Goal: Use online tool/utility: Use online tool/utility

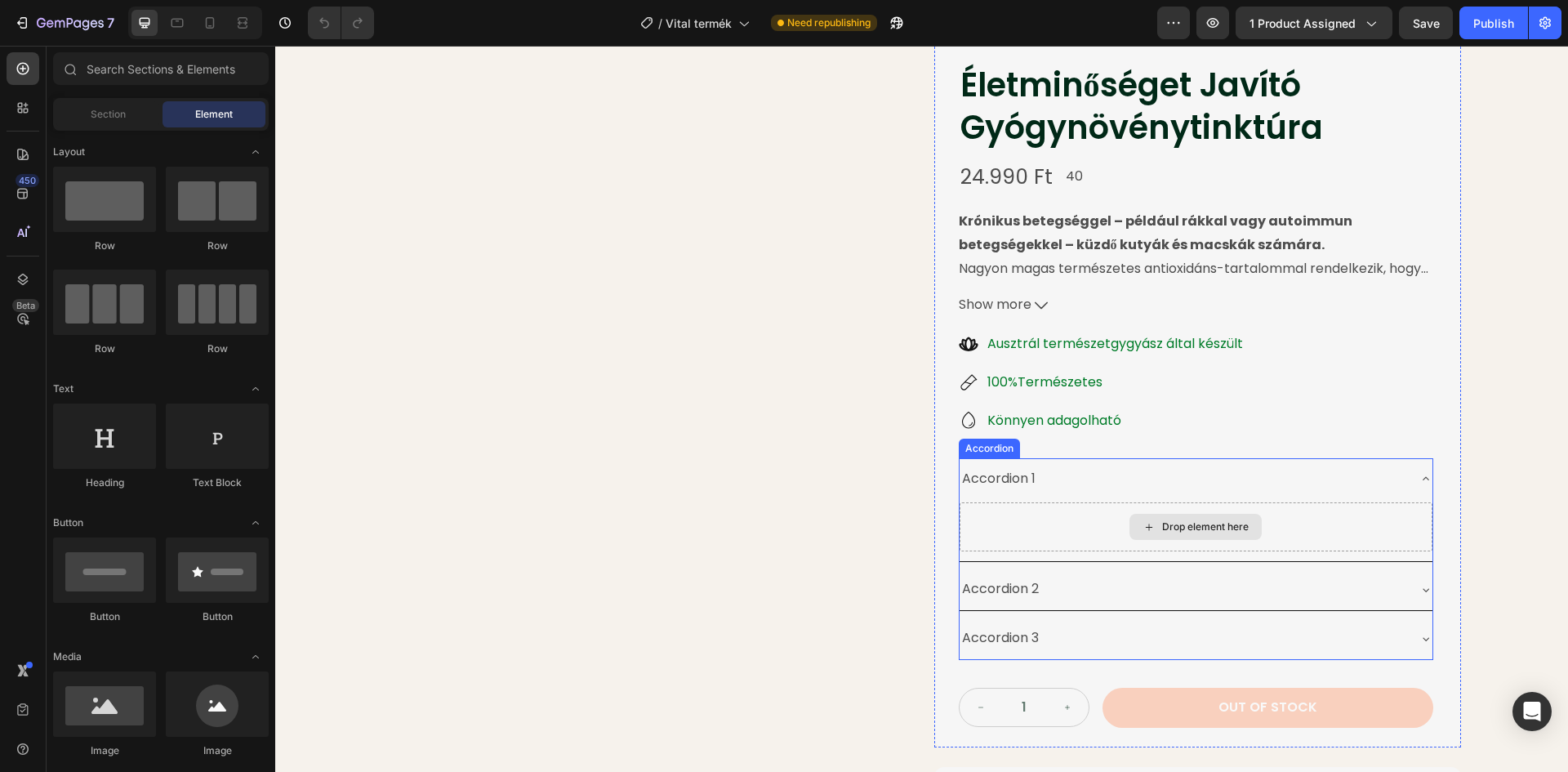
scroll to position [82, 0]
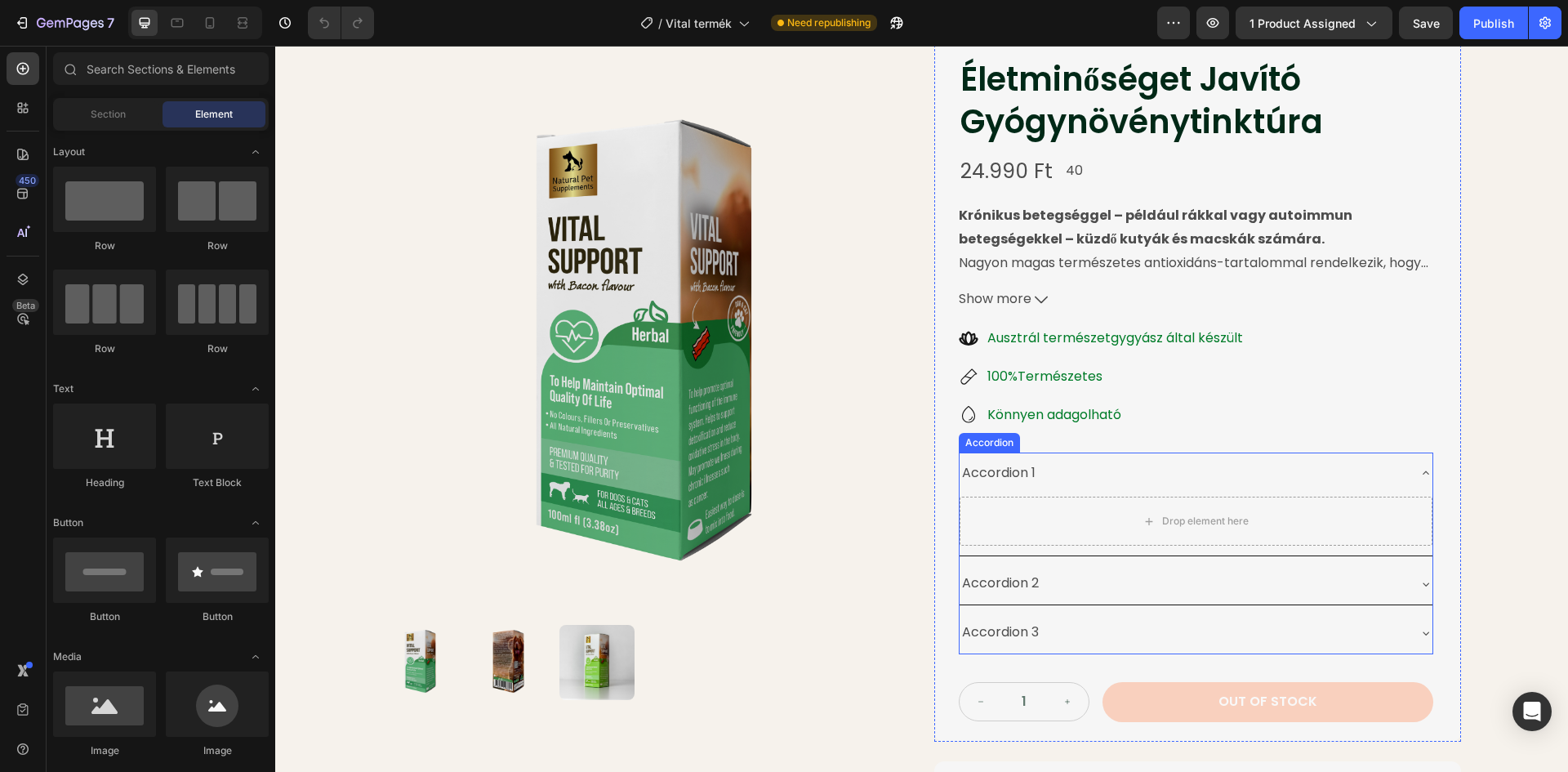
click at [1012, 474] on div "Accordion 1" at bounding box center [999, 473] width 79 height 29
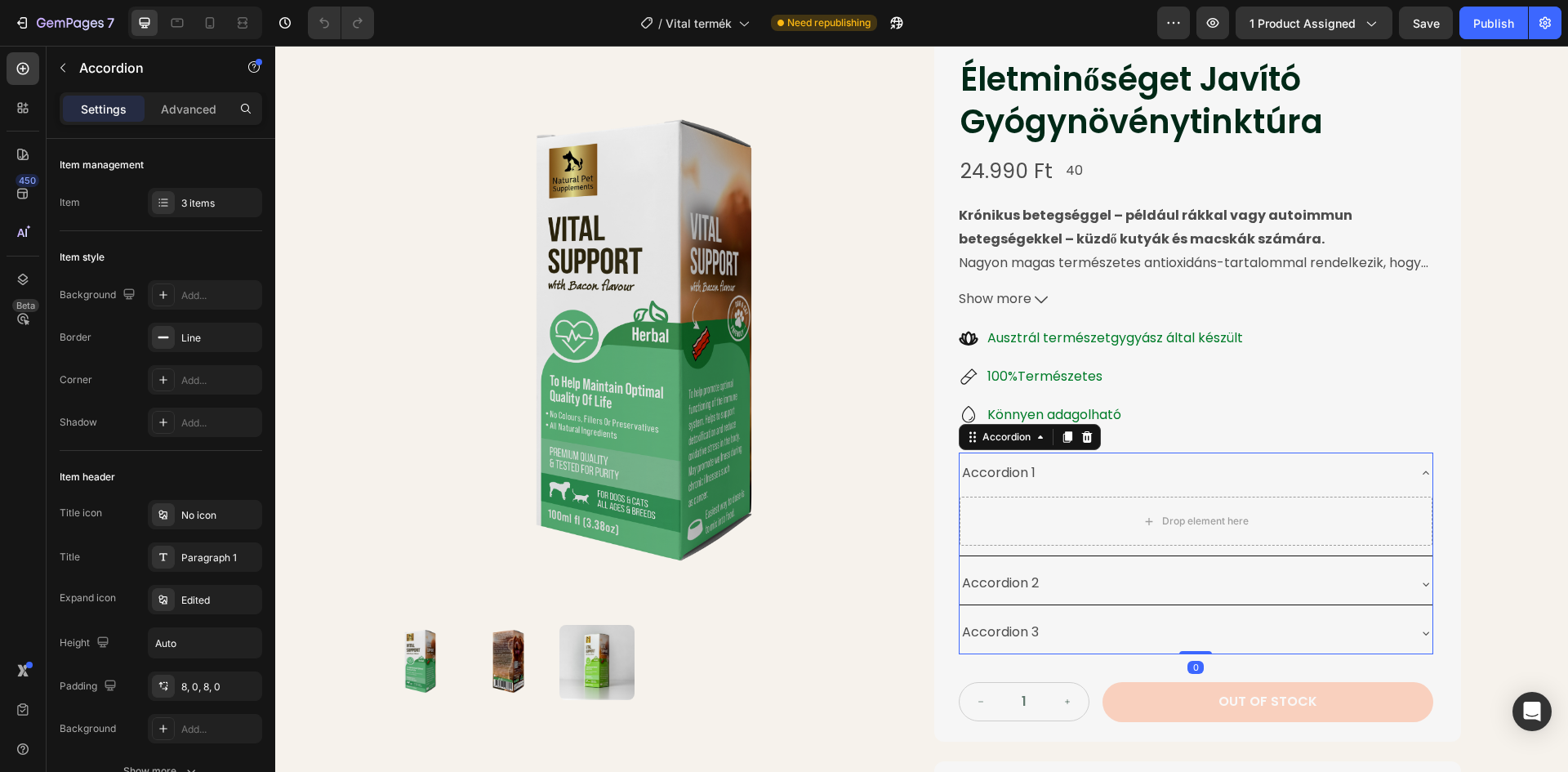
click at [1032, 473] on div "Accordion 1" at bounding box center [999, 473] width 79 height 29
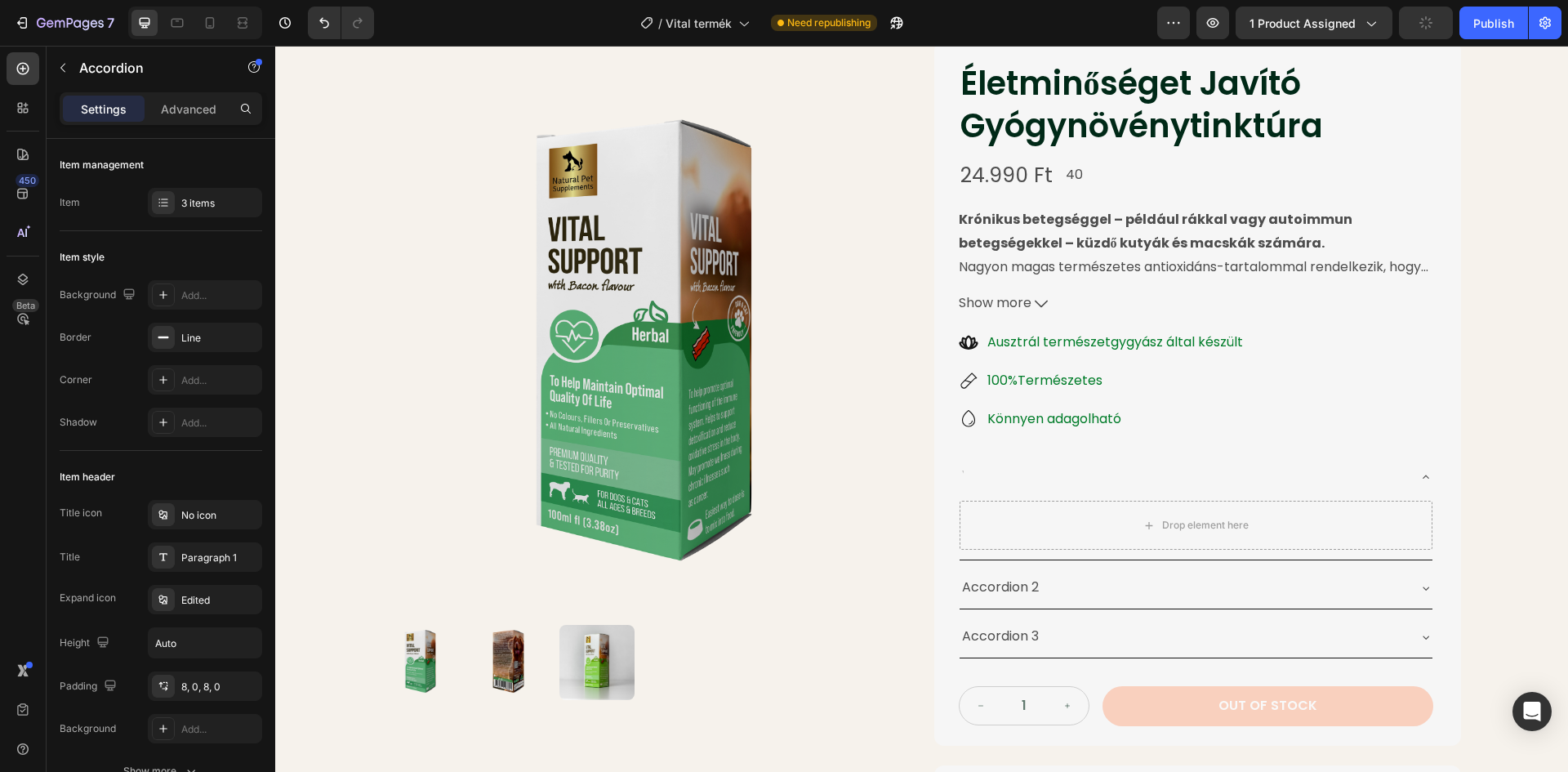
scroll to position [74, 0]
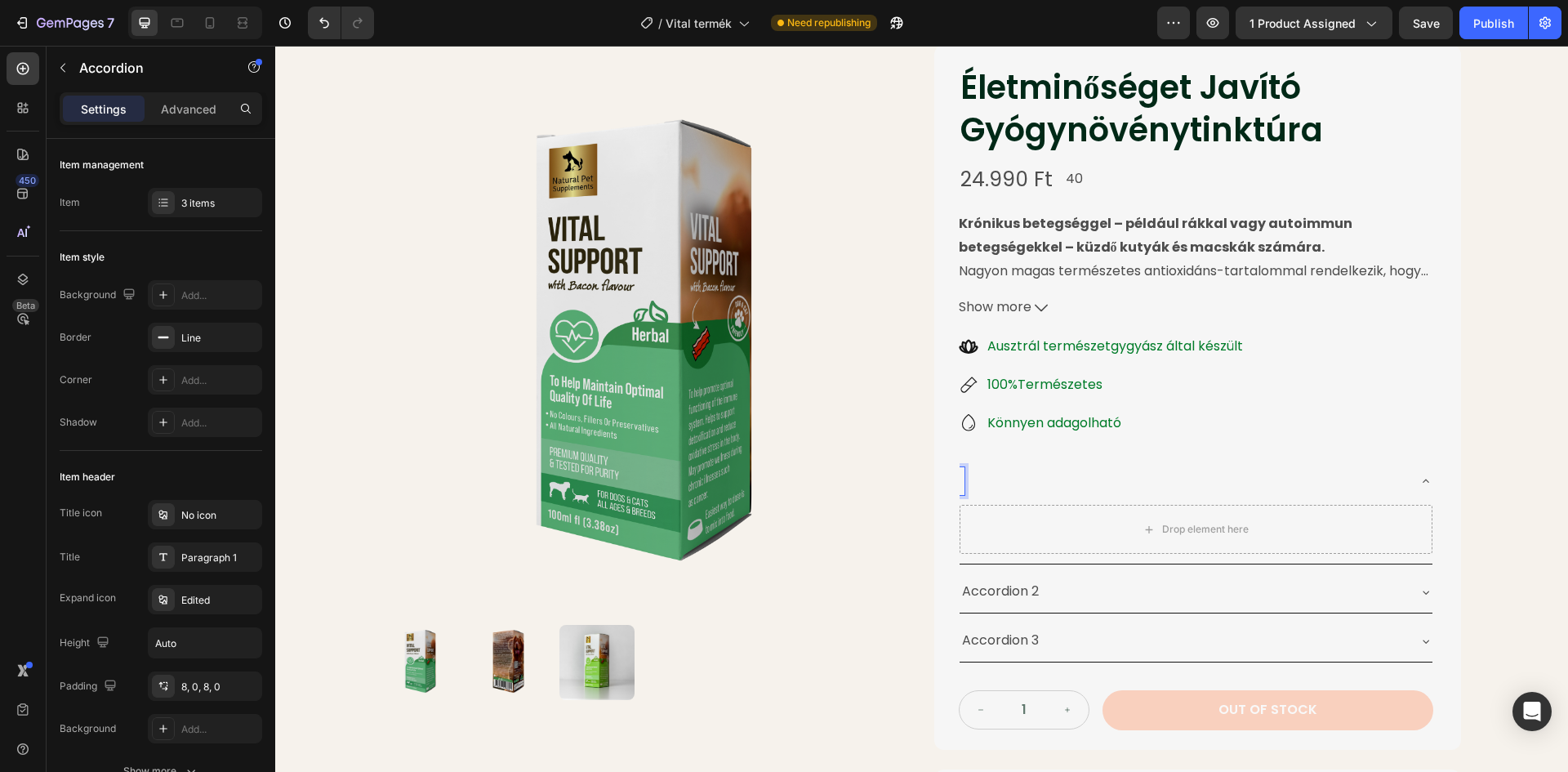
click at [960, 477] on div "Rich Text Editor. Editing area: main" at bounding box center [962, 481] width 5 height 29
click at [997, 587] on p "Accordion 2" at bounding box center [1000, 592] width 77 height 24
click at [1033, 591] on p "Accordion 2" at bounding box center [1000, 592] width 77 height 24
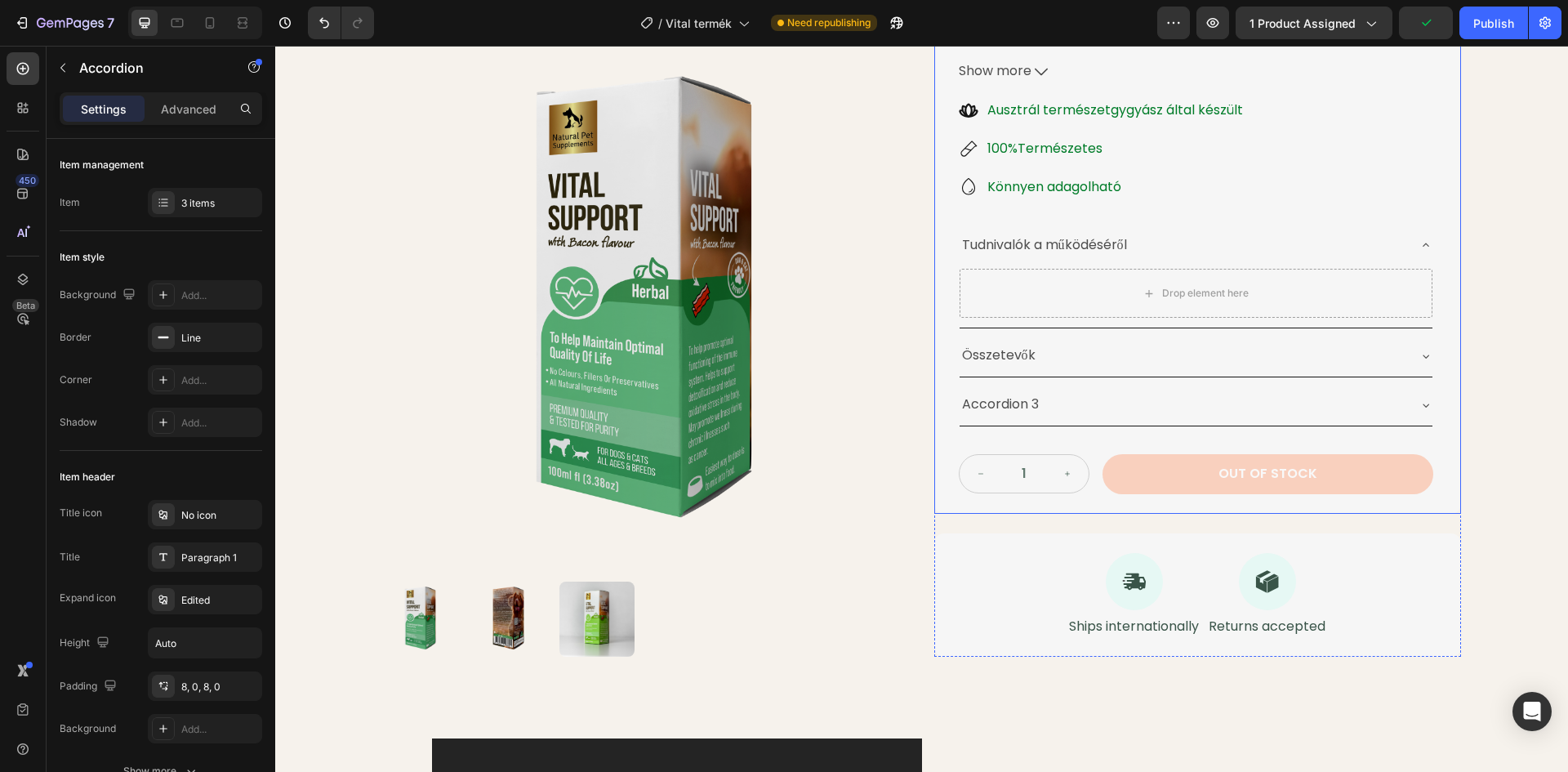
scroll to position [315, 0]
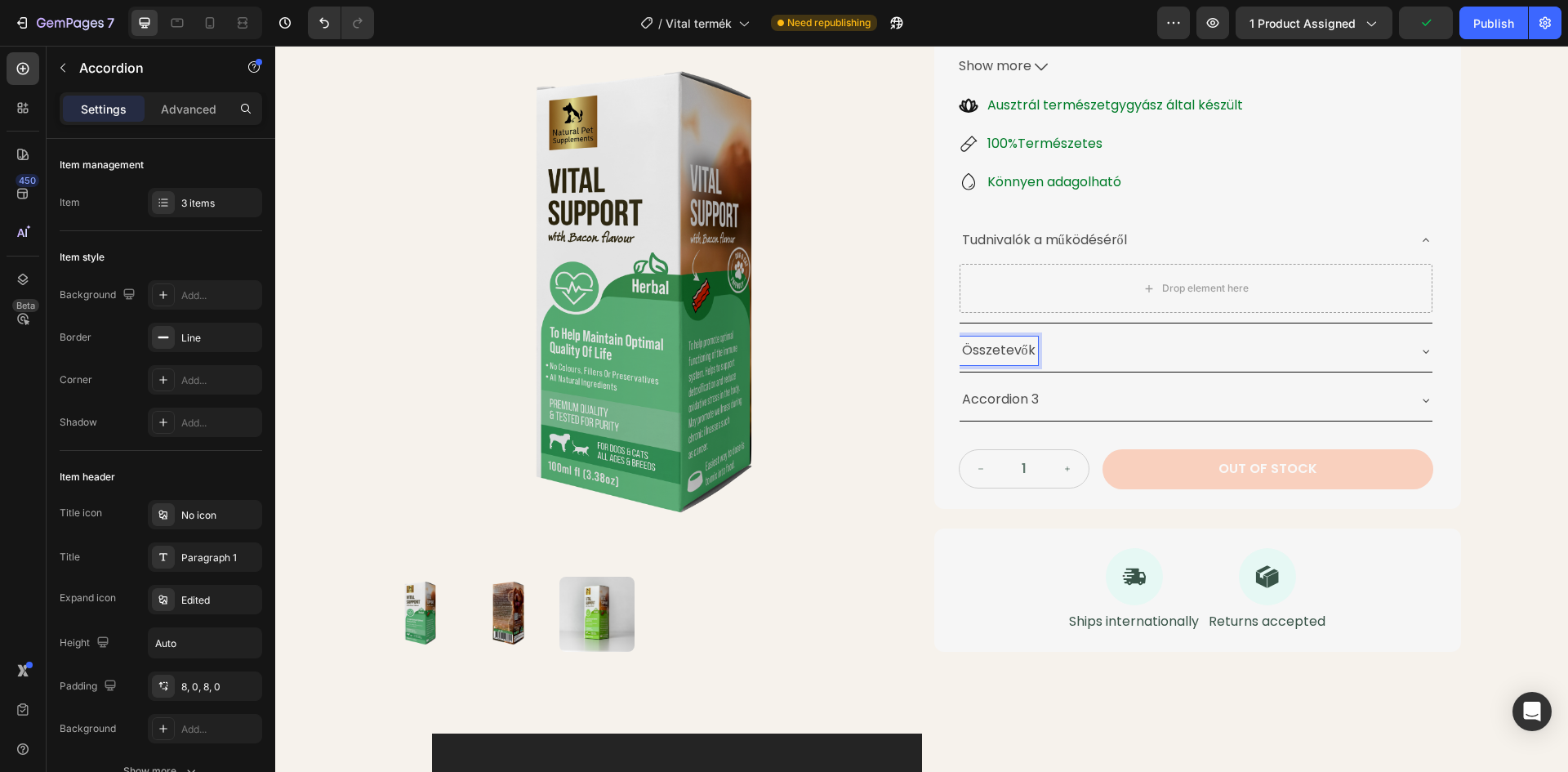
click at [1000, 405] on p "Accordion 3" at bounding box center [1000, 399] width 77 height 24
click at [1037, 395] on div "Accordion 3" at bounding box center [1183, 399] width 447 height 29
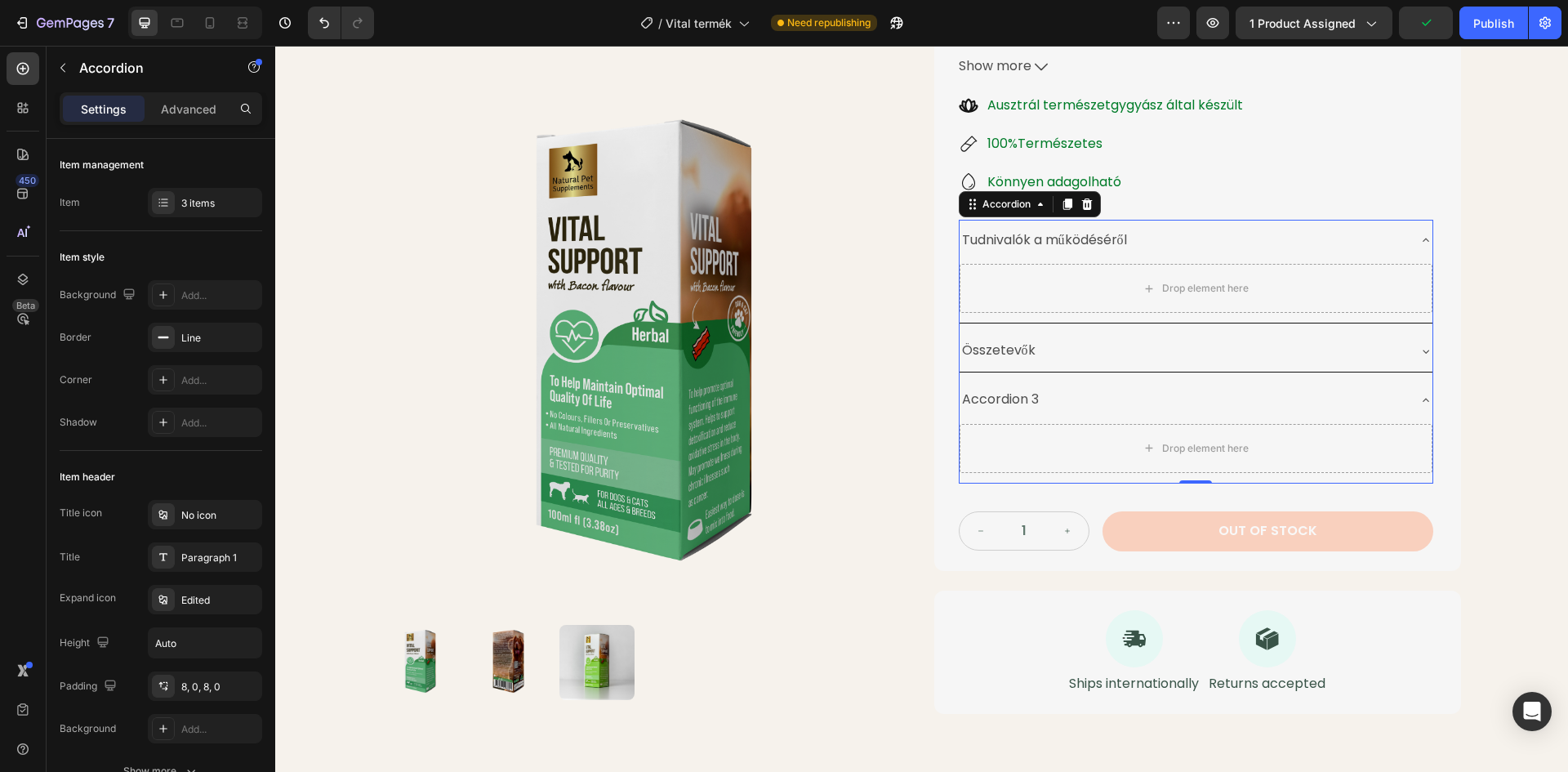
click at [1030, 402] on p "Accordion 3" at bounding box center [1000, 399] width 77 height 24
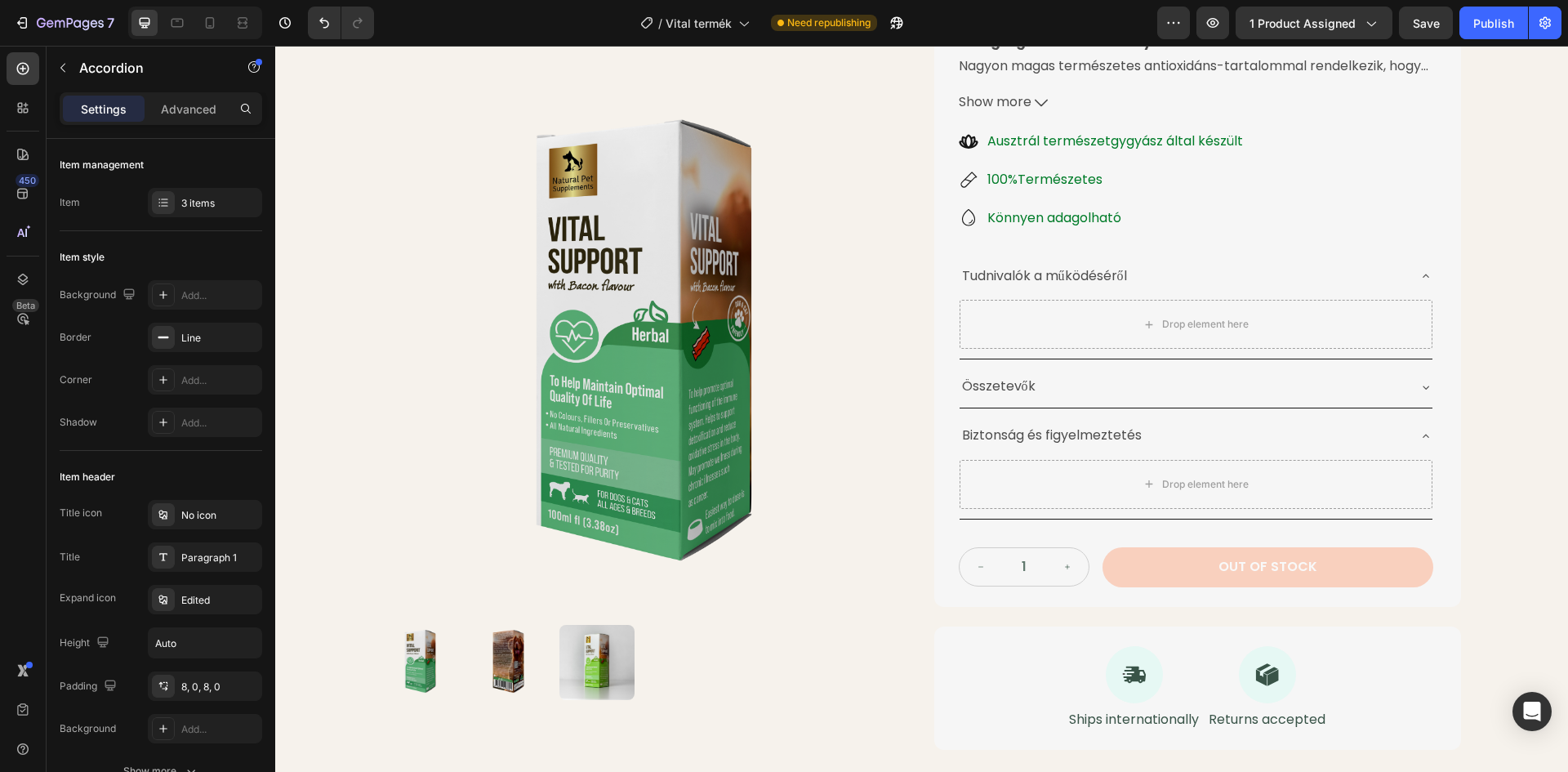
scroll to position [147, 0]
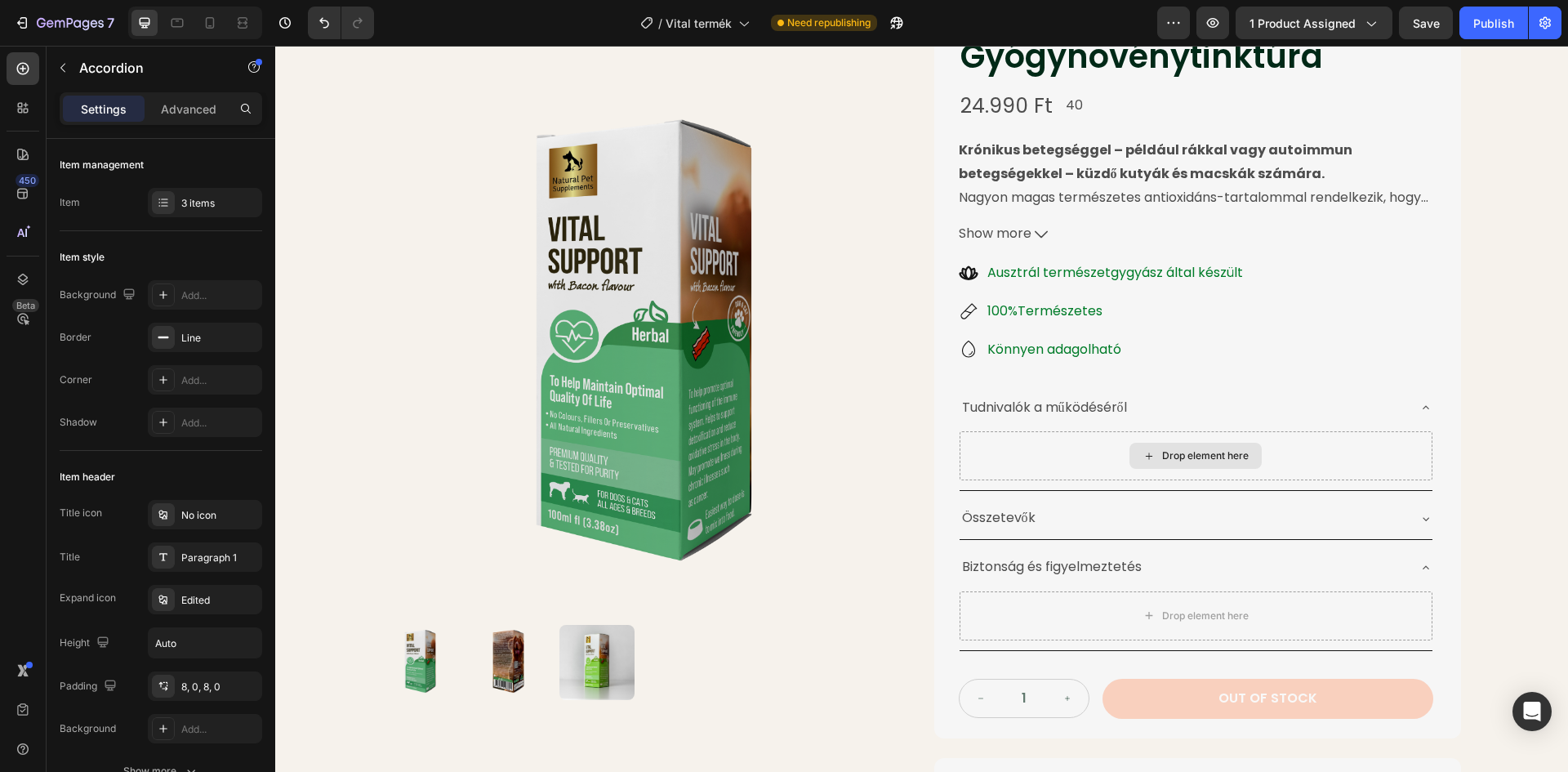
click at [1129, 453] on div "Drop element here" at bounding box center [1195, 455] width 133 height 27
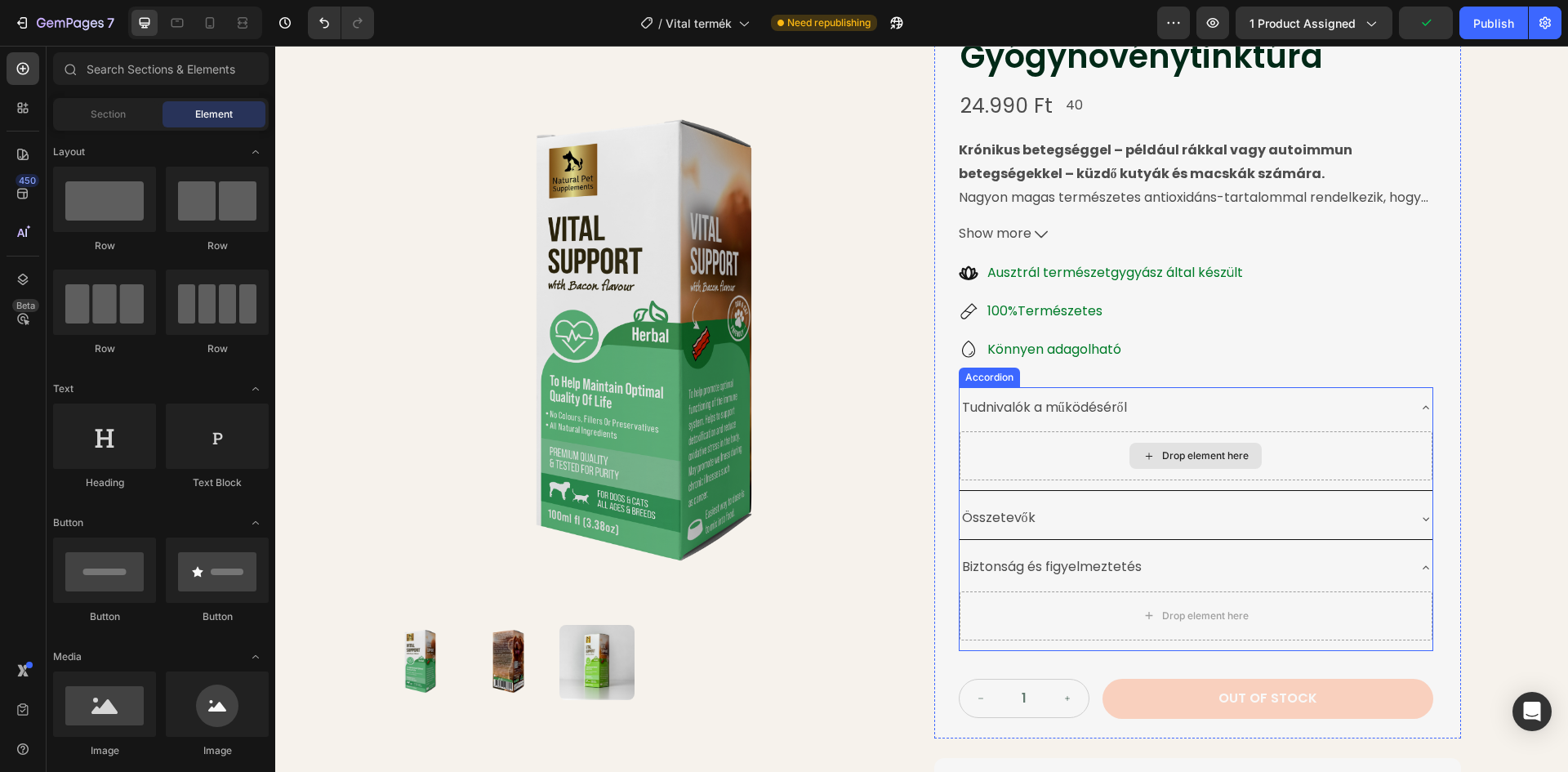
click at [1143, 450] on icon at bounding box center [1149, 456] width 13 height 14
click at [1278, 402] on div "Tudnivalók a működéséről" at bounding box center [1183, 407] width 447 height 29
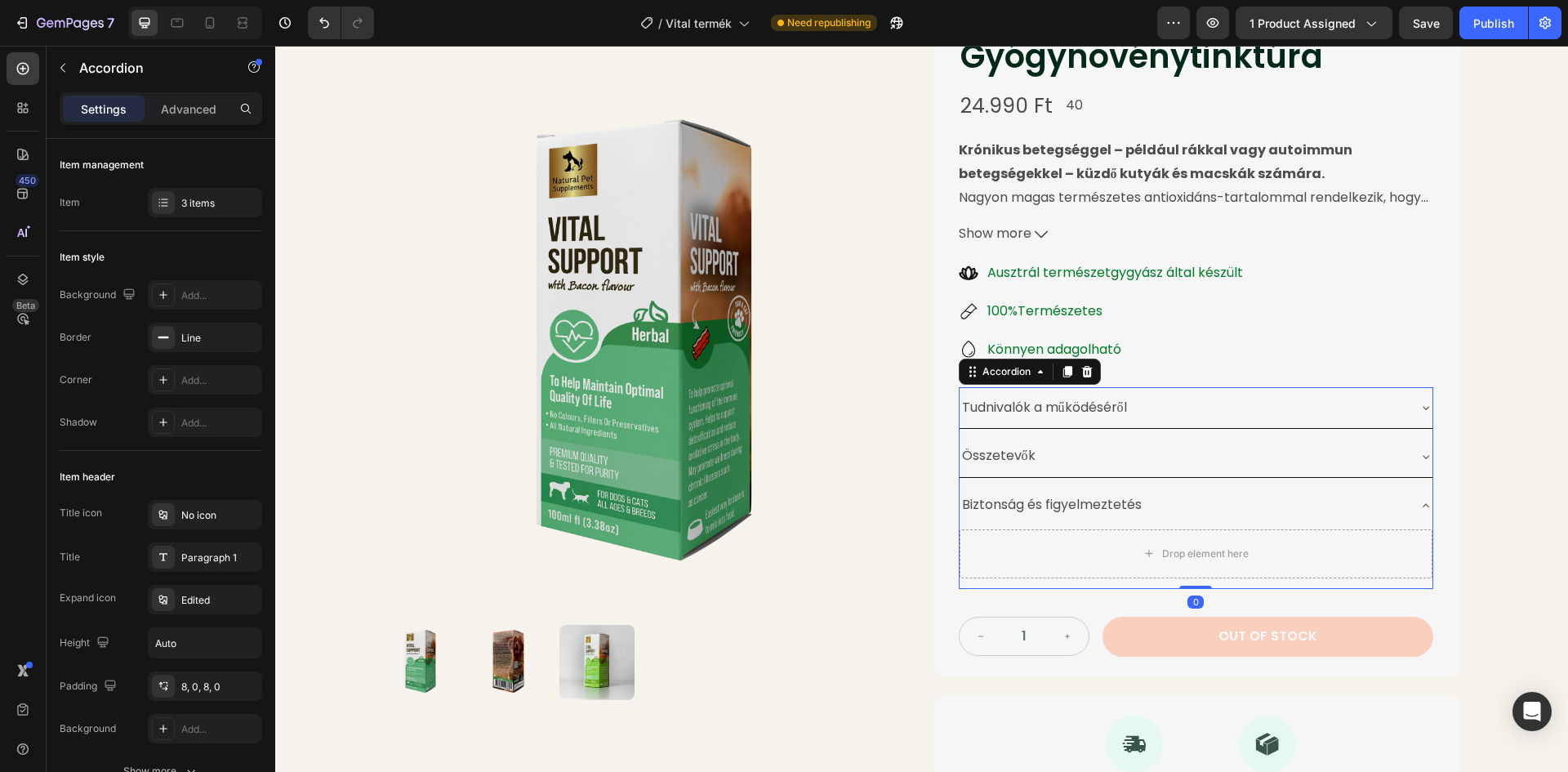
click at [1278, 402] on div "Tudnivalók a működéséről" at bounding box center [1183, 407] width 447 height 29
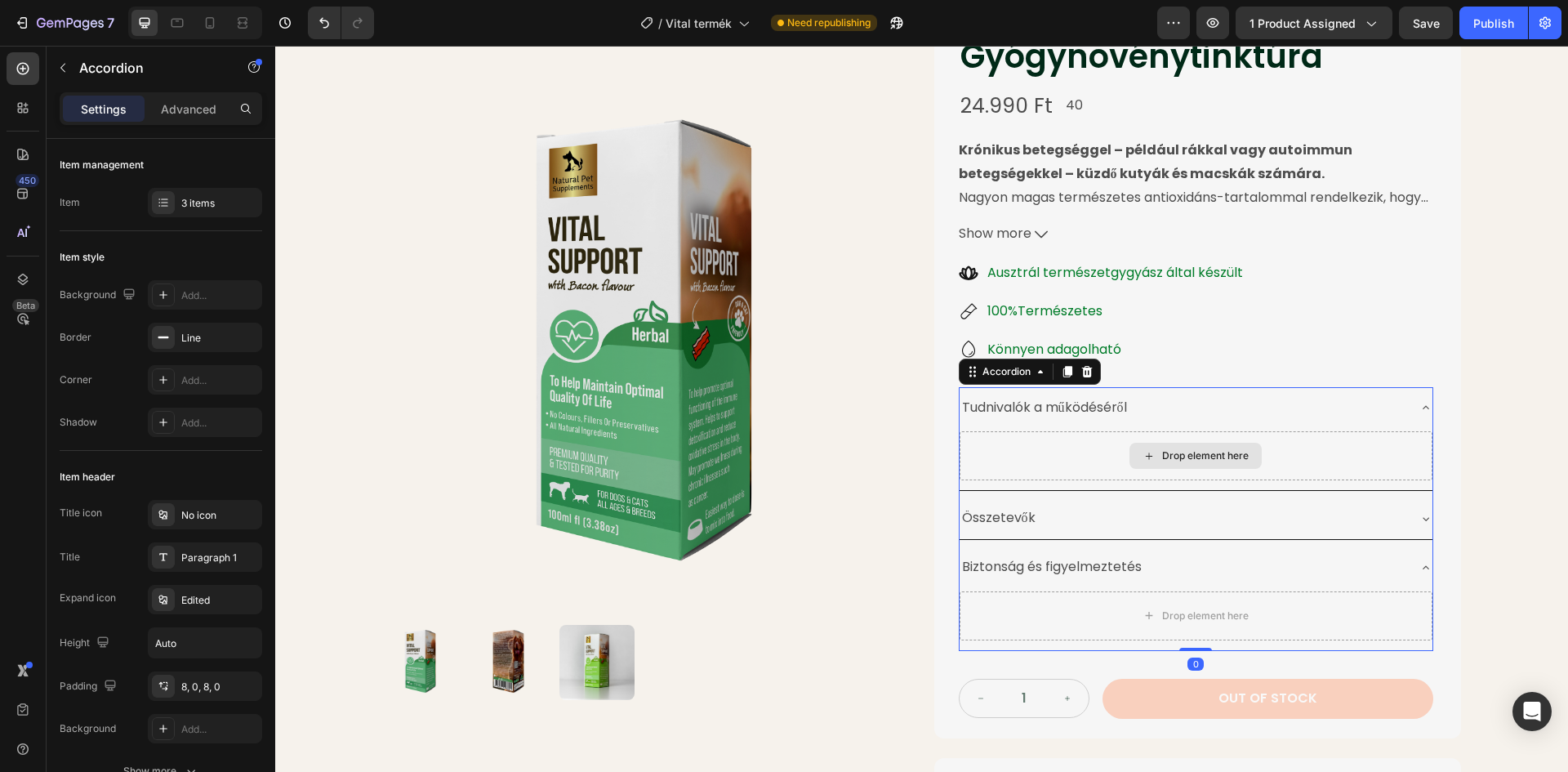
click at [1163, 462] on div "Drop element here" at bounding box center [1206, 455] width 87 height 13
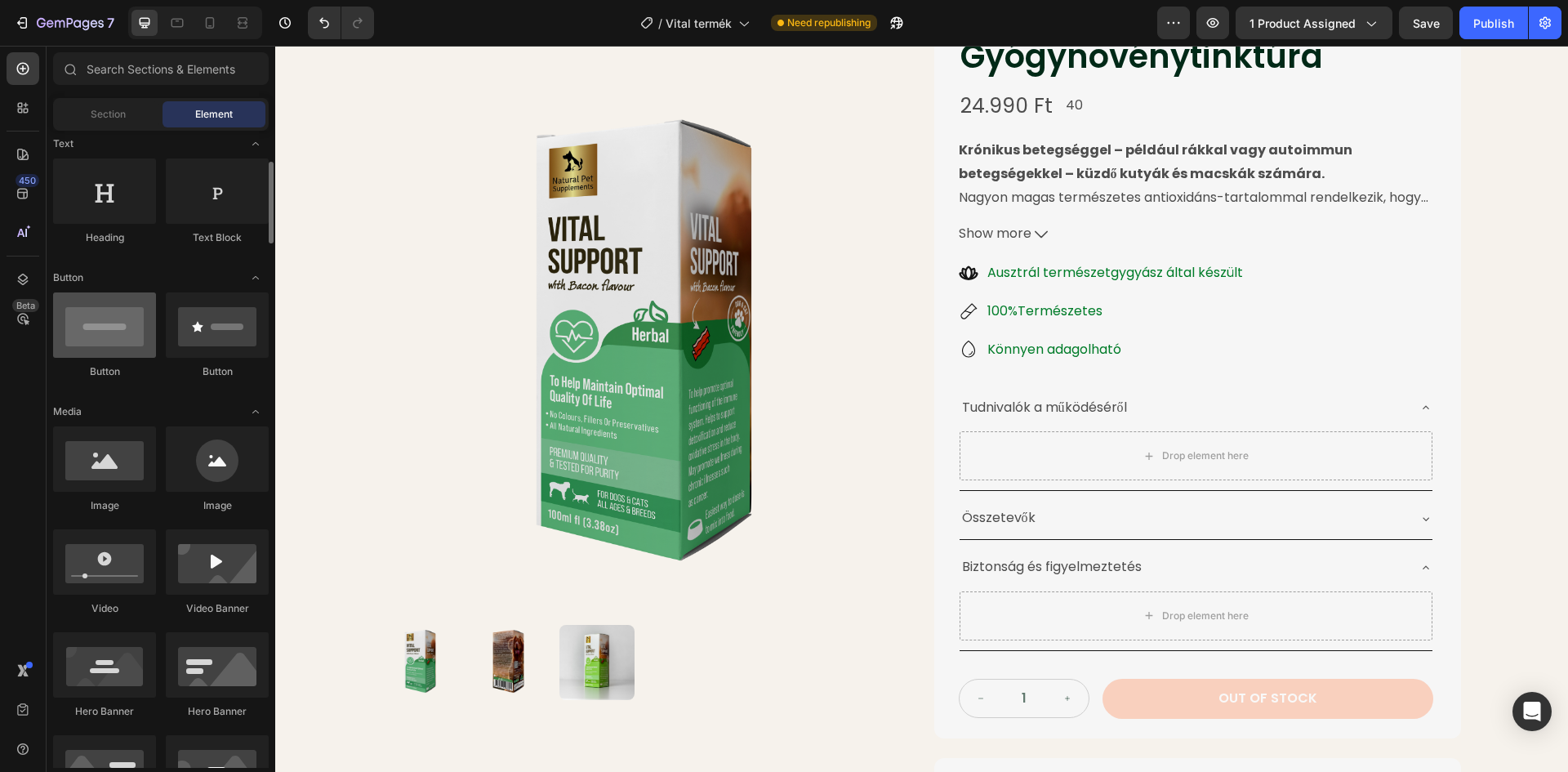
scroll to position [163, 0]
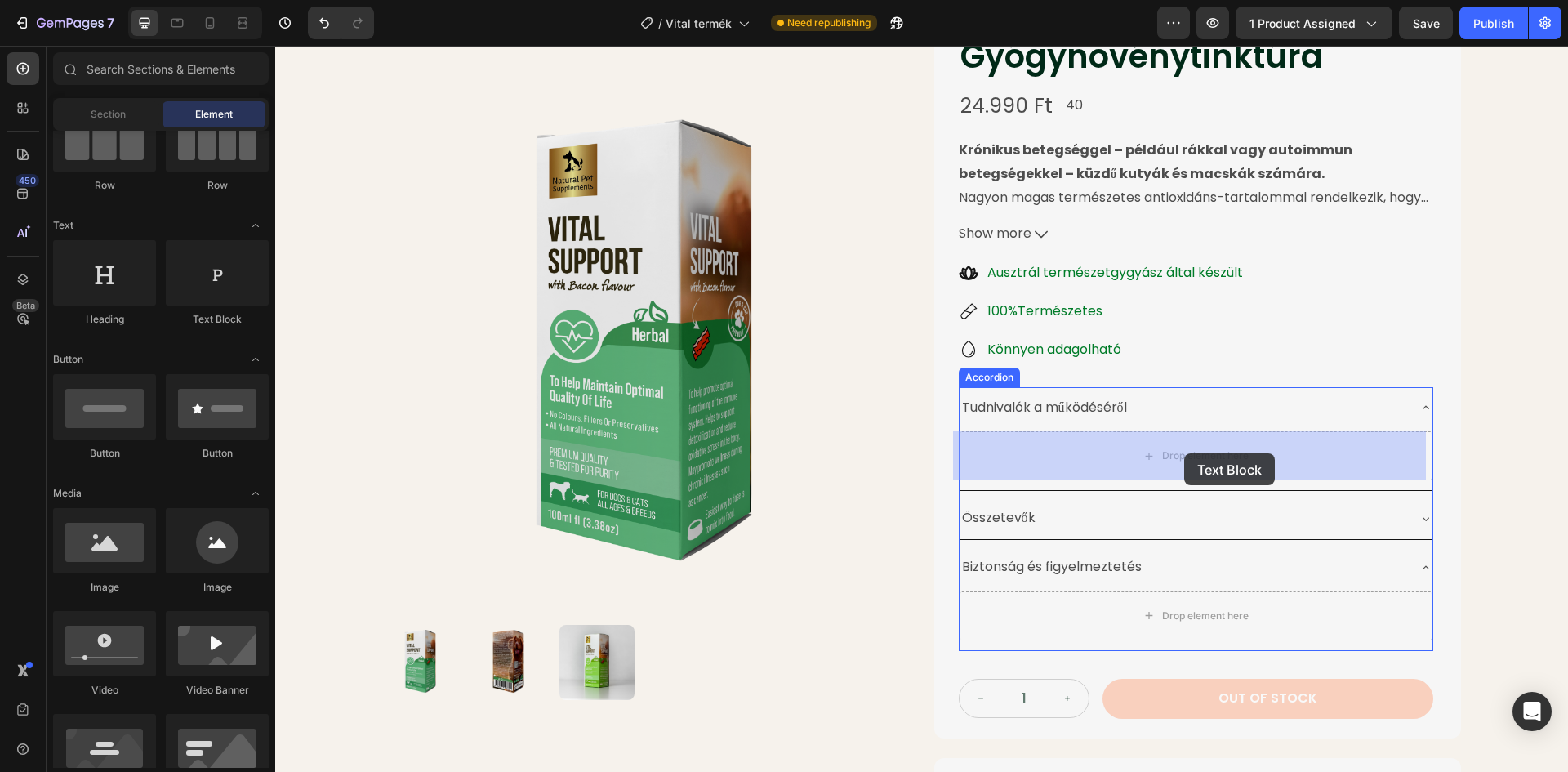
drag, startPoint x: 479, startPoint y: 327, endPoint x: 1184, endPoint y: 453, distance: 716.2
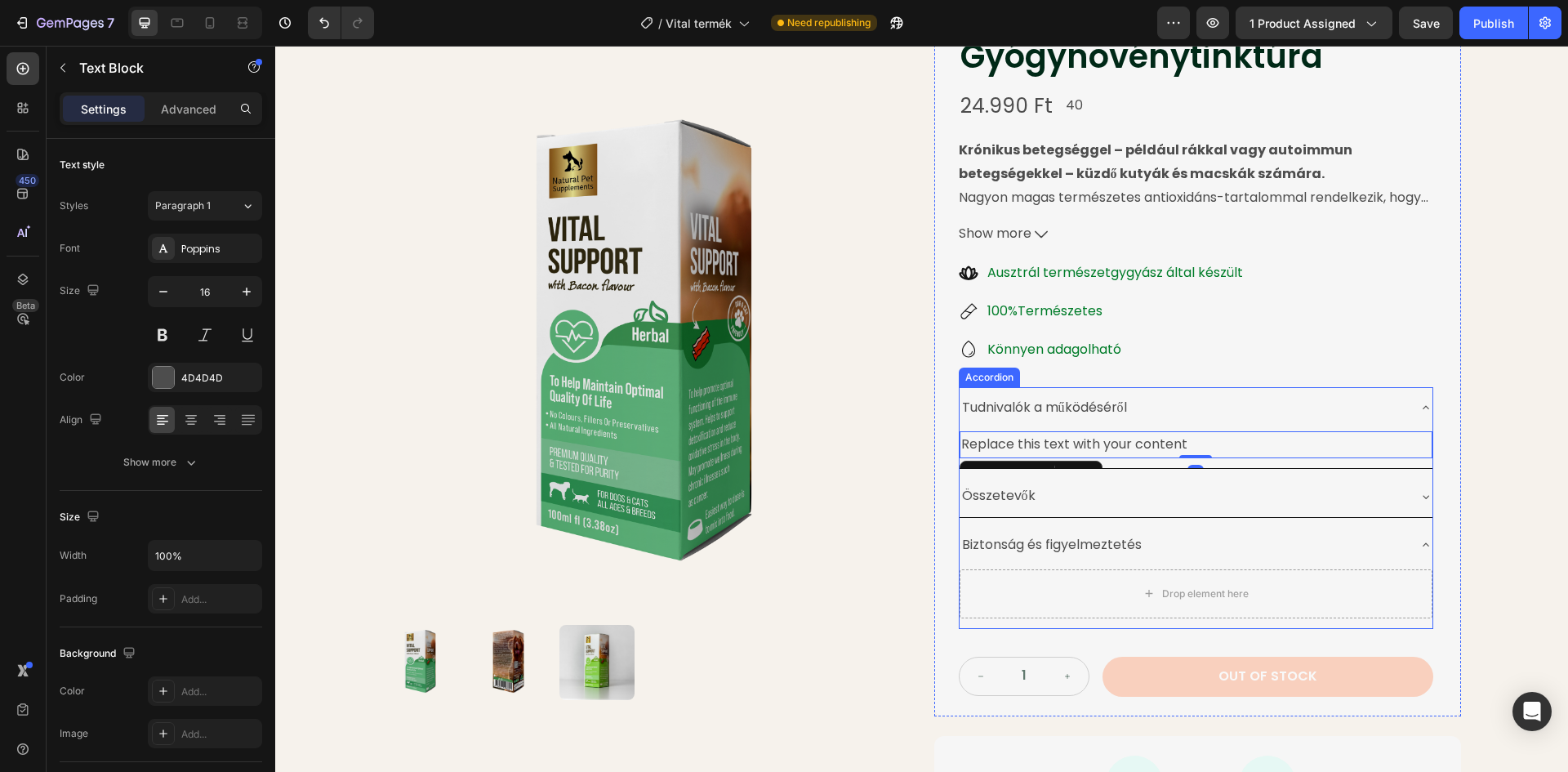
click at [1031, 478] on div "Összetevők" at bounding box center [1196, 496] width 473 height 41
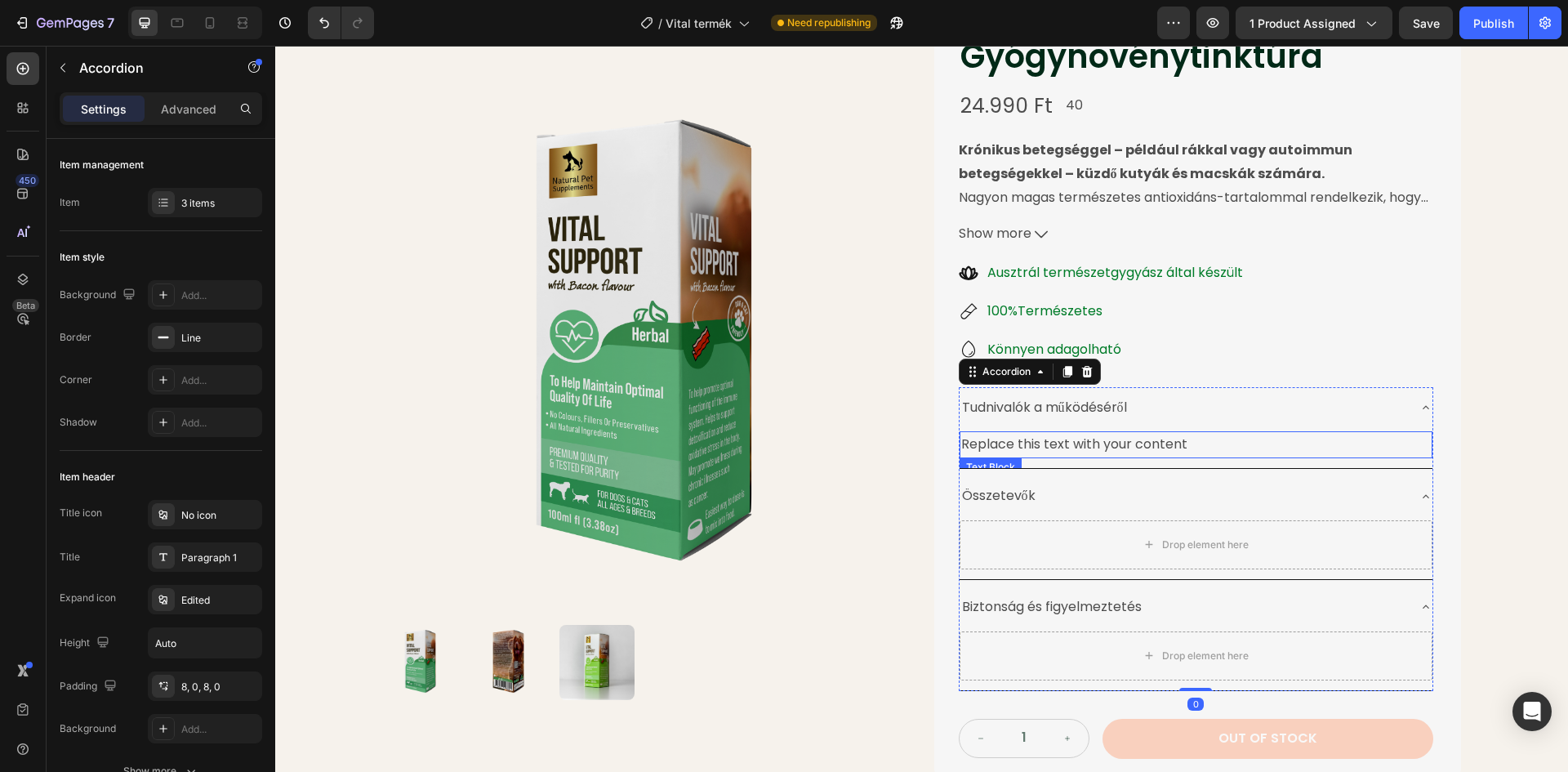
click at [1163, 445] on div "Replace this text with your content" at bounding box center [1196, 444] width 473 height 27
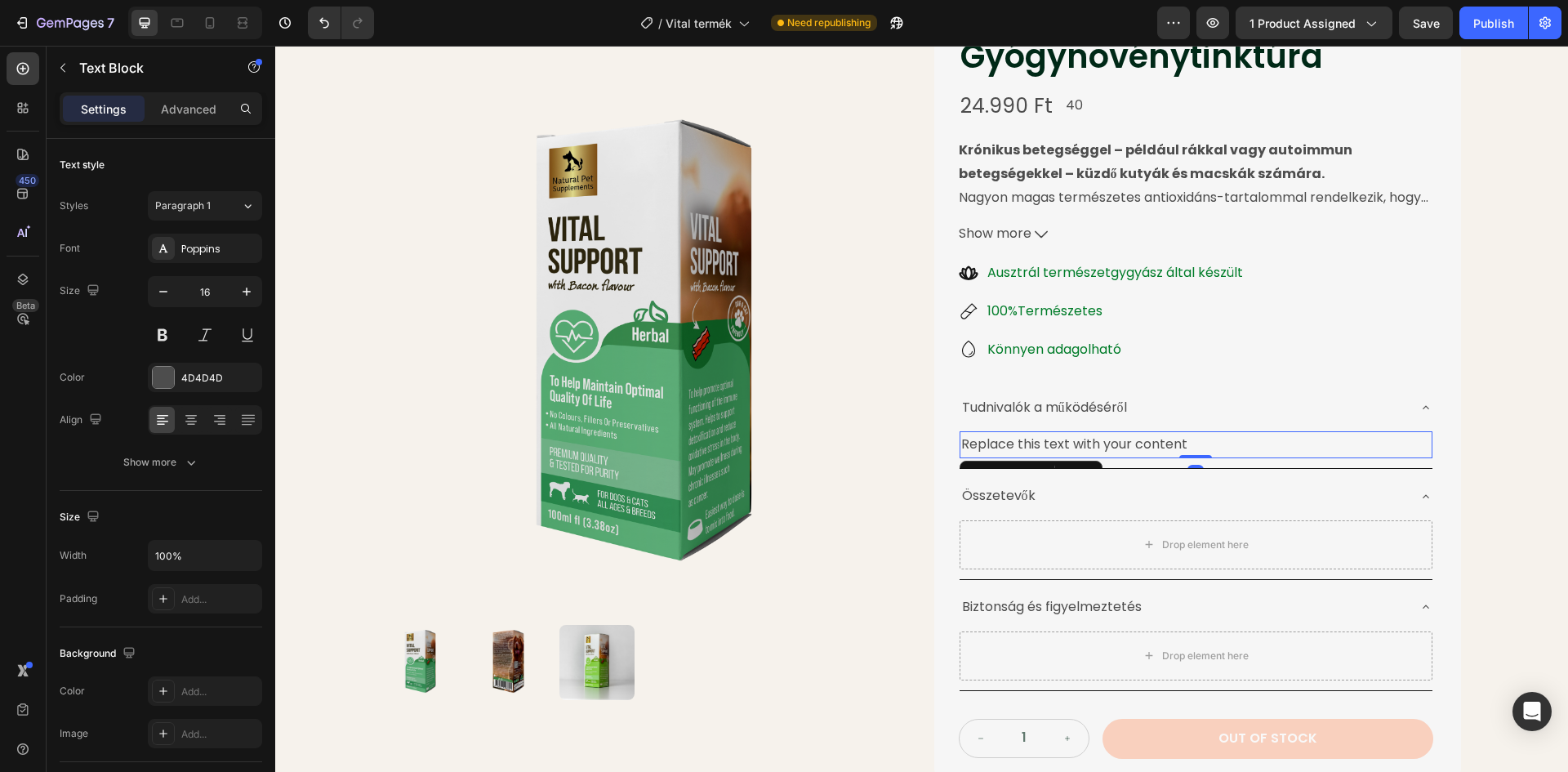
click at [1083, 463] on div "Text Block" at bounding box center [1031, 473] width 143 height 27
click at [1079, 464] on div at bounding box center [1089, 474] width 20 height 20
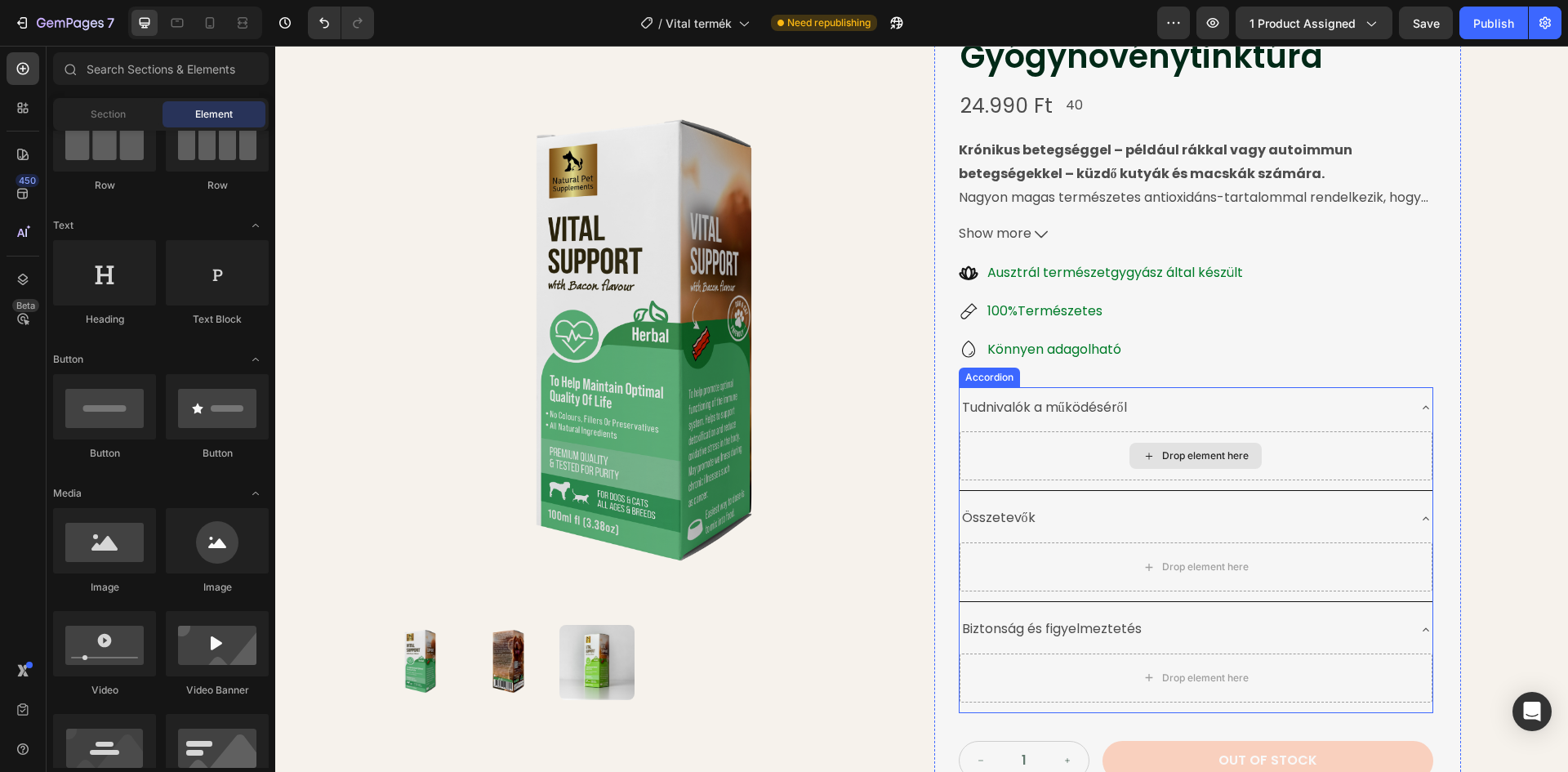
click at [1118, 455] on div "Drop element here" at bounding box center [1196, 455] width 473 height 49
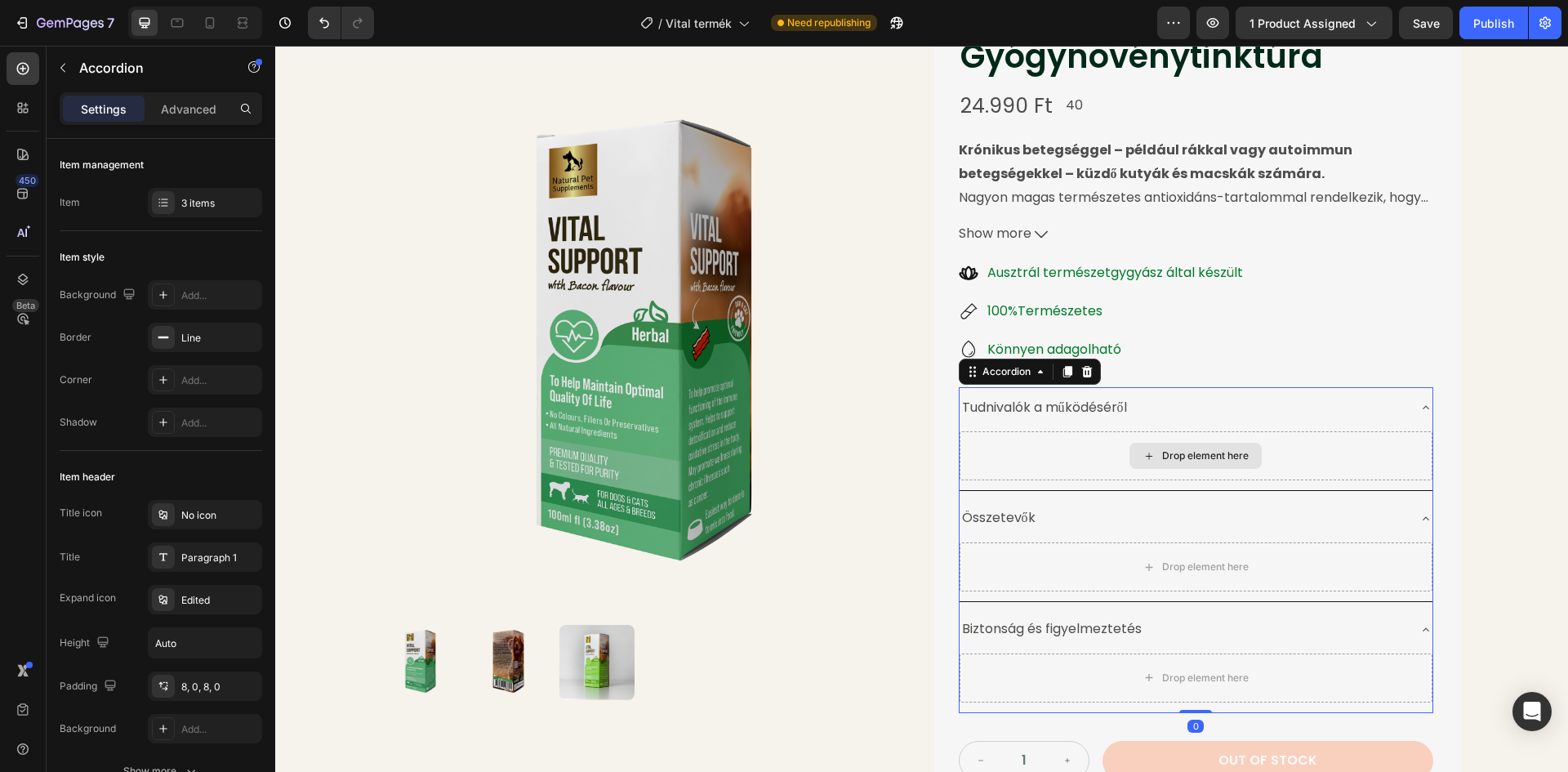
click at [1206, 456] on div "Drop element here" at bounding box center [1206, 455] width 87 height 13
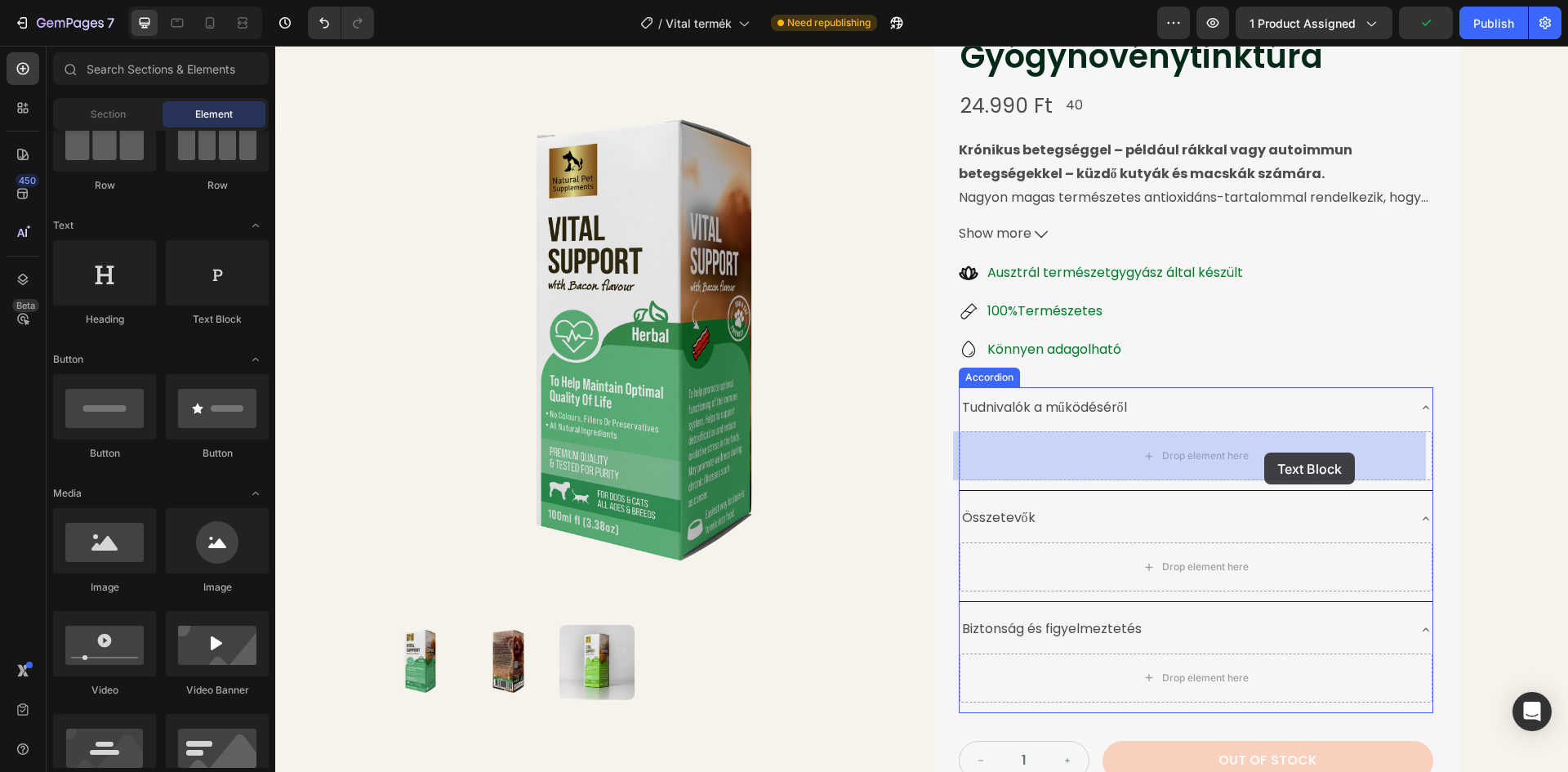
drag, startPoint x: 504, startPoint y: 327, endPoint x: 1264, endPoint y: 452, distance: 770.2
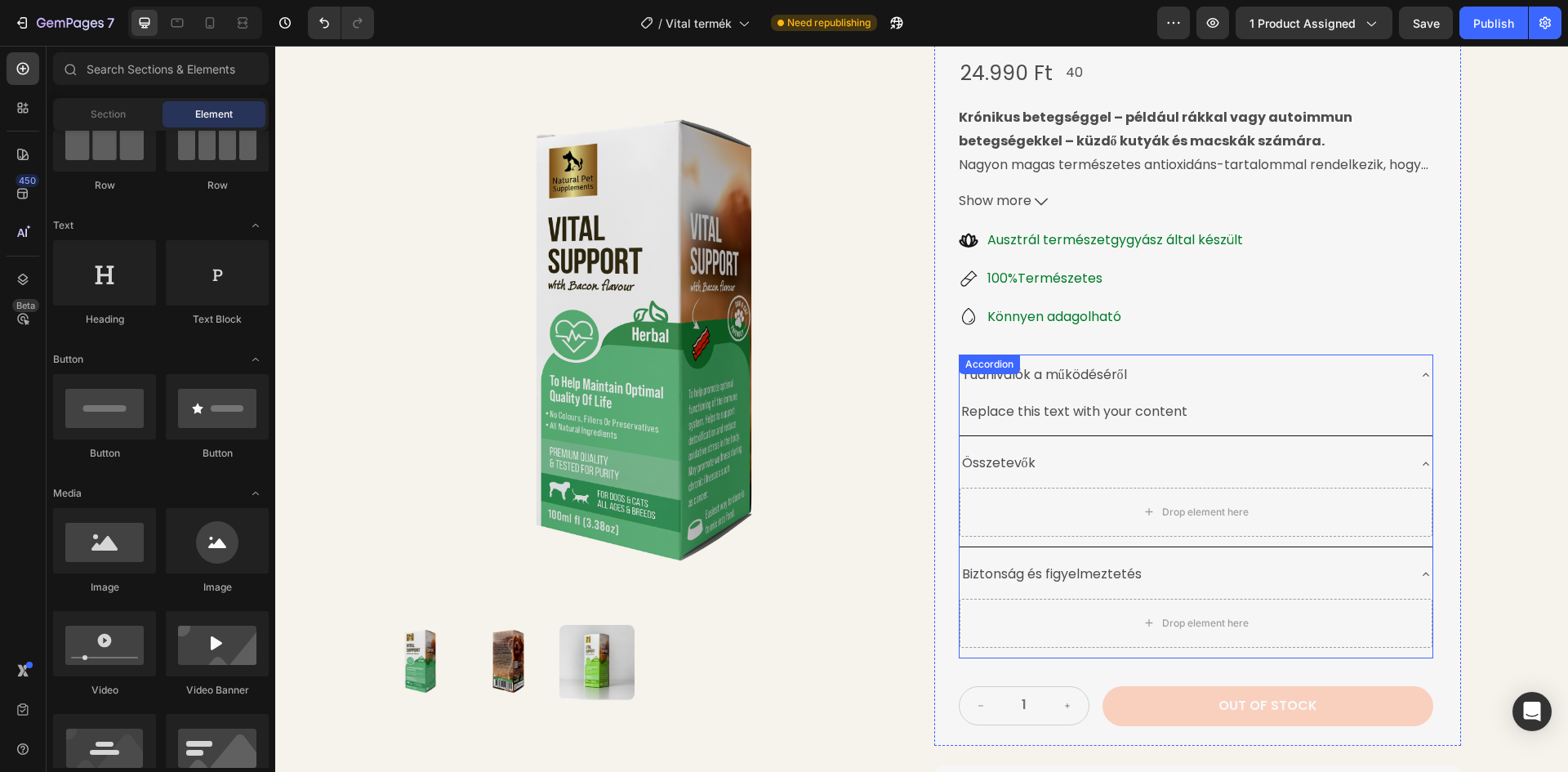
scroll to position [128, 0]
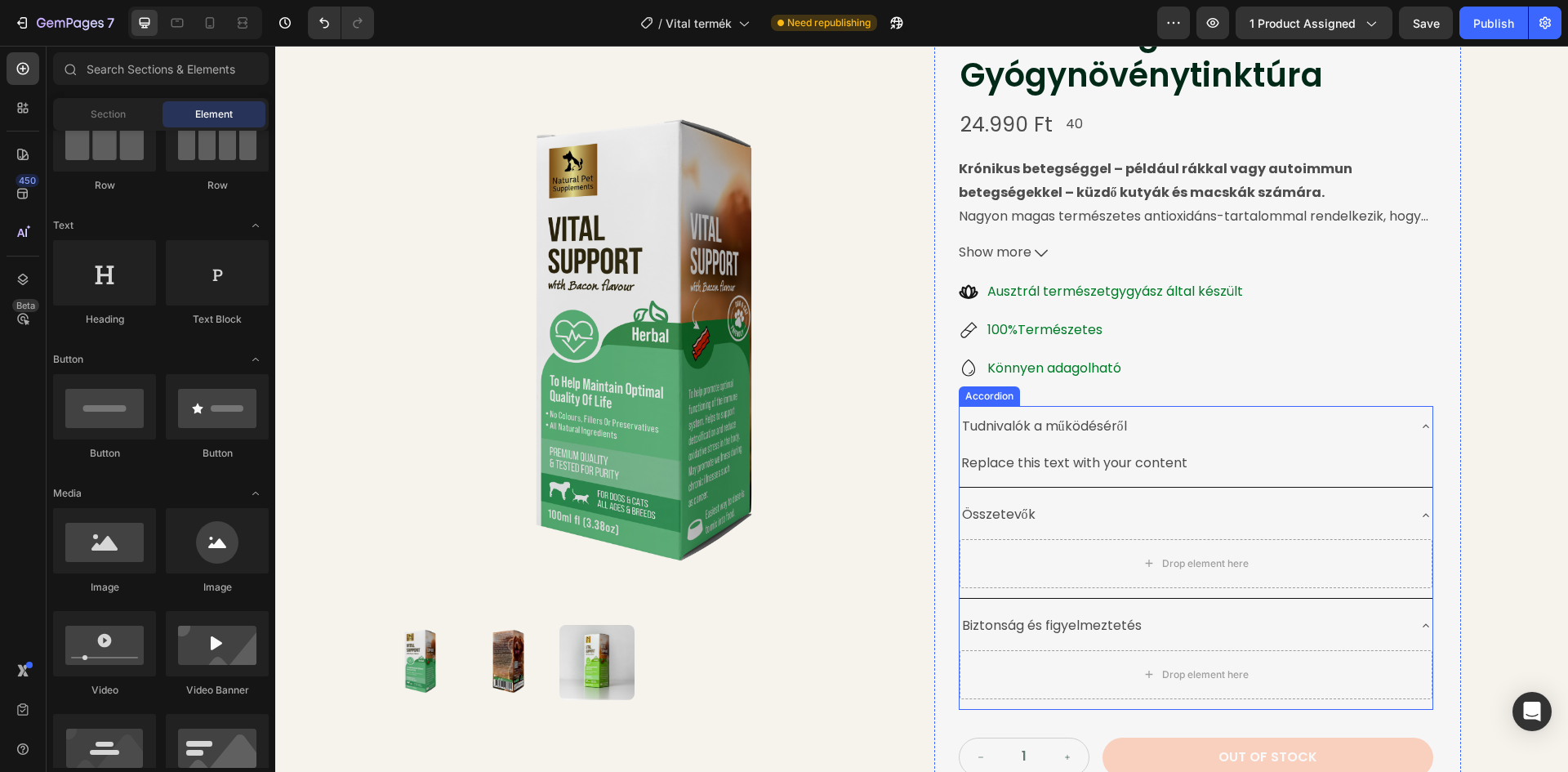
click at [1181, 436] on div "Tudnivalók a működéséről" at bounding box center [1183, 426] width 447 height 29
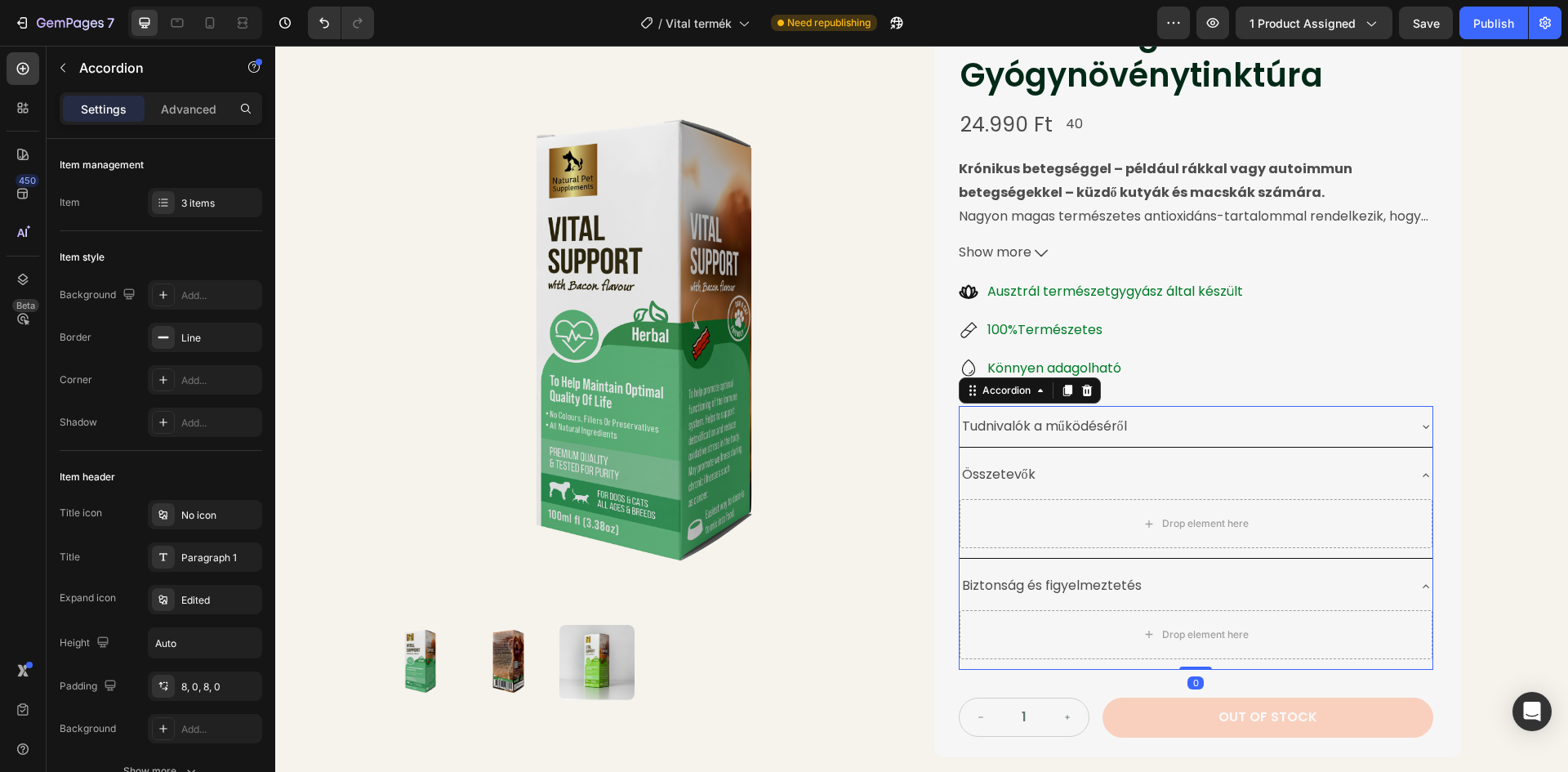
click at [1199, 425] on div "Tudnivalók a működéséről" at bounding box center [1183, 426] width 447 height 29
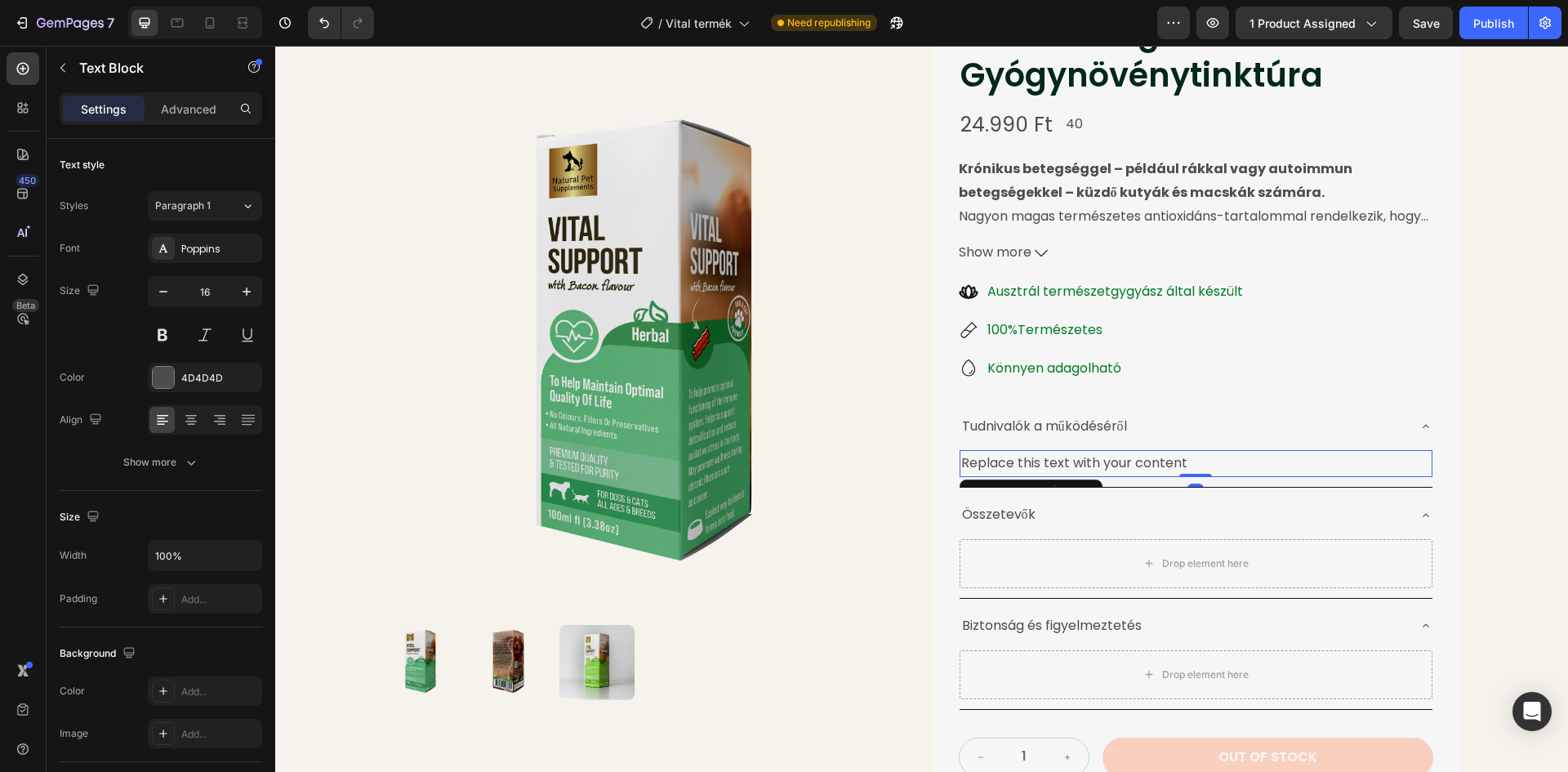
click at [1155, 460] on div "Replace this text with your content" at bounding box center [1196, 463] width 473 height 27
click at [1183, 460] on div "Replace this text with your content" at bounding box center [1196, 463] width 473 height 27
click at [1203, 457] on p "Replace this text with your content" at bounding box center [1195, 463] width 469 height 24
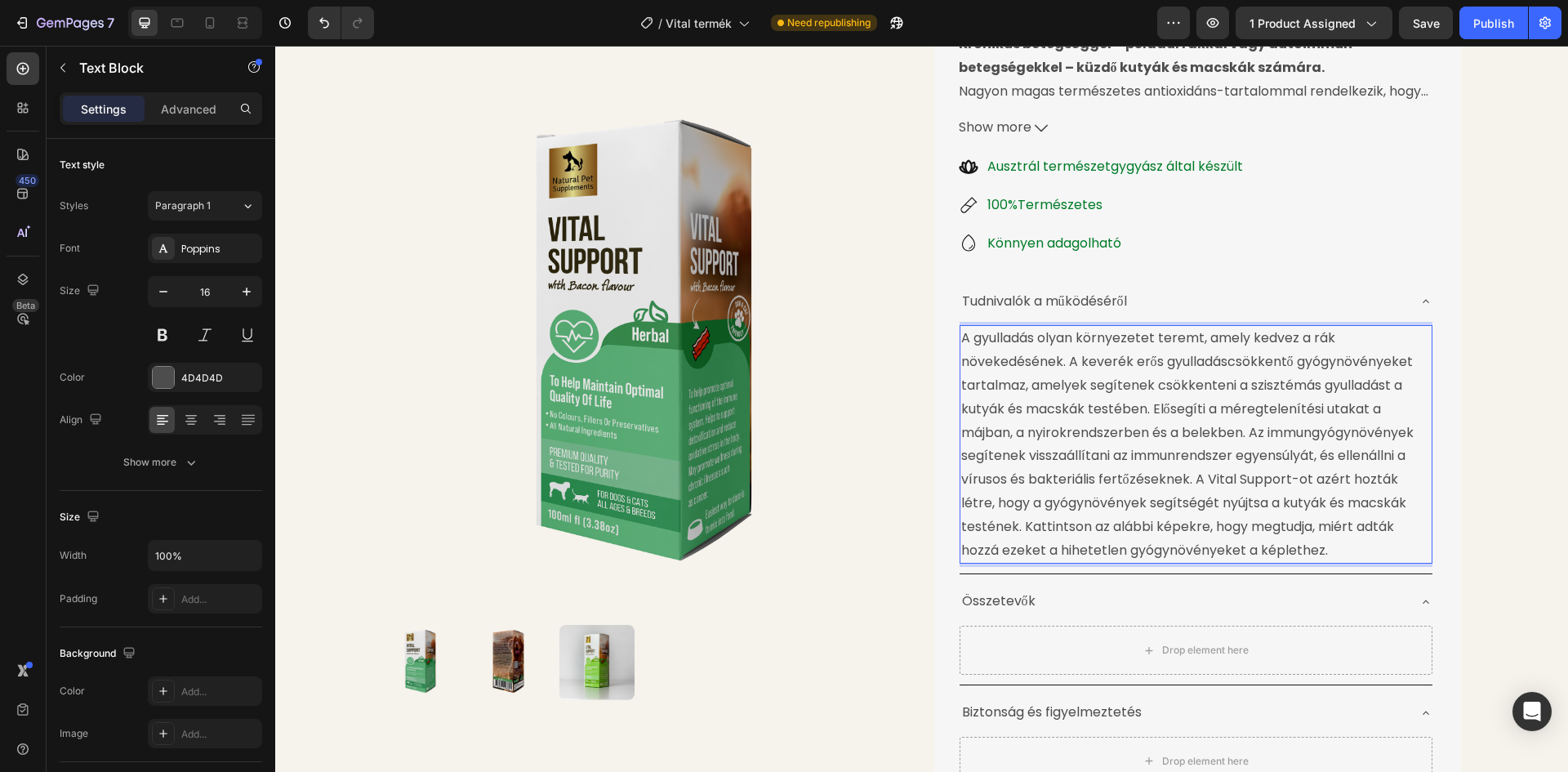
scroll to position [291, 0]
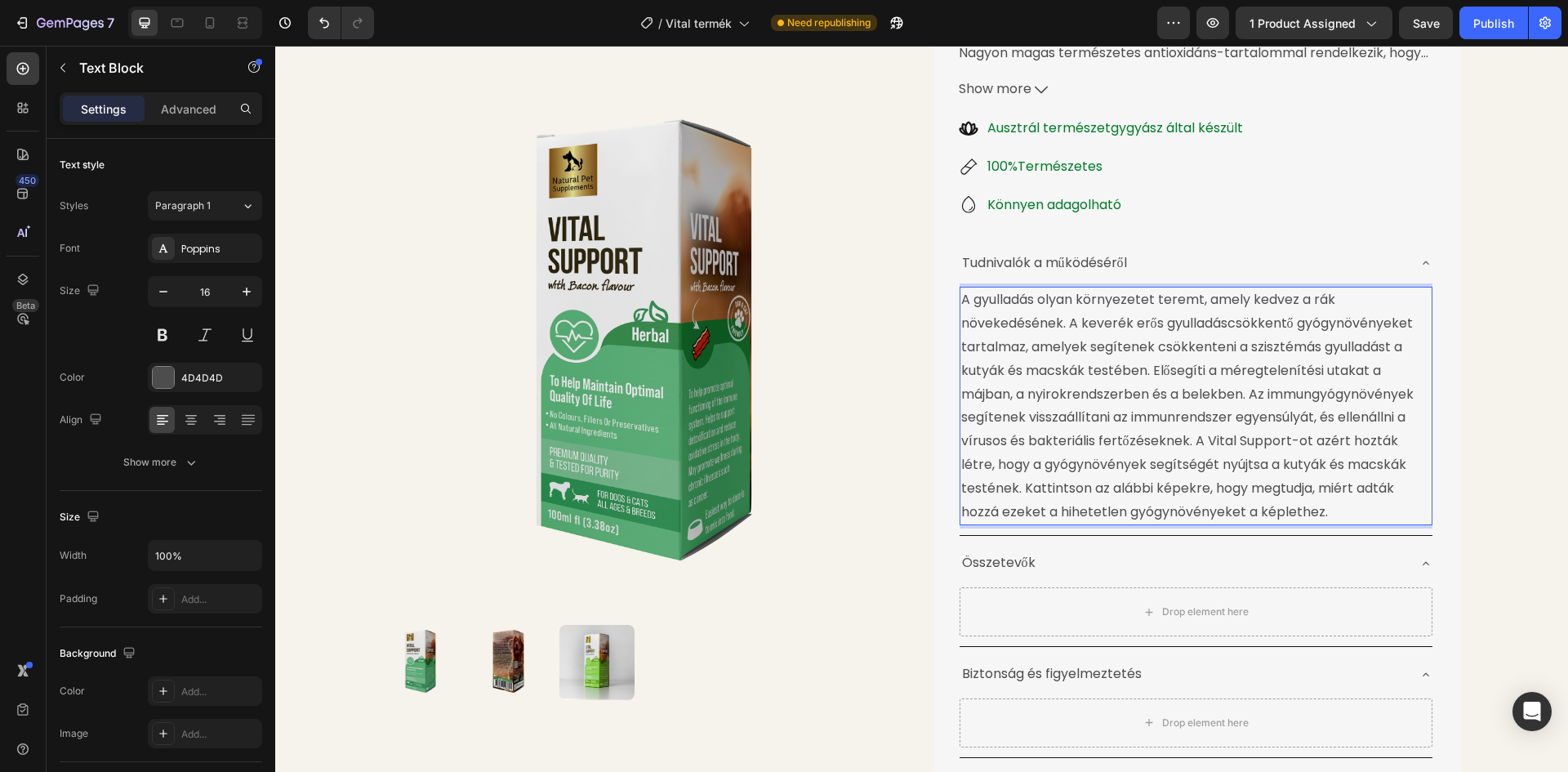
click at [1327, 298] on p "A gyulladás olyan környezetet teremt, amely kedvez a rák növekedésének. A kever…" at bounding box center [1195, 405] width 469 height 235
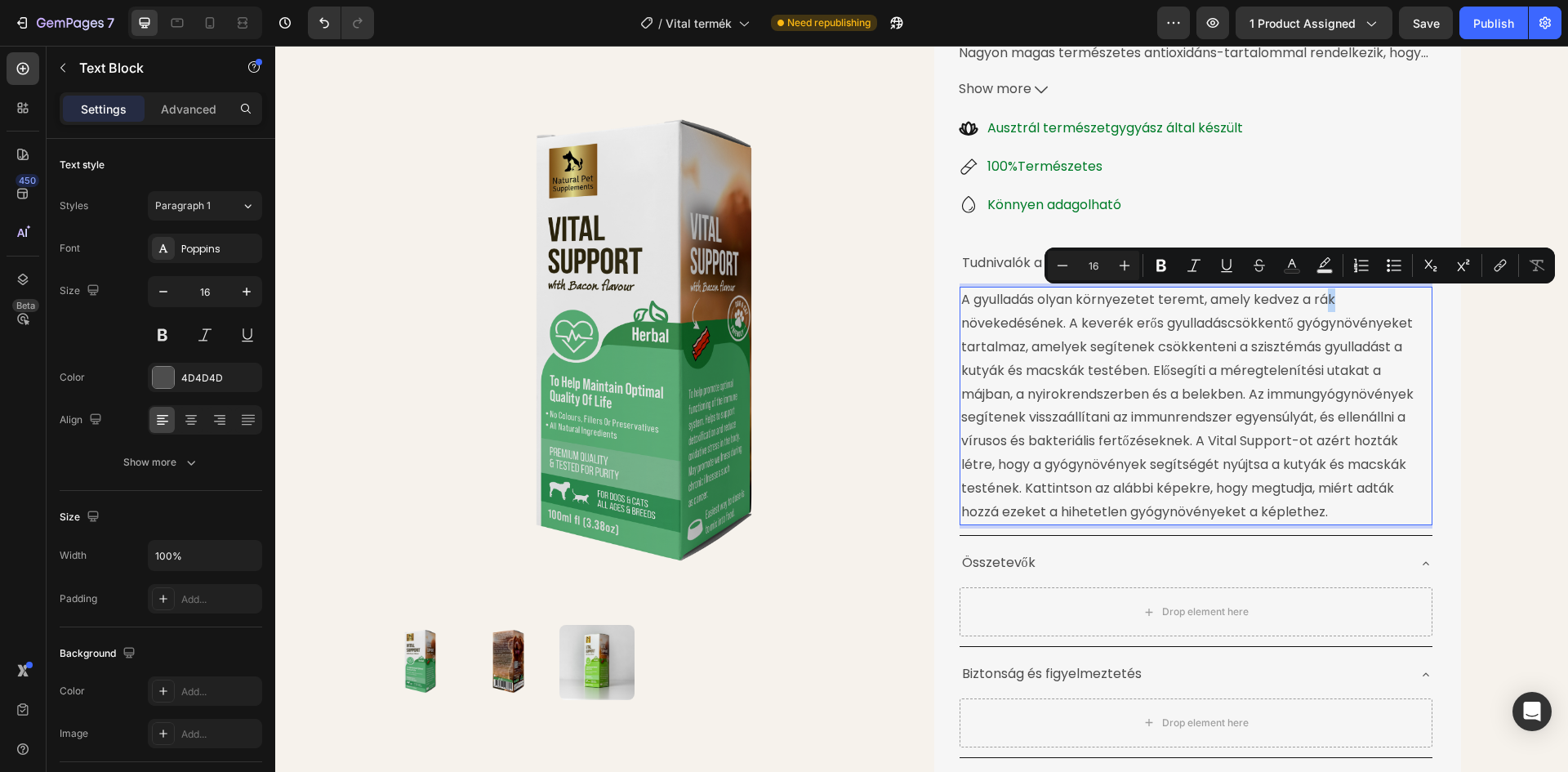
click at [1331, 299] on p "A gyulladás olyan környezetet teremt, amely kedvez a rák növekedésének. A kever…" at bounding box center [1195, 405] width 469 height 235
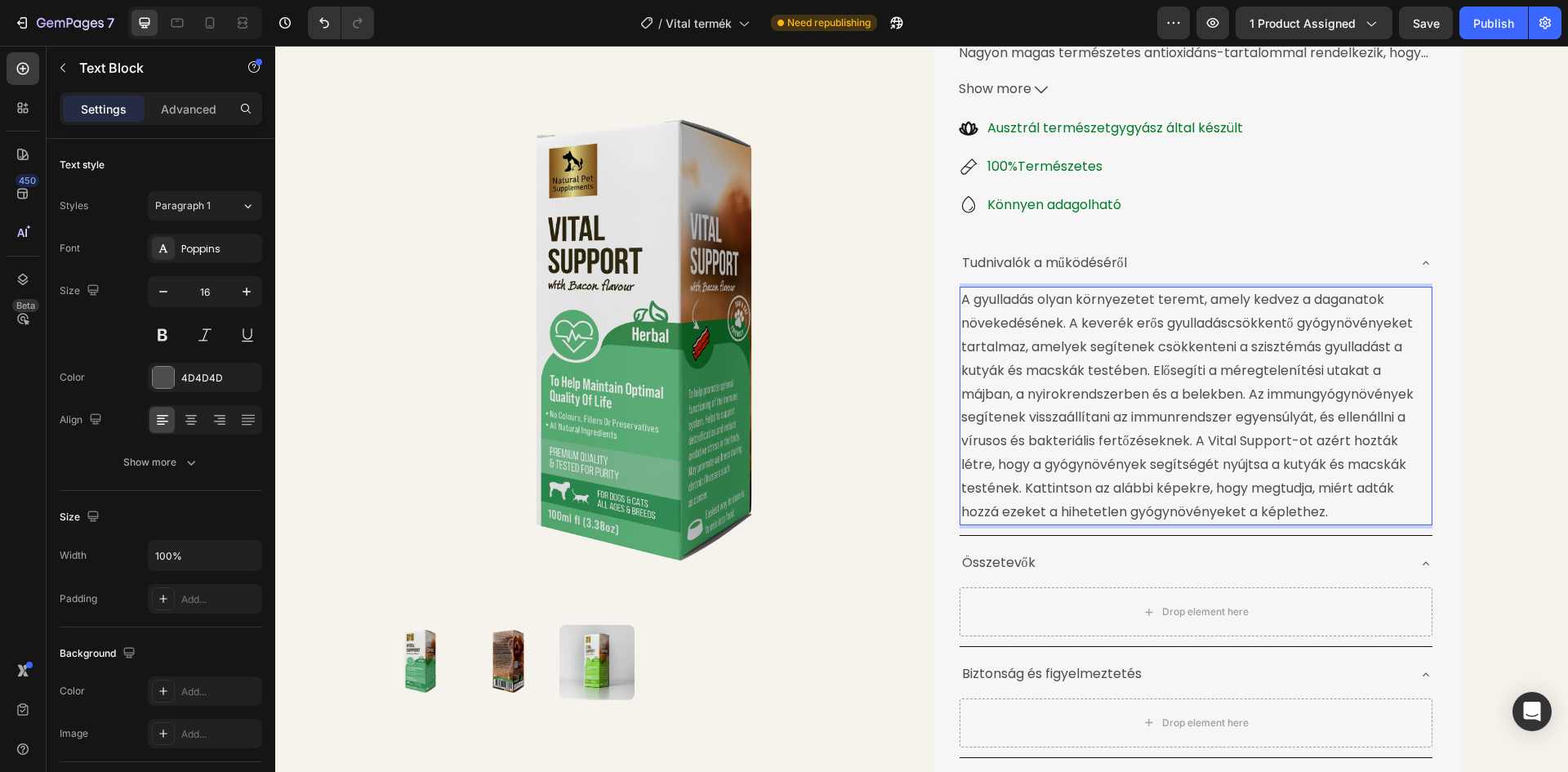
click at [1149, 371] on p "A gyulladás olyan környezetet teremt, amely kedvez a daganatok növekedésének. A…" at bounding box center [1195, 405] width 469 height 235
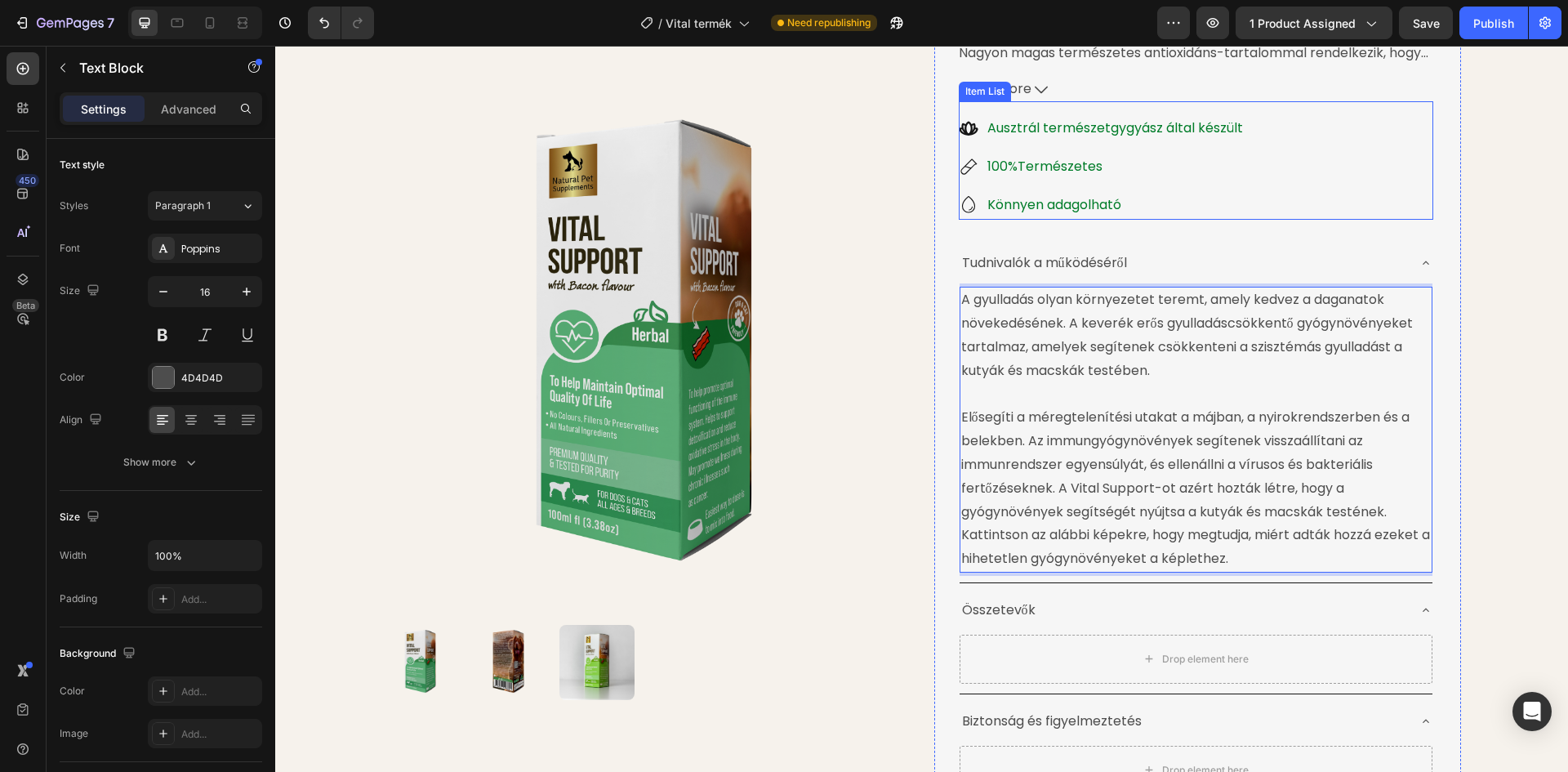
click at [1049, 172] on p "100%Természetes" at bounding box center [1116, 167] width 256 height 24
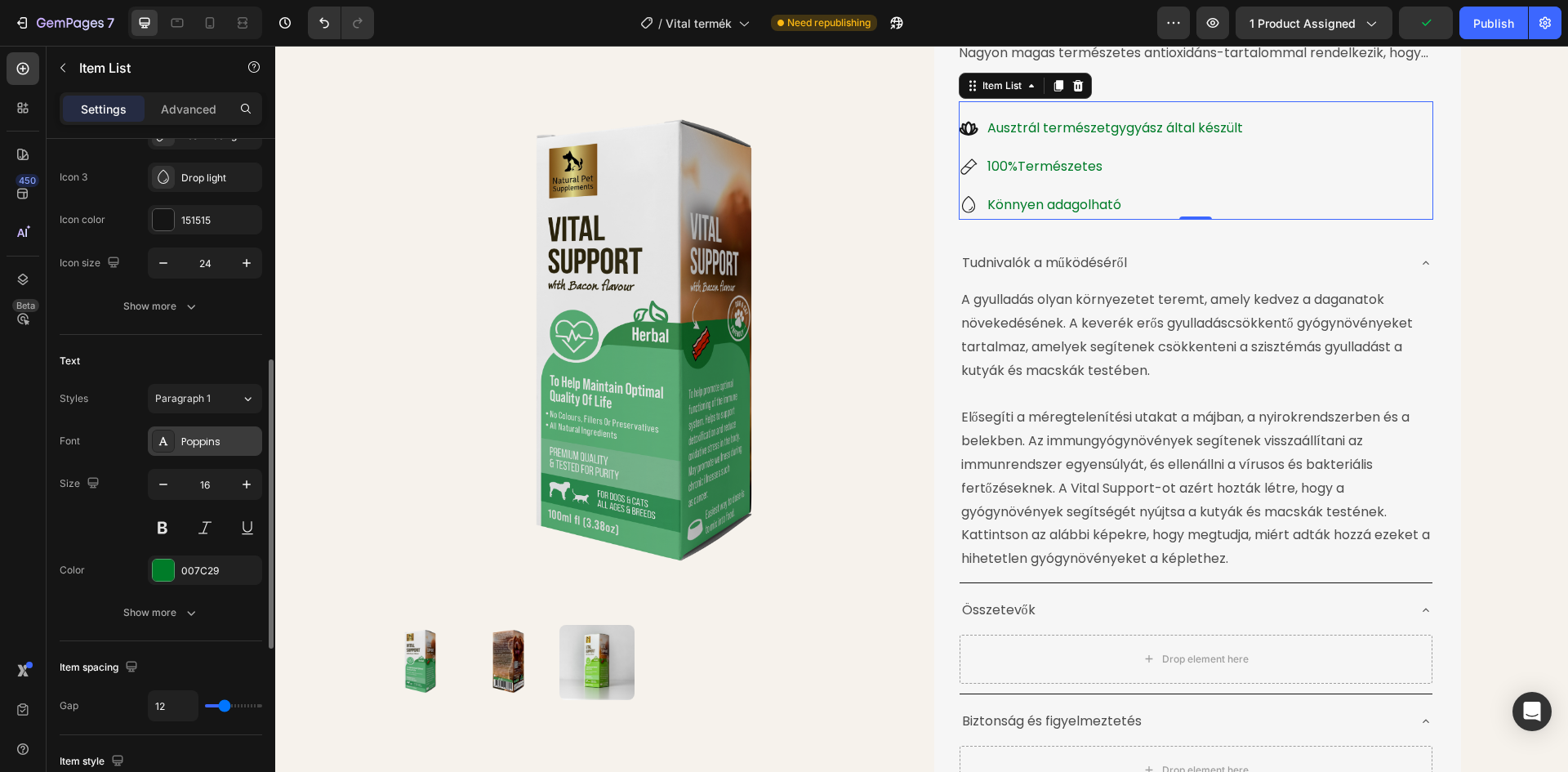
scroll to position [327, 0]
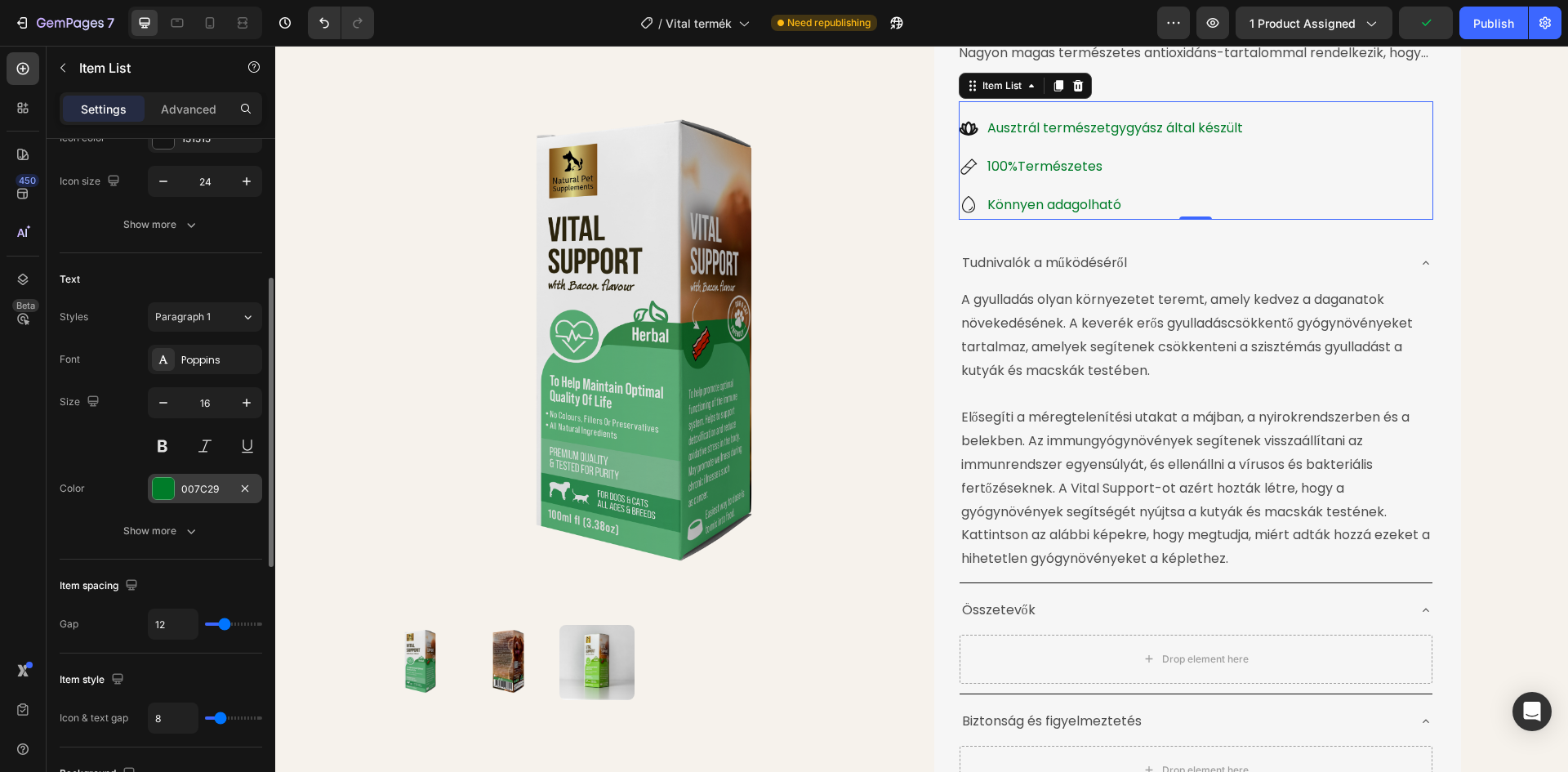
click at [159, 483] on div at bounding box center [163, 489] width 22 height 22
click at [101, 445] on div "Size 16" at bounding box center [161, 424] width 203 height 74
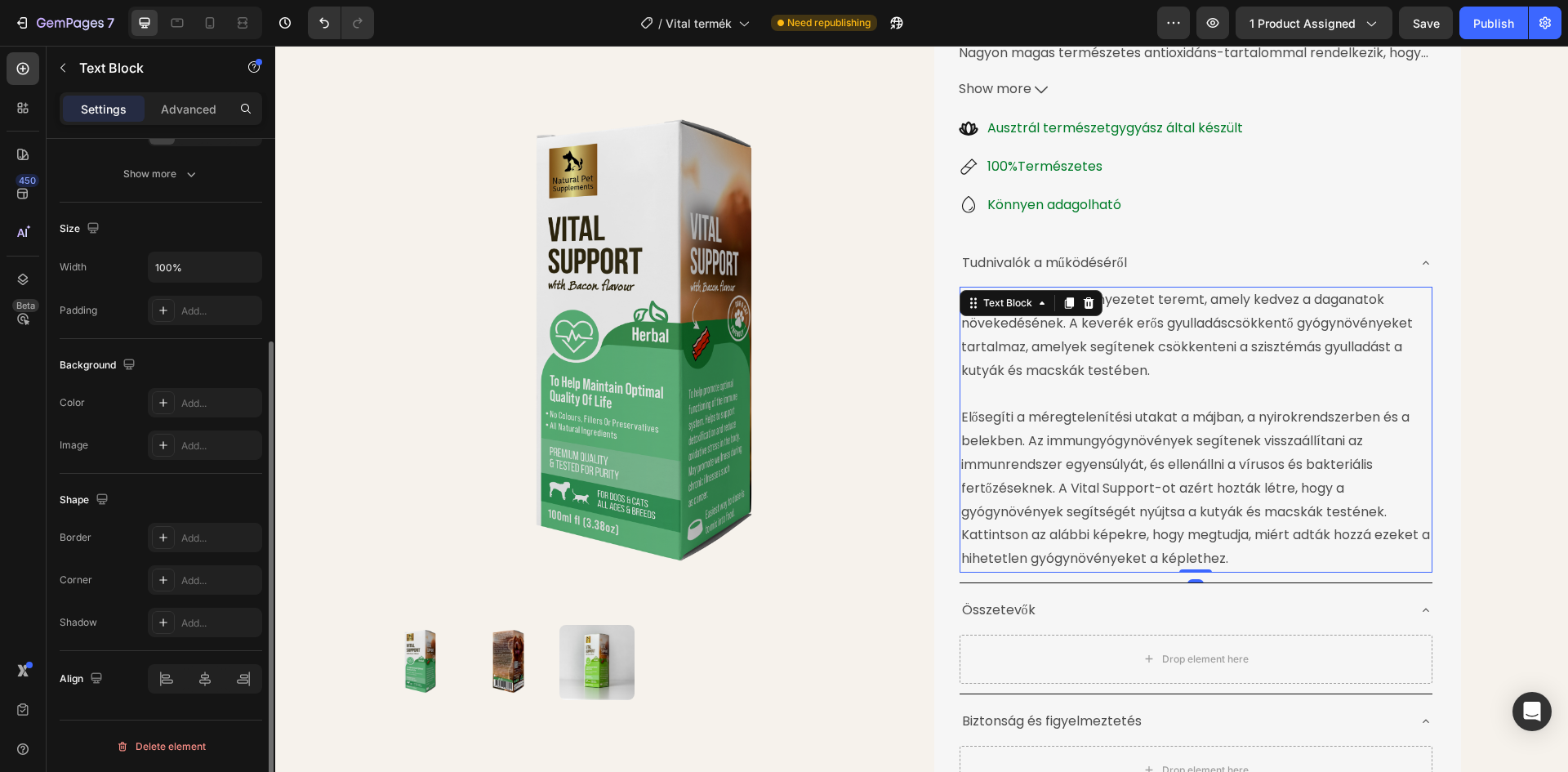
click at [1132, 365] on p "A gyulladás olyan környezetet teremt, amely kedvez a daganatok növekedésének. A…" at bounding box center [1195, 334] width 469 height 93
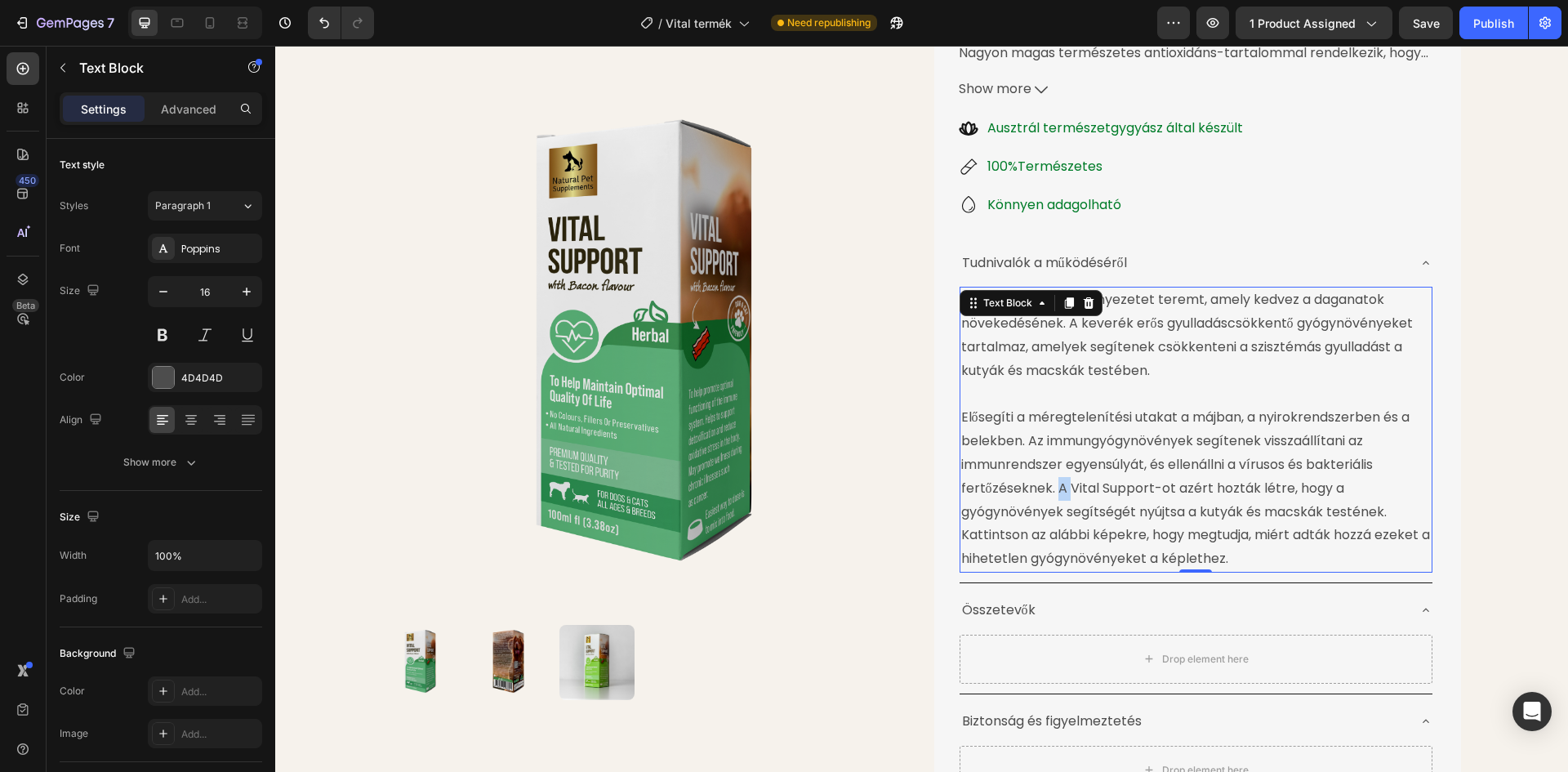
click at [1053, 489] on p "Elősegíti a méregtelenítési utakat a májban, a nyirokrendszerben és a belekben.…" at bounding box center [1195, 489] width 469 height 165
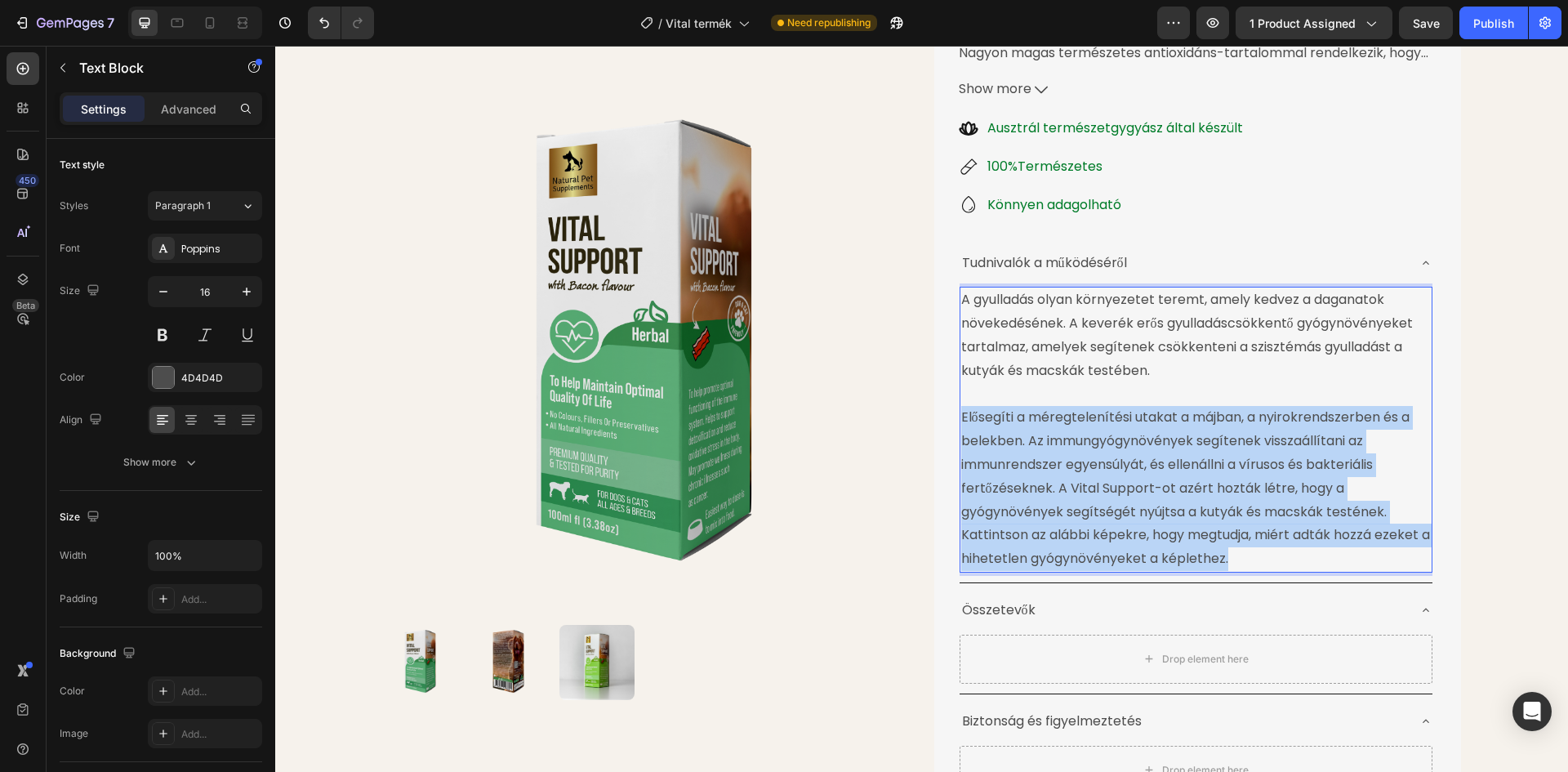
click at [1053, 489] on p "Elősegíti a méregtelenítési utakat a májban, a nyirokrendszerben és a belekben.…" at bounding box center [1195, 489] width 469 height 165
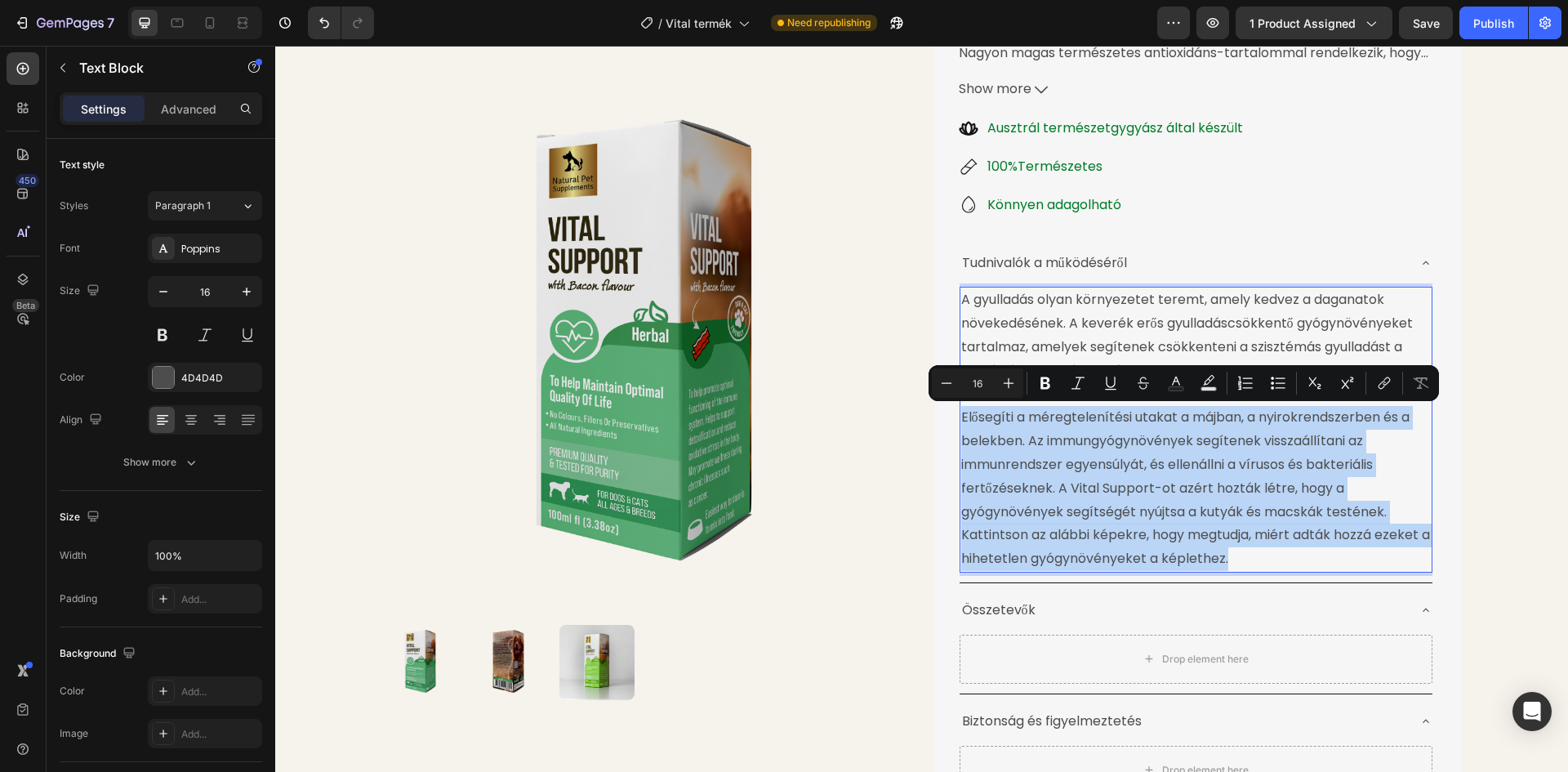
click at [1048, 489] on p "Elősegíti a méregtelenítési utakat a májban, a nyirokrendszerben és a belekben.…" at bounding box center [1195, 489] width 469 height 165
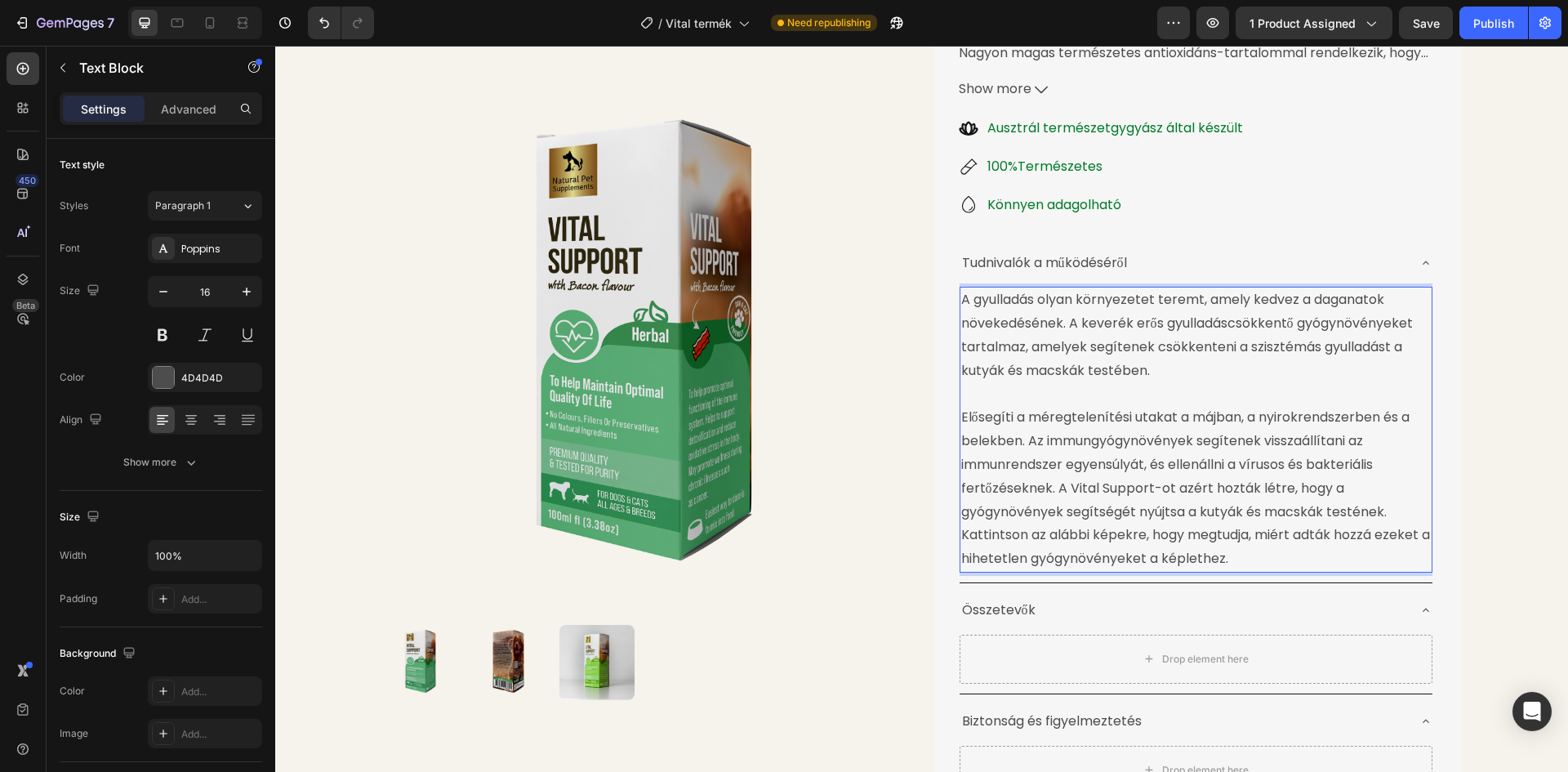
click at [1053, 489] on p "Elősegíti a méregtelenítési utakat a májban, a nyirokrendszerben és a belekben.…" at bounding box center [1195, 489] width 469 height 165
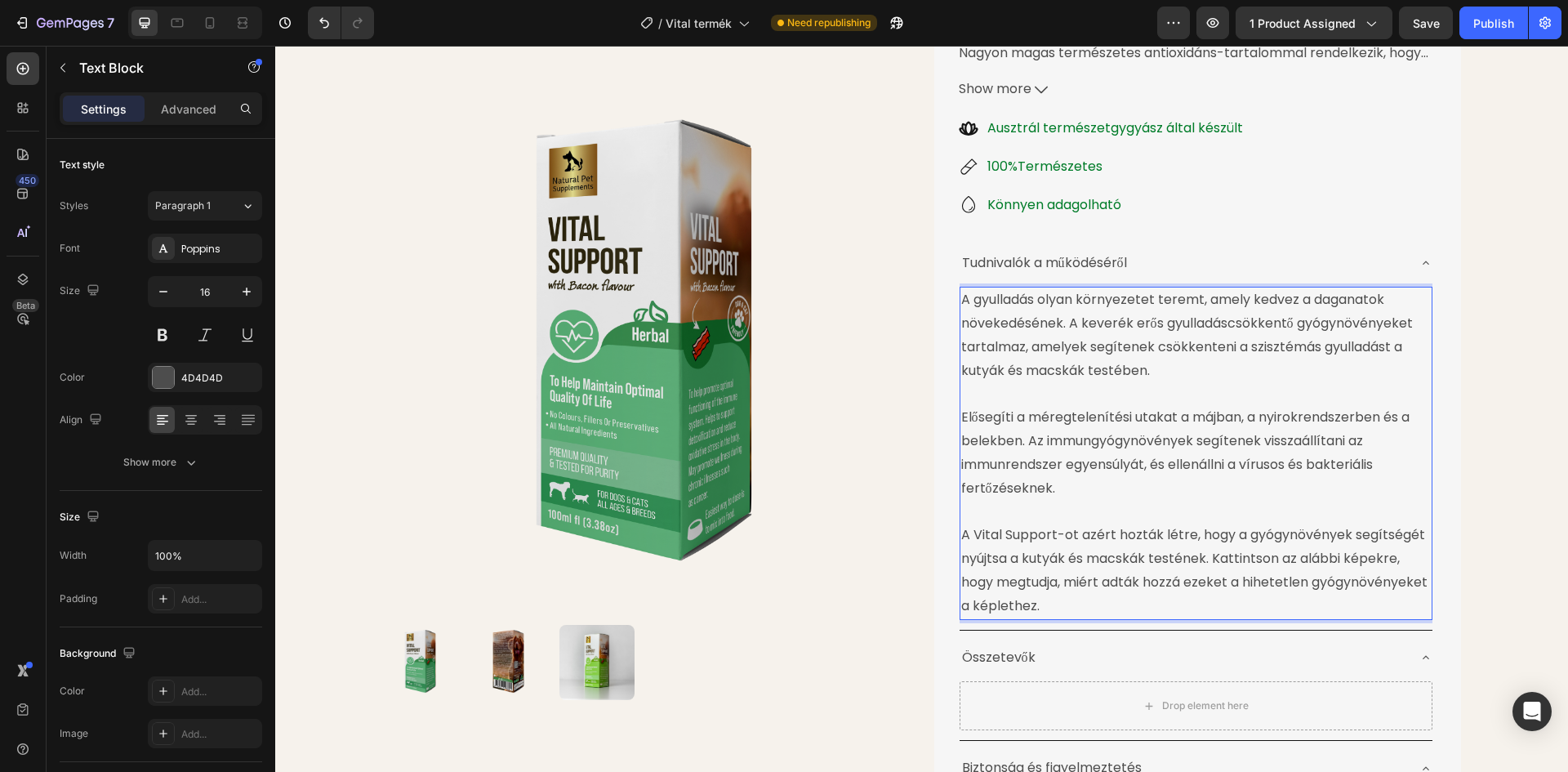
click at [1173, 418] on p "Elősegíti a méregtelenítési utakat a májban, a nyirokrendszerben és a belekben.…" at bounding box center [1195, 452] width 469 height 93
click at [1070, 445] on p "Elősegíti a méregtelenítést a májban, a nyirokrendszerben és a belekben. Az imm…" at bounding box center [1195, 452] width 469 height 93
click at [1091, 441] on p "Elősegíti a méregtelenítést a májban, a nyirokrendszerben és a belekben. Az imm…" at bounding box center [1195, 452] width 469 height 93
click at [1190, 441] on p "Elősegíti a méregtelenítést a májban, a nyirokrendszerben és a belekben. Az imm…" at bounding box center [1195, 452] width 469 height 93
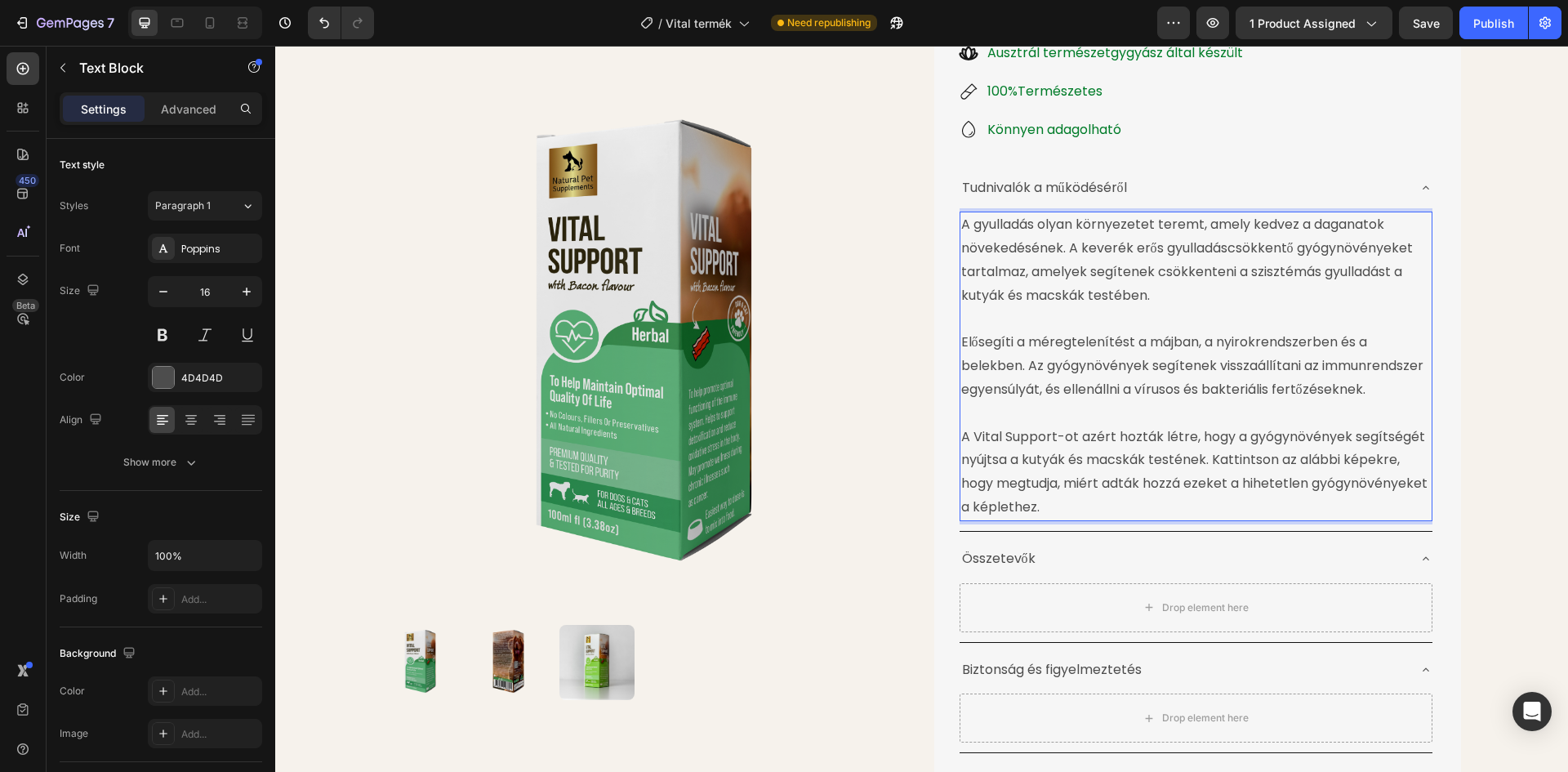
scroll to position [373, 0]
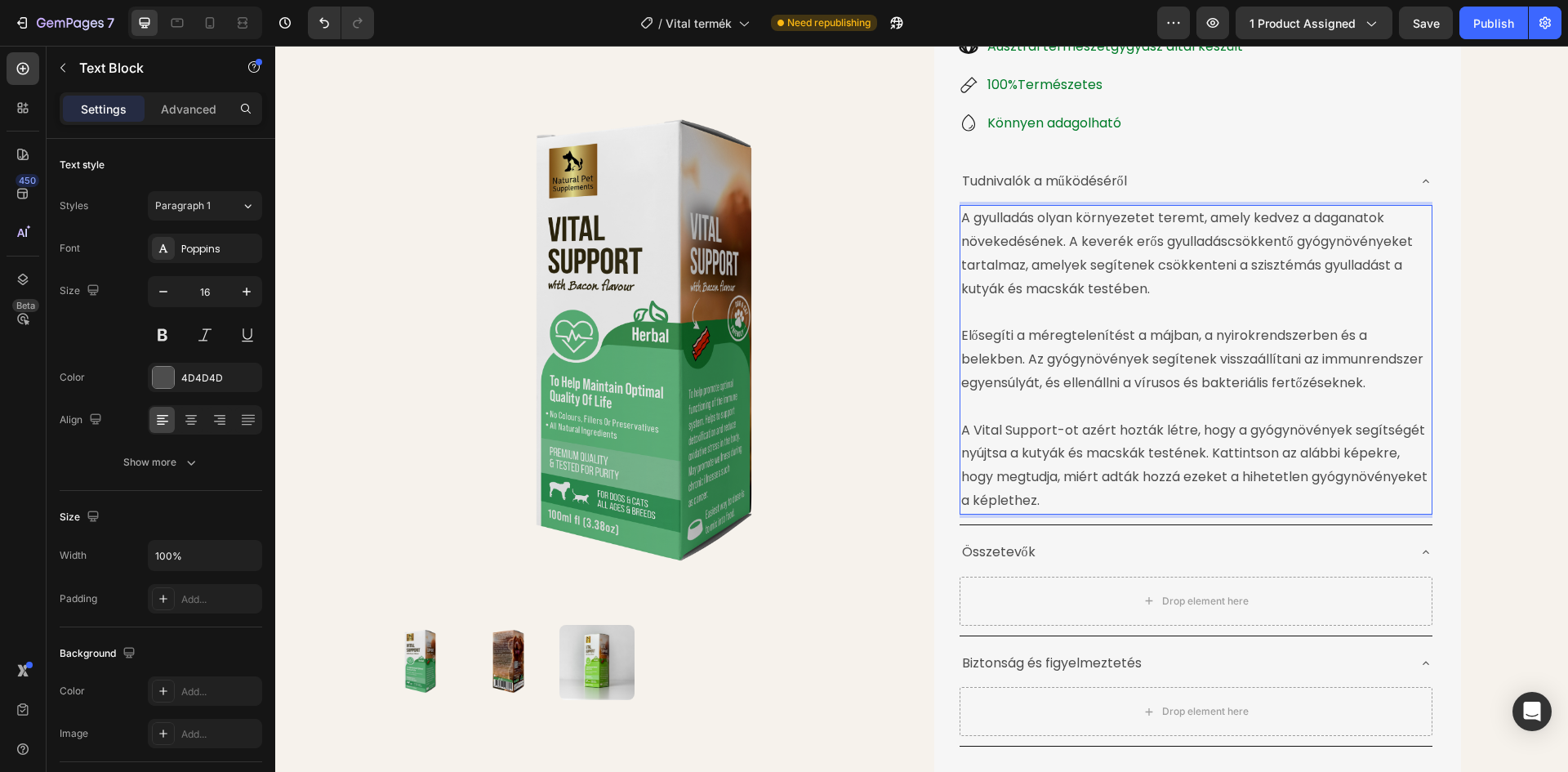
click at [1360, 384] on p "Elősegíti a méregtelenítést a májban, a nyirokrendszerben és a belekben. Az gyó…" at bounding box center [1195, 359] width 469 height 70
click at [1060, 385] on p "Elősegíti a méregtelenítést a májban, a nyirokrendszerben és a belekben. Az gyó…" at bounding box center [1195, 359] width 469 height 70
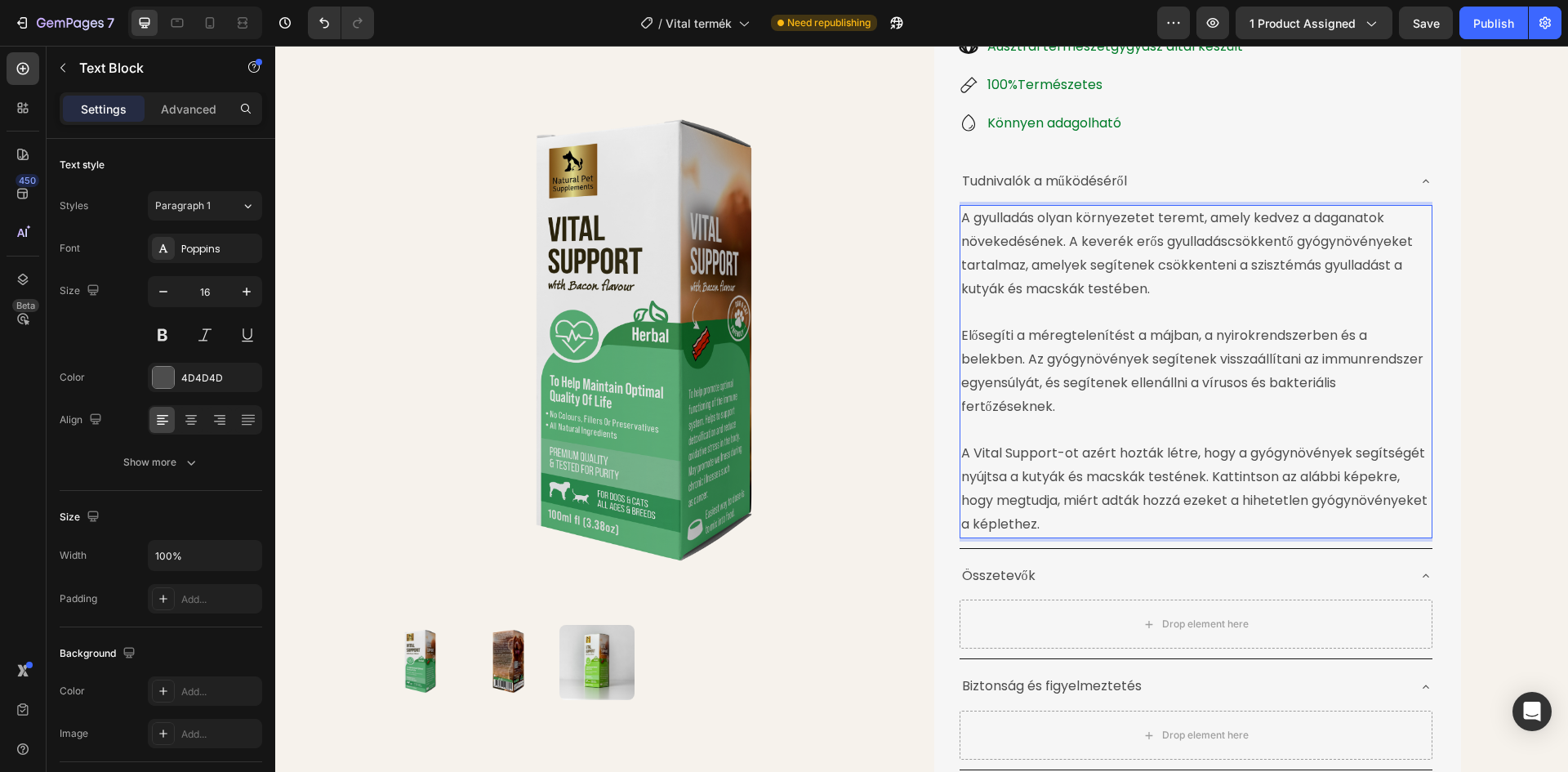
click at [1022, 454] on p "A Vital Support-ot azért hozták létre, hogy a gyógynövények segítségét nyújtsa …" at bounding box center [1195, 488] width 469 height 93
click at [1151, 526] on p "A Vital Support-ot azért hozták létre, hogy a gyógynövények segítségét nyújtsa …" at bounding box center [1195, 488] width 469 height 93
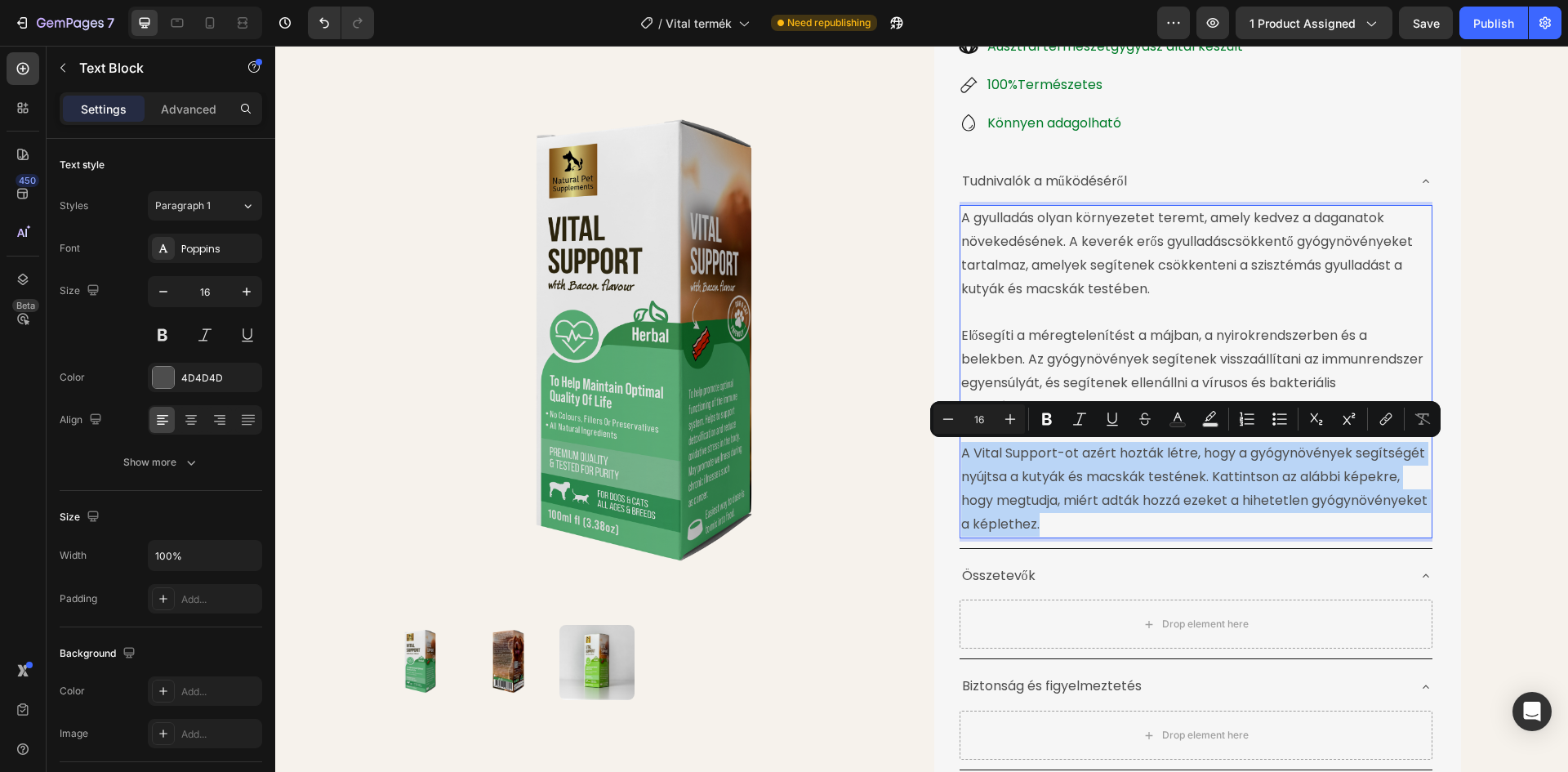
drag, startPoint x: 1157, startPoint y: 523, endPoint x: 959, endPoint y: 459, distance: 208.1
click at [961, 459] on p "A Vital Support-ot azért hozták létre, hogy a gyógynövények segítségét nyújtsa …" at bounding box center [1195, 488] width 469 height 93
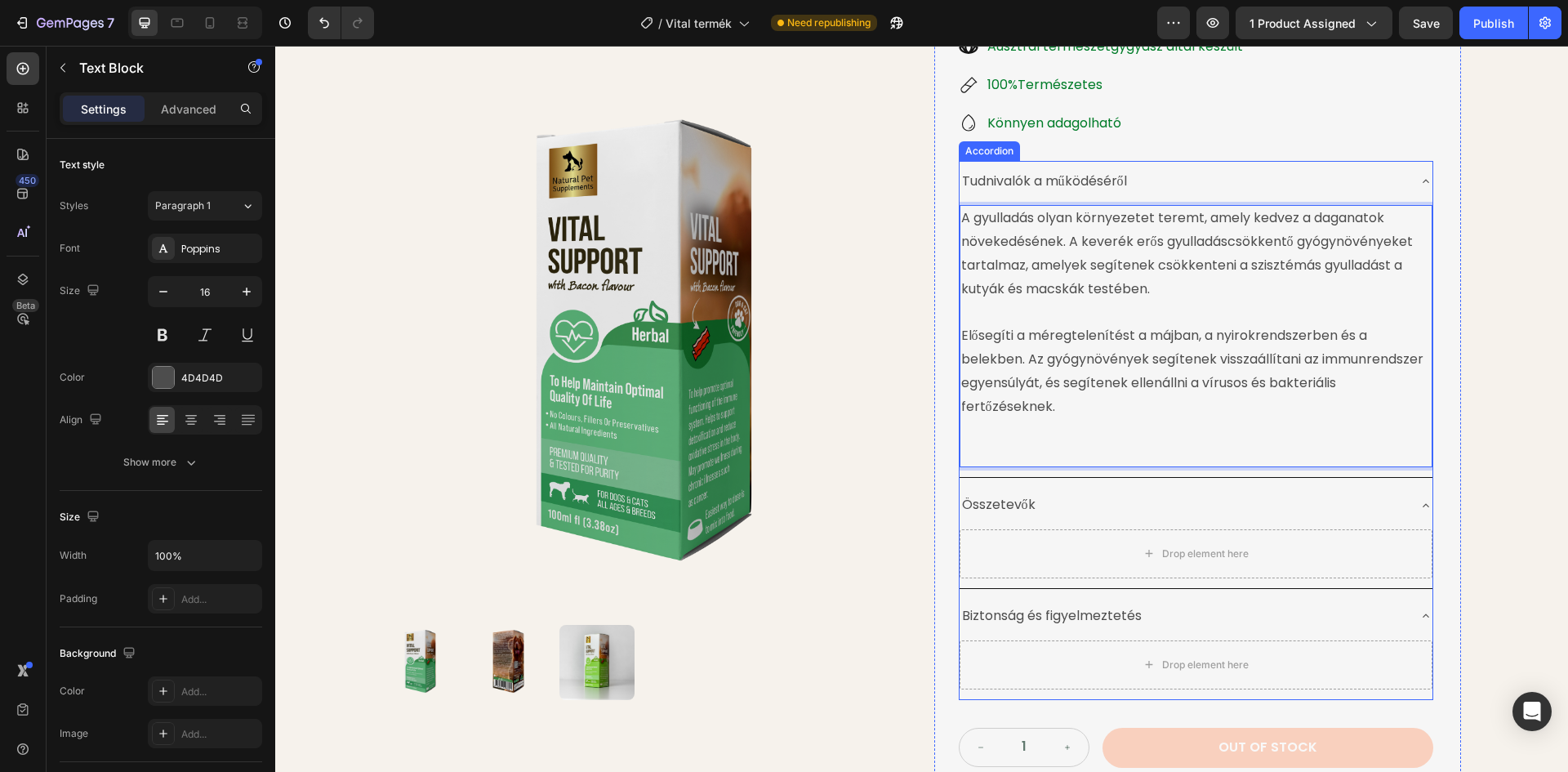
click at [1059, 161] on div "Tudnivalók a működéséről" at bounding box center [1196, 182] width 473 height 41
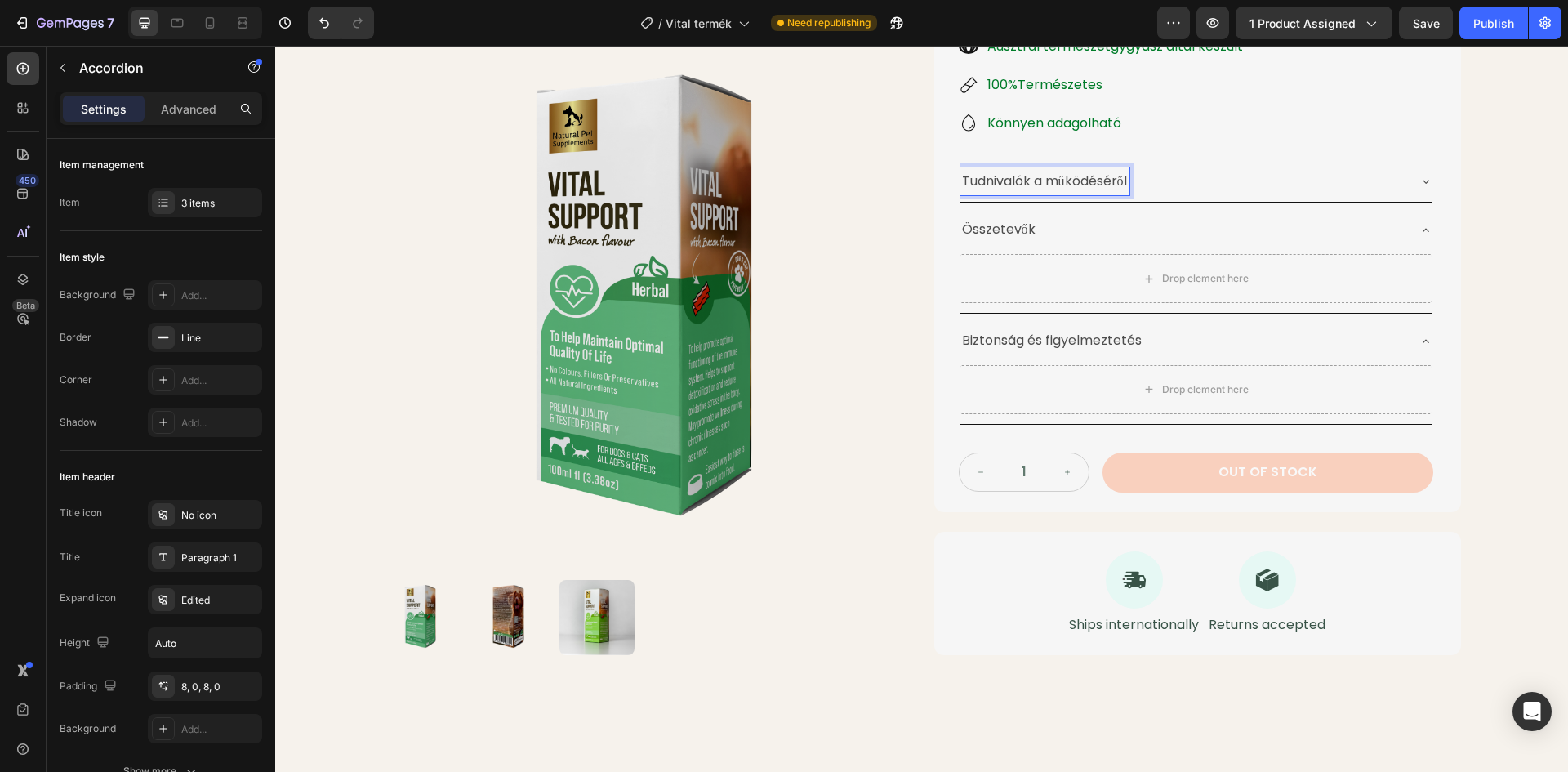
click at [1039, 180] on p "Tudnivalók a működéséről" at bounding box center [1045, 182] width 165 height 24
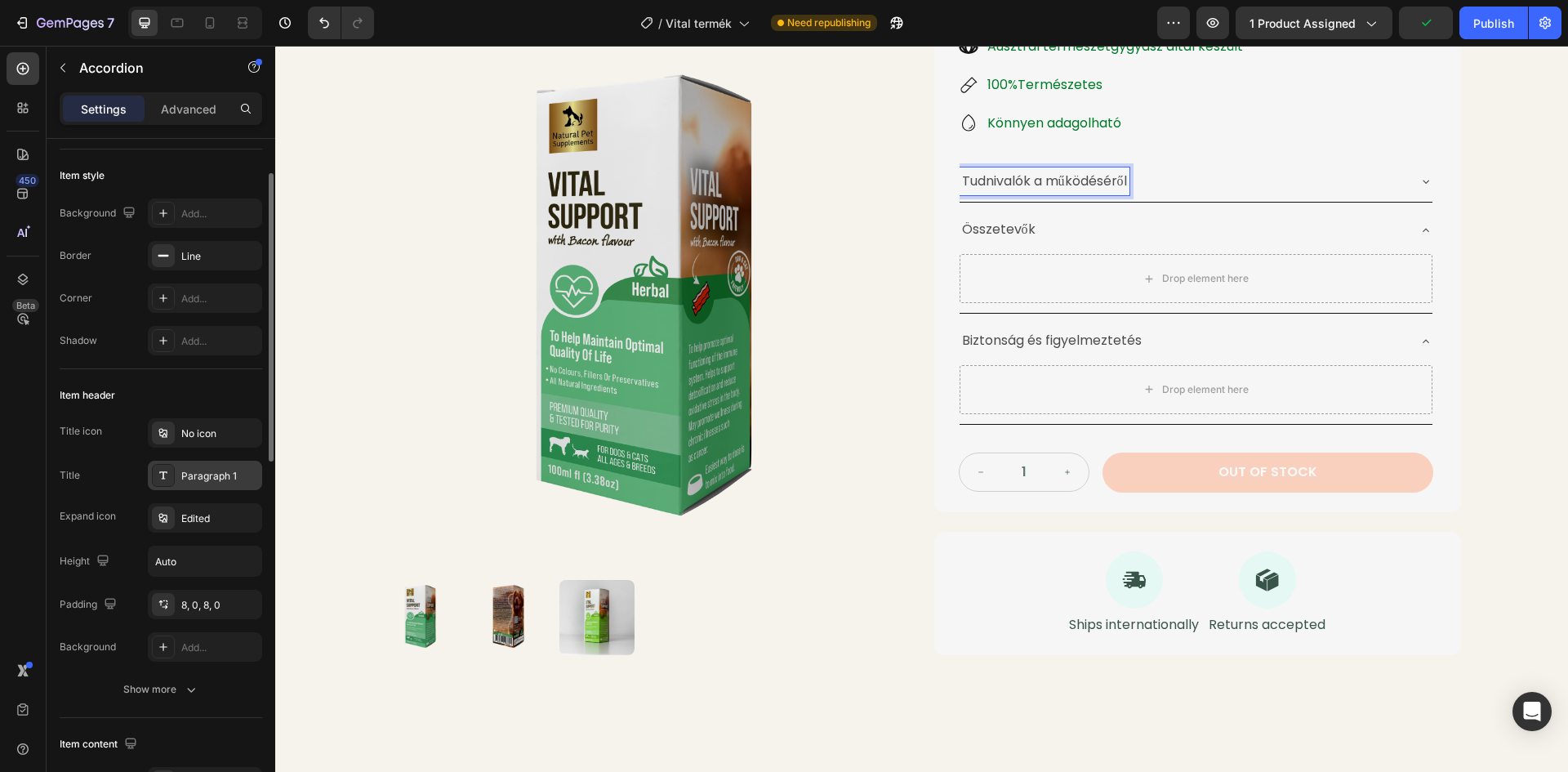
scroll to position [0, 0]
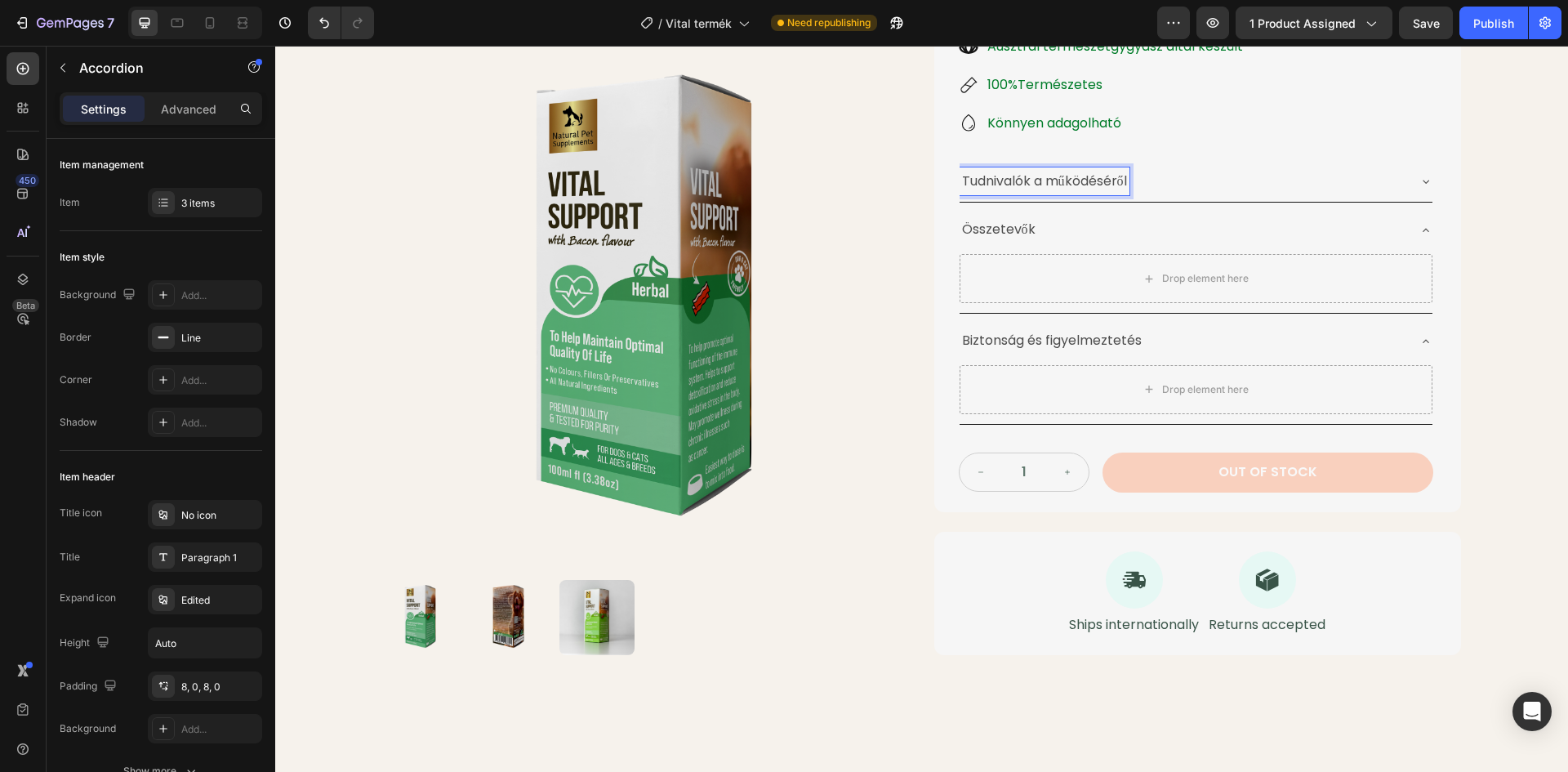
click at [1120, 182] on p "Tudnivalók a működéséről" at bounding box center [1045, 182] width 165 height 24
drag, startPoint x: 1128, startPoint y: 181, endPoint x: 926, endPoint y: 174, distance: 202.1
click at [926, 174] on div "Product Images Életminőséget Javító Gyógynövénytinktúra Product Title 24.990 Ft…" at bounding box center [922, 200] width 1078 height 910
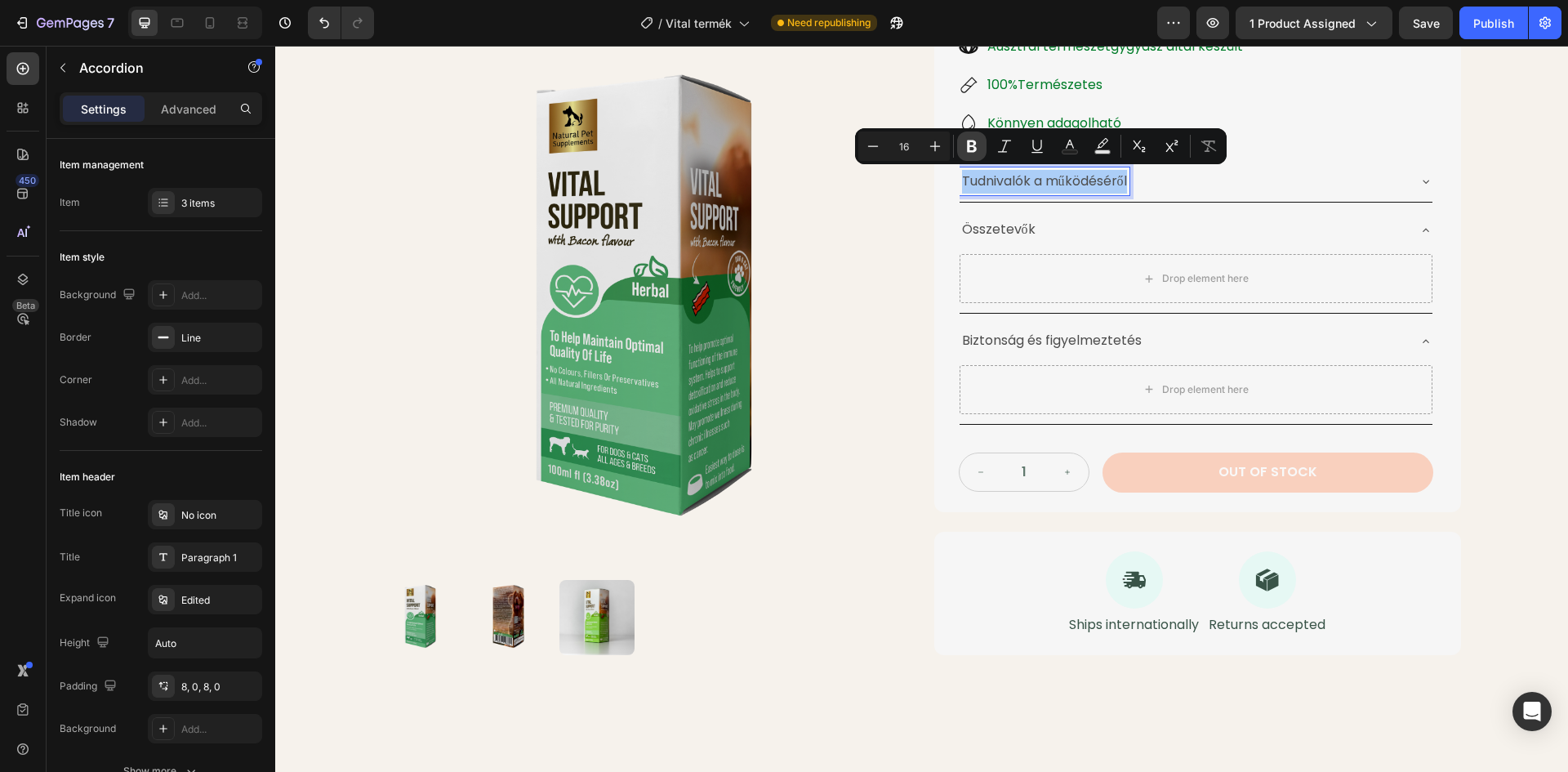
click at [969, 147] on icon "Editor contextual toolbar" at bounding box center [972, 147] width 10 height 12
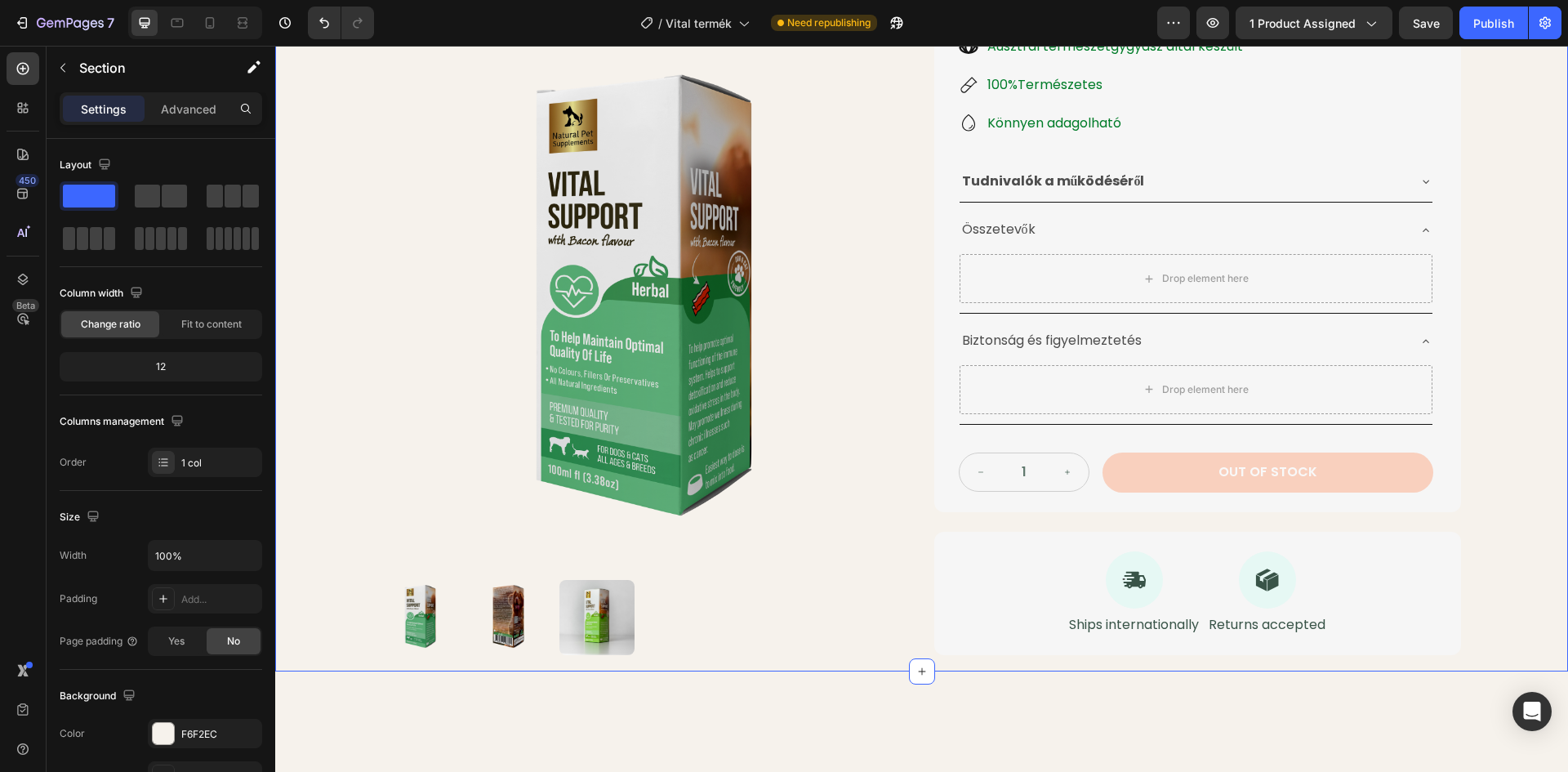
click at [1478, 134] on div "Product Images Életminőséget Javító Gyógynövénytinktúra Product Title 24.990 Ft…" at bounding box center [922, 189] width 1293 height 966
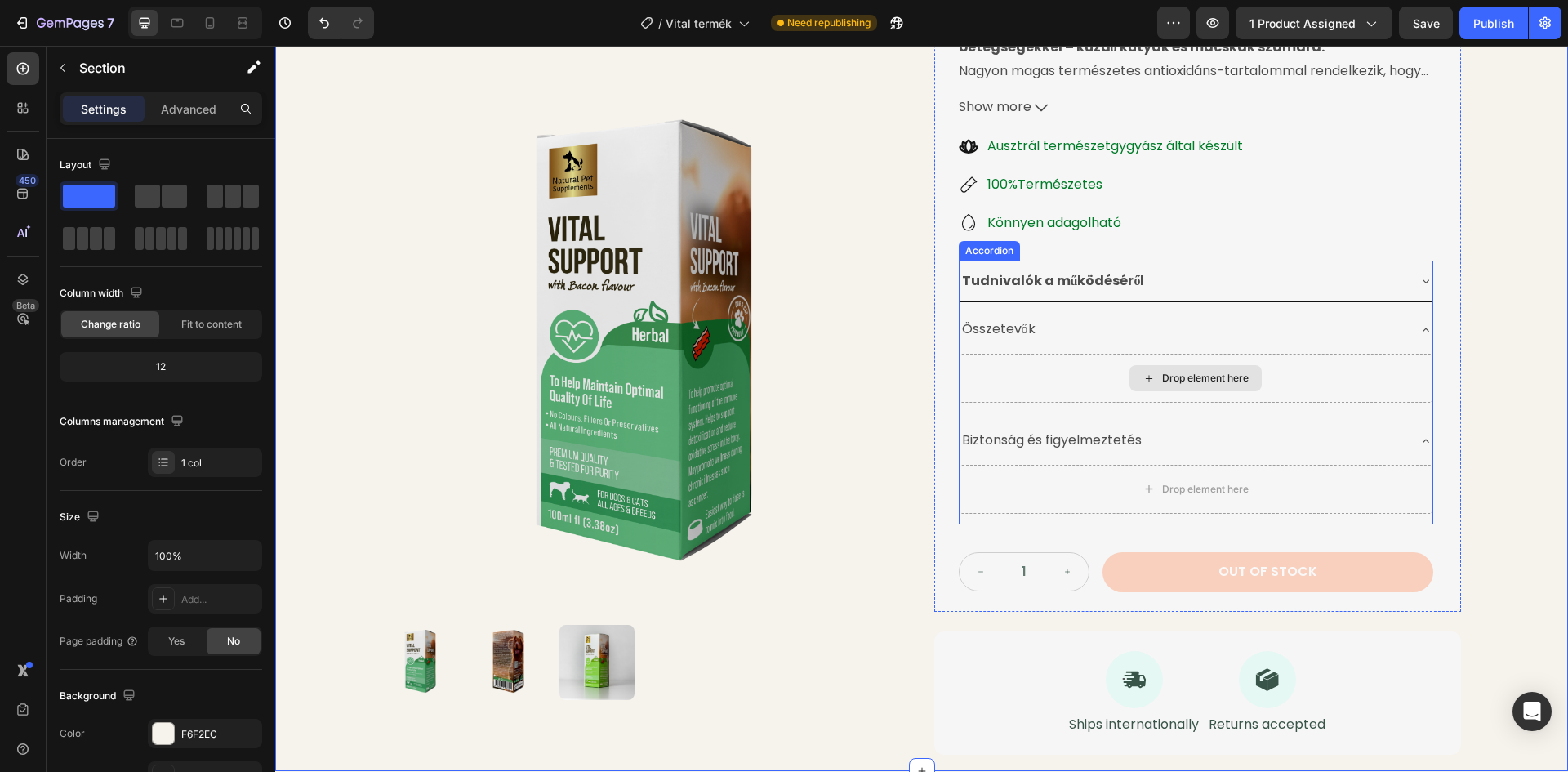
scroll to position [291, 0]
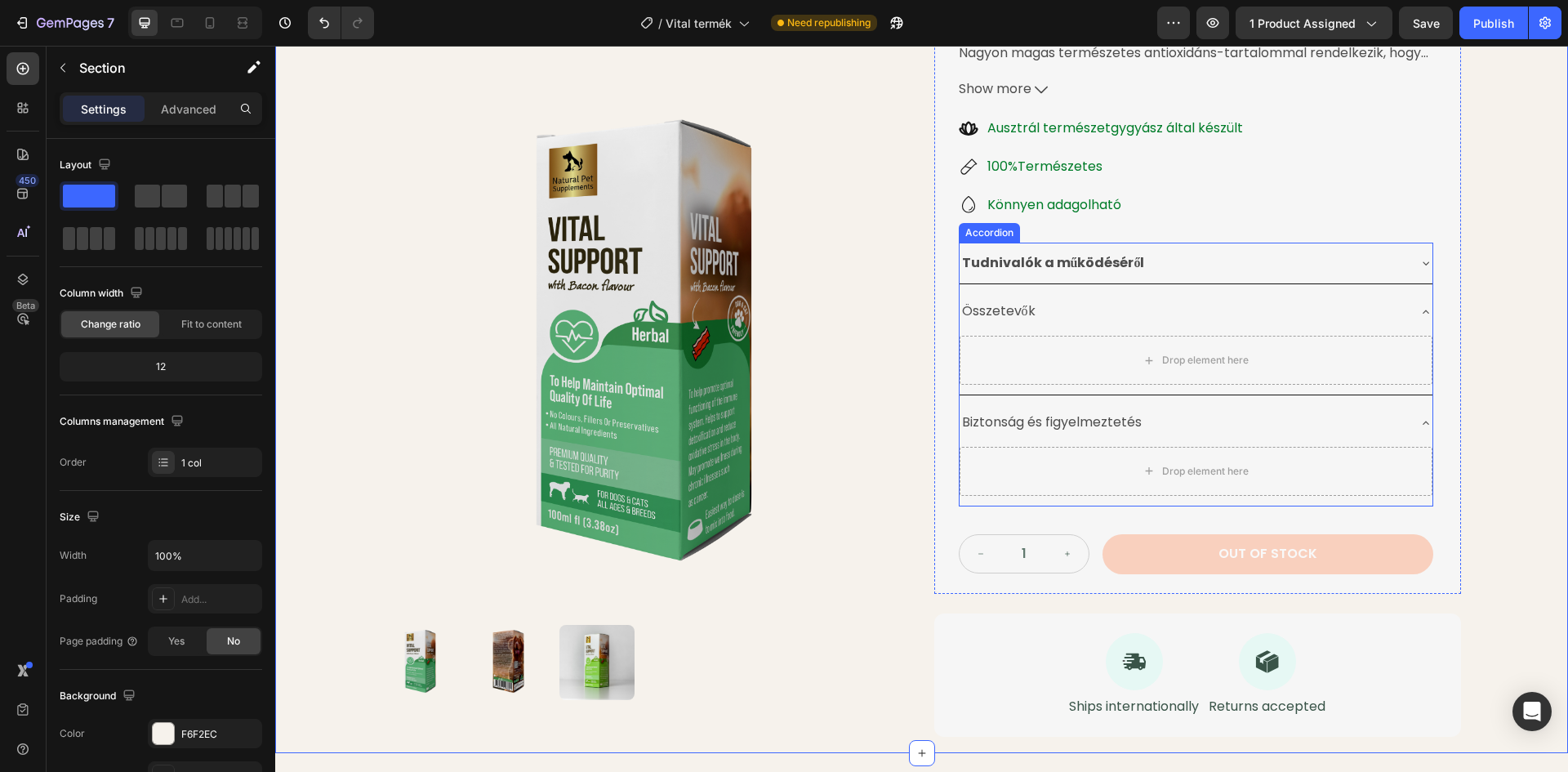
click at [1177, 263] on div "Tudnivalók a működéséről" at bounding box center [1183, 263] width 447 height 29
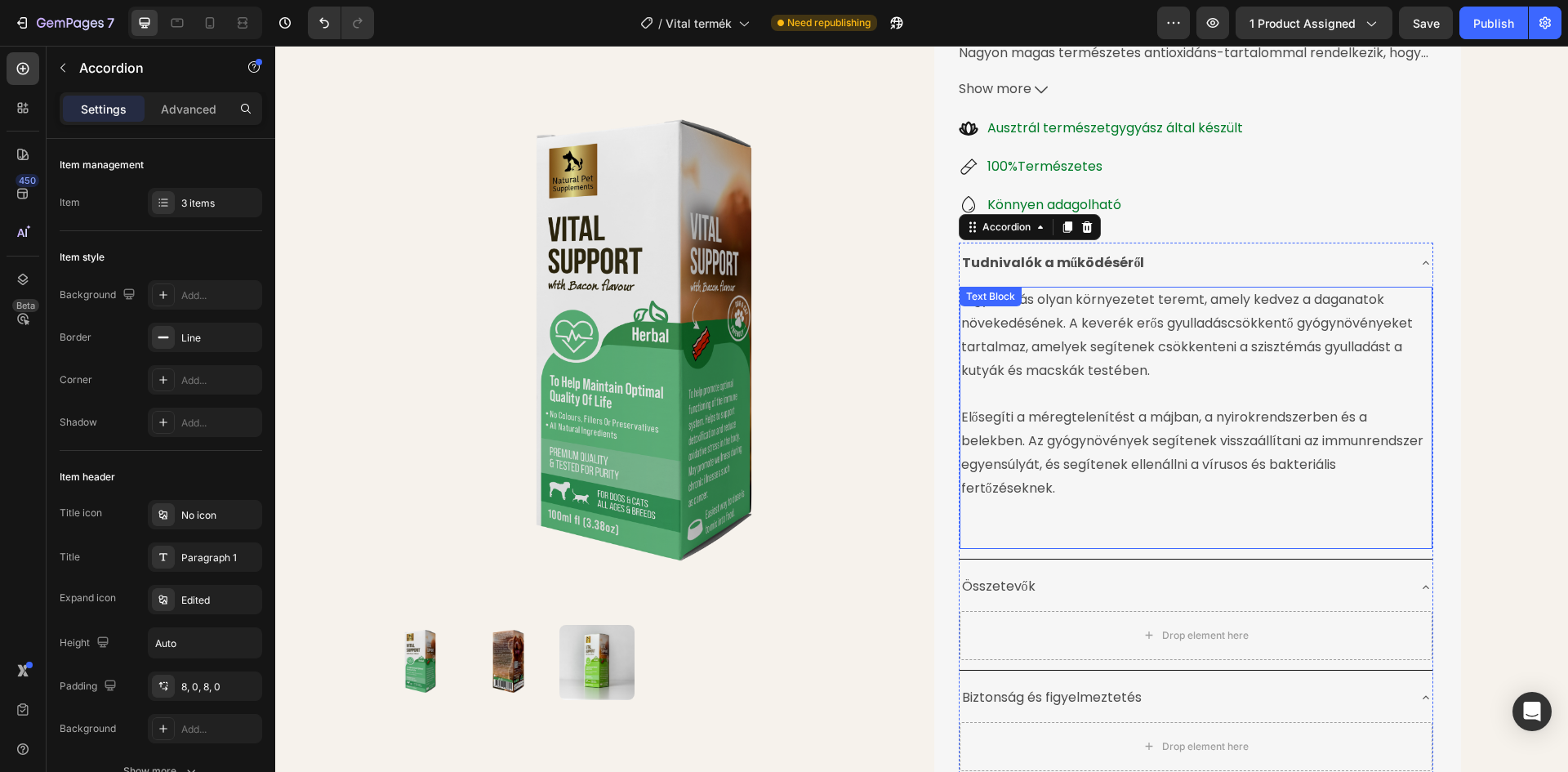
click at [984, 530] on p at bounding box center [1195, 535] width 469 height 24
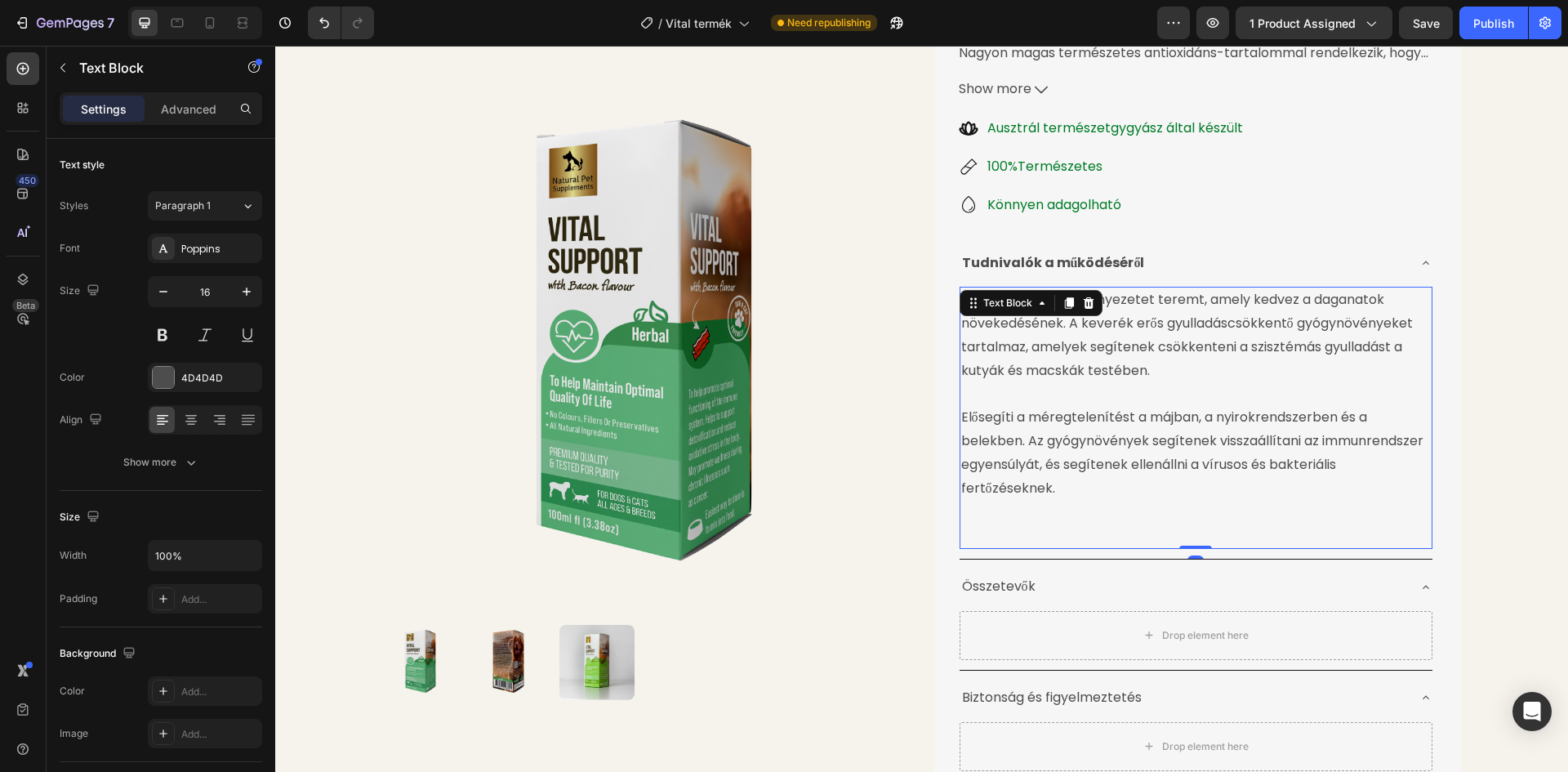
click at [969, 521] on p at bounding box center [1195, 512] width 469 height 24
click at [963, 535] on p "Rich Text Editor. Editing area: main" at bounding box center [1195, 535] width 469 height 24
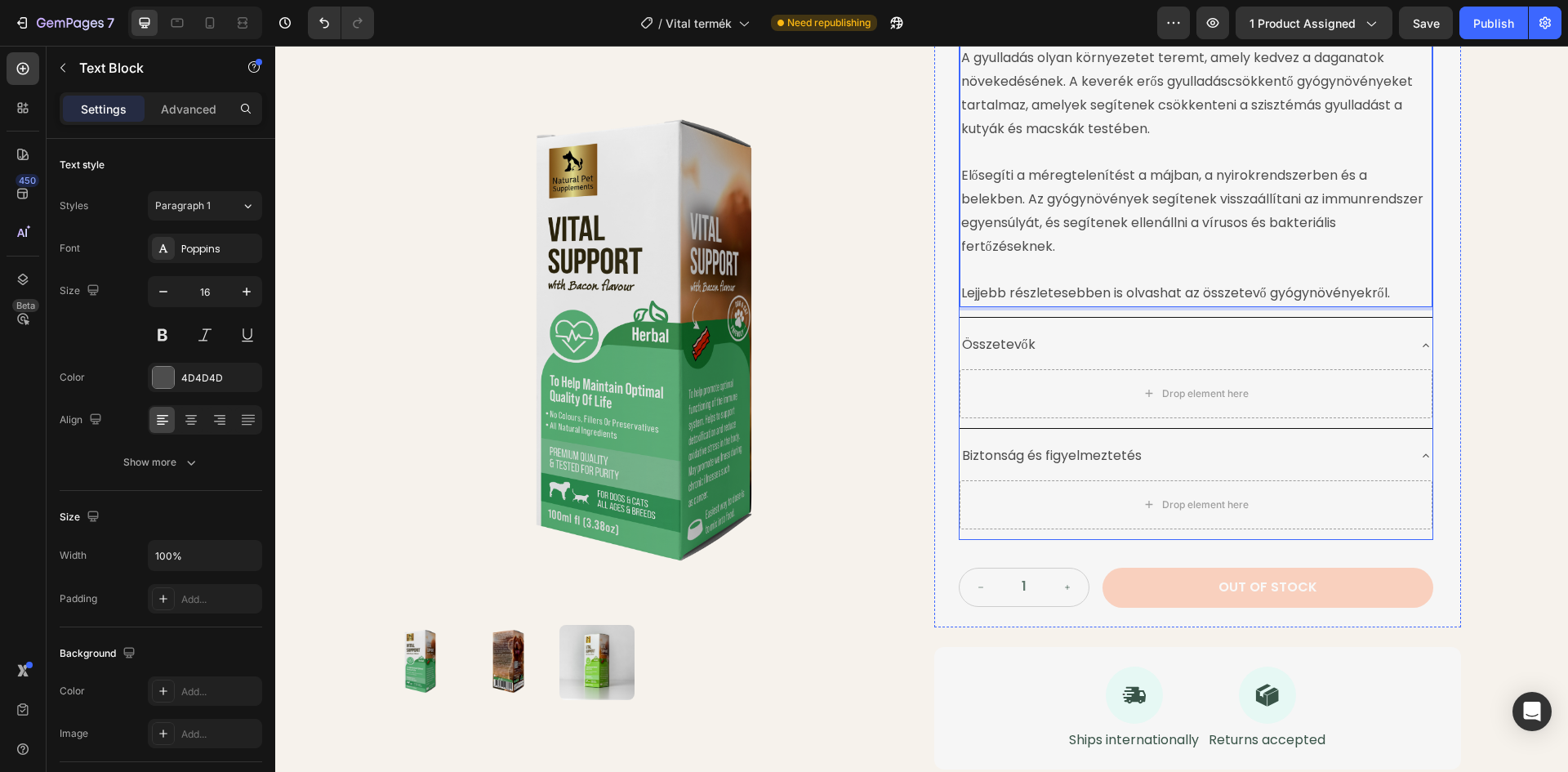
scroll to position [537, 0]
click at [1050, 382] on div "Drop element here" at bounding box center [1196, 390] width 473 height 49
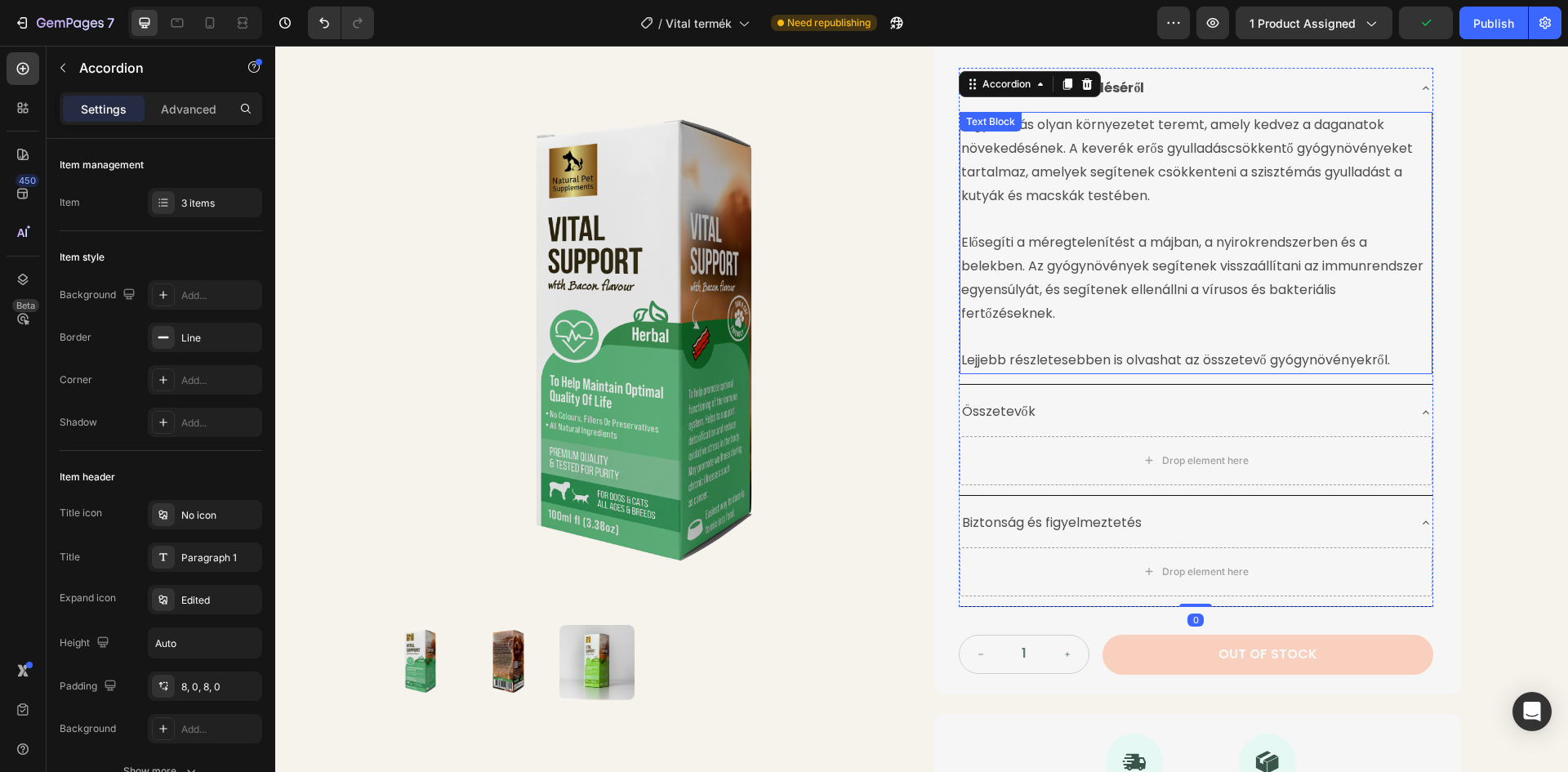
scroll to position [209, 0]
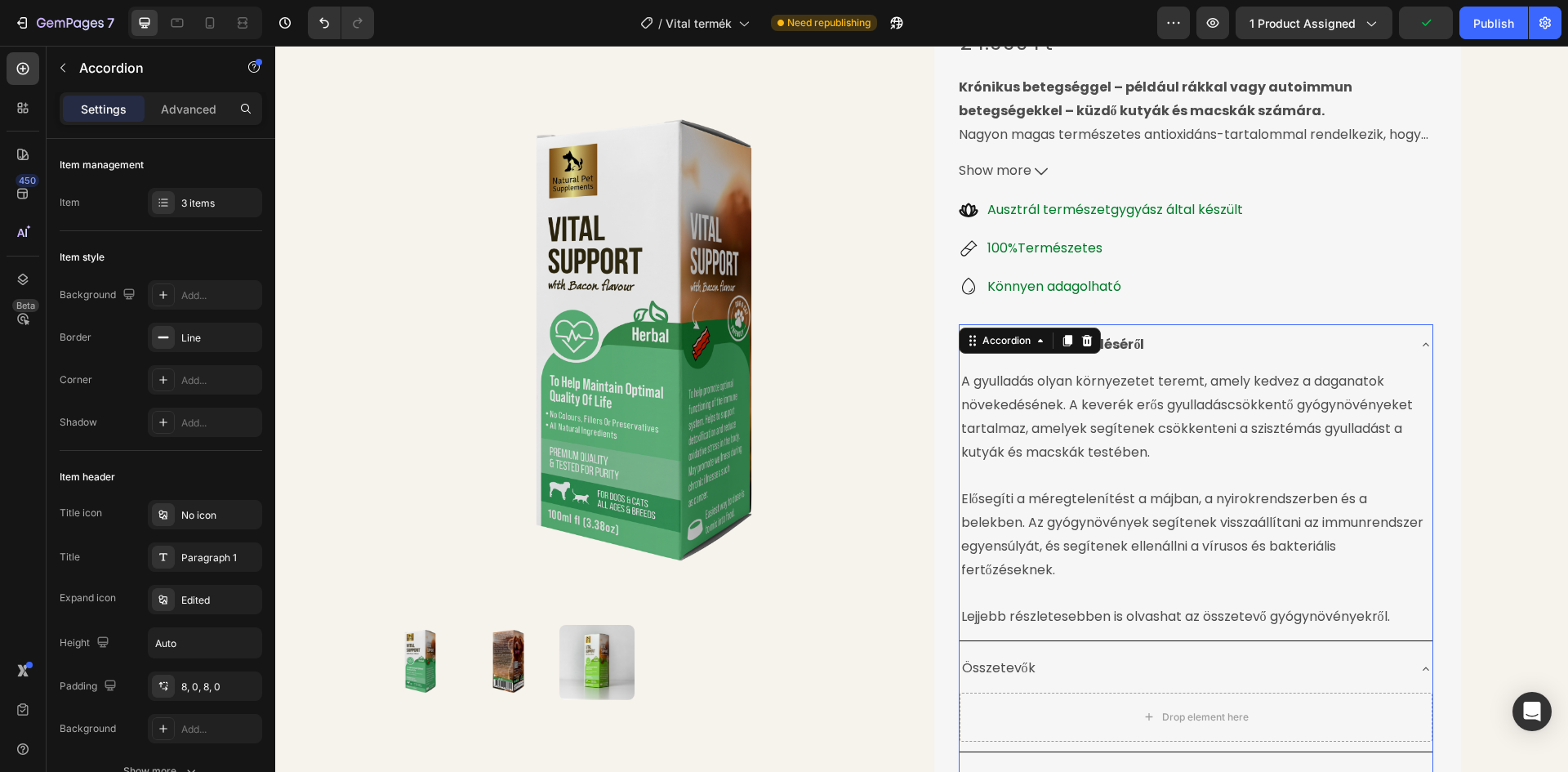
click at [1404, 346] on div "Tudnivalók a működéséről" at bounding box center [1196, 345] width 473 height 41
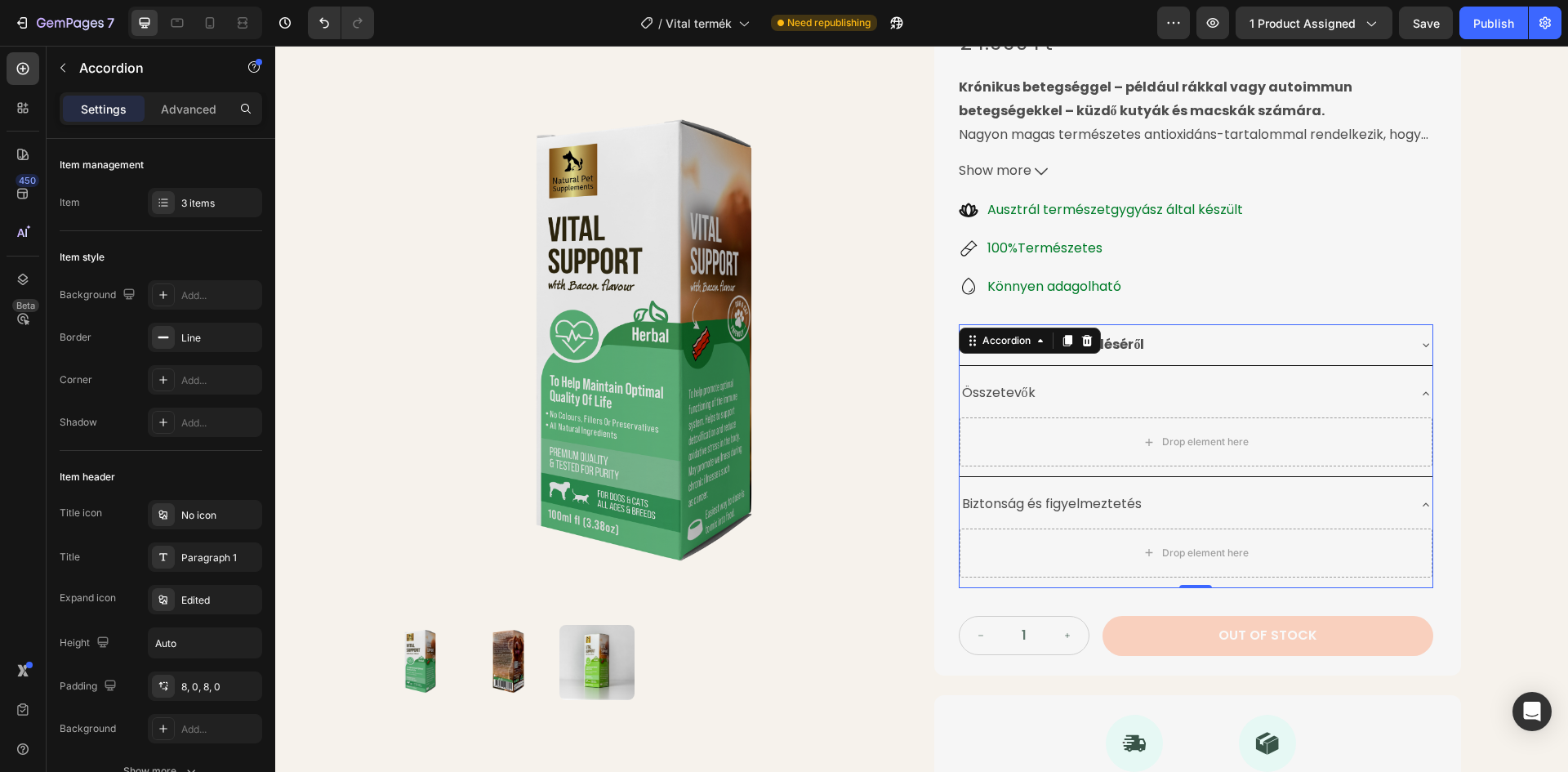
click at [1404, 346] on div "Tudnivalók a működéséről" at bounding box center [1196, 345] width 473 height 41
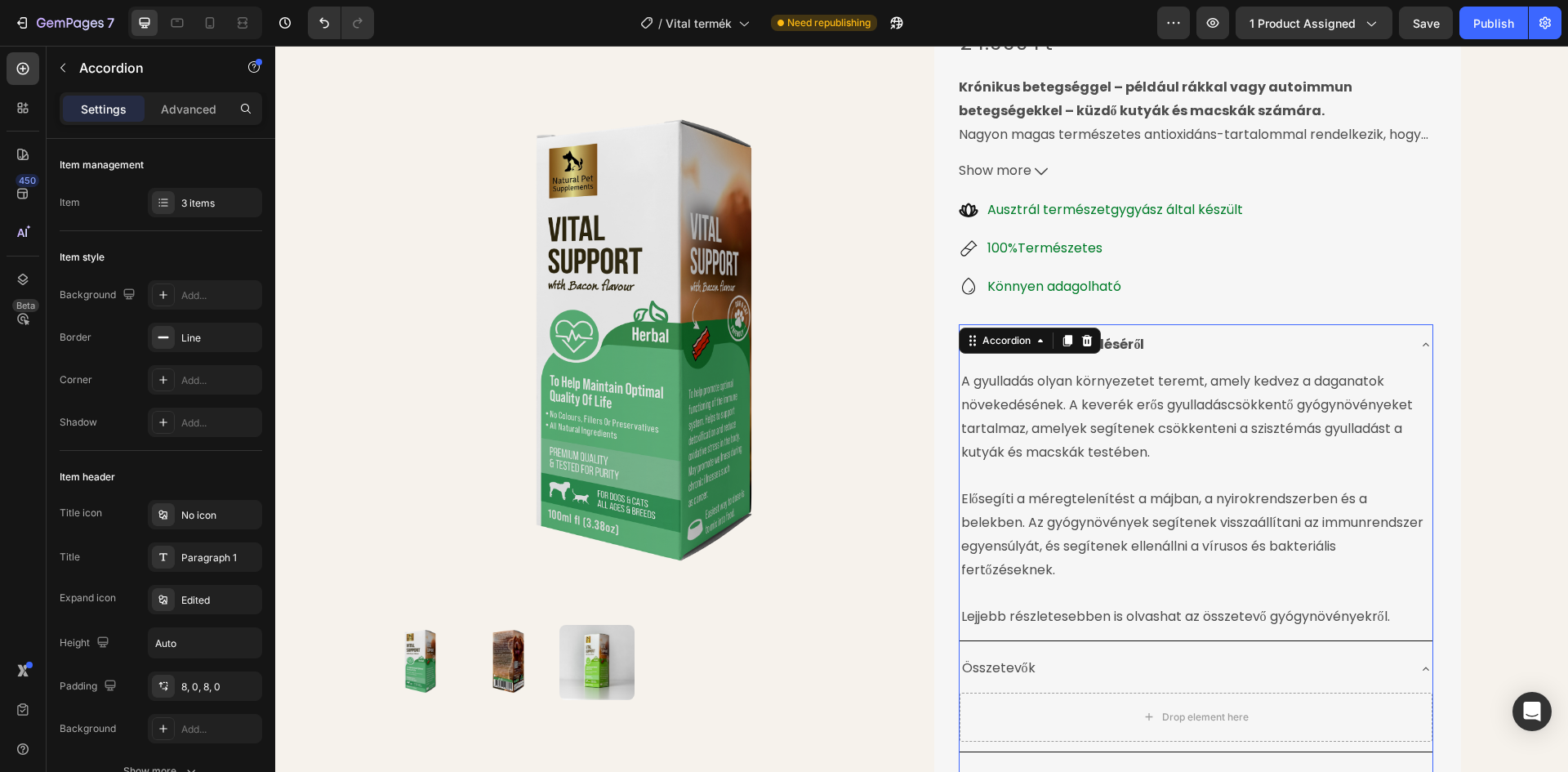
click at [1404, 346] on div "Tudnivalók a működéséről" at bounding box center [1196, 345] width 473 height 41
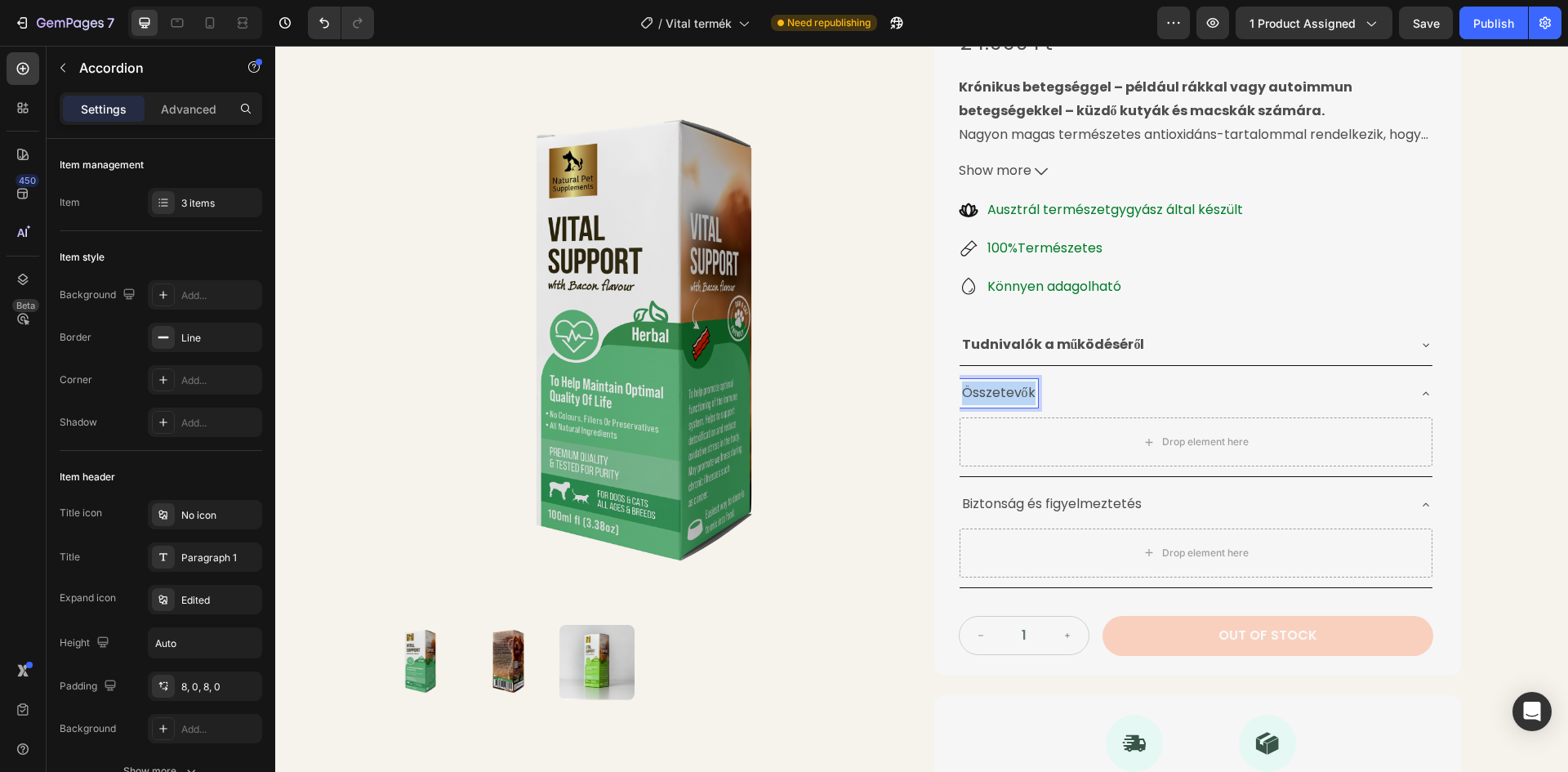
drag, startPoint x: 1029, startPoint y: 392, endPoint x: 956, endPoint y: 392, distance: 73.0
click at [960, 392] on div "Összetevők" at bounding box center [999, 392] width 79 height 29
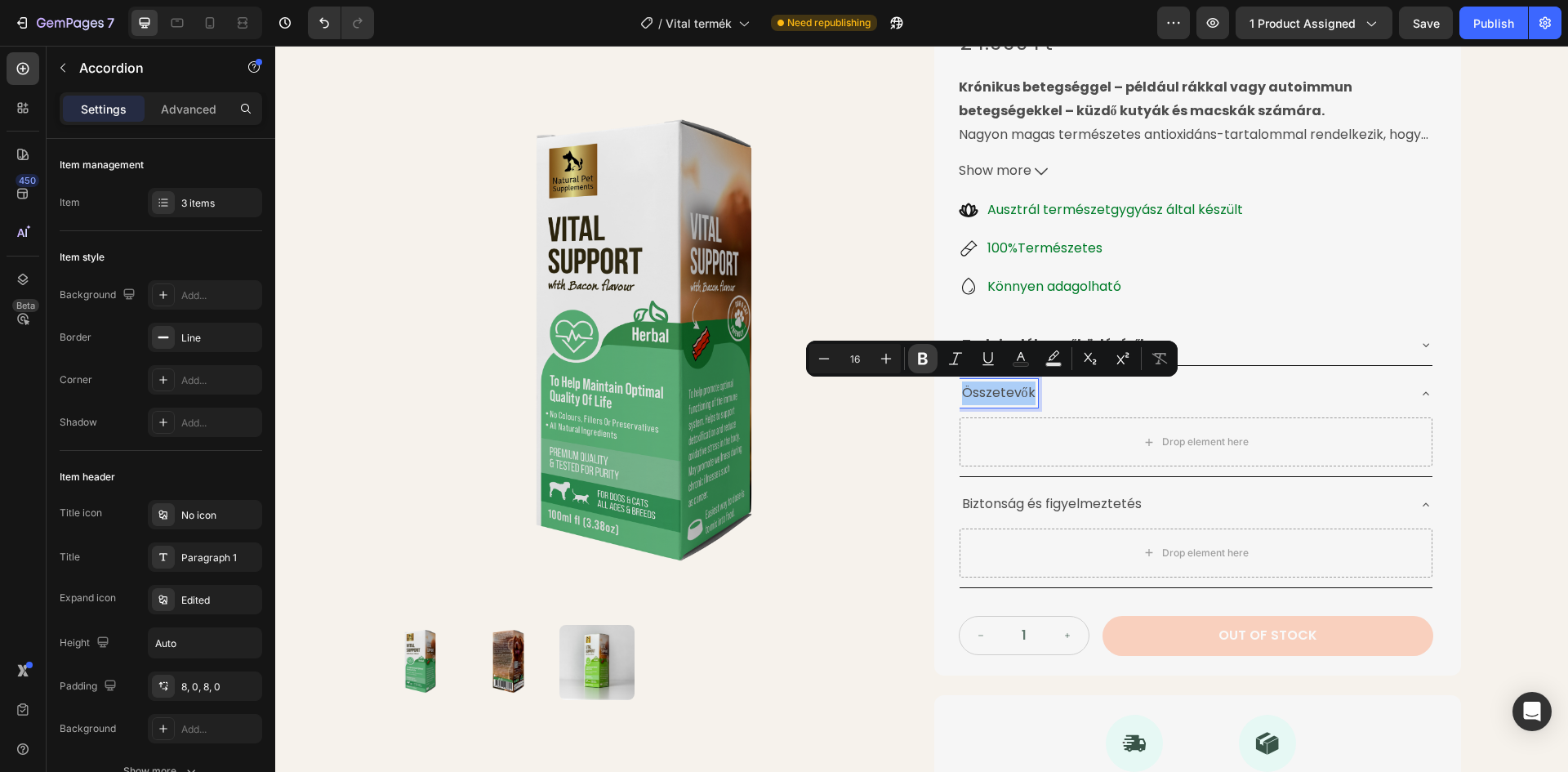
click at [915, 356] on icon "Editor contextual toolbar" at bounding box center [923, 358] width 17 height 17
click at [891, 357] on icon "Editor contextual toolbar" at bounding box center [886, 358] width 17 height 17
type input "17"
click at [1523, 235] on div "Product Images Életminőséget Javító Gyógynövénytinktúra Product Title 24.990 Ft…" at bounding box center [922, 352] width 1293 height 966
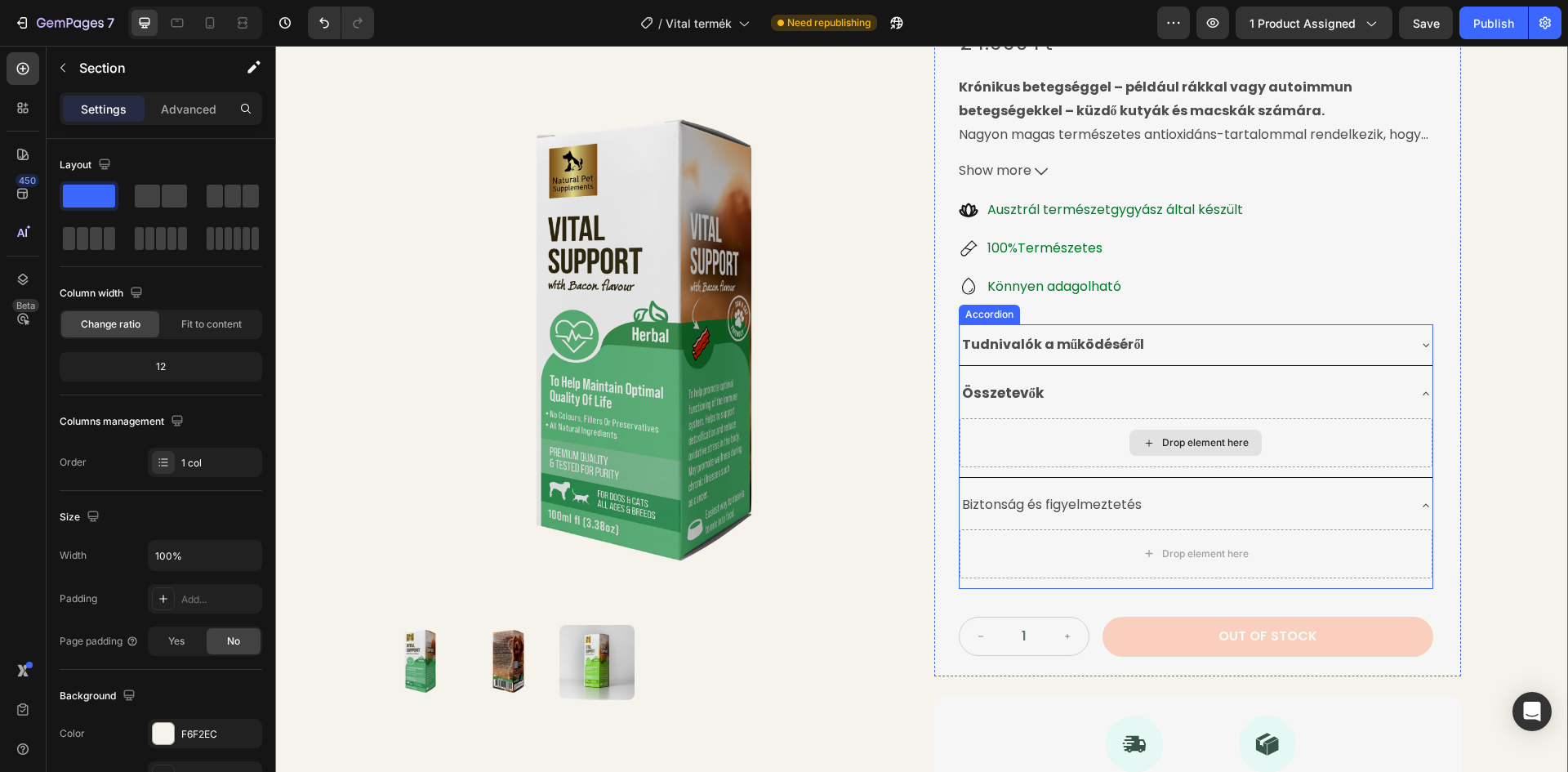
click at [1059, 438] on div "Drop element here" at bounding box center [1196, 443] width 473 height 49
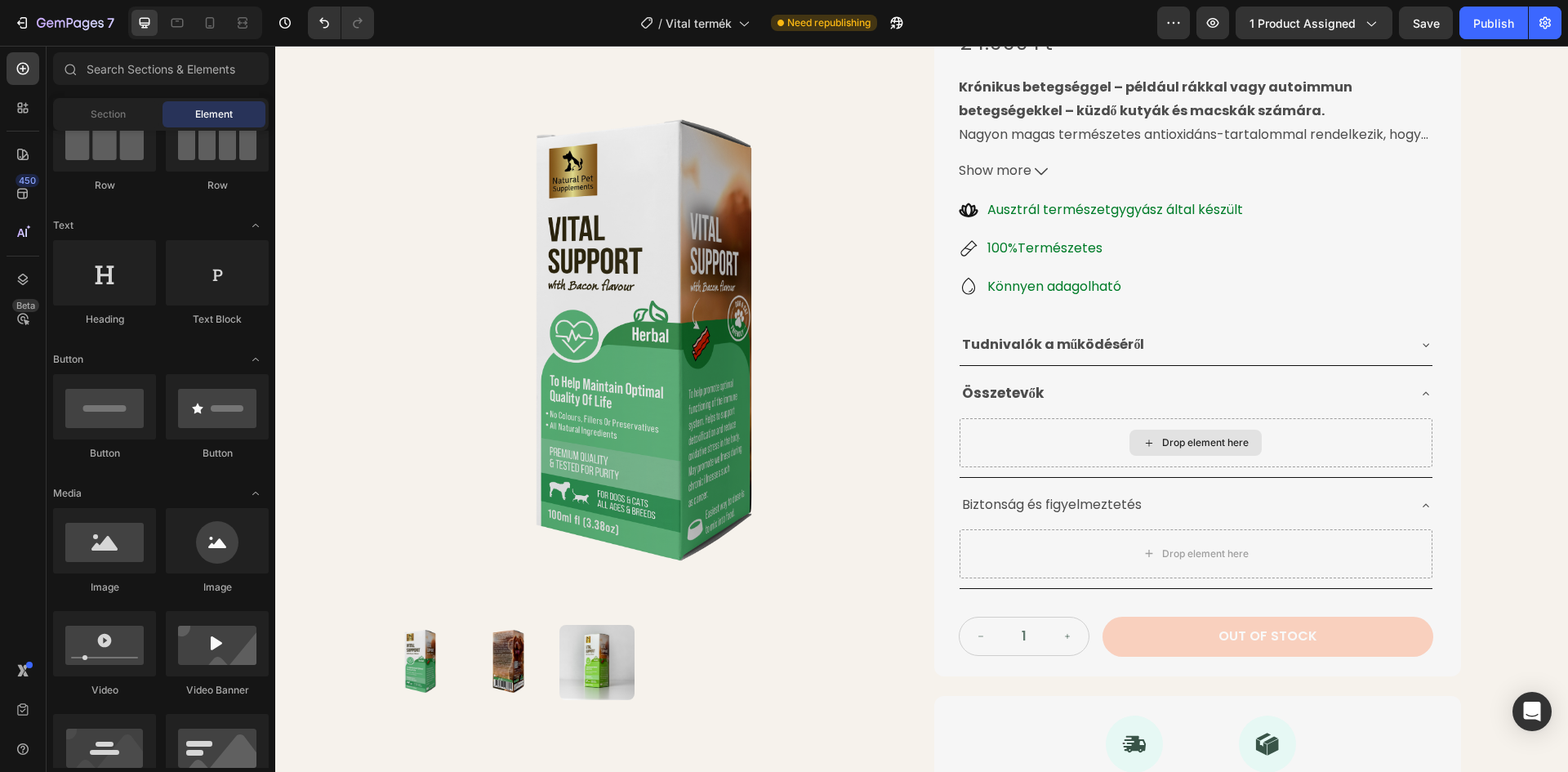
click at [1163, 440] on div "Drop element here" at bounding box center [1206, 442] width 87 height 13
click at [1130, 441] on div "Drop element here" at bounding box center [1195, 443] width 133 height 27
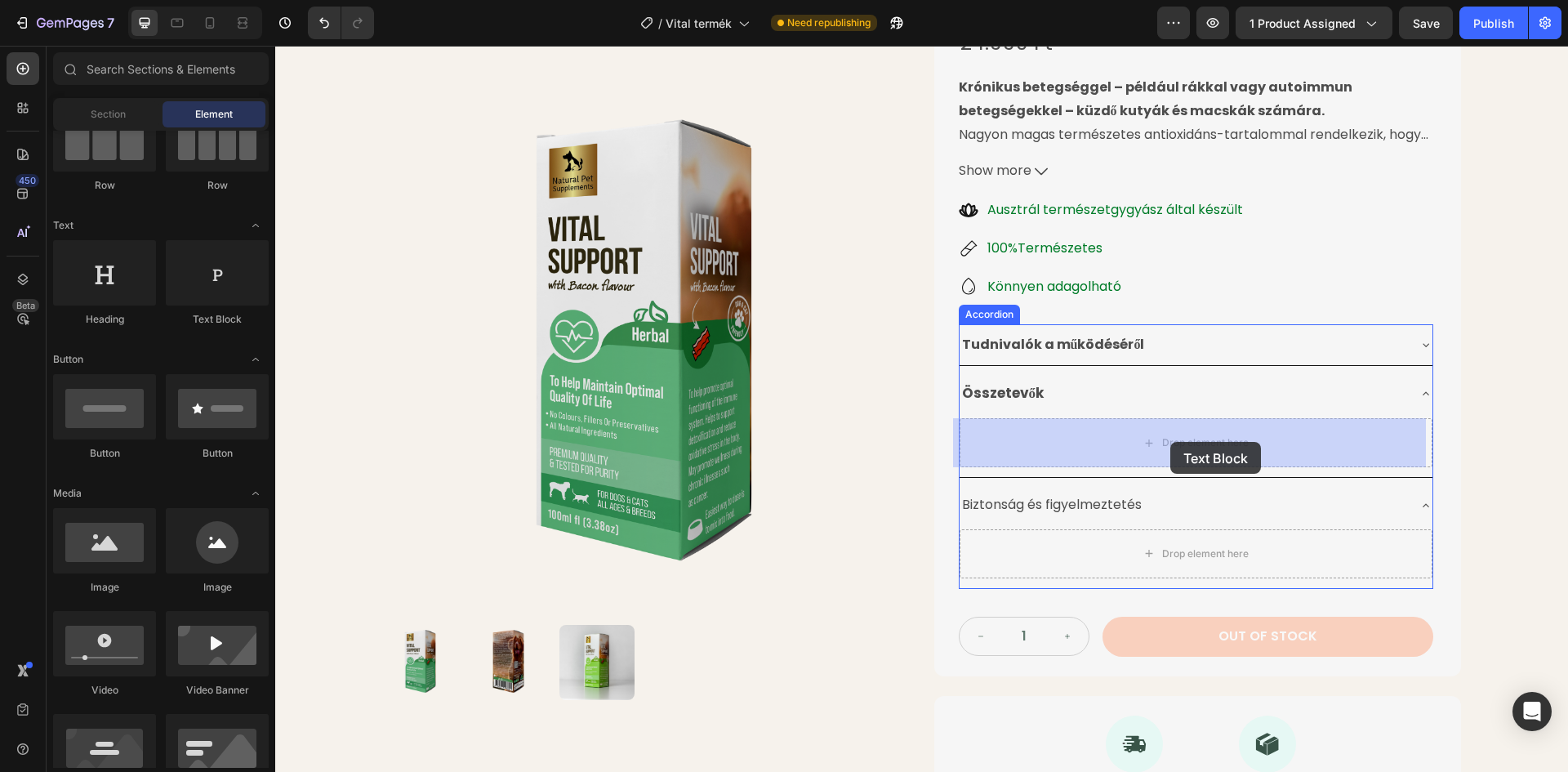
drag, startPoint x: 505, startPoint y: 318, endPoint x: 1171, endPoint y: 442, distance: 677.4
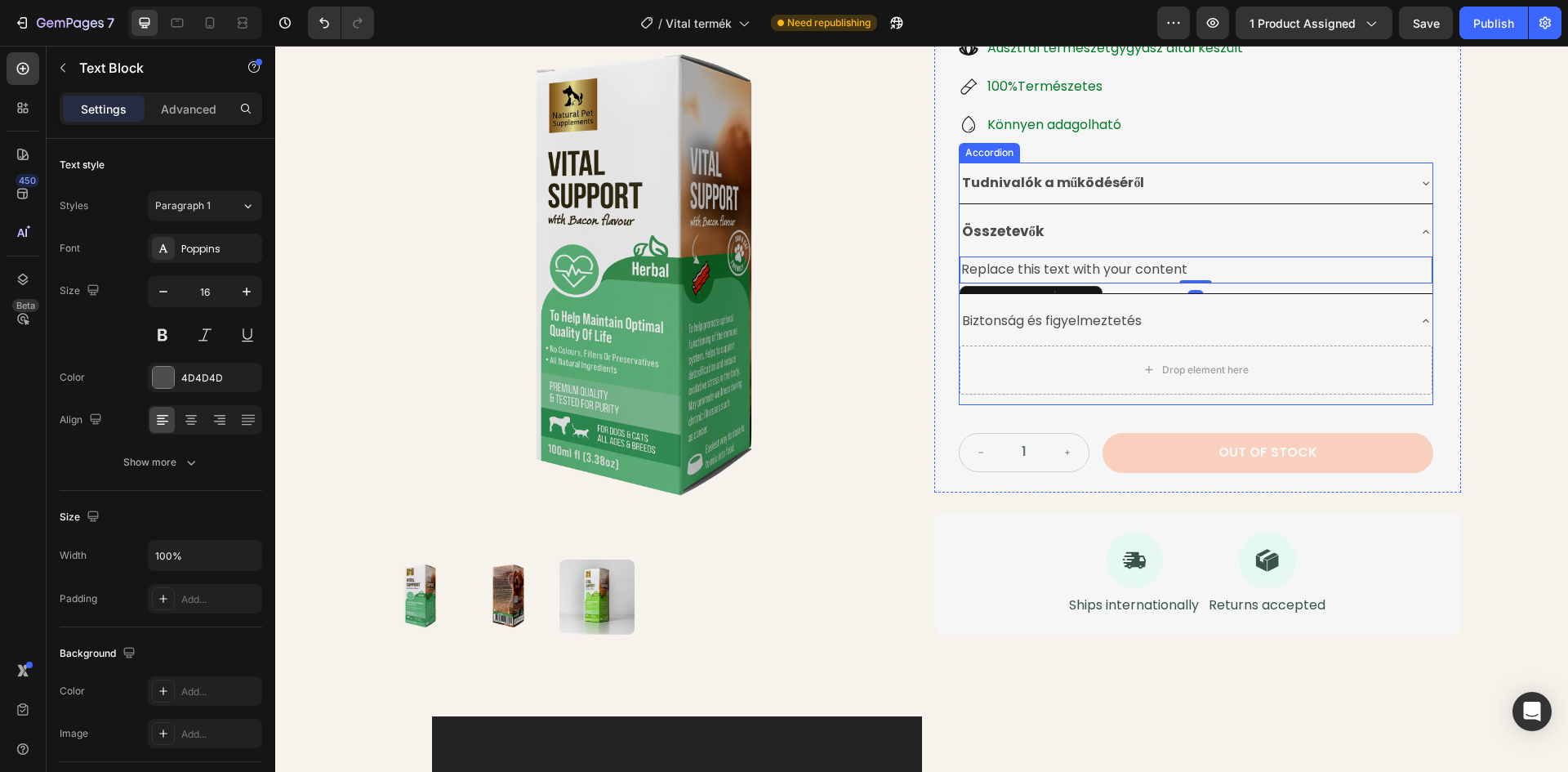
scroll to position [373, 0]
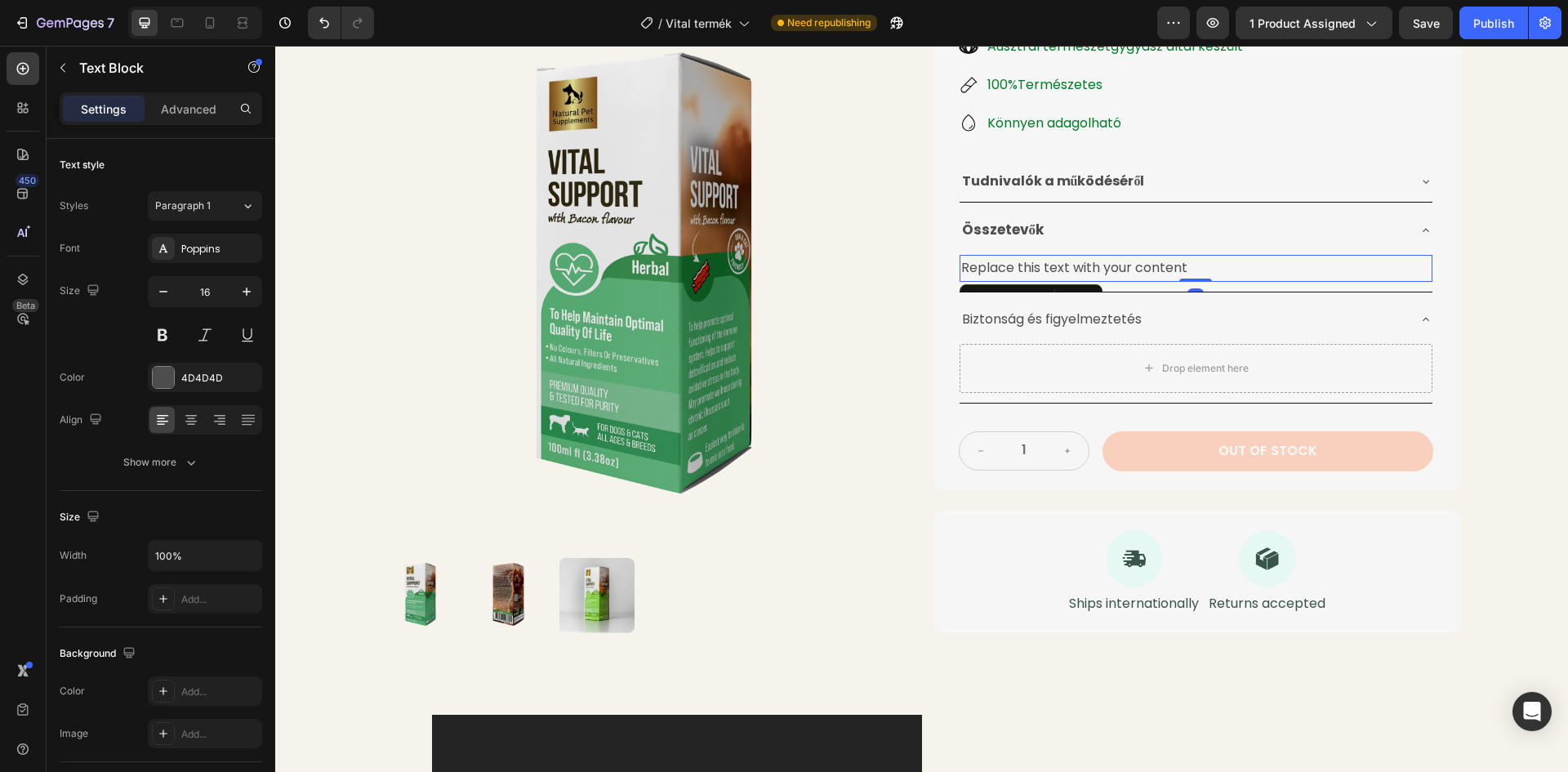
click at [1115, 267] on div "Replace this text with your content" at bounding box center [1196, 267] width 473 height 27
click at [1115, 267] on p "Replace this text with your content" at bounding box center [1195, 268] width 469 height 24
drag, startPoint x: 1182, startPoint y: 267, endPoint x: 956, endPoint y: 262, distance: 226.1
click at [961, 262] on p "Replace this text with your content" at bounding box center [1195, 268] width 469 height 24
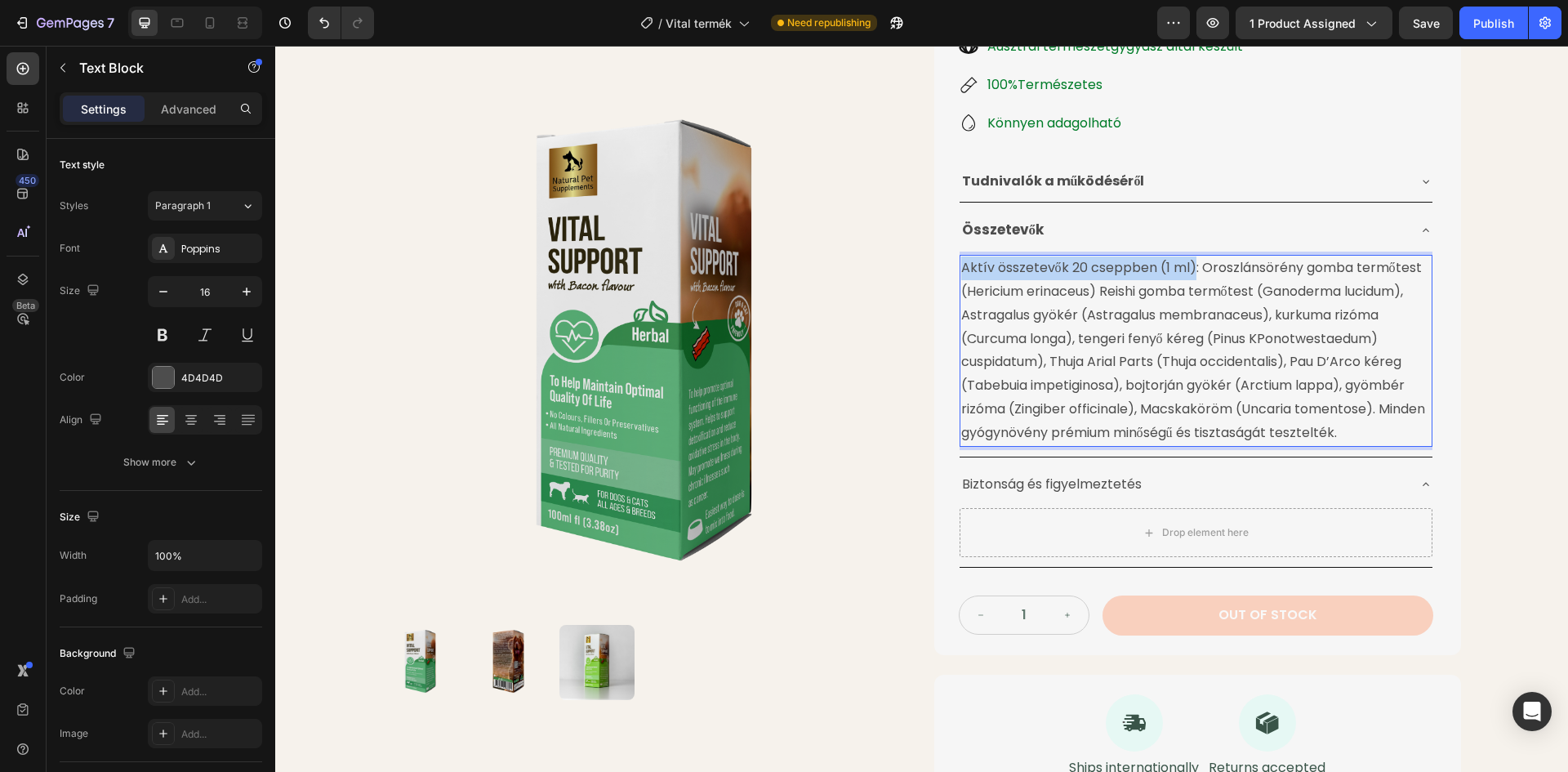
drag, startPoint x: 956, startPoint y: 266, endPoint x: 1188, endPoint y: 267, distance: 232.0
click at [1188, 267] on p "Aktív összetevők 20 cseppben (1 ml): Oroszlánsörény gomba termőtest (Hericium e…" at bounding box center [1195, 350] width 469 height 188
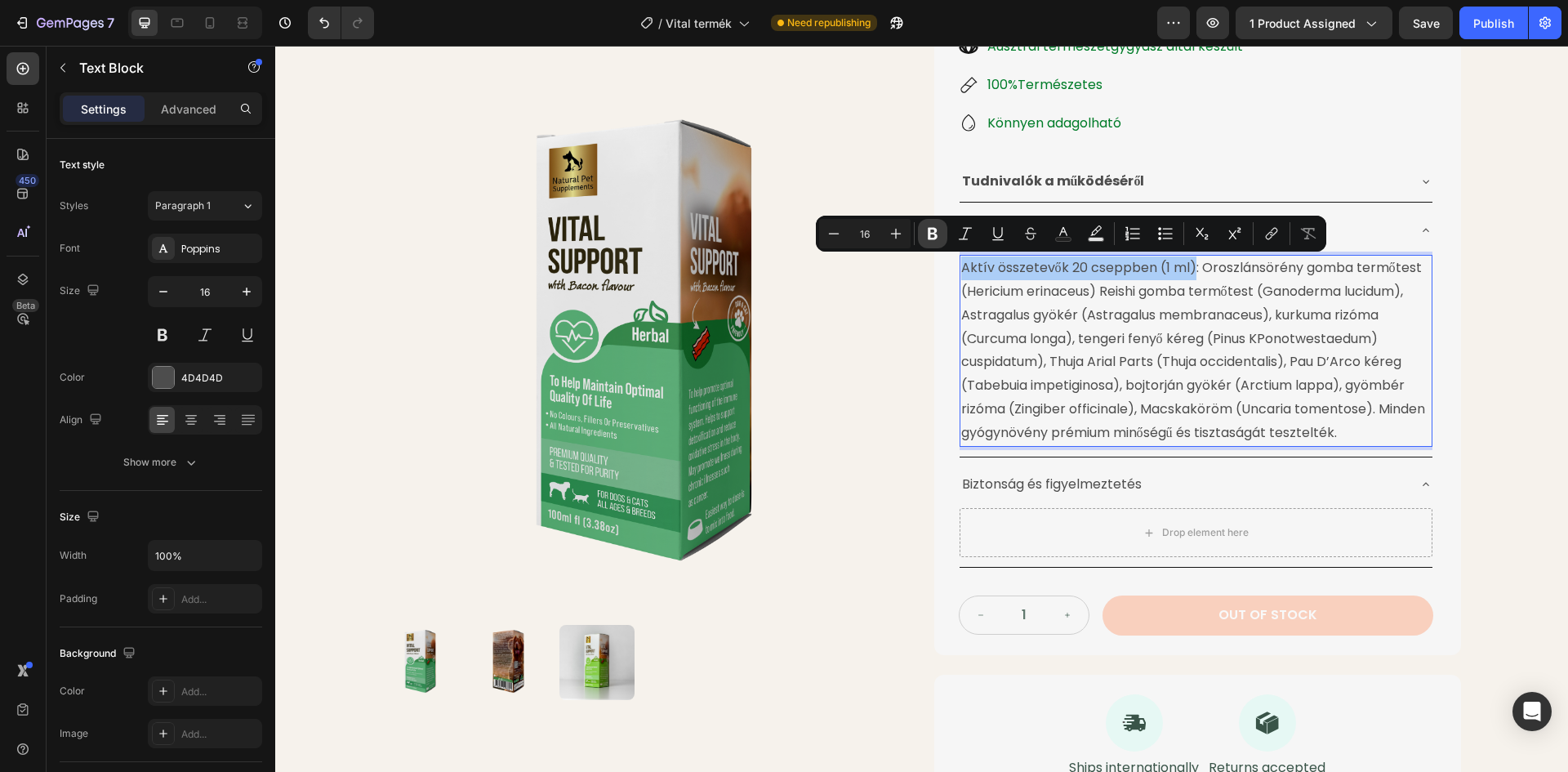
click at [935, 229] on icon "Editor contextual toolbar" at bounding box center [933, 234] width 10 height 12
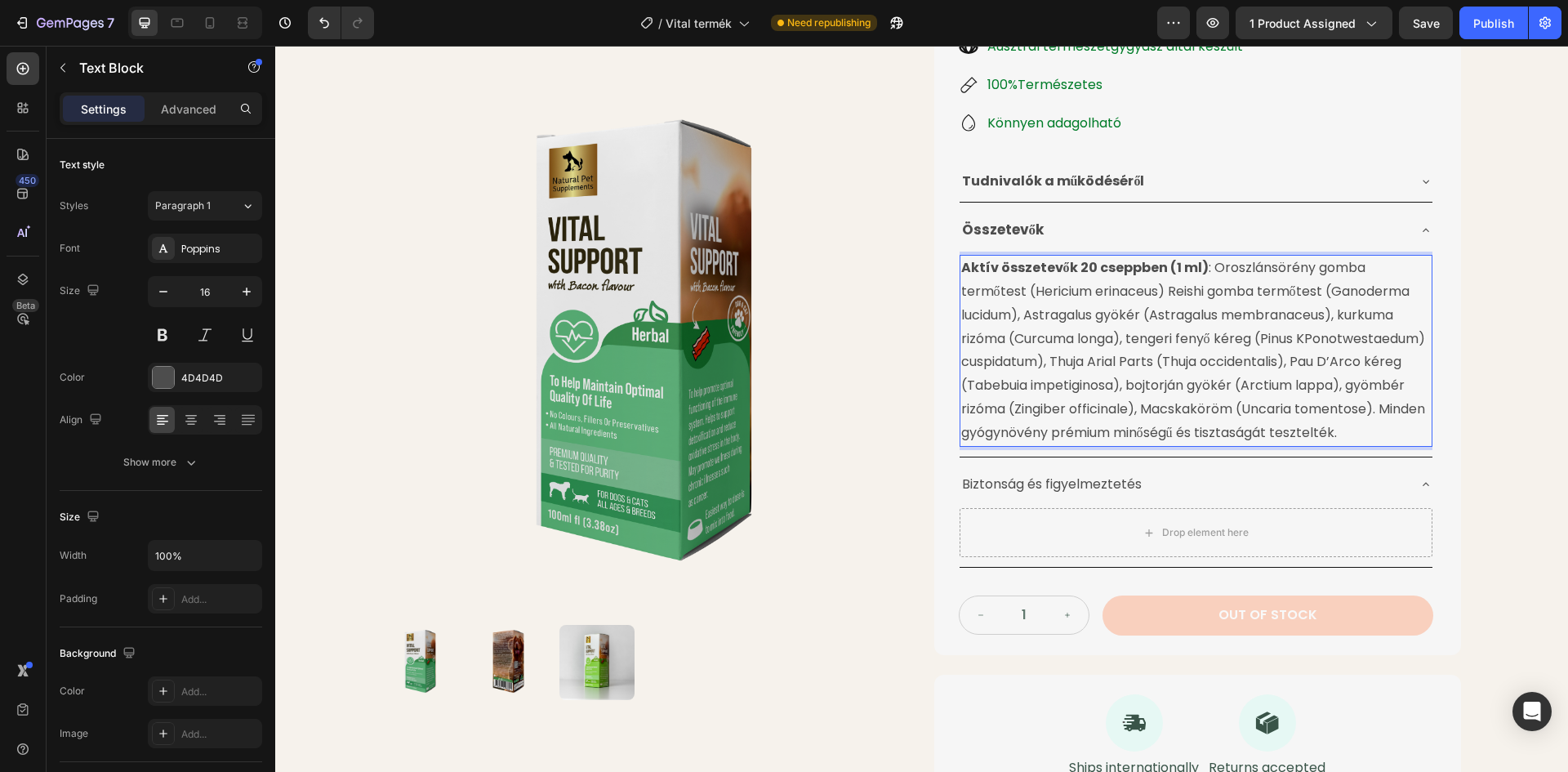
click at [1043, 296] on p "Aktív összetevők 20 cseppben (1 ml) : Oroszlánsörény gomba termőtest (Hericium …" at bounding box center [1195, 350] width 469 height 188
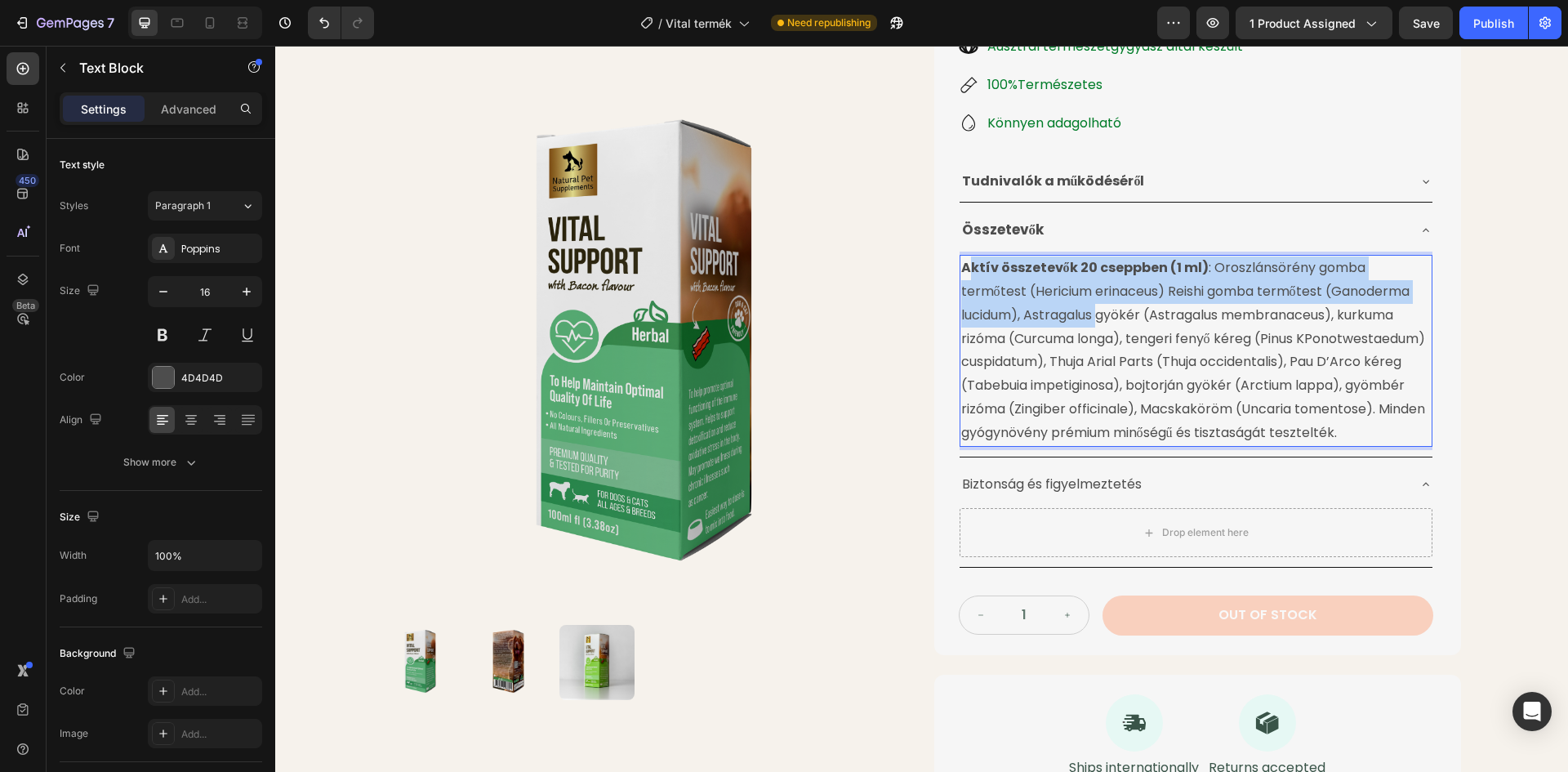
drag, startPoint x: 961, startPoint y: 269, endPoint x: 1027, endPoint y: 305, distance: 75.2
click at [1028, 307] on p "Aktív összetevők 20 cseppben (1 ml) : Oroszlánsörény gomba termőtest (Hericium …" at bounding box center [1195, 350] width 469 height 188
click at [991, 291] on p "Aktív összetevők 20 cseppben (1 ml) : Oroszlánsörény gomba termőtest (Hericium …" at bounding box center [1195, 350] width 469 height 188
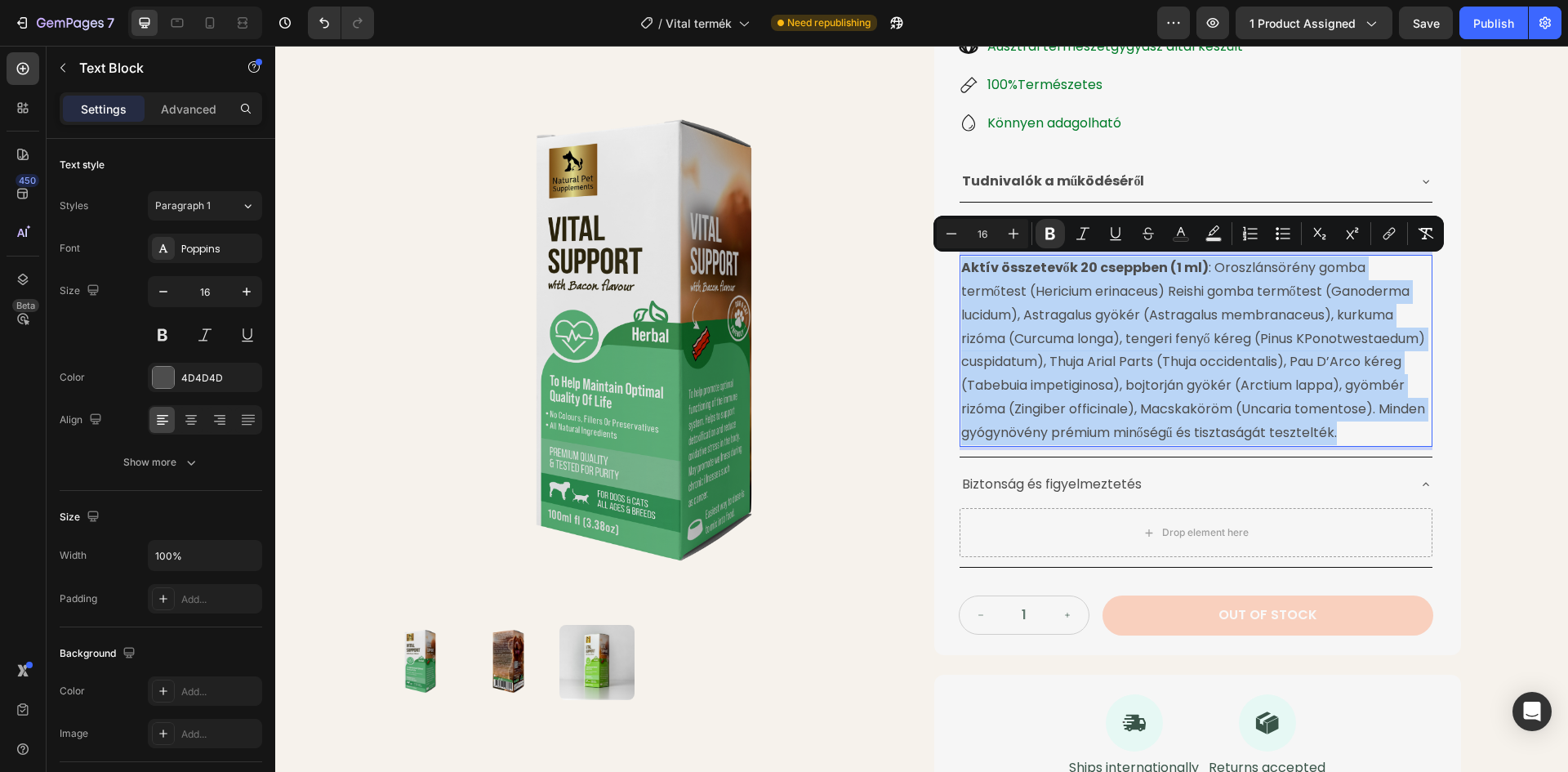
drag, startPoint x: 956, startPoint y: 267, endPoint x: 1349, endPoint y: 434, distance: 427.0
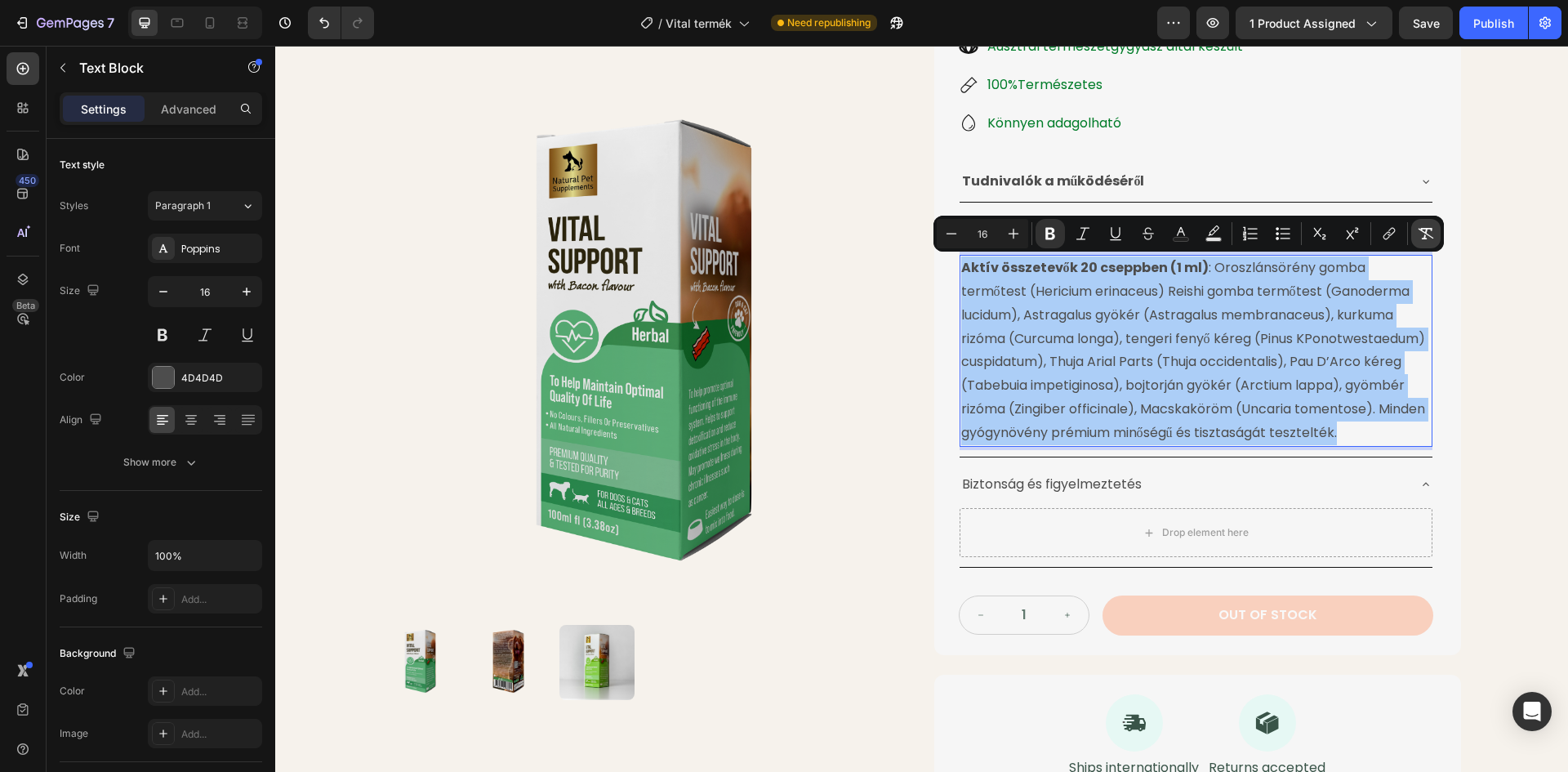
click at [1419, 229] on icon "Editor contextual toolbar" at bounding box center [1426, 234] width 16 height 12
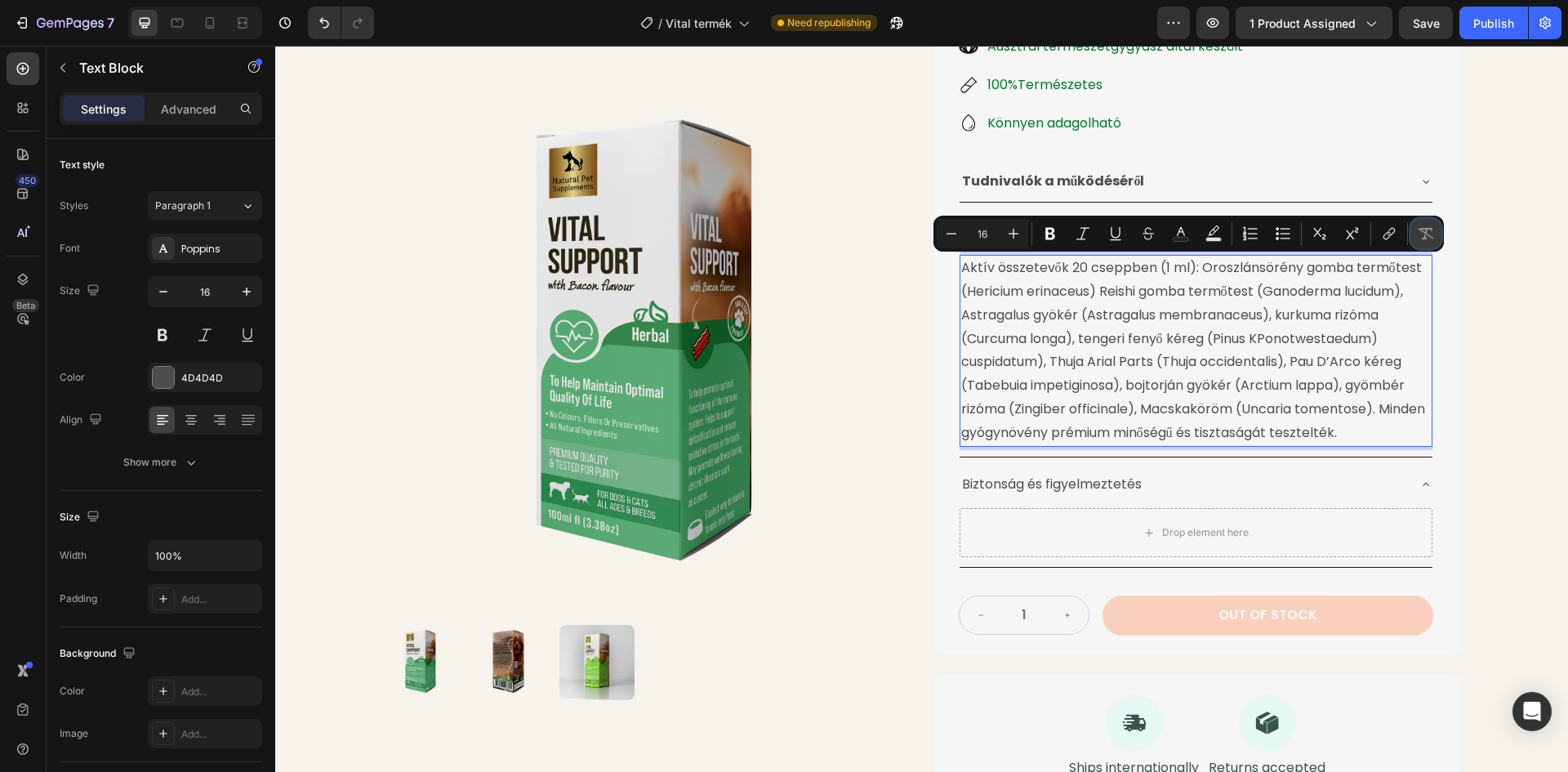
click at [1419, 229] on icon "Editor contextual toolbar" at bounding box center [1426, 234] width 16 height 12
click at [1423, 227] on icon "Editor contextual toolbar" at bounding box center [1426, 233] width 17 height 17
click at [1411, 234] on div "Minus 16 Plus Bold Italic Underline Strikethrough Text Color Text Background Co…" at bounding box center [1188, 234] width 504 height 30
click at [1423, 233] on icon "Editor contextual toolbar" at bounding box center [1426, 233] width 17 height 17
click at [1472, 229] on div "Product Images Életminőséget Javító Gyógynövénytinktúra Product Title 24.990 Ft…" at bounding box center [922, 260] width 1293 height 1108
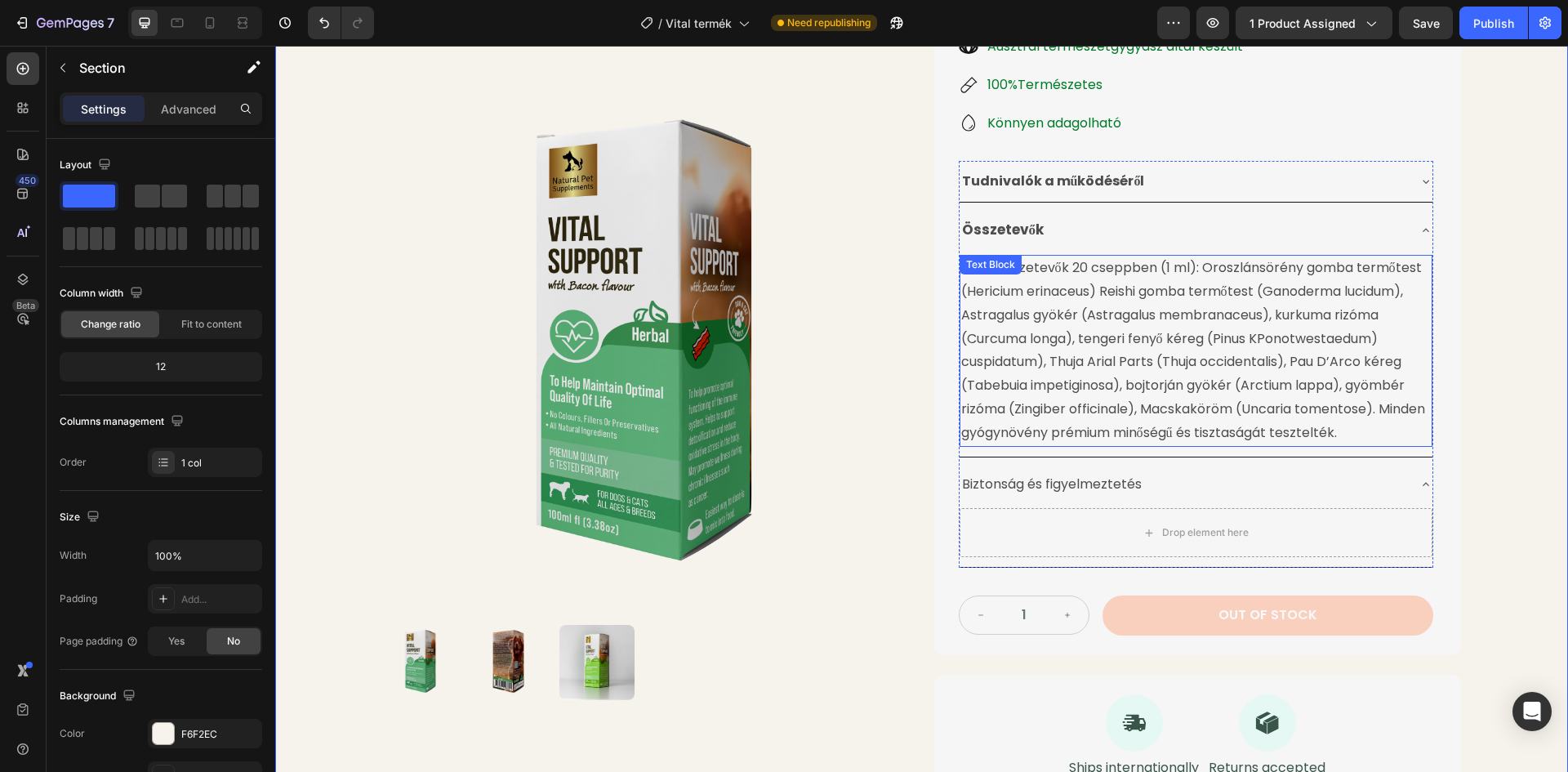
click at [1232, 288] on p "Aktív összetevők 20 cseppben (1 ml): Oroszlánsörény gomba termőtest (Hericium e…" at bounding box center [1195, 350] width 469 height 188
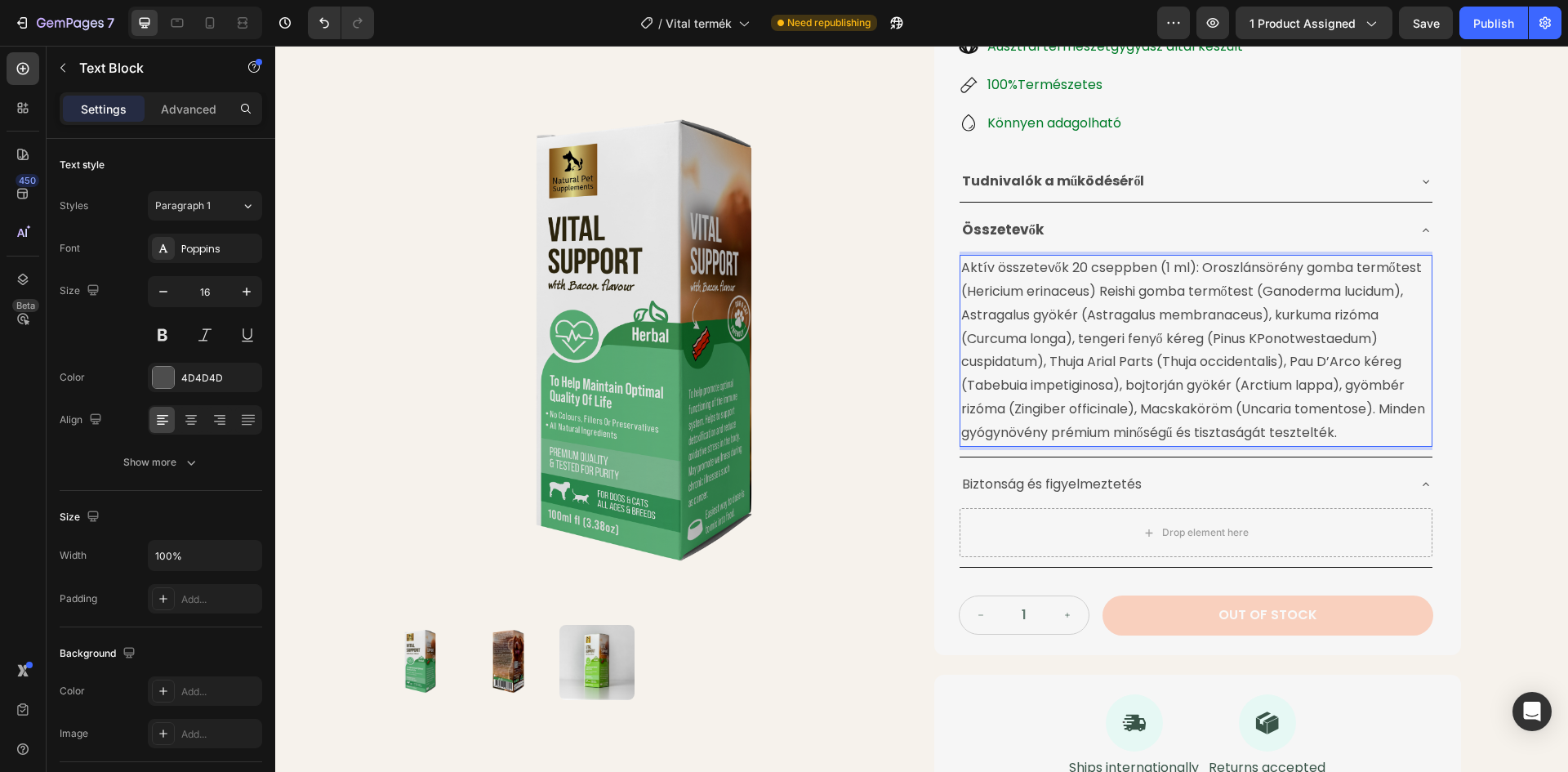
click at [1160, 365] on p "Aktív összetevők 20 cseppben (1 ml): Oroszlánsörény gomba termőtest (Hericium e…" at bounding box center [1195, 350] width 469 height 188
click at [1340, 426] on p "Aktív összetevők 20 cseppben (1 ml): Oroszlánsörény gomba termőtest (Hericium e…" at bounding box center [1195, 350] width 469 height 188
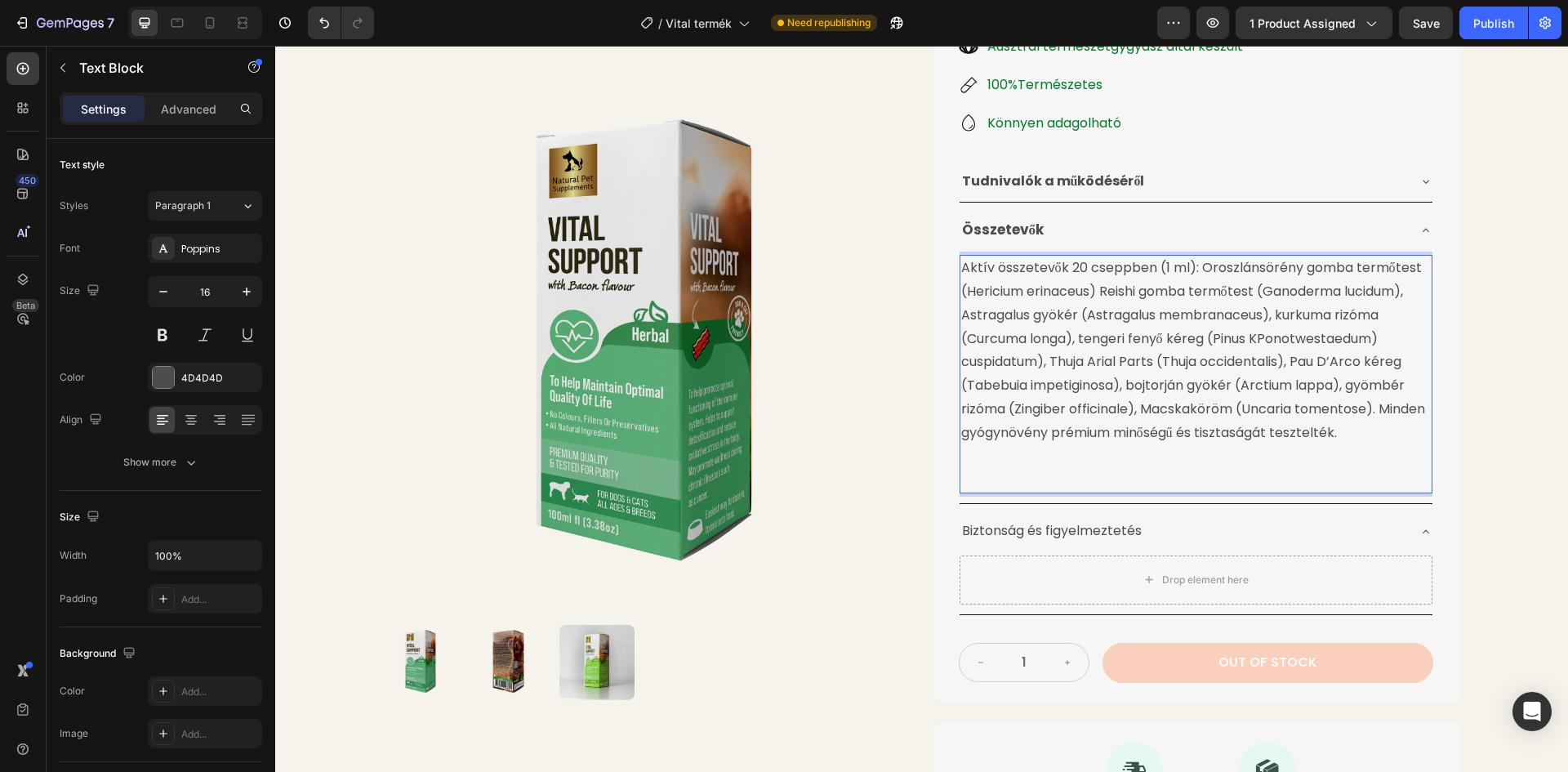
click at [1177, 433] on p "Aktív összetevők 20 cseppben (1 ml): Oroszlánsörény gomba termőtest (Hericium e…" at bounding box center [1195, 350] width 469 height 188
click at [1015, 475] on p "Rich Text Editor. Editing area: main" at bounding box center [1195, 480] width 469 height 24
click at [975, 474] on p "Rich Text Editor. Editing area: main" at bounding box center [1195, 480] width 469 height 24
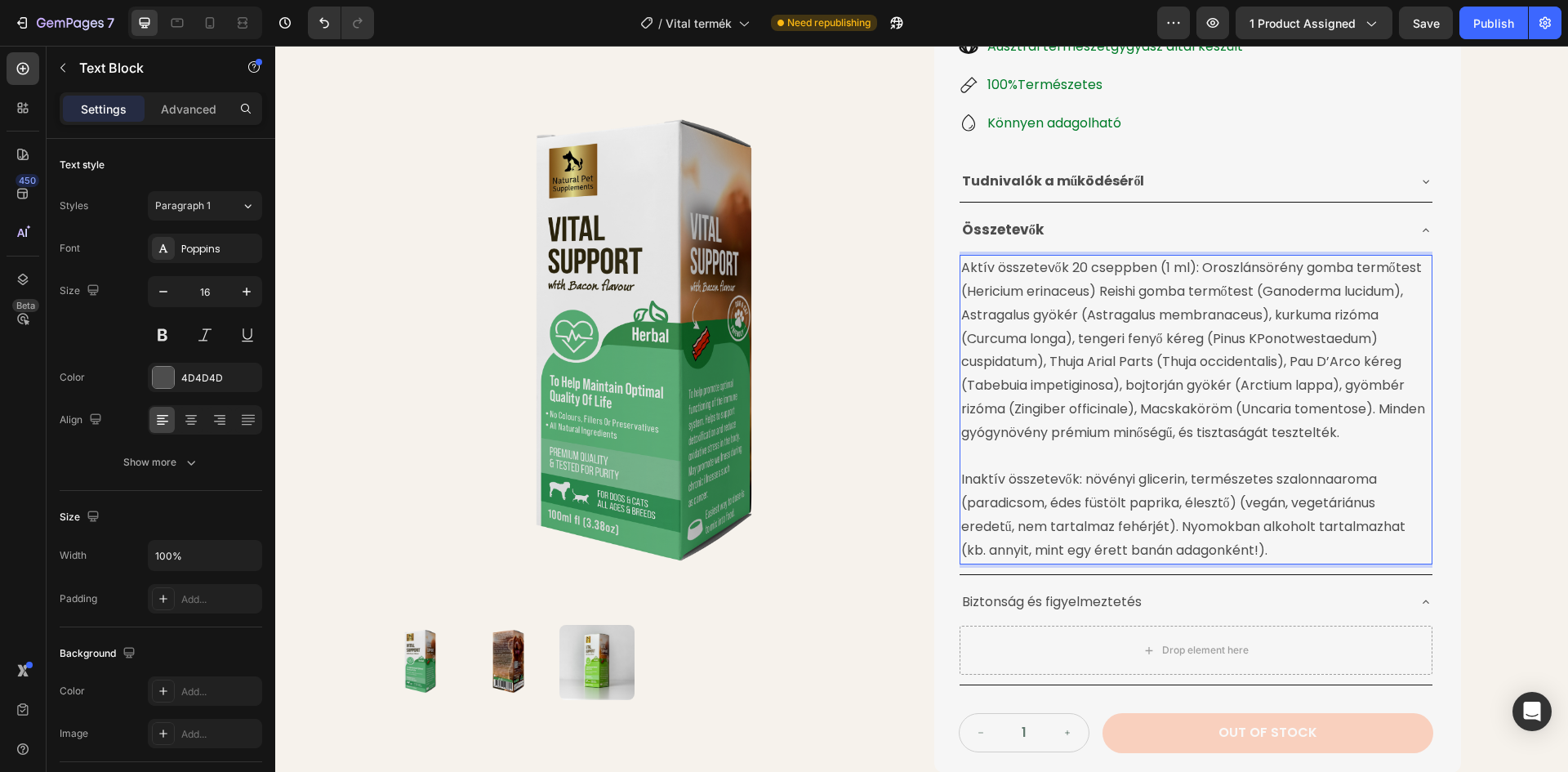
click at [961, 476] on p "Inaktív összetevők: növényi glicerin, természetes szalonnaaroma (paradicsom, éd…" at bounding box center [1195, 514] width 469 height 93
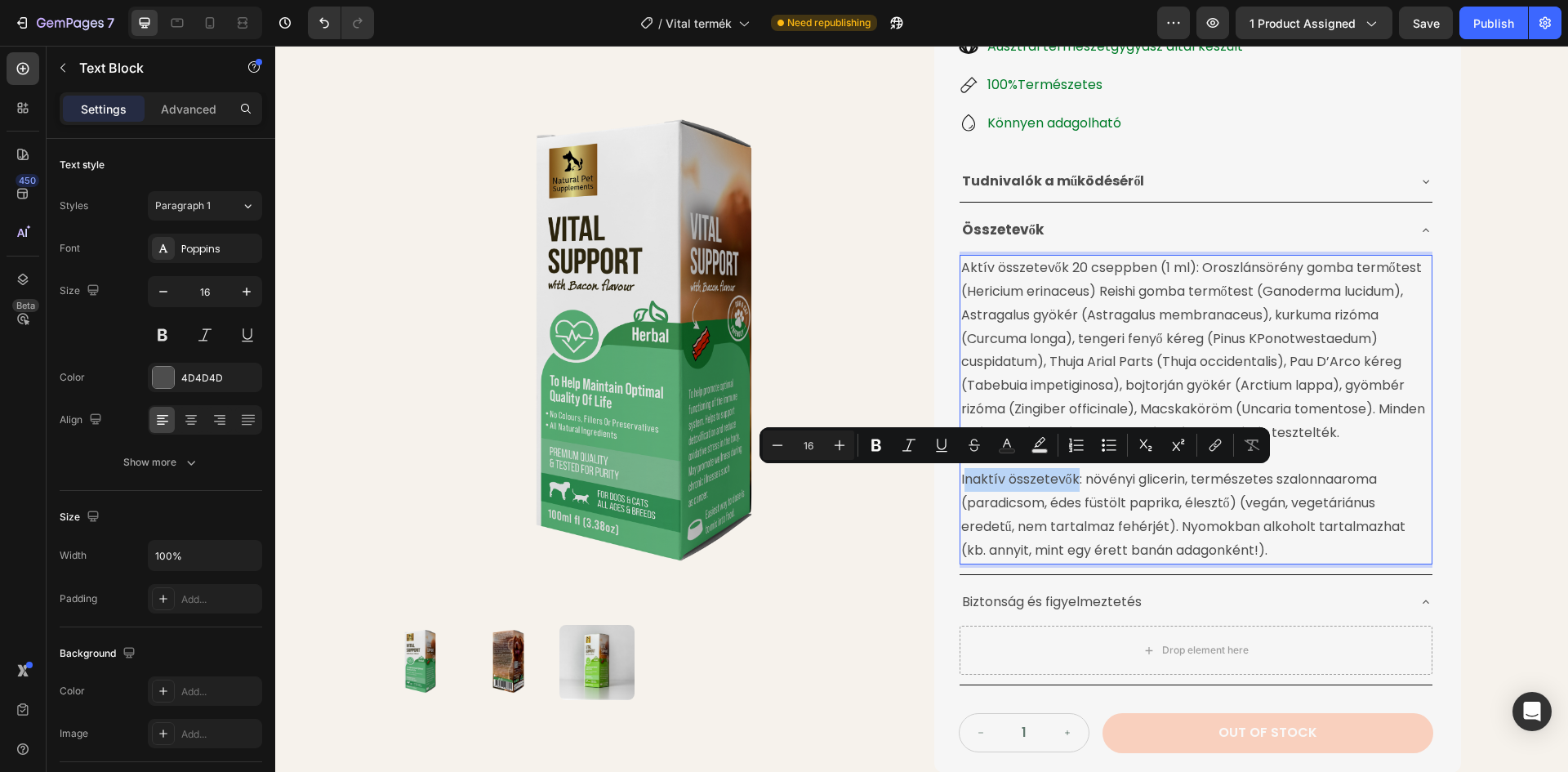
drag, startPoint x: 956, startPoint y: 479, endPoint x: 1071, endPoint y: 479, distance: 115.0
click at [1071, 479] on p "Inaktív összetevők: növényi glicerin, természetes szalonnaaroma (paradicsom, éd…" at bounding box center [1195, 514] width 469 height 93
click at [881, 442] on icon "Editor contextual toolbar" at bounding box center [876, 445] width 17 height 17
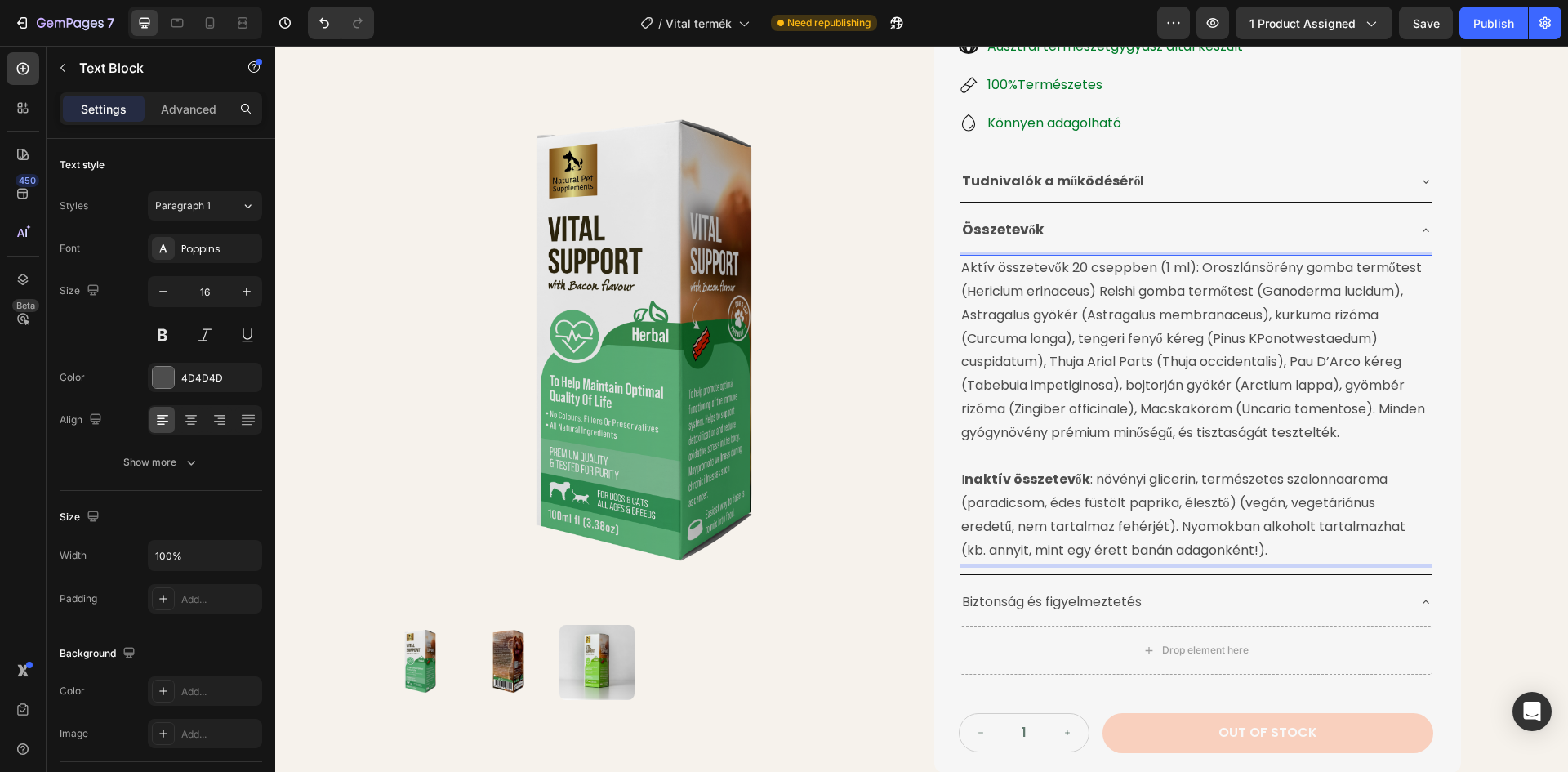
click at [965, 479] on strong "naktív összetevők" at bounding box center [1028, 478] width 126 height 19
click at [951, 478] on div "Életminőséget Javító Gyógynövénytinktúra Product Title 24.990 Ft Product Price …" at bounding box center [1198, 259] width 527 height 1028
click at [965, 480] on strong "naktív összetevők" at bounding box center [1028, 478] width 126 height 19
click at [941, 479] on div "Életminőséget Javító Gyógynövénytinktúra Product Title 24.990 Ft Product Price …" at bounding box center [1198, 259] width 527 height 1028
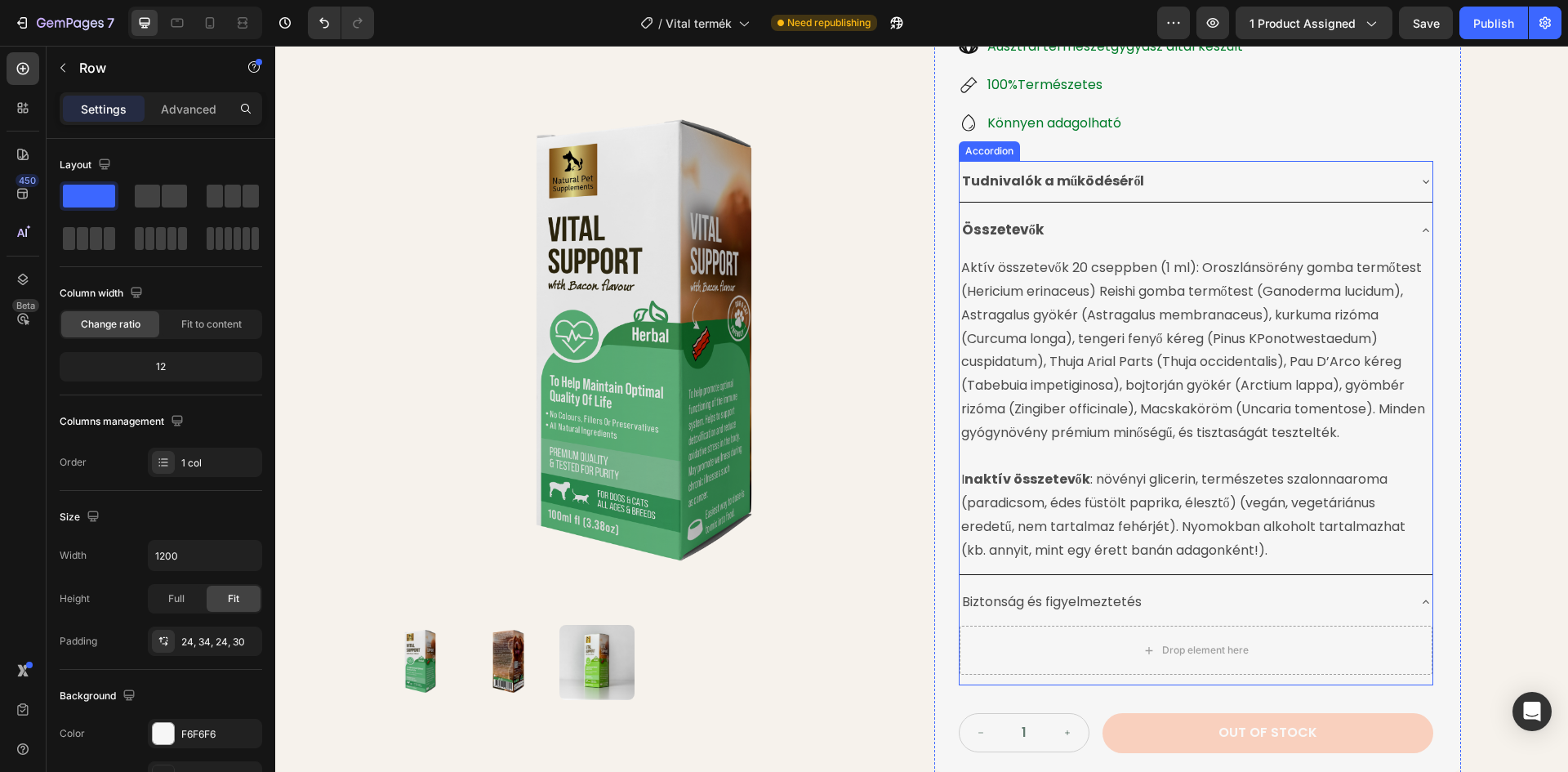
click at [968, 479] on strong "naktív összetevők" at bounding box center [1028, 478] width 126 height 19
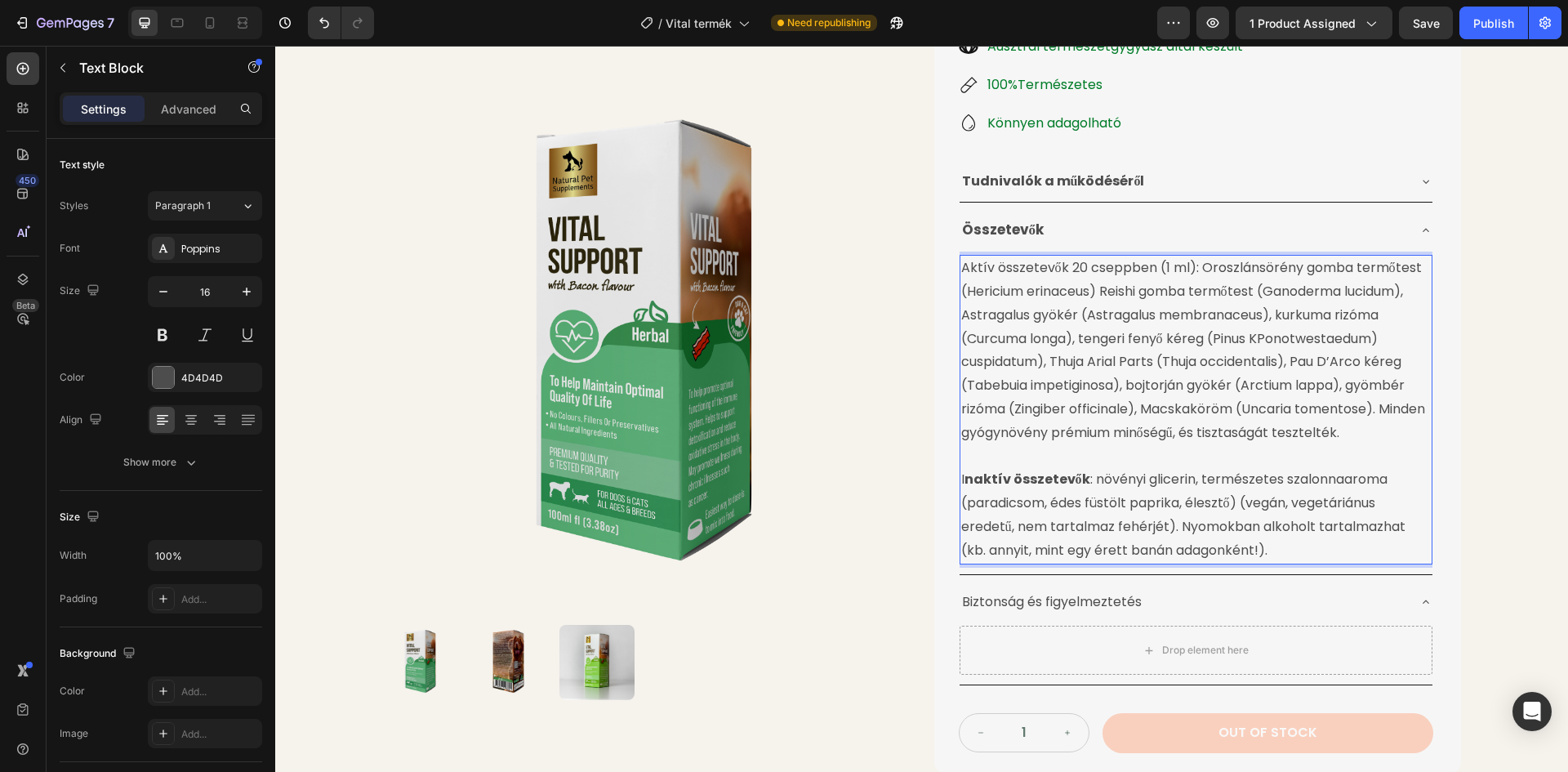
click at [965, 478] on strong "naktív összetevők" at bounding box center [1028, 478] width 126 height 19
click at [961, 477] on p "I naktív összetevők : növényi glicerin, természetes szalonnaaroma (paradicsom, …" at bounding box center [1195, 514] width 469 height 93
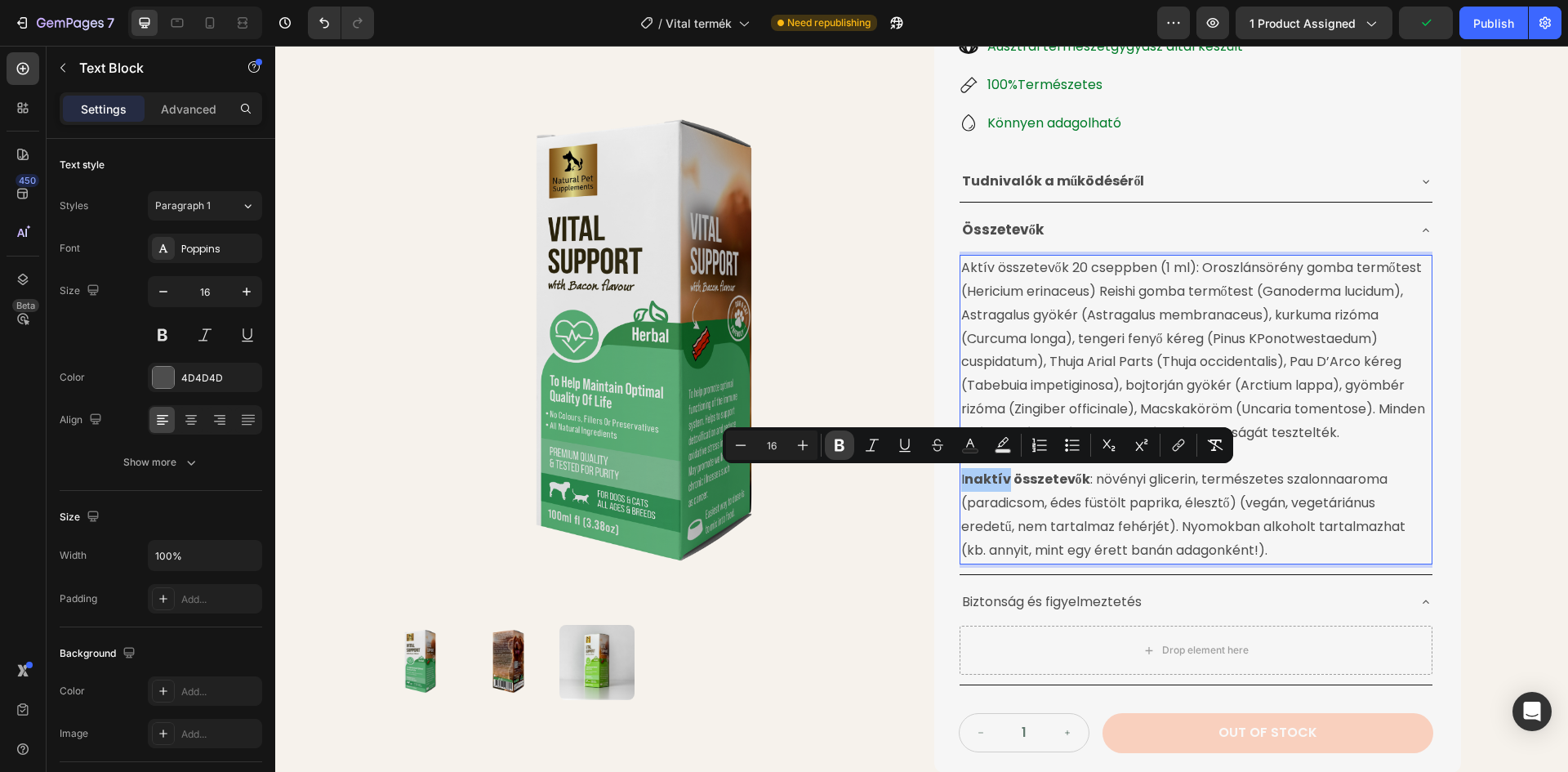
click at [844, 445] on icon "Editor contextual toolbar" at bounding box center [839, 445] width 17 height 17
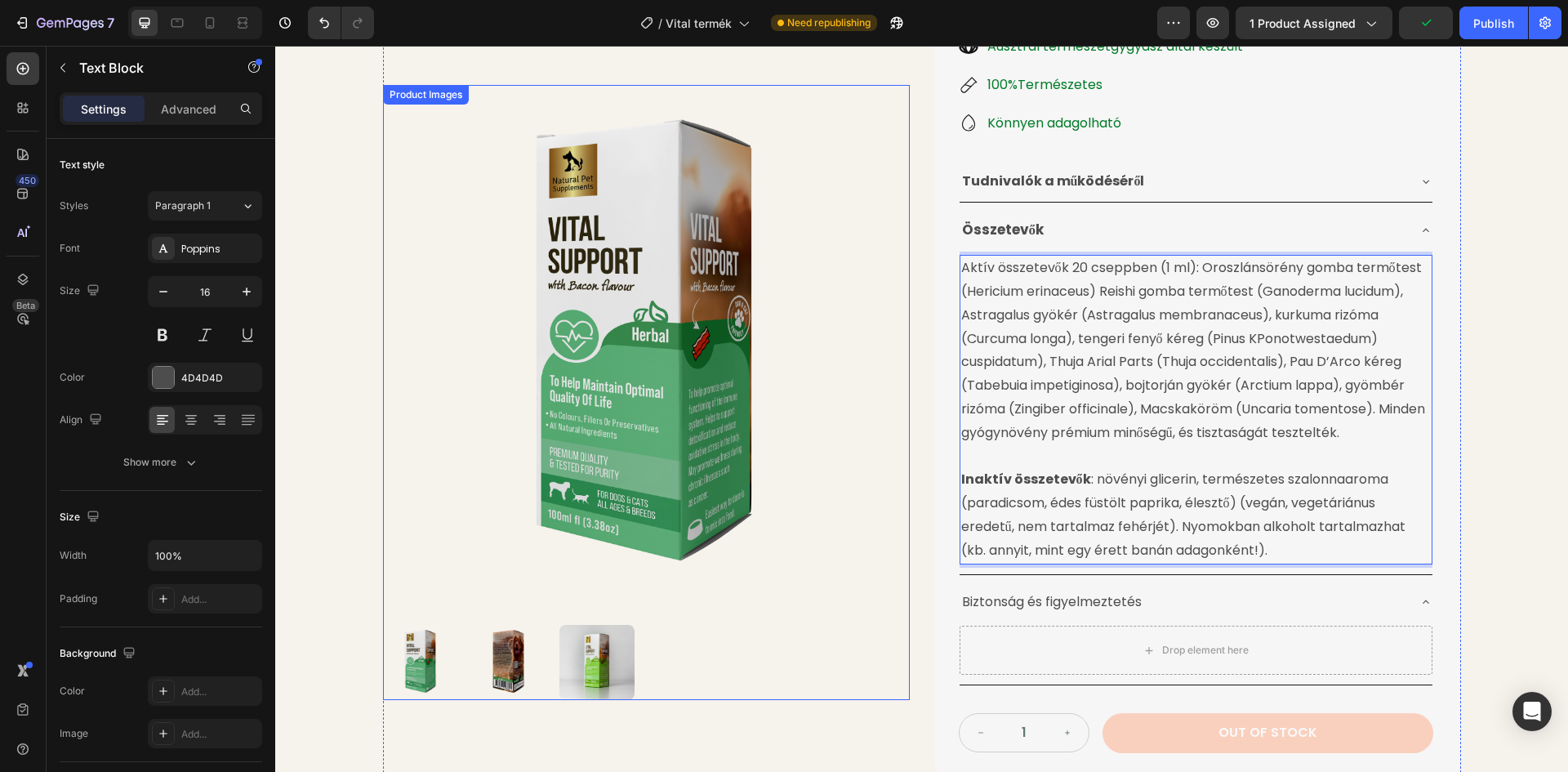
click at [880, 389] on img at bounding box center [646, 348] width 527 height 527
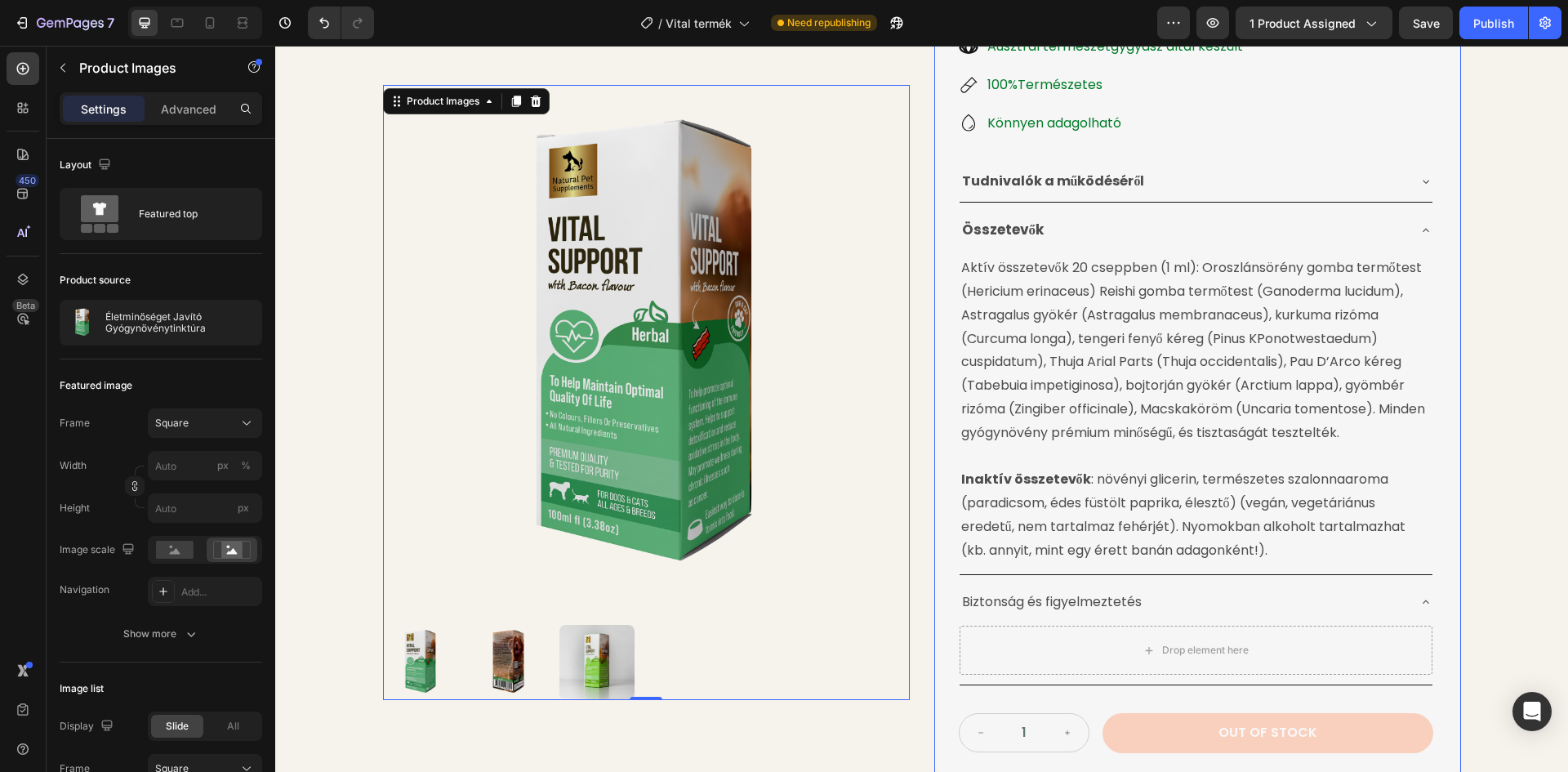
click at [991, 253] on div "Text Block" at bounding box center [992, 245] width 55 height 15
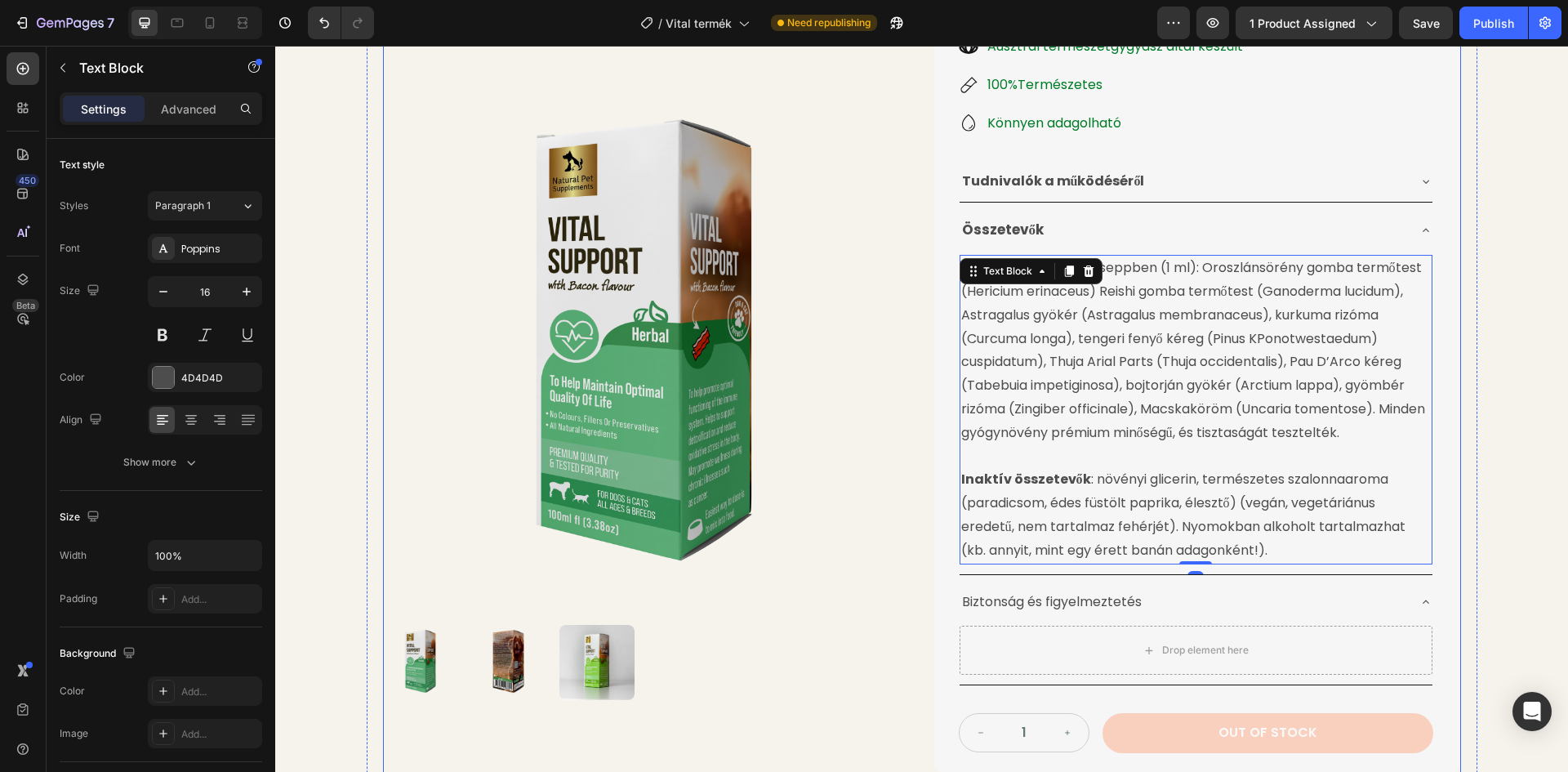
click at [907, 293] on div "Product Images Életminőséget Javító Gyógynövénytinktúra Product Title 24.990 Ft…" at bounding box center [922, 330] width 1078 height 1170
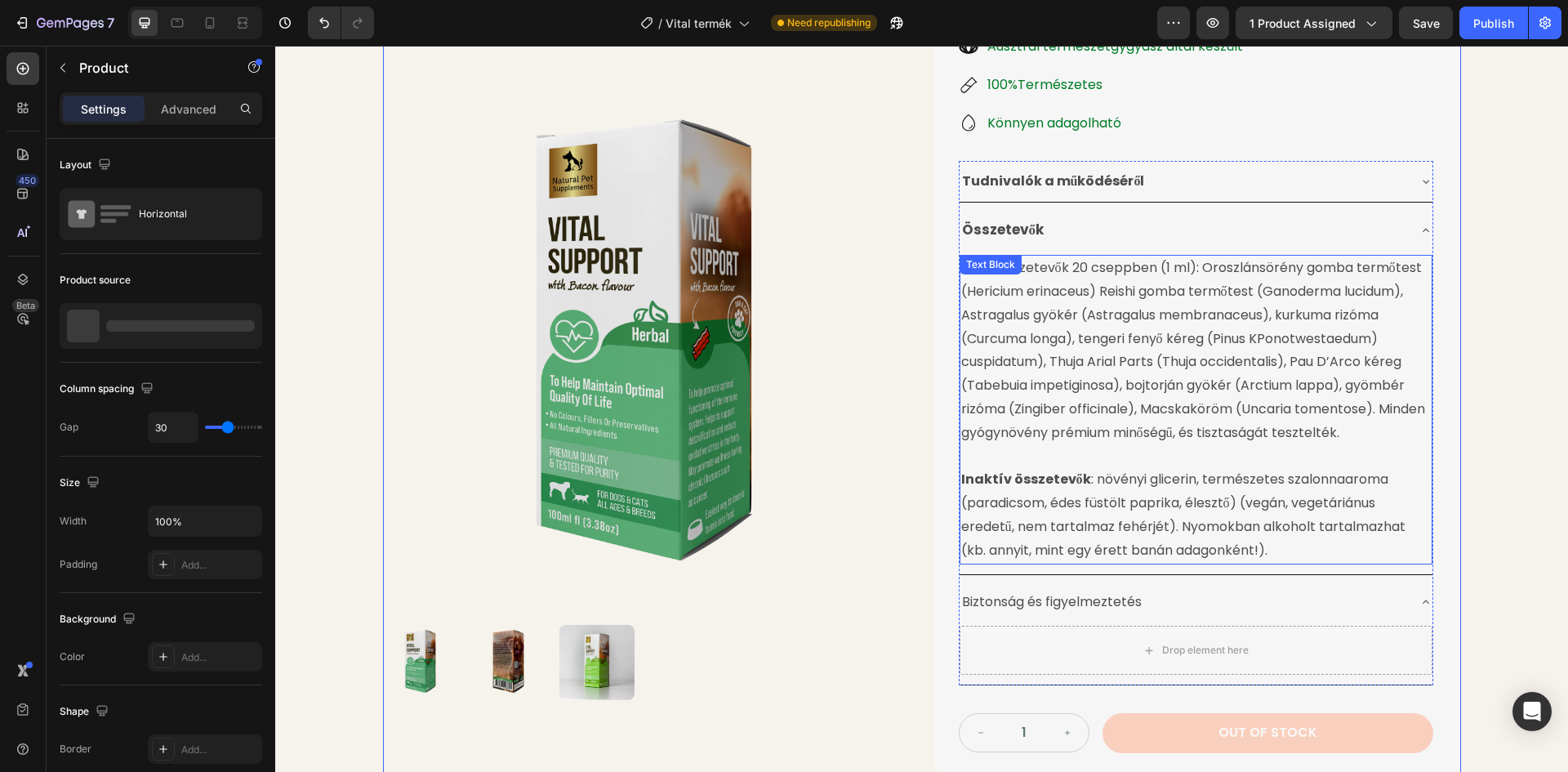
click at [1008, 272] on div "Text Block" at bounding box center [991, 265] width 55 height 15
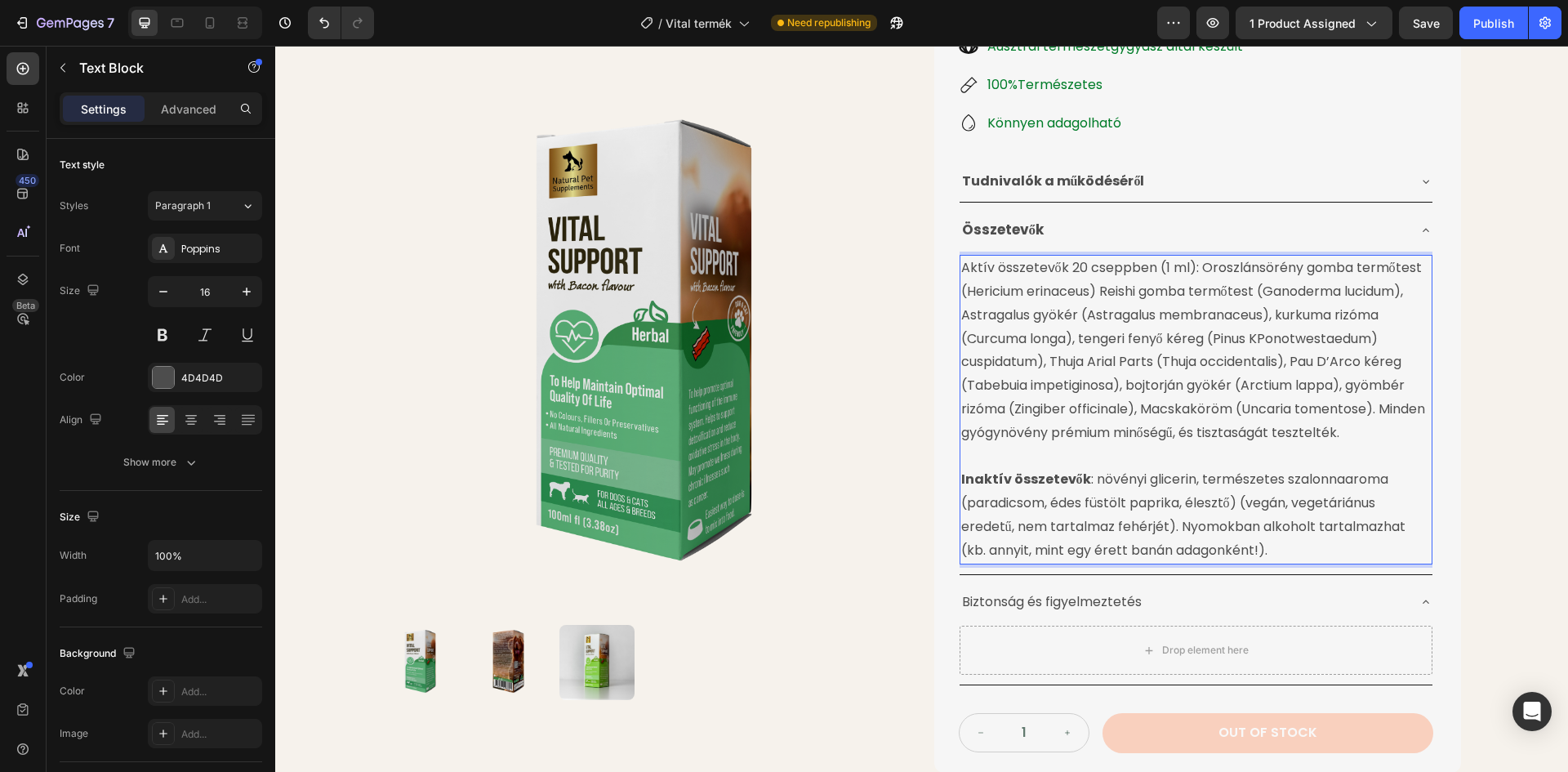
click at [1161, 263] on p "Aktív összetevők 20 cseppben (1 ml): Oroszlánsörény gomba termőtest (Hericium e…" at bounding box center [1195, 350] width 469 height 188
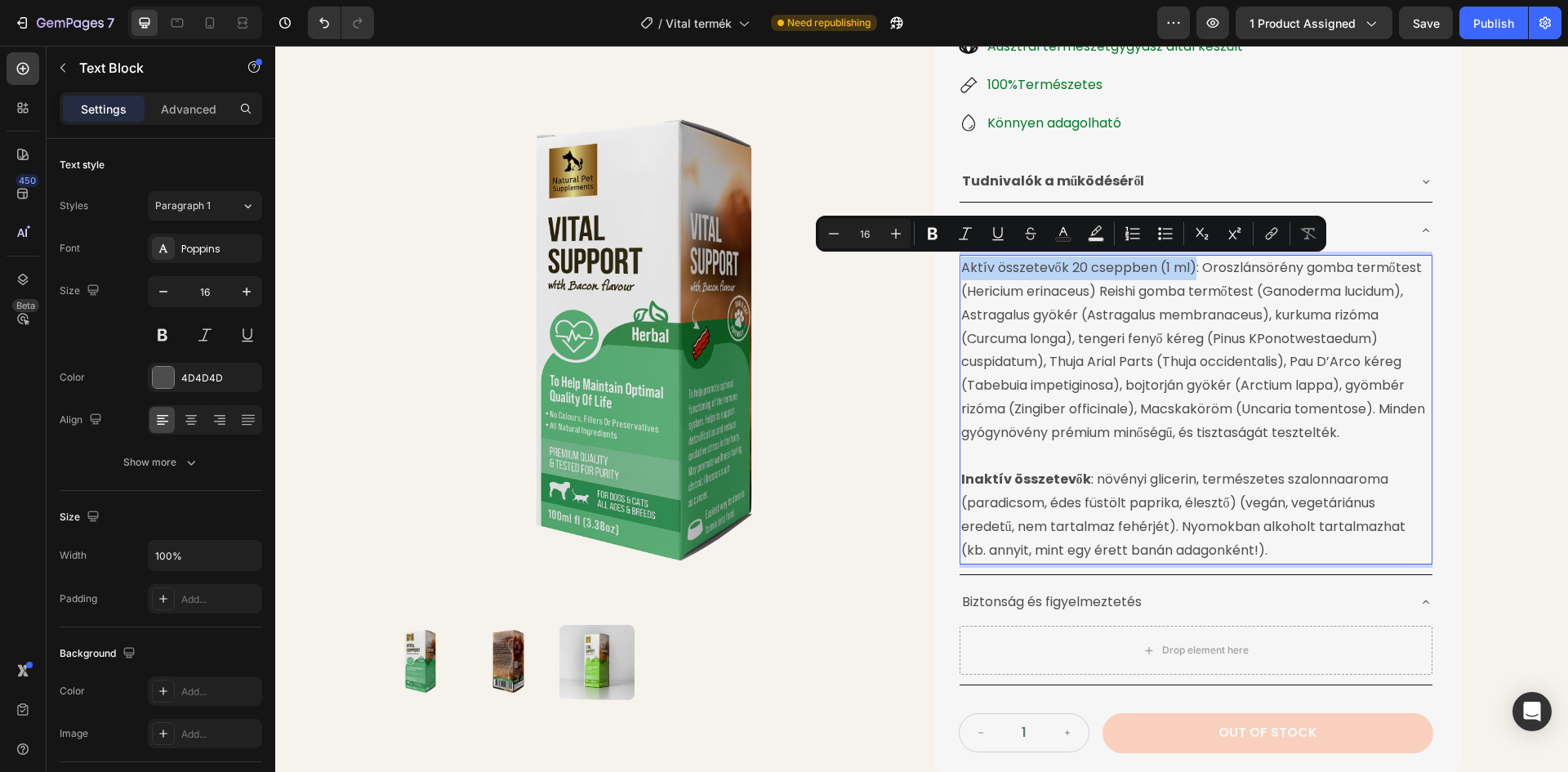
drag, startPoint x: 1188, startPoint y: 267, endPoint x: 954, endPoint y: 271, distance: 234.0
click at [960, 271] on div "Aktív összetevők 20 cseppben (1 ml): Oroszlánsörény gomba termőtest (Hericium e…" at bounding box center [1196, 409] width 473 height 309
click at [935, 233] on icon "Editor contextual toolbar" at bounding box center [933, 234] width 10 height 12
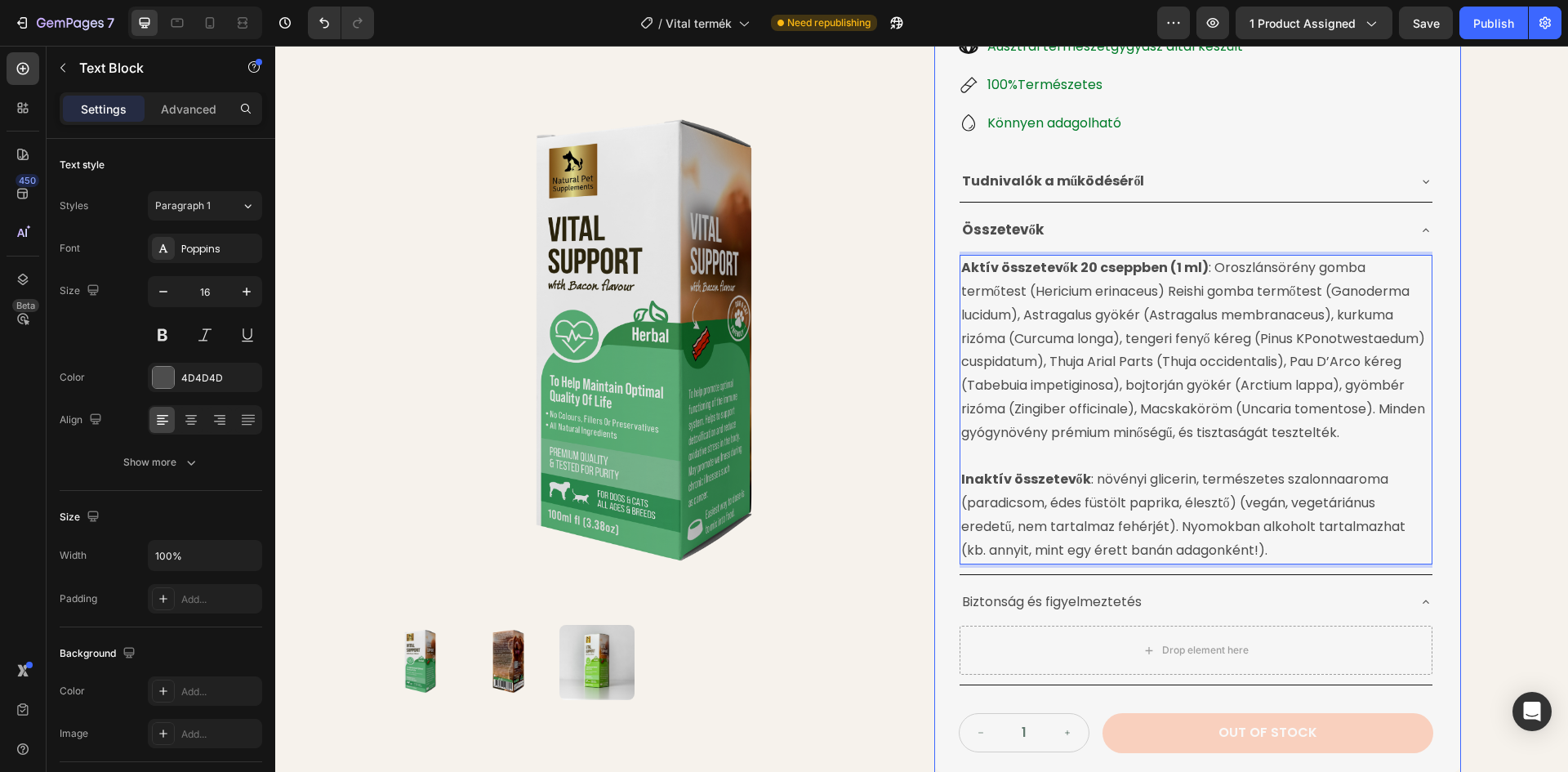
click at [899, 329] on img at bounding box center [646, 348] width 527 height 527
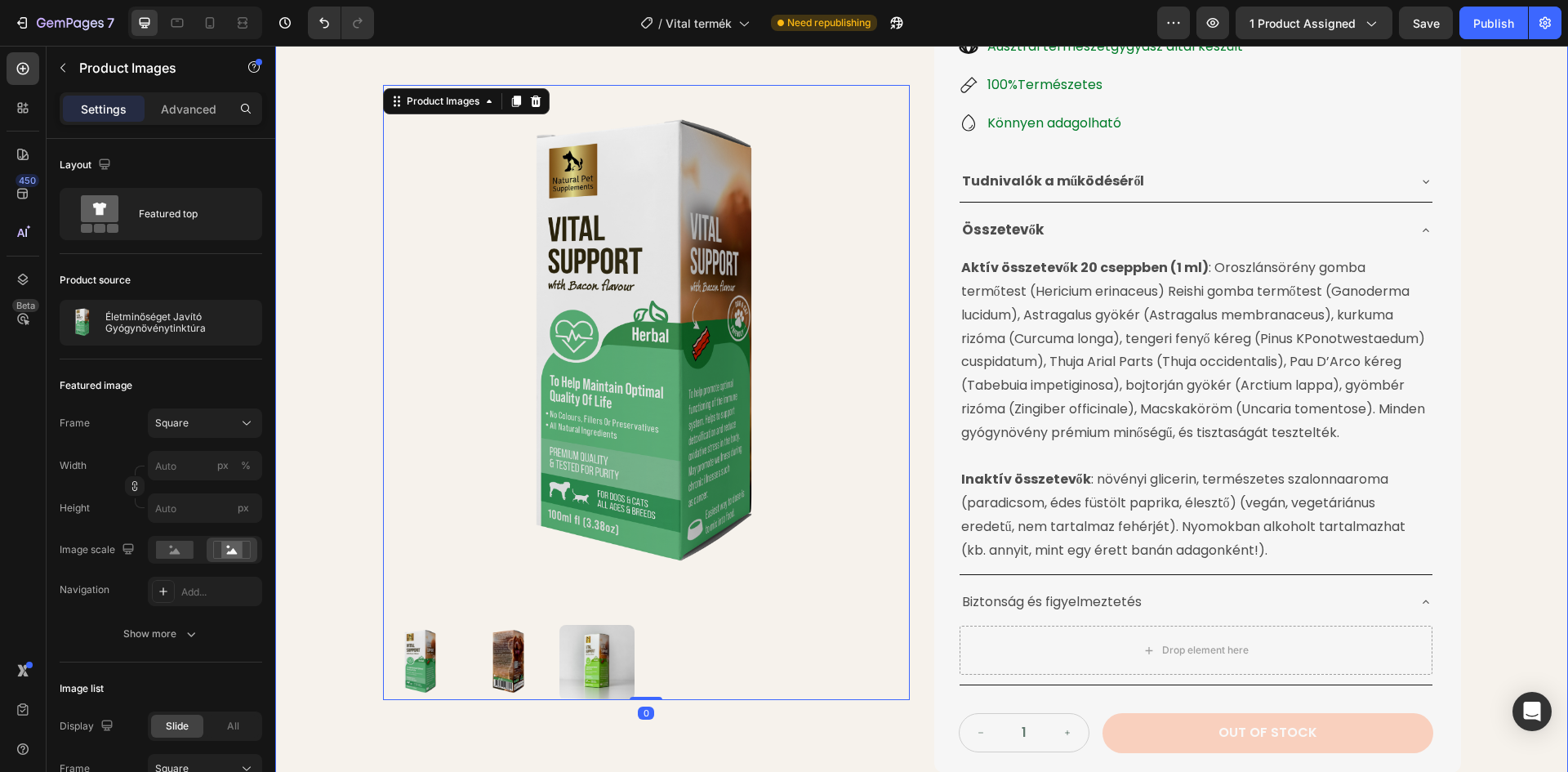
click at [1544, 323] on div "Product Images 0 Életminőséget Javító Gyógynövénytinktúra Product Title 24.990 …" at bounding box center [922, 319] width 1293 height 1225
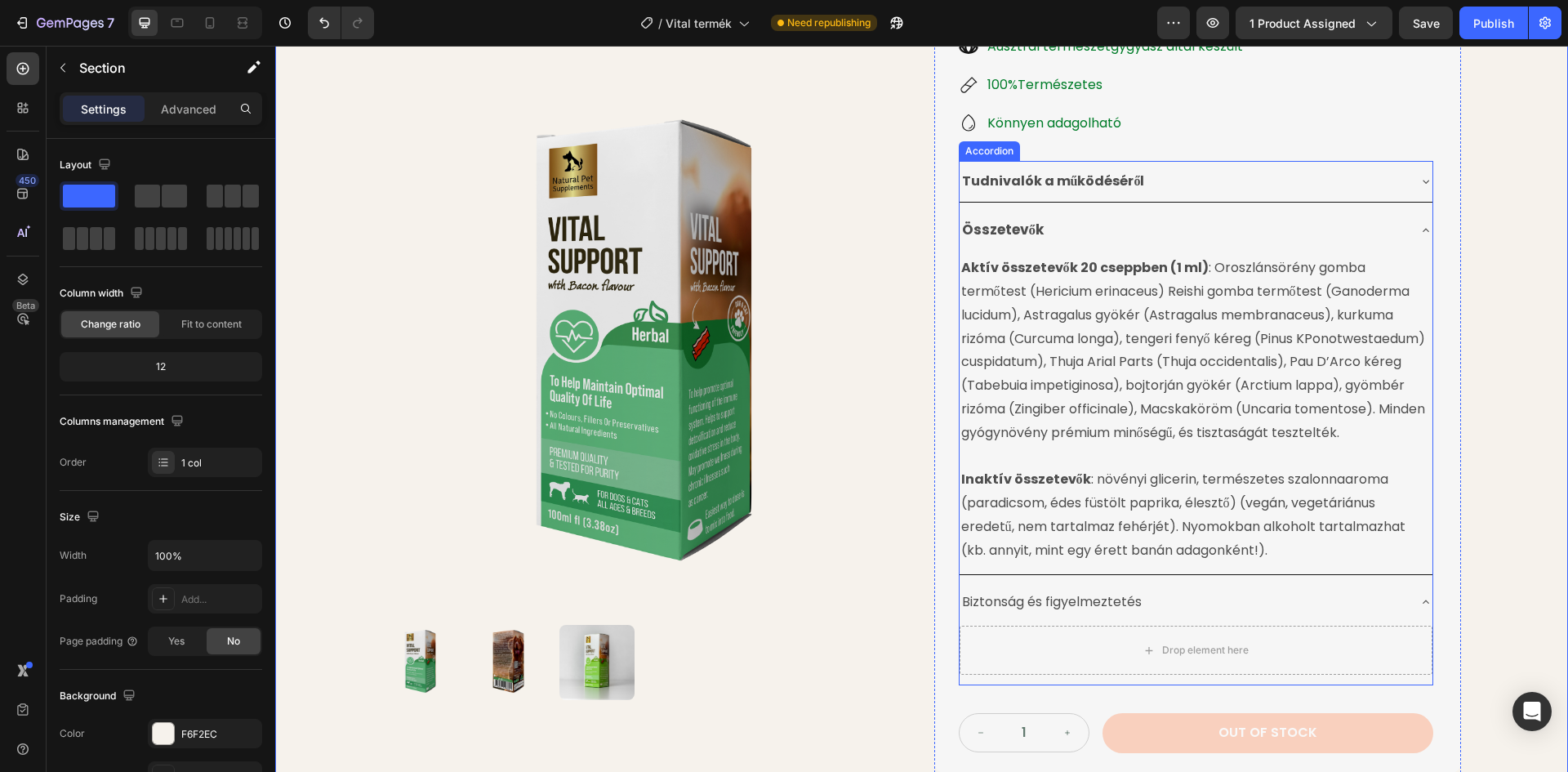
click at [1129, 223] on div "Összetevők" at bounding box center [1183, 230] width 447 height 30
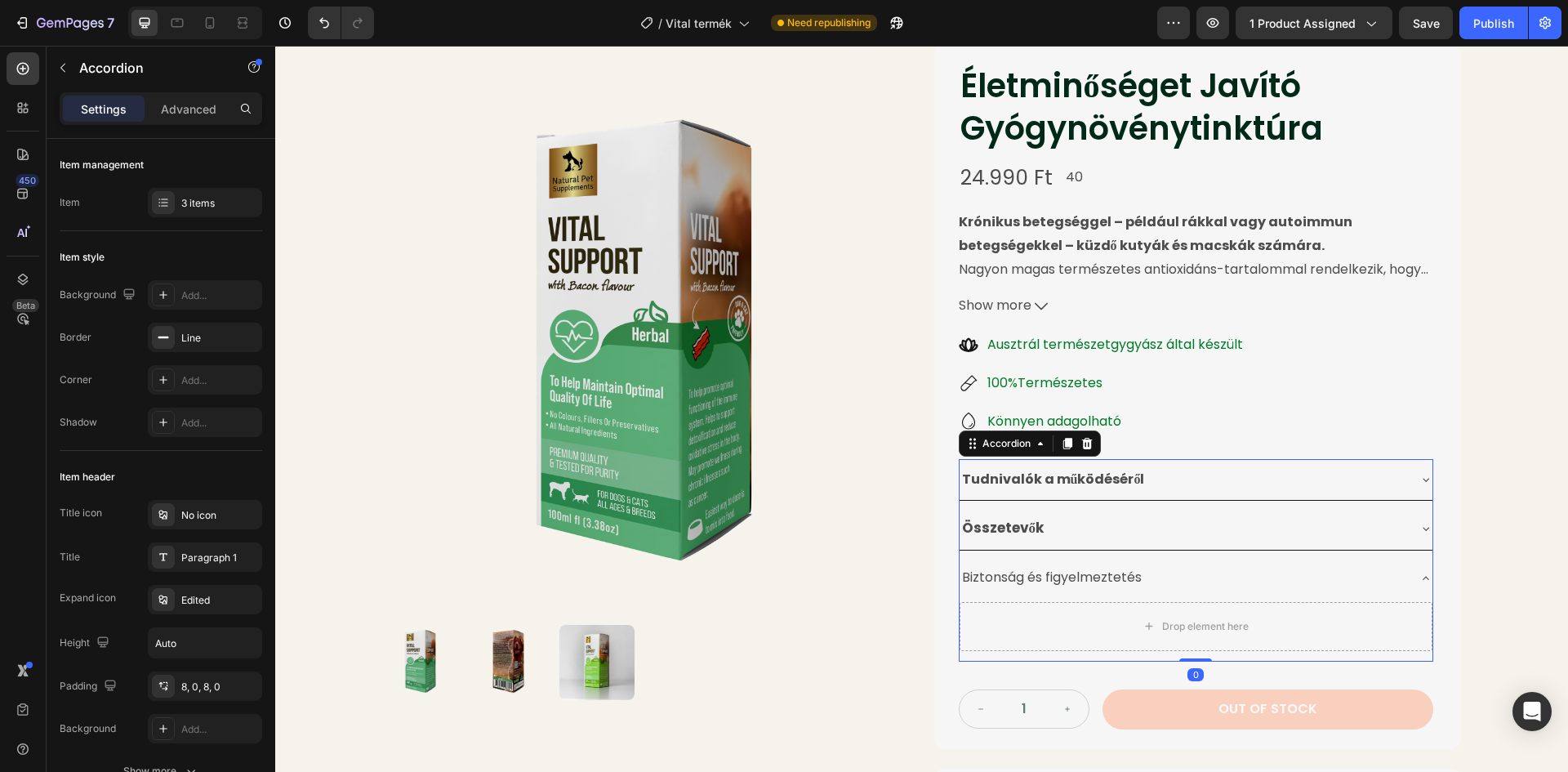
scroll to position [46, 0]
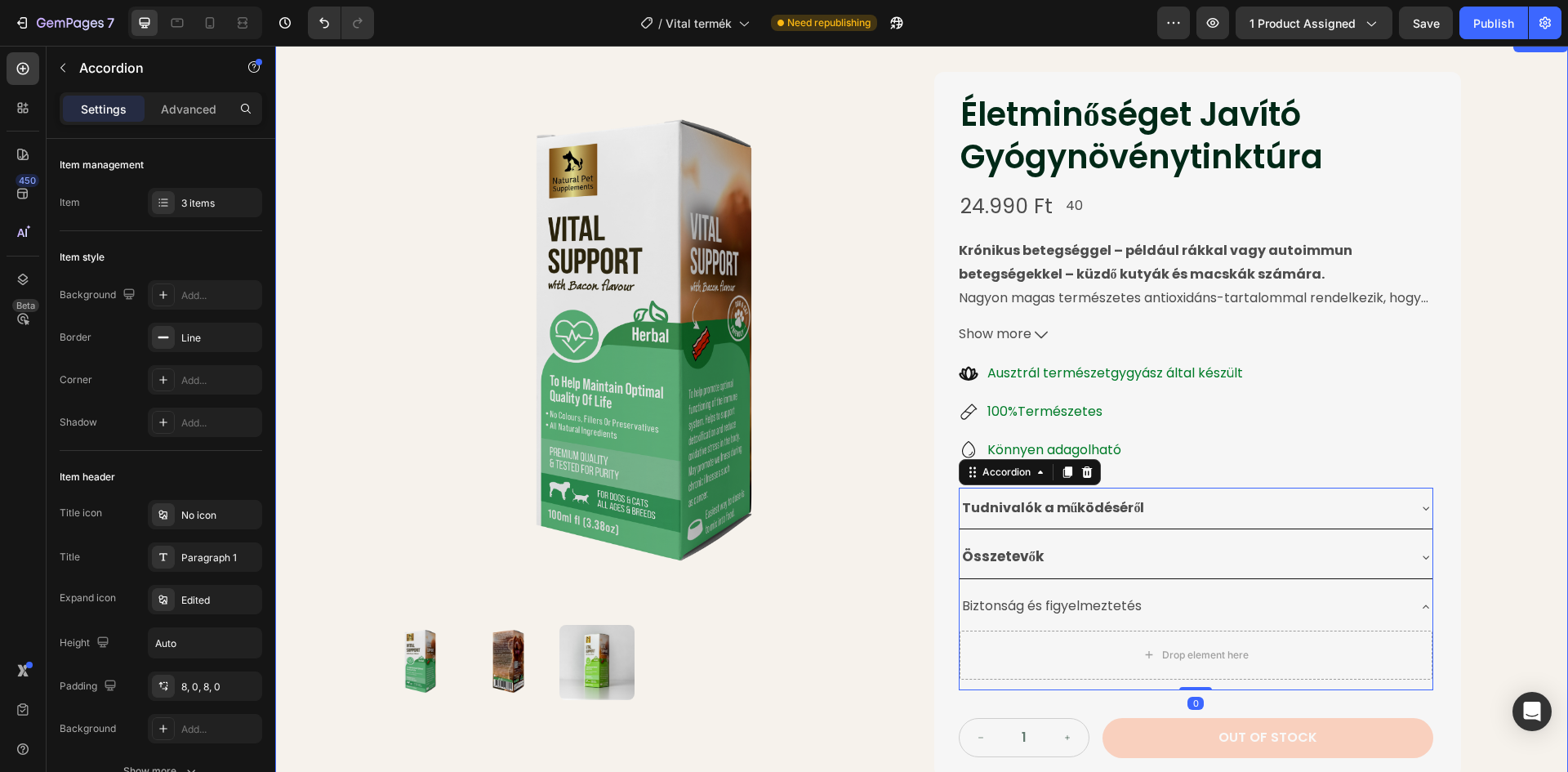
click at [1513, 415] on div "Product Images Életminőséget Javító Gyógynövénytinktúra Product Title 24.990 Ft…" at bounding box center [922, 484] width 1293 height 904
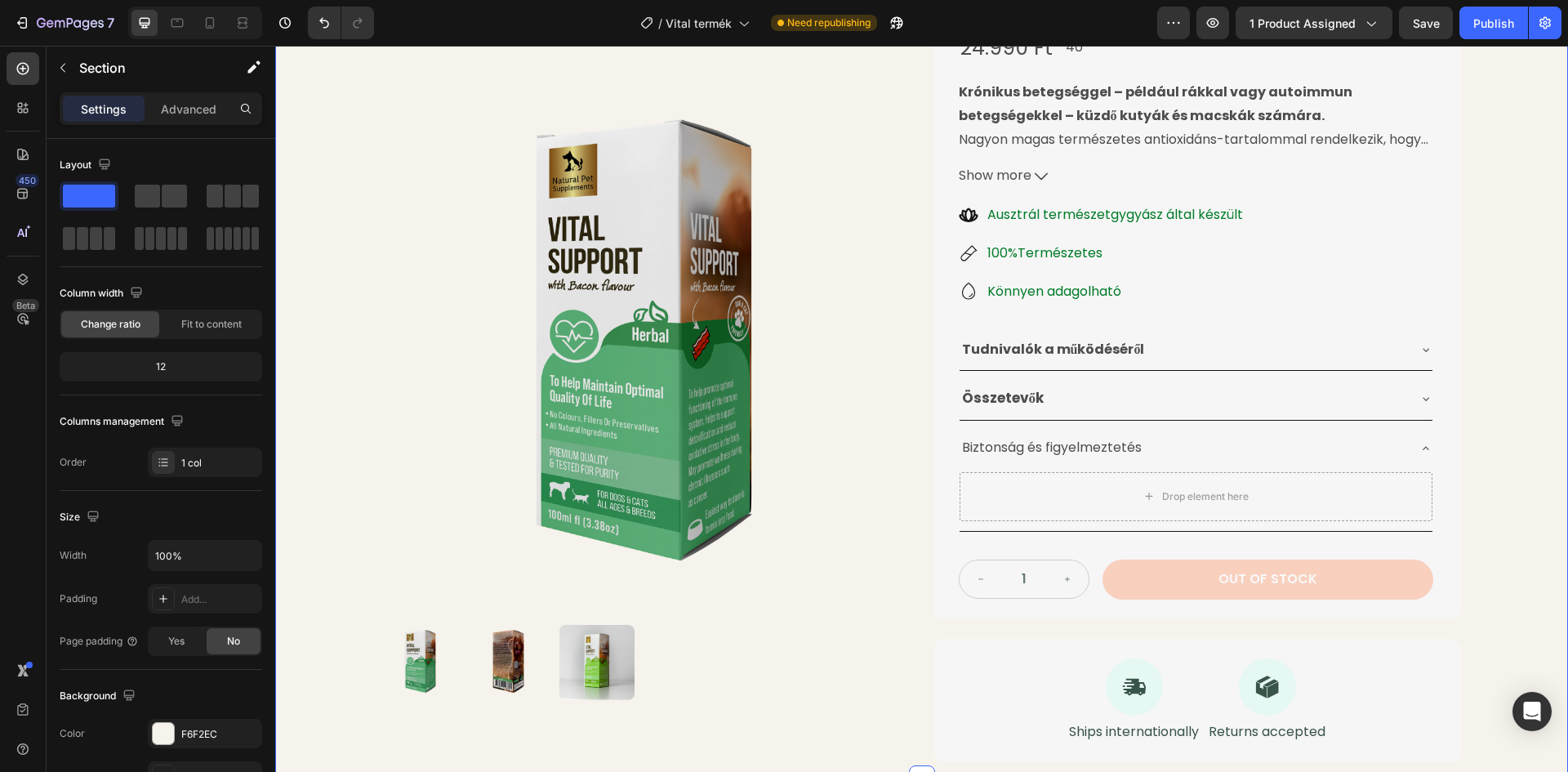
scroll to position [209, 0]
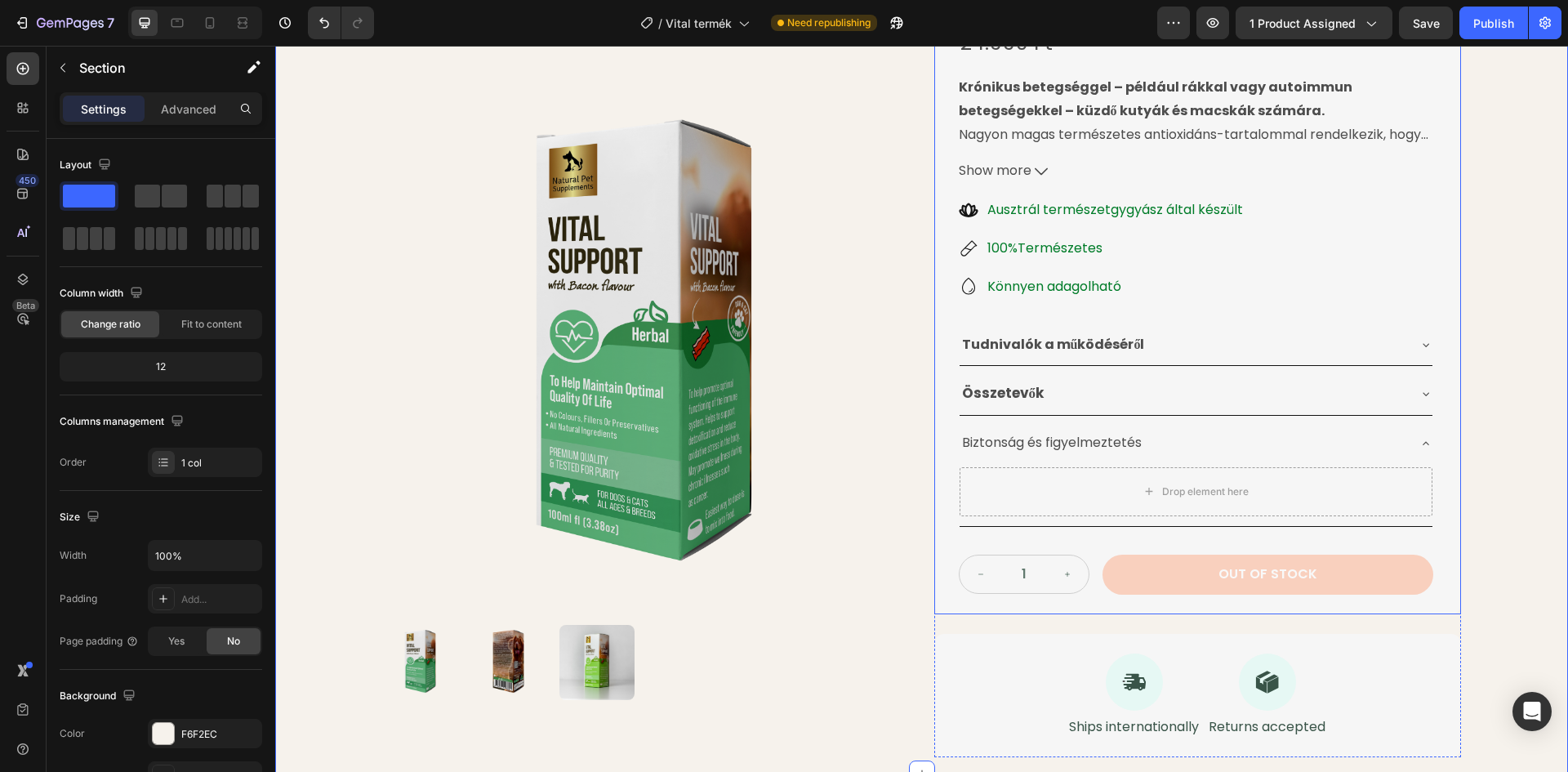
click at [1050, 525] on div "Drop element here" at bounding box center [1196, 495] width 473 height 62
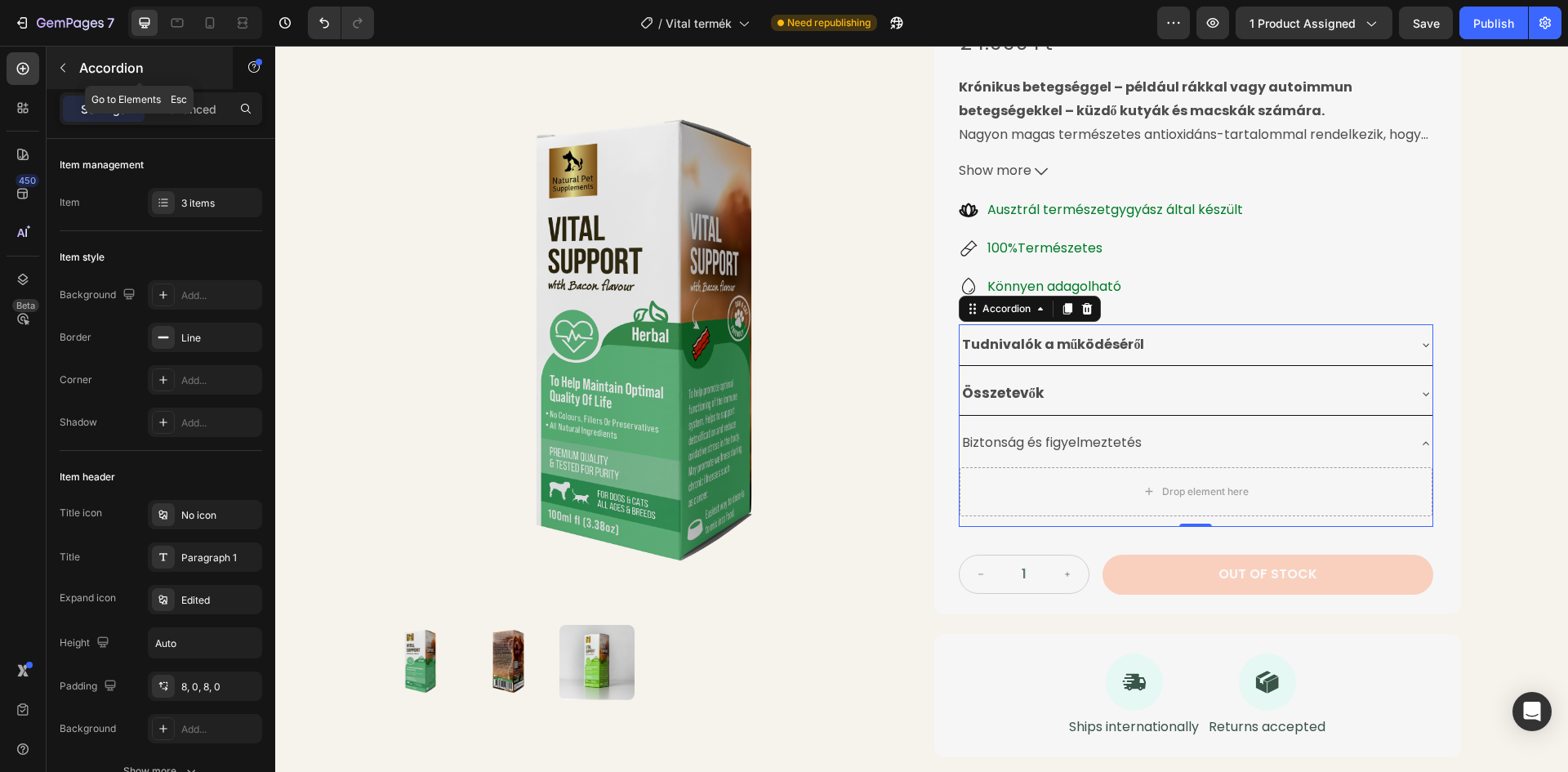
click at [60, 62] on icon "button" at bounding box center [62, 67] width 13 height 13
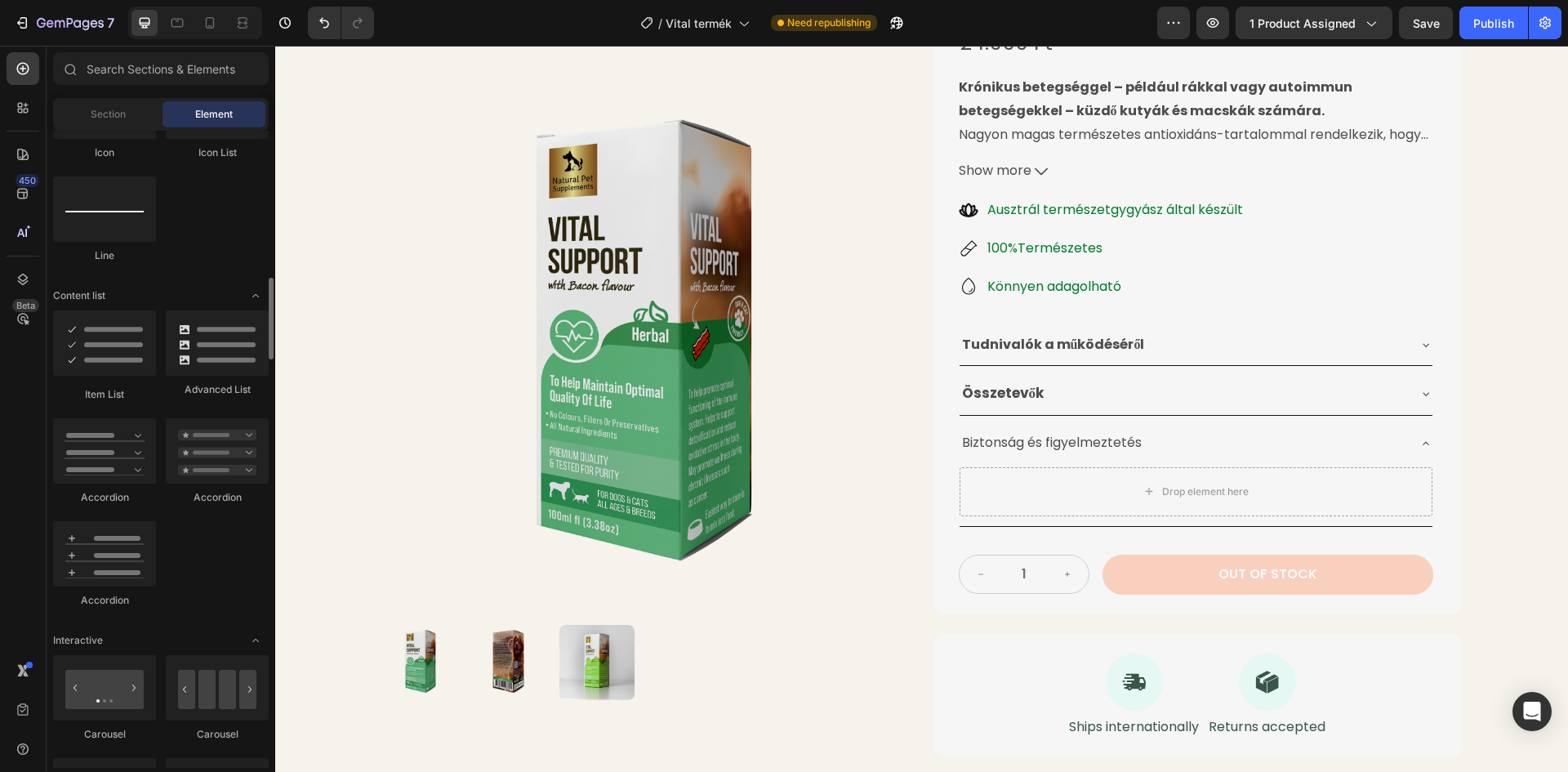
scroll to position [1225, 0]
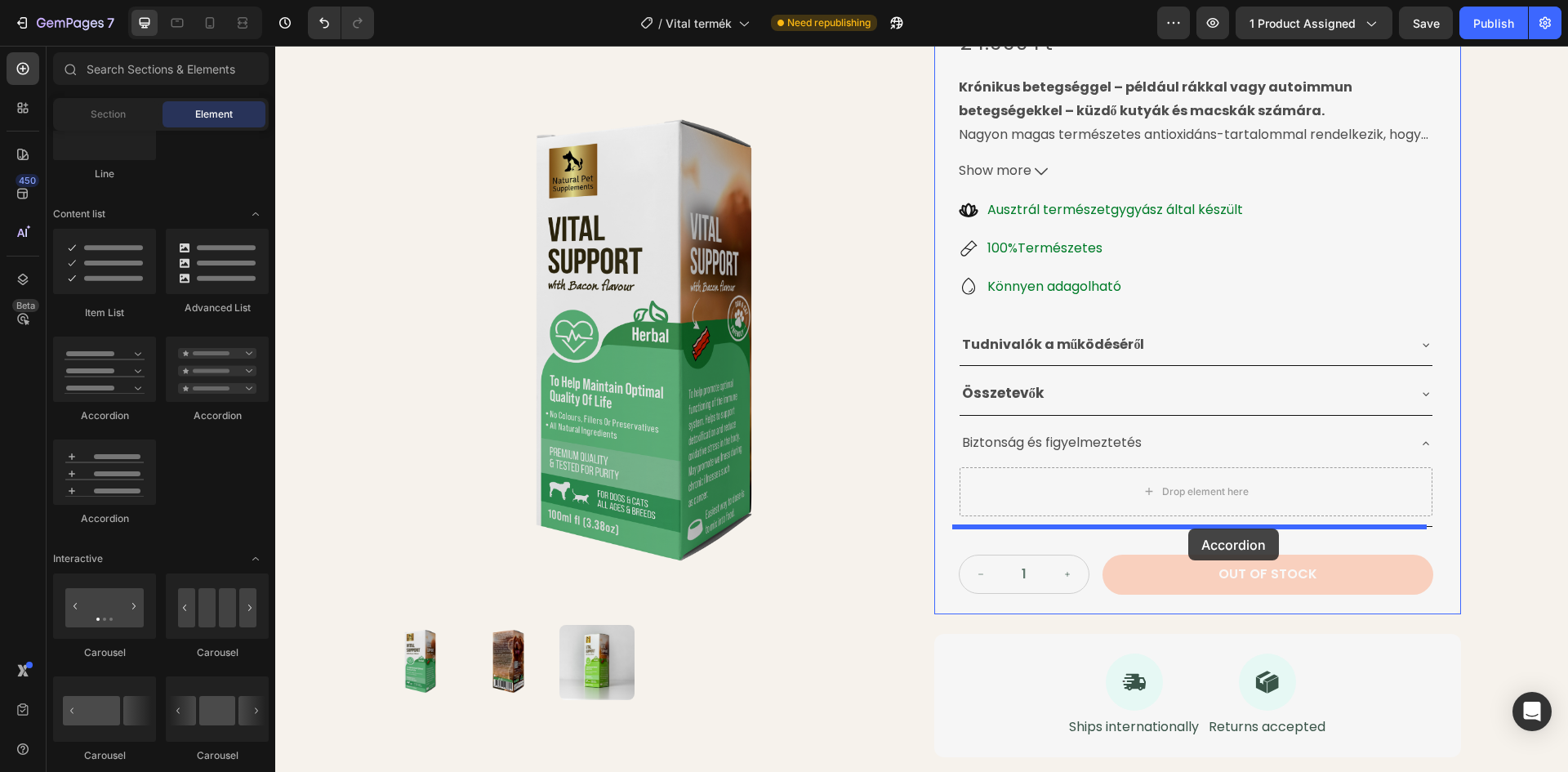
drag, startPoint x: 400, startPoint y: 409, endPoint x: 1188, endPoint y: 528, distance: 796.9
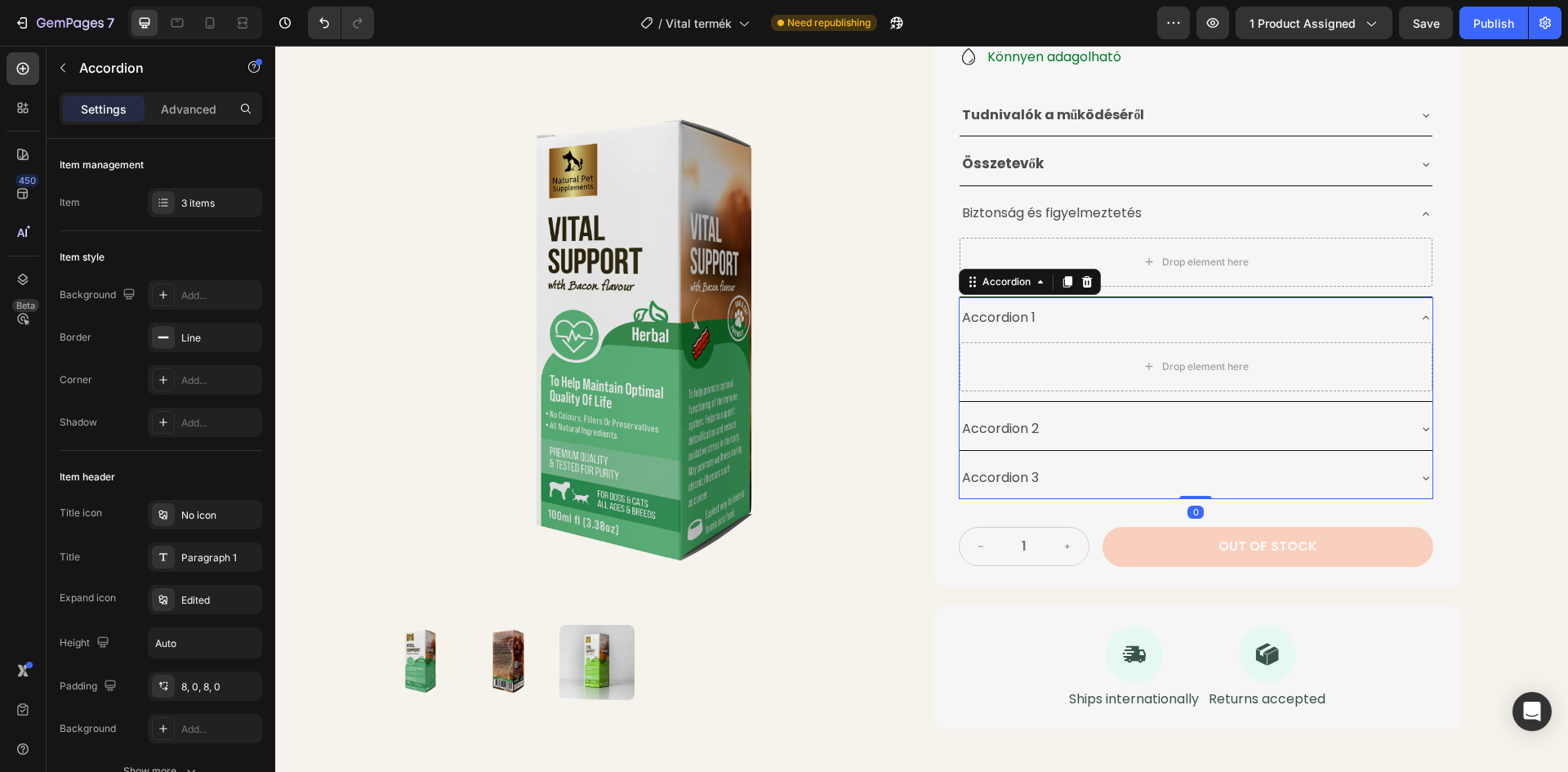
scroll to position [455, 0]
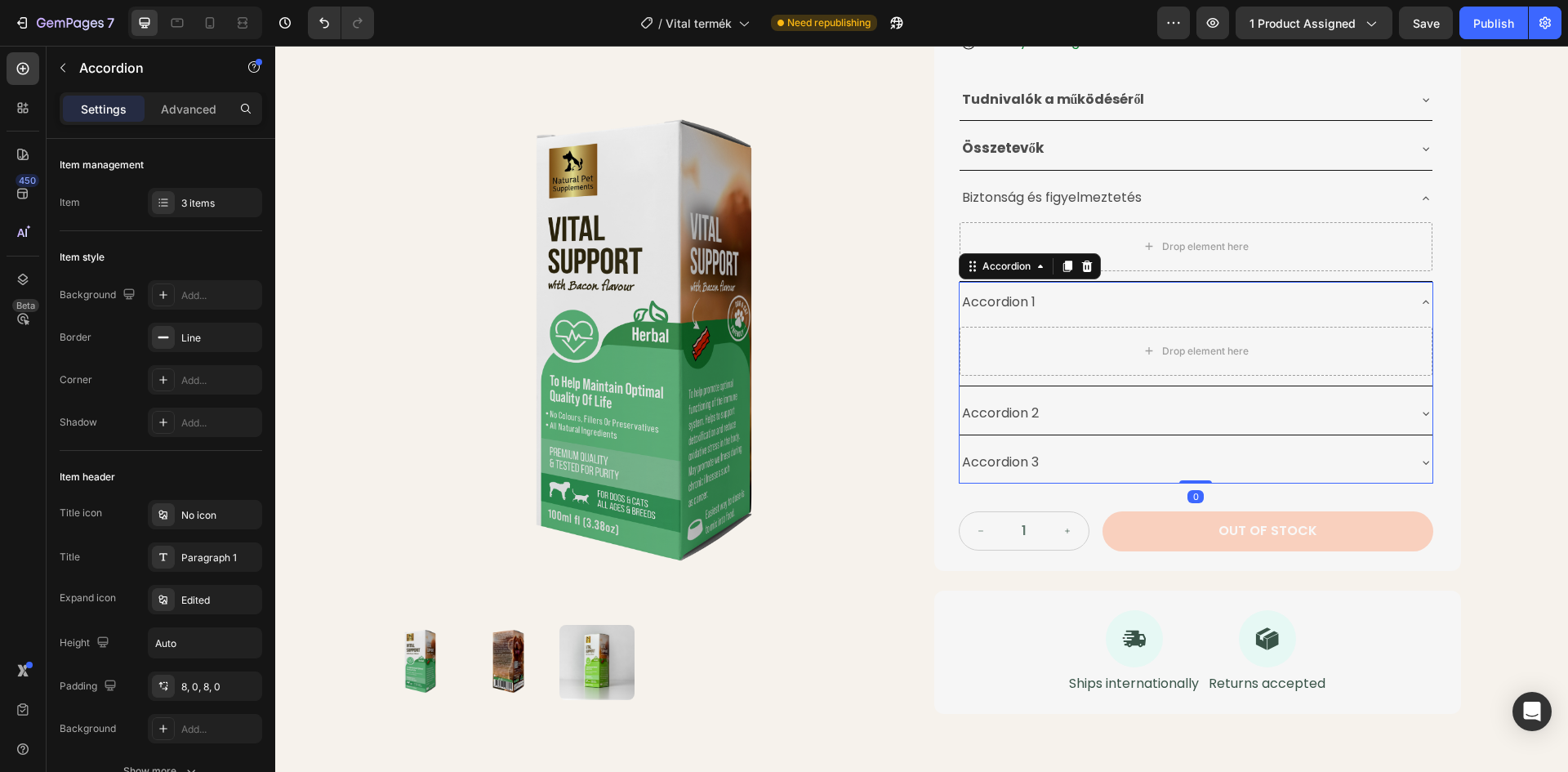
click at [1211, 455] on div "Accordion 3" at bounding box center [1183, 462] width 447 height 29
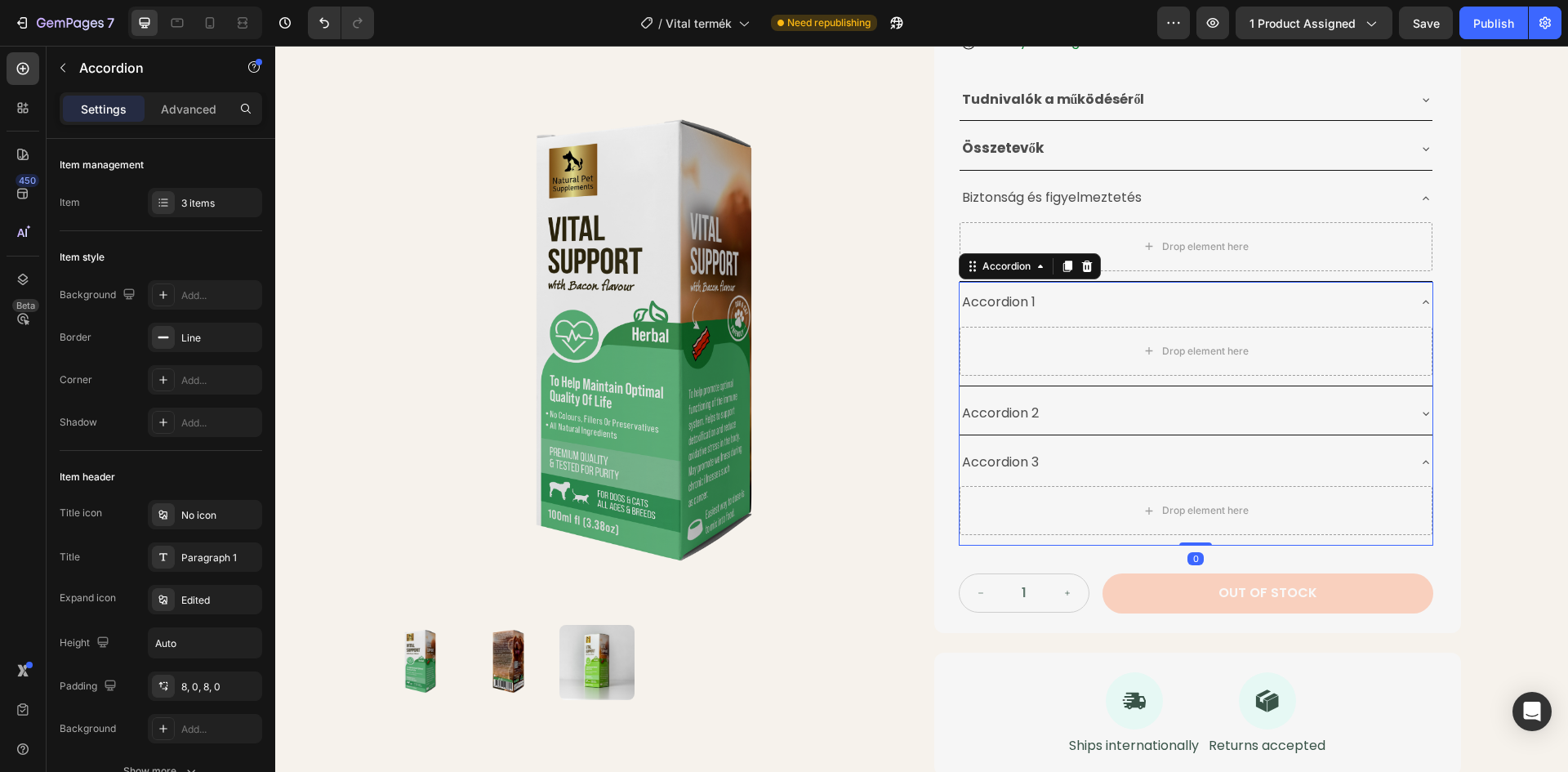
click at [1171, 445] on div "Accordion 3" at bounding box center [1196, 462] width 473 height 41
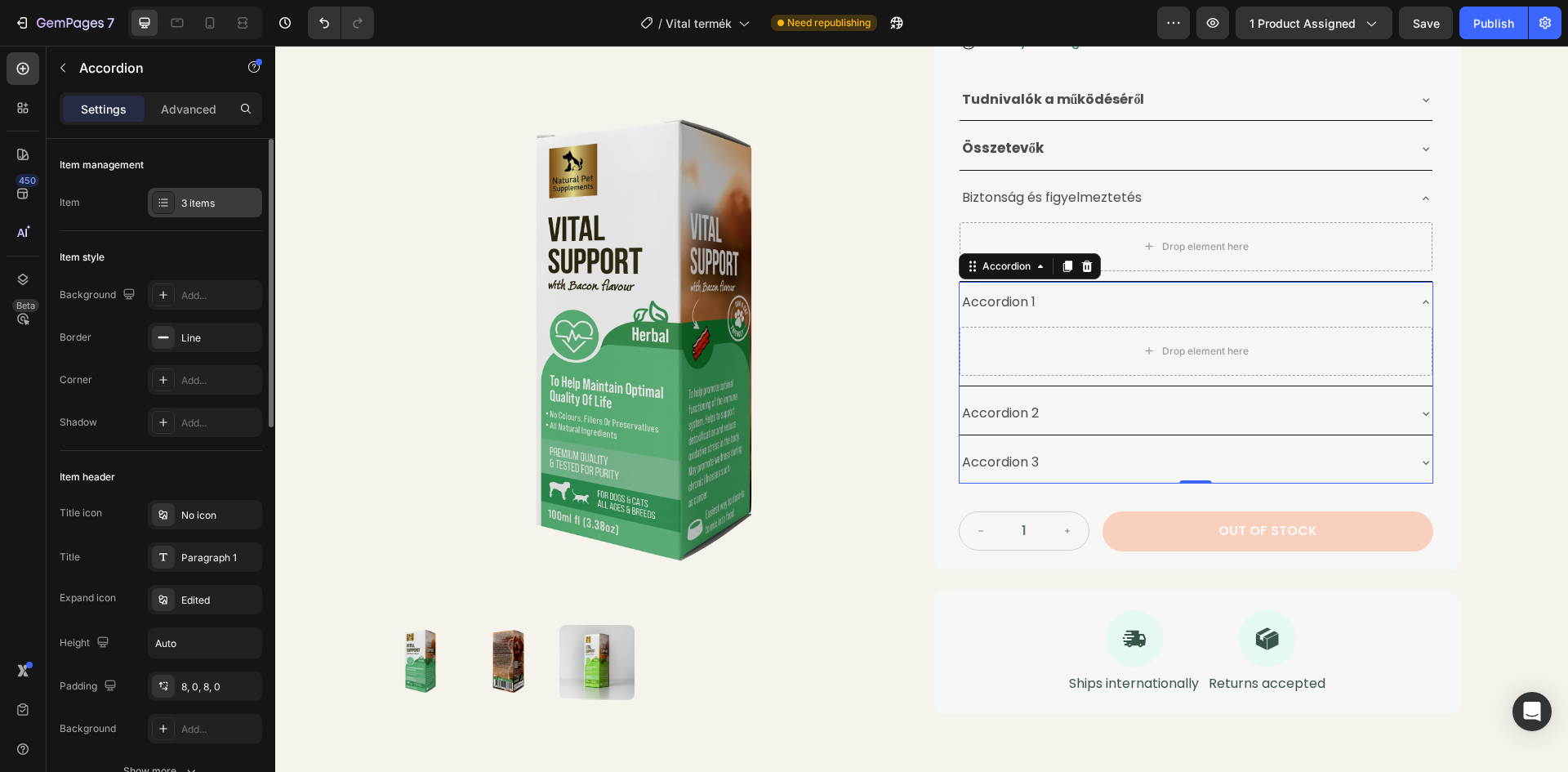
click at [168, 206] on icon at bounding box center [162, 202] width 13 height 13
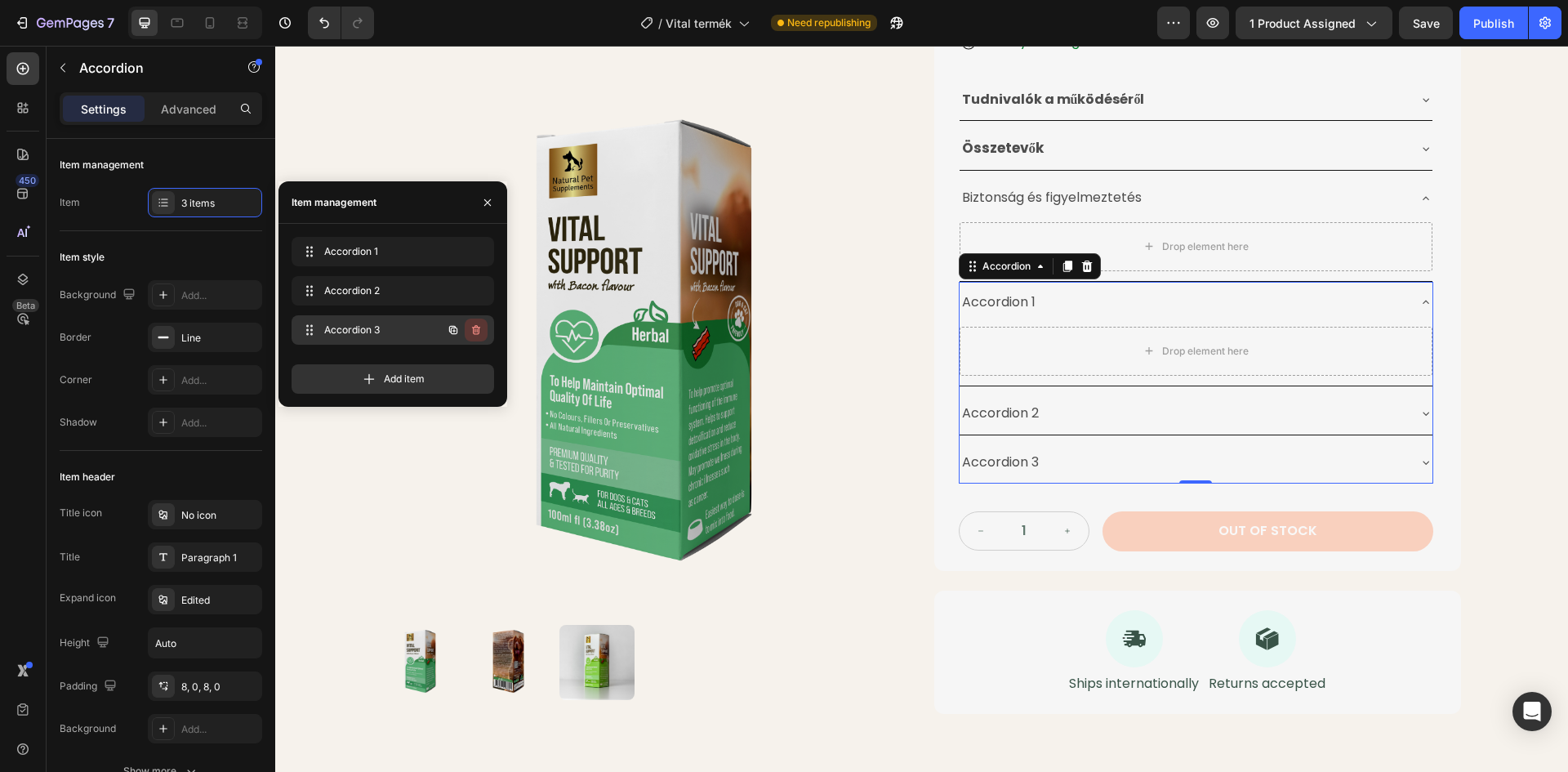
click at [480, 331] on icon "button" at bounding box center [475, 329] width 13 height 13
click at [469, 327] on div "Delete" at bounding box center [465, 329] width 30 height 15
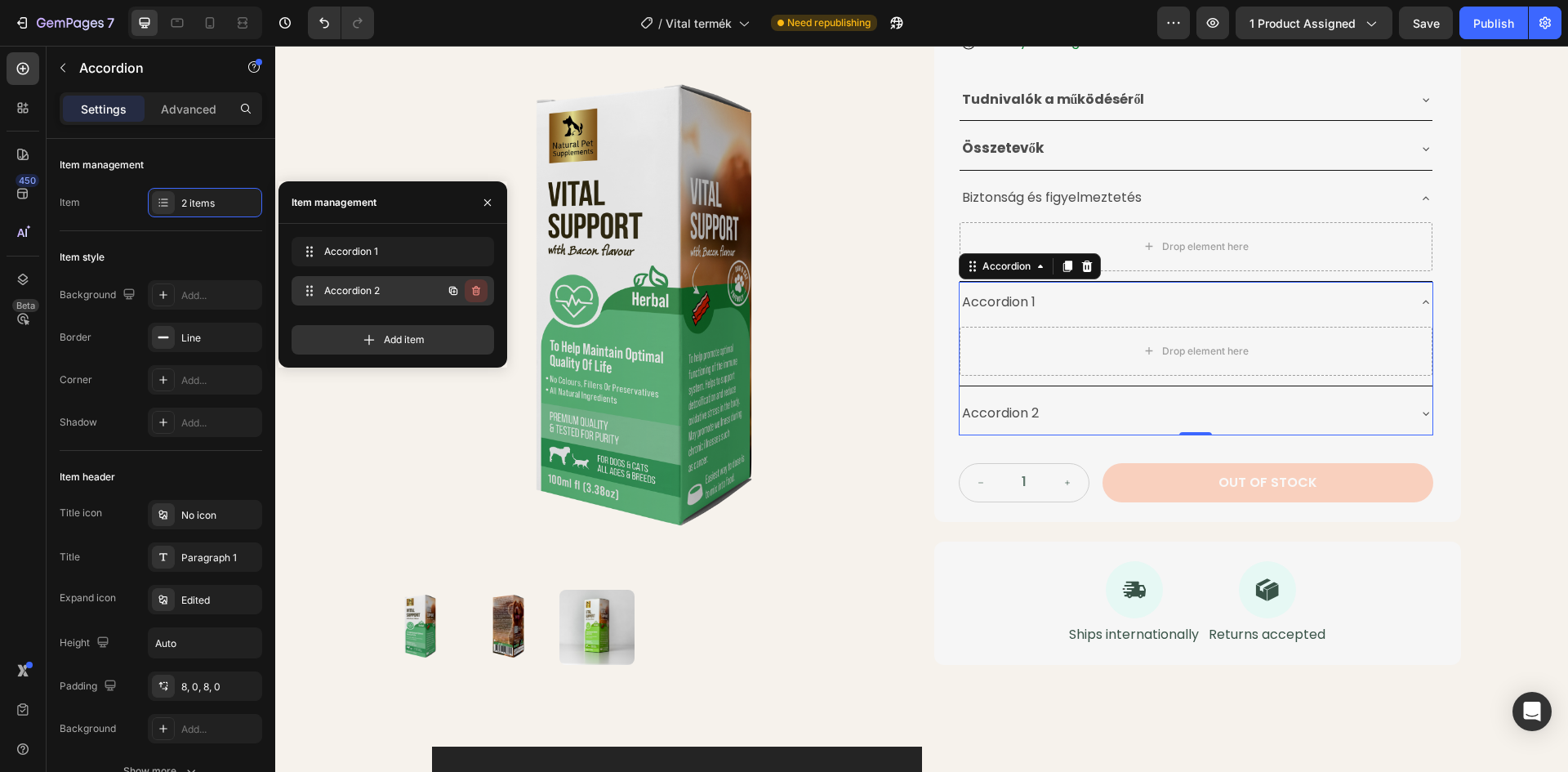
click at [478, 289] on icon "button" at bounding box center [475, 290] width 13 height 13
click at [478, 289] on div "Delete" at bounding box center [465, 290] width 30 height 15
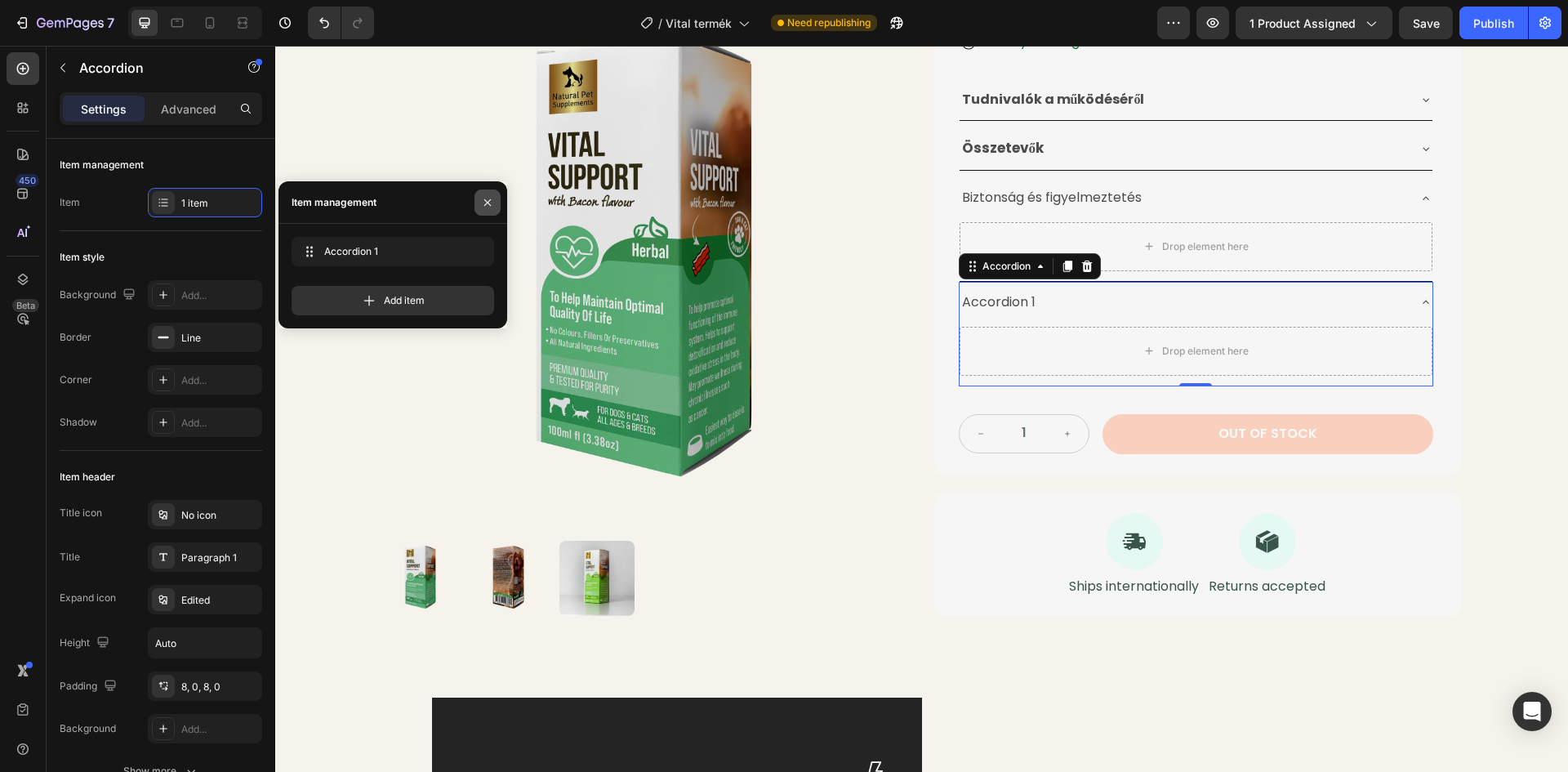
click at [480, 202] on button "button" at bounding box center [487, 203] width 27 height 27
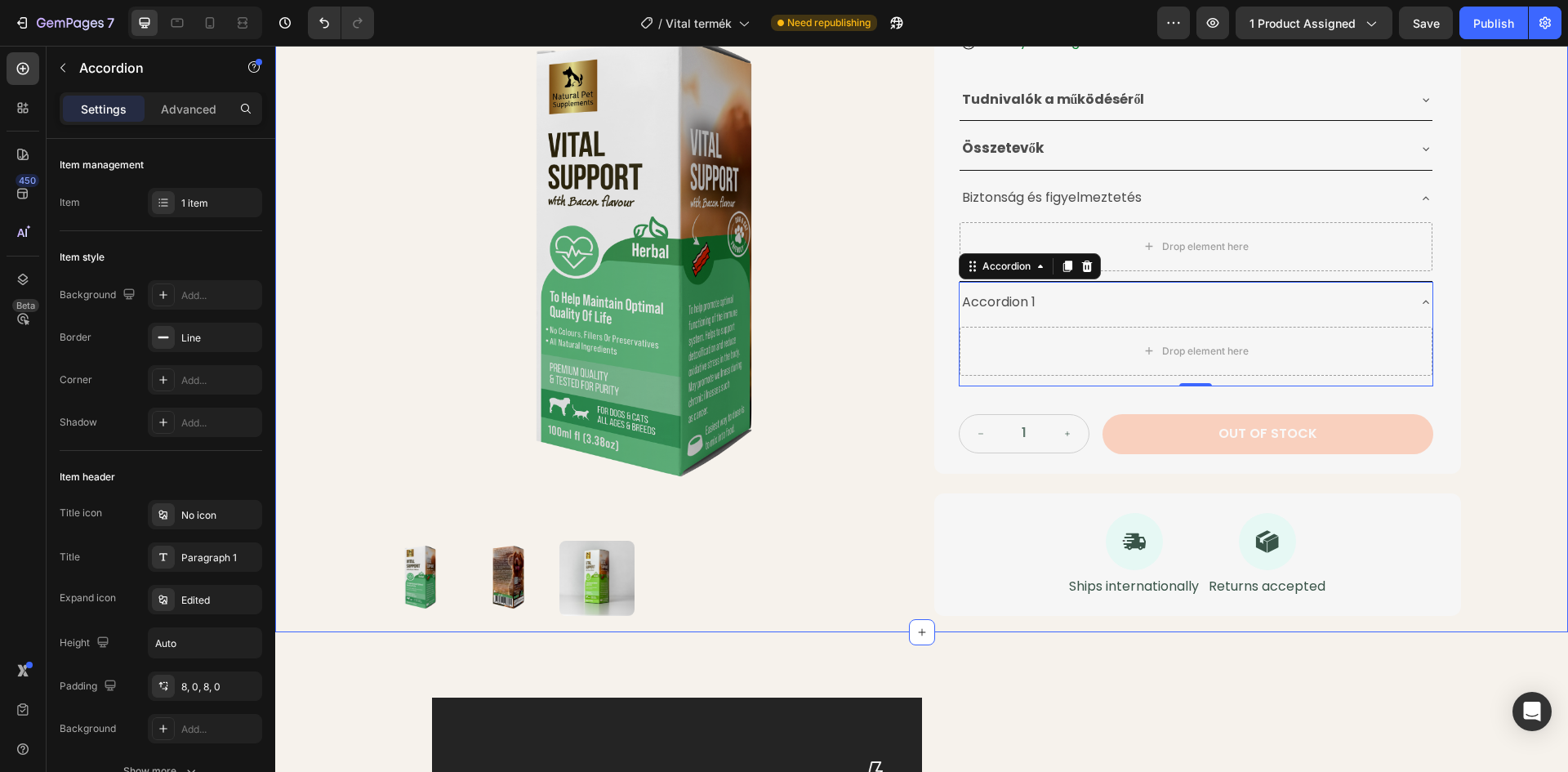
click at [1549, 245] on div "Product Images Életminőséget Javító Gyógynövénytinktúra Product Title 24.990 Ft…" at bounding box center [922, 128] width 1293 height 1008
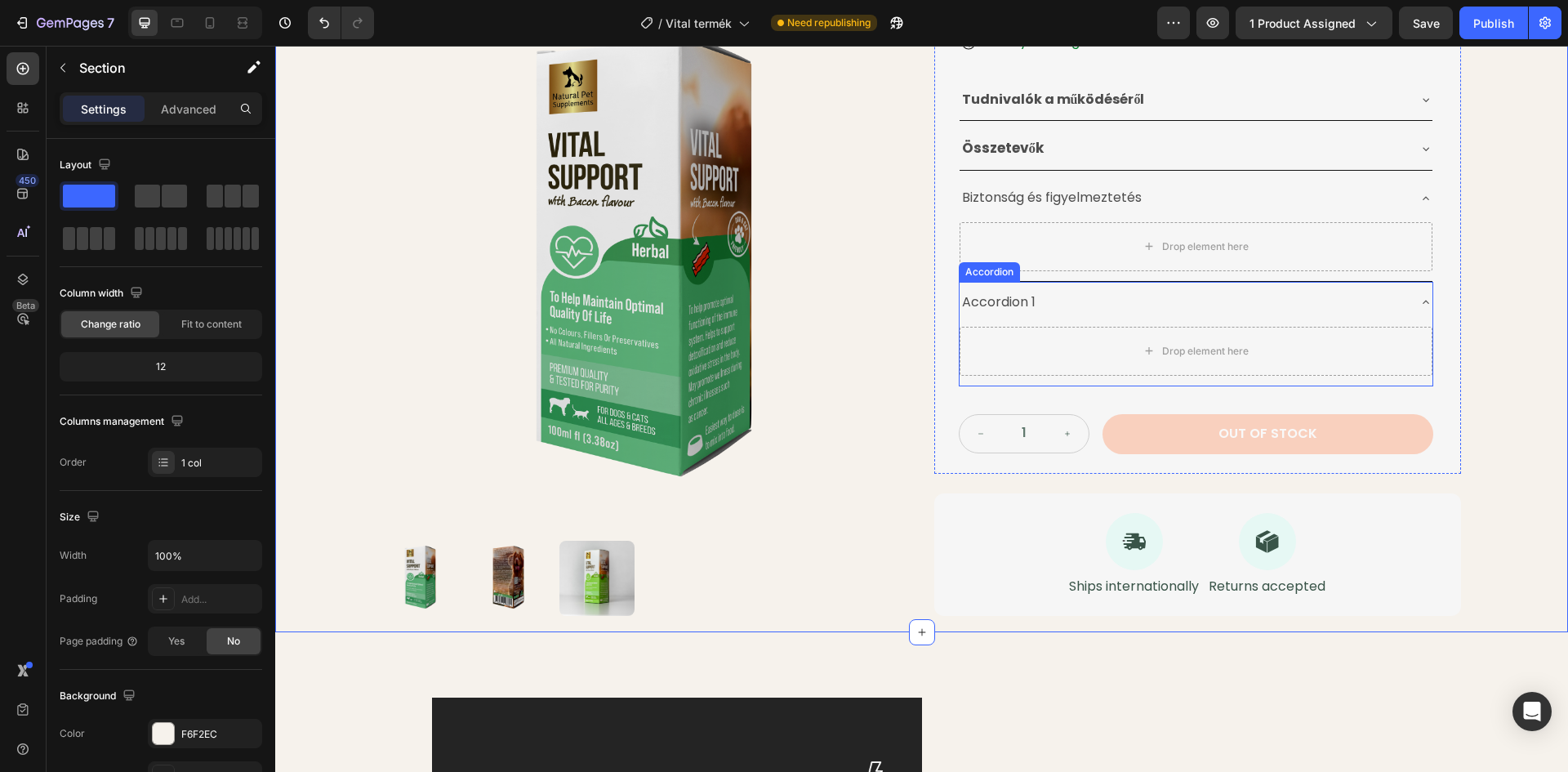
click at [1423, 304] on icon at bounding box center [1426, 302] width 7 height 3
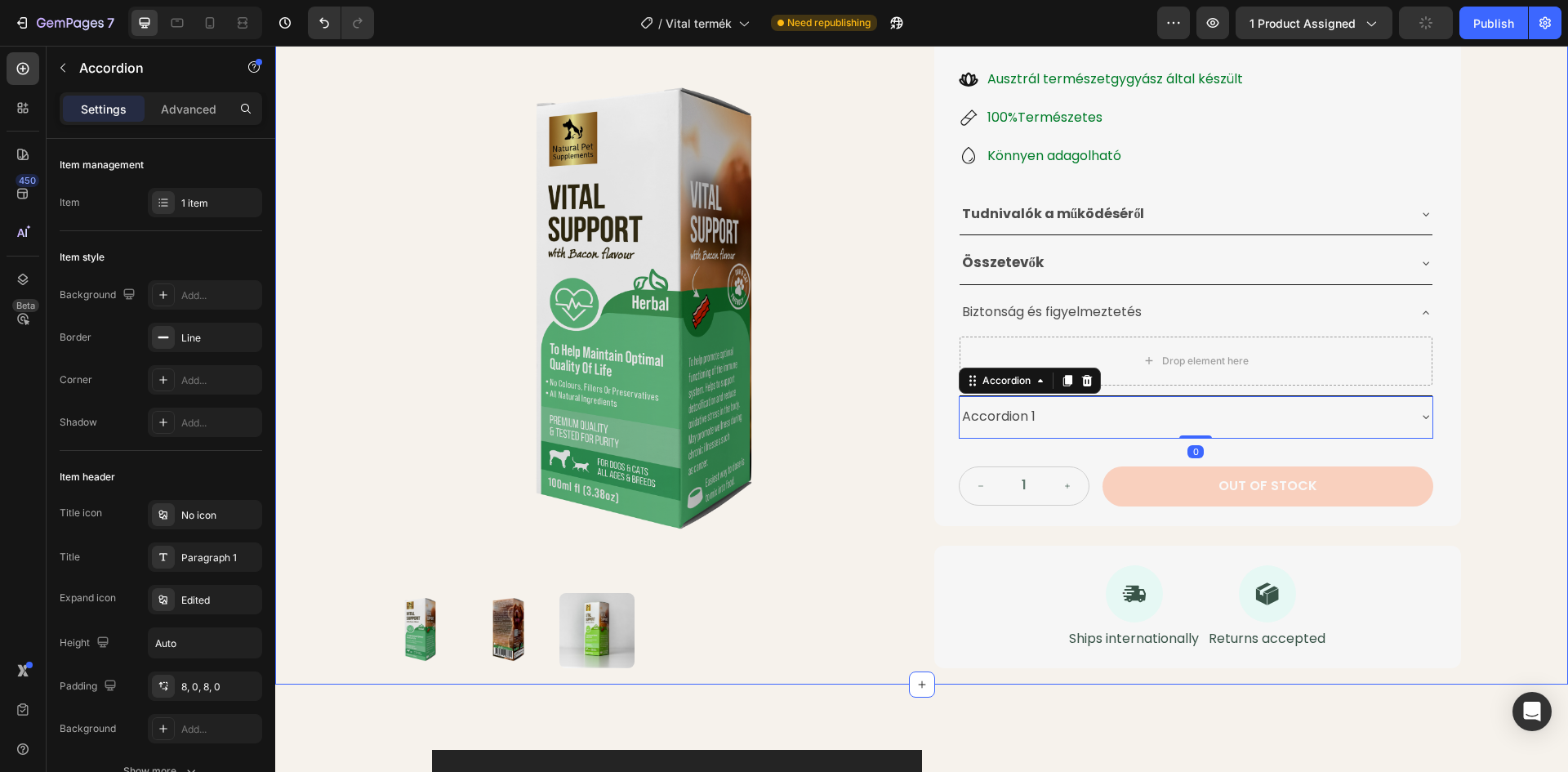
scroll to position [291, 0]
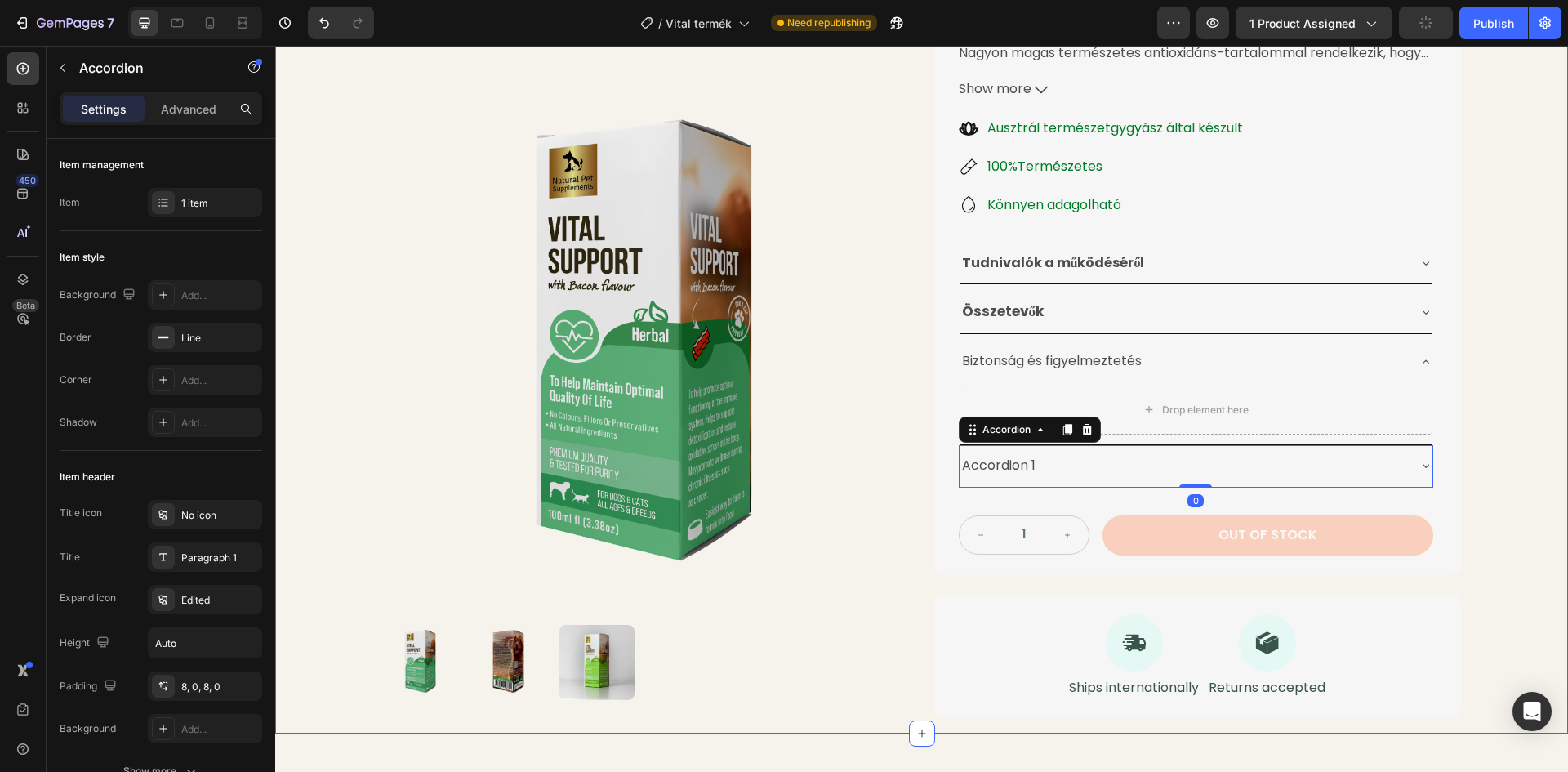
click at [1523, 362] on div "Product Images Életminőséget Javító Gyógynövénytinktúra Product Title 24.990 Ft…" at bounding box center [922, 261] width 1293 height 946
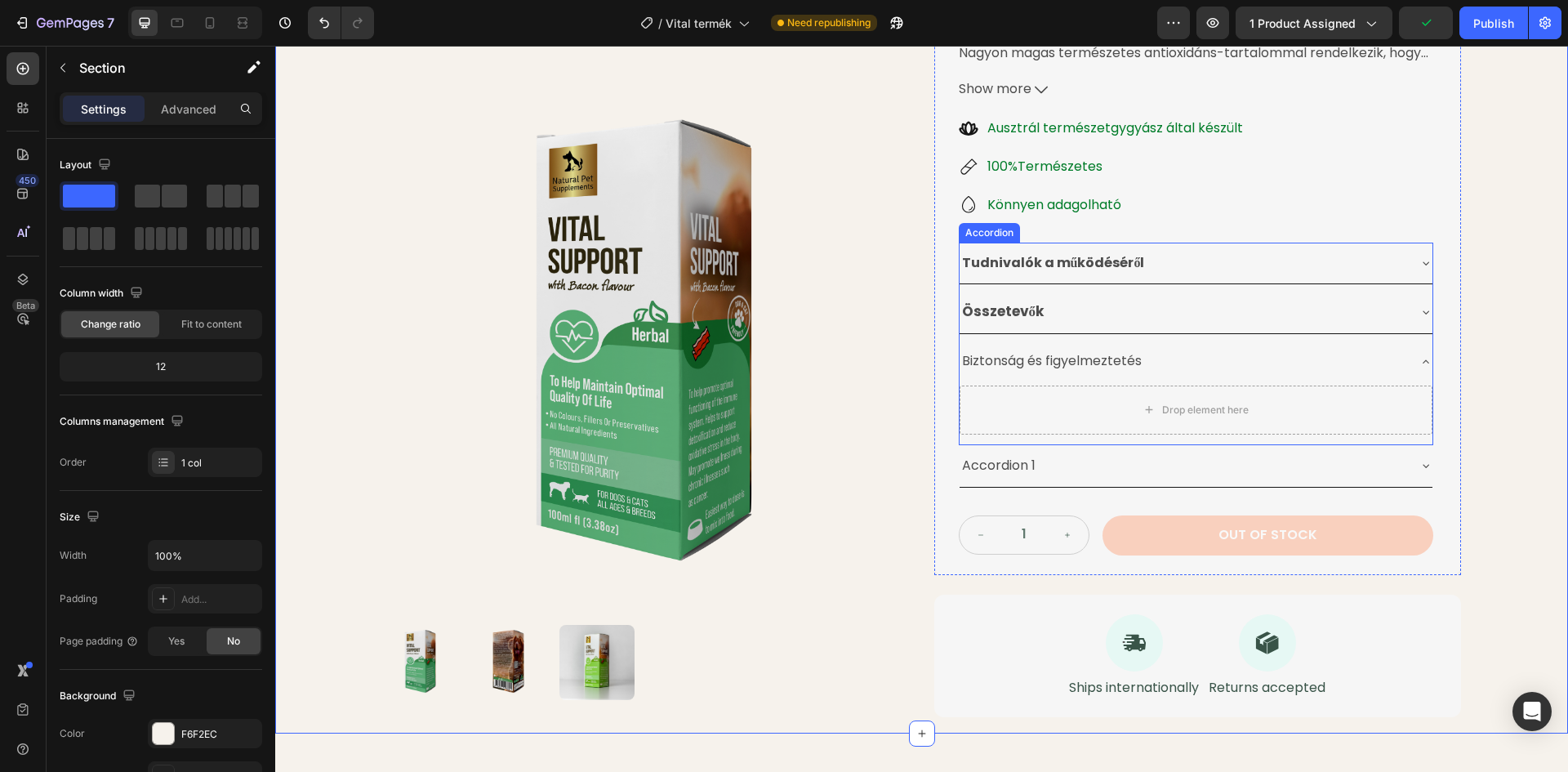
click at [1411, 360] on div "Biztonság és figyelmeztetés" at bounding box center [1196, 361] width 473 height 41
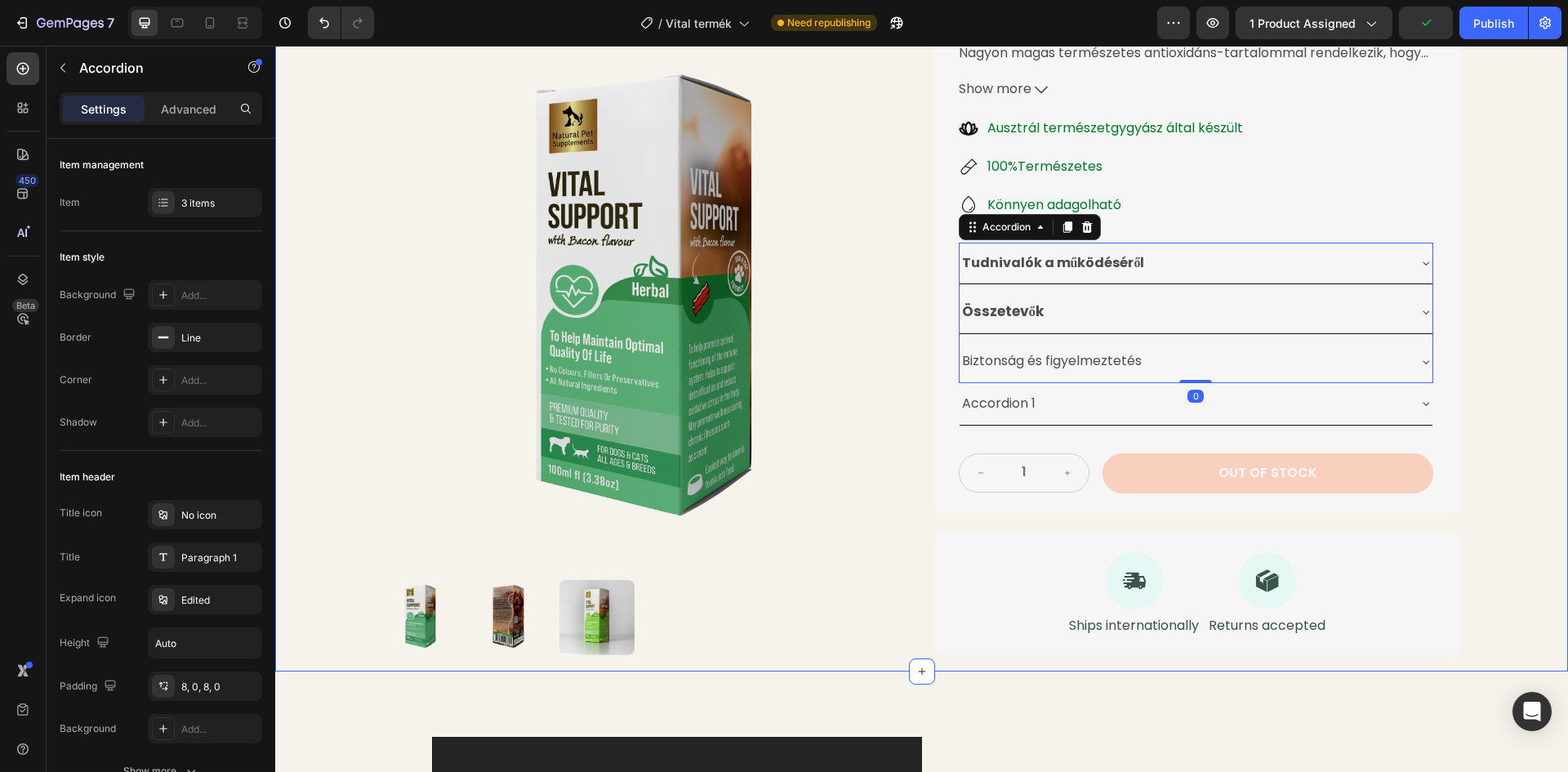
click at [1496, 342] on div "Product Images Életminőséget Javító Gyógynövénytinktúra Product Title 24.990 Ft…" at bounding box center [922, 229] width 1293 height 883
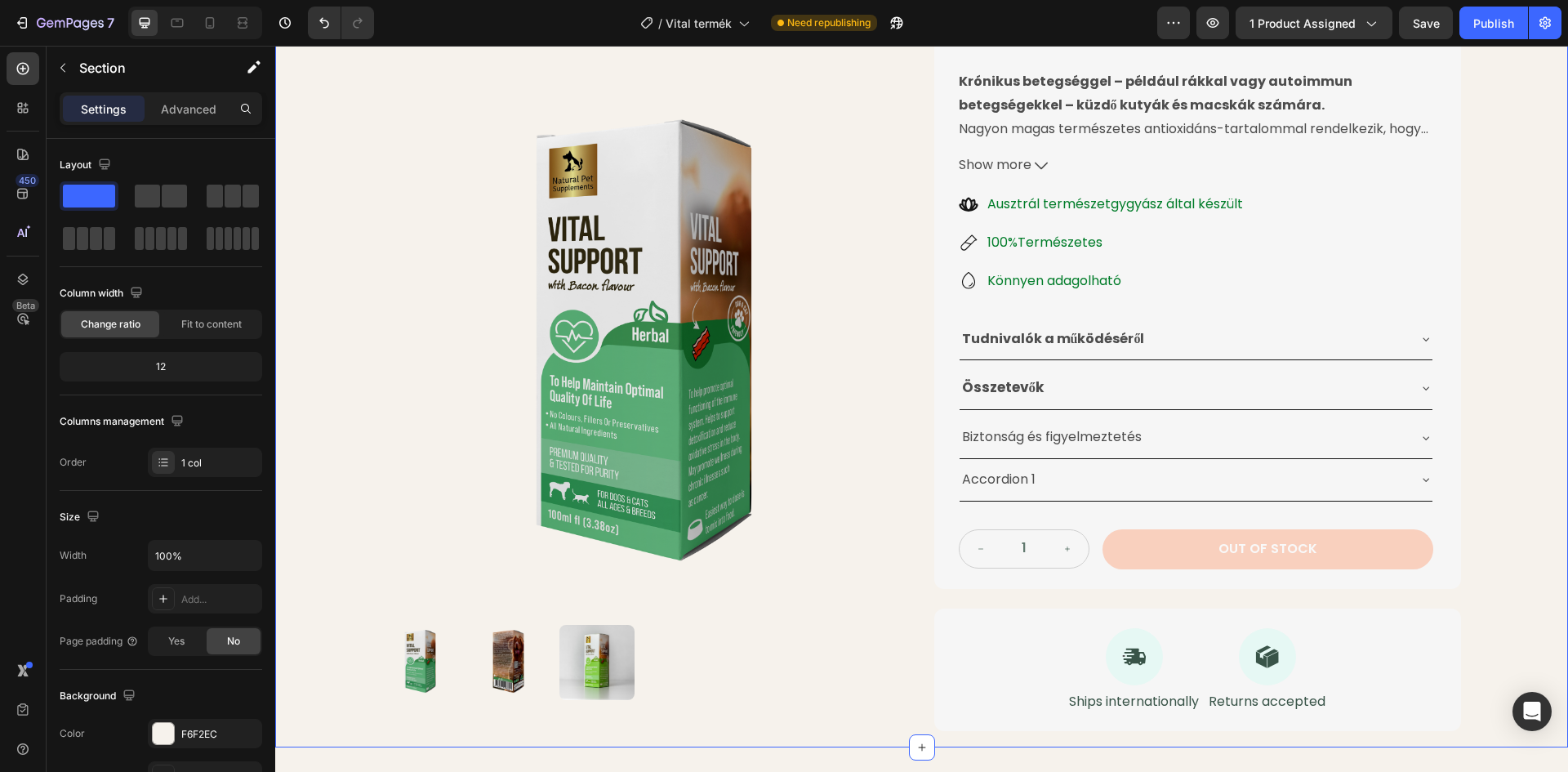
scroll to position [209, 0]
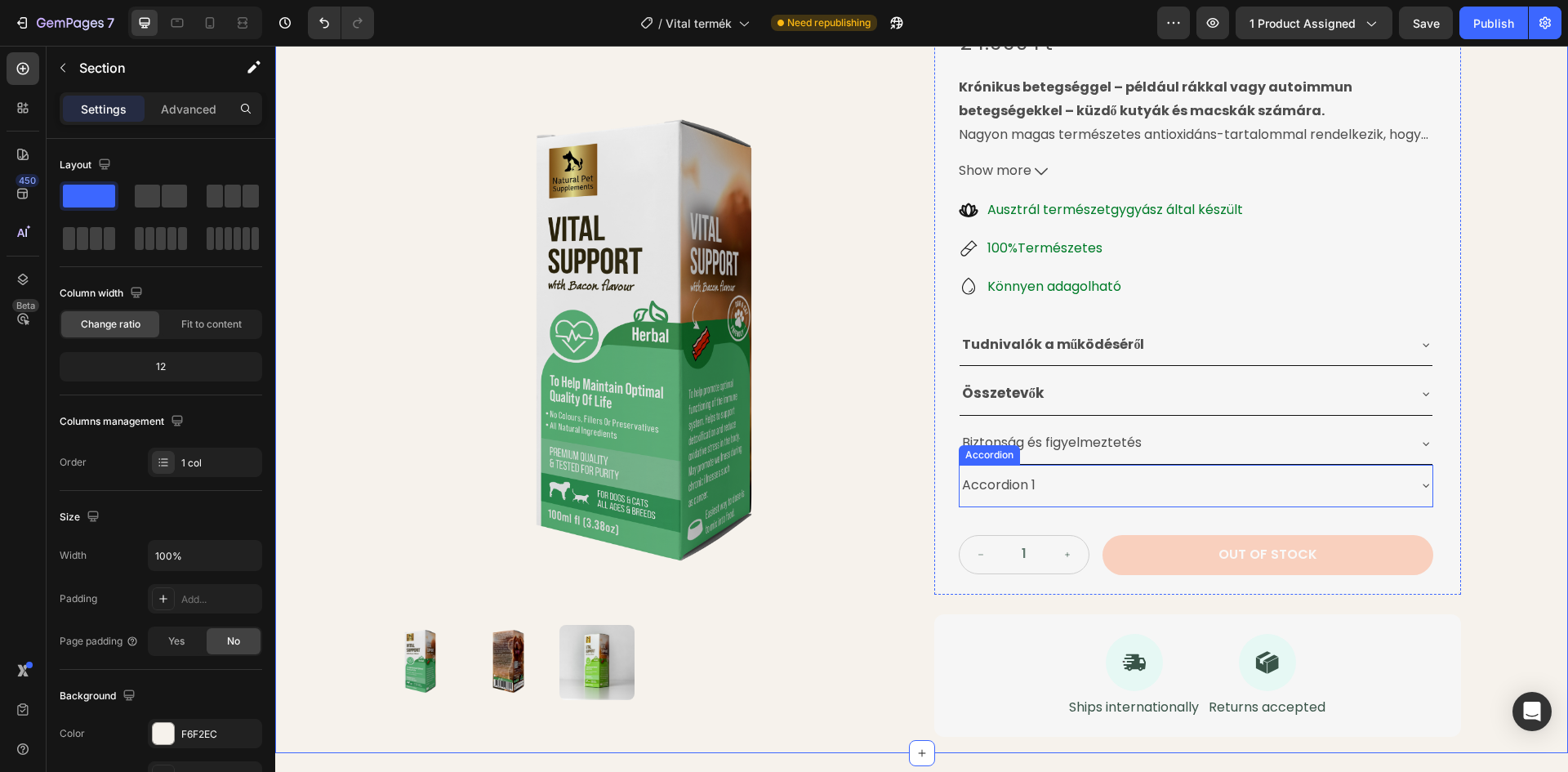
click at [999, 488] on div "Accordion 1" at bounding box center [999, 485] width 79 height 29
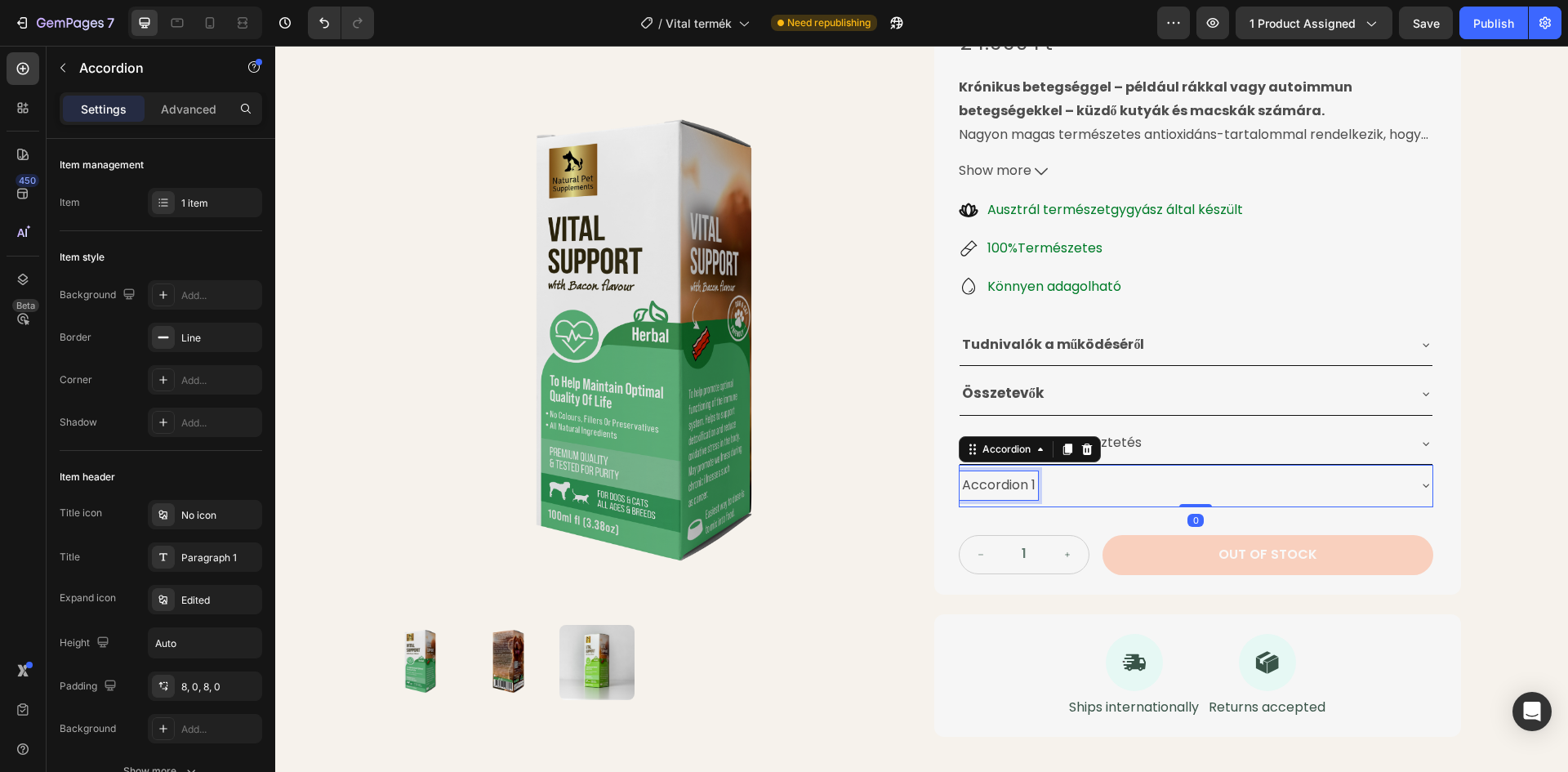
click at [1030, 489] on div "Accordion 1" at bounding box center [999, 485] width 79 height 29
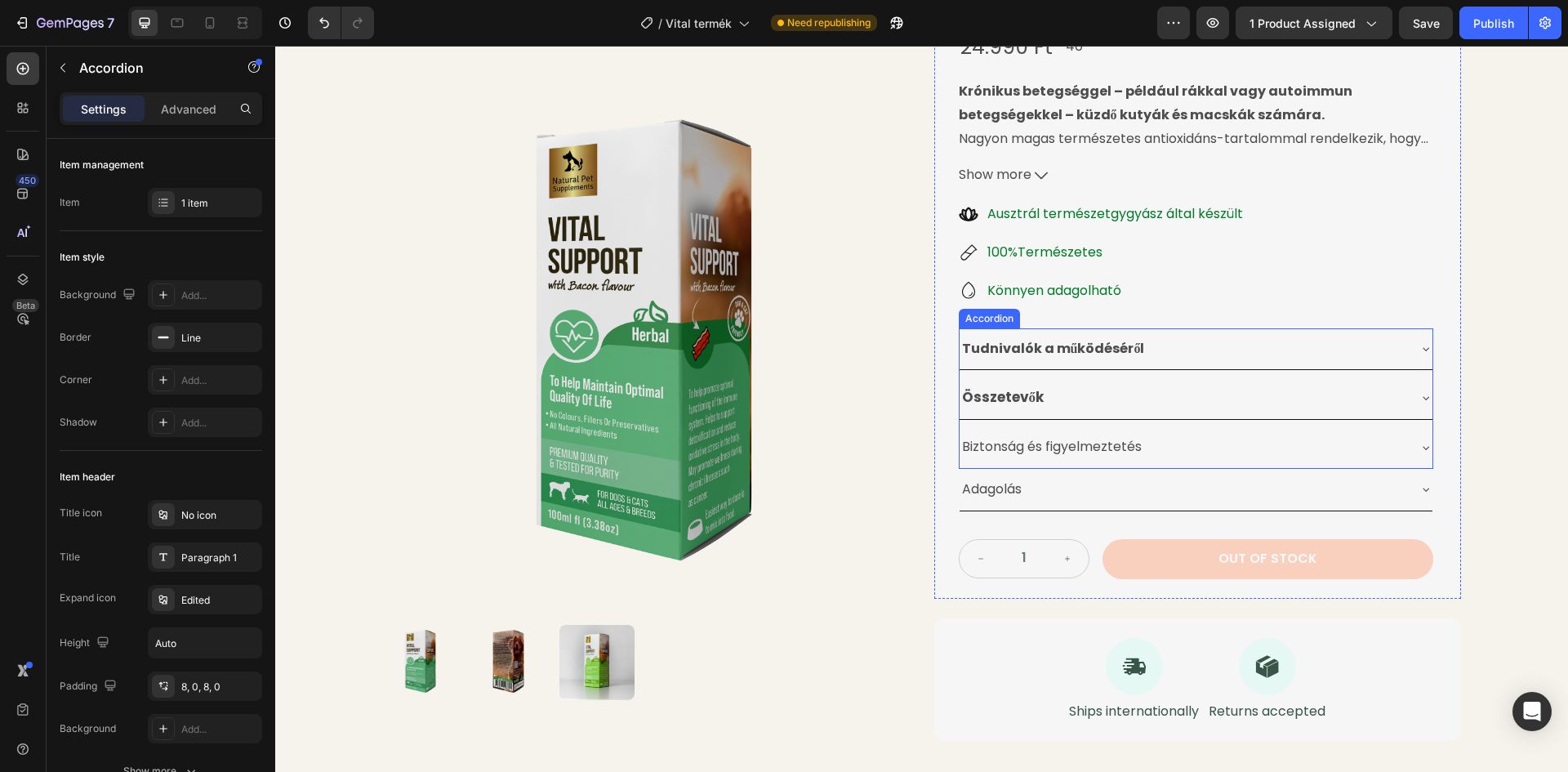
click at [987, 448] on p "Biztonság és figyelmeztetés" at bounding box center [1052, 447] width 180 height 24
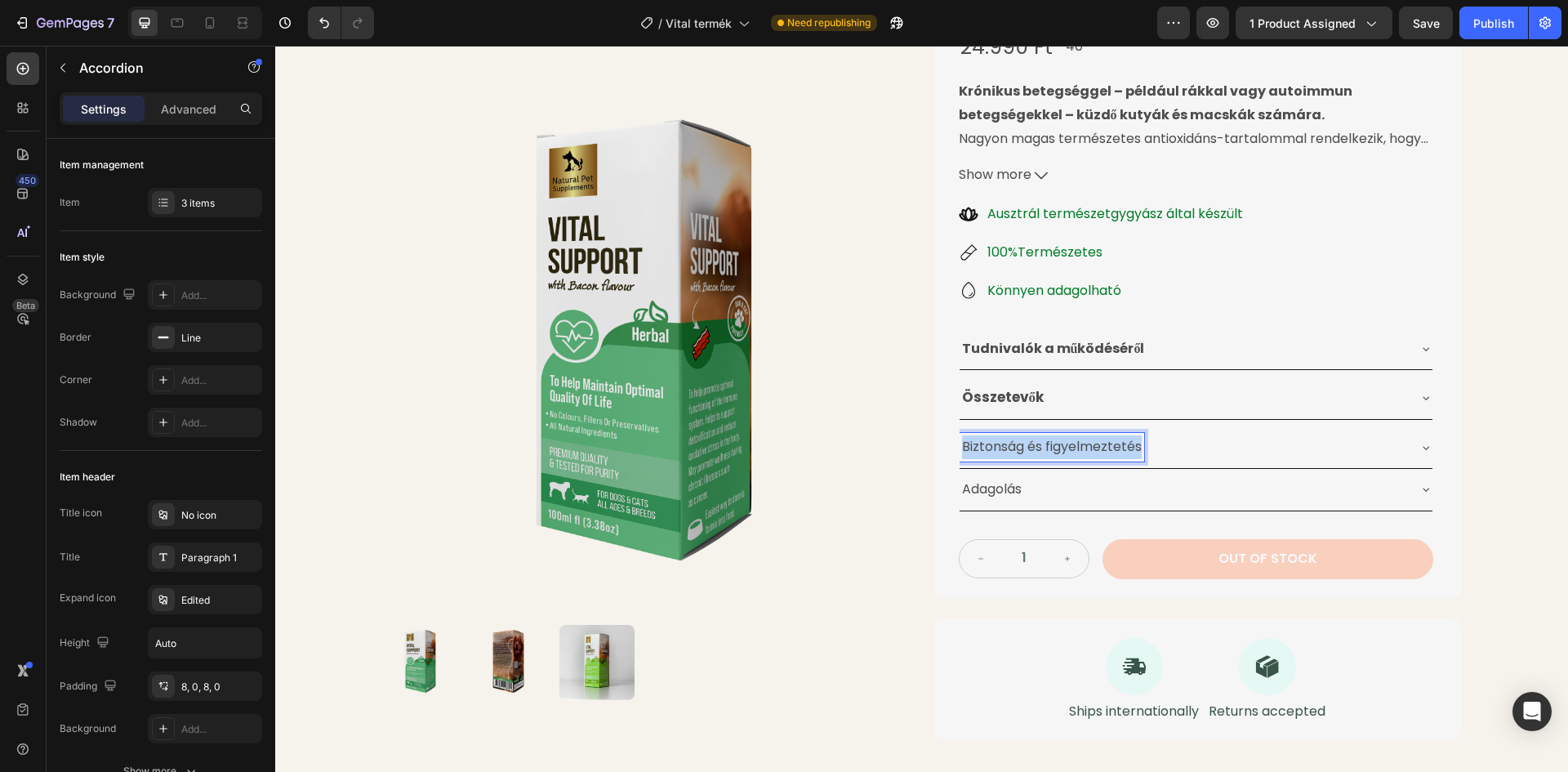
drag, startPoint x: 959, startPoint y: 446, endPoint x: 1139, endPoint y: 445, distance: 180.0
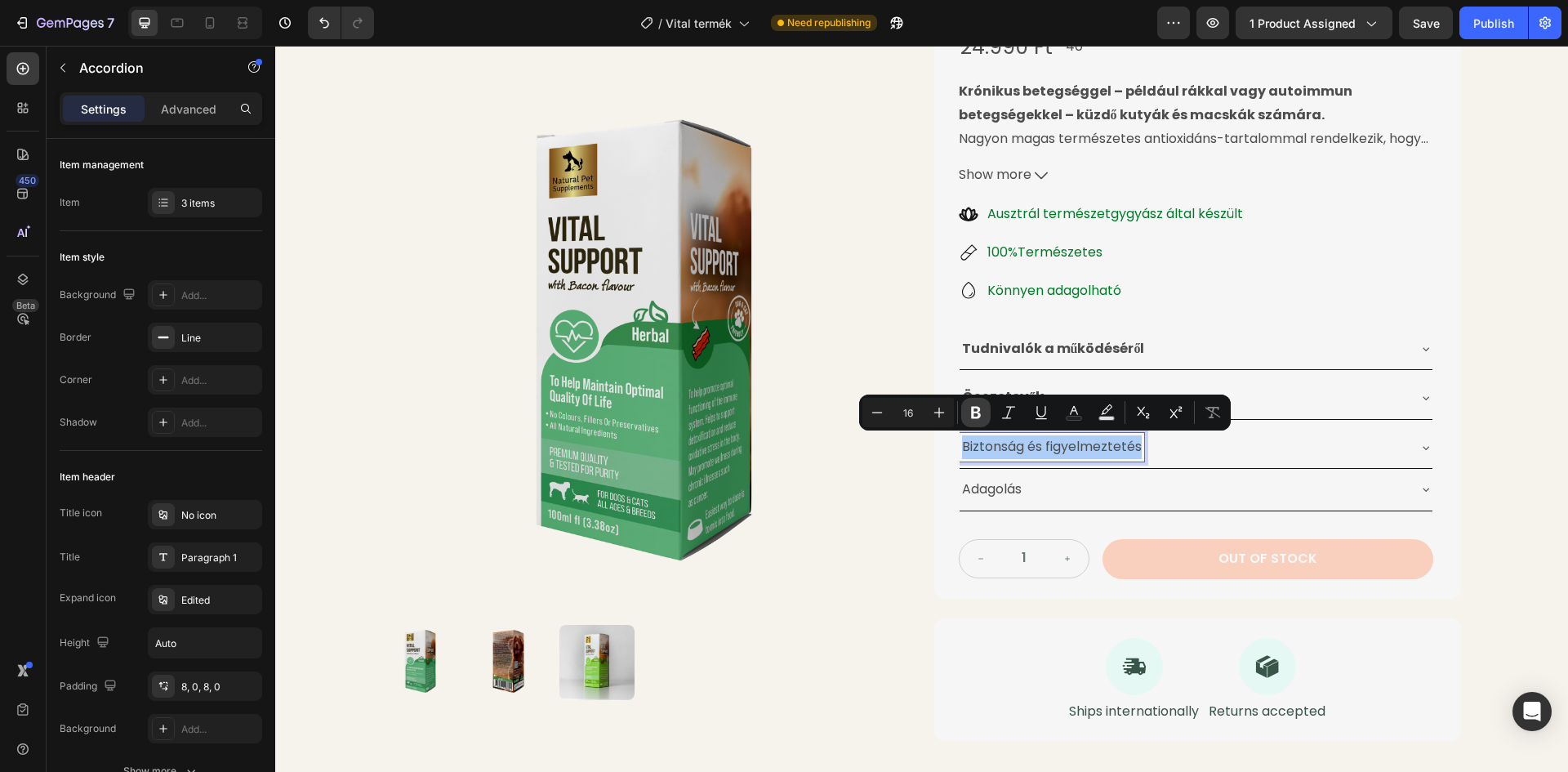
click at [975, 411] on icon "Editor contextual toolbar" at bounding box center [976, 412] width 17 height 17
click at [991, 496] on p "Adagolás" at bounding box center [992, 490] width 60 height 24
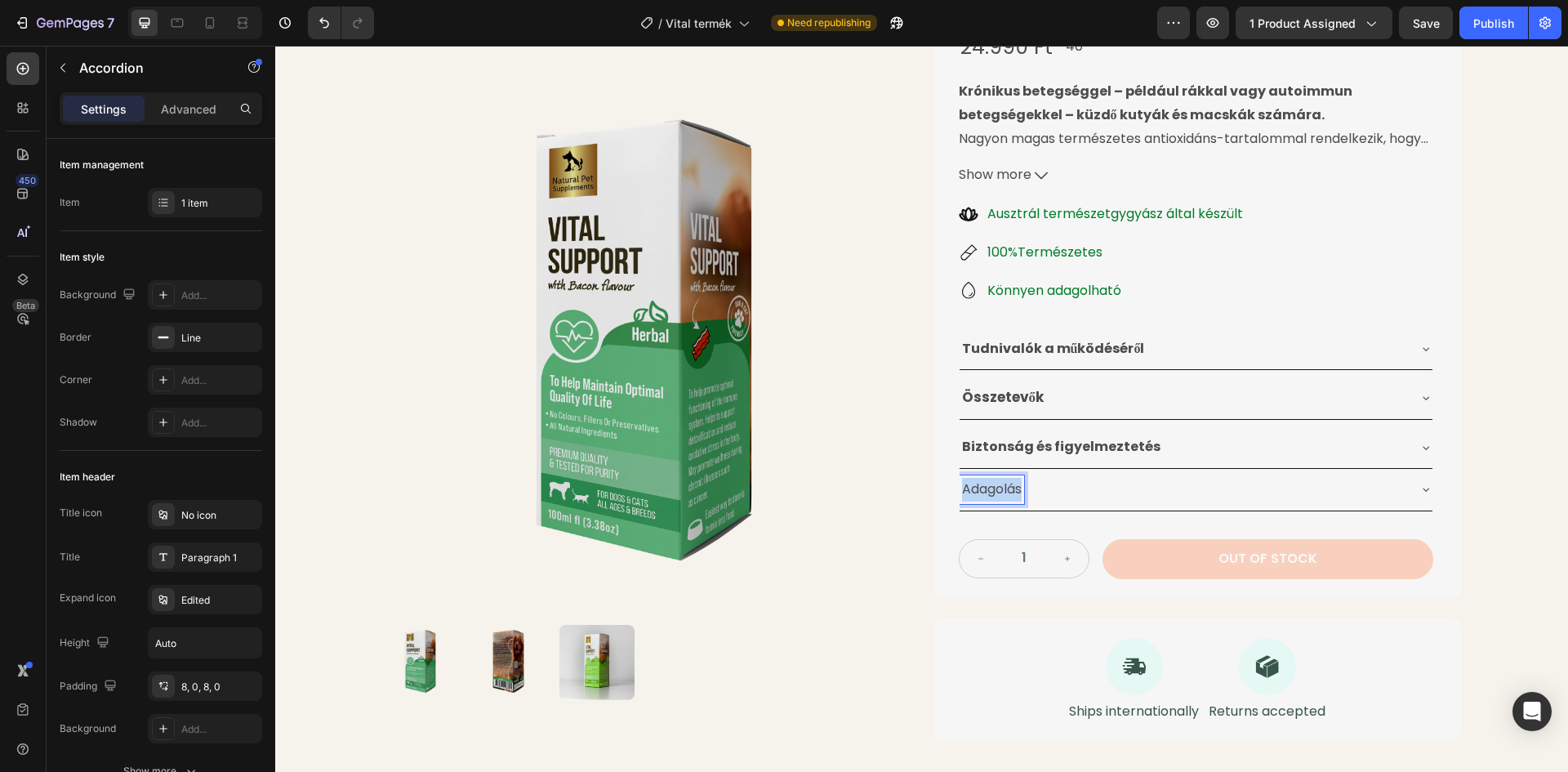
drag, startPoint x: 1018, startPoint y: 489, endPoint x: 956, endPoint y: 482, distance: 62.4
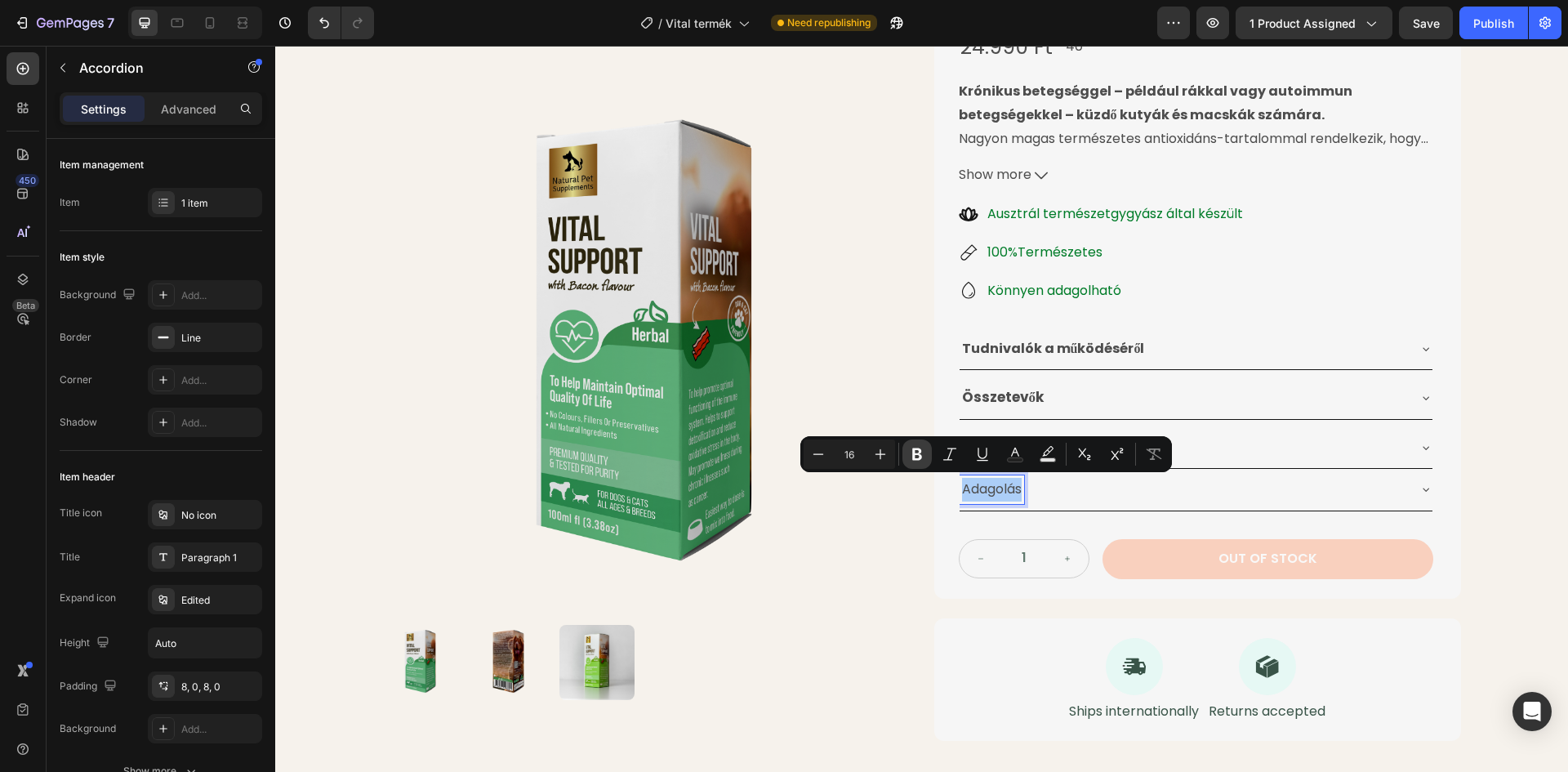
click at [912, 453] on icon "Editor contextual toolbar" at bounding box center [917, 453] width 17 height 17
click at [1540, 327] on div "Product Images Életminőséget Javító Gyógynövénytinktúra Product Title 24.990 Ft…" at bounding box center [922, 315] width 1293 height 883
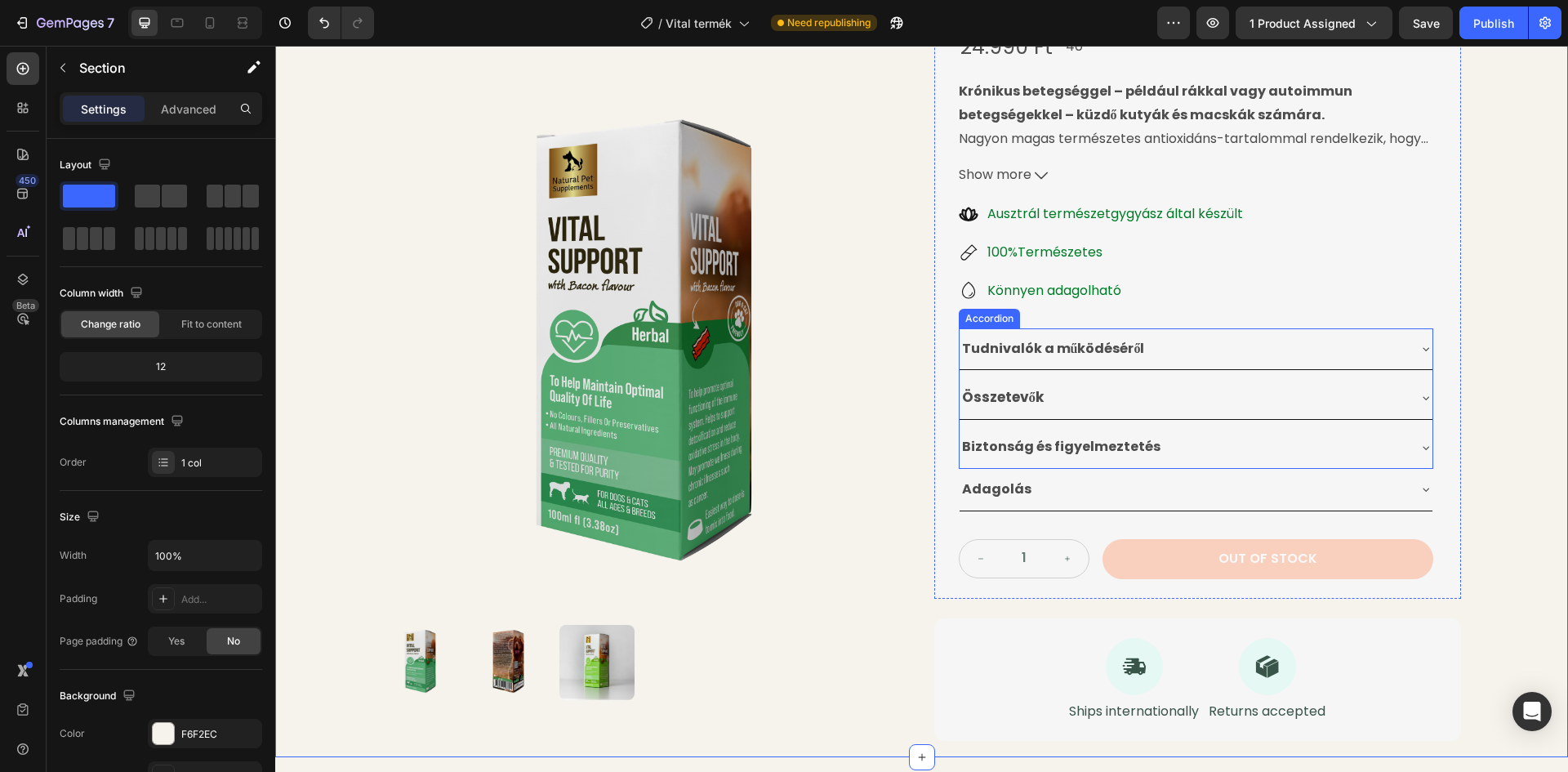
click at [1138, 404] on div "Összetevők" at bounding box center [1183, 397] width 447 height 30
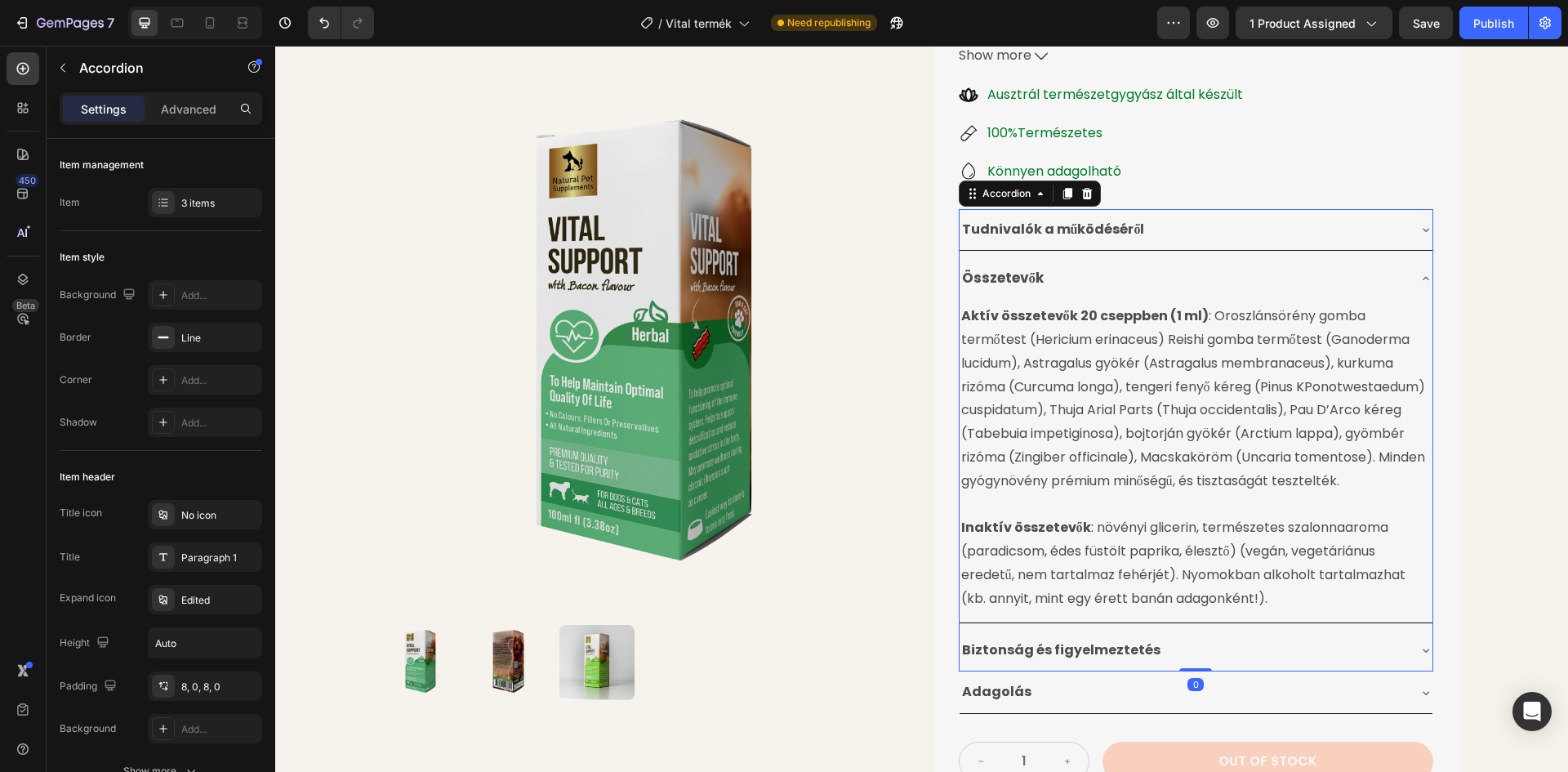
scroll to position [369, 0]
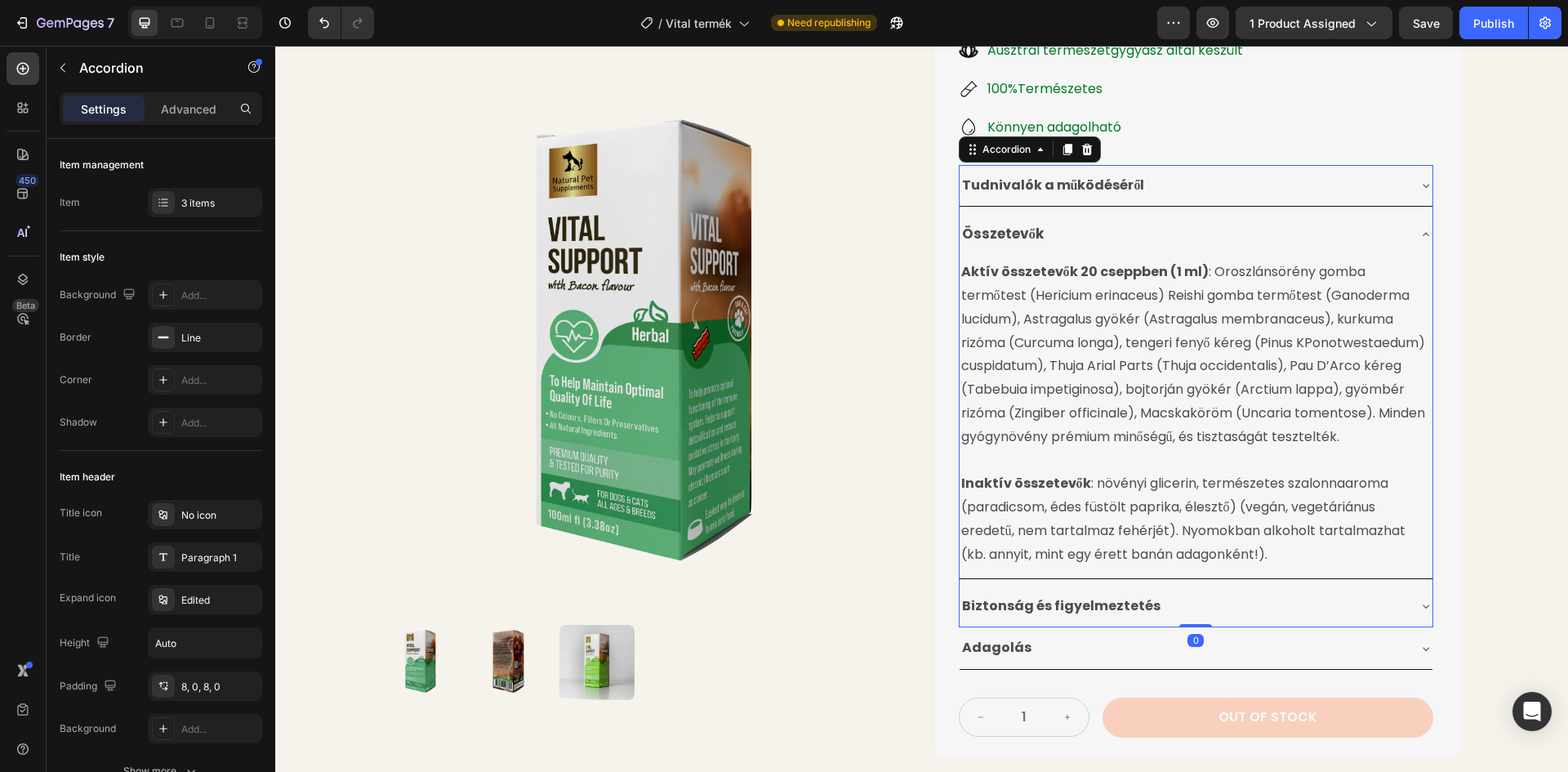
click at [1336, 220] on div "Összetevők" at bounding box center [1183, 234] width 447 height 30
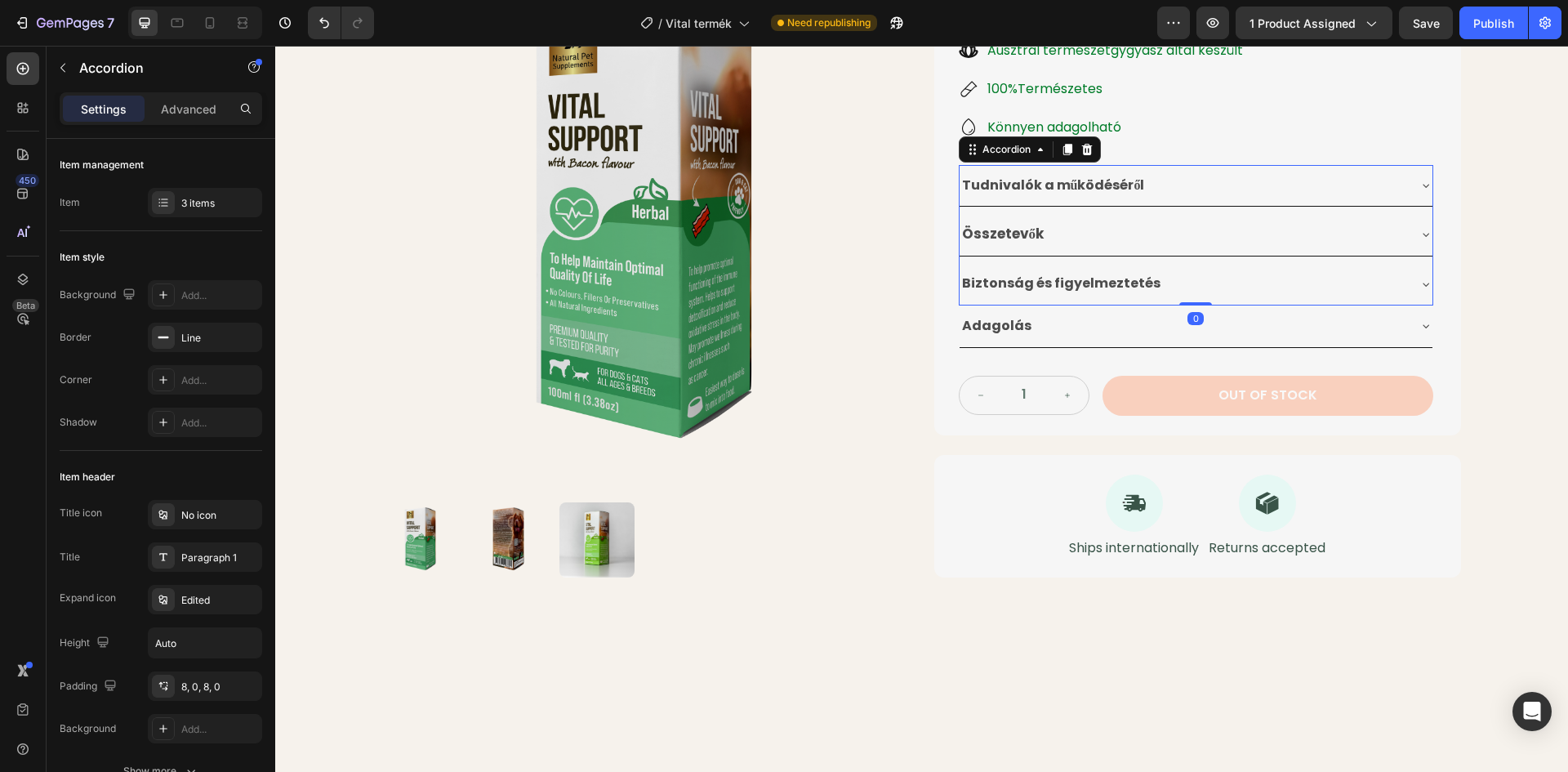
click at [1221, 276] on div "Biztonság és figyelmeztetés" at bounding box center [1183, 283] width 447 height 29
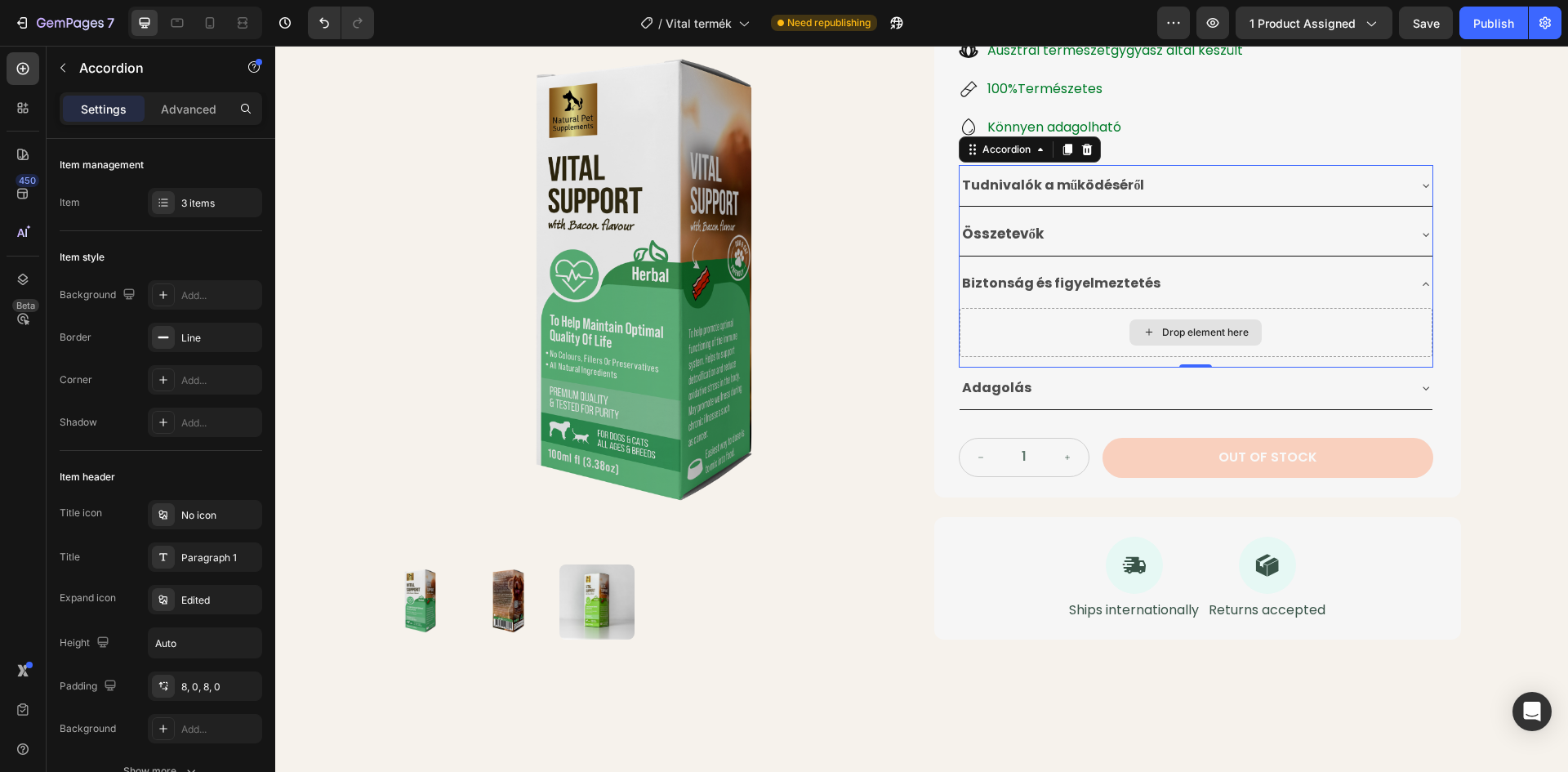
click at [1163, 326] on div "Drop element here" at bounding box center [1206, 331] width 87 height 13
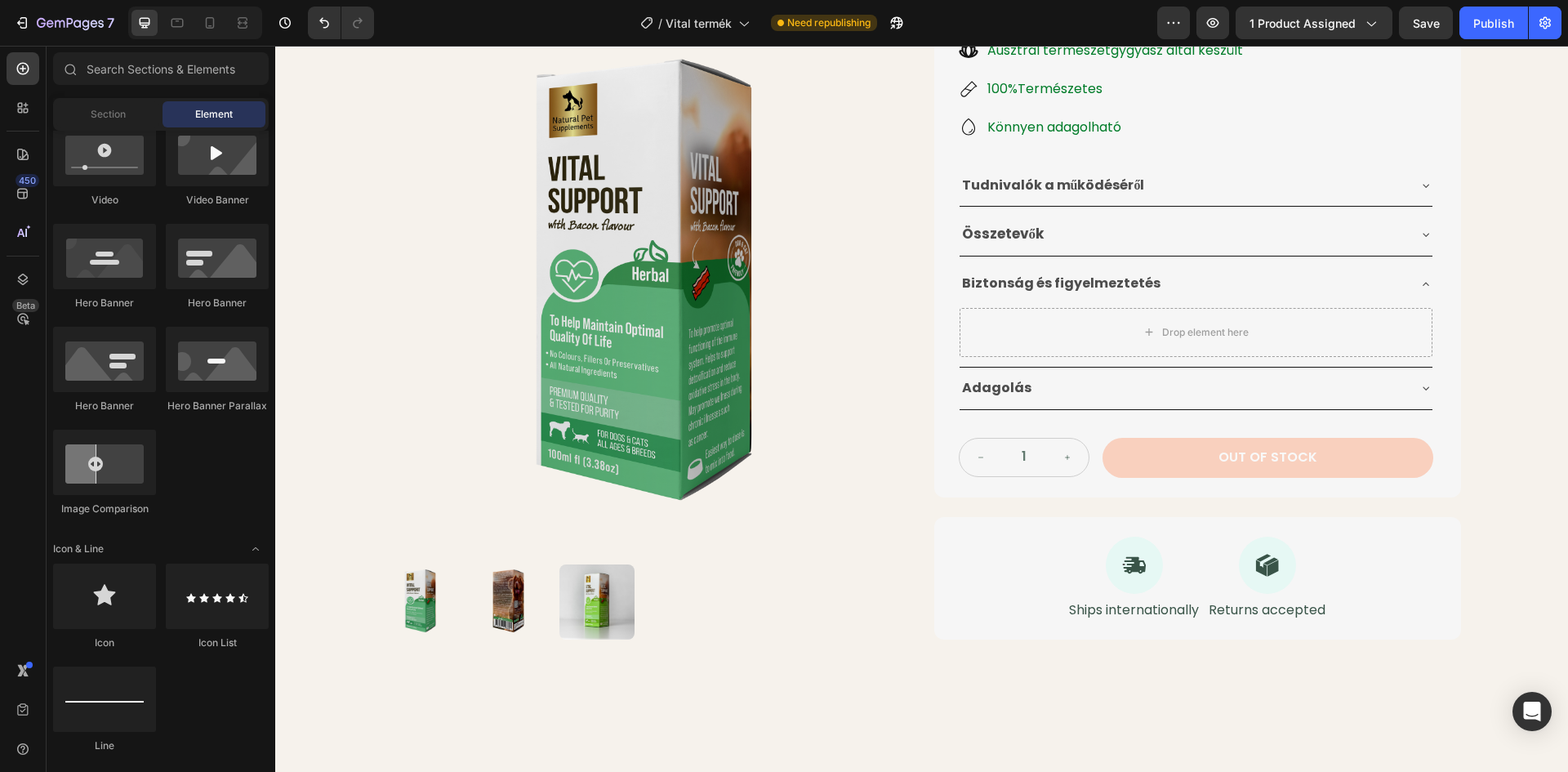
scroll to position [245, 0]
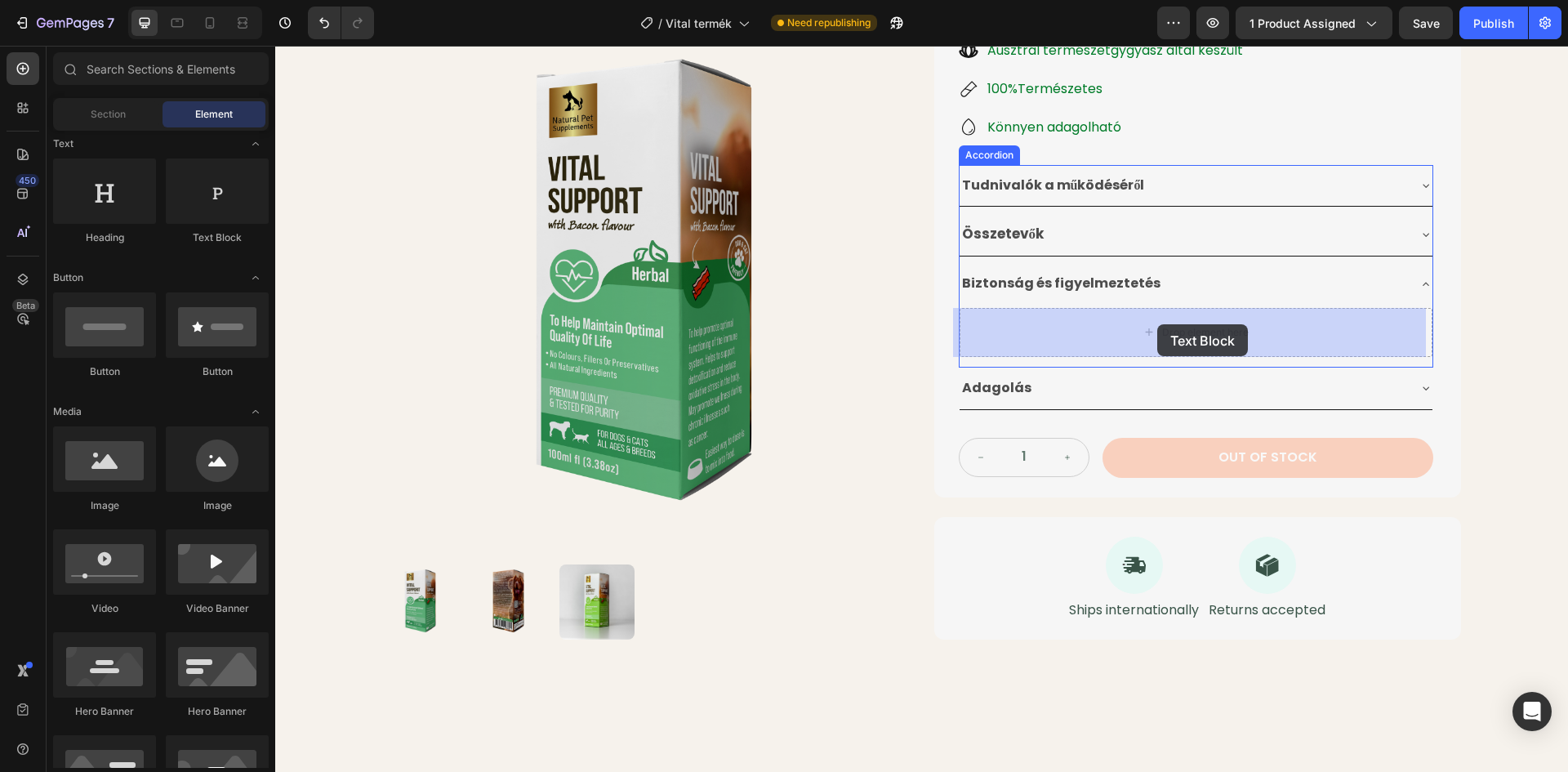
drag, startPoint x: 486, startPoint y: 243, endPoint x: 1158, endPoint y: 325, distance: 677.0
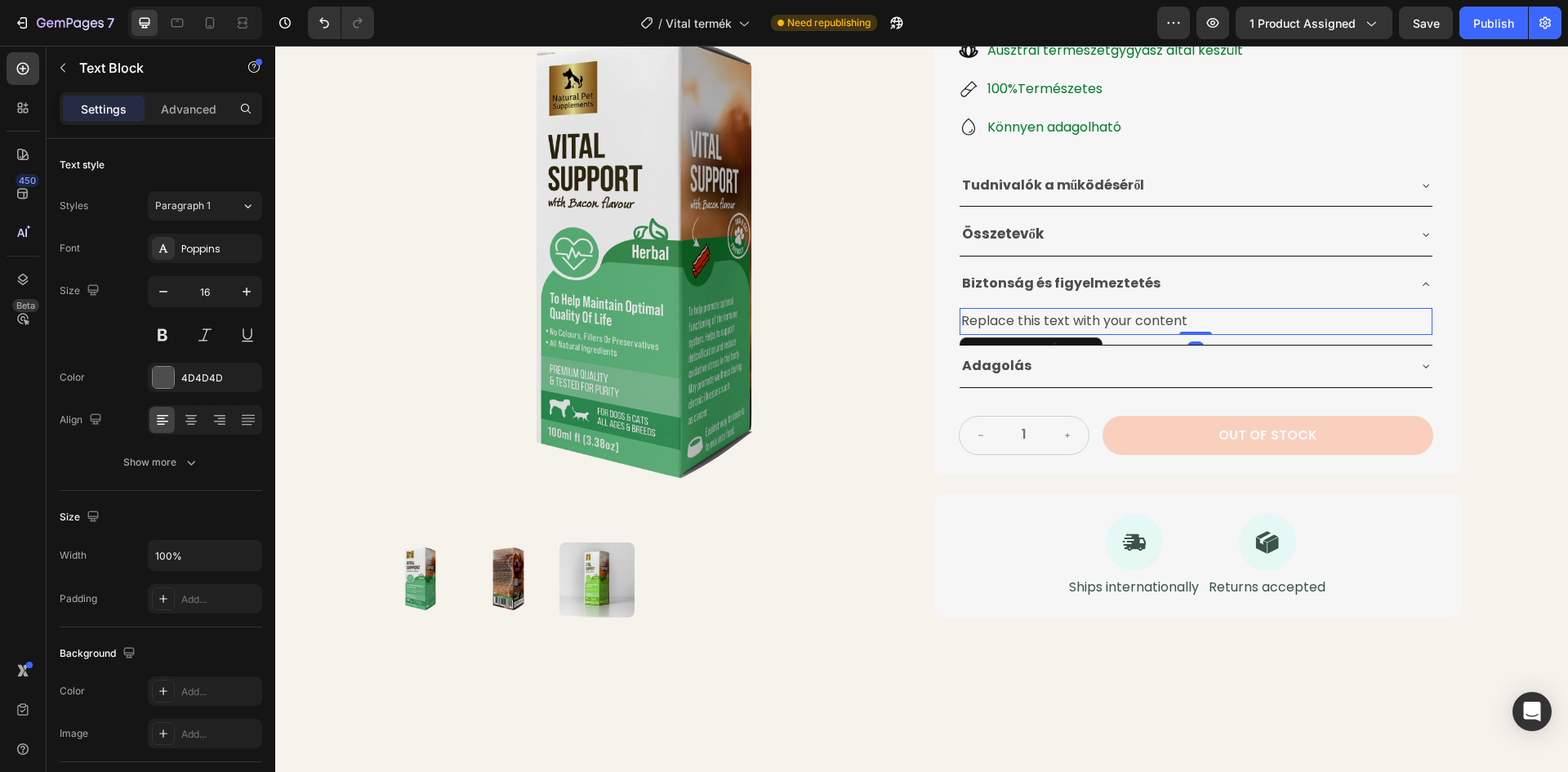
click at [1181, 320] on div "Replace this text with your content" at bounding box center [1196, 321] width 473 height 27
click at [1184, 318] on p "Replace this text with your content" at bounding box center [1195, 322] width 469 height 24
drag, startPoint x: 1140, startPoint y: 322, endPoint x: 957, endPoint y: 324, distance: 183.0
click at [961, 324] on p "Replace this text with your content" at bounding box center [1195, 322] width 469 height 24
click at [1048, 319] on p "Figyelmeztetés" at bounding box center [1195, 322] width 469 height 24
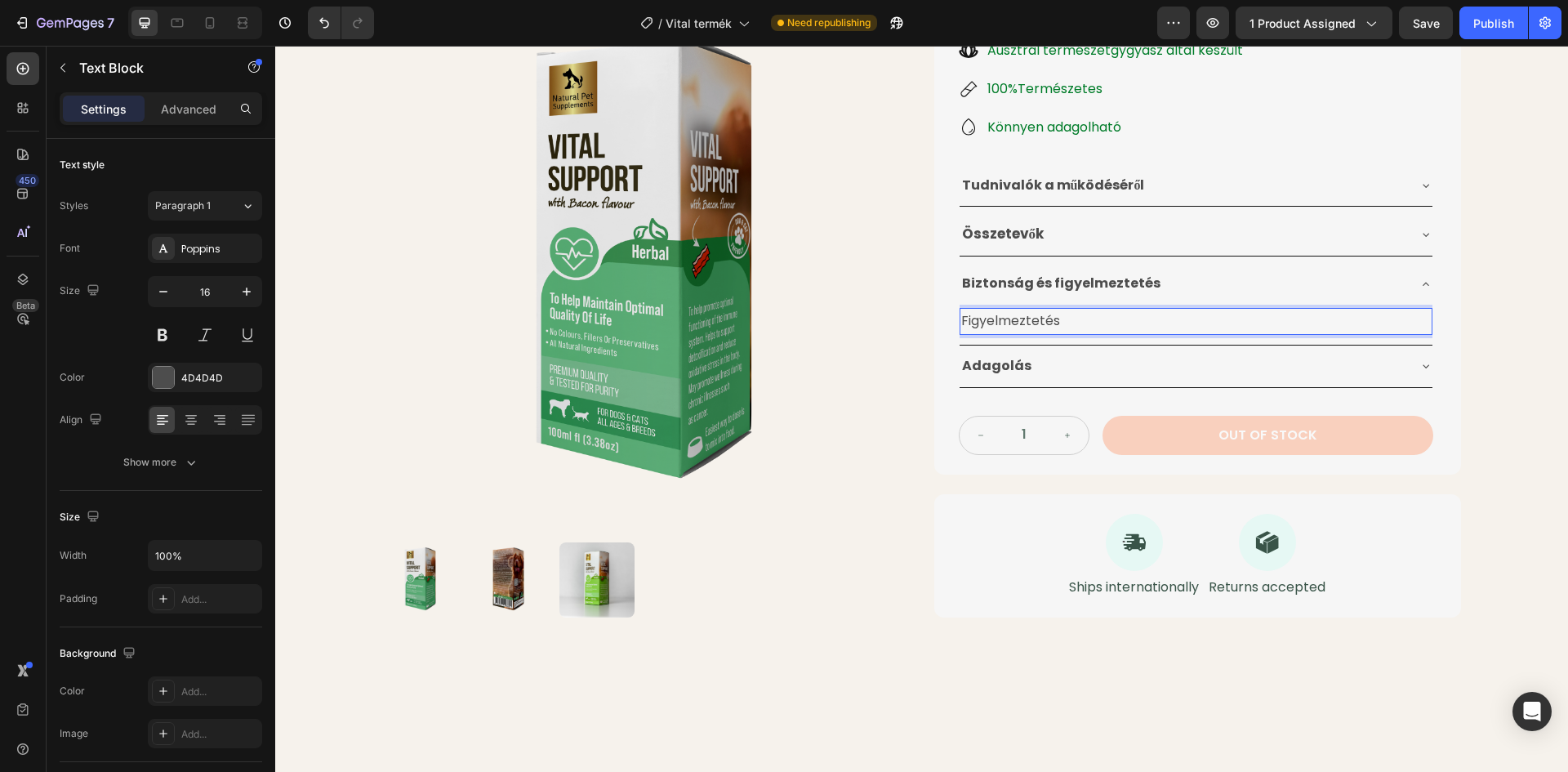
click at [1014, 323] on p "Figyelmeztetés" at bounding box center [1195, 322] width 469 height 24
click at [1014, 322] on p "Figyelmeztetés" at bounding box center [1195, 322] width 469 height 24
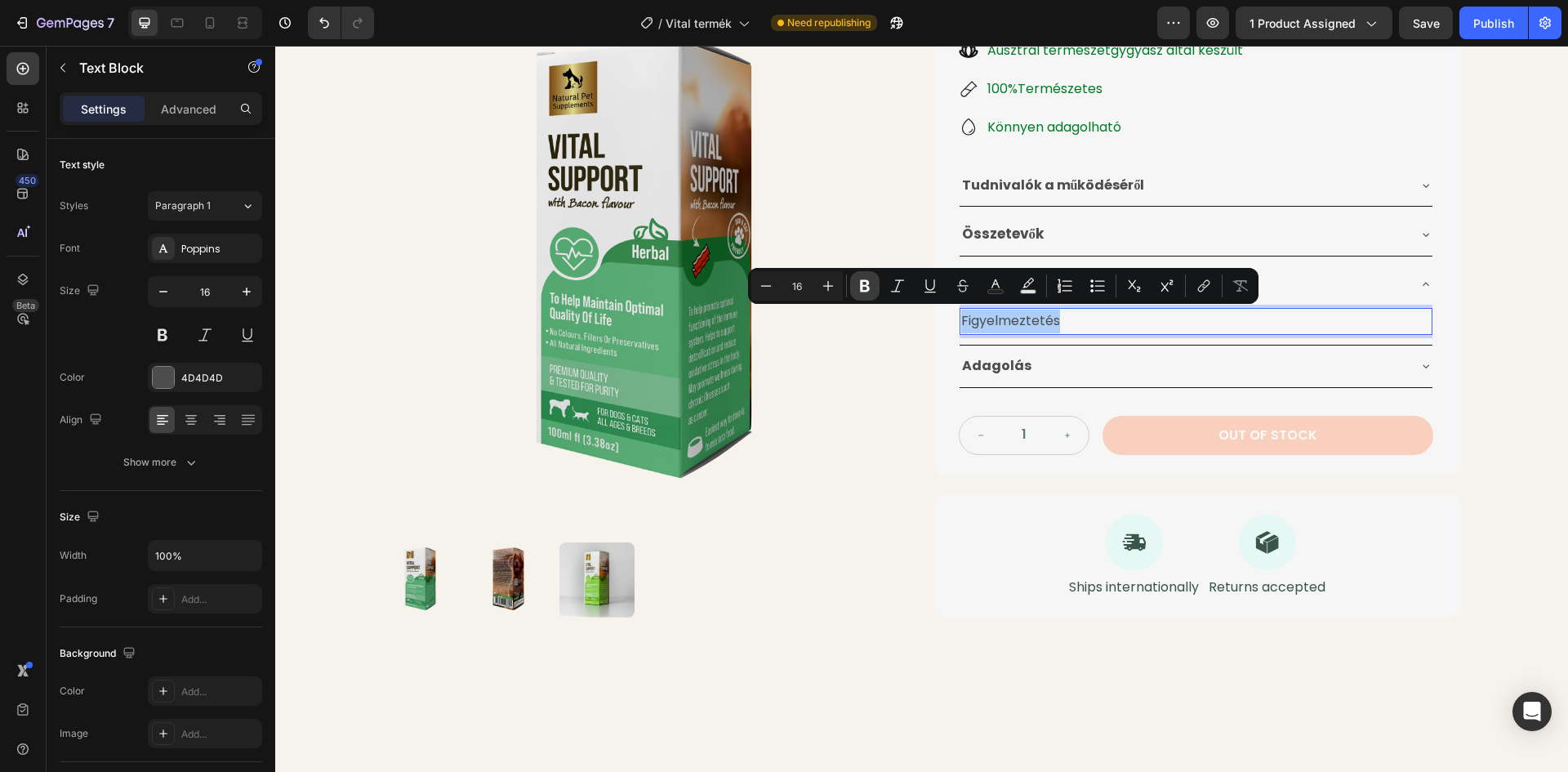
click at [858, 285] on icon "Editor contextual toolbar" at bounding box center [865, 285] width 17 height 17
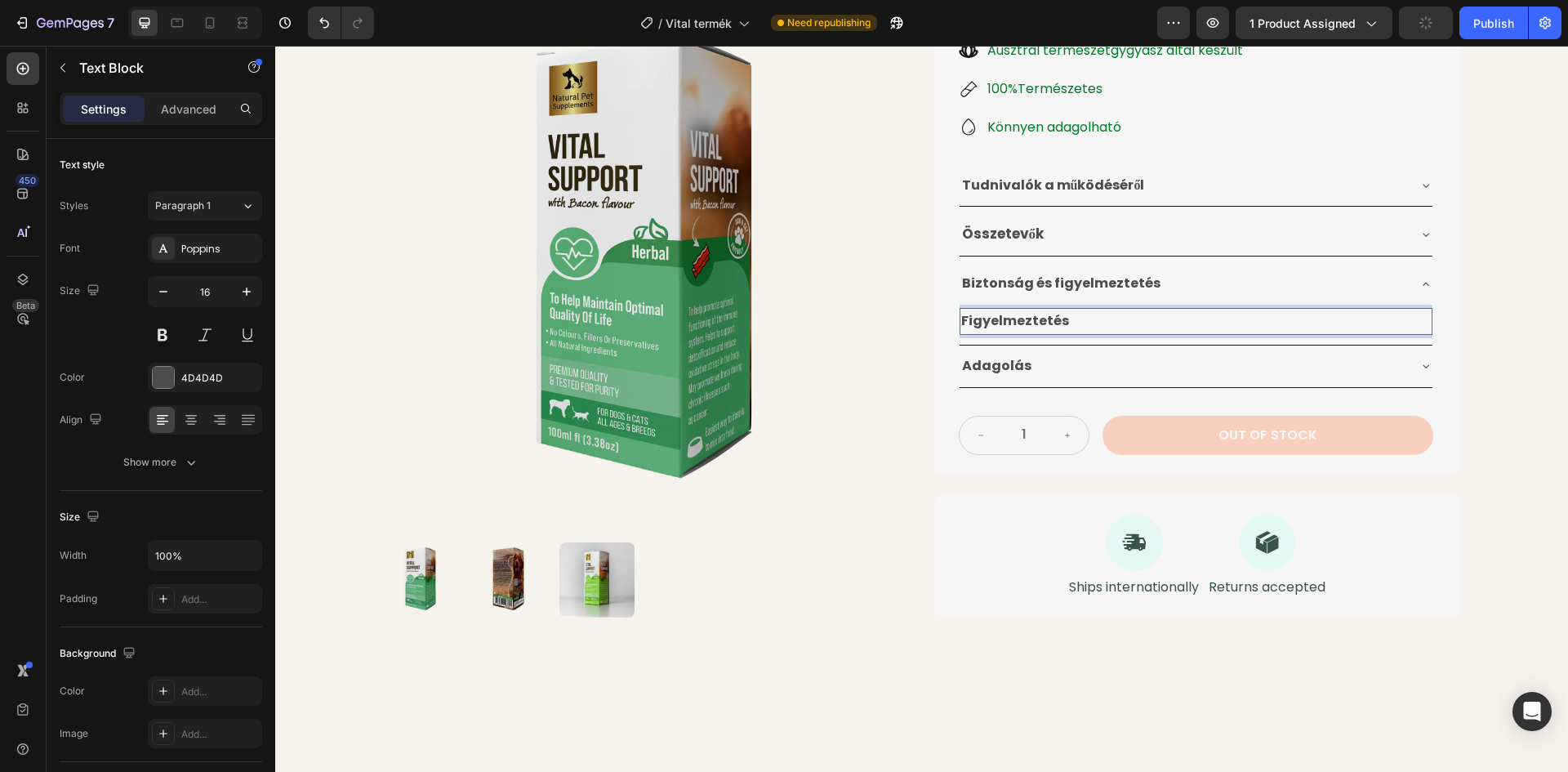
click at [1071, 318] on p "Figyelmeztetés" at bounding box center [1195, 322] width 469 height 24
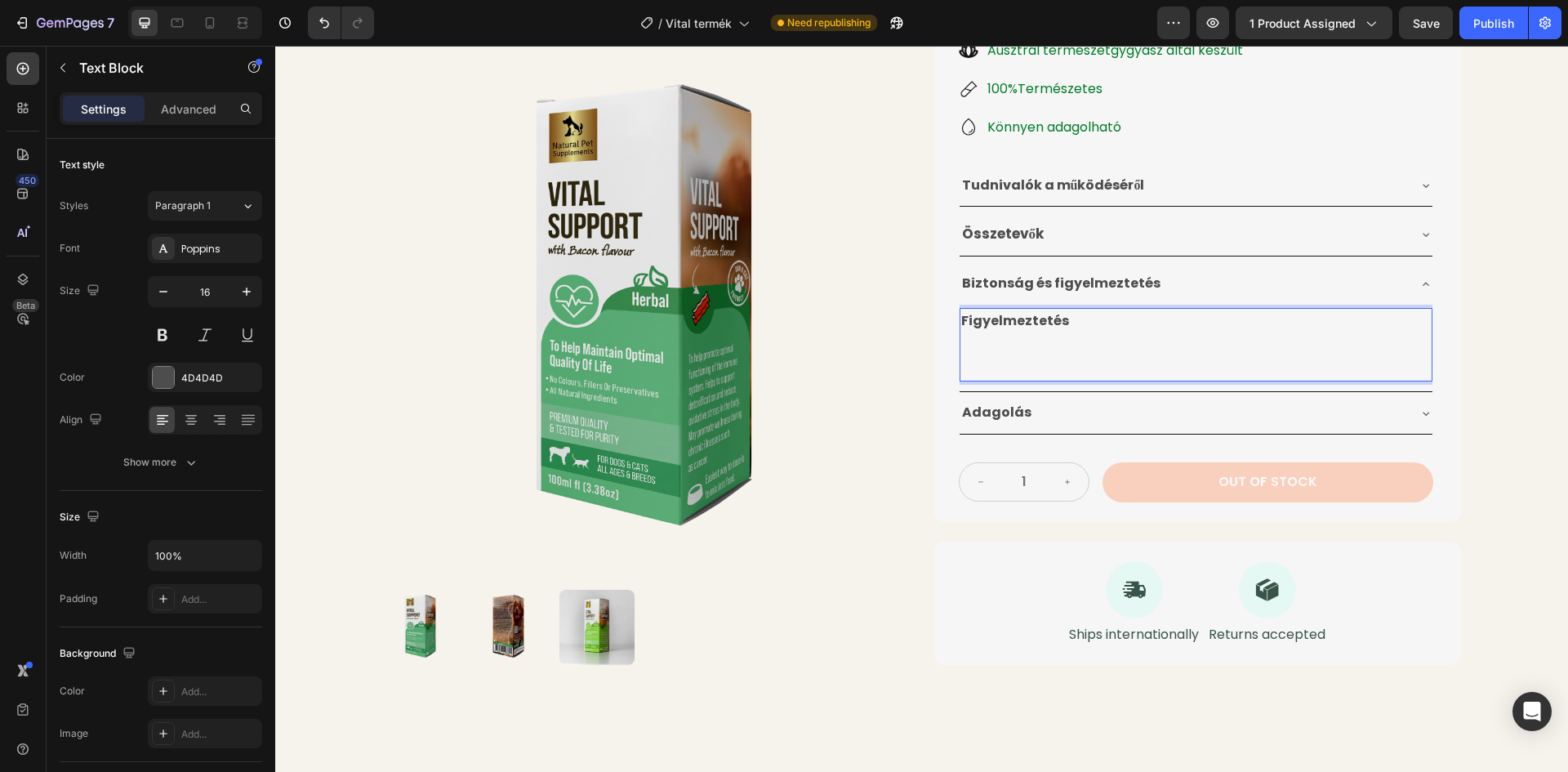
click at [988, 364] on p "Rich Text Editor. Editing area: main" at bounding box center [1195, 369] width 469 height 24
click at [975, 366] on p "Rich Text Editor. Editing area: main" at bounding box center [1195, 369] width 469 height 24
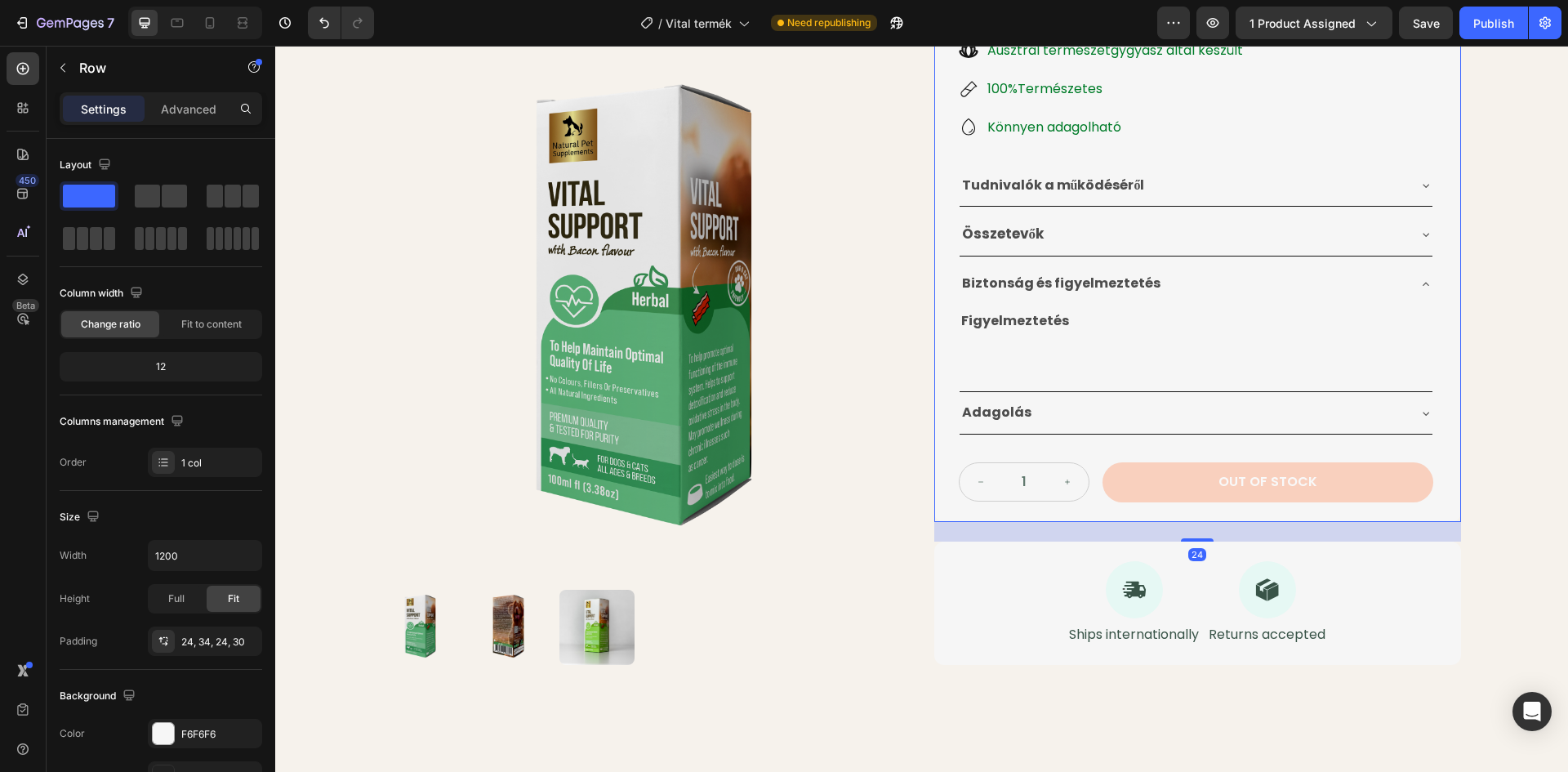
click at [938, 352] on div "Életminőséget Javító Gyógynövénytinktúra Product Title 24.990 Ft Product Price …" at bounding box center [1198, 136] width 527 height 773
click at [961, 366] on p "Rich Text Editor. Editing area: main" at bounding box center [1195, 369] width 469 height 24
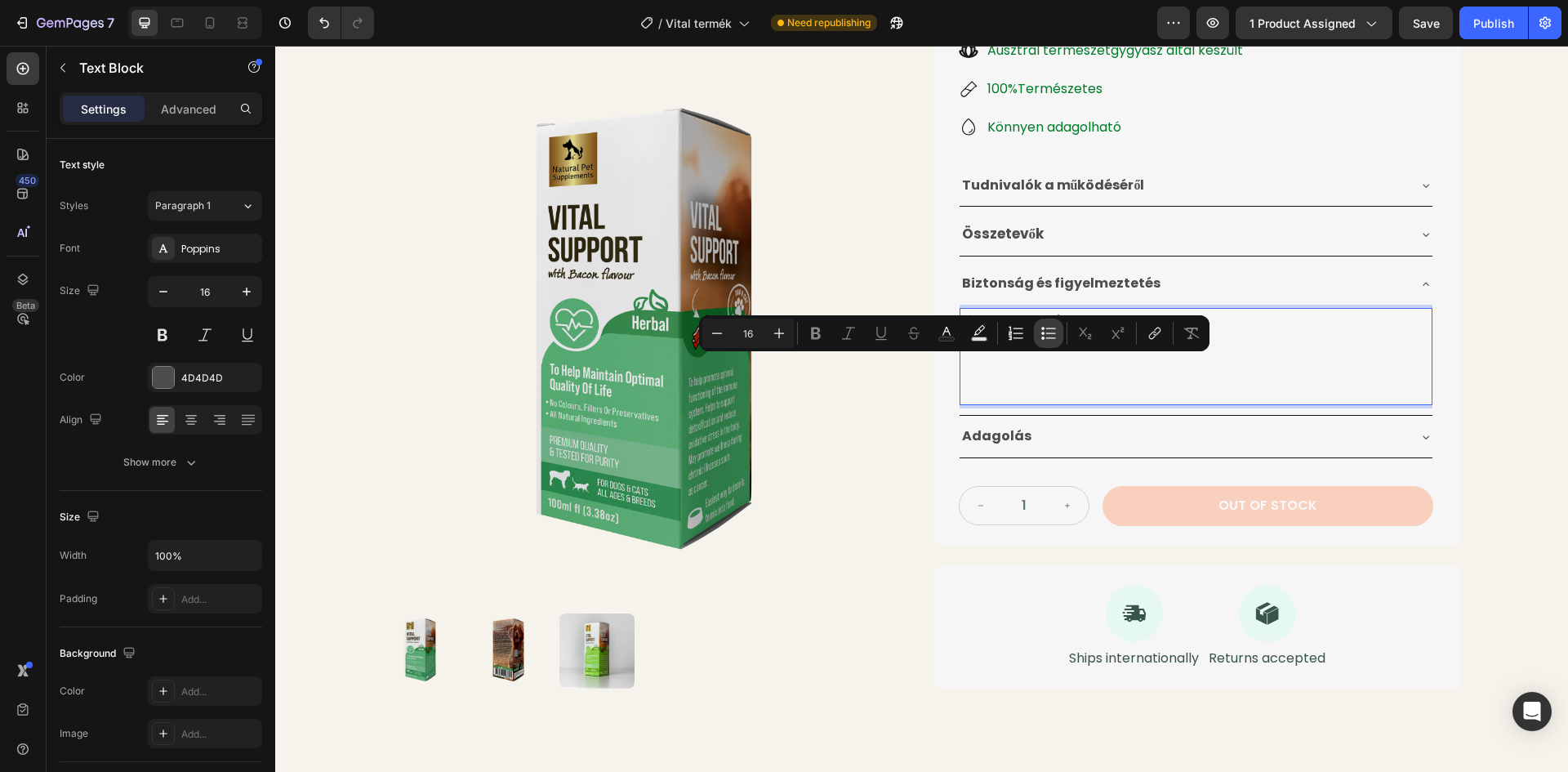
click at [1045, 333] on icon "Editor contextual toolbar" at bounding box center [1043, 332] width 3 height 3
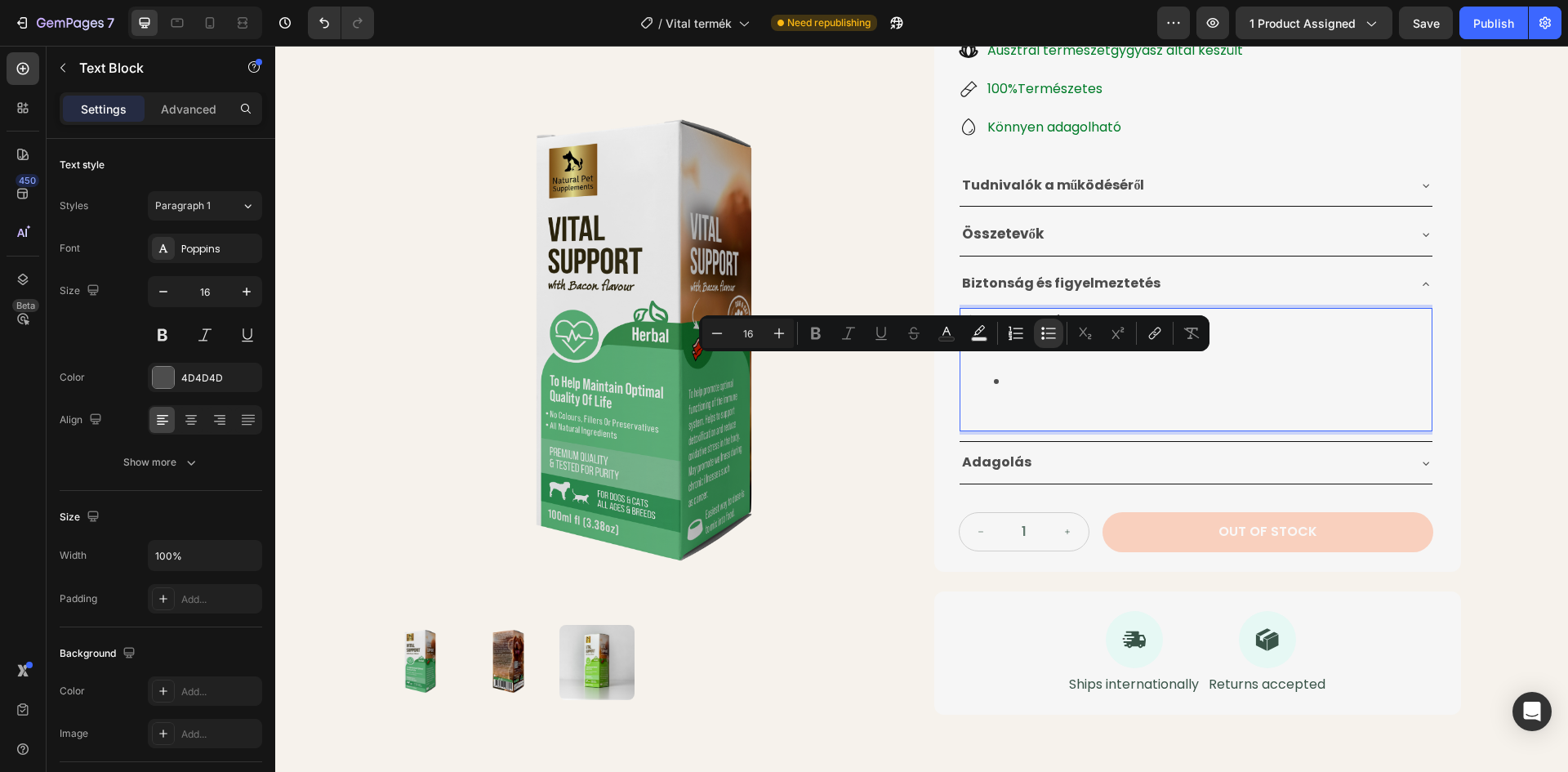
click at [1057, 400] on li "Rich Text Editor. Editing area: main" at bounding box center [1213, 393] width 437 height 47
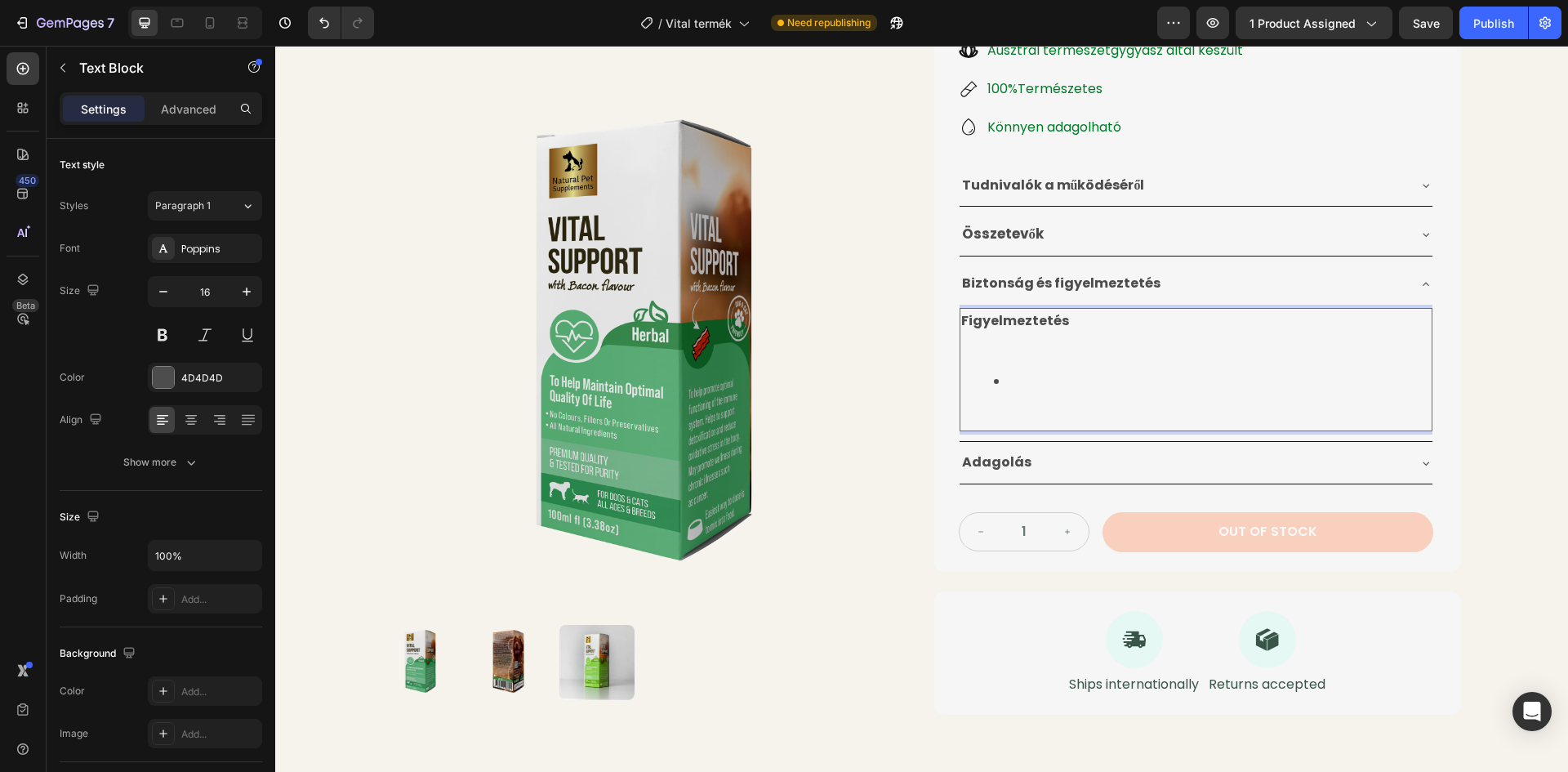
click at [1030, 383] on li "Rich Text Editor. Editing area: main" at bounding box center [1213, 393] width 437 height 47
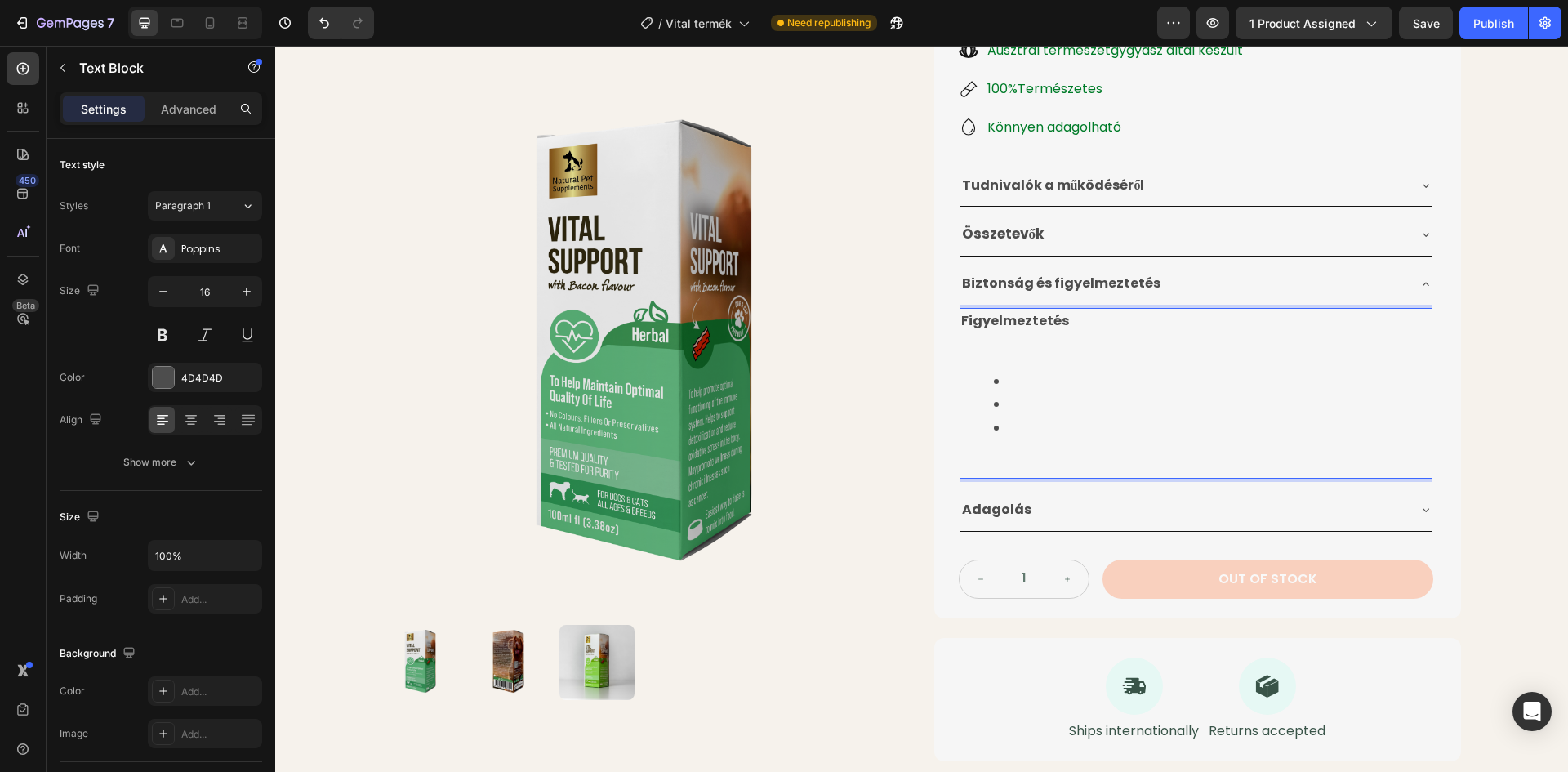
click at [1024, 383] on li "Rich Text Editor. Editing area: main" at bounding box center [1213, 382] width 437 height 24
click at [1023, 384] on li "Rich Text Editor. Editing area: main" at bounding box center [1213, 382] width 437 height 24
click at [1028, 392] on li "Csak Kutyák és Macskáknak adható!" at bounding box center [1213, 382] width 437 height 24
click at [1022, 405] on li "Rich Text Editor. Editing area: main" at bounding box center [1213, 404] width 437 height 24
click at [1029, 436] on li "Rich Text Editor. Editing area: main" at bounding box center [1213, 440] width 437 height 47
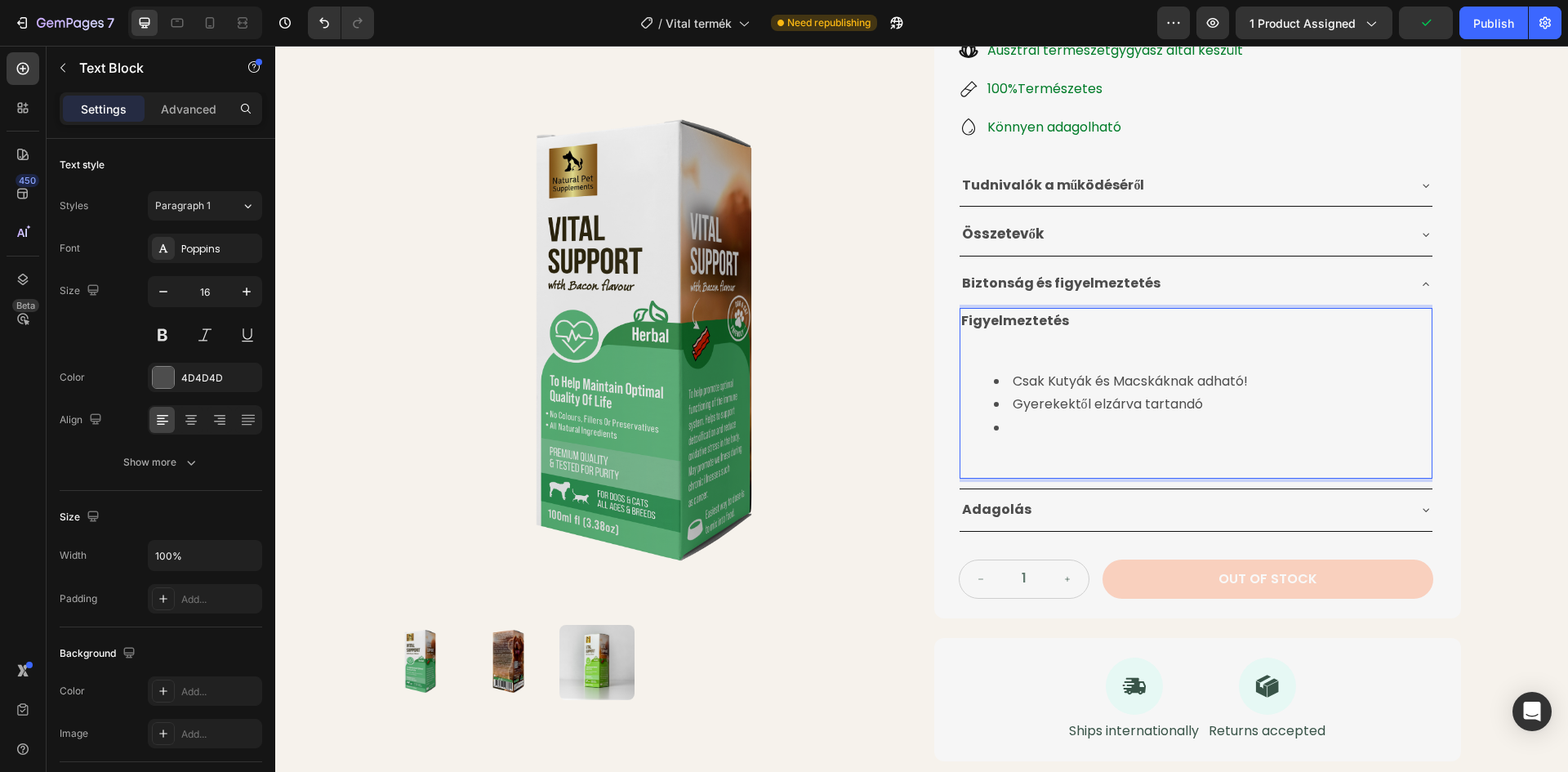
click at [1025, 426] on li "⁠⁠⁠⁠⁠⁠⁠" at bounding box center [1213, 440] width 437 height 47
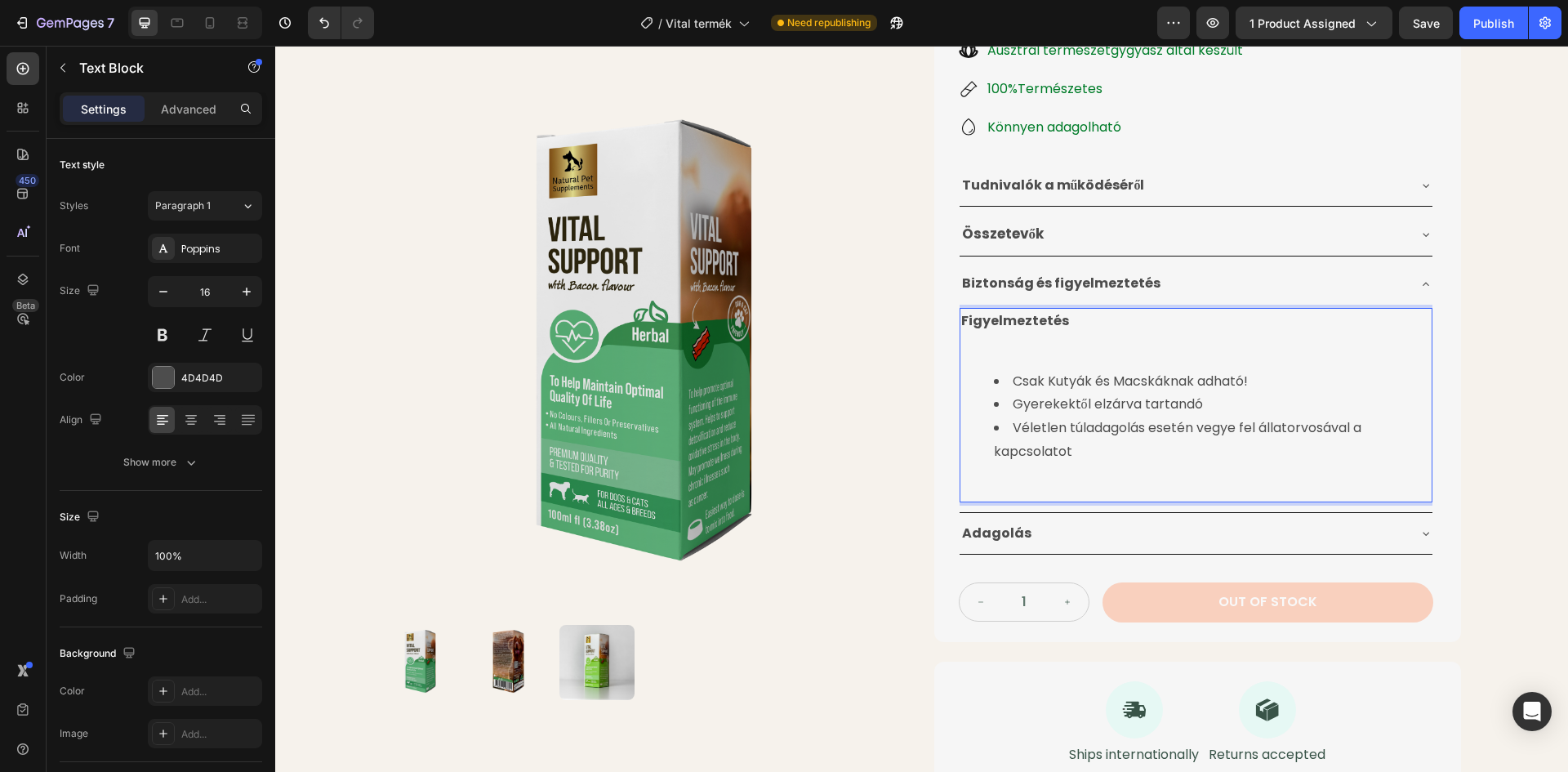
click at [970, 487] on ul "Csak Kutyák és Macskáknak adható! Gyerekektől elzárva tartandó ⁠⁠⁠⁠⁠⁠⁠Véletlen …" at bounding box center [1195, 429] width 469 height 118
click at [1004, 477] on li "Véletlen túladagolás esetén vegye fel állatorvosával a kapcsolatot" at bounding box center [1213, 450] width 437 height 70
click at [995, 479] on li "Véletlen túladagolás esetén vegye fel állatorvosával a kapcsolatot" at bounding box center [1213, 450] width 437 height 70
click at [983, 473] on ul "Csak Kutyák és Macskáknak adható! Gyerekektől elzárva tartandó Véletlen túladag…" at bounding box center [1195, 429] width 469 height 118
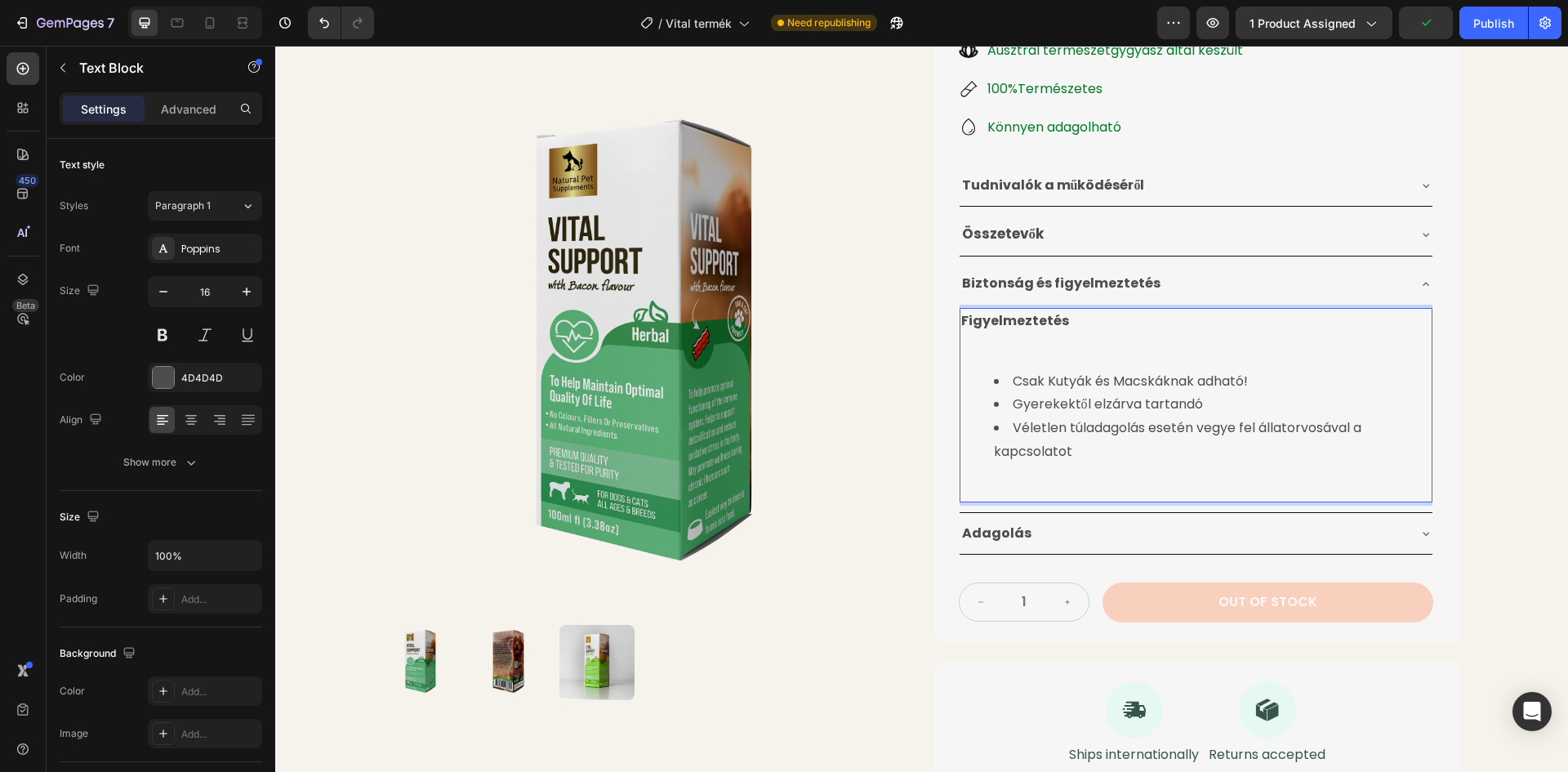
click at [983, 473] on ul "Csak Kutyák és Macskáknak adható! Gyerekektől elzárva tartandó Véletlen túladag…" at bounding box center [1195, 429] width 469 height 118
click at [984, 473] on ul "Csak Kutyák és Macskáknak adható! Gyerekektől elzárva tartandó Véletlen túladag…" at bounding box center [1195, 429] width 469 height 118
click at [995, 477] on li "Véletlen túladagolás esetén vegye fel állatorvosával a kapcsolatot" at bounding box center [1213, 450] width 437 height 70
click at [925, 465] on div "Product Images Életminőséget Javító Gyógynövénytinktúra Product Title 24.990 Ft…" at bounding box center [922, 267] width 1078 height 1036
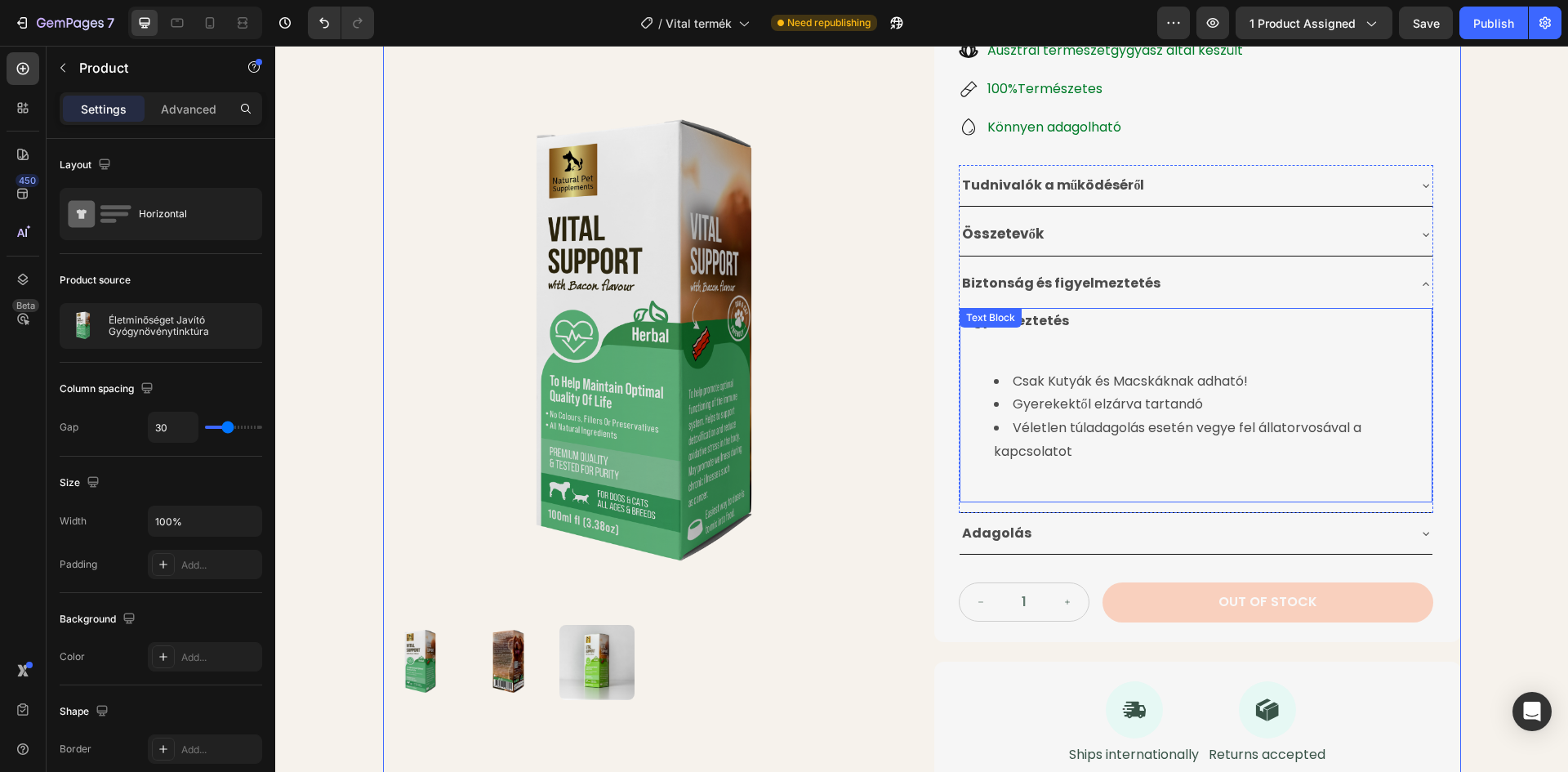
click at [1004, 475] on li "Véletlen túladagolás esetén vegye fel állatorvosával a kapcsolatot" at bounding box center [1213, 450] width 437 height 70
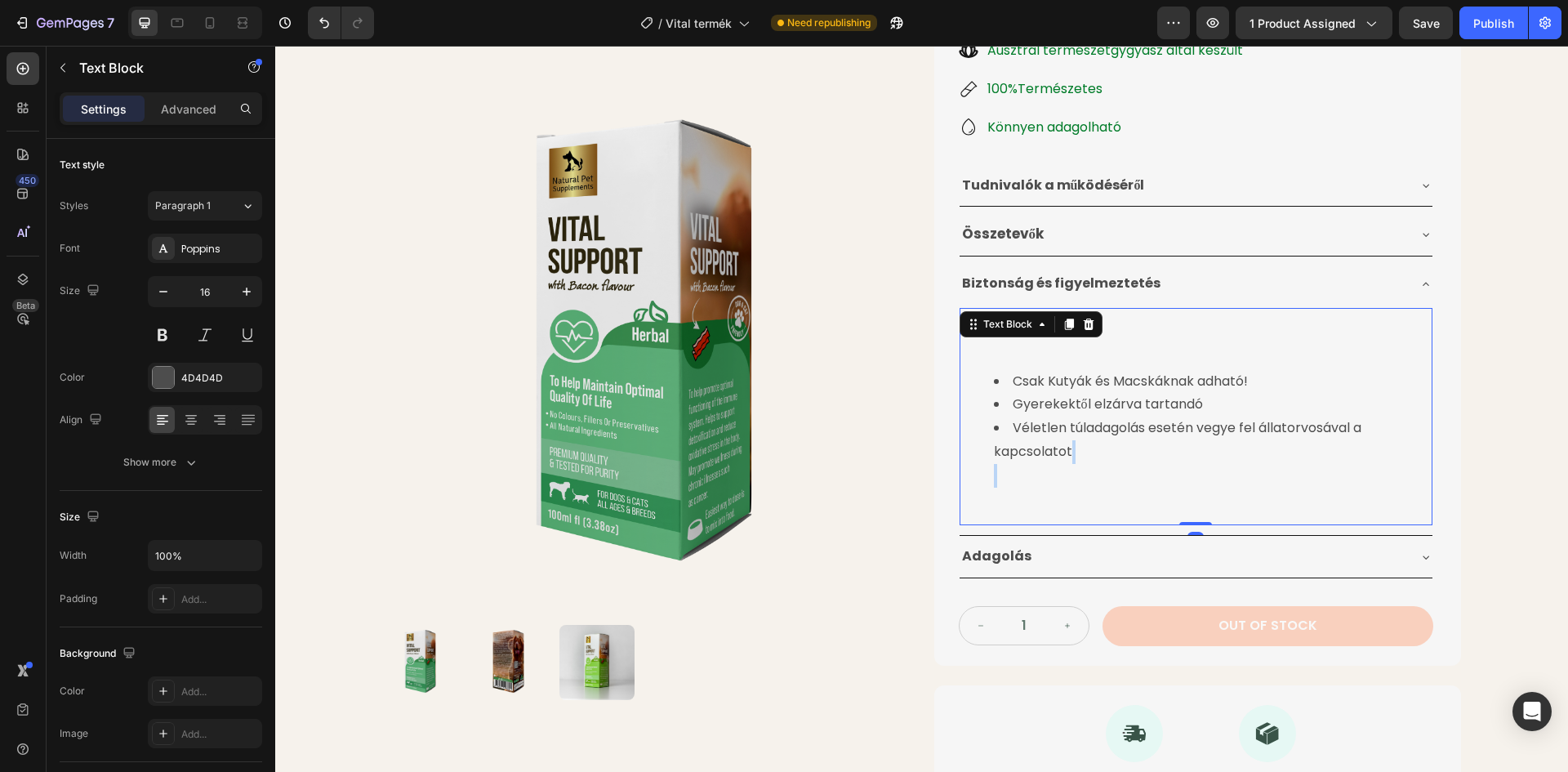
click at [995, 481] on li "Véletlen túladagolás esetén vegye fel állatorvosával a kapcsolatot" at bounding box center [1213, 462] width 437 height 93
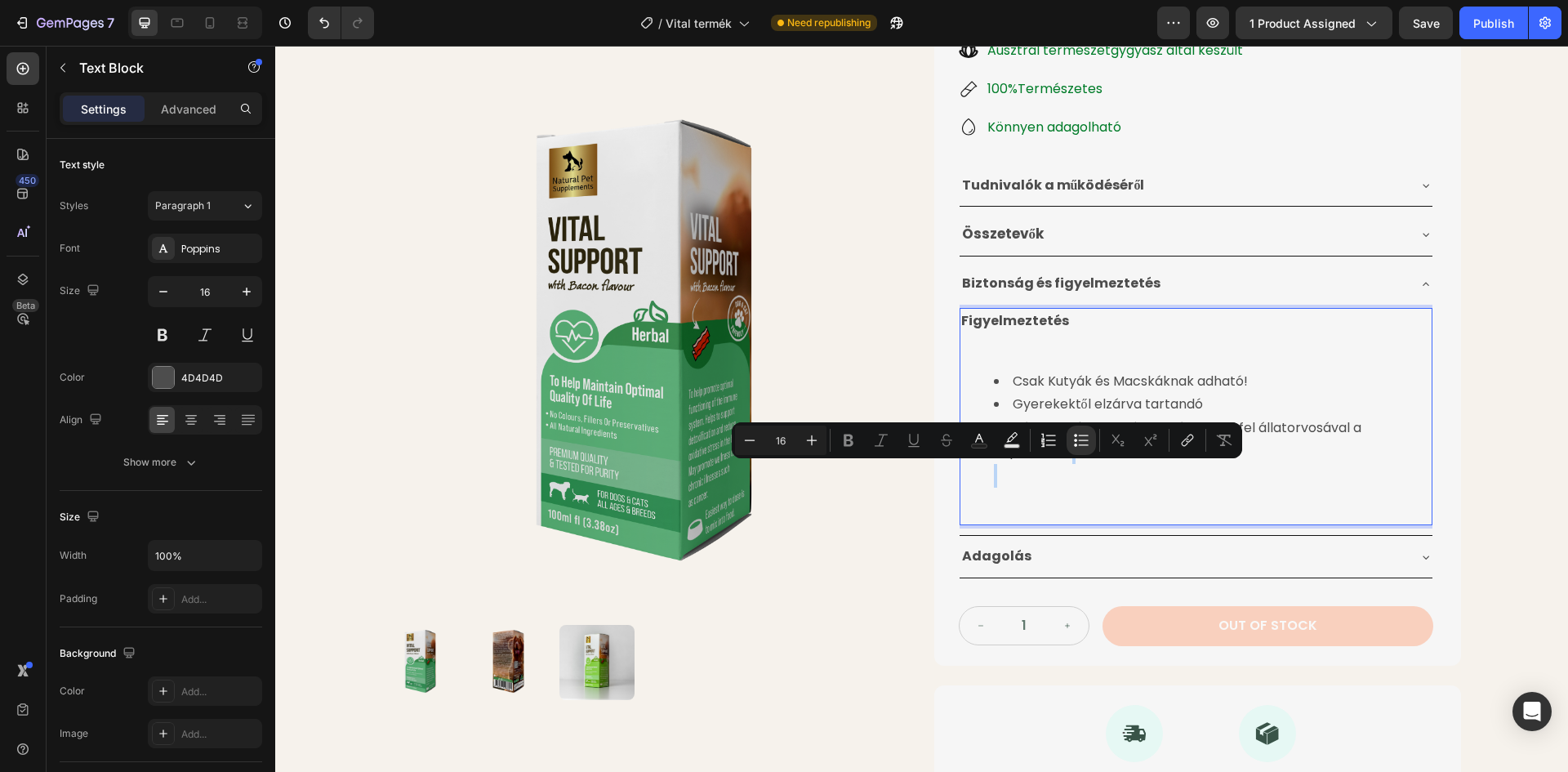
click at [995, 479] on li "Véletlen túladagolás esetén vegye fel állatorvosával a kapcsolatot" at bounding box center [1213, 462] width 437 height 93
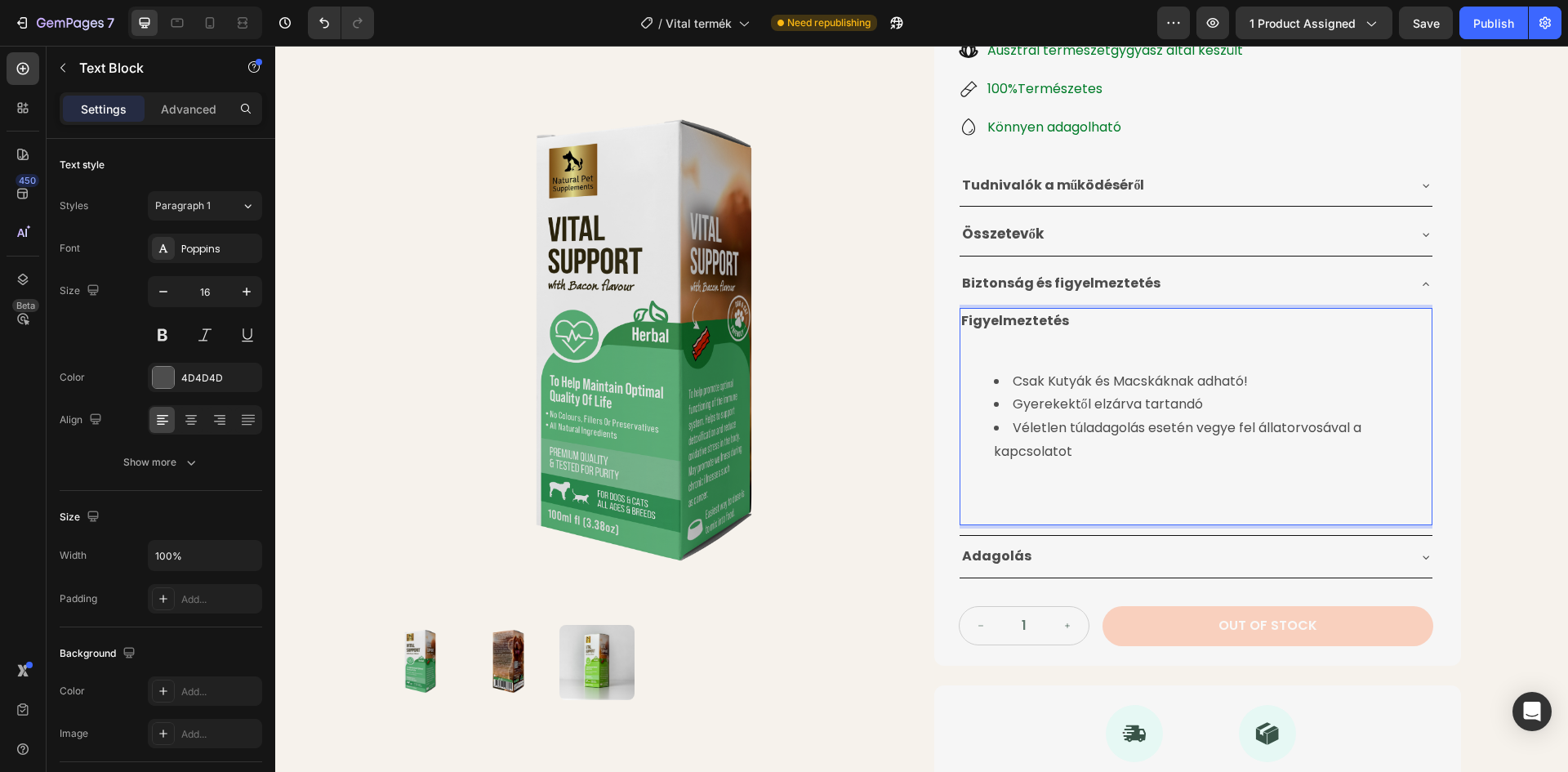
click at [995, 479] on li "Véletlen túladagolás esetén vegye fel állatorvosával a kapcsolatot ⁠⁠⁠⁠⁠⁠⁠" at bounding box center [1213, 462] width 437 height 93
click at [995, 478] on li "Véletlen túladagolás esetén vegye fel állatorvosával a kapcsolatot ⁠⁠⁠⁠⁠⁠⁠" at bounding box center [1213, 462] width 437 height 93
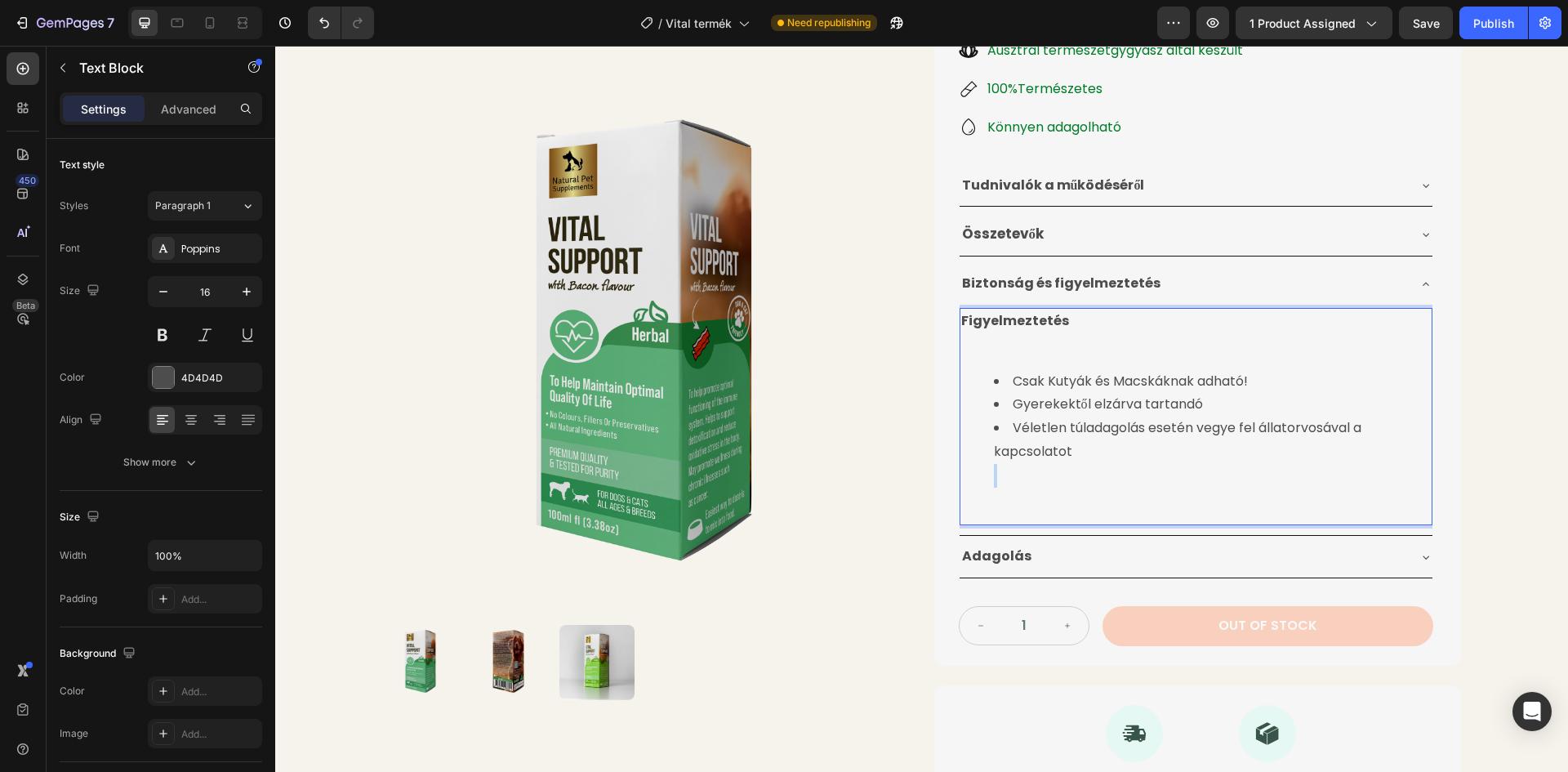
drag, startPoint x: 993, startPoint y: 478, endPoint x: 1003, endPoint y: 478, distance: 10.0
click at [1003, 478] on li "Véletlen túladagolás esetén vegye fel állatorvosával a kapcsolatot ⁠⁠⁠⁠⁠⁠⁠" at bounding box center [1213, 462] width 437 height 93
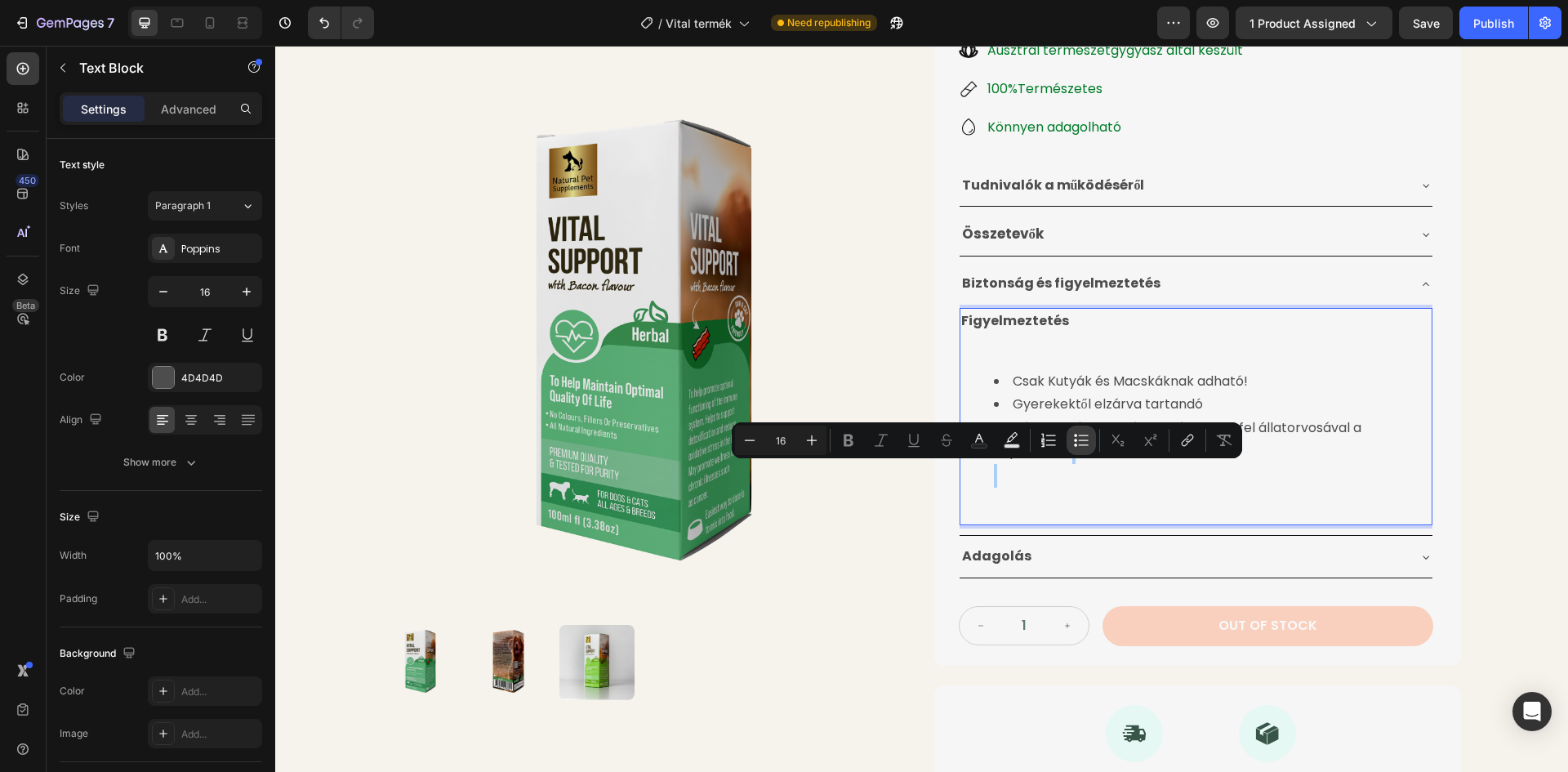
click at [1080, 440] on icon "Editor contextual toolbar" at bounding box center [1081, 440] width 17 height 17
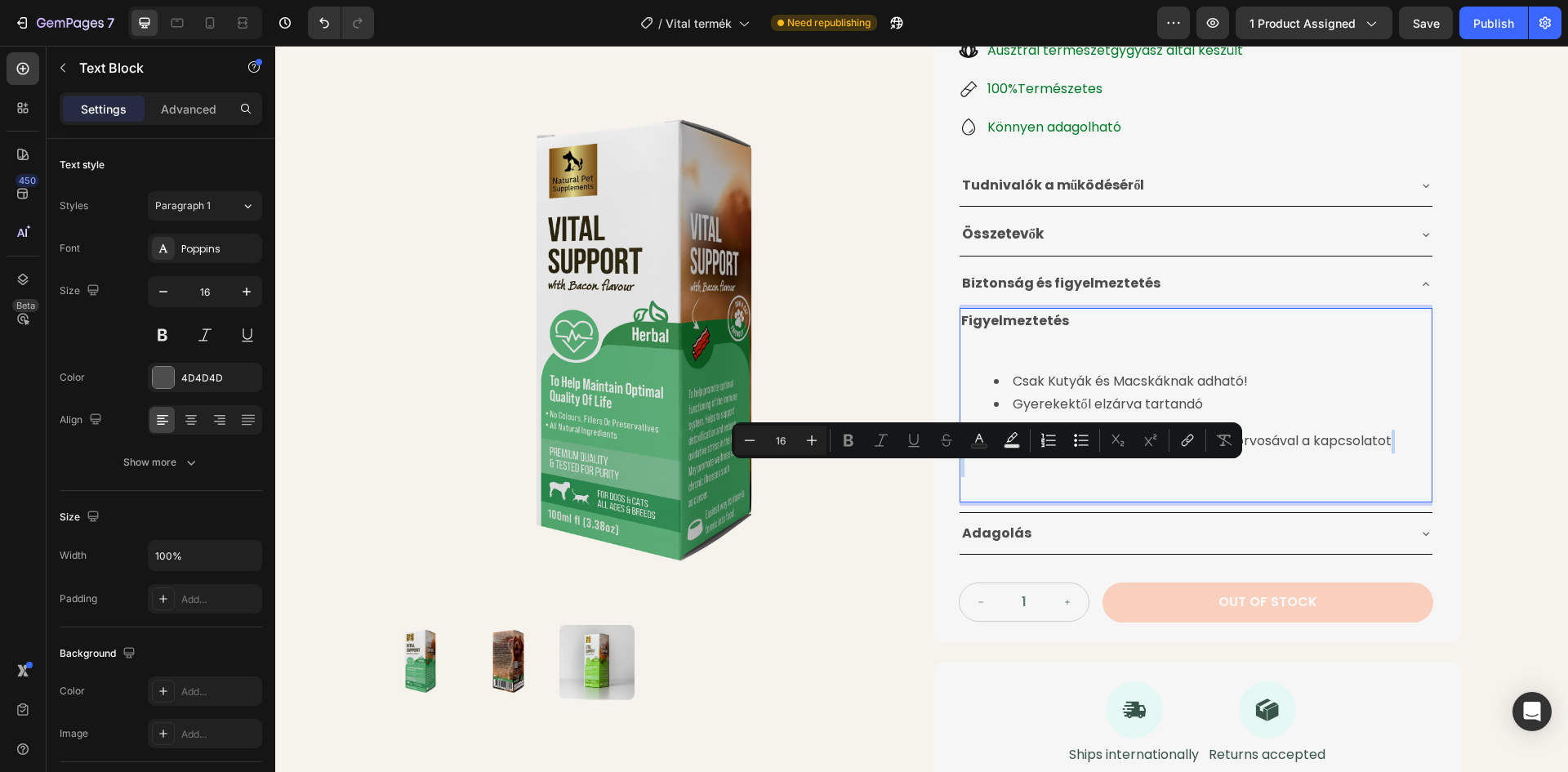
click at [977, 474] on p "Véletlen túladagolás esetén vegye fel állatorvosával a kapcsolatot" at bounding box center [1195, 464] width 469 height 70
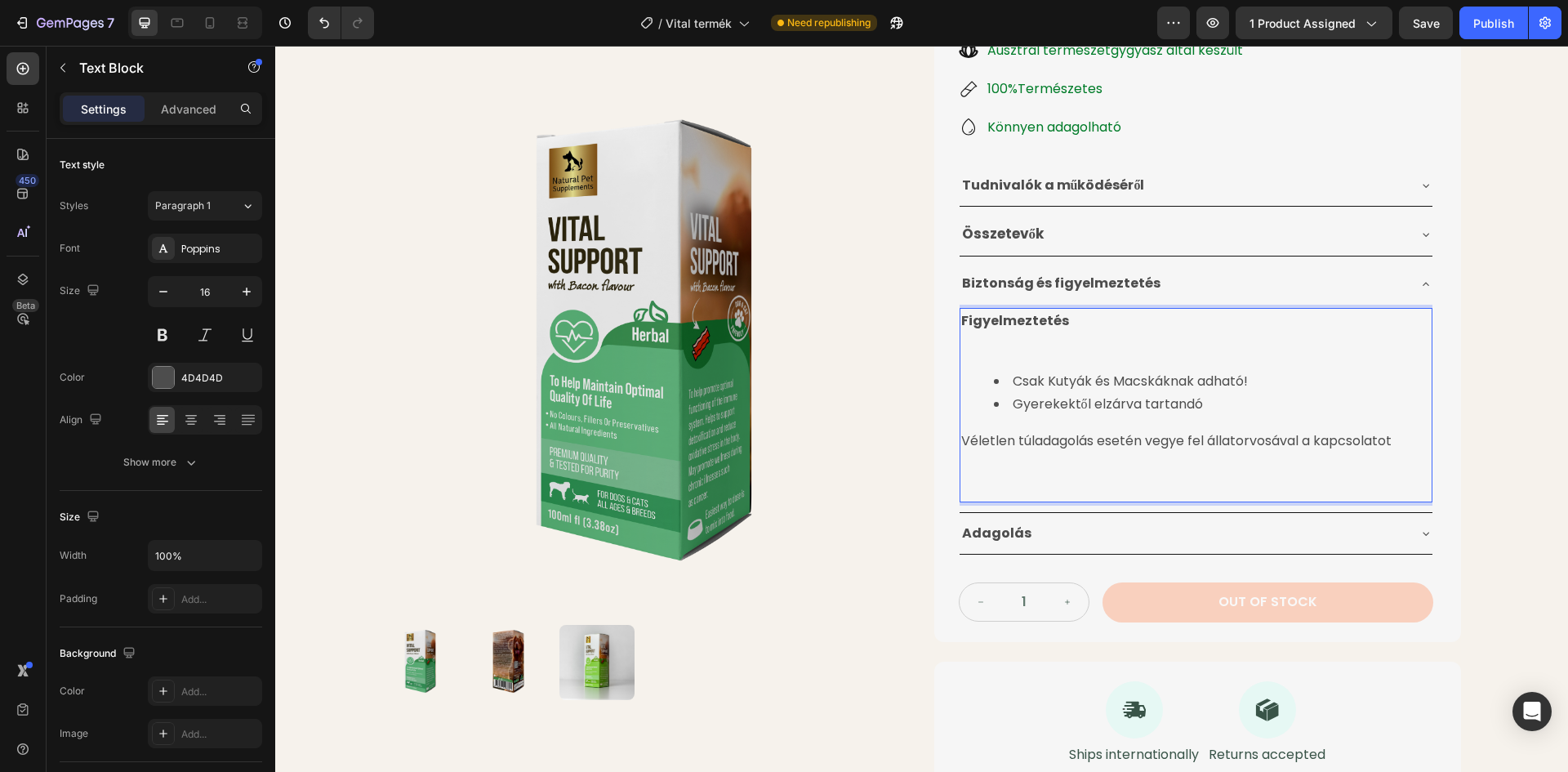
click at [961, 443] on p "Véletlen túladagolás esetén vegye fel állatorvosával a kapcsolatot ⁠⁠⁠⁠⁠⁠⁠" at bounding box center [1195, 464] width 469 height 70
click at [961, 443] on p "Véletlen túladagolás esetén vegye fel állatorvosával a kapcsolatot" at bounding box center [1195, 464] width 469 height 70
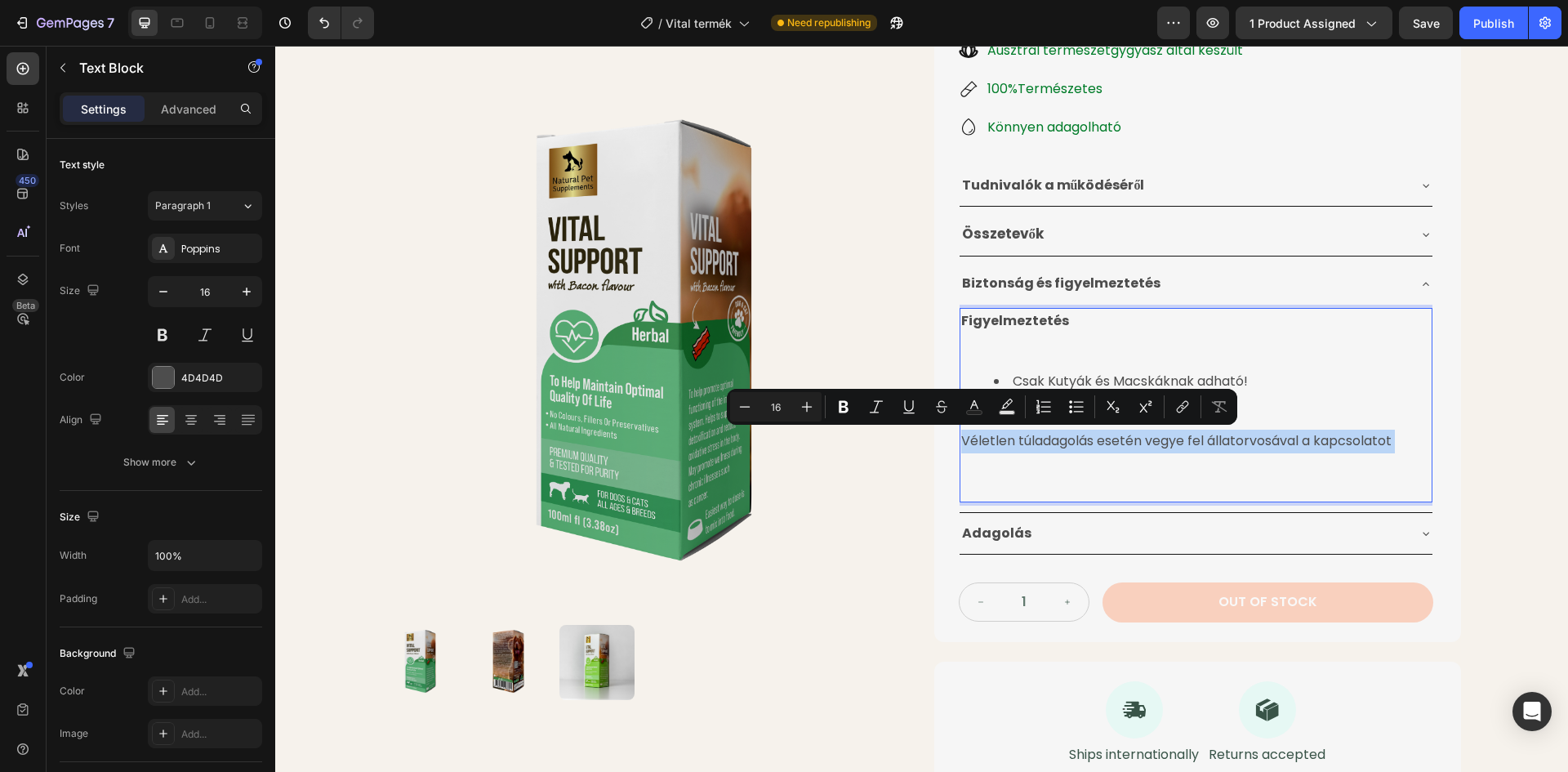
click at [961, 443] on p "Véletlen túladagolás esetén vegye fel állatorvosával a kapcsolatot" at bounding box center [1195, 464] width 469 height 70
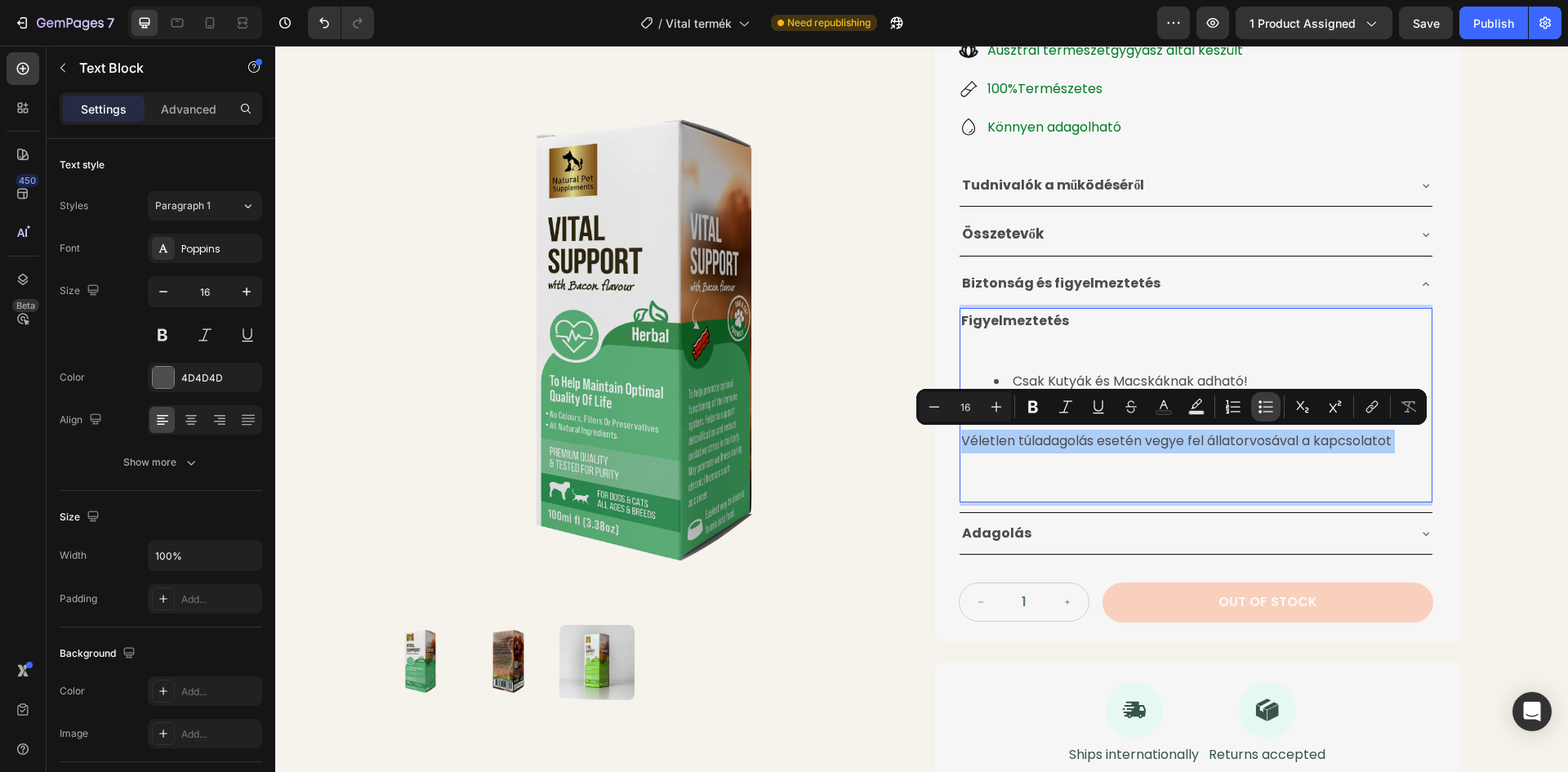
click at [1264, 411] on icon "Editor contextual toolbar" at bounding box center [1266, 406] width 17 height 17
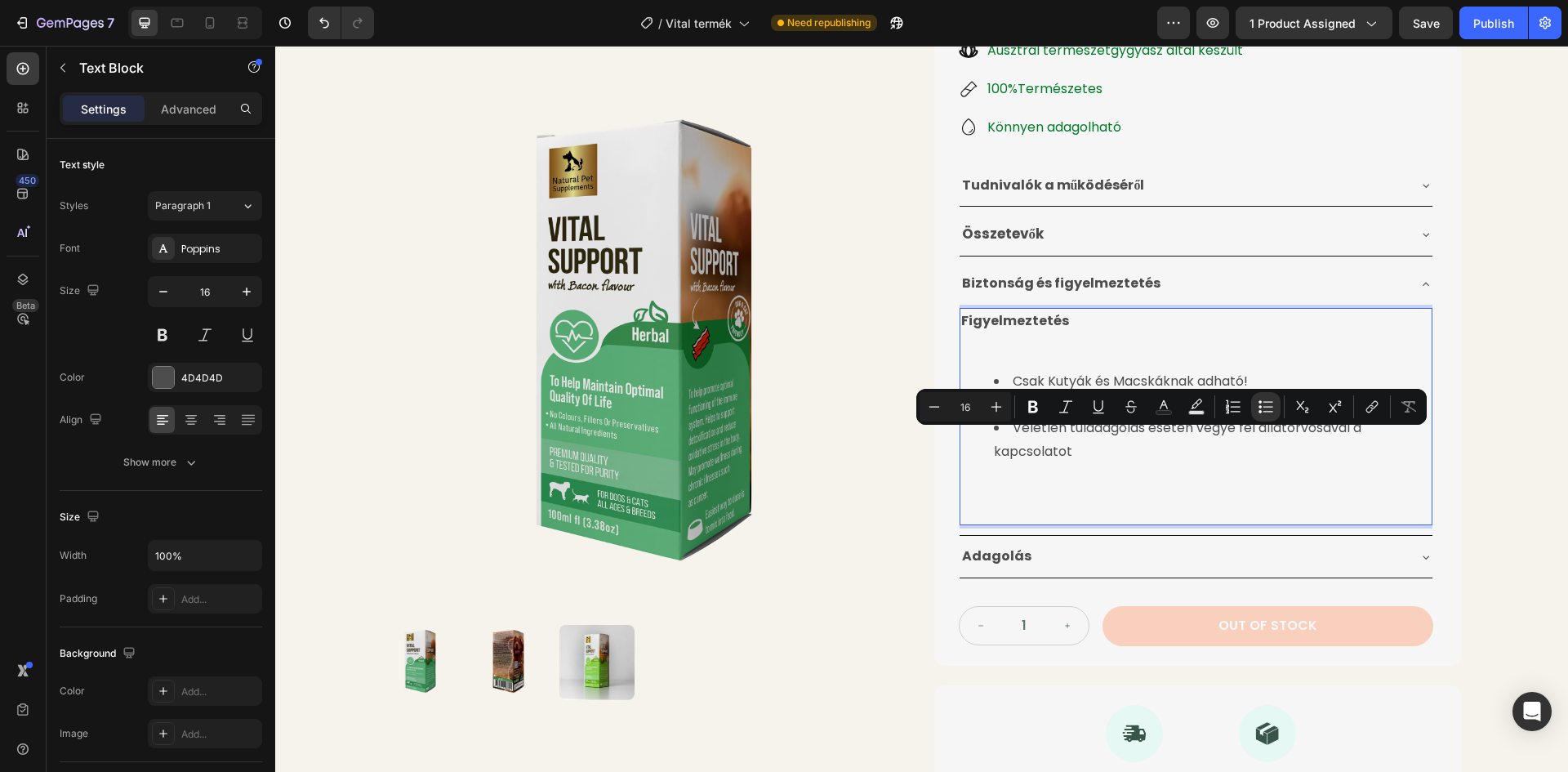
click at [965, 478] on ul "Csak Kutyák és Macskáknak adható! Gyerekektől elzárva tartandó Véletlen túladag…" at bounding box center [1195, 441] width 469 height 142
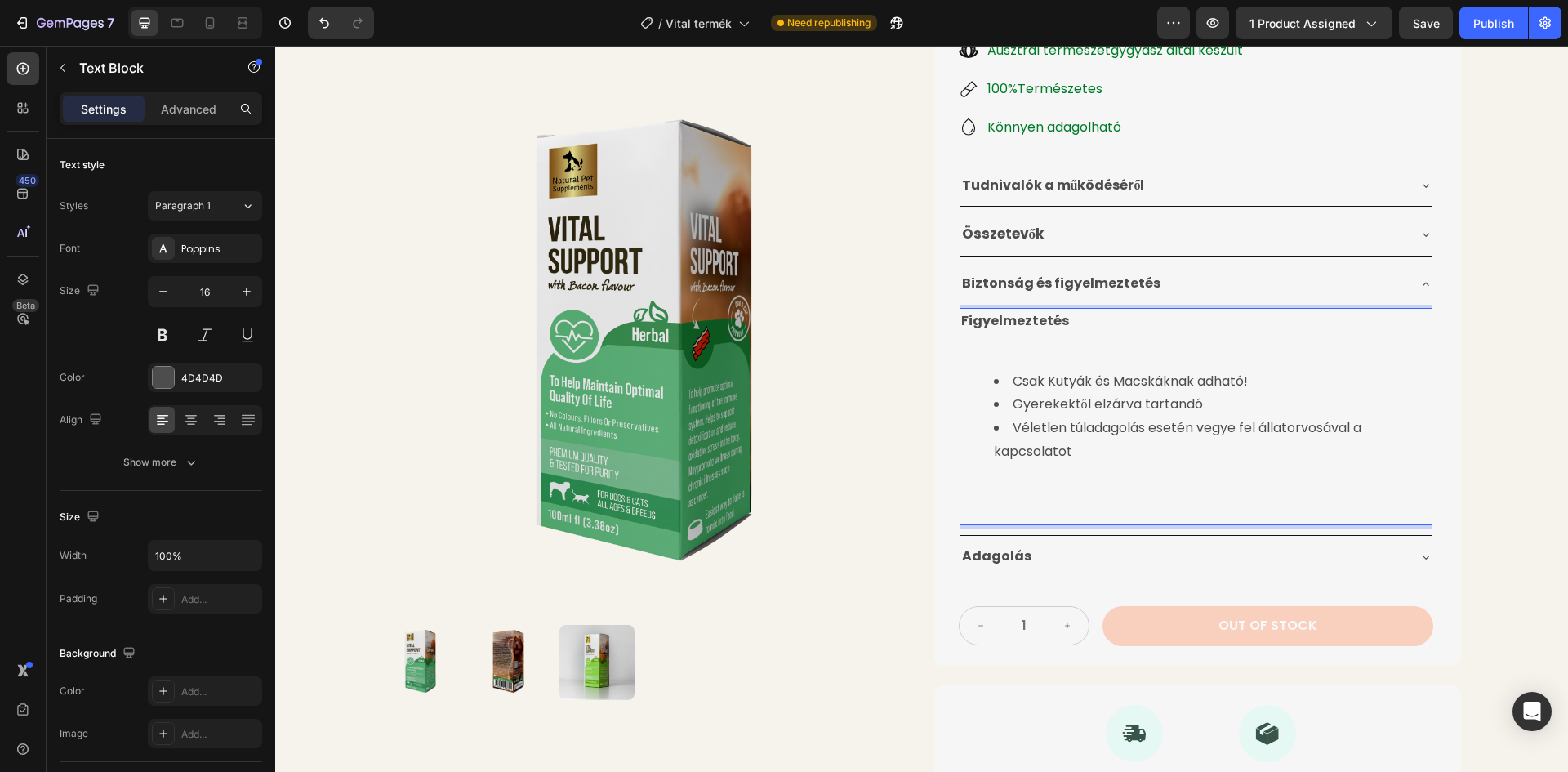
click at [995, 477] on li "Véletlen túladagolás esetén vegye fel állatorvosával a kapcsolatot ⁠⁠⁠⁠⁠⁠⁠" at bounding box center [1213, 462] width 437 height 93
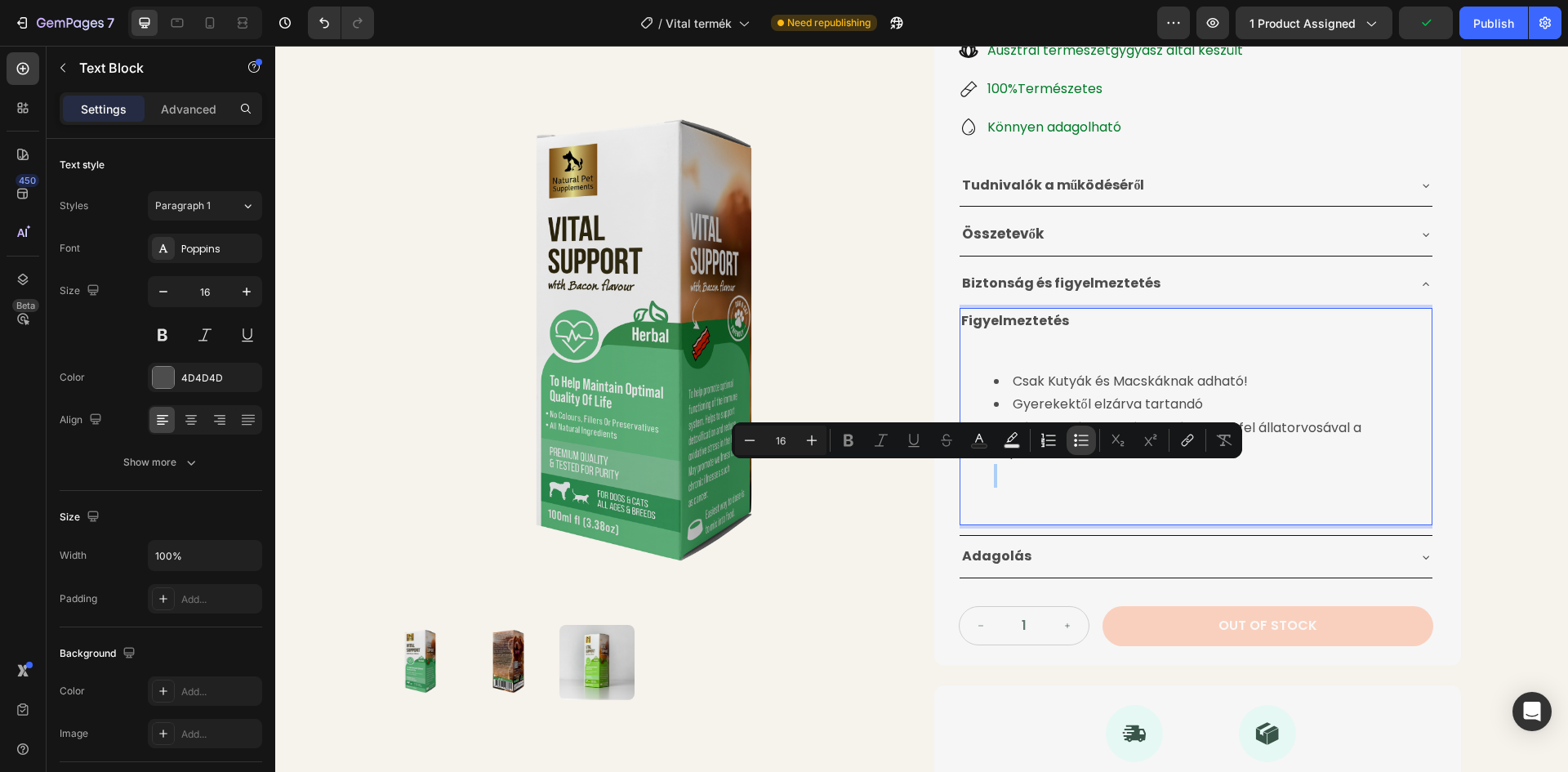
click at [1082, 435] on icon "Editor contextual toolbar" at bounding box center [1081, 440] width 17 height 17
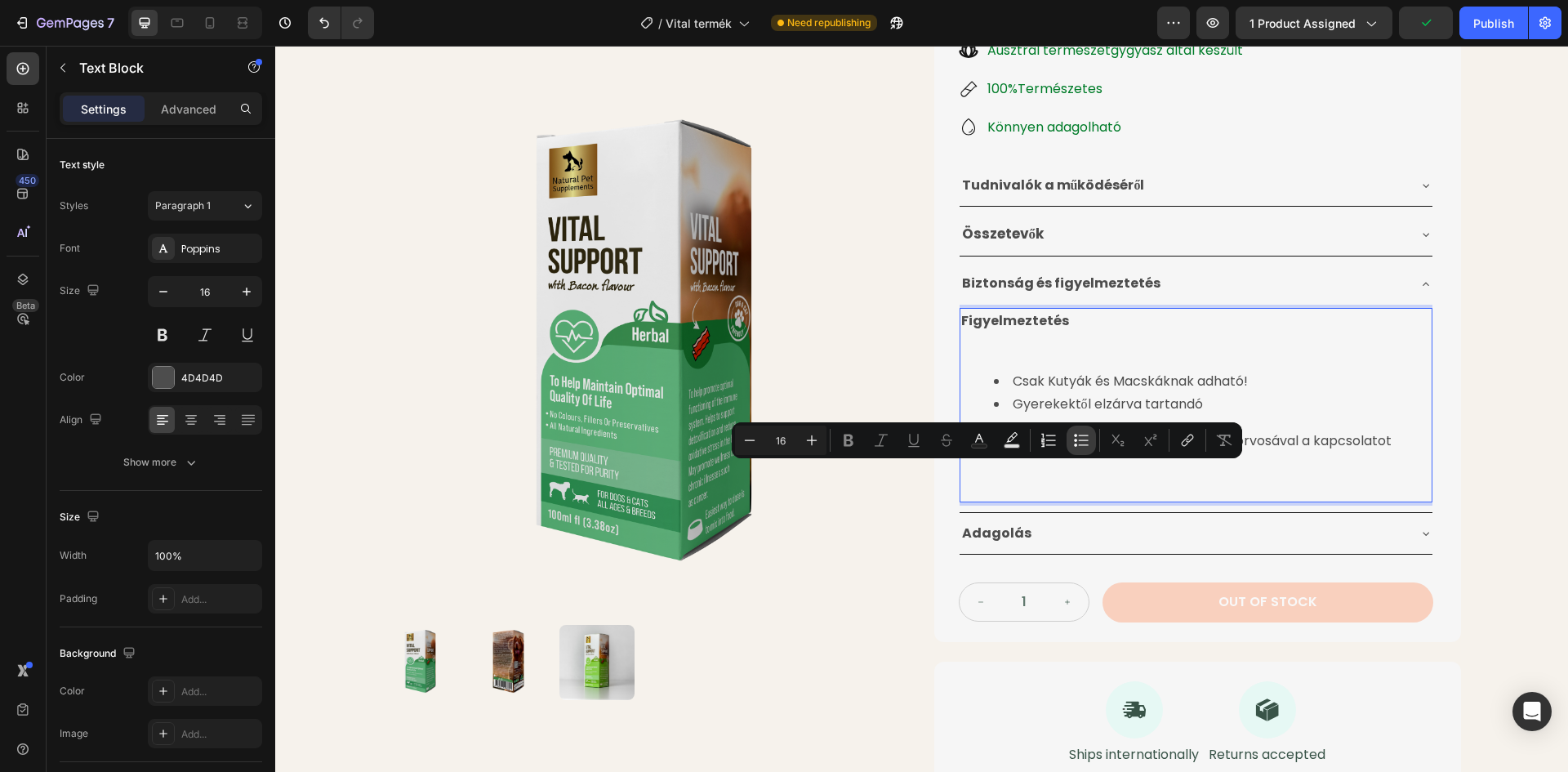
click at [1082, 435] on icon "Editor contextual toolbar" at bounding box center [1081, 440] width 17 height 17
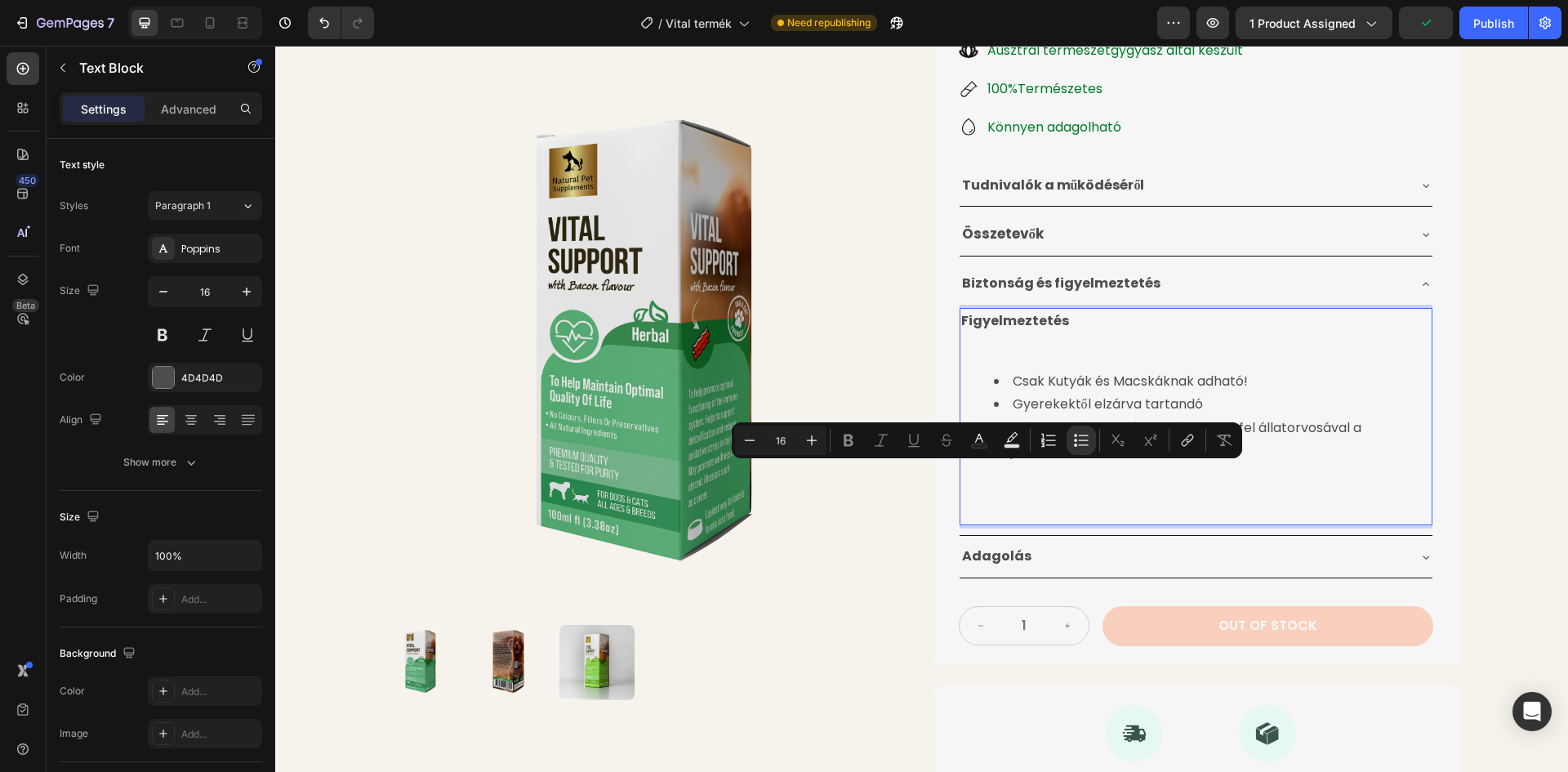
click at [1053, 483] on li "Véletlen túladagolás esetén vegye fel állatorvosával a kapcsolatot" at bounding box center [1213, 462] width 437 height 93
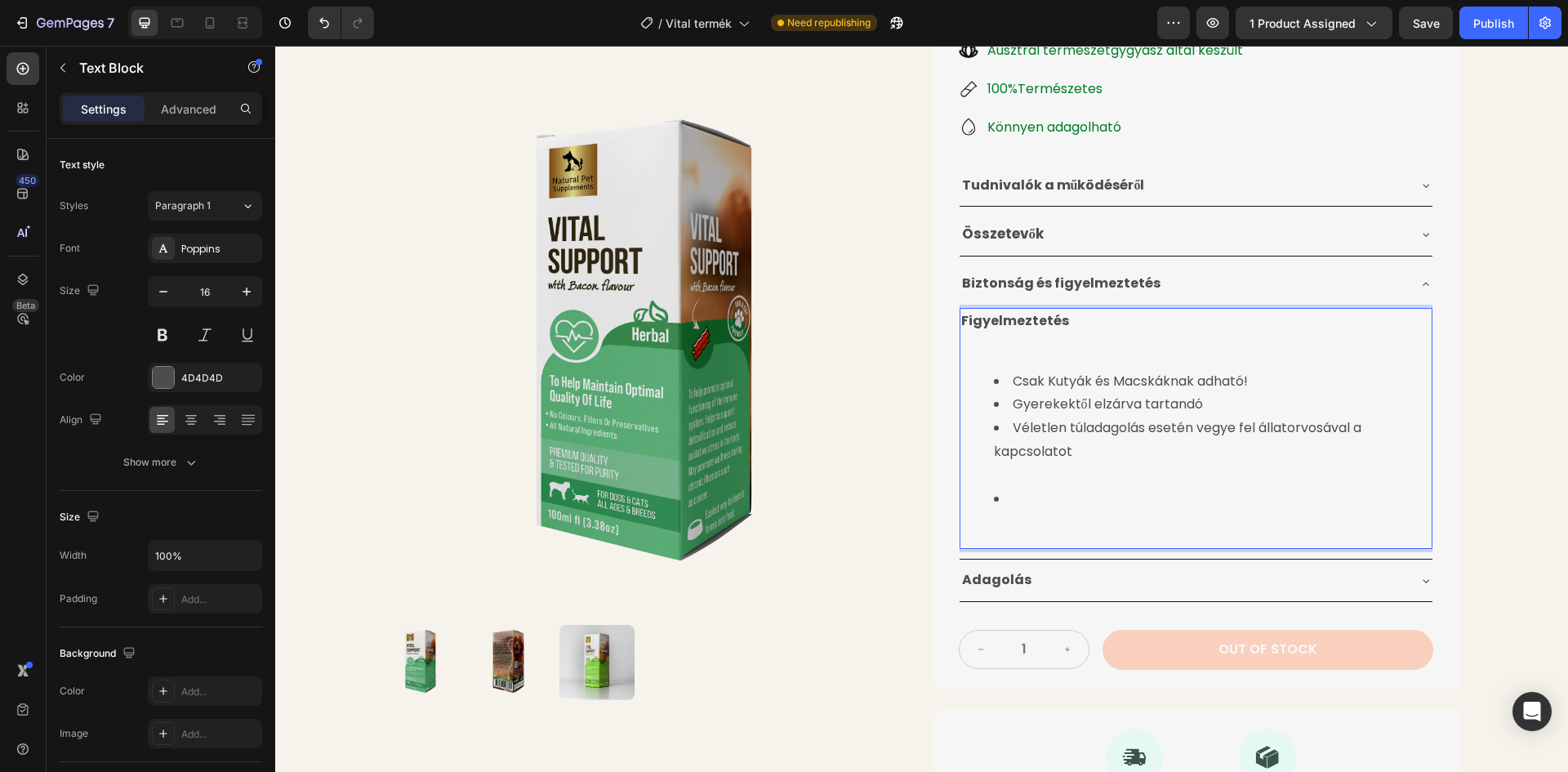
click at [1012, 504] on li "⁠⁠⁠⁠⁠⁠⁠" at bounding box center [1213, 511] width 437 height 47
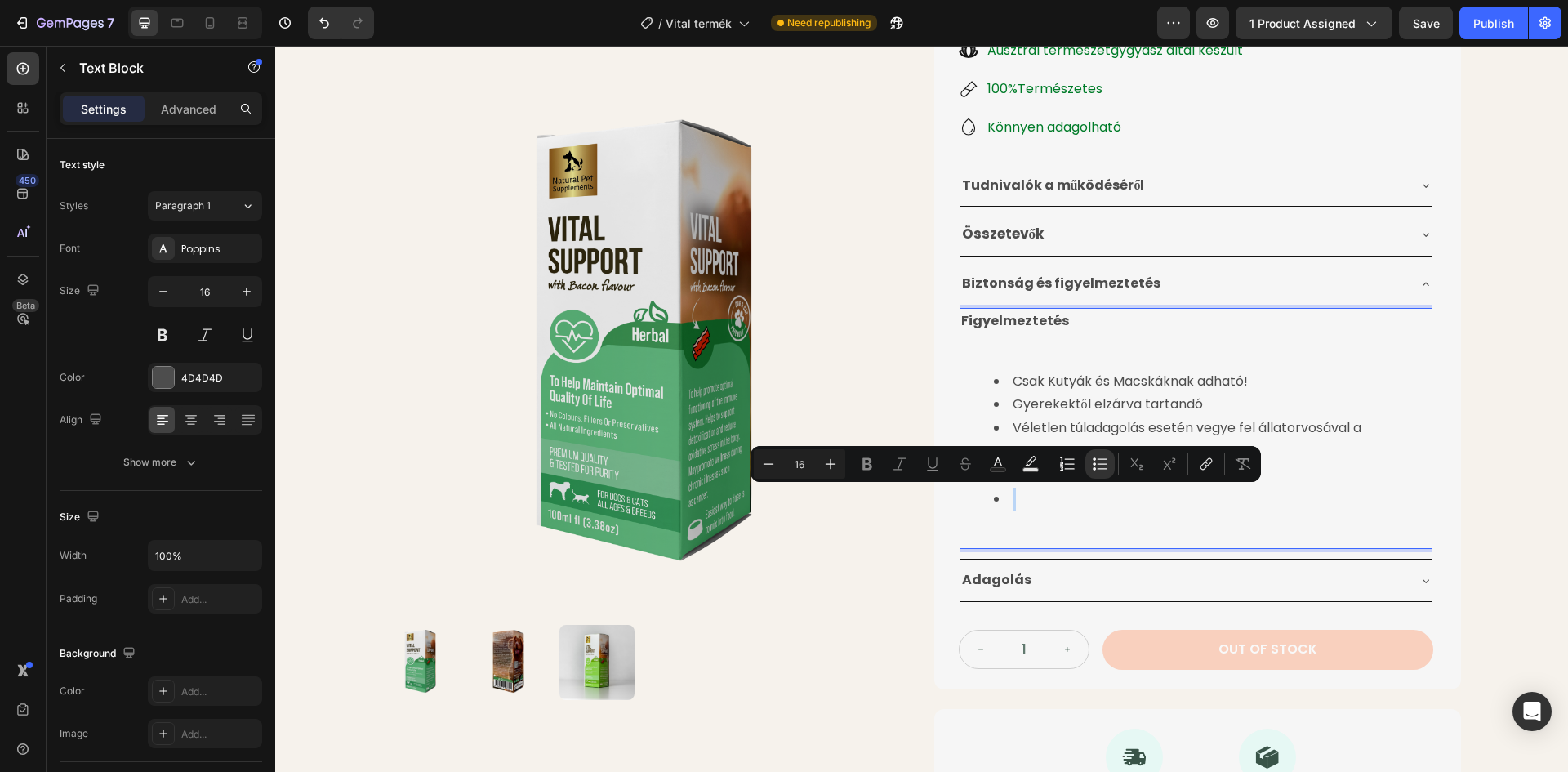
click at [1006, 504] on li "Rich Text Editor. Editing area: main" at bounding box center [1213, 511] width 437 height 47
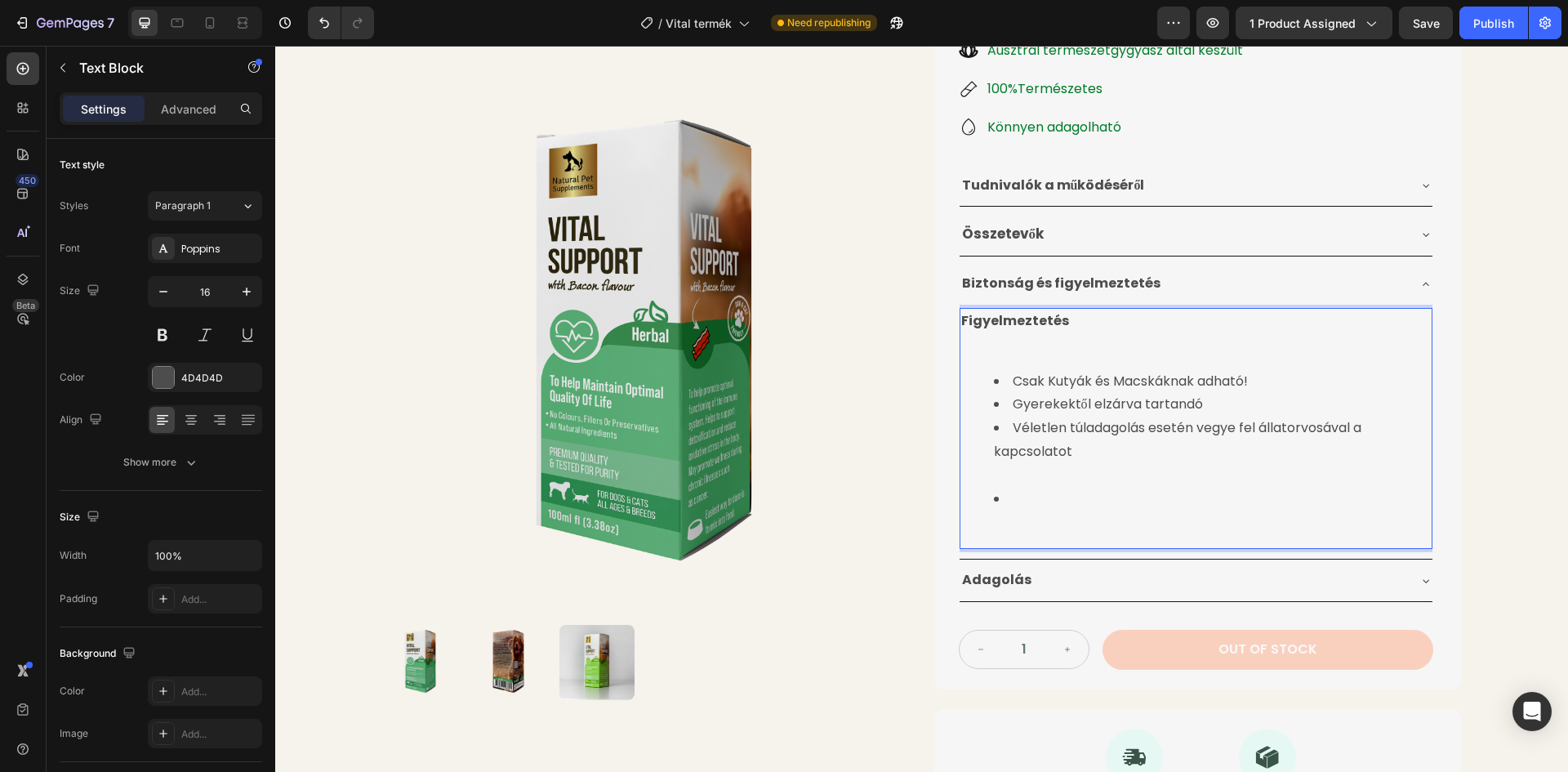
click at [1004, 506] on li "⁠⁠⁠⁠⁠⁠⁠" at bounding box center [1213, 511] width 437 height 47
click at [1007, 505] on li "⁠⁠⁠⁠⁠⁠⁠" at bounding box center [1213, 511] width 437 height 47
click at [1005, 502] on li "⁠⁠⁠⁠⁠⁠⁠" at bounding box center [1213, 511] width 437 height 47
click at [1004, 501] on li "⁠⁠⁠⁠⁠⁠⁠" at bounding box center [1213, 511] width 437 height 47
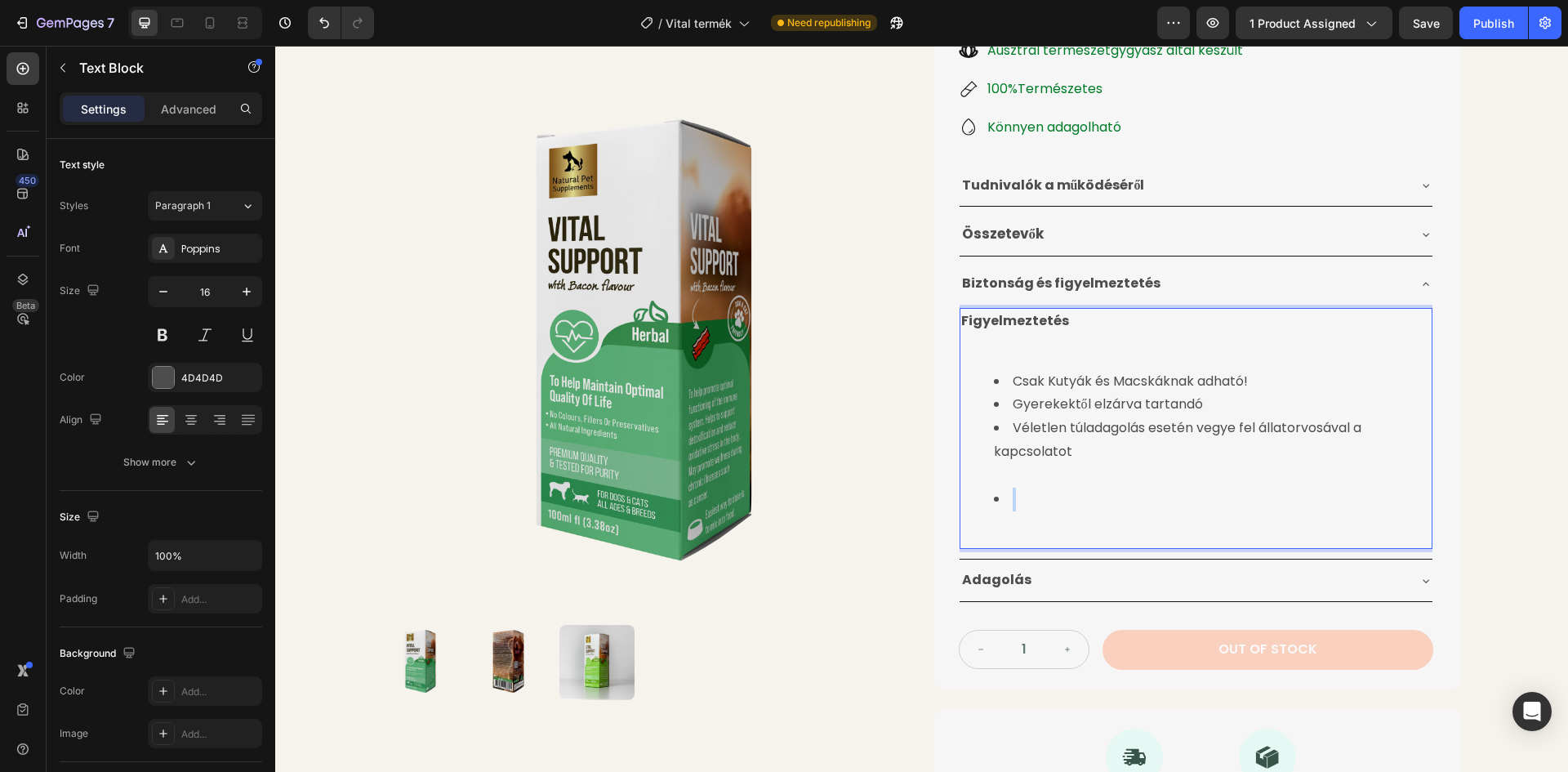
drag, startPoint x: 996, startPoint y: 500, endPoint x: 981, endPoint y: 500, distance: 15.0
click at [981, 500] on ul "Csak Kutyák és Macskáknak adható! Gyerekektől elzárva tartandó Véletlen túladag…" at bounding box center [1195, 452] width 469 height 165
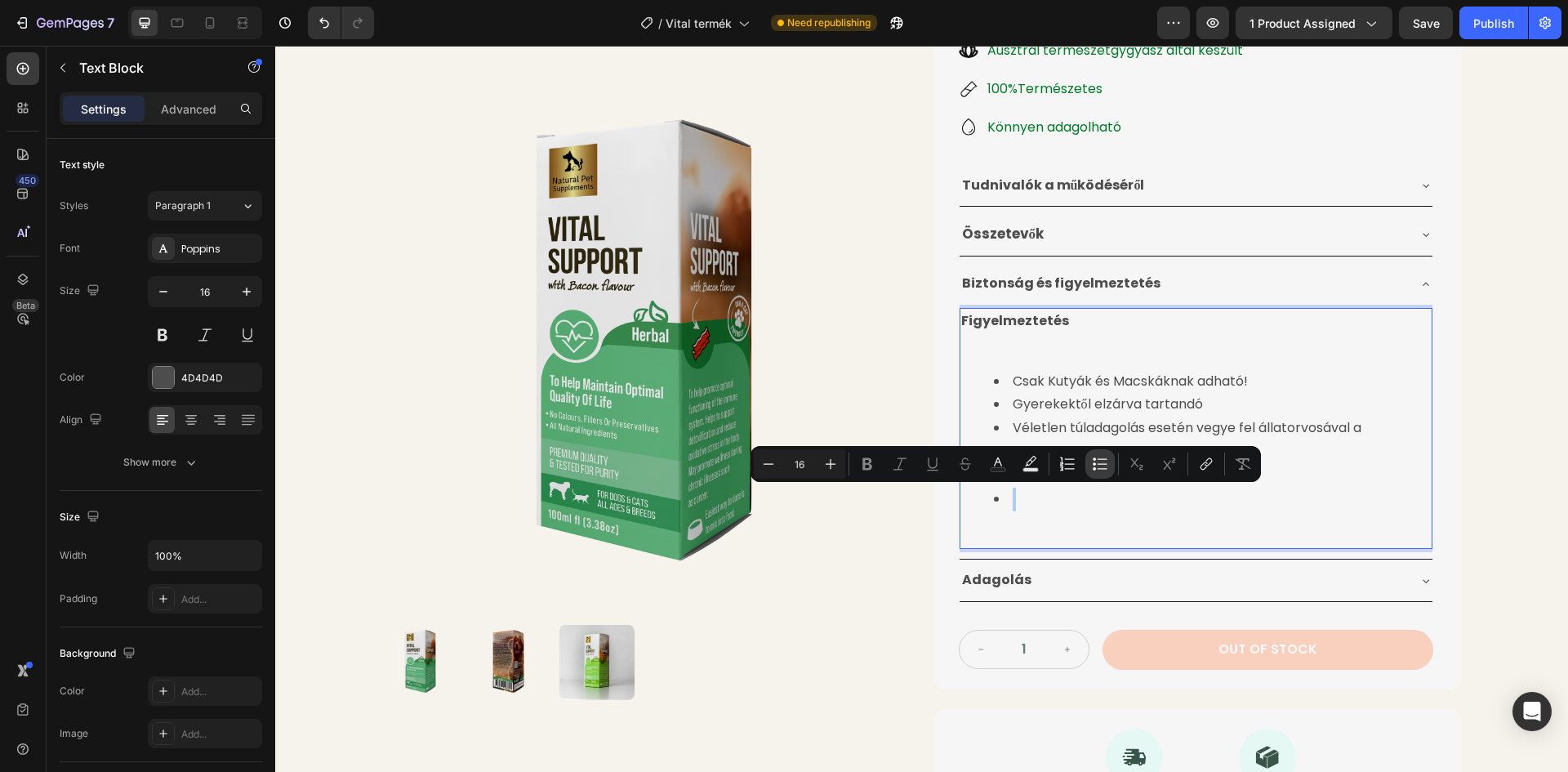
click at [1093, 465] on icon "Editor contextual toolbar" at bounding box center [1100, 463] width 17 height 17
click at [1047, 512] on p "Rich Text Editor. Editing area: main" at bounding box center [1195, 524] width 469 height 47
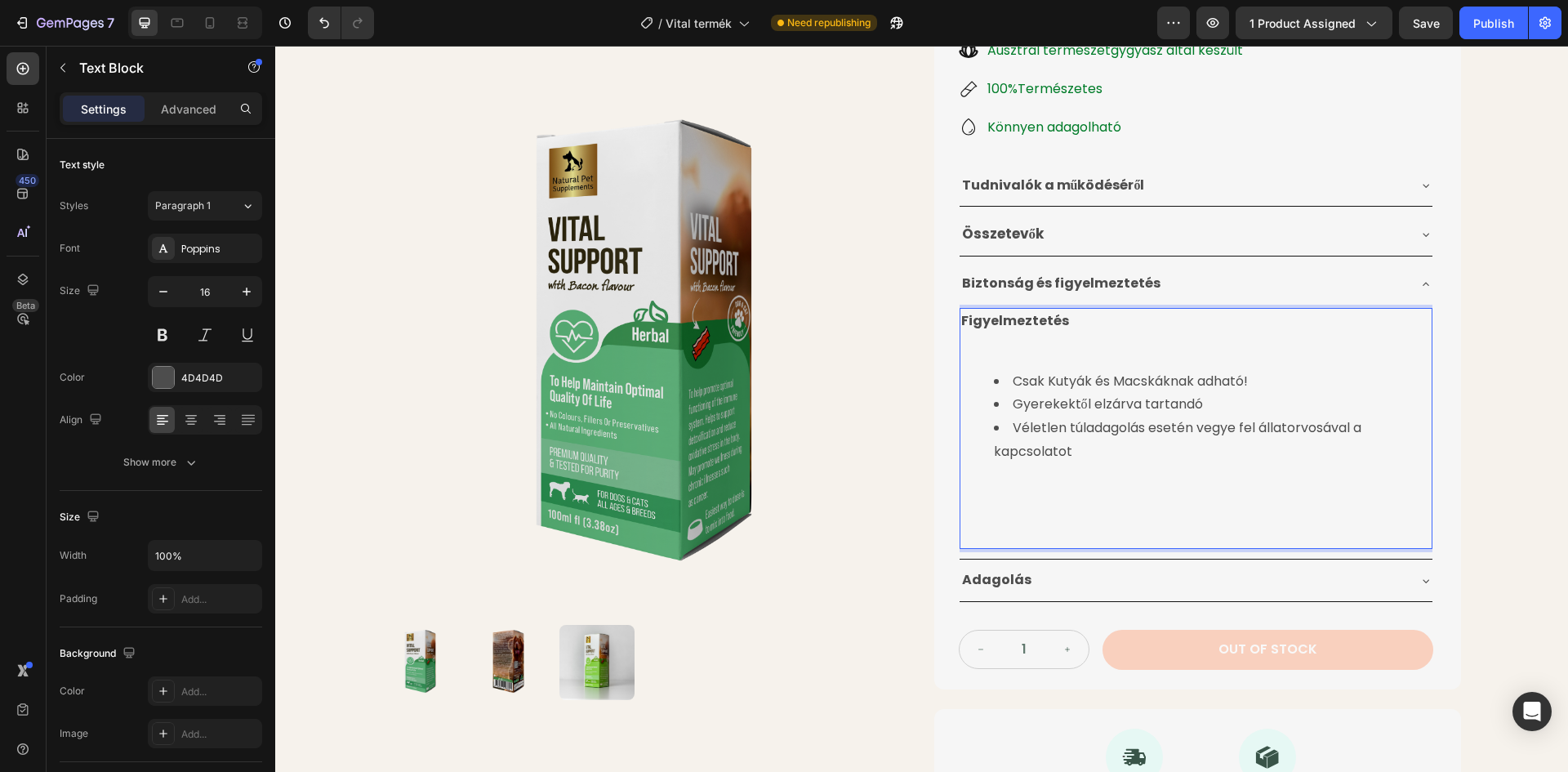
click at [981, 518] on p "⁠⁠⁠⁠⁠⁠⁠" at bounding box center [1195, 524] width 469 height 47
drag, startPoint x: 1135, startPoint y: 512, endPoint x: 958, endPoint y: 513, distance: 177.0
click at [961, 513] on p "⁠⁠⁠⁠⁠⁠⁠Vital Support figyelmeztetés" at bounding box center [1195, 524] width 469 height 47
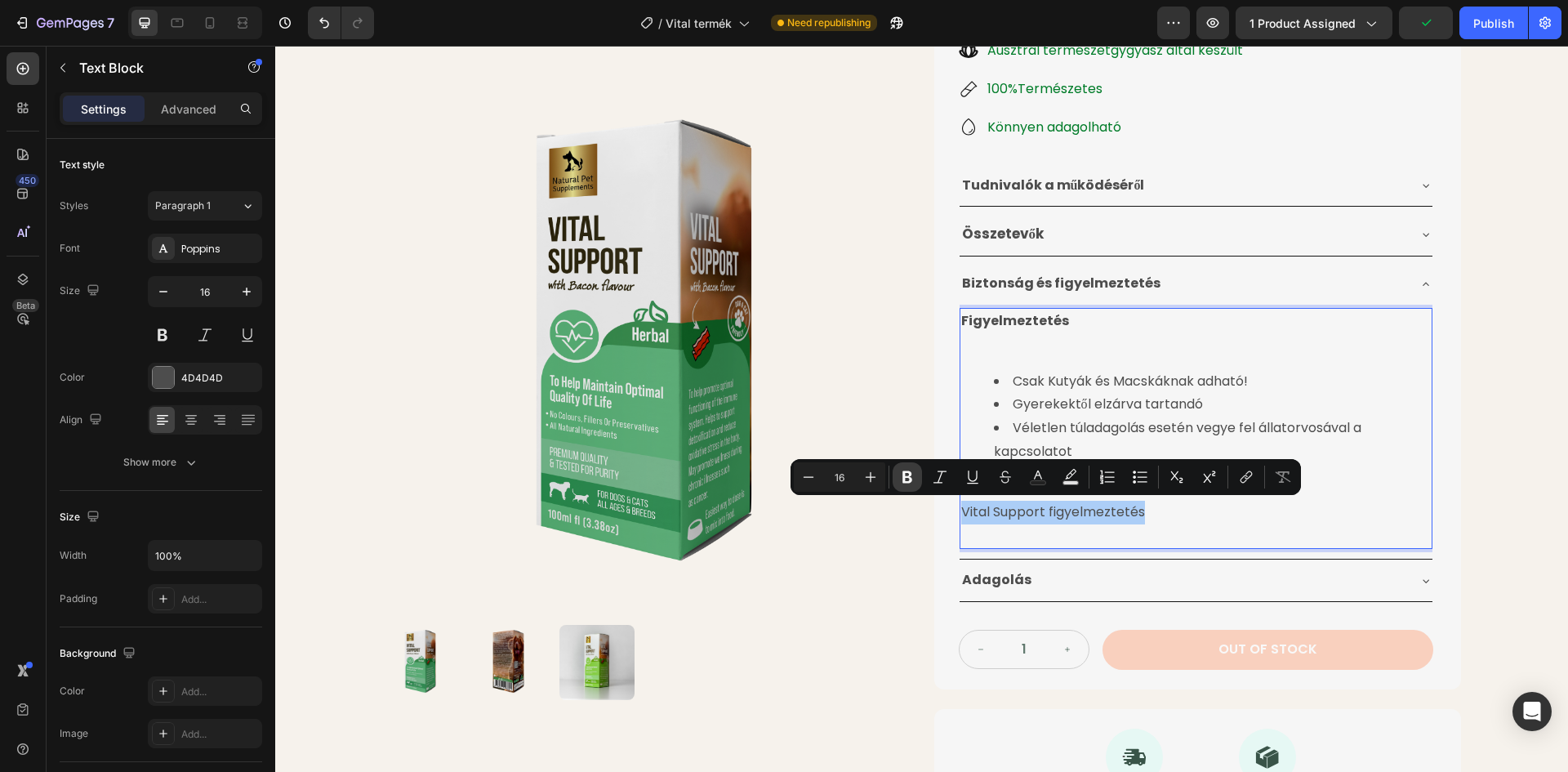
click at [905, 474] on icon "Editor contextual toolbar" at bounding box center [908, 477] width 10 height 12
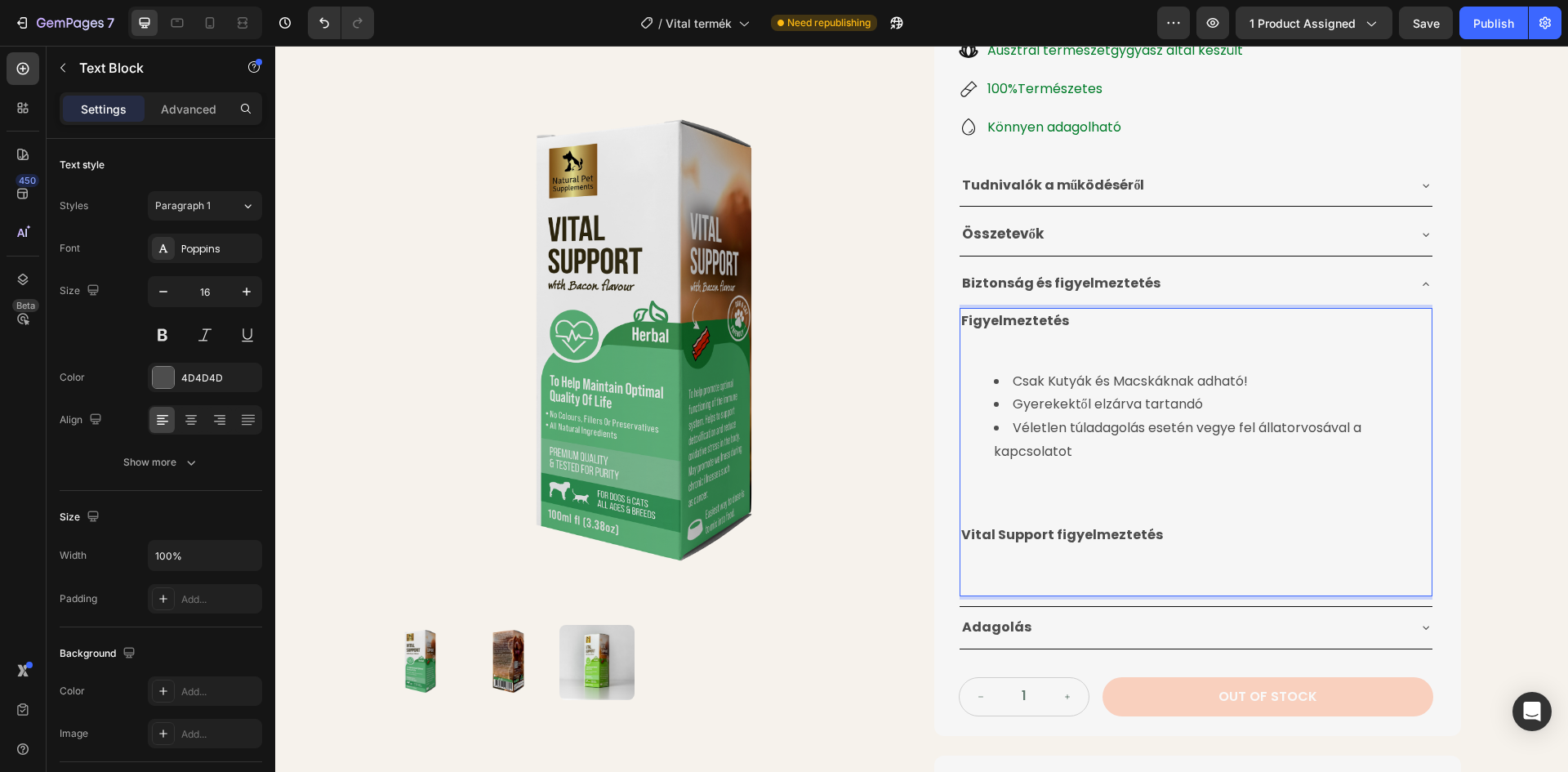
click at [1153, 542] on p "Vital Support figyelmeztetés" at bounding box center [1195, 558] width 469 height 70
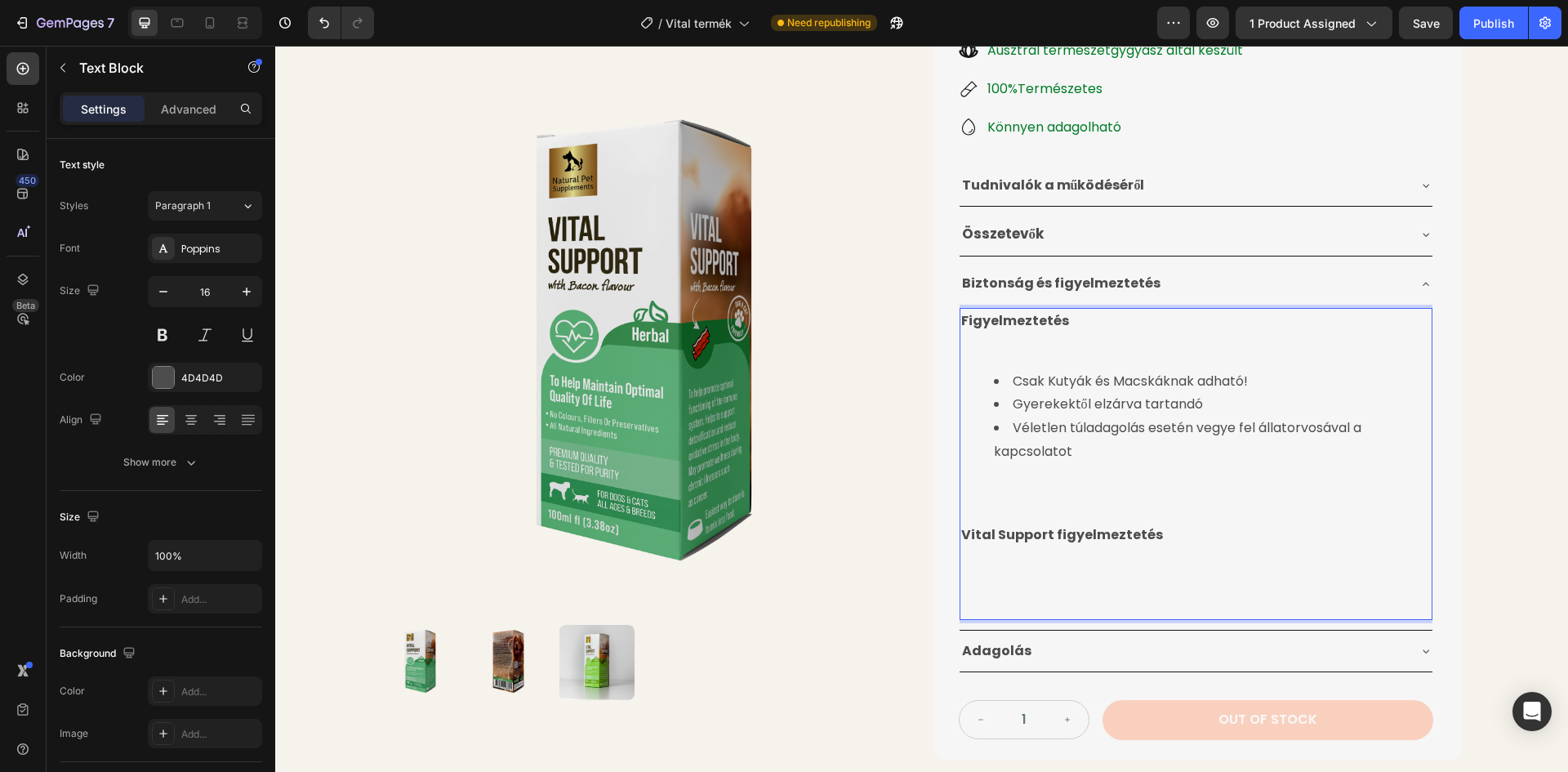
click at [997, 570] on p "⁠⁠⁠⁠⁠⁠⁠" at bounding box center [1195, 581] width 469 height 70
click at [984, 559] on p "⁠⁠⁠⁠⁠⁠⁠" at bounding box center [1195, 581] width 469 height 70
click at [961, 556] on p "⁠⁠⁠⁠⁠⁠⁠" at bounding box center [1195, 581] width 469 height 70
click at [960, 557] on div "Figyelmeztetés Csak Kutyák és Macskáknak adható! Gyerekektől elzárva tartandó V…" at bounding box center [1196, 463] width 473 height 312
click at [961, 557] on p "⁠⁠⁠⁠⁠⁠⁠" at bounding box center [1195, 581] width 469 height 70
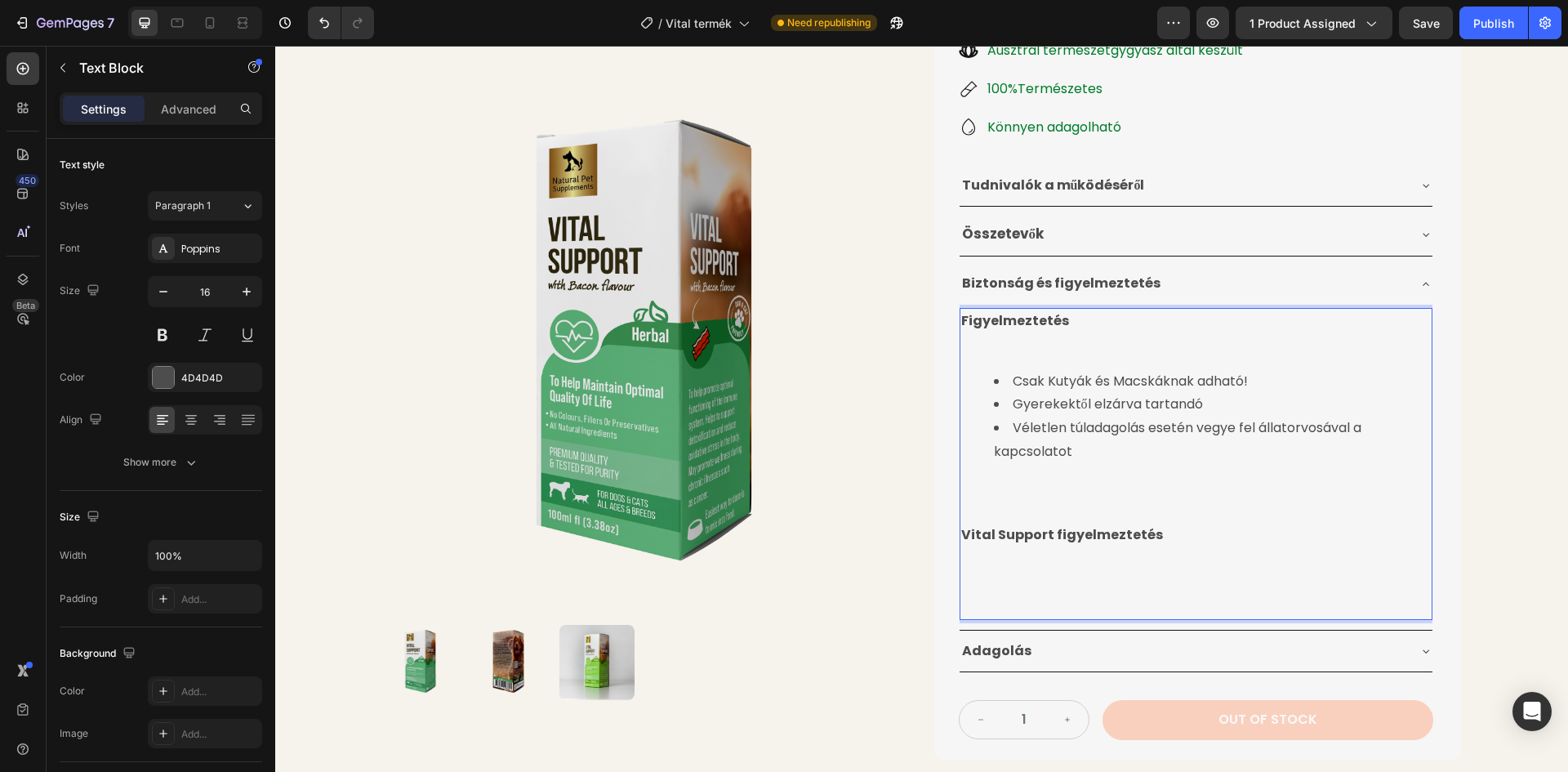
drag, startPoint x: 957, startPoint y: 562, endPoint x: 983, endPoint y: 562, distance: 26.0
click at [983, 562] on p "⁠⁠⁠⁠⁠⁠⁠" at bounding box center [1195, 581] width 469 height 70
click at [961, 559] on p "⁠⁠⁠⁠⁠⁠⁠" at bounding box center [1195, 581] width 469 height 70
click at [961, 560] on p "⁠⁠⁠⁠⁠⁠⁠" at bounding box center [1195, 581] width 469 height 70
click at [961, 566] on p "⁠⁠⁠⁠⁠⁠⁠" at bounding box center [1195, 581] width 469 height 70
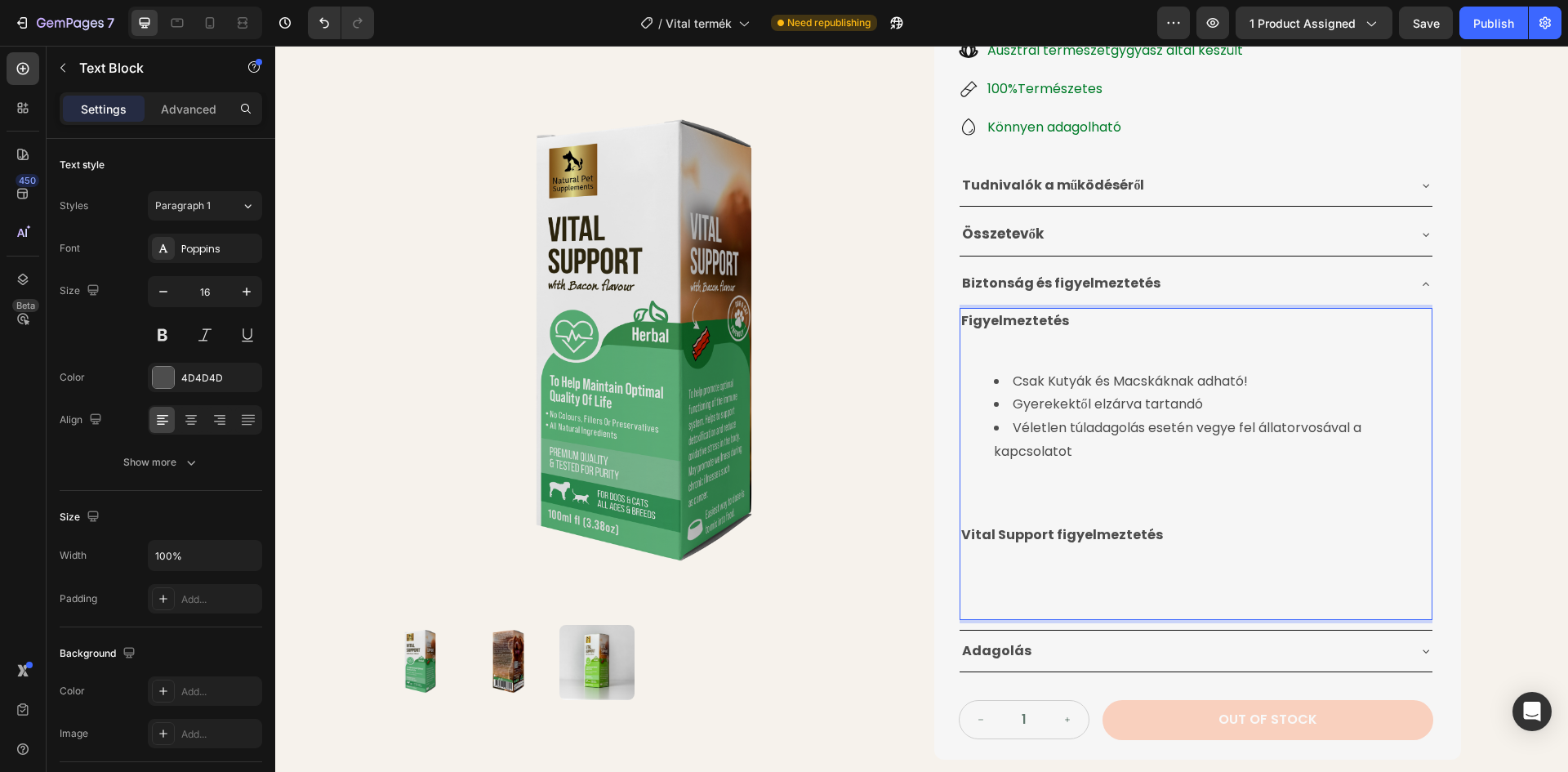
click at [961, 571] on p "Rich Text Editor. Editing area: main" at bounding box center [1195, 581] width 469 height 70
click at [961, 564] on p "⁠⁠⁠⁠⁠⁠⁠" at bounding box center [1195, 581] width 469 height 70
click at [961, 565] on p "⁠⁠⁠⁠⁠⁠⁠" at bounding box center [1195, 581] width 469 height 70
click at [917, 565] on div "Product Images Életminőséget Javító Gyógynövénytinktúra Product Title 24.990 Ft…" at bounding box center [922, 326] width 1078 height 1153
click at [970, 560] on p "Rich Text Editor. Editing area: main" at bounding box center [1195, 581] width 469 height 70
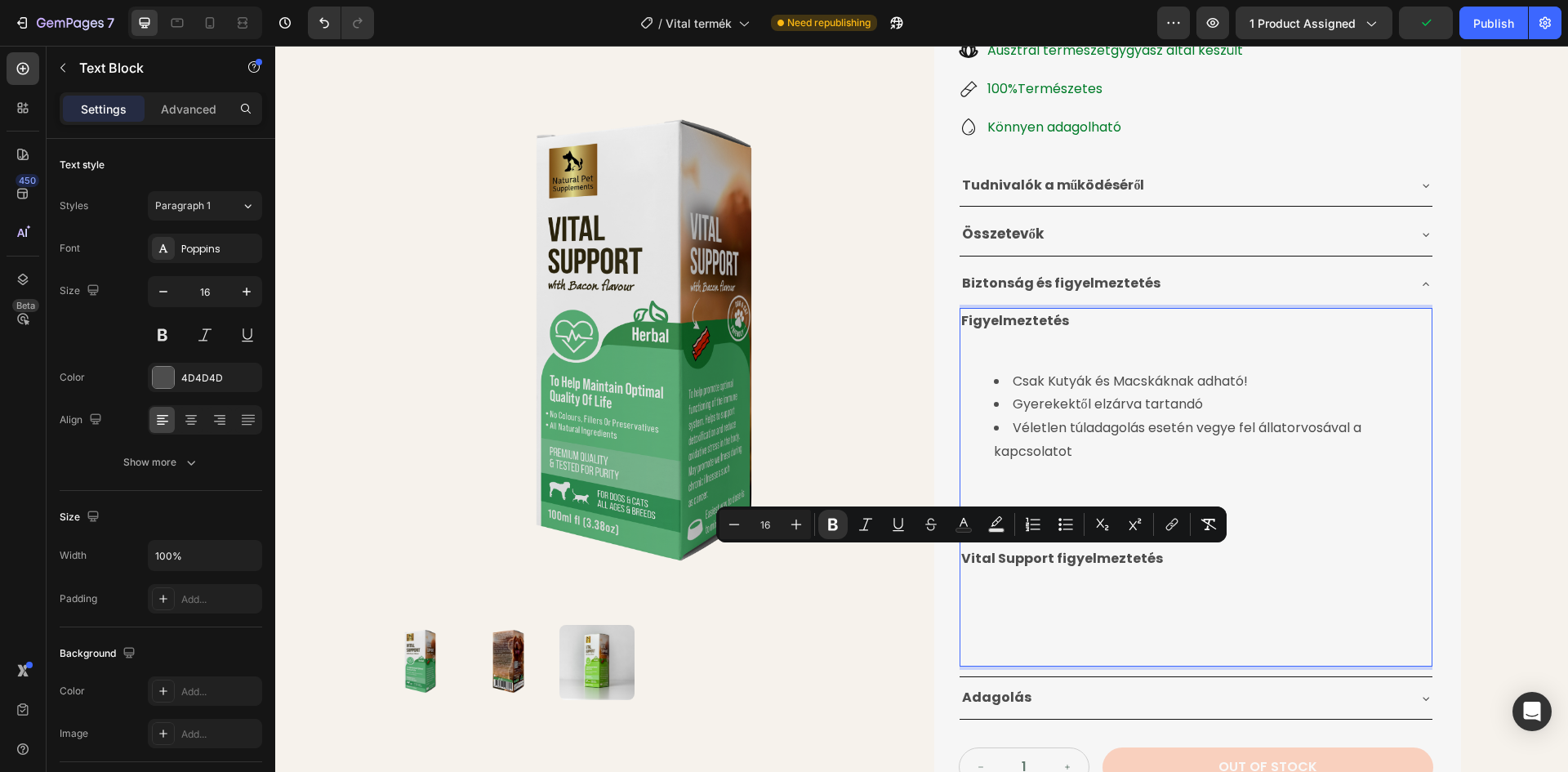
click at [1008, 576] on p "Rich Text Editor. Editing area: main" at bounding box center [1195, 617] width 469 height 93
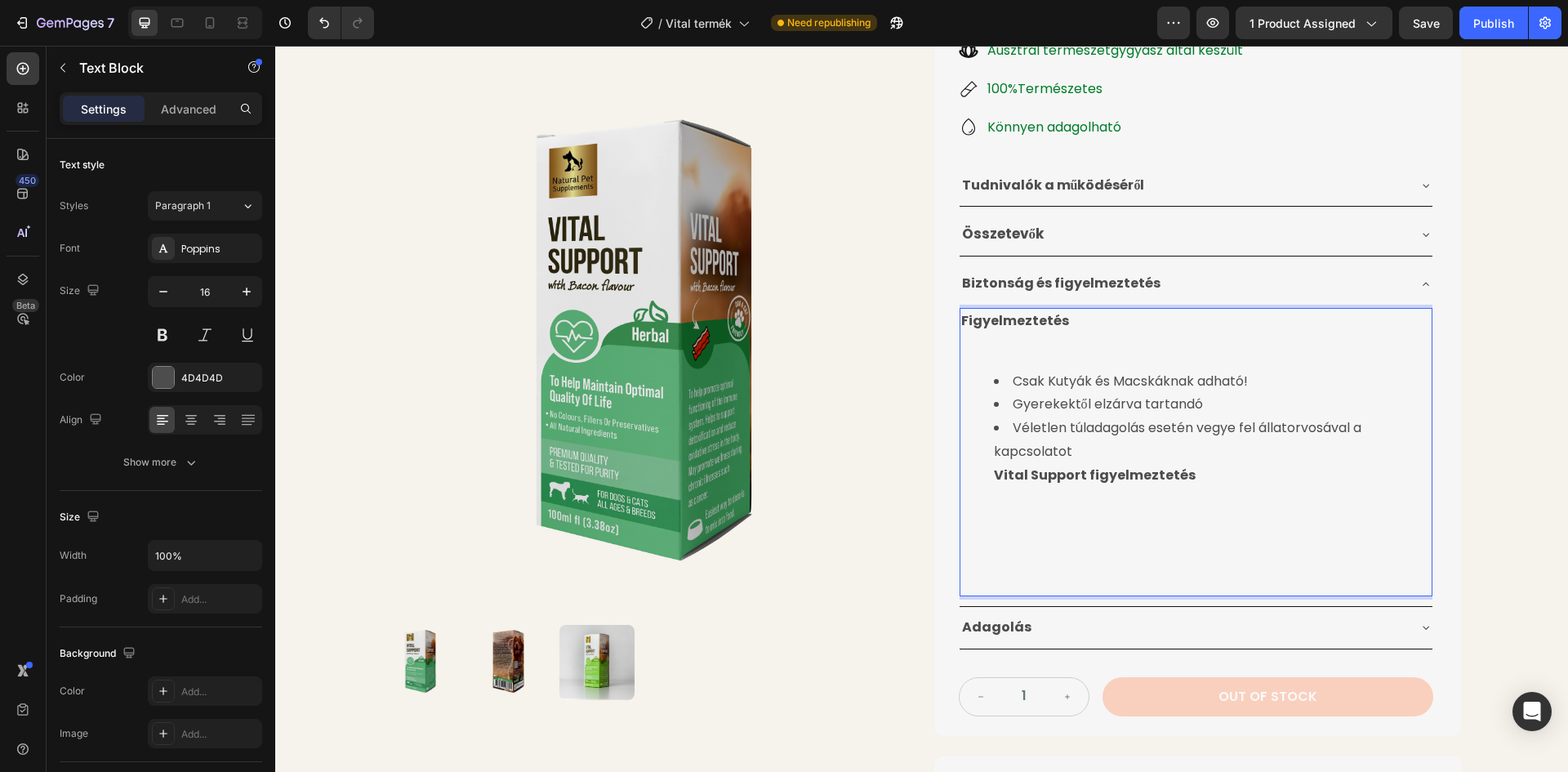
click at [987, 476] on ul "Csak Kutyák és Macskáknak adható! Gyerekektől elzárva tartandó Véletlen túladag…" at bounding box center [1195, 429] width 469 height 118
click at [987, 475] on ul "Csak Kutyák és Macskáknak adható! Gyerekektől elzárva tartandó Véletlen túladag…" at bounding box center [1195, 429] width 469 height 118
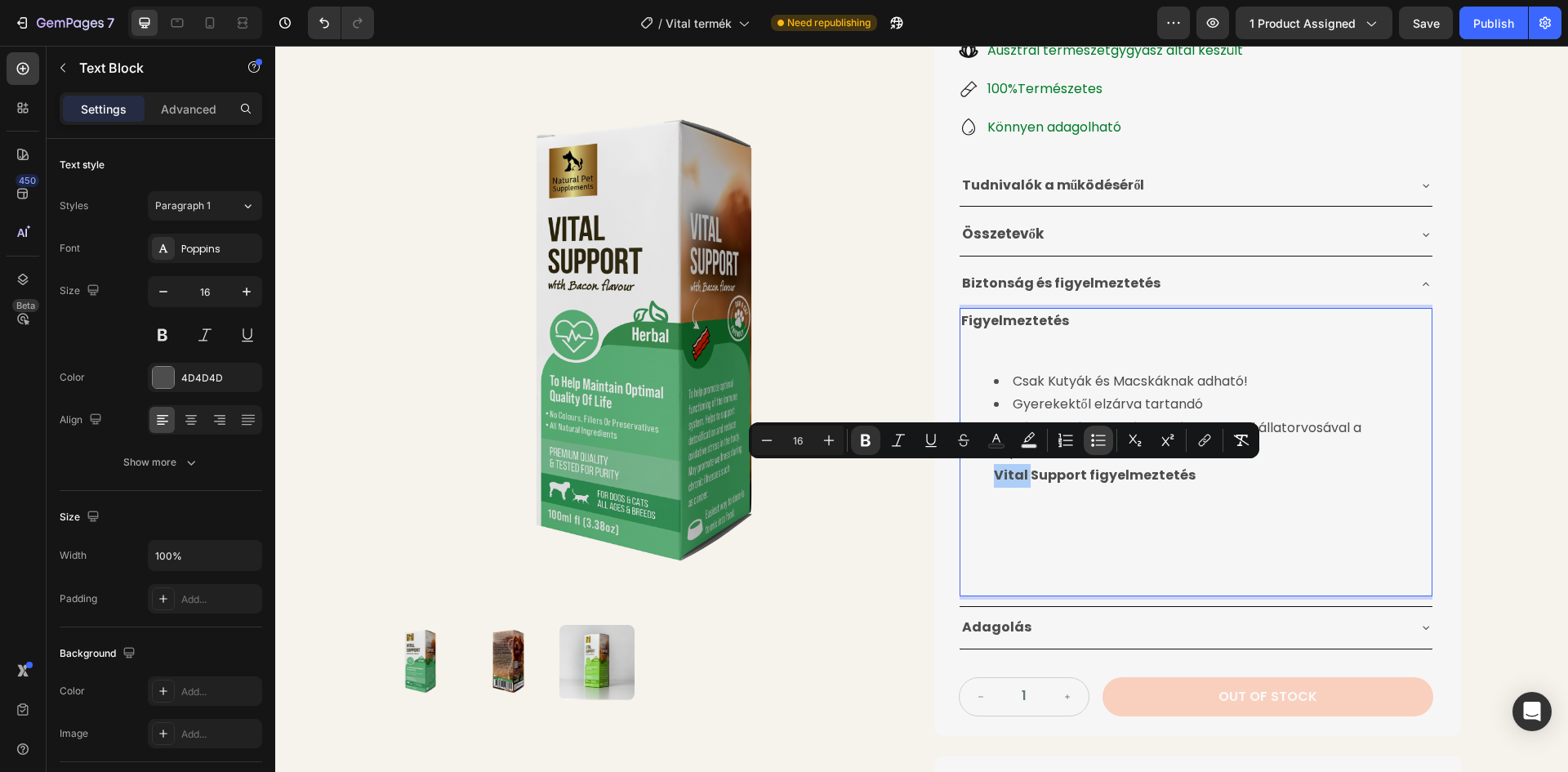
click at [1092, 442] on icon "Editor contextual toolbar" at bounding box center [1099, 440] width 17 height 17
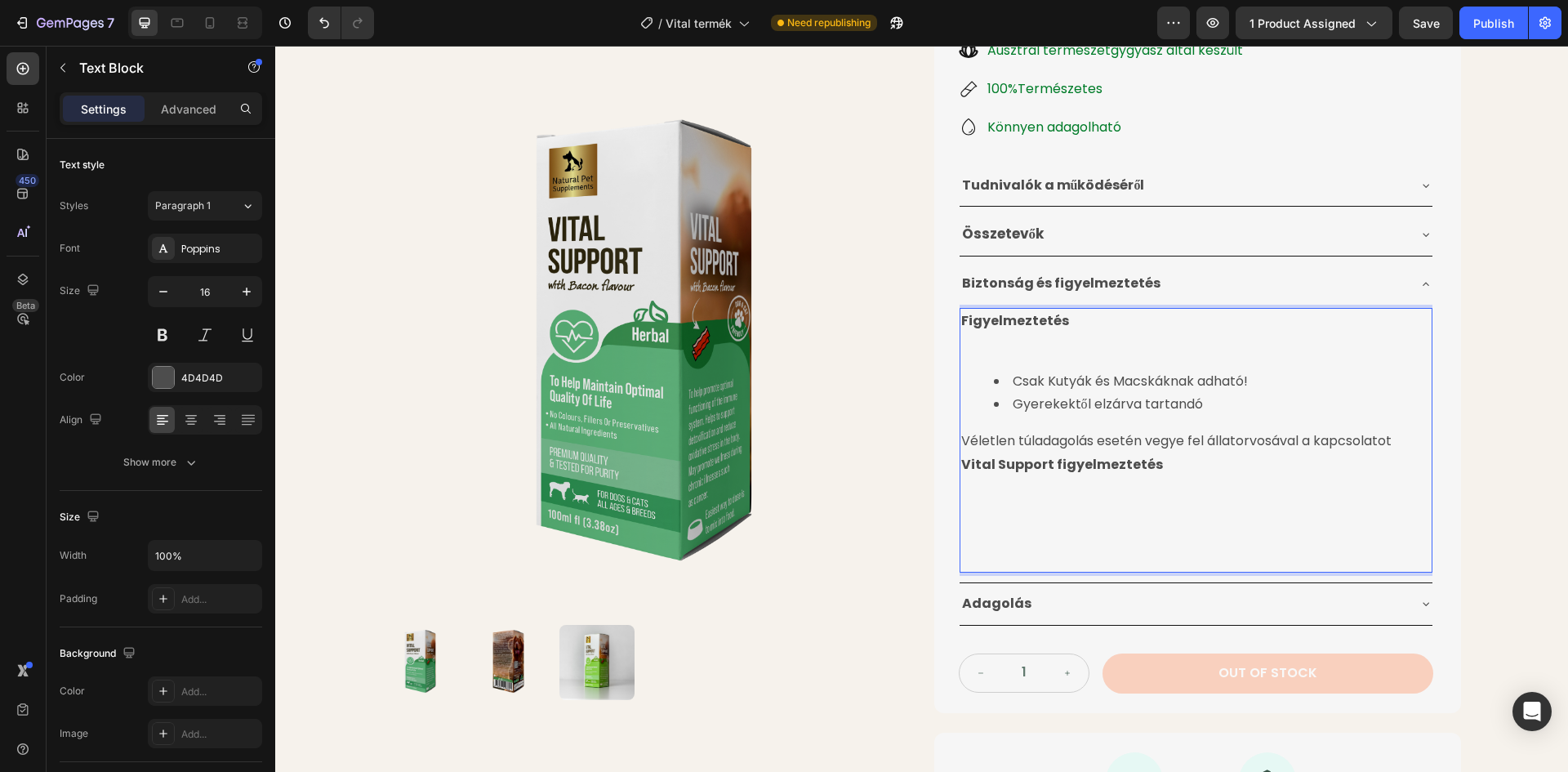
click at [1033, 517] on p "Rich Text Editor. Editing area: main" at bounding box center [1195, 523] width 469 height 93
click at [960, 464] on div "Figyelmeztetés Csak Kutyák és Macskáknak adható! Gyerekektől elzárva tartandó V…" at bounding box center [1196, 440] width 473 height 265
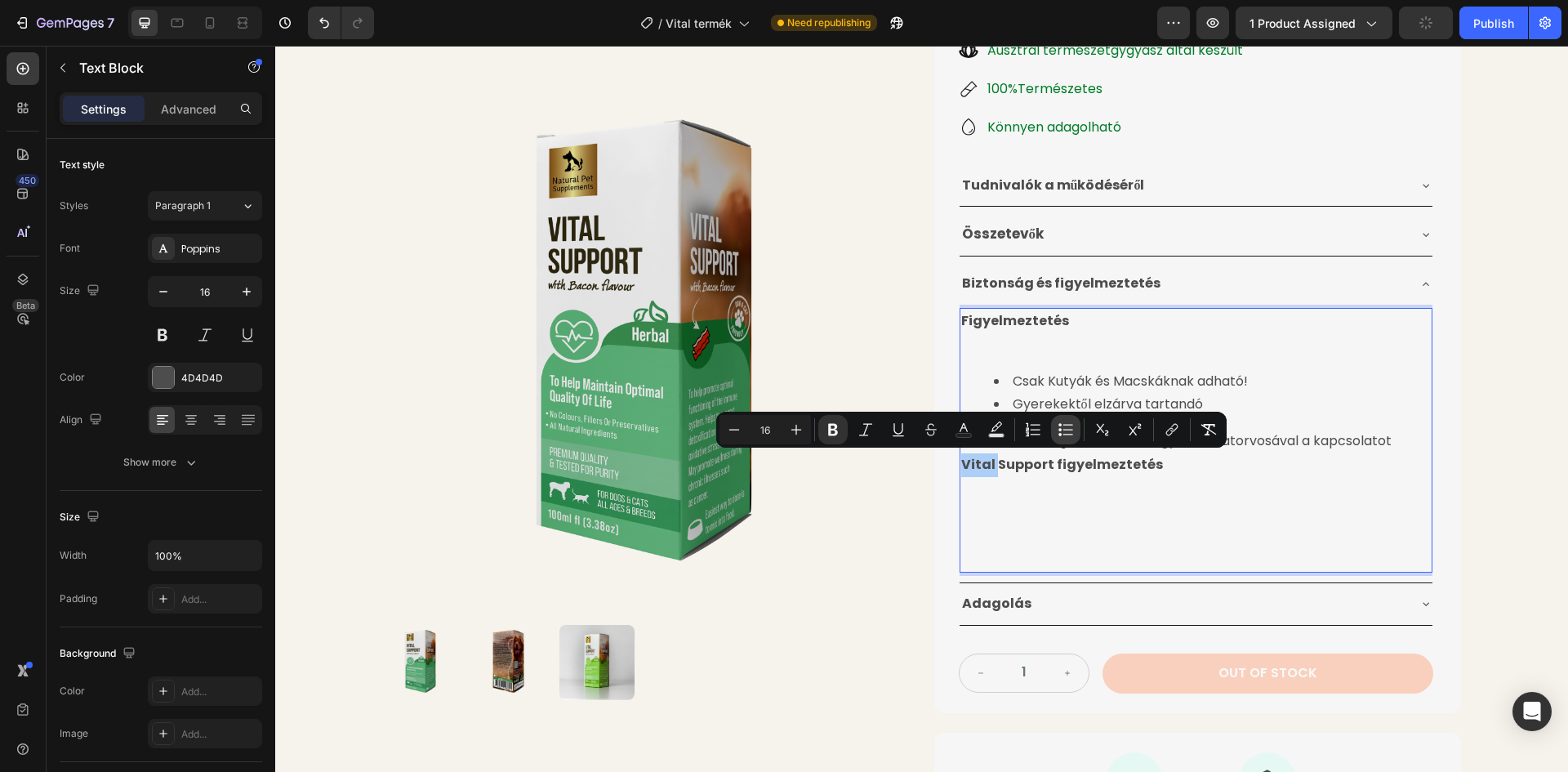
click at [1076, 429] on button "Bulleted List" at bounding box center [1066, 430] width 30 height 30
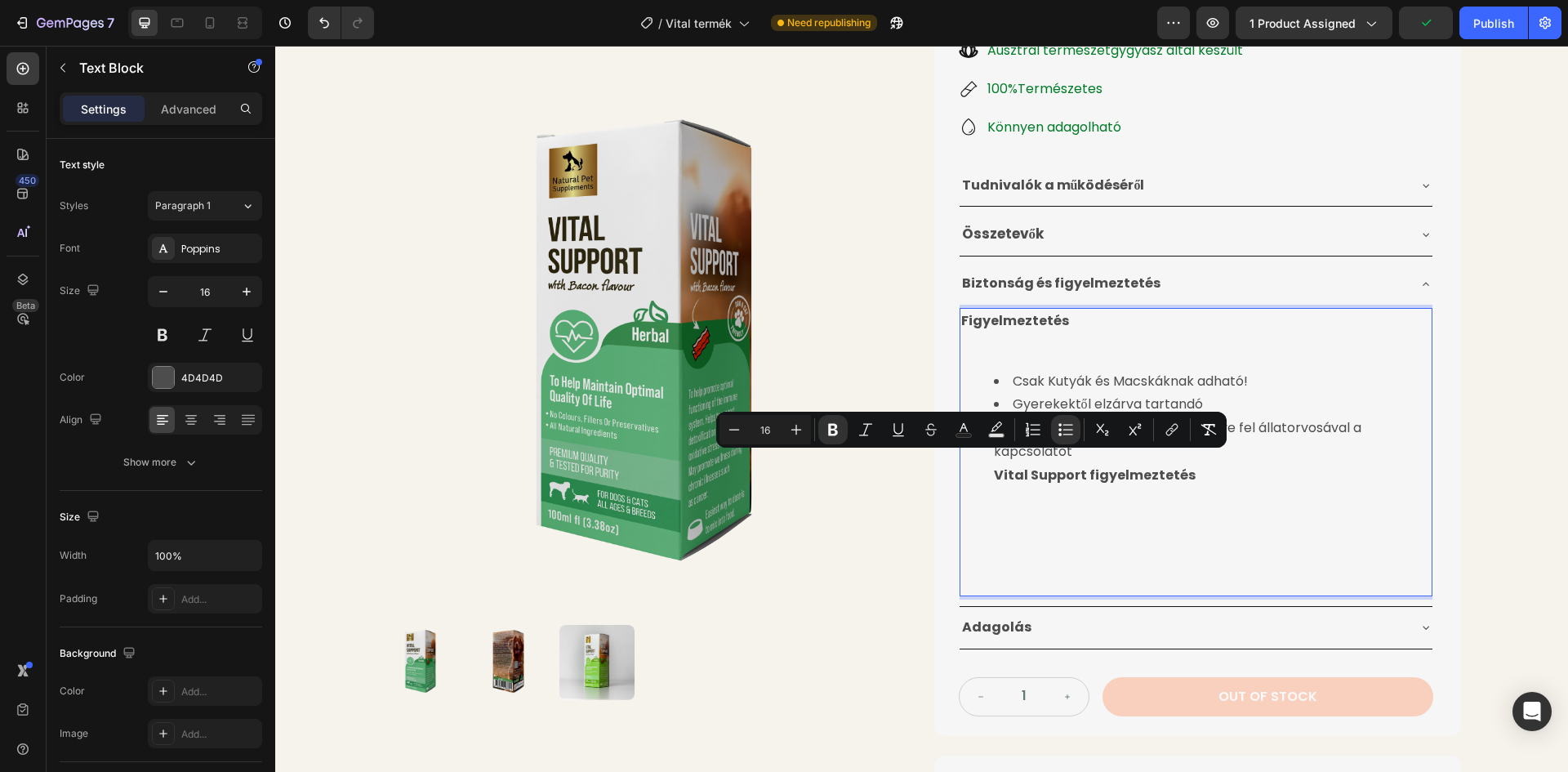
click at [999, 486] on li "Véletlen túladagolás esetén vegye fel állatorvosával a kapcsolatot Vital Suppor…" at bounding box center [1213, 450] width 437 height 70
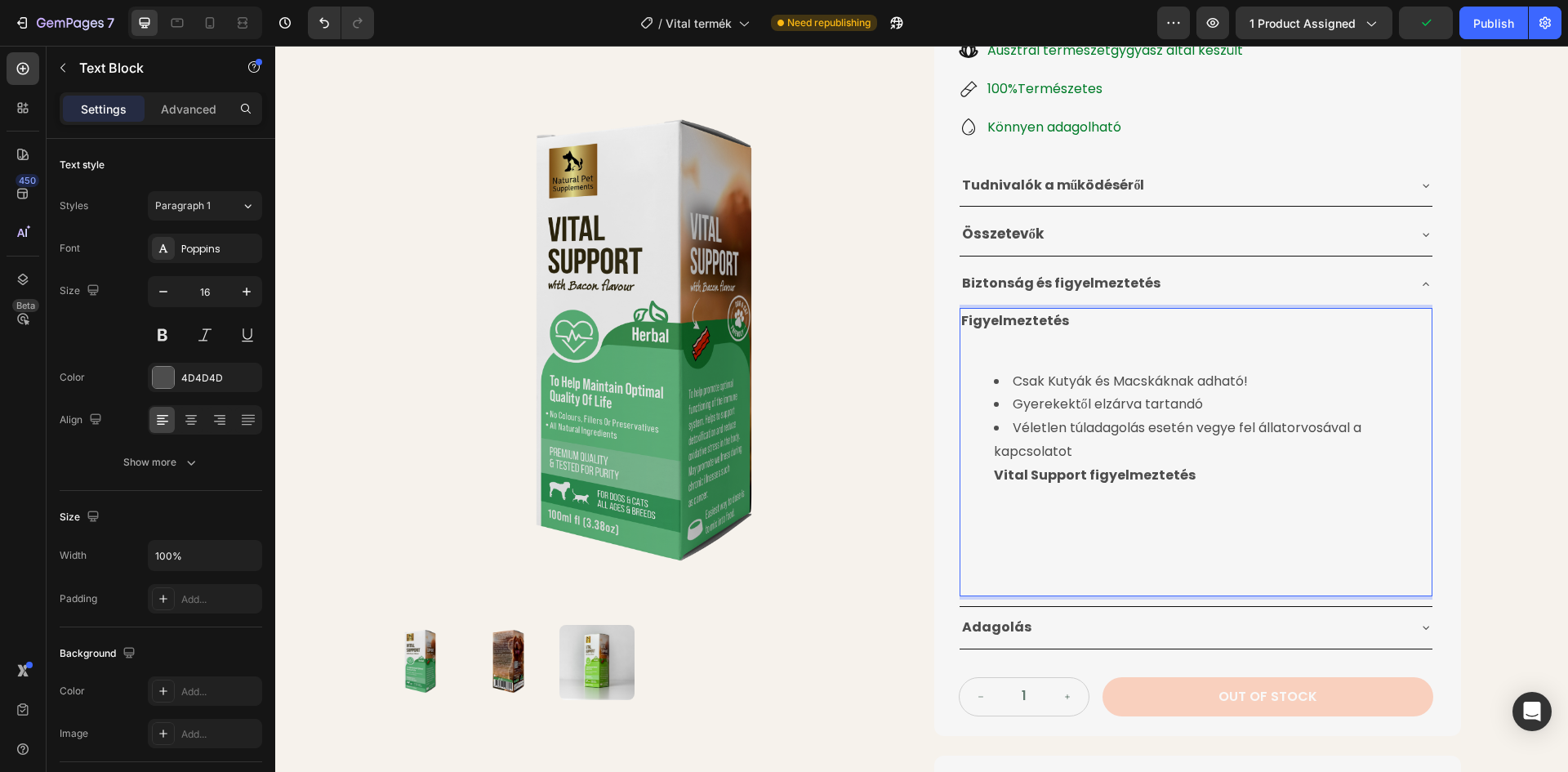
click at [987, 477] on ul "Csak Kutyák és Macskáknak adható! Gyerekektől elzárva tartandó Véletlen túladag…" at bounding box center [1195, 429] width 469 height 118
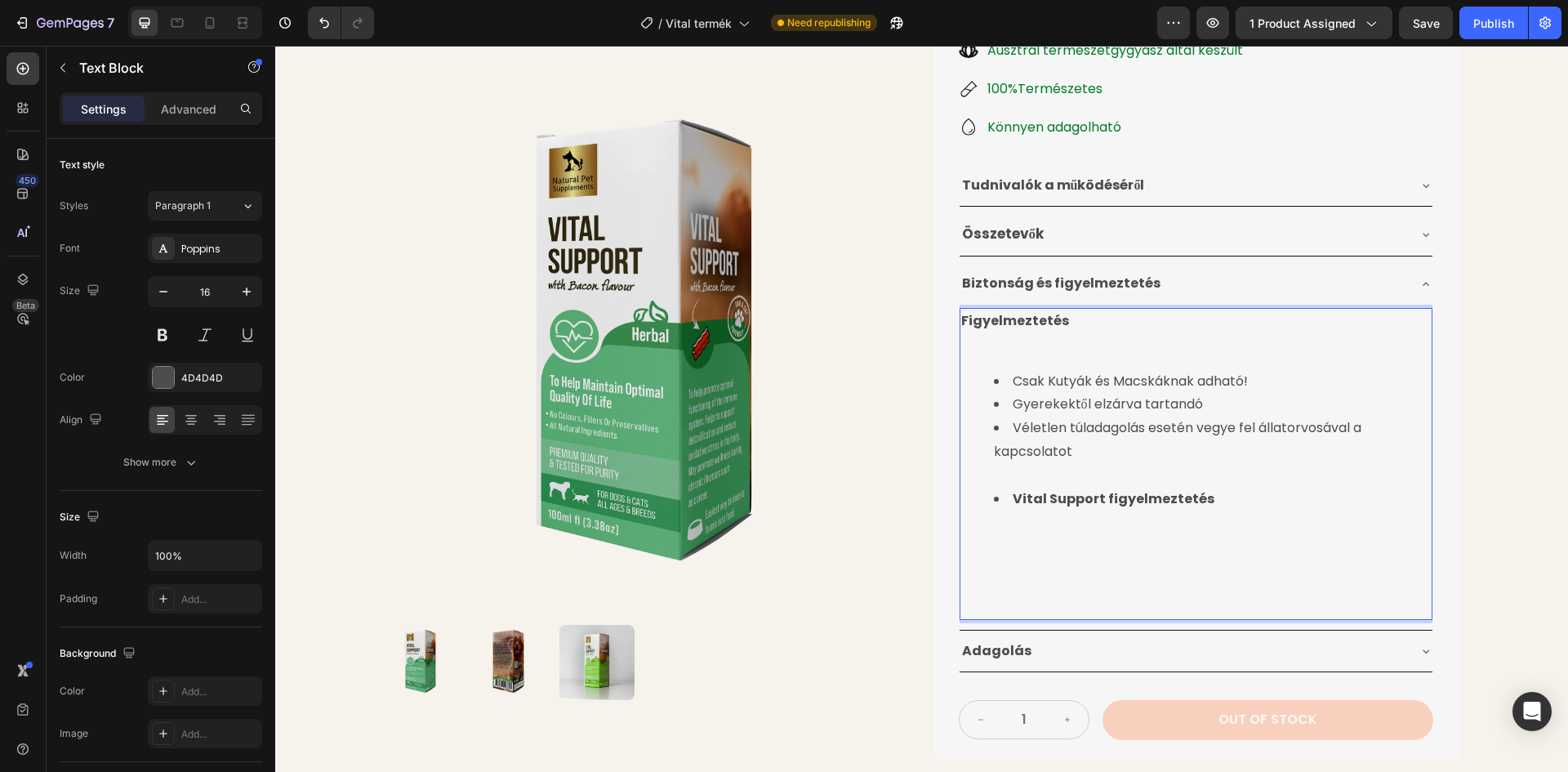
click at [1013, 501] on strong "Vital Support figyelmeztetés" at bounding box center [1114, 498] width 202 height 19
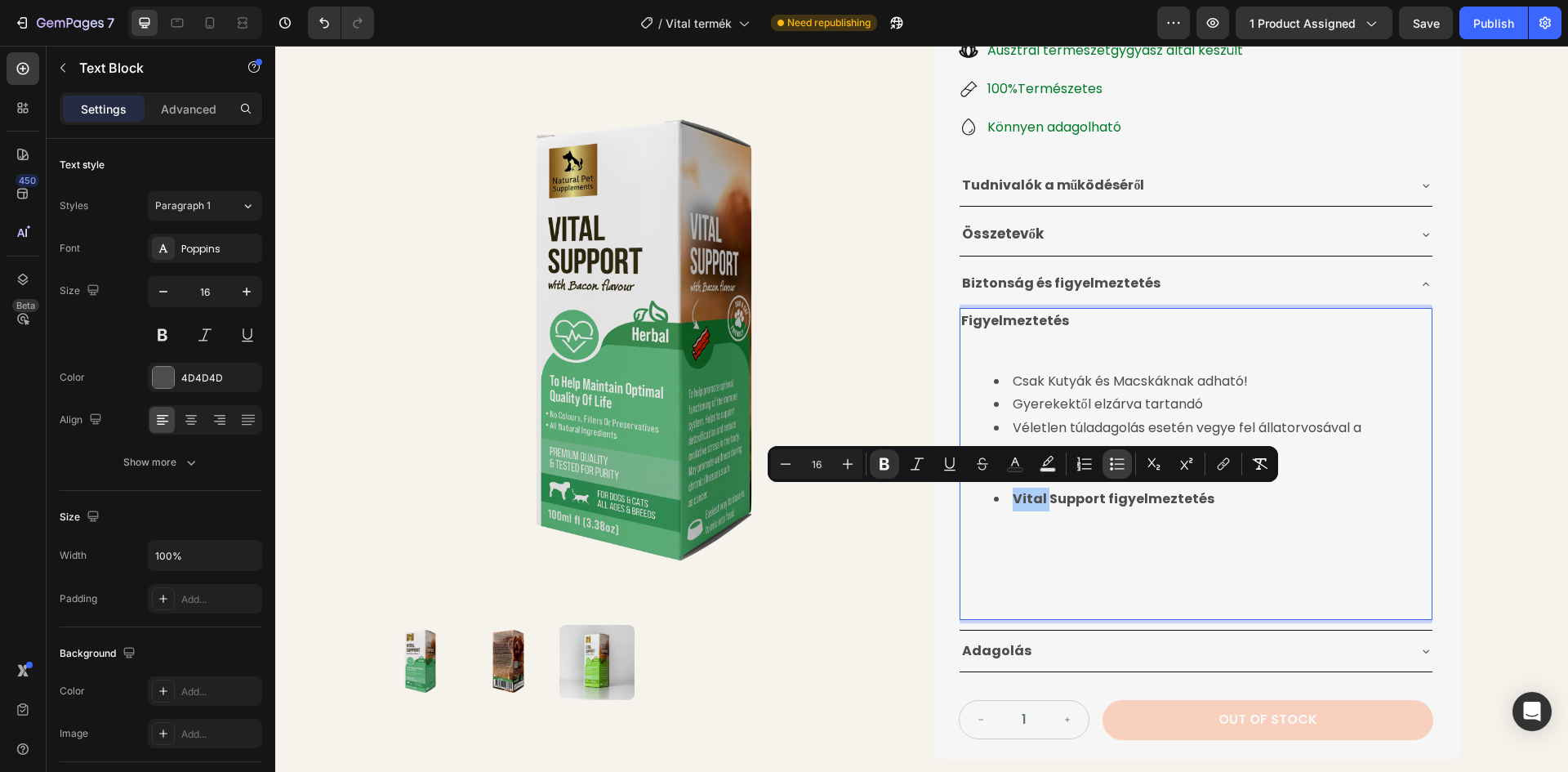
click at [1110, 459] on icon "Editor contextual toolbar" at bounding box center [1117, 463] width 17 height 17
click at [1166, 516] on p "Vital Support figyelmeztetés" at bounding box center [1195, 512] width 469 height 24
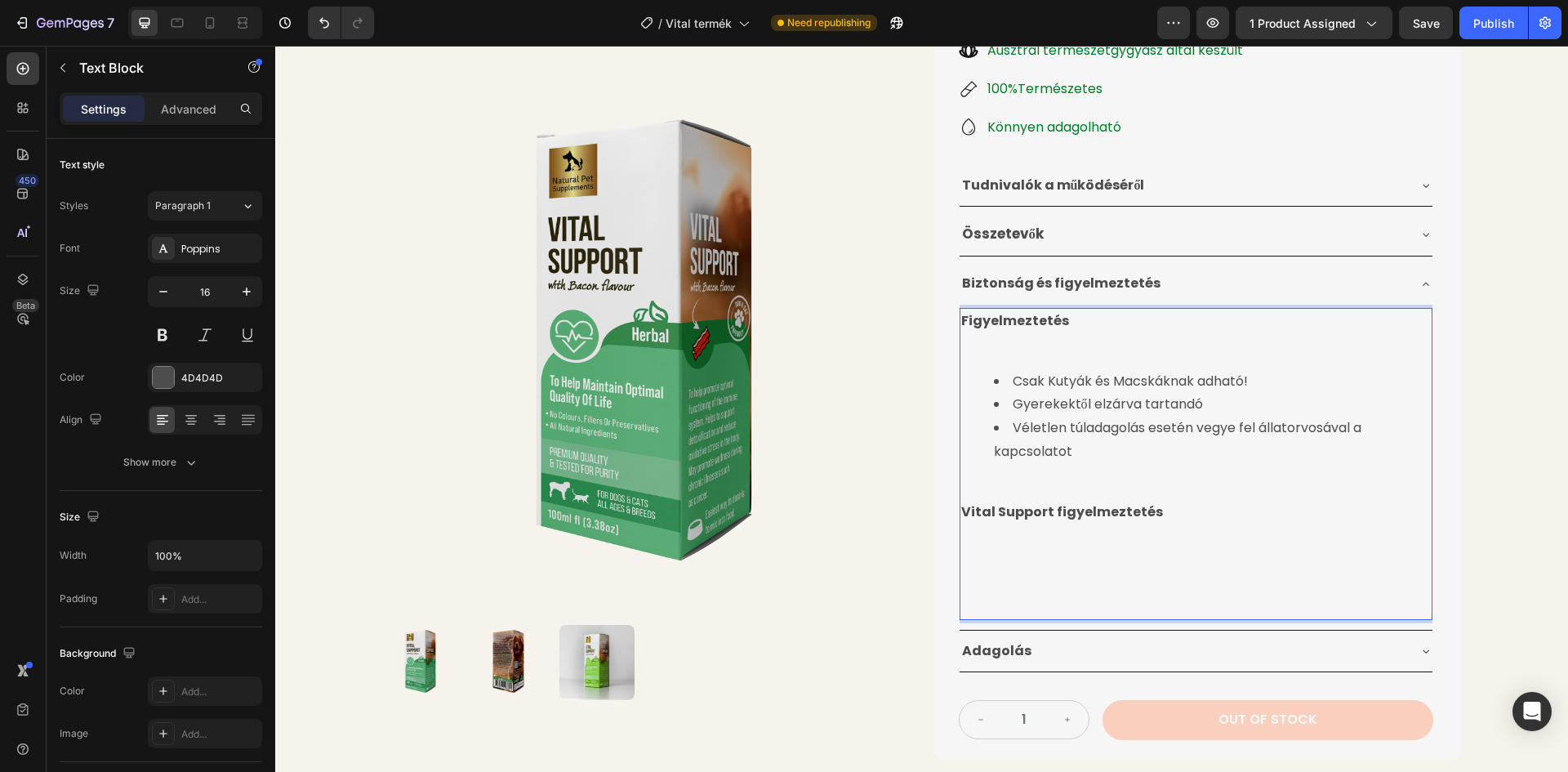
click at [996, 587] on p "Rich Text Editor. Editing area: main" at bounding box center [1195, 569] width 469 height 93
click at [969, 561] on p "⁠⁠⁠⁠⁠⁠⁠" at bounding box center [1195, 569] width 469 height 93
click at [967, 542] on p "⁠⁠⁠⁠⁠⁠⁠" at bounding box center [1195, 569] width 469 height 93
click at [965, 561] on p "⁠⁠⁠⁠⁠⁠⁠" at bounding box center [1195, 569] width 469 height 93
click at [976, 562] on p "⁠⁠⁠⁠⁠⁠⁠" at bounding box center [1195, 569] width 469 height 93
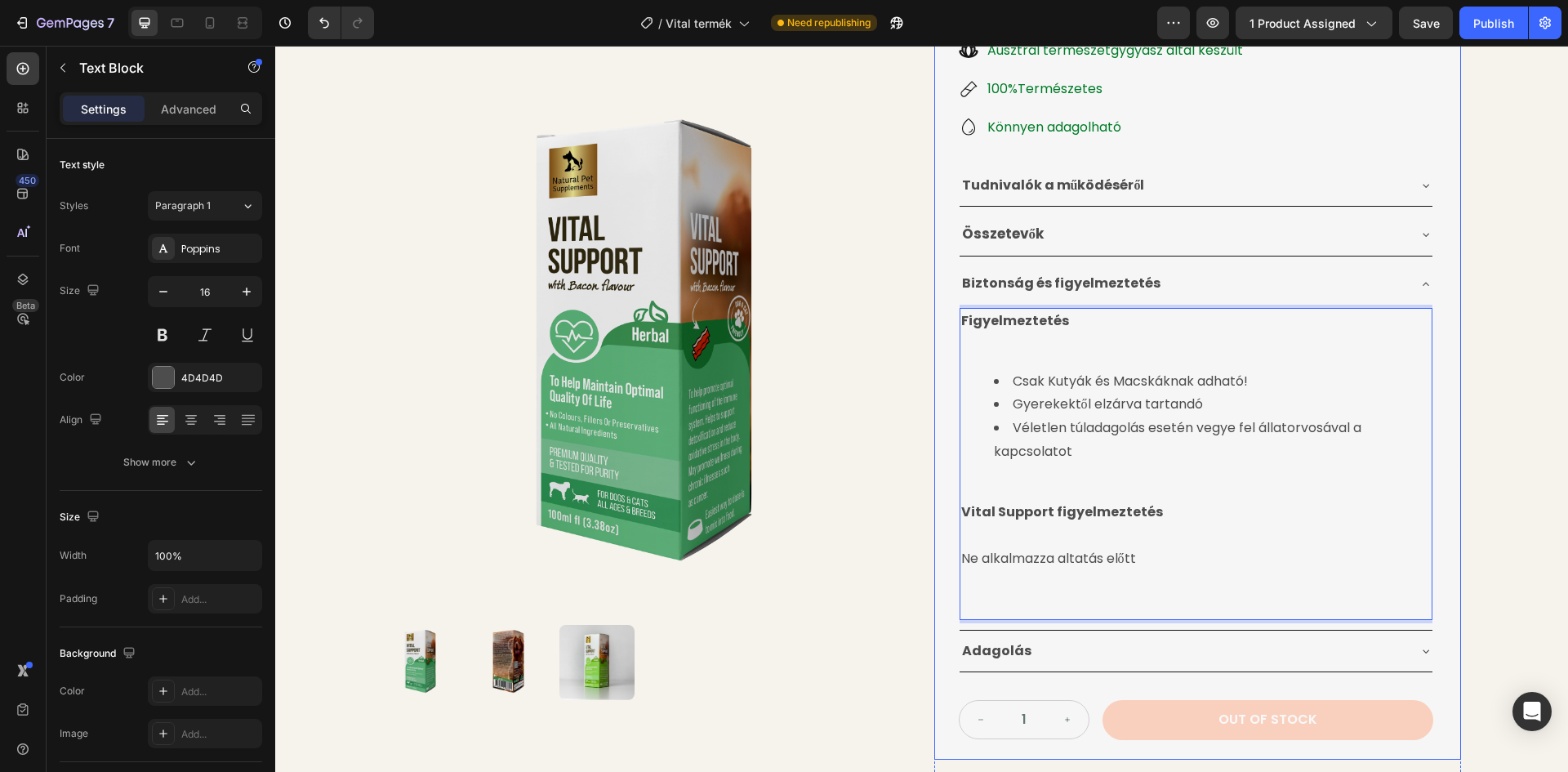
click at [960, 556] on div "Figyelmeztetés Csak Kutyák és Macskáknak adható! Gyerekektől elzárva tartandó V…" at bounding box center [1196, 463] width 473 height 312
drag, startPoint x: 957, startPoint y: 561, endPoint x: 1154, endPoint y: 554, distance: 197.1
click at [1154, 554] on p "⁠⁠⁠⁠⁠⁠⁠Ne alkalmazza altatás előtt" at bounding box center [1195, 569] width 469 height 93
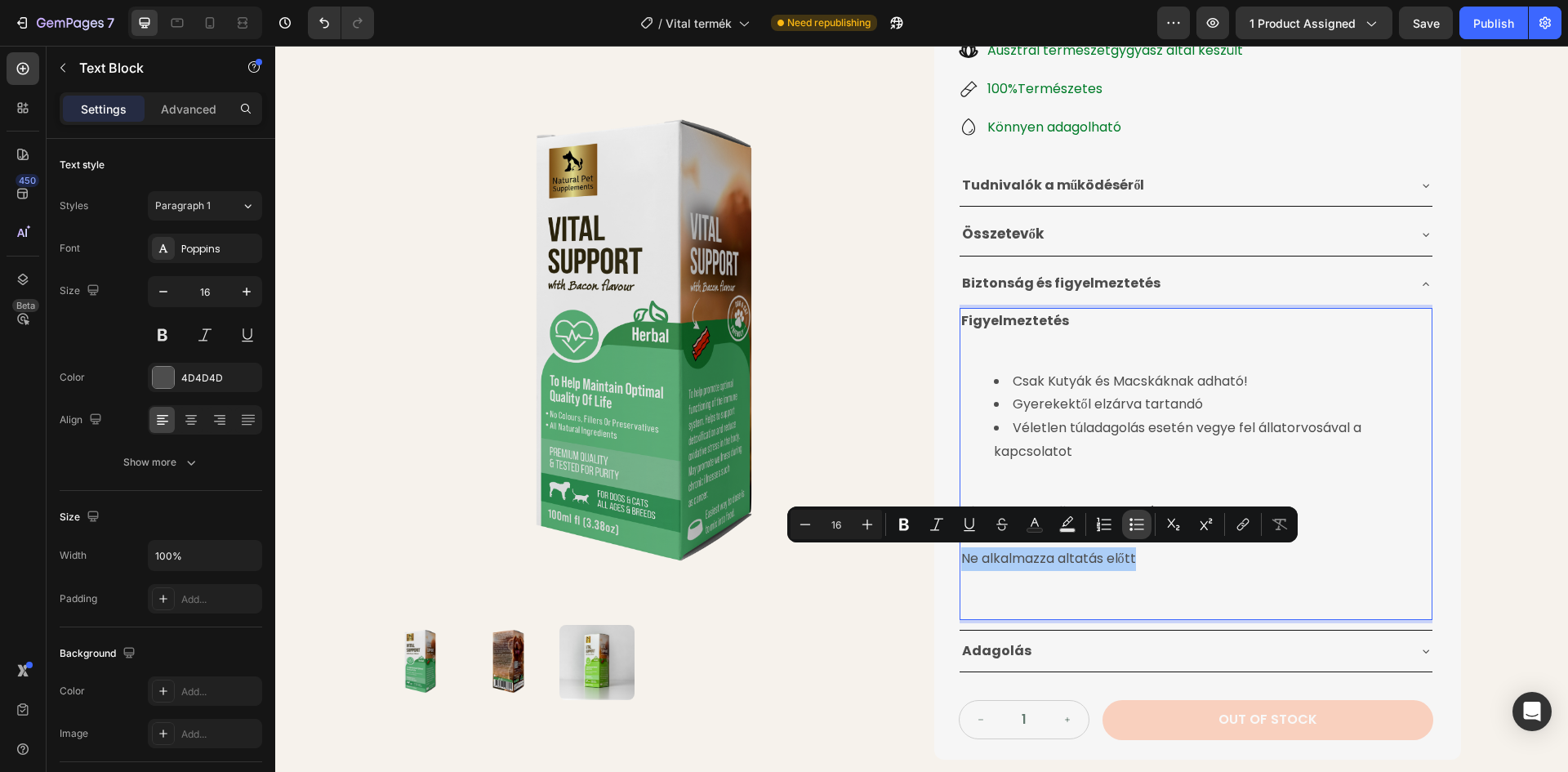
click at [1134, 523] on icon "Editor contextual toolbar" at bounding box center [1137, 524] width 17 height 17
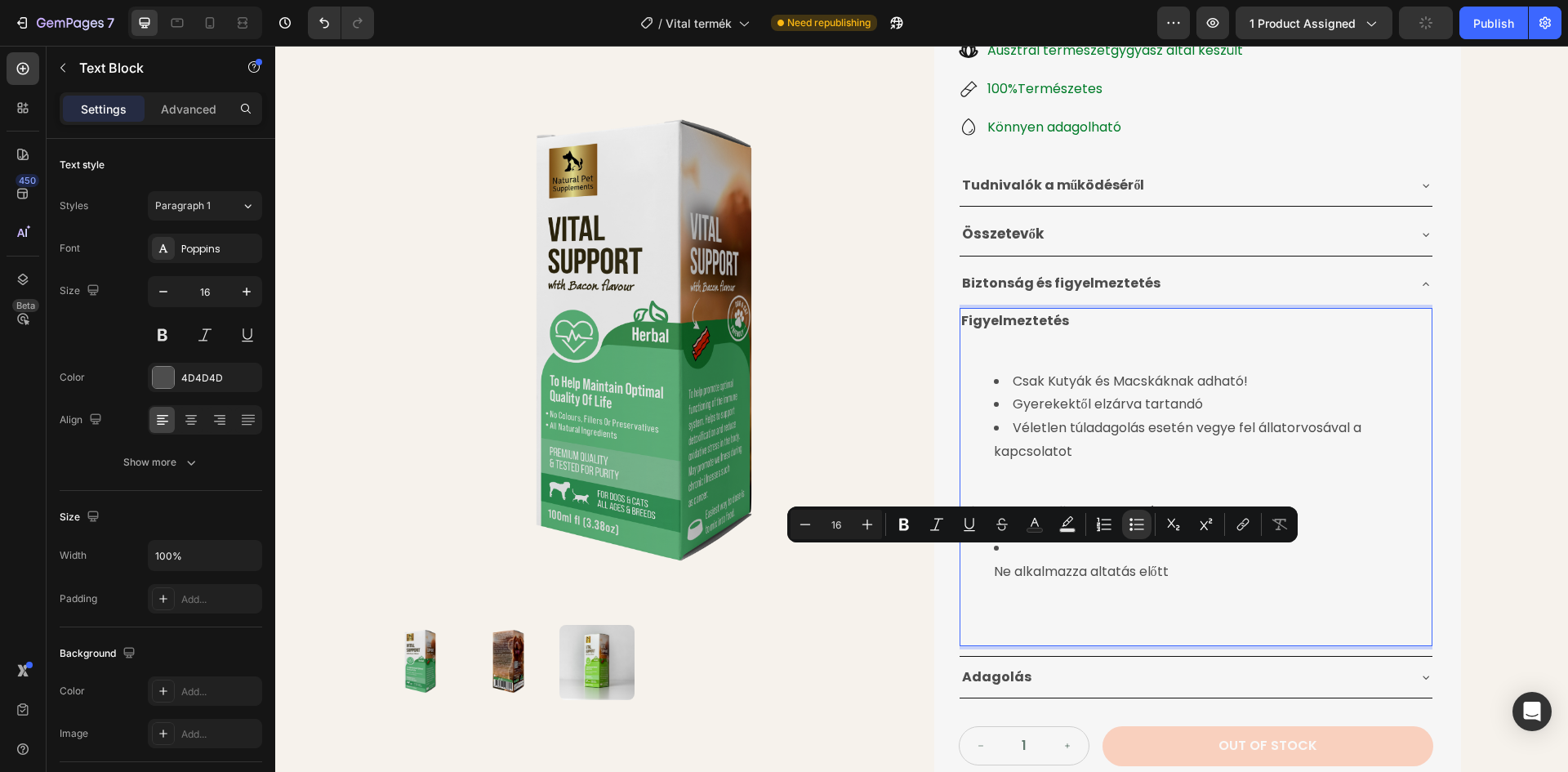
click at [1064, 579] on li "Ne alkalmazza altatás előtt" at bounding box center [1213, 583] width 437 height 93
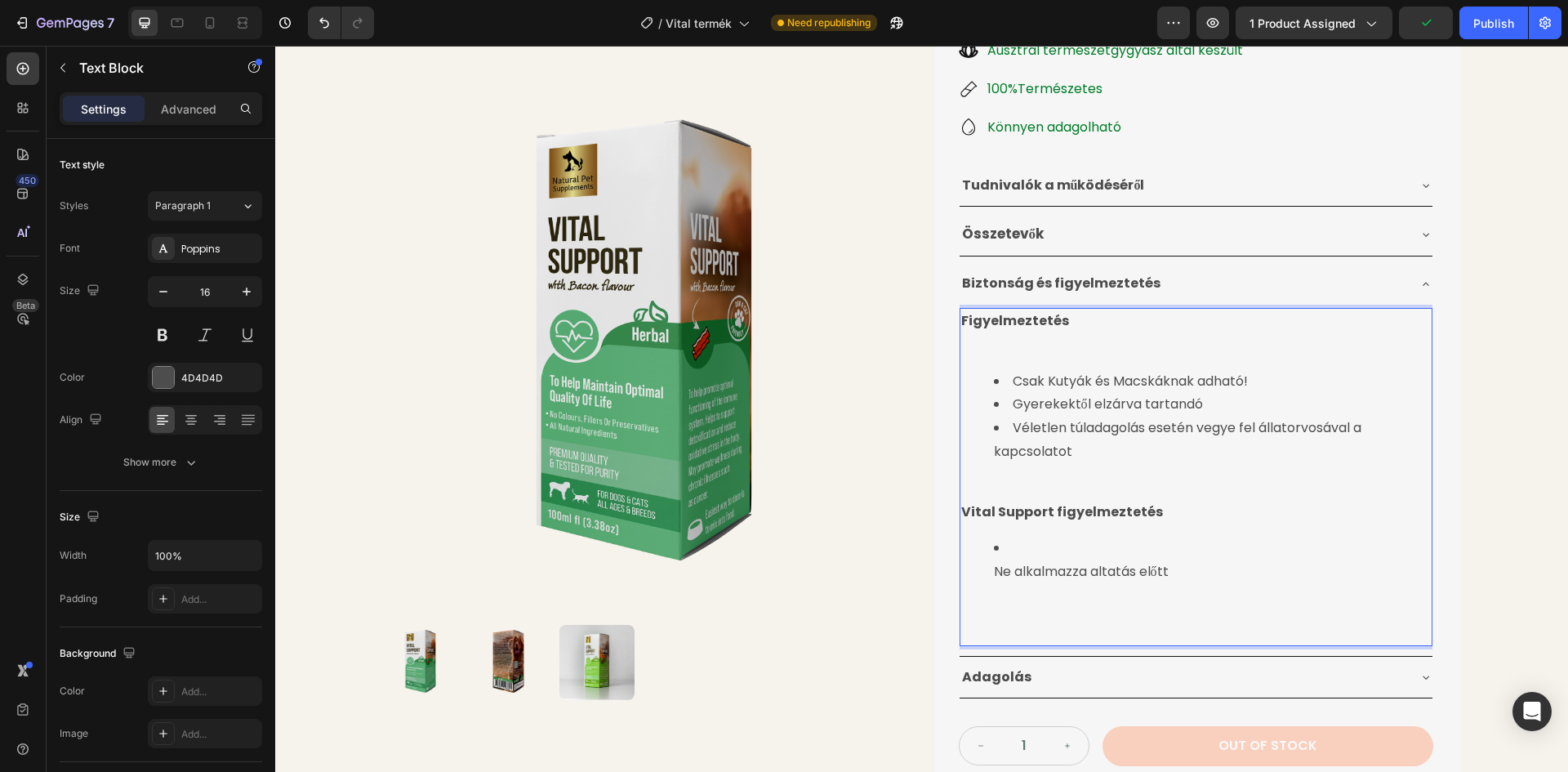
click at [995, 570] on li "Ne alkalmazza altatás előtt" at bounding box center [1213, 583] width 437 height 93
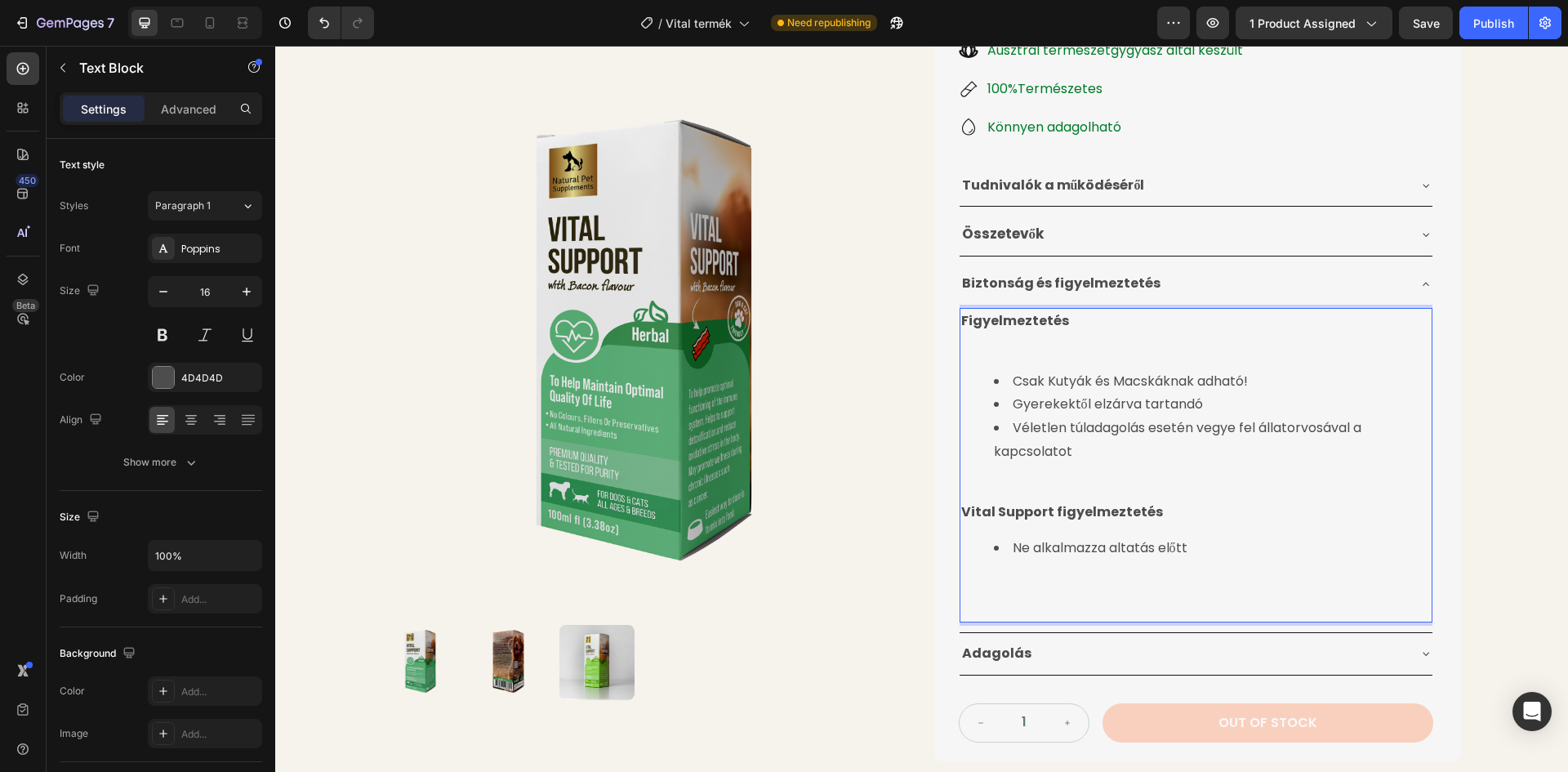
click at [1188, 551] on li "Ne alkalmazza altatás előtt" at bounding box center [1213, 571] width 437 height 70
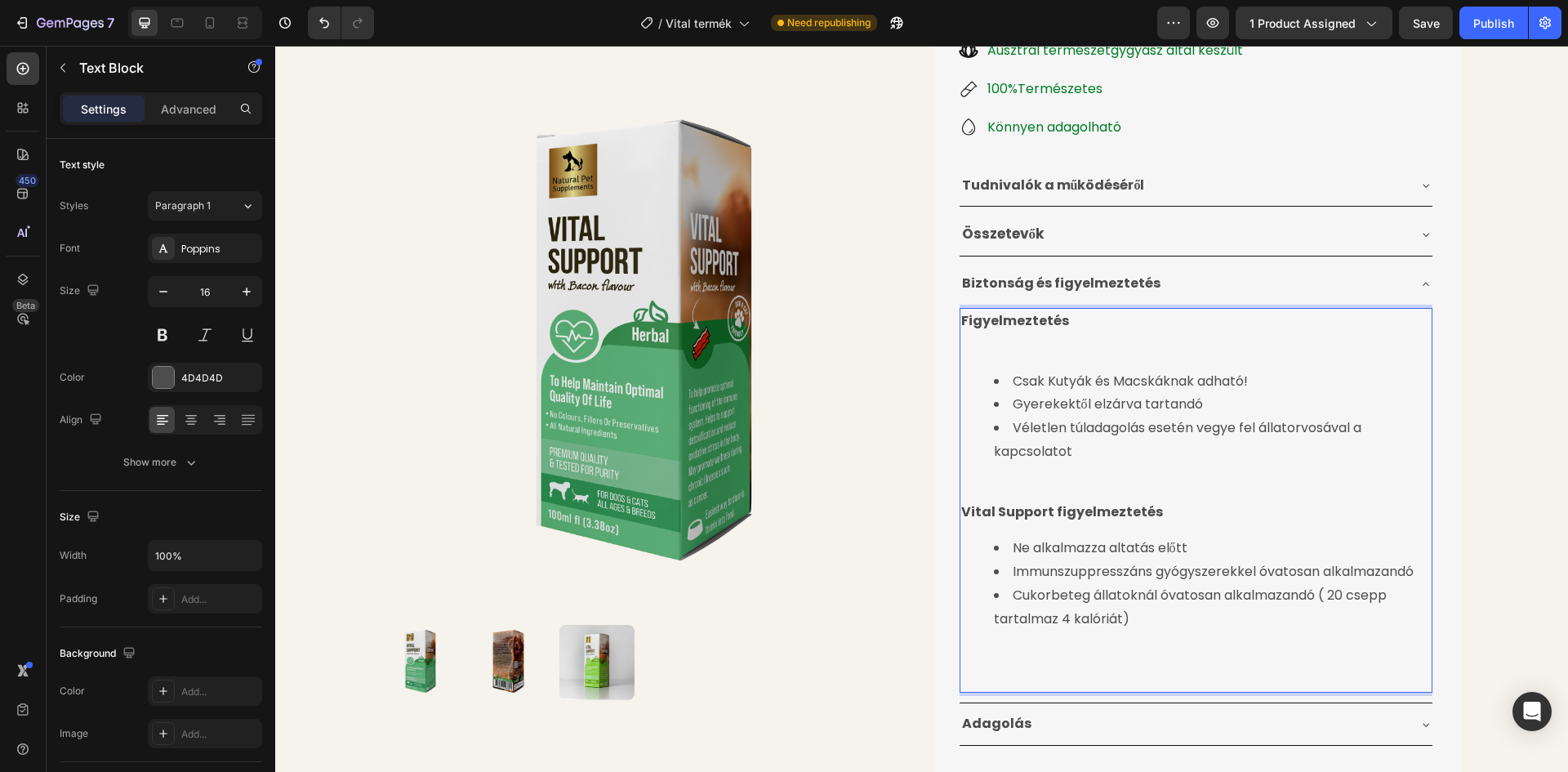
drag, startPoint x: 993, startPoint y: 667, endPoint x: 977, endPoint y: 675, distance: 17.9
click at [995, 667] on li "⁠⁠⁠⁠⁠⁠⁠Cukorbeteg állatoknál óvatosan alkalmazandó ( 20 csepp tartalmaz 4 kalór…" at bounding box center [1213, 630] width 437 height 93
click at [976, 683] on div "Figyelmeztetés Csak Kutyák és Macskáknak adható! Gyerekektől elzárva tartandó V…" at bounding box center [1196, 500] width 473 height 385
click at [960, 682] on div "Figyelmeztetés Csak Kutyák és Macskáknak adható! Gyerekektől elzárva tartandó V…" at bounding box center [1196, 500] width 473 height 385
click at [987, 683] on div "Figyelmeztetés Csak Kutyák és Macskáknak adható! Gyerekektől elzárva tartandó V…" at bounding box center [1196, 500] width 473 height 385
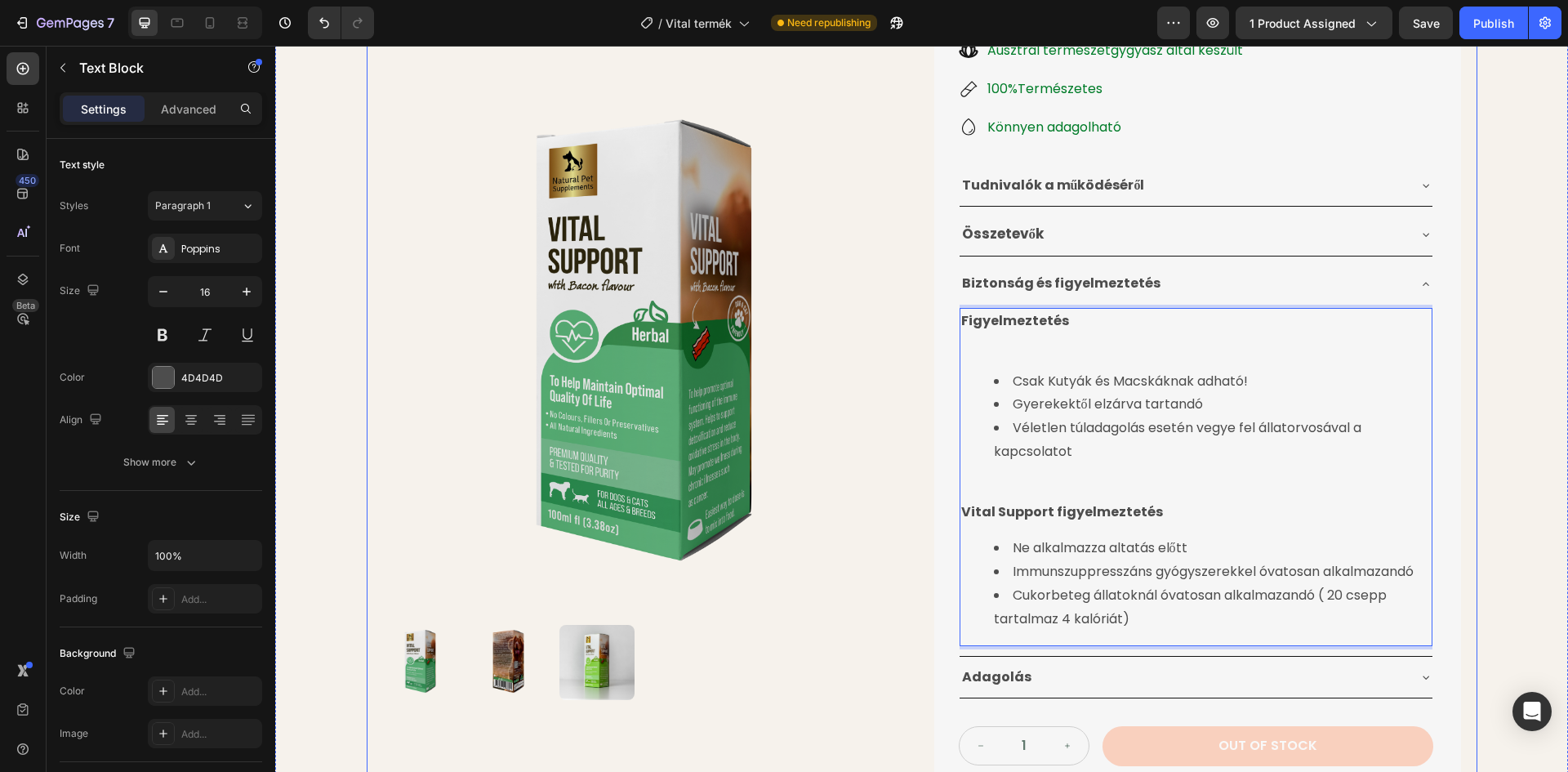
click at [1502, 362] on div "Product Images Életminőséget Javító Gyógynövénytinktúra Product Title 24.990 Ft…" at bounding box center [922, 327] width 1293 height 1235
click at [1197, 323] on p "Figyelmeztetés" at bounding box center [1195, 322] width 469 height 24
click at [1518, 318] on div "Product Images Életminőséget Javító Gyógynövénytinktúra Product Title 24.990 Ft…" at bounding box center [922, 327] width 1293 height 1235
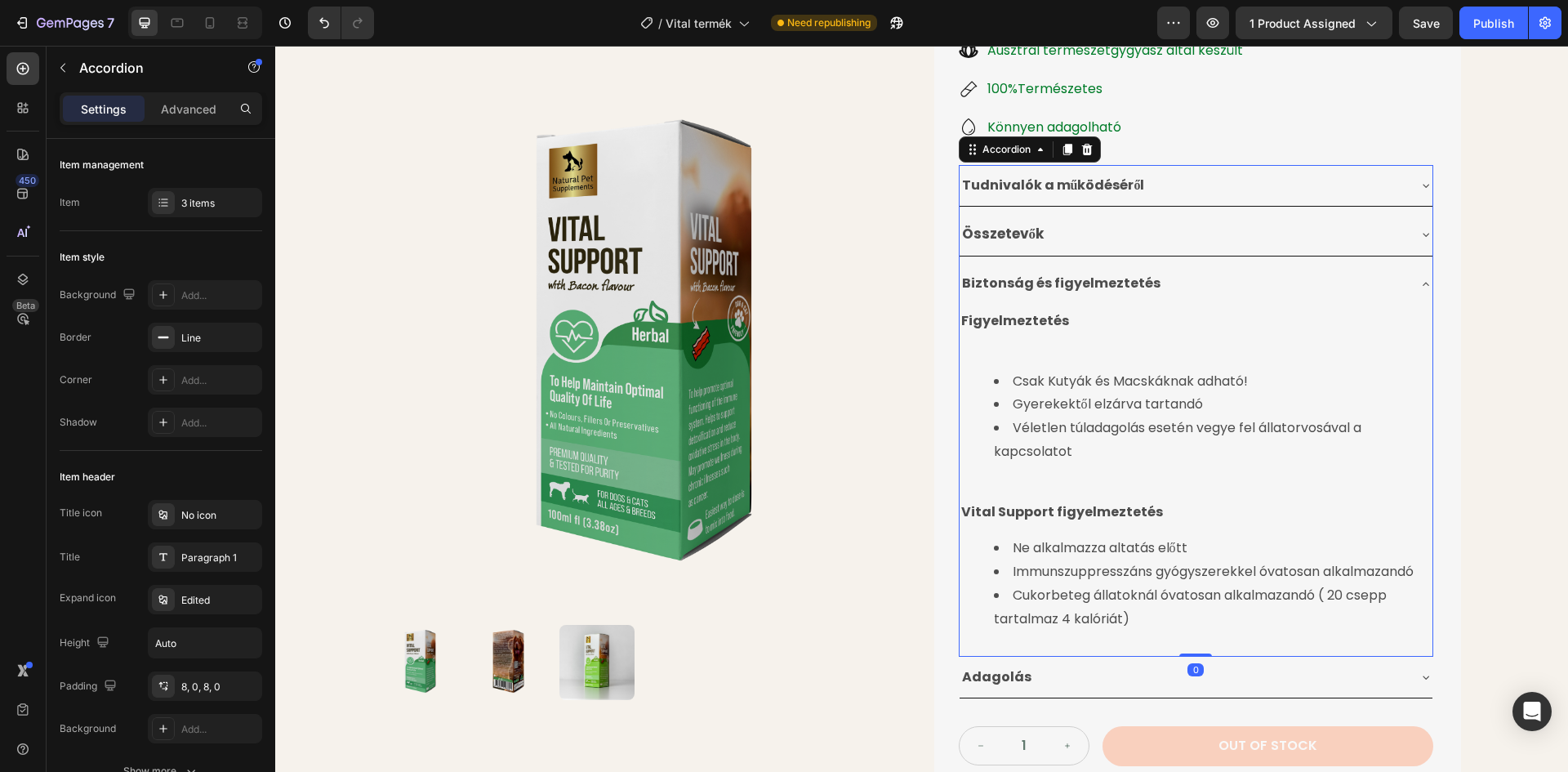
click at [1395, 279] on div "Biztonság és figyelmeztetés" at bounding box center [1183, 283] width 447 height 29
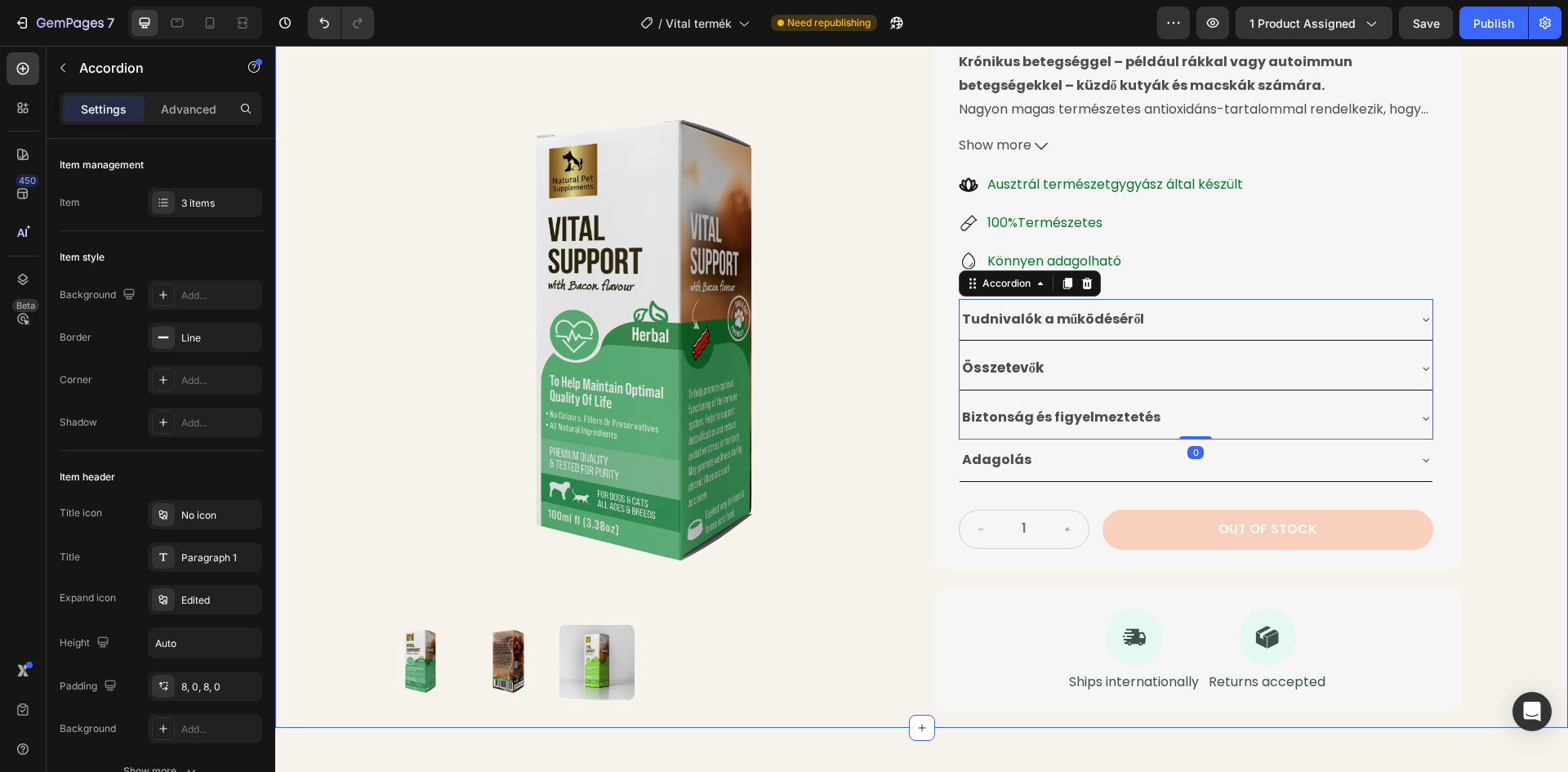
scroll to position [287, 0]
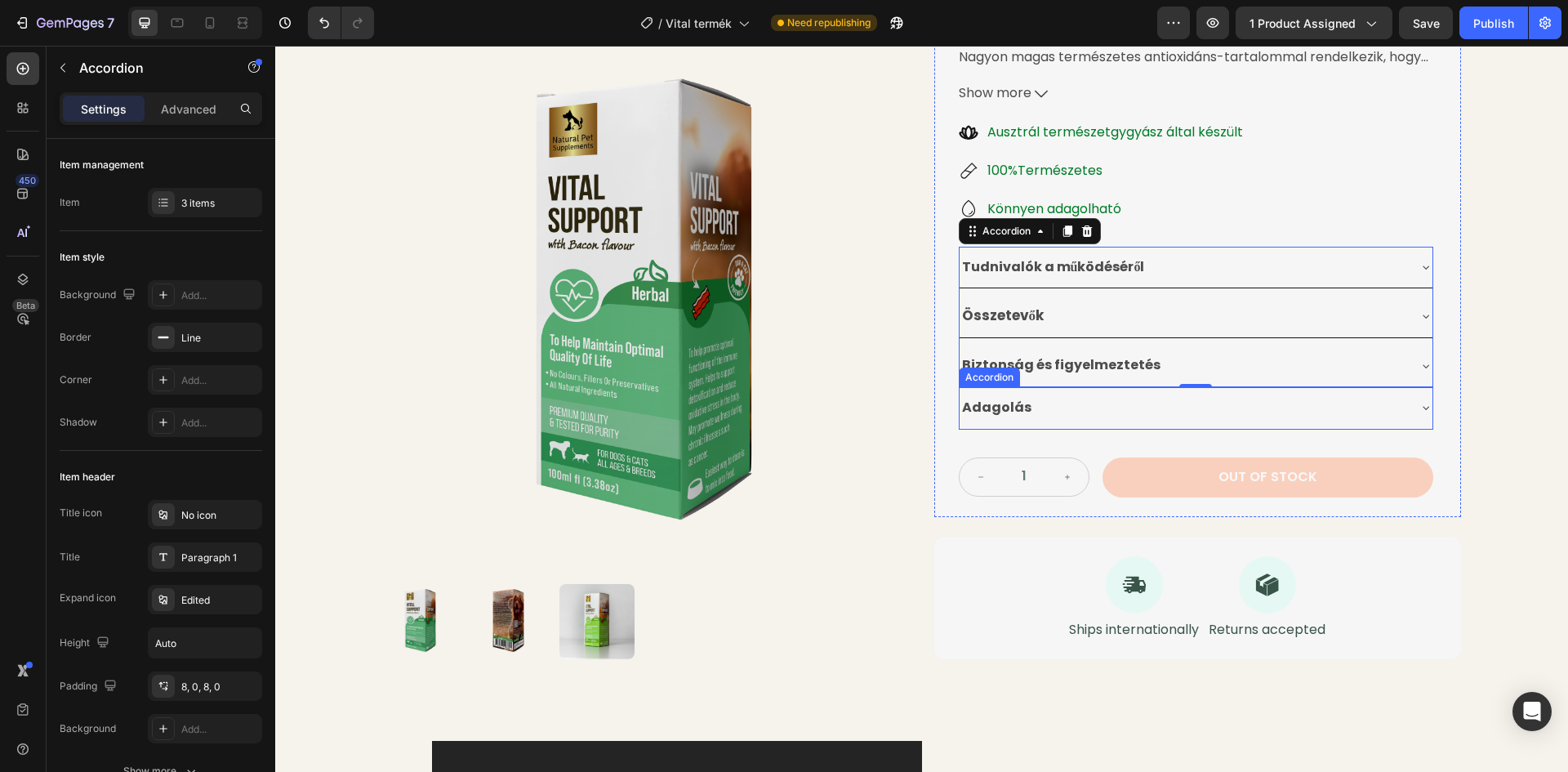
click at [1117, 406] on div "Adagolás" at bounding box center [1183, 407] width 447 height 29
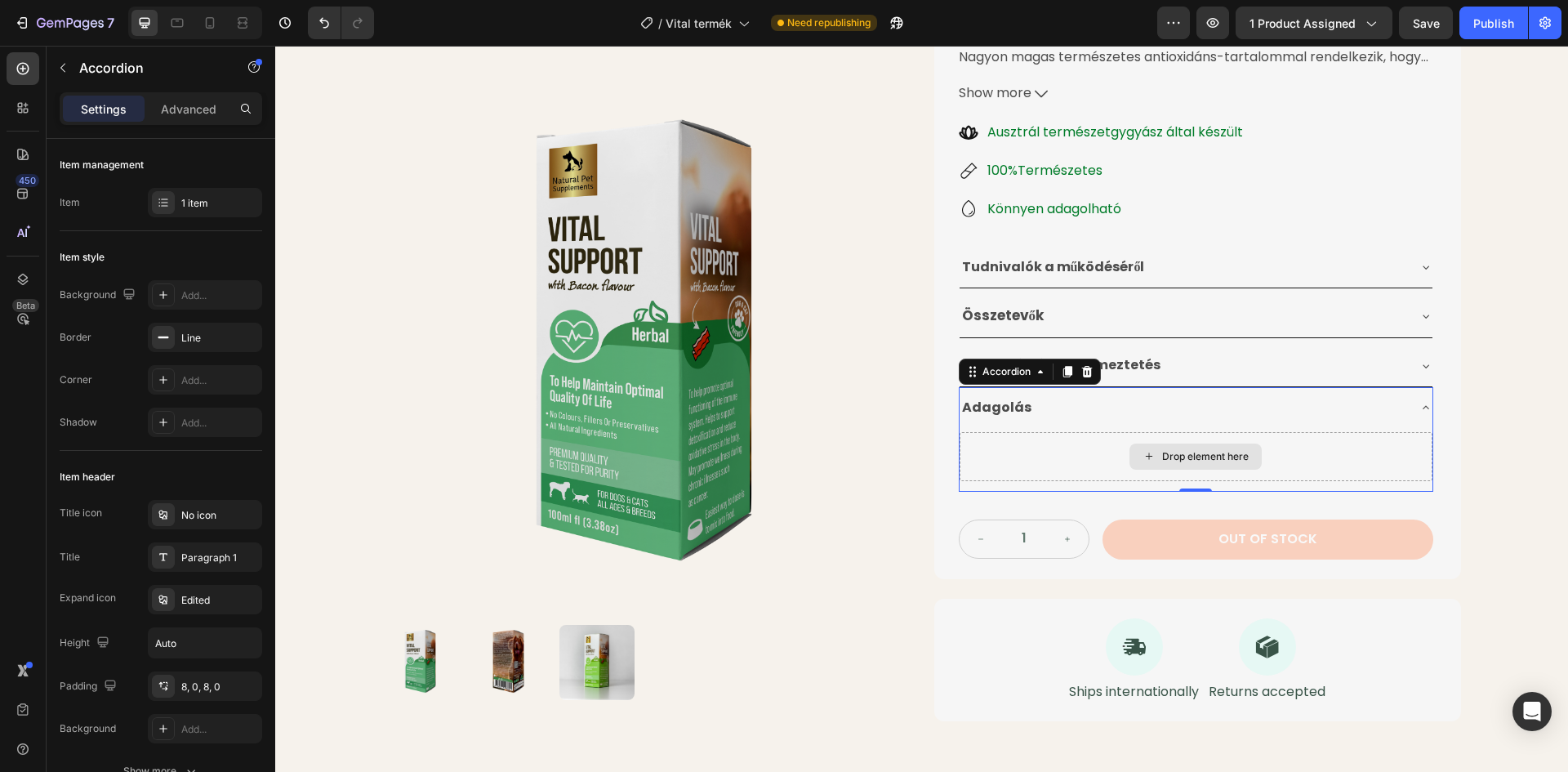
click at [1057, 457] on div "Drop element here" at bounding box center [1196, 456] width 473 height 49
click at [63, 64] on icon "button" at bounding box center [62, 67] width 13 height 13
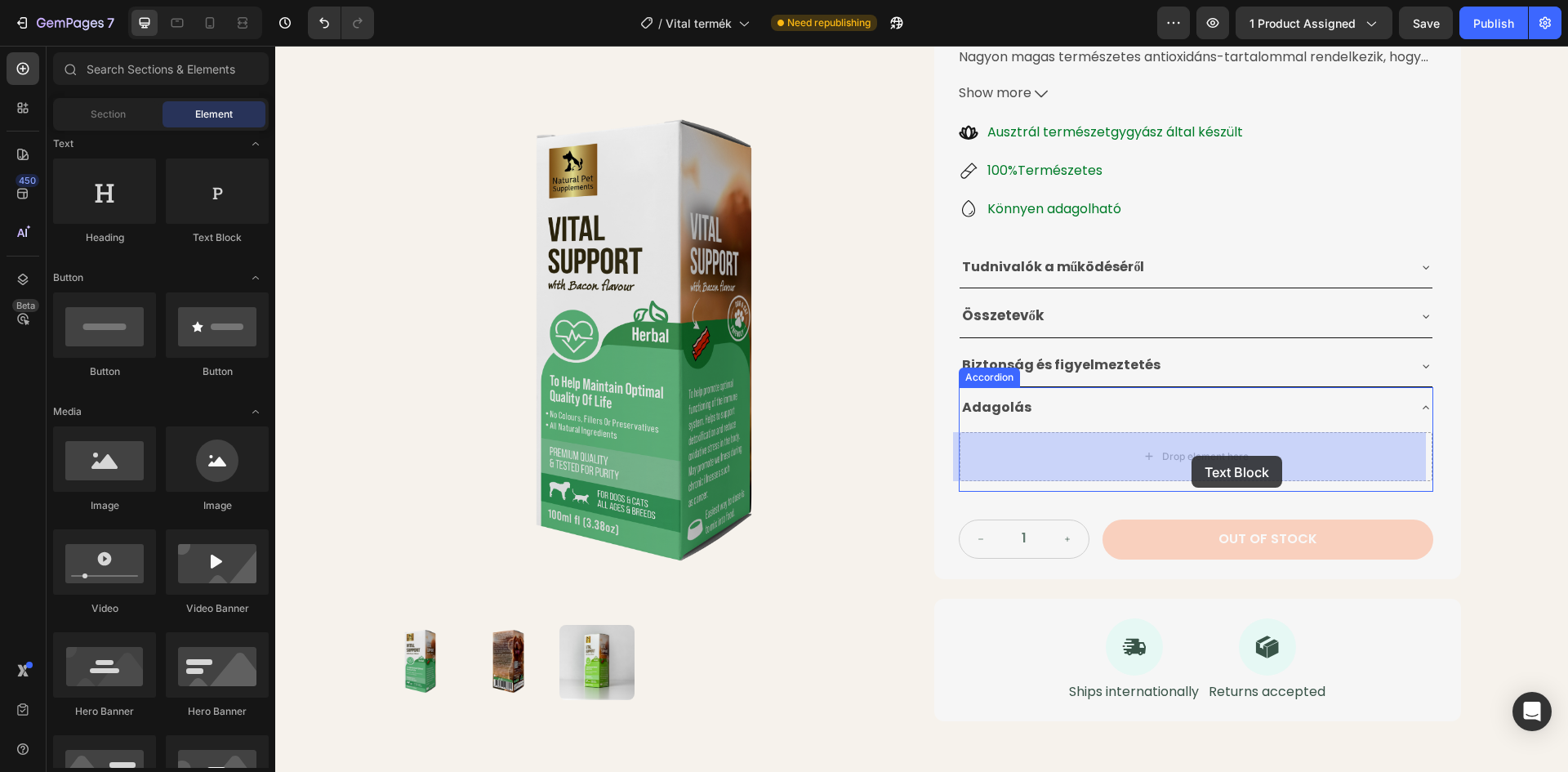
drag, startPoint x: 490, startPoint y: 244, endPoint x: 1190, endPoint y: 455, distance: 731.1
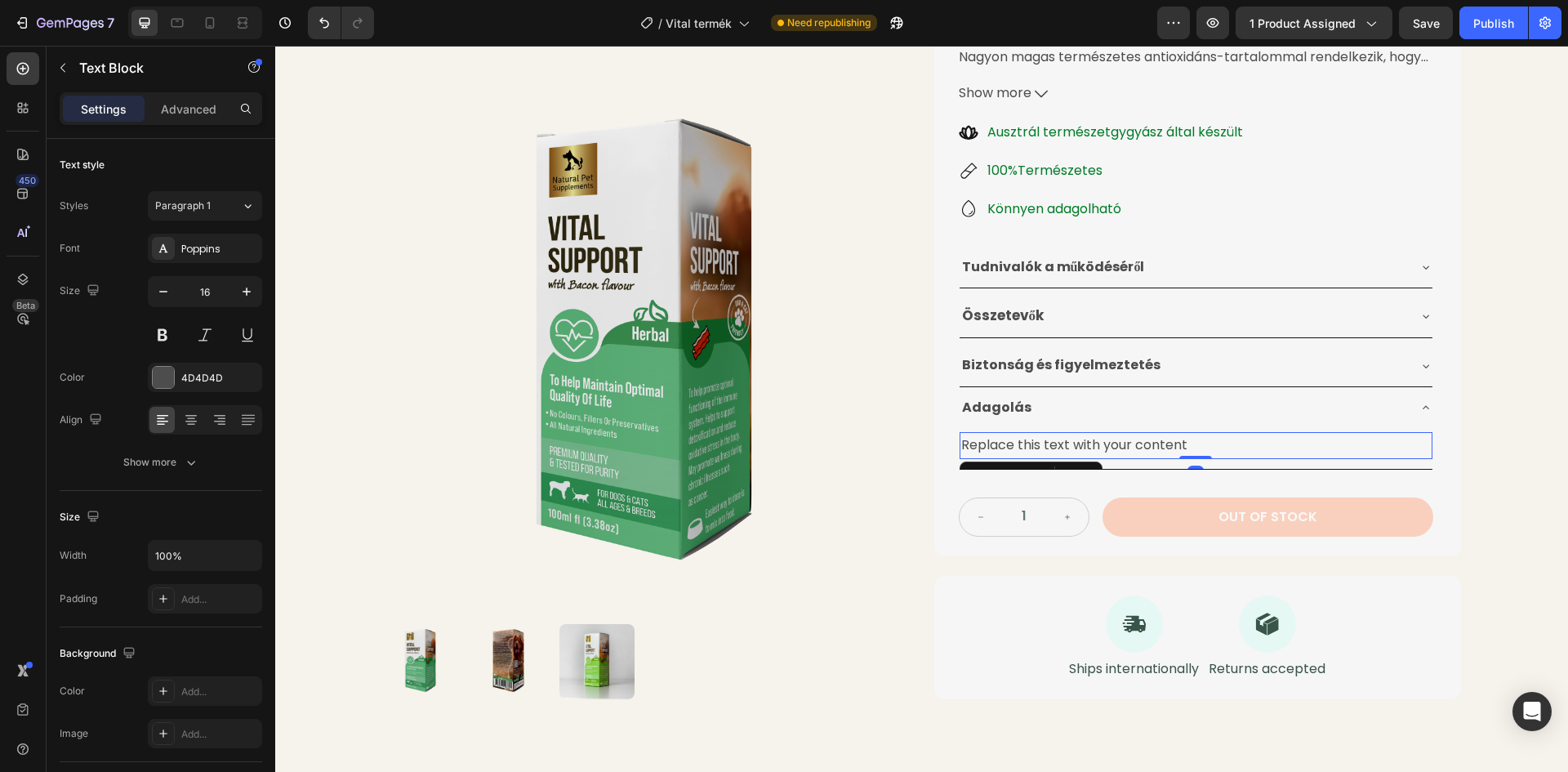
click at [1196, 441] on div "Replace this text with your content" at bounding box center [1196, 445] width 473 height 27
click at [1185, 444] on p "Replace this text with your content" at bounding box center [1195, 445] width 469 height 24
drag, startPoint x: 1183, startPoint y: 445, endPoint x: 958, endPoint y: 442, distance: 225.0
click at [961, 442] on p "Replace this text with your content" at bounding box center [1195, 445] width 469 height 24
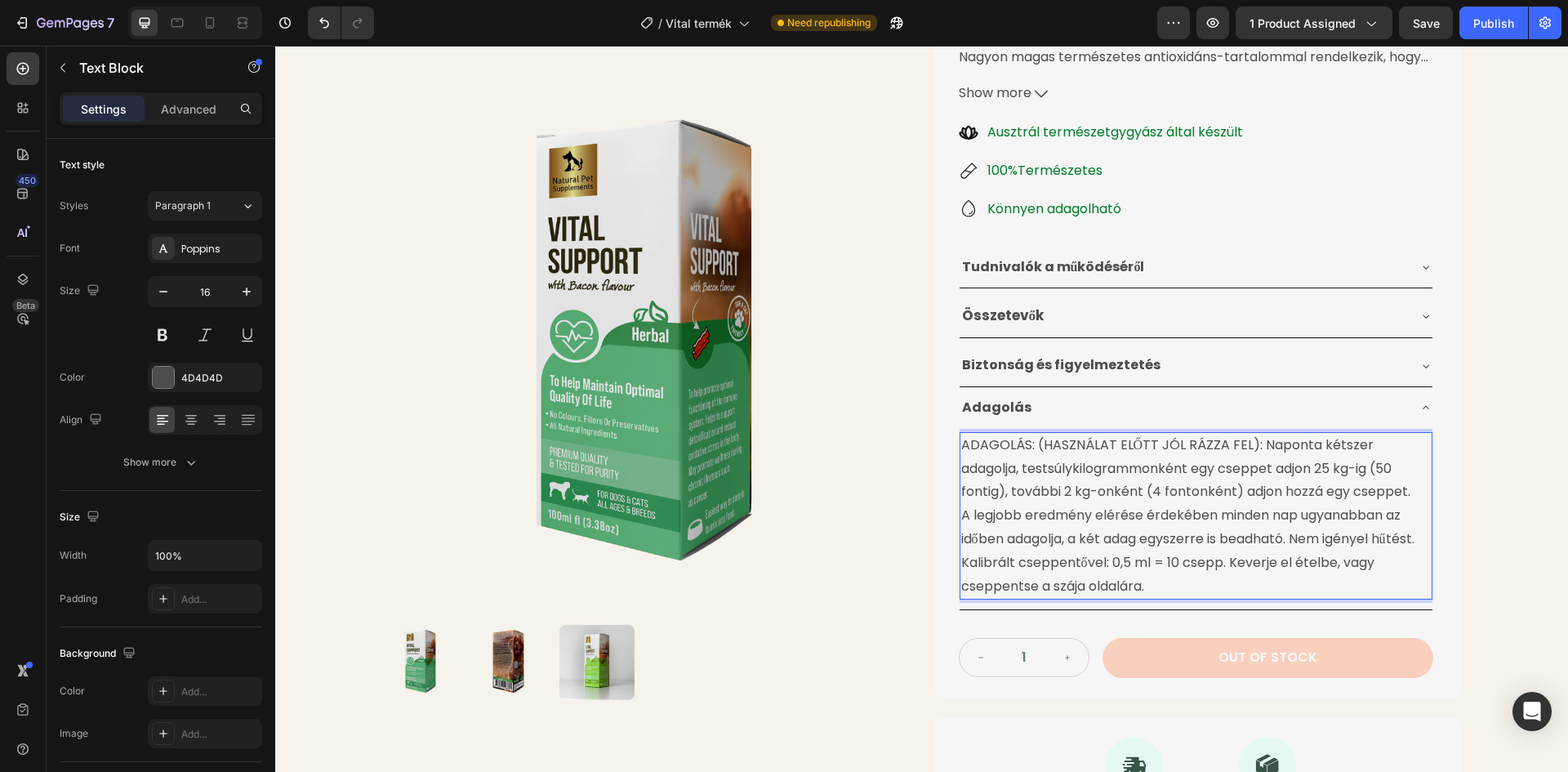
click at [961, 515] on p "A legjobb eredmény elérése érdekében minden nap ugyanabban az időben adagolja, …" at bounding box center [1195, 550] width 469 height 93
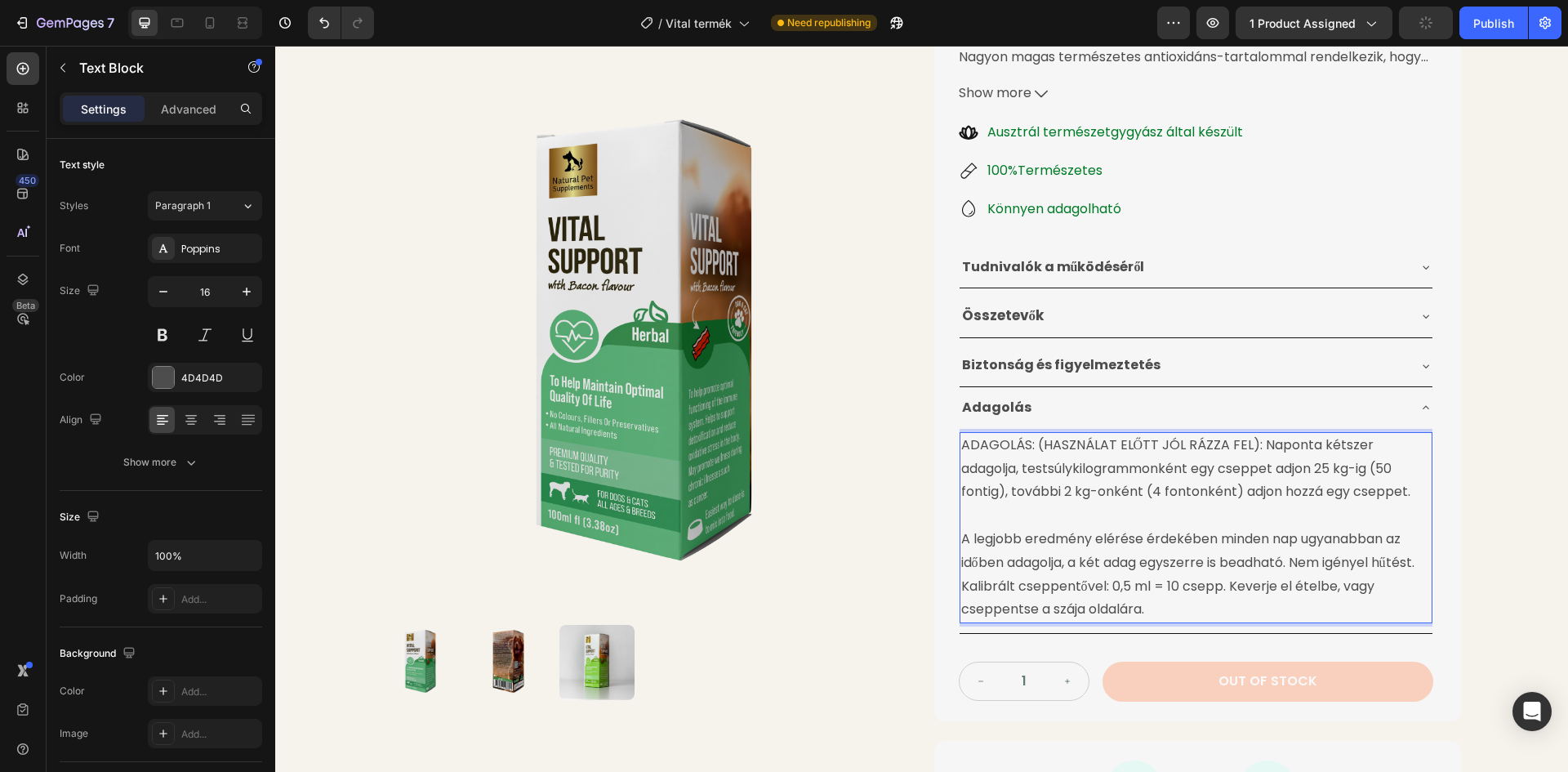
click at [1104, 490] on p "ADAGOLÁS: (HASZNÁLAT ELŐTT JÓL RÁZZA FEL): Naponta kétszer adagolja, testsúlyki…" at bounding box center [1195, 468] width 469 height 70
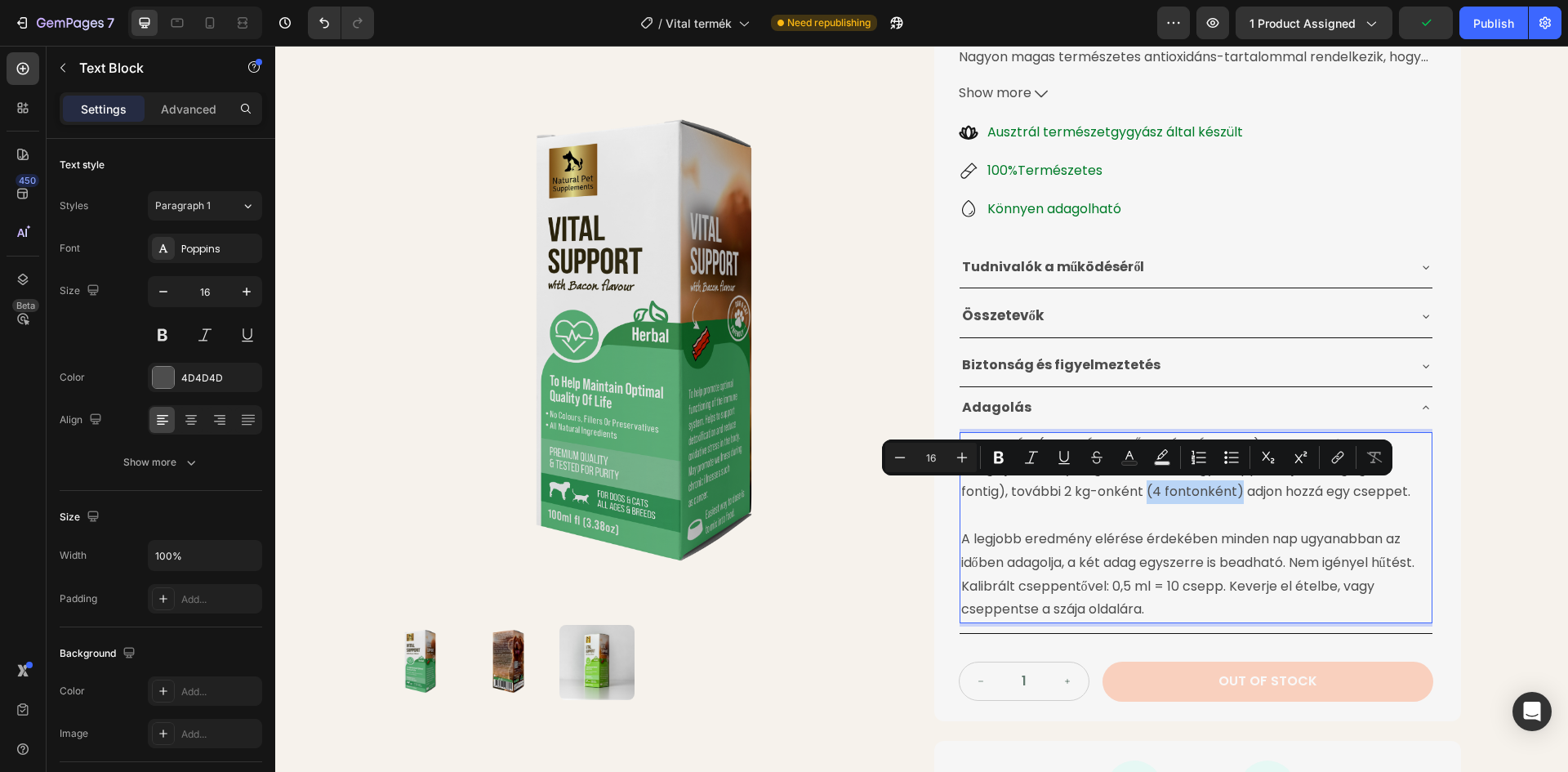
drag, startPoint x: 1091, startPoint y: 491, endPoint x: 1183, endPoint y: 489, distance: 92.0
click at [1183, 489] on p "ADAGOLÁS: (HASZNÁLAT ELŐTT JÓL RÁZZA FEL): Naponta kétszer adagolja, testsúlyki…" at bounding box center [1195, 468] width 469 height 70
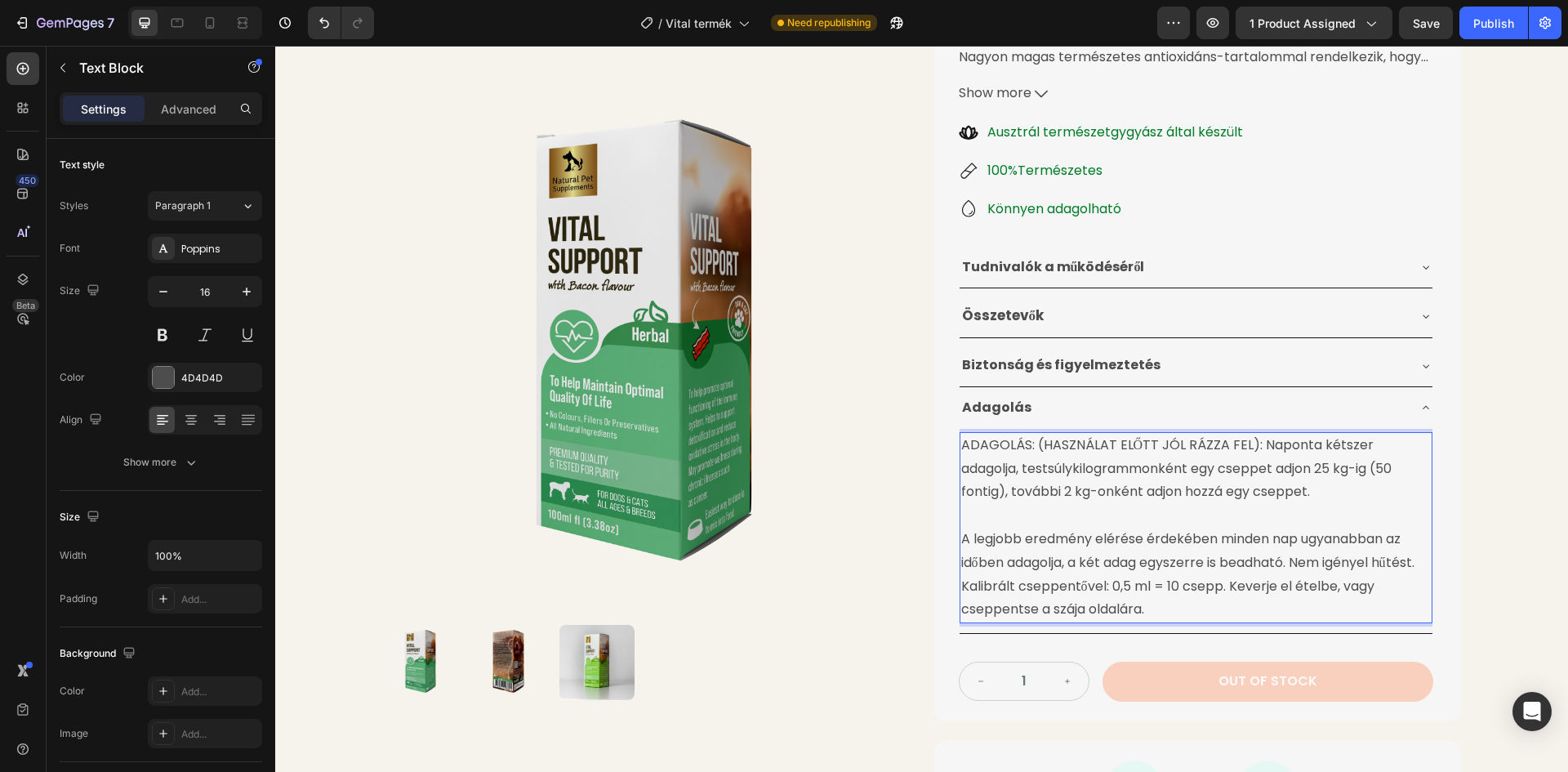
click at [1061, 494] on p "ADAGOLÁS: (HASZNÁLAT ELŐTT JÓL RÁZZA FEL): Naponta kétszer adagolja, testsúlyki…" at bounding box center [1195, 468] width 469 height 70
click at [1194, 484] on p "ADAGOLÁS: (HASZNÁLAT ELŐTT JÓL RÁZZA FEL): Naponta kétszer adagolja, testsúlyki…" at bounding box center [1195, 468] width 469 height 70
click at [1252, 495] on p "ADAGOLÁS: (HASZNÁLAT ELŐTT JÓL RÁZZA FEL): Naponta kétszer adagolja, testsúlyki…" at bounding box center [1195, 468] width 469 height 70
click at [1297, 464] on p "ADAGOLÁS: (HASZNÁLAT ELŐTT JÓL RÁZZA FEL): Naponta kétszer adagolja, testsúlyki…" at bounding box center [1195, 468] width 469 height 70
click at [1328, 468] on p "ADAGOLÁS: (HASZNÁLAT ELŐTT JÓL RÁZZA FEL): Naponta kétszer adagolja, testsúlyki…" at bounding box center [1195, 468] width 469 height 70
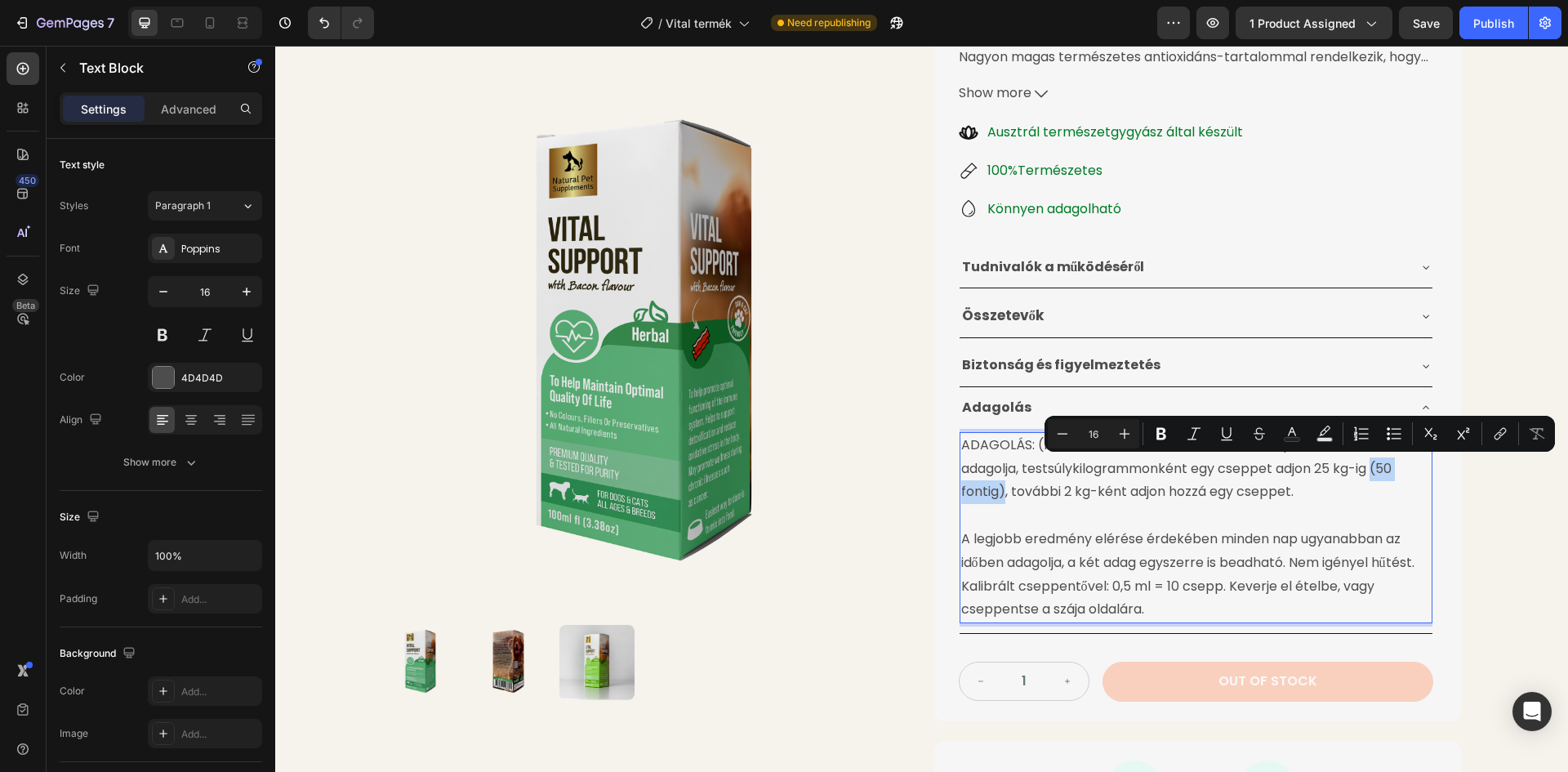
drag, startPoint x: 1309, startPoint y: 464, endPoint x: 1377, endPoint y: 469, distance: 68.2
click at [1377, 469] on p "ADAGOLÁS: (HASZNÁLAT ELŐTT JÓL RÁZZA FEL): Naponta kétszer adagolja, testsúlyki…" at bounding box center [1195, 468] width 469 height 70
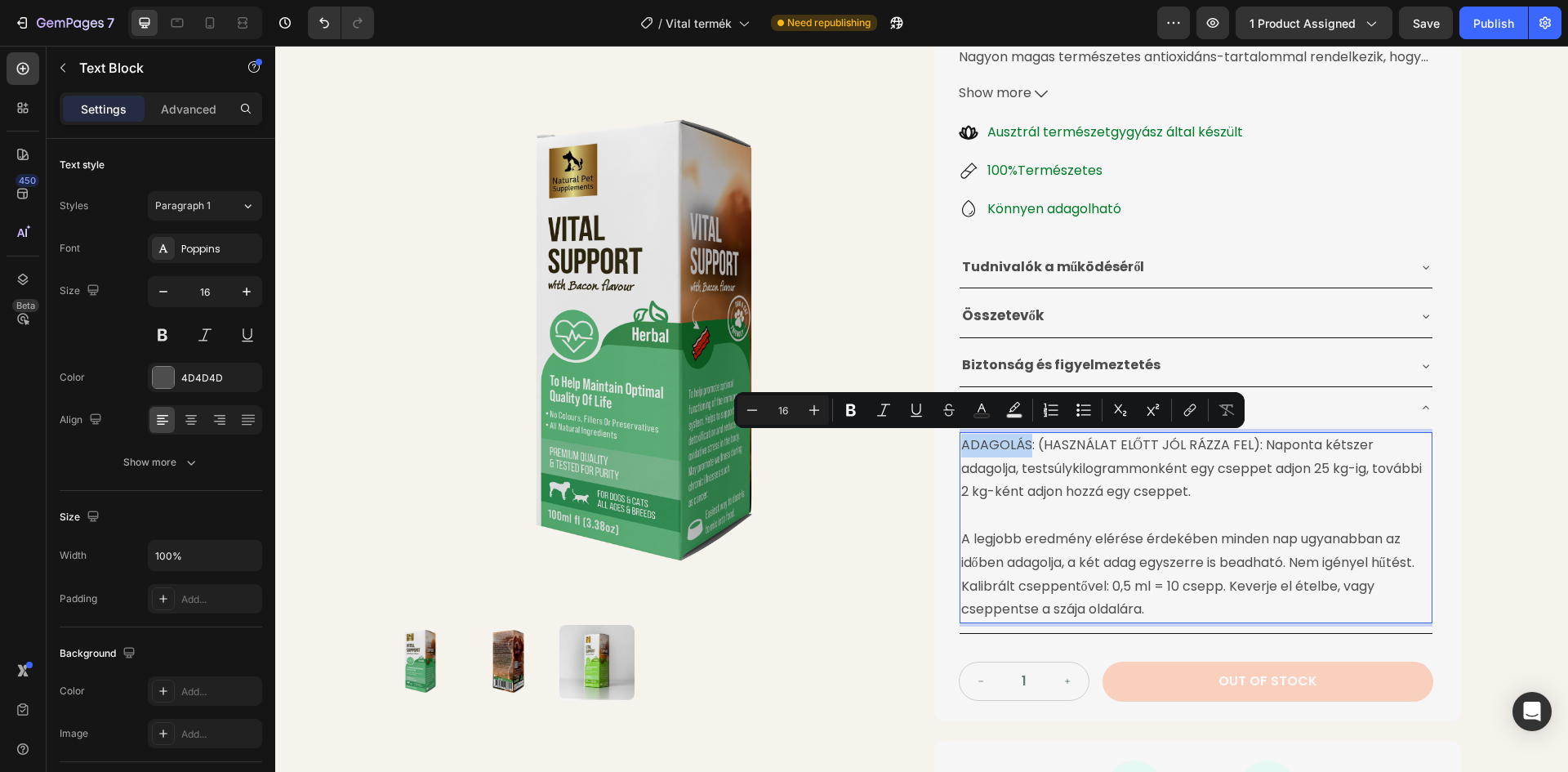
drag, startPoint x: 955, startPoint y: 445, endPoint x: 1163, endPoint y: 460, distance: 208.5
click at [1023, 445] on p "ADAGOLÁS: (HASZNÁLAT ELŐTT JÓL RÁZZA FEL): Naponta kétszer adagolja, testsúlyki…" at bounding box center [1195, 468] width 469 height 70
click at [855, 409] on icon "Editor contextual toolbar" at bounding box center [851, 410] width 17 height 17
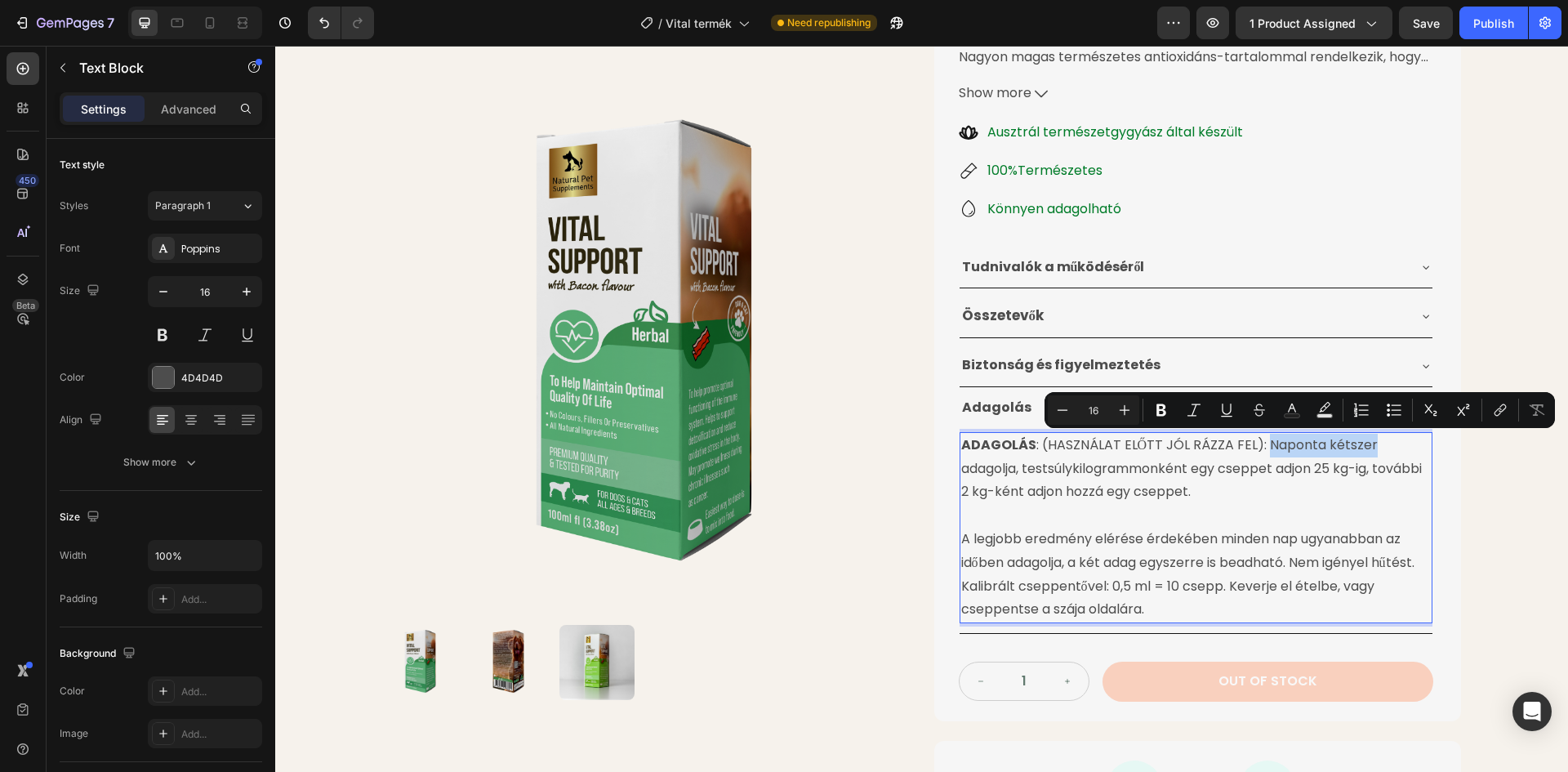
drag, startPoint x: 1260, startPoint y: 445, endPoint x: 1364, endPoint y: 446, distance: 104.0
click at [1364, 446] on p "ADAGOLÁS : (HASZNÁLAT ELŐTT JÓL RÁZZA FEL): Naponta kétszer adagolja, testsúlyk…" at bounding box center [1195, 468] width 469 height 70
click at [1165, 414] on icon "Editor contextual toolbar" at bounding box center [1162, 410] width 10 height 12
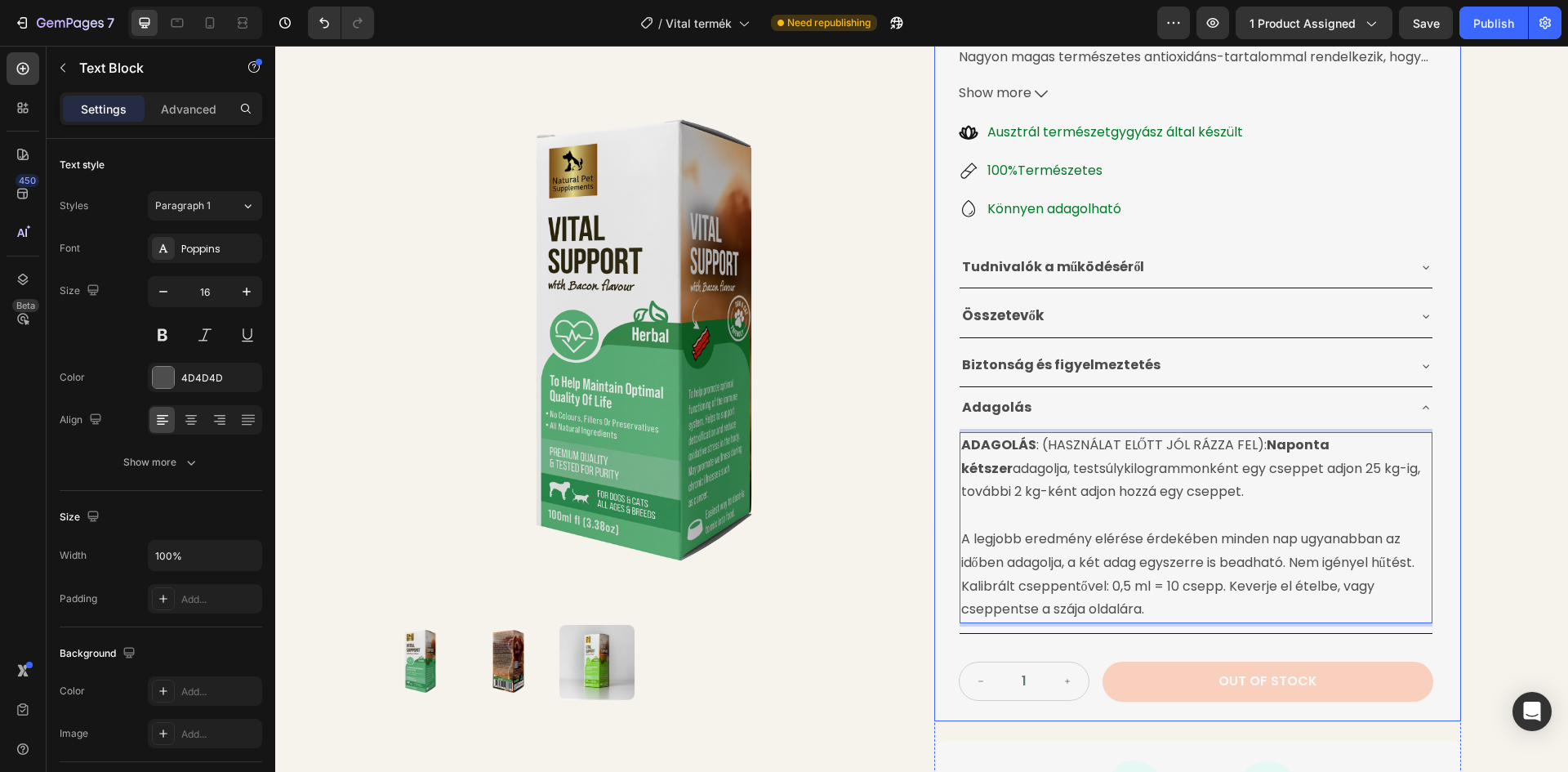
click at [1472, 469] on div "Product Images Életminőséget Javító Gyógynövénytinktúra Product Title 24.990 Ft…" at bounding box center [922, 335] width 1293 height 1089
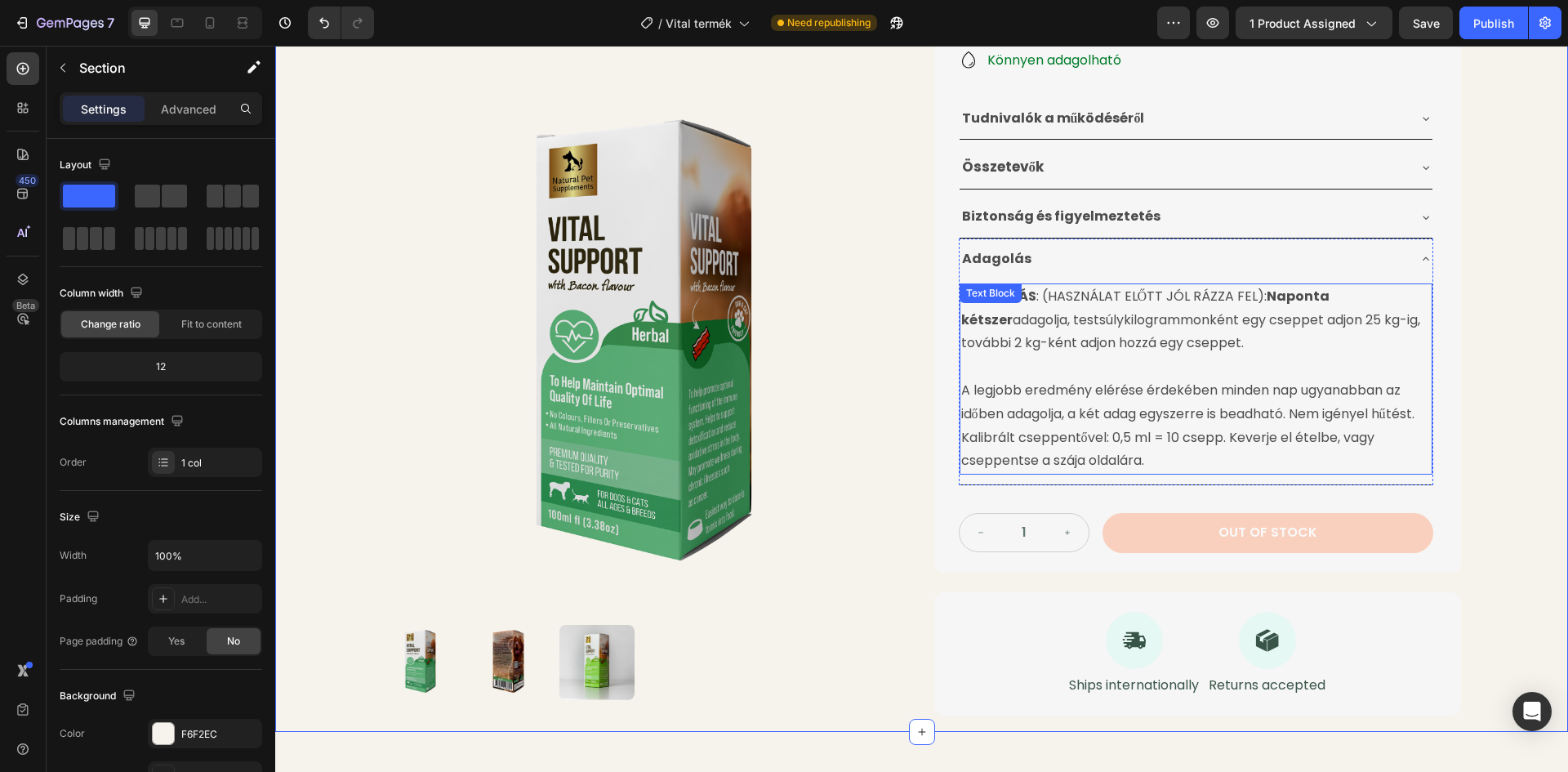
scroll to position [450, 0]
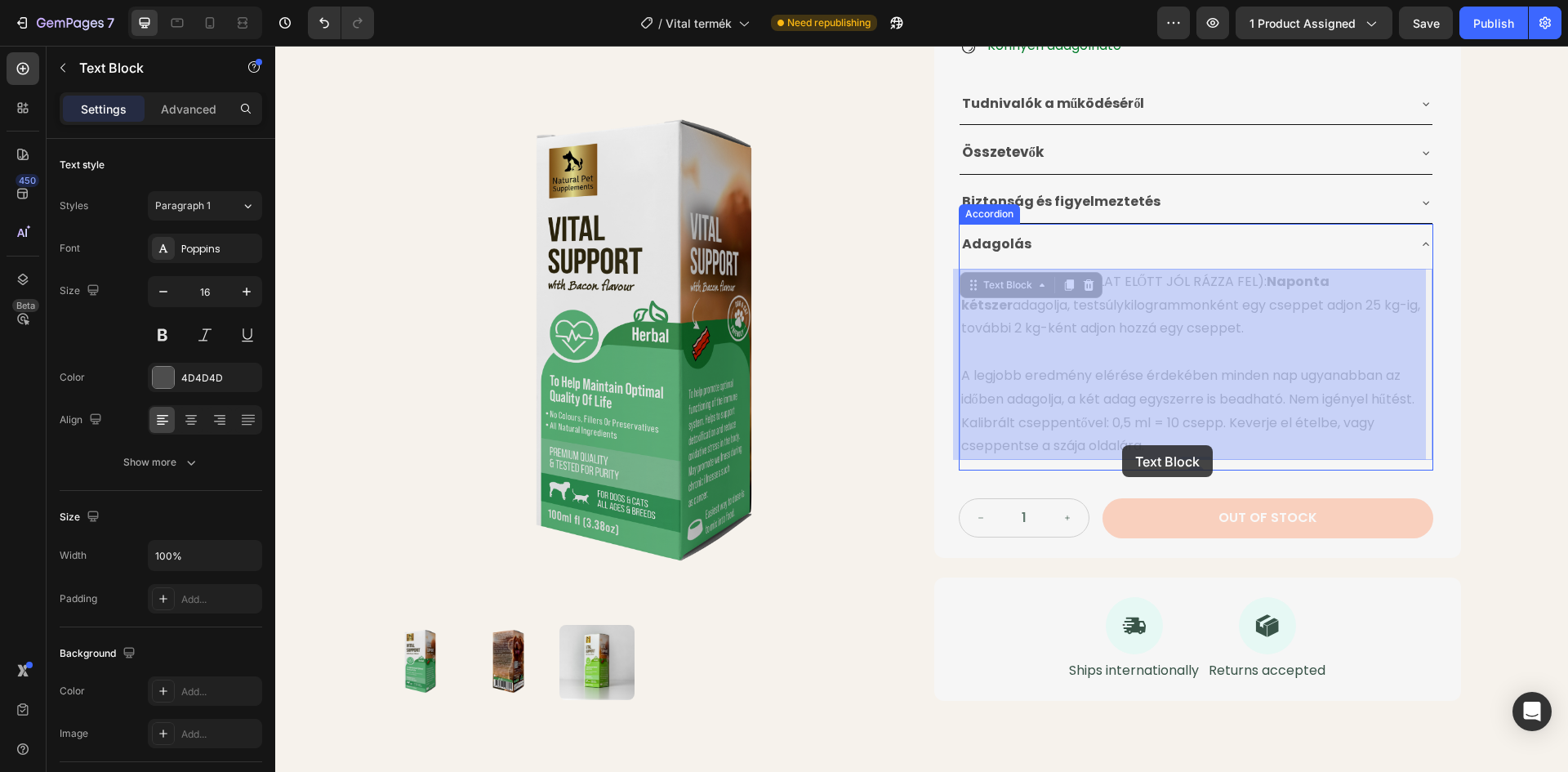
drag, startPoint x: 1139, startPoint y: 446, endPoint x: 1129, endPoint y: 445, distance: 10.0
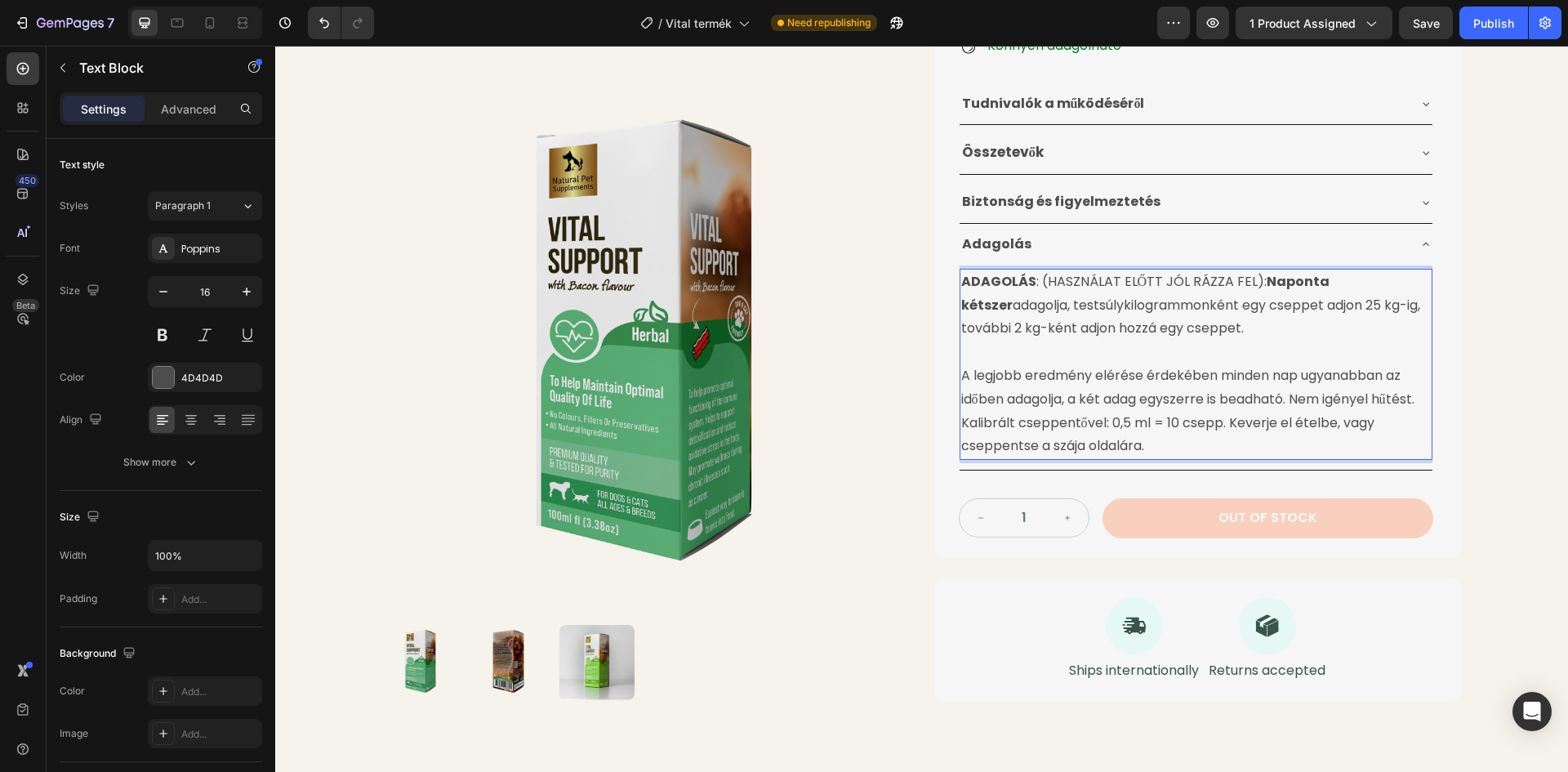
click at [1138, 445] on p "A legjobb eredmény elérése érdekében minden nap ugyanabban az időben adagolja, …" at bounding box center [1195, 410] width 469 height 93
click at [1500, 323] on div "Product Images Életminőséget Javító Gyógynövénytinktúra Product Title 24.990 Ft…" at bounding box center [922, 172] width 1293 height 1089
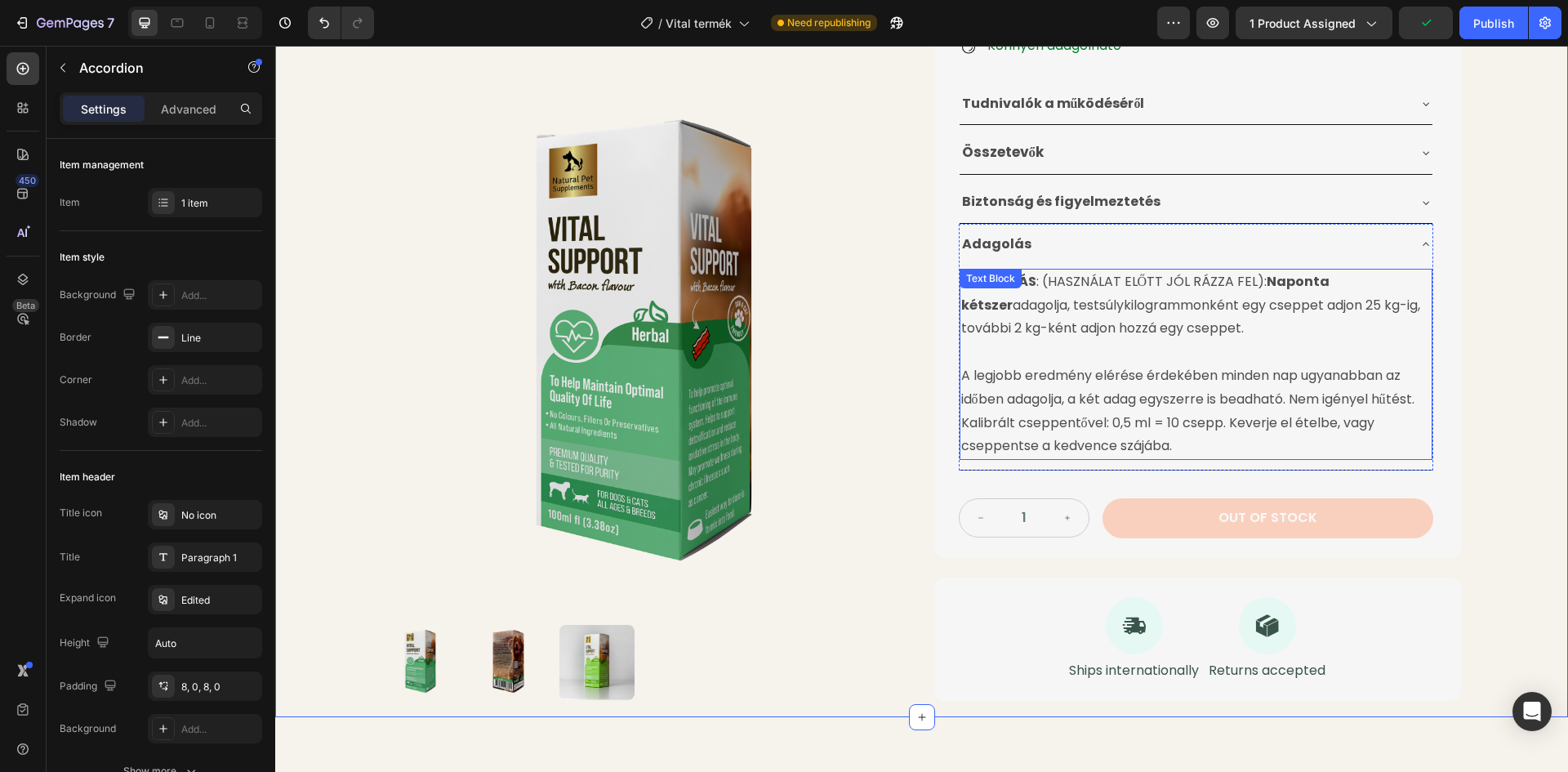
click at [1395, 247] on div "Adagolás" at bounding box center [1183, 244] width 447 height 29
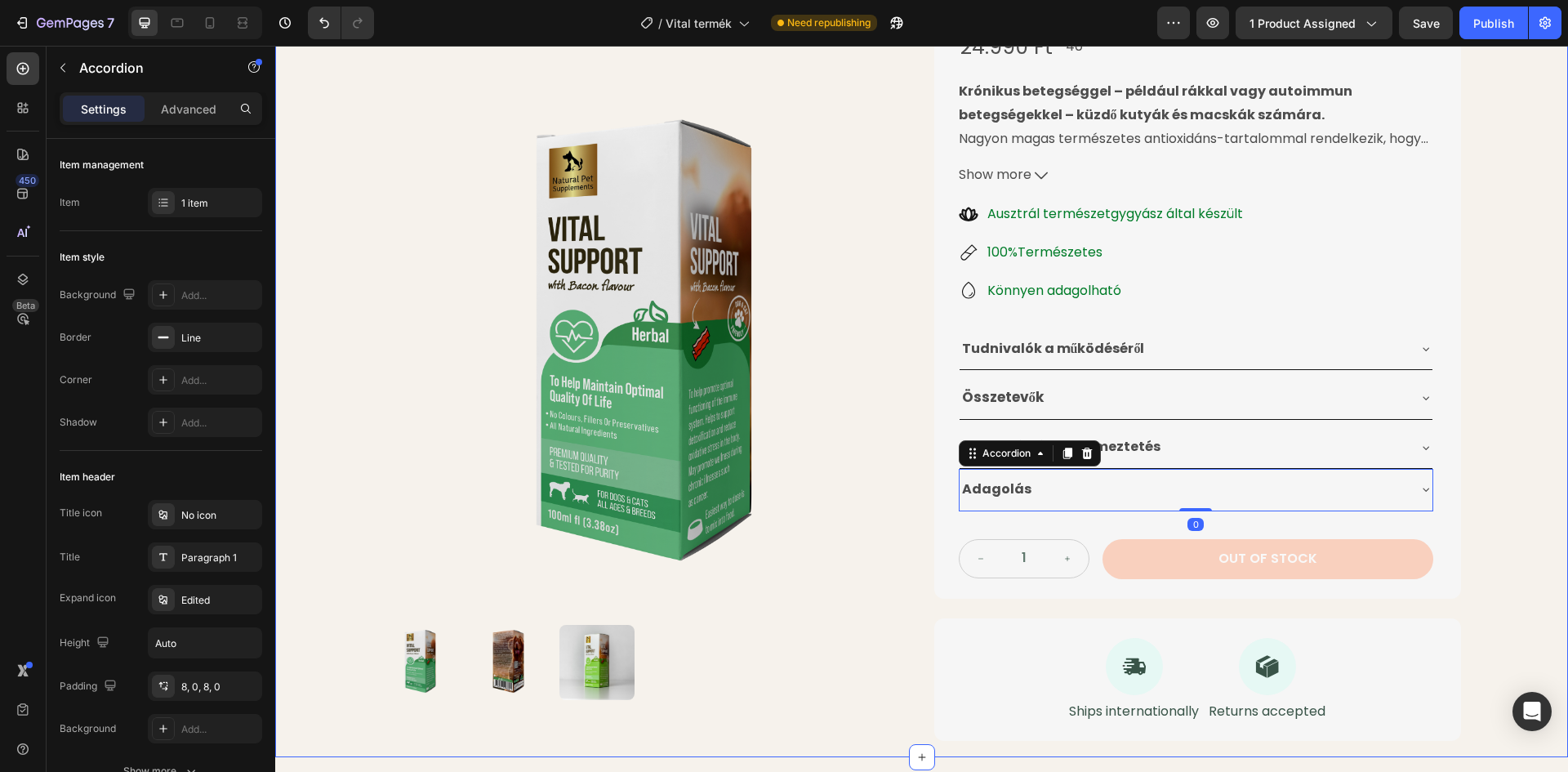
click at [1520, 373] on div "Product Images Életminőséget Javító Gyógynövénytinktúra Product Title 24.990 Ft…" at bounding box center [922, 315] width 1293 height 883
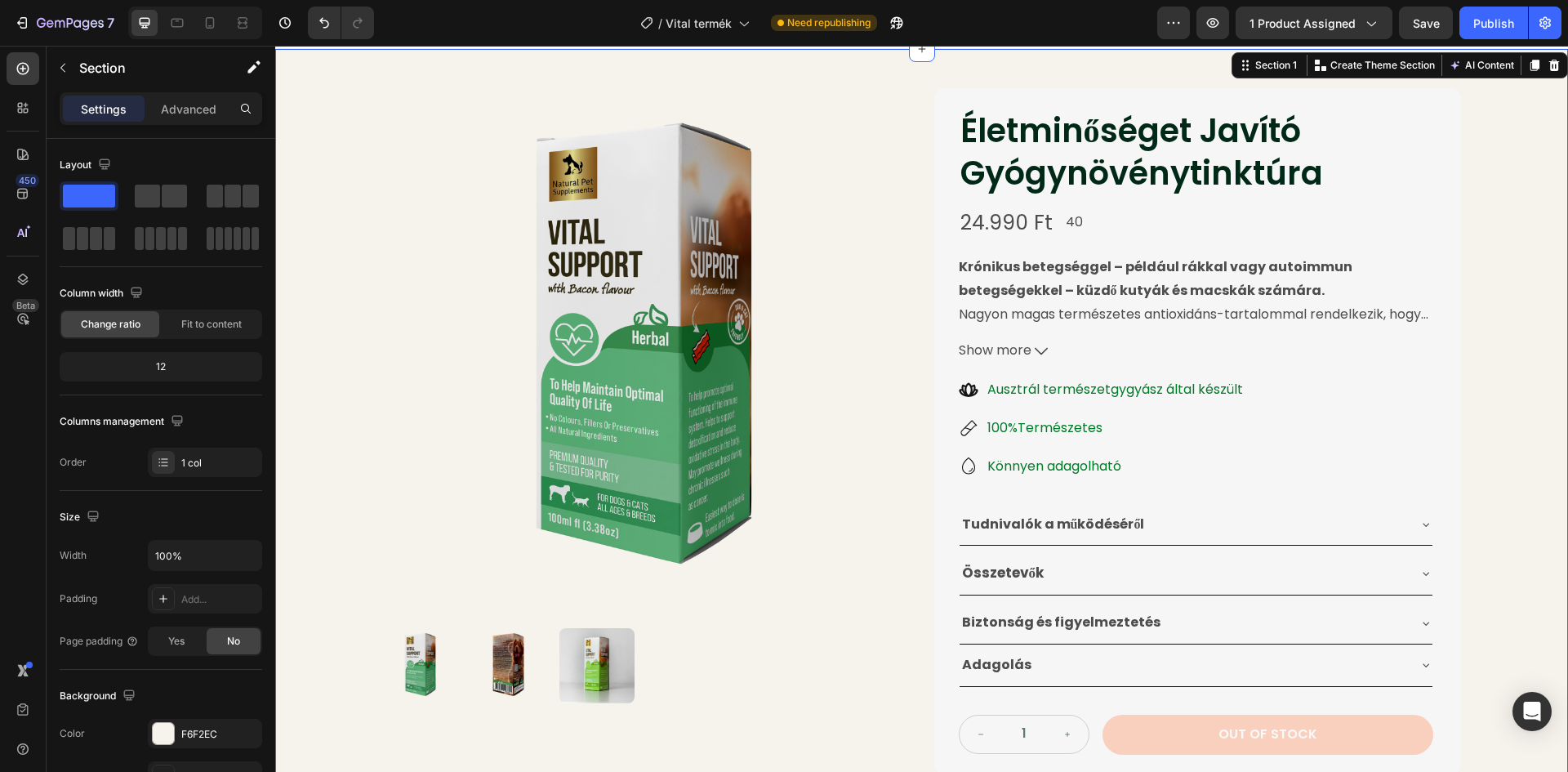
scroll to position [0, 0]
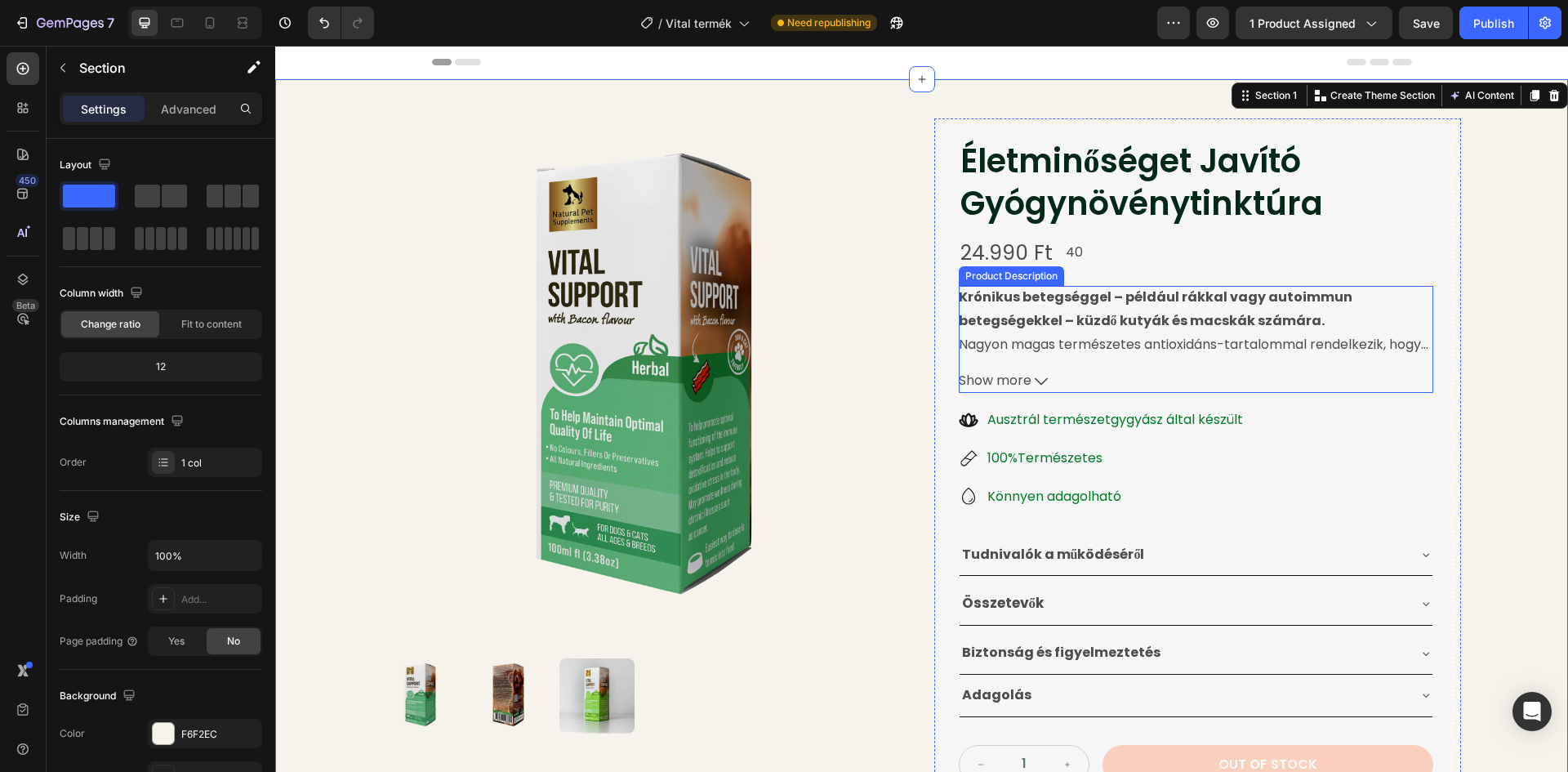
click at [1019, 383] on span "Show more" at bounding box center [995, 381] width 73 height 24
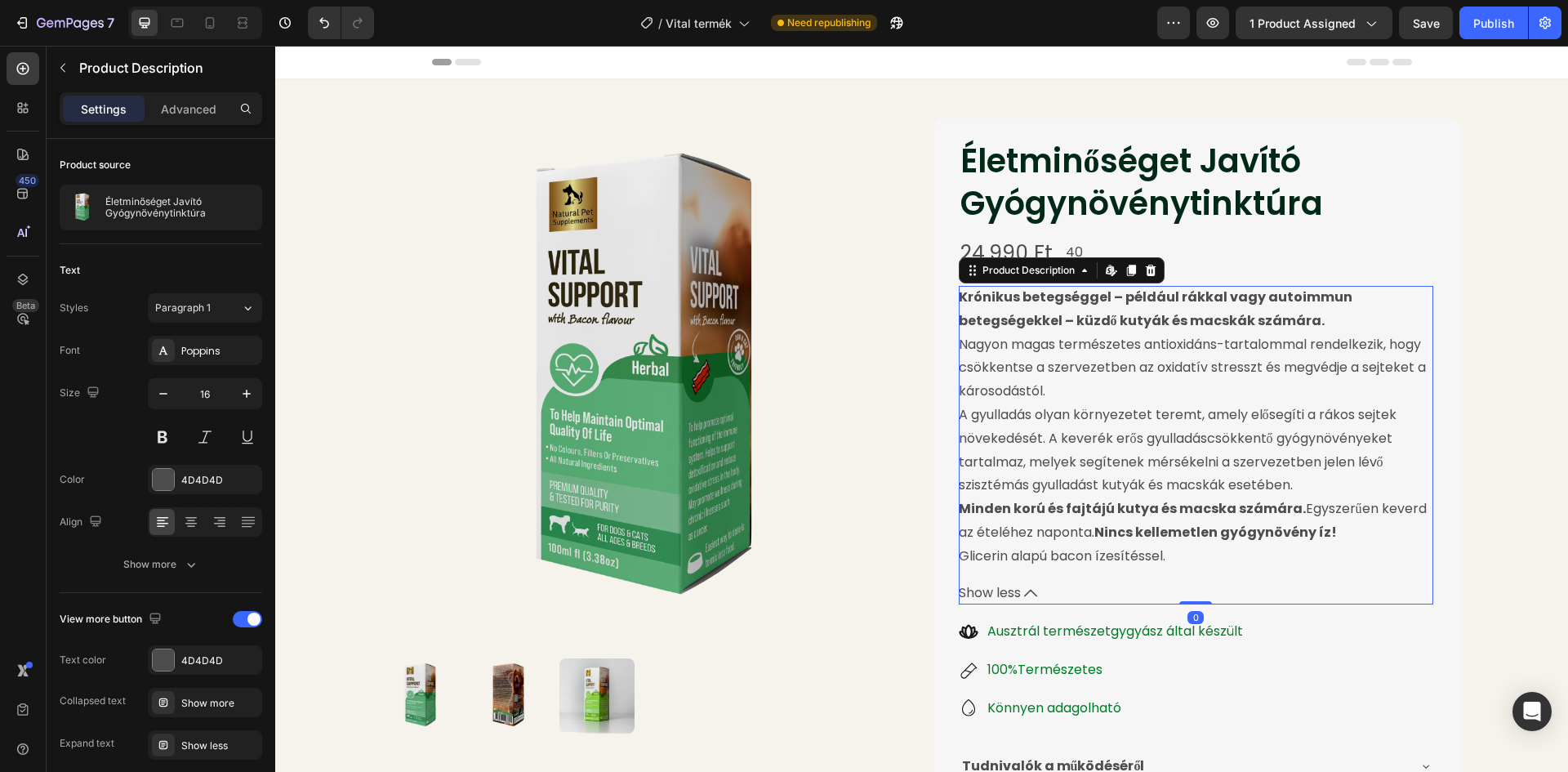
click at [959, 415] on p "A gyulladás olyan környezetet teremt, amely elősegíti a rákos sejtek növekedésé…" at bounding box center [1177, 449] width 438 height 89
click at [1004, 547] on p "Glicerin alapú bacon ízesítéssel." at bounding box center [1062, 556] width 207 height 19
click at [987, 528] on p "Minden korú és fajtájú kutya és macska számára. Egyszerűen keverd az ételéhez n…" at bounding box center [1193, 519] width 468 height 42
click at [982, 512] on strong "Minden korú és fajtájú kutya és macska számára." at bounding box center [1132, 507] width 347 height 19
click at [1024, 594] on icon at bounding box center [1030, 592] width 13 height 13
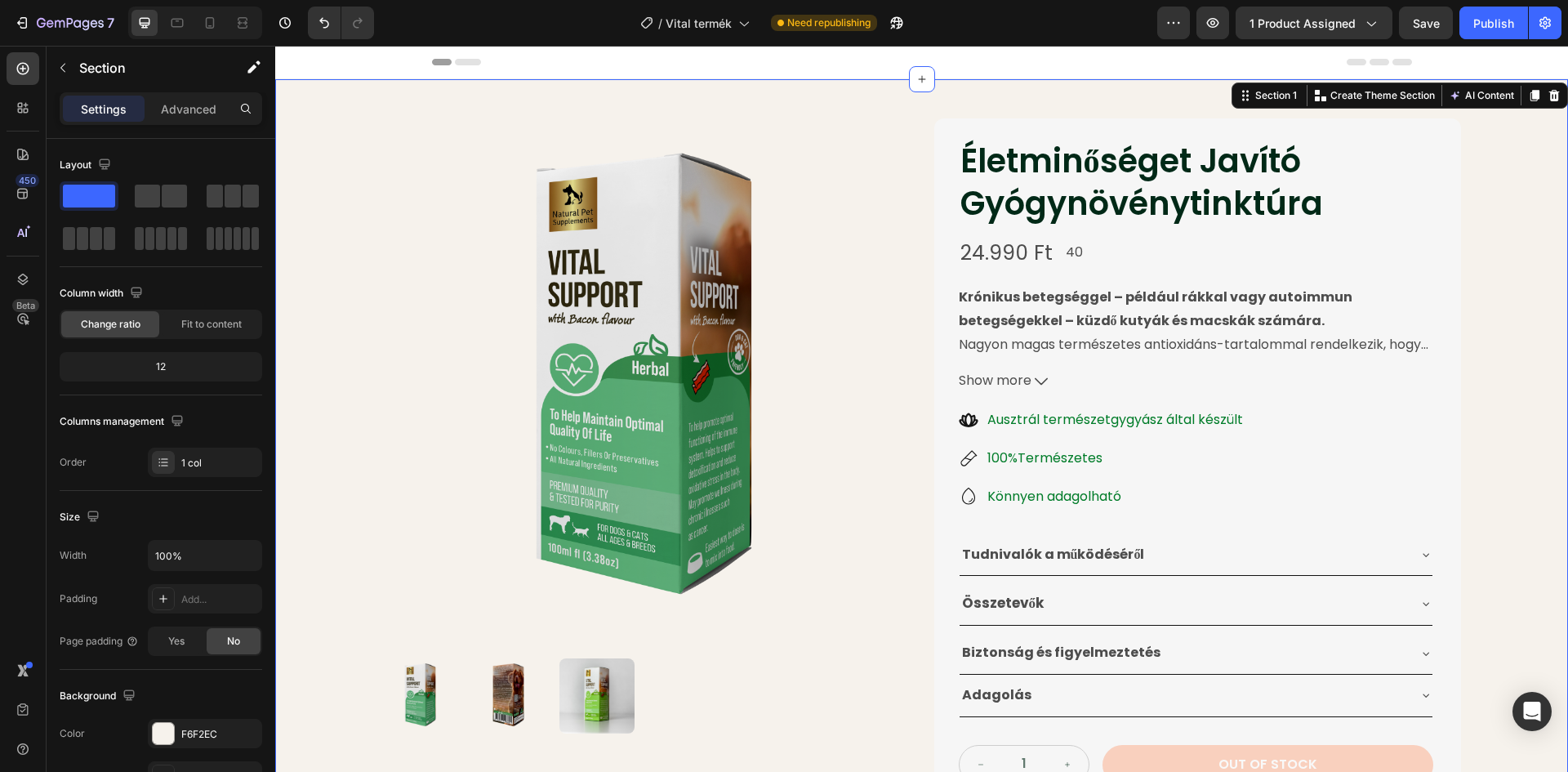
click at [1523, 332] on div "Product Images Életminőséget Javító Gyógynövénytinktúra Product Title 24.990 Ft…" at bounding box center [922, 521] width 1293 height 883
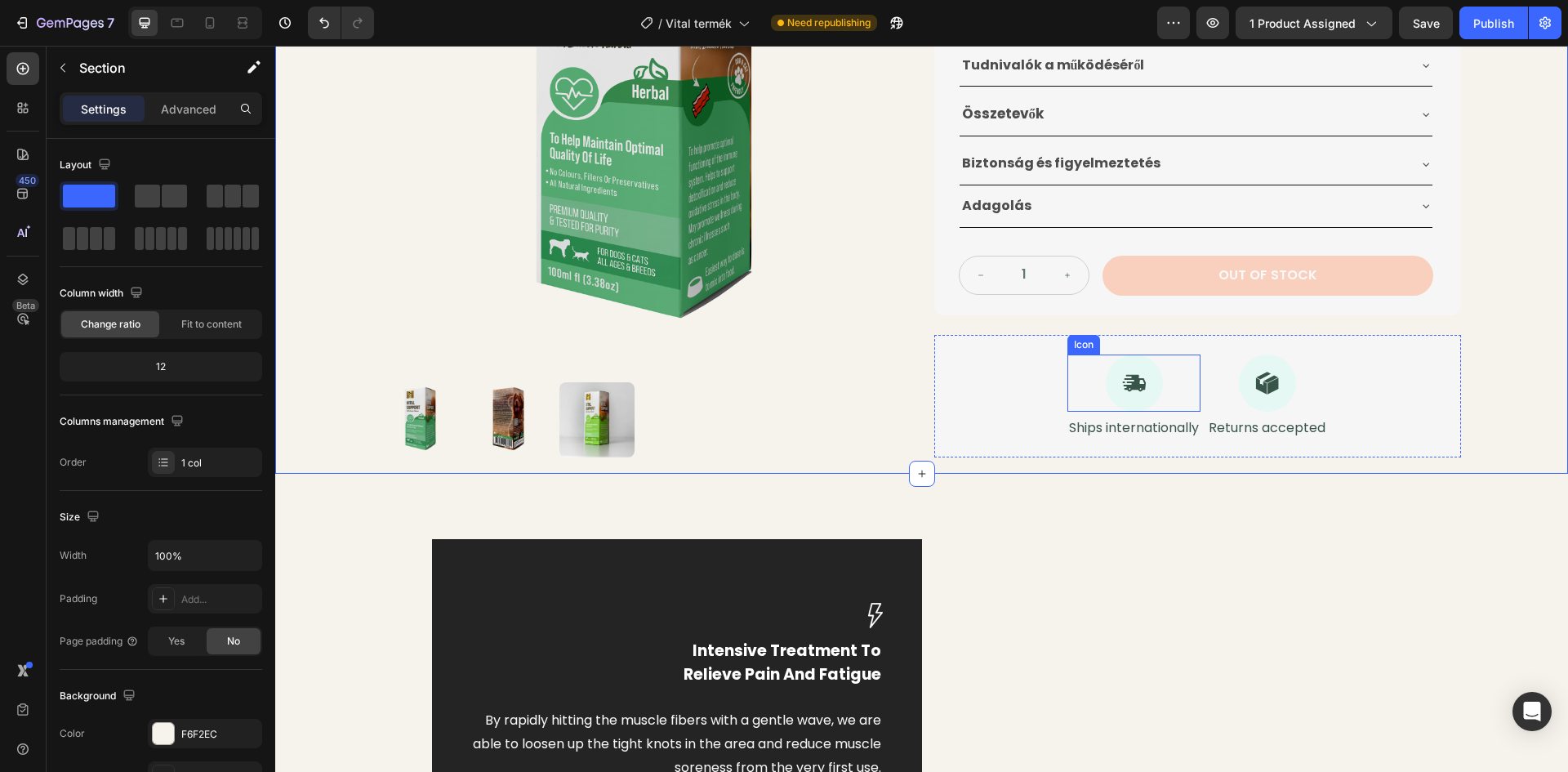
scroll to position [490, 0]
click at [975, 368] on div "Icon Ships internationally Text Block Icon Returns accepted Text Block Row" at bounding box center [1198, 395] width 527 height 123
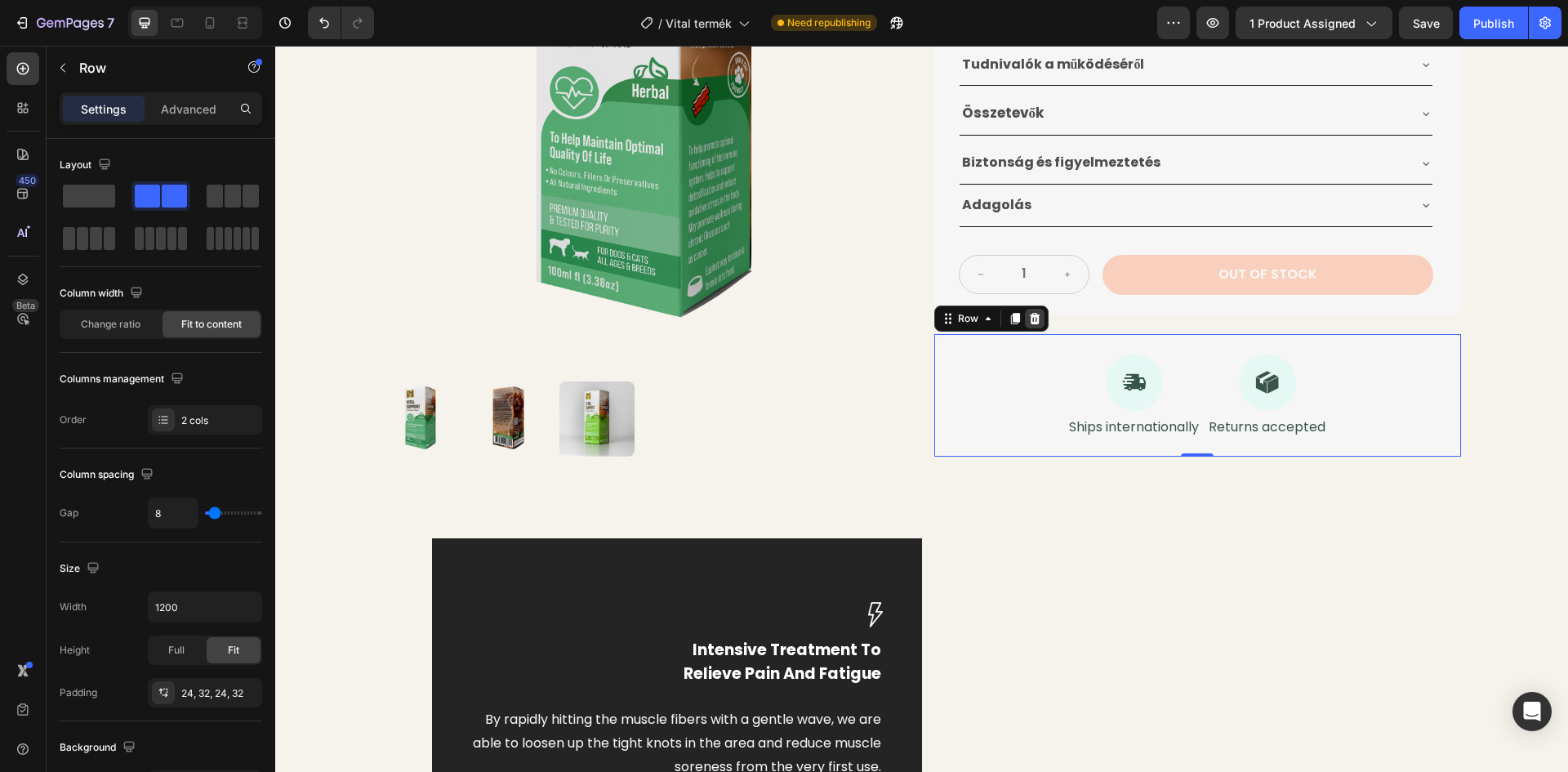
click at [1030, 324] on icon at bounding box center [1034, 318] width 11 height 12
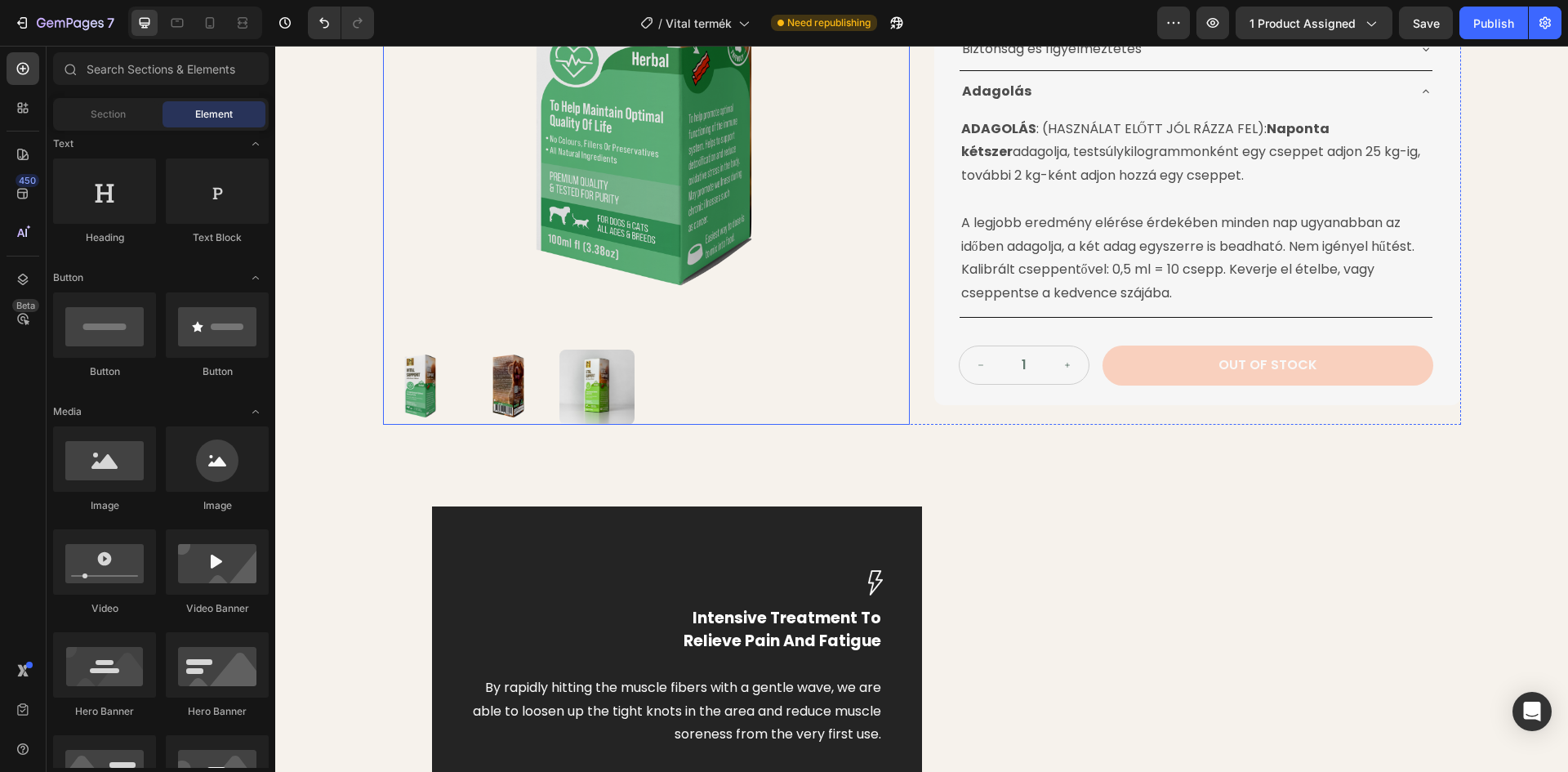
scroll to position [1144, 0]
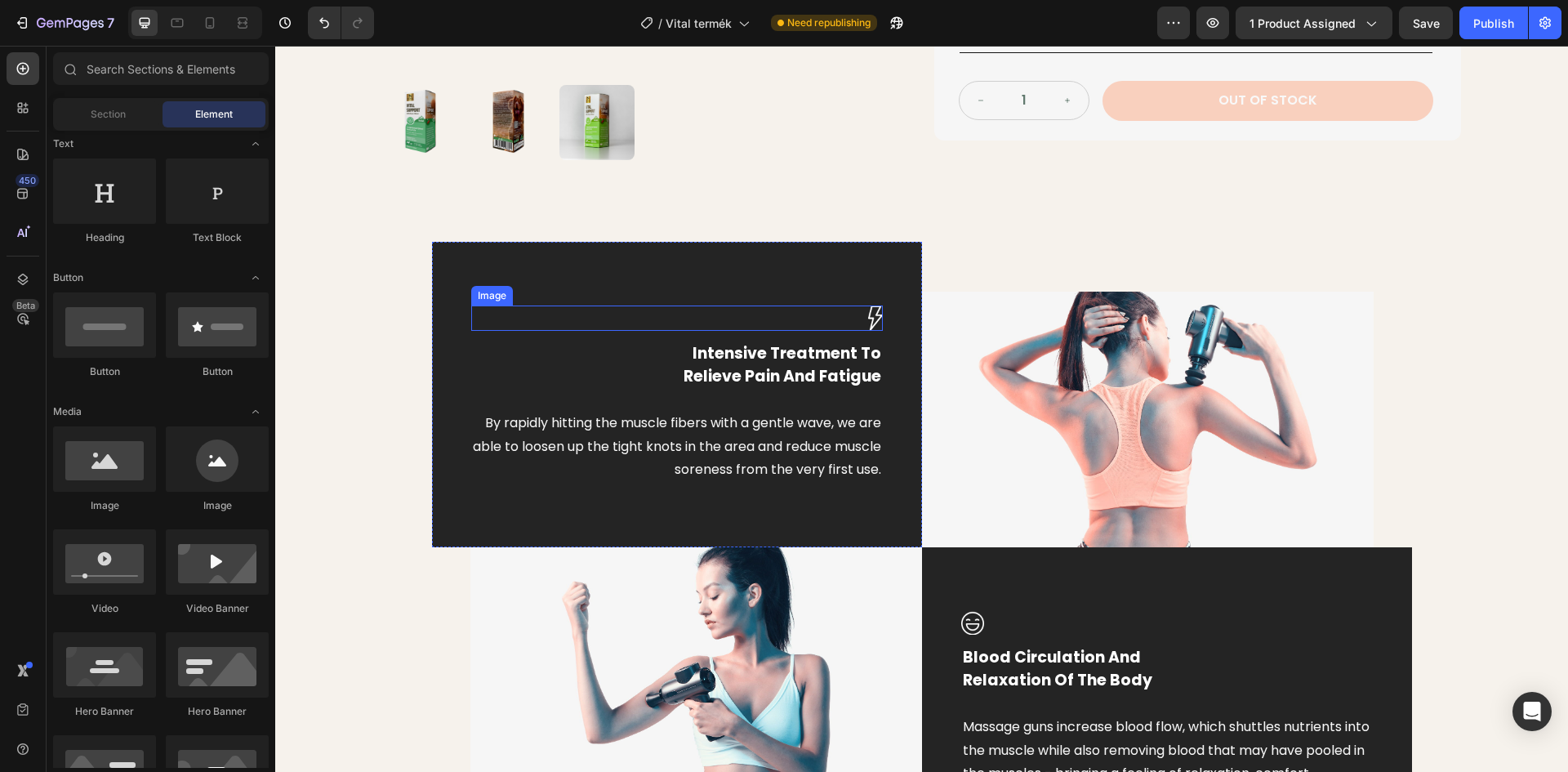
click at [869, 309] on img at bounding box center [875, 319] width 15 height 26
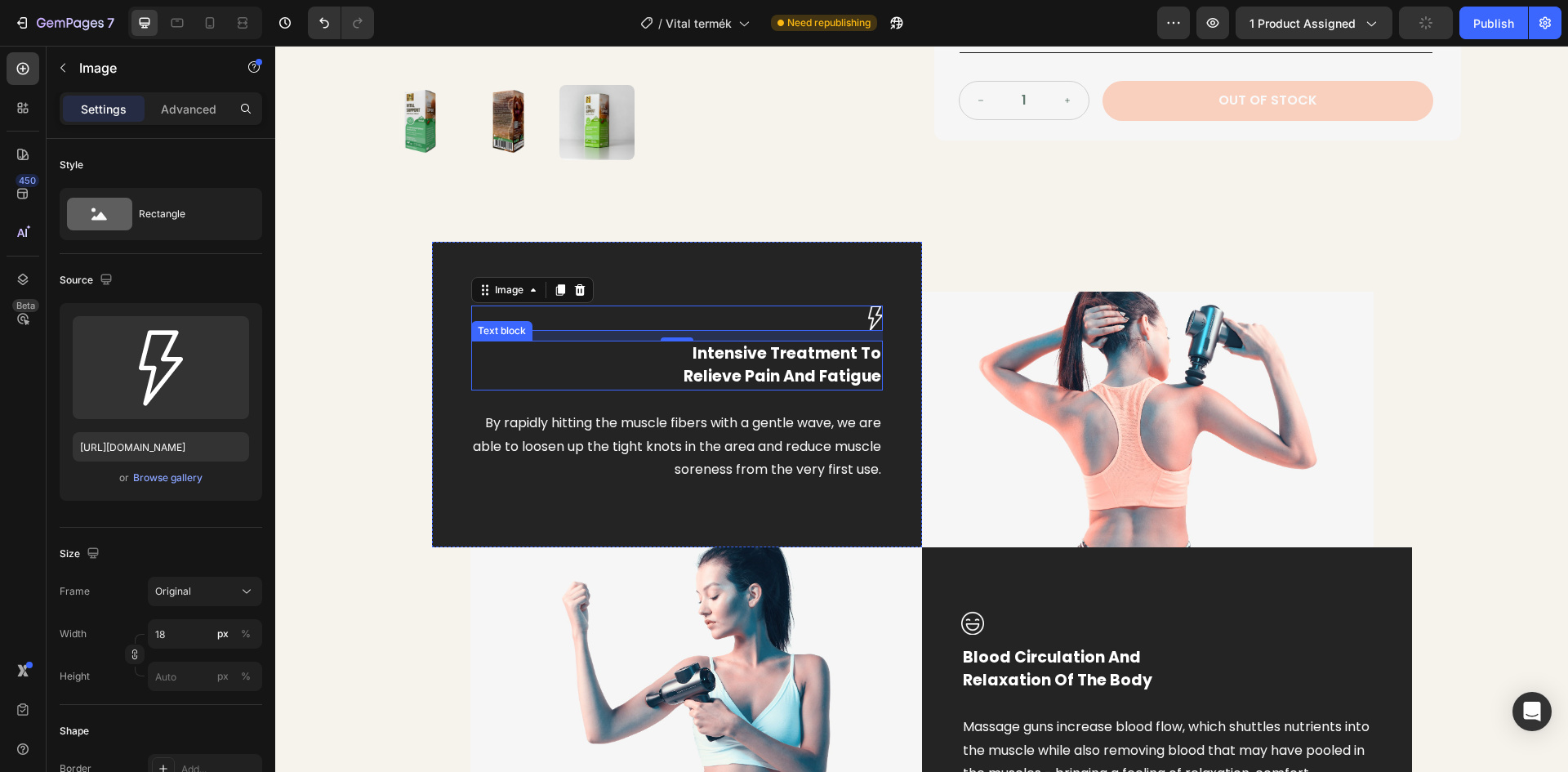
click at [817, 372] on p "Intensive Treatment To Relieve Pain And Fatigue" at bounding box center [677, 365] width 408 height 46
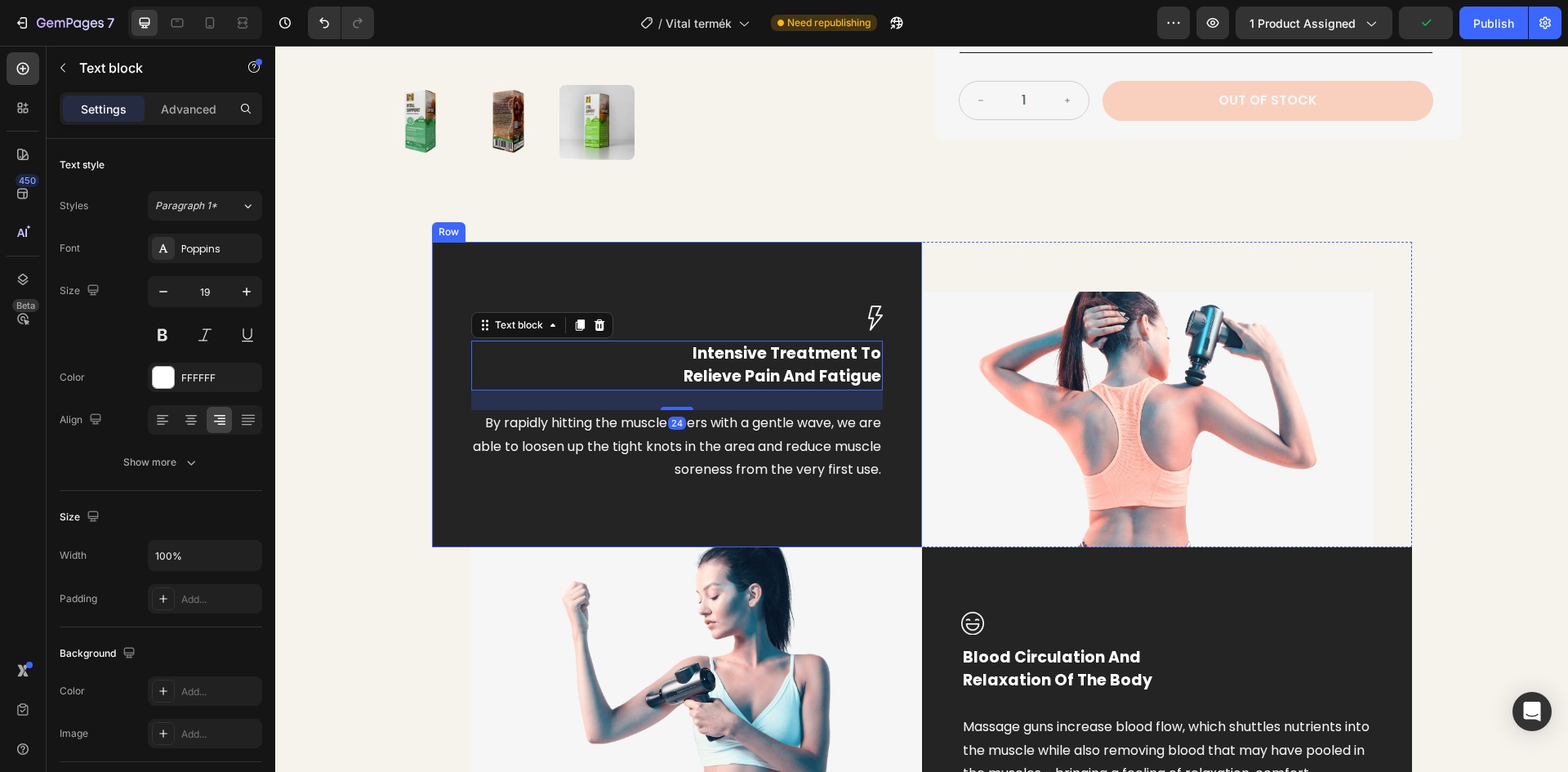
click at [788, 287] on div "Image Intensive Treatment To Relieve Pain And Fatigue Text block 24 By rapidly …" at bounding box center [677, 394] width 490 height 306
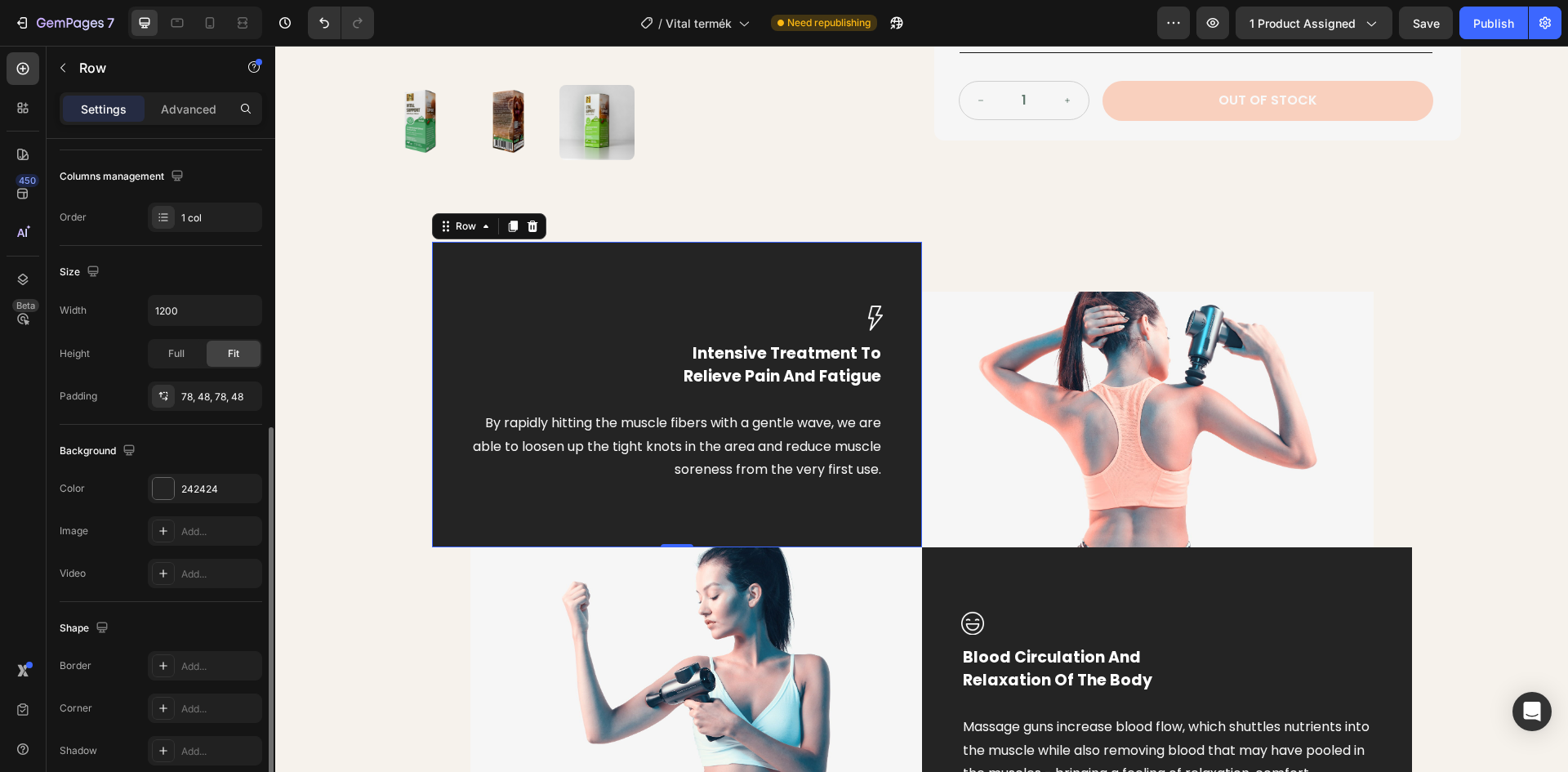
scroll to position [317, 0]
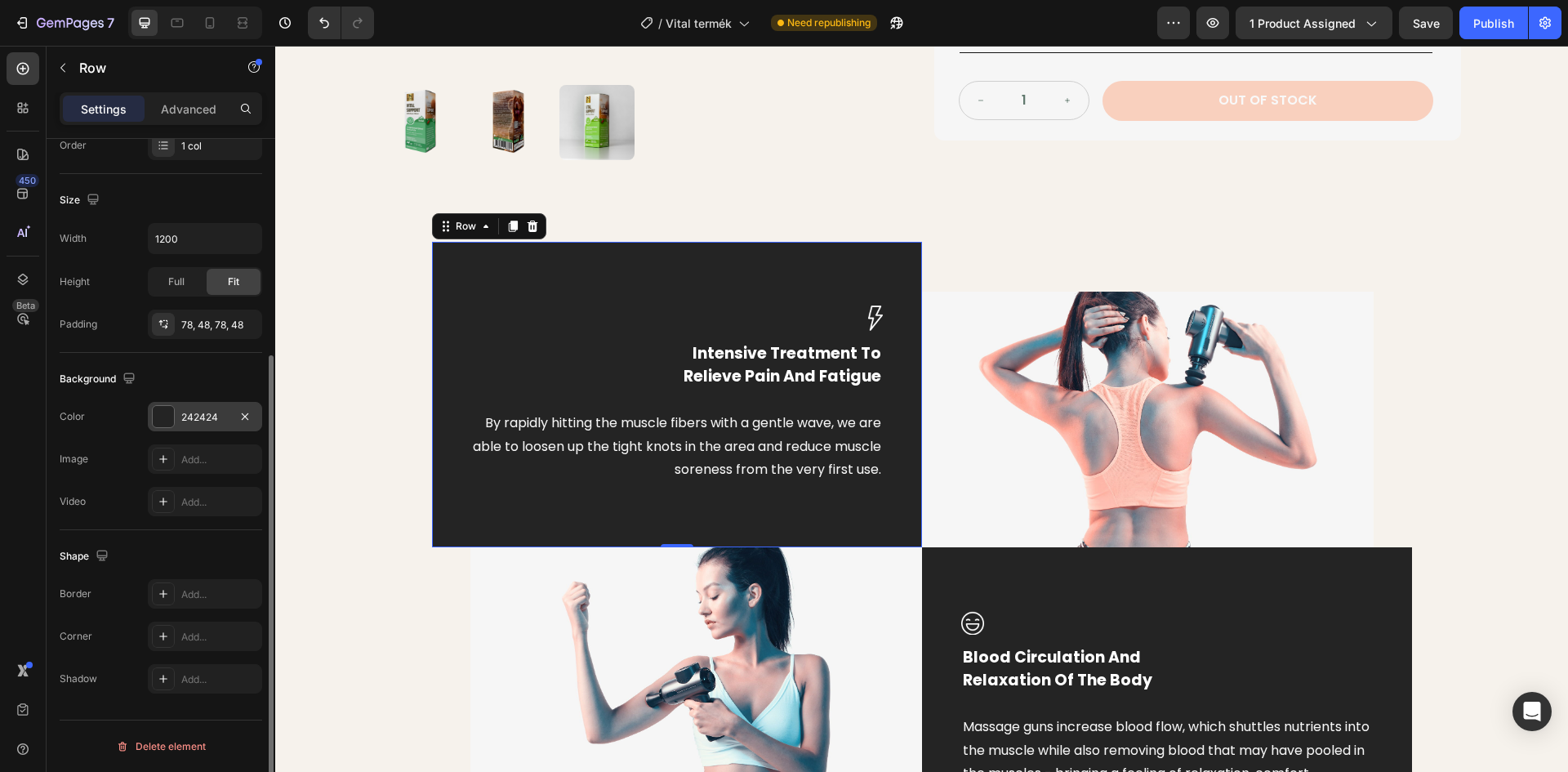
click at [171, 416] on div at bounding box center [163, 417] width 22 height 22
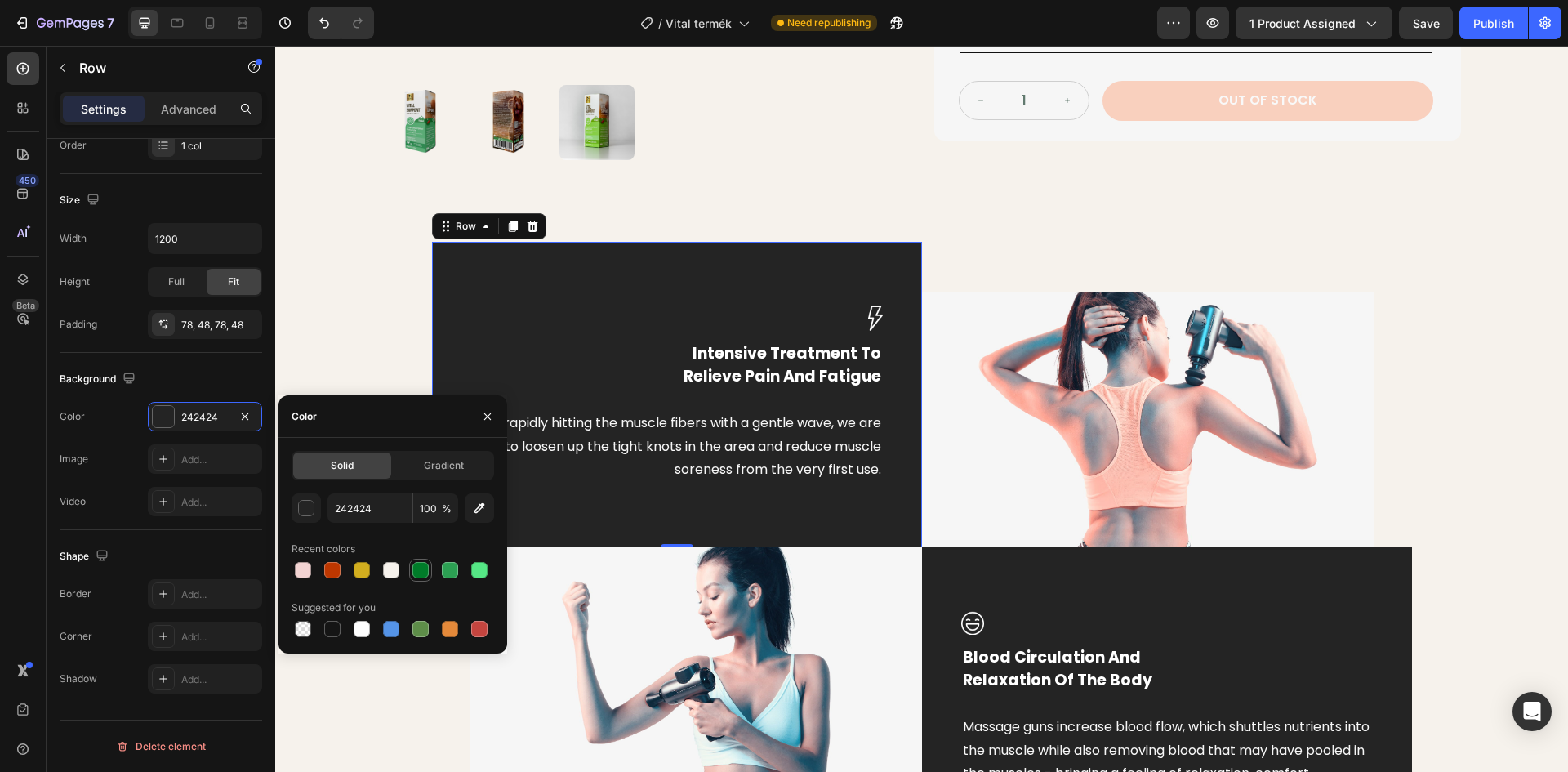
click at [426, 567] on div at bounding box center [420, 569] width 17 height 17
type input "007C29"
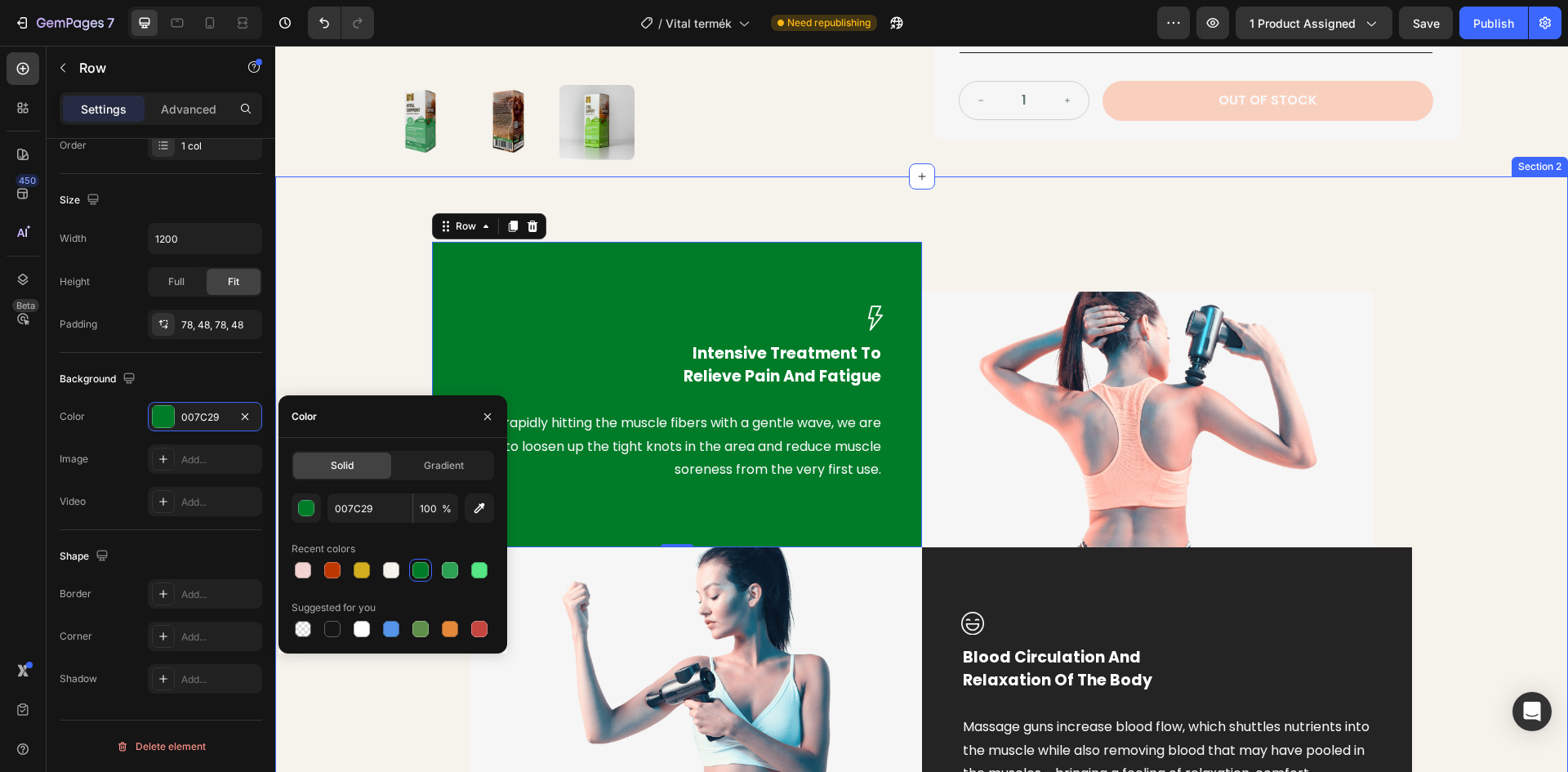
click at [350, 303] on div "Image Intensive Treatment To Relieve Pain And Fatigue Text block By rapidly hit…" at bounding box center [922, 546] width 1269 height 609
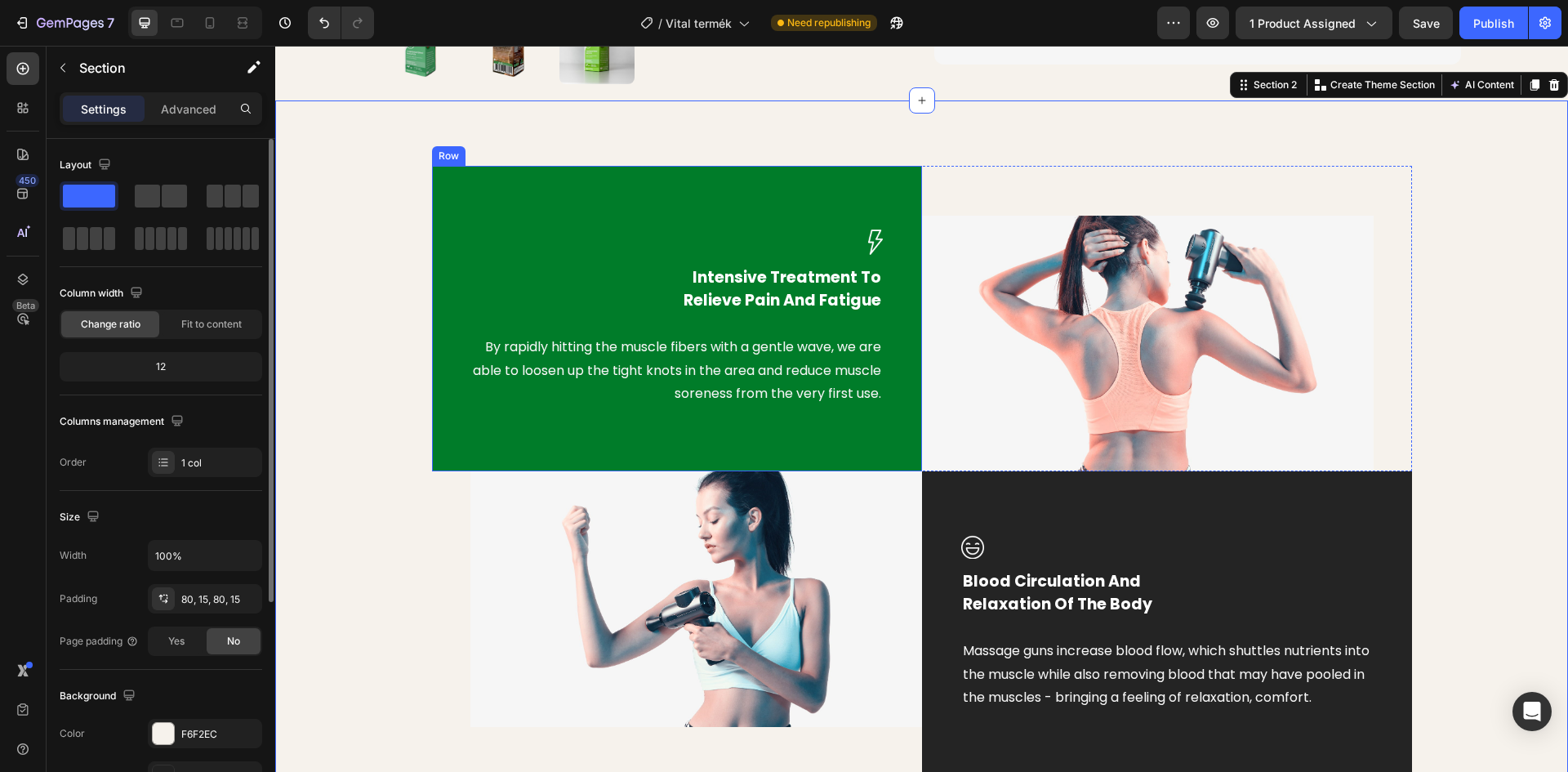
scroll to position [1225, 0]
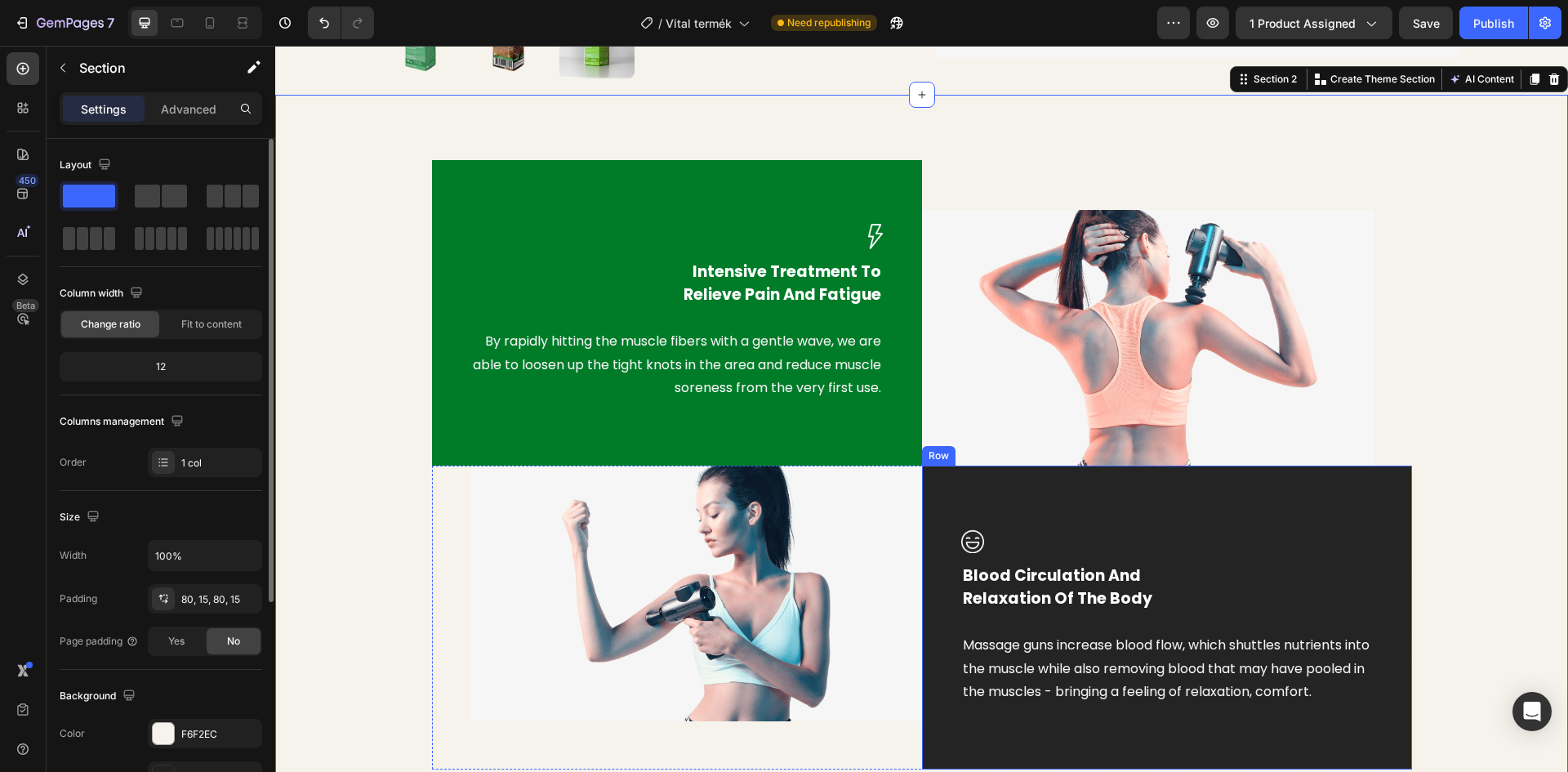
click at [1078, 492] on div "Image Blood Circulation And Relaxation Of The Body Text block Massage guns incr…" at bounding box center [1167, 617] width 490 height 304
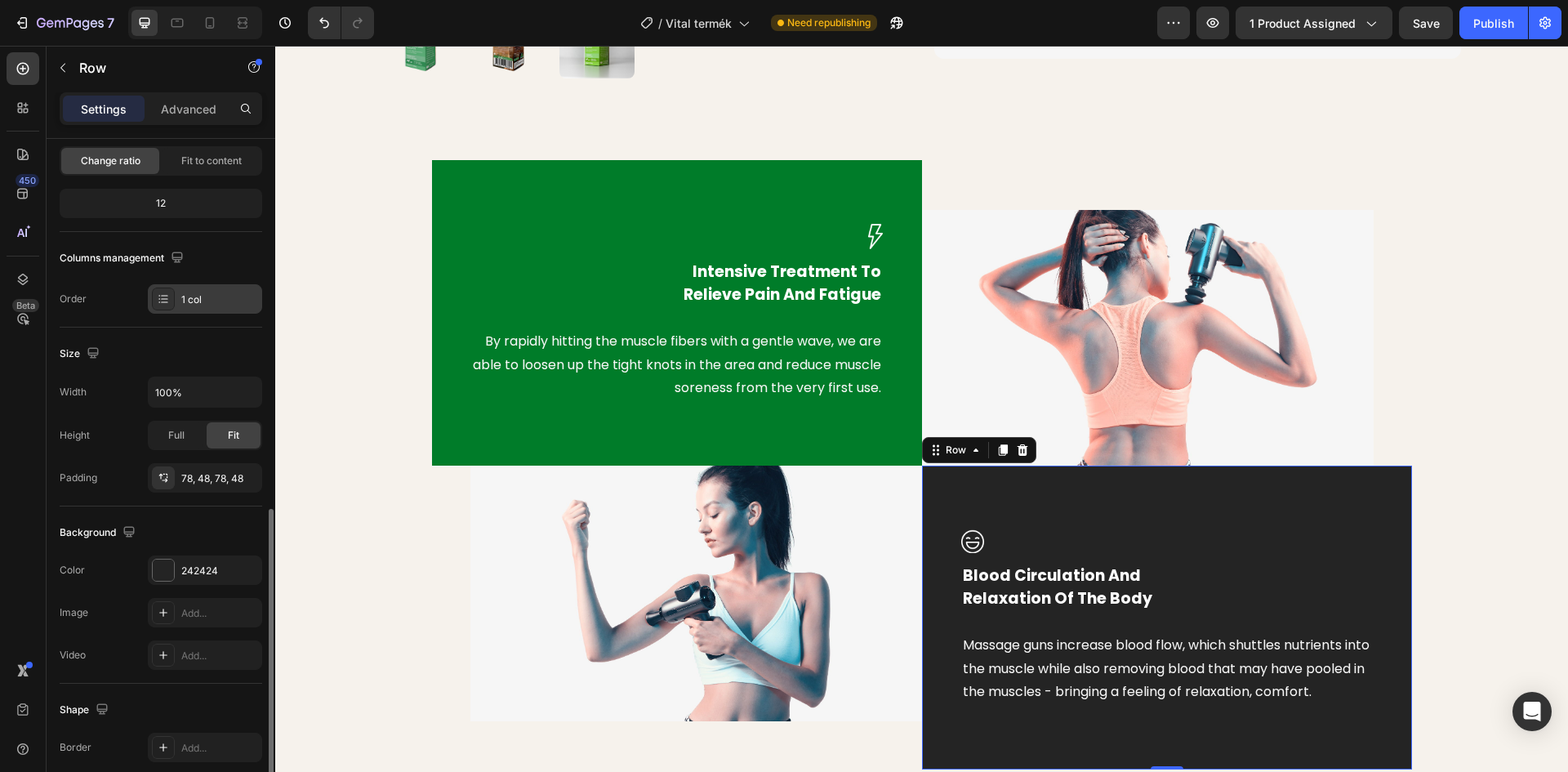
scroll to position [317, 0]
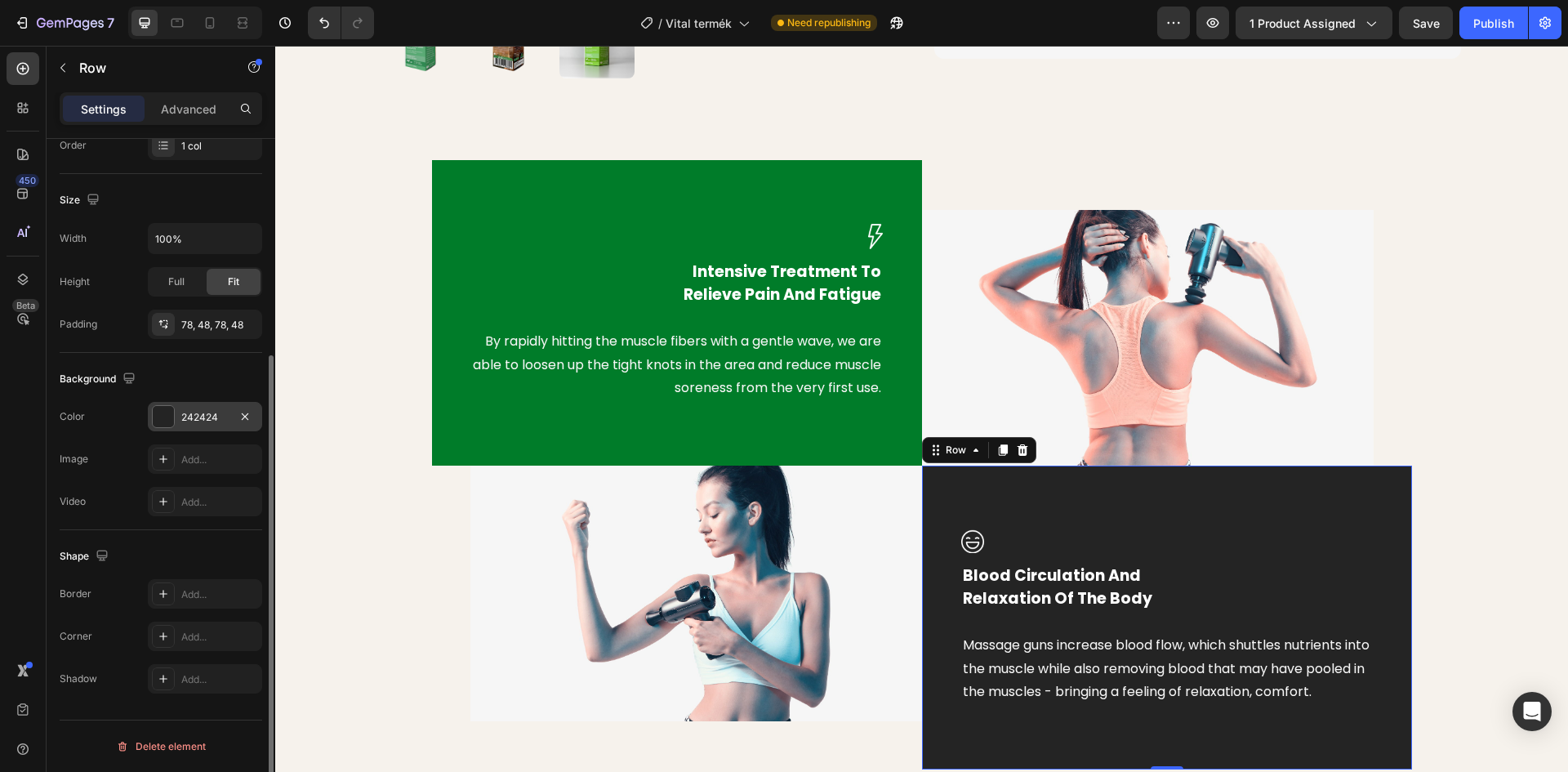
click at [160, 425] on div at bounding box center [163, 417] width 22 height 22
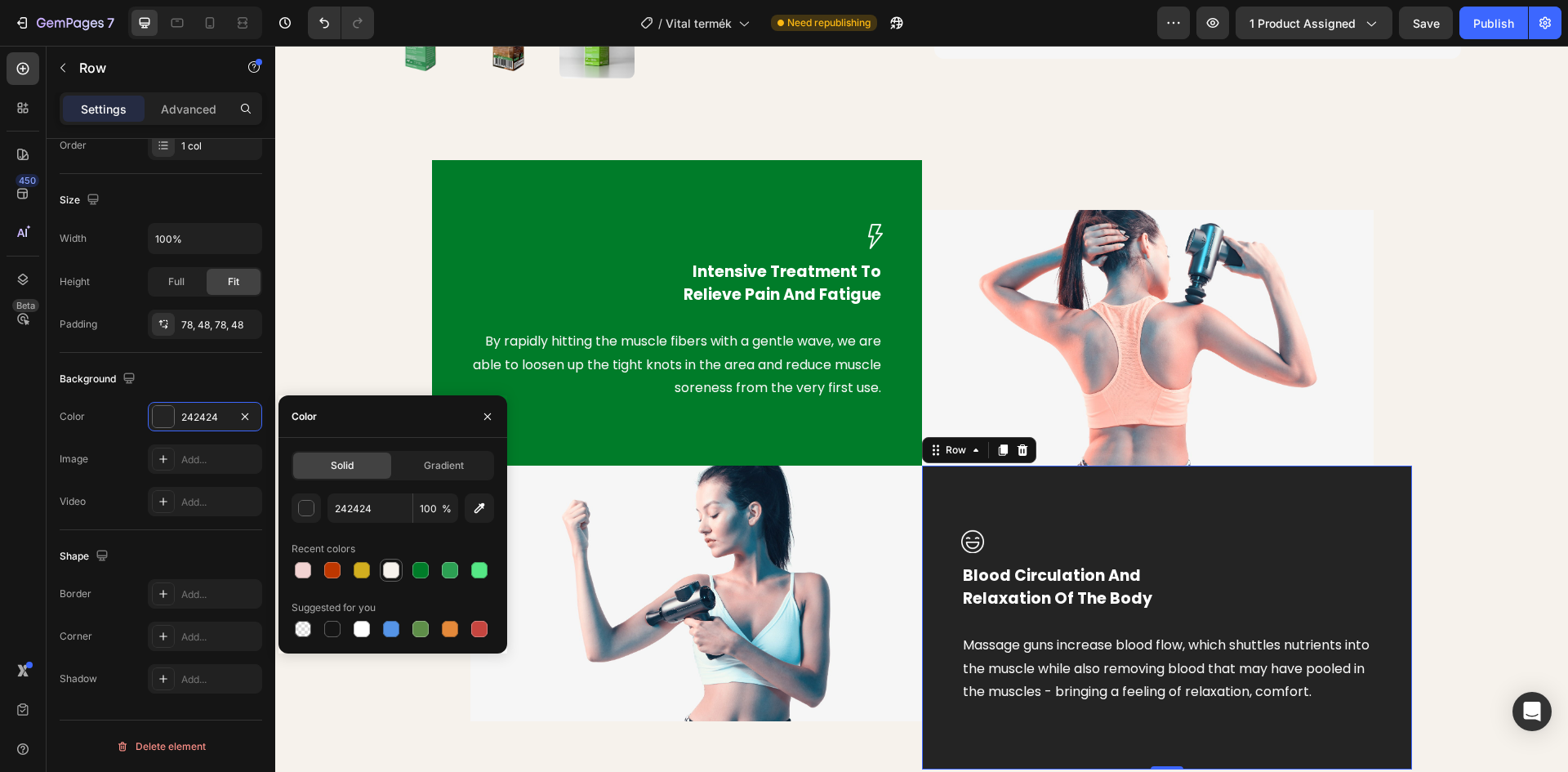
click at [391, 572] on div at bounding box center [391, 569] width 17 height 17
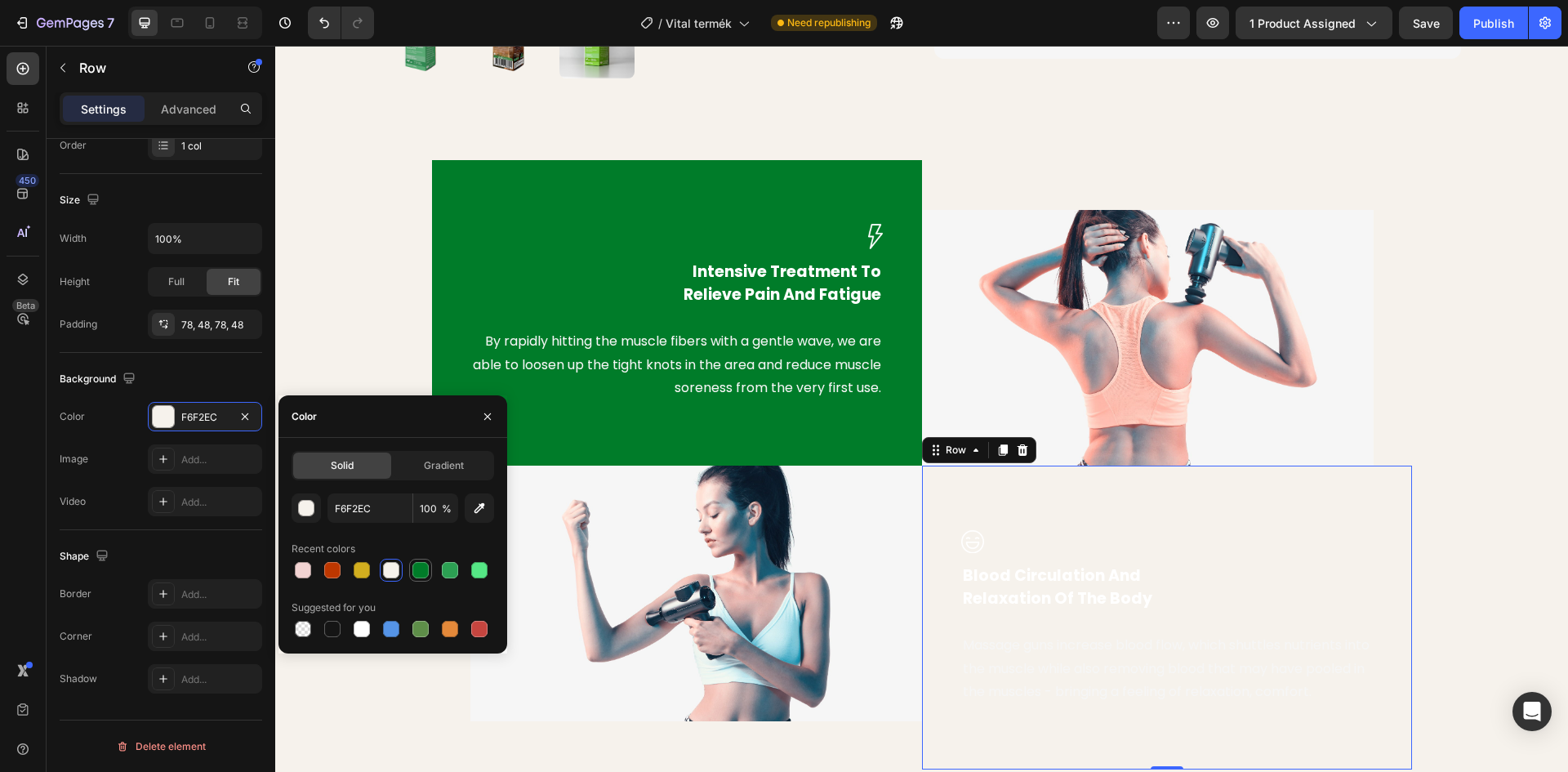
click at [417, 571] on div at bounding box center [420, 569] width 17 height 17
type input "007C29"
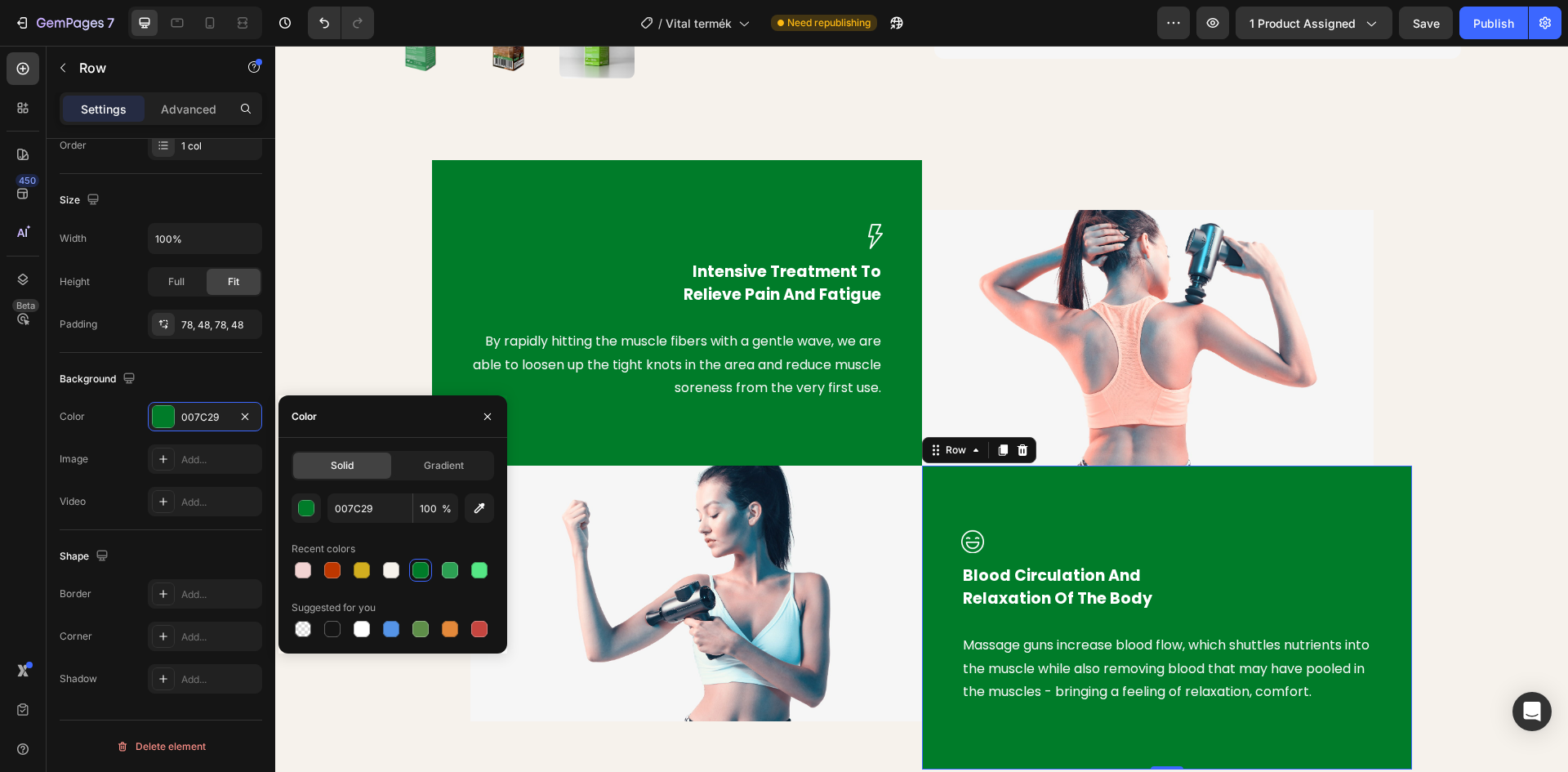
click at [339, 240] on div "Image Intensive Treatment To Relieve Pain And Fatigue Text block By rapidly hit…" at bounding box center [922, 464] width 1269 height 609
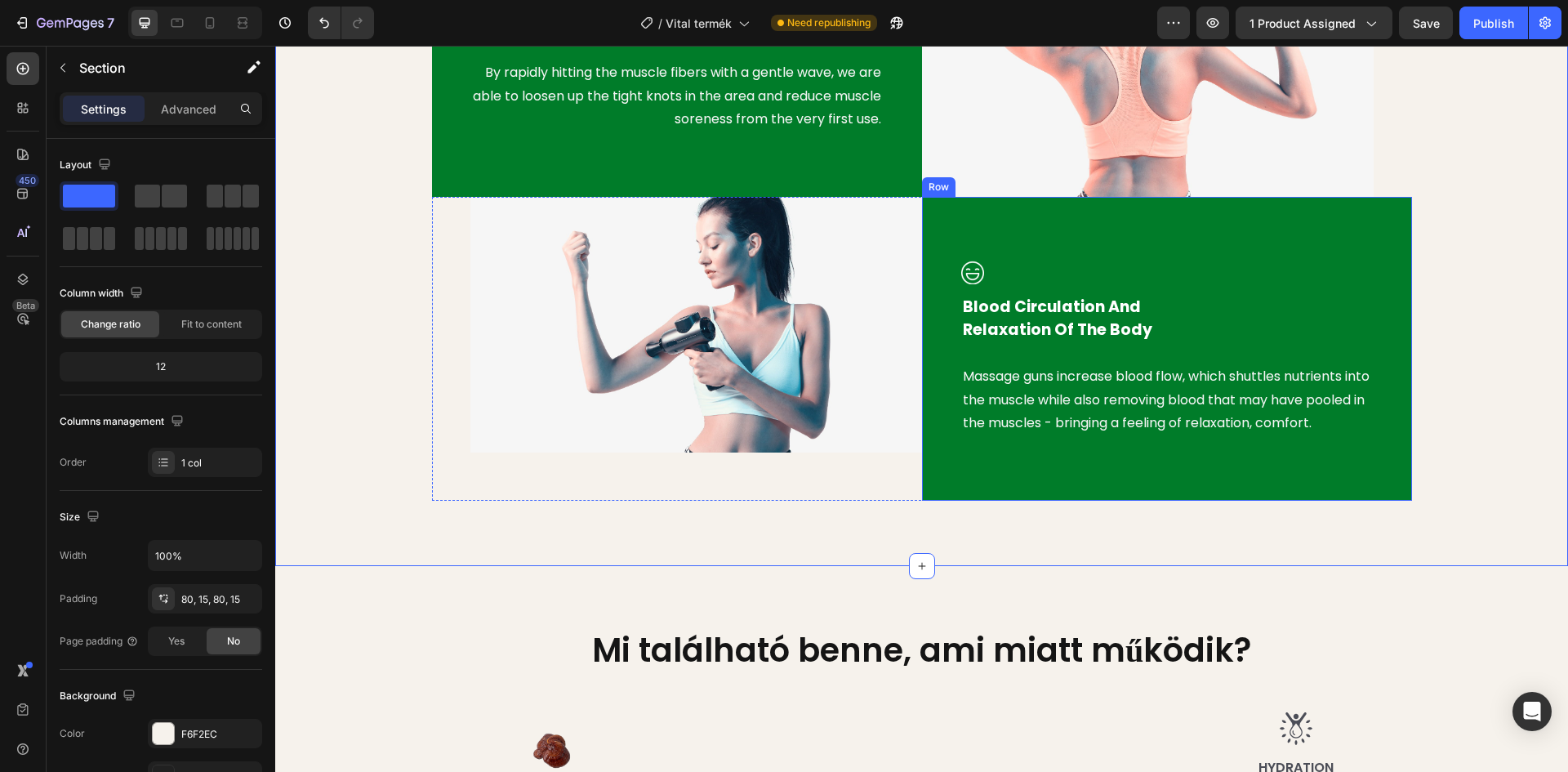
scroll to position [898, 0]
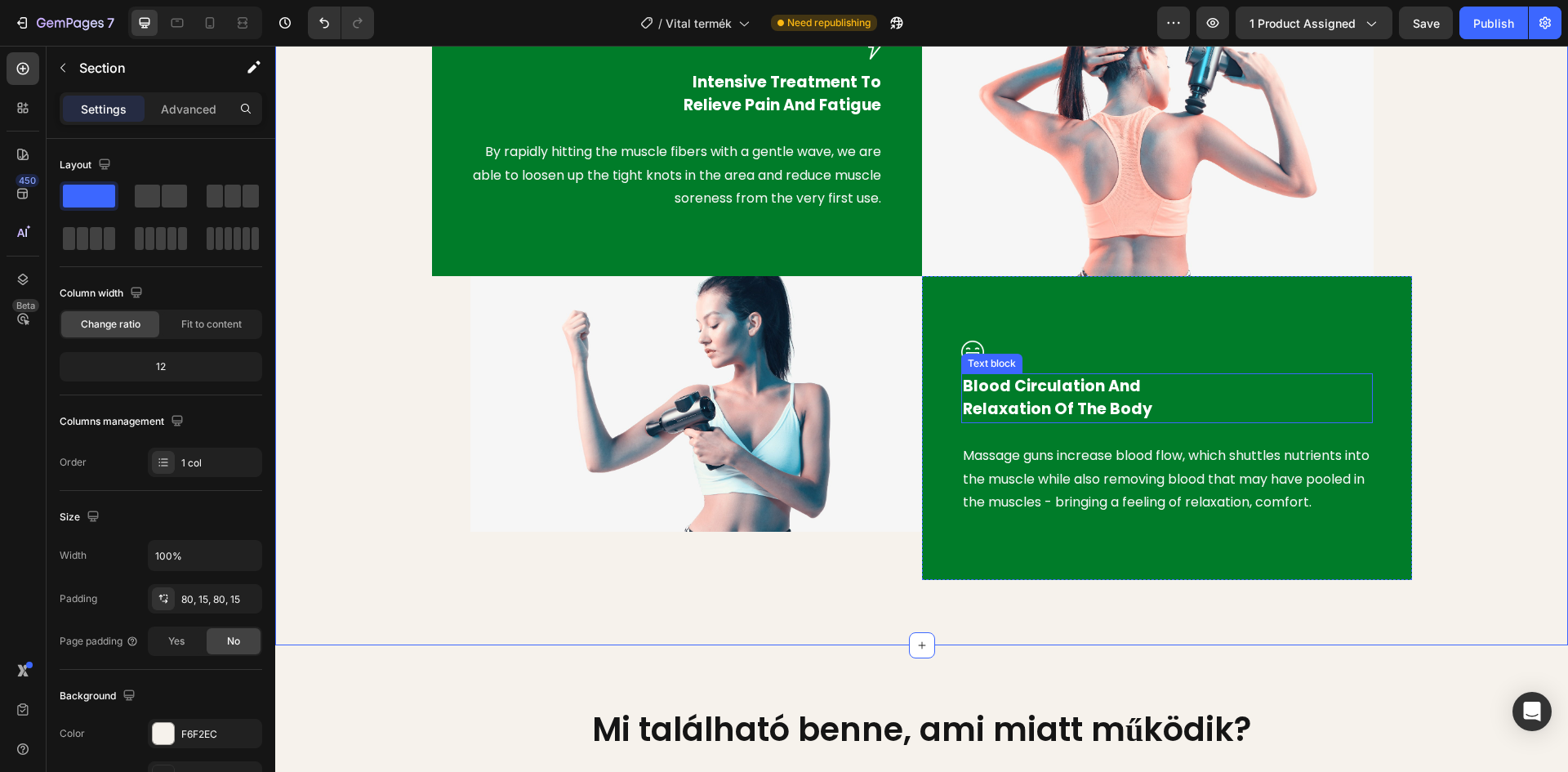
click at [1263, 352] on div at bounding box center [1167, 351] width 412 height 24
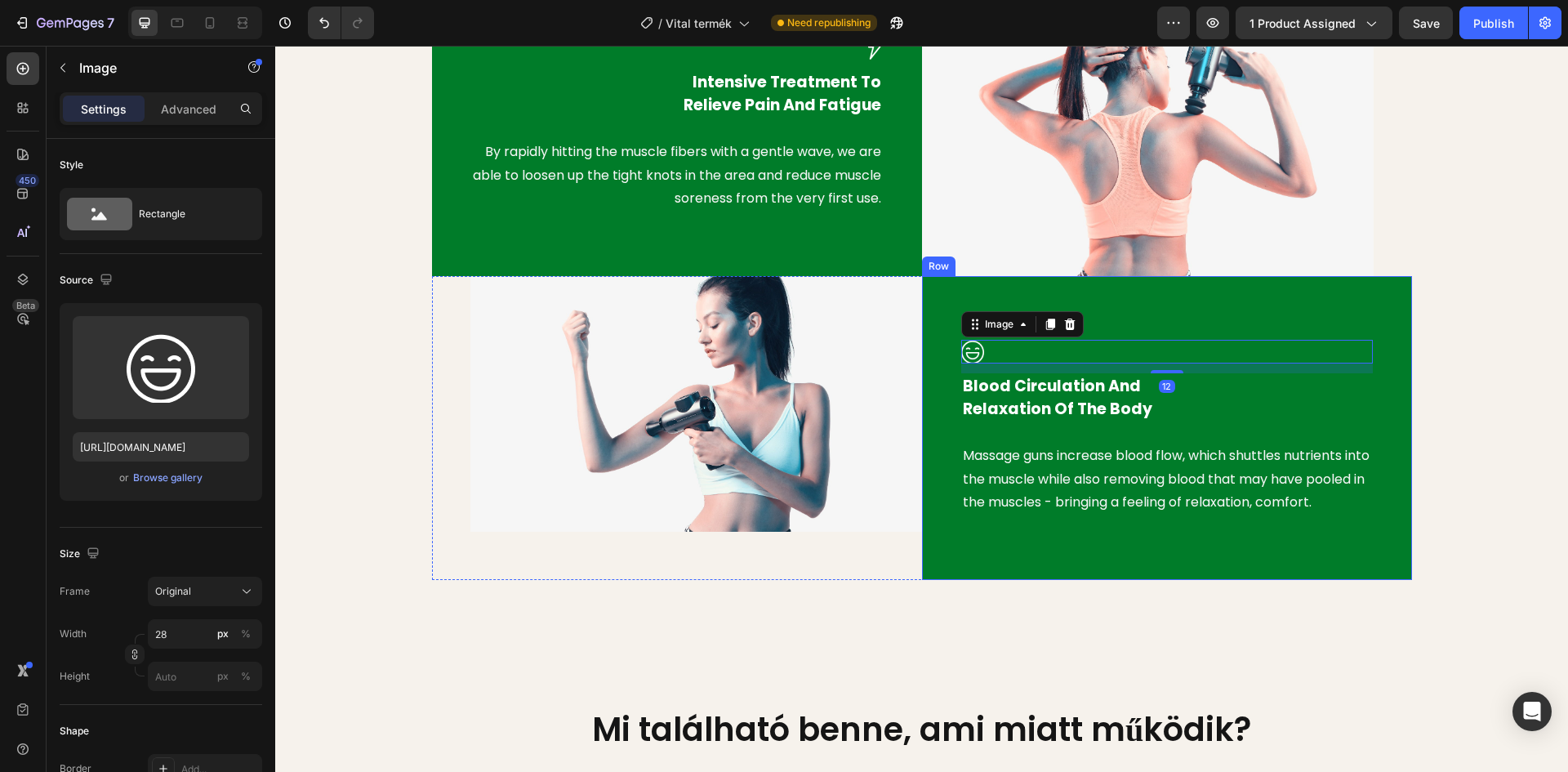
click at [1316, 300] on div "Image 12 Blood Circulation And Relaxation Of The Body Text block Massage guns i…" at bounding box center [1167, 428] width 490 height 304
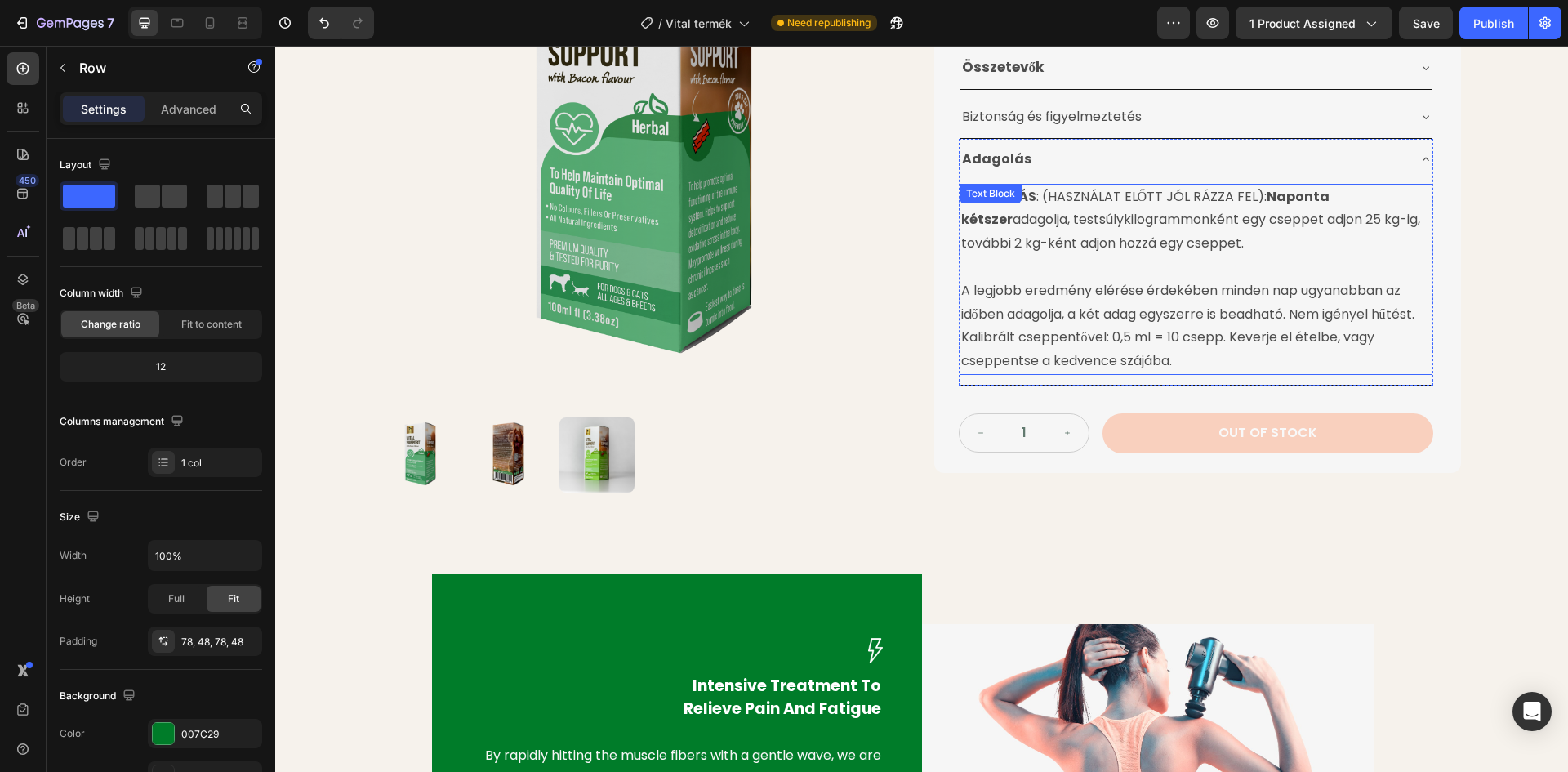
scroll to position [816, 0]
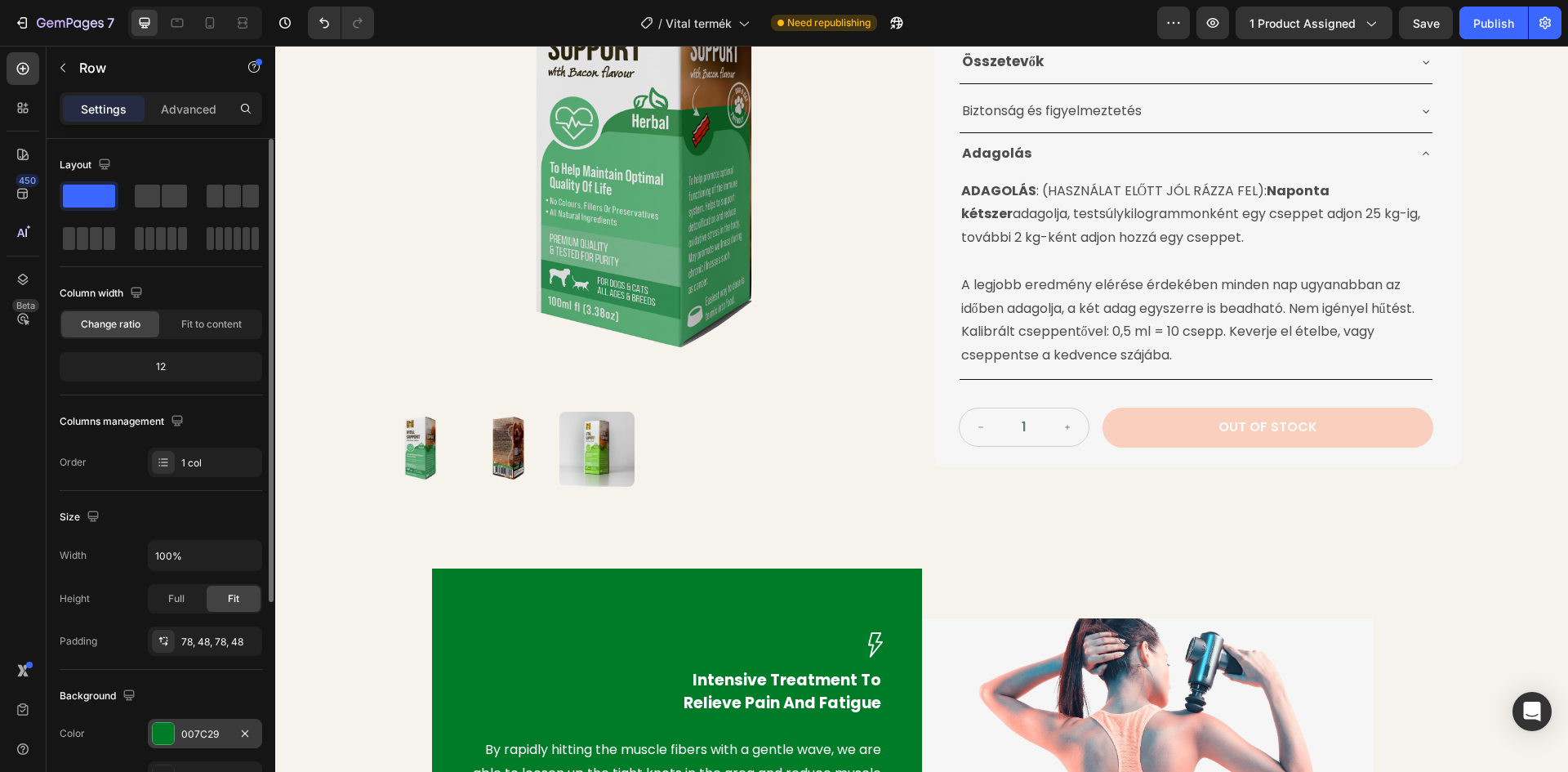
click at [156, 735] on div at bounding box center [163, 734] width 22 height 22
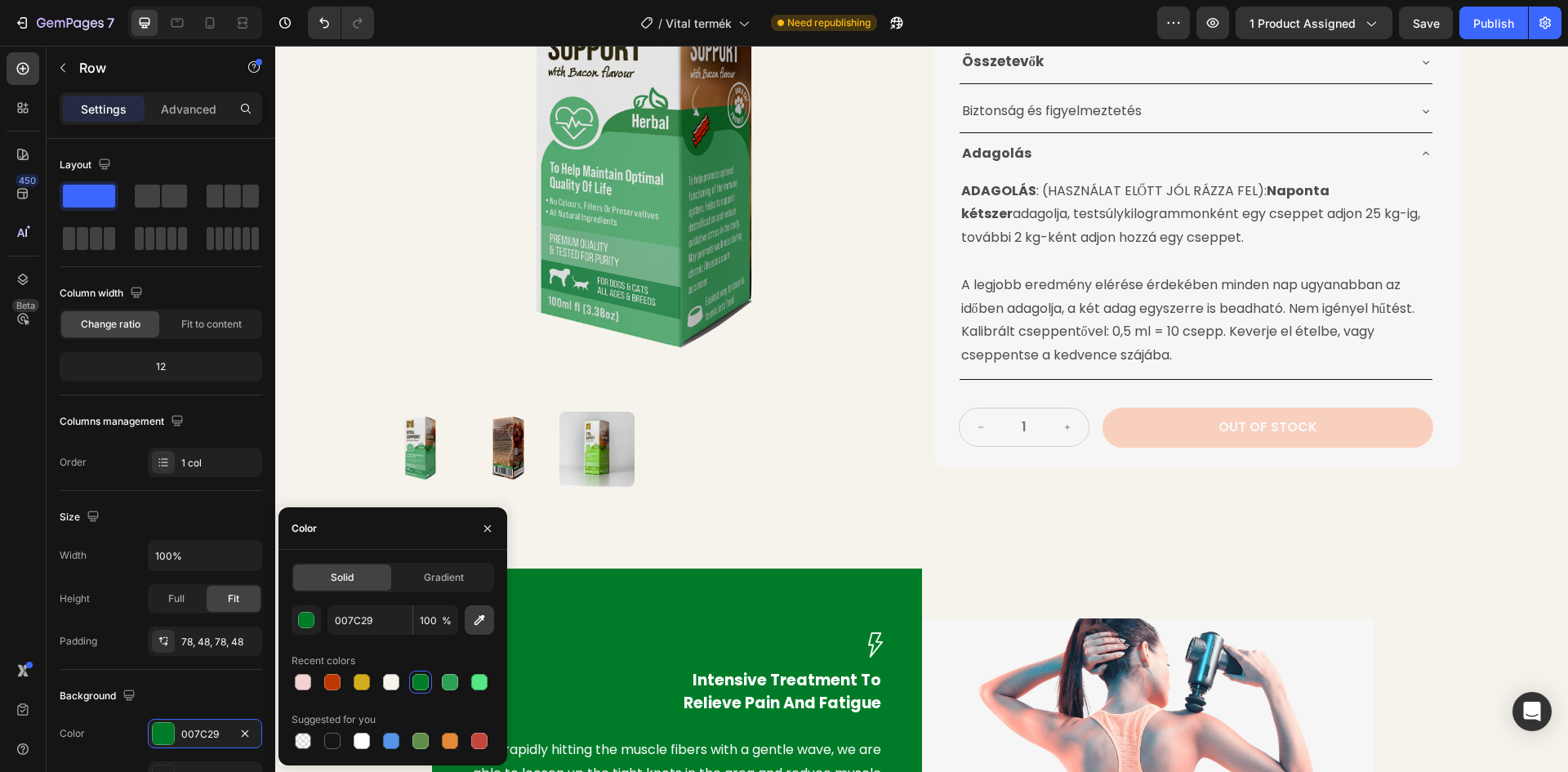
click at [478, 615] on icon "button" at bounding box center [479, 620] width 17 height 17
type input "5DAC75"
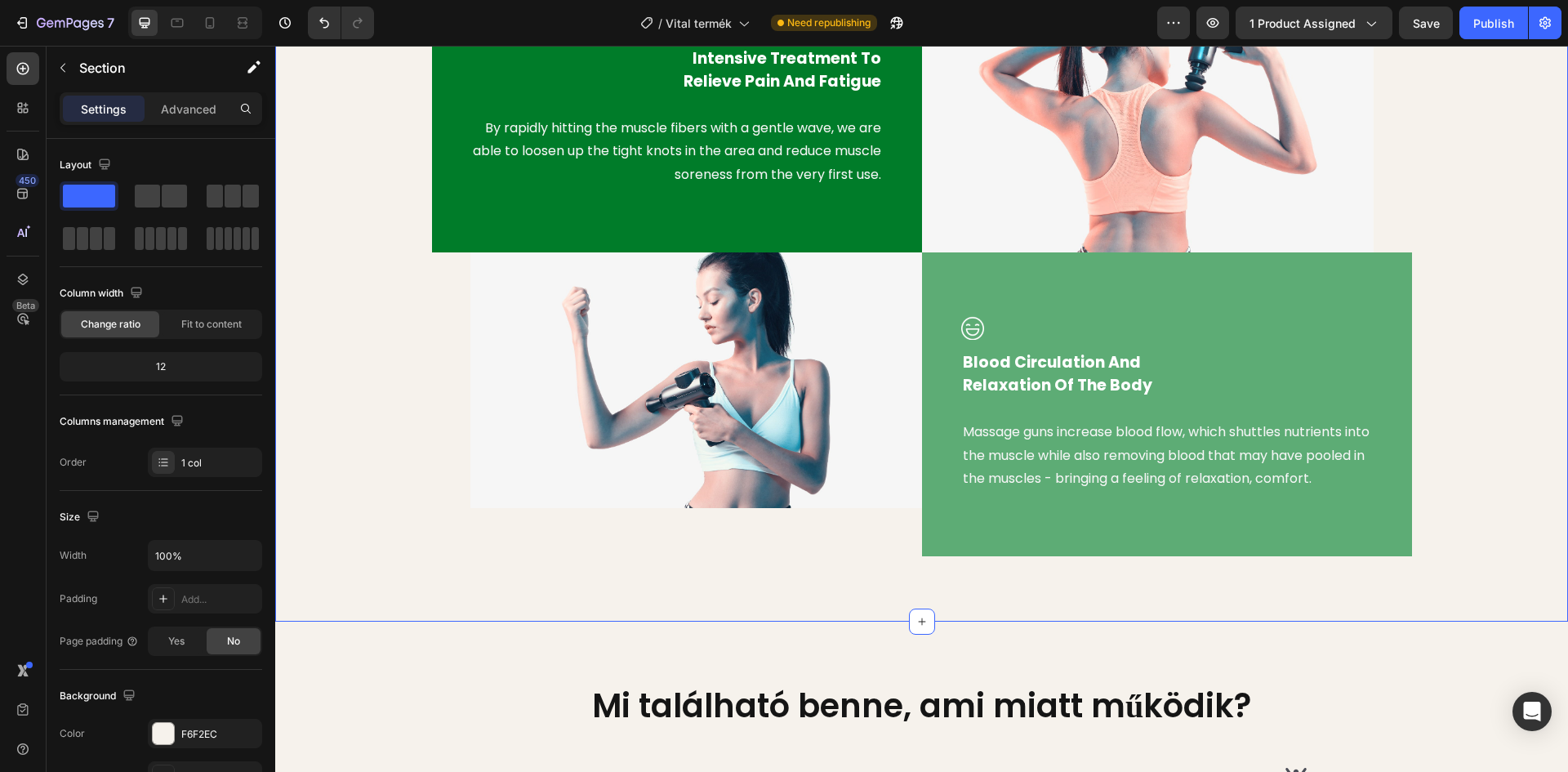
scroll to position [1307, 0]
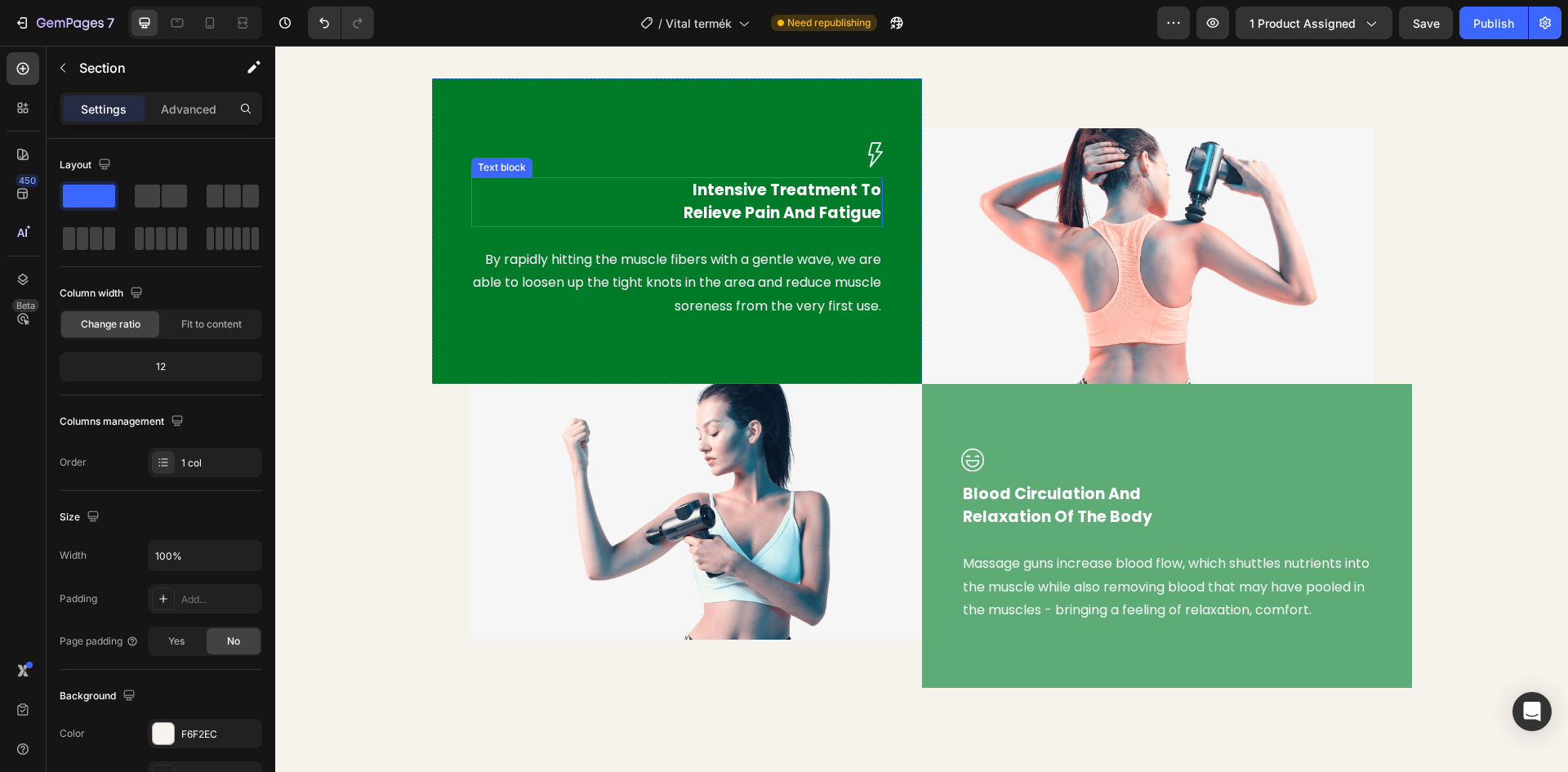
click at [712, 190] on p "Intensive Treatment To Relieve Pain And Fatigue" at bounding box center [677, 202] width 408 height 46
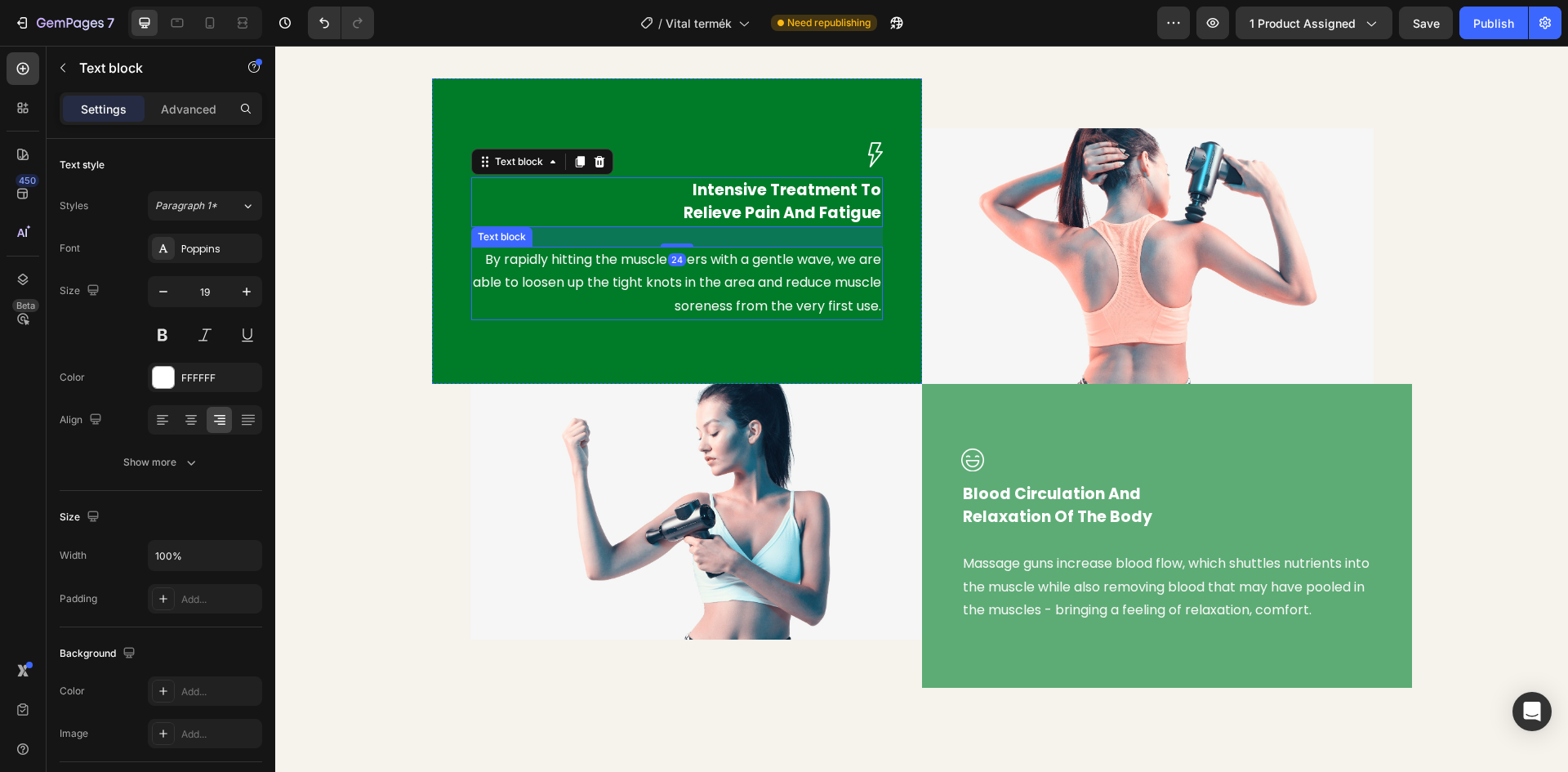
click at [705, 260] on p "By rapidly hitting the muscle fibers with a gentle wave, we are able to loosen …" at bounding box center [677, 282] width 408 height 70
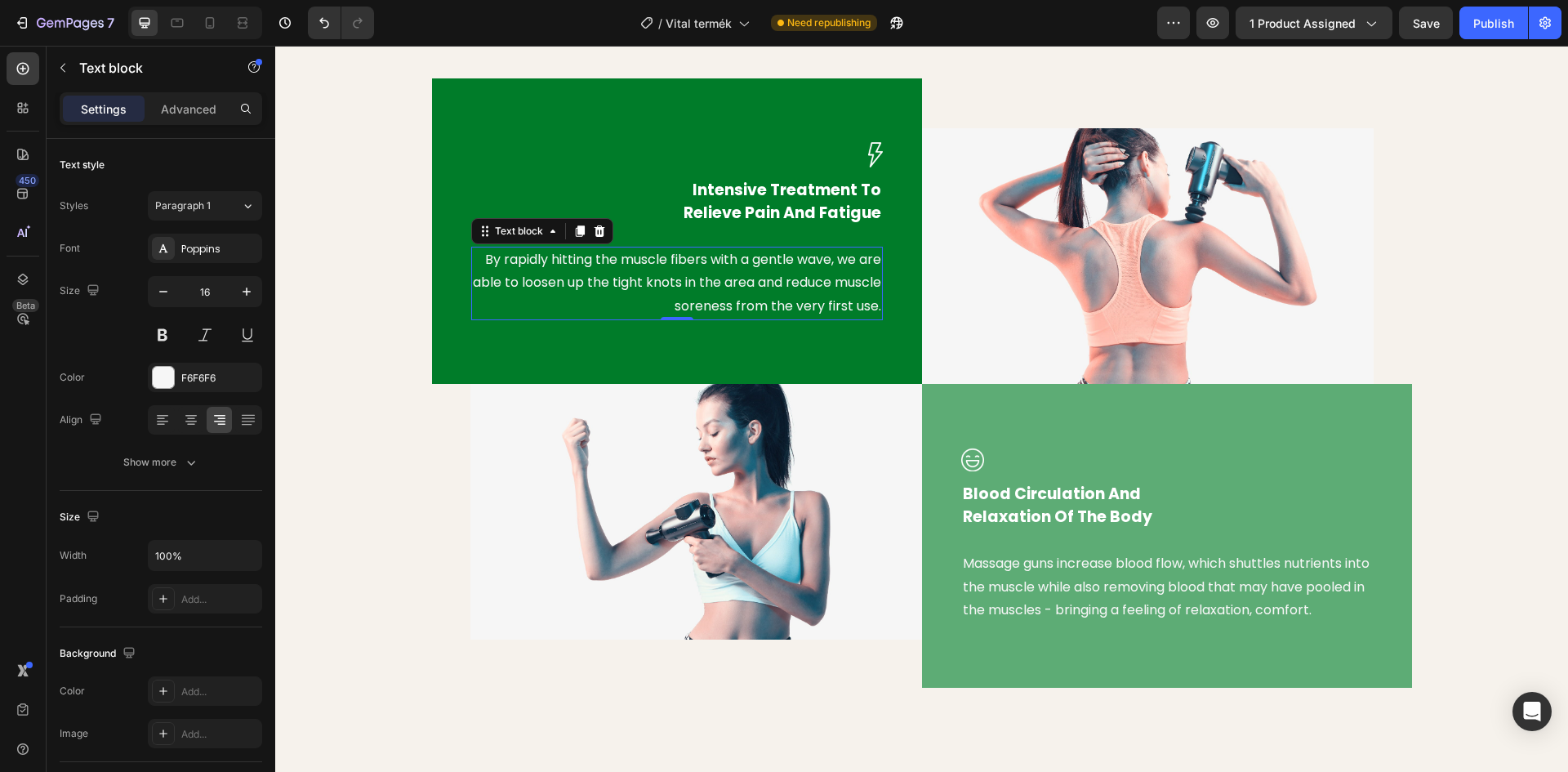
click at [700, 267] on p "By rapidly hitting the muscle fibers with a gentle wave, we are able to loosen …" at bounding box center [677, 282] width 408 height 70
click at [753, 272] on p "By rapidly hitting the muscle fibers with a gentle wave, we are able to loosen …" at bounding box center [677, 282] width 408 height 70
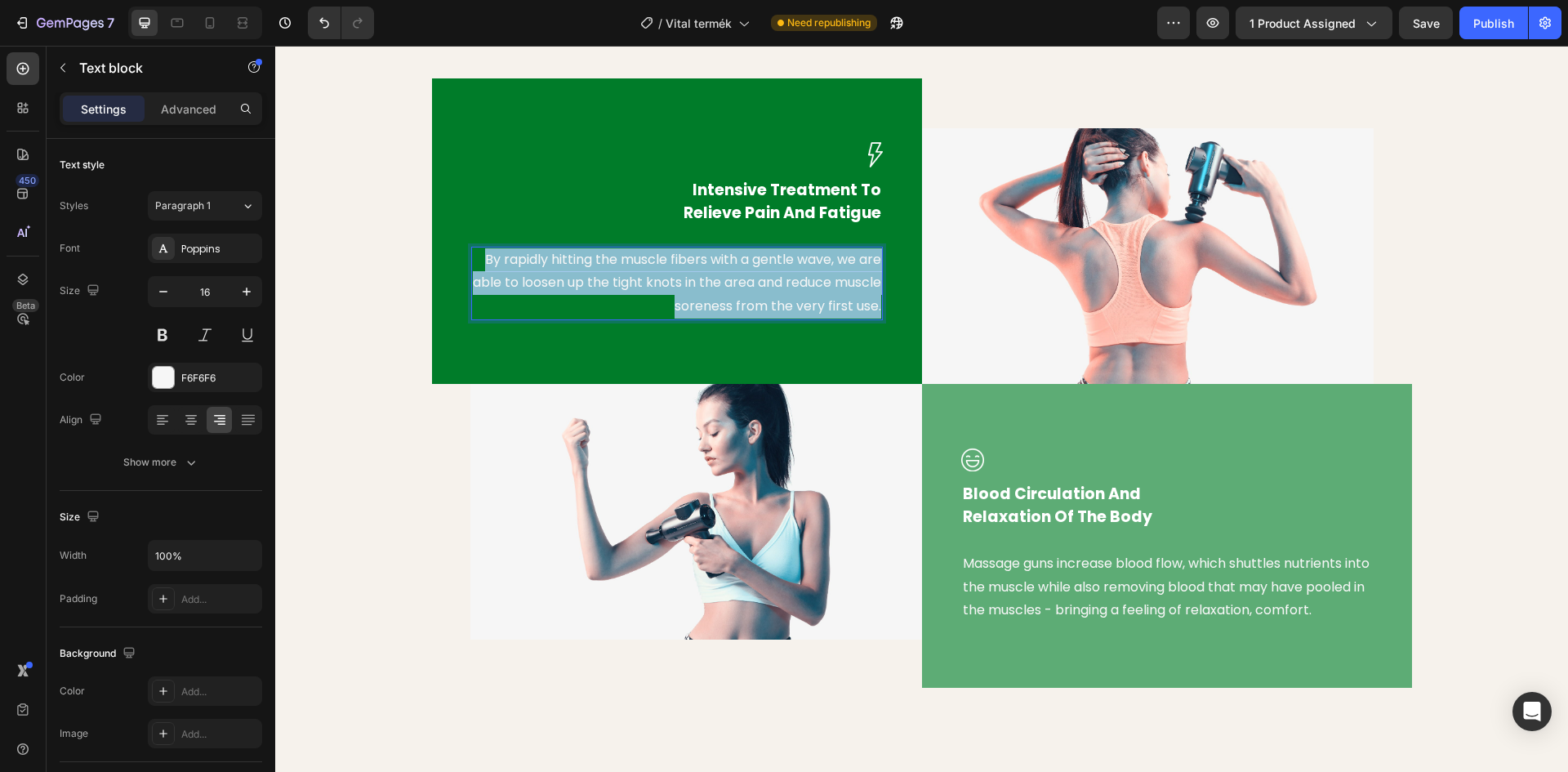
click at [753, 272] on p "By rapidly hitting the muscle fibers with a gentle wave, we are able to loosen …" at bounding box center [677, 282] width 408 height 70
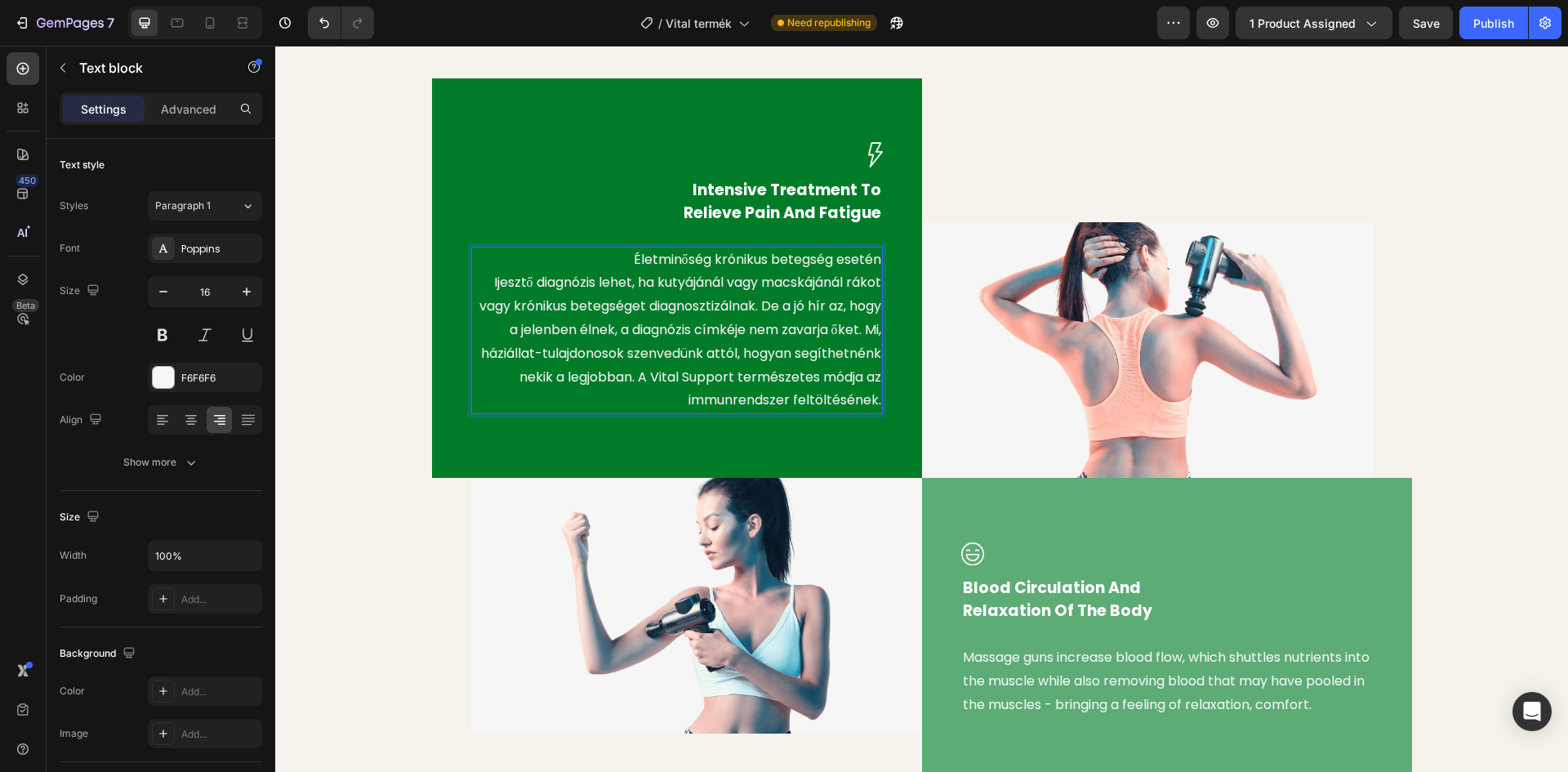
drag, startPoint x: 622, startPoint y: 263, endPoint x: 632, endPoint y: 258, distance: 11.2
click at [622, 262] on p "Életminőség krónikus betegség esetén Ijesztő diagnózis lehet, ha kutyájánál vag…" at bounding box center [677, 330] width 408 height 165
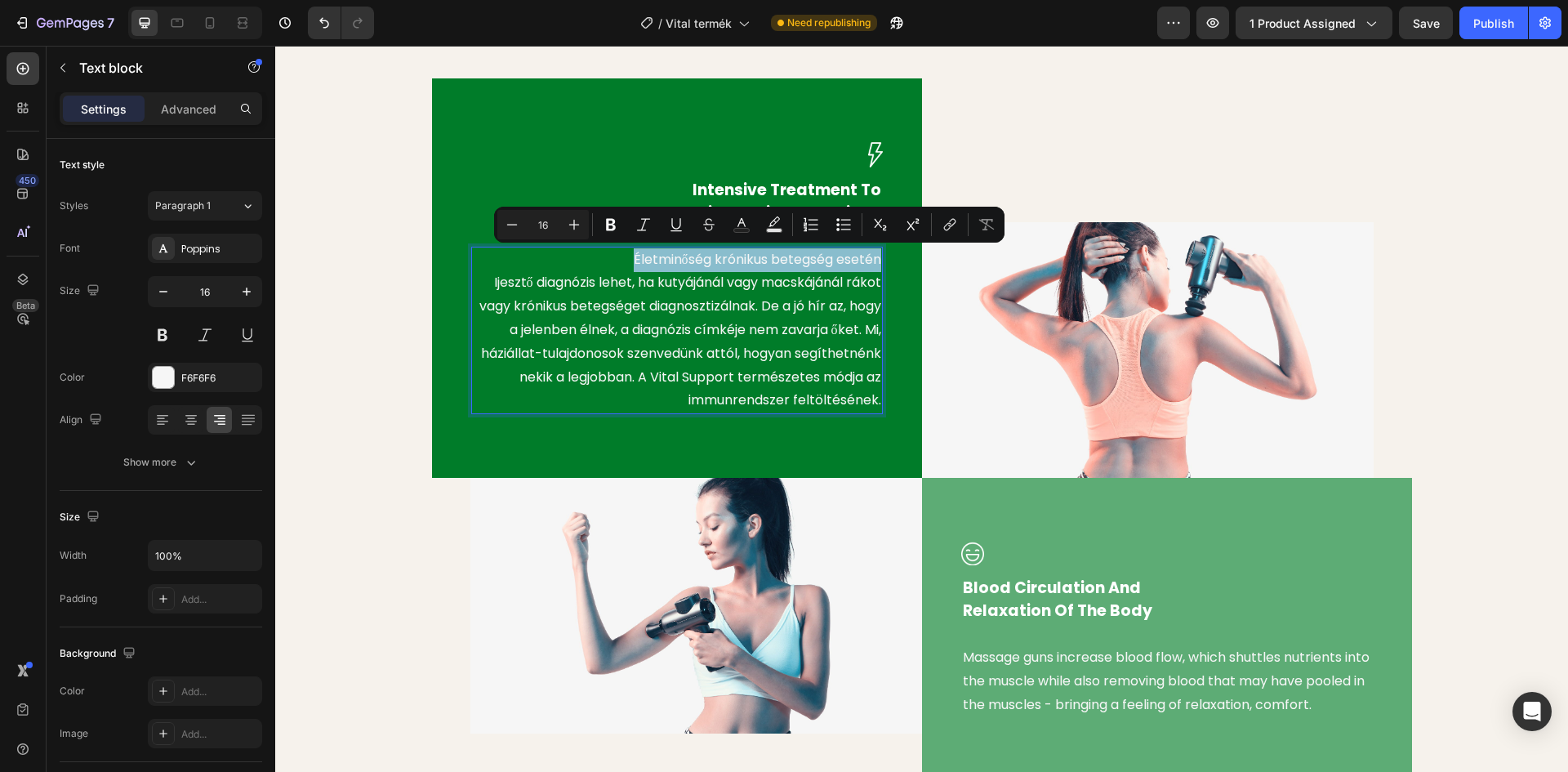
drag, startPoint x: 626, startPoint y: 258, endPoint x: 867, endPoint y: 255, distance: 241.0
click at [873, 254] on p "Életminőség krónikus betegség esetén Ijesztő diagnózis lehet, ha kutyájánál vag…" at bounding box center [677, 330] width 408 height 165
copy p "Életminőség krónikus betegség esetén"
click at [365, 237] on div "Image Intensive Treatment To Relieve Pain And Fatigue Text block Életminőség kr…" at bounding box center [922, 431] width 1269 height 704
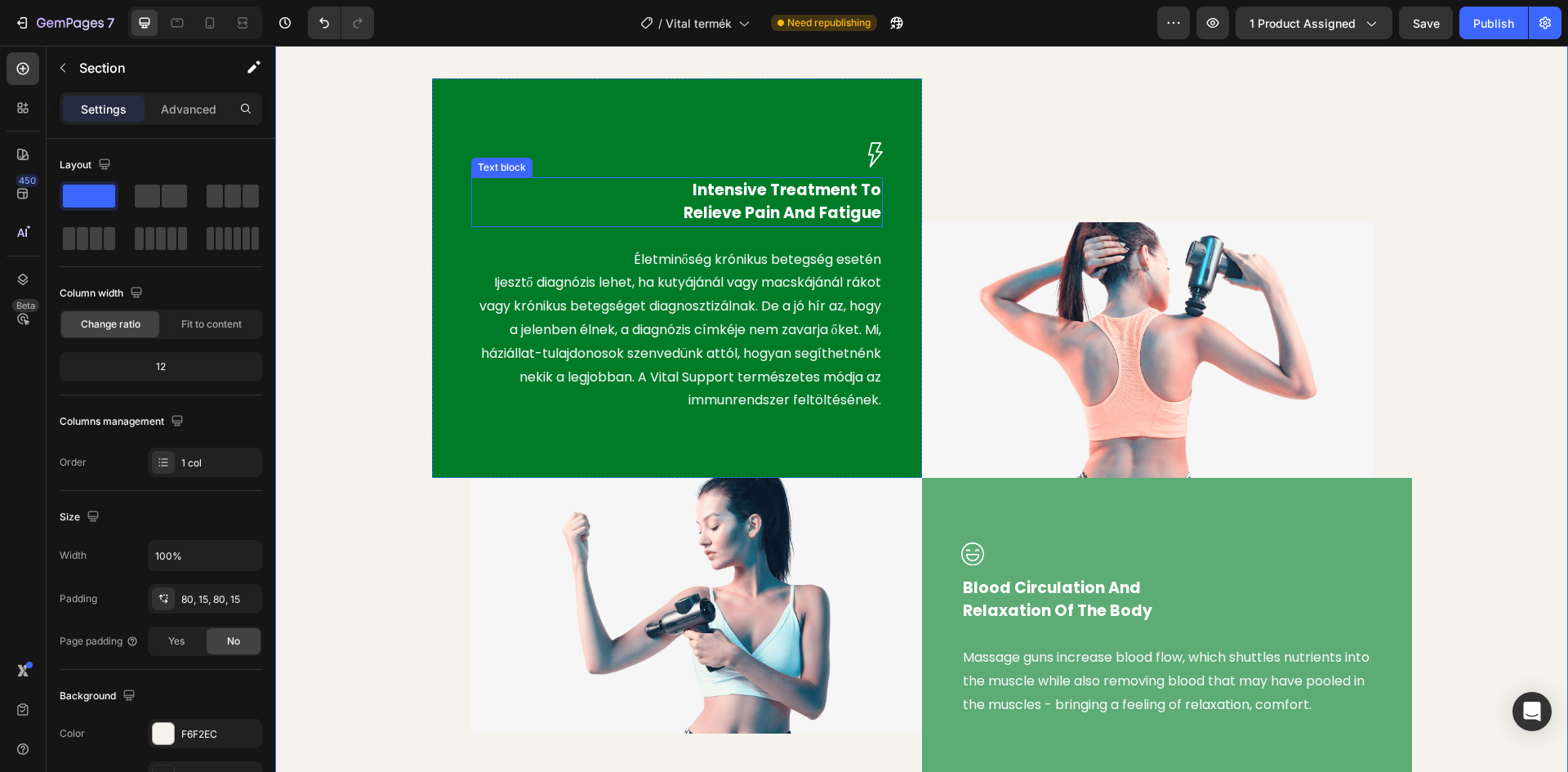
click at [774, 200] on p "Intensive Treatment To Relieve Pain And Fatigue" at bounding box center [677, 202] width 408 height 46
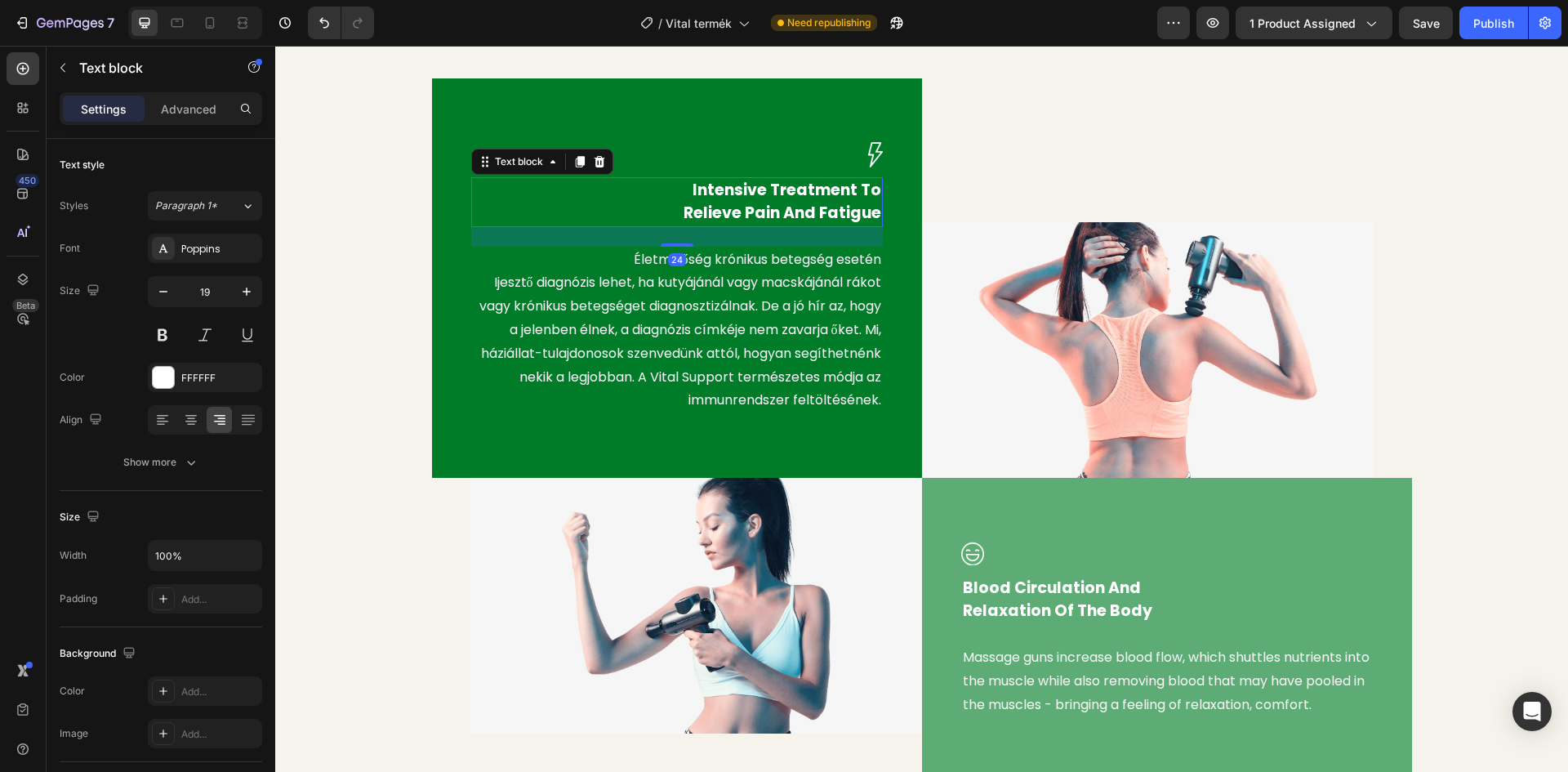
click at [817, 201] on p "Intensive Treatment To Relieve Pain And Fatigue" at bounding box center [677, 202] width 408 height 46
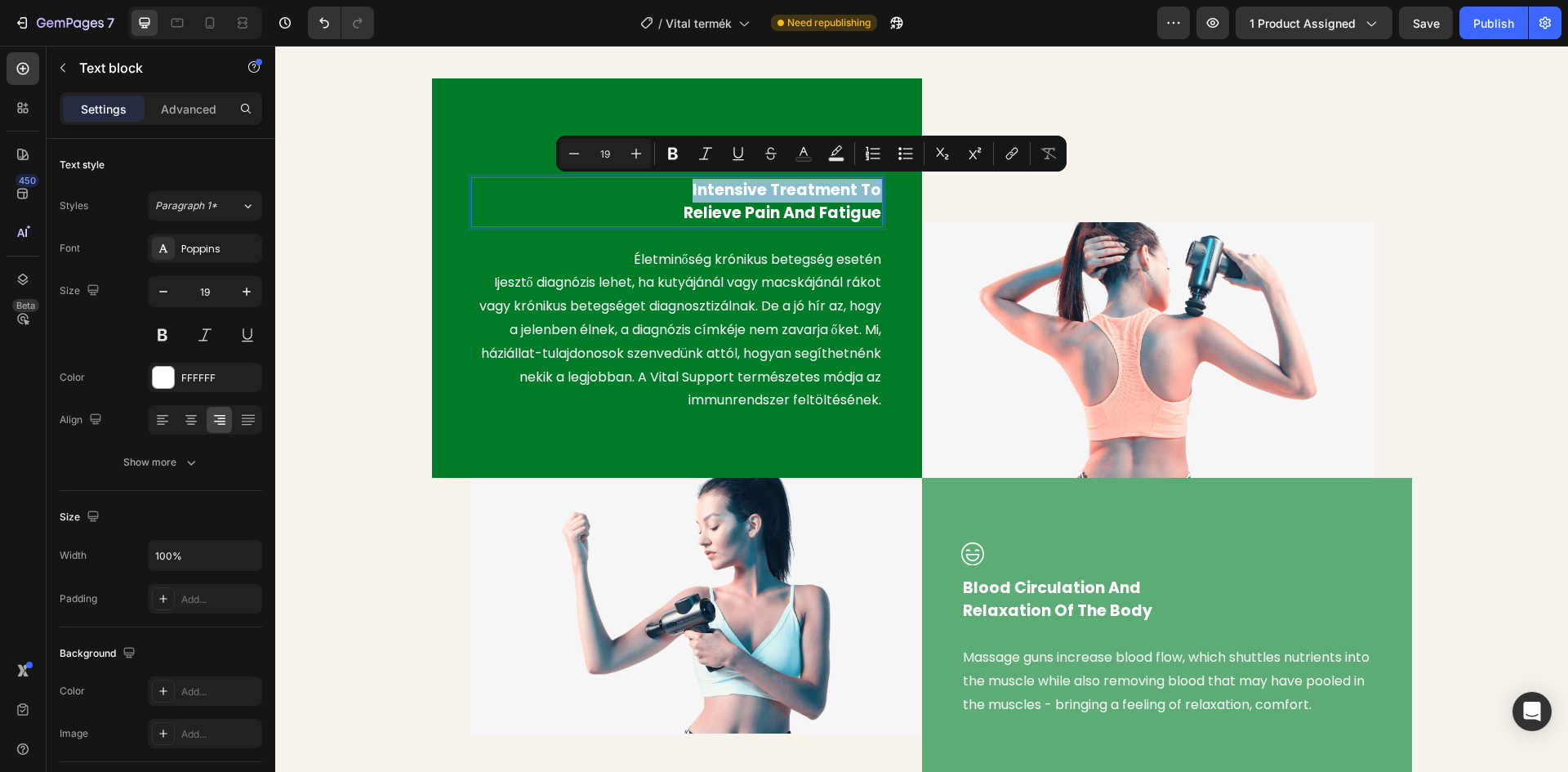
click at [817, 201] on p "Intensive Treatment To Relieve Pain And Fatigue" at bounding box center [677, 202] width 408 height 46
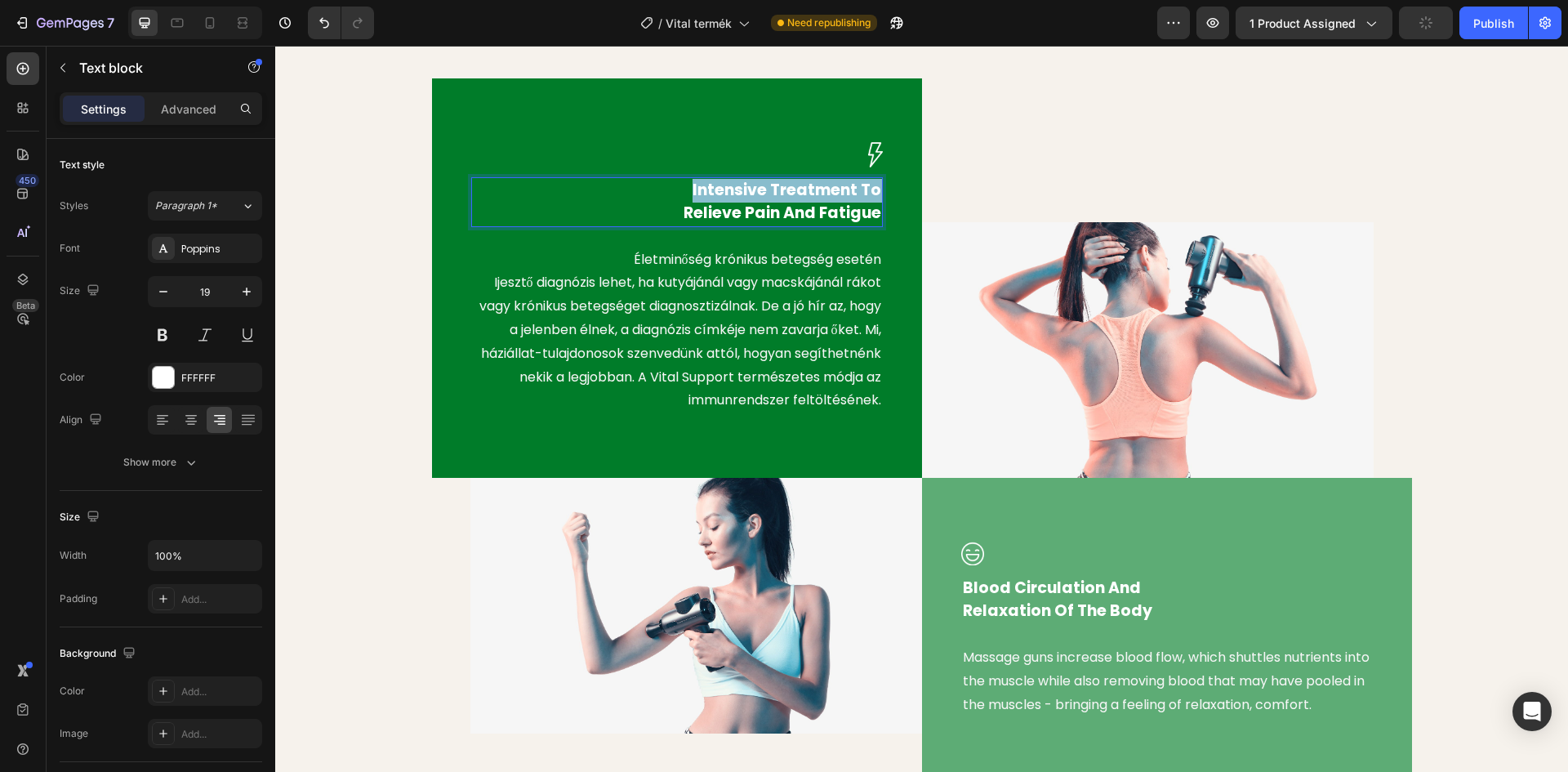
click at [817, 201] on p "Intensive Treatment To Relieve Pain And Fatigue" at bounding box center [677, 202] width 408 height 46
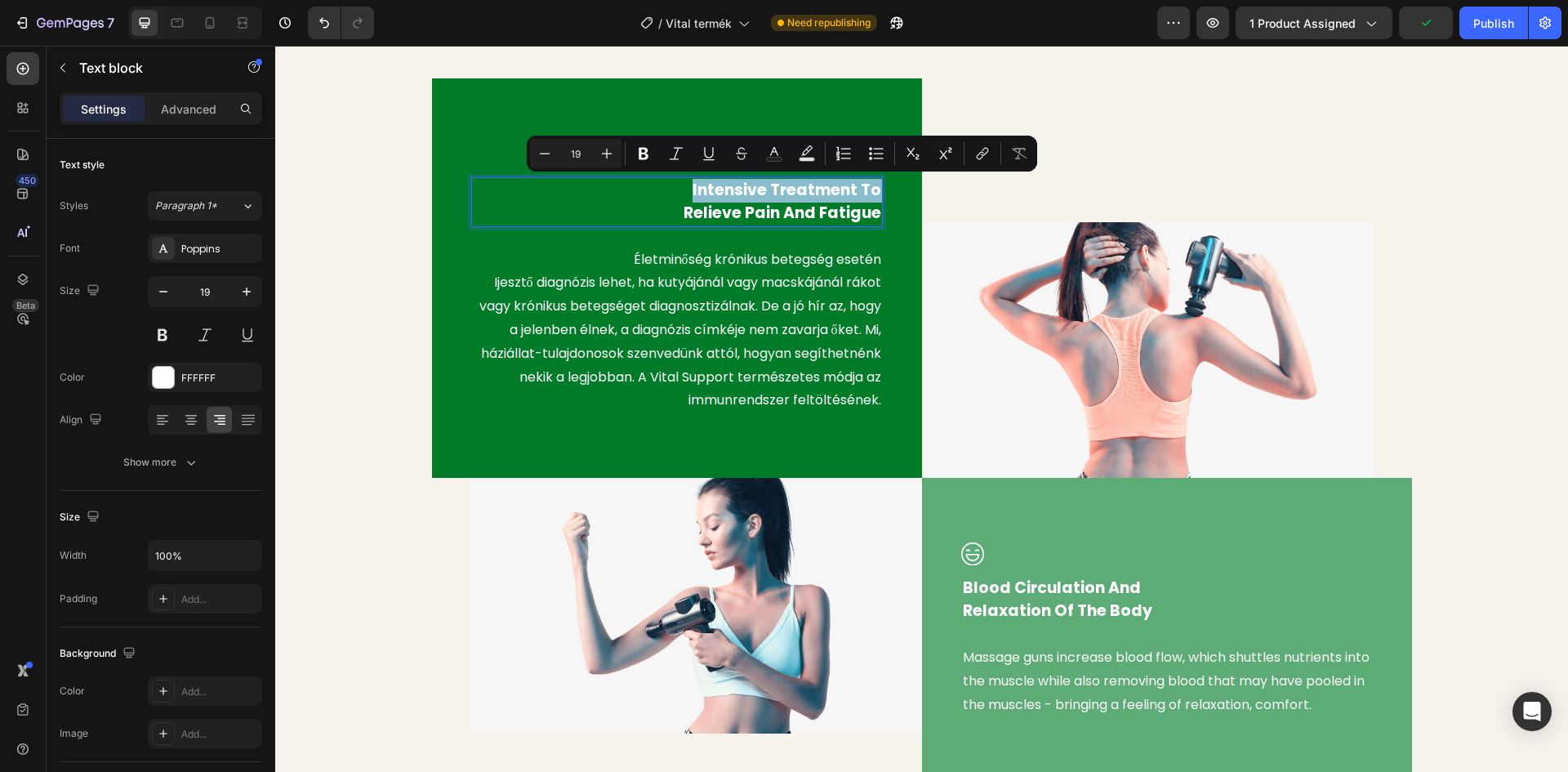
click at [817, 201] on p "Intensive Treatment To Relieve Pain And Fatigue" at bounding box center [677, 202] width 408 height 46
click at [798, 214] on p "Intensive Treatment To Relieve Pain And Fatigue" at bounding box center [677, 202] width 408 height 46
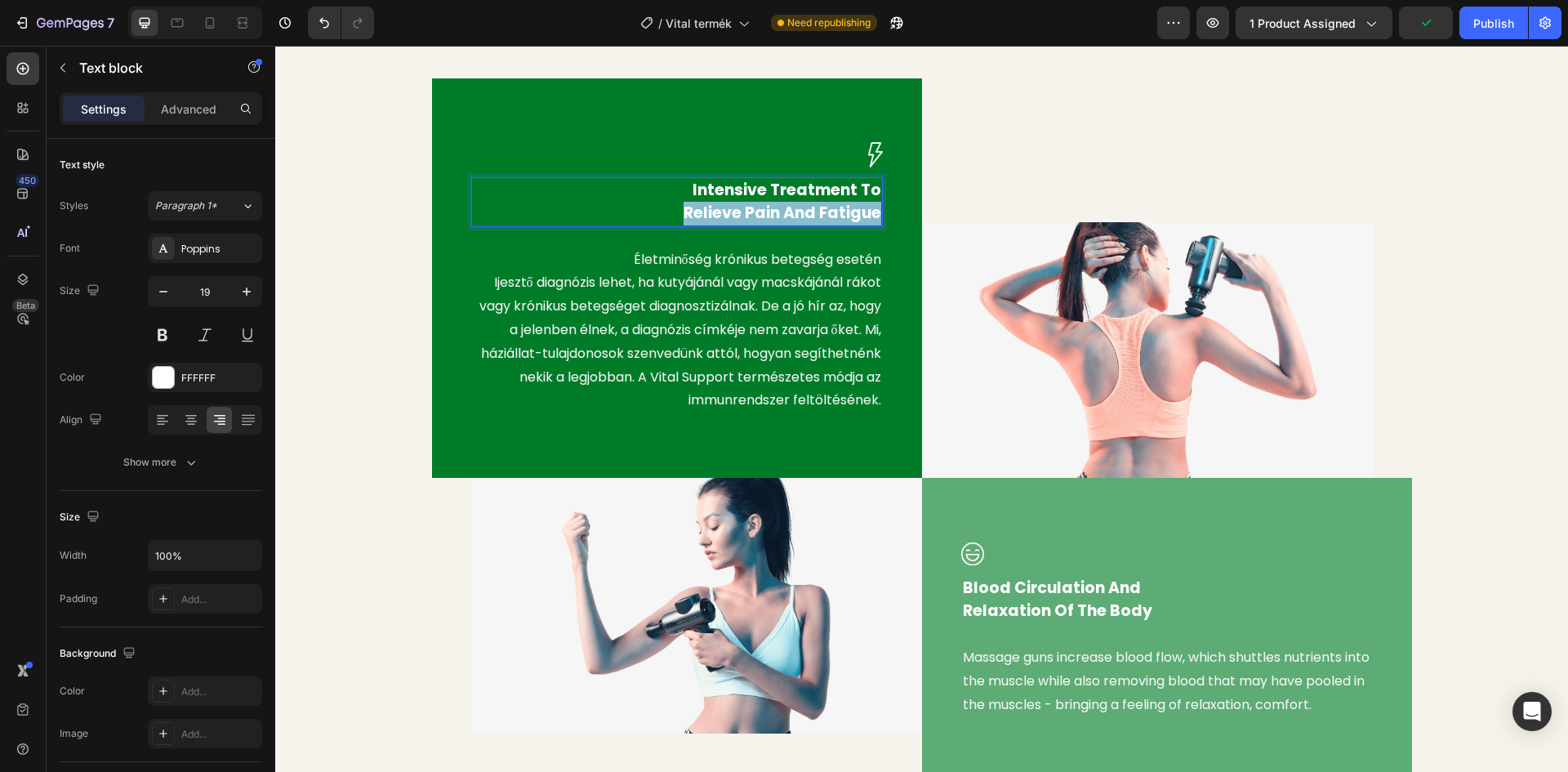
click at [798, 214] on p "Intensive Treatment To Relieve Pain And Fatigue" at bounding box center [677, 202] width 408 height 46
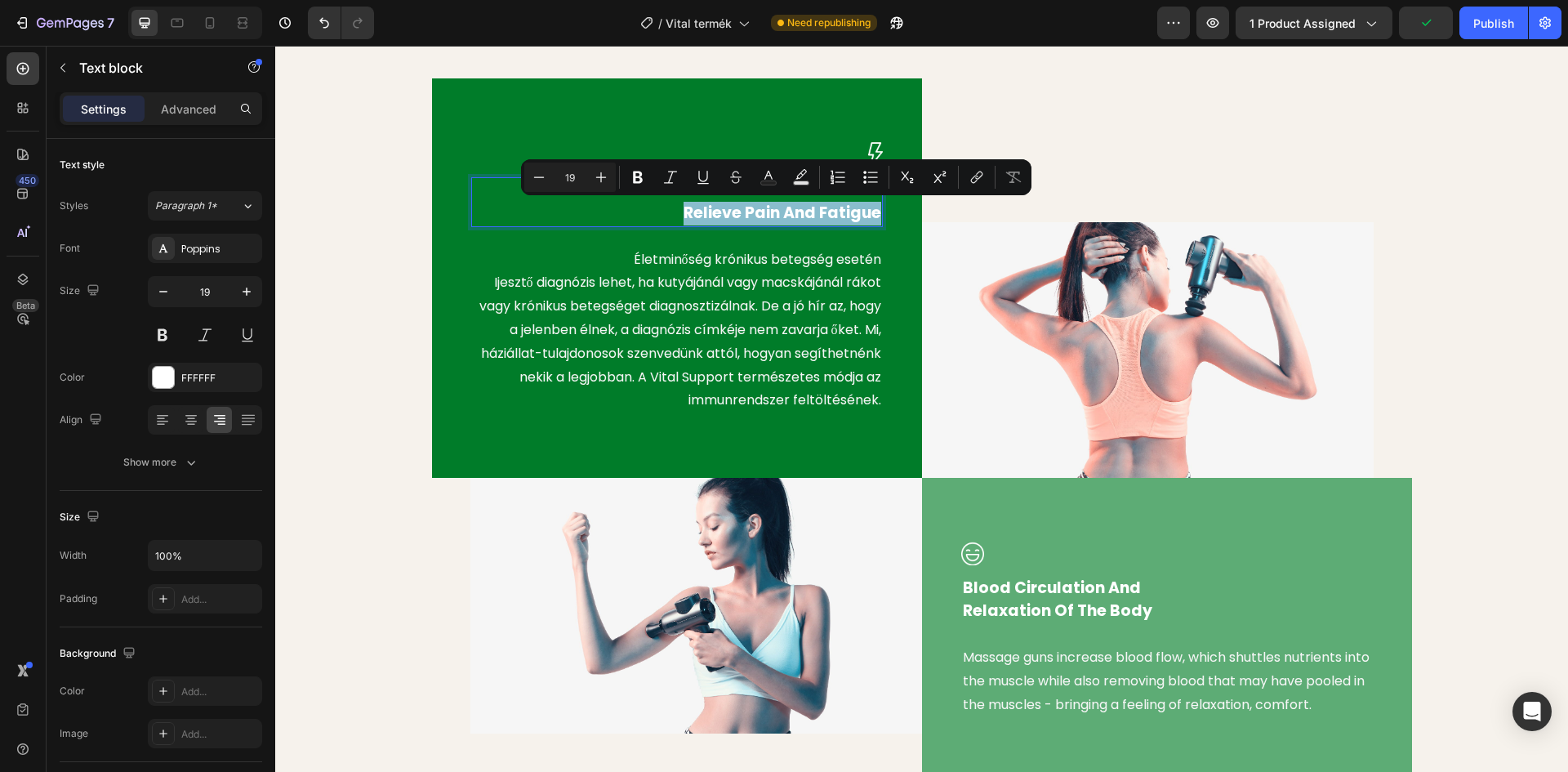
click at [699, 210] on p "Intensive Treatment To Relieve Pain And Fatigue" at bounding box center [677, 202] width 408 height 46
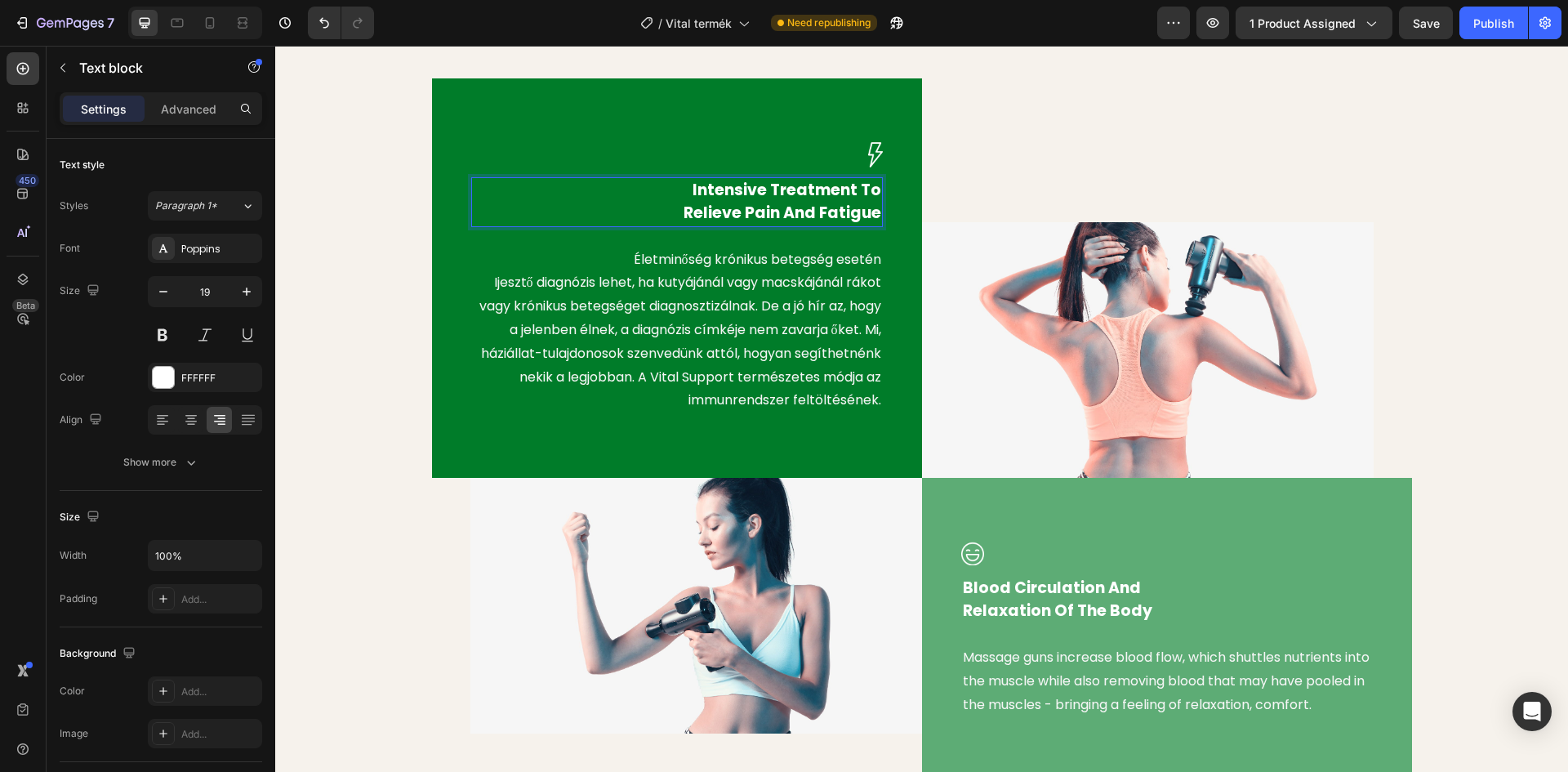
click at [651, 206] on p "Intensive Treatment To Relieve Pain And Fatigue" at bounding box center [677, 202] width 408 height 46
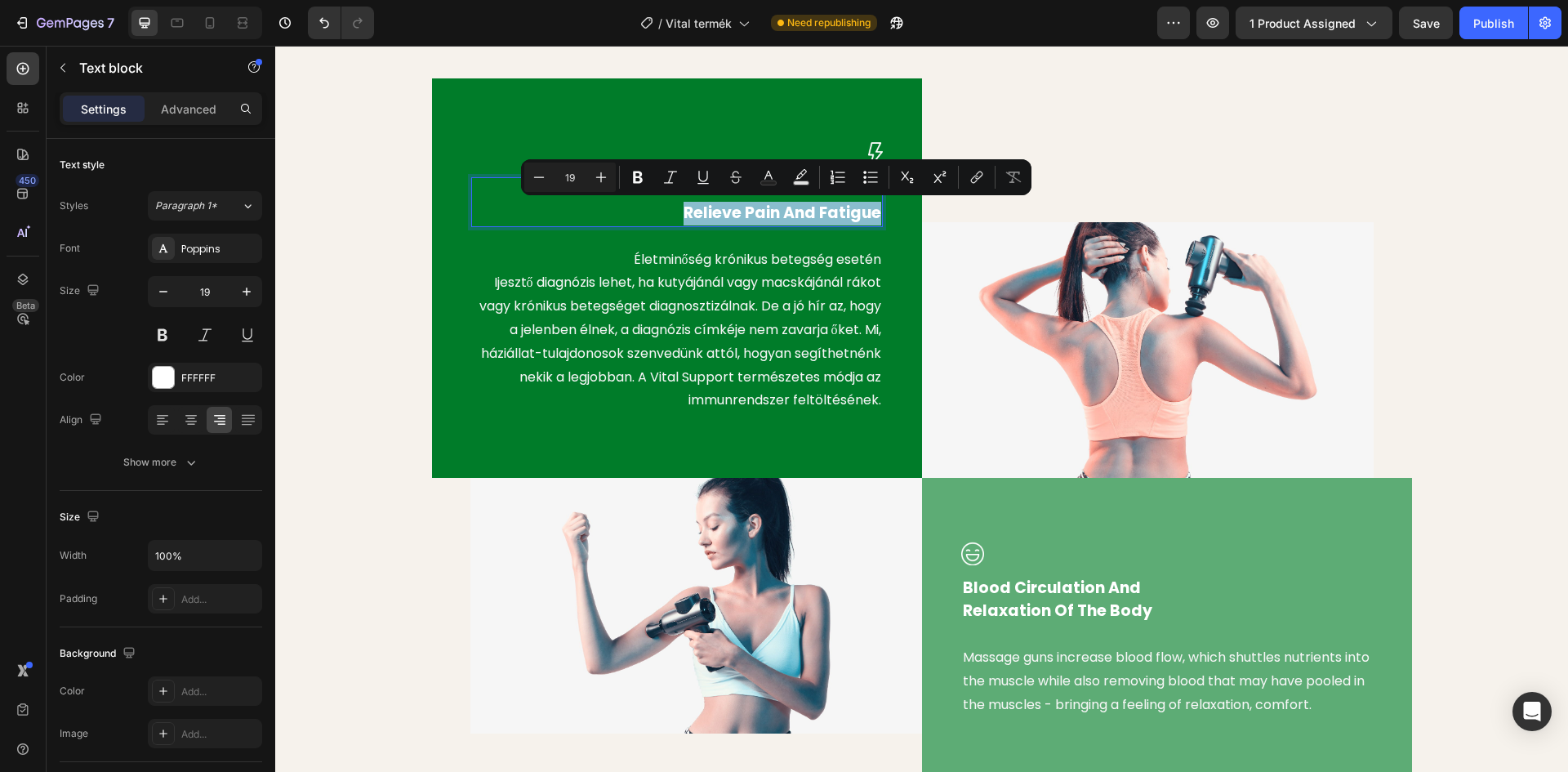
click at [658, 203] on p "Intensive Treatment To Relieve Pain And Fatigue" at bounding box center [677, 202] width 408 height 46
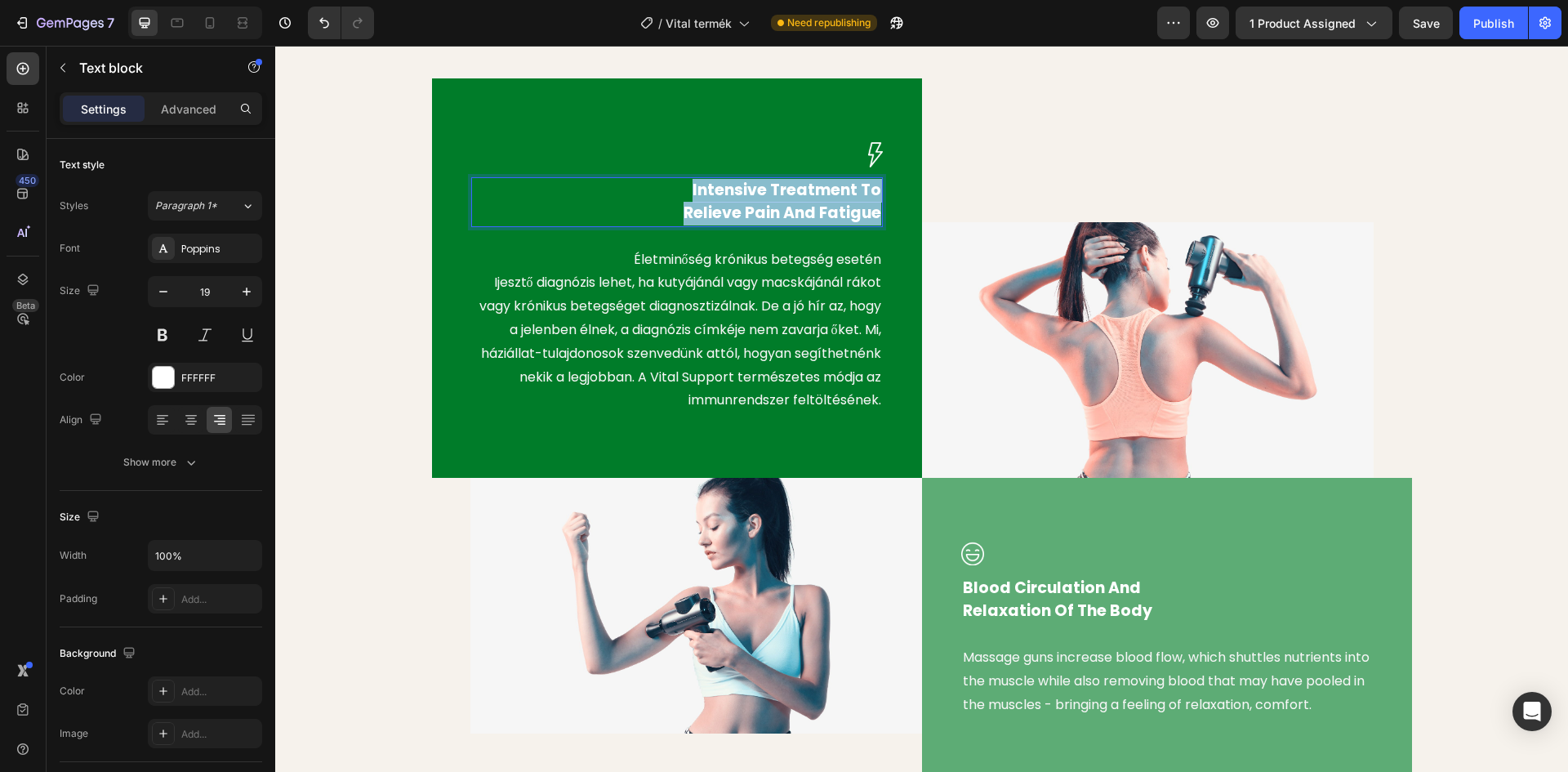
drag, startPoint x: 873, startPoint y: 210, endPoint x: 688, endPoint y: 192, distance: 185.9
click at [688, 192] on p "Intensive Treatment To Relieve Pain And Fatigue" at bounding box center [677, 202] width 408 height 46
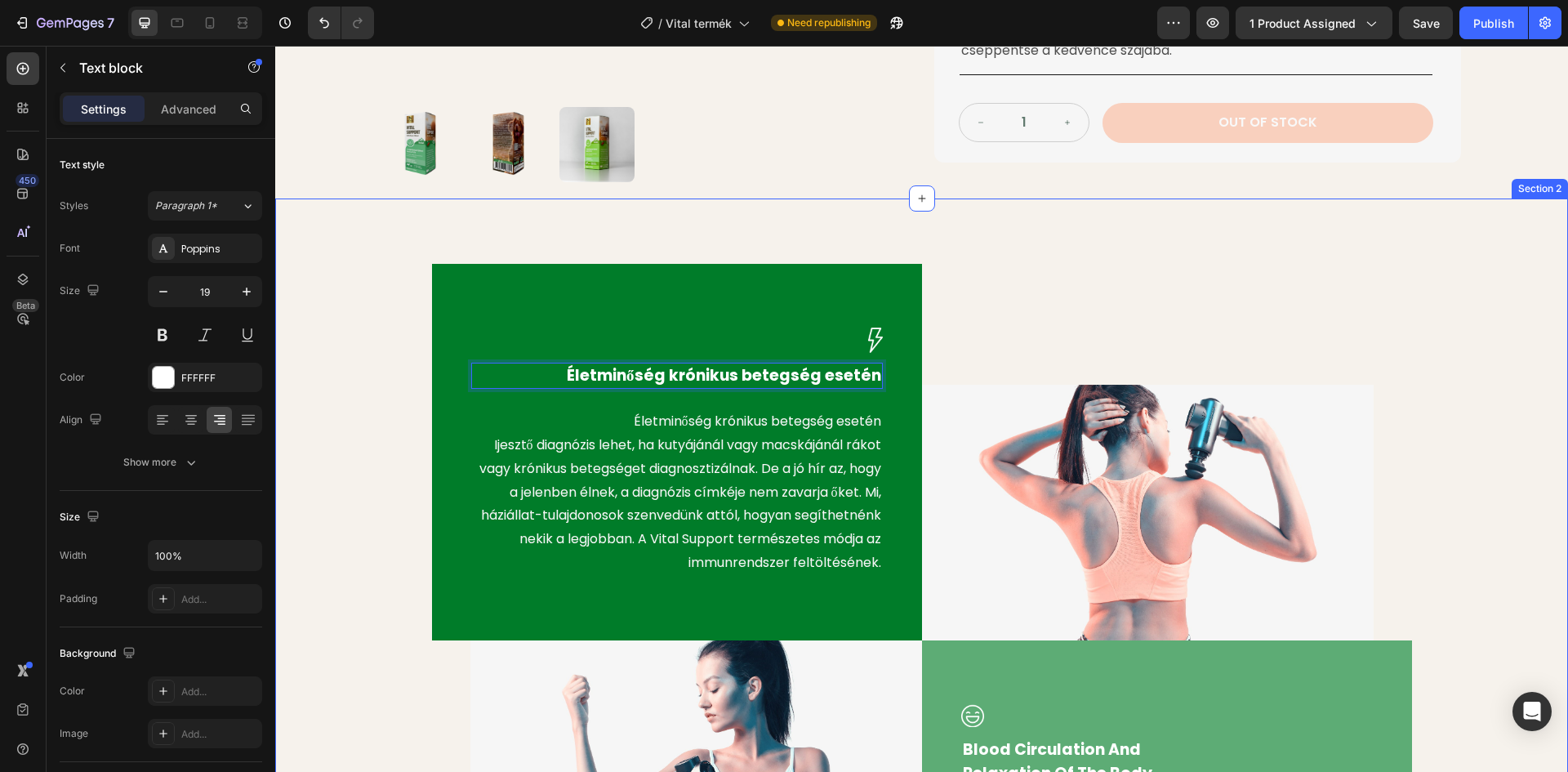
scroll to position [1144, 0]
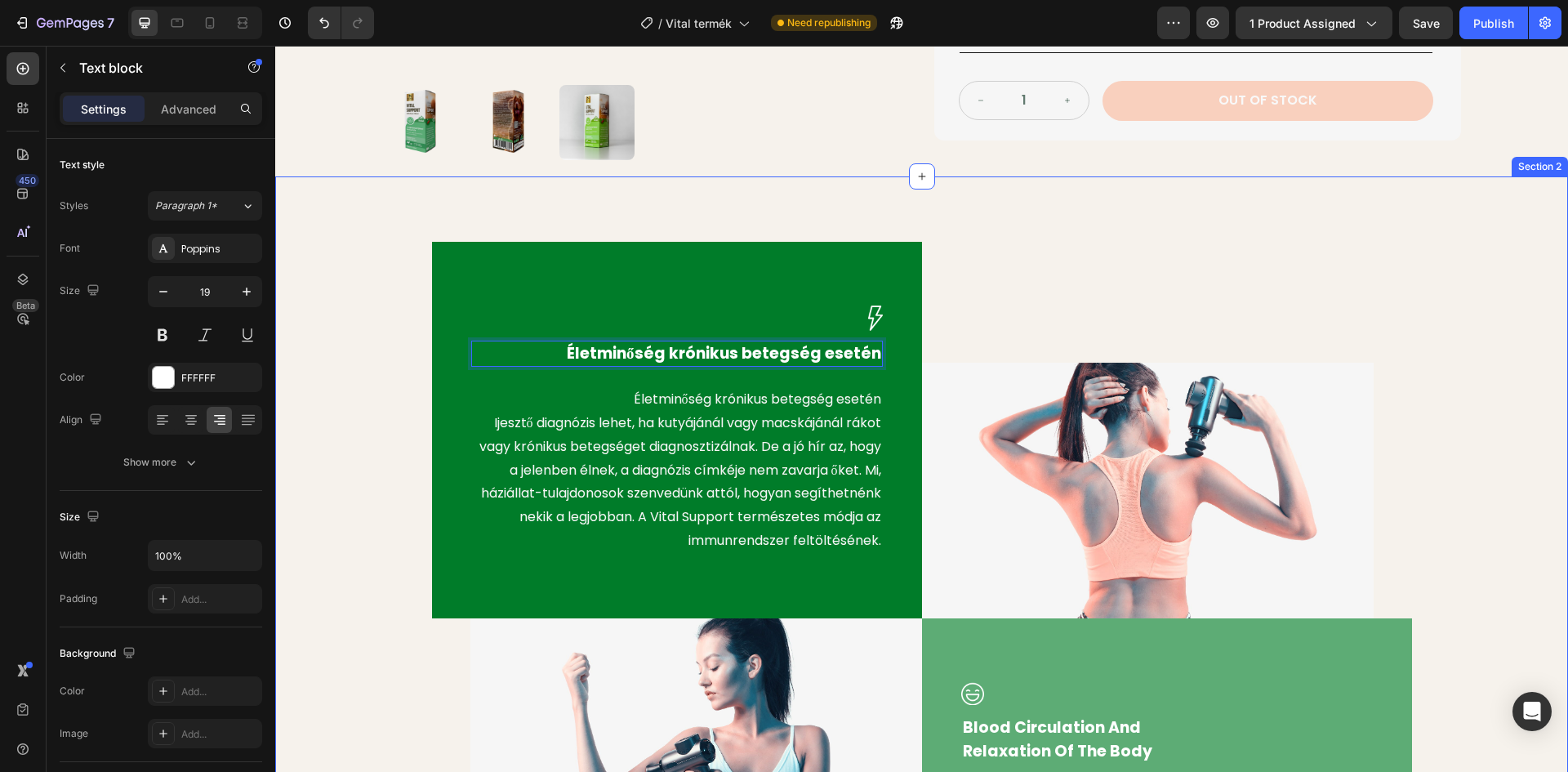
click at [349, 219] on div "Image Életminőség krónikus betegség esetén Text block 24 Életminőség krónikus b…" at bounding box center [922, 581] width 1293 height 811
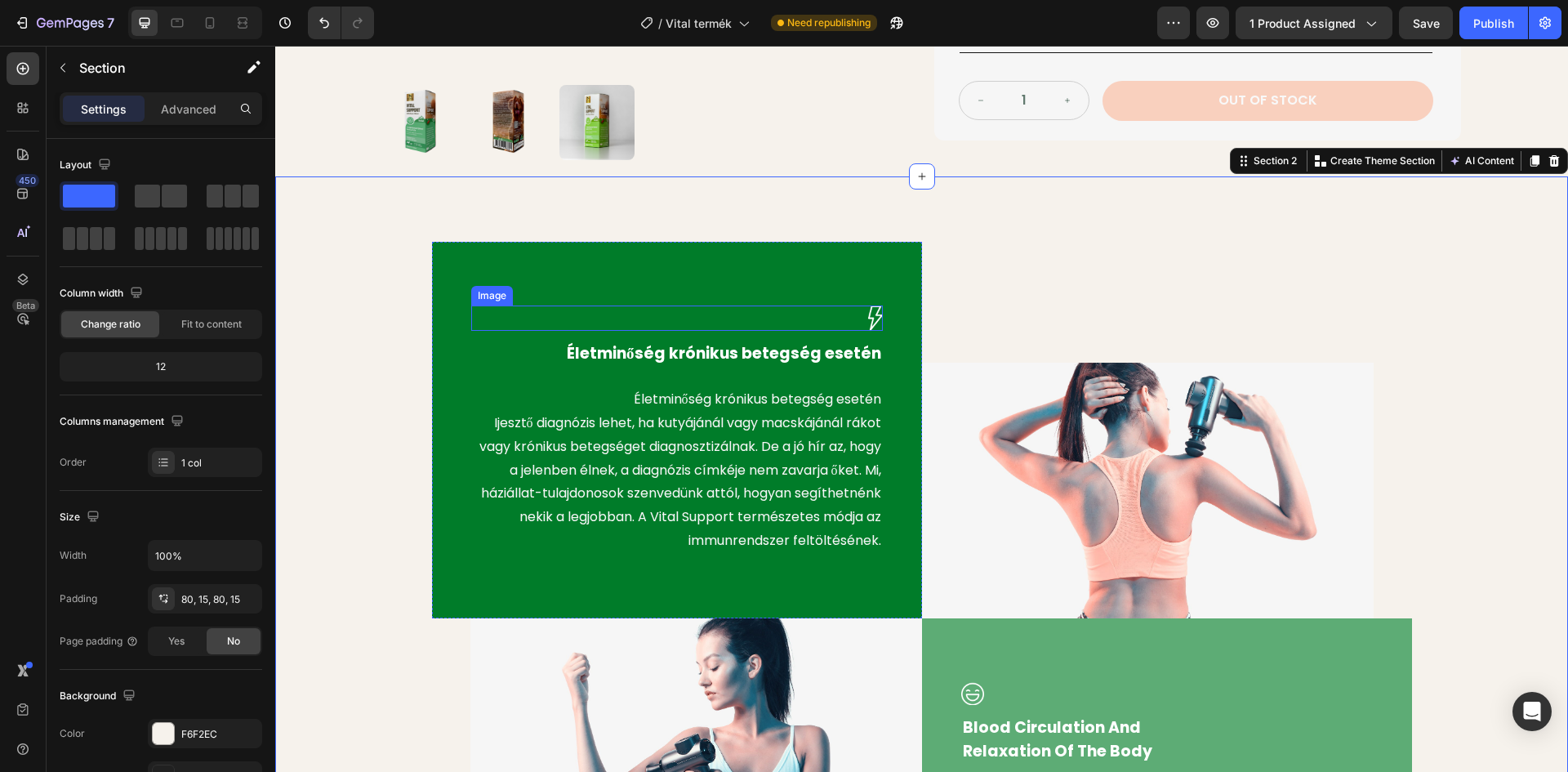
click at [870, 315] on img at bounding box center [875, 319] width 15 height 26
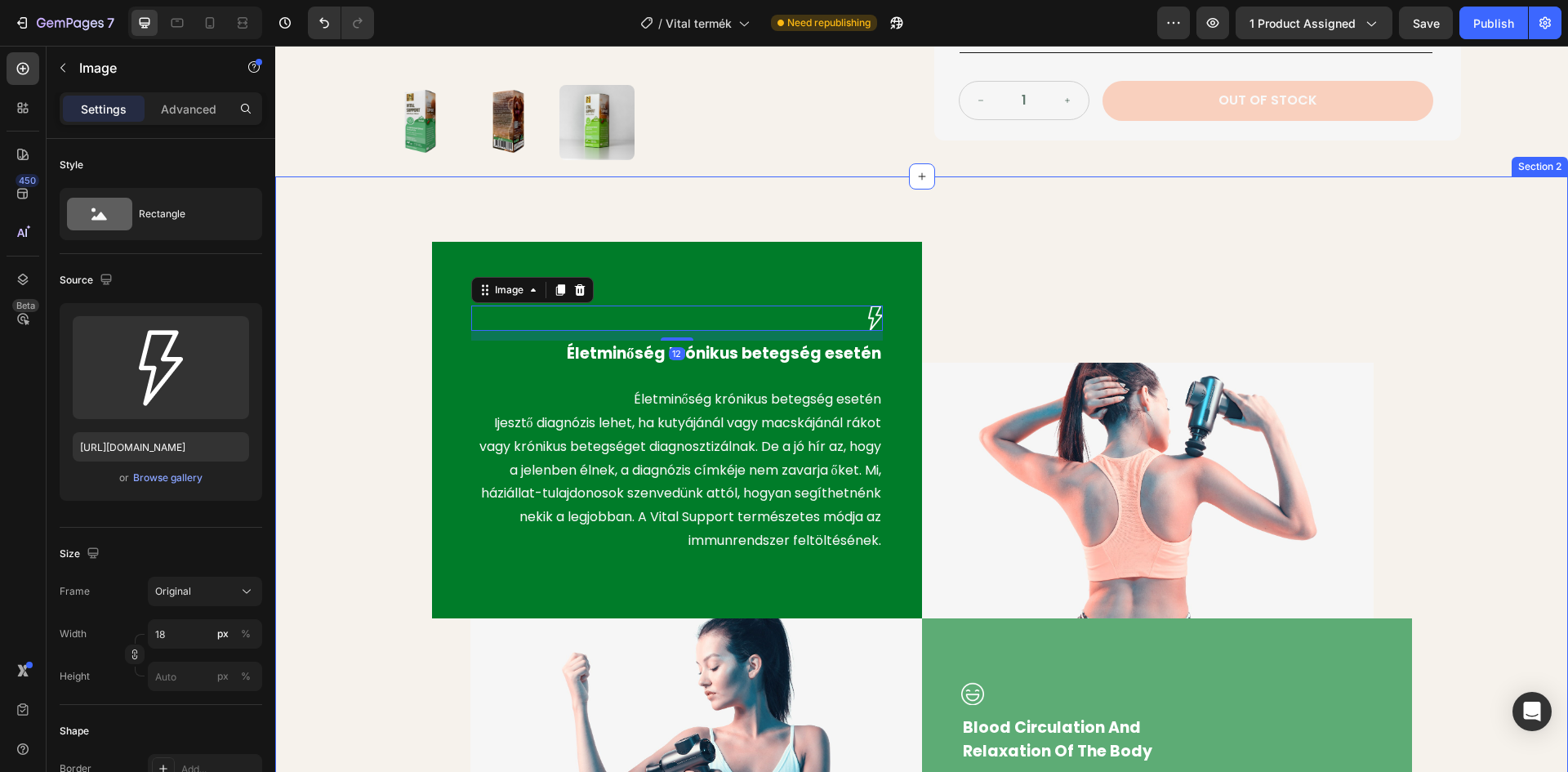
click at [344, 289] on div "Image 12 Életminőség krónikus betegség esetén Text block Életminőség krónikus b…" at bounding box center [922, 582] width 1269 height 681
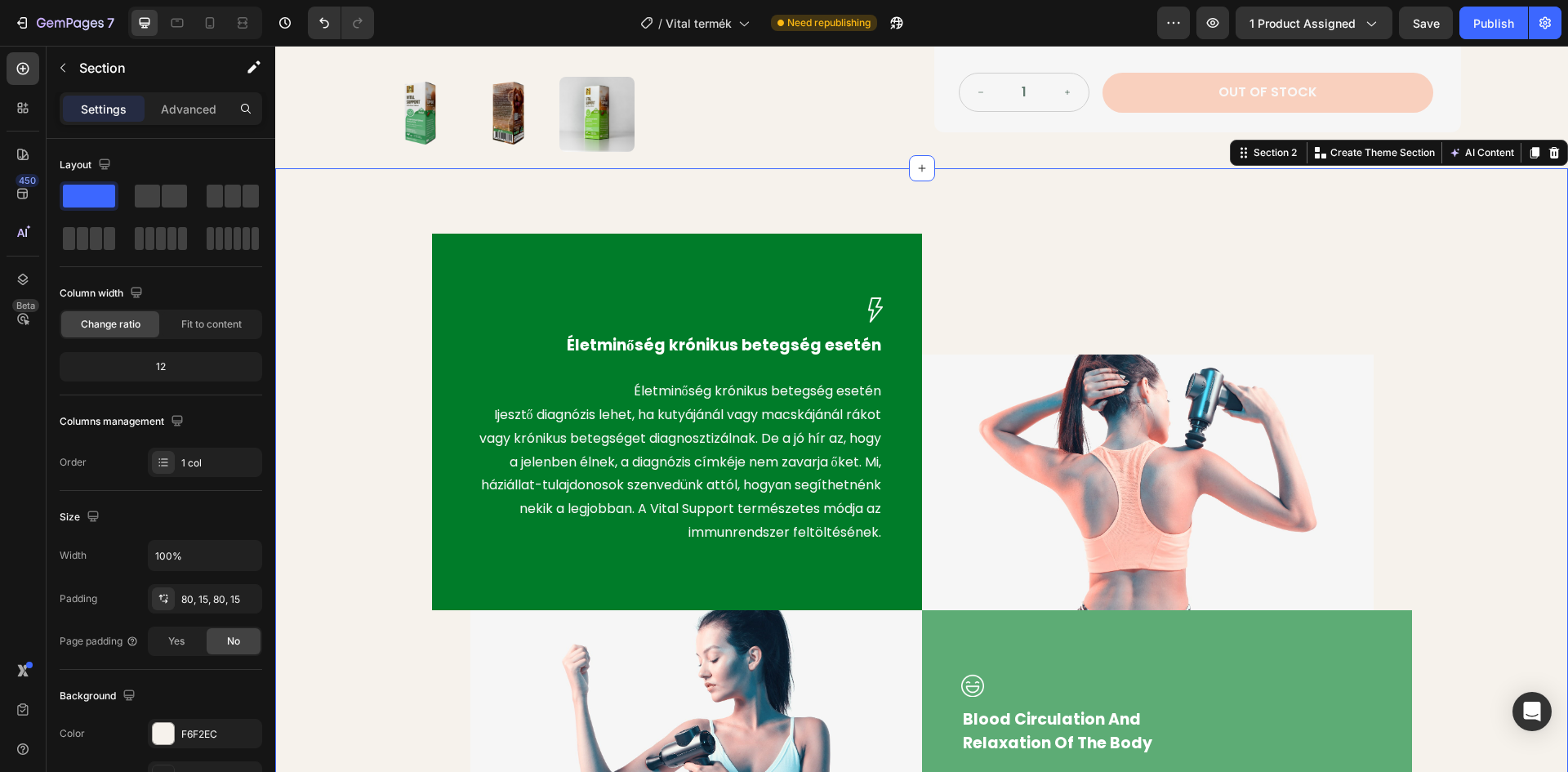
scroll to position [1225, 0]
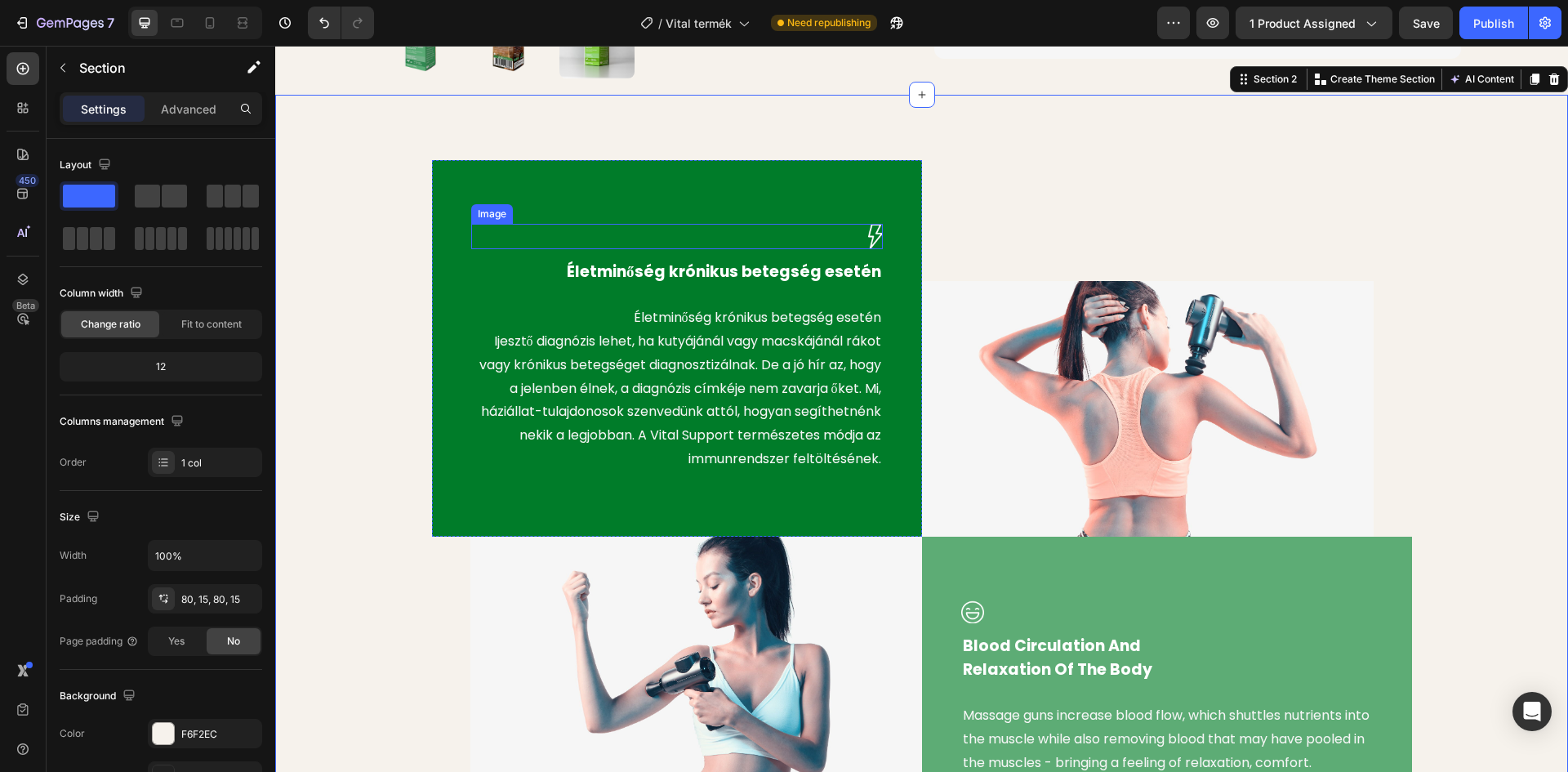
click at [504, 214] on div "Image" at bounding box center [492, 213] width 35 height 15
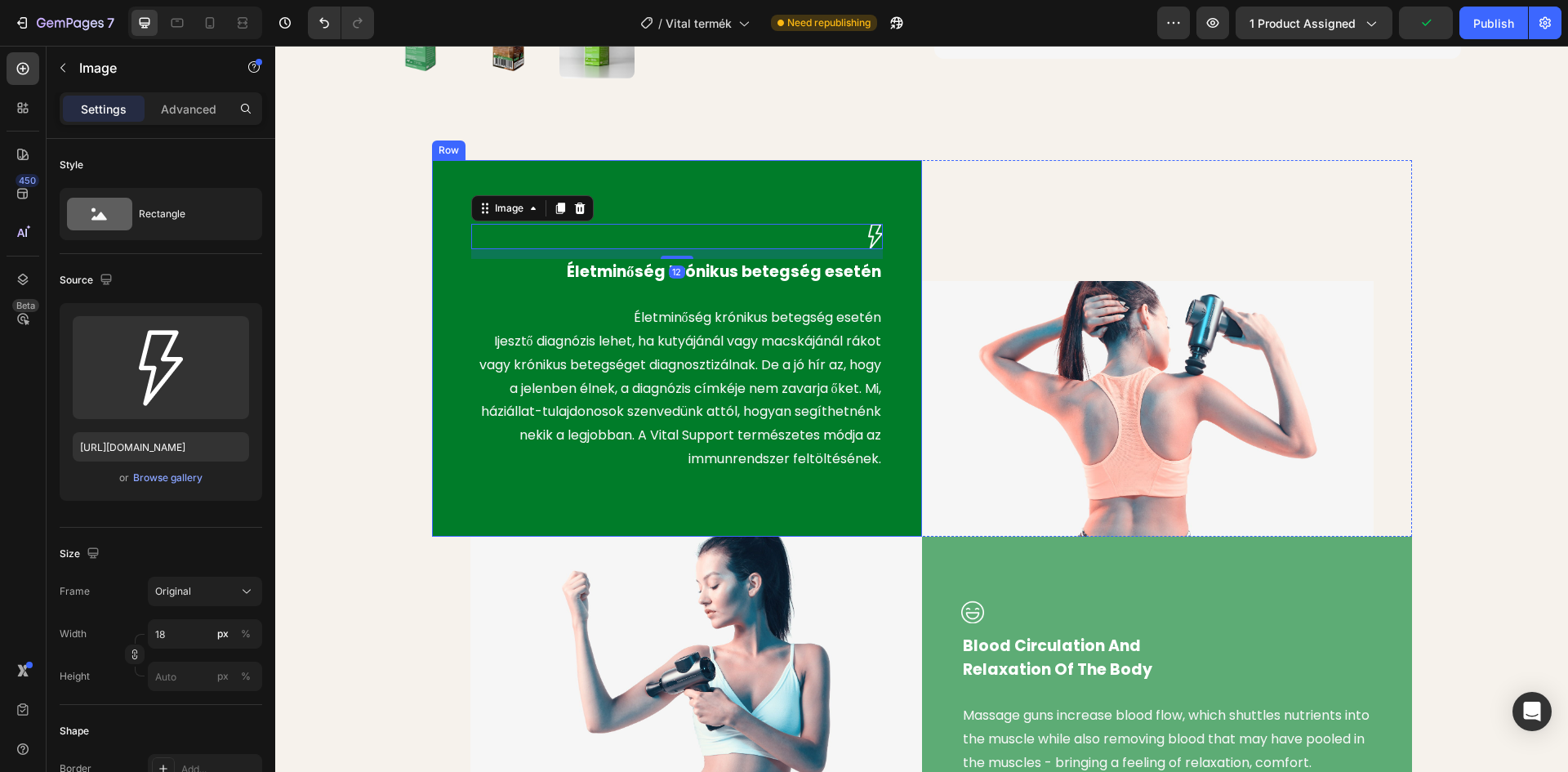
click at [443, 180] on div "Image 12 Életminőség krónikus betegség esetén Text block Életminőség krónikus b…" at bounding box center [677, 348] width 490 height 377
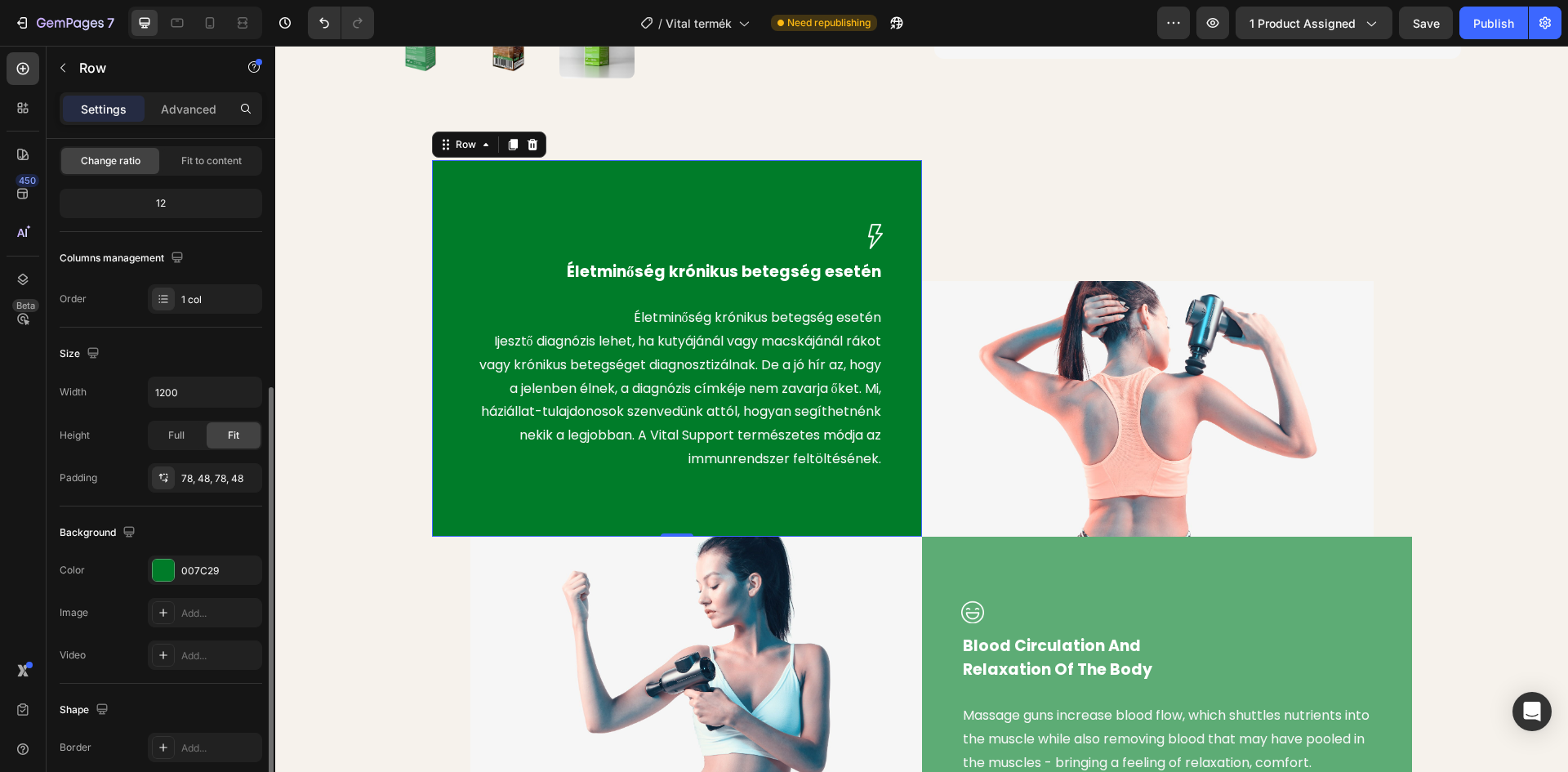
scroll to position [317, 0]
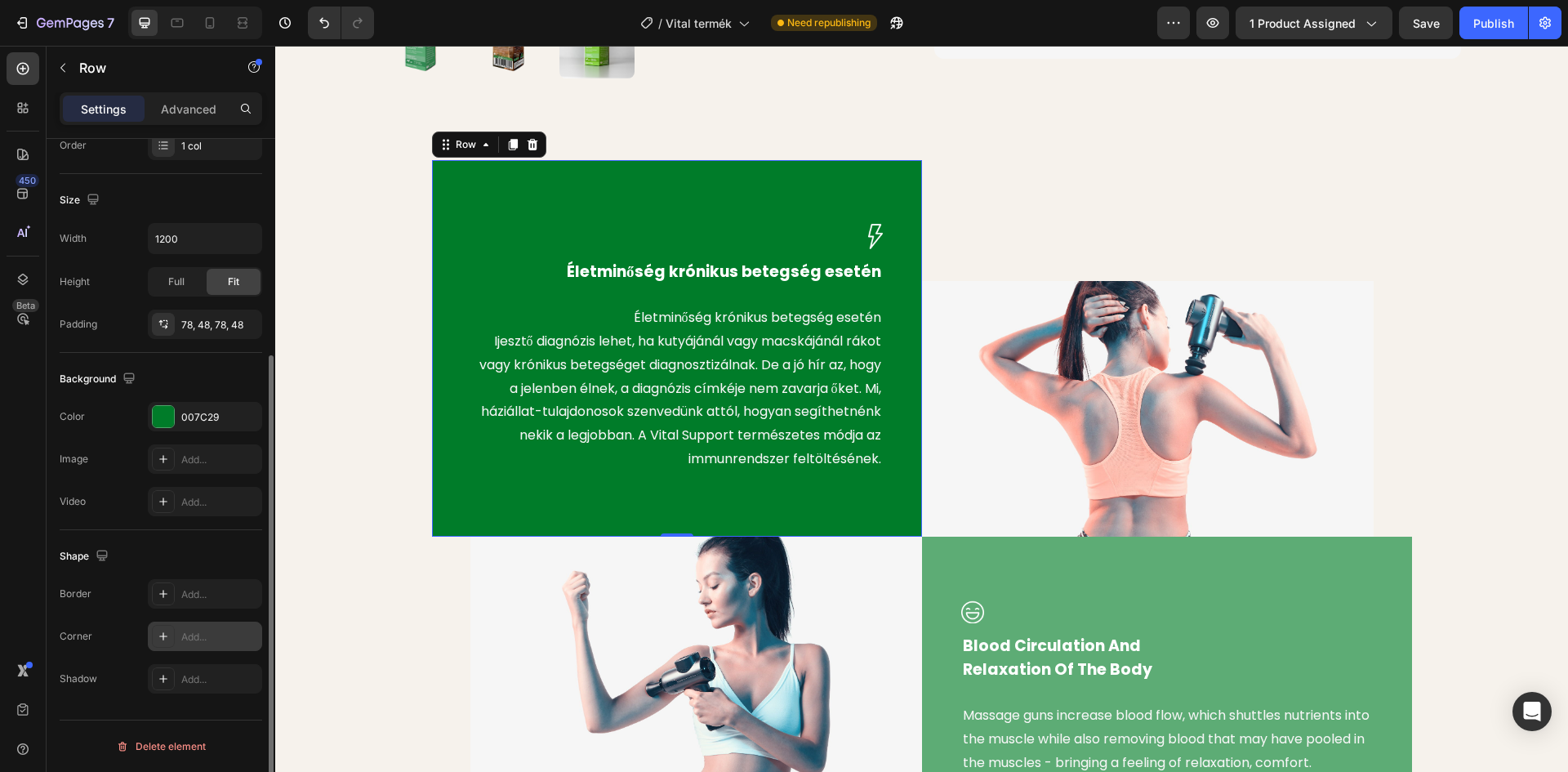
click at [168, 633] on icon at bounding box center [162, 635] width 13 height 13
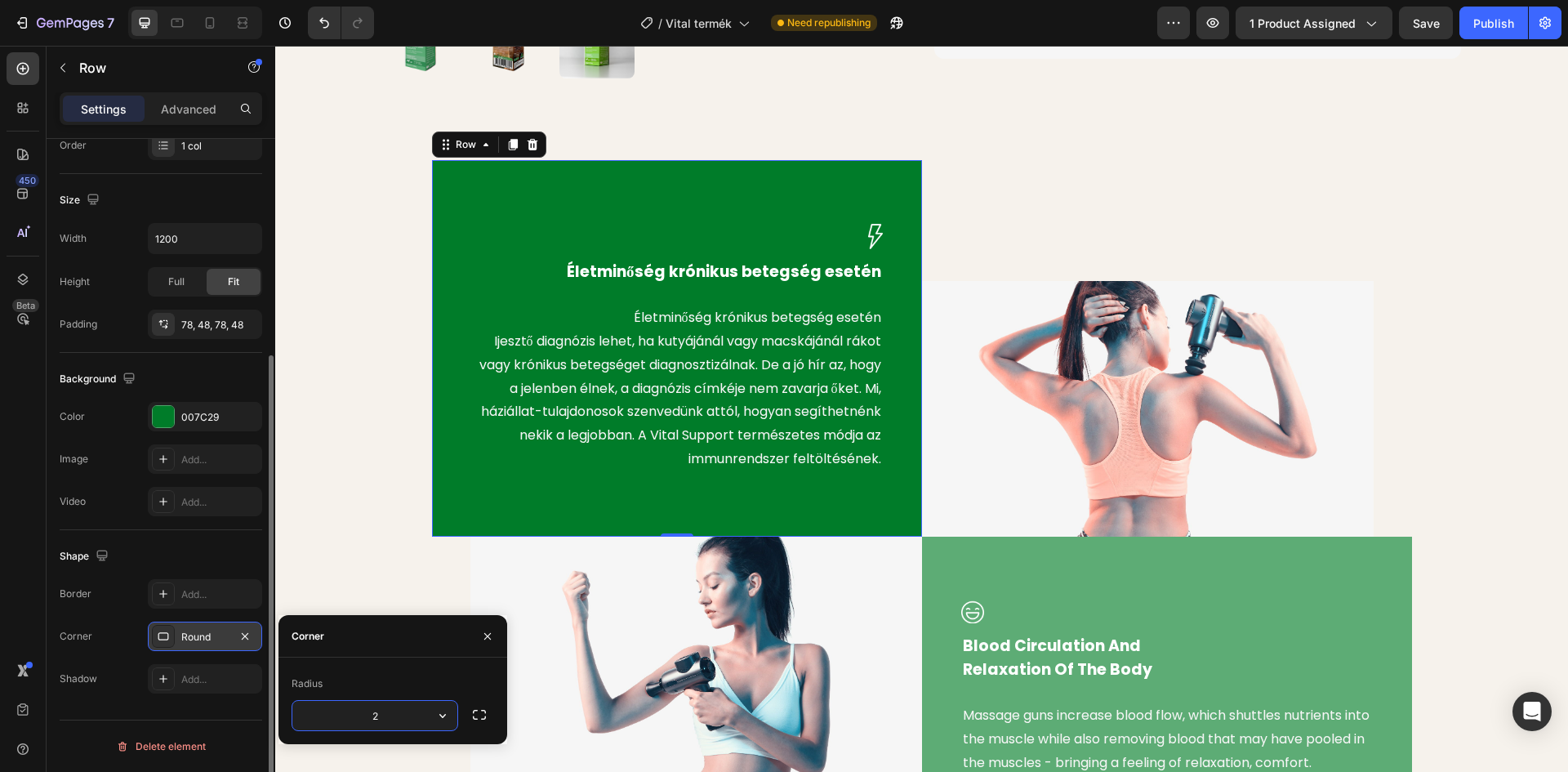
type input "20"
click at [355, 460] on div "Image Életminőség krónikus betegség esetén Text block Életminőség krónikus bete…" at bounding box center [922, 501] width 1269 height 681
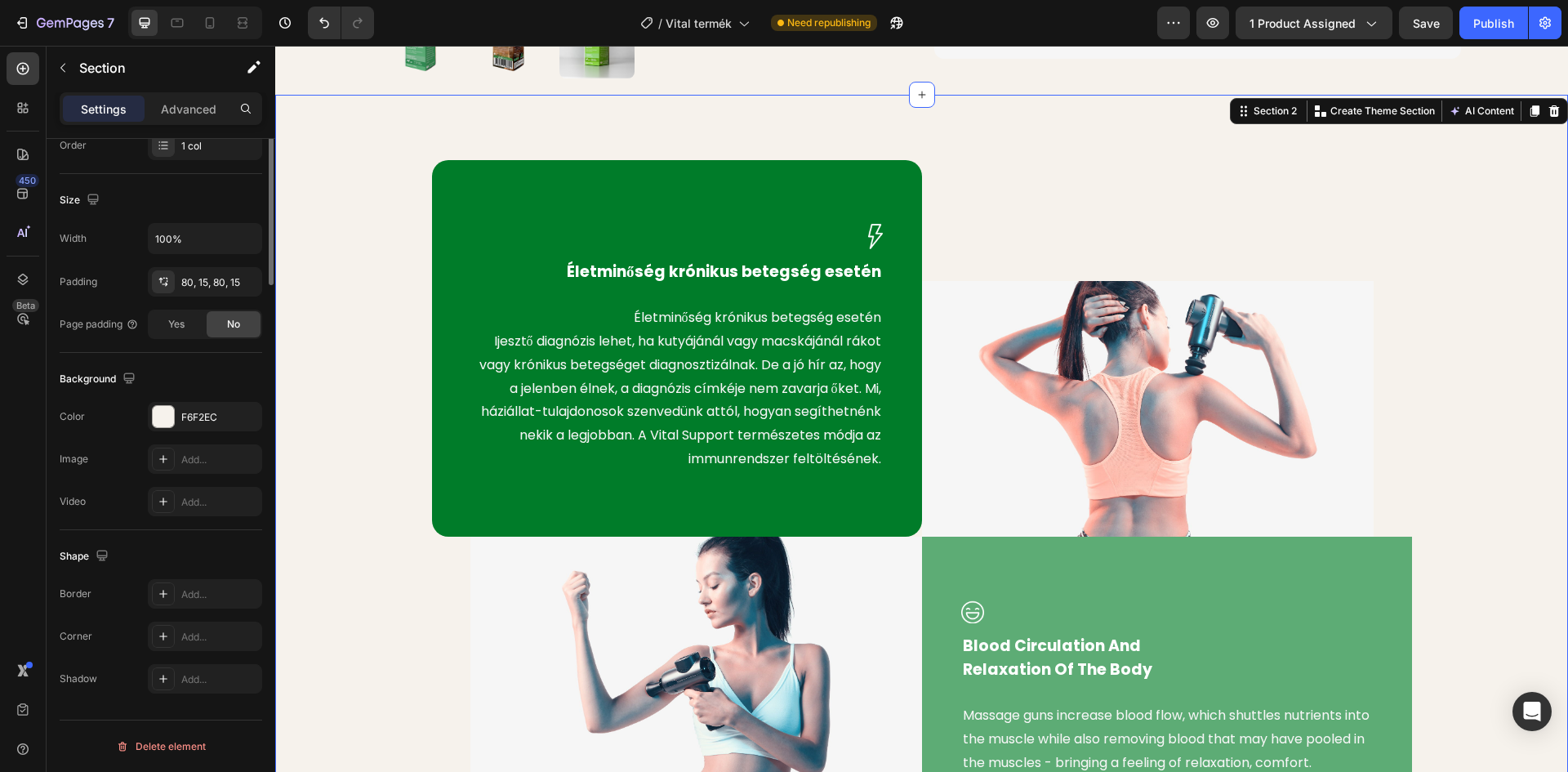
scroll to position [0, 0]
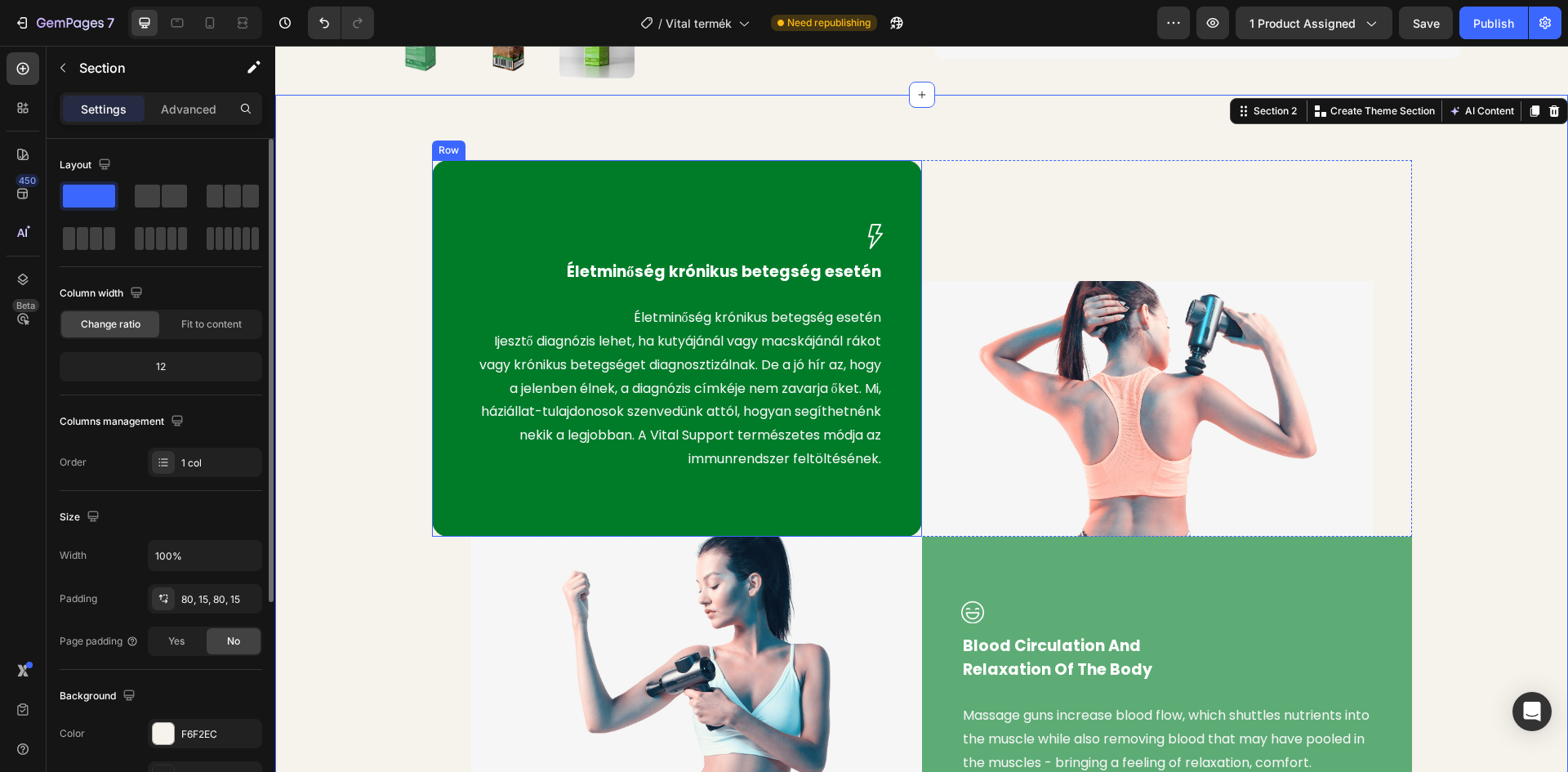
click at [513, 192] on div "Image Életminőség krónikus betegség esetén Text block Életminőség krónikus bete…" at bounding box center [677, 348] width 490 height 377
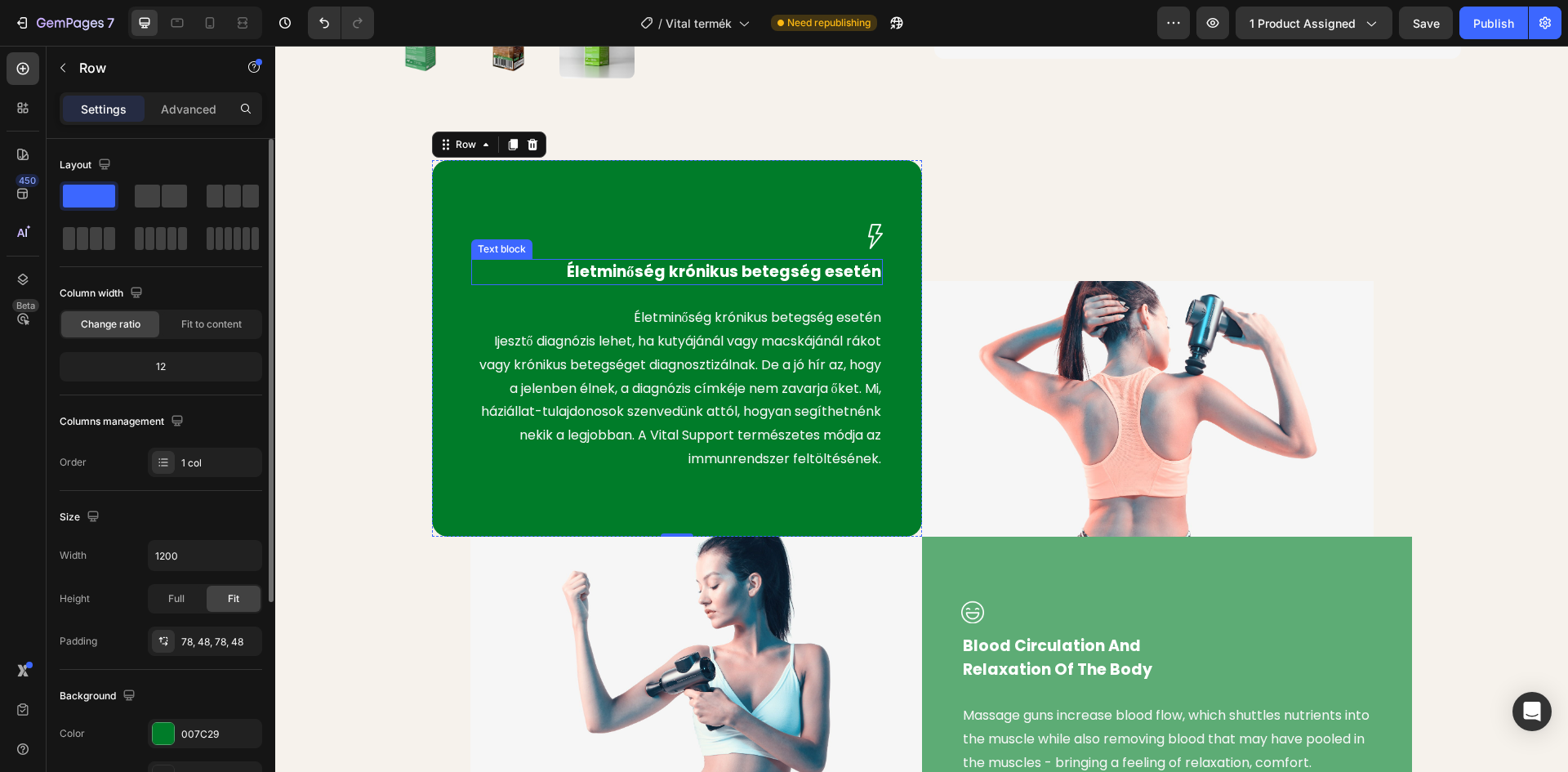
click at [691, 272] on p "Életminőség krónikus betegség esetén" at bounding box center [677, 272] width 408 height 24
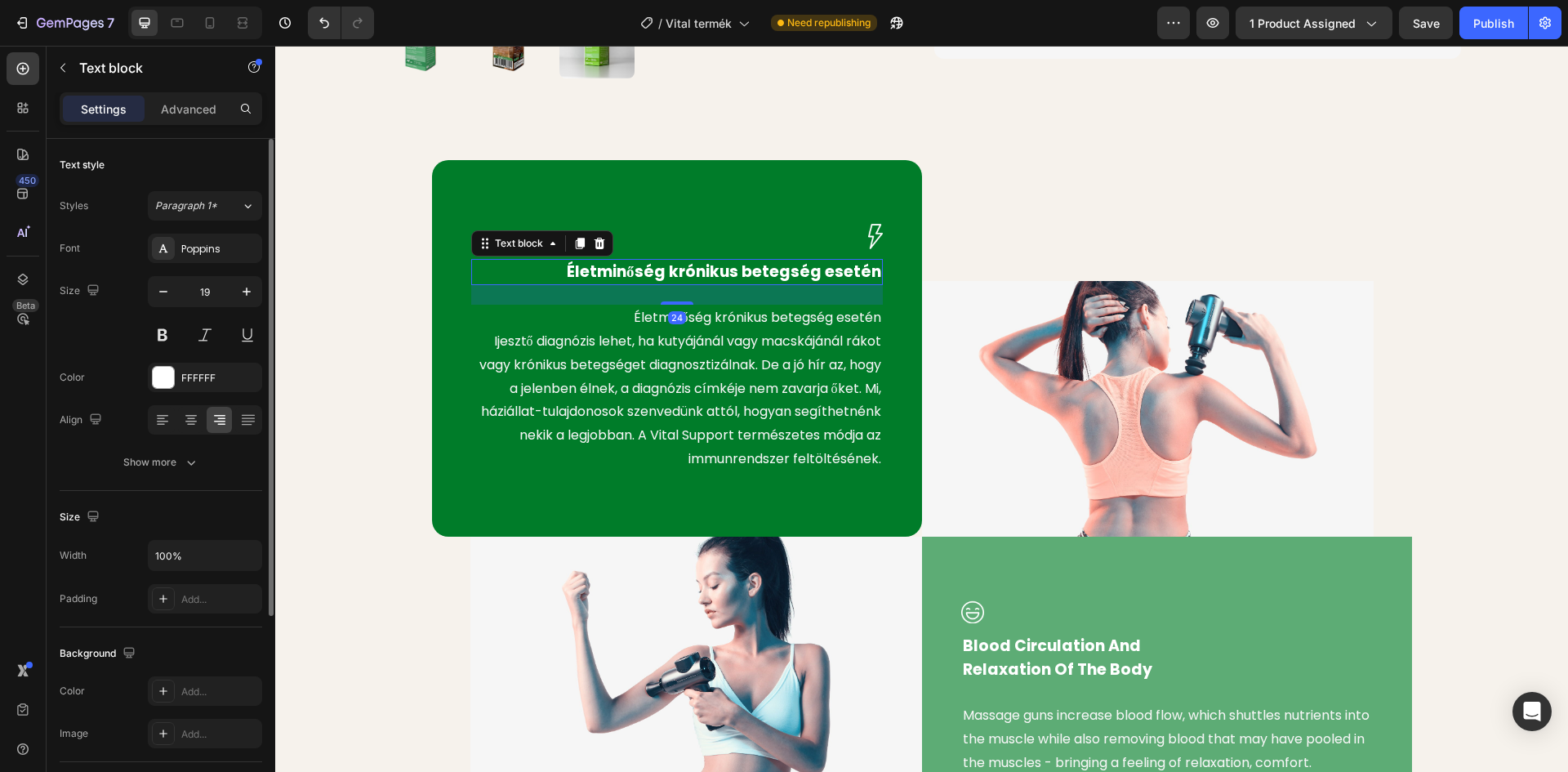
scroll to position [82, 0]
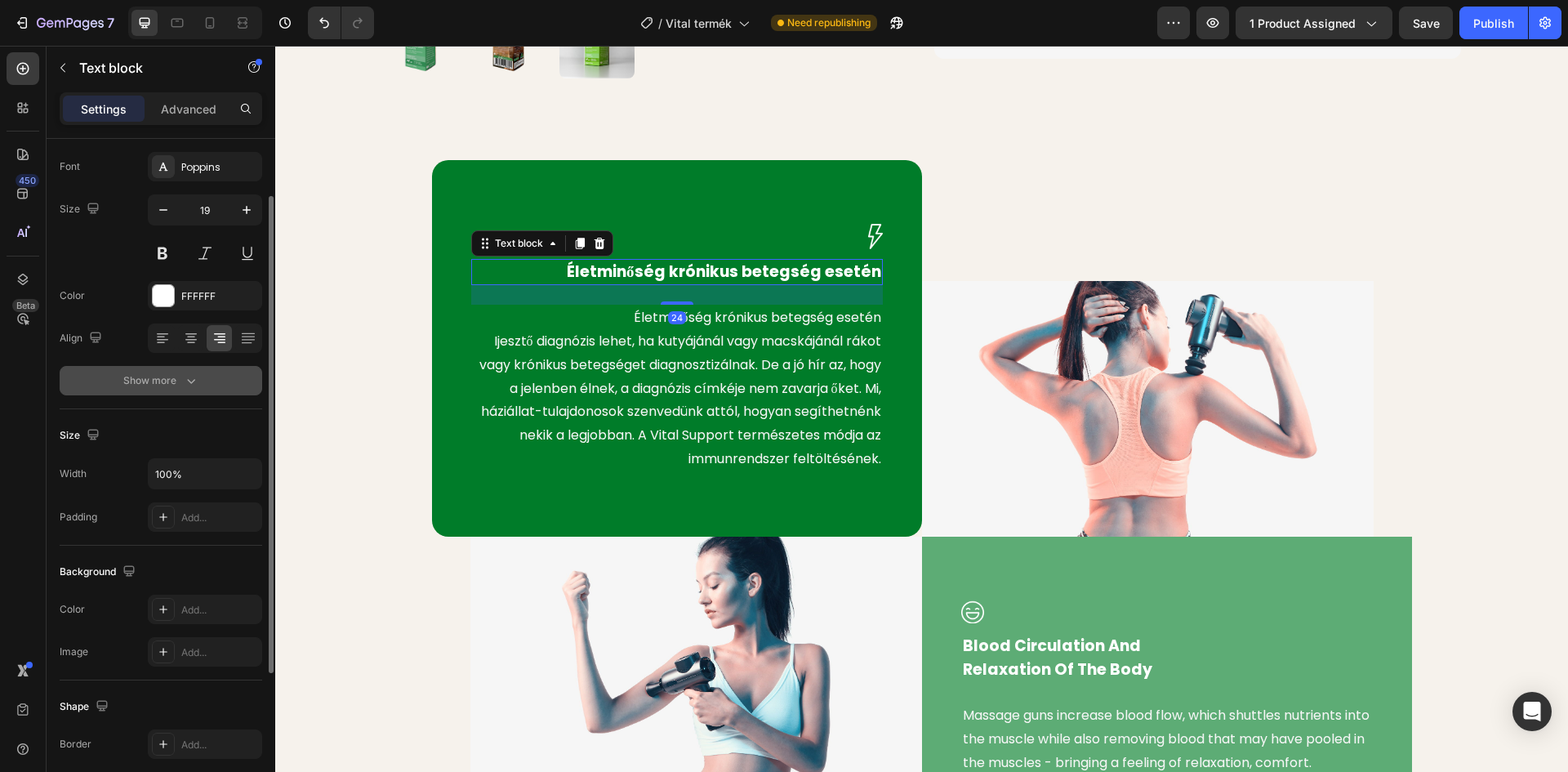
click at [164, 378] on div "Show more" at bounding box center [160, 381] width 76 height 17
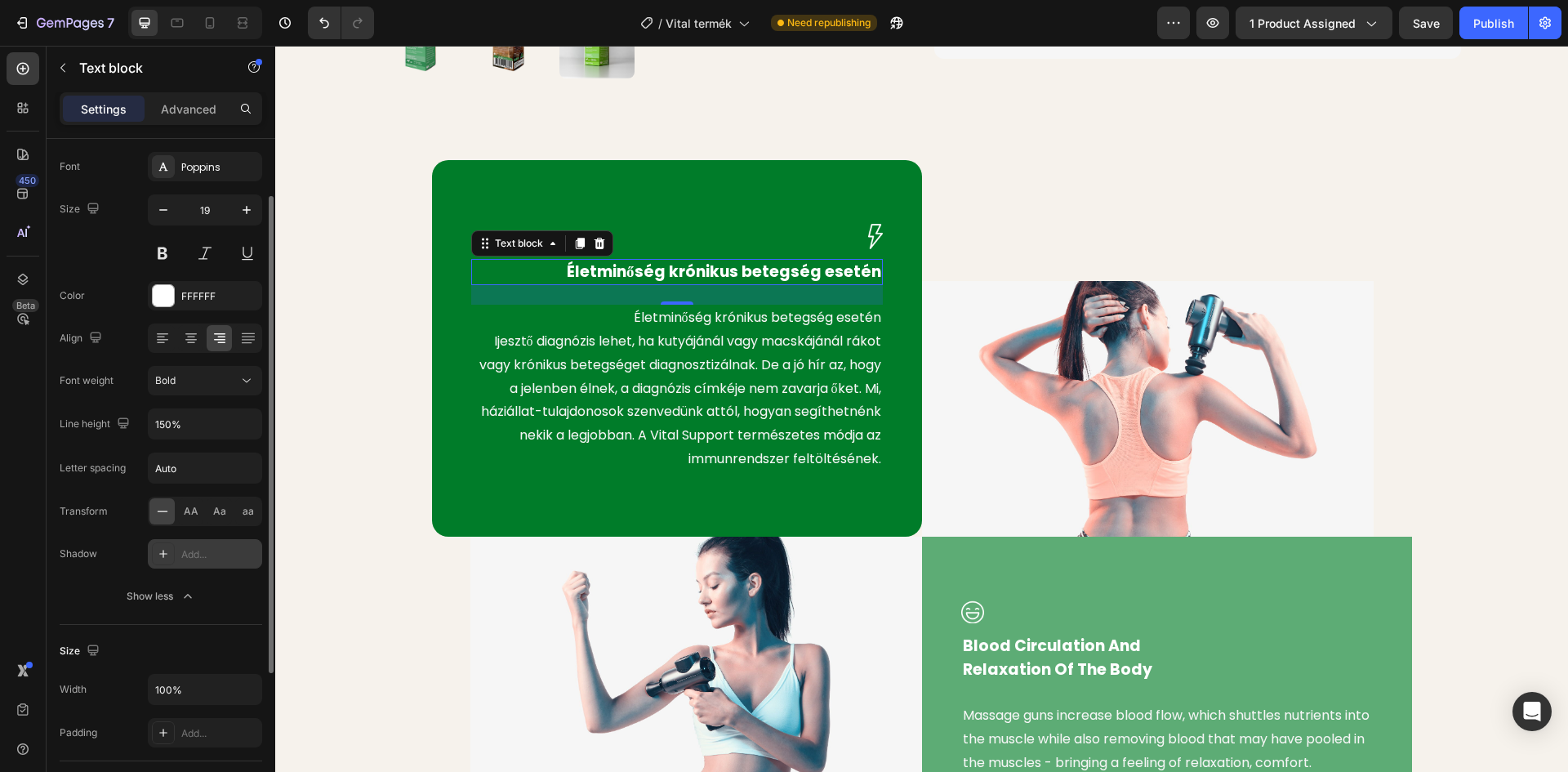
click at [164, 556] on icon at bounding box center [162, 553] width 13 height 13
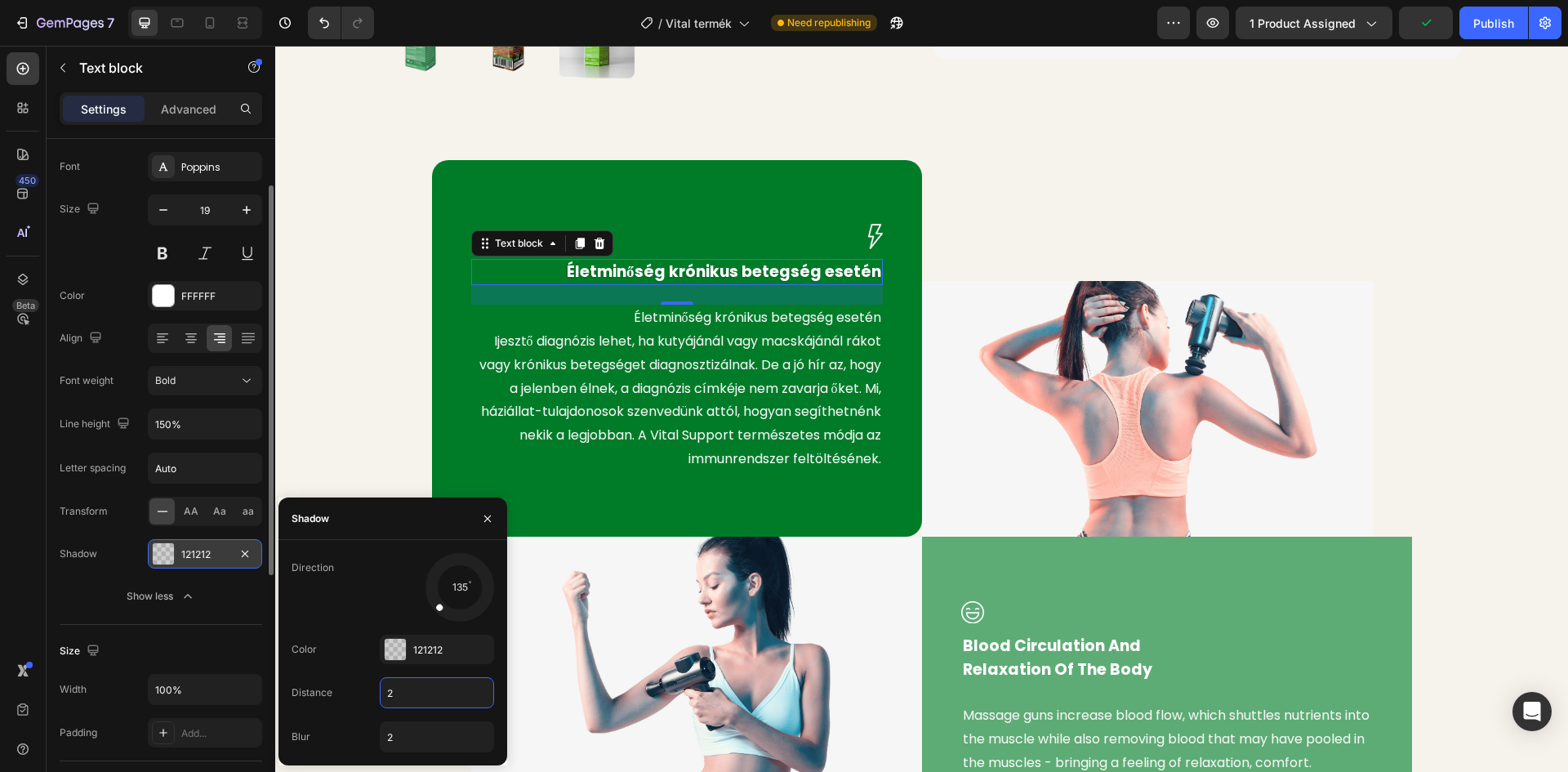
click at [409, 693] on input "2" at bounding box center [437, 692] width 113 height 30
type input "5"
click at [292, 347] on div "Image Életminőség krónikus betegség esetén Text block 24 Életminőség krónikus b…" at bounding box center [922, 501] width 1269 height 681
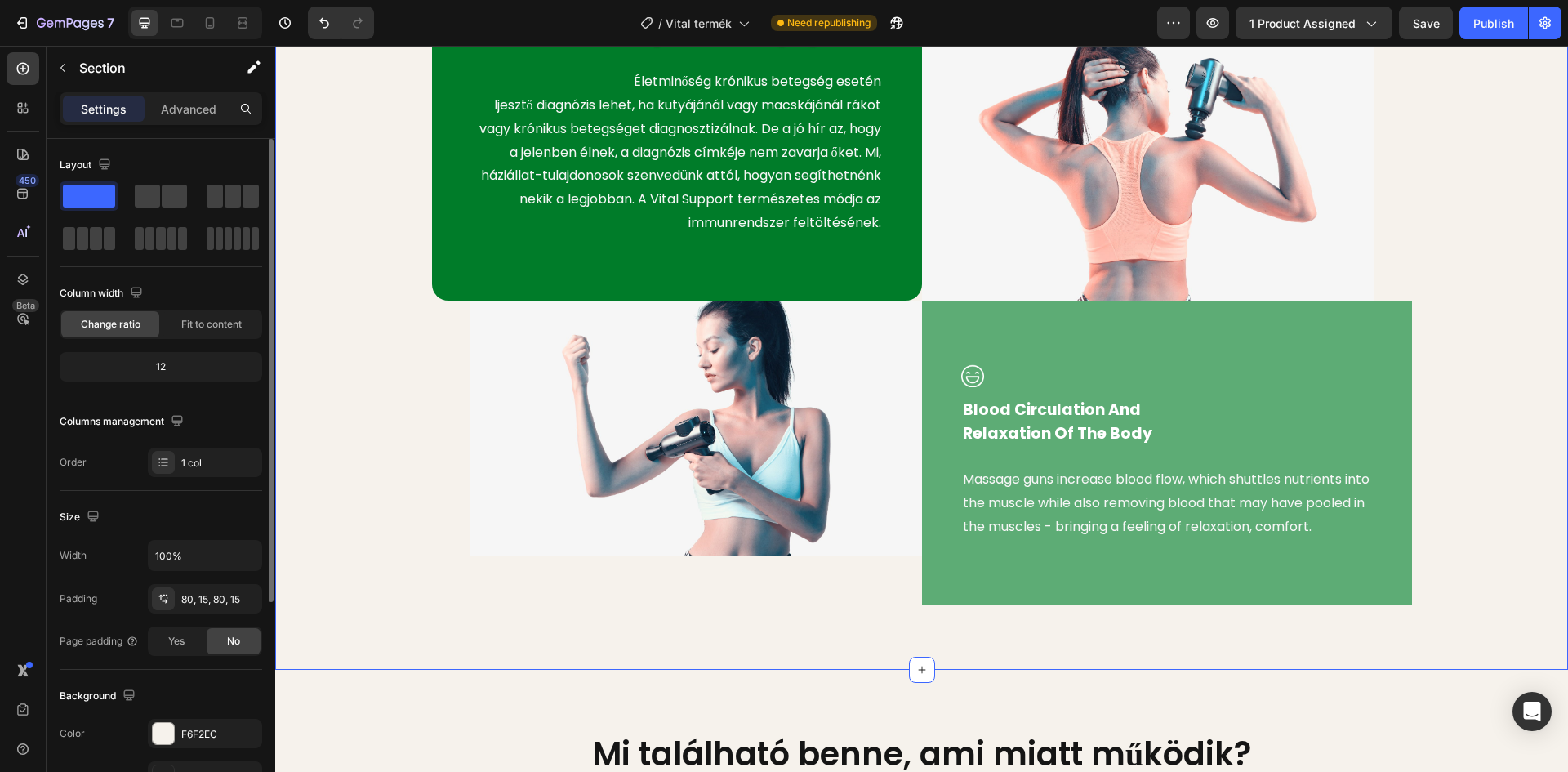
scroll to position [1470, 0]
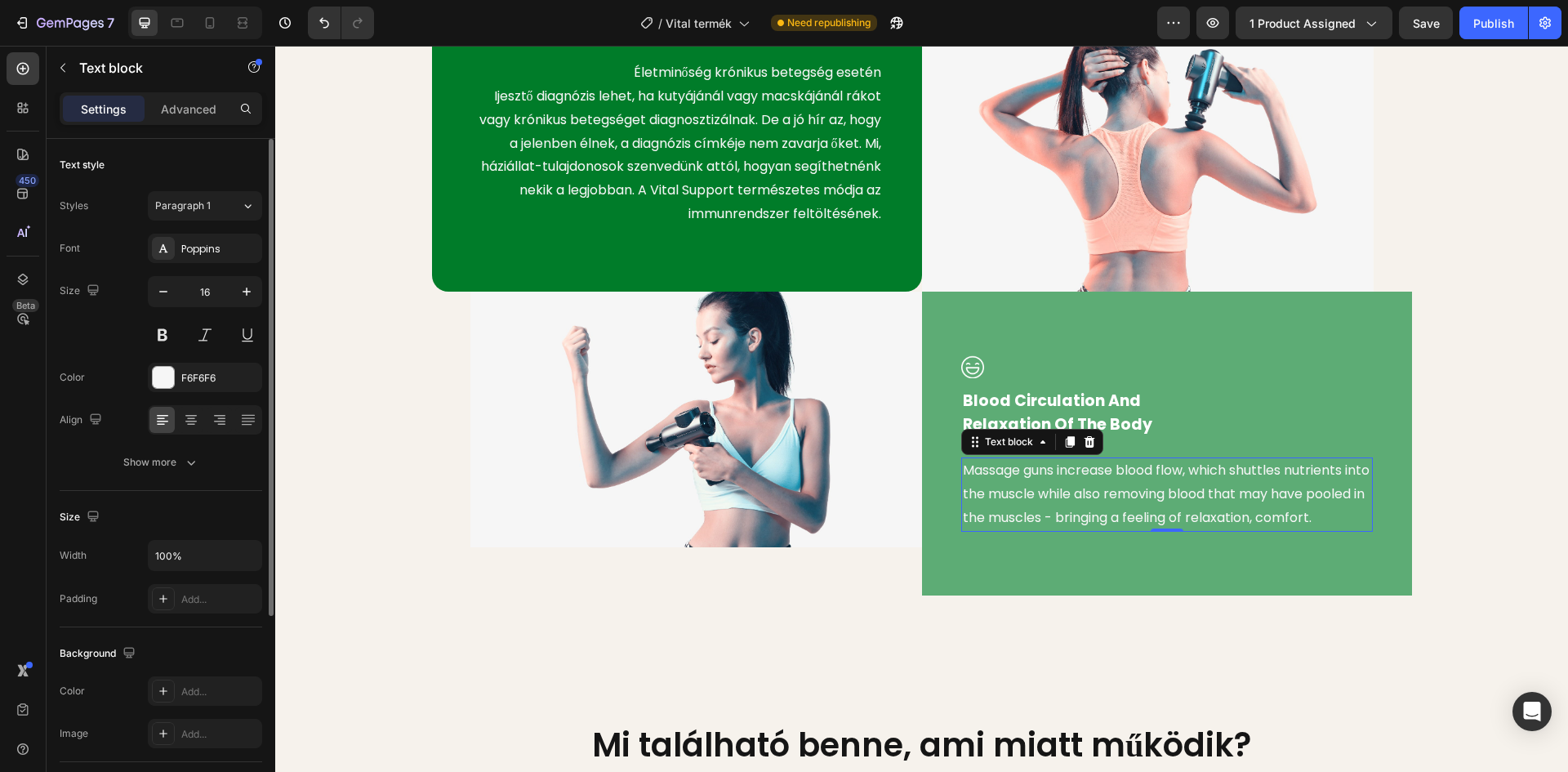
click at [1048, 485] on p "Massage guns increase blood flow, which shuttles nutrients into the muscle whil…" at bounding box center [1167, 494] width 408 height 70
click at [1055, 513] on p "Massage guns increase blood flow, which shuttles nutrients into the muscle whil…" at bounding box center [1167, 494] width 408 height 70
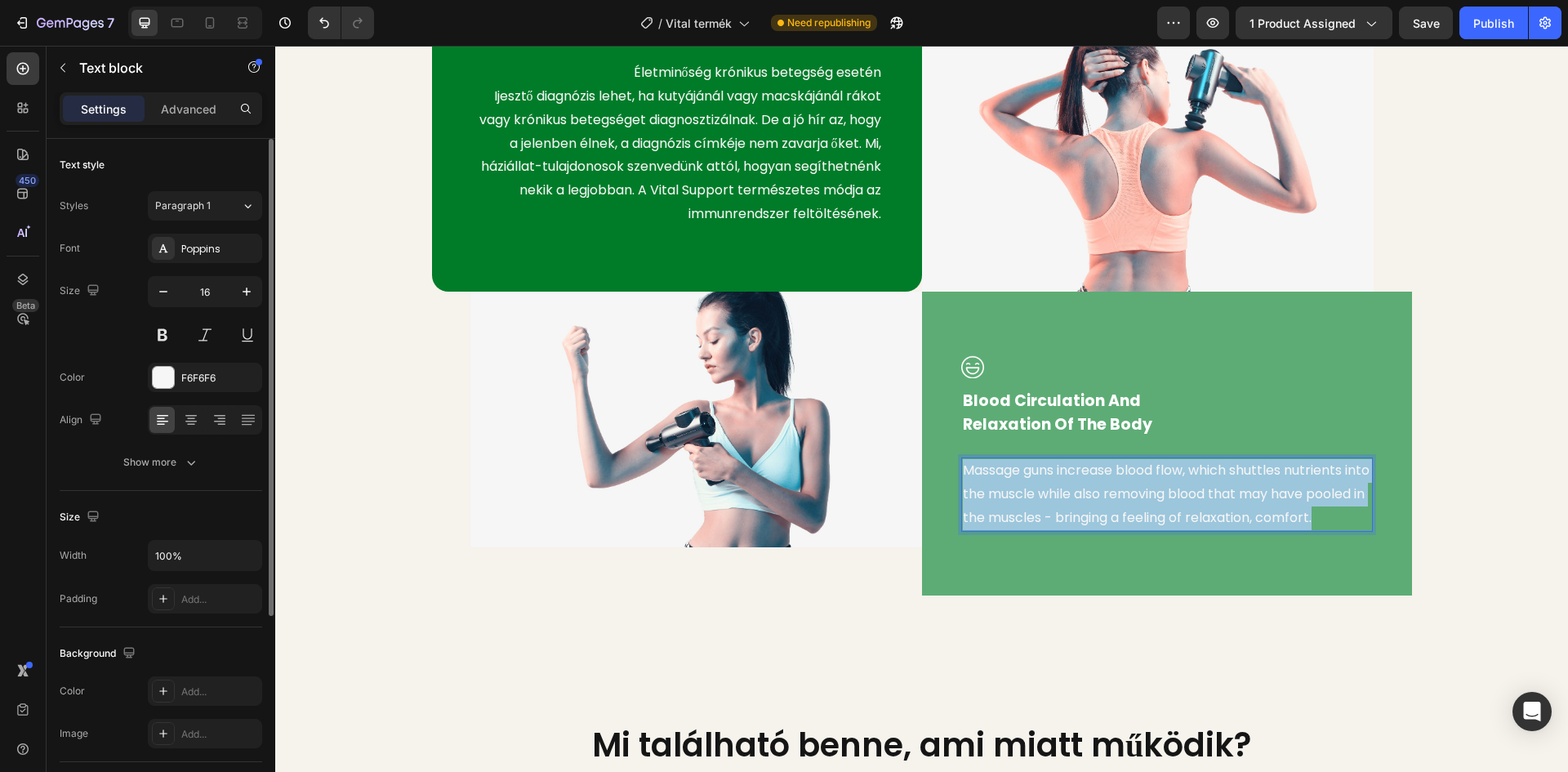
click at [1055, 513] on p "Massage guns increase blood flow, which shuttles nutrients into the muscle whil…" at bounding box center [1167, 494] width 408 height 70
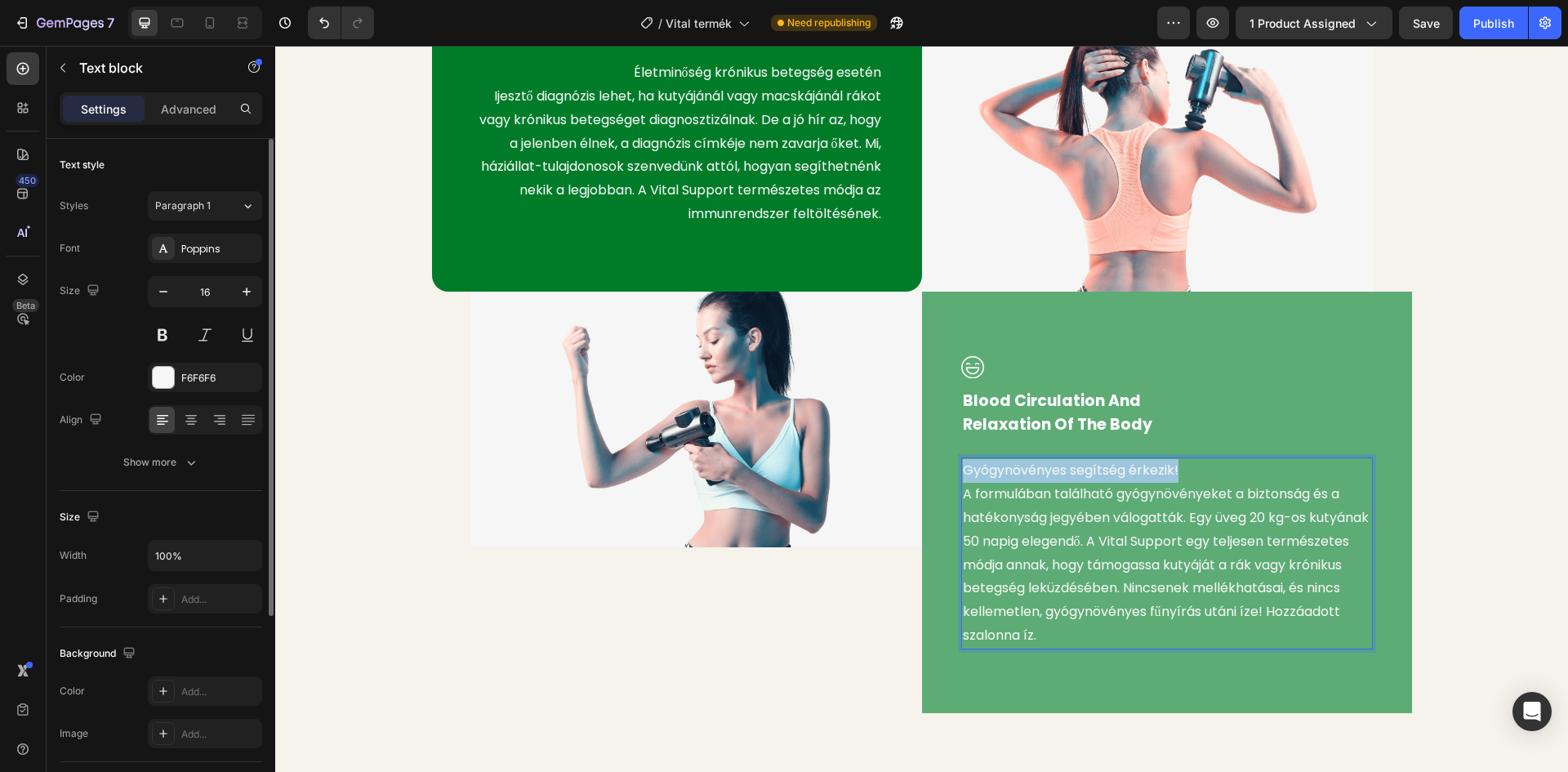
drag, startPoint x: 1171, startPoint y: 469, endPoint x: 953, endPoint y: 467, distance: 218.0
click at [953, 467] on div "Image Blood Circulation And Relaxation Of The Body Text block Gyógynövényes seg…" at bounding box center [1167, 502] width 490 height 421
click at [1049, 399] on p "Blood Circulation And Relaxation Of The Body" at bounding box center [1167, 412] width 408 height 46
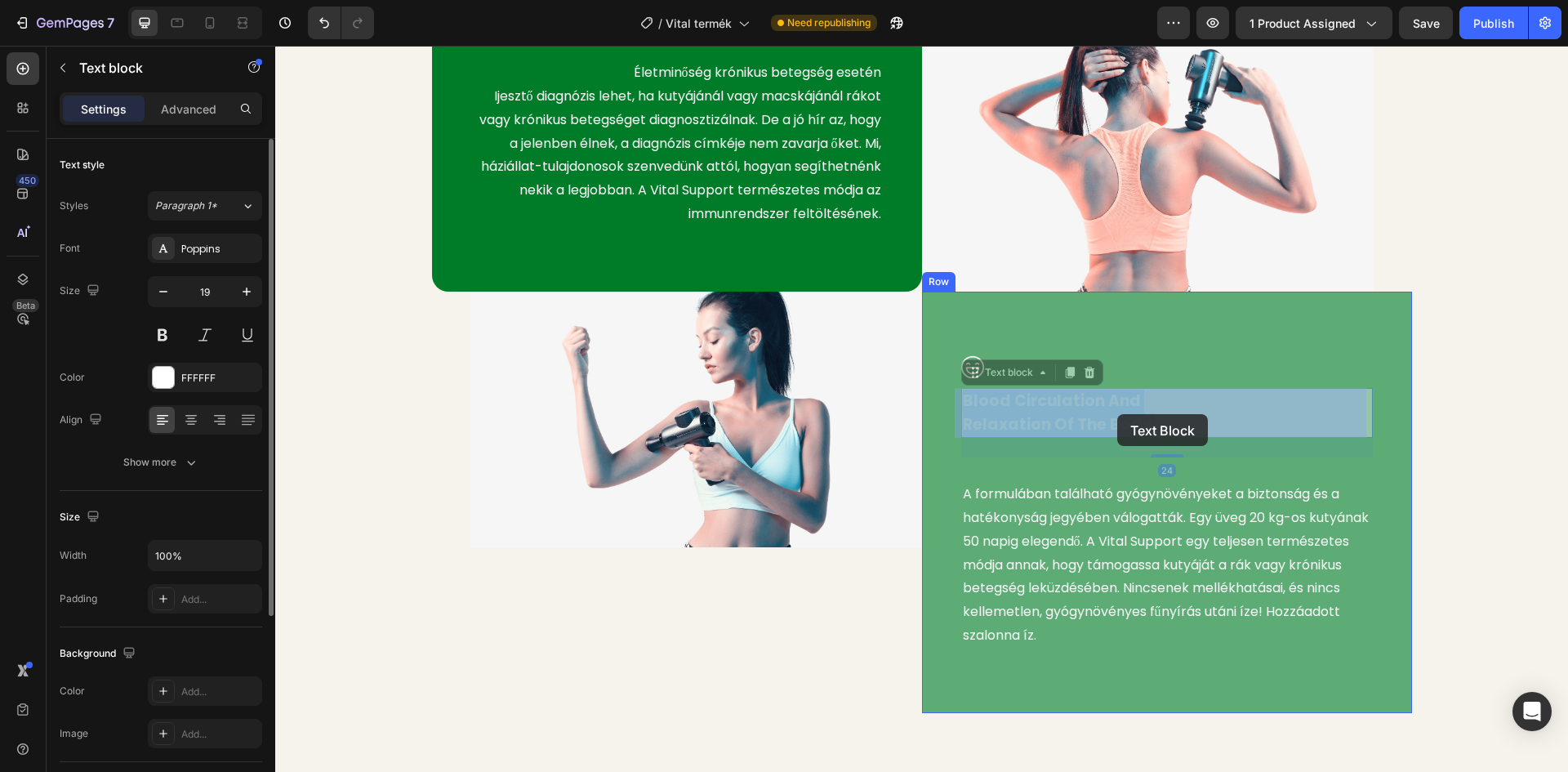
drag, startPoint x: 1141, startPoint y: 426, endPoint x: 1115, endPoint y: 415, distance: 28.2
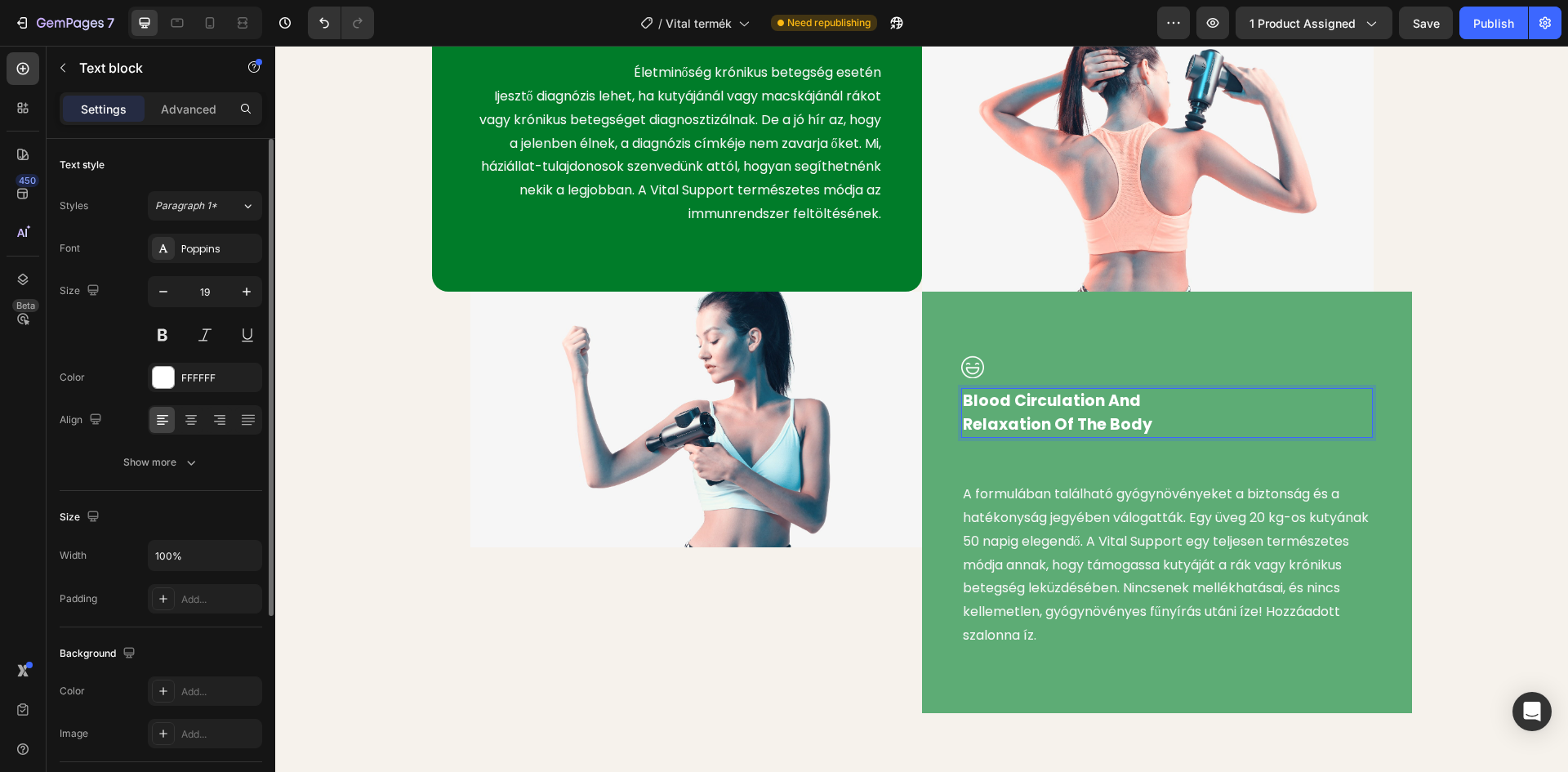
click at [1143, 428] on p "Blood Circulation And Relaxation Of The Body" at bounding box center [1167, 412] width 408 height 46
drag, startPoint x: 1139, startPoint y: 424, endPoint x: 955, endPoint y: 402, distance: 185.3
click at [961, 402] on div "Blood Circulation And Relaxation Of The Body" at bounding box center [1167, 412] width 412 height 50
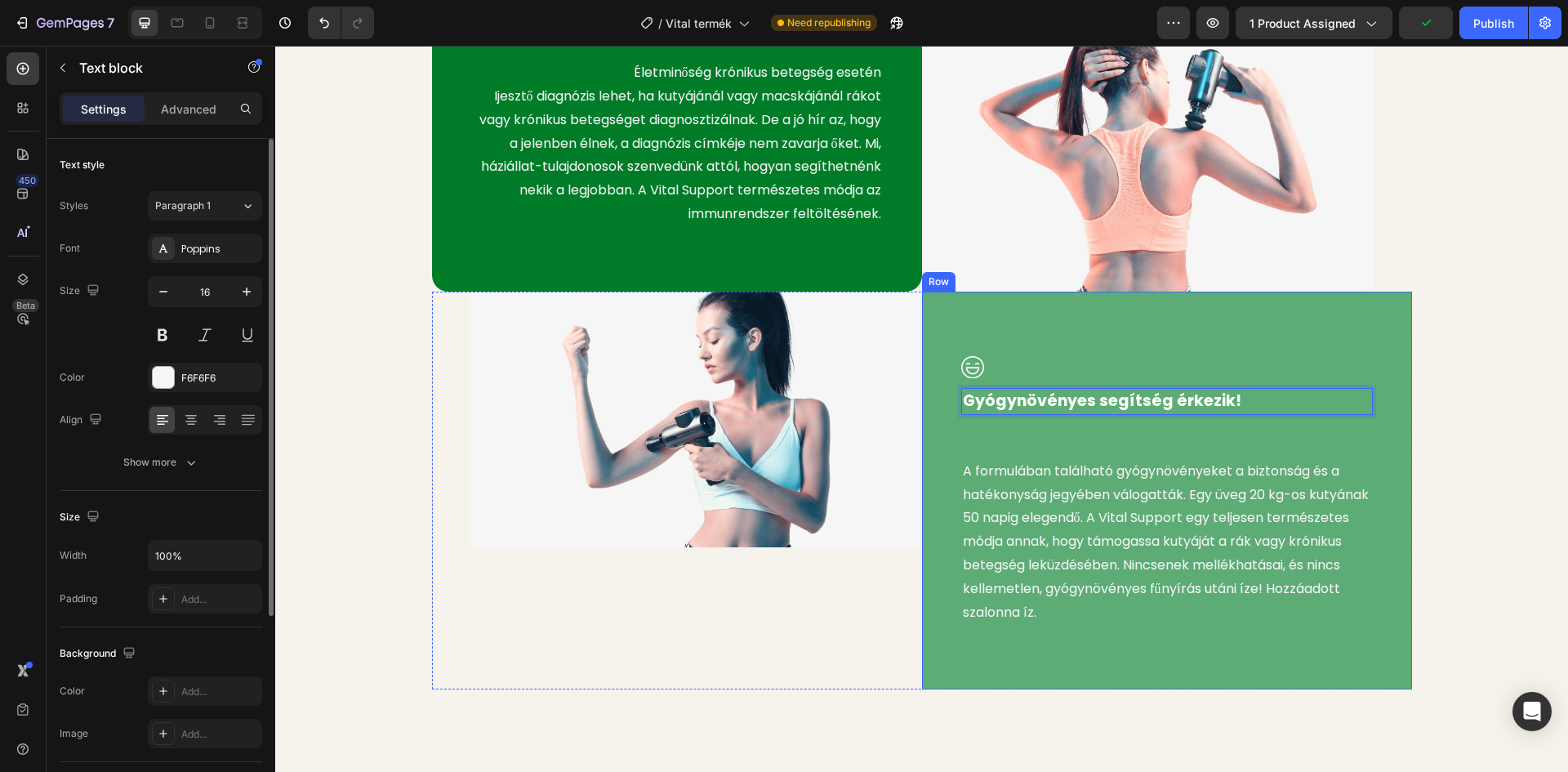
click at [1064, 457] on p "⁠⁠⁠⁠⁠⁠⁠ A formulában található gyógynövényeket a biztonság és a hatékonyság jeg…" at bounding box center [1167, 529] width 408 height 188
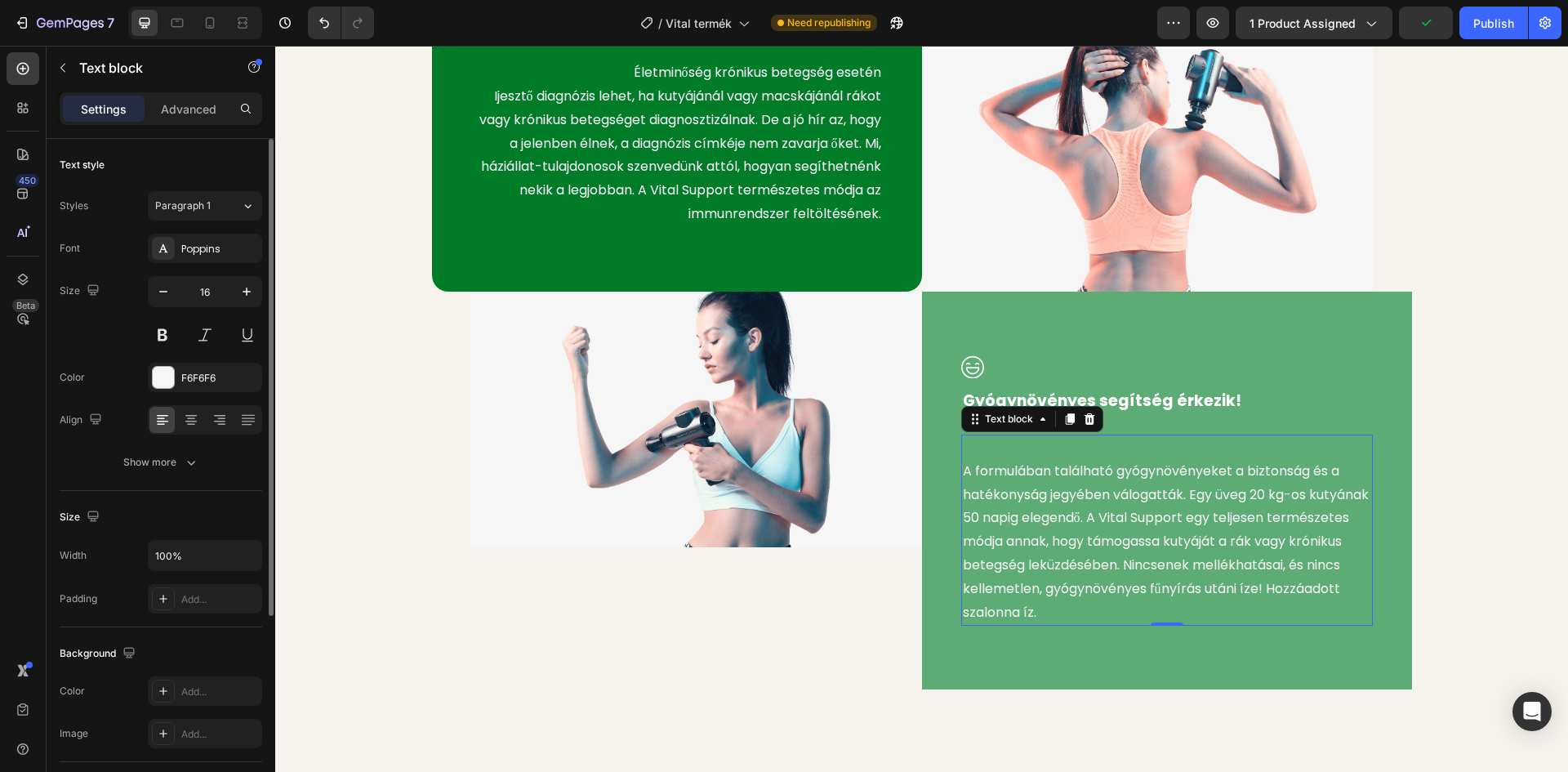
click at [961, 474] on div "⁠⁠⁠⁠⁠⁠⁠ A formulában található gyógynövényeket a biztonság és a hatékonyság jeg…" at bounding box center [1167, 530] width 412 height 191
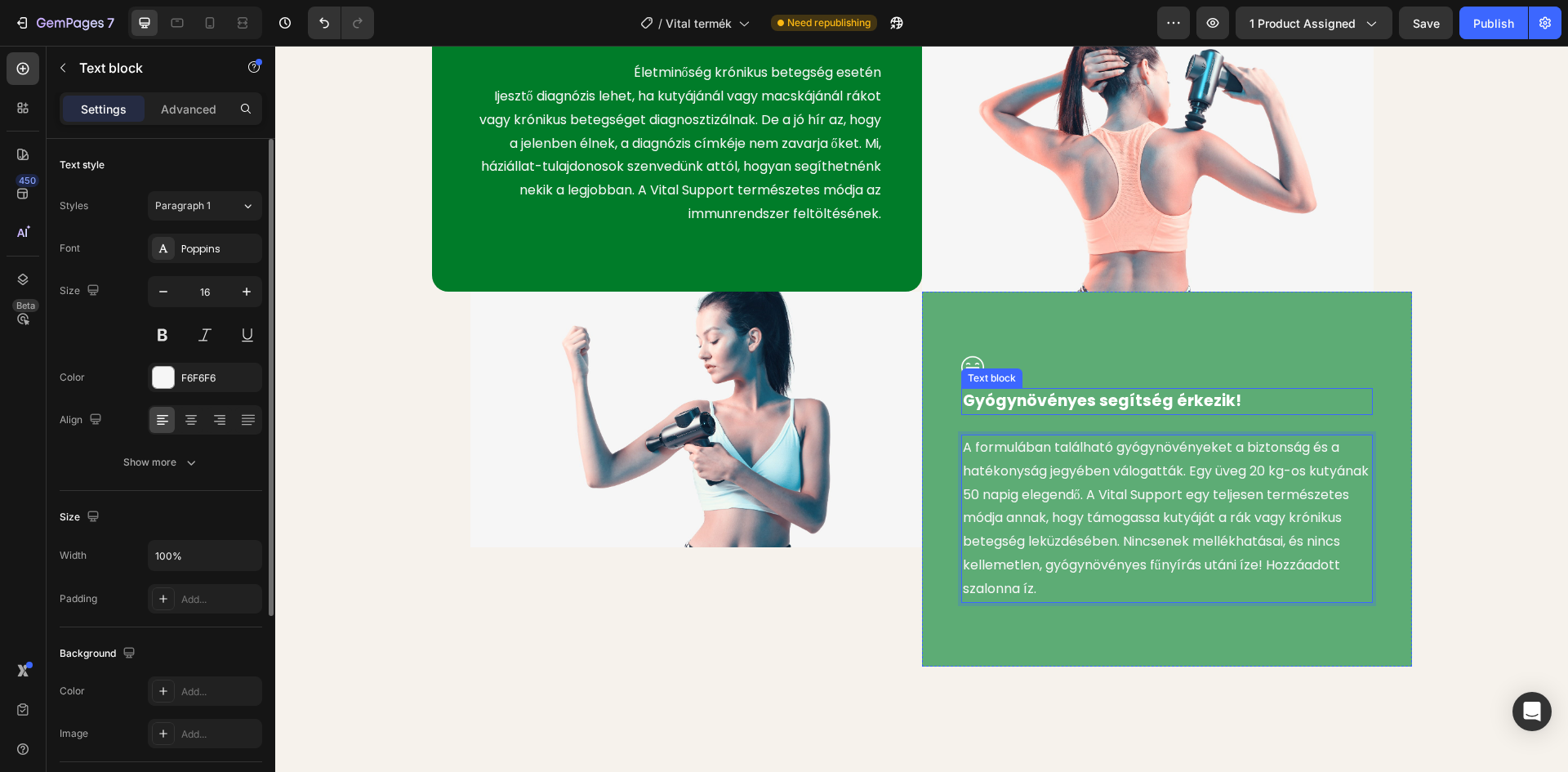
click at [1522, 393] on div "Image Életminőség krónikus betegség esetén Text block Életminőség krónikus bete…" at bounding box center [922, 291] width 1269 height 751
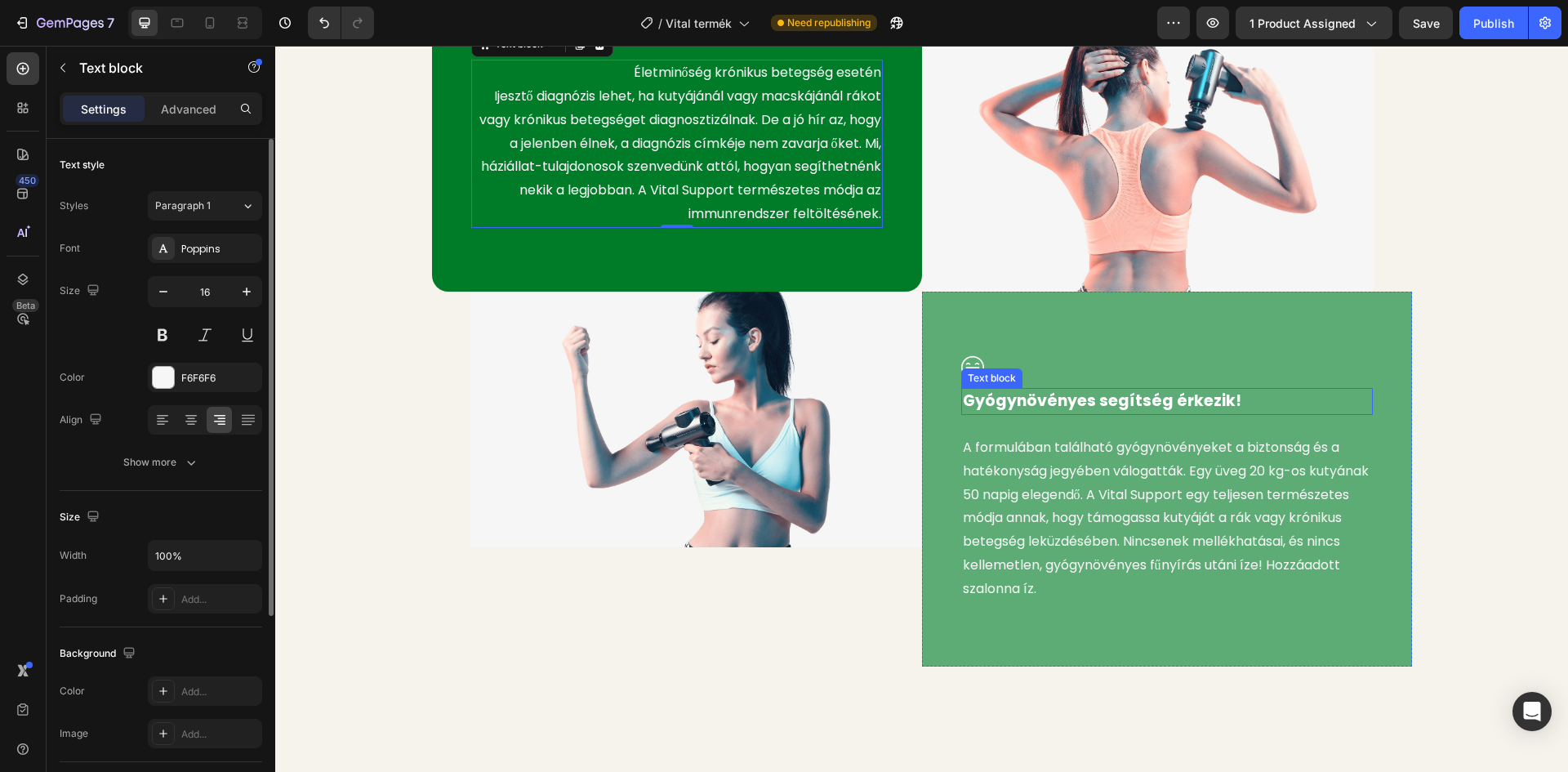
click at [1057, 404] on p "Gyógynövényes segítség érkezik!" at bounding box center [1167, 401] width 408 height 24
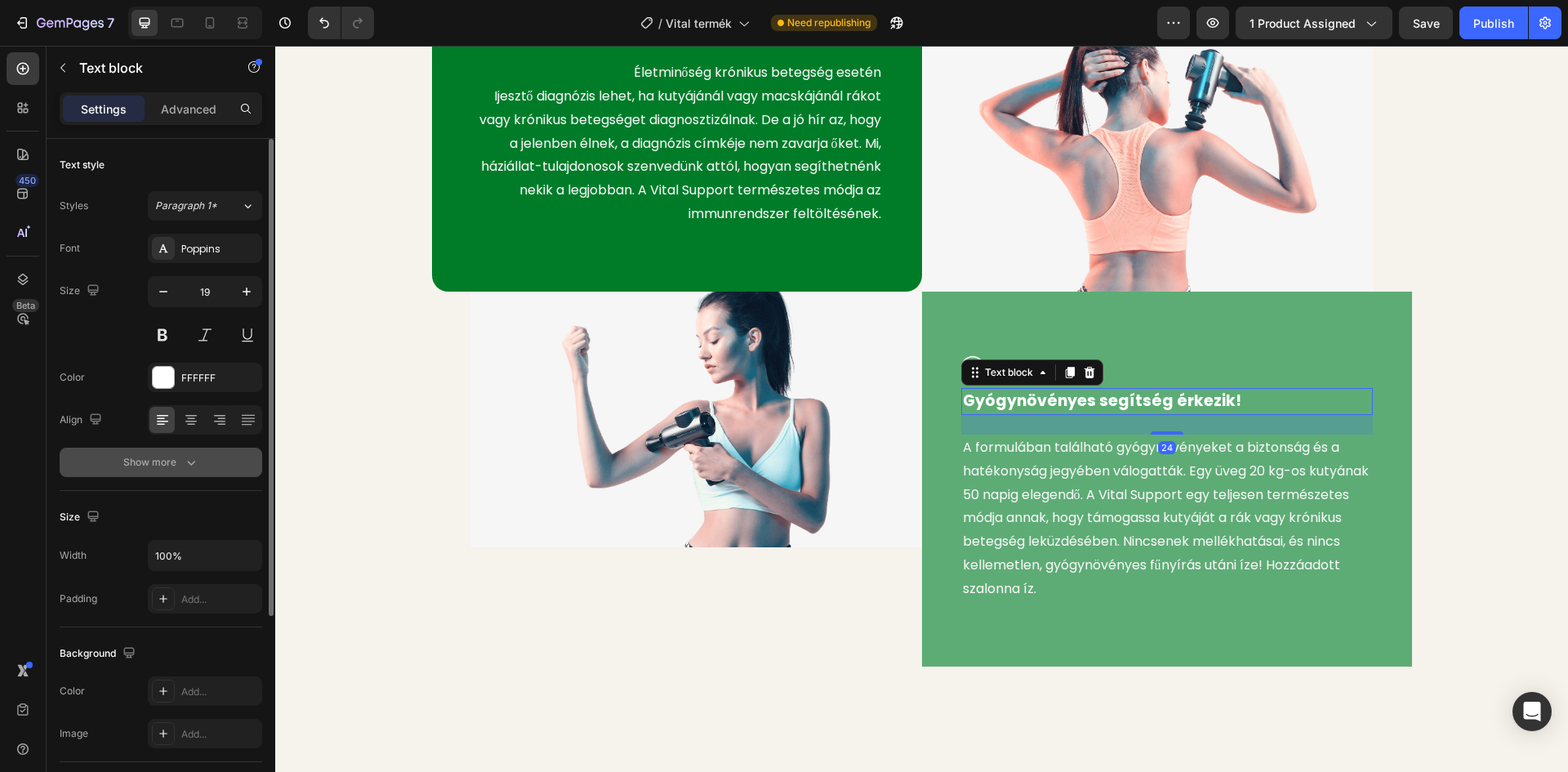
click at [179, 456] on div "Show more" at bounding box center [160, 462] width 76 height 17
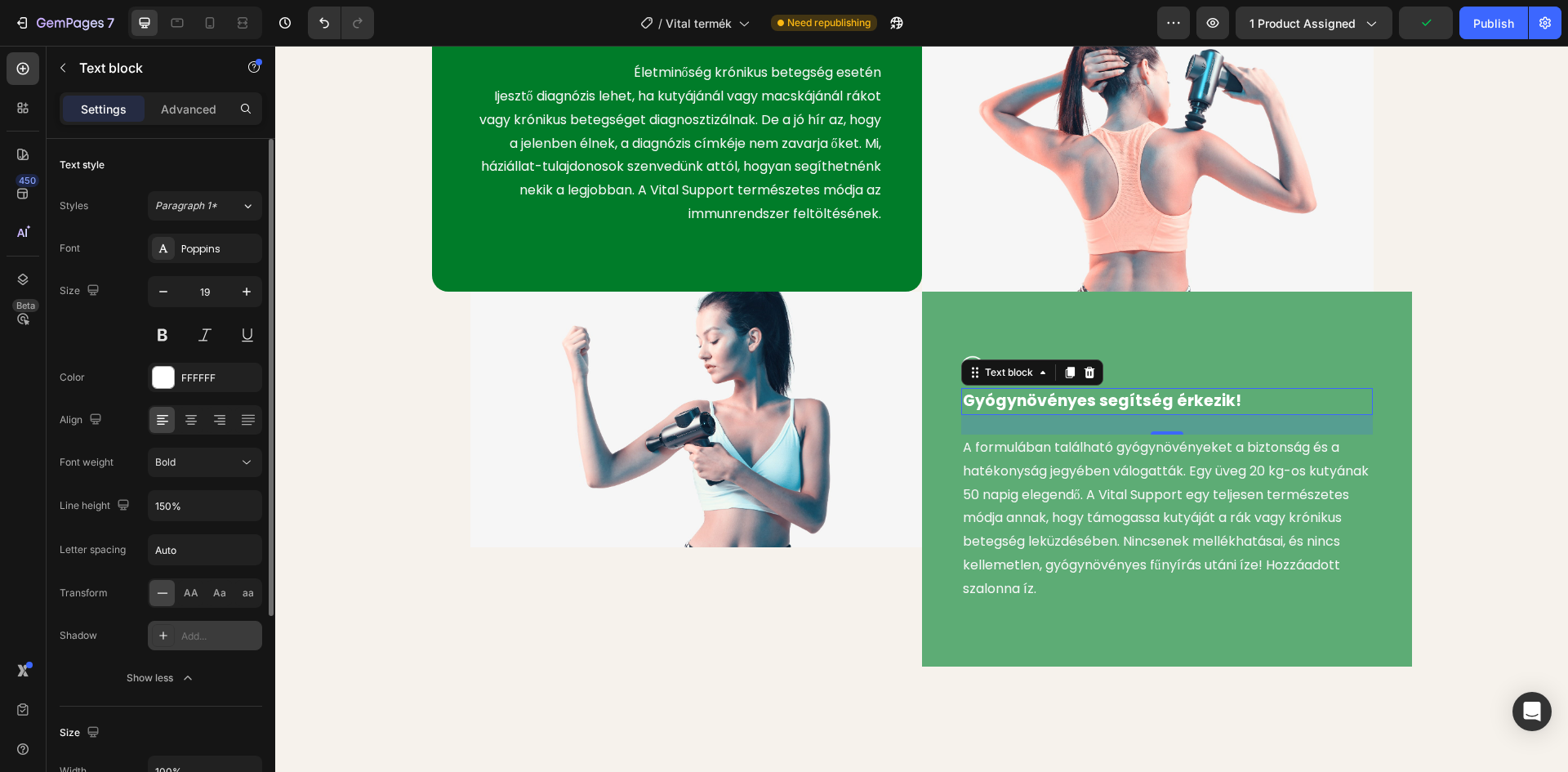
click at [172, 640] on div at bounding box center [162, 634] width 23 height 23
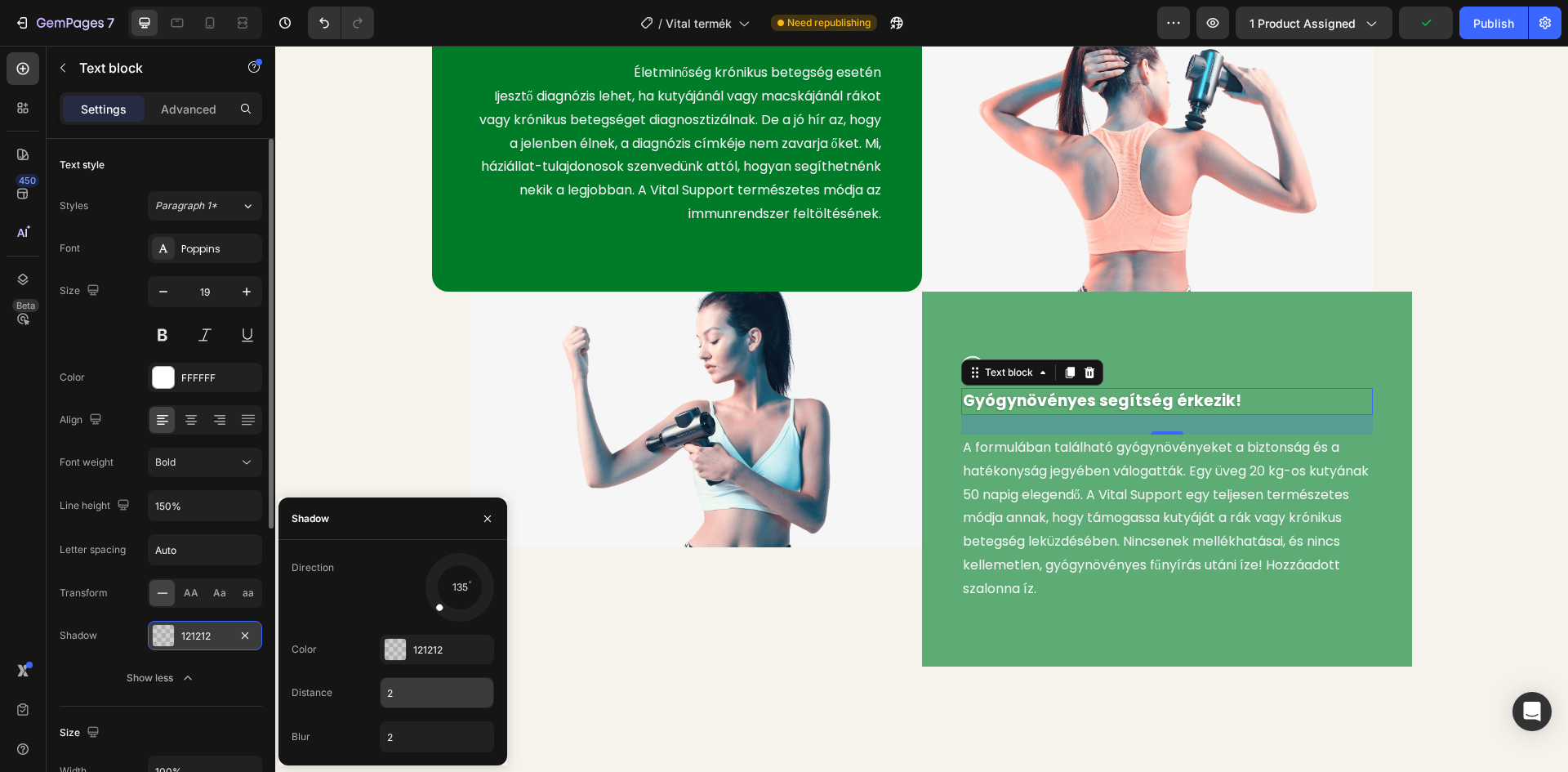
click at [403, 686] on input "2" at bounding box center [437, 692] width 113 height 30
type input "5"
click at [735, 632] on div "Image" at bounding box center [677, 478] width 490 height 375
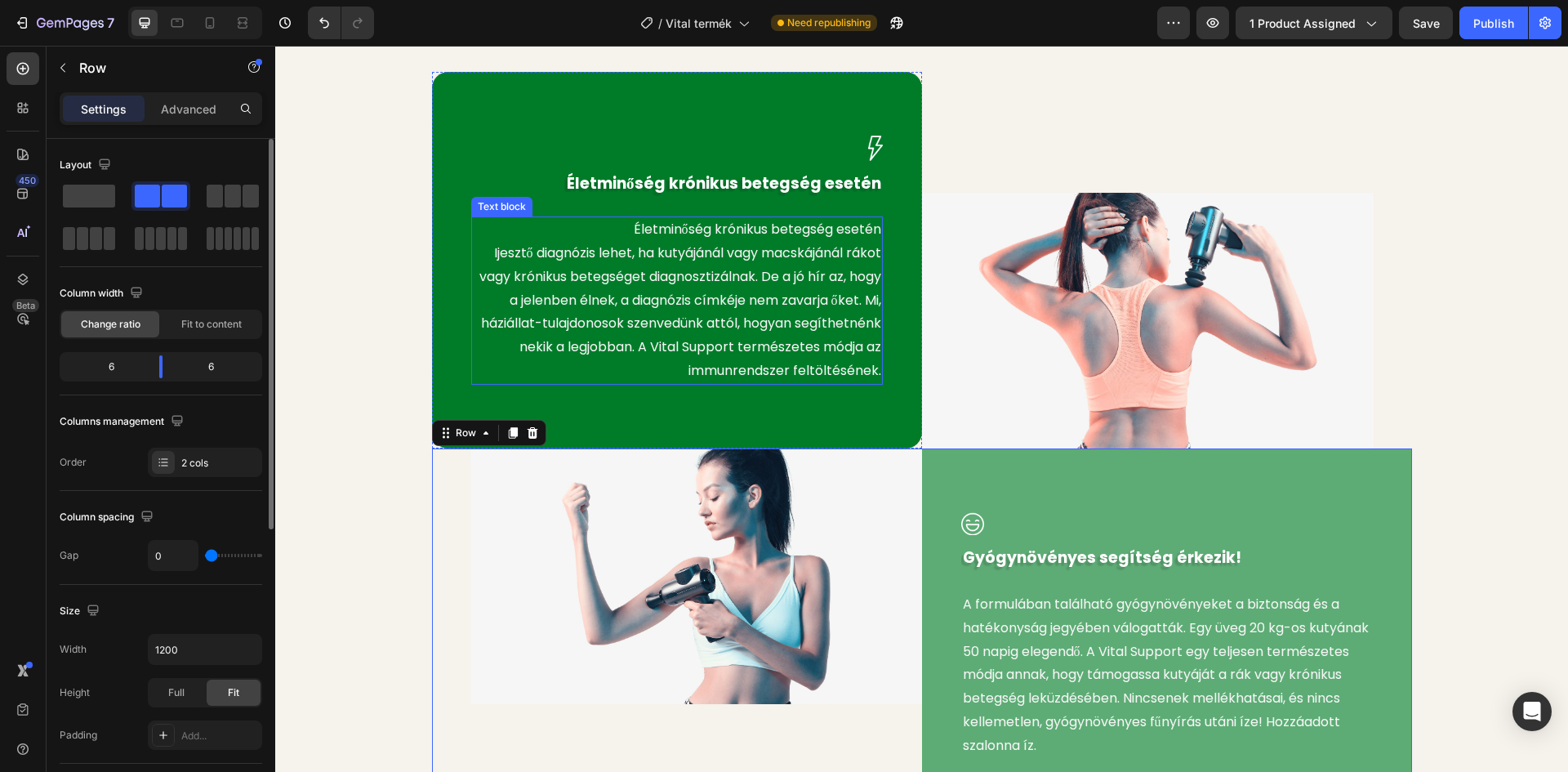
scroll to position [1307, 0]
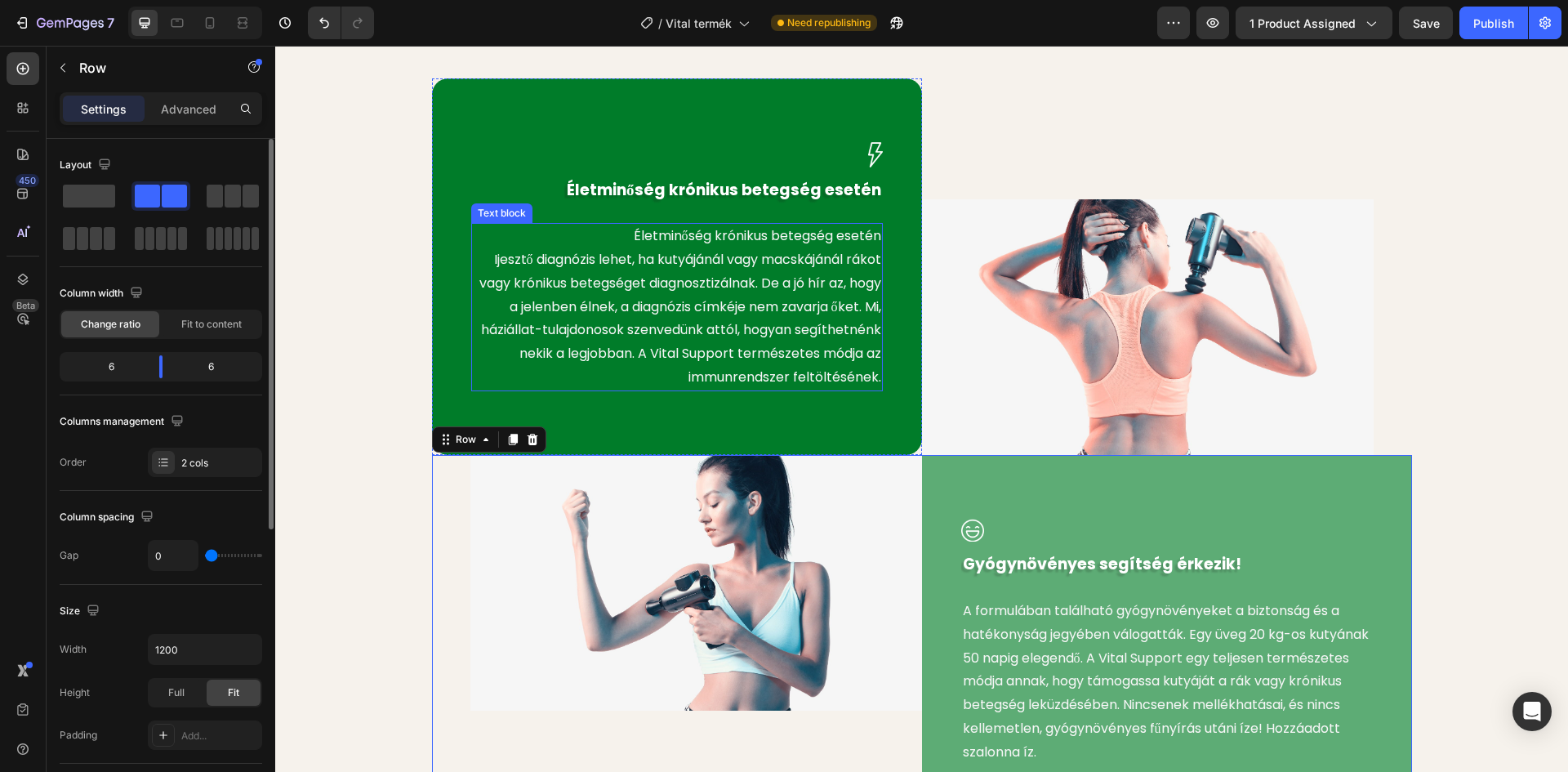
click at [474, 259] on p "Életminőség krónikus betegség esetén Ijesztő diagnózis lehet, ha kutyájánál vag…" at bounding box center [677, 307] width 408 height 165
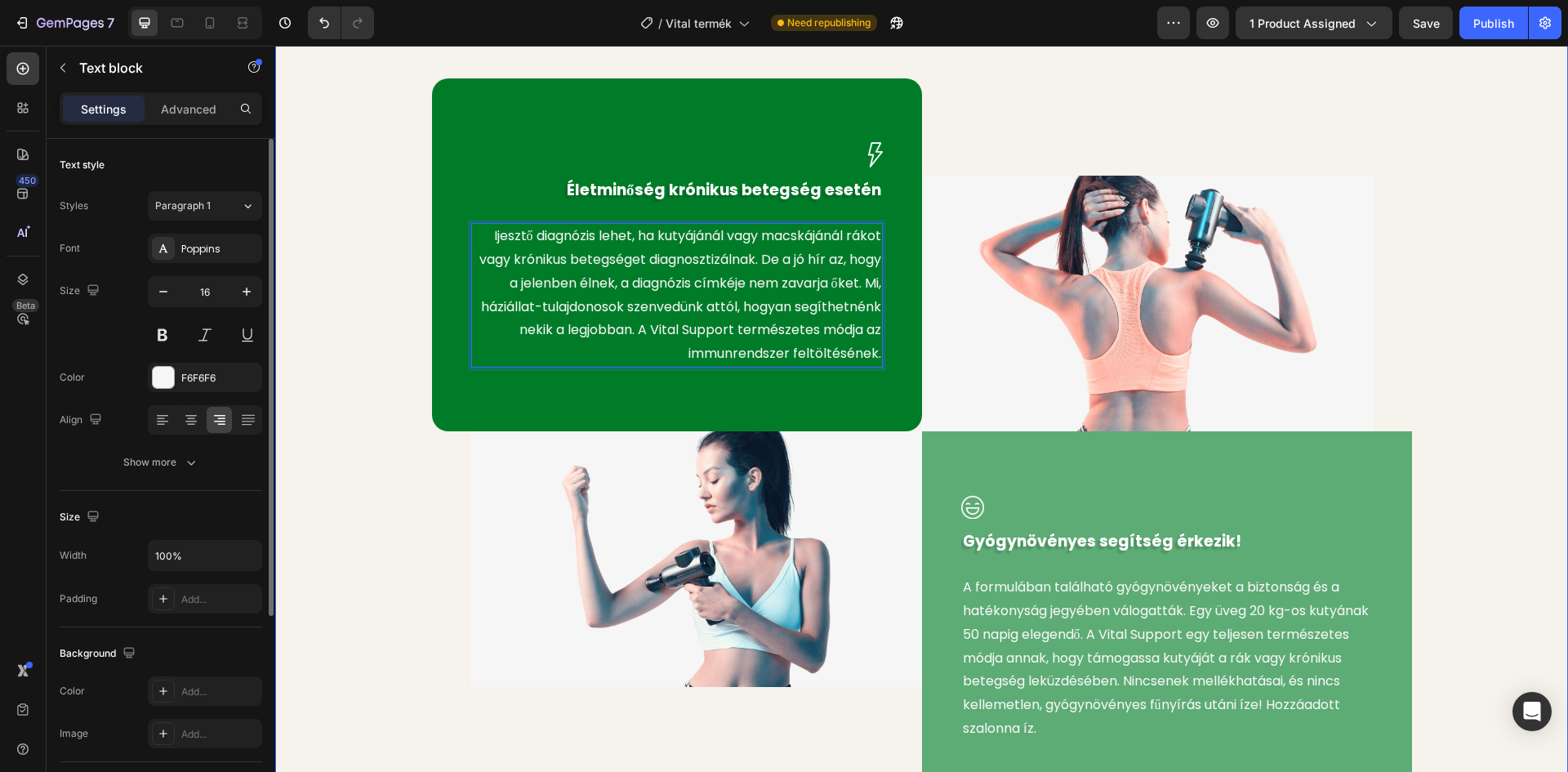
click at [392, 193] on div "Image Életminőség krónikus betegség esetén Text block Ijesztő diagnózis lehet, …" at bounding box center [922, 443] width 1269 height 728
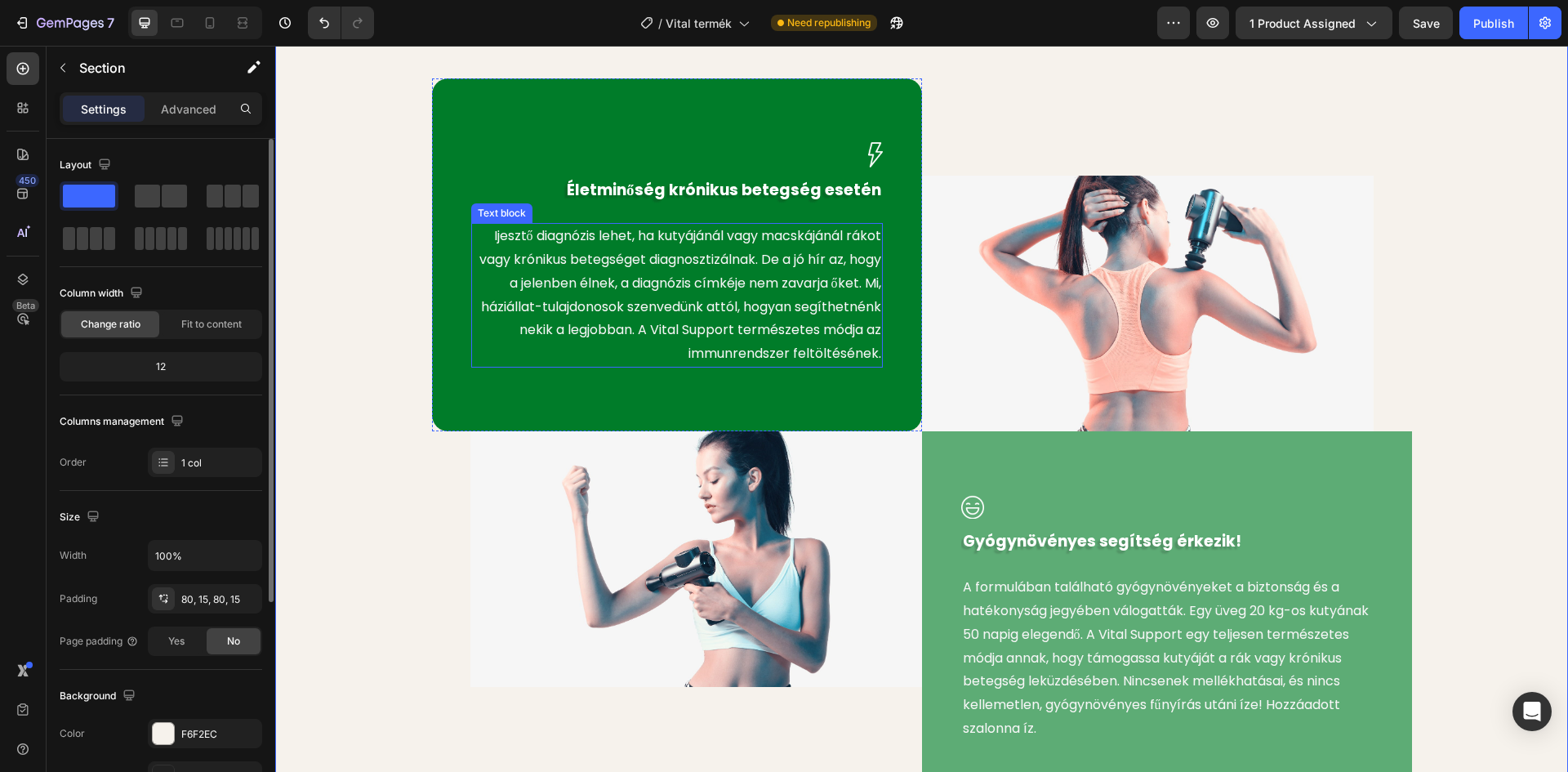
click at [754, 283] on p "Ijesztő diagnózis lehet, ha kutyájánál vagy macskájánál rákot vagy krónikus bet…" at bounding box center [677, 295] width 408 height 142
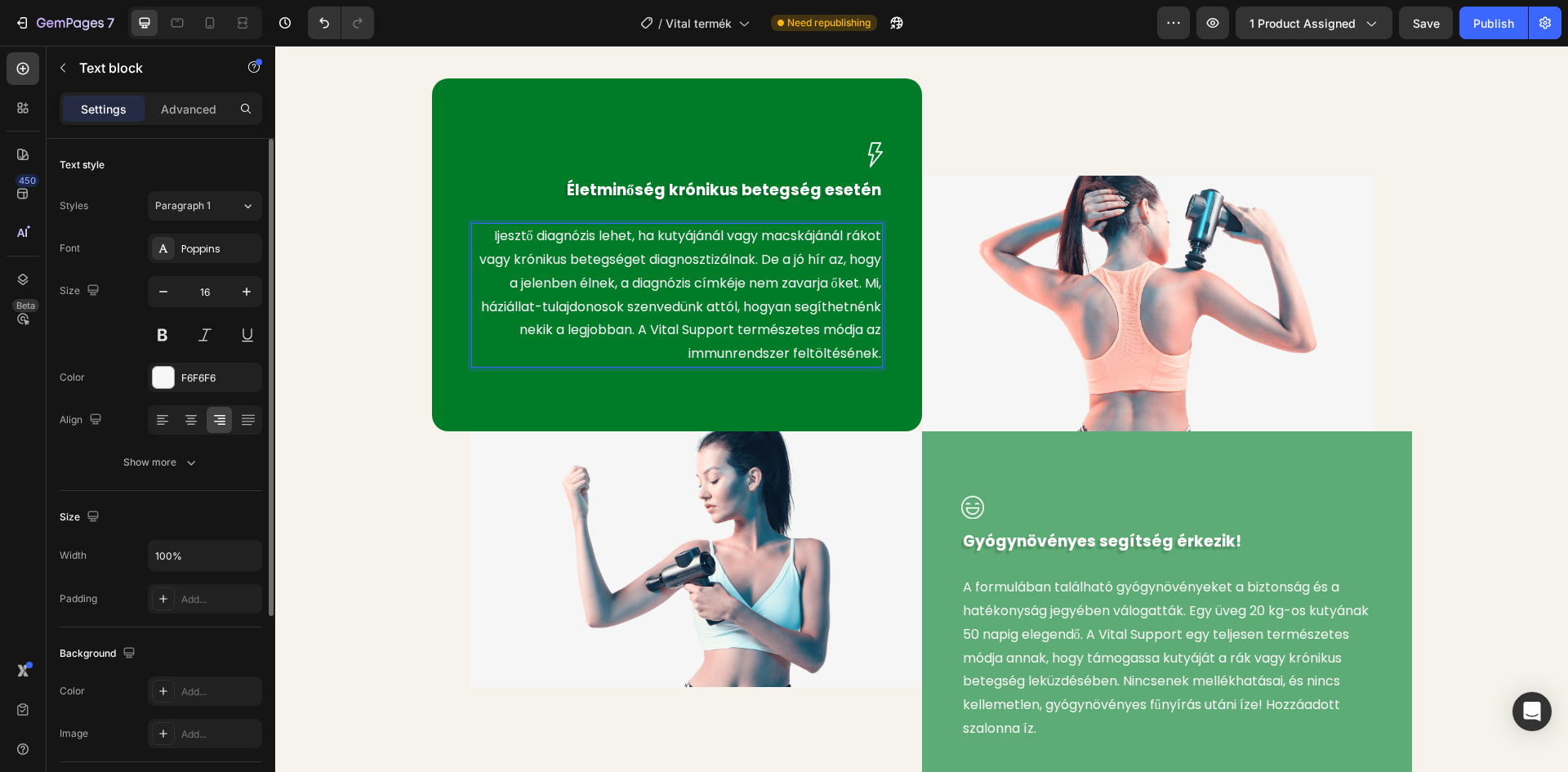
click at [754, 283] on p "Ijesztő diagnózis lehet, ha kutyájánál vagy macskájánál rákot vagy krónikus bet…" at bounding box center [677, 295] width 408 height 142
click at [856, 284] on p "Ijesztő diagnózis lehet, ha kutyájánál vagy macskájánál rákot vagy krónikus bet…" at bounding box center [677, 295] width 408 height 142
click at [874, 283] on p "Ijesztő diagnózis lehet, ha kutyájánál vagy macskájánál rákot vagy krónikus bet…" at bounding box center [677, 259] width 408 height 70
click at [289, 219] on div "Image Életminőség krónikus betegség esetén Text block Ijesztő diagnózis lehet, …" at bounding box center [922, 443] width 1269 height 728
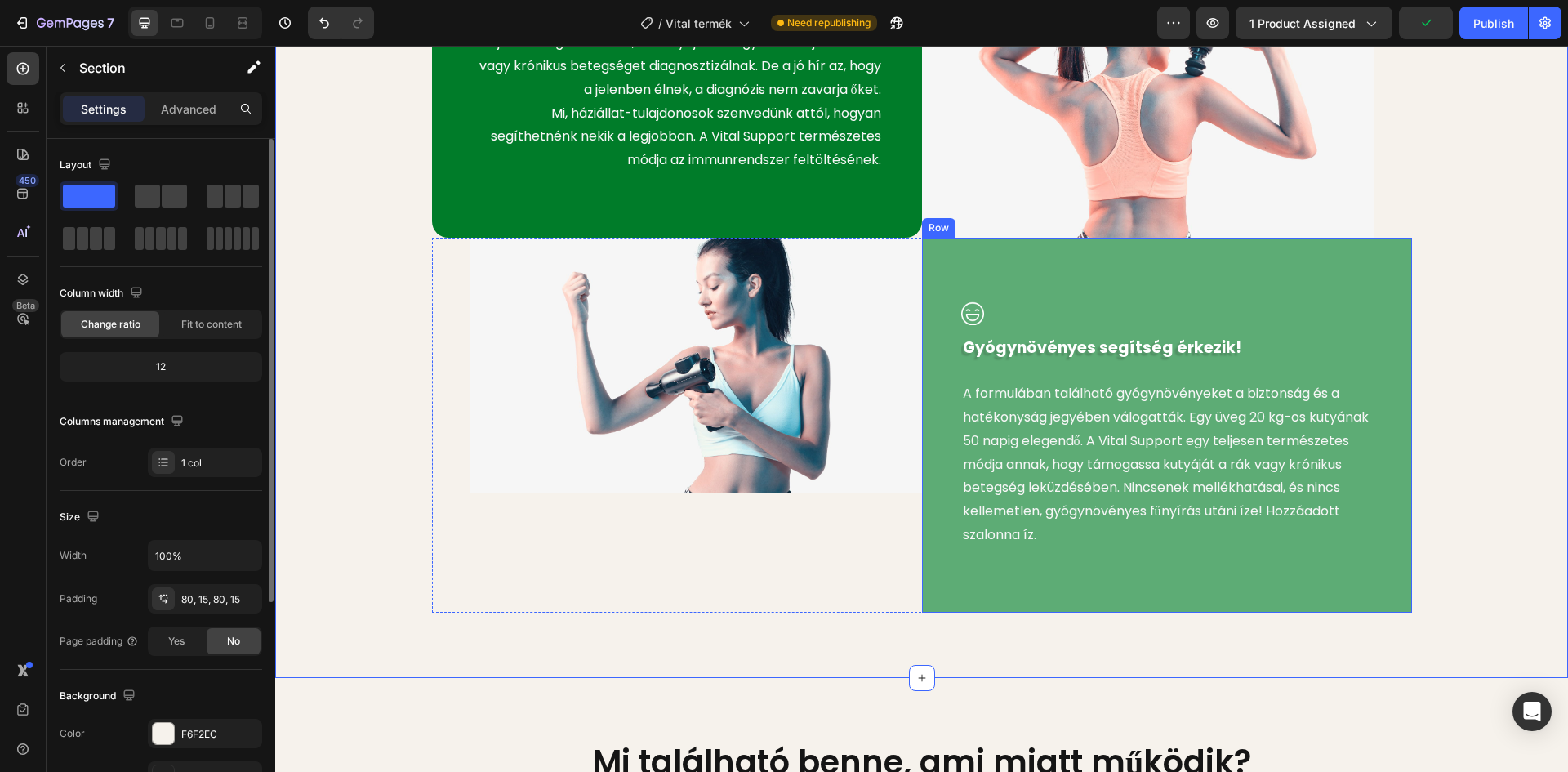
scroll to position [1552, 0]
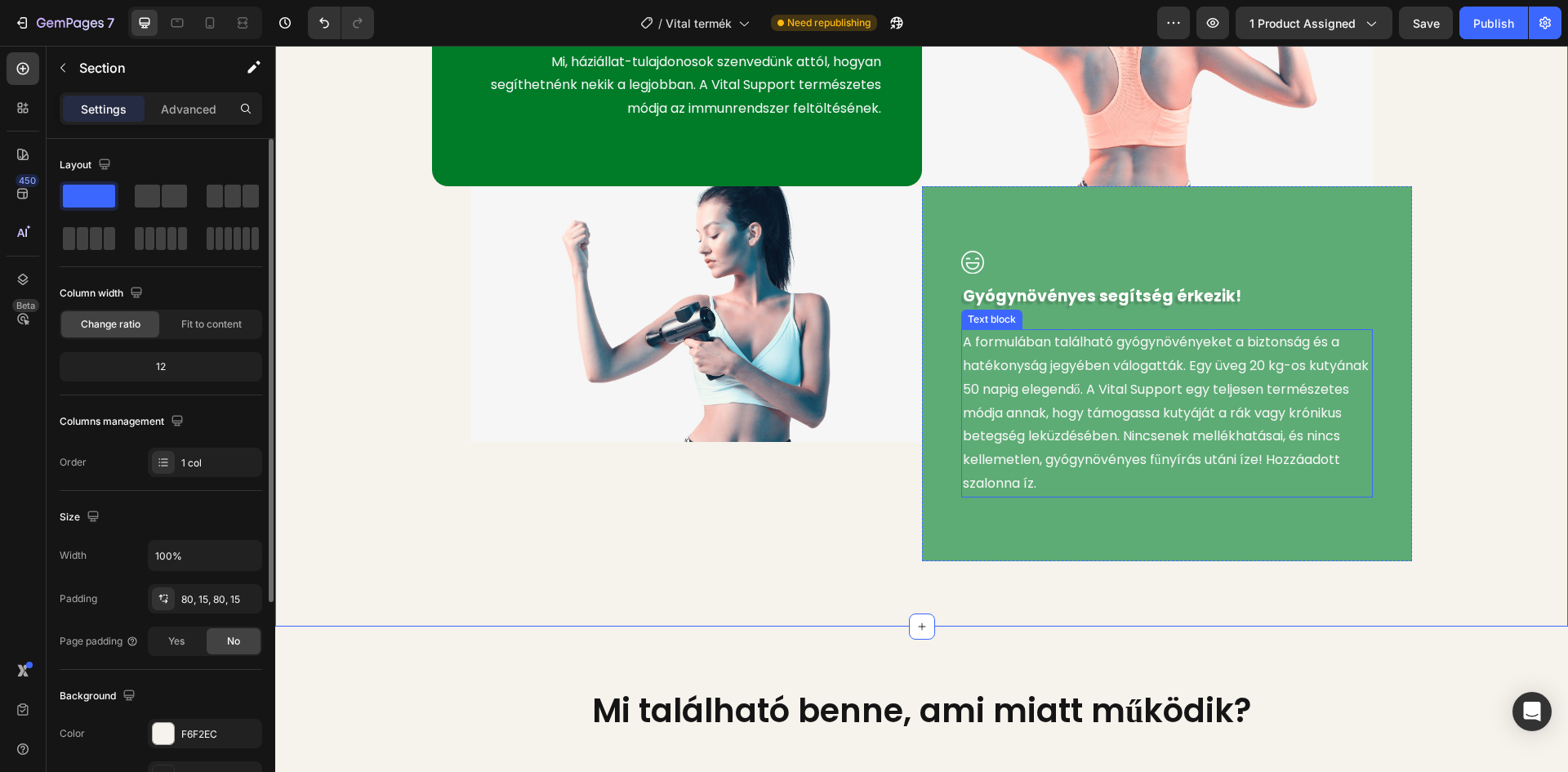
click at [1176, 367] on p "A formulában található gyógynövényeket a biztonság és a hatékonyság jegyében vá…" at bounding box center [1167, 413] width 408 height 165
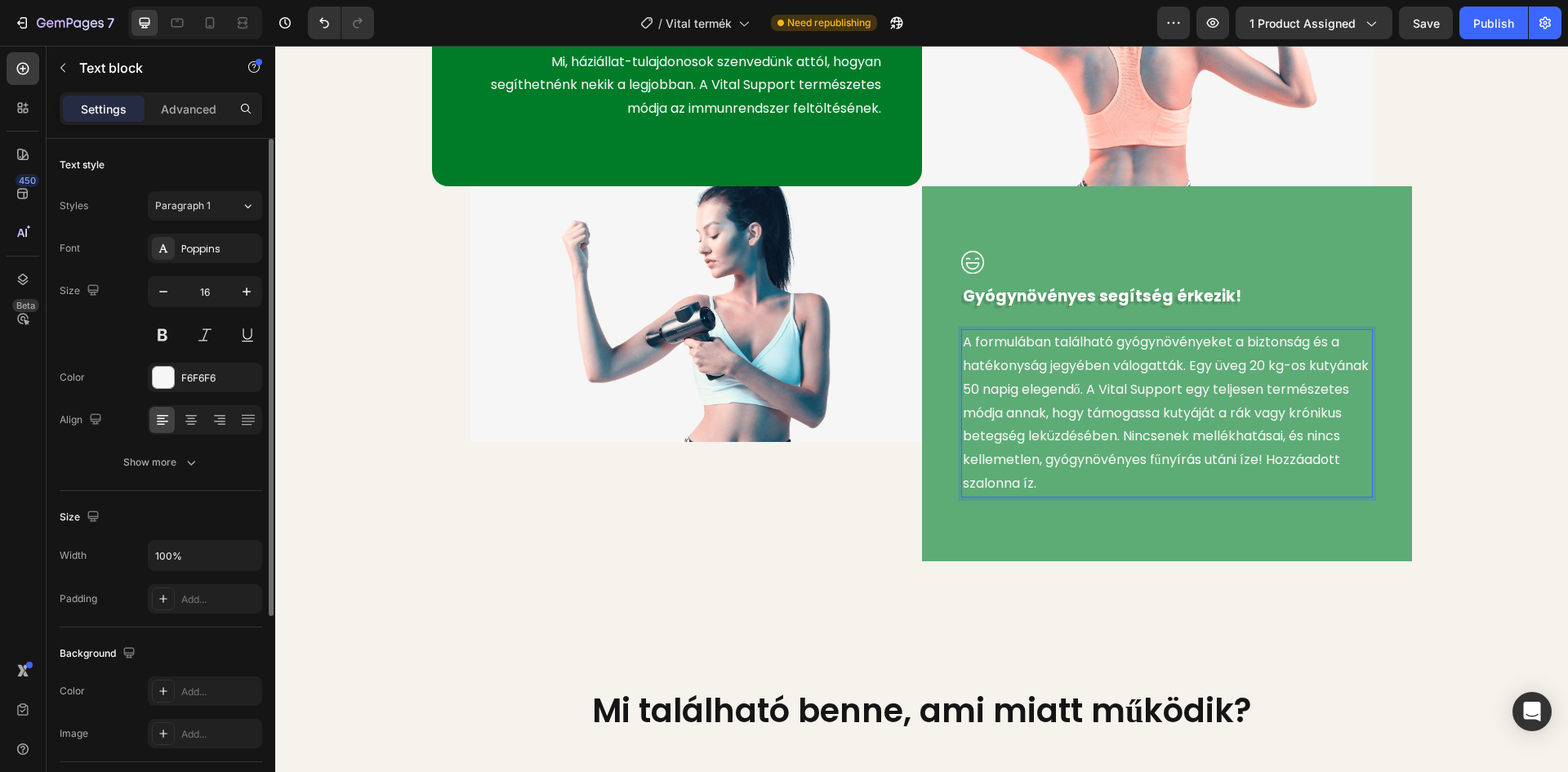
click at [1177, 366] on p "A formulában található gyógynövényeket a biztonság és a hatékonyság jegyében vá…" at bounding box center [1167, 413] width 408 height 165
click at [1213, 436] on p "A formulában található gyógynövényeket a biztonság és a hatékonyság jegyében vá…" at bounding box center [1167, 413] width 408 height 165
drag, startPoint x: 962, startPoint y: 460, endPoint x: 1009, endPoint y: 460, distance: 47.0
click at [1009, 460] on p "Nincsenek mellékhatásai, és nincs kellemetlen, gyógynövényes fűnyírás utáni íze…" at bounding box center [1167, 472] width 408 height 47
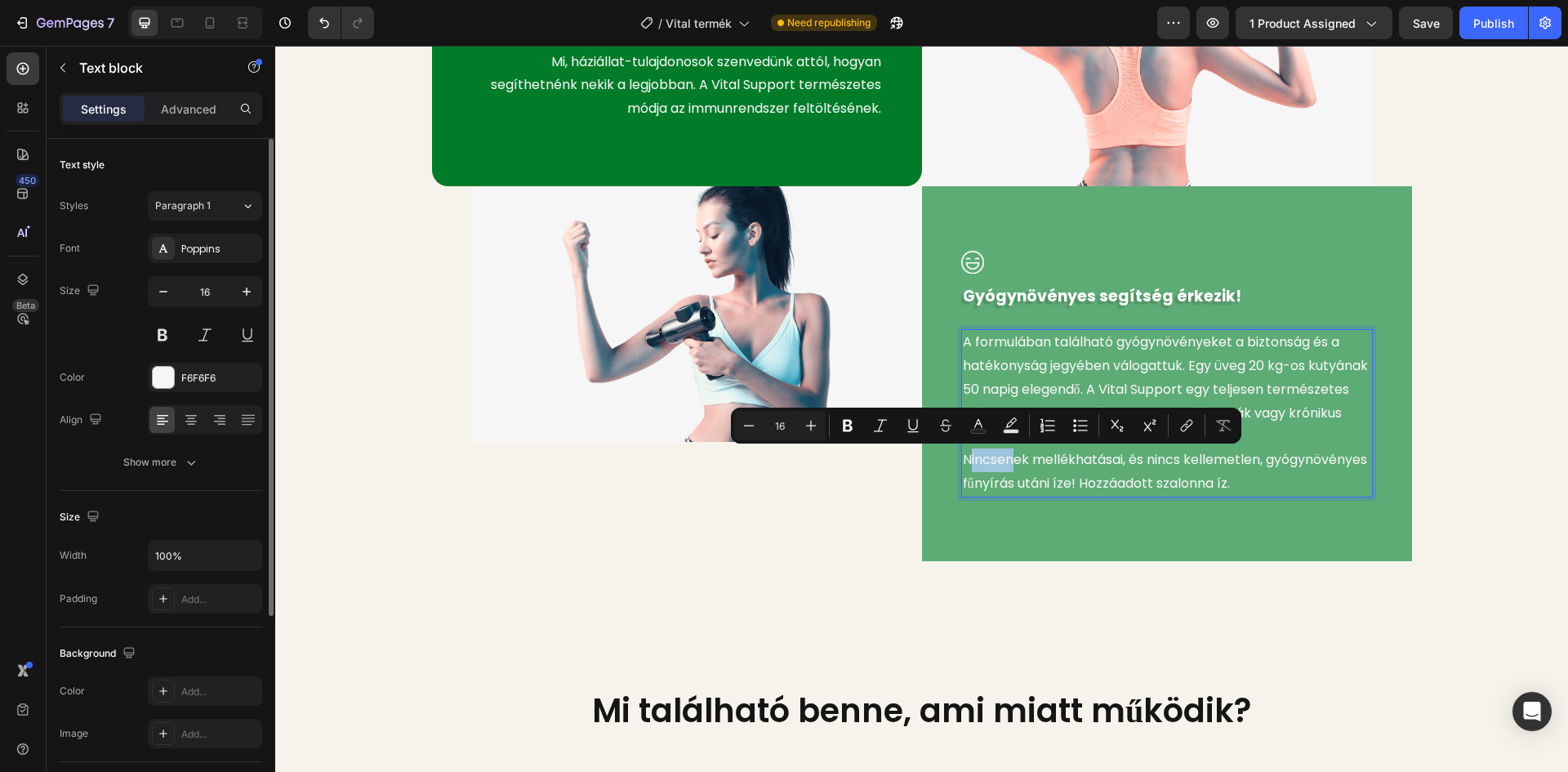
click at [1009, 460] on p "Nincsenek mellékhatásai, és nincs kellemetlen, gyógynövényes fűnyírás utáni íze…" at bounding box center [1167, 472] width 408 height 47
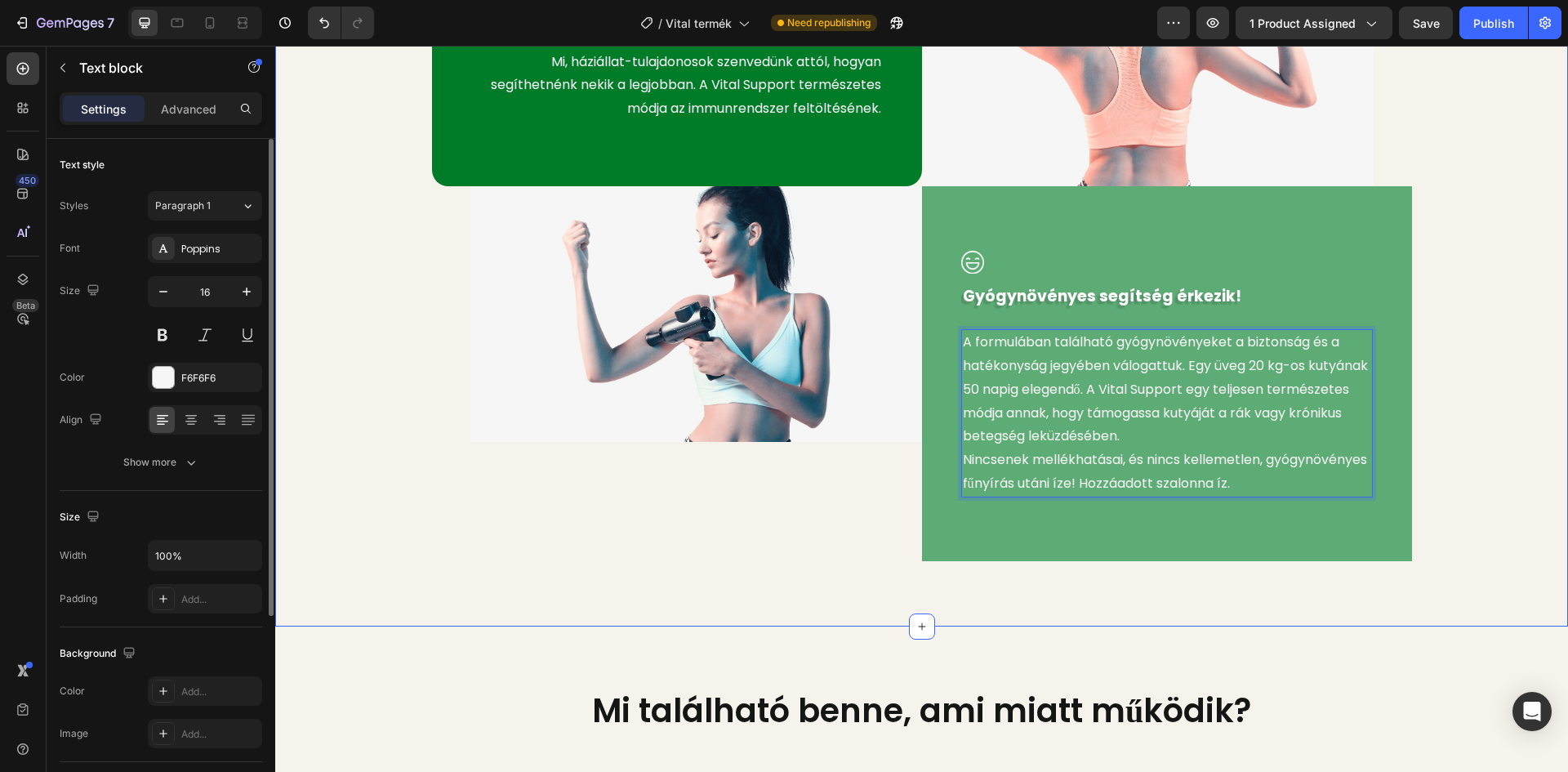
click at [1492, 375] on div "Image Életminőség krónikus betegség esetén Text block Ijesztő diagnózis lehet, …" at bounding box center [922, 198] width 1269 height 728
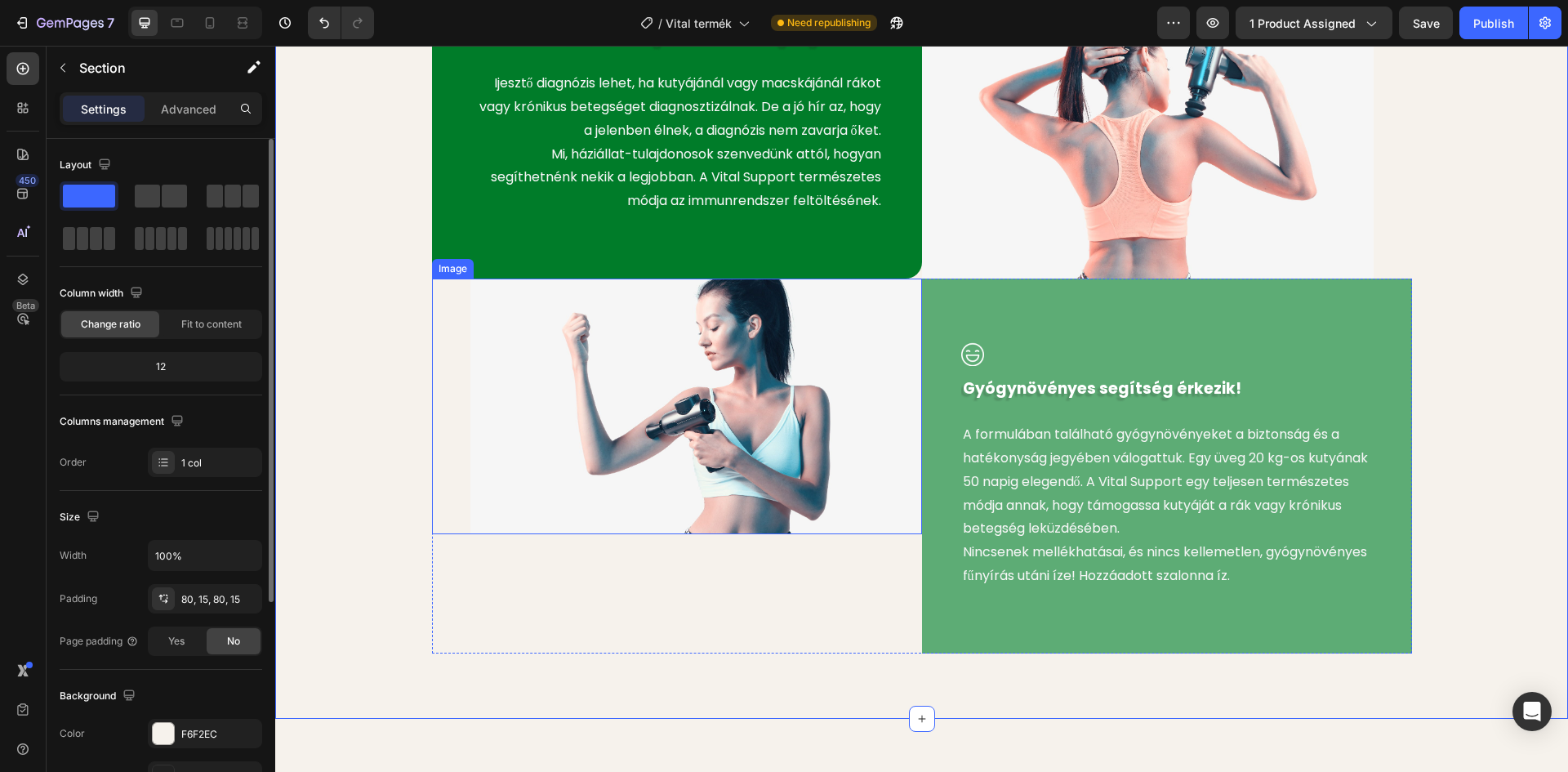
scroll to position [1470, 0]
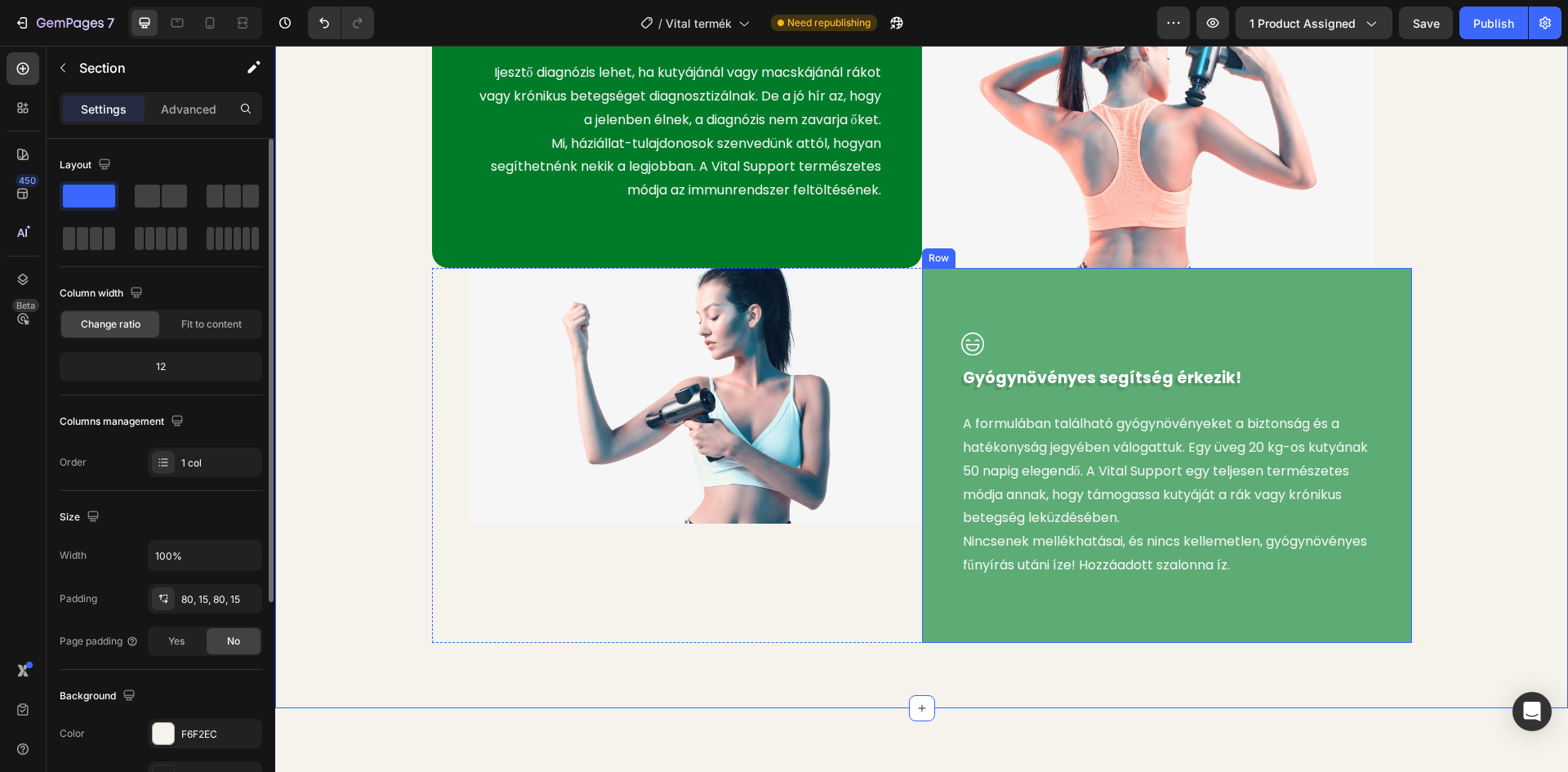
click at [1377, 314] on div "Image Gyógynövényes segítség érkezik! Text block A formulában található gyógynö…" at bounding box center [1167, 454] width 490 height 375
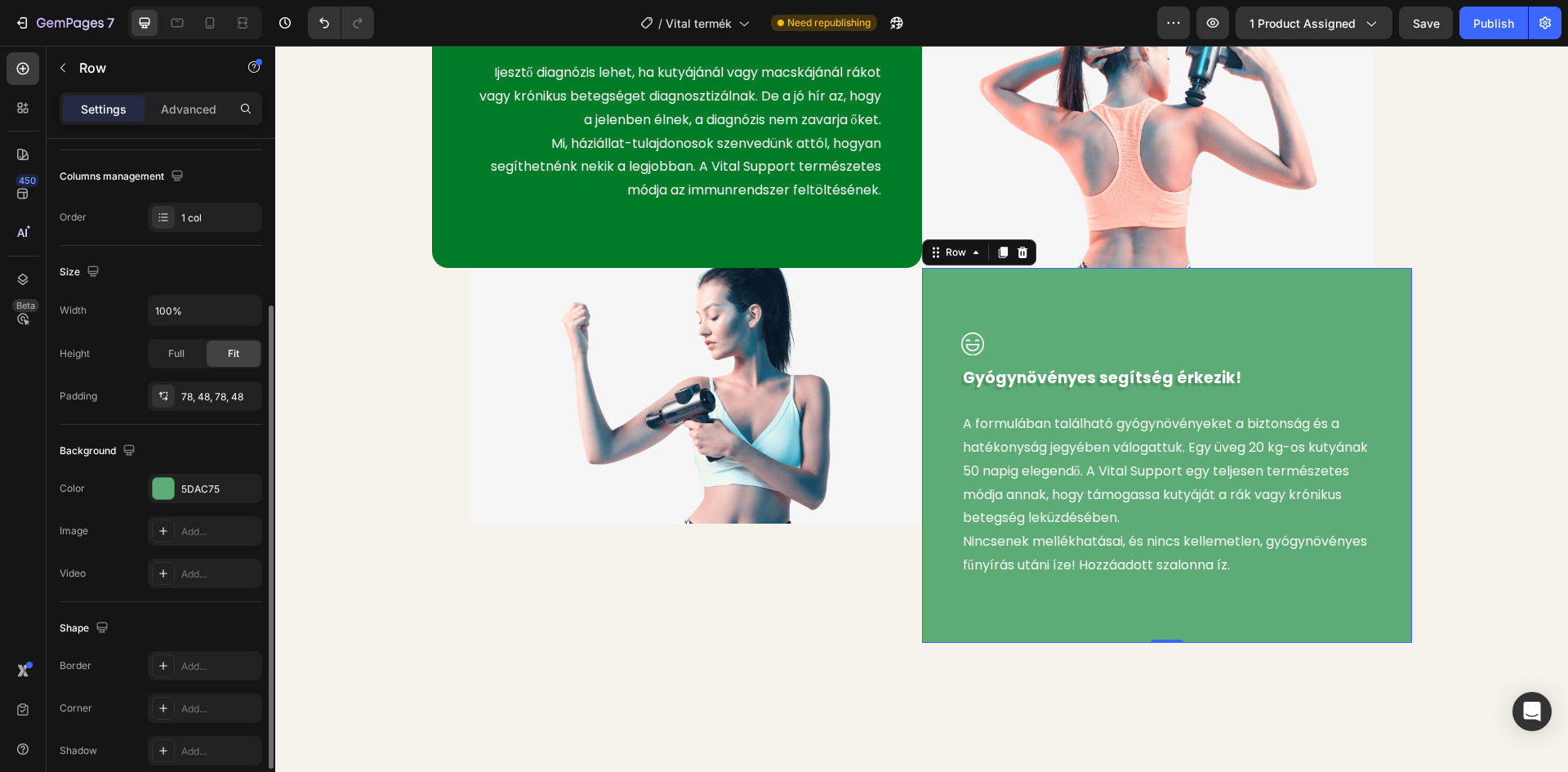
scroll to position [317, 0]
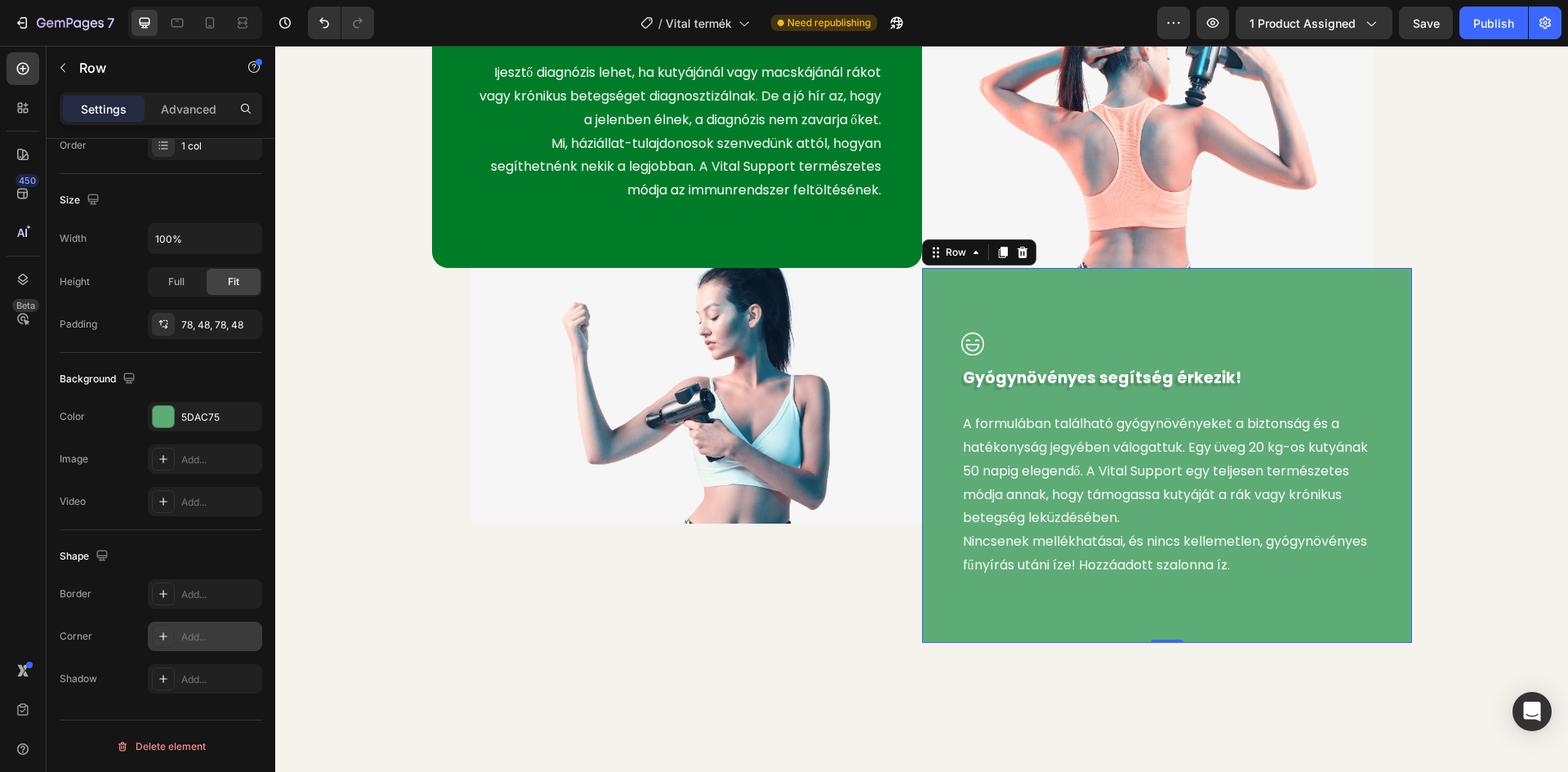
click at [161, 640] on icon at bounding box center [162, 635] width 13 height 13
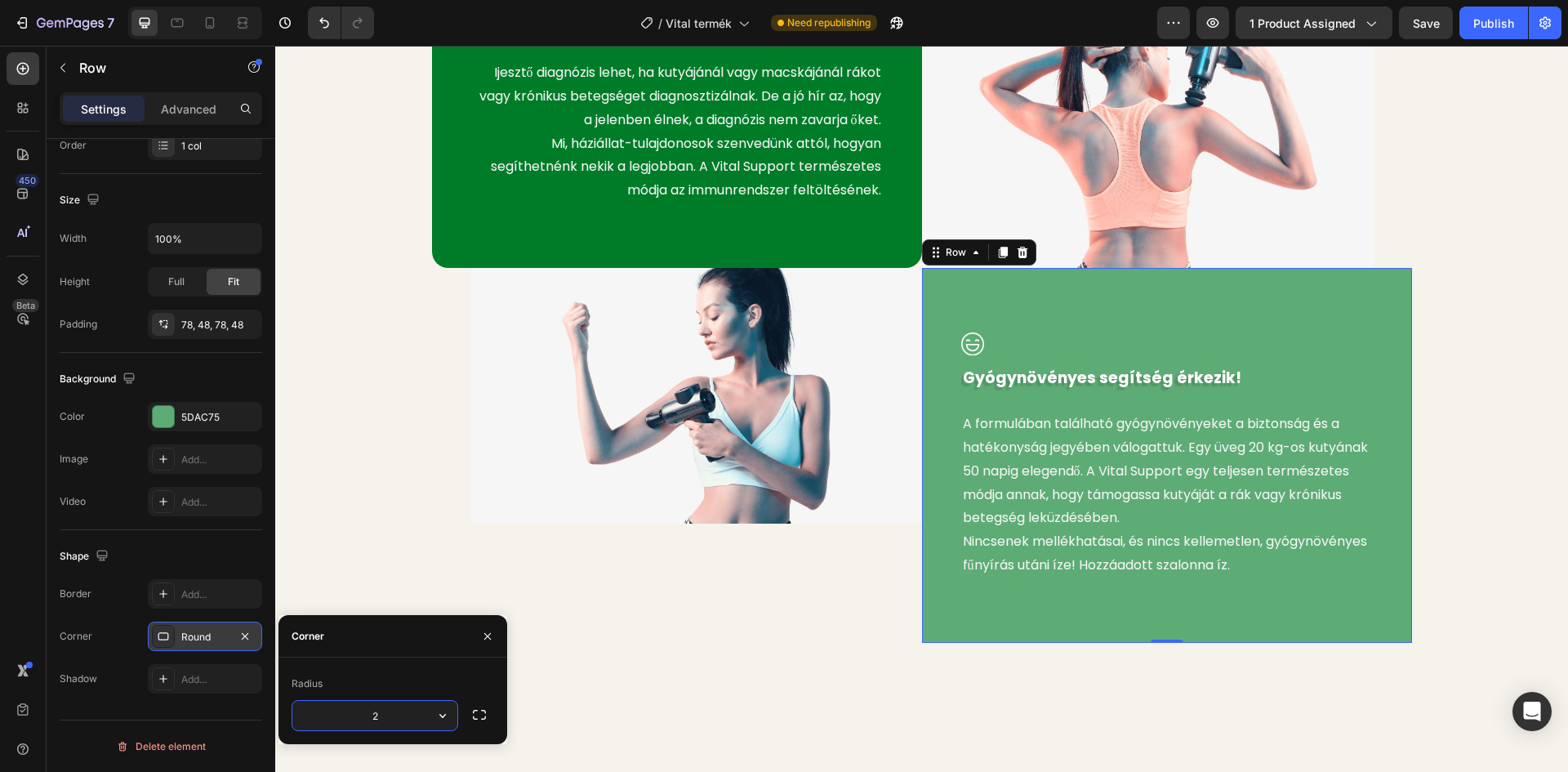
type input "20"
click at [1509, 190] on div "Image Életminőség krónikus betegség esetén Text block Ijesztő diagnózis lehet, …" at bounding box center [922, 279] width 1269 height 728
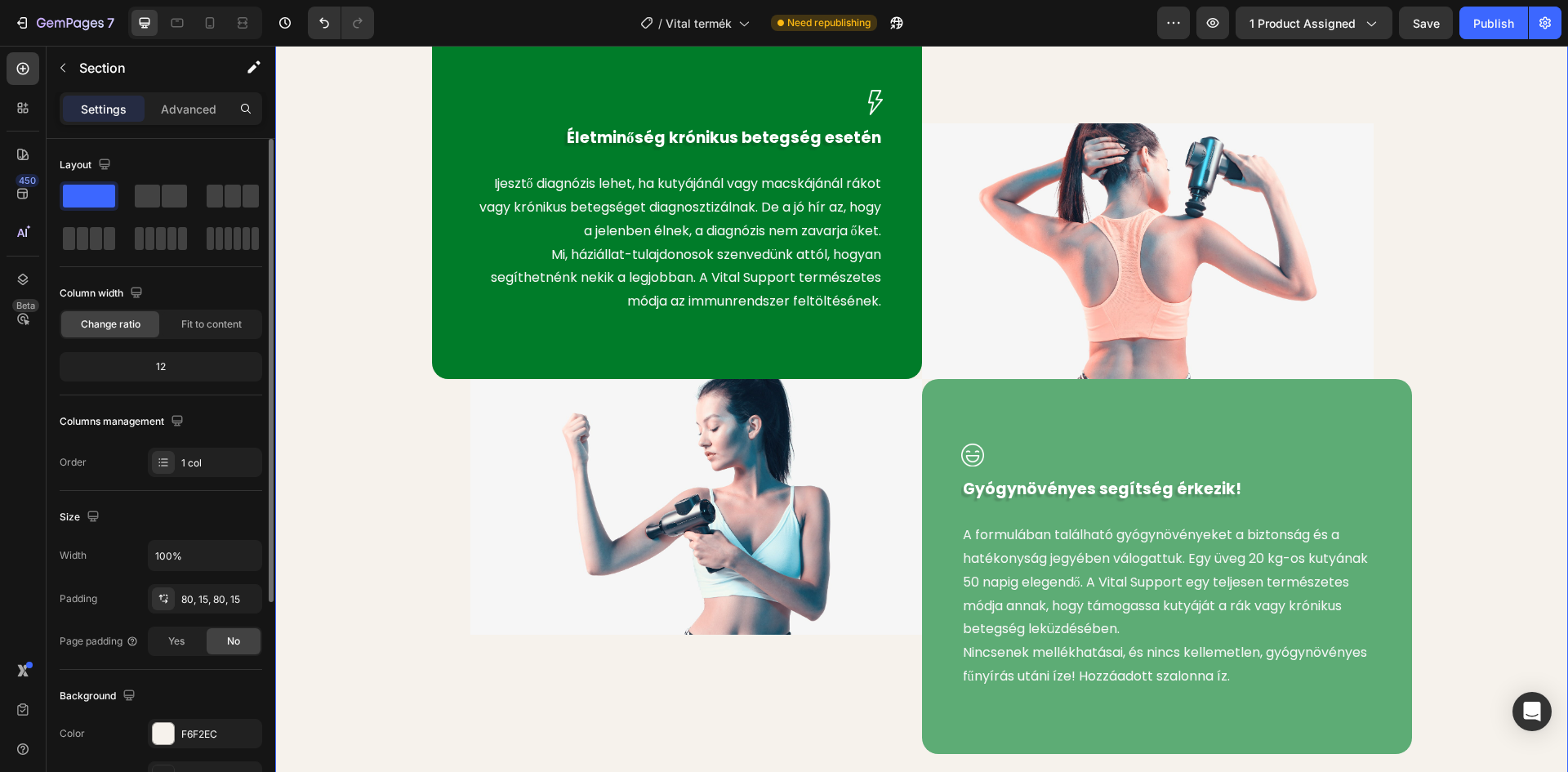
scroll to position [1307, 0]
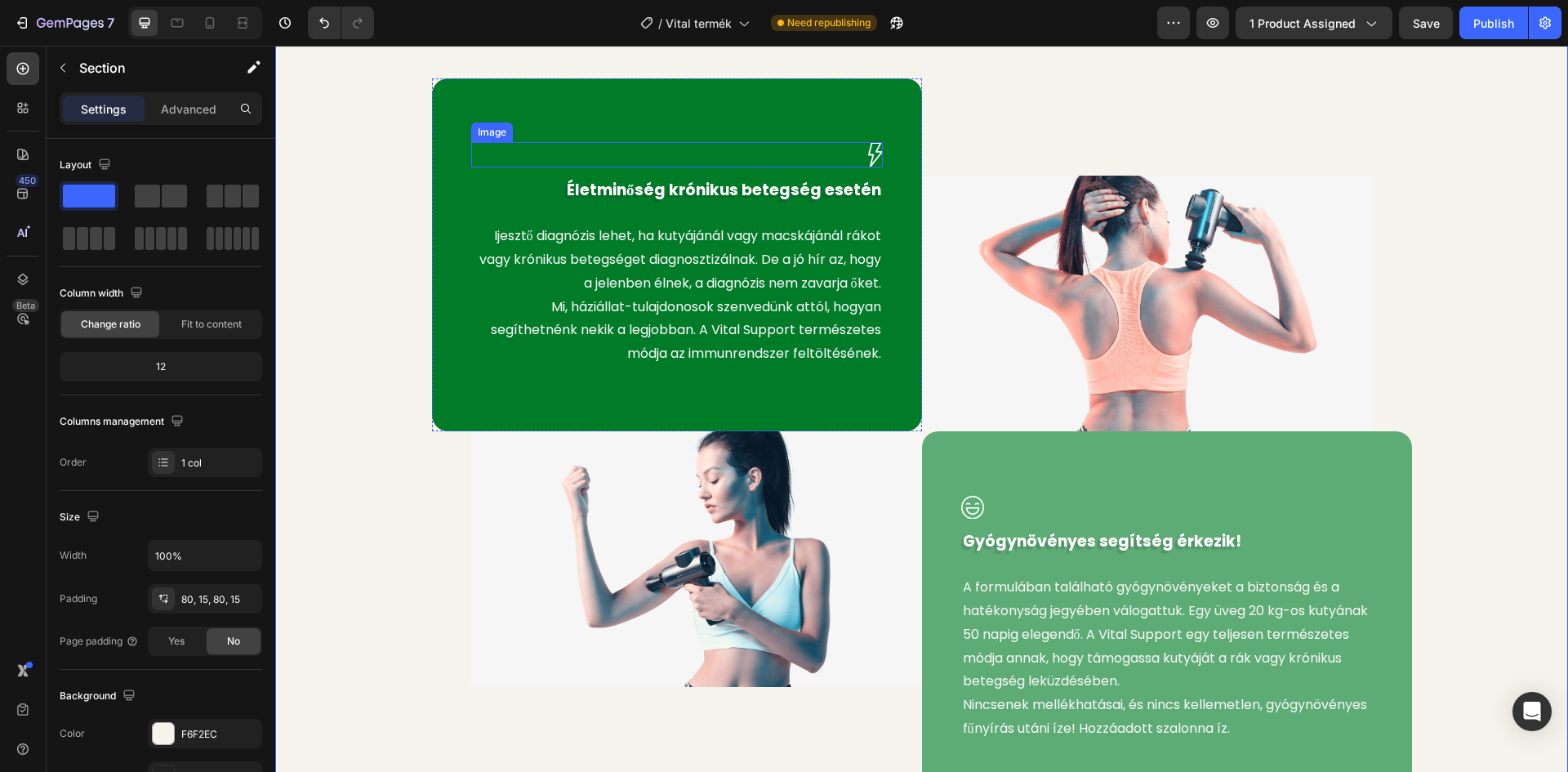
click at [874, 156] on img at bounding box center [875, 154] width 15 height 26
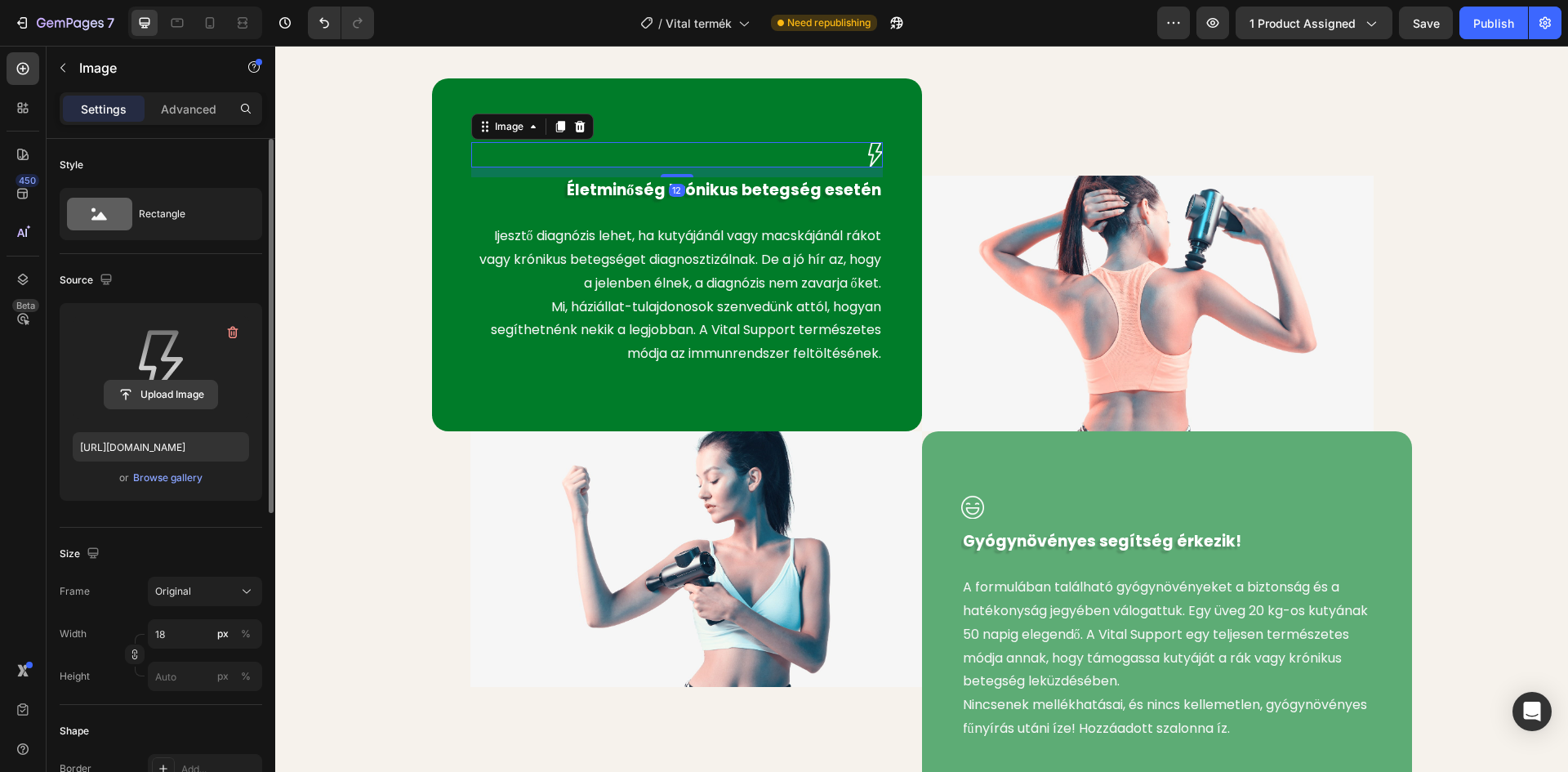
click at [151, 399] on input "file" at bounding box center [160, 394] width 113 height 28
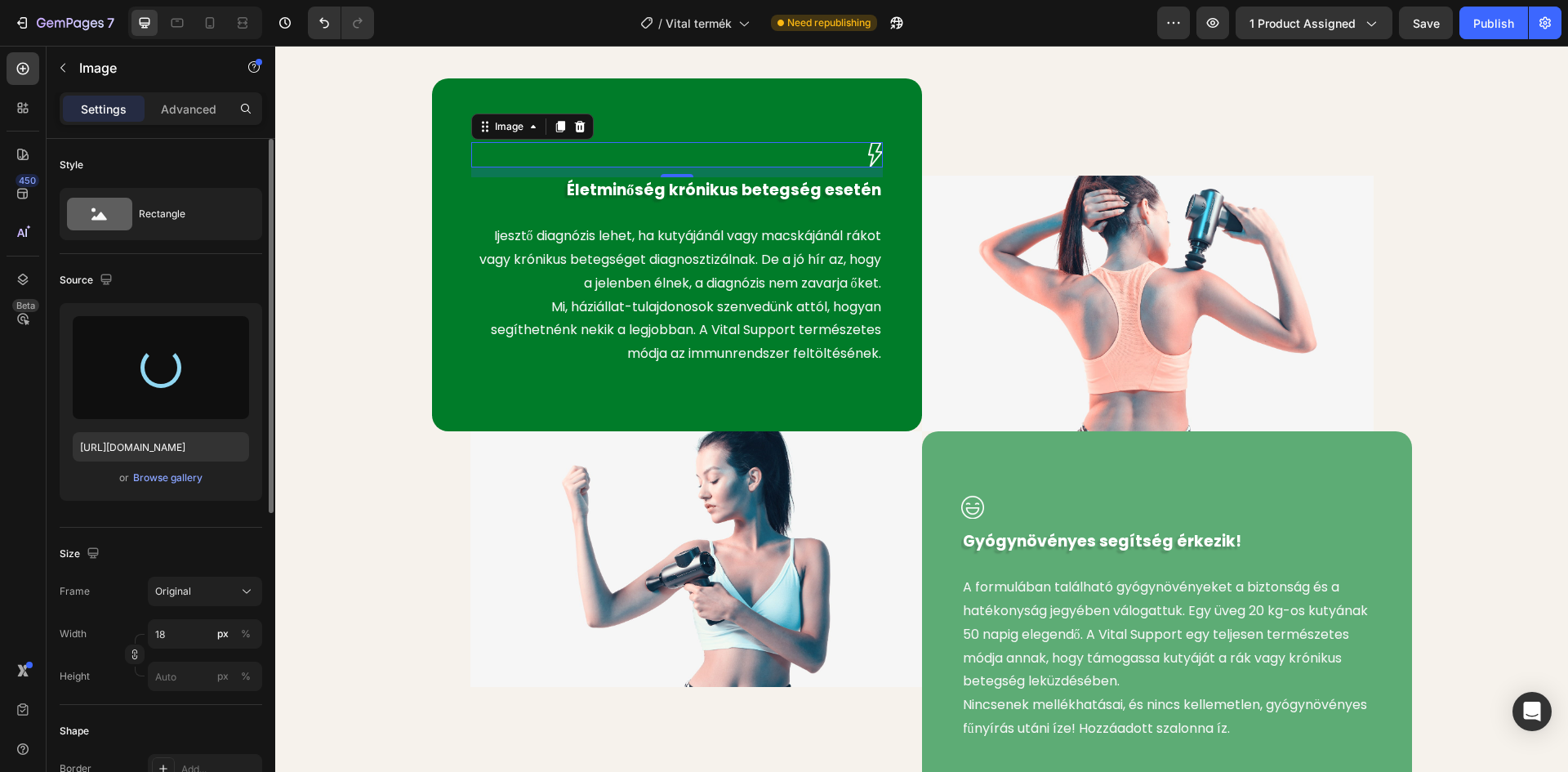
type input "https://cdn.shopify.com/s/files/1/0948/2462/8573/files/gempages_576978716819719…"
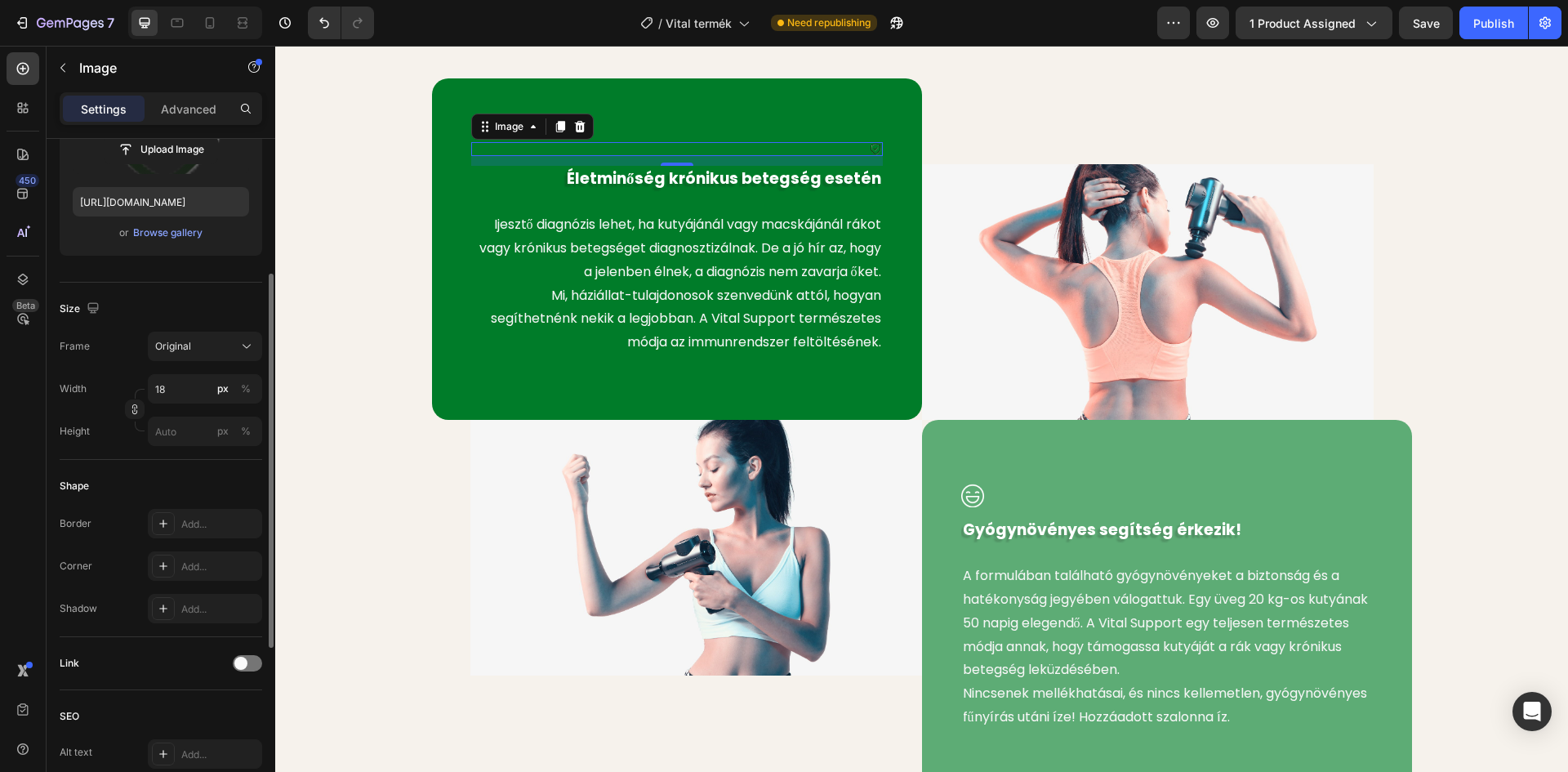
scroll to position [327, 0]
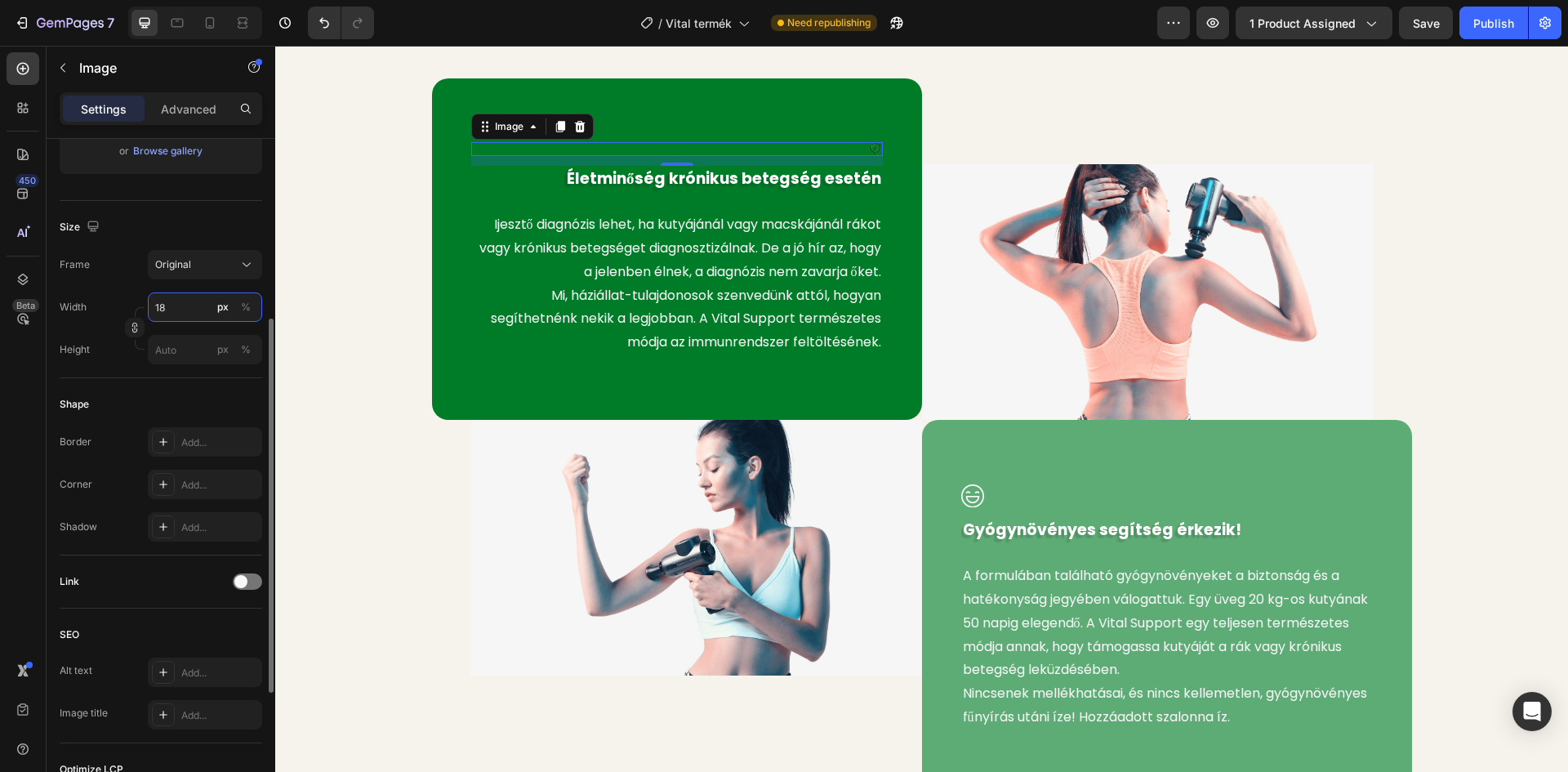
click at [175, 306] on input "18" at bounding box center [205, 307] width 114 height 30
click at [255, 305] on button "%" at bounding box center [246, 307] width 20 height 20
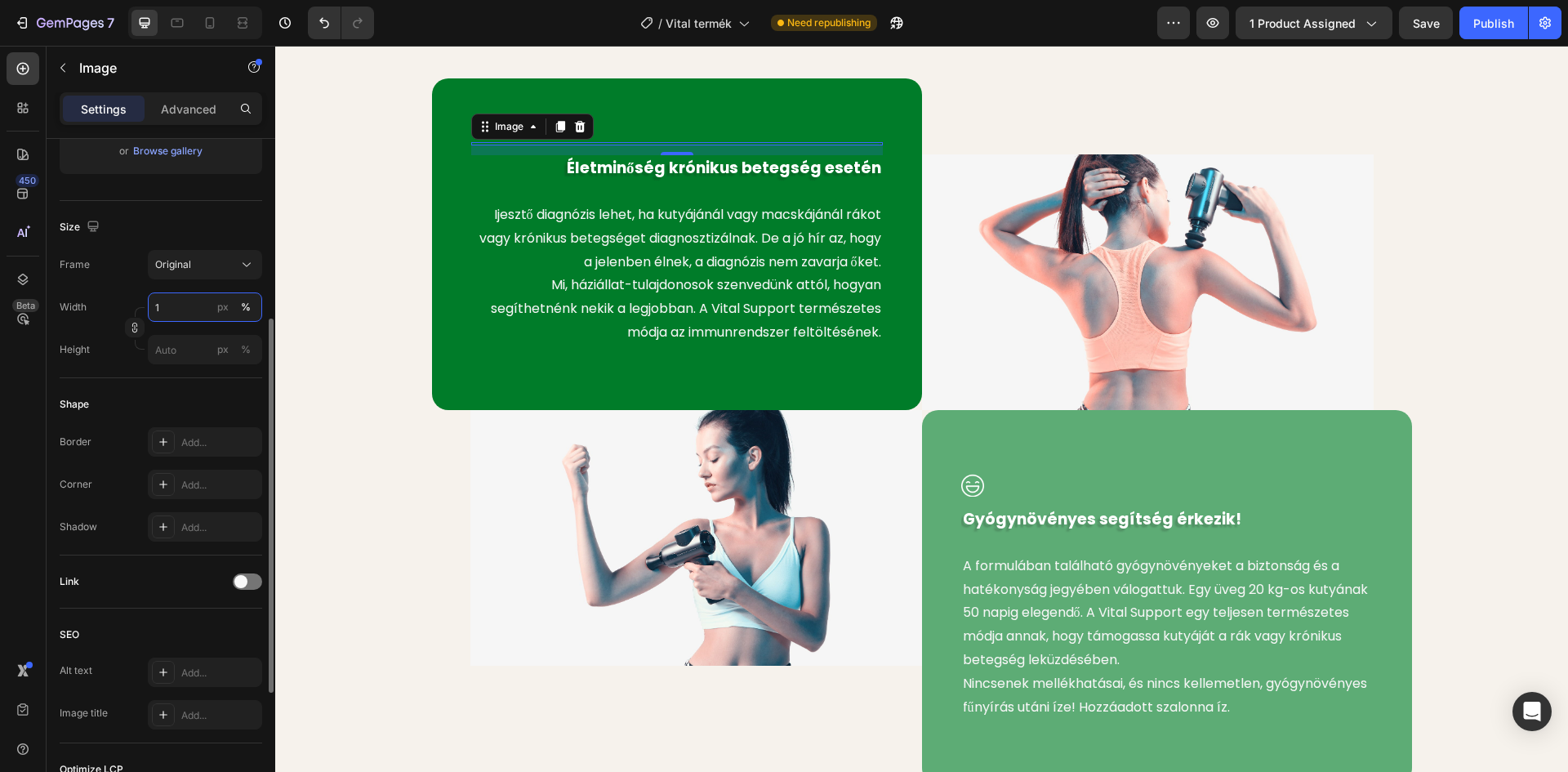
type input "10"
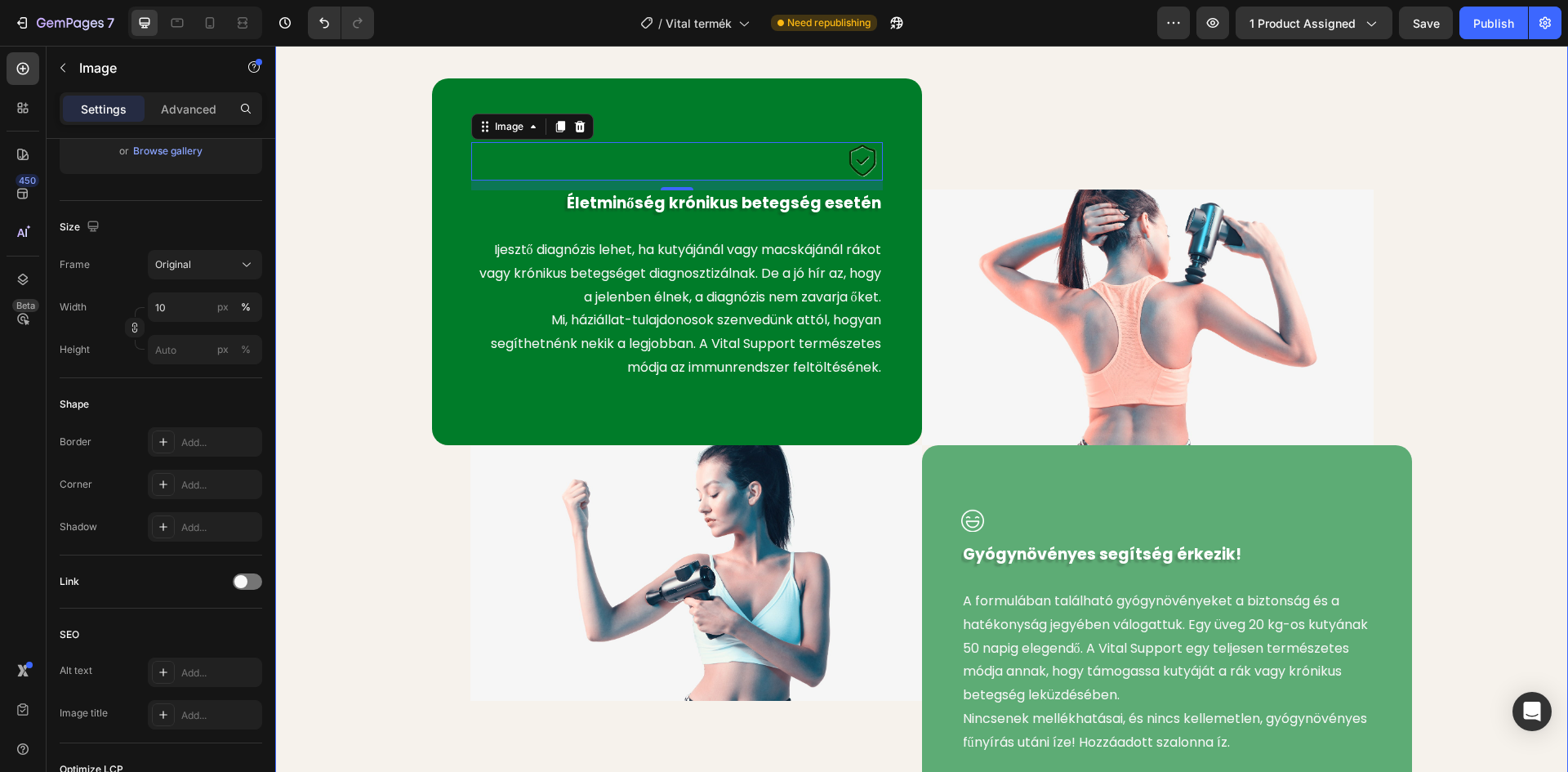
click at [353, 129] on div "Image 12 Életminőség krónikus betegség esetén Text block Ijesztő diagnózis lehe…" at bounding box center [922, 449] width 1269 height 742
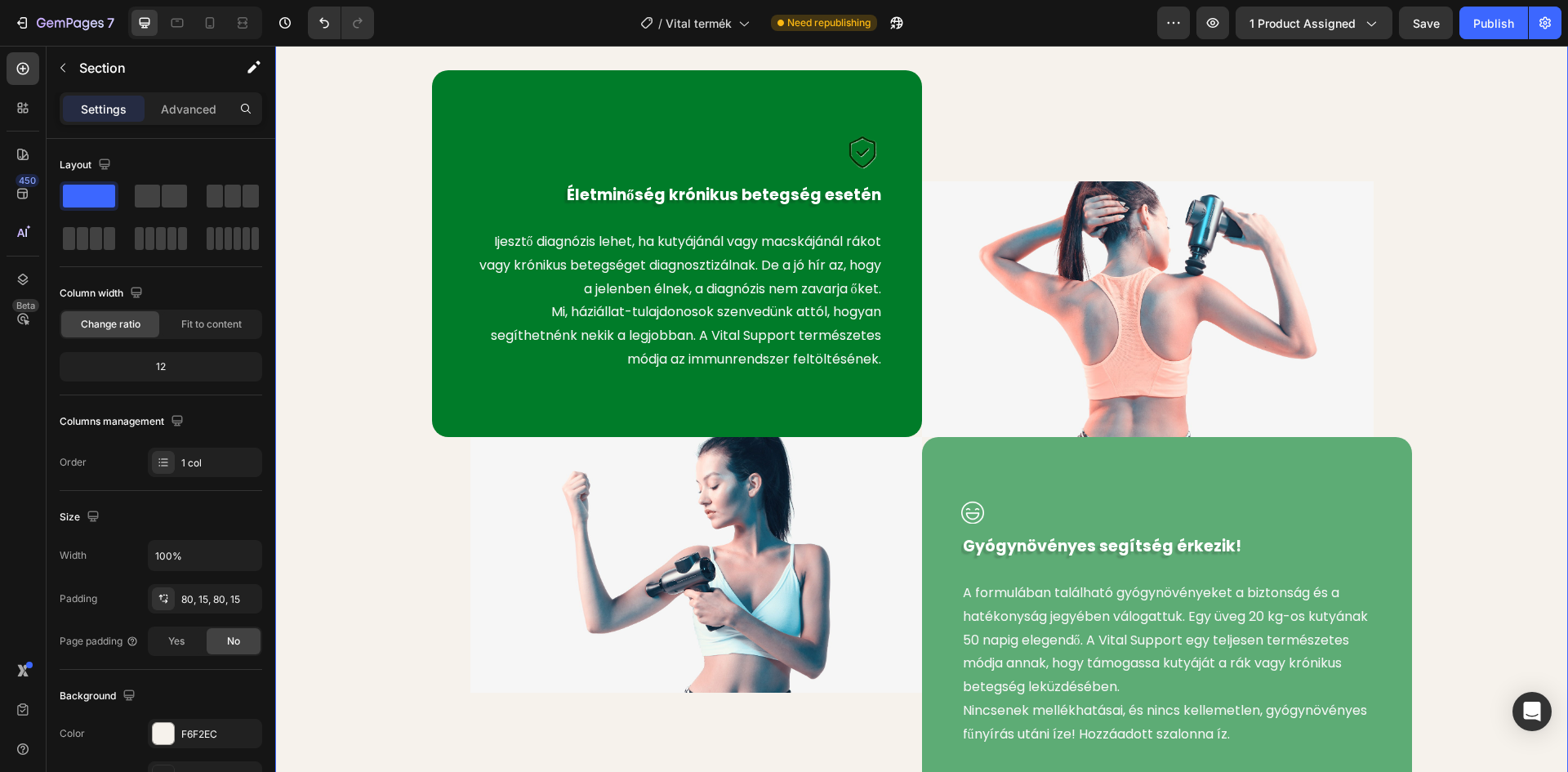
scroll to position [1389, 0]
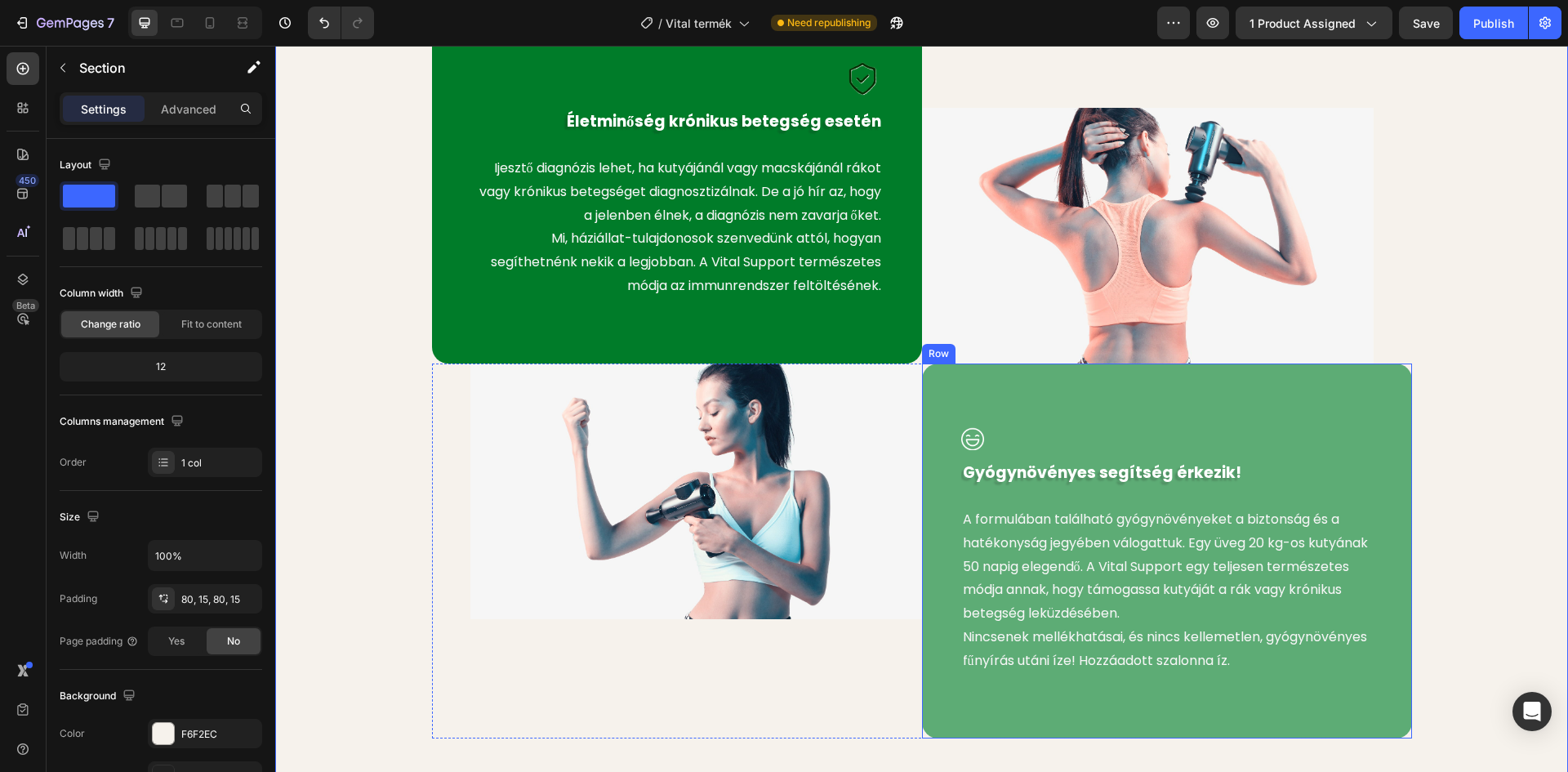
click at [965, 440] on img at bounding box center [972, 439] width 23 height 24
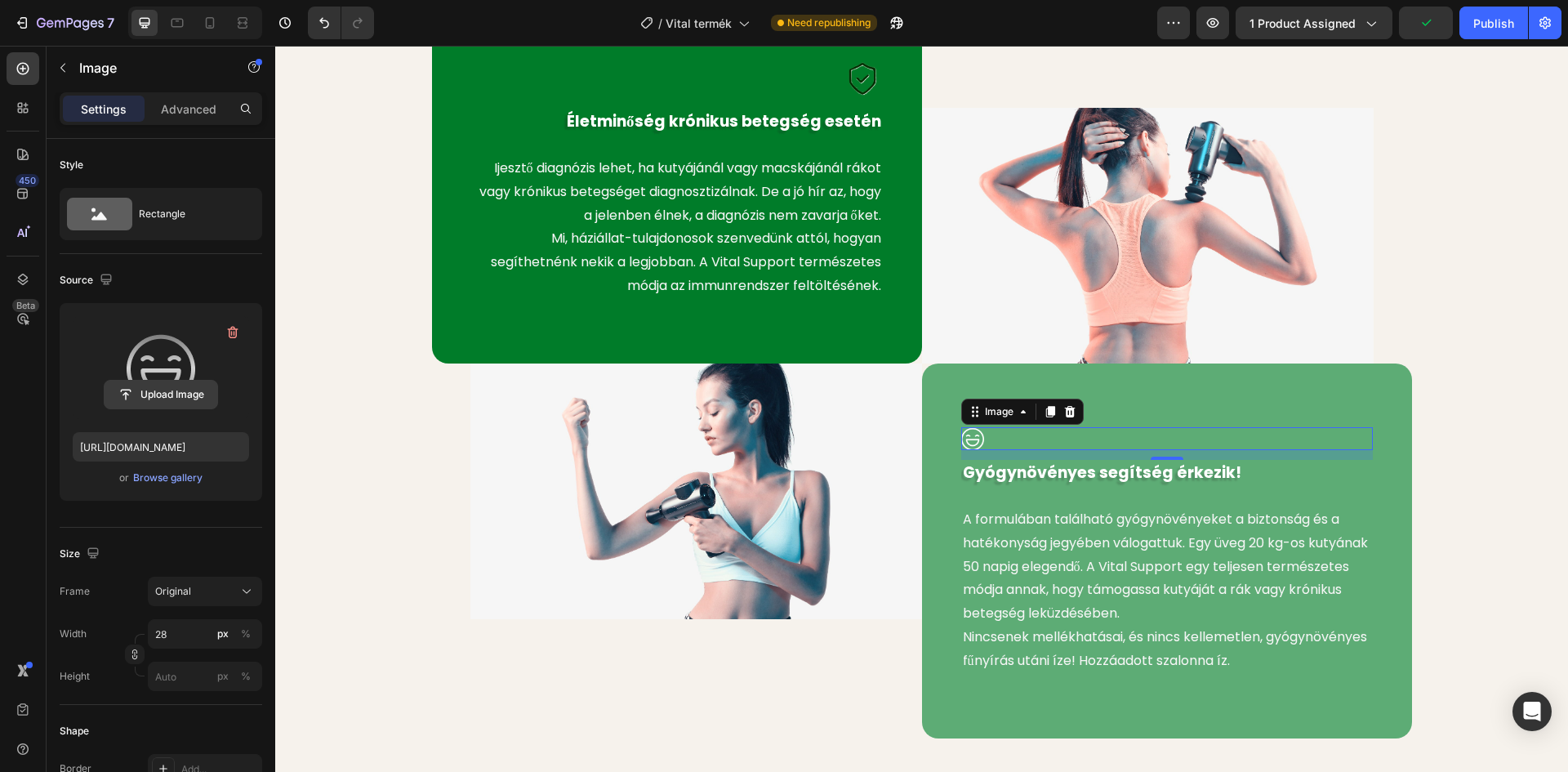
click at [144, 394] on input "file" at bounding box center [160, 394] width 113 height 28
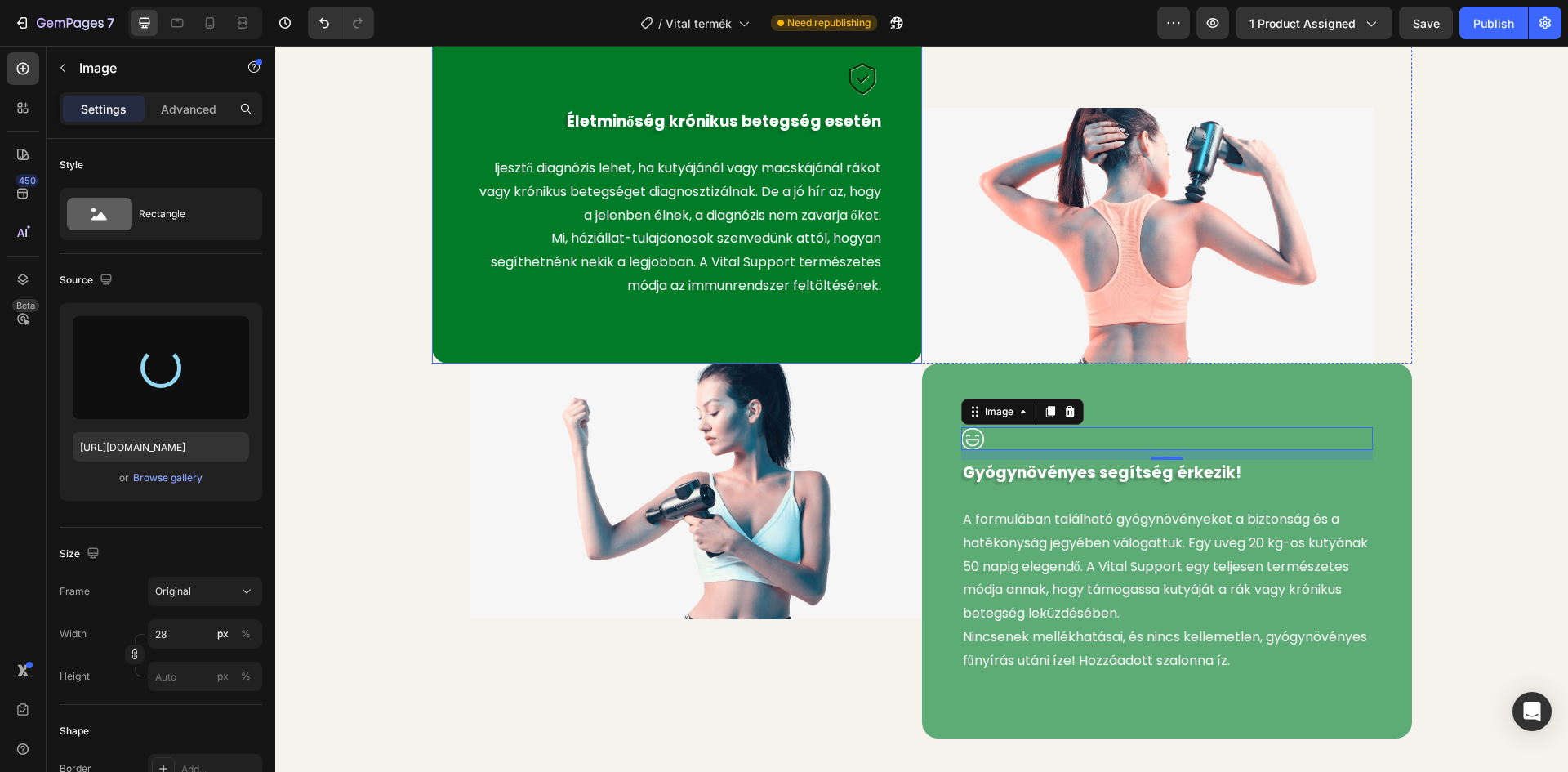
type input "https://cdn.shopify.com/s/files/1/0948/2462/8573/files/gempages_576978716819719…"
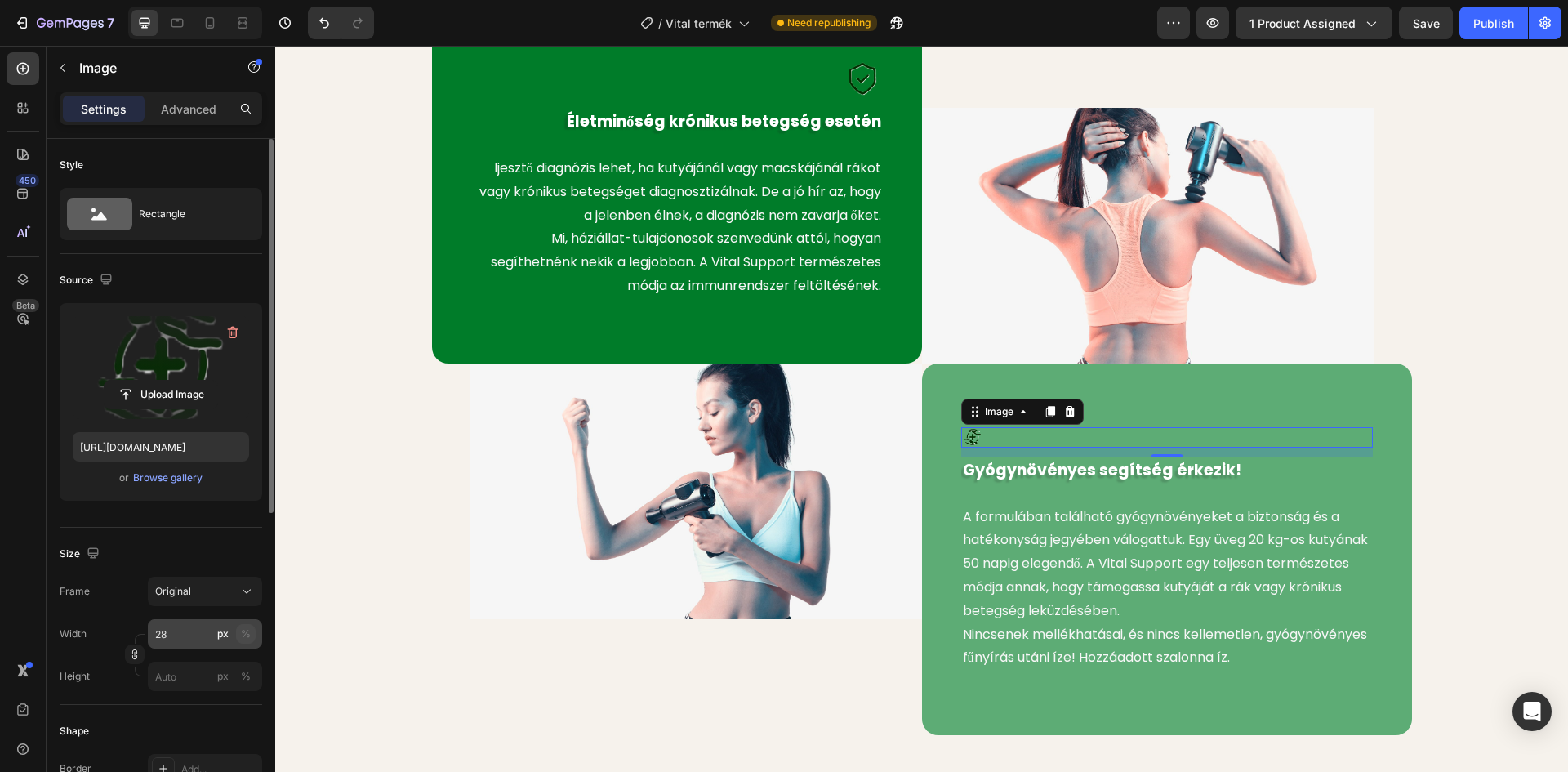
click at [245, 633] on div "%" at bounding box center [246, 633] width 10 height 15
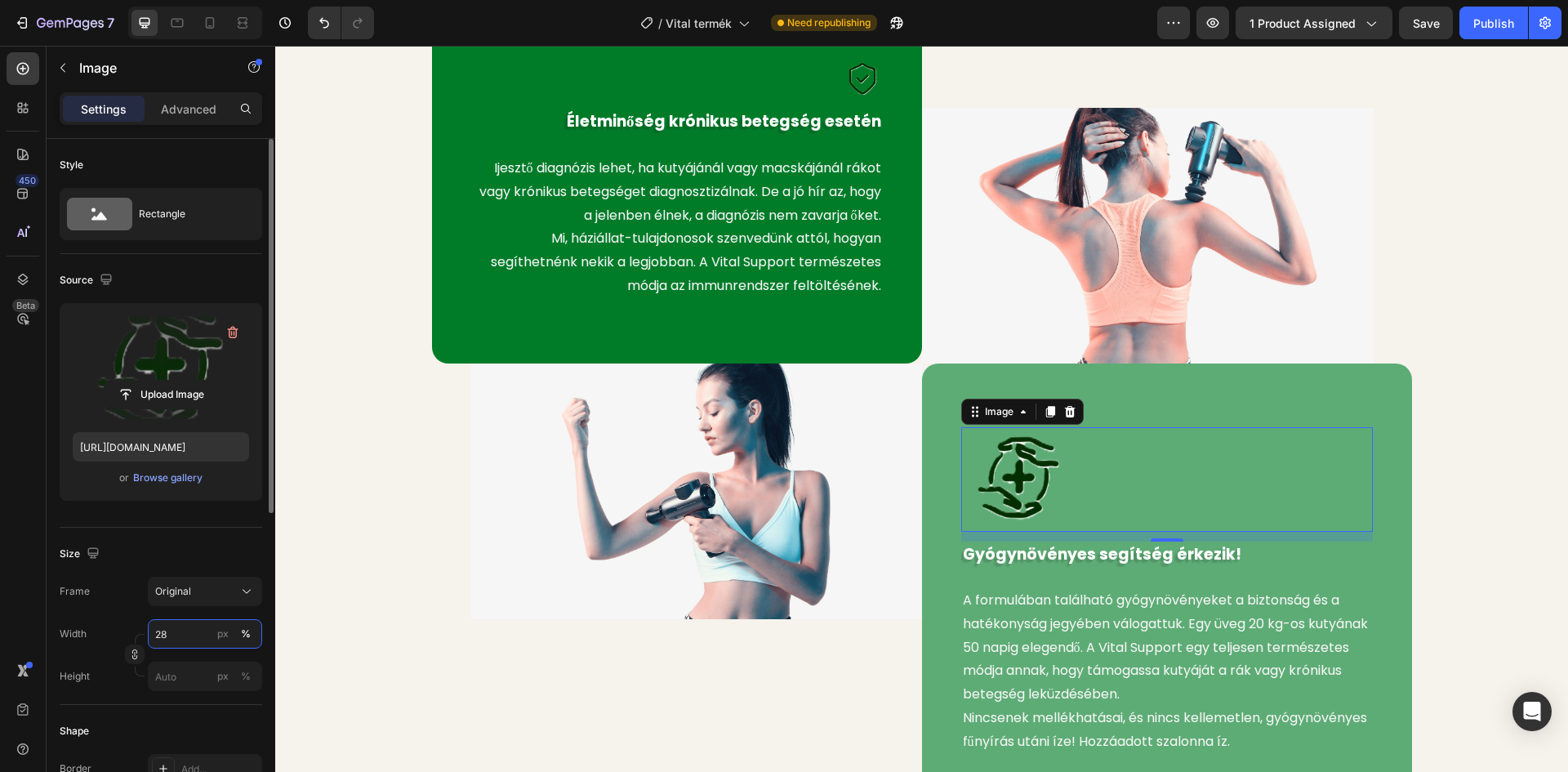
click at [163, 638] on input "28" at bounding box center [205, 633] width 114 height 30
click at [170, 637] on input "28" at bounding box center [205, 633] width 114 height 30
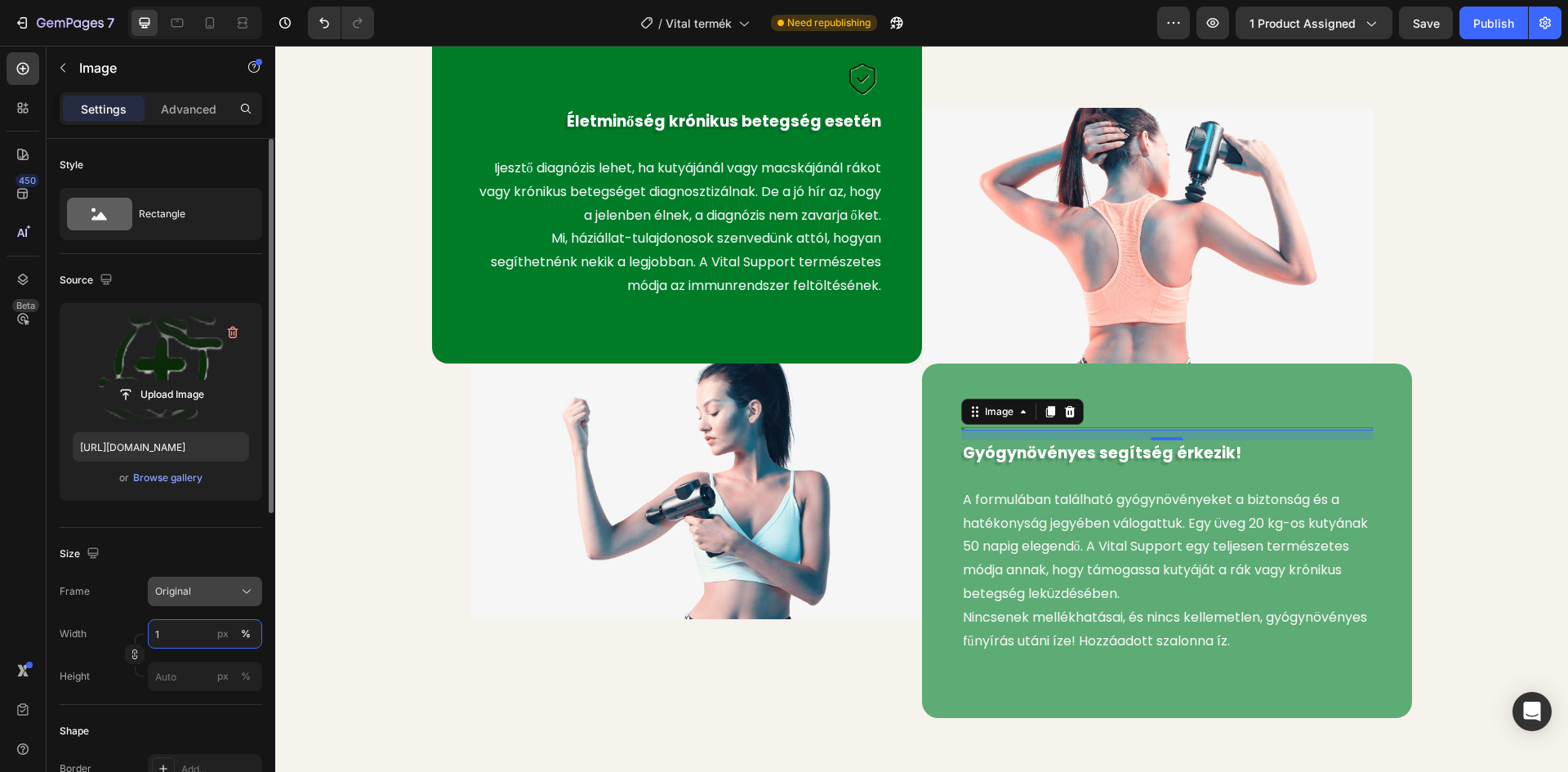
type input "10"
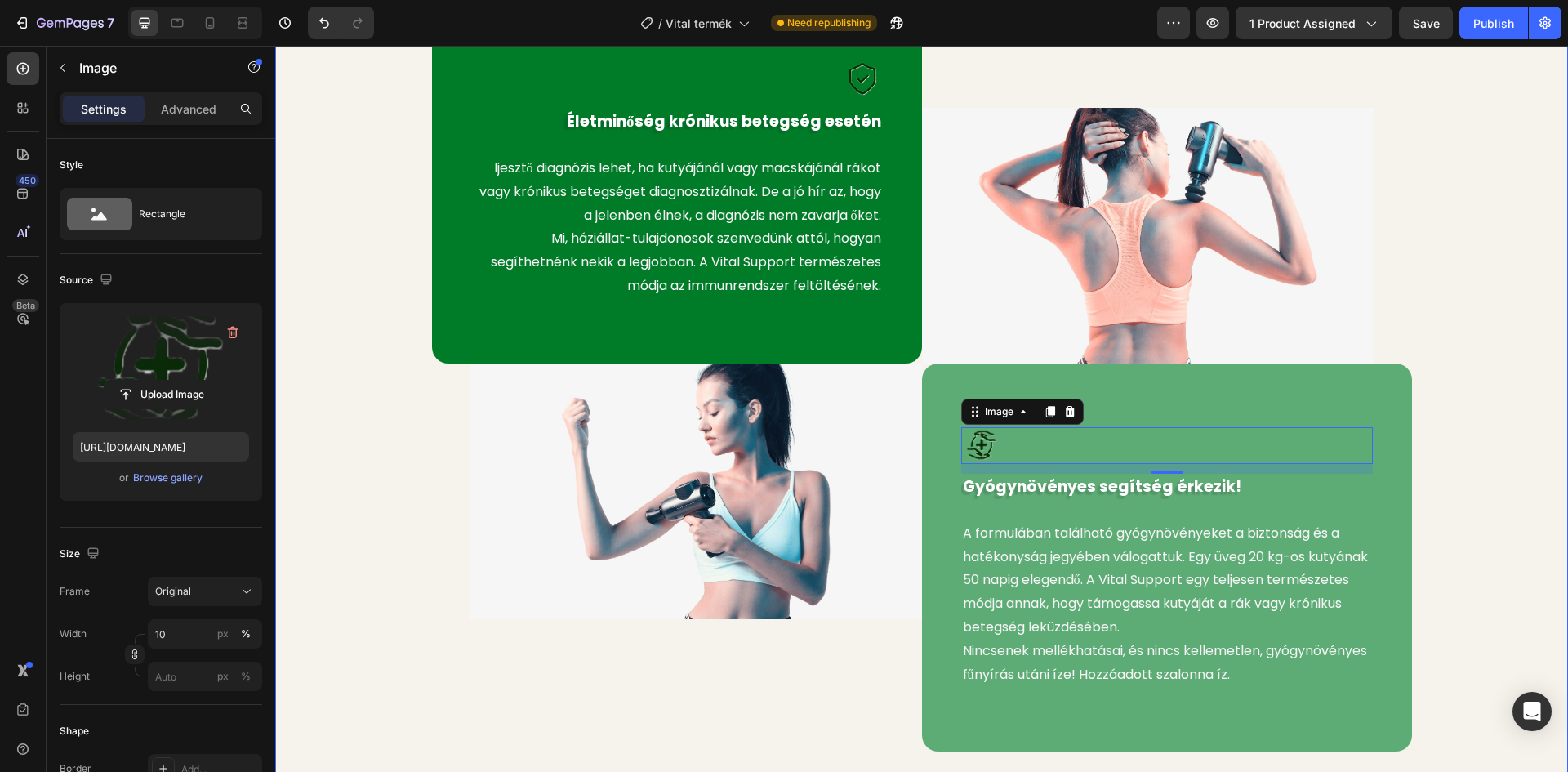
click at [362, 301] on div "Image Életminőség krónikus betegség esetén Text block Ijesztő diagnózis lehet, …" at bounding box center [922, 375] width 1269 height 755
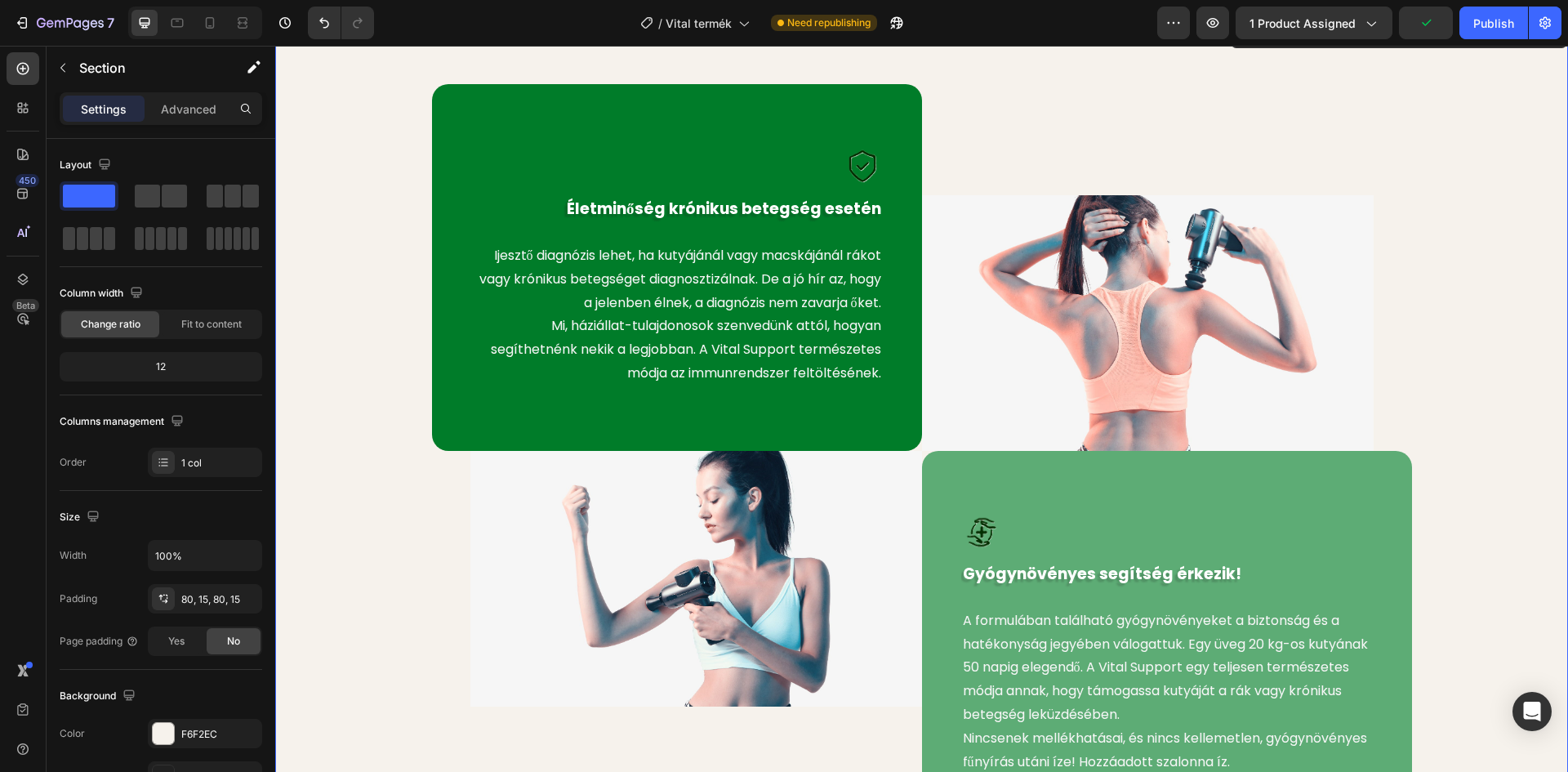
scroll to position [1307, 0]
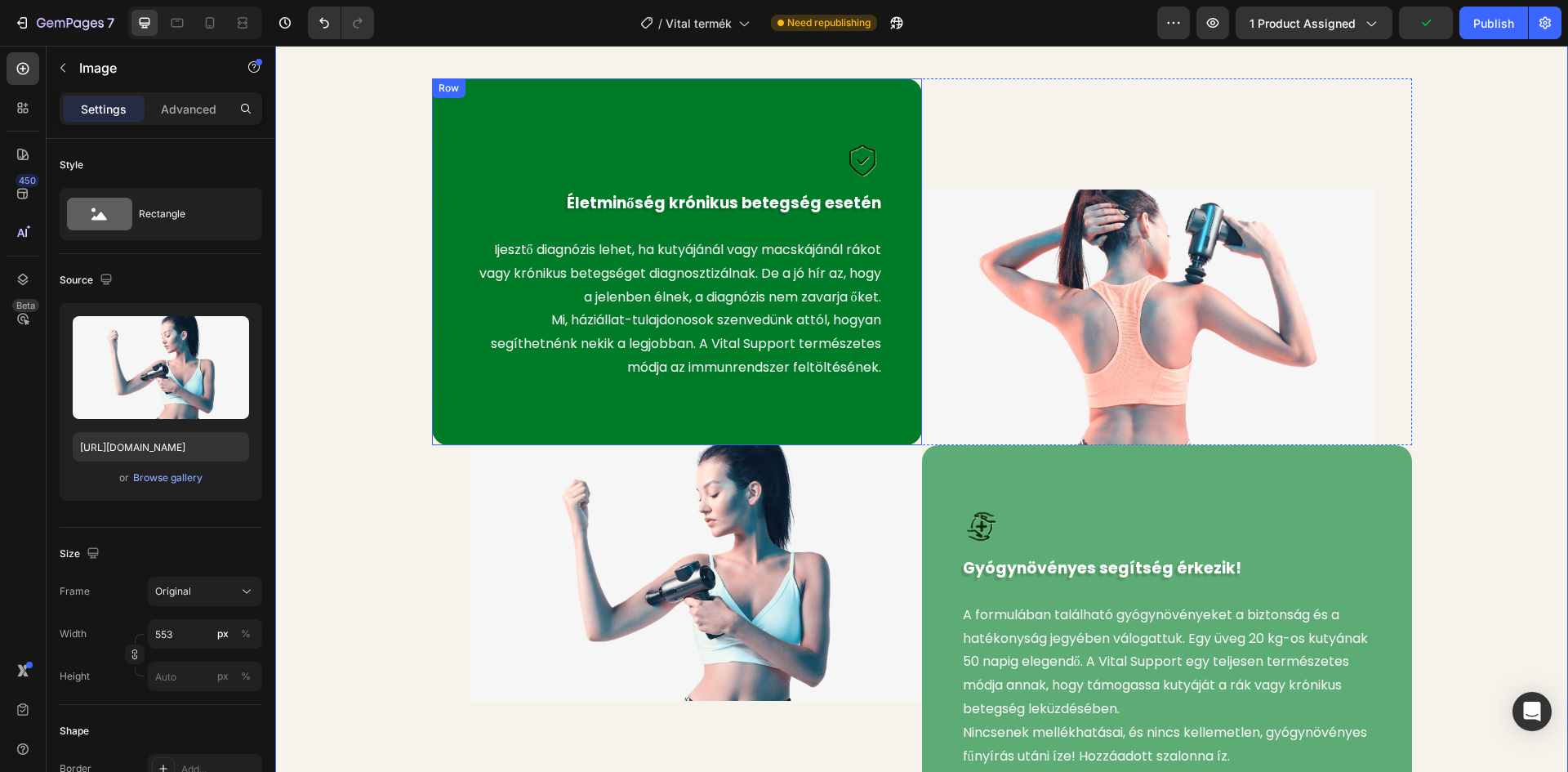
click at [647, 506] on img at bounding box center [695, 573] width 452 height 256
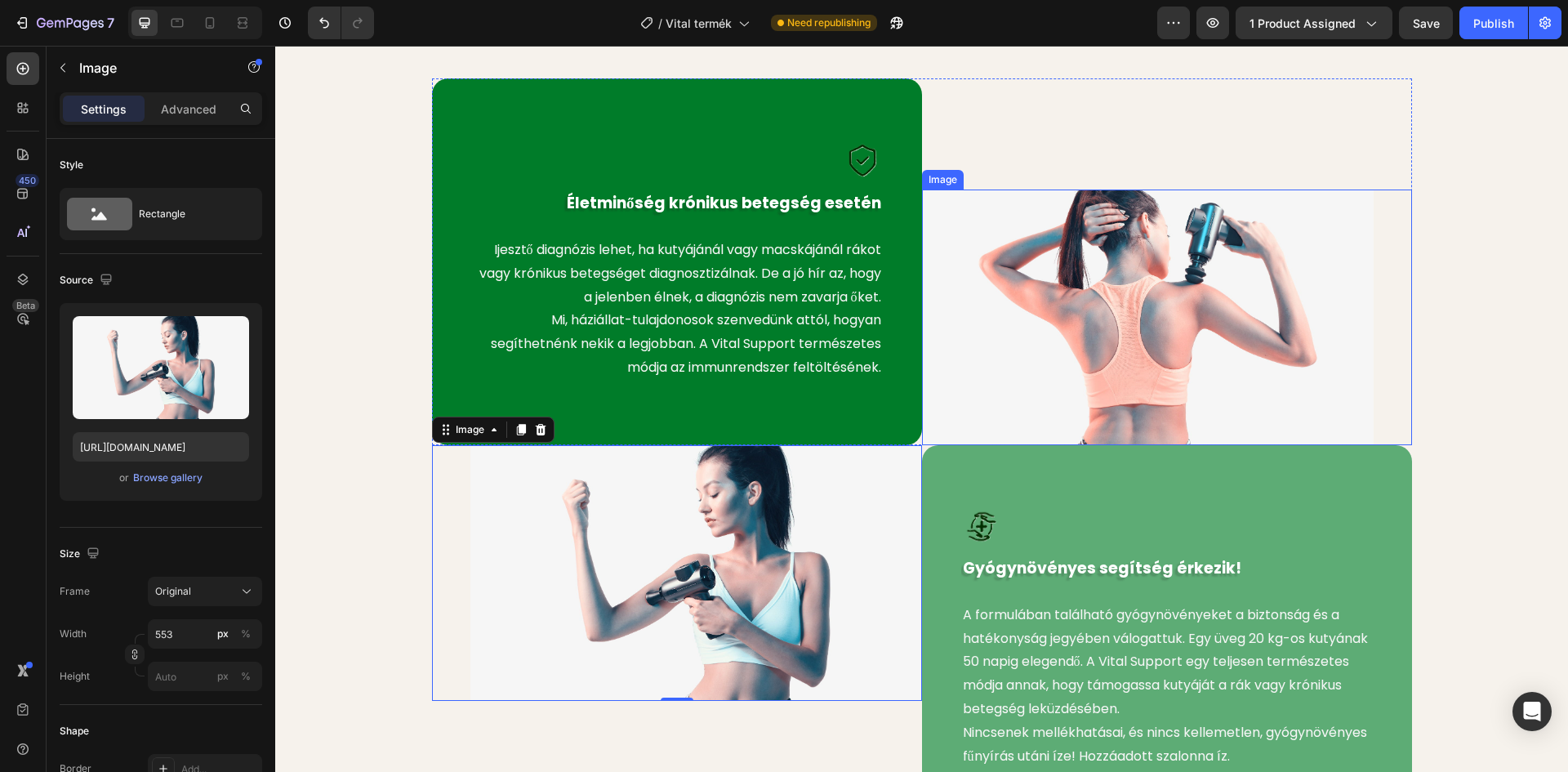
click at [1065, 300] on img at bounding box center [1147, 318] width 452 height 256
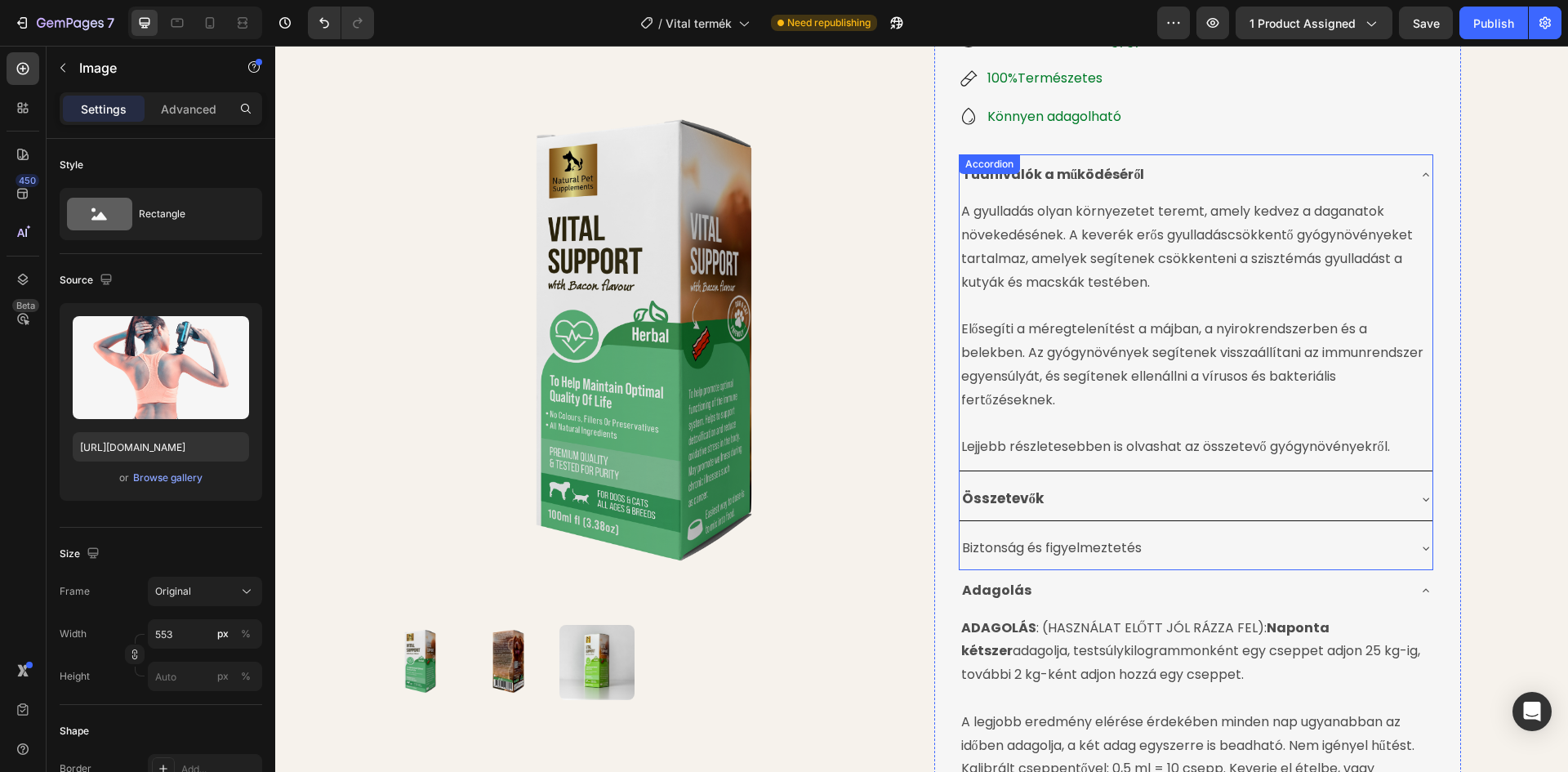
scroll to position [374, 0]
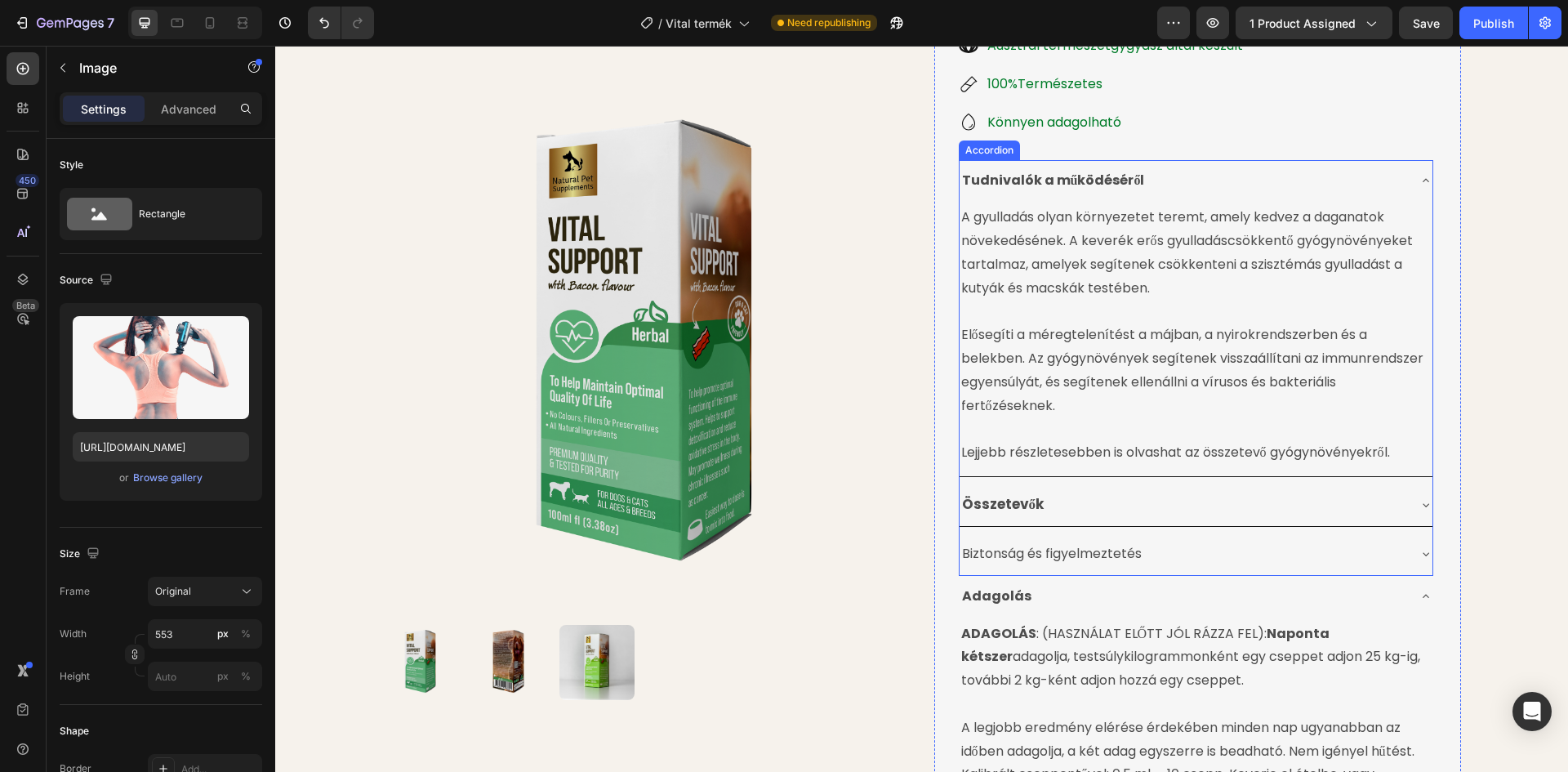
click at [1370, 176] on div "Tudnivalók a működéséről" at bounding box center [1183, 180] width 447 height 29
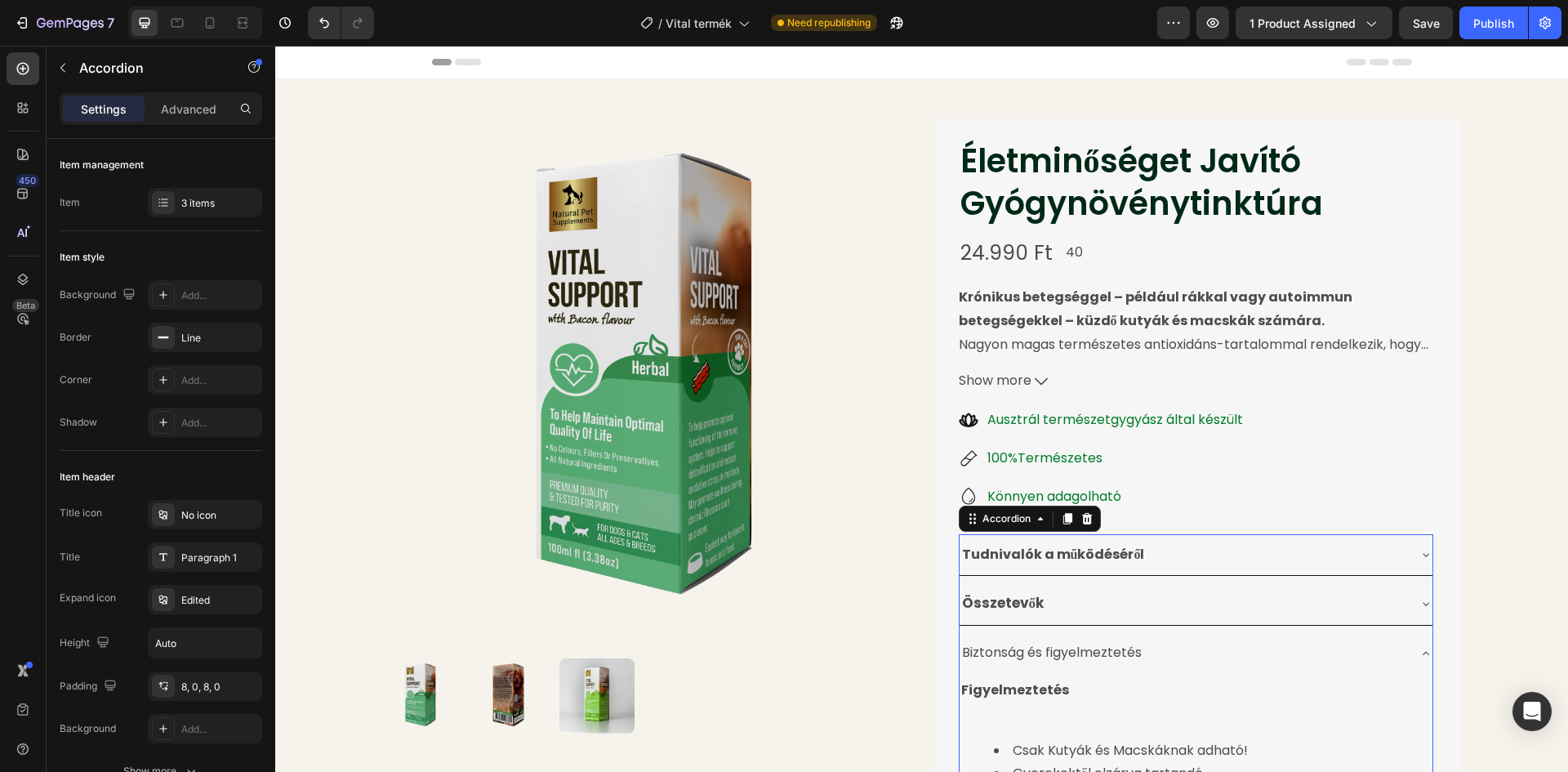
scroll to position [374, 0]
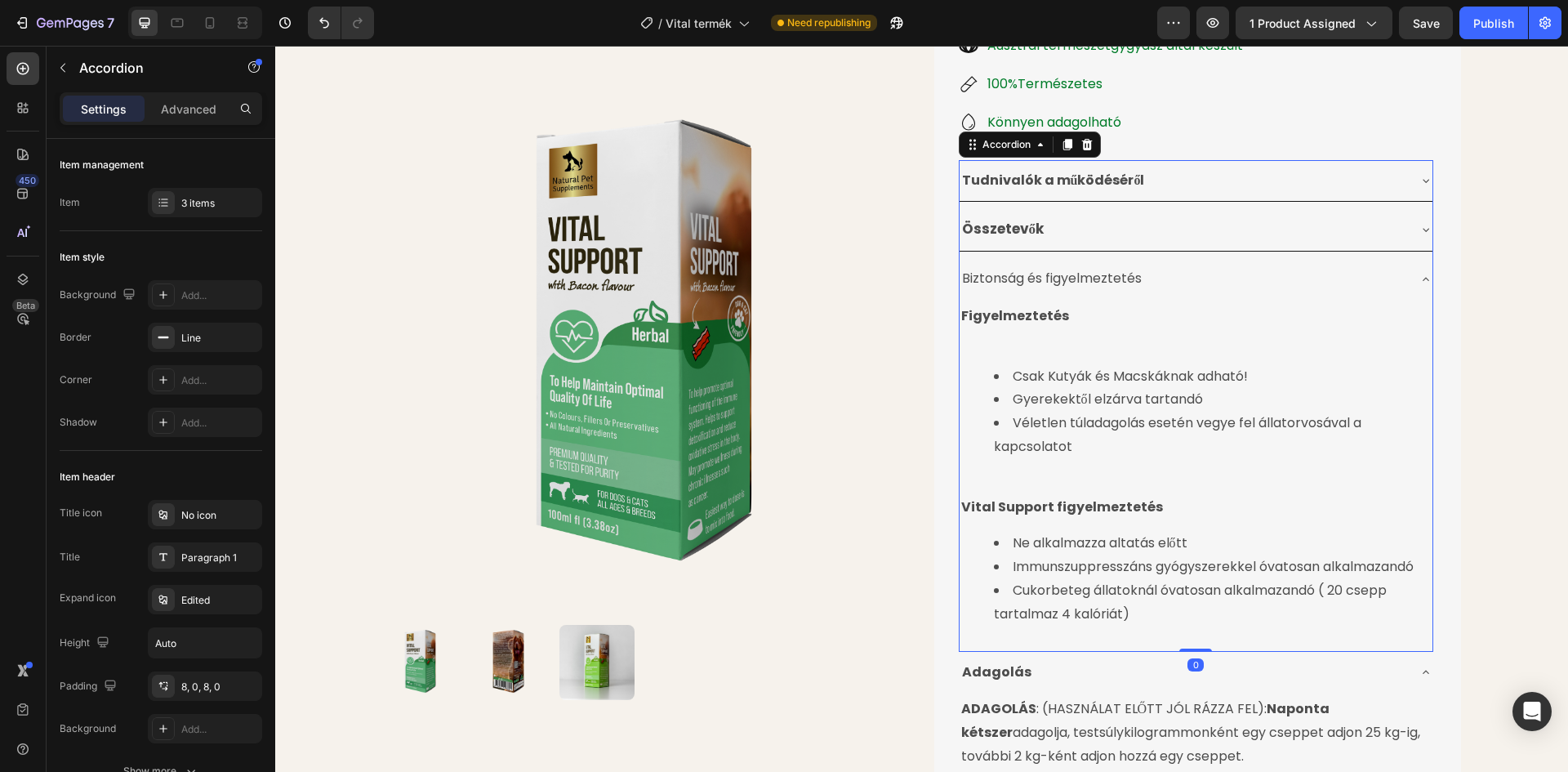
click at [1375, 280] on div "Biztonság és figyelmeztetés" at bounding box center [1183, 278] width 447 height 29
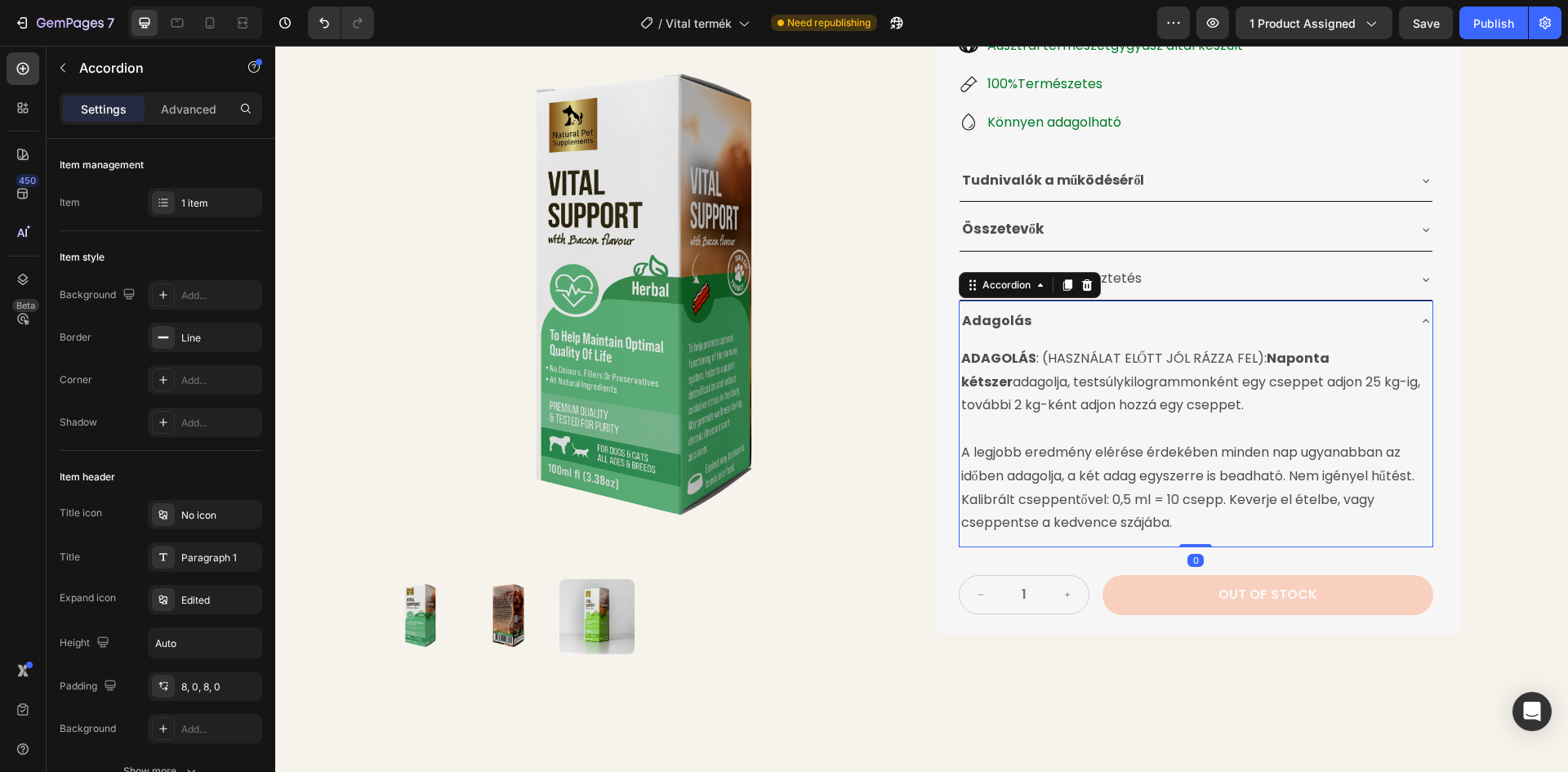
click at [1380, 335] on div "Adagolás" at bounding box center [1196, 322] width 473 height 41
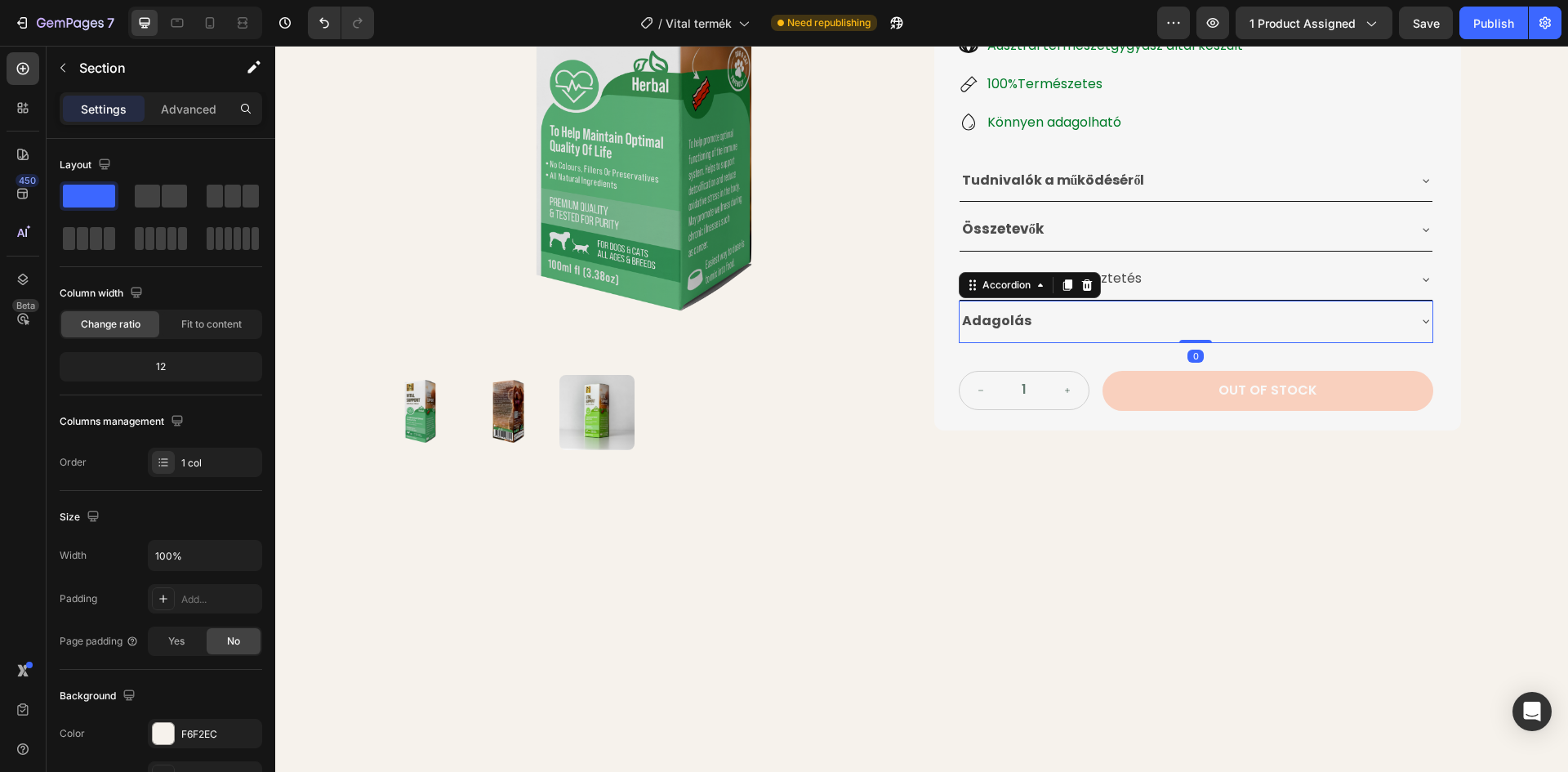
click at [1478, 314] on div "Product Images Életminőséget Javító Gyógynövénytinktúra Product Title 24.990 Ft…" at bounding box center [922, 86] width 1293 height 761
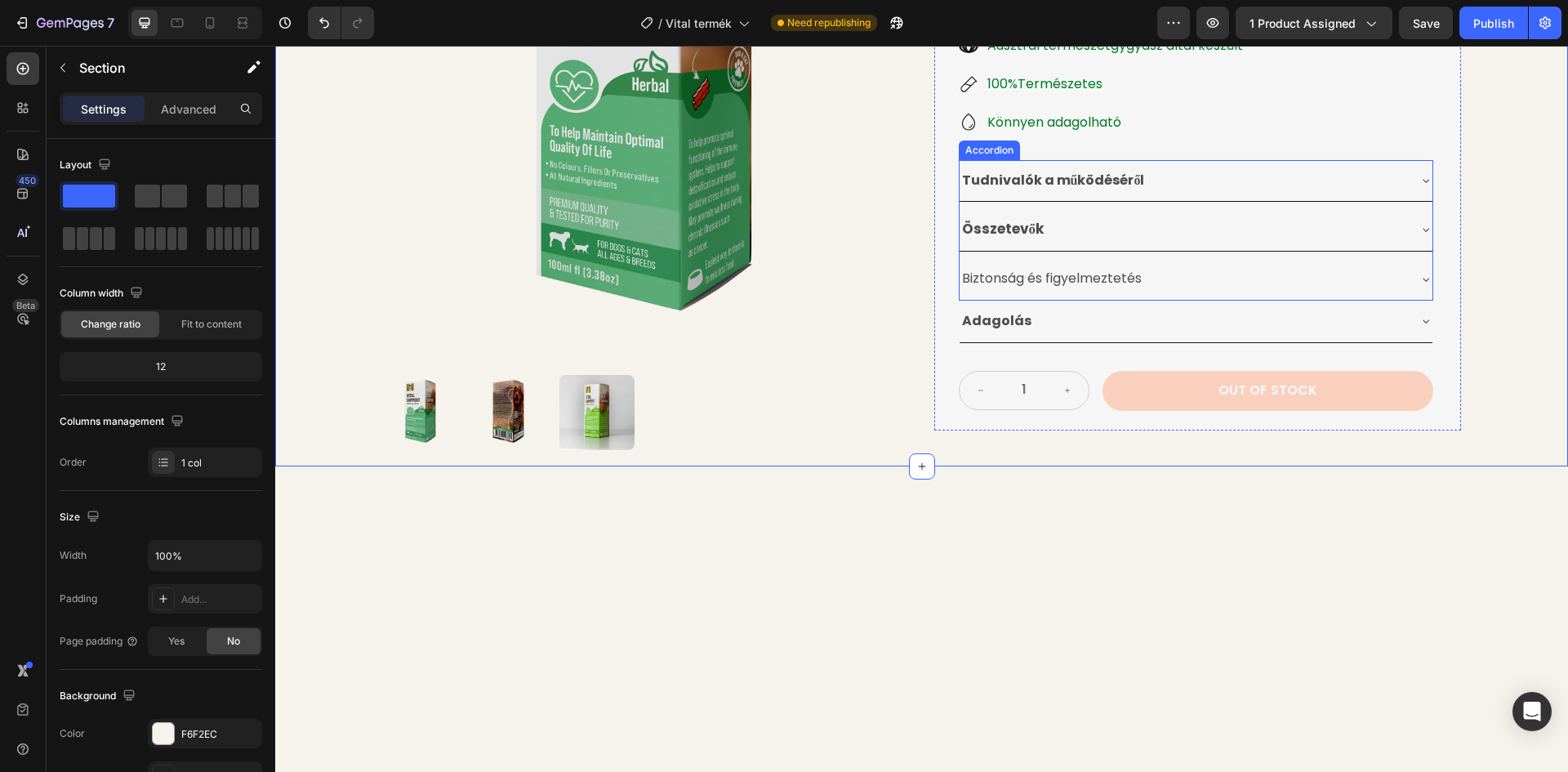
click at [1129, 277] on p "Biztonság és figyelmeztetés" at bounding box center [1052, 279] width 180 height 24
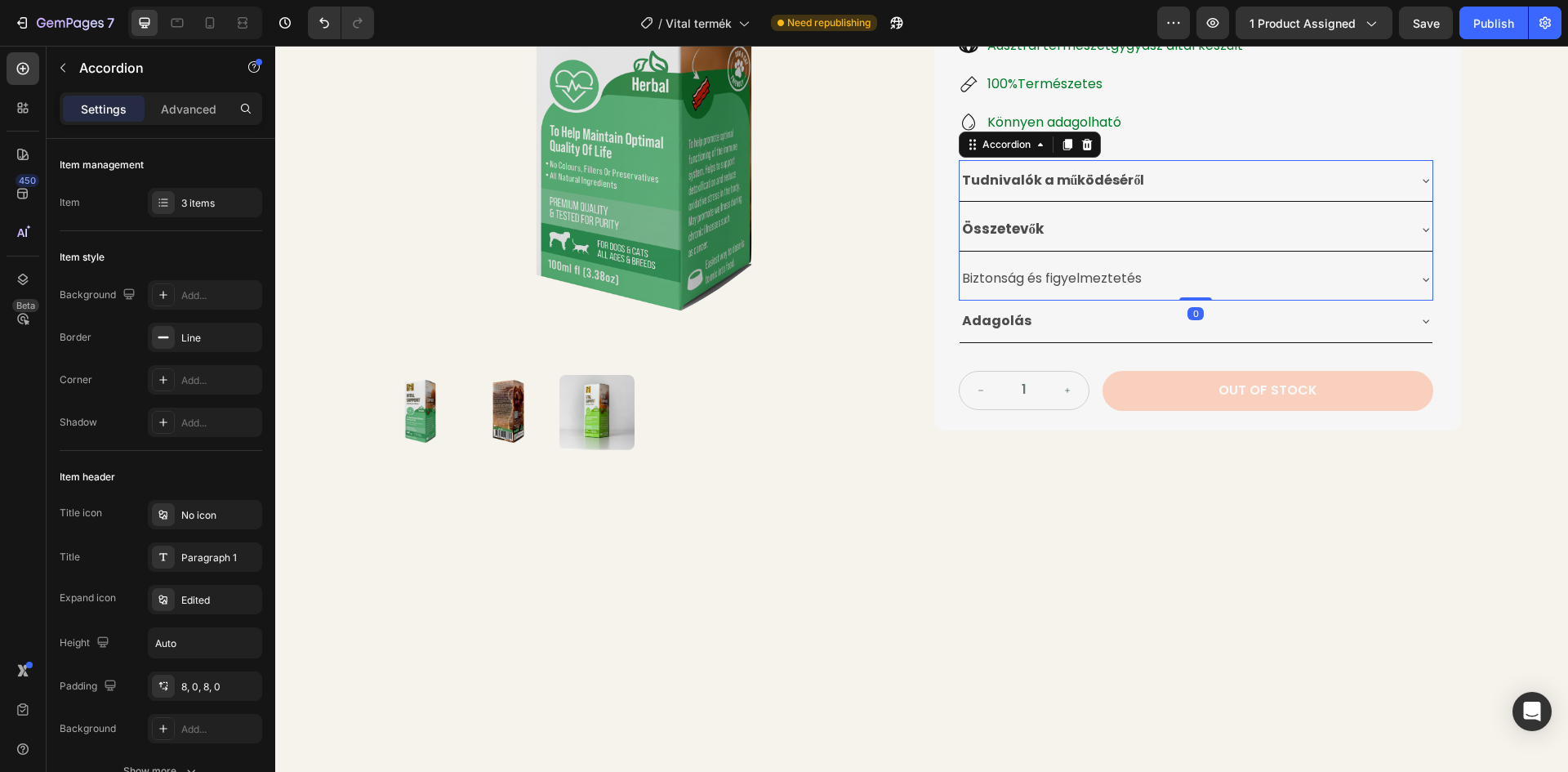
click at [1134, 277] on p "Biztonság és figyelmeztetés" at bounding box center [1052, 279] width 180 height 24
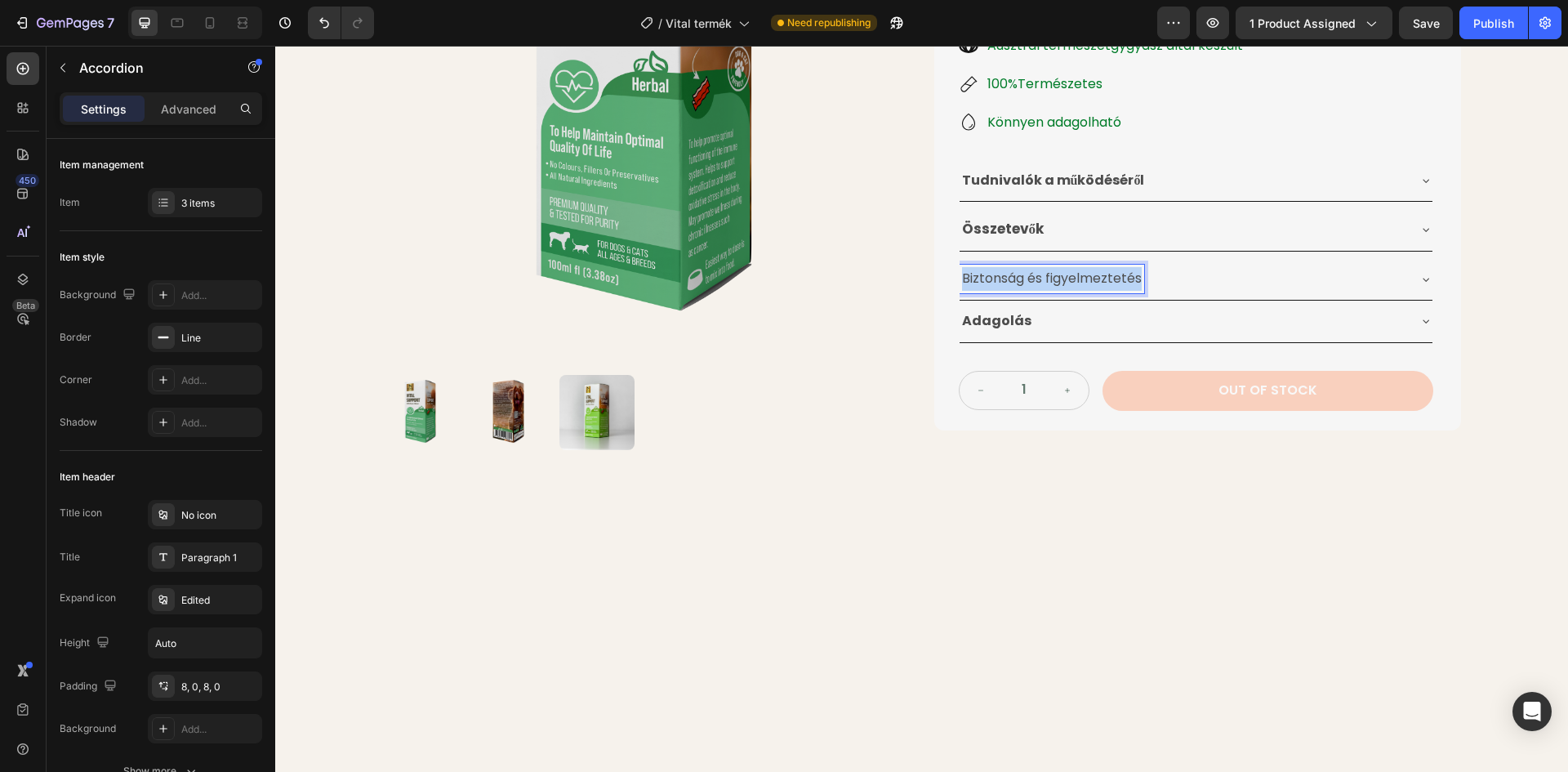
drag, startPoint x: 1134, startPoint y: 277, endPoint x: 956, endPoint y: 277, distance: 178.0
click at [962, 277] on p "Biztonság és figyelmeztetés" at bounding box center [1052, 279] width 180 height 24
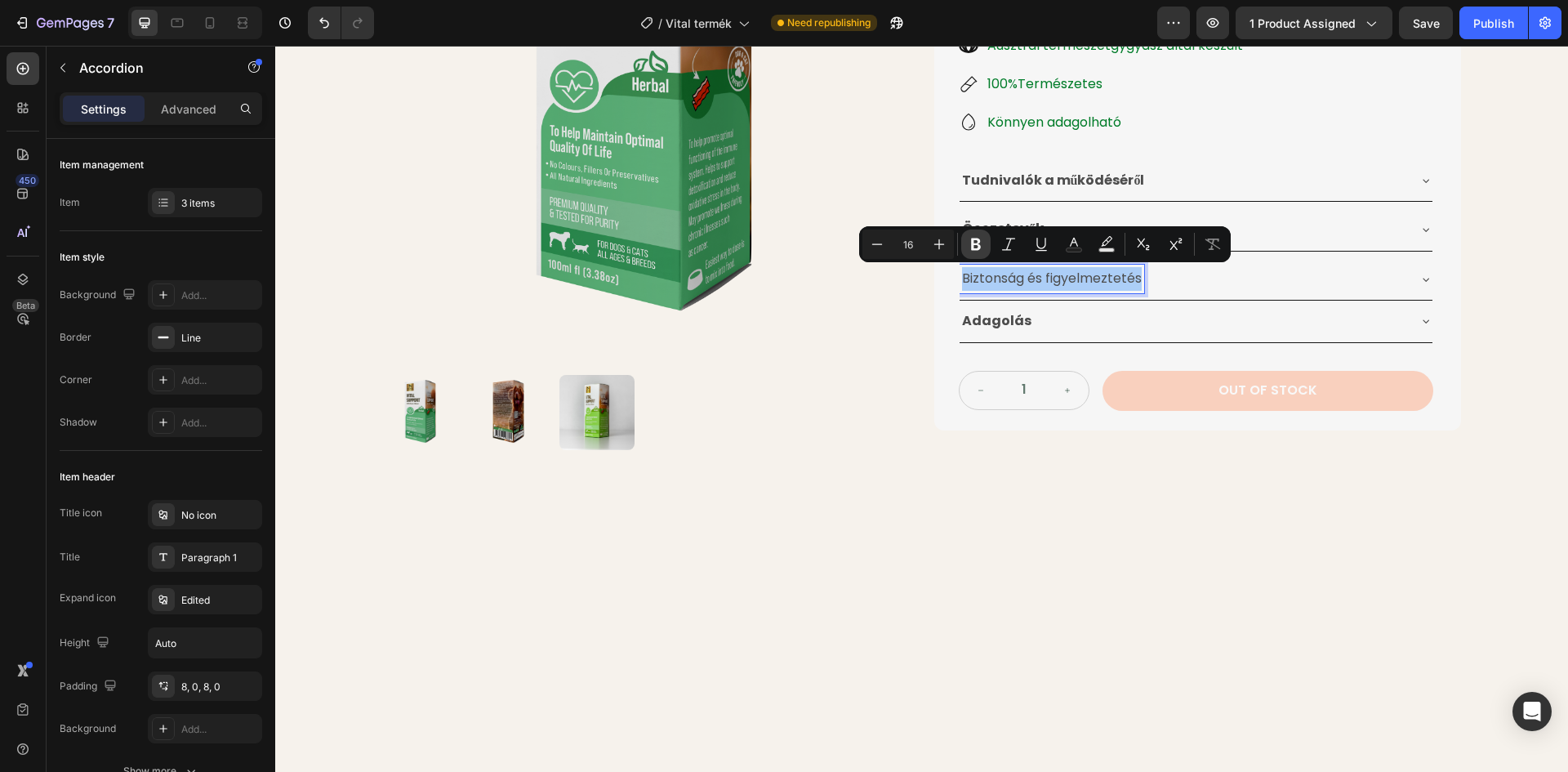
click at [975, 239] on icon "Editor contextual toolbar" at bounding box center [976, 244] width 10 height 12
click at [1500, 297] on div "Product Images Életminőséget Javító Gyógynövénytinktúra Product Title 24.990 Ft…" at bounding box center [922, 86] width 1293 height 761
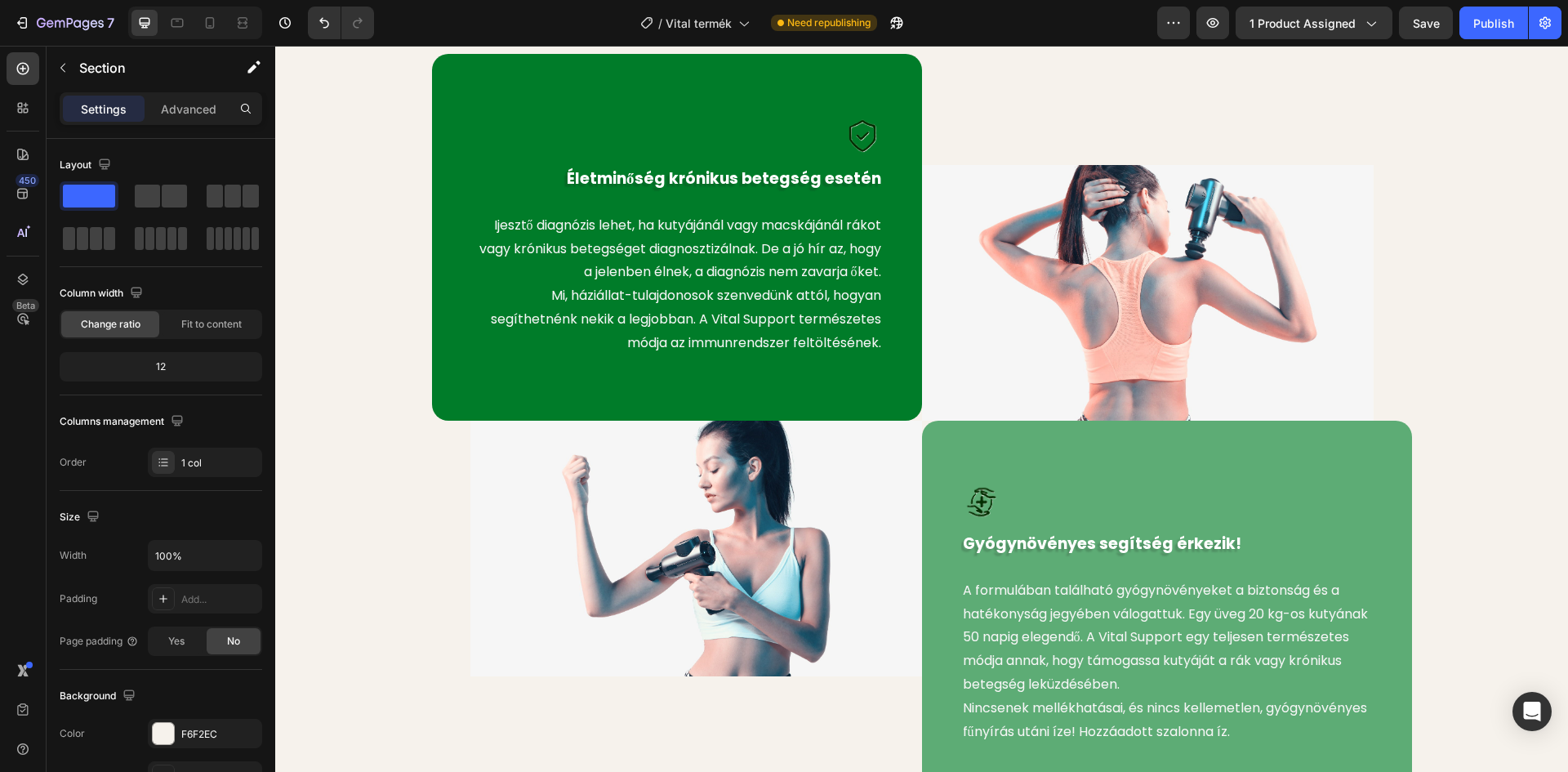
scroll to position [864, 0]
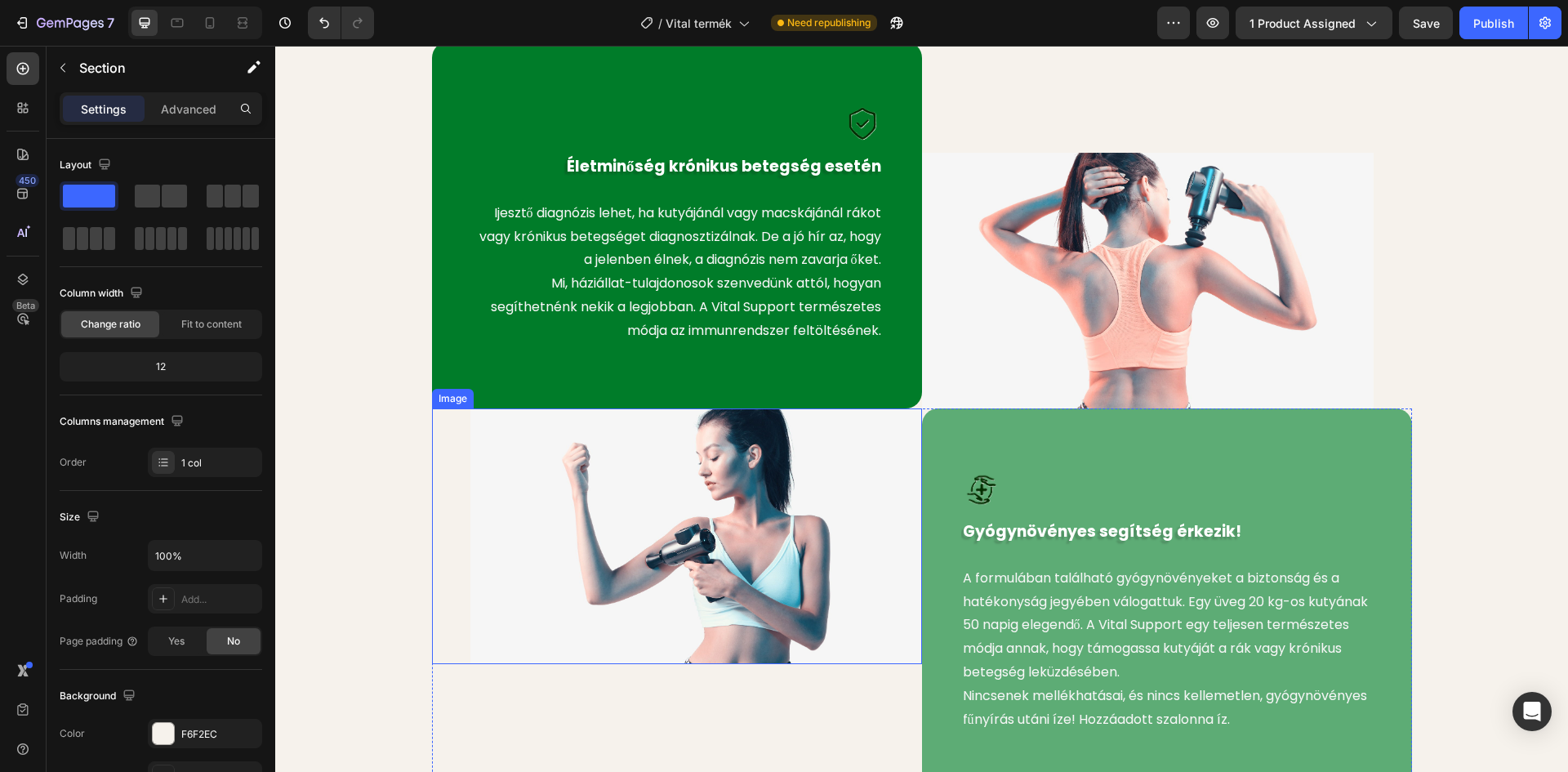
click at [590, 472] on img at bounding box center [695, 536] width 452 height 256
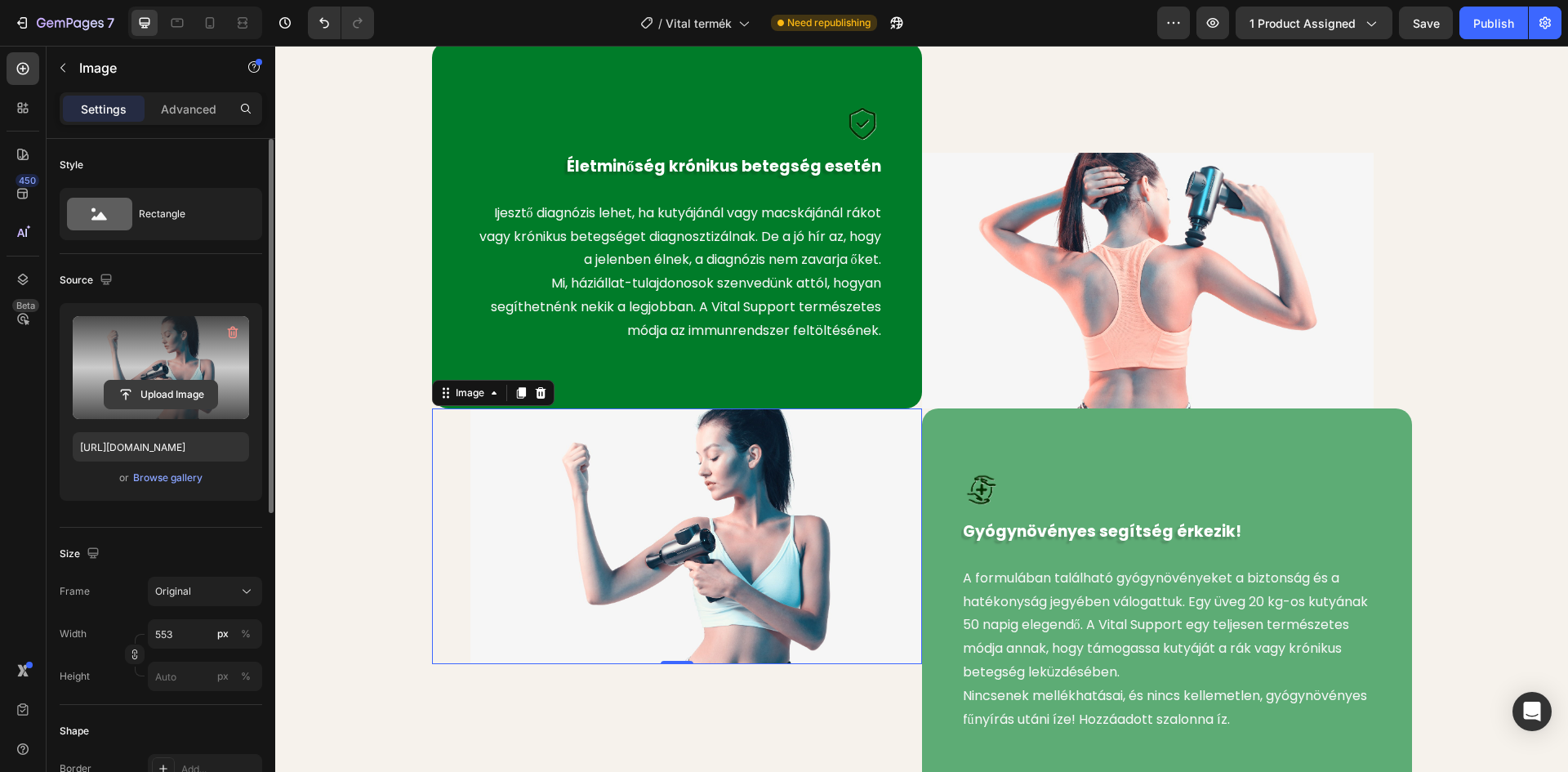
click at [193, 389] on input "file" at bounding box center [160, 394] width 113 height 28
type input "C:\fakepath\NaturalPetSupplements3 - Copy.jpg"
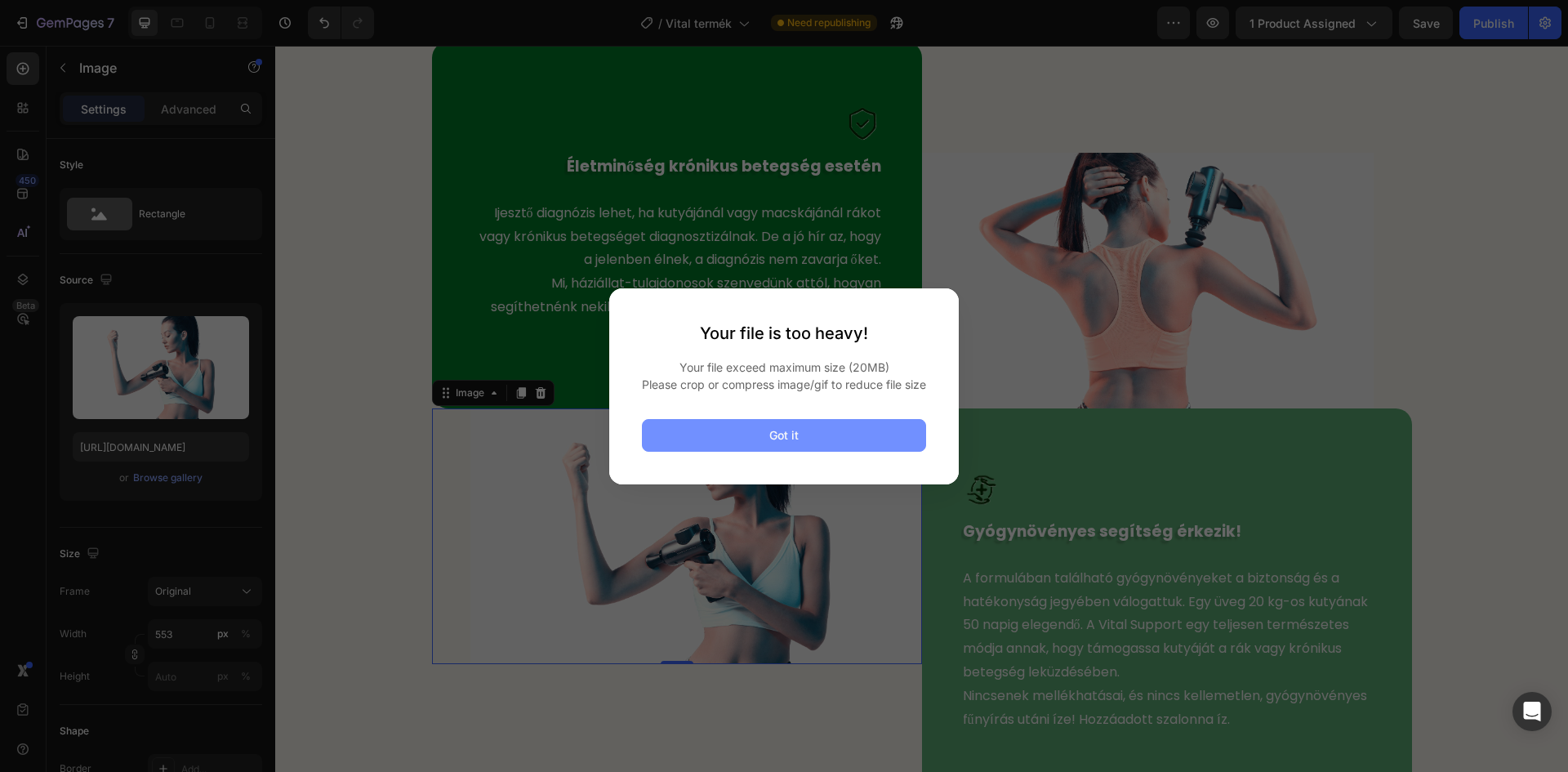
click at [754, 445] on button "Got it" at bounding box center [784, 435] width 284 height 32
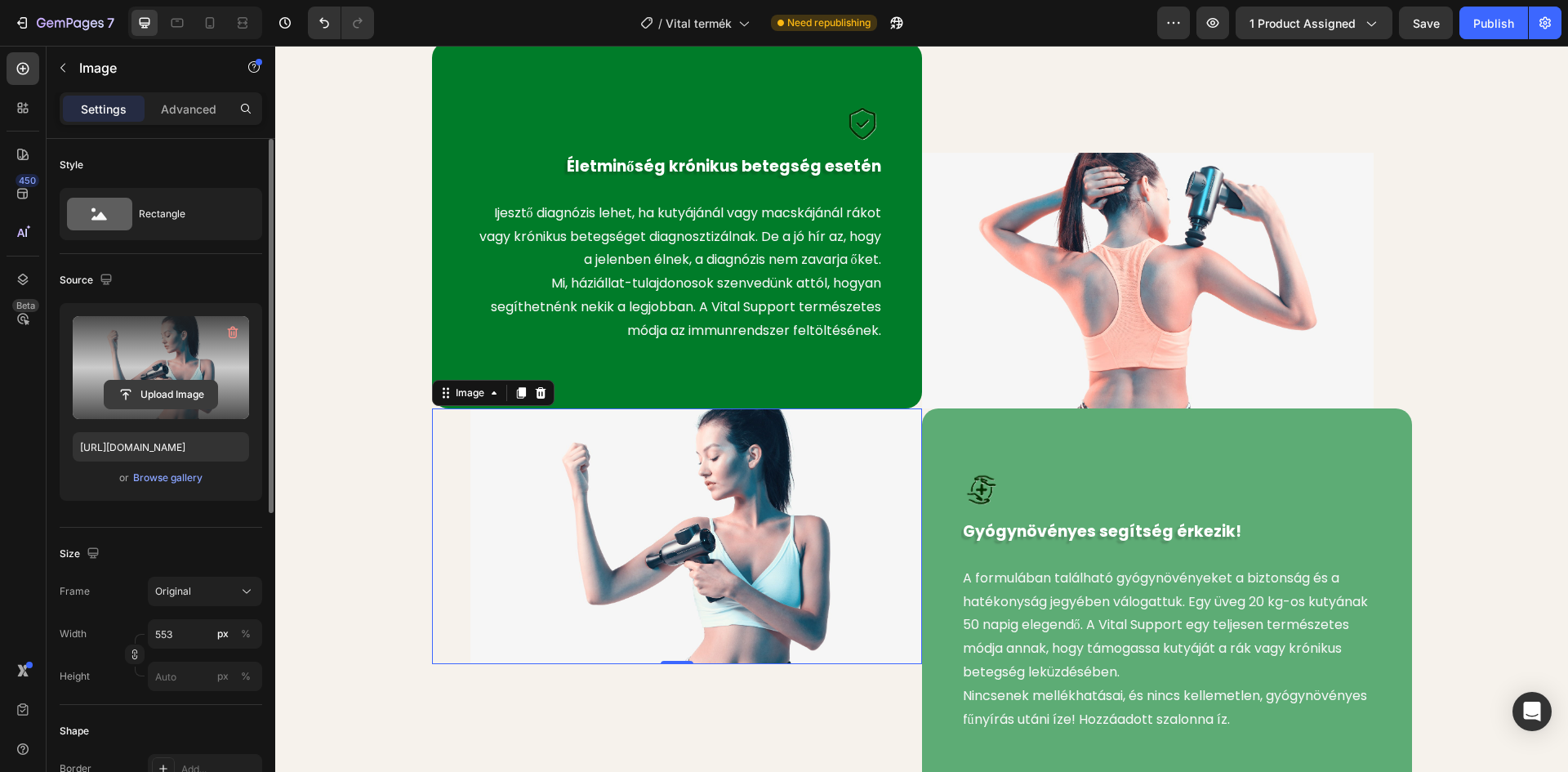
click at [195, 386] on input "file" at bounding box center [160, 394] width 113 height 28
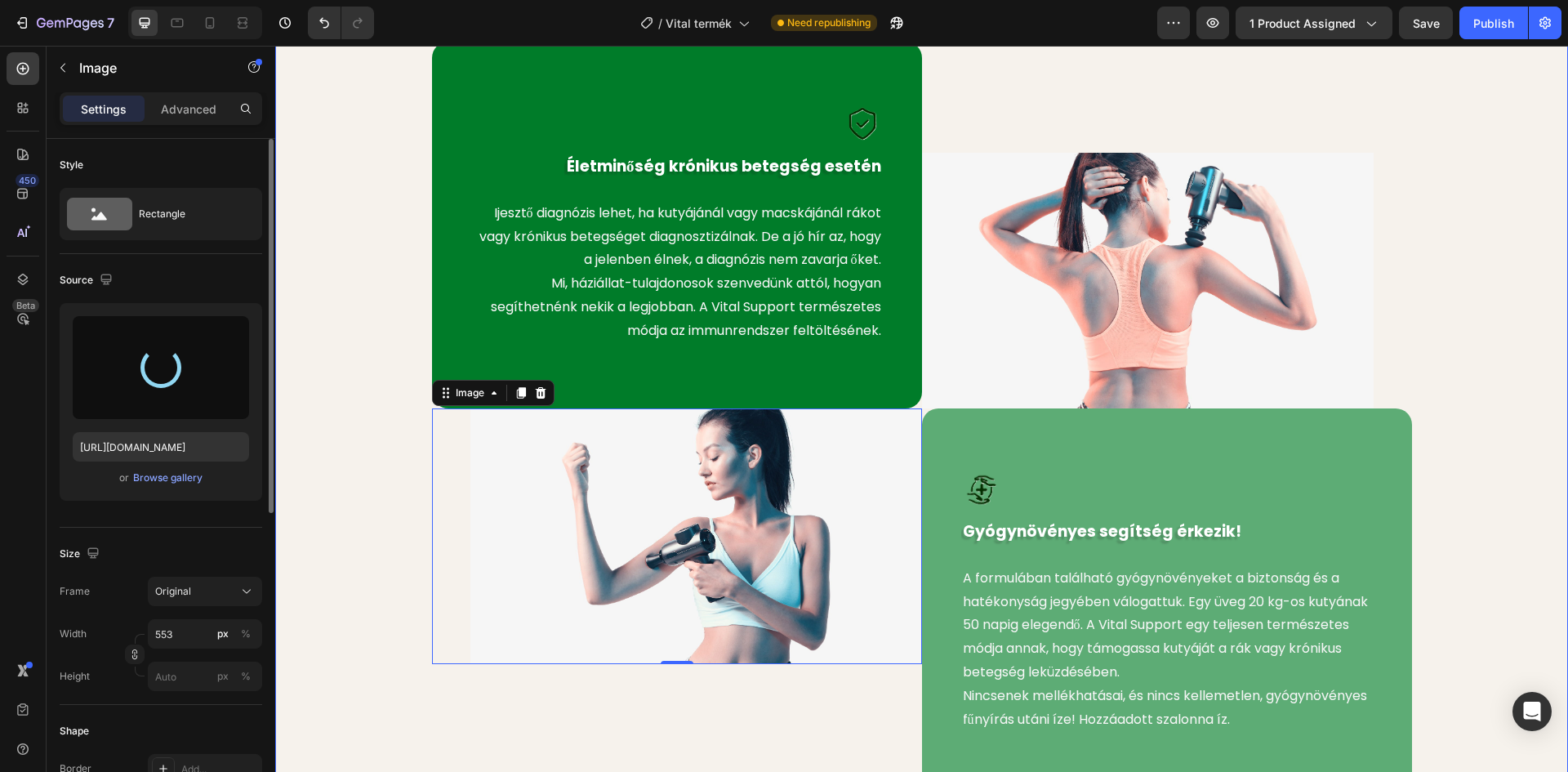
type input "[URL][DOMAIN_NAME]"
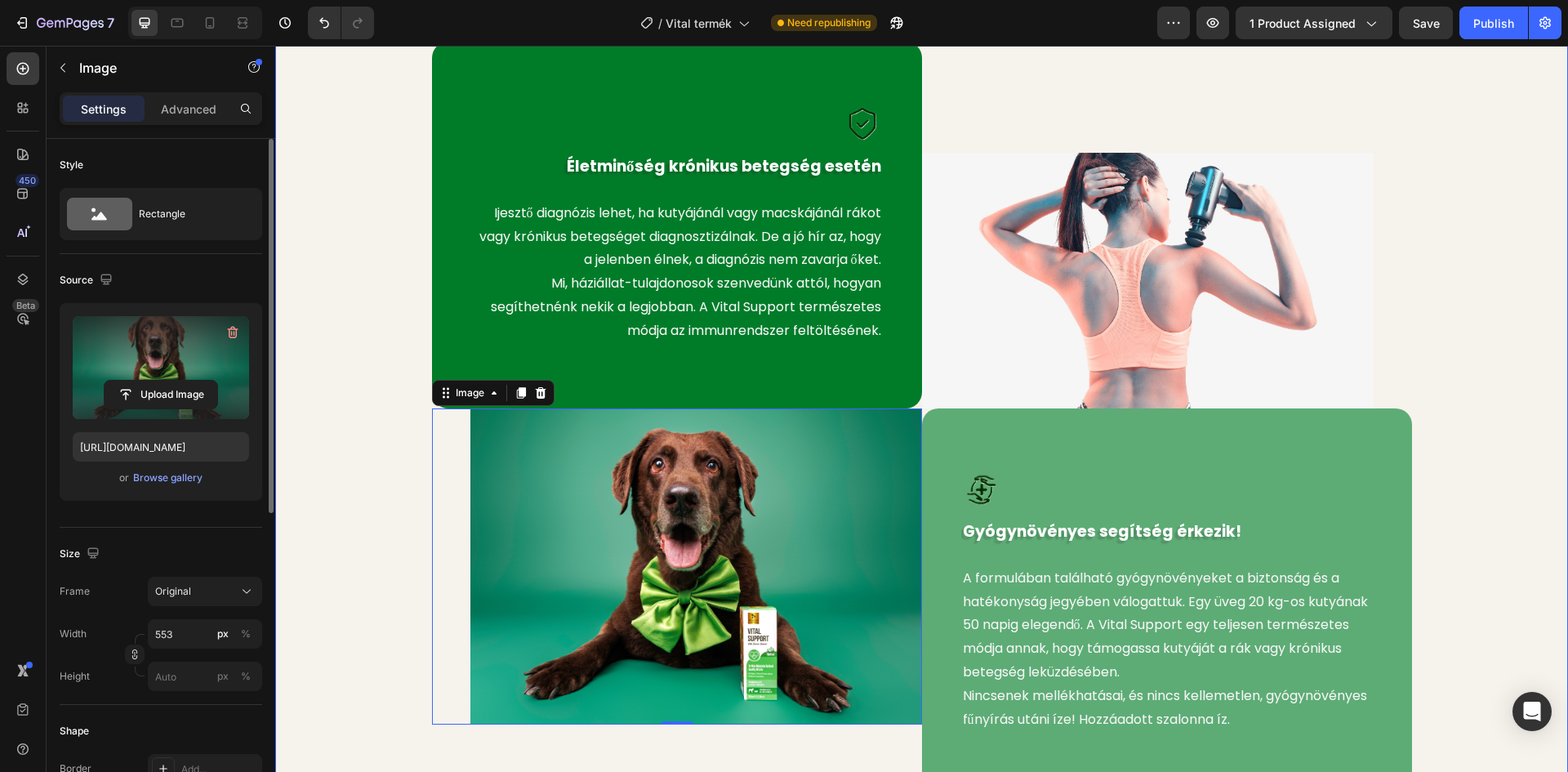
click at [295, 337] on div "Image Életminőség krónikus betegség esetén Text block Ijesztő diagnózis lehet, …" at bounding box center [922, 419] width 1269 height 755
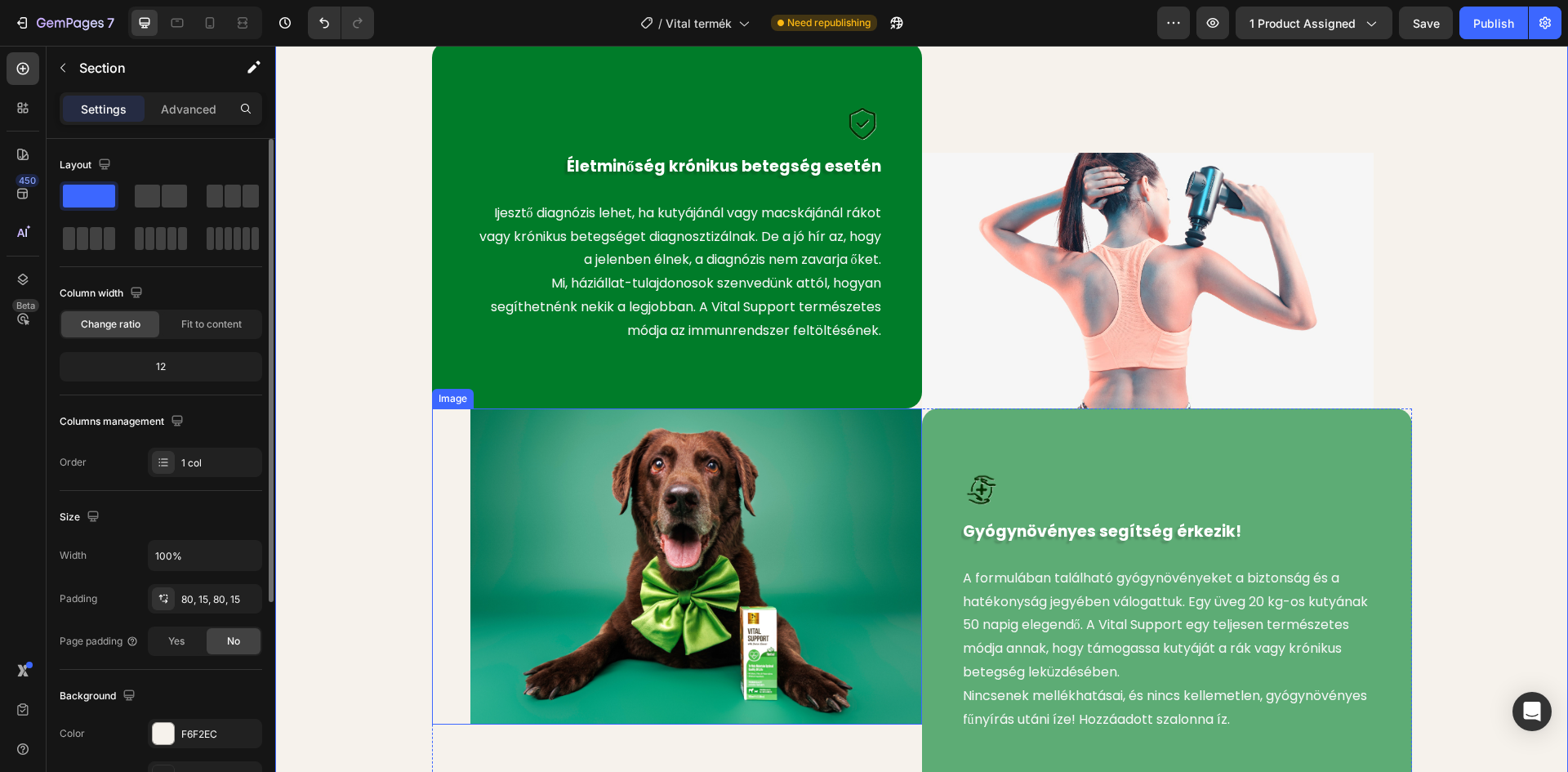
click at [573, 474] on img at bounding box center [695, 565] width 452 height 316
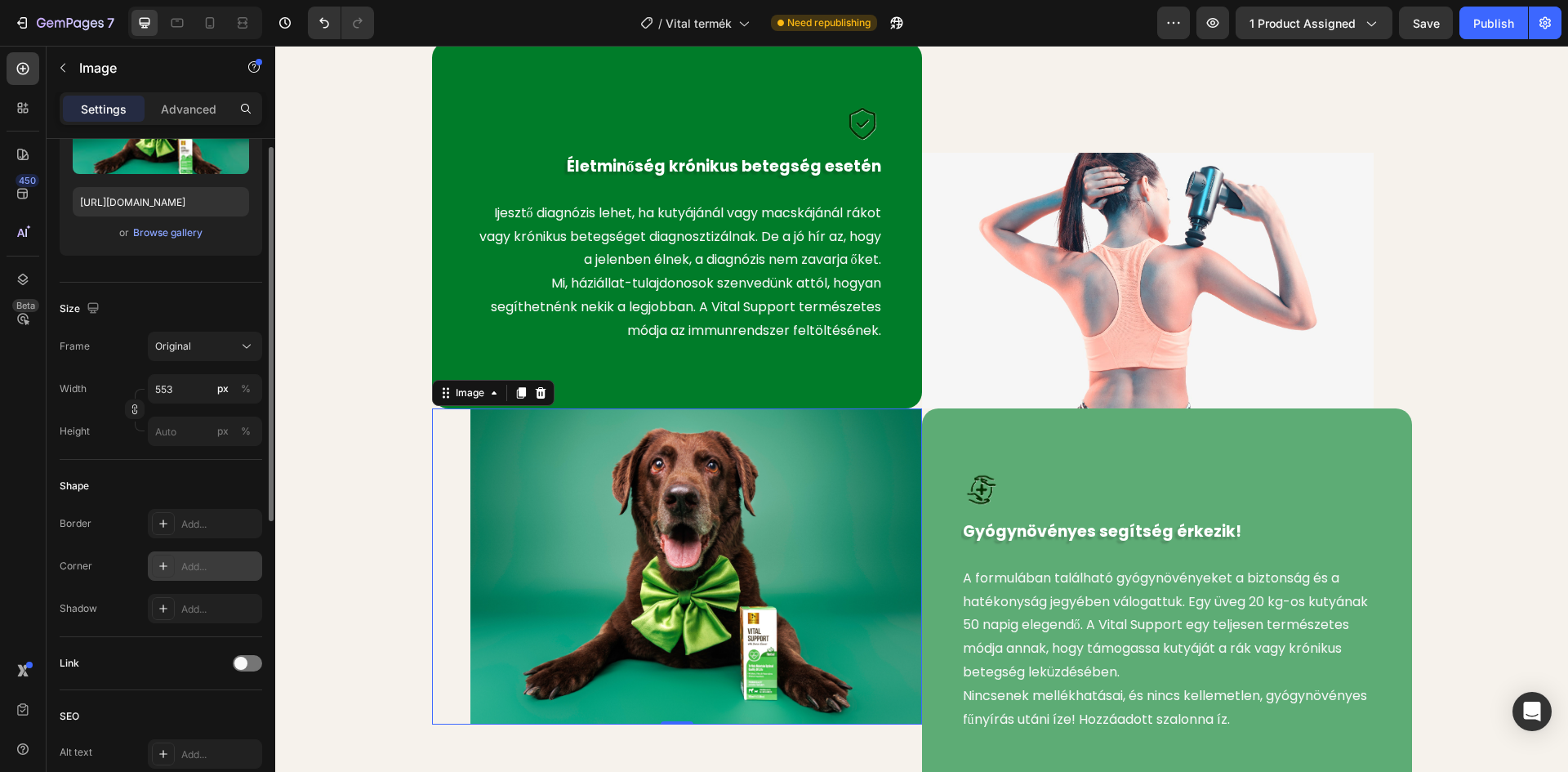
scroll to position [327, 0]
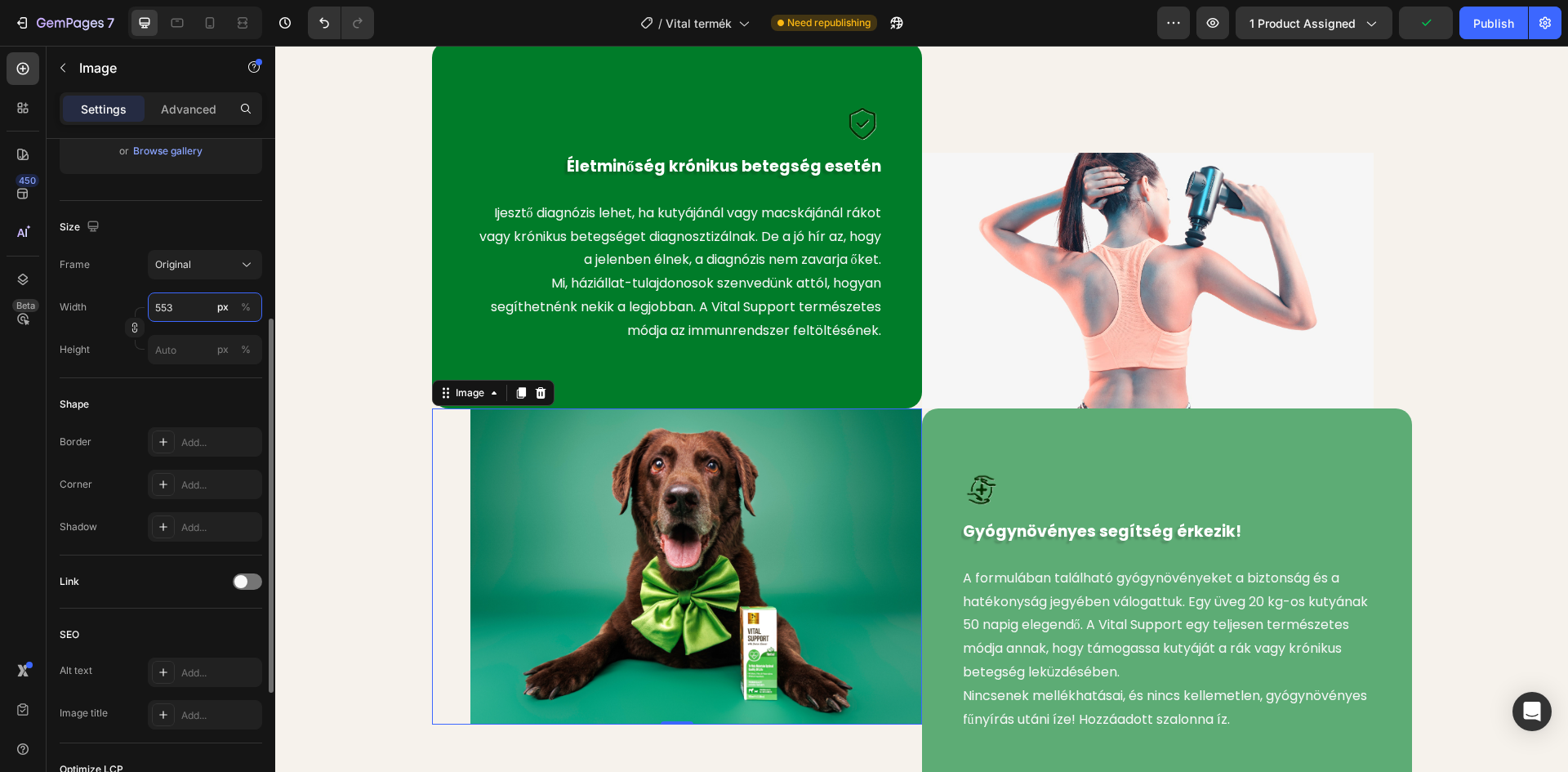
click at [190, 311] on input "553" at bounding box center [205, 307] width 114 height 30
click at [190, 309] on input "553" at bounding box center [205, 307] width 114 height 30
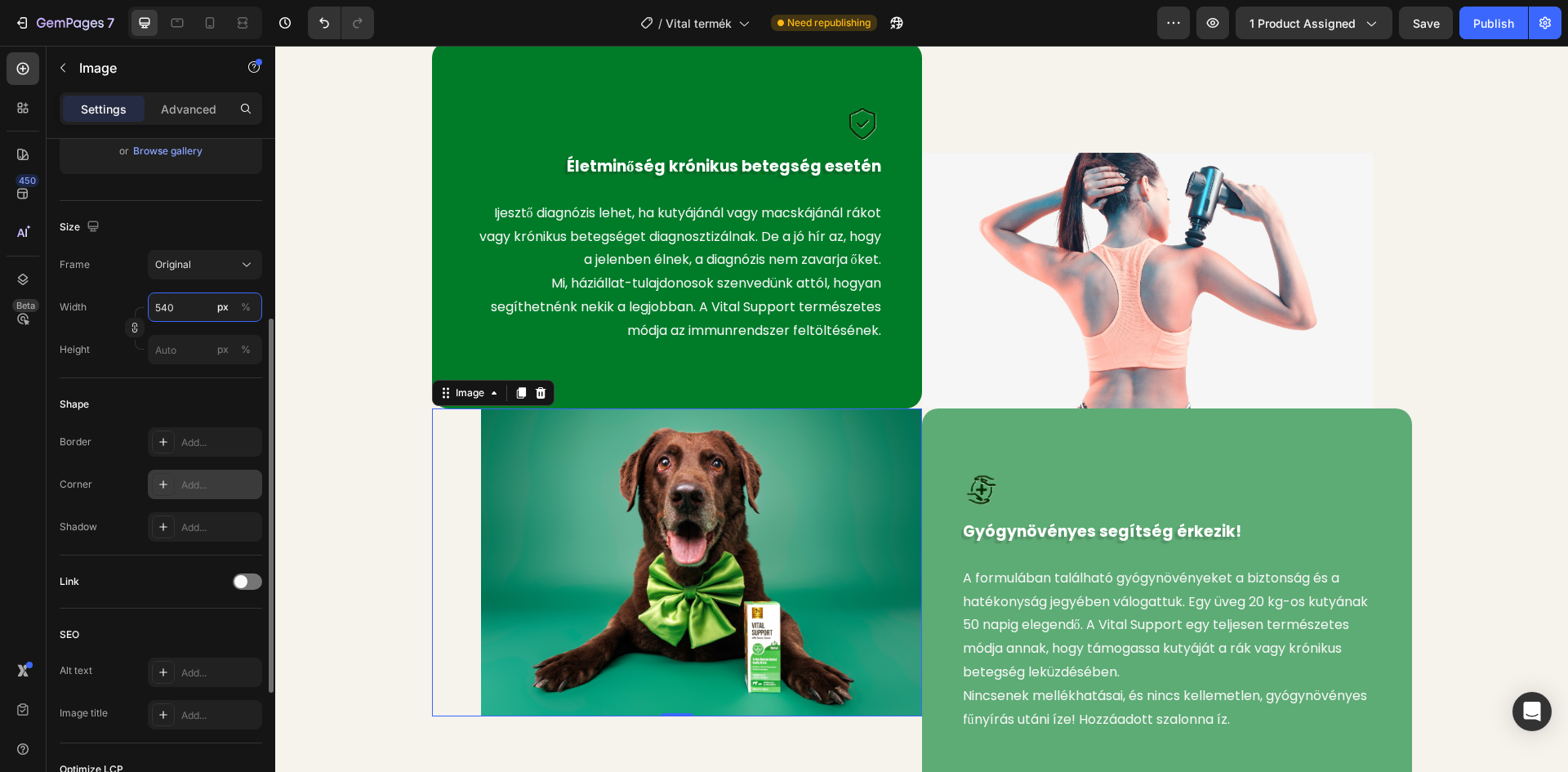
type input "540"
click at [161, 483] on icon at bounding box center [162, 484] width 13 height 13
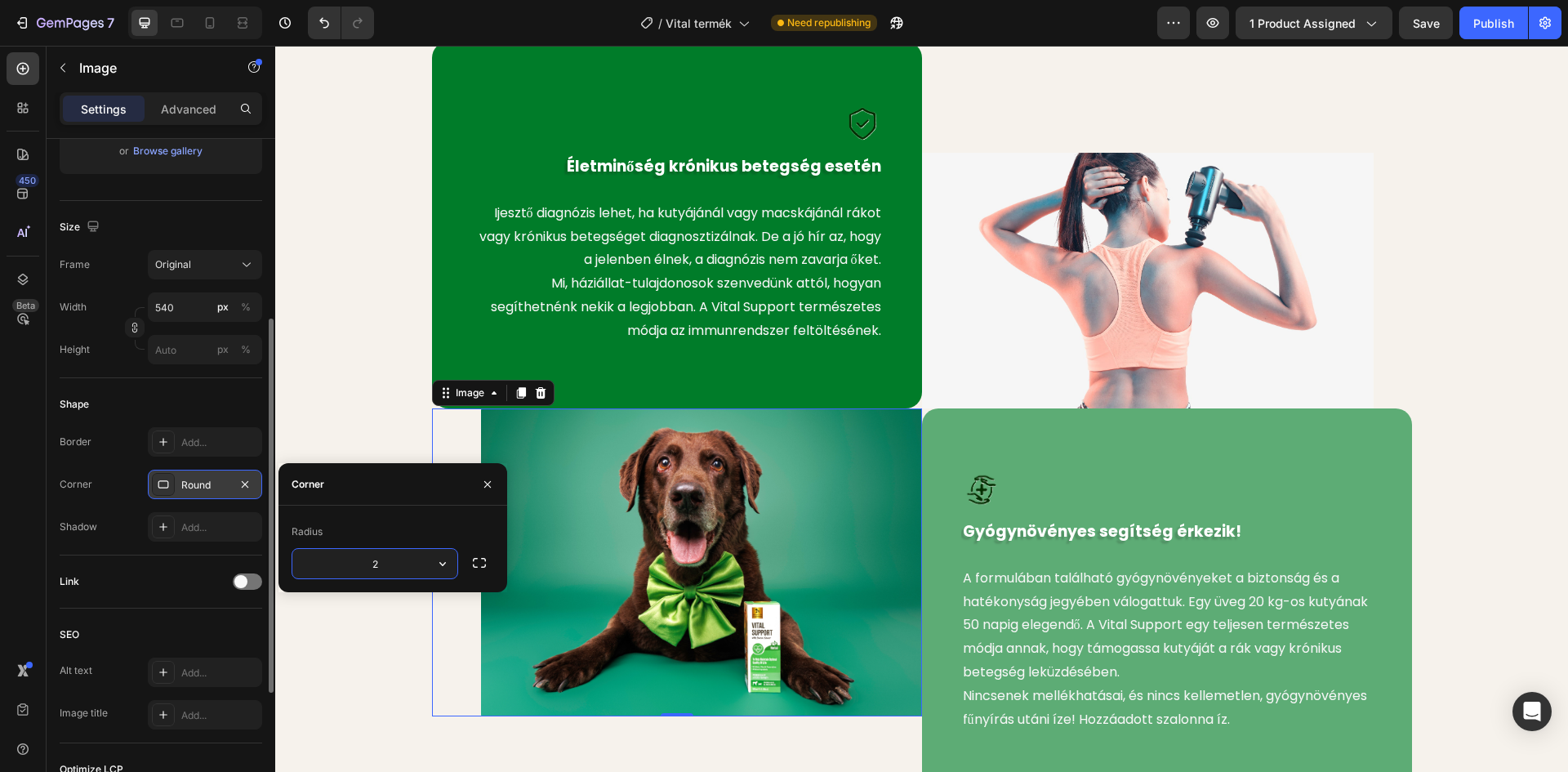
type input "20"
click at [349, 373] on div "Image Életminőség krónikus betegség esetén Text block Ijesztő diagnózis lehet, …" at bounding box center [922, 419] width 1269 height 755
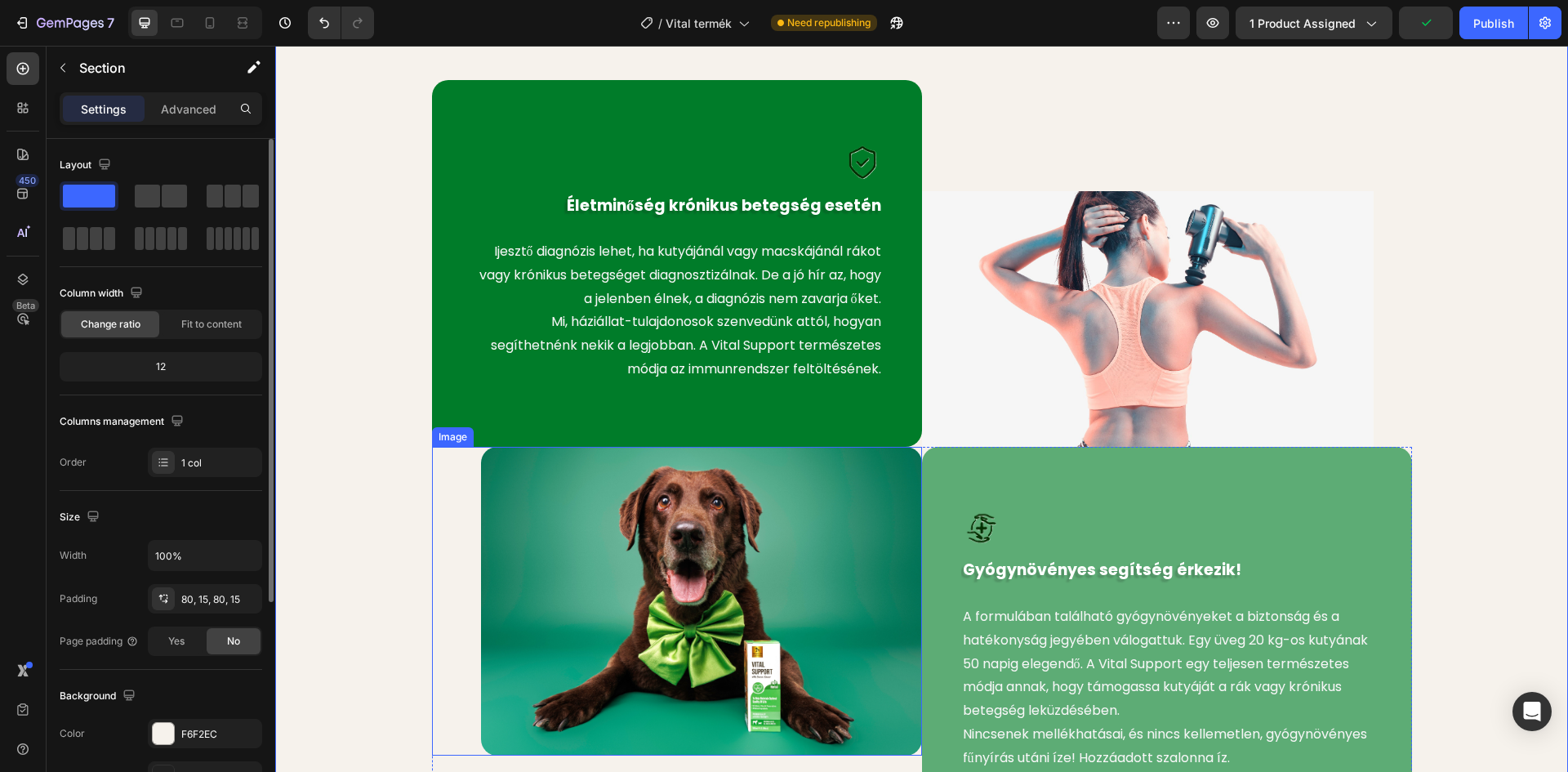
scroll to position [782, 0]
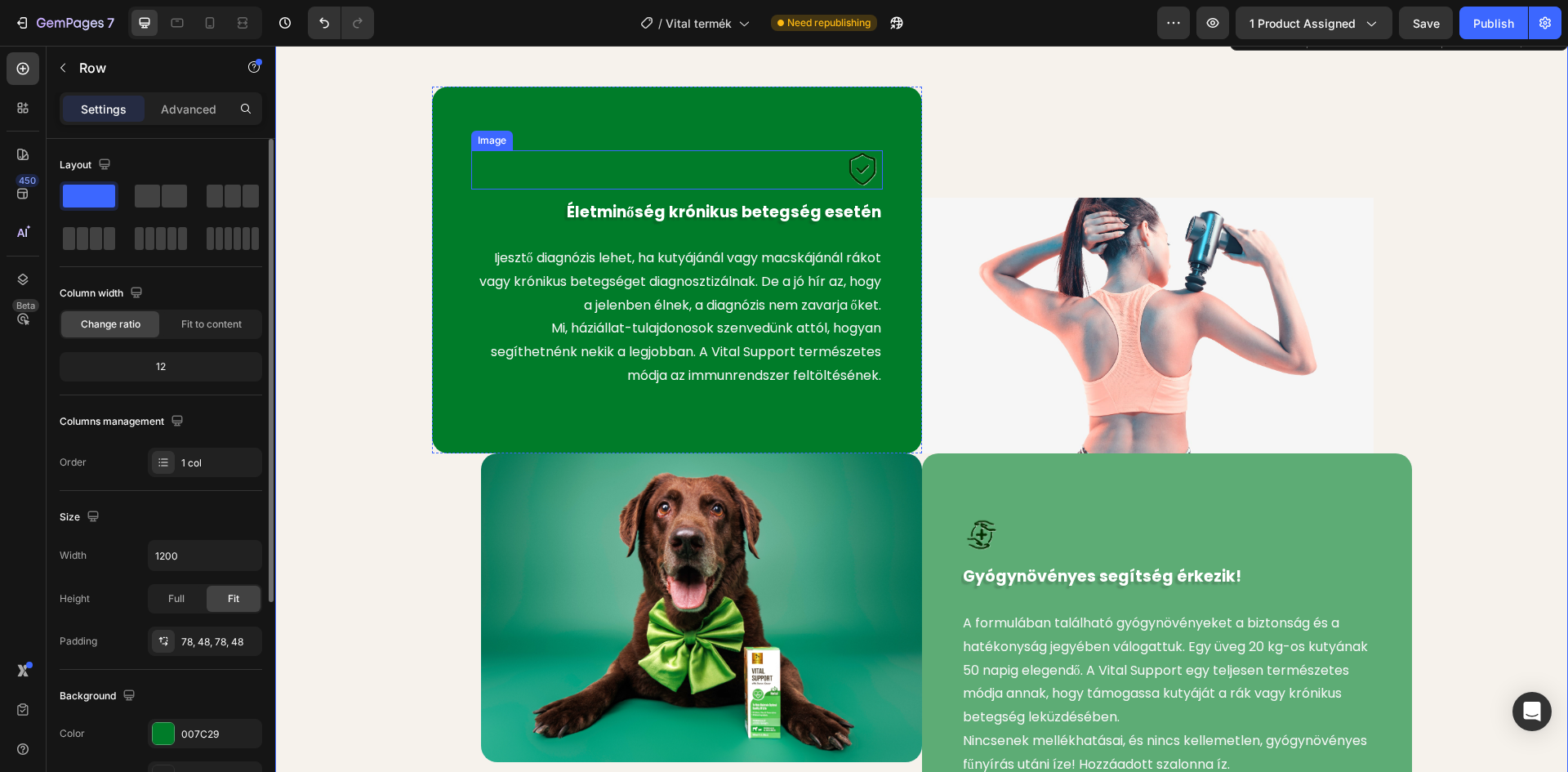
click at [657, 139] on div "Image Életminőség krónikus betegség esetén Text block Ijesztő diagnózis lehet, …" at bounding box center [677, 269] width 490 height 367
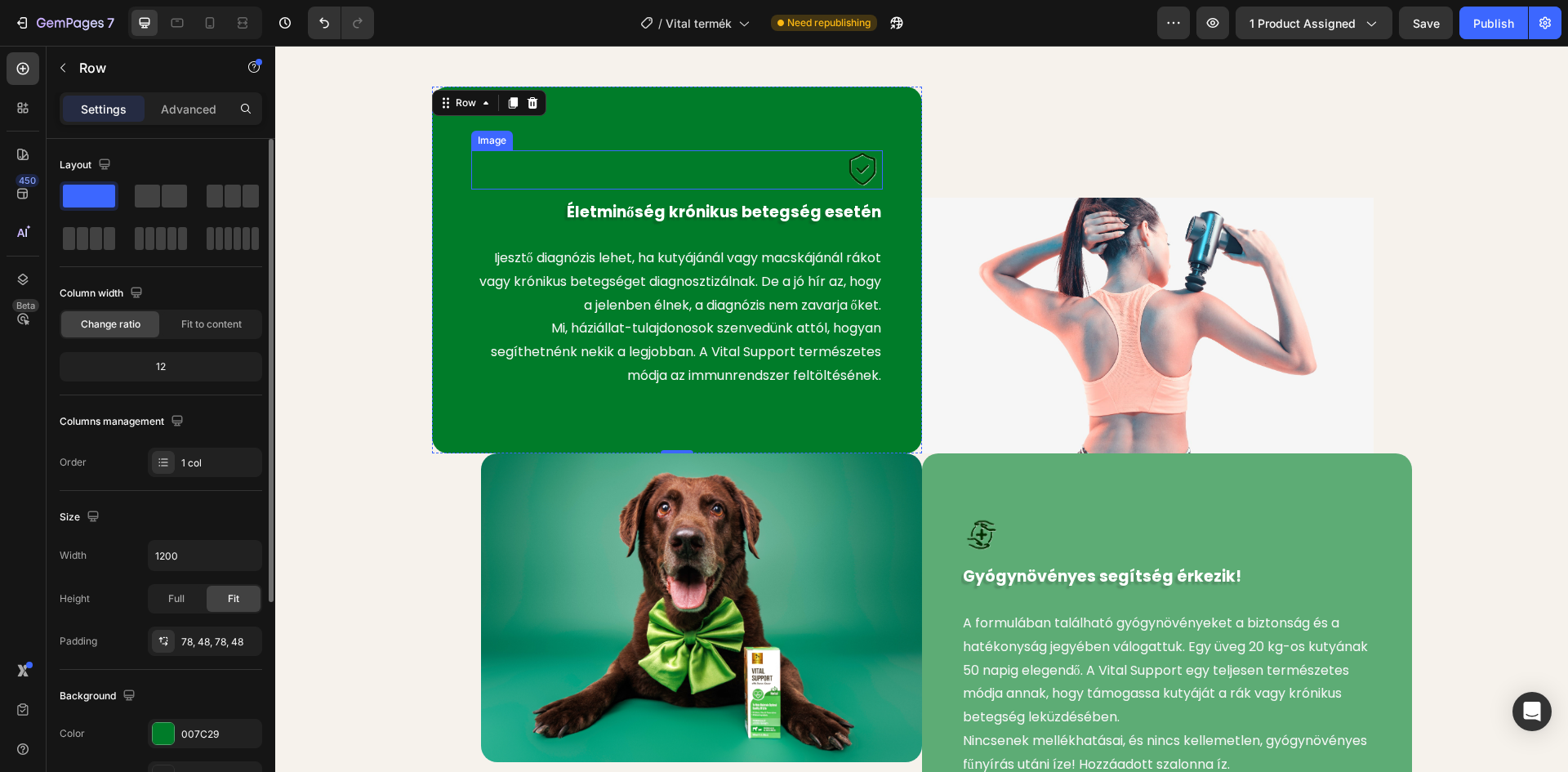
click at [703, 173] on div at bounding box center [677, 170] width 412 height 39
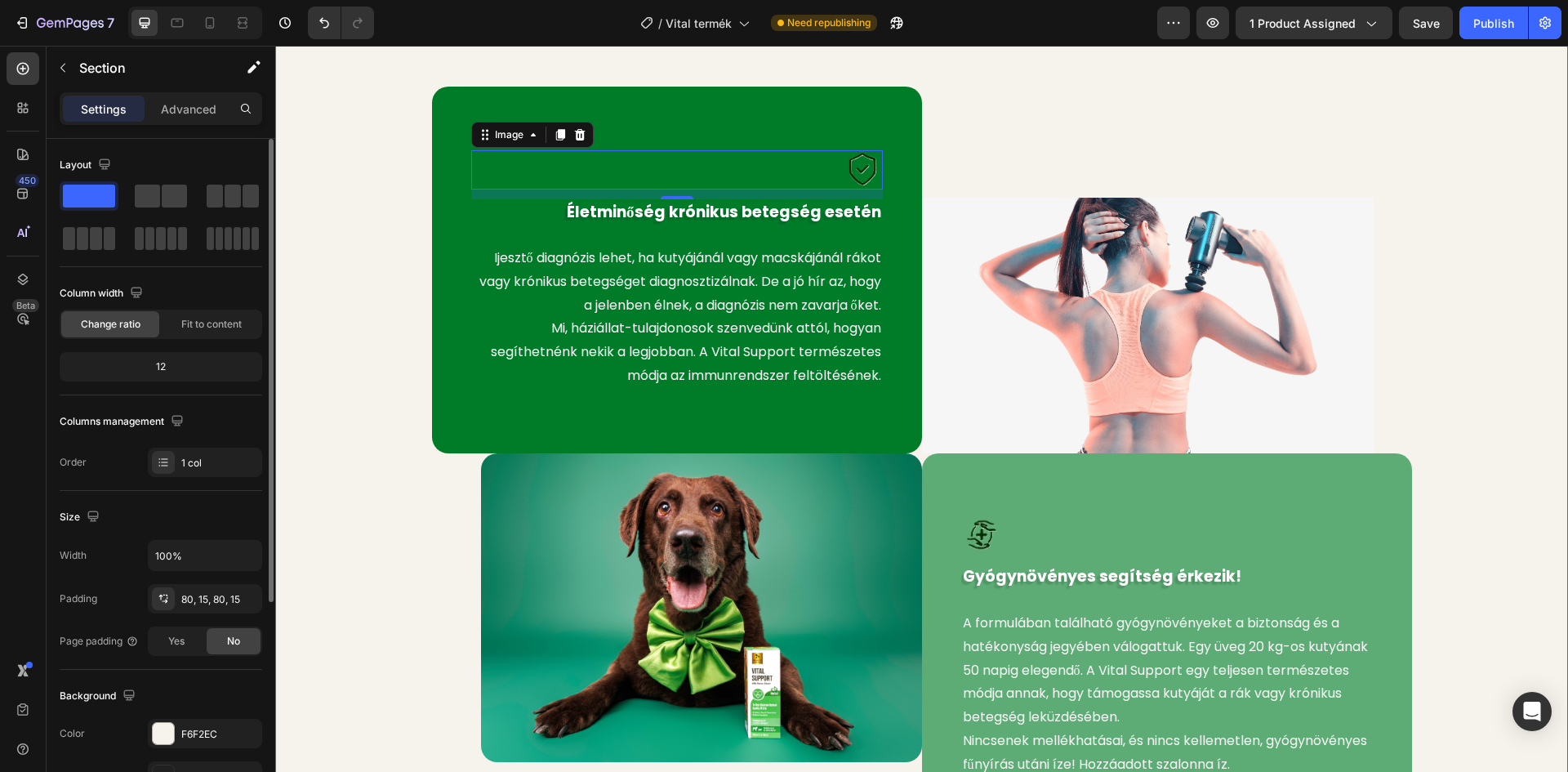
click at [318, 254] on div "Image 12 Életminőség krónikus betegség esetén Text block Ijesztő diagnózis lehe…" at bounding box center [922, 464] width 1269 height 755
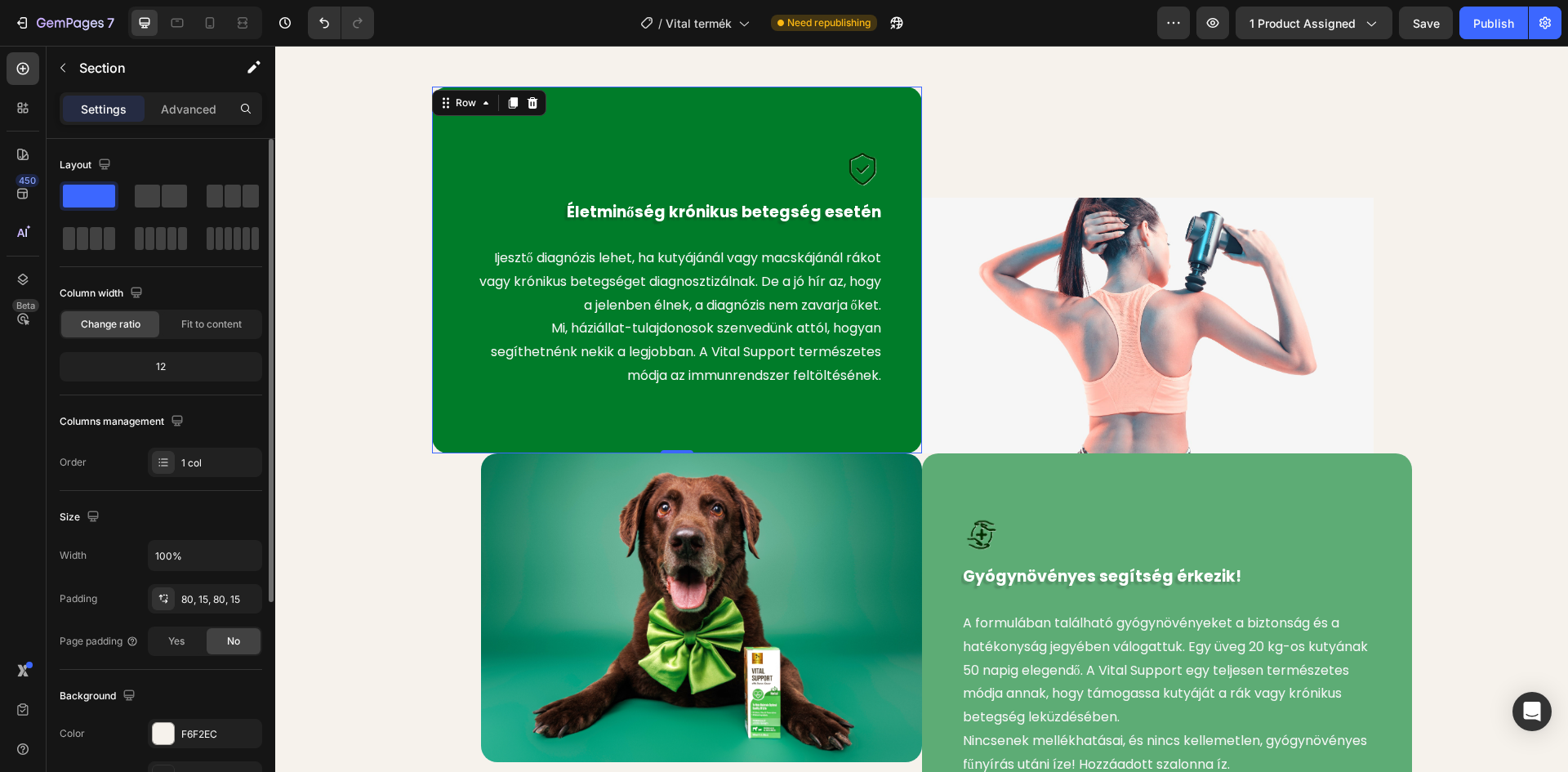
click at [499, 112] on div "Image Életminőség krónikus betegség esetén Text block Ijesztő diagnózis lehet, …" at bounding box center [677, 269] width 490 height 367
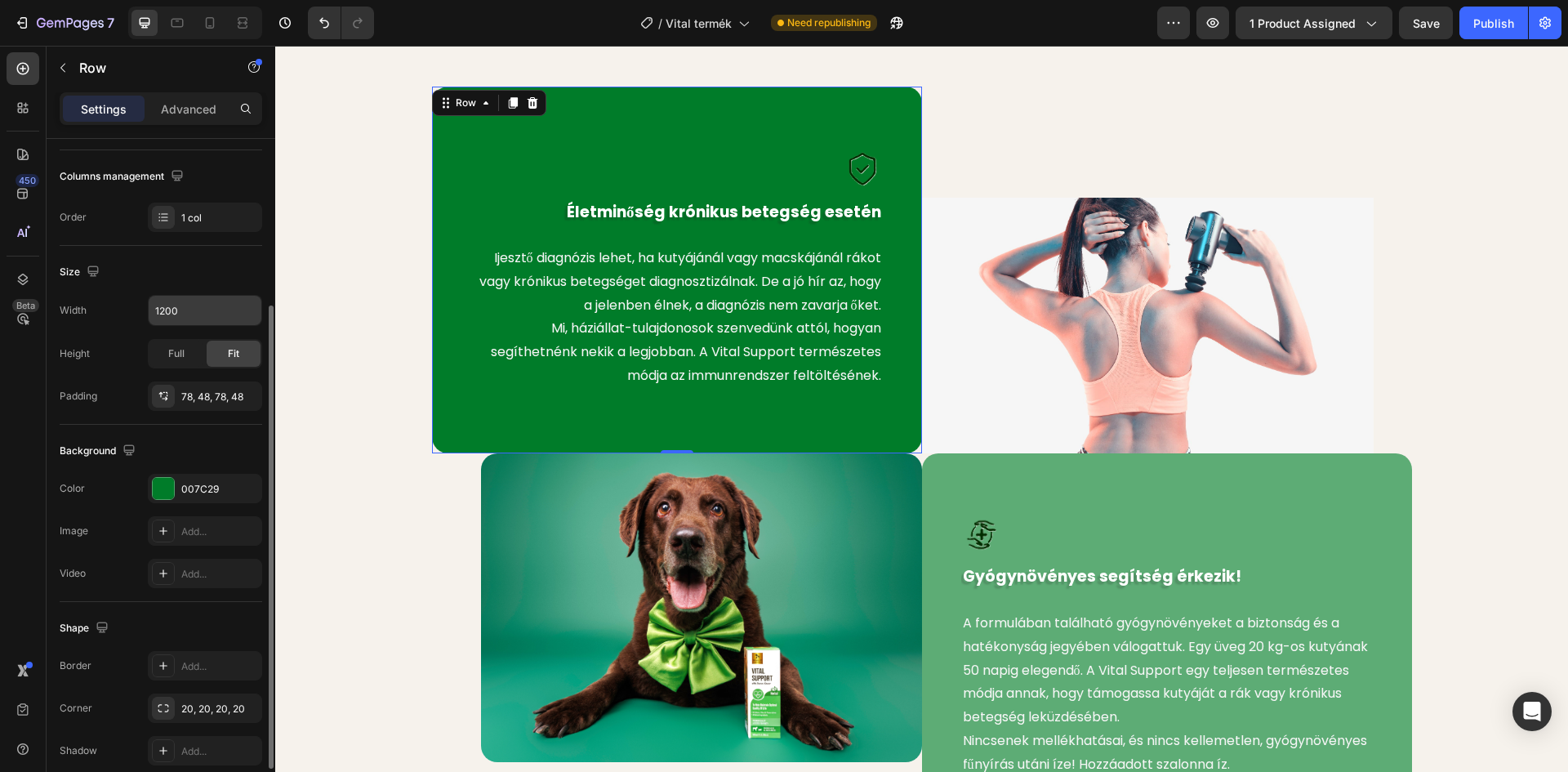
scroll to position [317, 0]
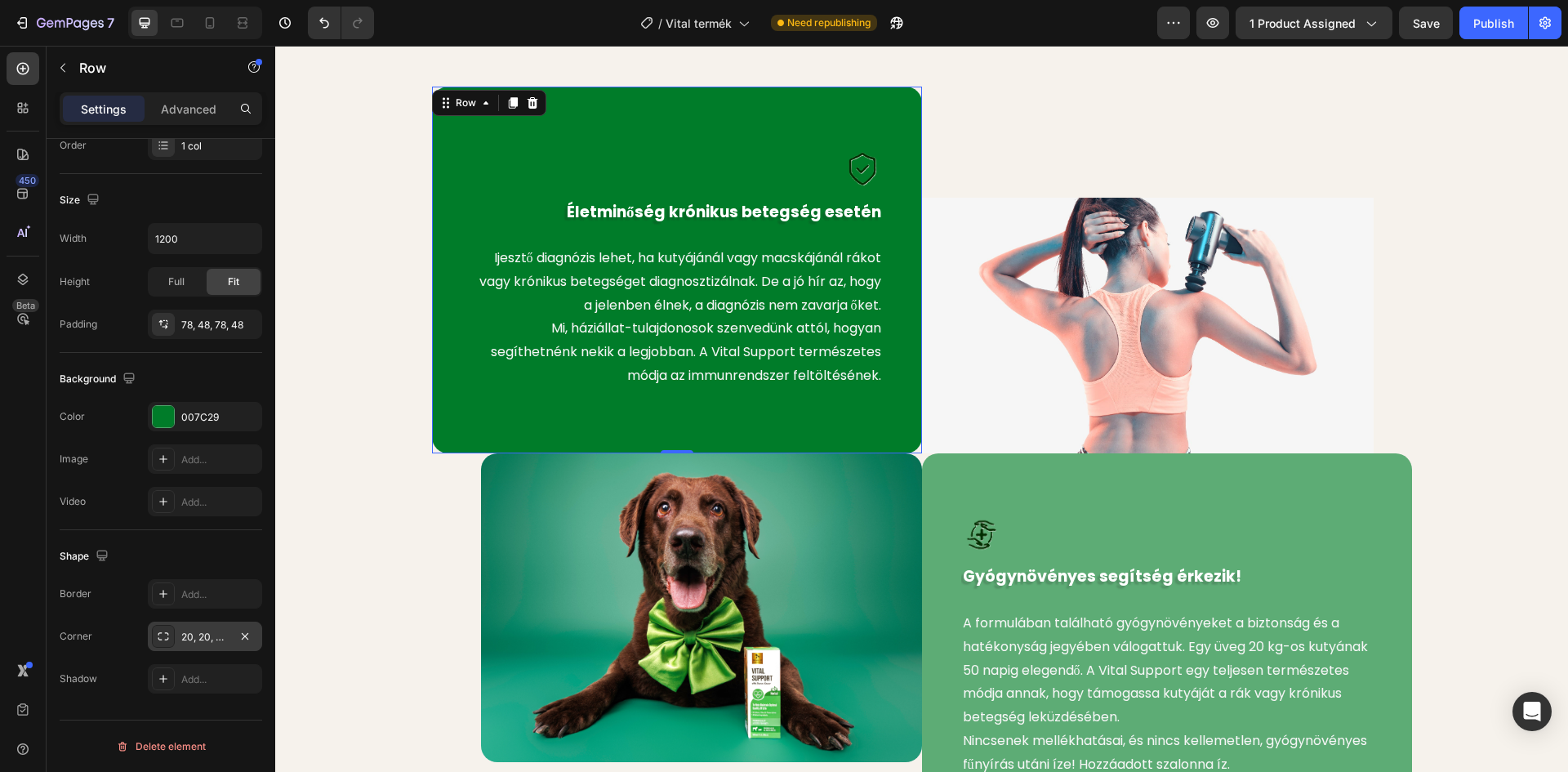
click at [165, 640] on icon at bounding box center [162, 635] width 13 height 13
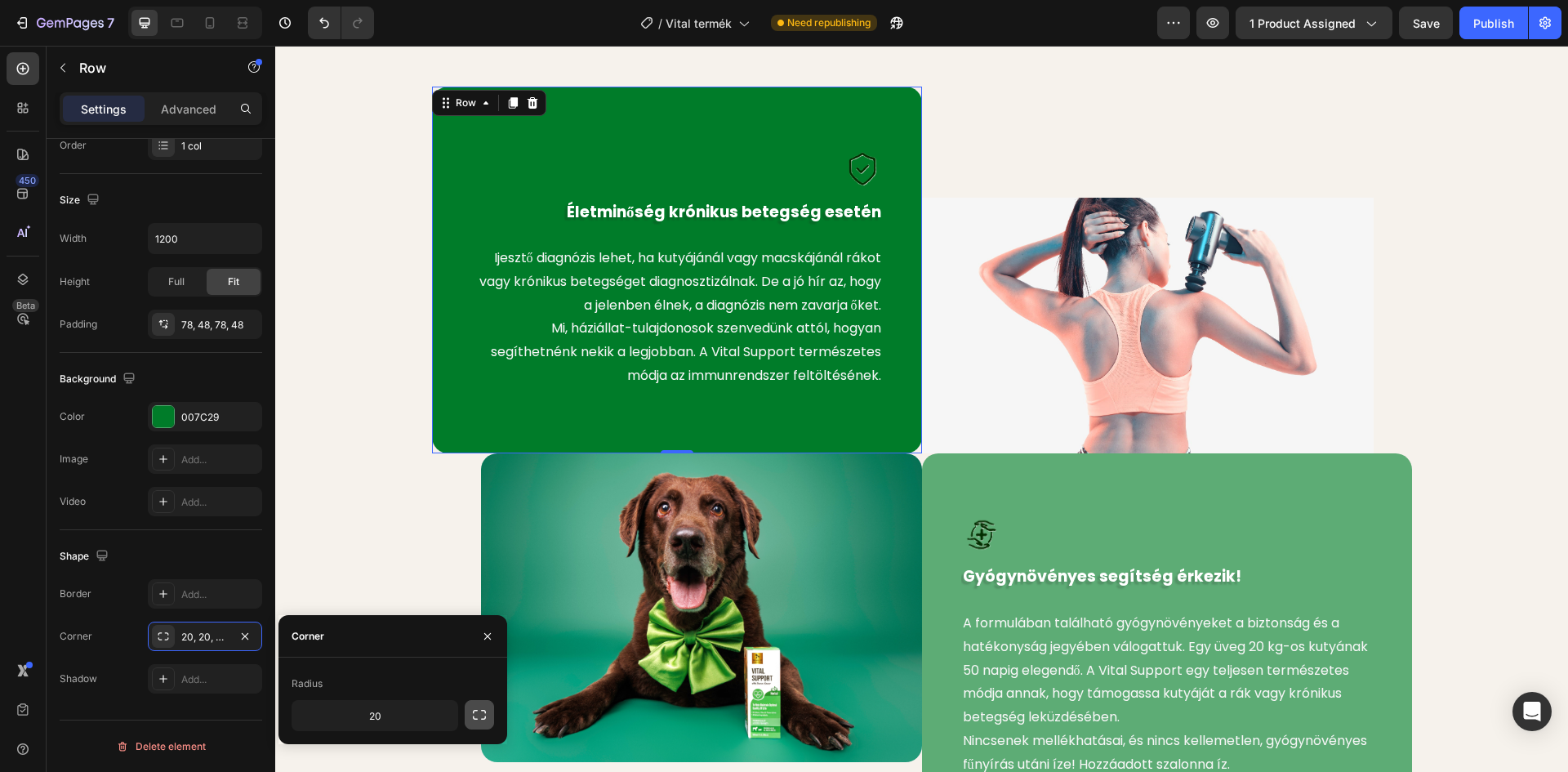
click at [472, 711] on icon "button" at bounding box center [479, 714] width 17 height 17
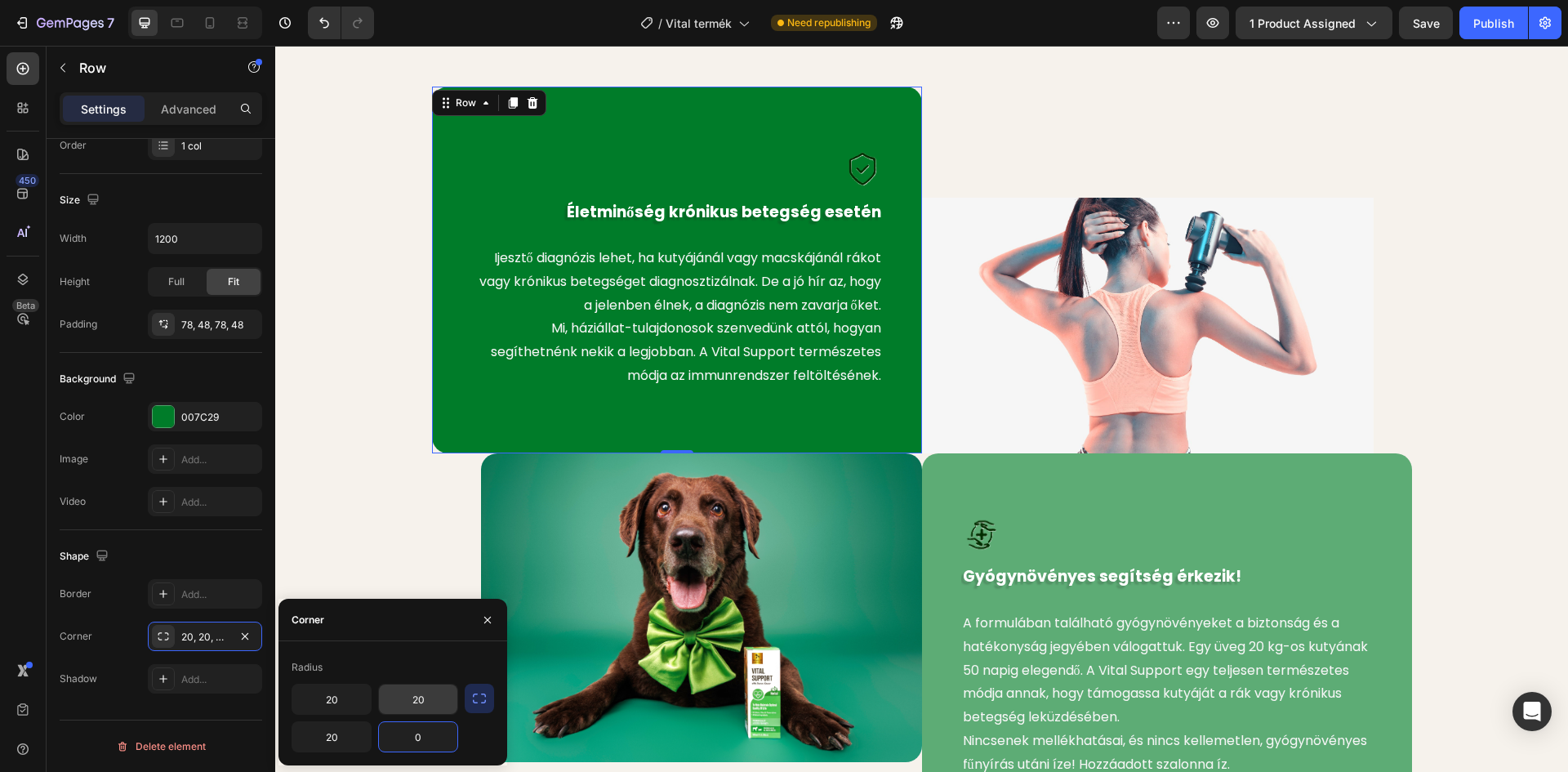
type input "0"
click at [426, 693] on input "20" at bounding box center [418, 699] width 79 height 30
type input "5"
click at [341, 735] on input "20" at bounding box center [332, 737] width 79 height 30
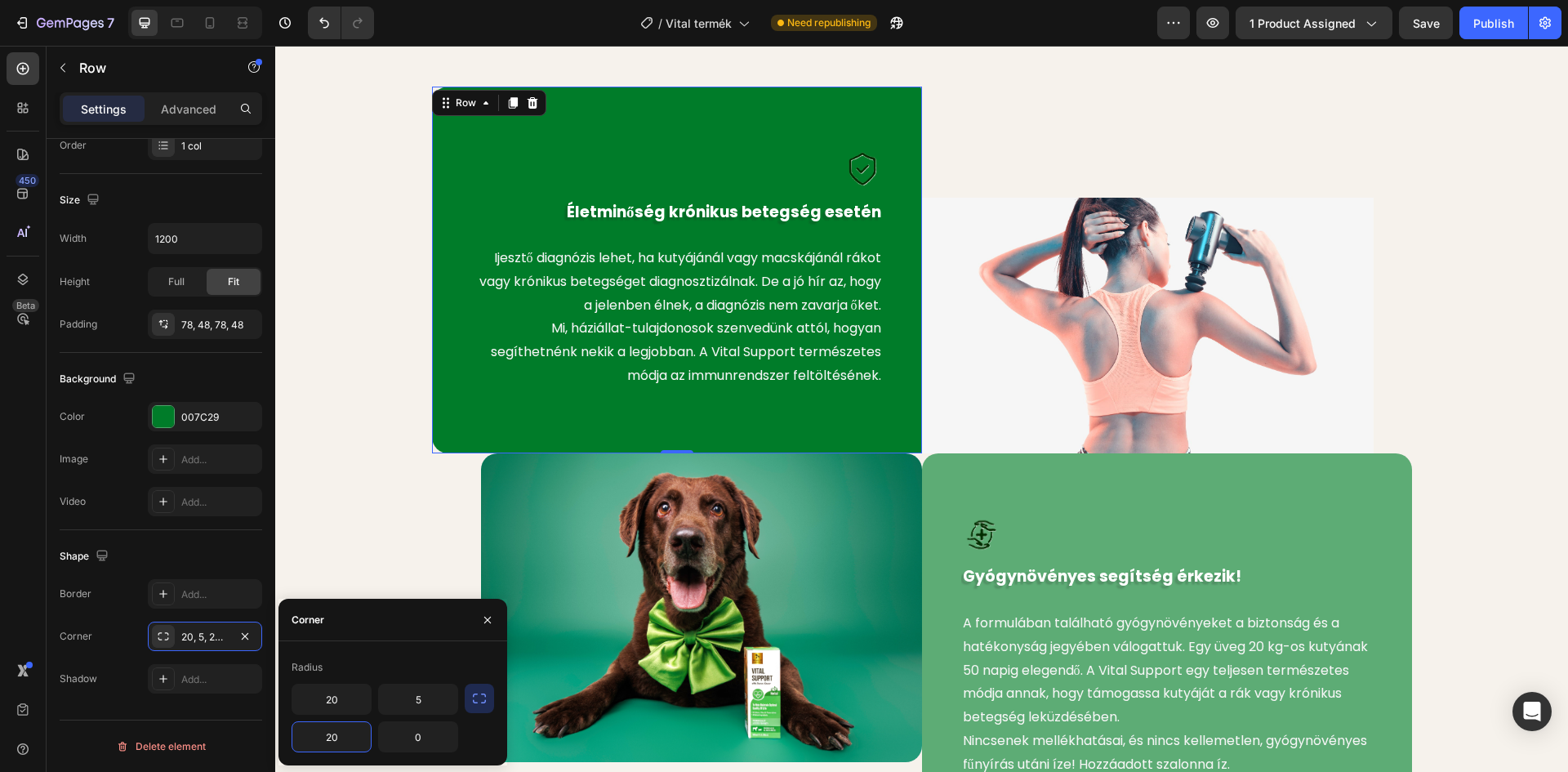
type input "5"
click at [317, 506] on div "Image Életminőség krónikus betegség esetén Text block Ijesztő diagnózis lehet, …" at bounding box center [922, 464] width 1269 height 755
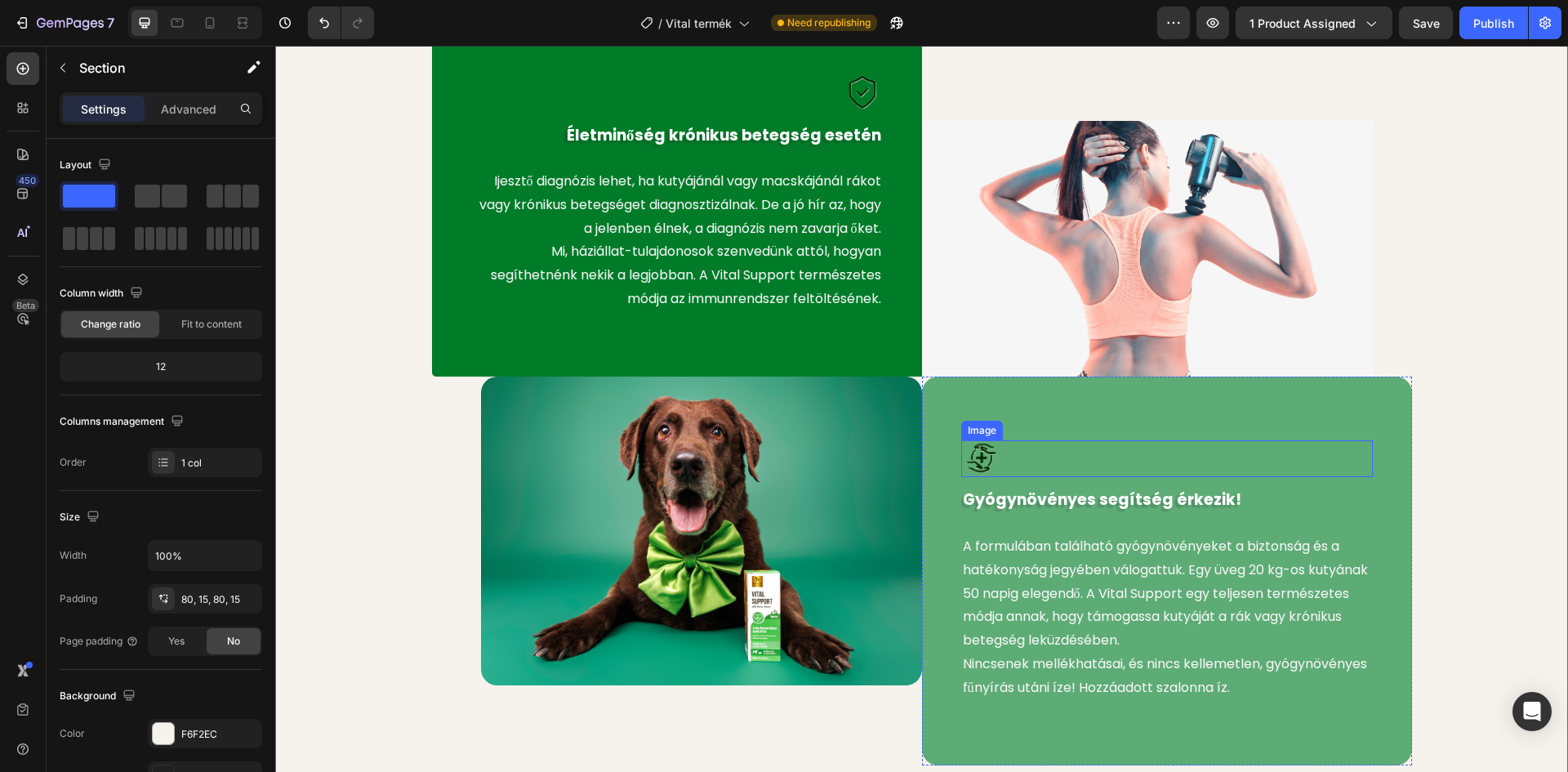
scroll to position [864, 0]
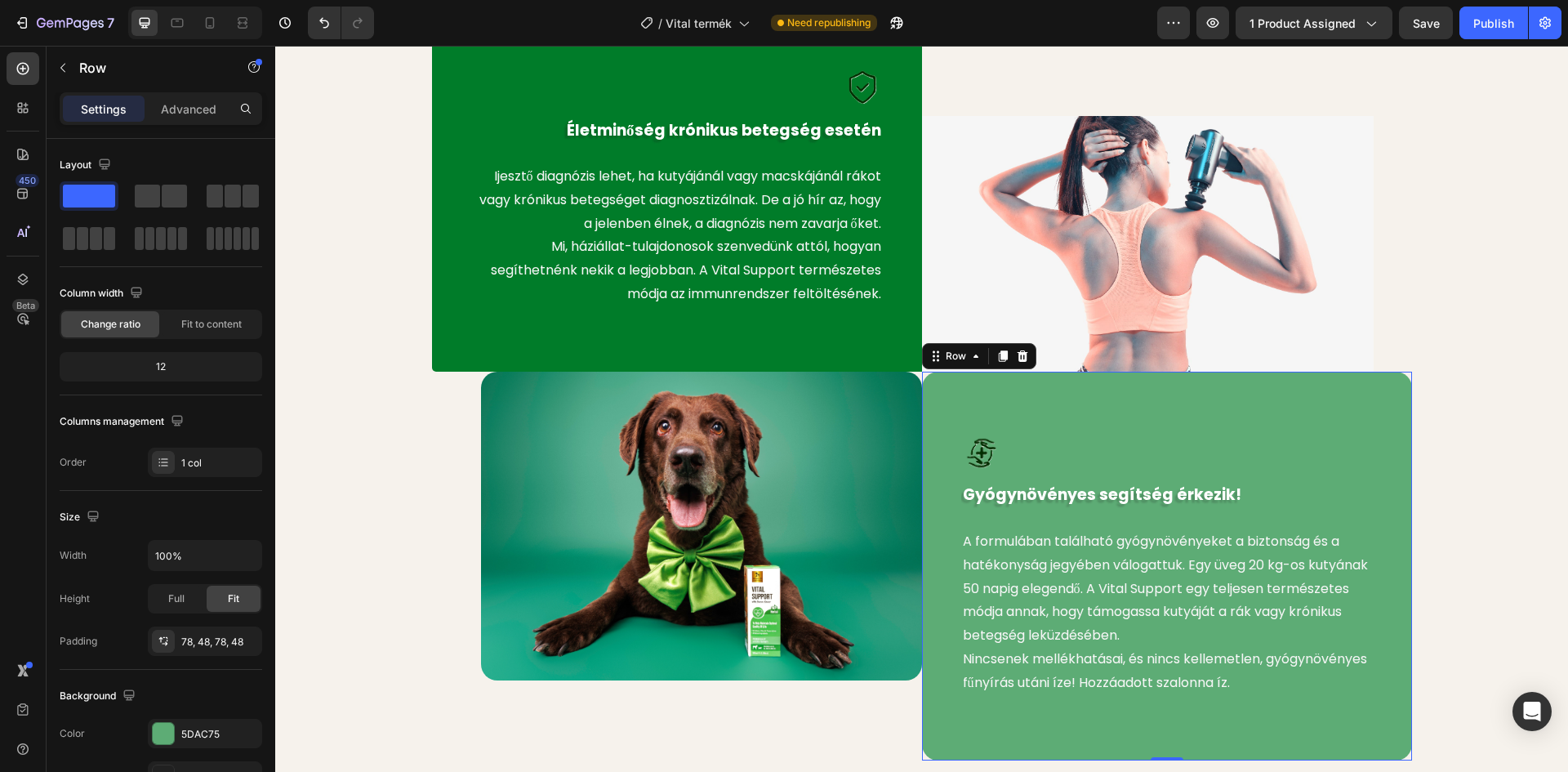
click at [1045, 402] on div "Image Gyógynövényes segítség érkezik! Text block A formulában található gyógynö…" at bounding box center [1167, 565] width 490 height 388
click at [166, 634] on icon at bounding box center [162, 640] width 13 height 13
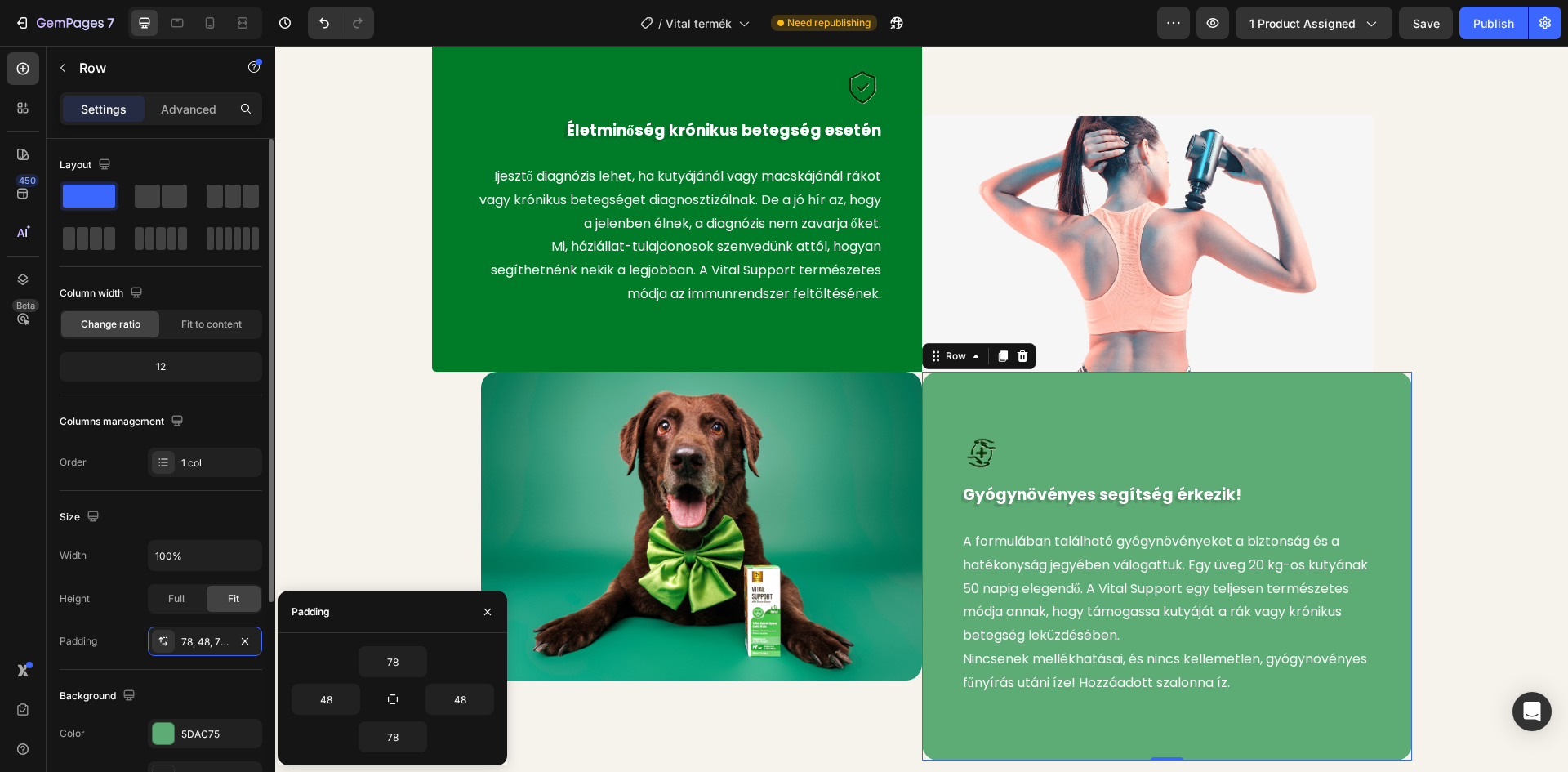
click at [113, 624] on div "Width 100% Height Full Fit Padding 78, 48, 78, 48" at bounding box center [161, 598] width 203 height 116
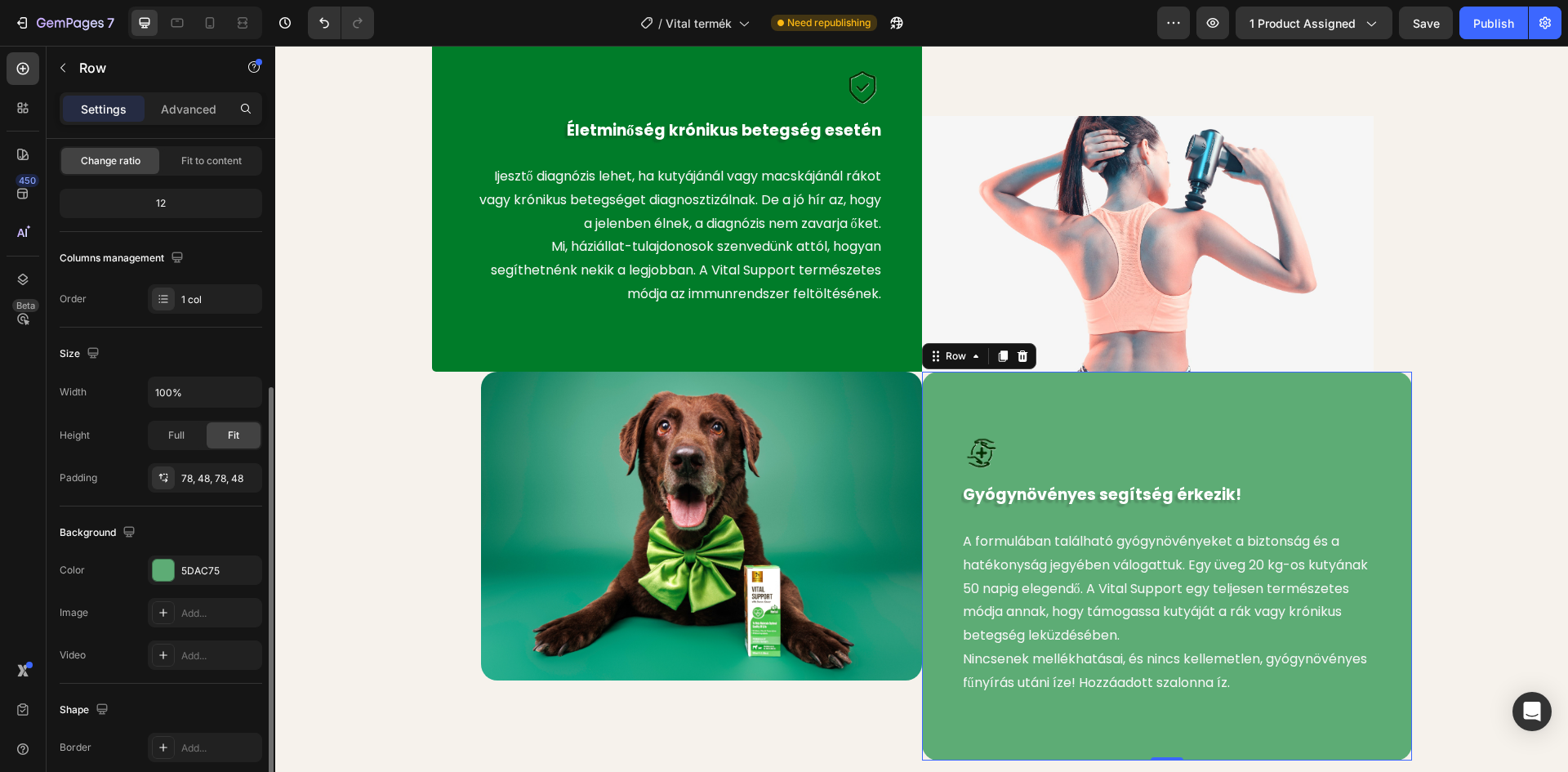
scroll to position [317, 0]
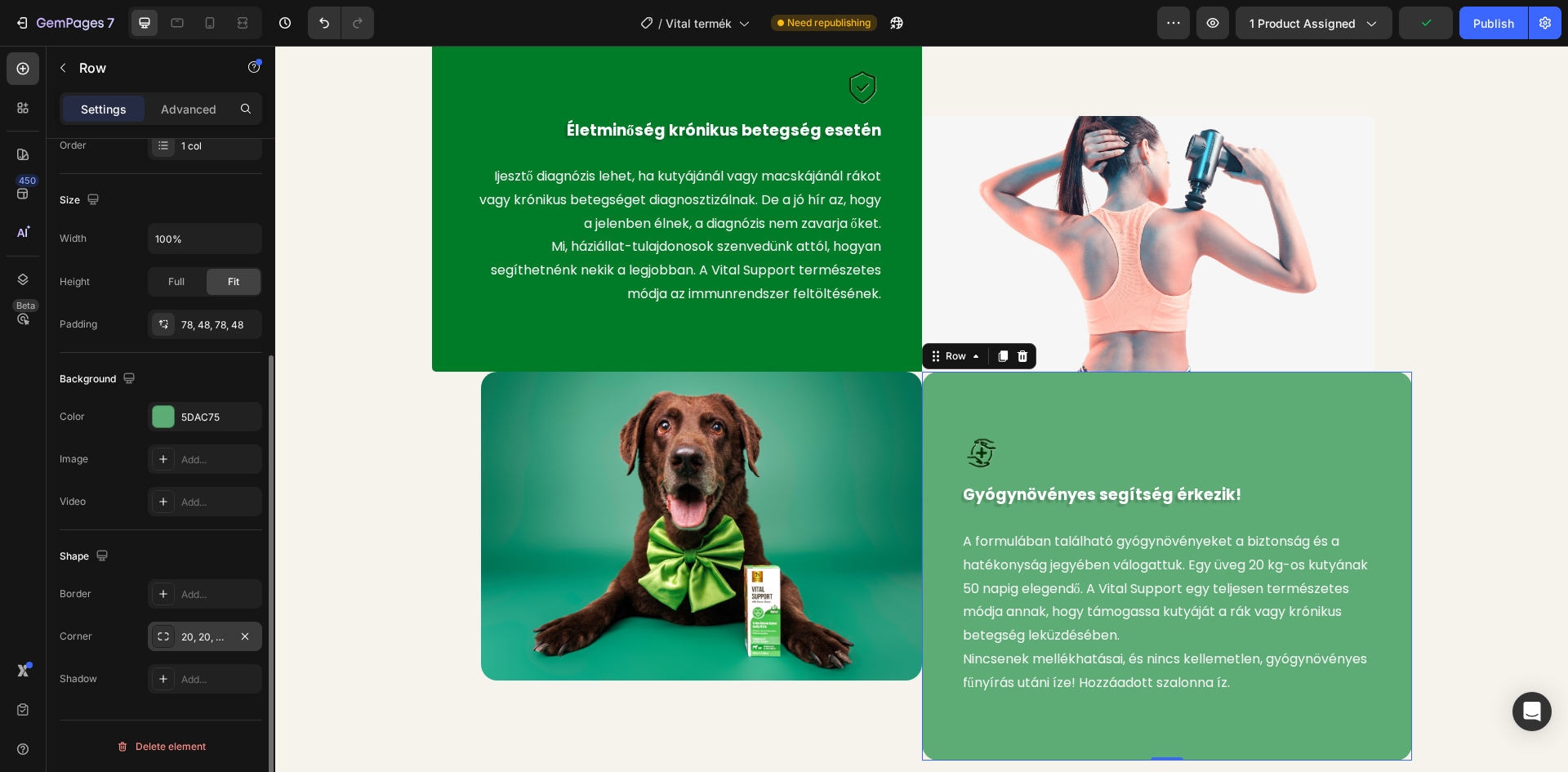
click at [156, 634] on icon at bounding box center [162, 635] width 13 height 13
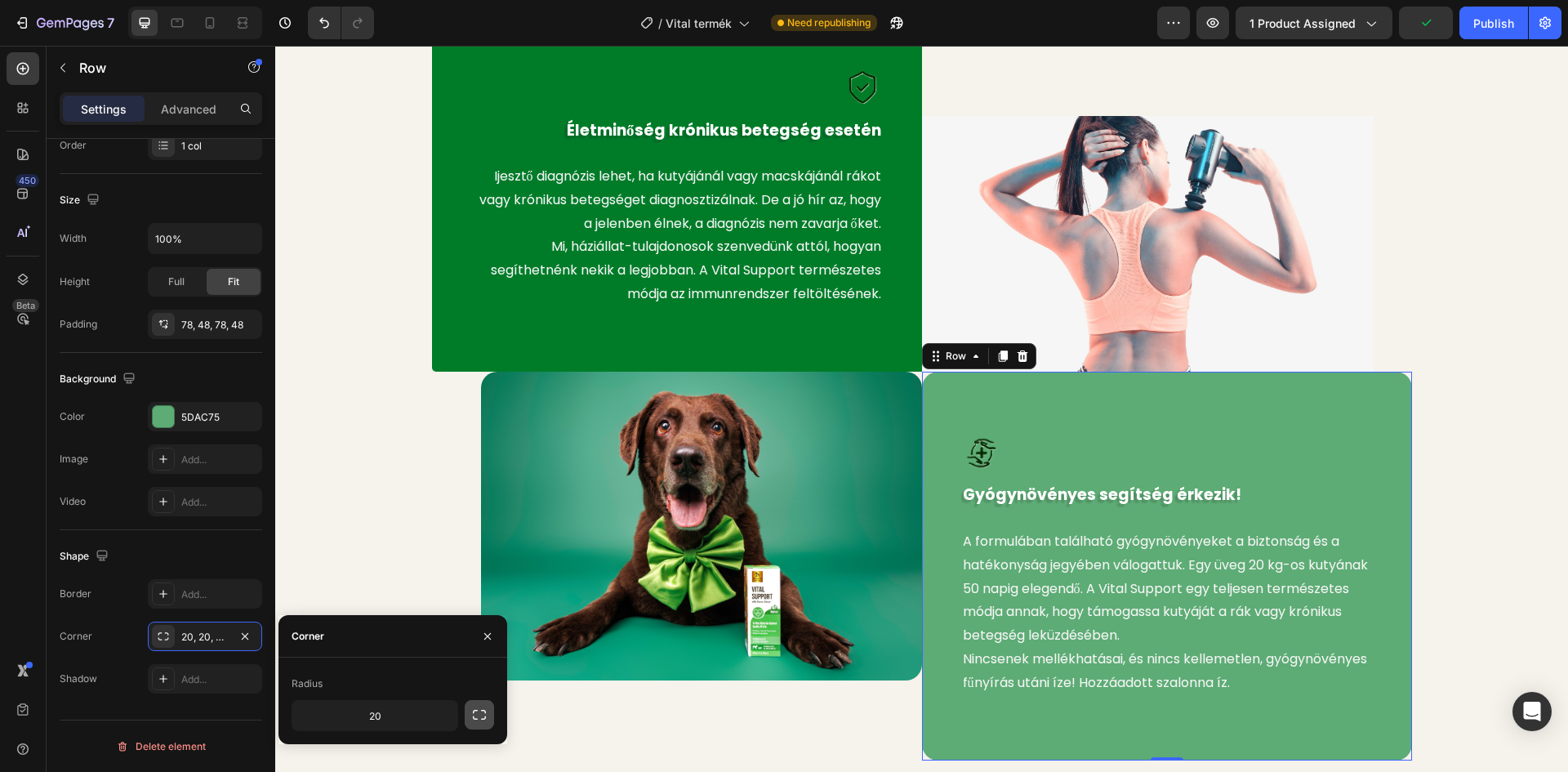
click at [479, 709] on icon "button" at bounding box center [479, 714] width 17 height 17
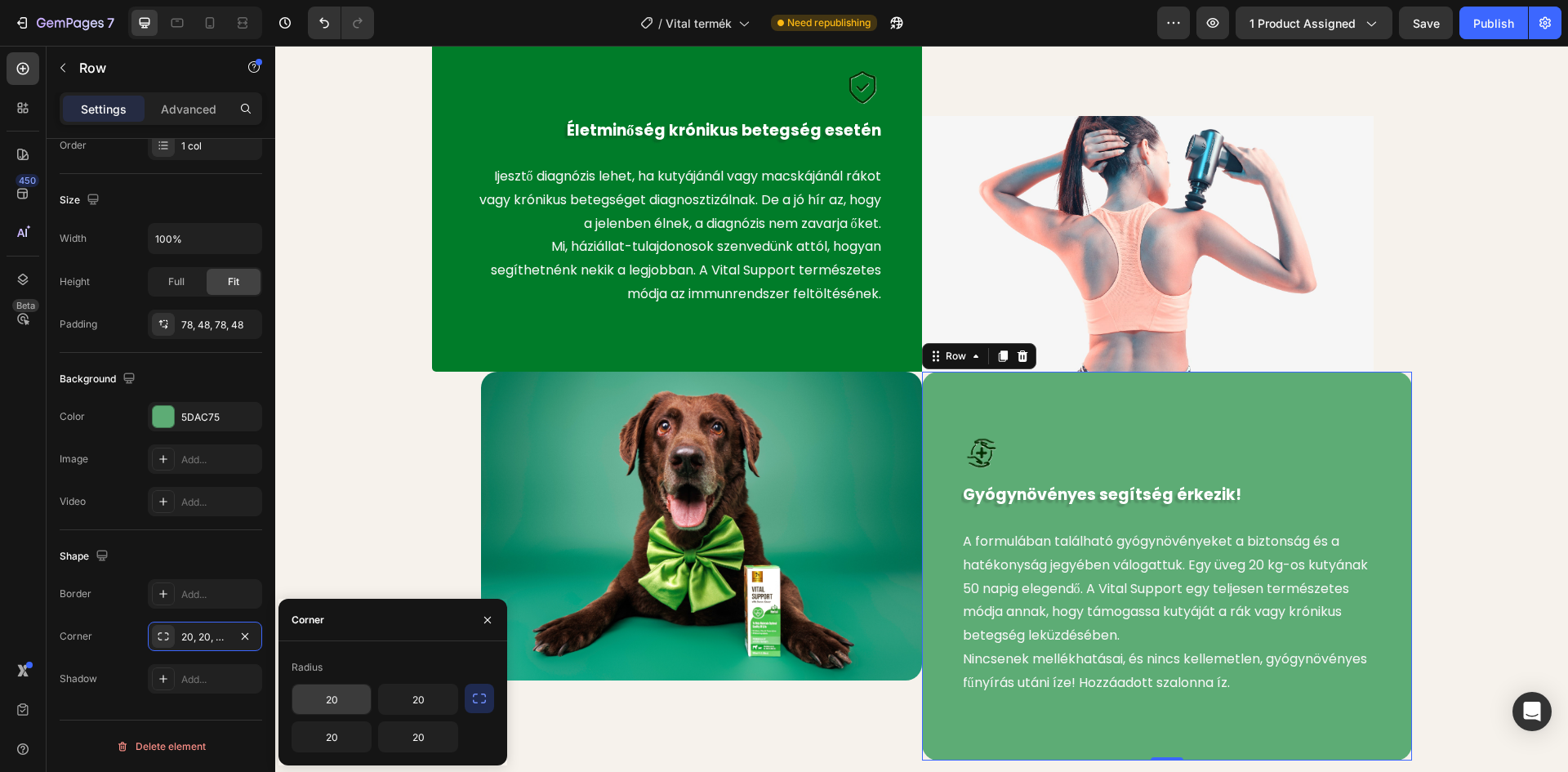
click at [335, 699] on input "20" at bounding box center [332, 699] width 79 height 30
type input "0"
click at [428, 703] on input "20" at bounding box center [418, 699] width 79 height 30
type input "5"
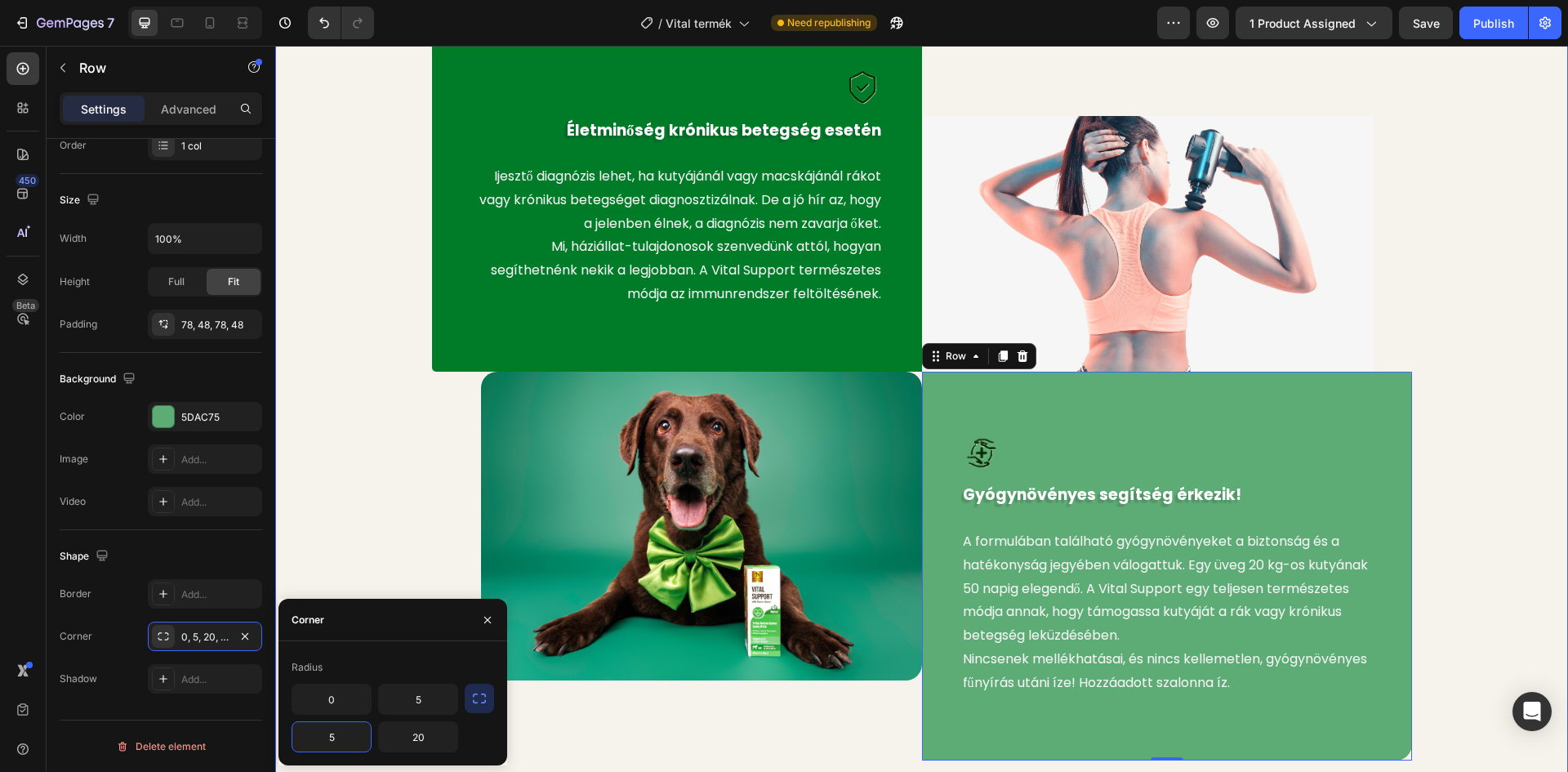
click at [354, 500] on div "Image Életminőség krónikus betegség esetén Text block Ijesztő diagnózis lehet, …" at bounding box center [922, 383] width 1269 height 755
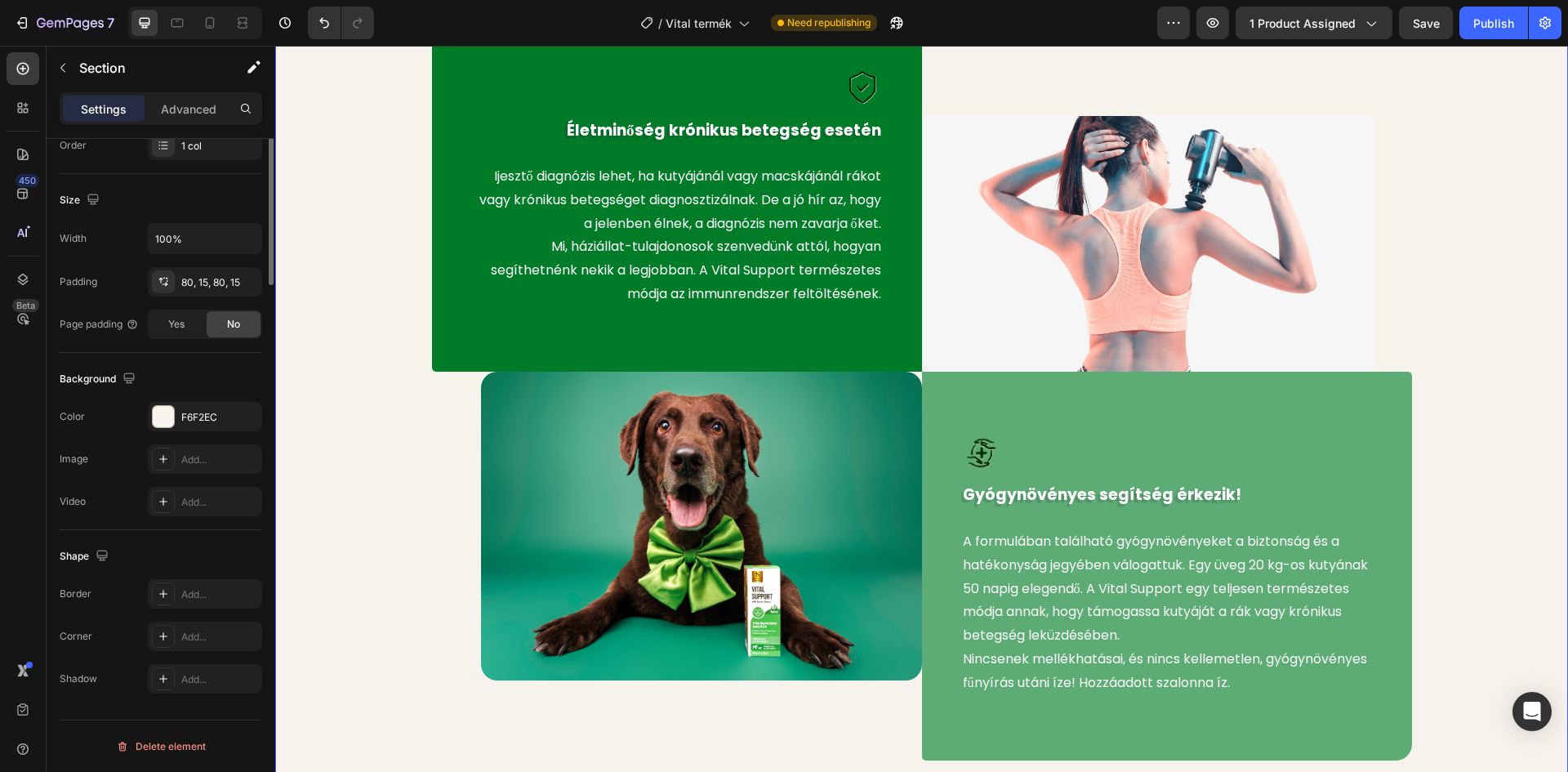
scroll to position [0, 0]
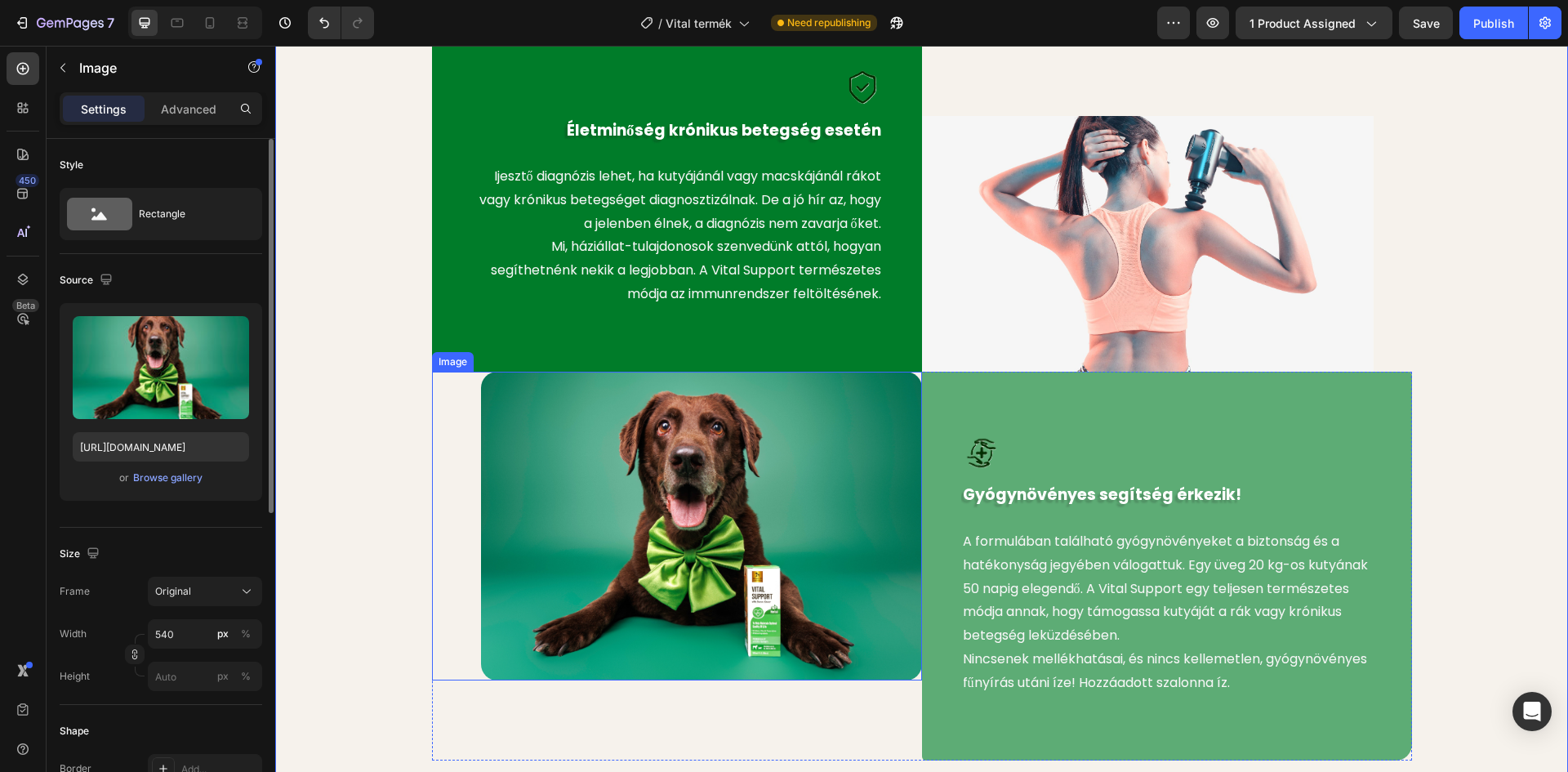
click at [581, 415] on img at bounding box center [701, 526] width 441 height 309
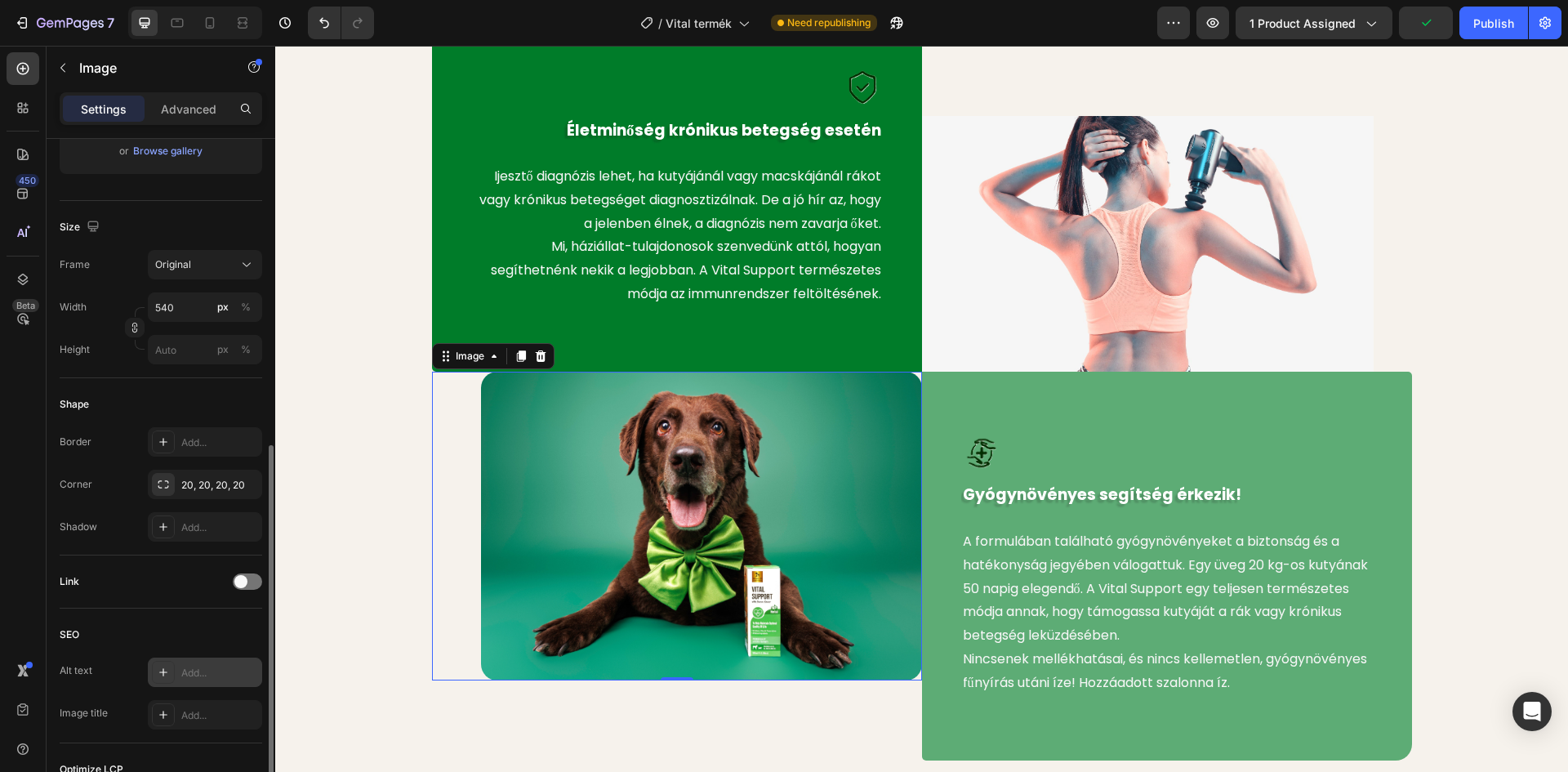
scroll to position [408, 0]
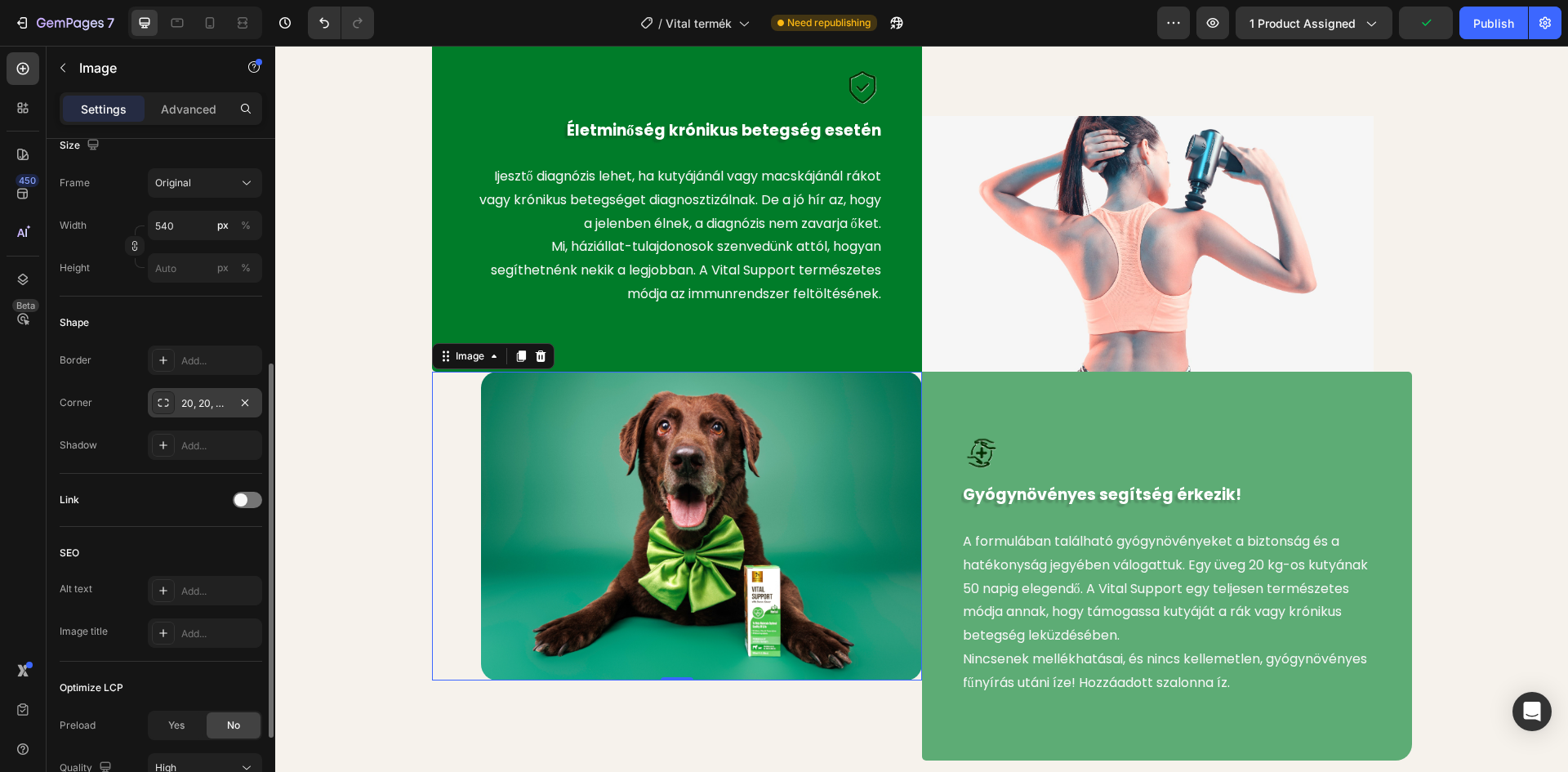
click at [162, 402] on icon at bounding box center [162, 402] width 13 height 13
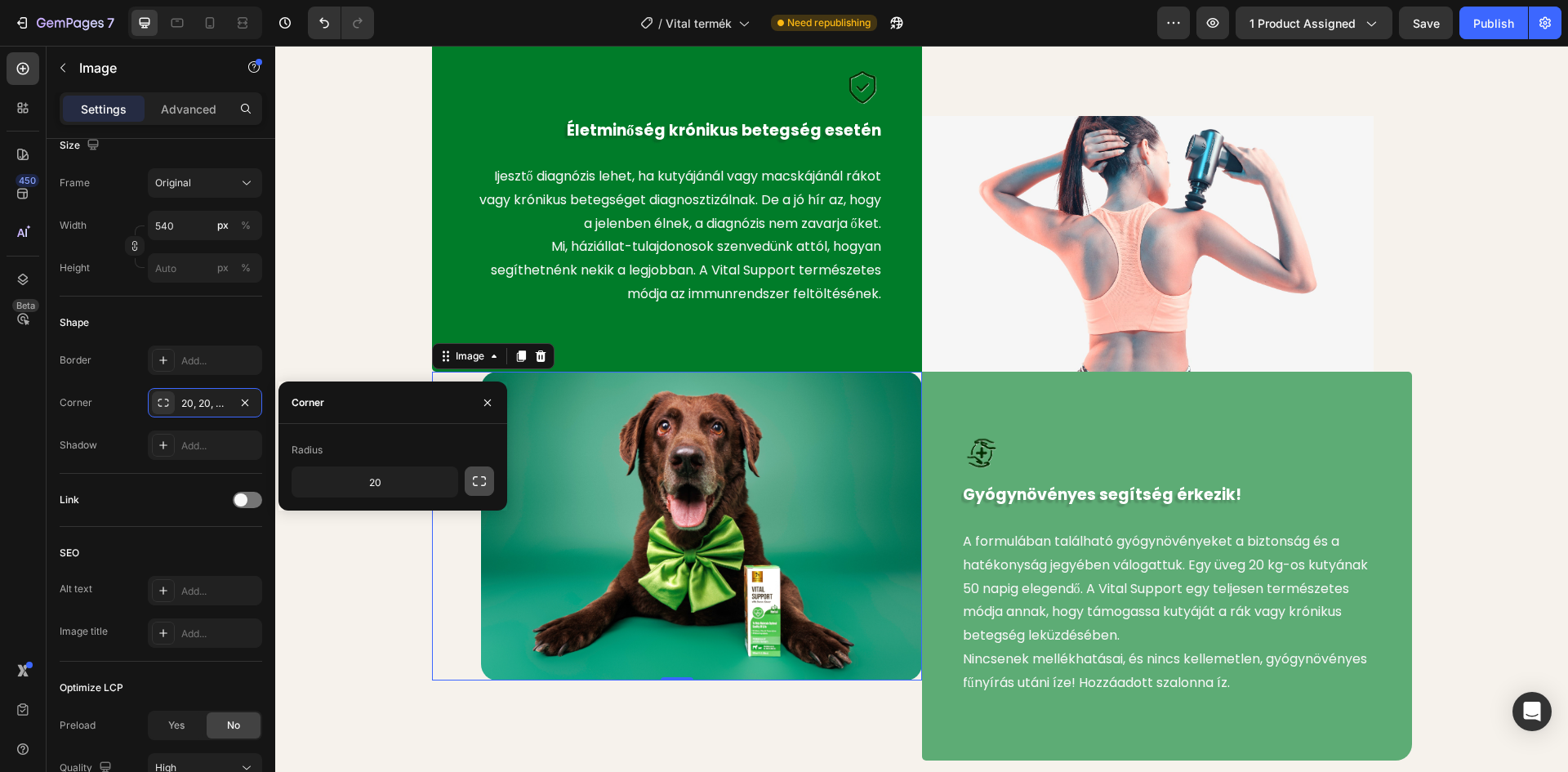
click at [477, 480] on icon "button" at bounding box center [479, 481] width 17 height 17
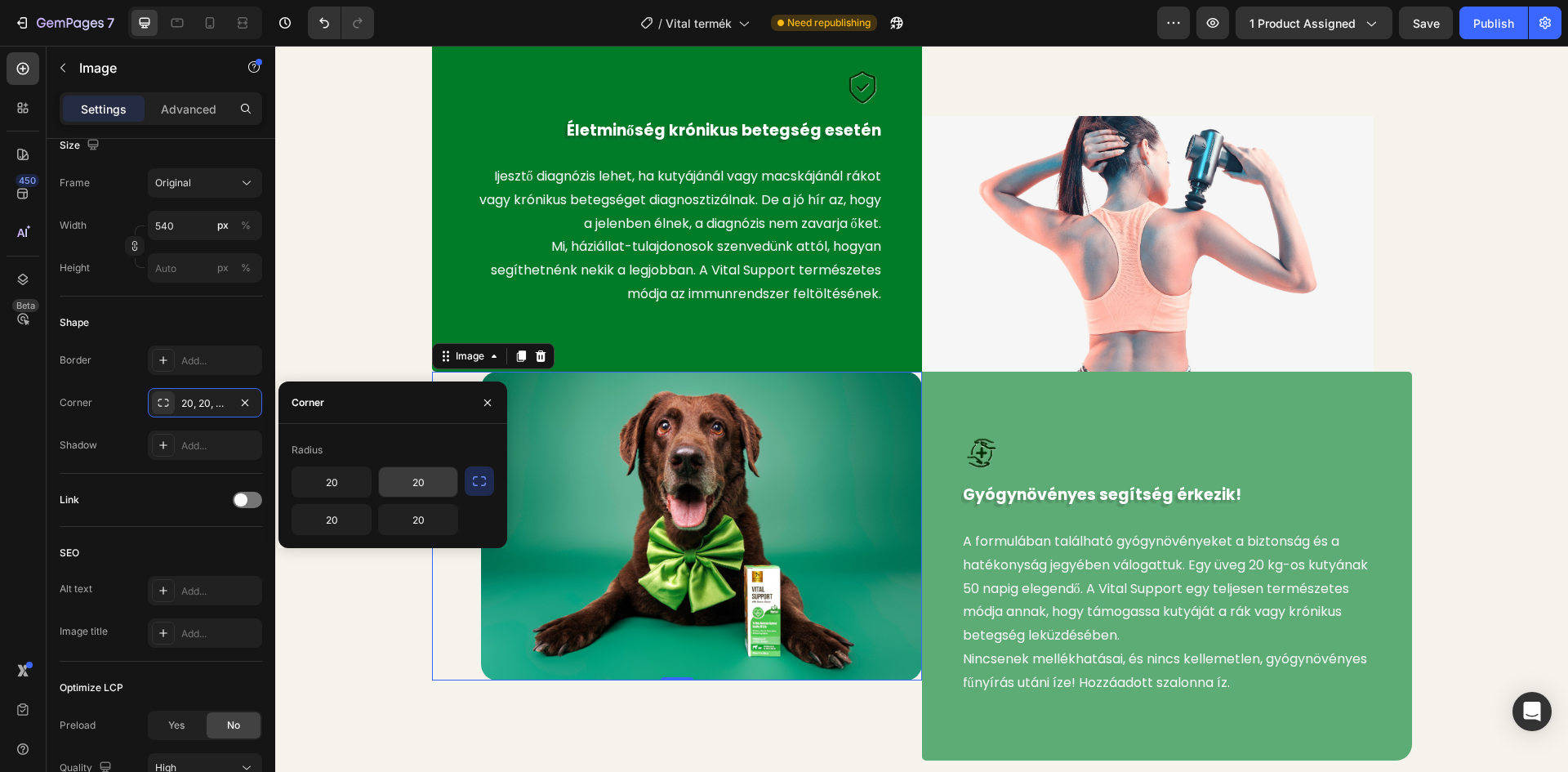
click at [425, 481] on input "20" at bounding box center [418, 482] width 79 height 30
type input "0"
click at [335, 479] on input "20" at bounding box center [332, 482] width 79 height 30
type input "5"
click at [420, 517] on input "20" at bounding box center [418, 519] width 79 height 30
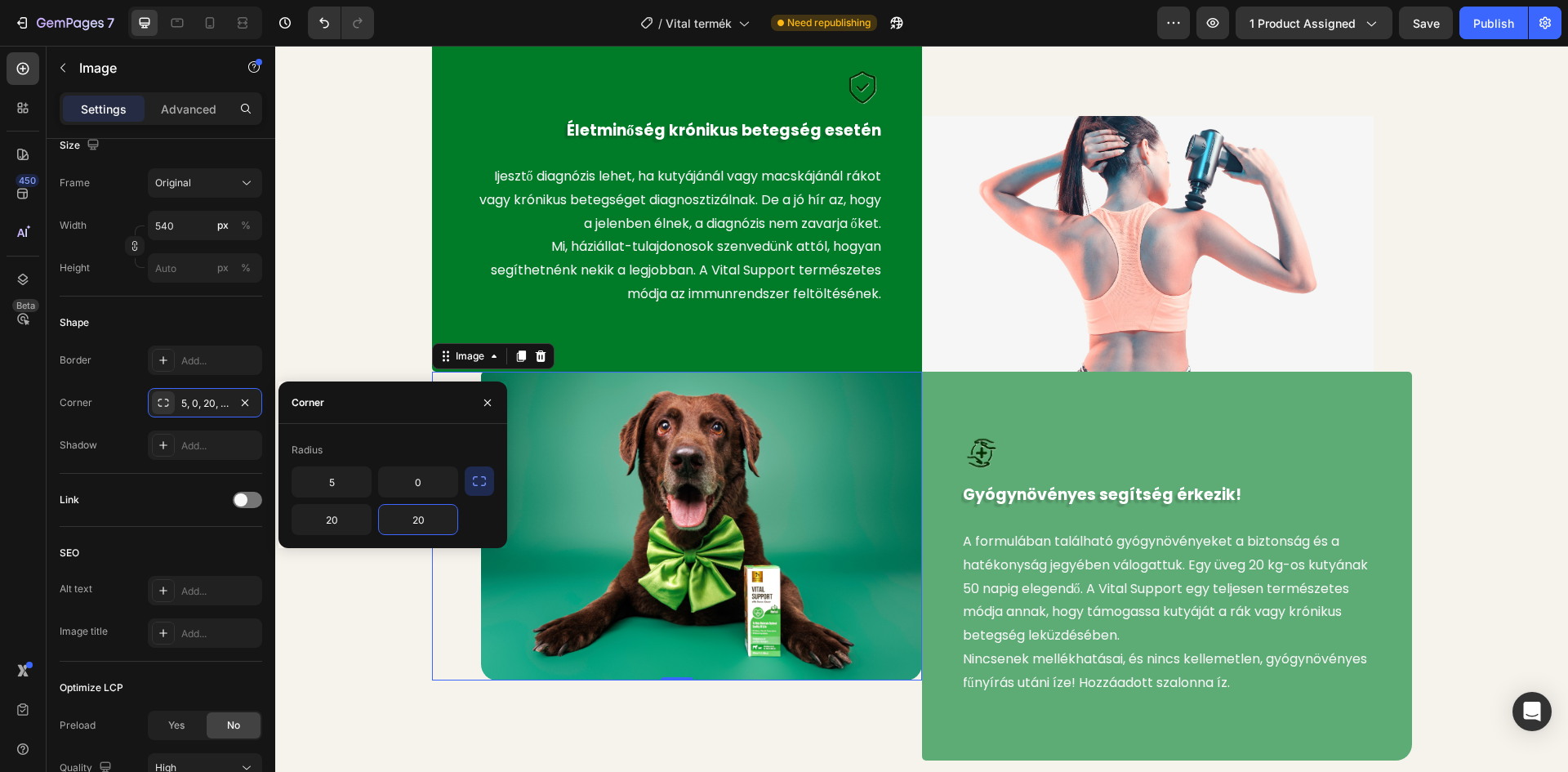
type input "5"
click at [351, 322] on div "Image Életminőség krónikus betegség esetén Text block Ijesztő diagnózis lehet, …" at bounding box center [922, 383] width 1269 height 755
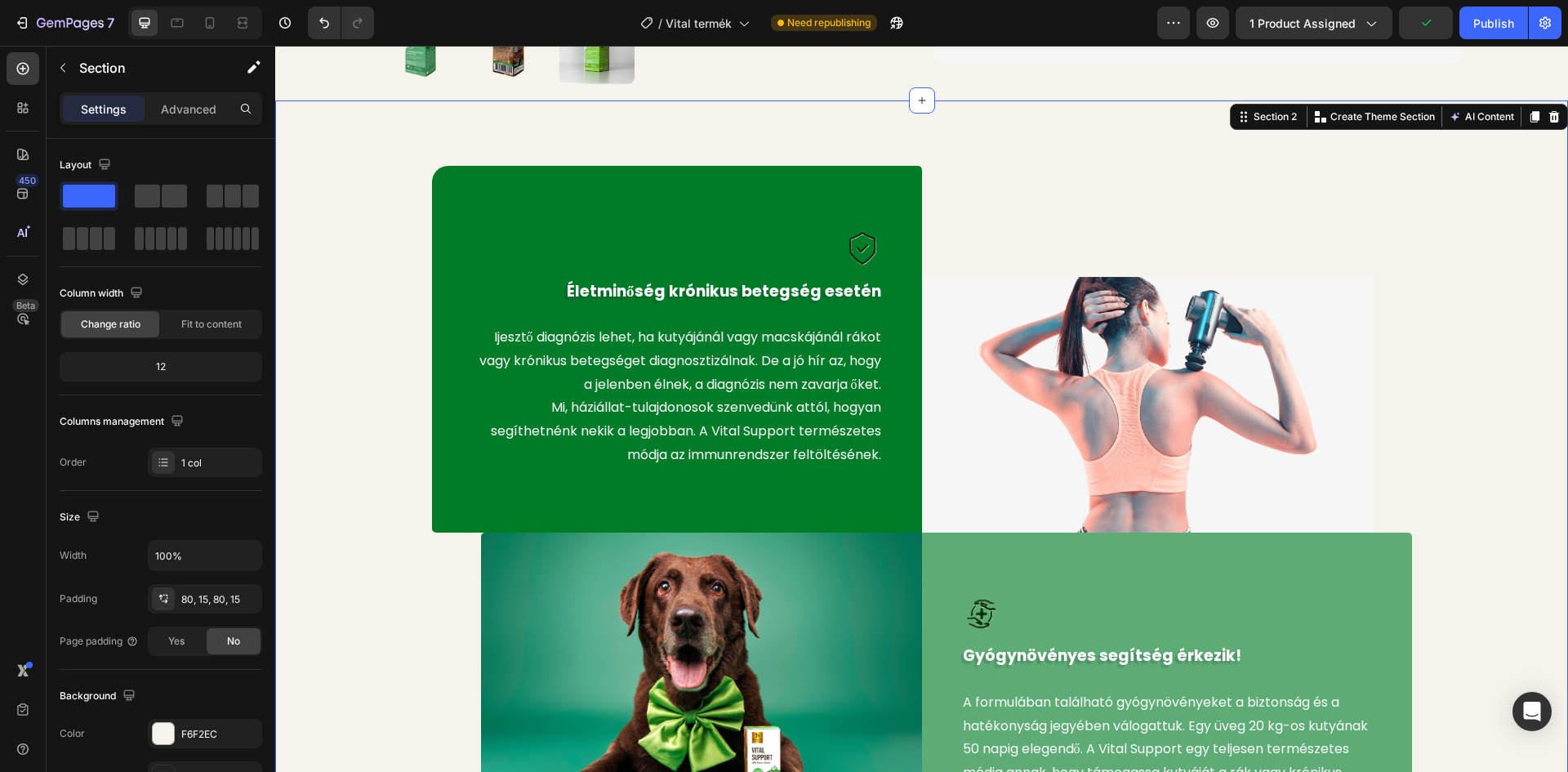
scroll to position [1273, 0]
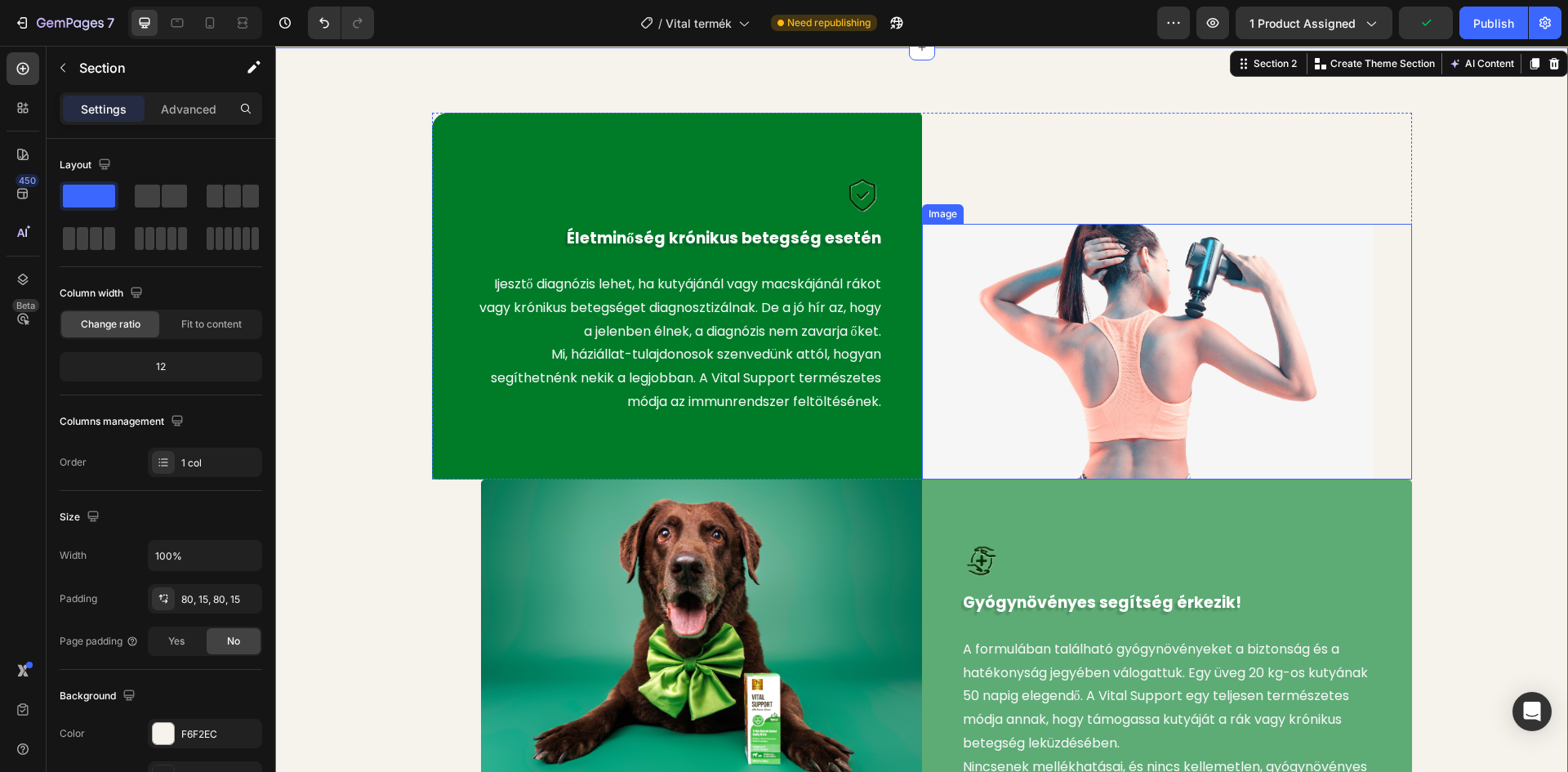
click at [1184, 329] on img at bounding box center [1147, 352] width 452 height 256
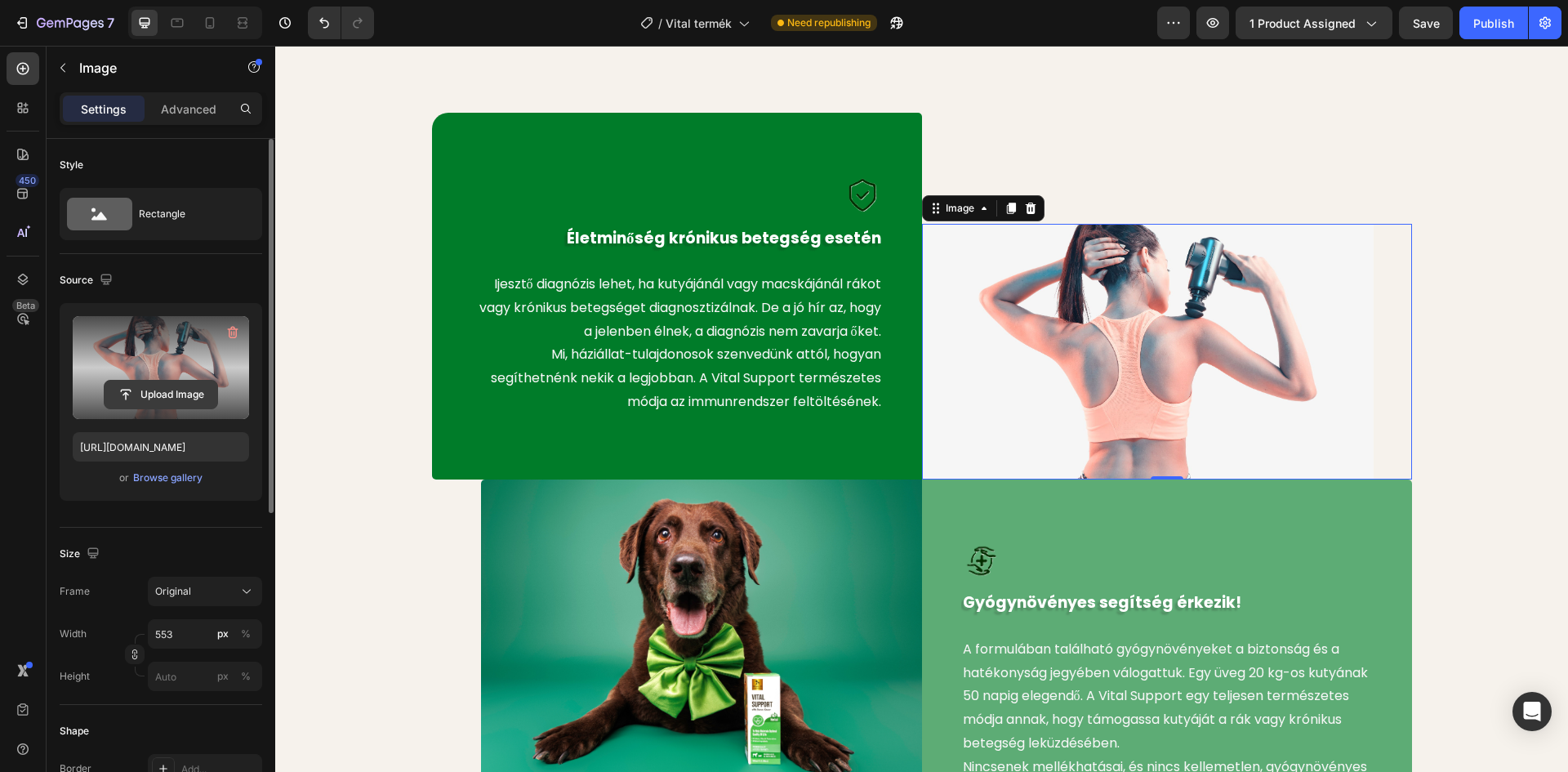
click at [173, 386] on input "file" at bounding box center [160, 394] width 113 height 28
click at [163, 384] on input "file" at bounding box center [160, 394] width 113 height 28
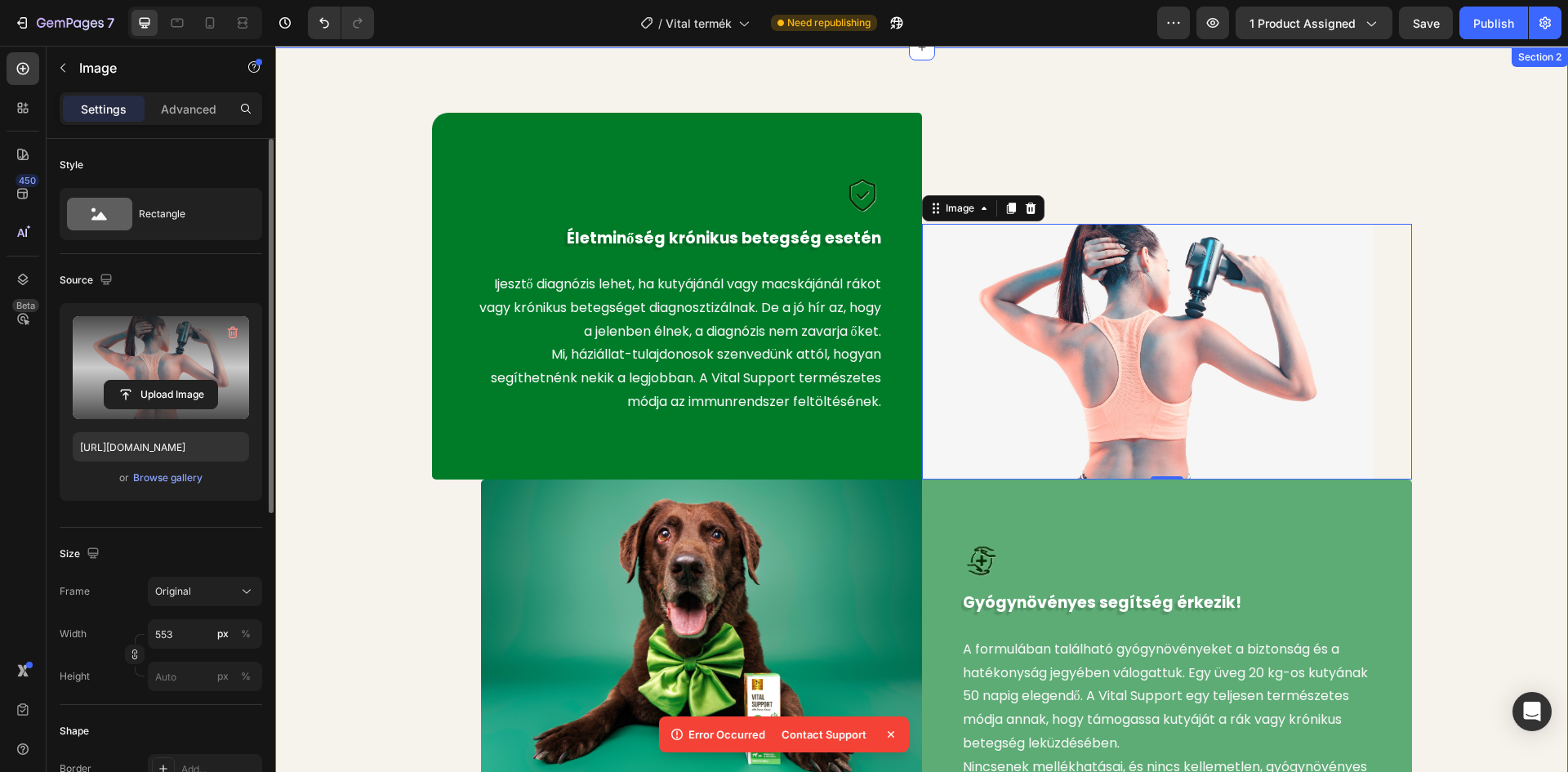
click at [1466, 296] on div "Image Életminőség krónikus betegség esetén Text block Ijesztő diagnózis lehet, …" at bounding box center [922, 491] width 1269 height 755
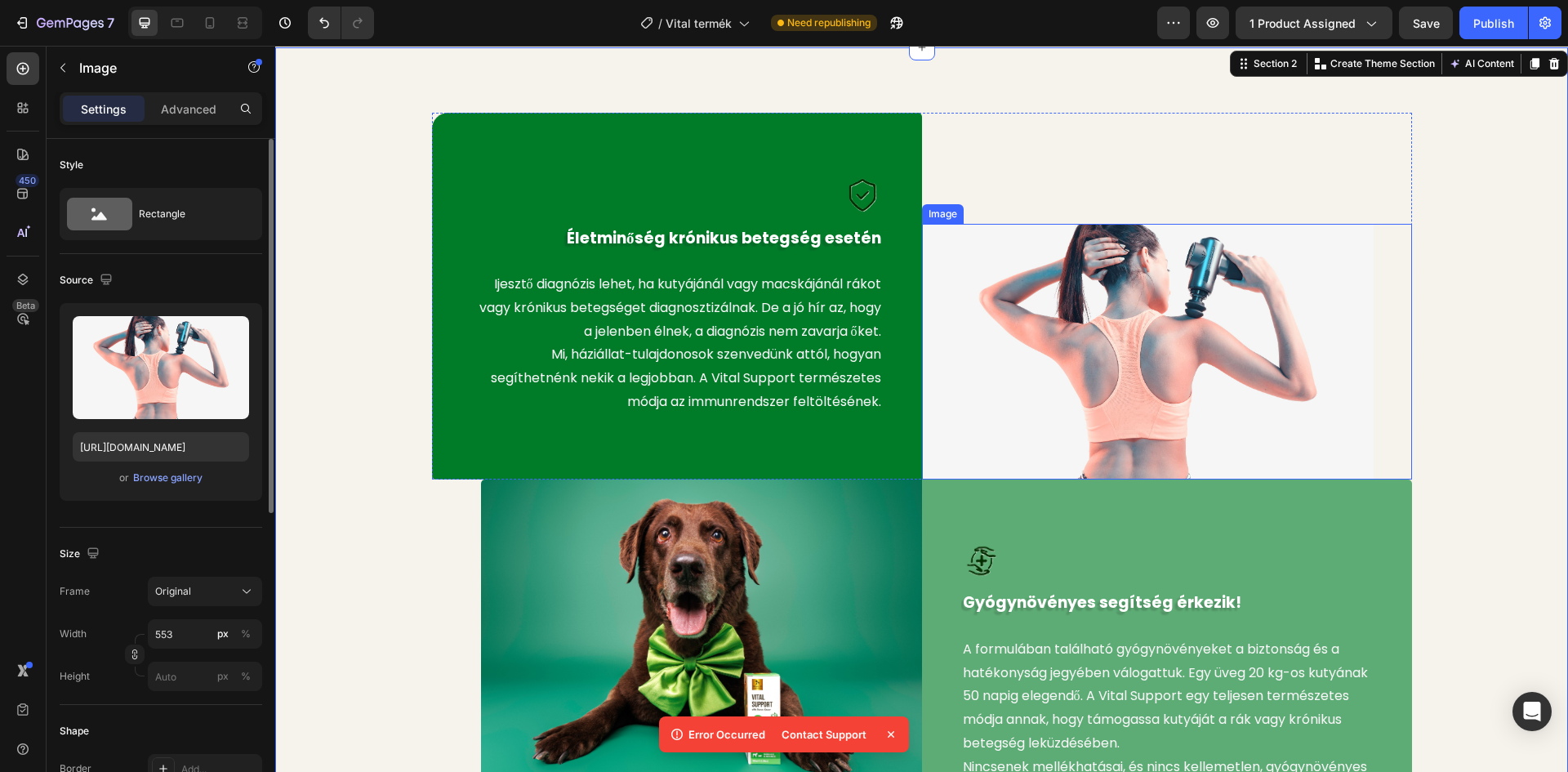
click at [1236, 264] on img at bounding box center [1147, 352] width 452 height 256
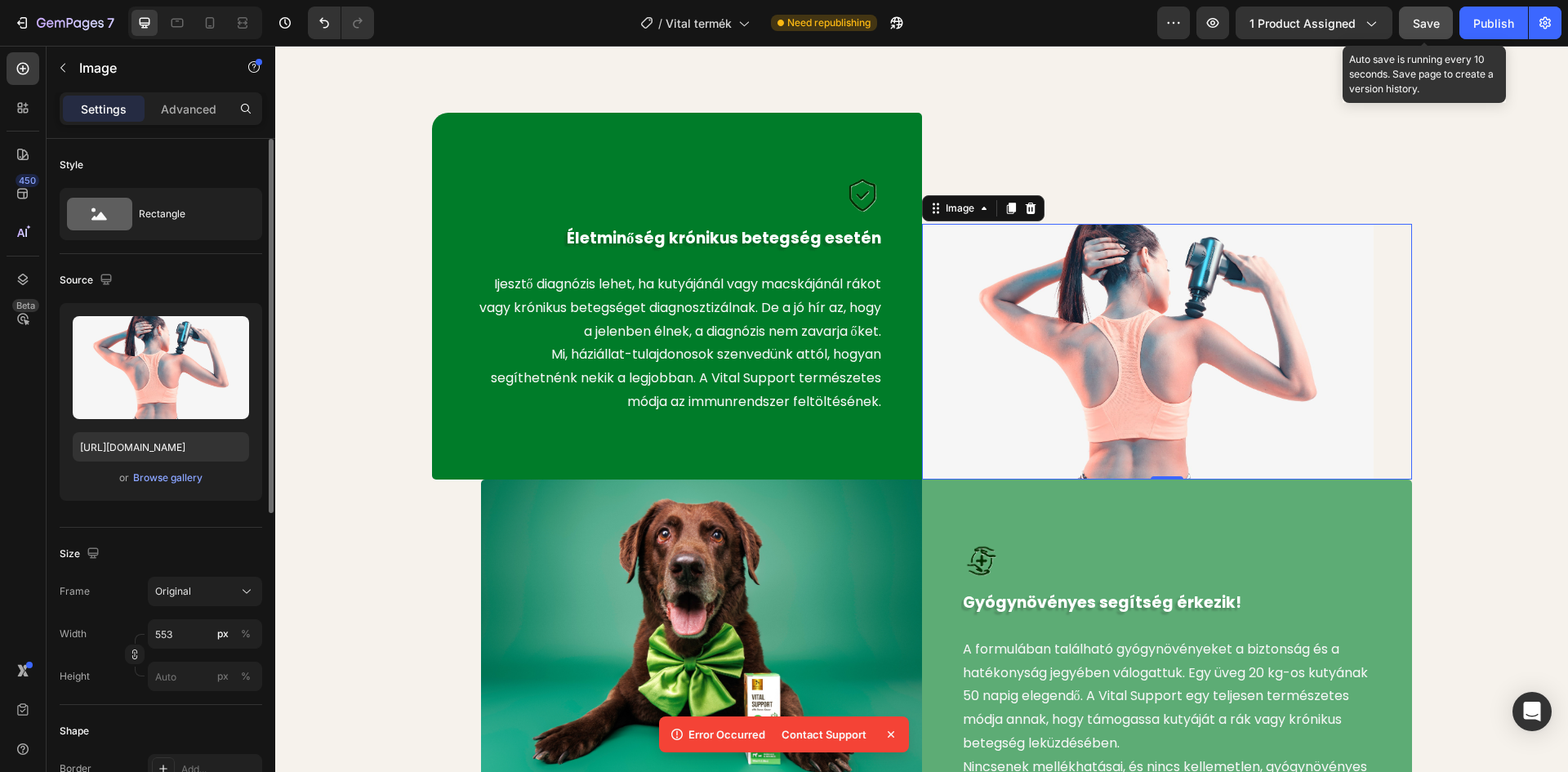
click at [1425, 22] on span "Save" at bounding box center [1426, 24] width 27 height 14
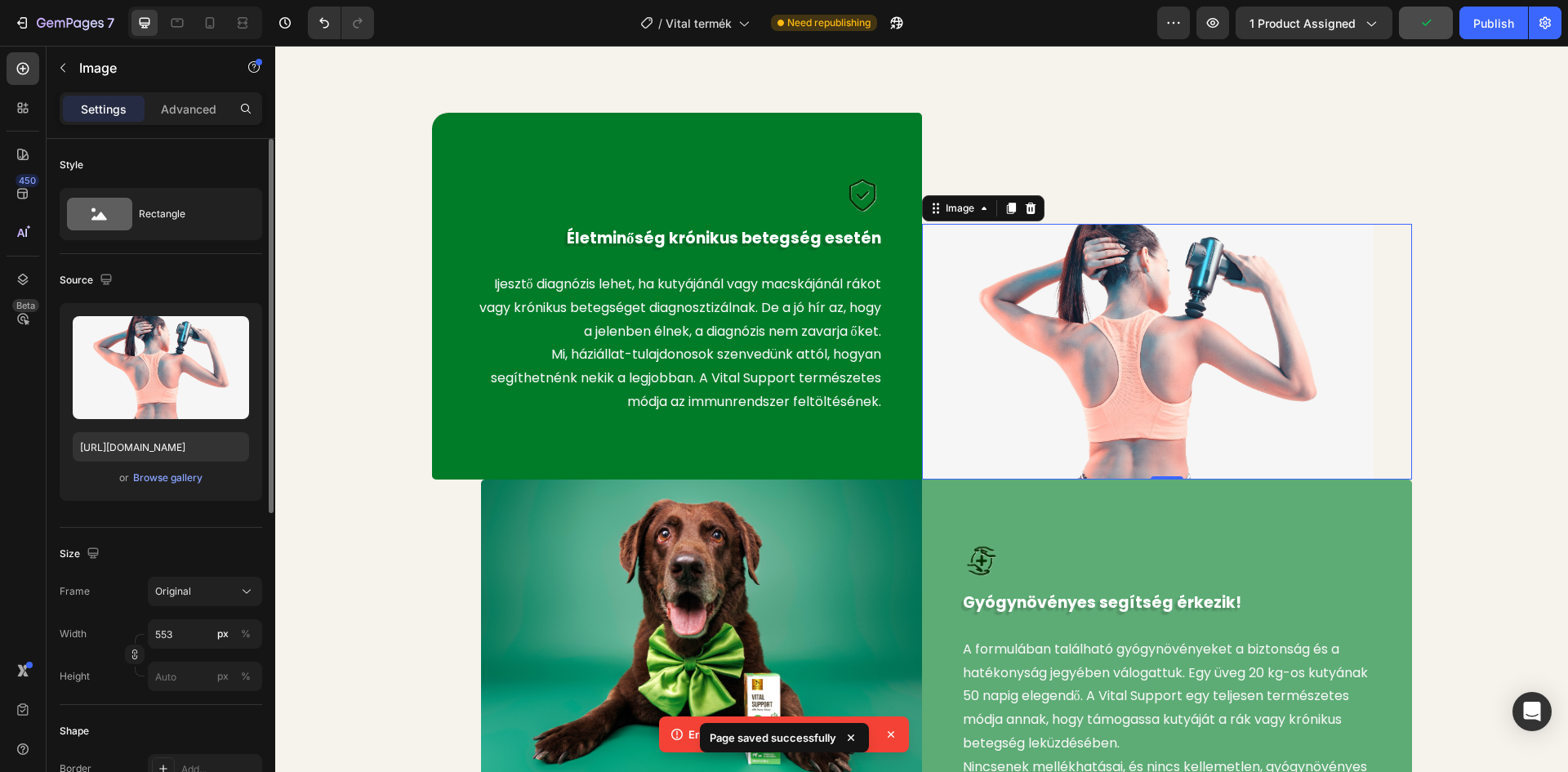
click at [1146, 344] on img at bounding box center [1147, 352] width 452 height 256
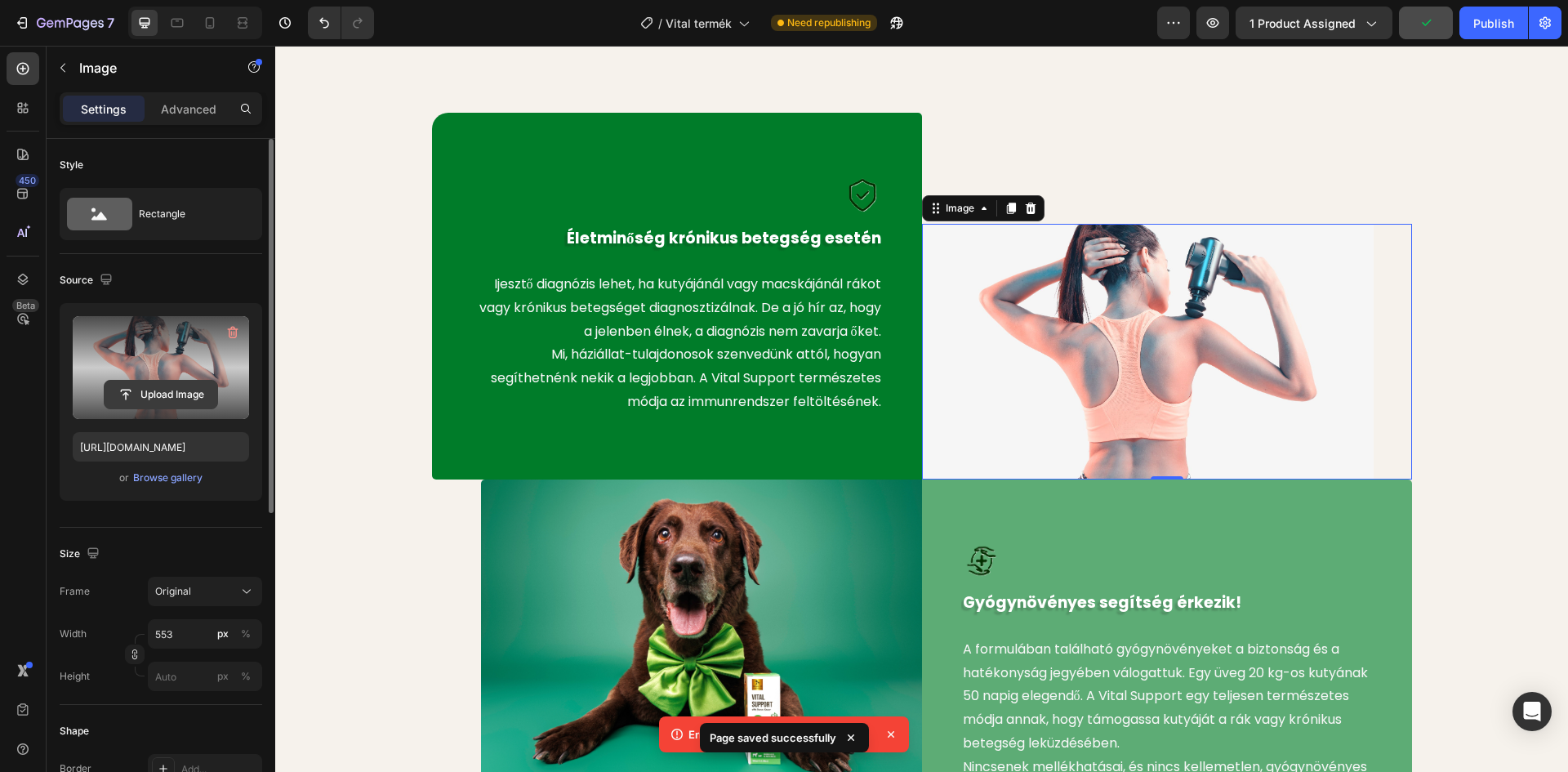
click at [167, 389] on input "file" at bounding box center [160, 394] width 113 height 28
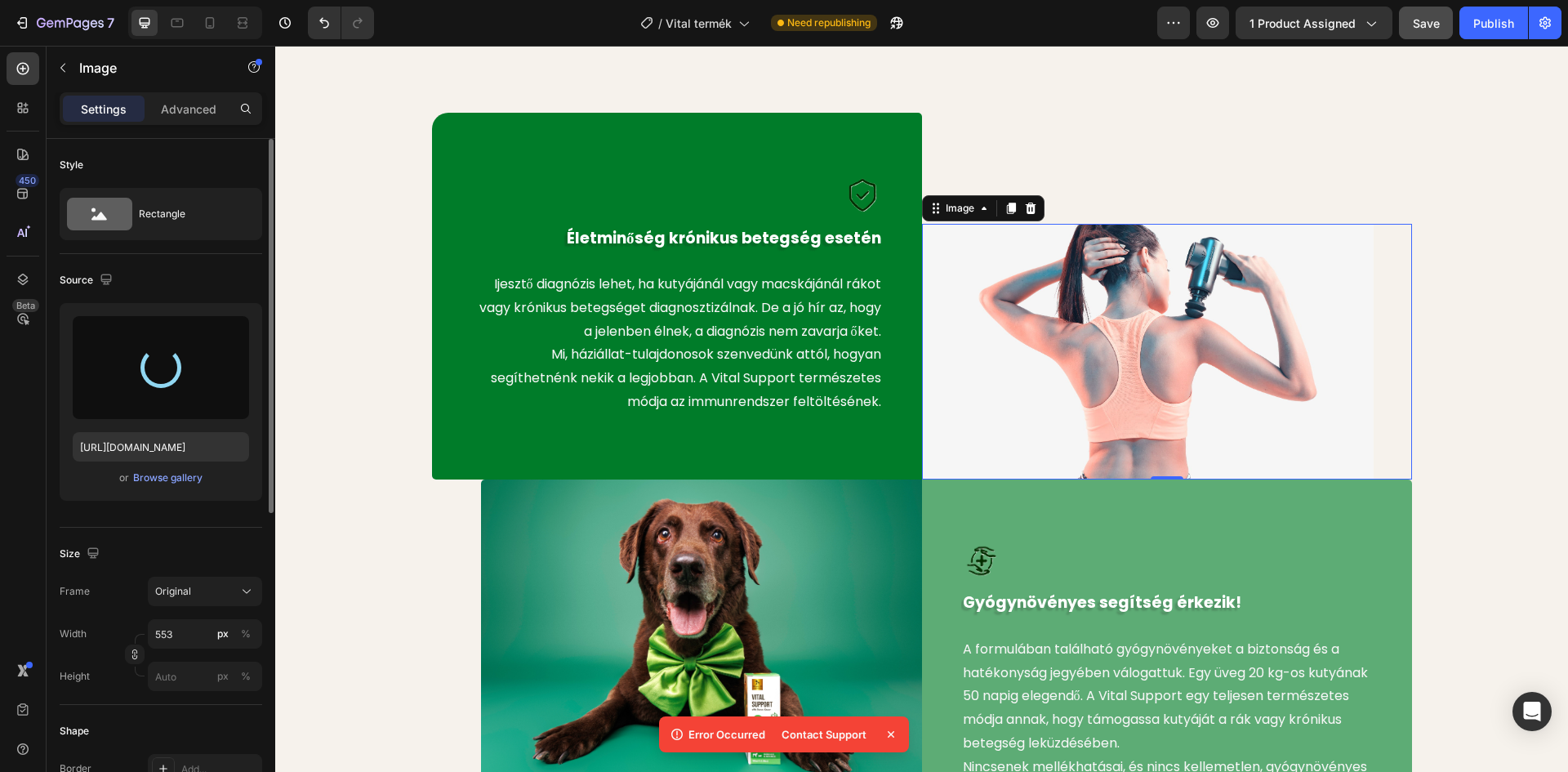
type input "[URL][DOMAIN_NAME]"
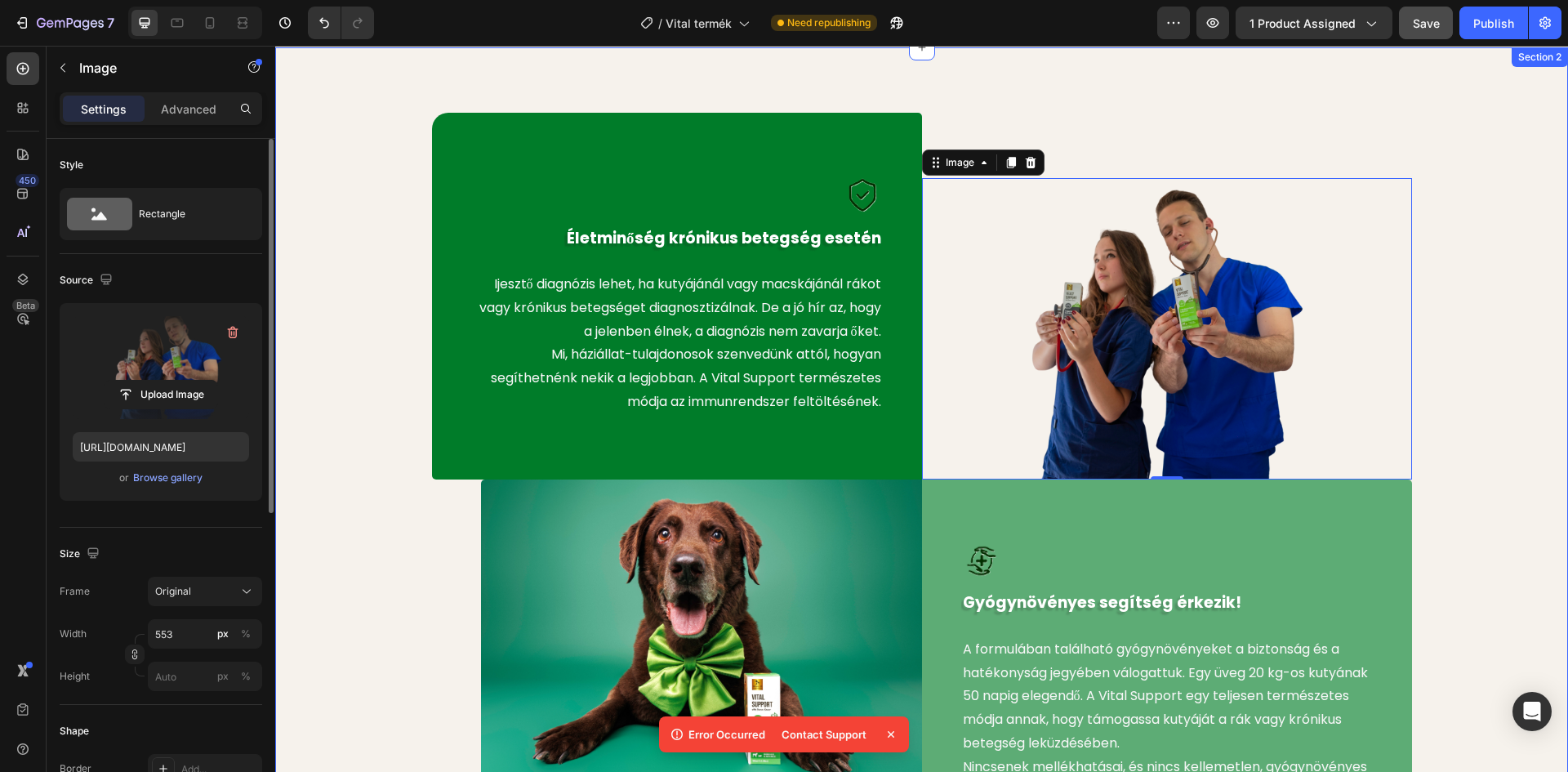
click at [1505, 292] on div "Image Életminőség krónikus betegség esetén Text block Ijesztő diagnózis lehet, …" at bounding box center [922, 491] width 1269 height 755
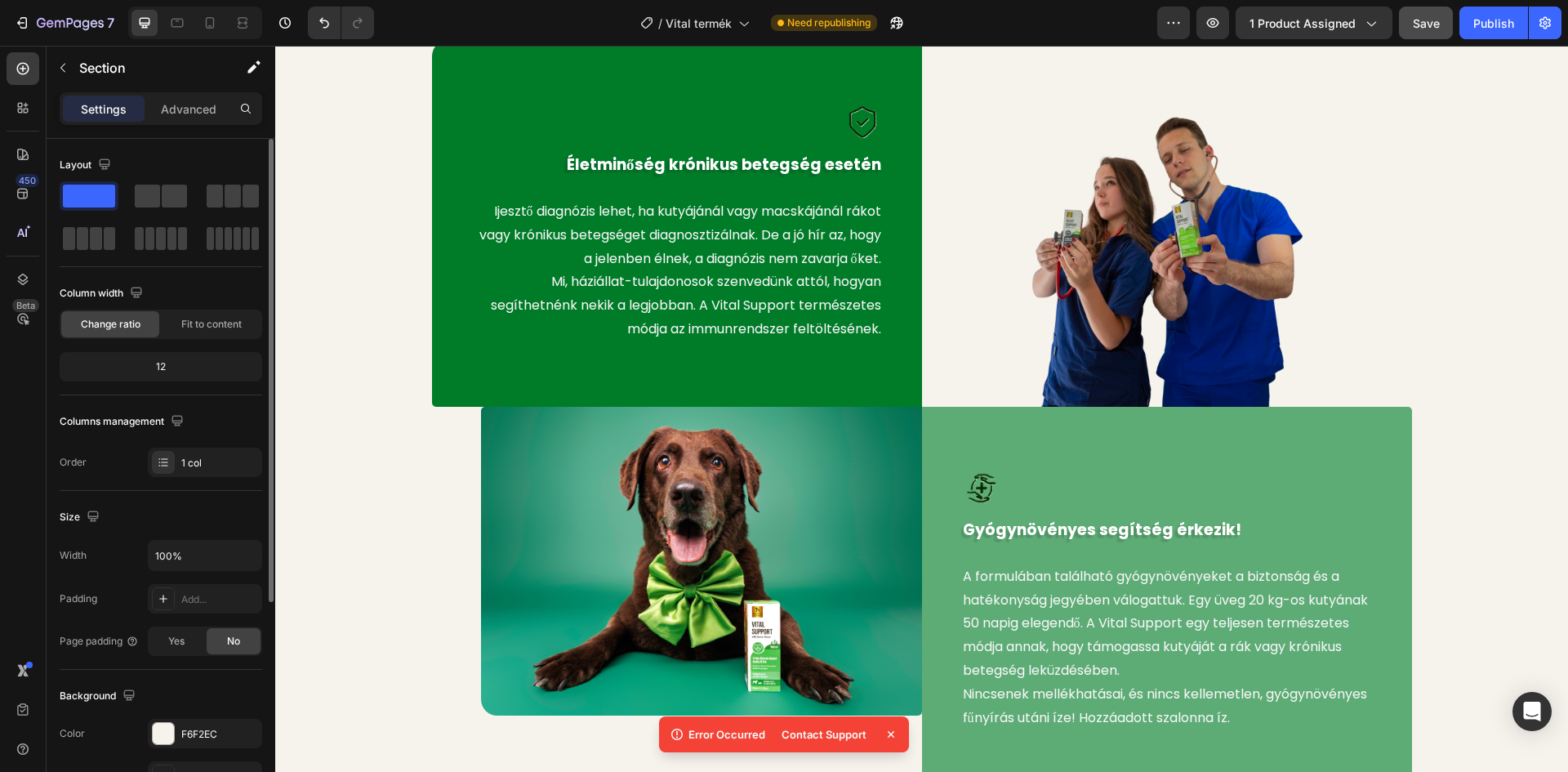
scroll to position [1354, 0]
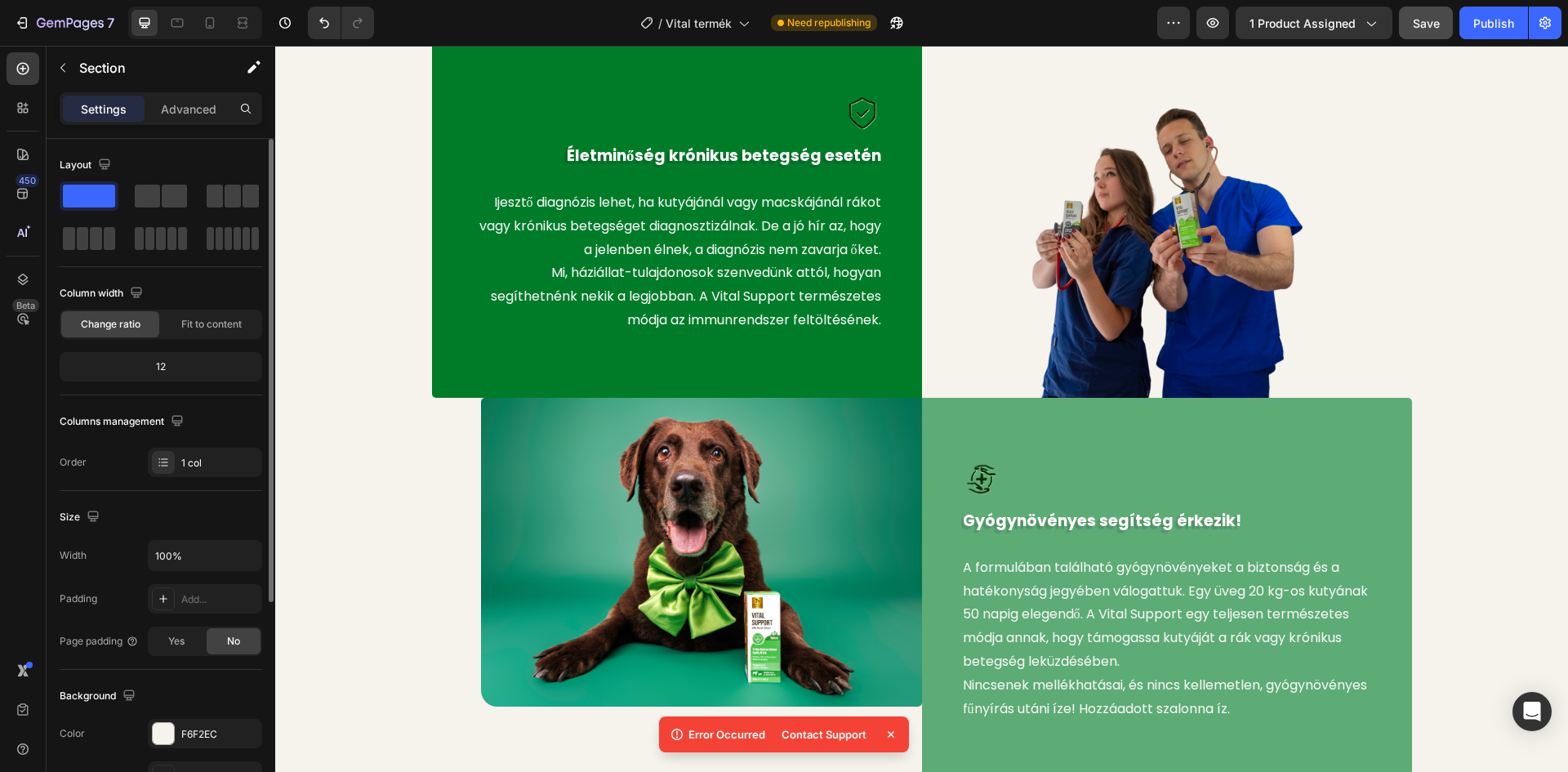
click at [890, 734] on icon at bounding box center [891, 734] width 7 height 7
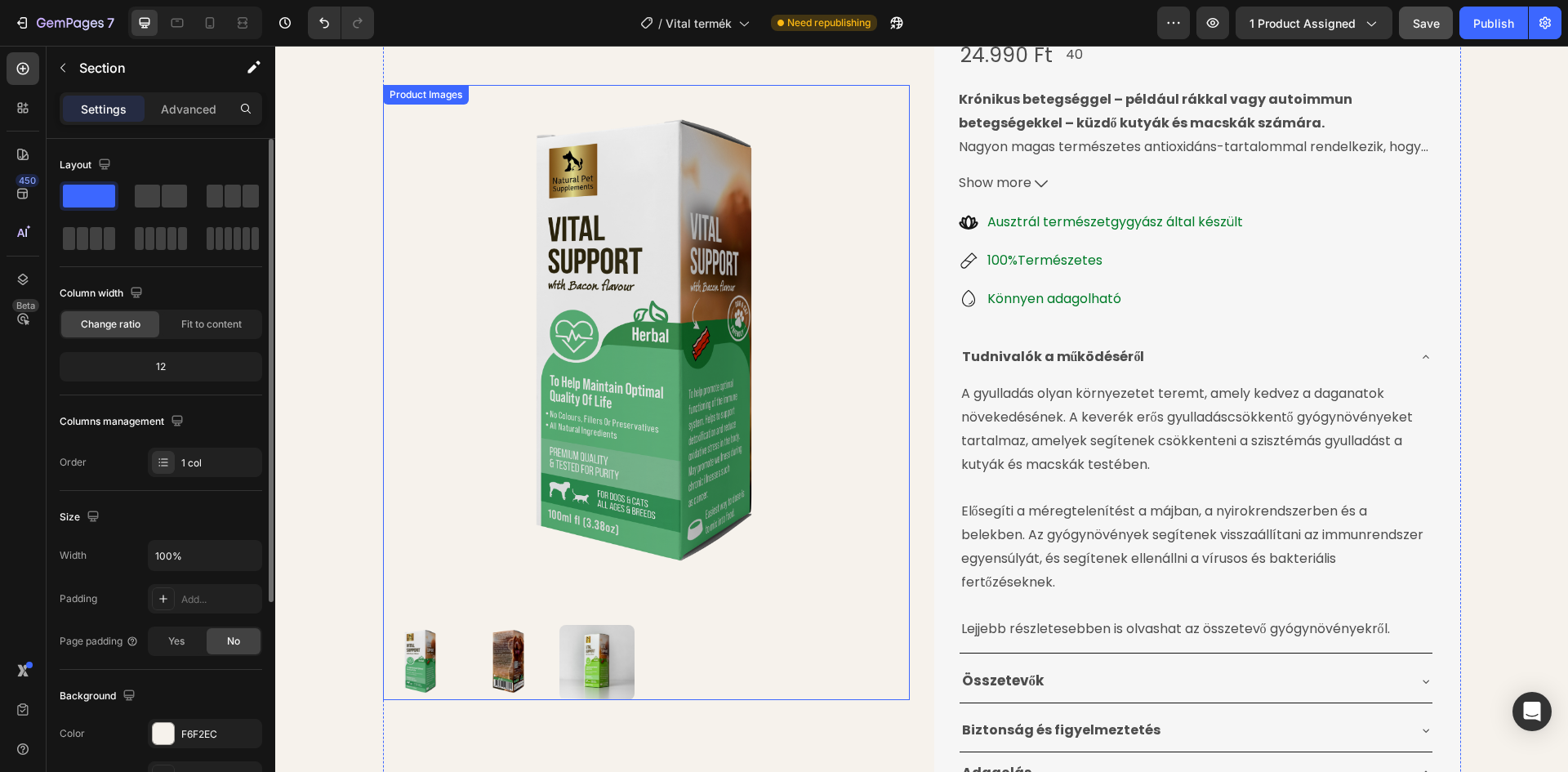
scroll to position [163, 0]
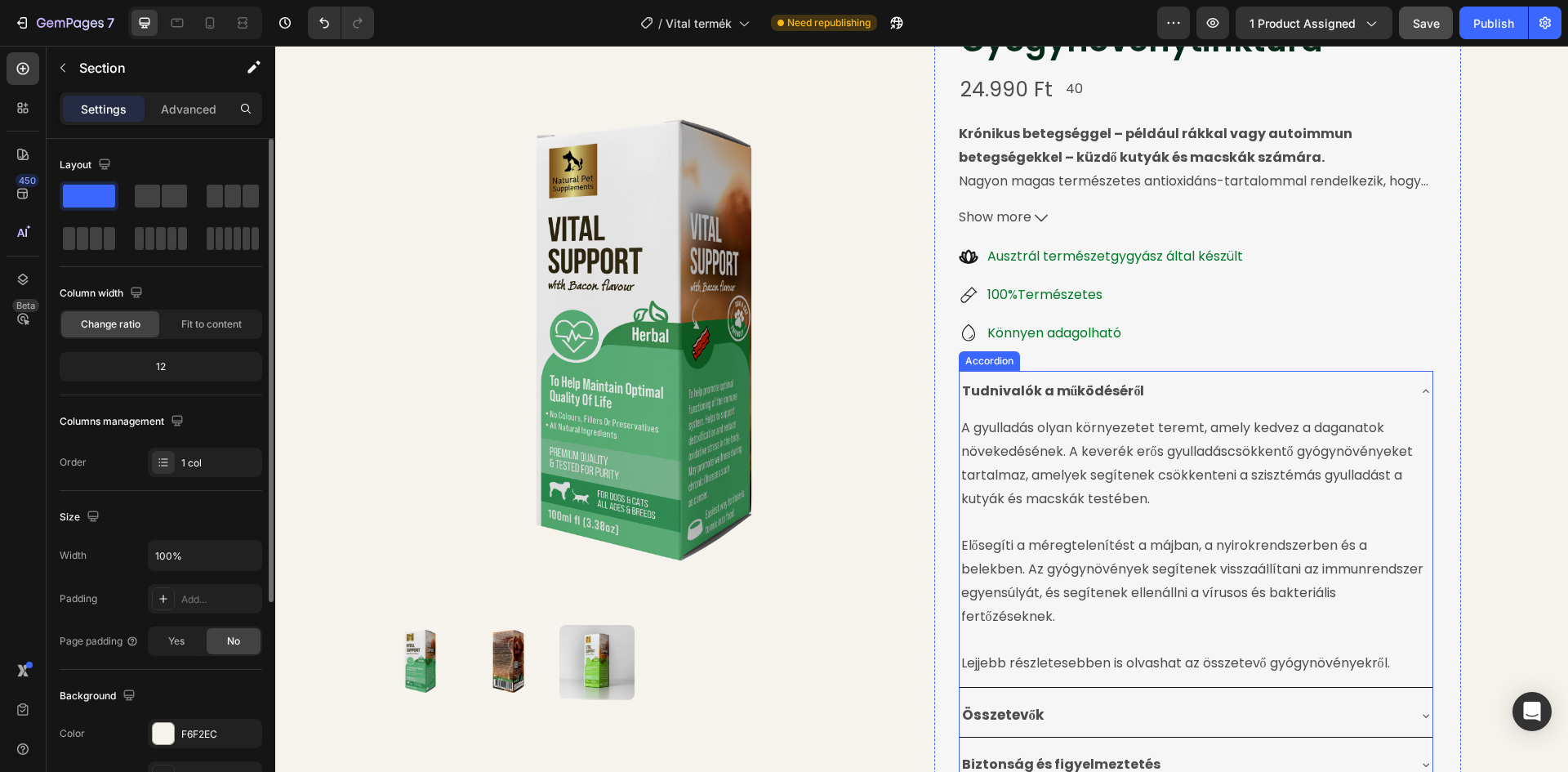
click at [1064, 387] on strong "Tudnivalók a működéséről" at bounding box center [1054, 390] width 183 height 19
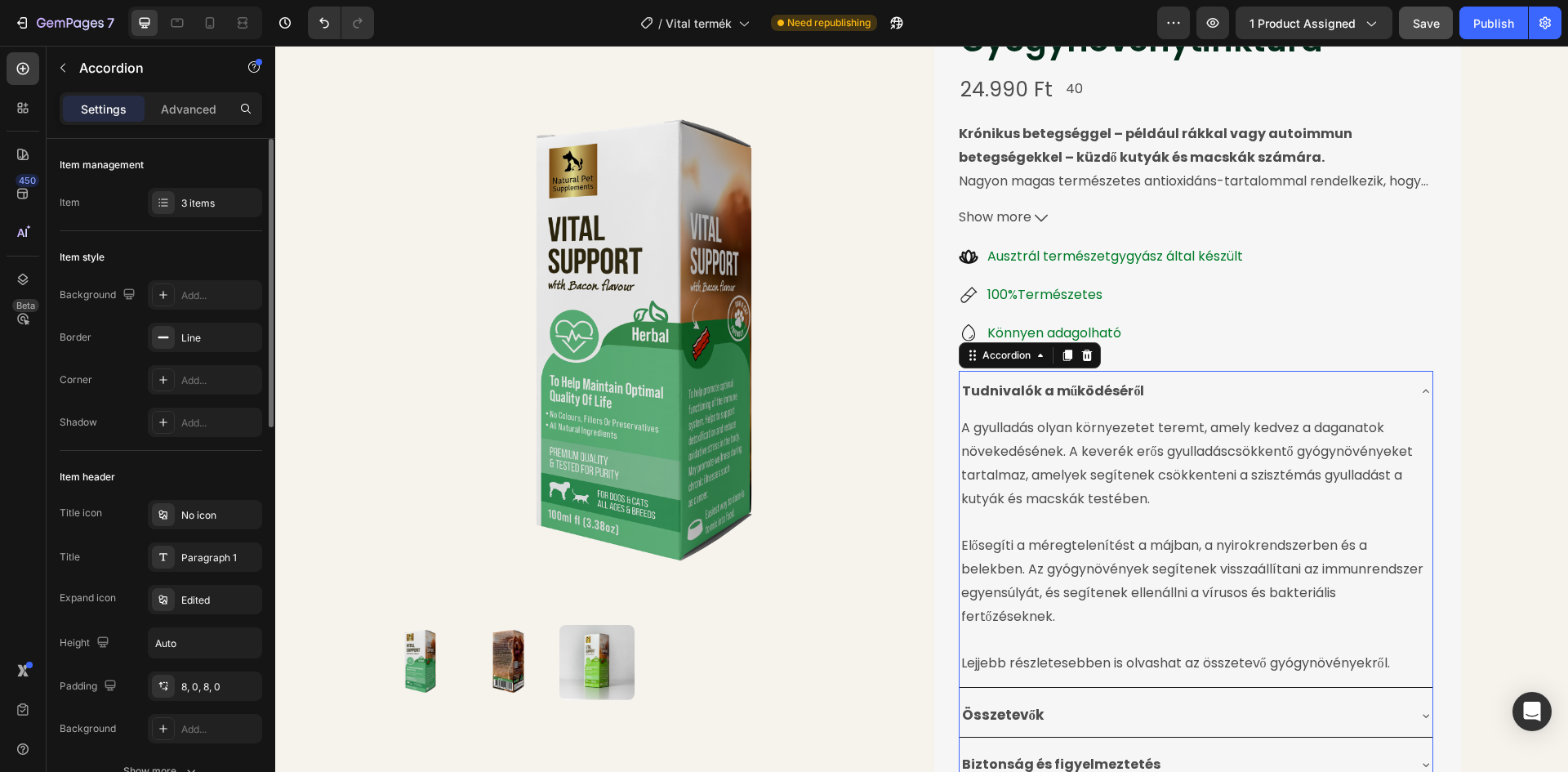
click at [1206, 386] on div "Tudnivalók a működéséről" at bounding box center [1183, 391] width 447 height 29
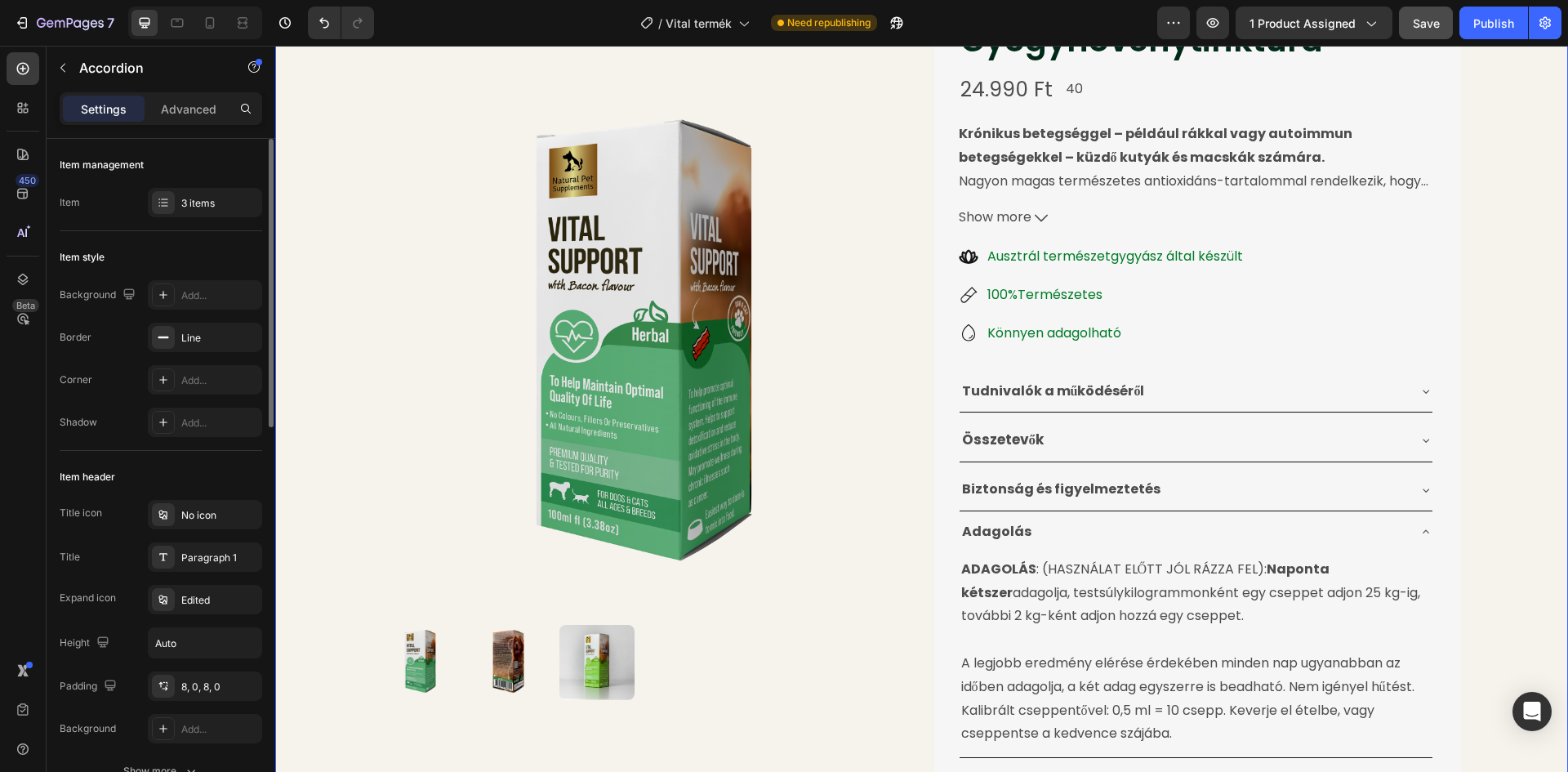
click at [1521, 374] on div "Product Images Életminőséget Javító Gyógynövénytinktúra Product Title 24.990 Ft…" at bounding box center [922, 398] width 1293 height 966
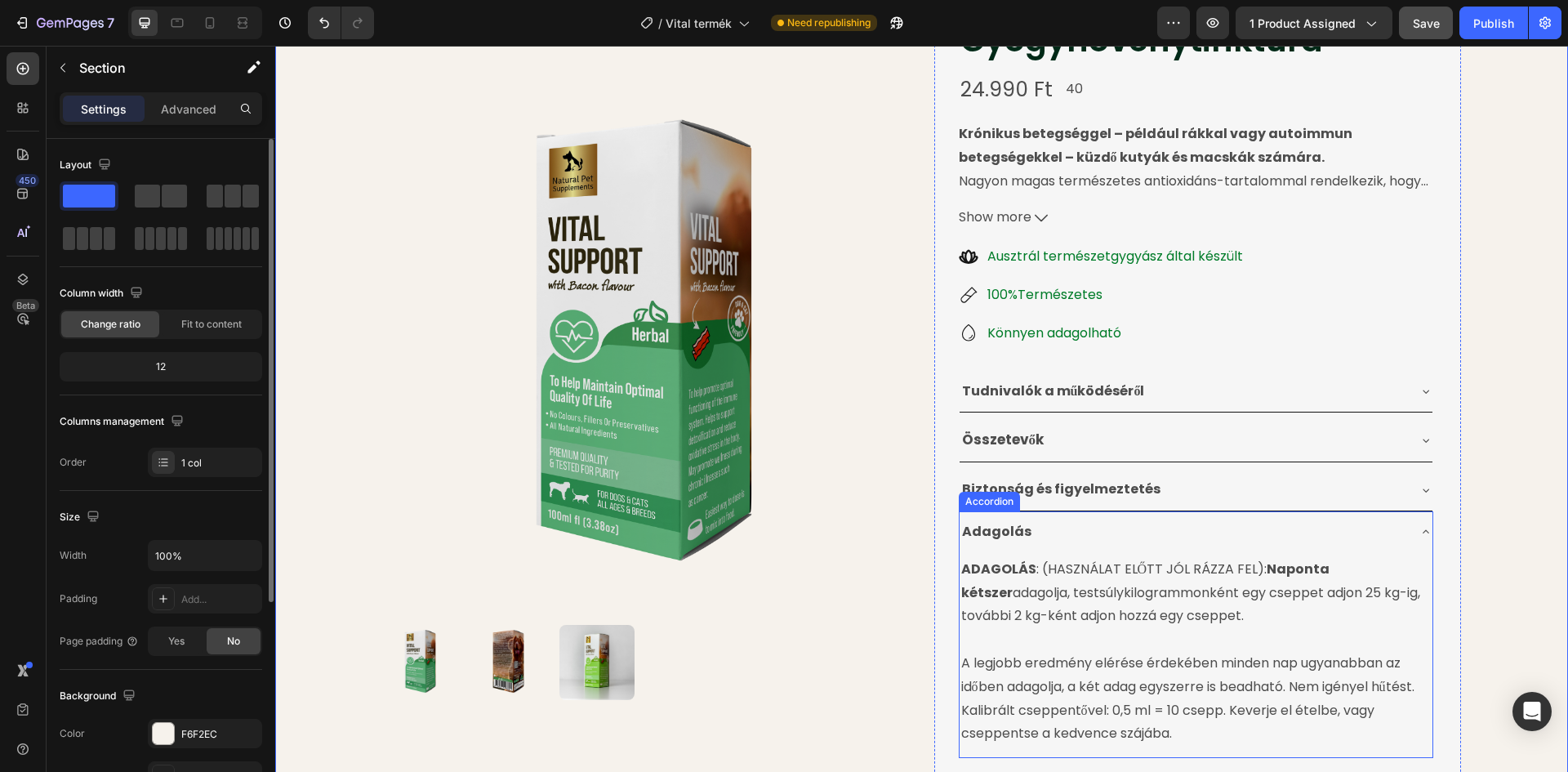
click at [1187, 534] on div "Adagolás" at bounding box center [1183, 531] width 447 height 29
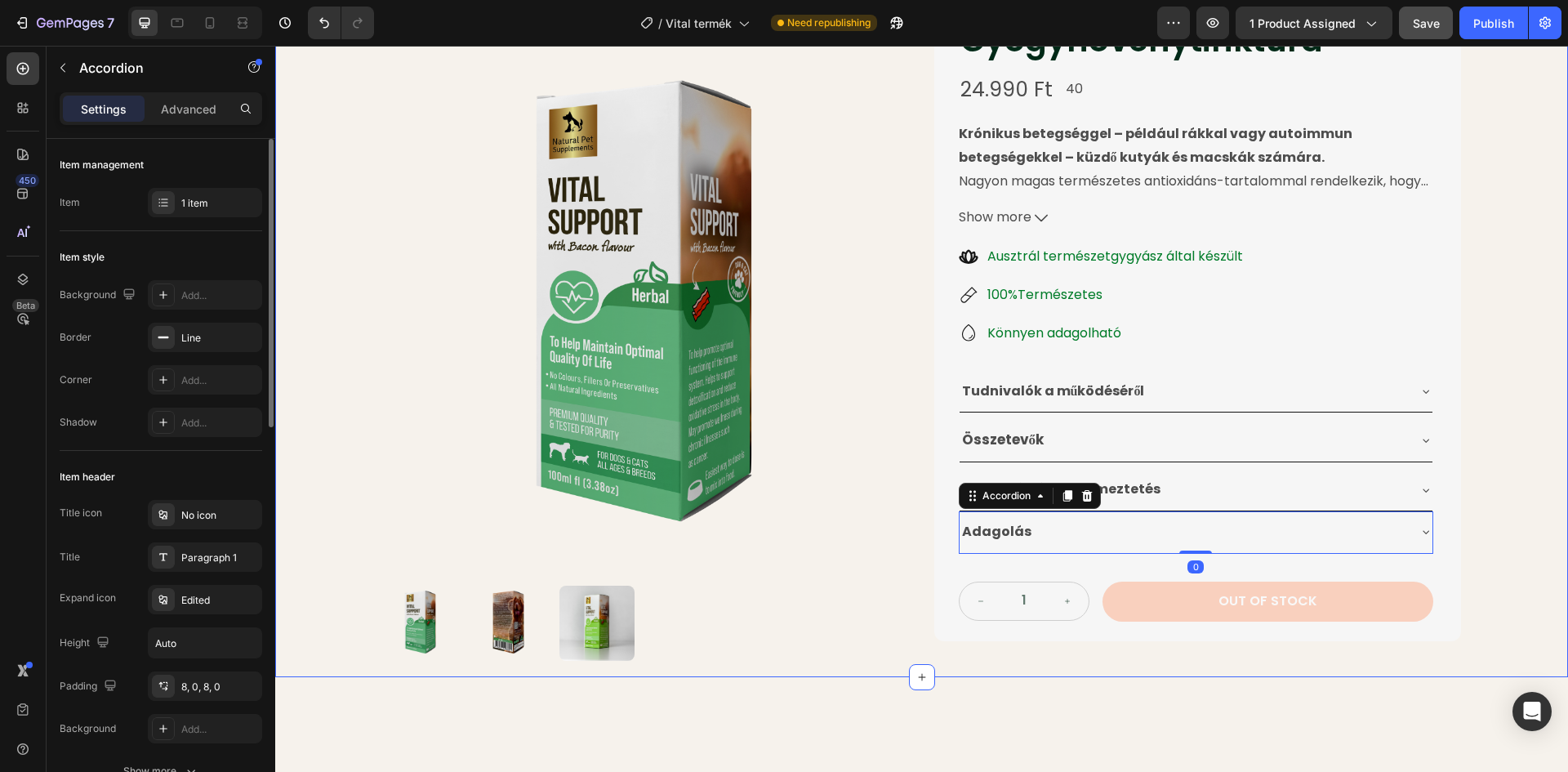
click at [1488, 412] on div "Product Images Életminőséget Javító Gyógynövénytinktúra Product Title 24.990 Ft…" at bounding box center [922, 296] width 1293 height 761
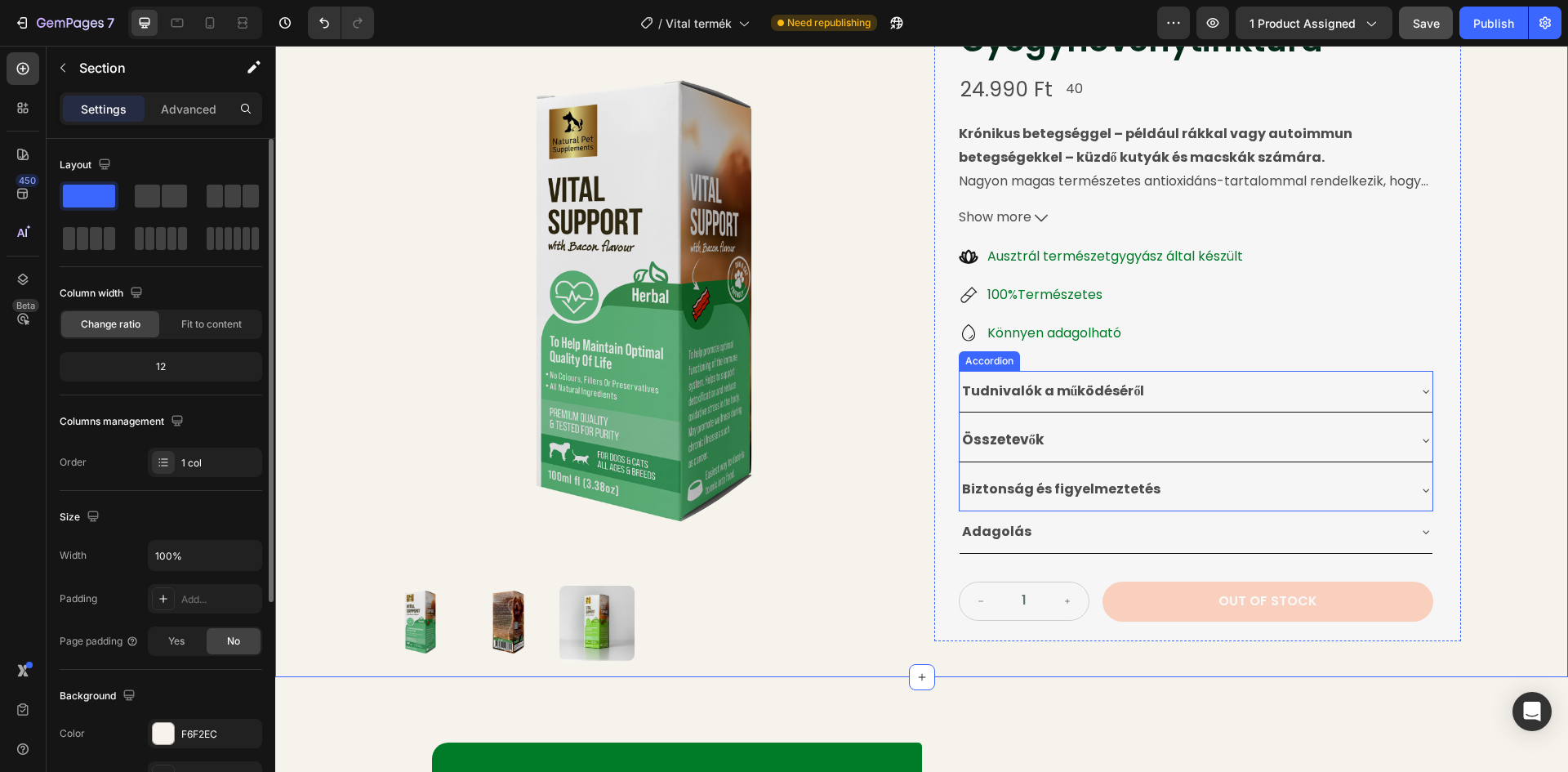
click at [1384, 381] on div "Tudnivalók a működéséről" at bounding box center [1183, 391] width 447 height 29
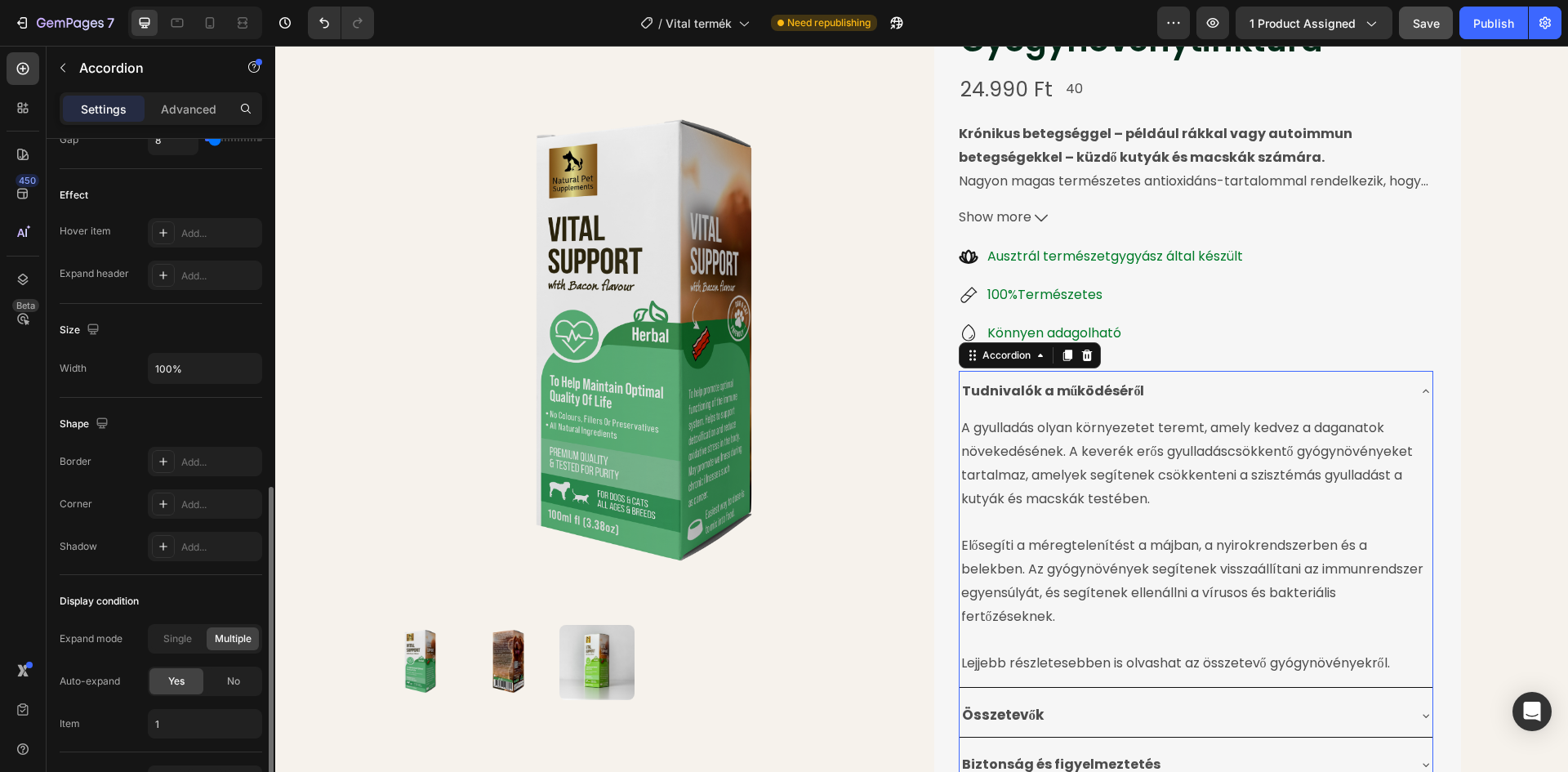
scroll to position [918, 0]
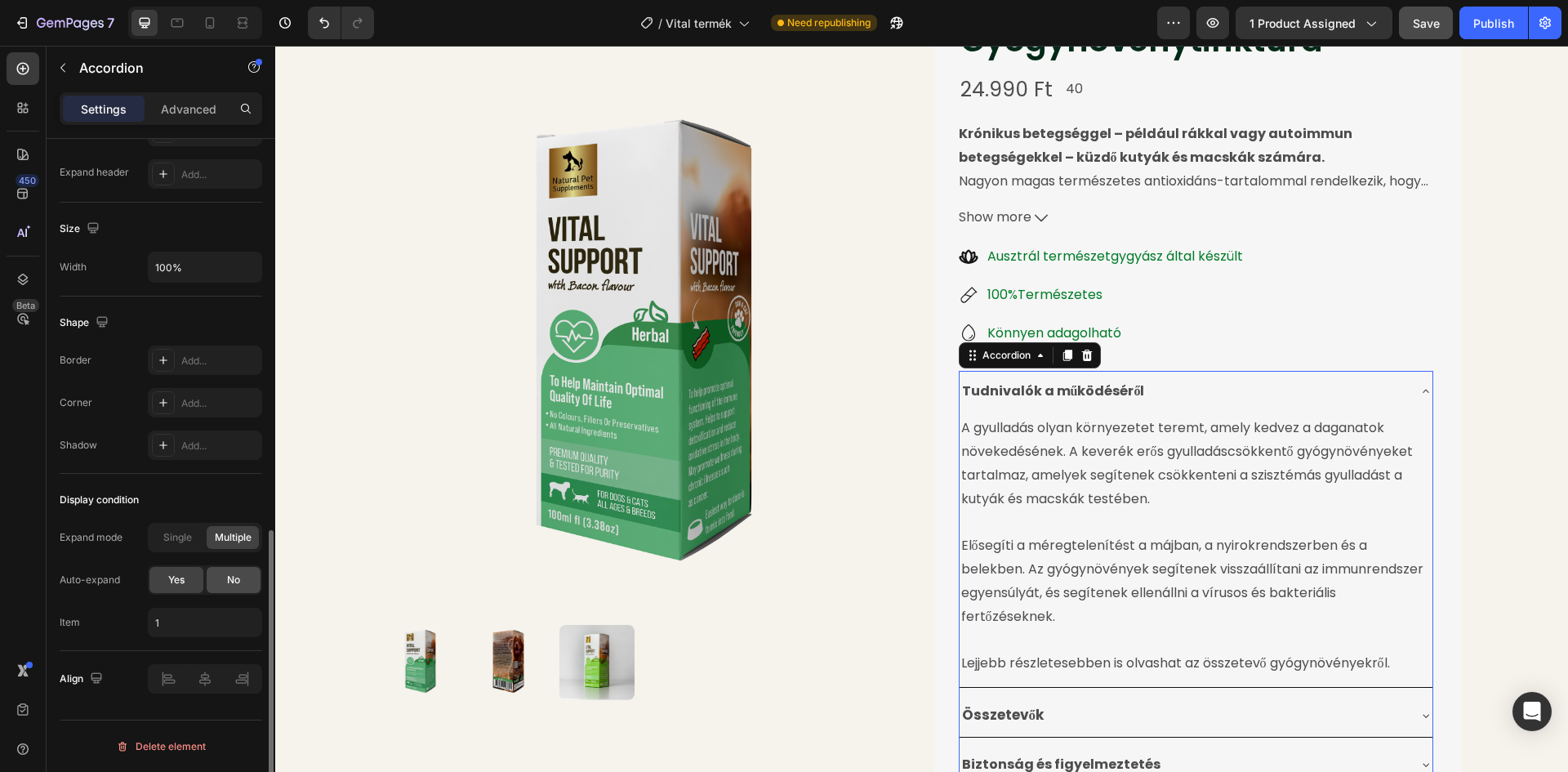
click at [234, 580] on span "No" at bounding box center [233, 579] width 13 height 15
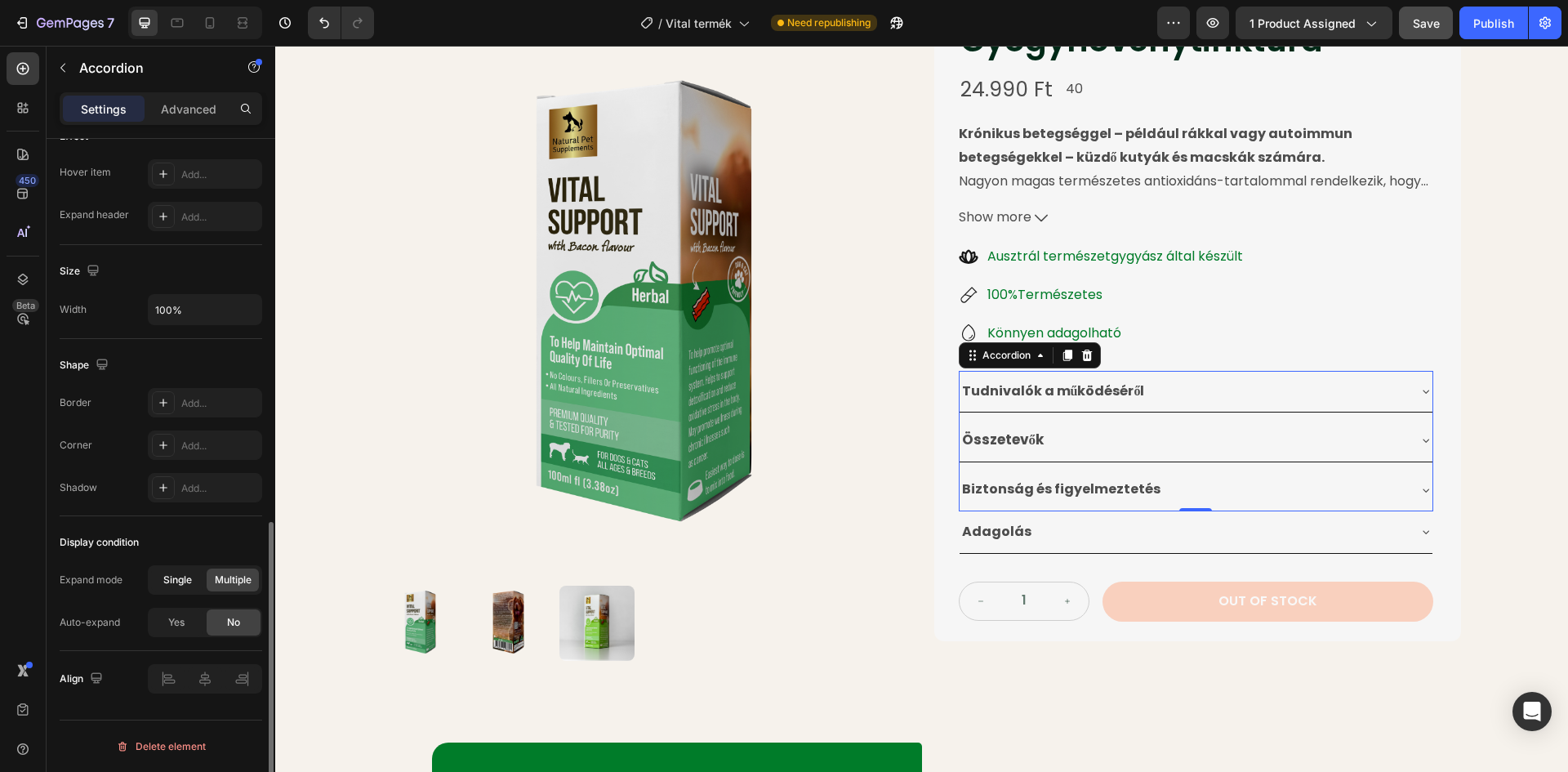
click at [175, 580] on span "Single" at bounding box center [177, 579] width 29 height 15
click at [1481, 311] on div "Product Images Életminőséget Javító Gyógynövénytinktúra Product Title 24.990 Ft…" at bounding box center [922, 296] width 1293 height 761
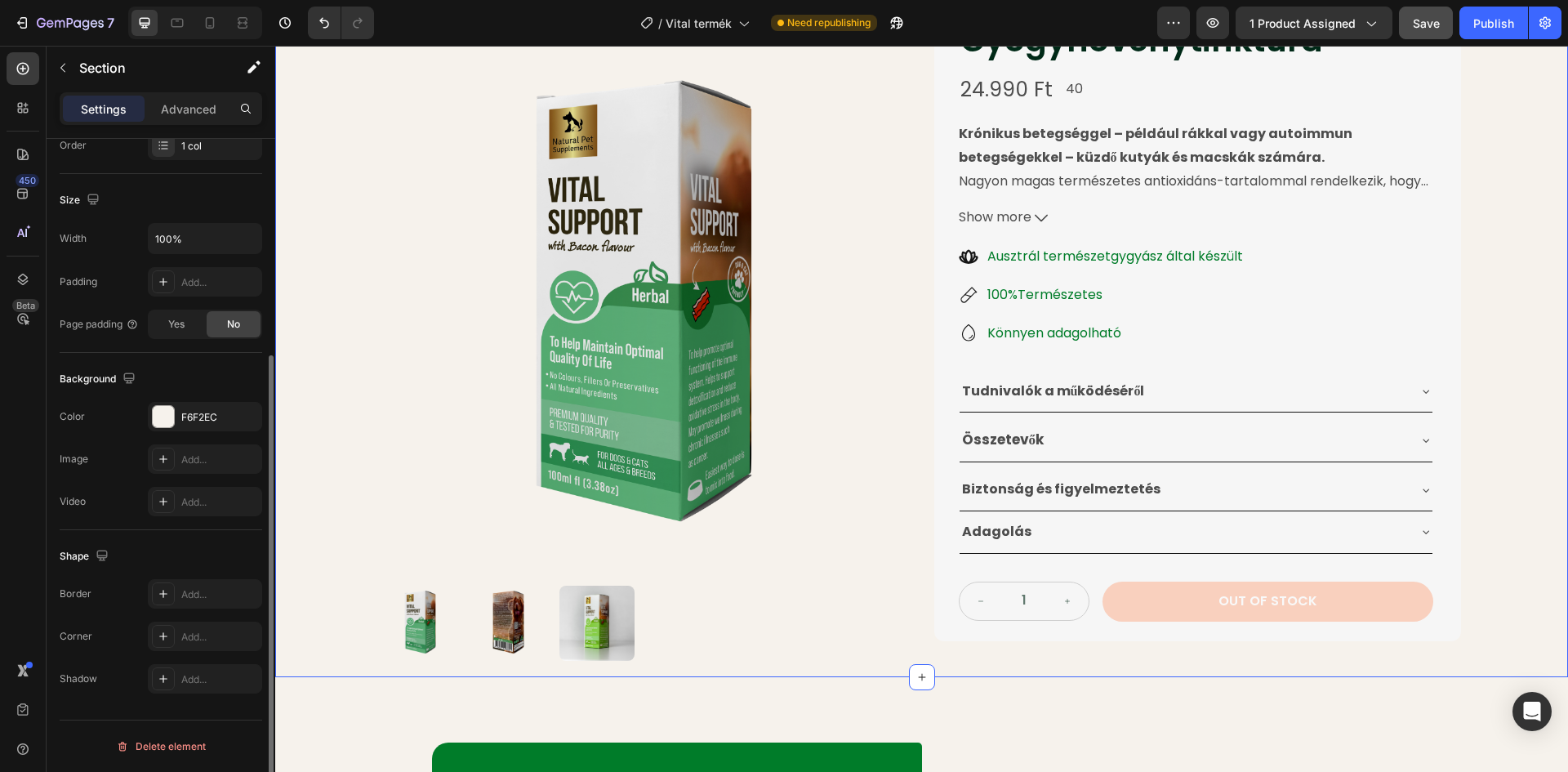
scroll to position [0, 0]
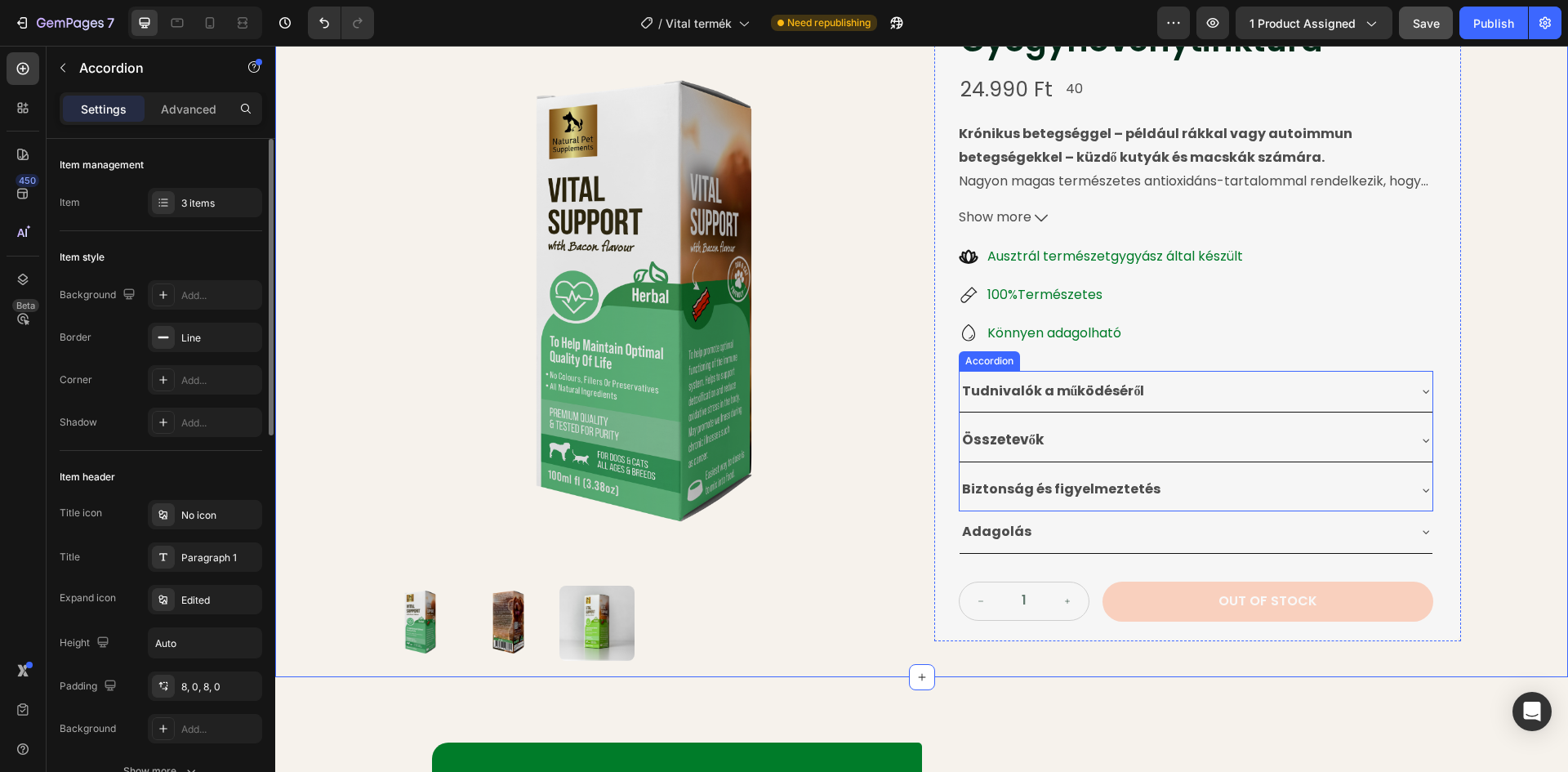
click at [1205, 407] on div "Tudnivalók a működéséről" at bounding box center [1196, 391] width 473 height 41
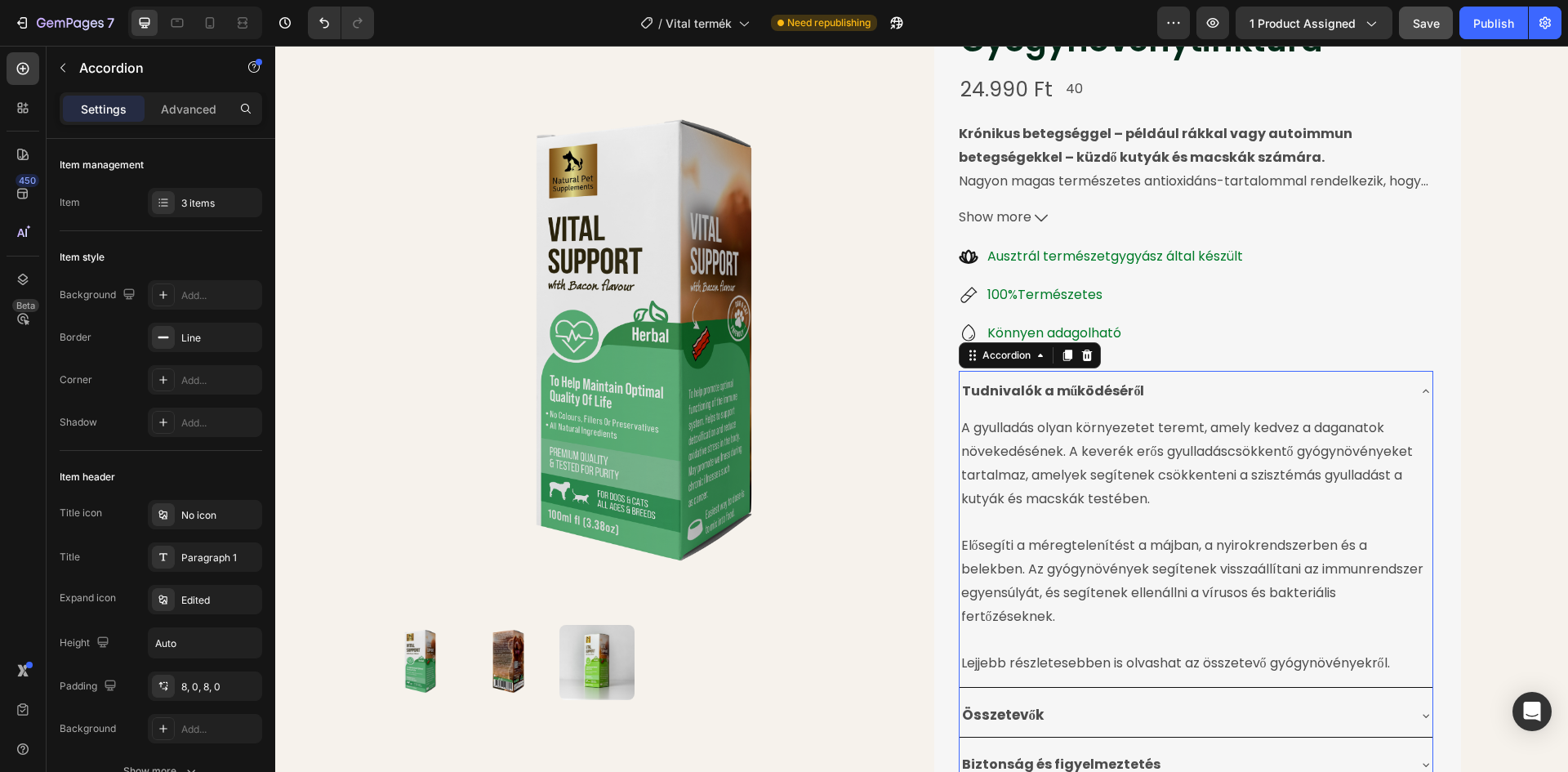
click at [1224, 394] on div "Tudnivalók a működéséről" at bounding box center [1183, 391] width 447 height 29
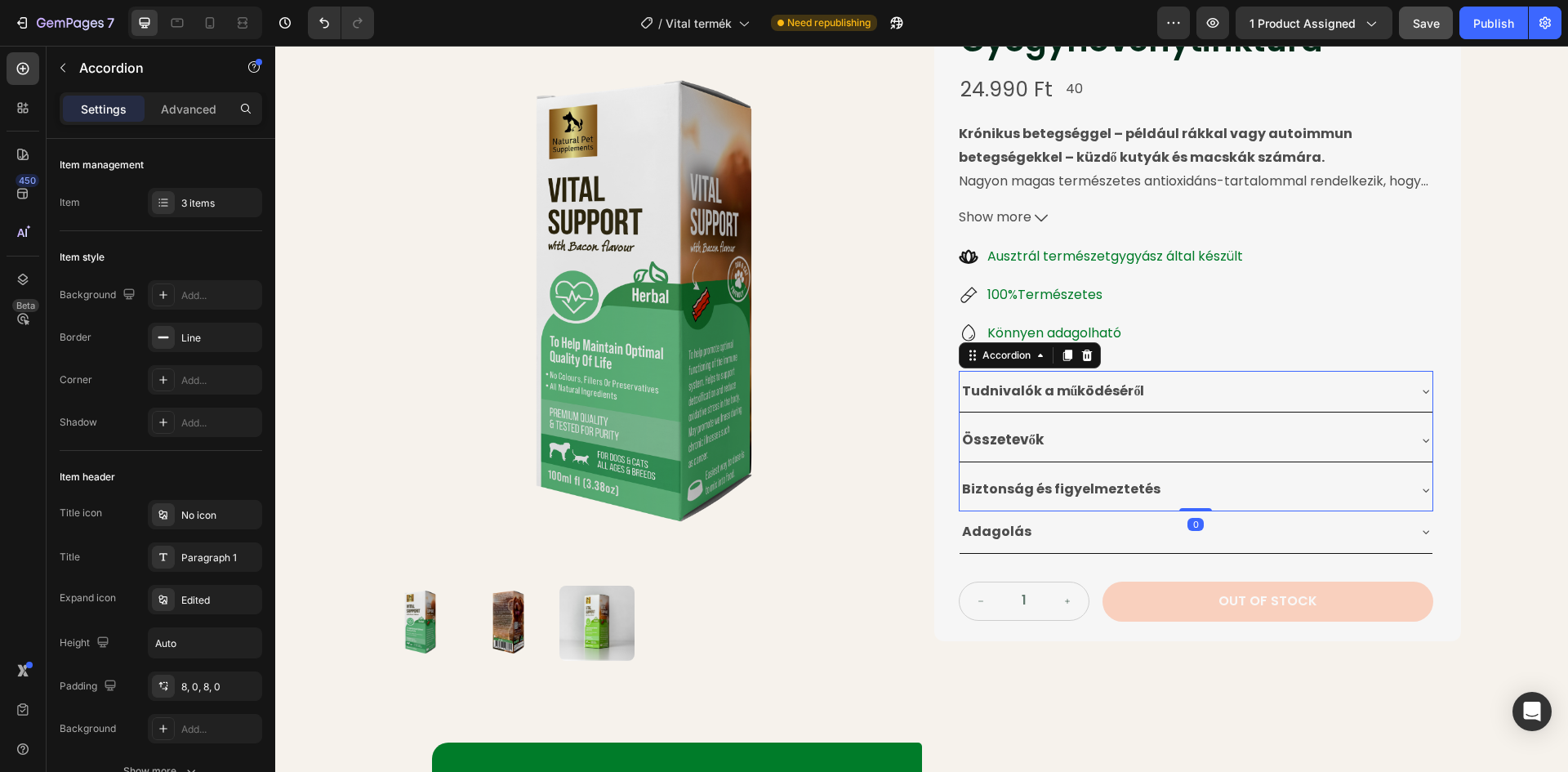
click at [1201, 444] on div "Összetevők" at bounding box center [1183, 441] width 447 height 30
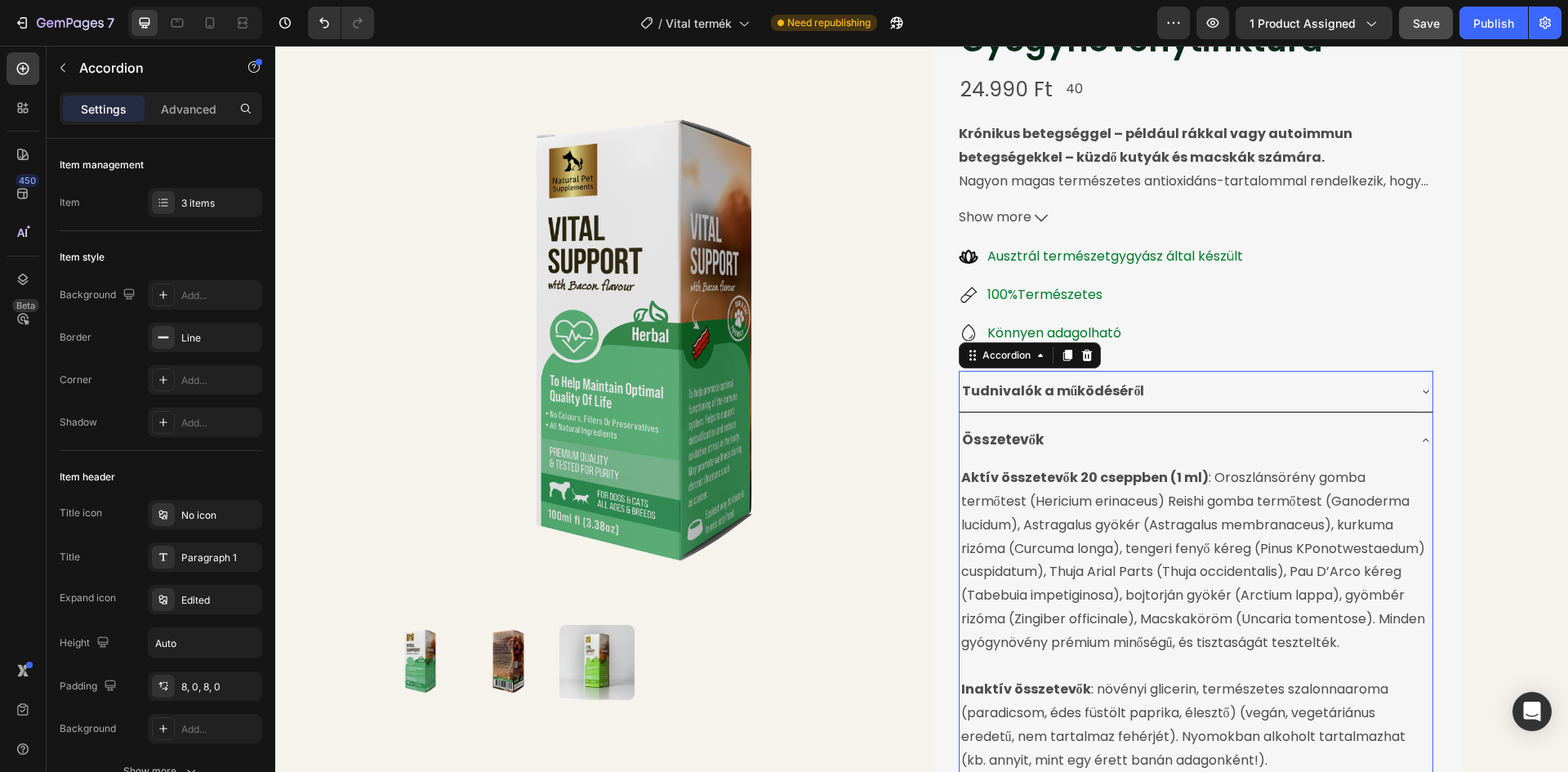
click at [1201, 444] on div "Összetevők" at bounding box center [1183, 441] width 447 height 30
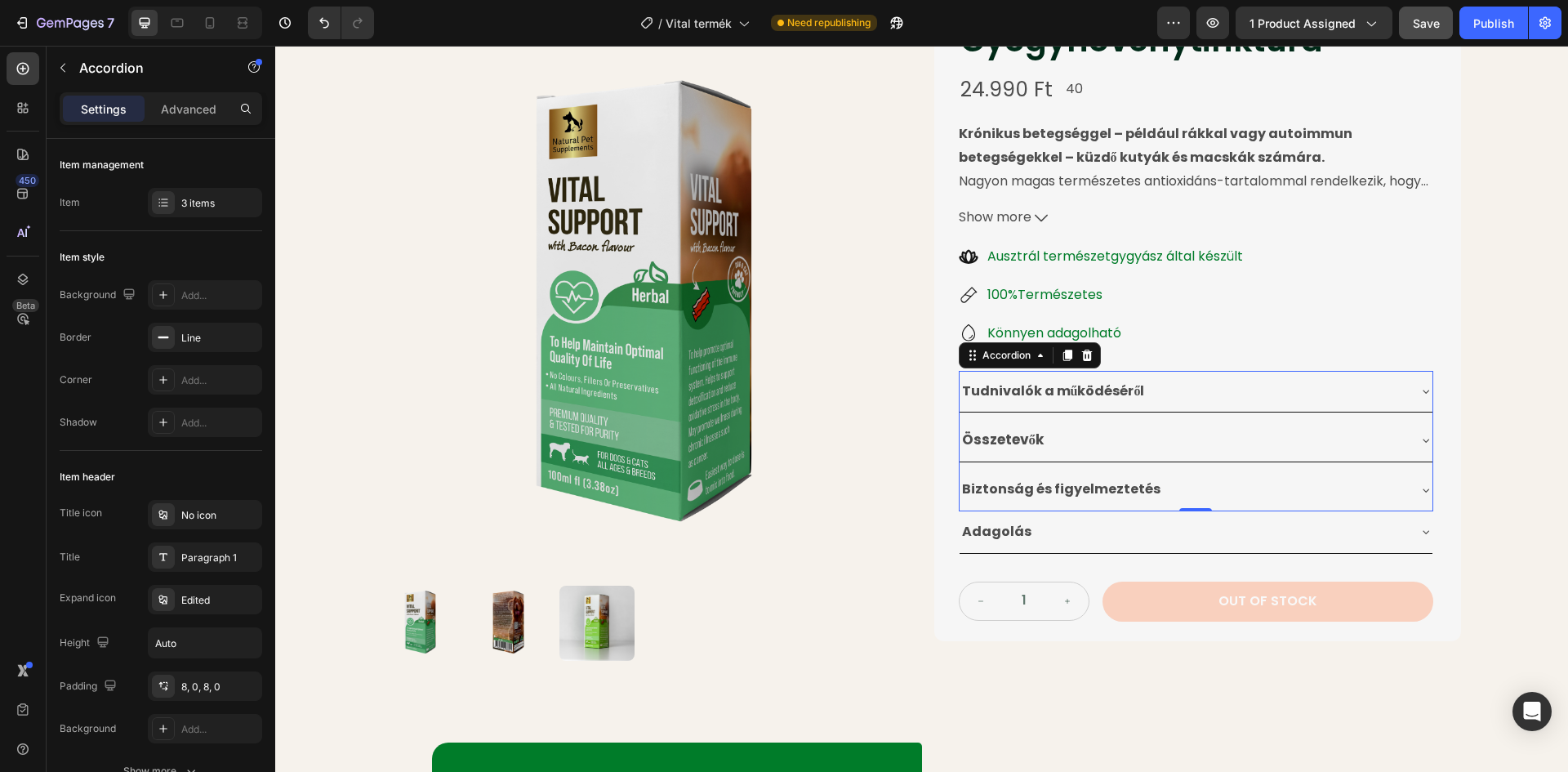
click at [1195, 489] on div "Biztonság és figyelmeztetés" at bounding box center [1183, 489] width 447 height 29
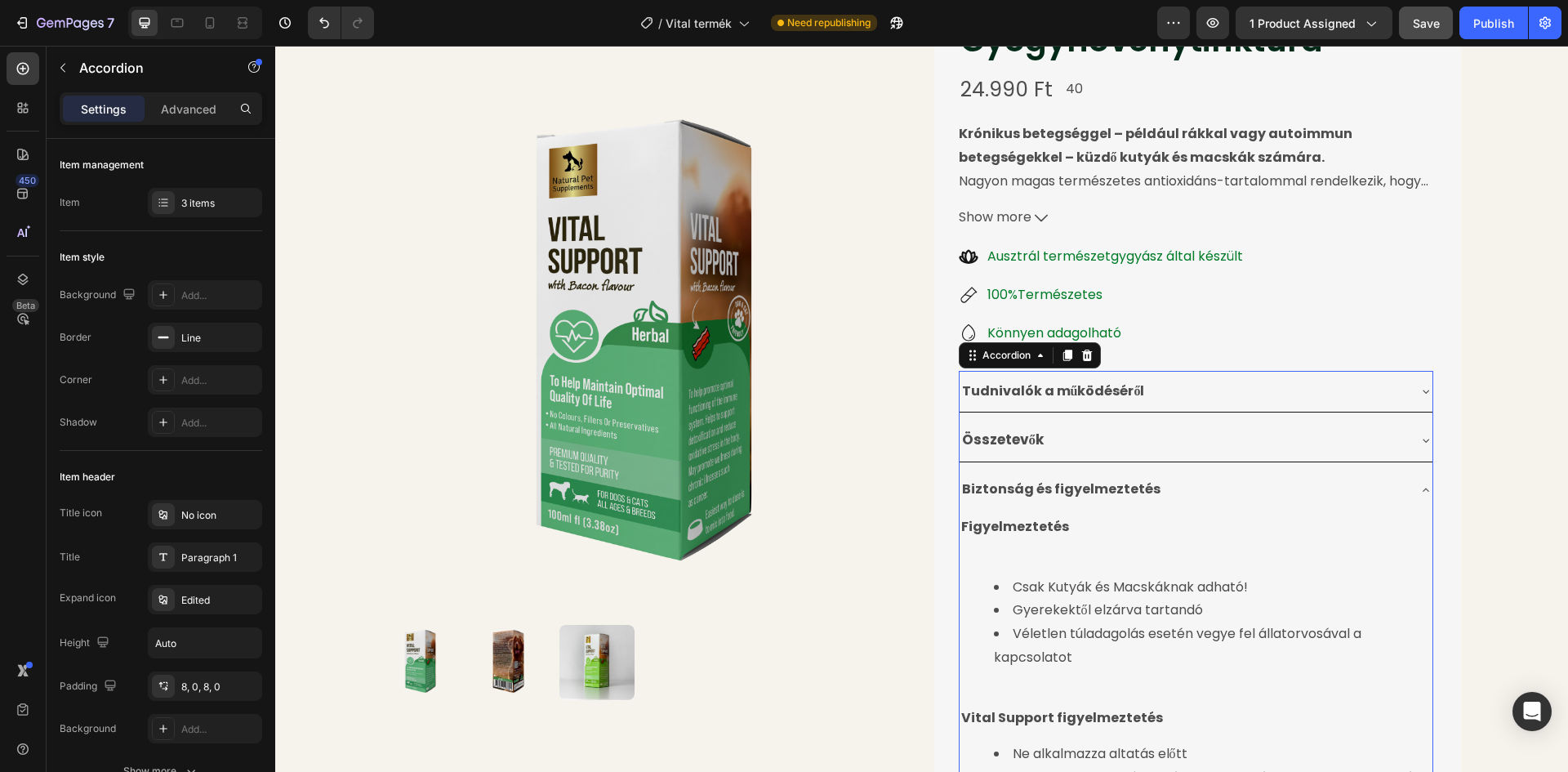
click at [1195, 489] on div "Biztonság és figyelmeztetés" at bounding box center [1183, 489] width 447 height 29
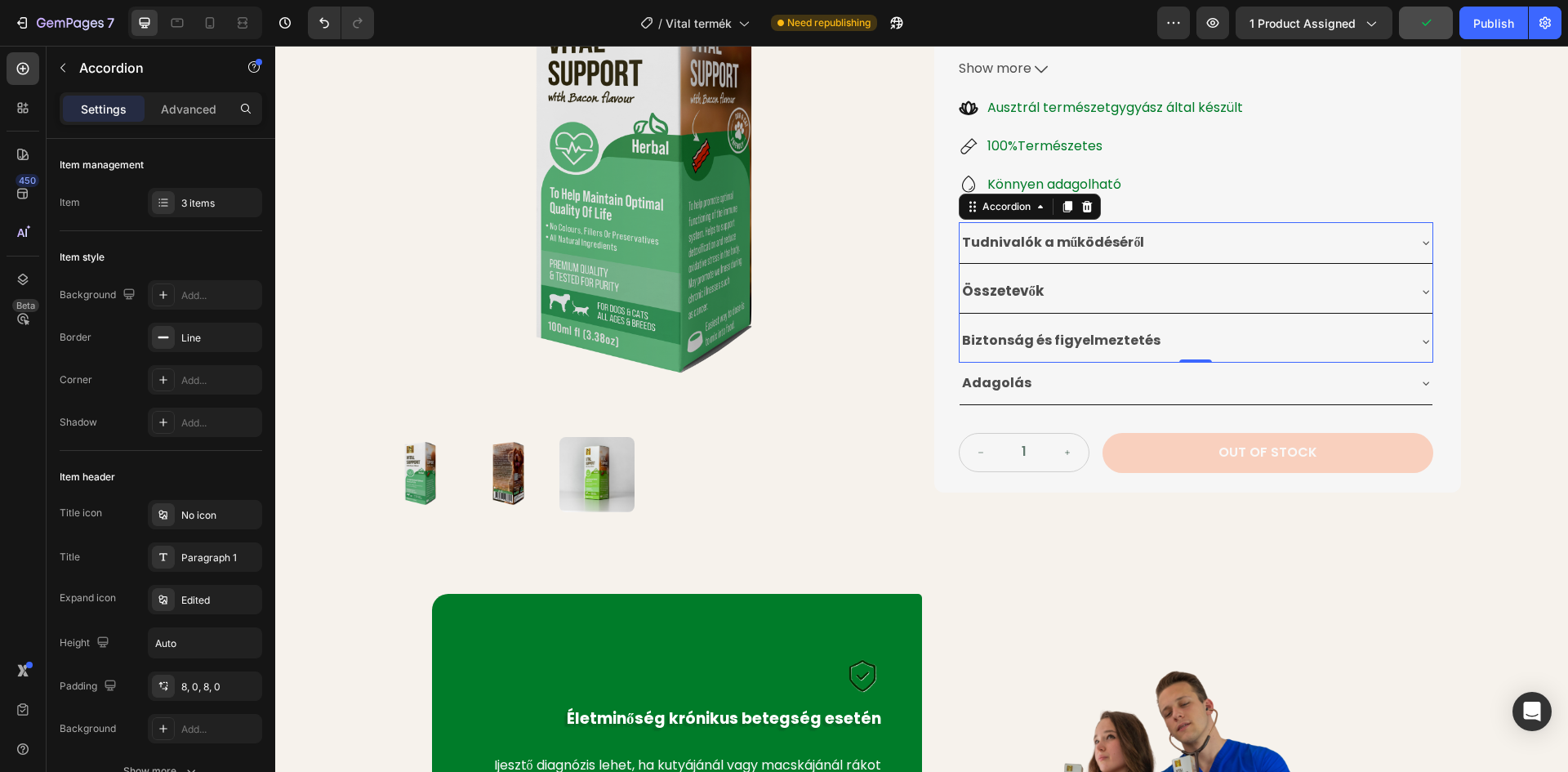
scroll to position [327, 0]
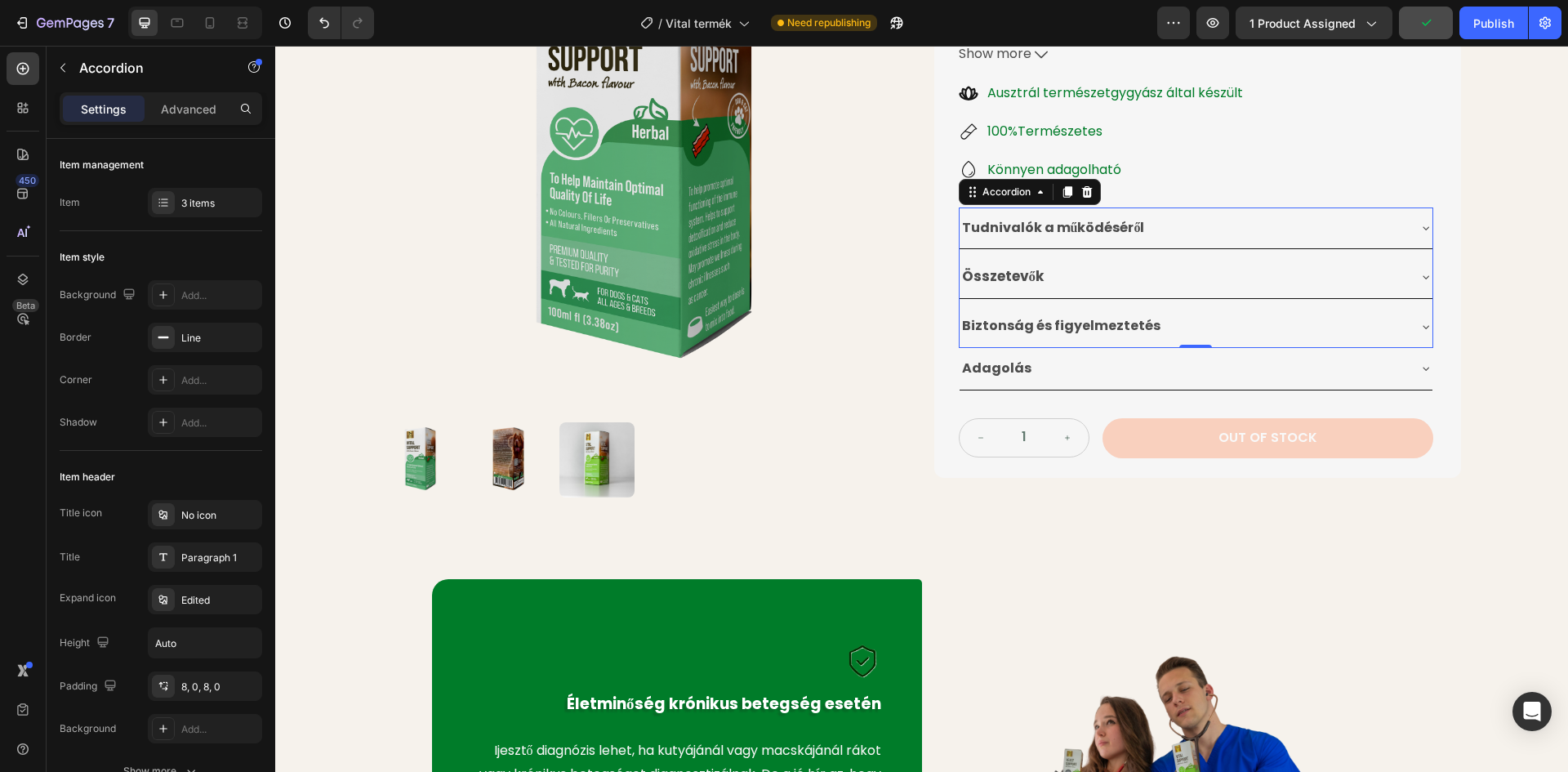
click at [1187, 367] on div "0" at bounding box center [1195, 360] width 17 height 13
click at [1399, 368] on div "Adagolás" at bounding box center [1183, 368] width 447 height 29
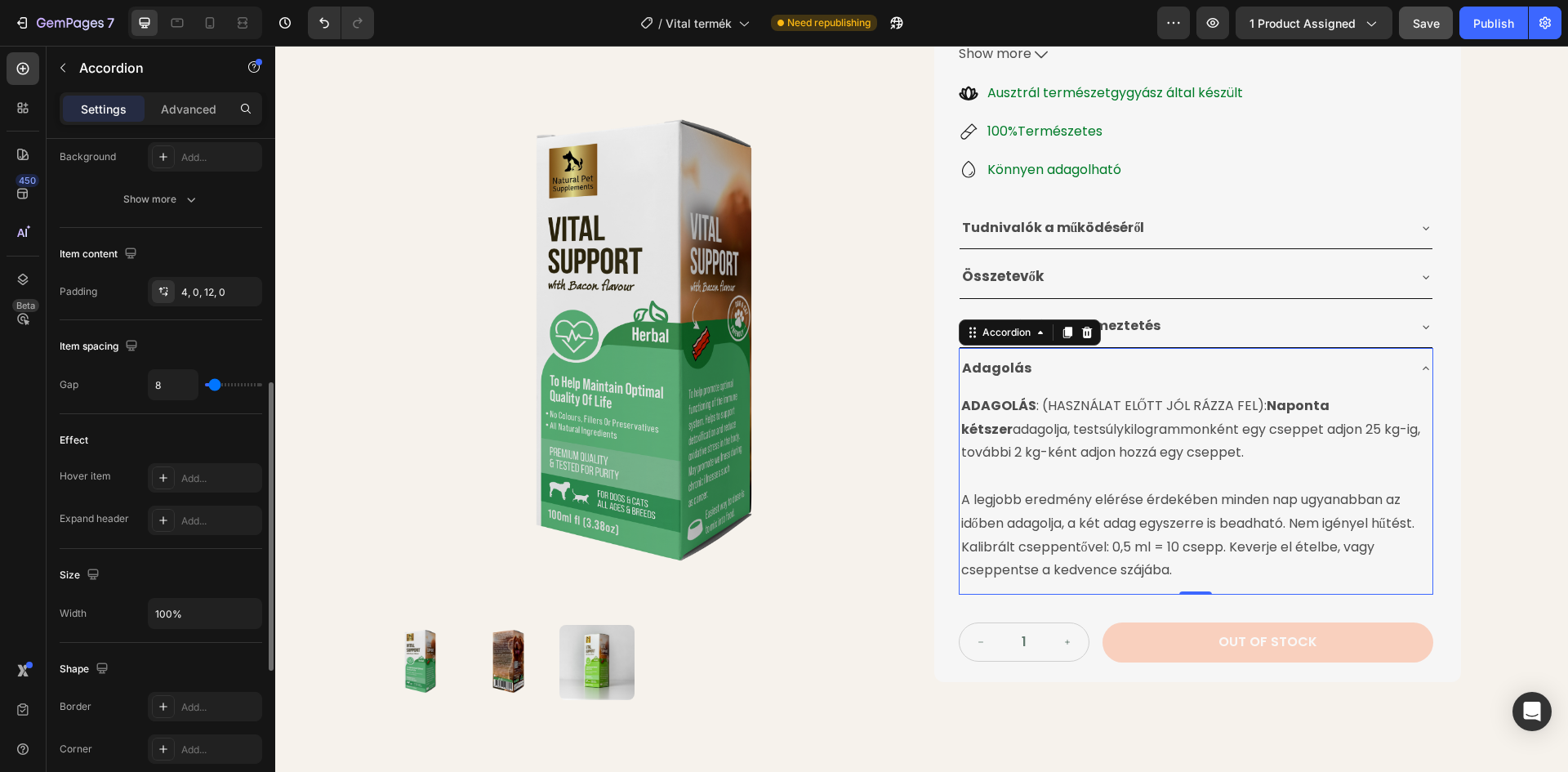
scroll to position [918, 0]
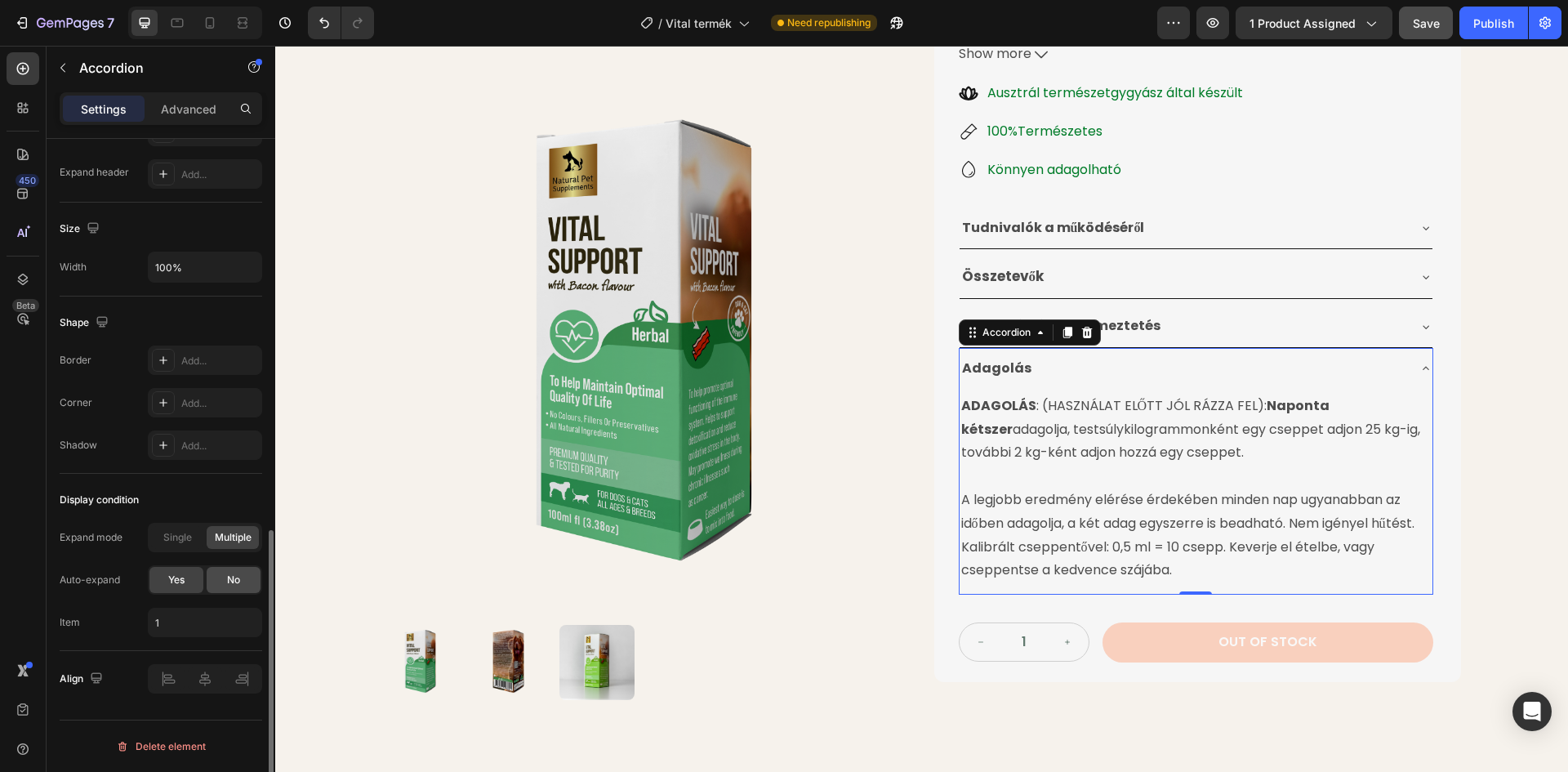
click at [228, 570] on div "No" at bounding box center [233, 579] width 54 height 27
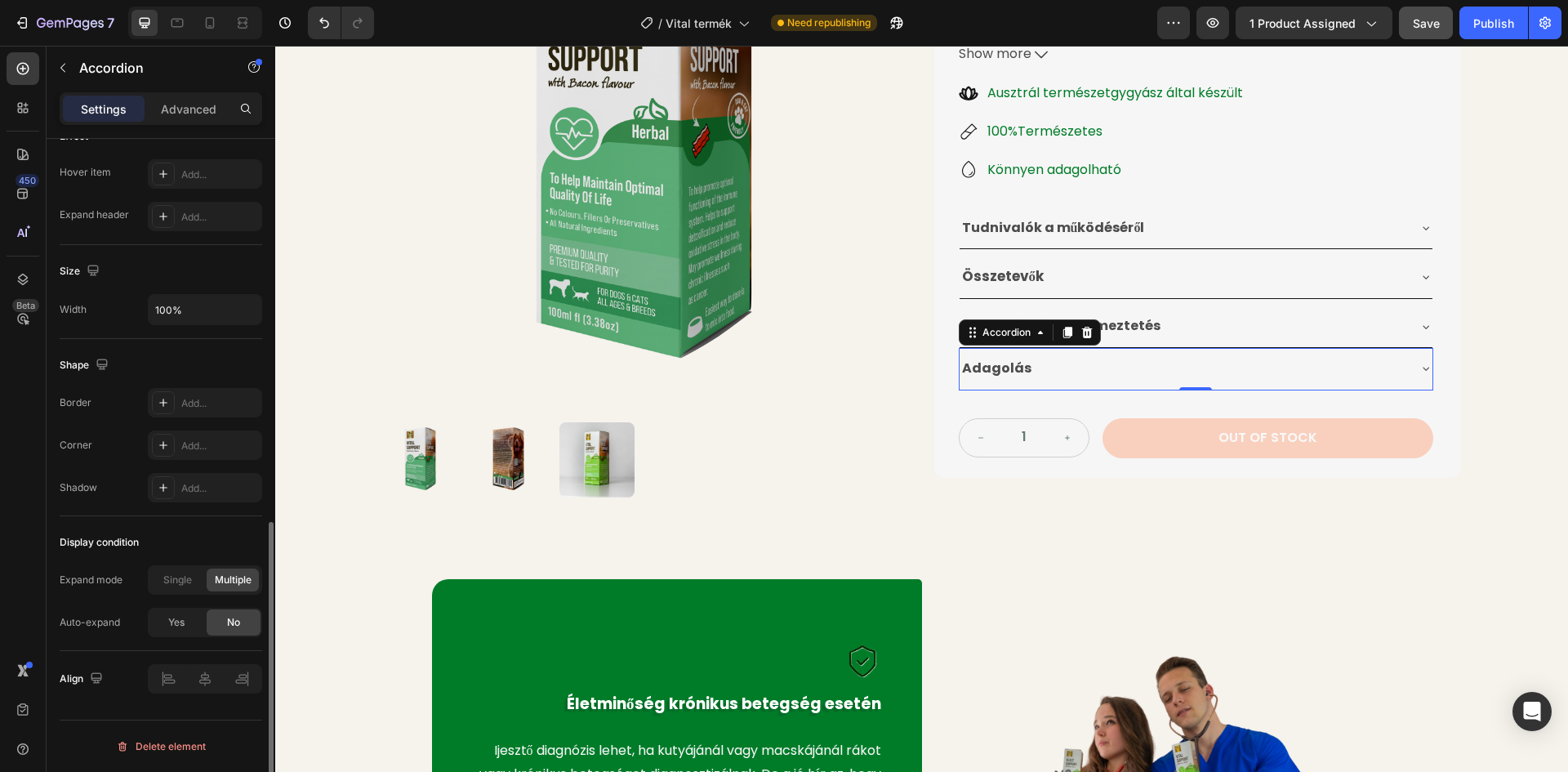
scroll to position [875, 0]
click at [182, 584] on span "Single" at bounding box center [177, 579] width 29 height 15
click at [1526, 378] on div "Product Images Életminőséget Javító Gyógynövénytinktúra Product Title 24.990 Ft…" at bounding box center [922, 133] width 1293 height 761
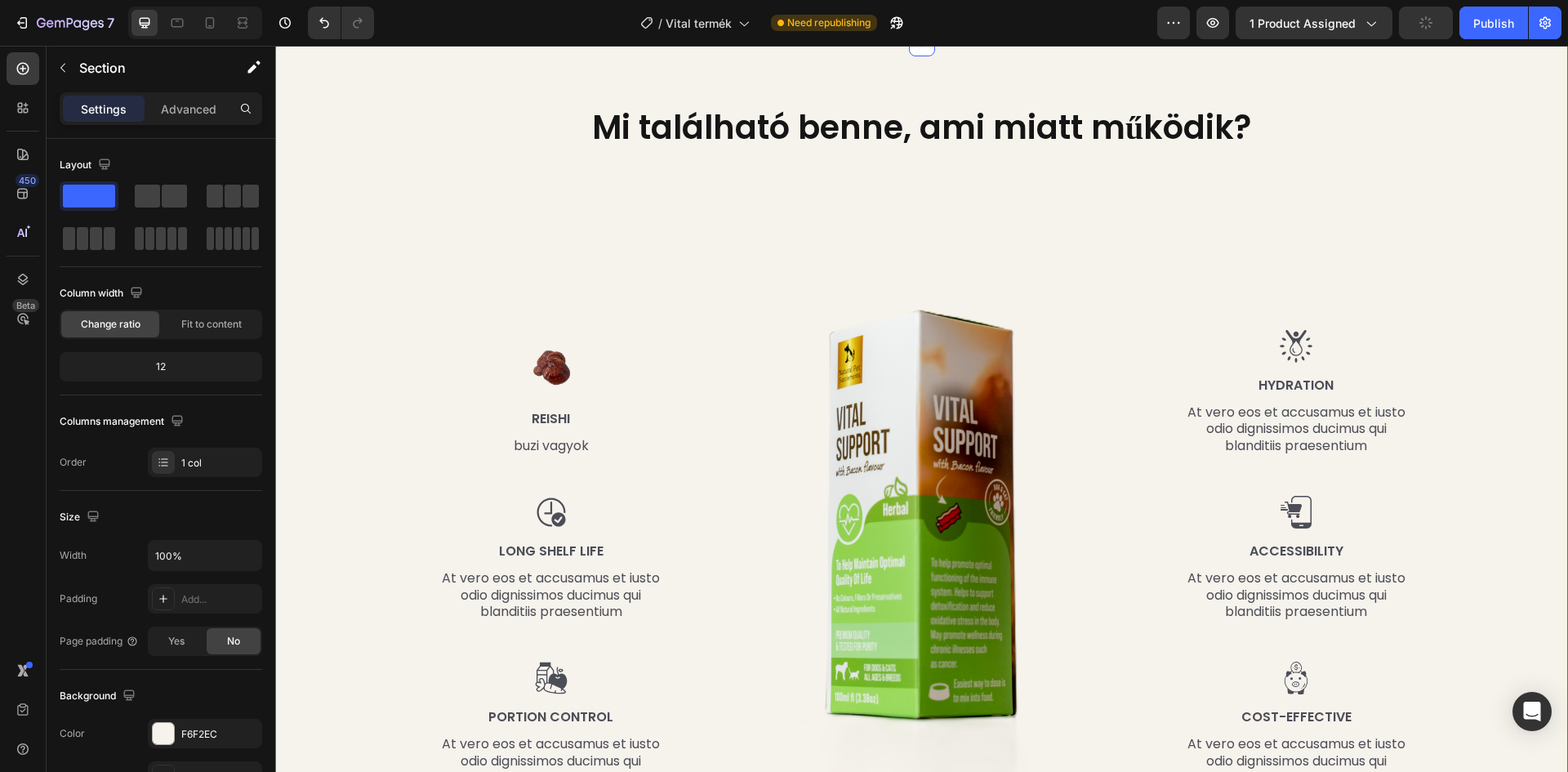
scroll to position [1797, 0]
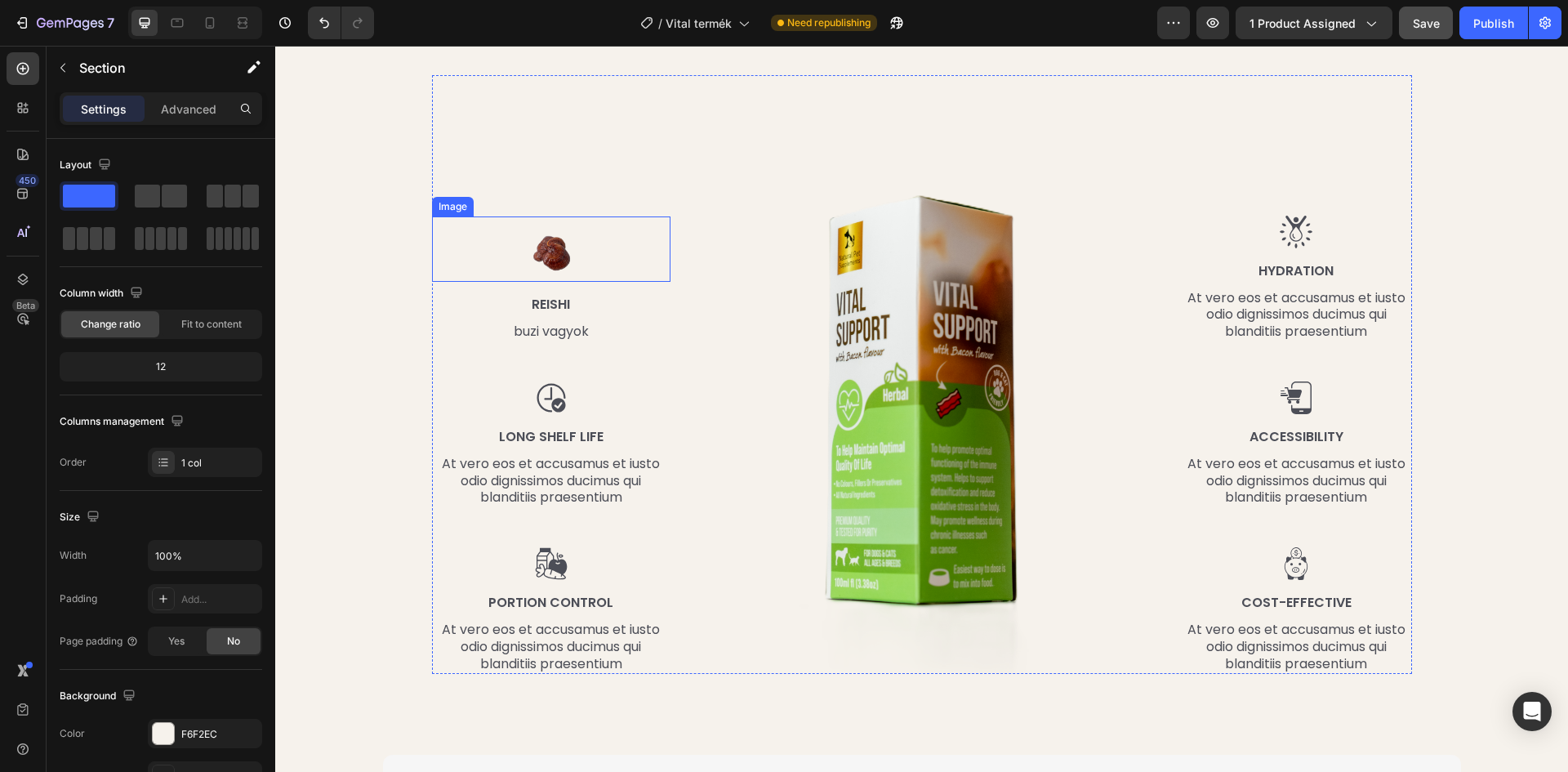
click at [533, 262] on img at bounding box center [551, 249] width 65 height 65
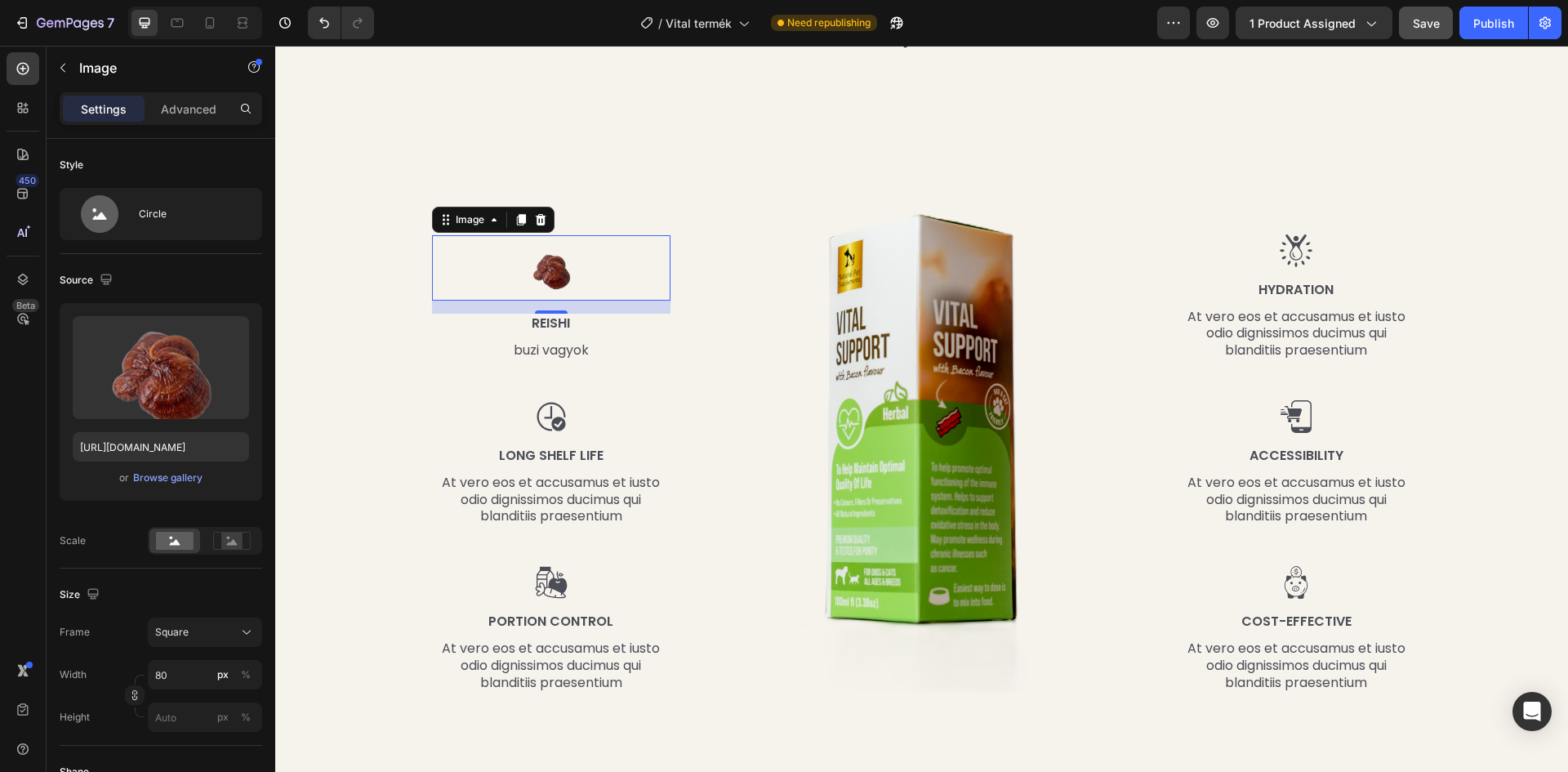
scroll to position [1715, 0]
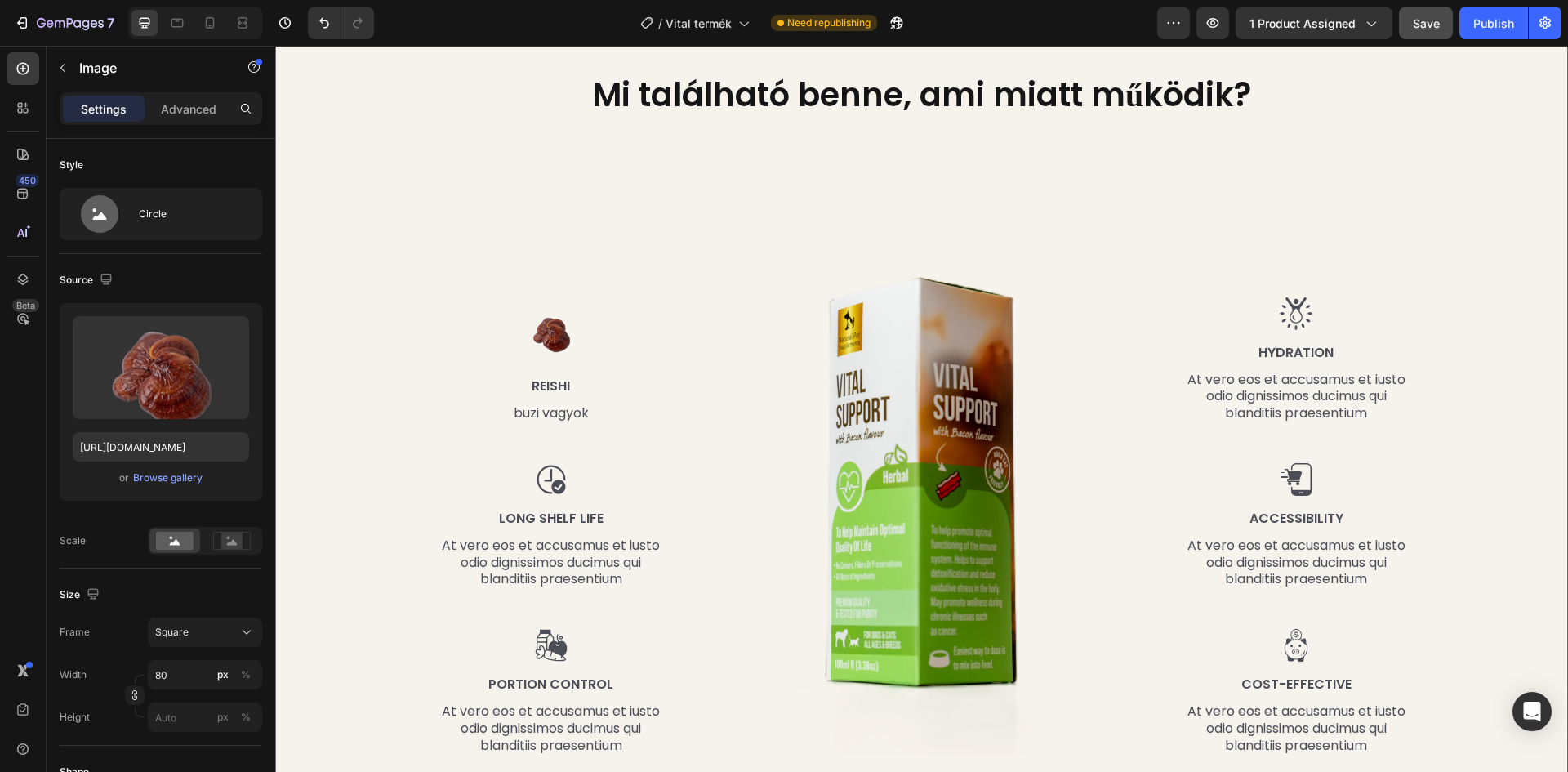
click at [348, 281] on div "Mi található benne, ami miatt működik? Heading Row Image 16 Reishi Text Block b…" at bounding box center [922, 420] width 1269 height 696
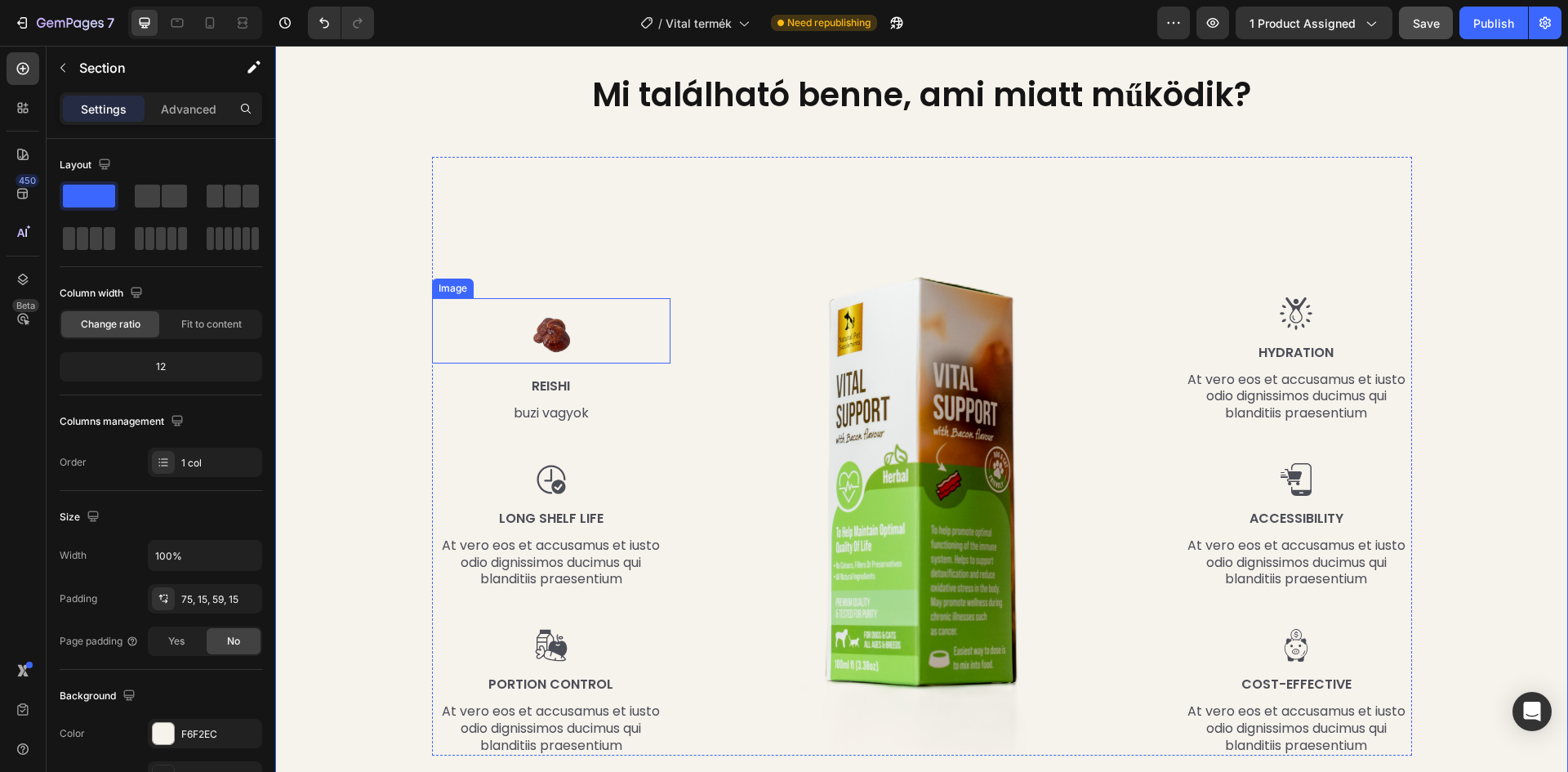
click at [542, 328] on img at bounding box center [551, 330] width 65 height 65
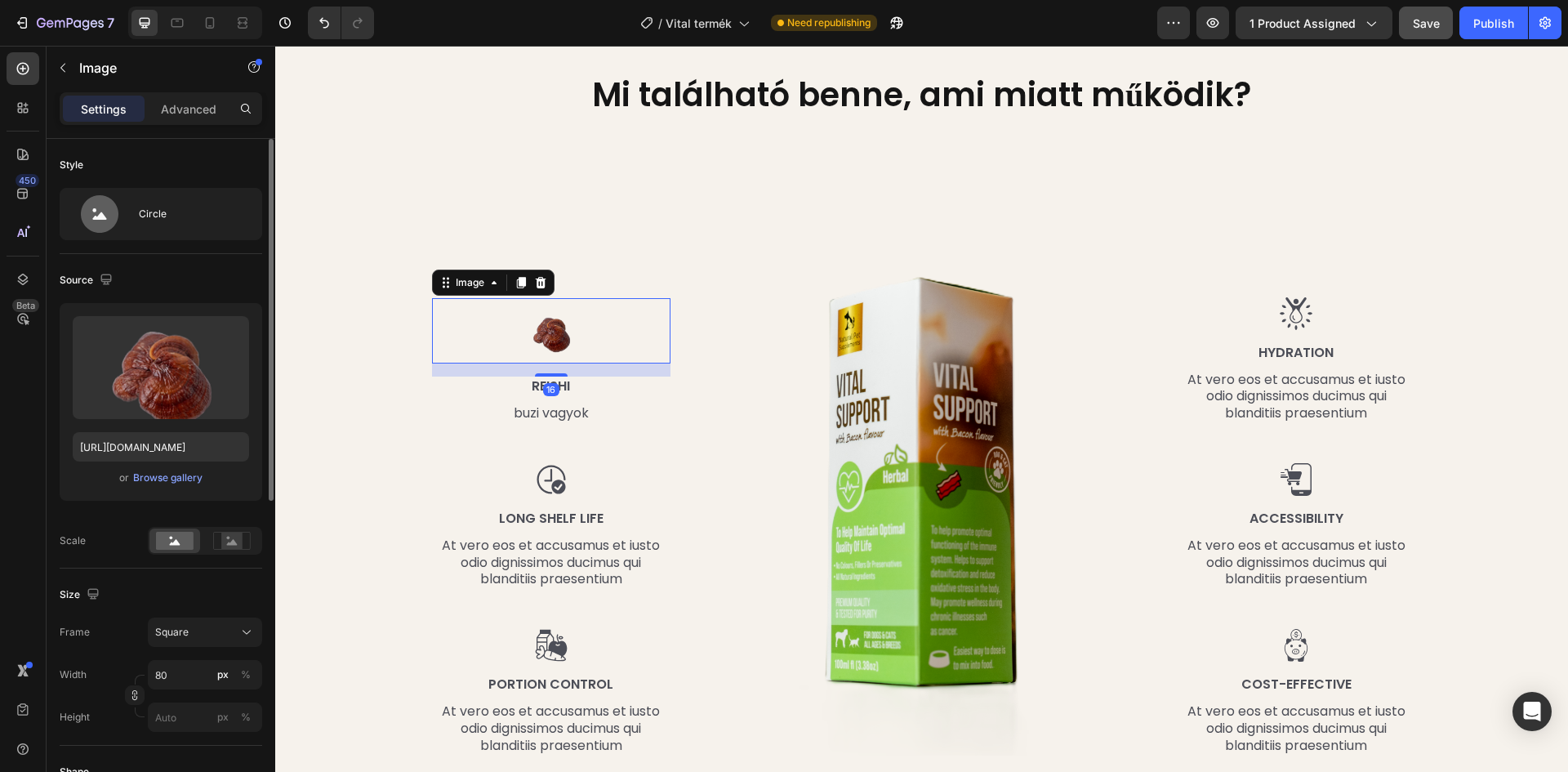
scroll to position [163, 0]
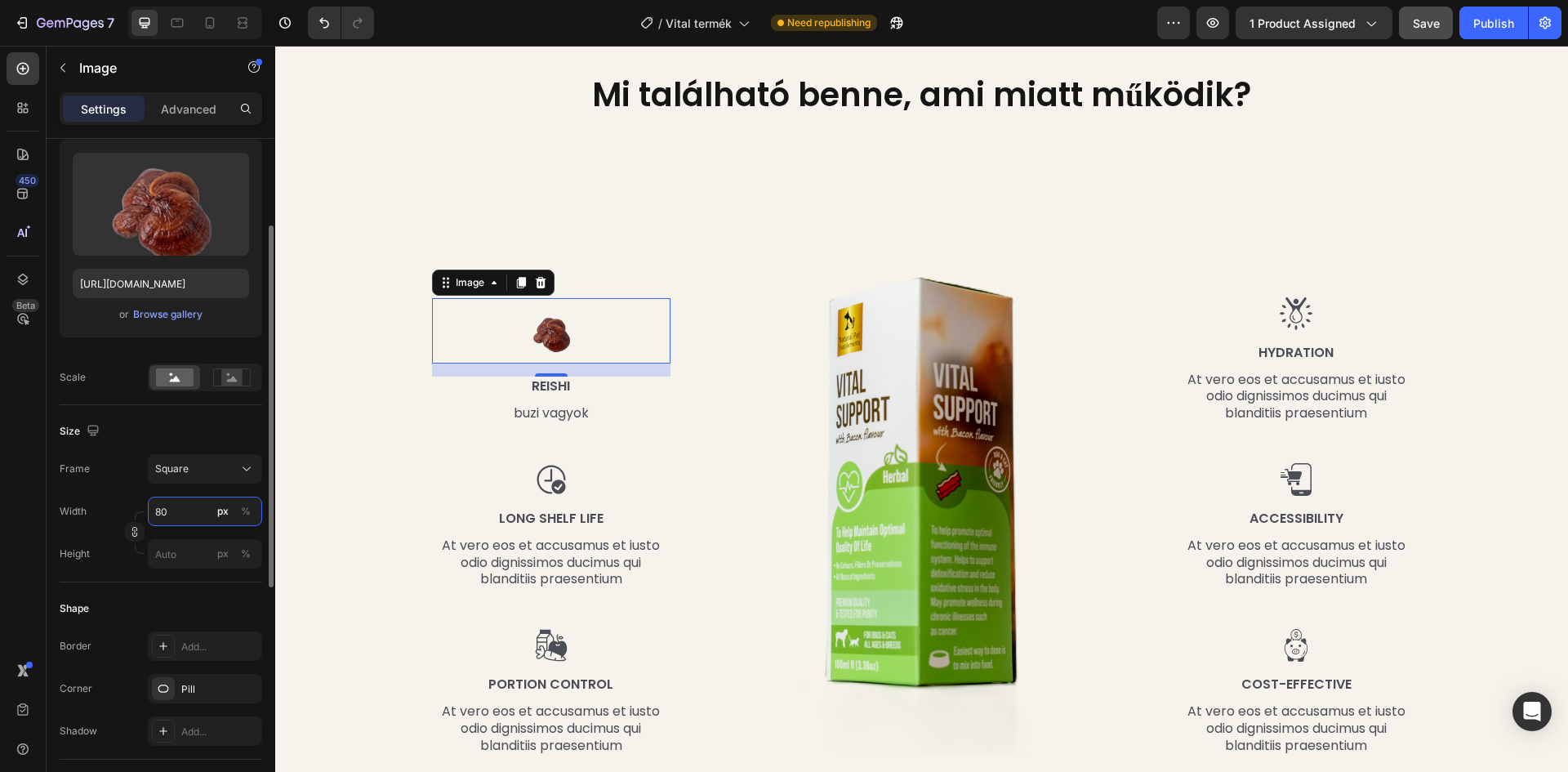
click at [177, 511] on input "80" at bounding box center [205, 511] width 114 height 30
type input "1"
type input "10"
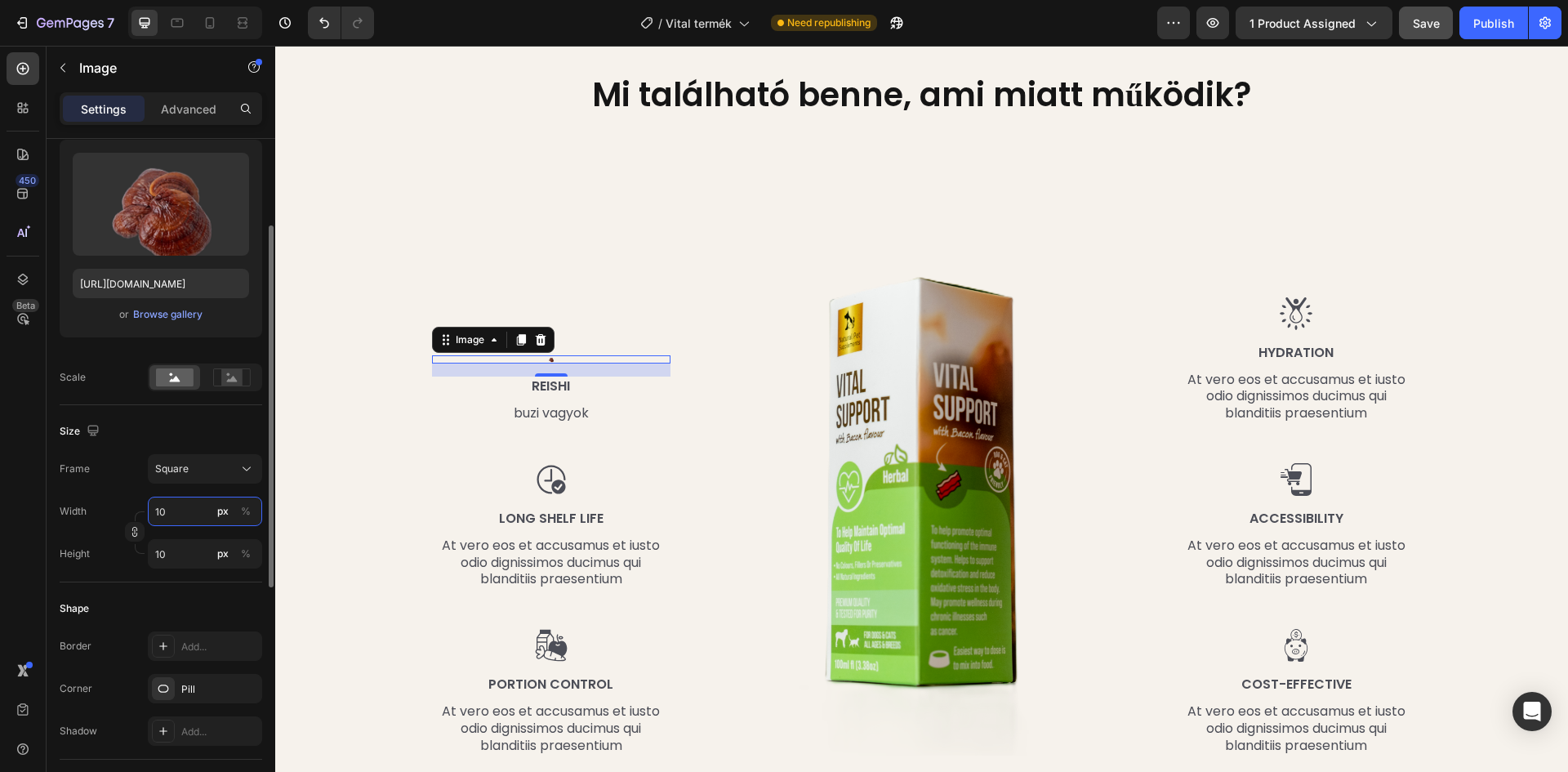
type input "100"
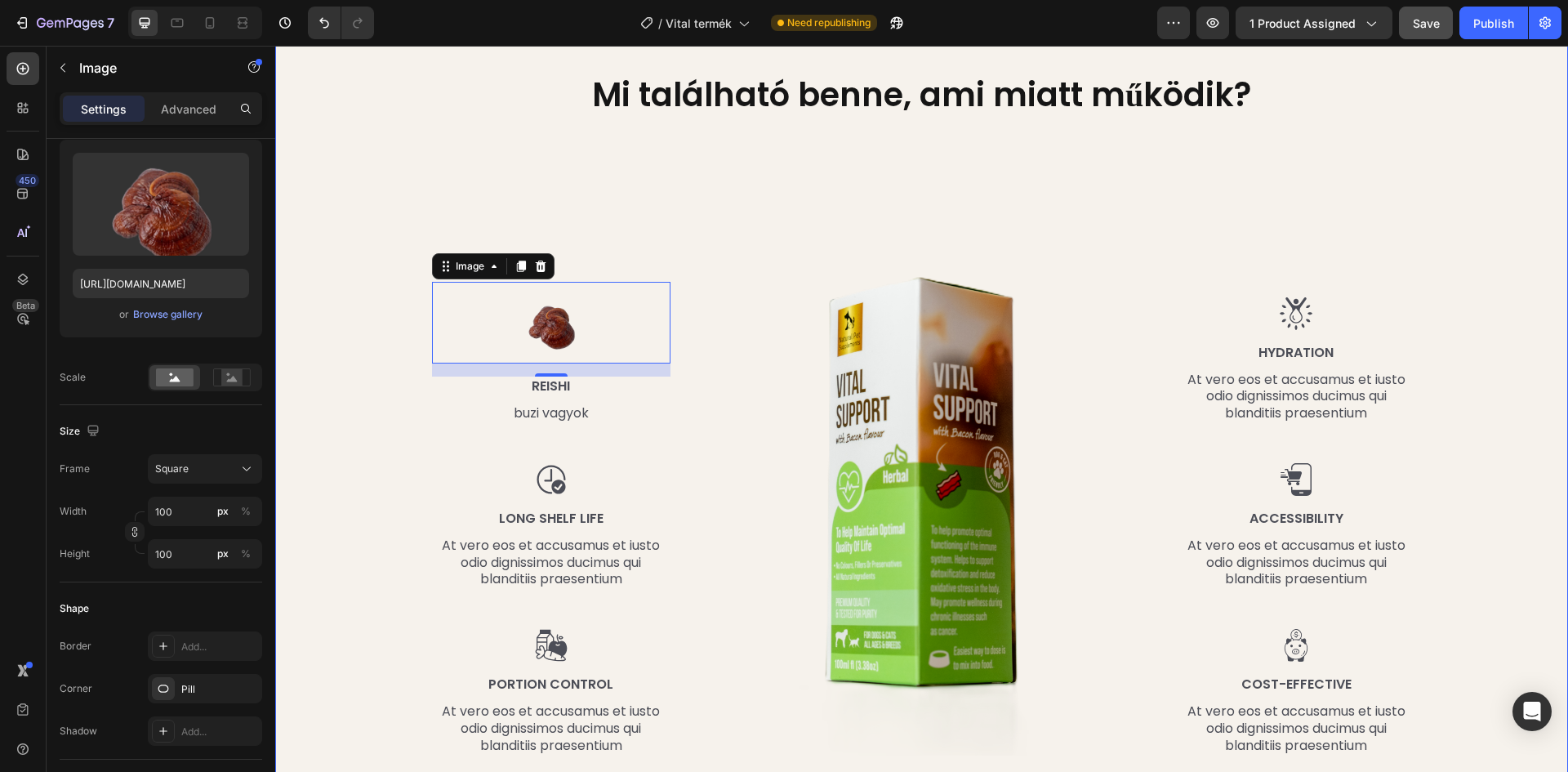
click at [383, 338] on div "Mi található benne, ami miatt működik? Heading Row Image 16 Reishi Text Block b…" at bounding box center [922, 420] width 1269 height 696
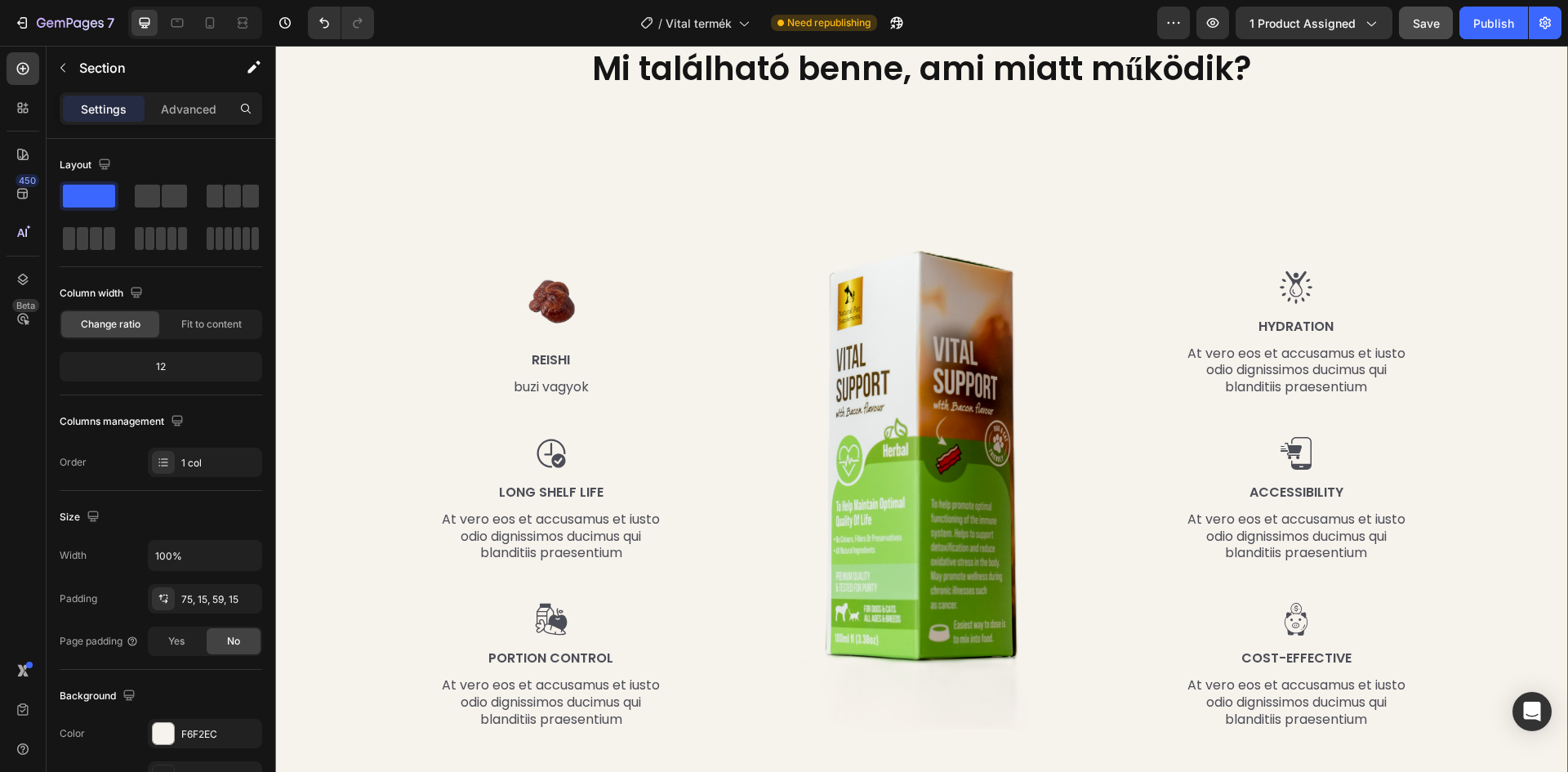
scroll to position [1715, 0]
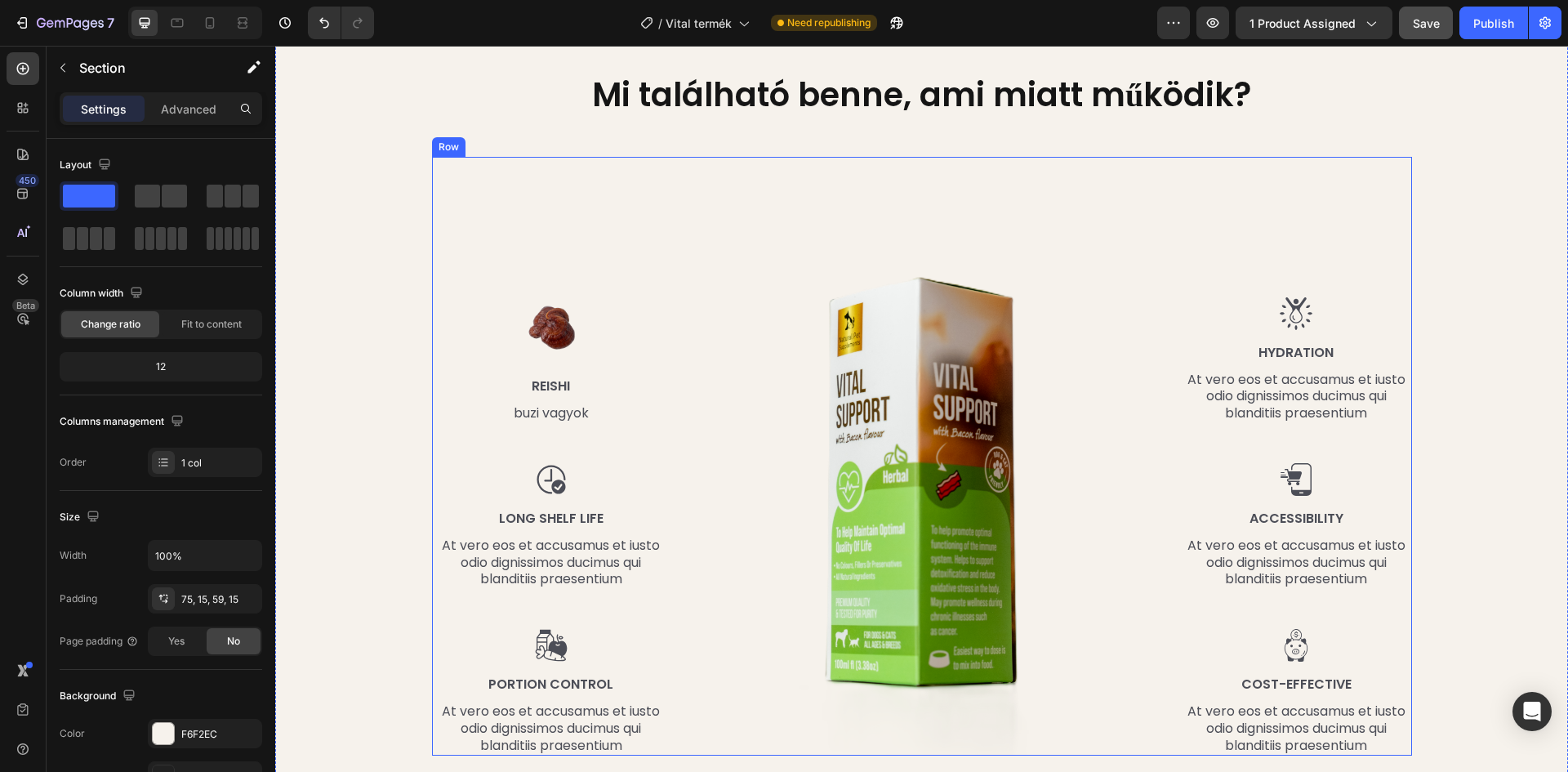
click at [539, 188] on div "Image Reishi Text Block buzi vagyok Text Block Image Long Shelf Life Text Block…" at bounding box center [551, 455] width 239 height 599
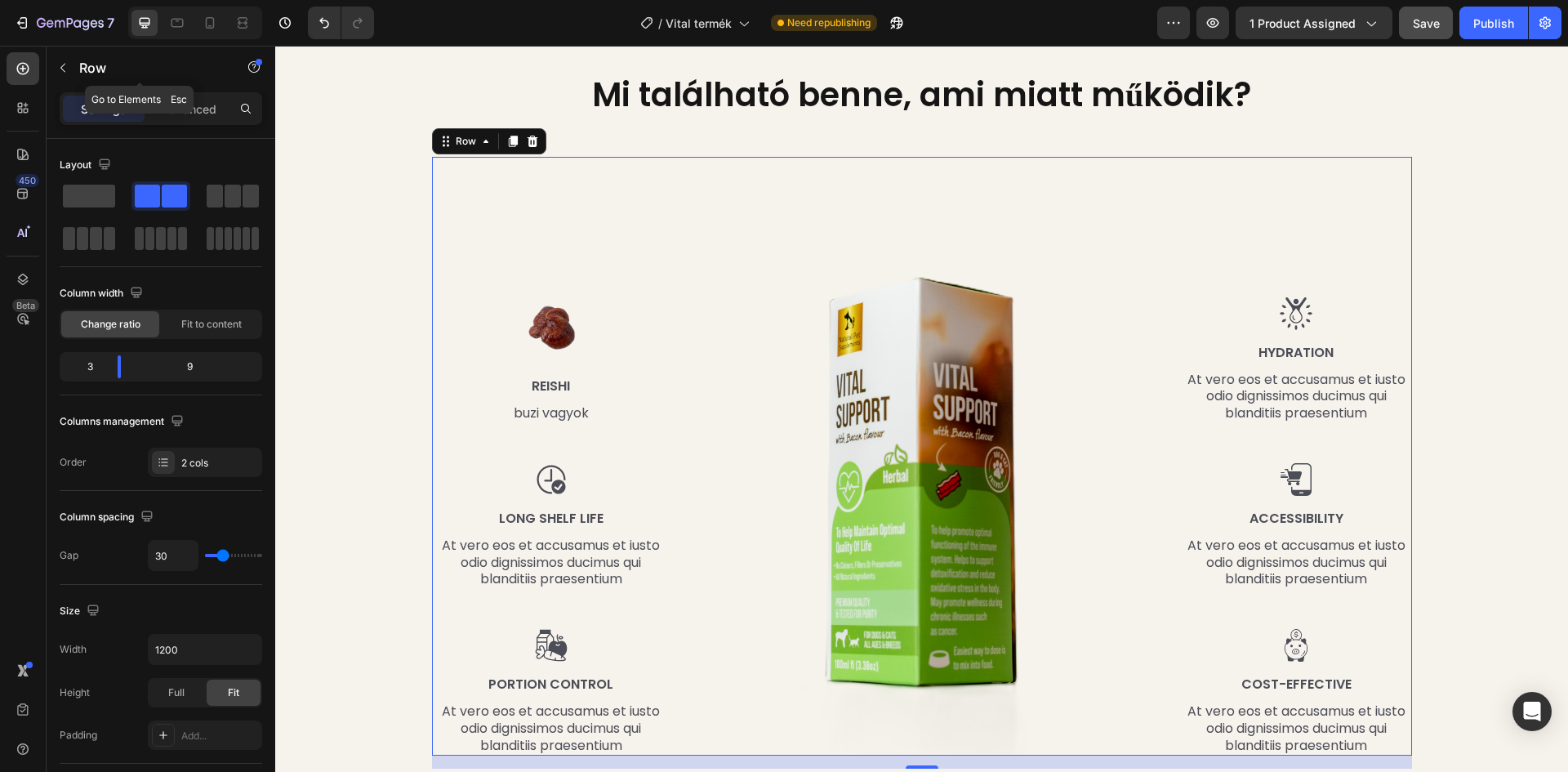
click at [42, 55] on div "450 Beta" at bounding box center [23, 409] width 46 height 726
click at [61, 62] on icon "button" at bounding box center [62, 67] width 13 height 13
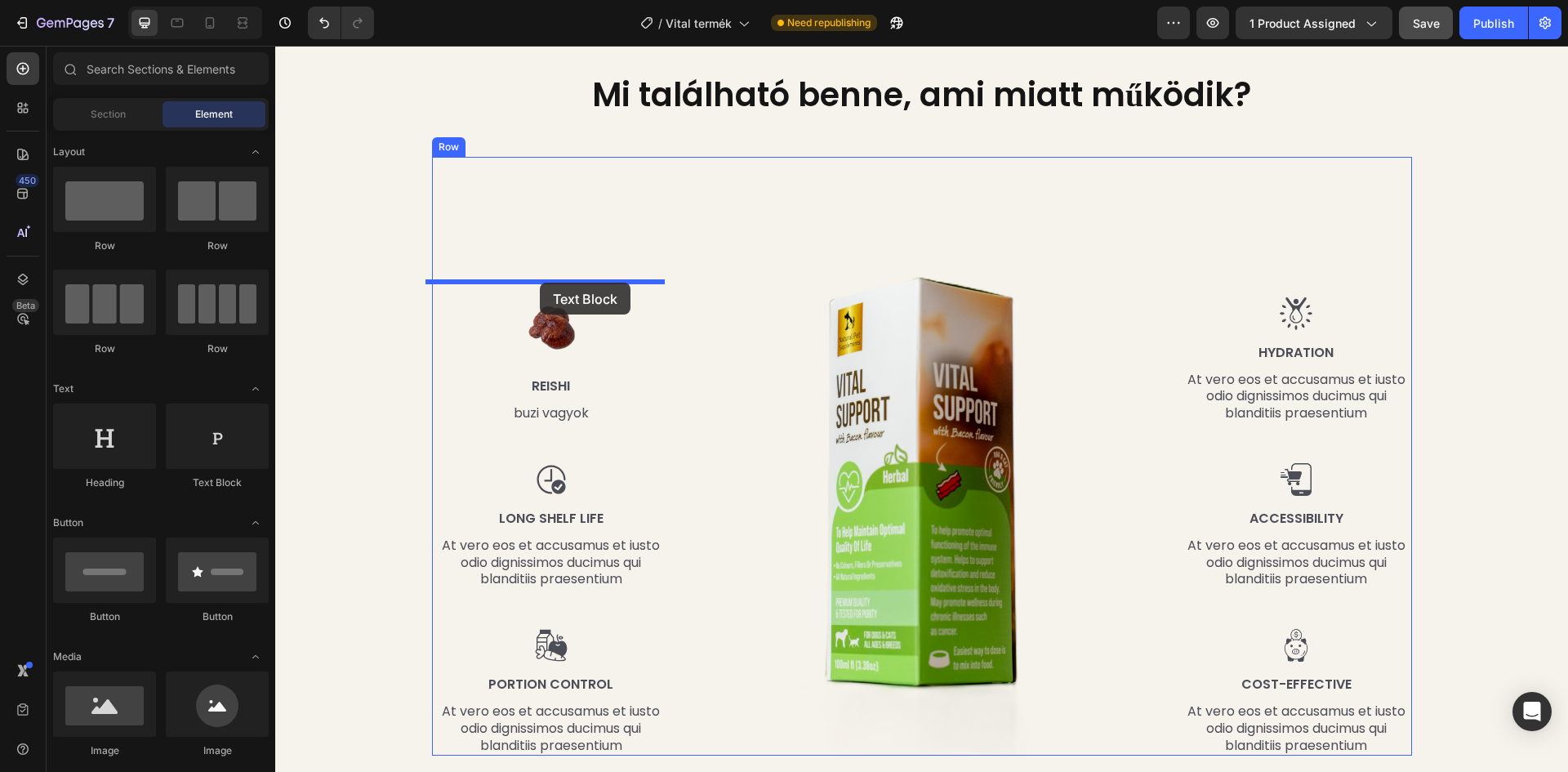
drag, startPoint x: 488, startPoint y: 246, endPoint x: 540, endPoint y: 282, distance: 63.2
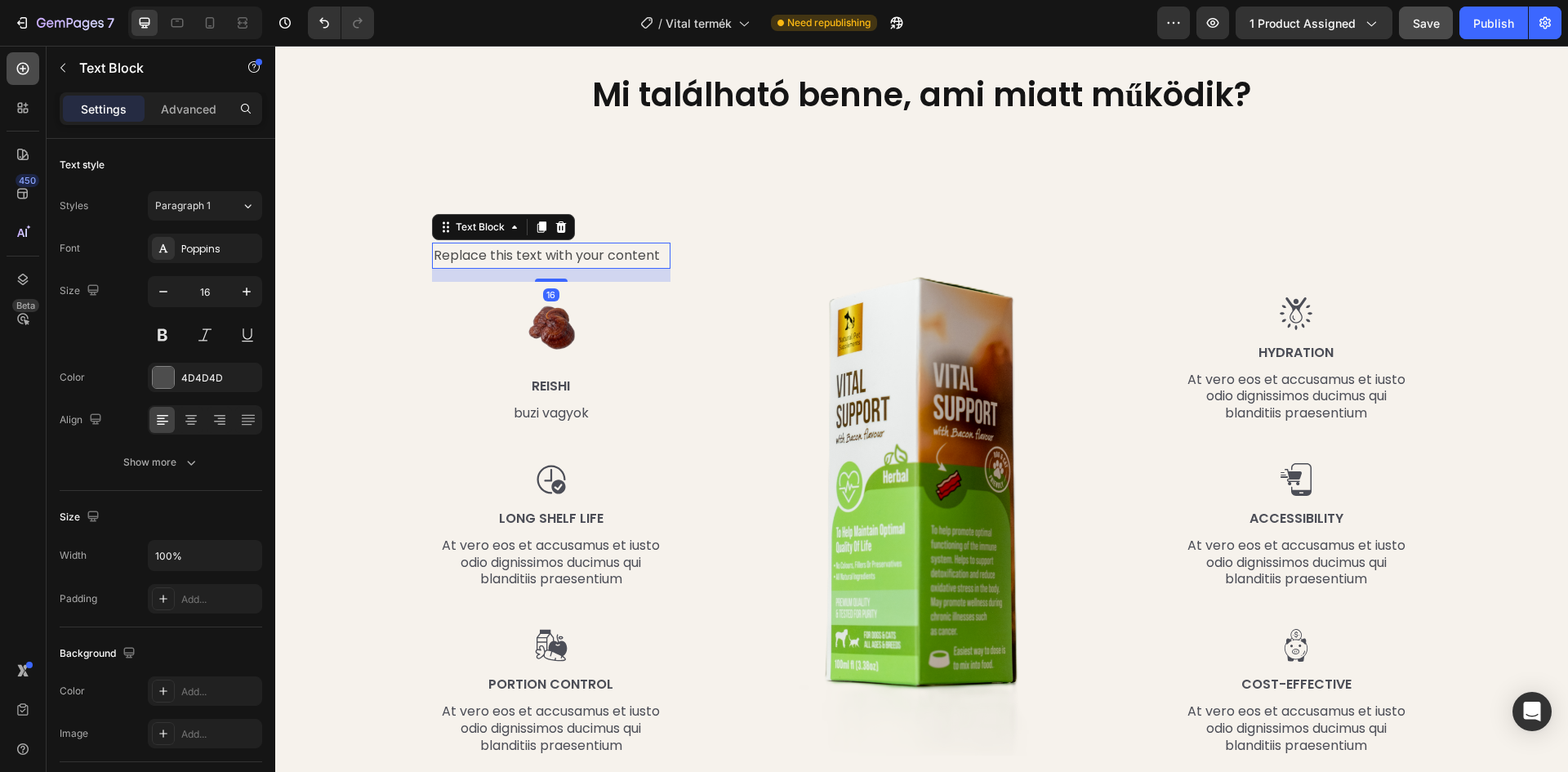
click at [7, 62] on div at bounding box center [23, 68] width 32 height 32
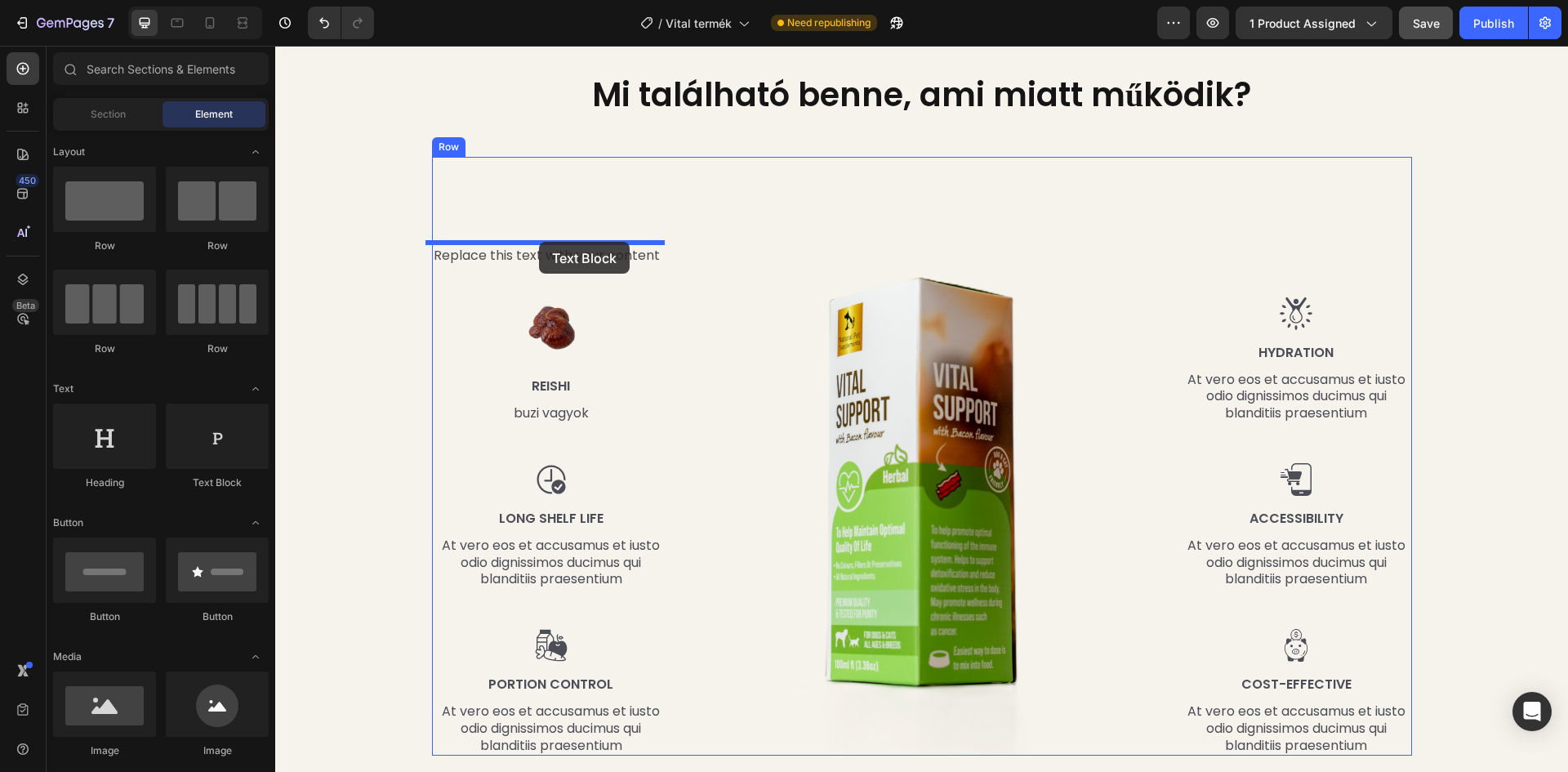
drag, startPoint x: 488, startPoint y: 241, endPoint x: 507, endPoint y: 238, distance: 19.2
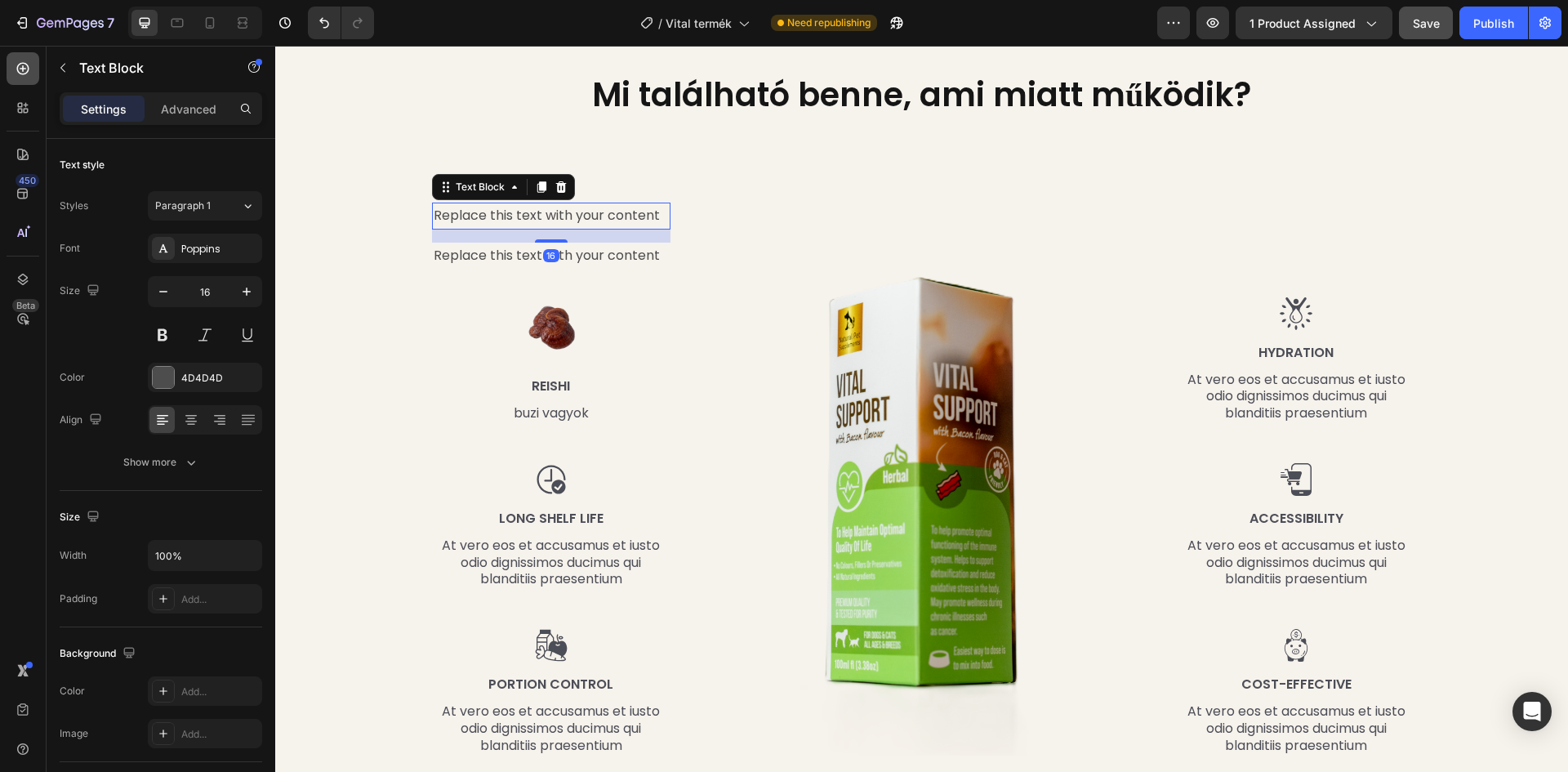
click at [28, 59] on div at bounding box center [23, 68] width 32 height 32
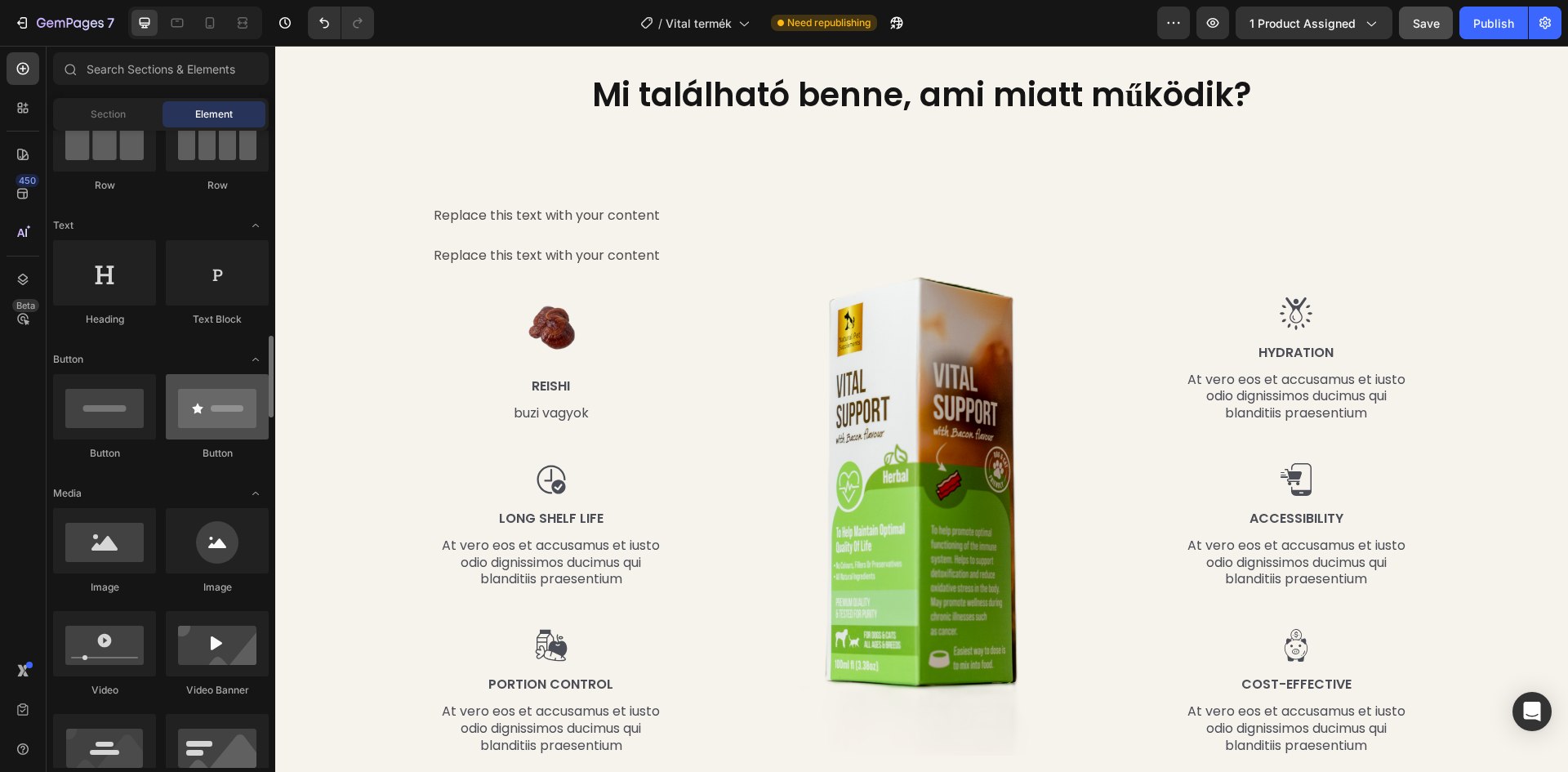
scroll to position [327, 0]
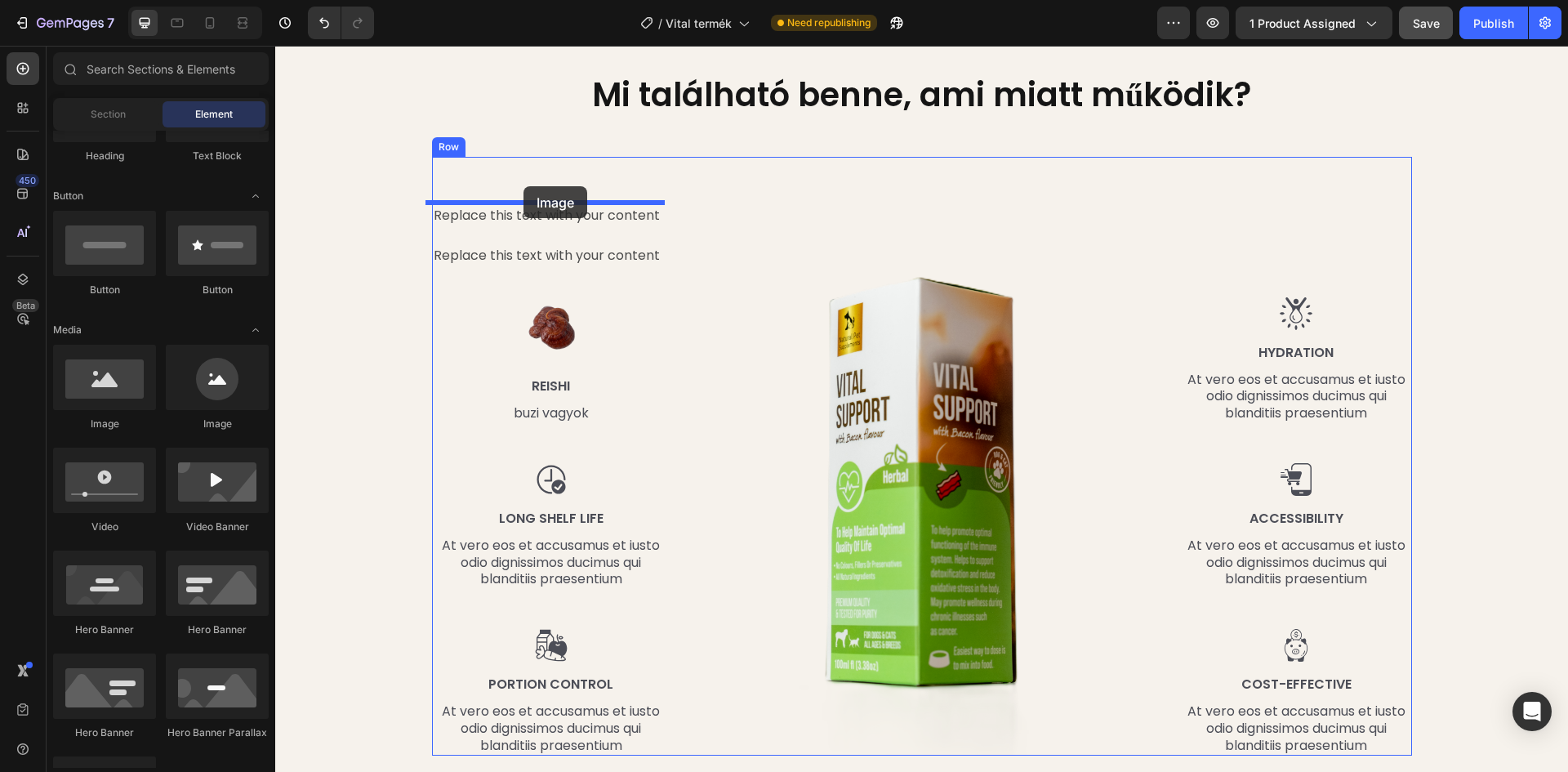
drag, startPoint x: 383, startPoint y: 441, endPoint x: 523, endPoint y: 186, distance: 290.9
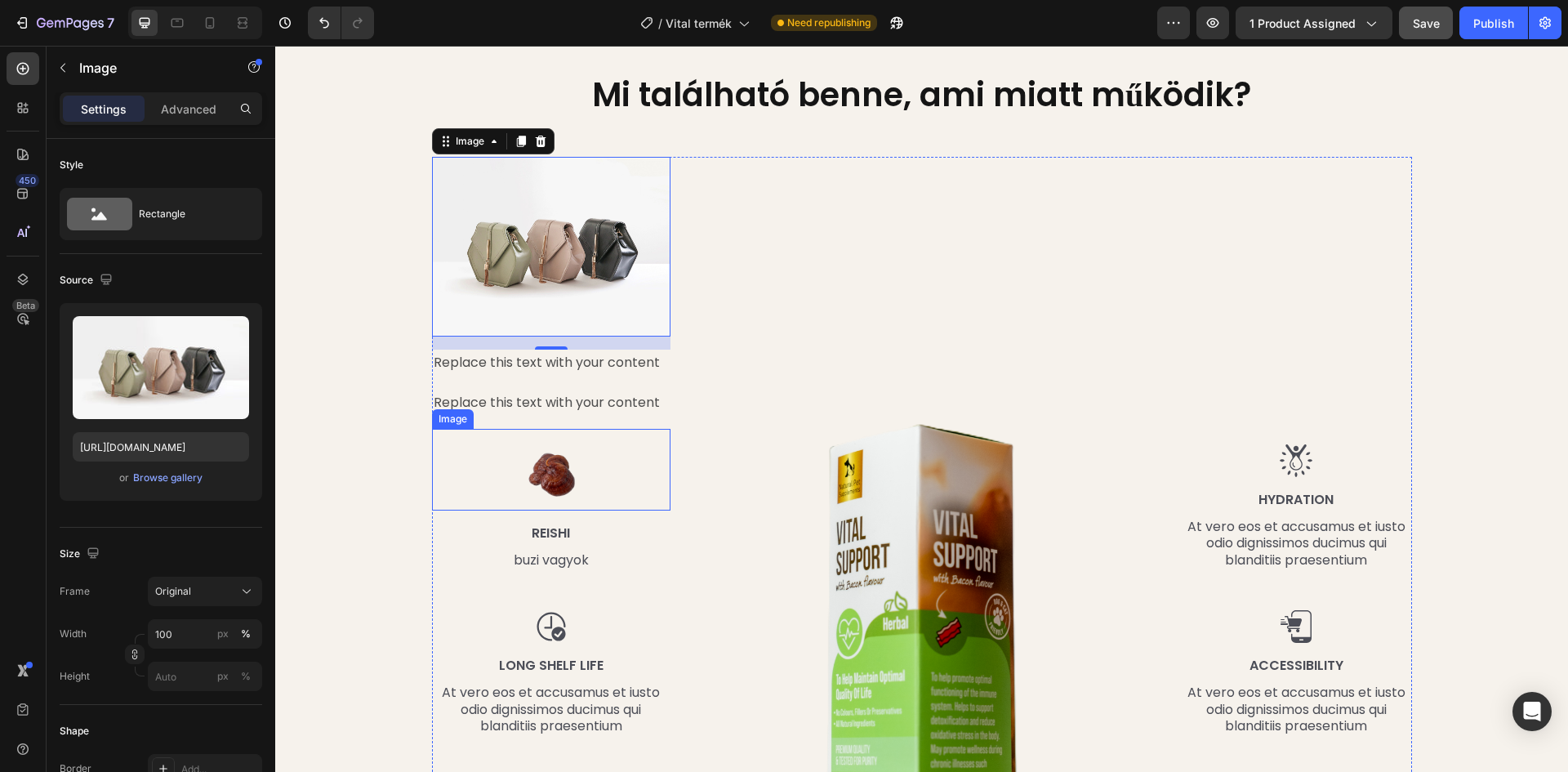
click at [562, 457] on img at bounding box center [551, 469] width 82 height 82
click at [544, 265] on img at bounding box center [551, 246] width 239 height 179
click at [171, 632] on input "100" at bounding box center [205, 633] width 114 height 30
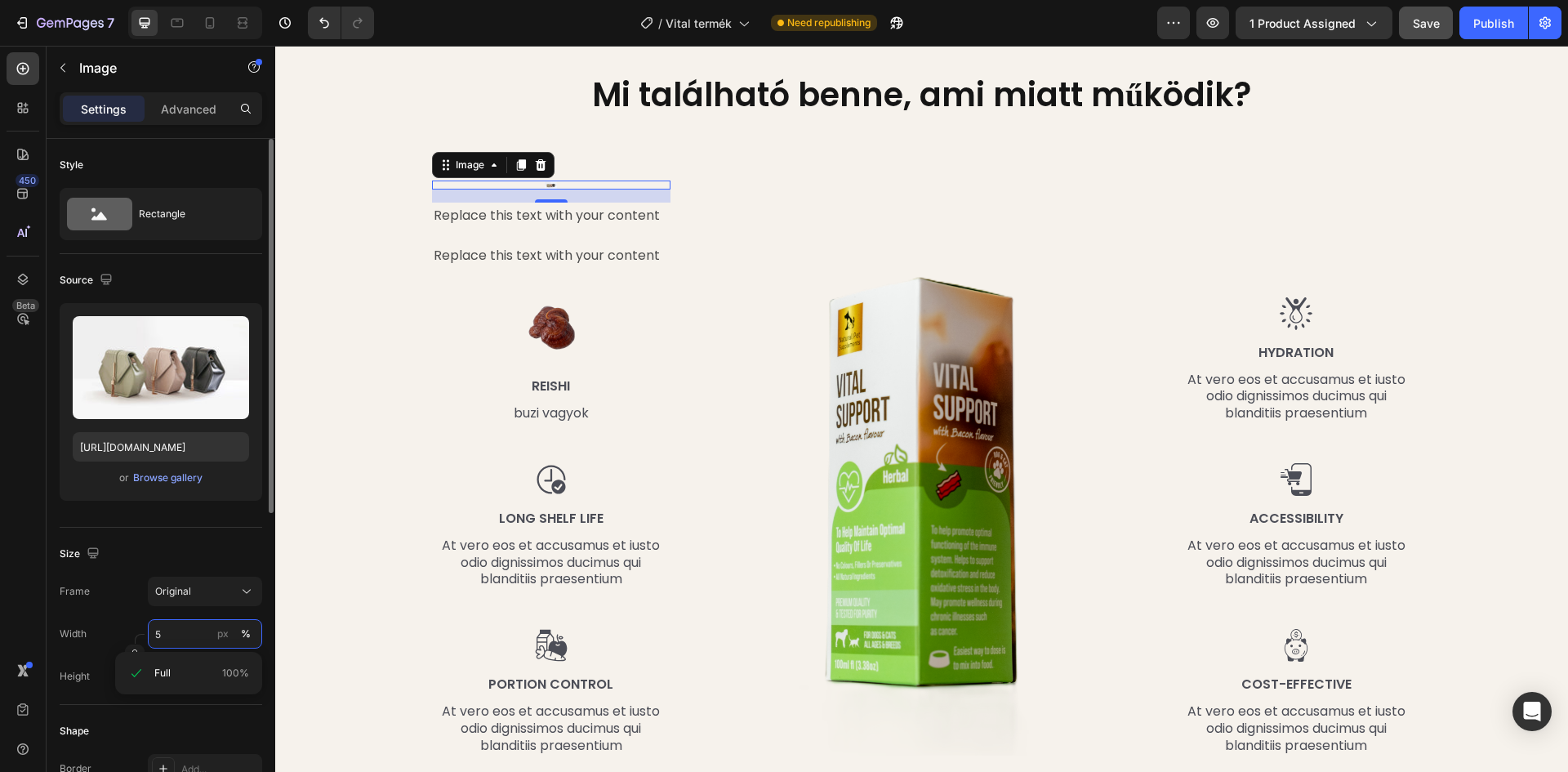
type input "50"
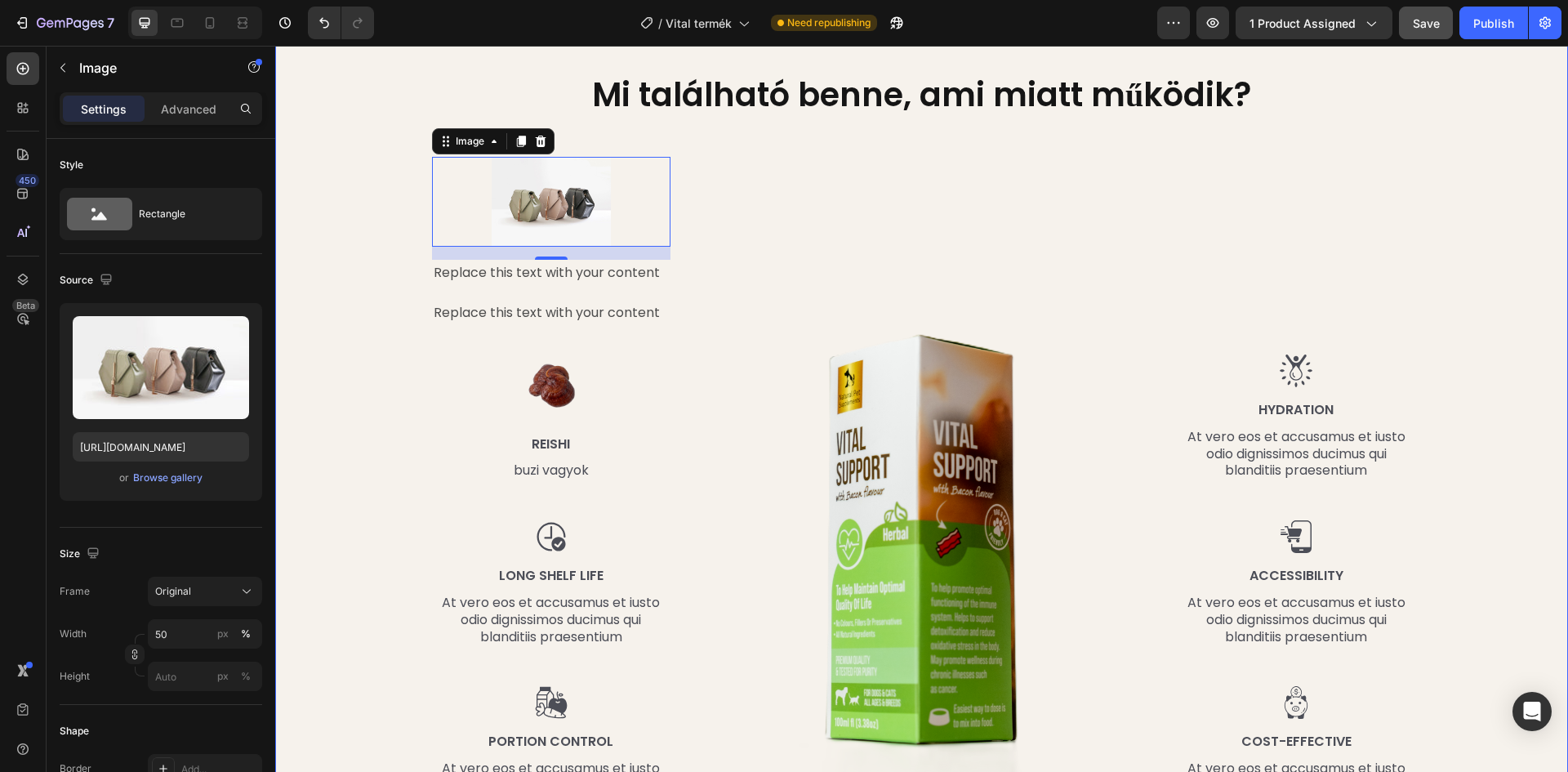
click at [307, 325] on div "Mi található benne, ami miatt működik? Heading Row Image 16 Replace this text w…" at bounding box center [922, 448] width 1269 height 753
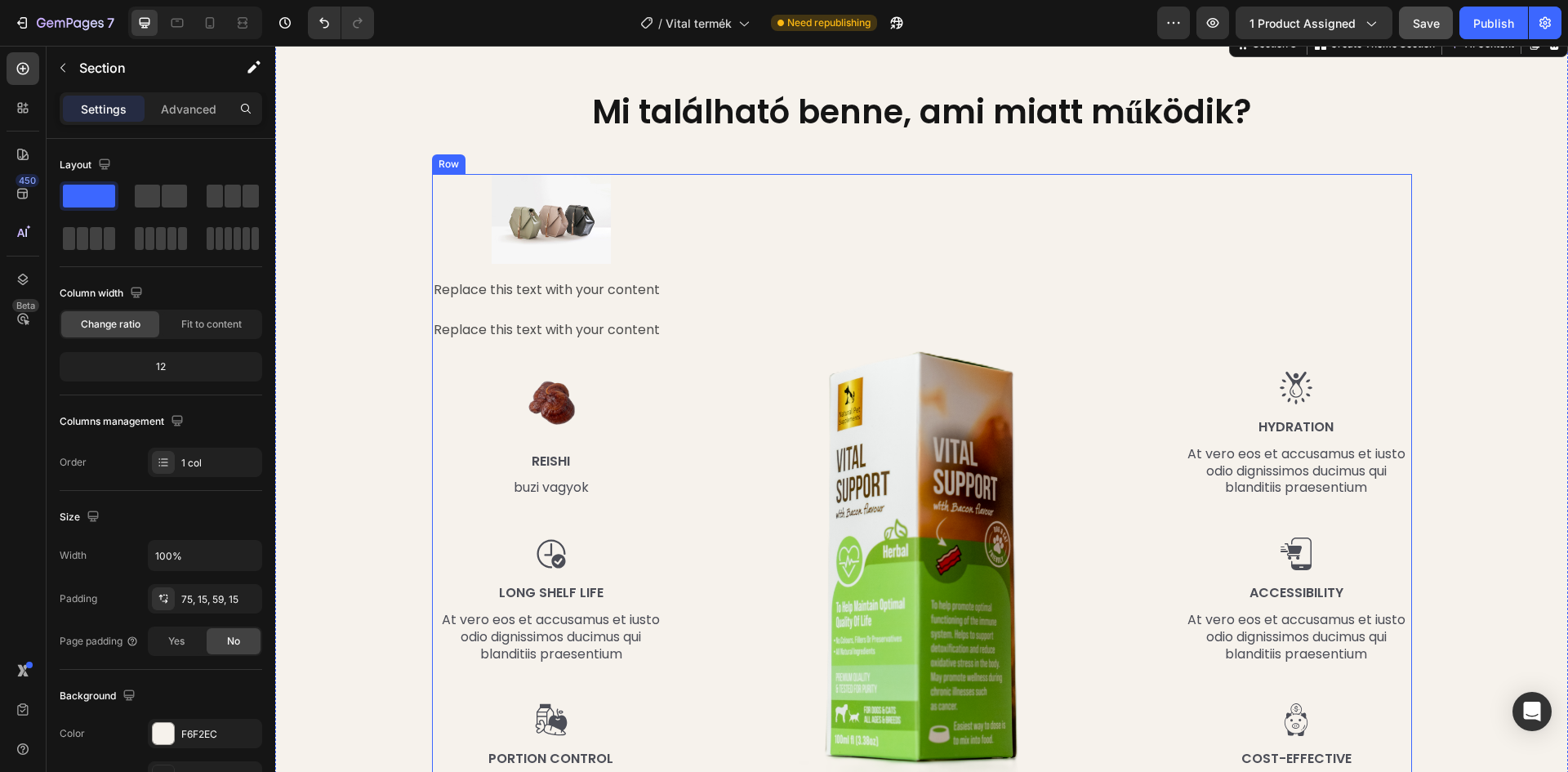
scroll to position [1633, 0]
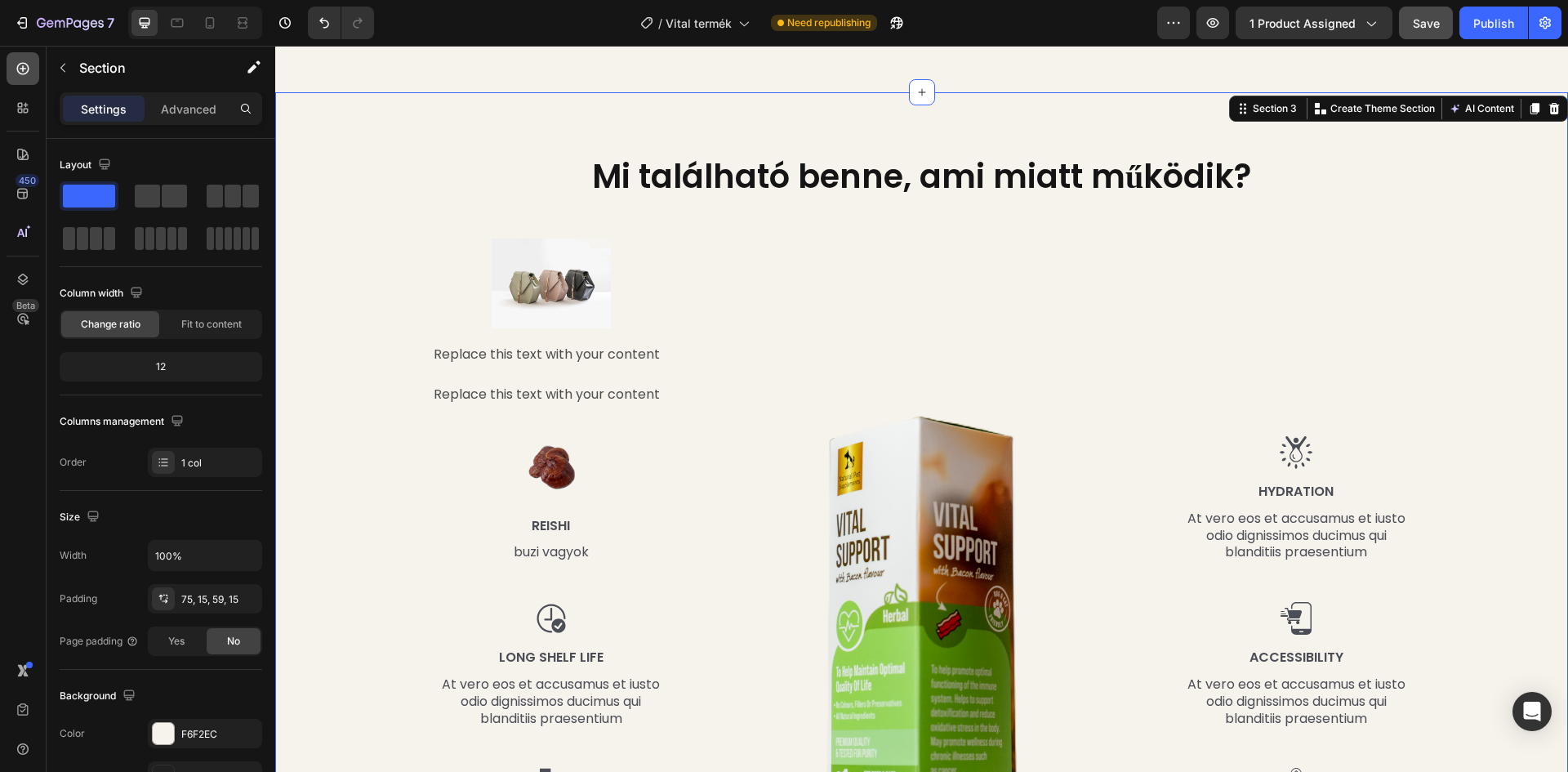
click at [27, 65] on icon at bounding box center [23, 69] width 12 height 12
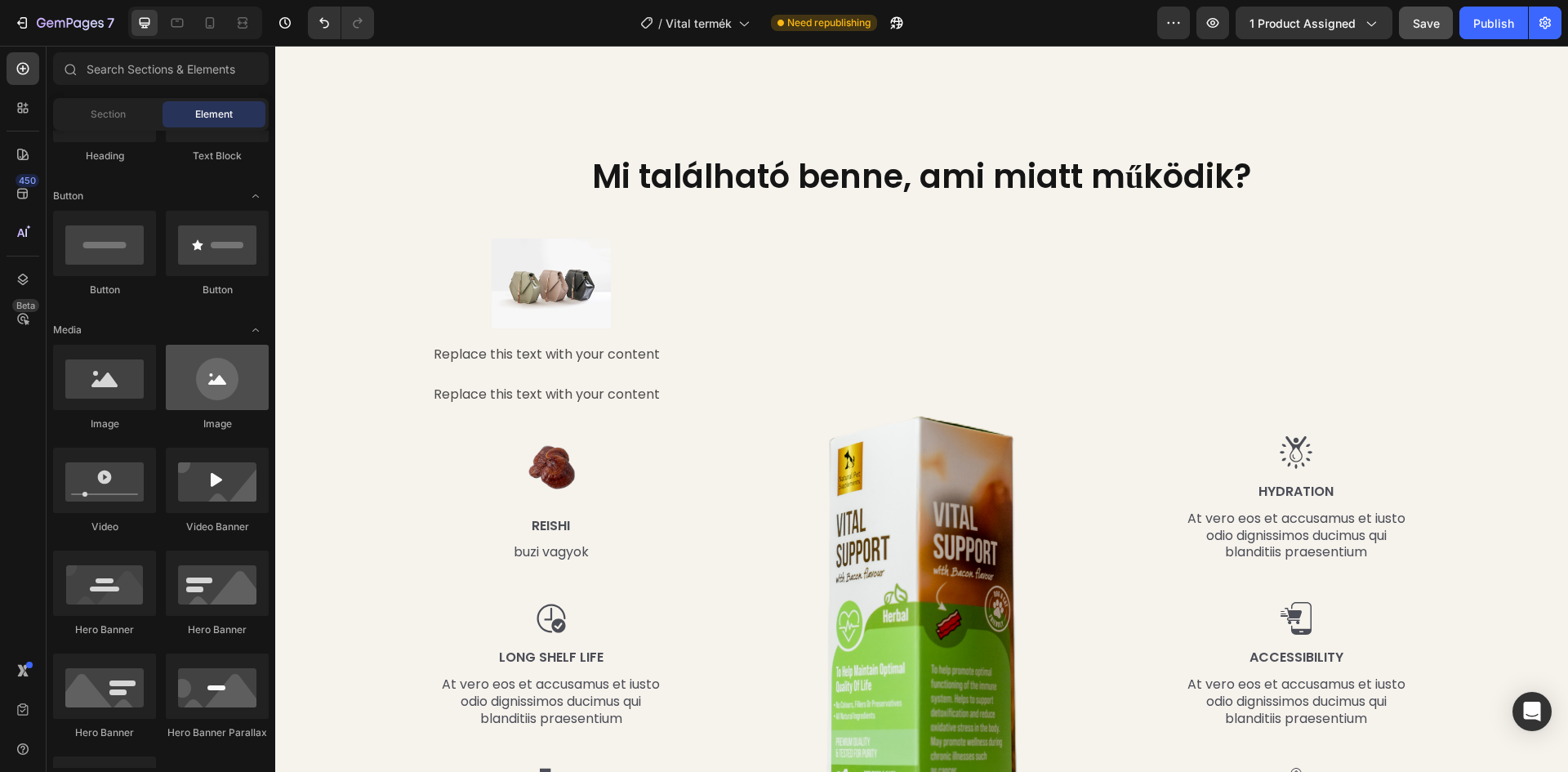
scroll to position [163, 0]
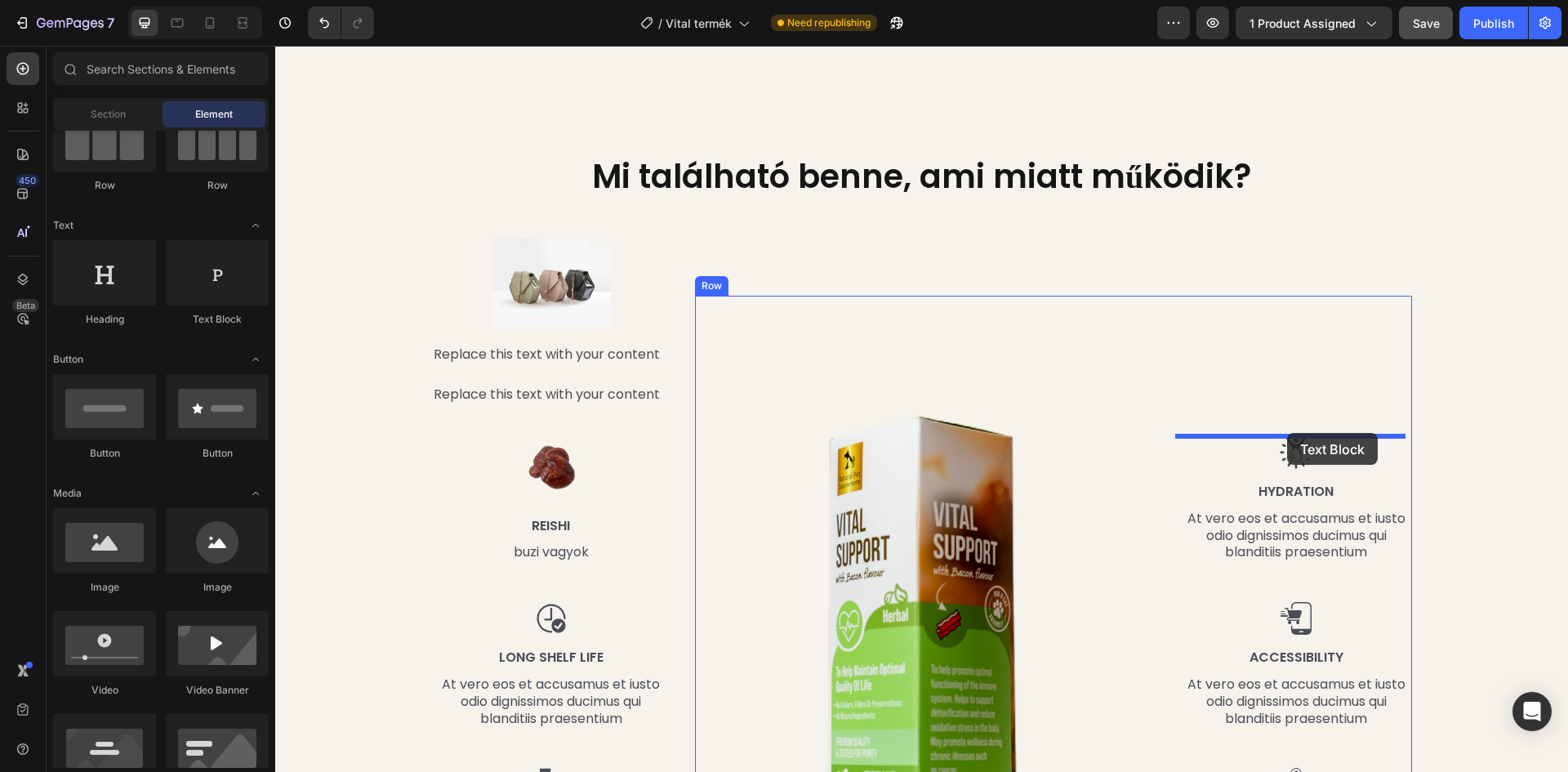
drag, startPoint x: 484, startPoint y: 320, endPoint x: 1288, endPoint y: 433, distance: 811.9
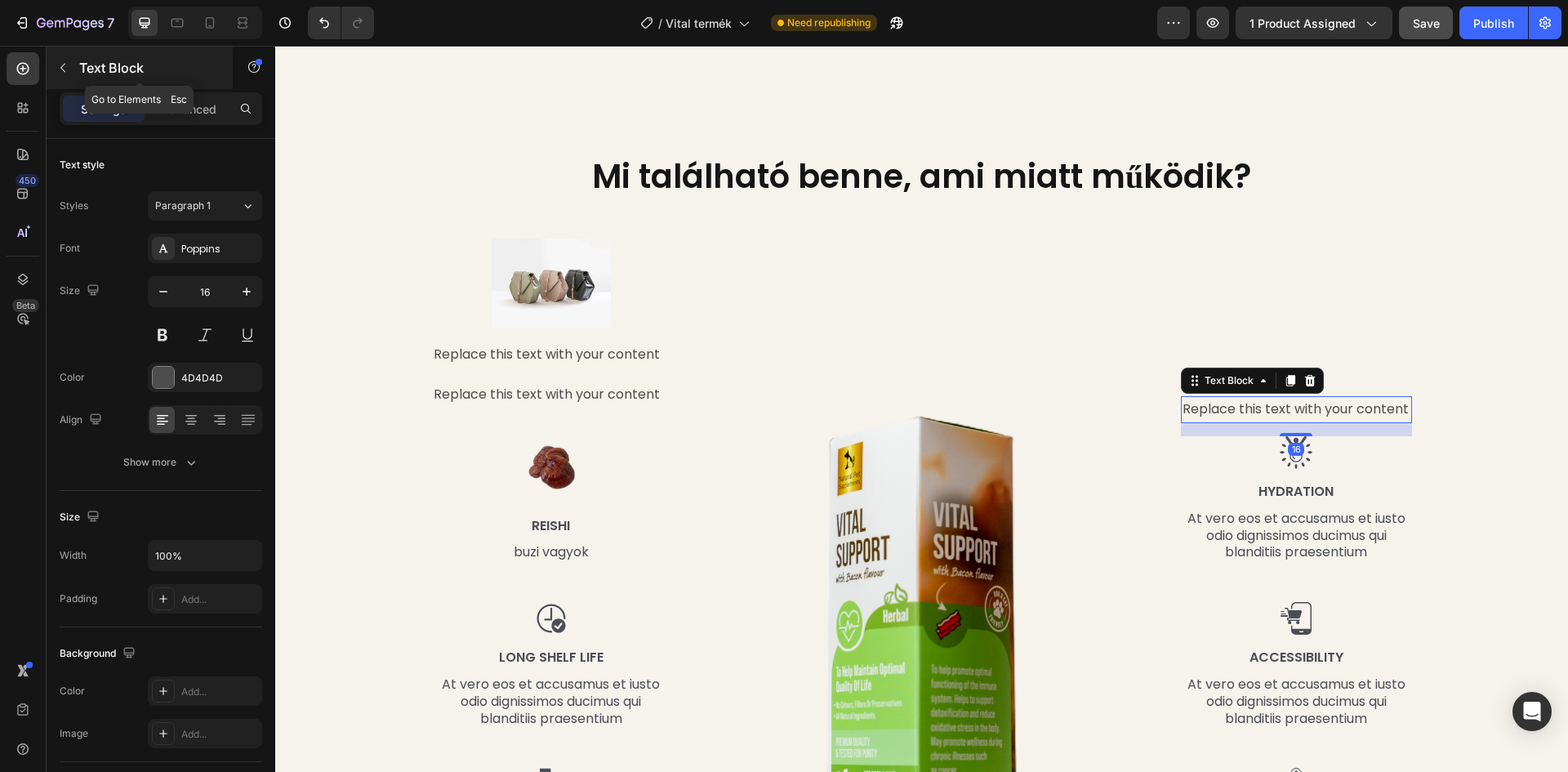
click at [61, 67] on icon "button" at bounding box center [62, 68] width 5 height 9
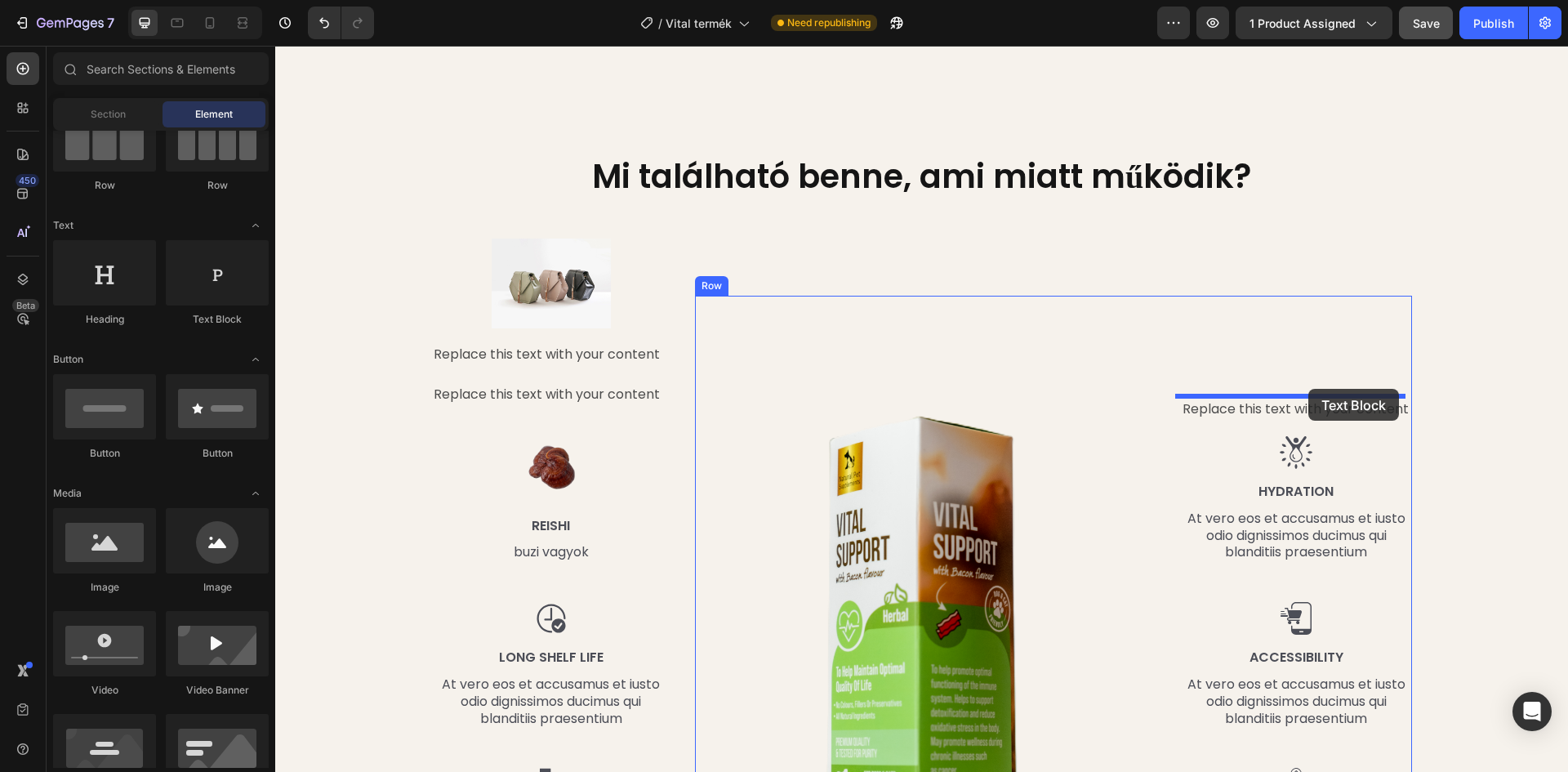
drag, startPoint x: 496, startPoint y: 333, endPoint x: 1308, endPoint y: 389, distance: 813.9
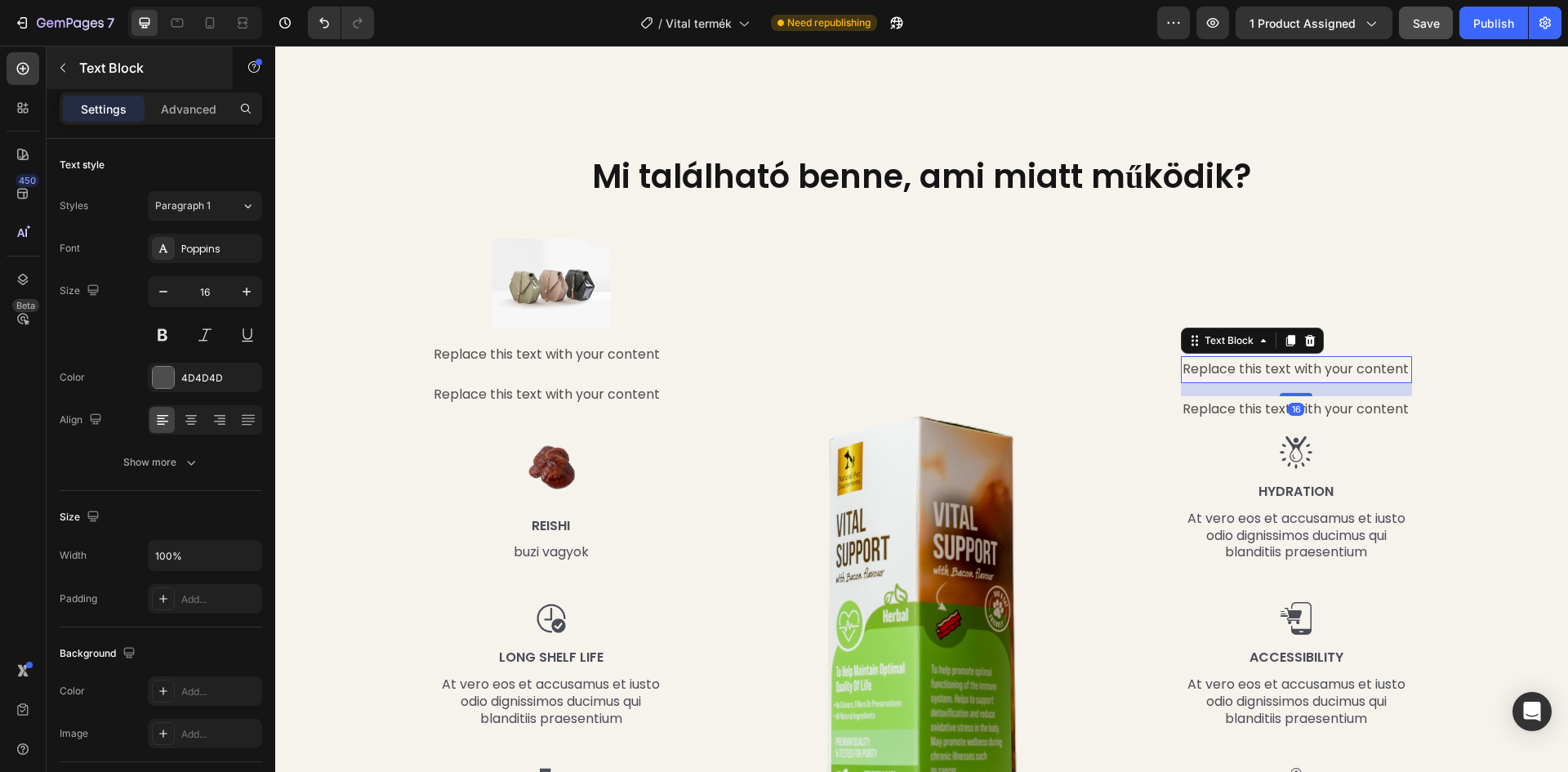
click at [60, 60] on button "button" at bounding box center [63, 68] width 27 height 27
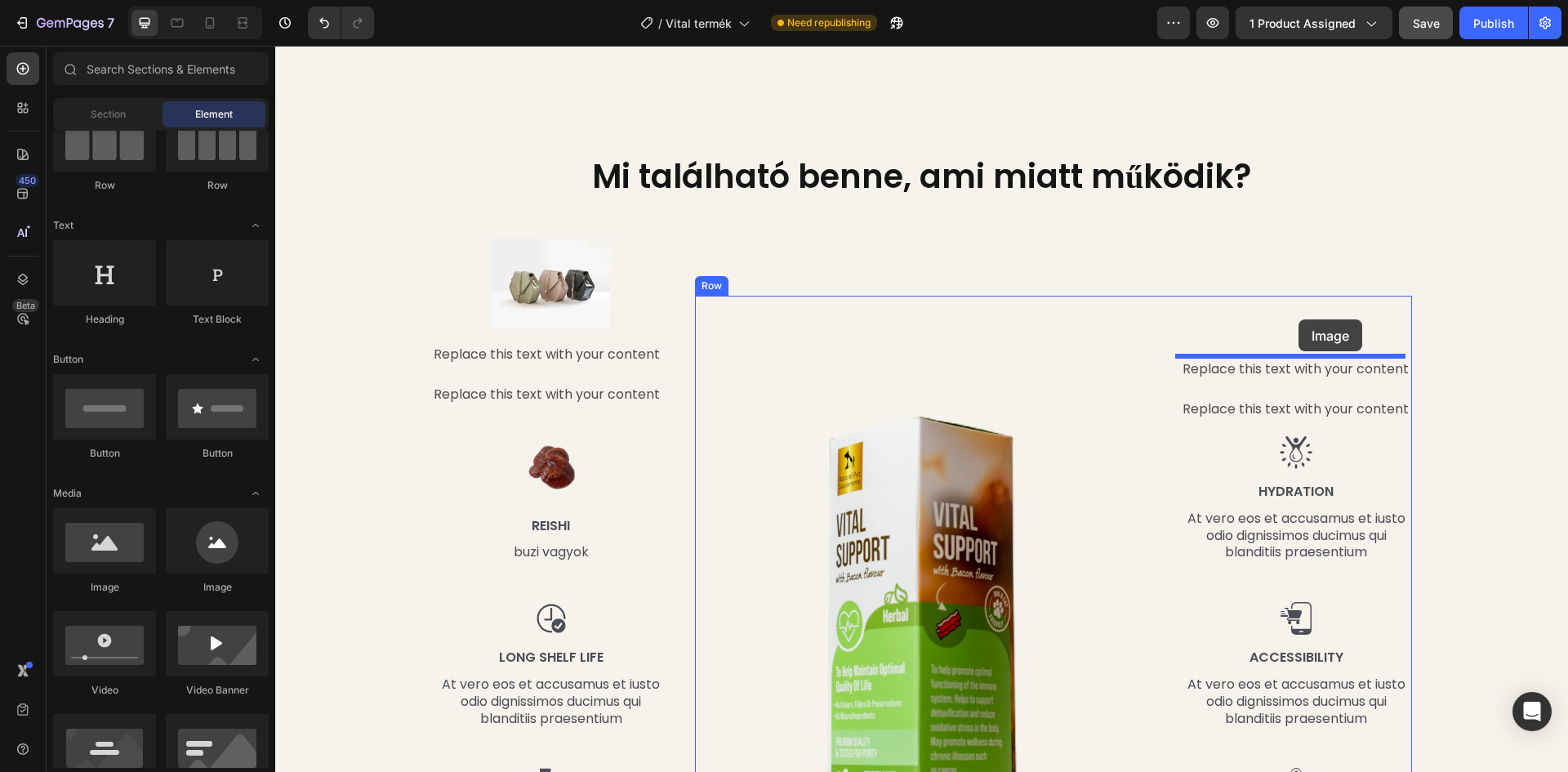
drag, startPoint x: 543, startPoint y: 564, endPoint x: 1297, endPoint y: 322, distance: 791.9
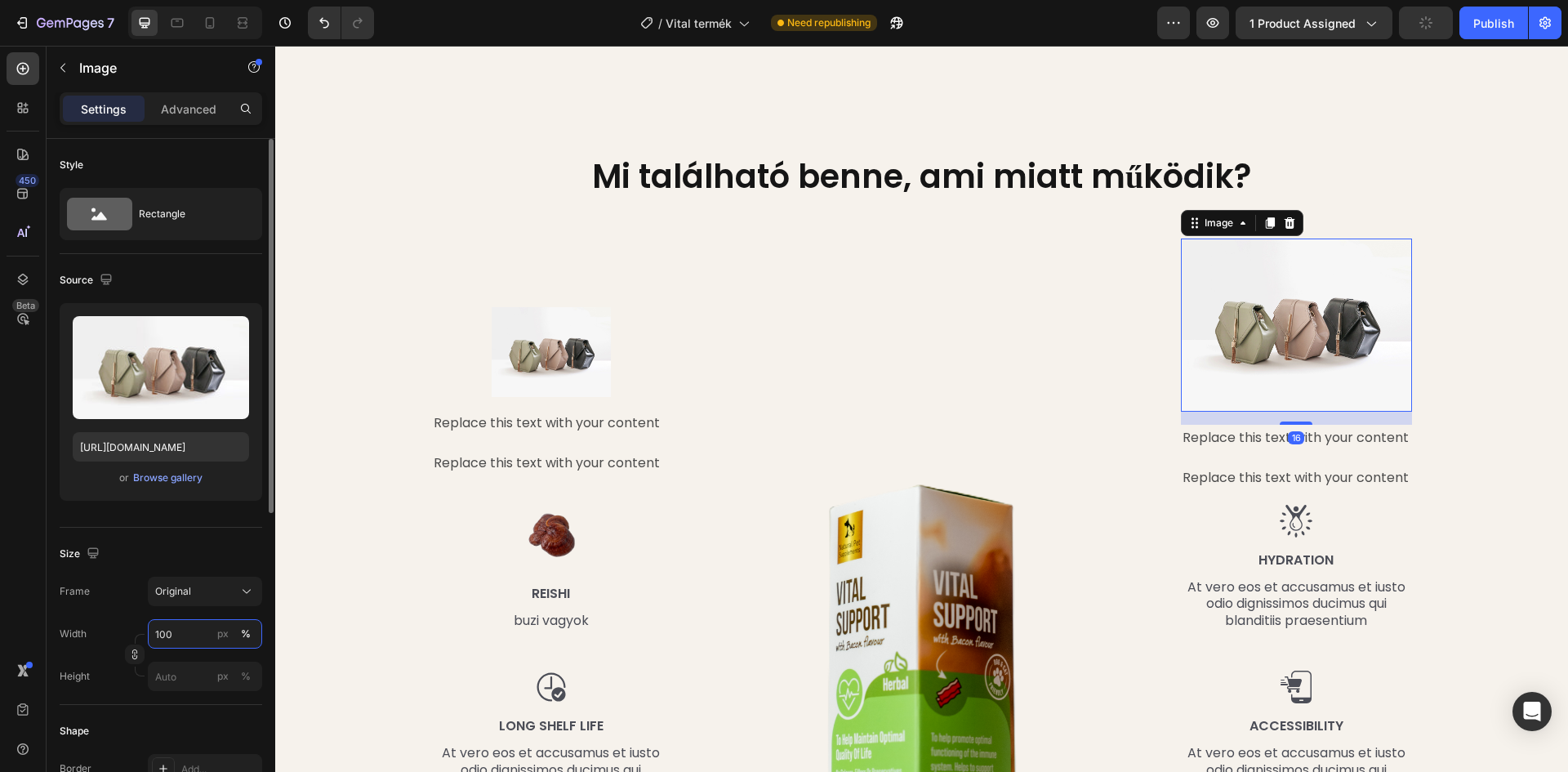
click at [171, 637] on input "100" at bounding box center [205, 633] width 114 height 30
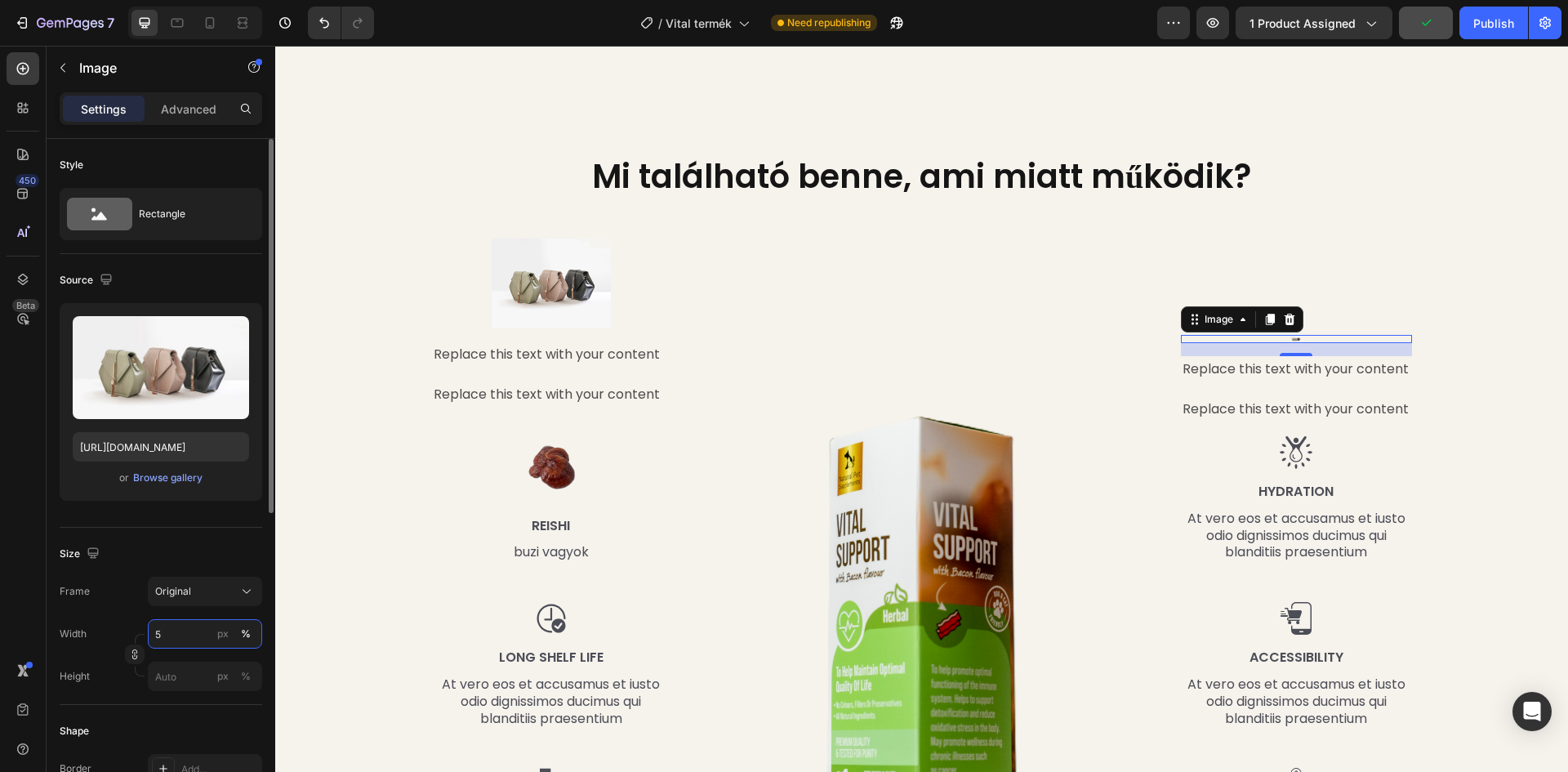
type input "50"
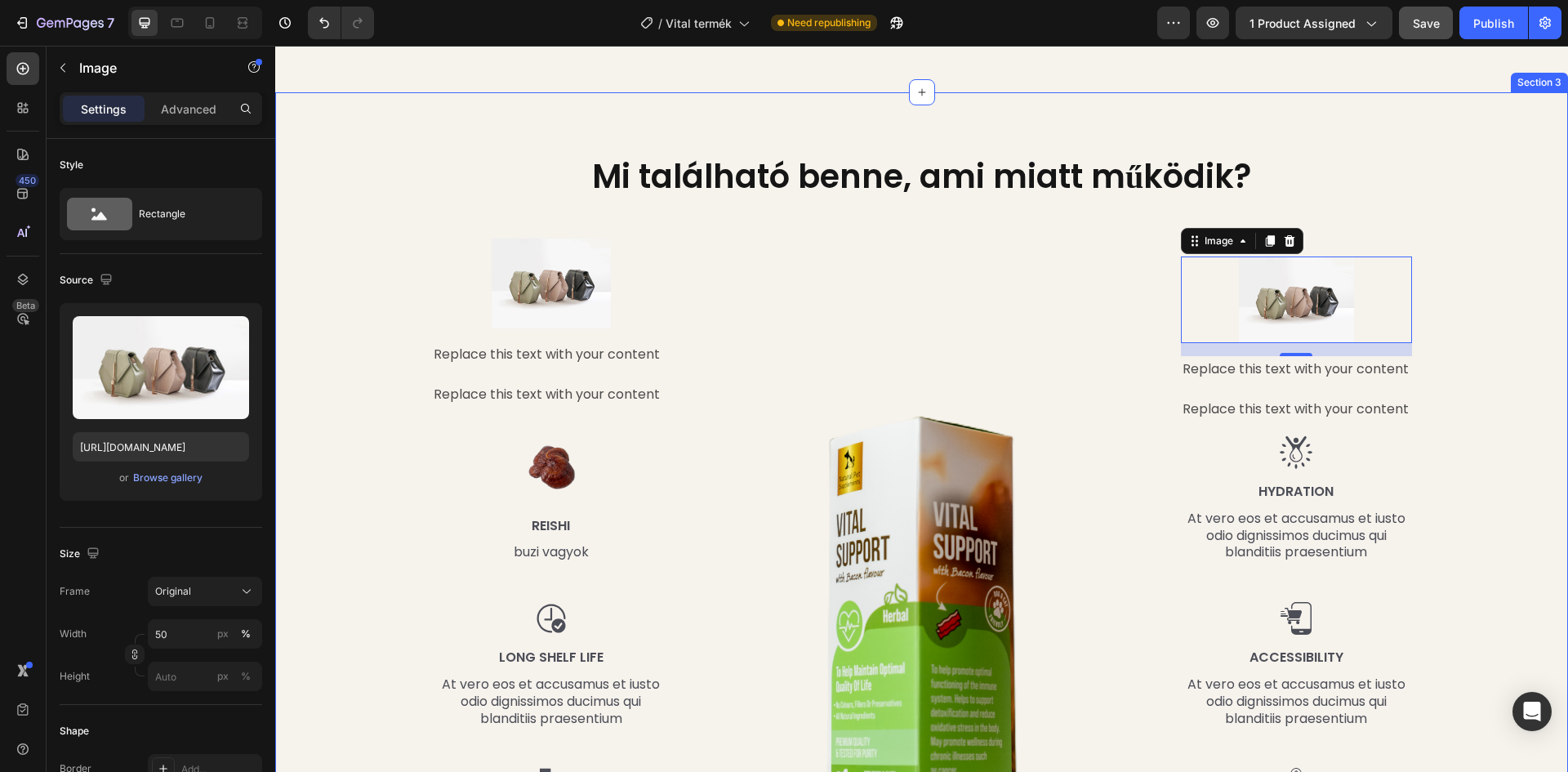
click at [344, 354] on div "Mi található benne, ami miatt működik? Heading Row Image Replace this text with…" at bounding box center [922, 530] width 1269 height 753
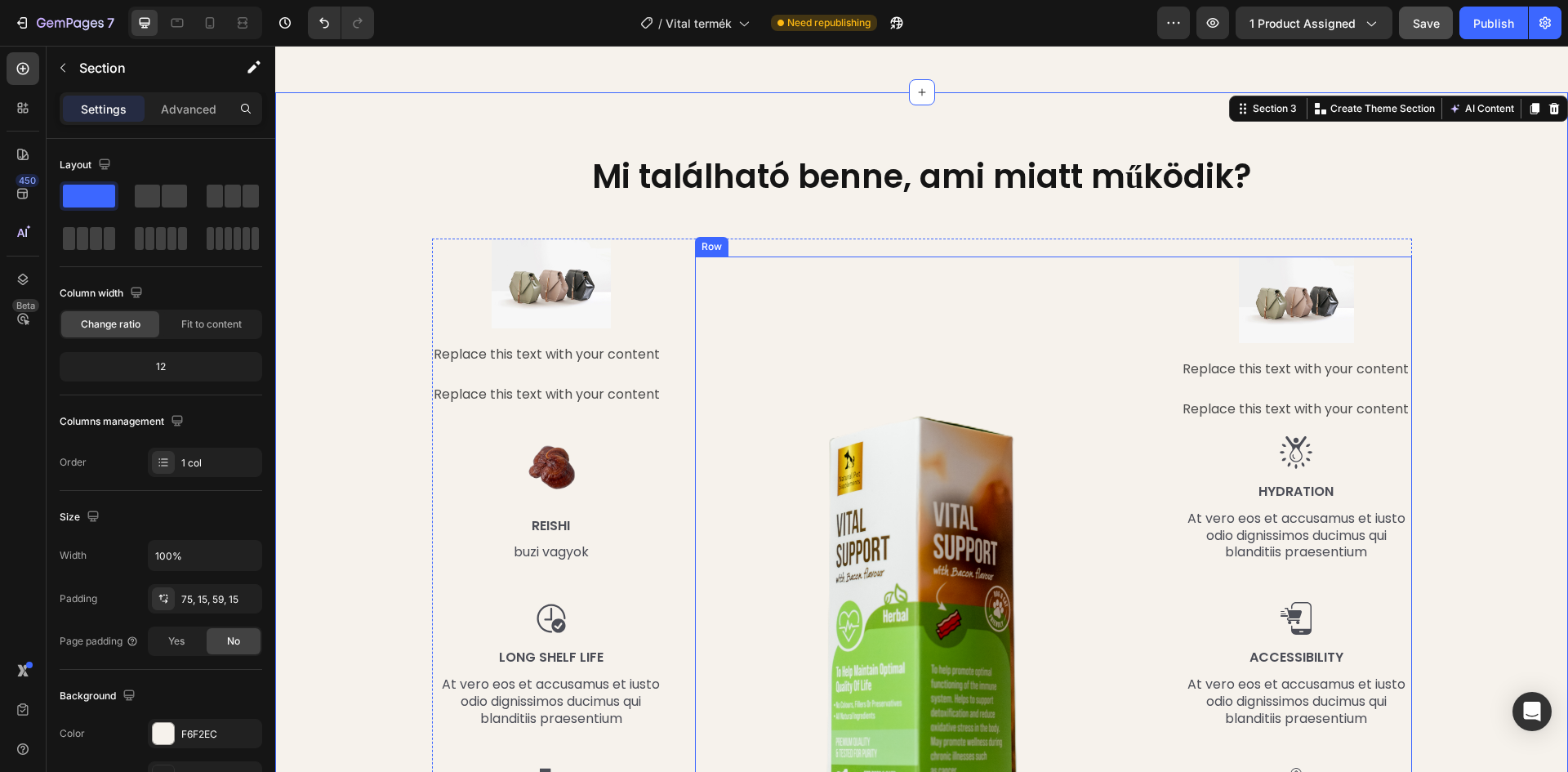
click at [814, 267] on div "Image" at bounding box center [926, 575] width 461 height 638
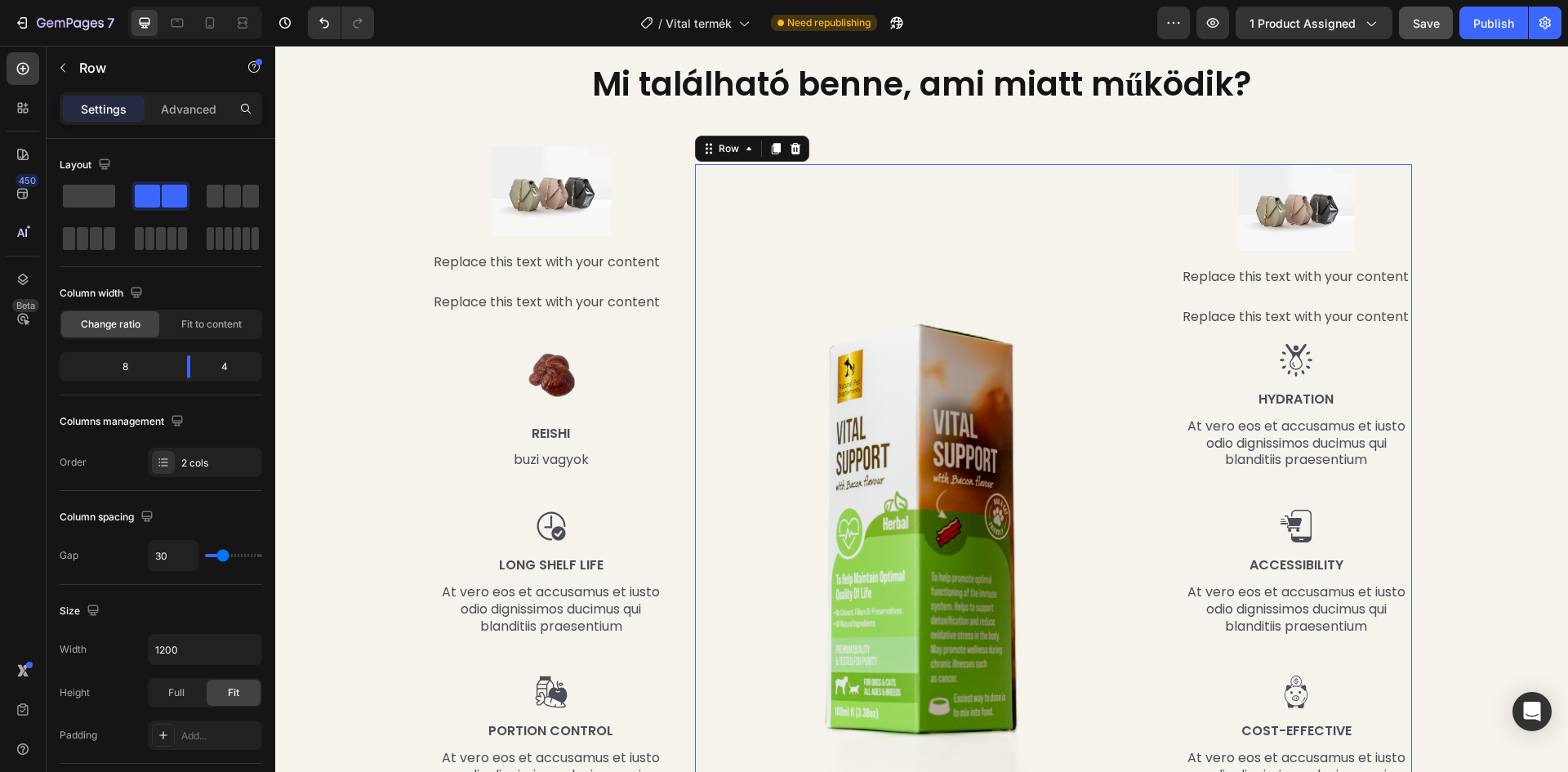
scroll to position [1715, 0]
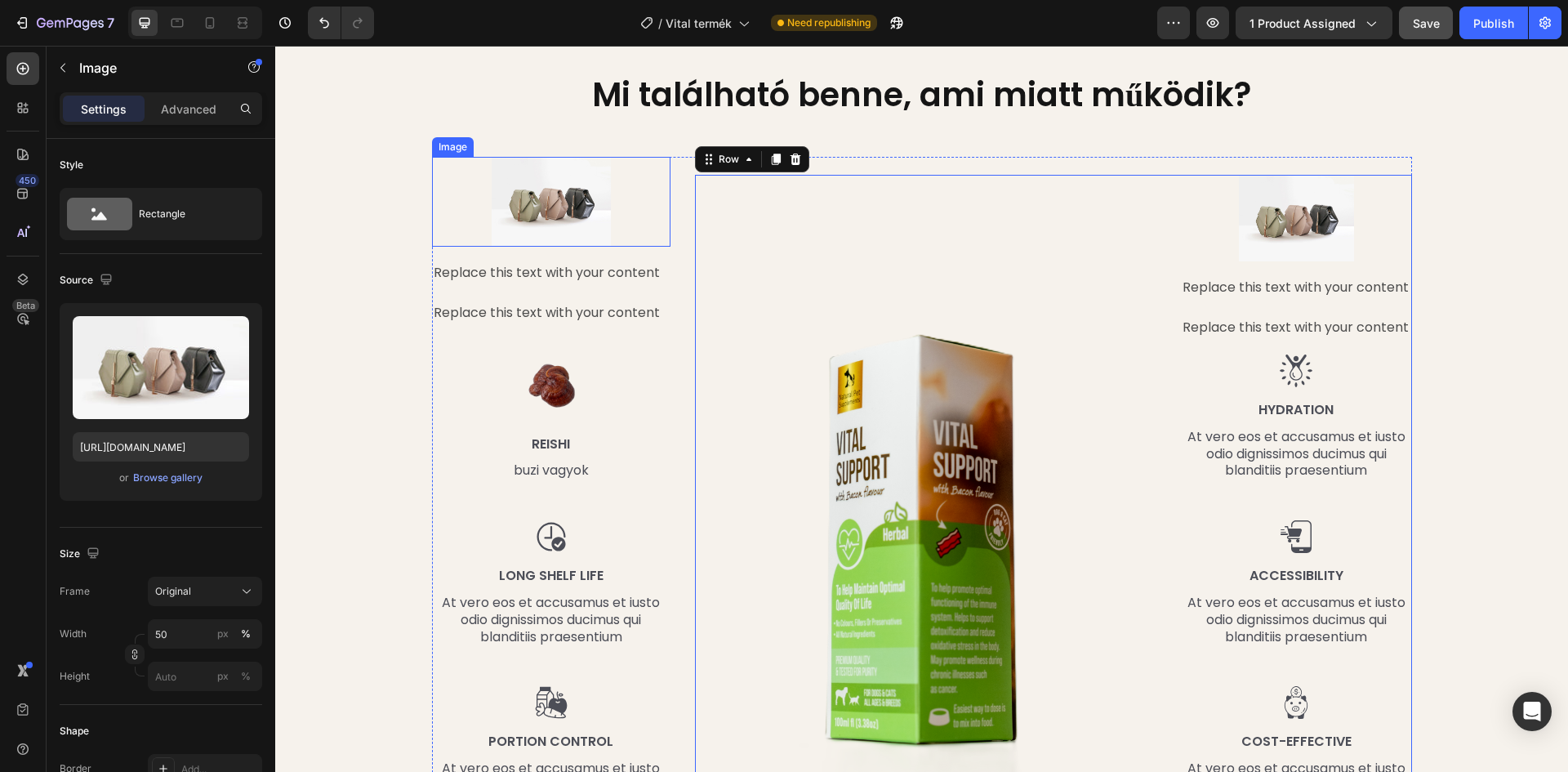
click at [641, 173] on div at bounding box center [551, 201] width 239 height 89
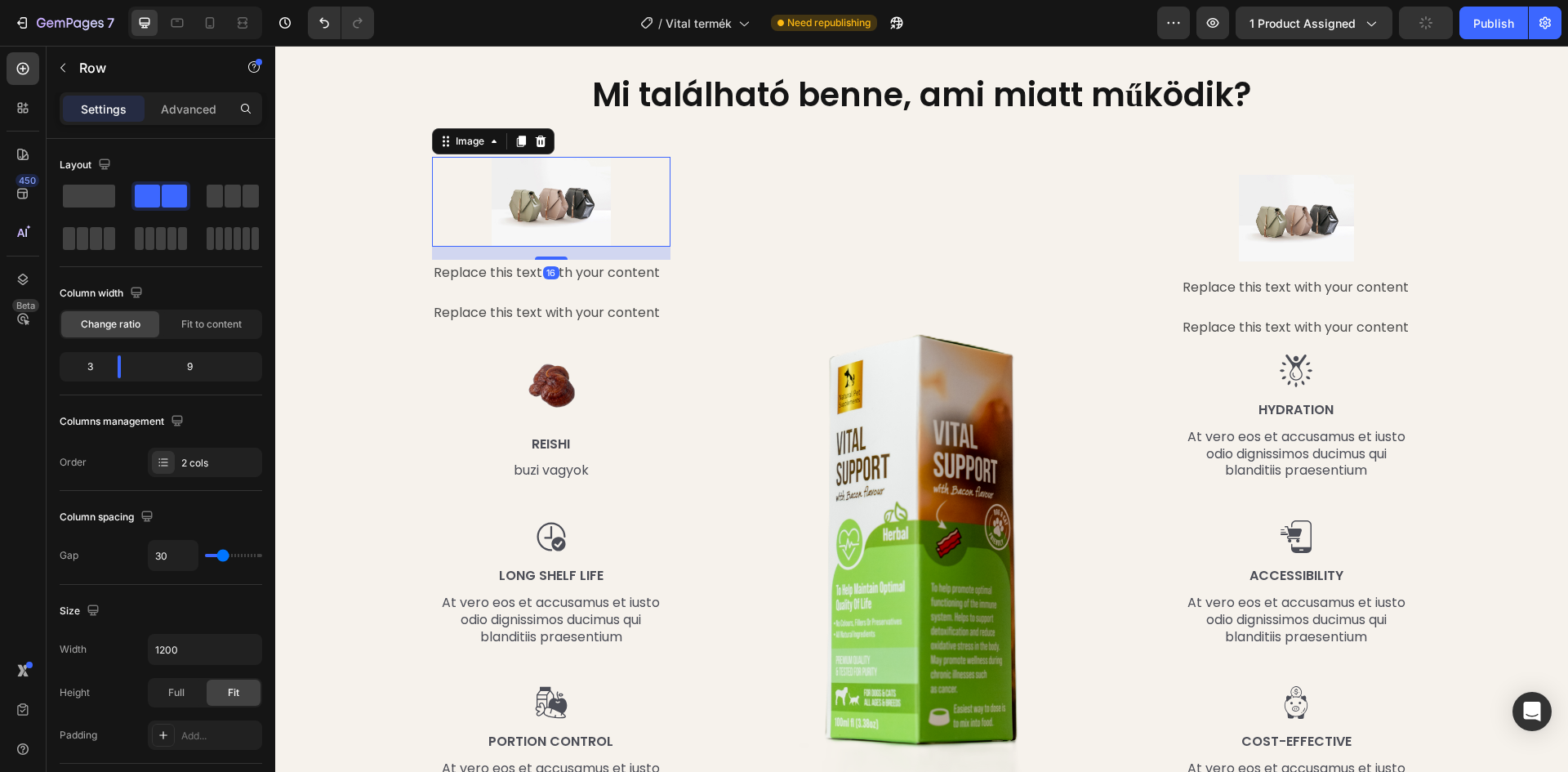
click at [700, 170] on div "Image Image Replace this text with your content Text Block Replace this text wi…" at bounding box center [1054, 484] width 717 height 656
click at [229, 190] on span at bounding box center [232, 196] width 17 height 23
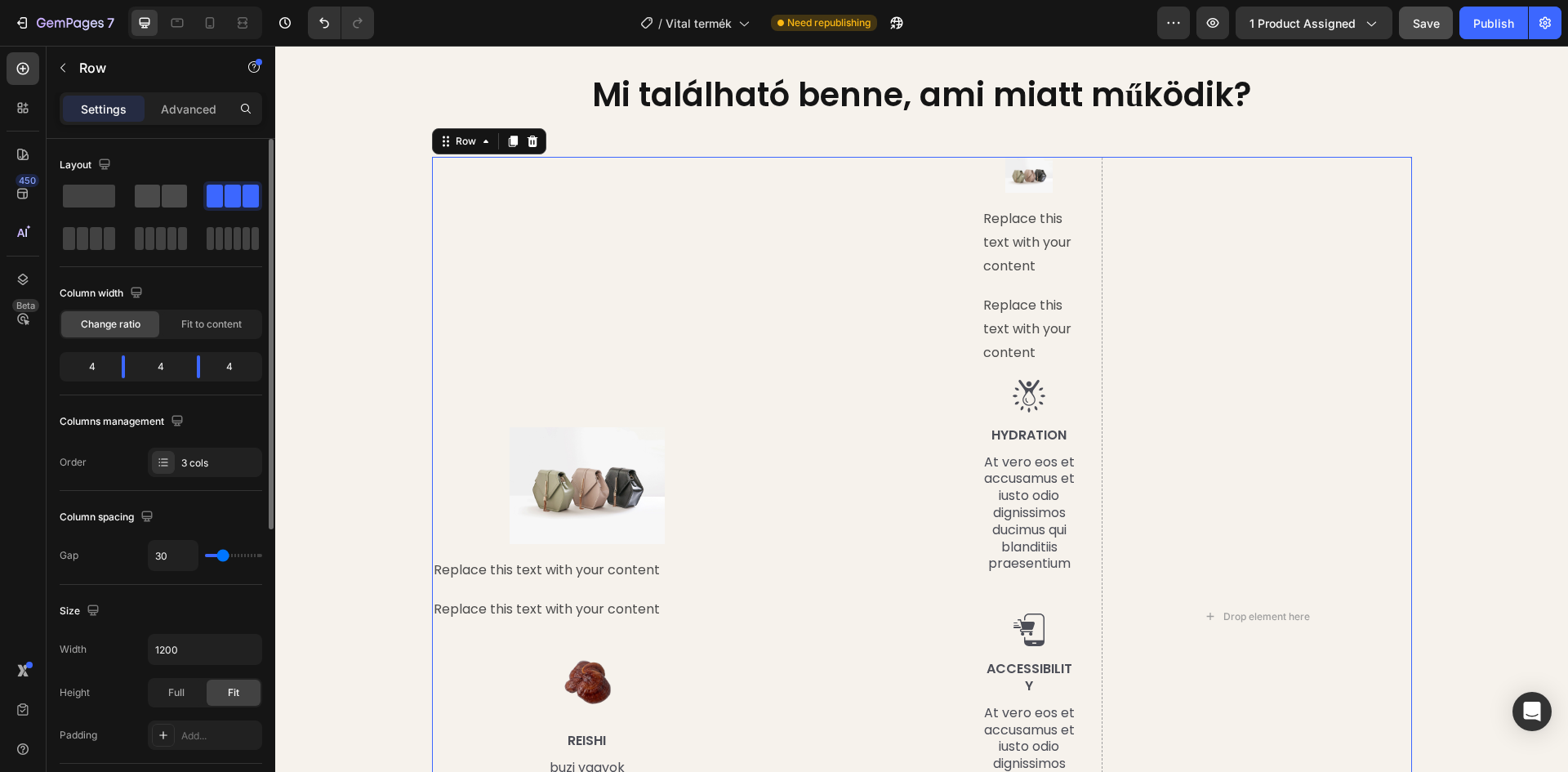
click at [160, 193] on div at bounding box center [160, 196] width 52 height 23
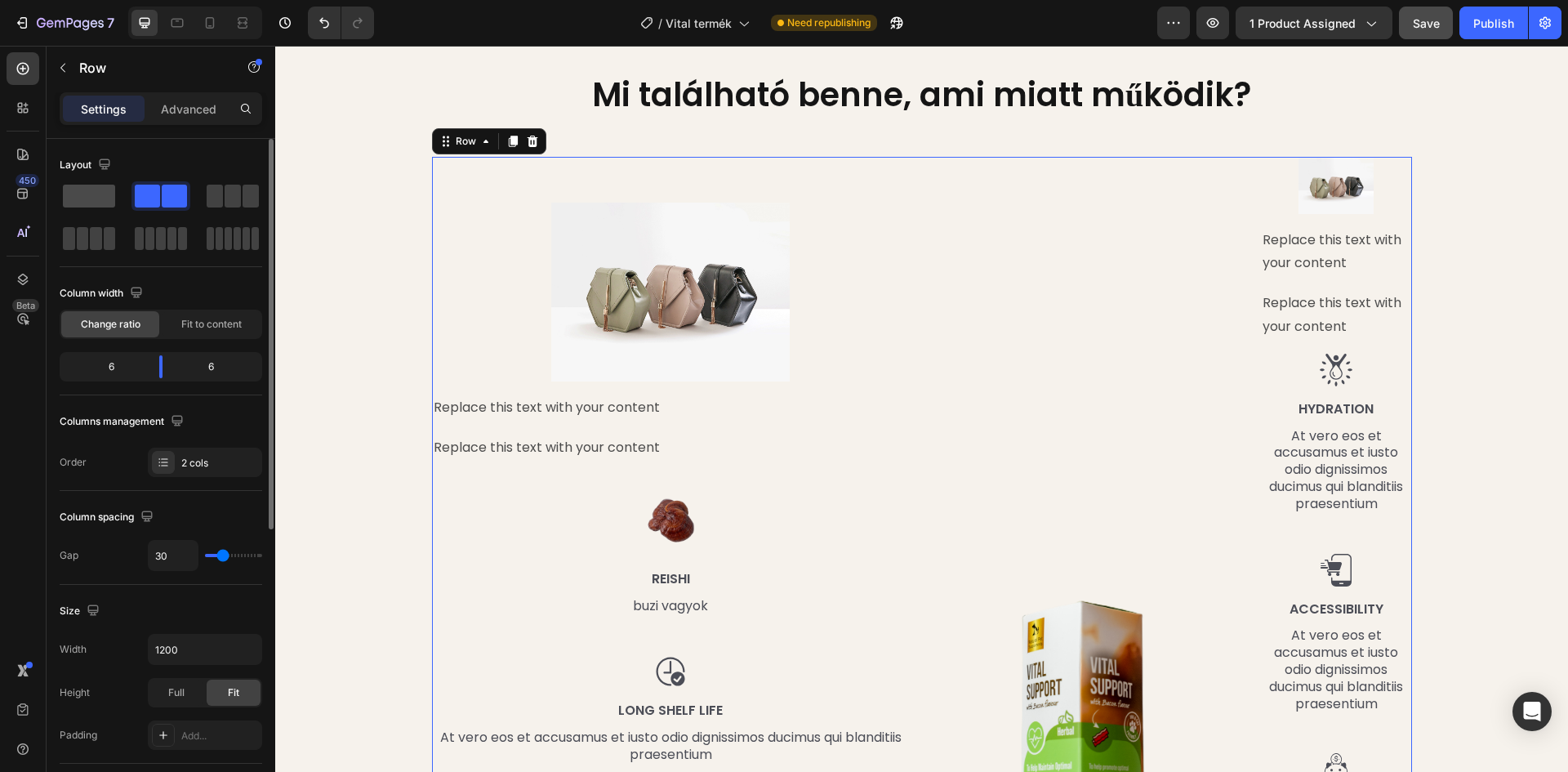
click at [104, 192] on span at bounding box center [89, 196] width 52 height 23
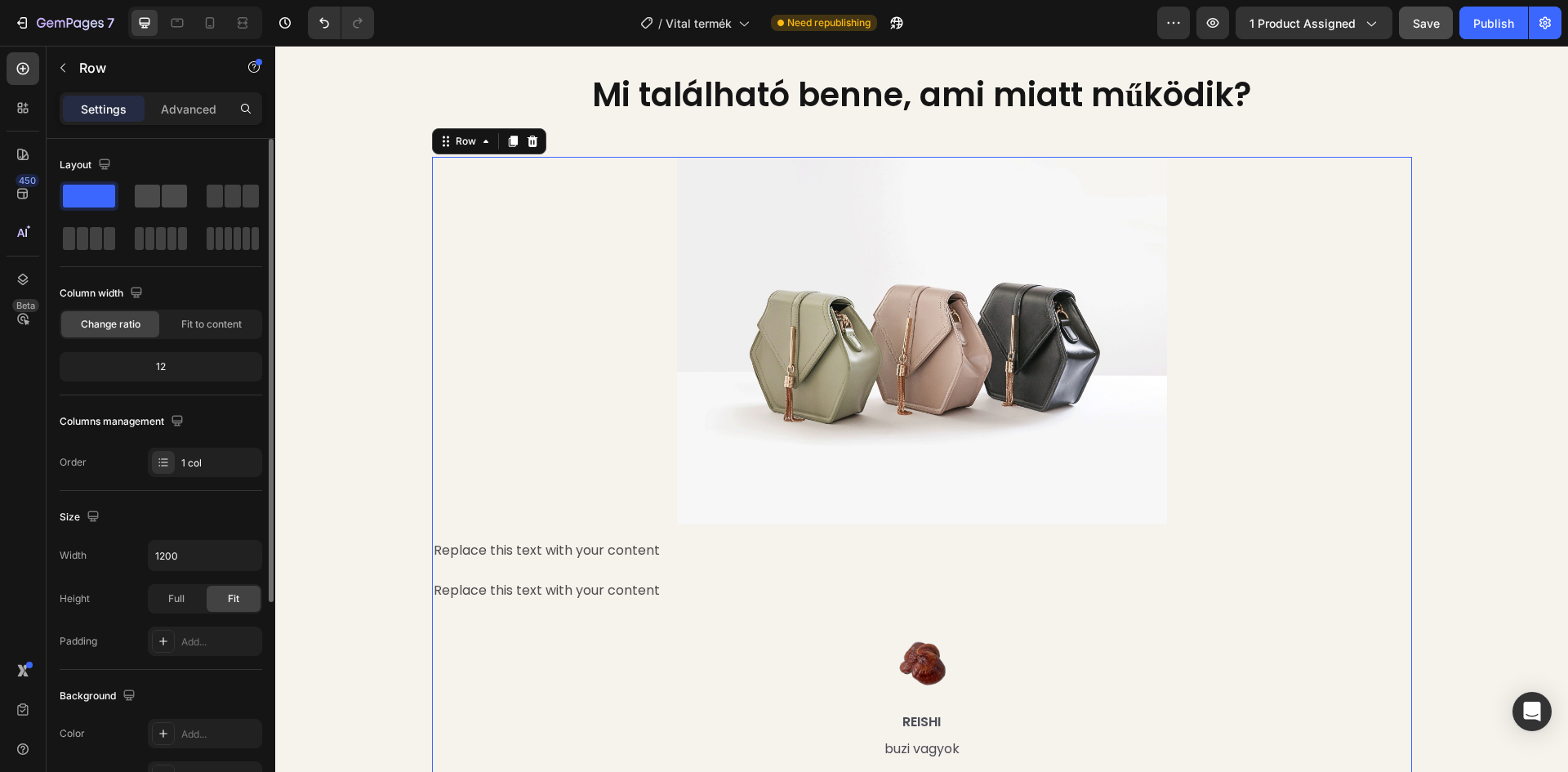
click at [157, 191] on span at bounding box center [148, 196] width 26 height 23
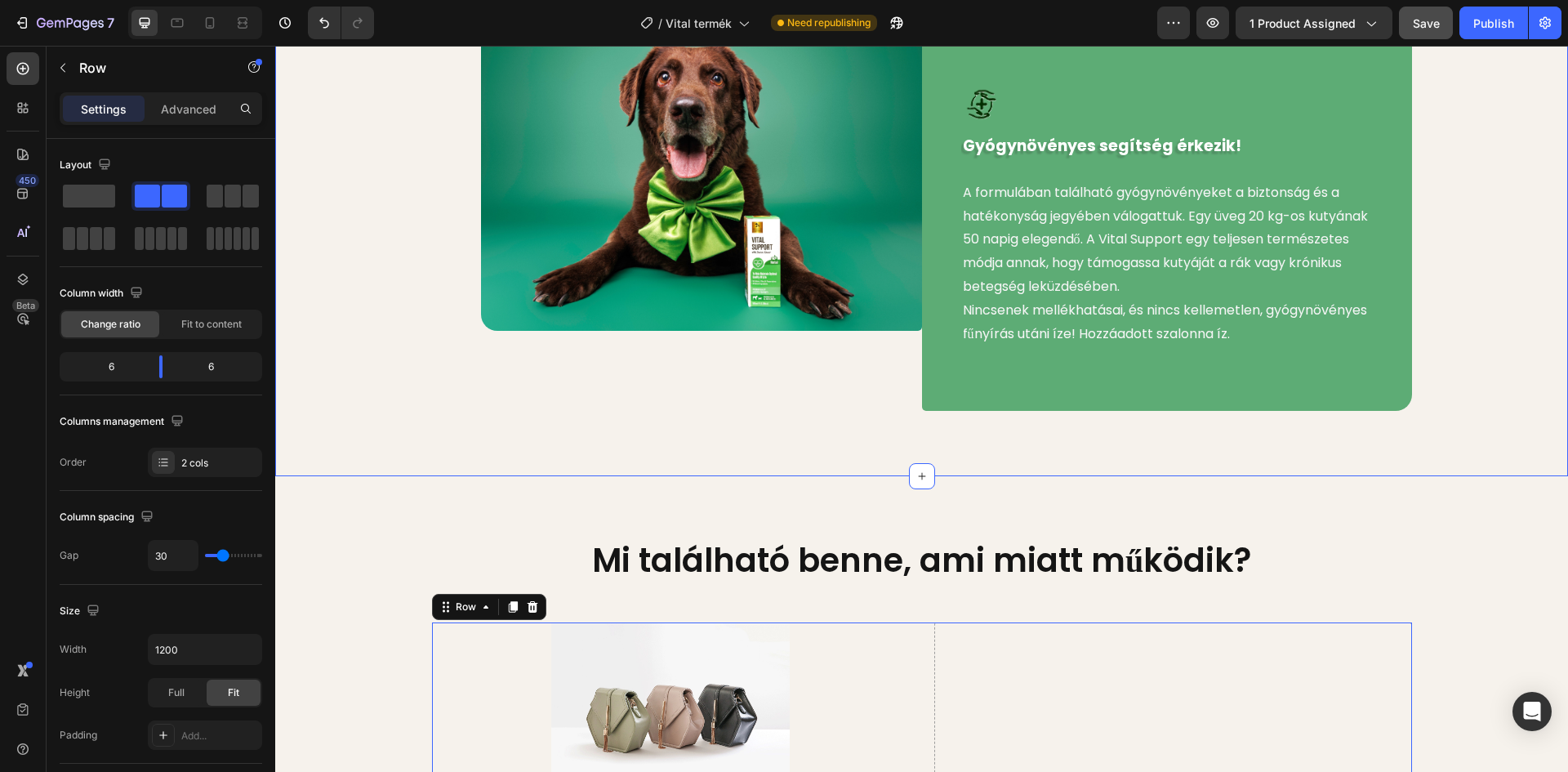
scroll to position [1144, 0]
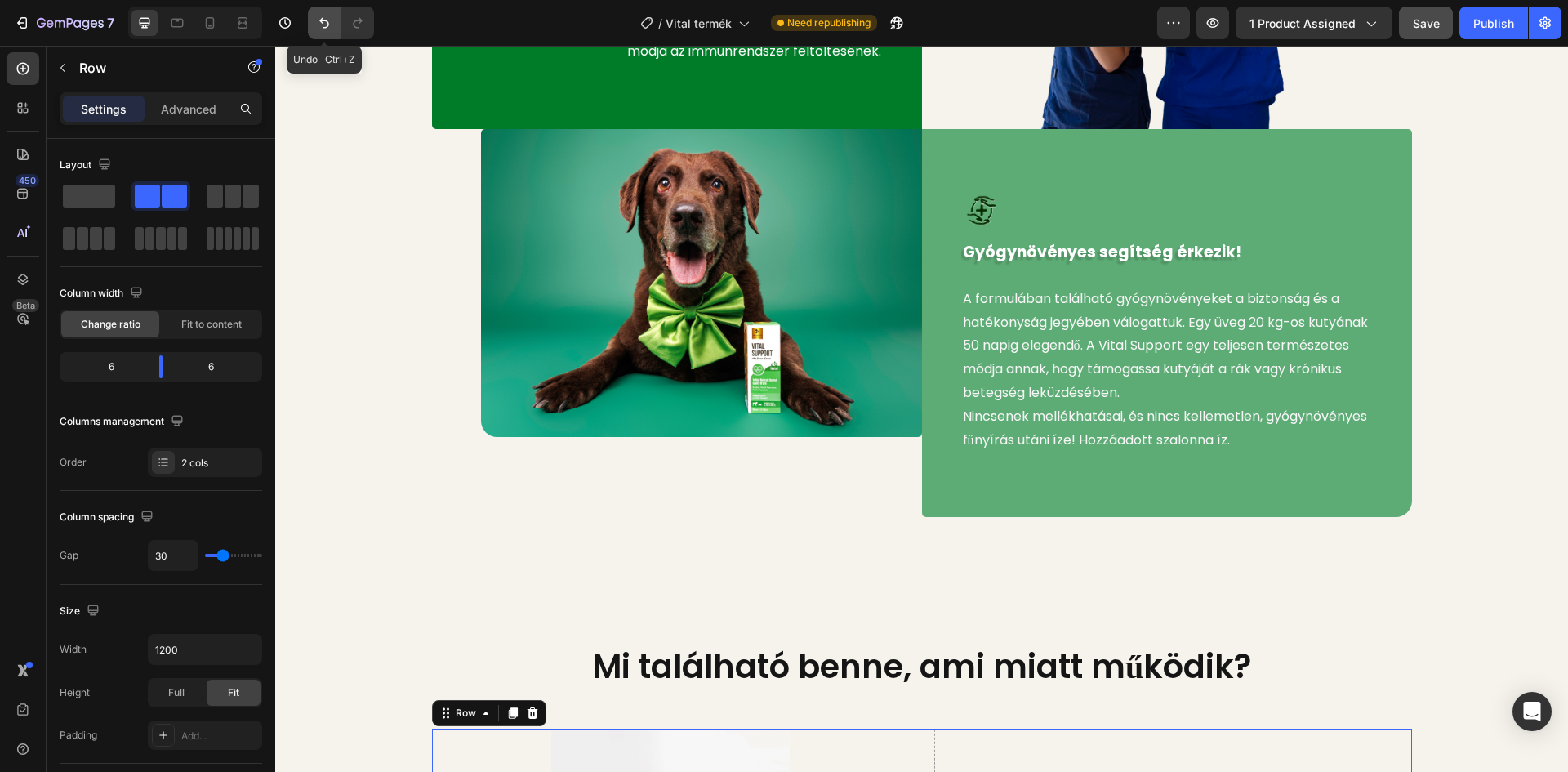
click at [327, 25] on icon "Undo/Redo" at bounding box center [324, 23] width 17 height 17
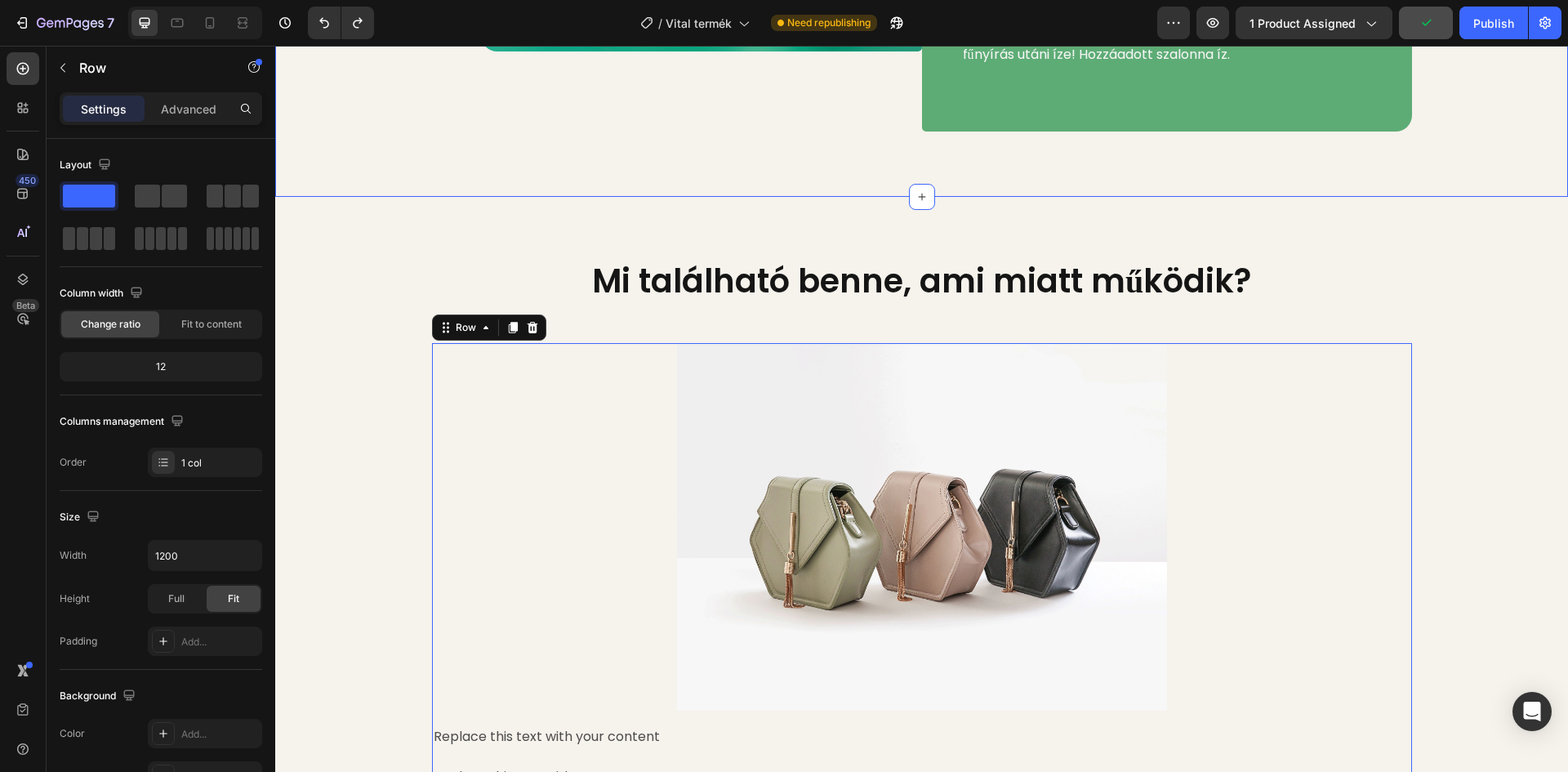
scroll to position [1633, 0]
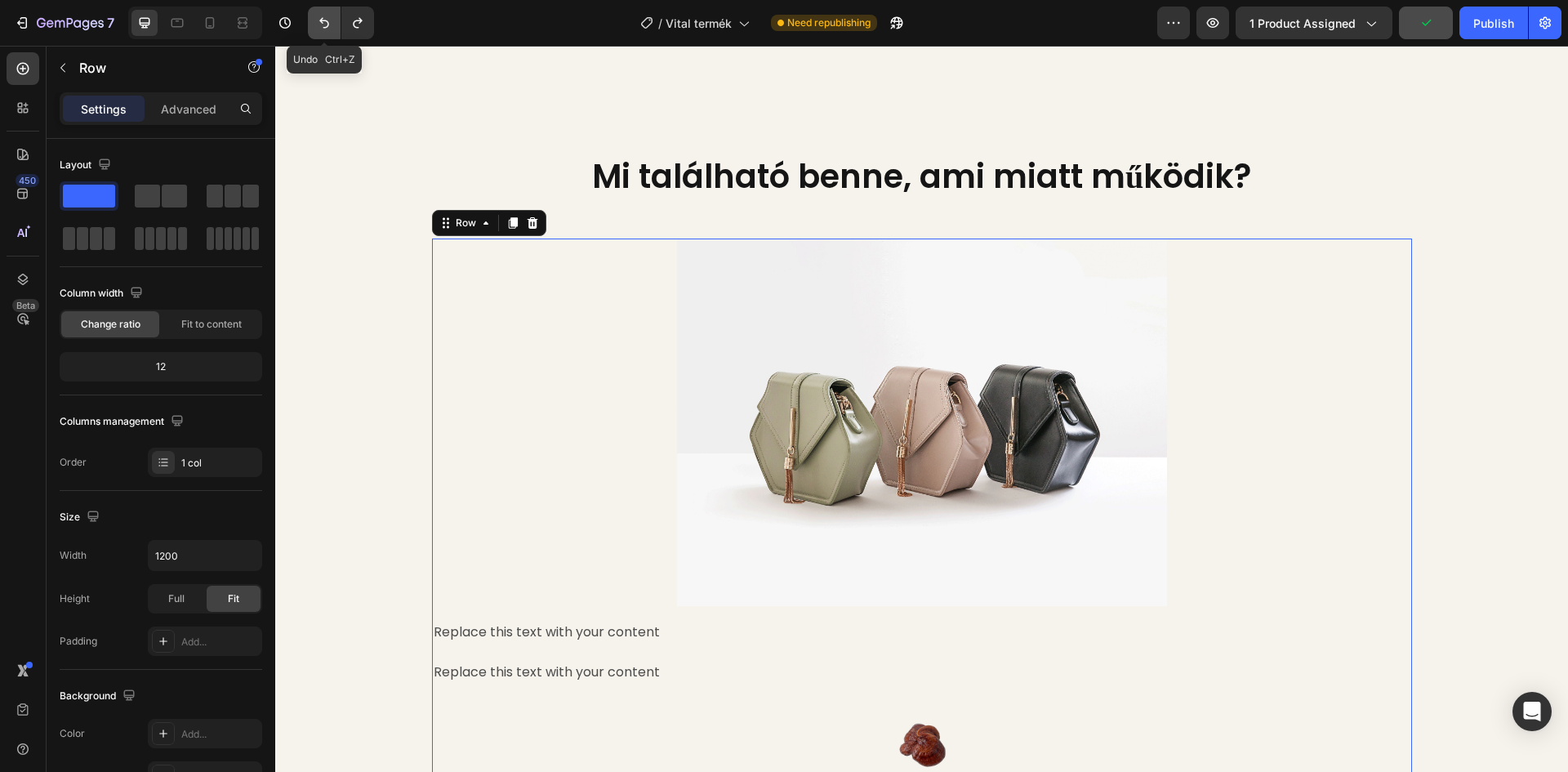
click at [327, 17] on icon "Undo/Redo" at bounding box center [324, 23] width 17 height 17
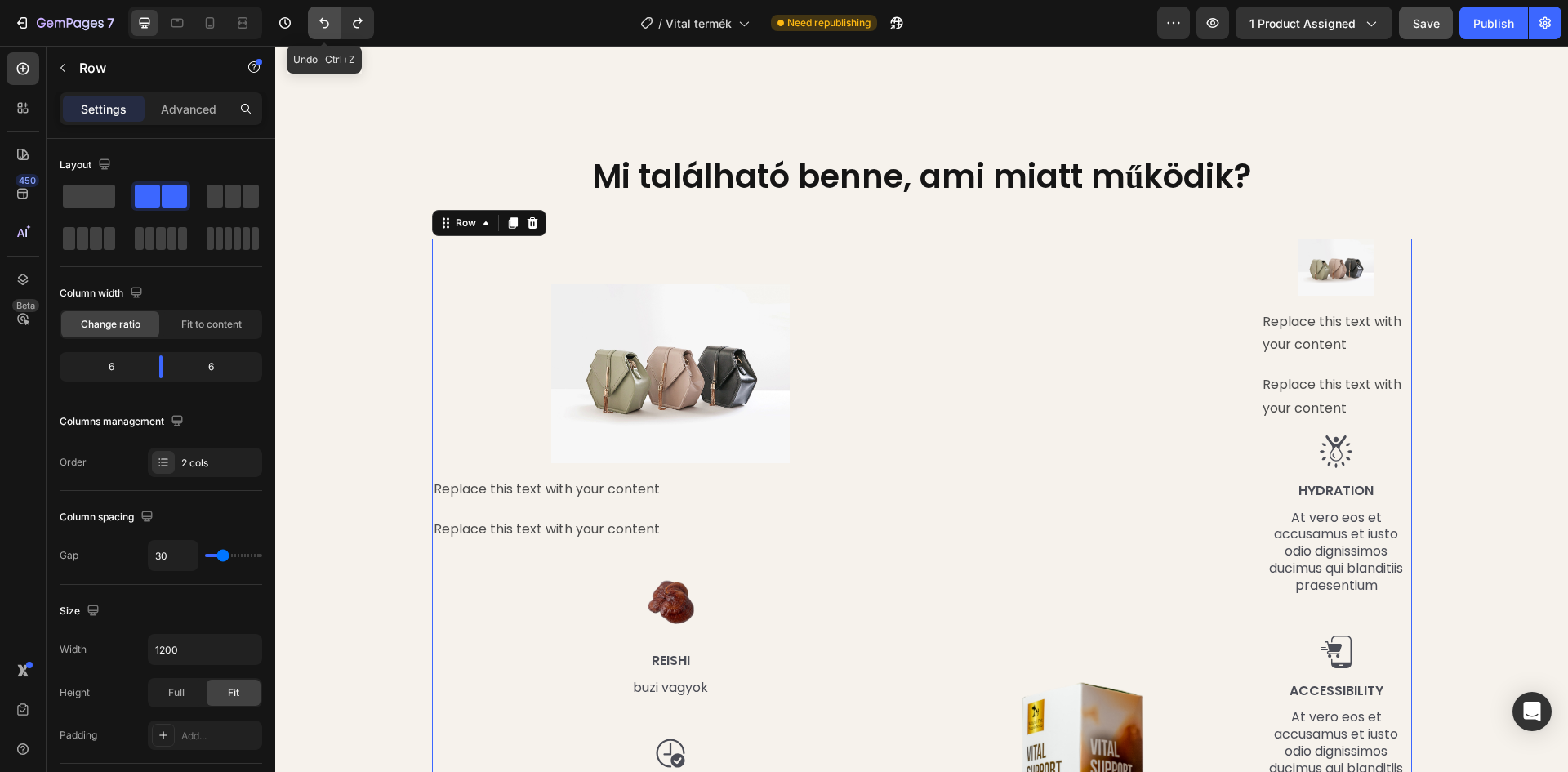
click at [327, 17] on icon "Undo/Redo" at bounding box center [324, 23] width 17 height 17
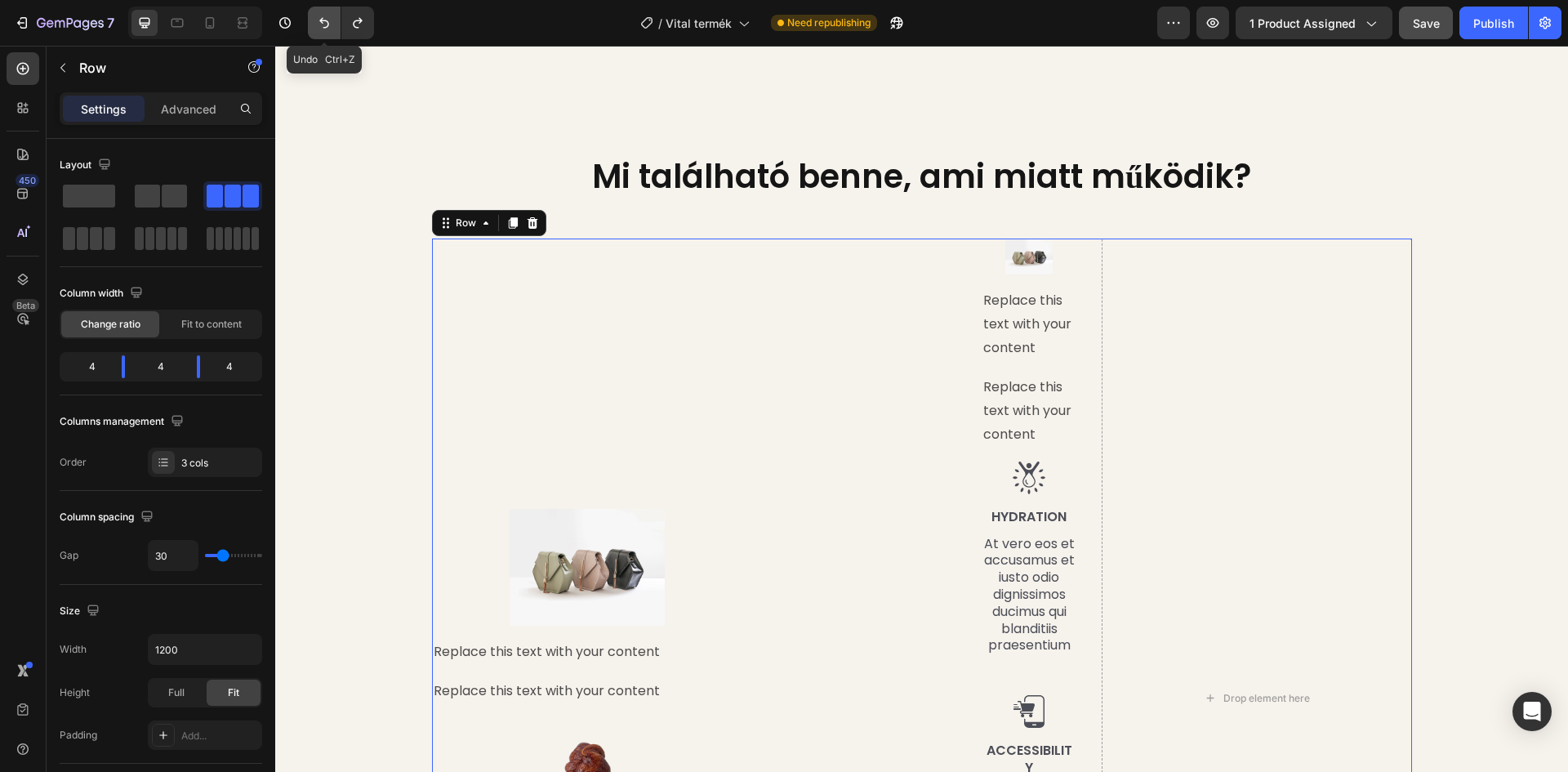
click at [327, 17] on icon "Undo/Redo" at bounding box center [324, 23] width 17 height 17
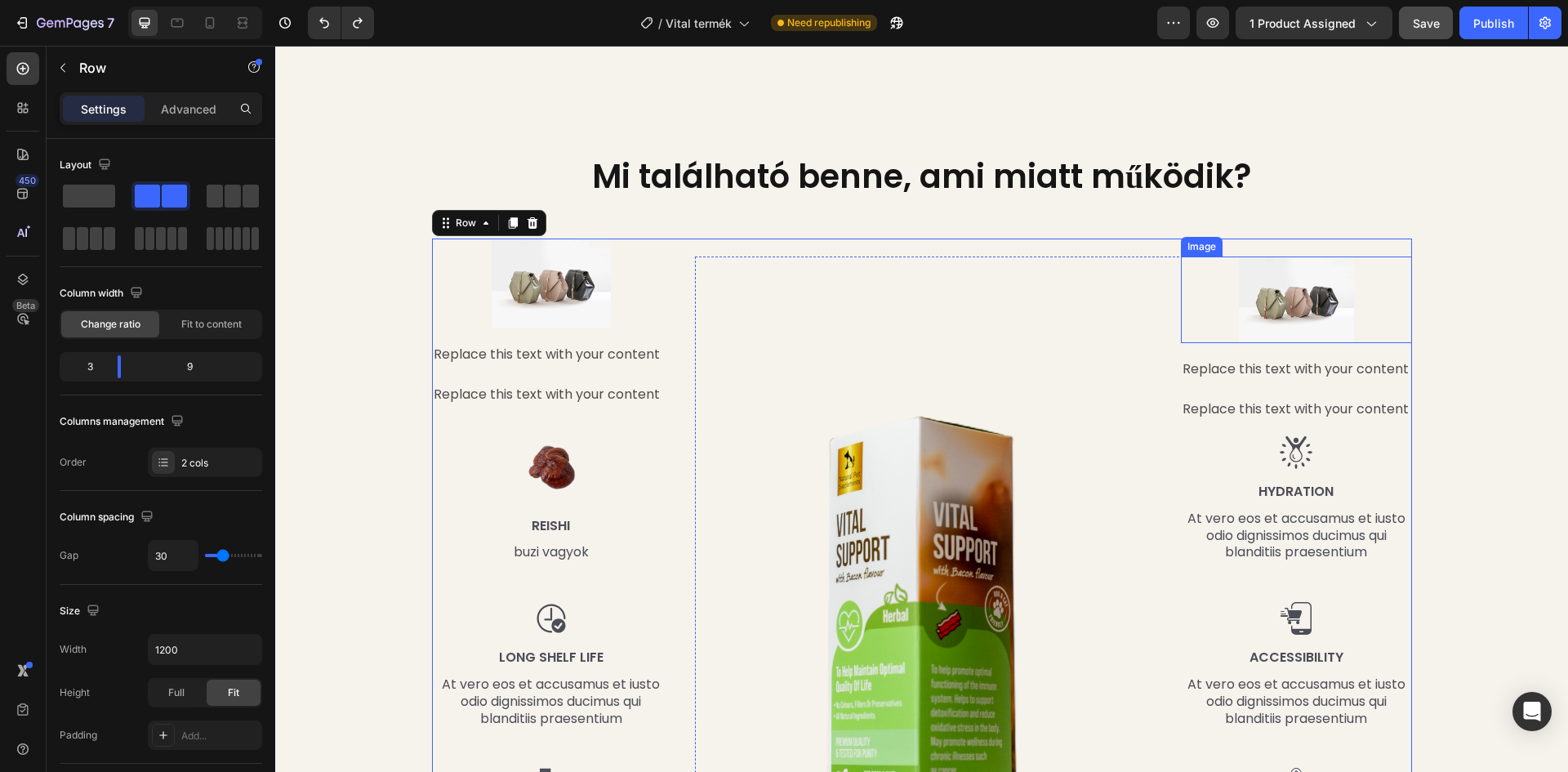
click at [1255, 296] on img at bounding box center [1297, 300] width 115 height 87
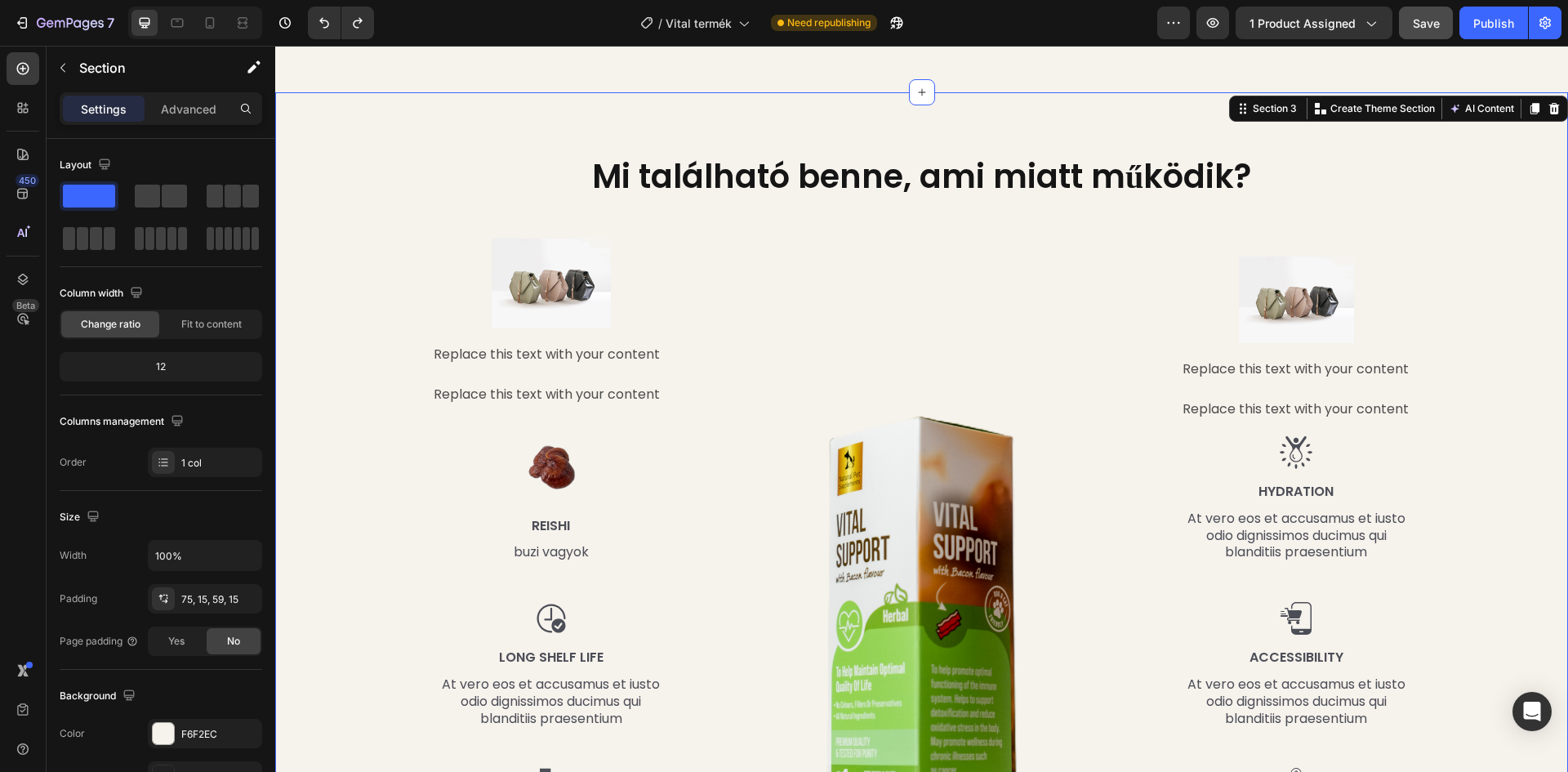
click at [1504, 247] on div "Mi található benne, ami miatt működik? Heading Row Image Replace this text with…" at bounding box center [922, 530] width 1269 height 753
click at [1192, 236] on div "Mi található benne, ami miatt működik? Heading Row Image Replace this text with…" at bounding box center [922, 530] width 1269 height 753
click at [732, 260] on div "Image" at bounding box center [926, 575] width 461 height 638
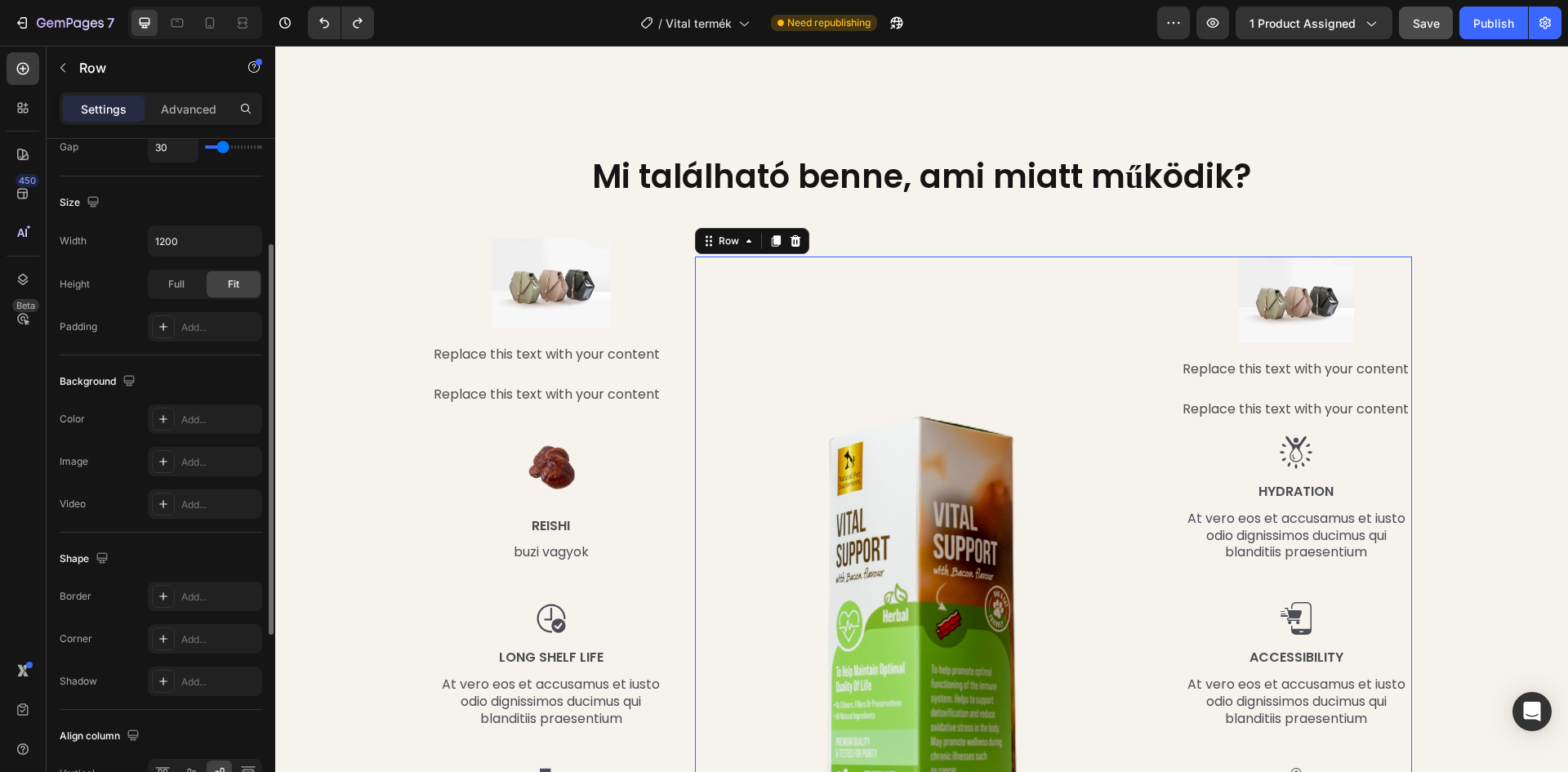
scroll to position [327, 0]
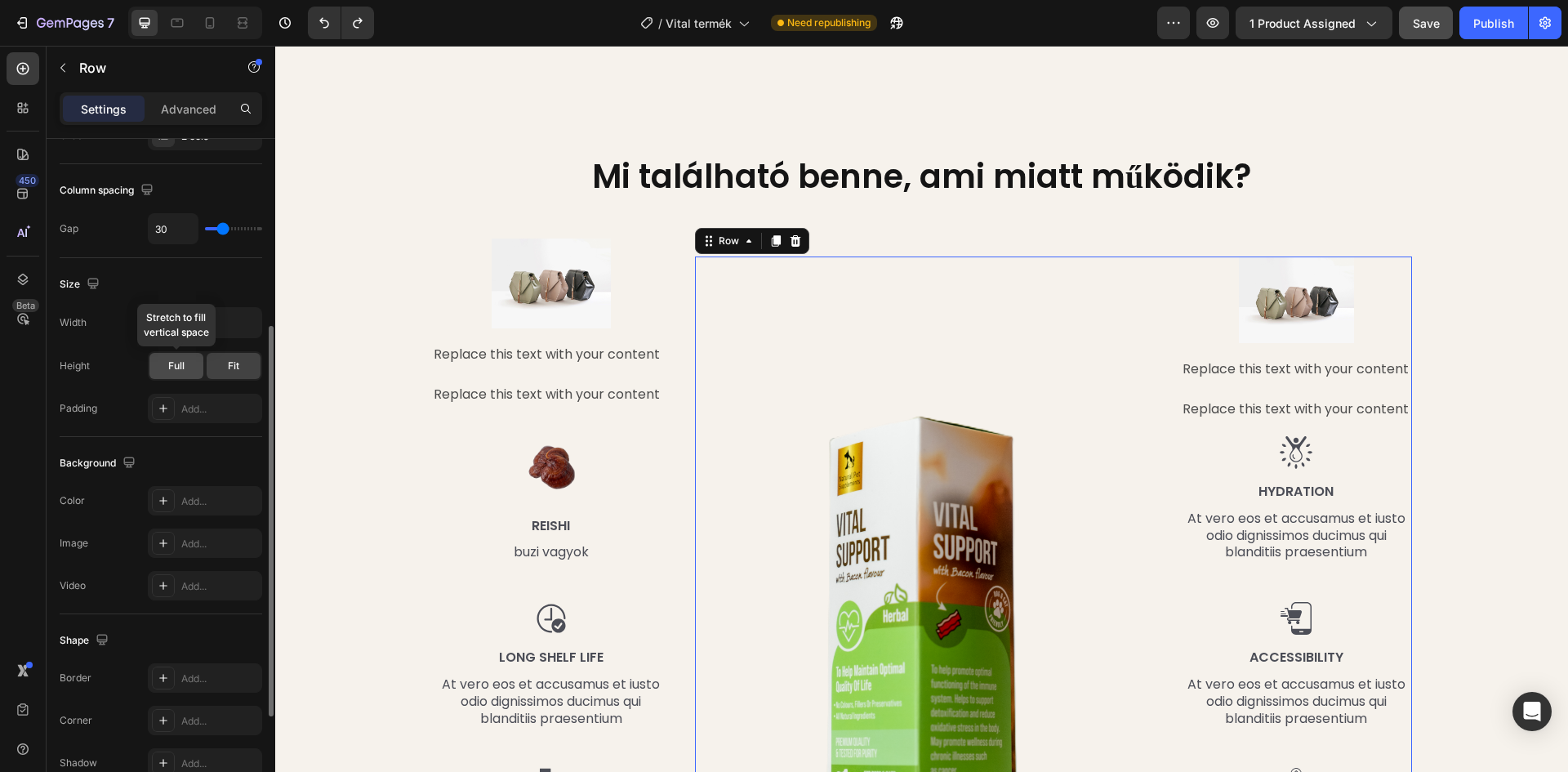
click at [177, 370] on span "Full" at bounding box center [176, 366] width 17 height 15
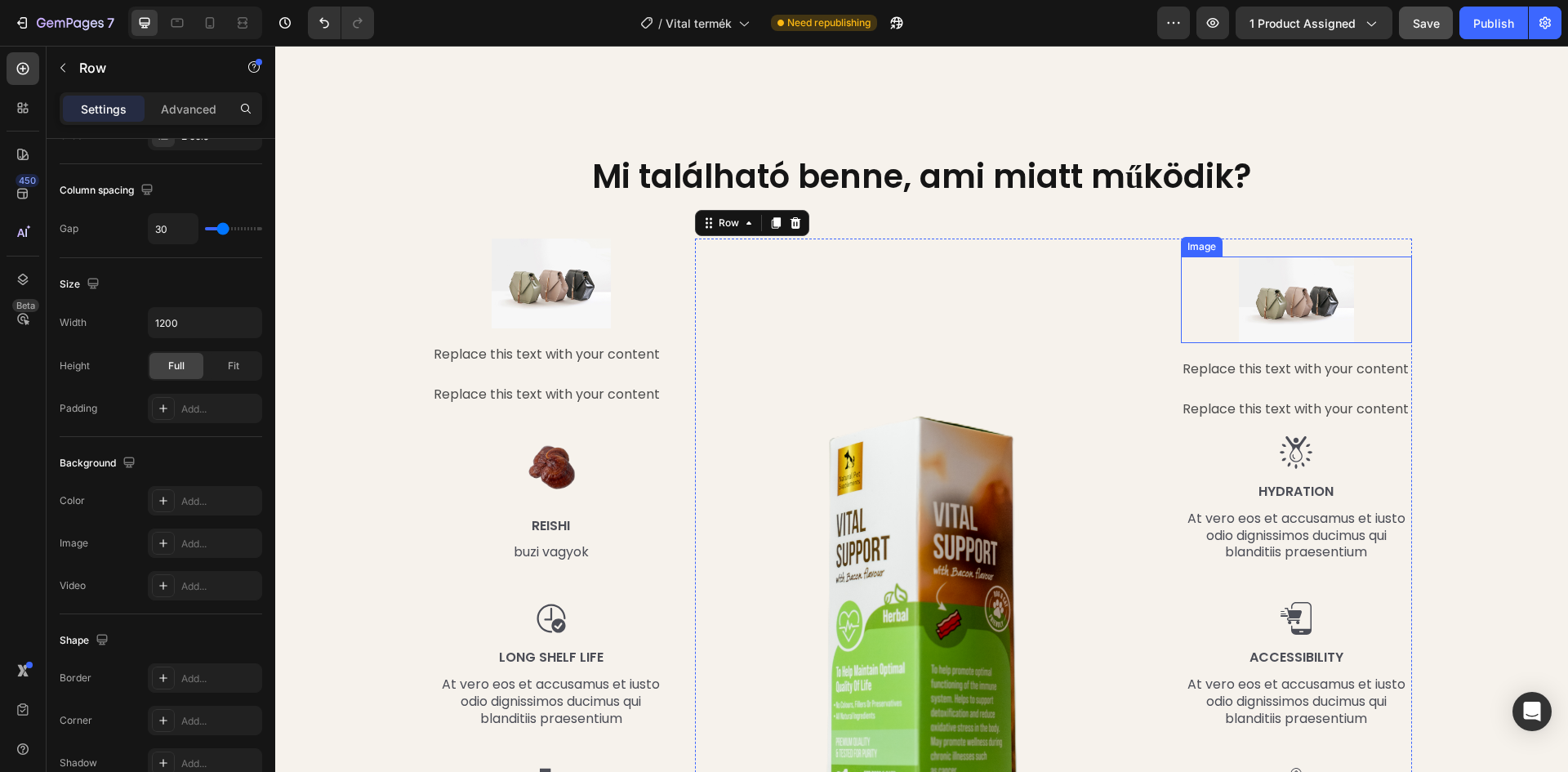
click at [1285, 289] on img at bounding box center [1297, 300] width 115 height 87
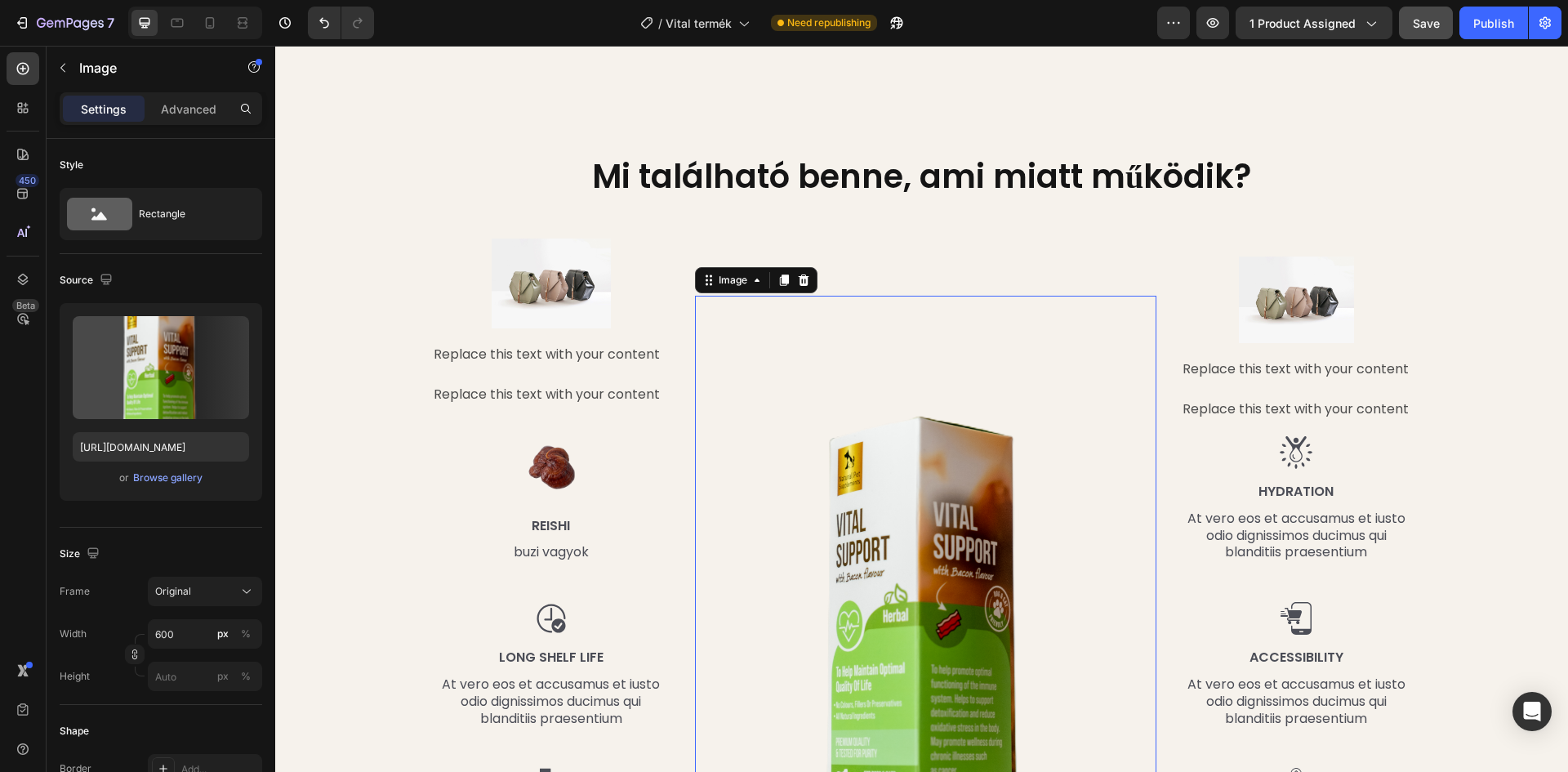
click at [915, 412] on img at bounding box center [926, 595] width 461 height 599
click at [1462, 195] on div "Mi található benne, ami miatt működik? Heading Row Image Replace this text with…" at bounding box center [922, 530] width 1269 height 753
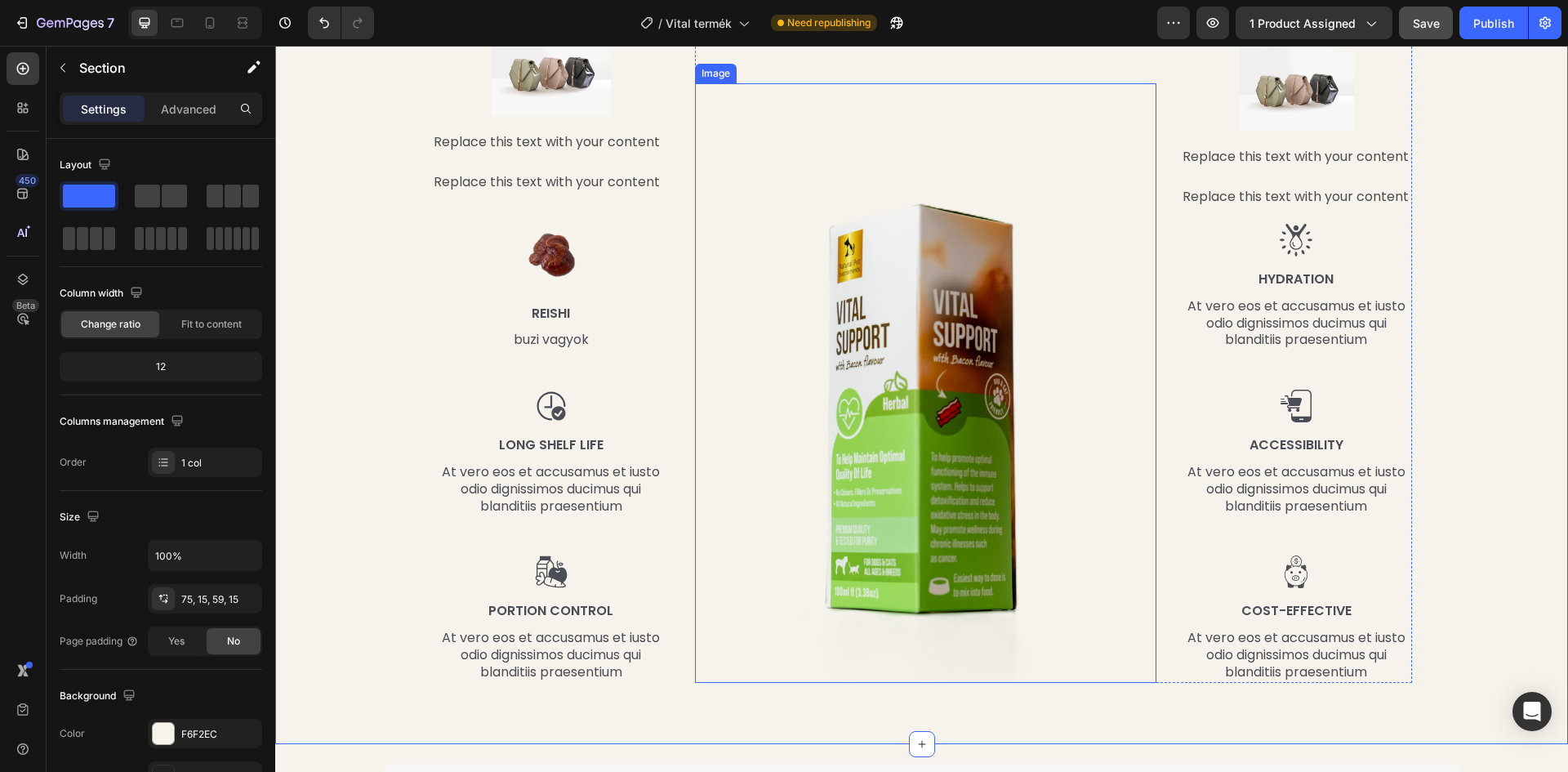
scroll to position [1797, 0]
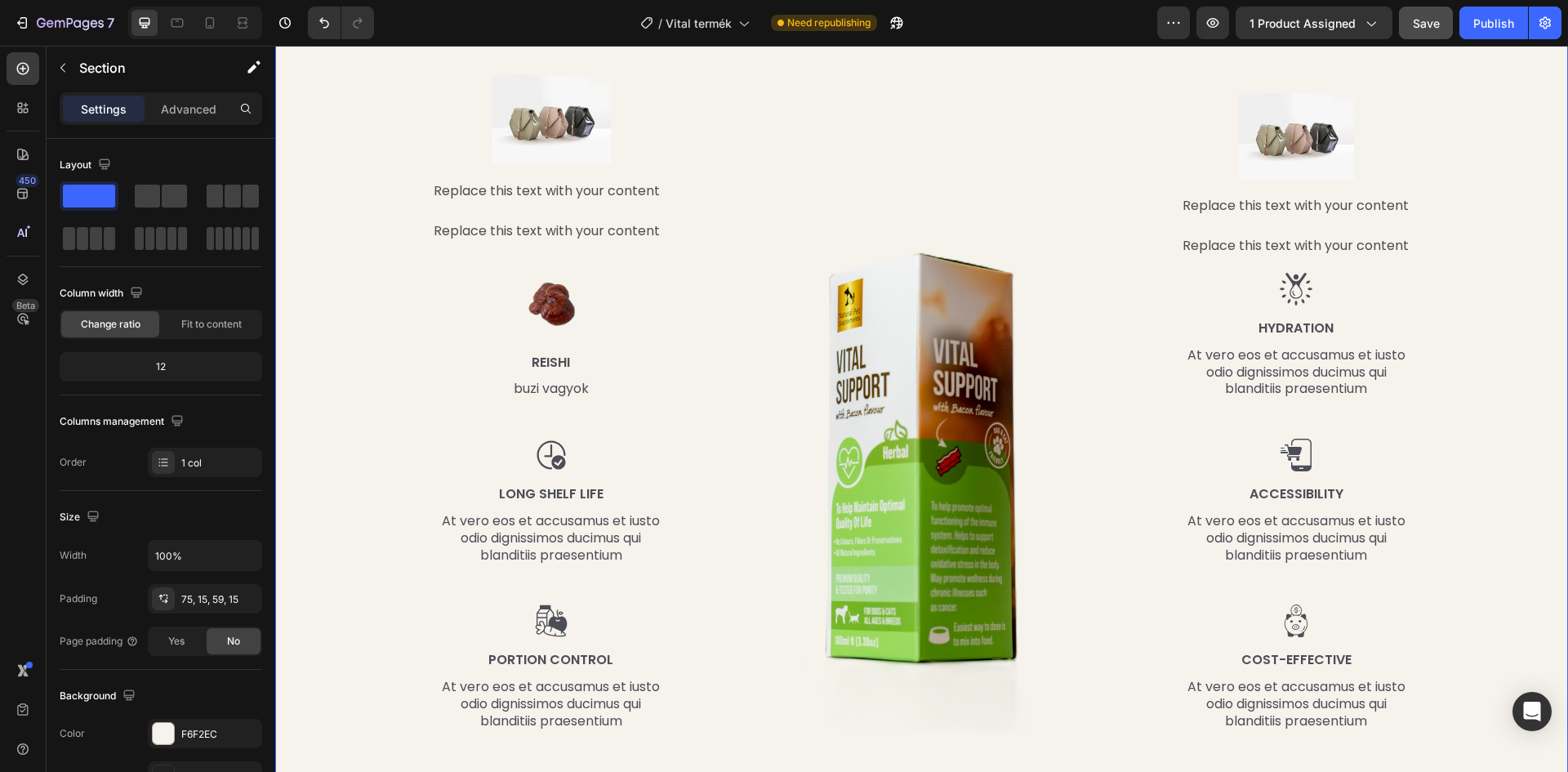
click at [561, 162] on img at bounding box center [551, 119] width 119 height 89
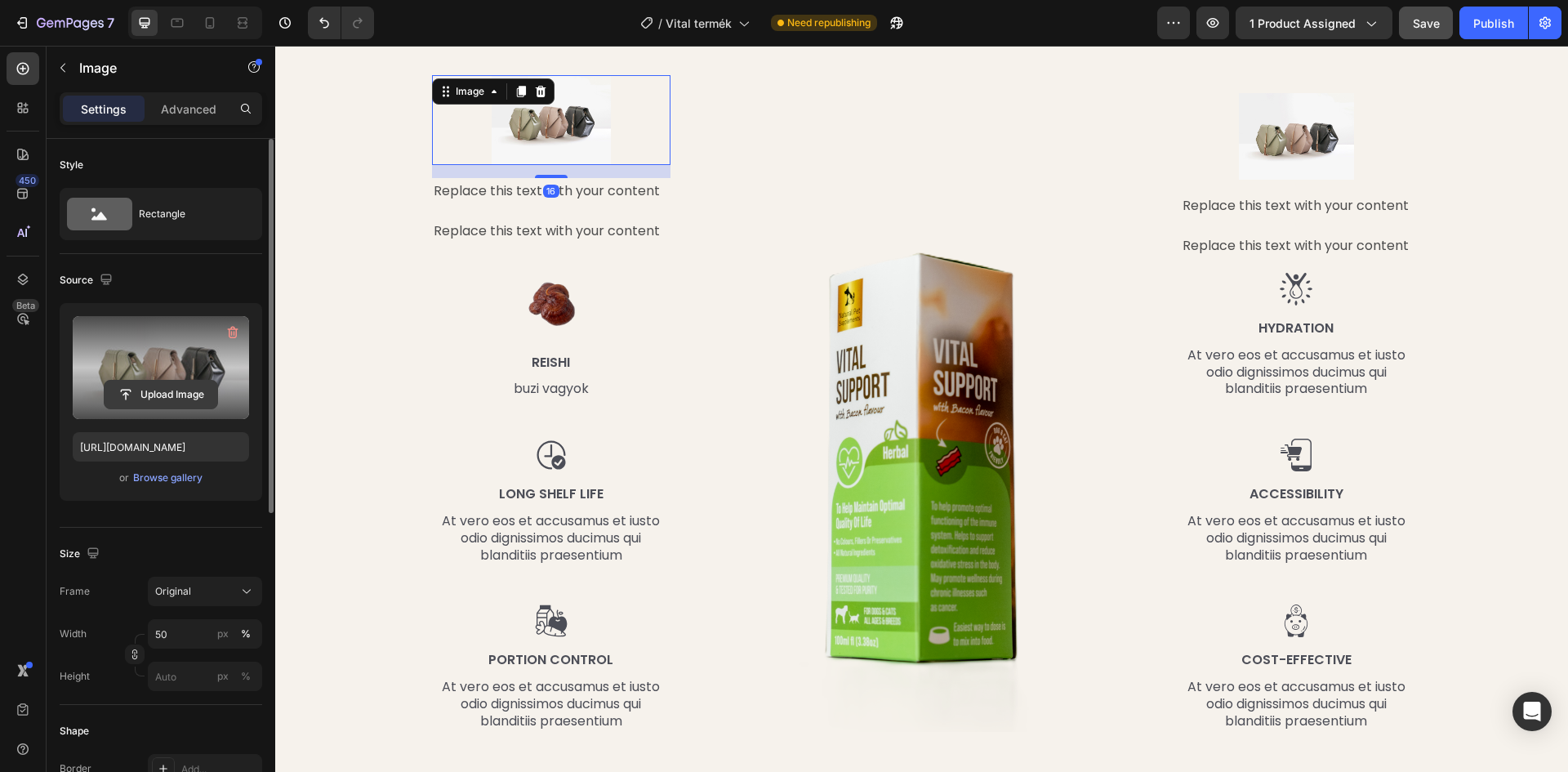
click at [189, 394] on input "file" at bounding box center [160, 394] width 113 height 28
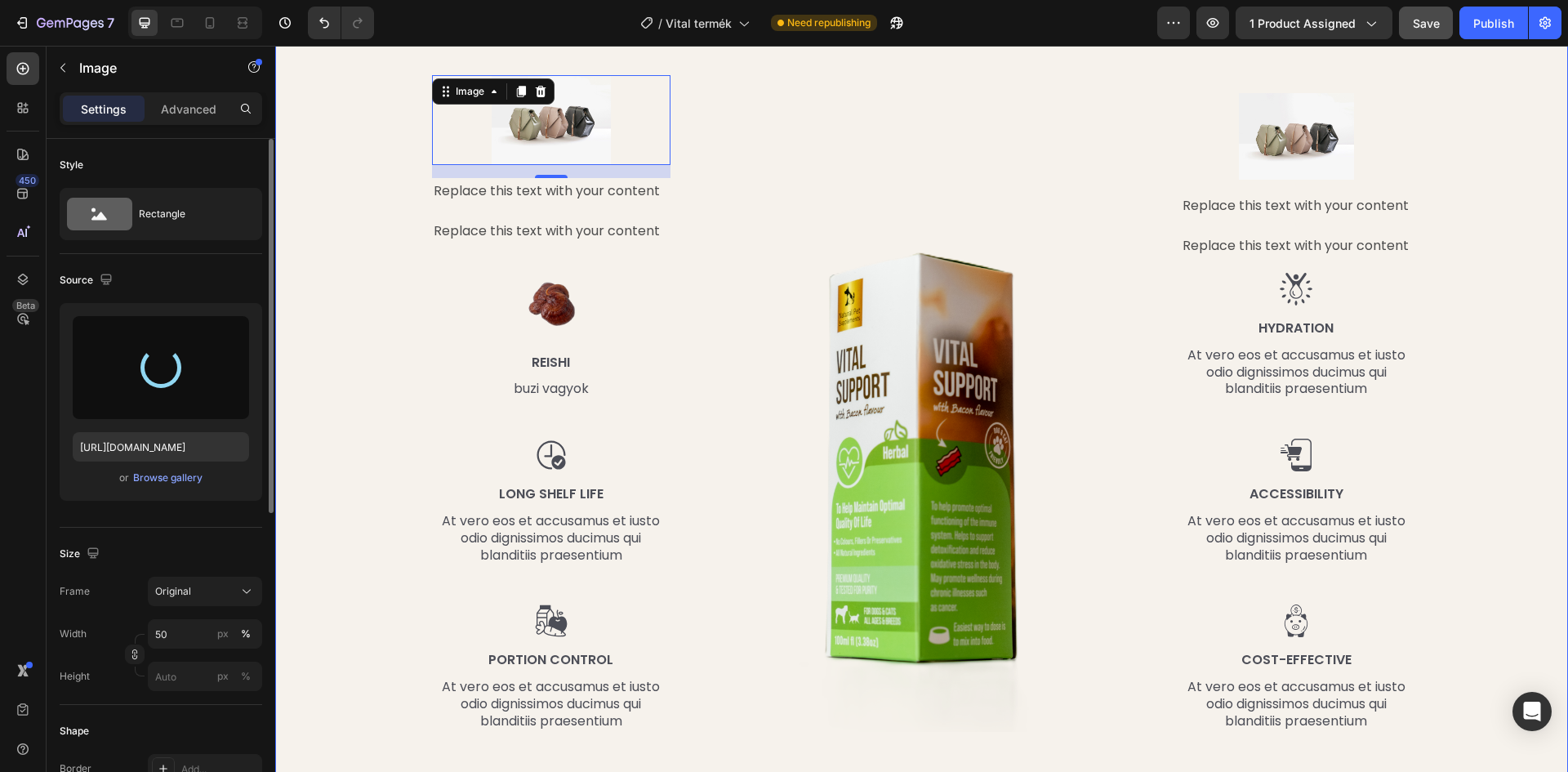
type input "https://cdn.shopify.com/s/files/1/0948/2462/8573/files/gempages_576978716819719…"
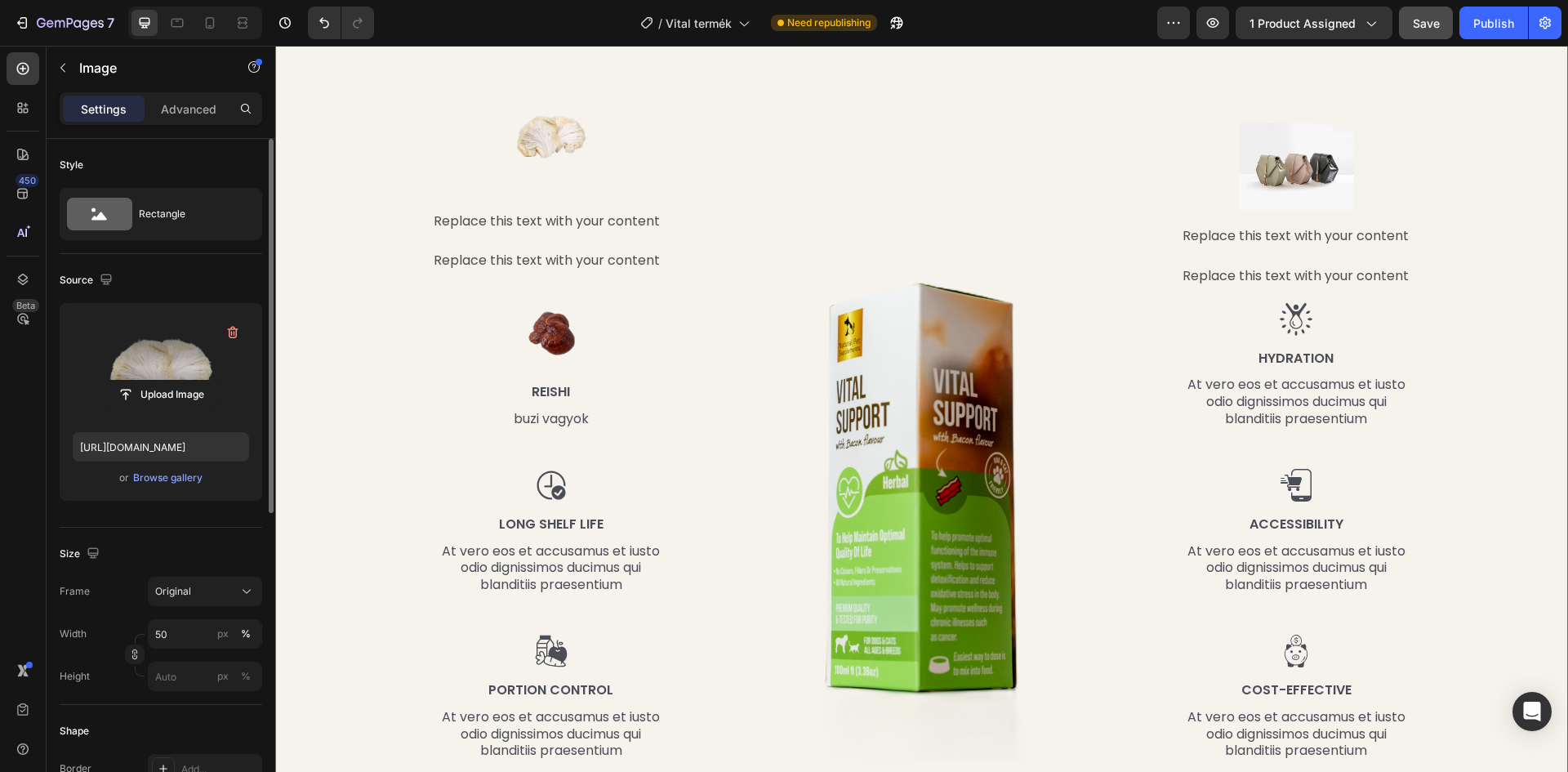
click at [347, 144] on div "Mi található benne, ami miatt működik? Heading Row Image 16 Replace this text w…" at bounding box center [922, 382] width 1269 height 784
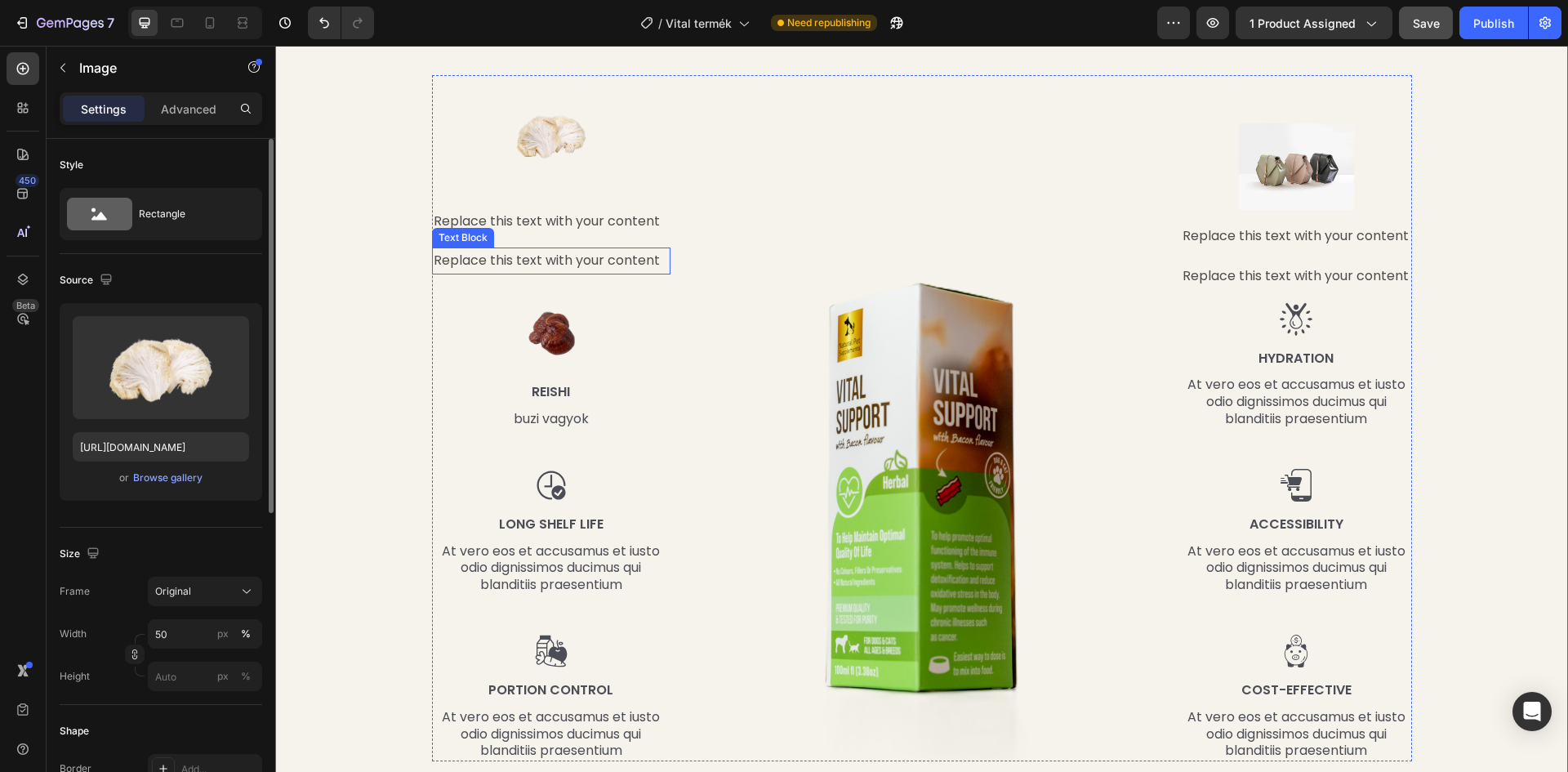
click at [538, 155] on img at bounding box center [551, 134] width 119 height 119
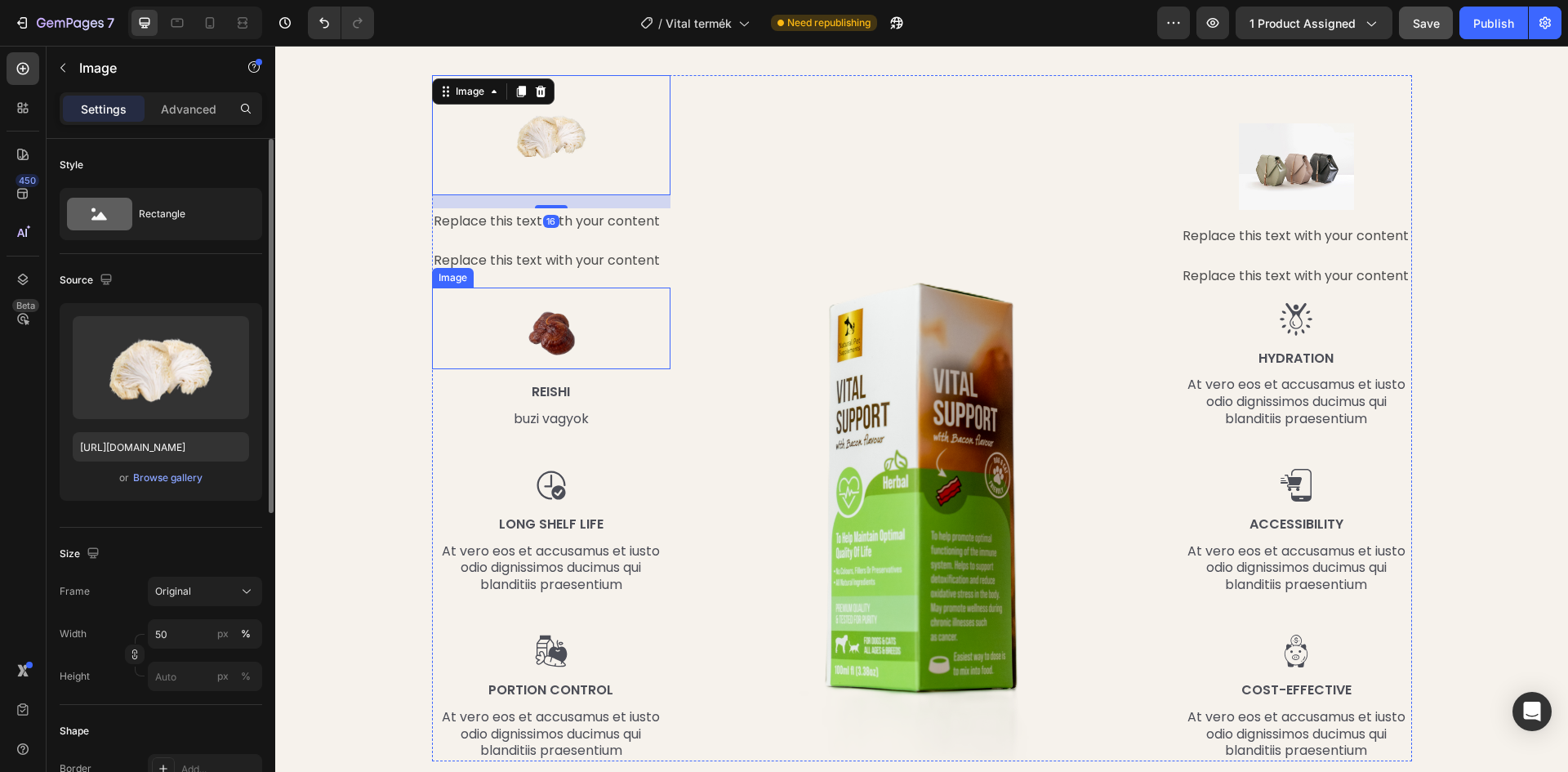
click at [577, 329] on img at bounding box center [551, 327] width 82 height 82
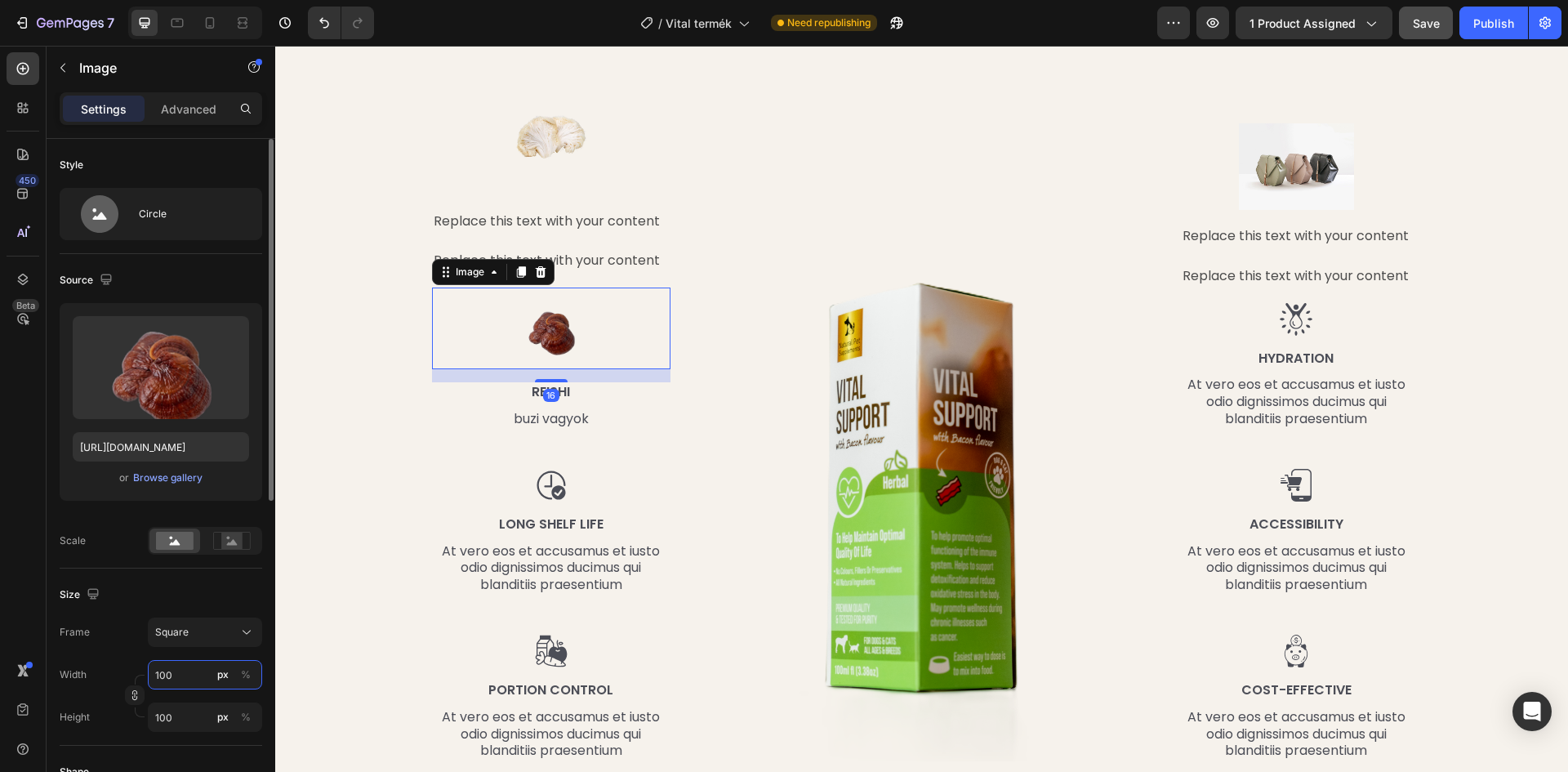
click at [185, 677] on input "100" at bounding box center [205, 675] width 114 height 30
type input "5"
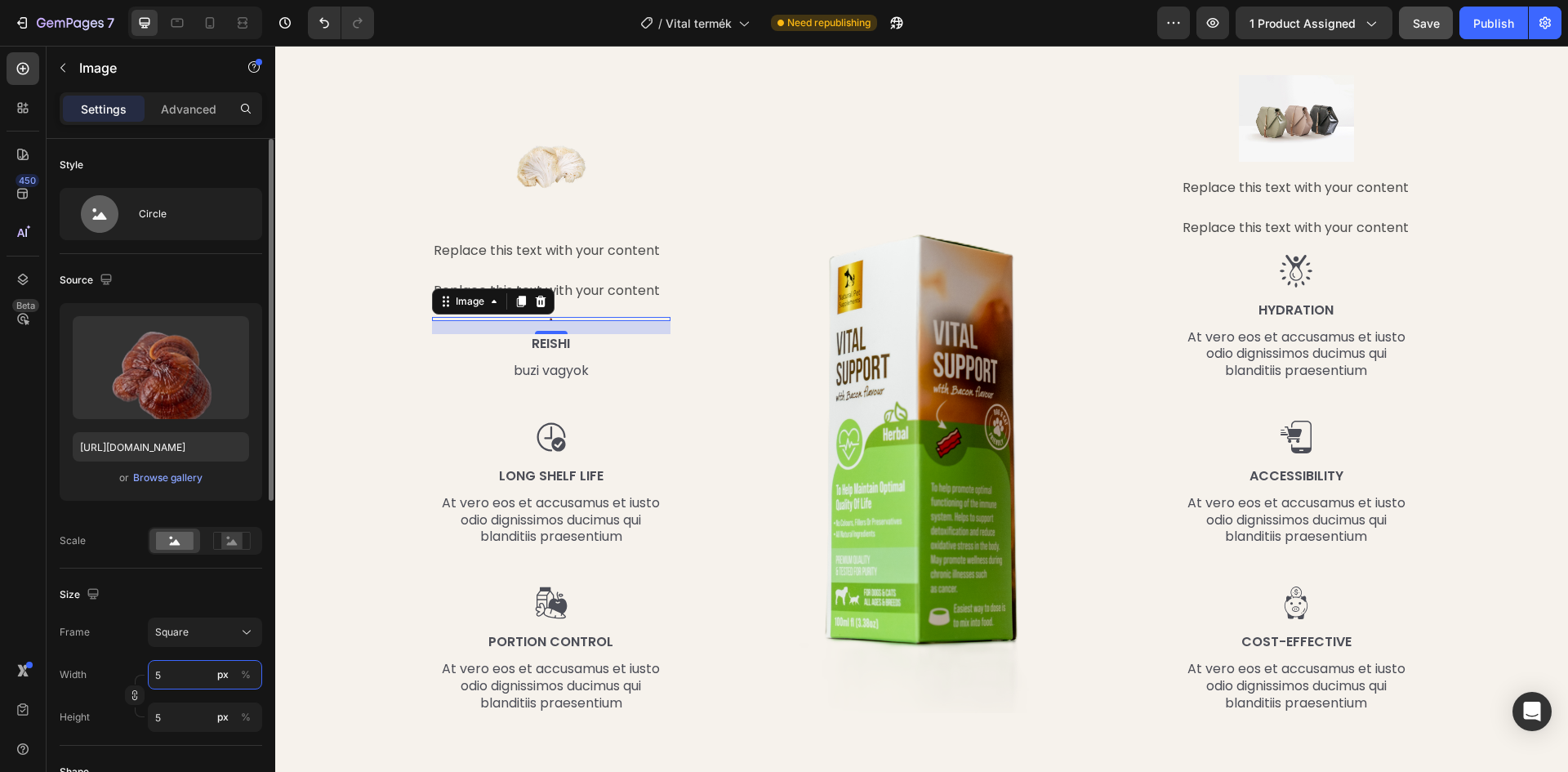
type input "50"
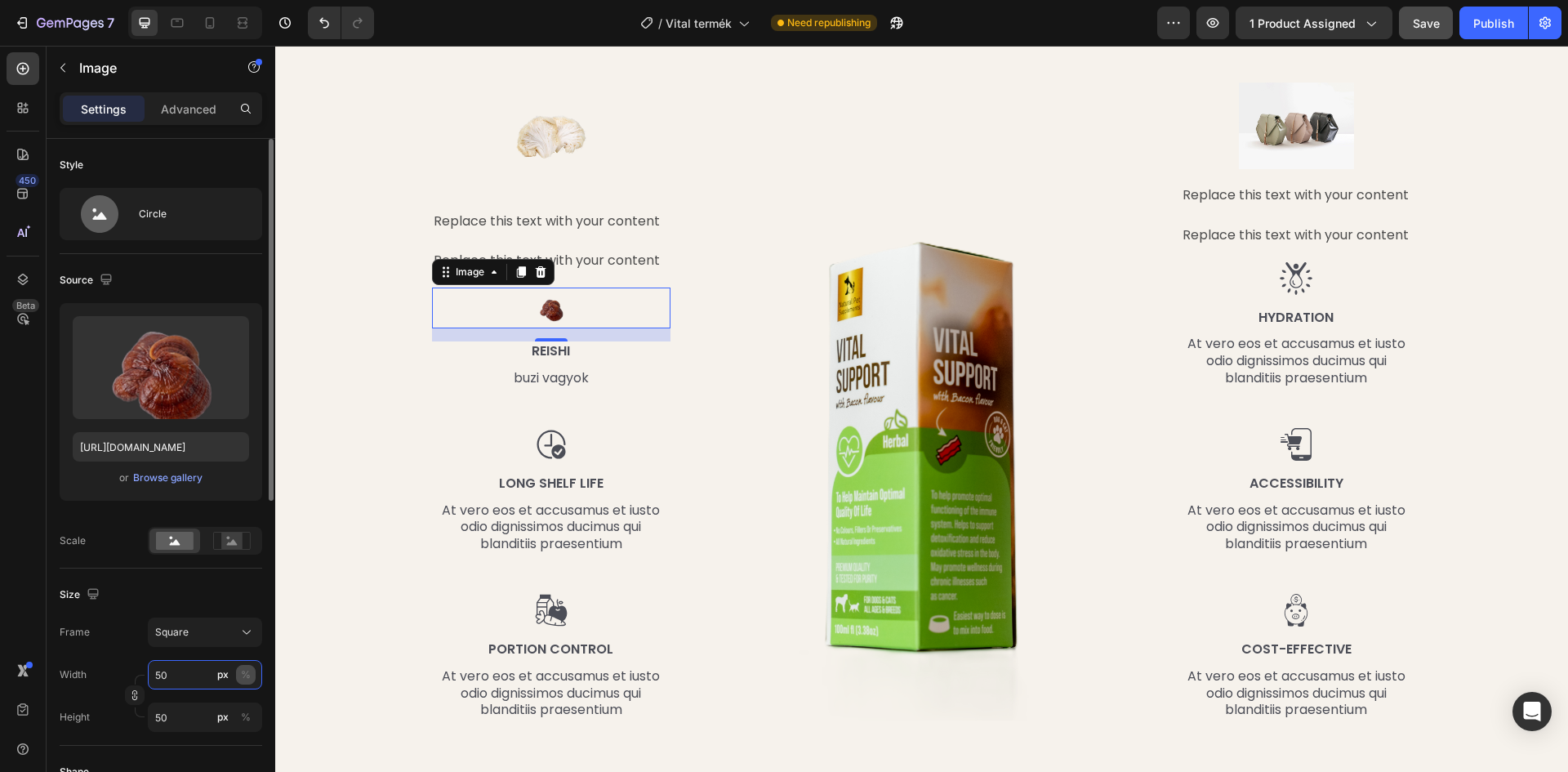
type input "50"
click at [247, 676] on div "%" at bounding box center [246, 674] width 10 height 15
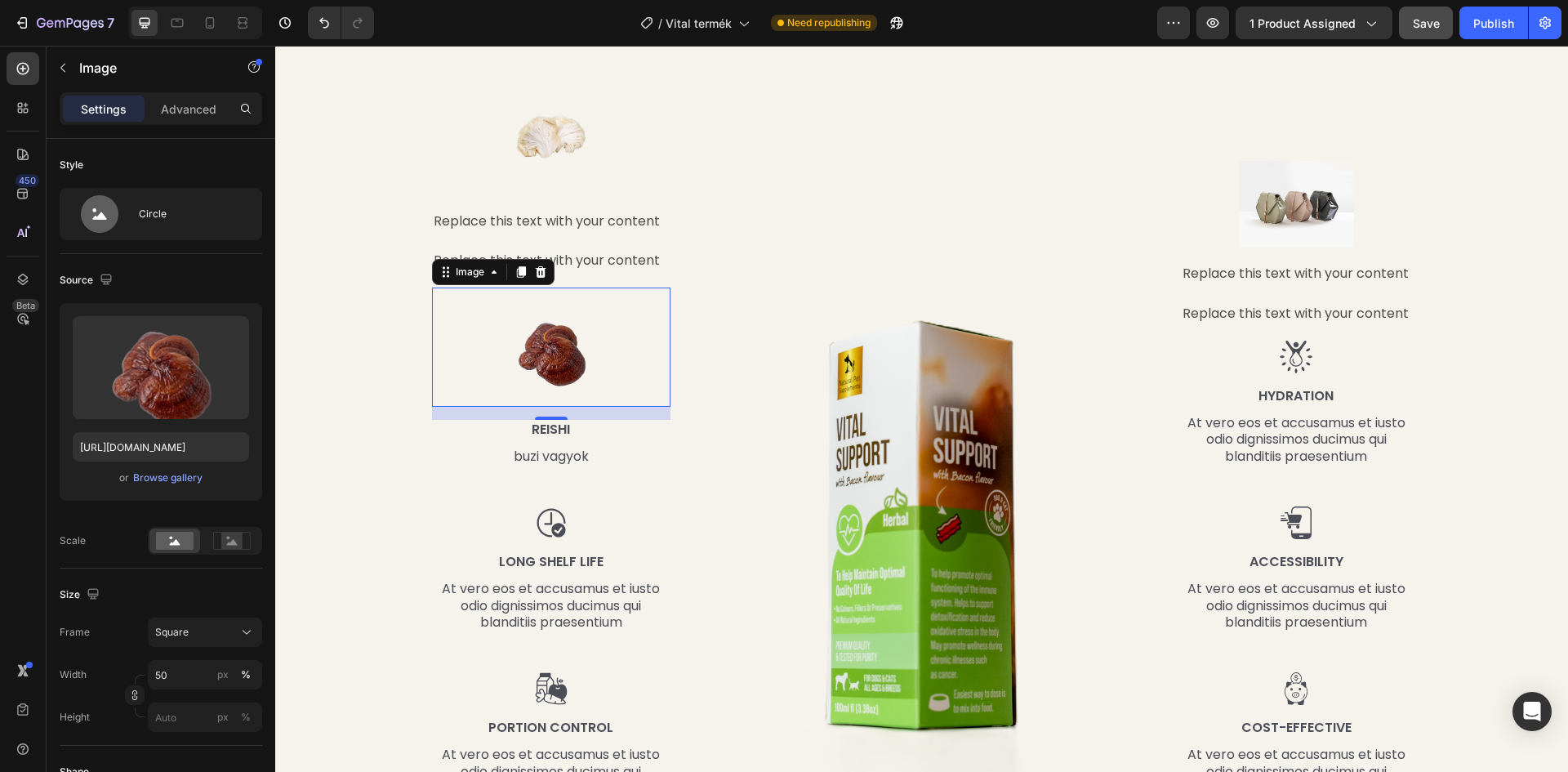
click at [258, 273] on div "Source" at bounding box center [161, 280] width 203 height 27
click at [354, 282] on div "Mi található benne, ami miatt működik? Heading Row Image Replace this text with…" at bounding box center [922, 400] width 1269 height 821
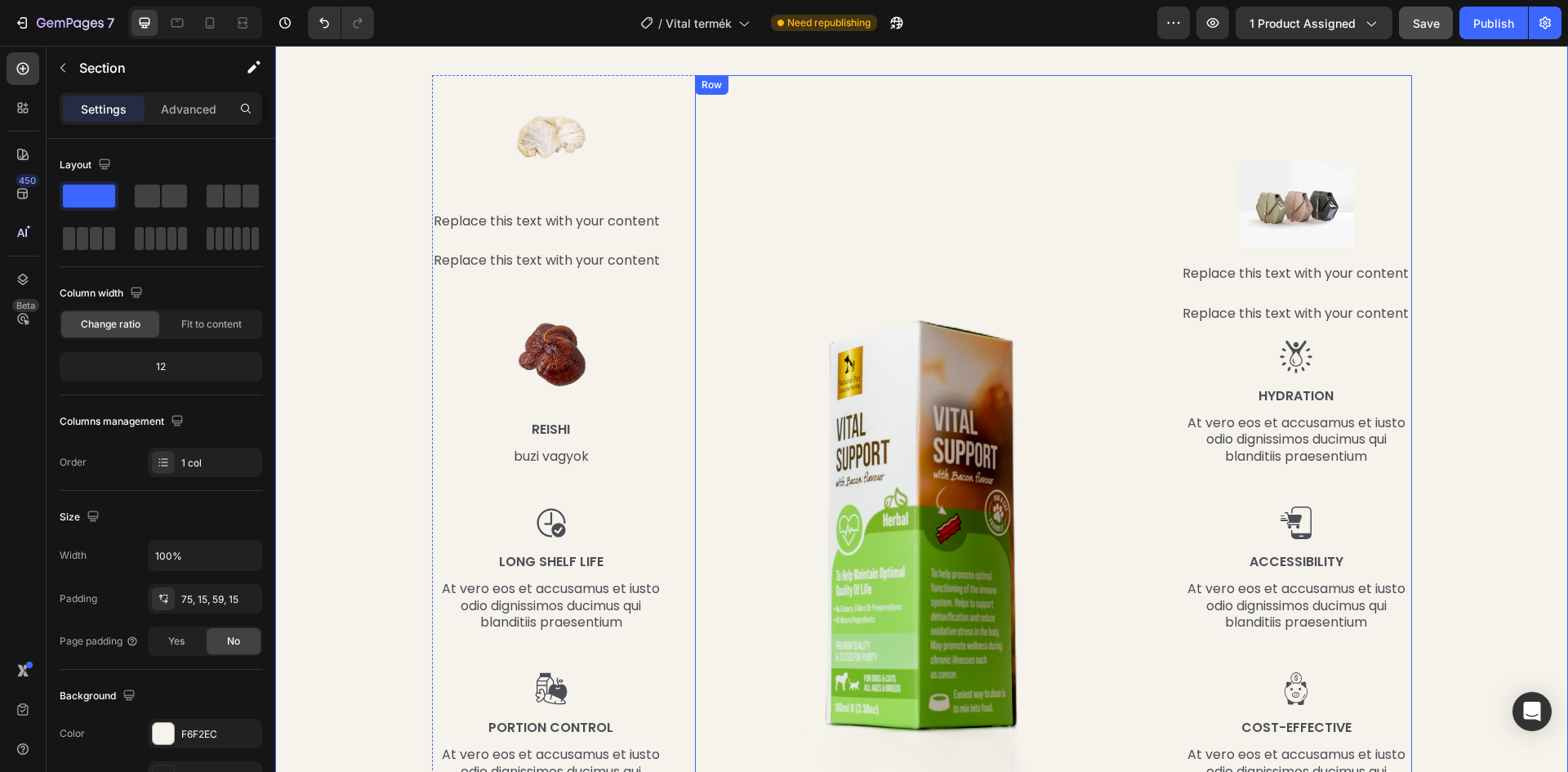
click at [767, 85] on div "Image Image Replace this text with your content Text Block Replace this text wi…" at bounding box center [1054, 437] width 717 height 724
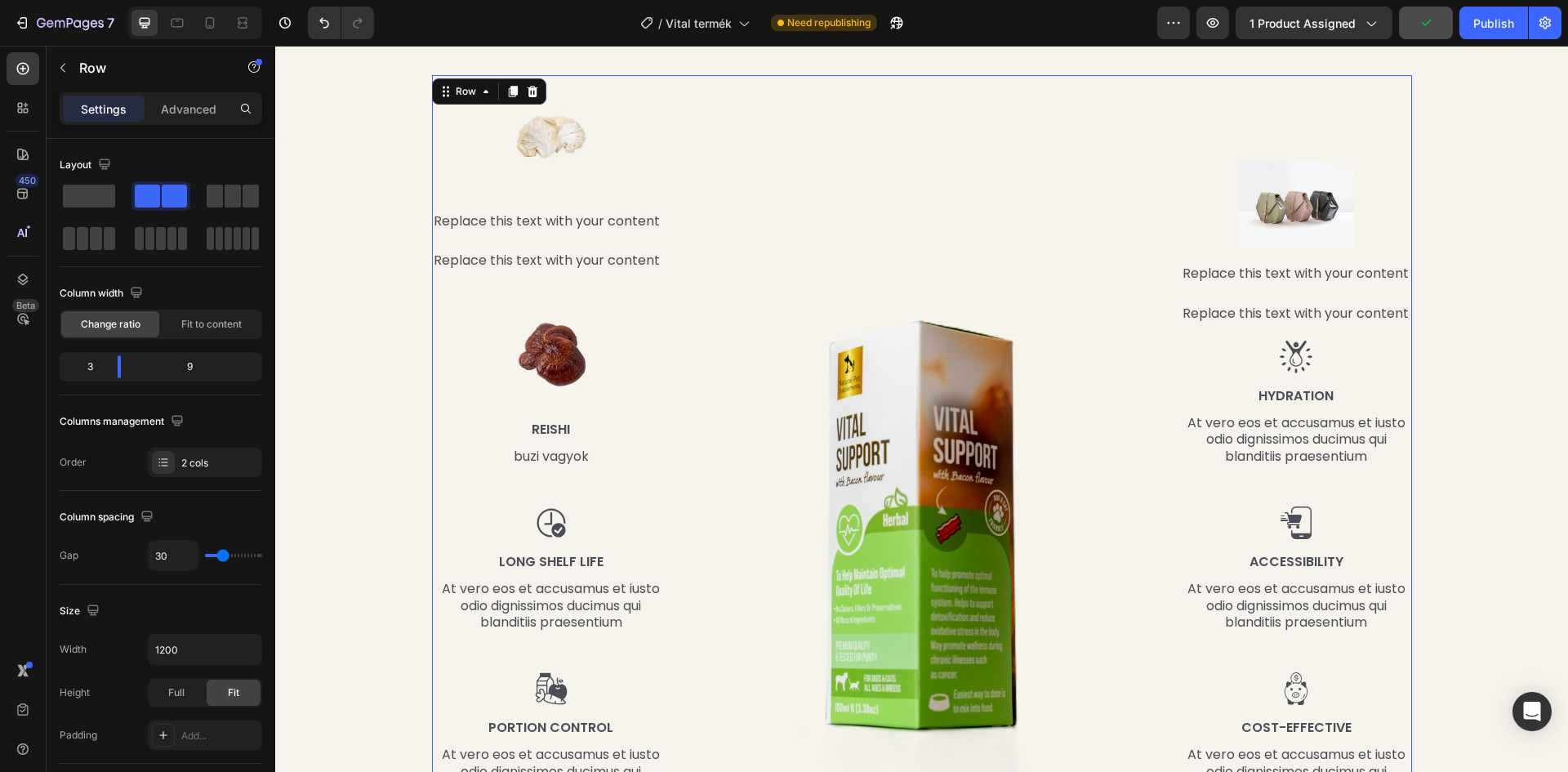
click at [671, 80] on div "Image Replace this text with your content Text Block Replace this text with you…" at bounding box center [922, 437] width 980 height 724
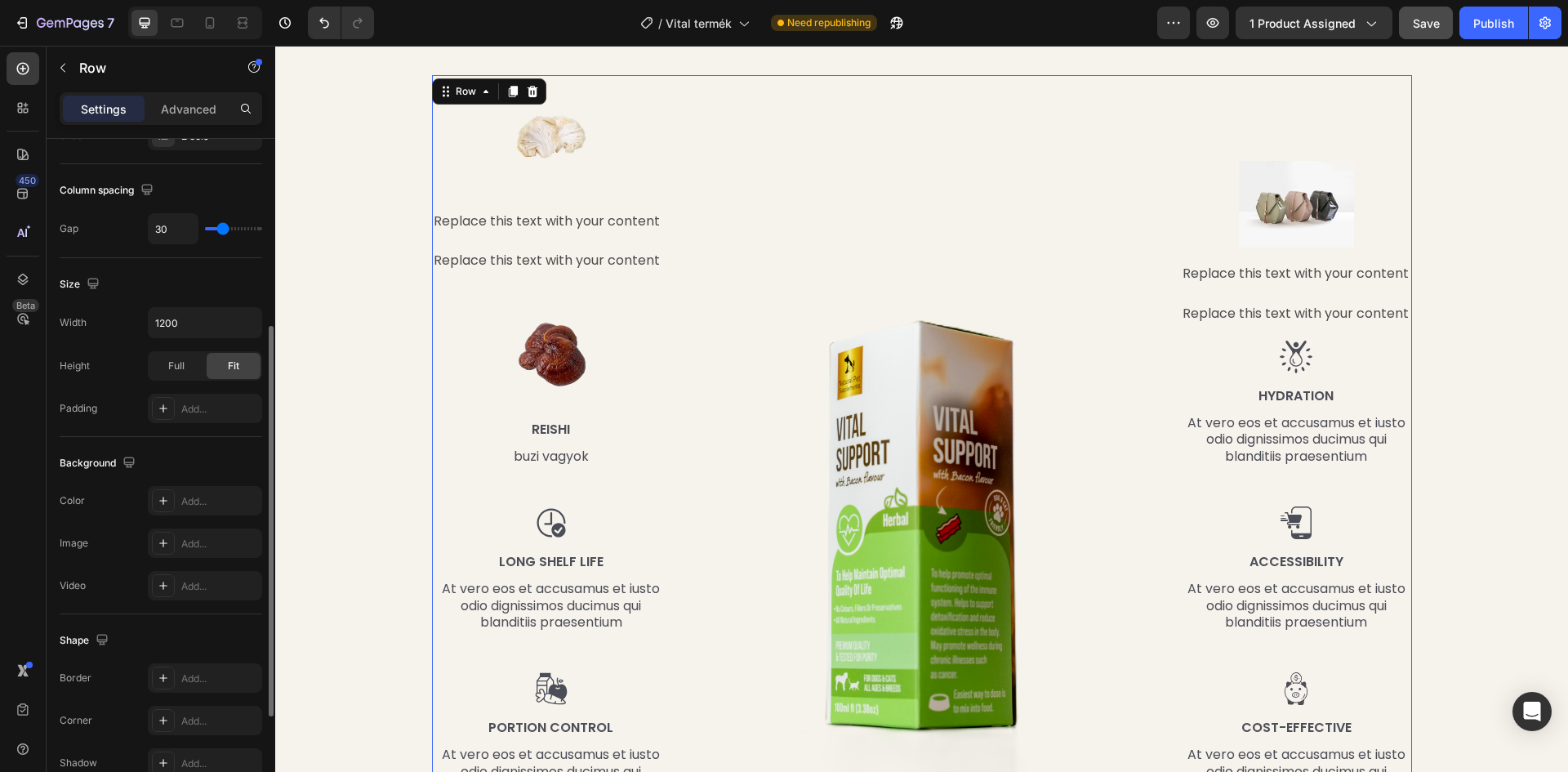
scroll to position [408, 0]
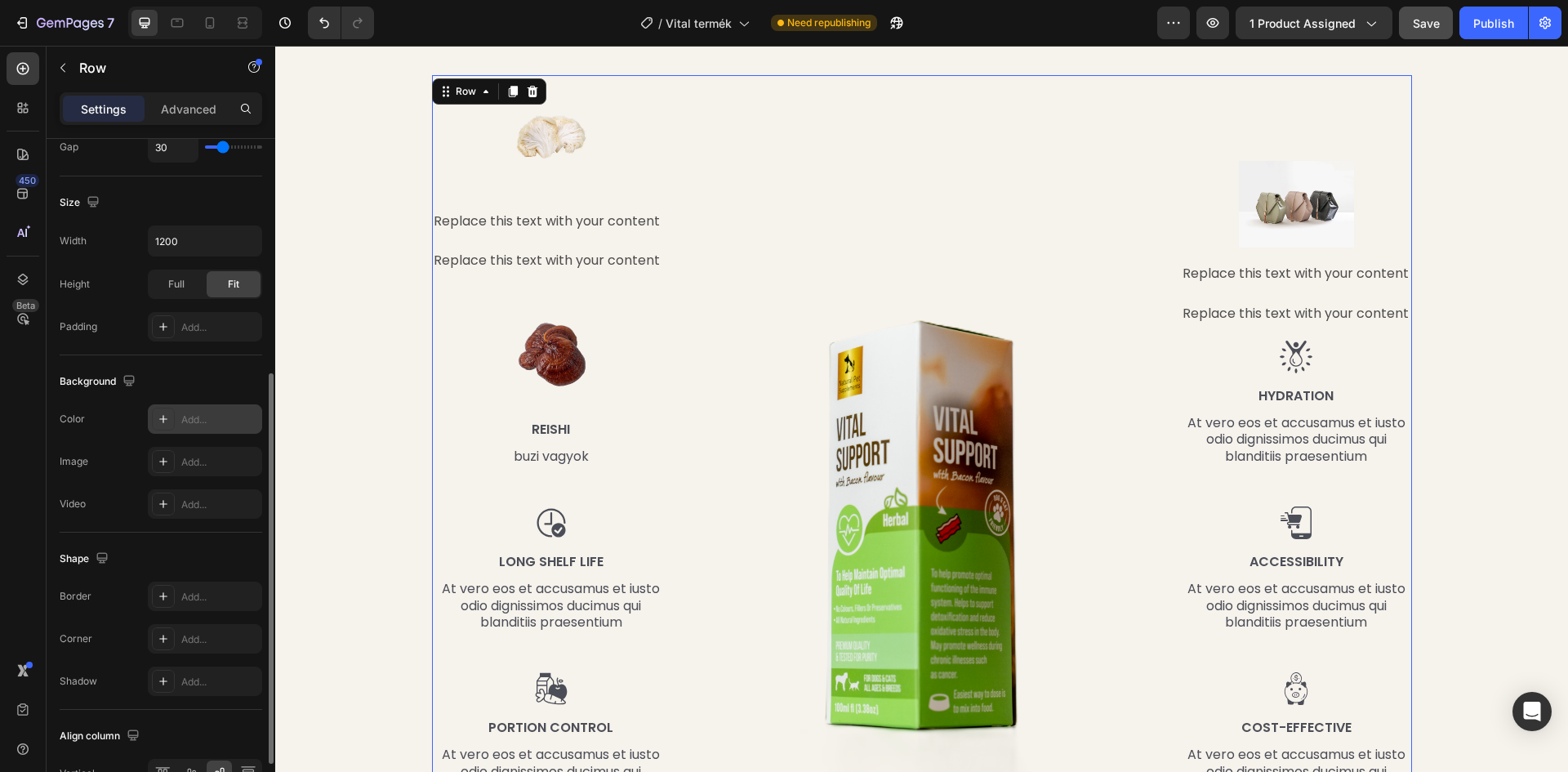
click at [161, 426] on div at bounding box center [162, 418] width 23 height 23
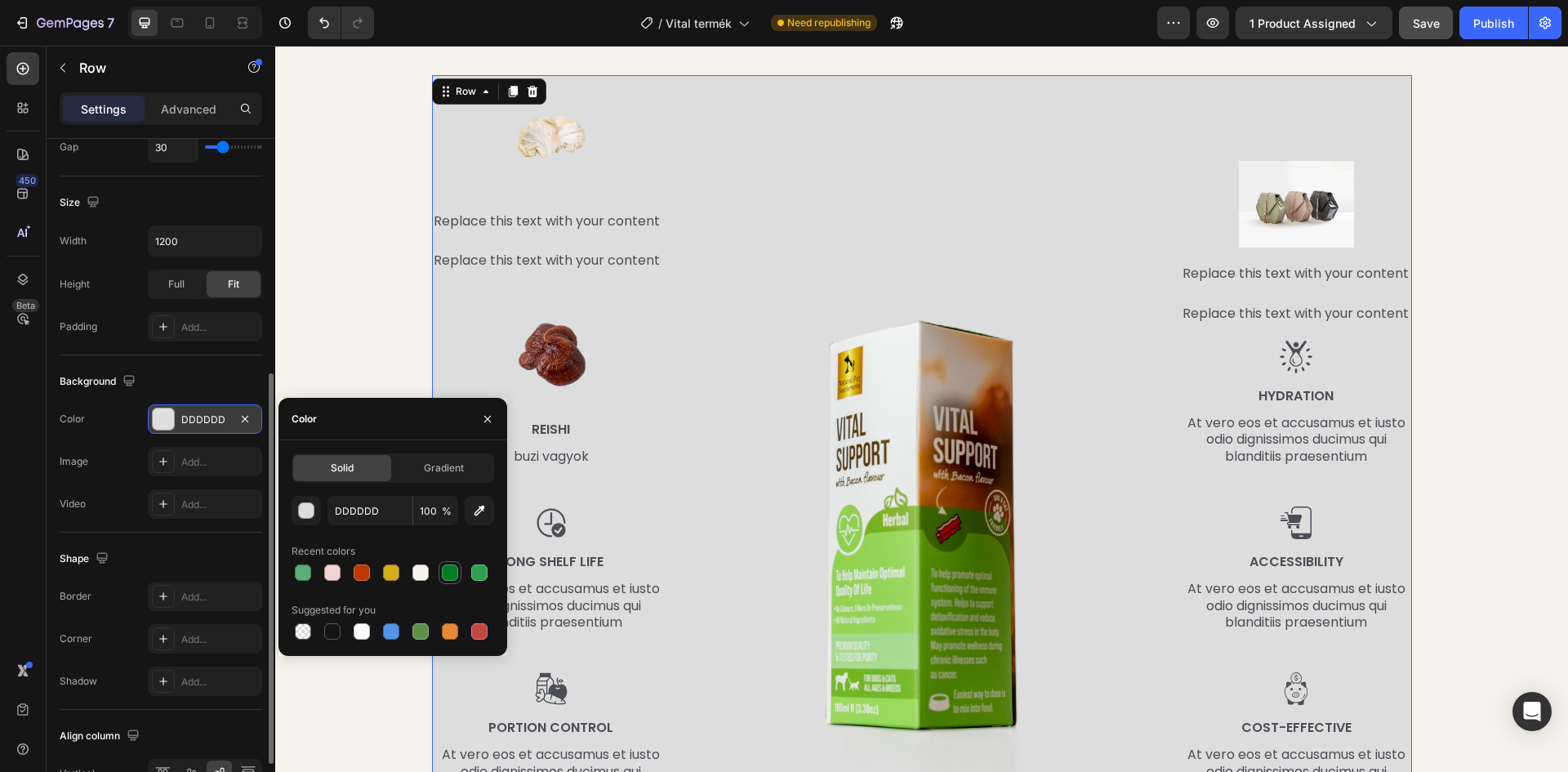
click at [451, 567] on div at bounding box center [450, 572] width 17 height 17
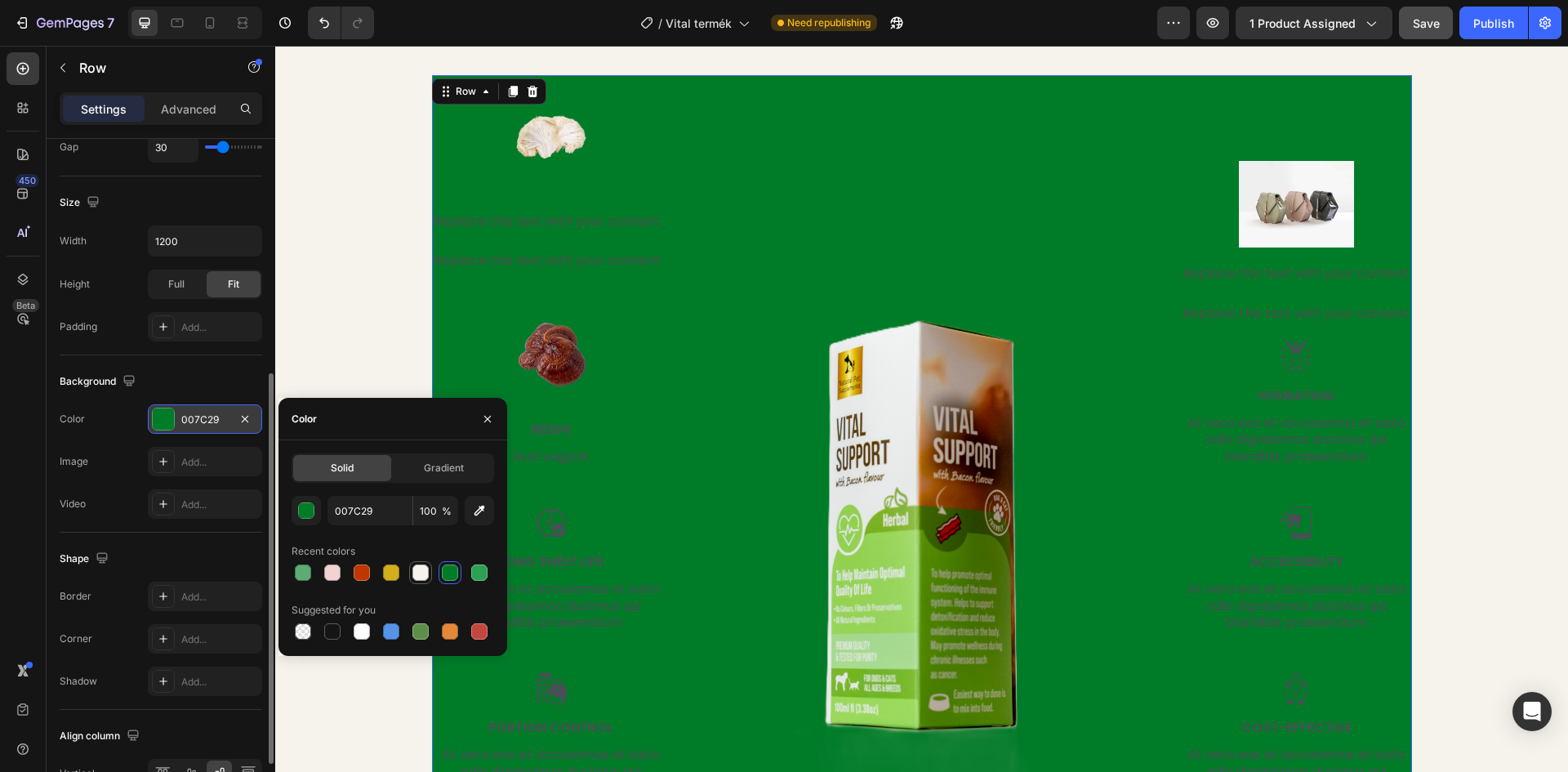
click at [422, 566] on div at bounding box center [420, 572] width 17 height 17
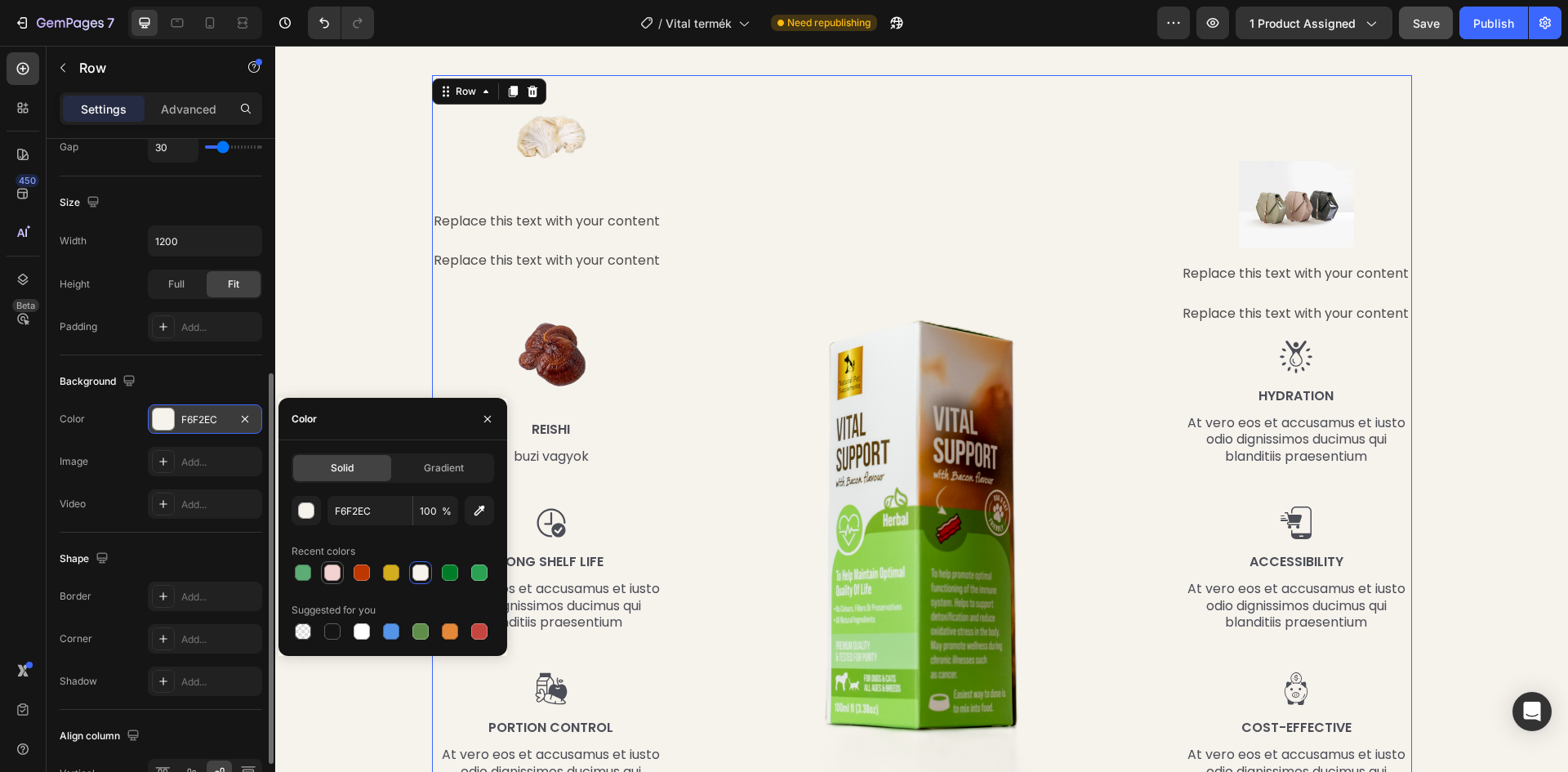
click at [328, 570] on div at bounding box center [332, 572] width 17 height 17
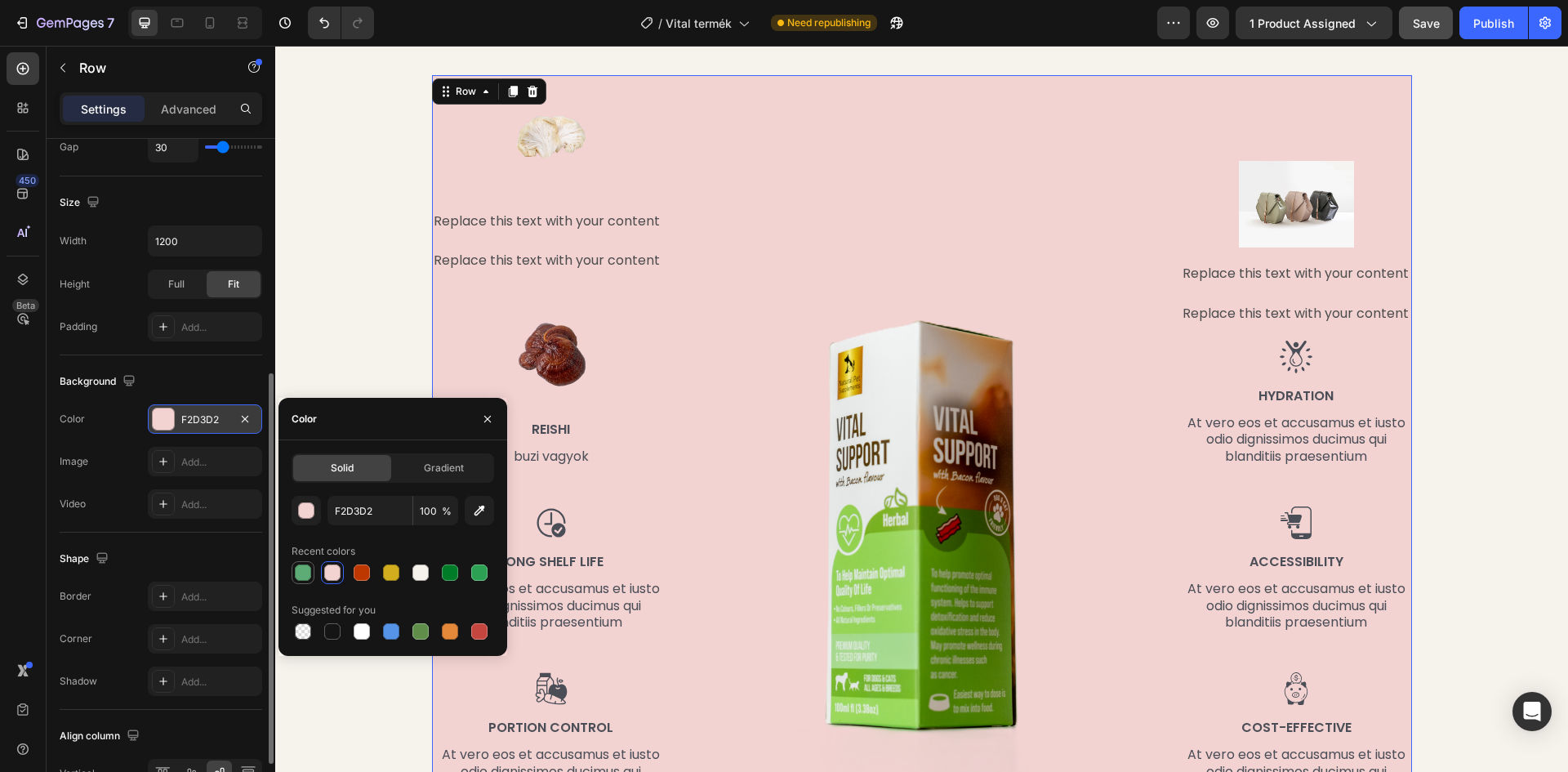
click at [307, 574] on div at bounding box center [303, 572] width 17 height 17
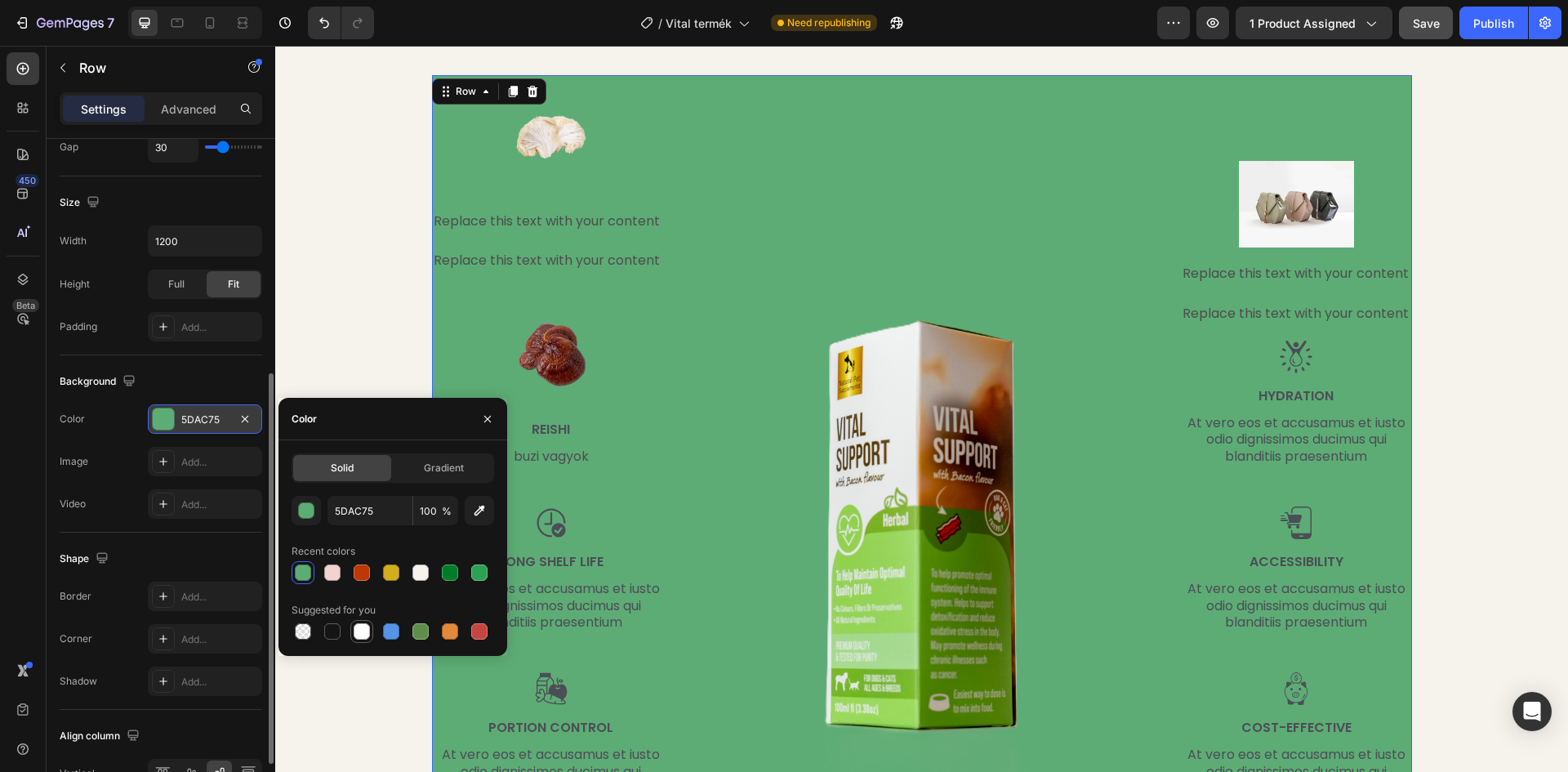
click at [364, 637] on div at bounding box center [362, 631] width 17 height 17
type input "FFFFFF"
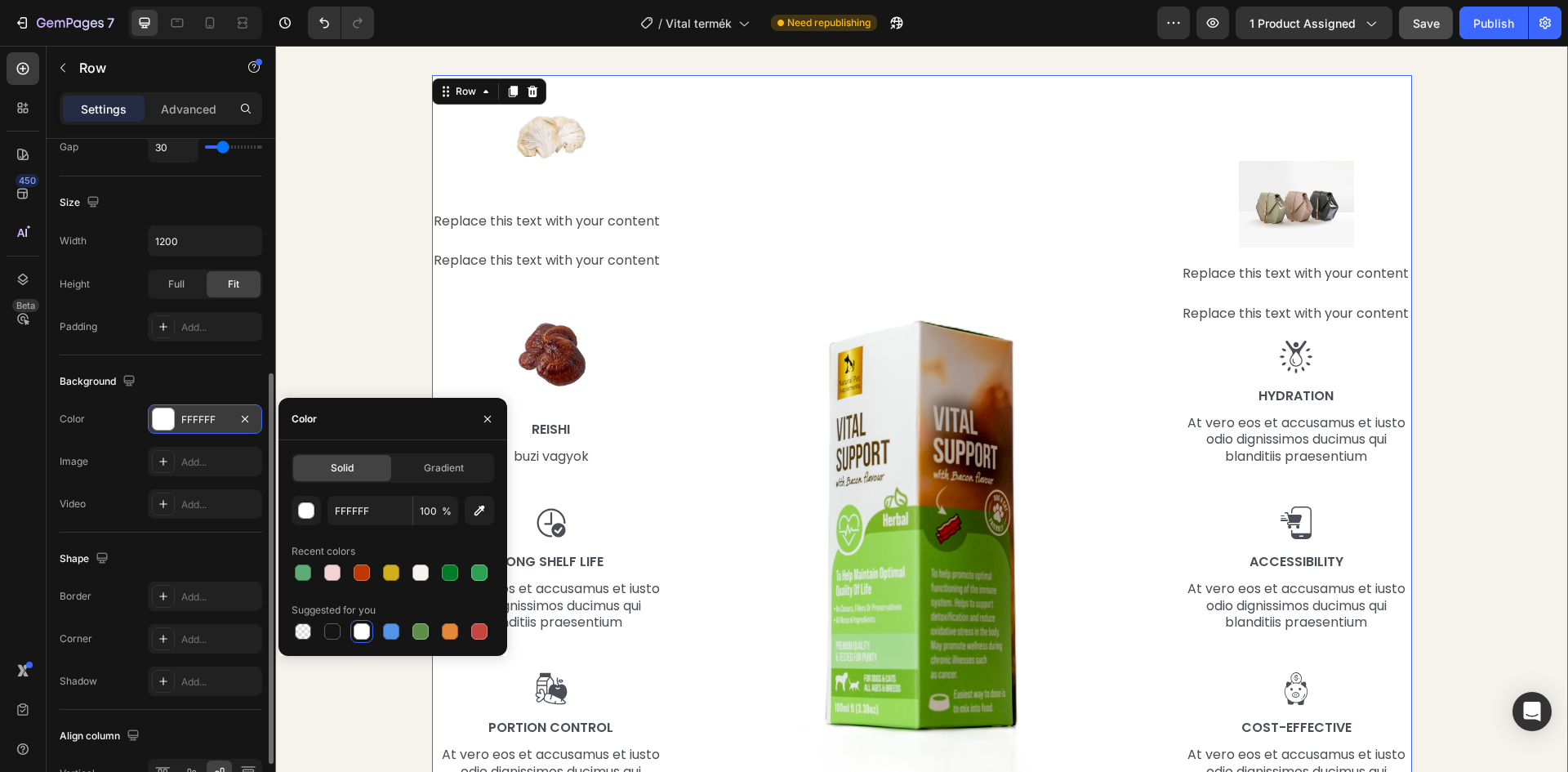
click at [342, 299] on div "Mi található benne, ami miatt működik? Heading Row Image Replace this text with…" at bounding box center [922, 400] width 1269 height 821
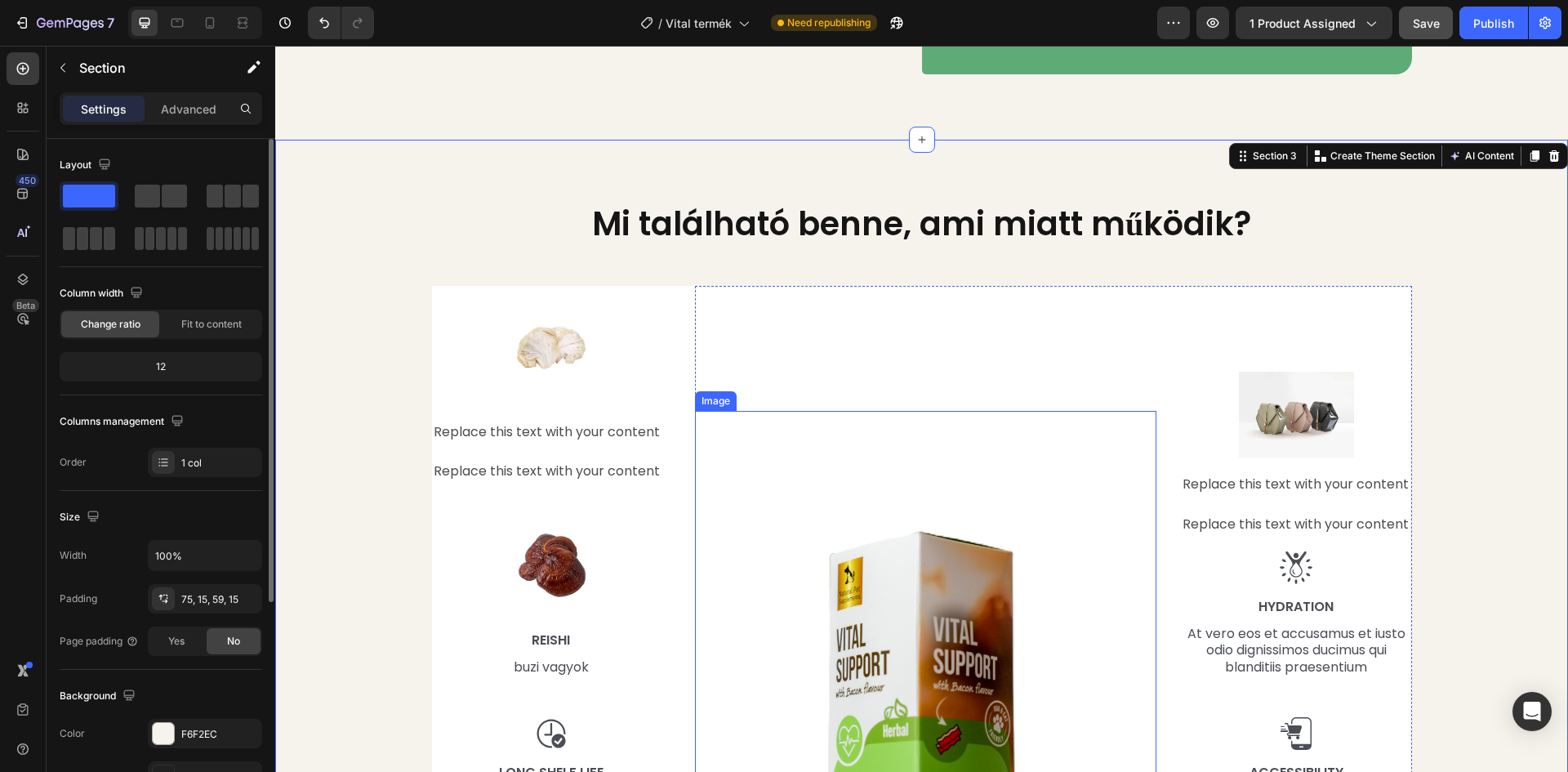
scroll to position [1633, 0]
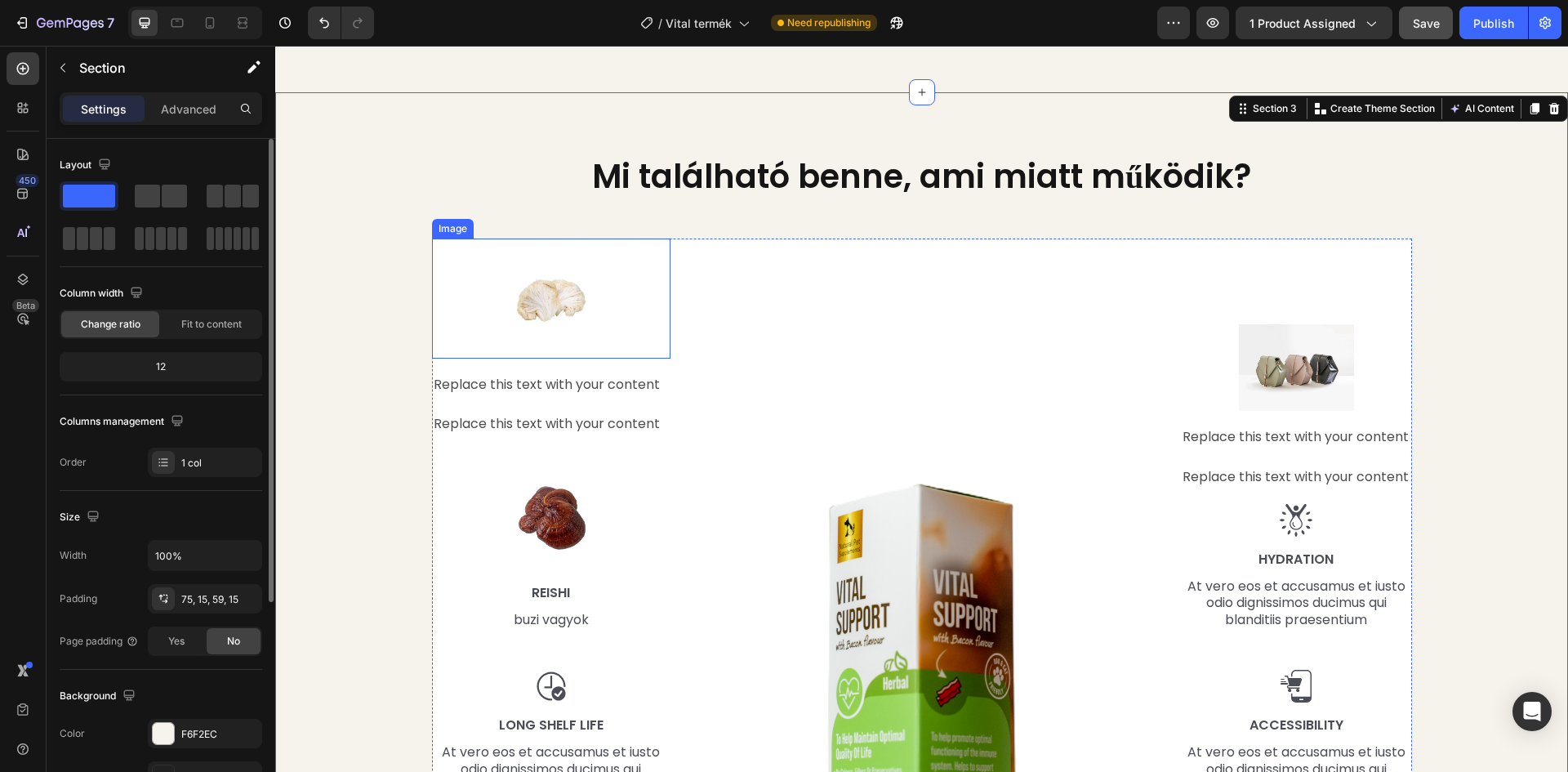
click at [665, 258] on div "Image Replace this text with your content Text Block Replace this text with you…" at bounding box center [922, 600] width 980 height 724
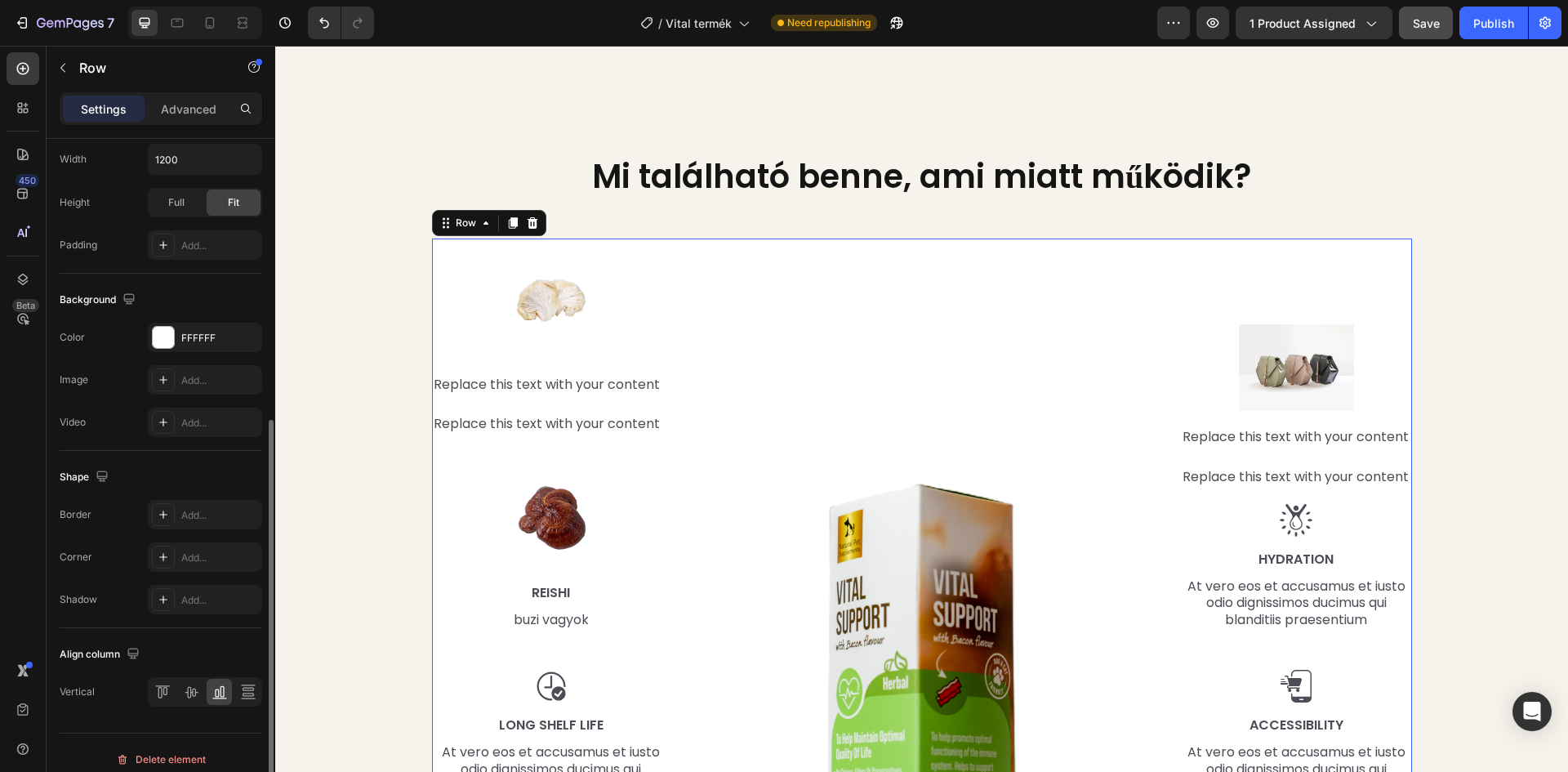
scroll to position [504, 0]
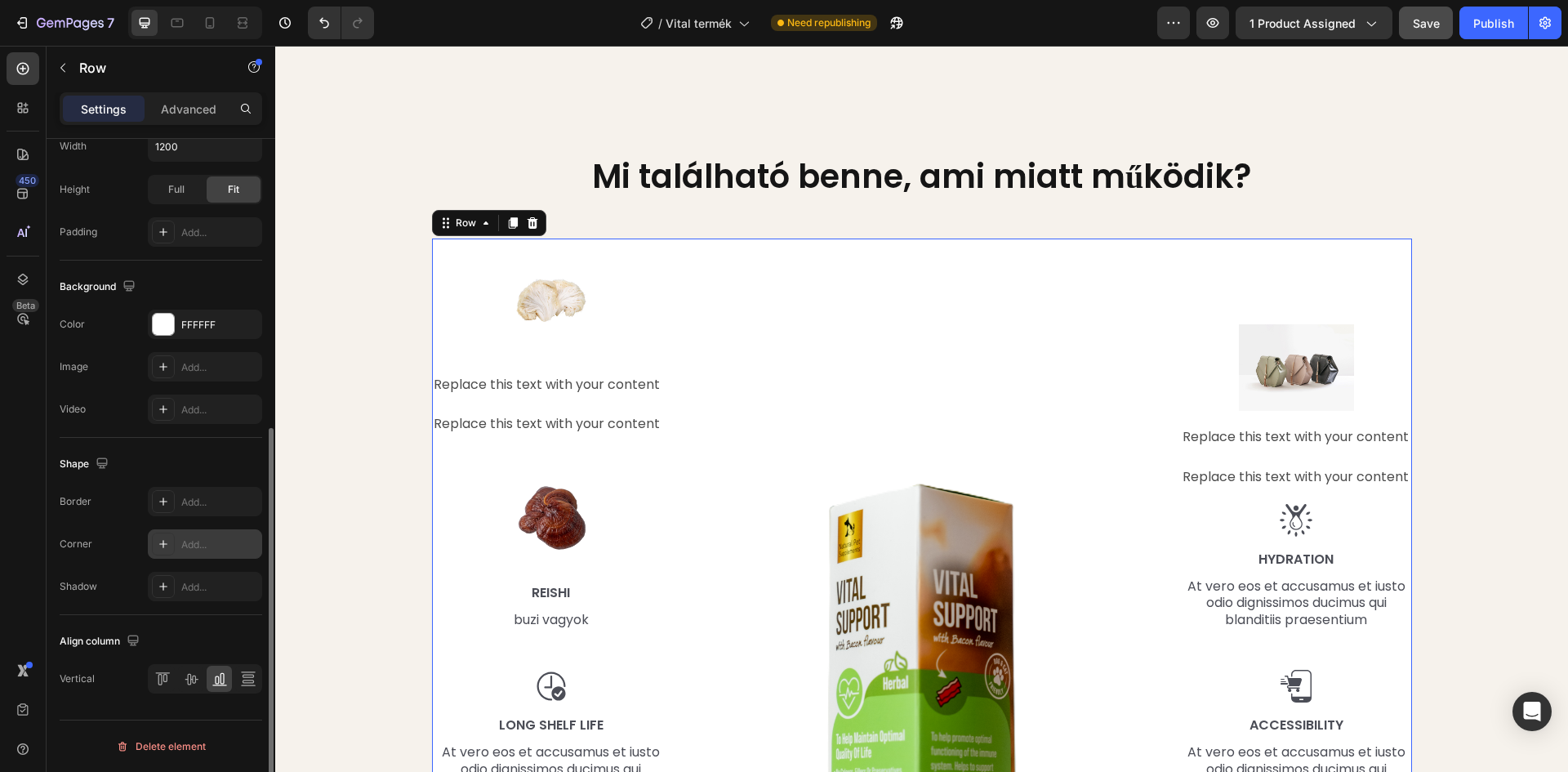
click at [164, 542] on icon at bounding box center [162, 543] width 13 height 13
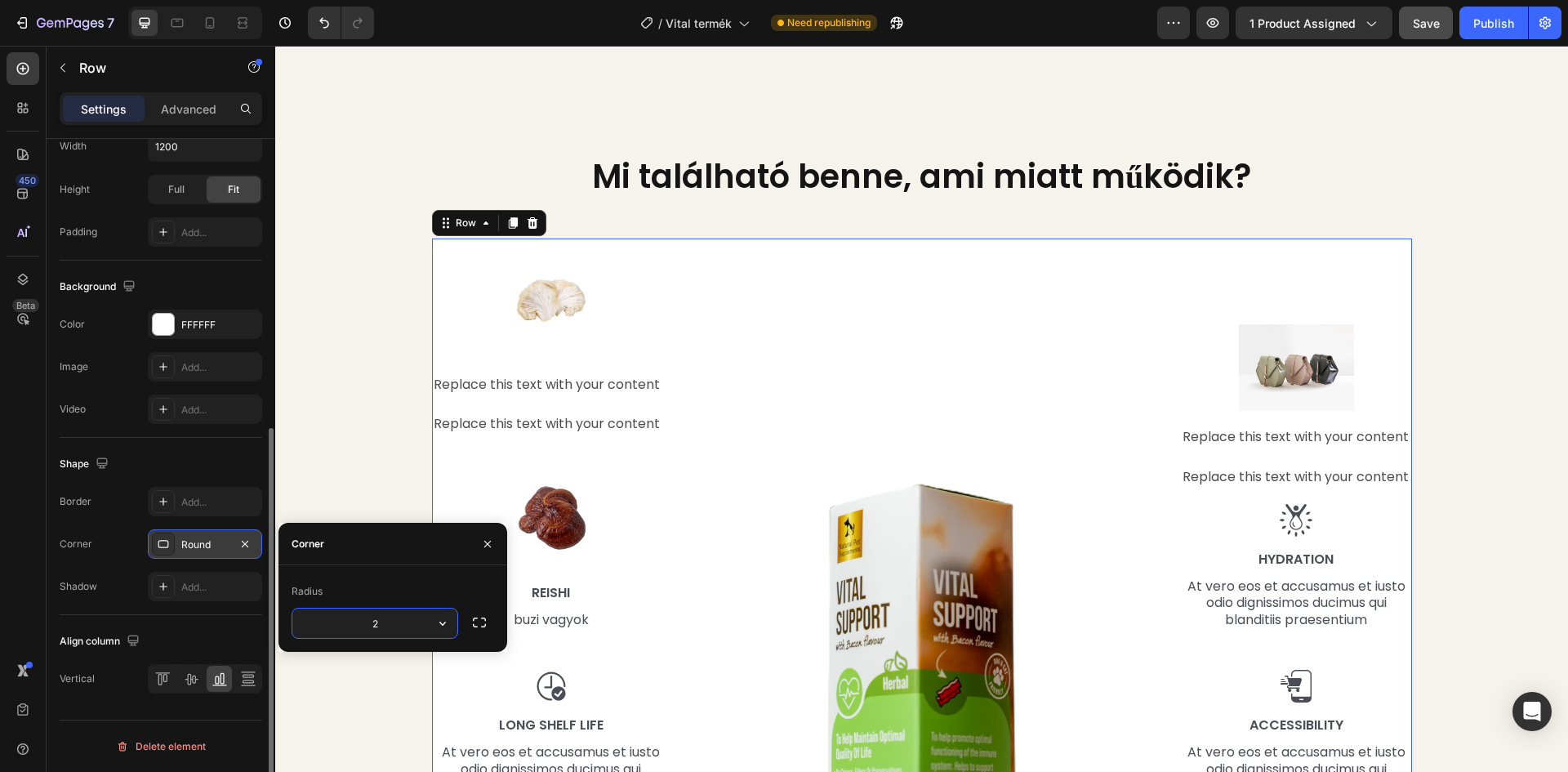
type input "20"
click at [364, 274] on div "Mi található benne, ami miatt működik? Heading Row Image Replace this text with…" at bounding box center [922, 564] width 1269 height 821
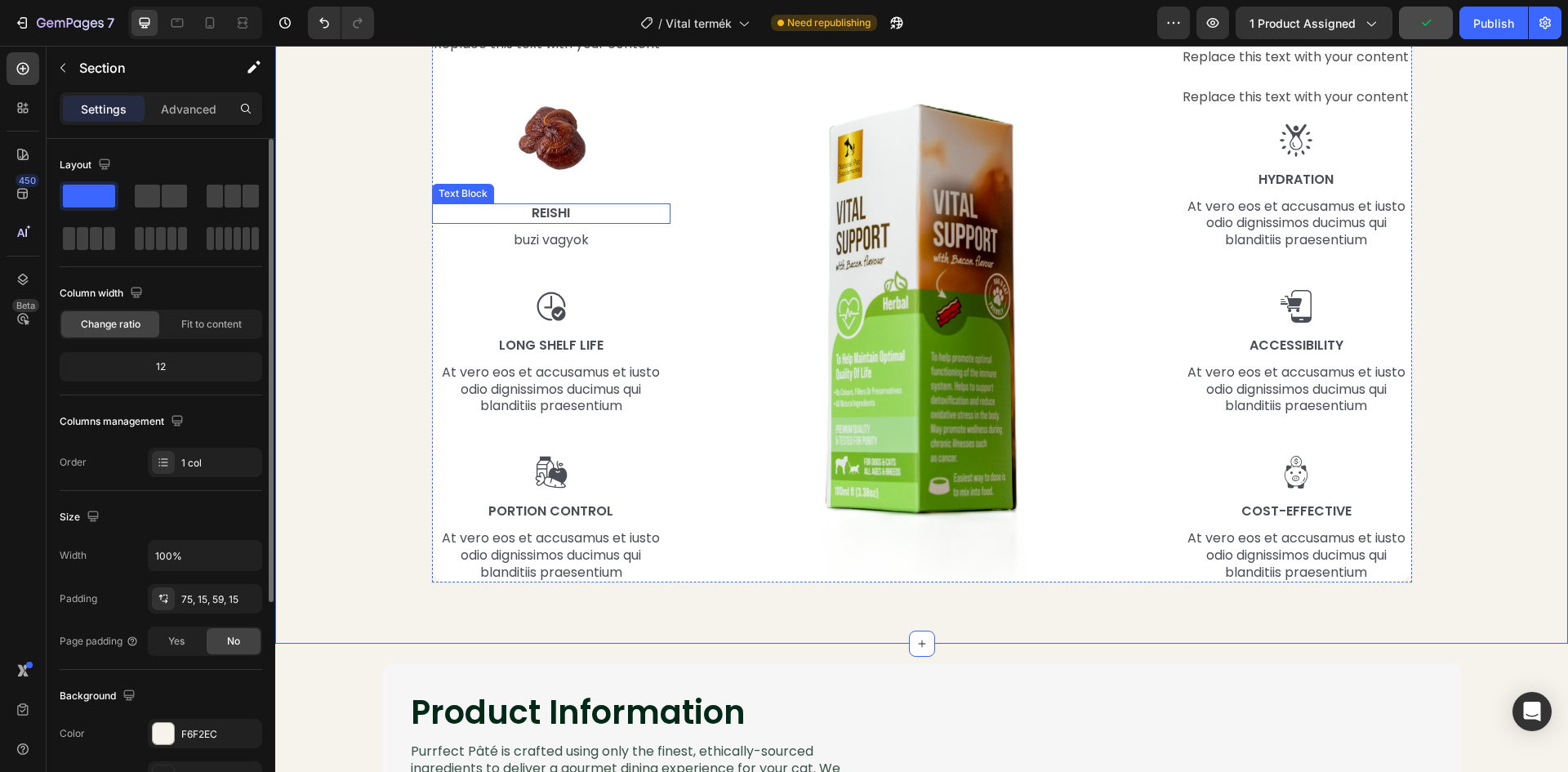
scroll to position [2042, 0]
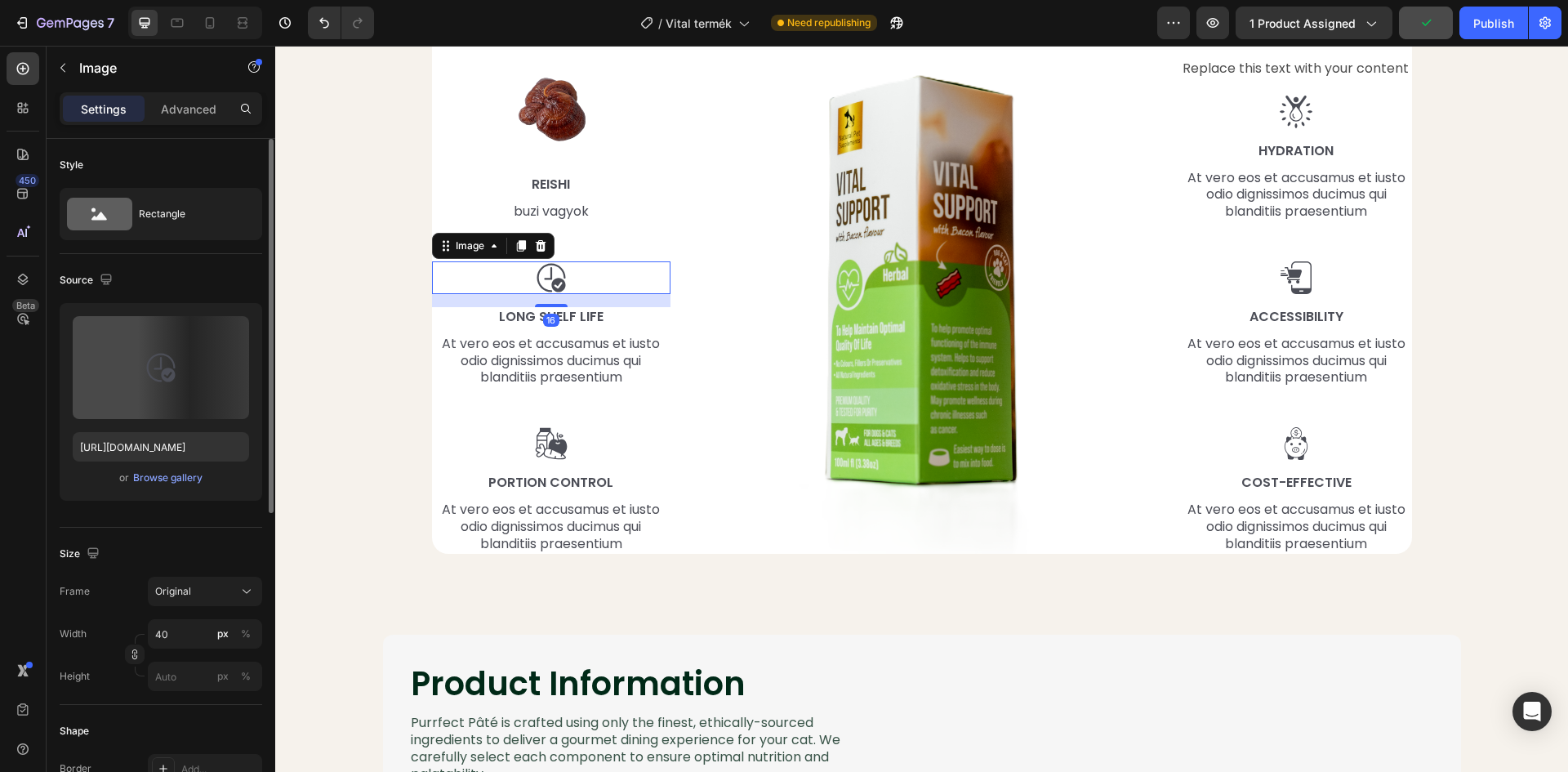
click at [551, 291] on img at bounding box center [551, 277] width 32 height 32
click at [171, 397] on input "file" at bounding box center [160, 394] width 113 height 28
click at [168, 396] on input "file" at bounding box center [160, 394] width 113 height 28
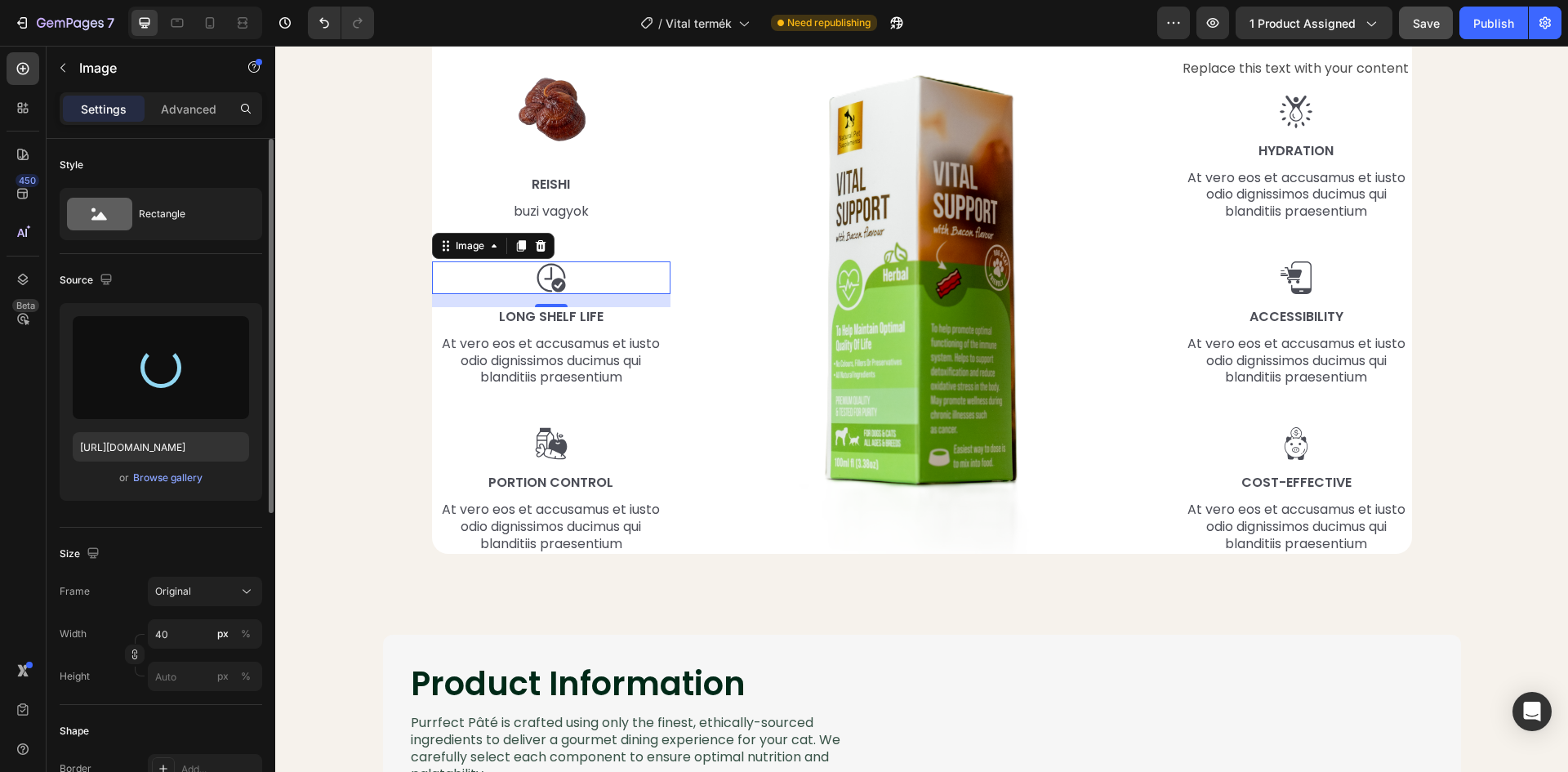
type input "https://cdn.shopify.com/s/files/1/0948/2462/8573/files/gempages_576978716819719…"
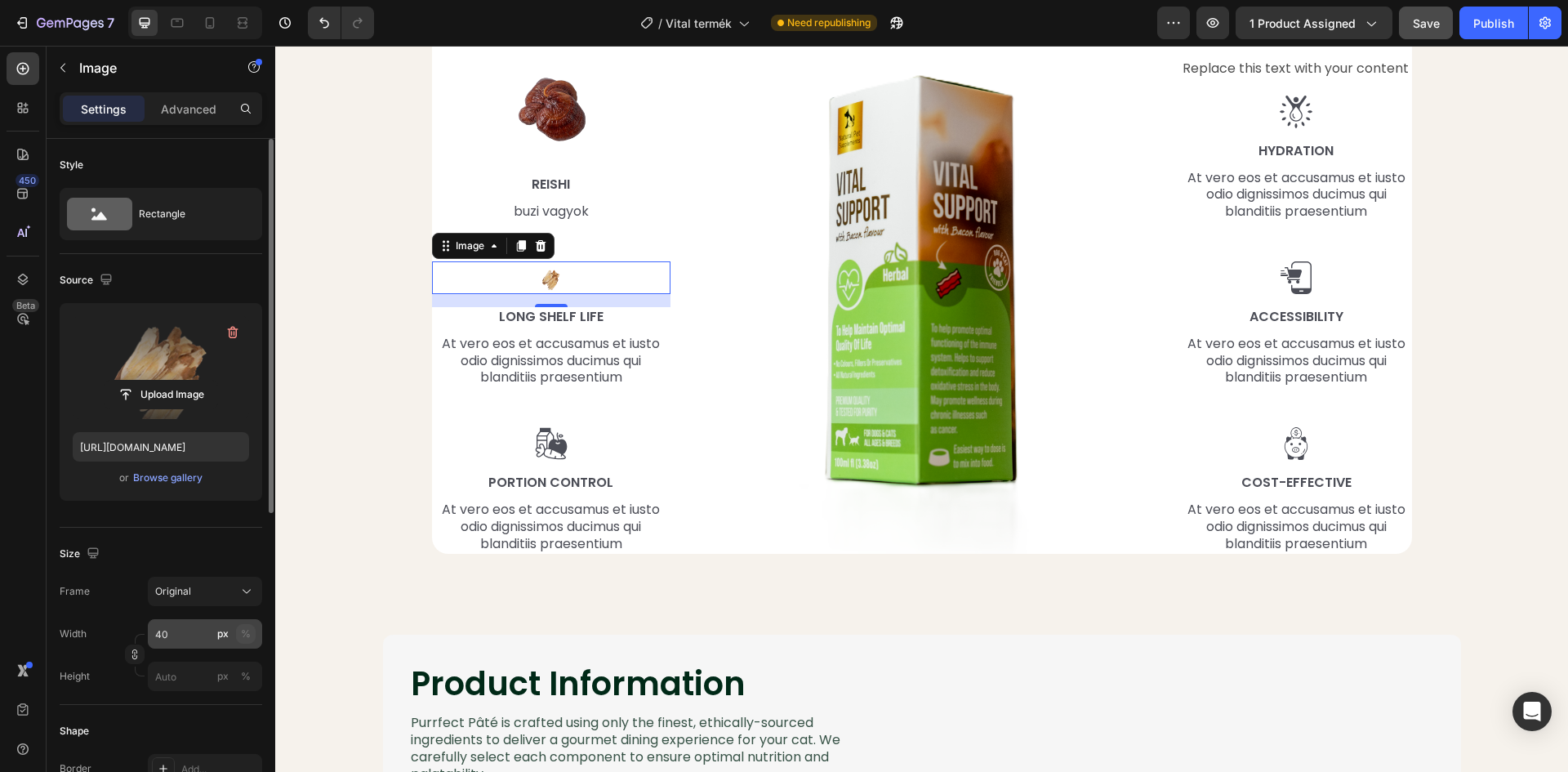
click at [252, 633] on button "%" at bounding box center [246, 633] width 20 height 20
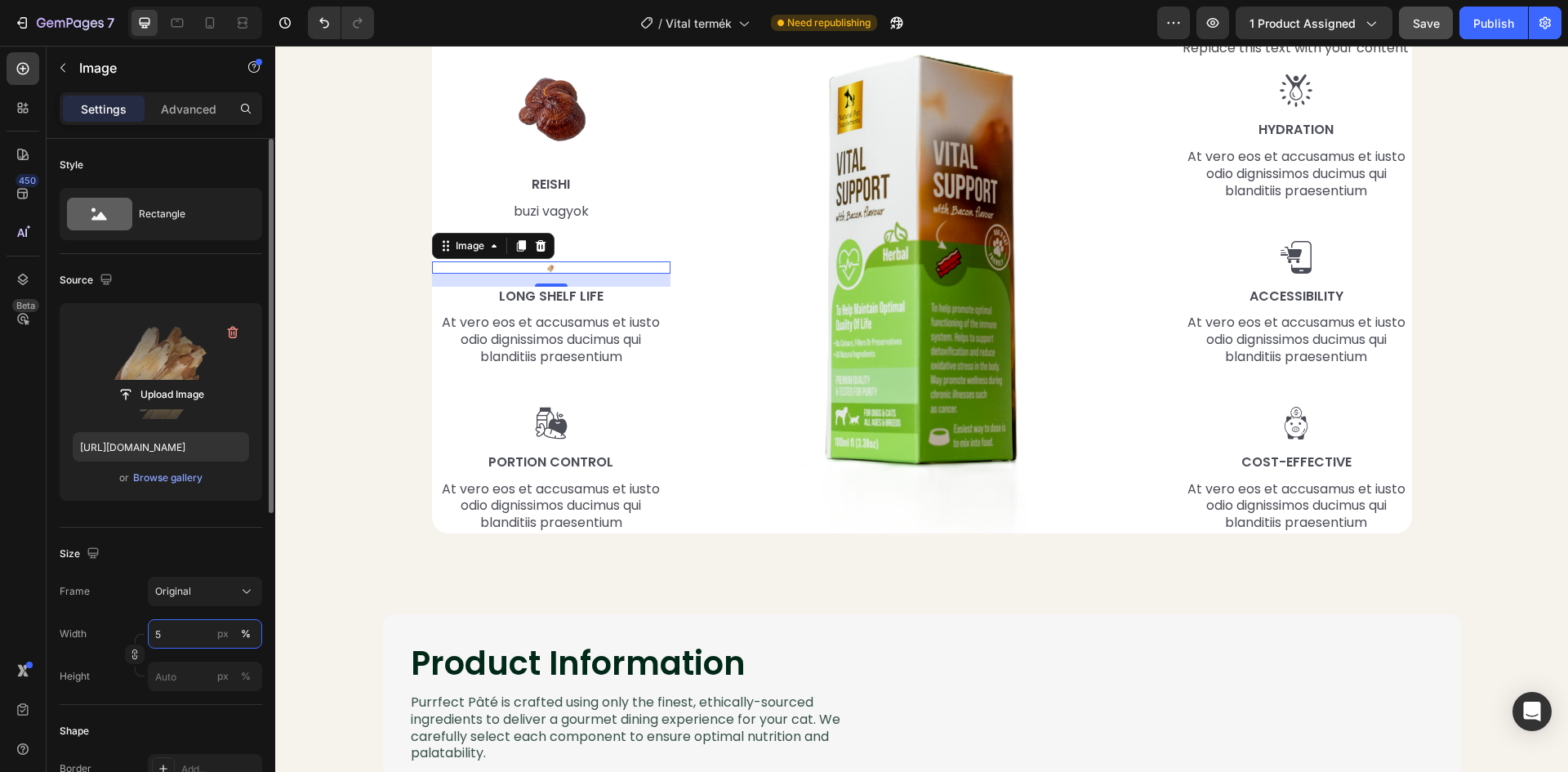
type input "50"
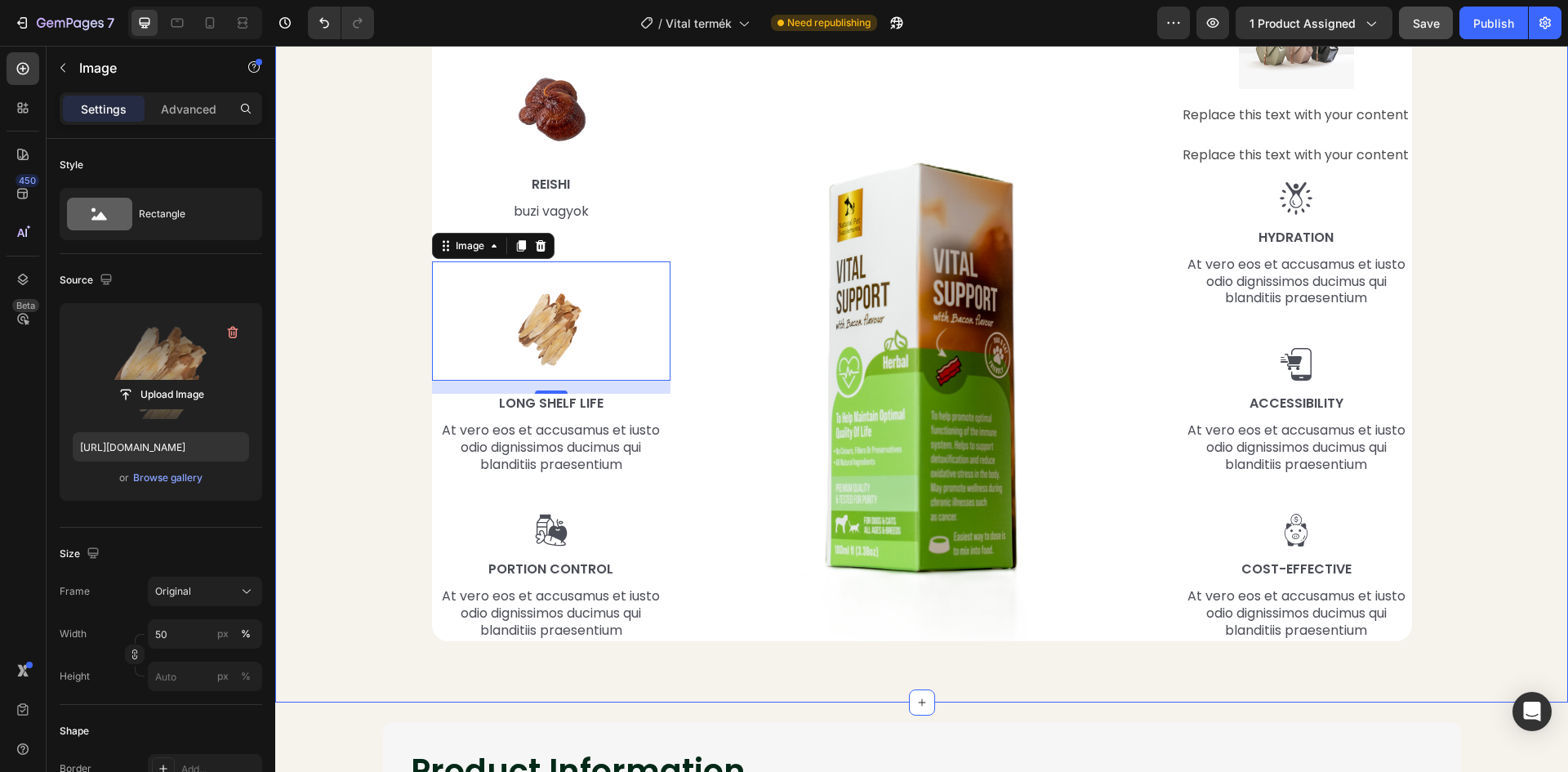
click at [364, 364] on div "Mi található benne, ami miatt működik? Heading Row Image Replace this text with…" at bounding box center [922, 199] width 1269 height 908
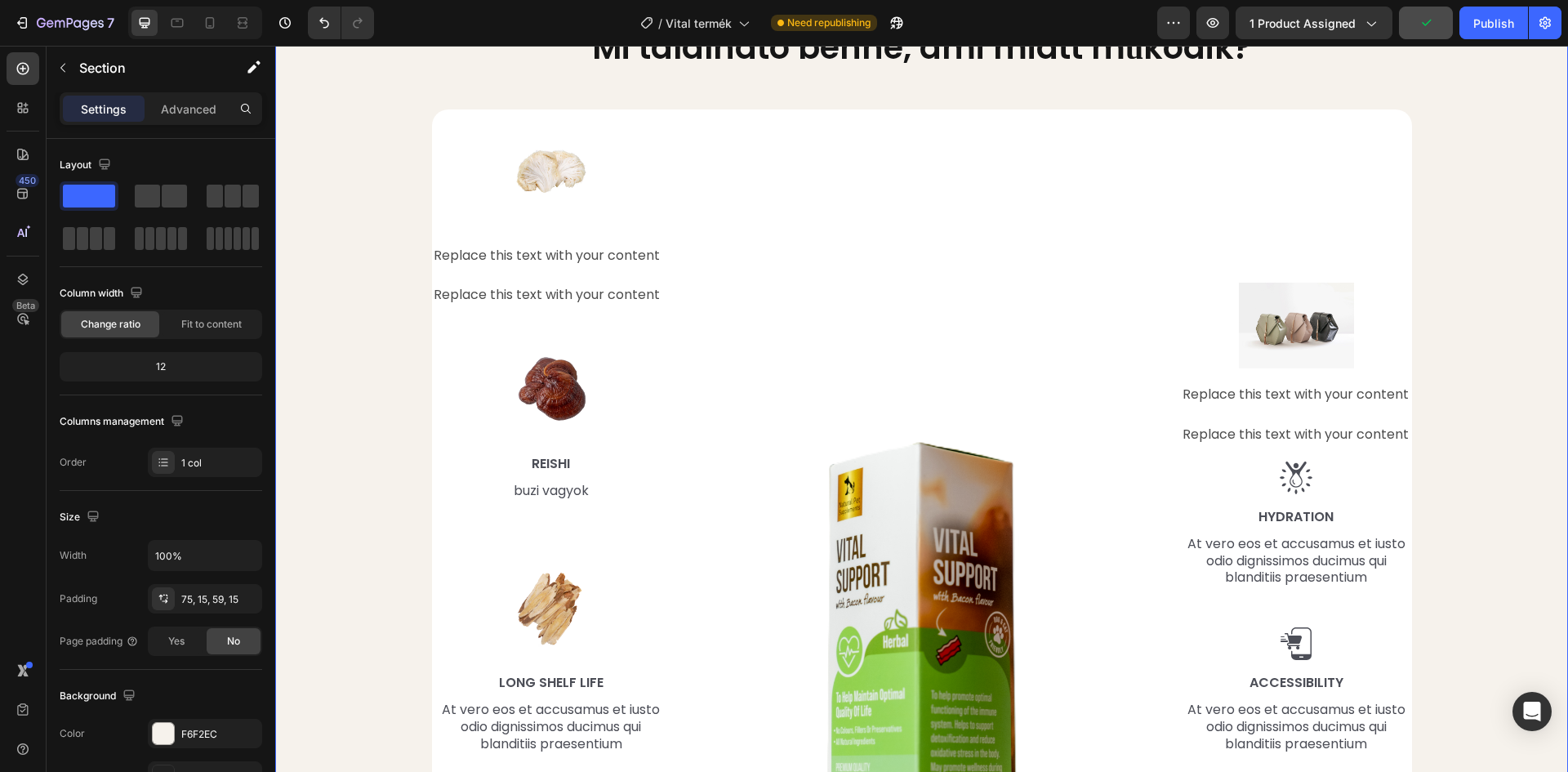
scroll to position [1715, 0]
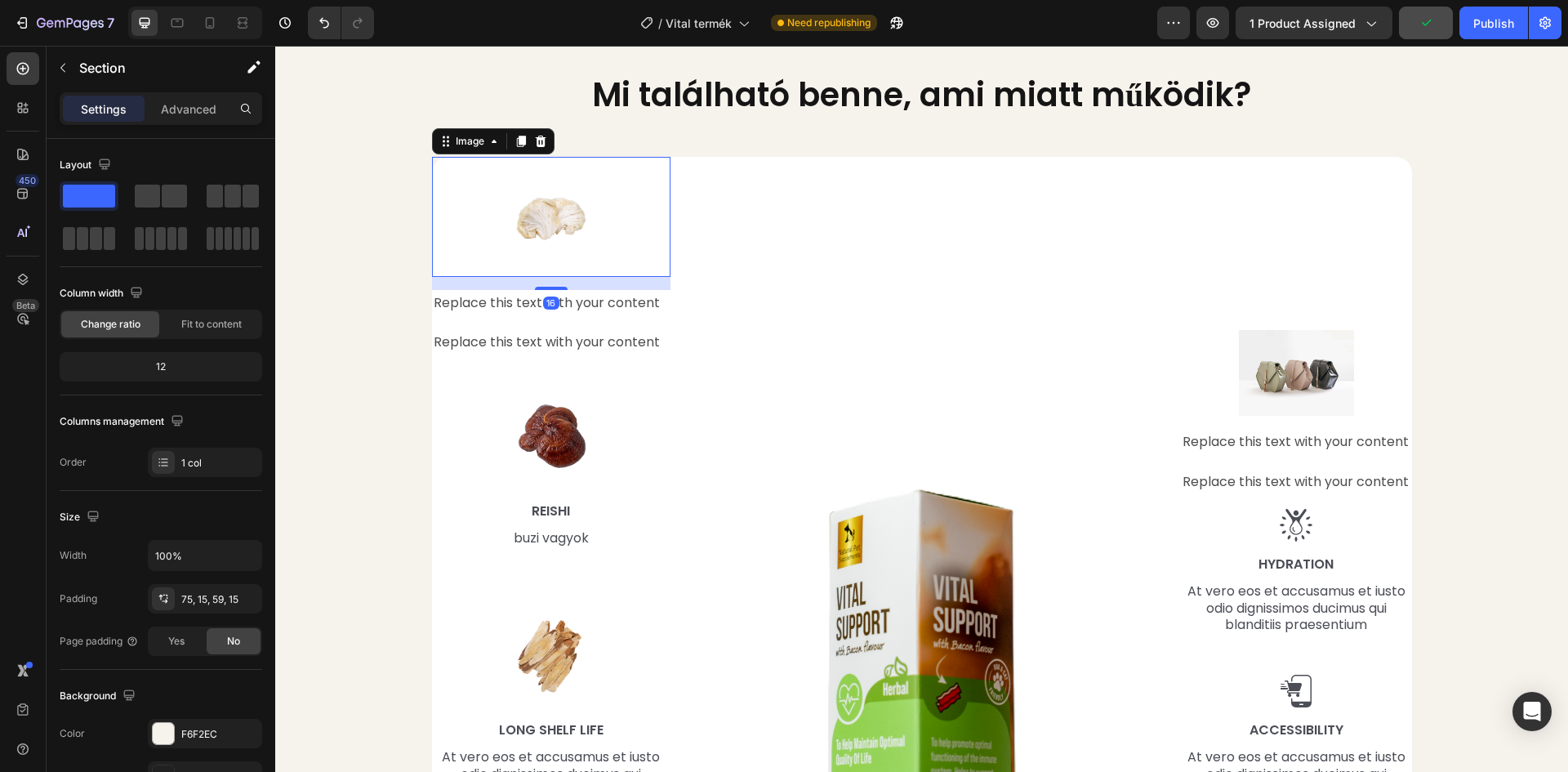
click at [527, 216] on img at bounding box center [551, 215] width 119 height 119
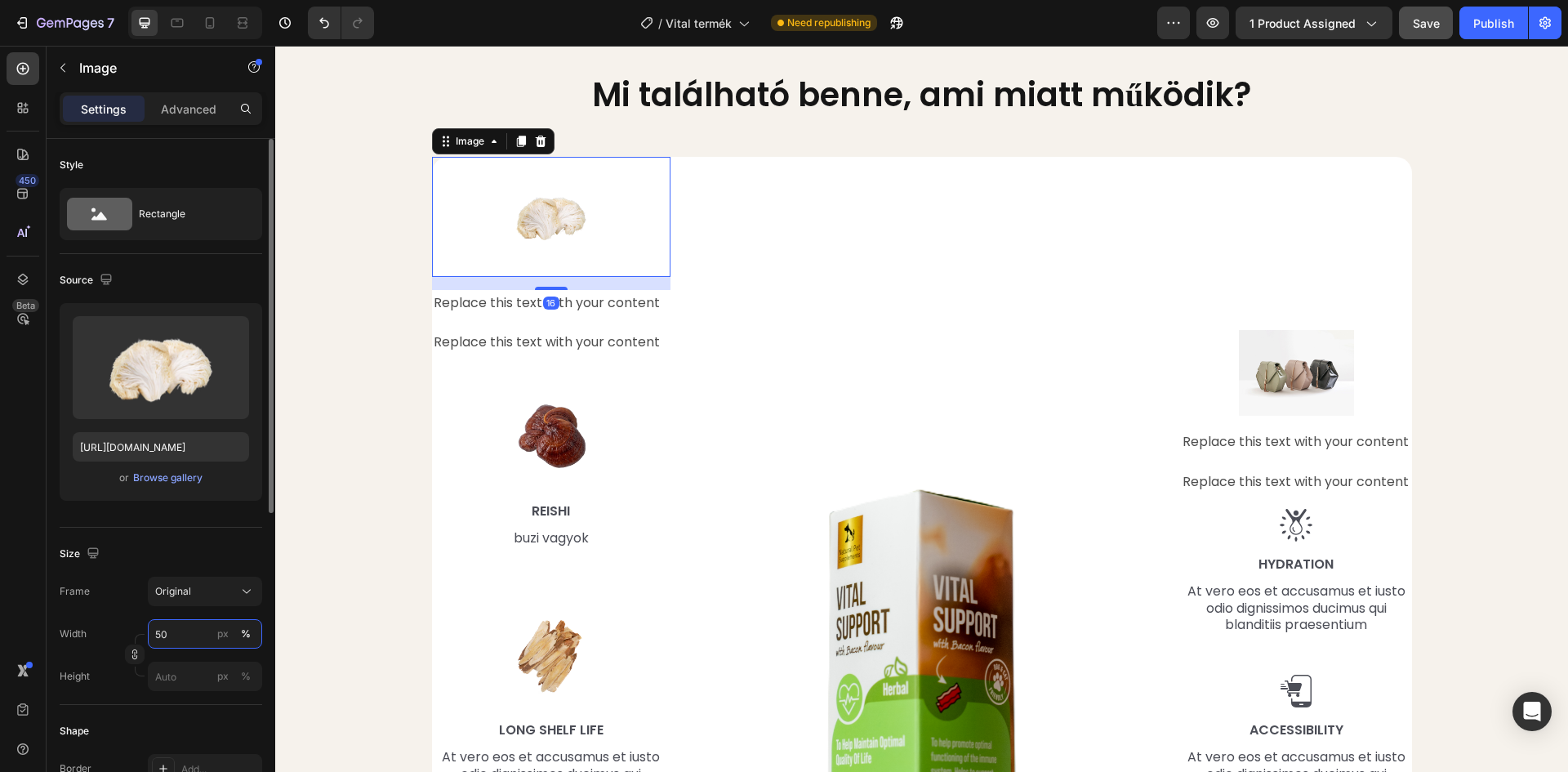
click at [175, 637] on input "50" at bounding box center [205, 633] width 114 height 30
type input "45"
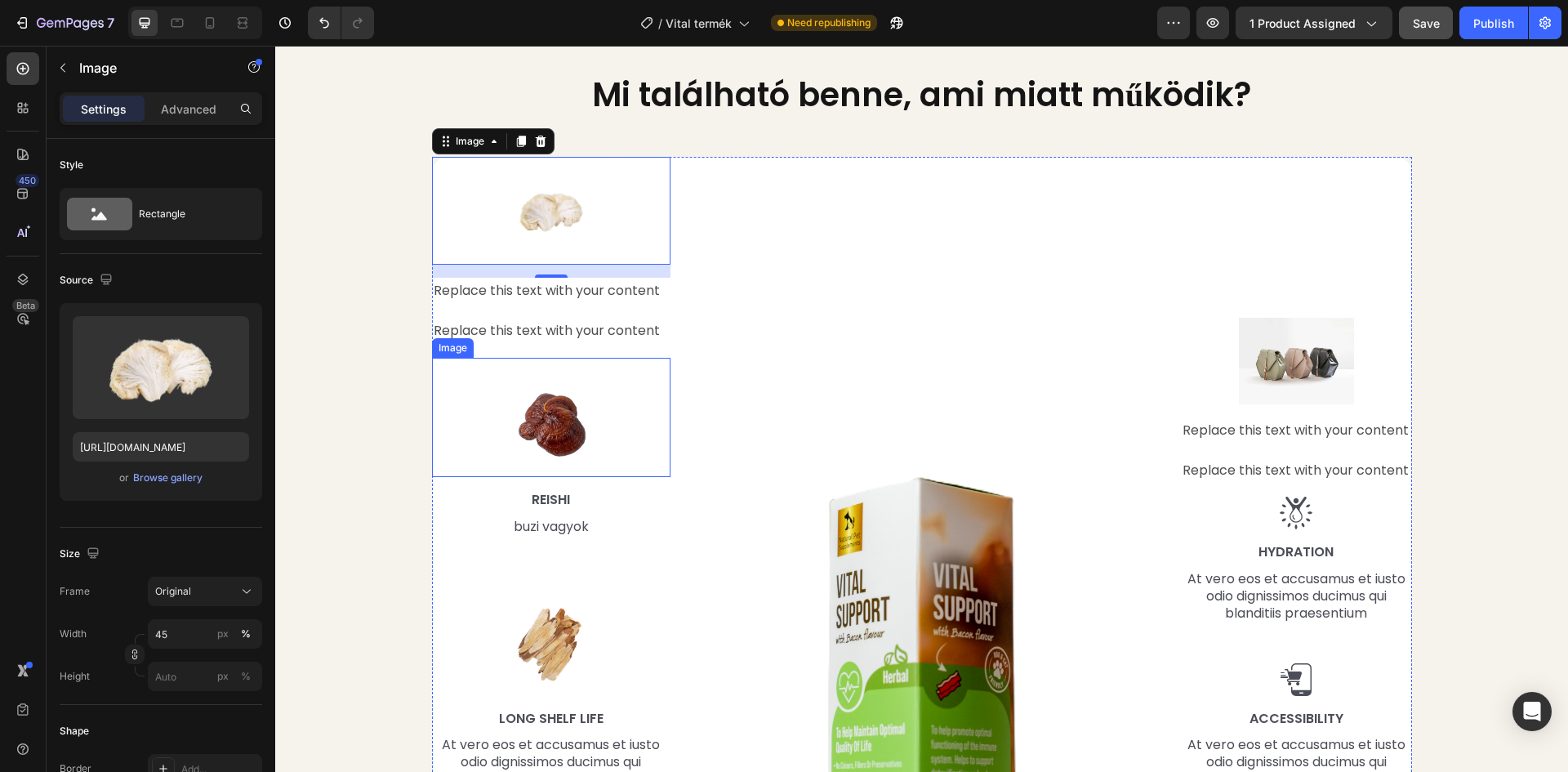
click at [557, 429] on img at bounding box center [551, 417] width 119 height 119
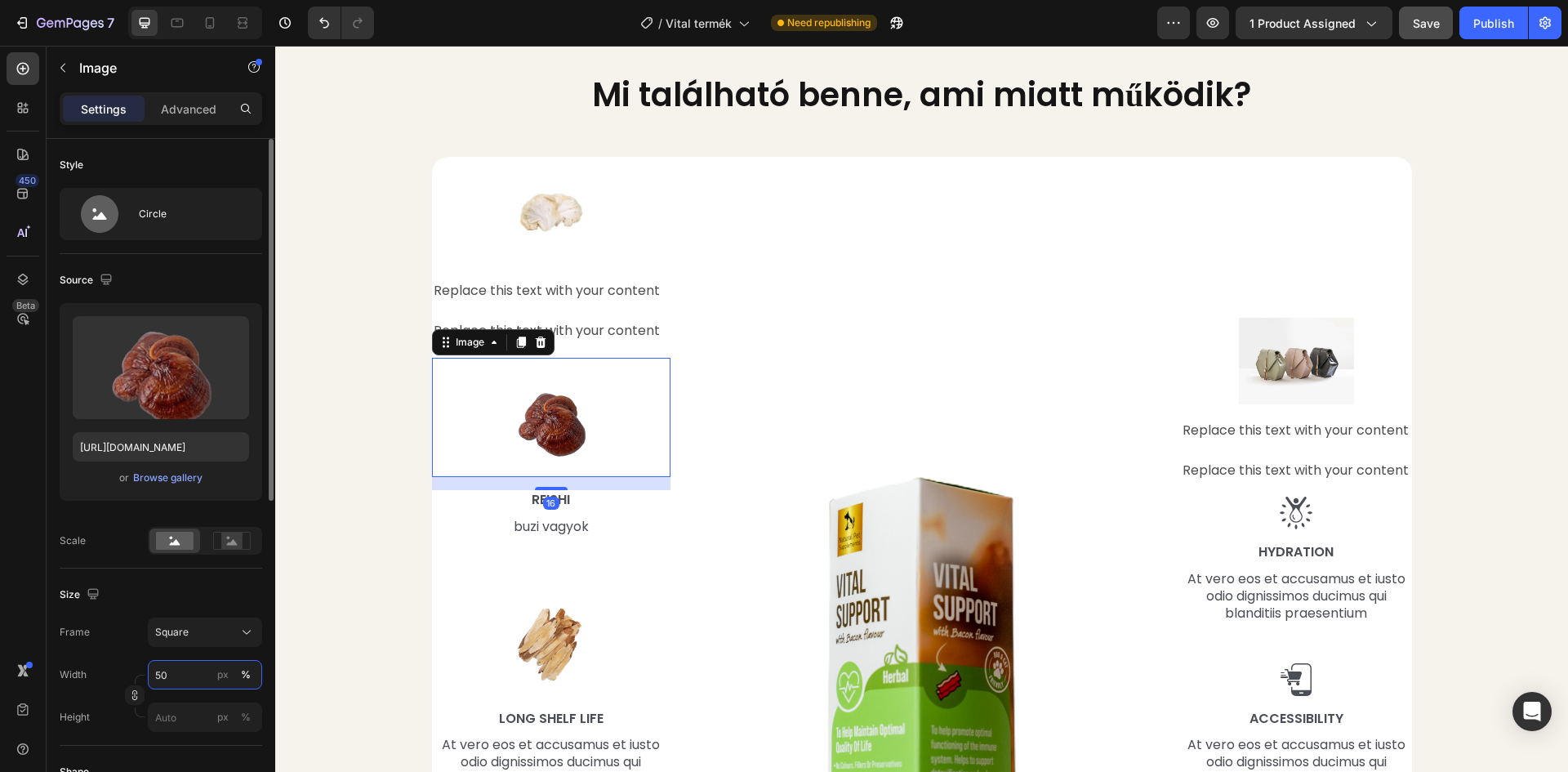
click at [172, 677] on input "50" at bounding box center [205, 675] width 114 height 30
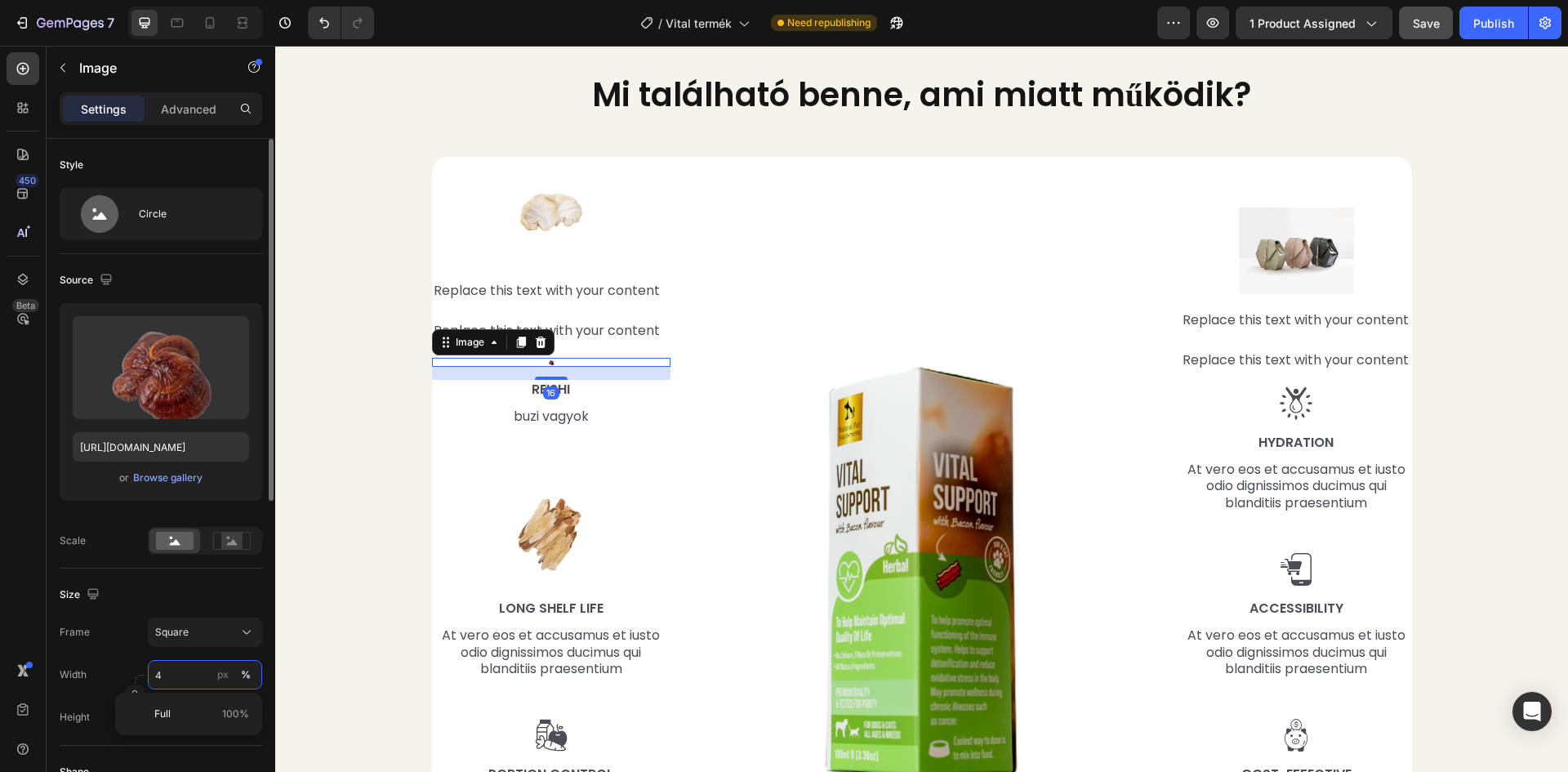
type input "45"
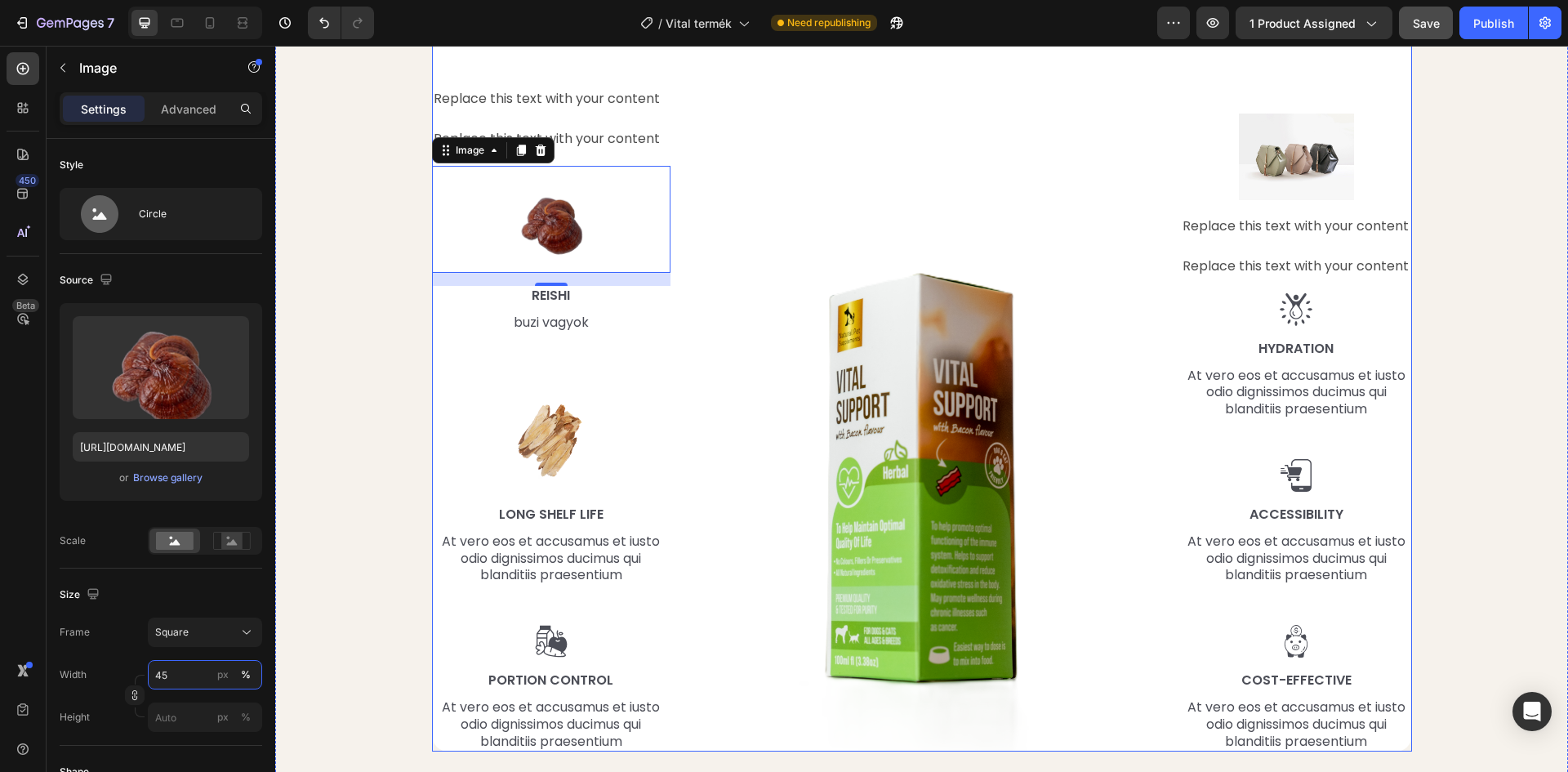
scroll to position [1960, 0]
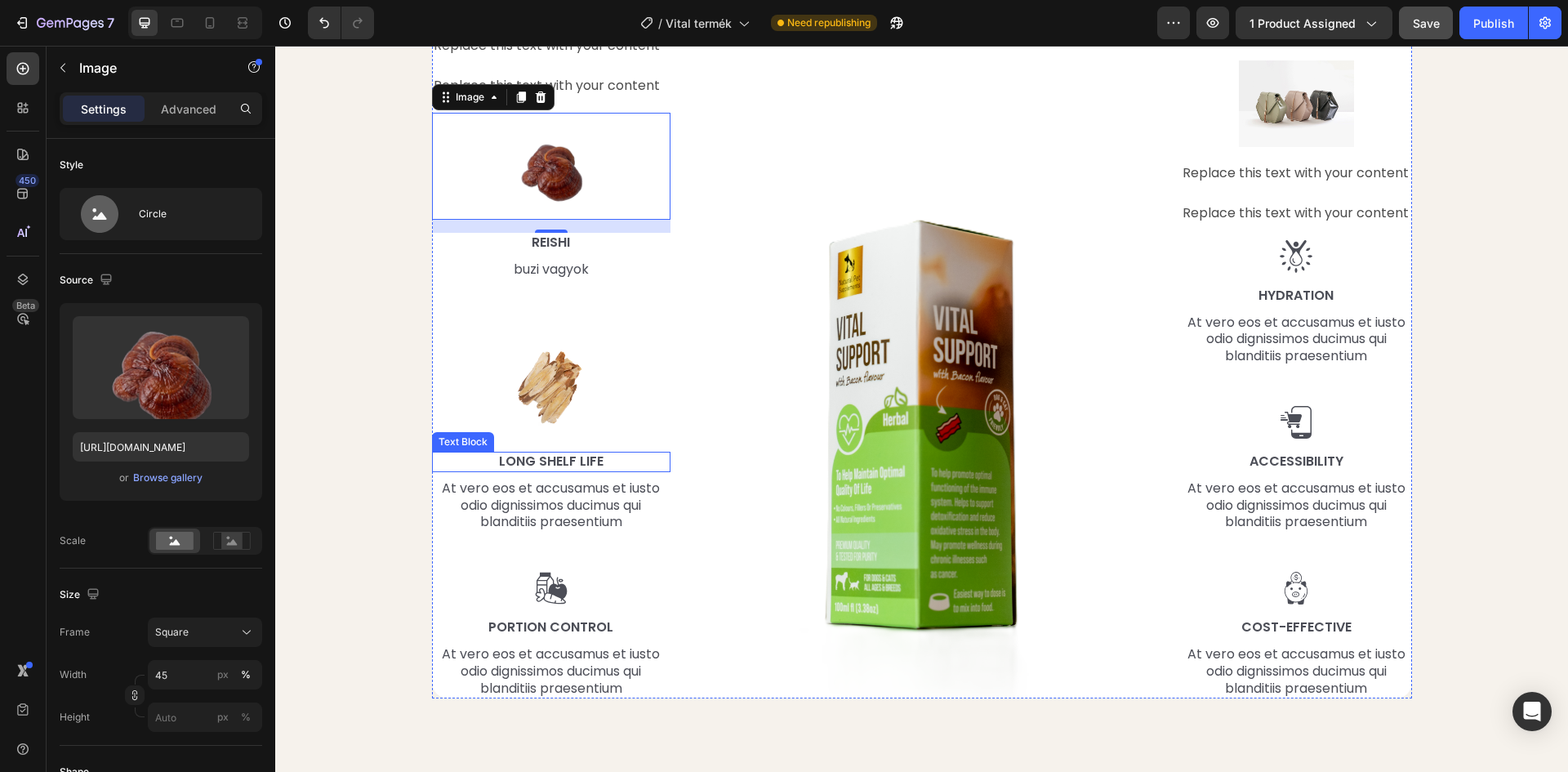
click at [542, 384] on img at bounding box center [551, 379] width 119 height 119
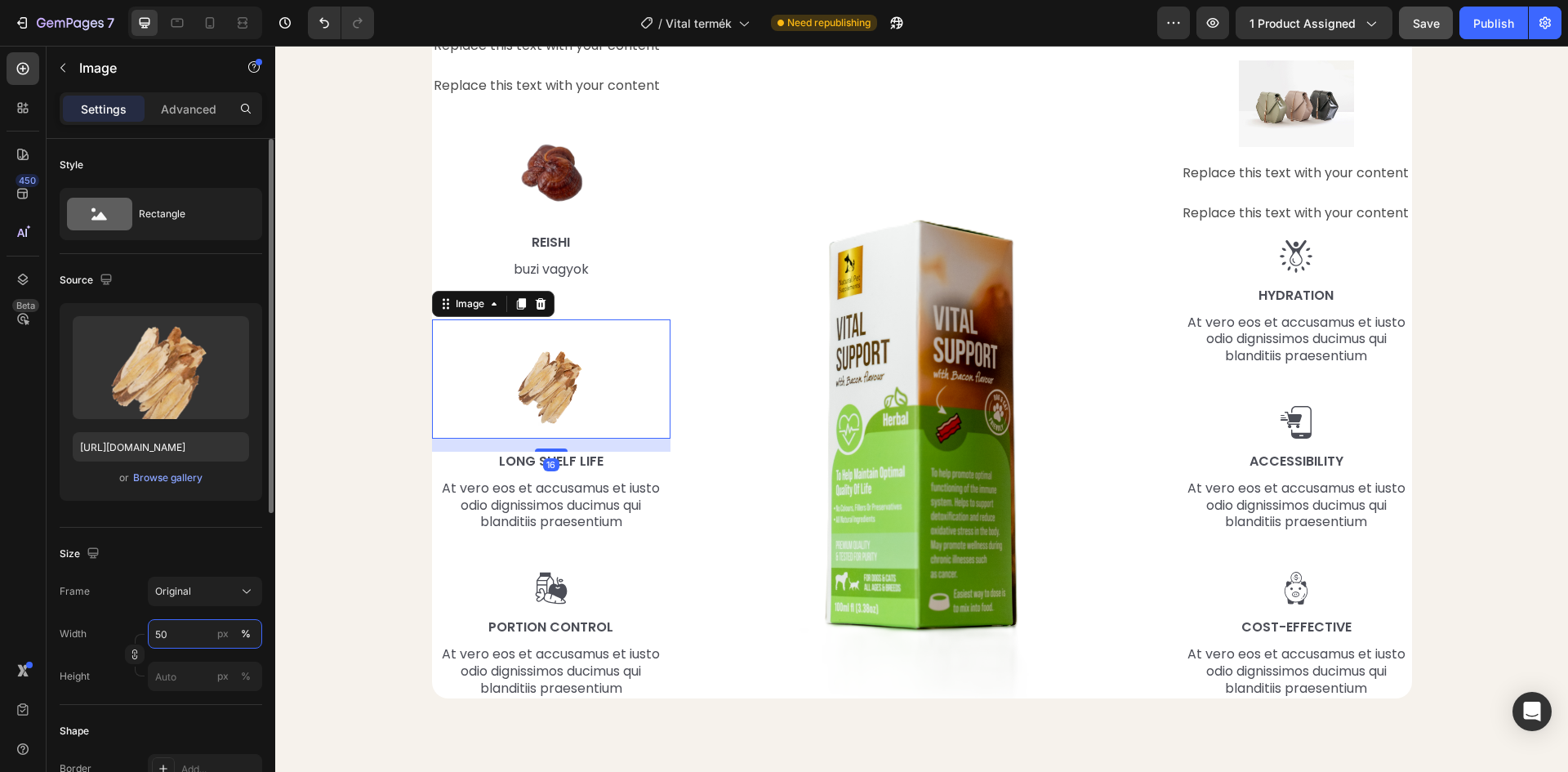
click at [181, 639] on input "50" at bounding box center [205, 633] width 114 height 30
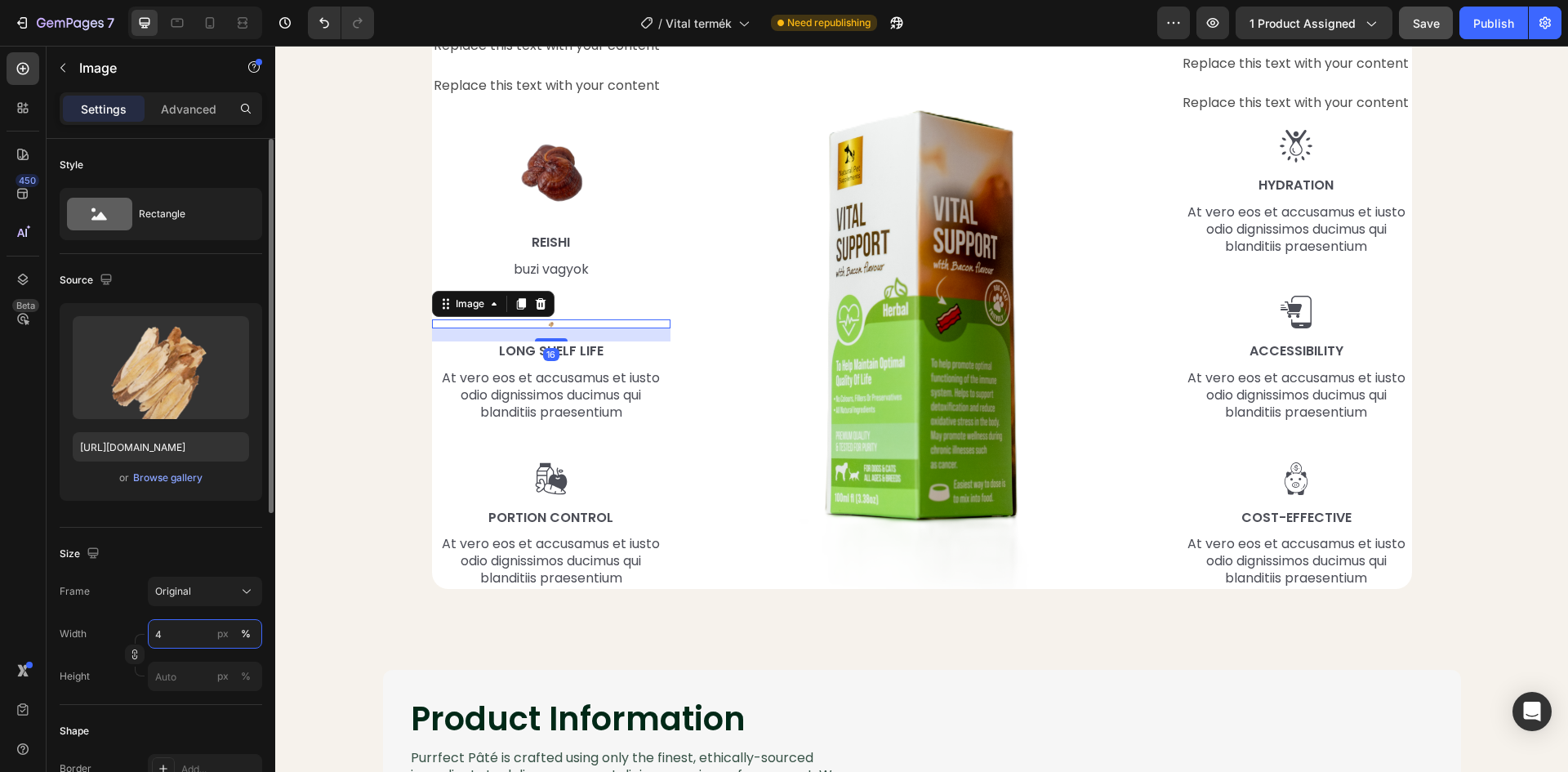
type input "45"
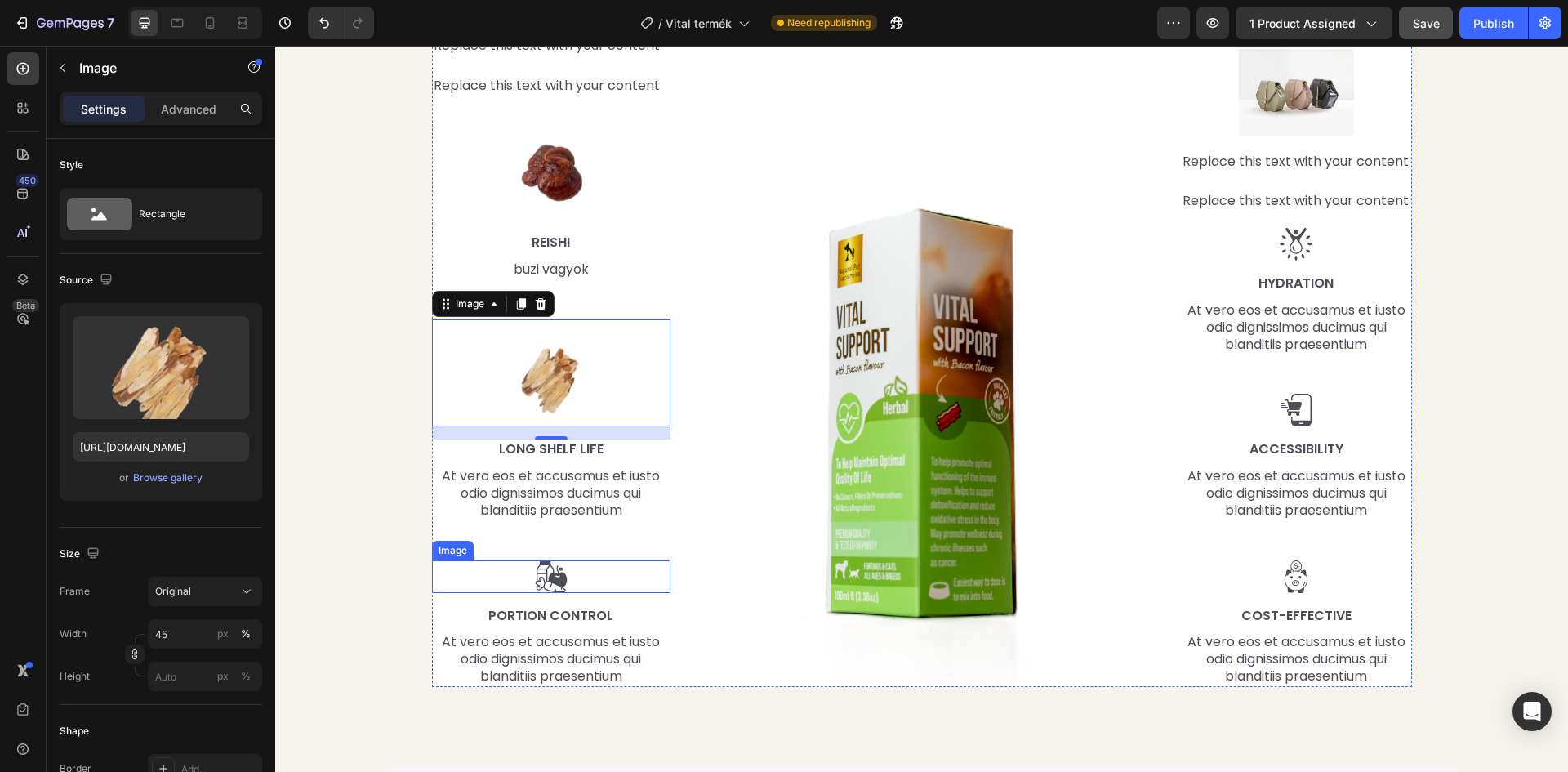
click at [571, 597] on div "Image Replace this text with your content Text Block Replace this text with you…" at bounding box center [551, 298] width 239 height 774
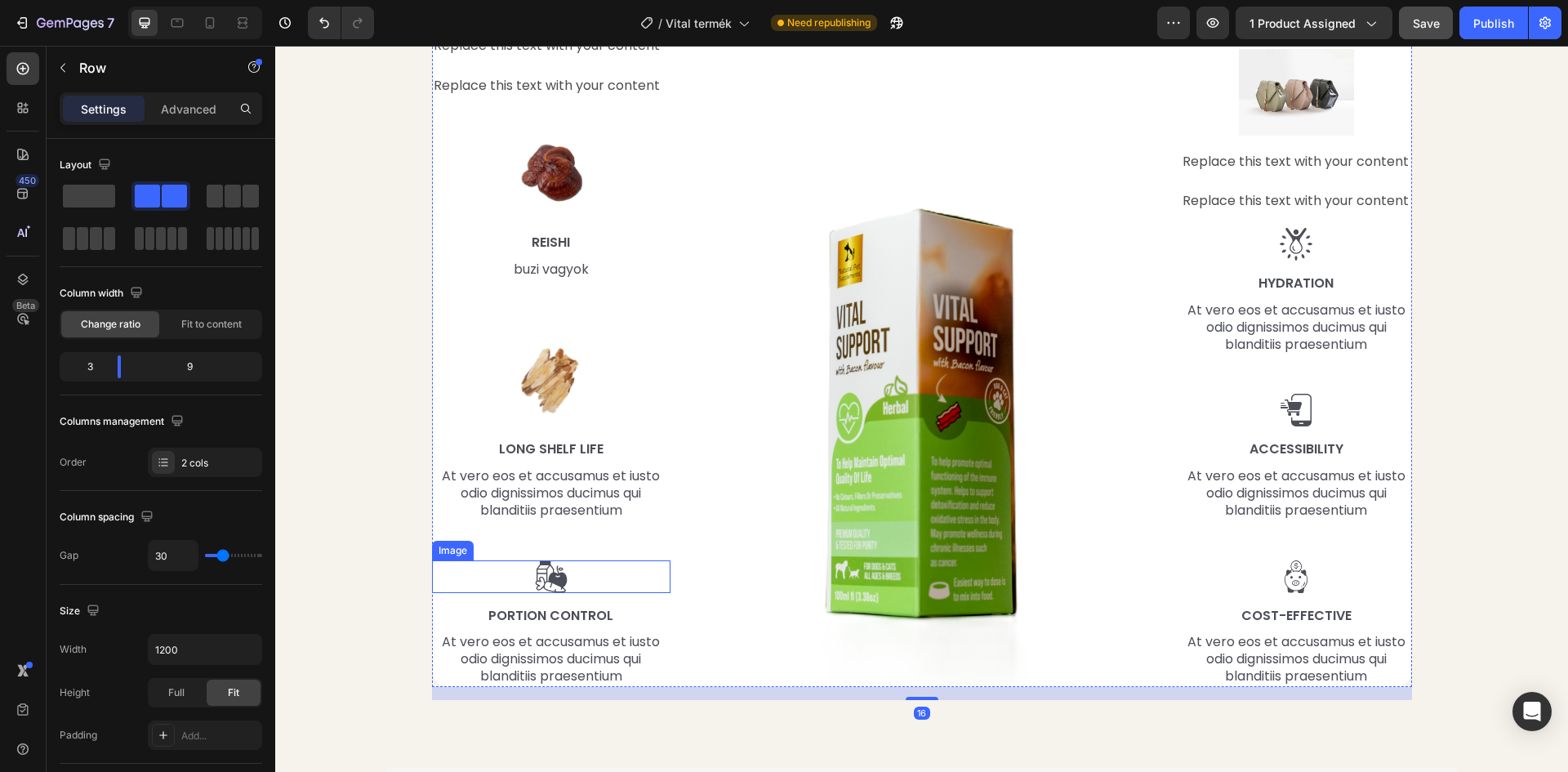
click at [545, 580] on img at bounding box center [551, 576] width 32 height 32
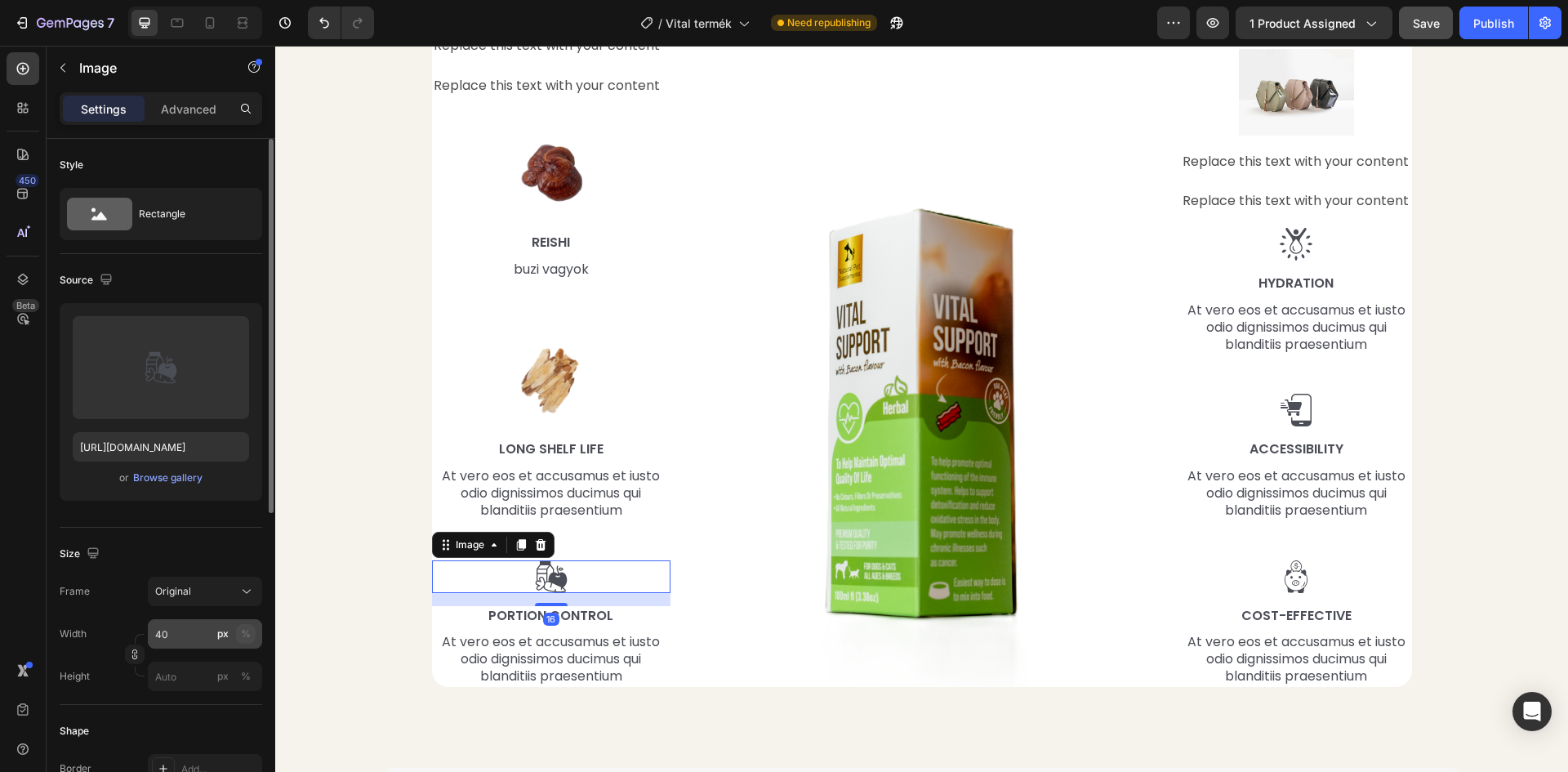
click at [245, 631] on div "%" at bounding box center [246, 633] width 10 height 15
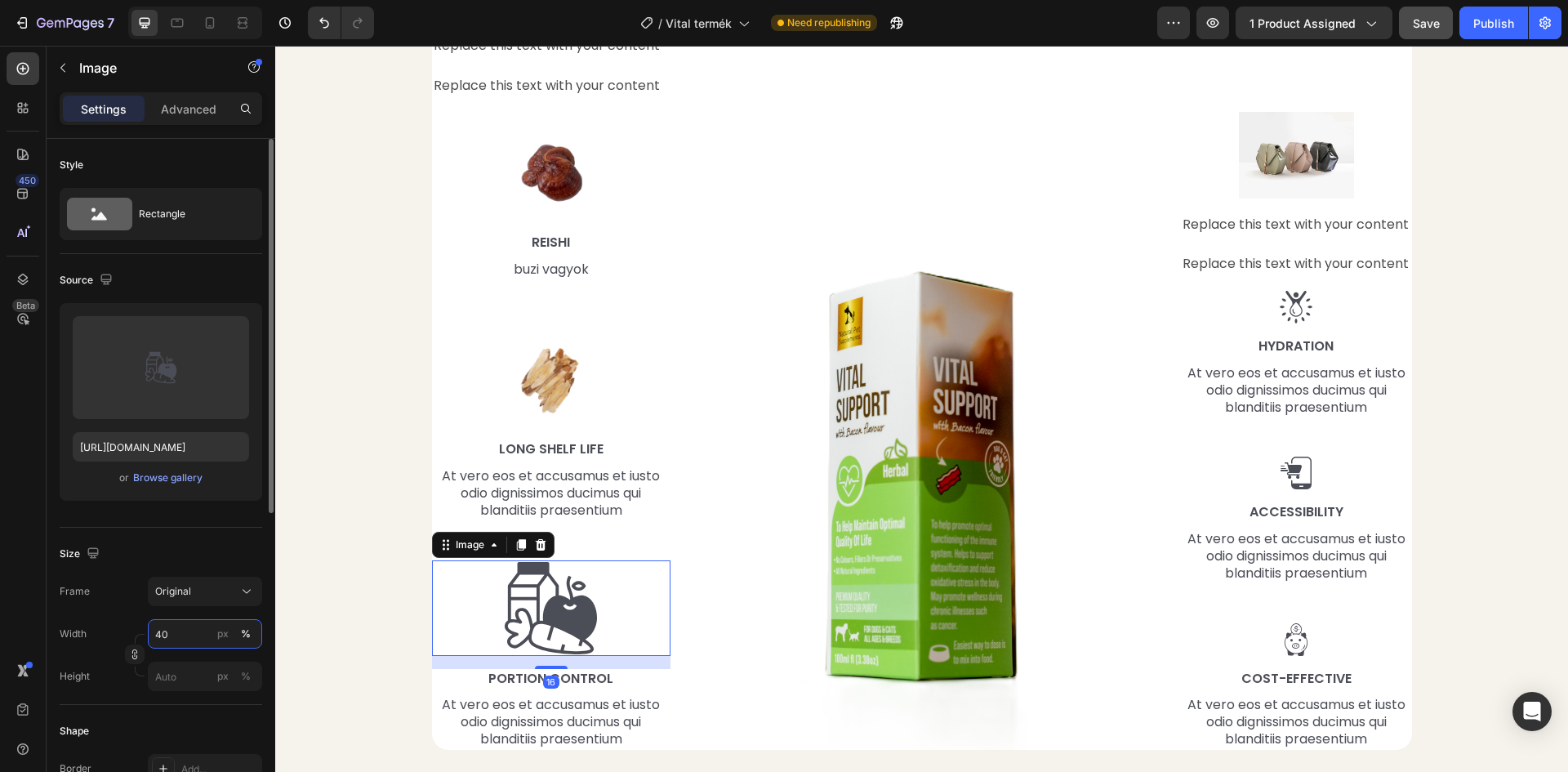
click at [176, 637] on input "40" at bounding box center [205, 633] width 114 height 30
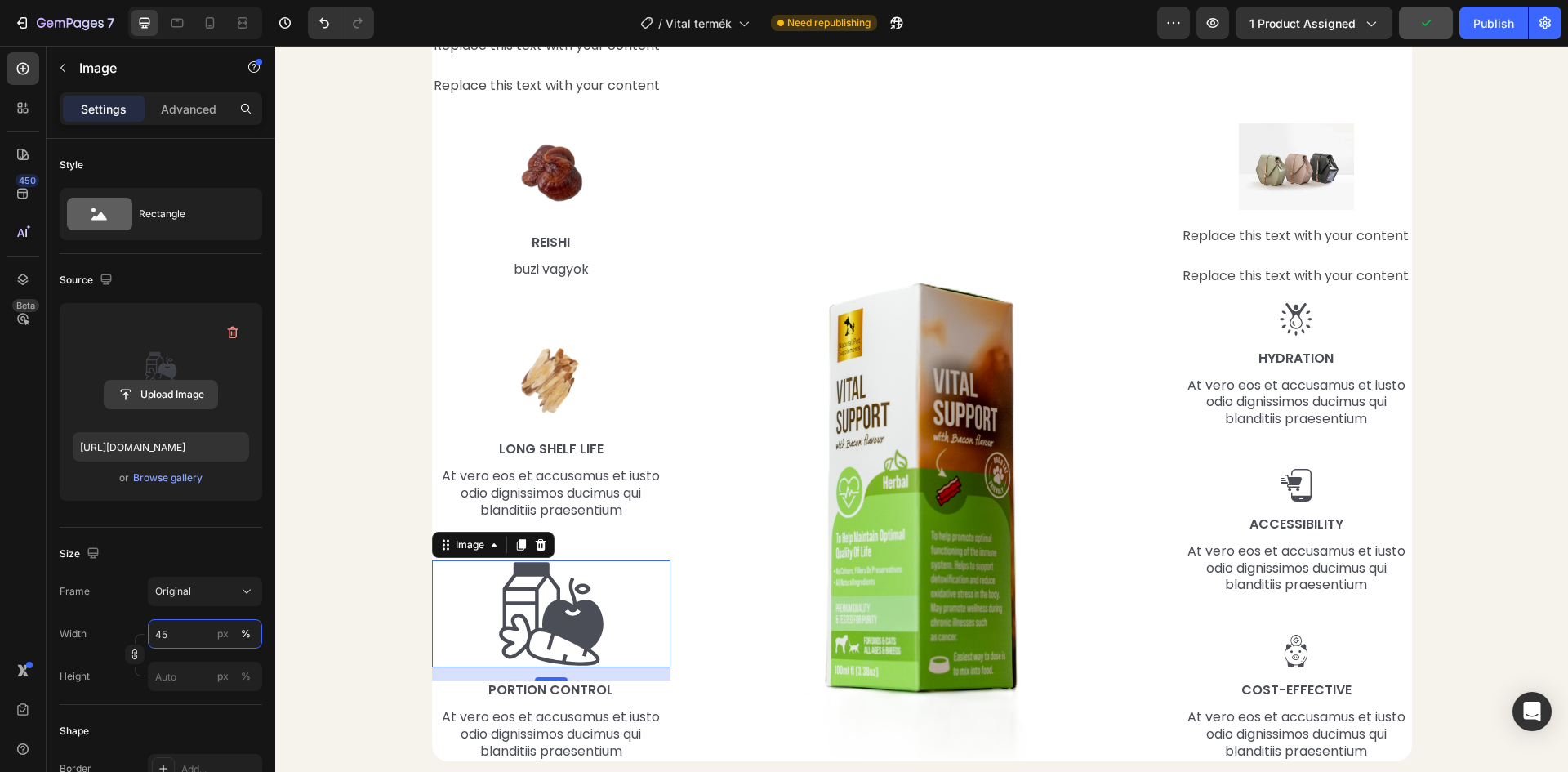
type input "45"
click at [166, 393] on input "file" at bounding box center [160, 394] width 113 height 28
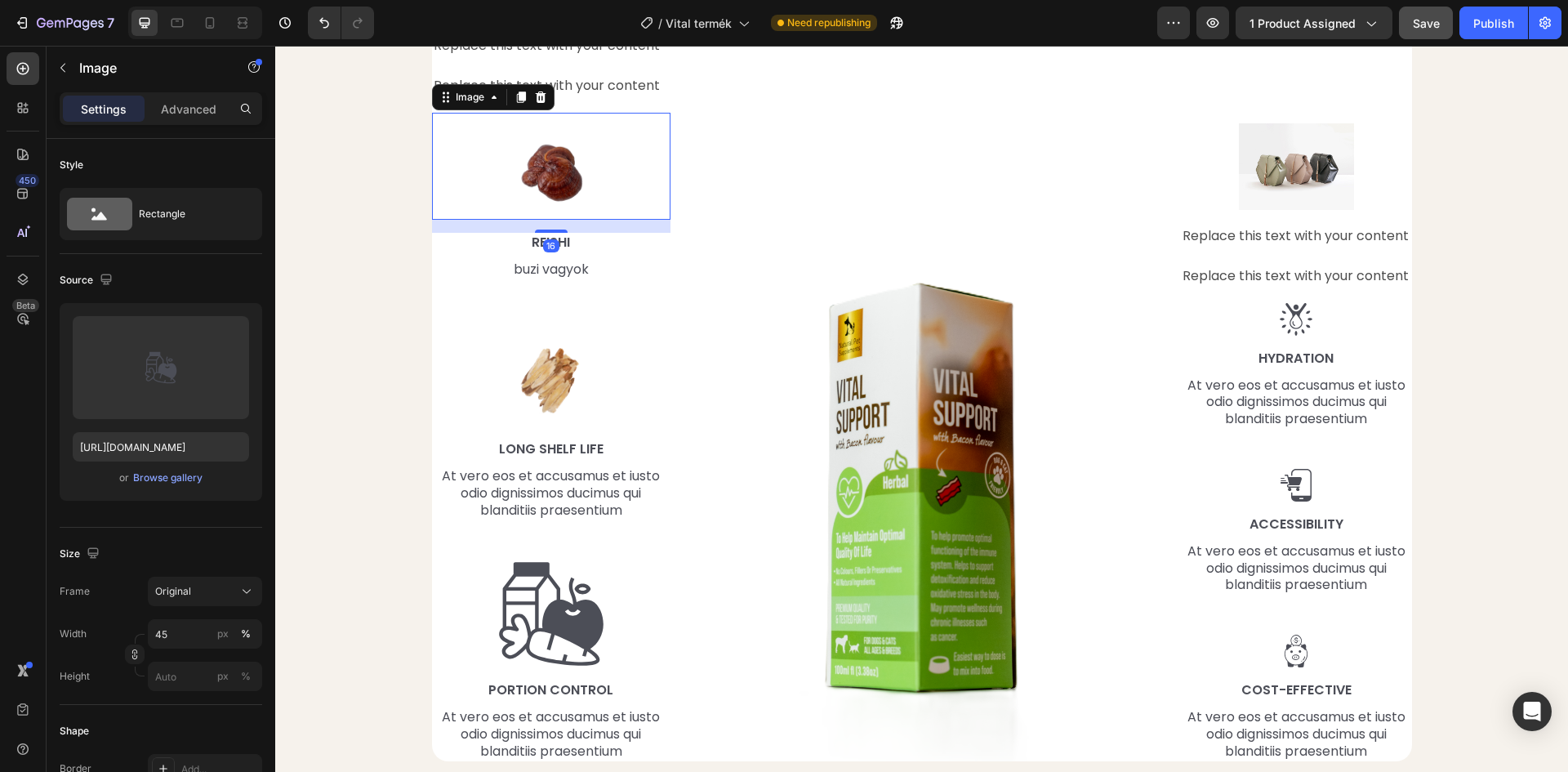
click at [539, 185] on img at bounding box center [552, 167] width 108 height 108
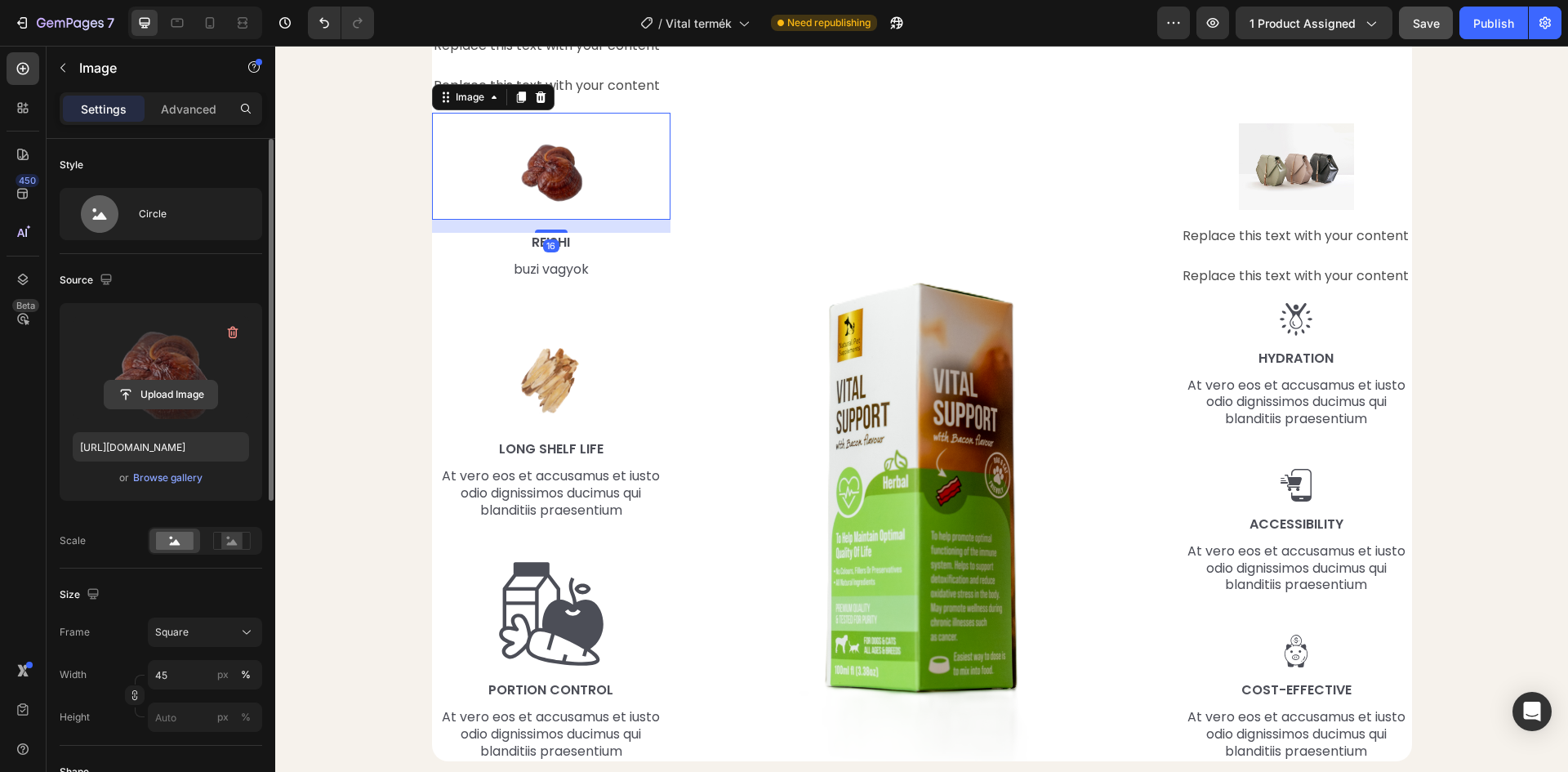
click at [164, 391] on input "file" at bounding box center [160, 394] width 113 height 28
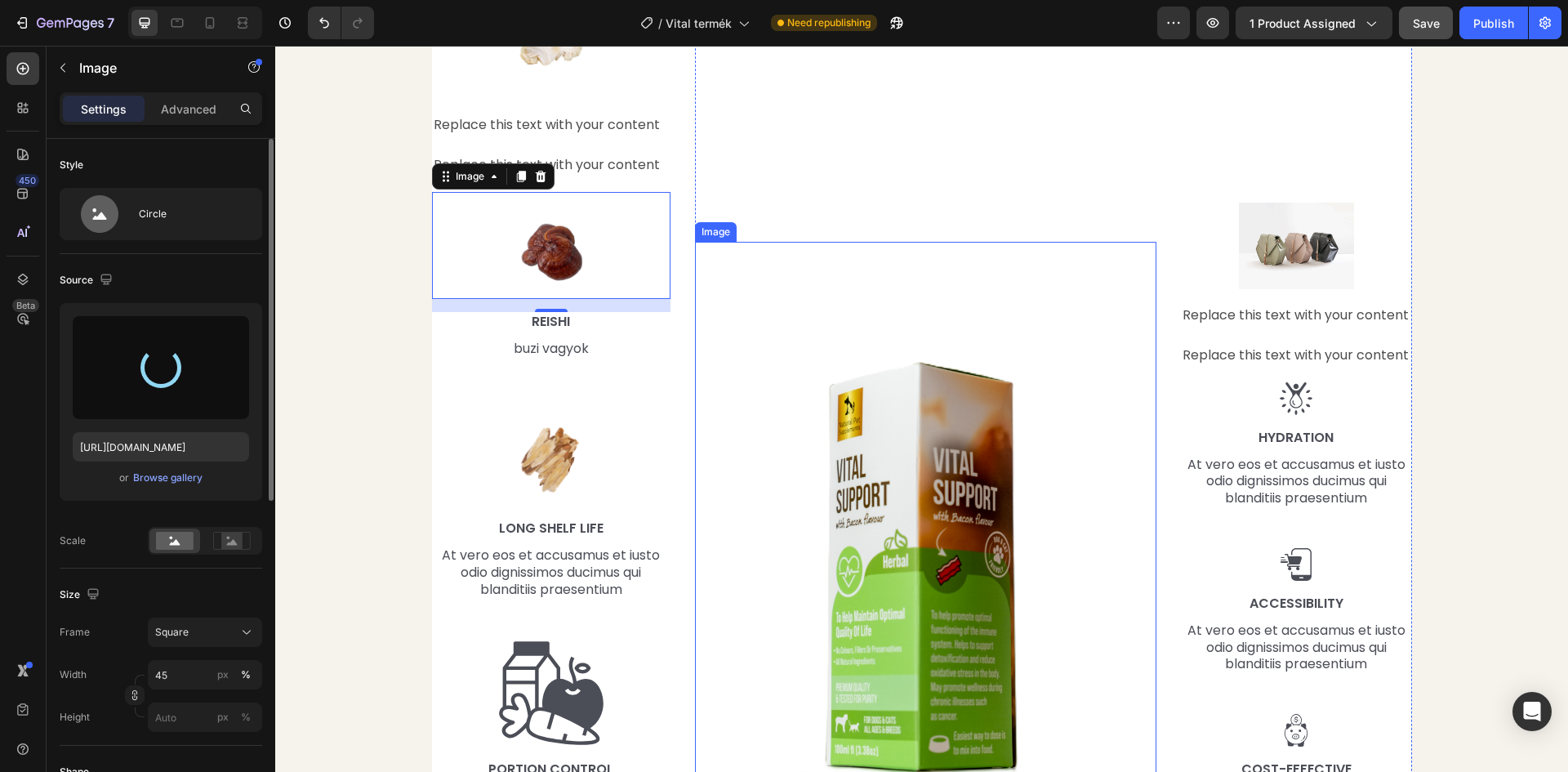
scroll to position [1878, 0]
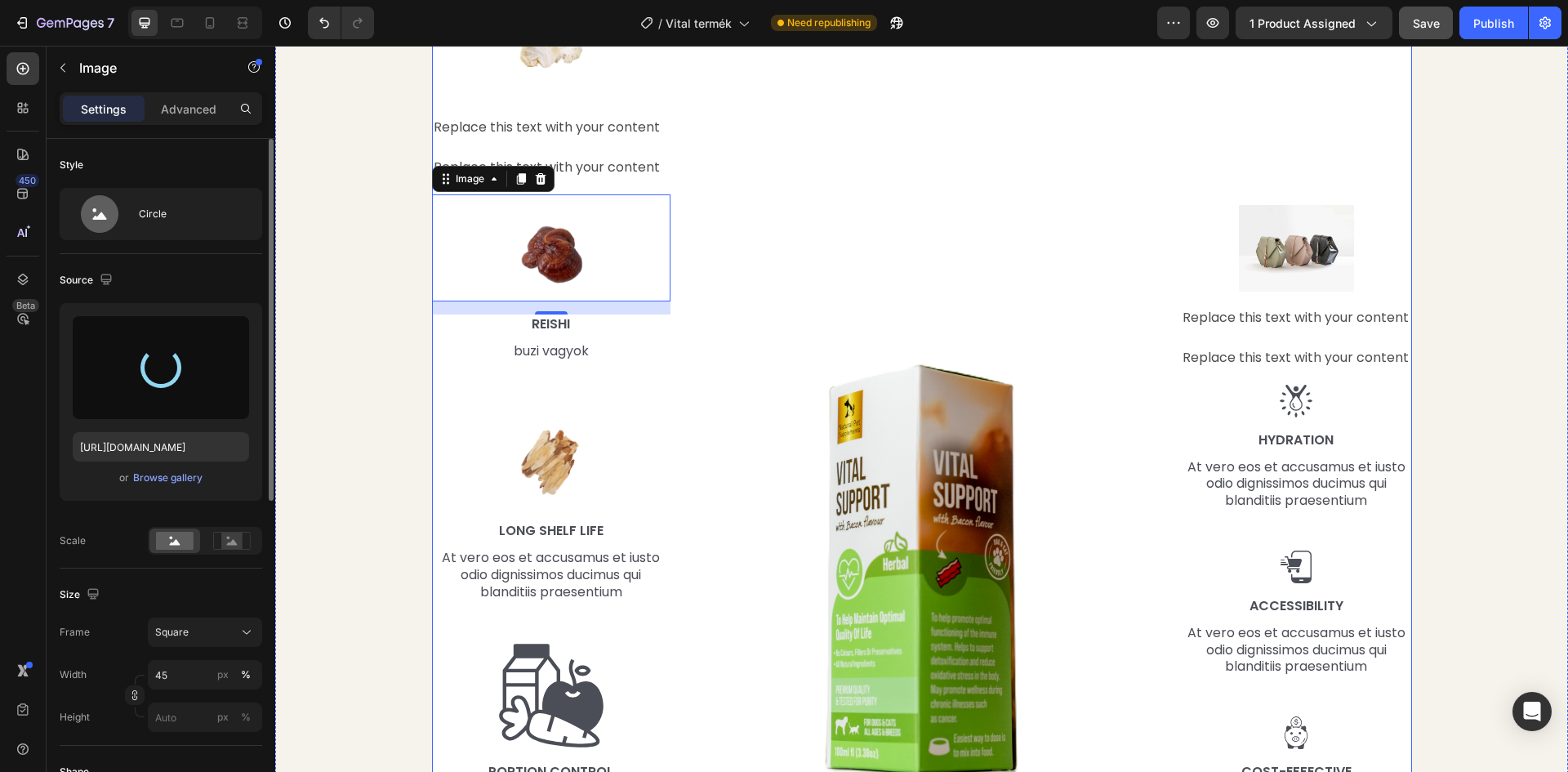
type input "https://cdn.shopify.com/s/files/1/0948/2462/8573/files/gempages_576978716819719…"
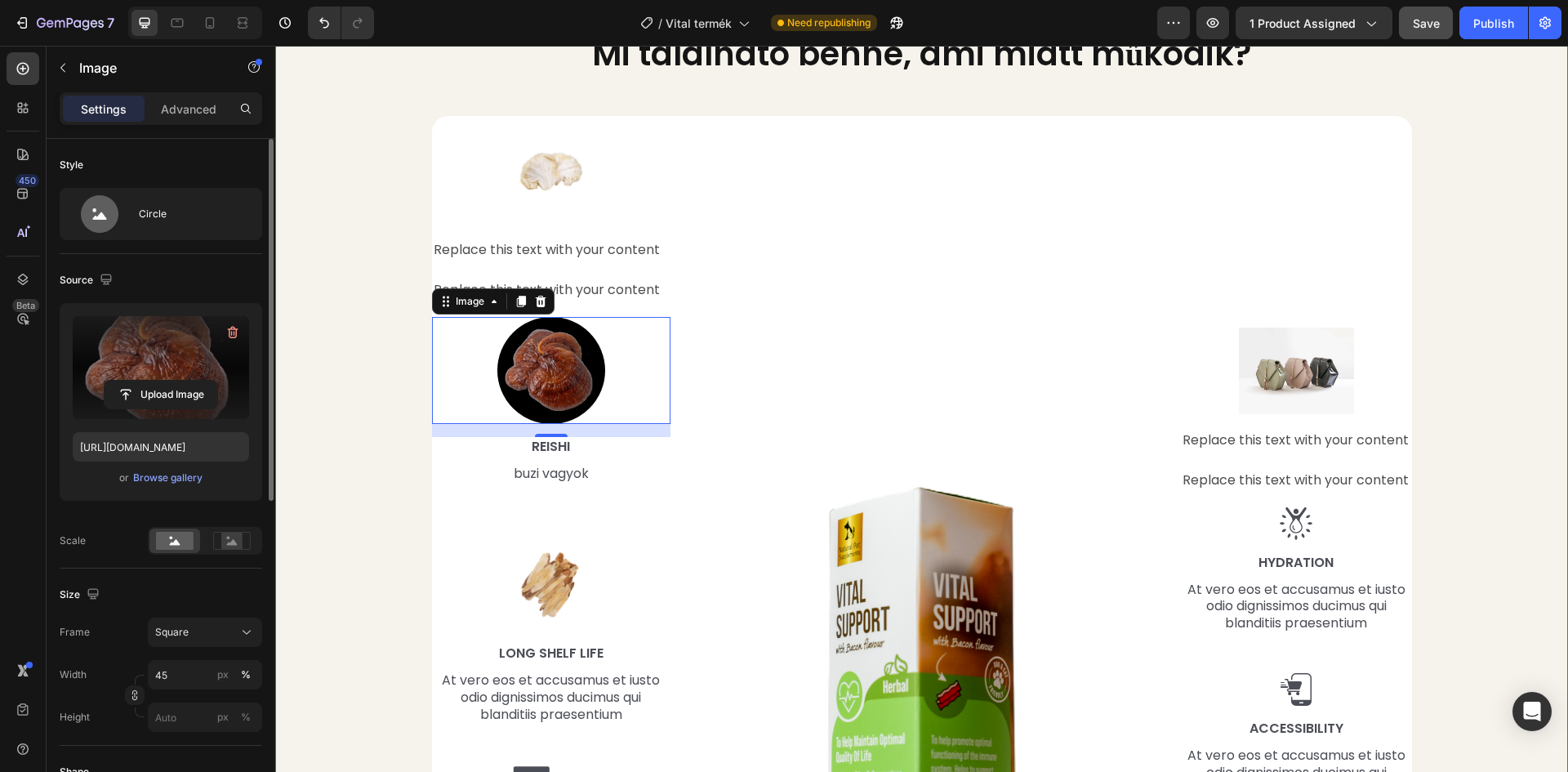
scroll to position [1797, 0]
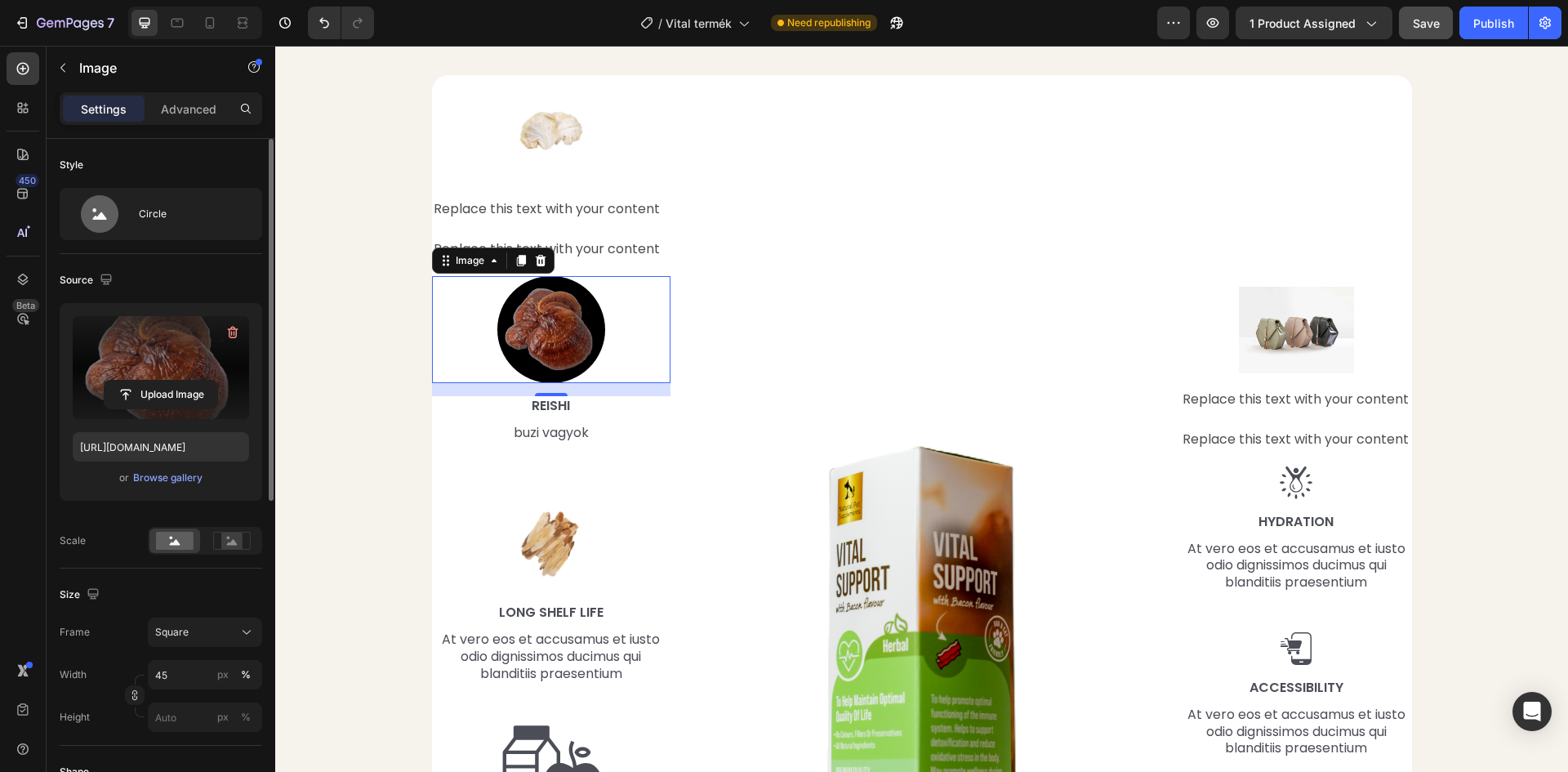
click at [539, 324] on img at bounding box center [552, 330] width 108 height 108
click at [166, 214] on div "Circle" at bounding box center [188, 213] width 99 height 37
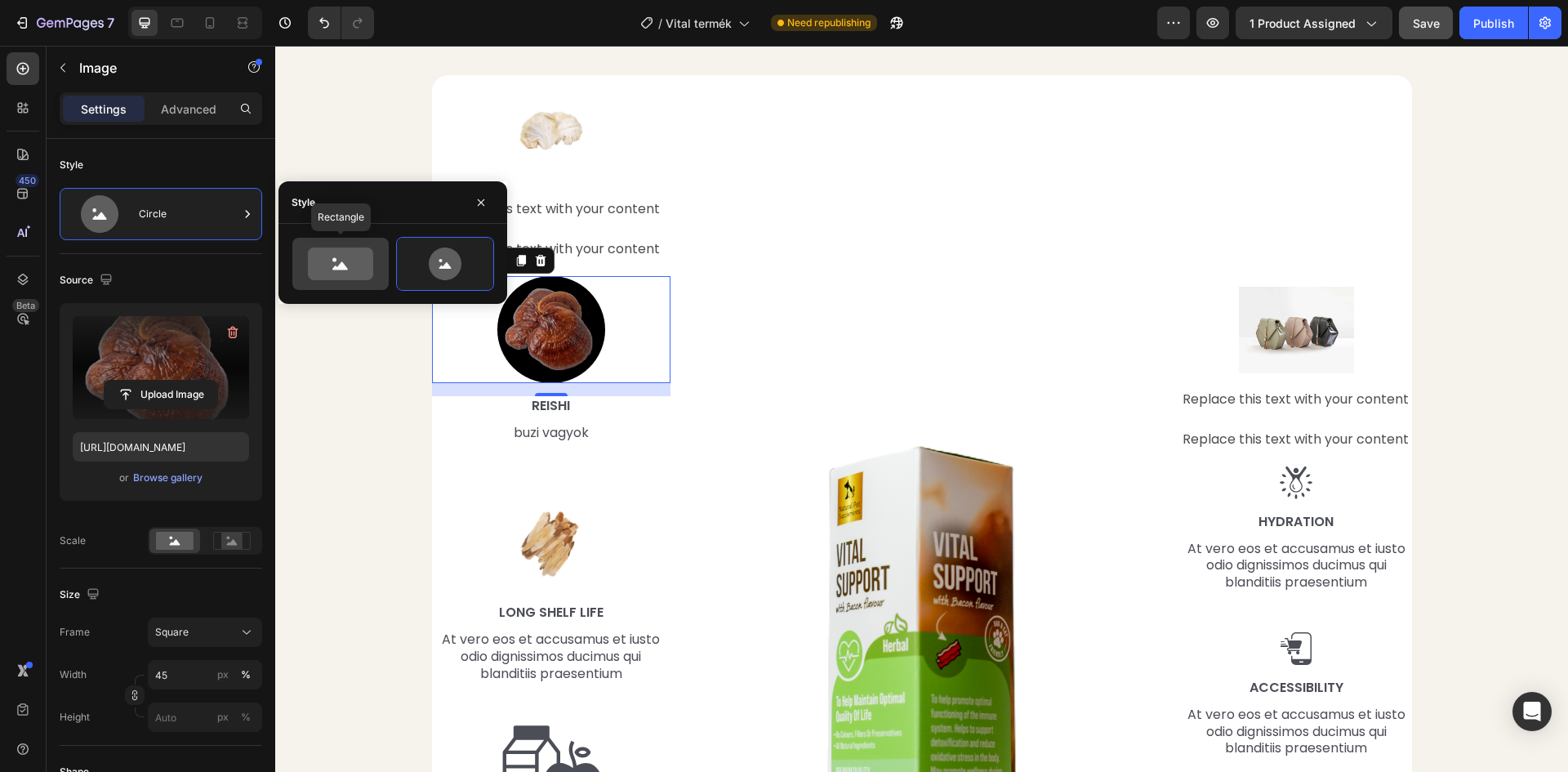
click at [344, 258] on icon at bounding box center [340, 264] width 65 height 32
type input "100"
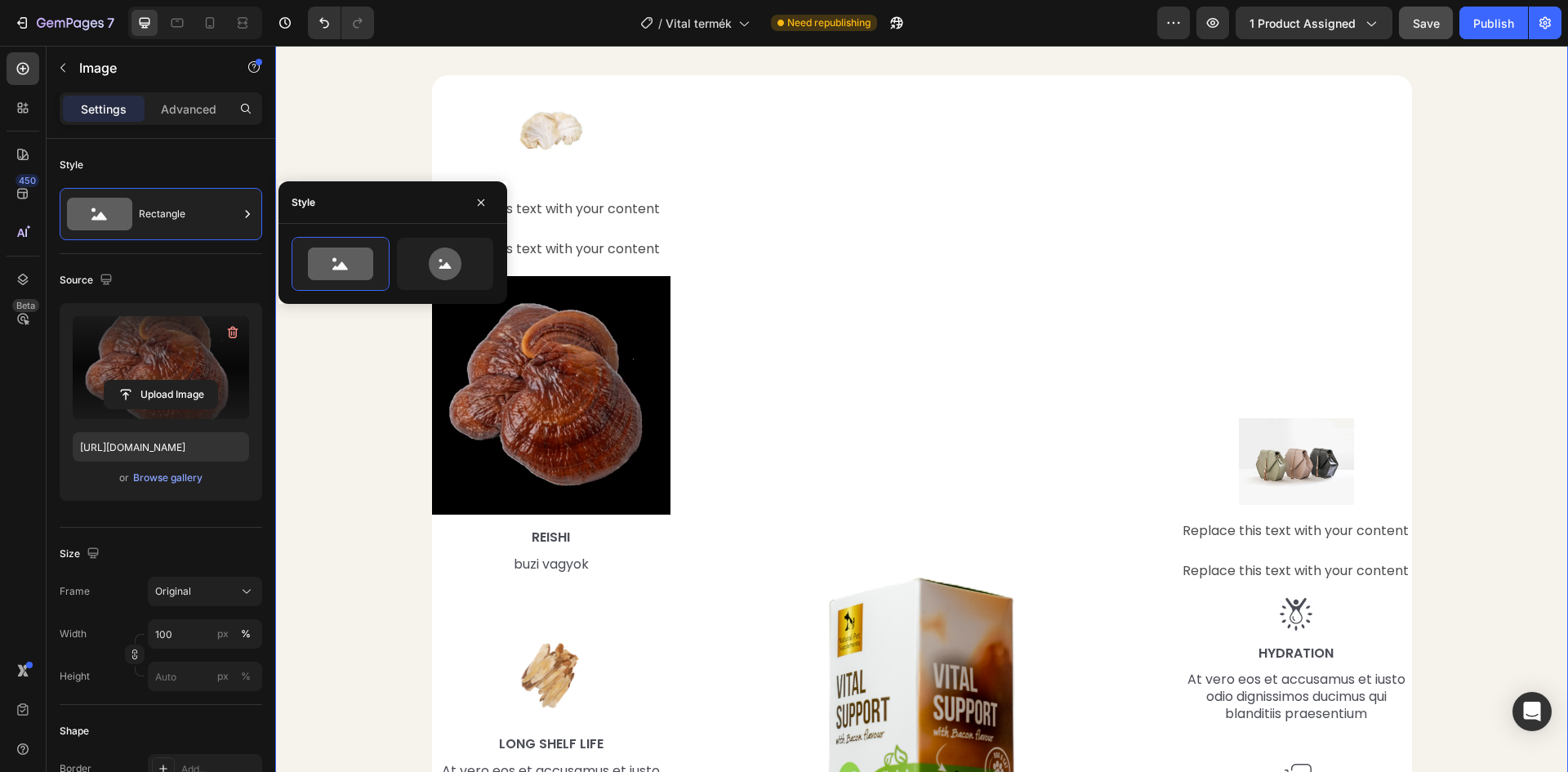
click at [334, 161] on div "Mi található benne, ami miatt működik? Heading Row Image Replace this text with…" at bounding box center [922, 529] width 1269 height 1079
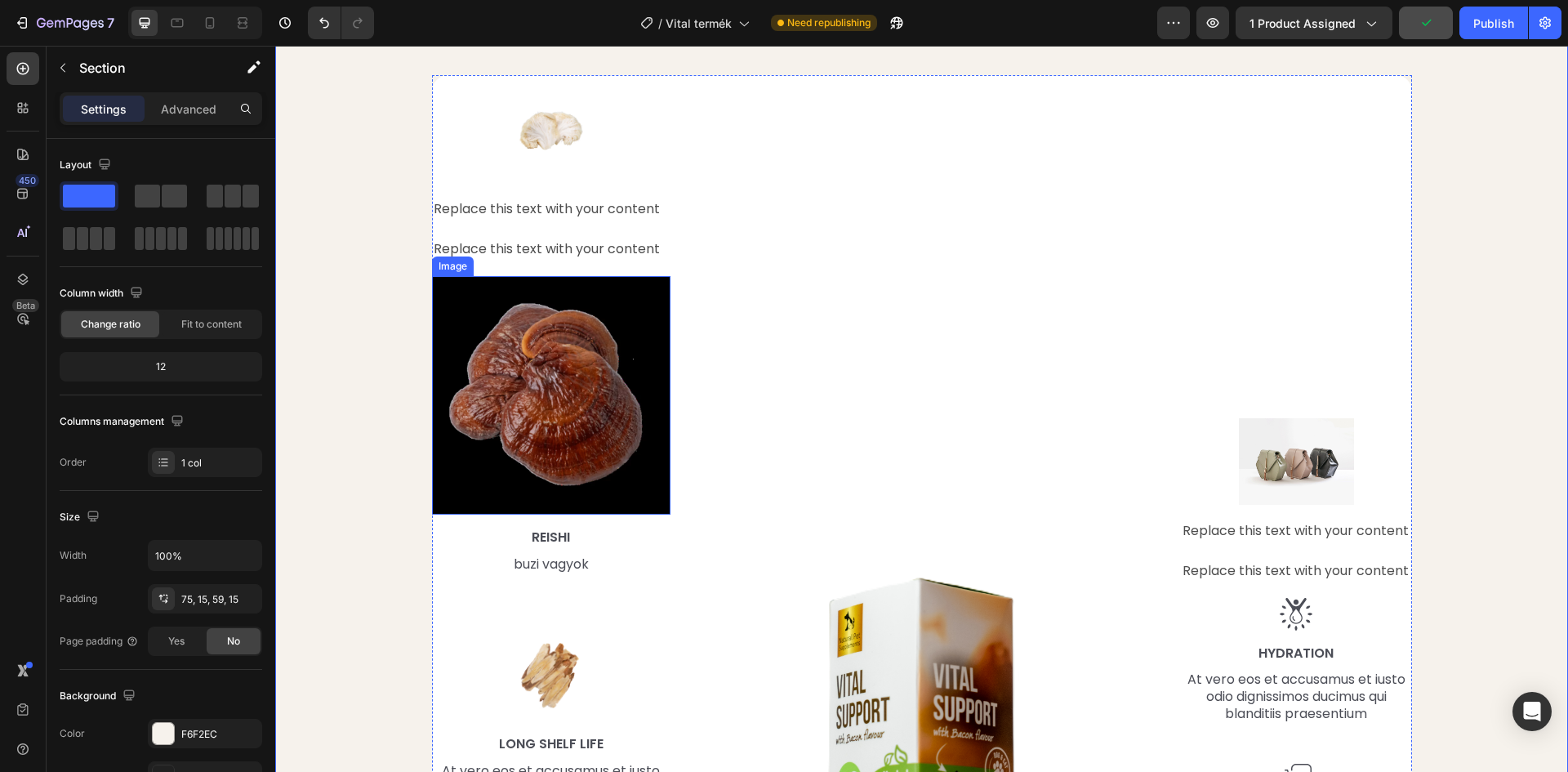
click at [513, 376] on img at bounding box center [551, 395] width 239 height 239
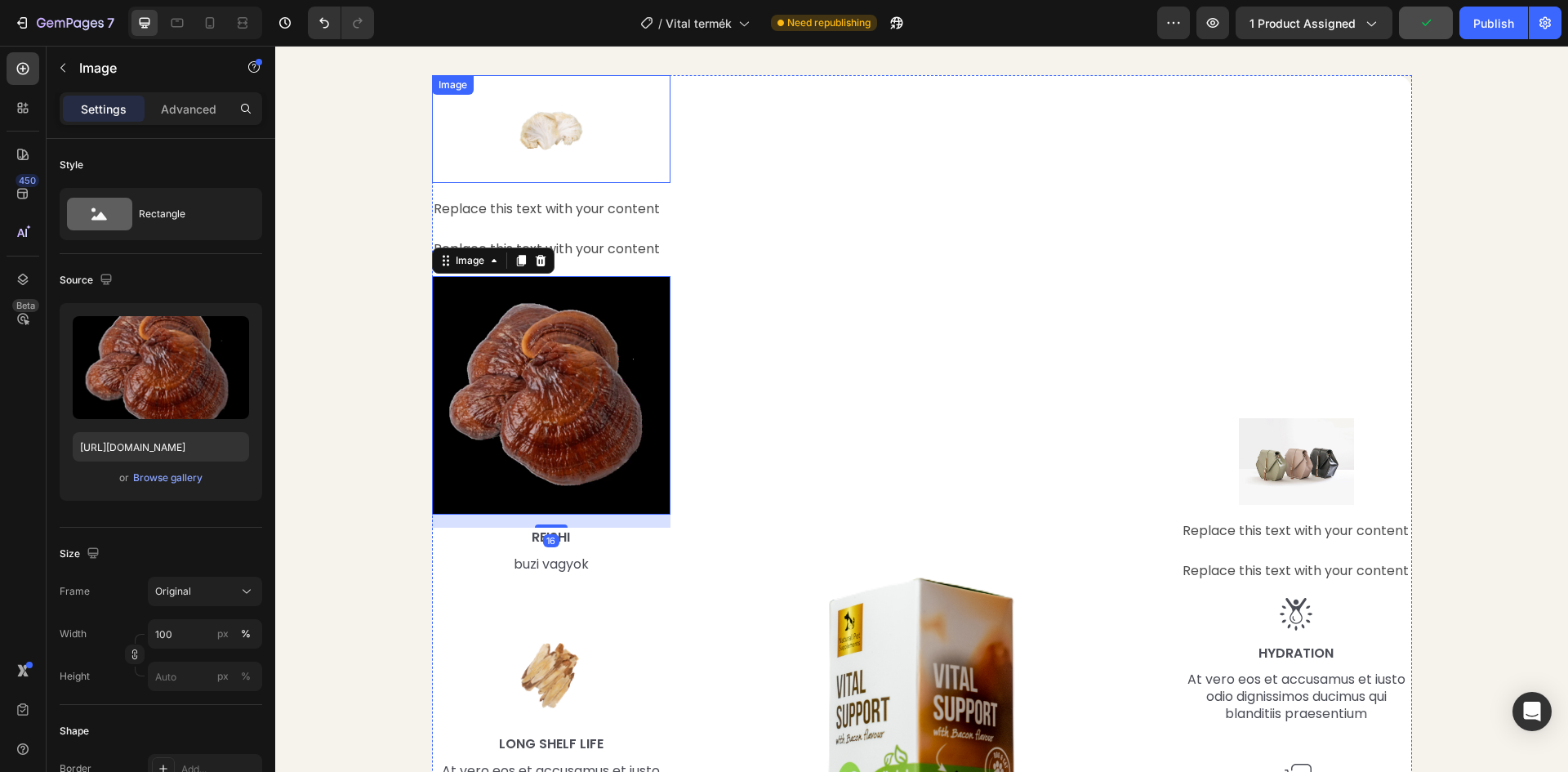
click at [547, 126] on img at bounding box center [552, 129] width 108 height 108
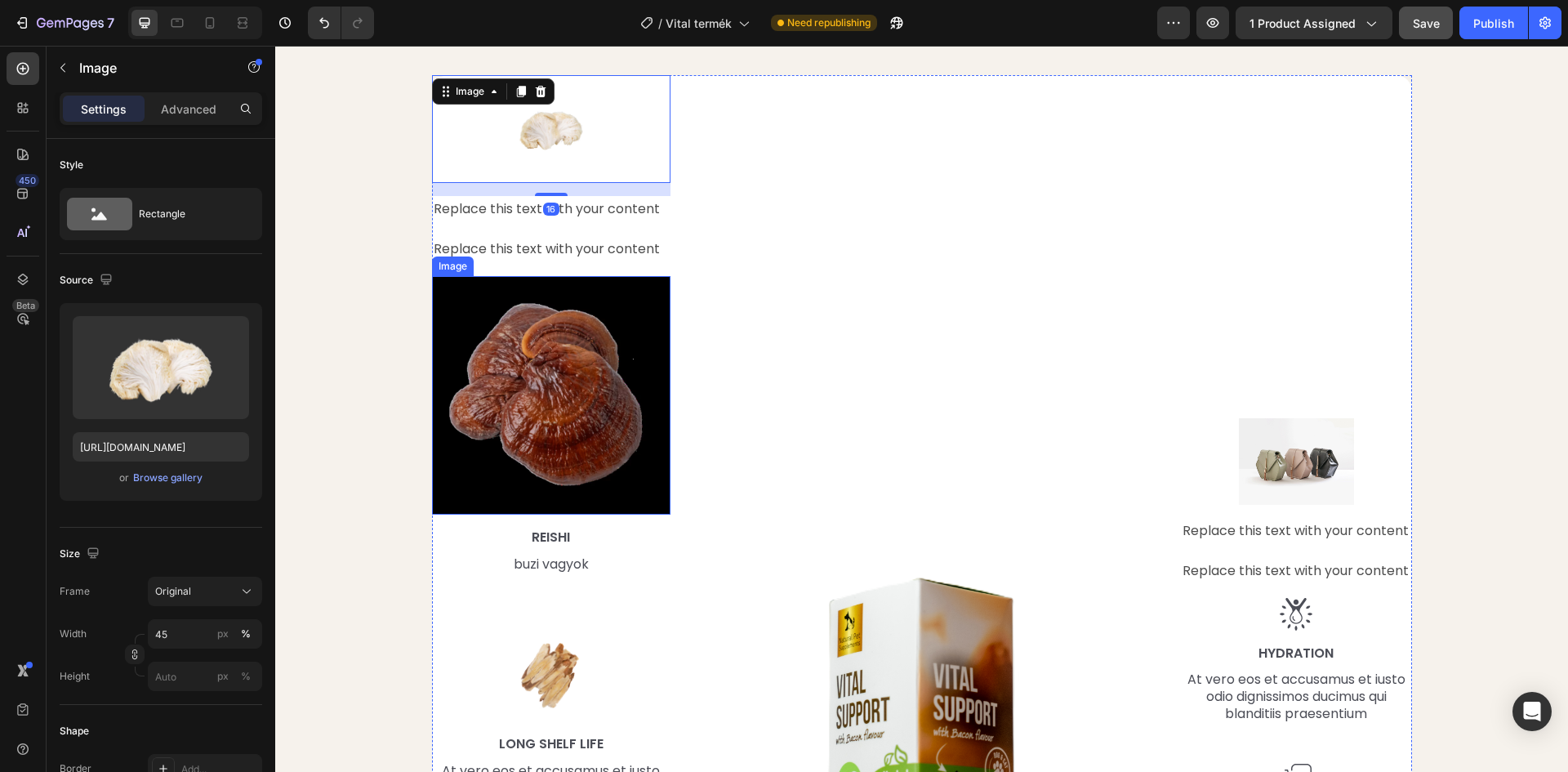
click at [544, 412] on img at bounding box center [551, 395] width 239 height 239
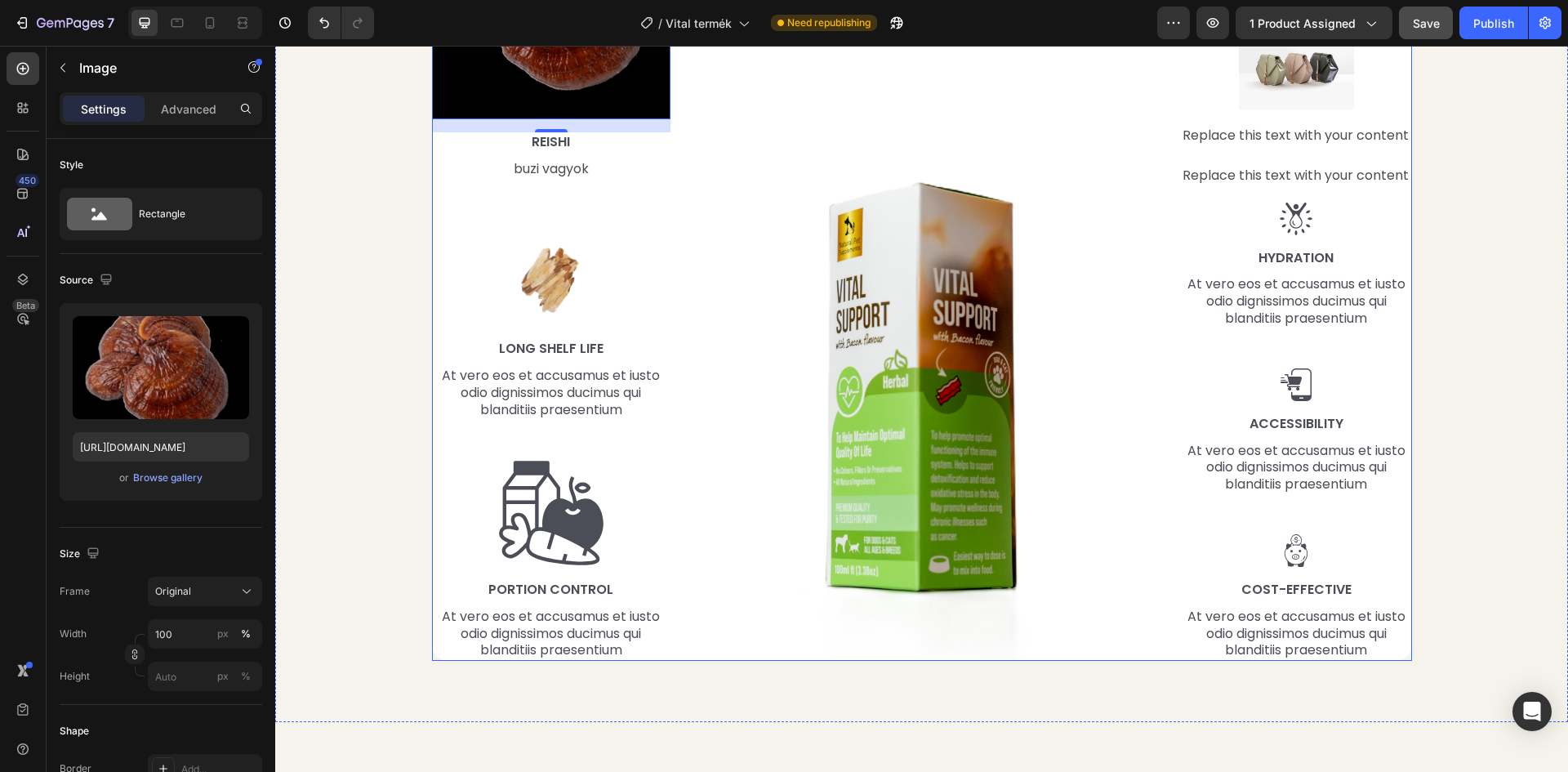
scroll to position [2205, 0]
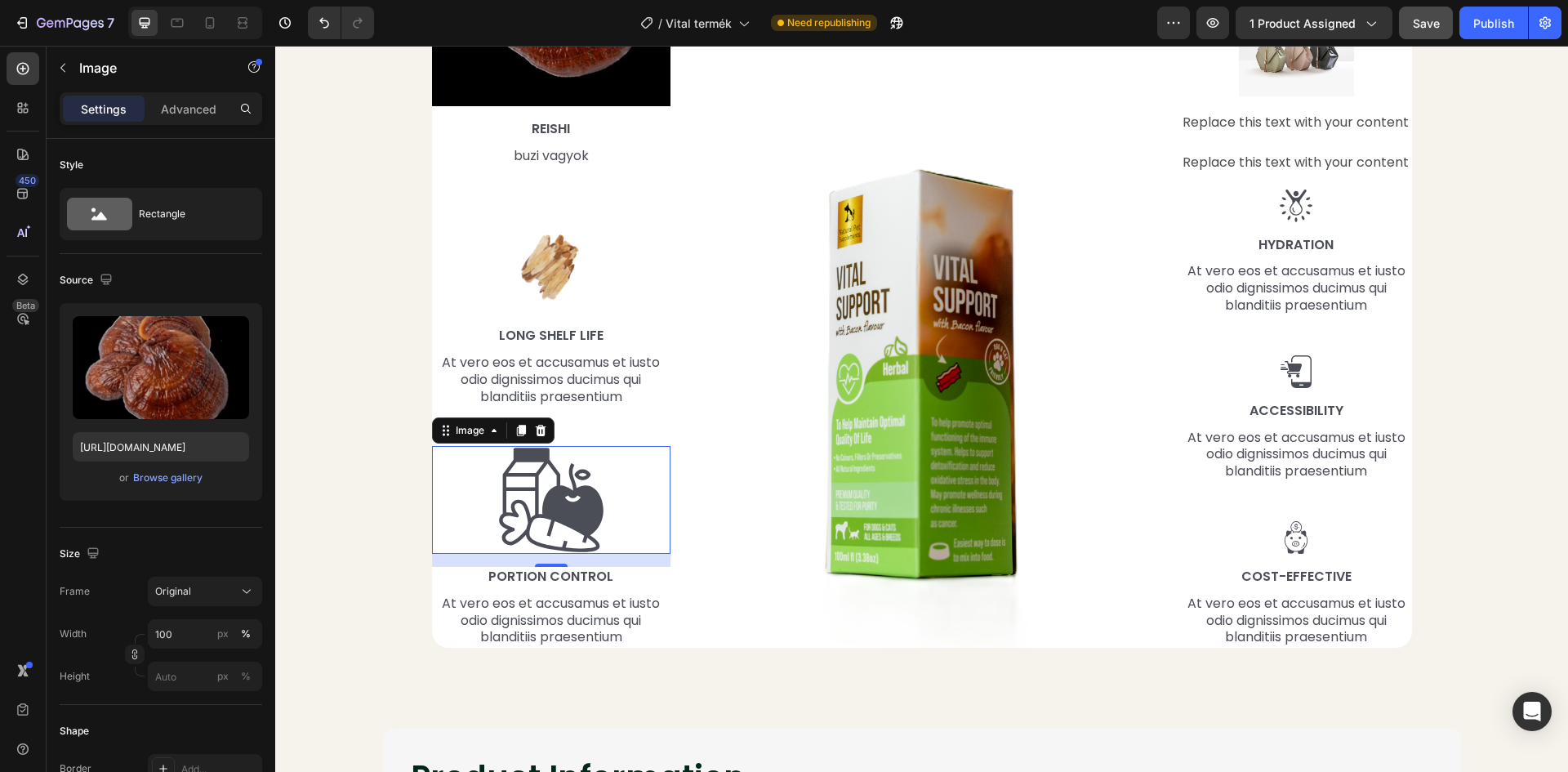
click at [553, 488] on img at bounding box center [552, 500] width 108 height 108
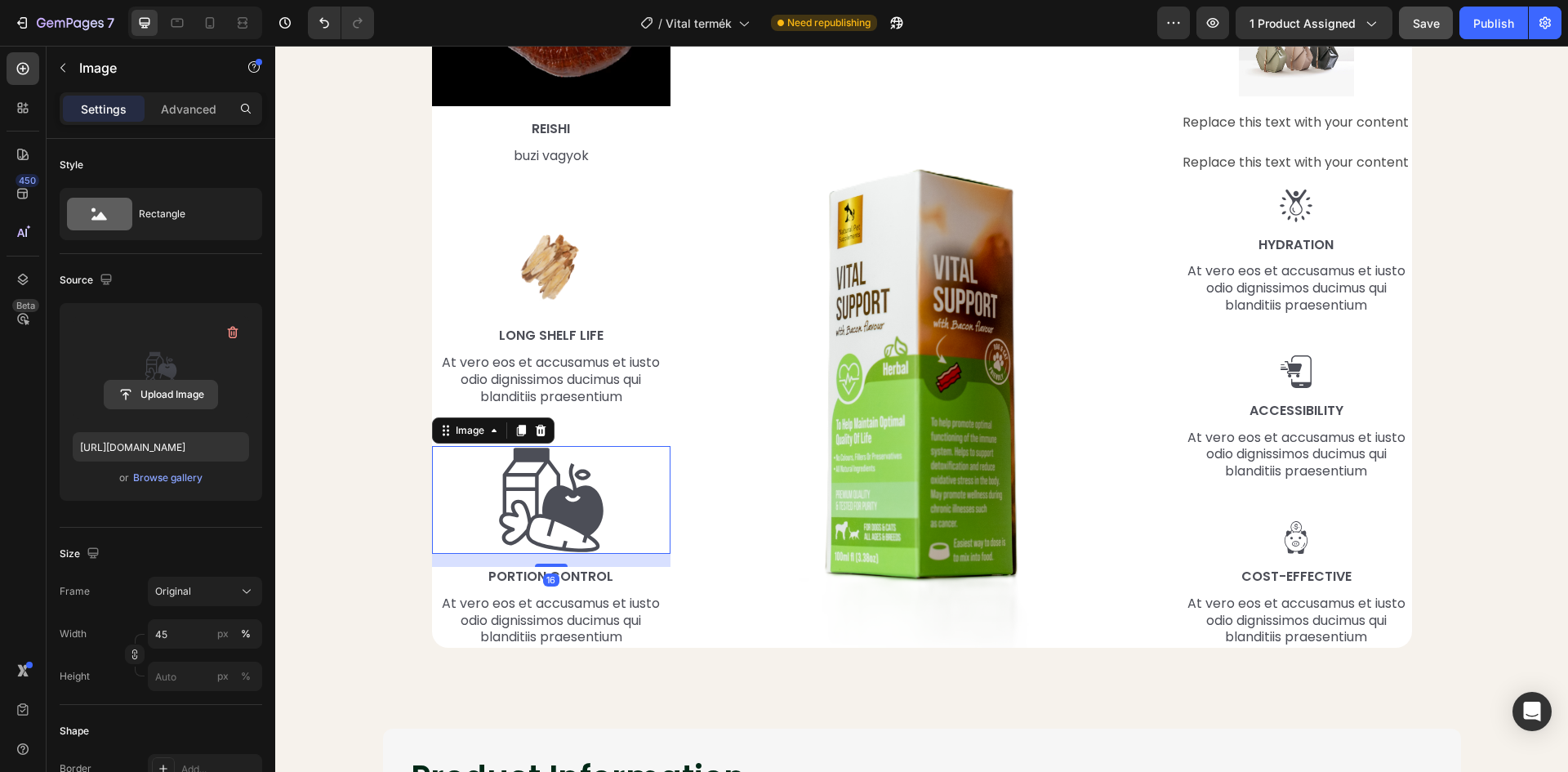
click at [157, 398] on input "file" at bounding box center [160, 394] width 113 height 28
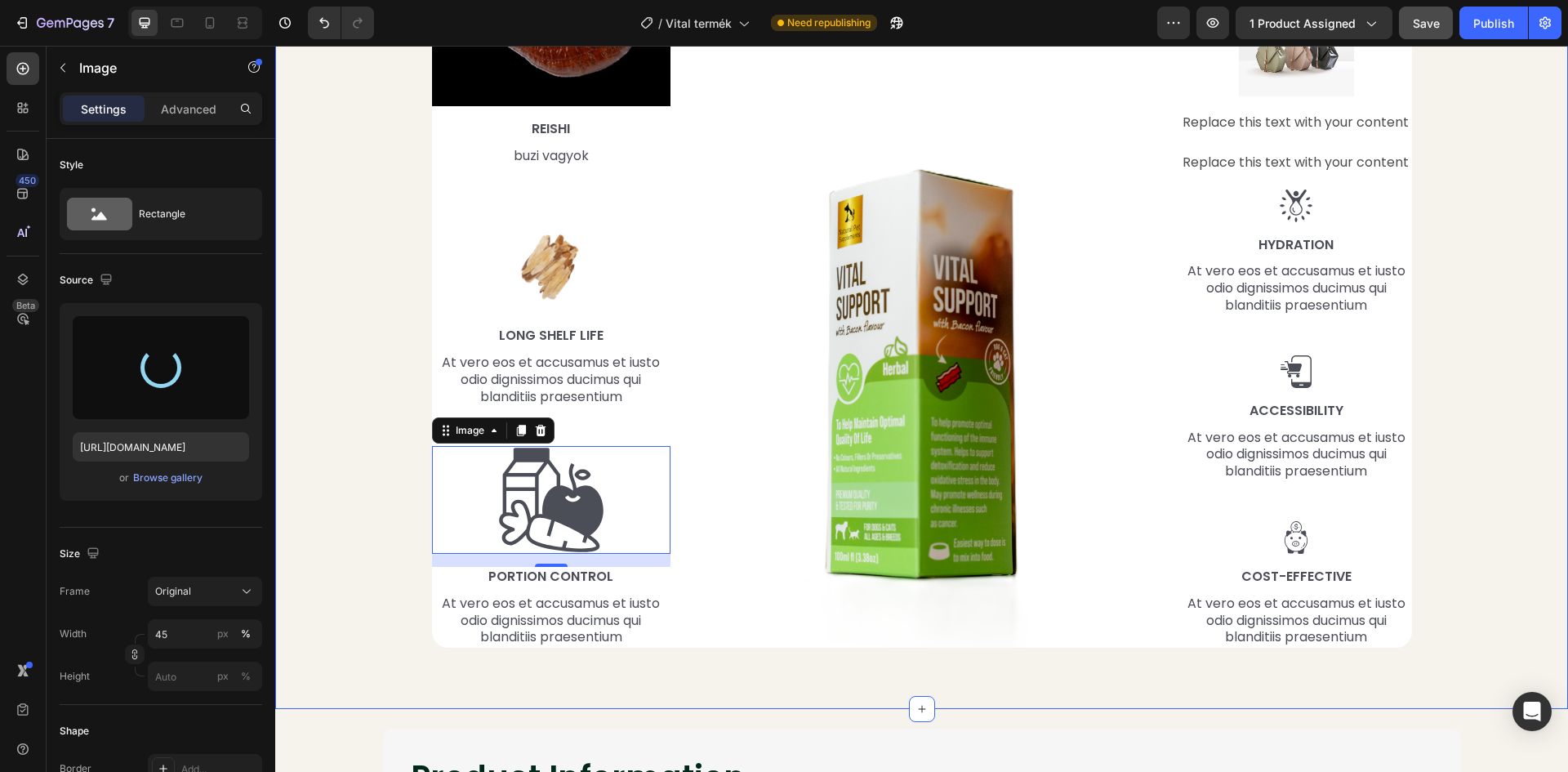
type input "https://cdn.shopify.com/s/files/1/0948/2462/8573/files/gempages_576978716819719…"
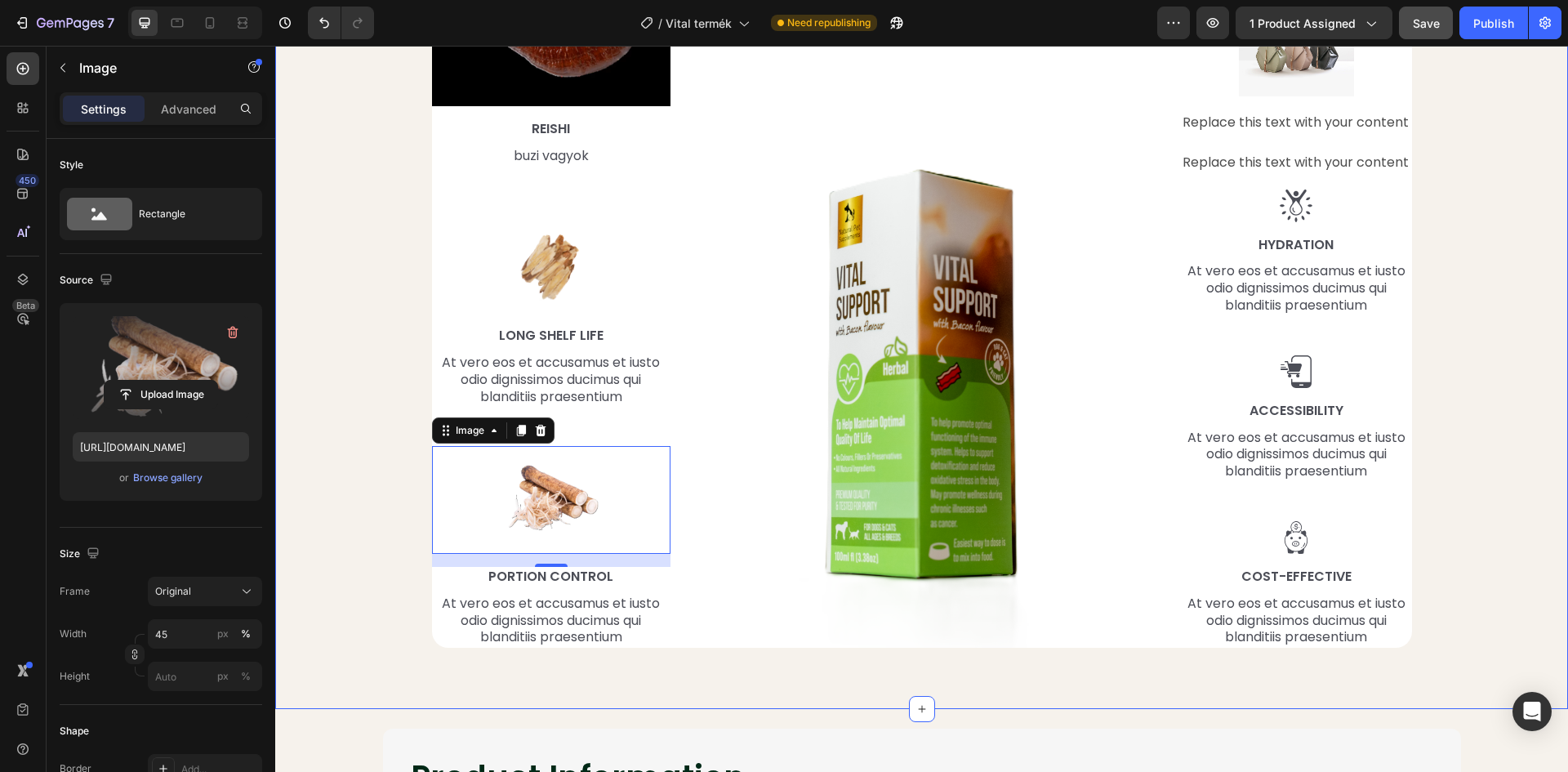
click at [352, 412] on div "Mi található benne, ami miatt működik? Heading Row Image Replace this text with…" at bounding box center [922, 121] width 1269 height 1079
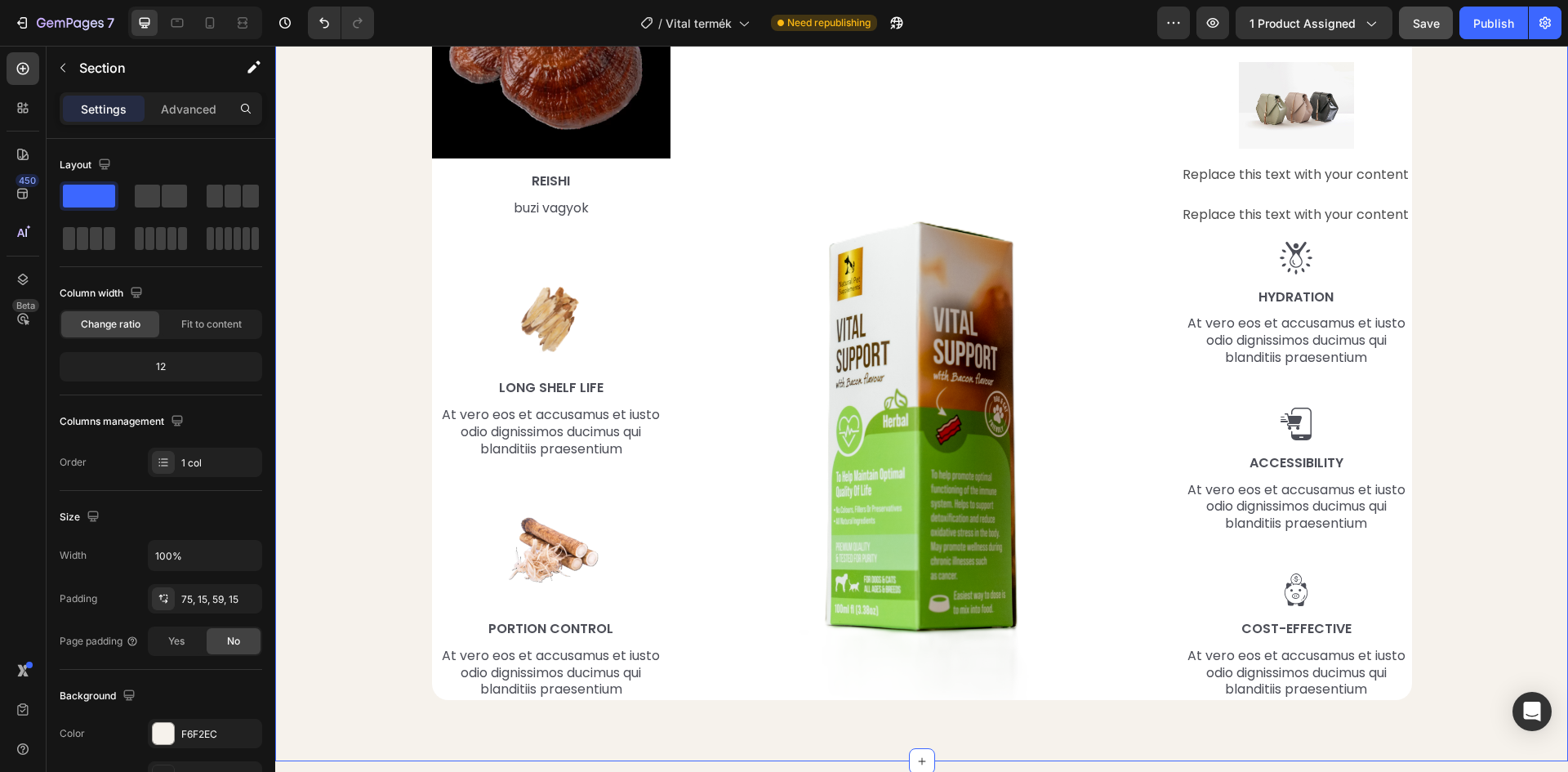
scroll to position [1960, 0]
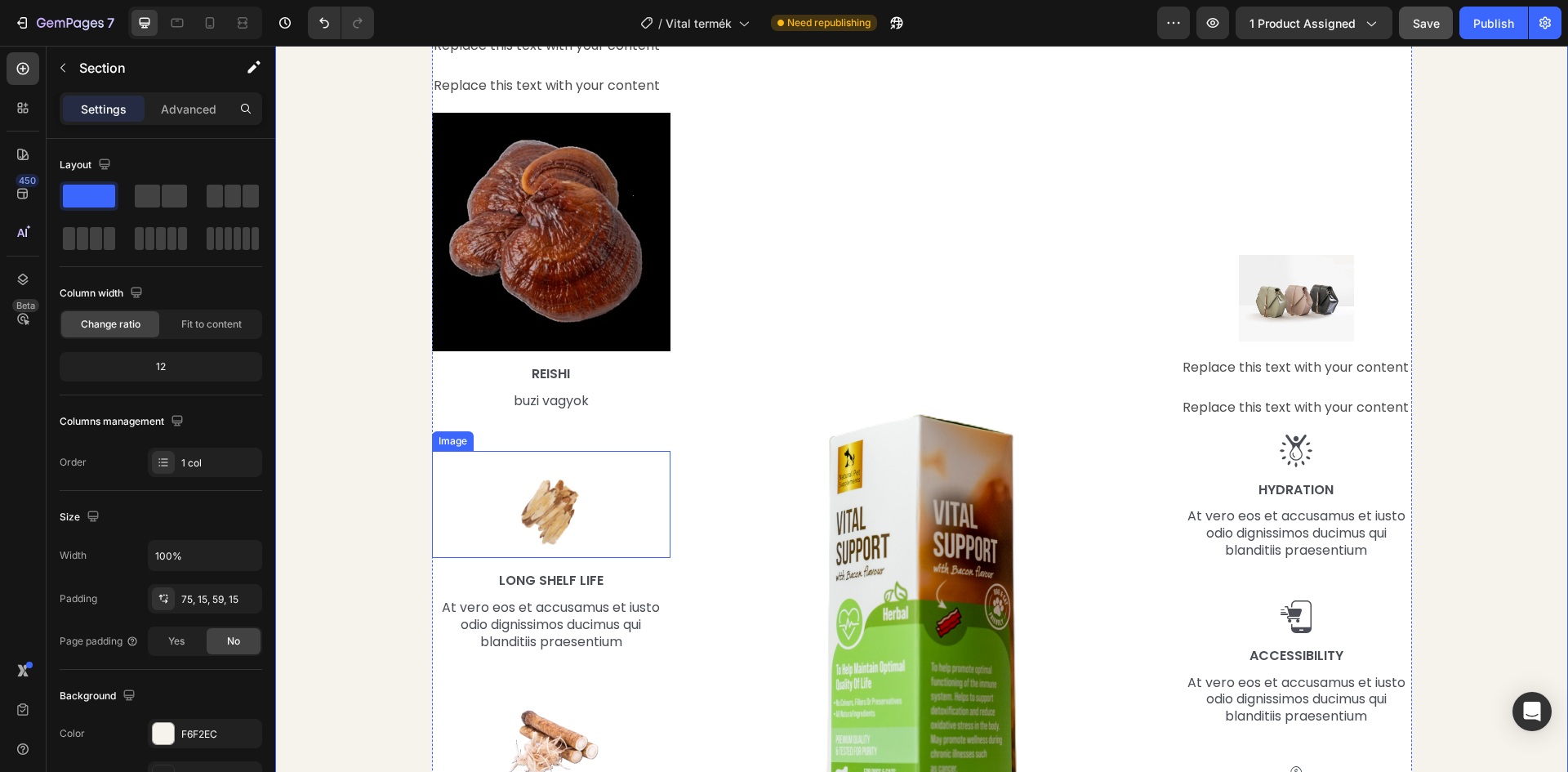
click at [513, 489] on img at bounding box center [552, 505] width 108 height 108
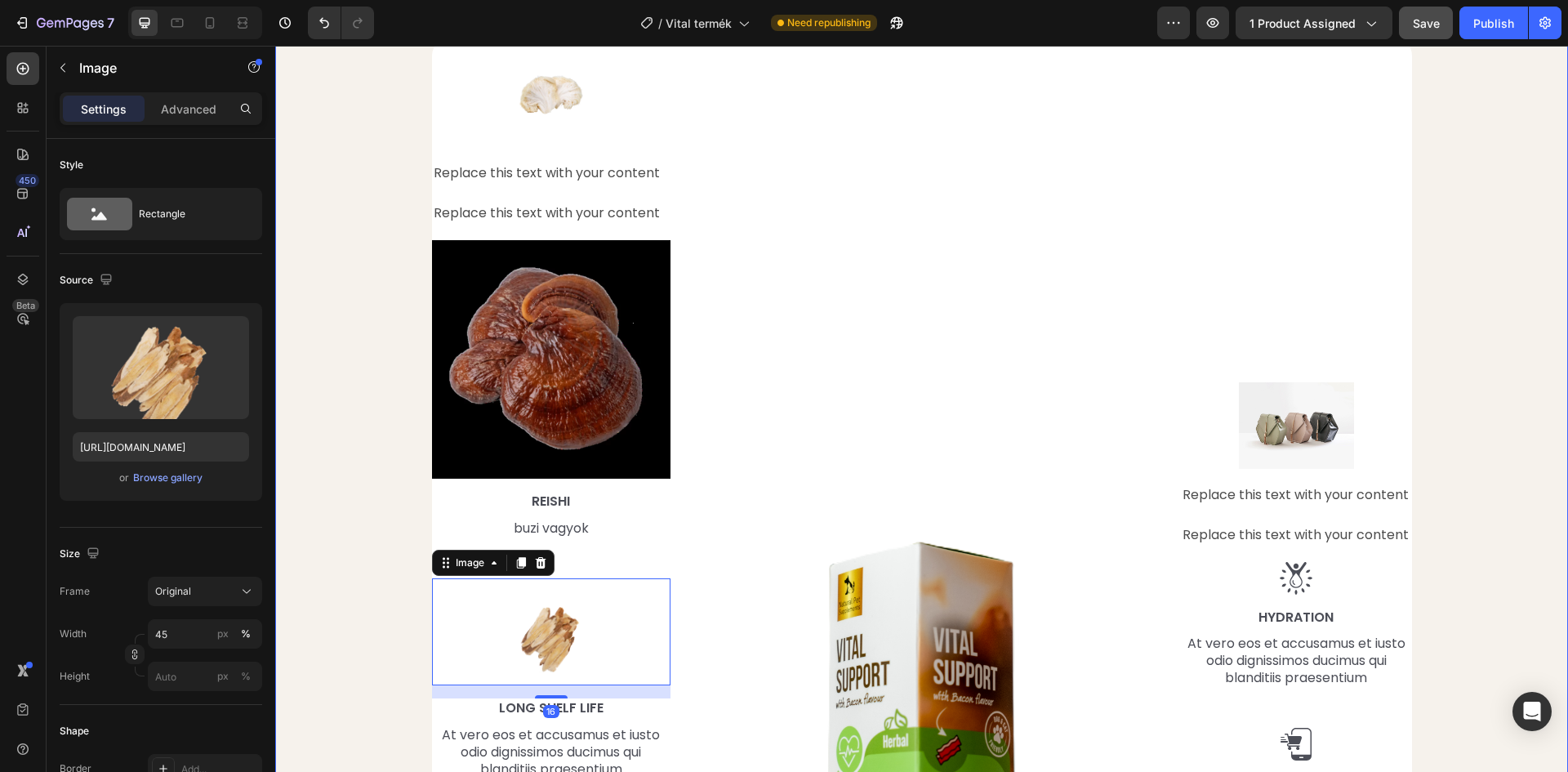
scroll to position [1797, 0]
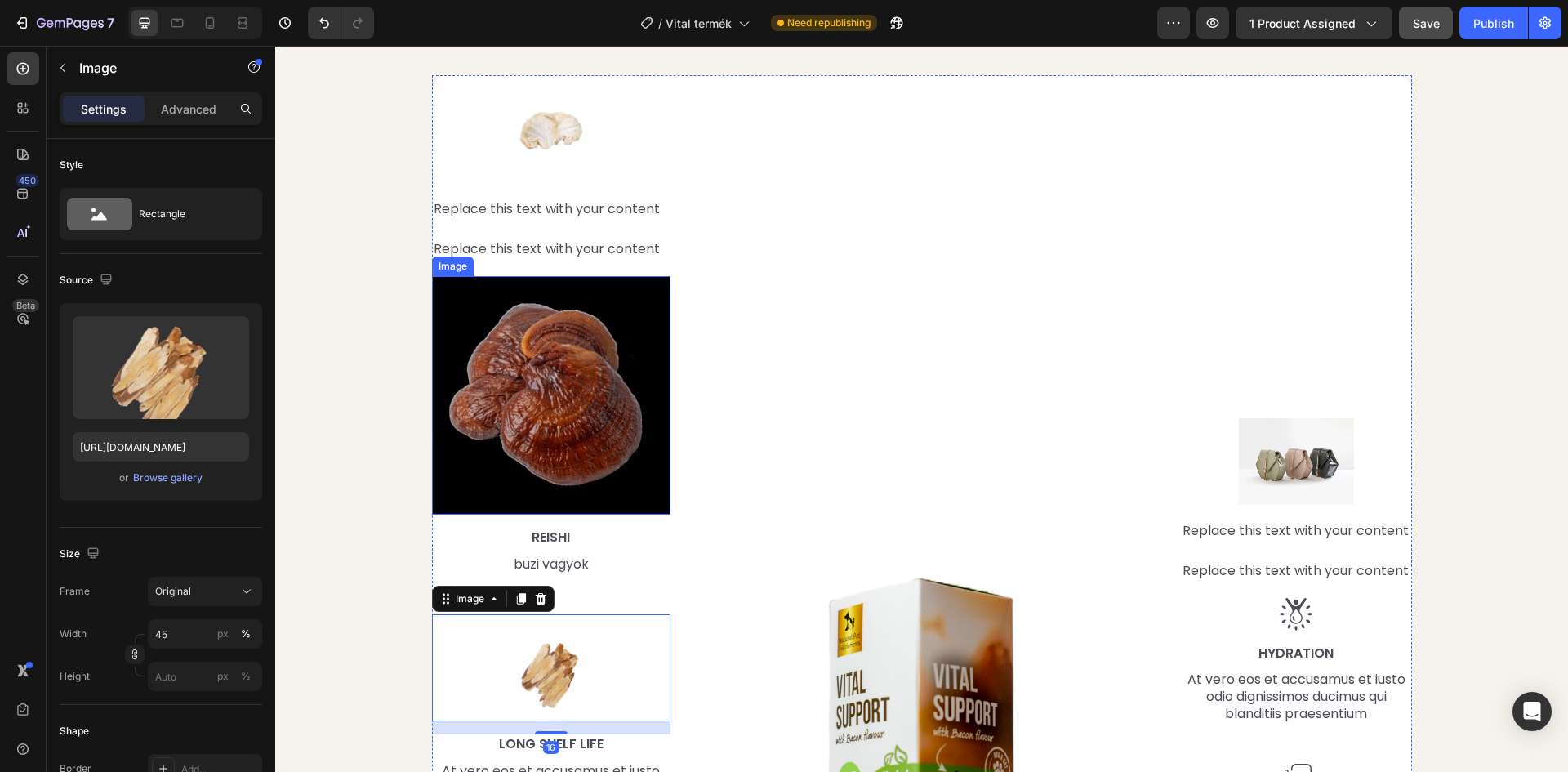
click at [542, 373] on img at bounding box center [551, 395] width 239 height 239
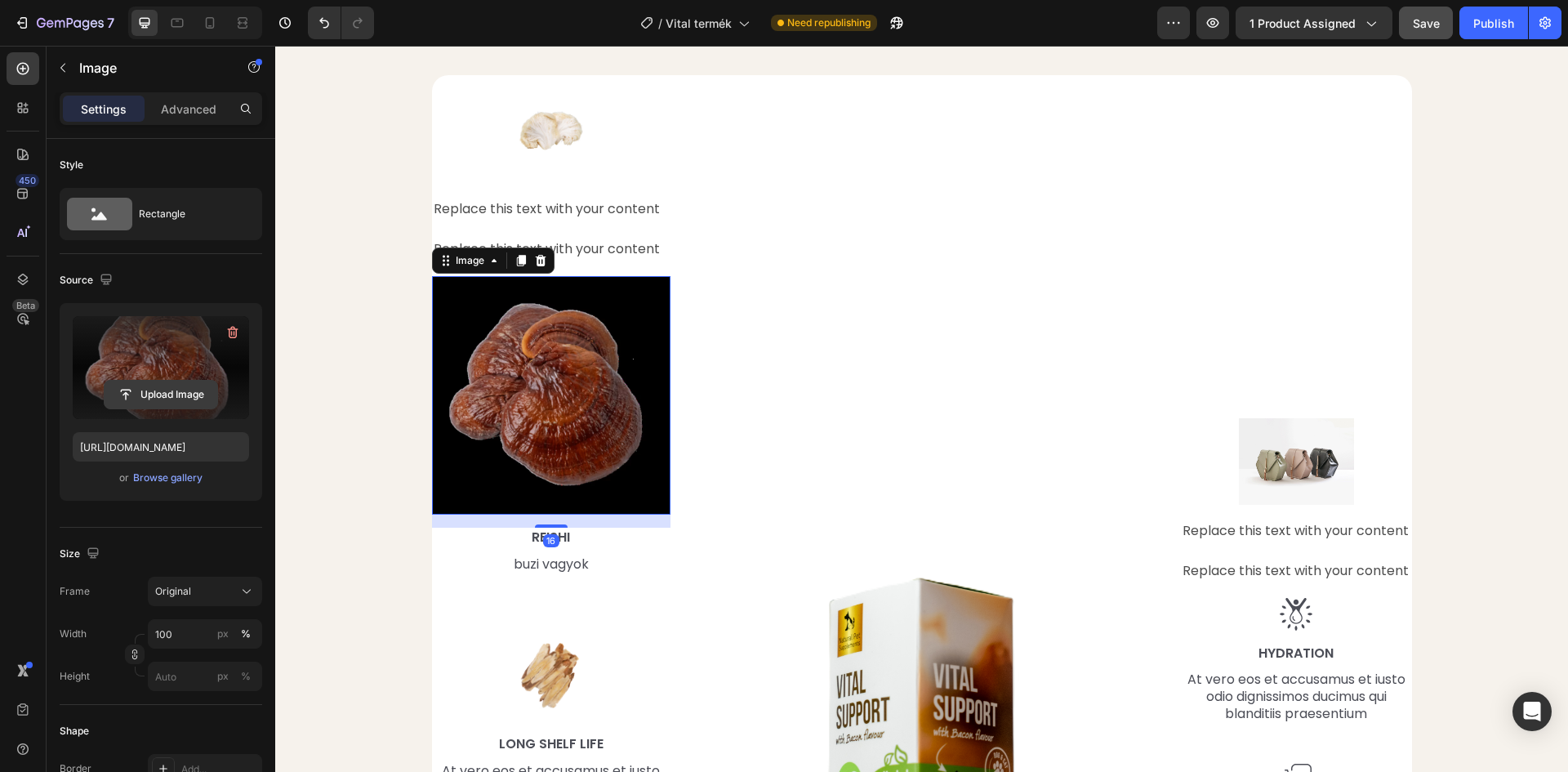
click at [154, 399] on input "file" at bounding box center [160, 394] width 113 height 28
type input "https://cdn.shopify.com/s/files/1/0948/2462/8573/files/gempages_576978716819719…"
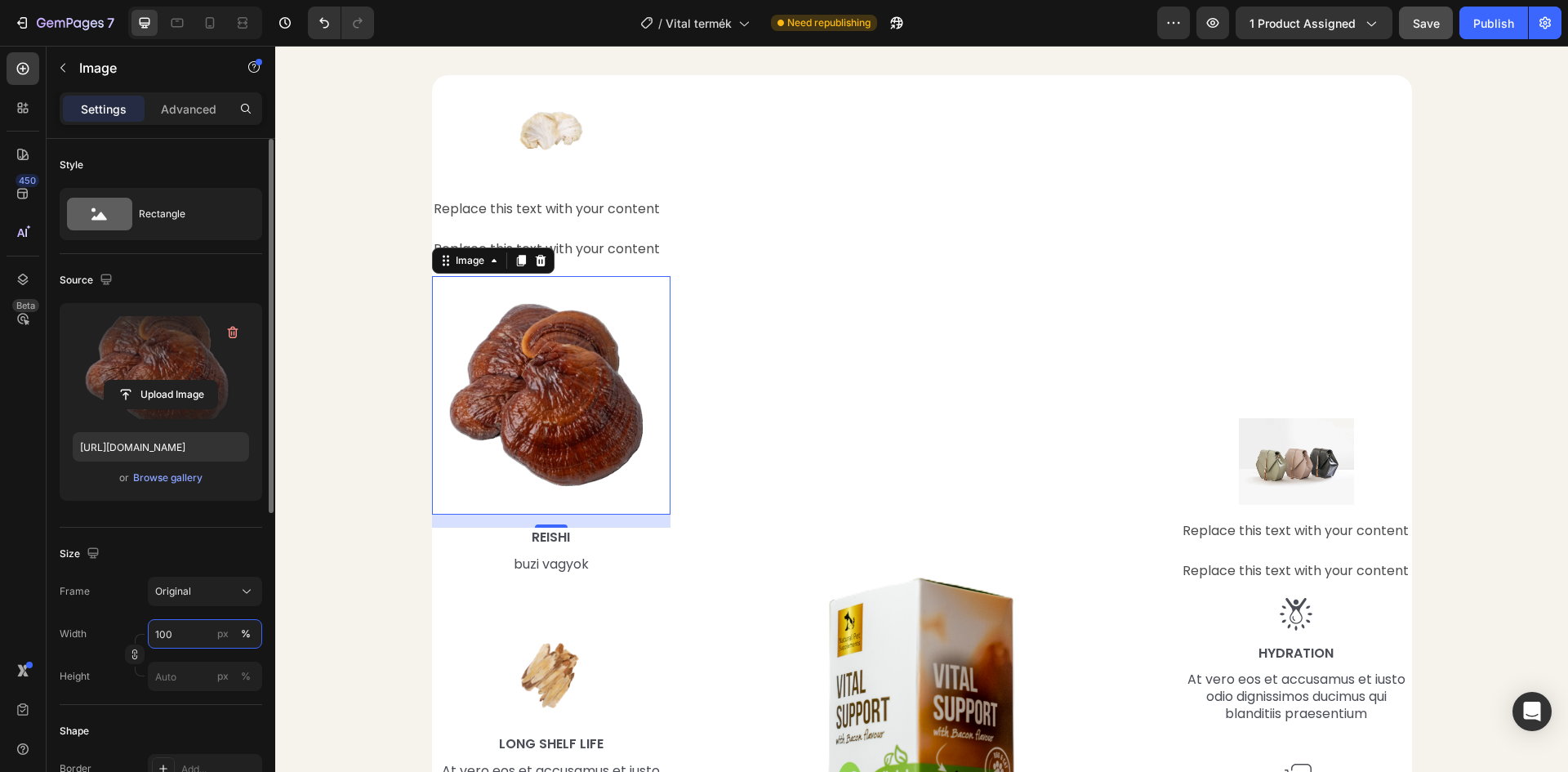
click at [187, 638] on input "100" at bounding box center [205, 633] width 114 height 30
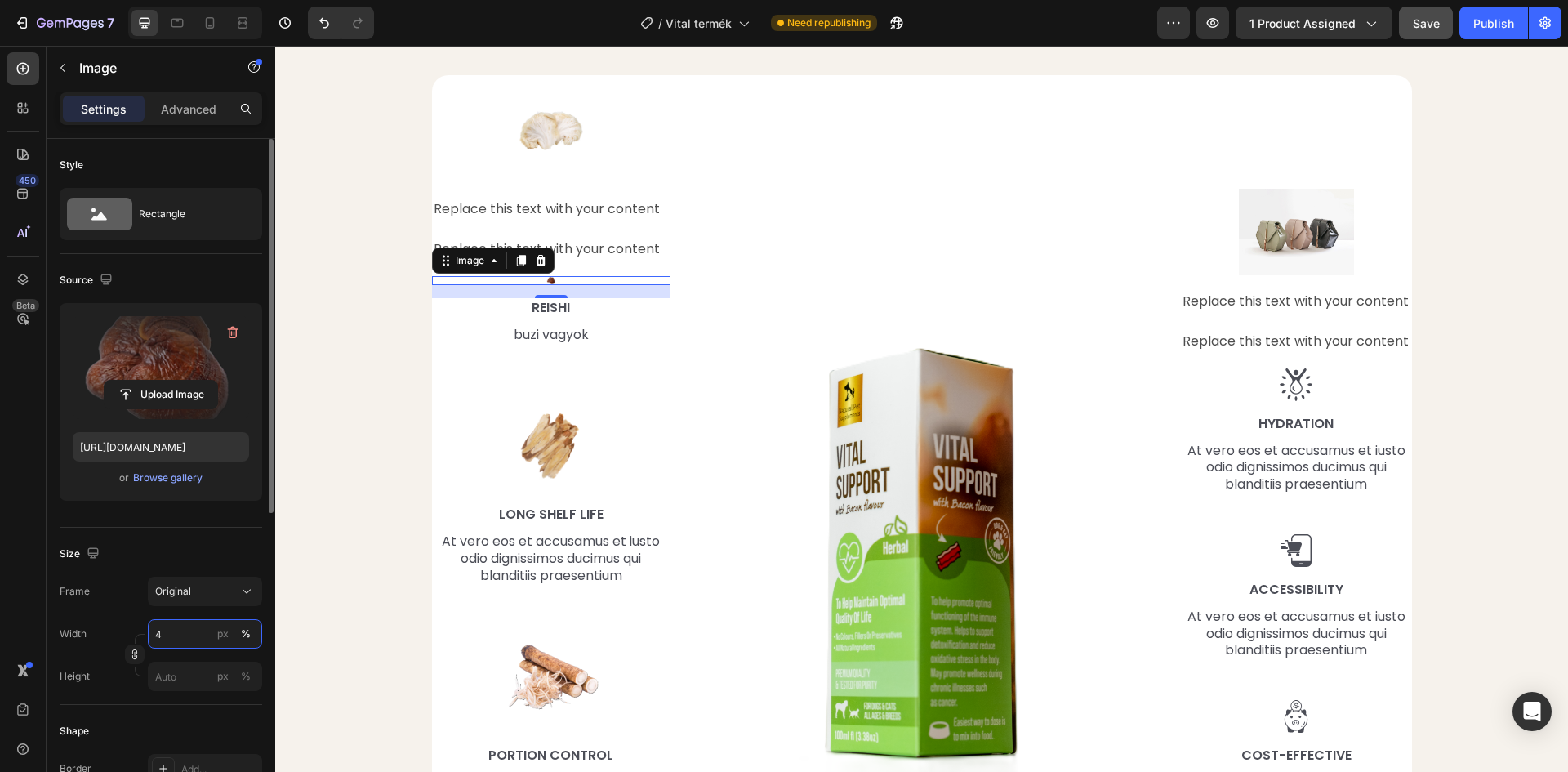
type input "45"
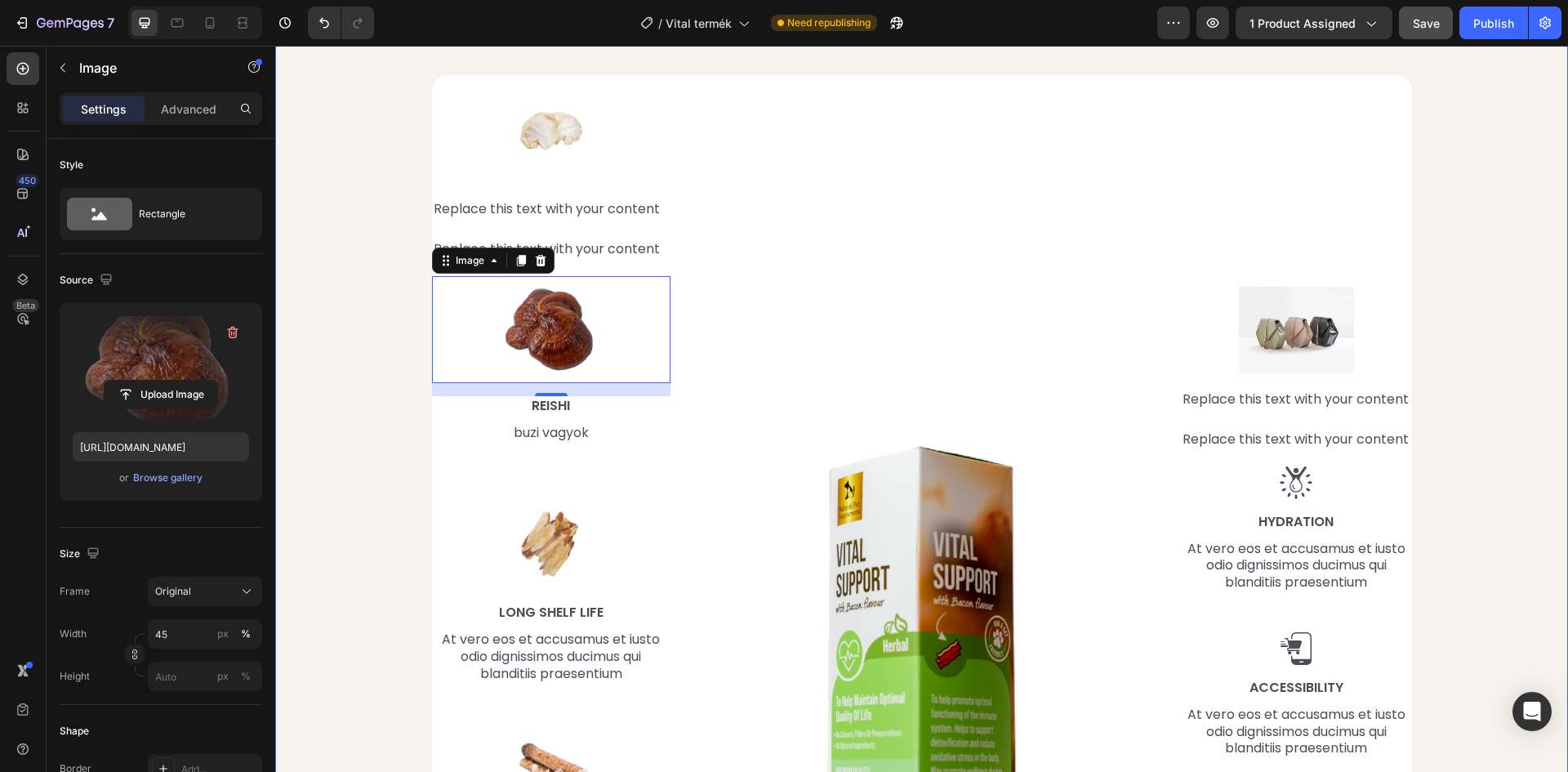
click at [383, 311] on div "Mi található benne, ami miatt működik? Heading Row Image Replace this text with…" at bounding box center [922, 463] width 1269 height 947
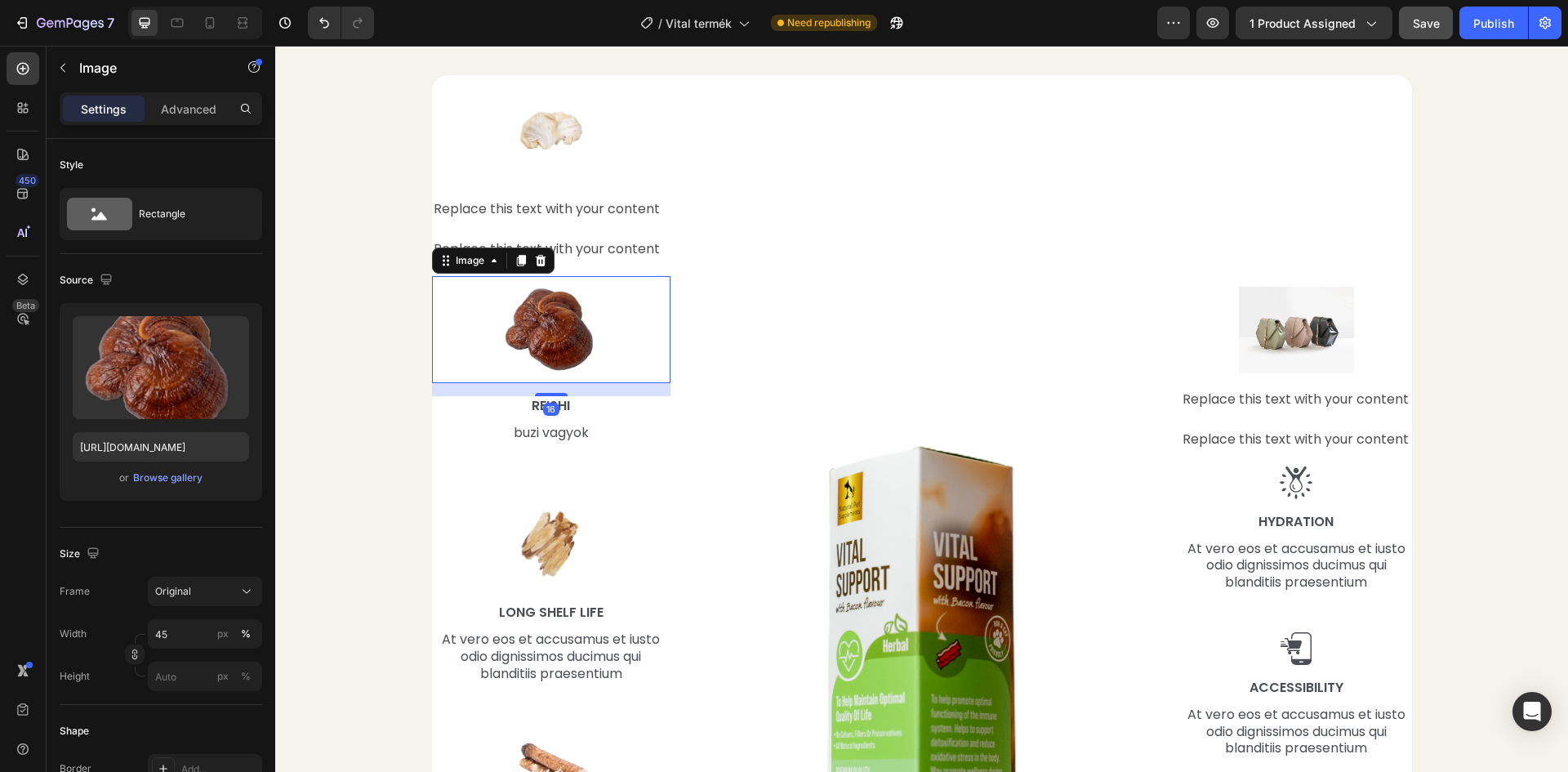
click at [526, 316] on img at bounding box center [552, 330] width 108 height 108
click at [547, 139] on img at bounding box center [552, 129] width 108 height 108
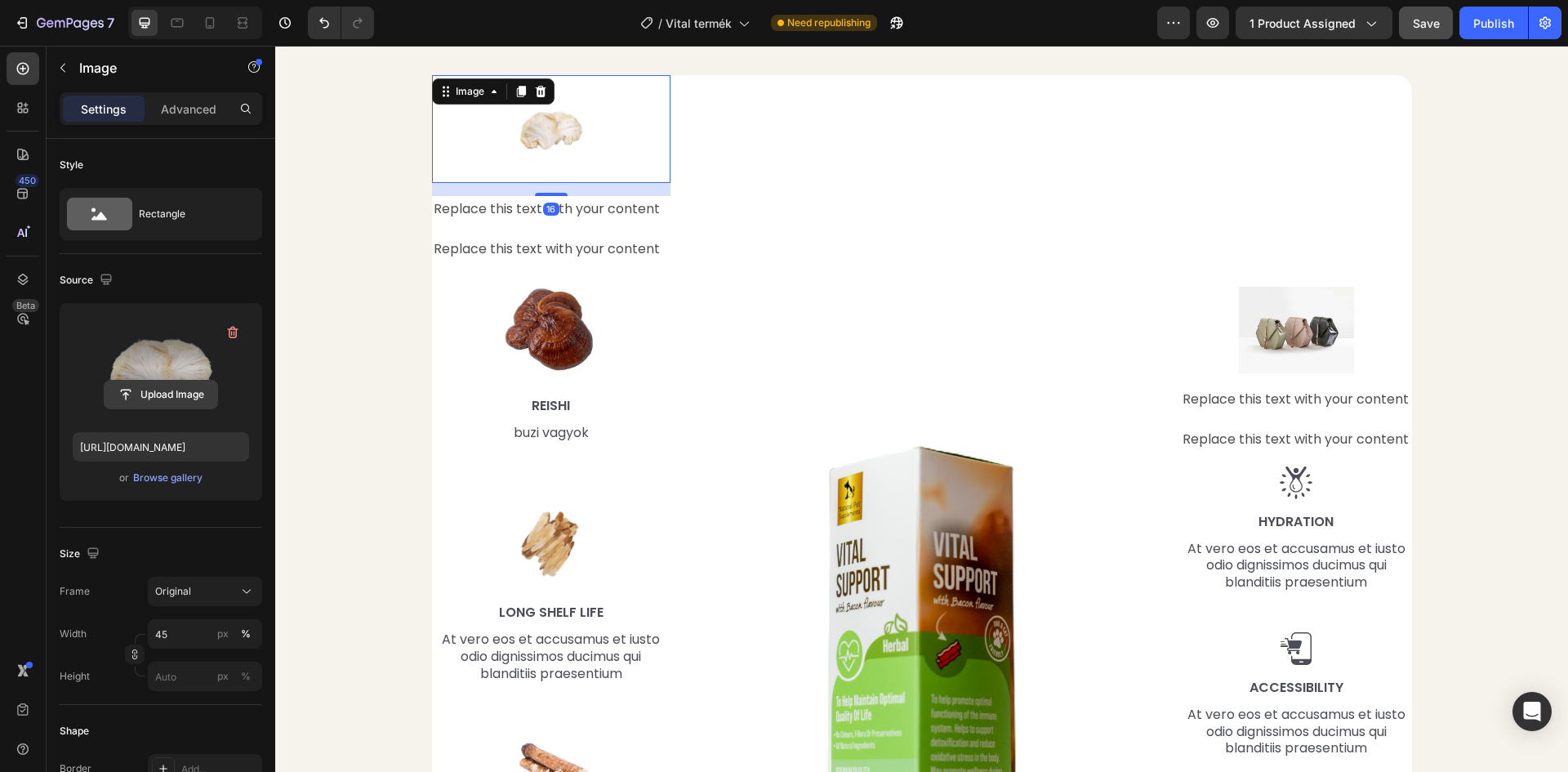
click at [173, 396] on input "file" at bounding box center [160, 394] width 113 height 28
click at [165, 398] on input "file" at bounding box center [160, 394] width 113 height 28
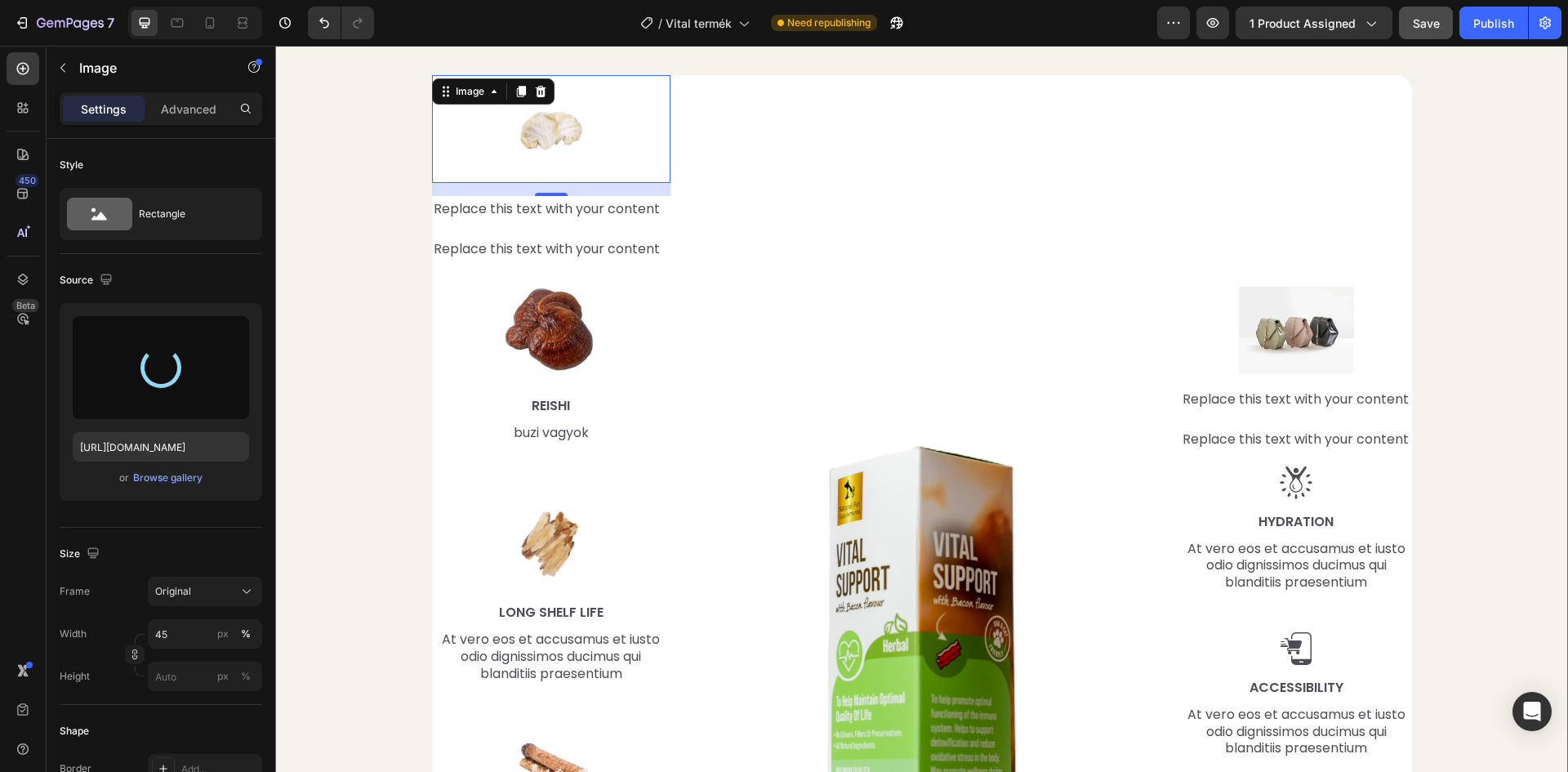
type input "https://cdn.shopify.com/s/files/1/0948/2462/8573/files/gempages_576978716819719…"
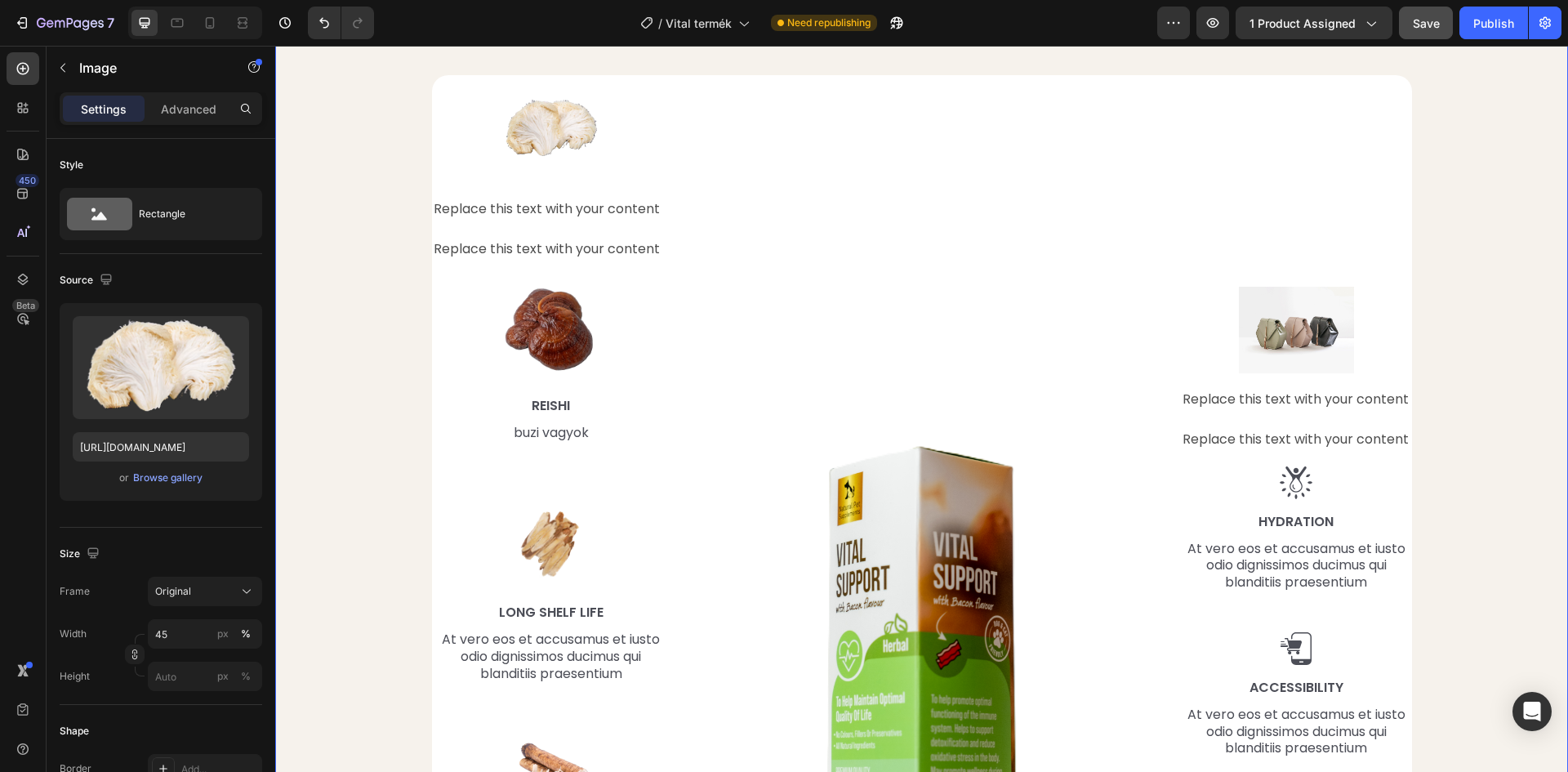
click at [329, 241] on div "Mi található benne, ami miatt működik? Heading Row Image 16 Replace this text w…" at bounding box center [922, 463] width 1269 height 947
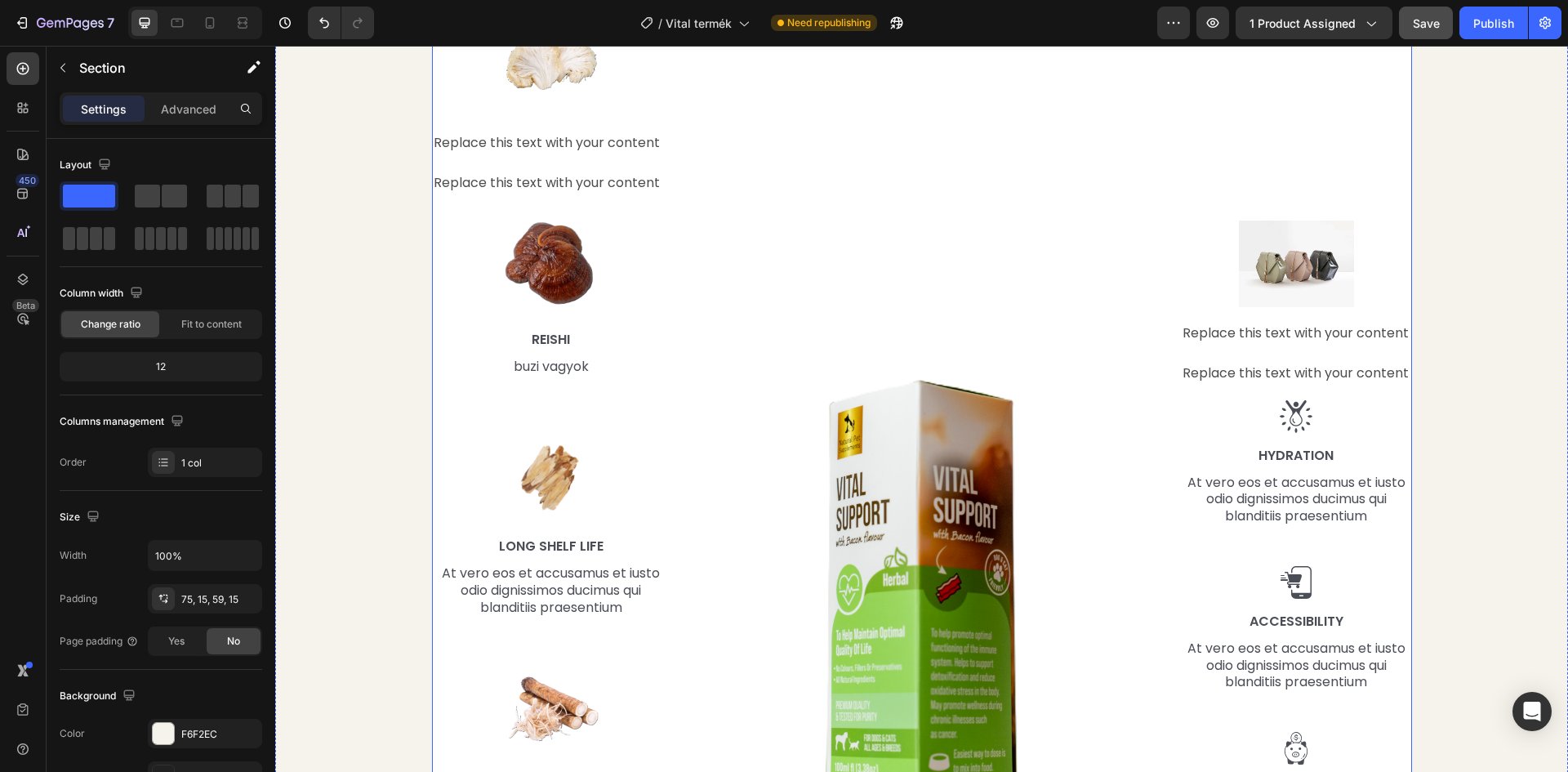
scroll to position [1878, 0]
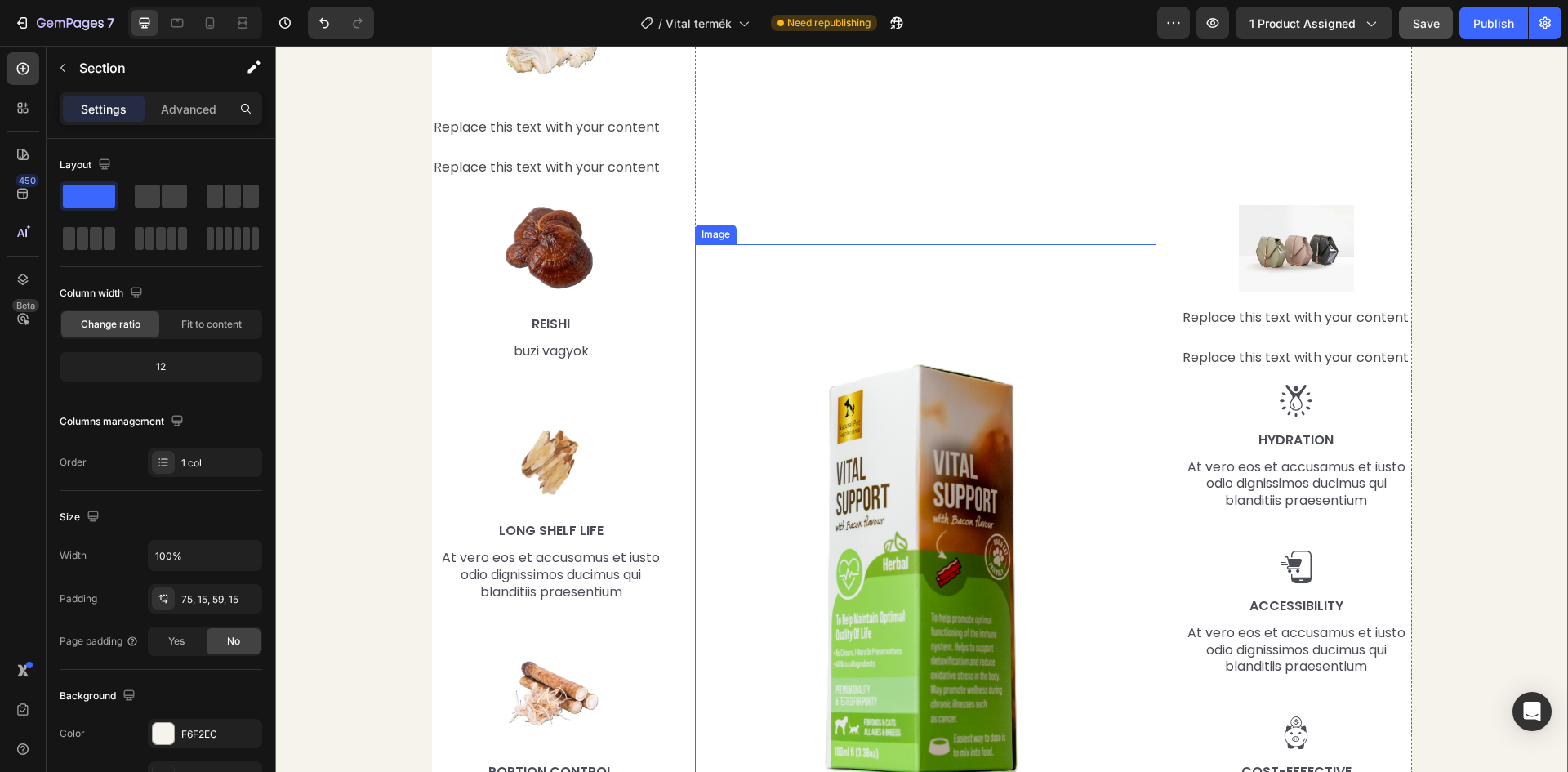
click at [862, 426] on img at bounding box center [926, 543] width 461 height 599
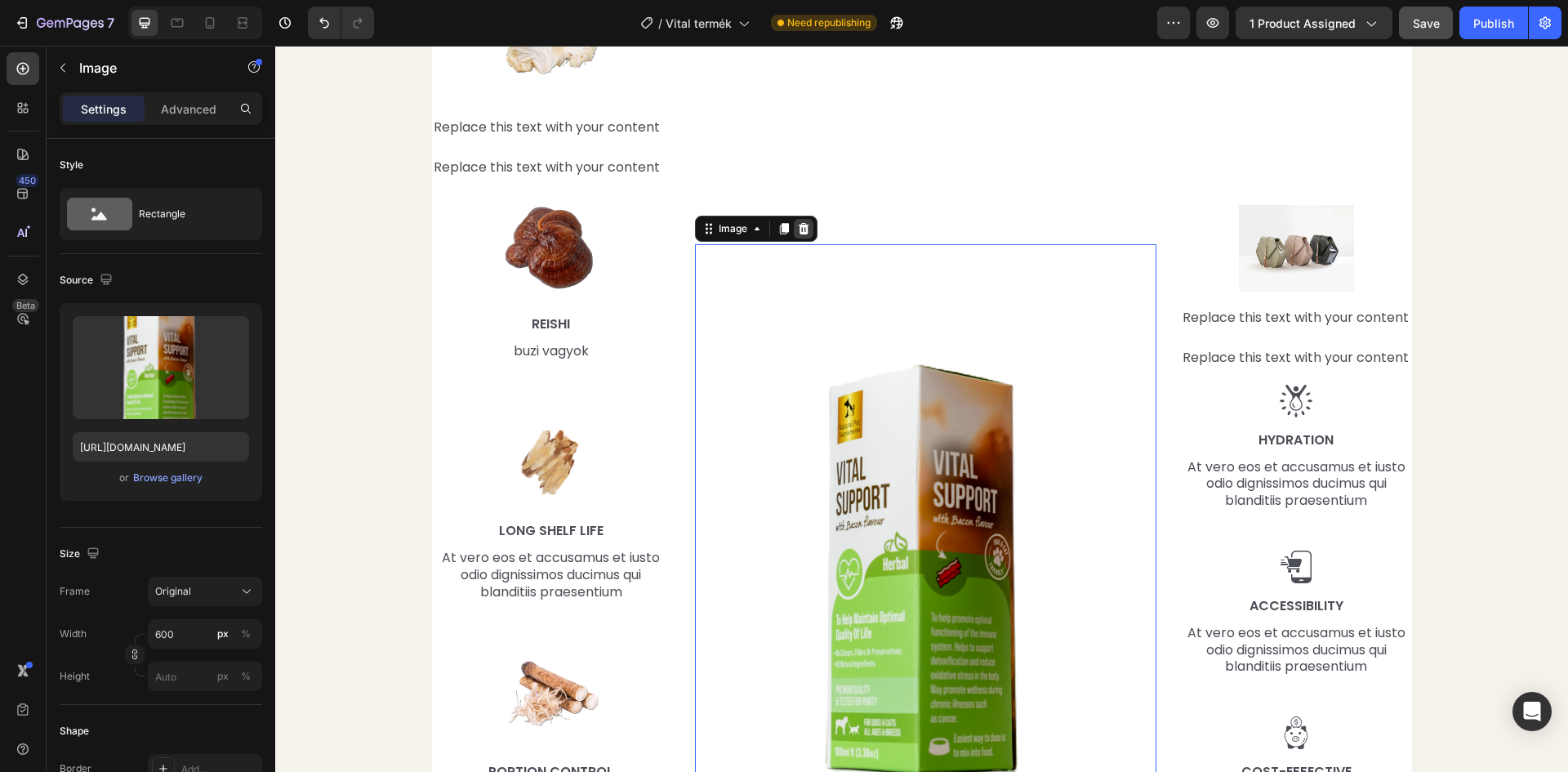
click at [802, 227] on icon at bounding box center [804, 229] width 11 height 12
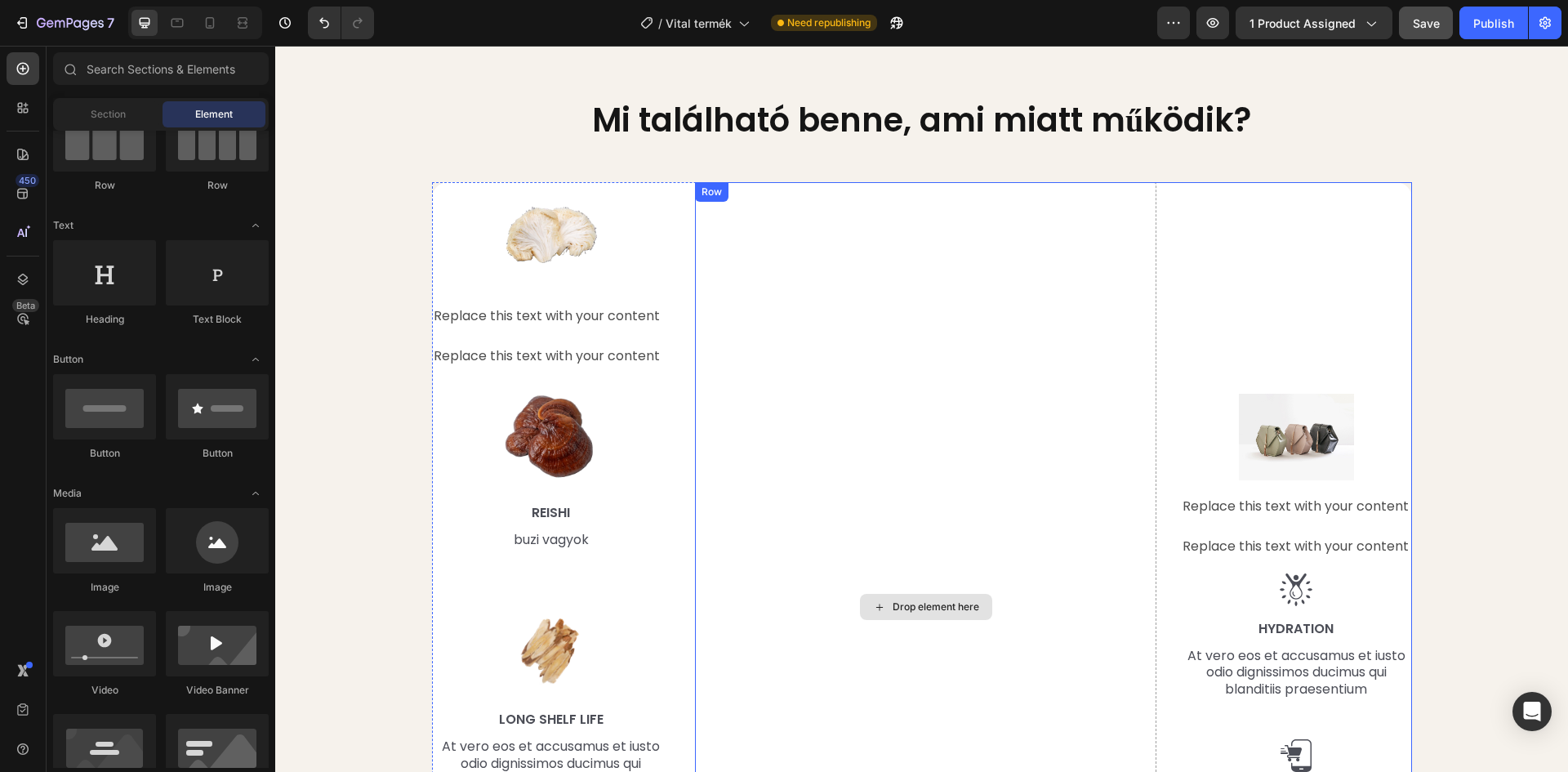
scroll to position [1633, 0]
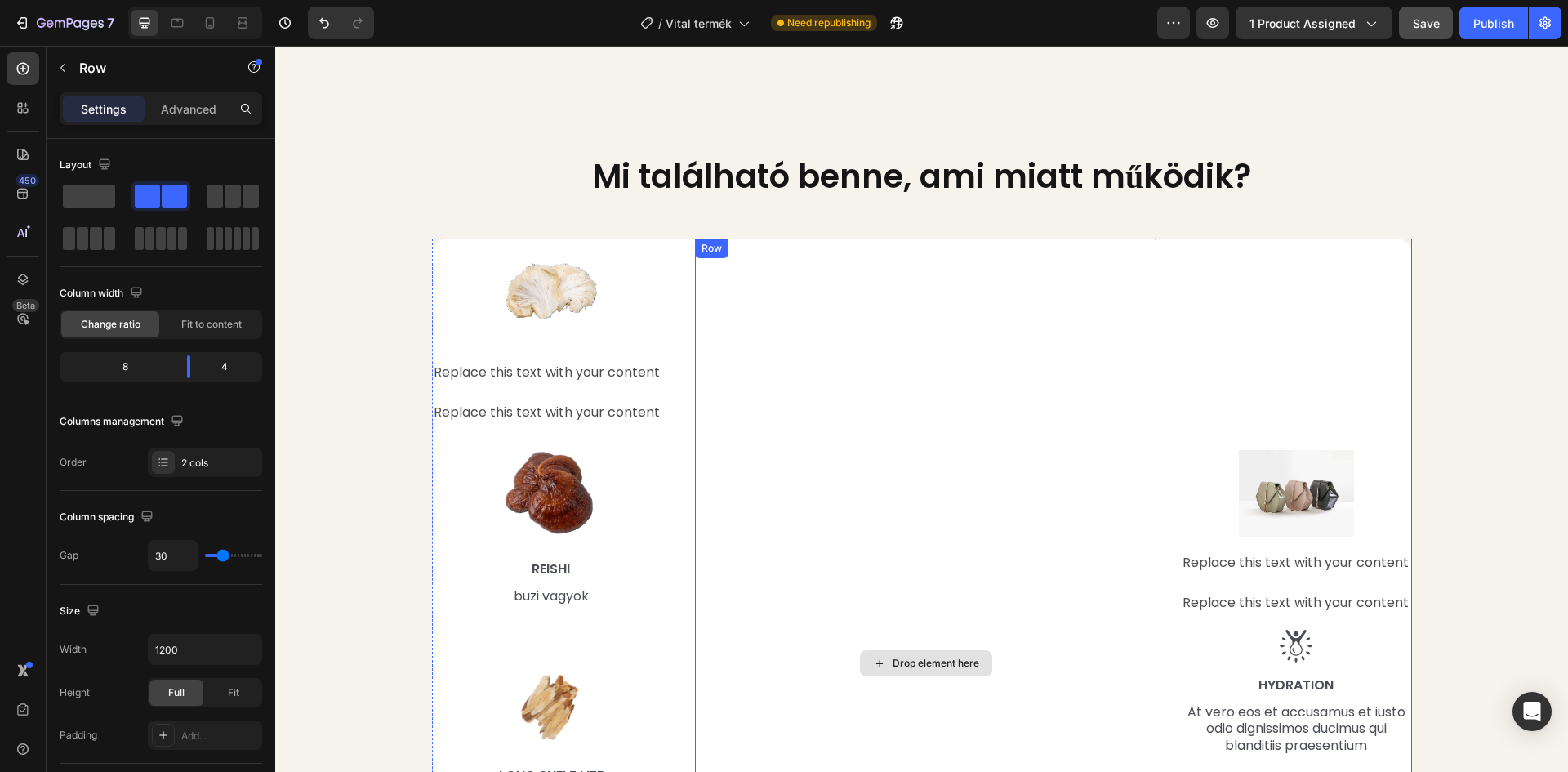
click at [1039, 275] on div "Drop element here" at bounding box center [926, 663] width 461 height 850
click at [665, 267] on div "Image Replace this text with your content Text Block Replace this text with you…" at bounding box center [922, 663] width 980 height 850
click at [839, 272] on div "Drop element here" at bounding box center [926, 663] width 461 height 850
click at [793, 225] on icon at bounding box center [796, 223] width 11 height 12
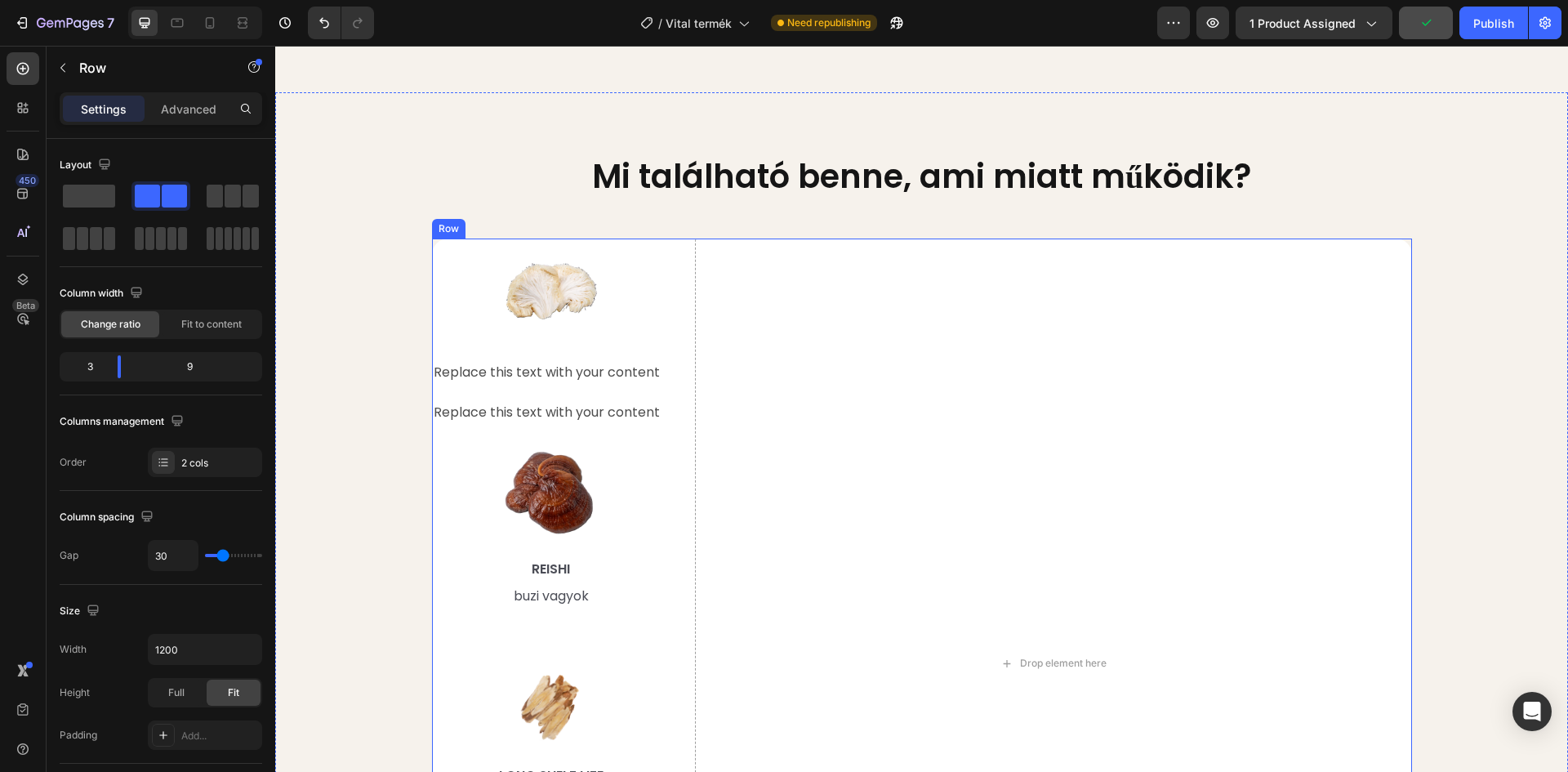
click at [669, 257] on div "Image Replace this text with your content Text Block Replace this text with you…" at bounding box center [922, 663] width 980 height 850
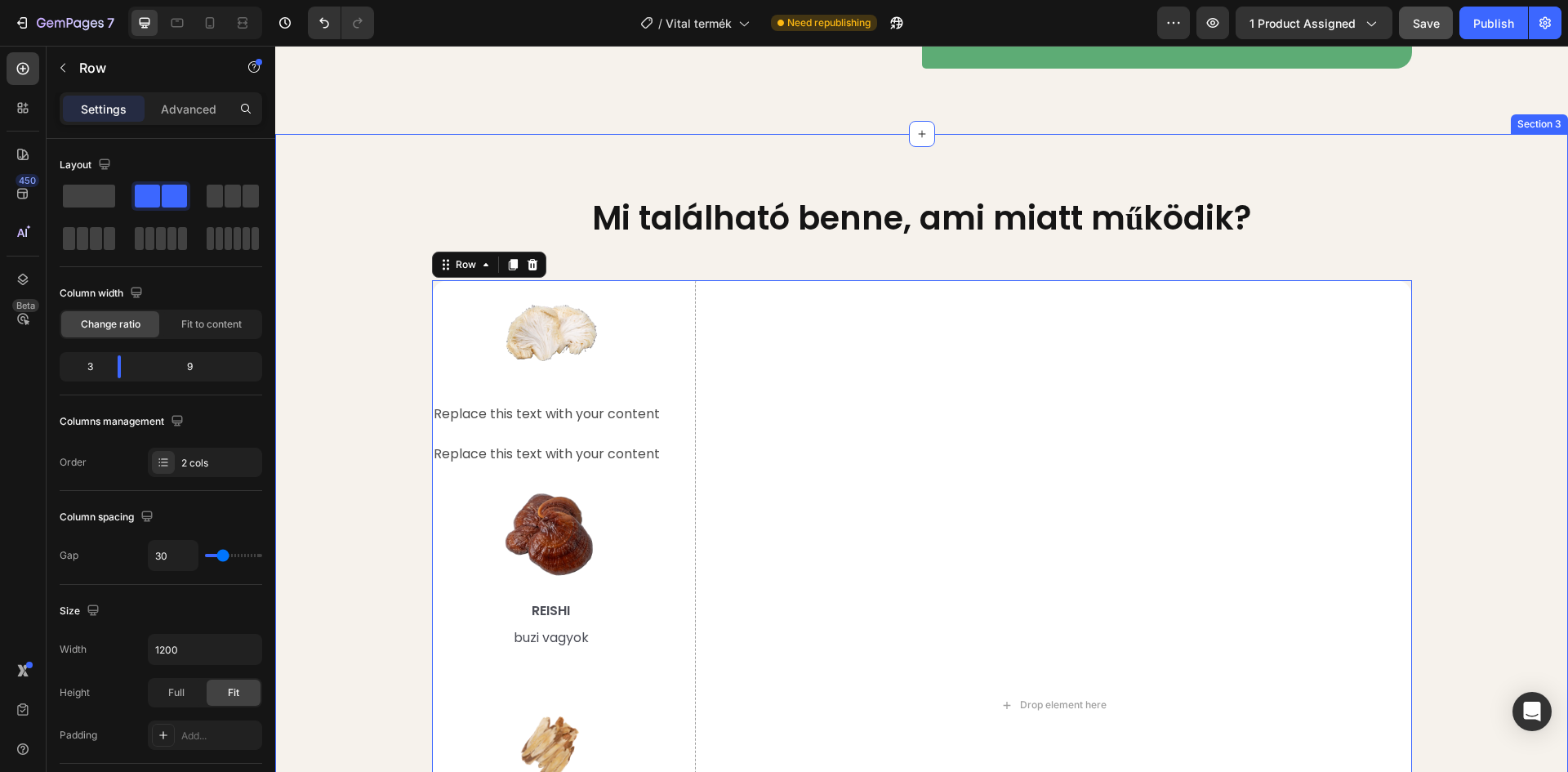
scroll to position [1470, 0]
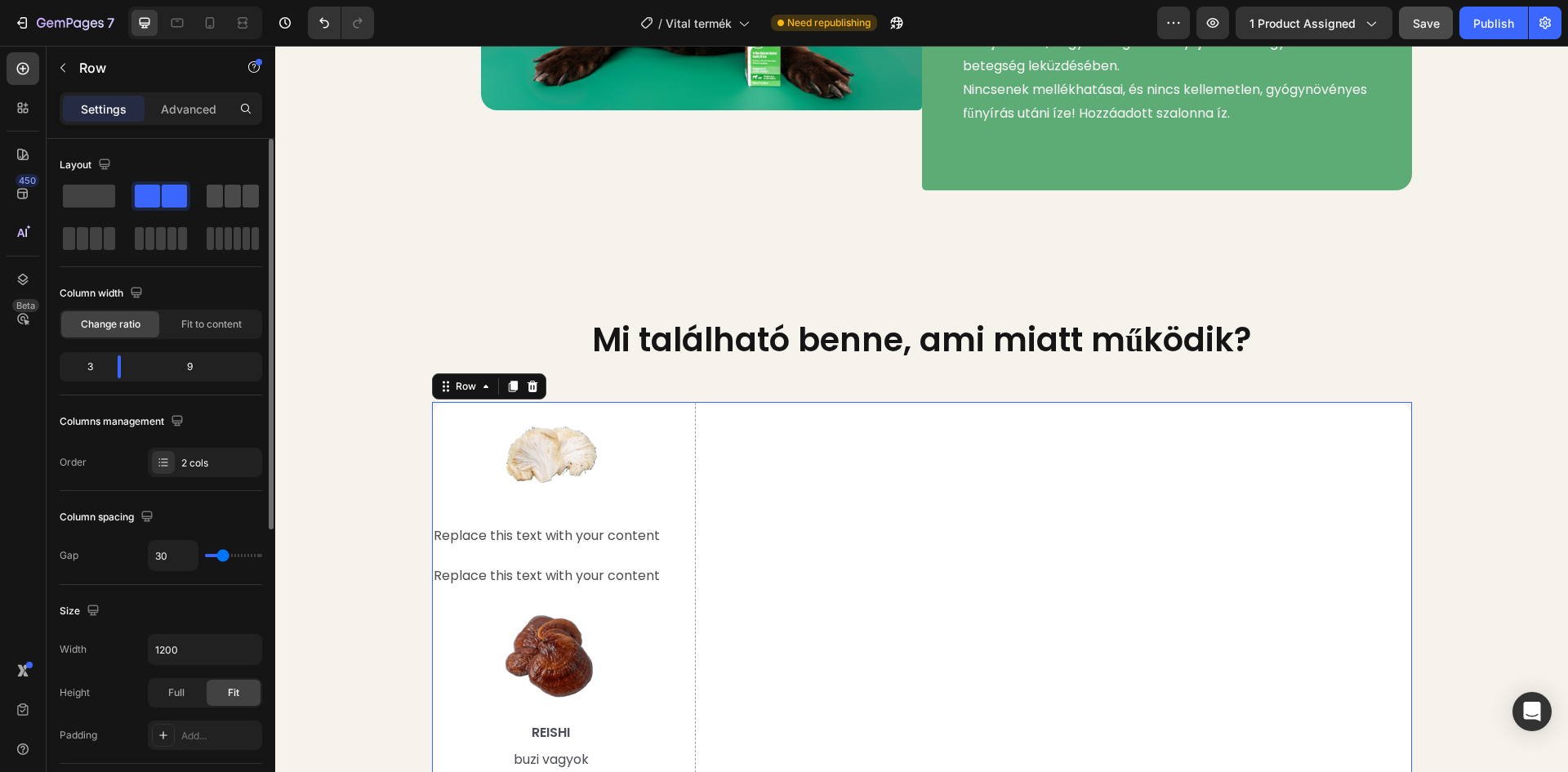
click at [233, 196] on span at bounding box center [232, 196] width 17 height 23
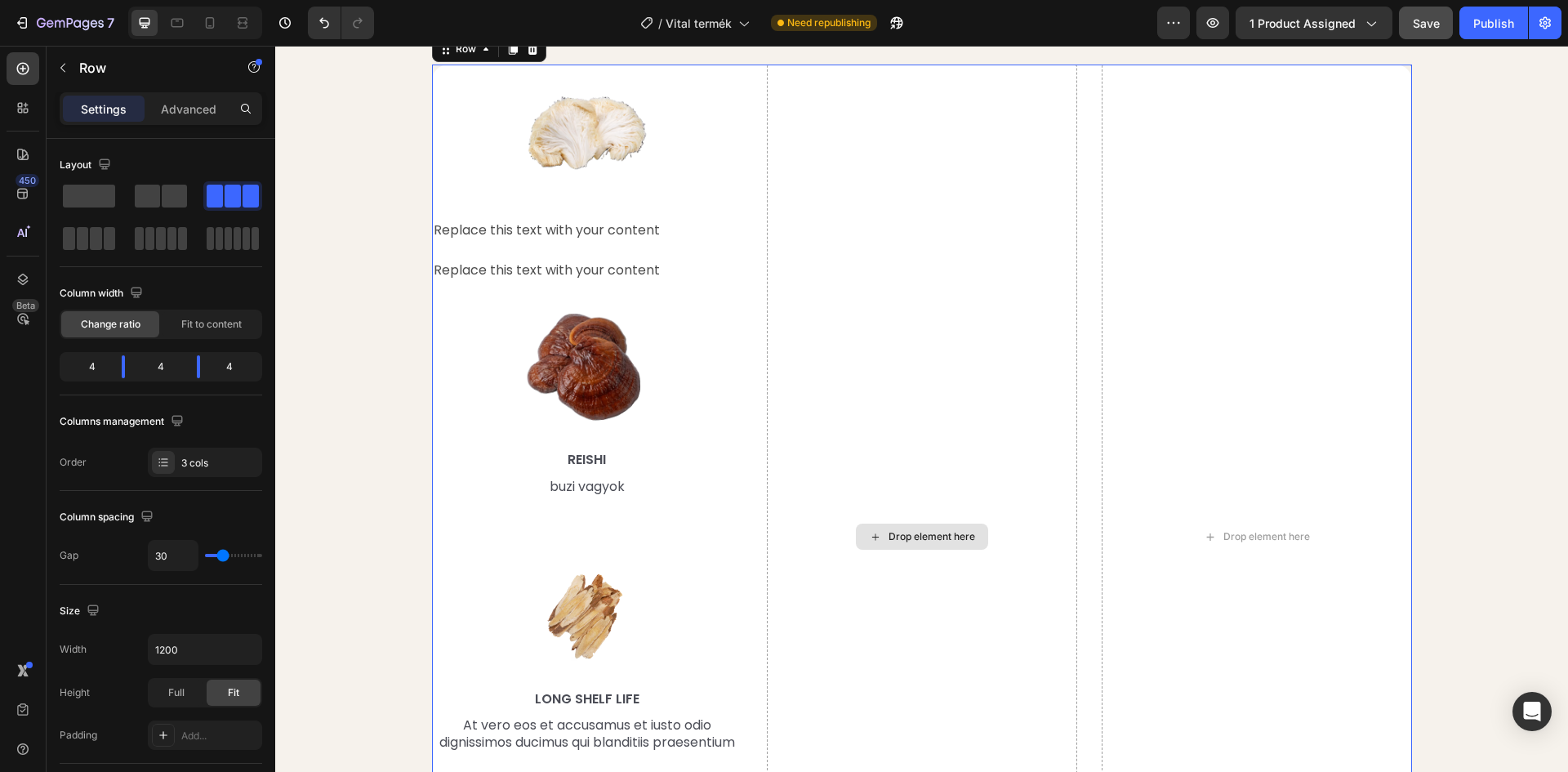
scroll to position [1797, 0]
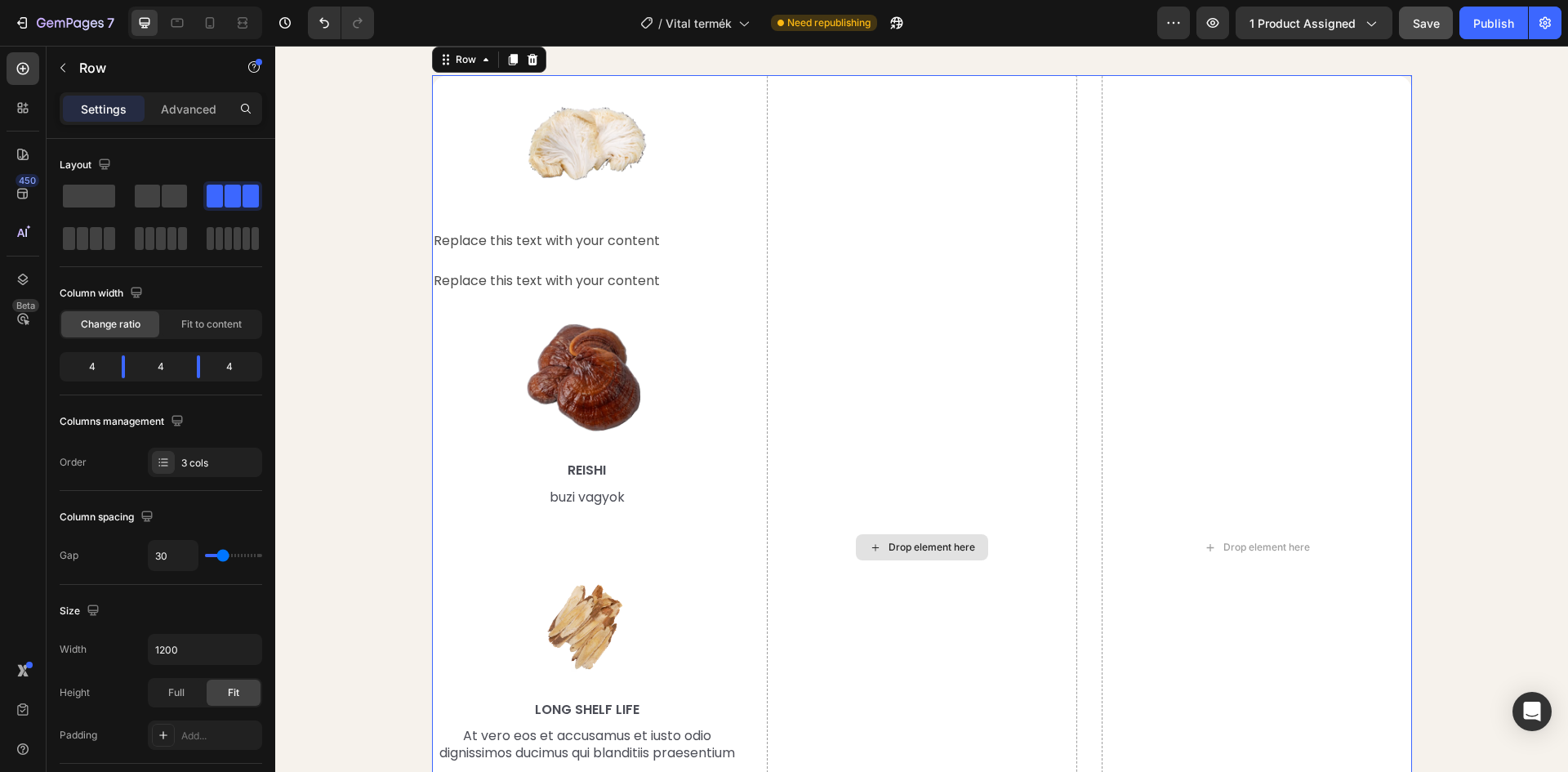
click at [896, 555] on div "Drop element here" at bounding box center [922, 547] width 133 height 27
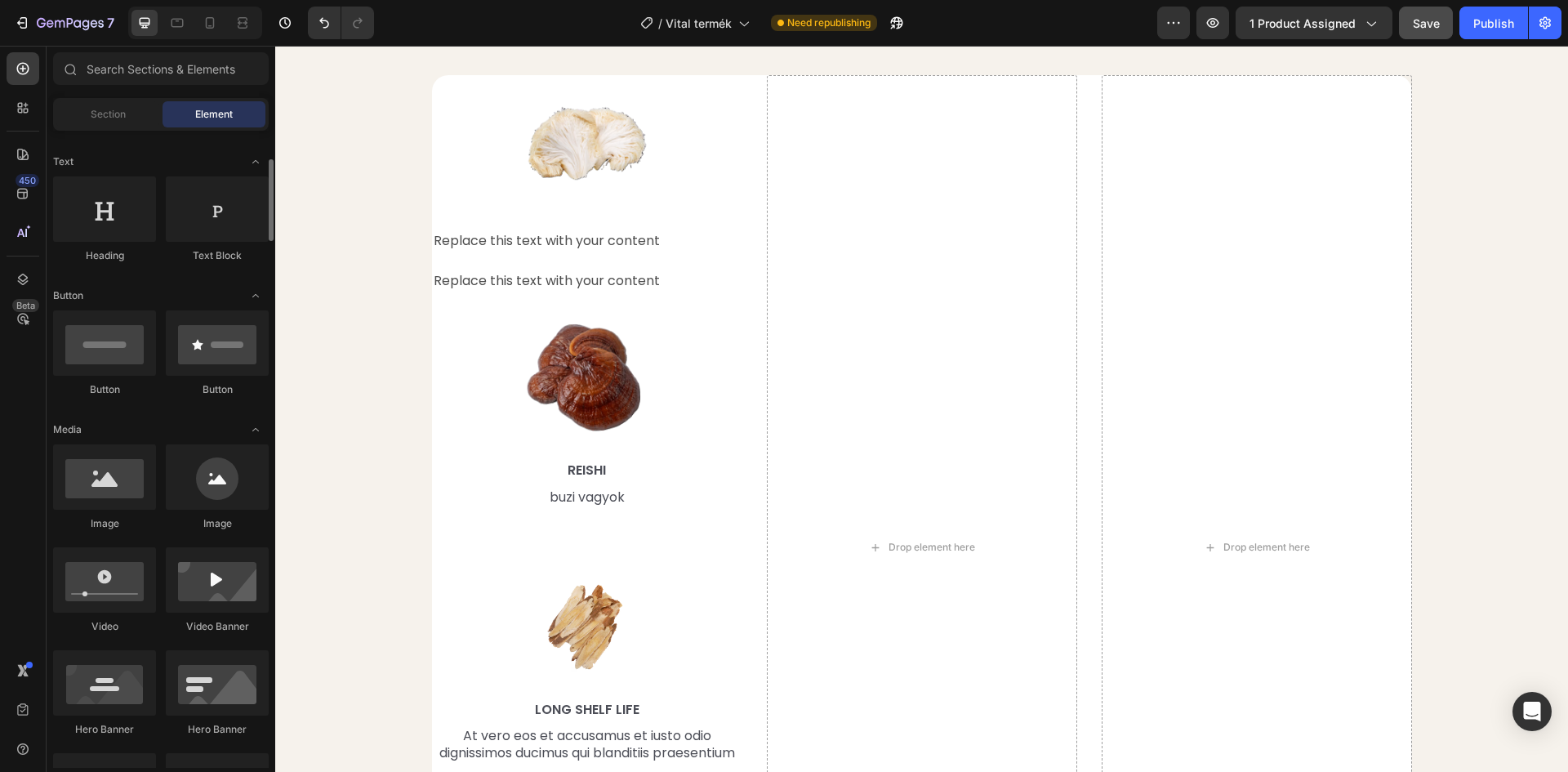
scroll to position [0, 0]
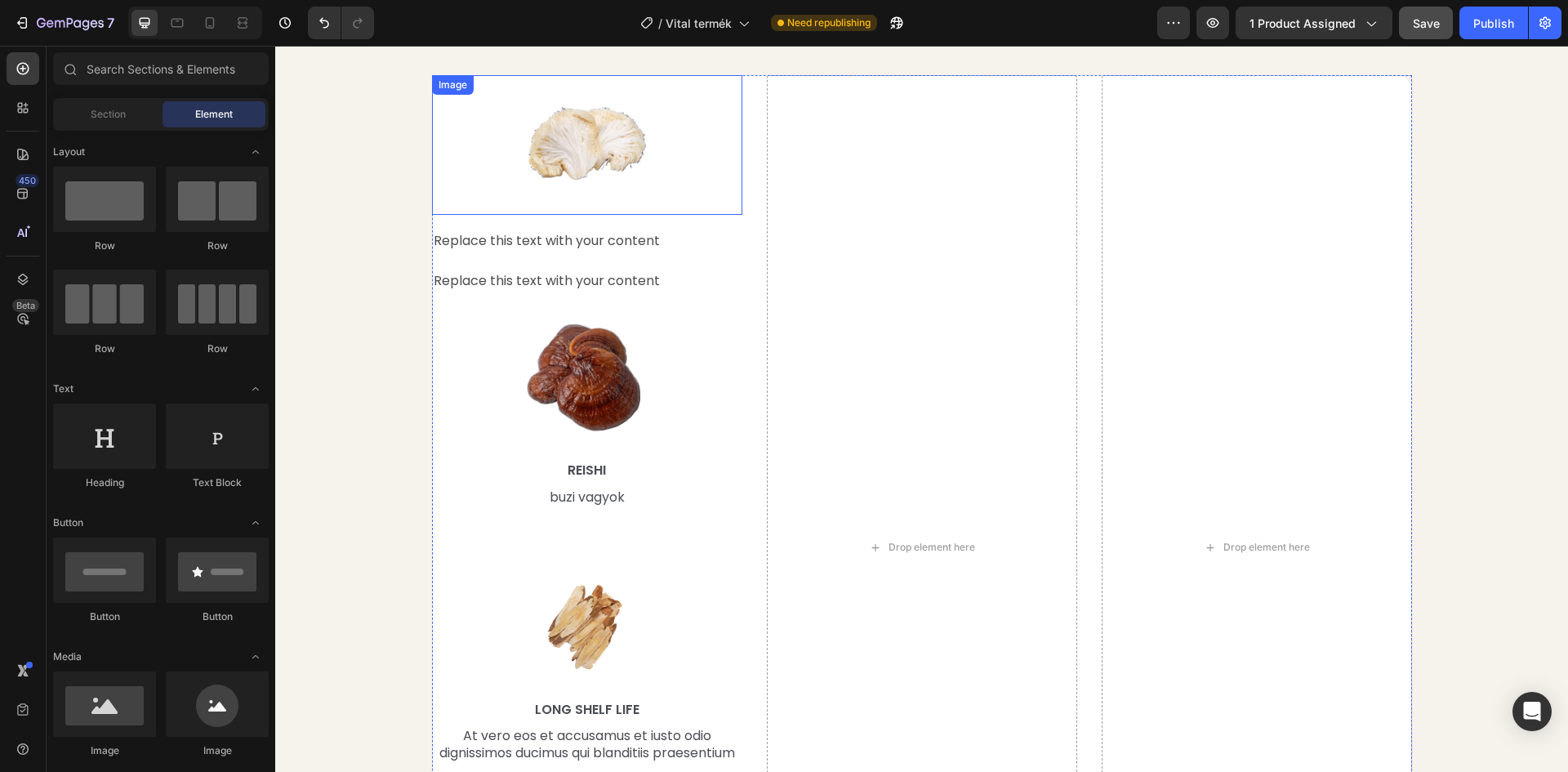
click at [517, 136] on img at bounding box center [587, 145] width 140 height 140
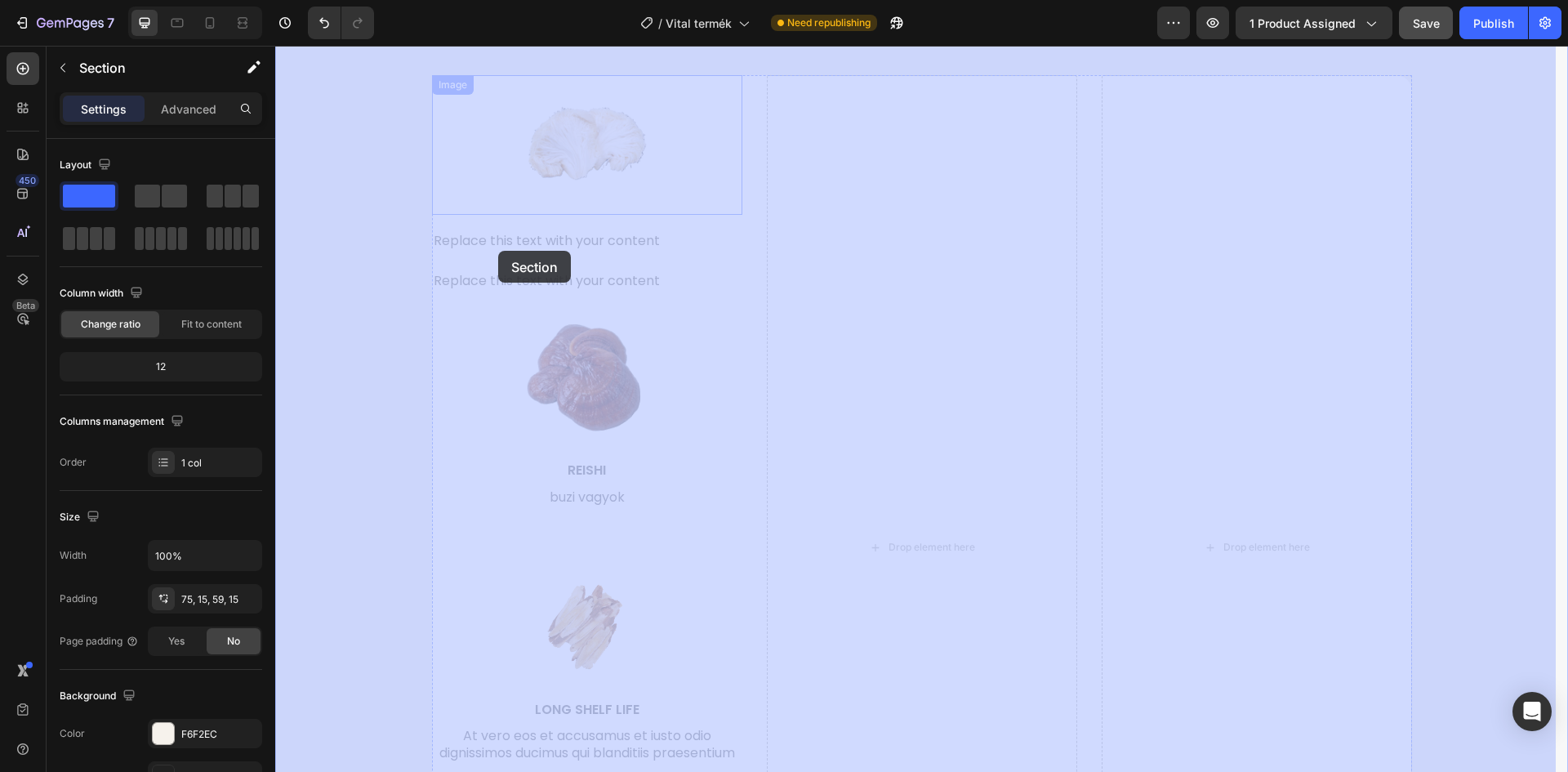
drag, startPoint x: 384, startPoint y: 128, endPoint x: 499, endPoint y: 251, distance: 168.4
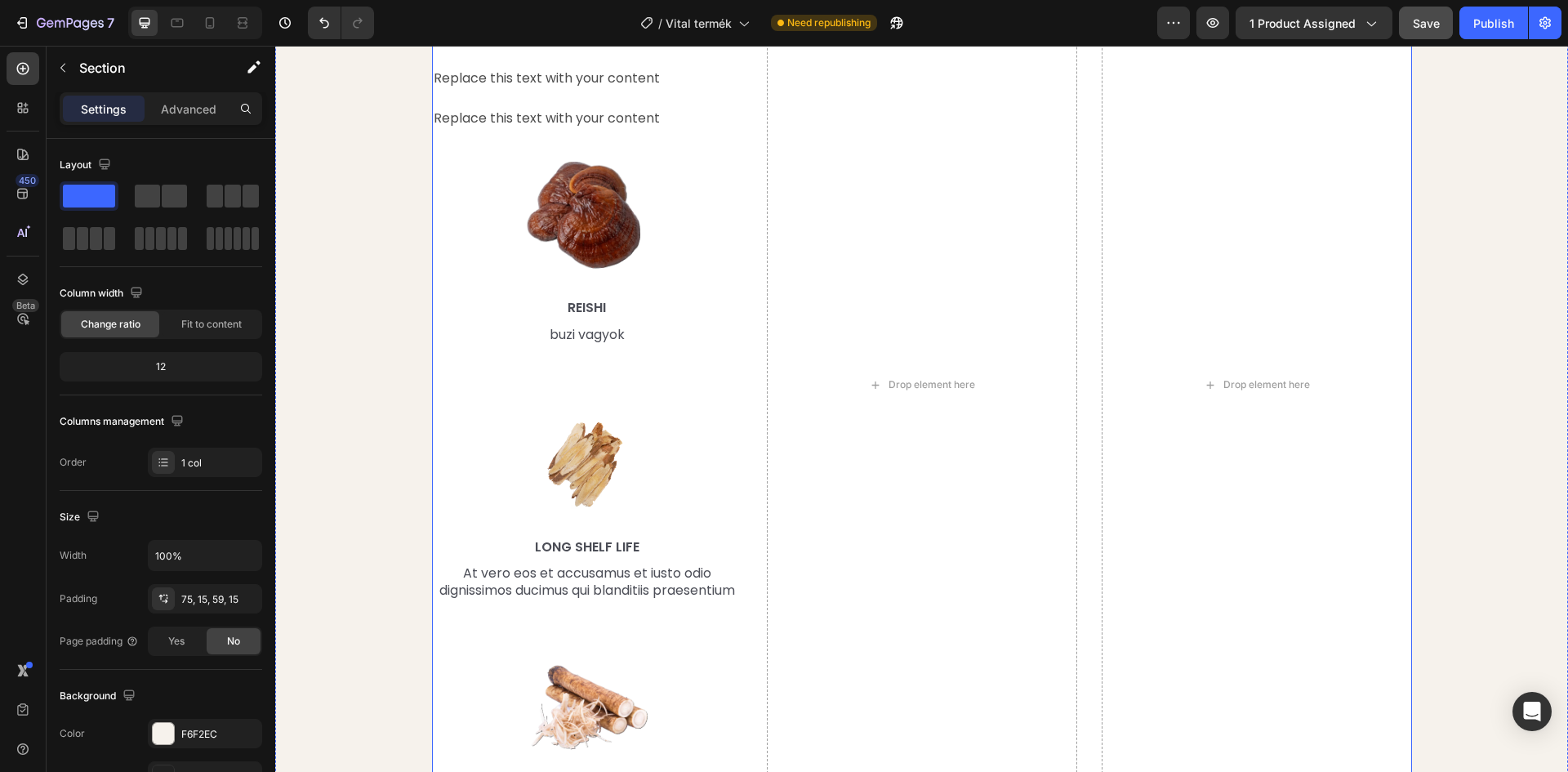
scroll to position [1960, 0]
click at [566, 220] on img at bounding box center [587, 214] width 140 height 140
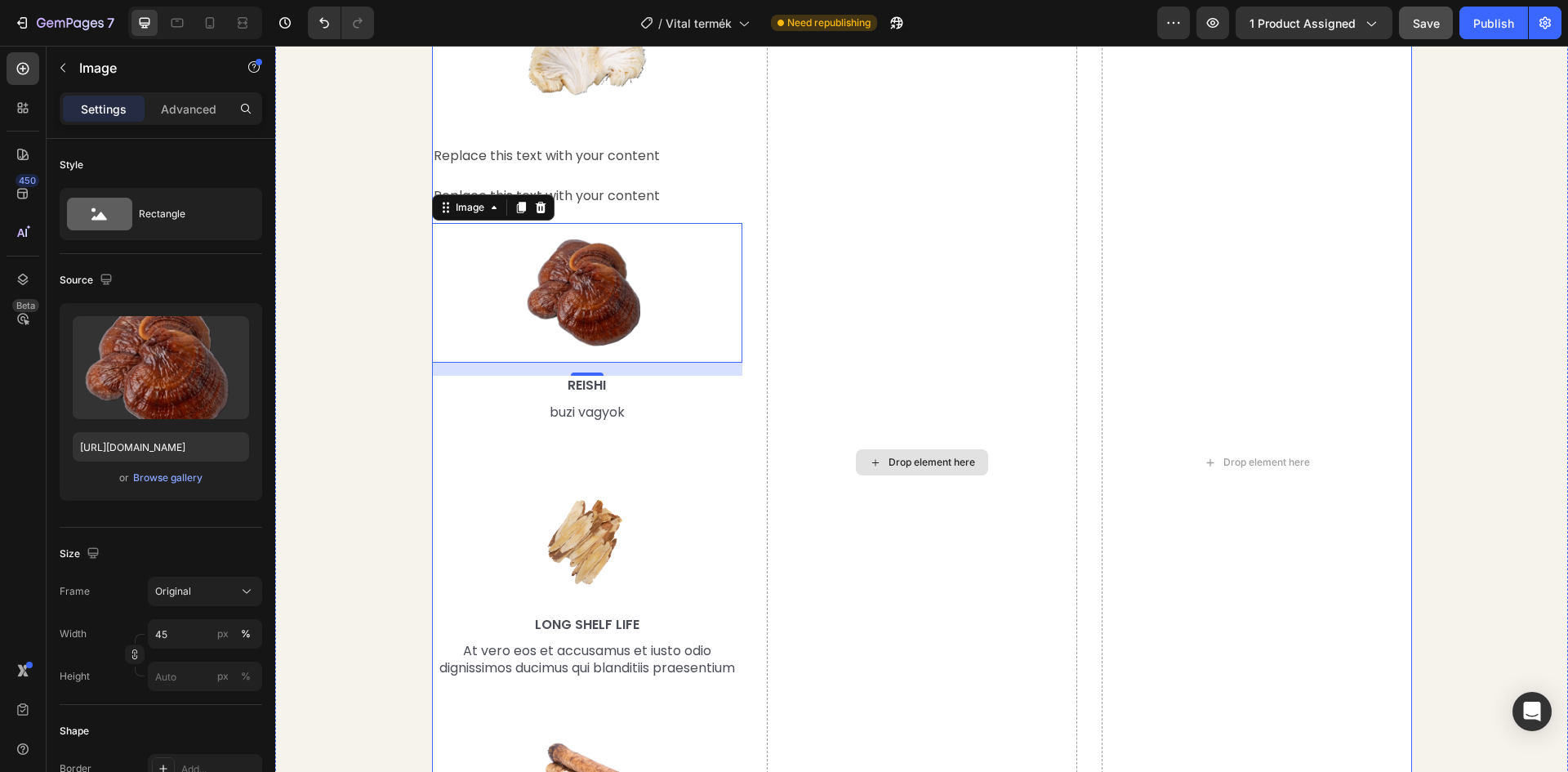
scroll to position [1878, 0]
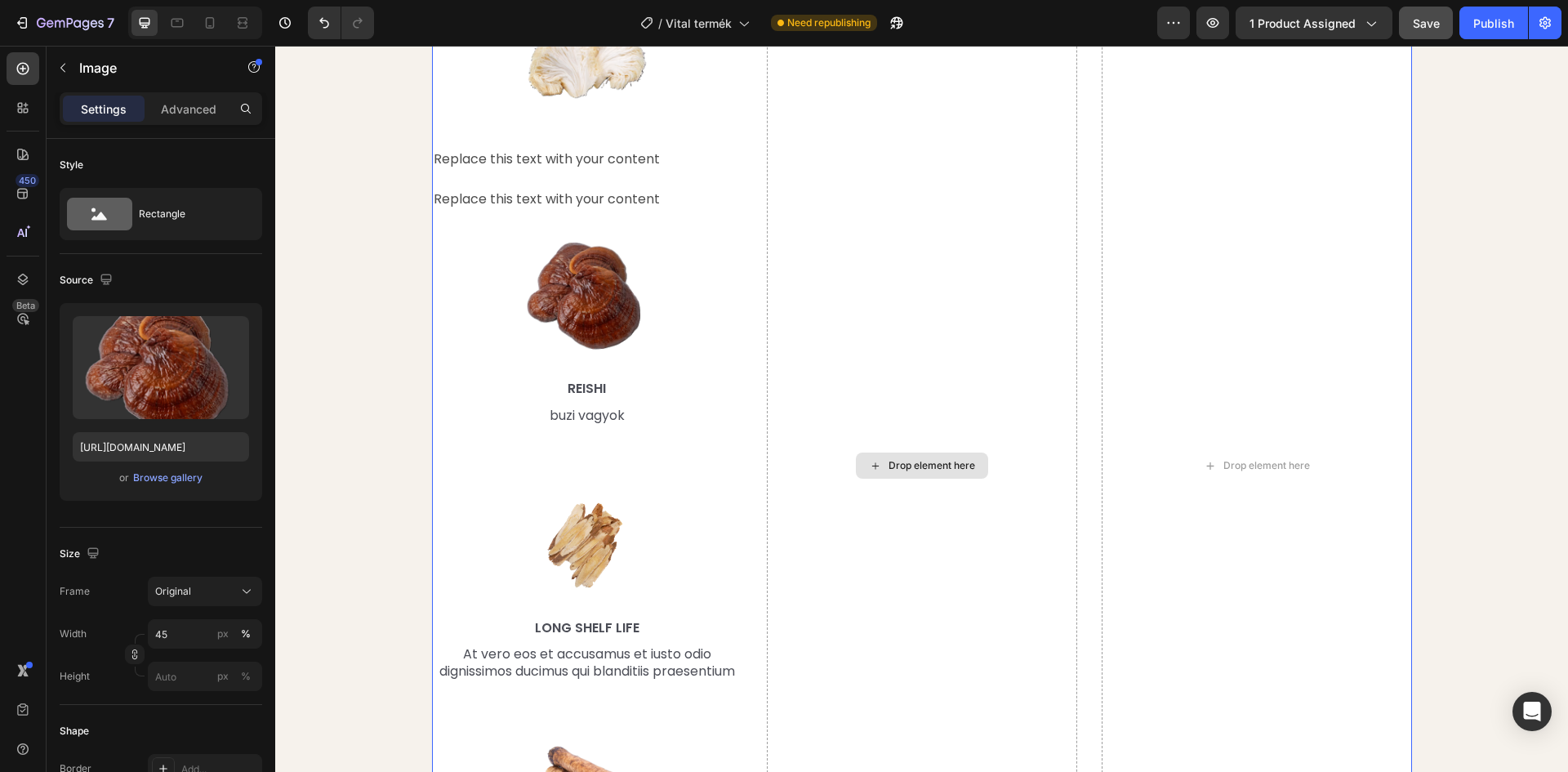
click at [874, 409] on div "Drop element here" at bounding box center [923, 465] width 311 height 944
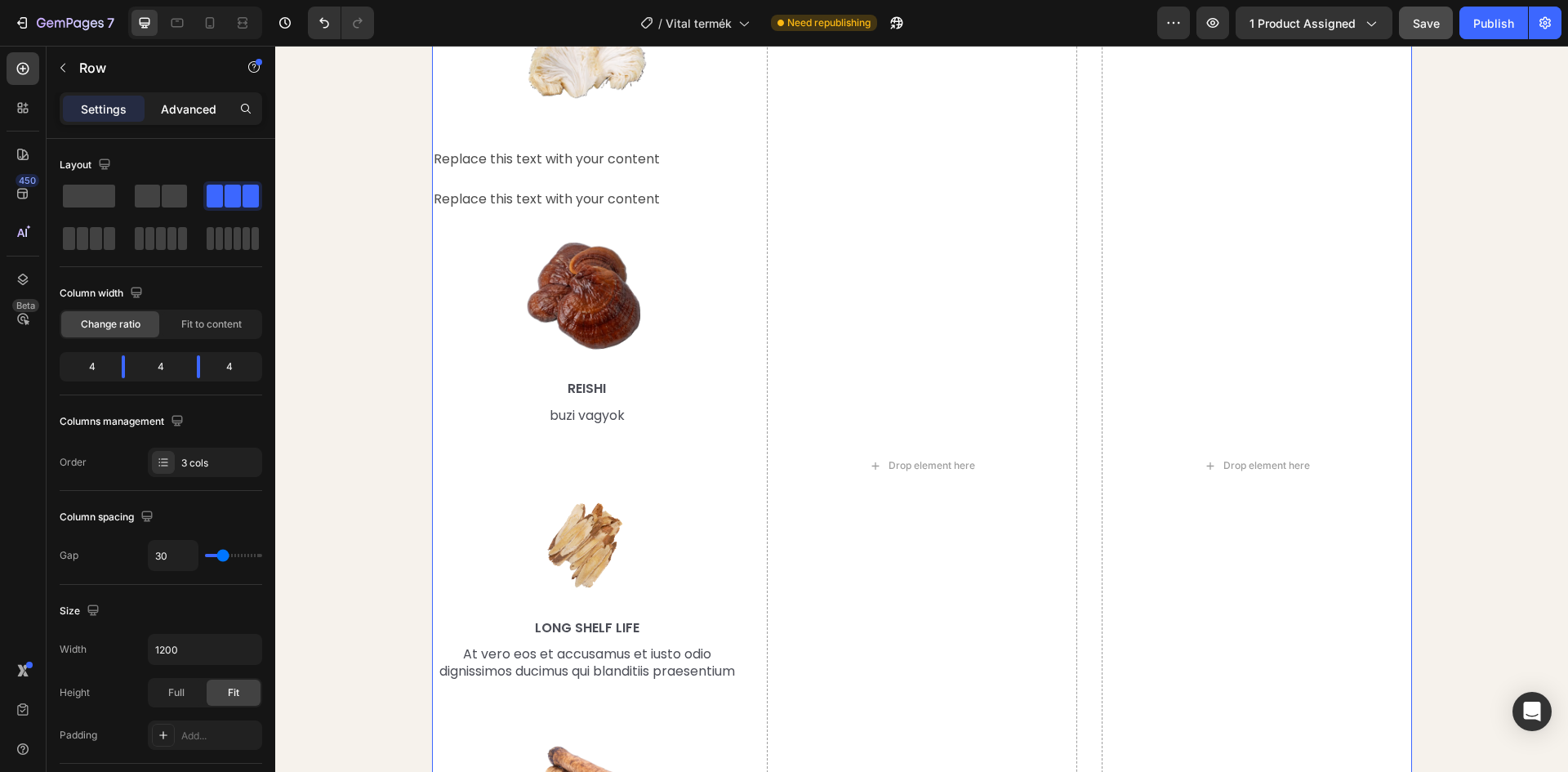
click at [187, 109] on p "Advanced" at bounding box center [189, 108] width 55 height 17
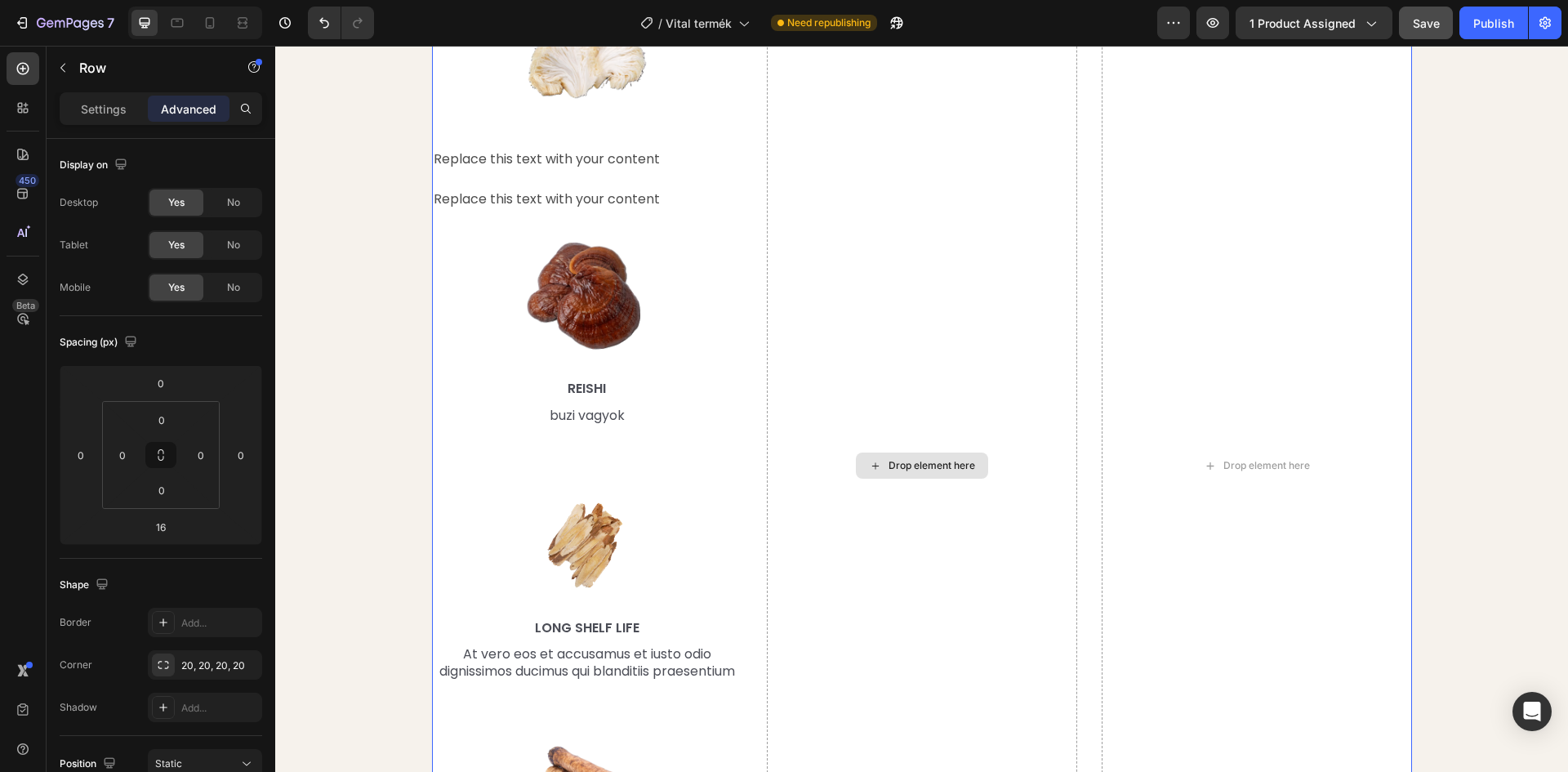
click at [950, 472] on div "Drop element here" at bounding box center [932, 465] width 87 height 13
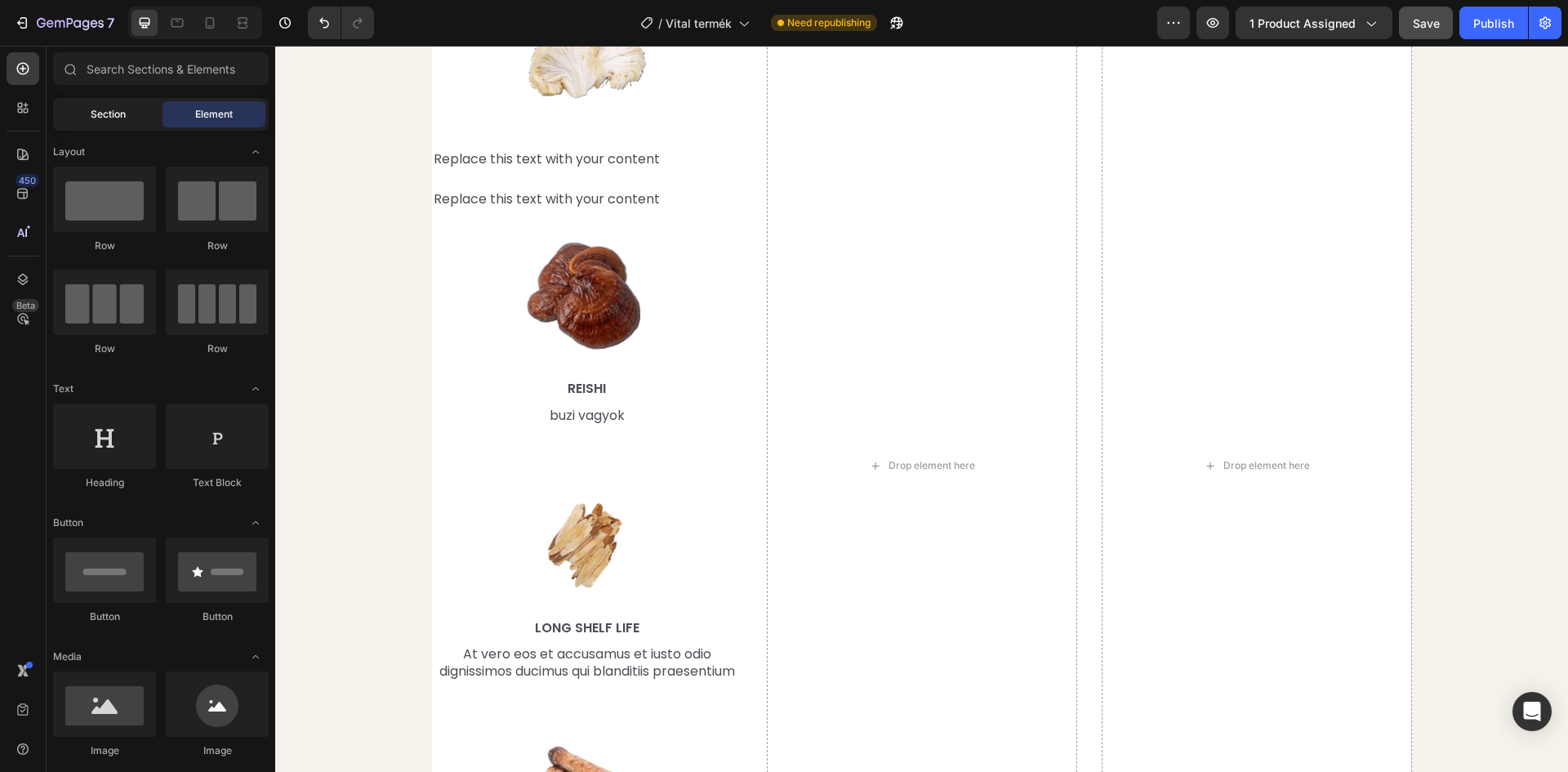
click at [116, 118] on span "Section" at bounding box center [108, 114] width 35 height 15
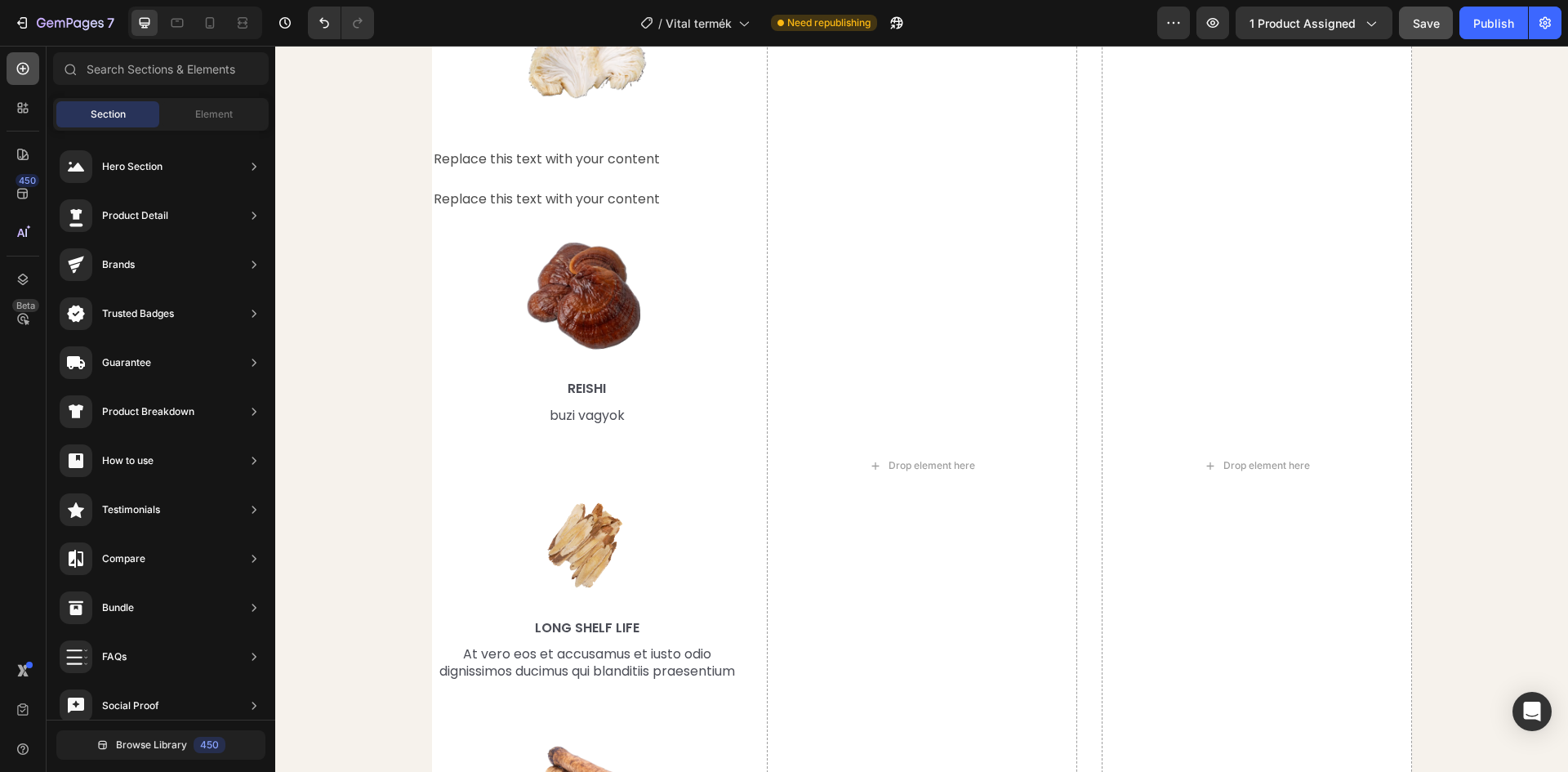
click at [30, 62] on icon at bounding box center [23, 68] width 17 height 17
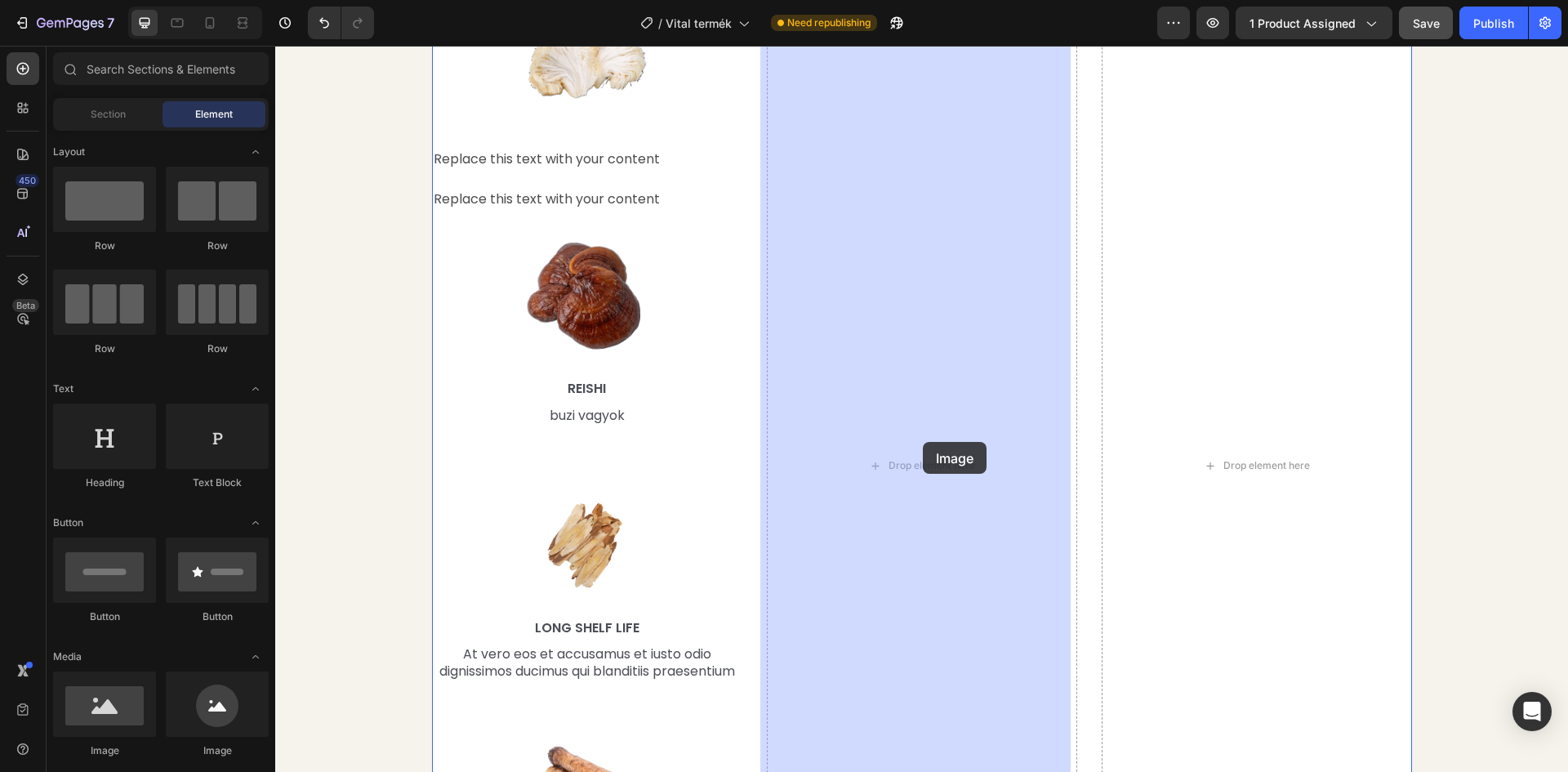
drag, startPoint x: 383, startPoint y: 757, endPoint x: 901, endPoint y: 449, distance: 602.7
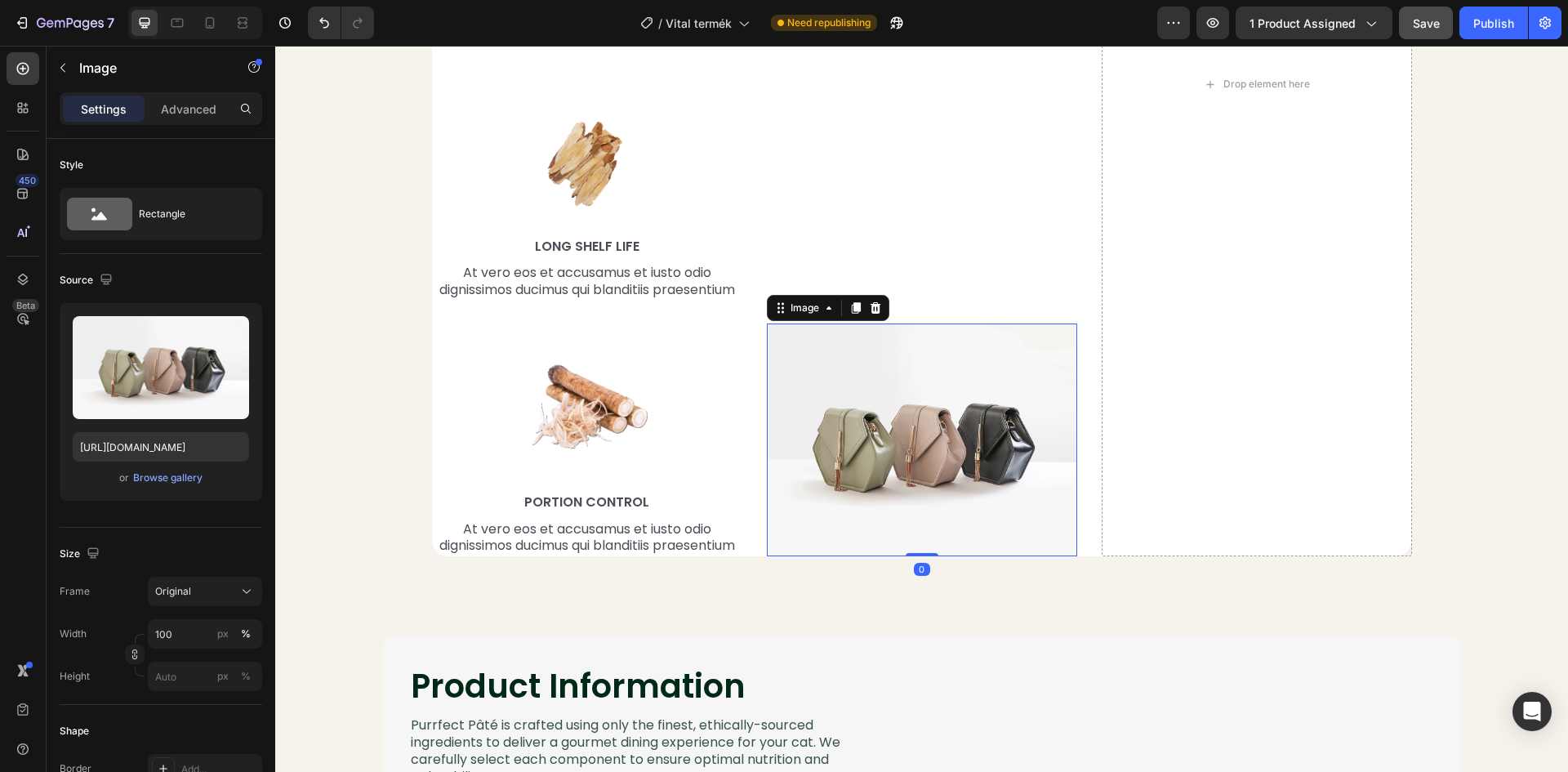
scroll to position [2205, 0]
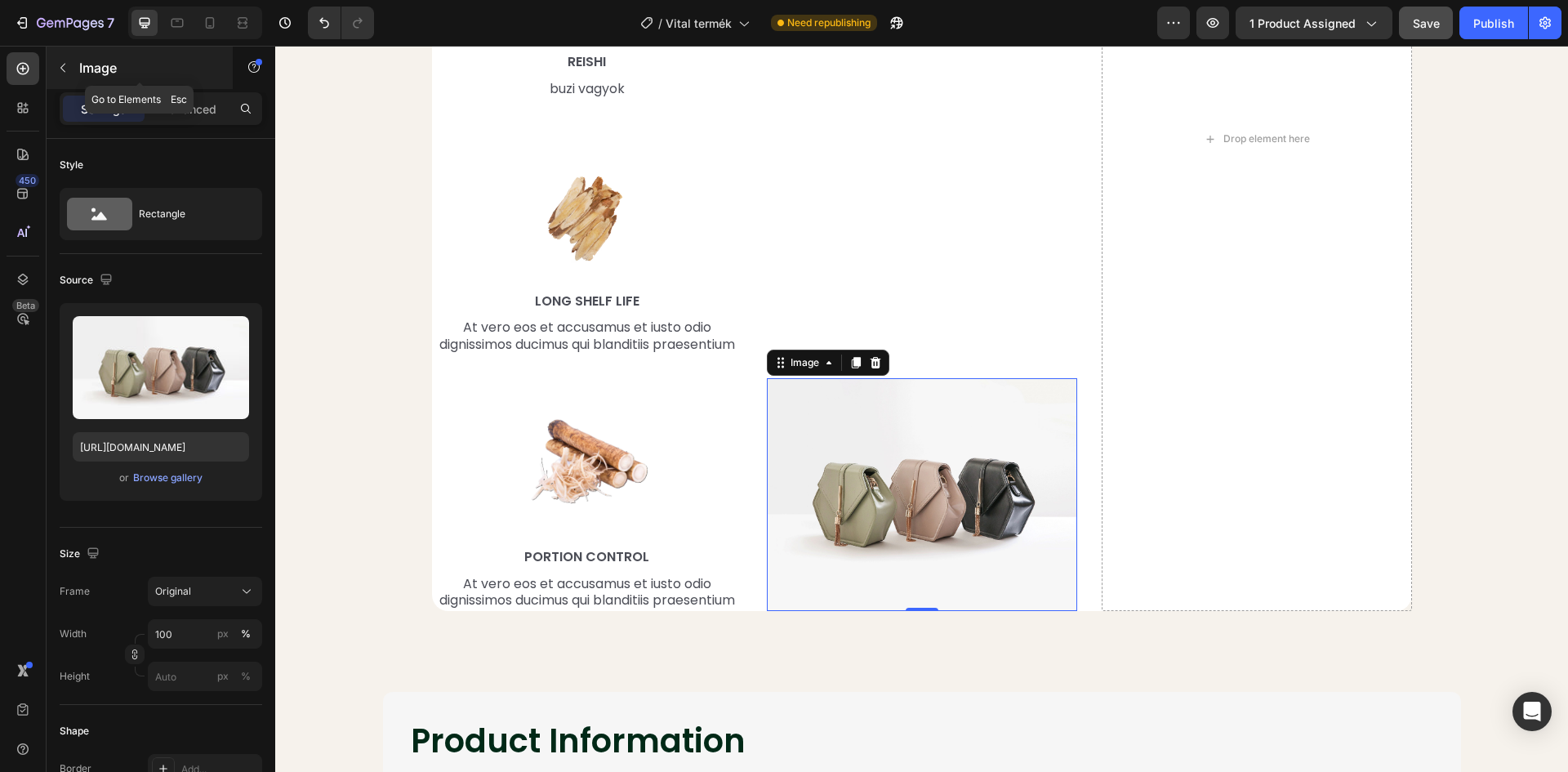
click at [65, 75] on button "button" at bounding box center [63, 68] width 27 height 27
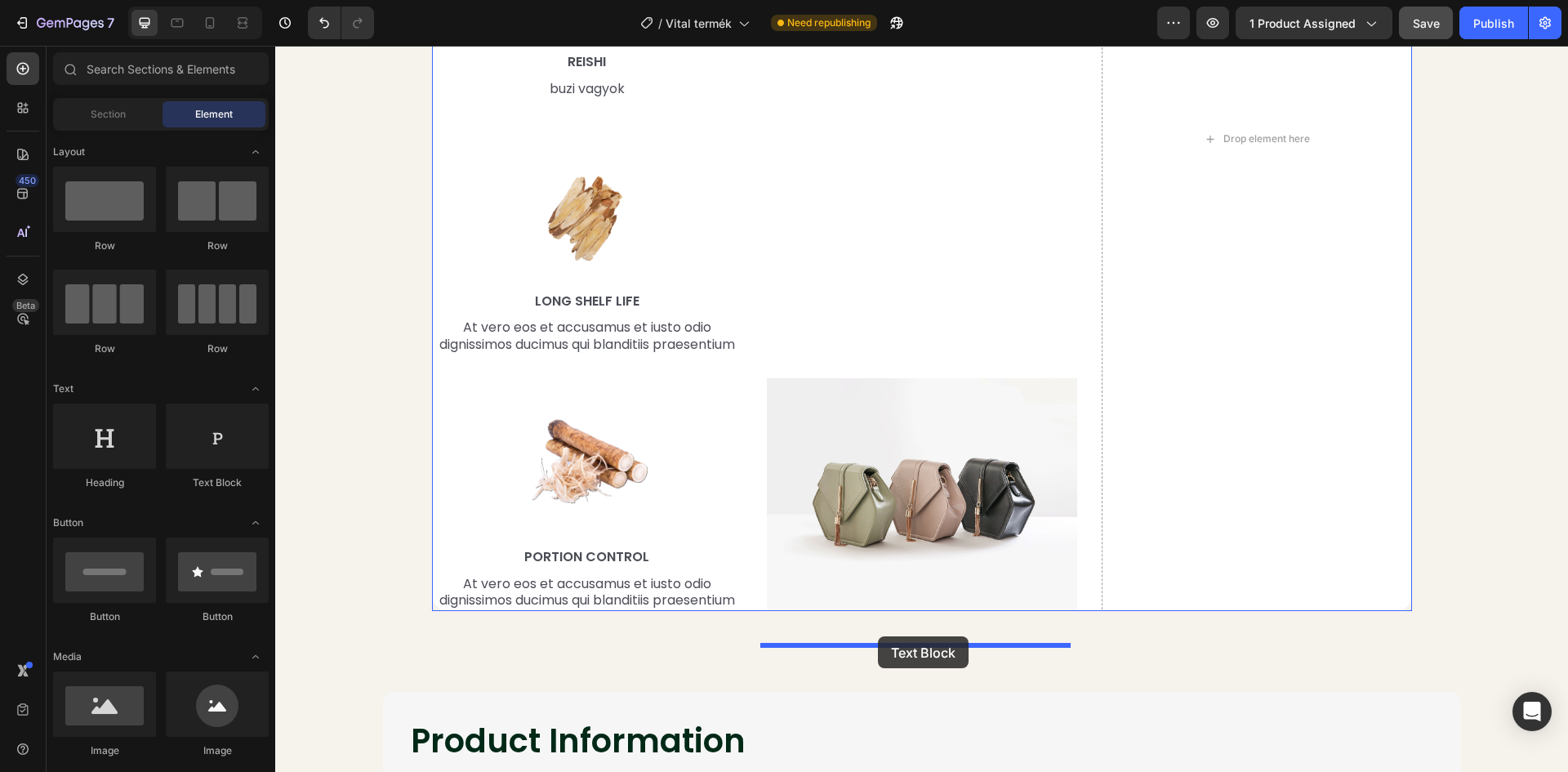
drag, startPoint x: 479, startPoint y: 491, endPoint x: 878, endPoint y: 636, distance: 424.5
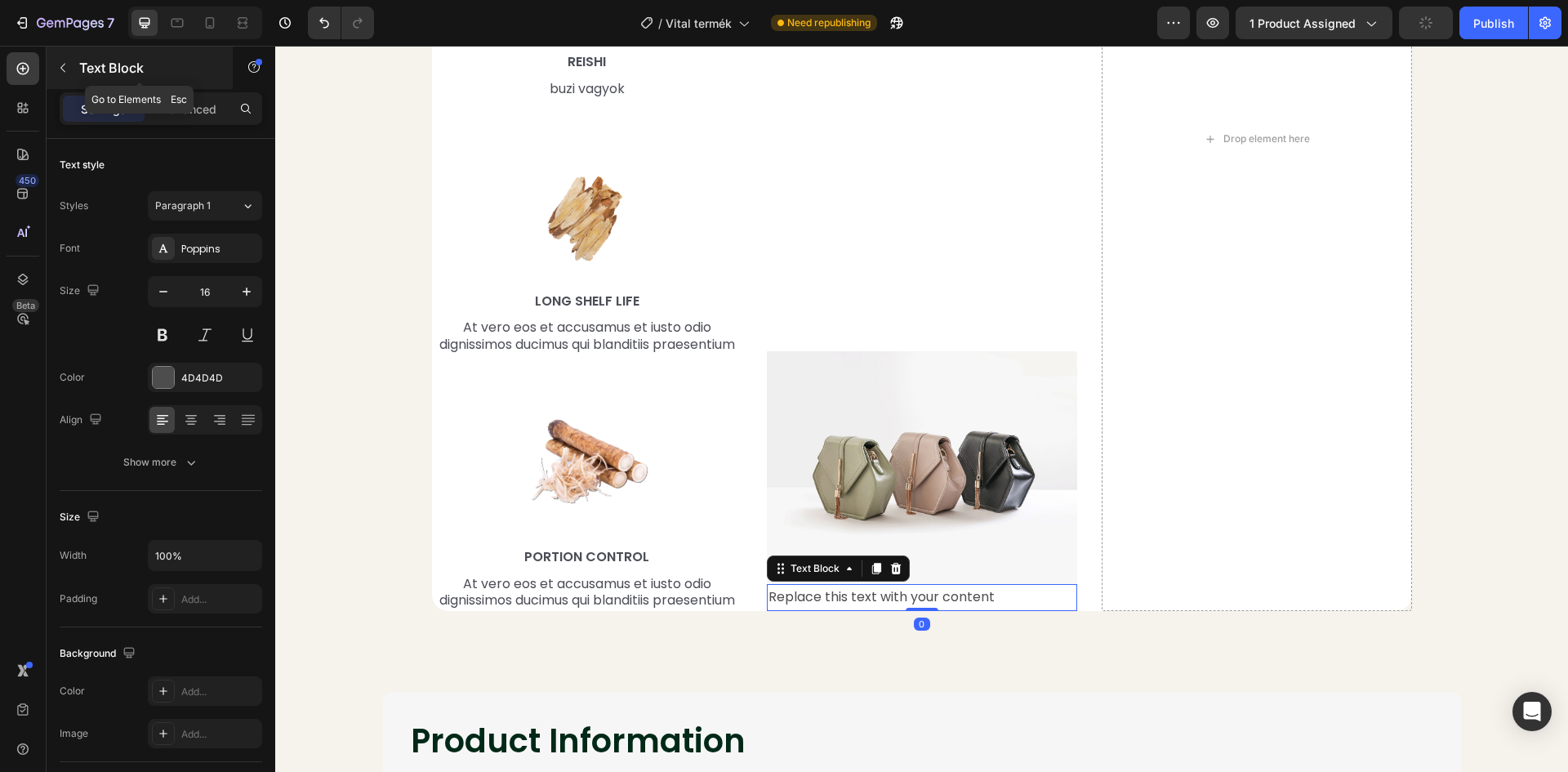
click at [52, 60] on button "button" at bounding box center [63, 68] width 27 height 27
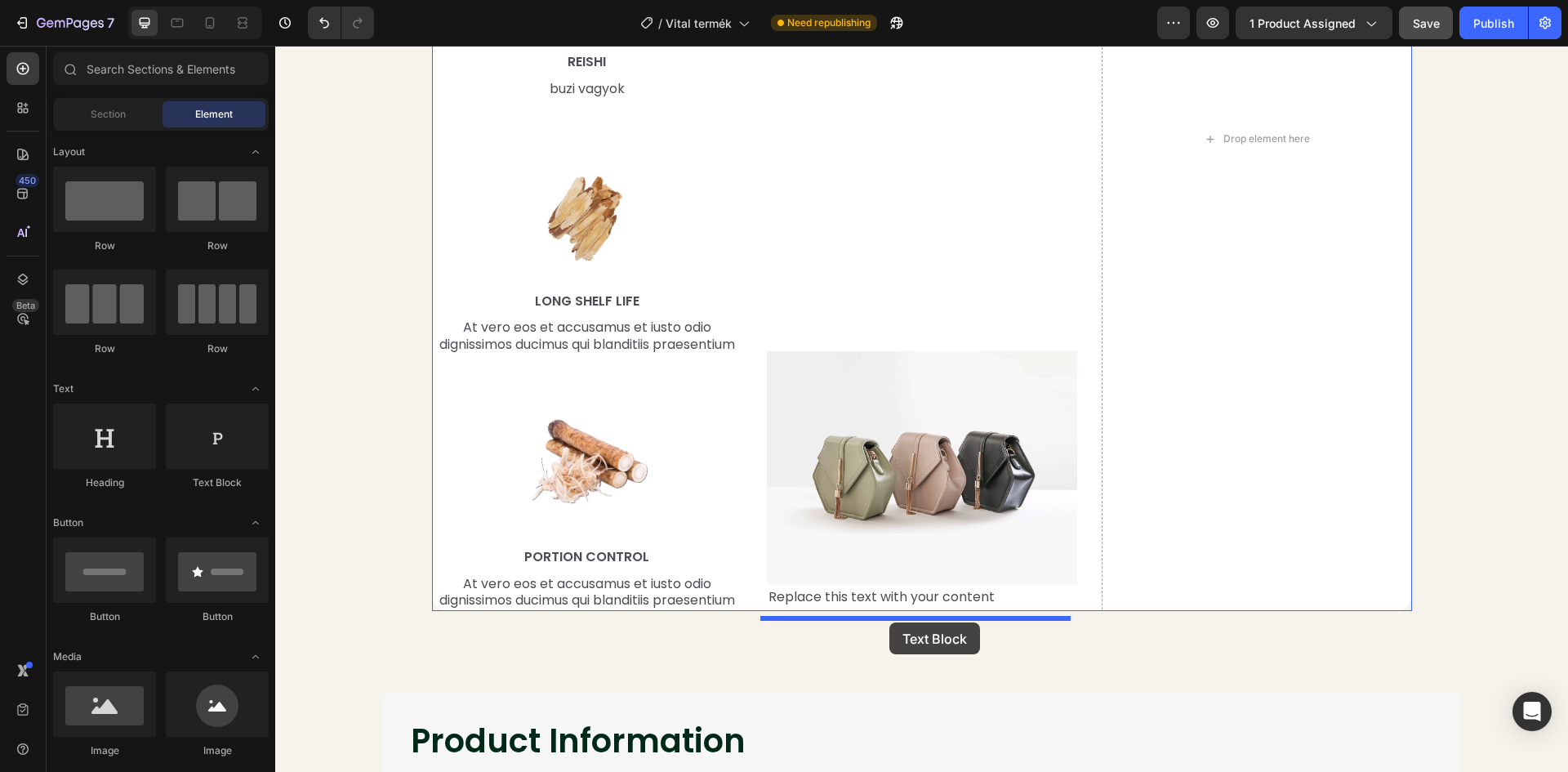
drag, startPoint x: 519, startPoint y: 497, endPoint x: 889, endPoint y: 623, distance: 390.9
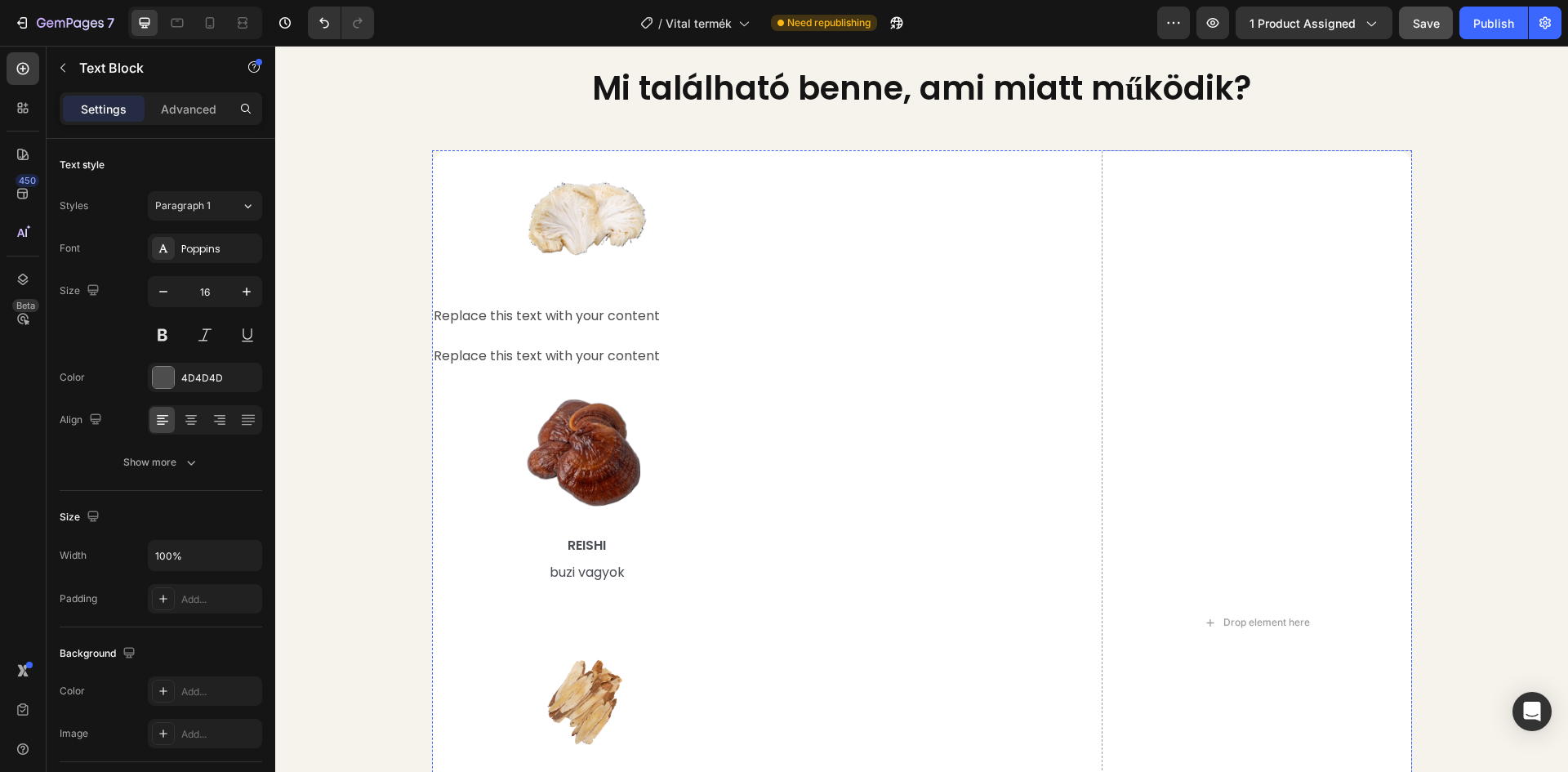
scroll to position [1715, 0]
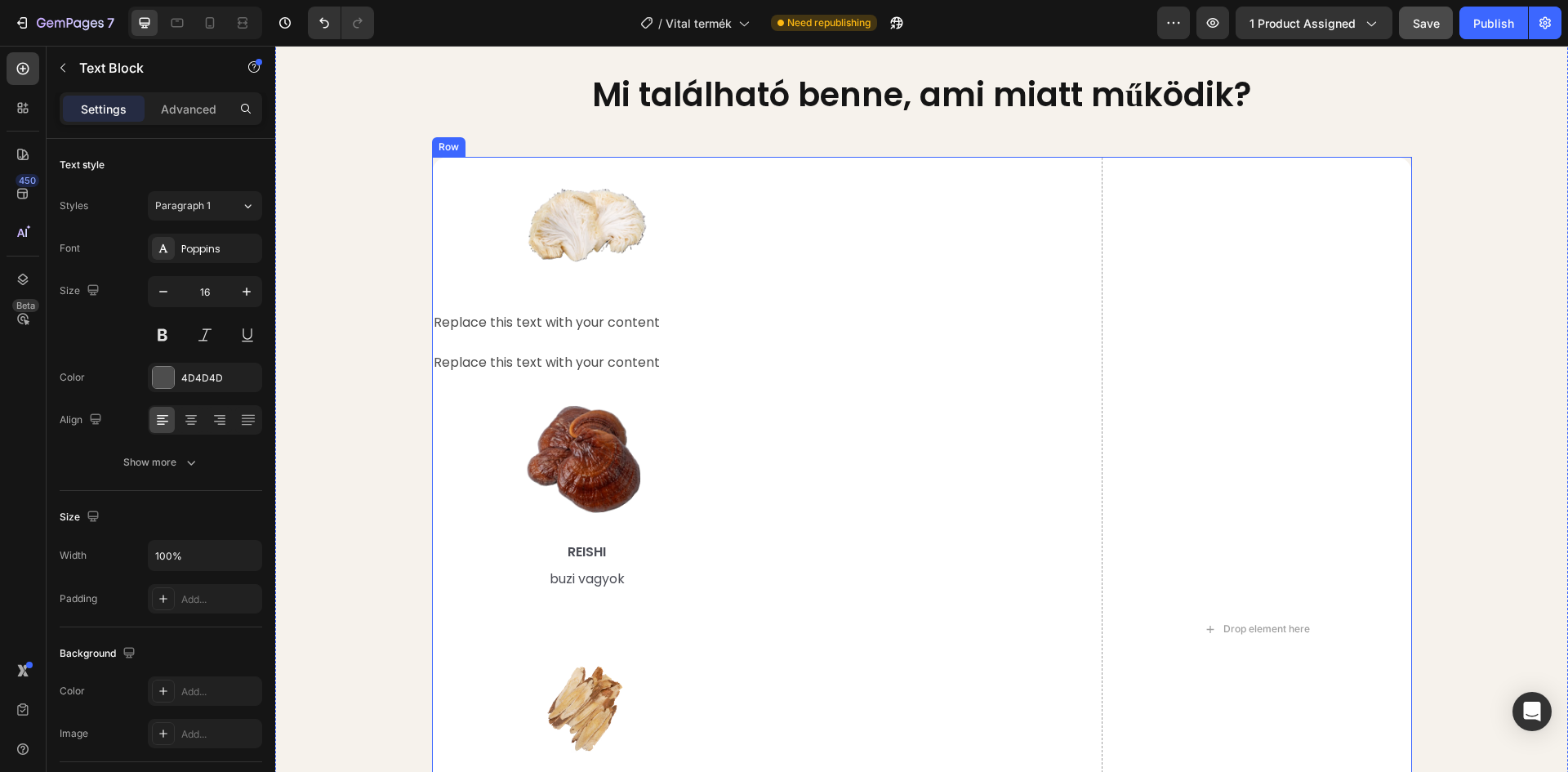
click at [957, 210] on div "Image Replace this text with your content Text Block 0 Replace this text with y…" at bounding box center [923, 628] width 311 height 944
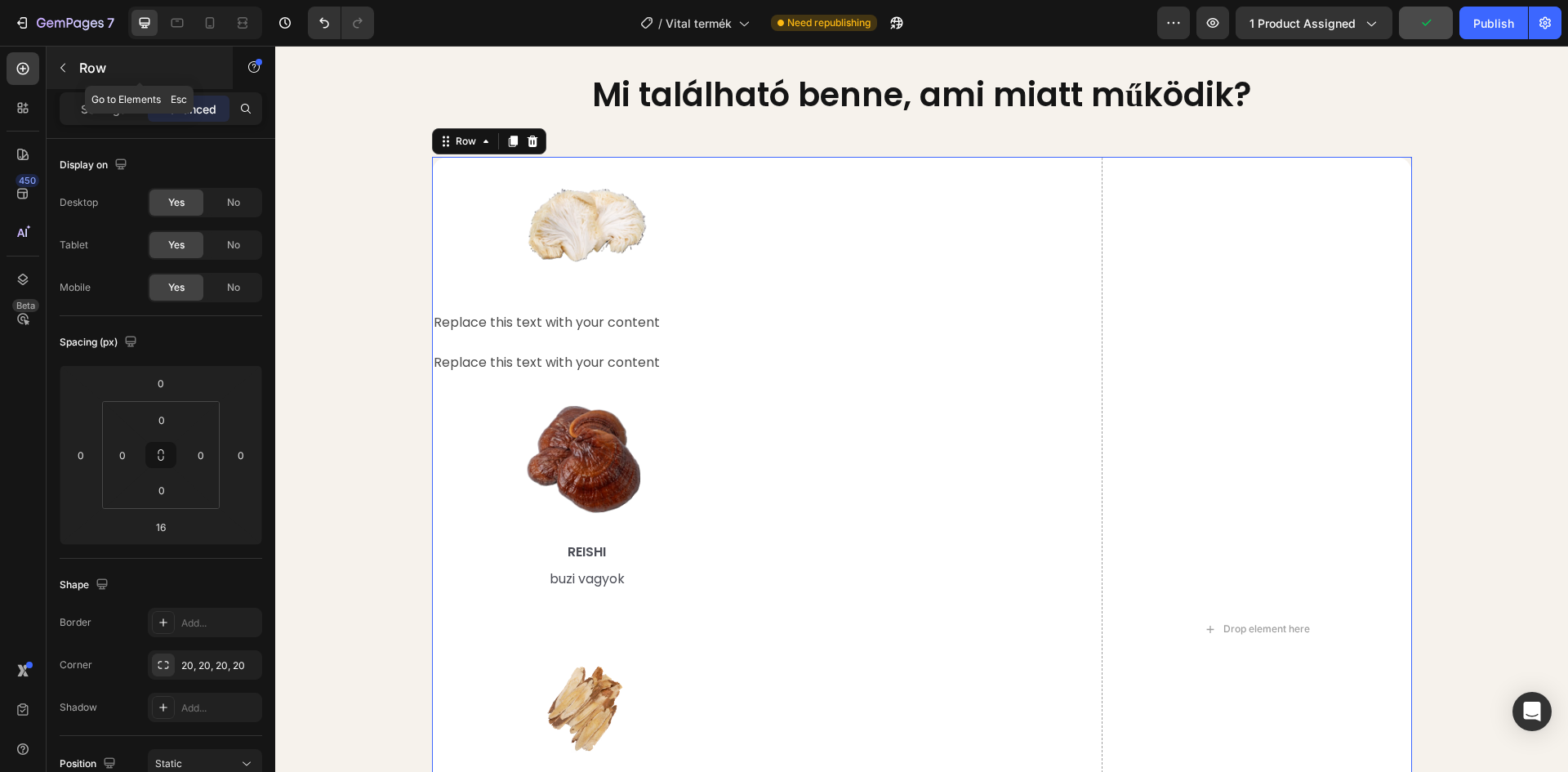
click at [52, 65] on button "button" at bounding box center [63, 68] width 27 height 27
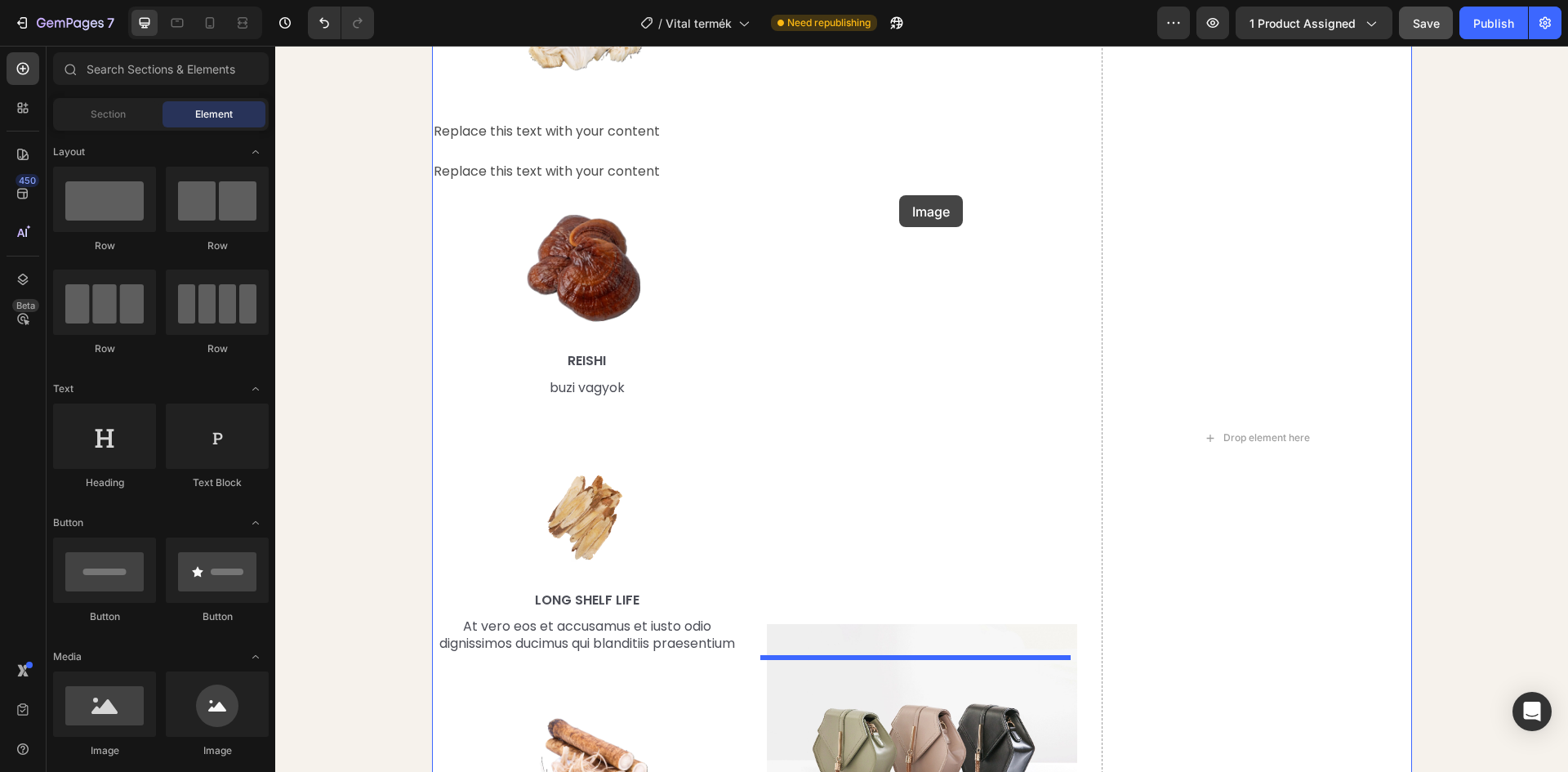
scroll to position [1970, 0]
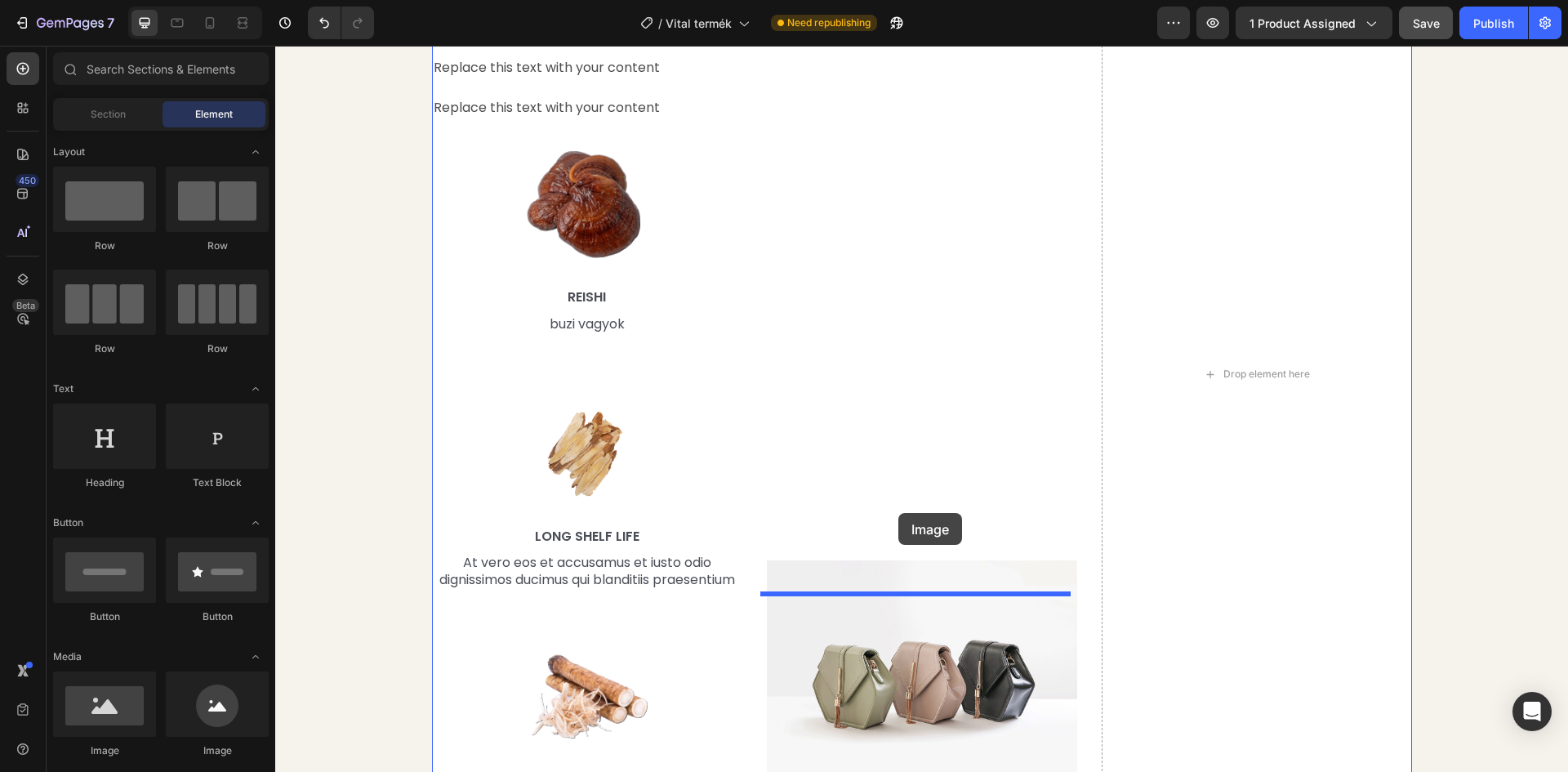
drag, startPoint x: 469, startPoint y: 673, endPoint x: 898, endPoint y: 512, distance: 458.2
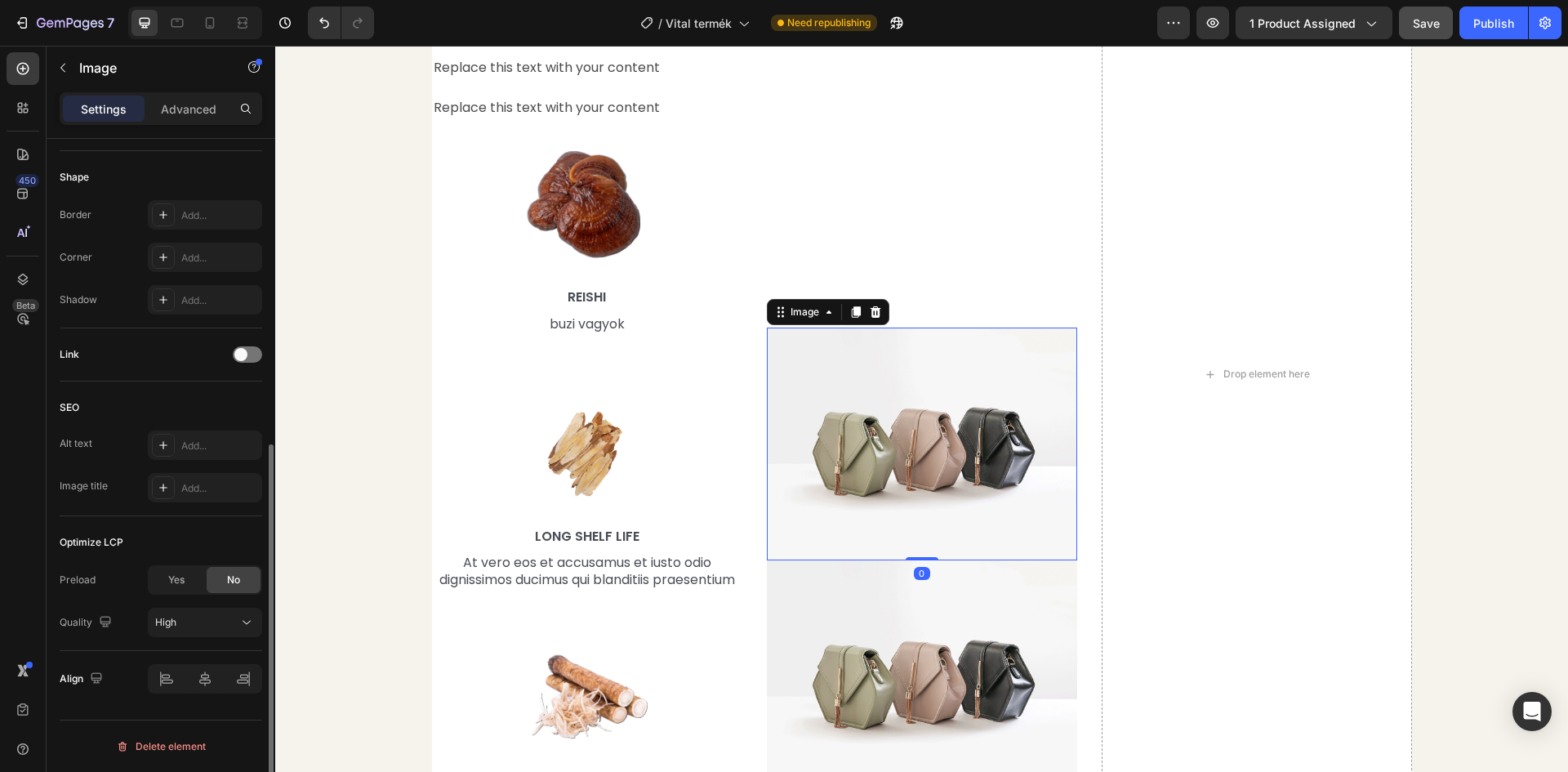
scroll to position [0, 0]
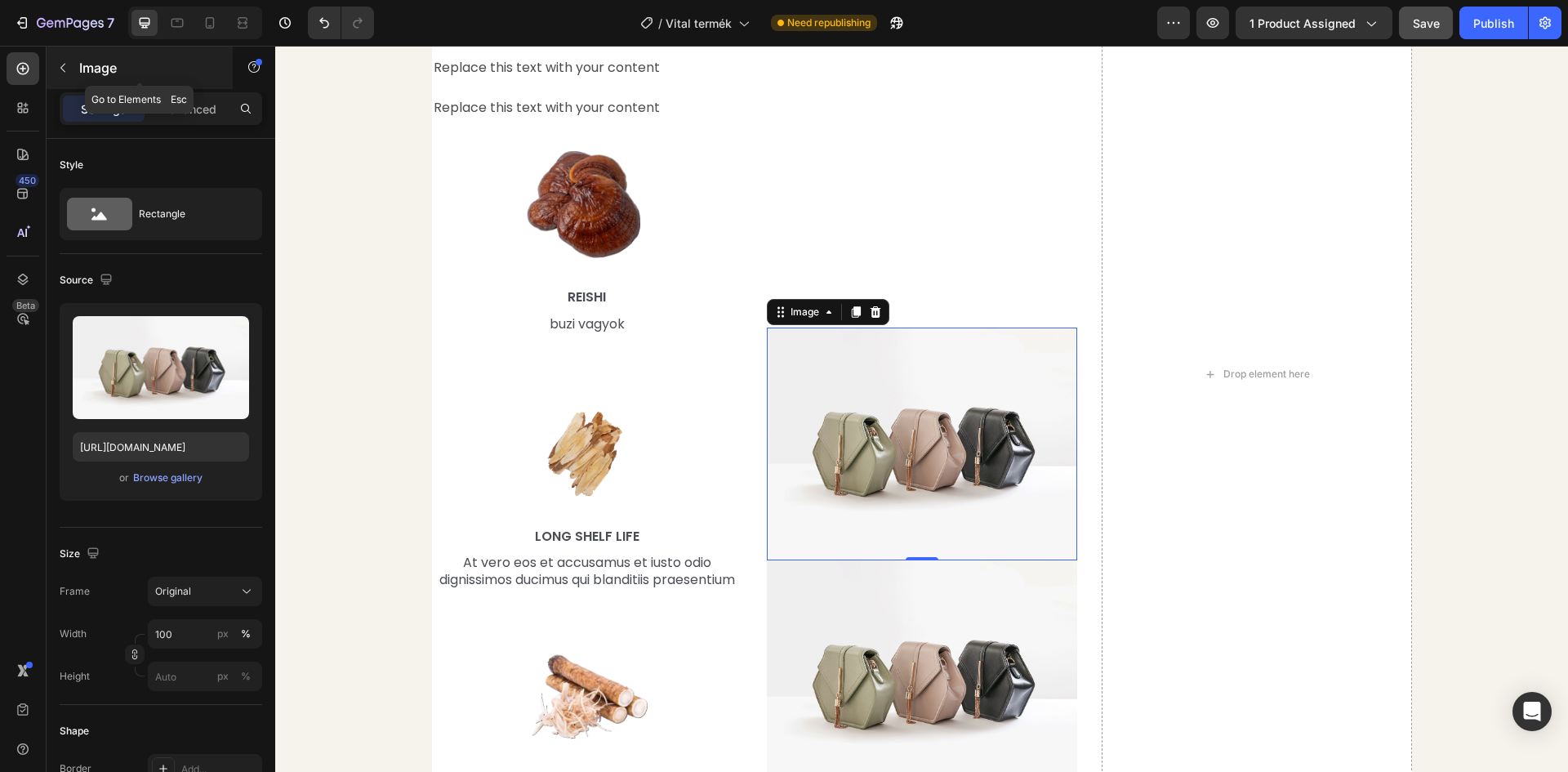
click at [81, 62] on p "Image" at bounding box center [149, 68] width 139 height 20
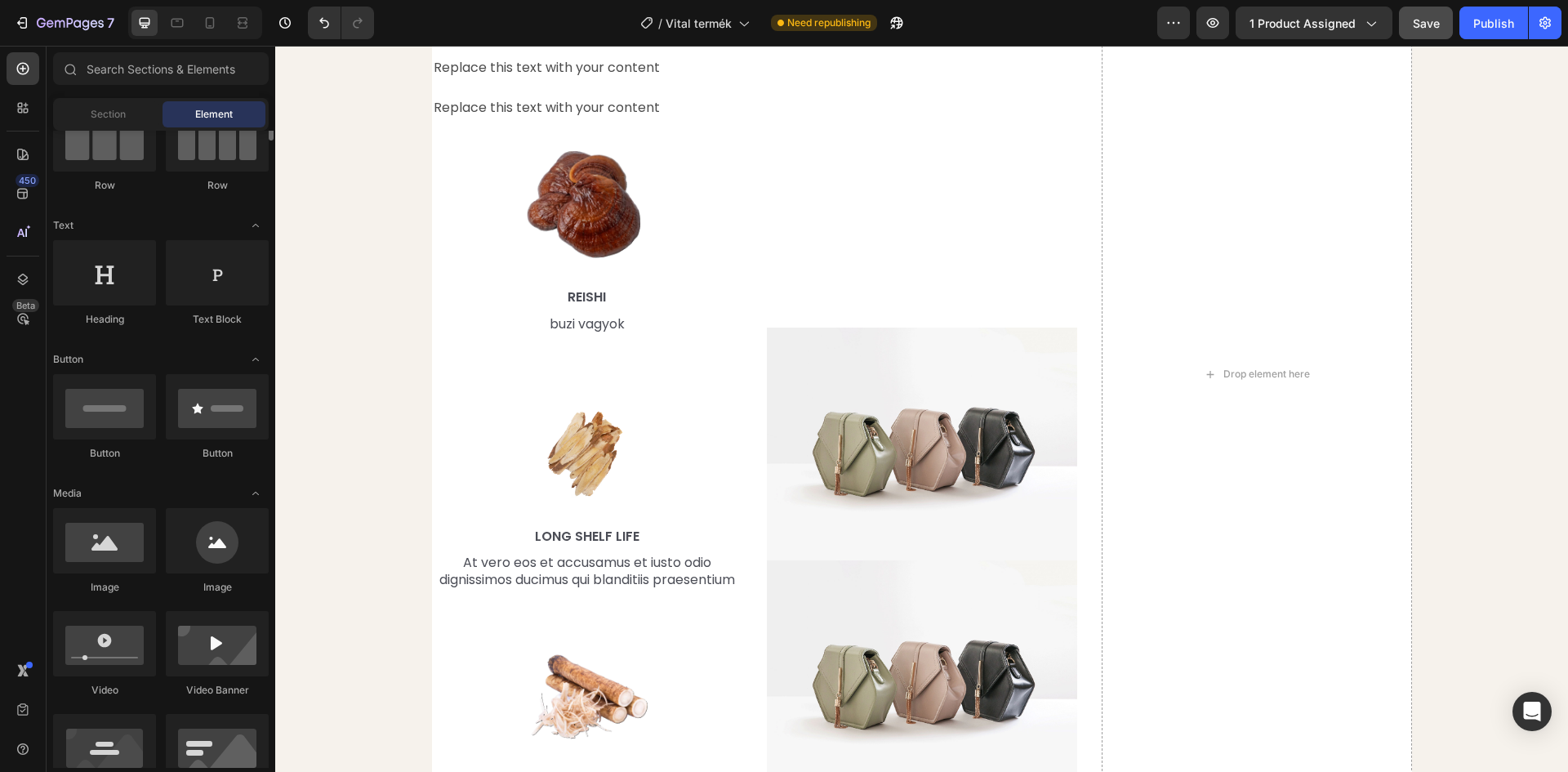
scroll to position [245, 0]
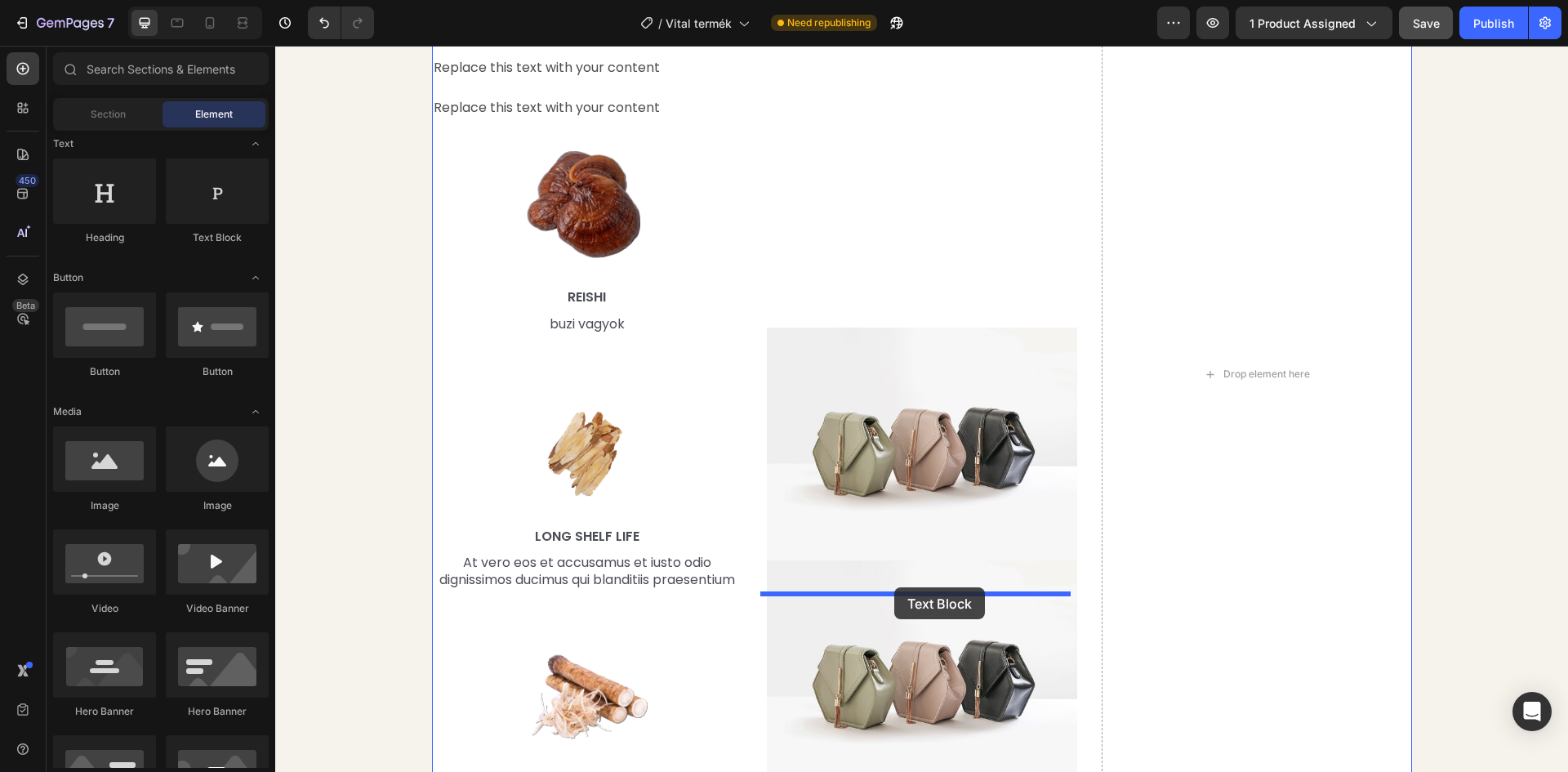
drag, startPoint x: 472, startPoint y: 229, endPoint x: 894, endPoint y: 587, distance: 553.4
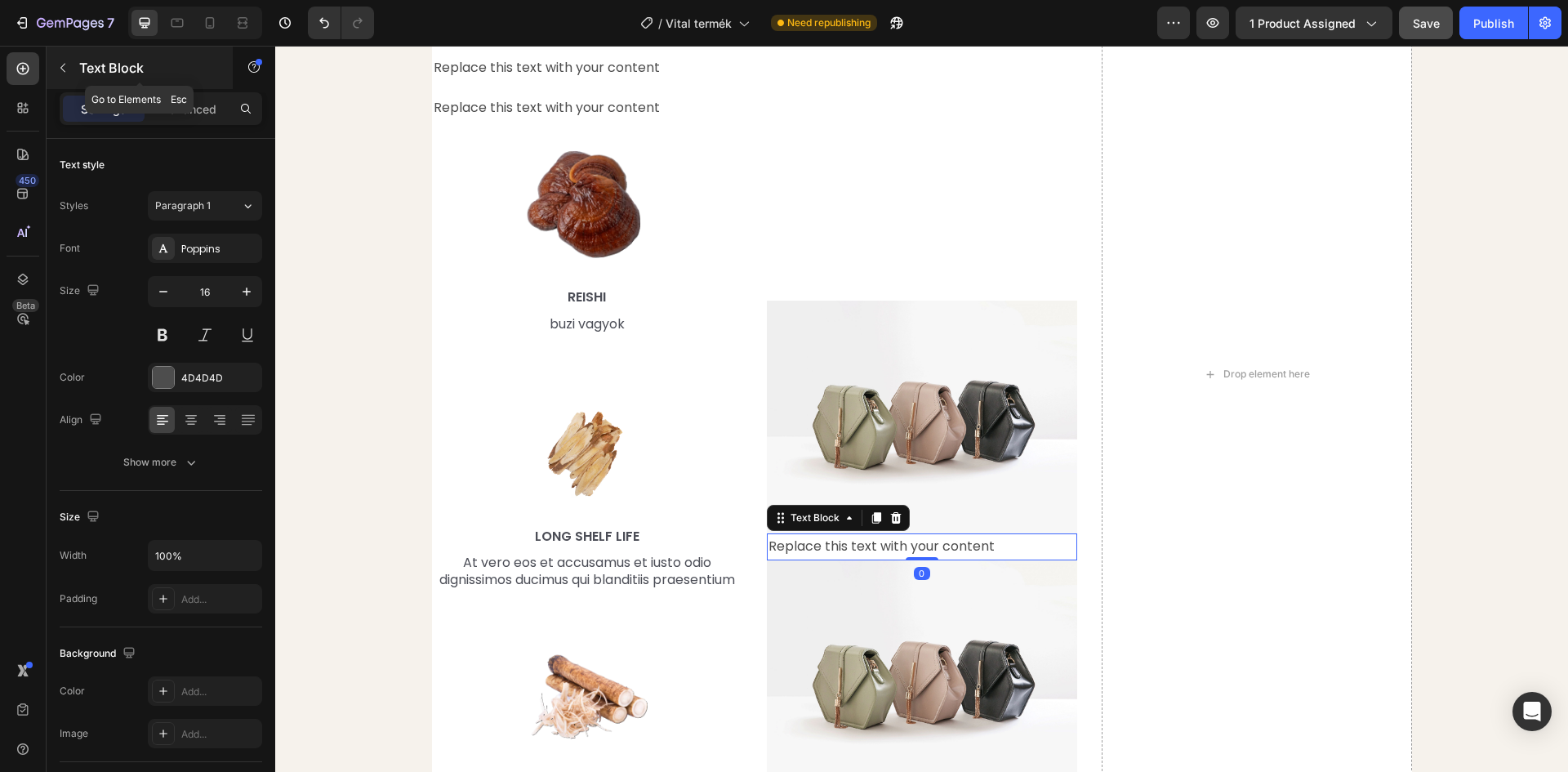
click at [54, 51] on div "Text Block" at bounding box center [139, 67] width 186 height 42
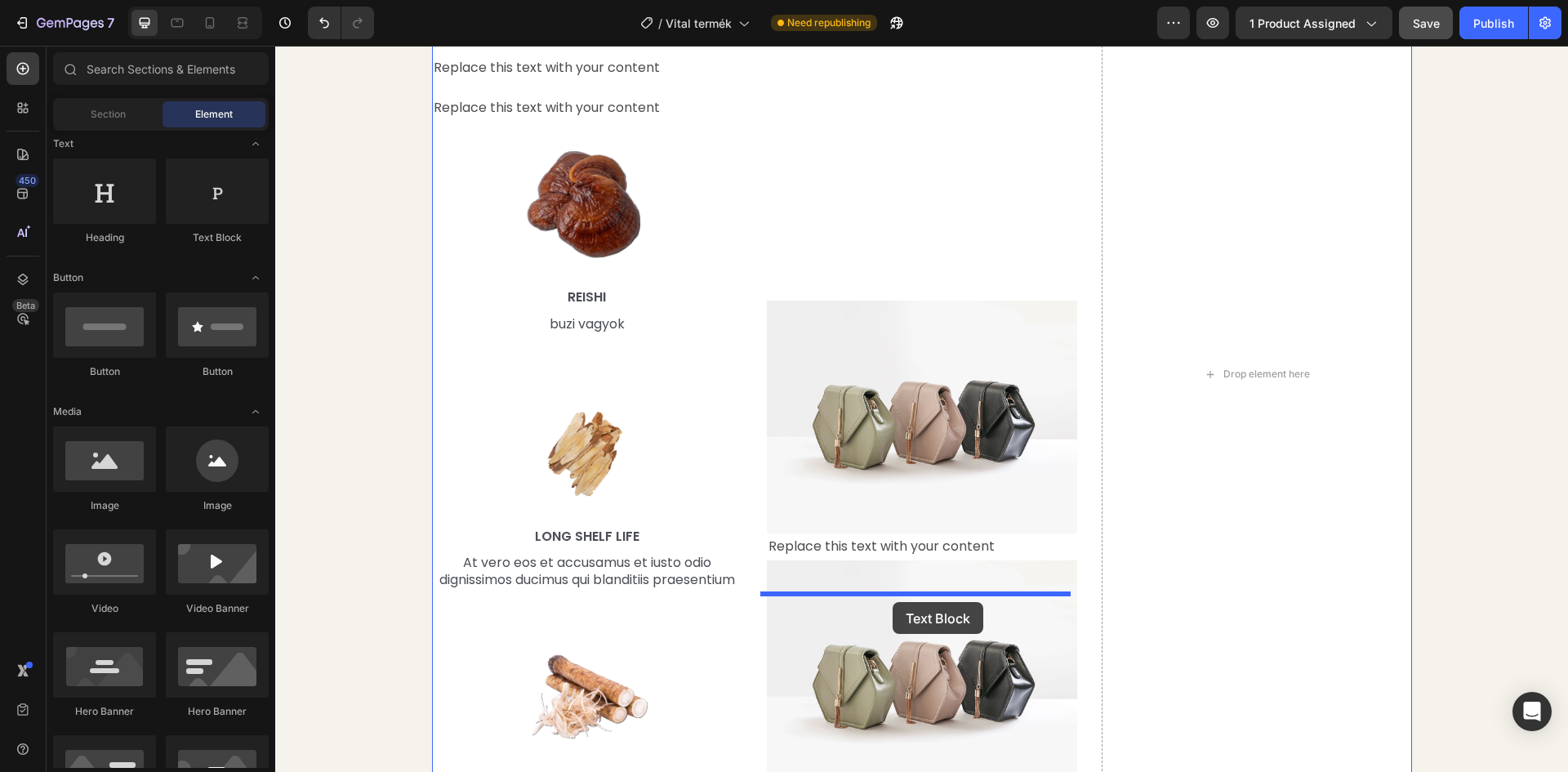
drag, startPoint x: 538, startPoint y: 267, endPoint x: 893, endPoint y: 599, distance: 486.1
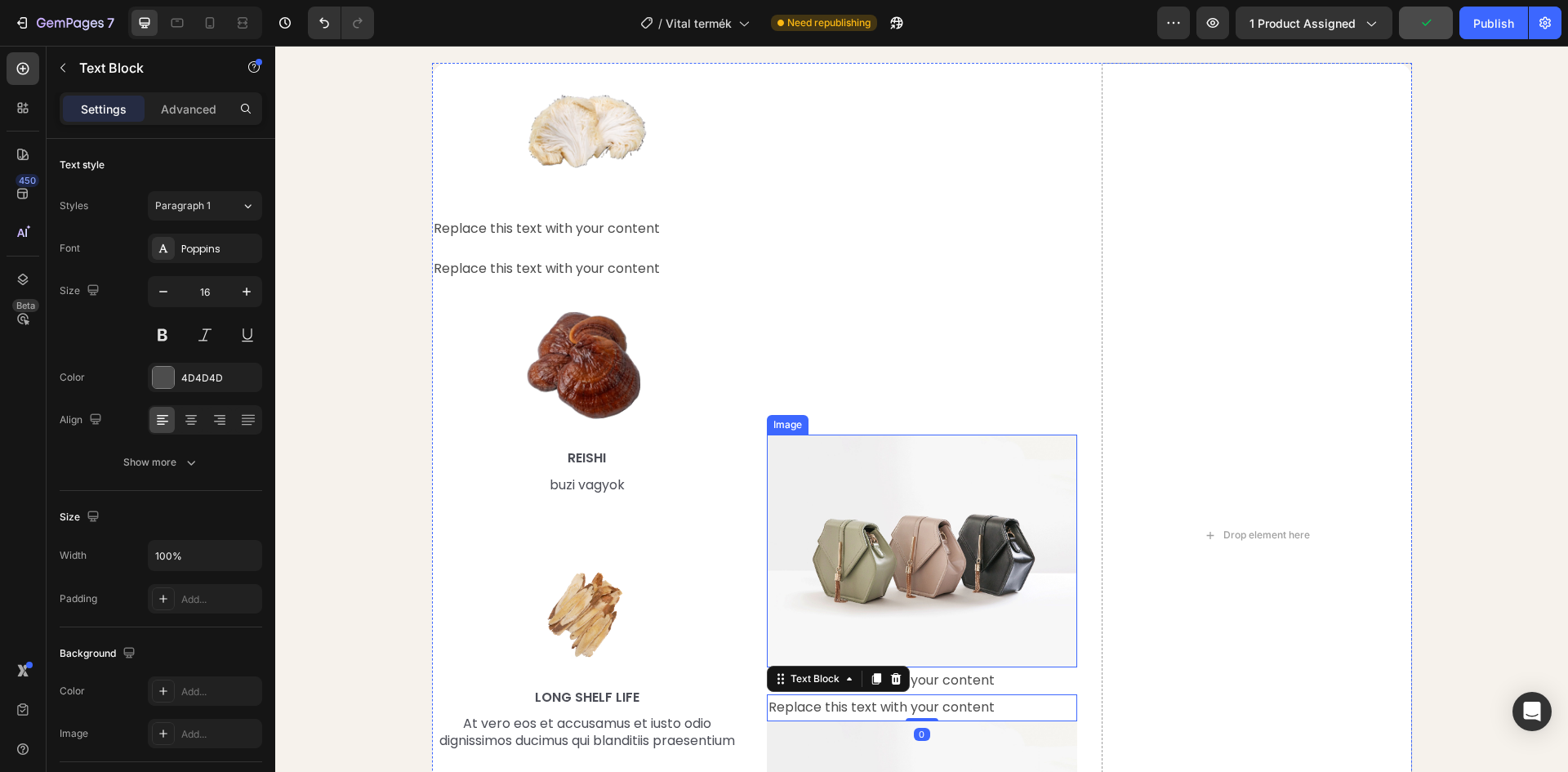
scroll to position [1807, 0]
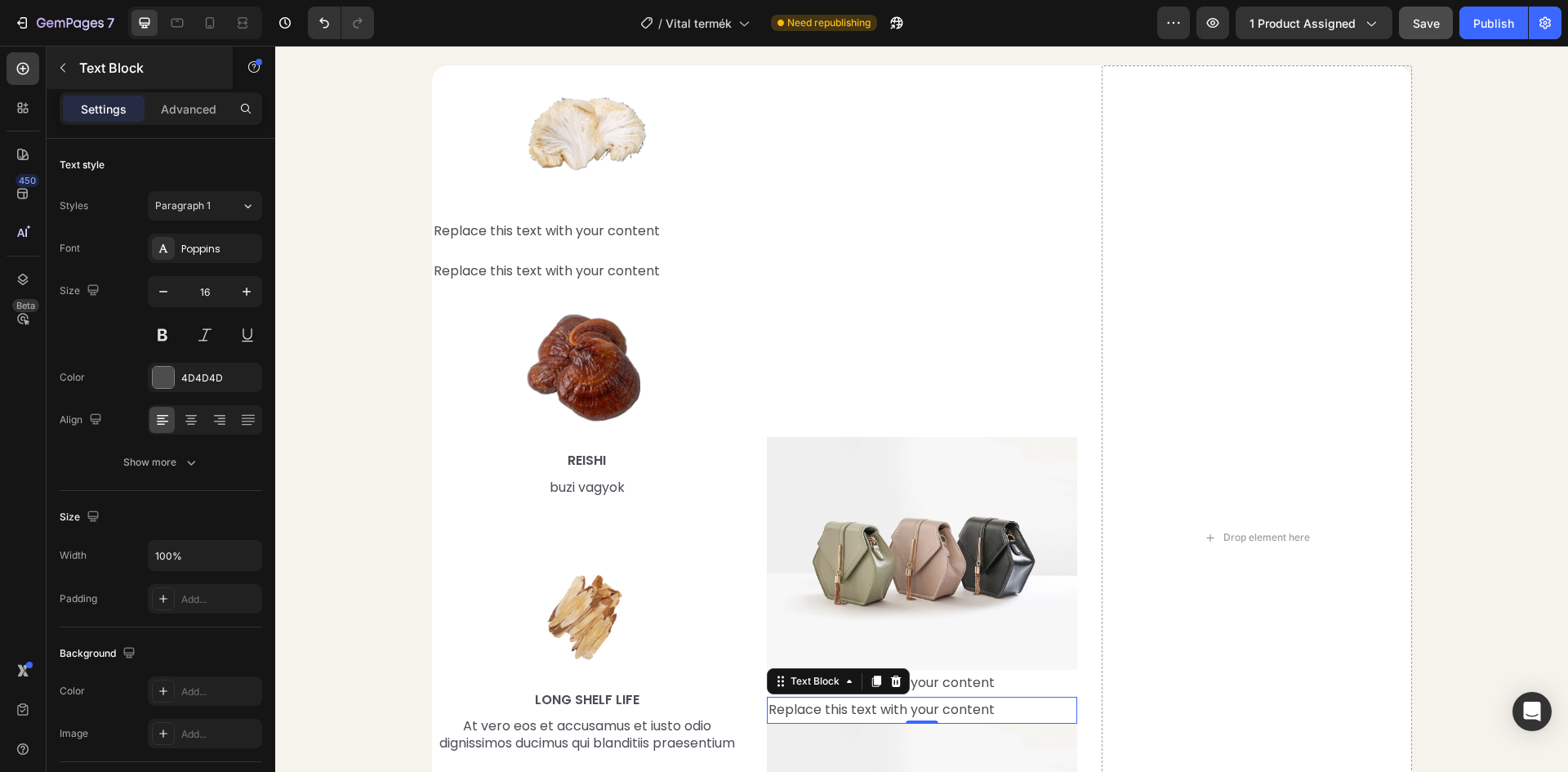
click at [50, 64] on button "button" at bounding box center [63, 68] width 27 height 27
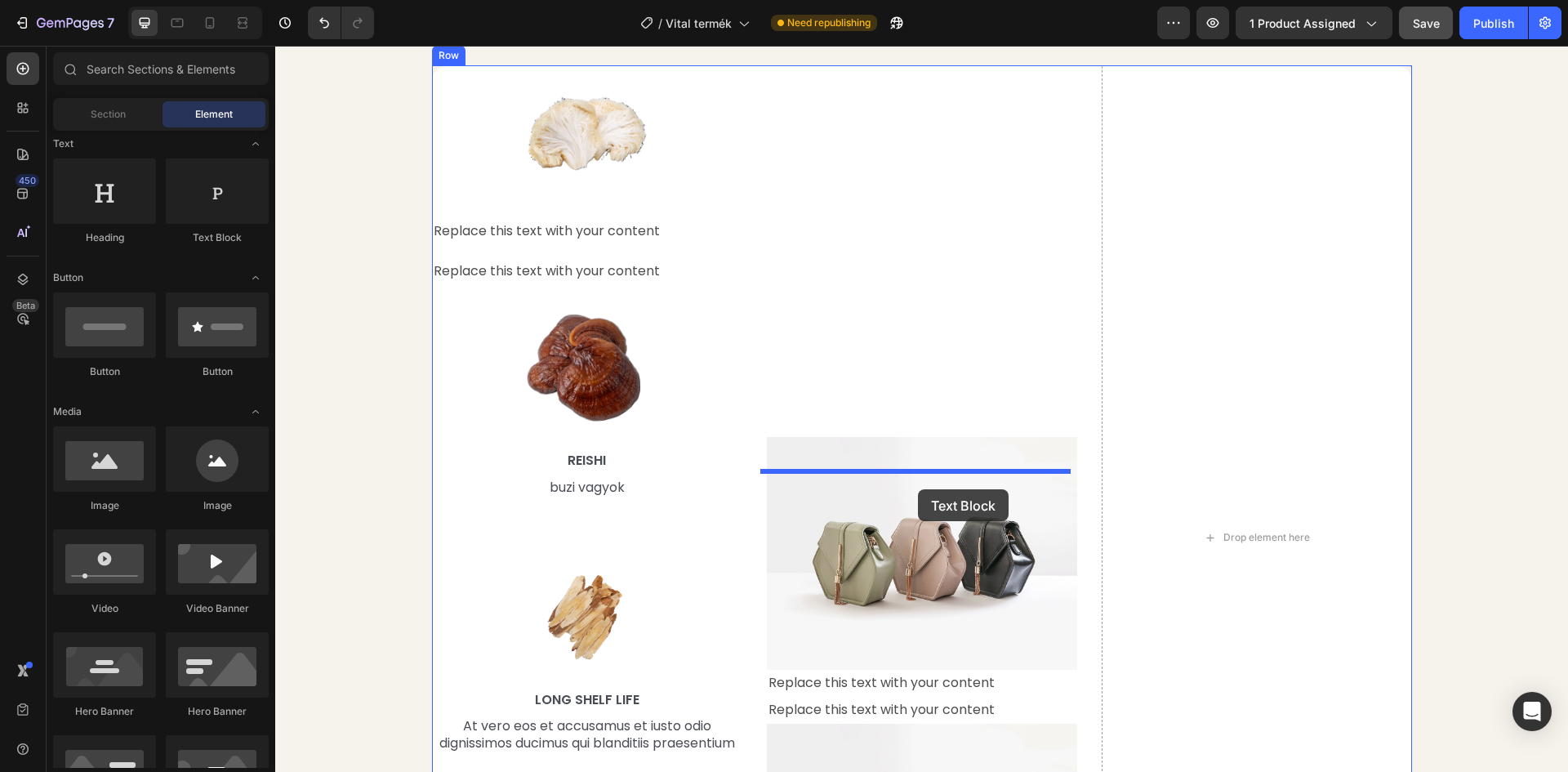
drag, startPoint x: 504, startPoint y: 250, endPoint x: 910, endPoint y: 472, distance: 462.7
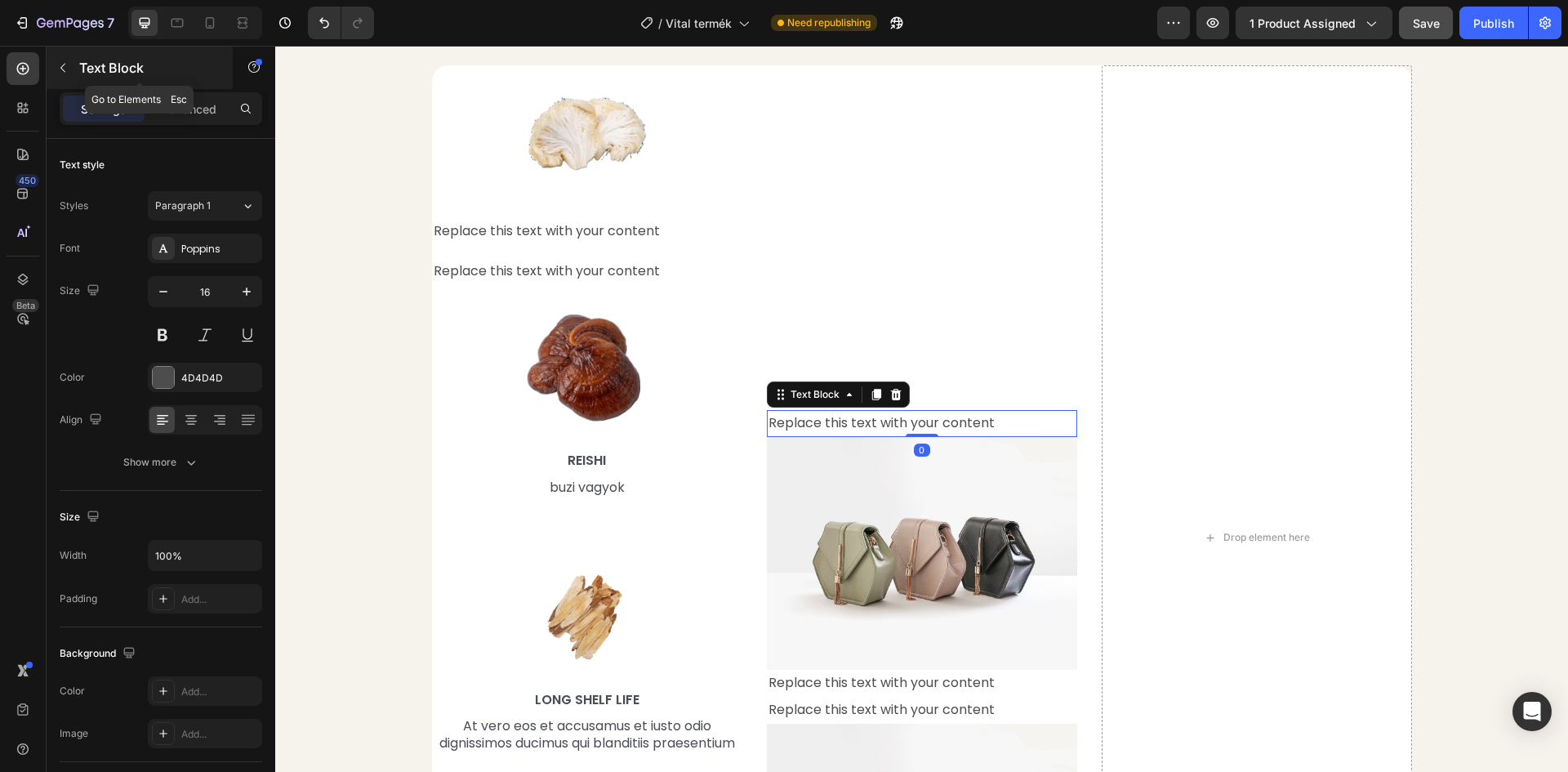
click at [71, 65] on button "button" at bounding box center [63, 68] width 27 height 27
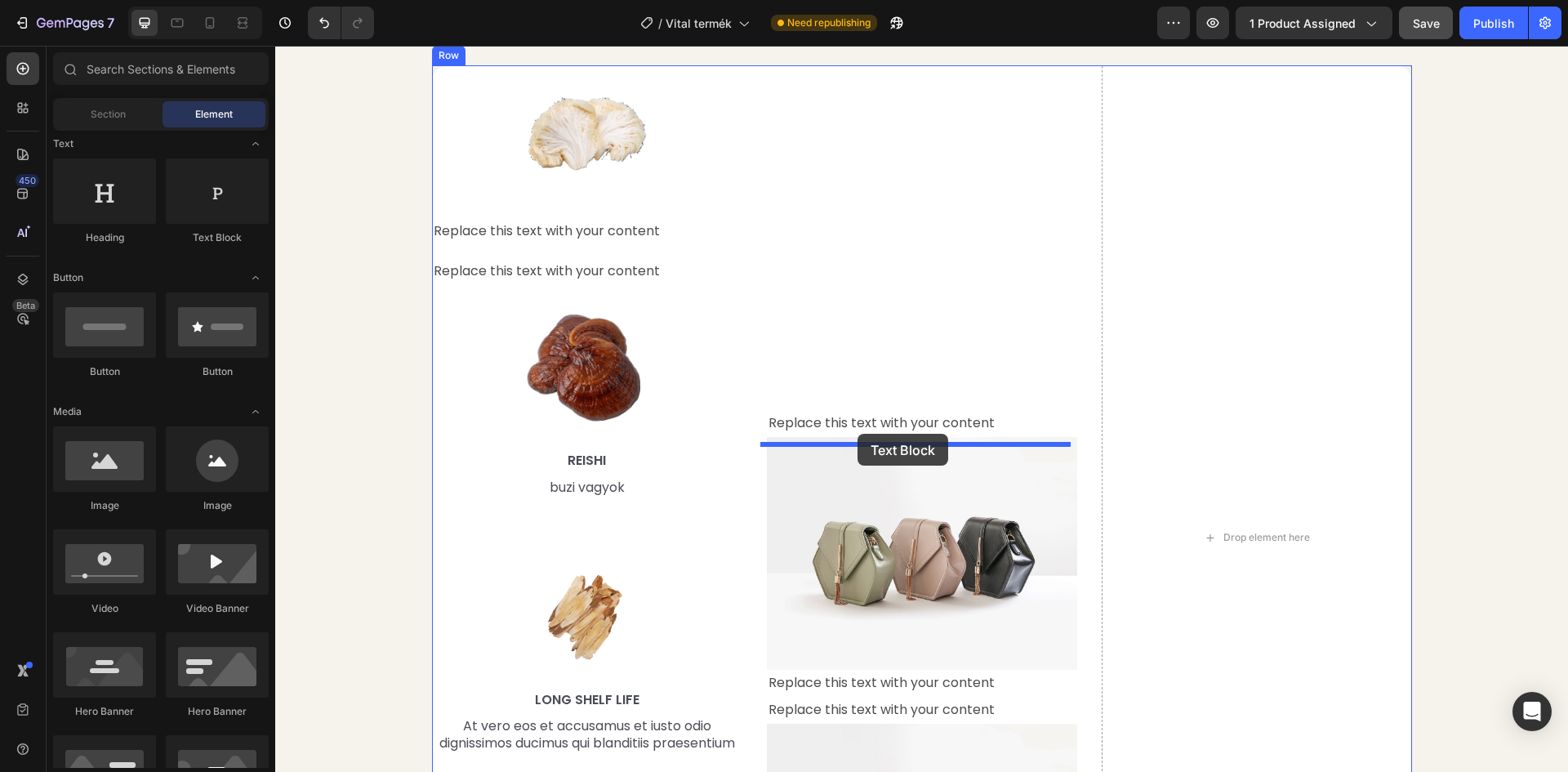
drag, startPoint x: 499, startPoint y: 243, endPoint x: 858, endPoint y: 434, distance: 406.6
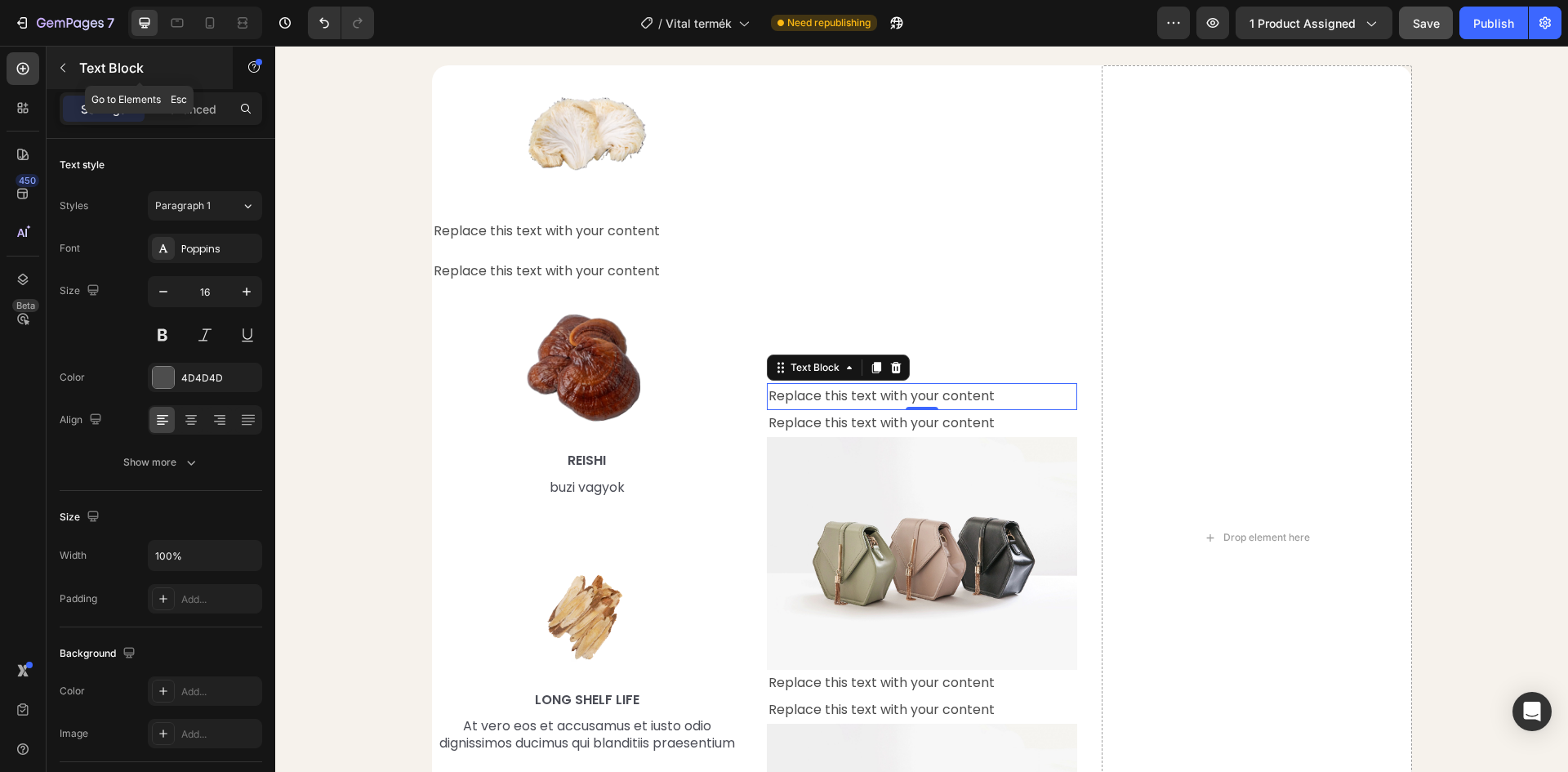
click at [76, 68] on div "Text Block" at bounding box center [139, 67] width 186 height 42
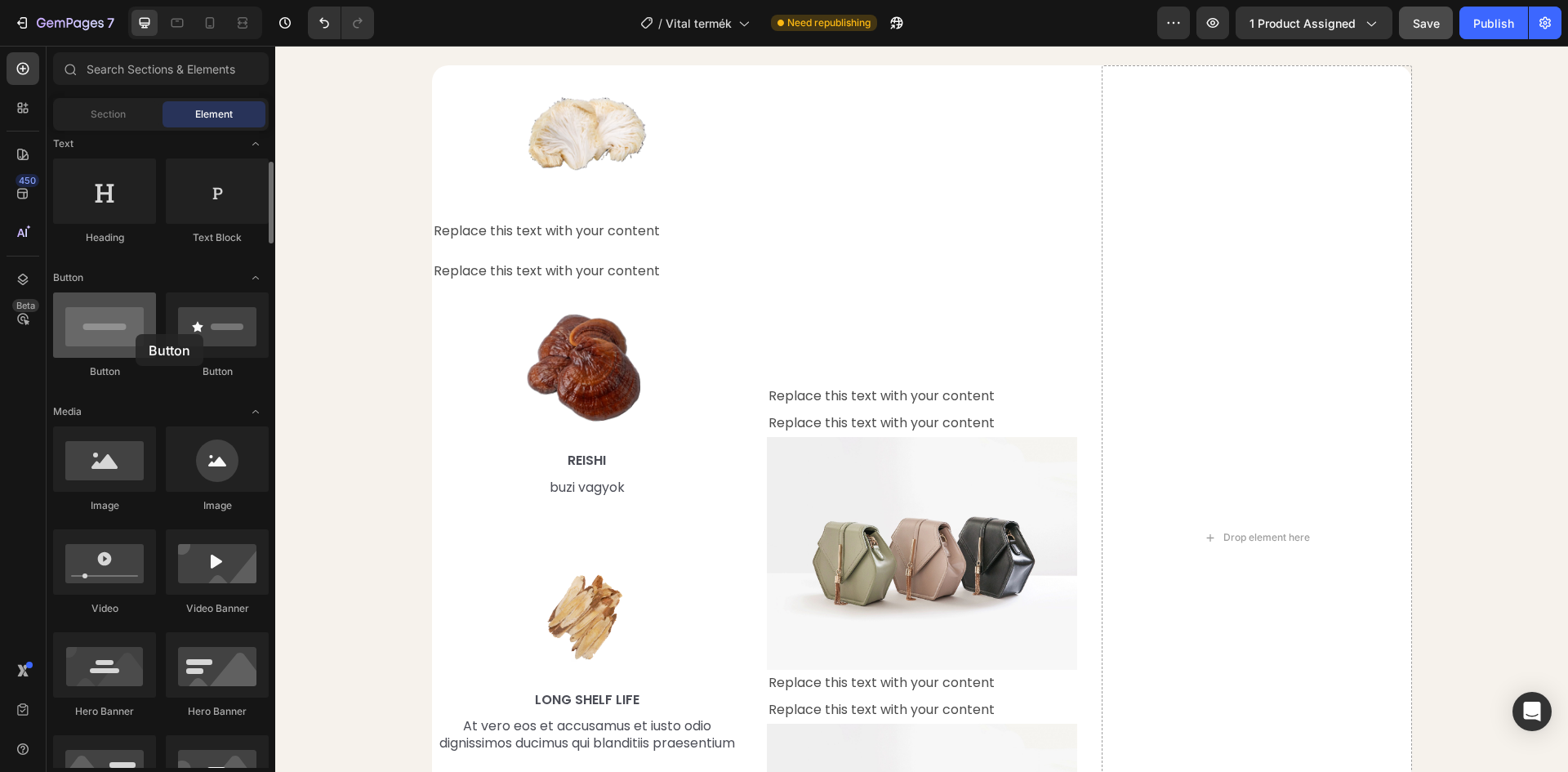
drag, startPoint x: 101, startPoint y: 334, endPoint x: 136, endPoint y: 334, distance: 35.0
click at [136, 334] on div at bounding box center [104, 325] width 103 height 65
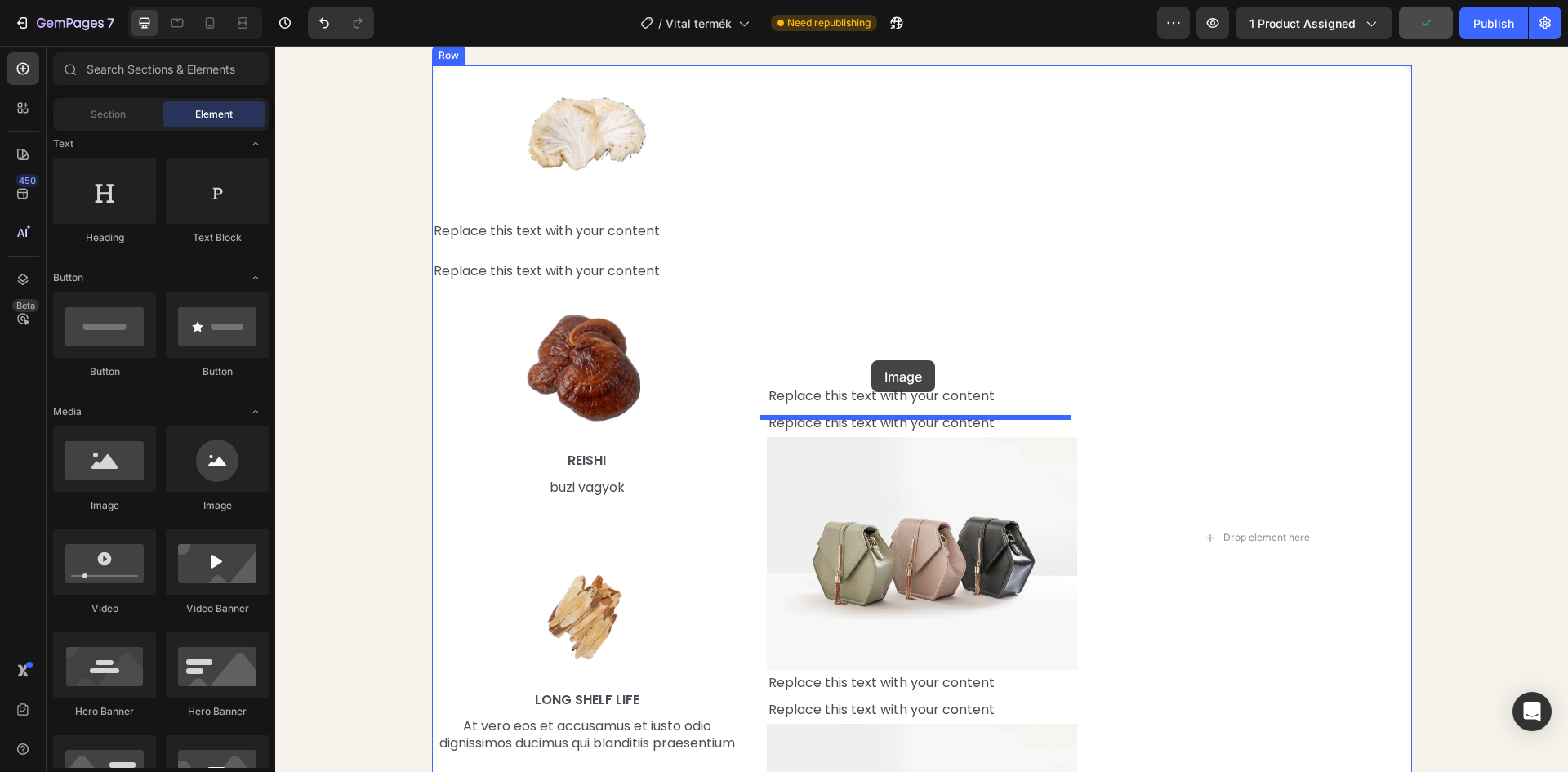
drag, startPoint x: 388, startPoint y: 533, endPoint x: 872, endPoint y: 360, distance: 514.0
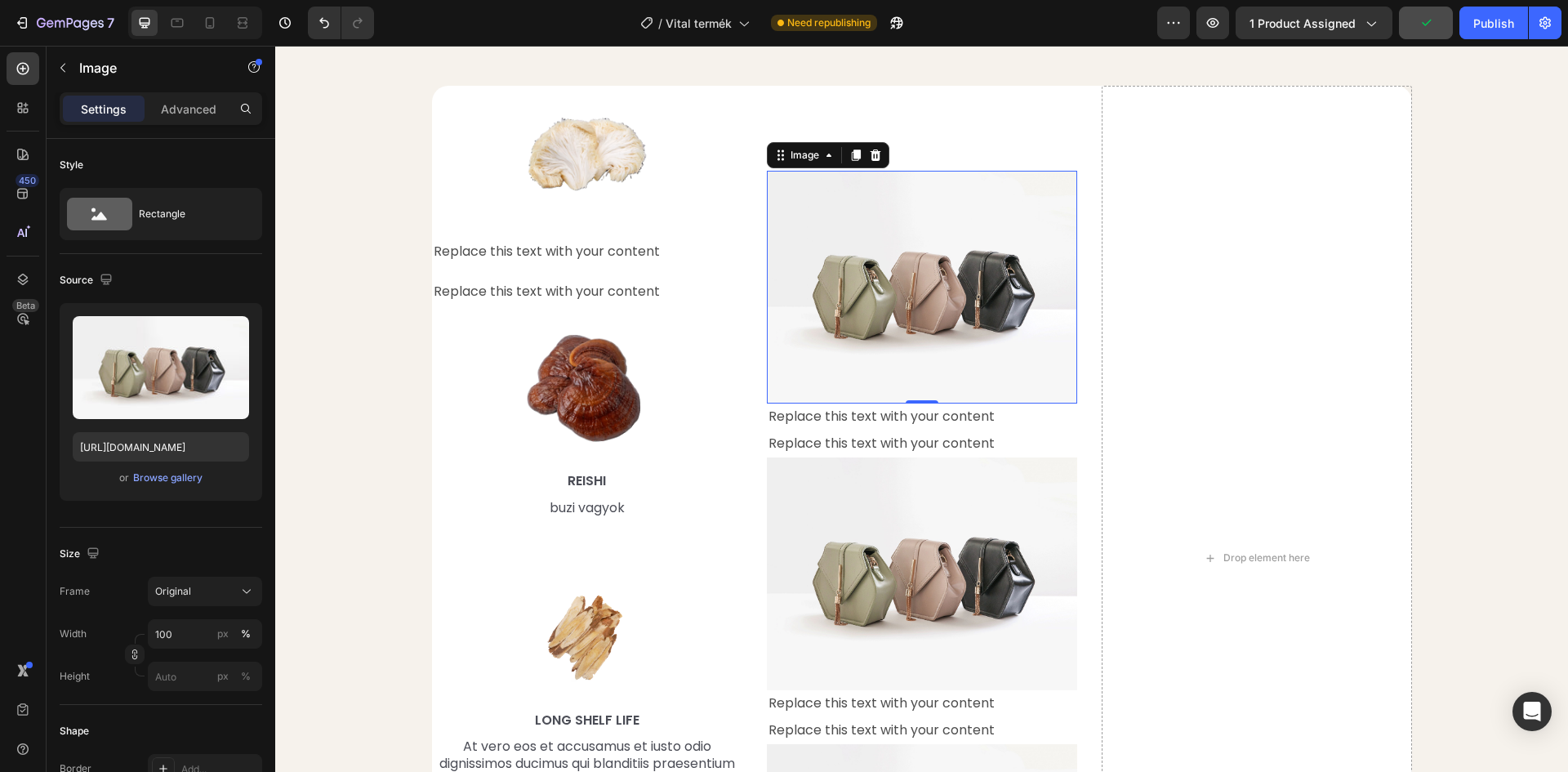
scroll to position [1888, 0]
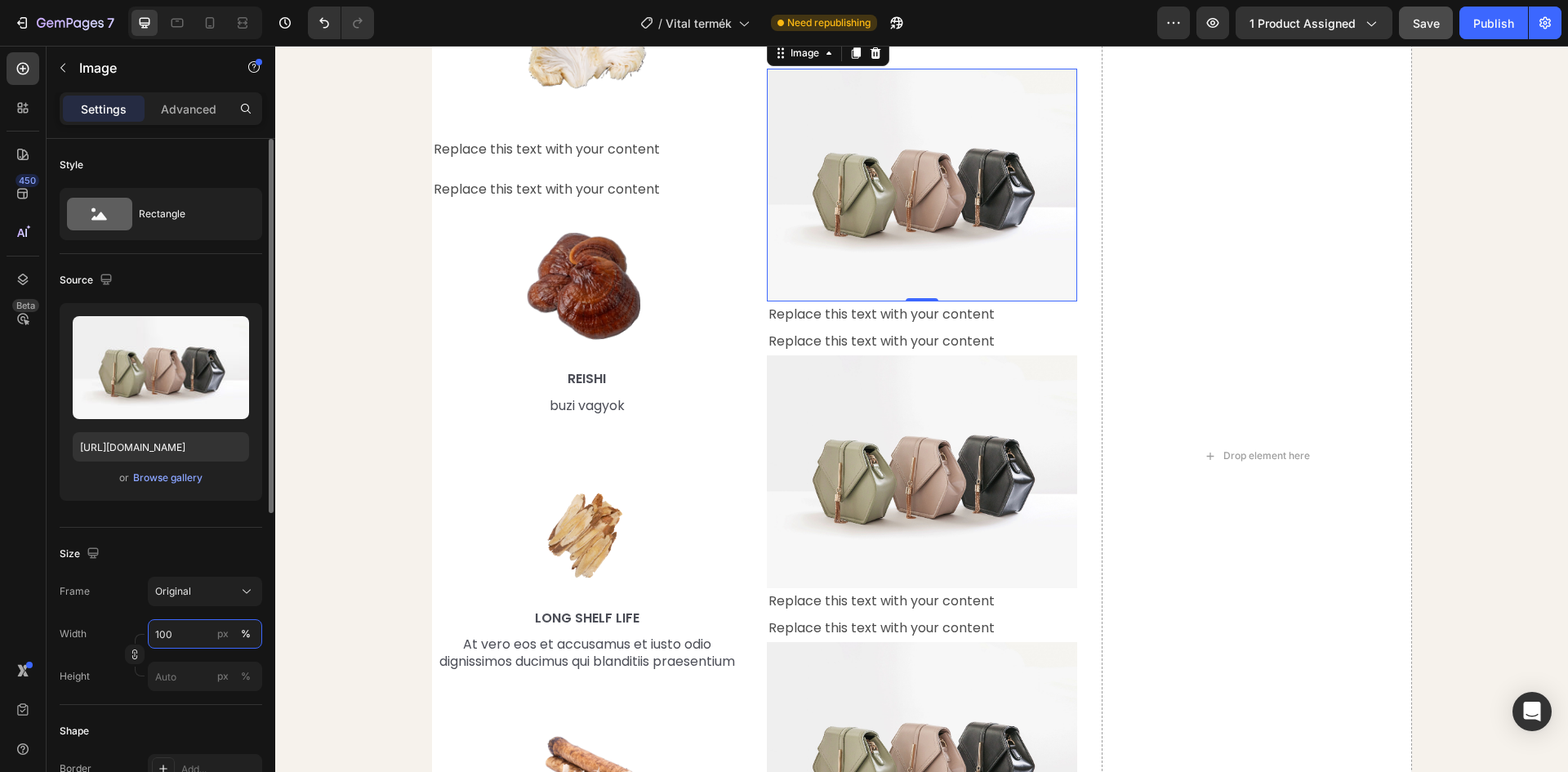
click at [176, 635] on input "100" at bounding box center [205, 633] width 114 height 30
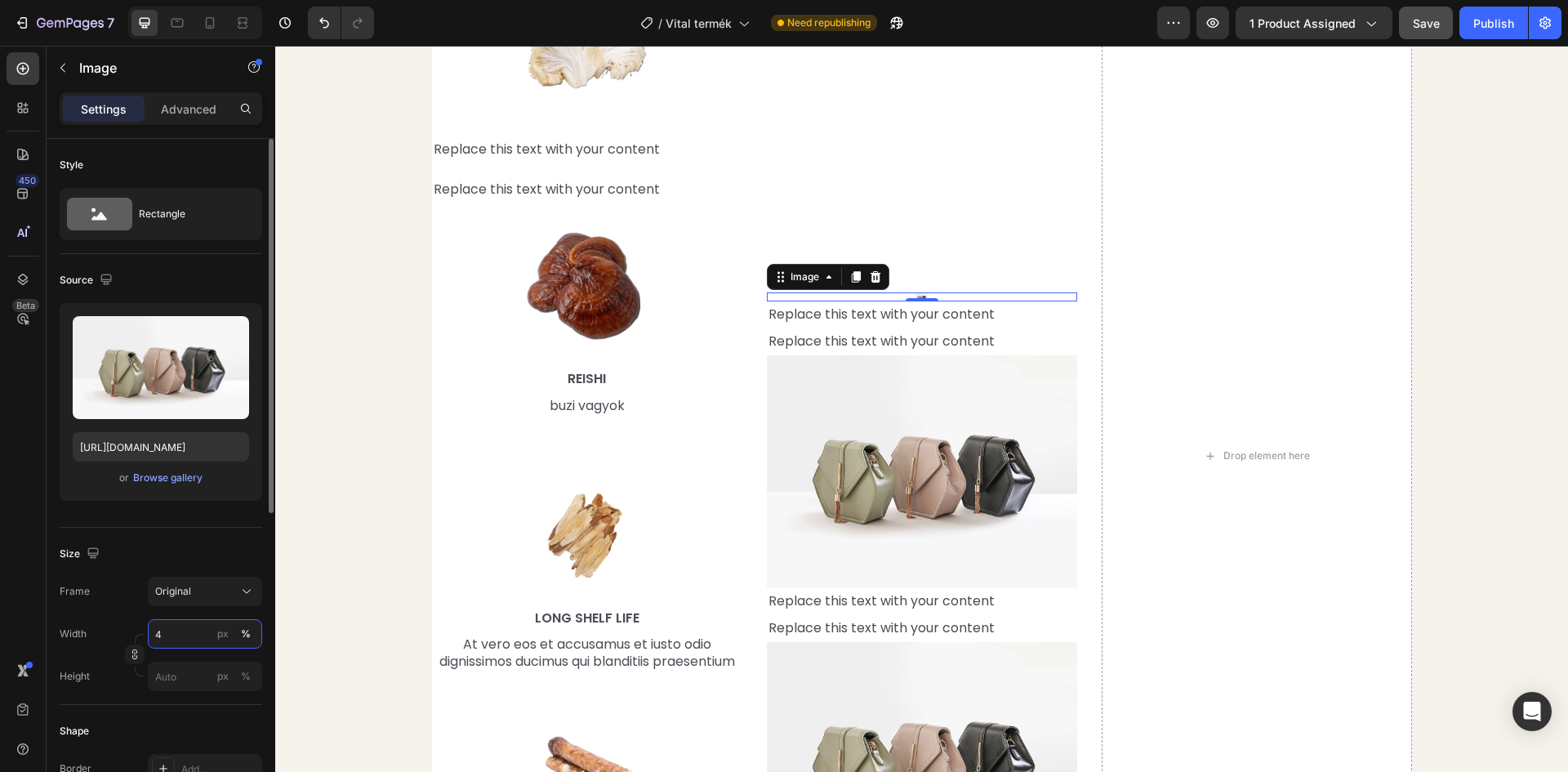
type input "45"
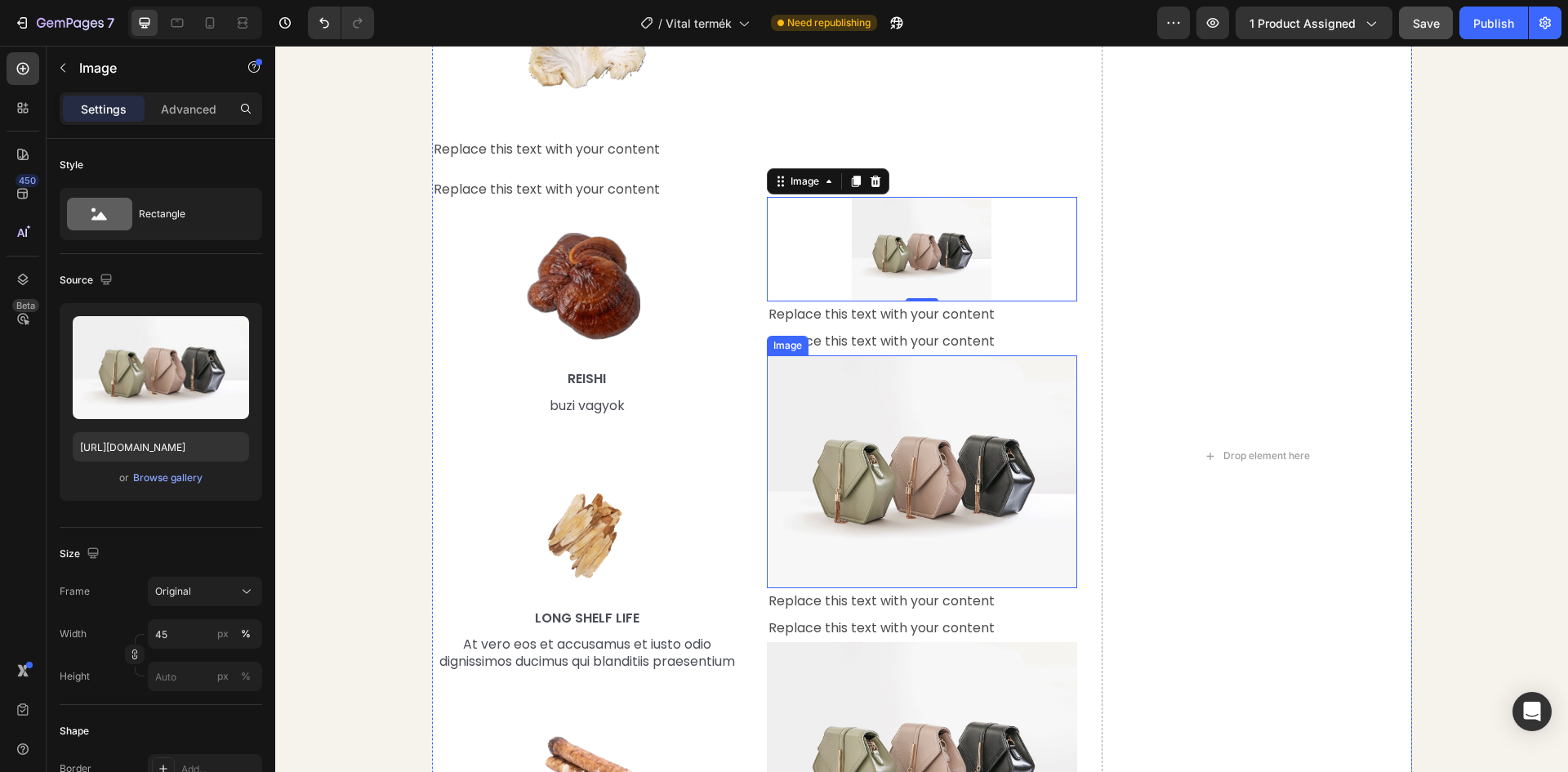
click at [814, 532] on img at bounding box center [923, 471] width 311 height 233
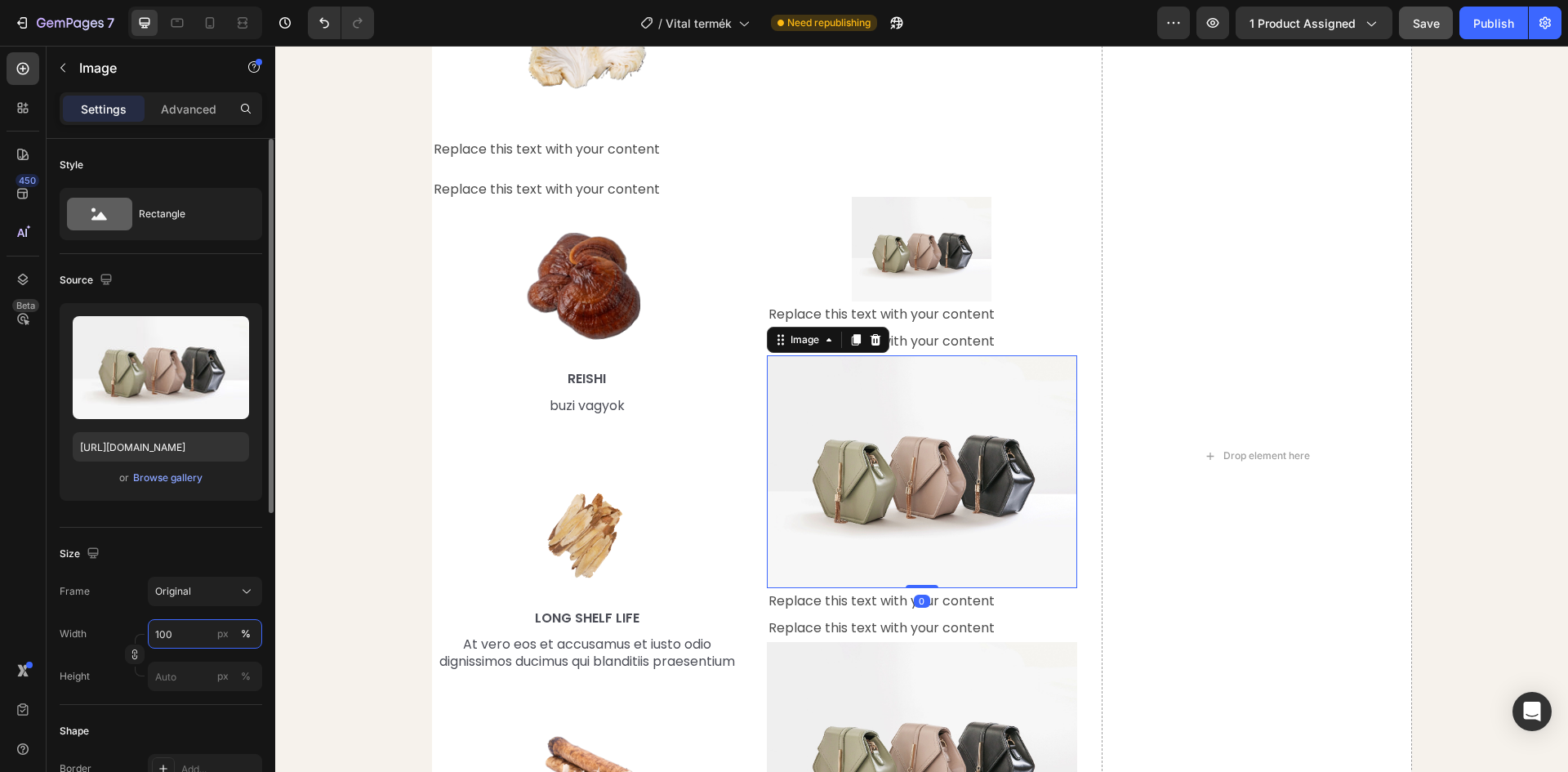
click at [184, 630] on input "100" at bounding box center [205, 633] width 114 height 30
type input "45"
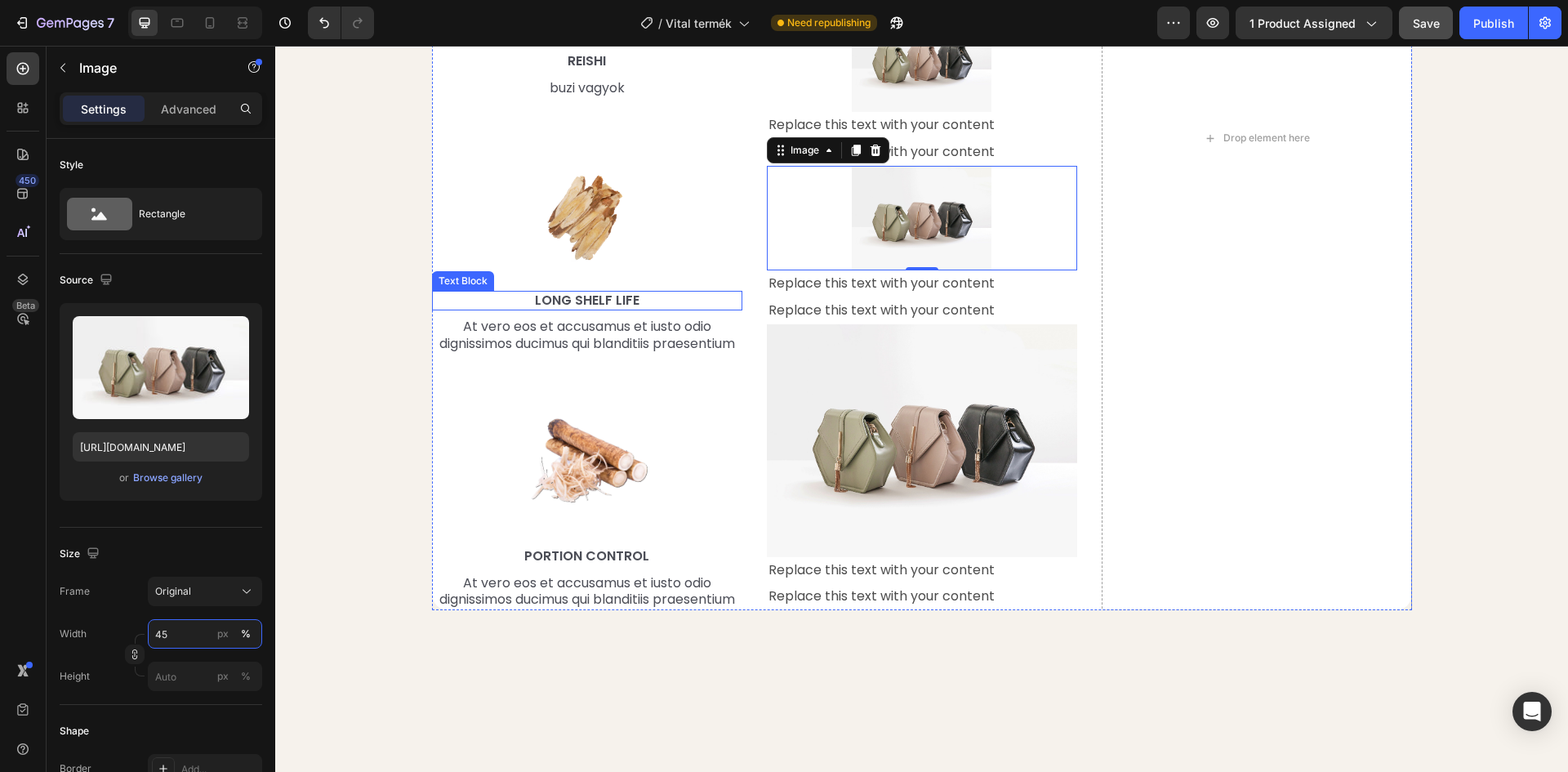
scroll to position [2215, 0]
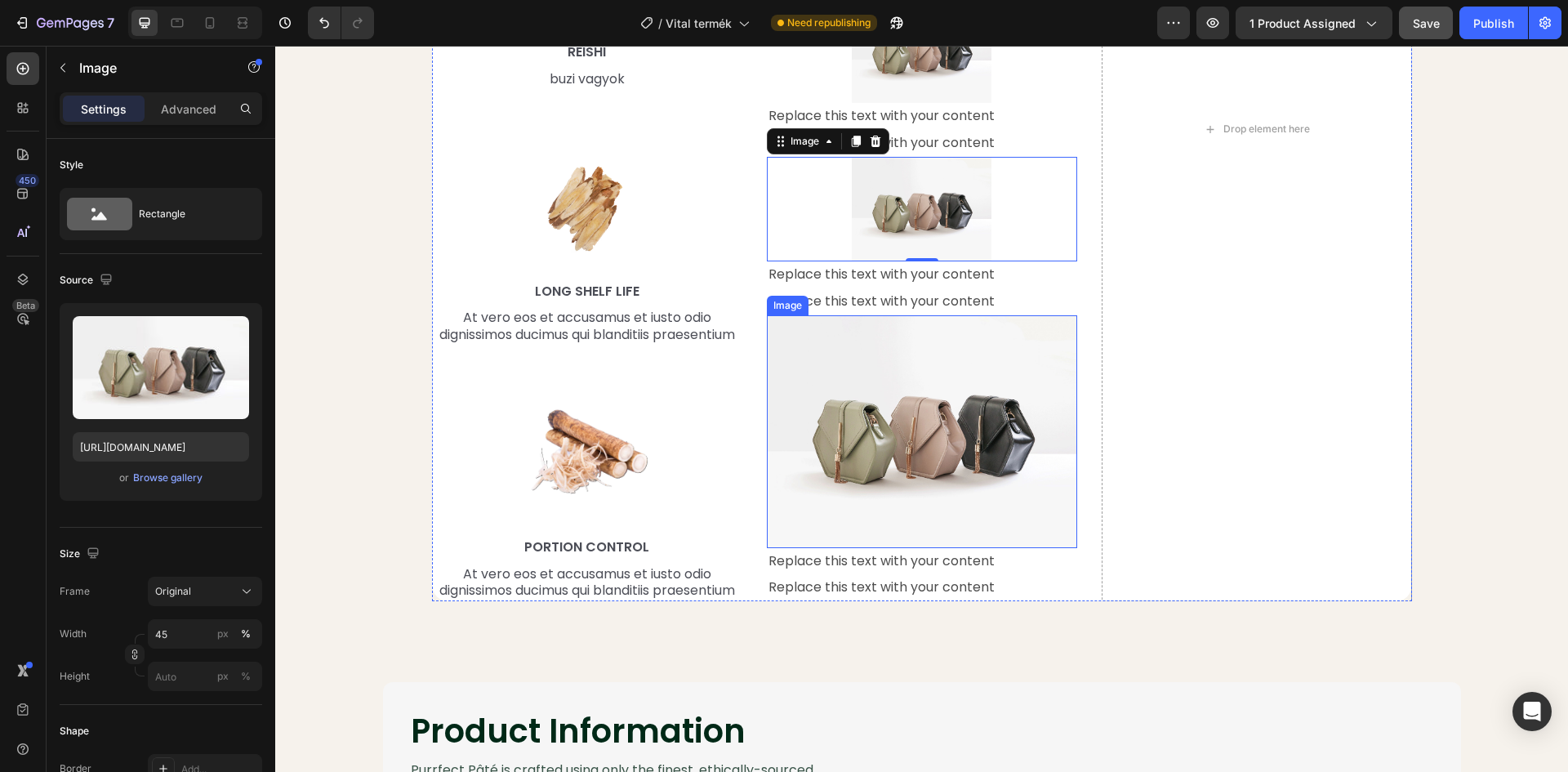
click at [883, 414] on img at bounding box center [923, 432] width 311 height 233
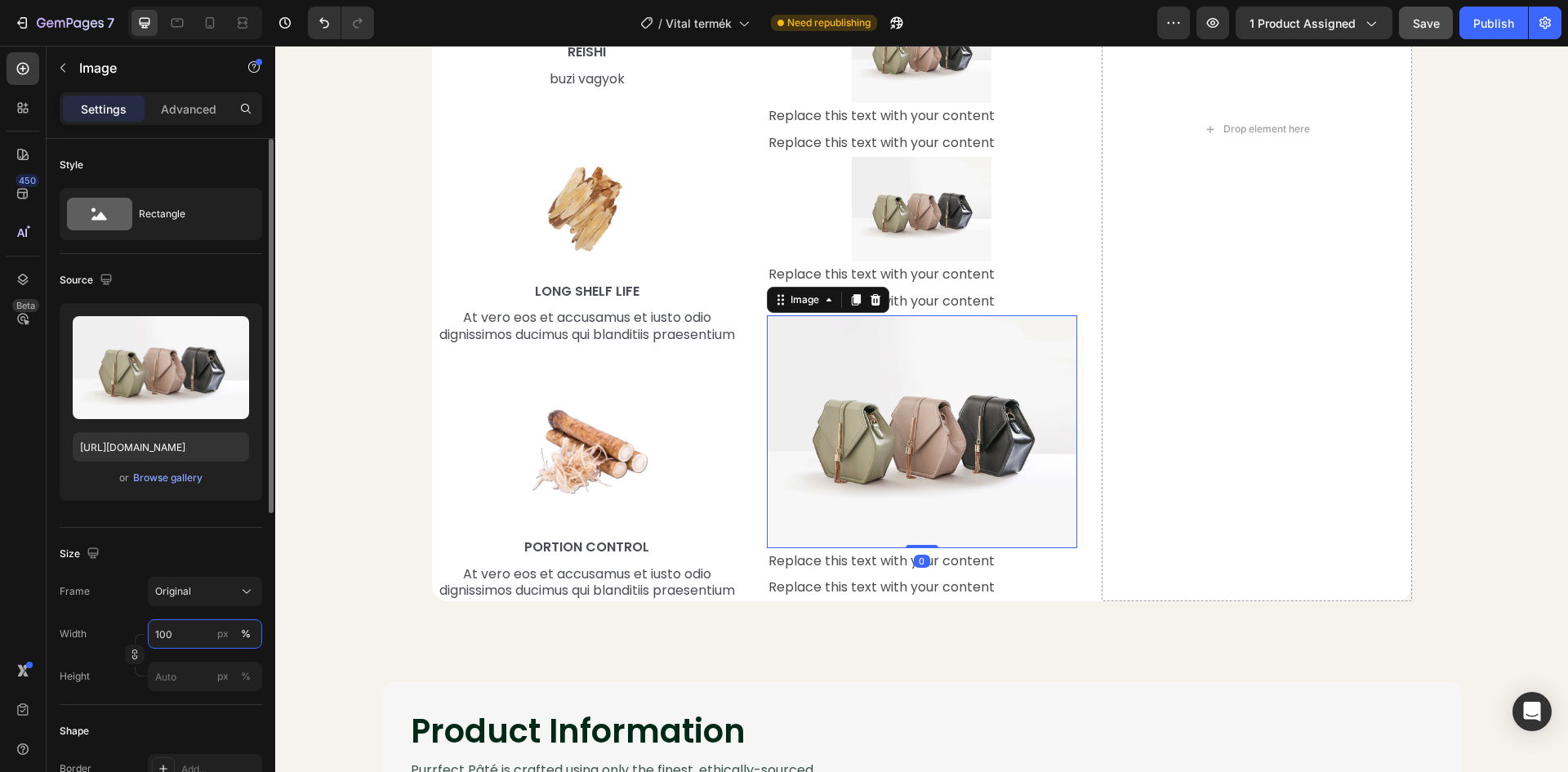
click at [183, 630] on input "100" at bounding box center [205, 633] width 114 height 30
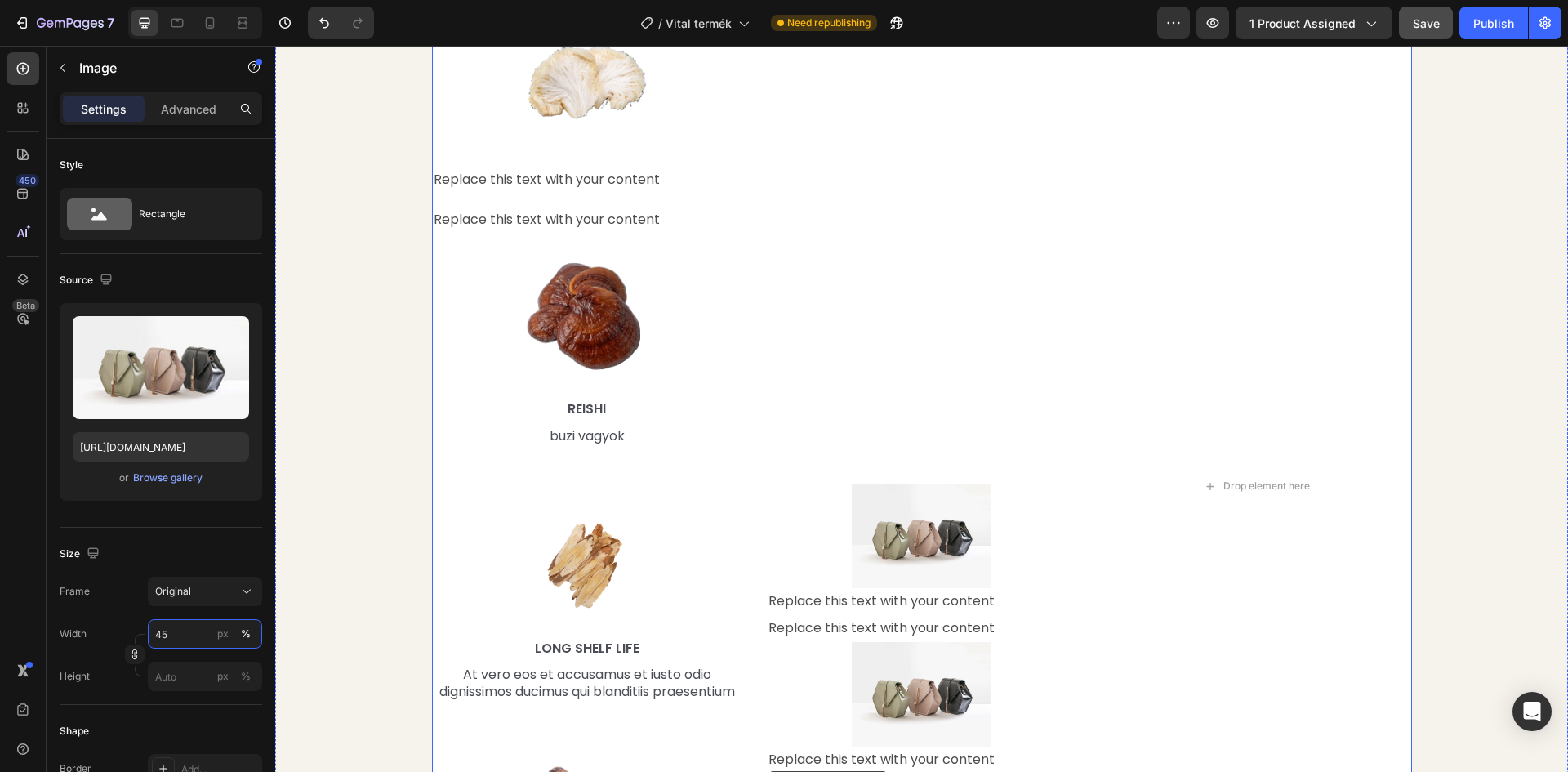
scroll to position [1807, 0]
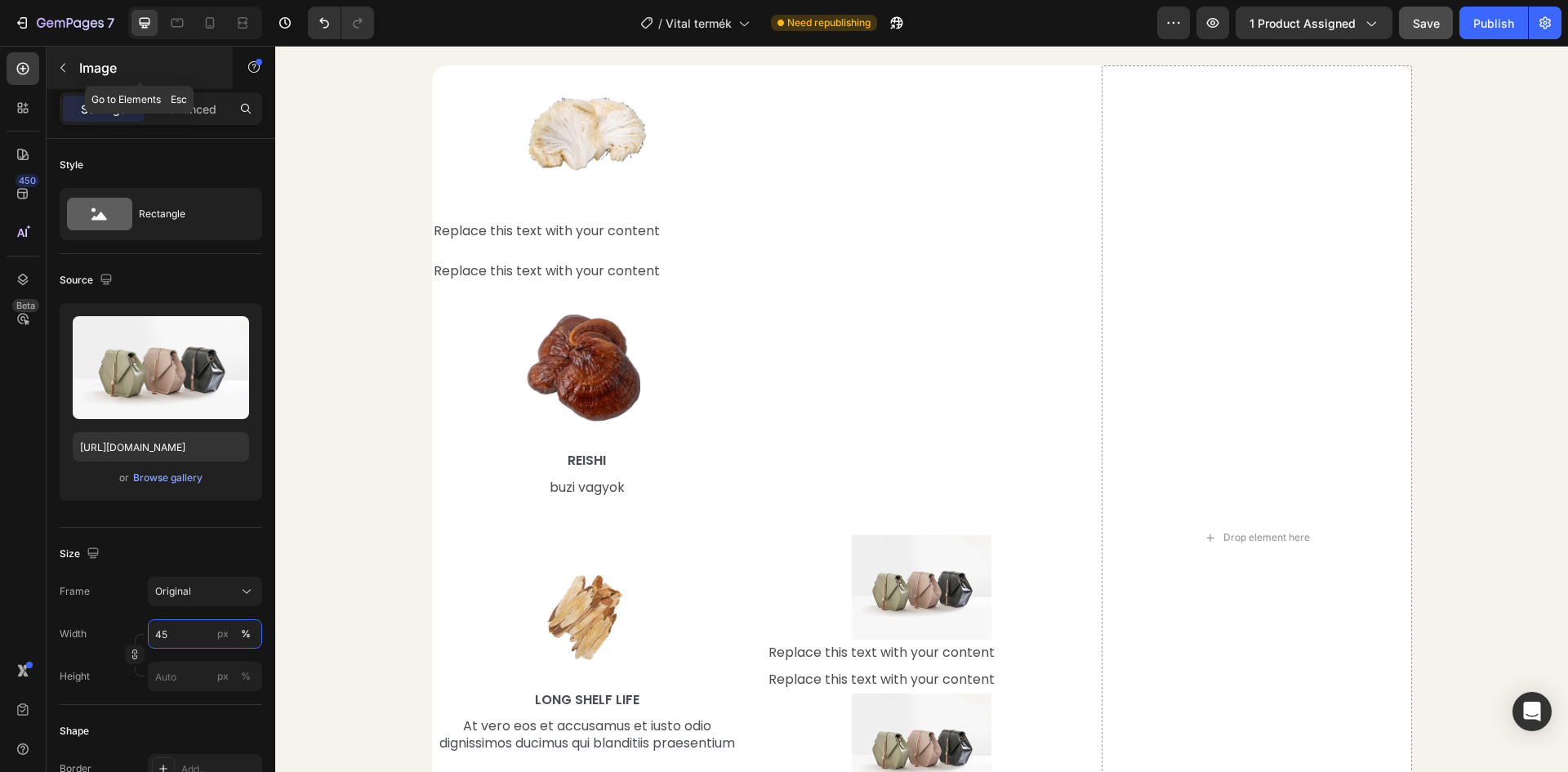
type input "45"
click at [65, 62] on icon "button" at bounding box center [62, 67] width 13 height 13
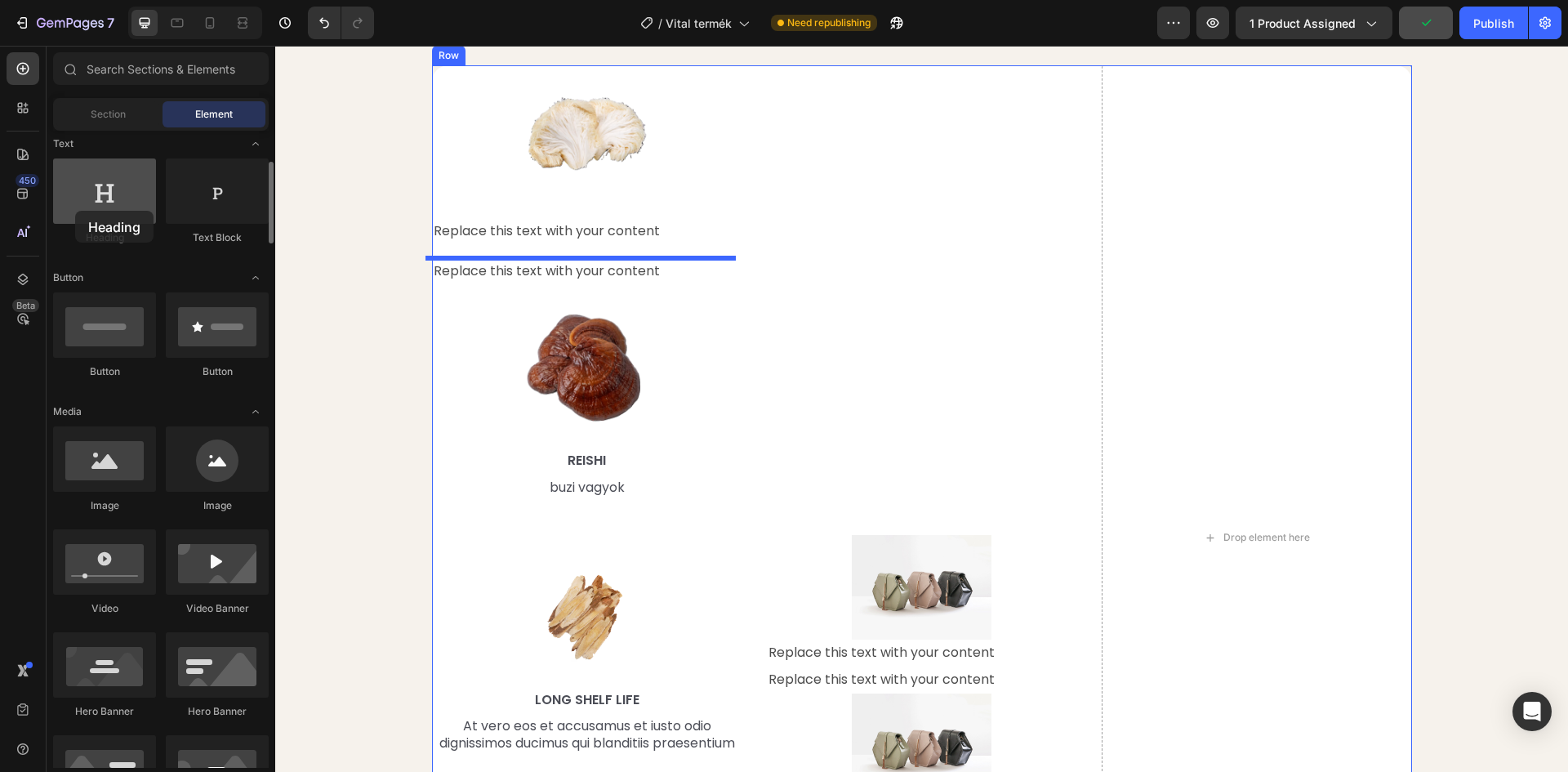
drag, startPoint x: 108, startPoint y: 195, endPoint x: 75, endPoint y: 210, distance: 36.2
click at [75, 210] on div at bounding box center [104, 191] width 103 height 65
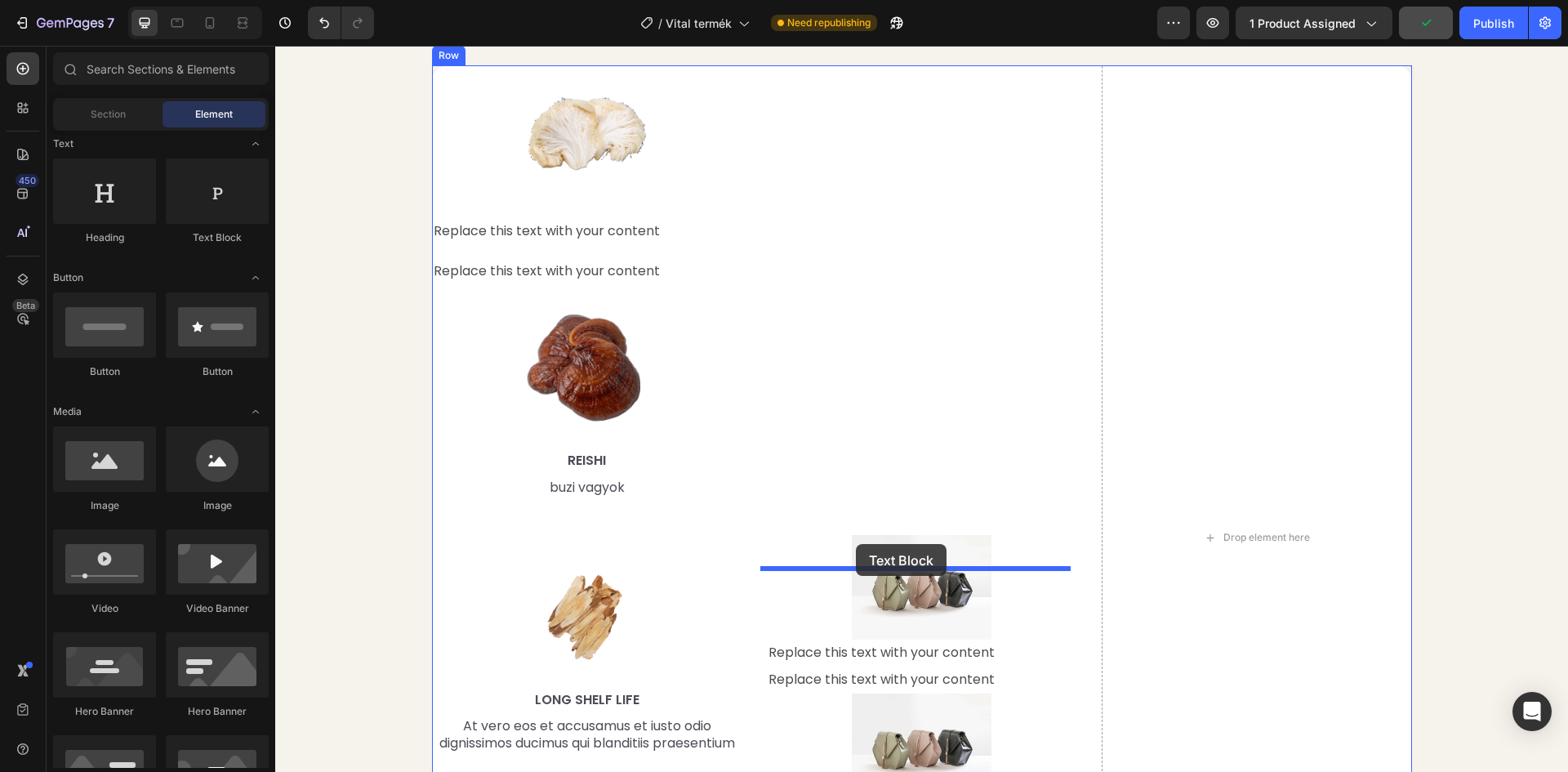
drag, startPoint x: 532, startPoint y: 243, endPoint x: 859, endPoint y: 547, distance: 446.5
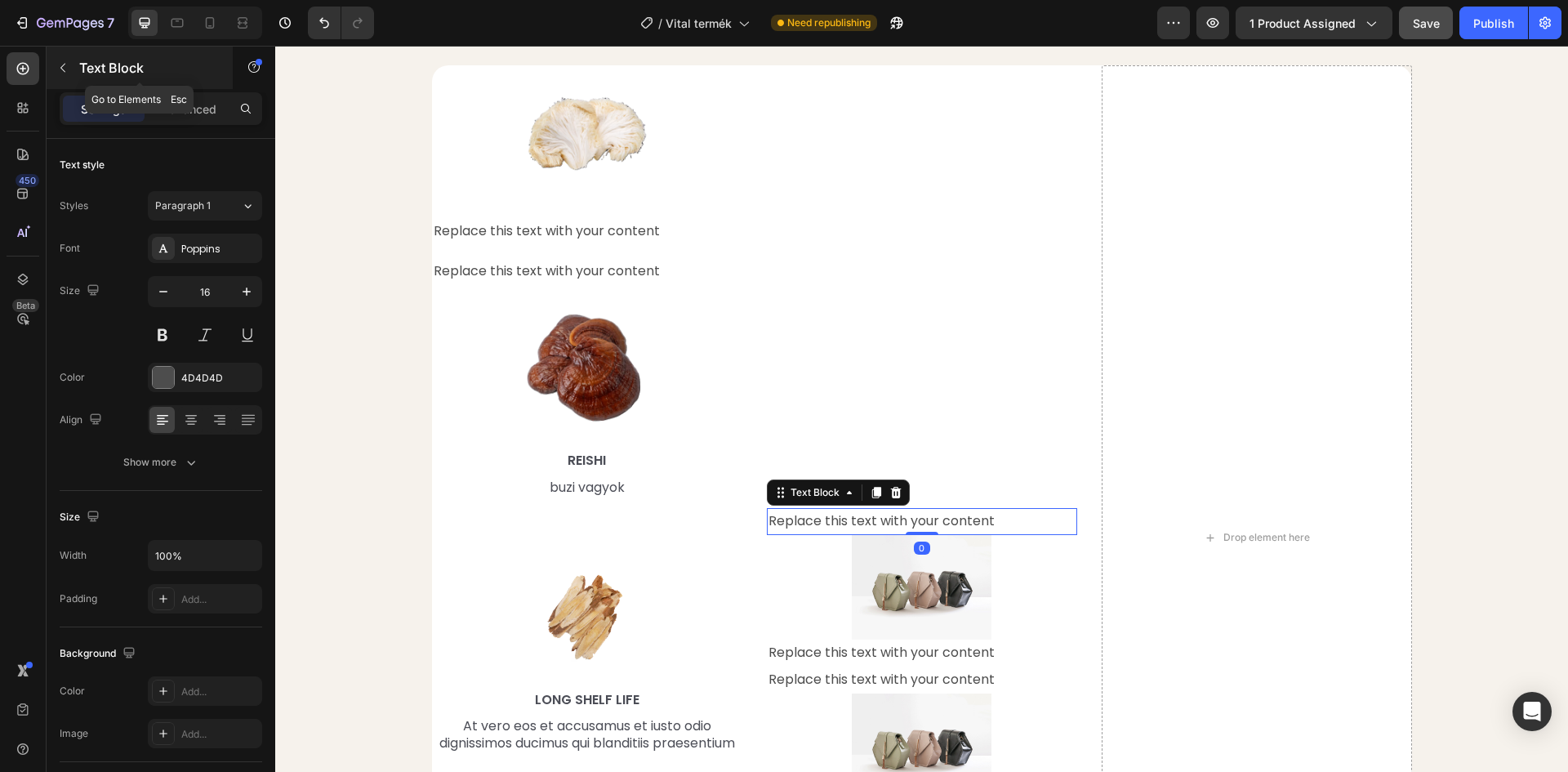
click at [54, 58] on button "button" at bounding box center [63, 68] width 27 height 27
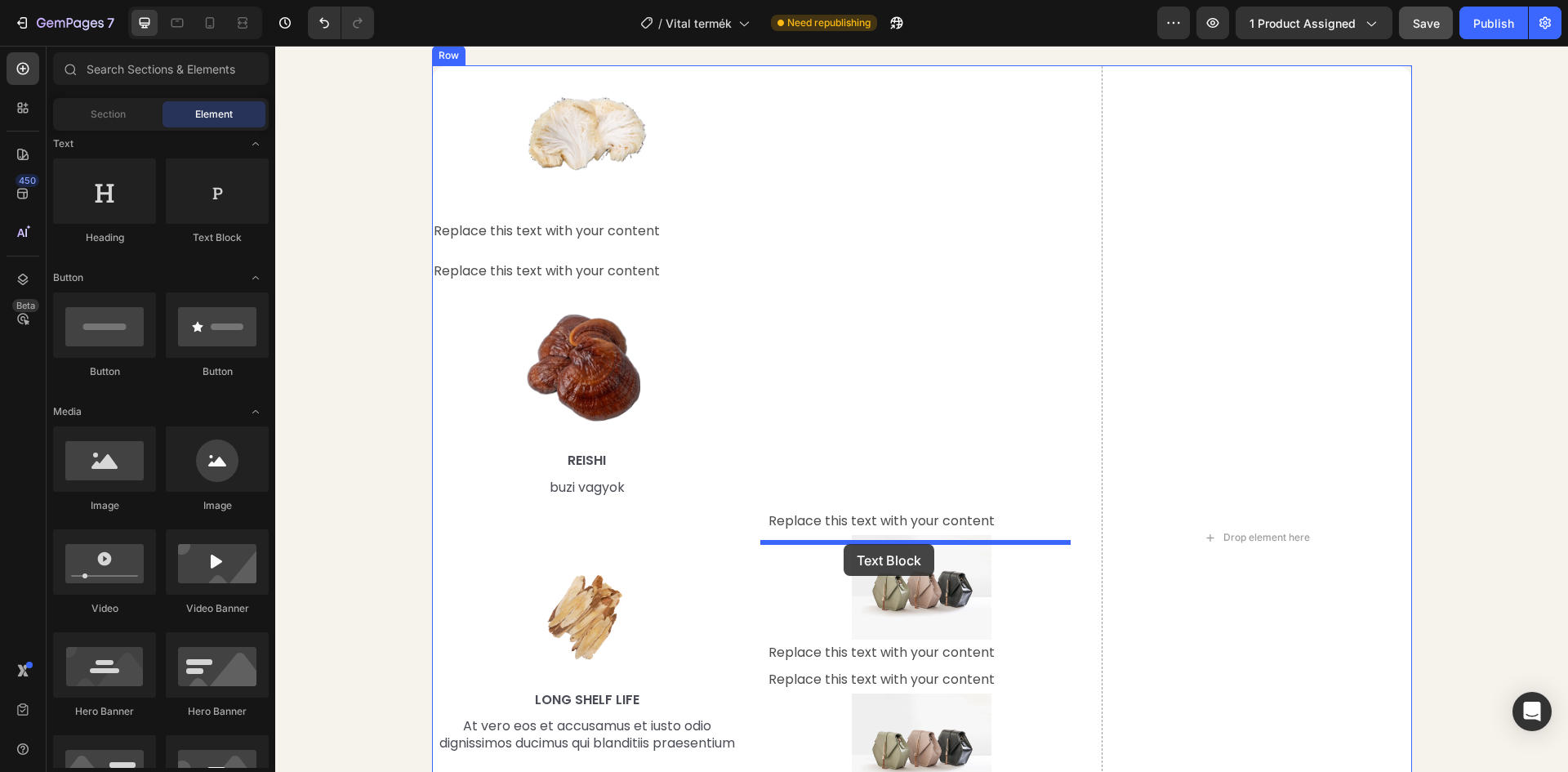
drag, startPoint x: 523, startPoint y: 254, endPoint x: 844, endPoint y: 544, distance: 432.6
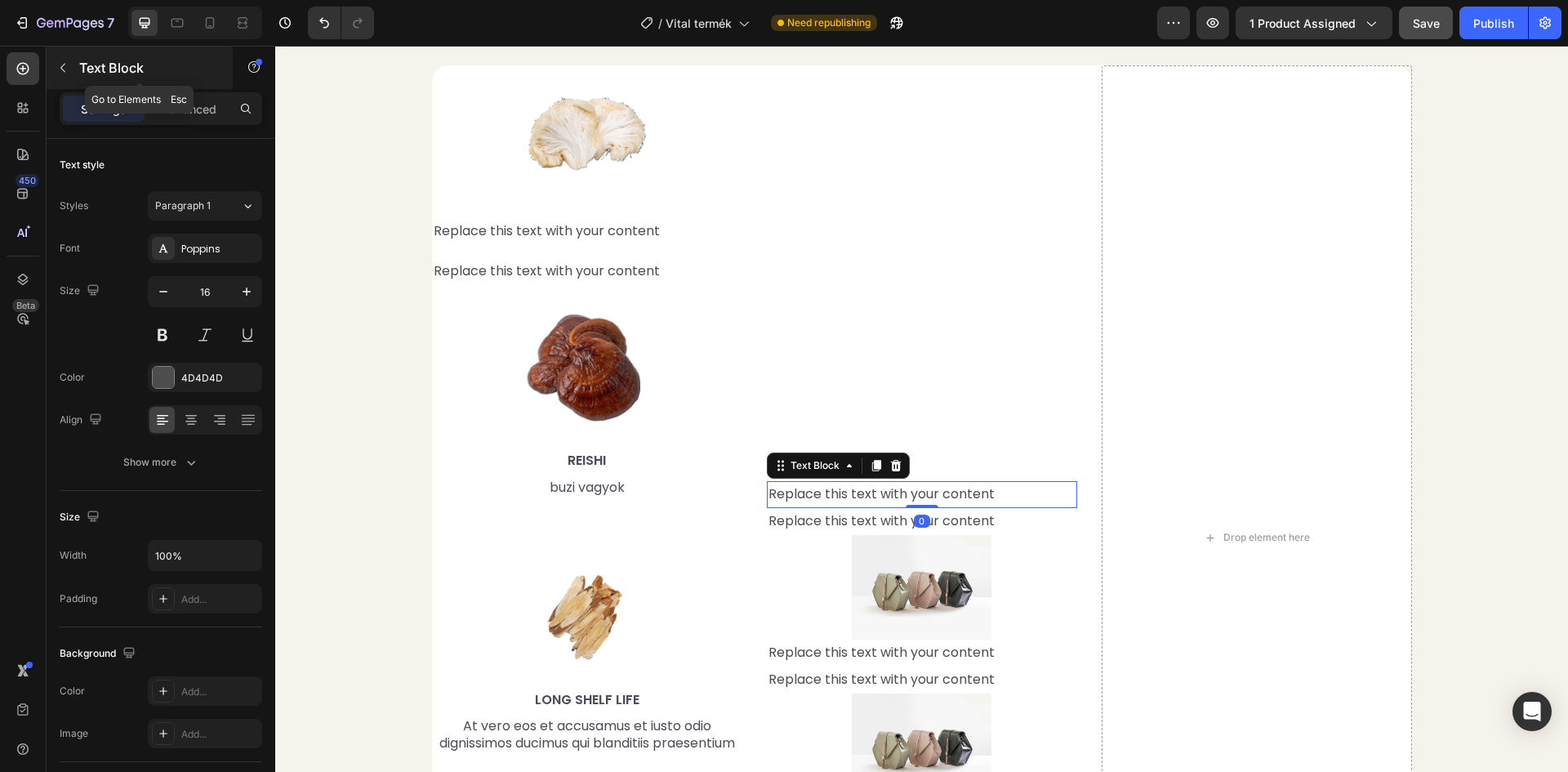
click at [62, 67] on icon "button" at bounding box center [62, 68] width 5 height 9
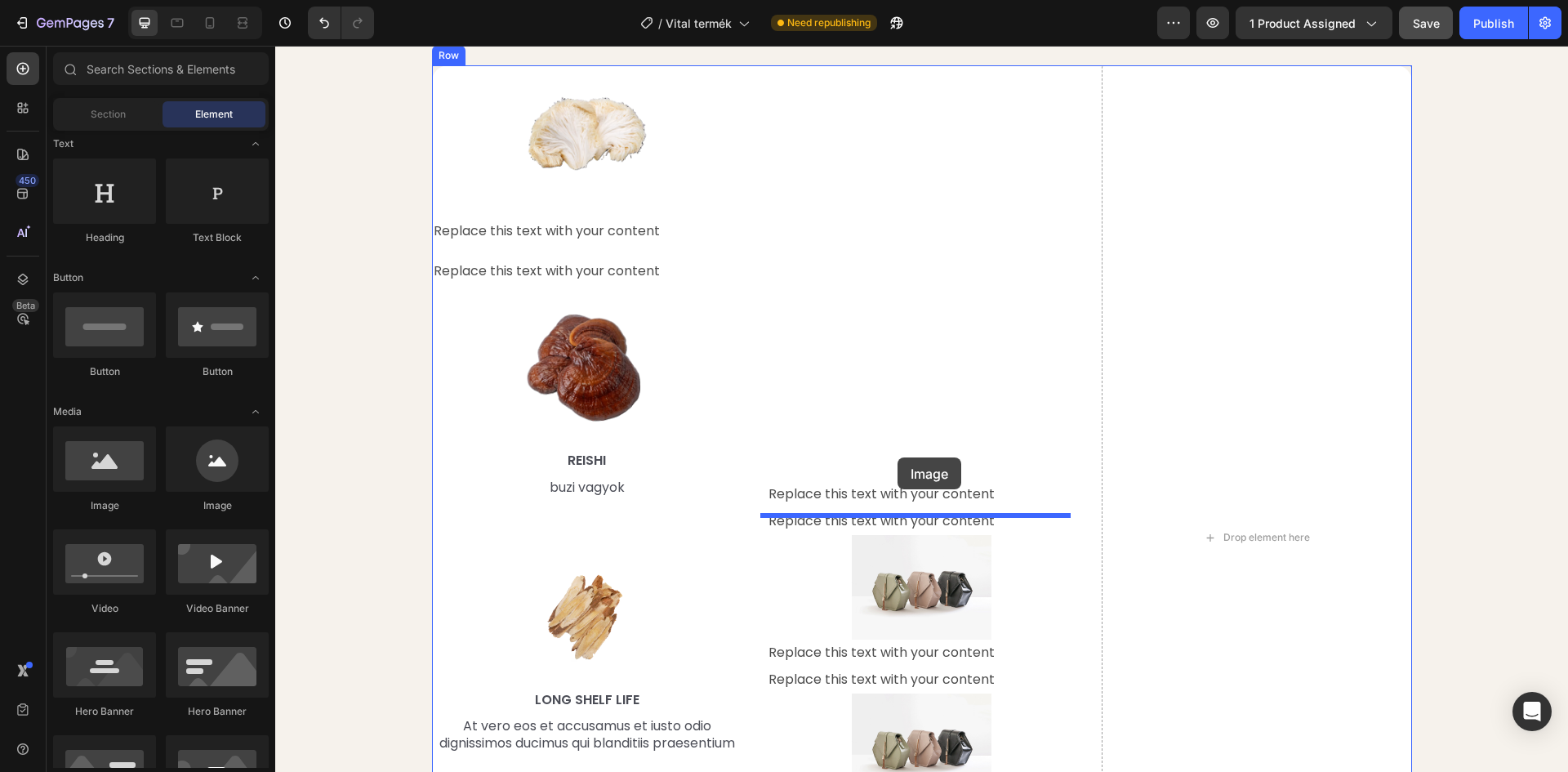
drag, startPoint x: 373, startPoint y: 509, endPoint x: 898, endPoint y: 457, distance: 527.6
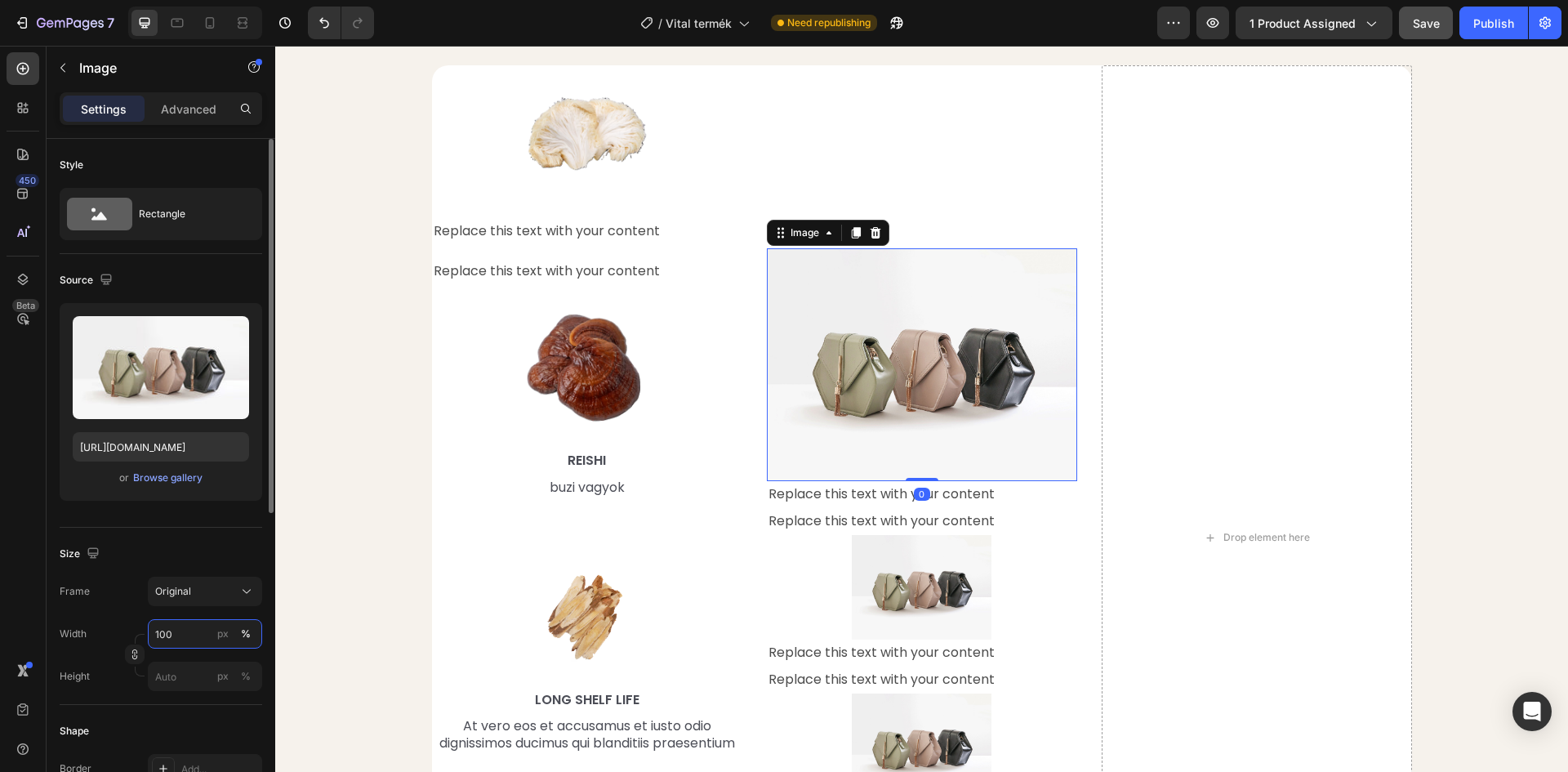
click at [178, 638] on input "100" at bounding box center [205, 633] width 114 height 30
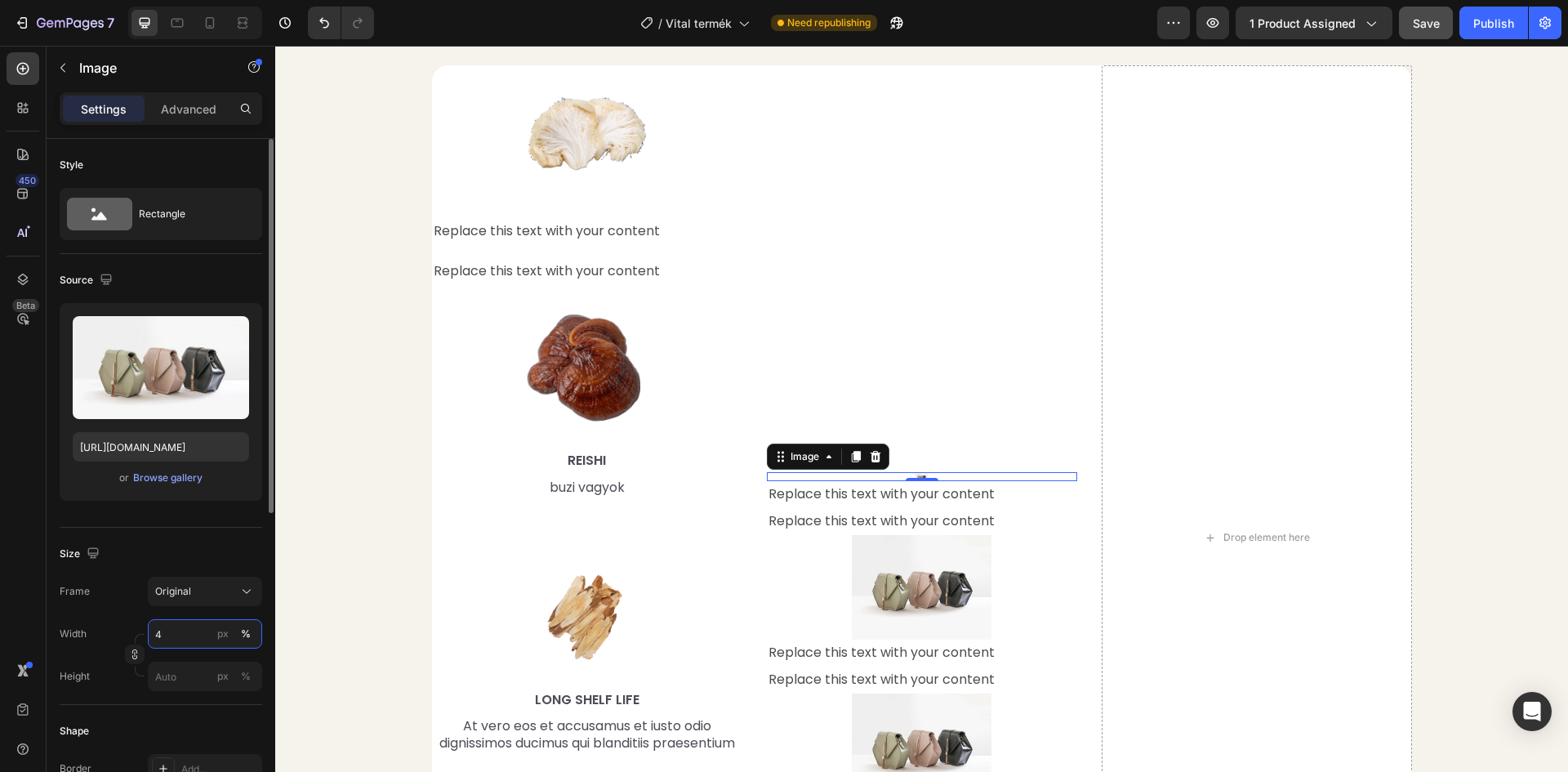
type input "45"
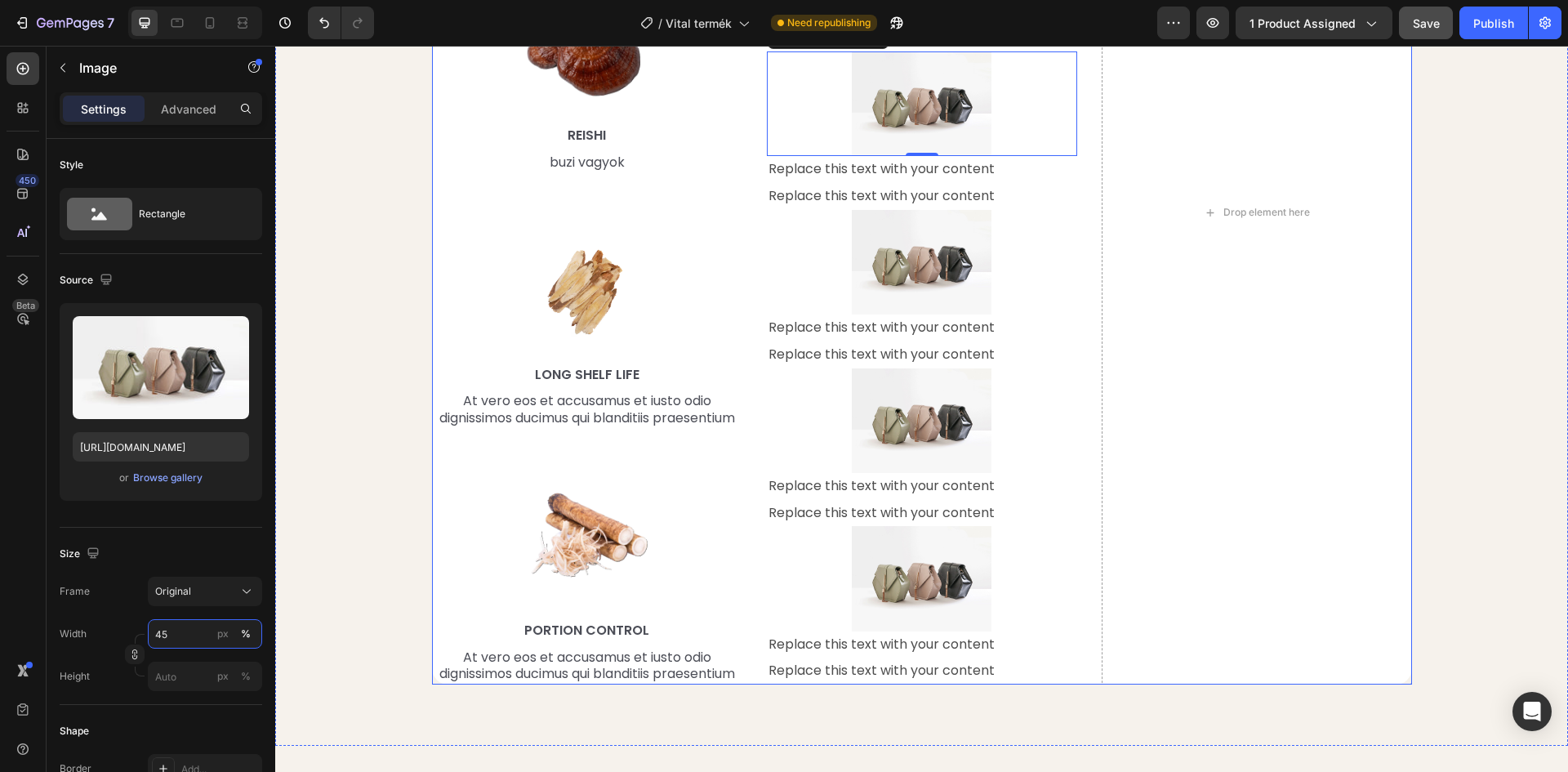
scroll to position [2133, 0]
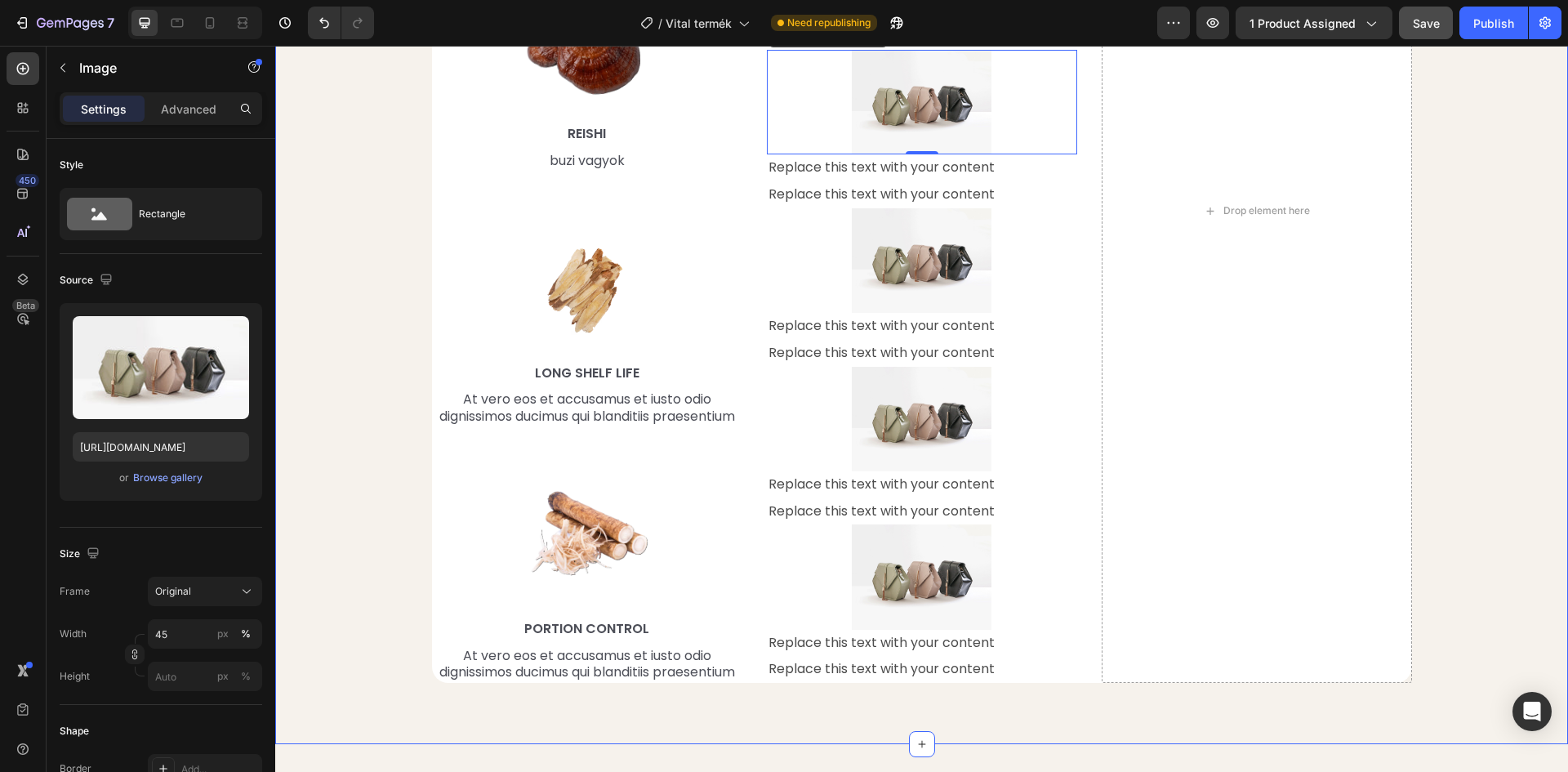
click at [373, 248] on div "Mi található benne, ami miatt működik? Heading Row Image Replace this text with…" at bounding box center [922, 175] width 1269 height 1042
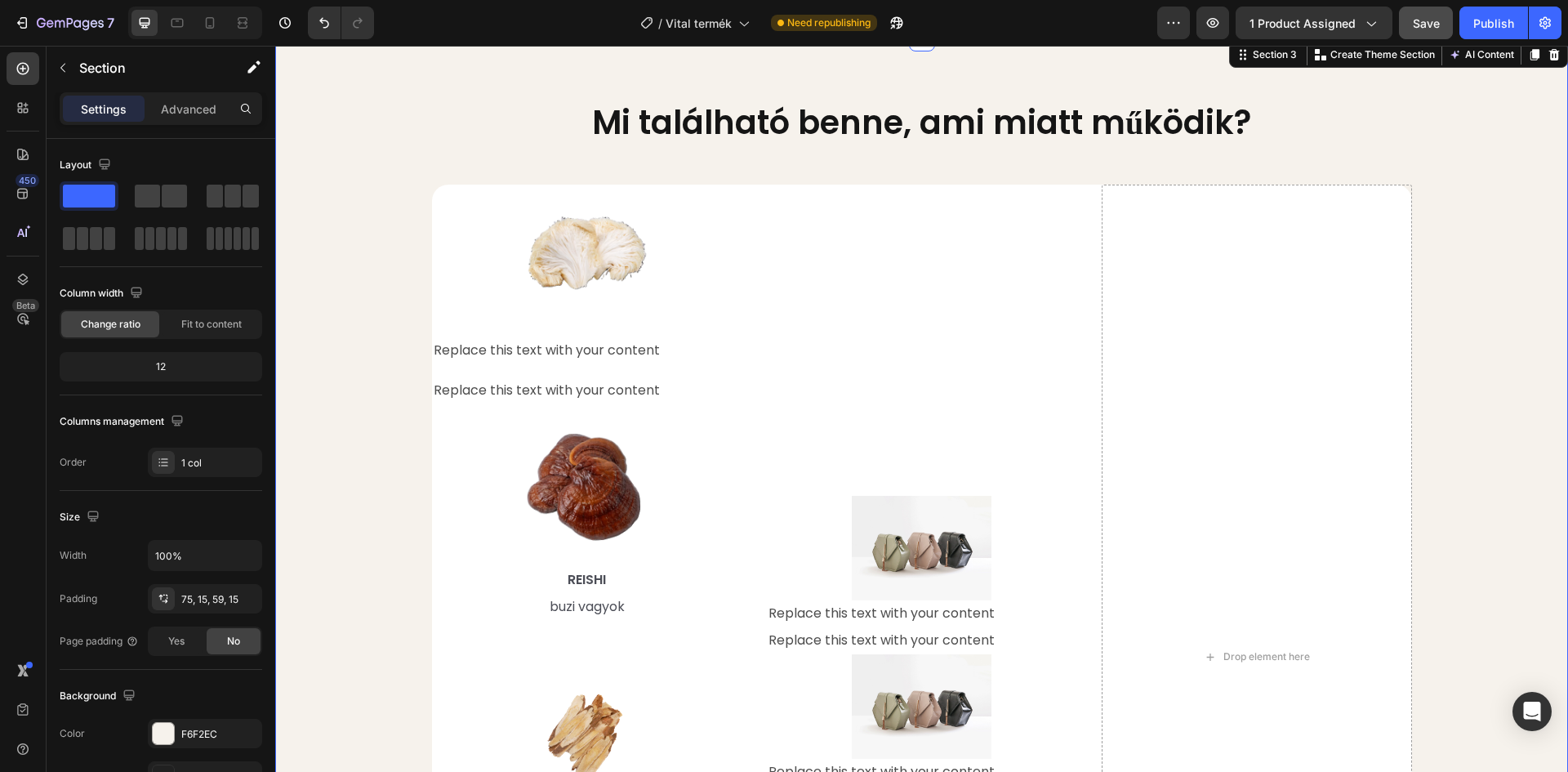
scroll to position [1562, 0]
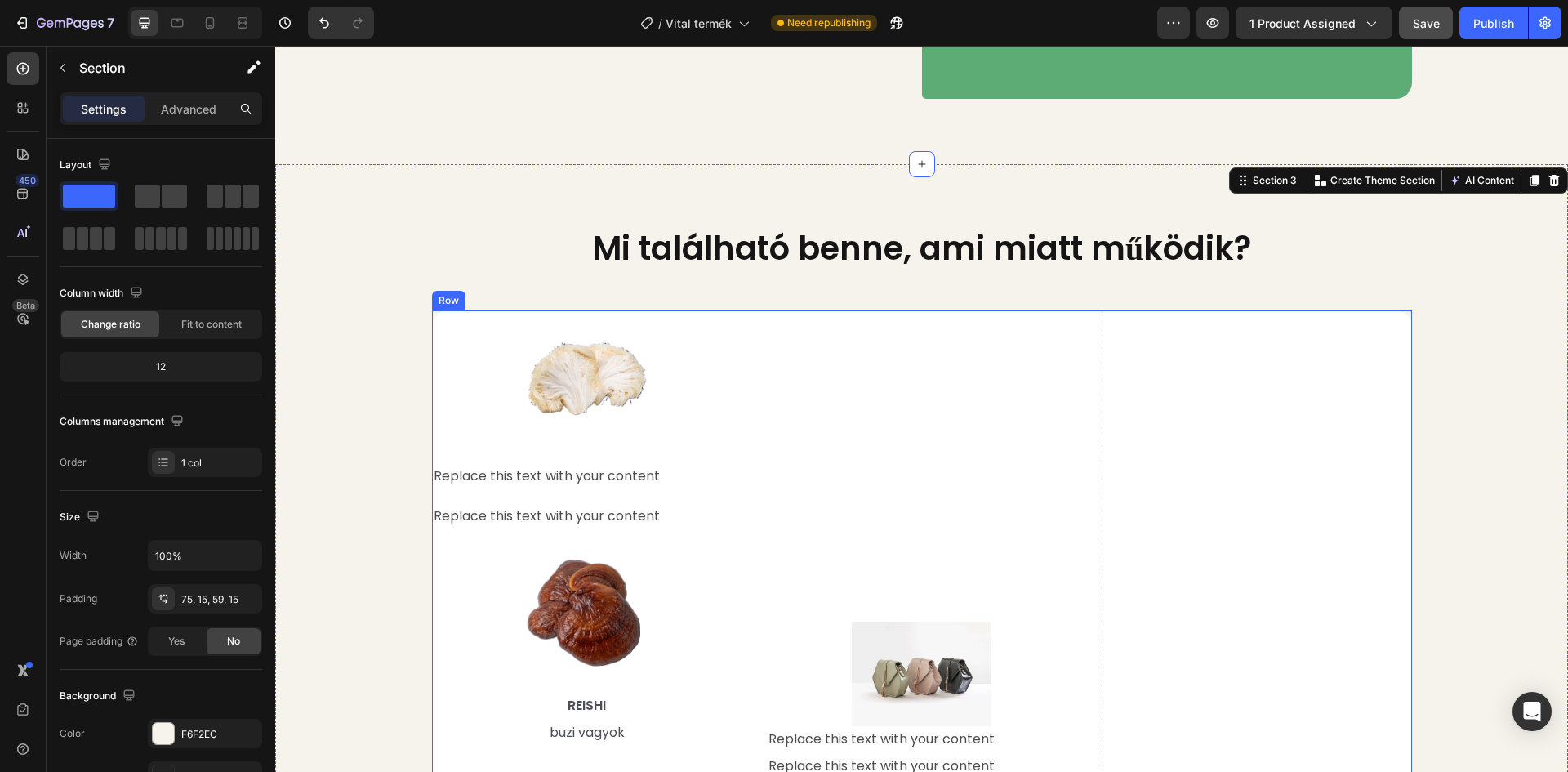
click at [850, 378] on div "Image Replace this text with your content Text Block Replace this text with you…" at bounding box center [923, 783] width 311 height 944
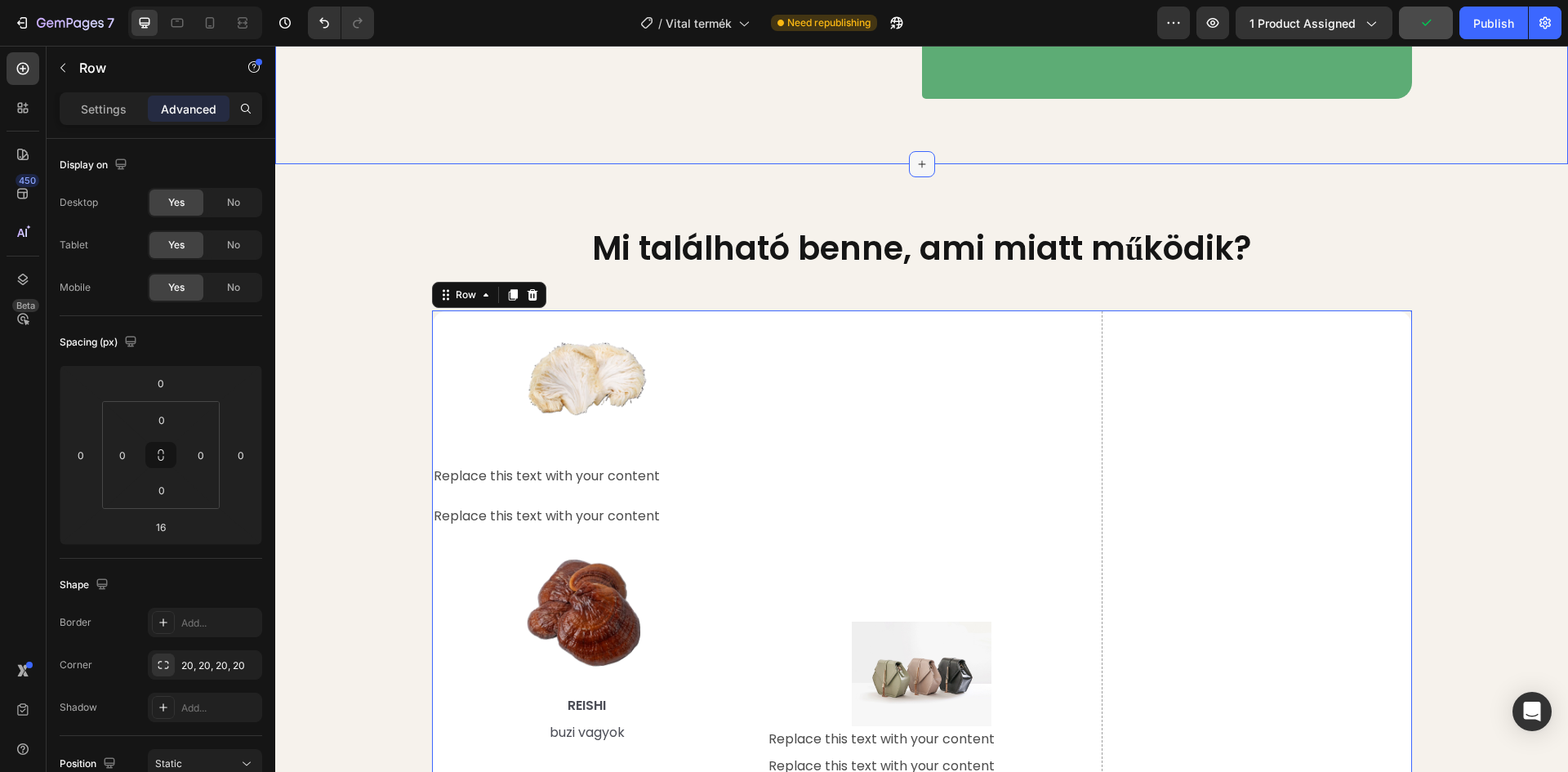
click at [918, 162] on icon at bounding box center [921, 164] width 7 height 7
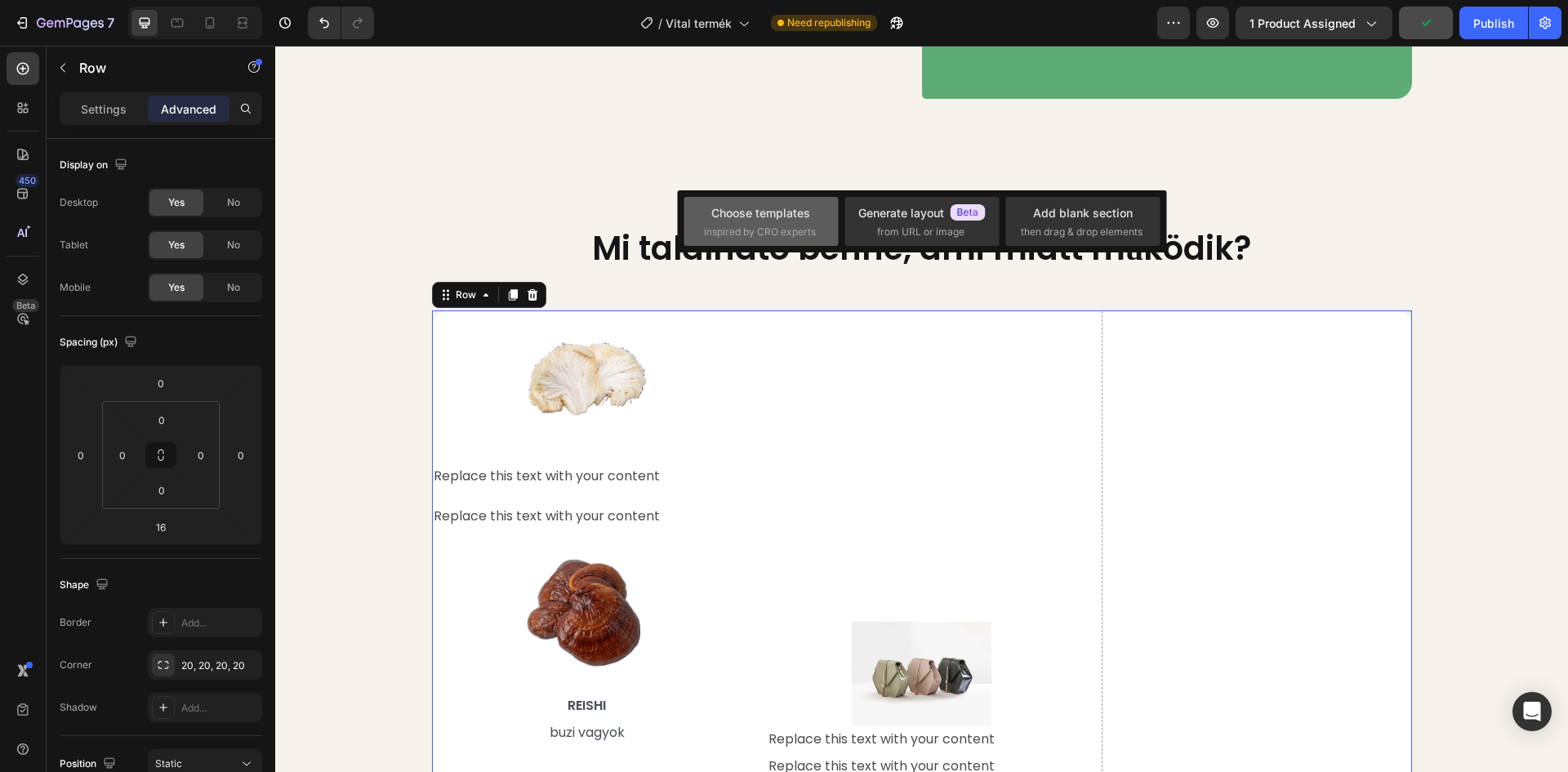
click at [744, 229] on span "inspired by CRO experts" at bounding box center [760, 231] width 112 height 15
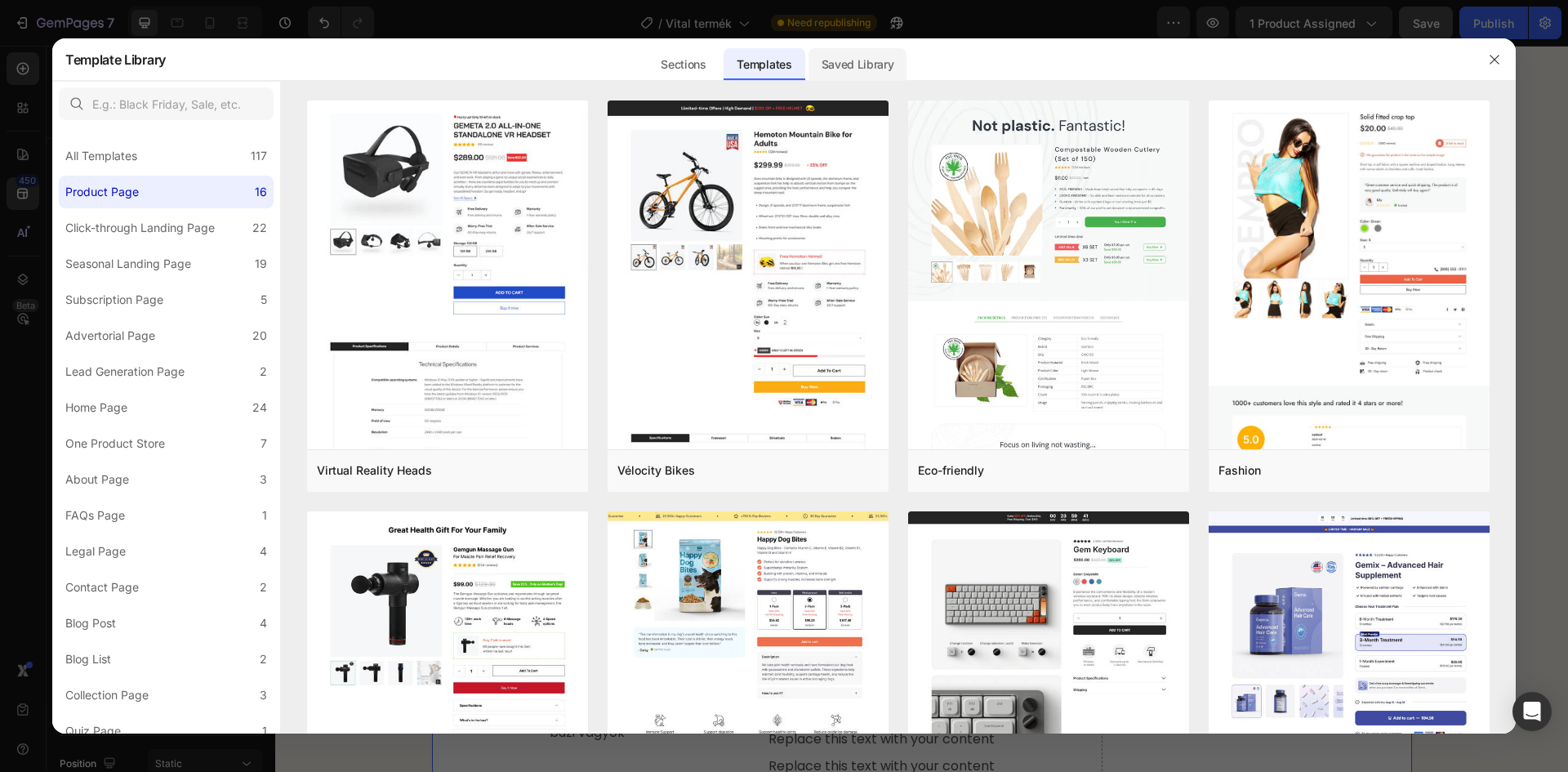
click at [856, 62] on div "Saved Library" at bounding box center [858, 64] width 98 height 32
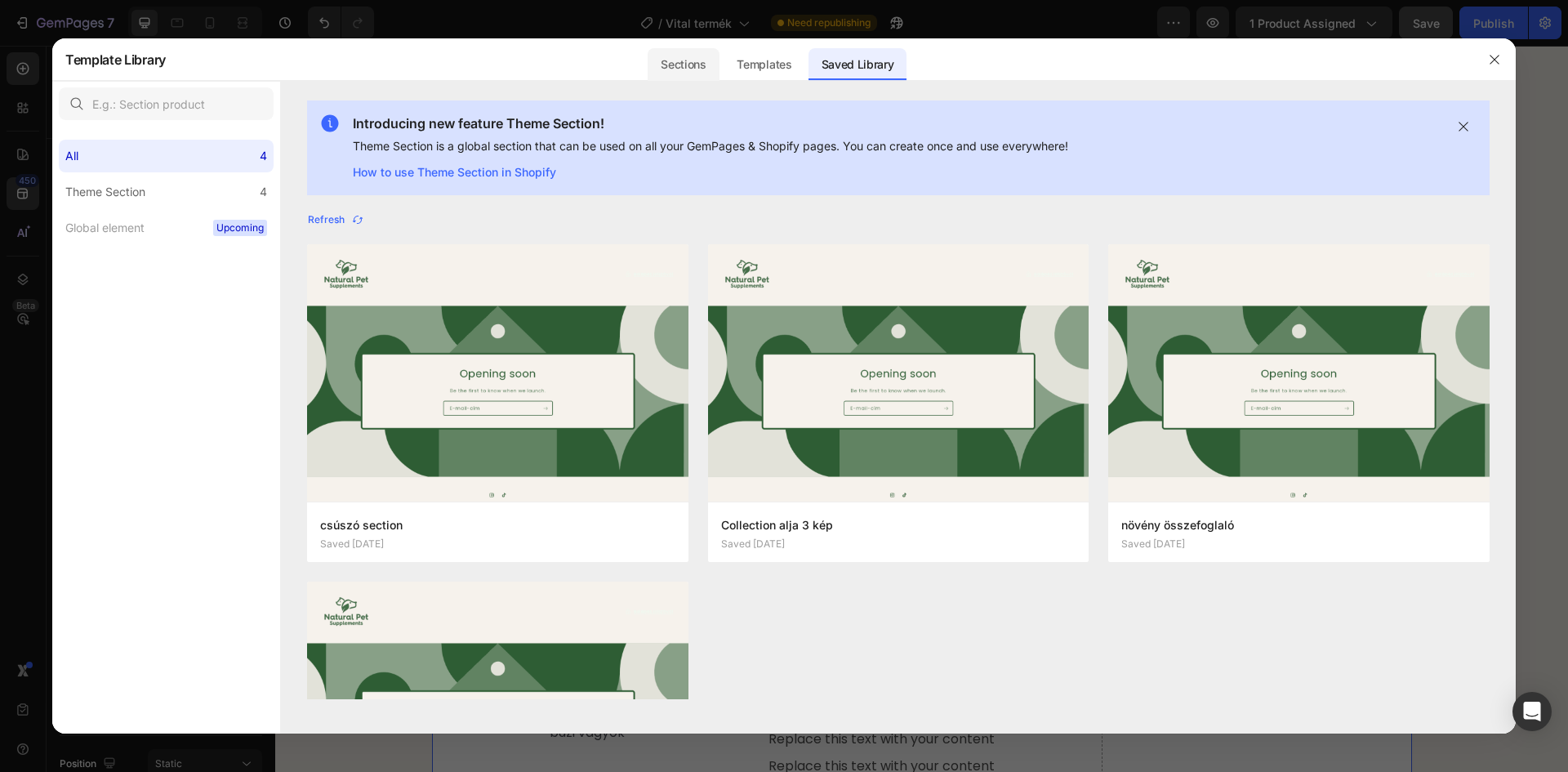
click at [692, 62] on div "Sections" at bounding box center [683, 64] width 71 height 32
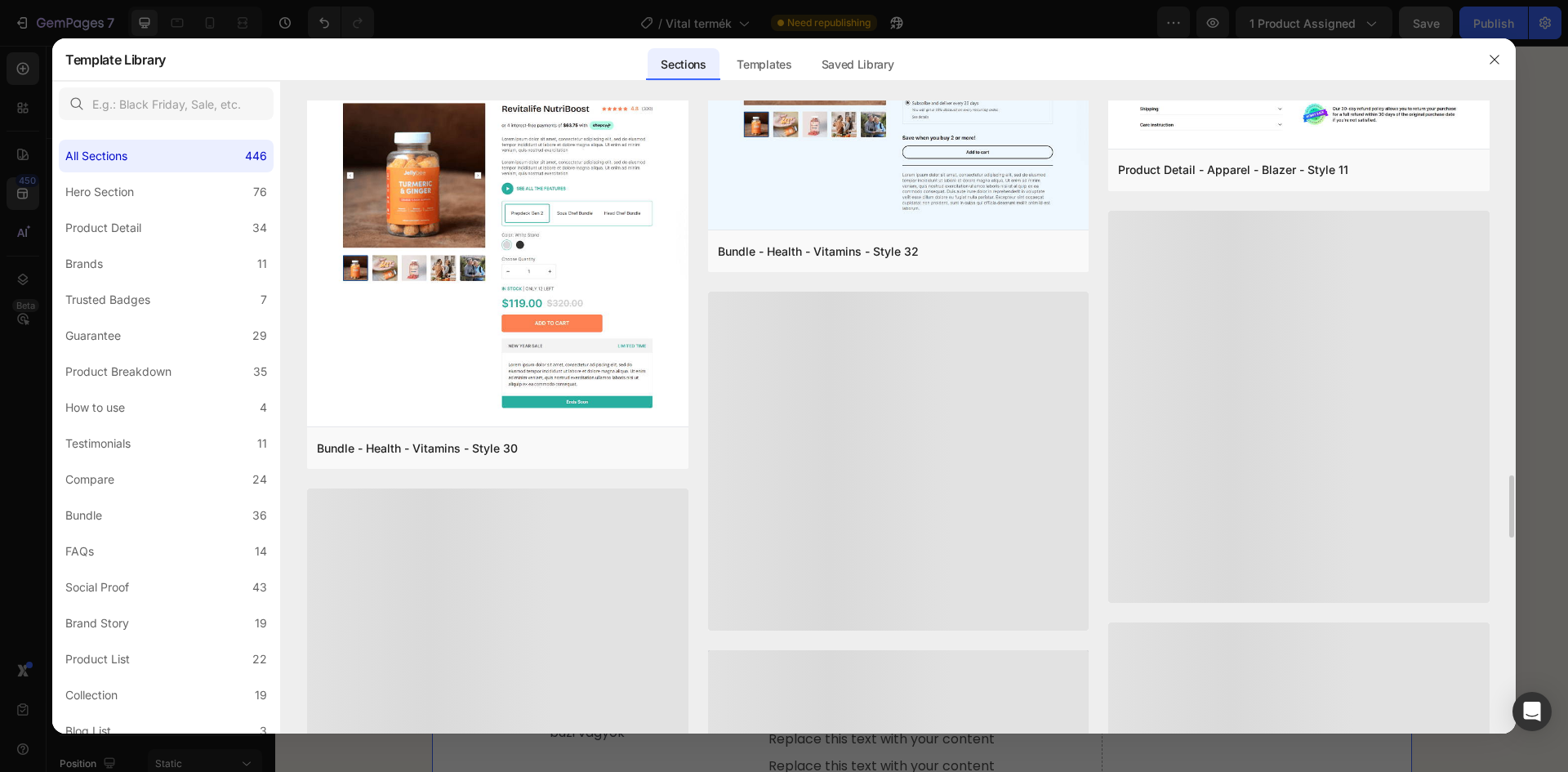
scroll to position [3463, 0]
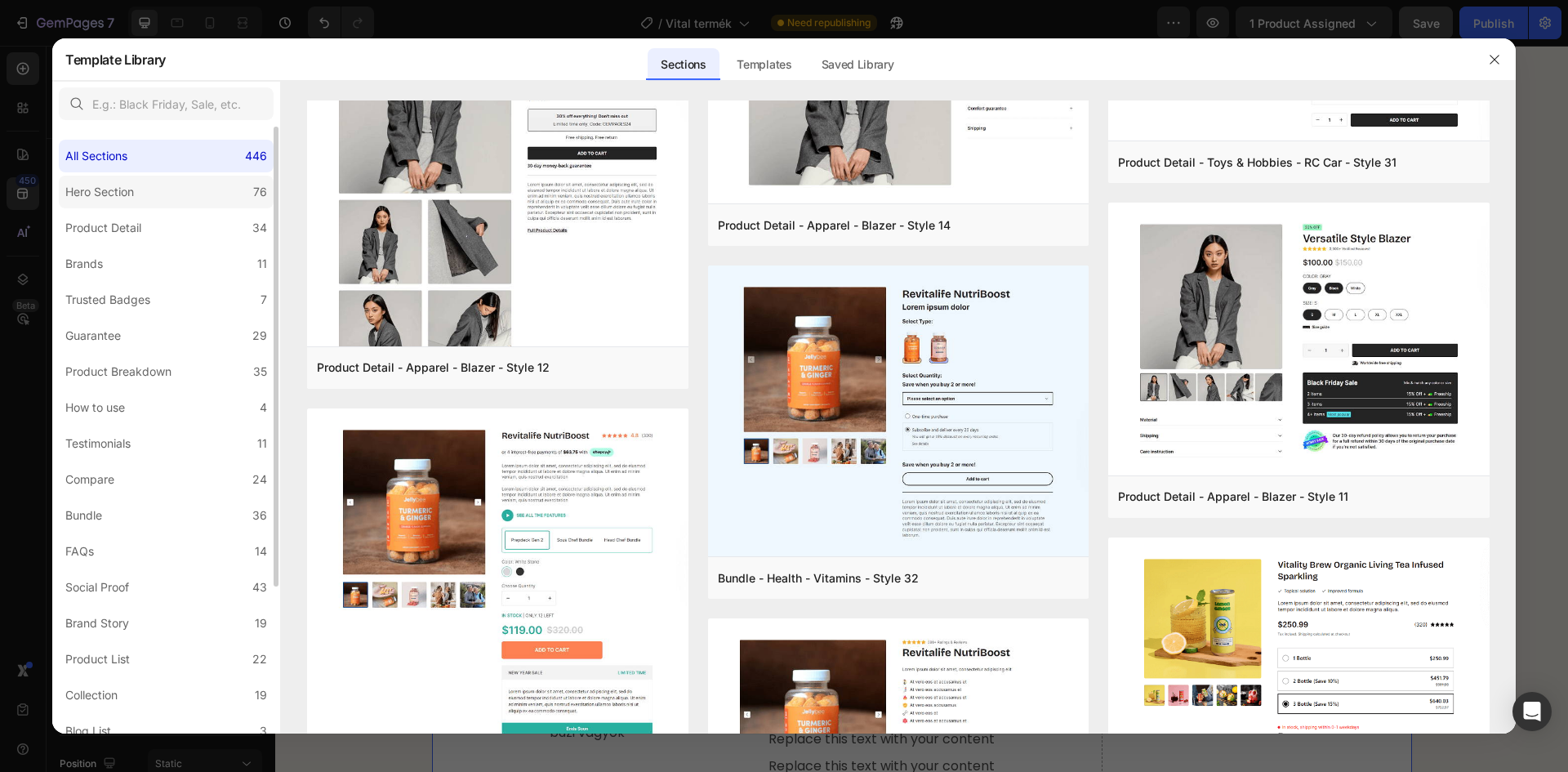
click at [181, 190] on label "Hero Section 76" at bounding box center [166, 192] width 214 height 32
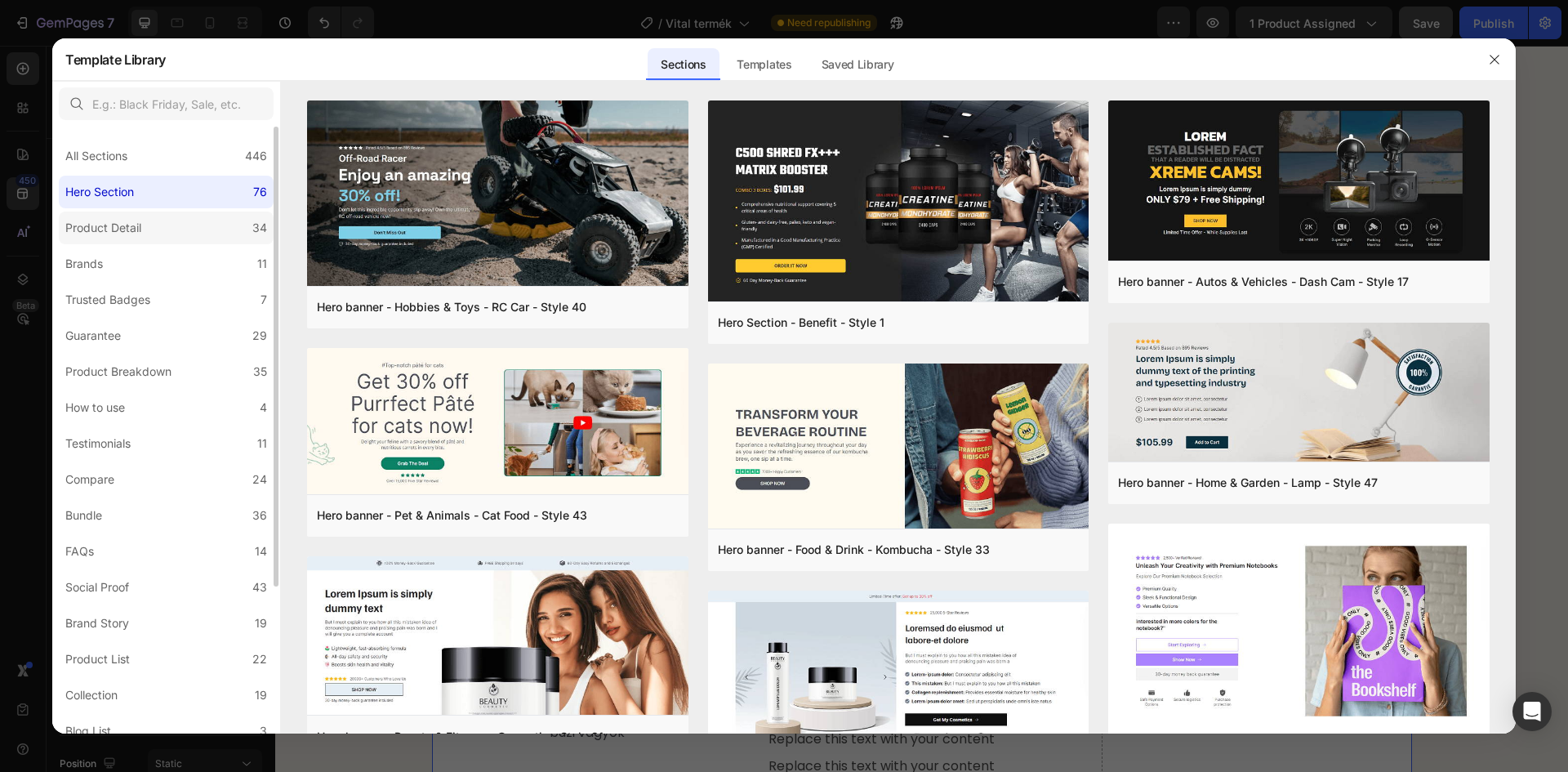
click at [176, 223] on label "Product Detail 34" at bounding box center [166, 227] width 214 height 32
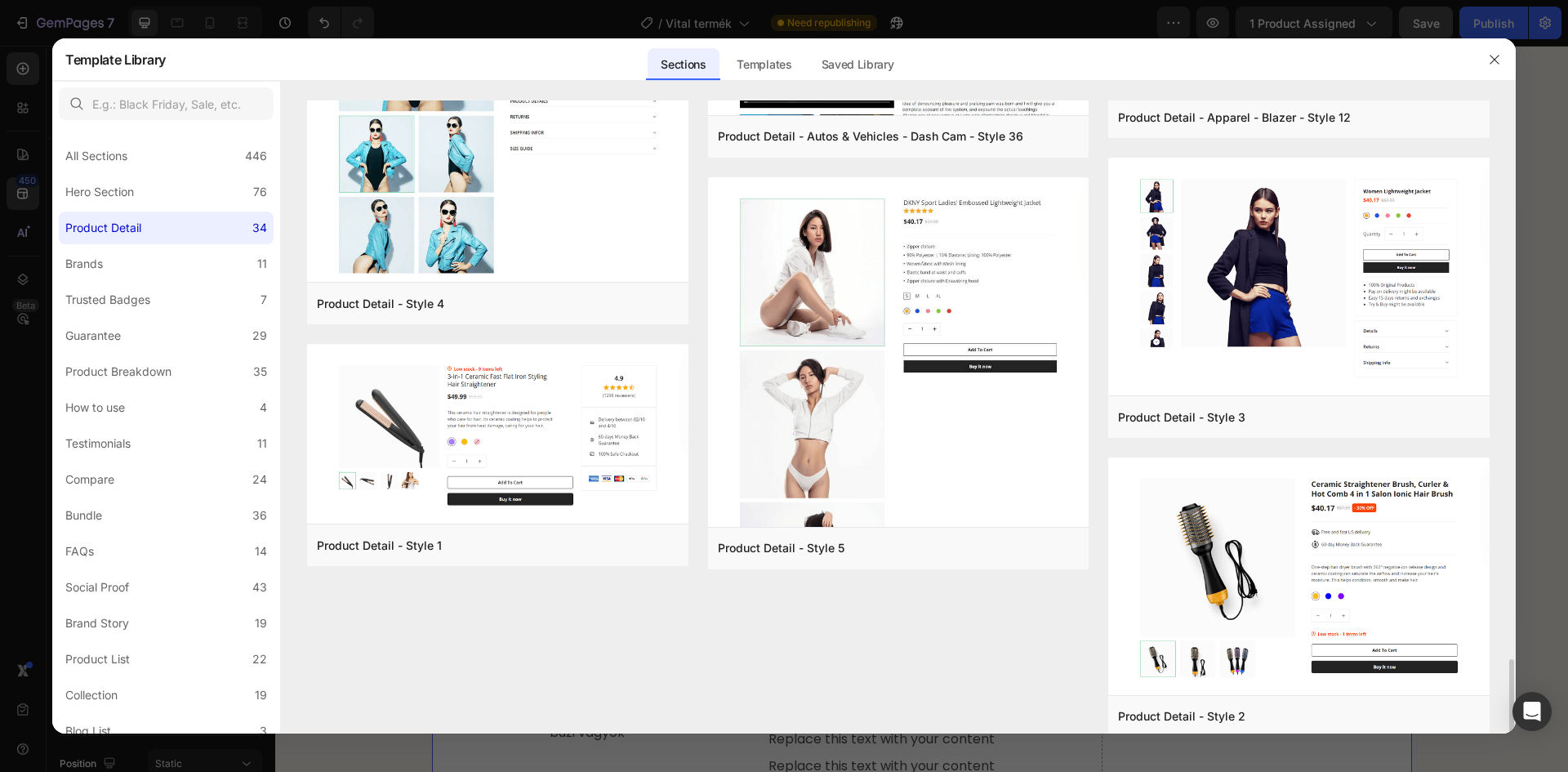
scroll to position [3431, 0]
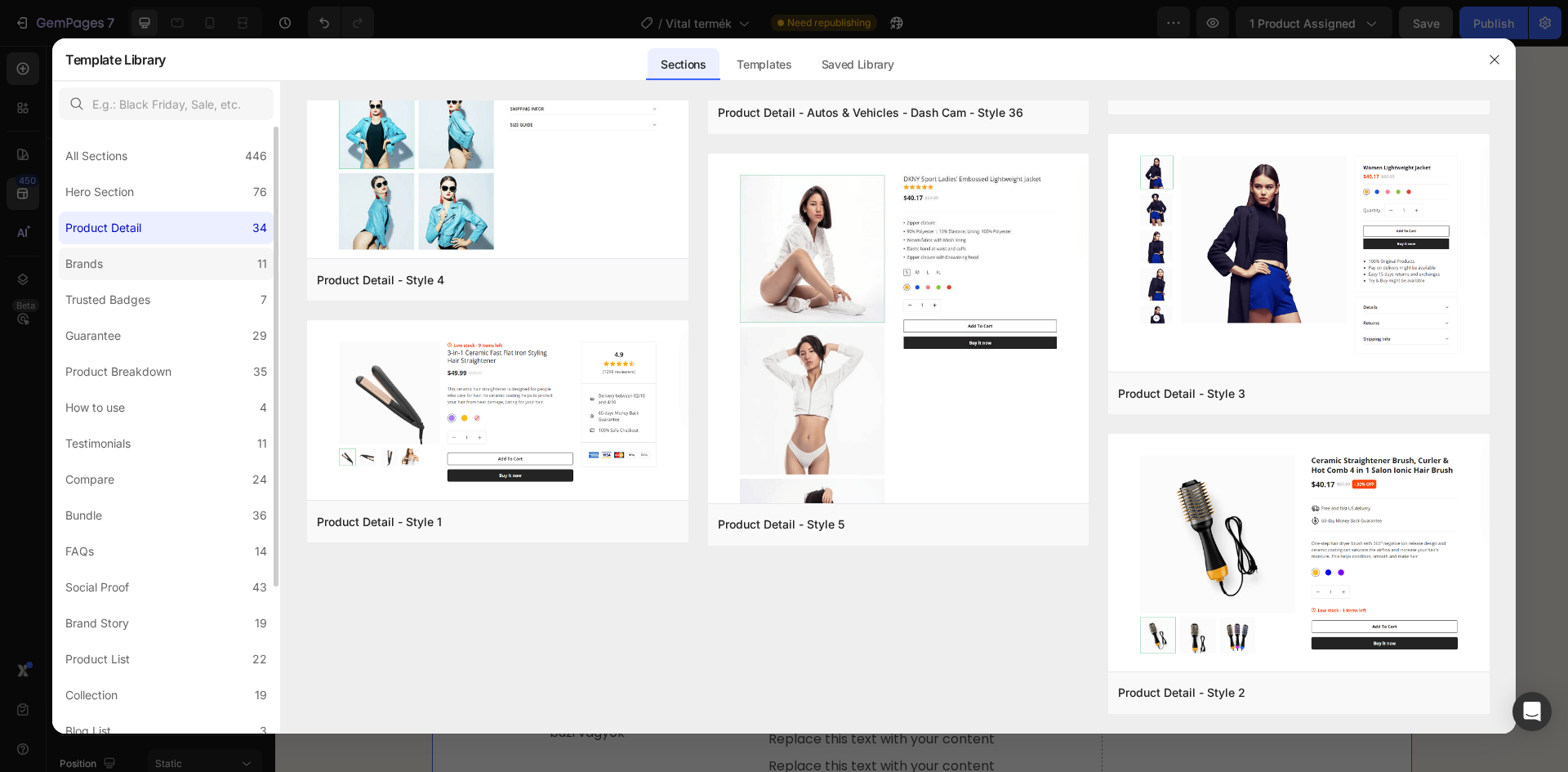
click at [142, 252] on label "Brands 11" at bounding box center [166, 264] width 214 height 32
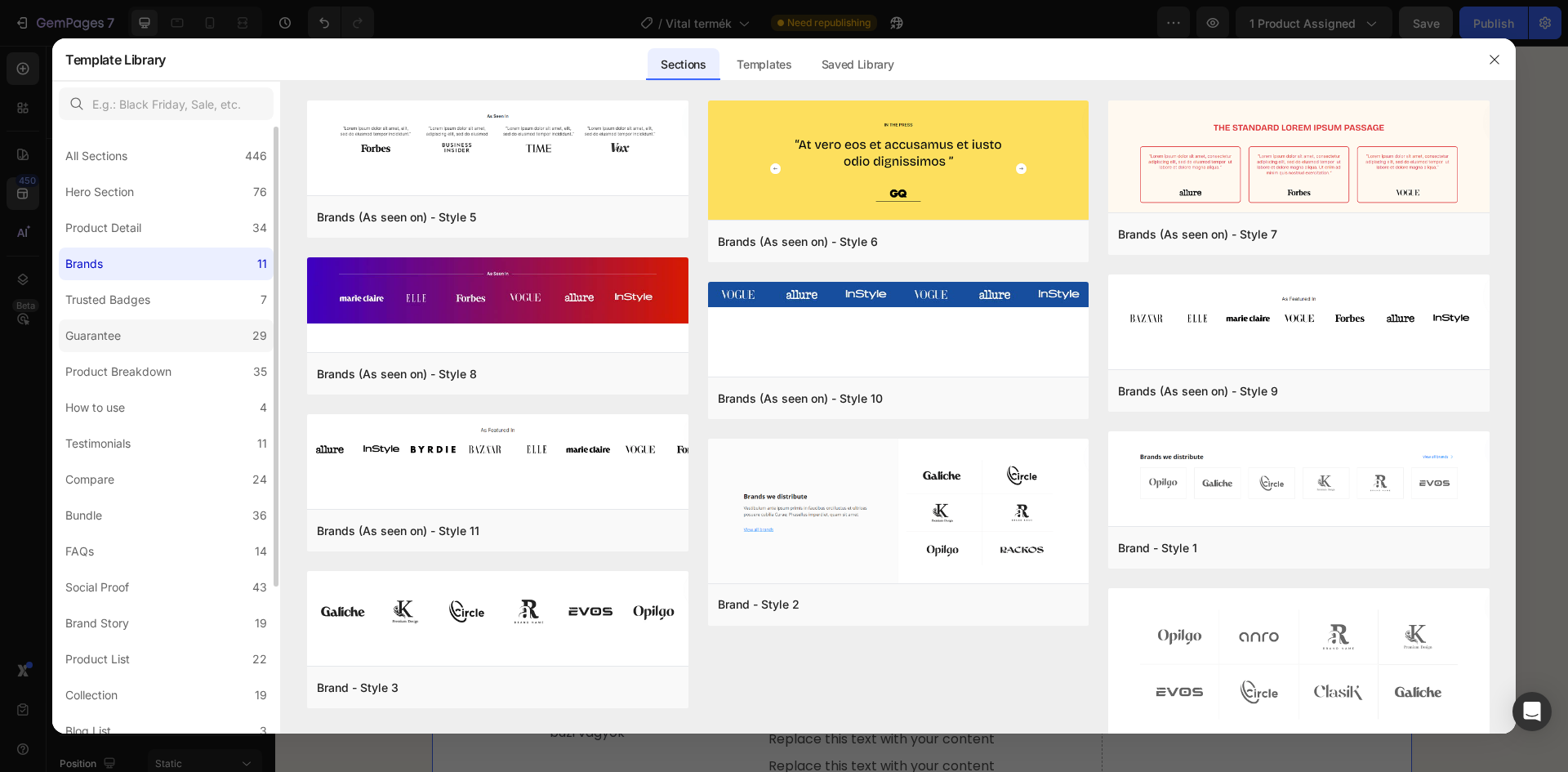
click at [155, 334] on label "Guarantee 29" at bounding box center [166, 335] width 214 height 32
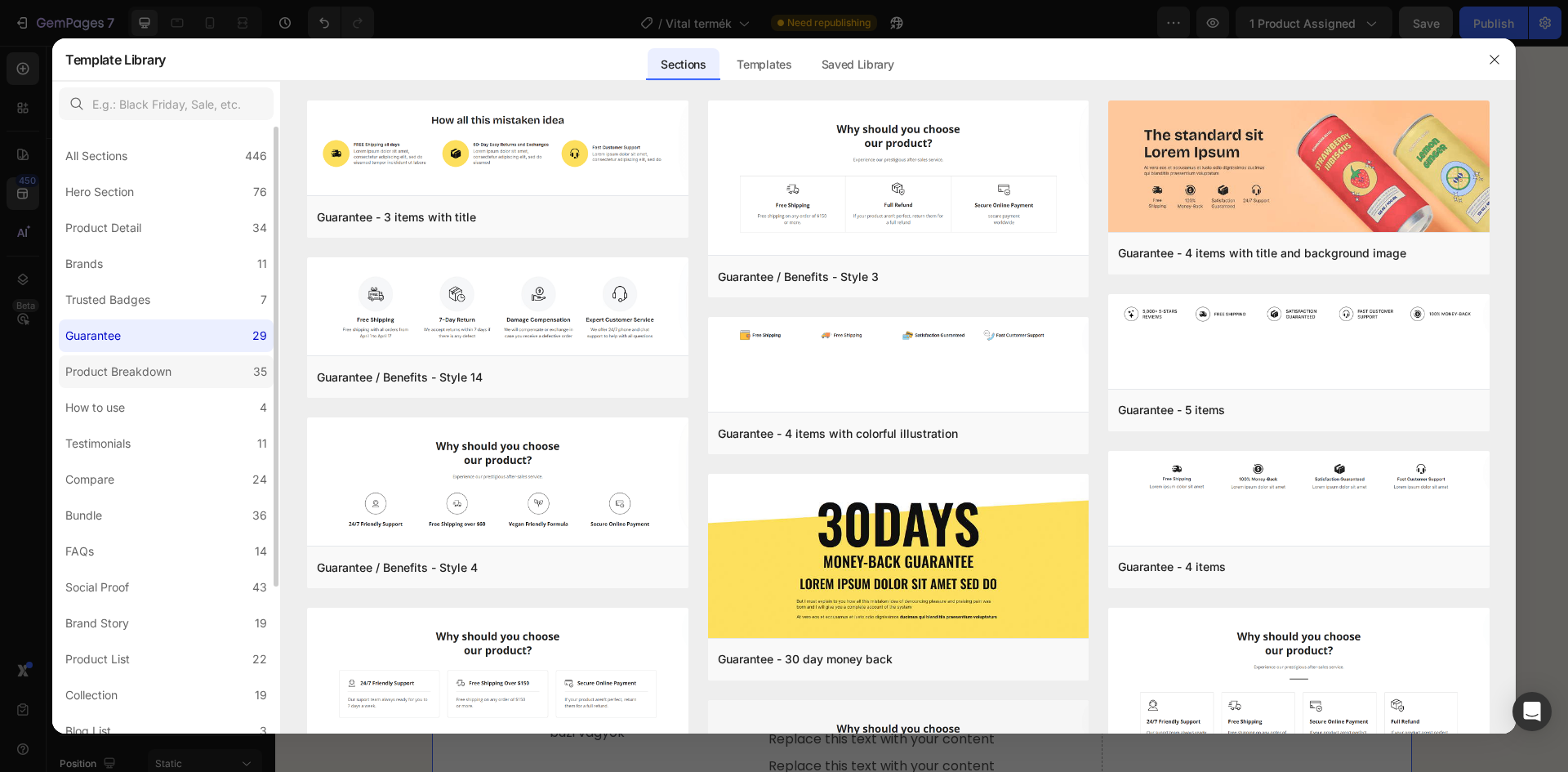
click at [147, 366] on div "Product Breakdown" at bounding box center [118, 372] width 106 height 20
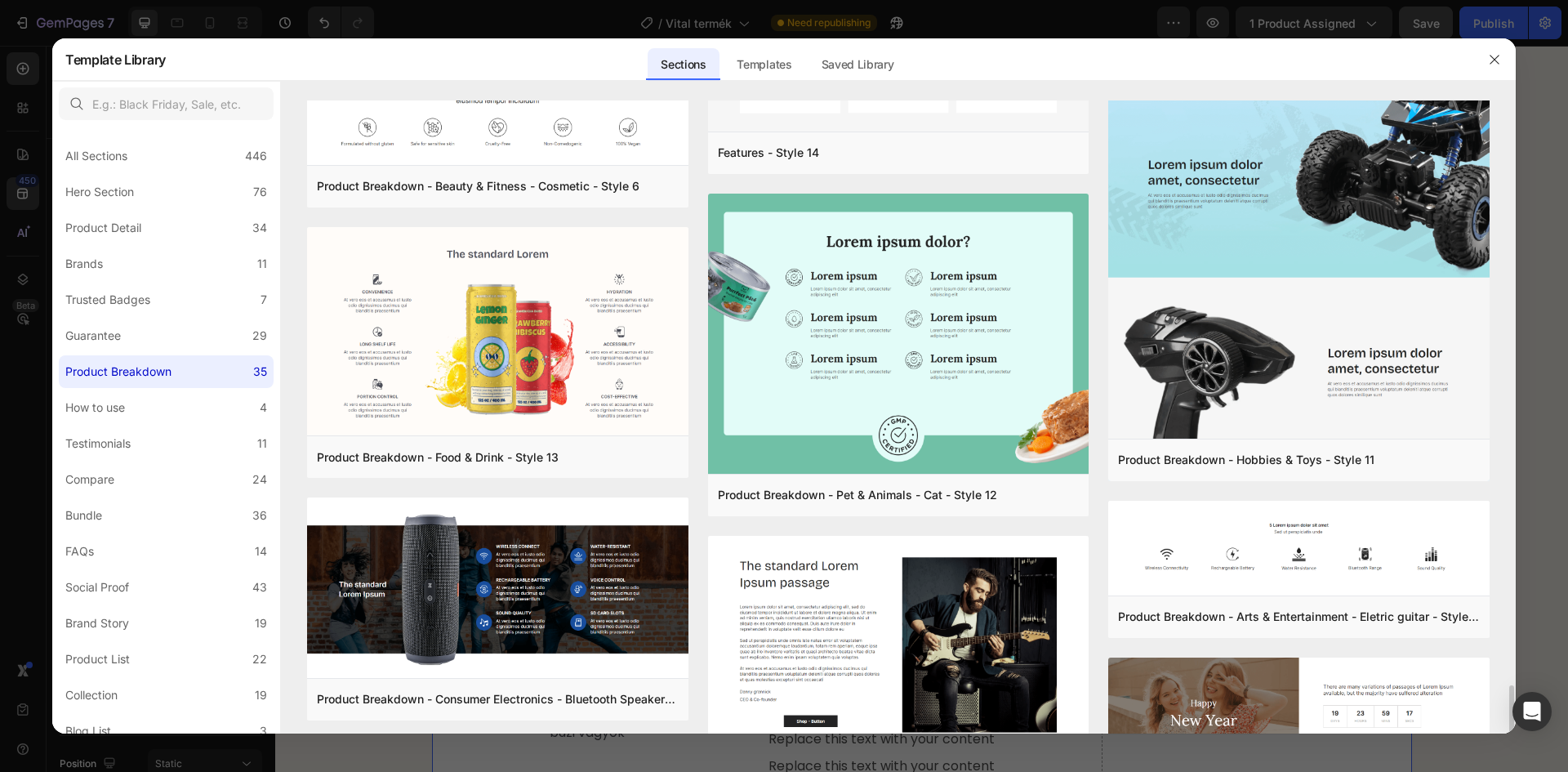
scroll to position [2479, 0]
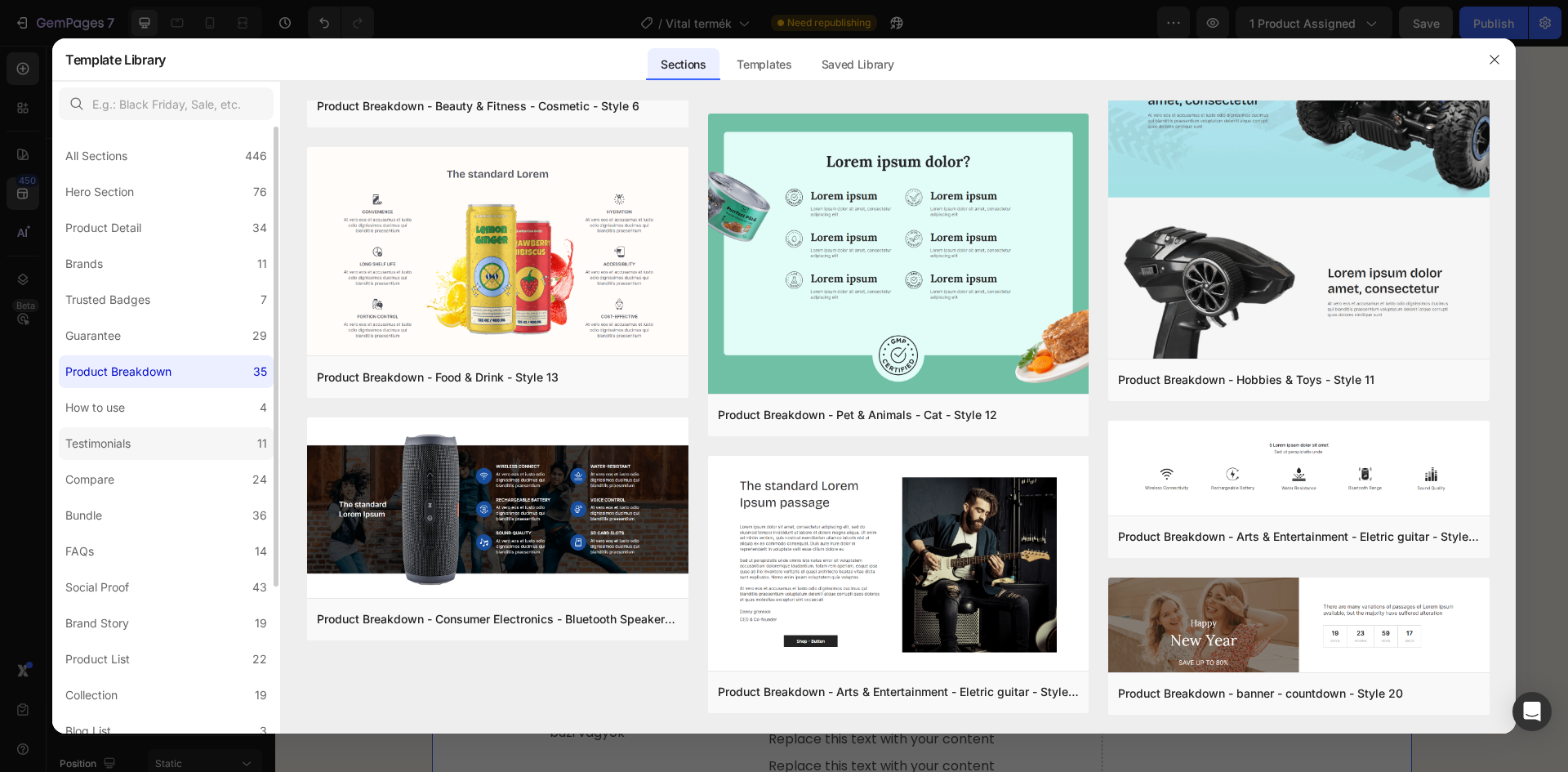
click at [156, 447] on label "Testimonials 11" at bounding box center [166, 443] width 214 height 32
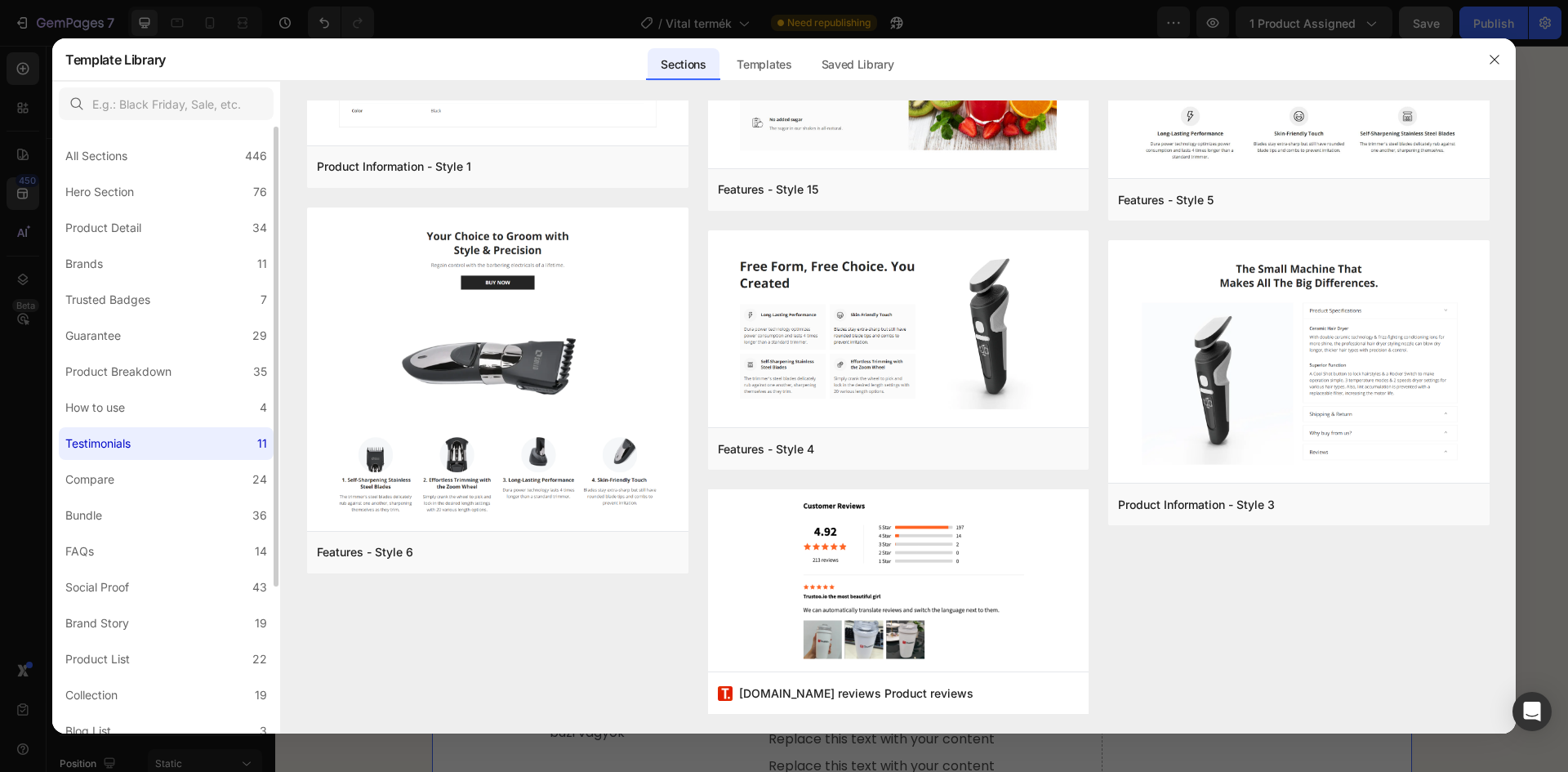
scroll to position [0, 0]
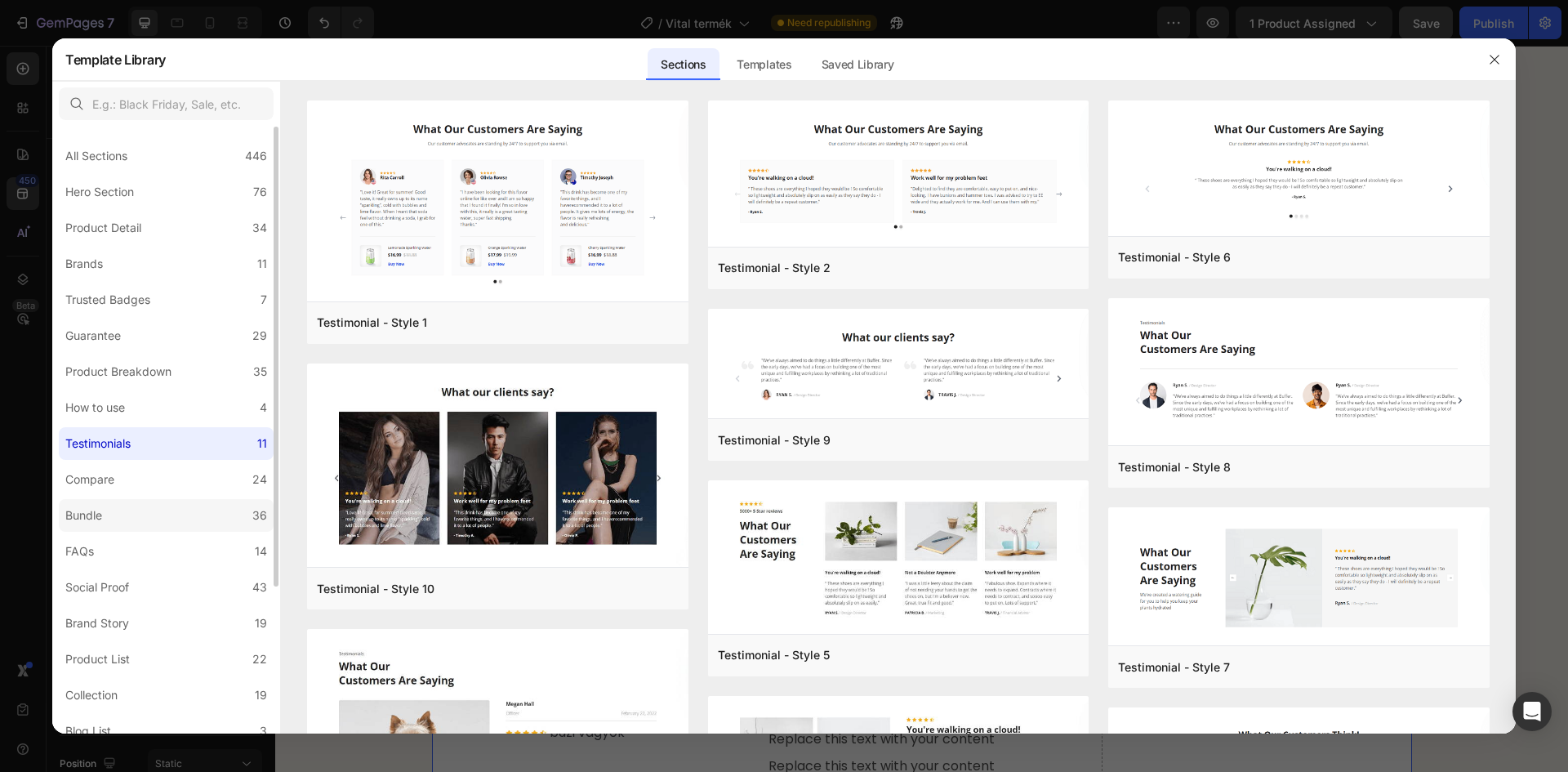
click at [149, 500] on label "Bundle 36" at bounding box center [166, 514] width 214 height 32
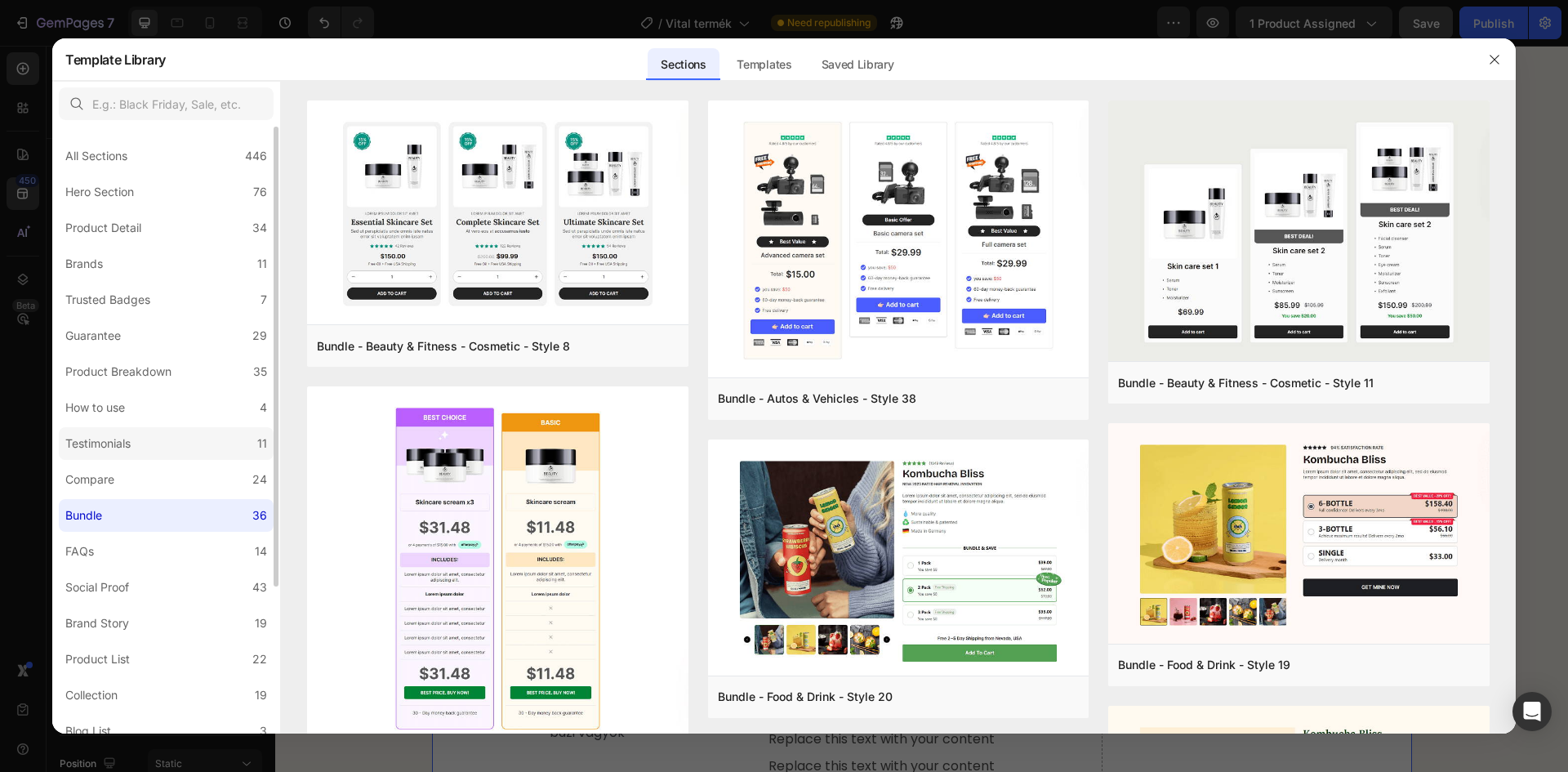
scroll to position [194, 0]
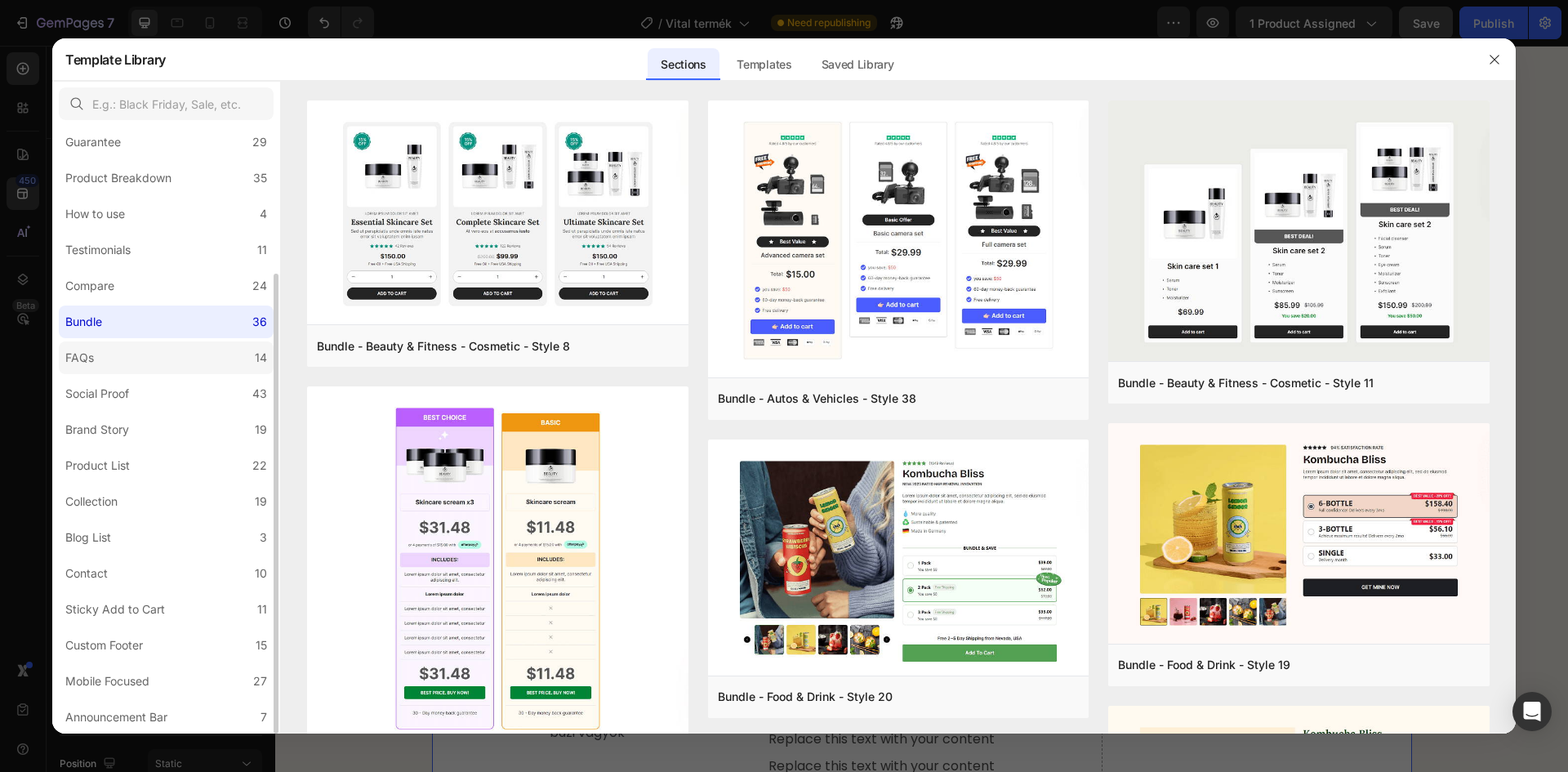
click at [144, 366] on label "FAQs 14" at bounding box center [166, 357] width 214 height 32
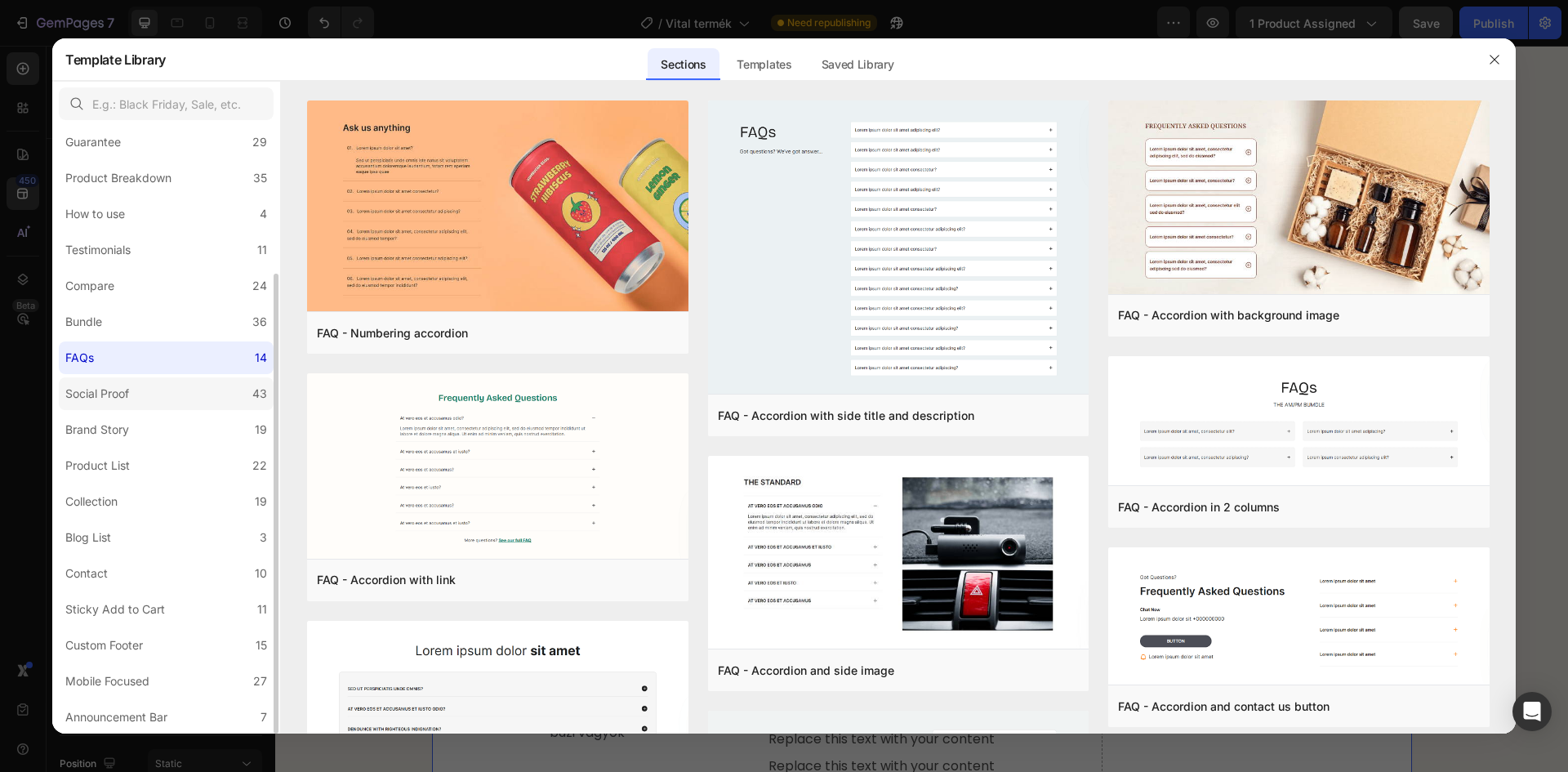
click at [147, 399] on label "Social Proof 43" at bounding box center [166, 393] width 214 height 32
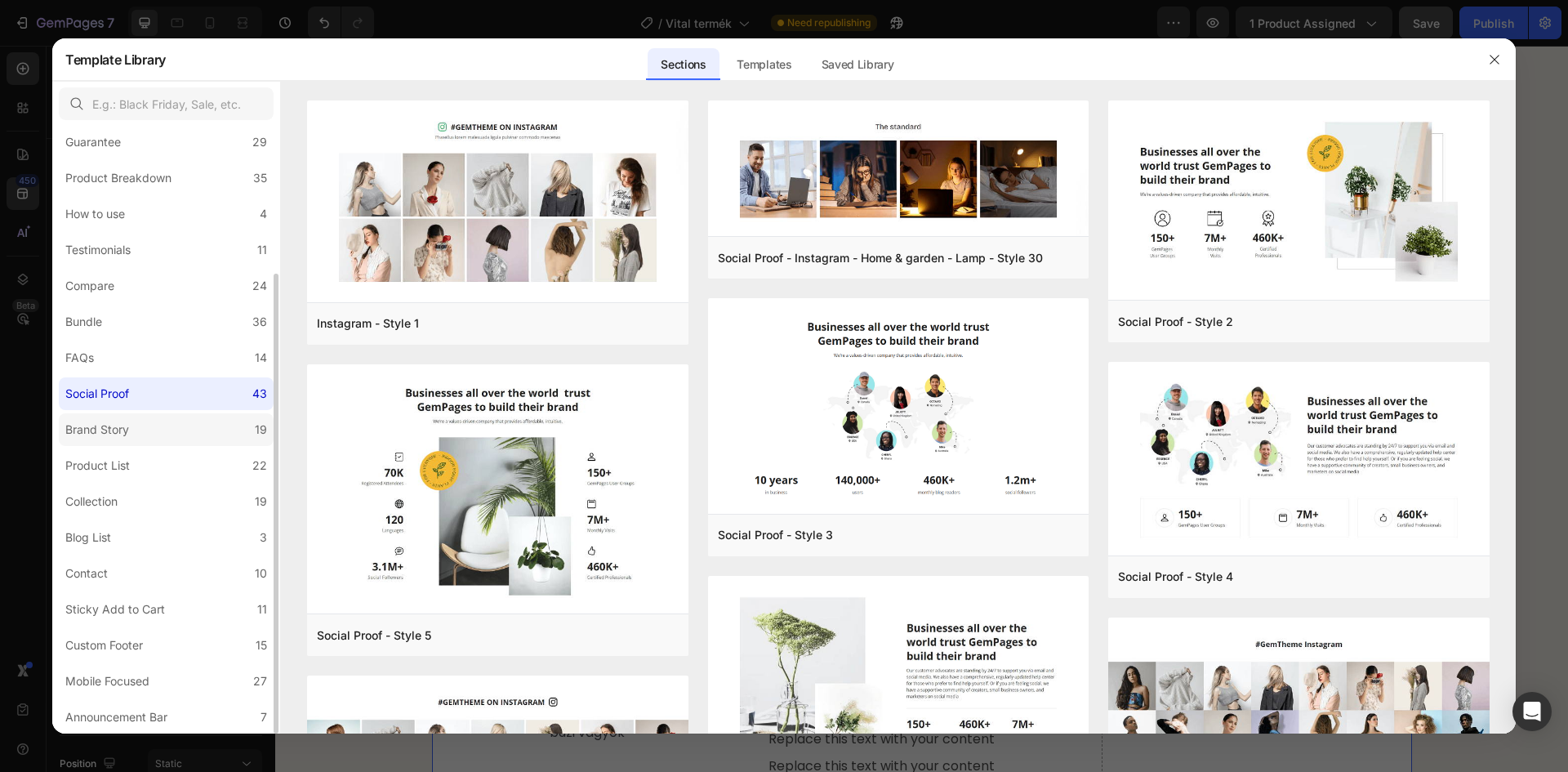
click at [151, 440] on label "Brand Story 19" at bounding box center [166, 429] width 214 height 32
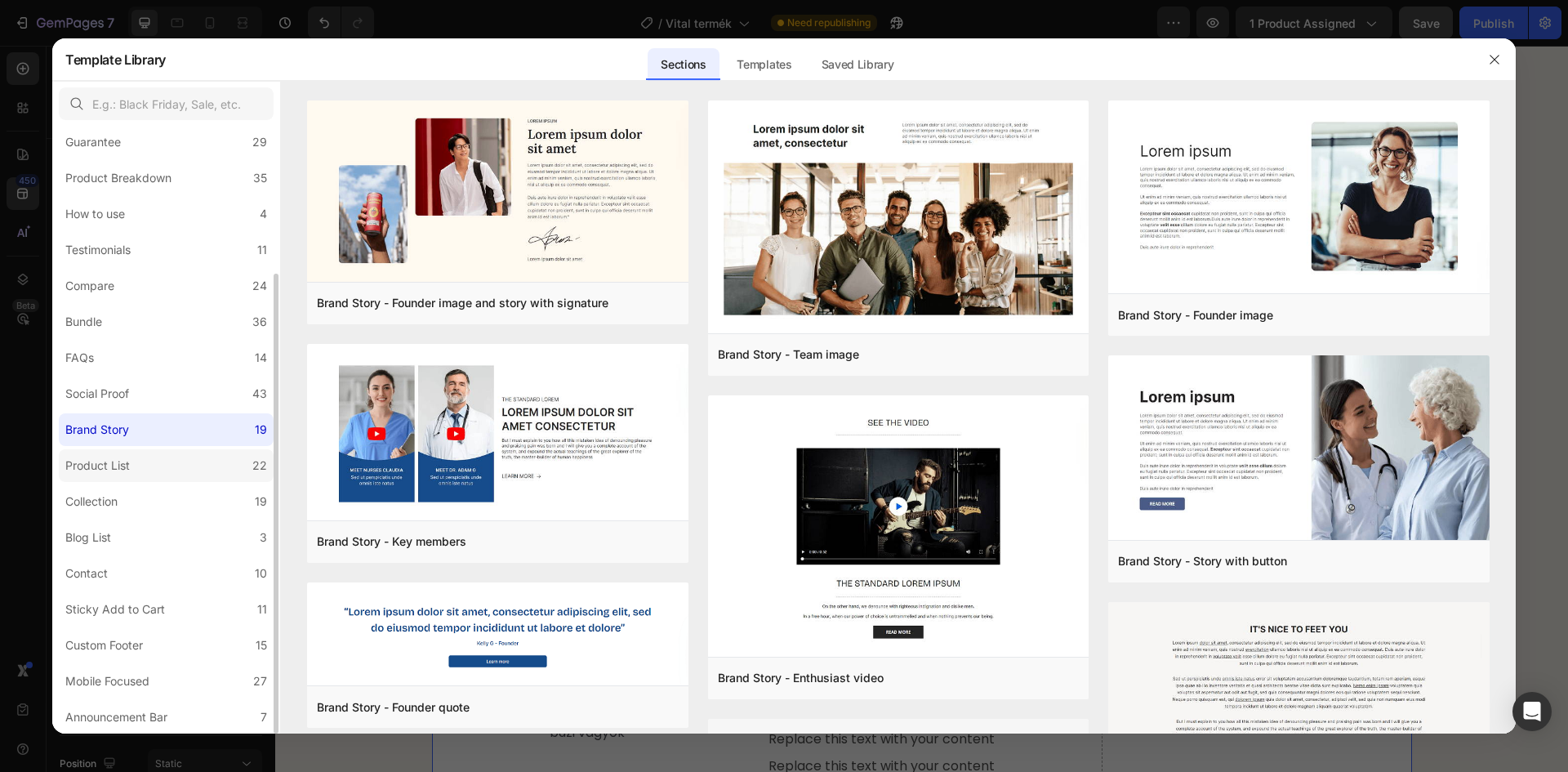
click at [145, 474] on label "Product List 22" at bounding box center [166, 465] width 214 height 32
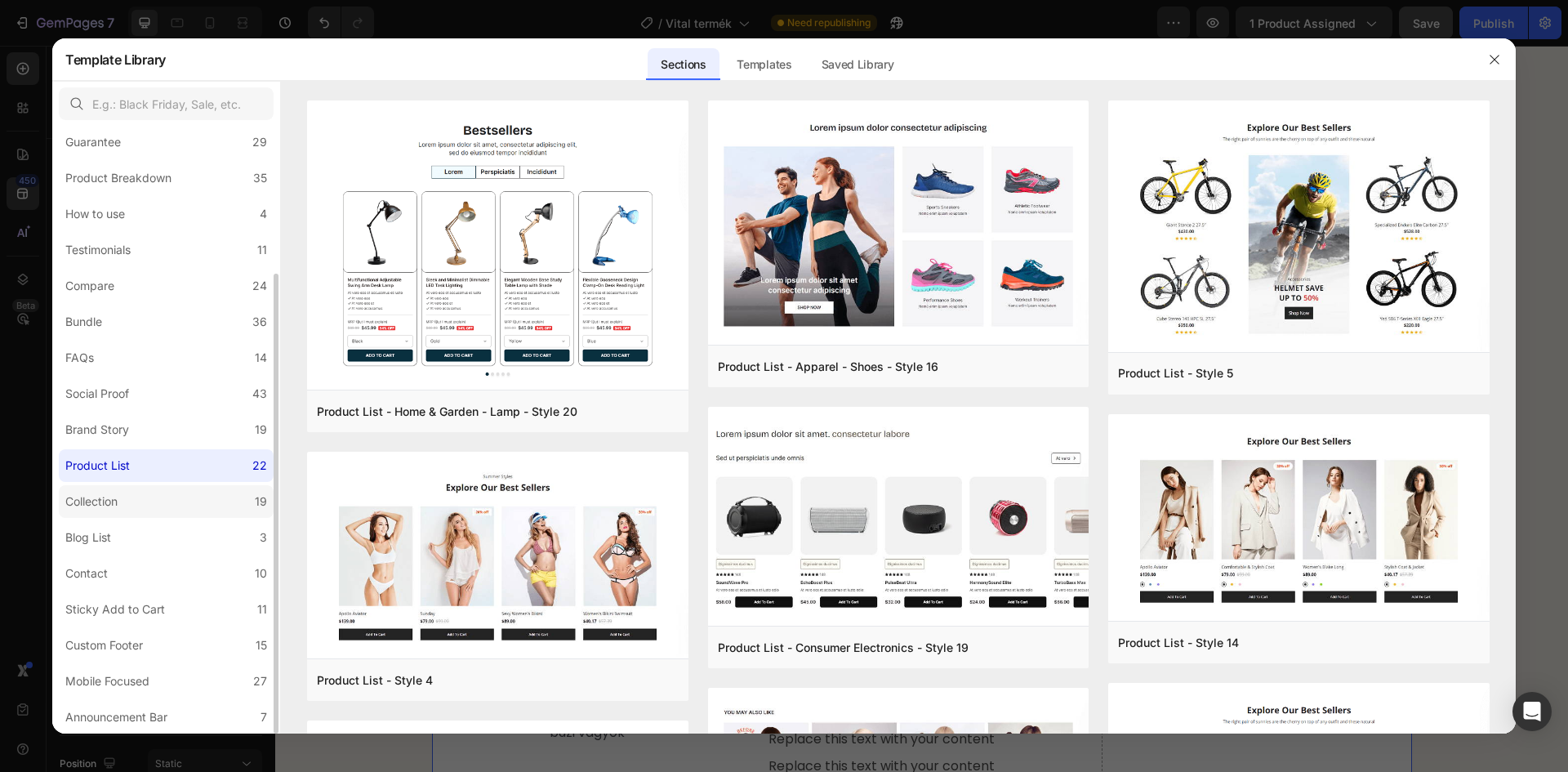
click at [151, 512] on label "Collection 19" at bounding box center [166, 501] width 214 height 32
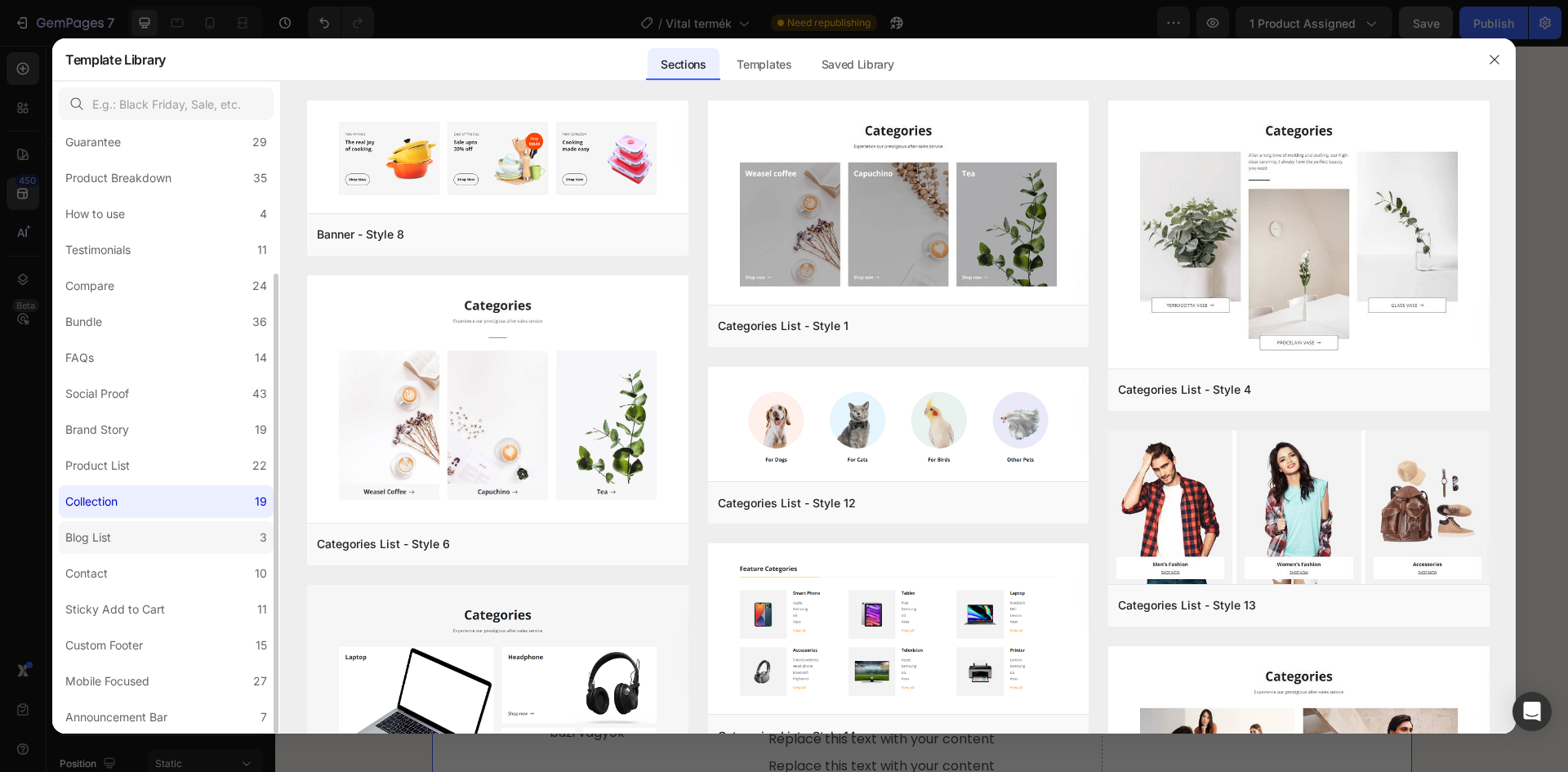
click at [147, 532] on label "Blog List 3" at bounding box center [166, 537] width 214 height 32
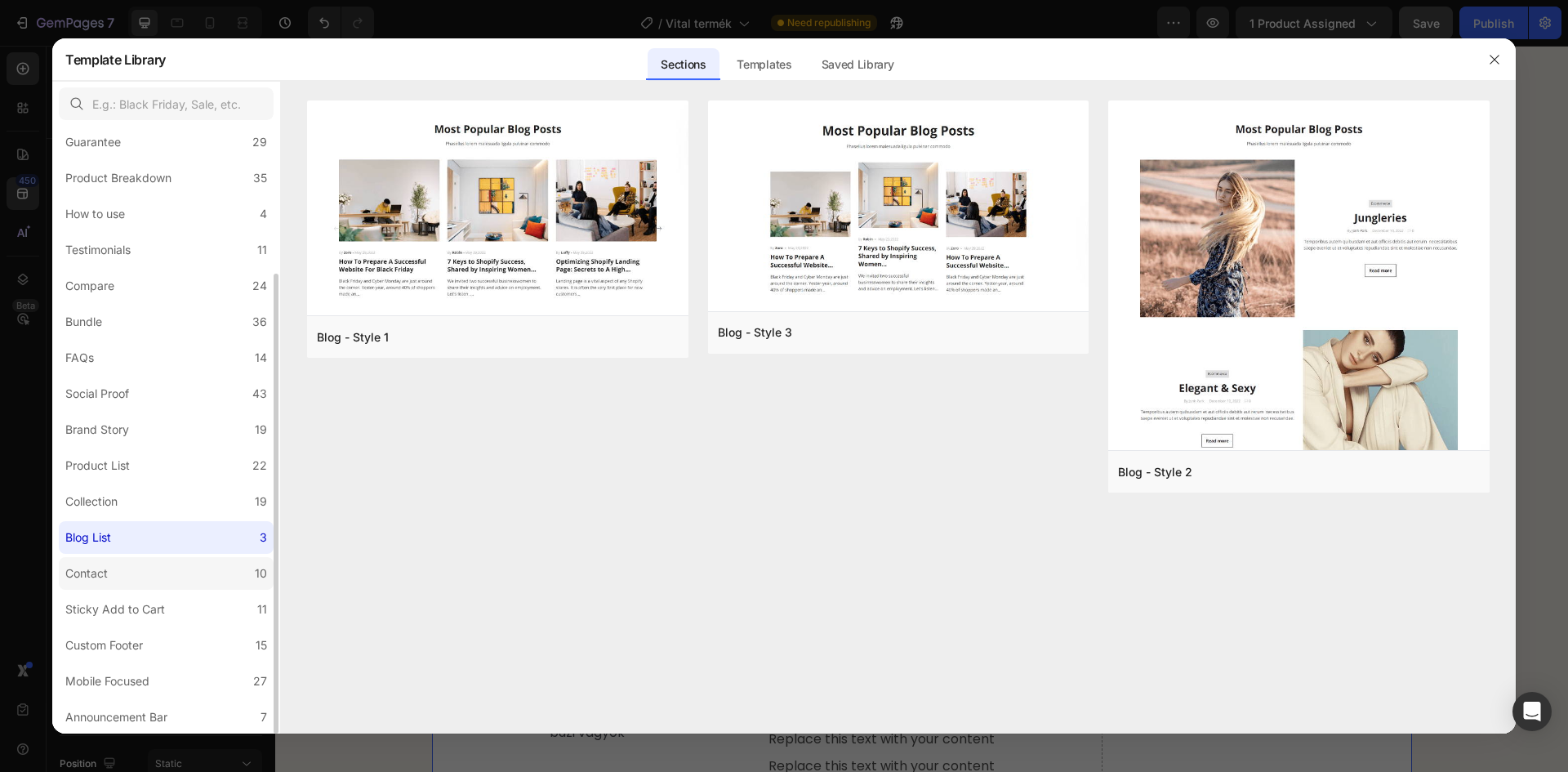
click at [142, 560] on label "Contact 10" at bounding box center [166, 572] width 214 height 32
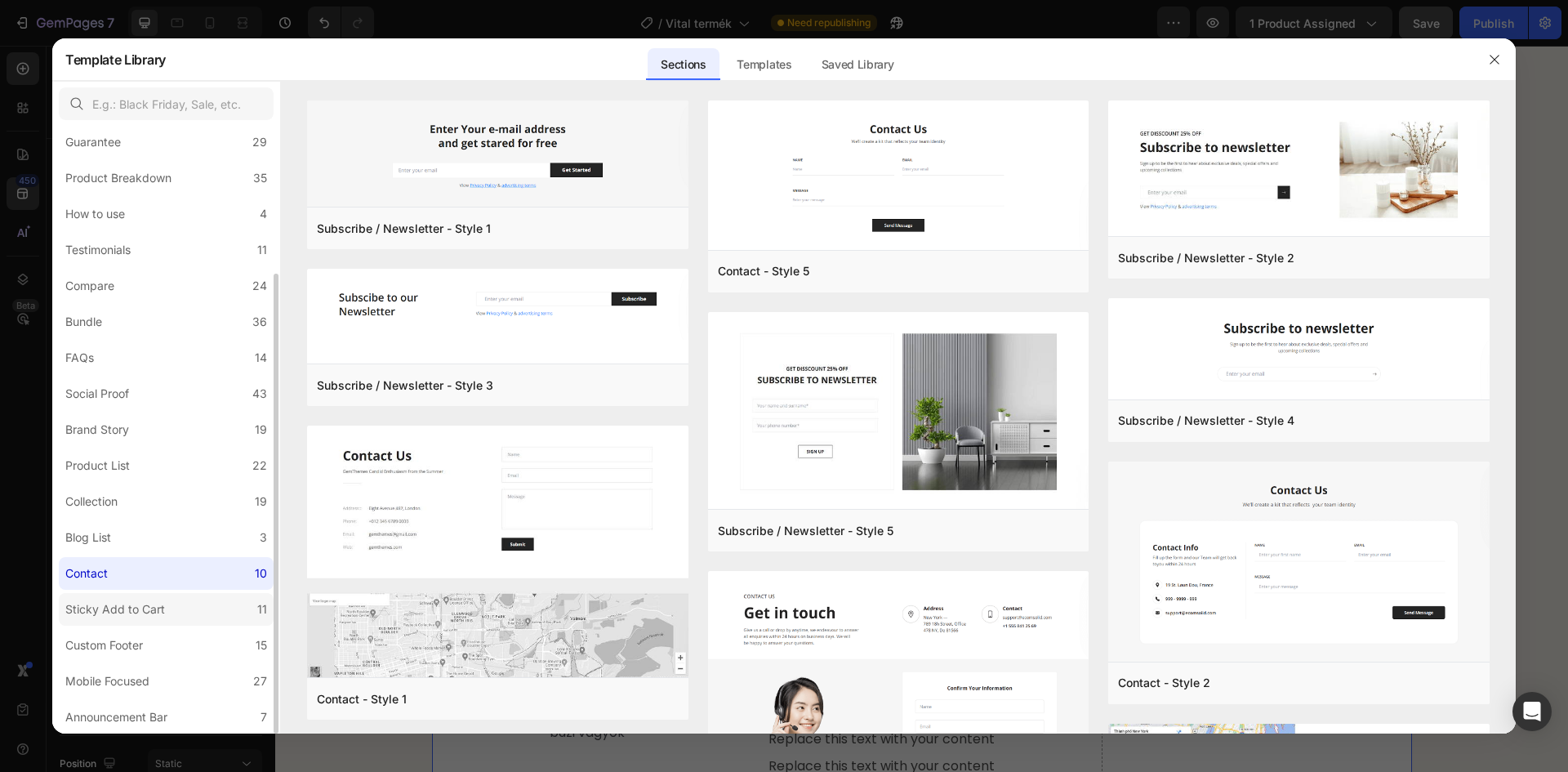
click at [143, 614] on div "Sticky Add to Cart" at bounding box center [114, 609] width 99 height 20
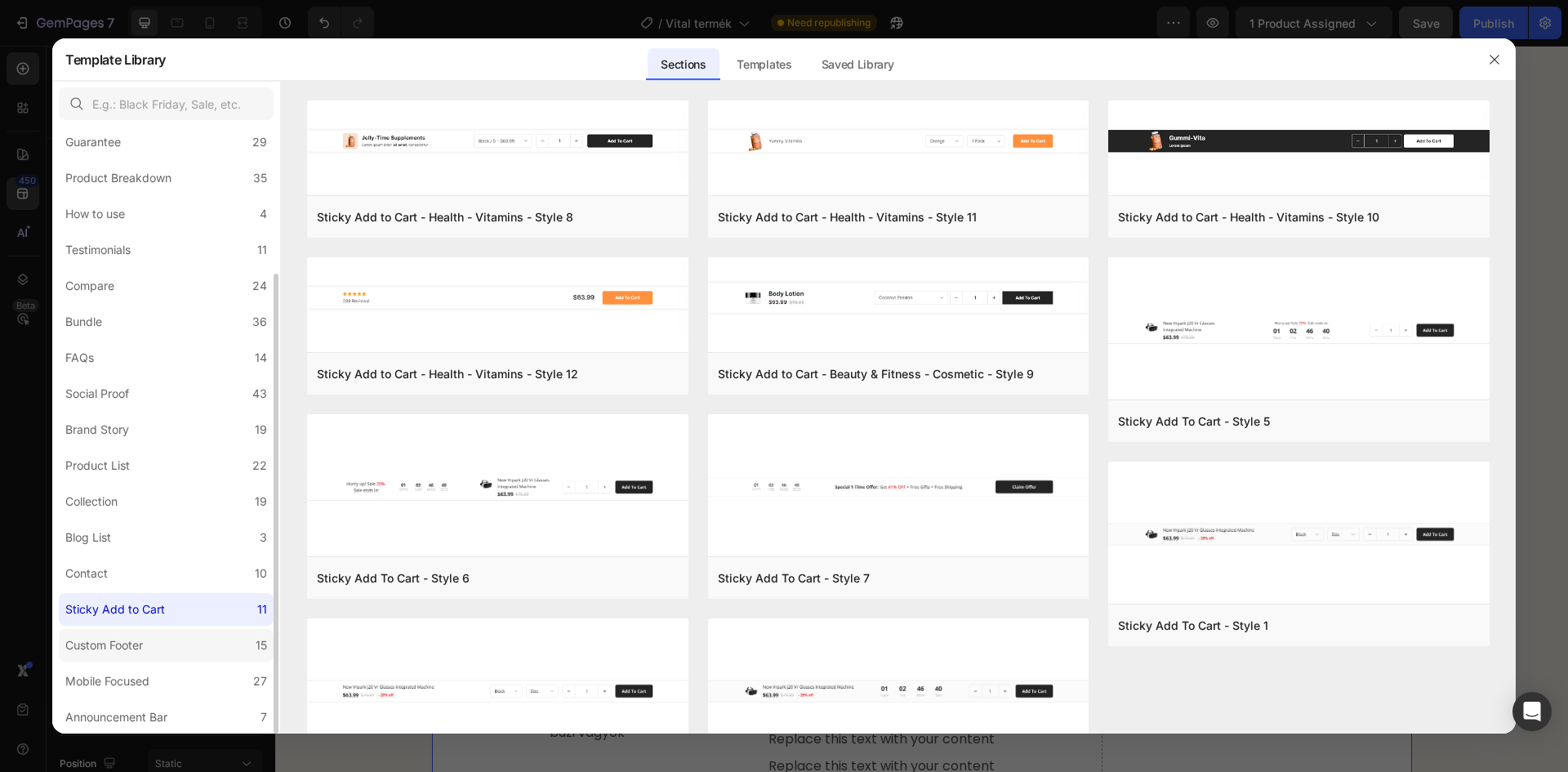
click at [188, 649] on label "Custom Footer 15" at bounding box center [166, 644] width 214 height 32
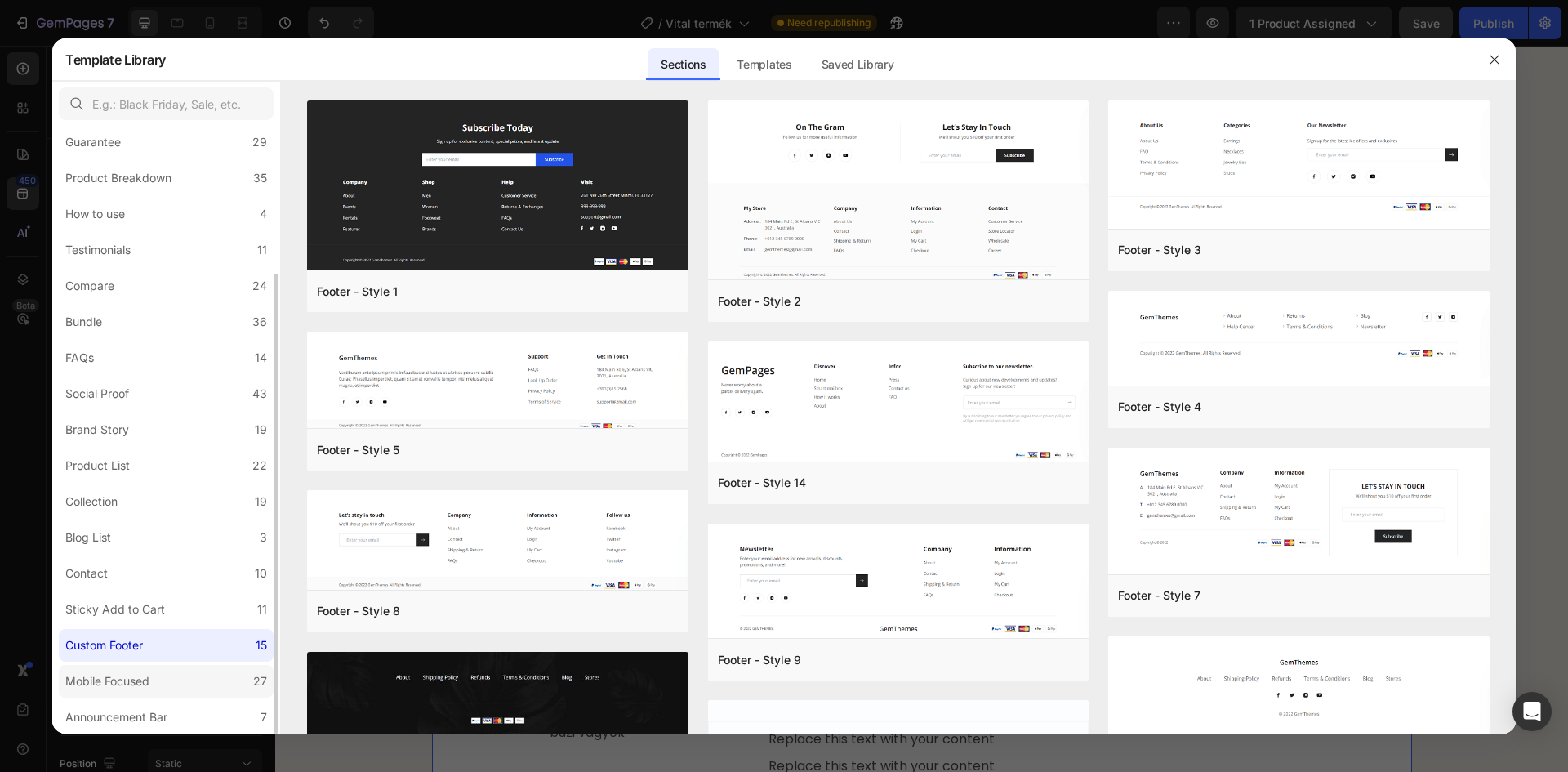
click at [181, 684] on label "Mobile Focused 27" at bounding box center [166, 681] width 214 height 32
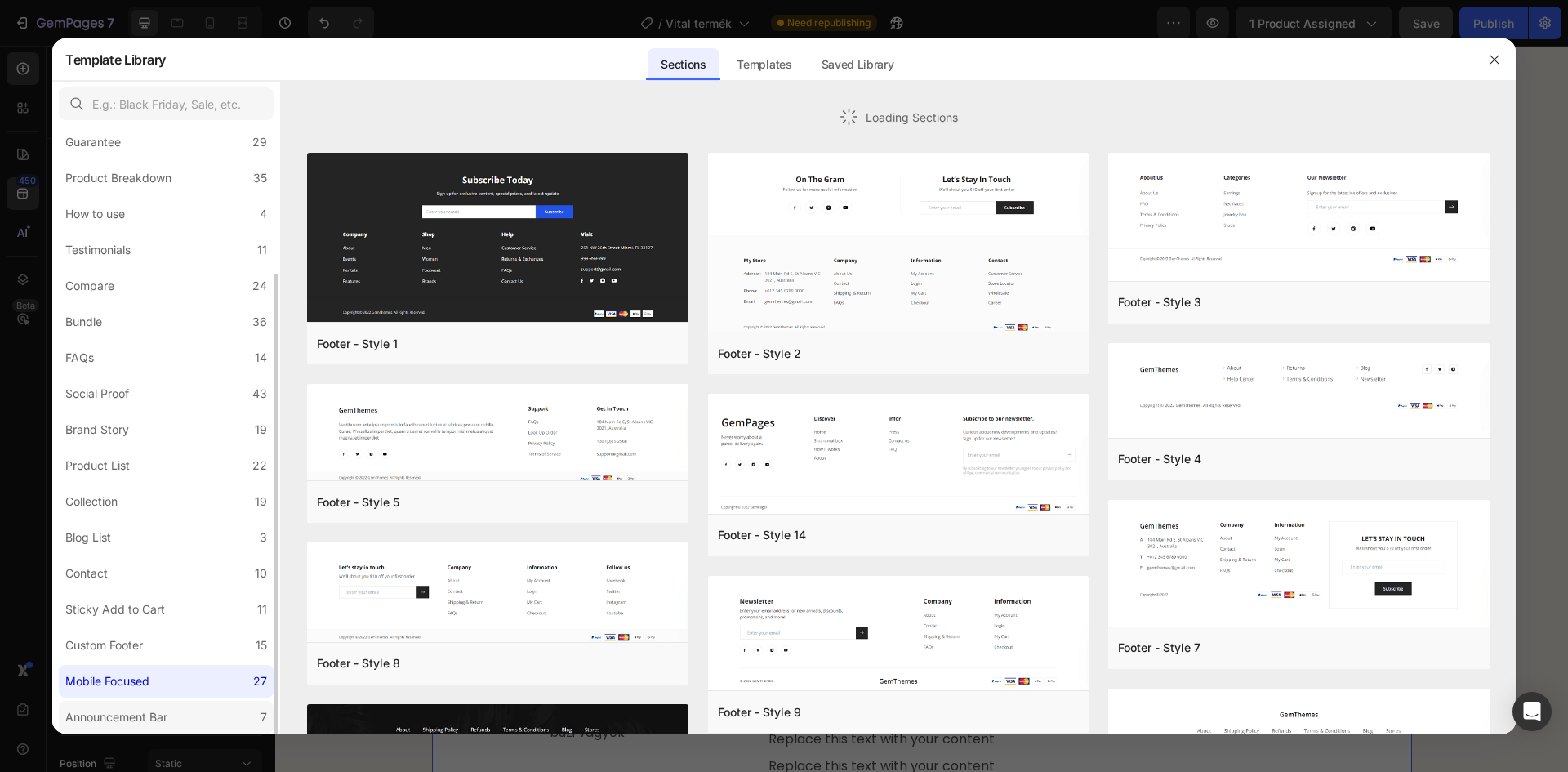
click at [171, 718] on div "Announcement Bar" at bounding box center [119, 717] width 108 height 20
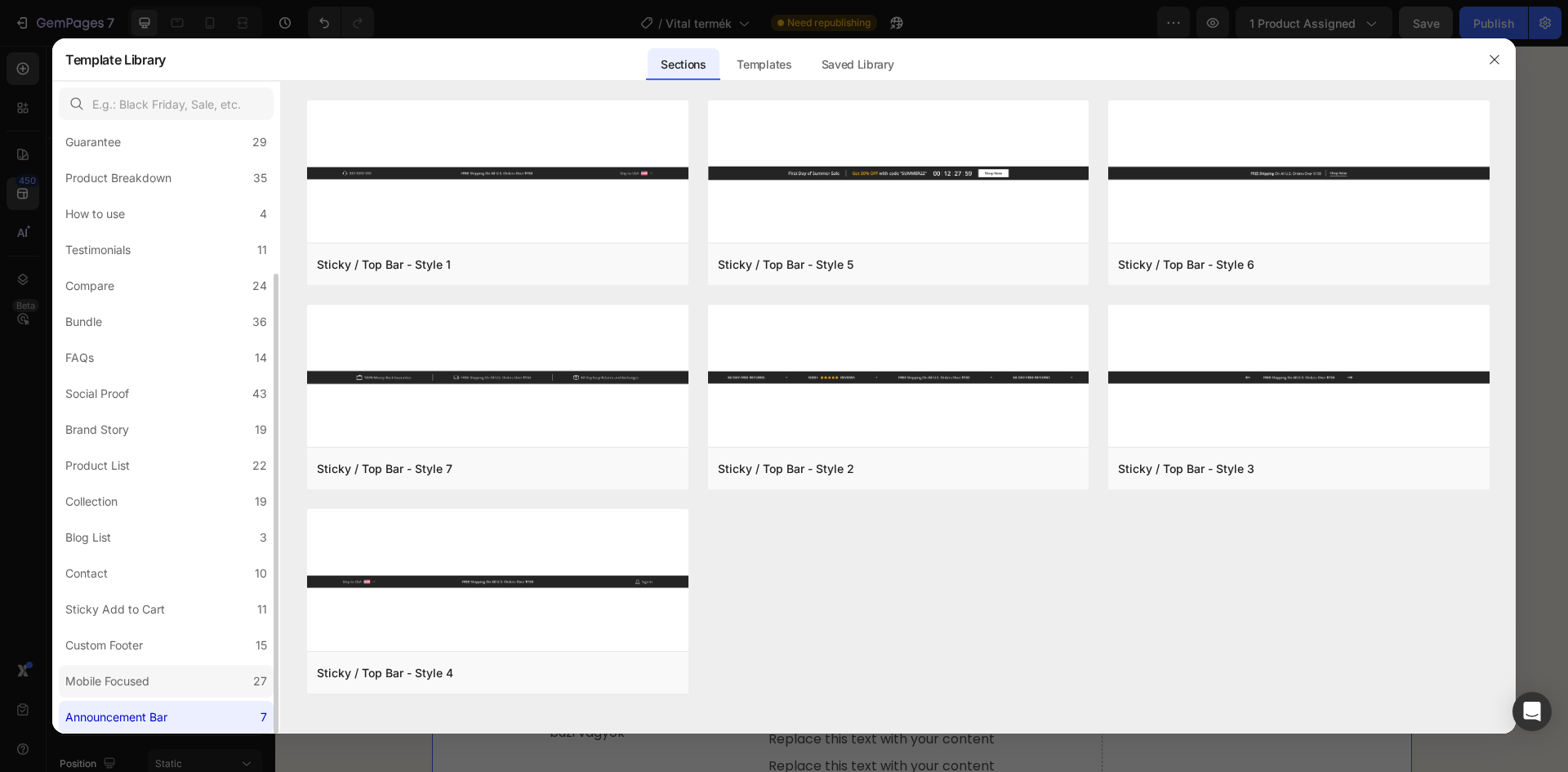
click at [176, 683] on label "Mobile Focused 27" at bounding box center [166, 681] width 214 height 32
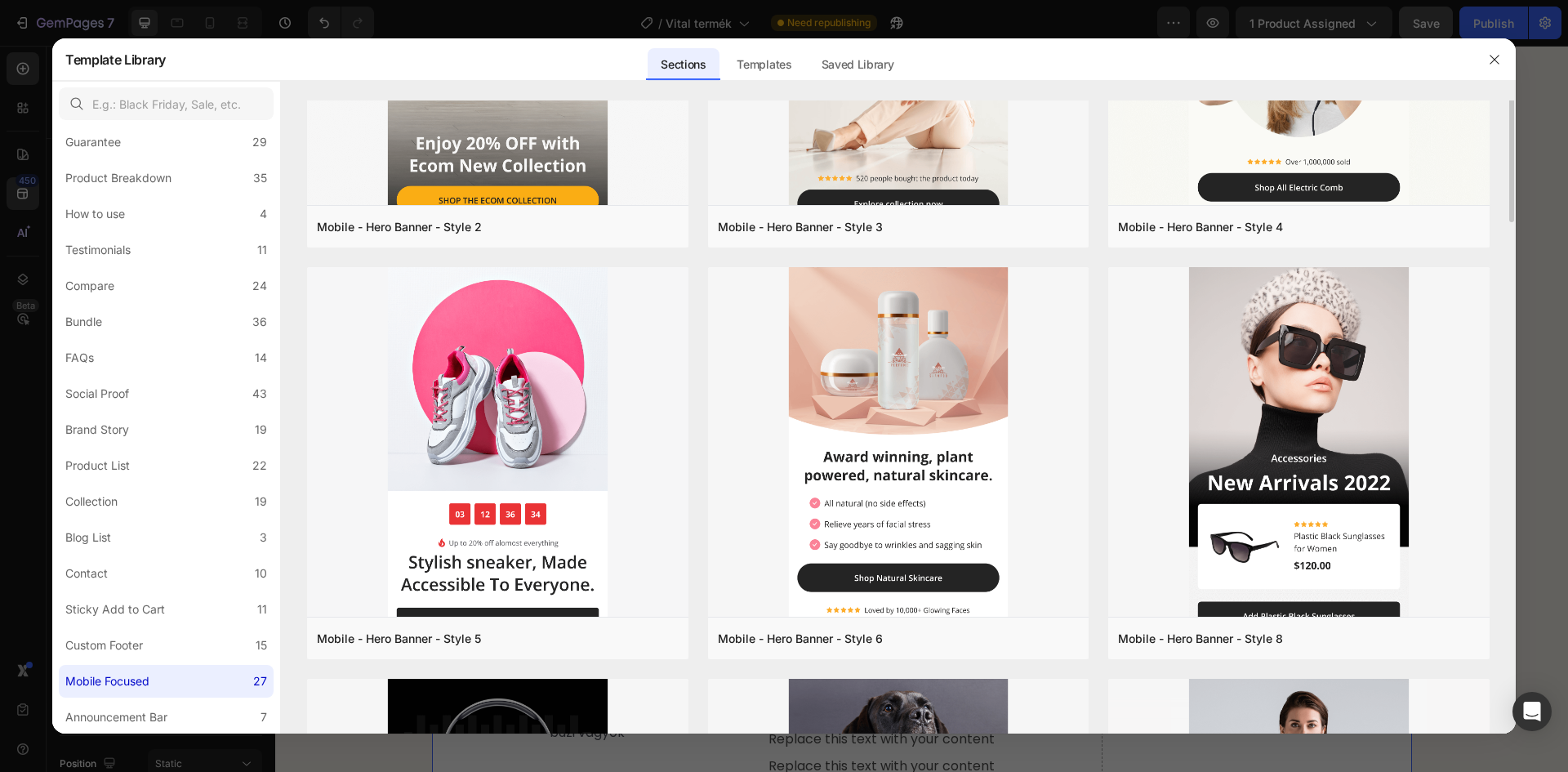
scroll to position [327, 0]
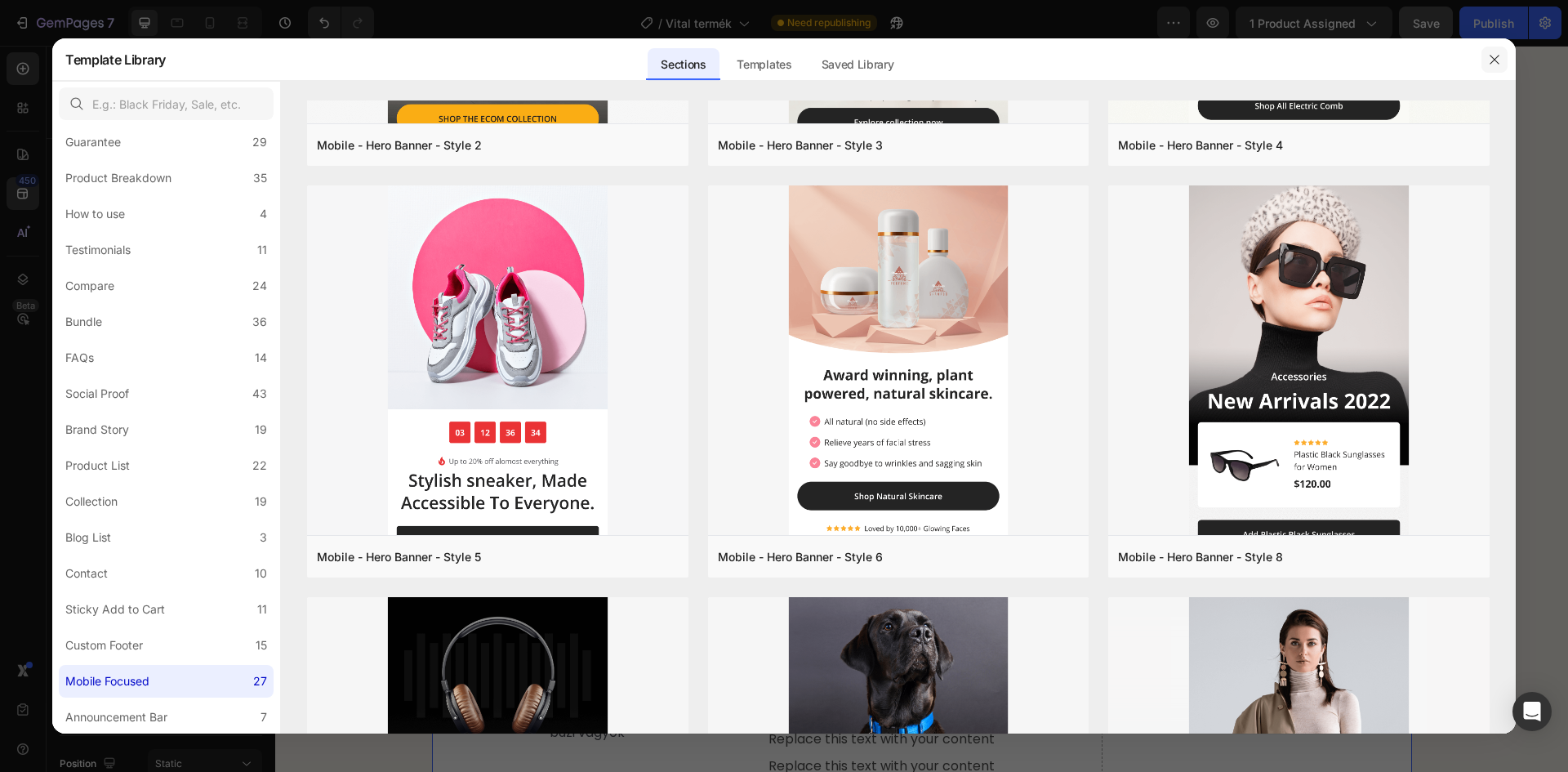
click at [1502, 56] on button "button" at bounding box center [1494, 59] width 27 height 27
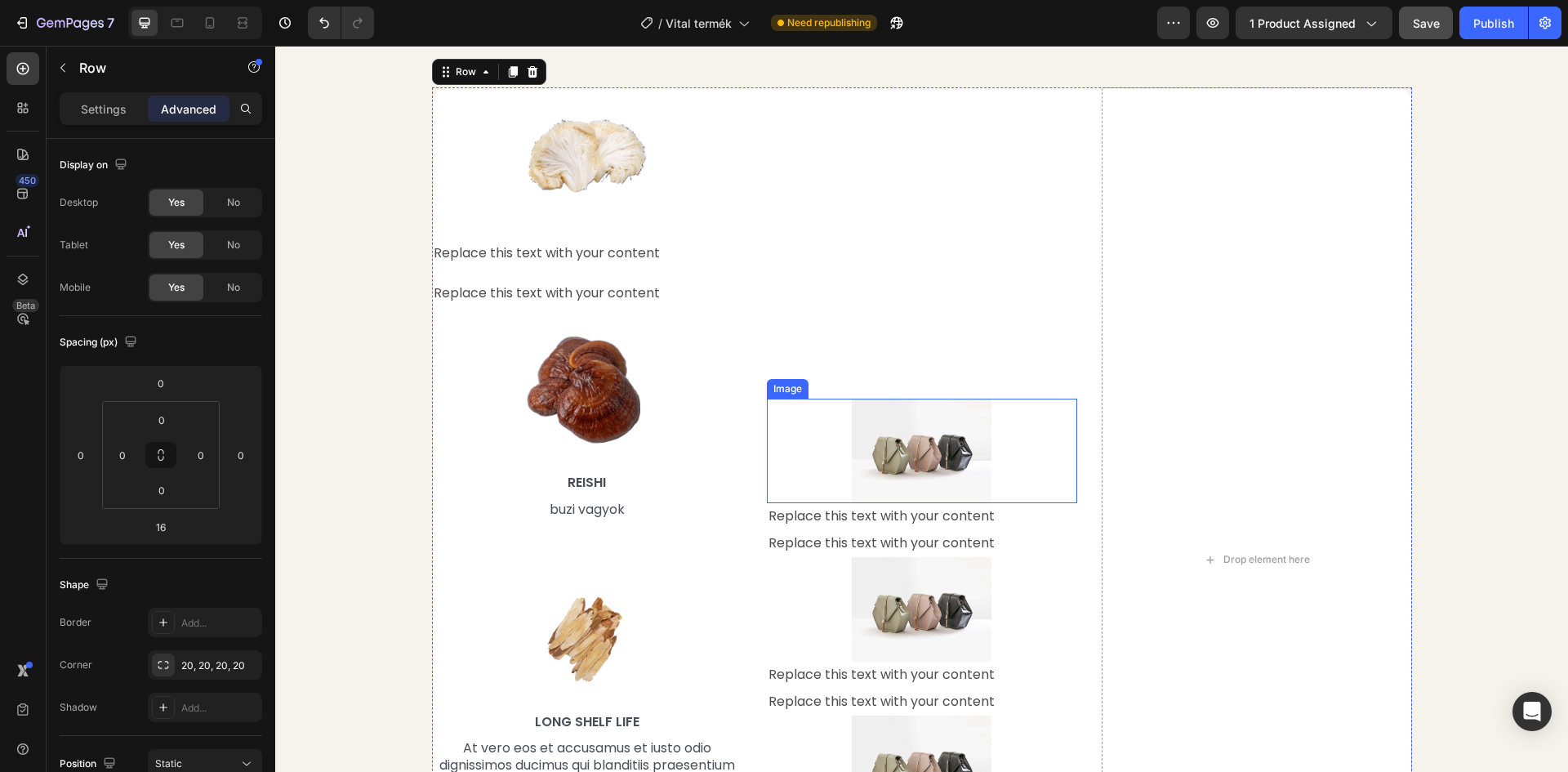
scroll to position [1725, 0]
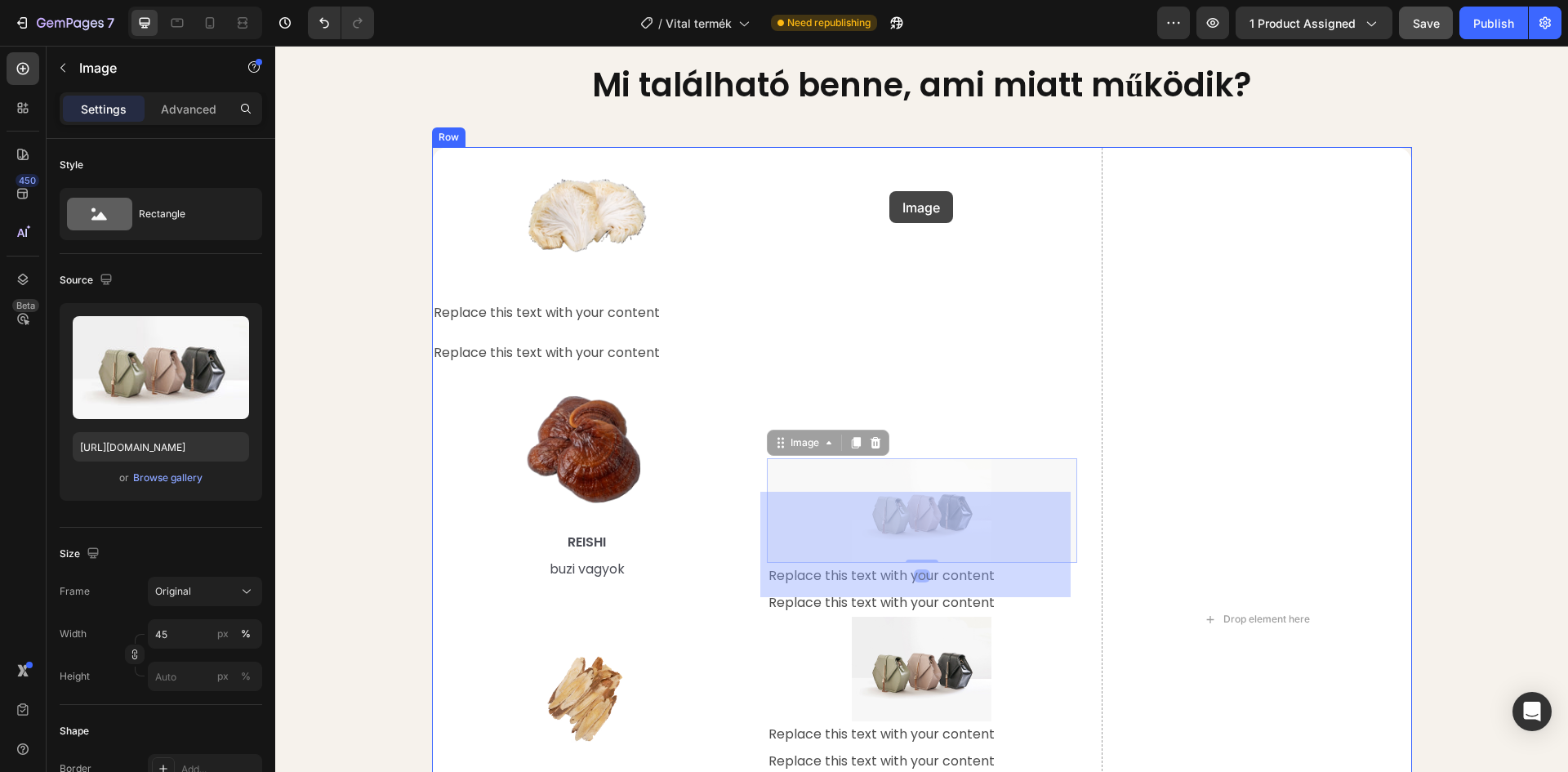
drag, startPoint x: 902, startPoint y: 527, endPoint x: 889, endPoint y: 191, distance: 336.3
click at [889, 191] on div "Header Mi található benne, ami miatt működik? Heading Row Image Replace this te…" at bounding box center [922, 246] width 1293 height 3849
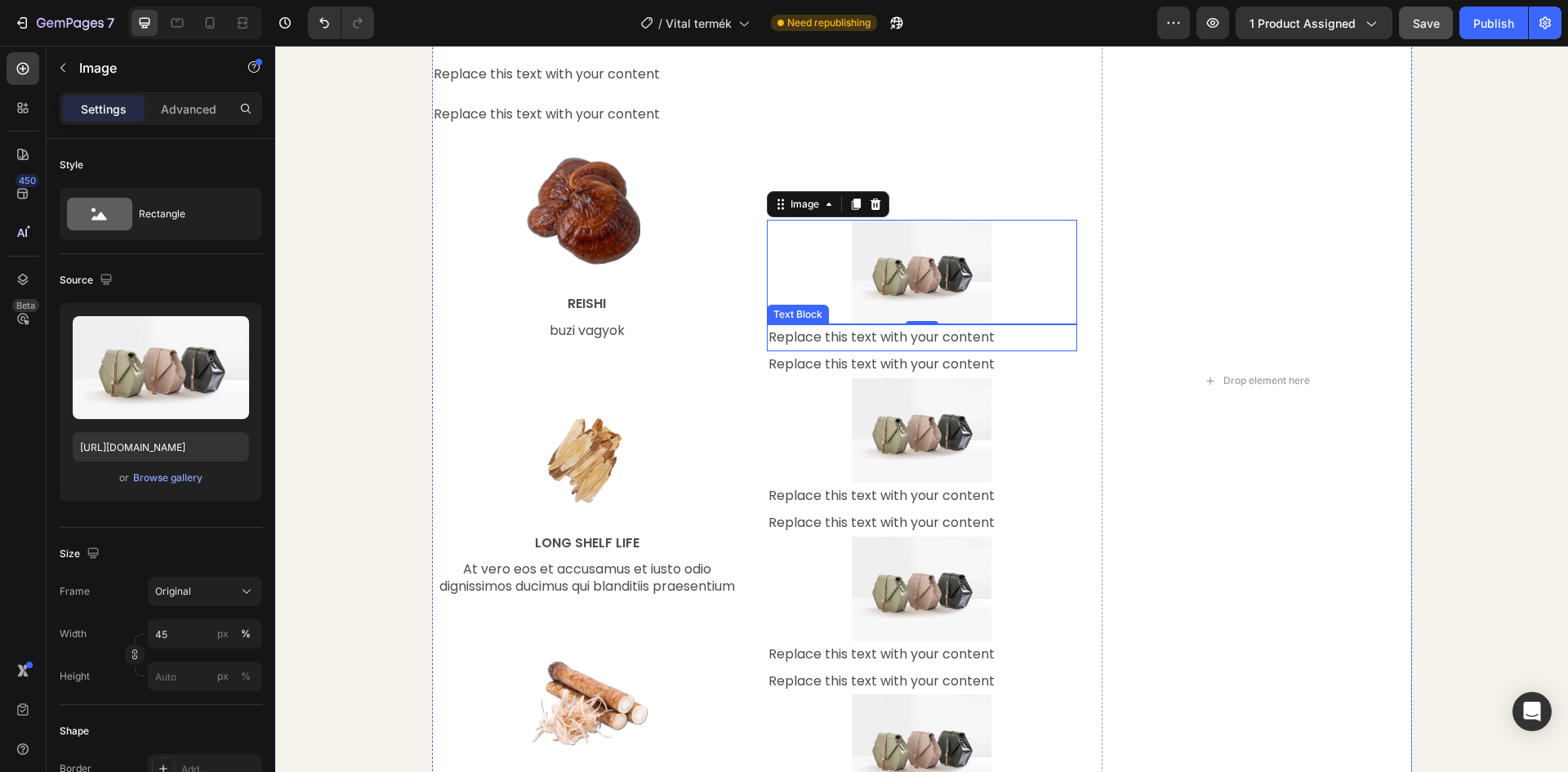
scroll to position [1970, 0]
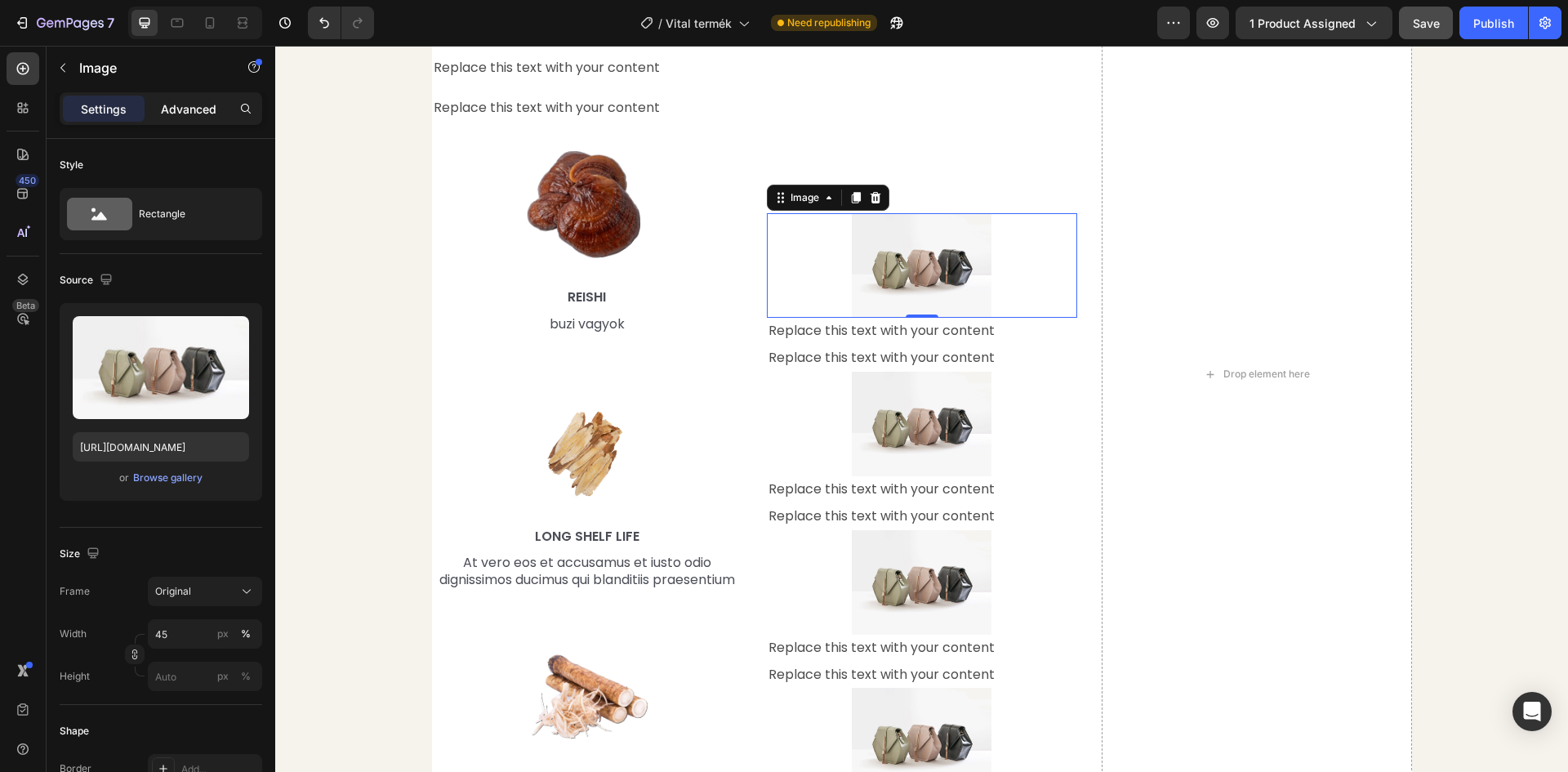
click at [181, 107] on p "Advanced" at bounding box center [189, 108] width 55 height 17
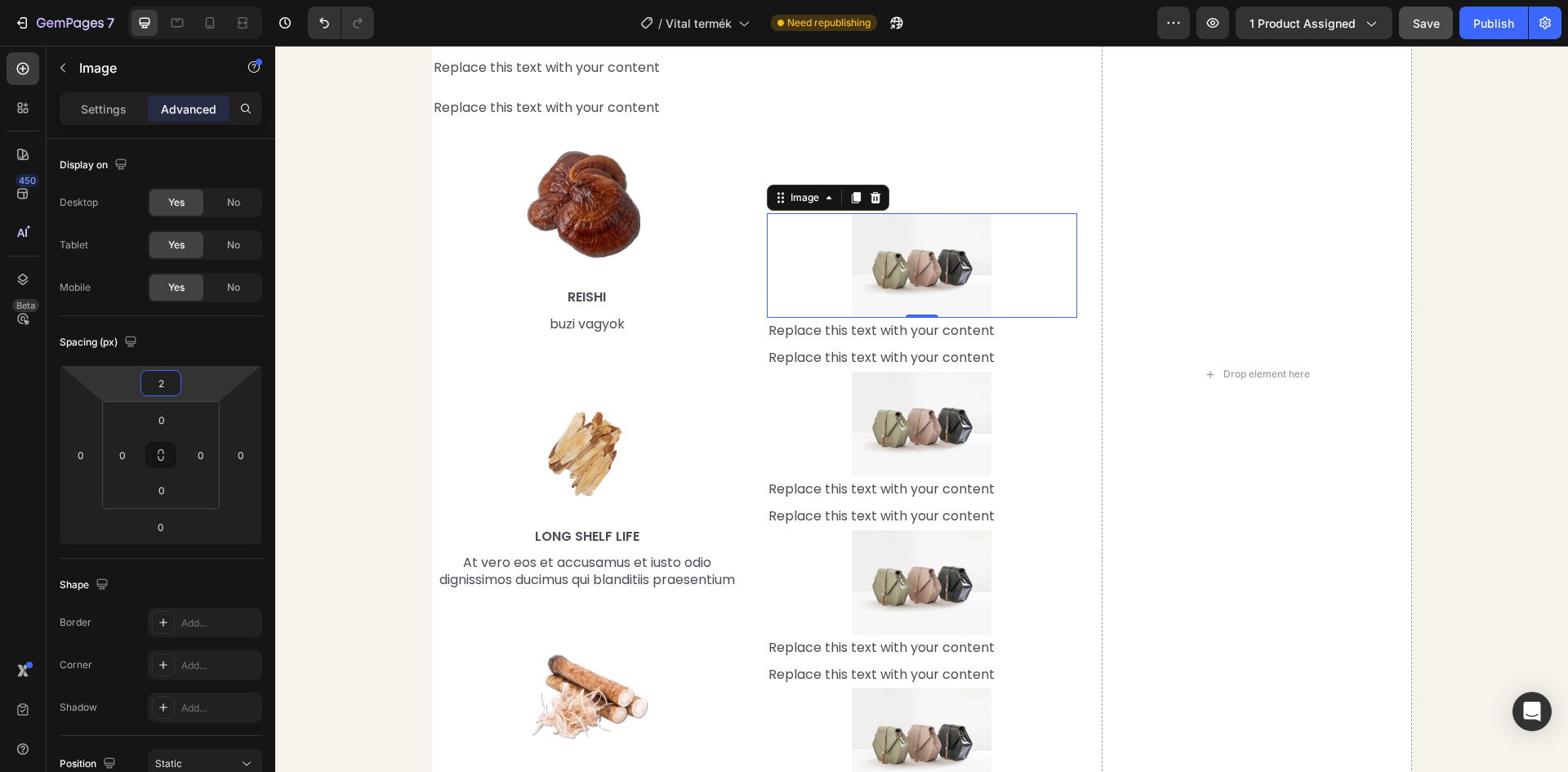
type input "0"
click at [195, 0] on html "7 Version history / Vital termék Need republishing Preview 1 product assigned S…" at bounding box center [784, 0] width 1568 height 0
click at [200, 0] on html "7 Version history / Vital termék Need republishing Preview 1 product assigned S…" at bounding box center [784, 0] width 1568 height 0
click at [188, 0] on html "7 Version history / Vital termék Need republishing Preview 1 product assigned S…" at bounding box center [784, 0] width 1568 height 0
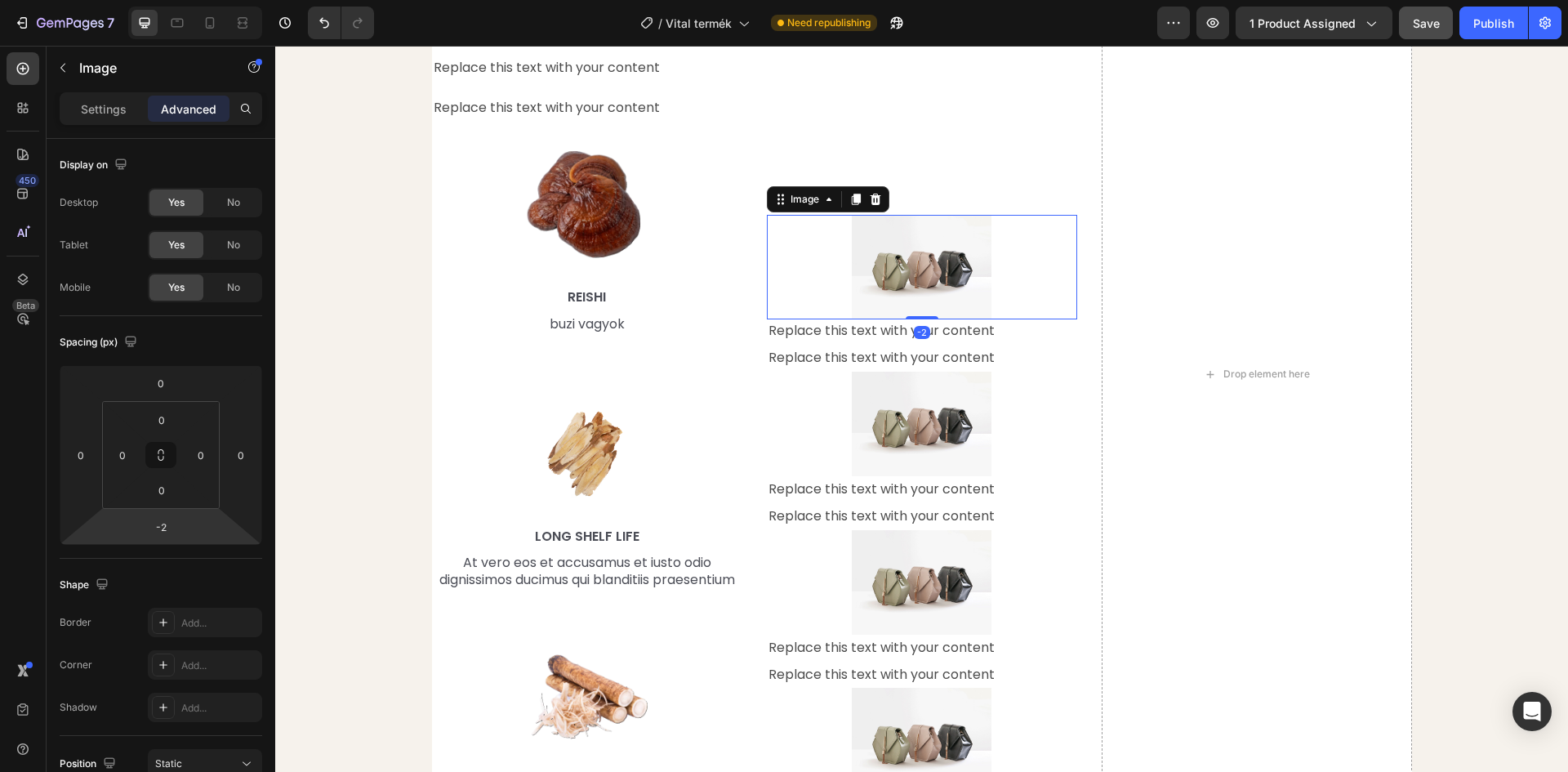
type input "0"
drag, startPoint x: 198, startPoint y: 520, endPoint x: 192, endPoint y: 530, distance: 11.7
click at [192, 0] on html "7 Version history / Vital termék Need republishing Preview 1 product assigned S…" at bounding box center [784, 0] width 1568 height 0
click at [1521, 175] on div "Mi található benne, ami miatt működik? Heading Row Image Replace this text with…" at bounding box center [922, 338] width 1269 height 1042
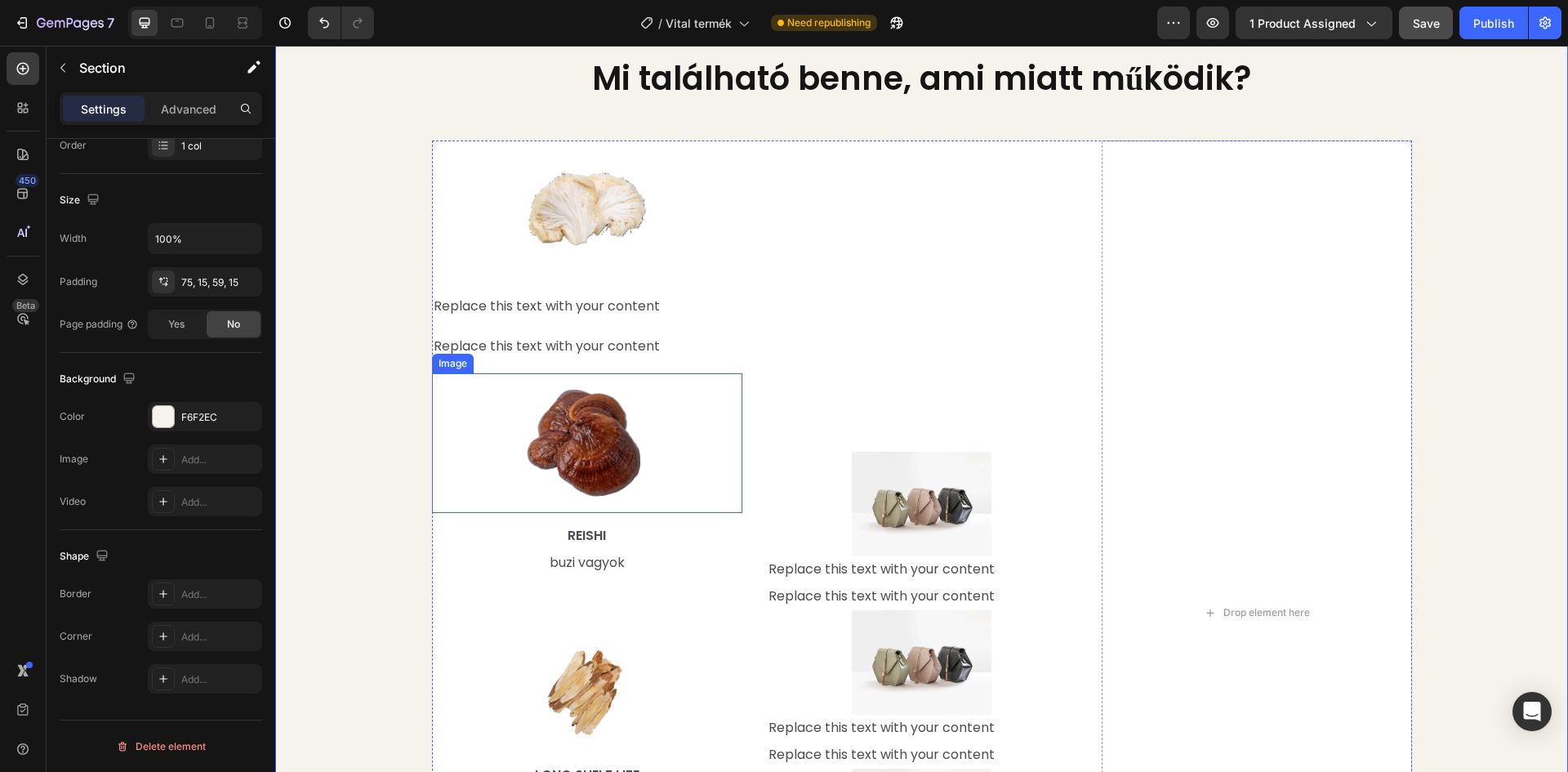
scroll to position [1725, 0]
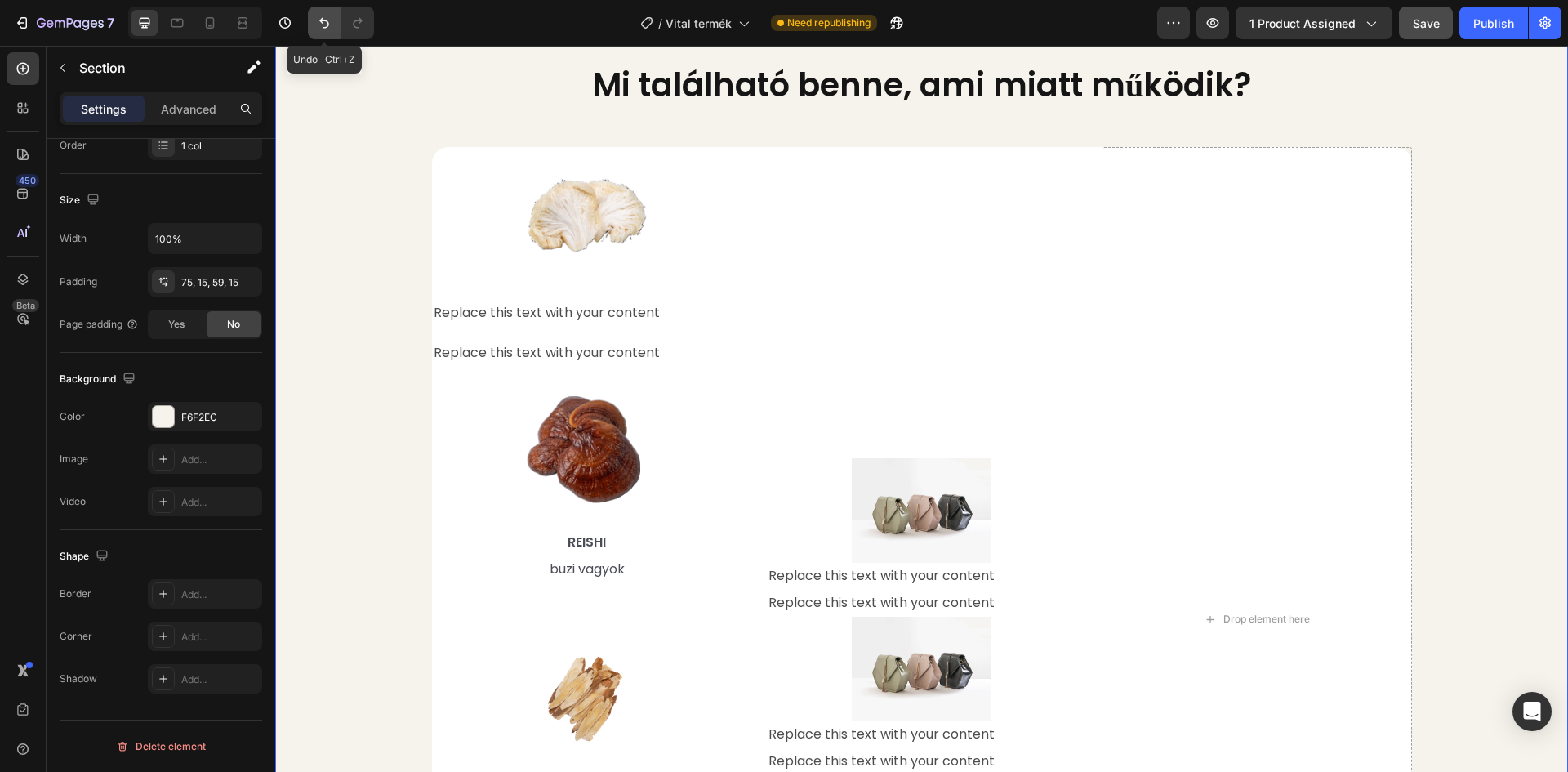
click at [321, 18] on icon "Undo/Redo" at bounding box center [324, 23] width 17 height 17
click at [321, 16] on icon "Undo/Redo" at bounding box center [324, 23] width 17 height 17
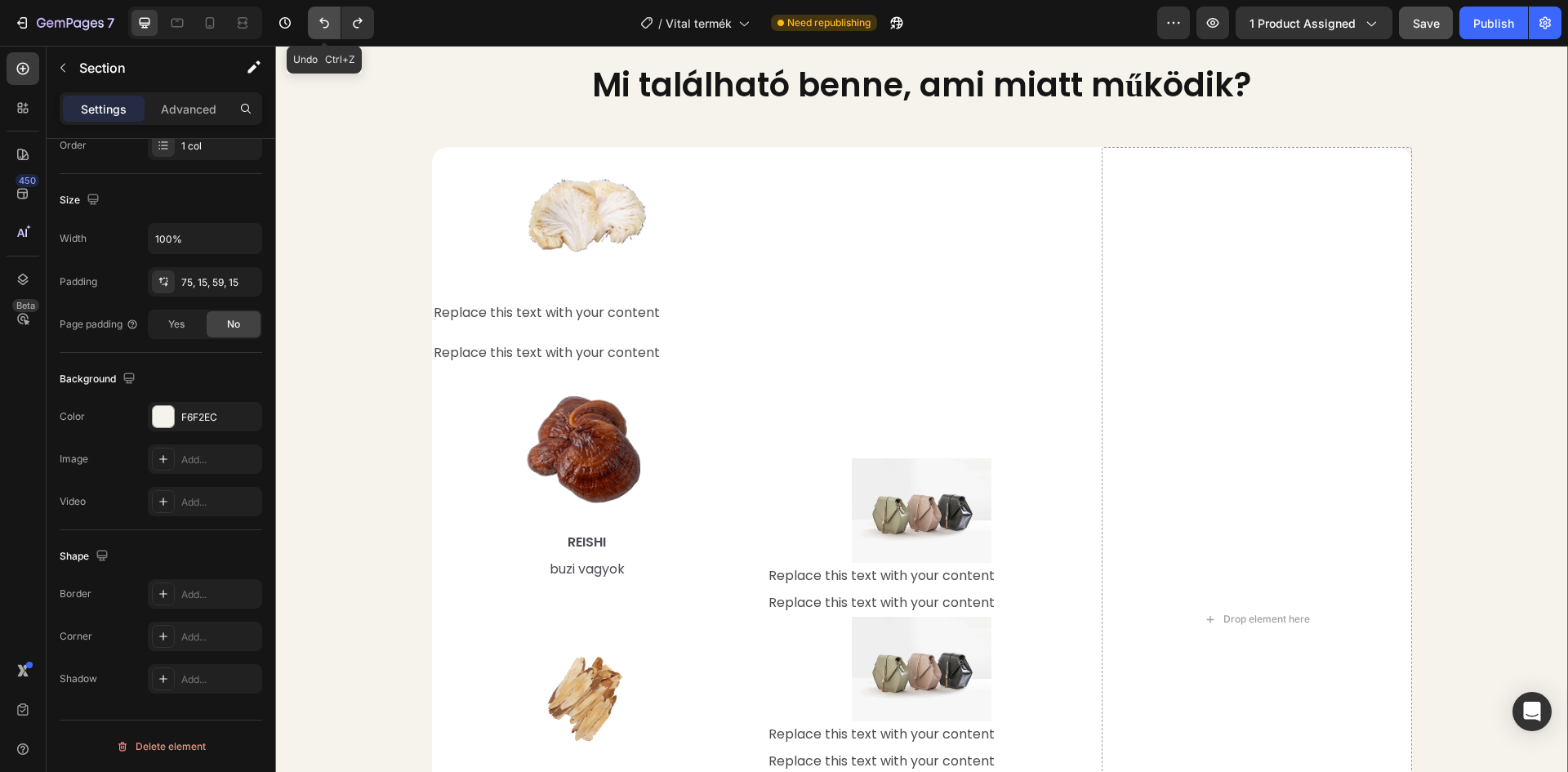
click at [321, 16] on icon "Undo/Redo" at bounding box center [324, 23] width 17 height 17
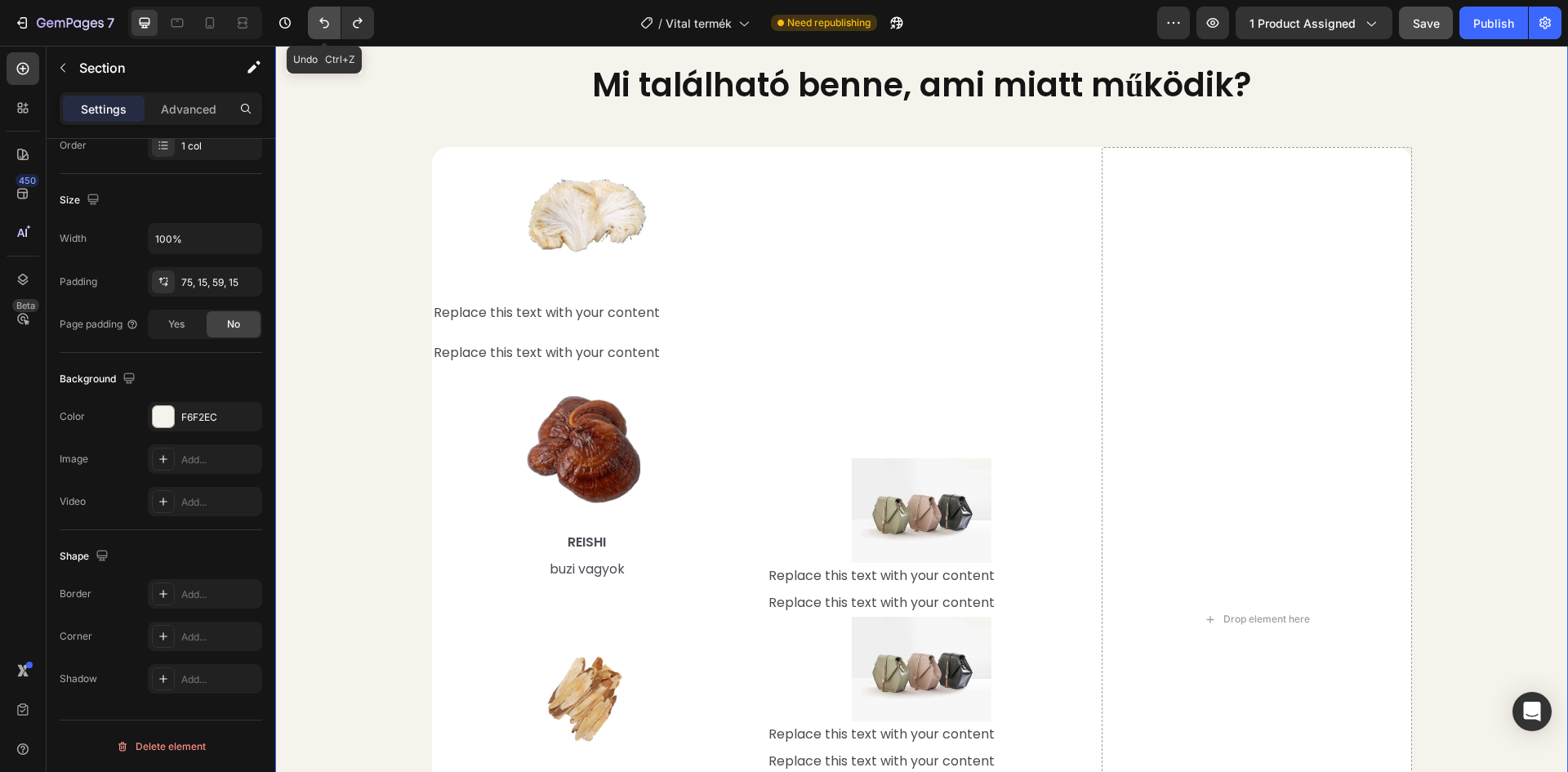
click at [321, 16] on icon "Undo/Redo" at bounding box center [324, 23] width 17 height 17
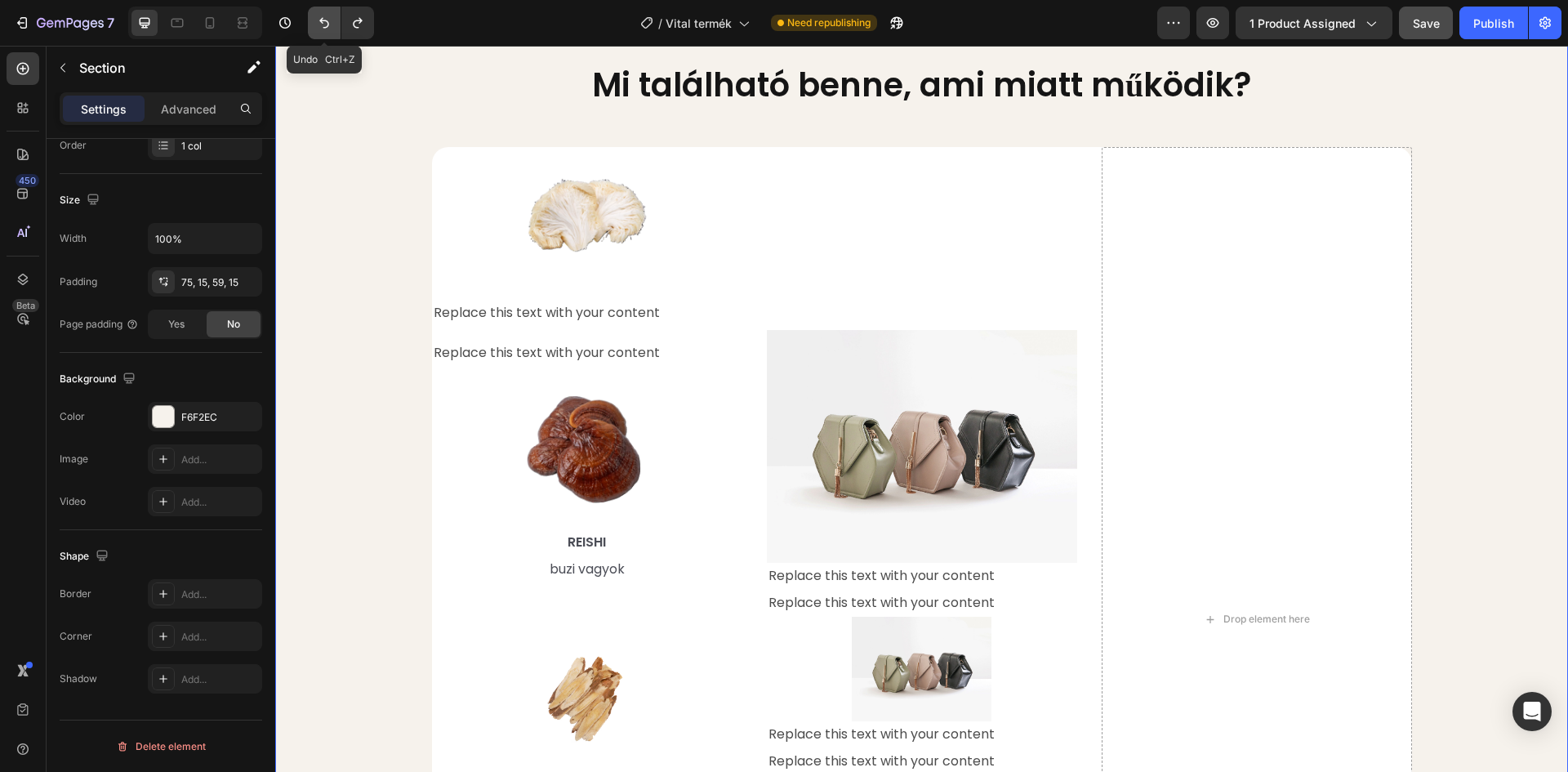
click at [321, 16] on icon "Undo/Redo" at bounding box center [324, 23] width 17 height 17
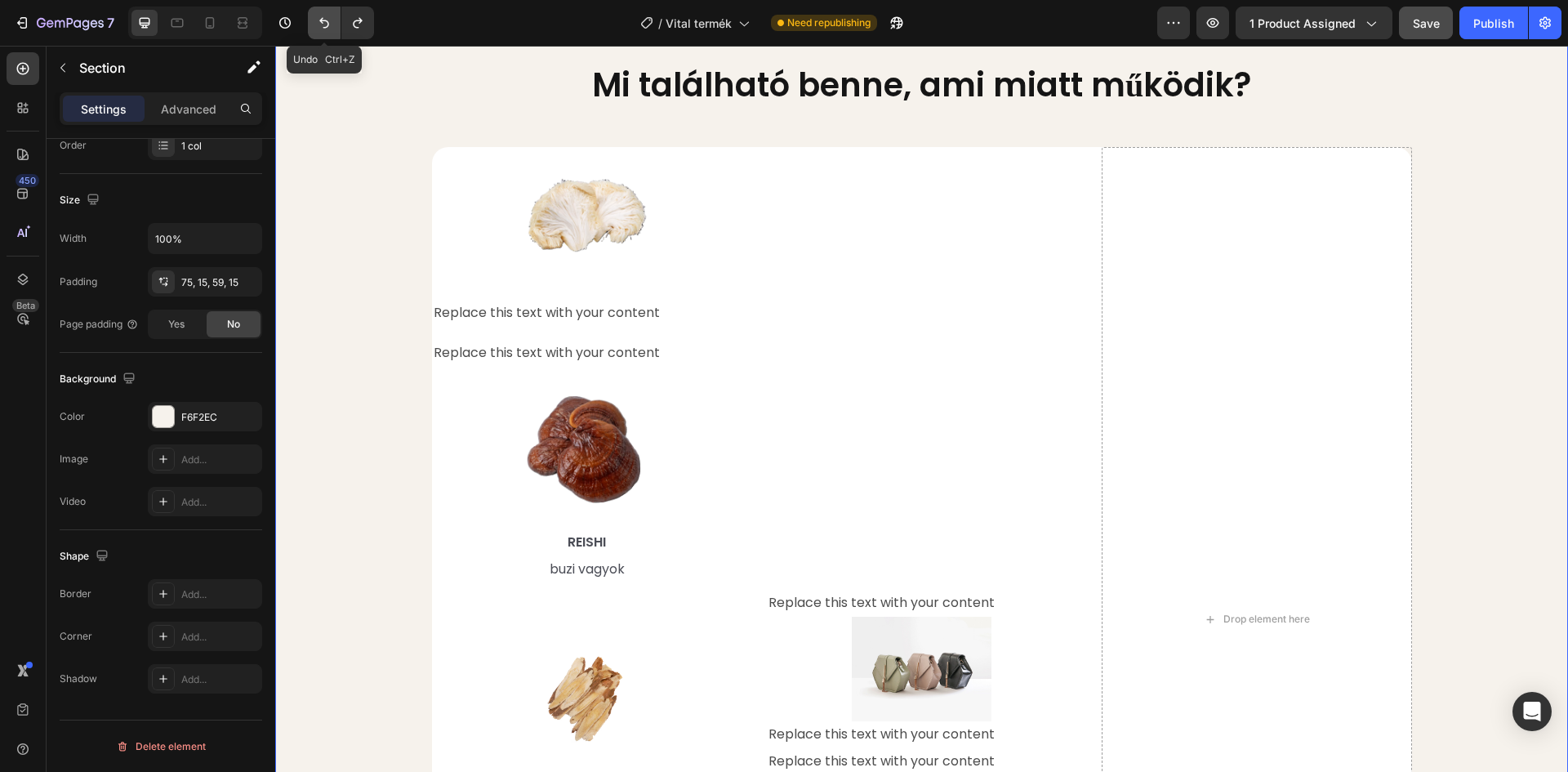
click at [321, 16] on icon "Undo/Redo" at bounding box center [324, 23] width 17 height 17
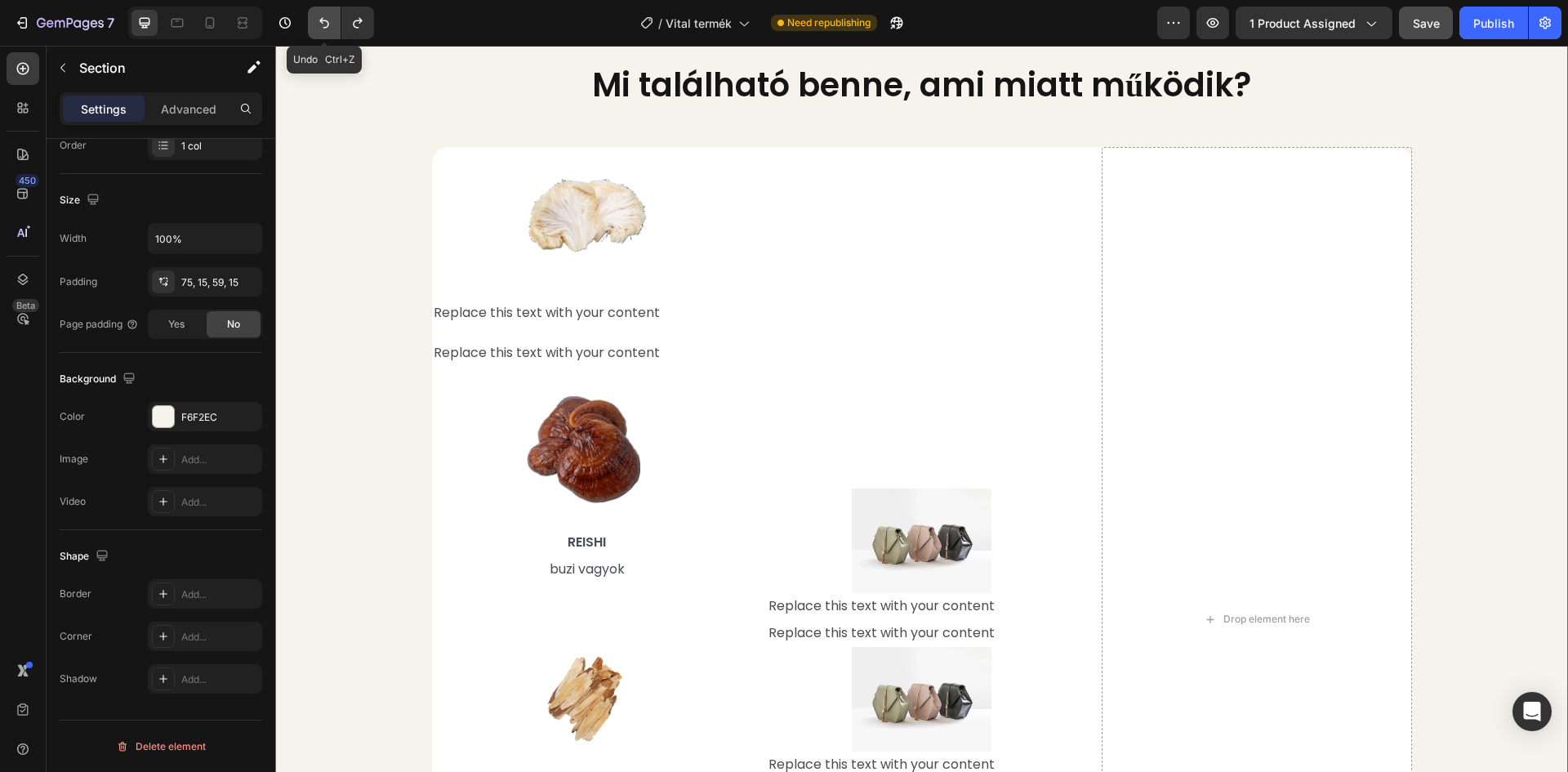
click at [321, 16] on icon "Undo/Redo" at bounding box center [324, 23] width 17 height 17
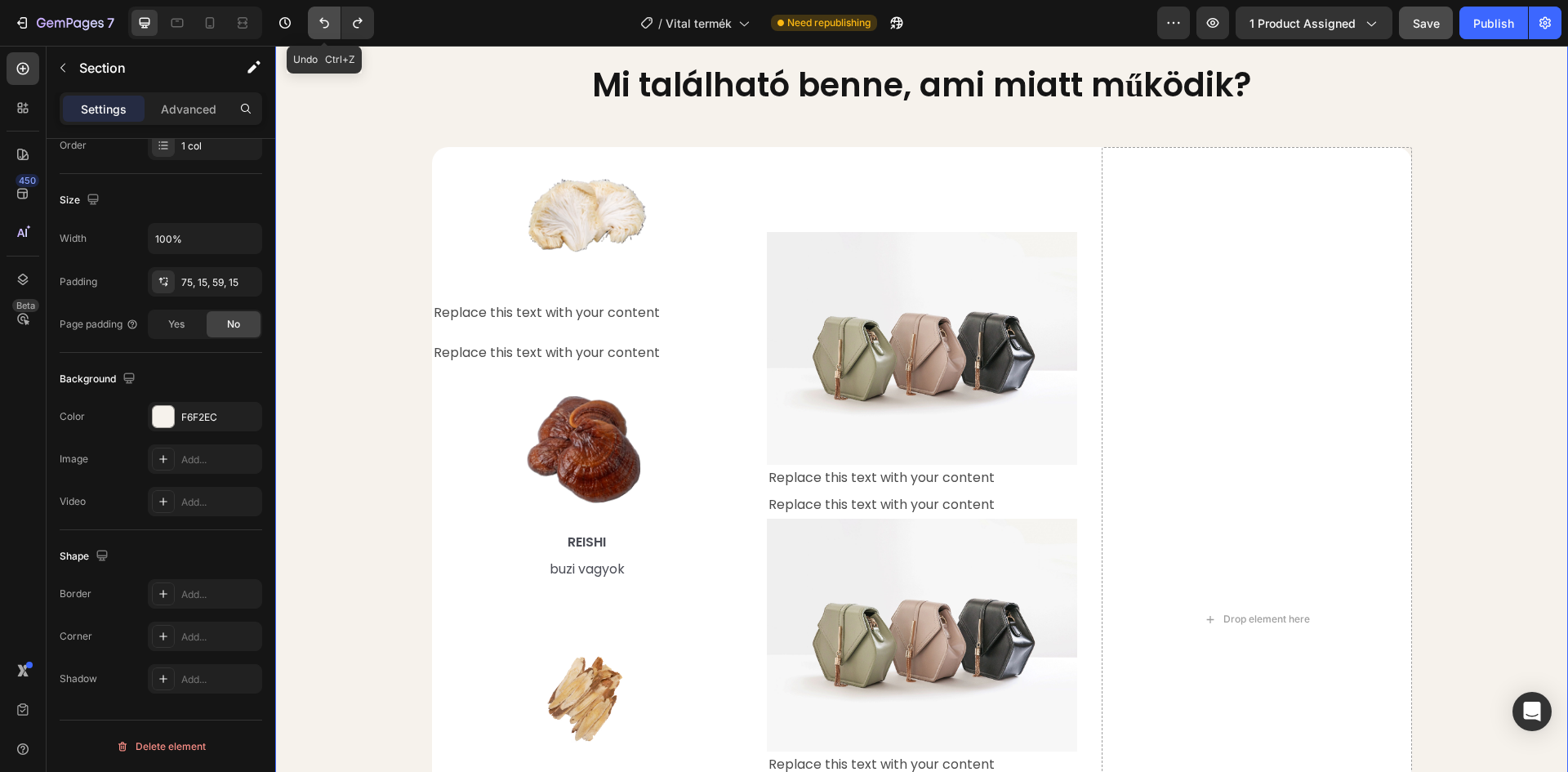
click at [321, 16] on icon "Undo/Redo" at bounding box center [324, 23] width 17 height 17
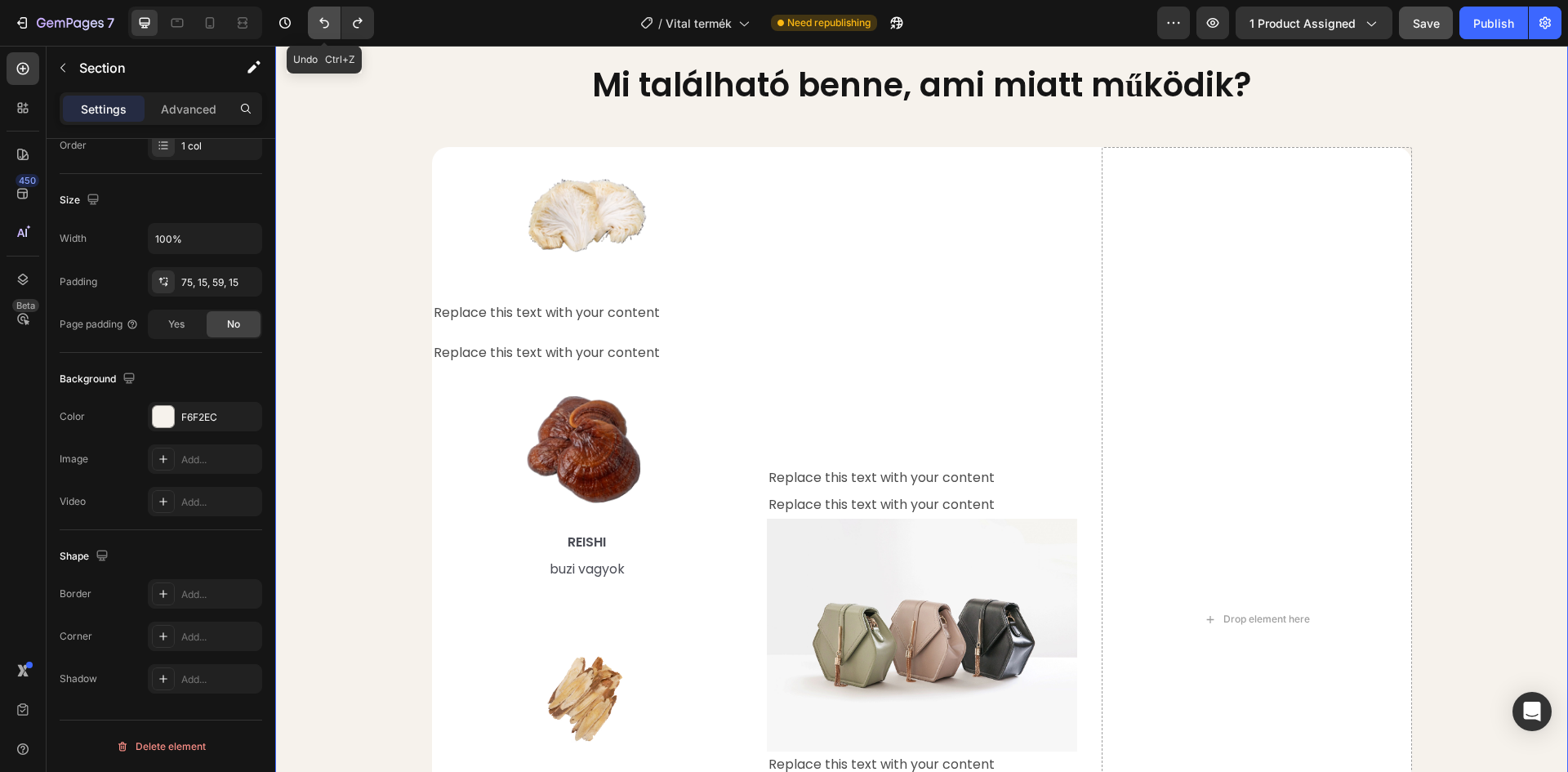
click at [321, 16] on icon "Undo/Redo" at bounding box center [324, 23] width 17 height 17
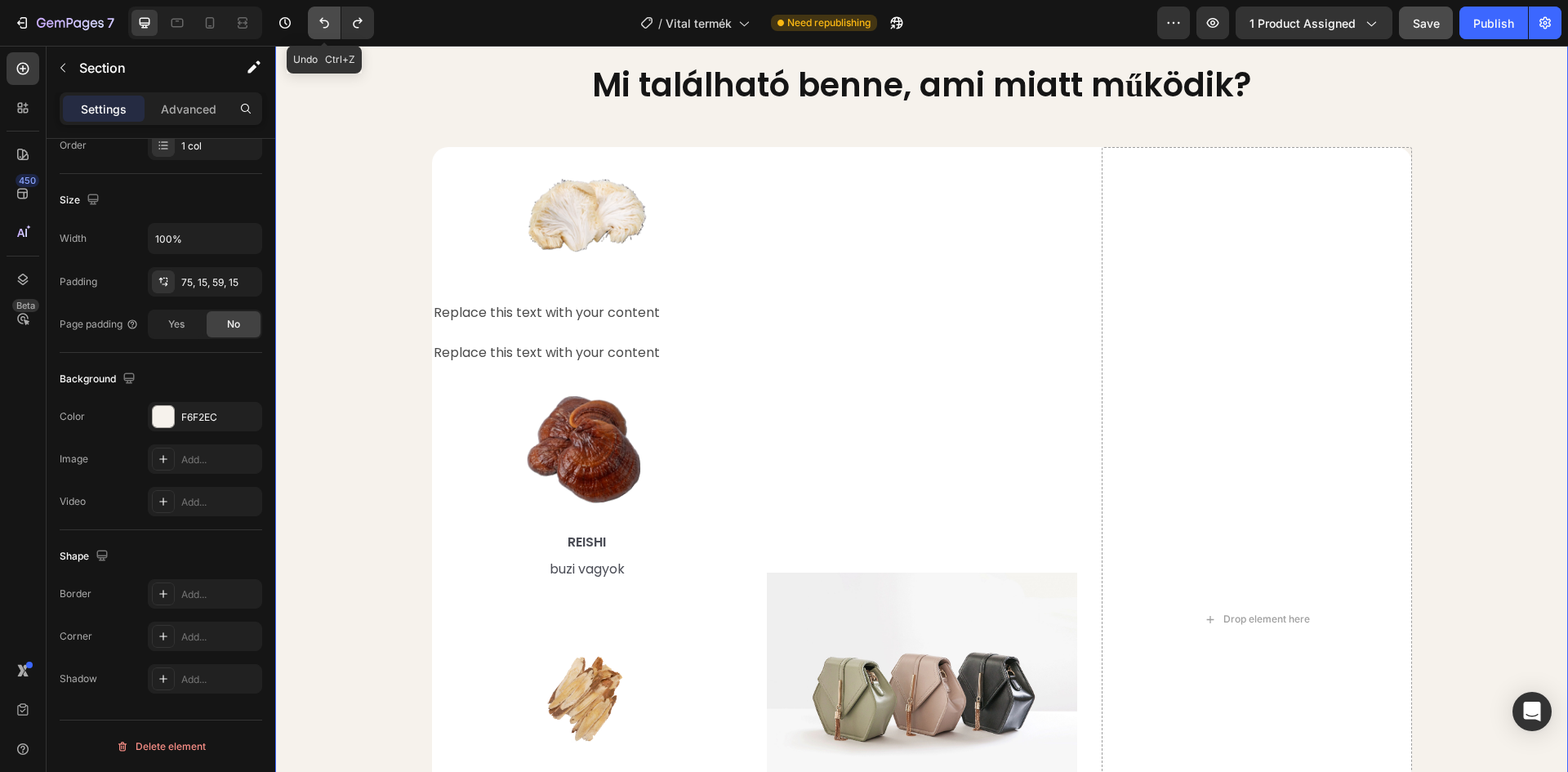
click at [321, 16] on icon "Undo/Redo" at bounding box center [324, 23] width 17 height 17
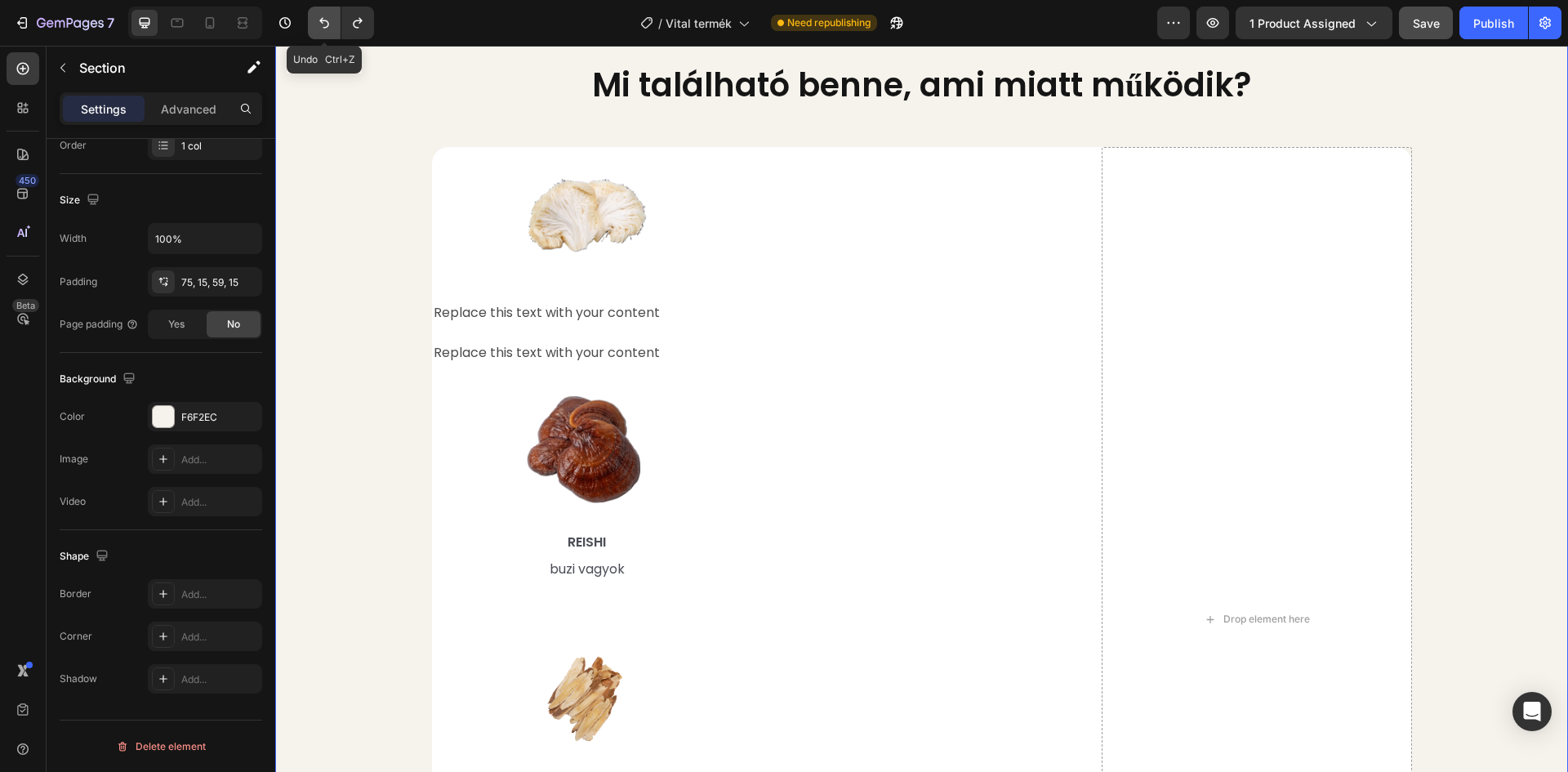
click at [321, 16] on icon "Undo/Redo" at bounding box center [324, 23] width 17 height 17
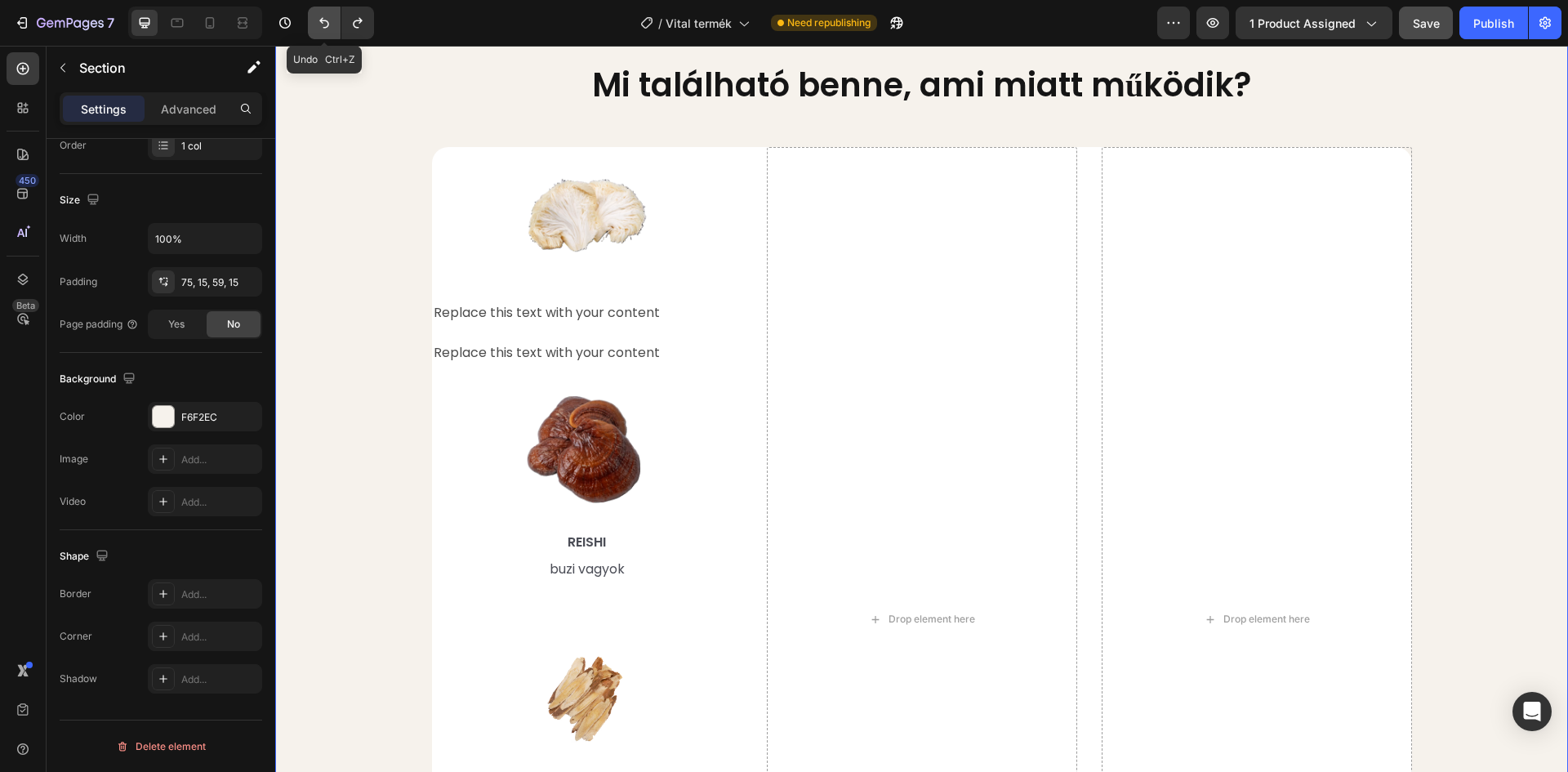
click at [321, 16] on icon "Undo/Redo" at bounding box center [324, 23] width 17 height 17
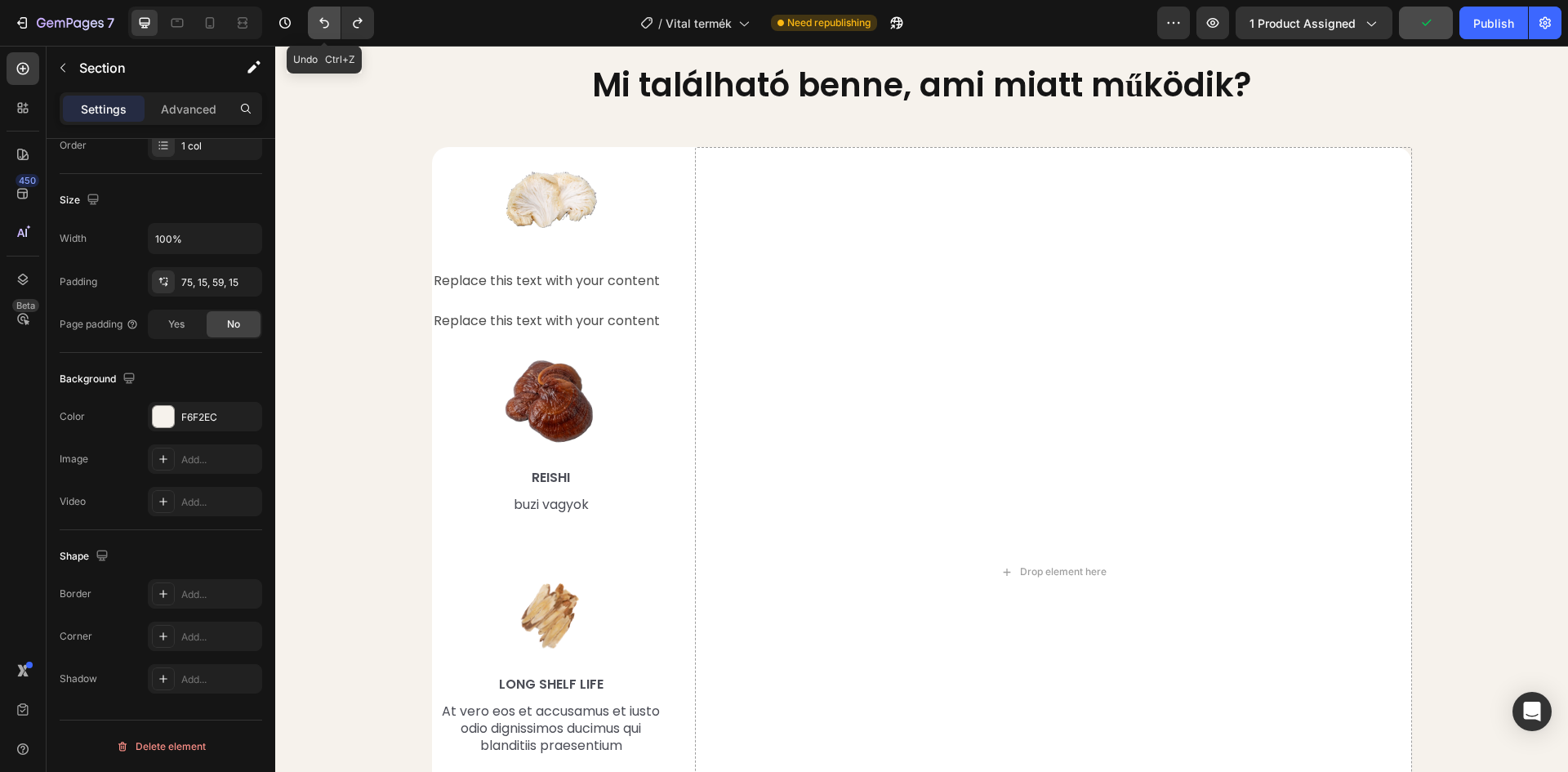
click at [321, 16] on icon "Undo/Redo" at bounding box center [324, 23] width 17 height 17
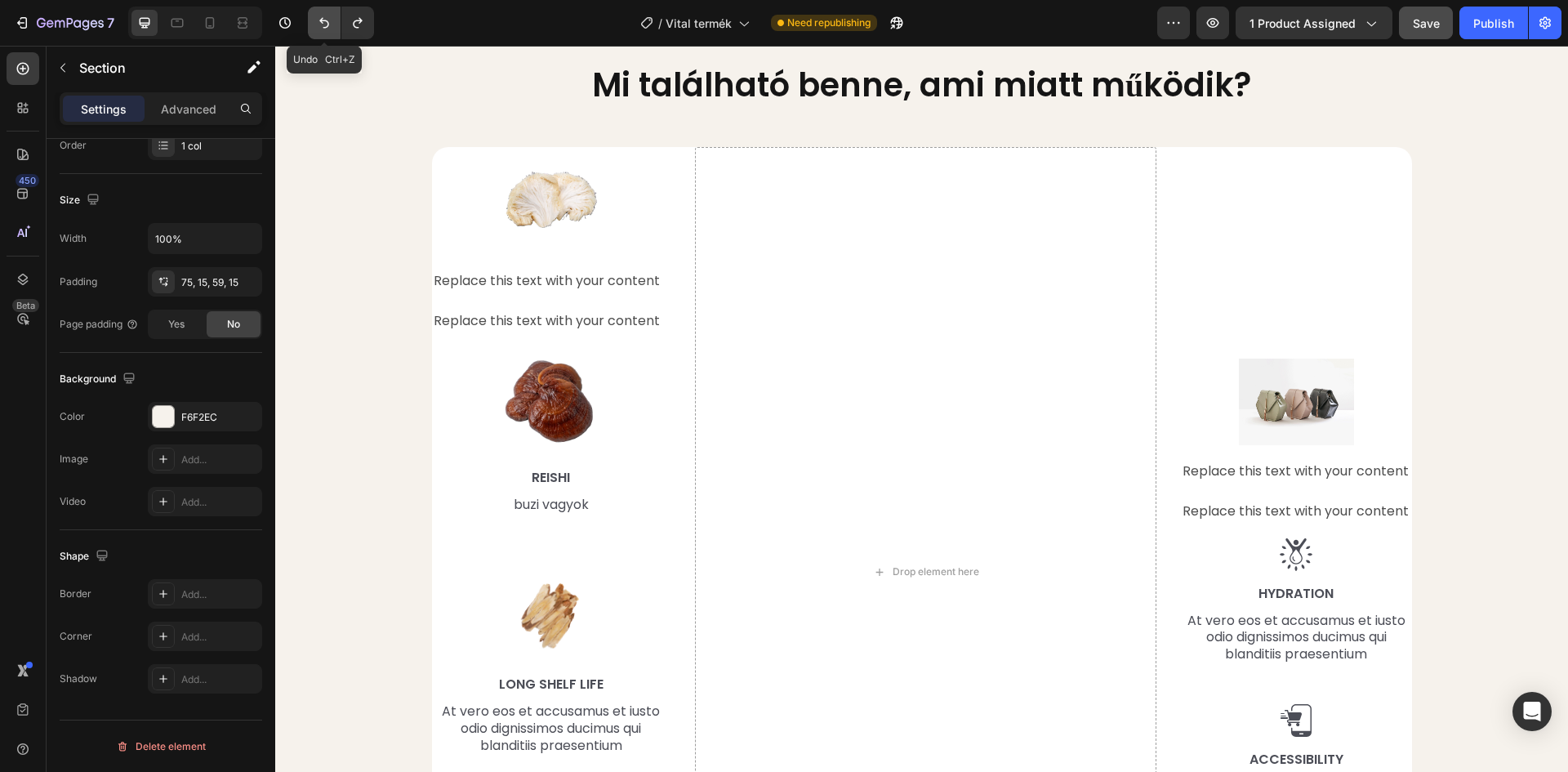
click at [328, 21] on icon "Undo/Redo" at bounding box center [324, 23] width 17 height 17
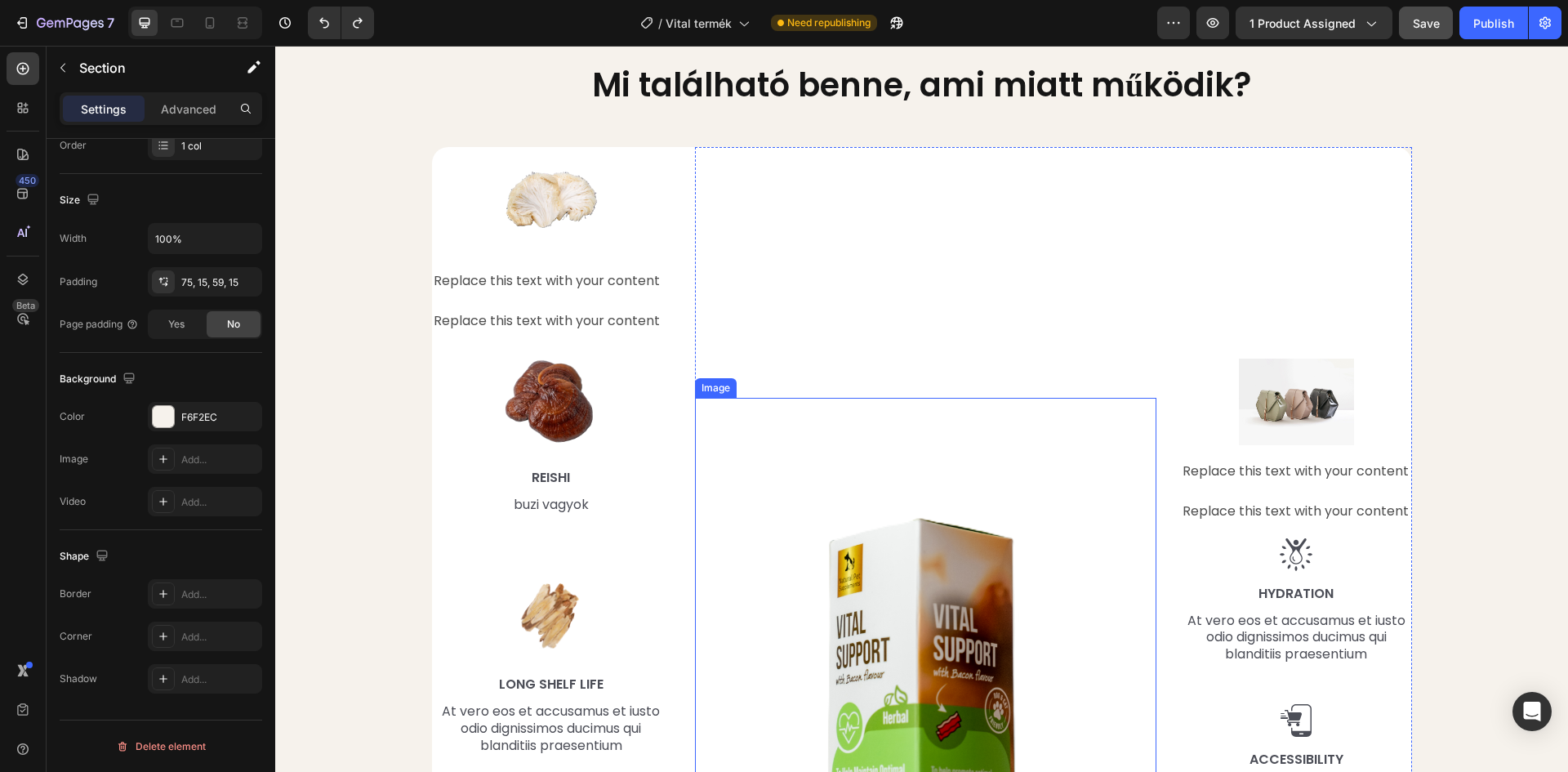
click at [936, 398] on img at bounding box center [926, 696] width 461 height 599
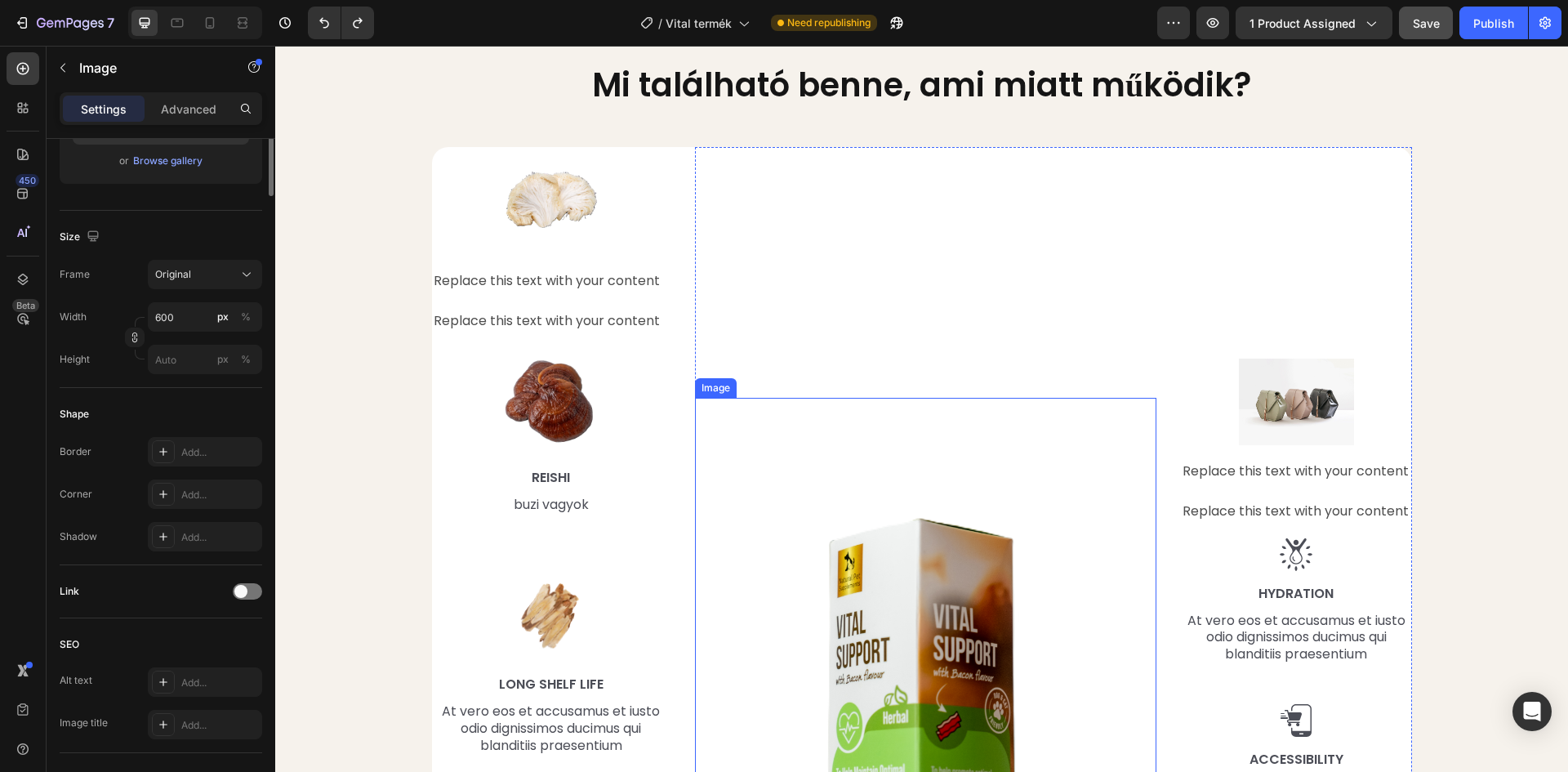
scroll to position [0, 0]
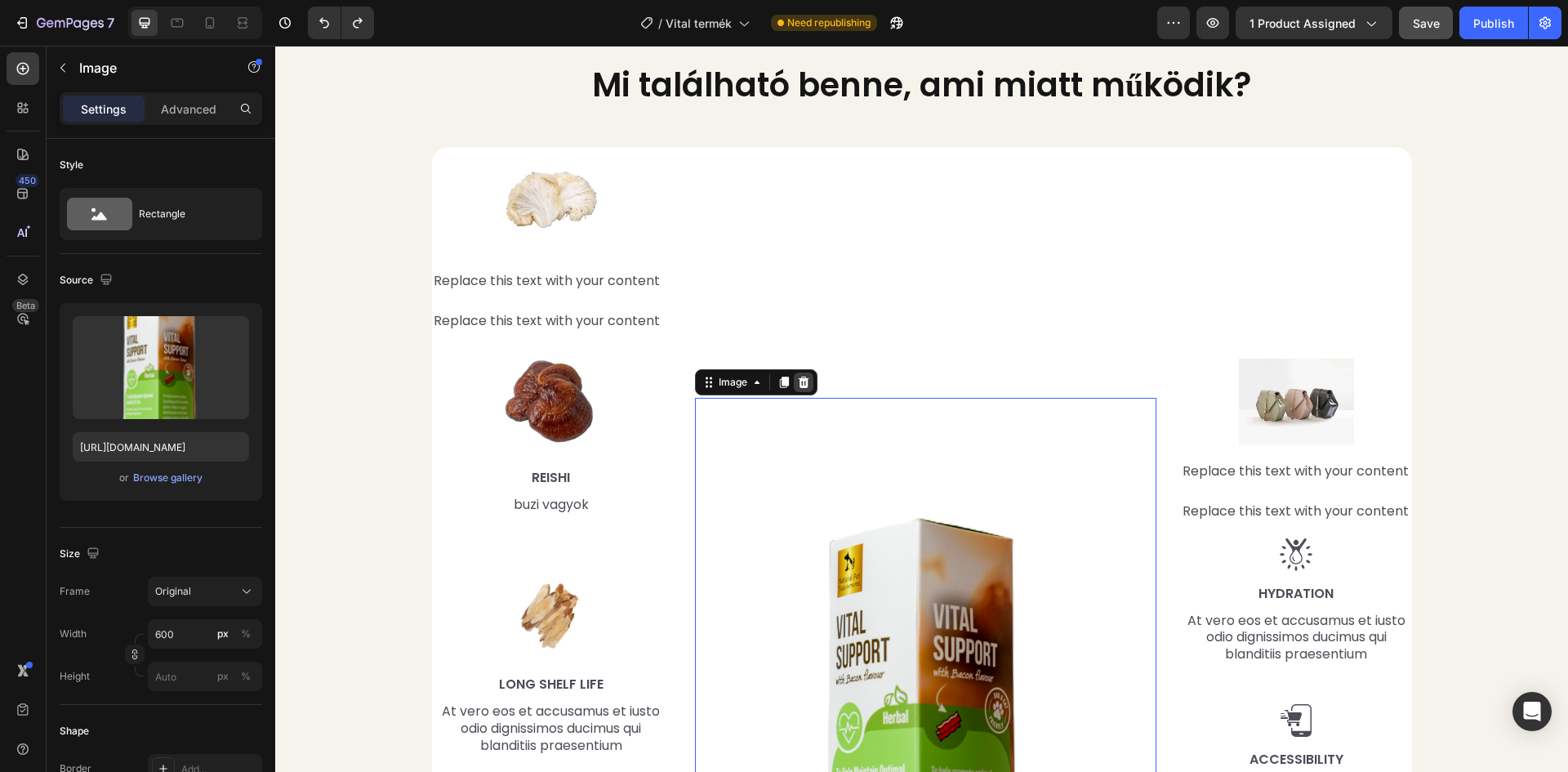
click at [795, 375] on div at bounding box center [804, 383] width 20 height 20
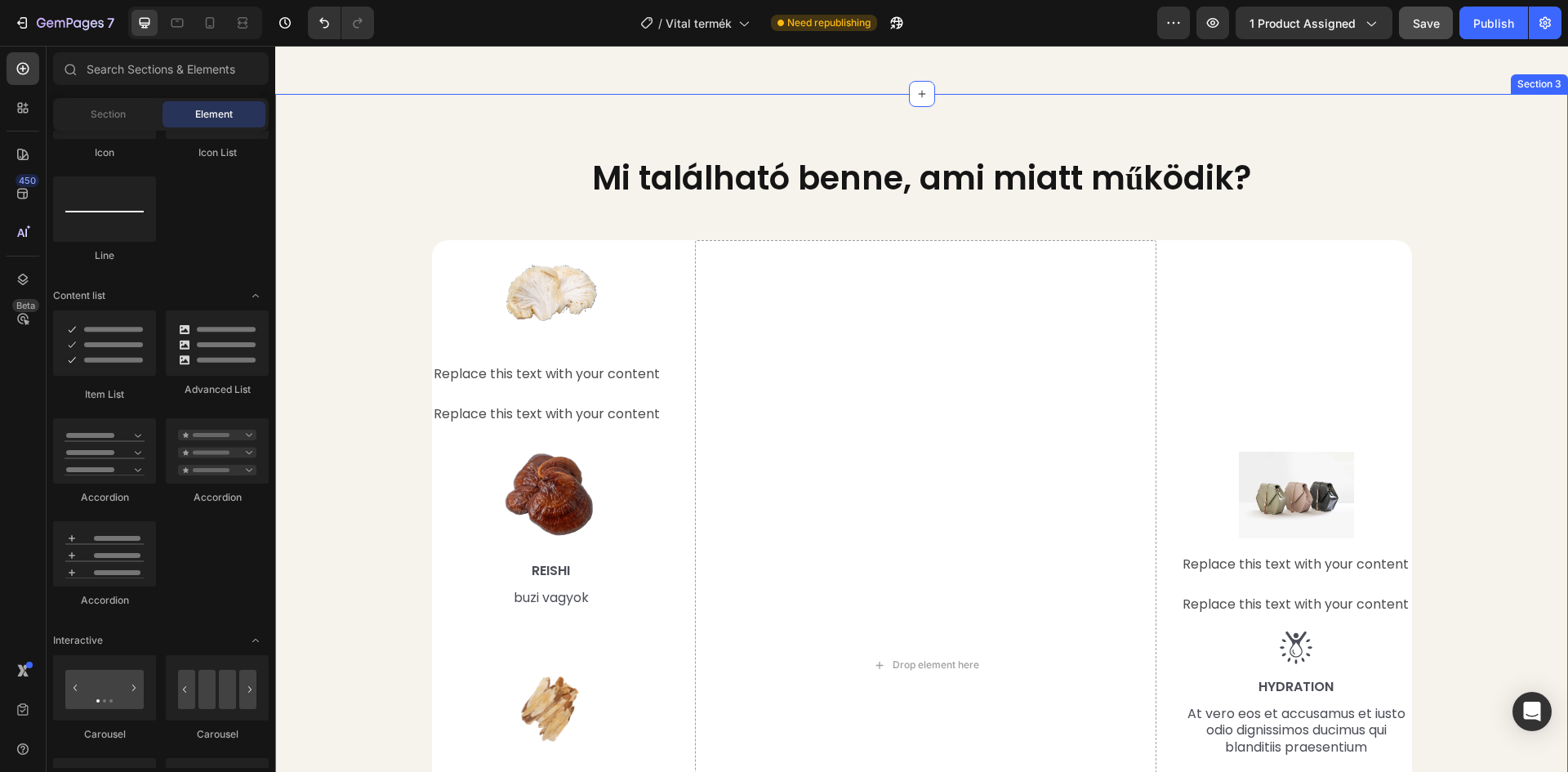
scroll to position [1480, 0]
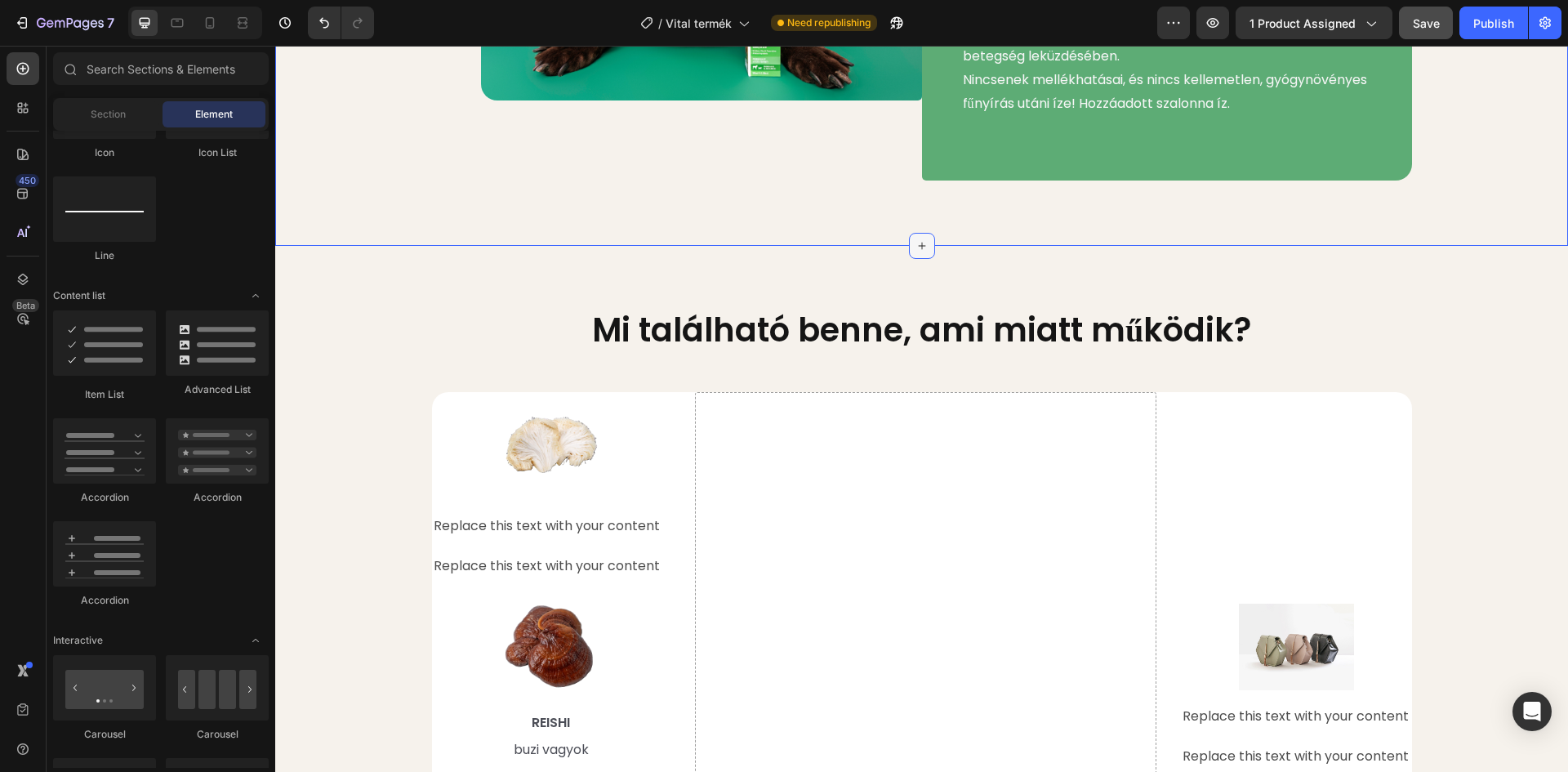
click at [916, 242] on icon at bounding box center [922, 245] width 13 height 13
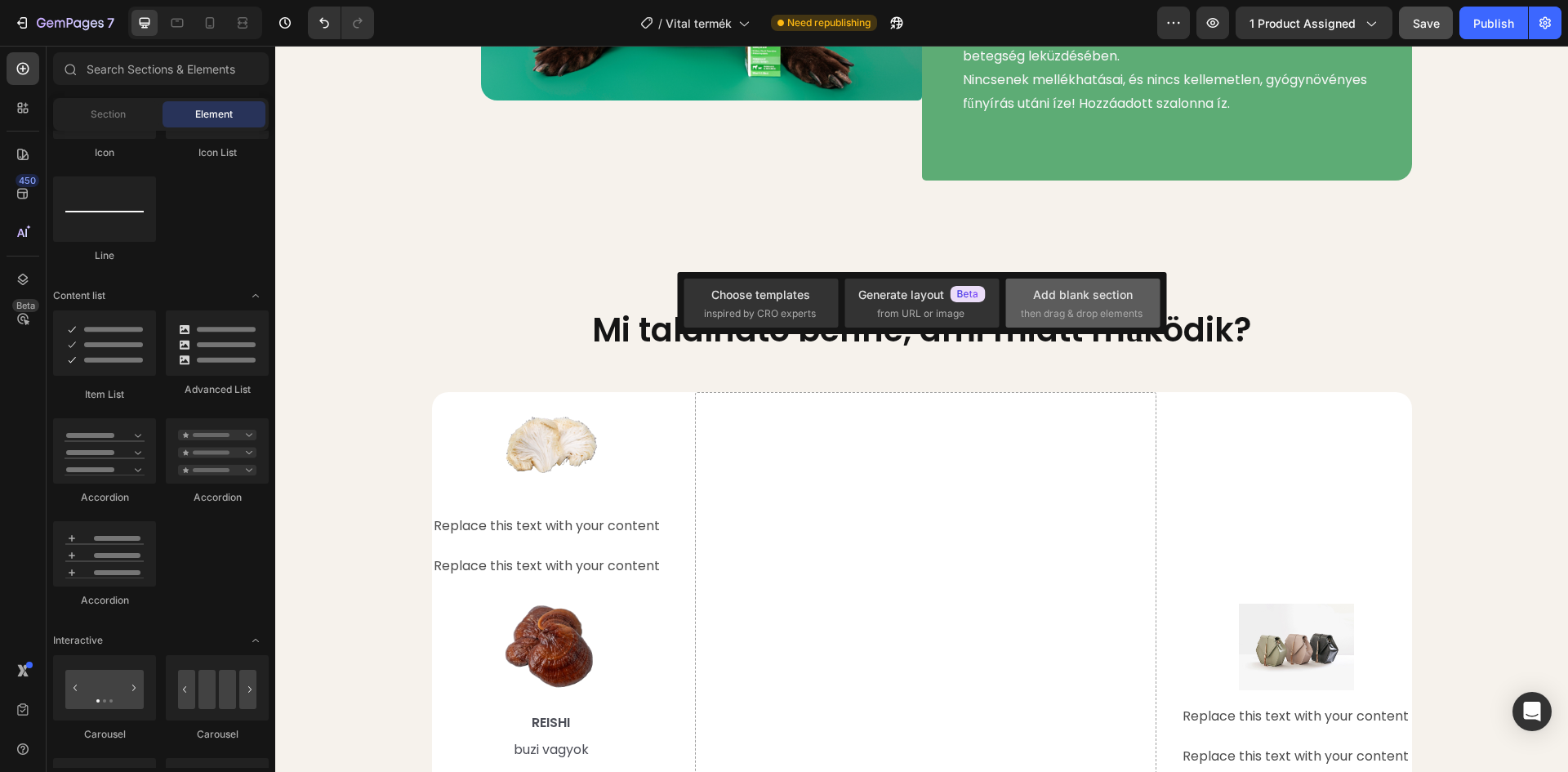
click at [1095, 311] on span "then drag & drop elements" at bounding box center [1082, 313] width 122 height 15
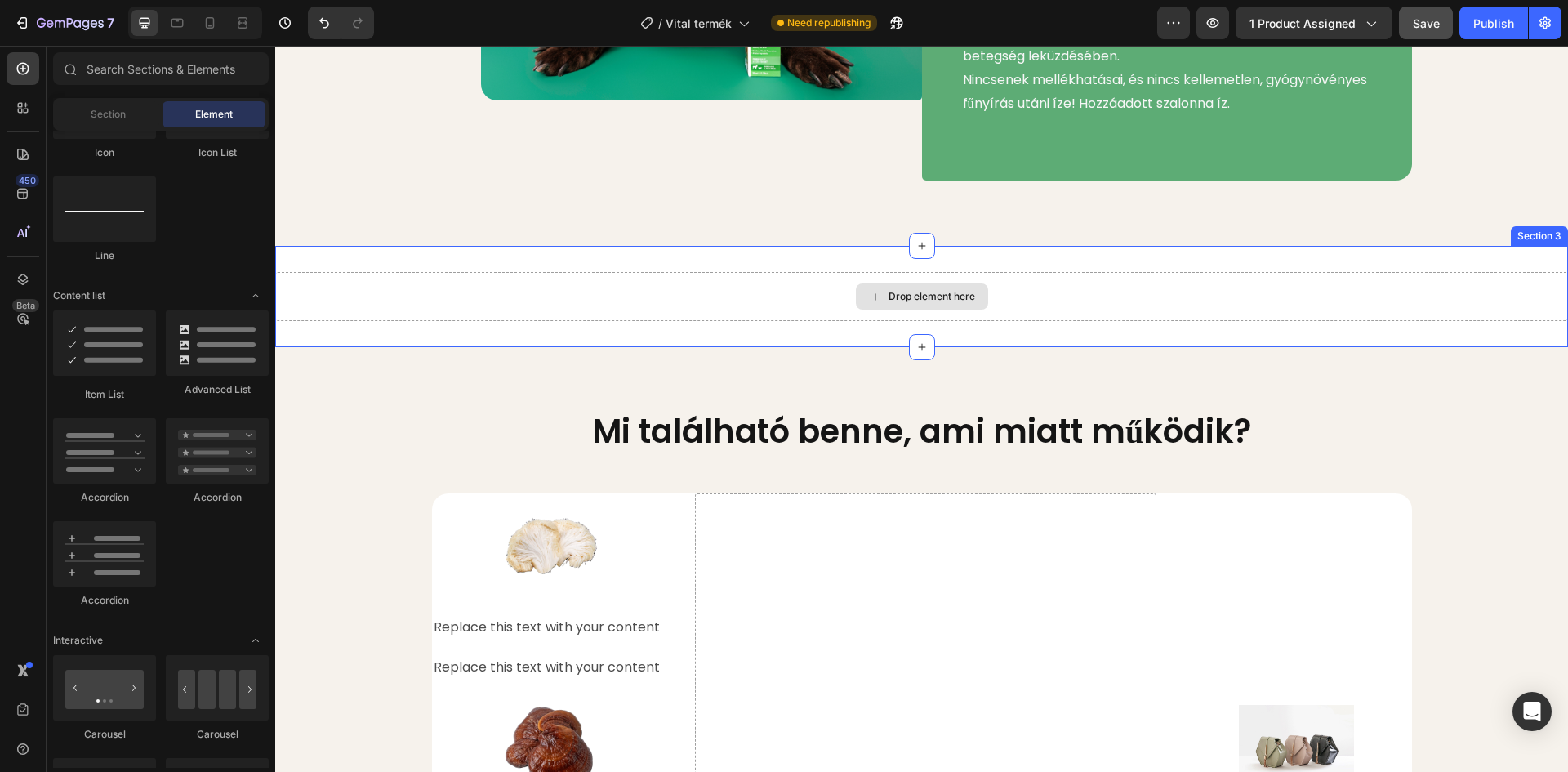
click at [936, 295] on div "Drop element here" at bounding box center [932, 296] width 87 height 13
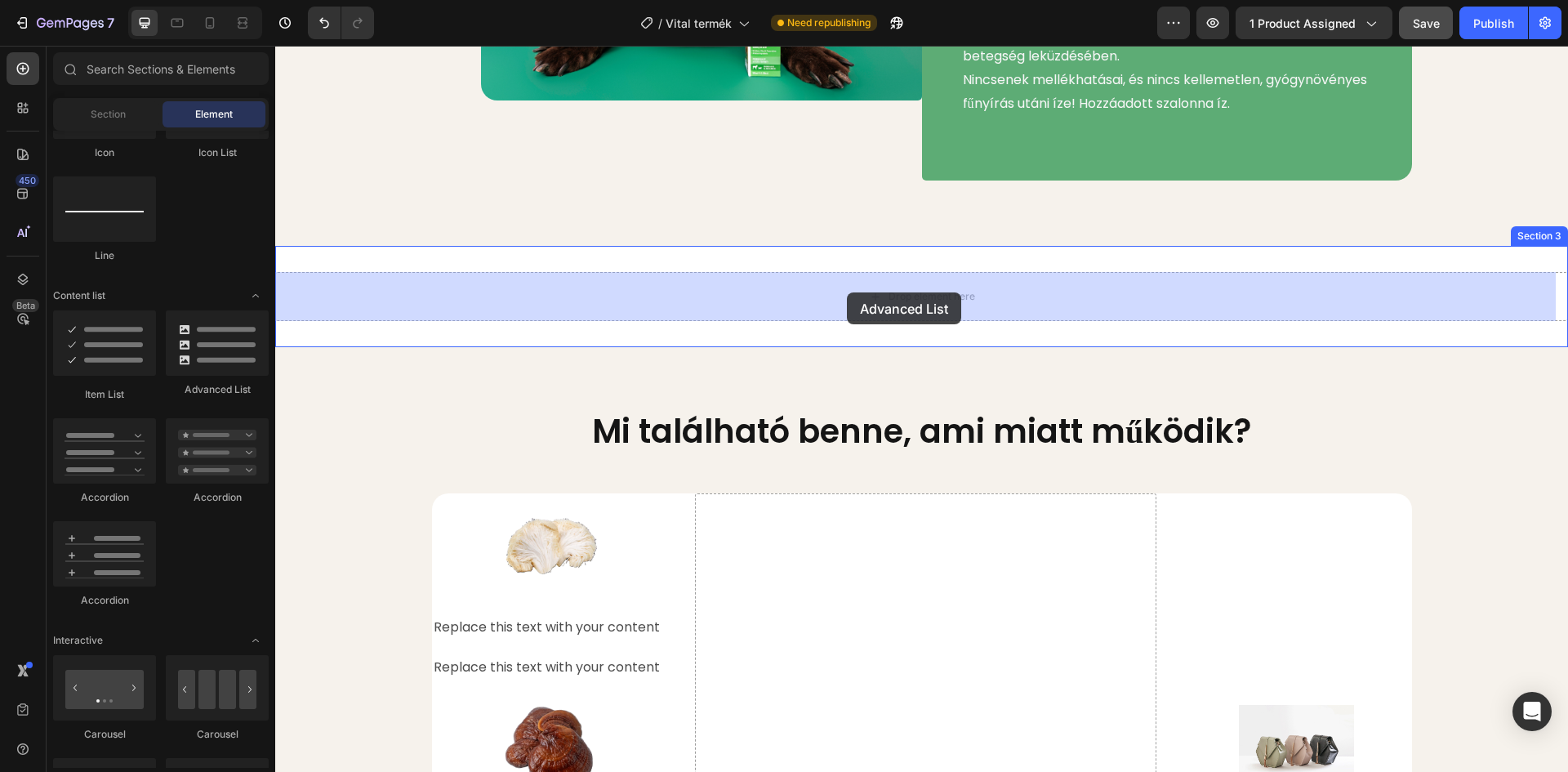
drag, startPoint x: 484, startPoint y: 407, endPoint x: 847, endPoint y: 292, distance: 380.8
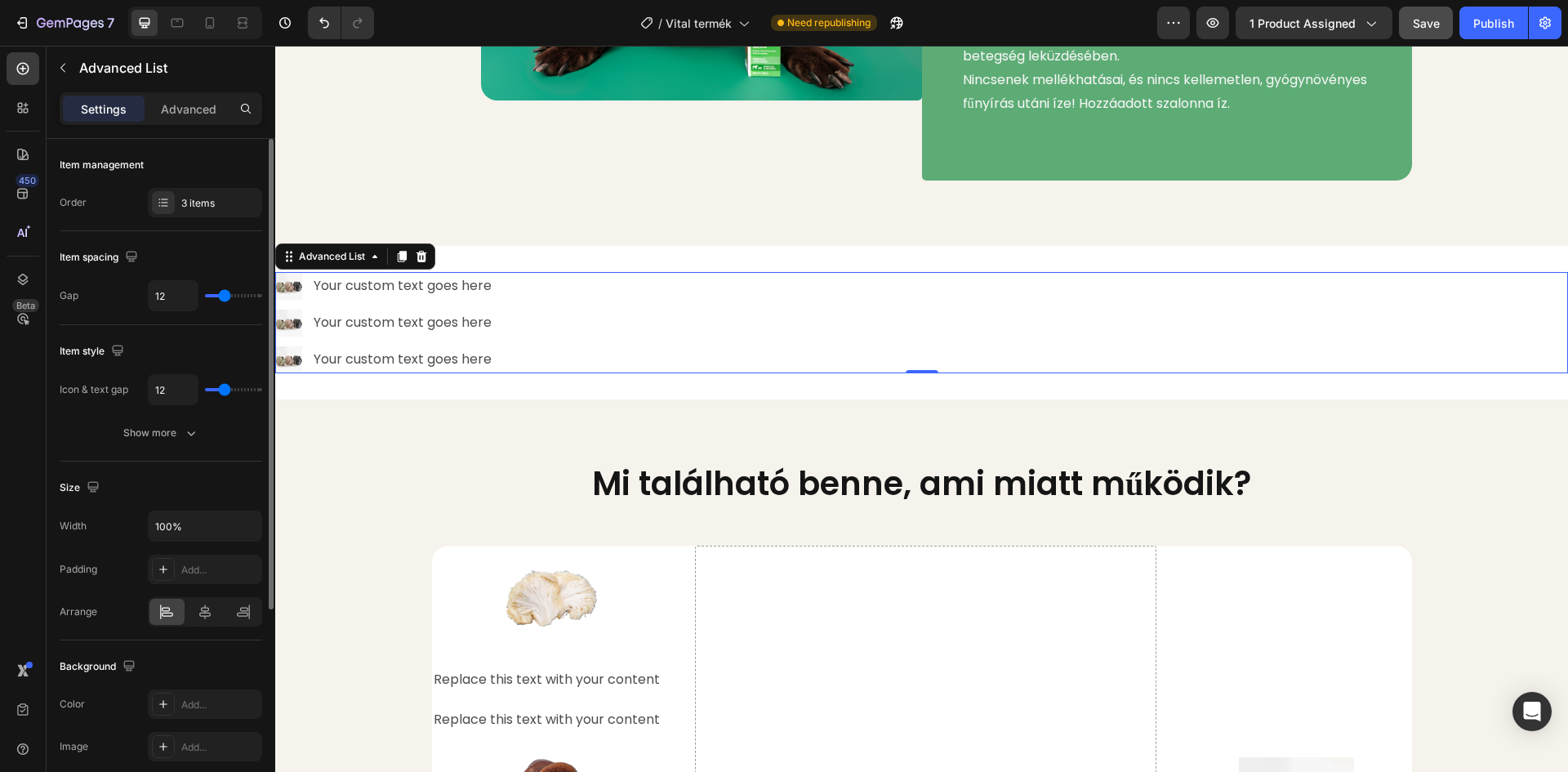
type input "3"
type input "2"
type input "1"
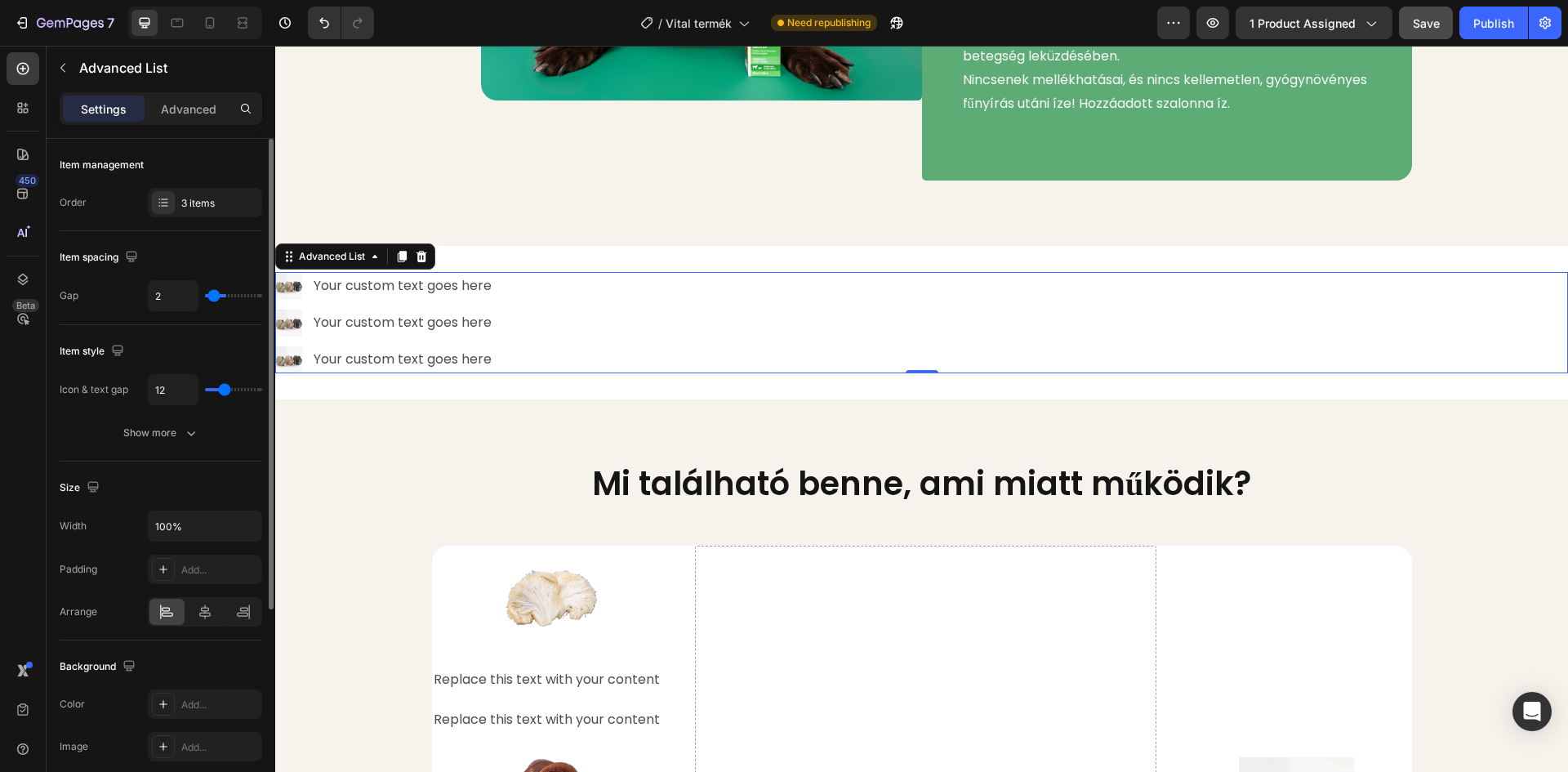
type input "1"
type input "0"
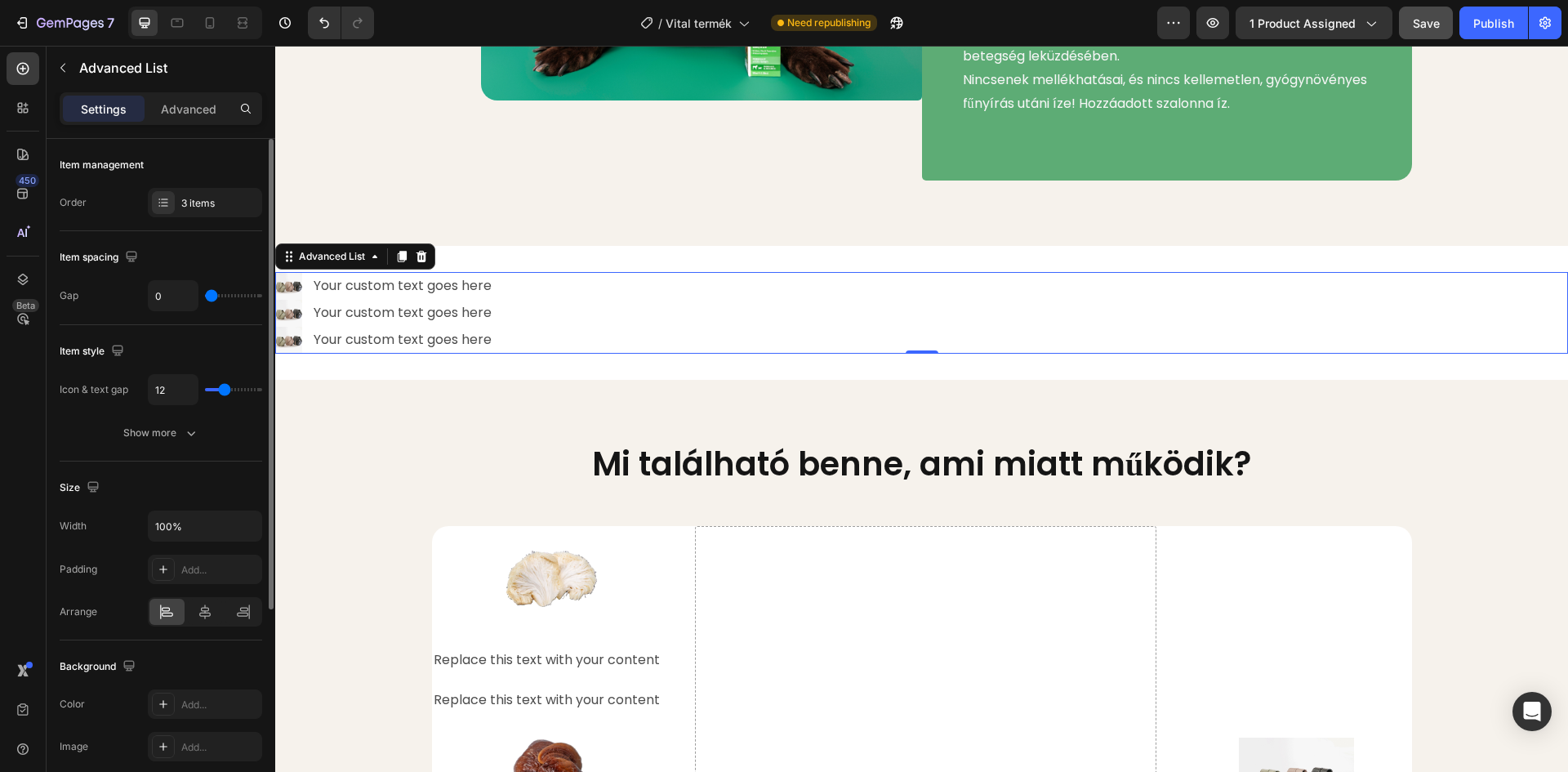
type input "4"
type input "6"
type input "7"
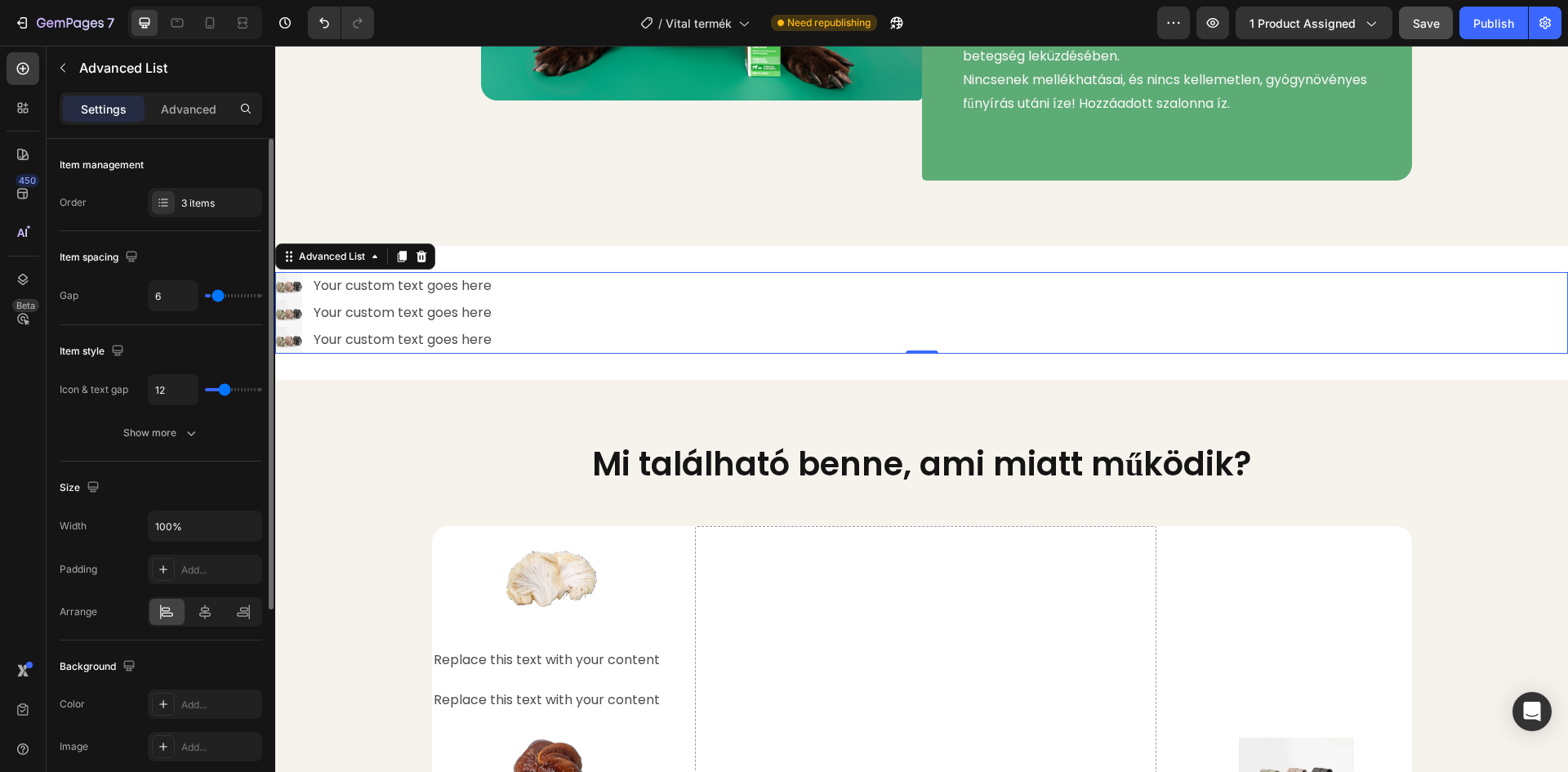
type input "7"
type input "8"
type input "9"
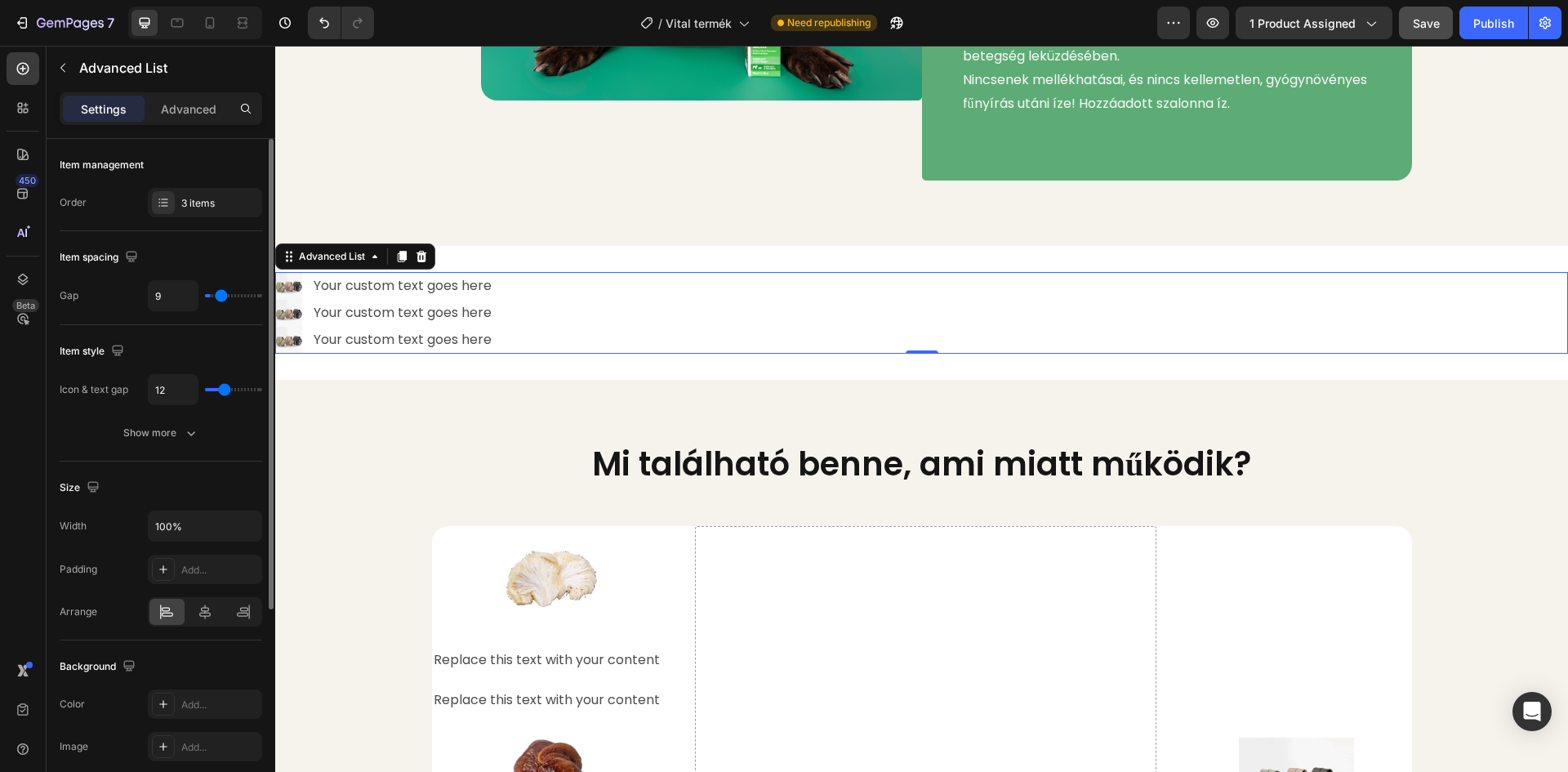
type input "10"
type input "13"
type input "16"
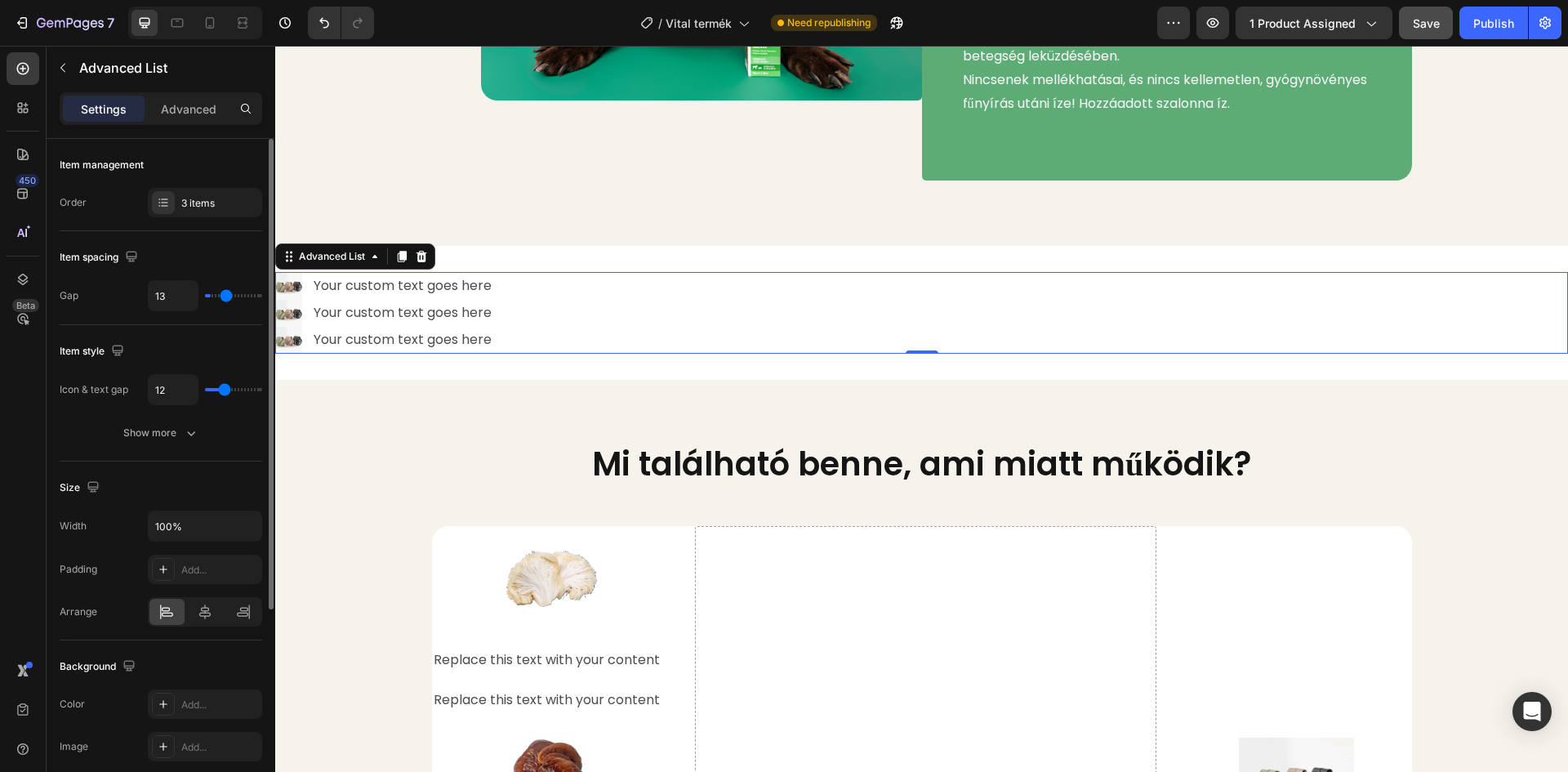
type input "16"
type input "26"
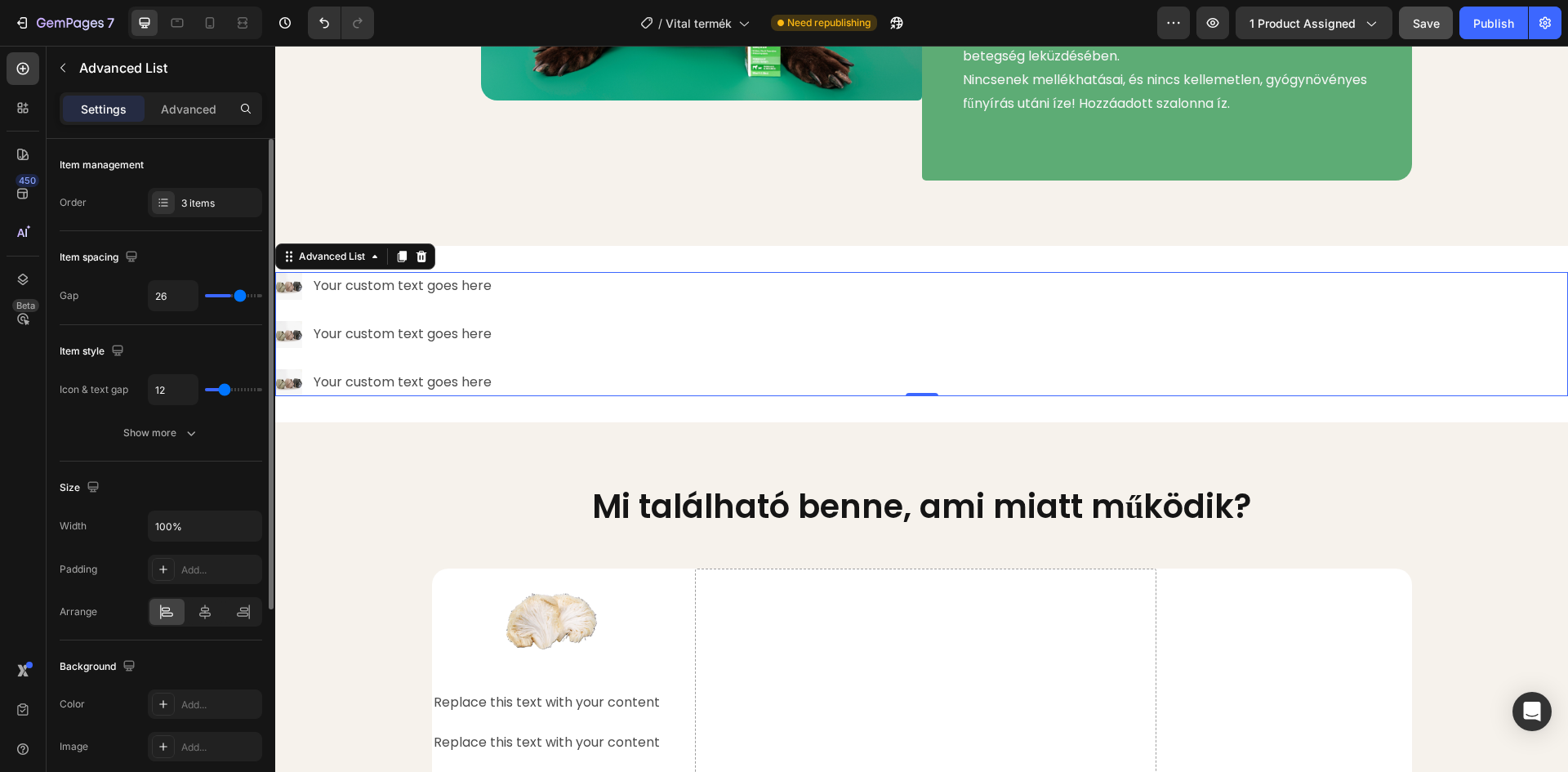
type input "27"
type input "30"
type input "31"
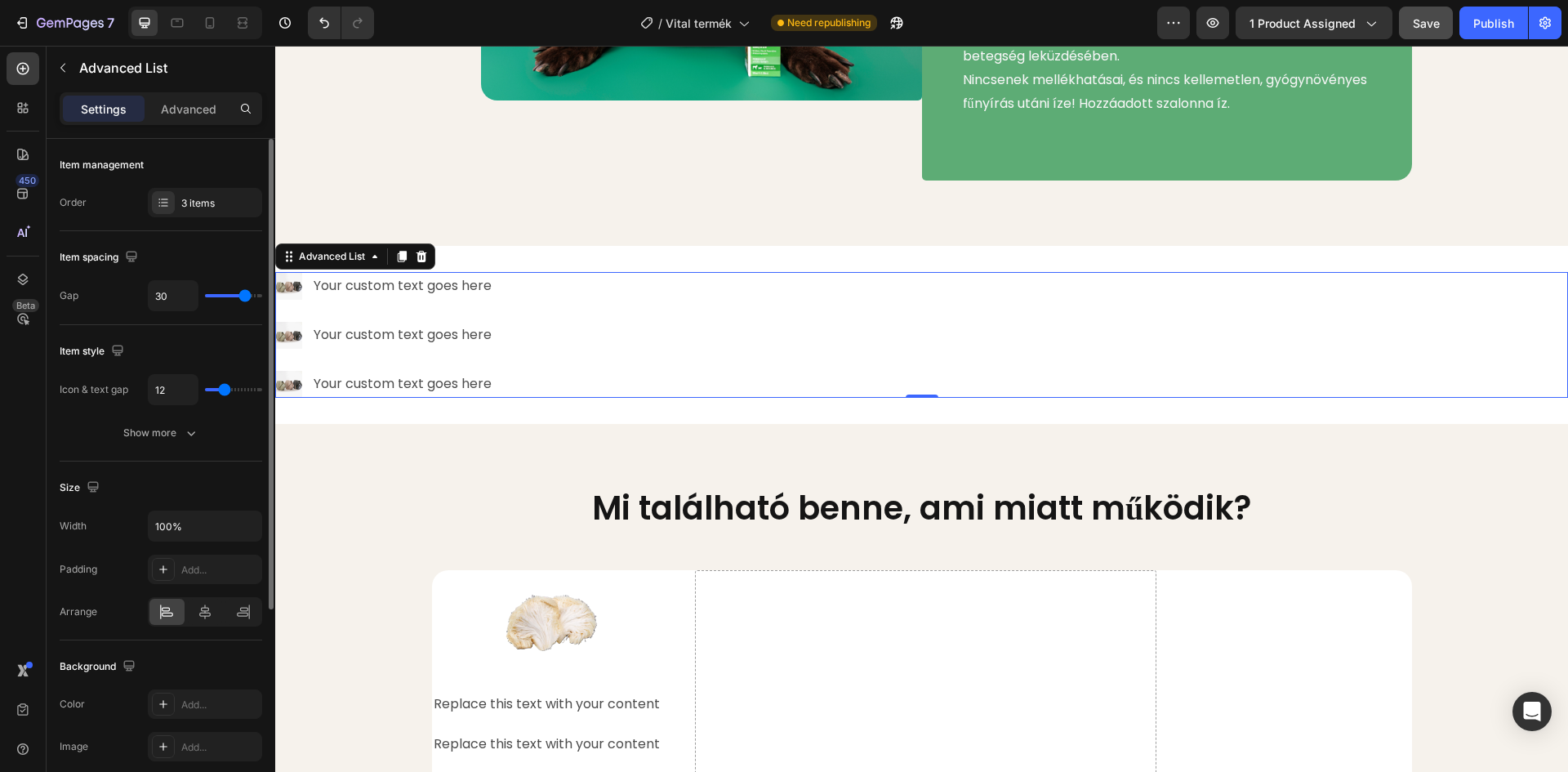
type input "31"
type input "33"
type input "34"
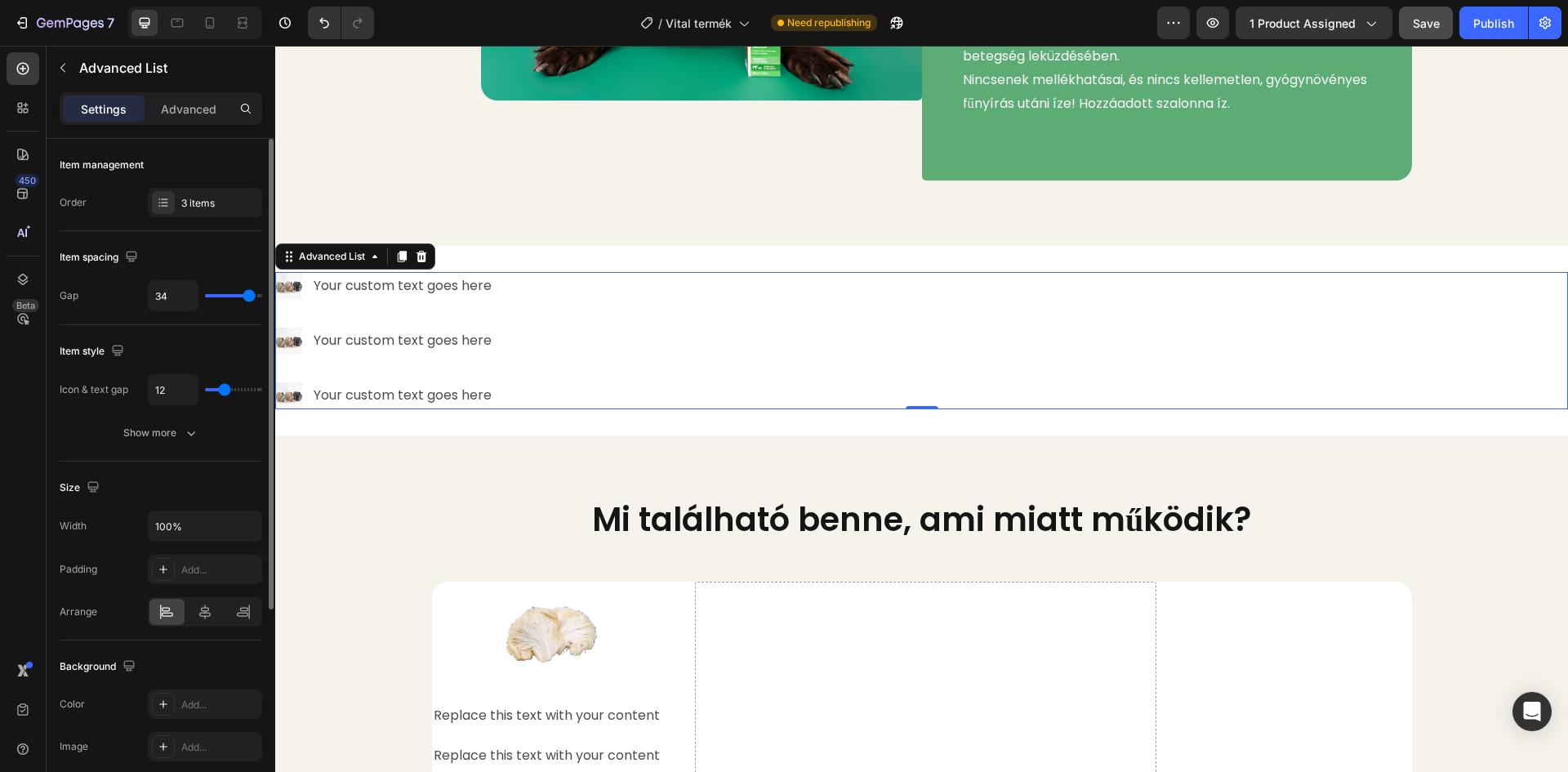
type input "35"
type input "36"
type input "37"
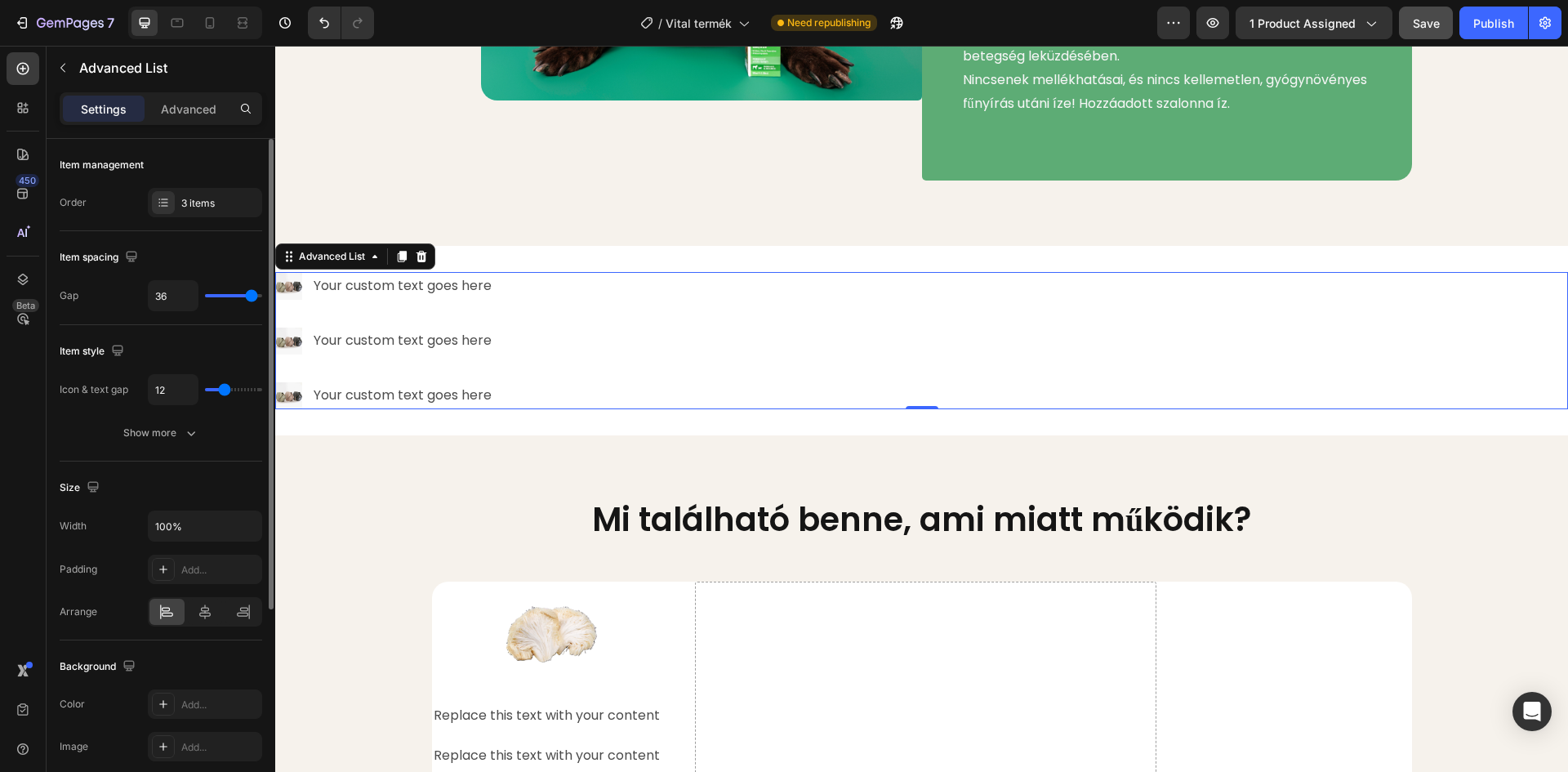
type input "37"
type input "38"
type input "39"
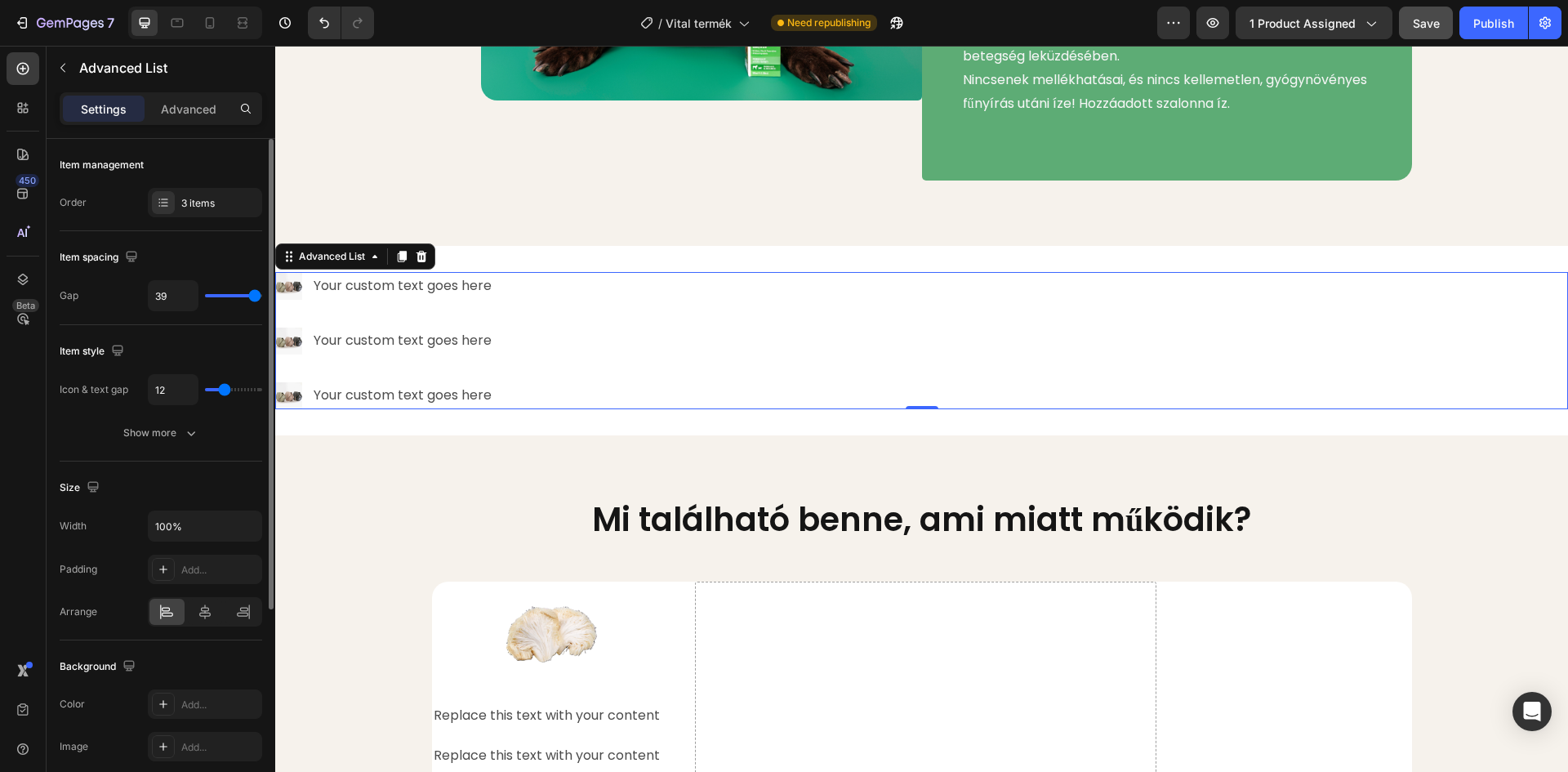
type input "40"
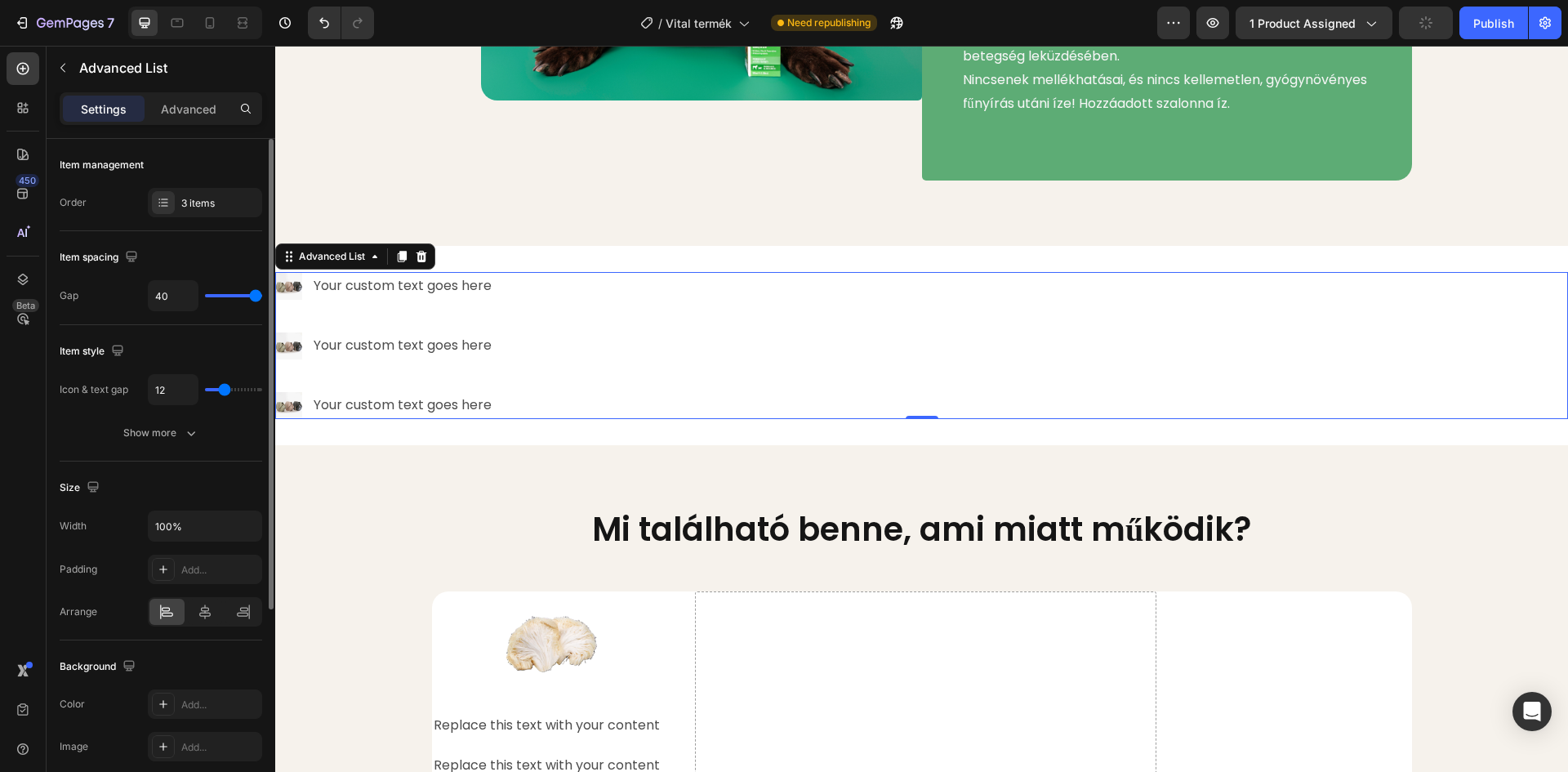
drag, startPoint x: 224, startPoint y: 296, endPoint x: 303, endPoint y: 298, distance: 79.0
type input "40"
click at [263, 297] on input "range" at bounding box center [233, 295] width 57 height 3
type input "14"
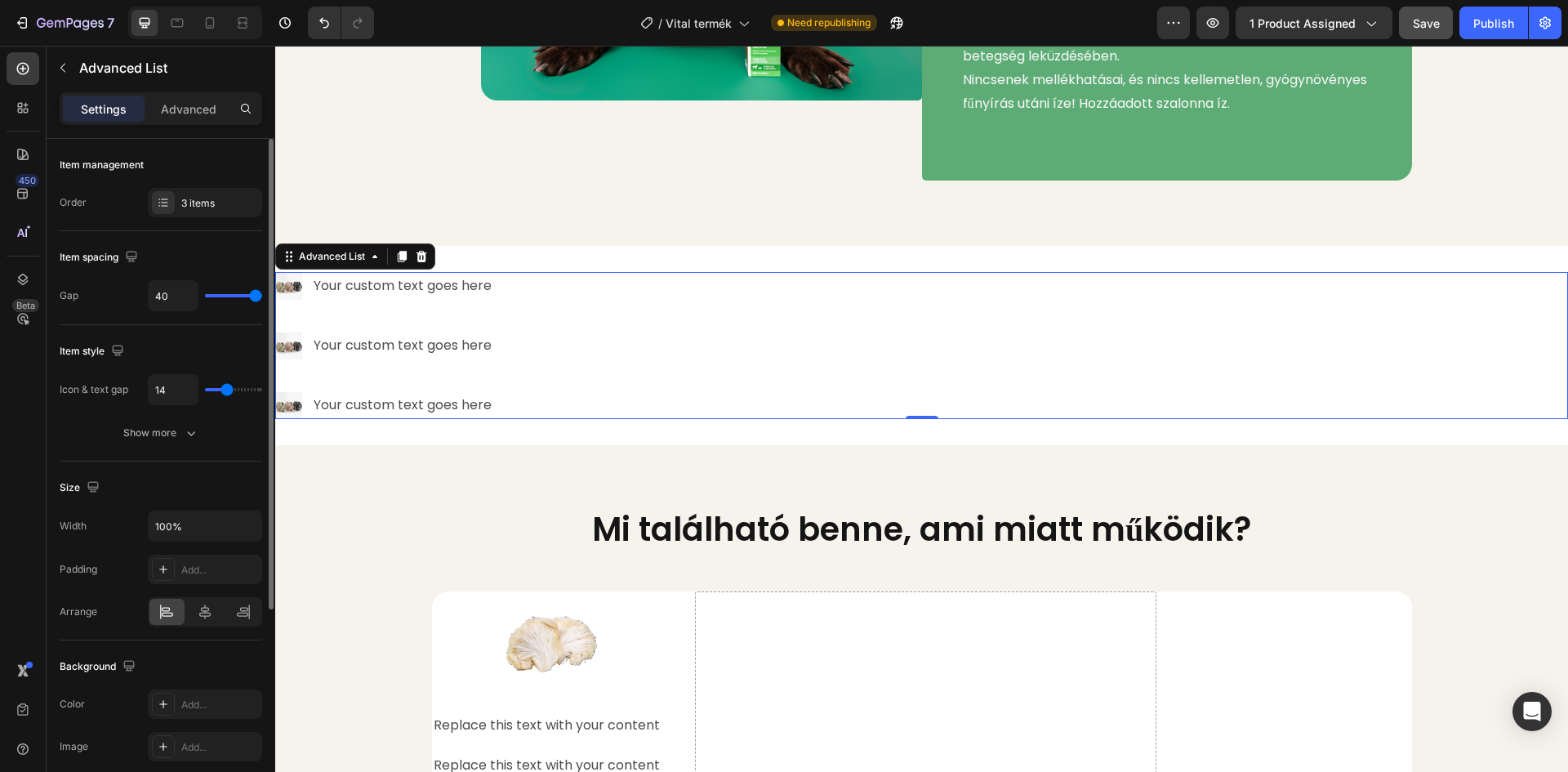
type input "32"
type input "33"
type input "35"
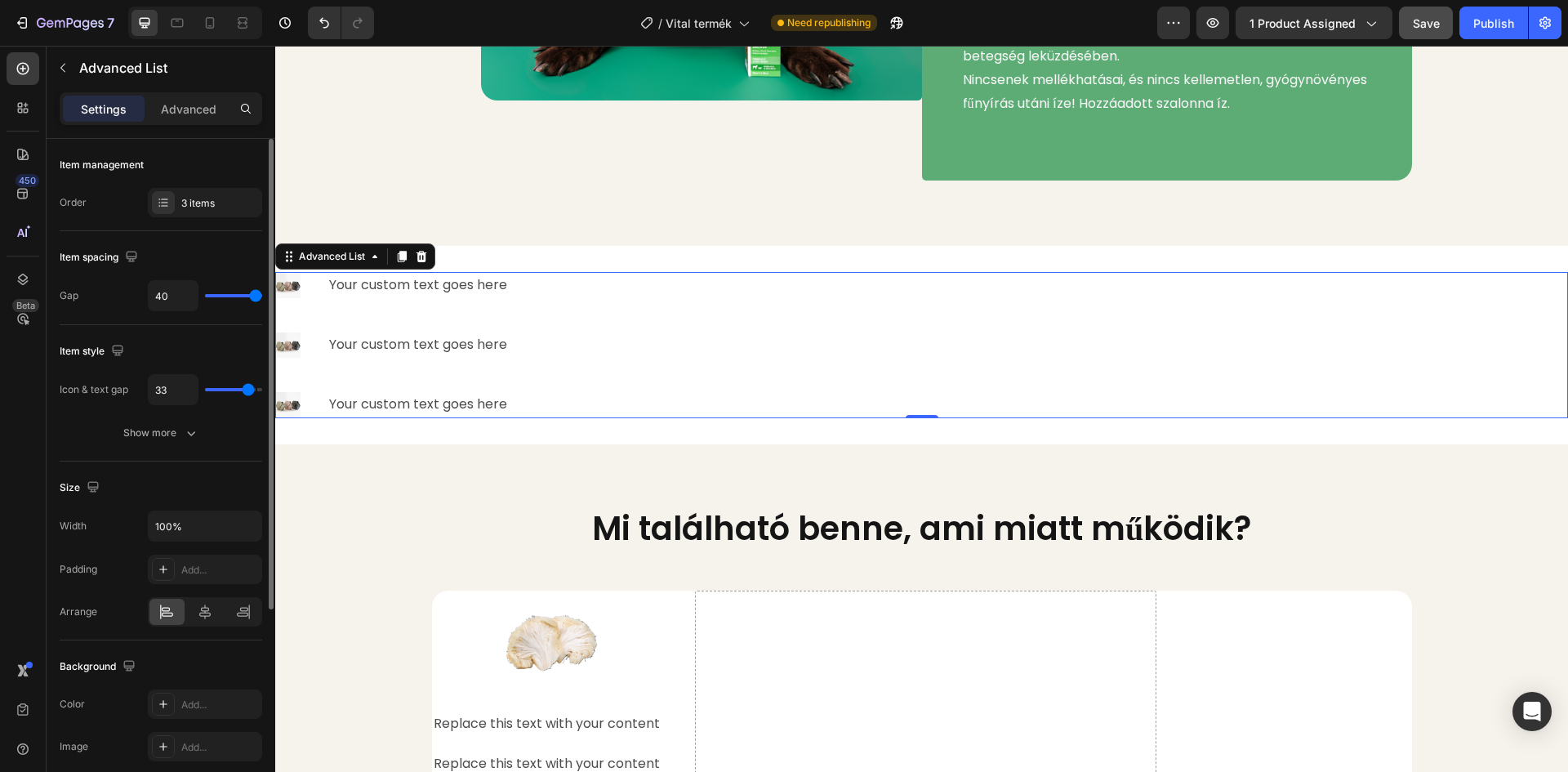
type input "35"
type input "36"
type input "37"
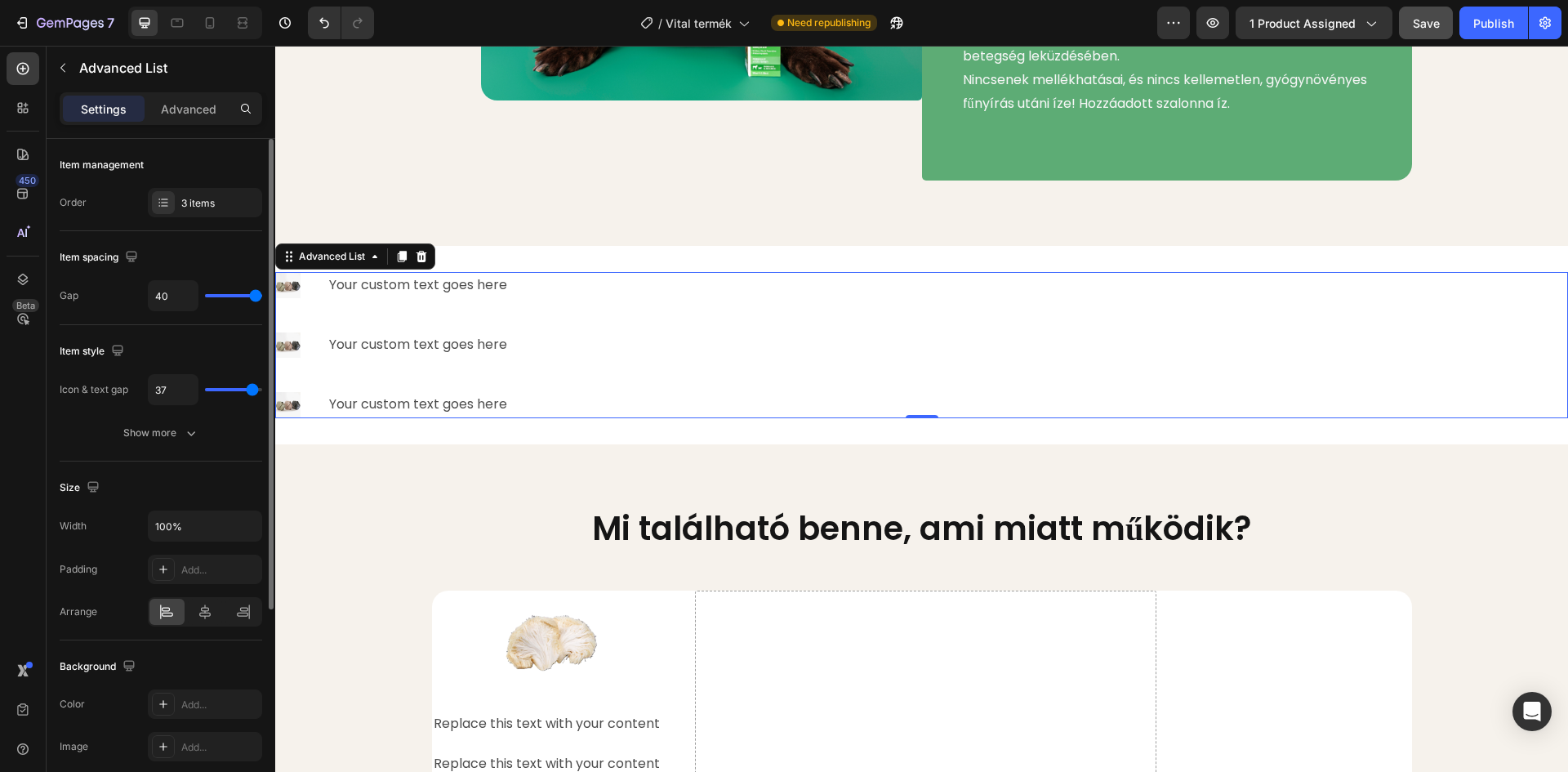
type input "38"
type input "39"
type input "40"
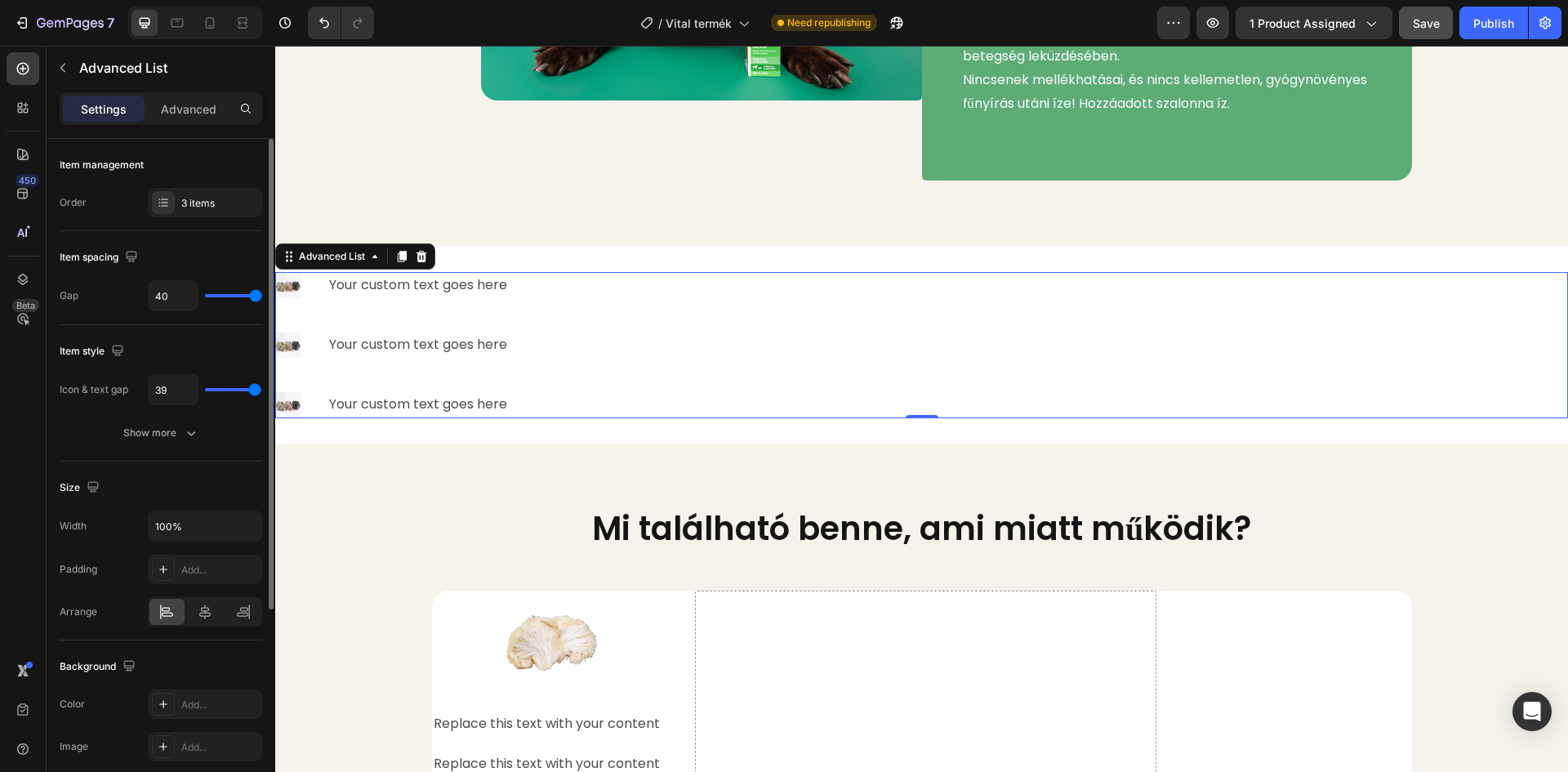
type input "40"
type input "39"
type input "36"
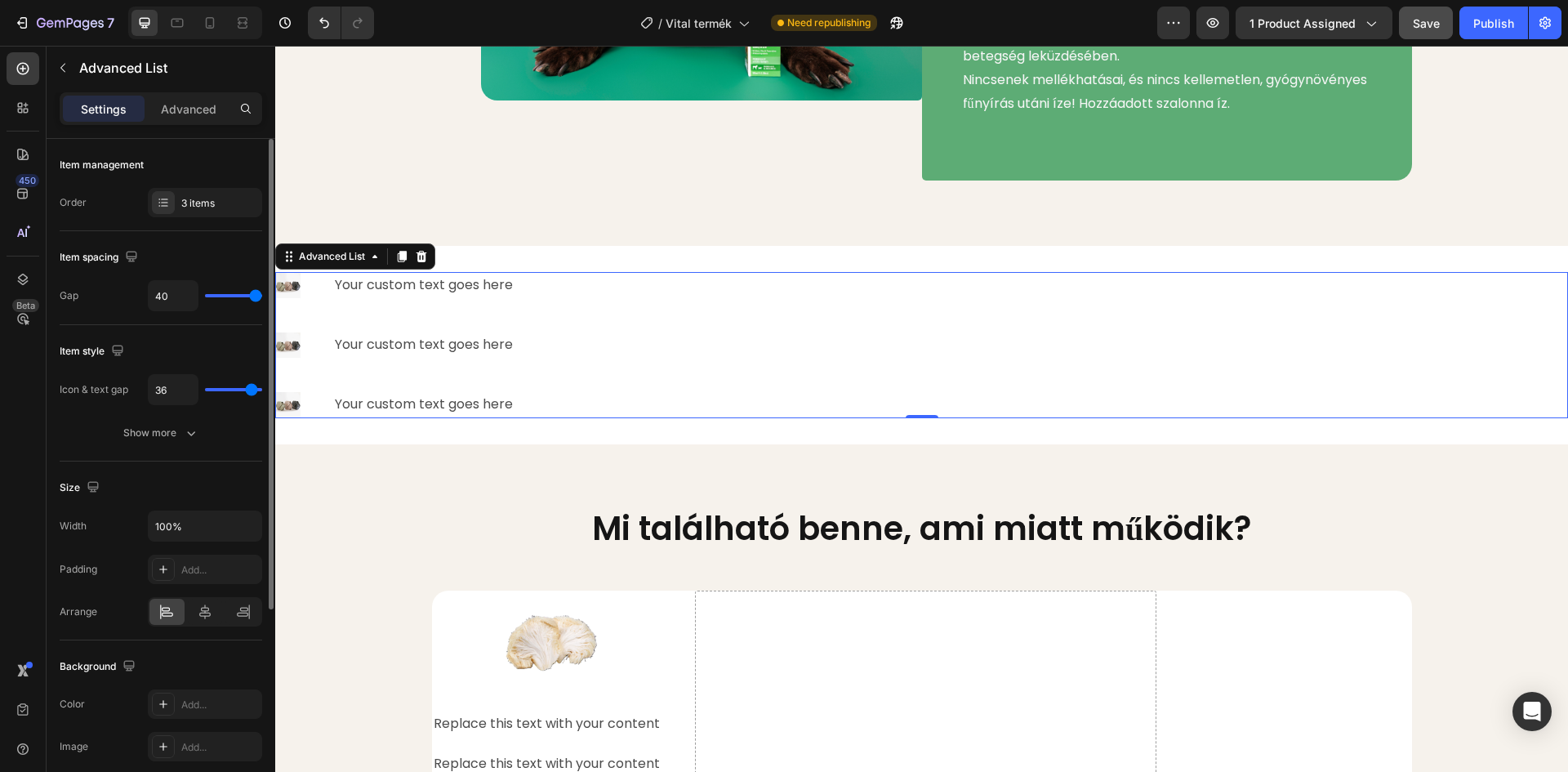
type input "35"
type input "27"
type input "25"
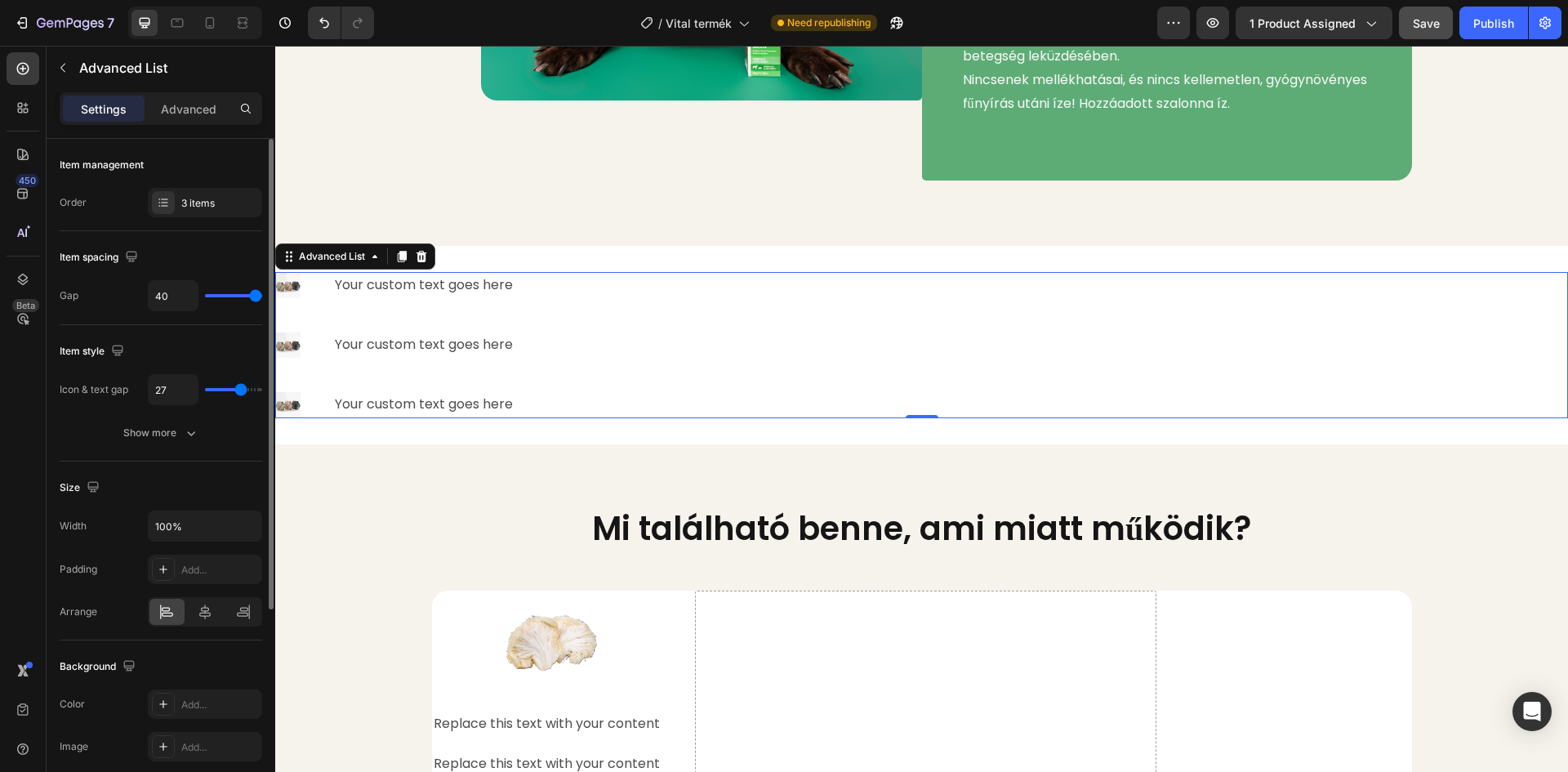
type input "25"
type input "24"
type input "23"
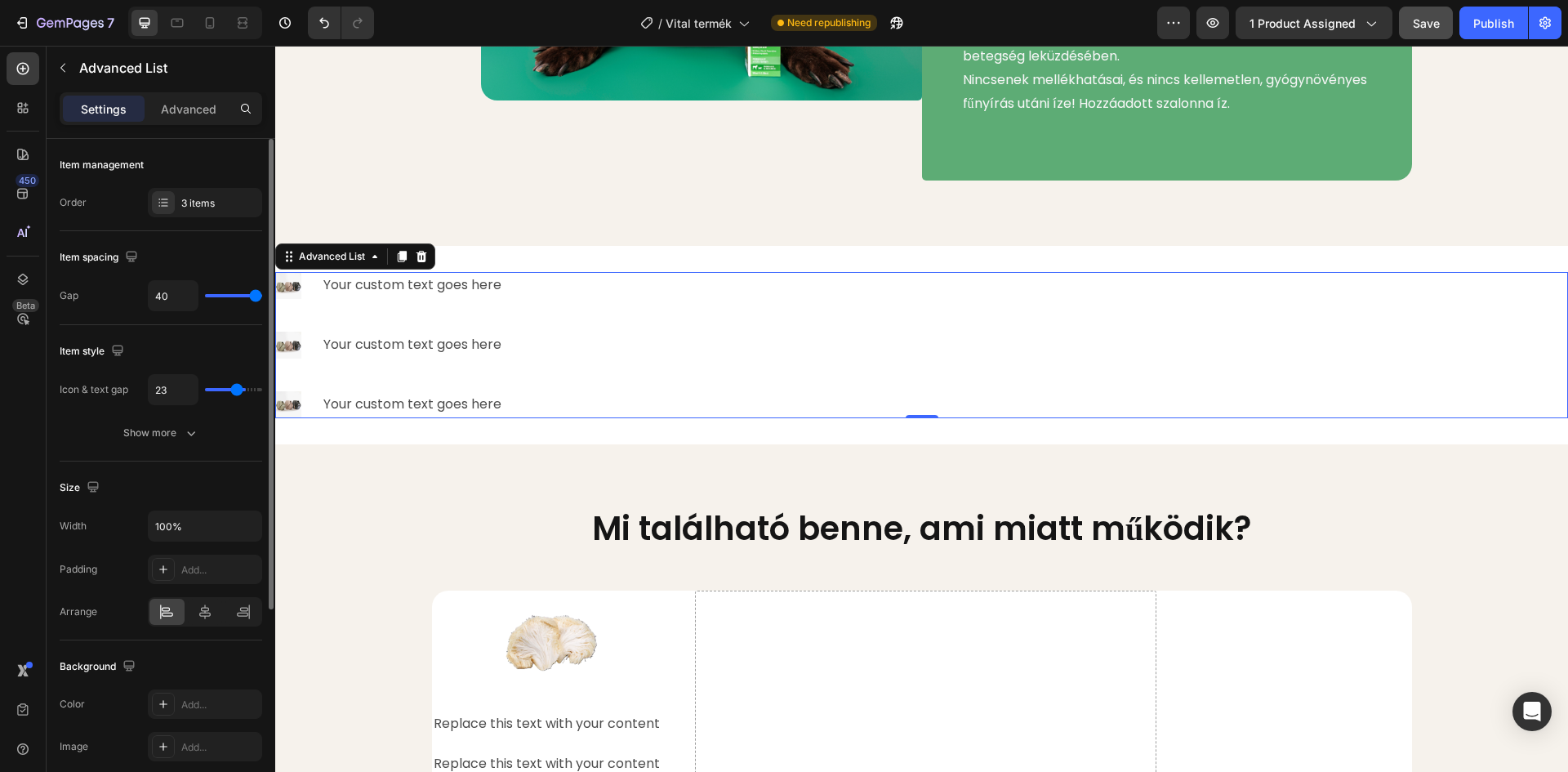
type input "21"
type input "18"
type input "15"
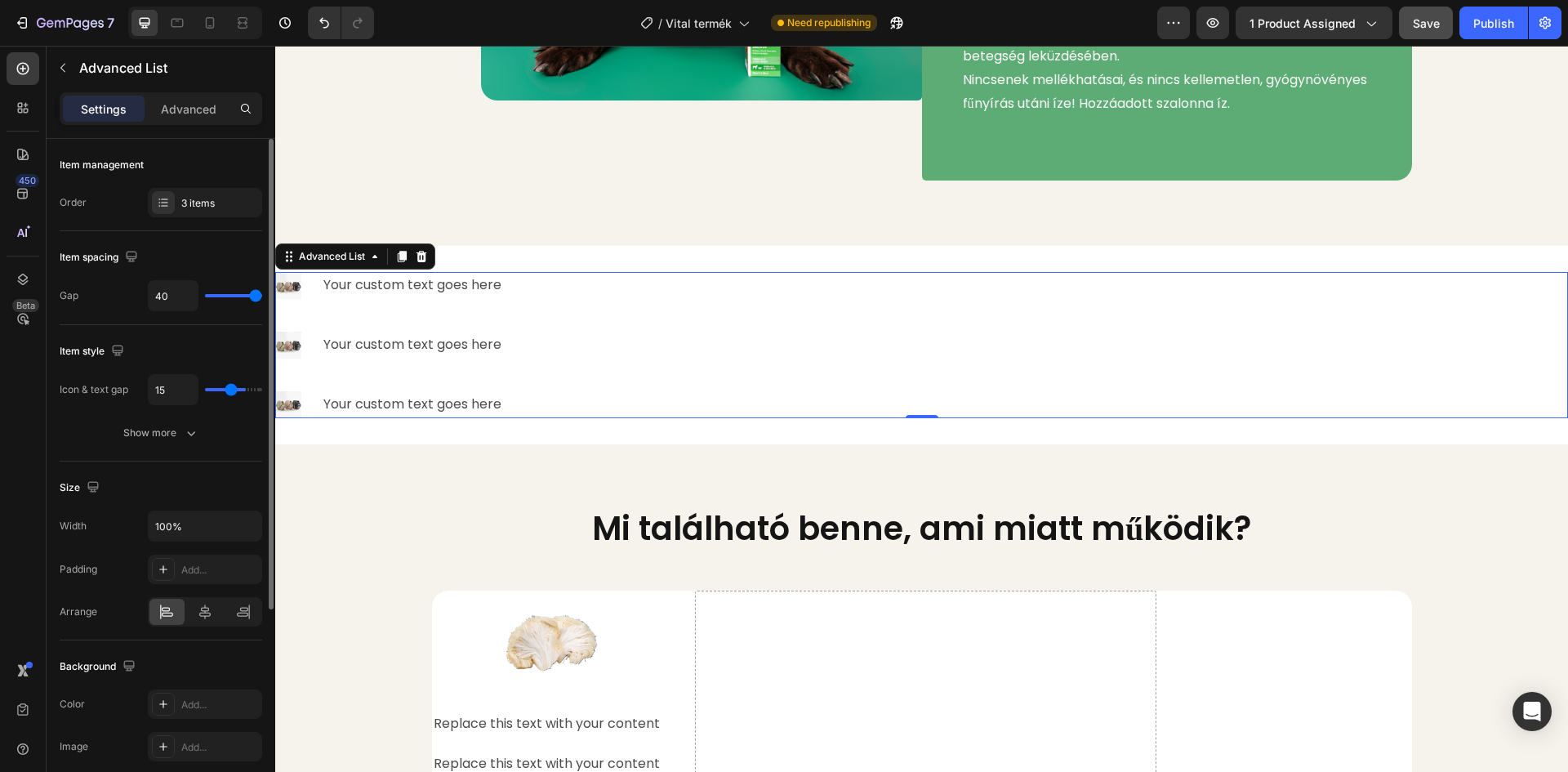
type input "15"
type input "11"
type input "8"
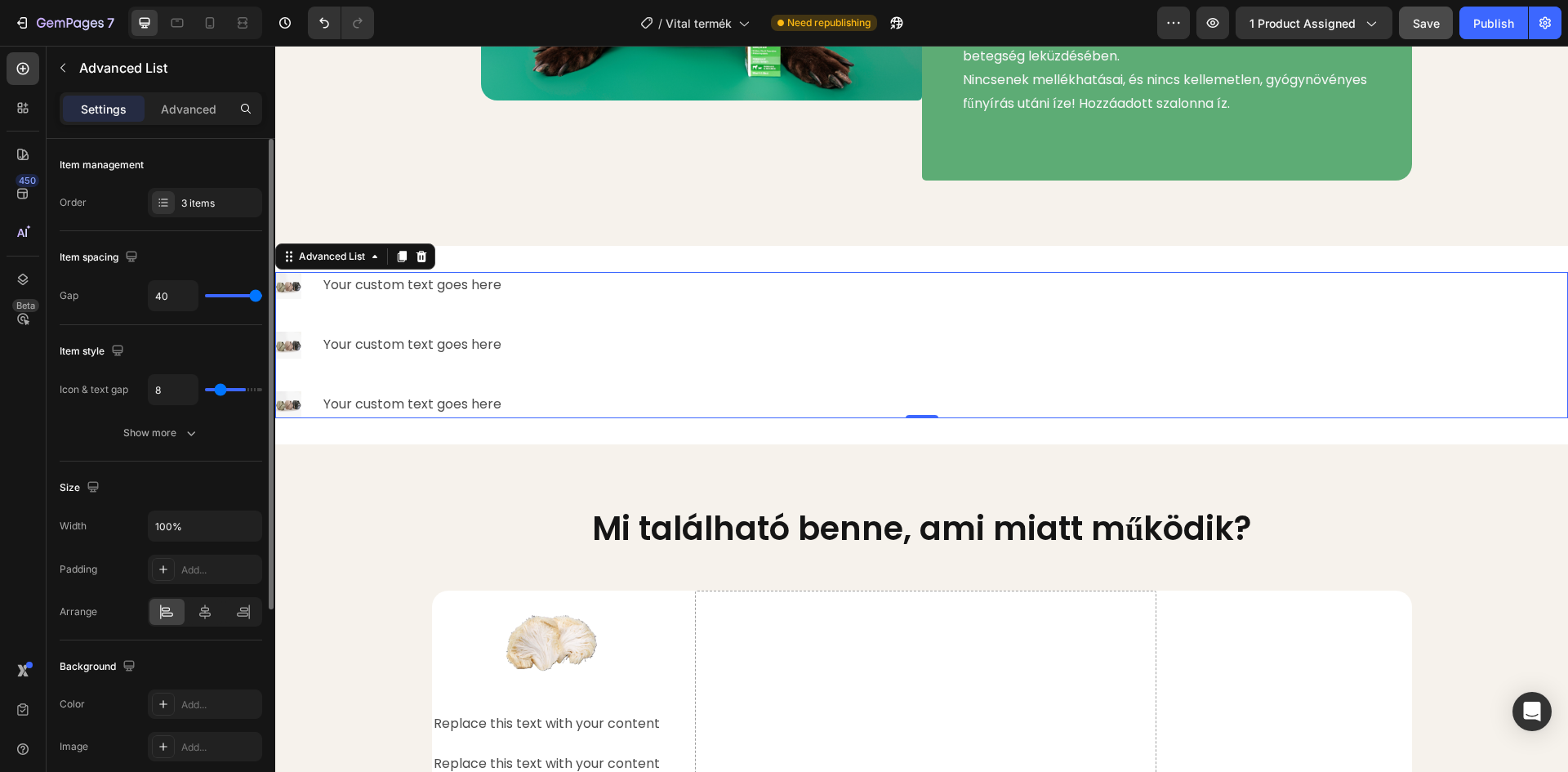
type input "6"
type input "3"
type input "0"
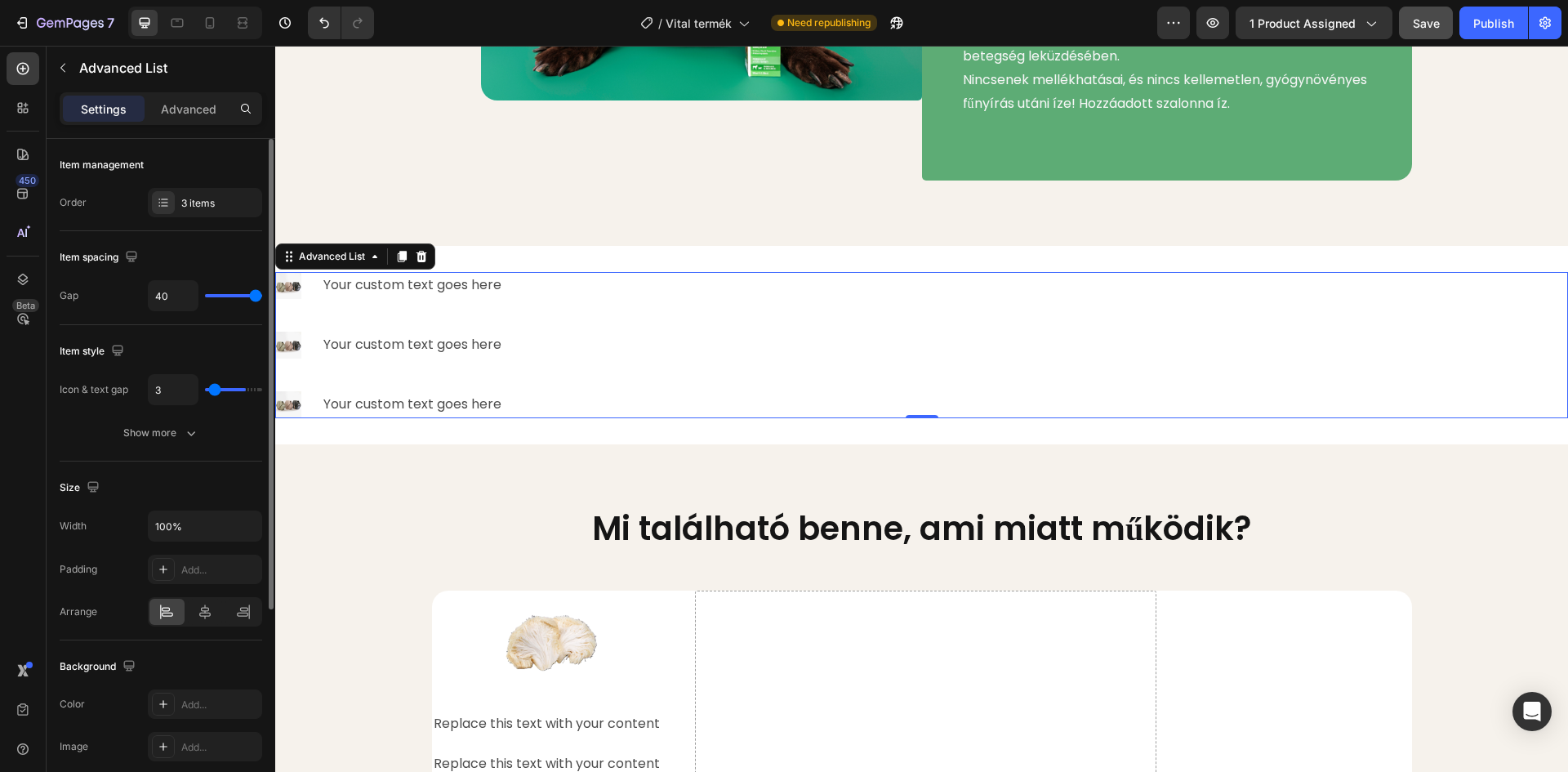
type input "0"
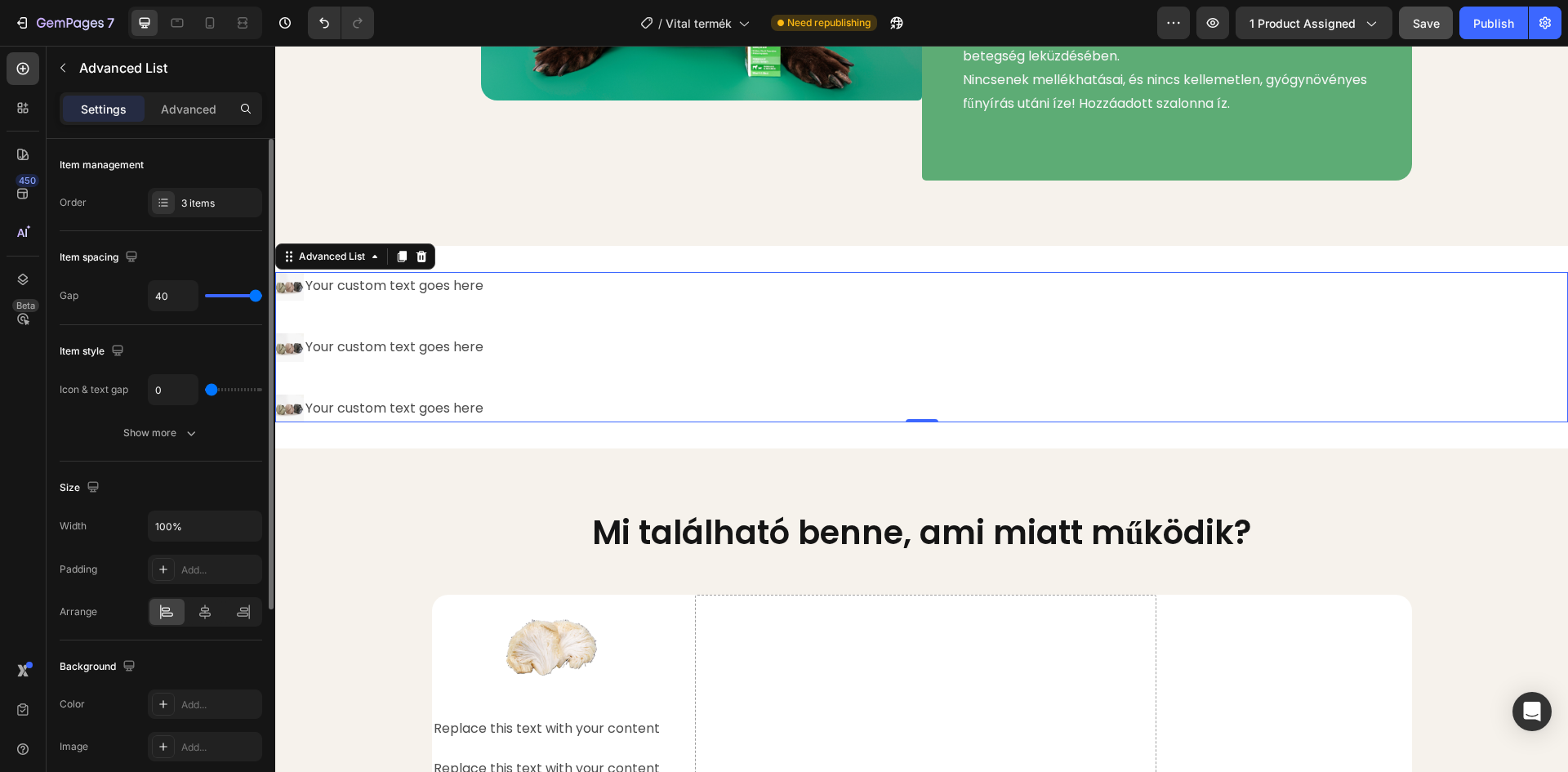
type input "21"
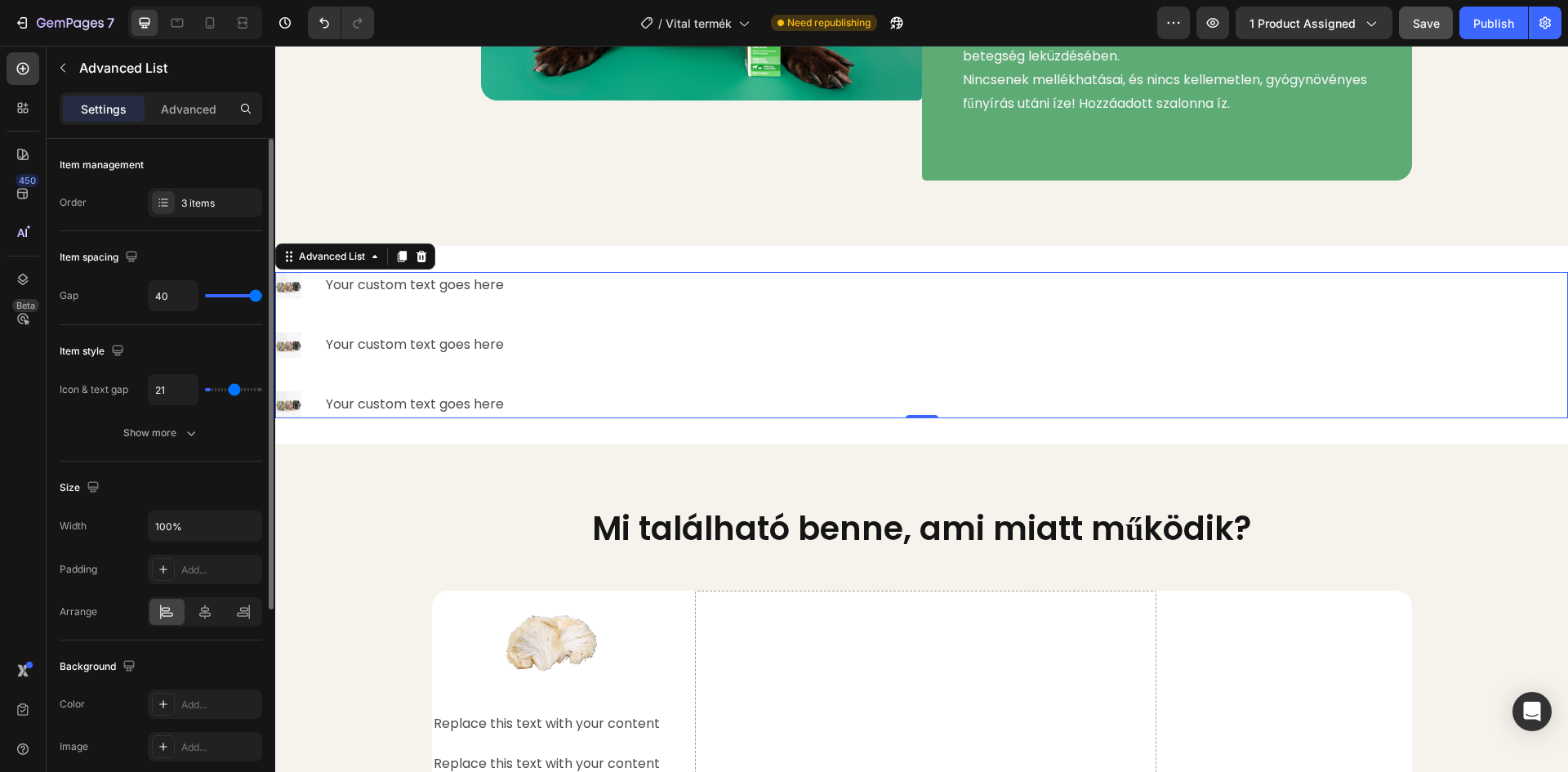
type input "28"
type input "32"
type input "40"
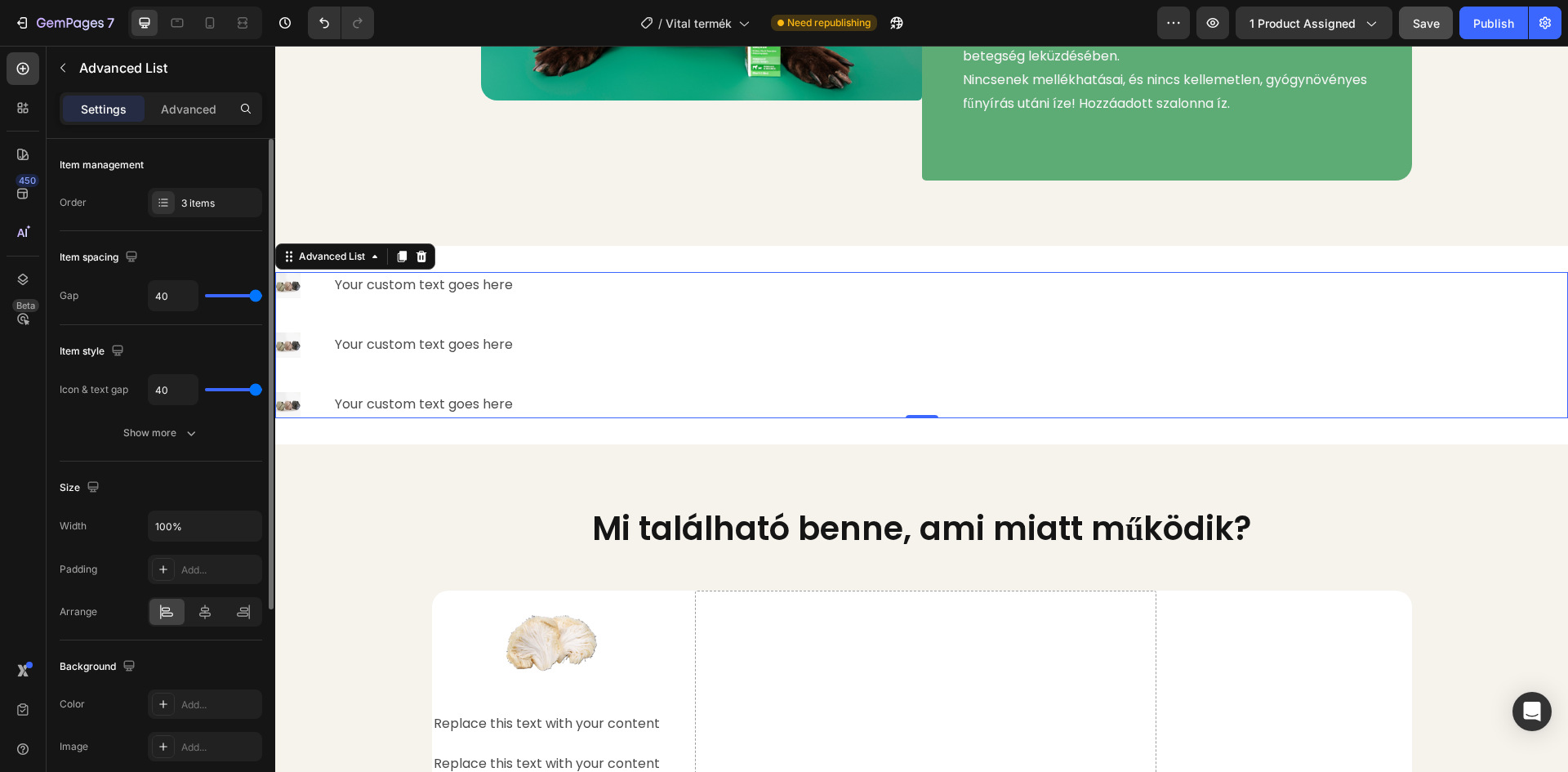
drag, startPoint x: 248, startPoint y: 391, endPoint x: 268, endPoint y: 390, distance: 20.0
type input "40"
click at [263, 390] on input "range" at bounding box center [233, 388] width 57 height 3
click at [172, 196] on div at bounding box center [162, 202] width 23 height 23
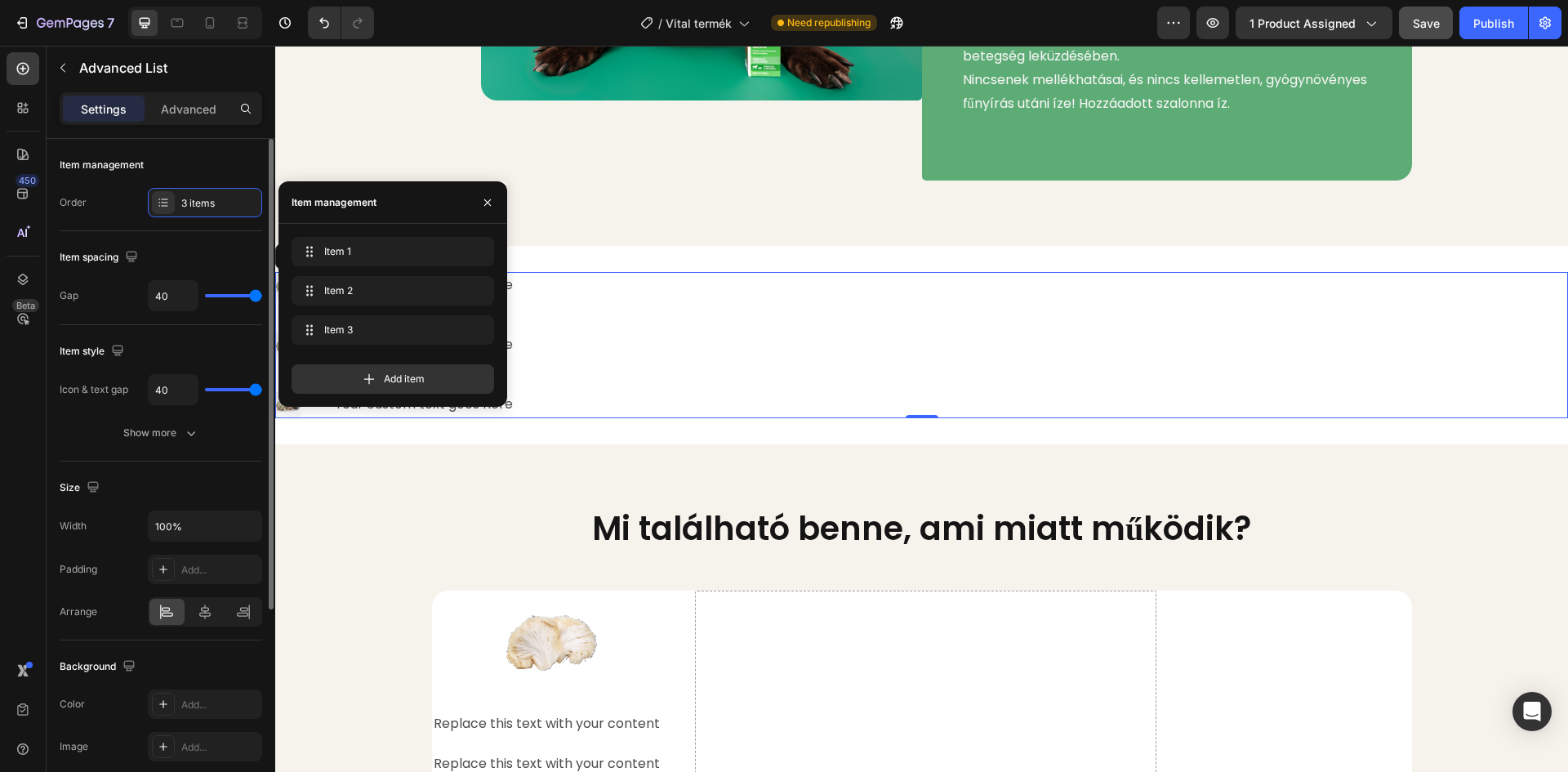
click at [196, 325] on div "Item management Order 3 items" at bounding box center [161, 392] width 203 height 137
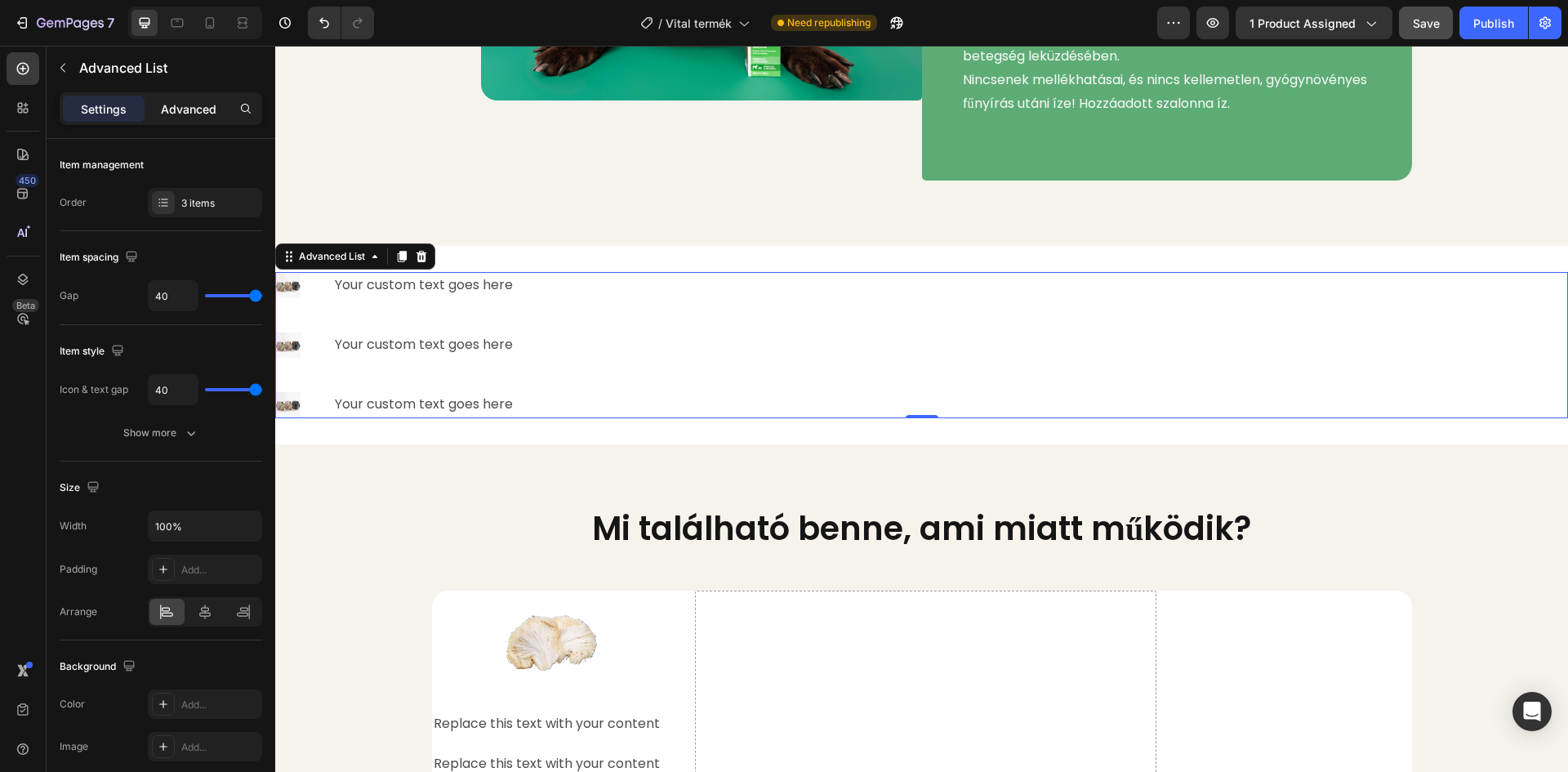
click at [181, 108] on p "Advanced" at bounding box center [189, 108] width 55 height 17
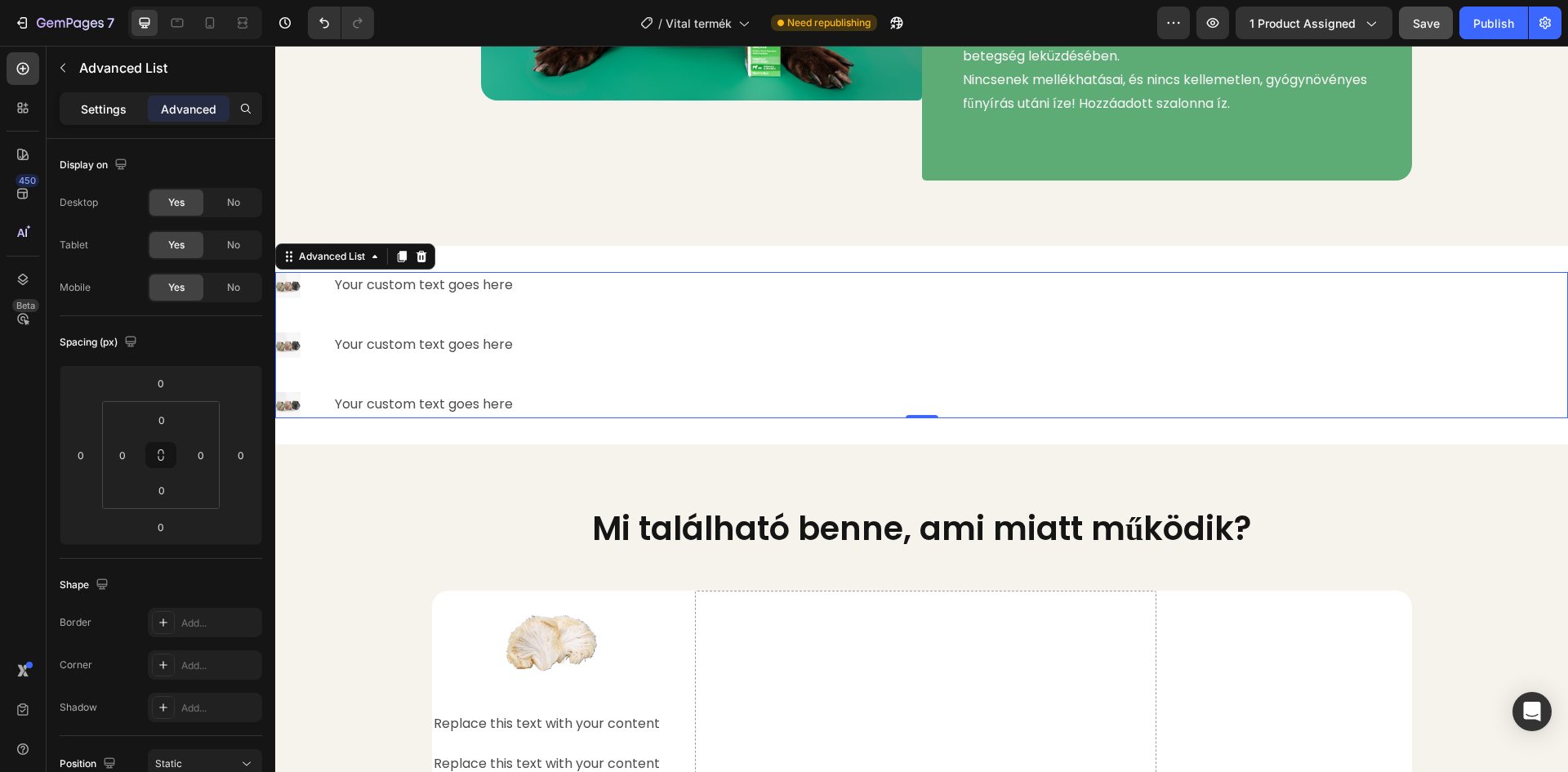
click at [98, 108] on p "Settings" at bounding box center [103, 108] width 46 height 17
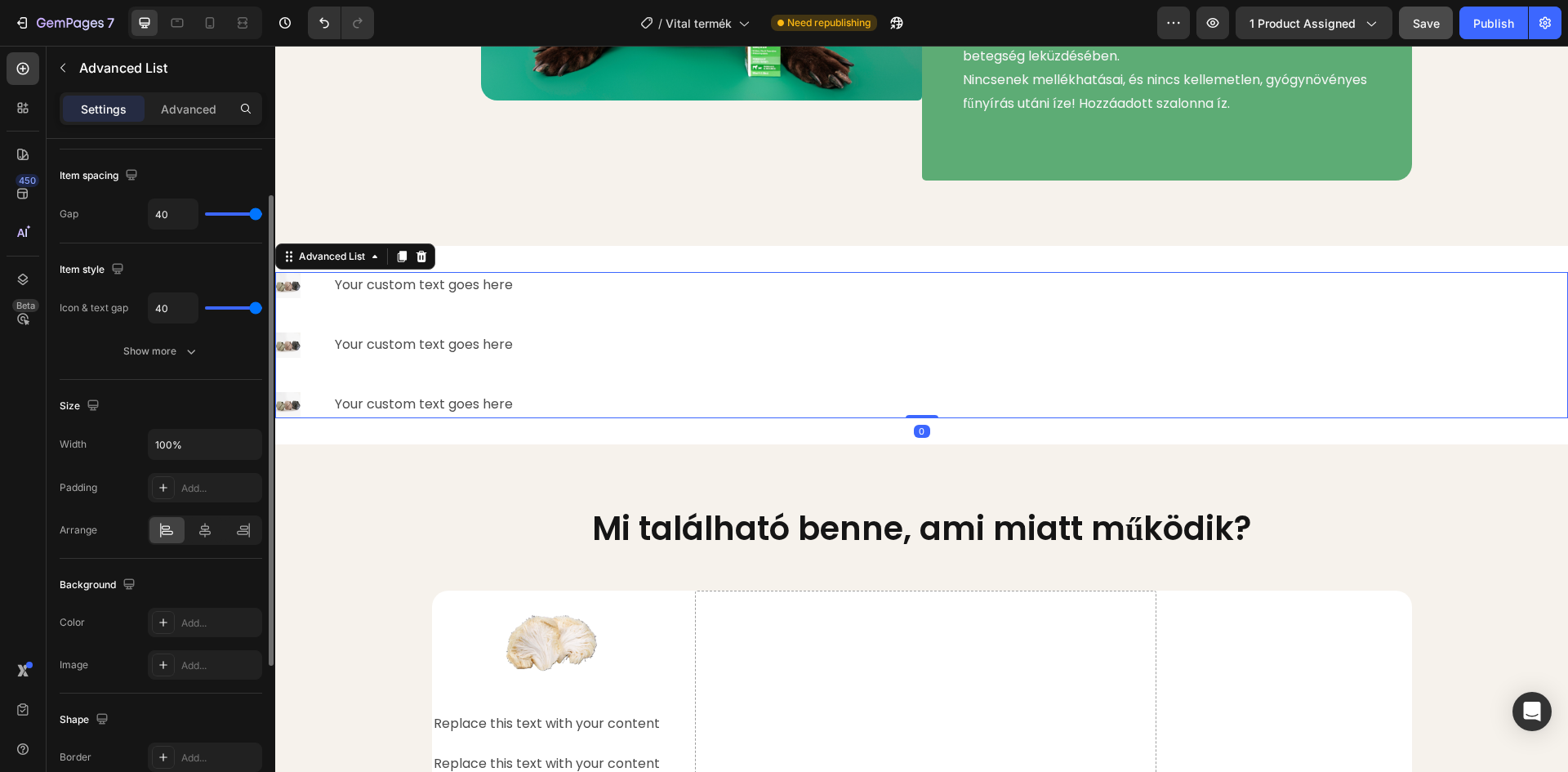
scroll to position [245, 0]
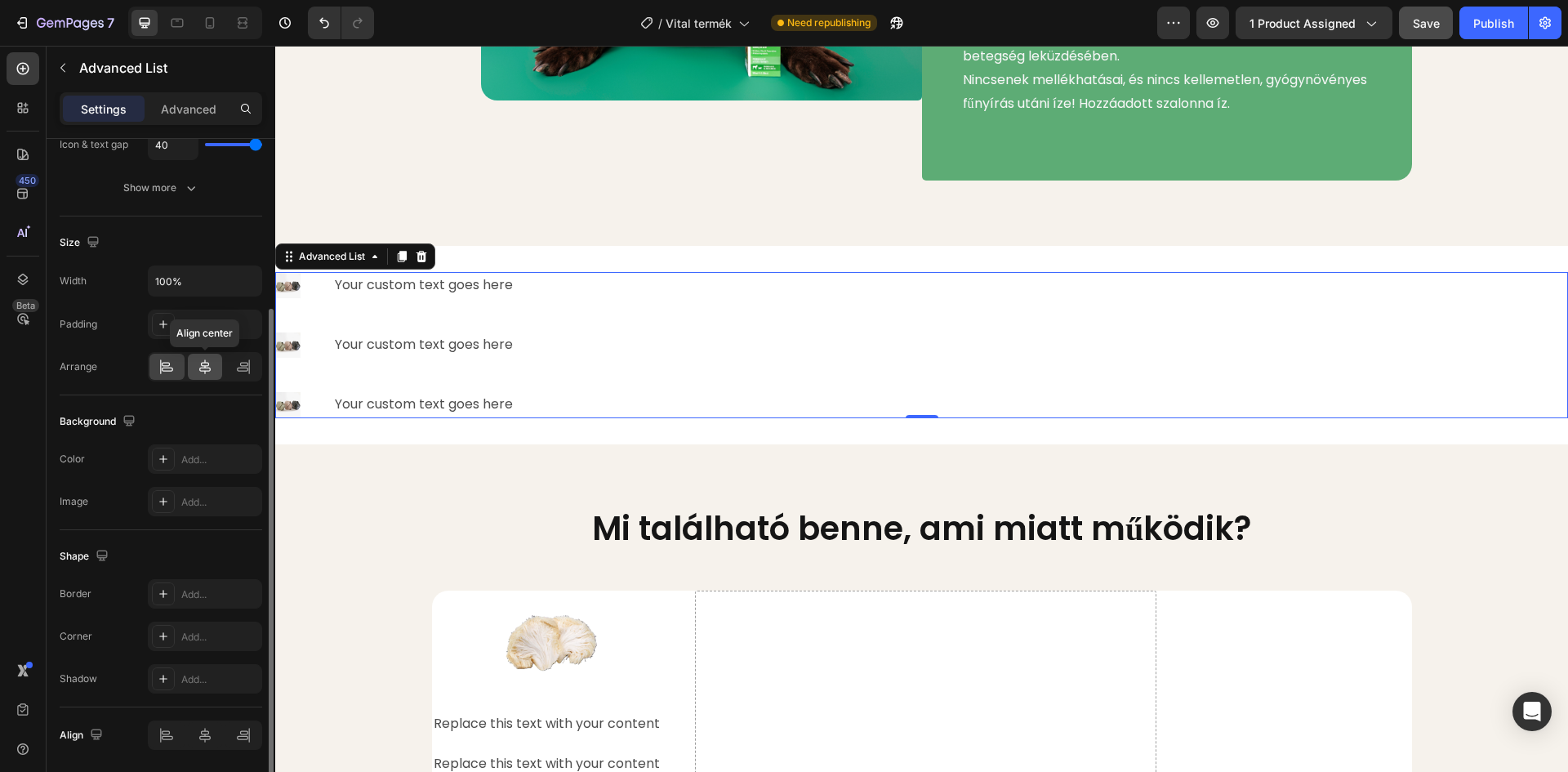
click at [200, 367] on icon at bounding box center [205, 367] width 17 height 17
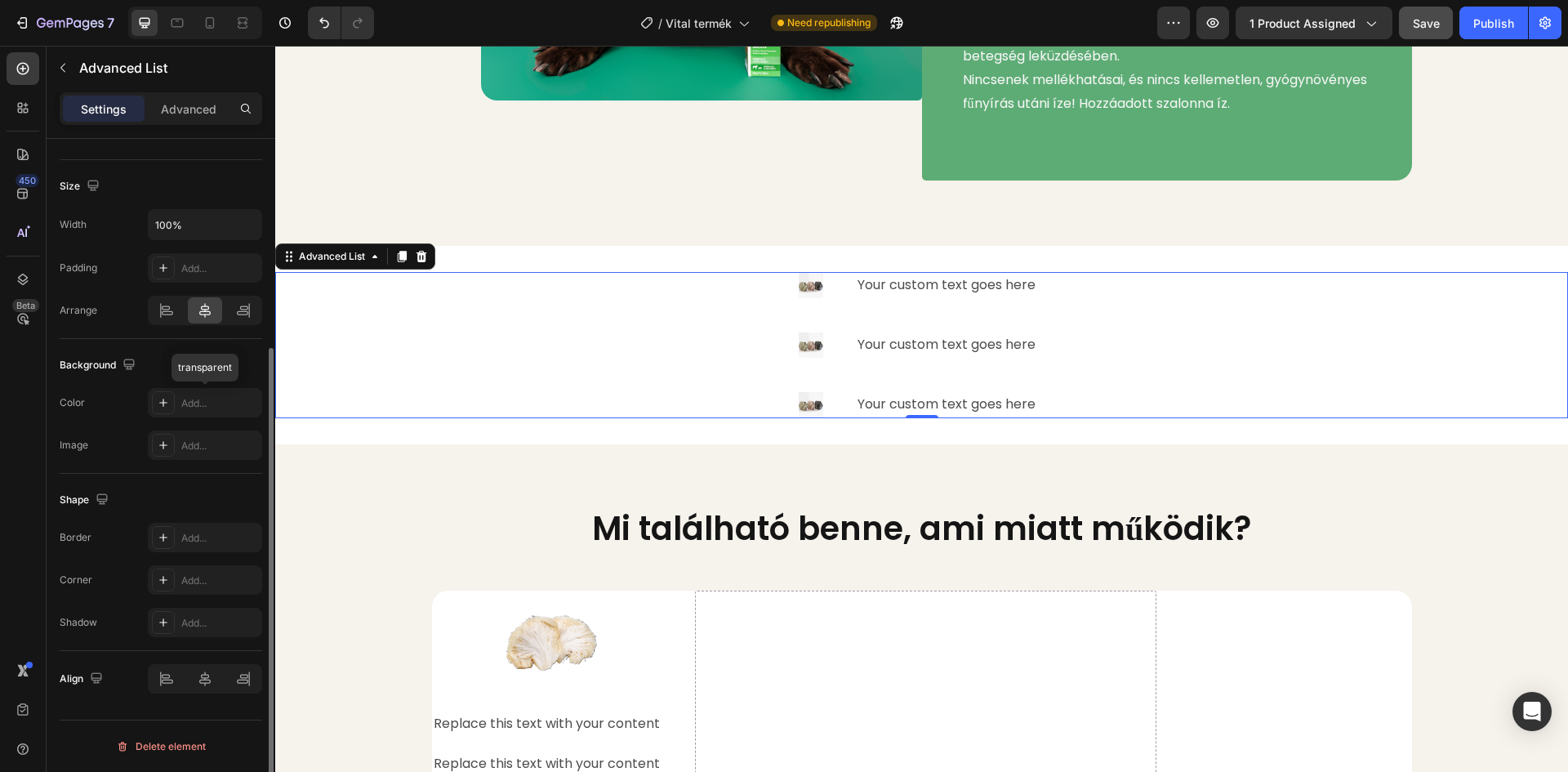
scroll to position [138, 0]
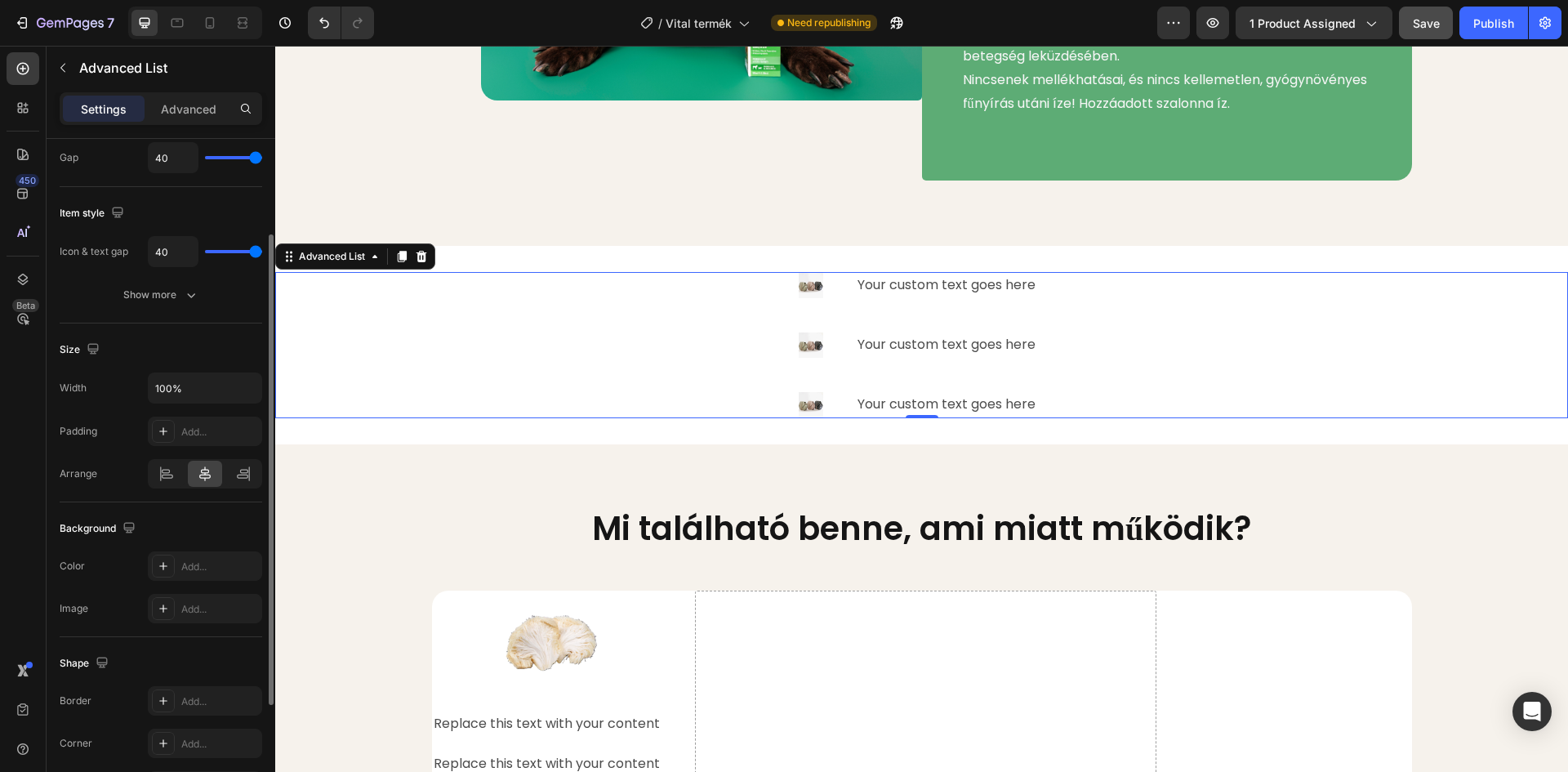
click at [527, 269] on div "Image Your custom text goes here Text Block Image Your custom text goes here Te…" at bounding box center [922, 344] width 1293 height 198
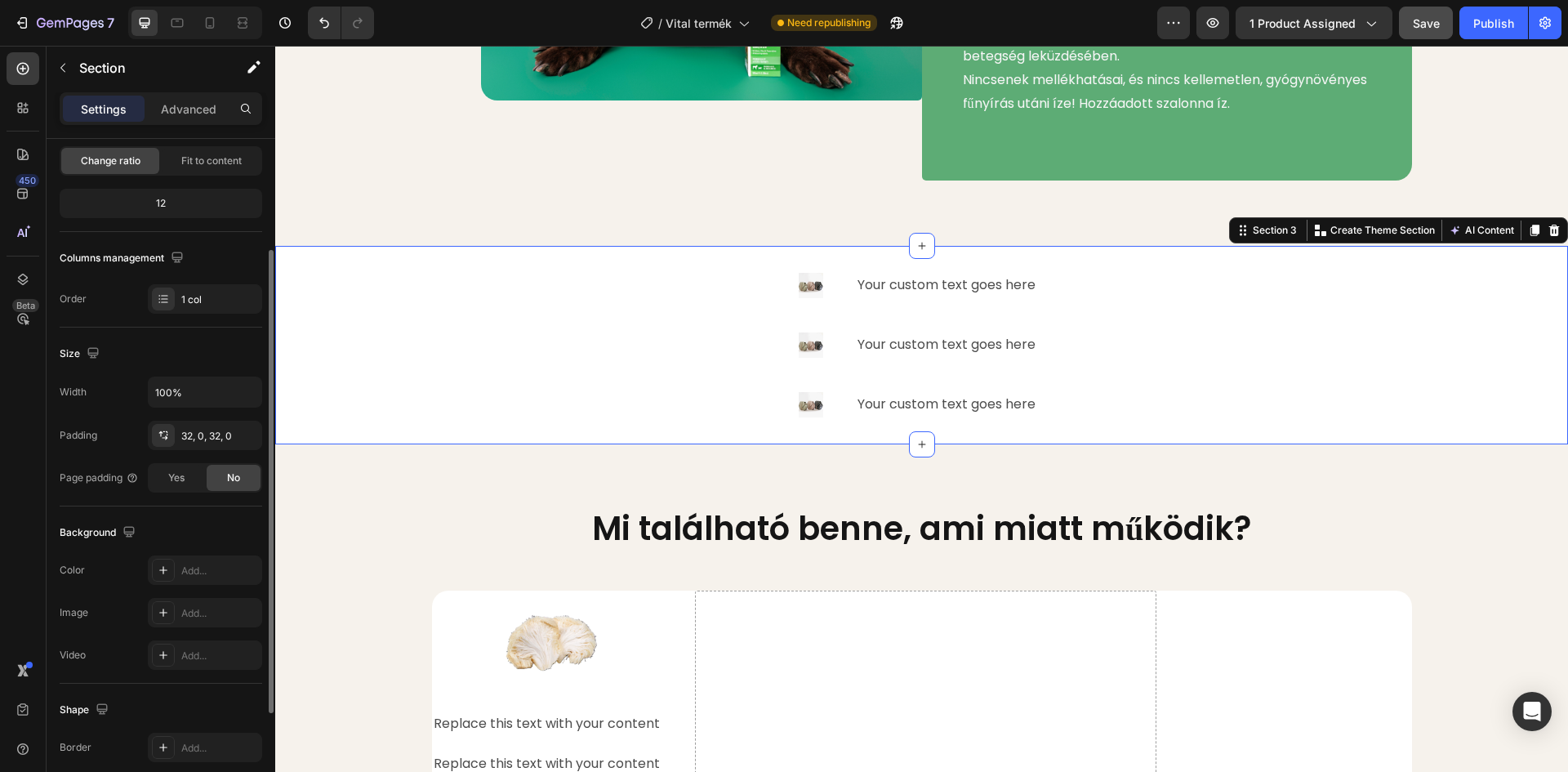
scroll to position [317, 0]
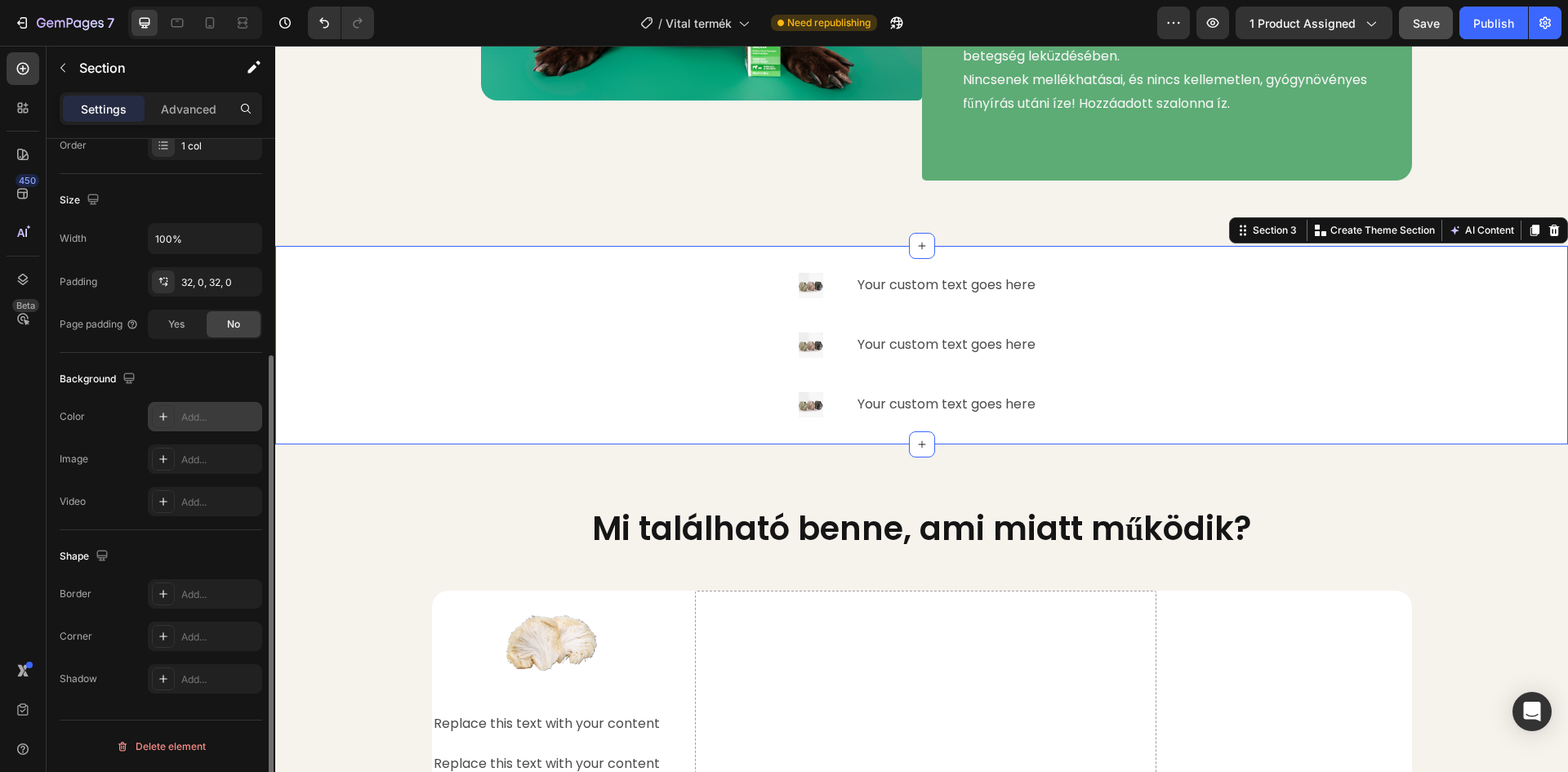
click at [167, 418] on icon at bounding box center [162, 416] width 13 height 13
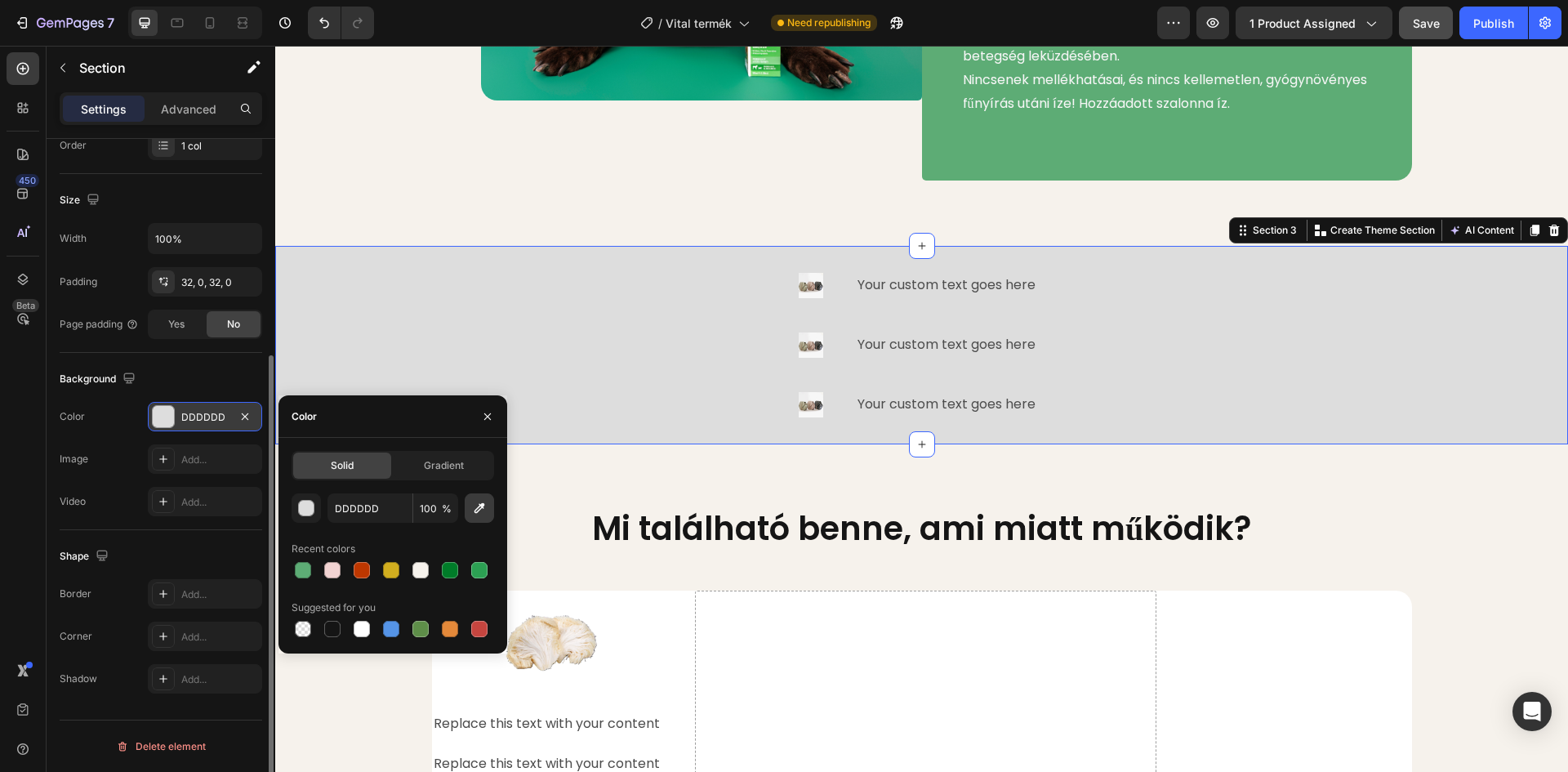
click at [482, 504] on icon "button" at bounding box center [479, 508] width 11 height 11
type input "F6F2EC"
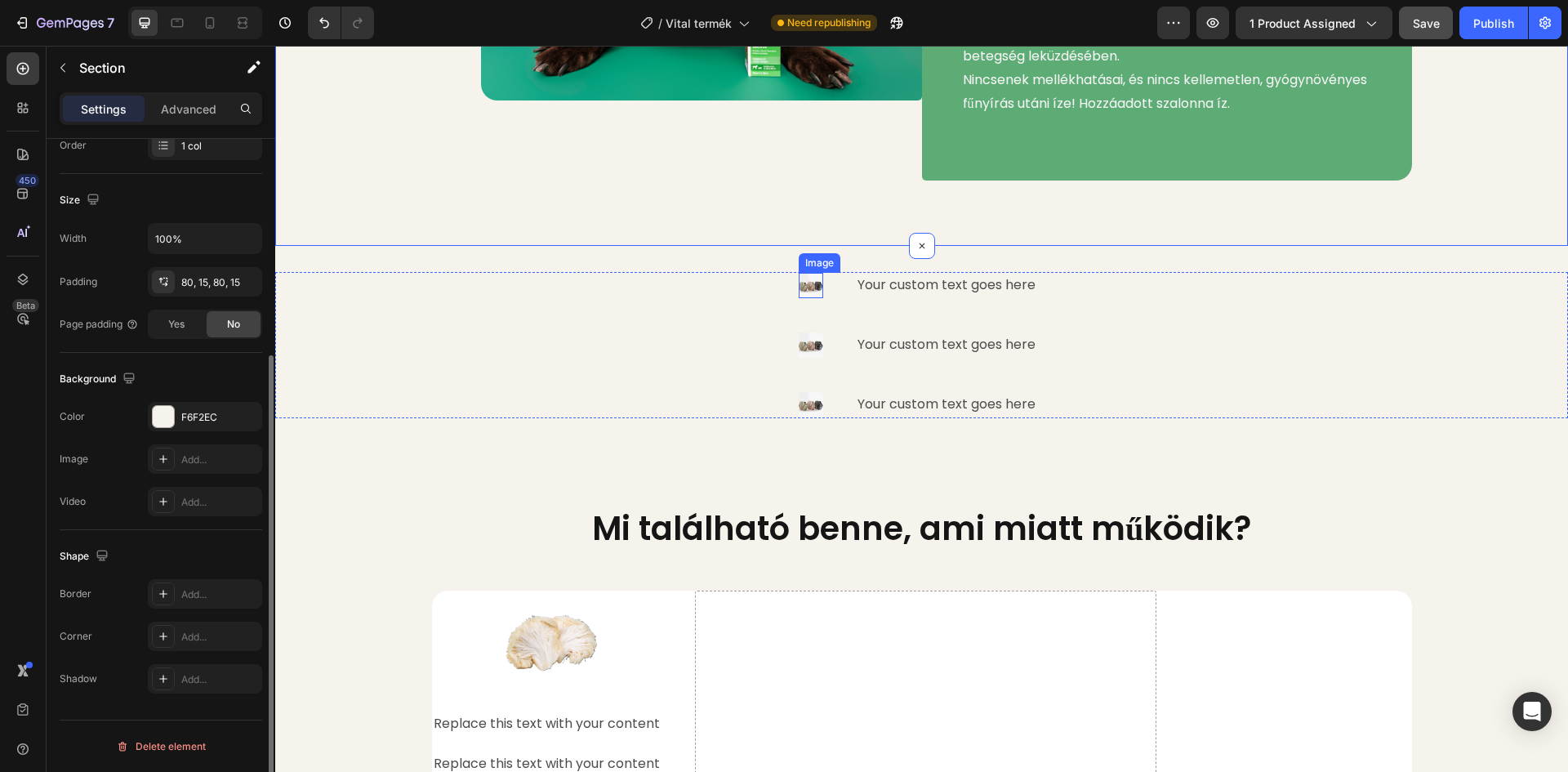
click at [813, 278] on img at bounding box center [812, 285] width 26 height 26
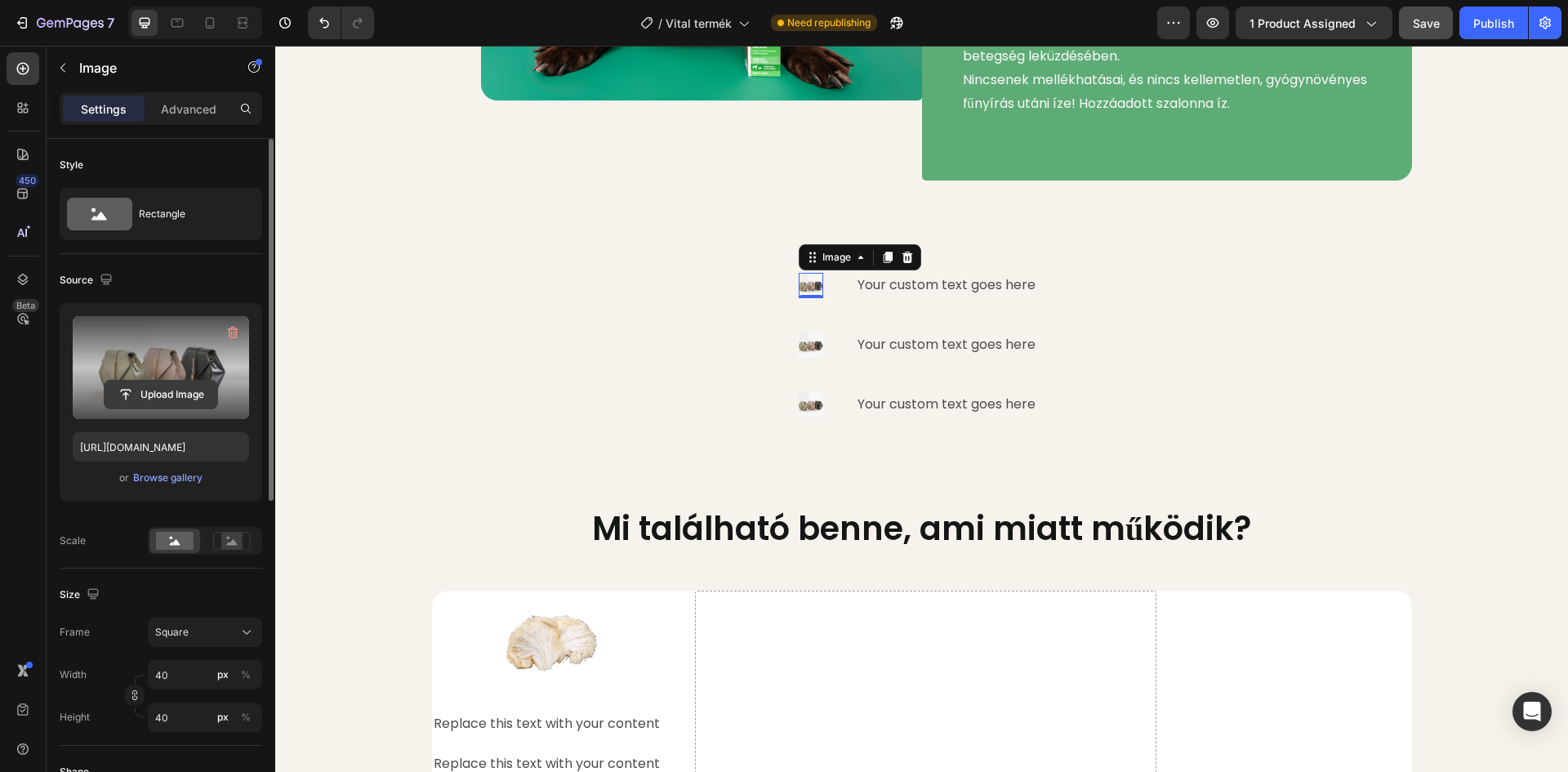
click at [195, 397] on input "file" at bounding box center [160, 394] width 113 height 28
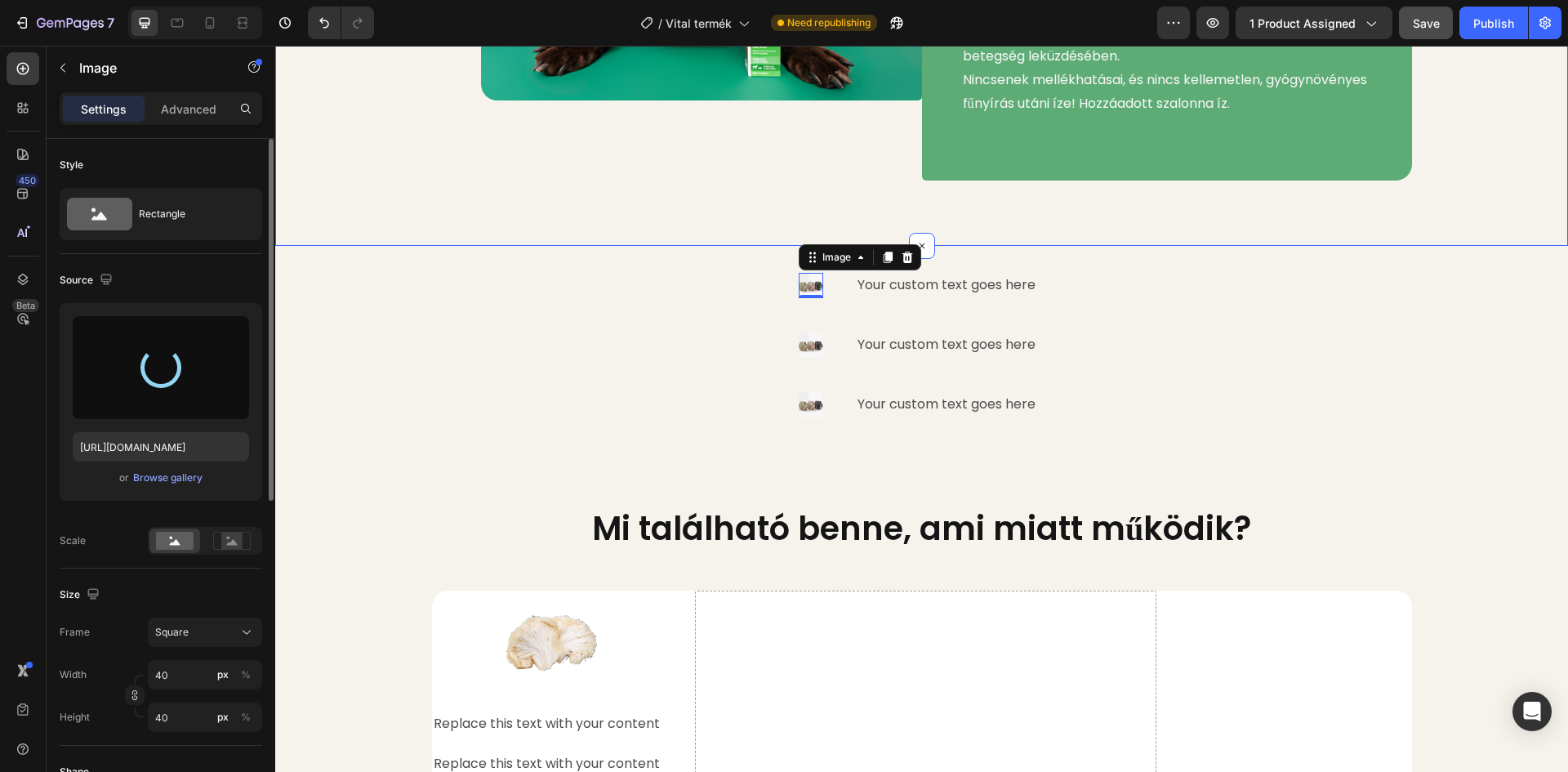
type input "https://cdn.shopify.com/s/files/1/0948/2462/8573/files/gempages_576978716819719…"
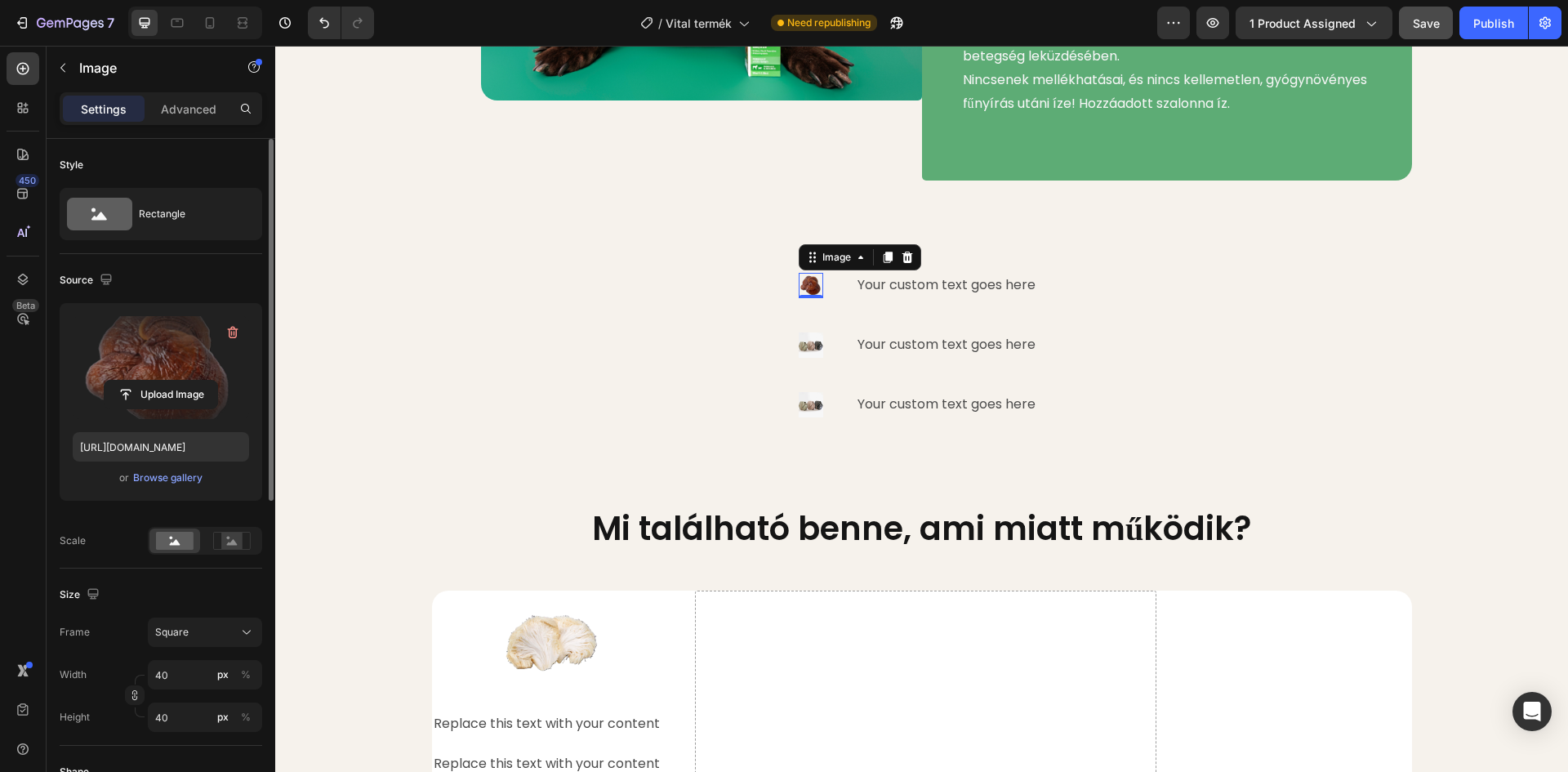
scroll to position [163, 0]
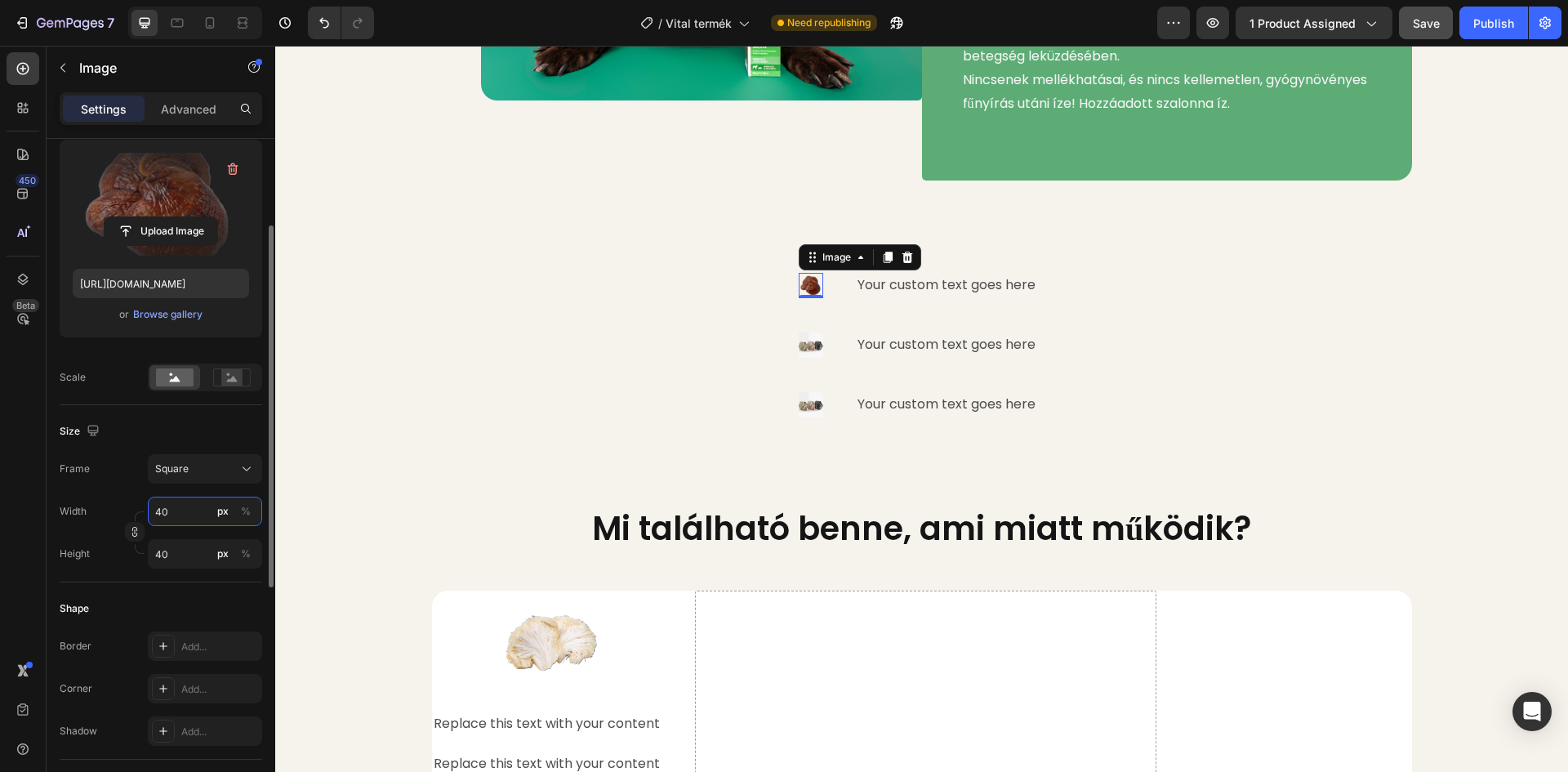
click at [181, 508] on input "40" at bounding box center [205, 511] width 114 height 30
type input "1"
type input "10"
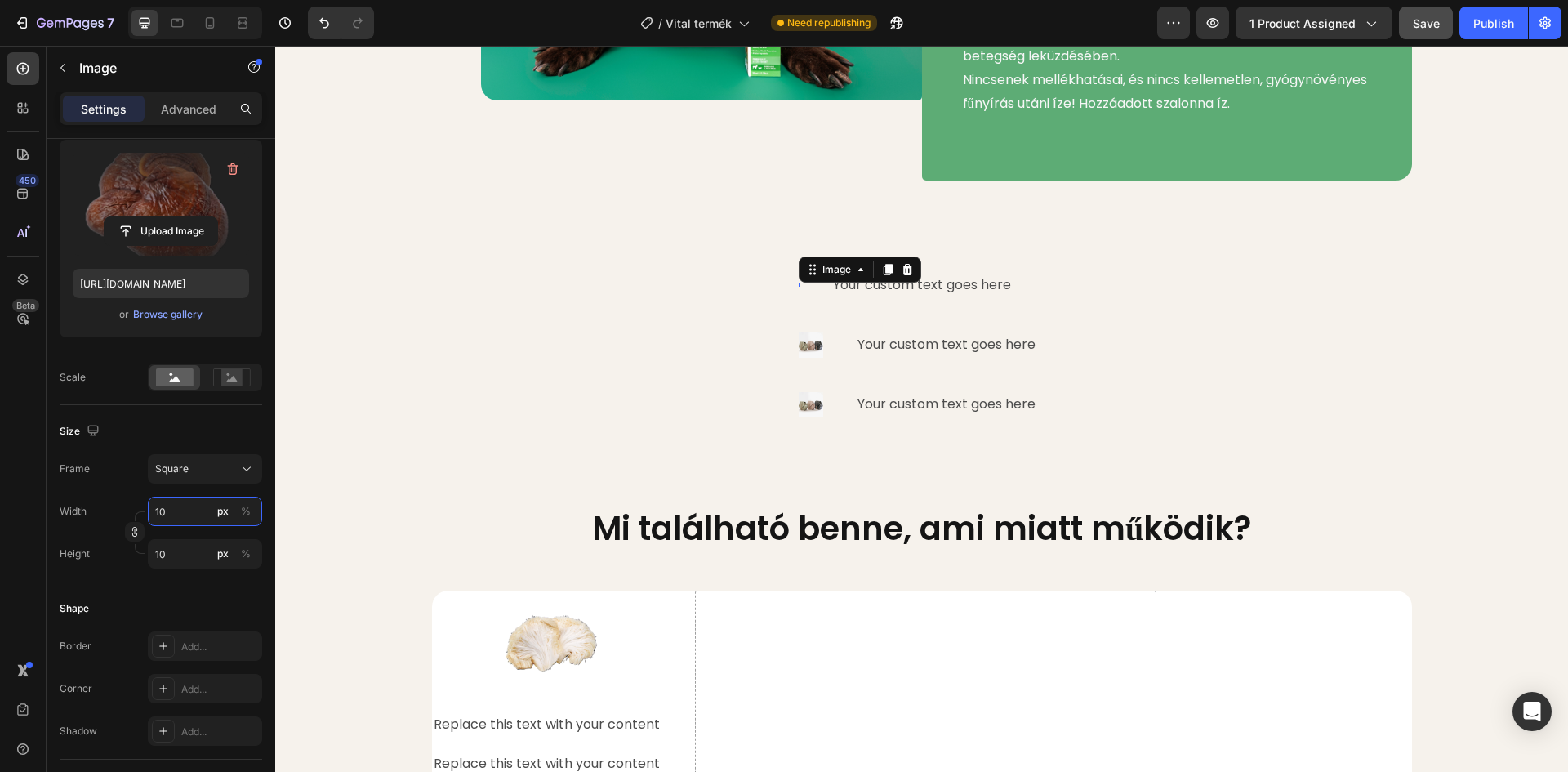
type input "100"
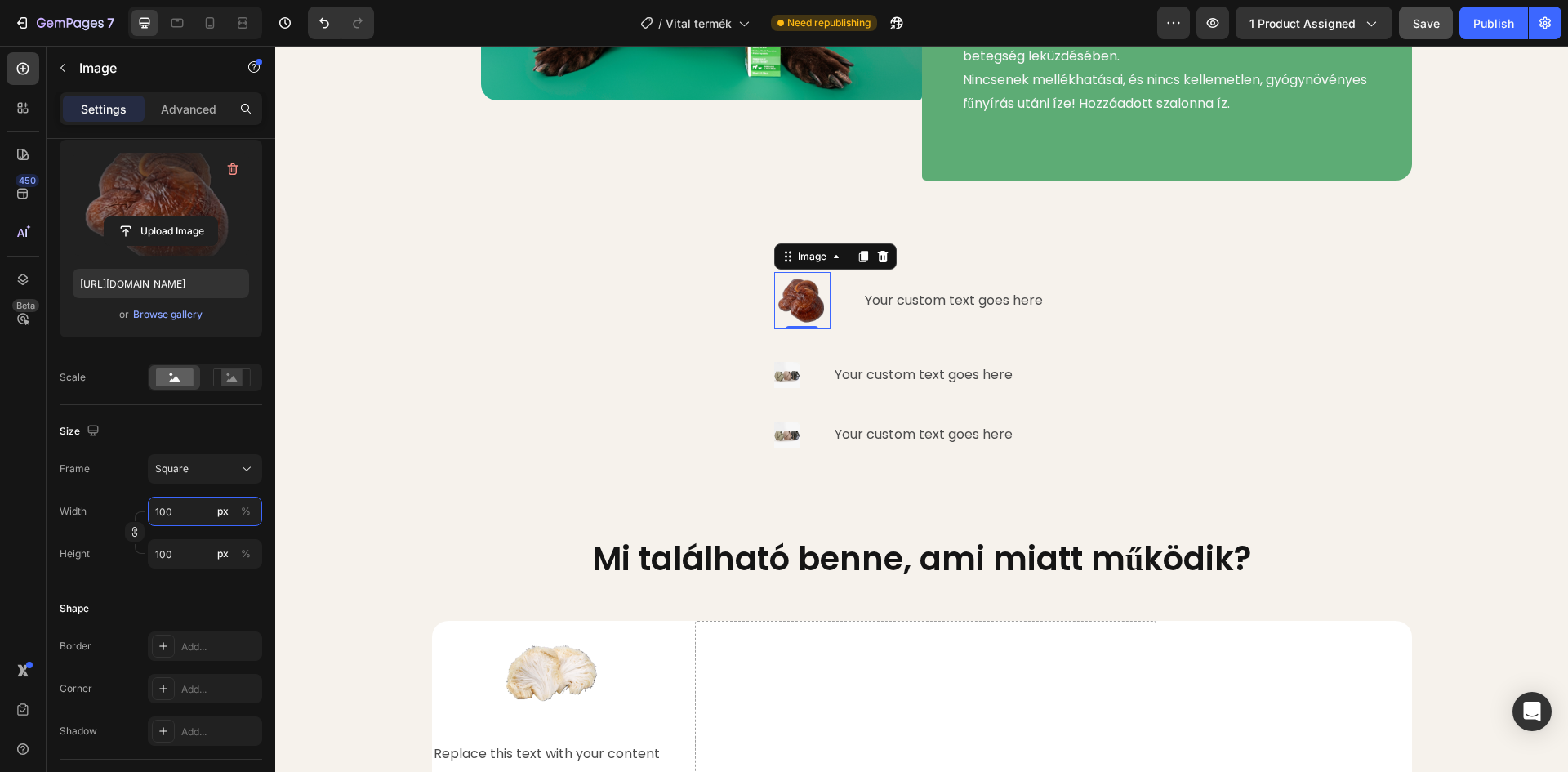
type input "10"
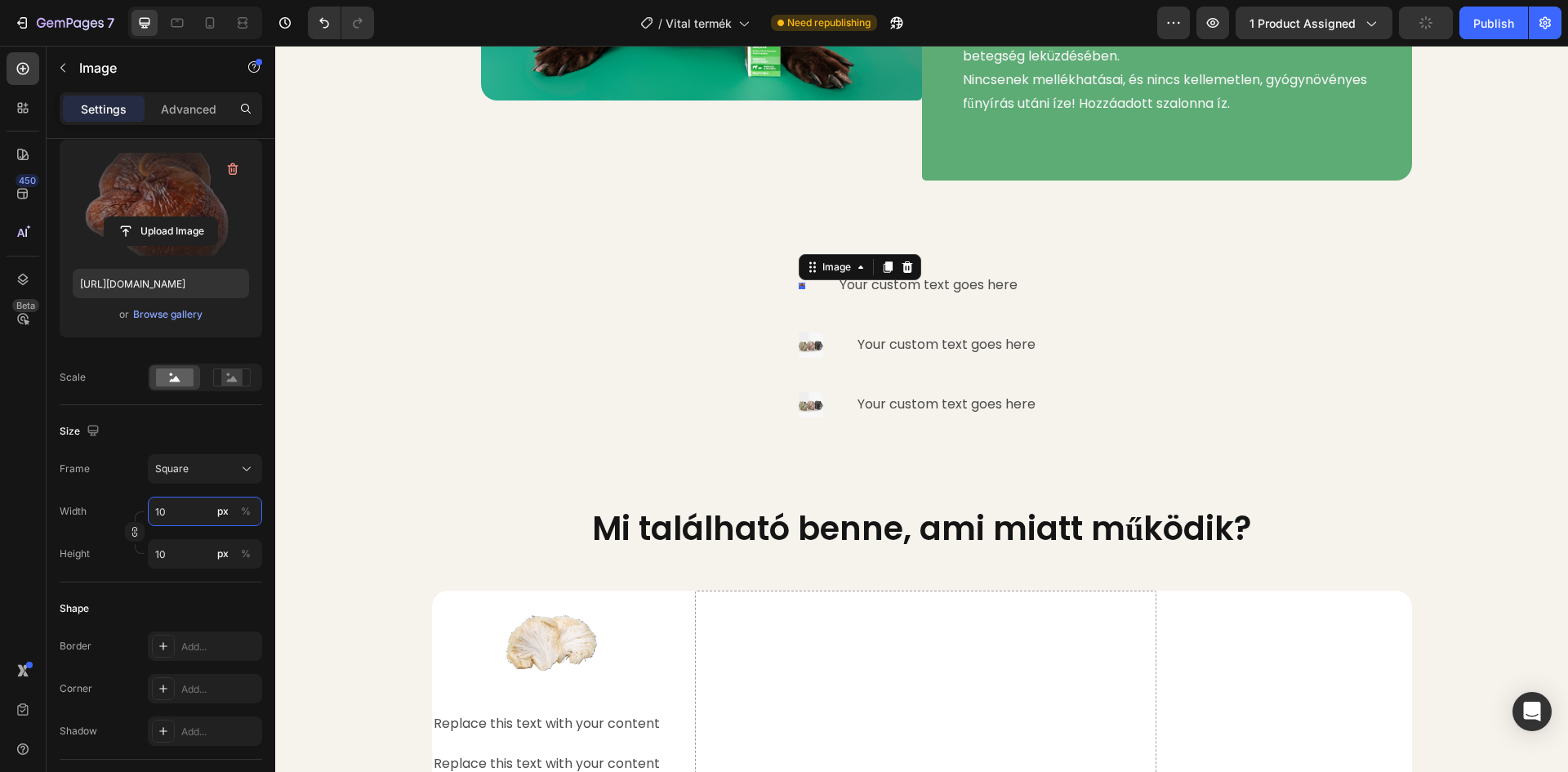
type input "1"
type input "15"
type input "150"
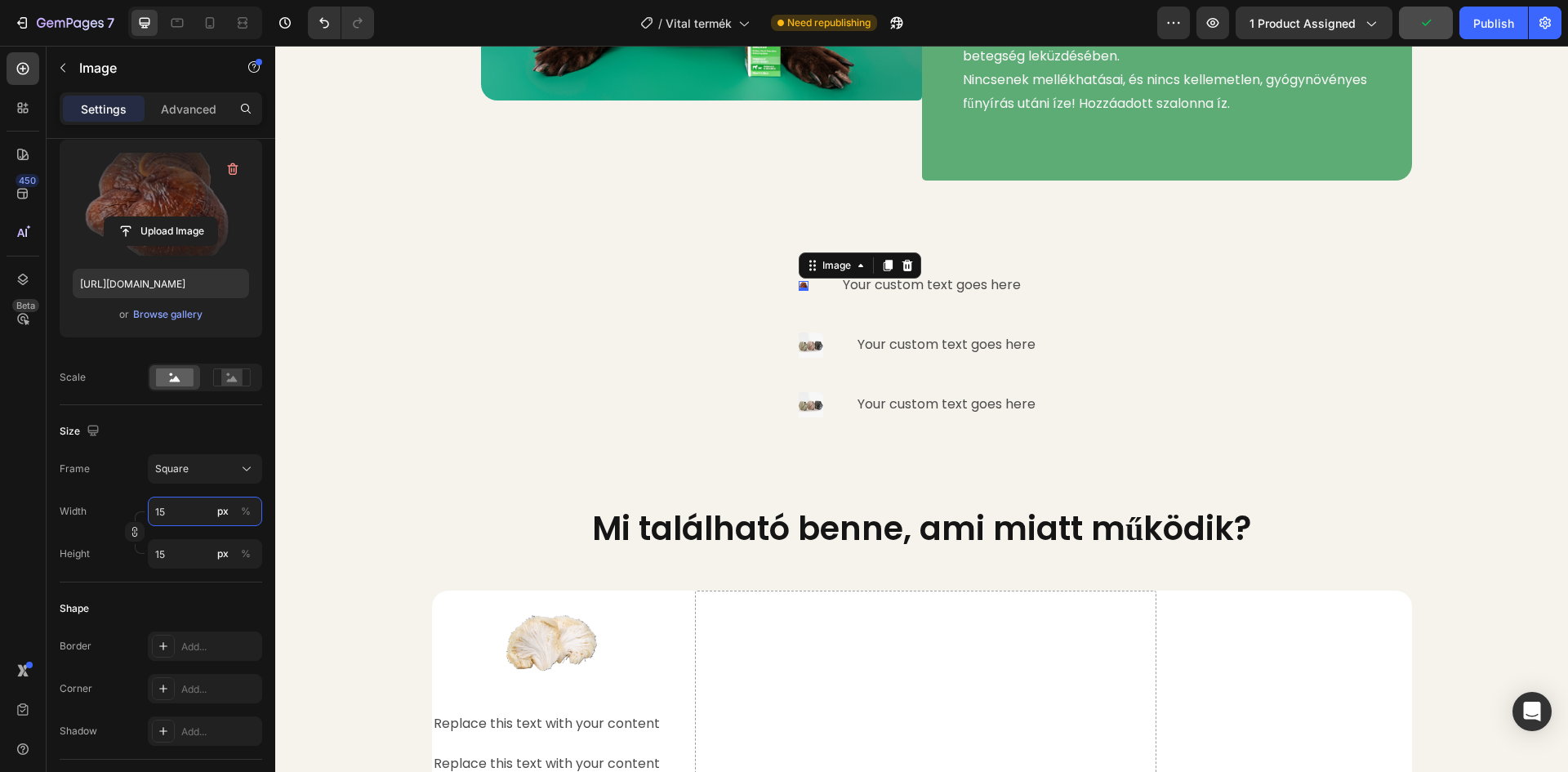
type input "150"
type input "15"
type input "1"
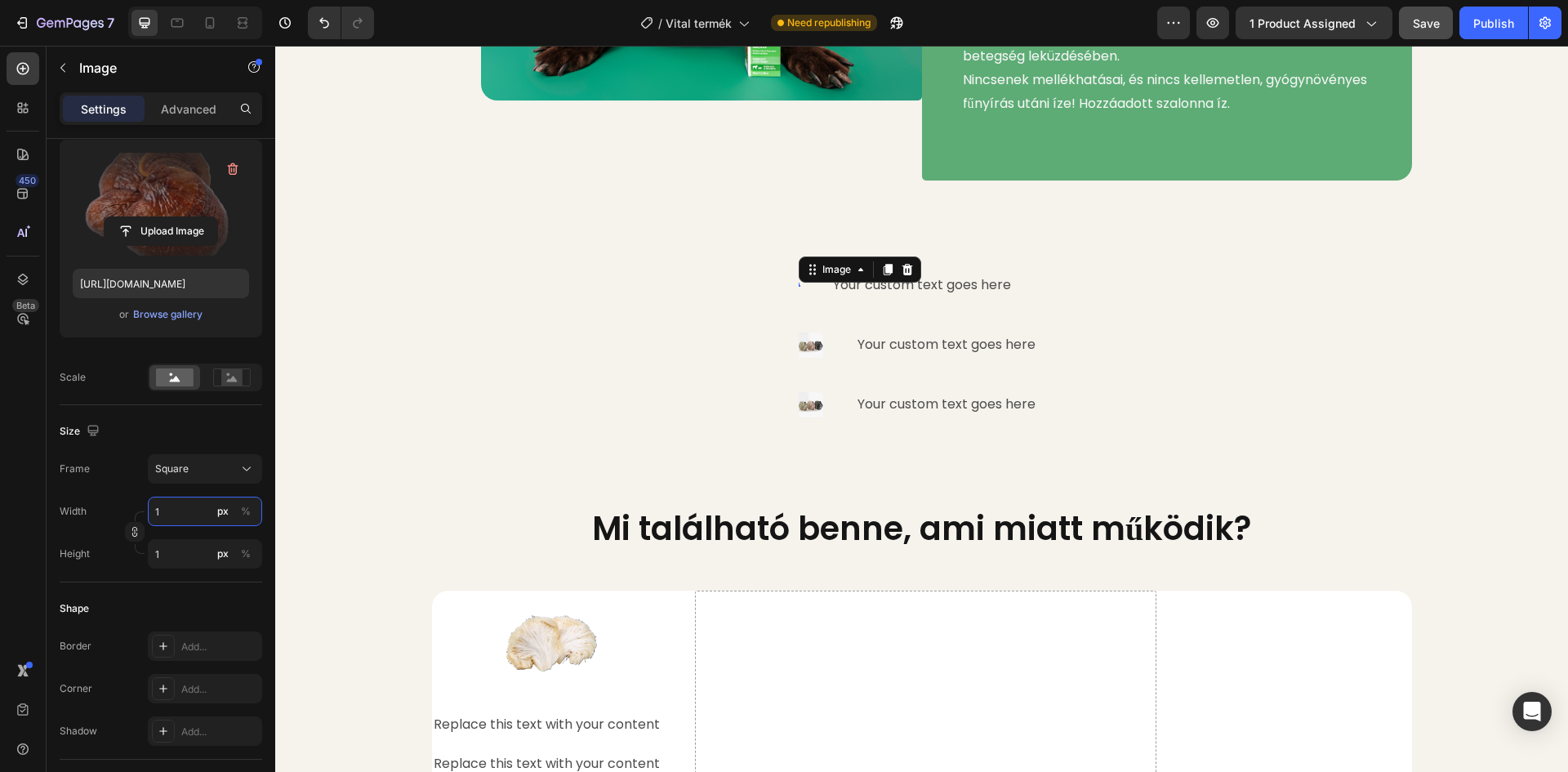
type input "12"
type input "1200"
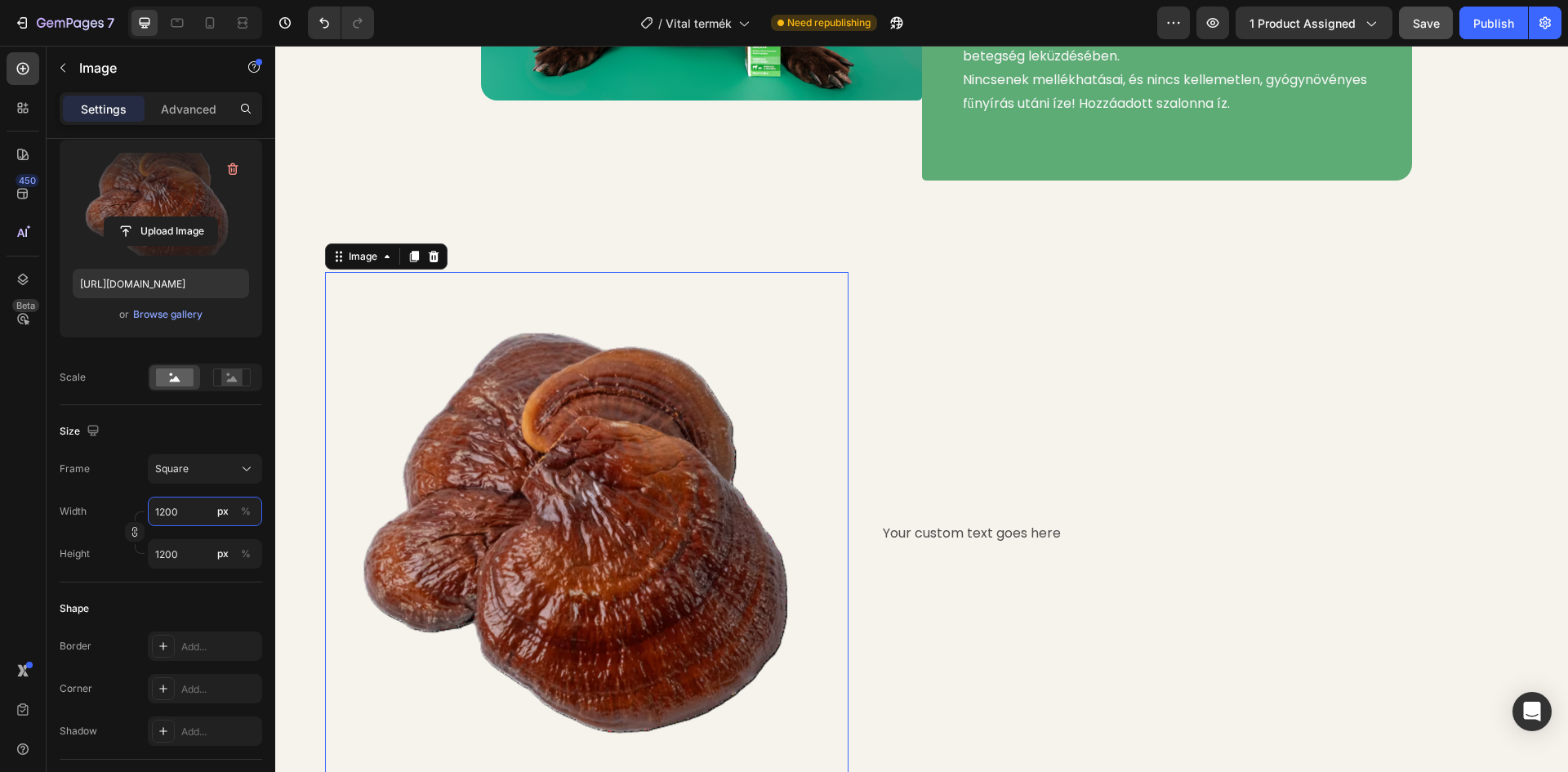
type input "120"
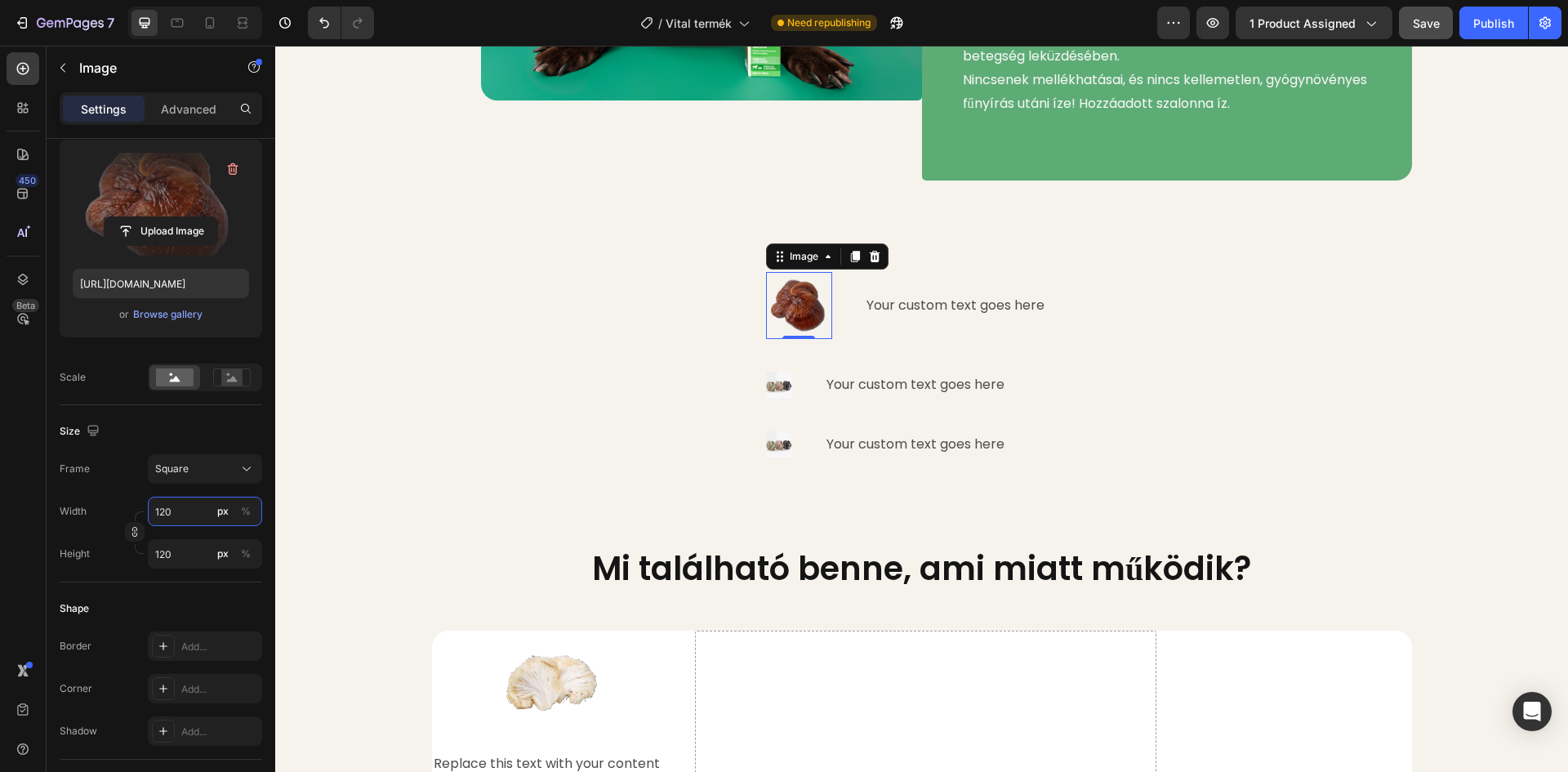
type input "12"
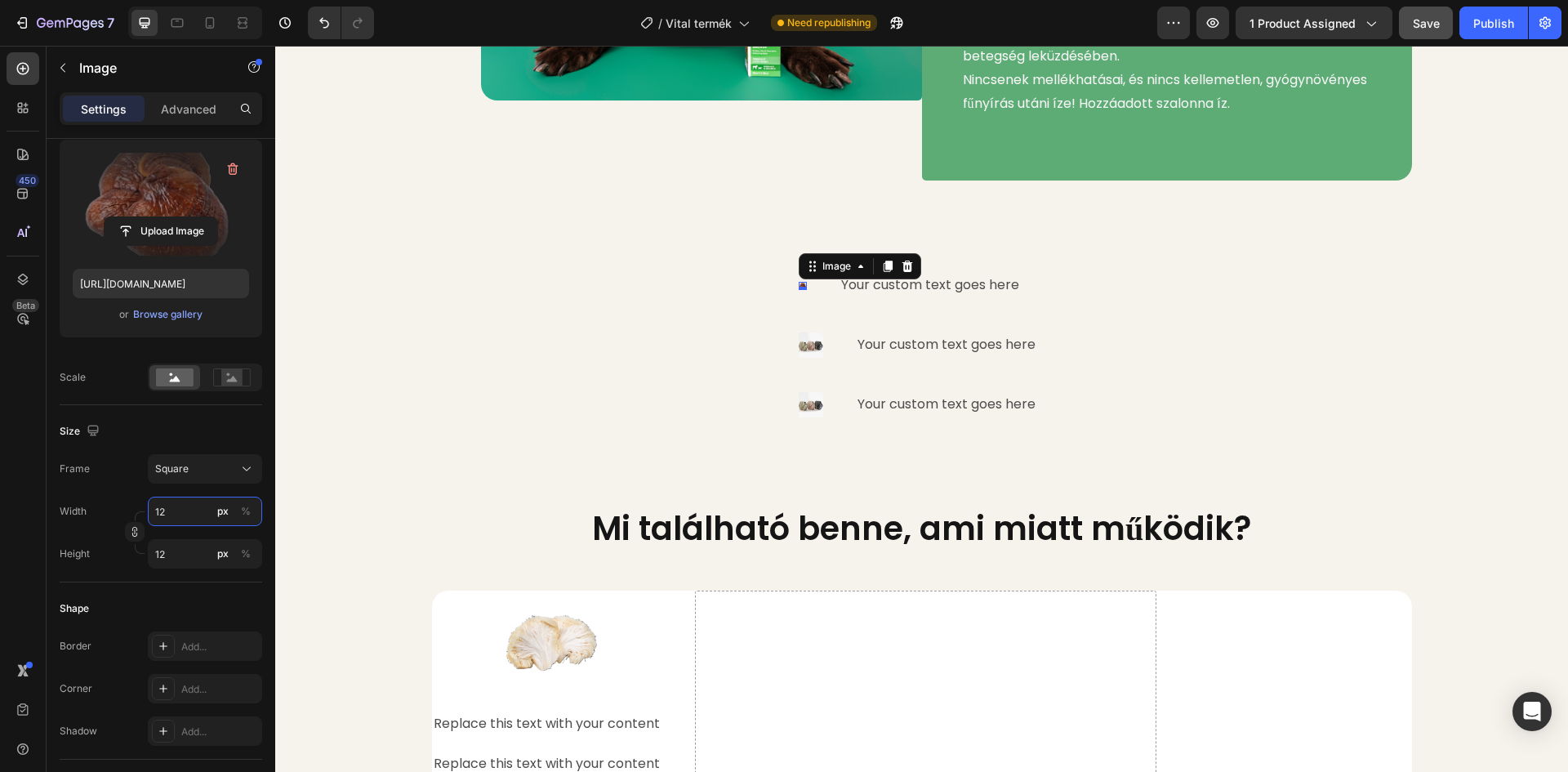
type input "1"
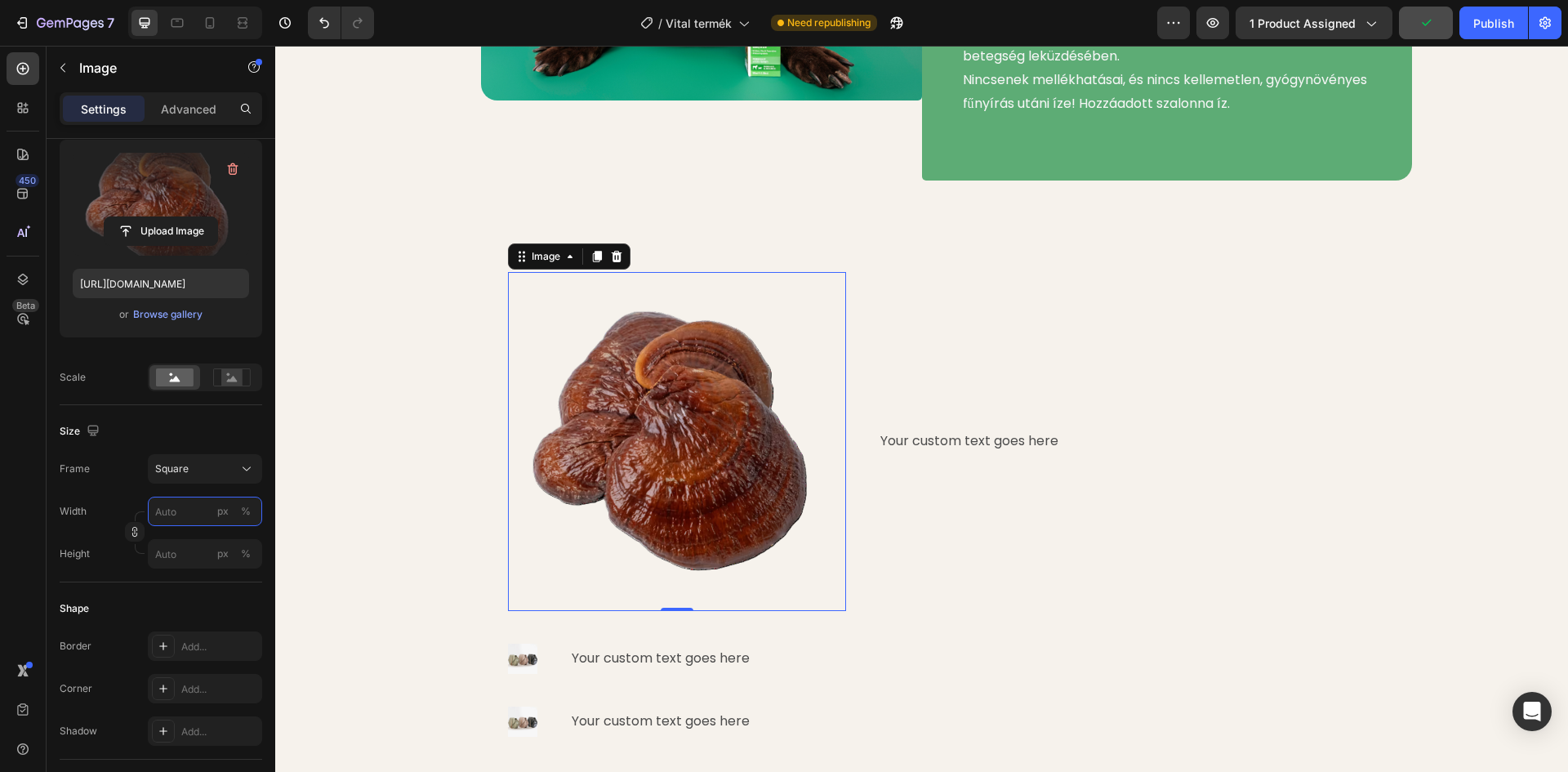
click at [193, 512] on input "px %" at bounding box center [205, 511] width 114 height 30
type input "5"
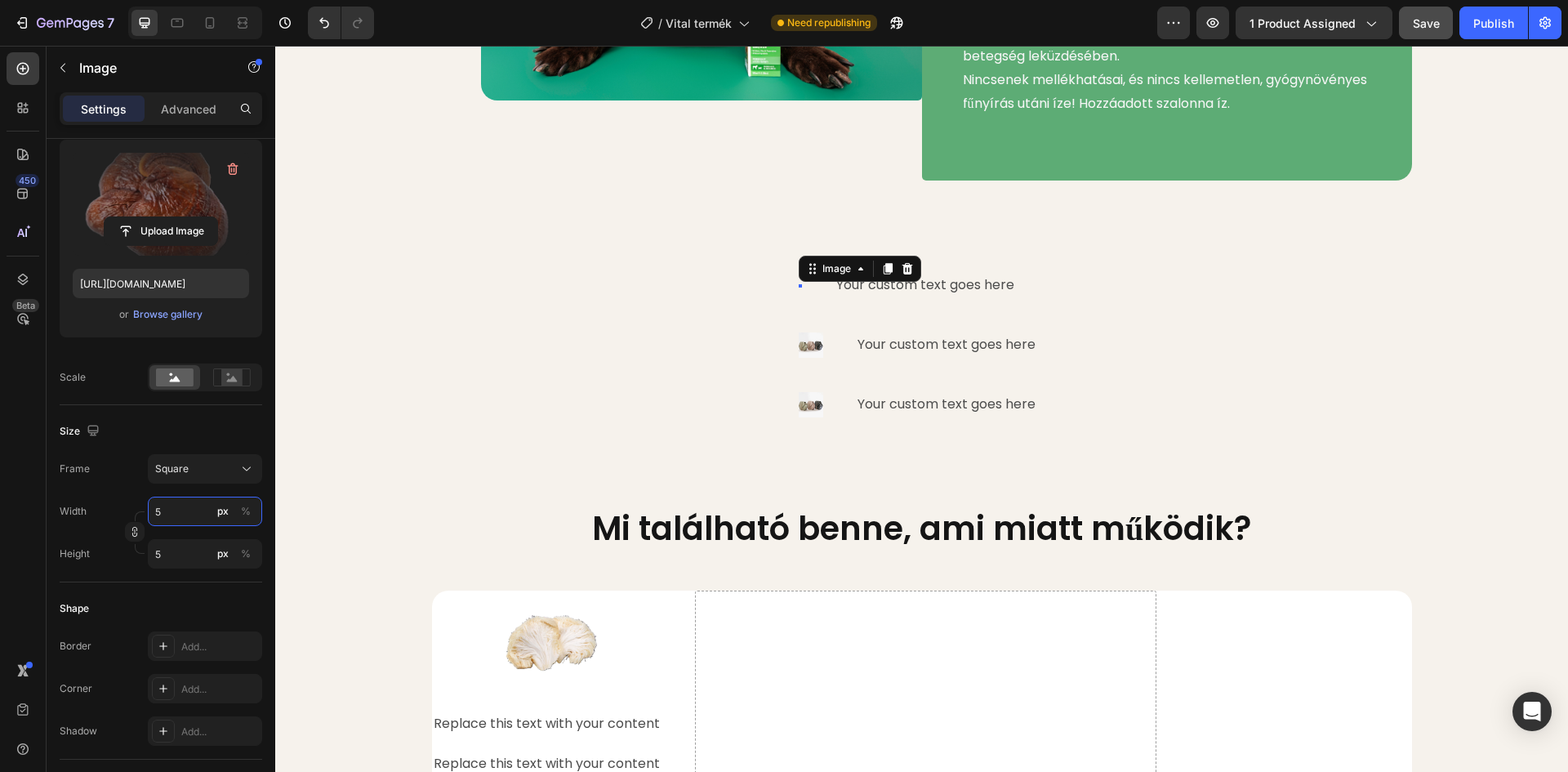
type input "50"
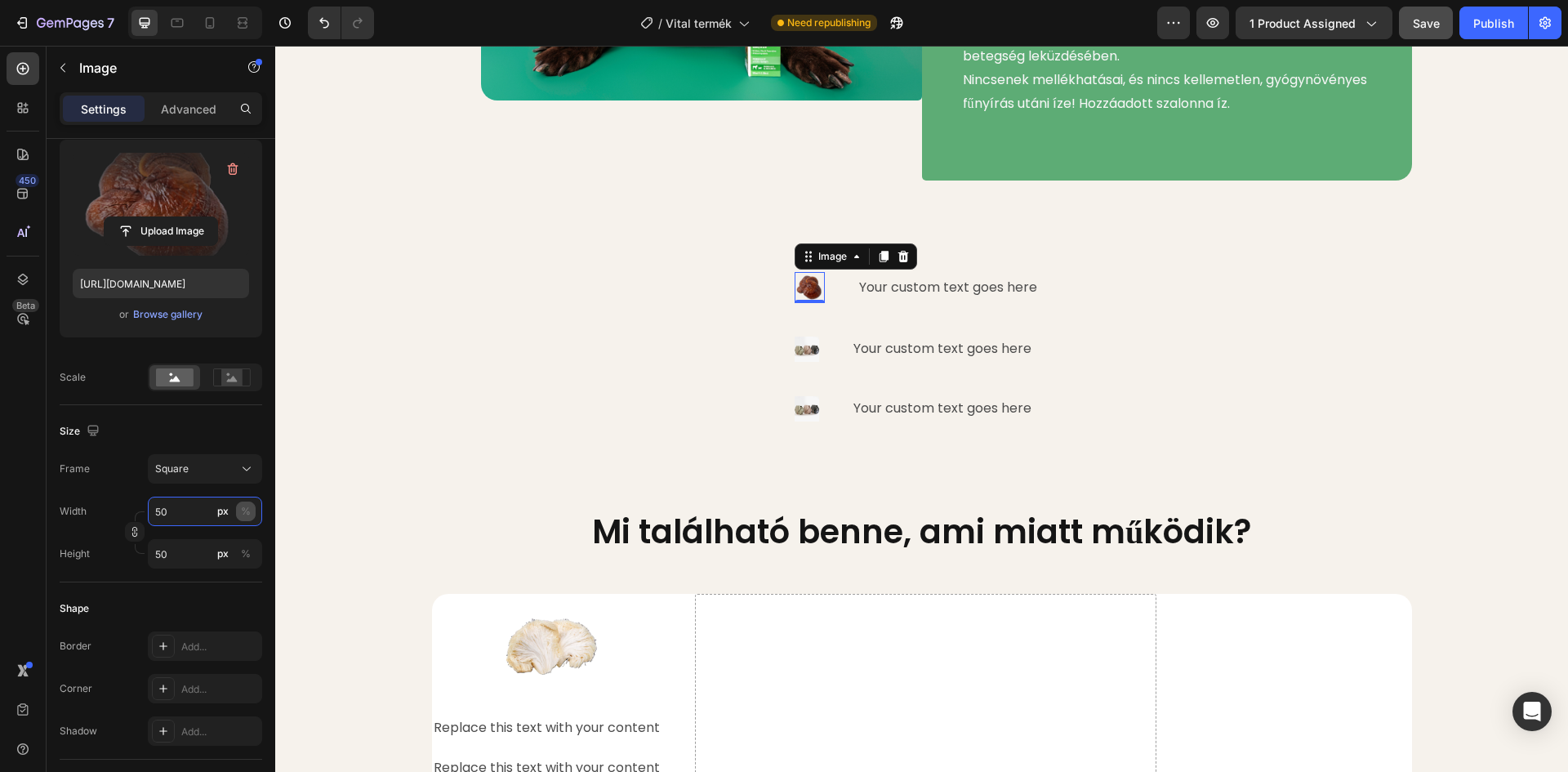
type input "50"
click at [244, 510] on div "%" at bounding box center [246, 510] width 10 height 15
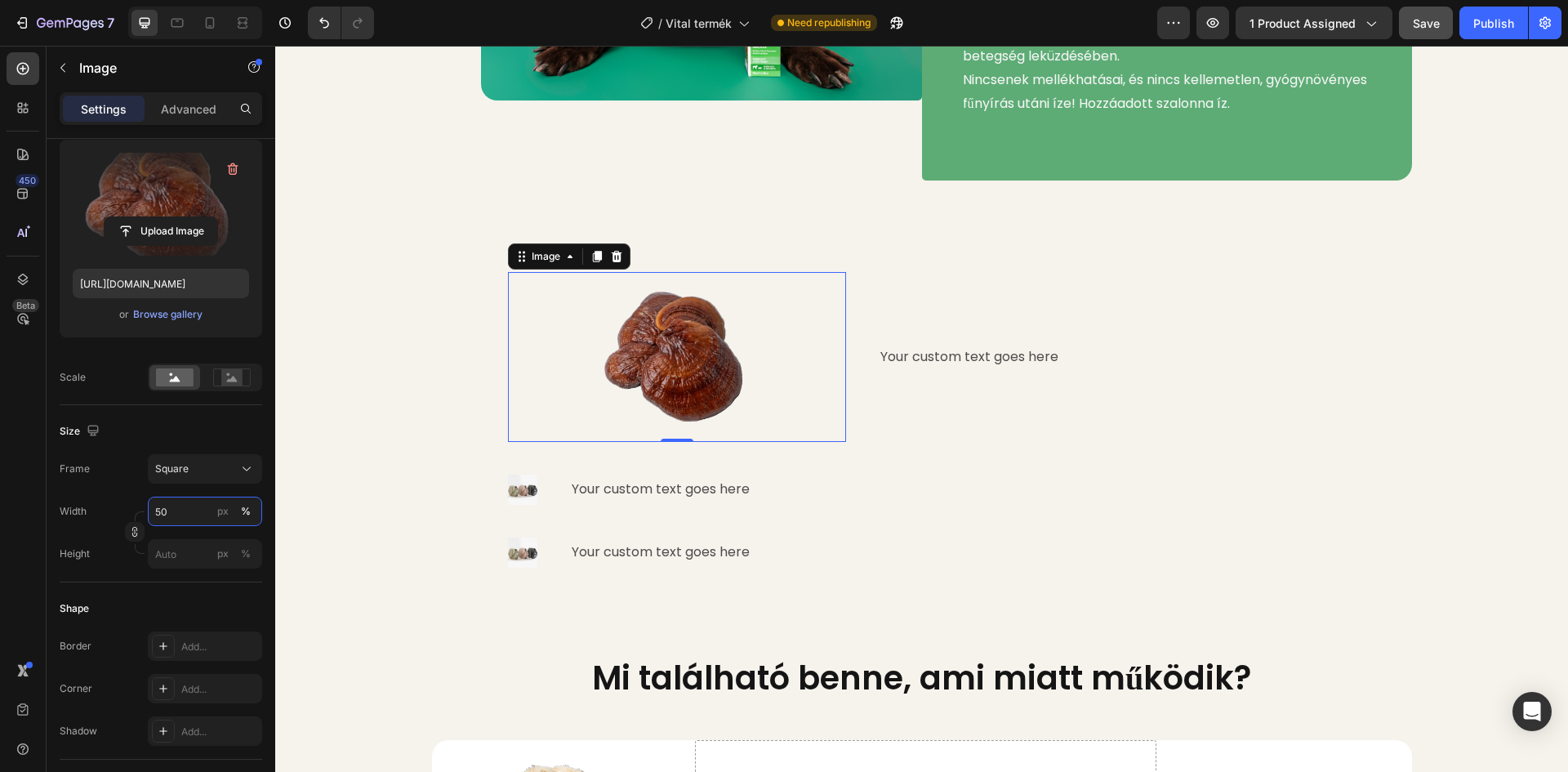
type input "50"
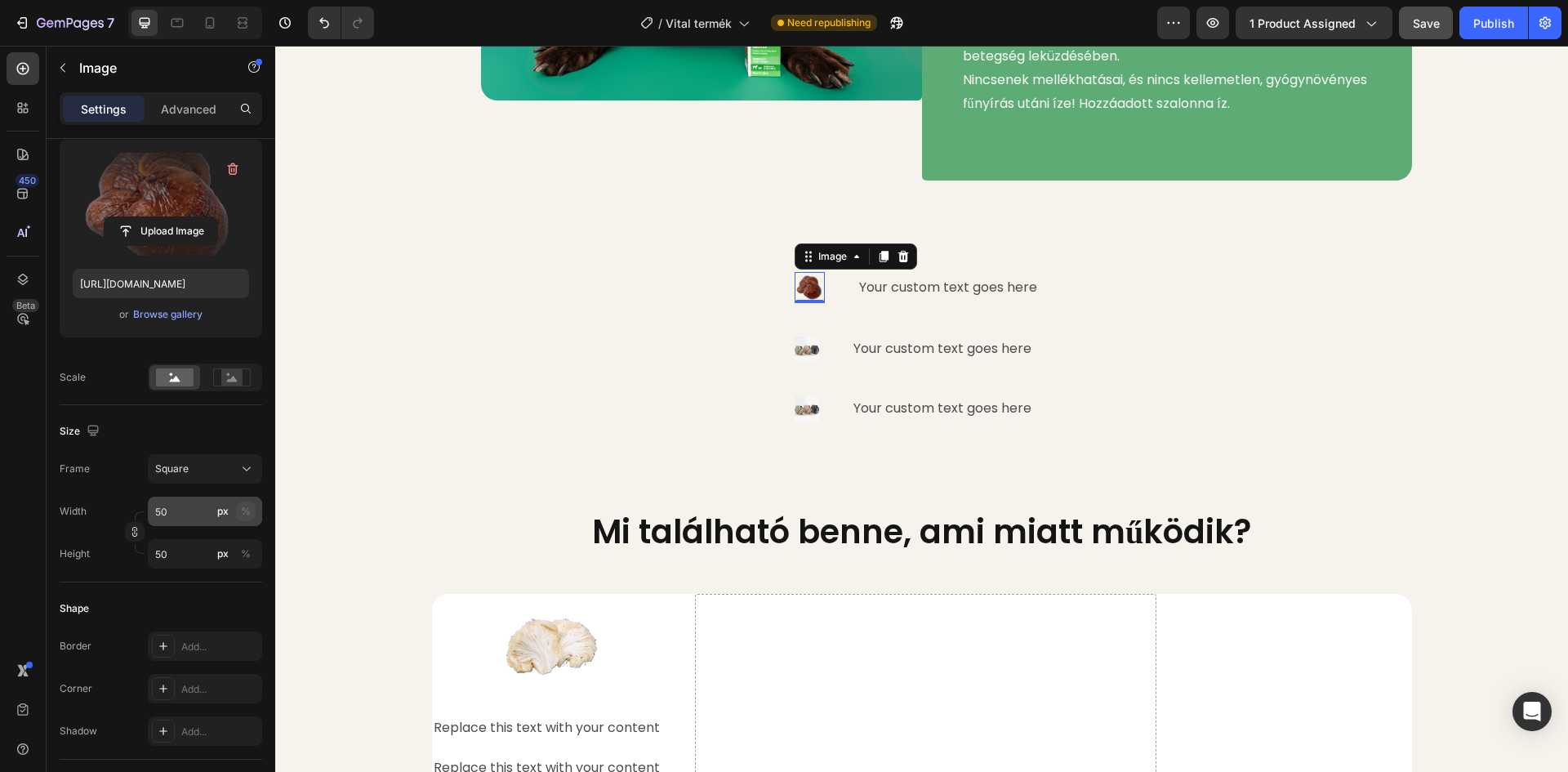
click at [250, 503] on button "%" at bounding box center [246, 511] width 20 height 20
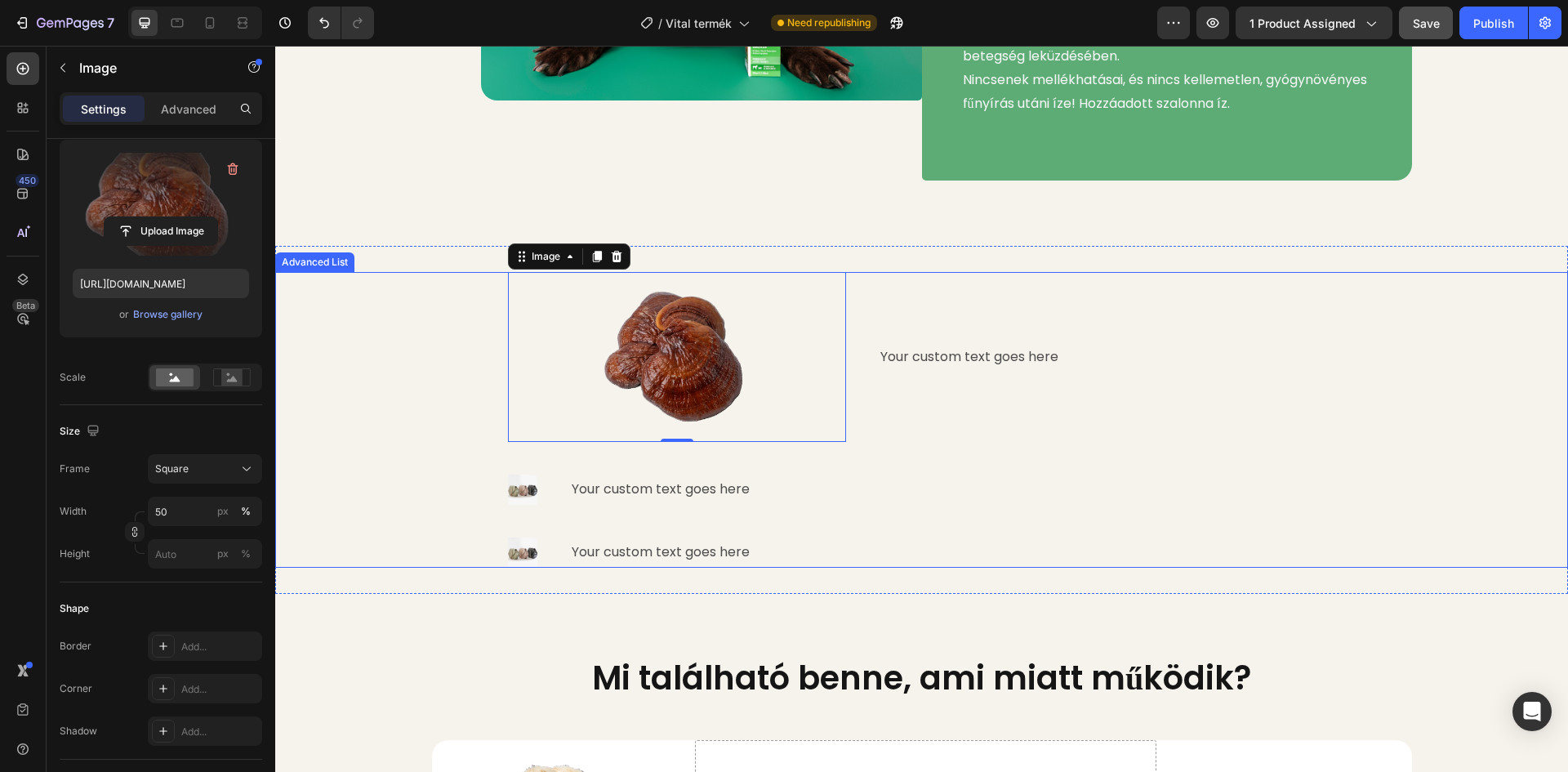
click at [374, 352] on div "Image 0 Your custom text goes here Text Block Image Your custom text goes here …" at bounding box center [922, 420] width 1293 height 295
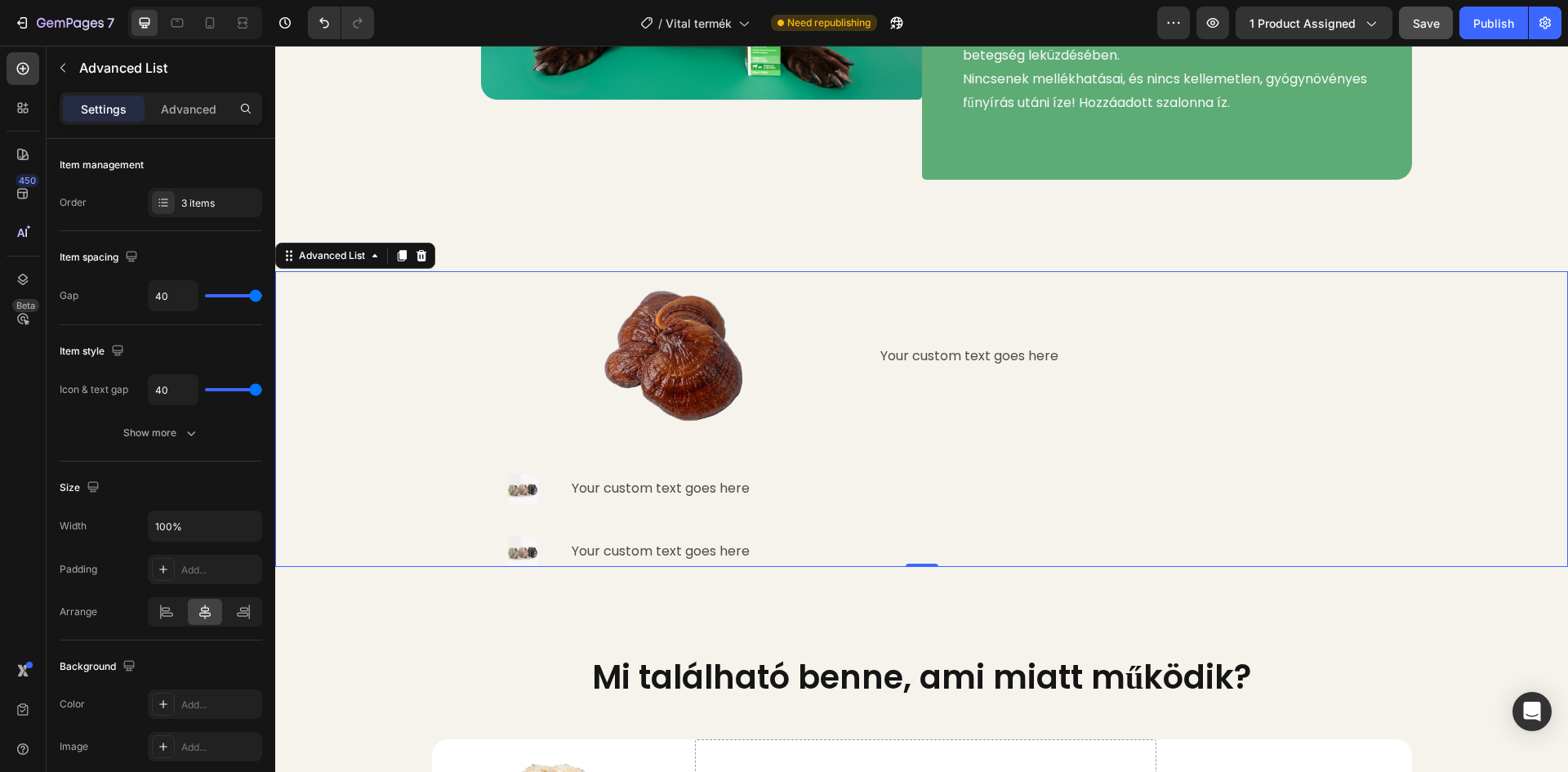
scroll to position [1480, 0]
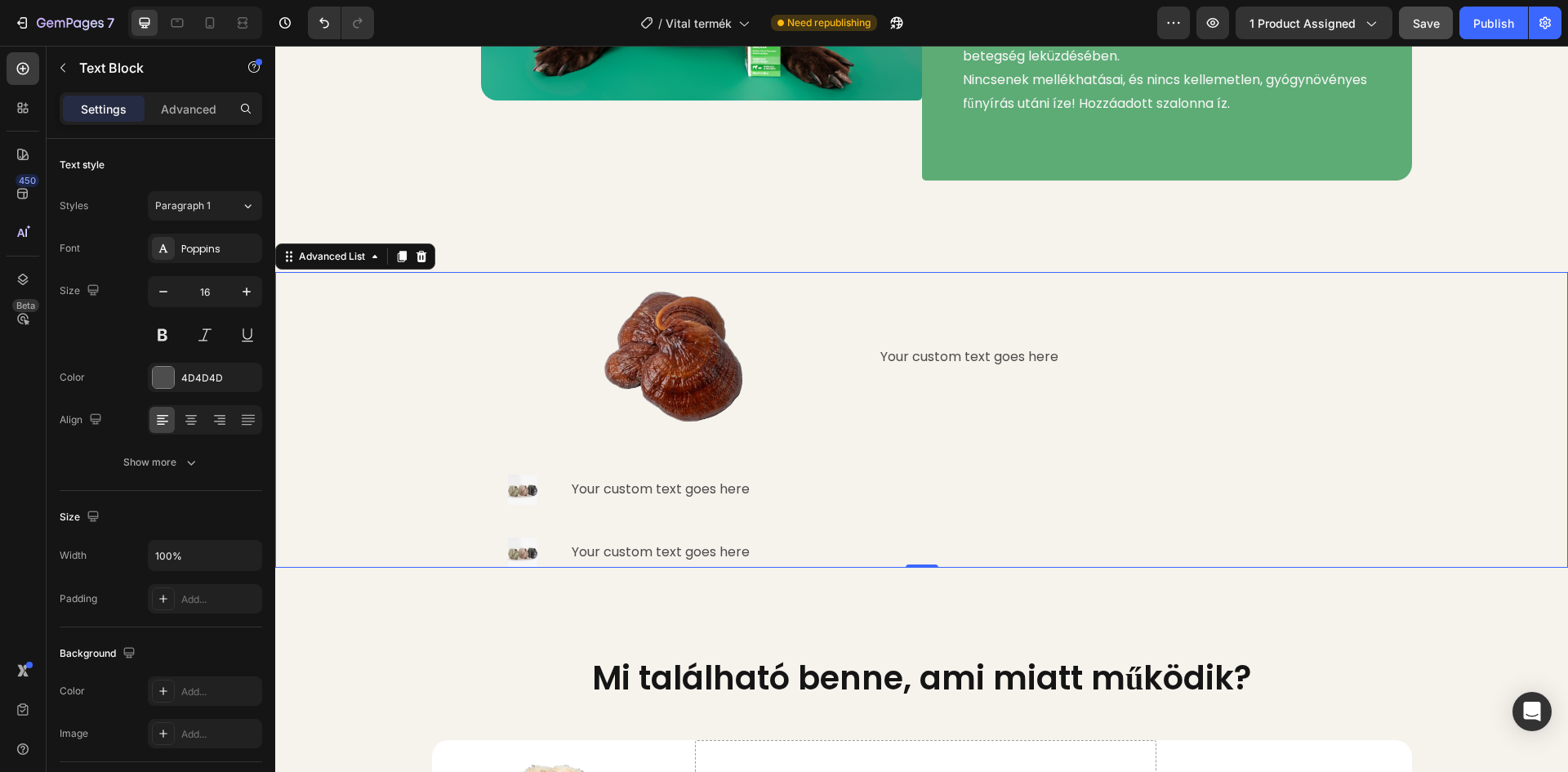
click at [964, 364] on div "Your custom text goes here" at bounding box center [1107, 357] width 456 height 27
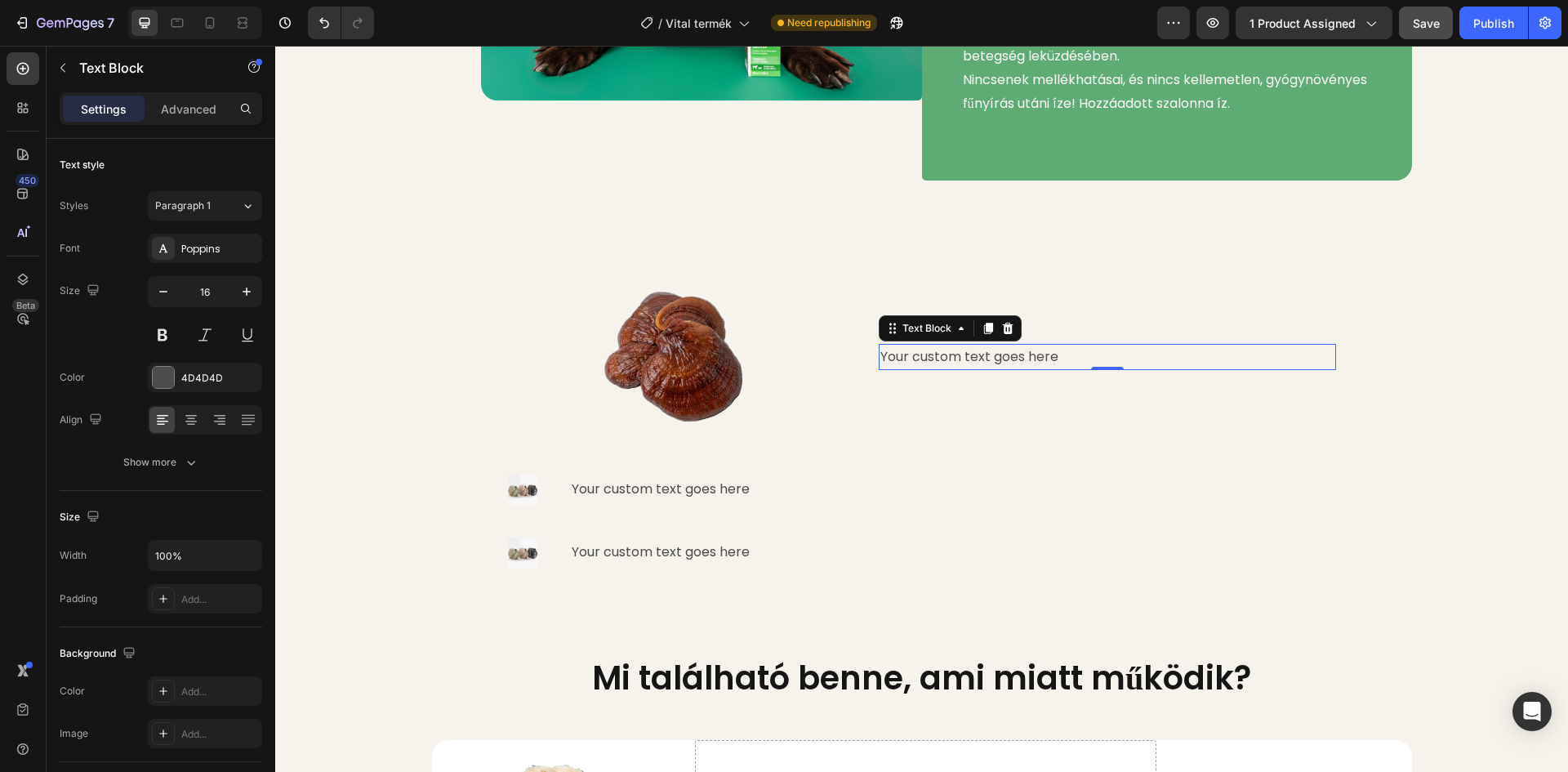
click at [1035, 354] on div "Your custom text goes here" at bounding box center [1107, 357] width 456 height 27
click at [1055, 353] on p "Your custom text goes here" at bounding box center [1107, 357] width 453 height 24
click at [990, 303] on li "Image Your custom text goes here Text Block 0" at bounding box center [922, 357] width 828 height 169
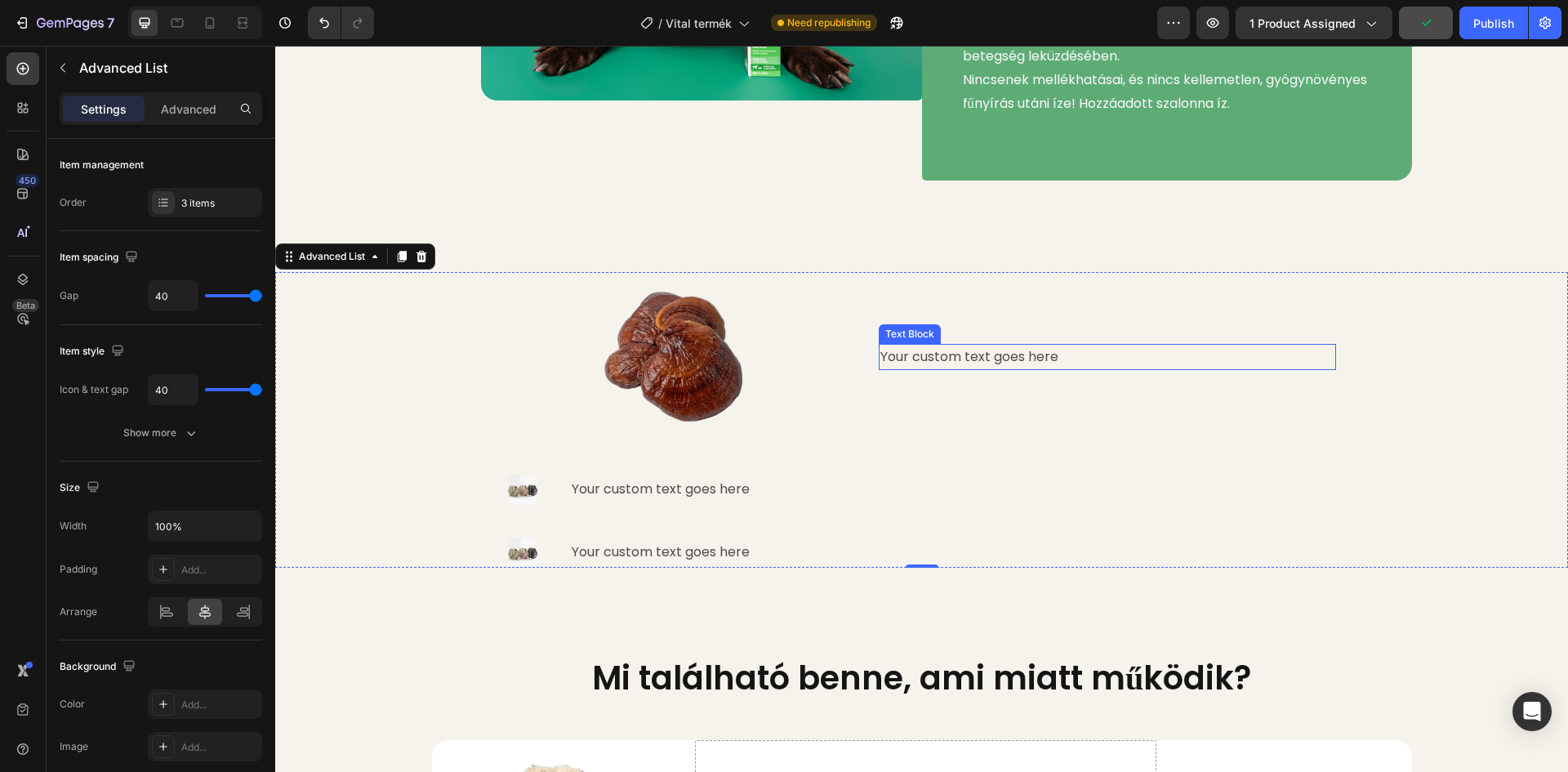
click at [957, 353] on p "Your custom text goes here" at bounding box center [1107, 357] width 453 height 24
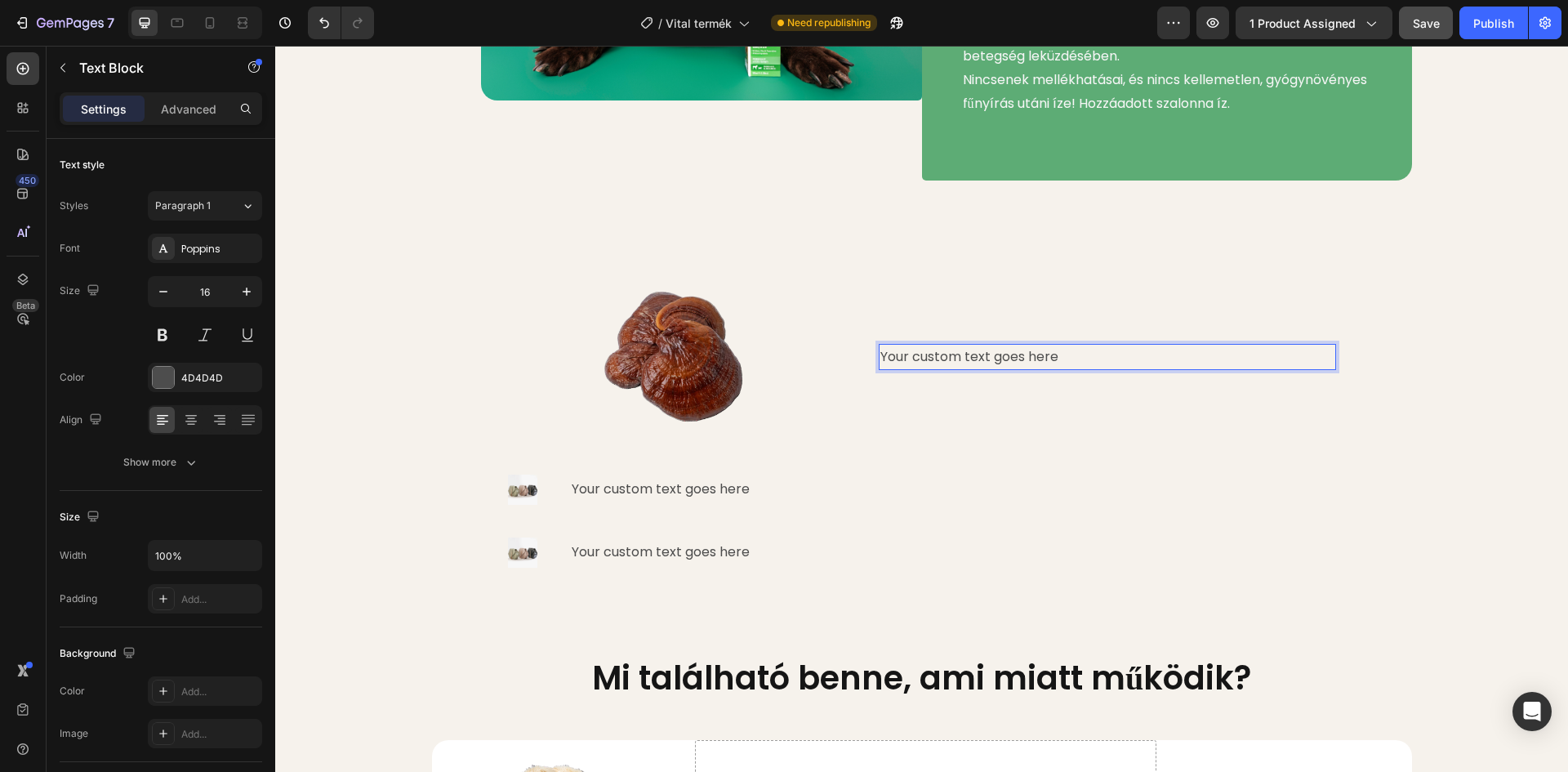
click at [979, 358] on p "Your custom text goes here" at bounding box center [1107, 357] width 453 height 24
click at [1052, 354] on p "Your custom text goes here" at bounding box center [1107, 357] width 453 height 24
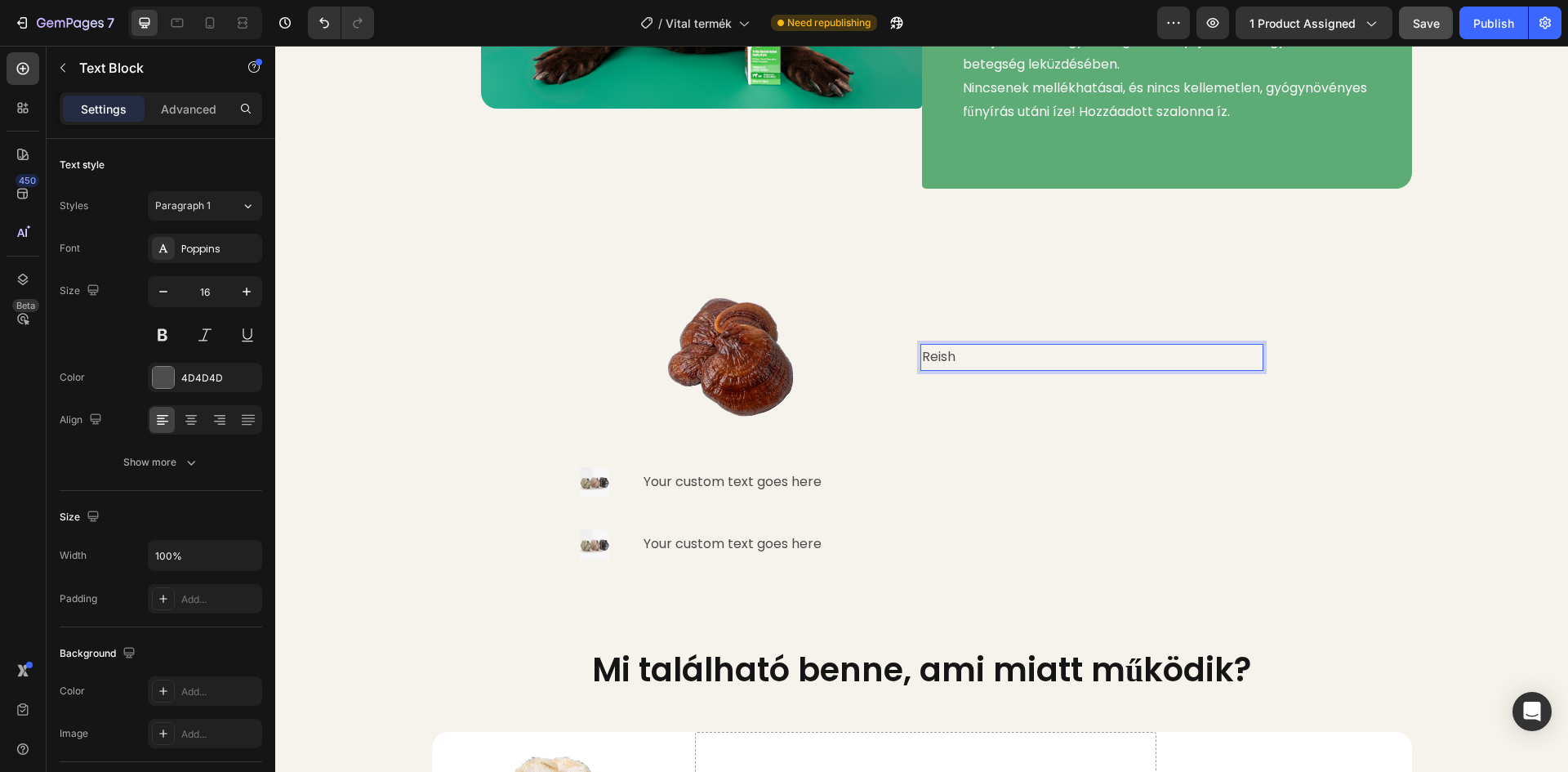
scroll to position [1472, 0]
drag, startPoint x: 939, startPoint y: 354, endPoint x: 919, endPoint y: 355, distance: 20.0
click at [922, 355] on p "Reishi" at bounding box center [1092, 356] width 341 height 24
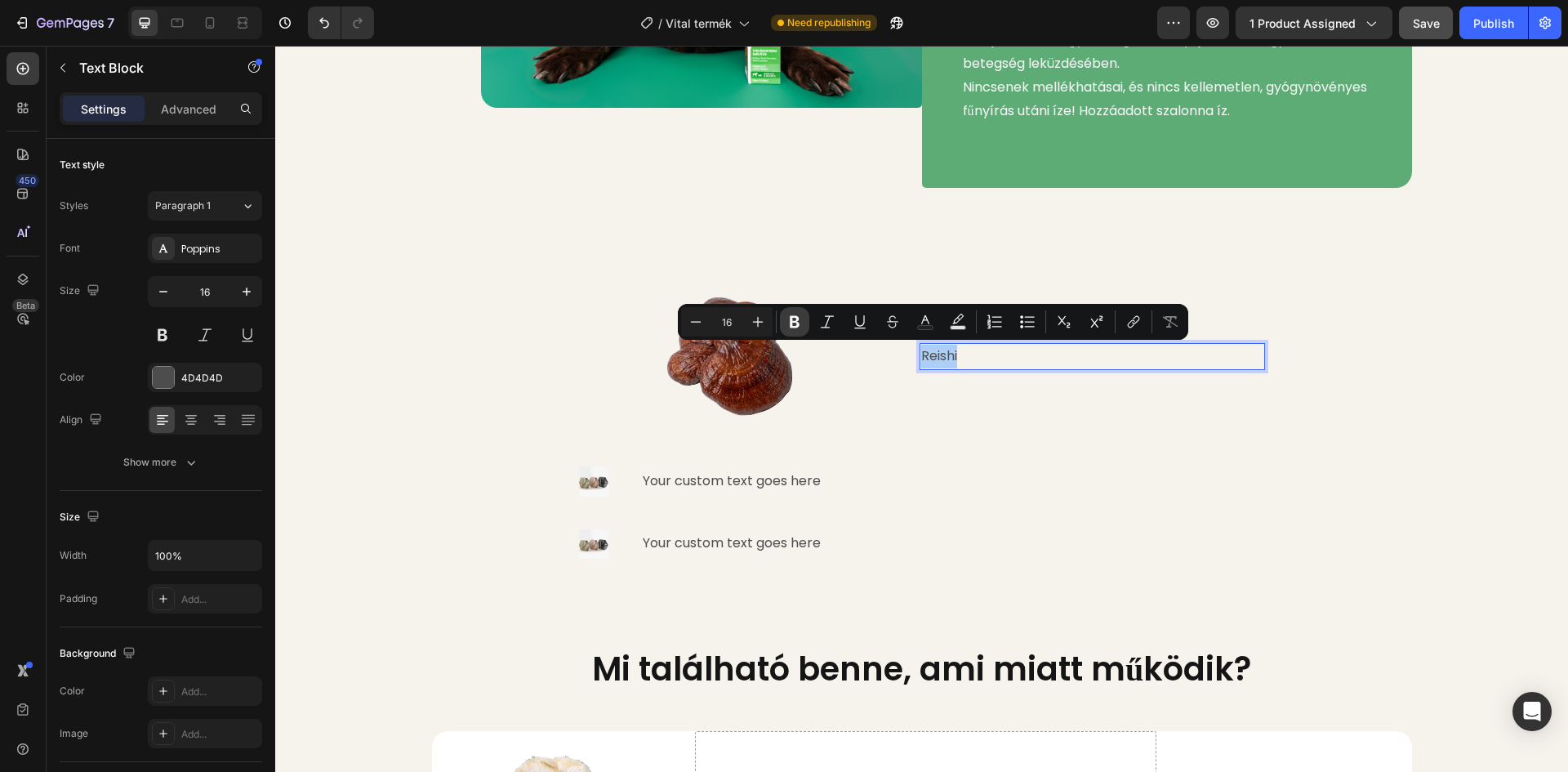
click at [798, 325] on icon "Editor contextual toolbar" at bounding box center [795, 322] width 10 height 12
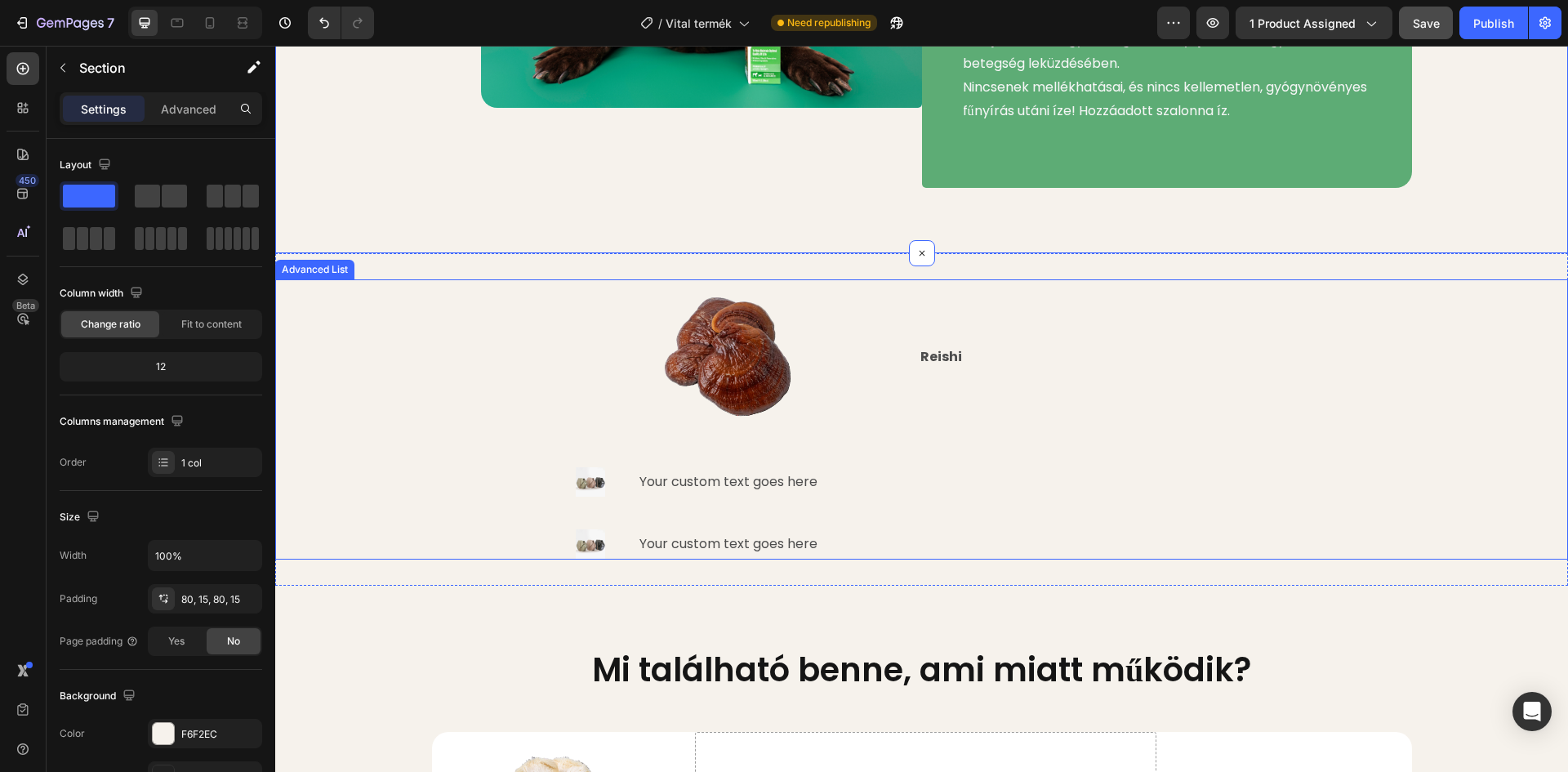
click at [1474, 327] on div "Image Reishi Text Block Image Your custom text goes here Text Block Image Your …" at bounding box center [922, 419] width 1293 height 280
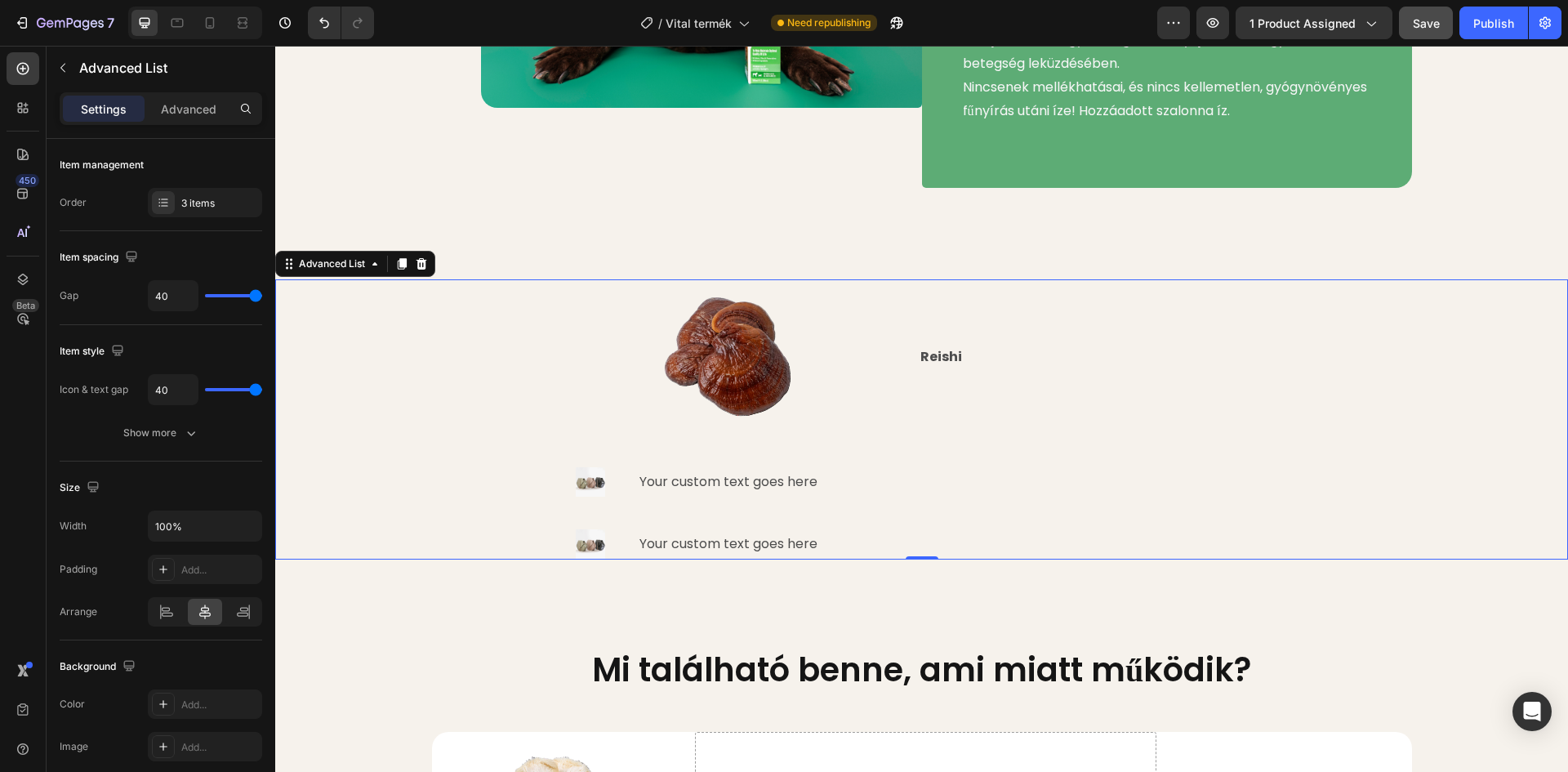
click at [1472, 363] on div "Image Reishi Text Block Image Your custom text goes here Text Block Image Your …" at bounding box center [922, 419] width 1293 height 280
click at [66, 70] on icon "button" at bounding box center [62, 67] width 13 height 13
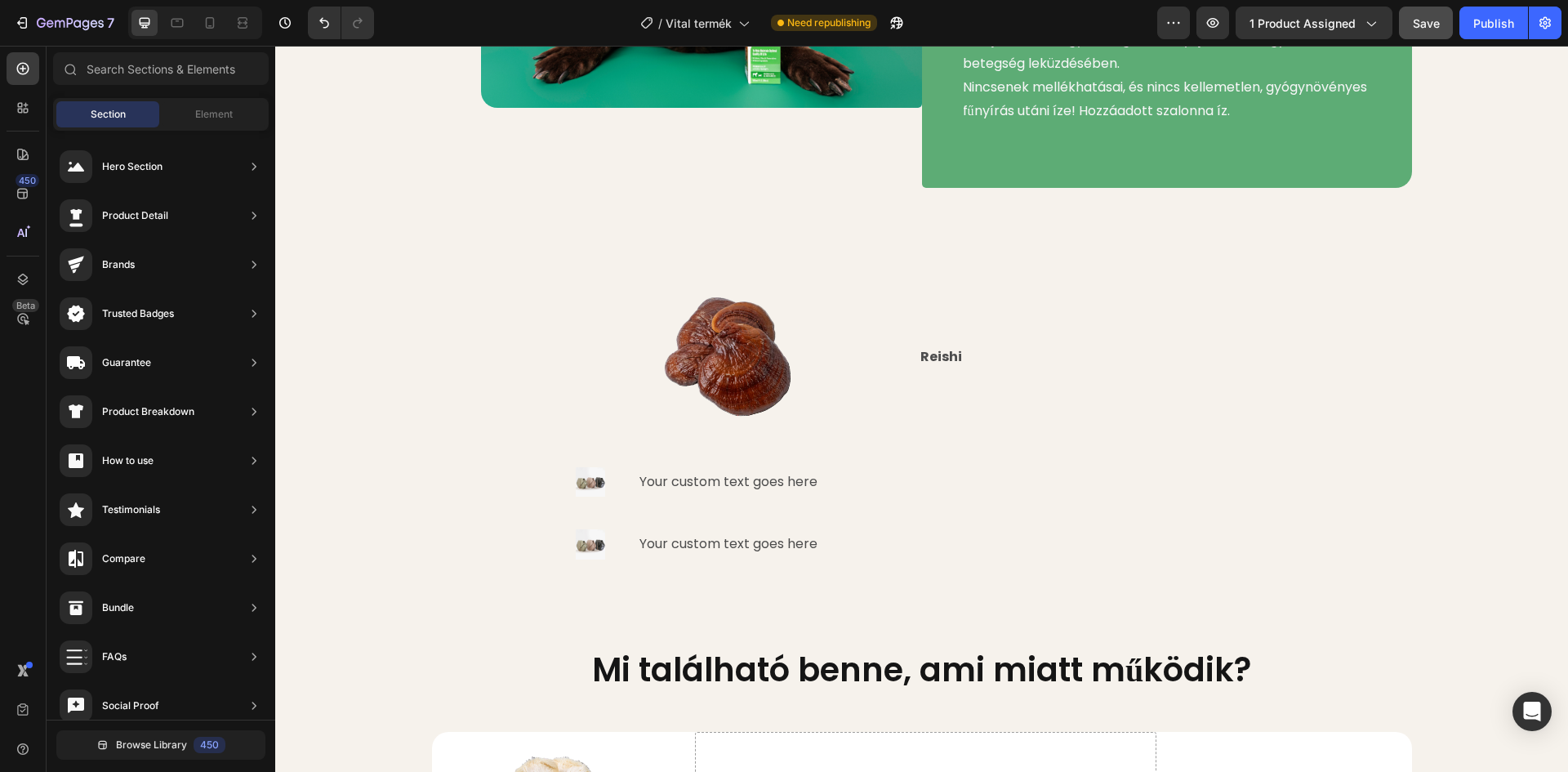
click at [209, 98] on div "Section Element" at bounding box center [160, 114] width 215 height 32
click at [209, 103] on div "Element" at bounding box center [213, 114] width 103 height 27
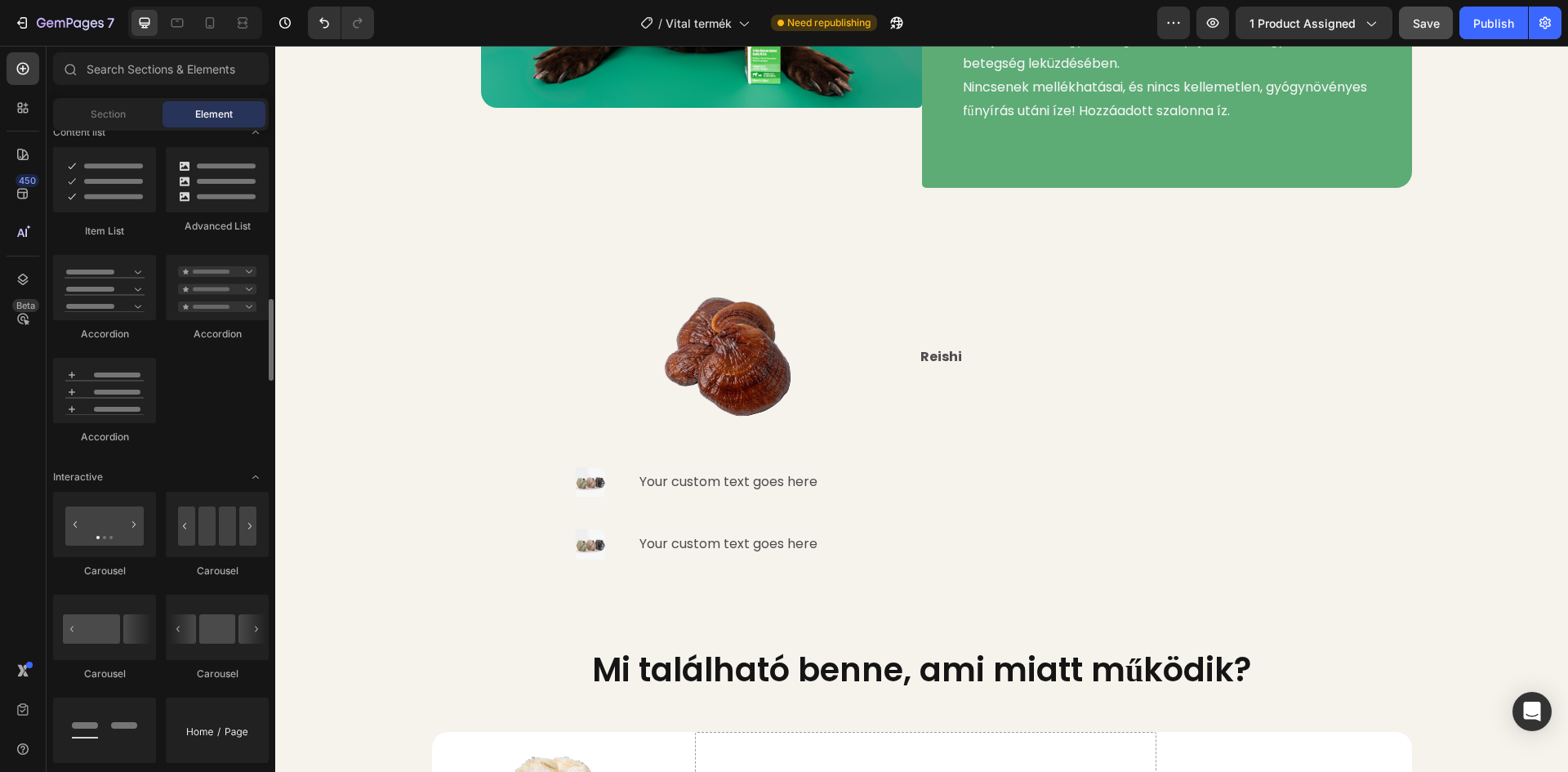
scroll to position [1225, 0]
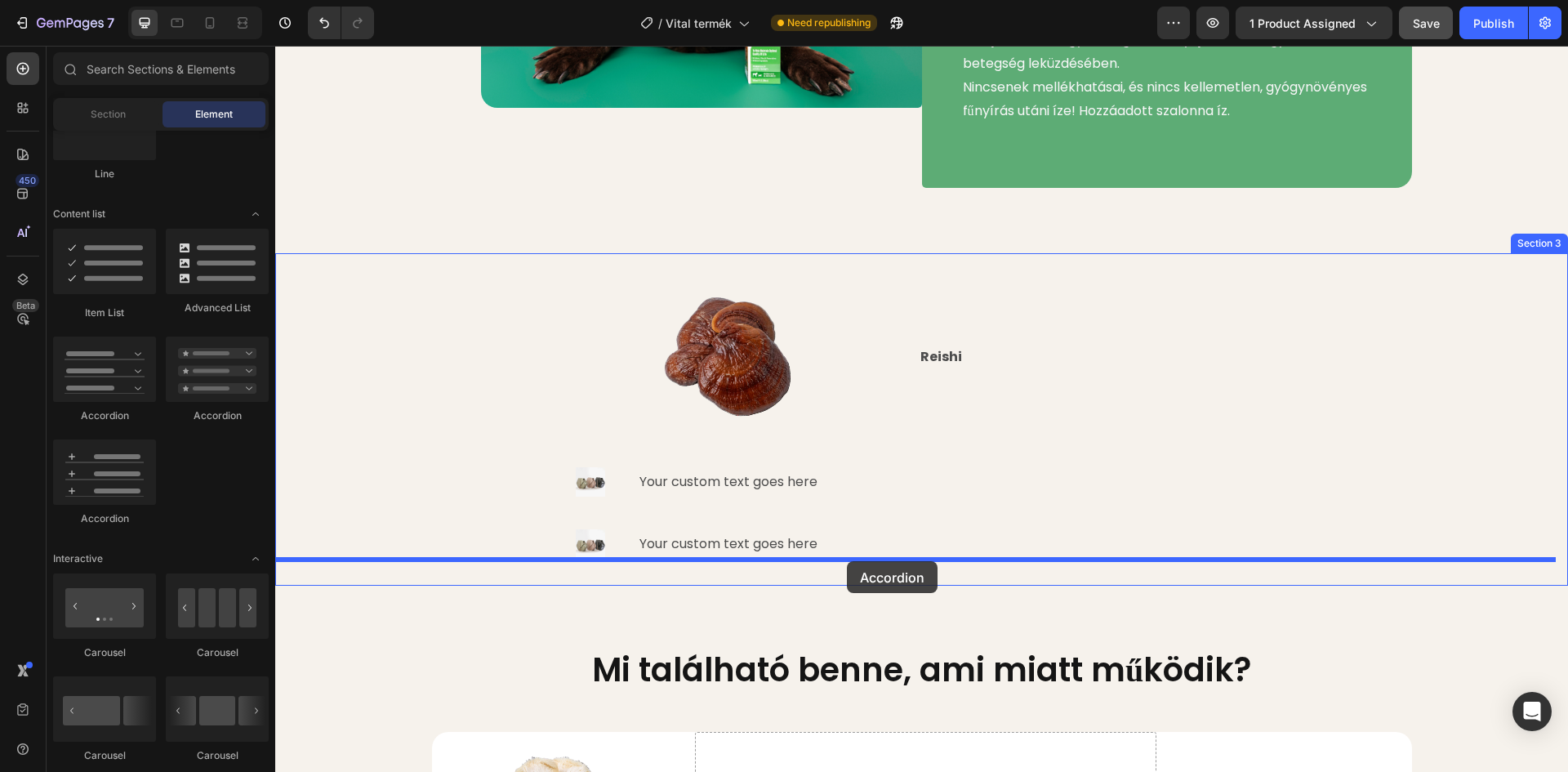
drag, startPoint x: 374, startPoint y: 514, endPoint x: 847, endPoint y: 561, distance: 475.3
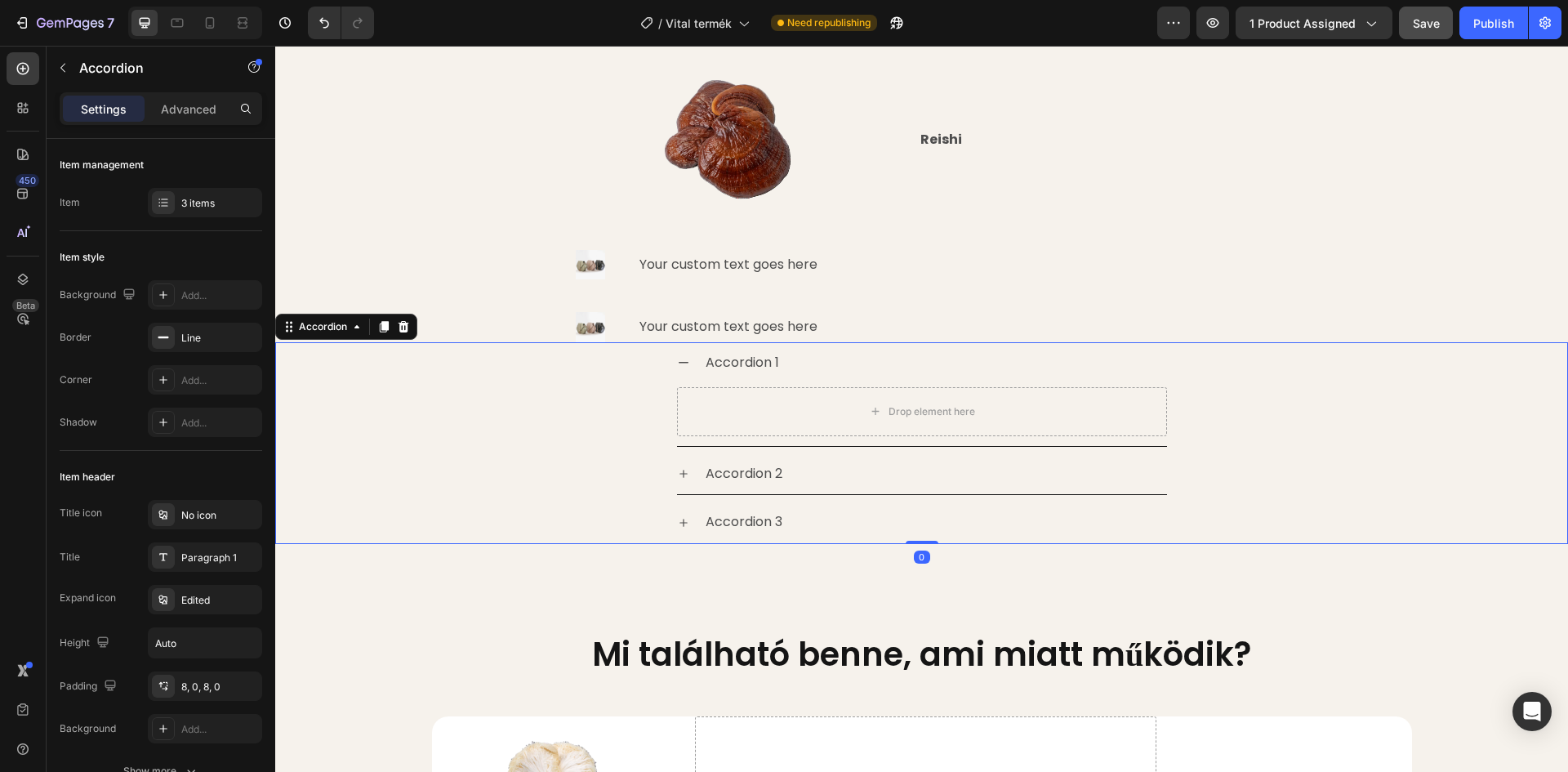
scroll to position [1717, 0]
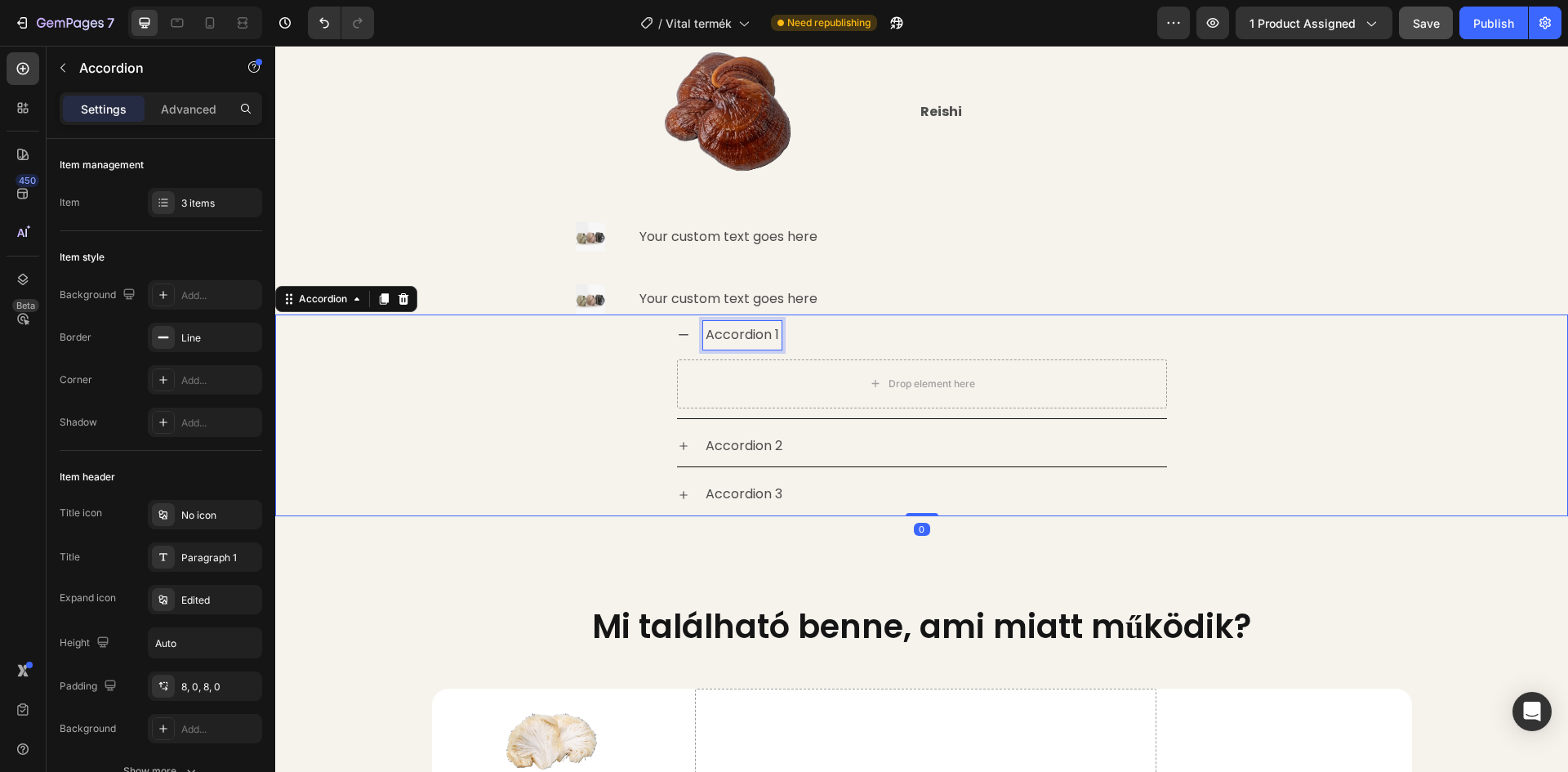
click at [720, 341] on div "Accordion 1" at bounding box center [743, 334] width 79 height 29
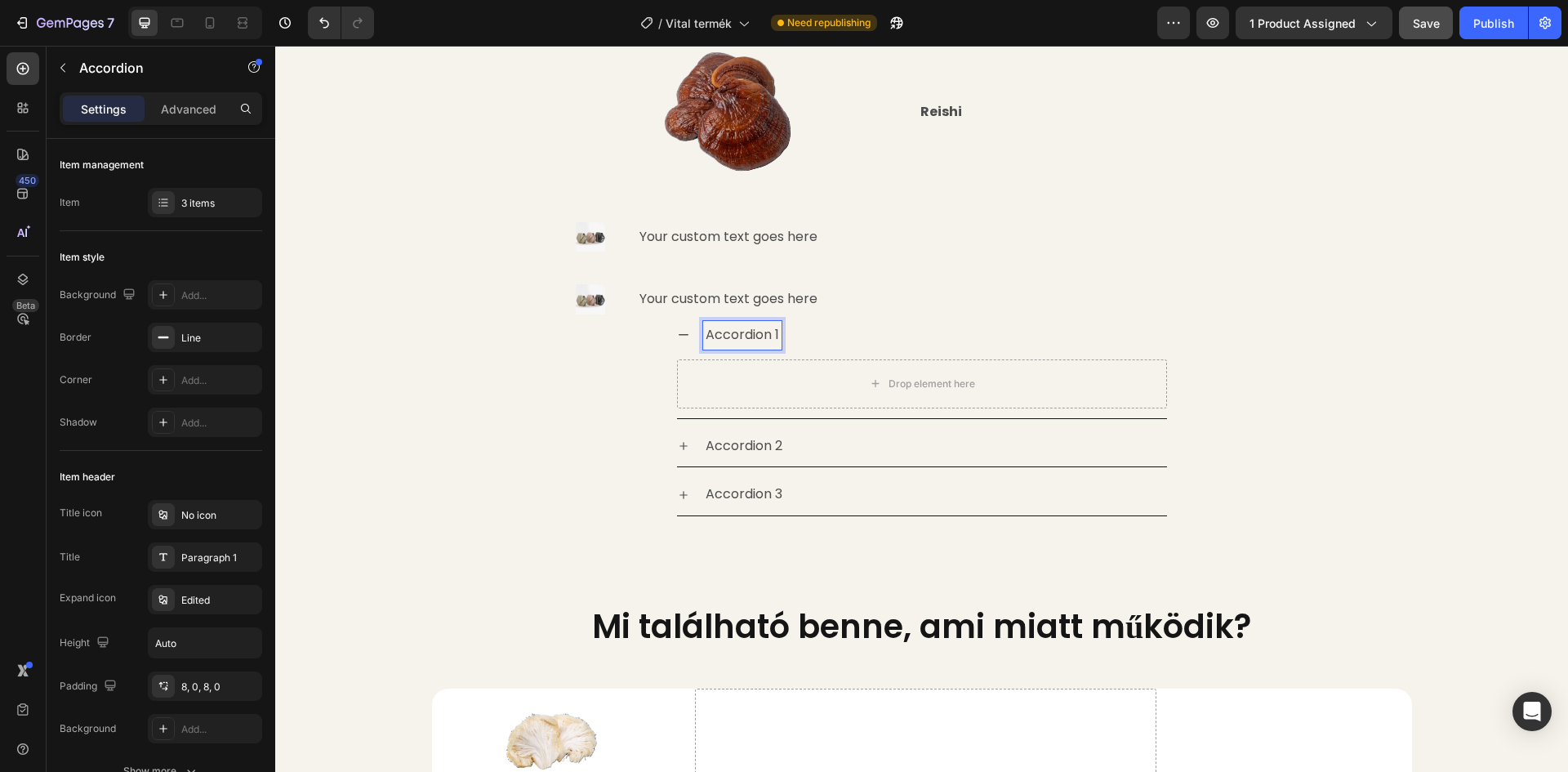
click at [677, 336] on icon at bounding box center [683, 334] width 13 height 13
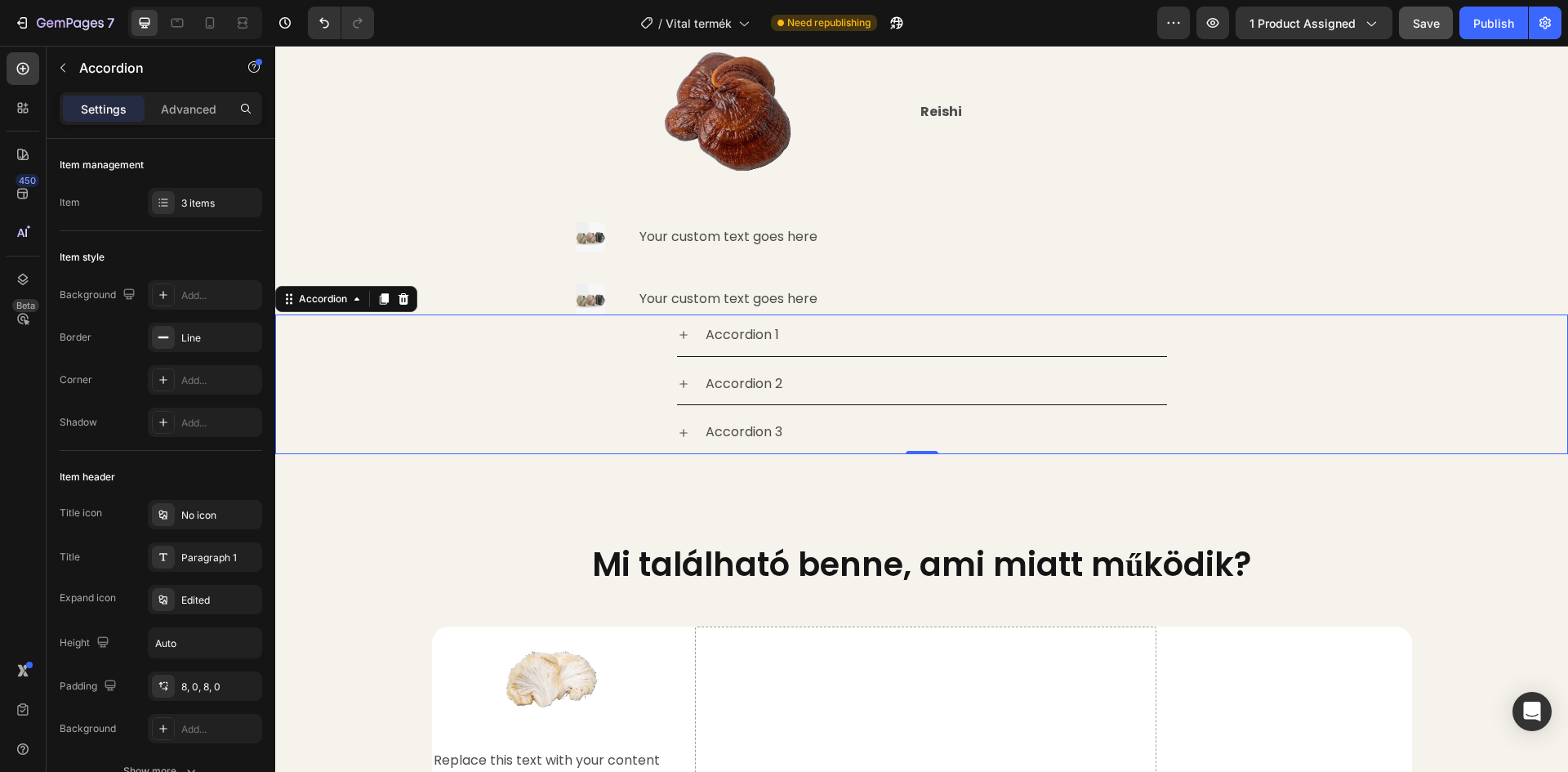
click at [680, 335] on icon at bounding box center [684, 334] width 8 height 8
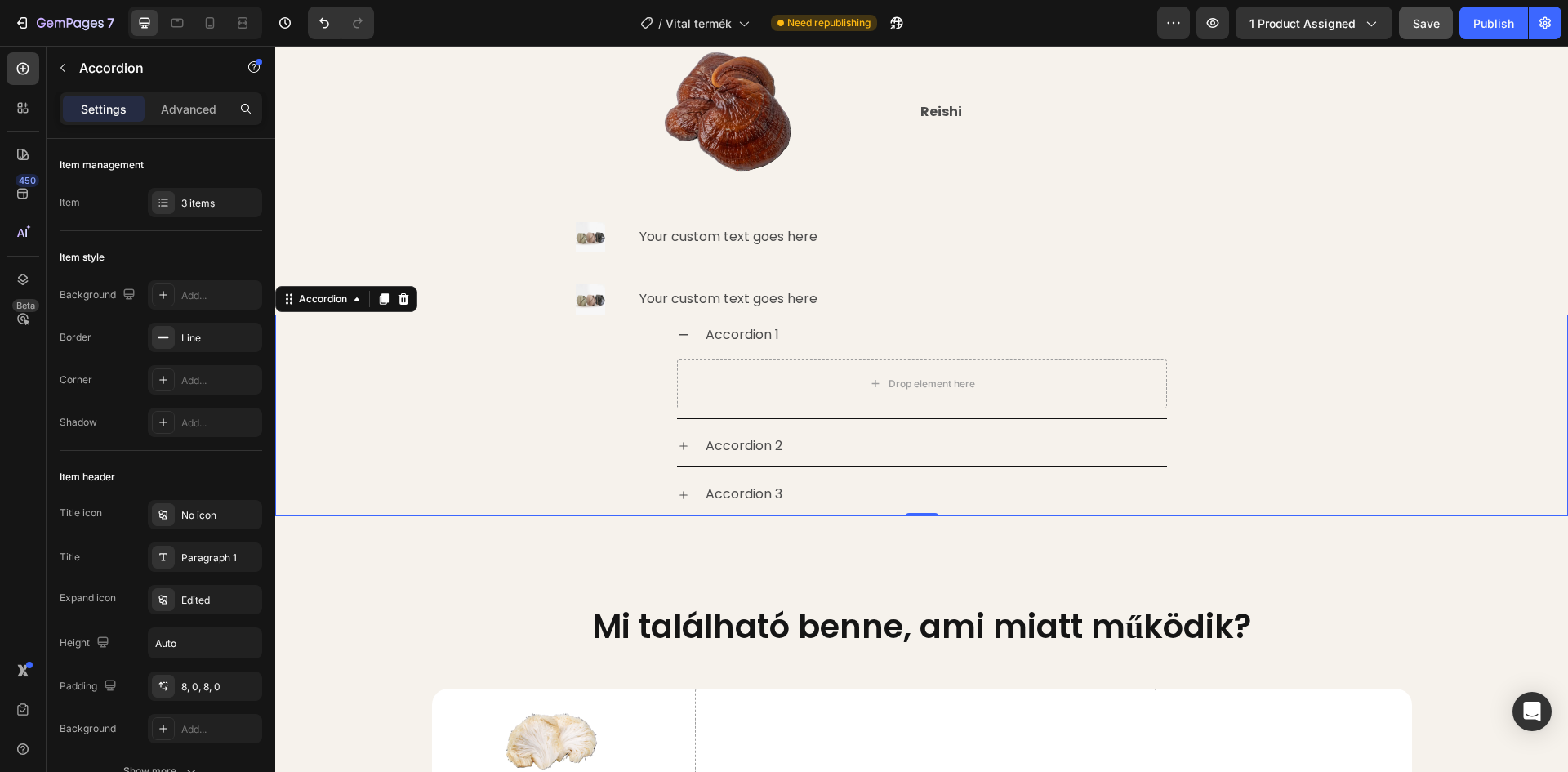
click at [677, 335] on icon at bounding box center [683, 334] width 13 height 13
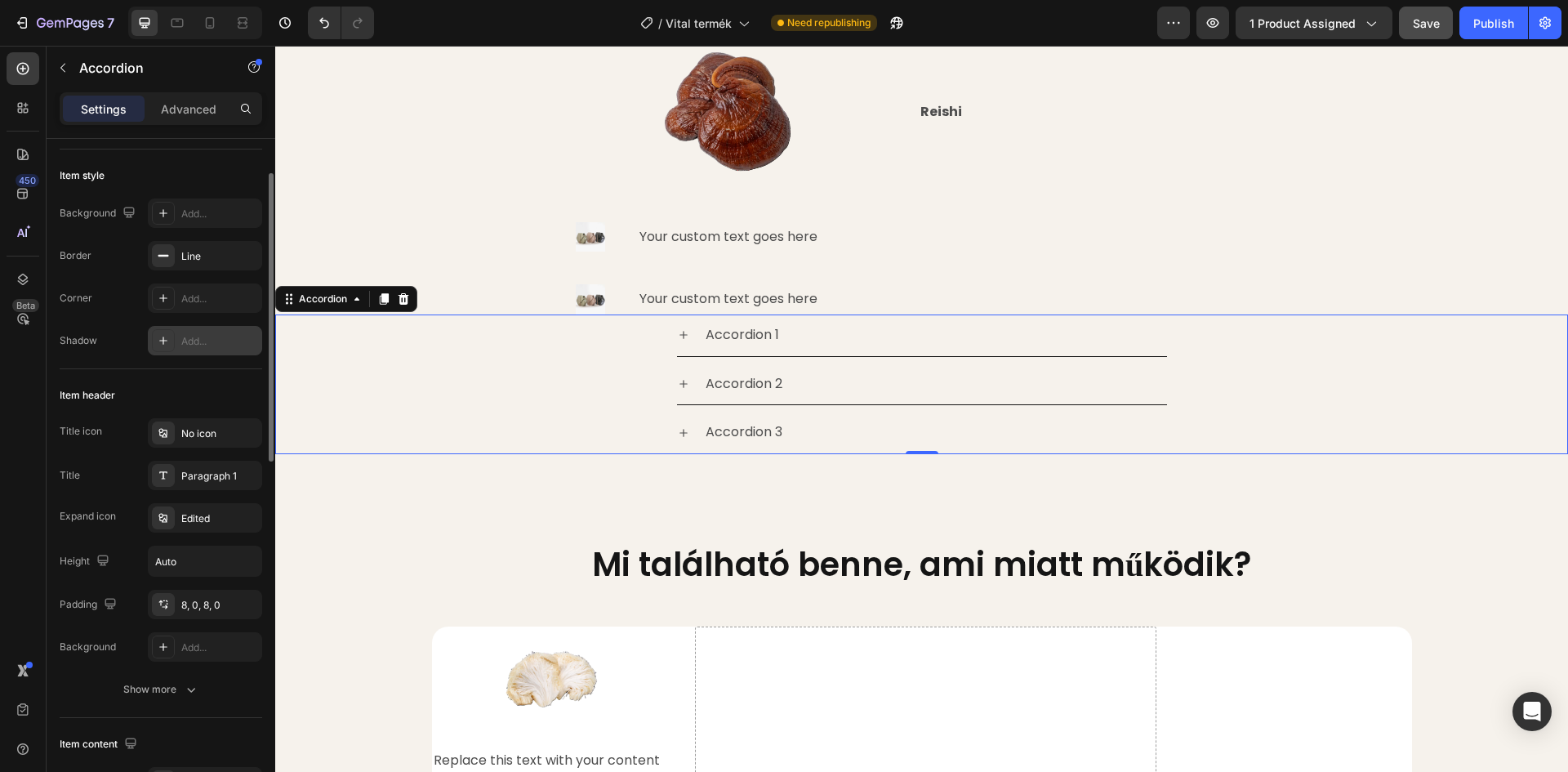
scroll to position [163, 0]
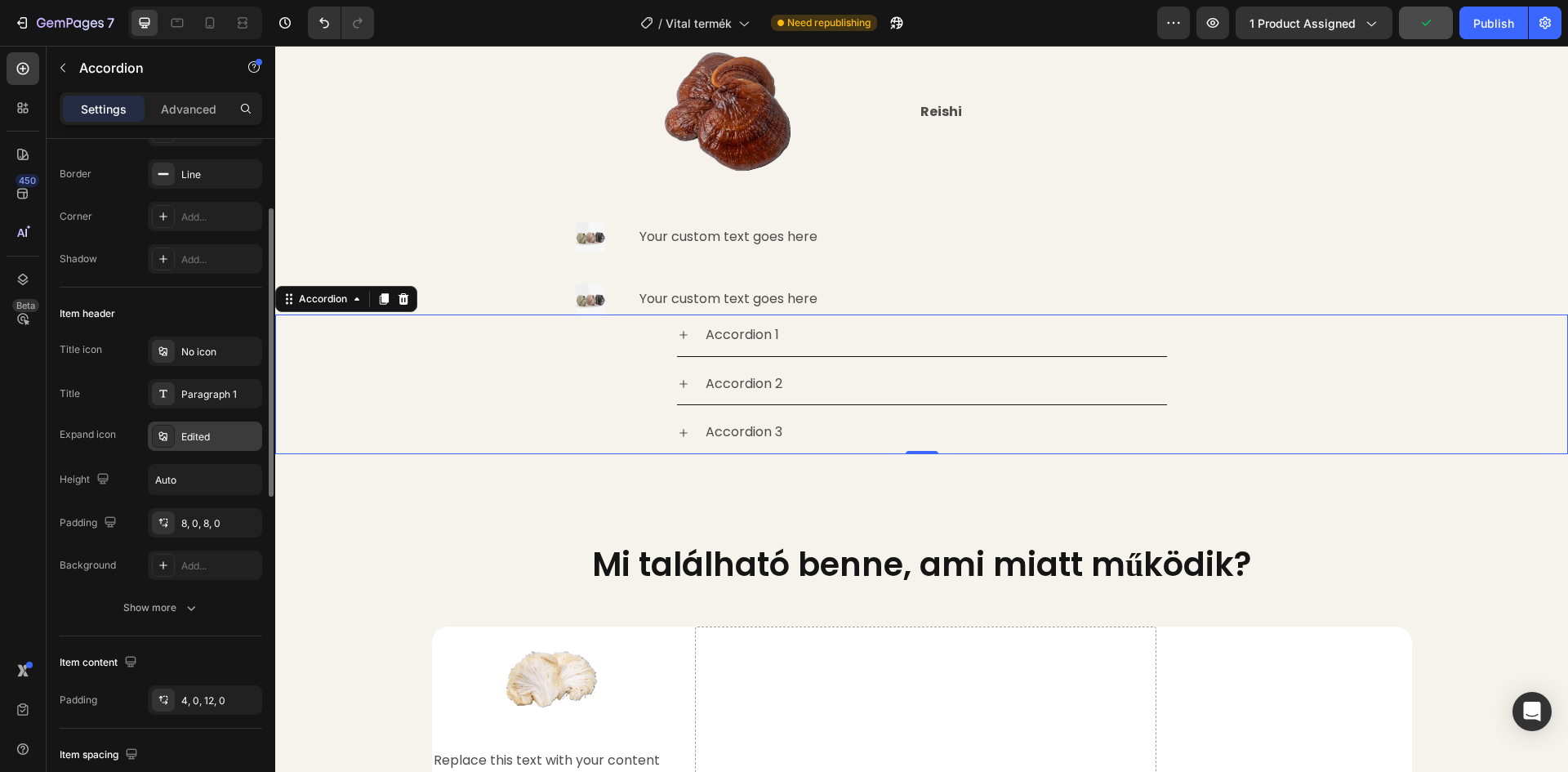
click at [168, 437] on icon at bounding box center [162, 436] width 13 height 13
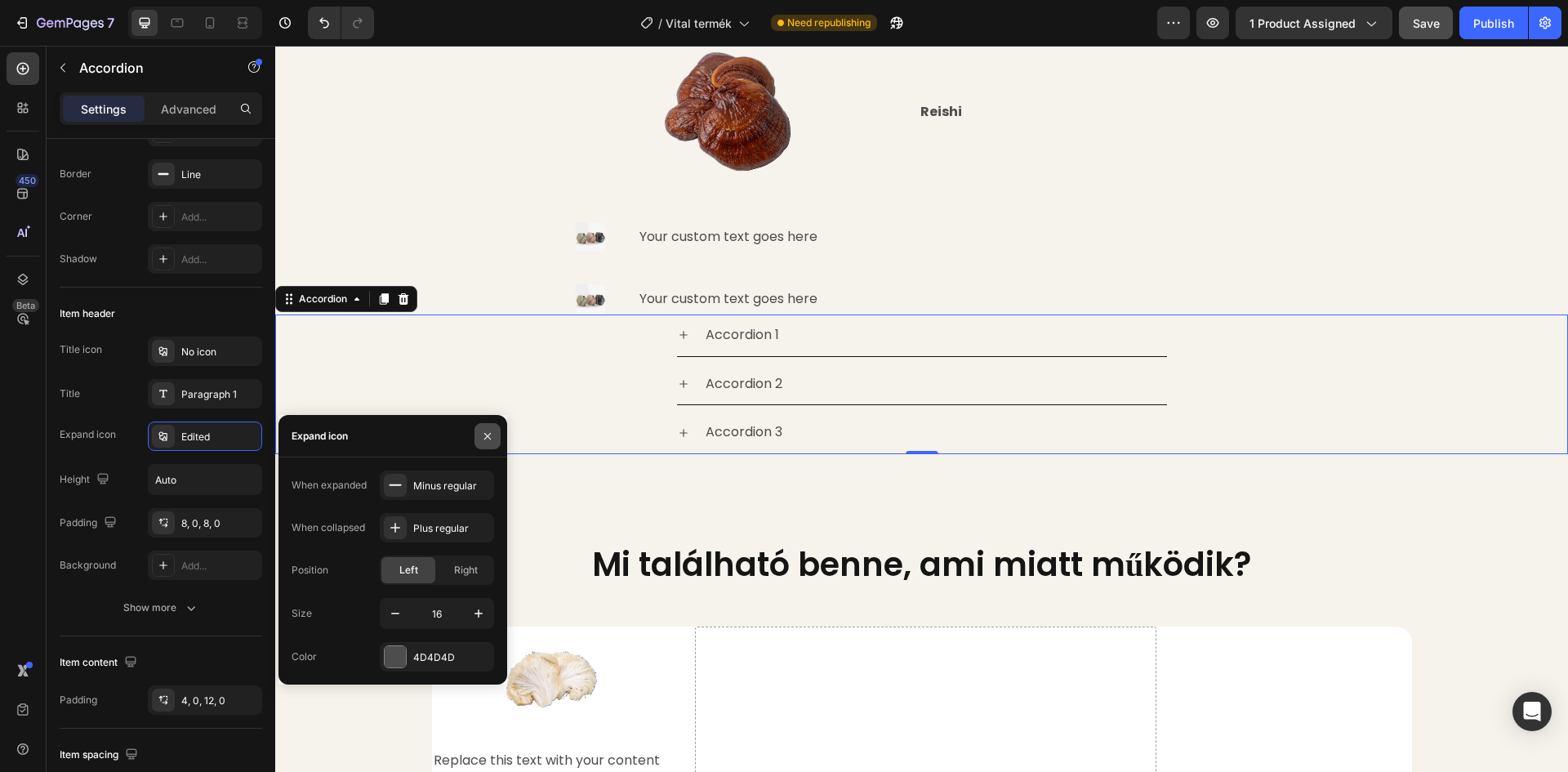
click at [485, 433] on icon "button" at bounding box center [487, 435] width 7 height 7
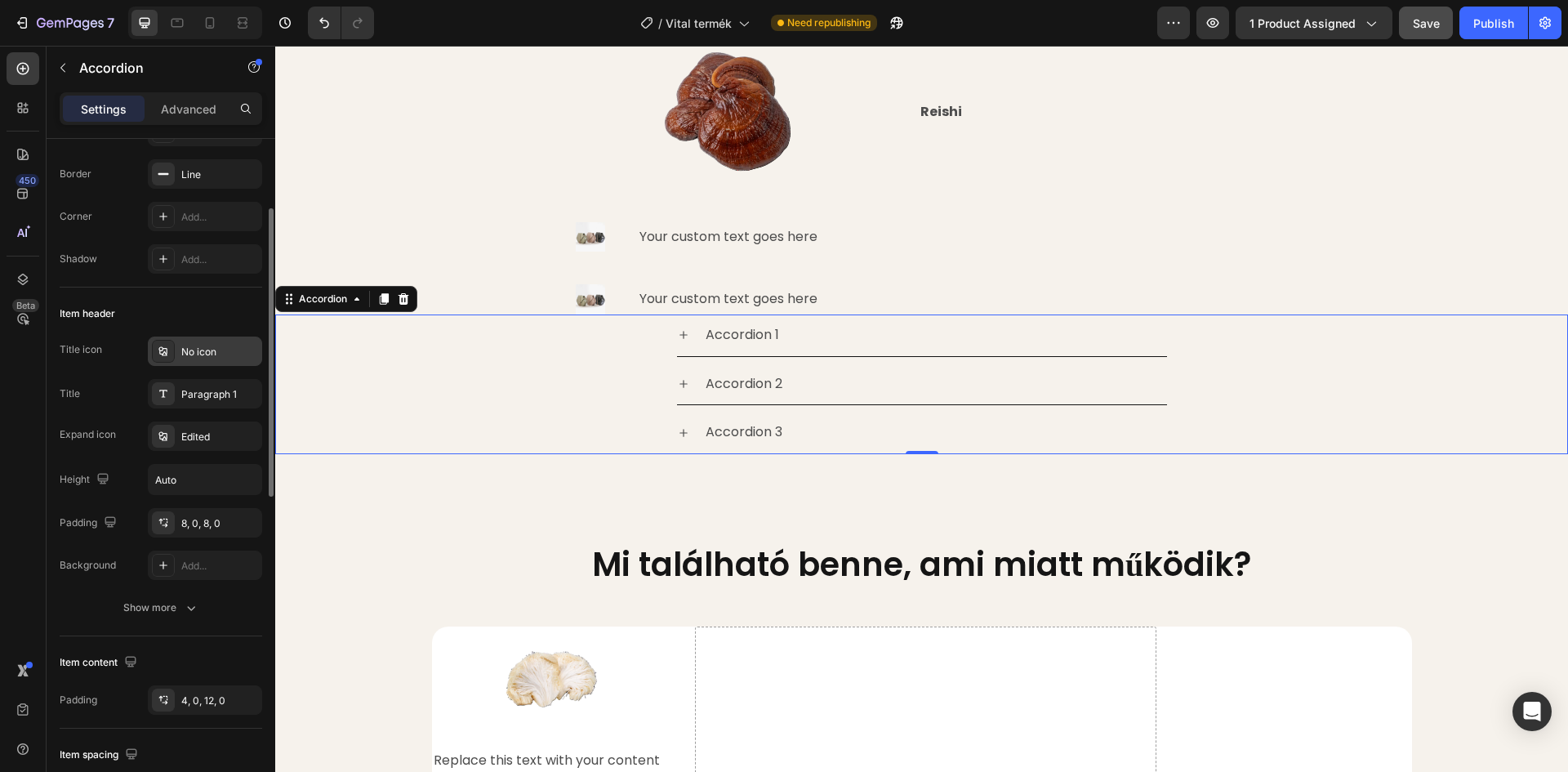
click at [183, 353] on div "No icon" at bounding box center [219, 351] width 77 height 15
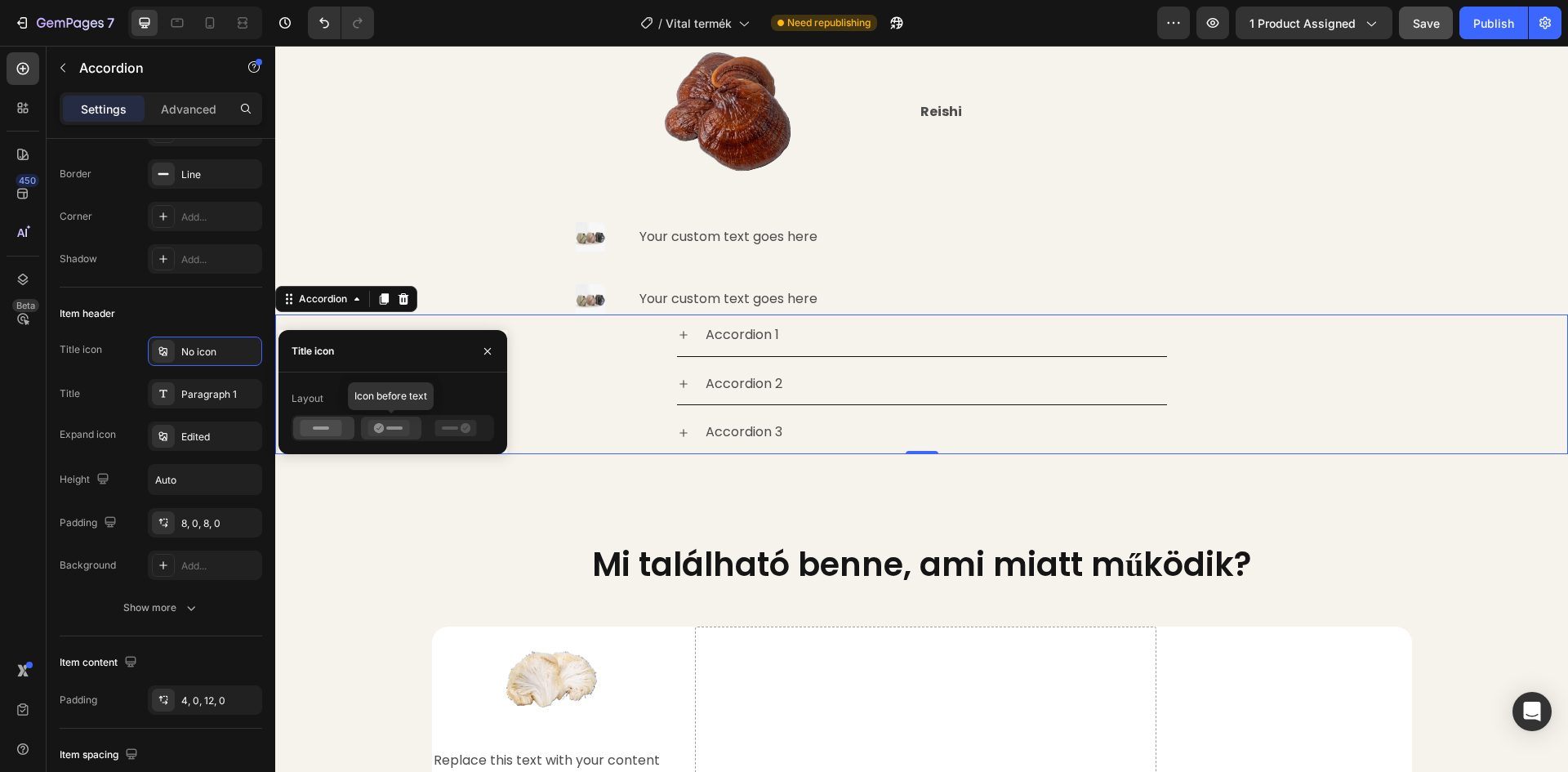
click at [373, 432] on icon at bounding box center [389, 428] width 41 height 17
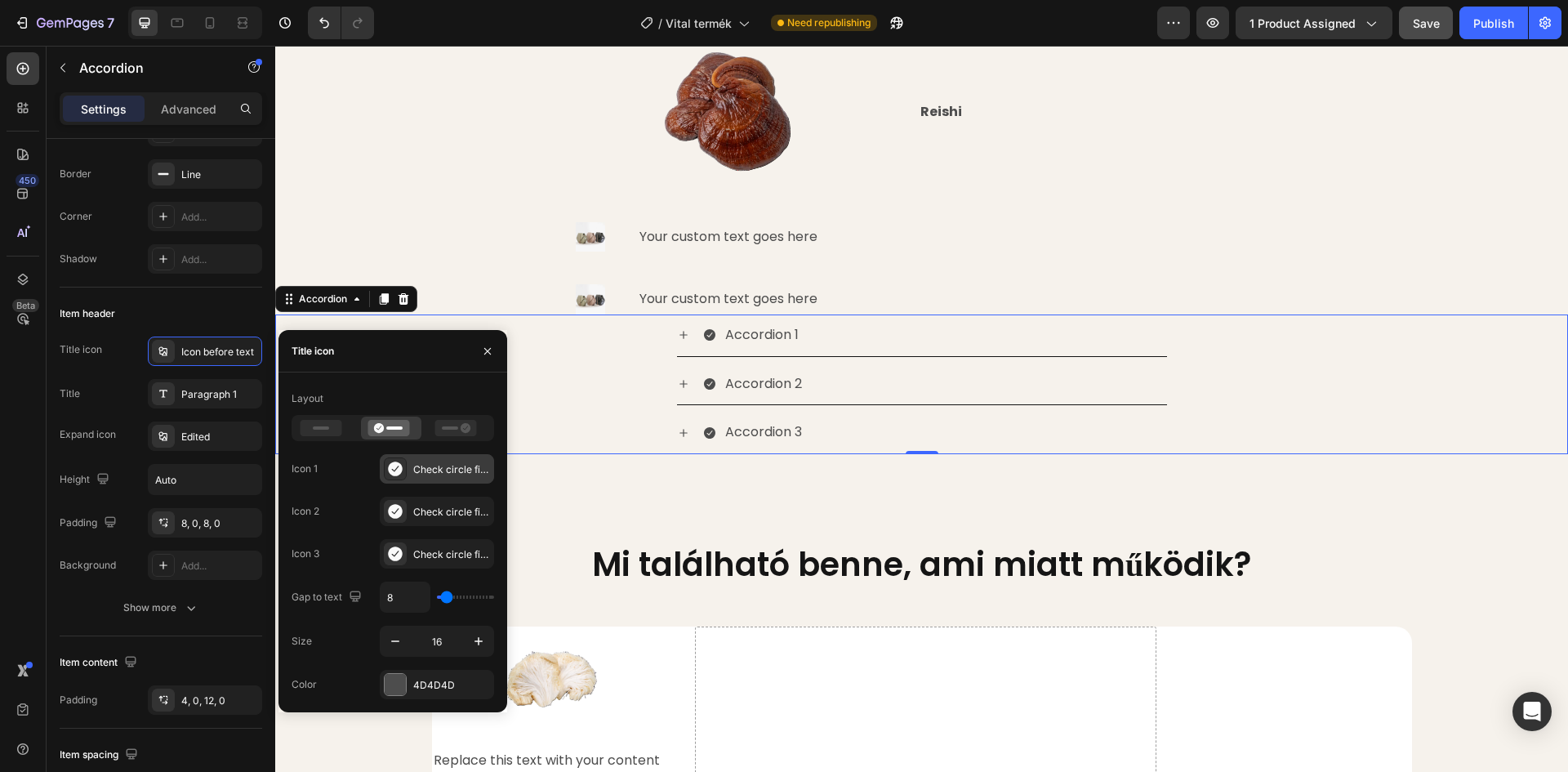
click at [417, 467] on div "Check circle filled" at bounding box center [452, 469] width 77 height 15
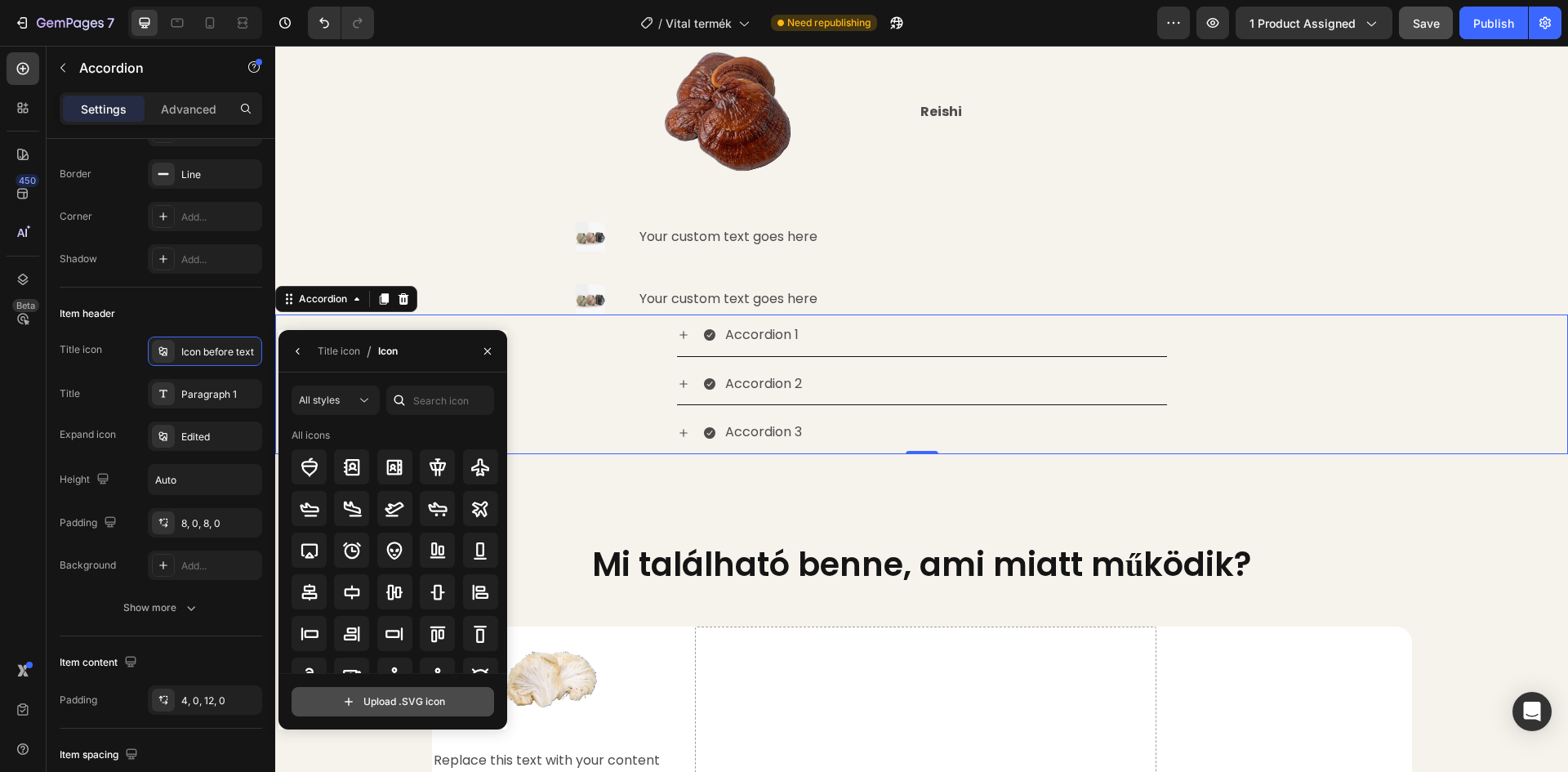
click at [403, 704] on input "file" at bounding box center [392, 701] width 201 height 28
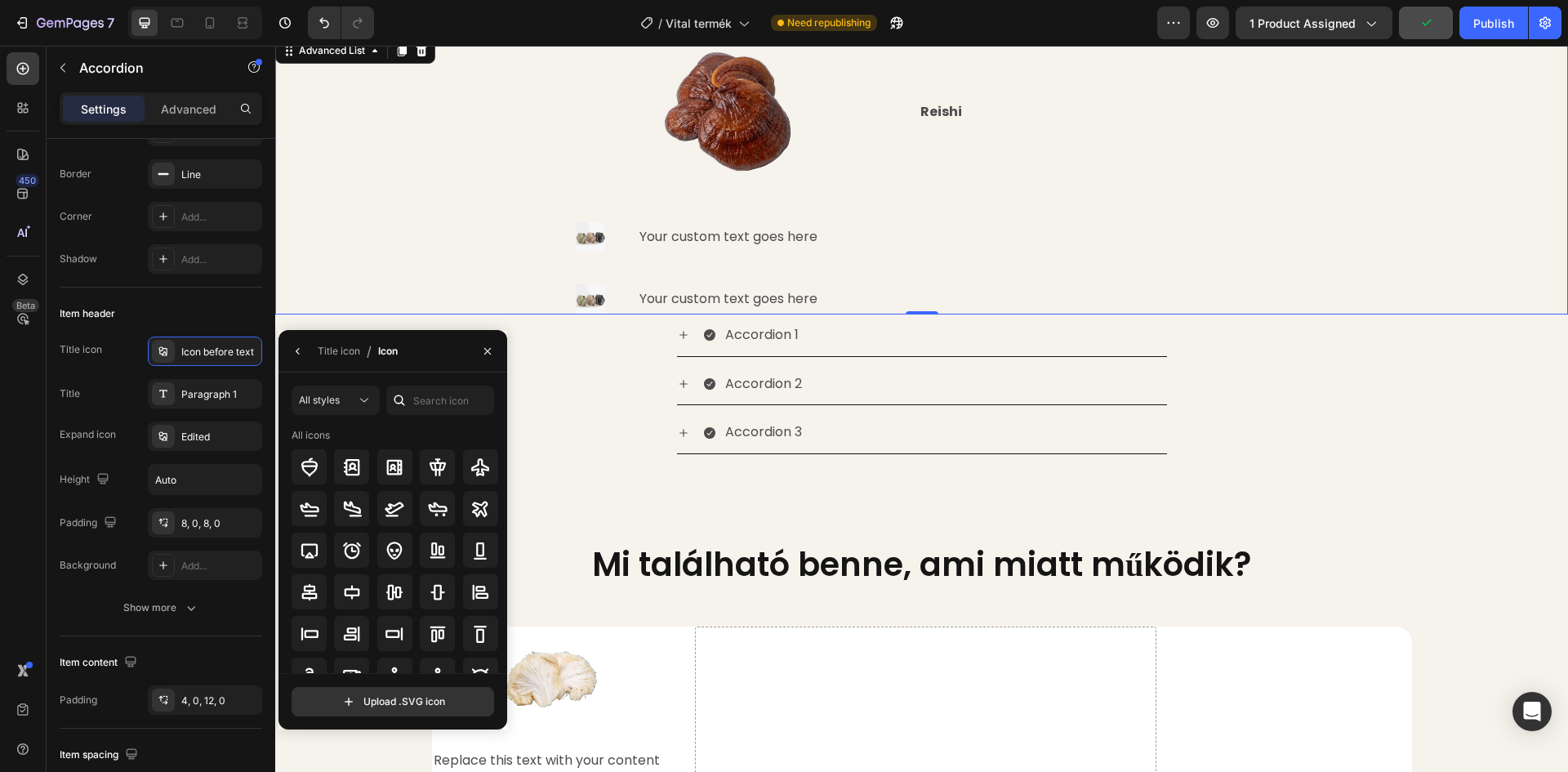
click at [341, 230] on div "Image Reishi Text Block Image Your custom text goes here Text Block Image Your …" at bounding box center [922, 174] width 1293 height 280
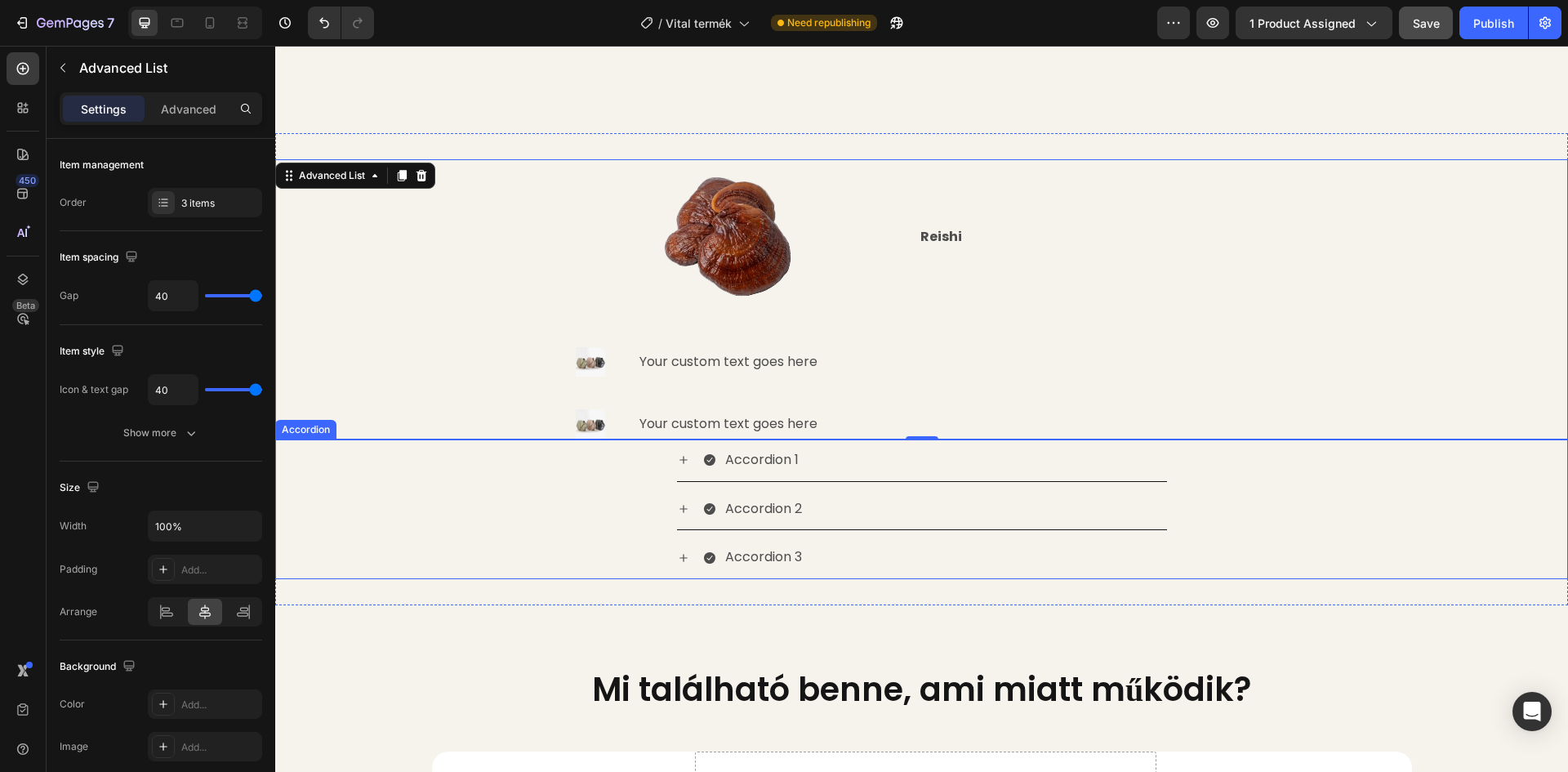
scroll to position [1554, 0]
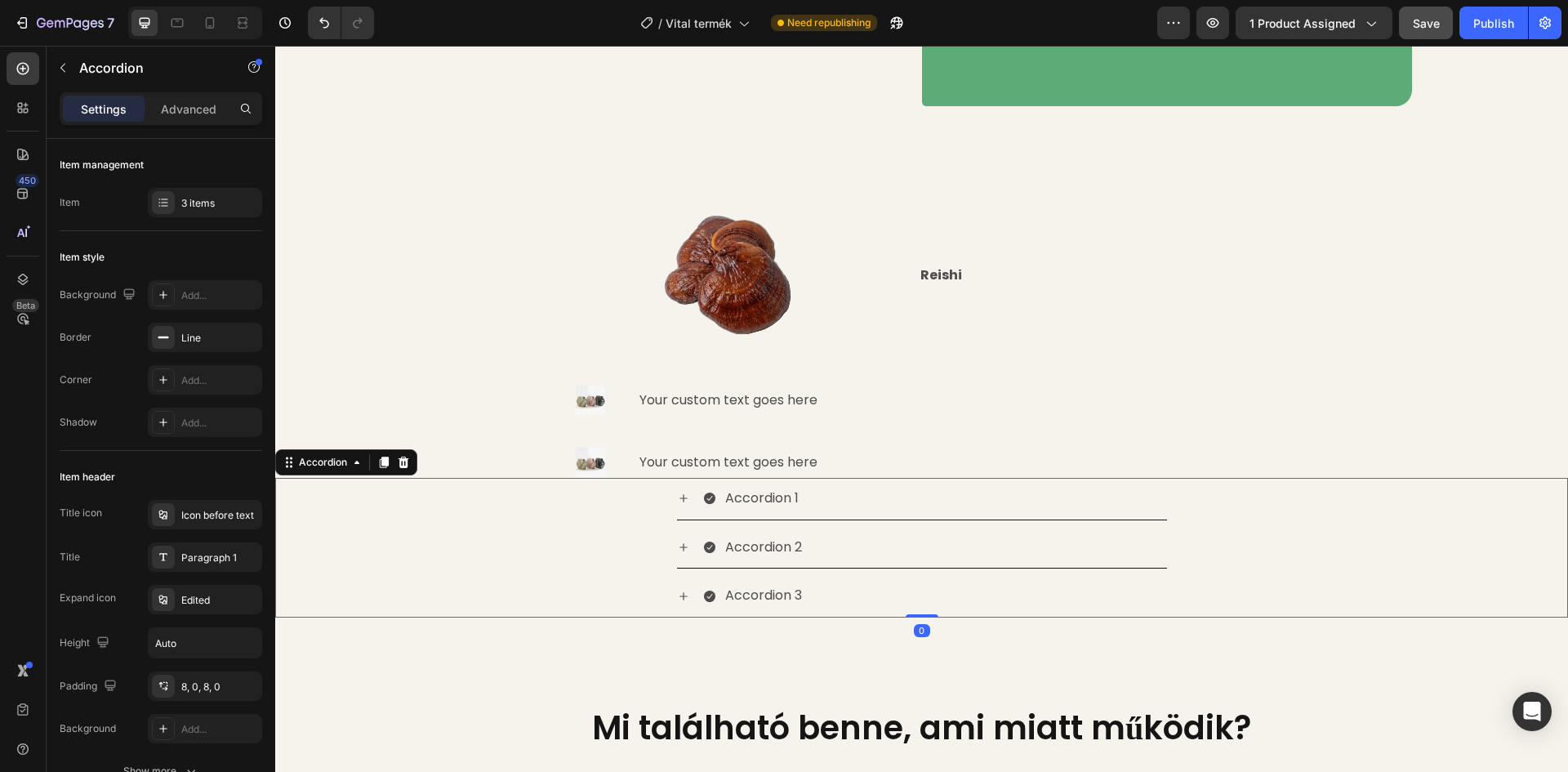
click at [1282, 581] on div "Accordion 3" at bounding box center [922, 596] width 1292 height 42
click at [402, 459] on icon at bounding box center [403, 462] width 11 height 12
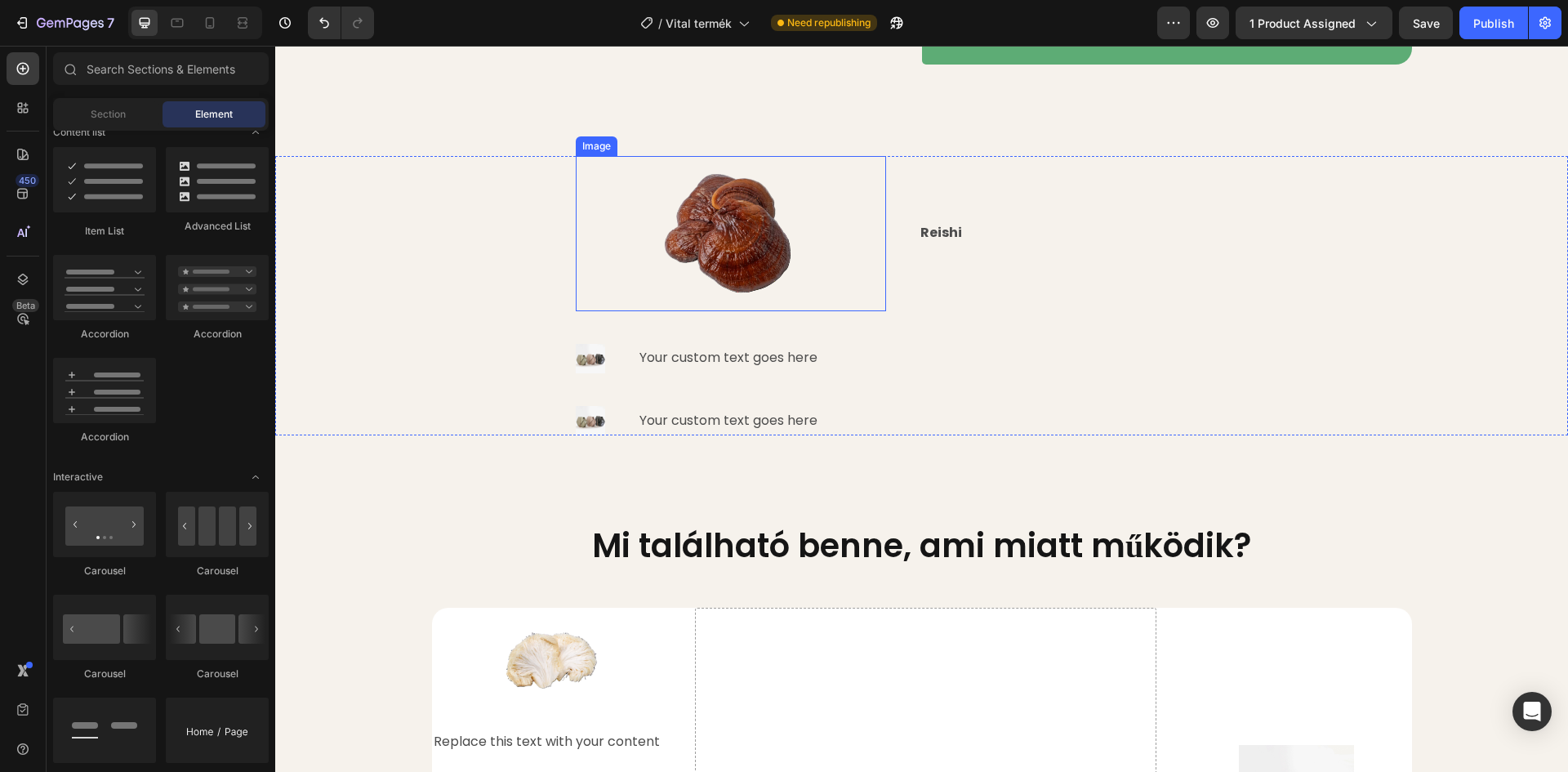
scroll to position [1472, 0]
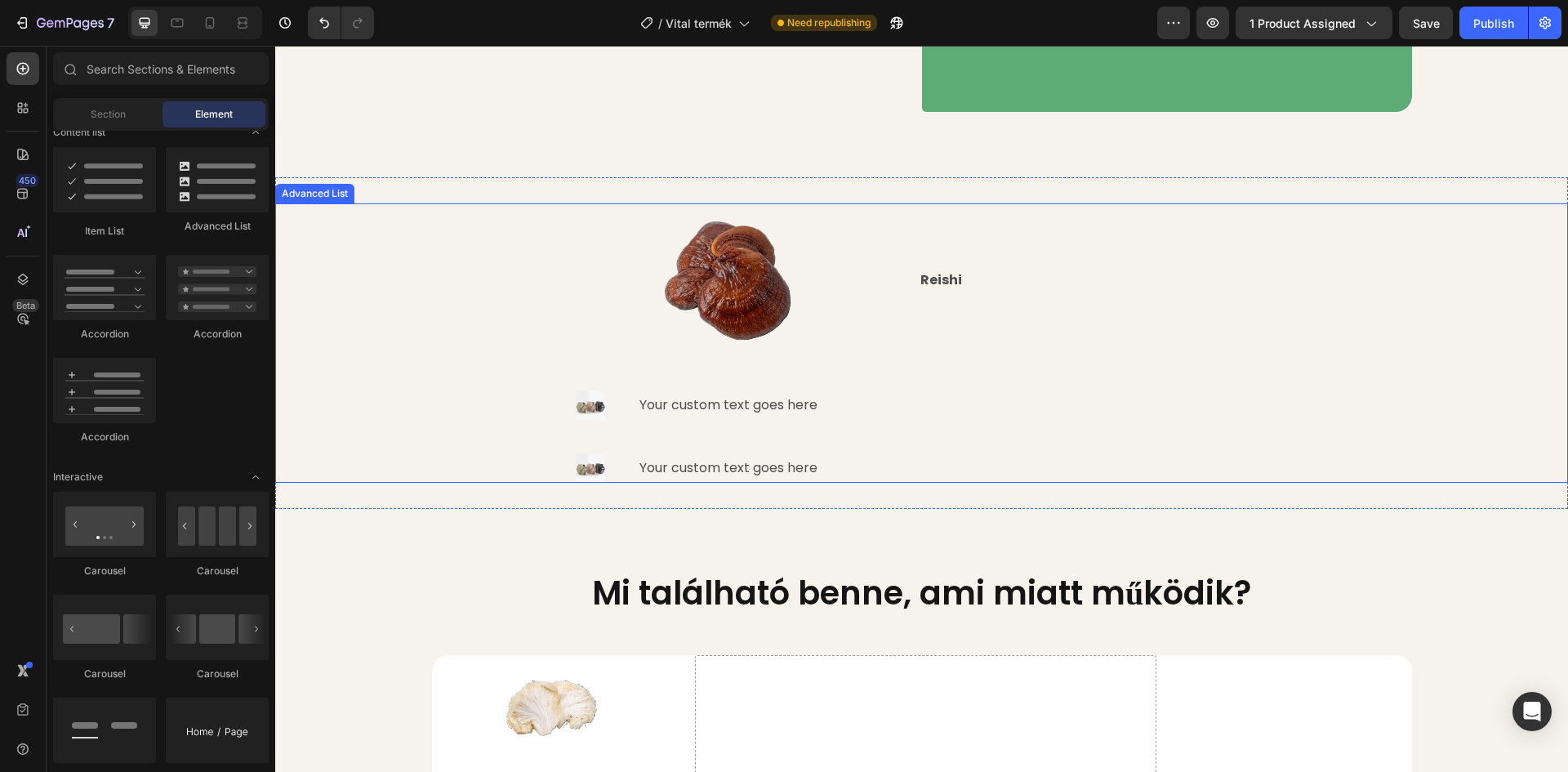
click at [1388, 376] on div "Image Reishi Text Block Image Your custom text goes here Text Block Image Your …" at bounding box center [922, 343] width 1293 height 280
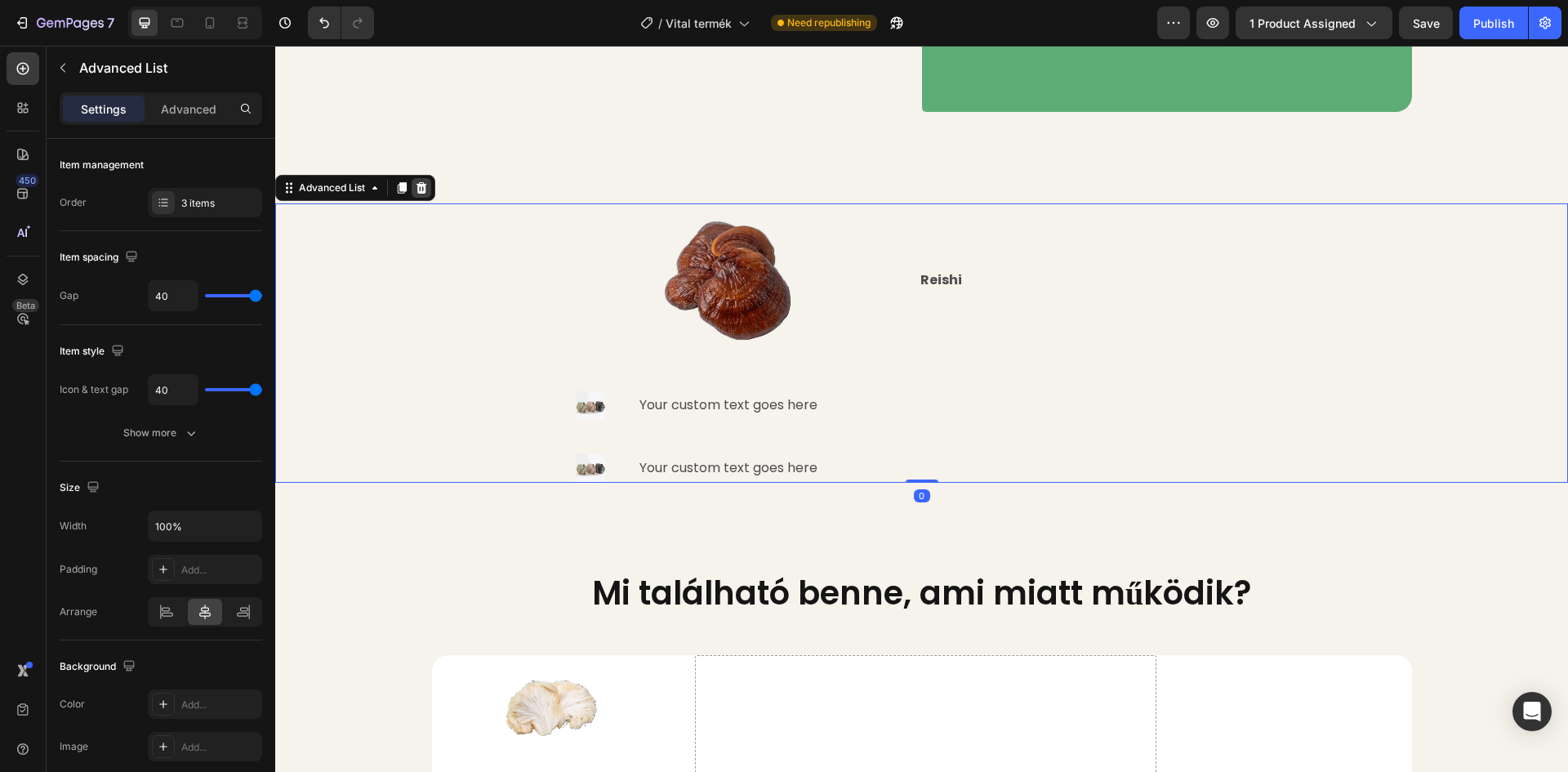
click at [419, 194] on icon at bounding box center [421, 188] width 11 height 12
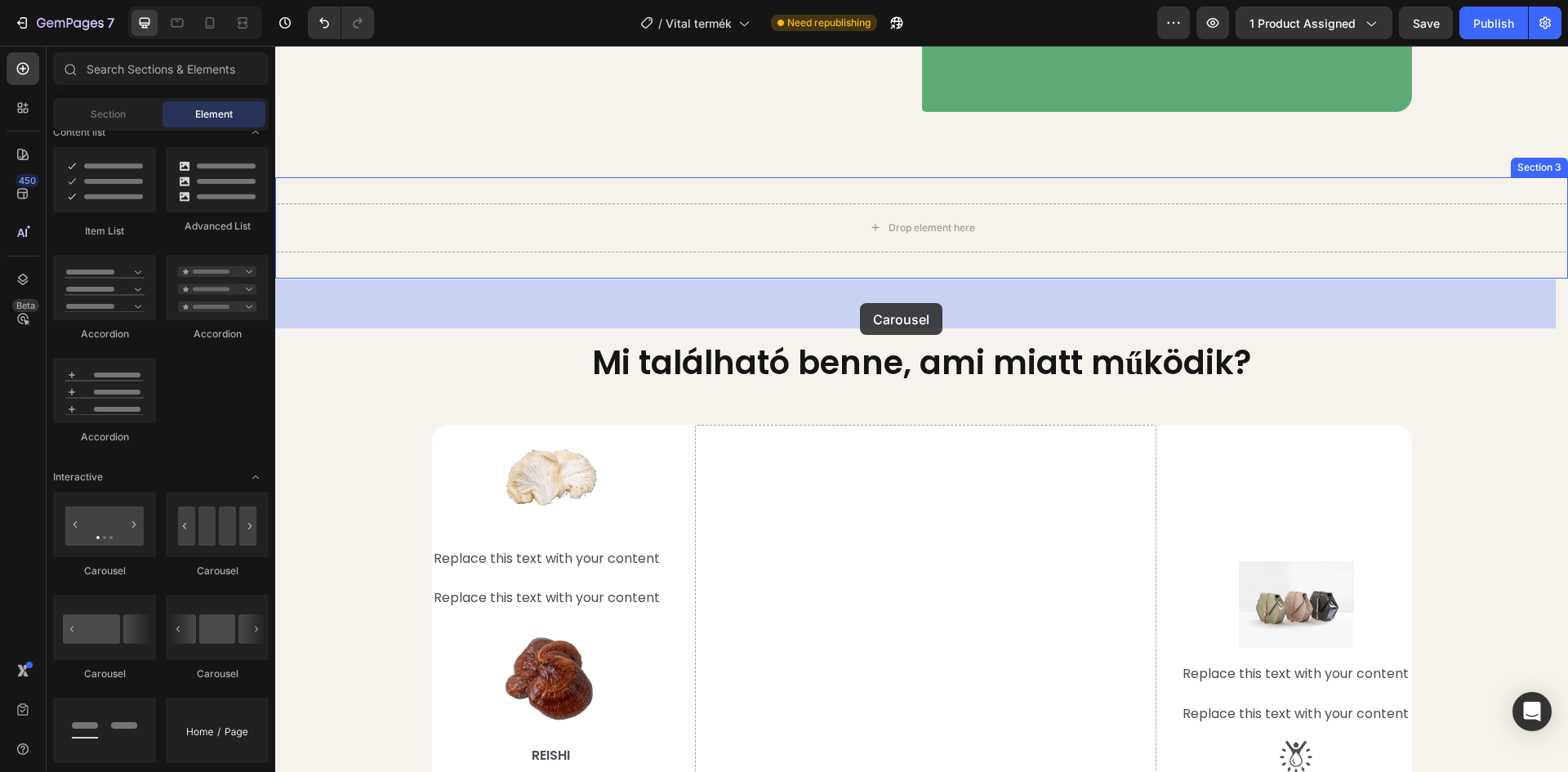
drag, startPoint x: 489, startPoint y: 585, endPoint x: 823, endPoint y: 301, distance: 438.4
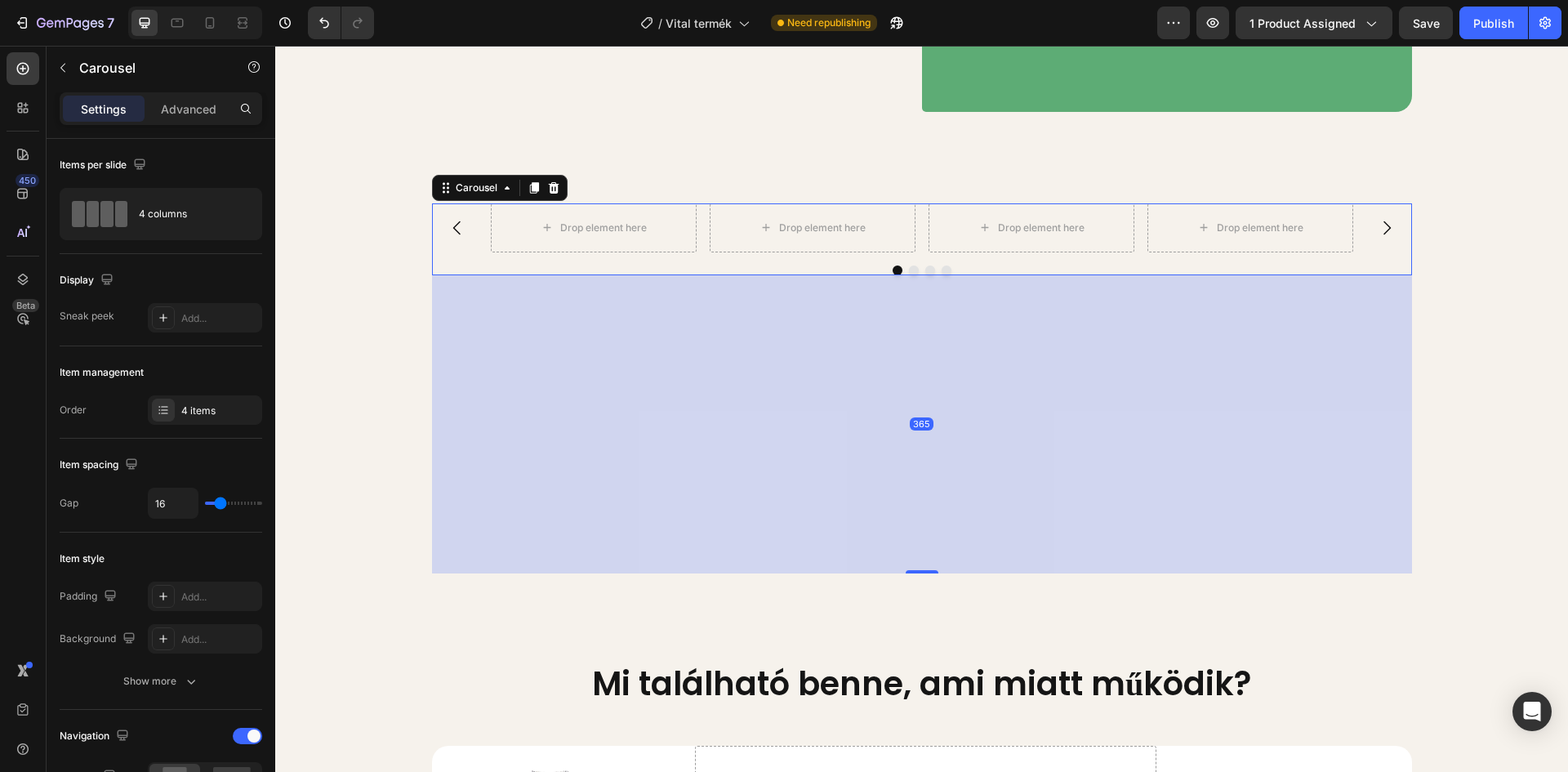
drag, startPoint x: 914, startPoint y: 351, endPoint x: 908, endPoint y: 649, distance: 298.1
click at [908, 573] on div at bounding box center [922, 571] width 32 height 3
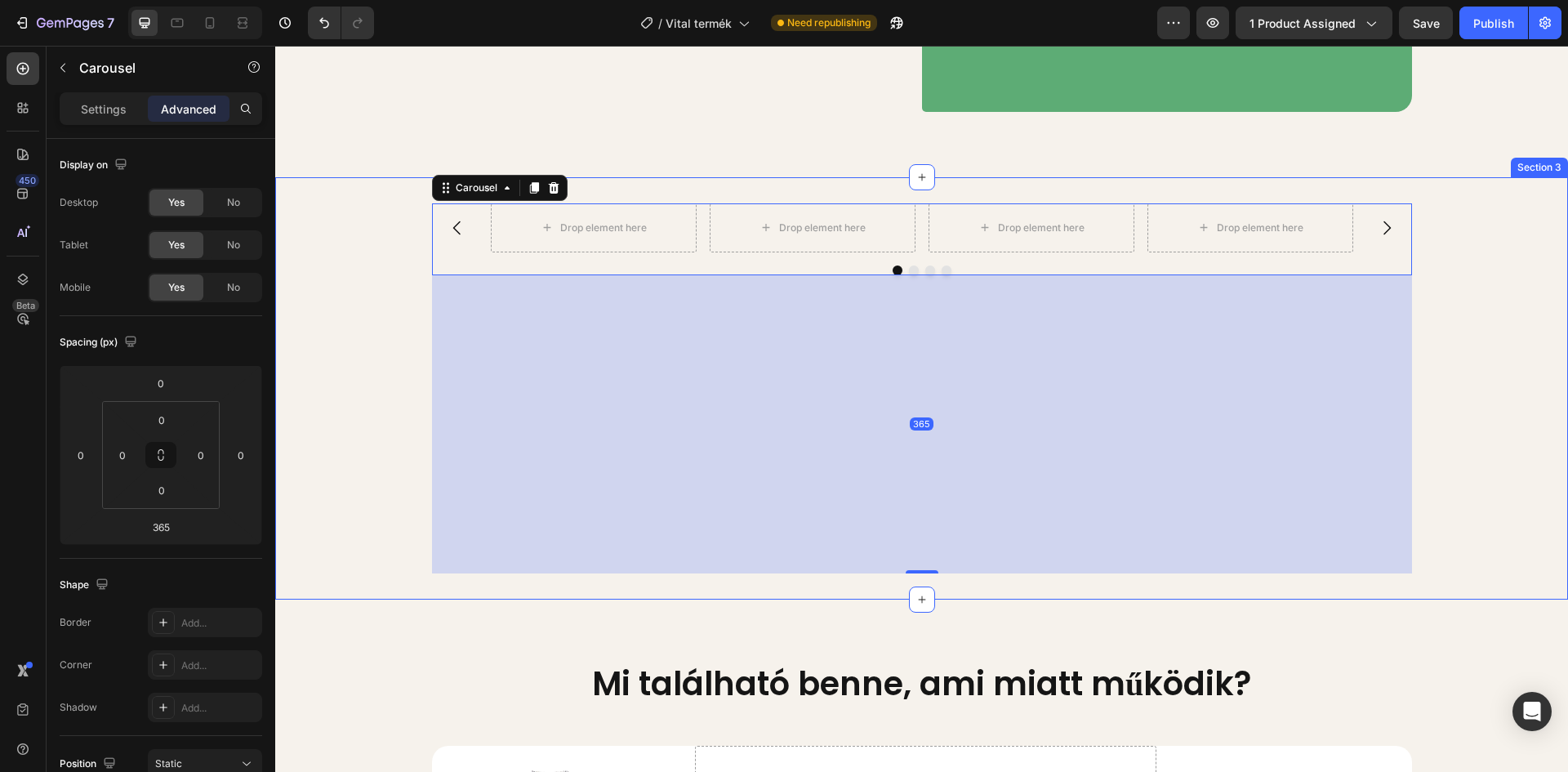
click at [318, 416] on div "Drop element here Drop element here Drop element here Drop element here Carouse…" at bounding box center [922, 388] width 1293 height 370
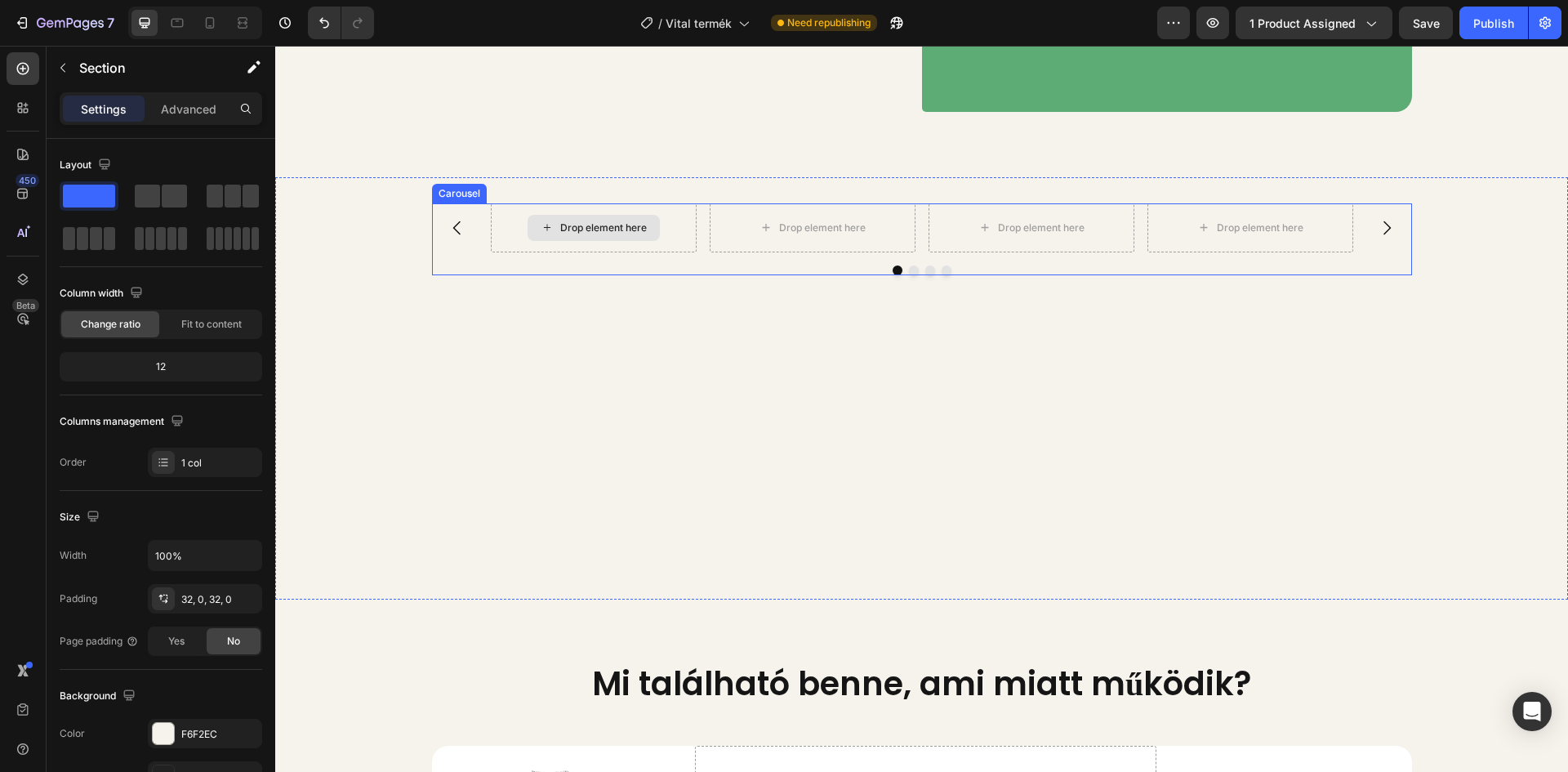
click at [581, 234] on div "Drop element here" at bounding box center [604, 227] width 87 height 13
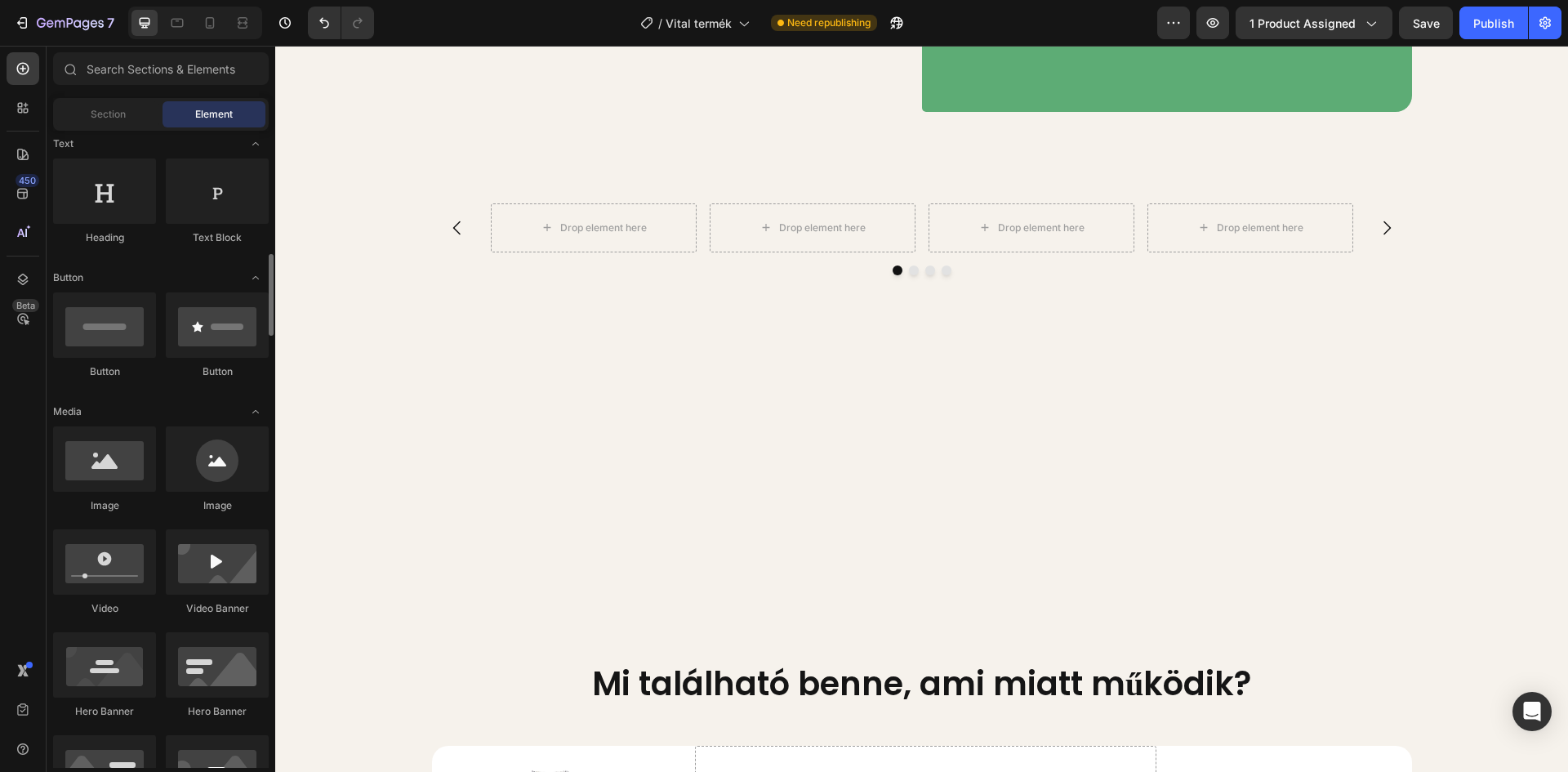
scroll to position [327, 0]
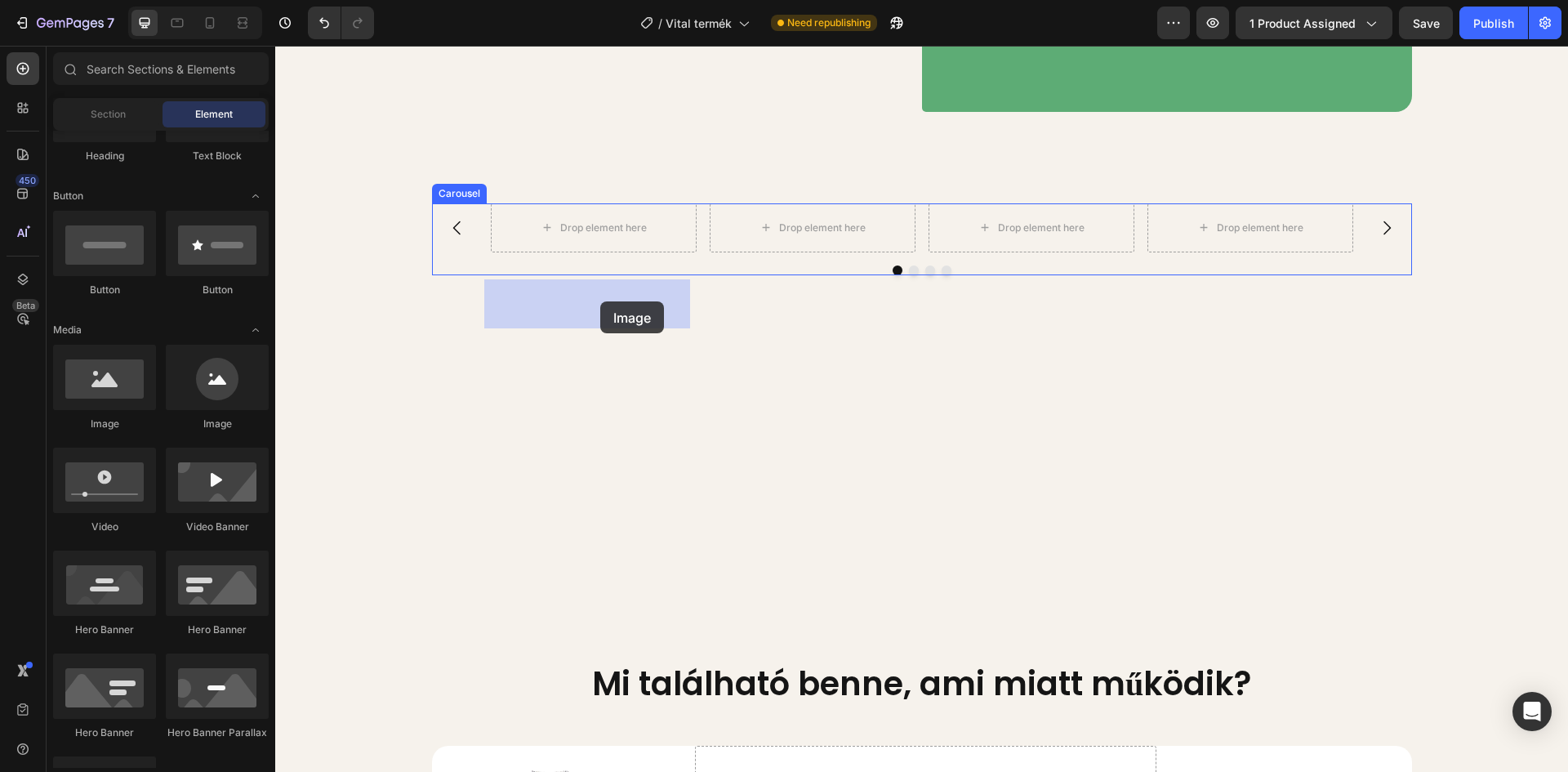
drag, startPoint x: 394, startPoint y: 437, endPoint x: 600, endPoint y: 301, distance: 246.8
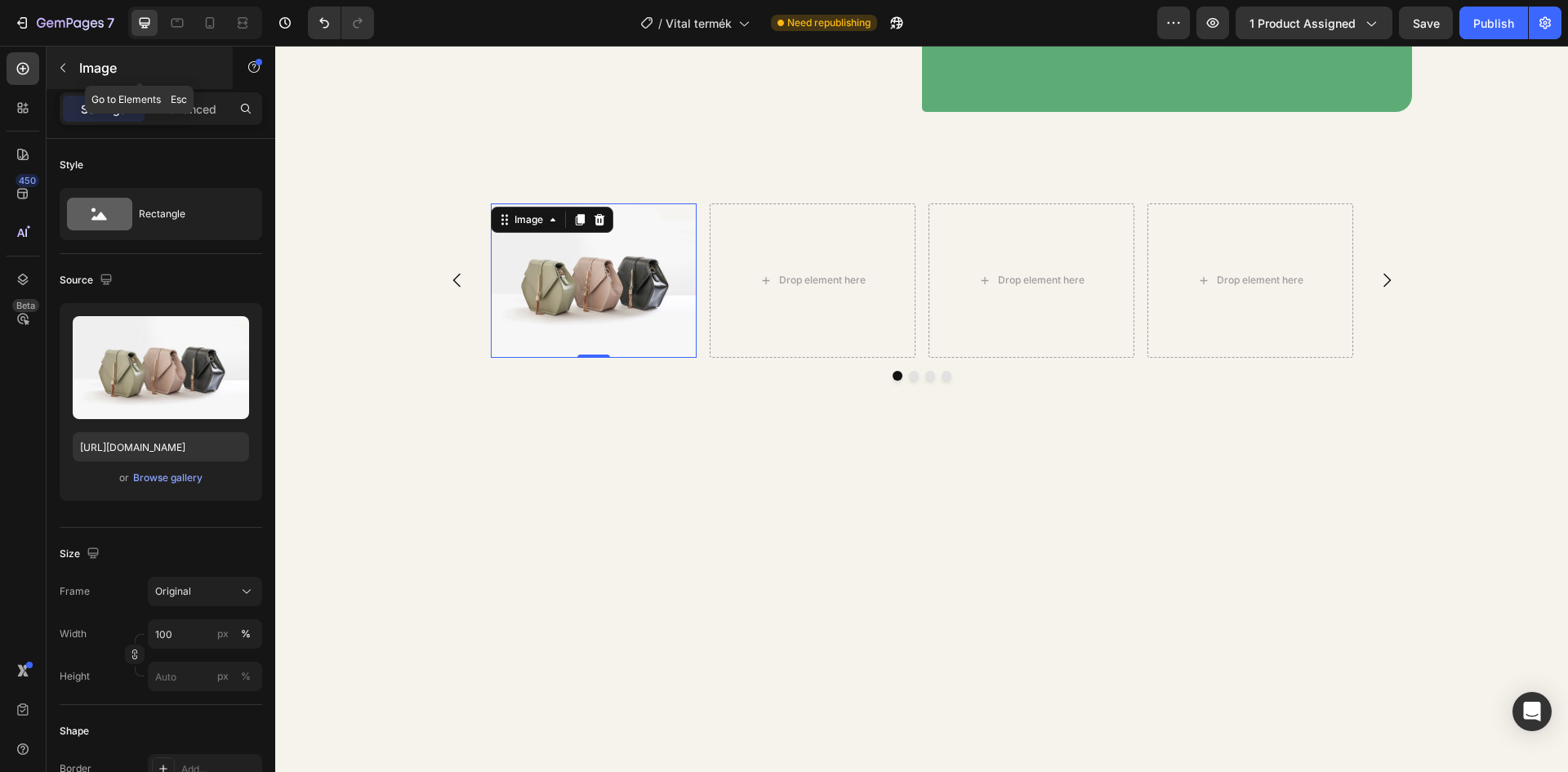
click at [65, 65] on icon "button" at bounding box center [62, 67] width 13 height 13
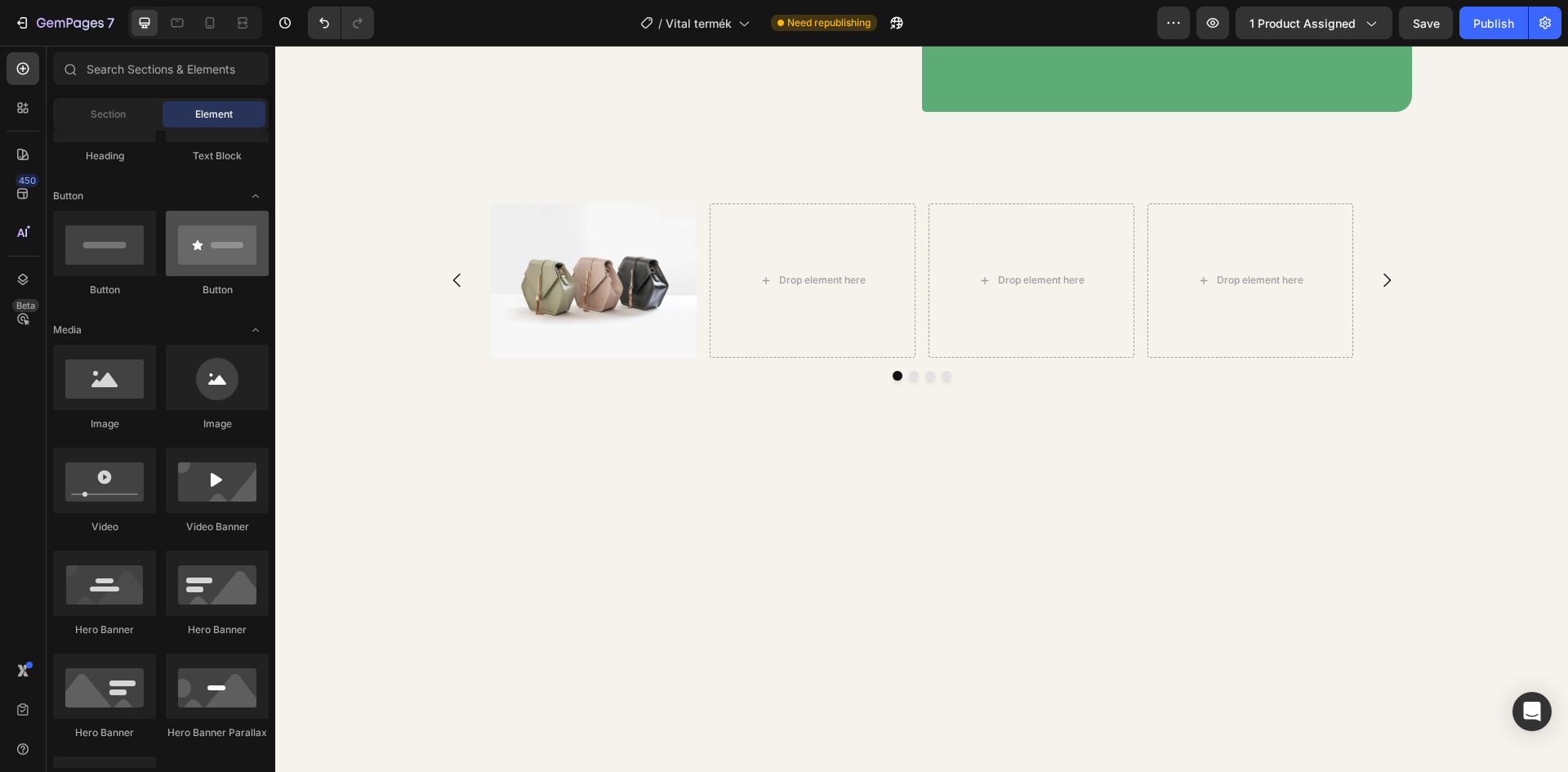
scroll to position [163, 0]
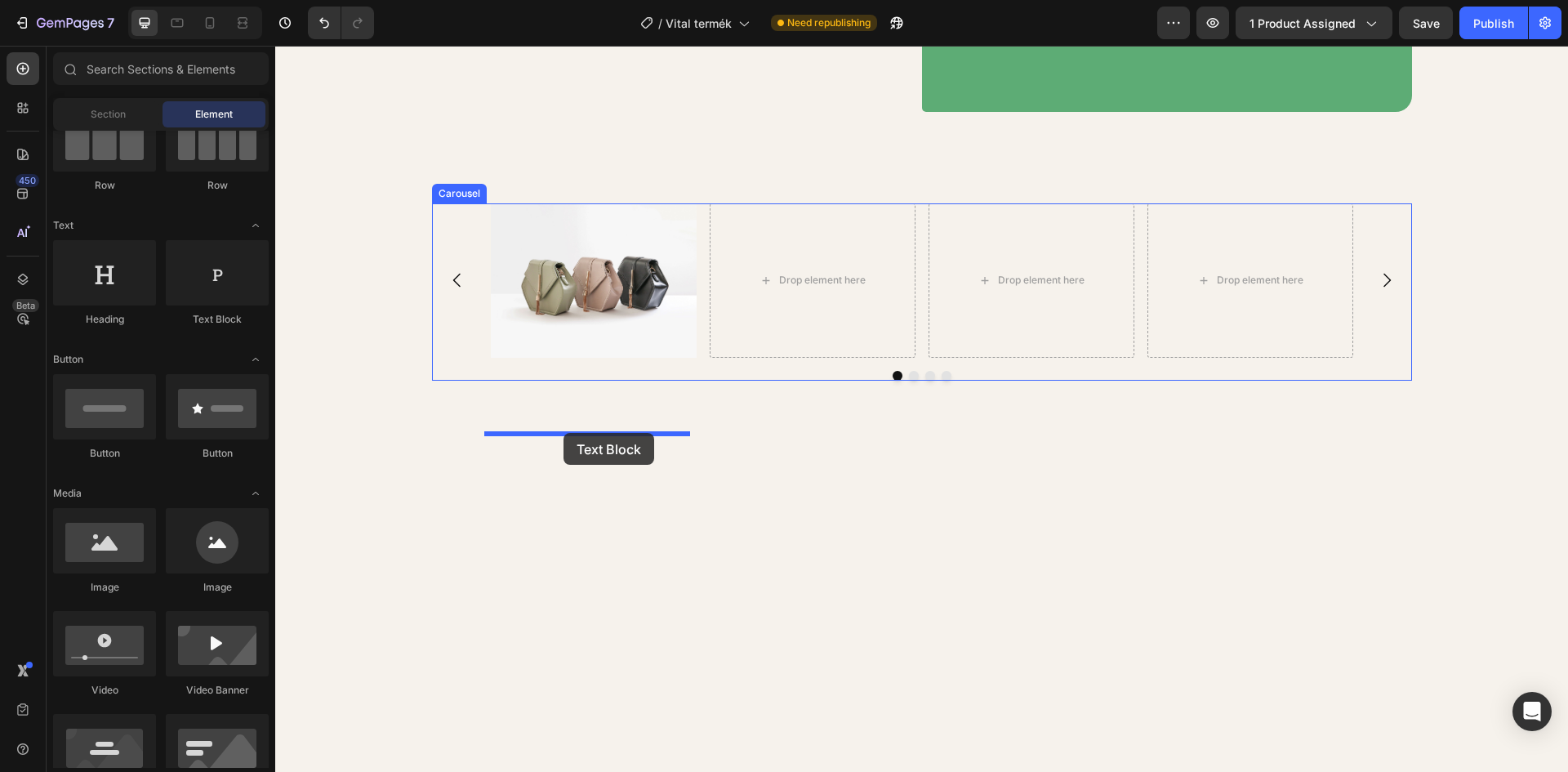
drag, startPoint x: 477, startPoint y: 339, endPoint x: 575, endPoint y: 436, distance: 137.9
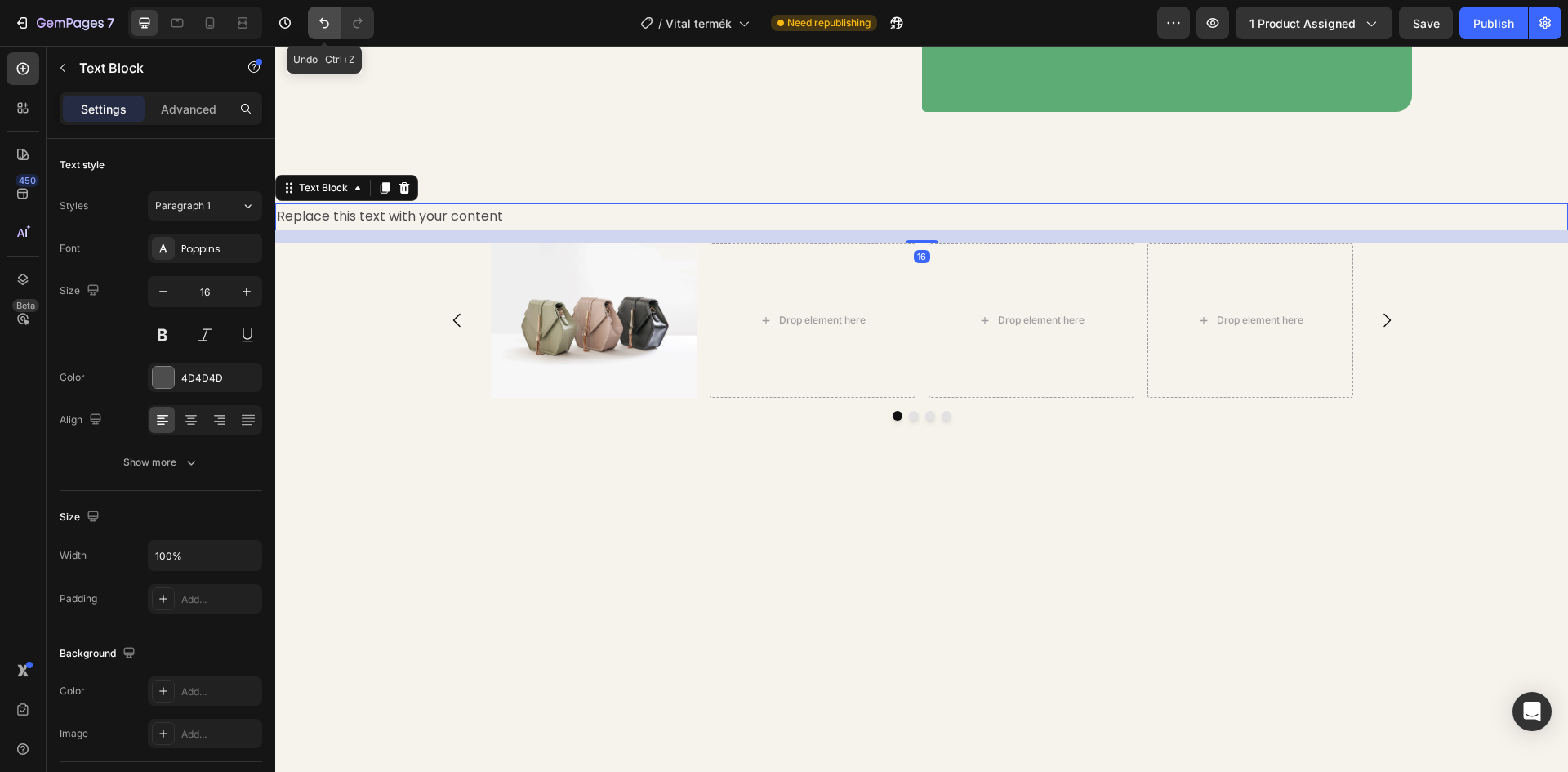
click at [322, 17] on icon "Undo/Redo" at bounding box center [324, 23] width 17 height 17
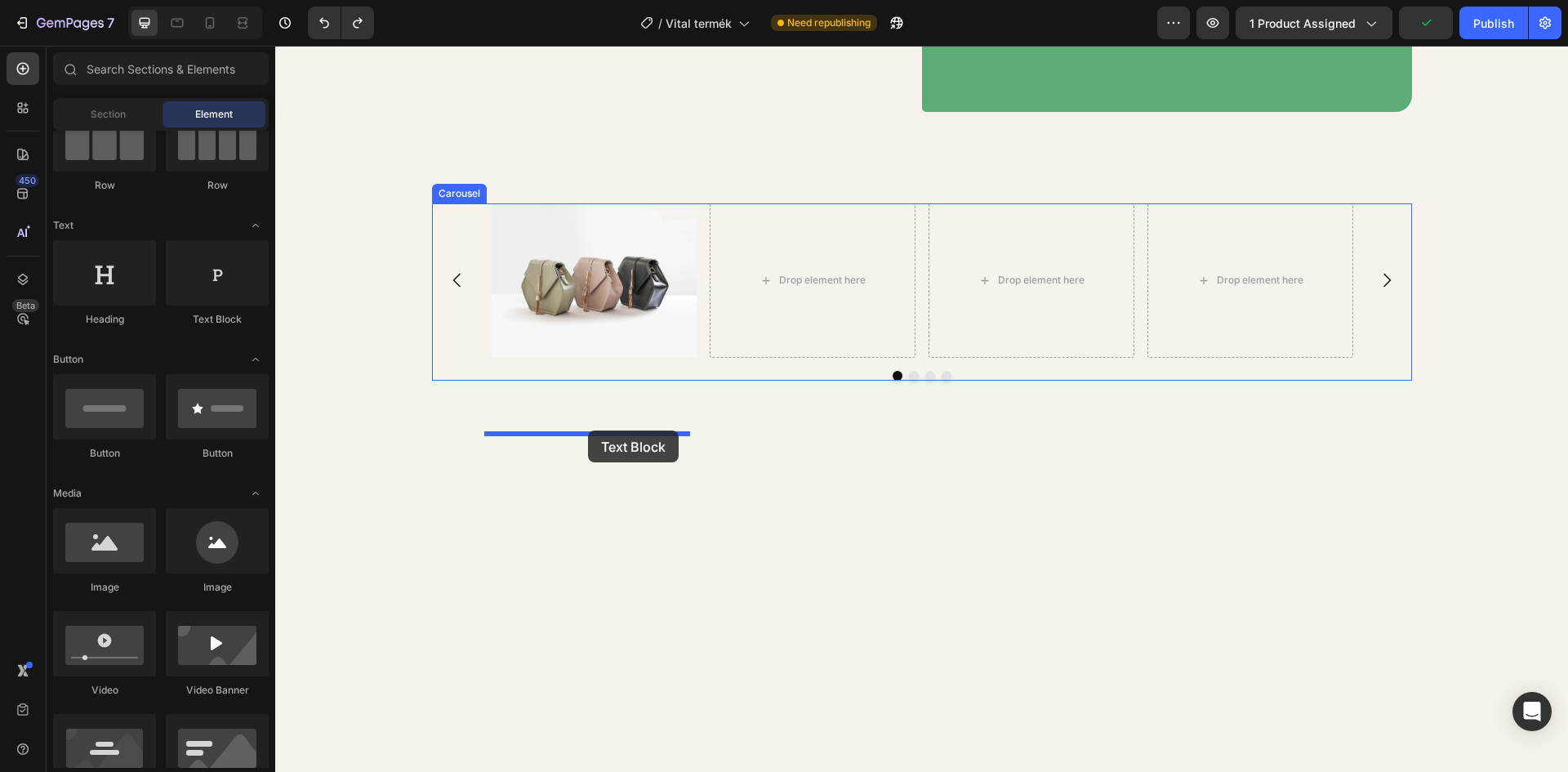
drag, startPoint x: 505, startPoint y: 334, endPoint x: 588, endPoint y: 431, distance: 127.7
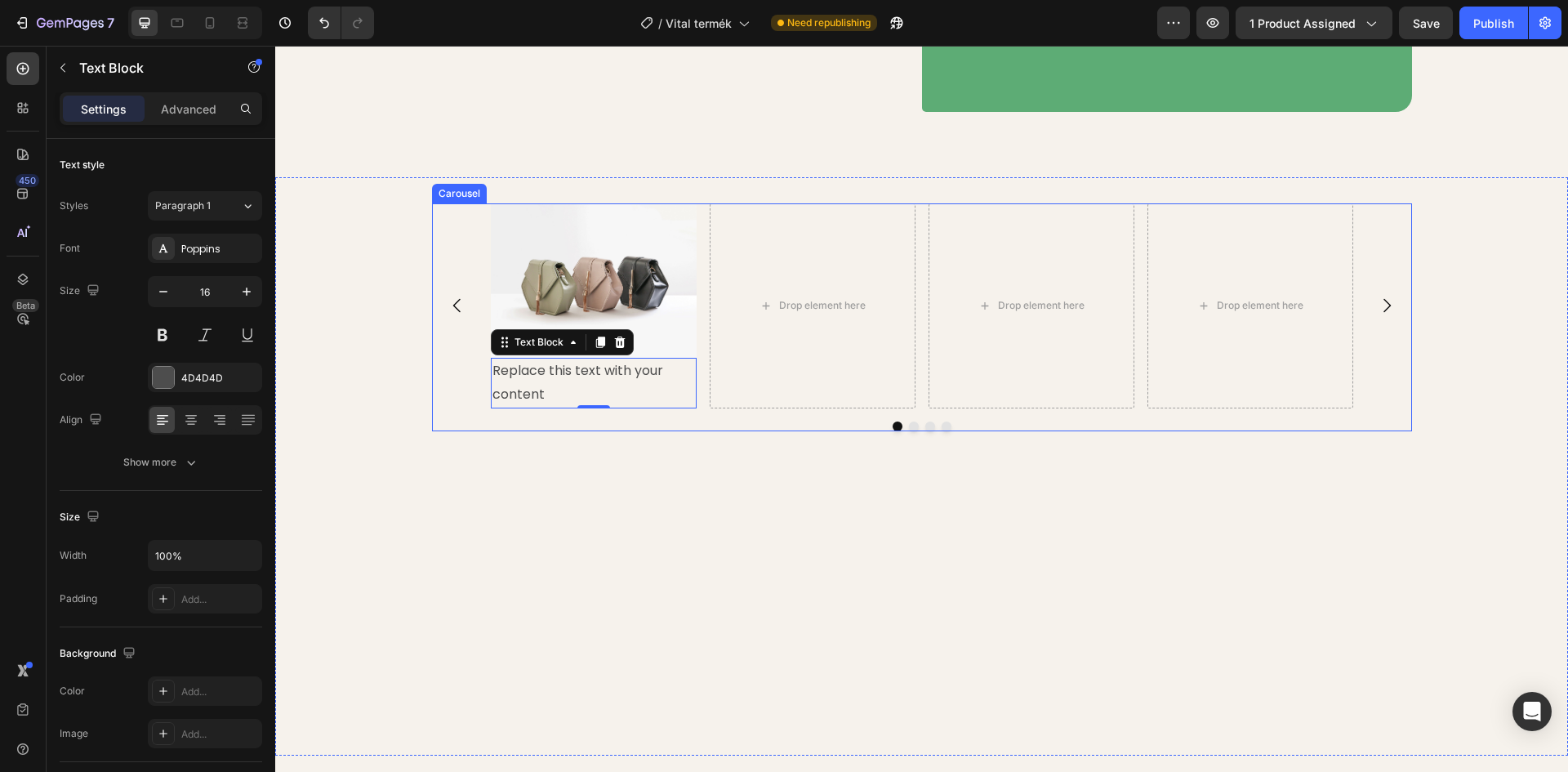
click at [453, 316] on icon "Carousel Back Arrow" at bounding box center [457, 306] width 20 height 20
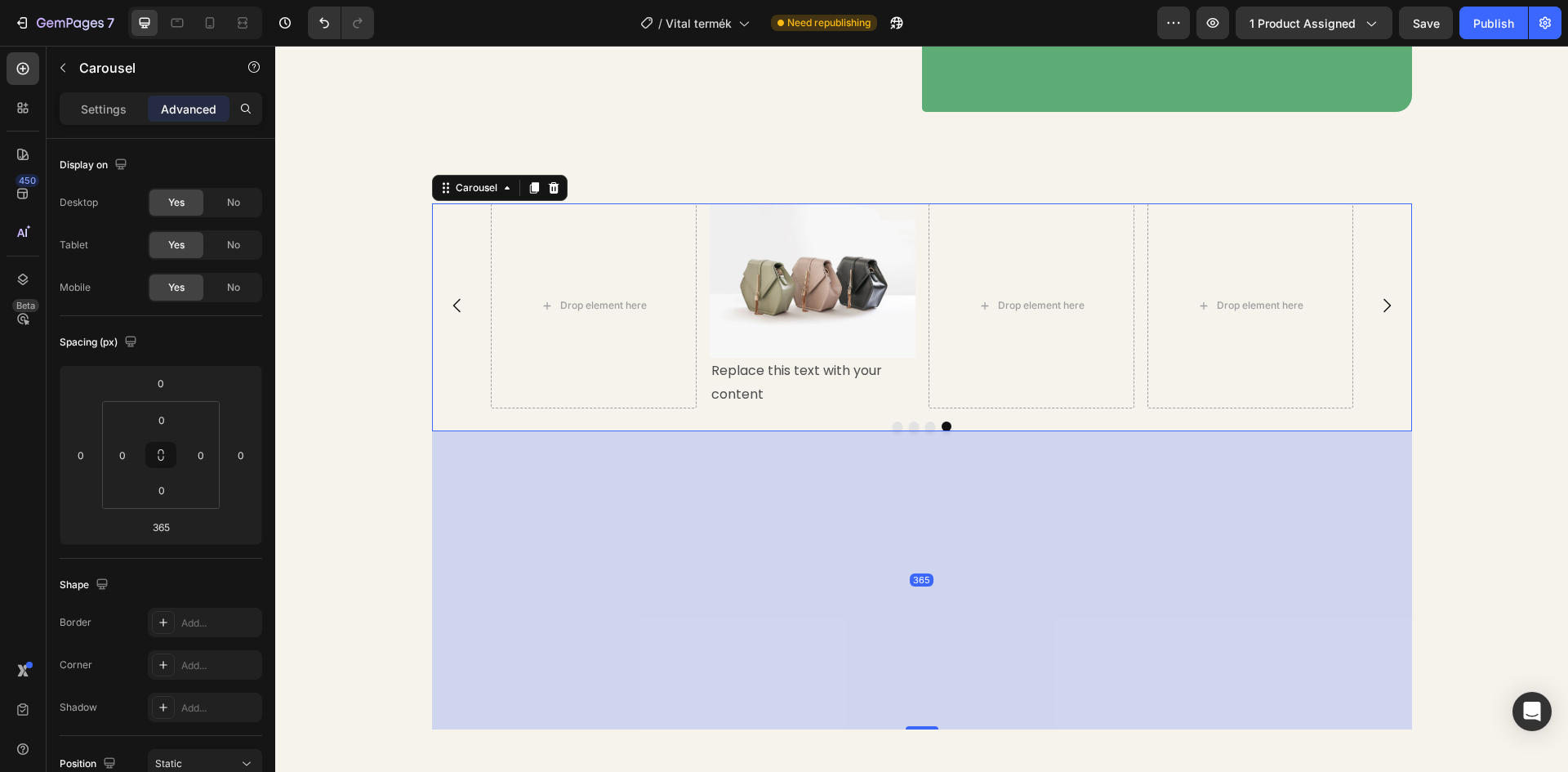
click at [1379, 316] on icon "Carousel Next Arrow" at bounding box center [1387, 306] width 20 height 20
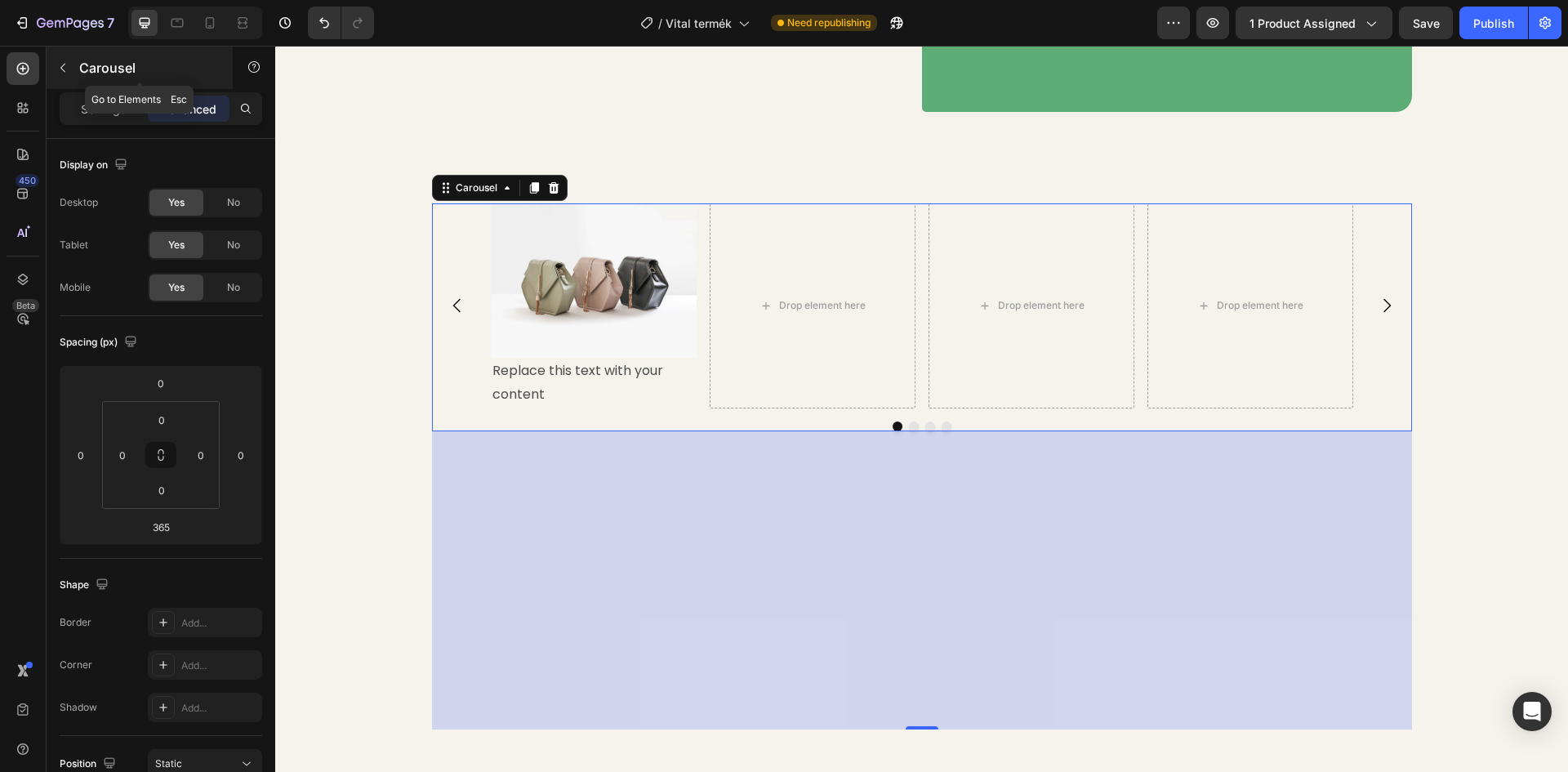
click at [71, 55] on button "button" at bounding box center [63, 68] width 27 height 27
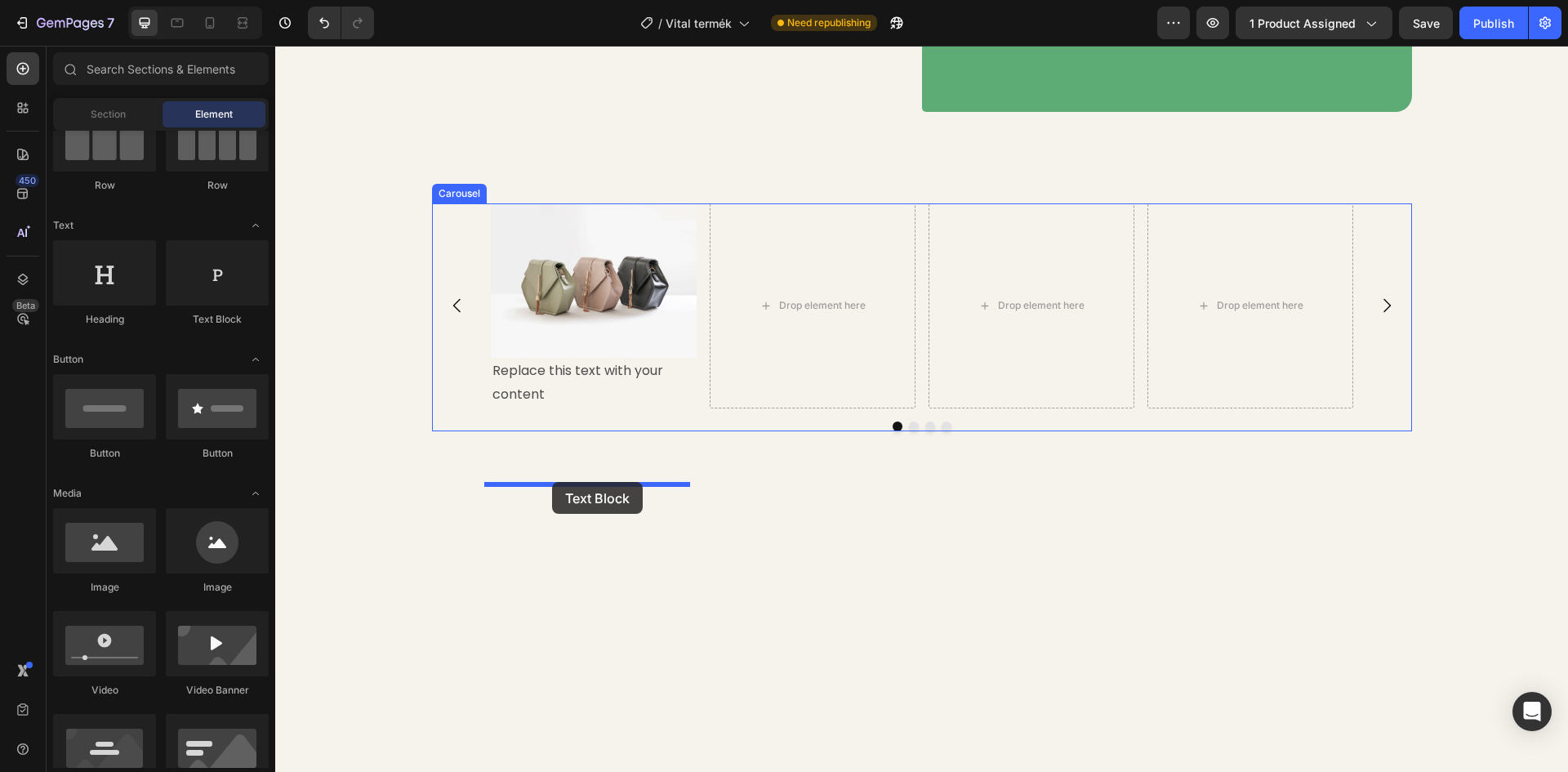
drag, startPoint x: 483, startPoint y: 340, endPoint x: 552, endPoint y: 482, distance: 157.9
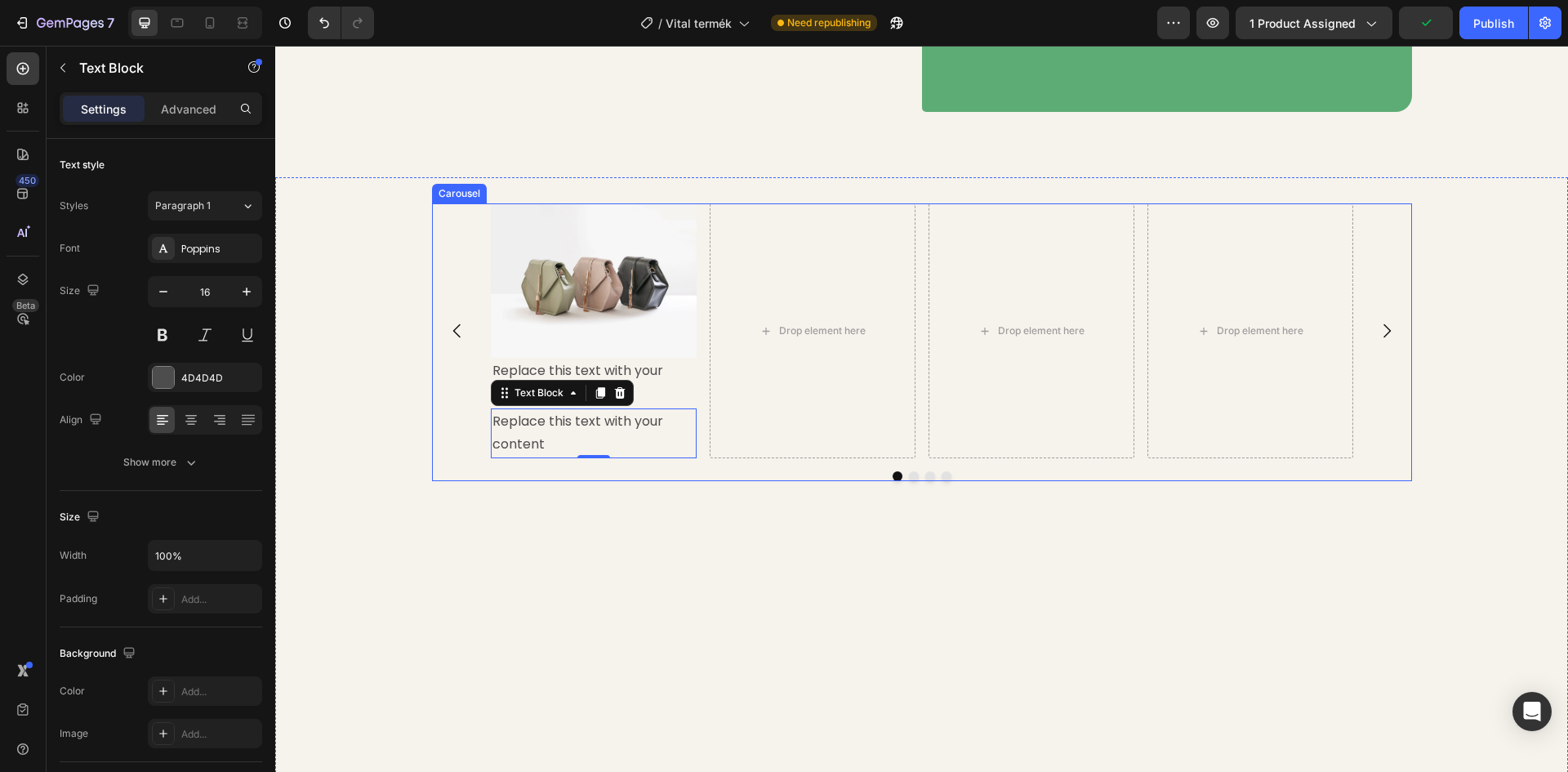
click at [1384, 340] on icon "Carousel Next Arrow" at bounding box center [1387, 330] width 20 height 20
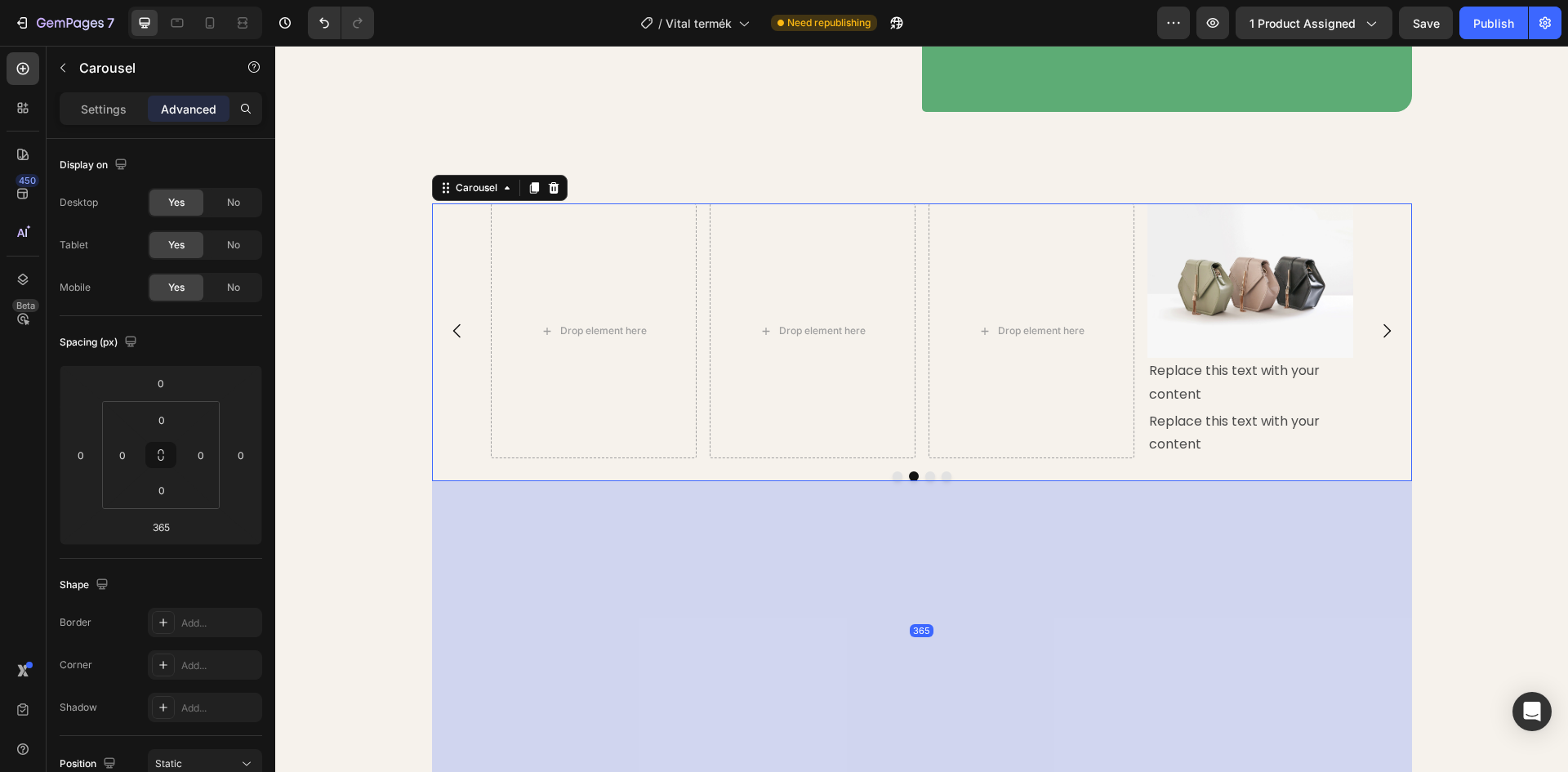
click at [452, 338] on icon "Carousel Back Arrow" at bounding box center [455, 331] width 7 height 14
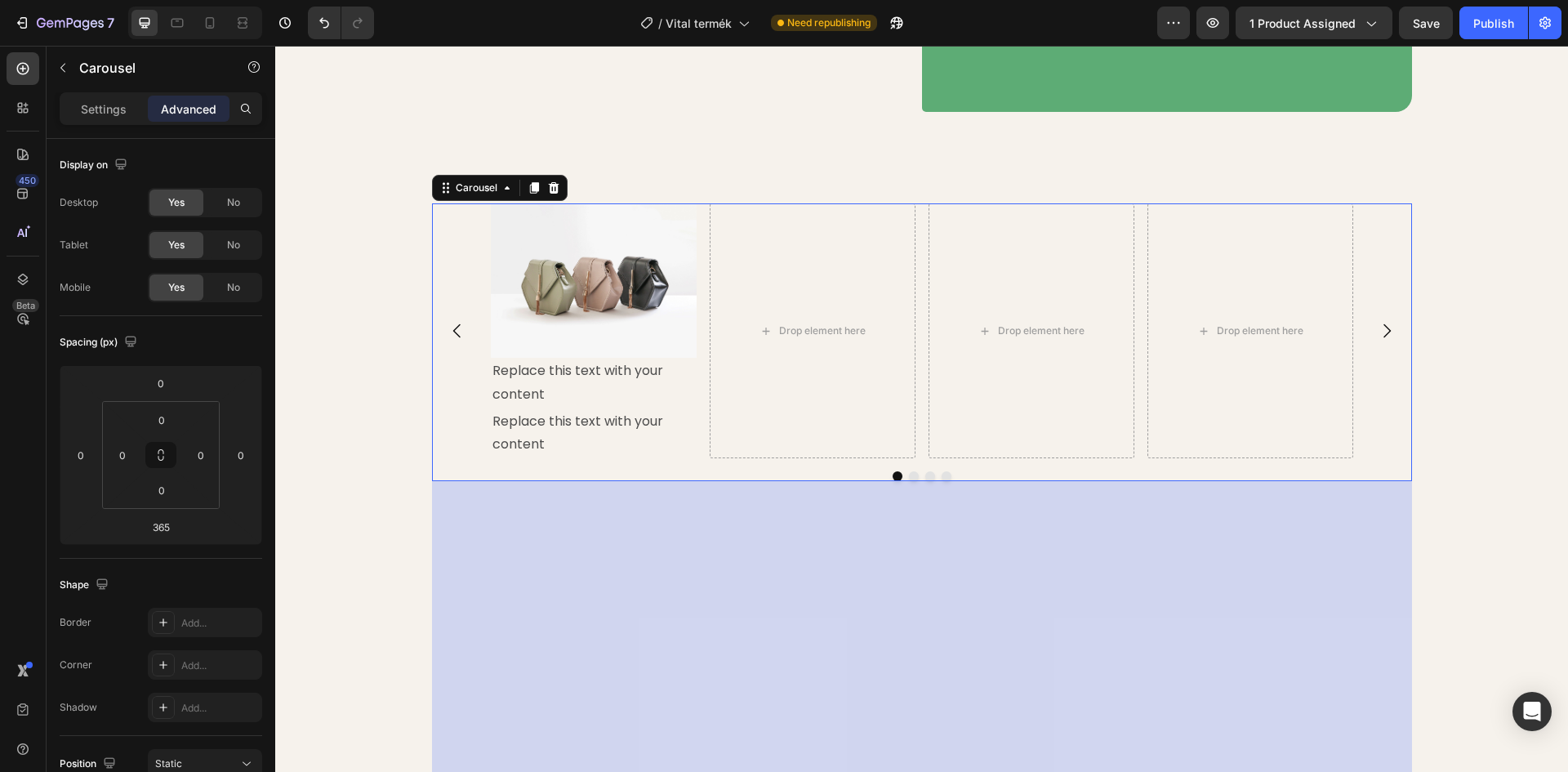
click at [459, 297] on div "Image Replace this text with your content Text Block Replace this text with you…" at bounding box center [922, 330] width 980 height 255
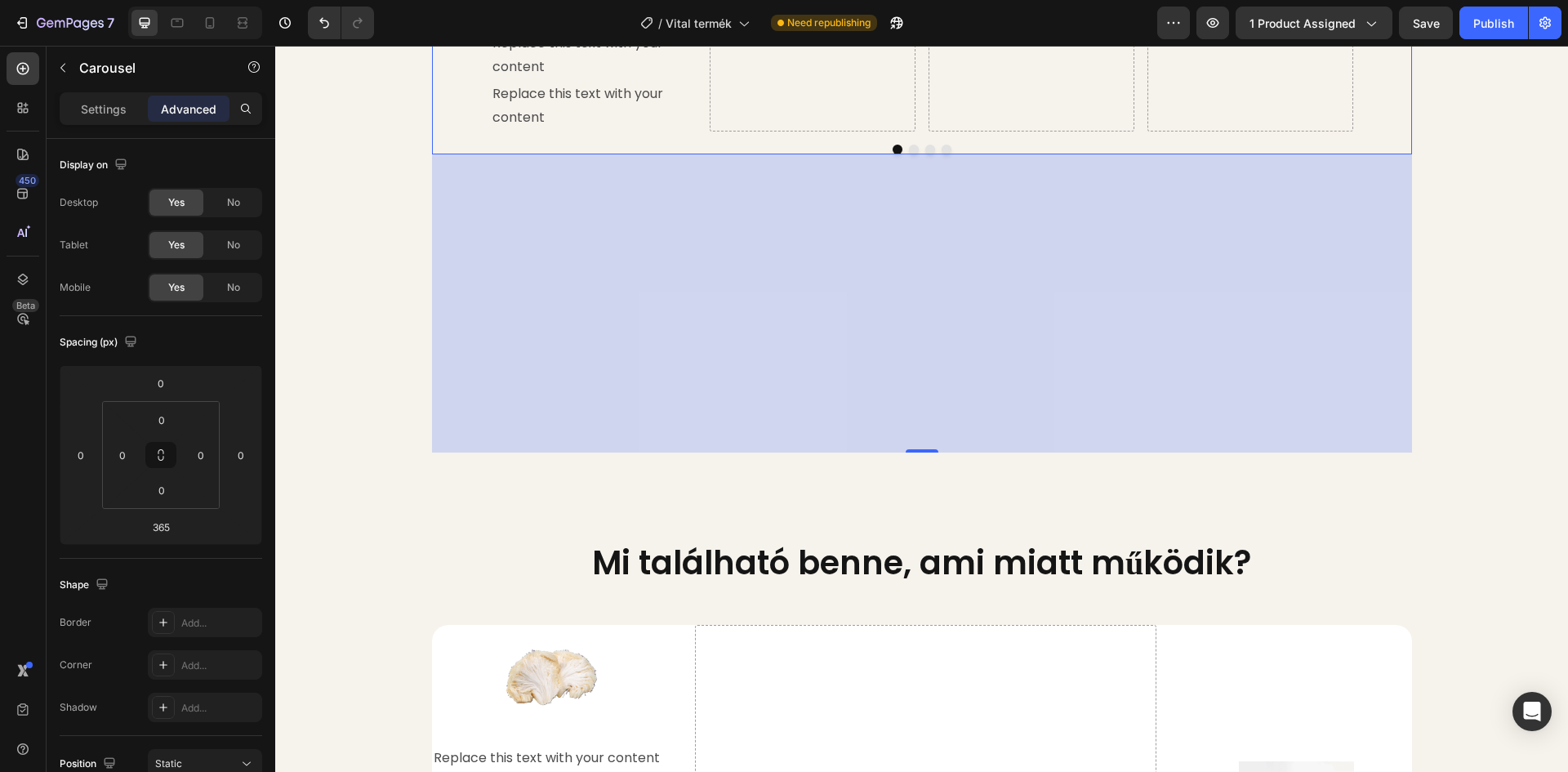
scroll to position [1880, 0]
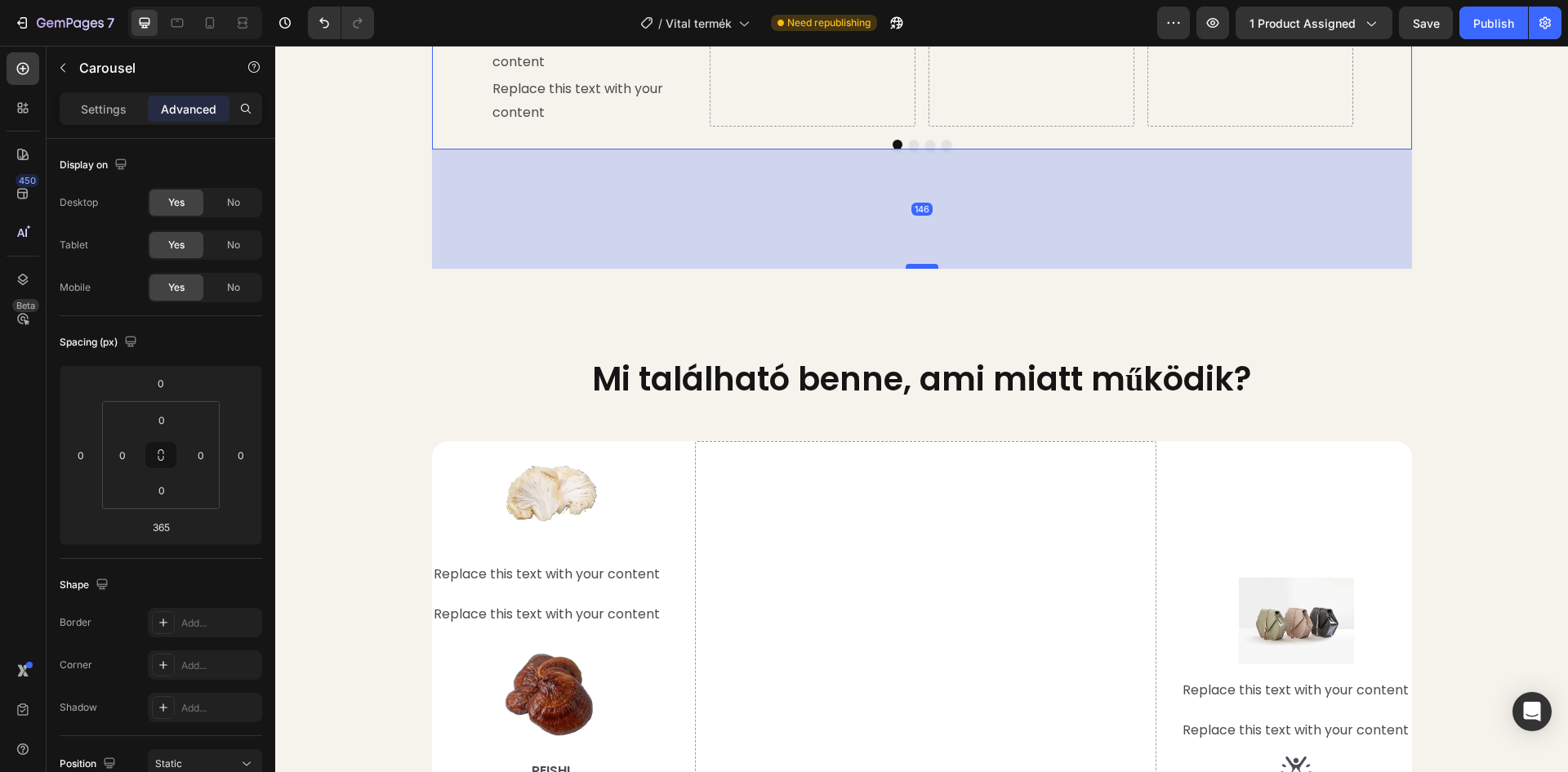
drag, startPoint x: 919, startPoint y: 443, endPoint x: 916, endPoint y: 269, distance: 174.0
click at [918, 268] on div at bounding box center [922, 266] width 32 height 5
type input "152"
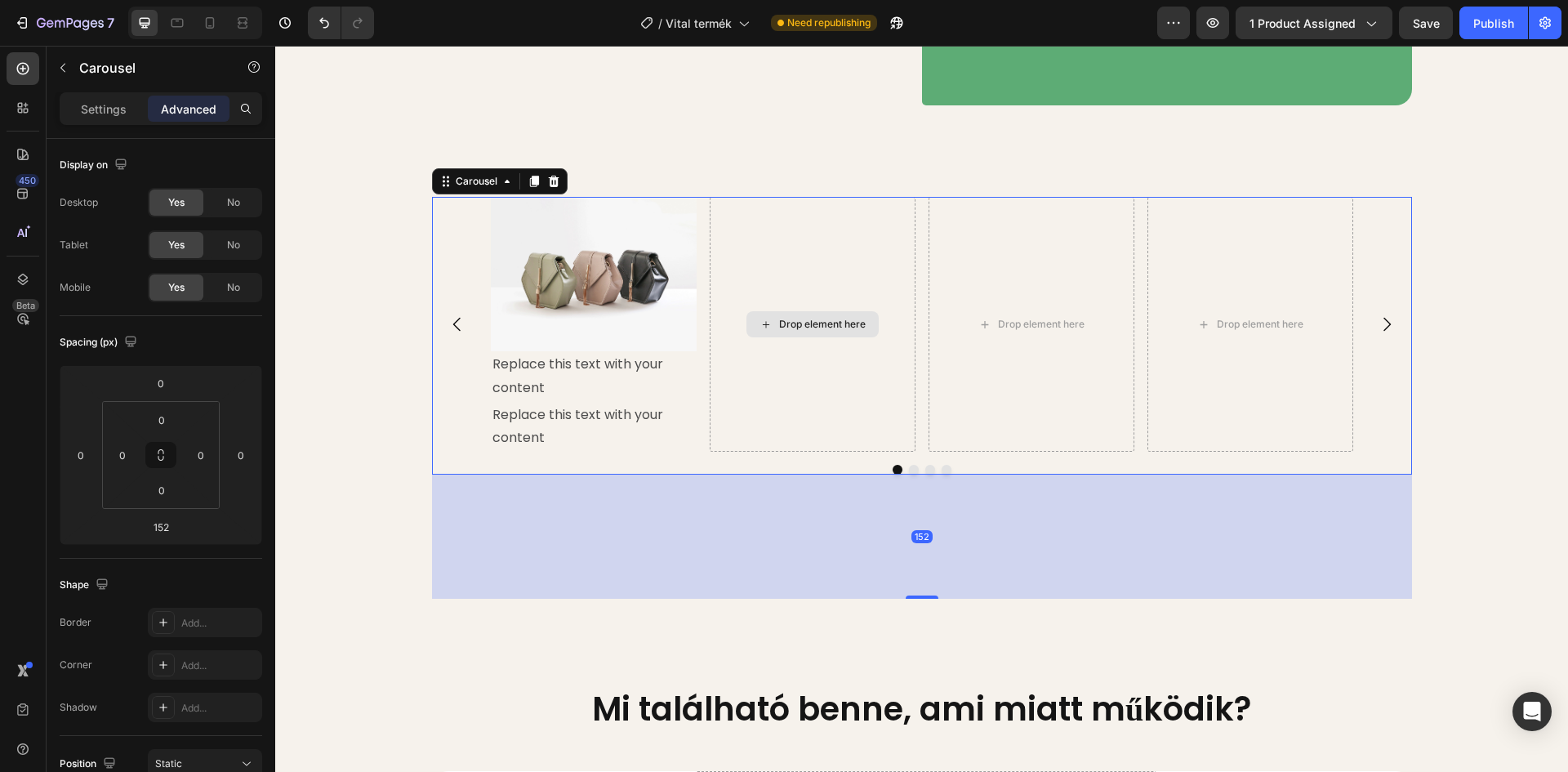
scroll to position [1472, 0]
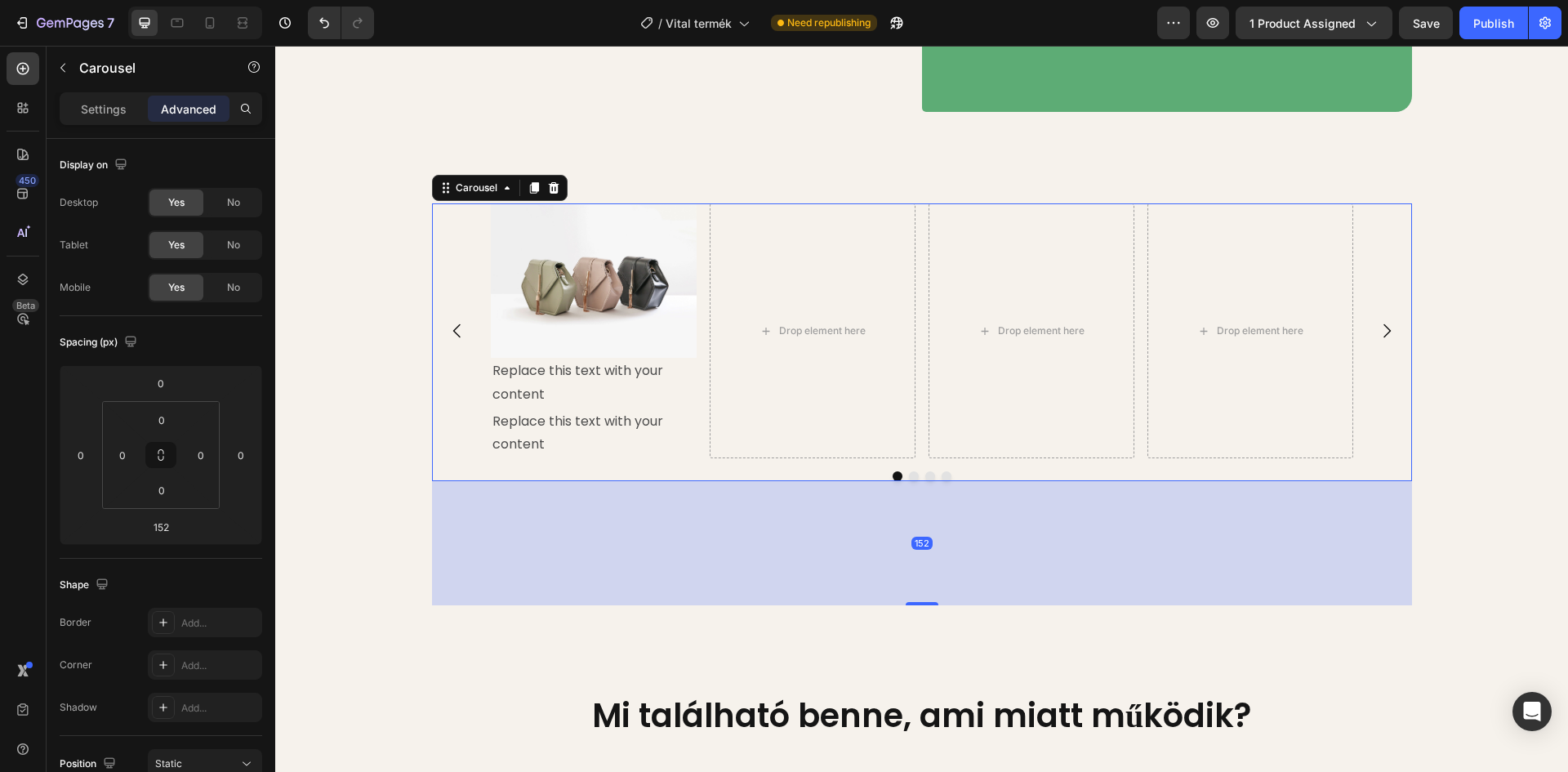
click at [460, 309] on div "Image Replace this text with your content Text Block Replace this text with you…" at bounding box center [922, 330] width 980 height 255
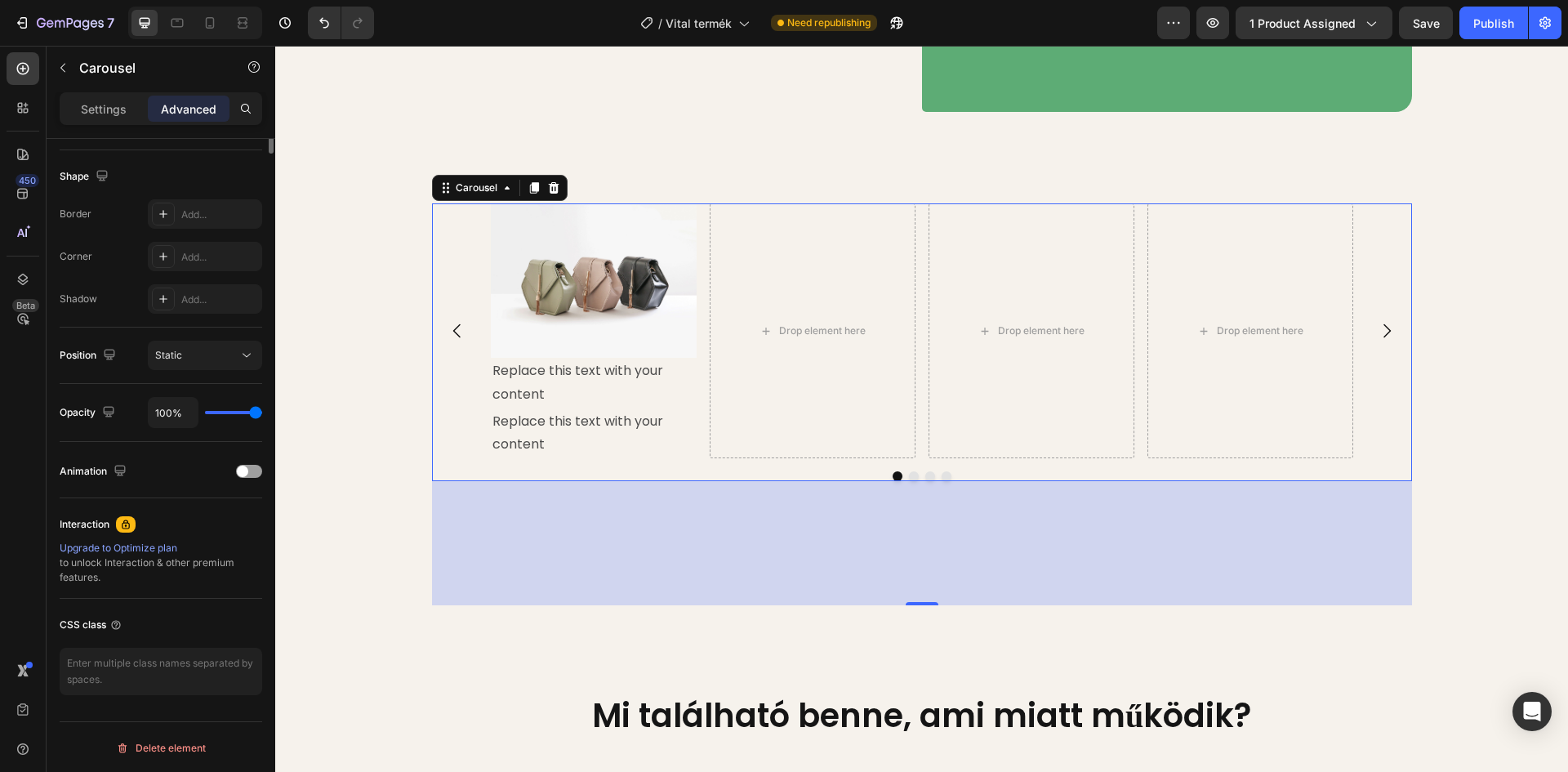
scroll to position [0, 0]
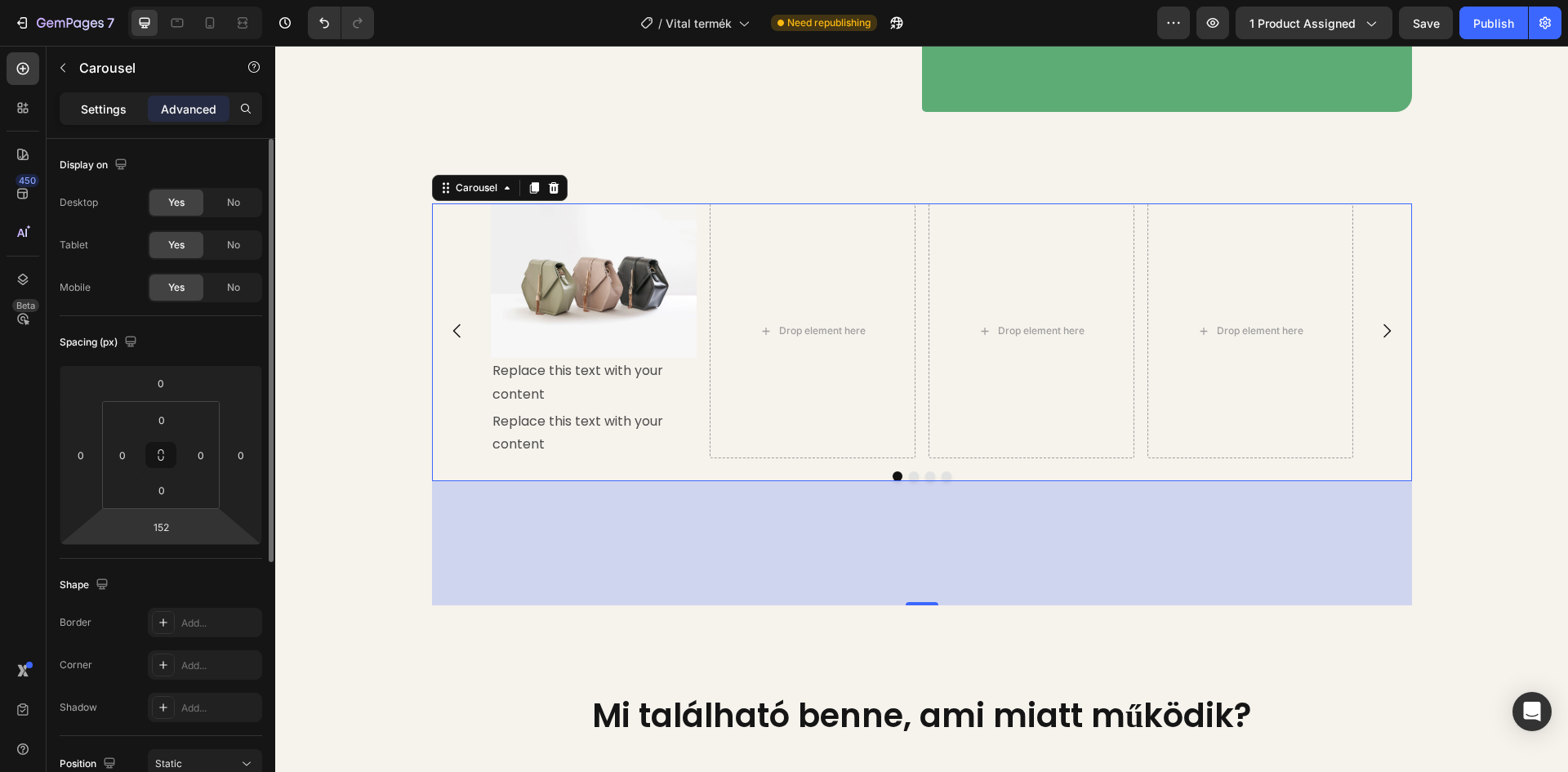
click at [101, 114] on p "Settings" at bounding box center [103, 108] width 46 height 17
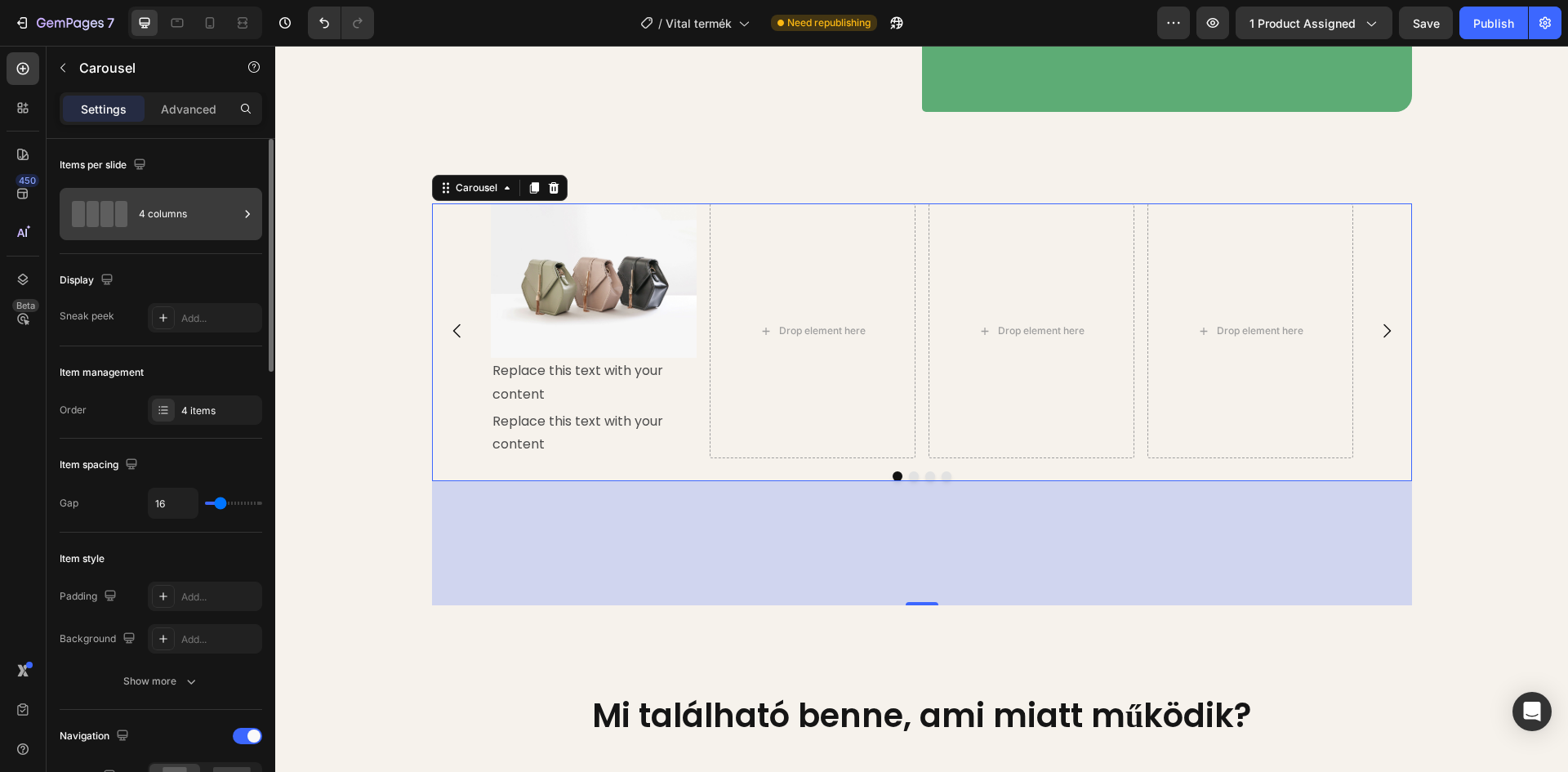
click at [227, 216] on div "4 columns" at bounding box center [188, 213] width 99 height 37
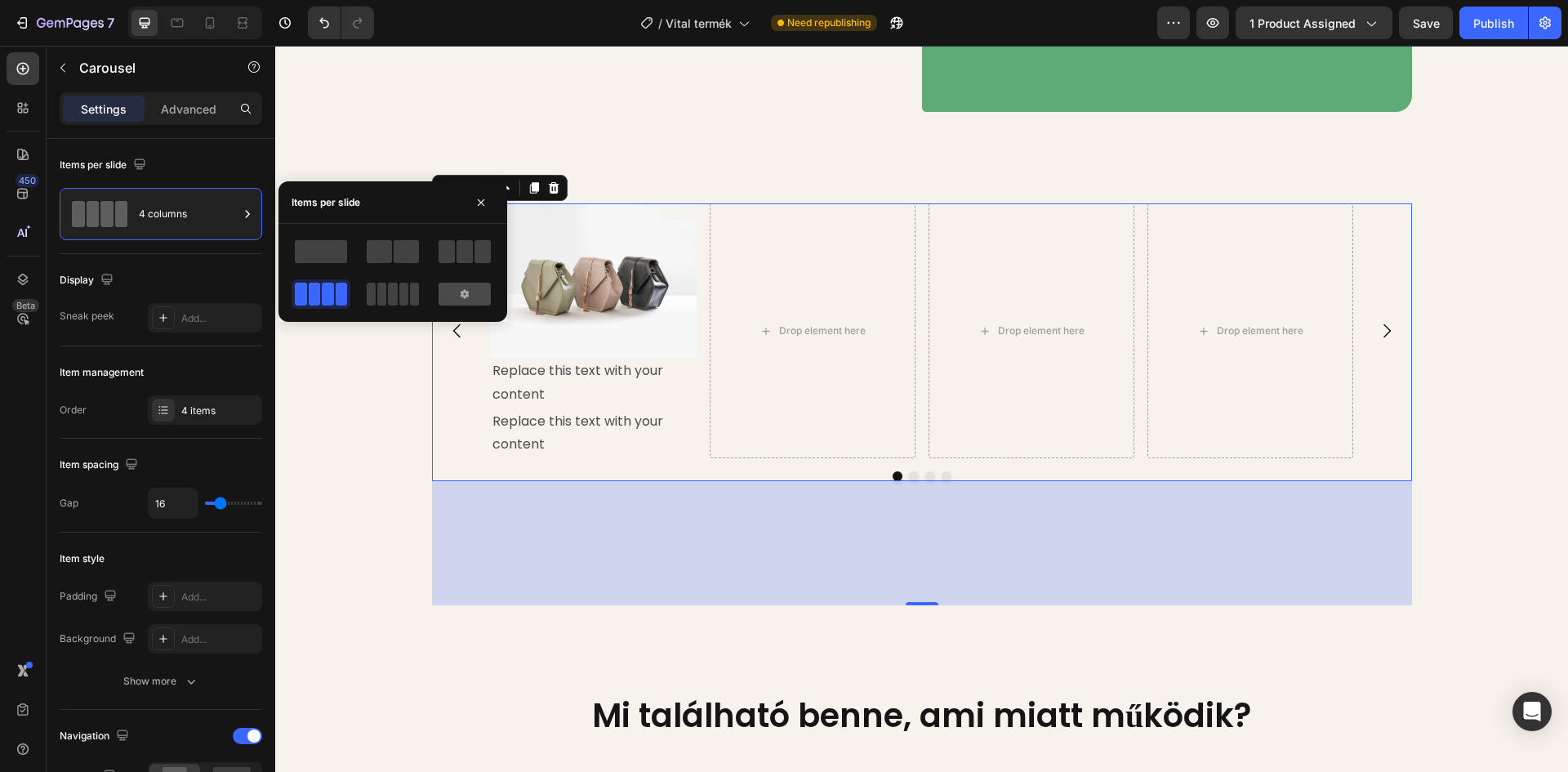
click at [456, 294] on div at bounding box center [464, 293] width 52 height 23
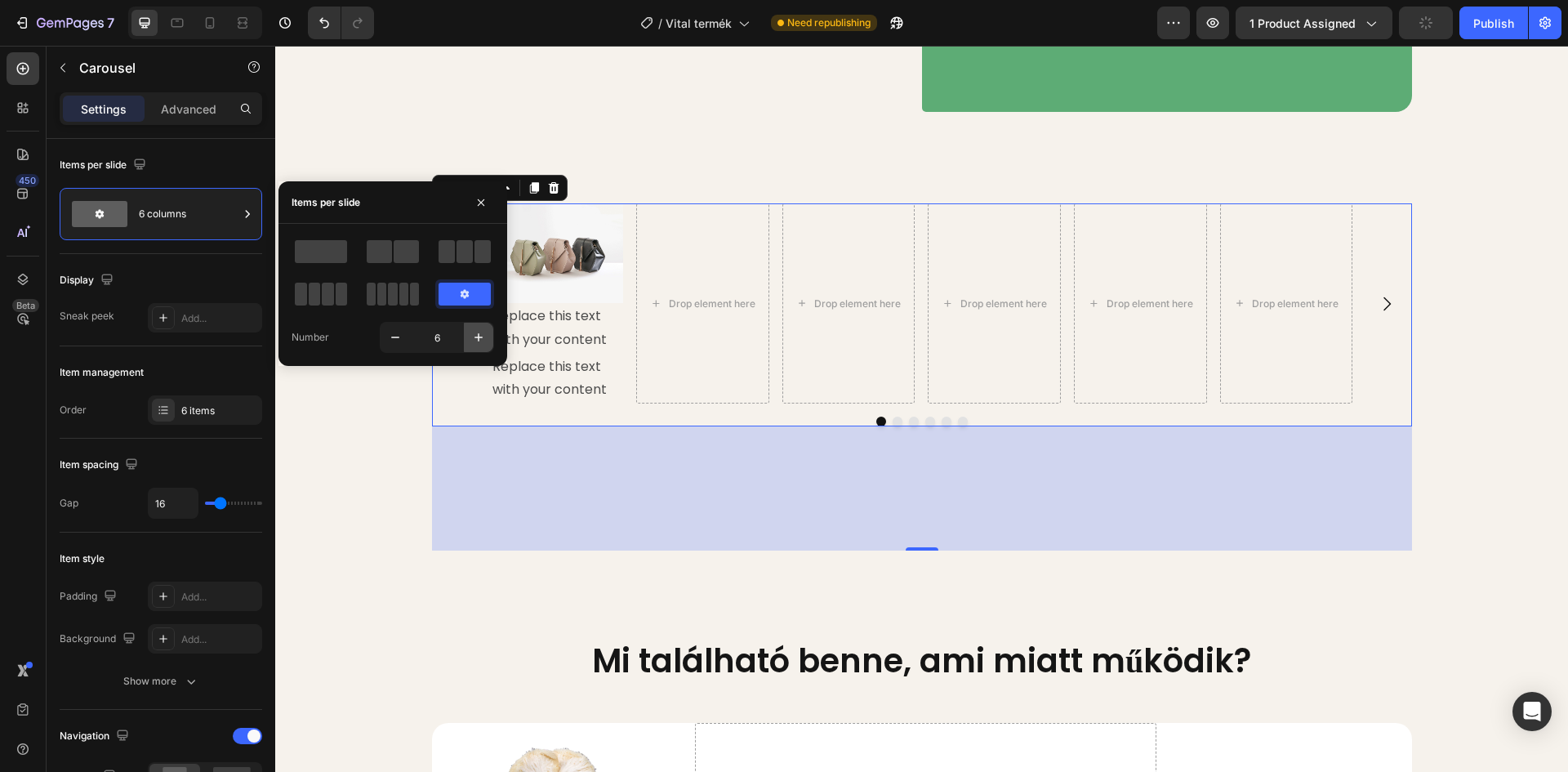
click at [479, 335] on icon "button" at bounding box center [478, 337] width 8 height 8
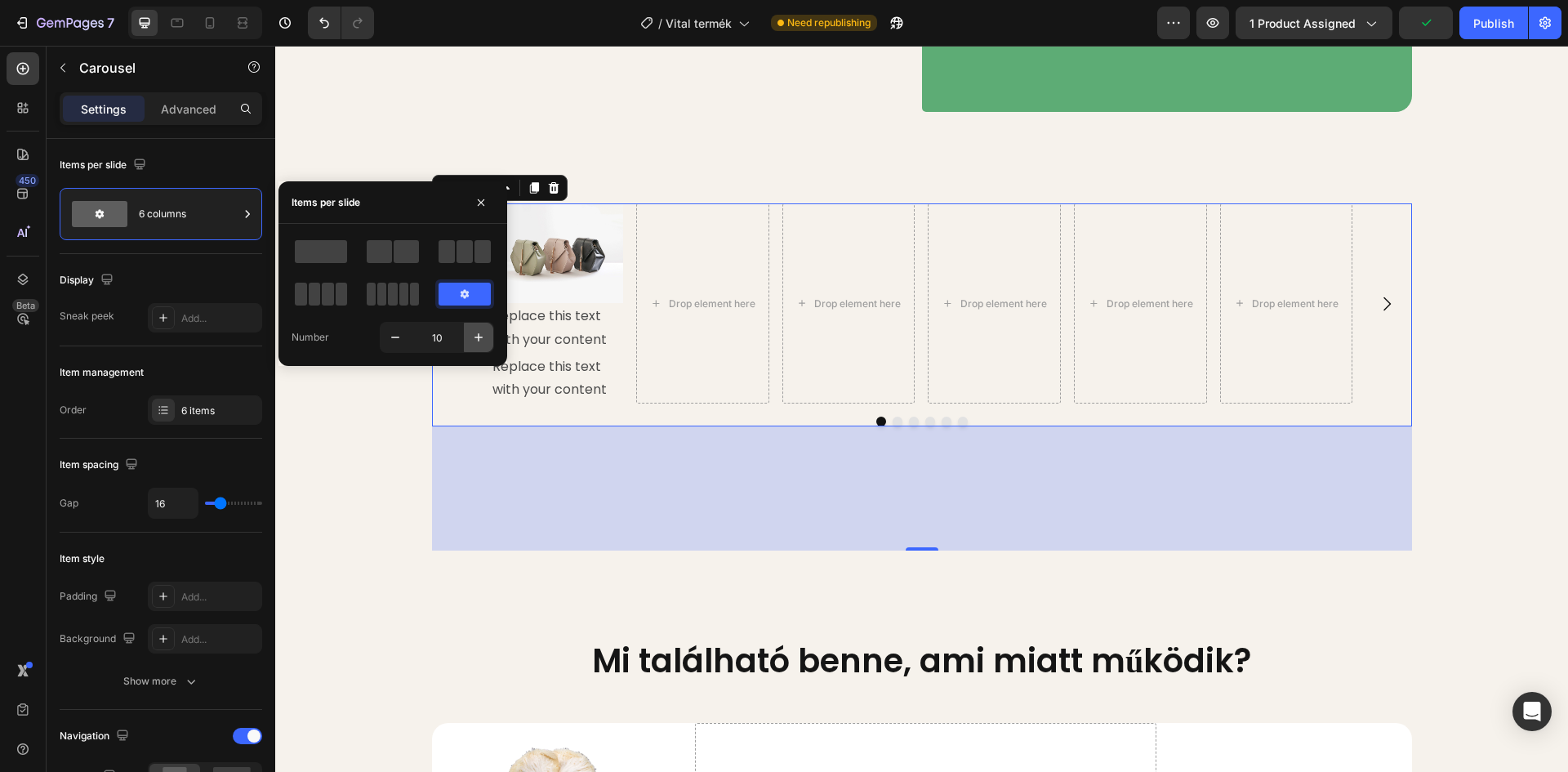
type input "11"
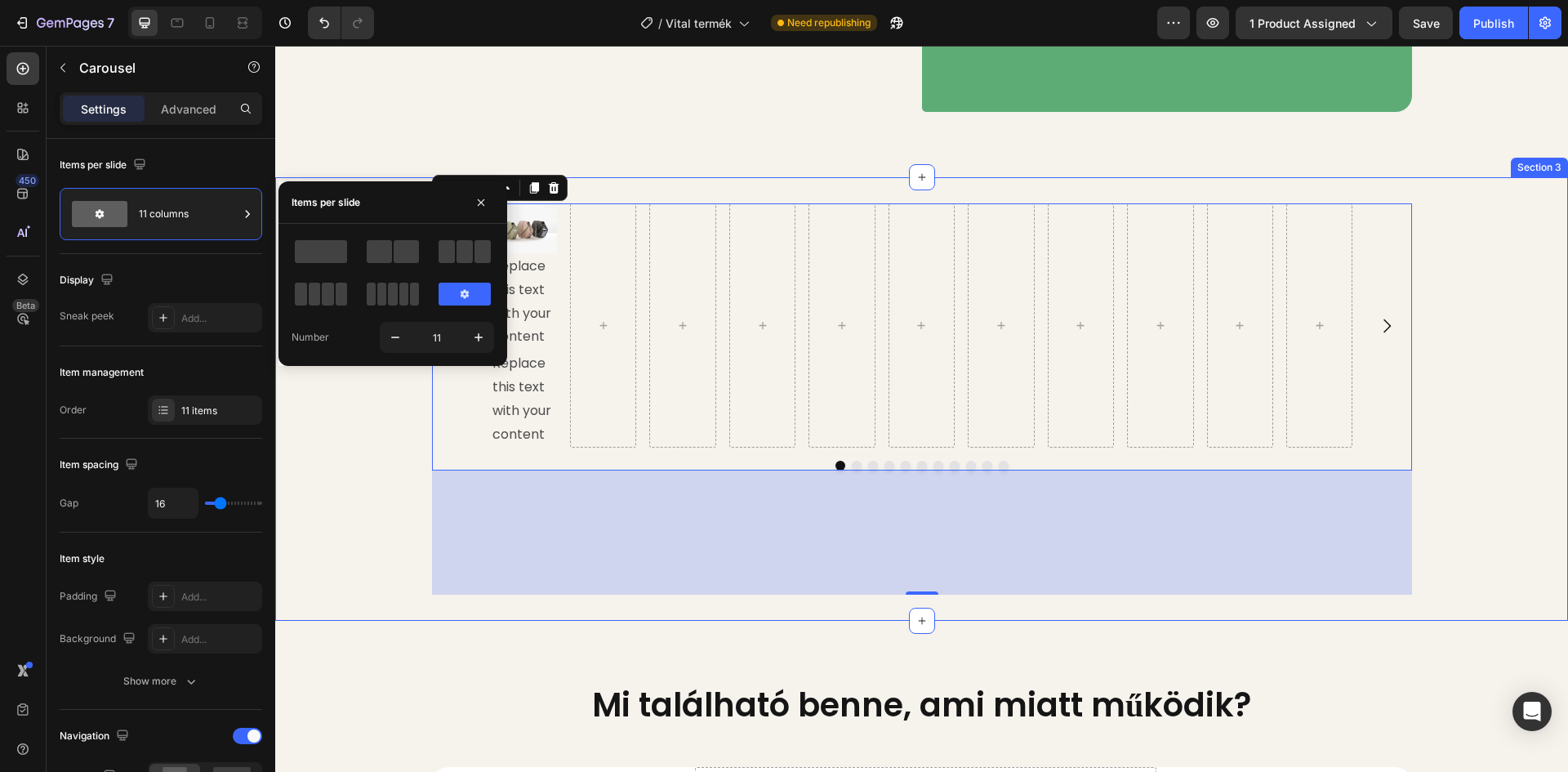
click at [310, 384] on div "Image Replace this text with your content Text Block Replace this text with you…" at bounding box center [922, 399] width 1293 height 391
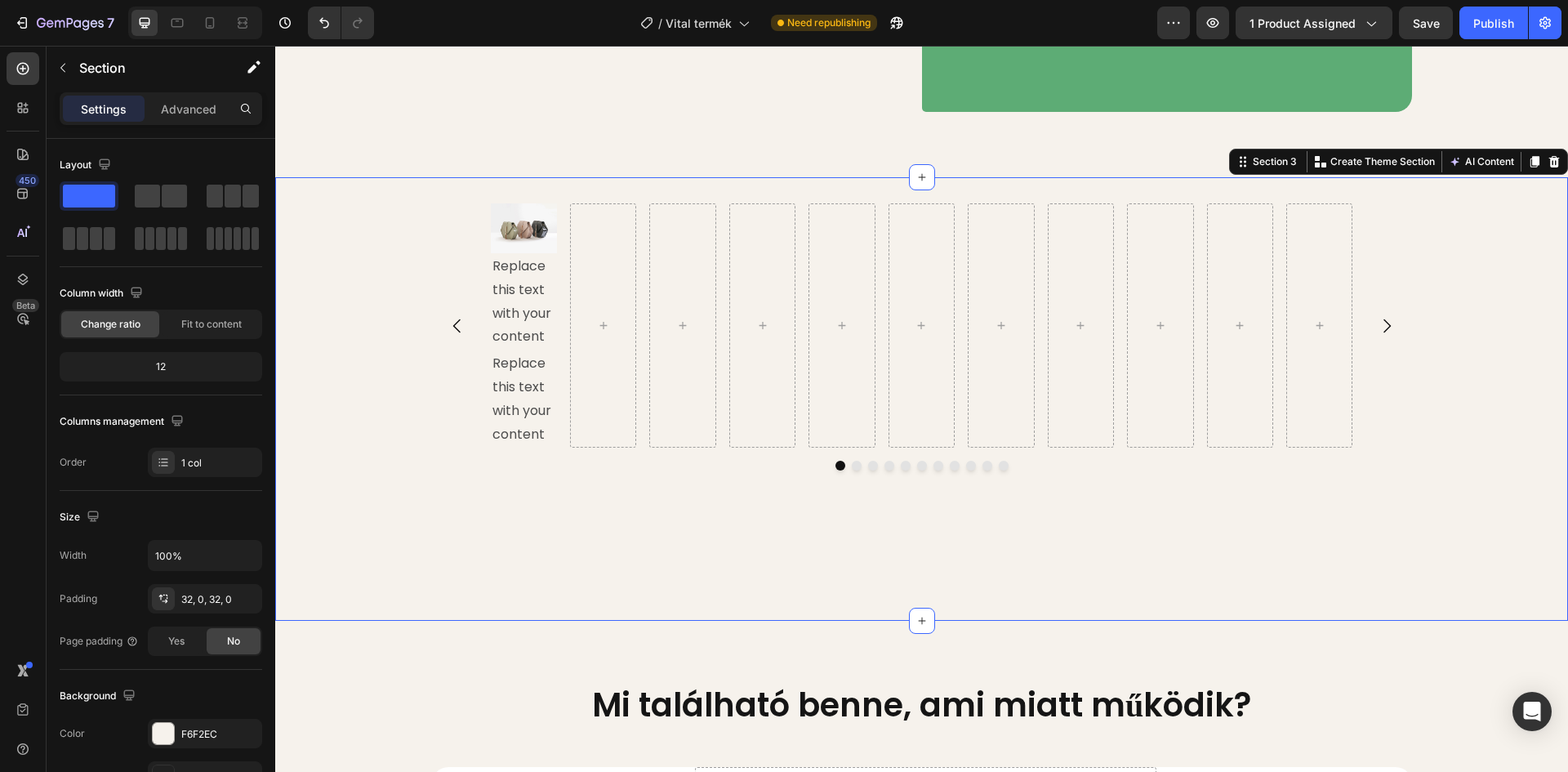
click at [438, 303] on div "Image Replace this text with your content Text Block Replace this text with you…" at bounding box center [922, 326] width 980 height 244
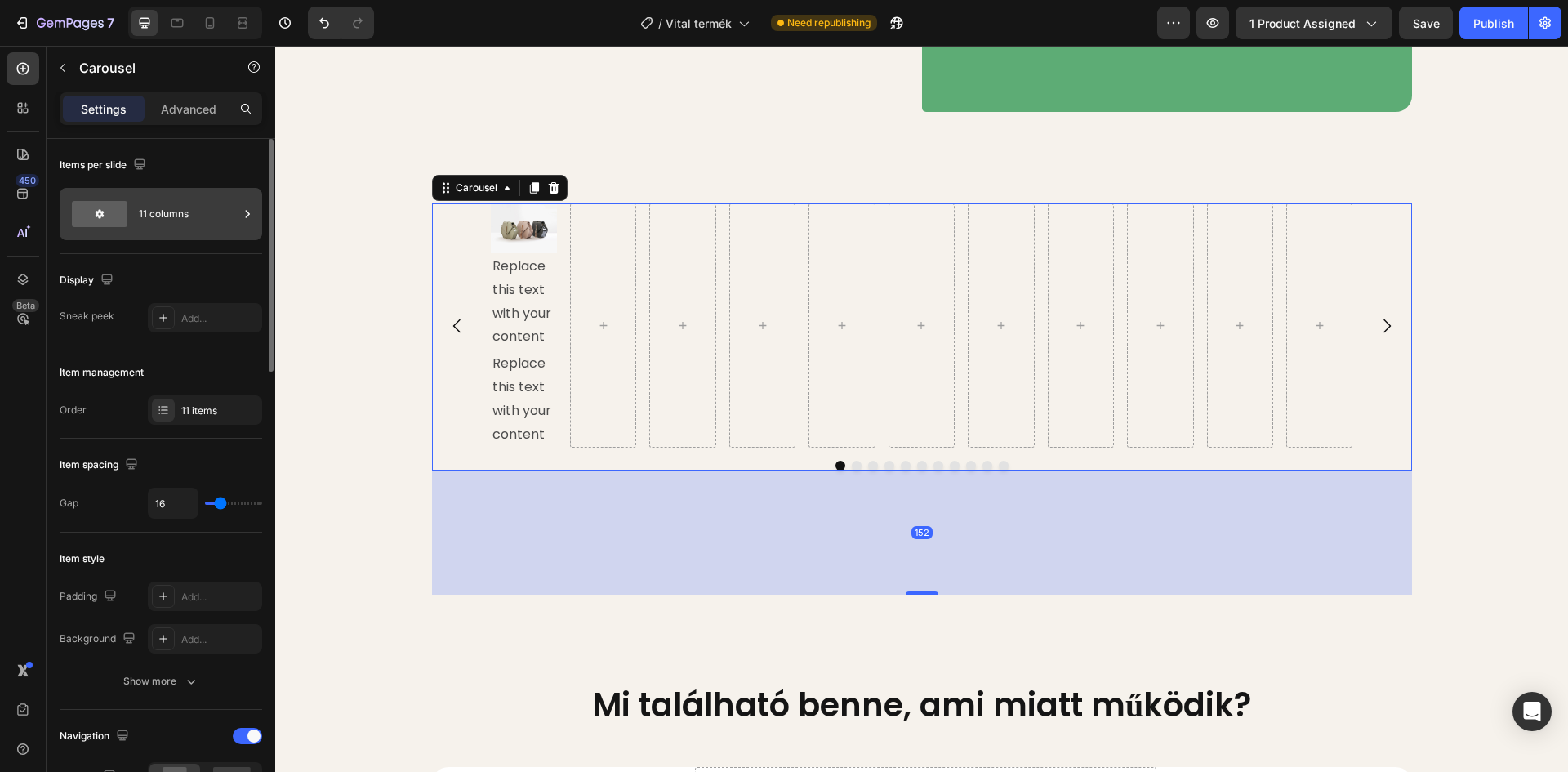
click at [170, 211] on div "11 columns" at bounding box center [188, 213] width 99 height 37
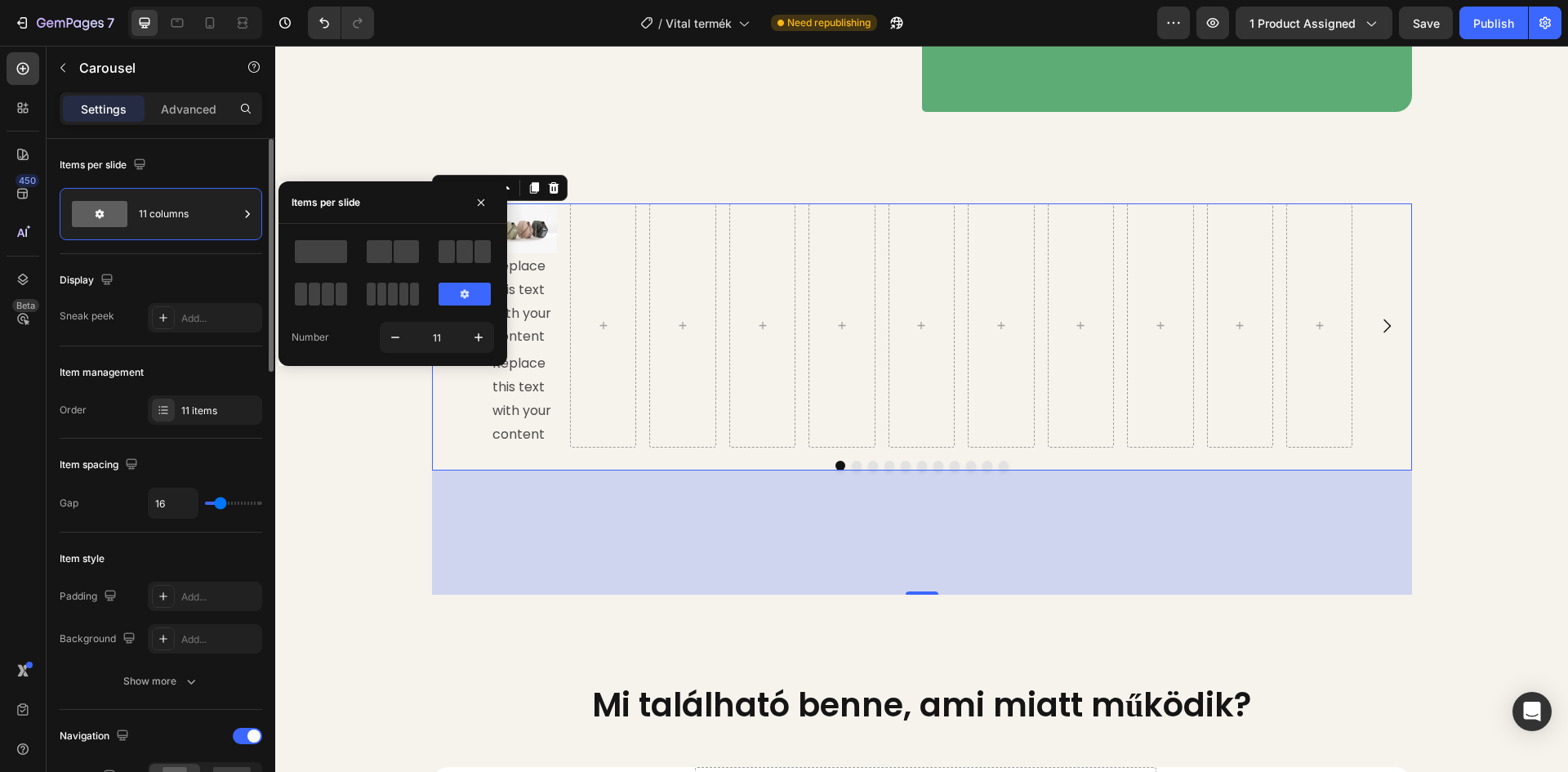
click at [186, 368] on div "Item management" at bounding box center [161, 372] width 203 height 27
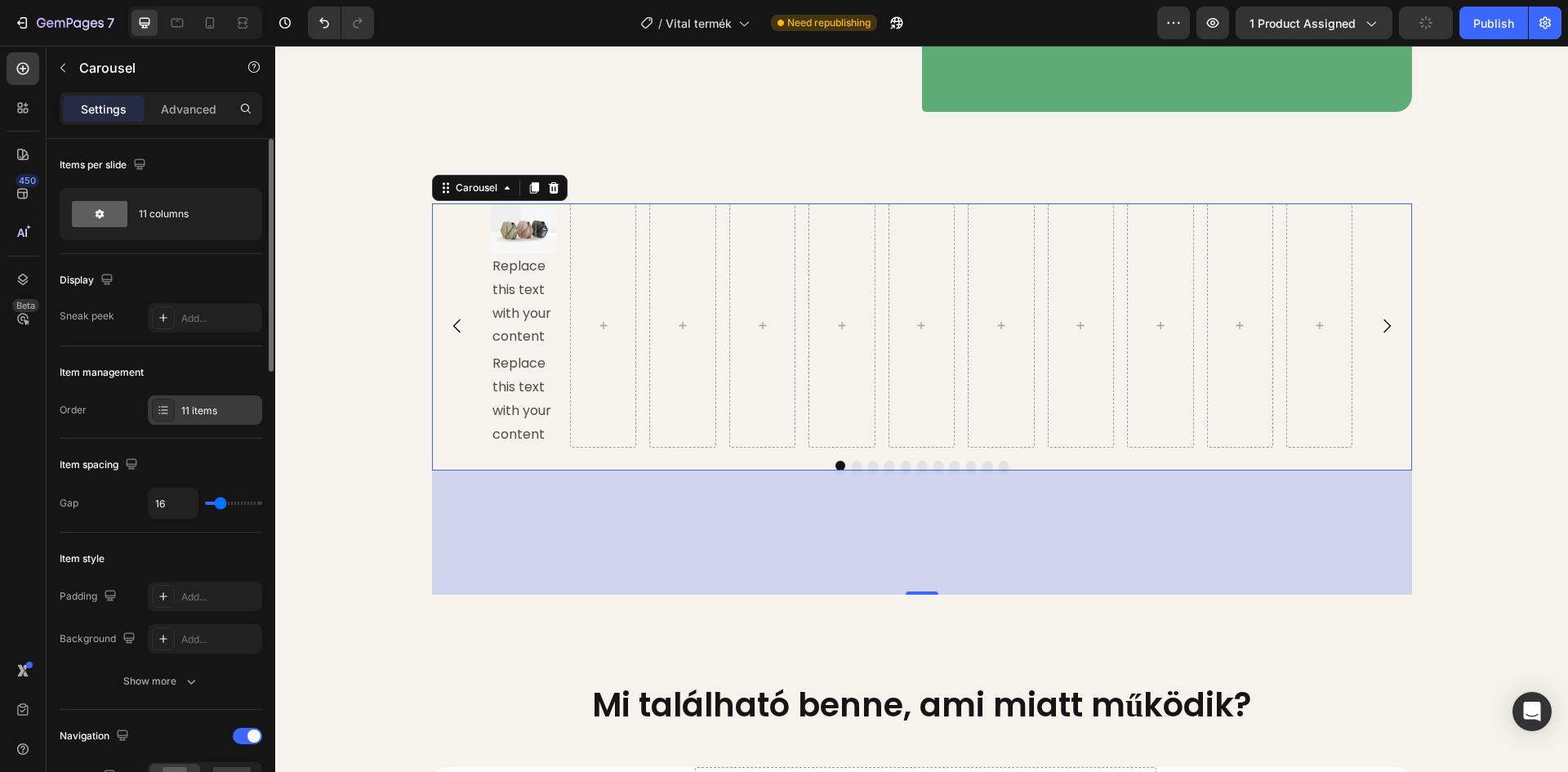
click at [177, 409] on div "11 items" at bounding box center [205, 410] width 114 height 30
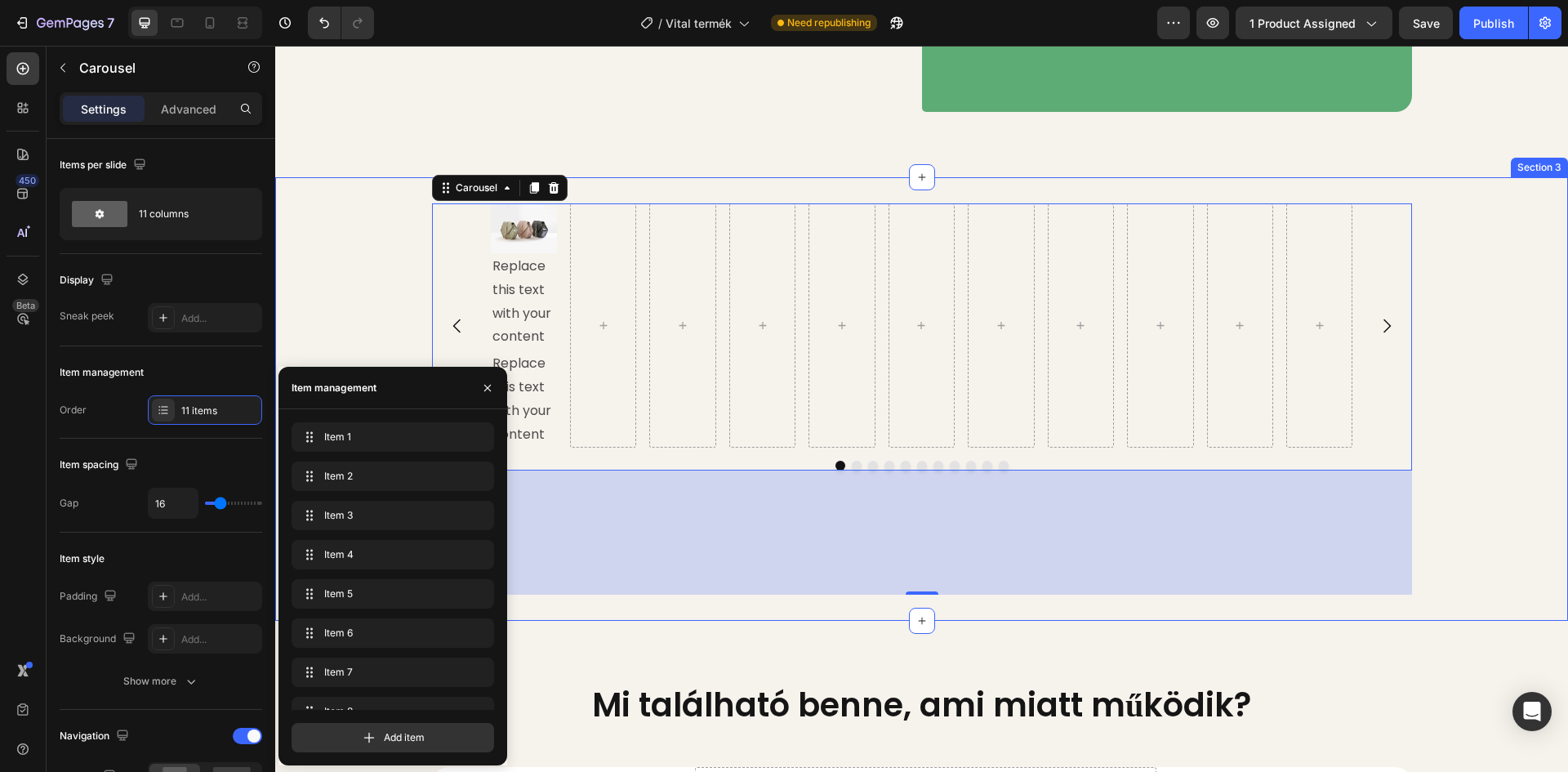
click at [304, 300] on div "Image Replace this text with your content Text Block Replace this text with you…" at bounding box center [922, 399] width 1293 height 391
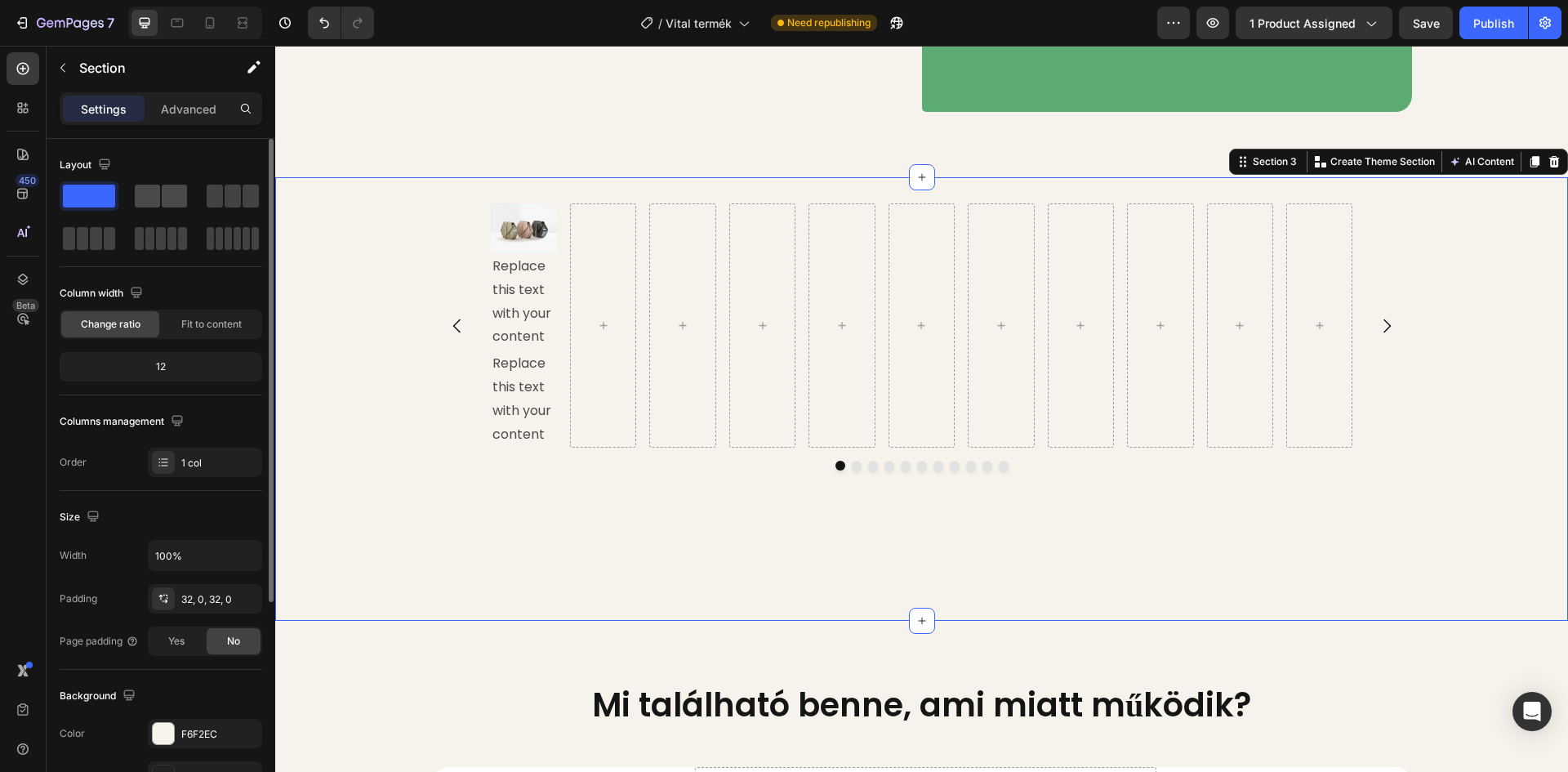
click at [152, 196] on span at bounding box center [148, 196] width 26 height 23
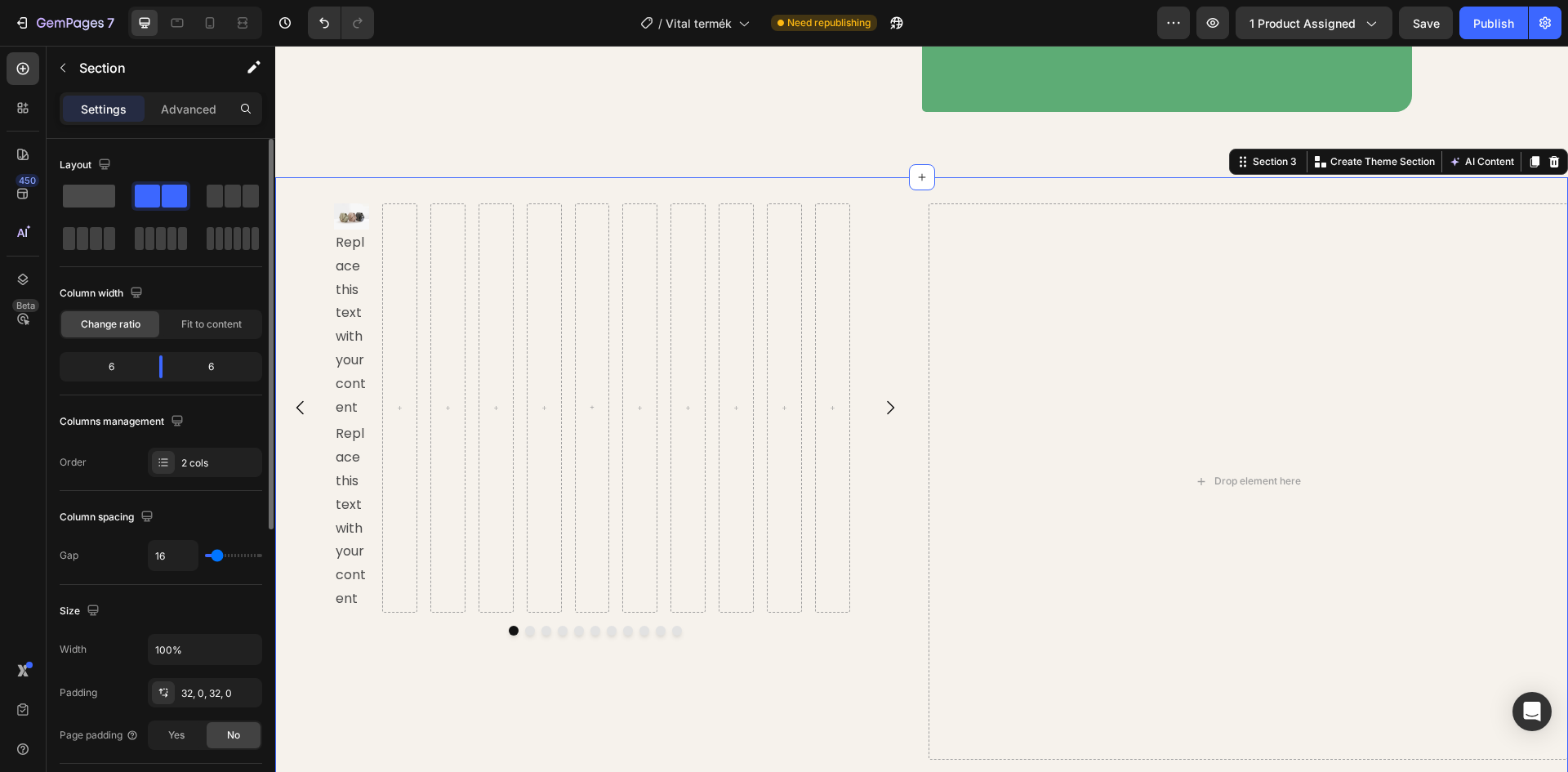
click at [88, 194] on span at bounding box center [89, 196] width 52 height 23
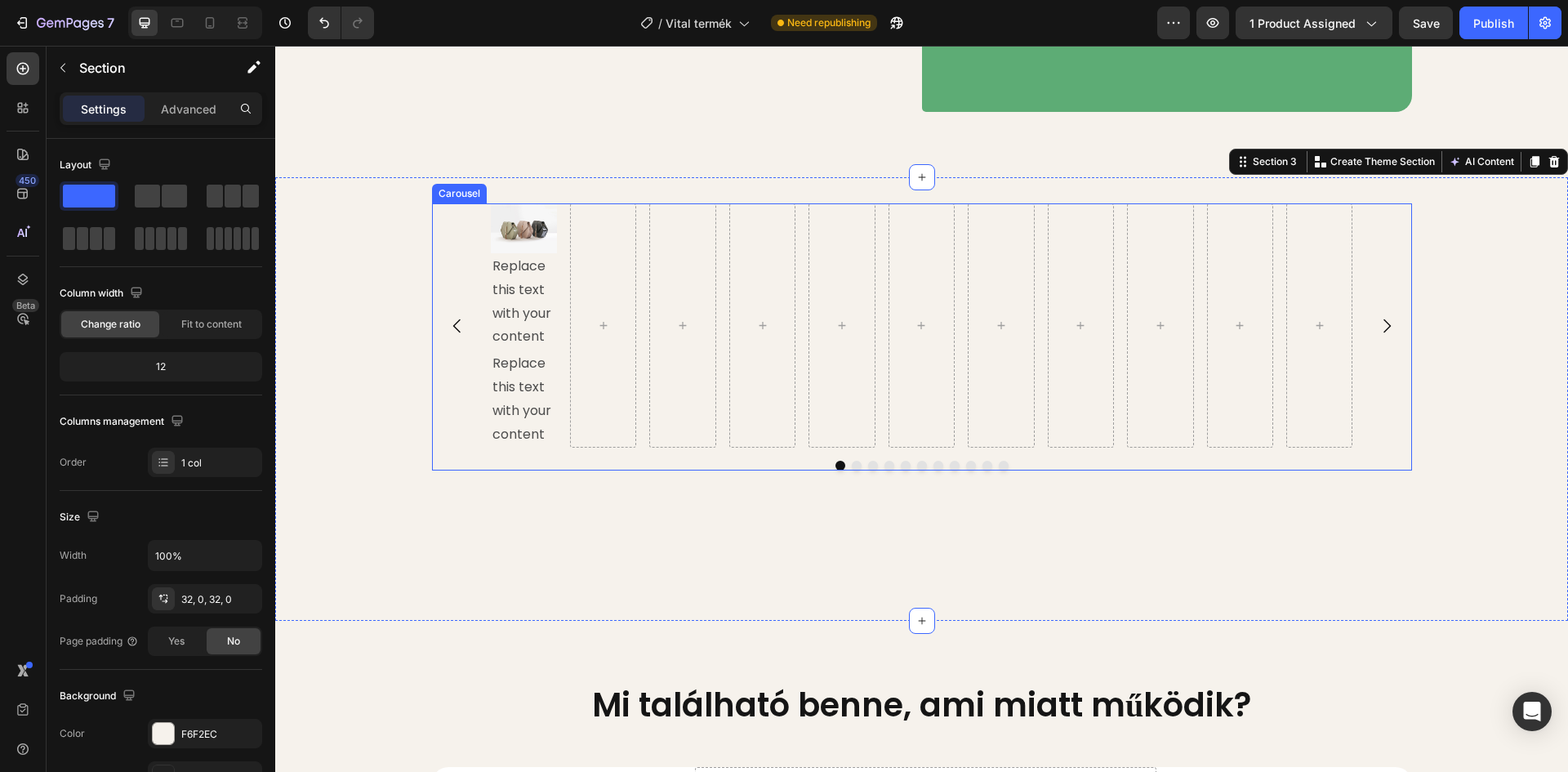
click at [457, 307] on div "Image Replace this text with your content Text Block Replace this text with you…" at bounding box center [922, 326] width 980 height 244
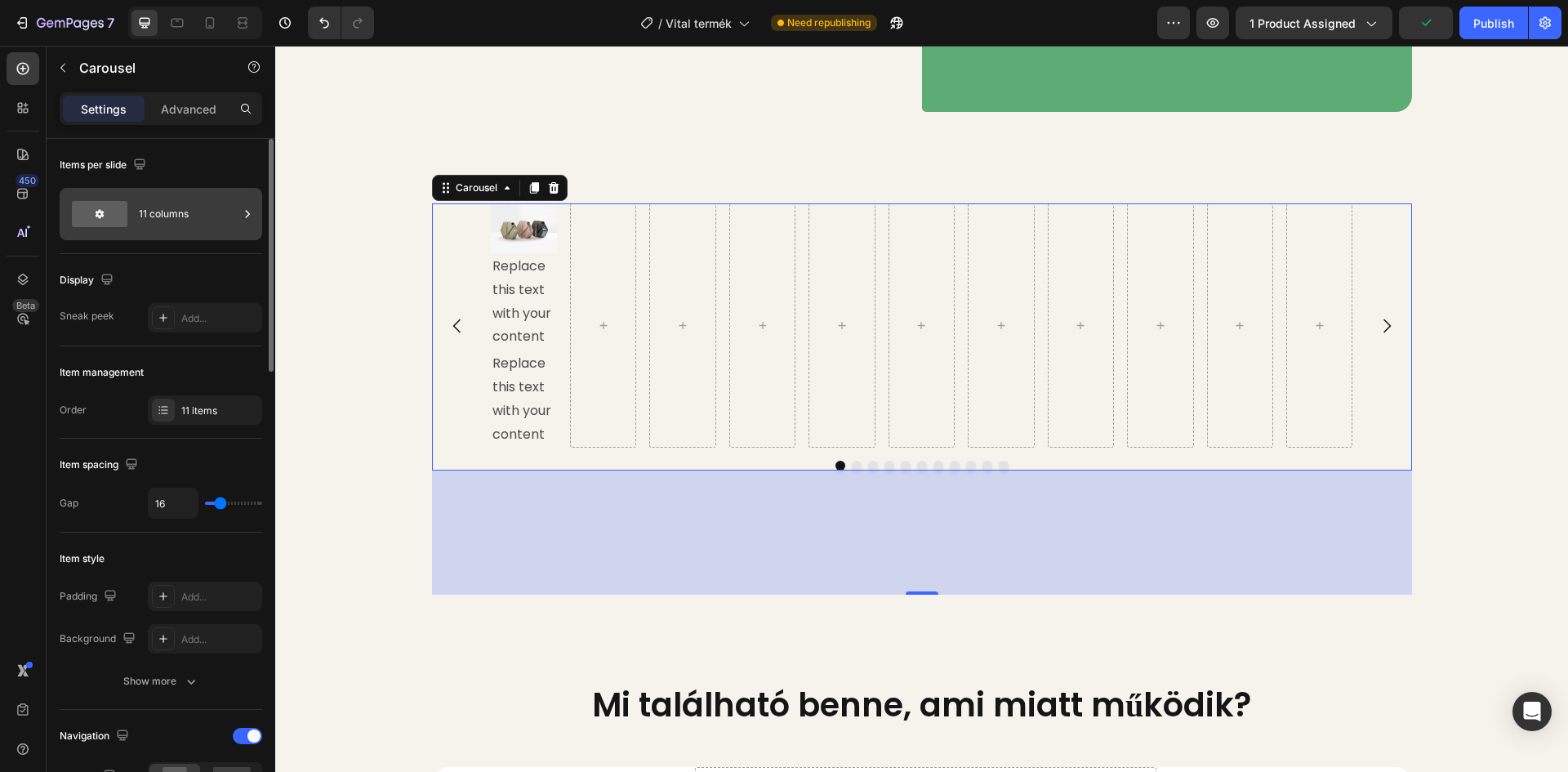
click at [163, 216] on div "11 columns" at bounding box center [188, 213] width 99 height 37
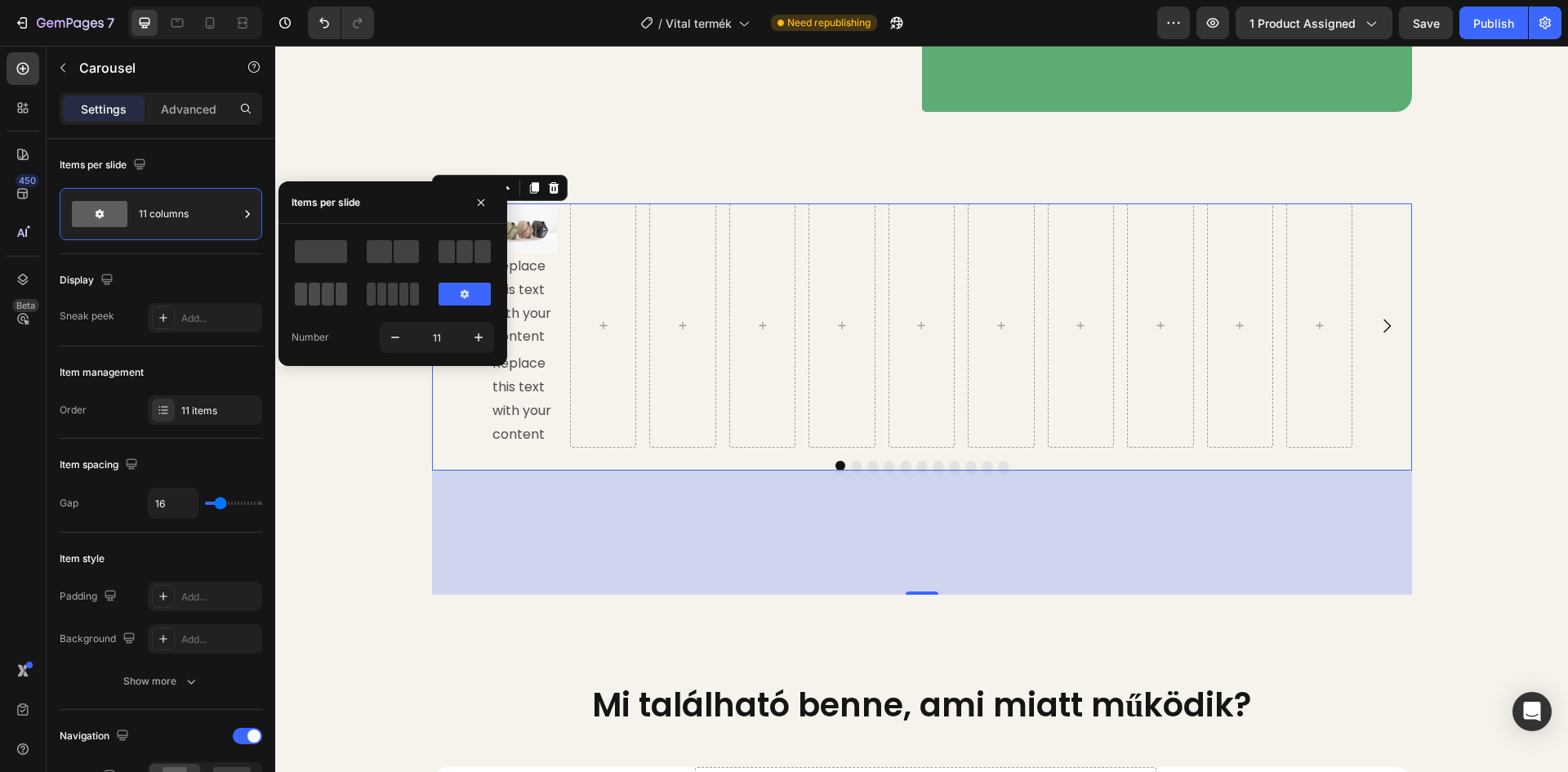
click at [316, 289] on span at bounding box center [315, 293] width 12 height 23
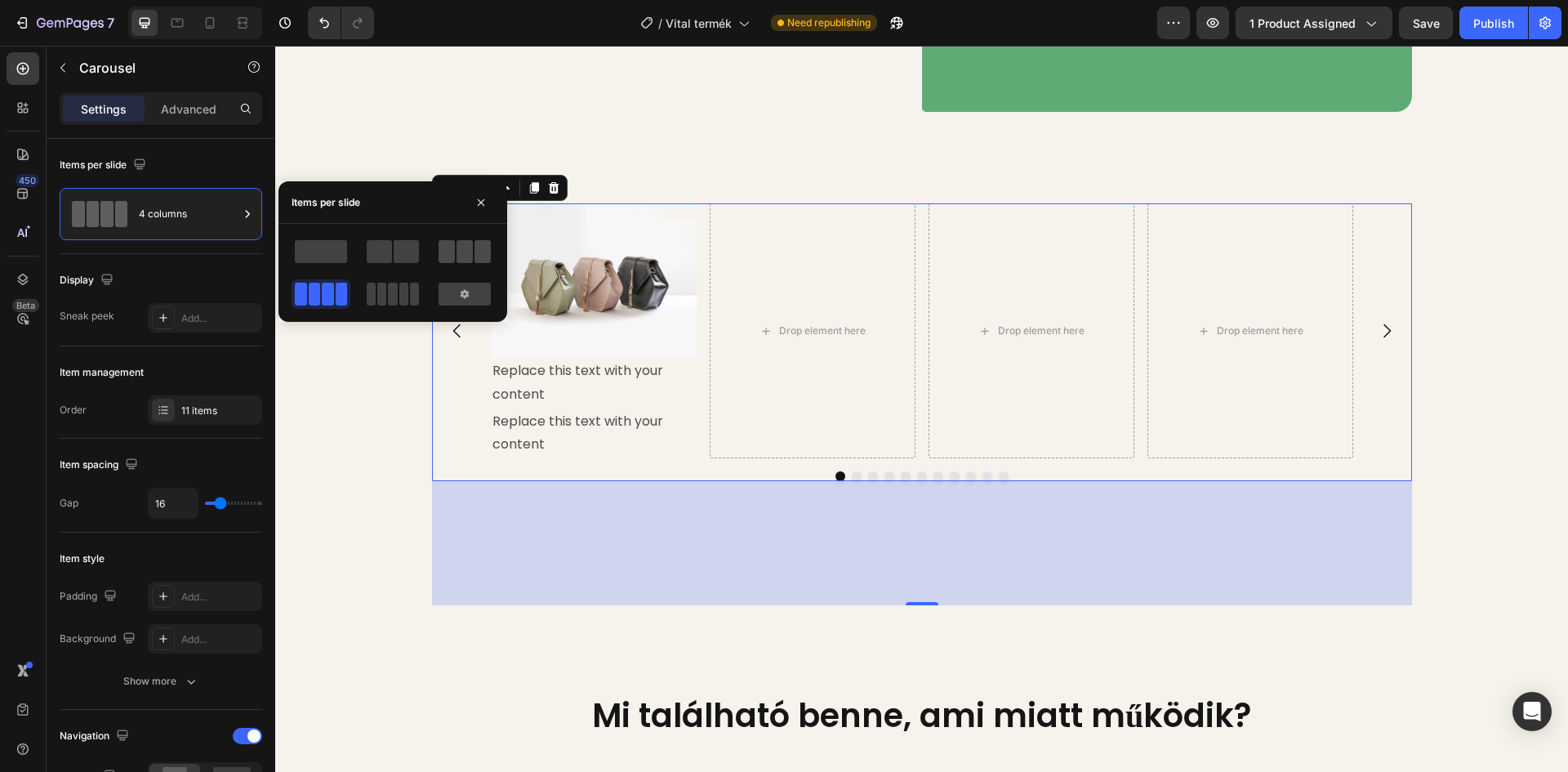
click at [446, 247] on span at bounding box center [447, 251] width 17 height 23
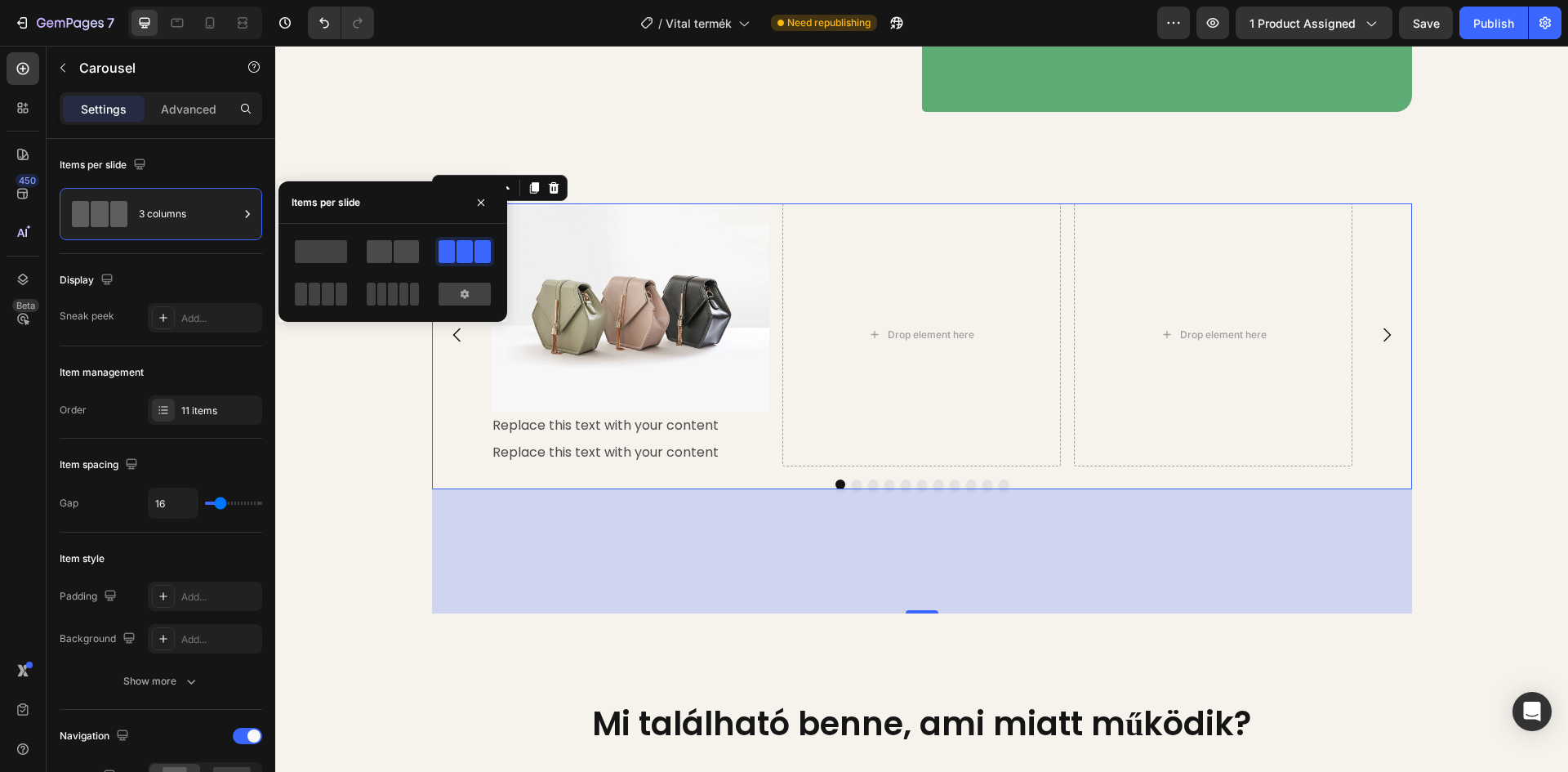
click at [384, 252] on span at bounding box center [380, 251] width 26 height 23
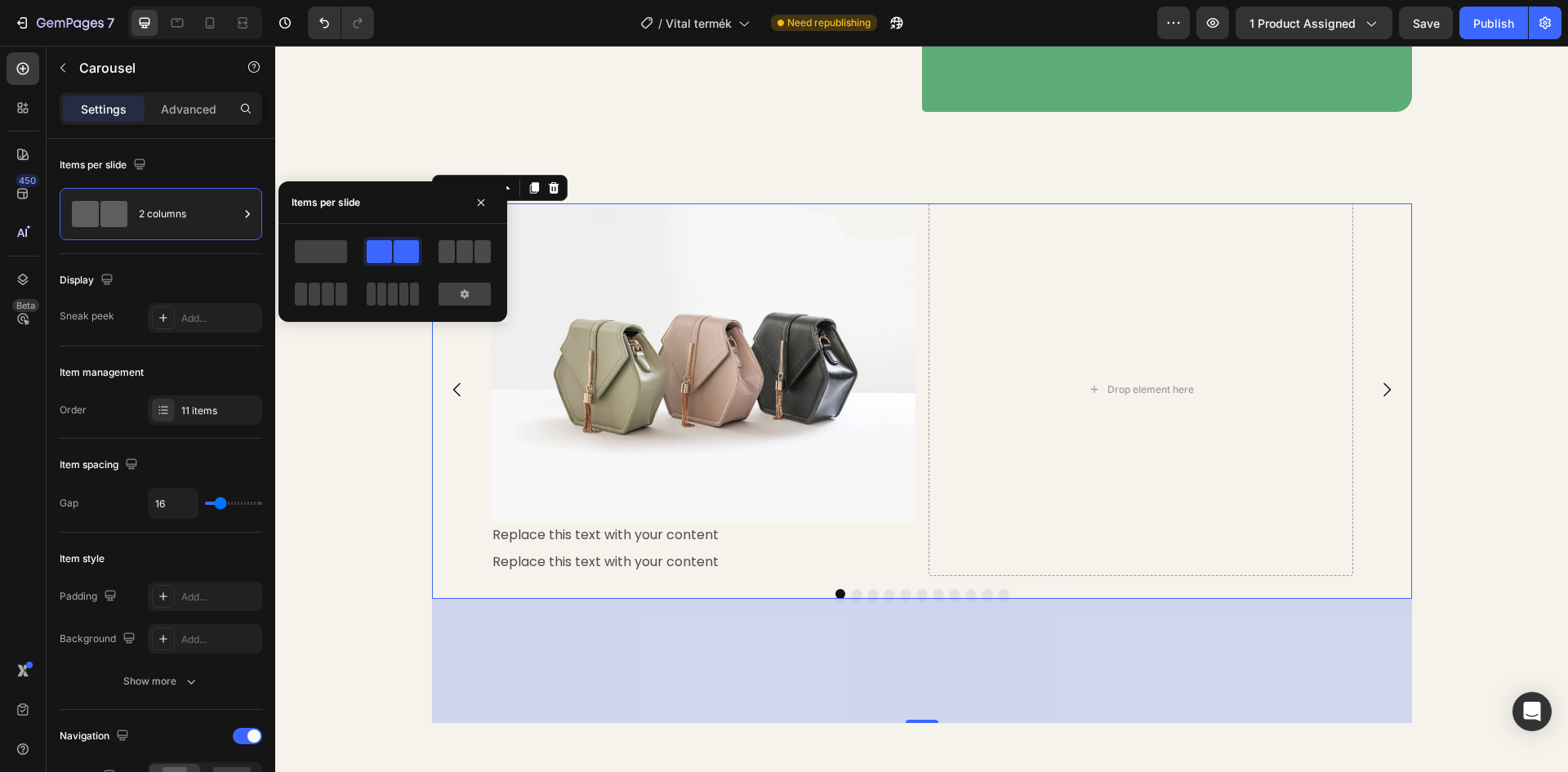
click at [479, 246] on span at bounding box center [482, 251] width 17 height 23
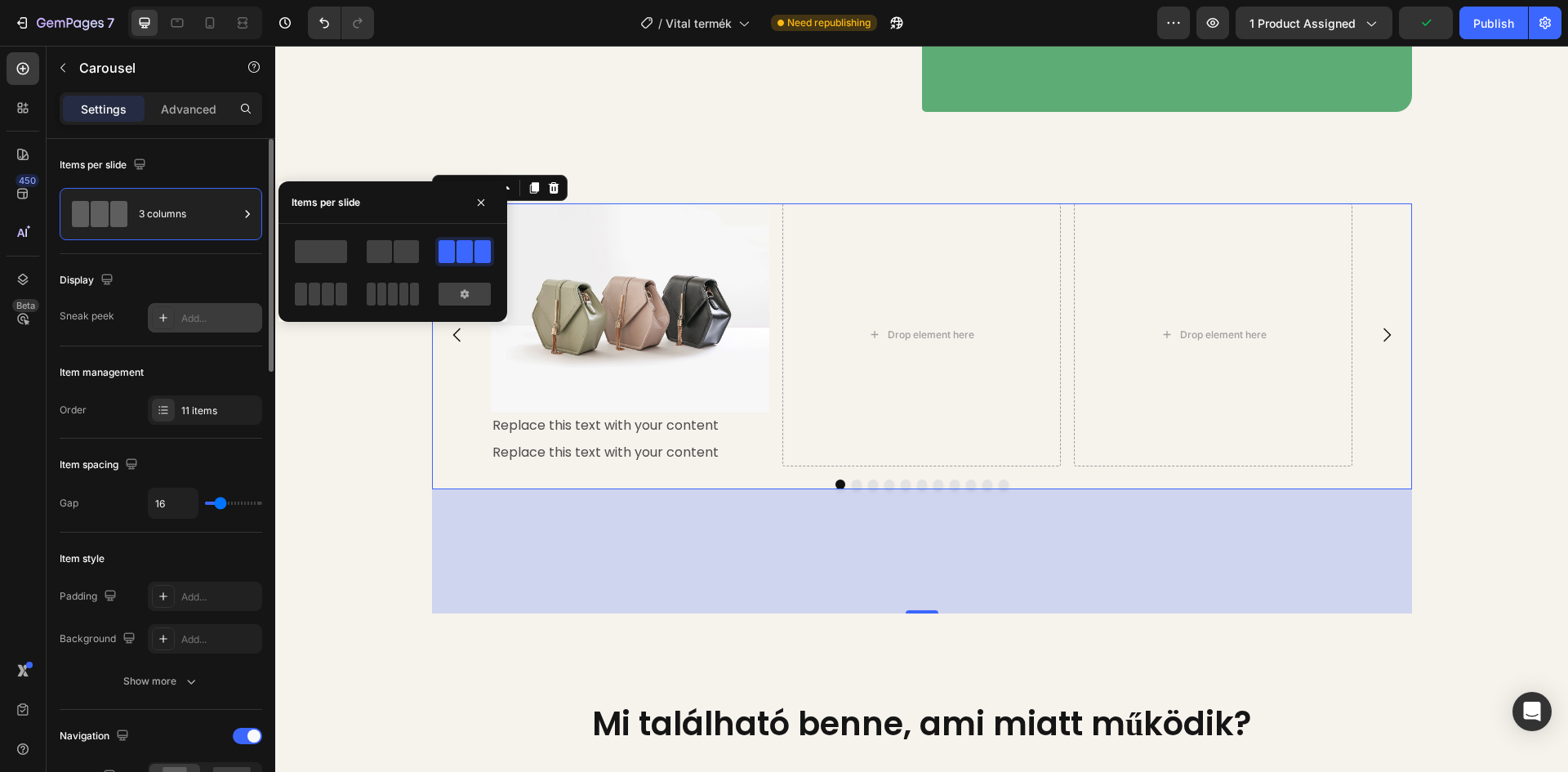
click at [152, 316] on div at bounding box center [162, 317] width 23 height 23
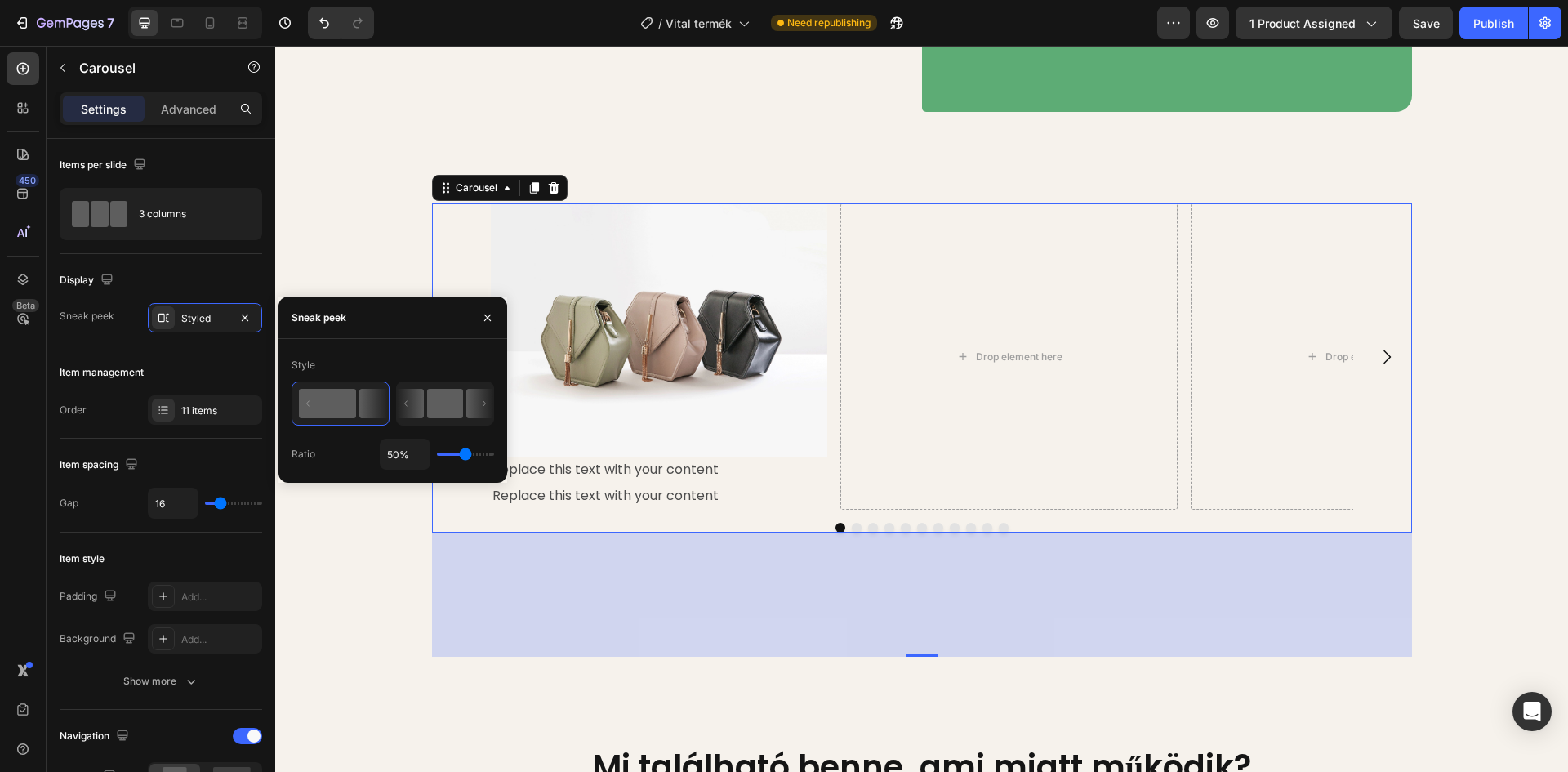
click at [415, 397] on icon at bounding box center [410, 403] width 27 height 30
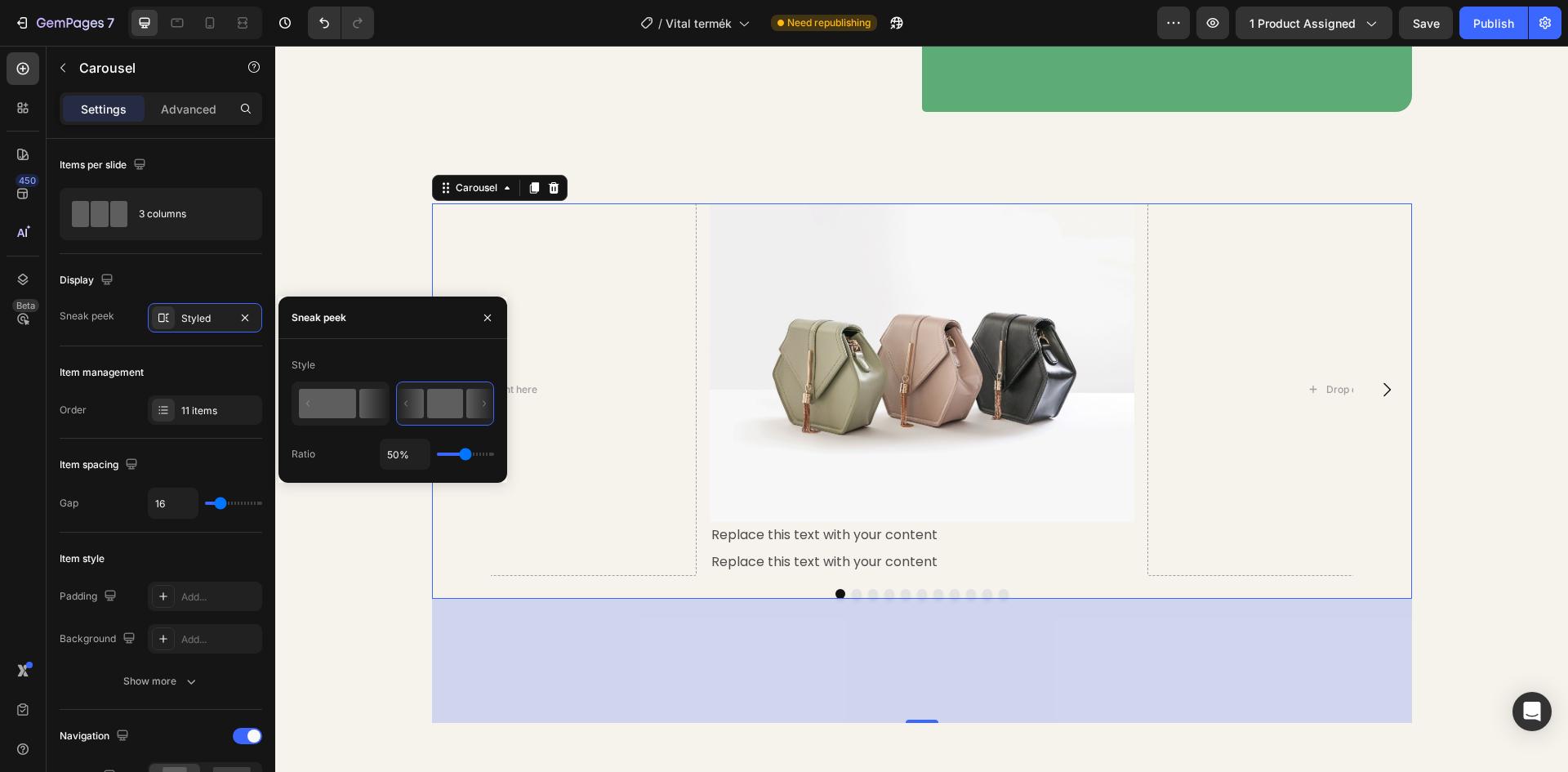
click at [345, 398] on rect at bounding box center [328, 403] width 57 height 30
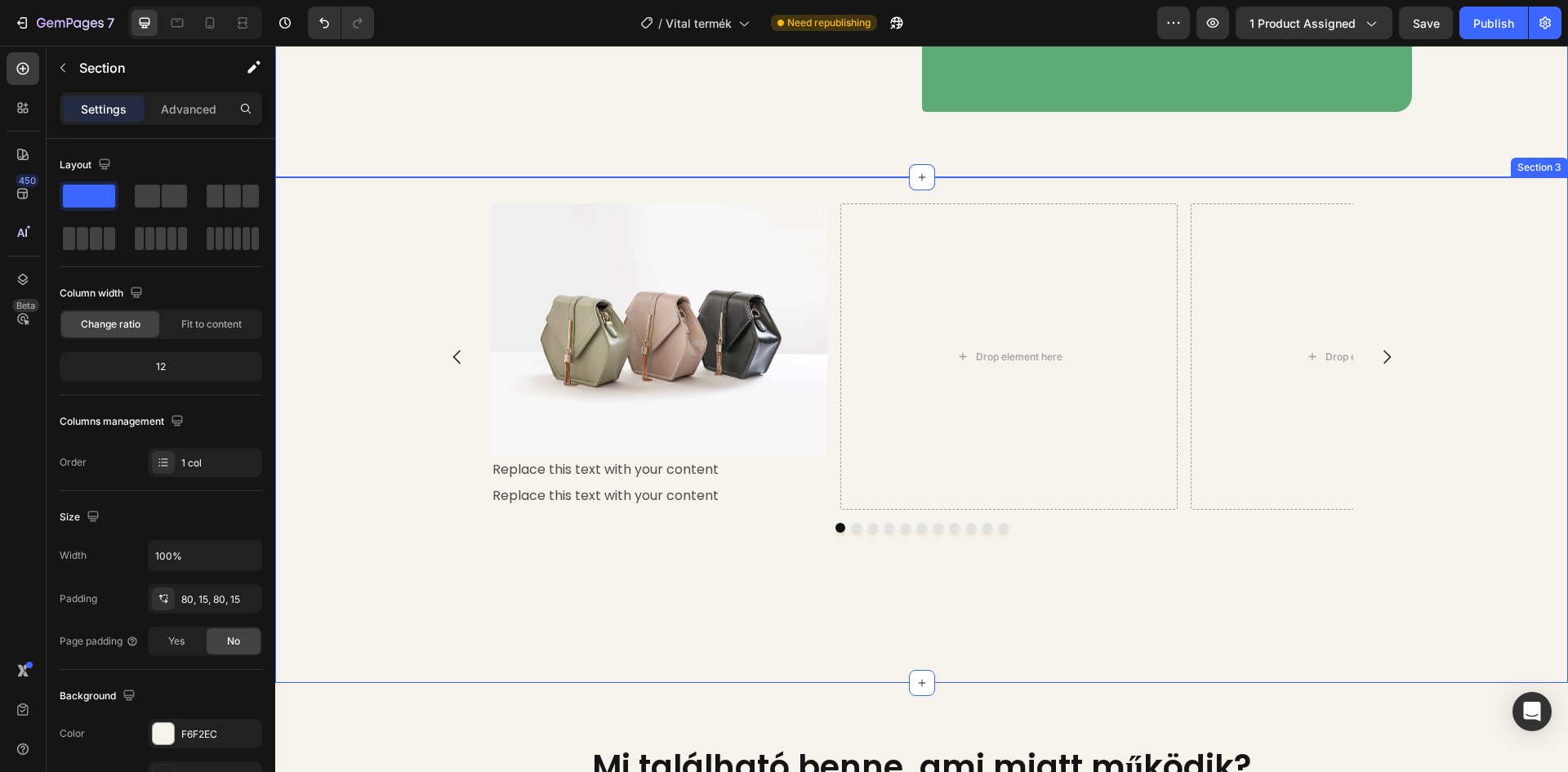
click at [393, 375] on div "Image Replace this text with your content Text Block Replace this text with you…" at bounding box center [922, 430] width 1293 height 453
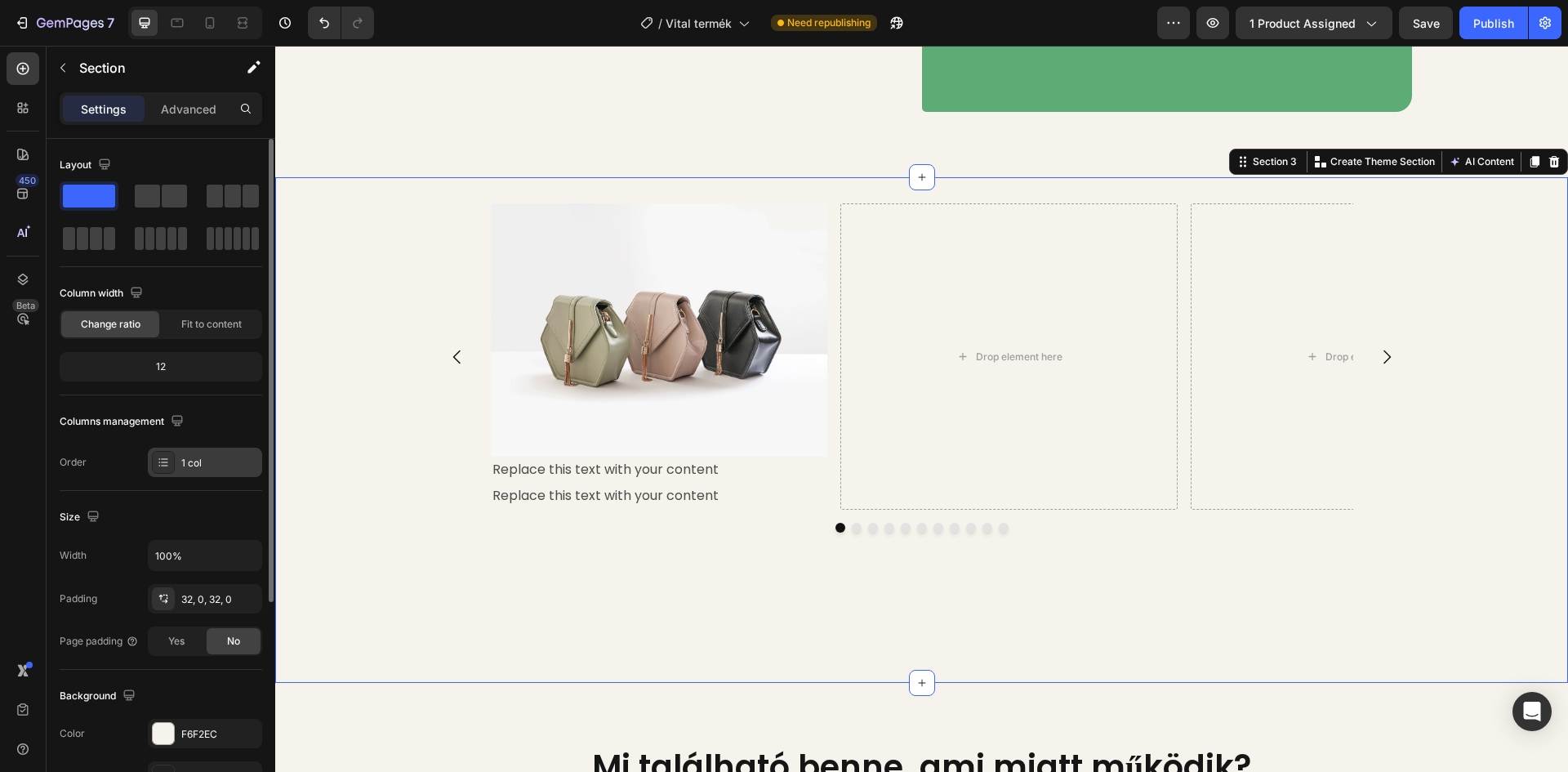
click at [168, 465] on icon at bounding box center [162, 461] width 13 height 13
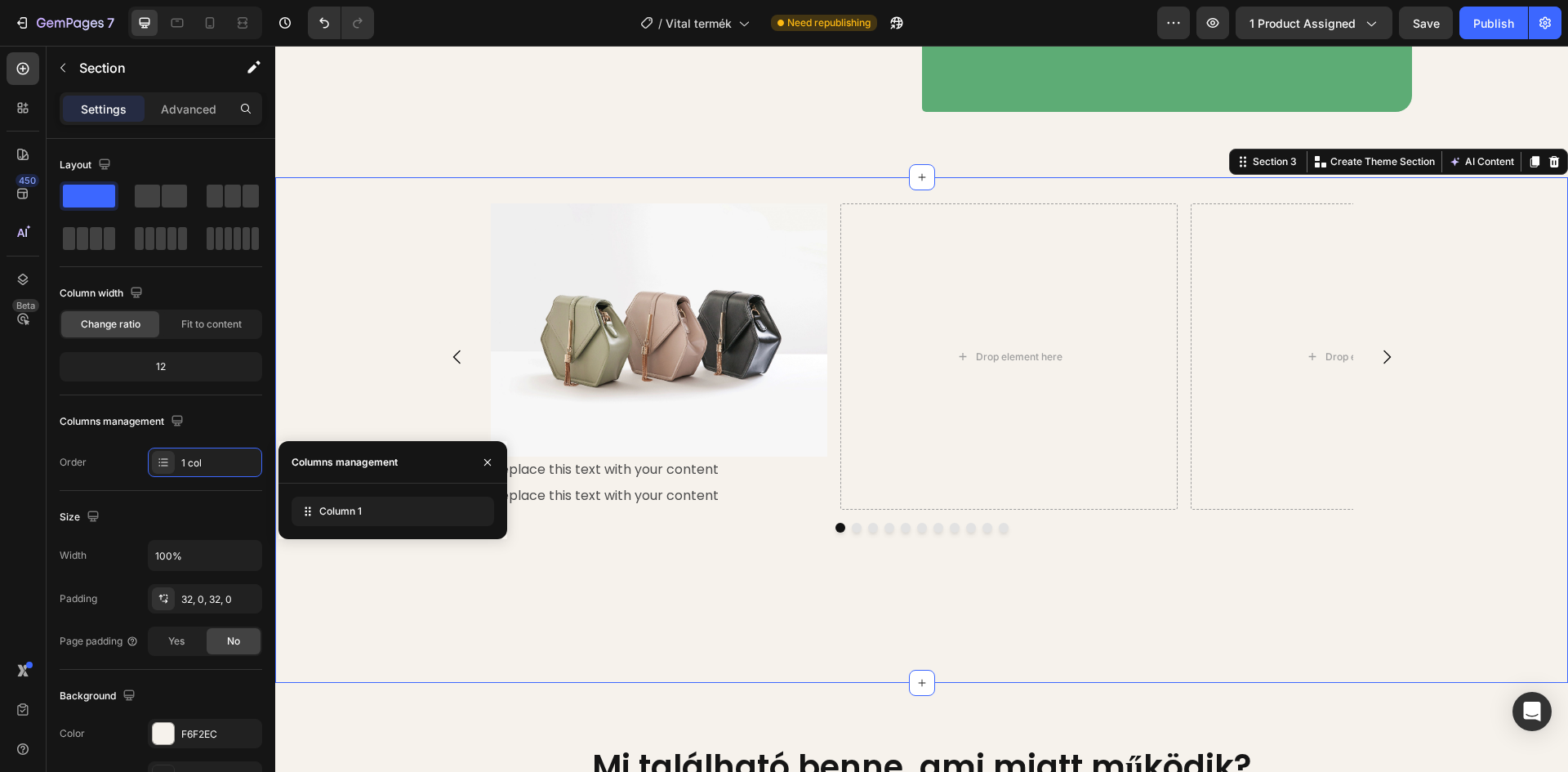
click at [327, 364] on div "Image Replace this text with your content Text Block Replace this text with you…" at bounding box center [922, 430] width 1293 height 453
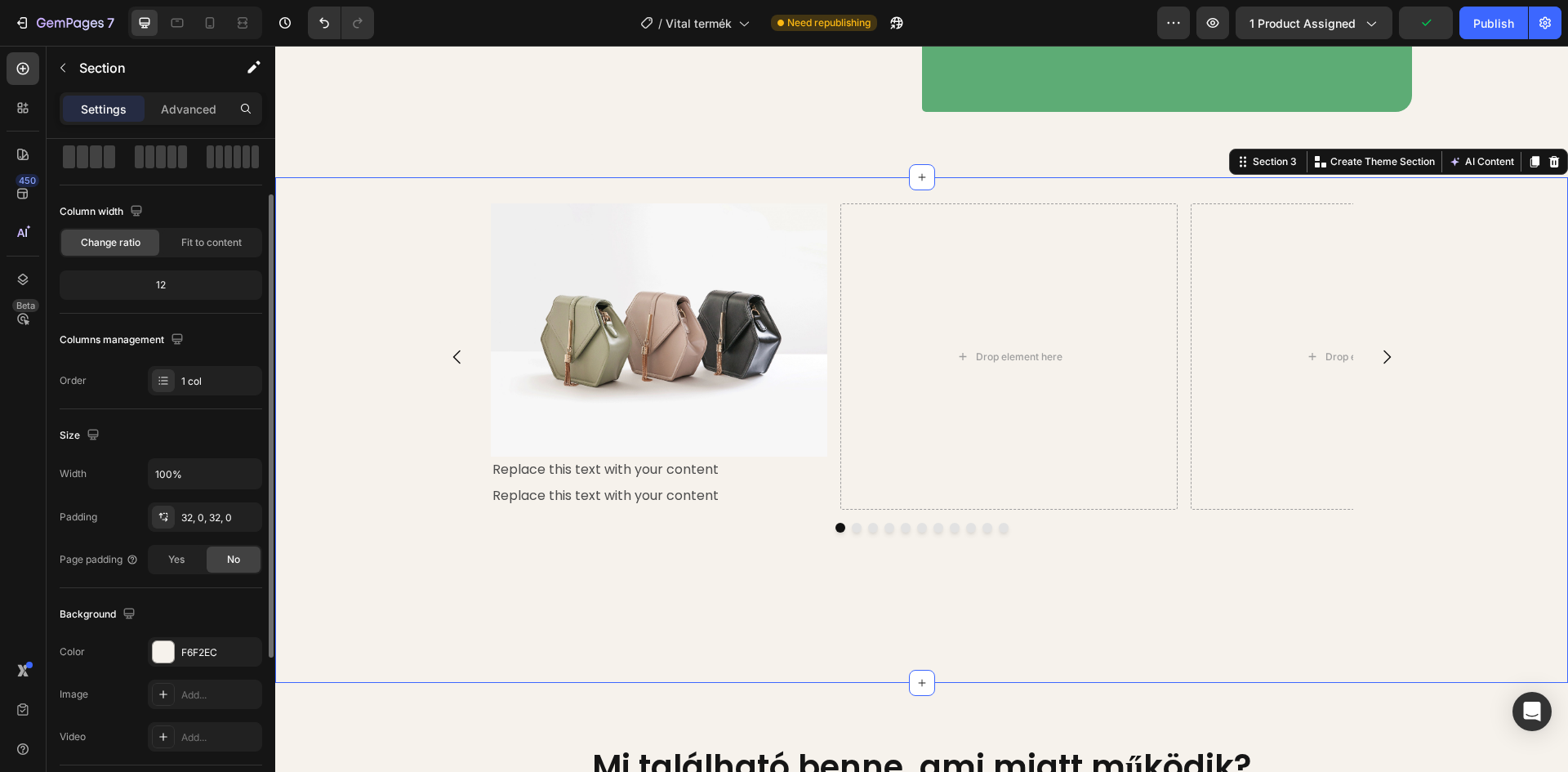
scroll to position [163, 0]
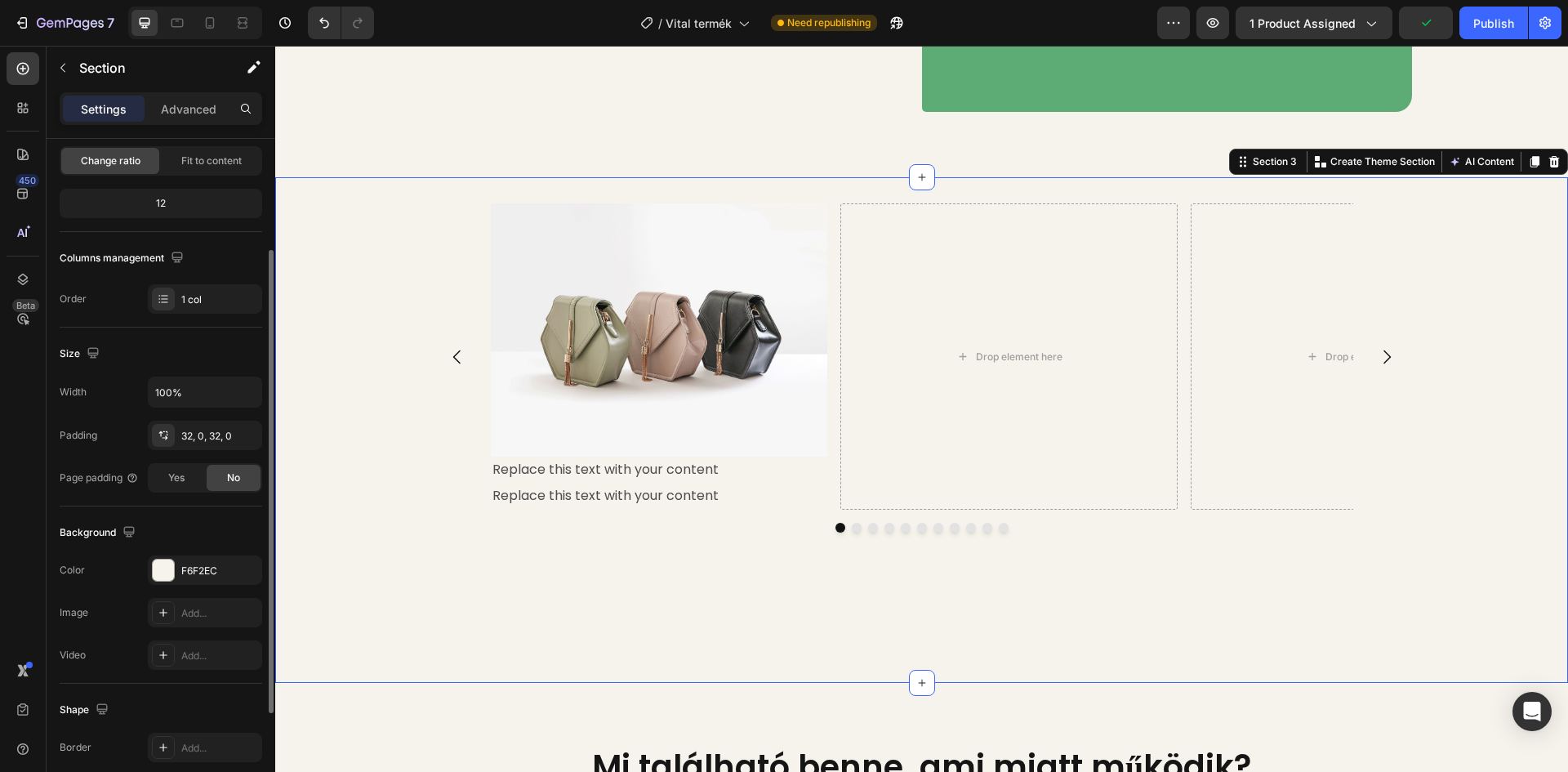
click at [407, 336] on div "Image Replace this text with your content Text Block Replace this text with you…" at bounding box center [922, 430] width 1293 height 453
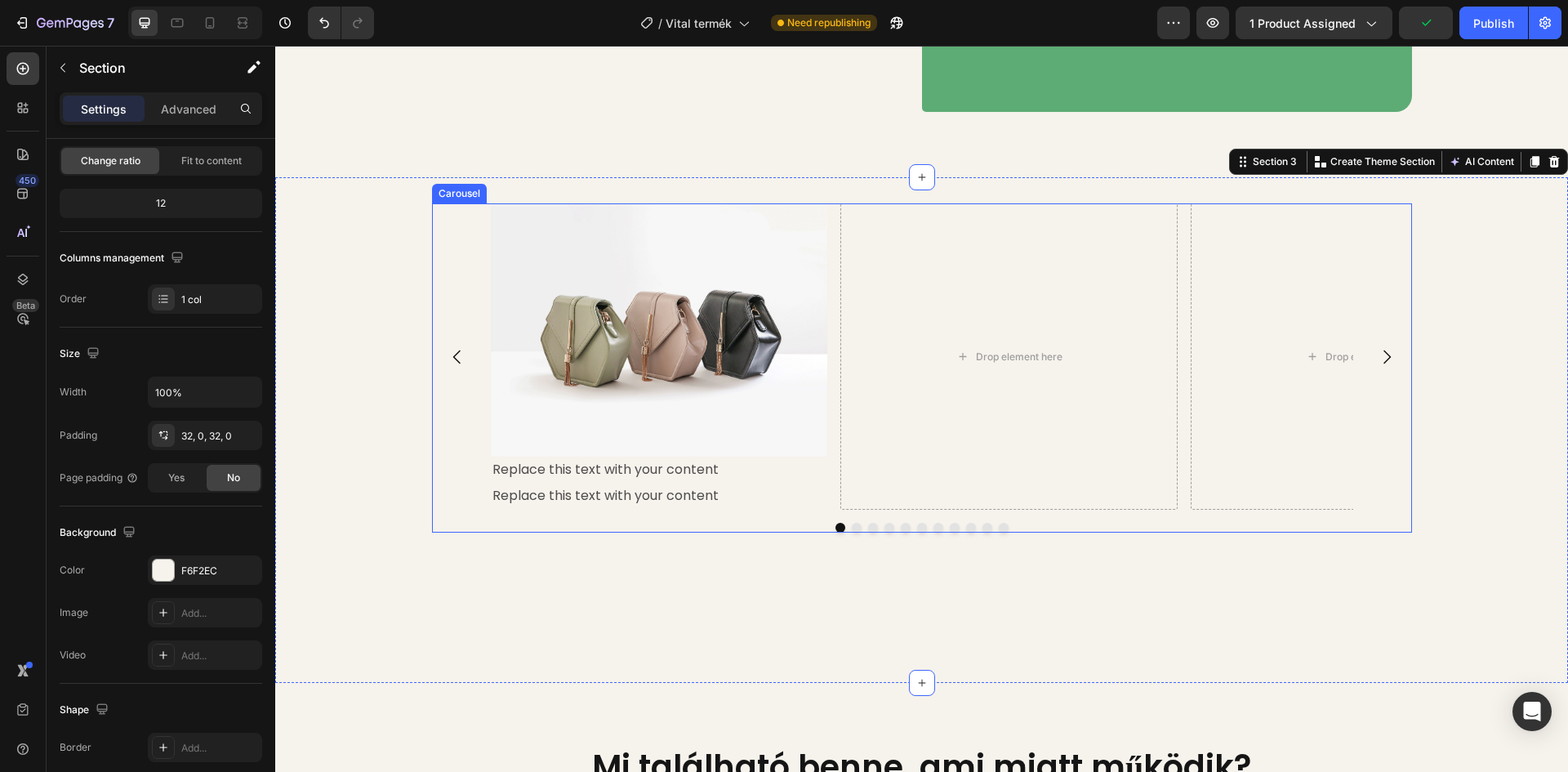
click at [473, 312] on div "Image Replace this text with your content Text Block Replace this text with you…" at bounding box center [922, 356] width 980 height 306
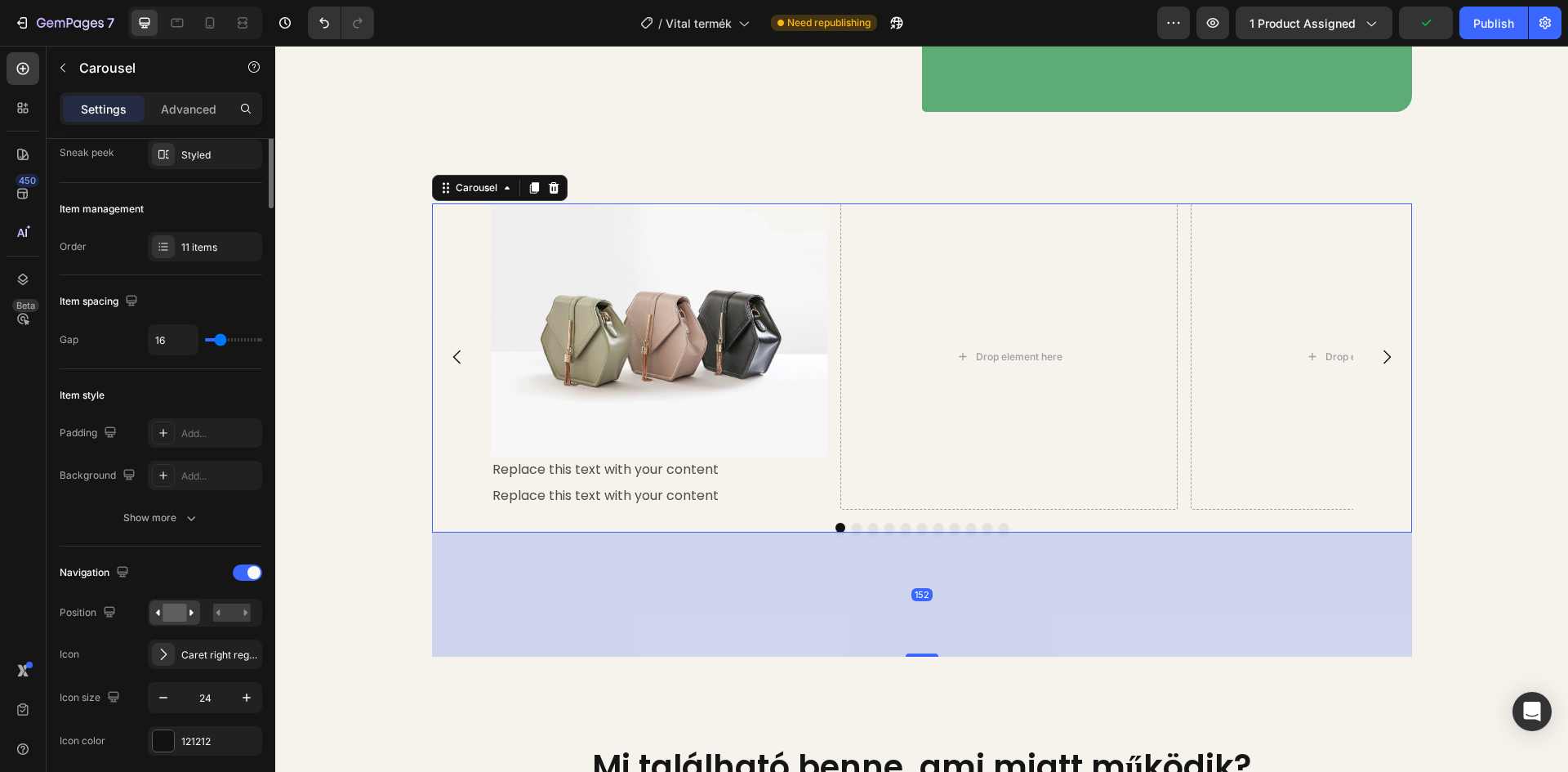
scroll to position [0, 0]
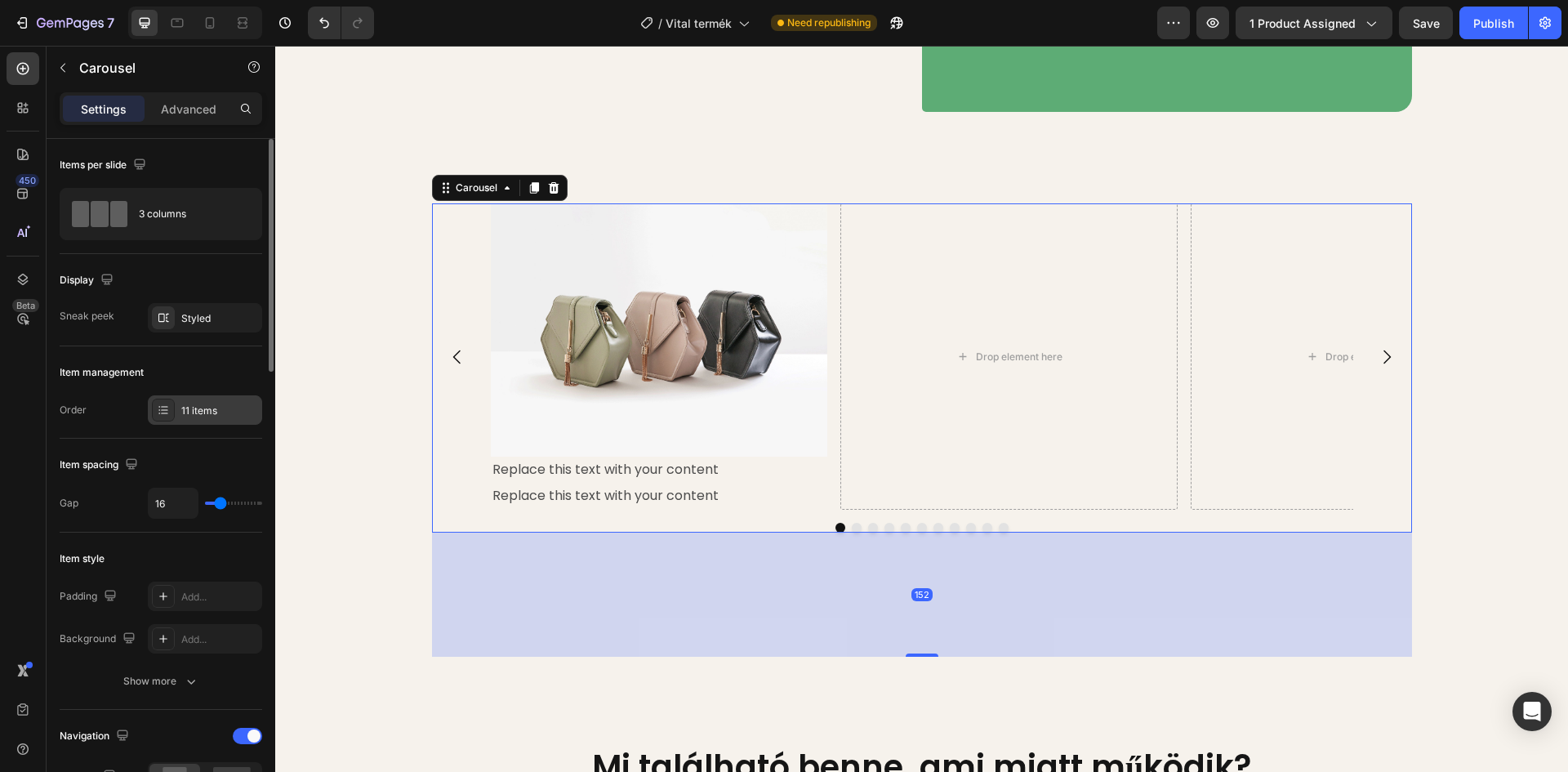
click at [200, 411] on div "11 items" at bounding box center [219, 410] width 77 height 15
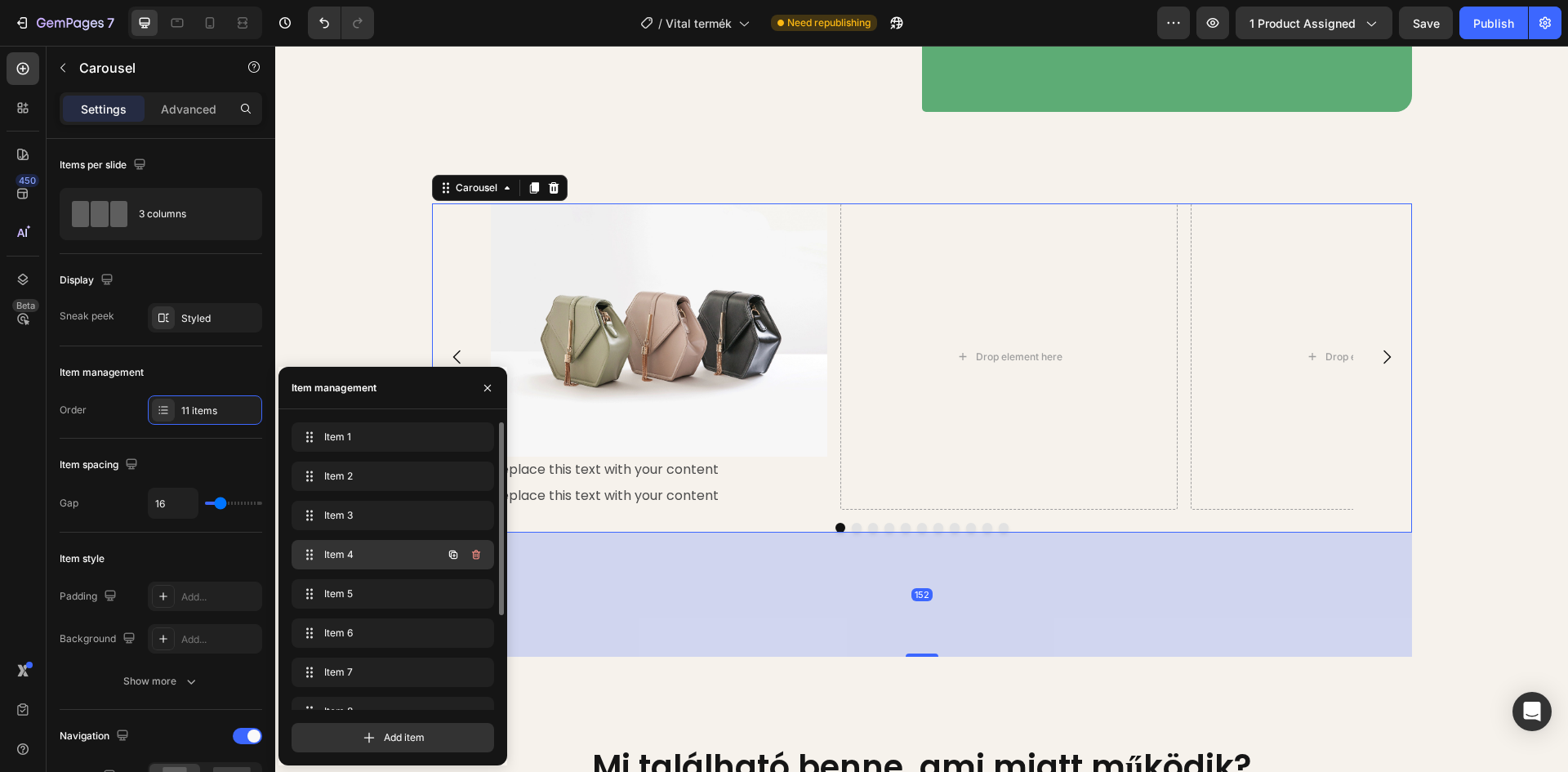
scroll to position [141, 0]
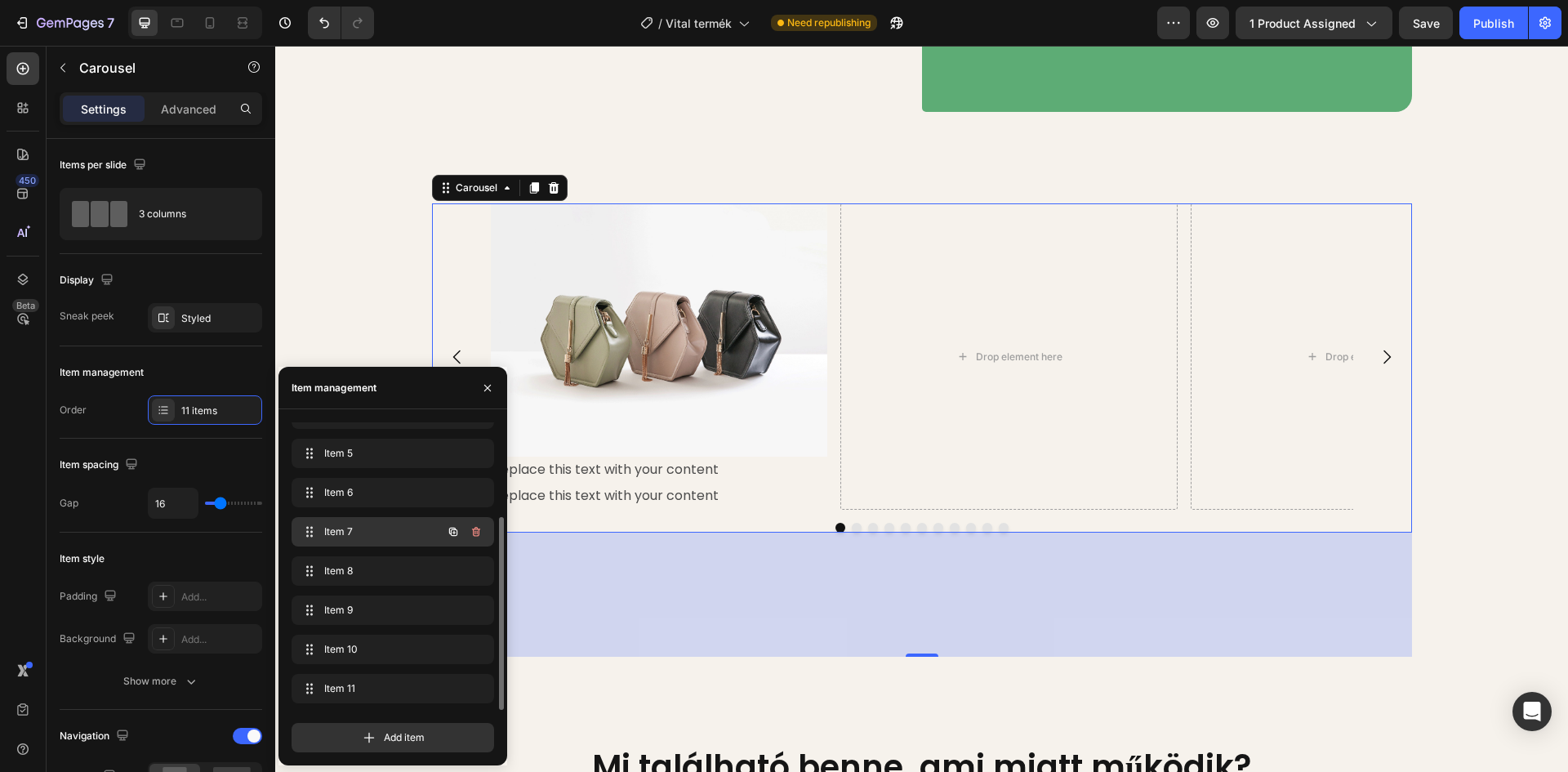
click at [358, 528] on span "Item 7" at bounding box center [371, 531] width 92 height 15
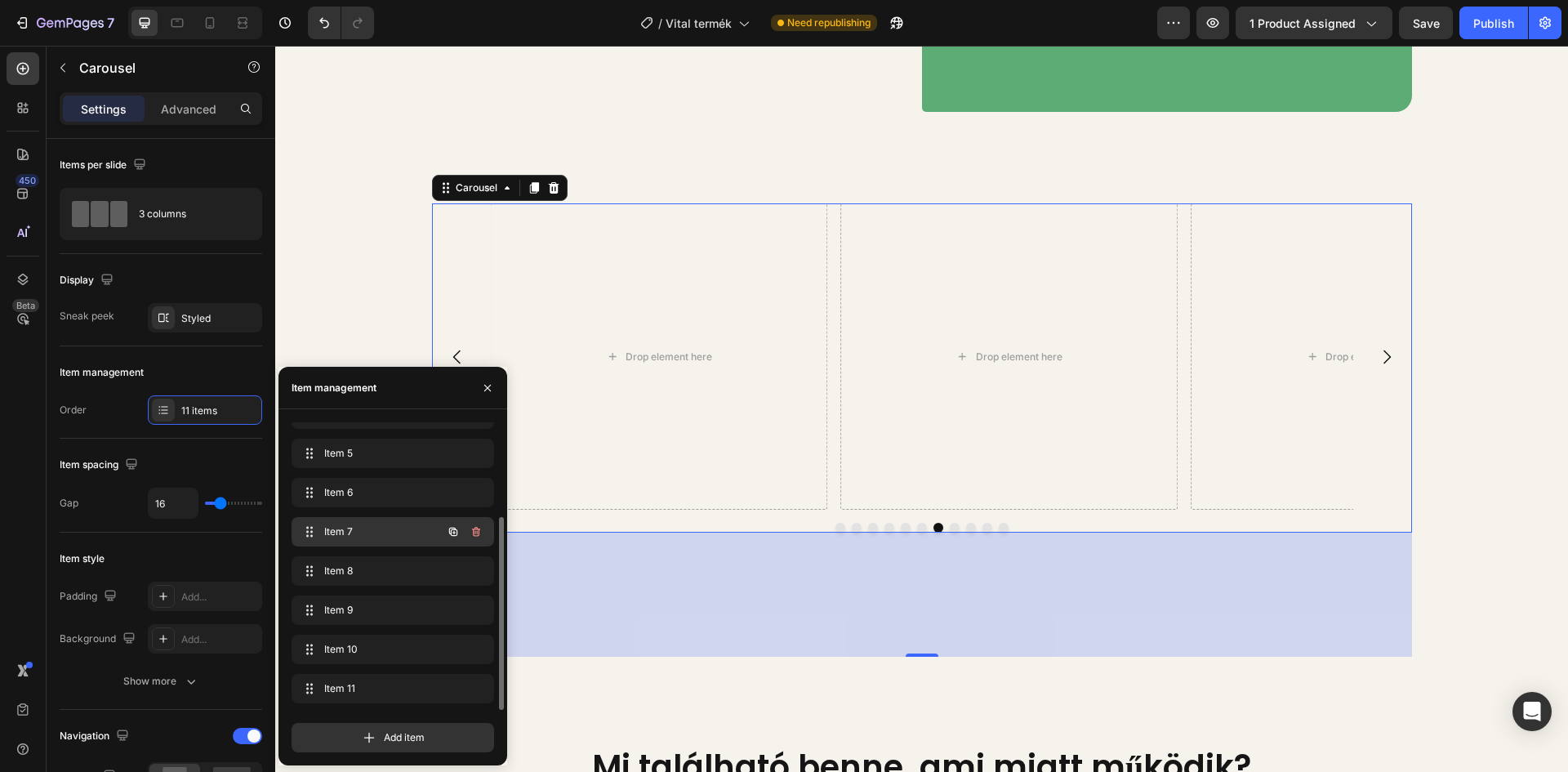
scroll to position [0, 0]
click at [368, 427] on div "Item 1 Item 1" at bounding box center [370, 437] width 144 height 23
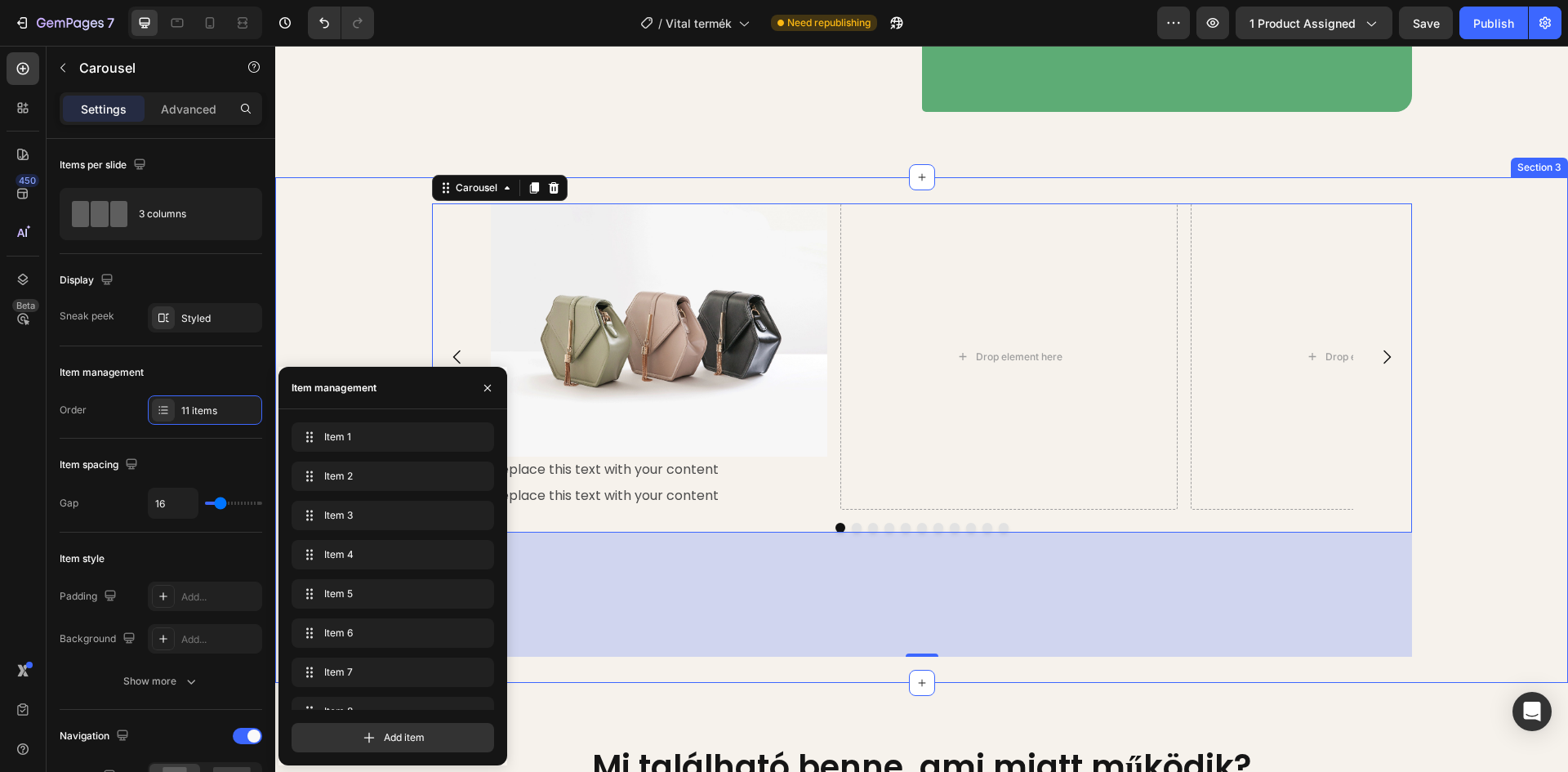
click at [327, 329] on div "Image Replace this text with your content Text Block Replace this text with you…" at bounding box center [922, 430] width 1293 height 453
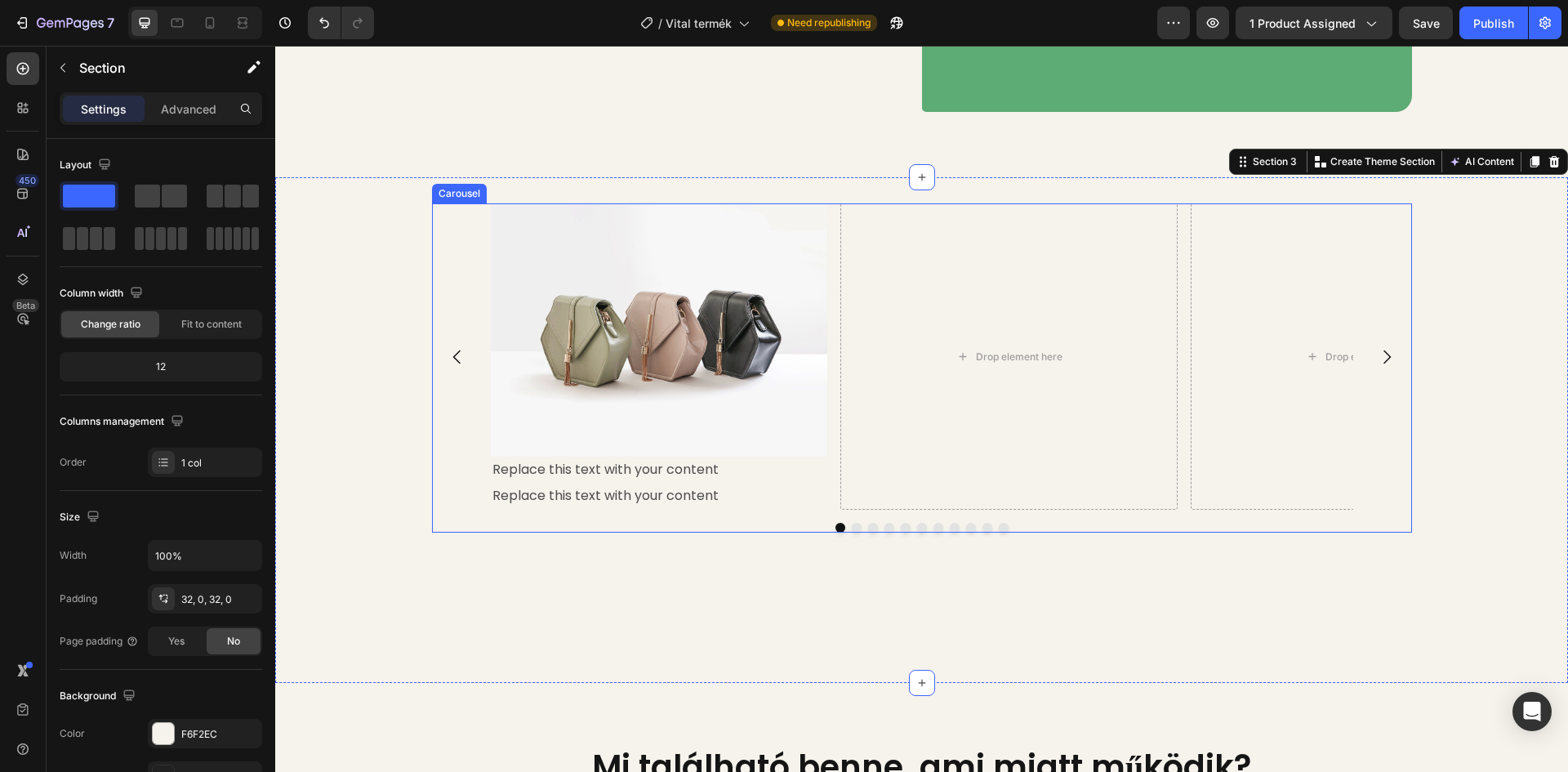
click at [451, 311] on div "Image Replace this text with your content Text Block Replace this text with you…" at bounding box center [922, 356] width 980 height 306
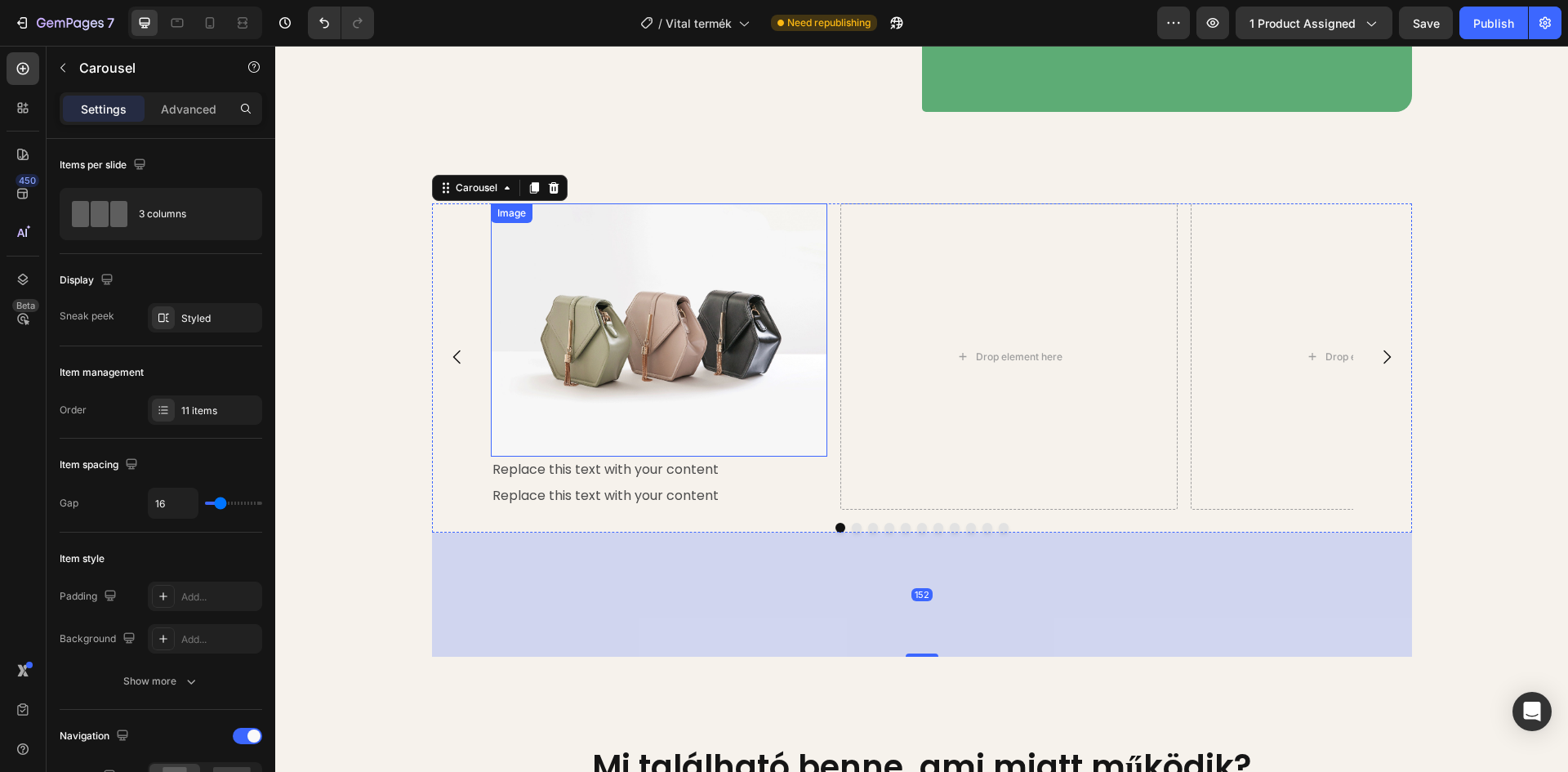
click at [619, 362] on img at bounding box center [659, 329] width 337 height 253
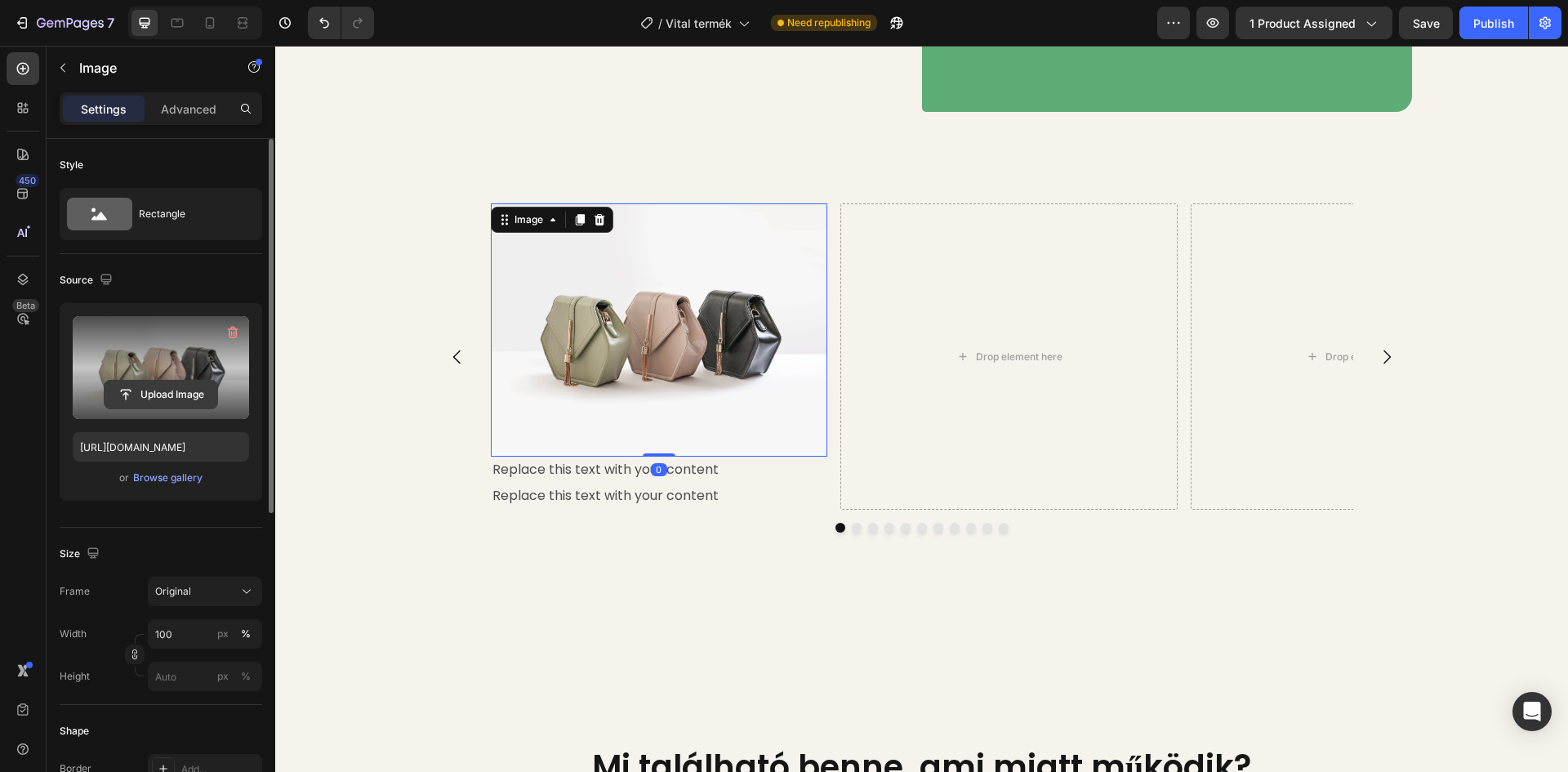
click at [139, 397] on input "file" at bounding box center [160, 394] width 113 height 28
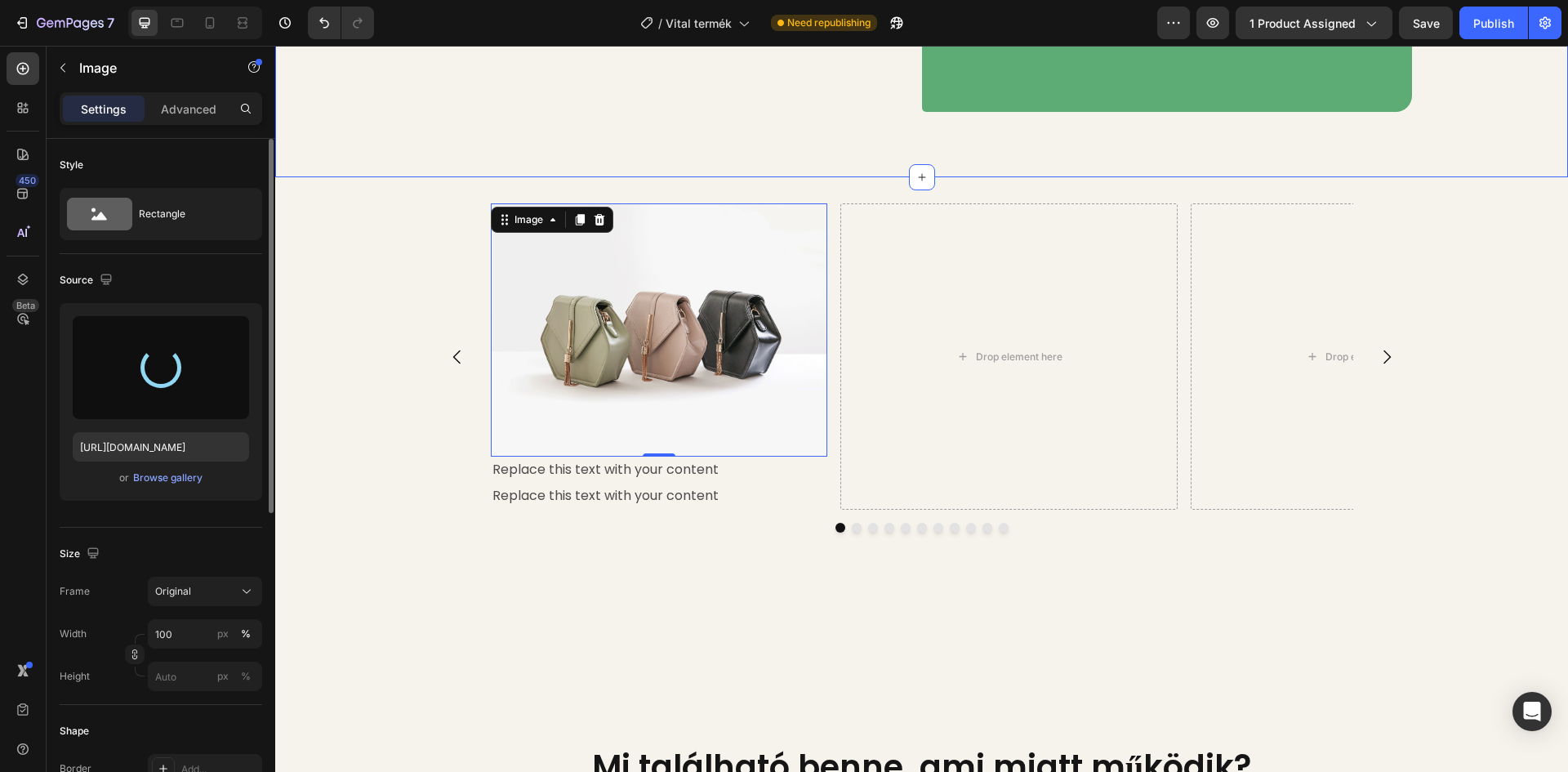
type input "[URL][DOMAIN_NAME]"
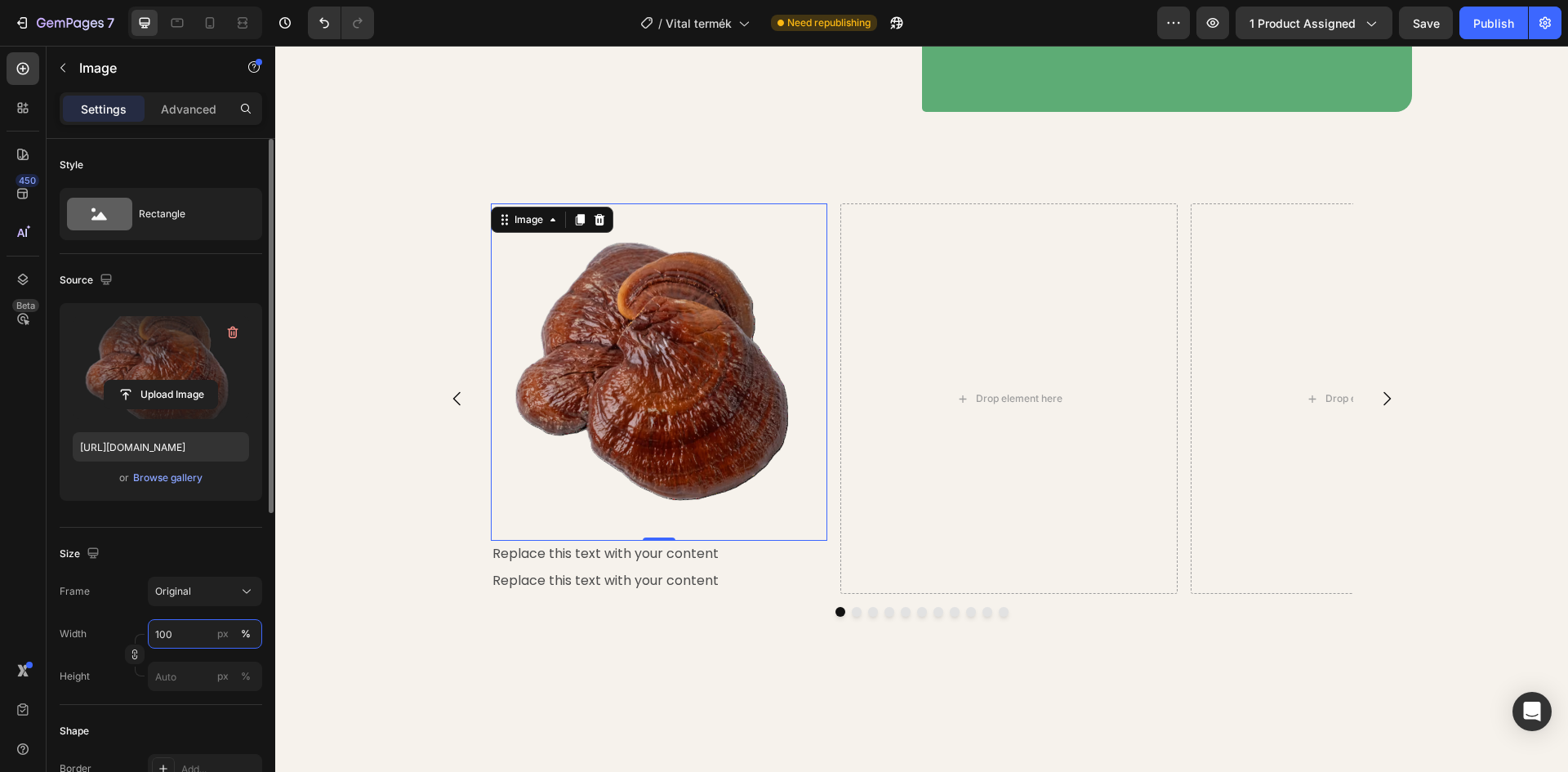
click at [190, 630] on input "100" at bounding box center [205, 633] width 114 height 30
type input "45"
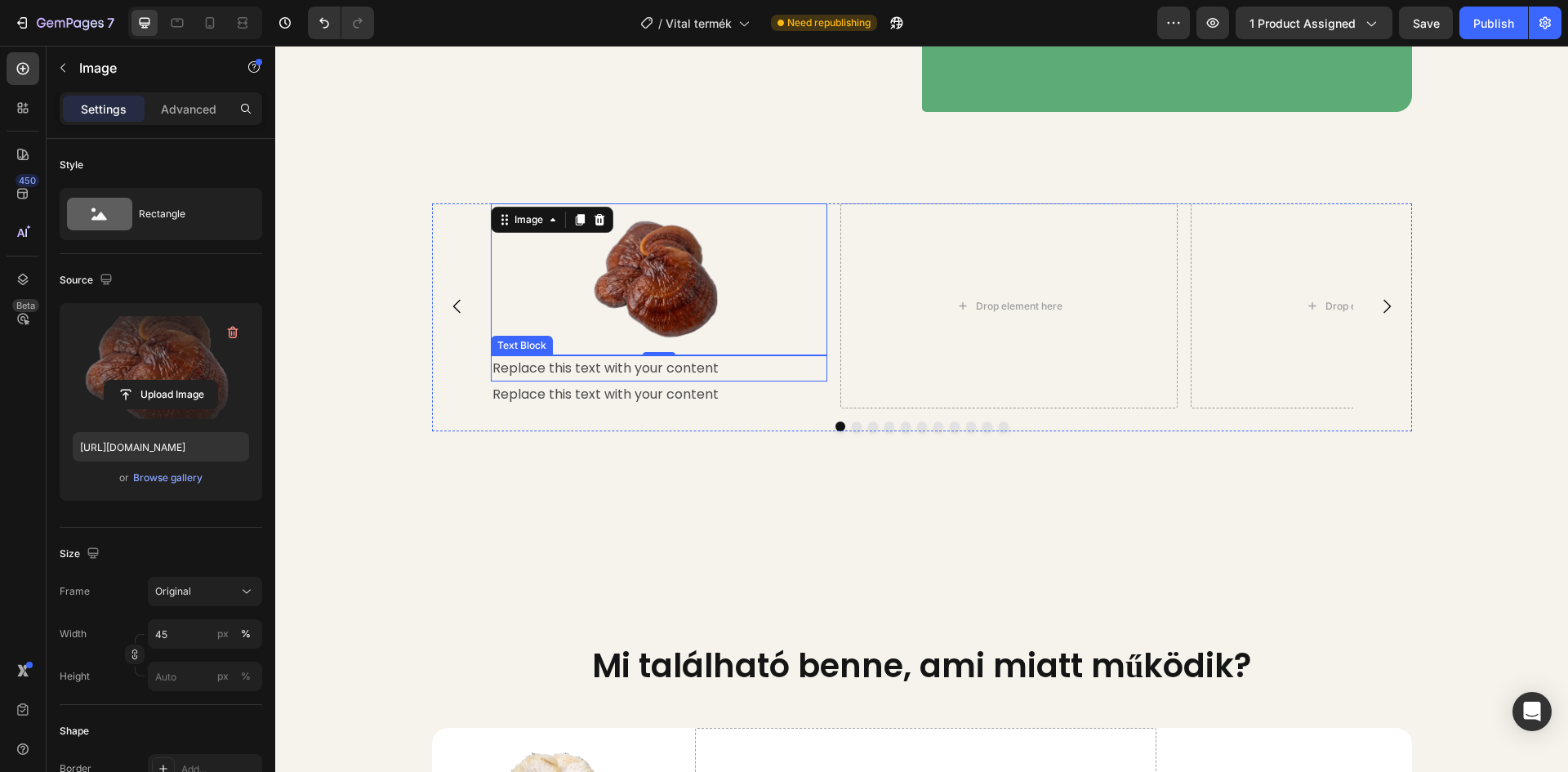
click at [677, 383] on div "Replace this text with your content" at bounding box center [659, 368] width 337 height 27
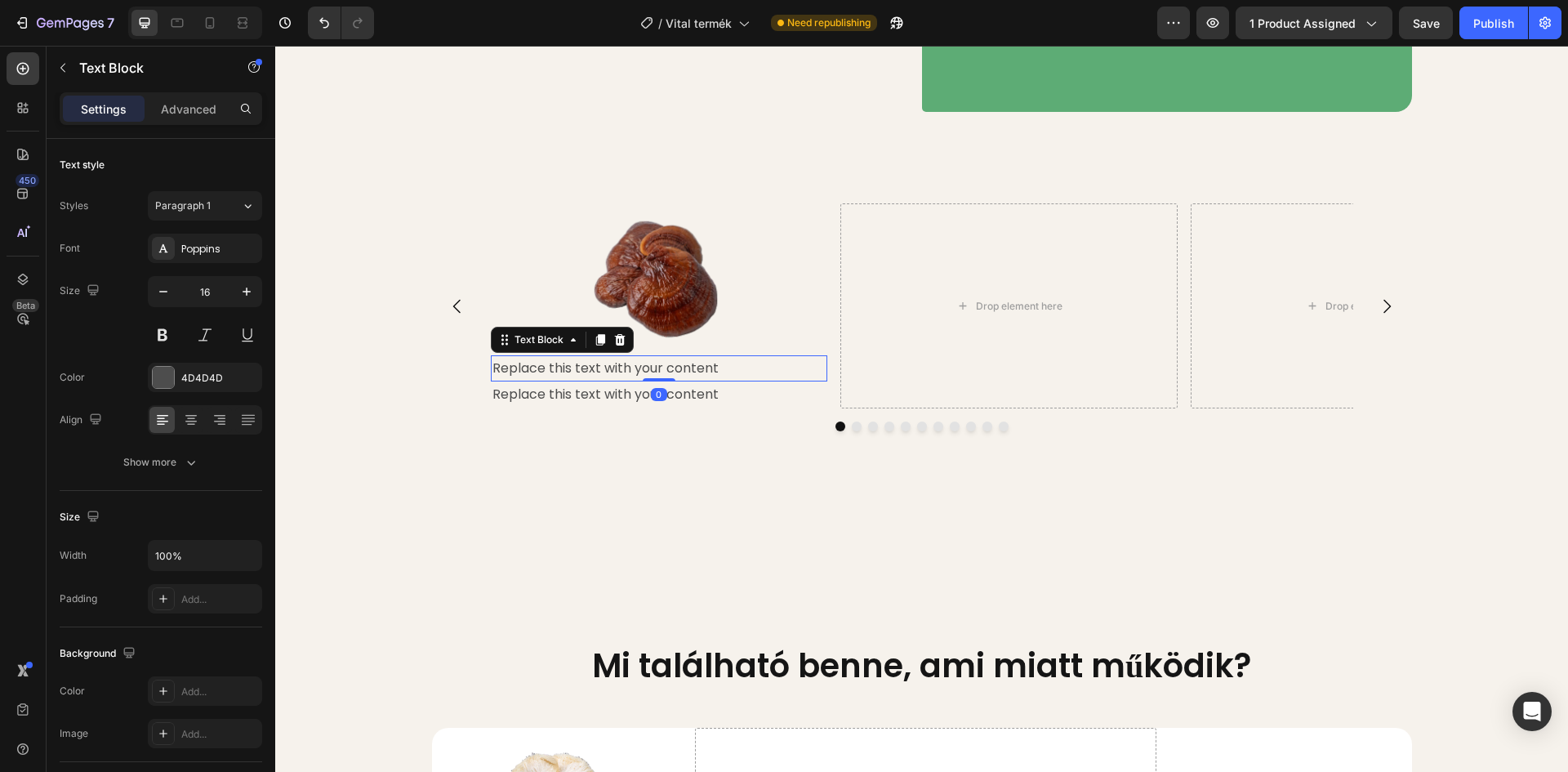
click at [702, 383] on div "Replace this text with your content" at bounding box center [659, 368] width 337 height 27
click at [711, 381] on p "Replace this text with your content" at bounding box center [660, 369] width 334 height 24
drag, startPoint x: 710, startPoint y: 441, endPoint x: 489, endPoint y: 452, distance: 221.3
click at [493, 381] on p "Replace this text with your content" at bounding box center [660, 369] width 334 height 24
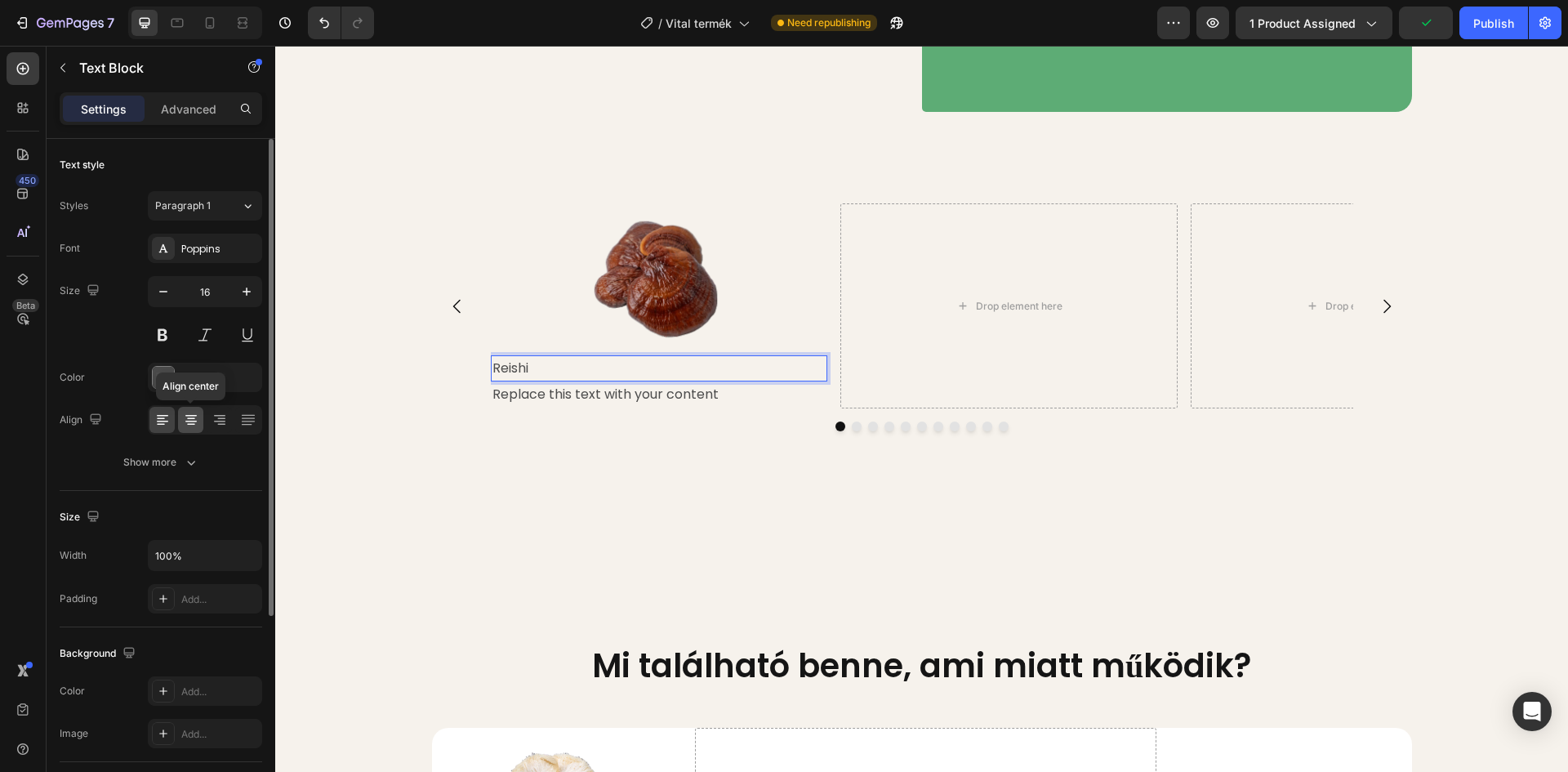
click at [195, 411] on div at bounding box center [191, 420] width 26 height 27
drag, startPoint x: 672, startPoint y: 445, endPoint x: 634, endPoint y: 444, distance: 38.0
click at [634, 381] on p "Reishi" at bounding box center [660, 369] width 334 height 24
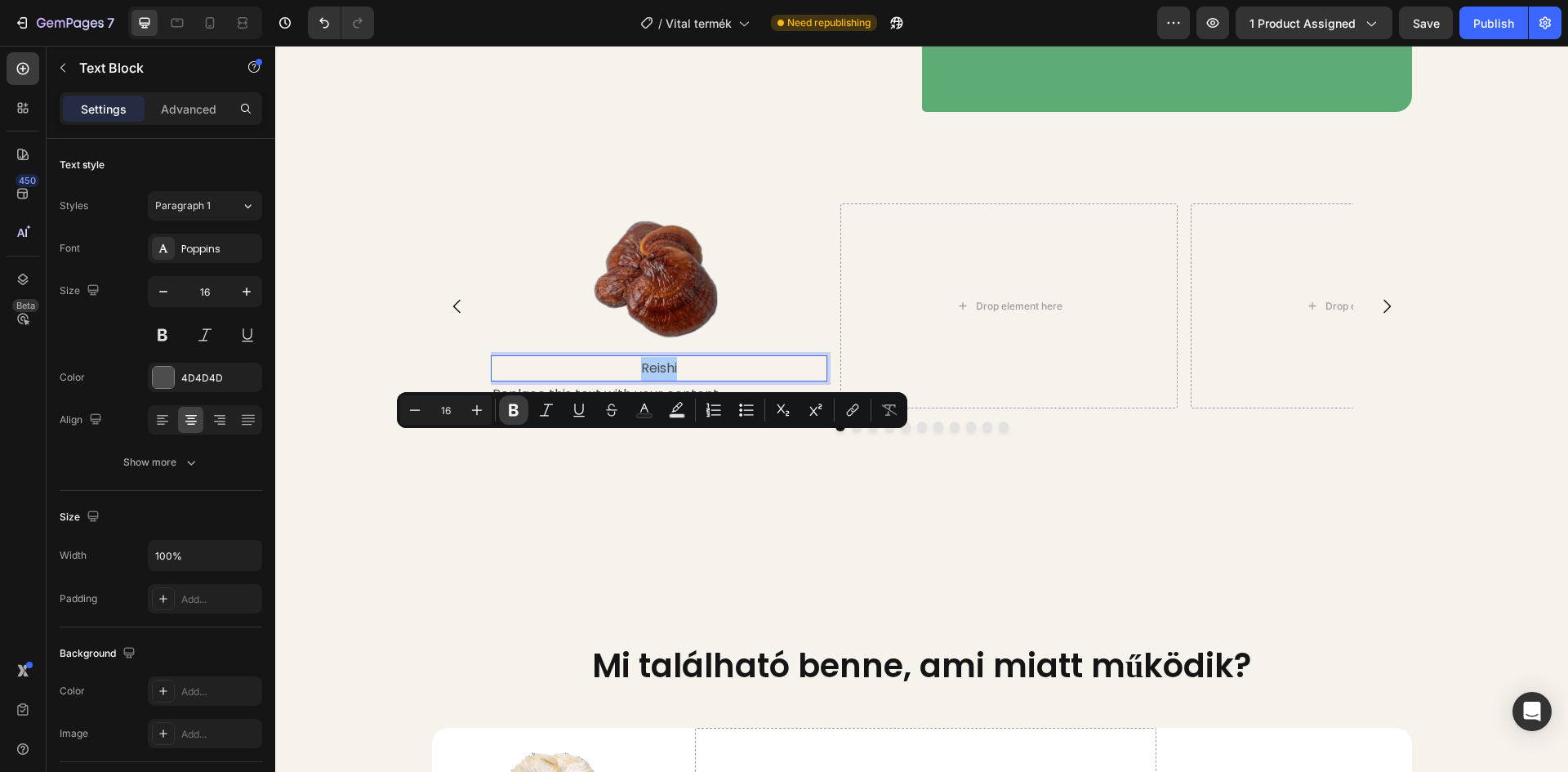
click at [511, 408] on icon "Editor contextual toolbar" at bounding box center [513, 410] width 10 height 12
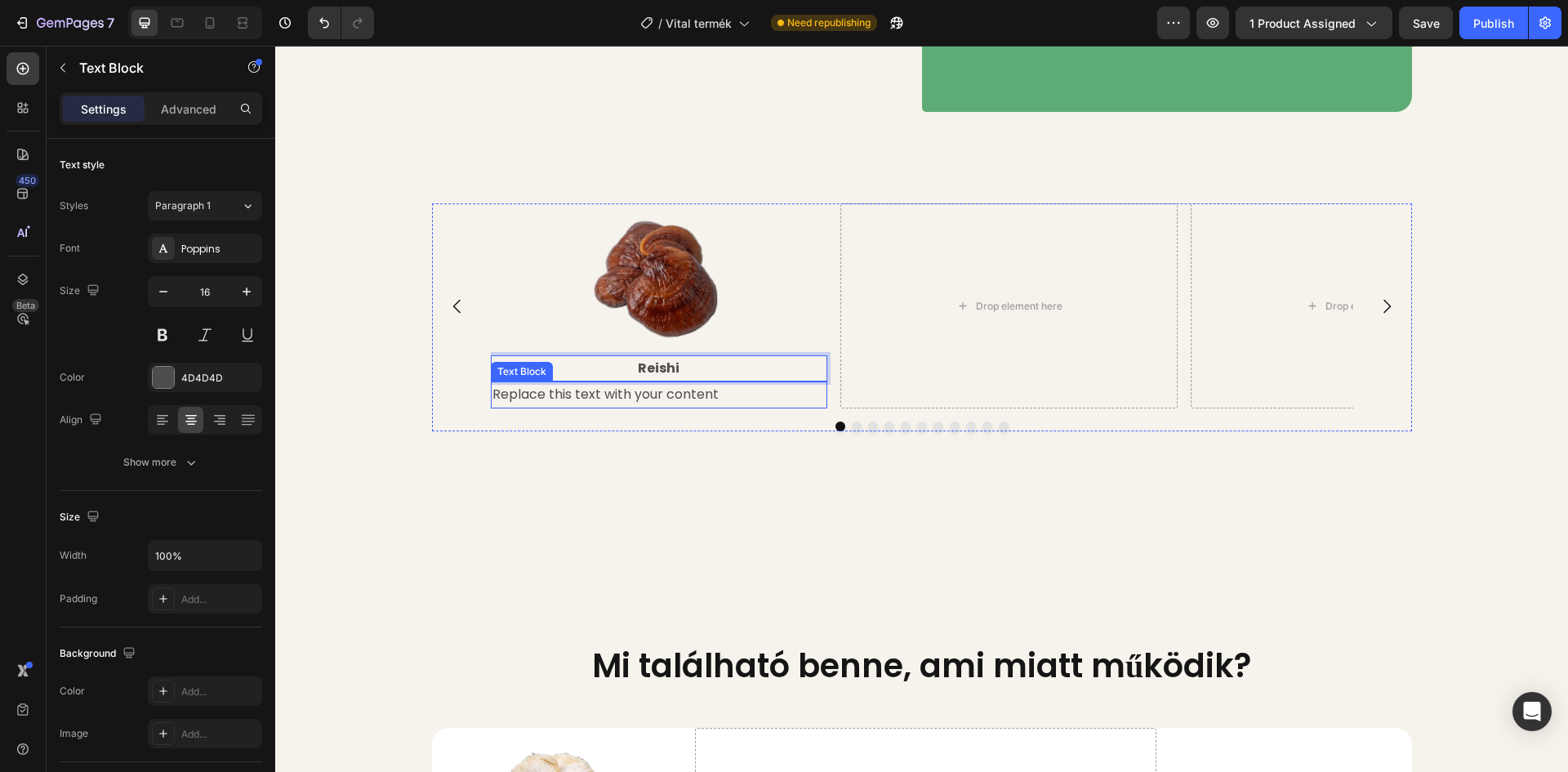
click at [677, 408] on div "Replace this text with your content" at bounding box center [659, 394] width 337 height 27
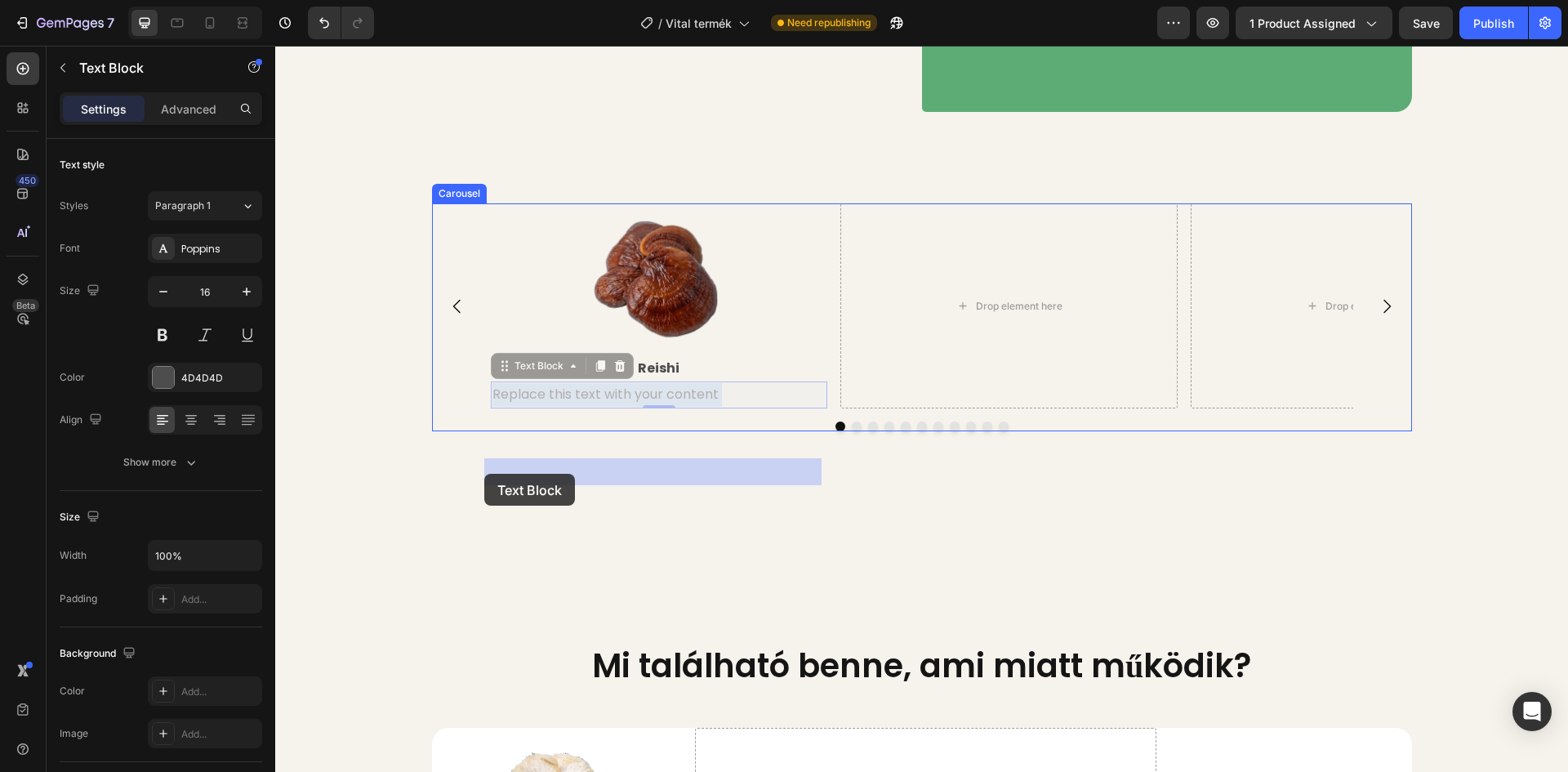
drag, startPoint x: 715, startPoint y: 471, endPoint x: 541, endPoint y: 472, distance: 174.0
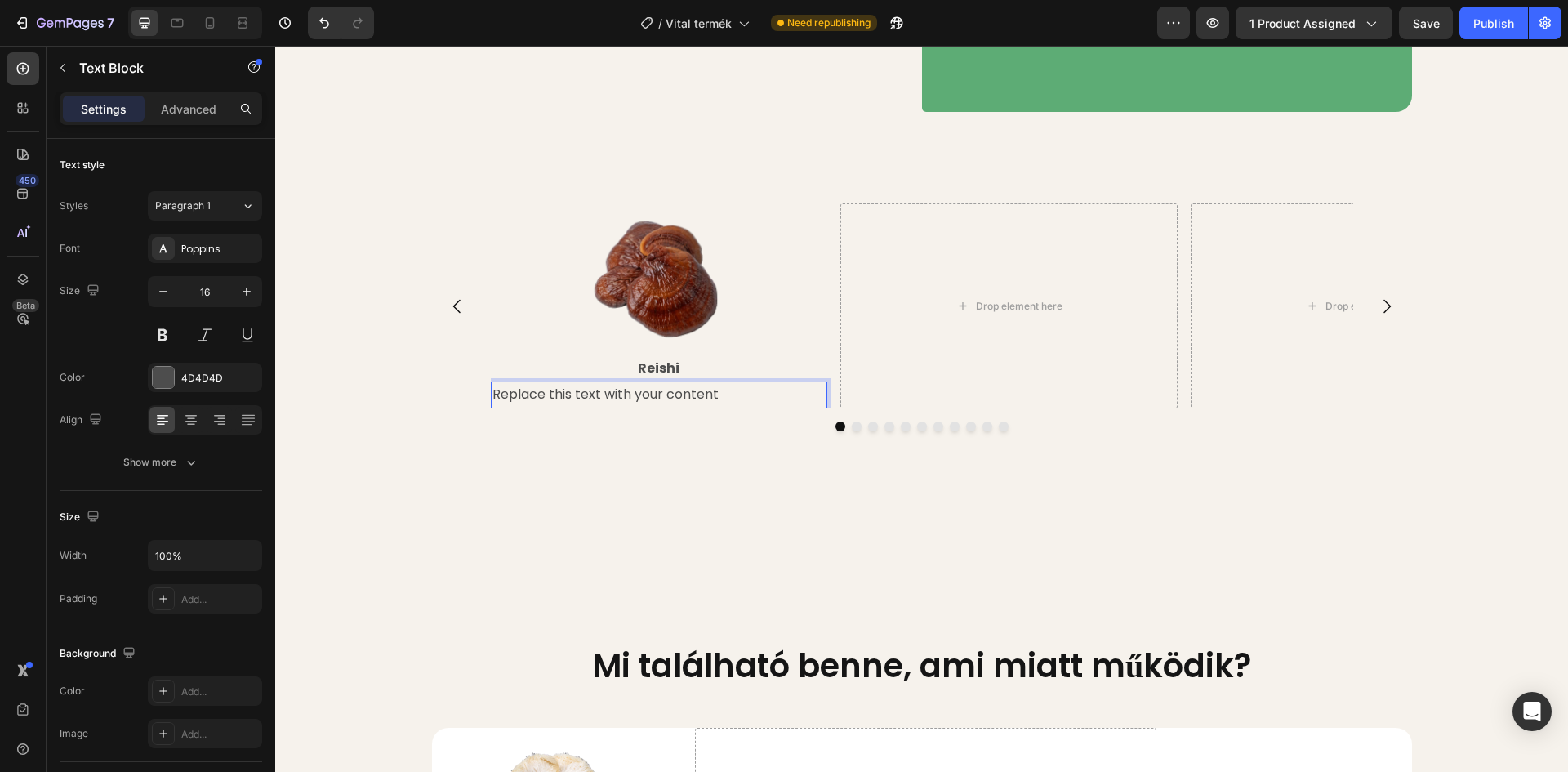
click at [630, 540] on div "Image Reishi Text Block Replace this text with your content Text Block 0 Drop e…" at bounding box center [922, 380] width 1293 height 352
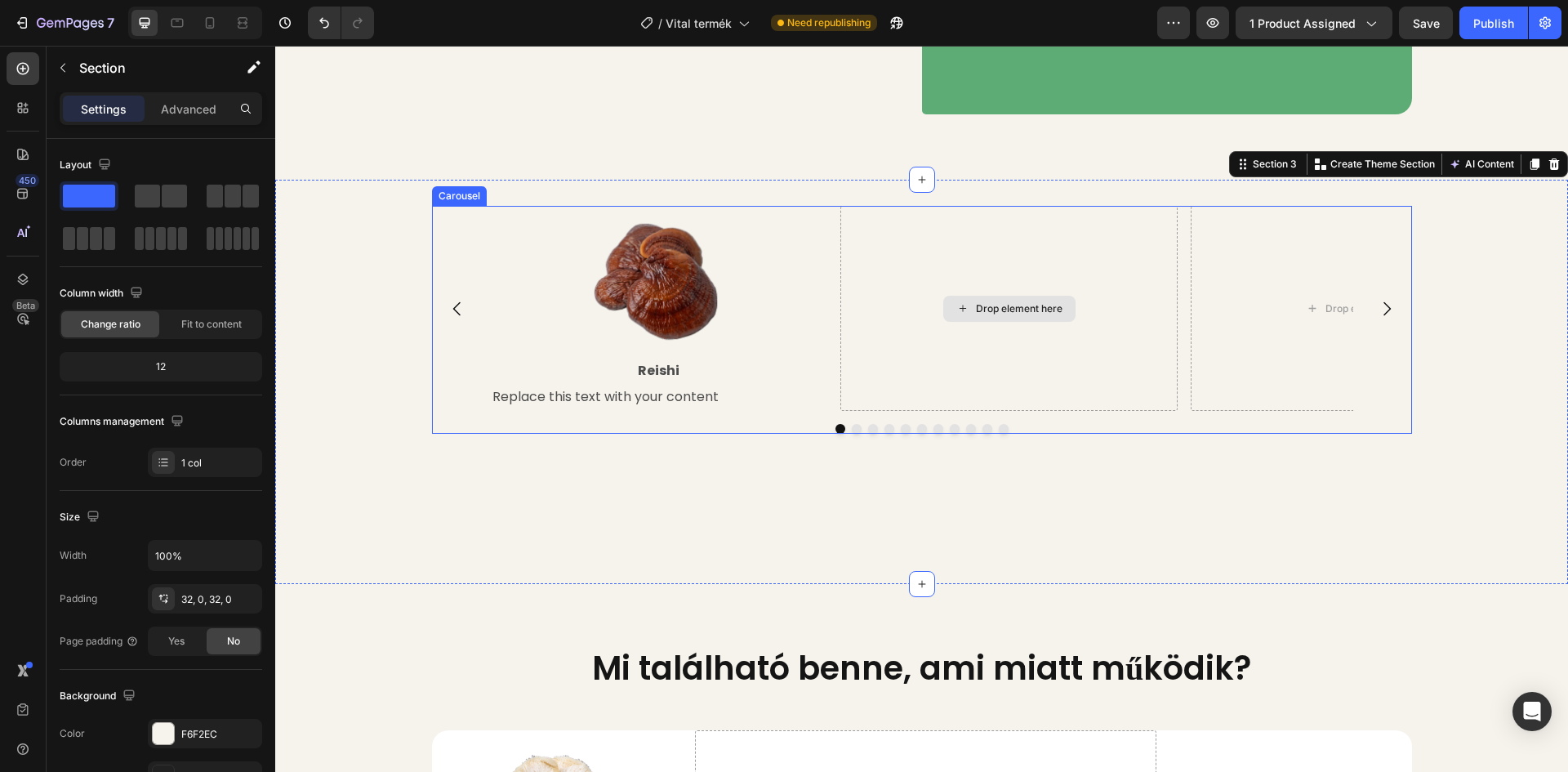
scroll to position [1635, 0]
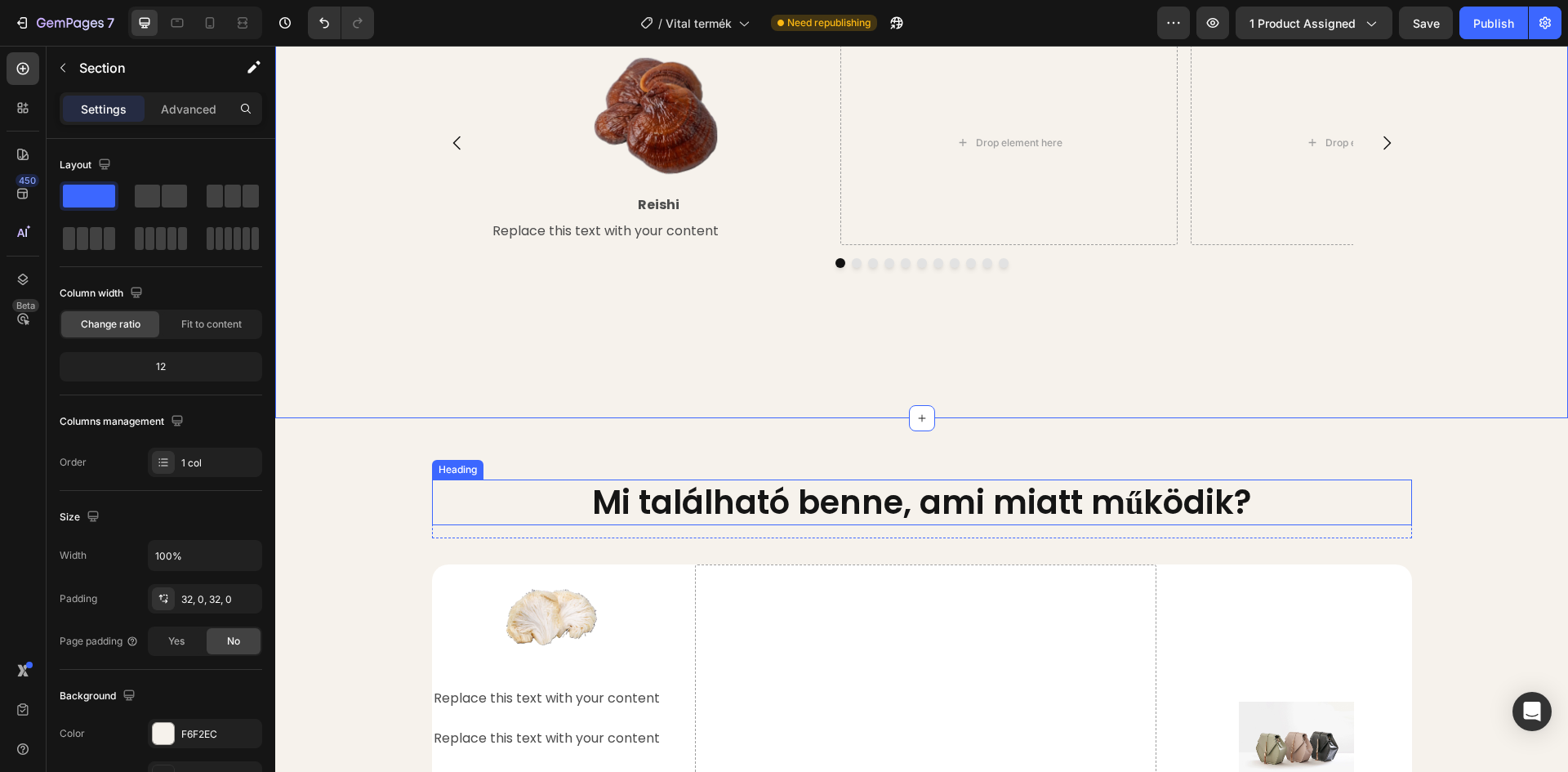
click at [805, 525] on h2 "Mi található benne, ami miatt működik?" at bounding box center [922, 502] width 980 height 46
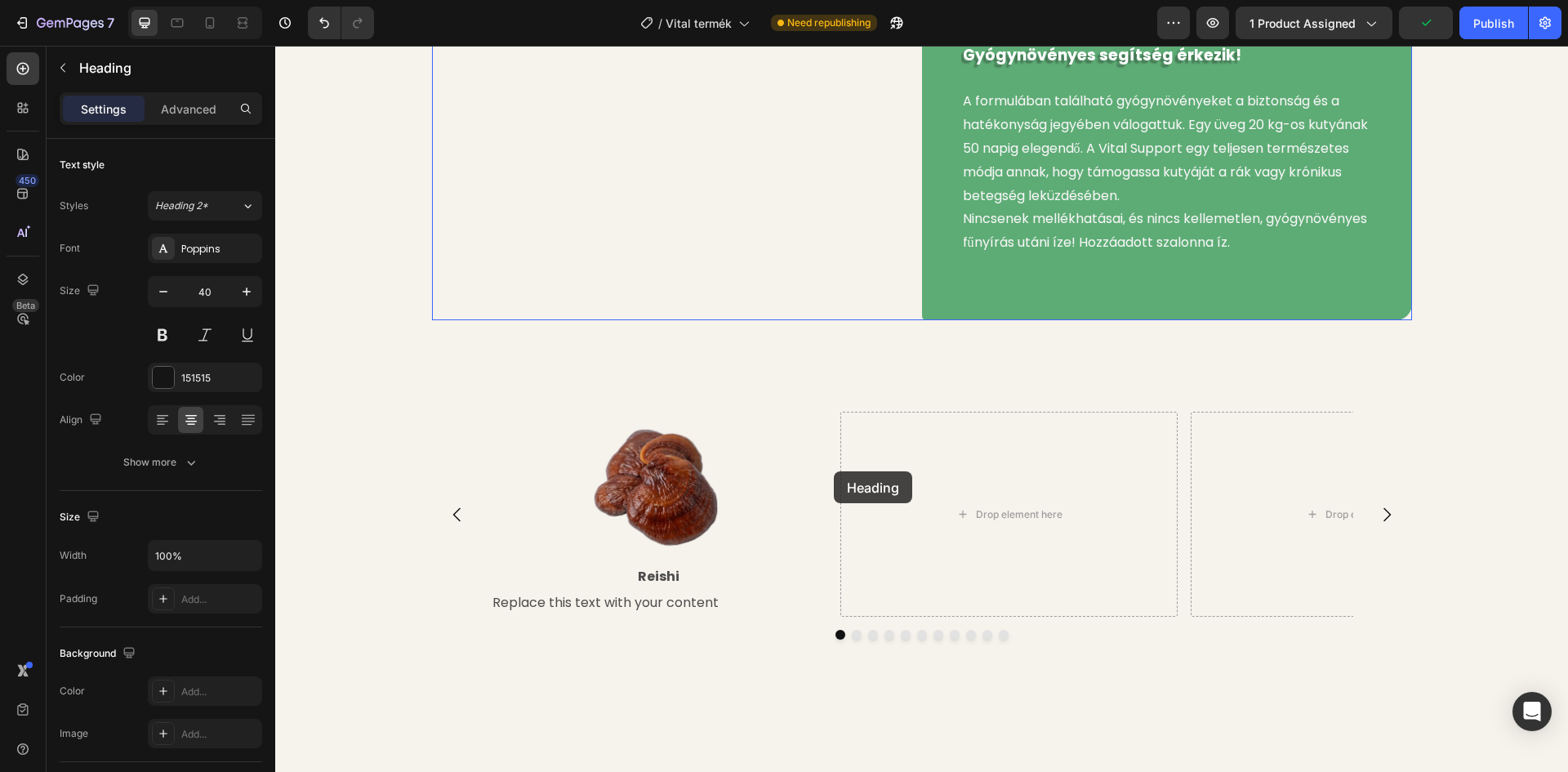
scroll to position [1099, 0]
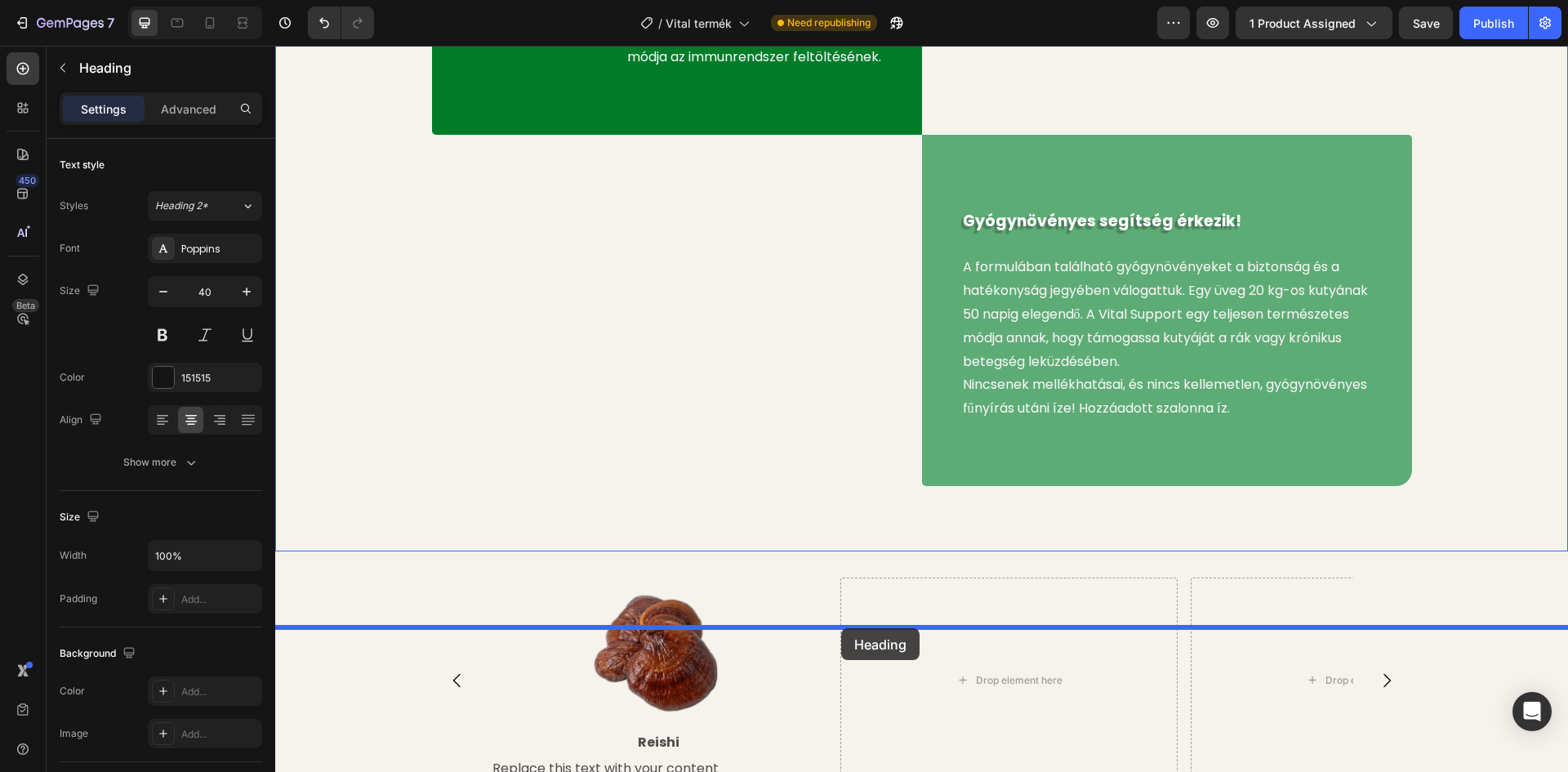
drag, startPoint x: 772, startPoint y: 575, endPoint x: 840, endPoint y: 628, distance: 86.2
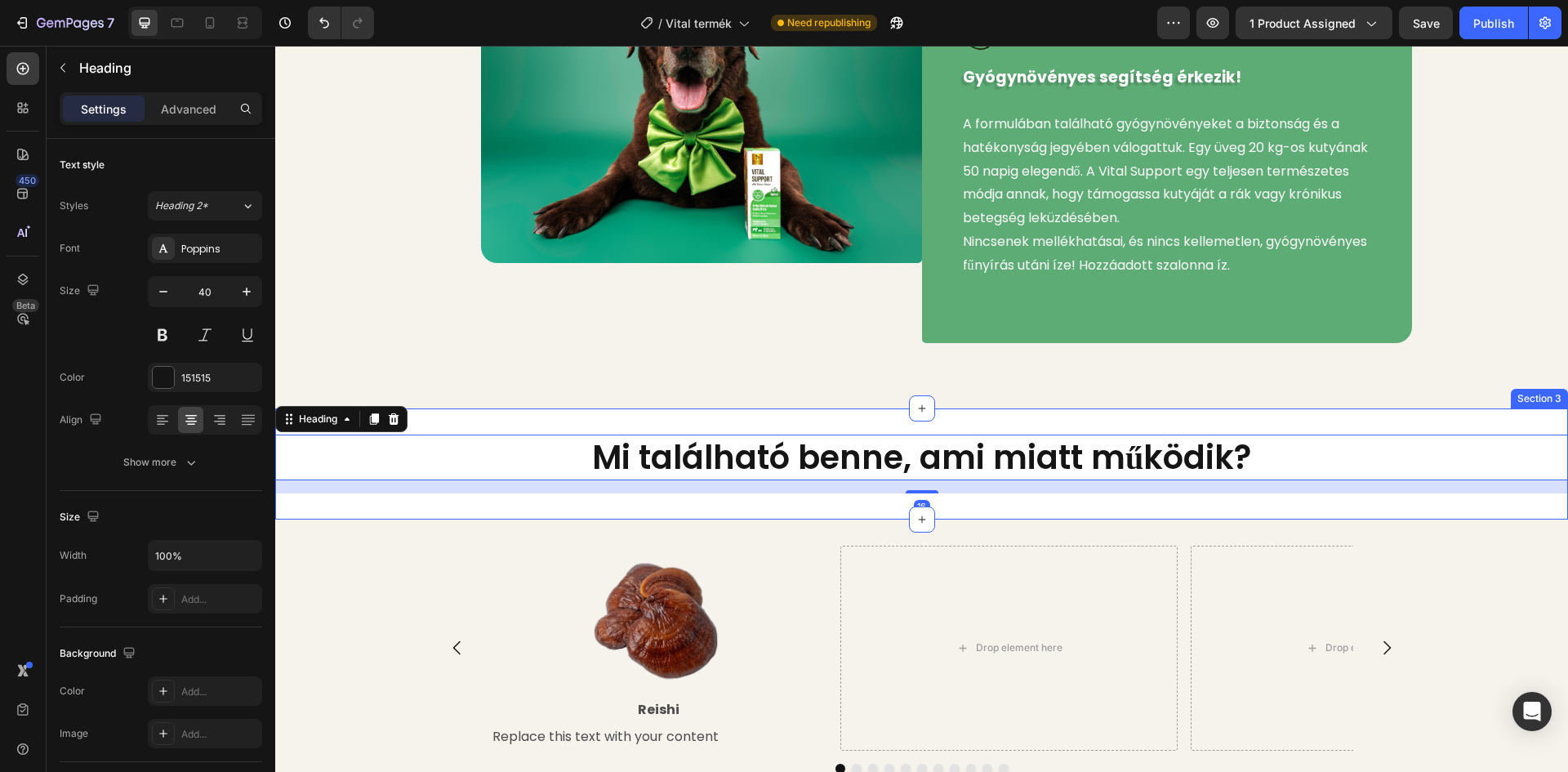
scroll to position [1343, 0]
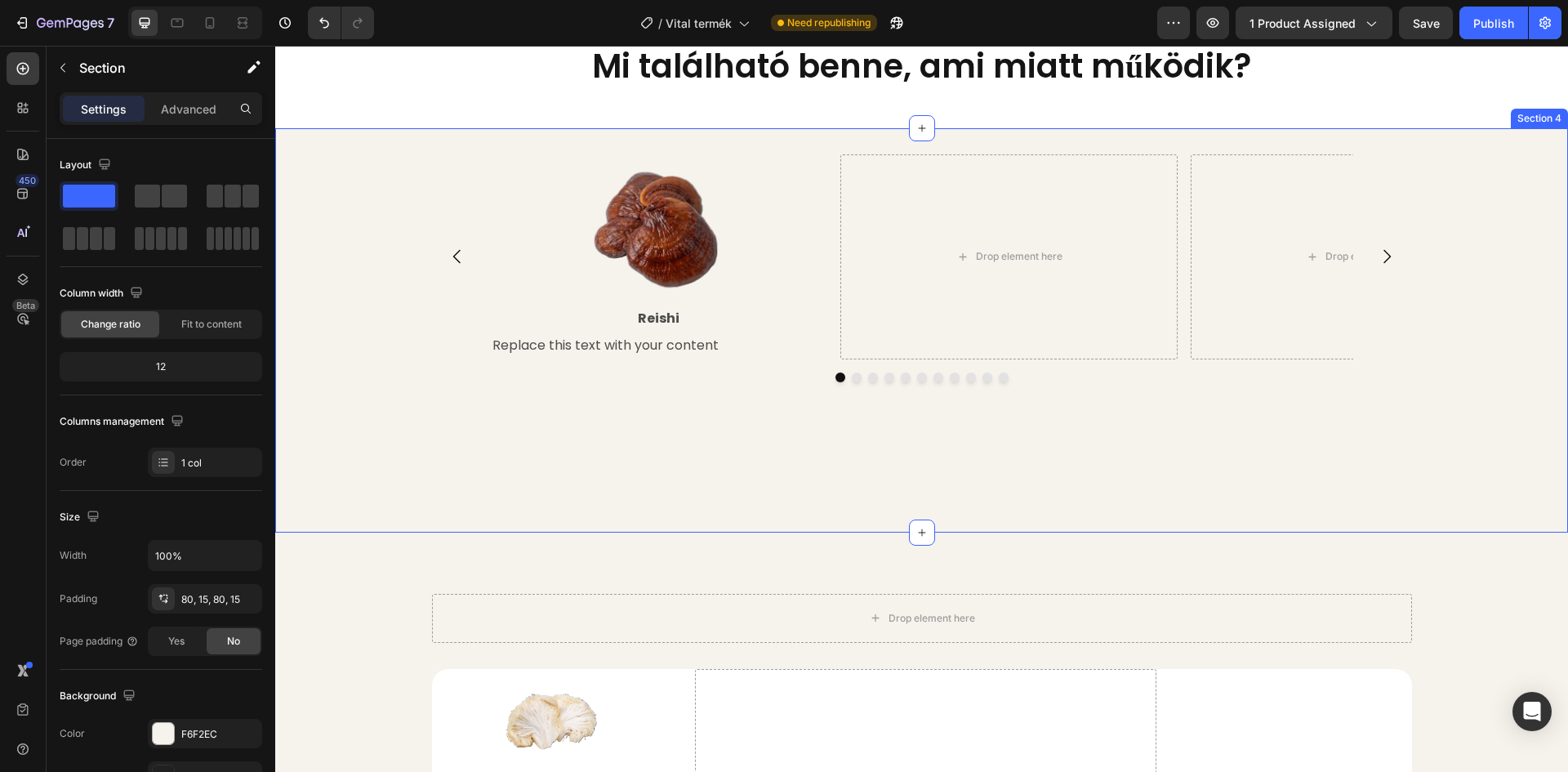
scroll to position [1507, 0]
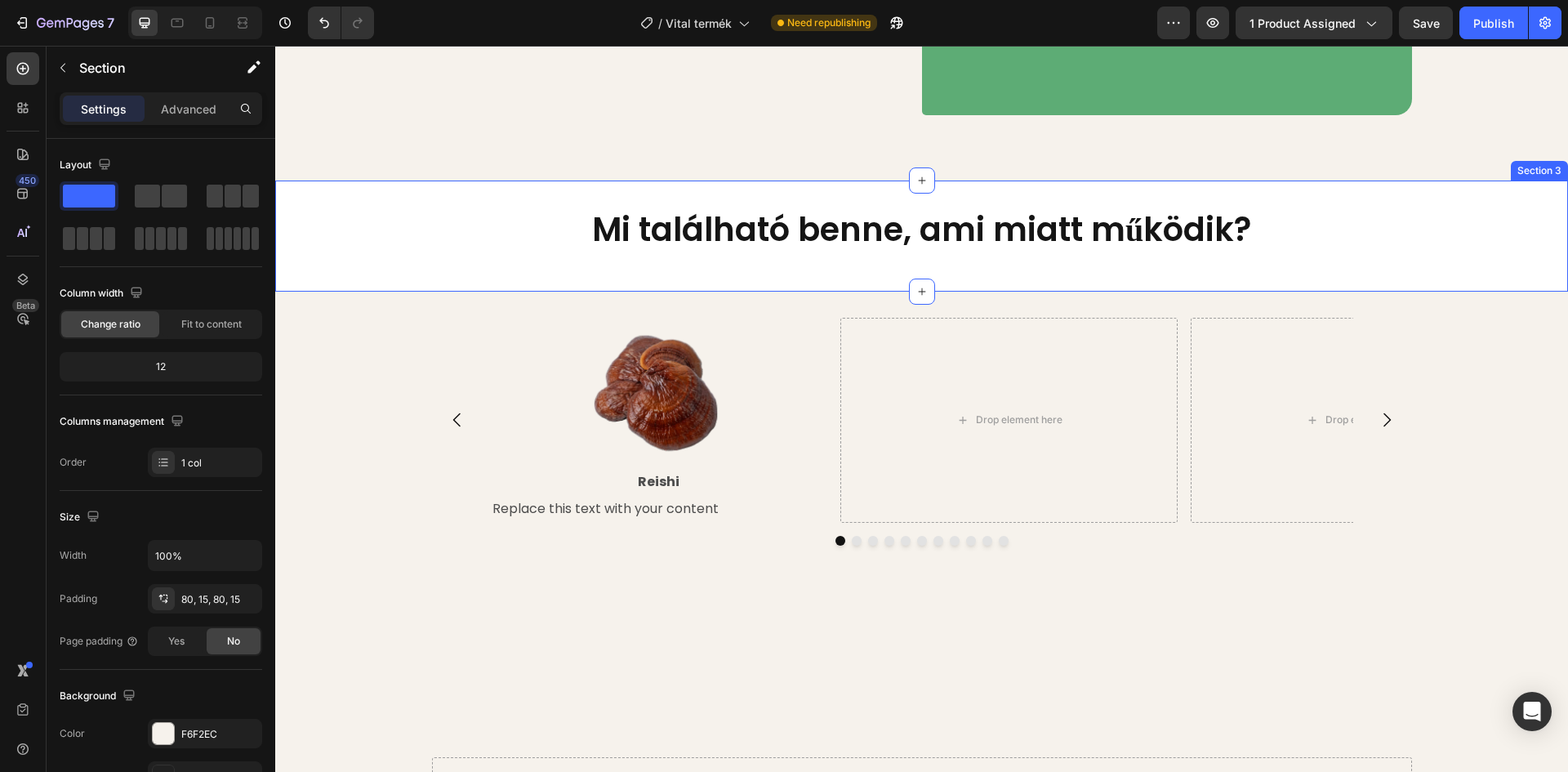
click at [423, 266] on div "Mi található benne, ami miatt működik? Heading" at bounding box center [922, 236] width 1293 height 59
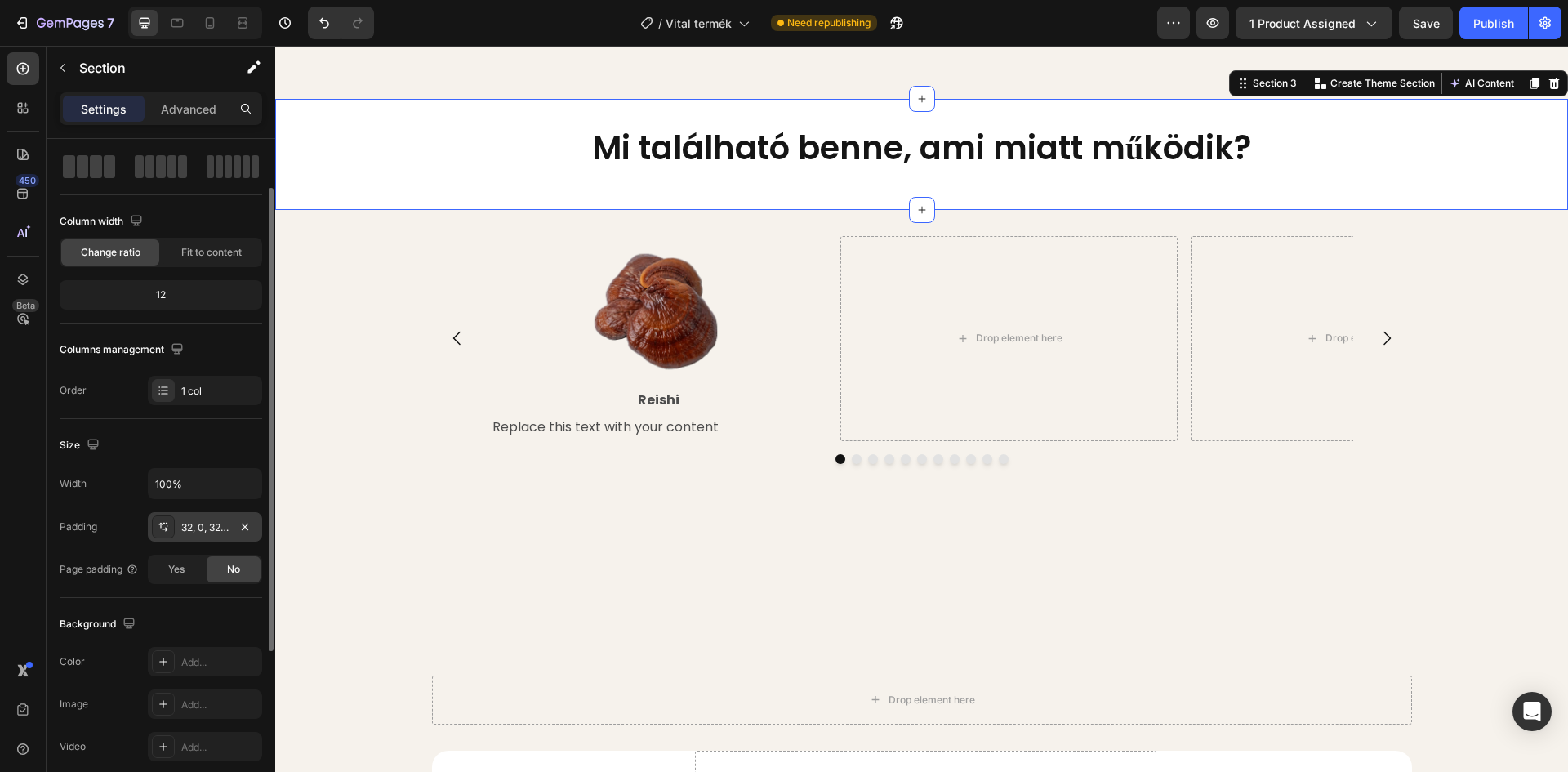
scroll to position [0, 0]
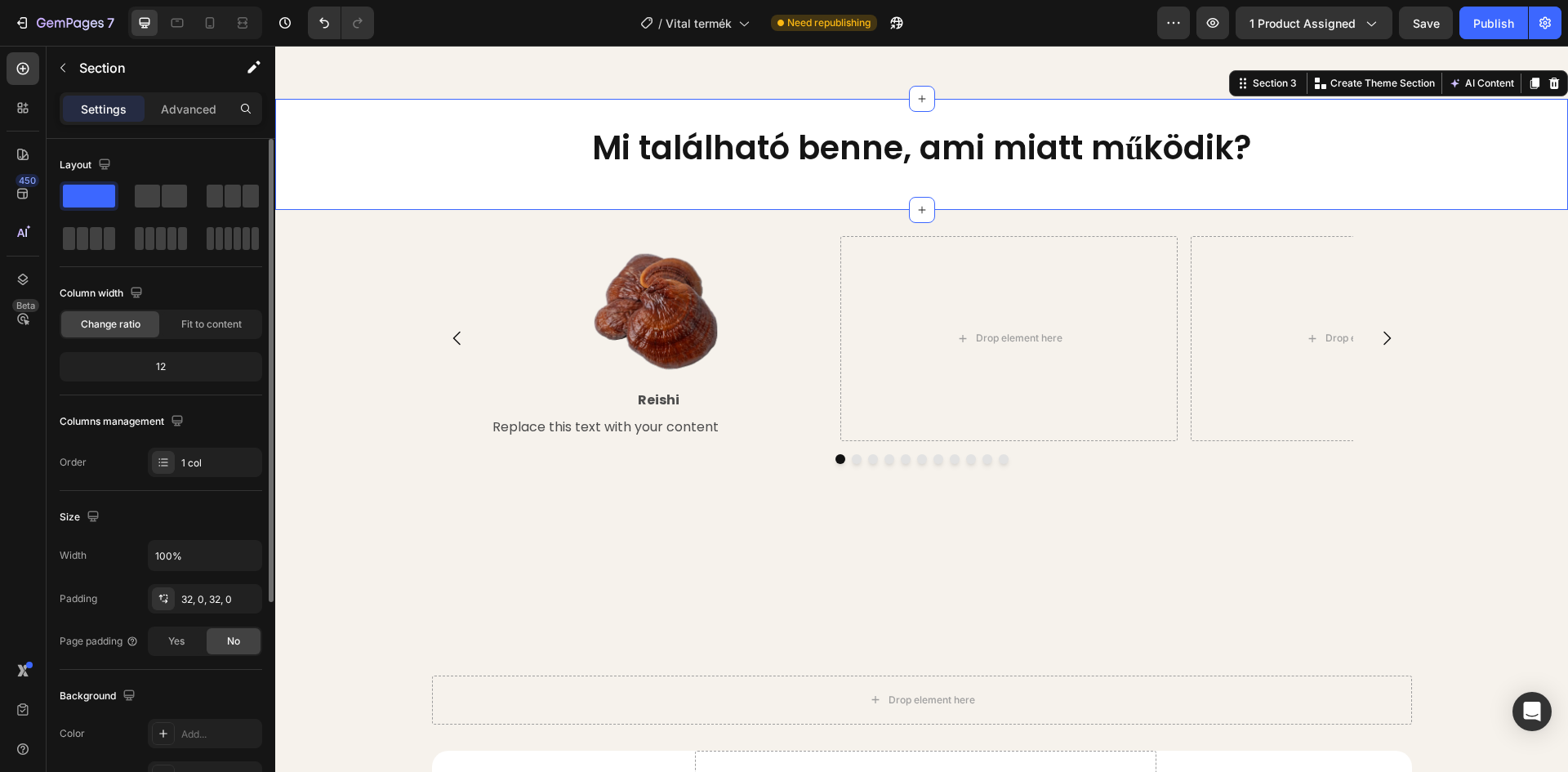
click at [378, 171] on h2 "Mi található benne, ami miatt működik?" at bounding box center [922, 148] width 1293 height 46
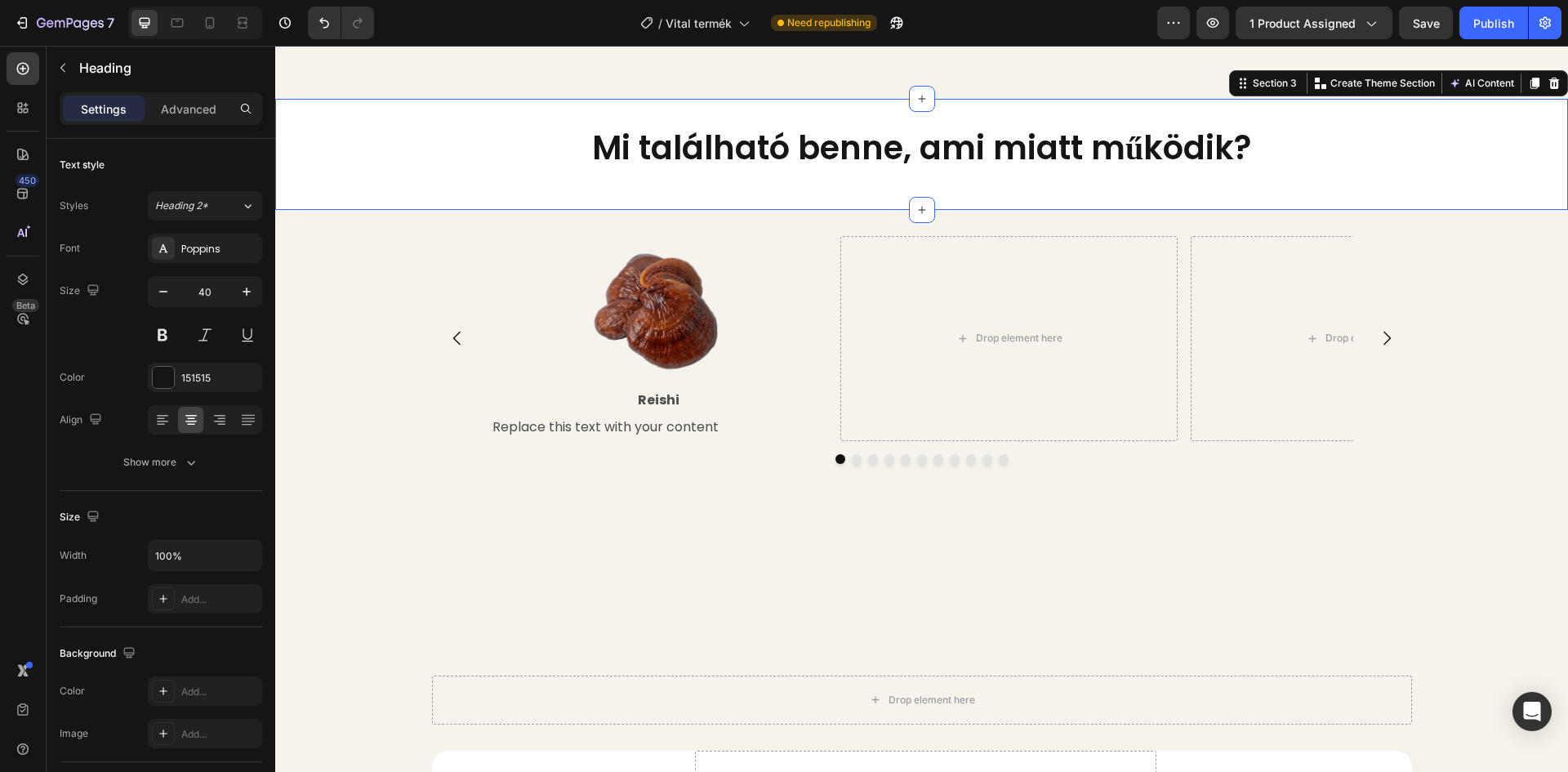
click at [413, 148] on div "Mi található benne, ami miatt működik? Heading Section 3 Create Theme Section A…" at bounding box center [922, 153] width 1293 height 111
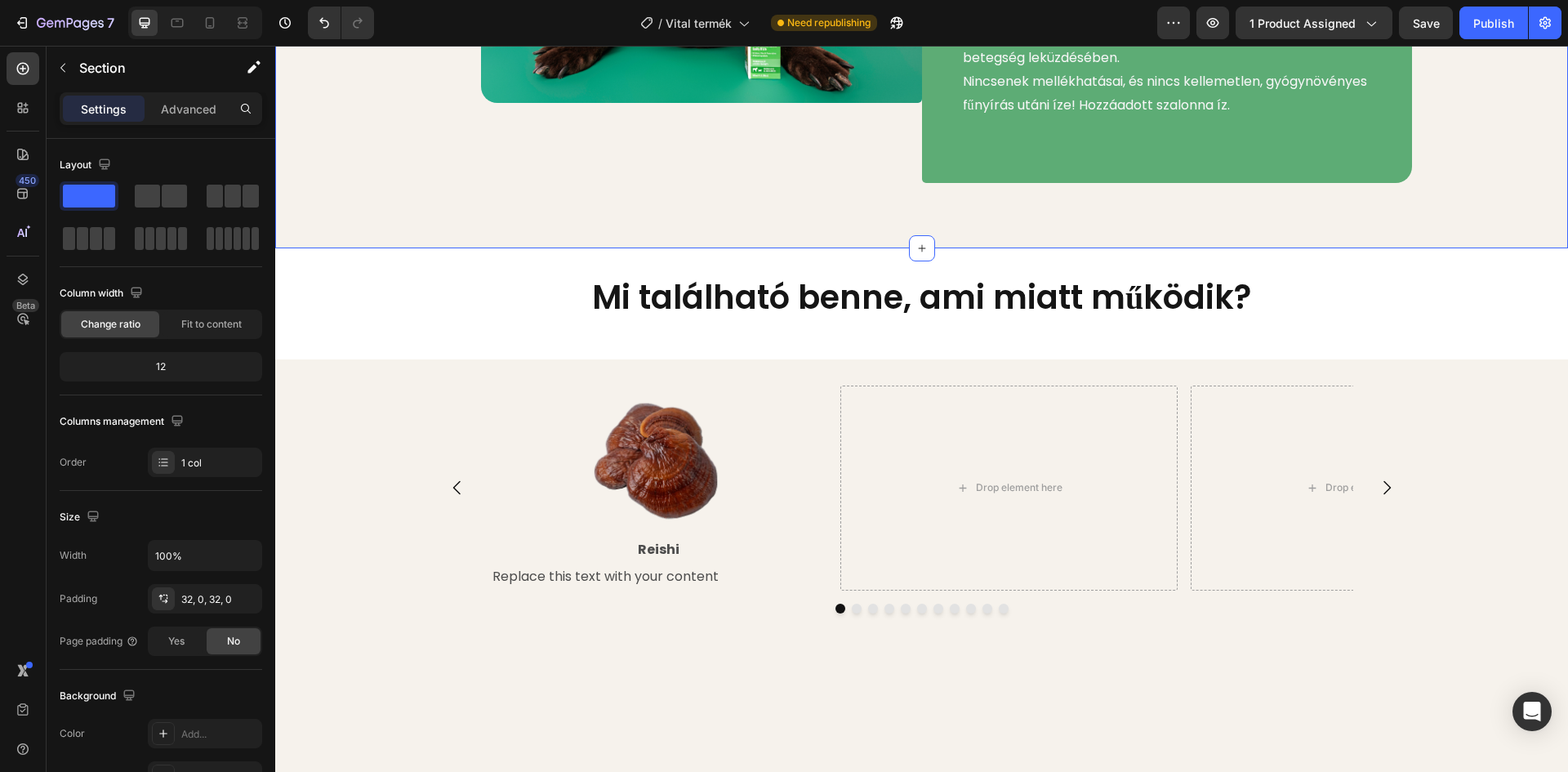
scroll to position [1425, 0]
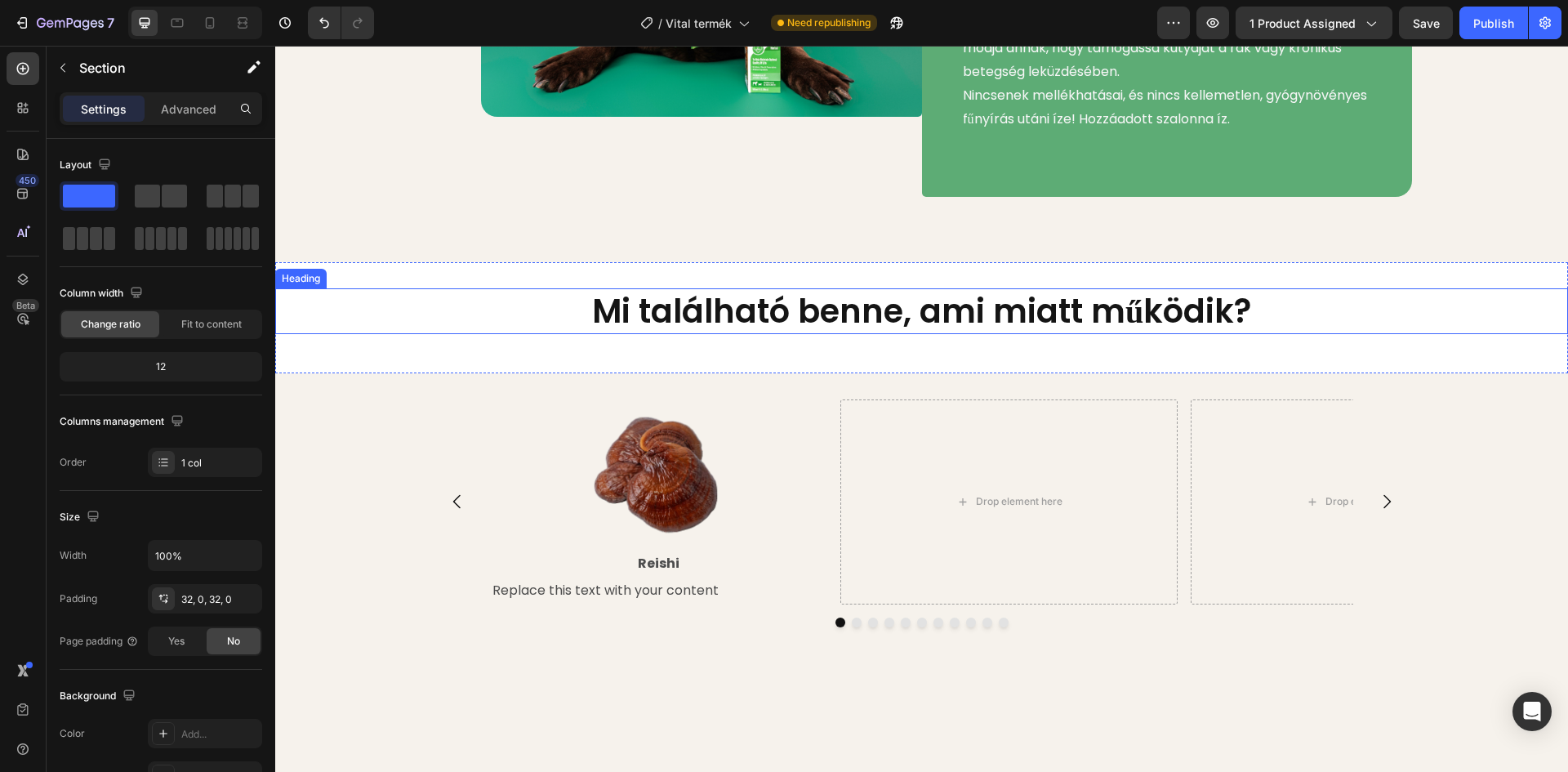
click at [420, 334] on h2 "Mi található benne, ami miatt működik?" at bounding box center [922, 311] width 1293 height 46
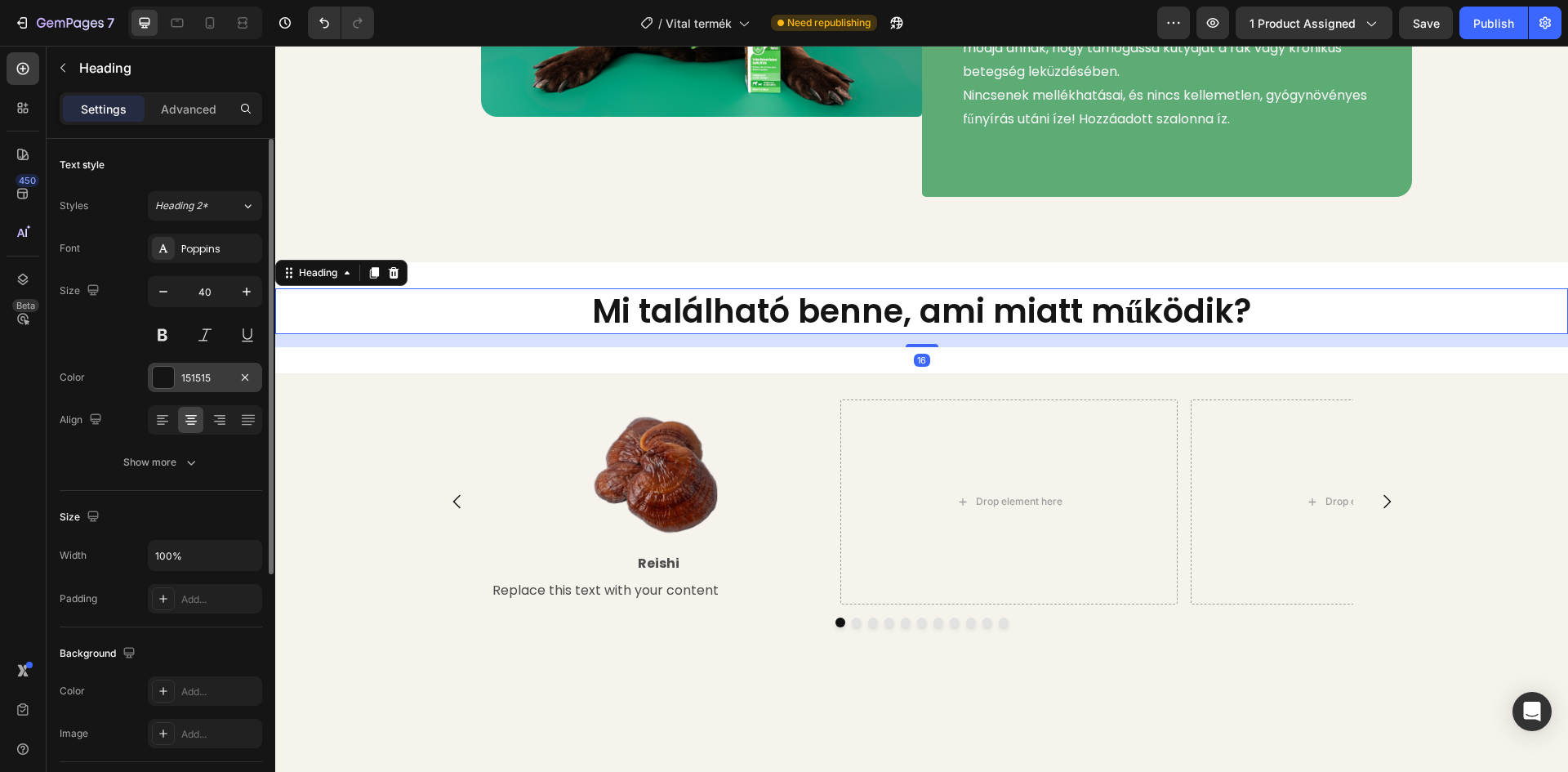
click at [176, 378] on div "151515" at bounding box center [205, 378] width 114 height 30
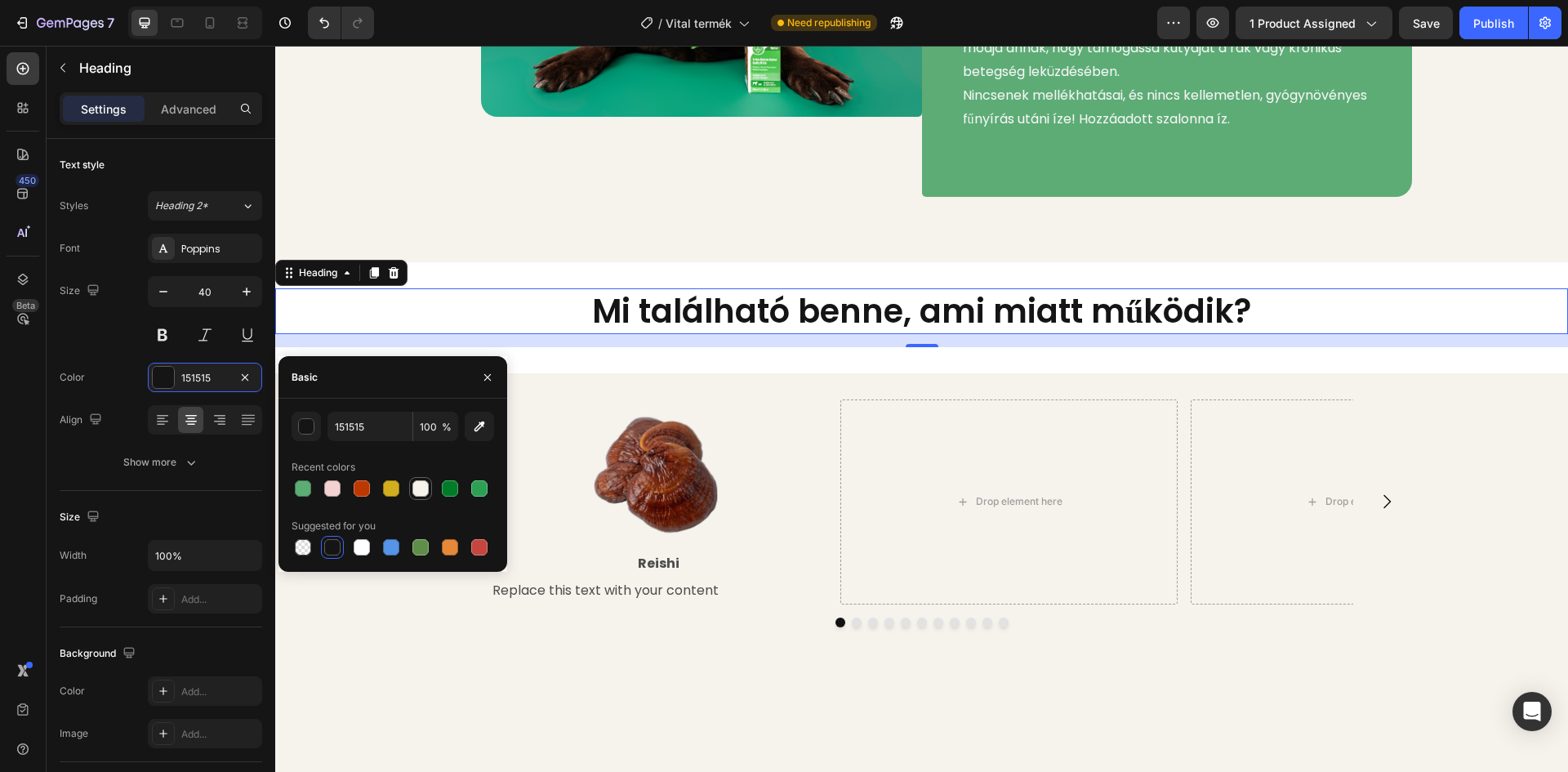
click at [421, 482] on div at bounding box center [420, 488] width 17 height 17
type input "F6F2EC"
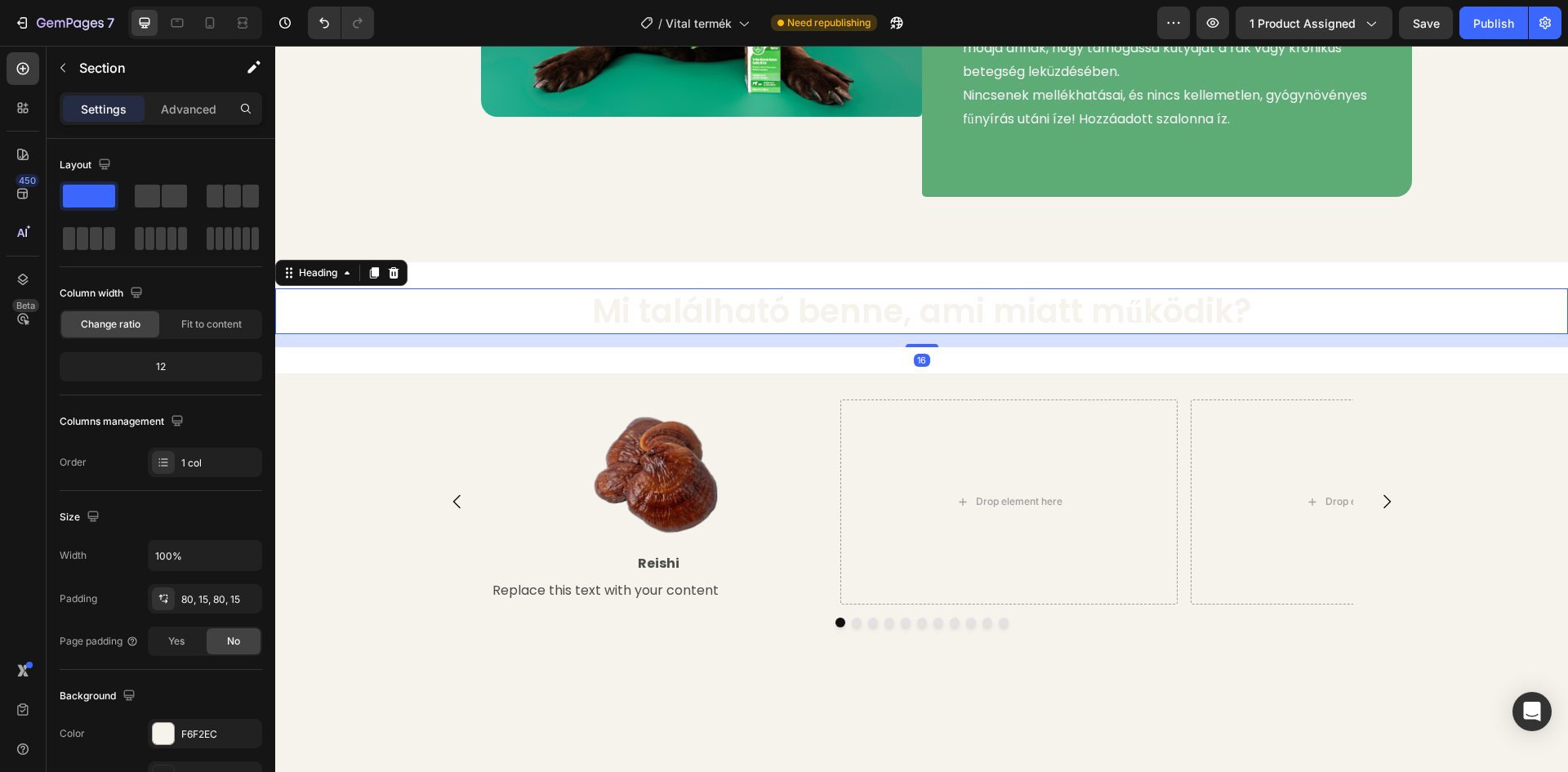
click at [620, 334] on h2 "Mi található benne, ami miatt működik?" at bounding box center [922, 311] width 1293 height 46
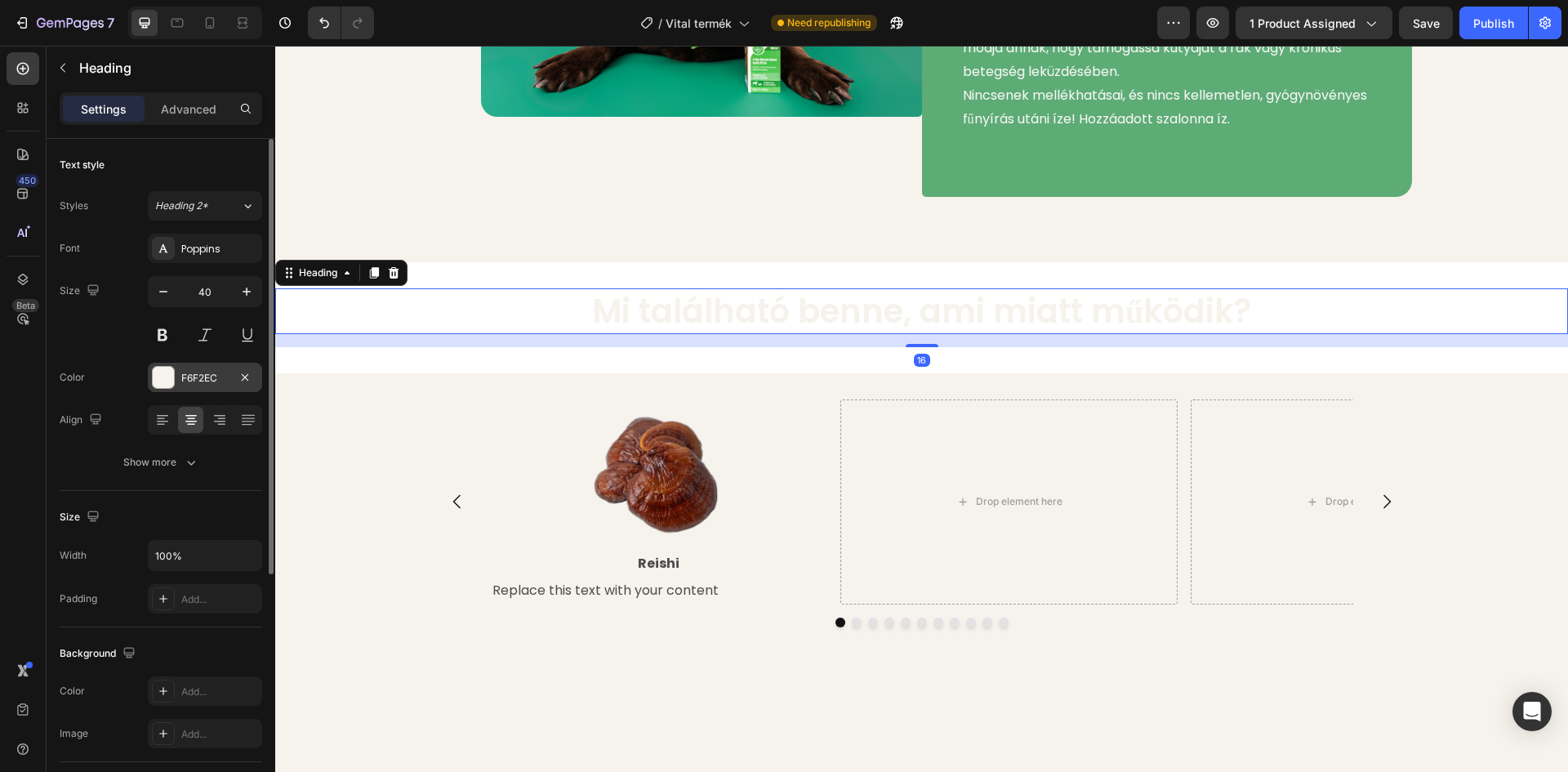
click at [186, 373] on div "F6F2EC" at bounding box center [205, 378] width 47 height 15
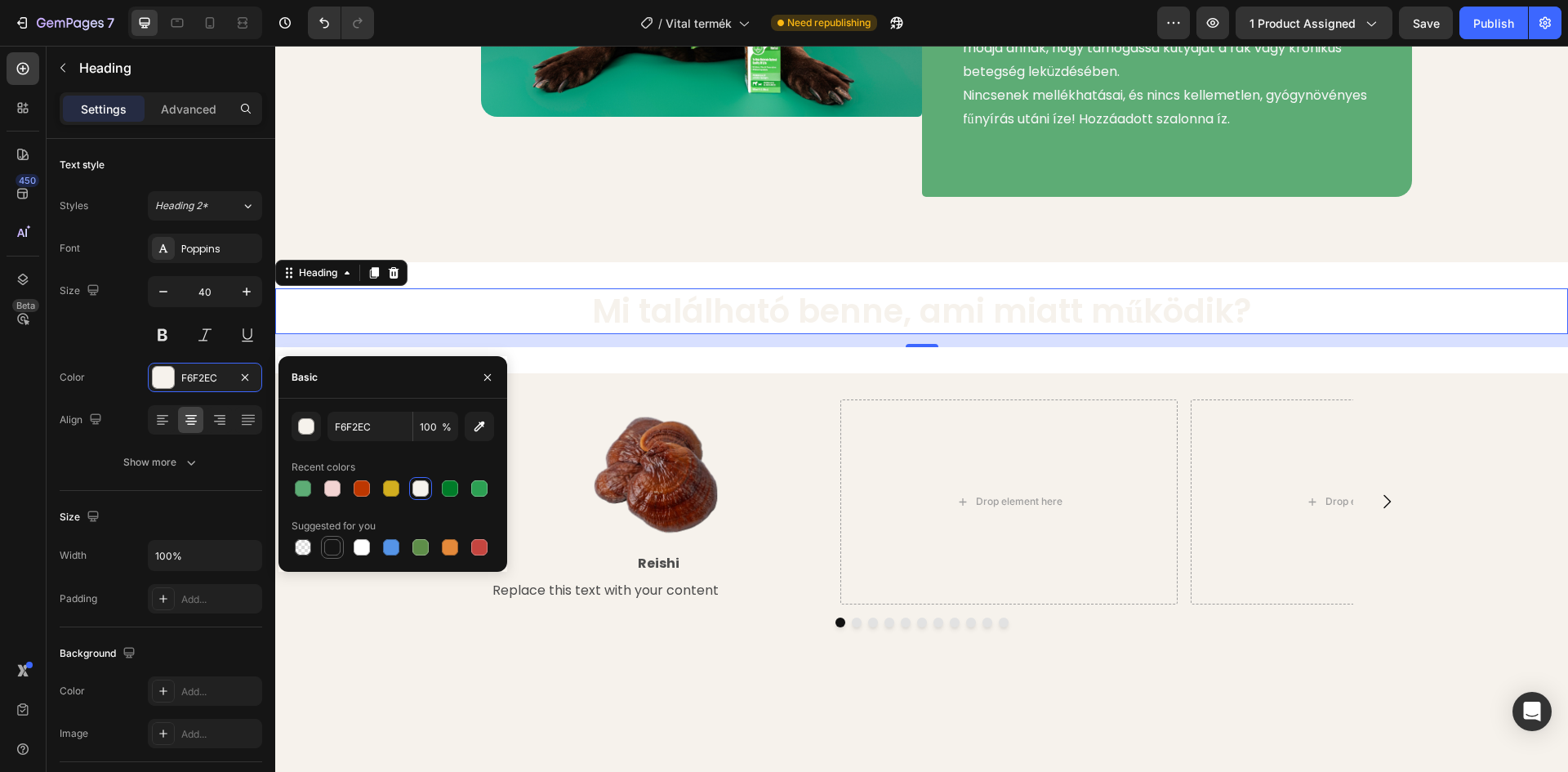
click at [332, 550] on div at bounding box center [332, 547] width 17 height 17
type input "151515"
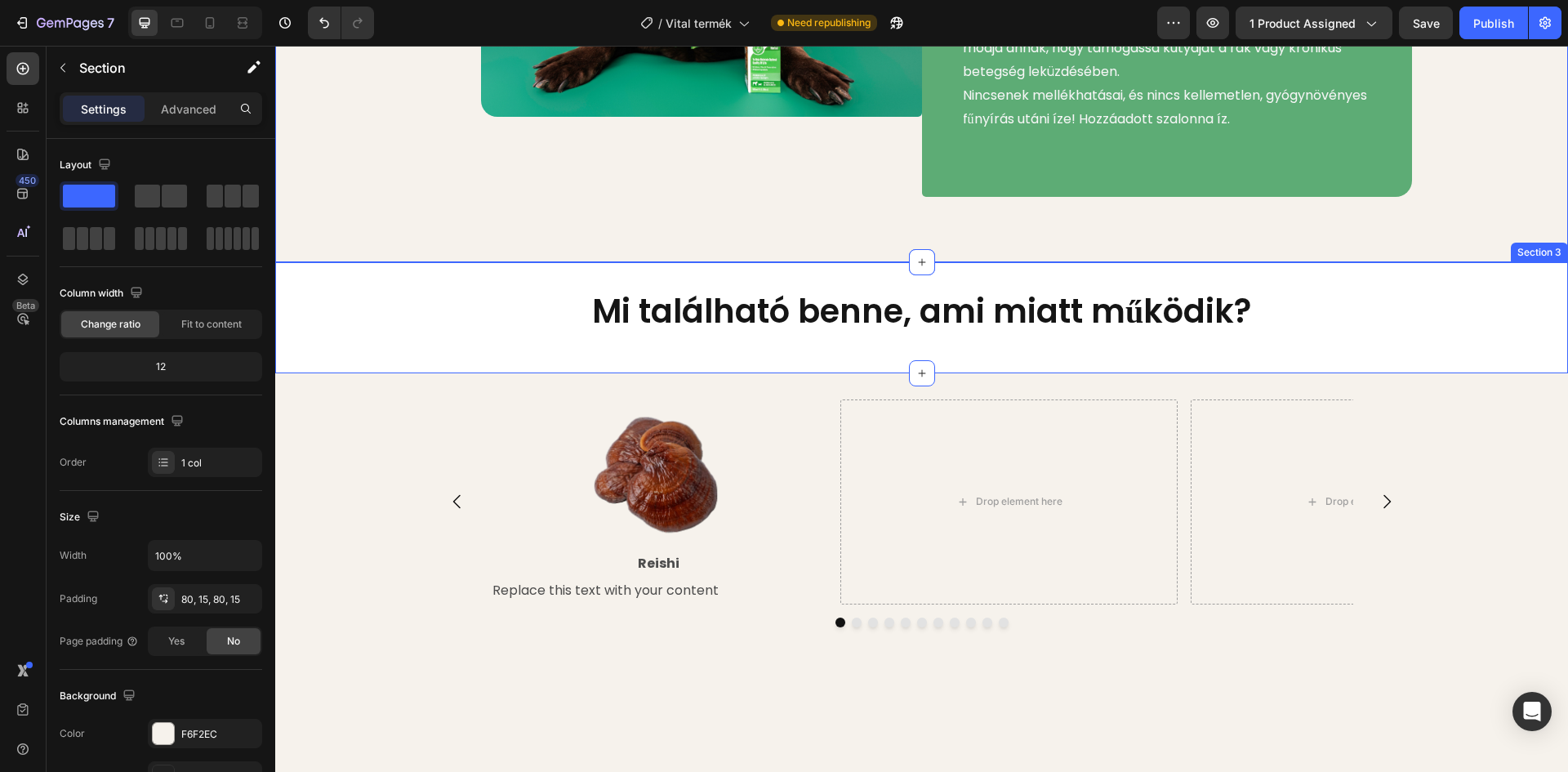
click at [341, 373] on div "Mi található benne, ami miatt működik? Heading Section 3" at bounding box center [922, 318] width 1293 height 111
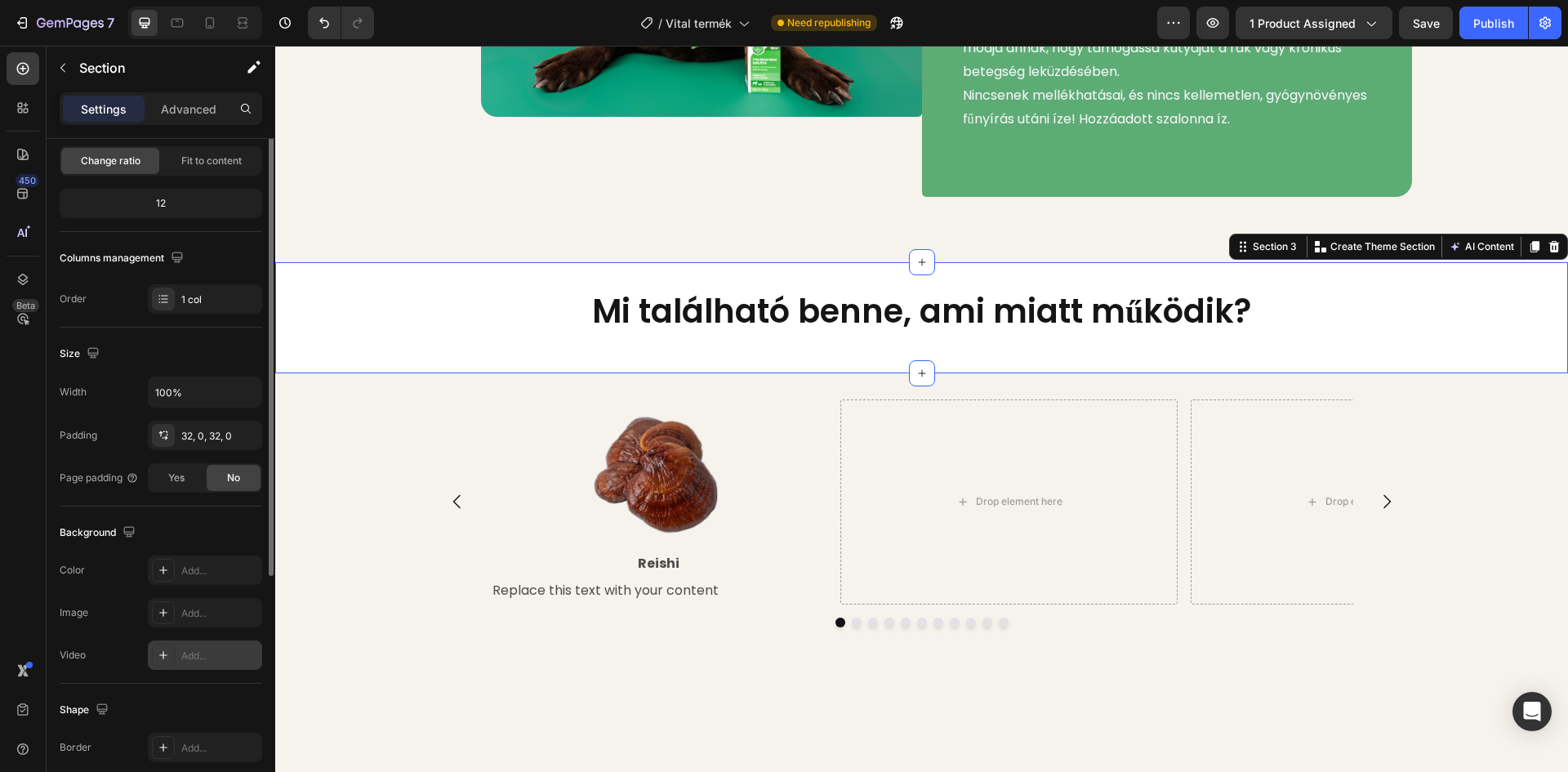
scroll to position [317, 0]
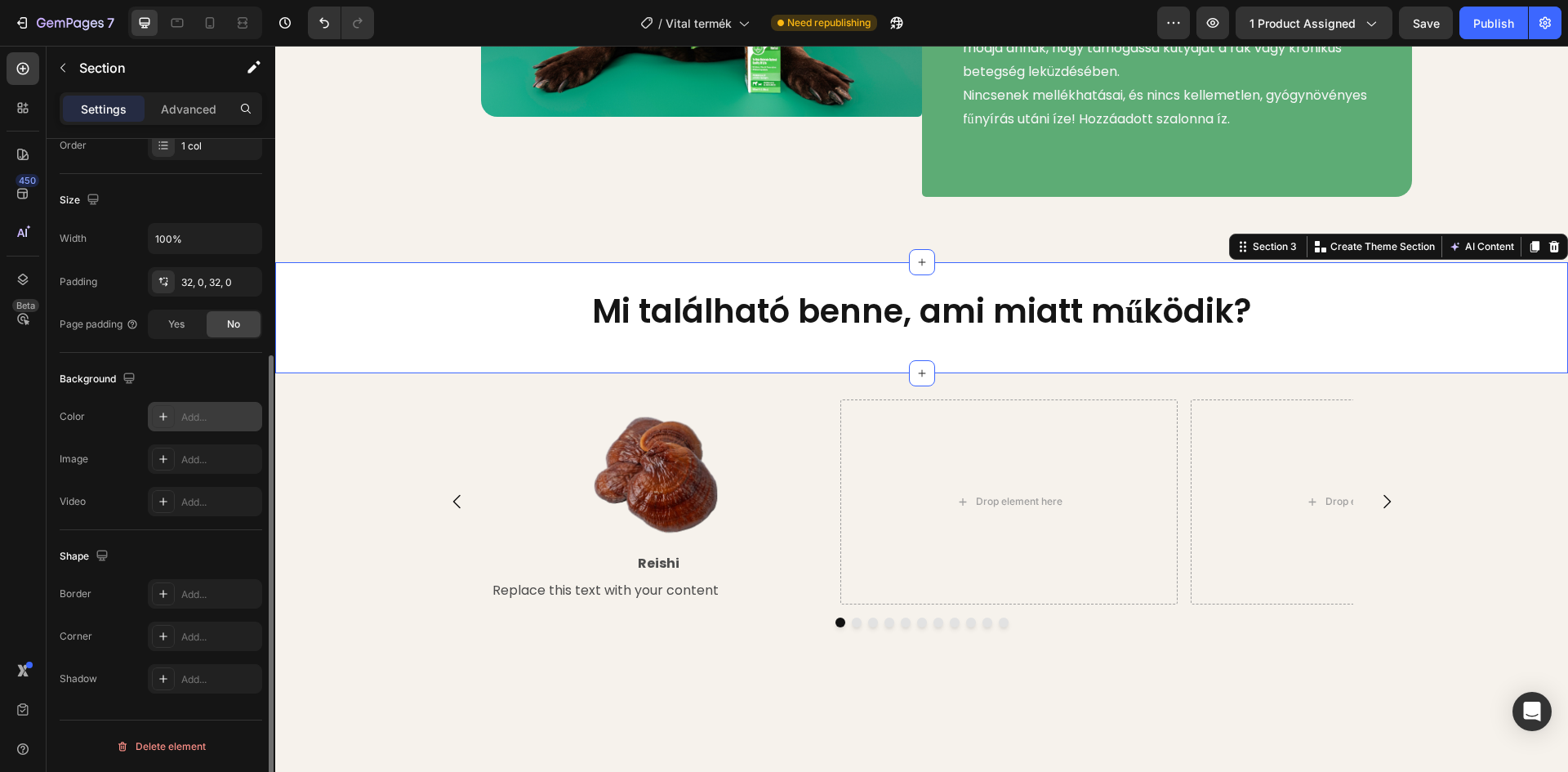
click at [167, 421] on icon at bounding box center [162, 416] width 13 height 13
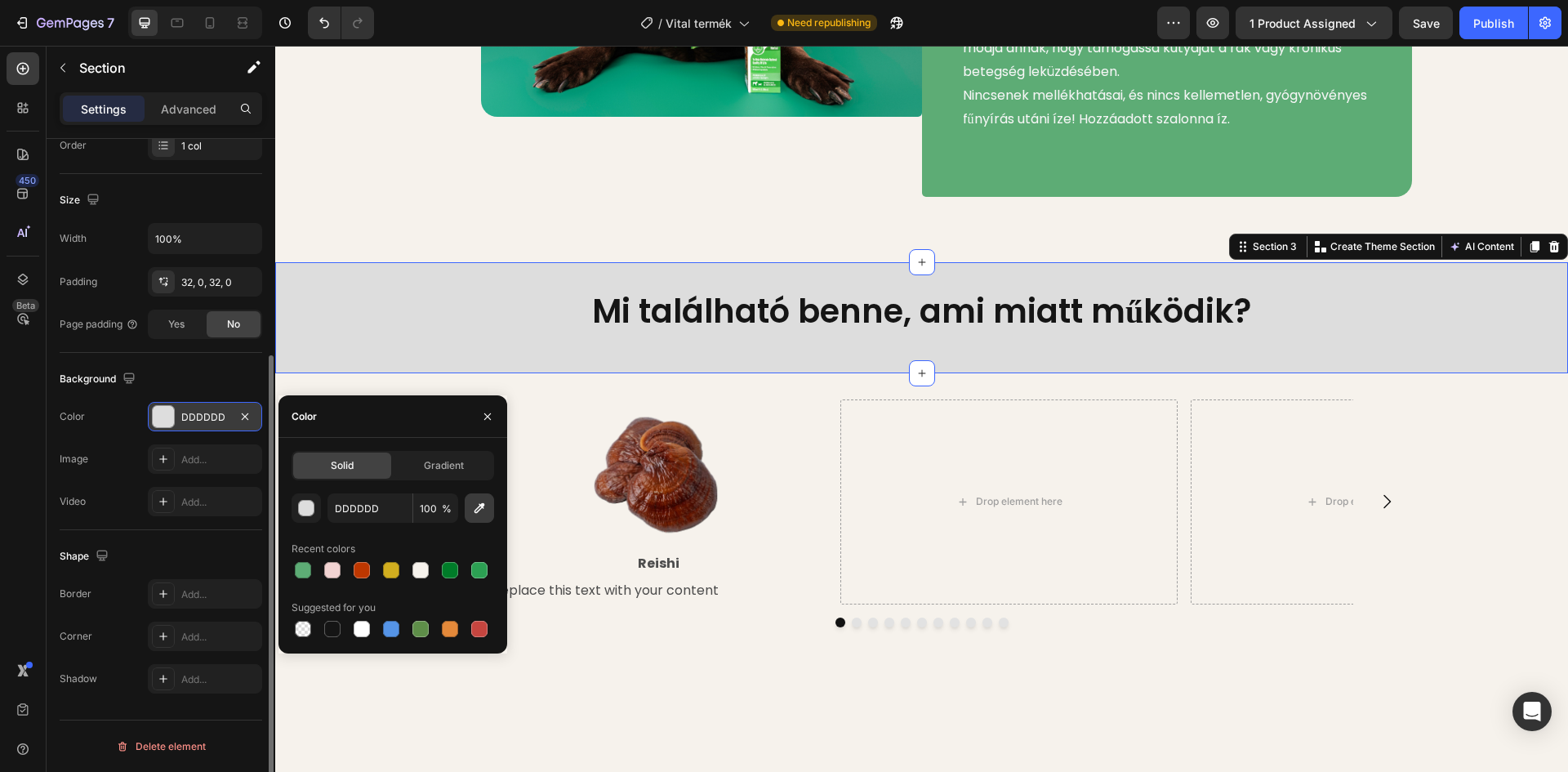
click at [474, 509] on icon "button" at bounding box center [479, 507] width 17 height 17
type input "F6F2EC"
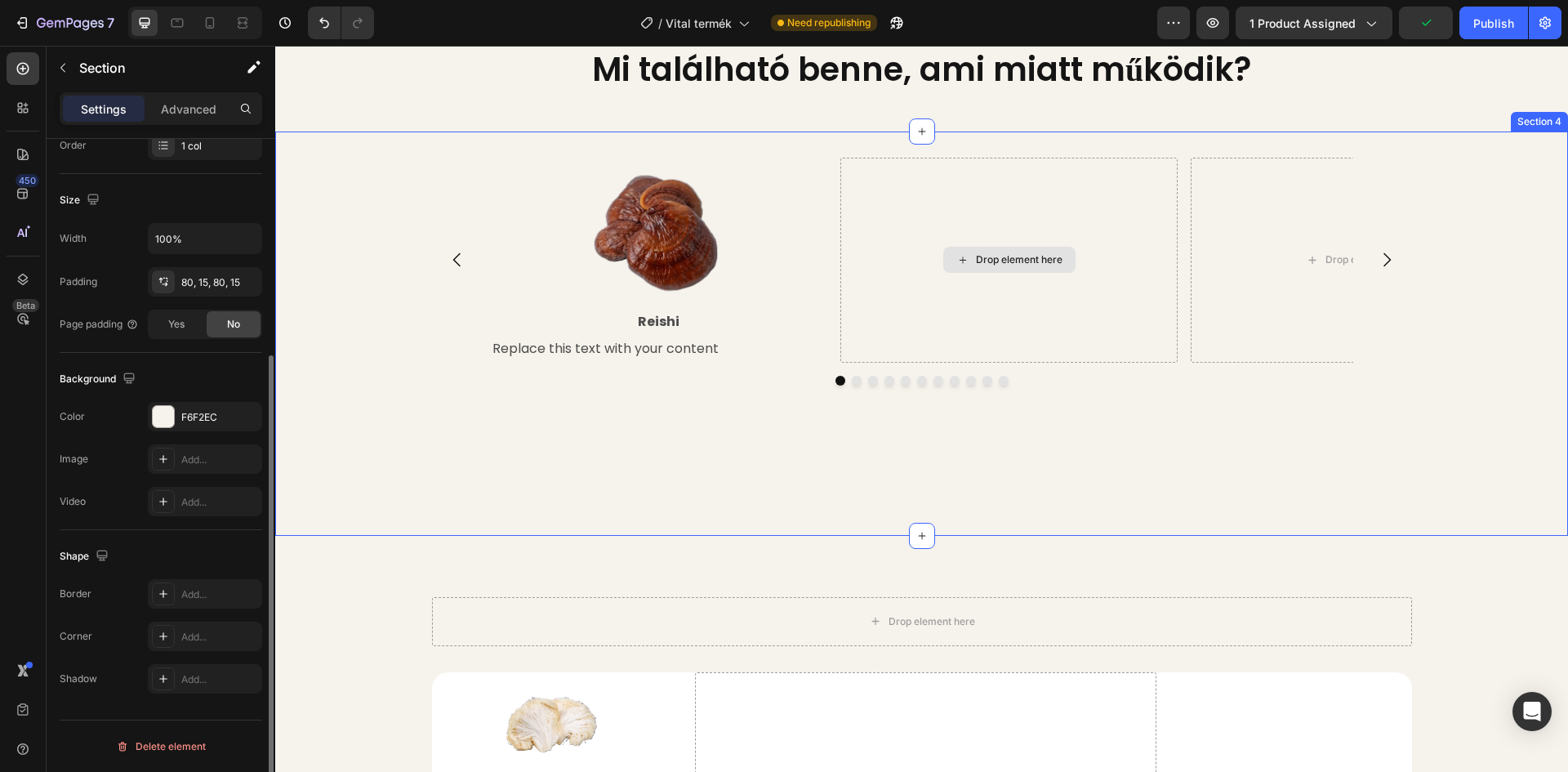
scroll to position [1670, 0]
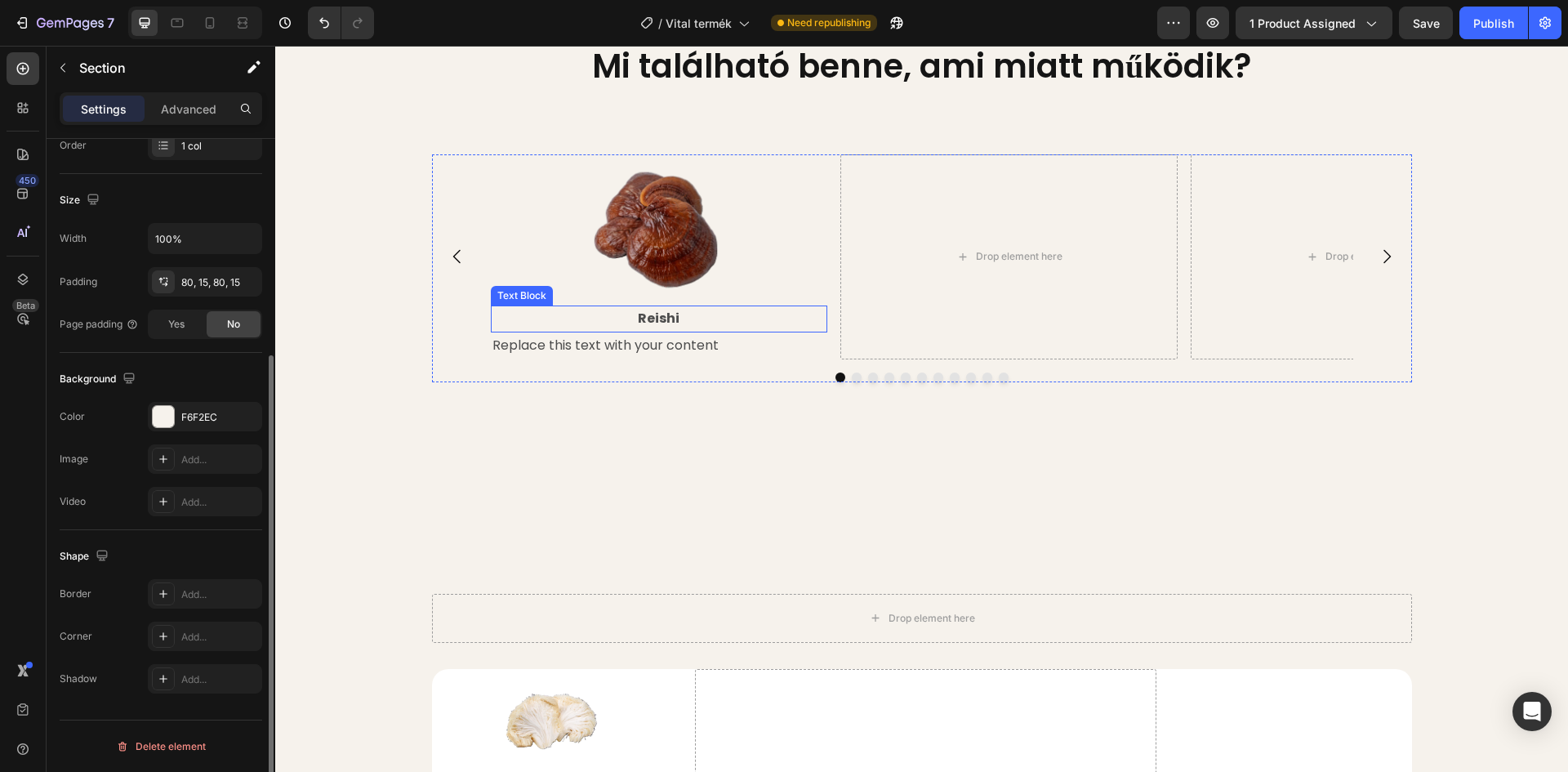
click at [680, 330] on p "Reishi" at bounding box center [660, 319] width 334 height 24
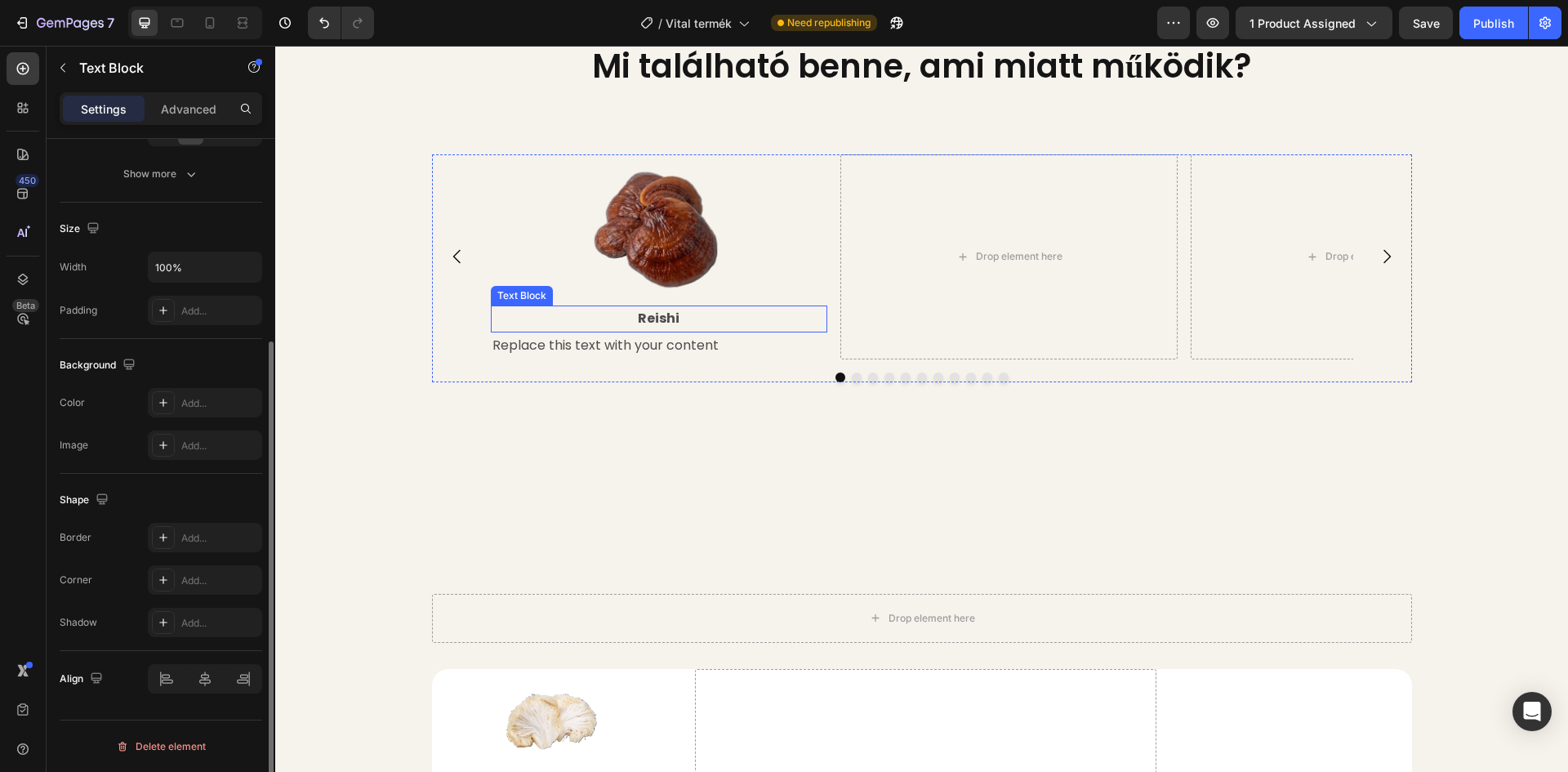
scroll to position [0, 0]
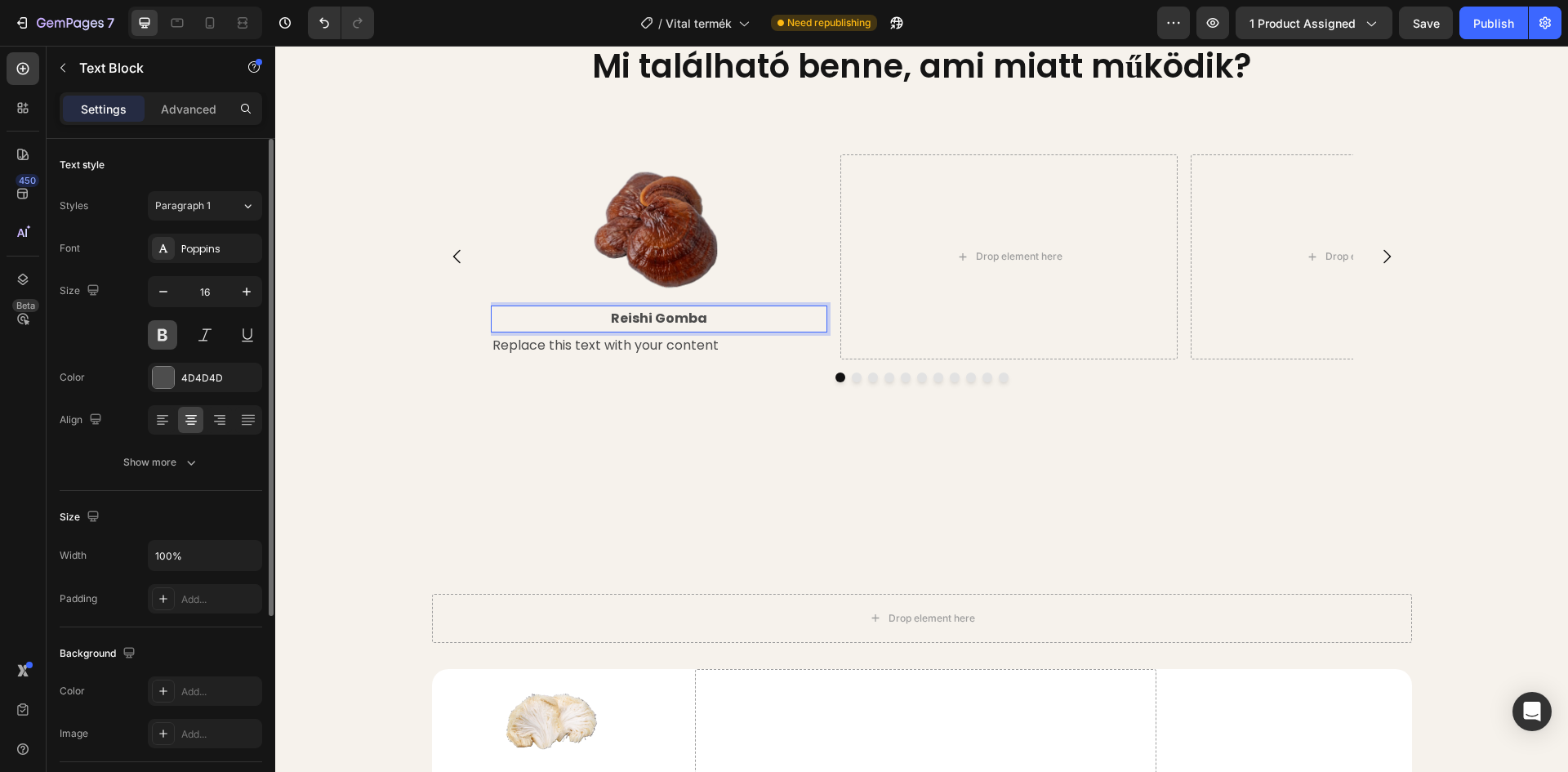
click at [160, 343] on button at bounding box center [162, 335] width 30 height 30
click at [713, 330] on p "Reishi Gomba" at bounding box center [660, 319] width 334 height 24
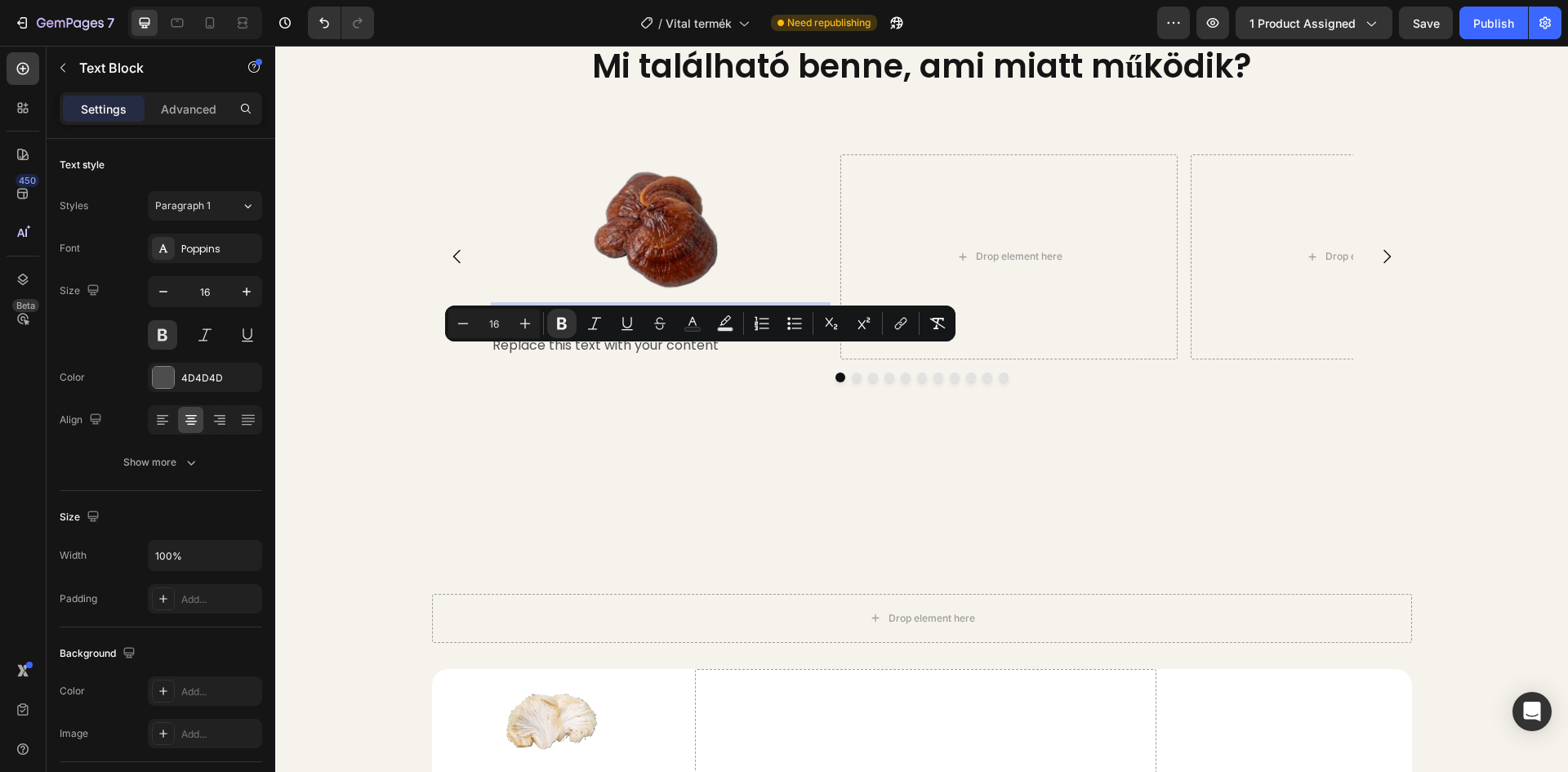
drag, startPoint x: 775, startPoint y: 360, endPoint x: 626, endPoint y: 363, distance: 149.0
click at [626, 327] on strong "Reishi Gomba (ganoderma lucidum)" at bounding box center [659, 318] width 276 height 19
click at [565, 327] on icon "Editor contextual toolbar" at bounding box center [562, 324] width 10 height 12
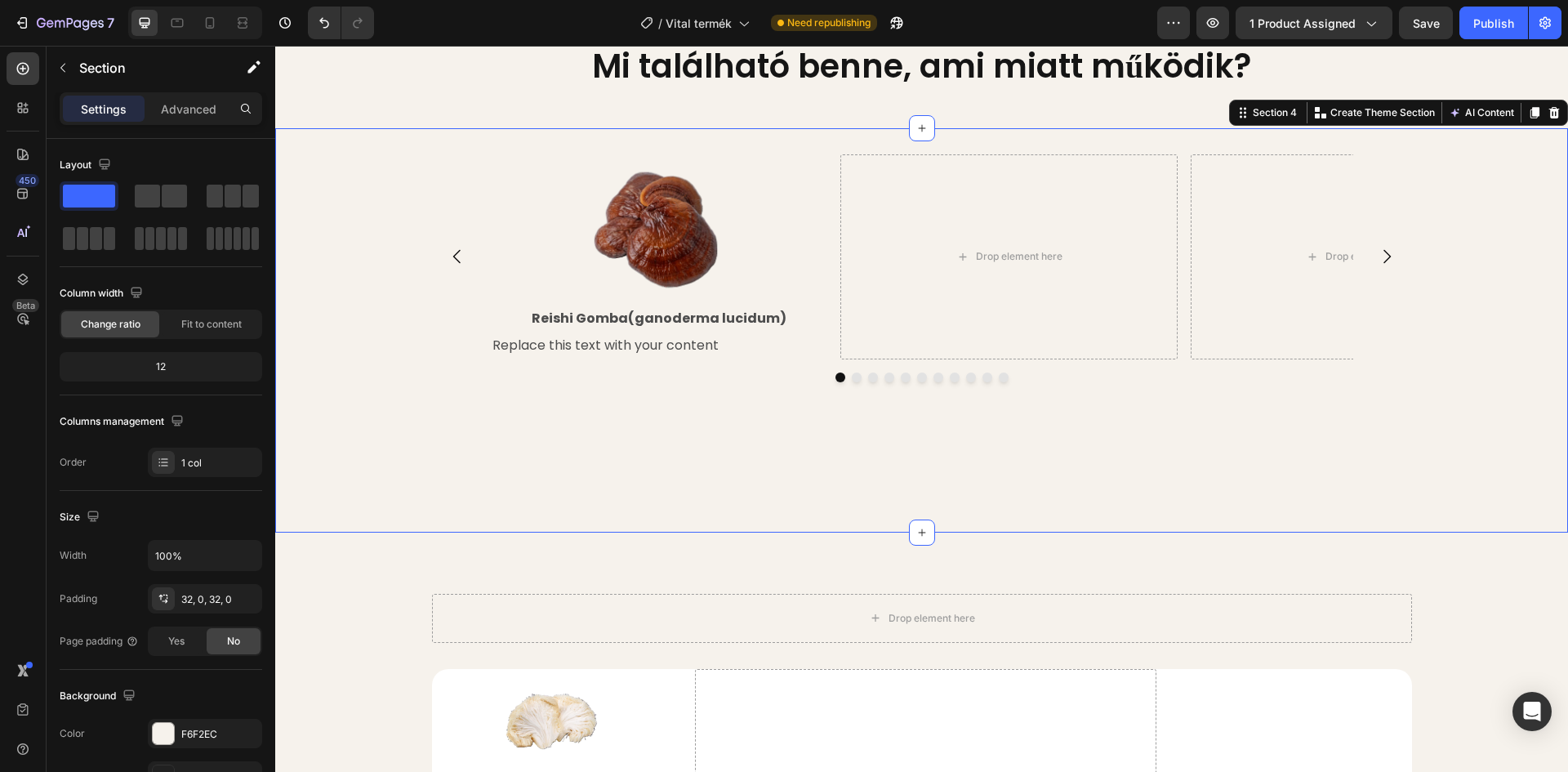
click at [367, 242] on div "Image Reishi Gomba (ganoderma lucidum) Text Block Replace this text with your c…" at bounding box center [922, 330] width 1293 height 352
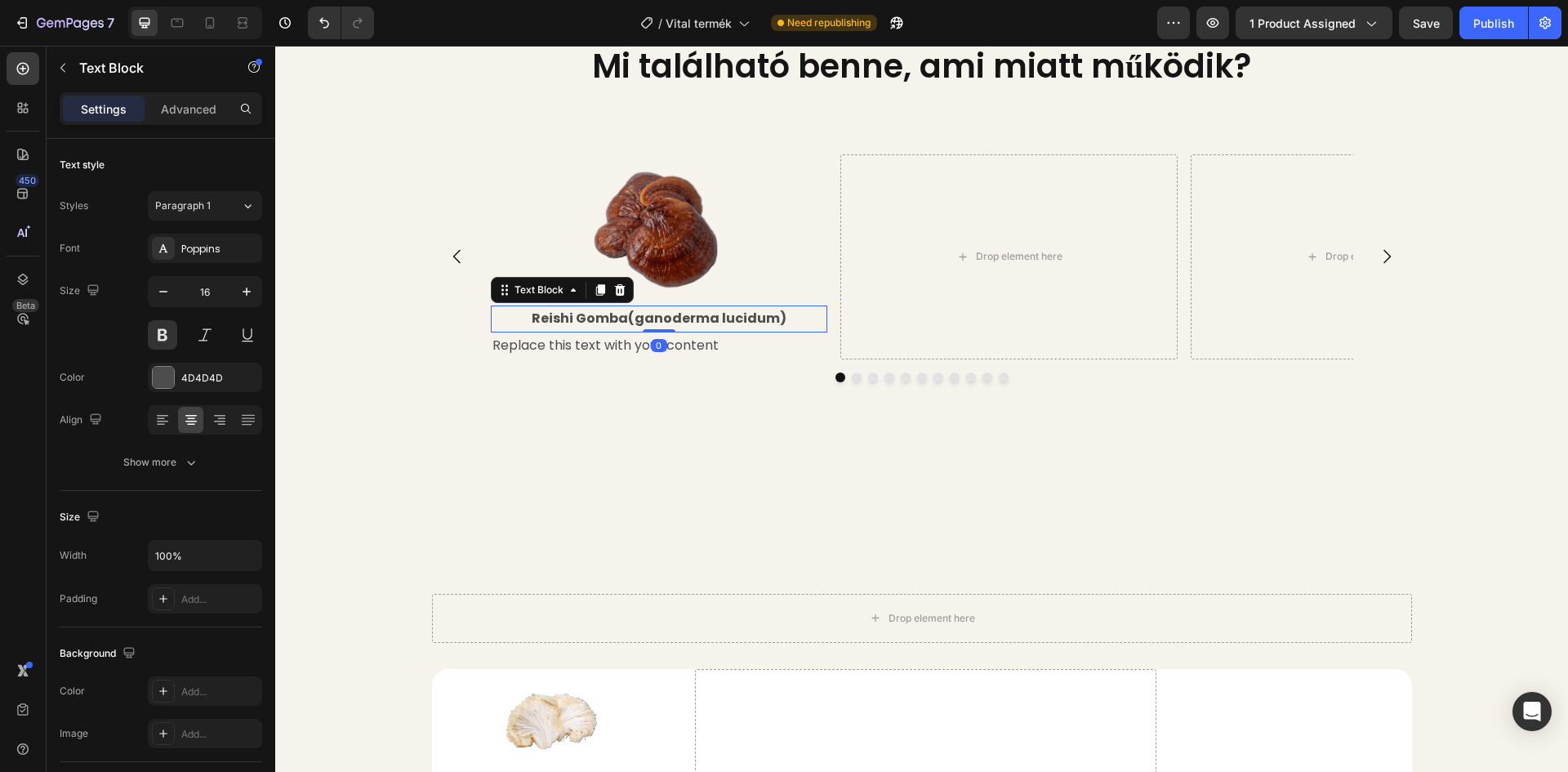
click at [652, 330] on p "Reishi Gomba (ganoderma lucidum)" at bounding box center [660, 319] width 334 height 24
click at [629, 330] on p "Reishi Gomba (ganoderma lucidum)" at bounding box center [660, 319] width 334 height 24
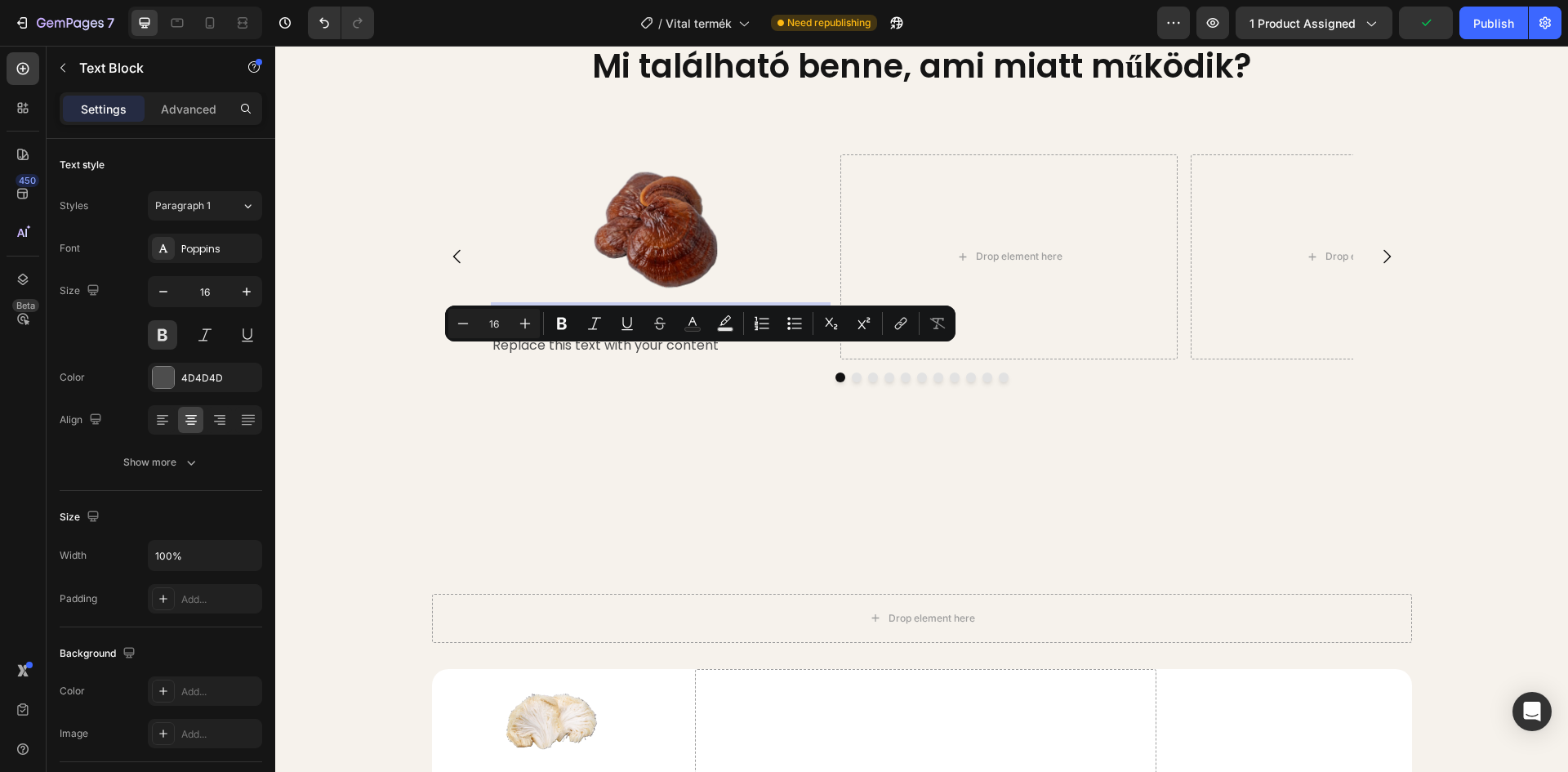
drag, startPoint x: 629, startPoint y: 357, endPoint x: 773, endPoint y: 351, distance: 144.1
click at [773, 330] on p "Reishi Gomba (ganoderma lucidum)" at bounding box center [660, 319] width 334 height 24
click at [561, 321] on icon "Editor contextual toolbar" at bounding box center [562, 324] width 17 height 17
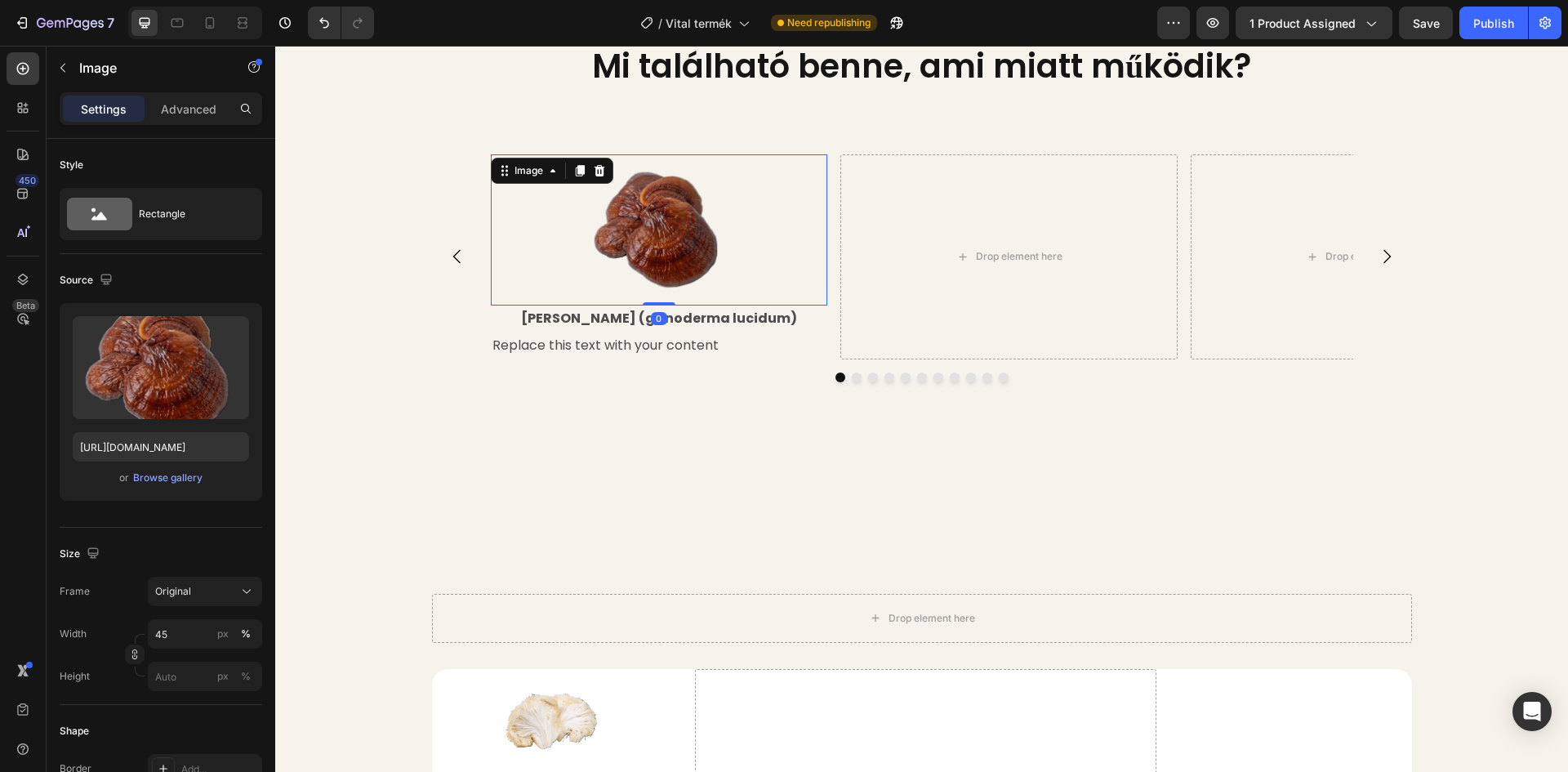
click at [561, 306] on div at bounding box center [659, 230] width 337 height 151
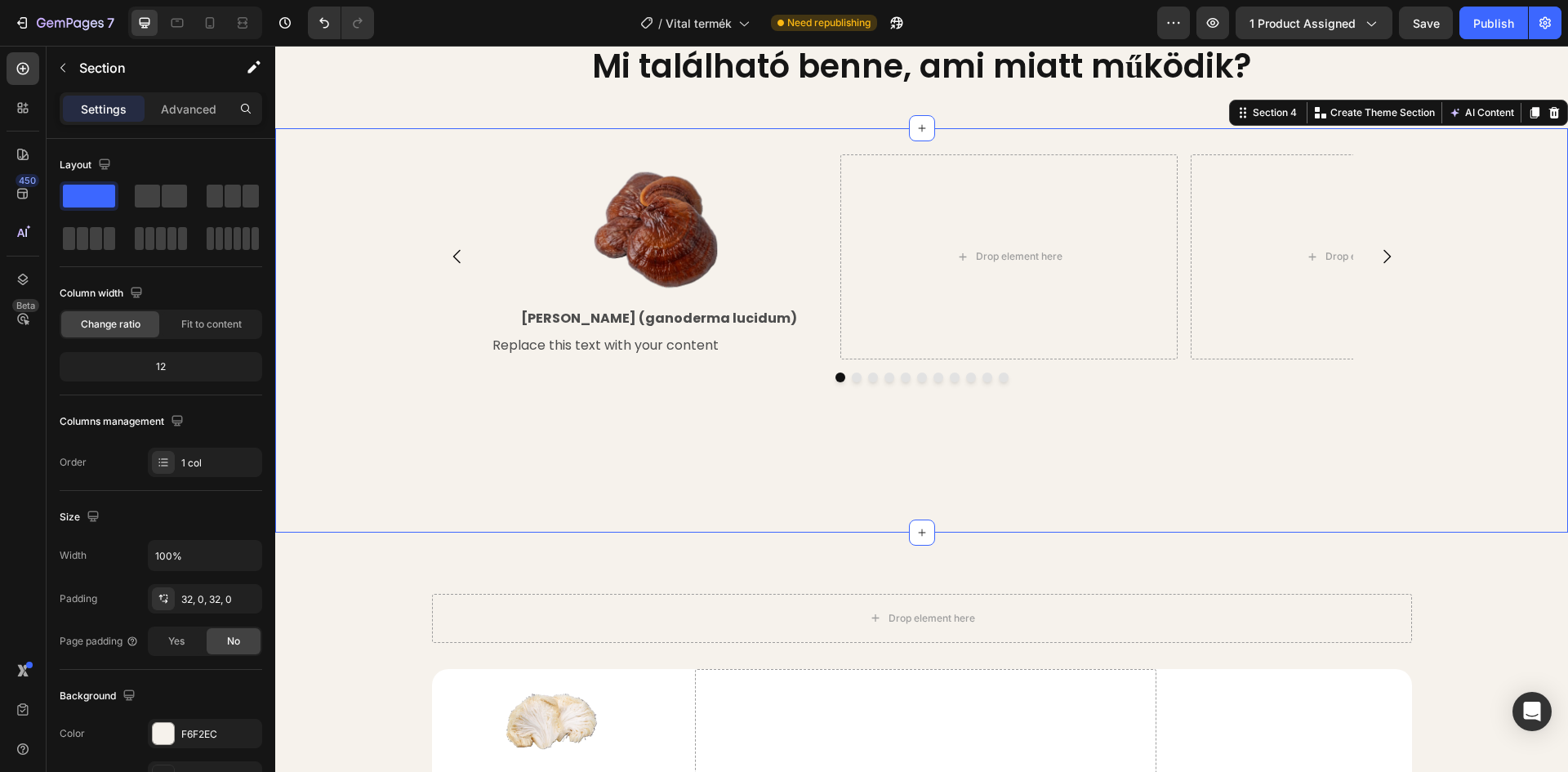
click at [407, 340] on div "Image Reishi Gomba (ganoderma lucidum) Text Block Replace this text with your c…" at bounding box center [922, 330] width 1293 height 352
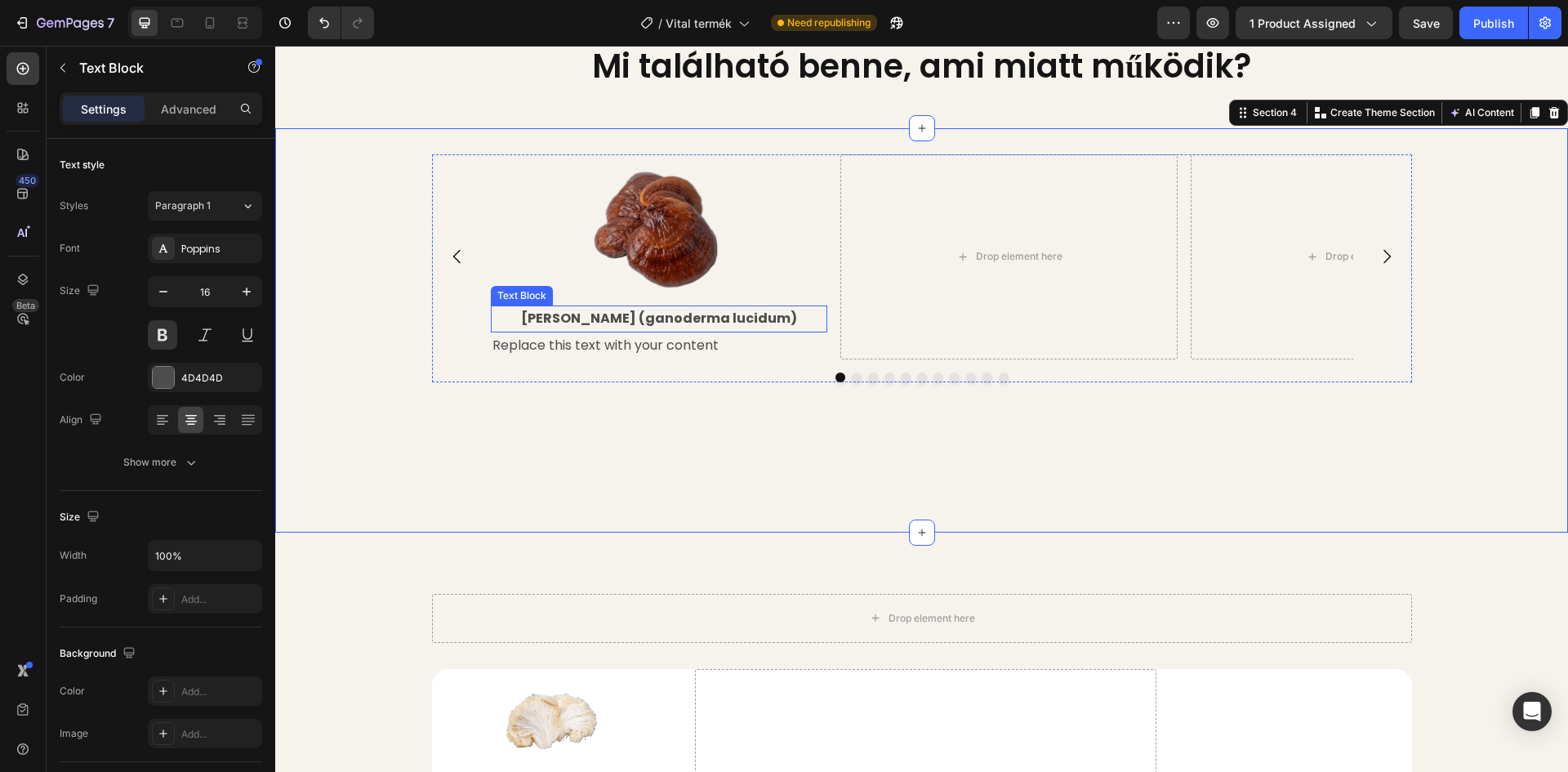
click at [545, 327] on strong "Reishi Gomba (ganoderma lucidum)" at bounding box center [659, 318] width 276 height 19
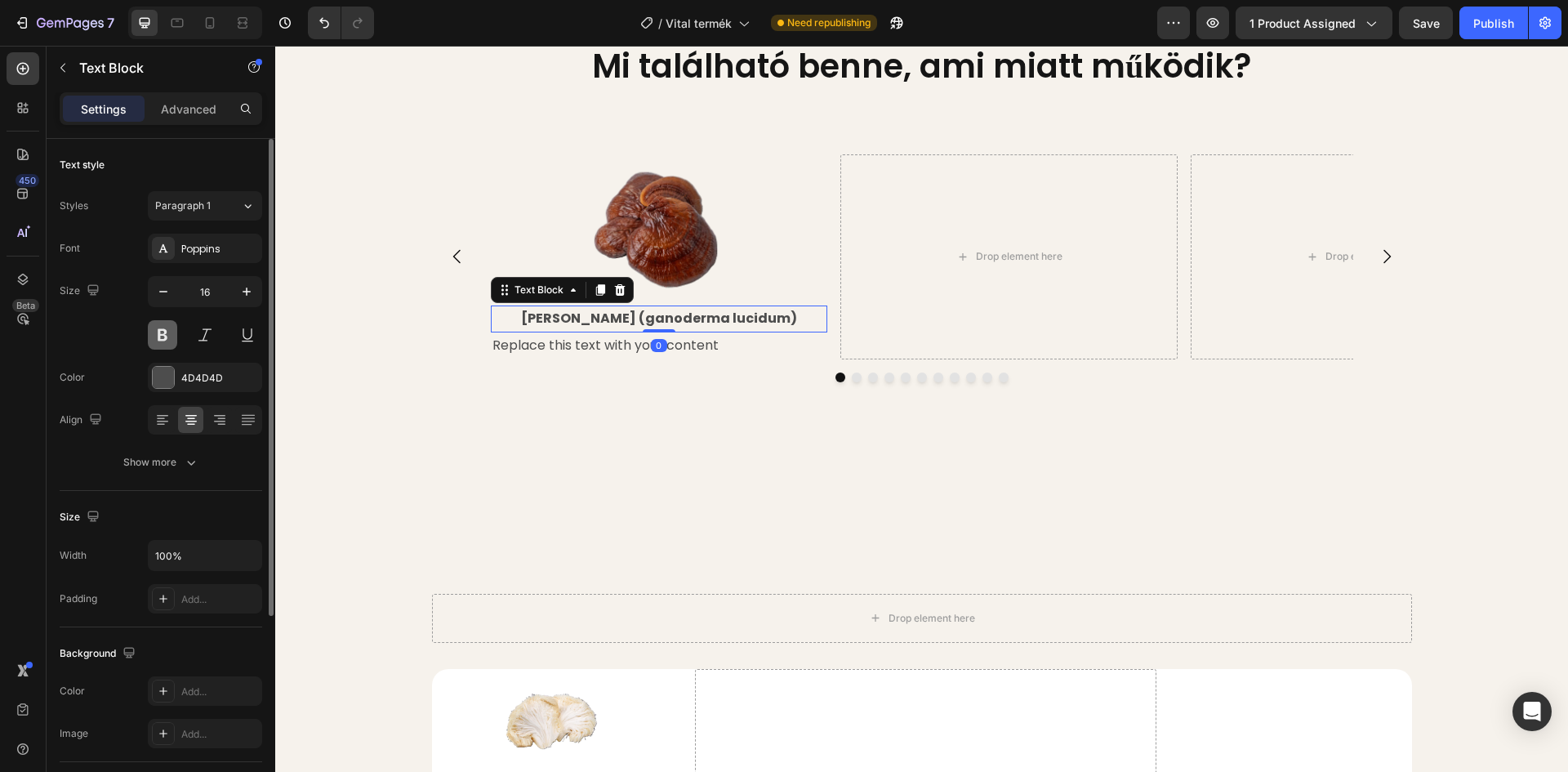
click at [157, 342] on button at bounding box center [162, 335] width 30 height 30
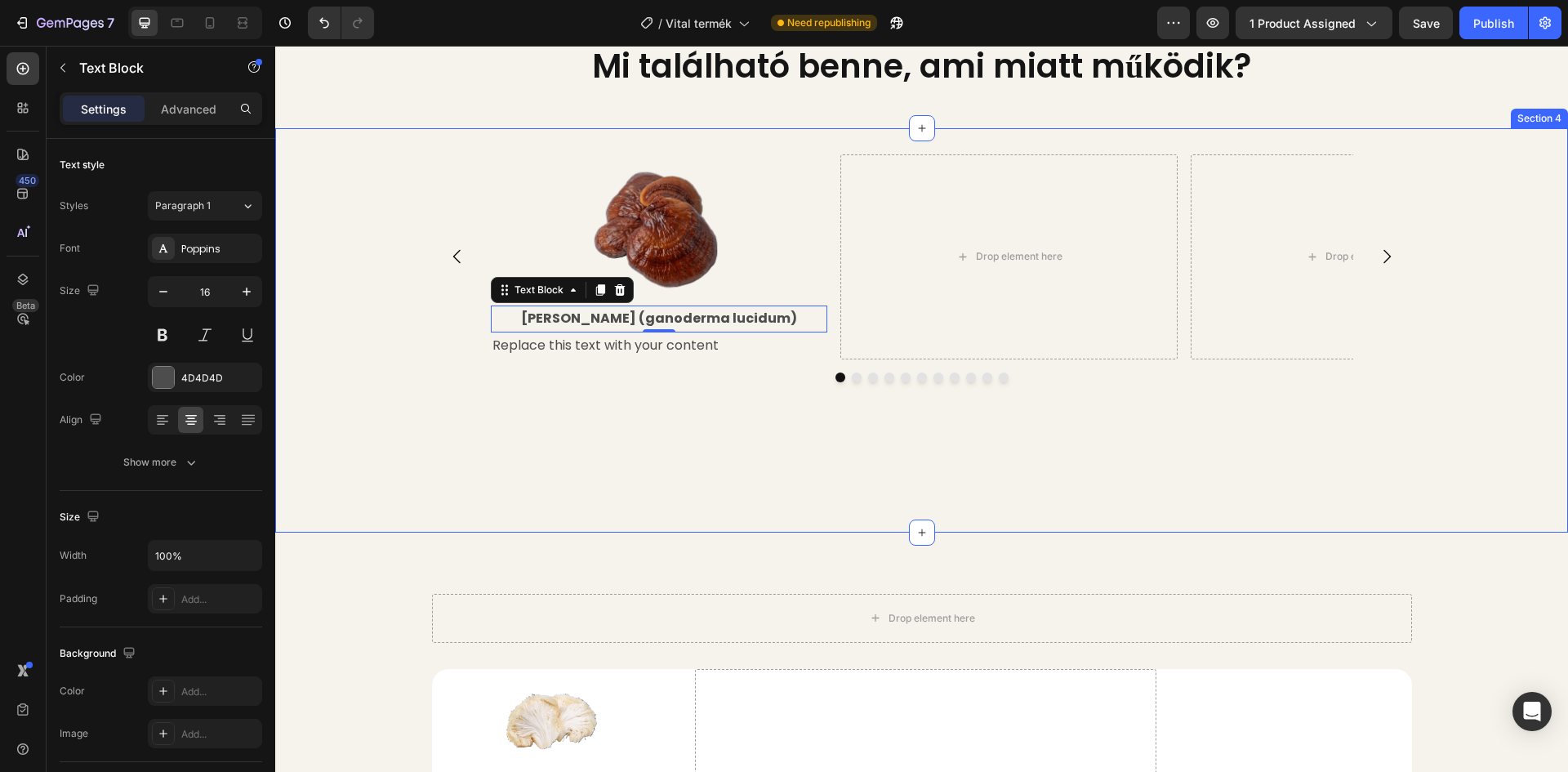
click at [334, 335] on div "Image Reishi Gomba (ganoderma lucidum) Text Block 0 Replace this text with your…" at bounding box center [922, 330] width 1293 height 352
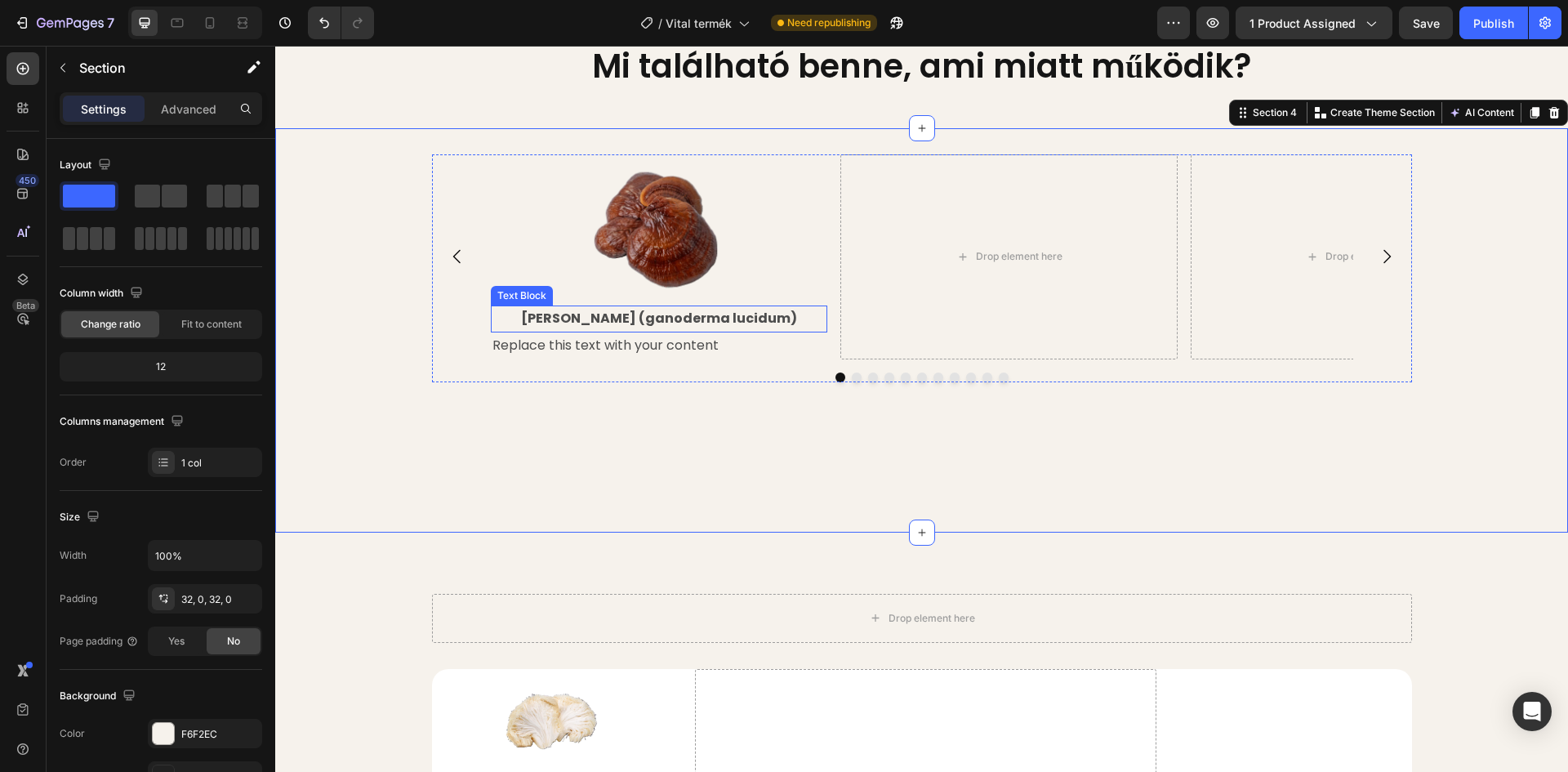
click at [572, 327] on strong "Reishi Gomba (ganoderma lucidum)" at bounding box center [659, 318] width 276 height 19
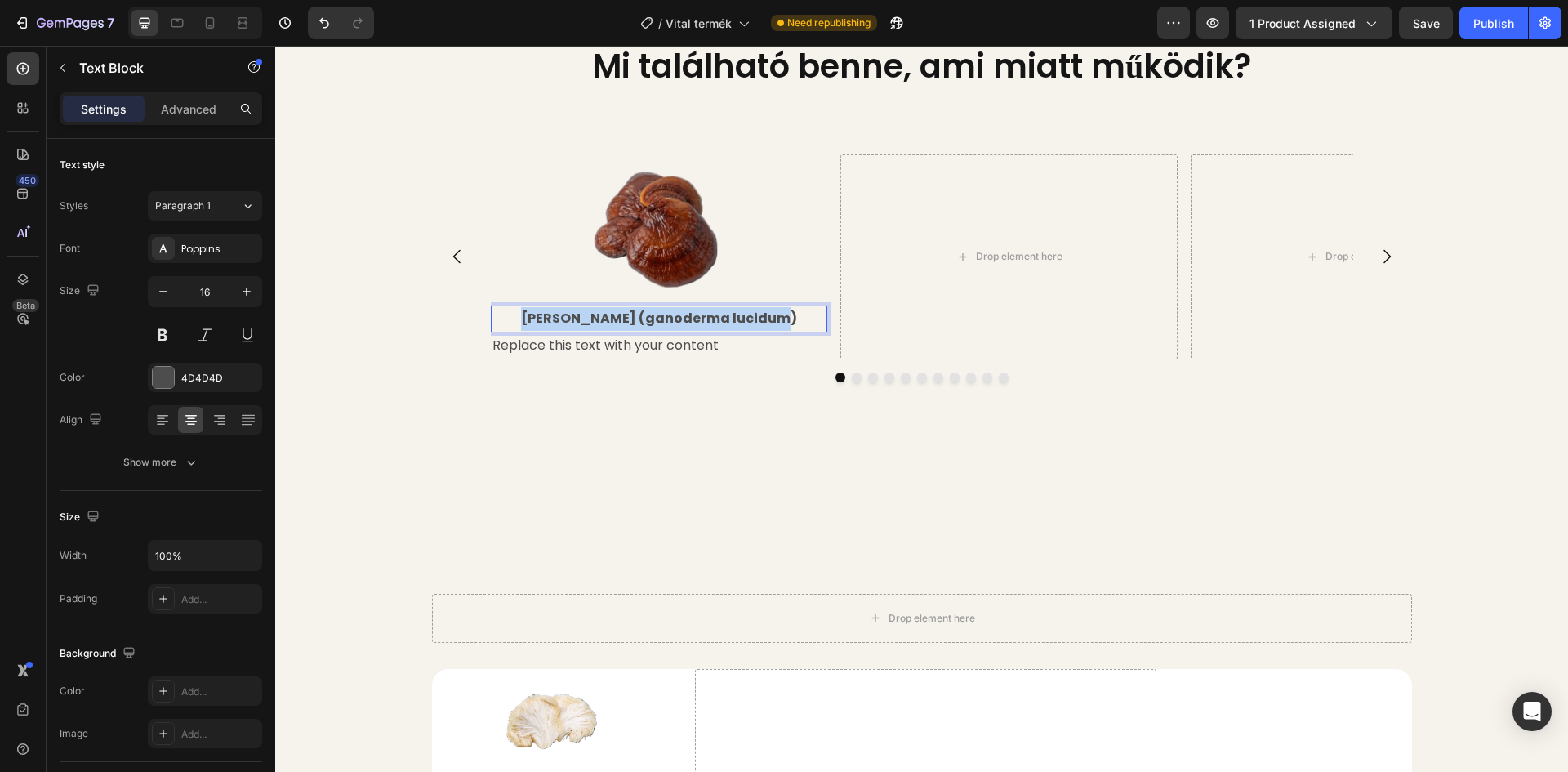
drag, startPoint x: 529, startPoint y: 357, endPoint x: 780, endPoint y: 356, distance: 251.0
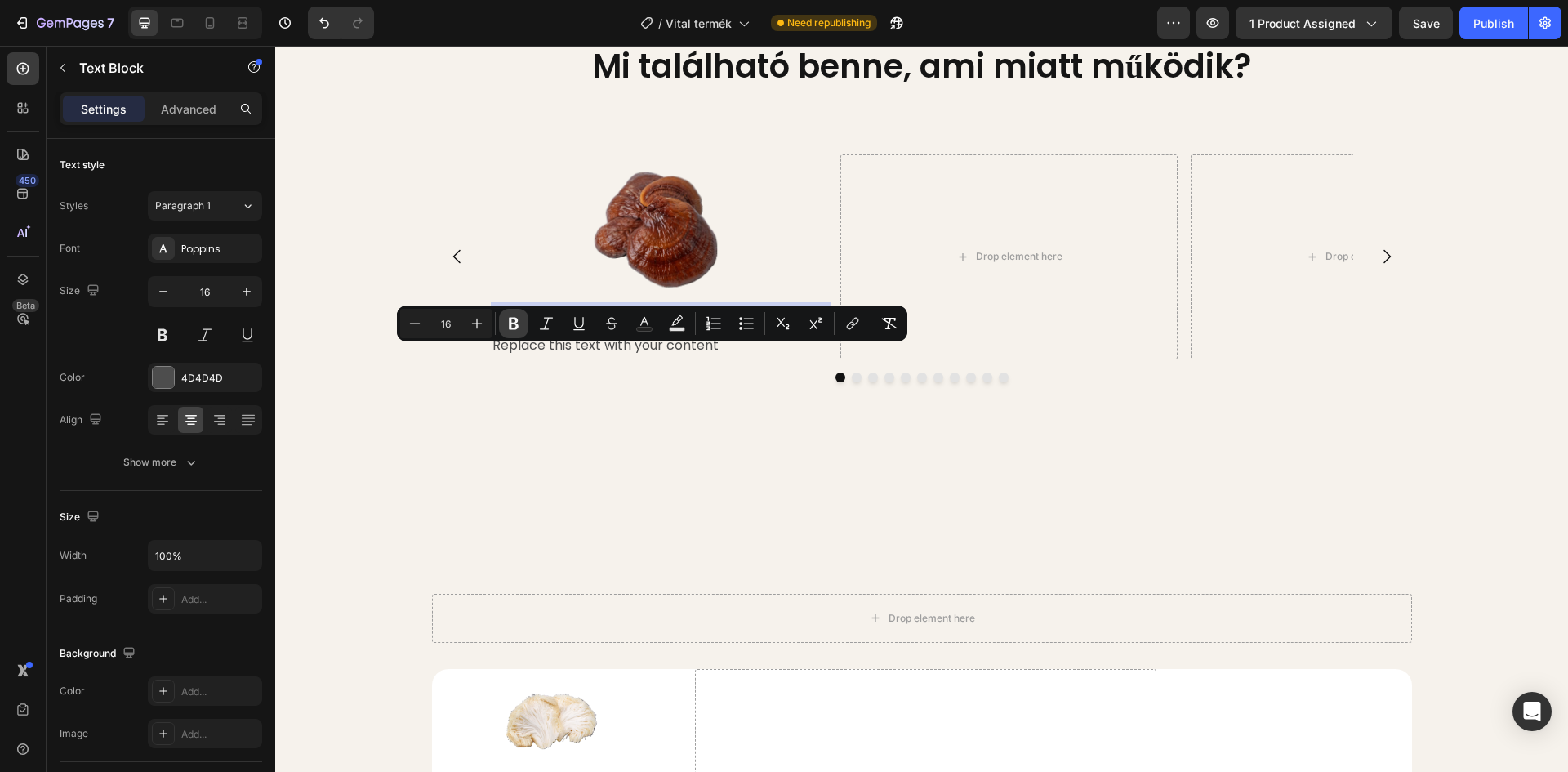
click at [505, 320] on button "Bold" at bounding box center [513, 324] width 30 height 30
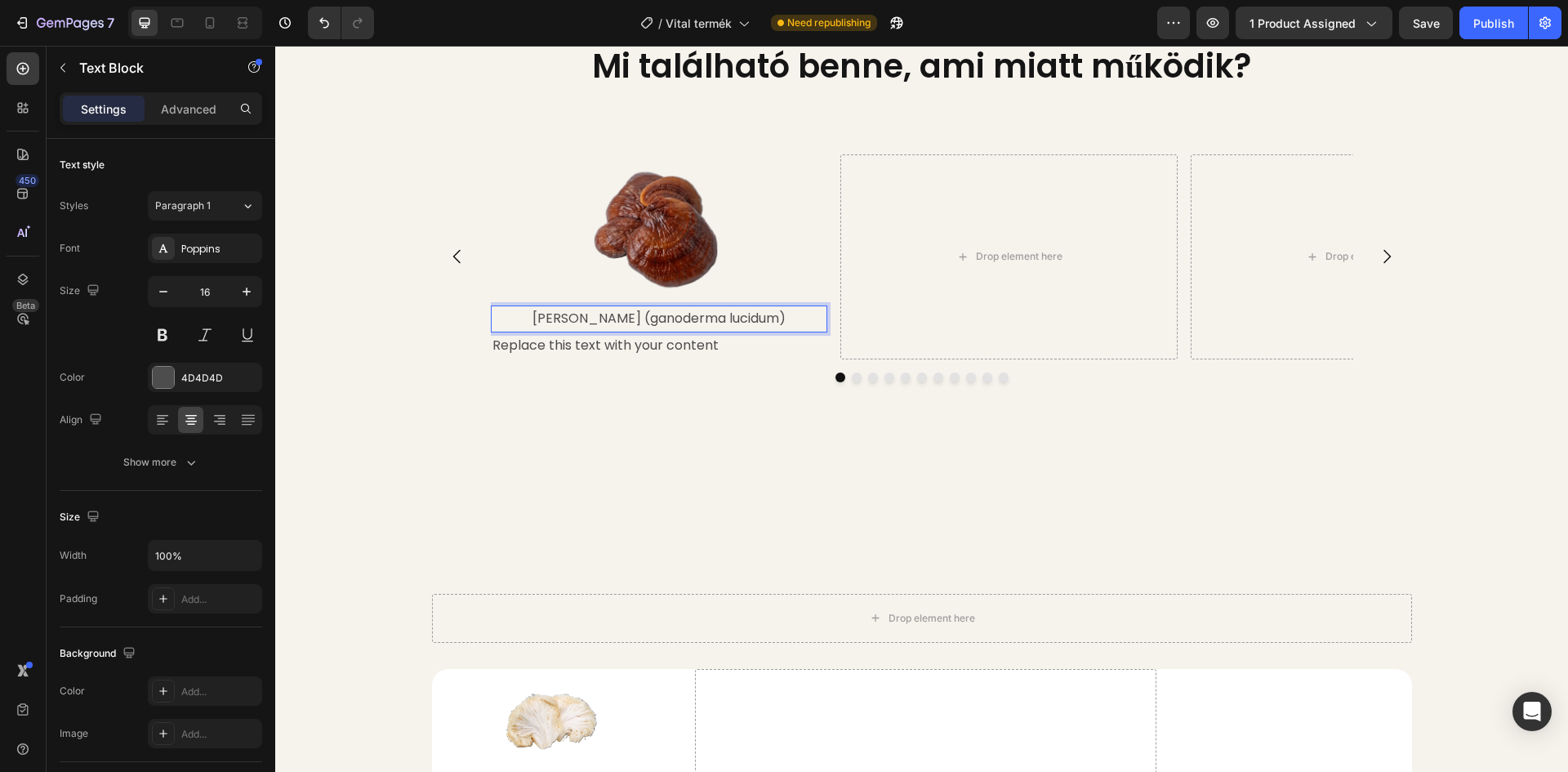
click at [639, 330] on p "Reishi Gomba (ganoderma lucidum)" at bounding box center [660, 319] width 334 height 24
click at [625, 330] on p "Reishi Gomba (ganoderma lucidum)" at bounding box center [660, 319] width 334 height 24
drag, startPoint x: 622, startPoint y: 358, endPoint x: 536, endPoint y: 358, distance: 86.0
click at [536, 330] on p "Reishi Gomba (ganoderma lucidum)" at bounding box center [660, 319] width 334 height 24
click at [162, 335] on button at bounding box center [162, 335] width 30 height 30
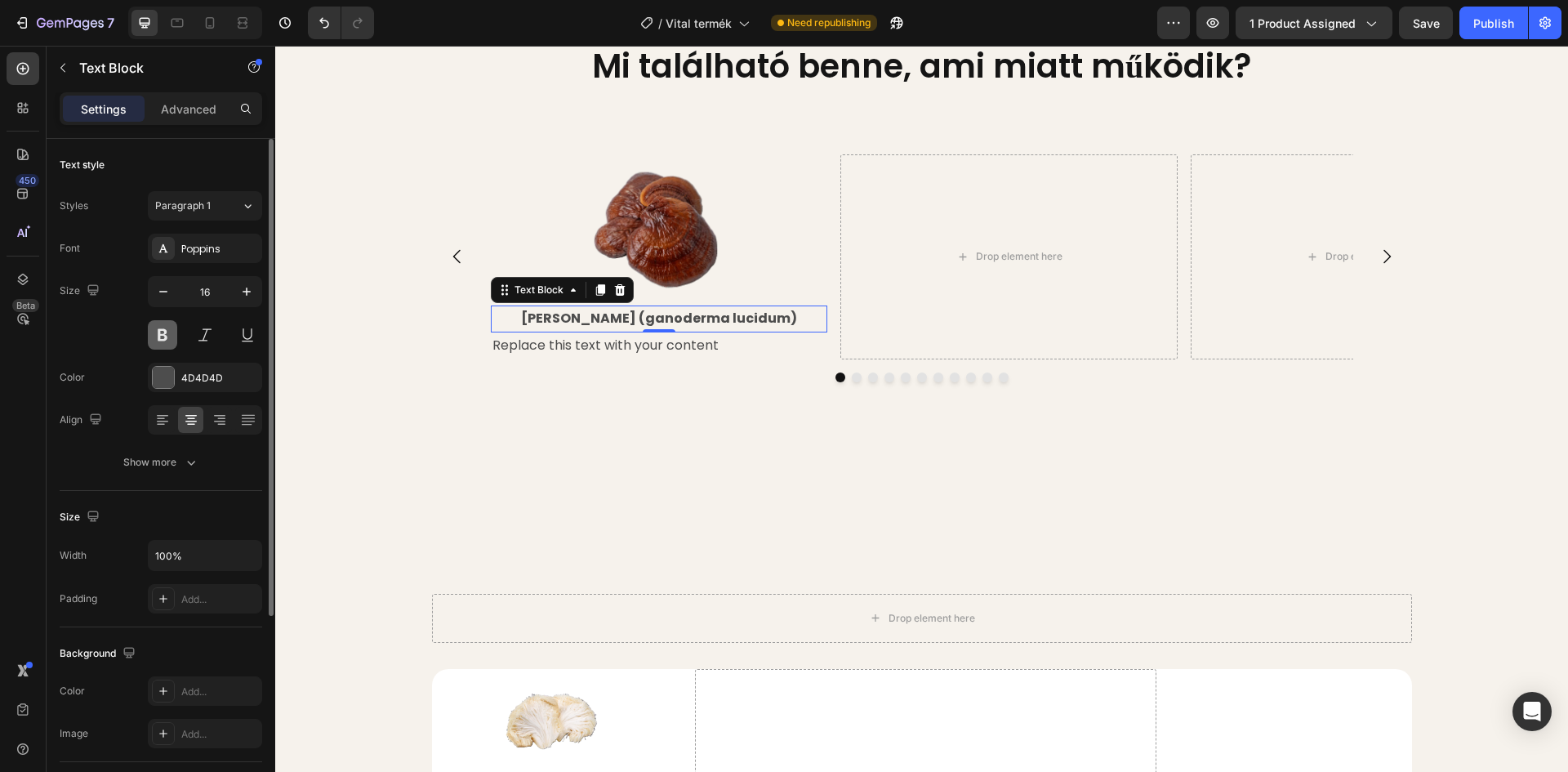
click at [162, 335] on button at bounding box center [162, 335] width 30 height 30
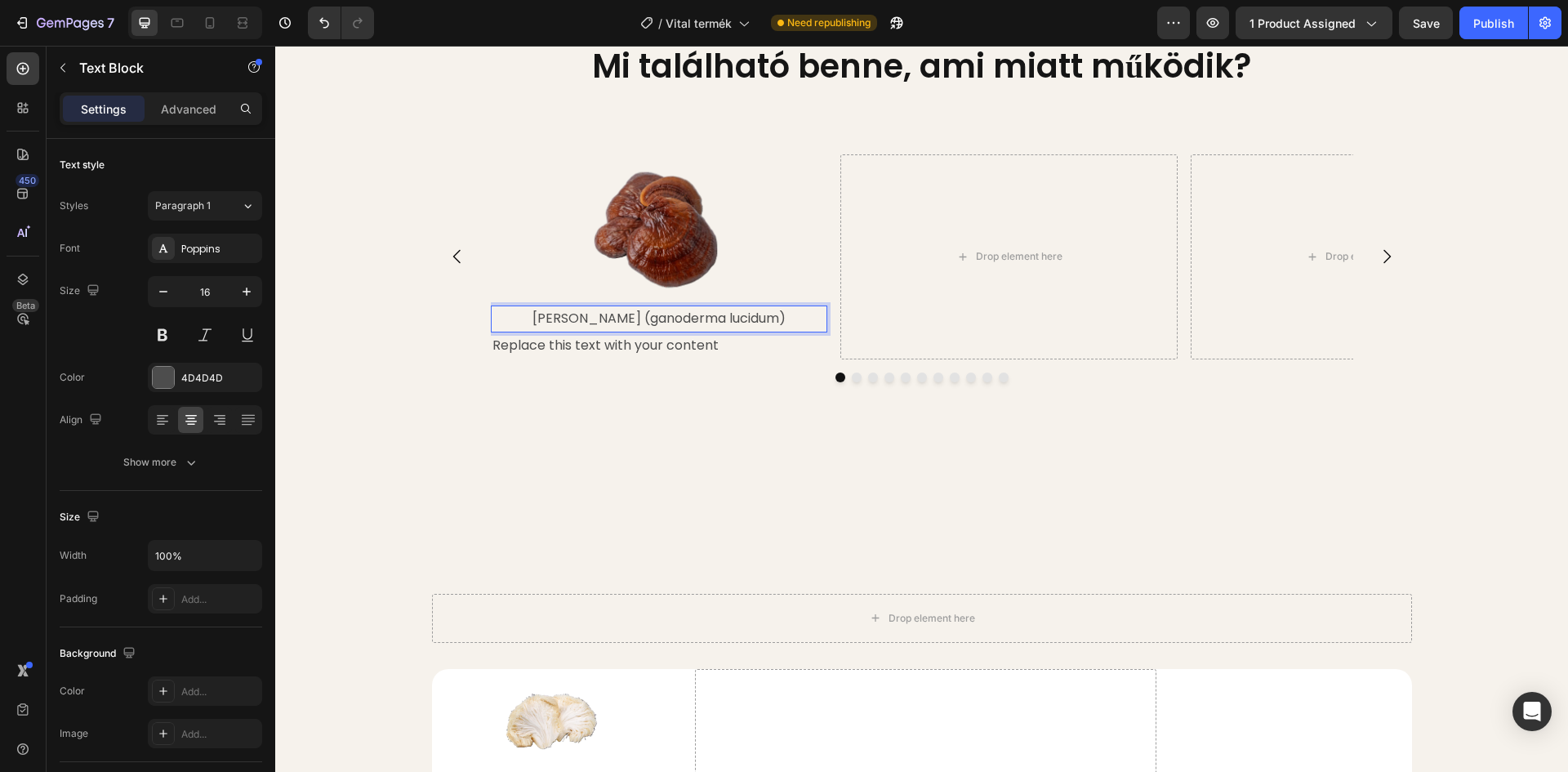
click at [571, 330] on p "Reishi Gomba (ganoderma lucidum)" at bounding box center [660, 319] width 334 height 24
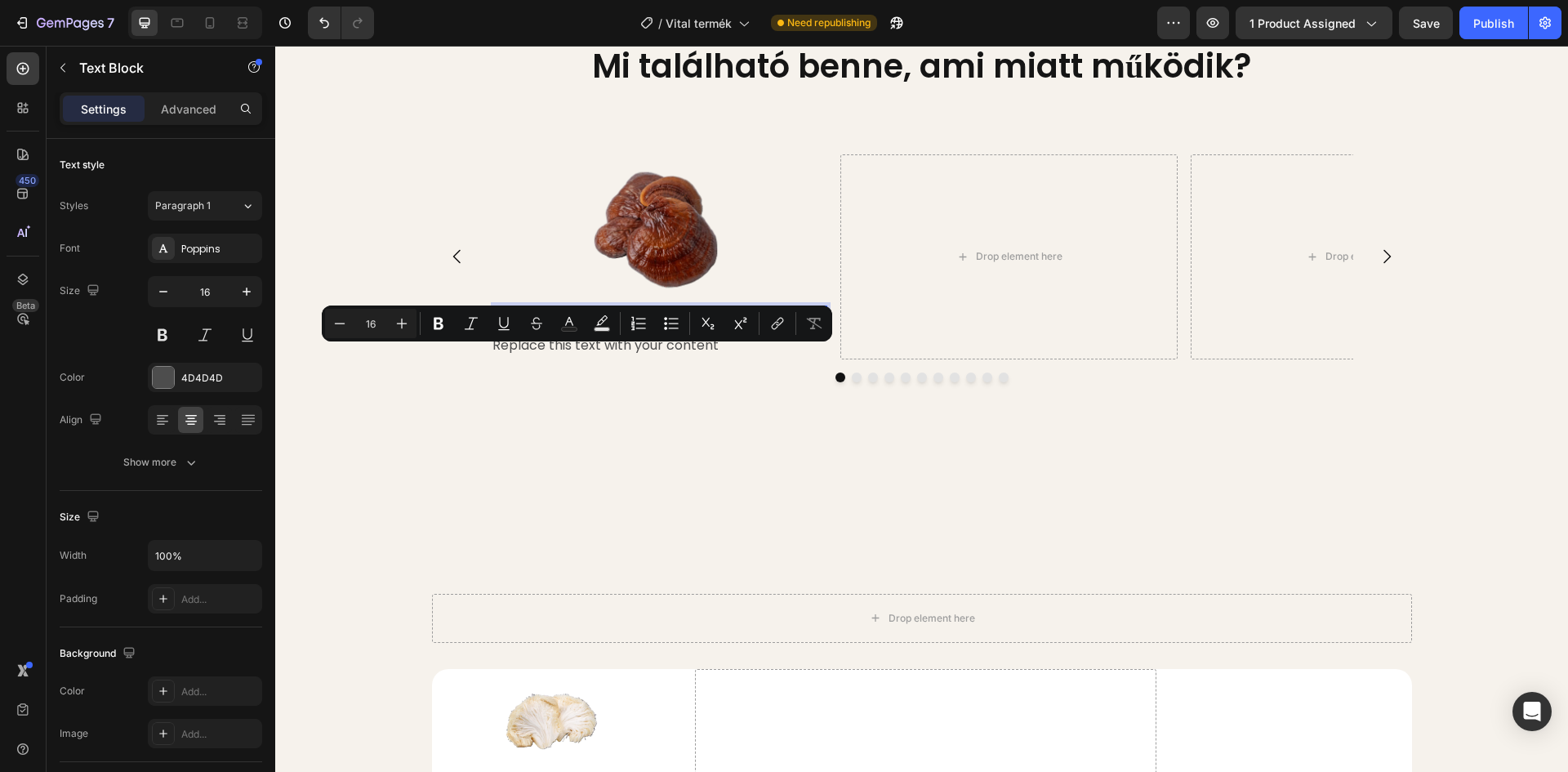
drag, startPoint x: 619, startPoint y: 354, endPoint x: 533, endPoint y: 360, distance: 86.2
click at [533, 330] on p "Reishi Gomba (ganoderma lucidum)" at bounding box center [660, 319] width 334 height 24
click at [441, 328] on icon "Editor contextual toolbar" at bounding box center [439, 324] width 10 height 12
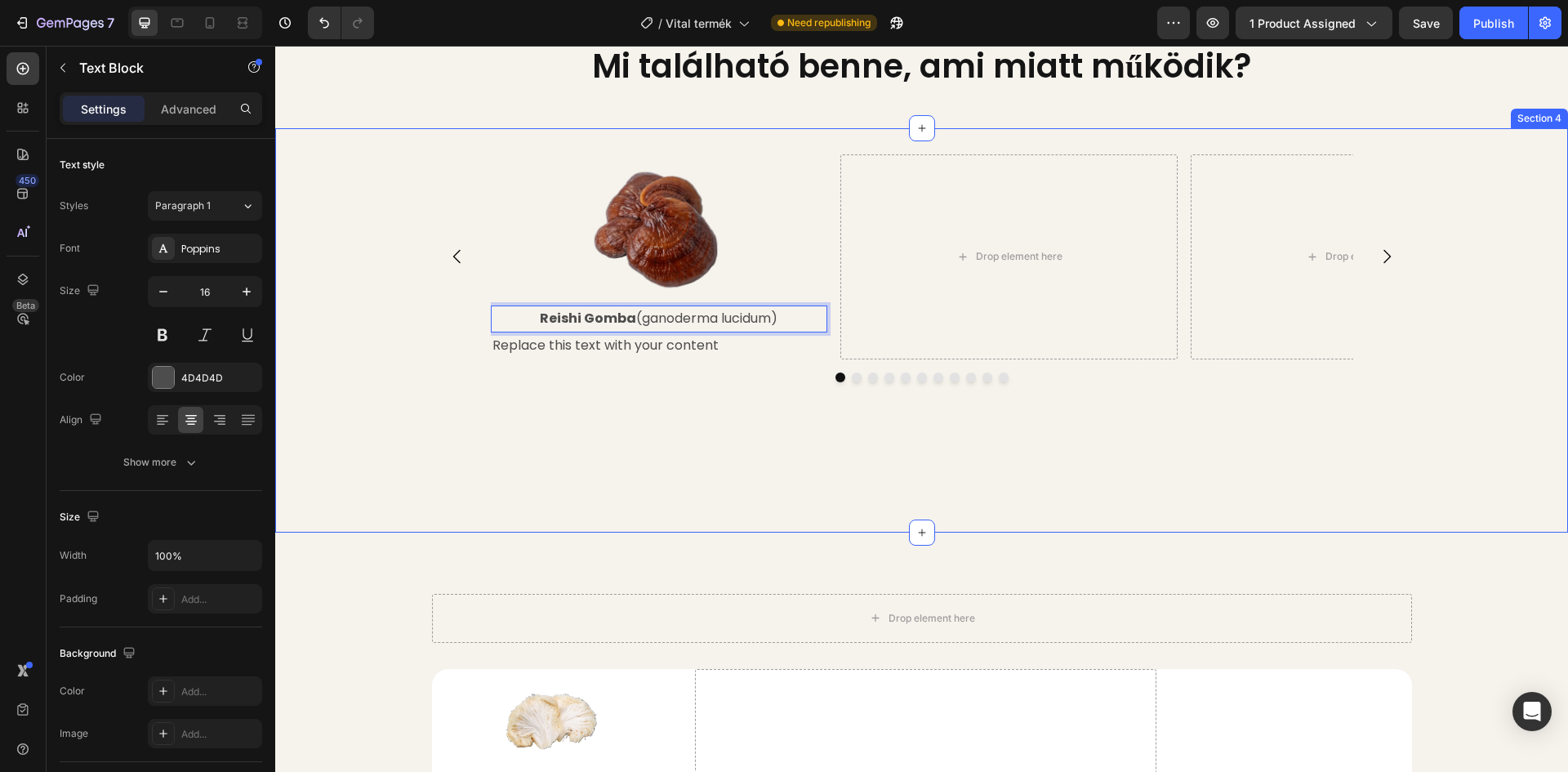
click at [396, 377] on div "Image Reishi Gomba (ganoderma lucidum) Text Block 0 Replace this text with your…" at bounding box center [922, 330] width 1293 height 352
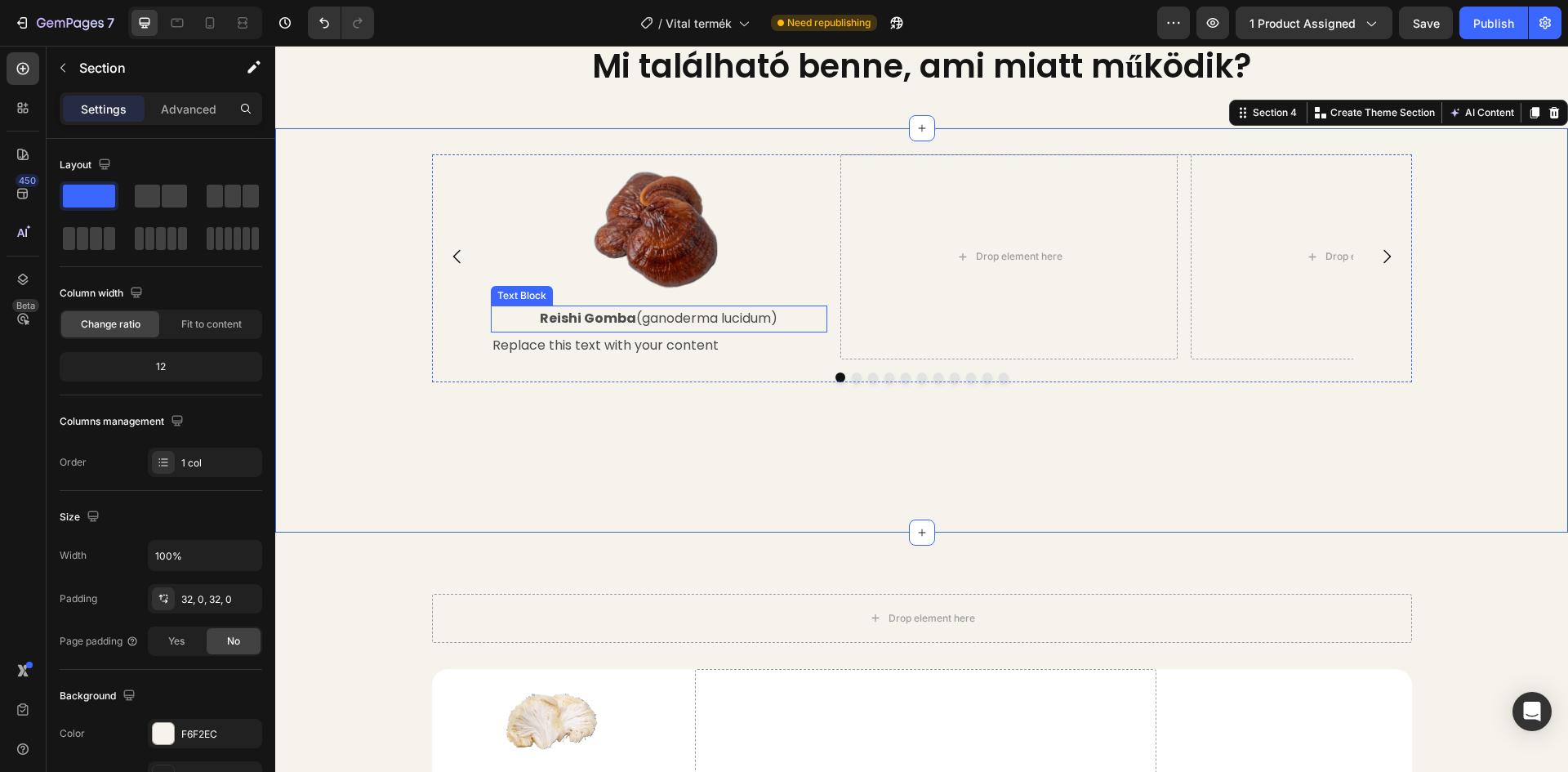
click at [630, 330] on p "Reishi Gomba (ganoderma lucidum)" at bounding box center [660, 319] width 334 height 24
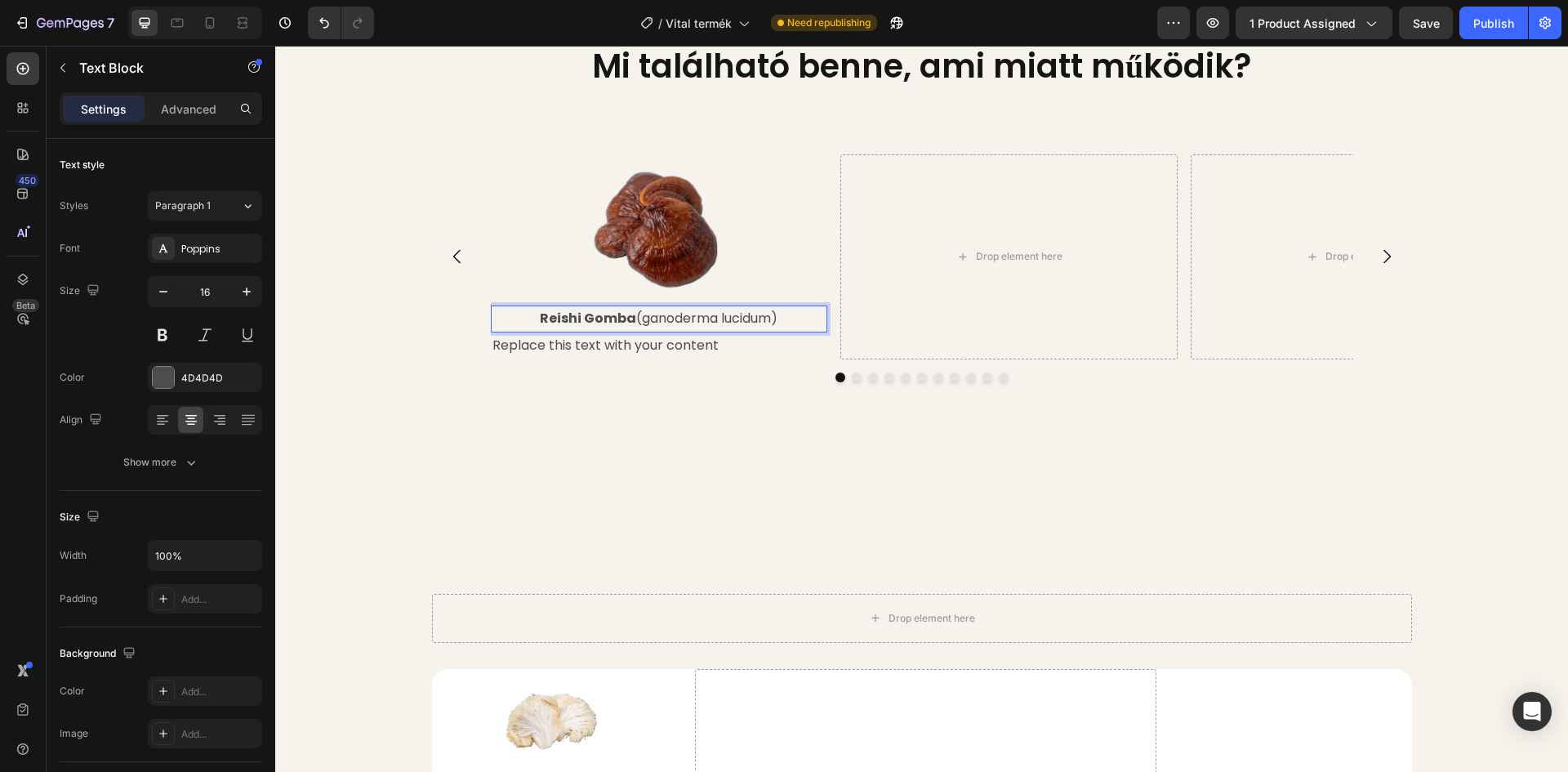
drag, startPoint x: 628, startPoint y: 358, endPoint x: 776, endPoint y: 358, distance: 148.0
click at [776, 330] on p "Reishi Gomba (ganoderma lucidum)" at bounding box center [660, 319] width 334 height 24
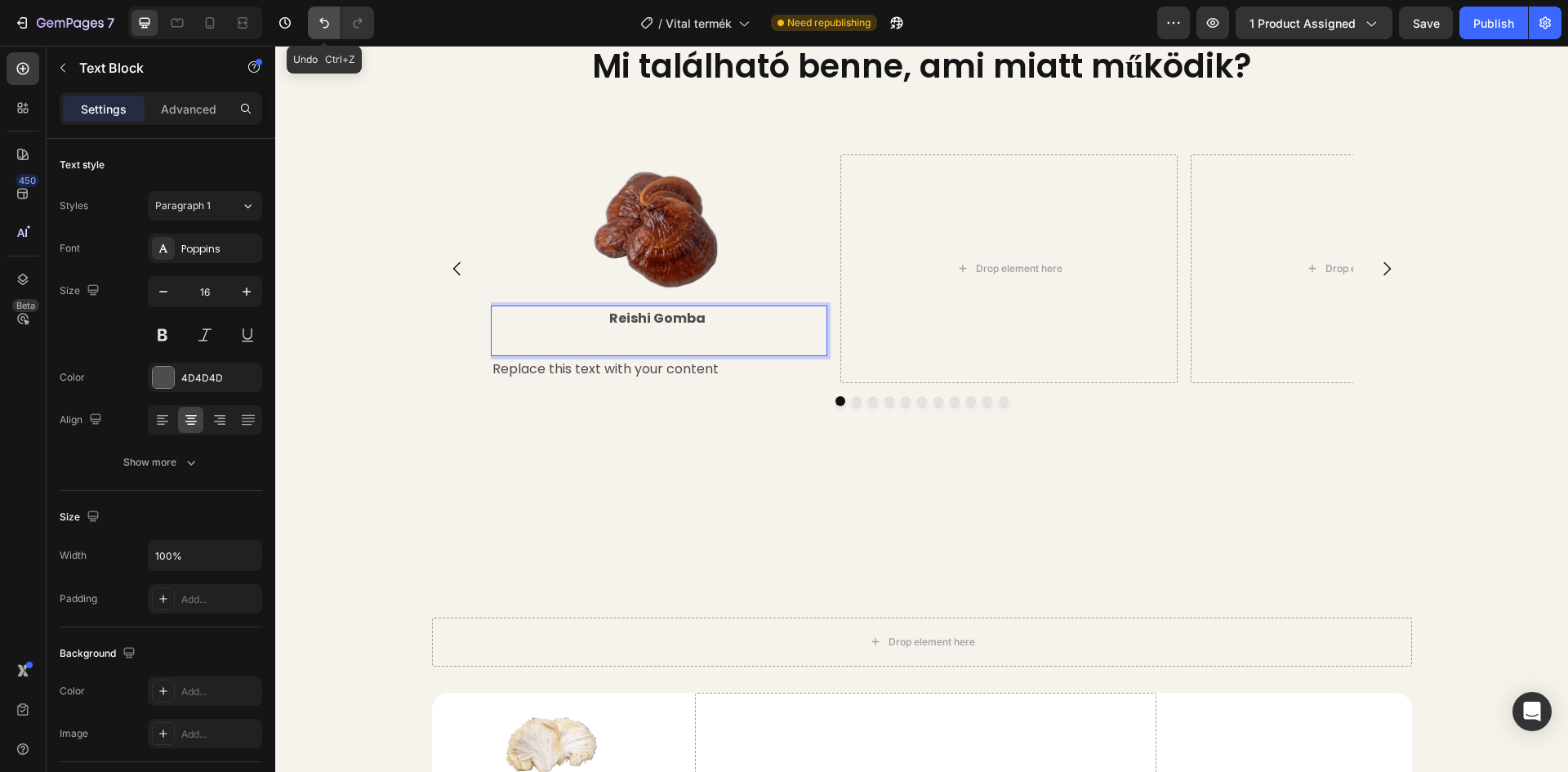
click at [321, 16] on icon "Undo/Redo" at bounding box center [324, 23] width 17 height 17
click at [335, 22] on button "Undo/Redo" at bounding box center [324, 23] width 32 height 32
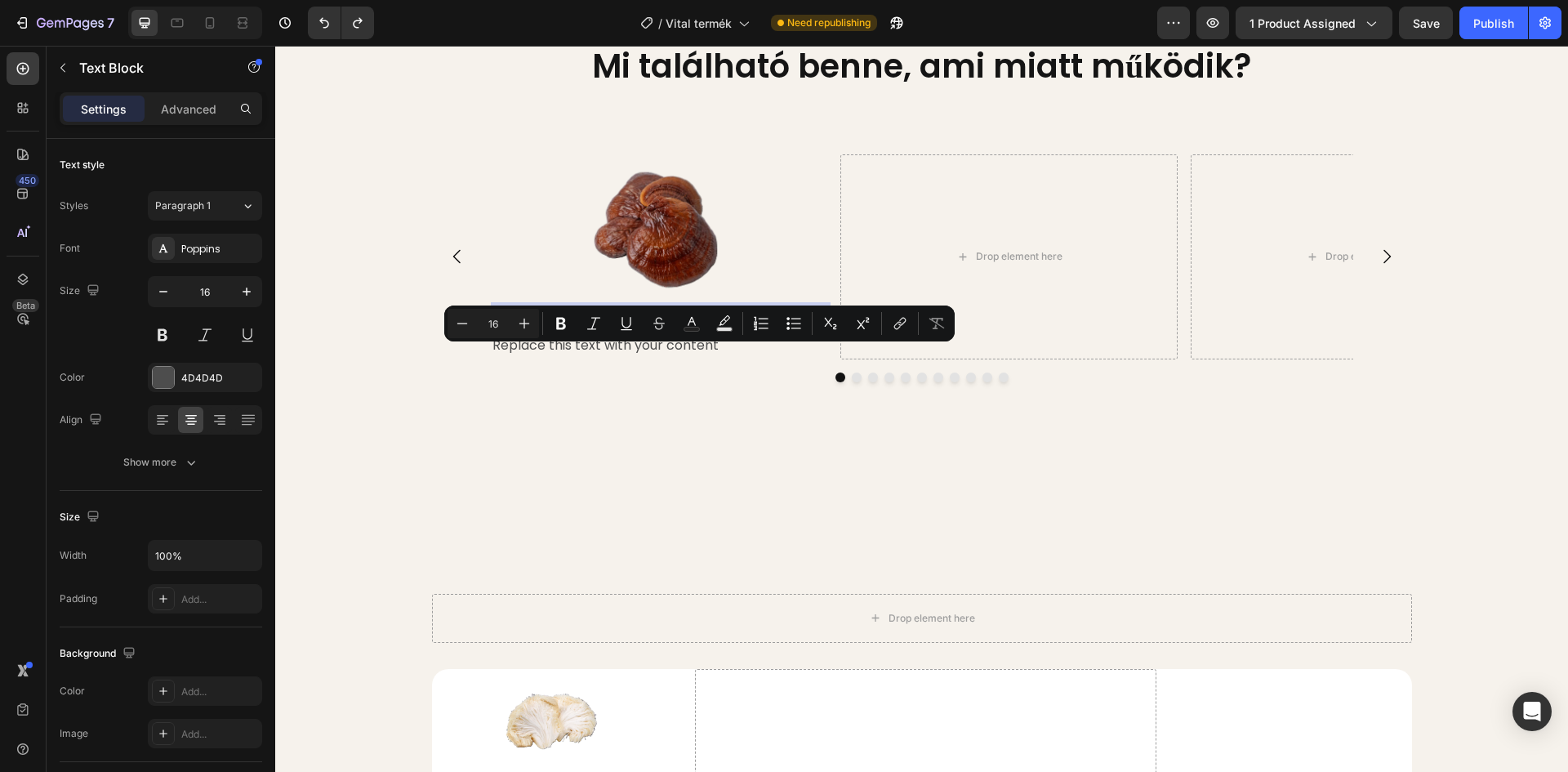
drag, startPoint x: 629, startPoint y: 358, endPoint x: 773, endPoint y: 354, distance: 144.1
click at [773, 330] on p "Reishi Gomba (ganoderma lucidum)" at bounding box center [660, 319] width 334 height 24
click at [628, 330] on p "Reishi Gomba (ganoderma lucidum)" at bounding box center [660, 319] width 334 height 24
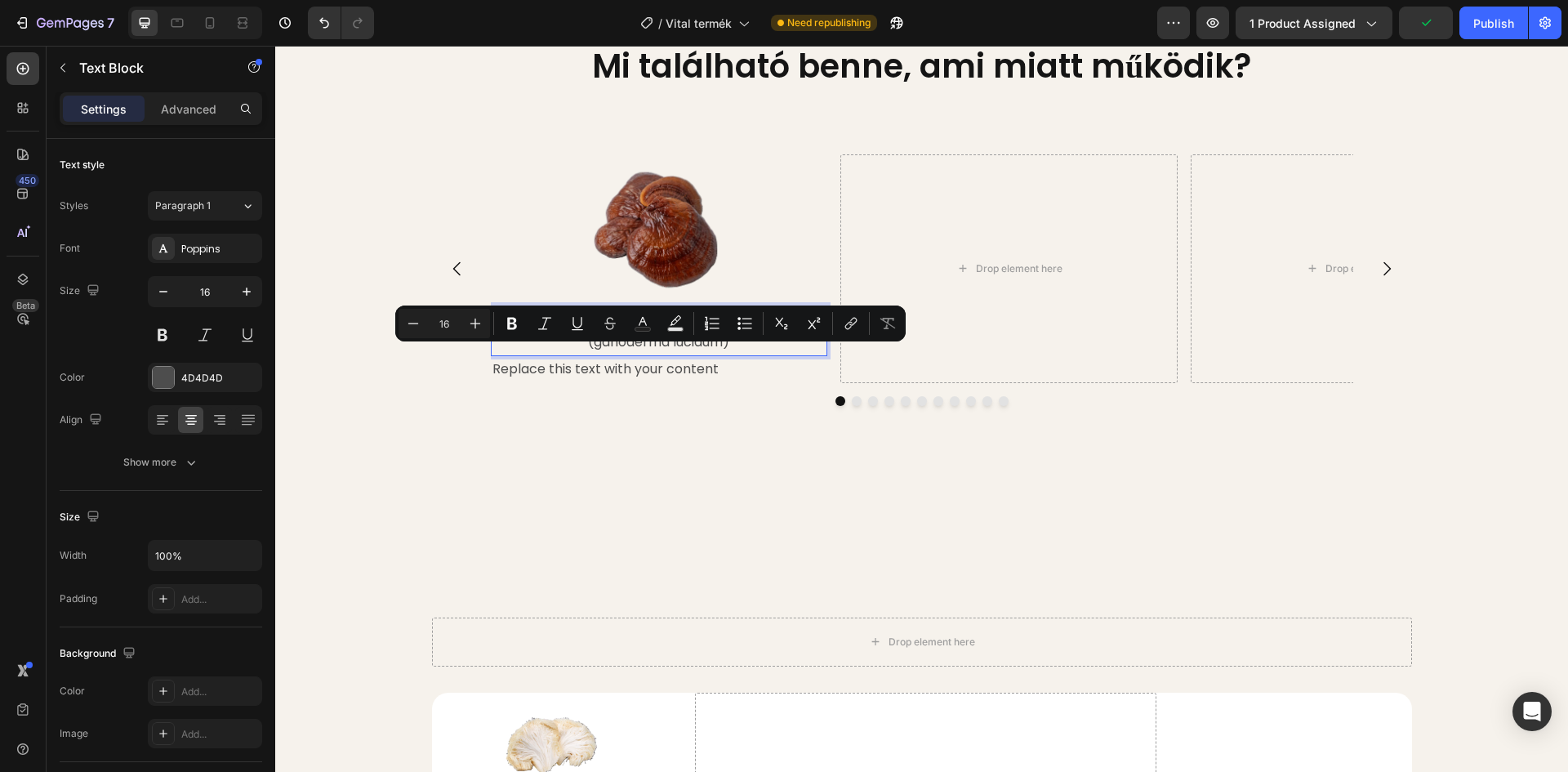
drag, startPoint x: 608, startPoint y: 359, endPoint x: 696, endPoint y: 356, distance: 88.1
click at [696, 330] on p "Reishi Gomba" at bounding box center [660, 319] width 334 height 24
click at [513, 324] on icon "Editor contextual toolbar" at bounding box center [513, 324] width 10 height 12
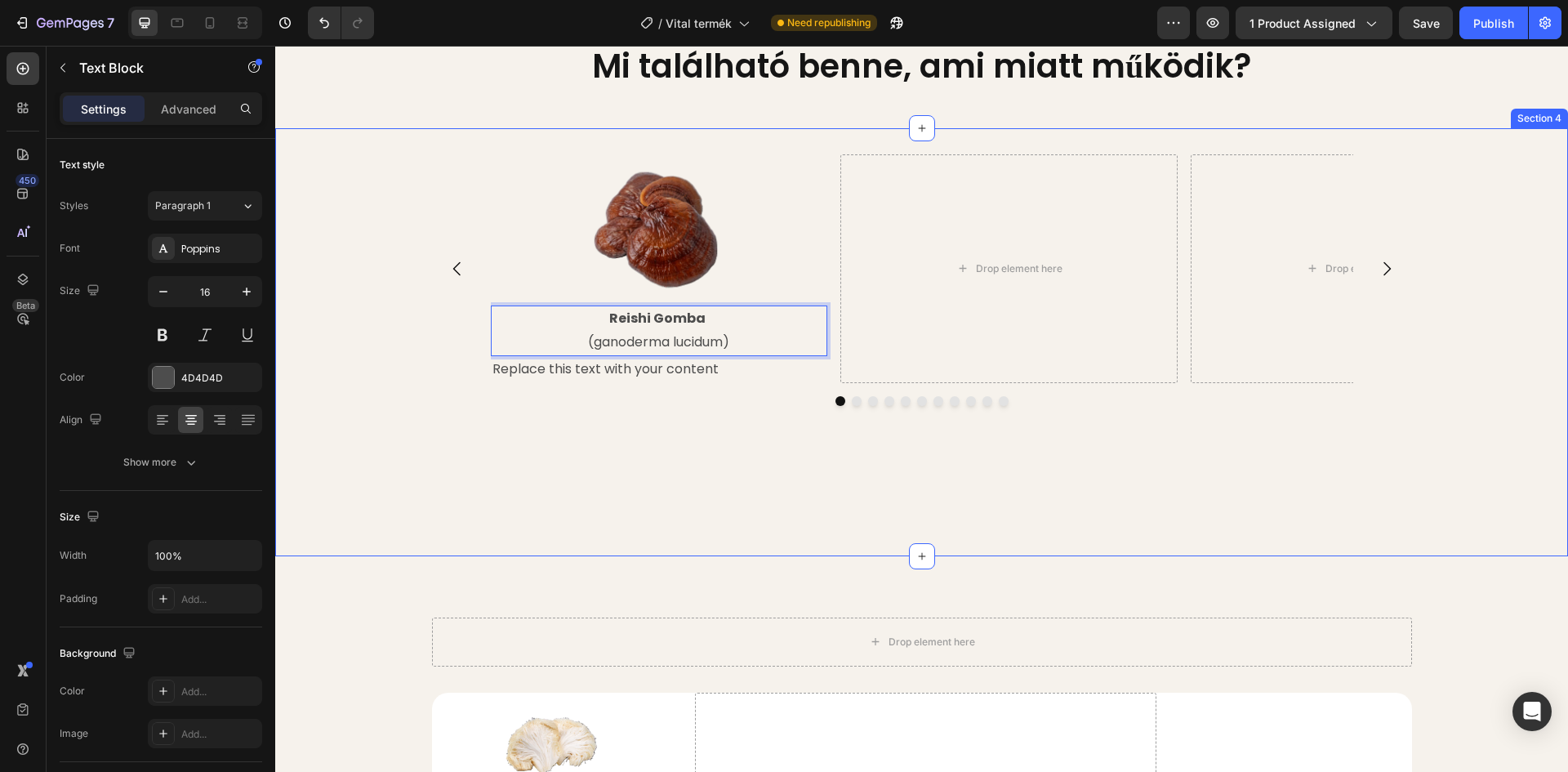
click at [360, 378] on div "Image Reishi Gomba (ganoderma lucidum) Text Block 0 Replace this text with your…" at bounding box center [922, 342] width 1293 height 376
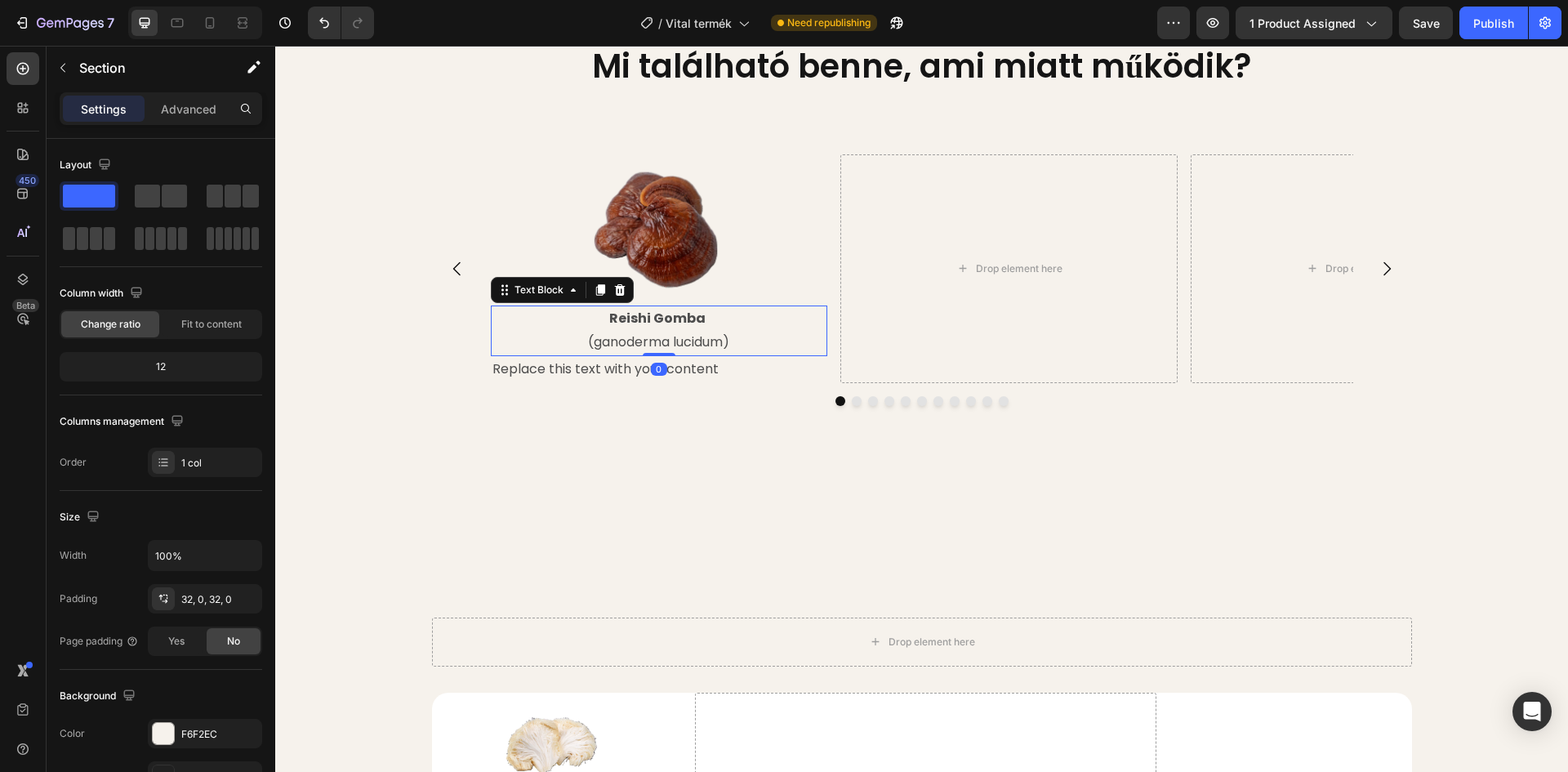
click at [726, 330] on p "Reishi Gomba" at bounding box center [660, 319] width 334 height 24
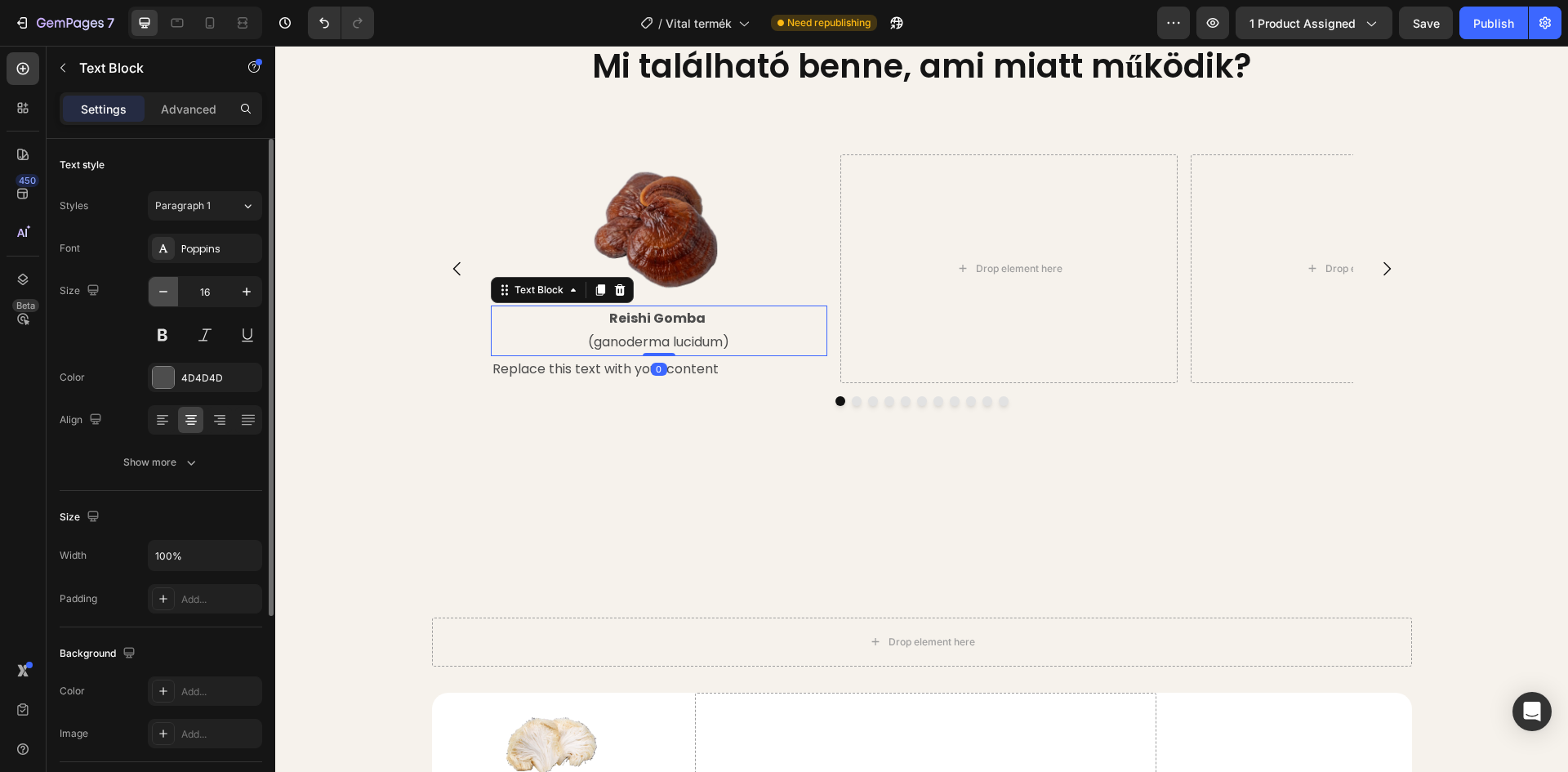
click at [166, 296] on icon "button" at bounding box center [163, 291] width 17 height 17
type input "15"
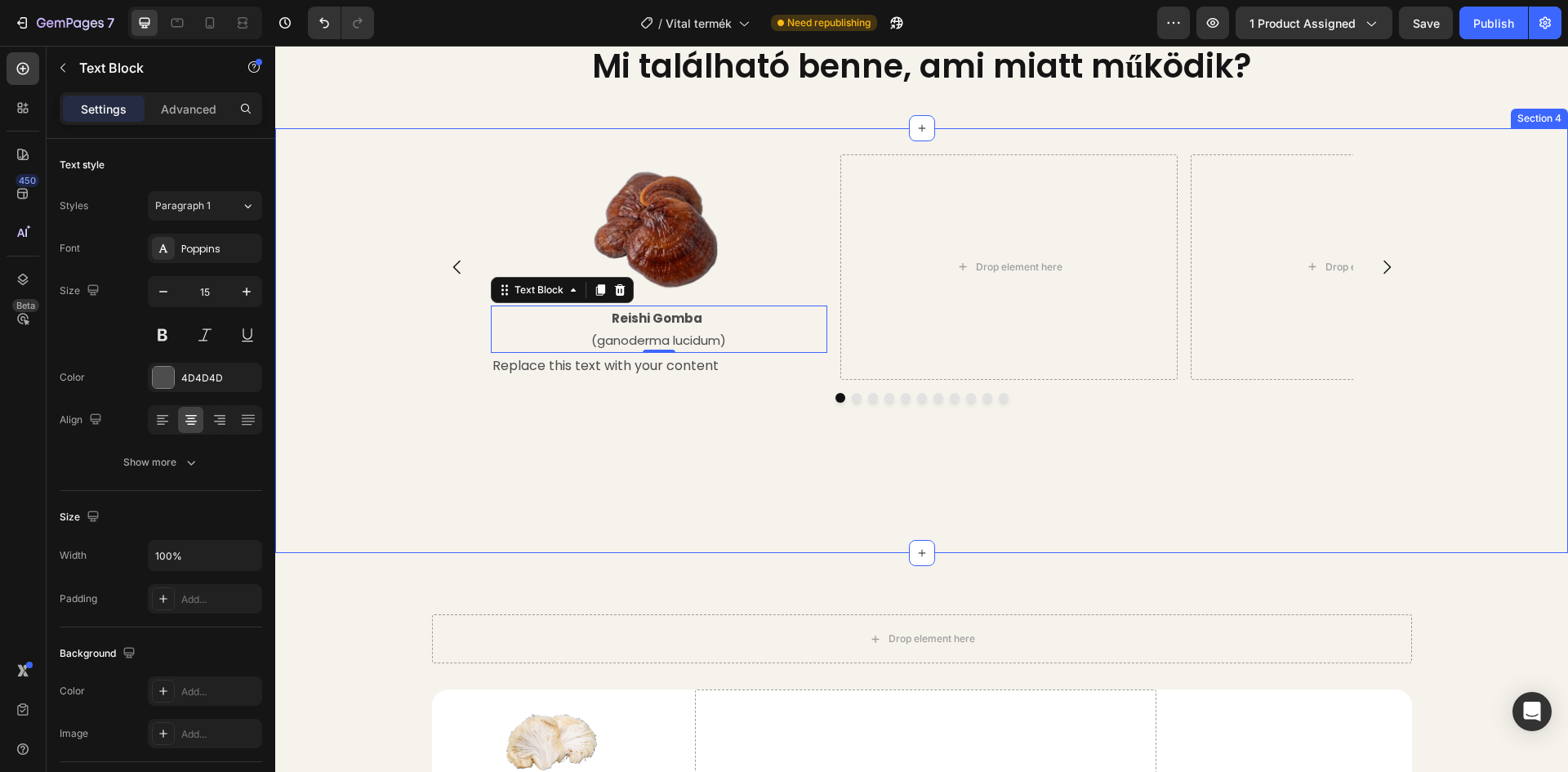
click at [344, 295] on div "Image Reishi Gomba (ganoderma lucidum) Text Block 0 Replace this text with your…" at bounding box center [922, 340] width 1293 height 373
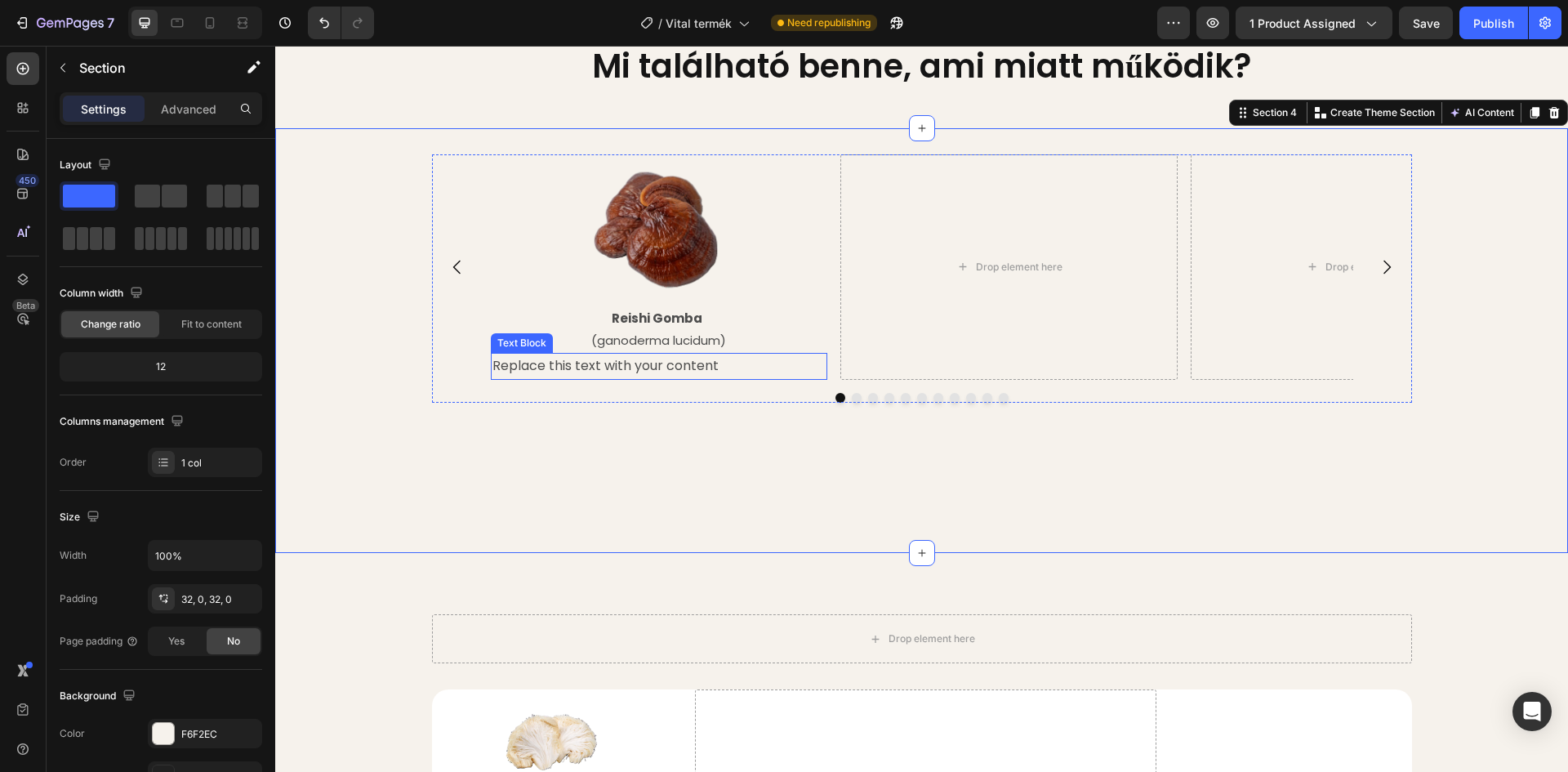
click at [643, 378] on p "Replace this text with your content" at bounding box center [660, 366] width 334 height 24
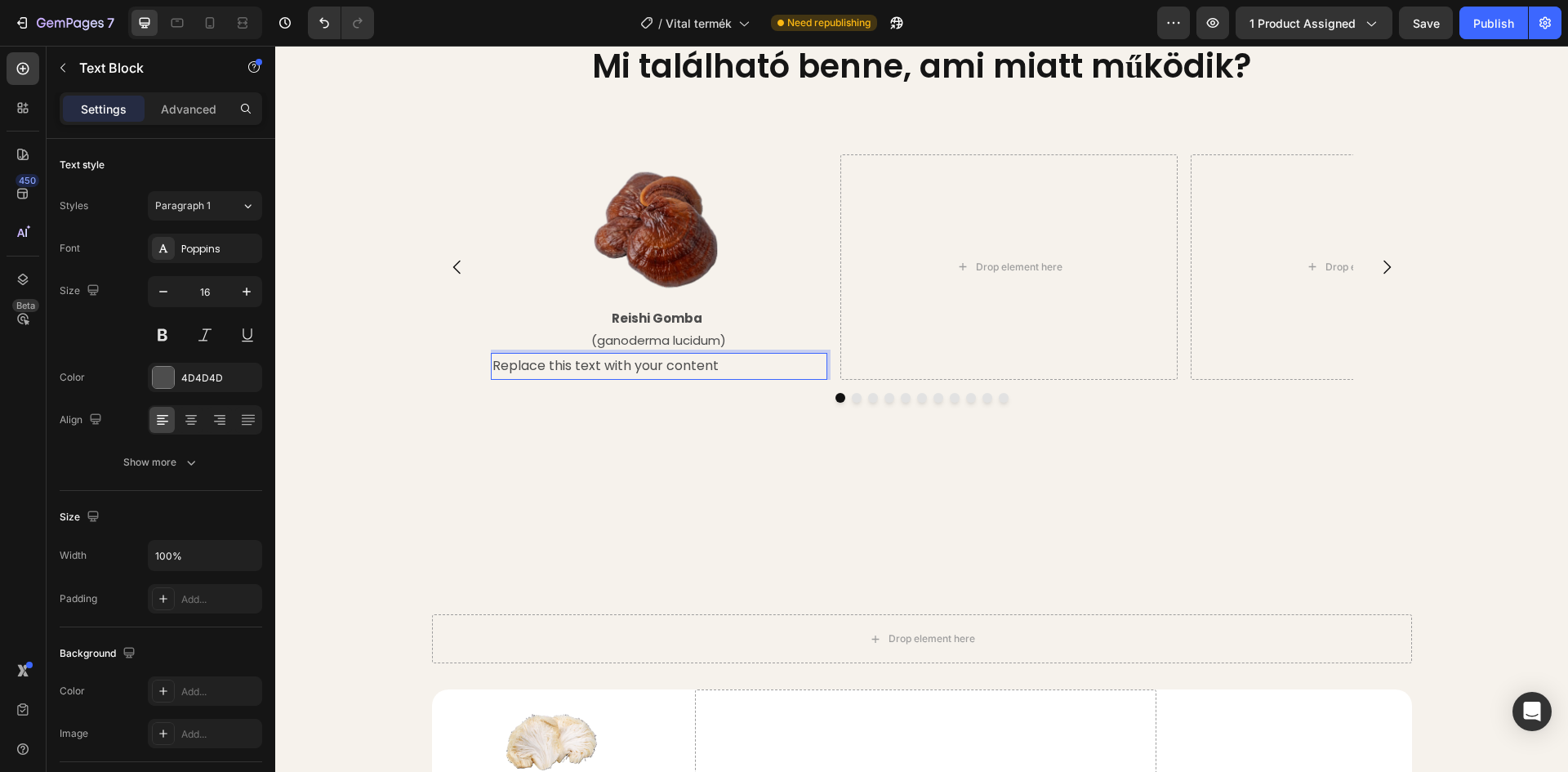
click at [716, 378] on p "Replace this text with your content" at bounding box center [660, 366] width 334 height 24
drag, startPoint x: 706, startPoint y: 403, endPoint x: 492, endPoint y: 400, distance: 214.0
click at [493, 378] on p "Replace this text with your content" at bounding box center [660, 366] width 334 height 24
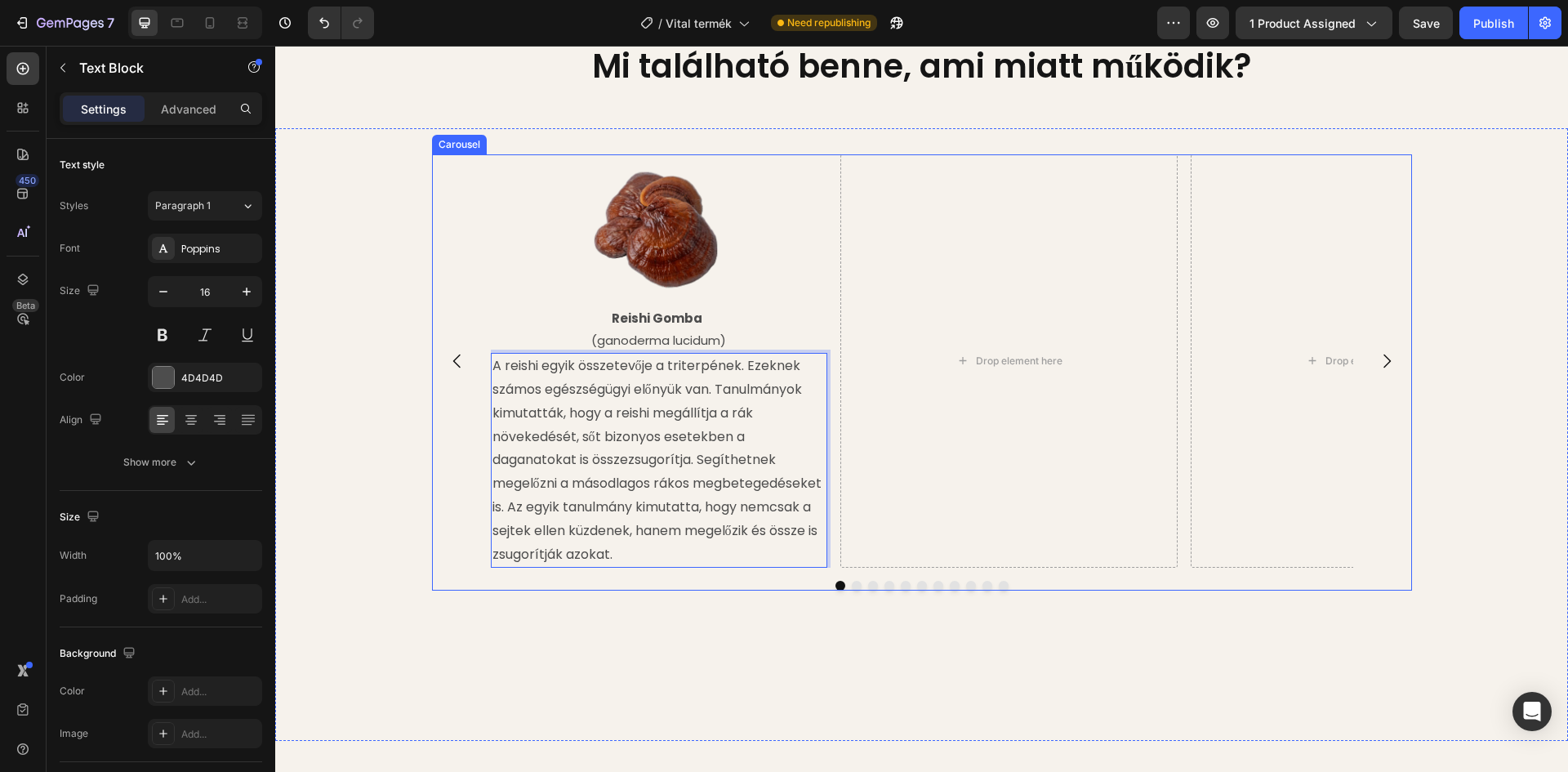
click at [422, 483] on div "Image Reishi Gomba (ganoderma lucidum) Text Block A reishi egyik összetevője a …" at bounding box center [922, 435] width 1293 height 561
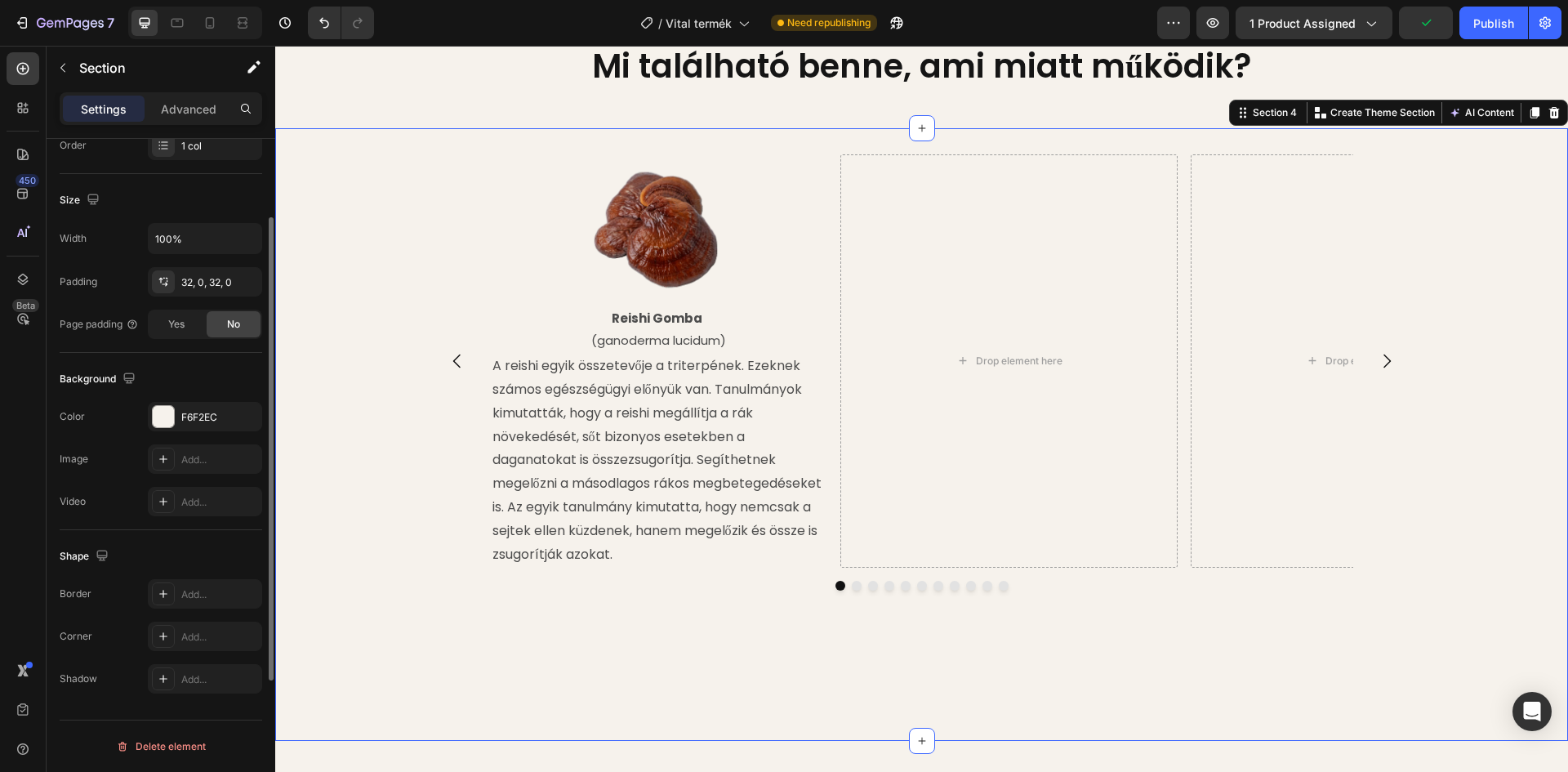
scroll to position [153, 0]
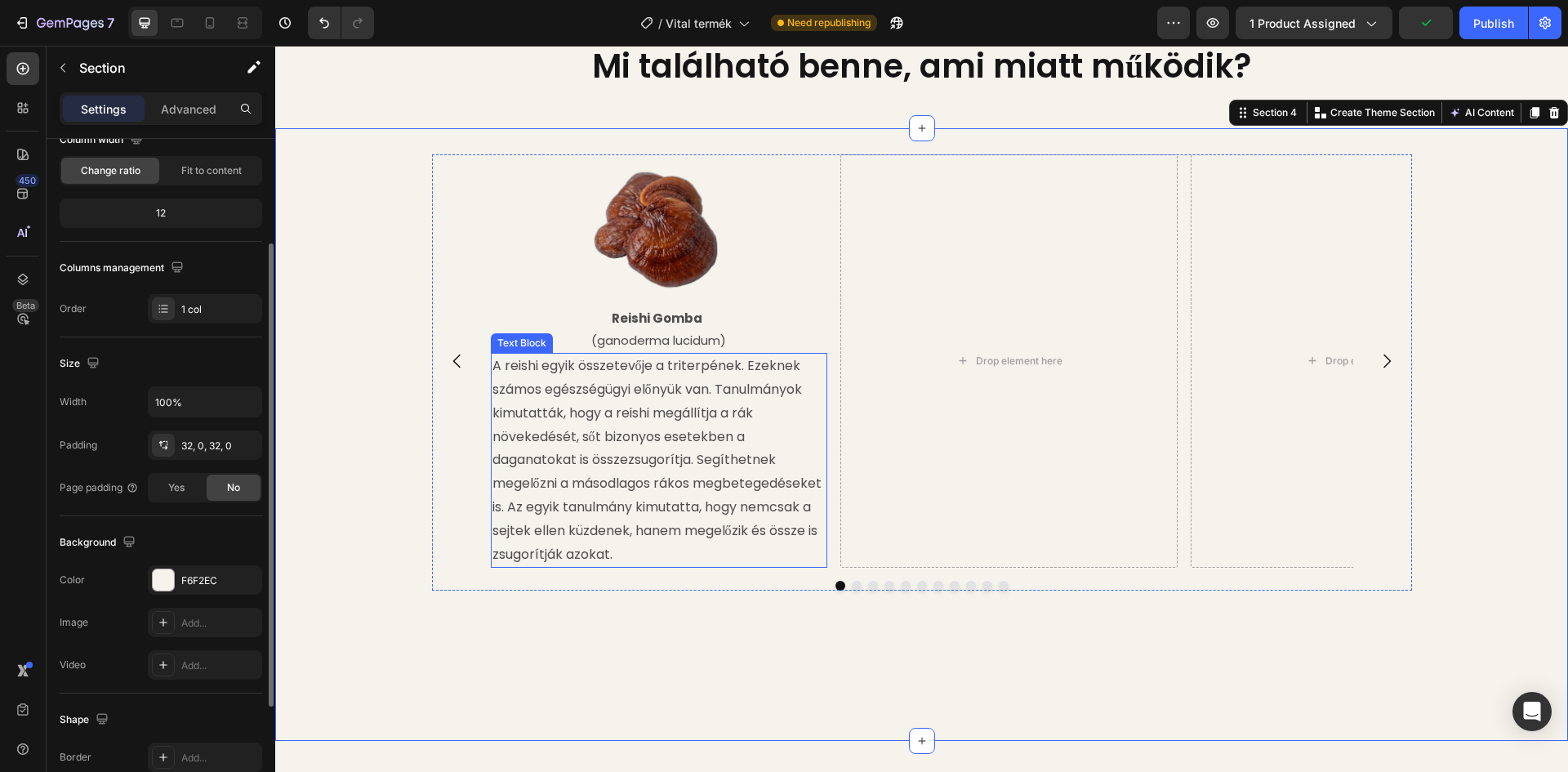
click at [643, 477] on p "A reishi egyik összetevője a triterpének. Ezeknek számos egészségügyi előnyük v…" at bounding box center [660, 459] width 334 height 211
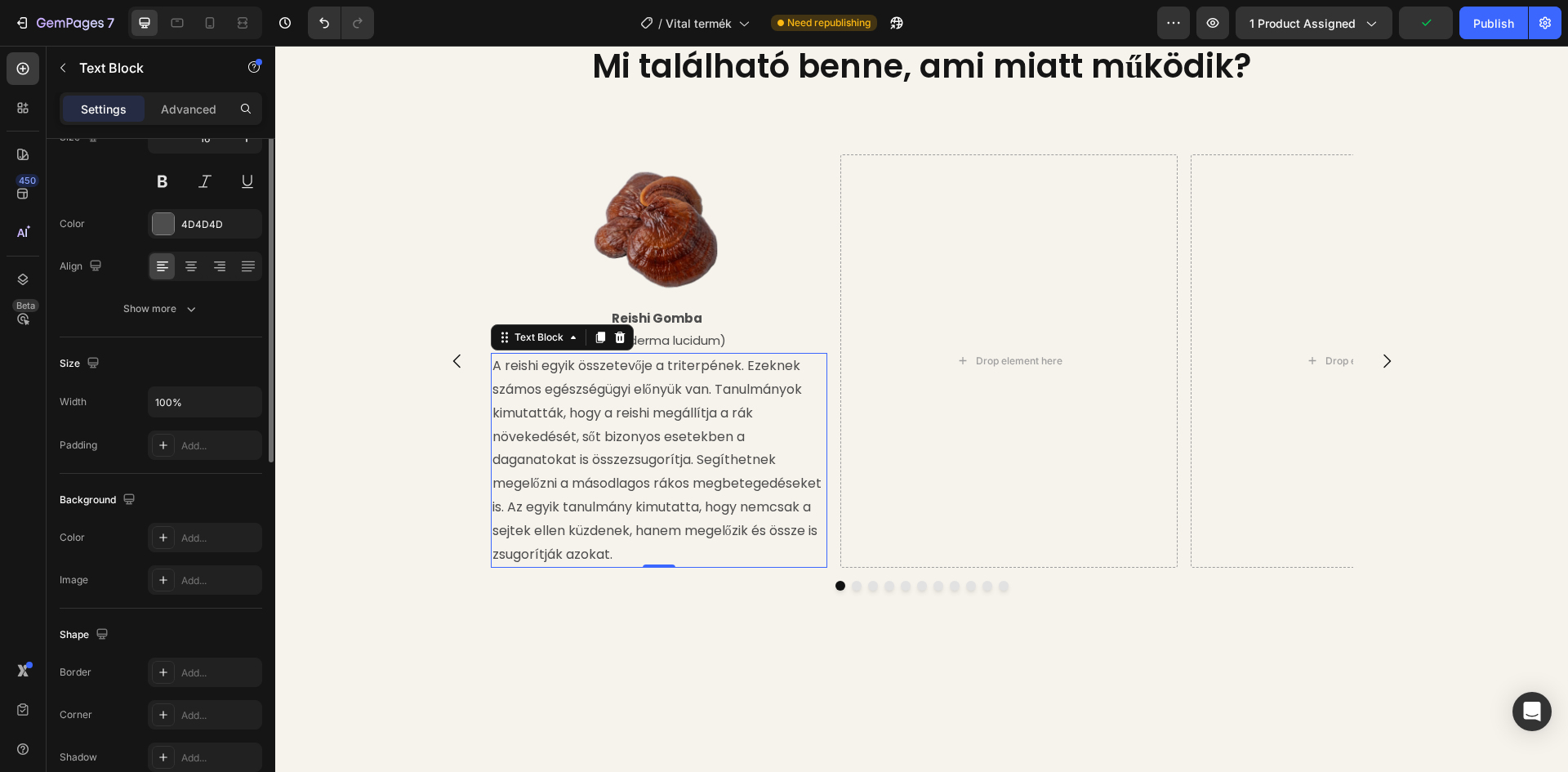
scroll to position [0, 0]
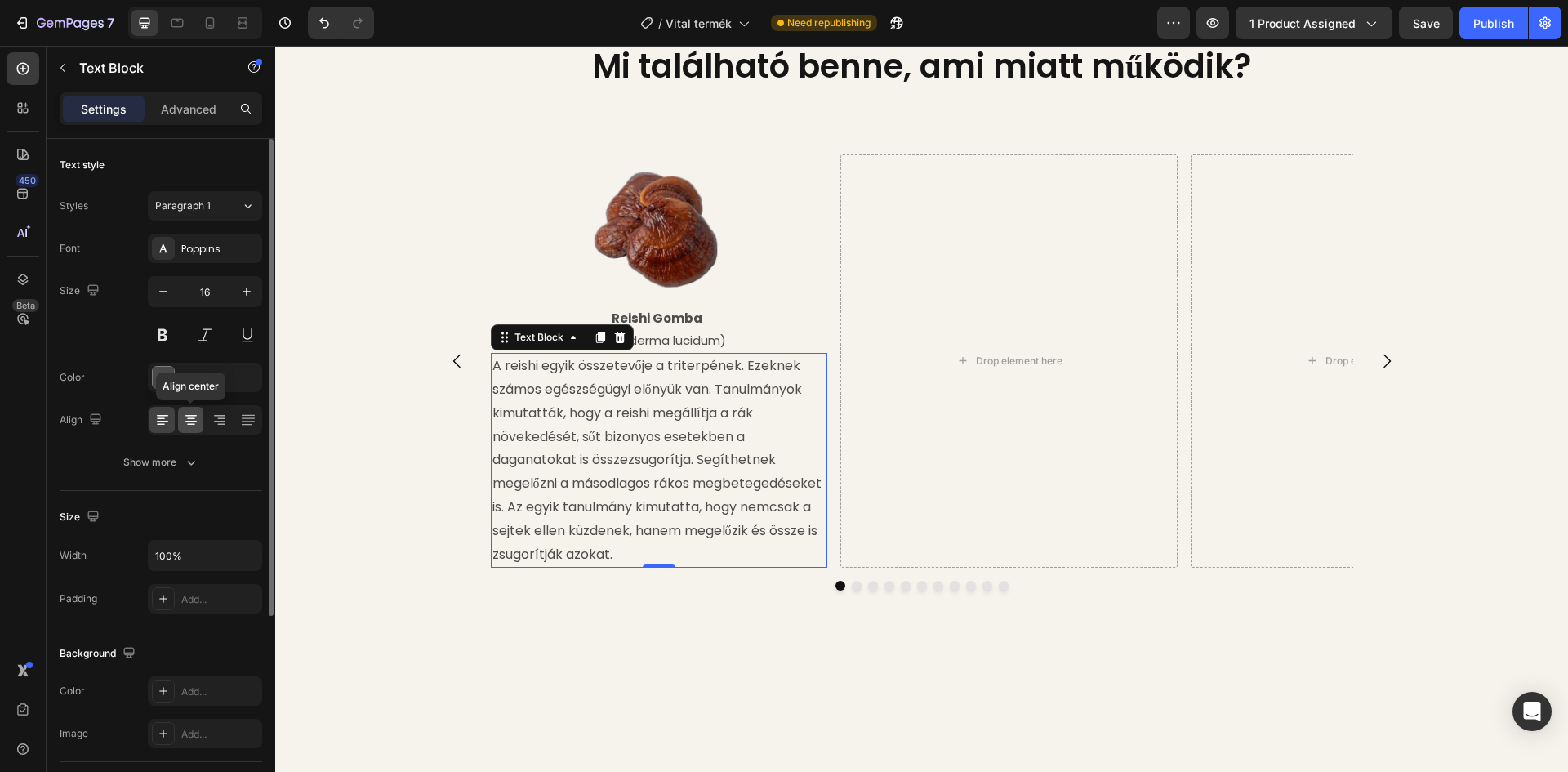
click at [190, 416] on icon at bounding box center [191, 420] width 17 height 17
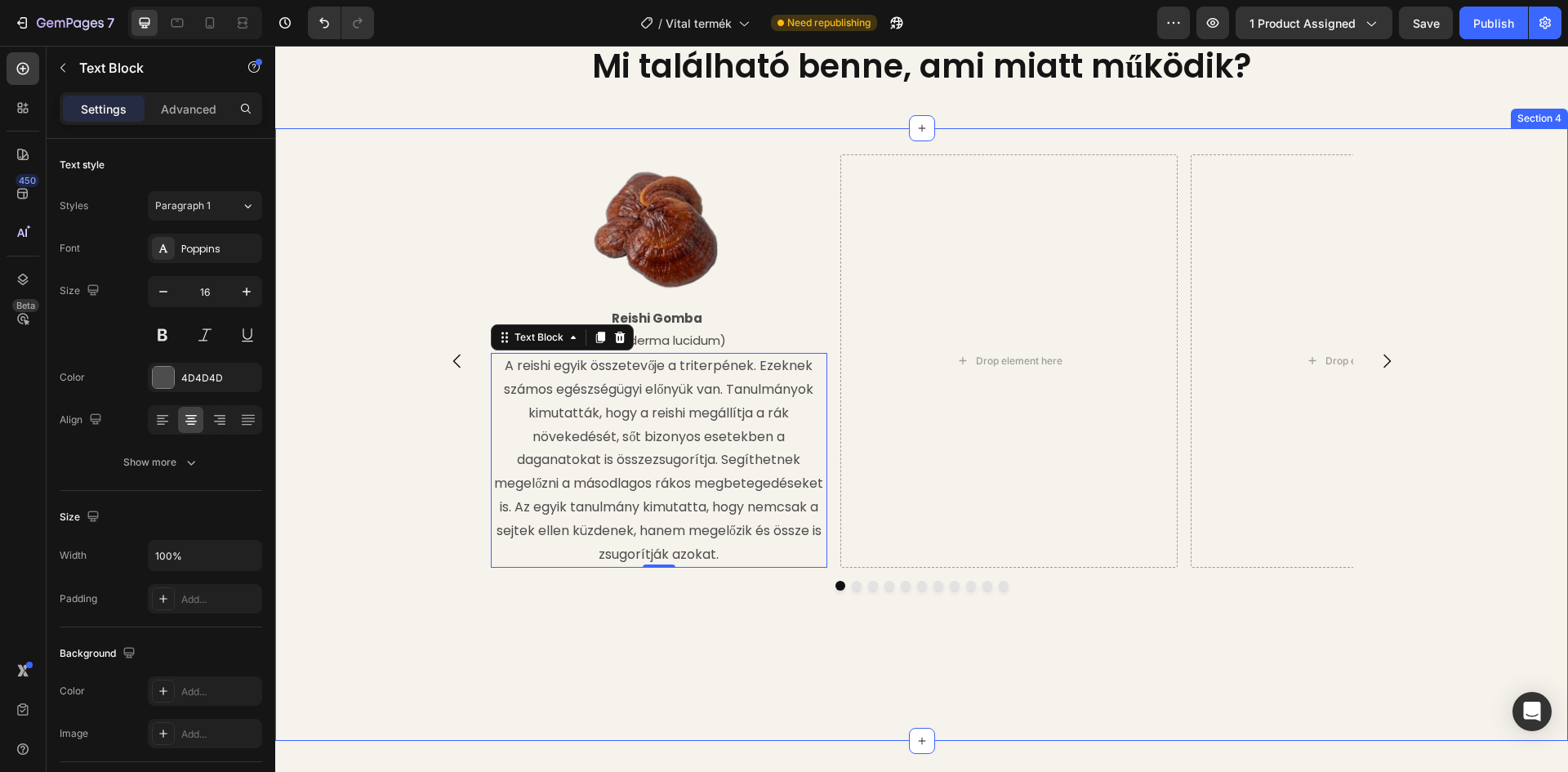
click at [316, 419] on div "Image Reishi Gomba (ganoderma lucidum) Text Block A reishi egyik összetevője a …" at bounding box center [922, 435] width 1293 height 561
click at [708, 499] on p "A reishi egyik összetevője a triterpének. Ezeknek számos egészségügyi előnyük v…" at bounding box center [660, 459] width 334 height 211
click at [712, 502] on p "A reishi egyik összetevője a triterpének. Ezeknek számos egészségügyi előnyük v…" at bounding box center [660, 459] width 334 height 211
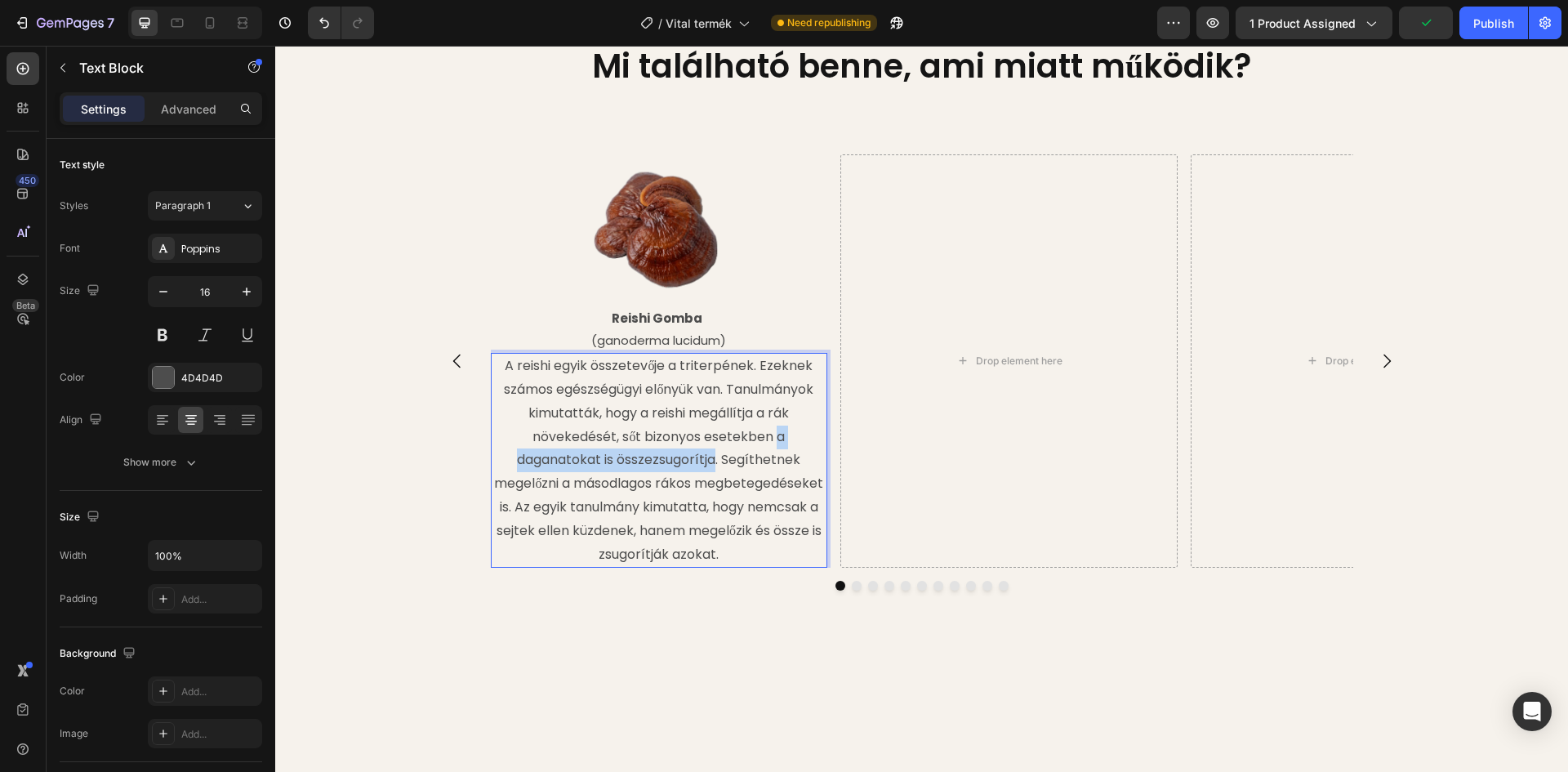
drag, startPoint x: 711, startPoint y: 501, endPoint x: 771, endPoint y: 479, distance: 63.9
click at [771, 479] on p "A reishi egyik összetevője a triterpének. Ezeknek számos egészségügyi előnyük v…" at bounding box center [660, 459] width 334 height 211
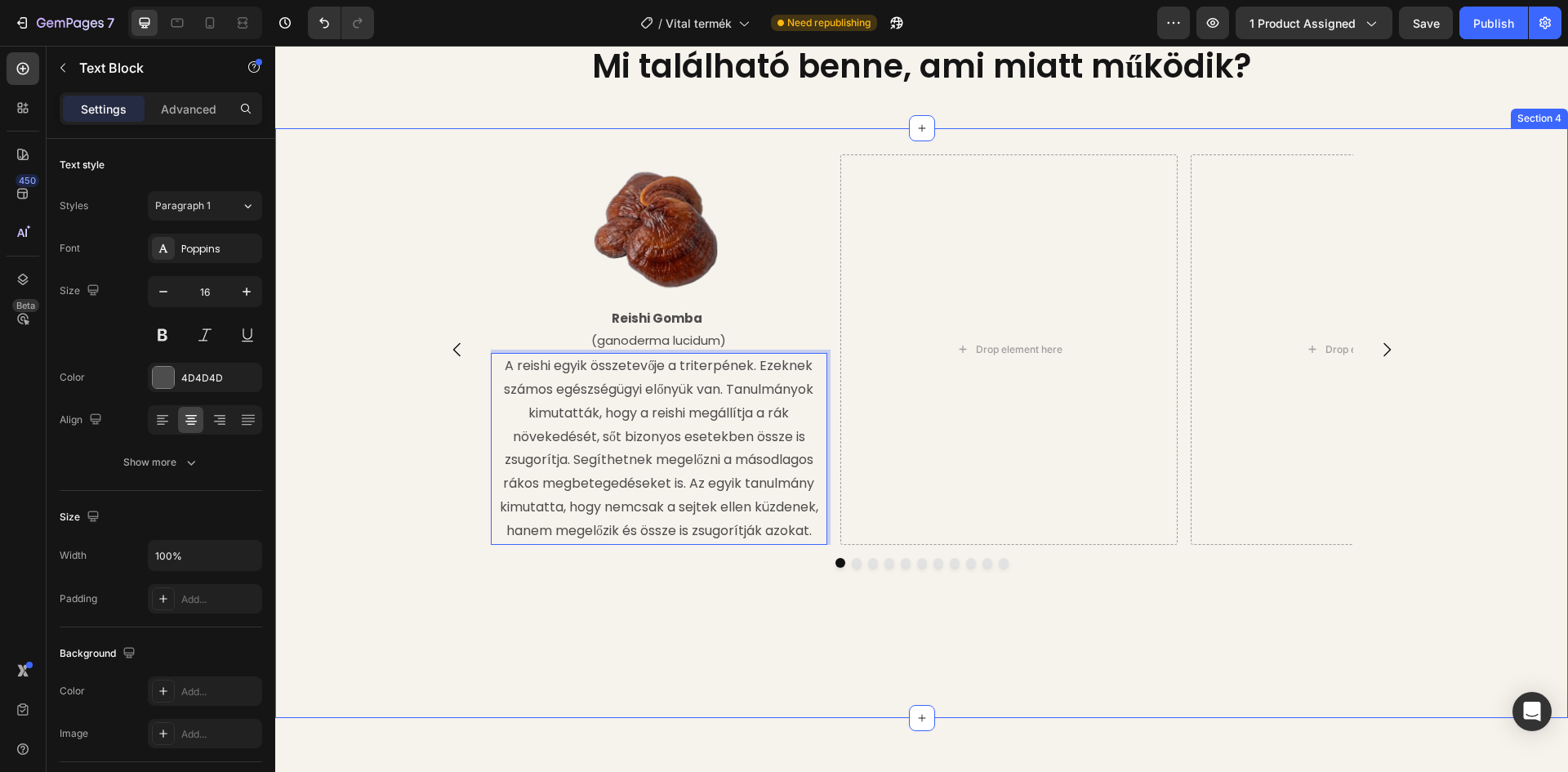
click at [627, 624] on div "Image Reishi Gomba (ganoderma lucidum) Text Block A reishi egyik összetevője a …" at bounding box center [922, 423] width 1293 height 537
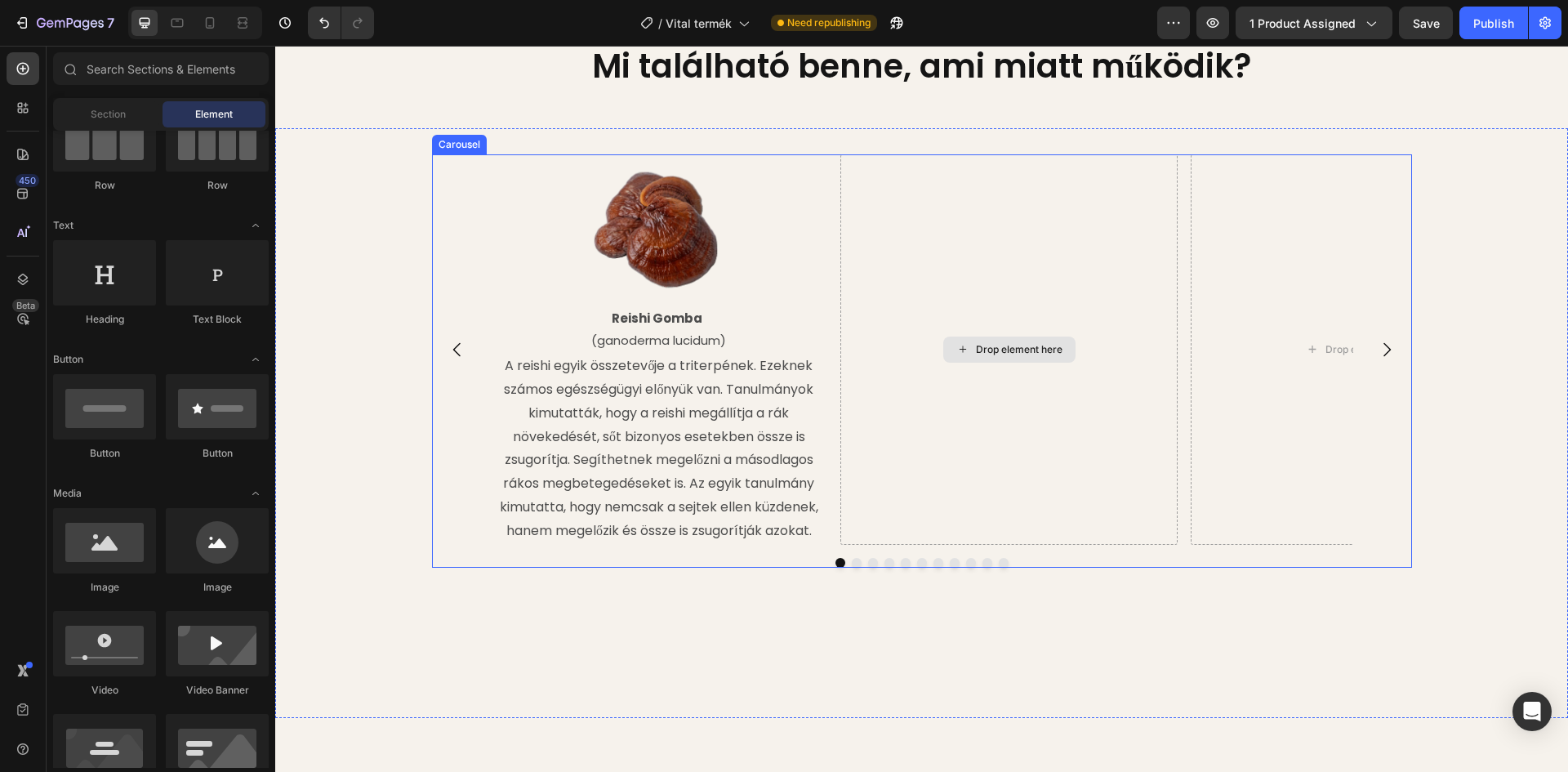
click at [1025, 356] on div "Drop element here" at bounding box center [1019, 349] width 87 height 13
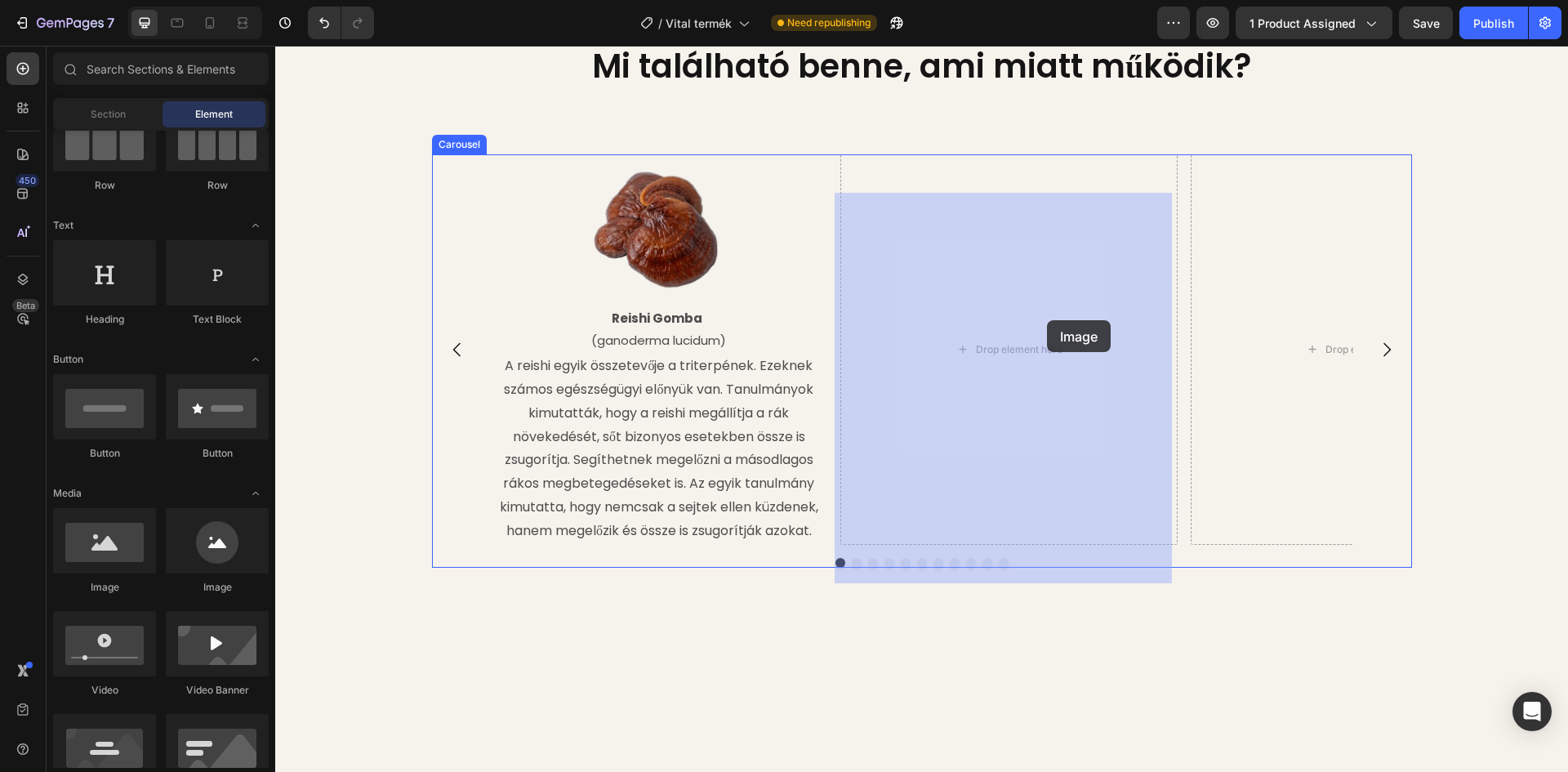
drag, startPoint x: 373, startPoint y: 599, endPoint x: 1038, endPoint y: 320, distance: 721.2
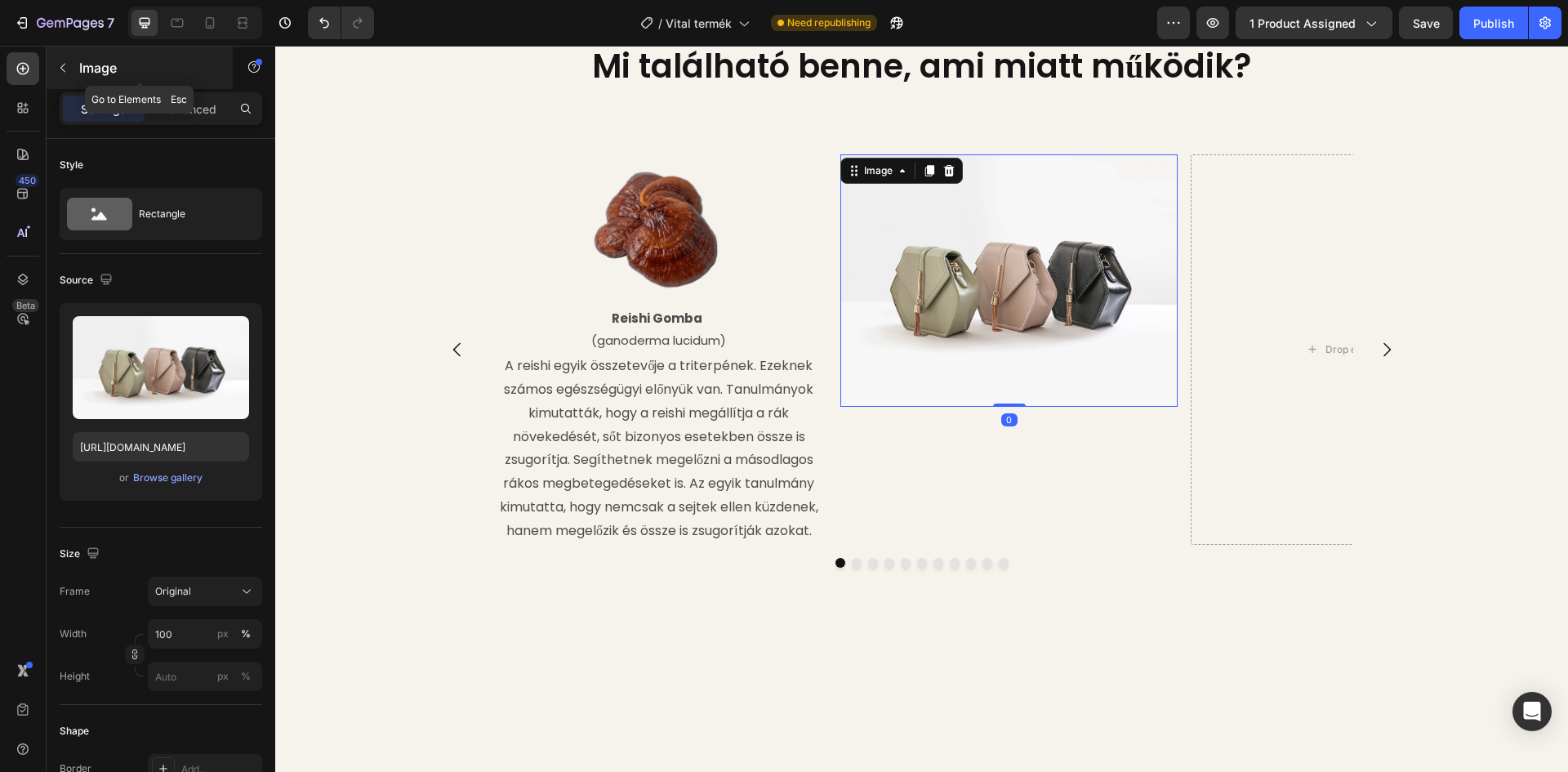
click at [55, 55] on button "button" at bounding box center [63, 68] width 27 height 27
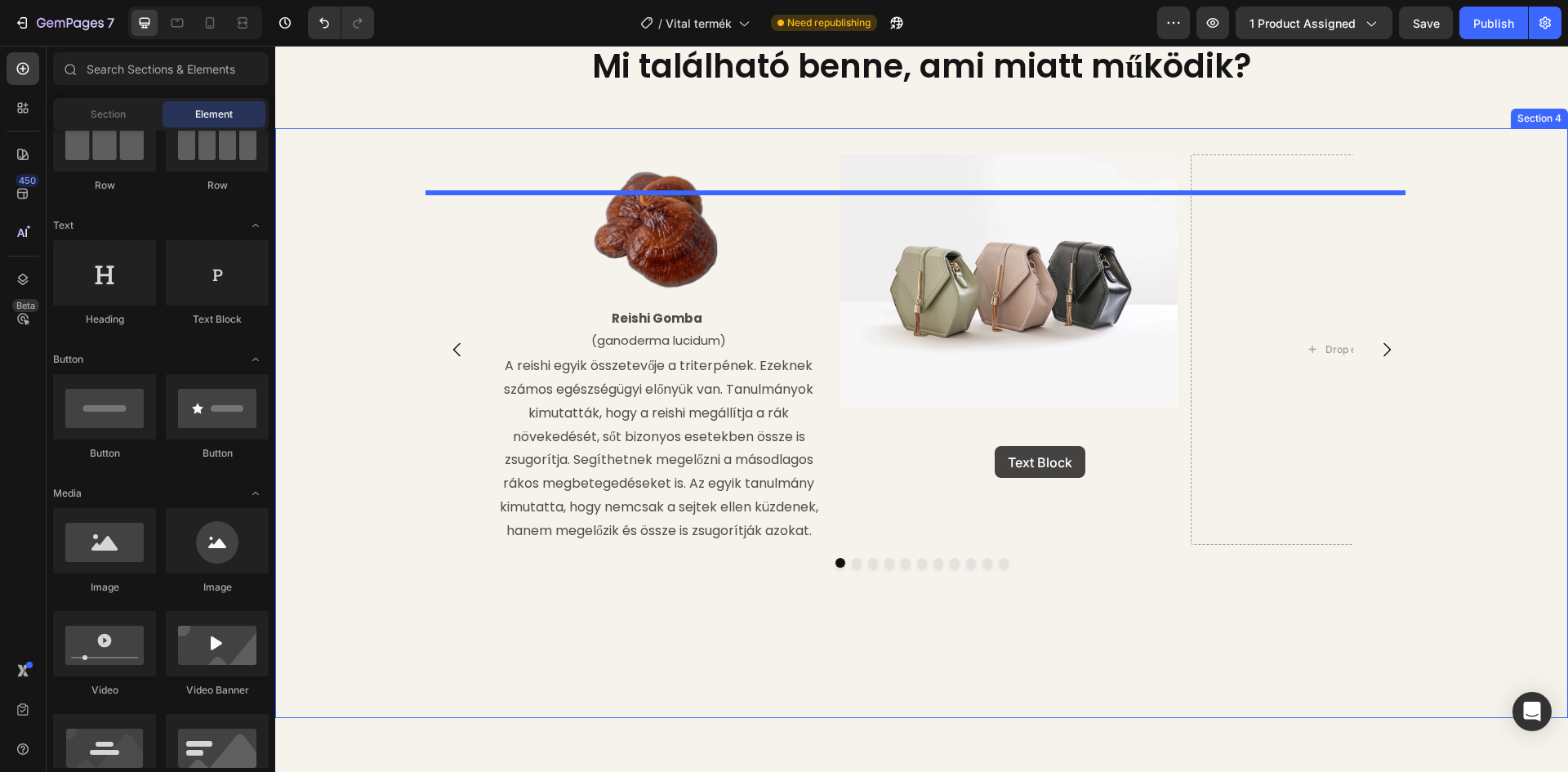
drag, startPoint x: 487, startPoint y: 330, endPoint x: 995, endPoint y: 446, distance: 521.1
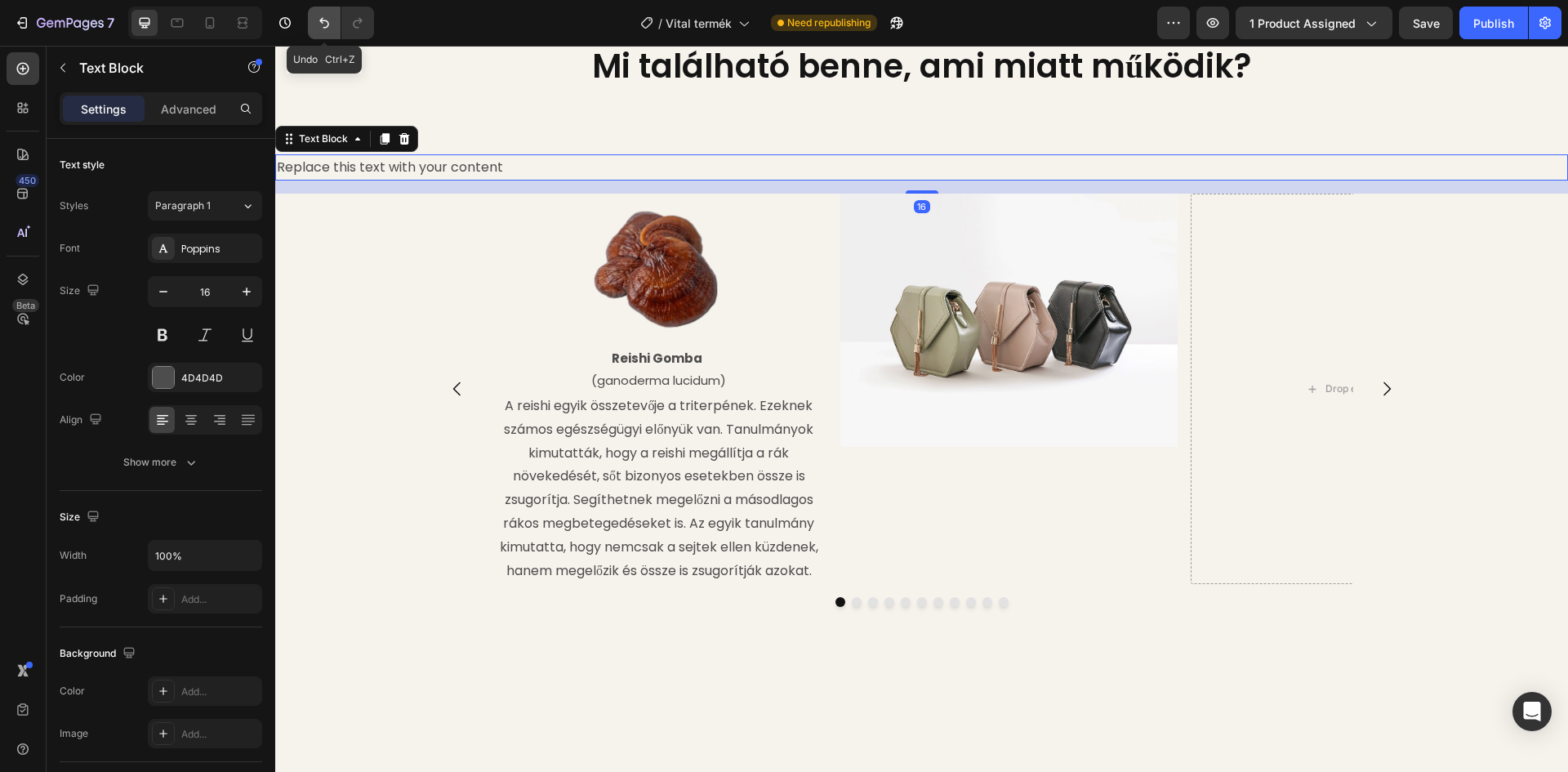
click at [318, 17] on icon "Undo/Redo" at bounding box center [324, 23] width 17 height 17
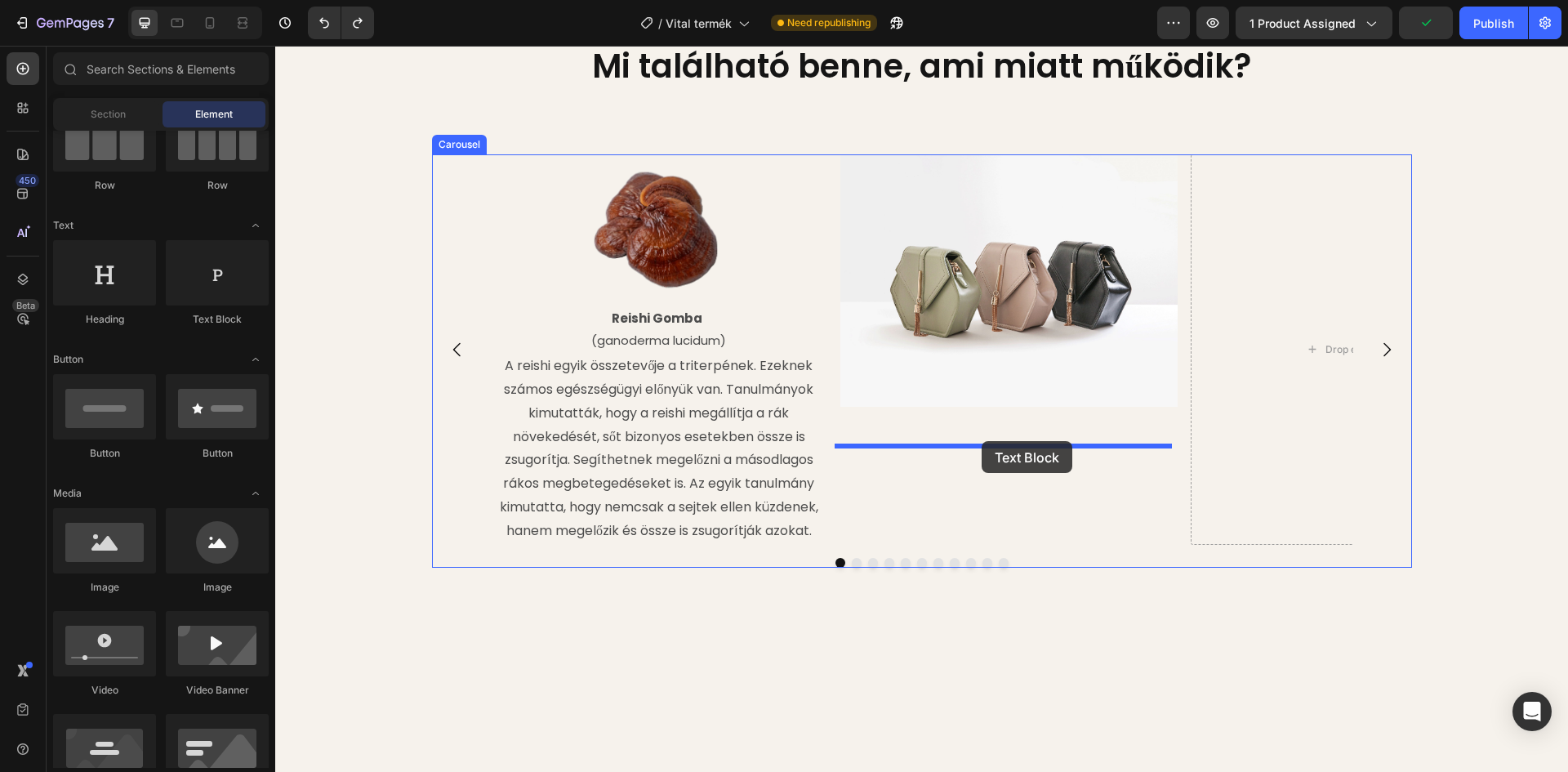
drag, startPoint x: 474, startPoint y: 327, endPoint x: 982, endPoint y: 441, distance: 520.6
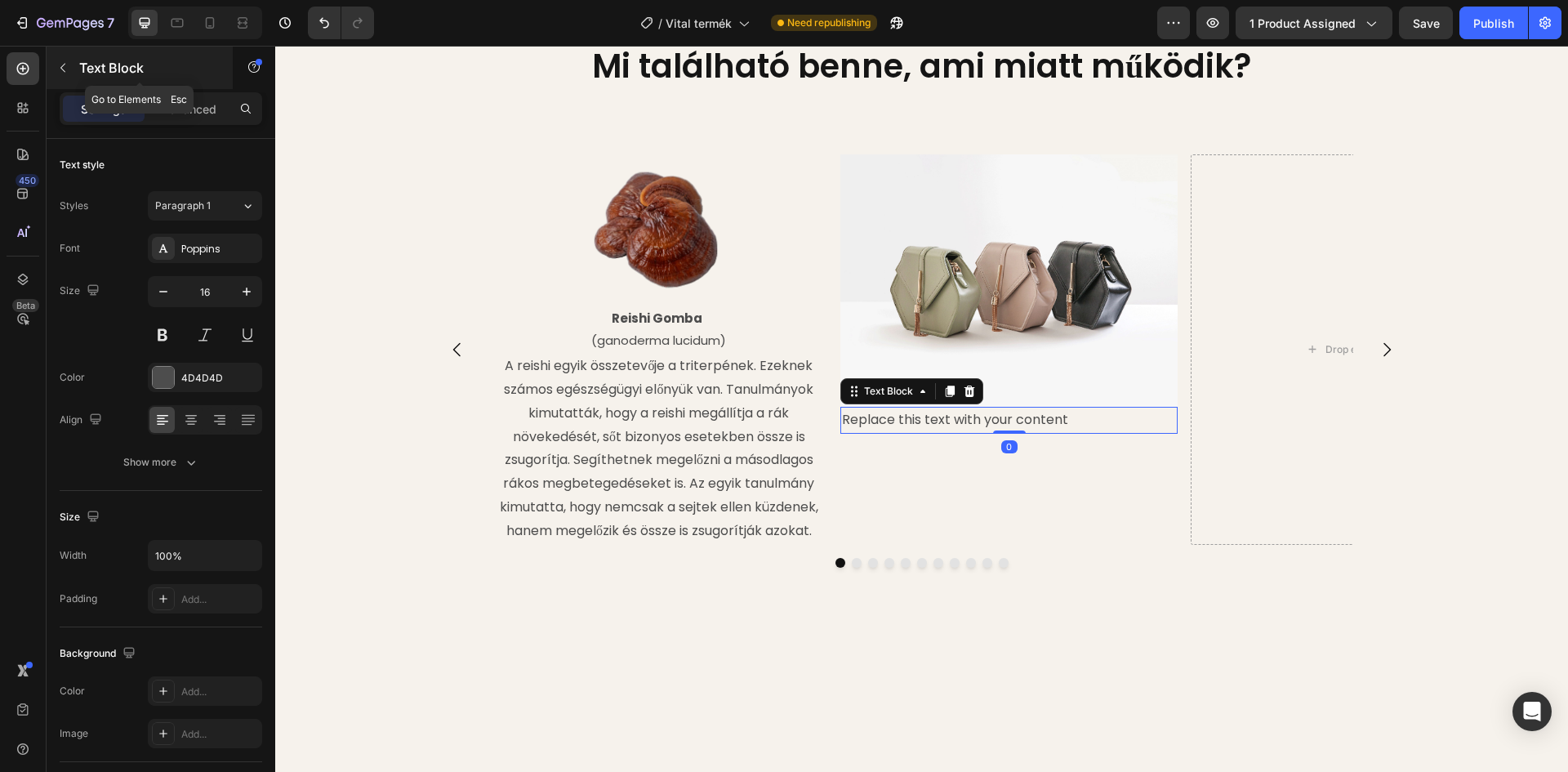
click at [53, 61] on button "button" at bounding box center [63, 68] width 27 height 27
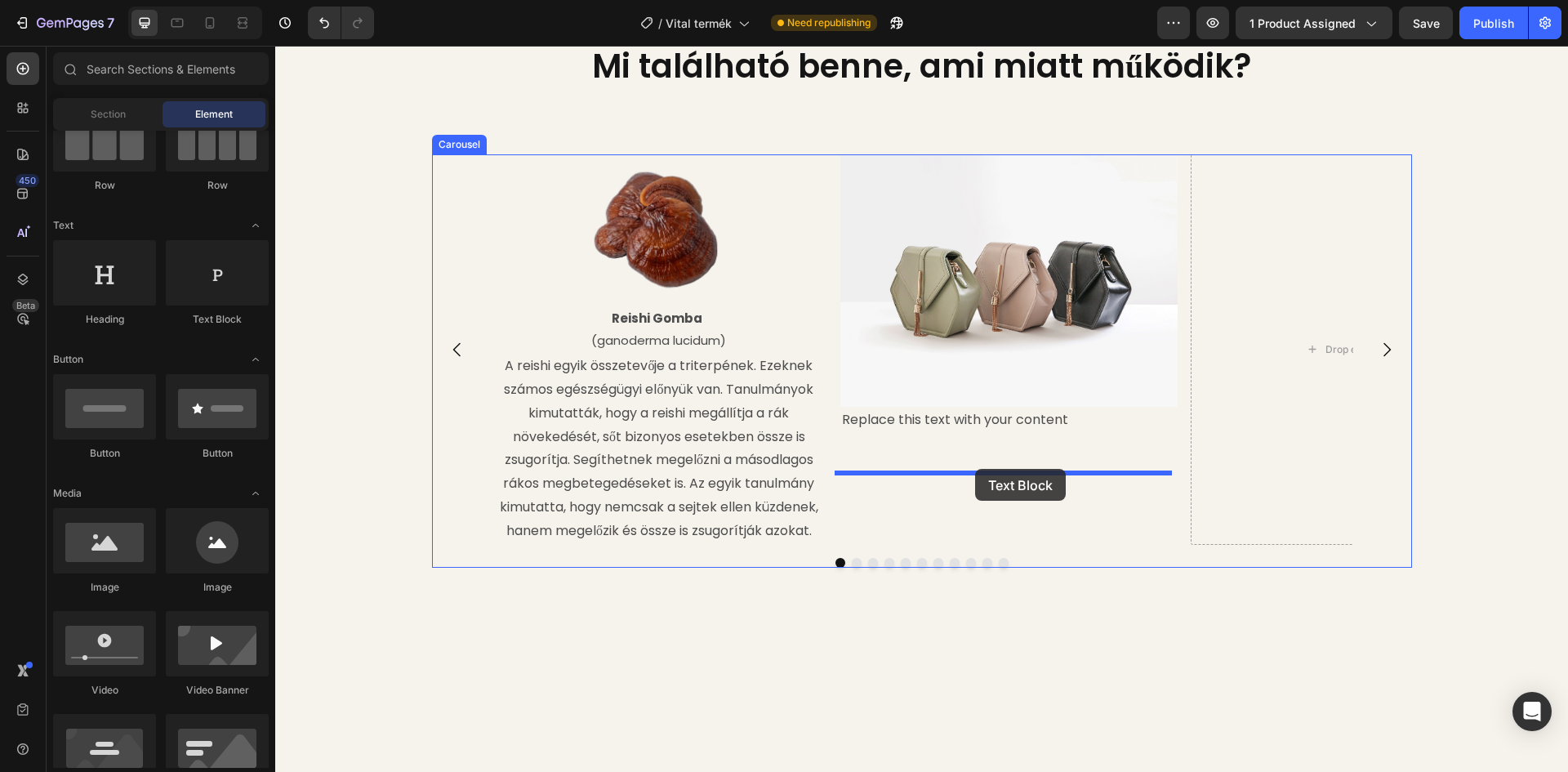
drag, startPoint x: 494, startPoint y: 329, endPoint x: 975, endPoint y: 469, distance: 501.0
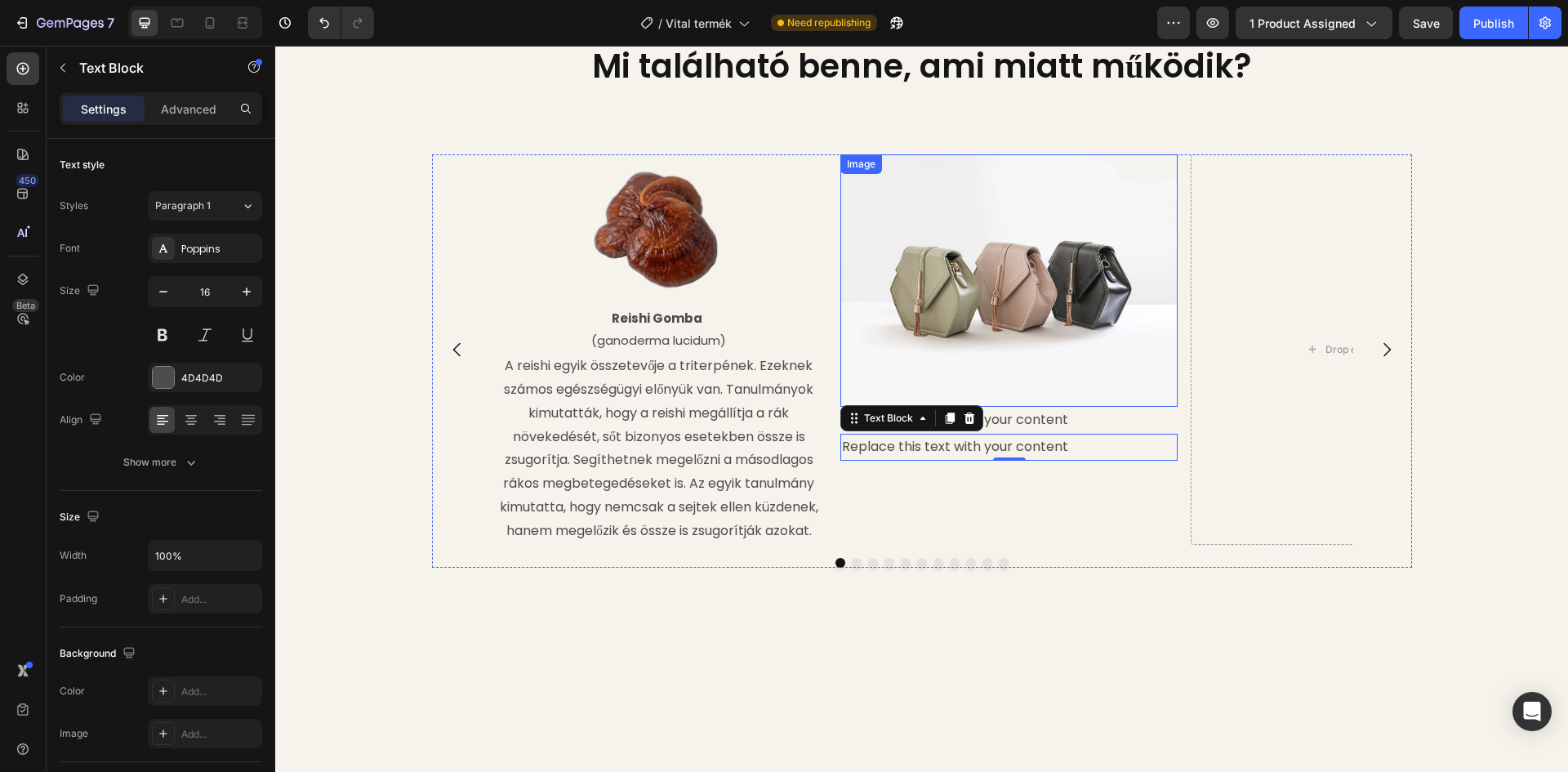
click at [992, 282] on img at bounding box center [1008, 280] width 337 height 253
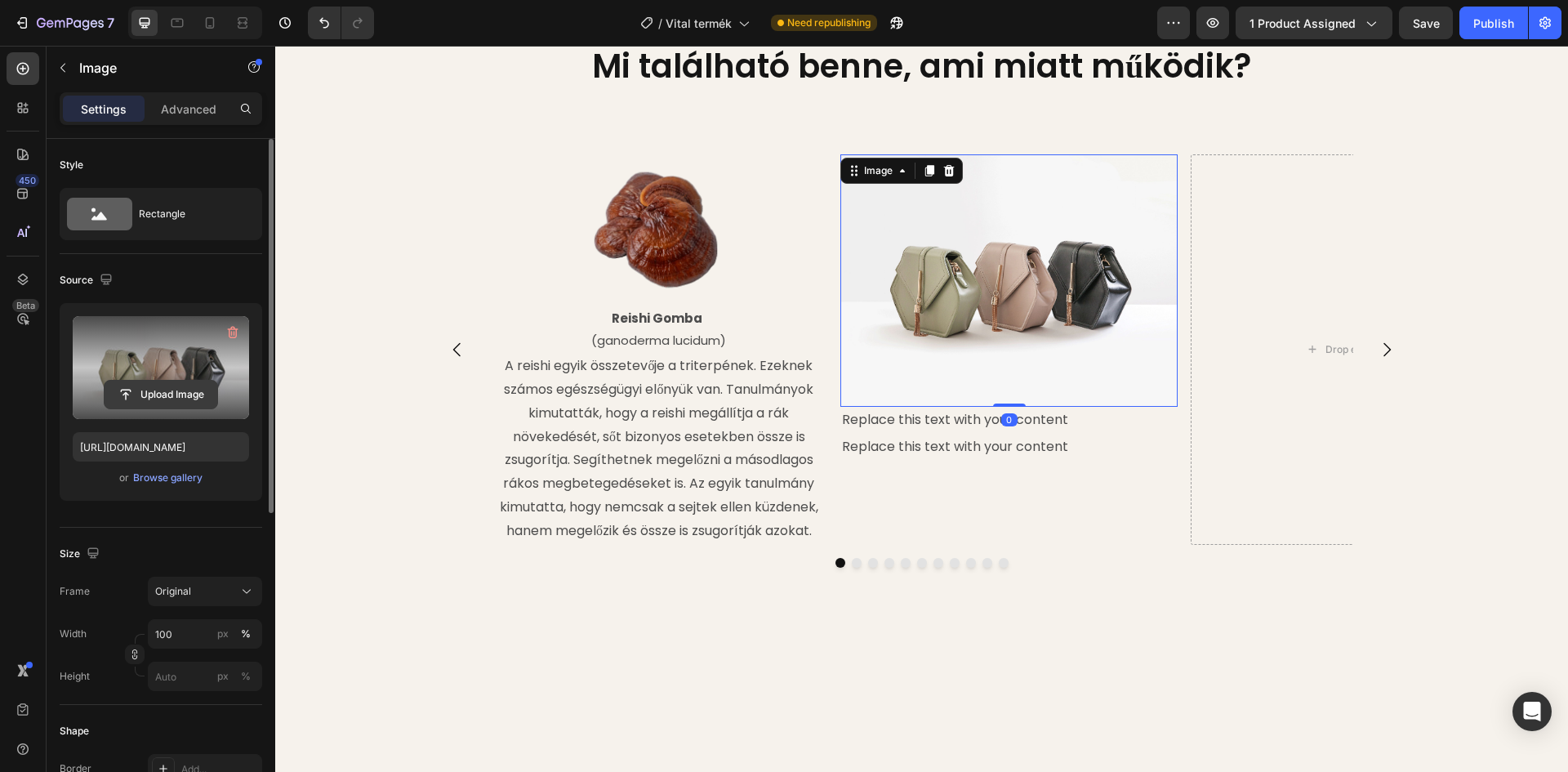
click at [166, 396] on input "file" at bounding box center [160, 394] width 113 height 28
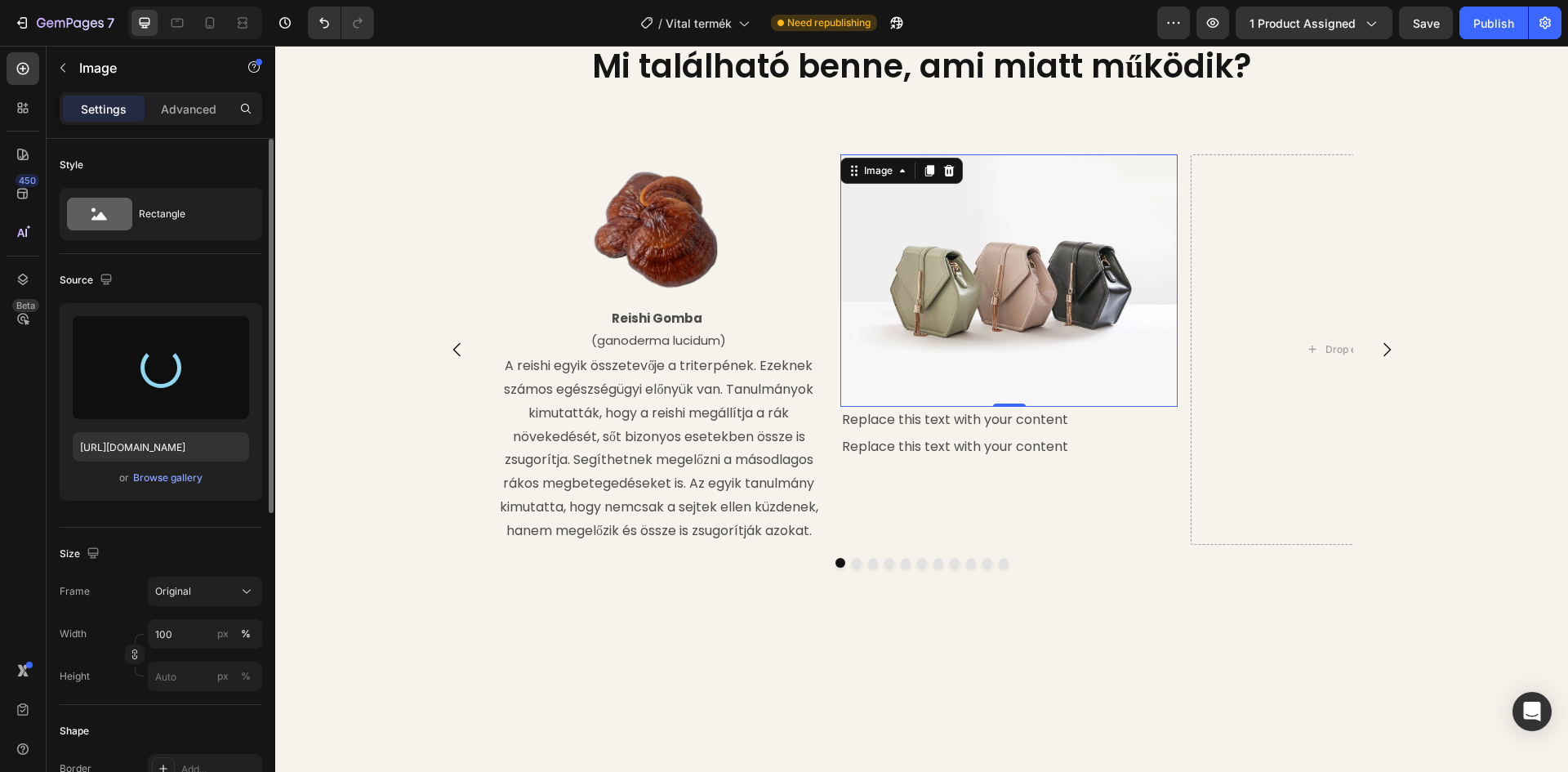
type input "[URL][DOMAIN_NAME]"
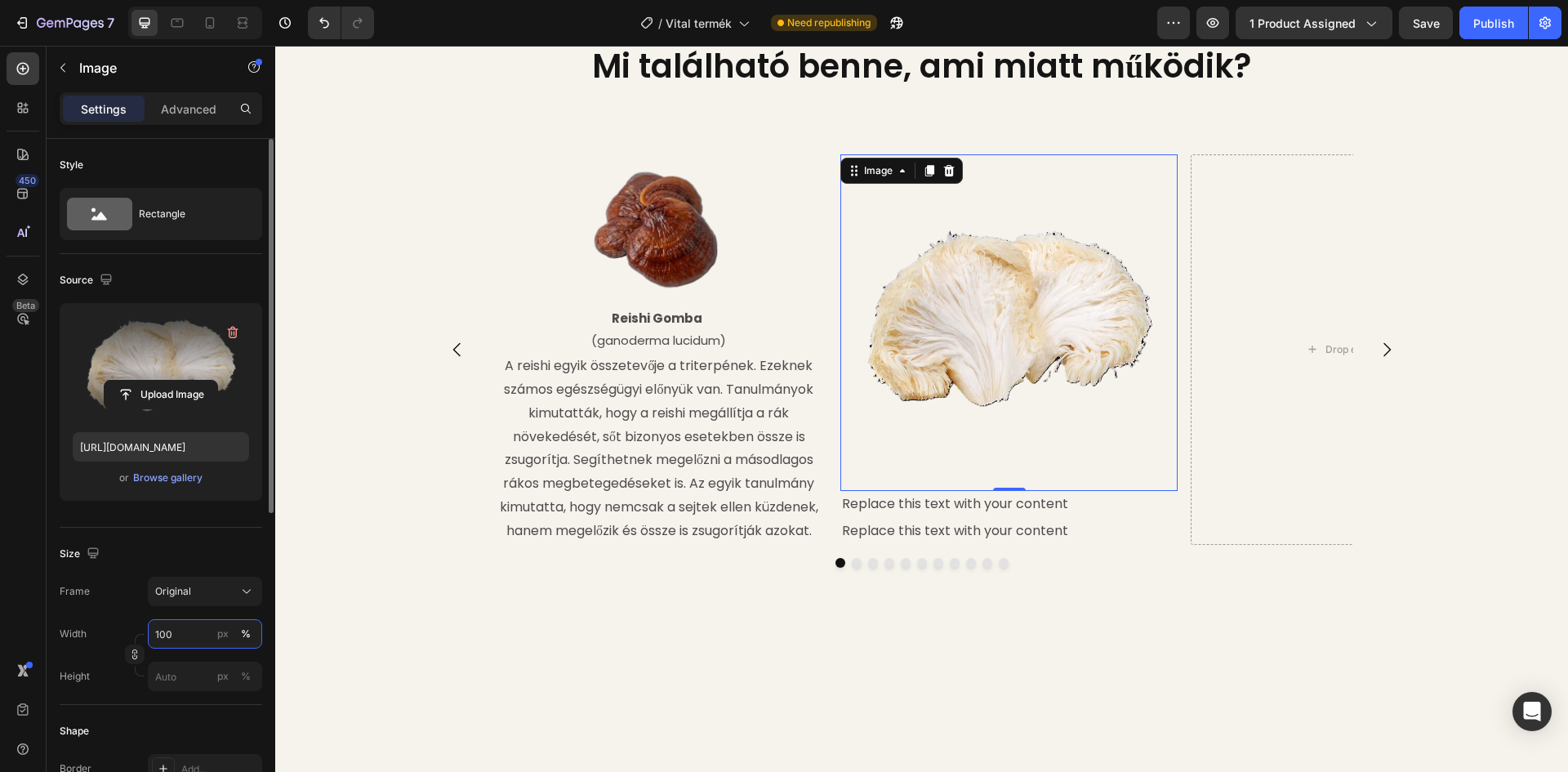
click at [181, 637] on input "100" at bounding box center [205, 633] width 114 height 30
type input "45"
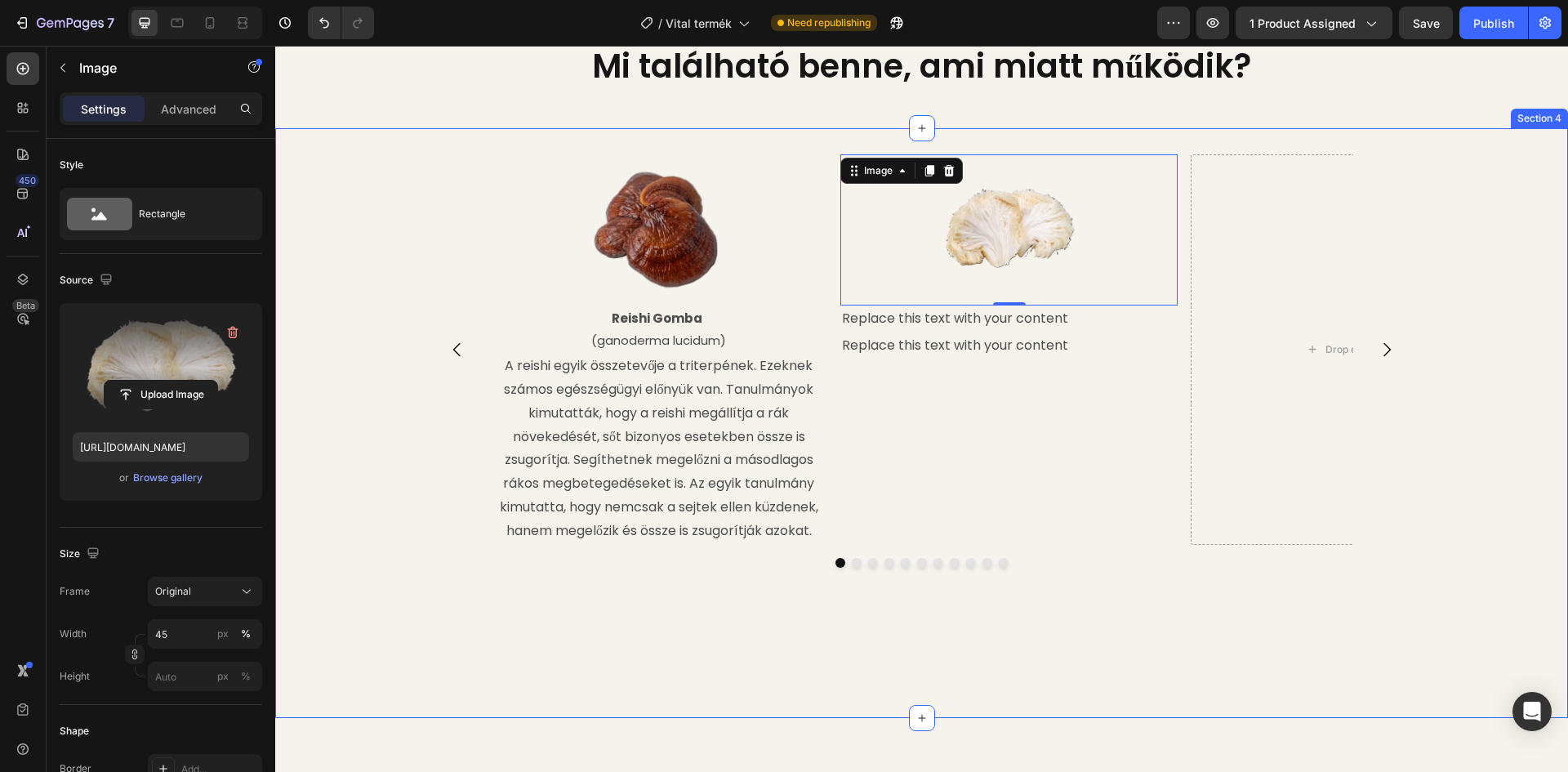
click at [347, 286] on div "Image Reishi Gomba (ganoderma lucidum) Text Block A reishi egyik összetevője a …" at bounding box center [922, 423] width 1293 height 537
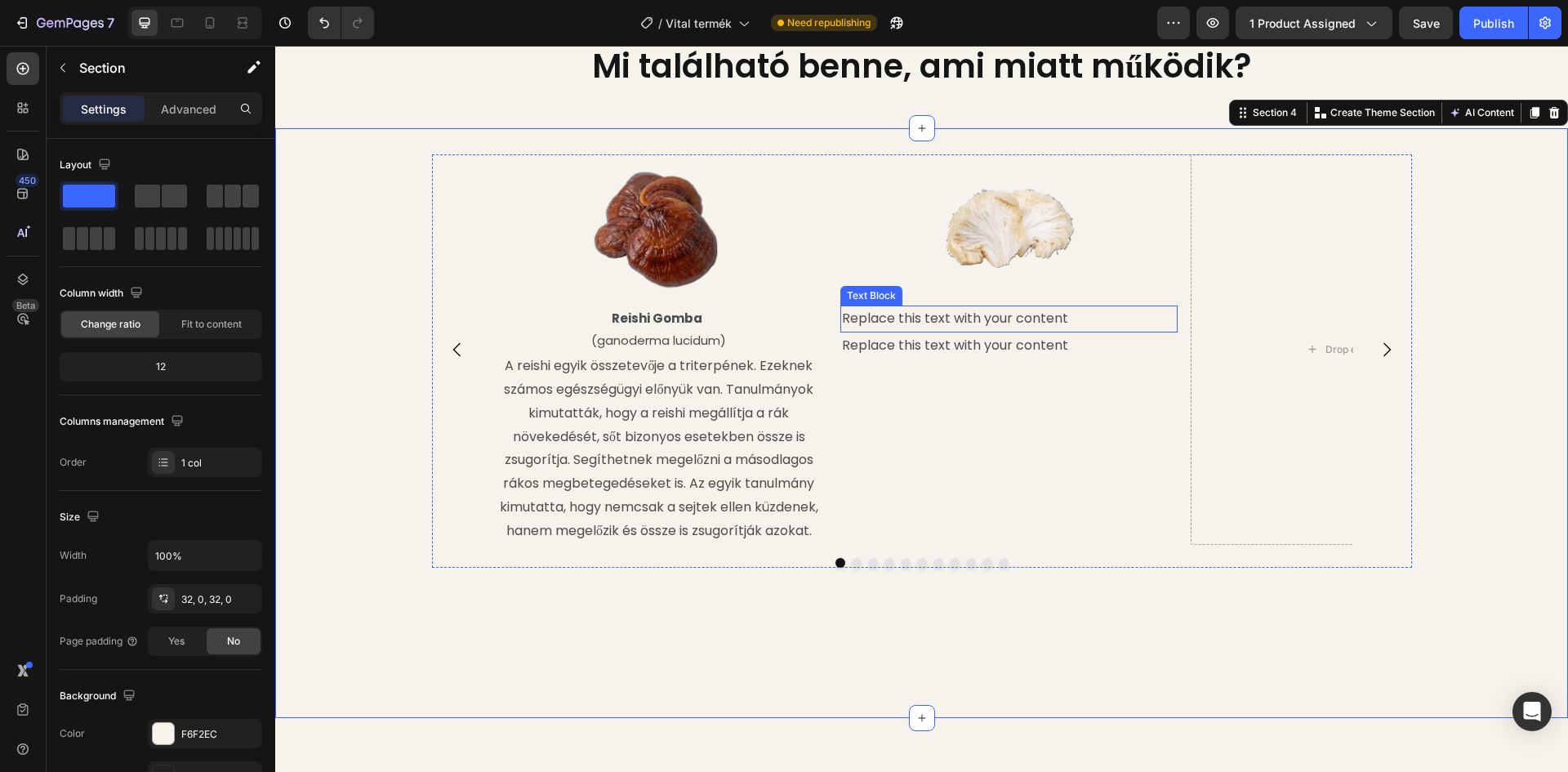
click at [946, 332] on div "Replace this text with your content" at bounding box center [1008, 319] width 337 height 27
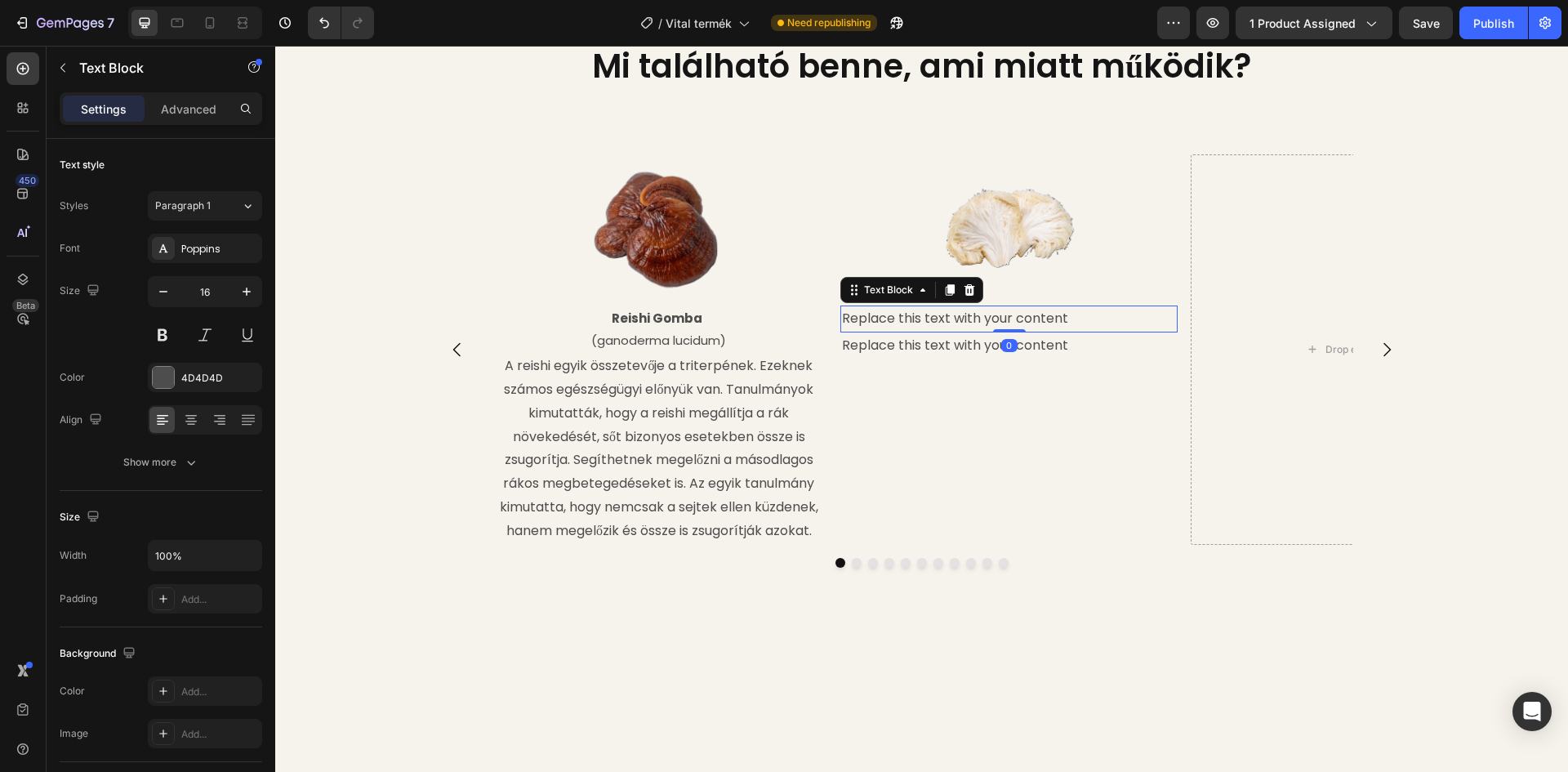
click at [1056, 332] on div "Replace this text with your content" at bounding box center [1008, 319] width 337 height 27
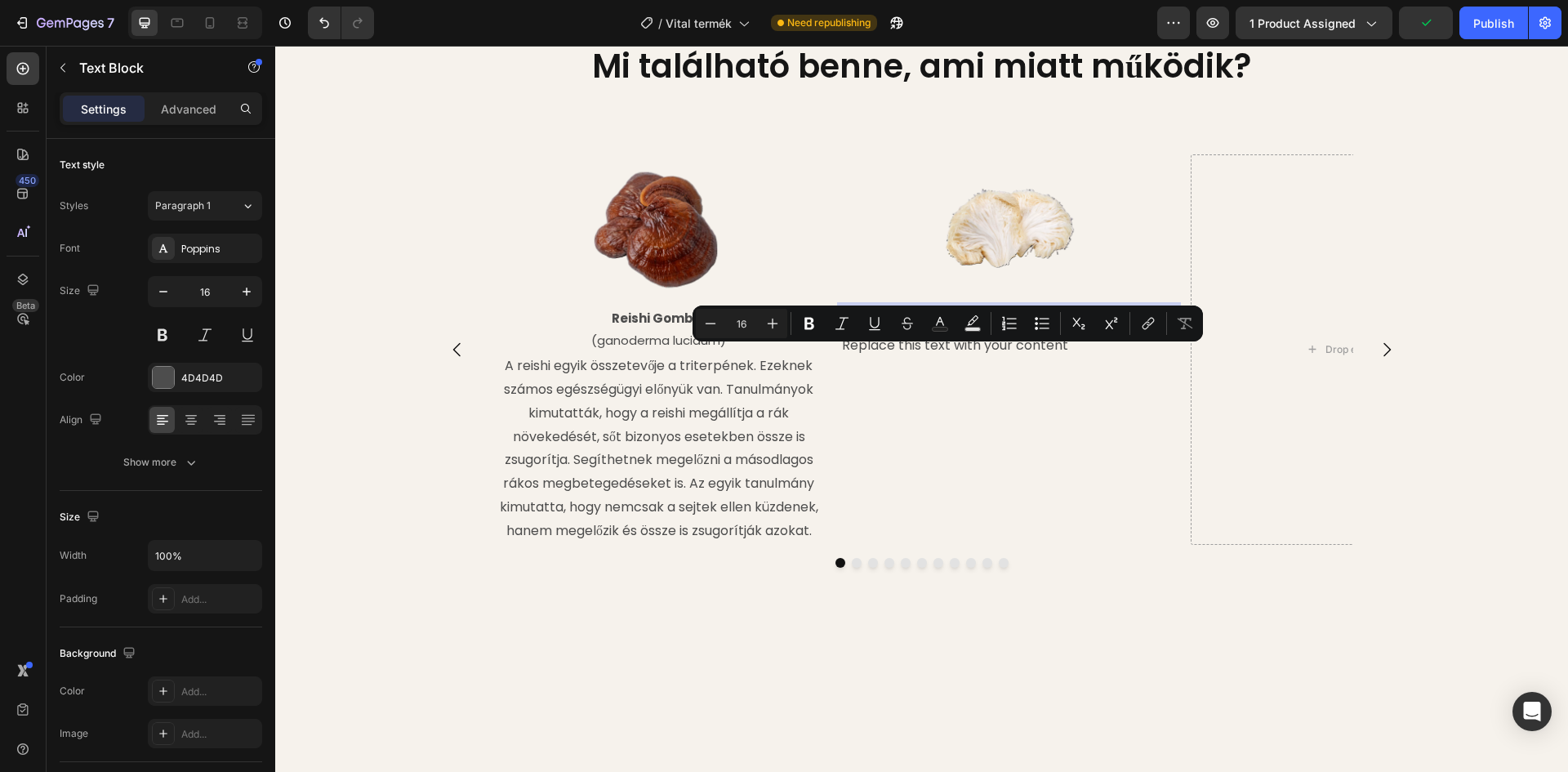
drag, startPoint x: 1063, startPoint y: 355, endPoint x: 838, endPoint y: 362, distance: 225.1
click at [842, 330] on p "Replace this text with your content" at bounding box center [1009, 319] width 334 height 24
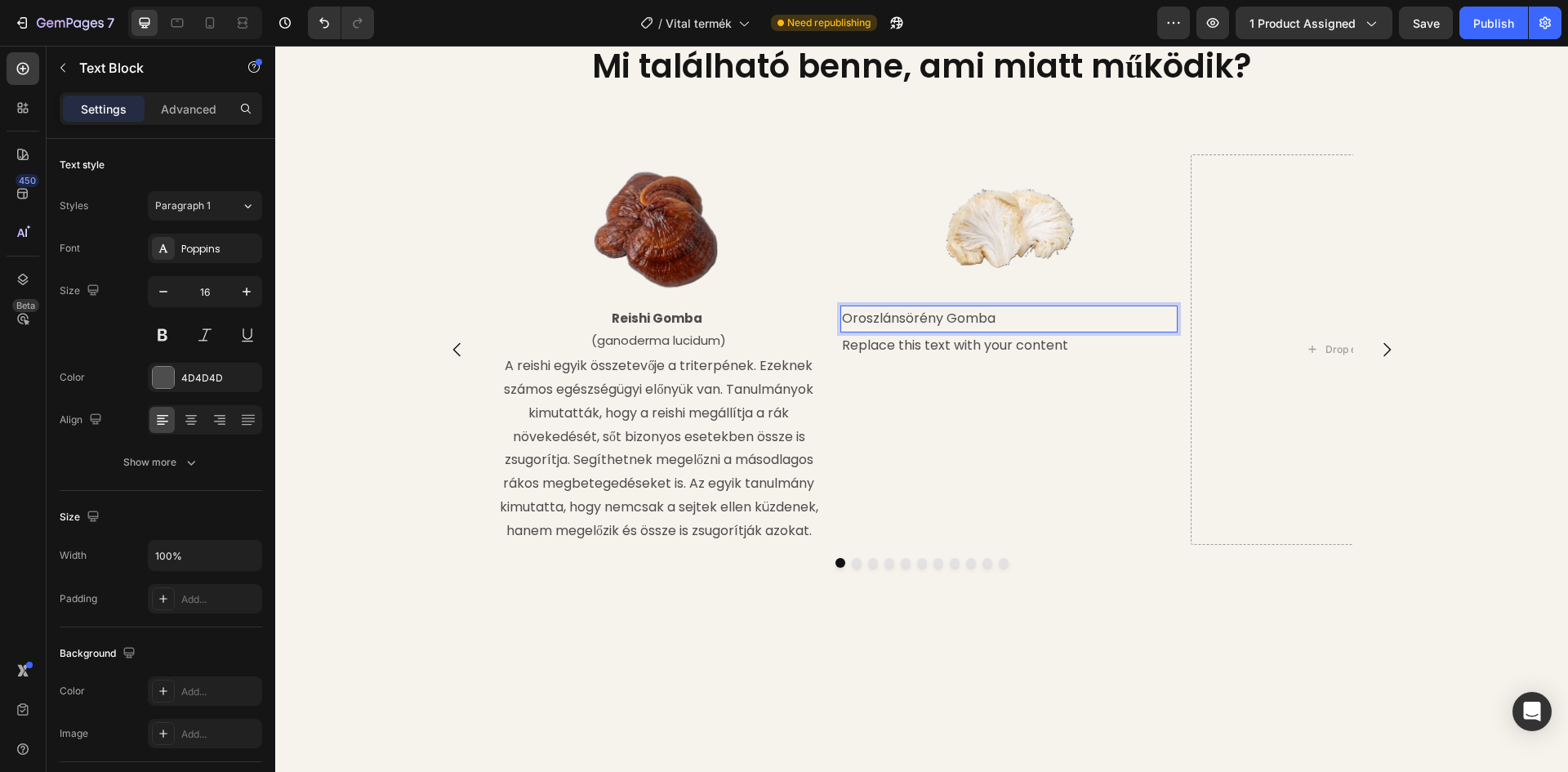
drag, startPoint x: 990, startPoint y: 359, endPoint x: 1000, endPoint y: 355, distance: 10.8
click at [1000, 330] on p "Oroszlánsörény Gomba" at bounding box center [1009, 319] width 334 height 24
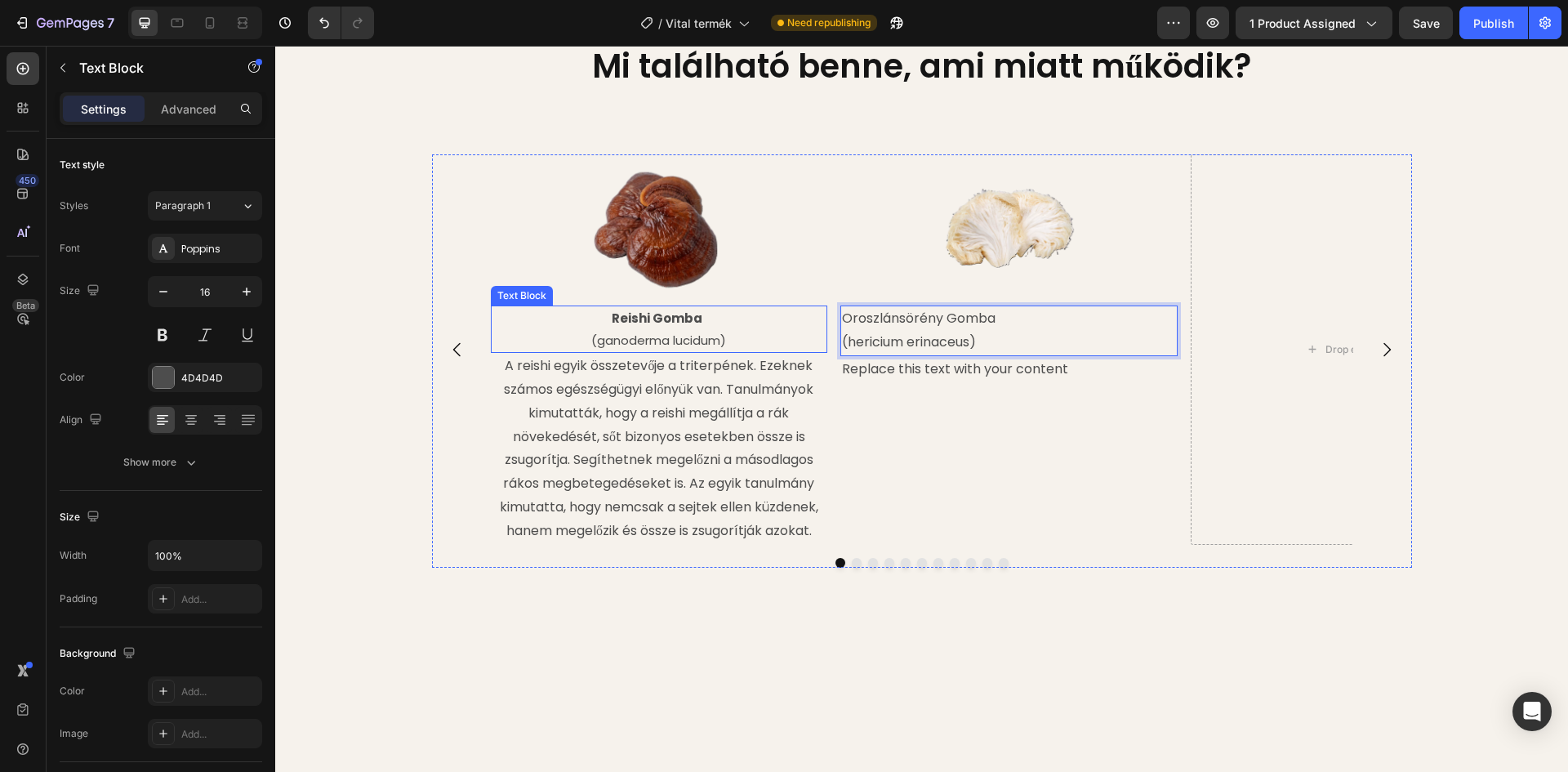
click at [595, 351] on p "(ganoderma lucidum)" at bounding box center [660, 340] width 334 height 22
click at [597, 351] on p "(ganoderma lucidum)" at bounding box center [660, 340] width 334 height 22
click at [852, 354] on p "(hericium erinaceus)" at bounding box center [1009, 342] width 334 height 24
click at [998, 330] on p "Oroszlánsörény Gomba" at bounding box center [1009, 319] width 334 height 24
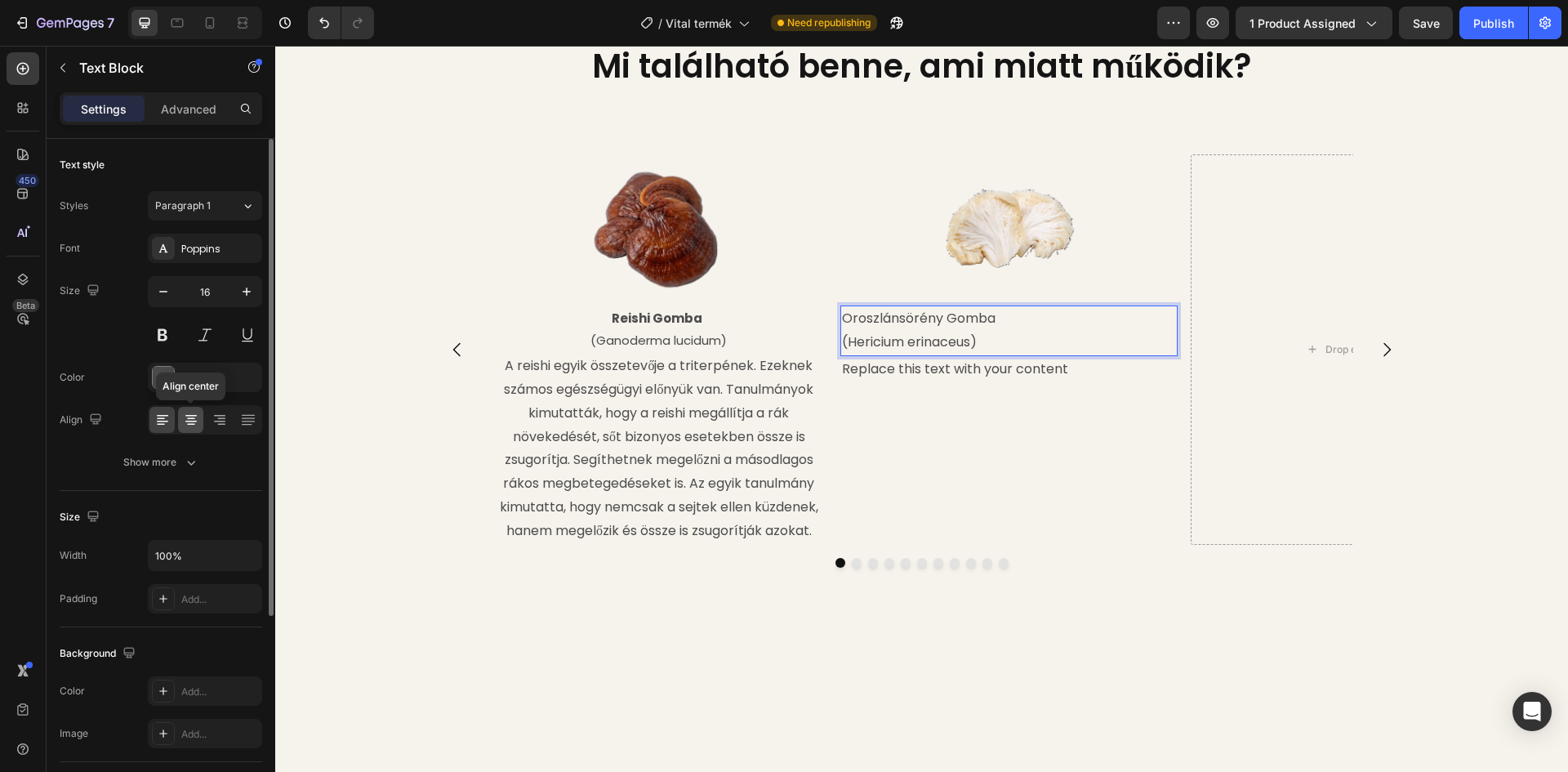
click at [188, 417] on icon at bounding box center [191, 420] width 17 height 17
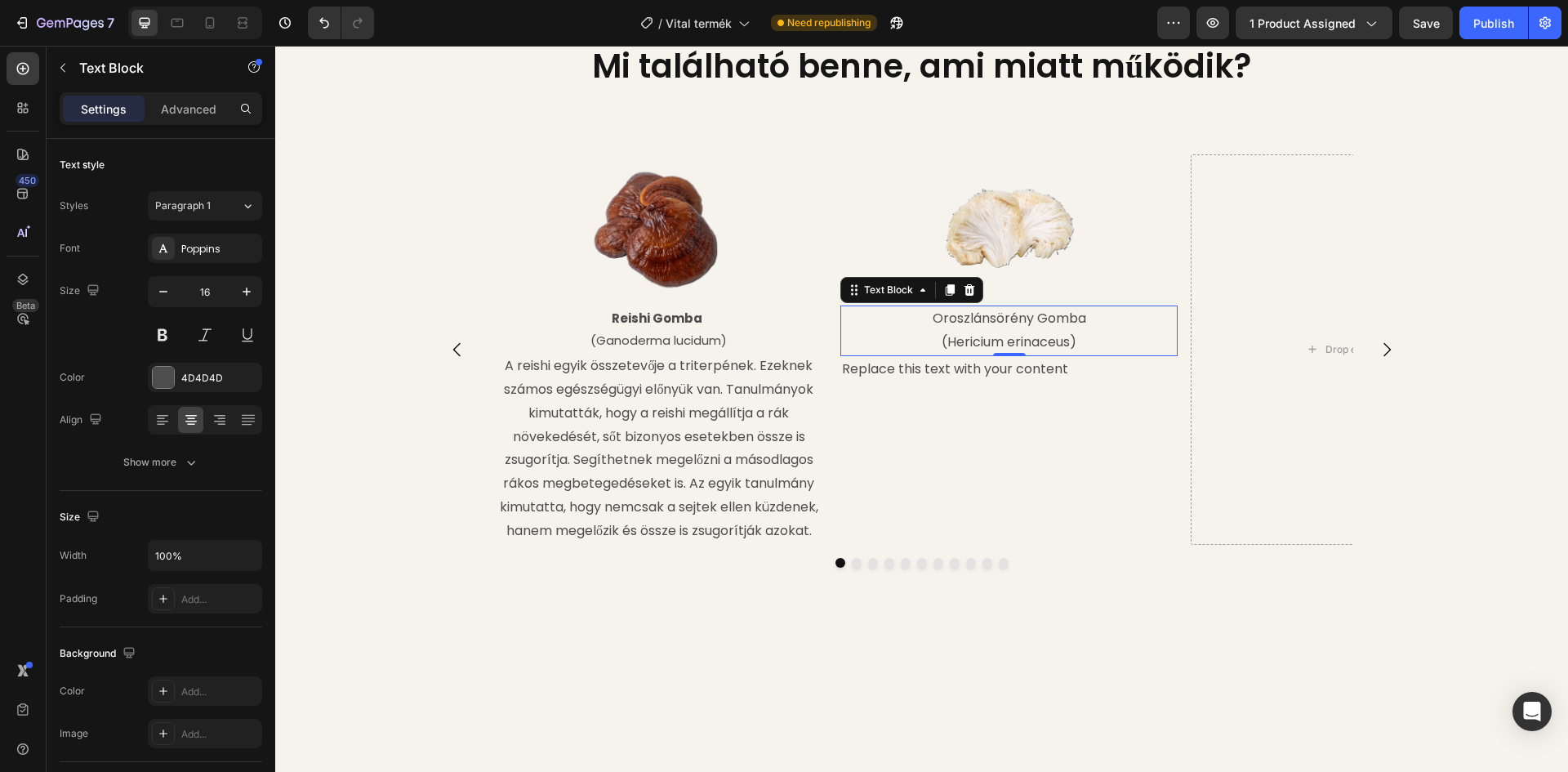
click at [936, 330] on p "Oroszlánsörény Gomba" at bounding box center [1009, 319] width 334 height 24
drag, startPoint x: 927, startPoint y: 359, endPoint x: 1081, endPoint y: 355, distance: 154.1
click at [1081, 330] on p "Oroszlánsörény Gomba" at bounding box center [1009, 319] width 334 height 24
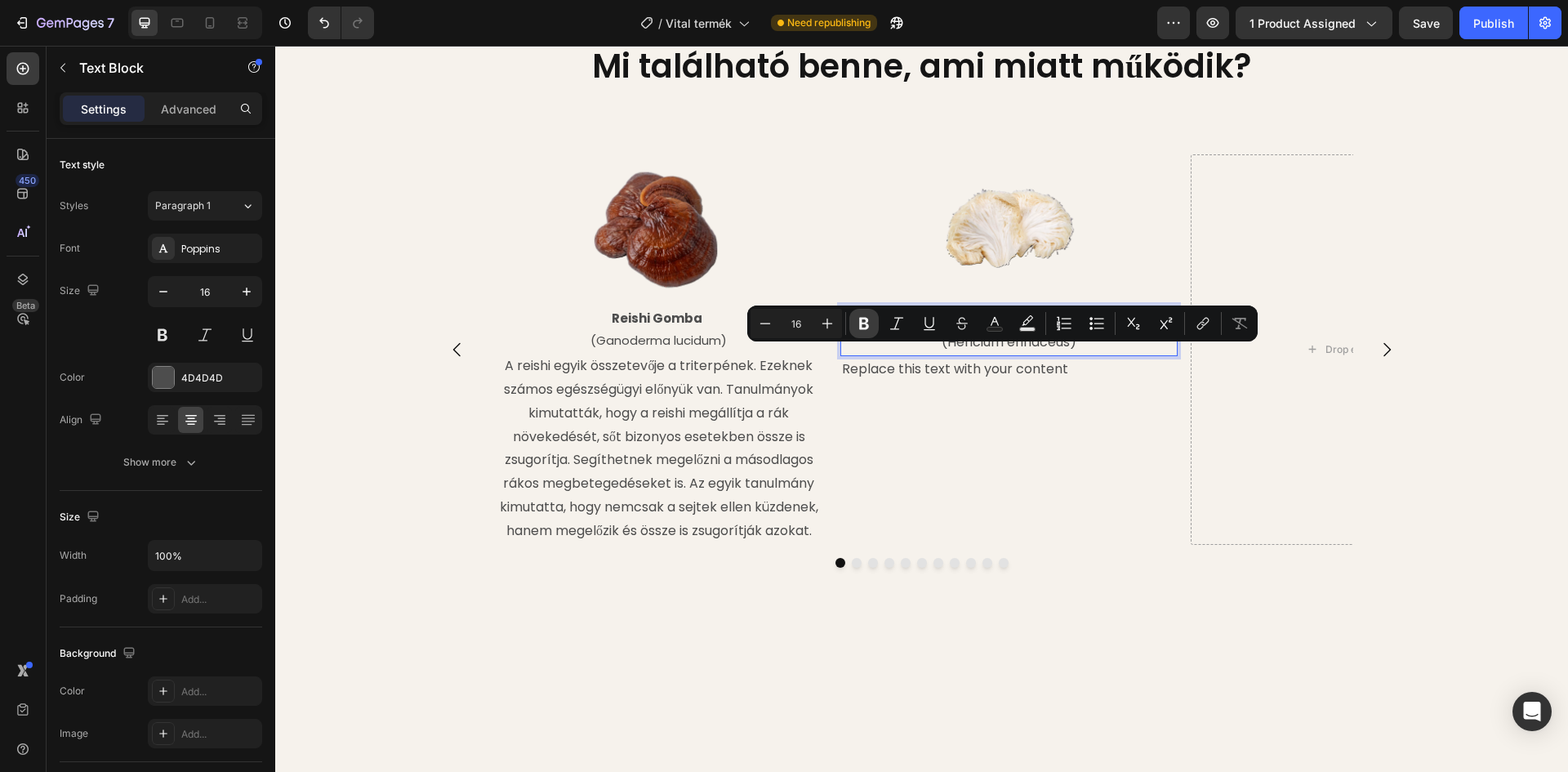
click at [868, 325] on icon "Editor contextual toolbar" at bounding box center [865, 324] width 10 height 12
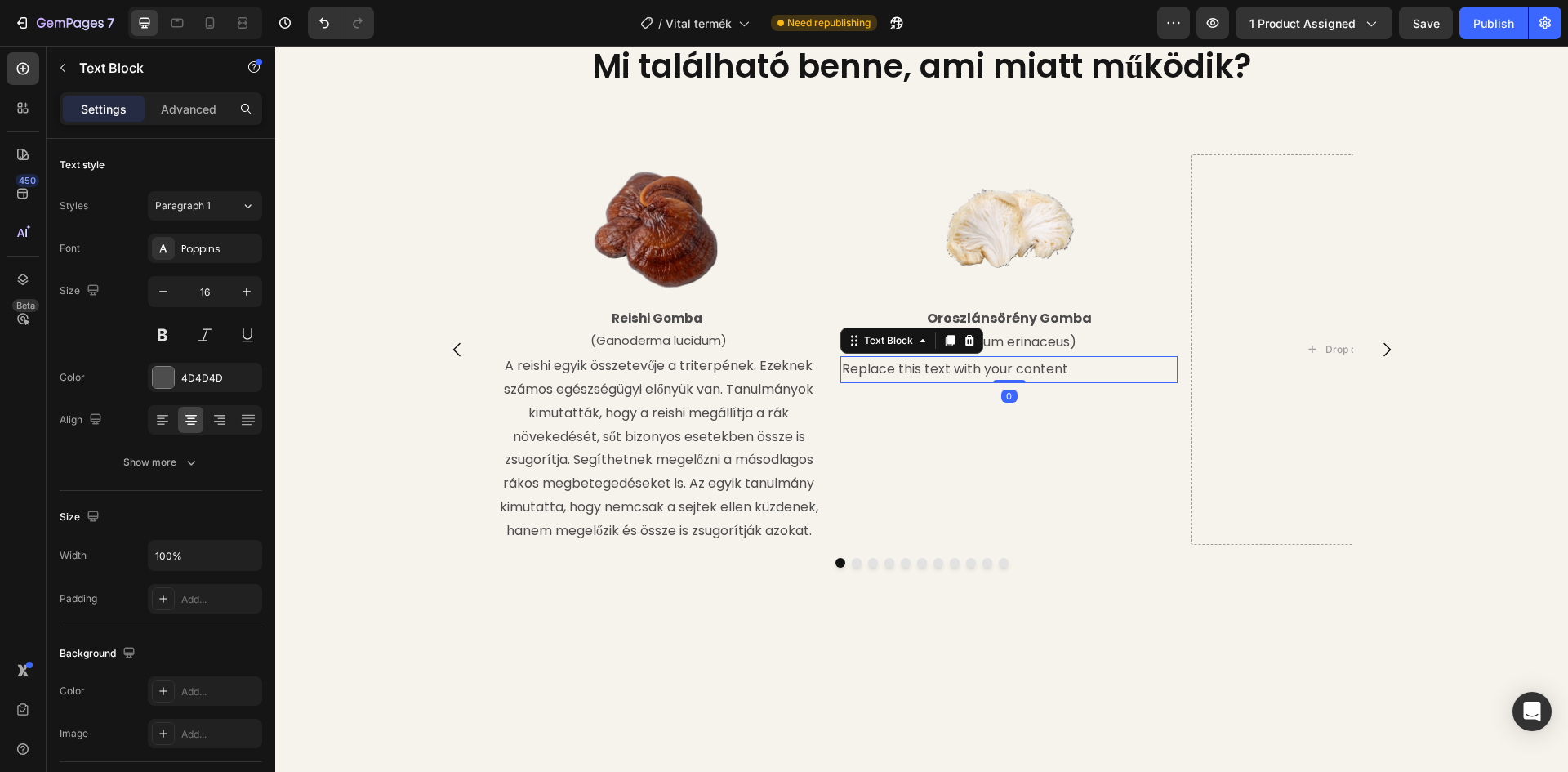
click at [975, 383] on div "Replace this text with your content" at bounding box center [1008, 369] width 337 height 27
click at [1061, 383] on div "Replace this text with your content" at bounding box center [1008, 369] width 337 height 27
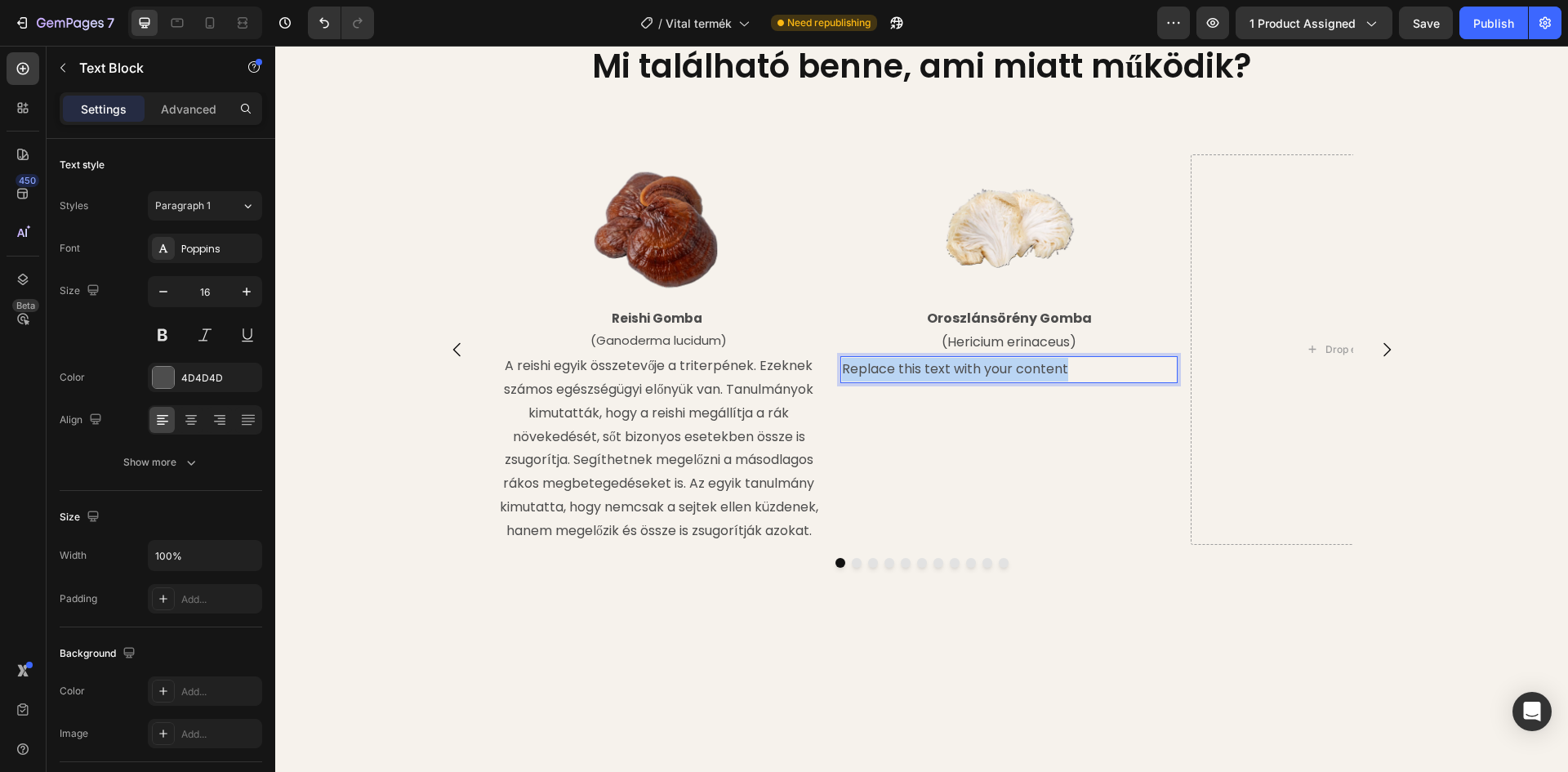
drag, startPoint x: 1061, startPoint y: 411, endPoint x: 837, endPoint y: 412, distance: 224.0
click at [842, 382] on p "Replace this text with your content" at bounding box center [1009, 370] width 334 height 24
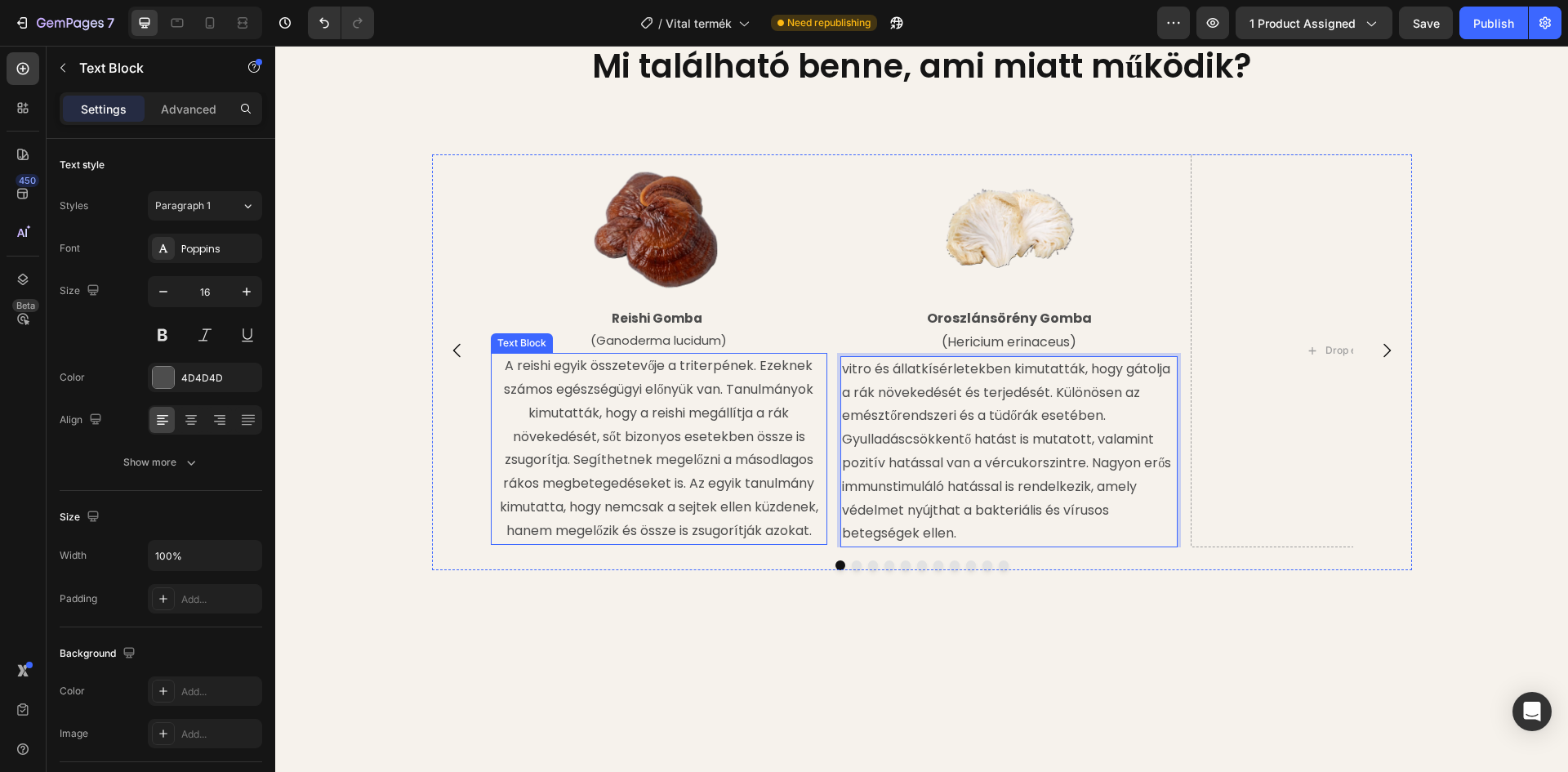
click at [689, 451] on p "A reishi egyik összetevője a triterpének. Ezeknek számos egészségügyi előnyük v…" at bounding box center [660, 447] width 334 height 188
click at [912, 456] on p "vitro és állatkísérletekben kimutatták, hogy gátolja a rák növekedését és terje…" at bounding box center [1009, 451] width 334 height 188
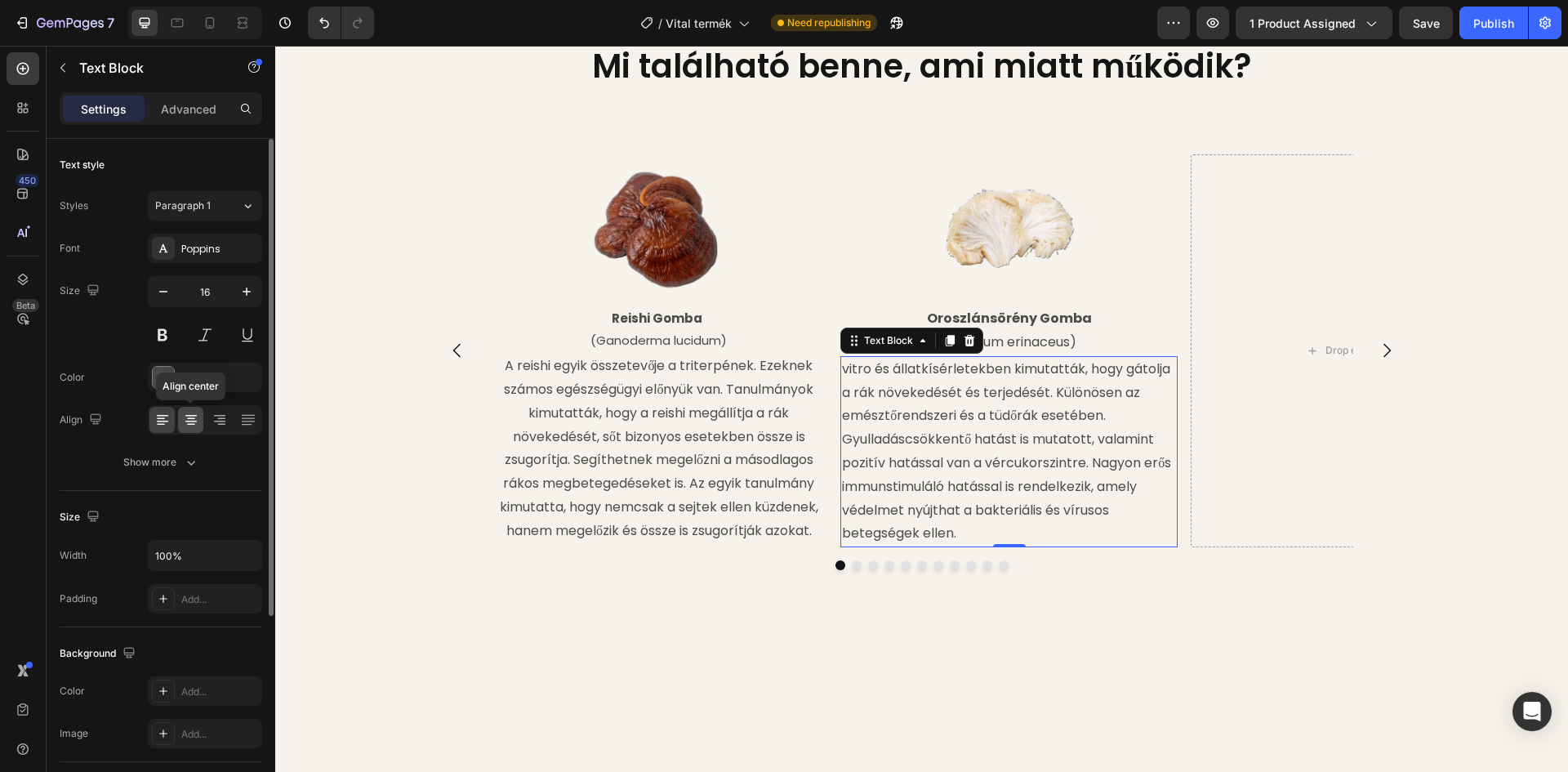
click at [188, 419] on icon at bounding box center [191, 419] width 8 height 2
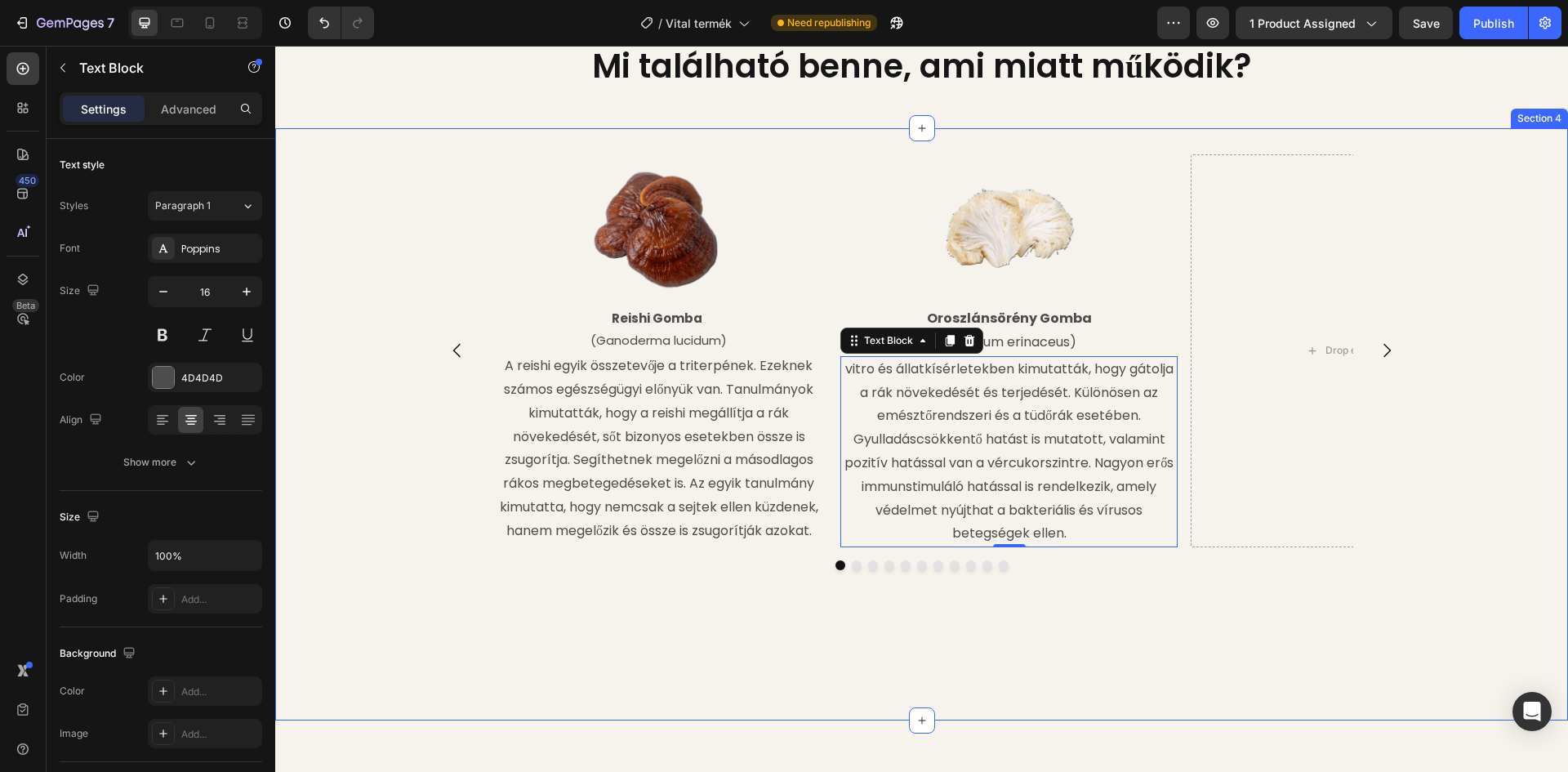
click at [384, 412] on div "Image Reishi Gomba (Ganoderma lucidum) Text Block A reishi egyik összetevője a …" at bounding box center [922, 425] width 1293 height 541
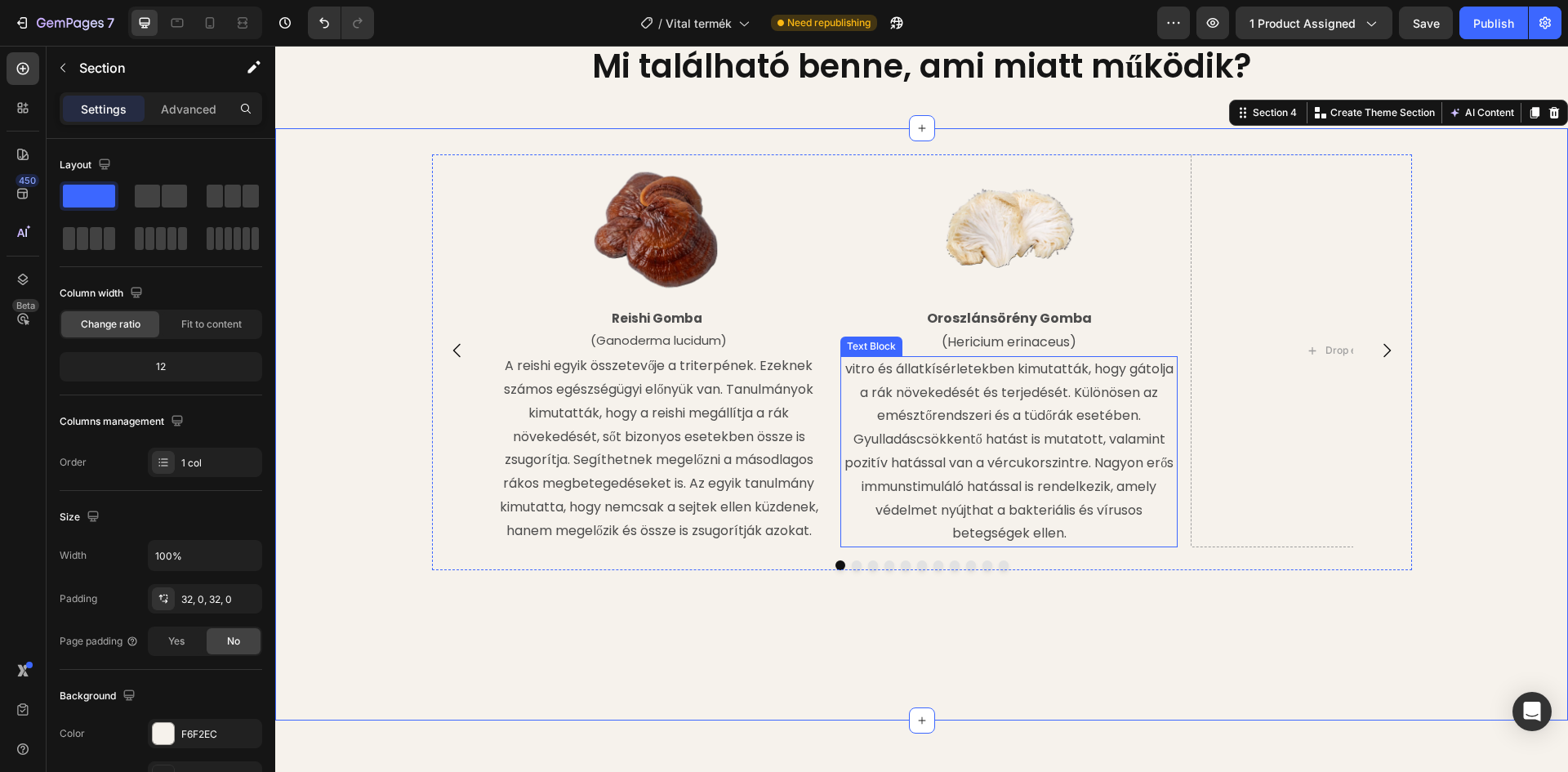
click at [843, 409] on p "vitro és állatkísérletekben kimutatták, hogy gátolja a rák növekedését és terje…" at bounding box center [1009, 451] width 334 height 188
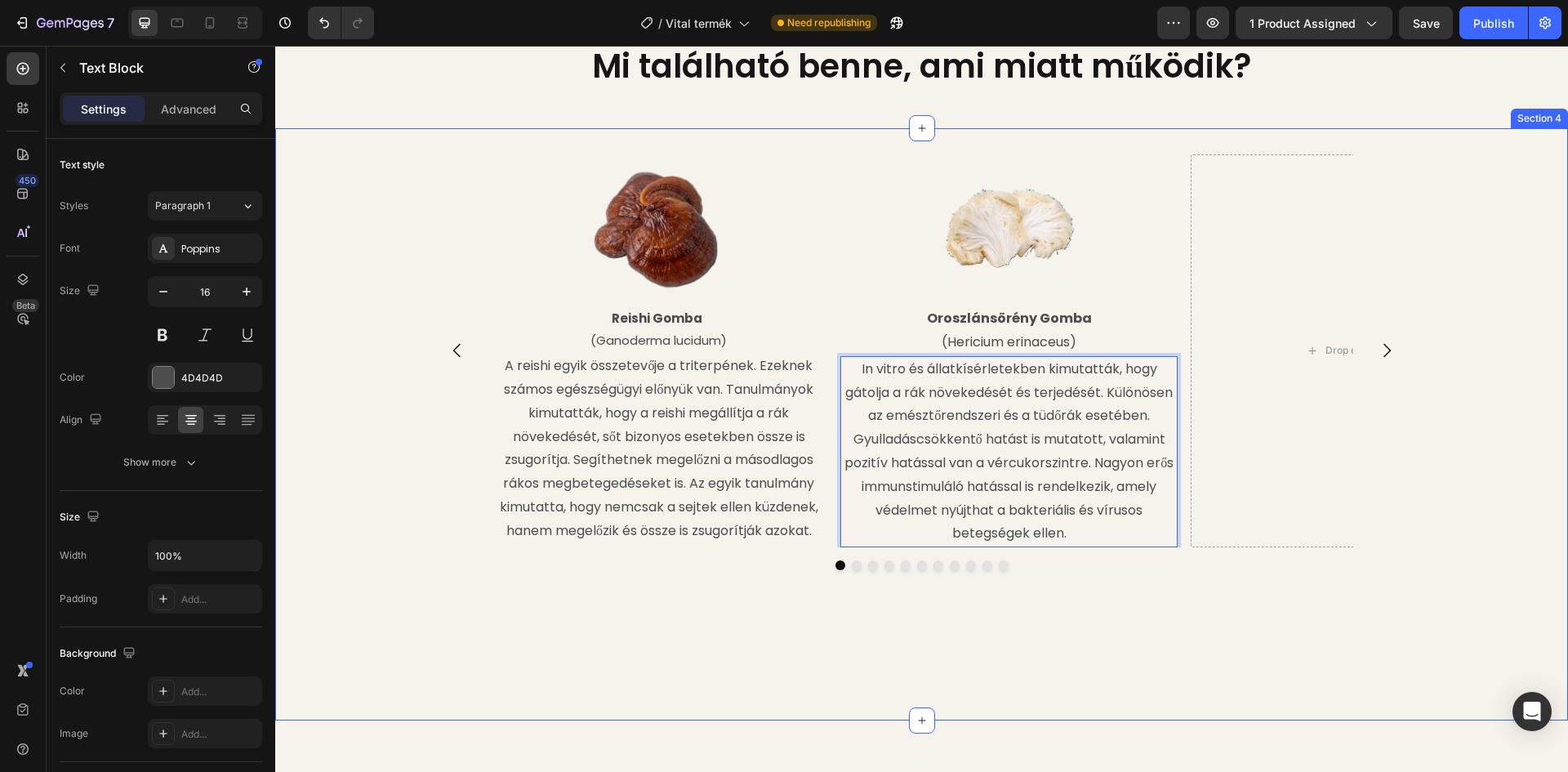
click at [825, 685] on div "Image Reishi Gomba (Ganoderma lucidum) Text Block A reishi egyik összetevője a …" at bounding box center [922, 425] width 1293 height 541
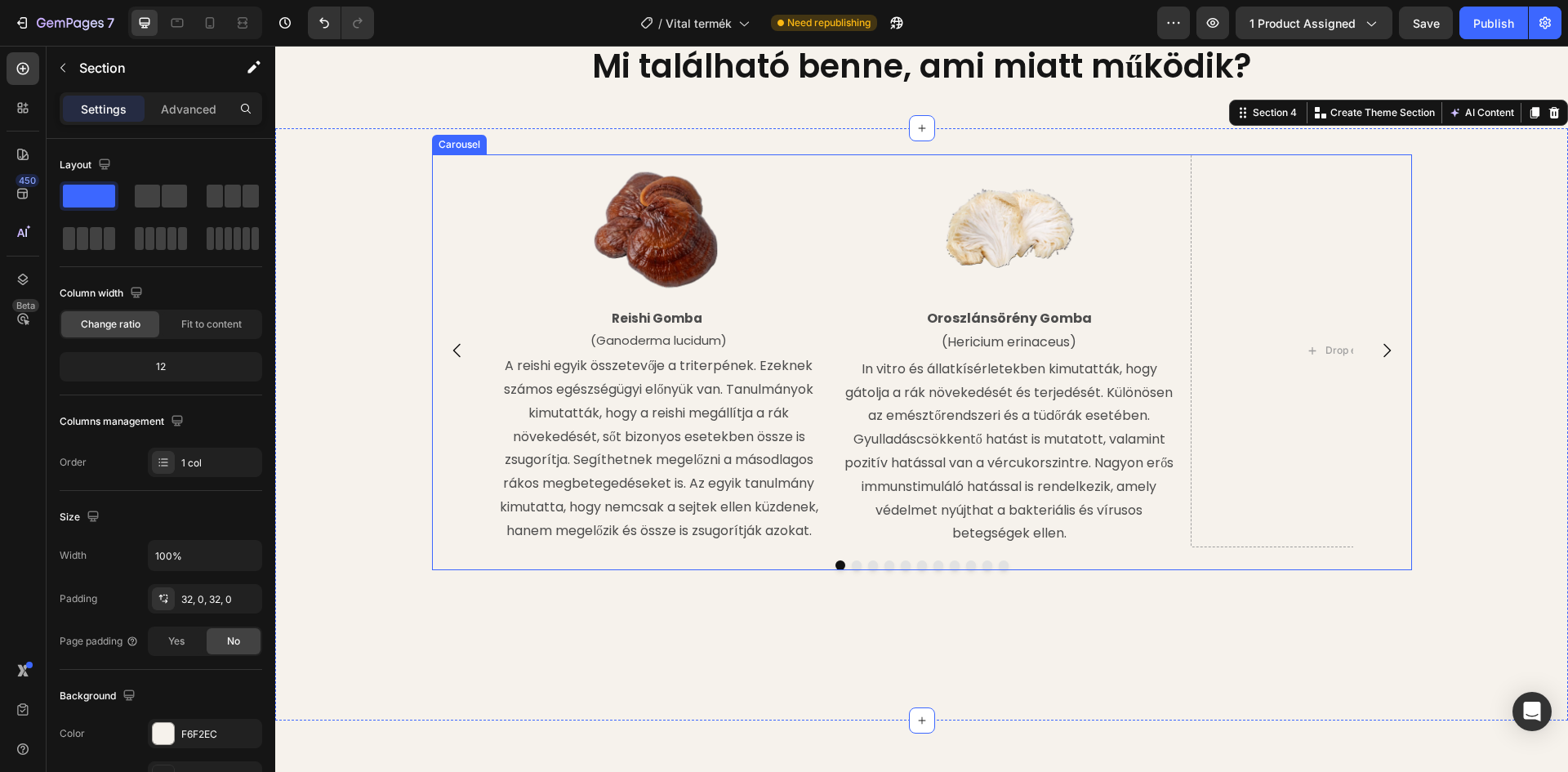
click at [1386, 360] on icon "Carousel Next Arrow" at bounding box center [1387, 350] width 20 height 20
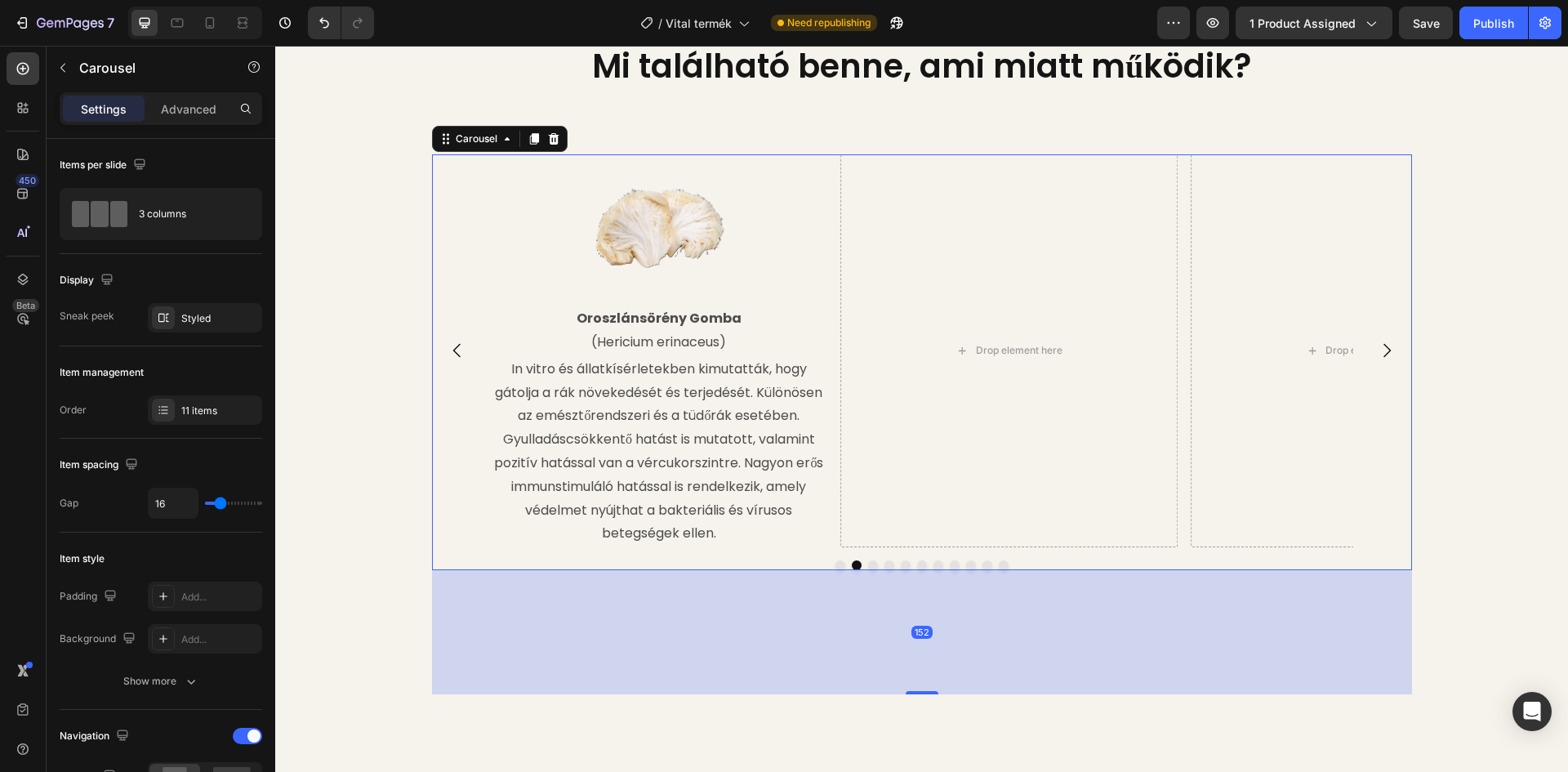
click at [1384, 358] on icon "Carousel Next Arrow" at bounding box center [1387, 351] width 7 height 14
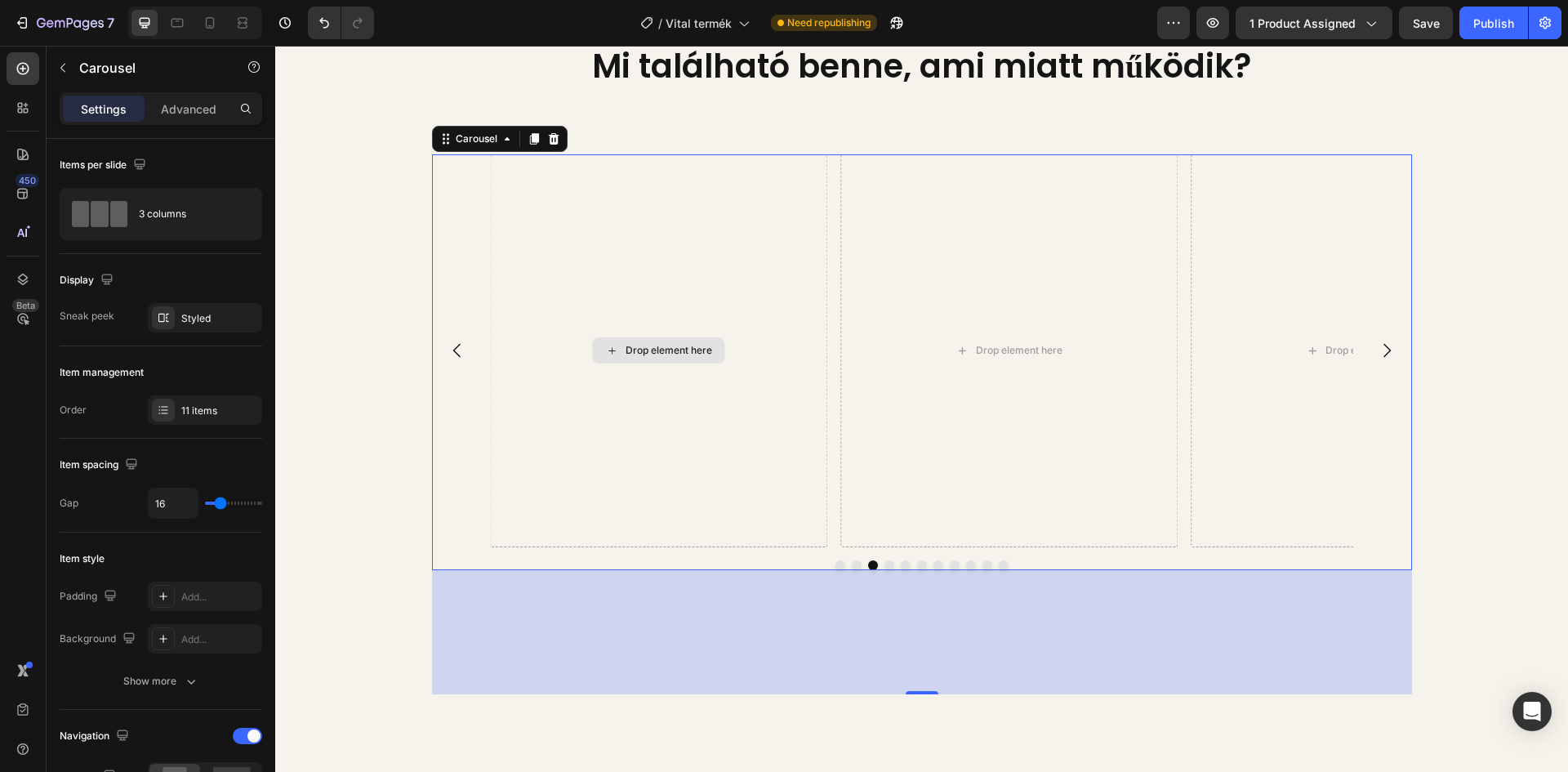
click at [617, 364] on div "Drop element here" at bounding box center [659, 350] width 133 height 27
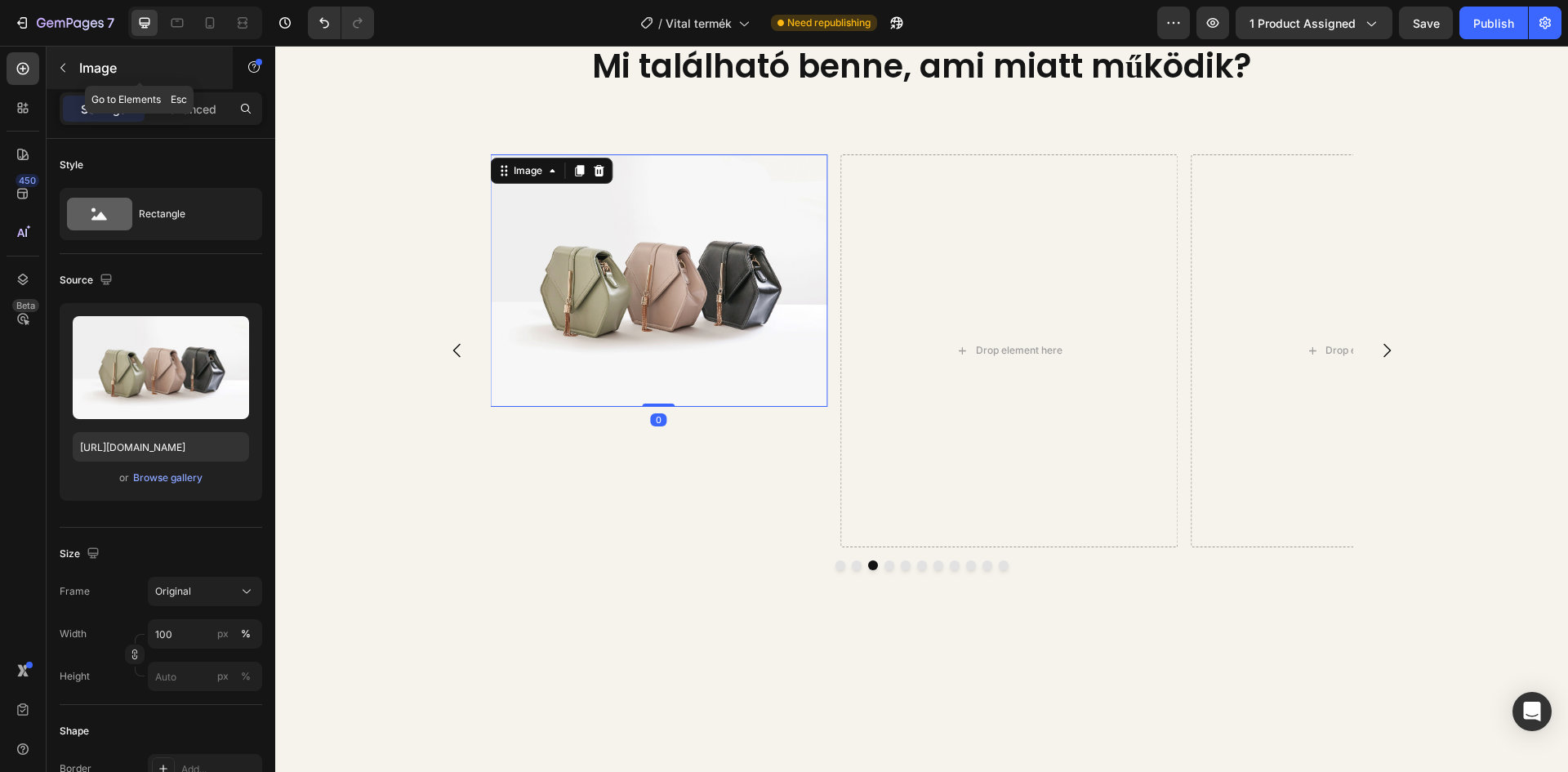
click at [84, 57] on div "Image" at bounding box center [139, 67] width 186 height 42
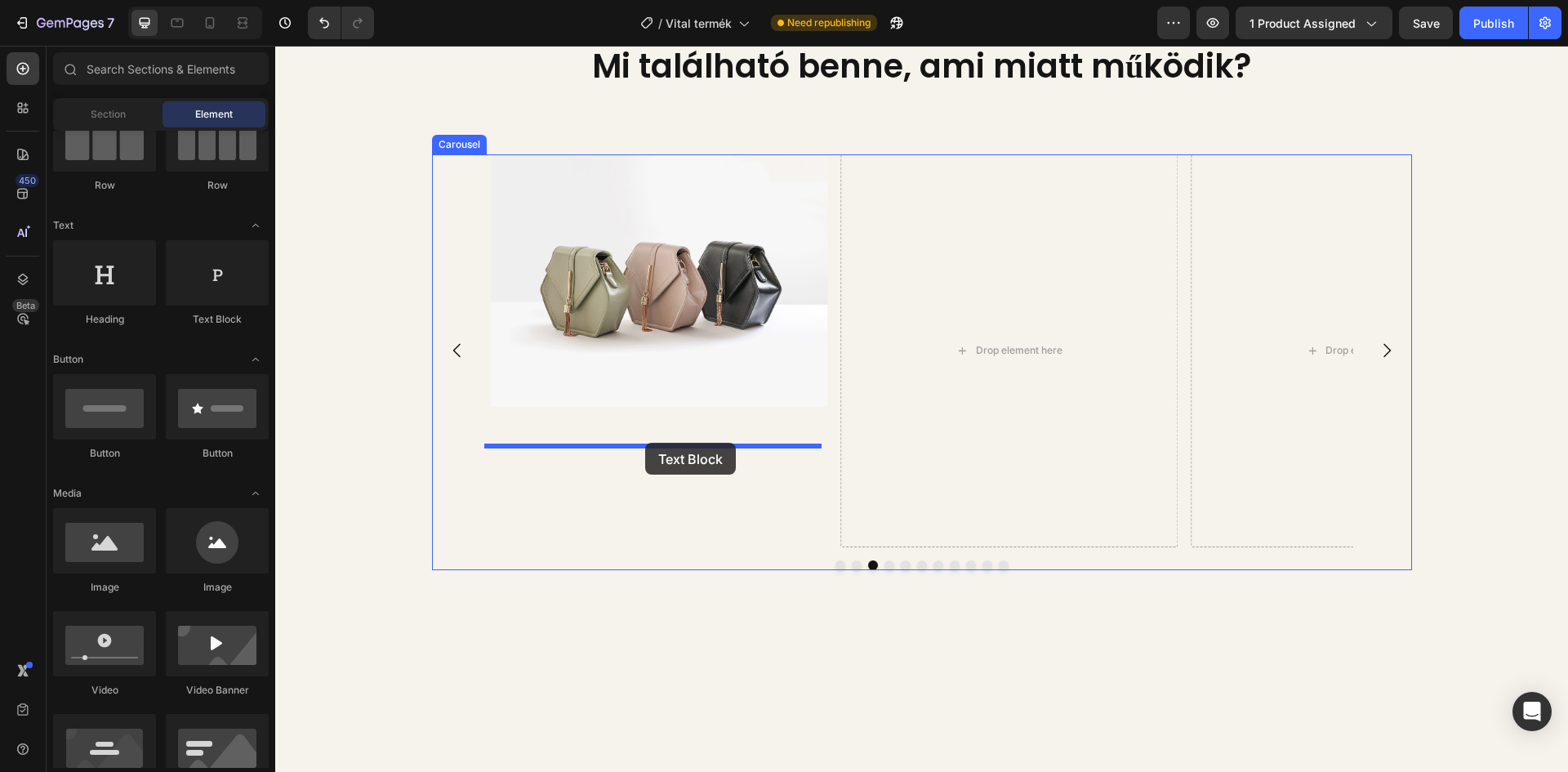
drag, startPoint x: 496, startPoint y: 334, endPoint x: 645, endPoint y: 443, distance: 184.6
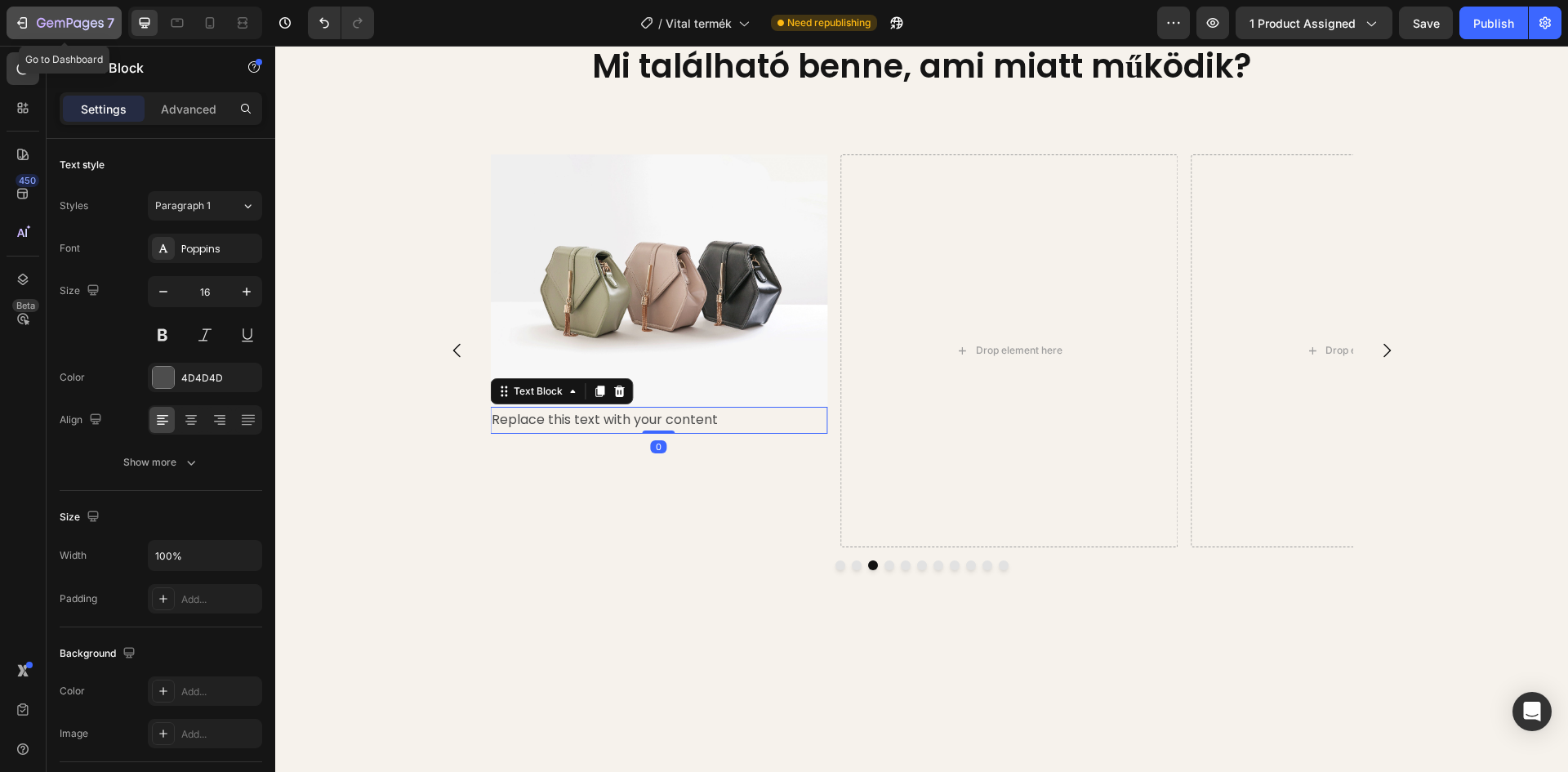
click at [64, 36] on button "7" at bounding box center [64, 23] width 115 height 32
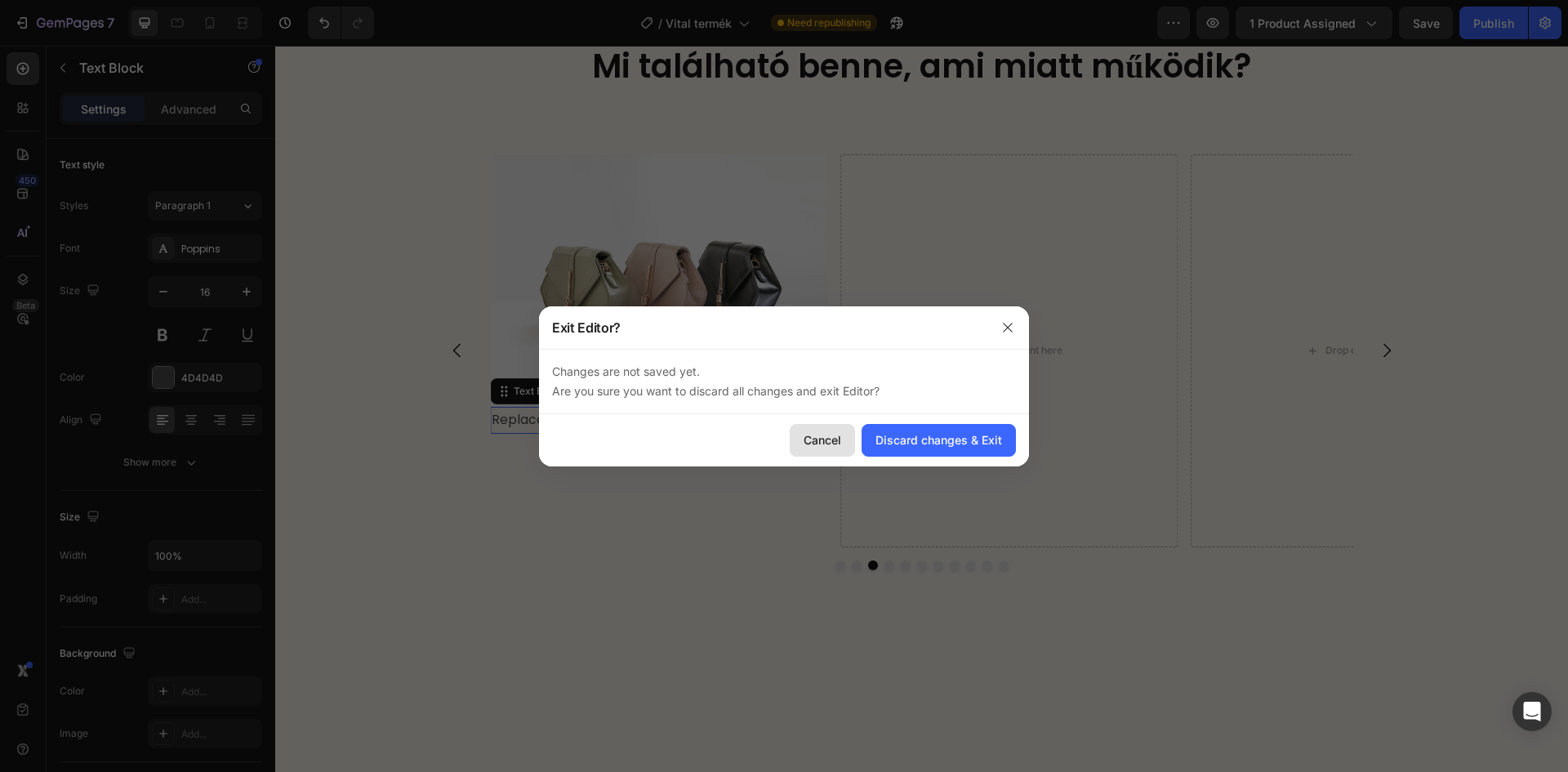
click at [807, 444] on div "Cancel" at bounding box center [822, 439] width 37 height 17
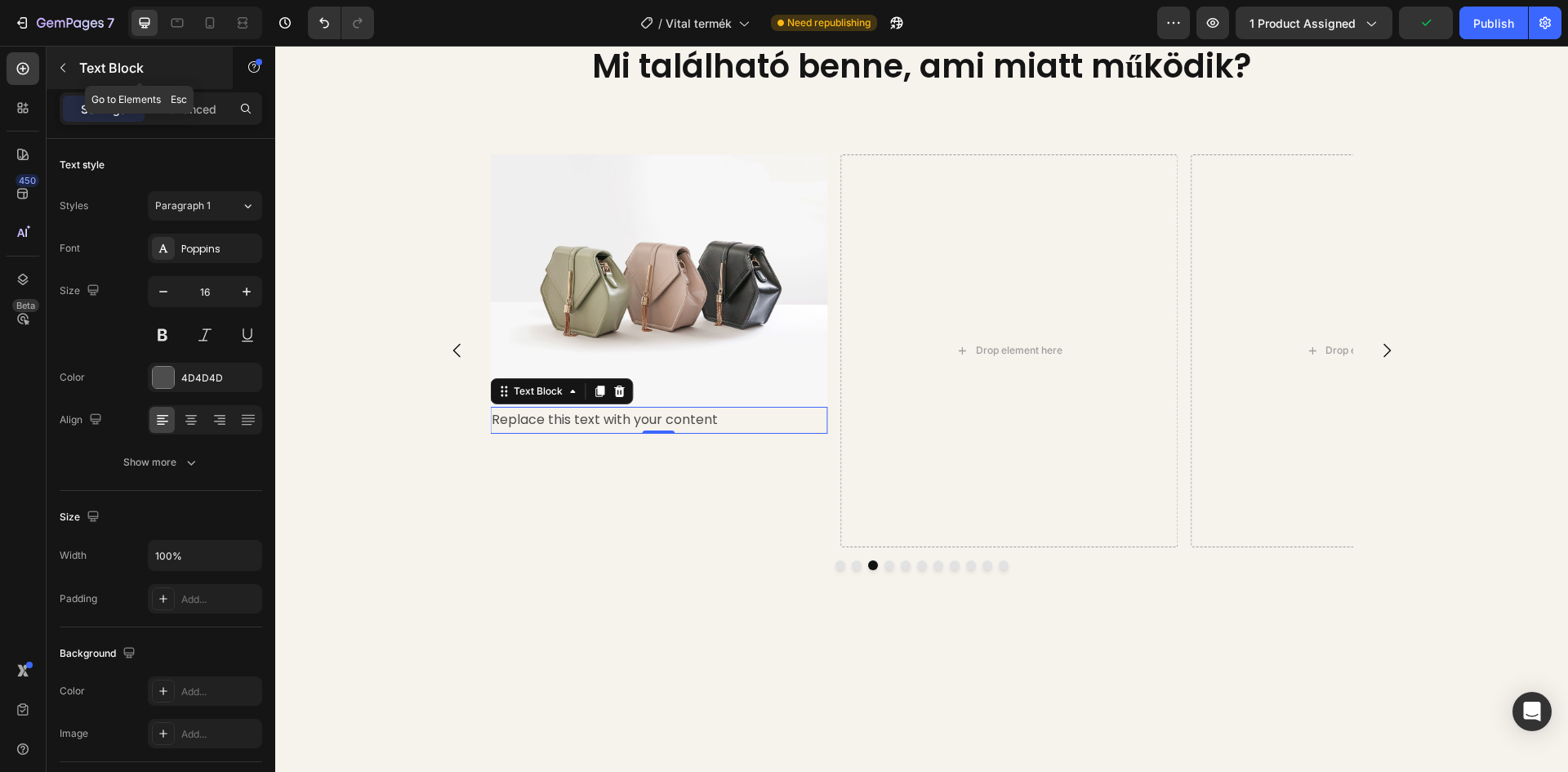
click at [77, 74] on div "Text Block" at bounding box center [139, 67] width 186 height 42
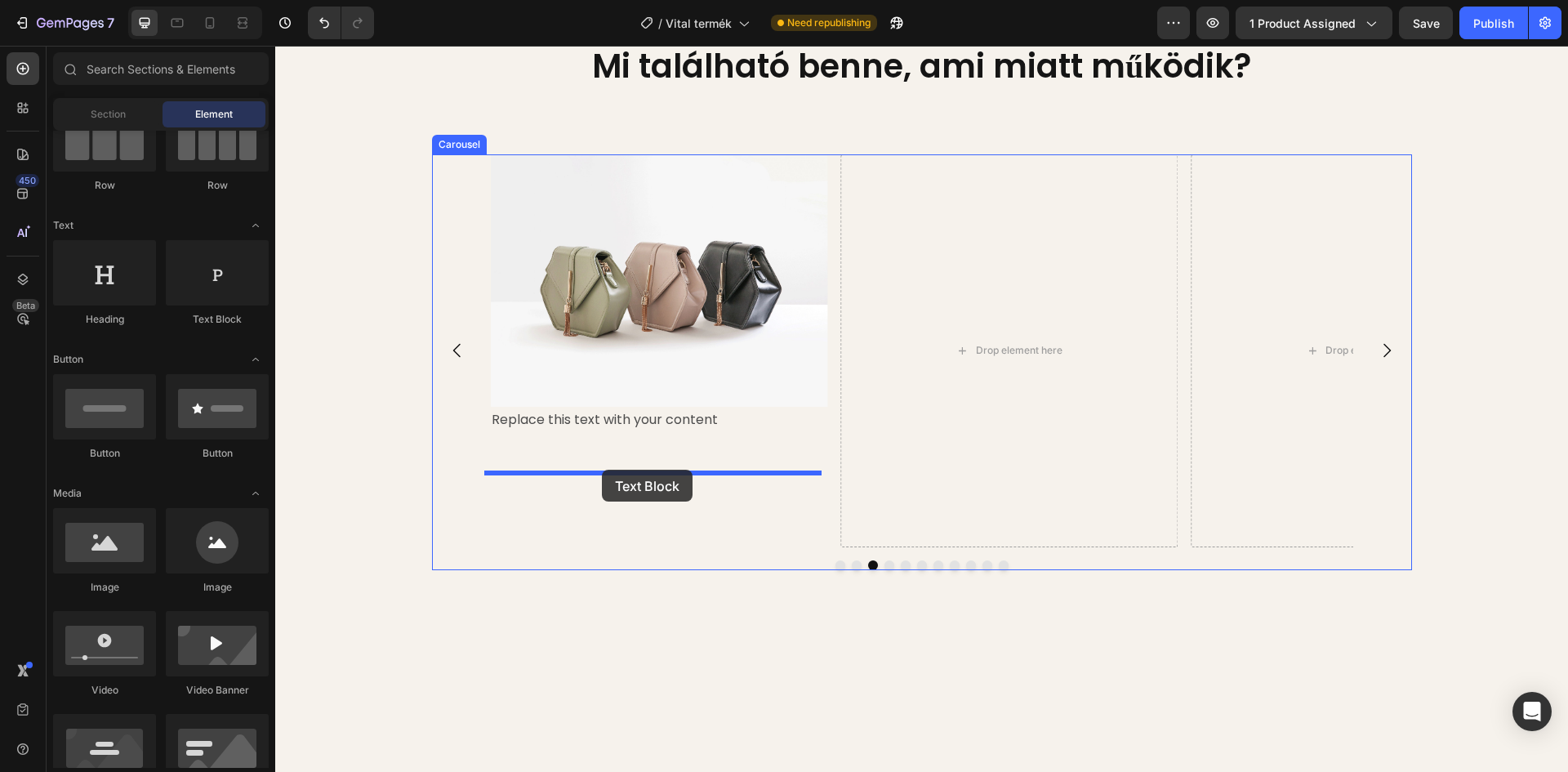
drag, startPoint x: 512, startPoint y: 331, endPoint x: 602, endPoint y: 469, distance: 164.8
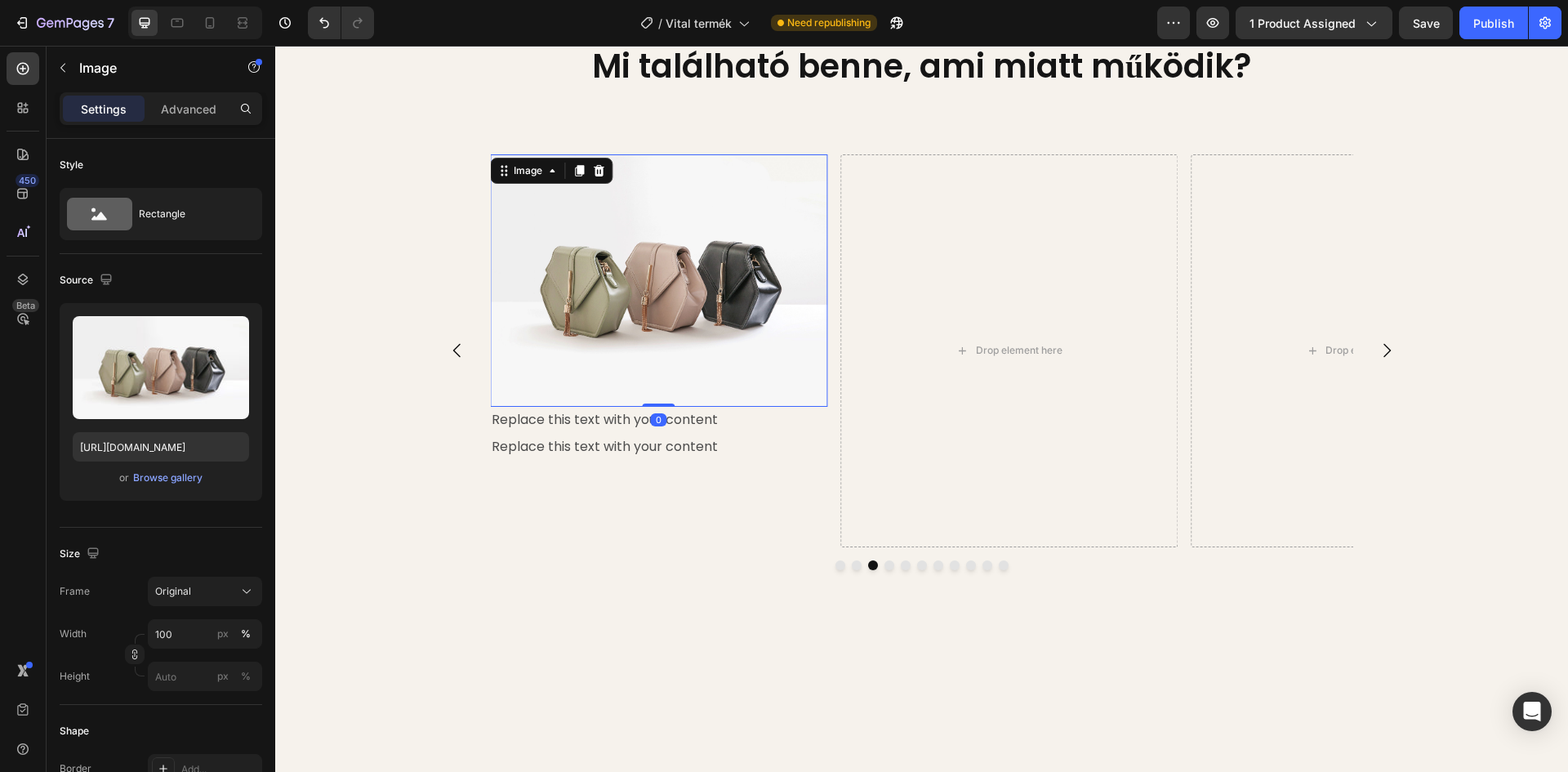
click at [606, 358] on img at bounding box center [658, 280] width 337 height 253
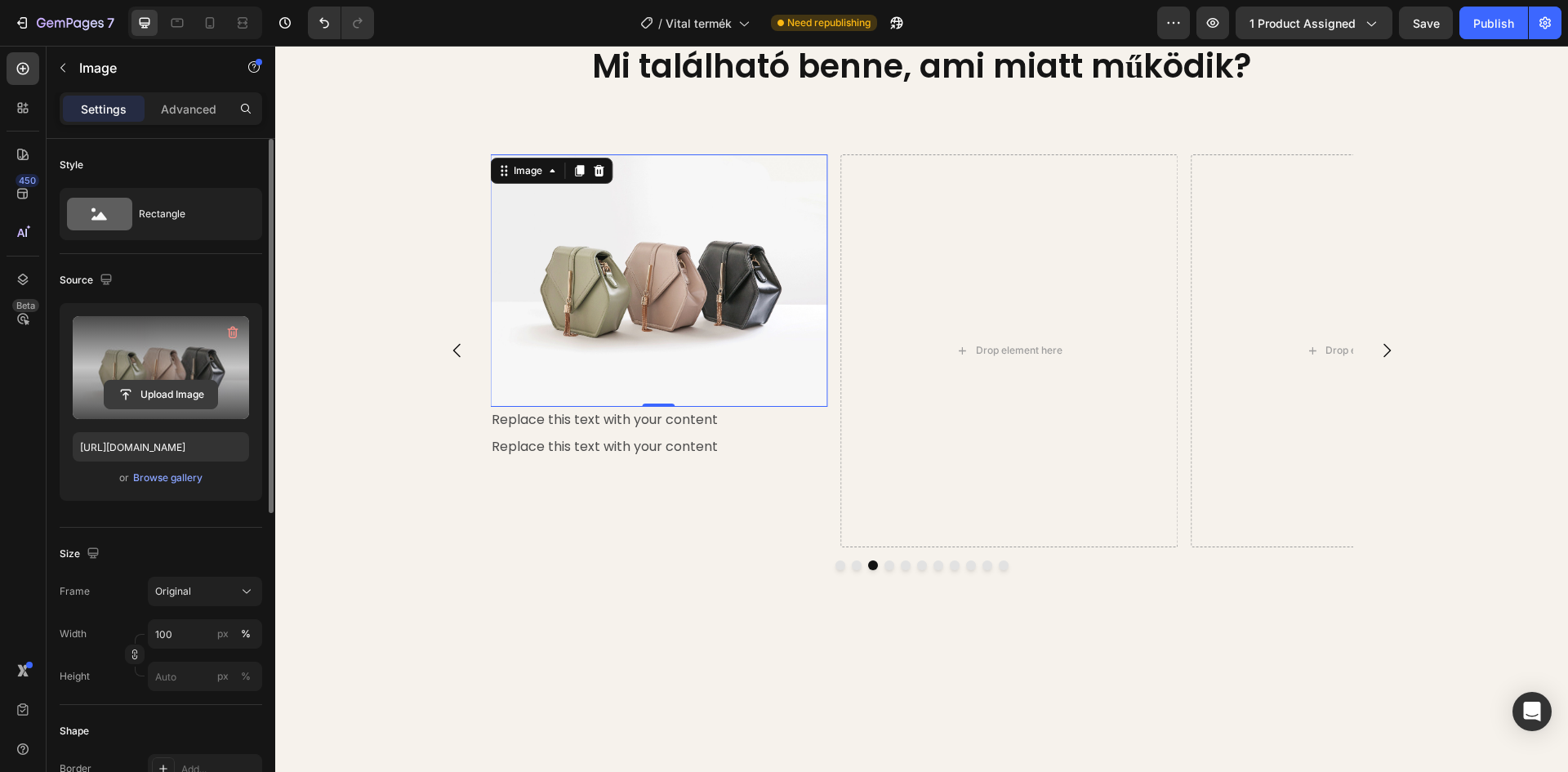
click at [171, 389] on input "file" at bounding box center [160, 394] width 113 height 28
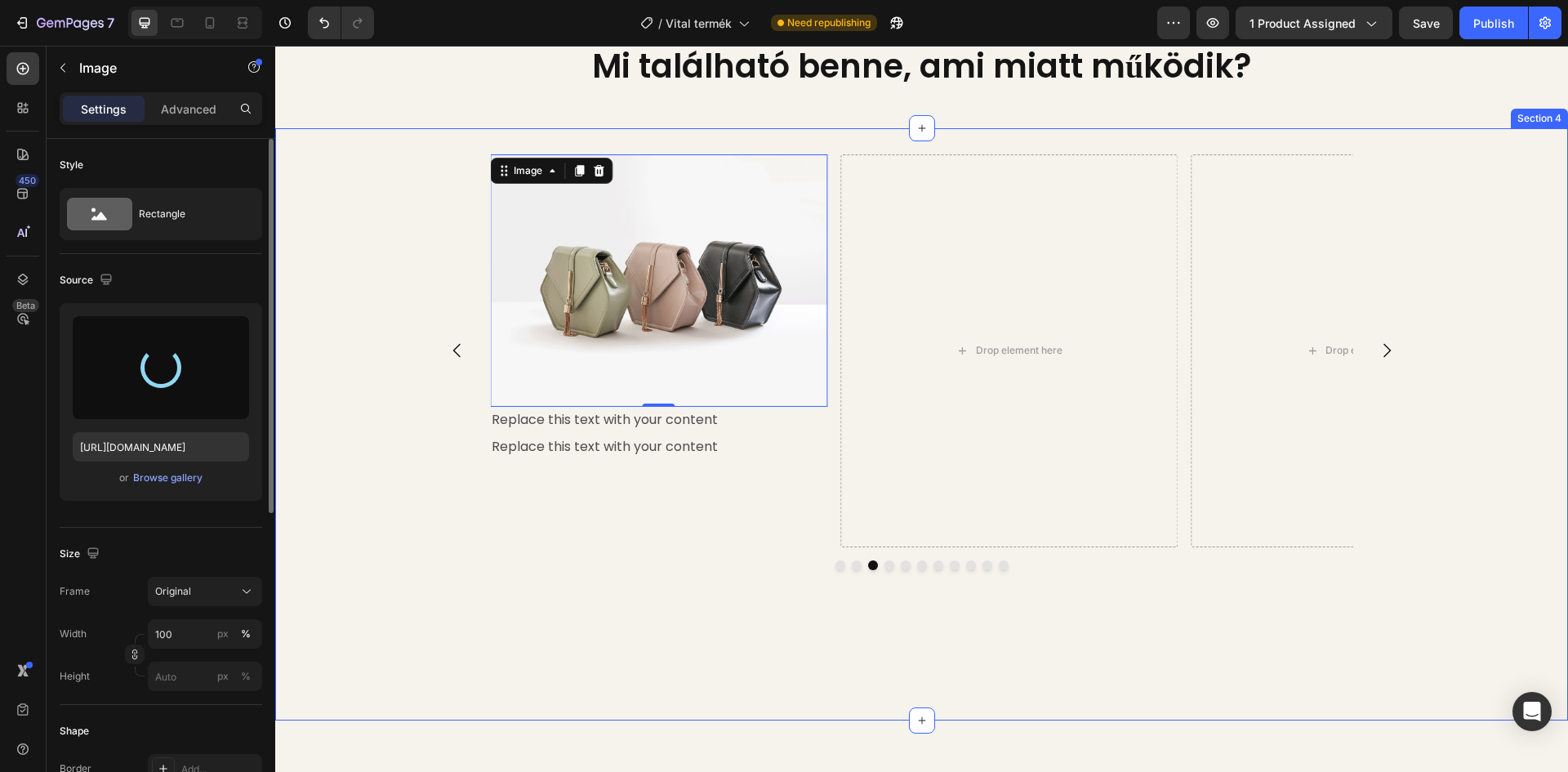
type input "https://cdn.shopify.com/s/files/1/0948/2462/8573/files/gempages_576978716819719…"
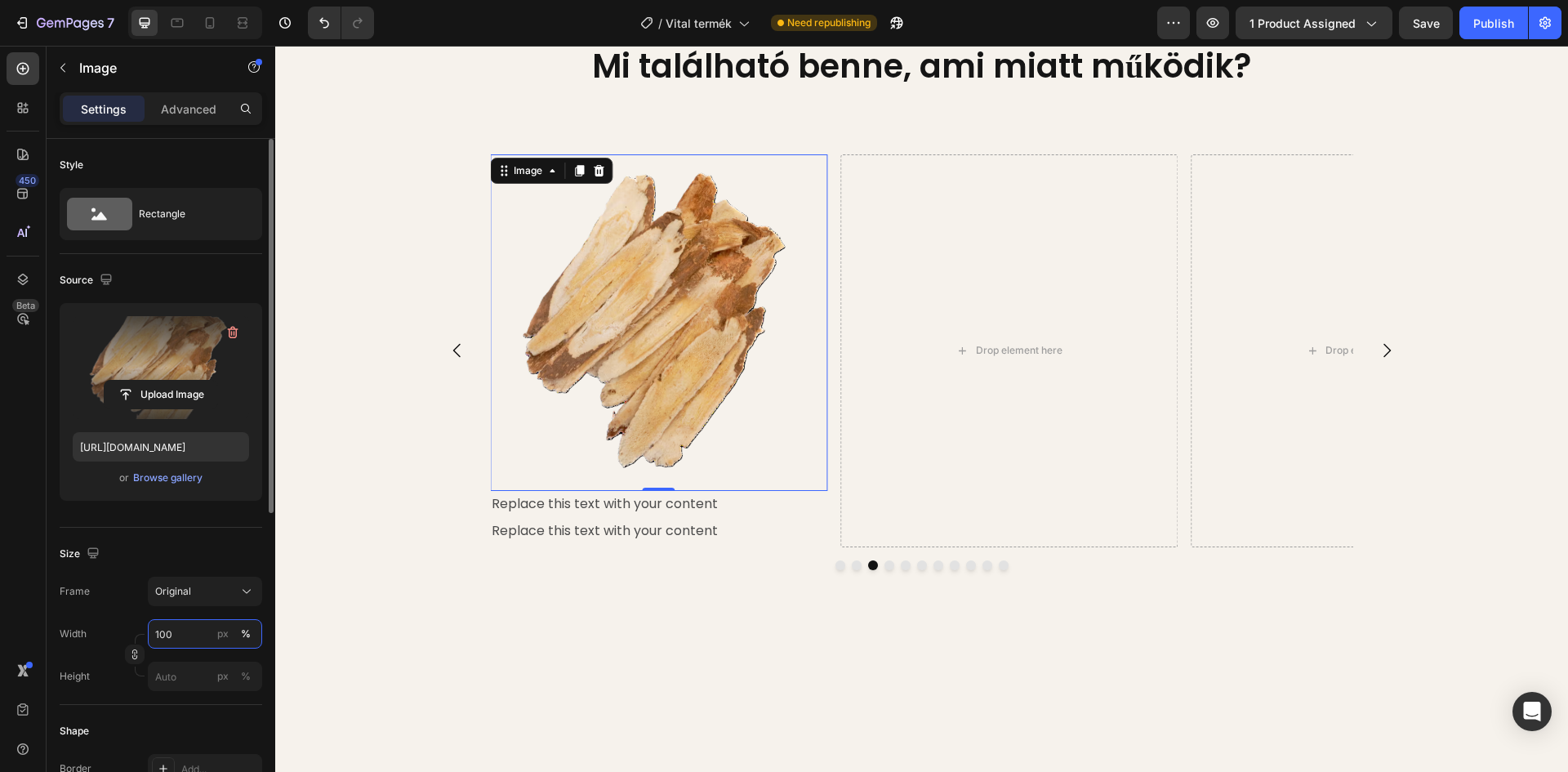
click at [179, 630] on input "100" at bounding box center [205, 633] width 114 height 30
type input "45"
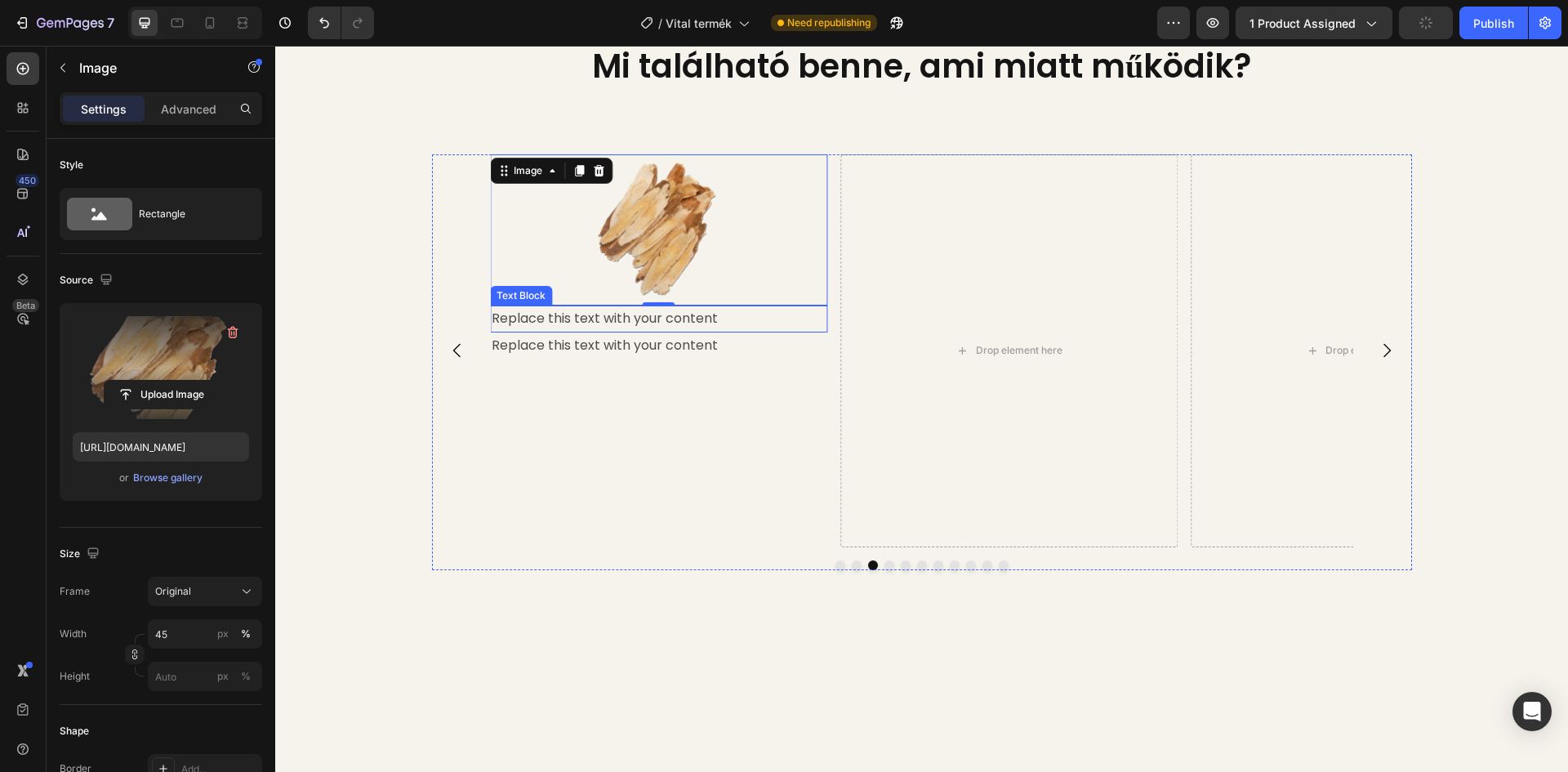
click at [595, 332] on div "Replace this text with your content" at bounding box center [658, 319] width 337 height 27
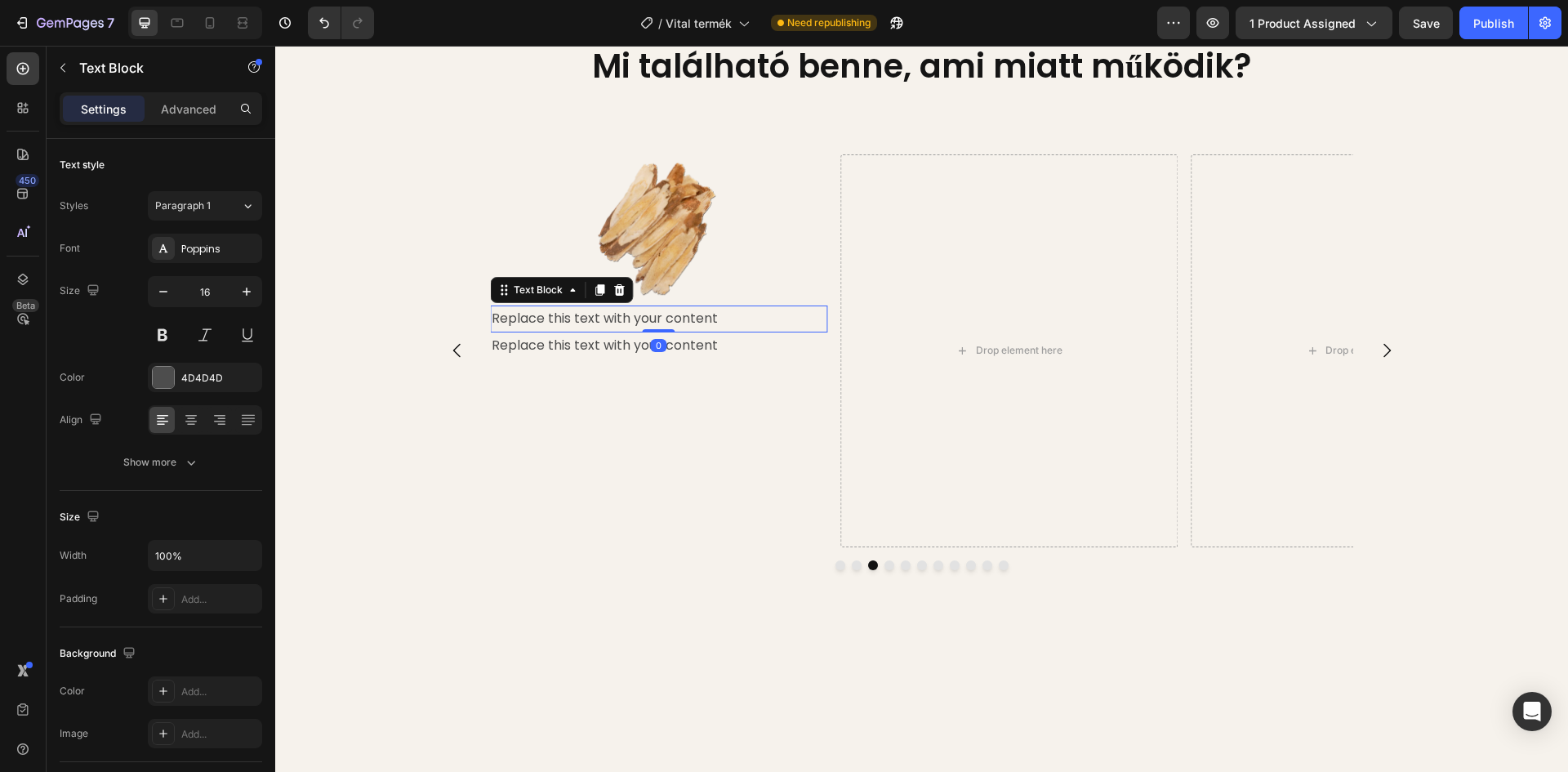
click at [714, 332] on div "Replace this text with your content" at bounding box center [658, 319] width 337 height 27
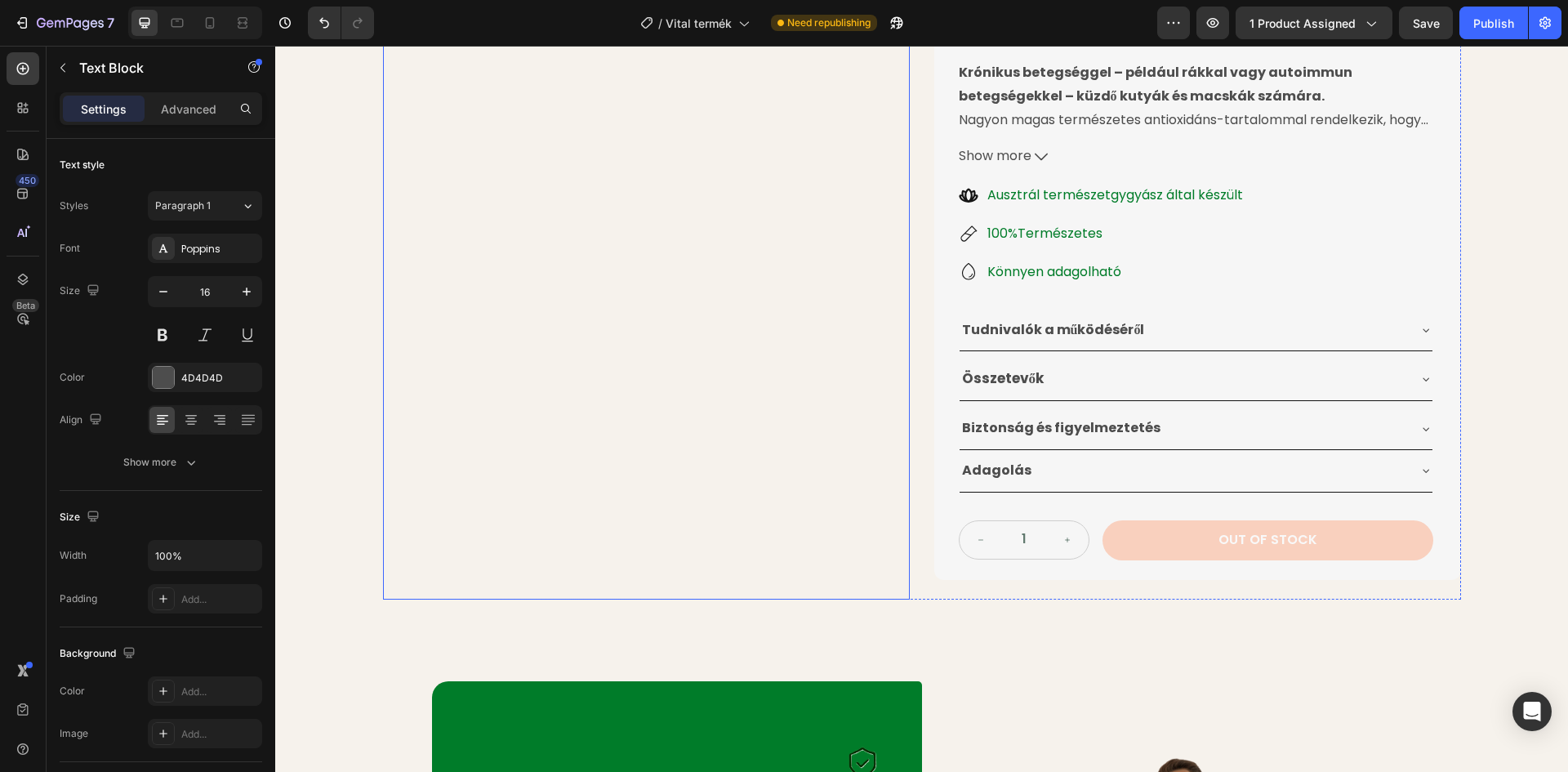
scroll to position [200, 0]
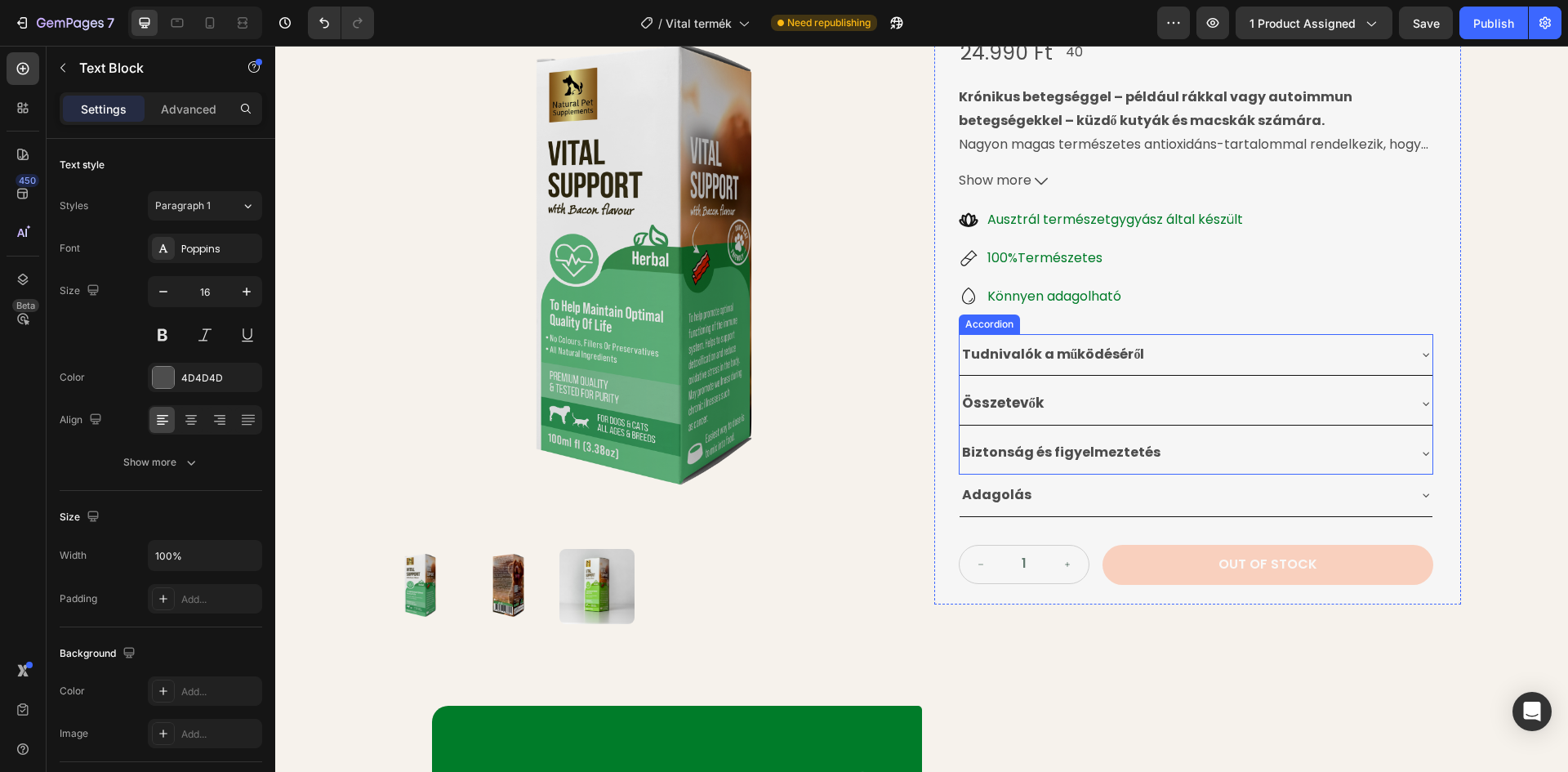
click at [1081, 407] on div "Összetevők" at bounding box center [1183, 403] width 447 height 30
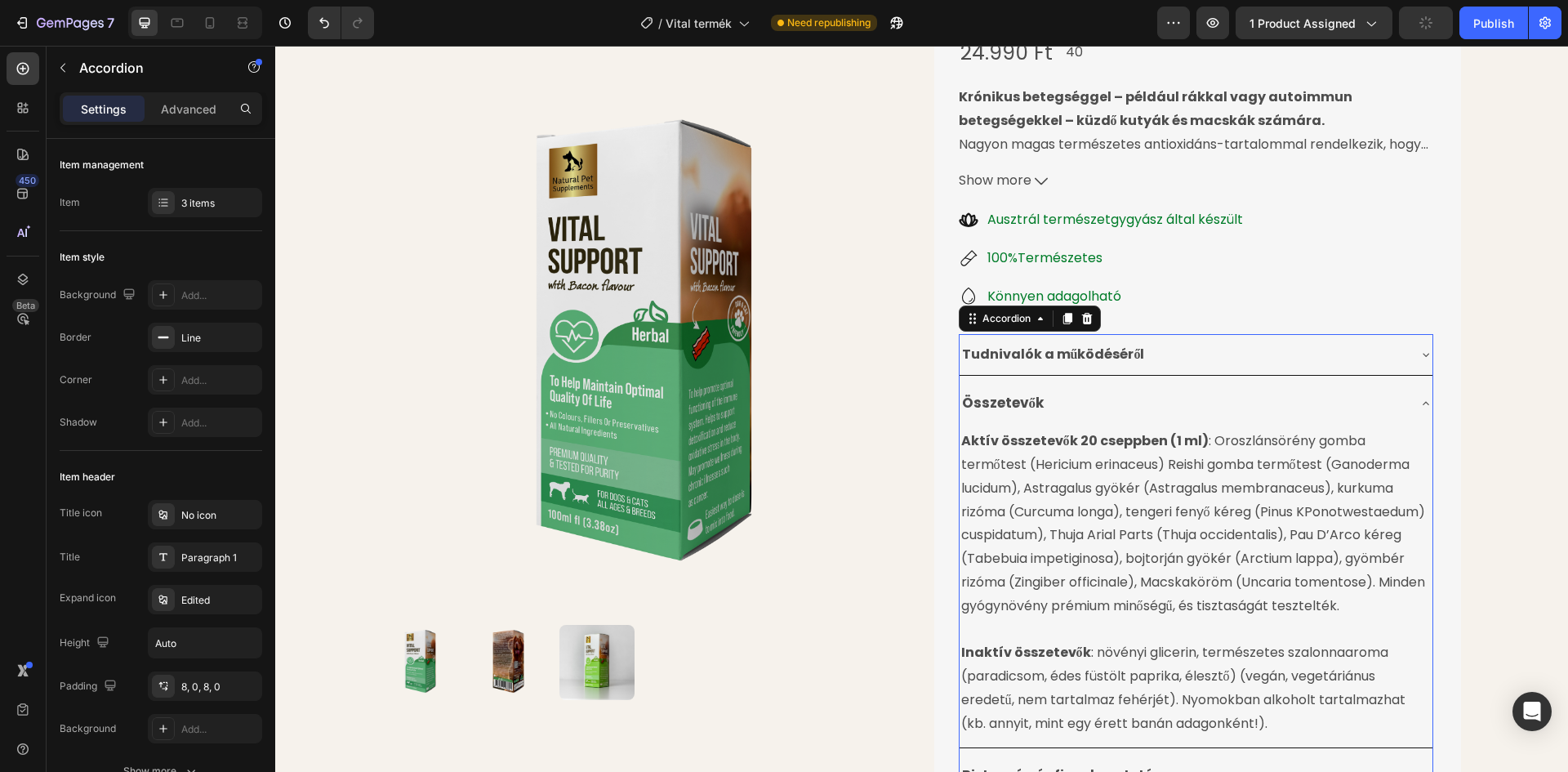
click at [1081, 407] on div "Összetevők" at bounding box center [1183, 403] width 447 height 30
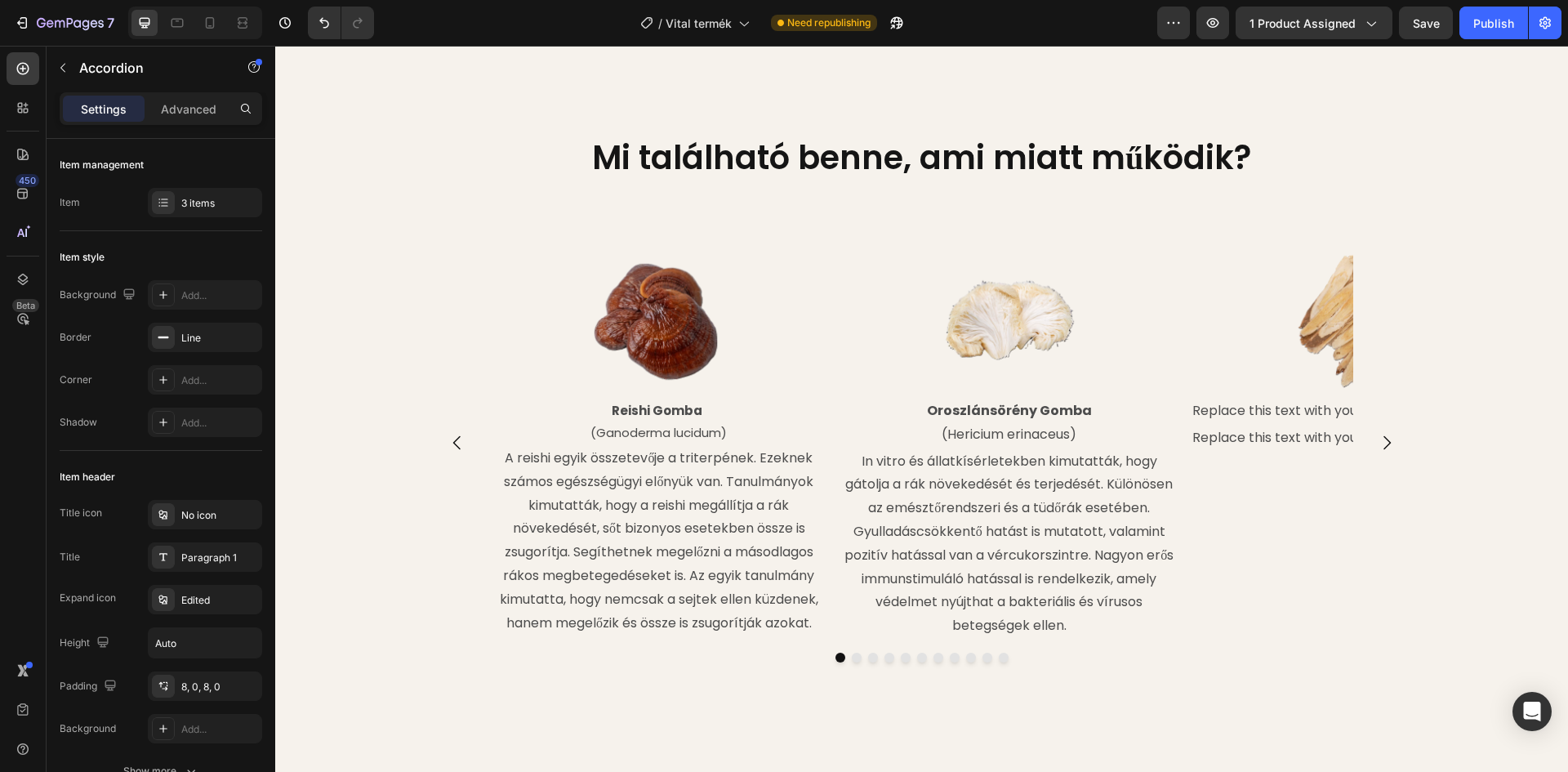
scroll to position [1670, 0]
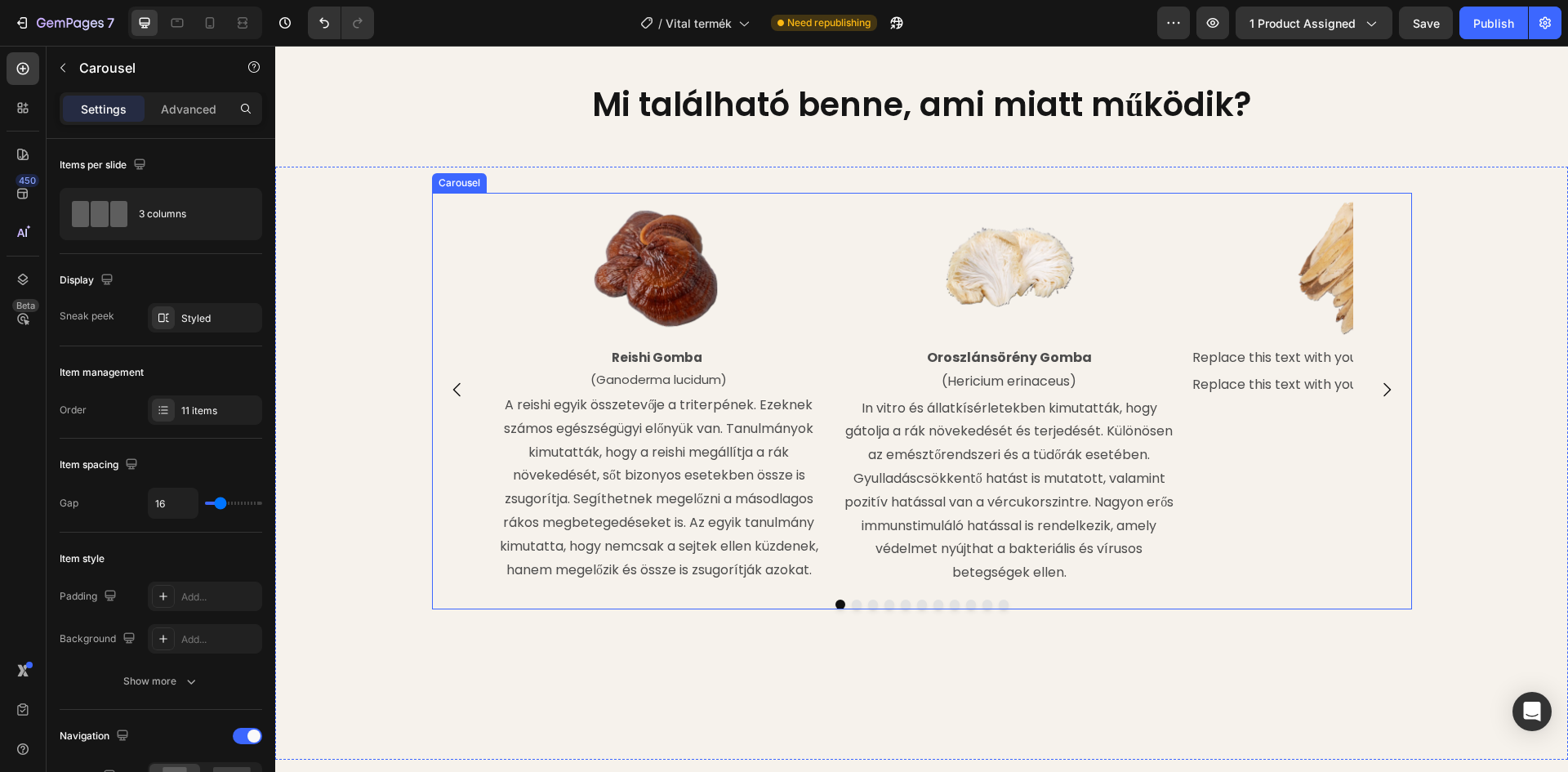
click at [1378, 386] on icon "Carousel Next Arrow" at bounding box center [1387, 389] width 20 height 20
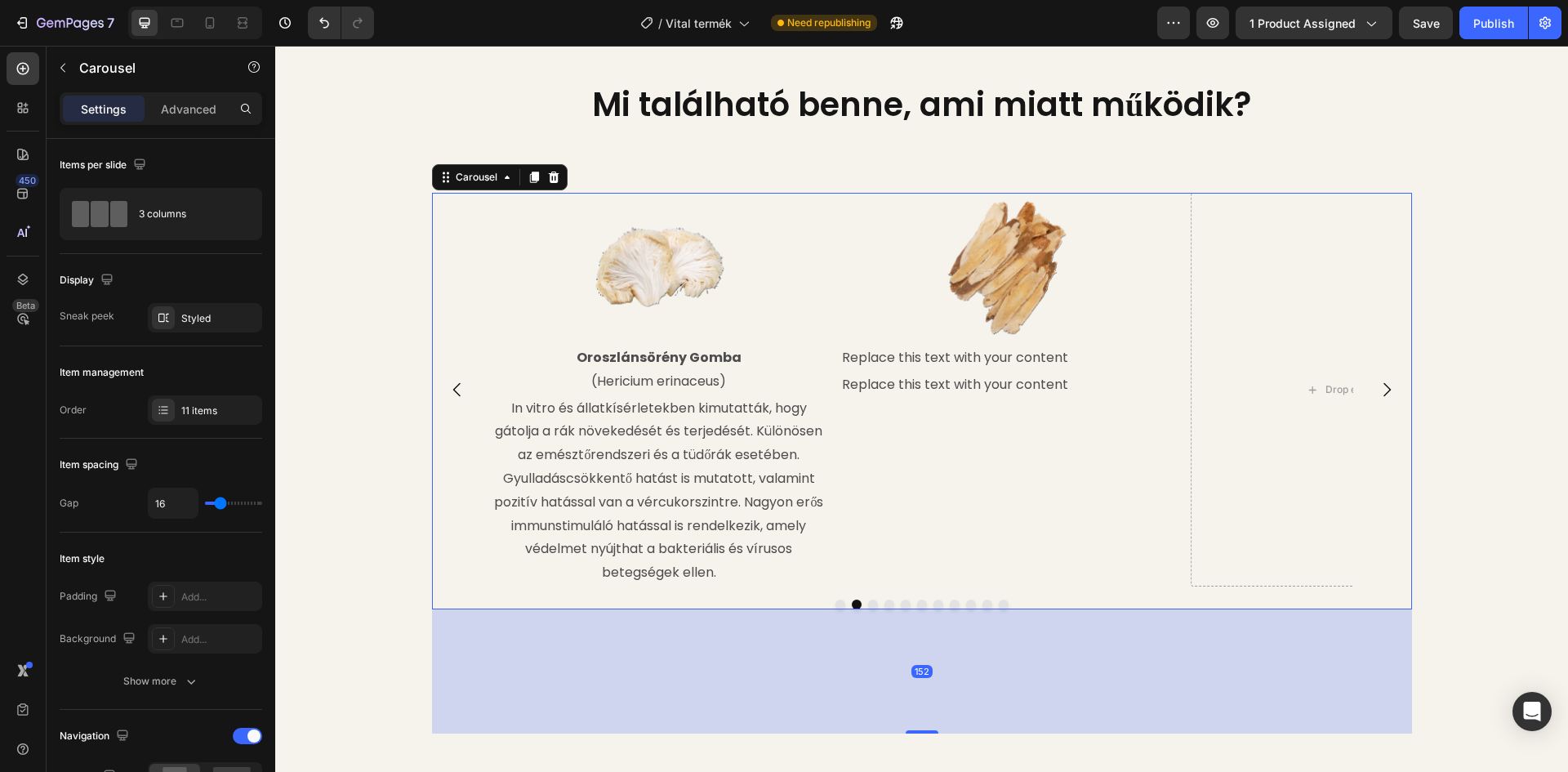
click at [1378, 386] on icon "Carousel Next Arrow" at bounding box center [1387, 389] width 20 height 20
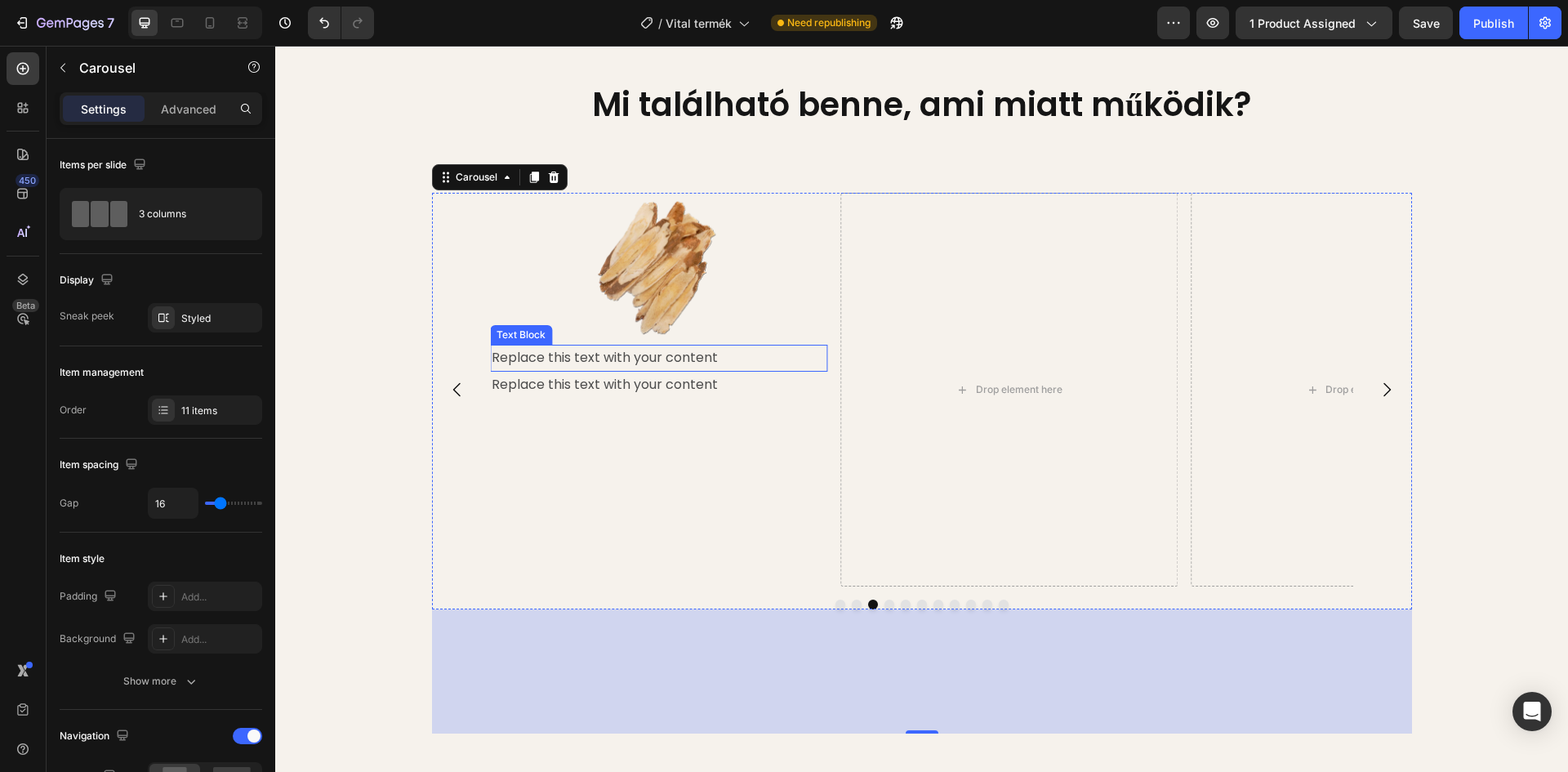
click at [647, 357] on div "Replace this text with your content" at bounding box center [658, 357] width 337 height 27
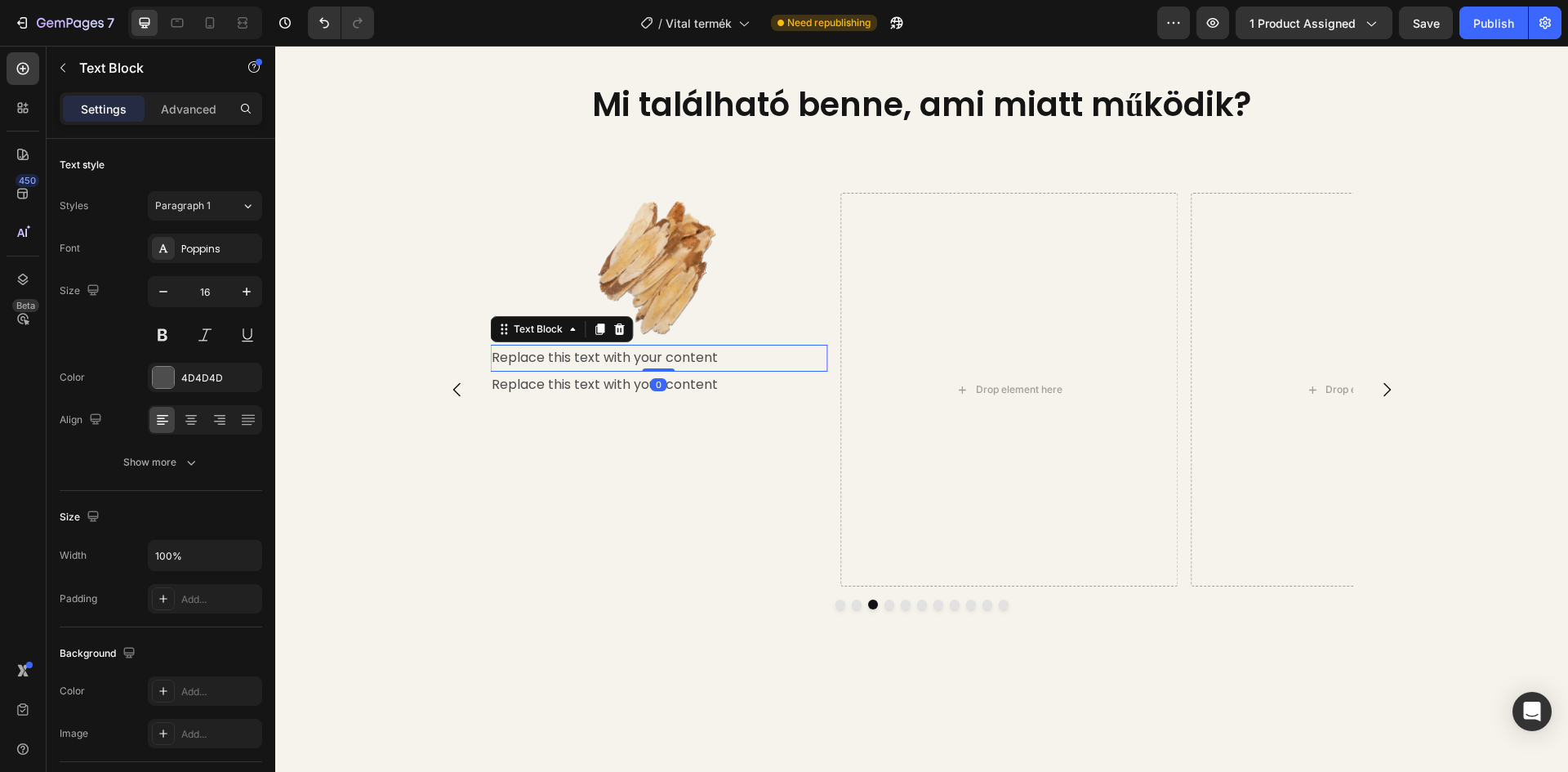
click at [719, 355] on div "Replace this text with your content" at bounding box center [658, 357] width 337 height 27
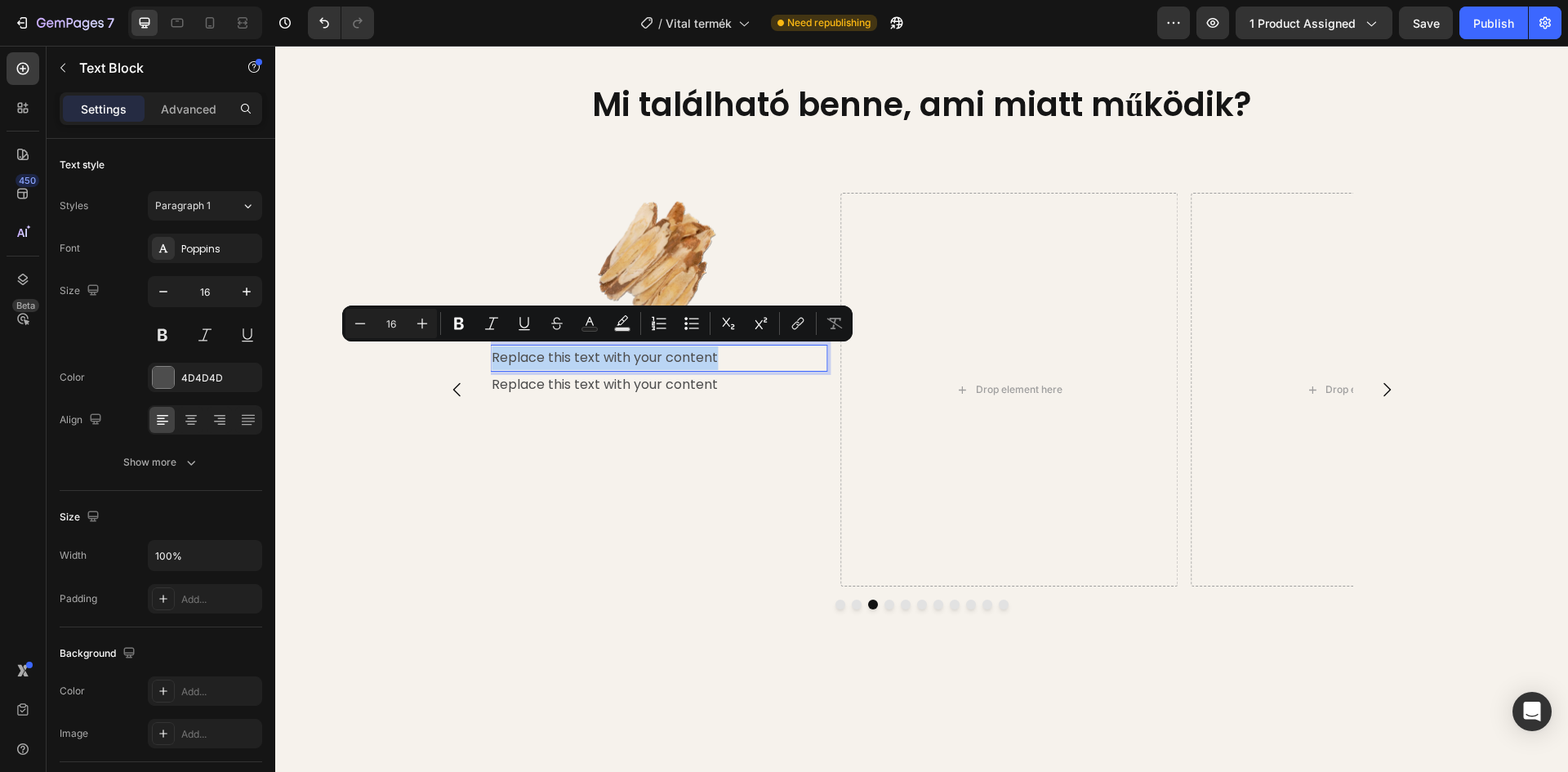
drag, startPoint x: 711, startPoint y: 355, endPoint x: 487, endPoint y: 359, distance: 224.0
click at [492, 359] on p "Replace this text with your content" at bounding box center [659, 358] width 334 height 24
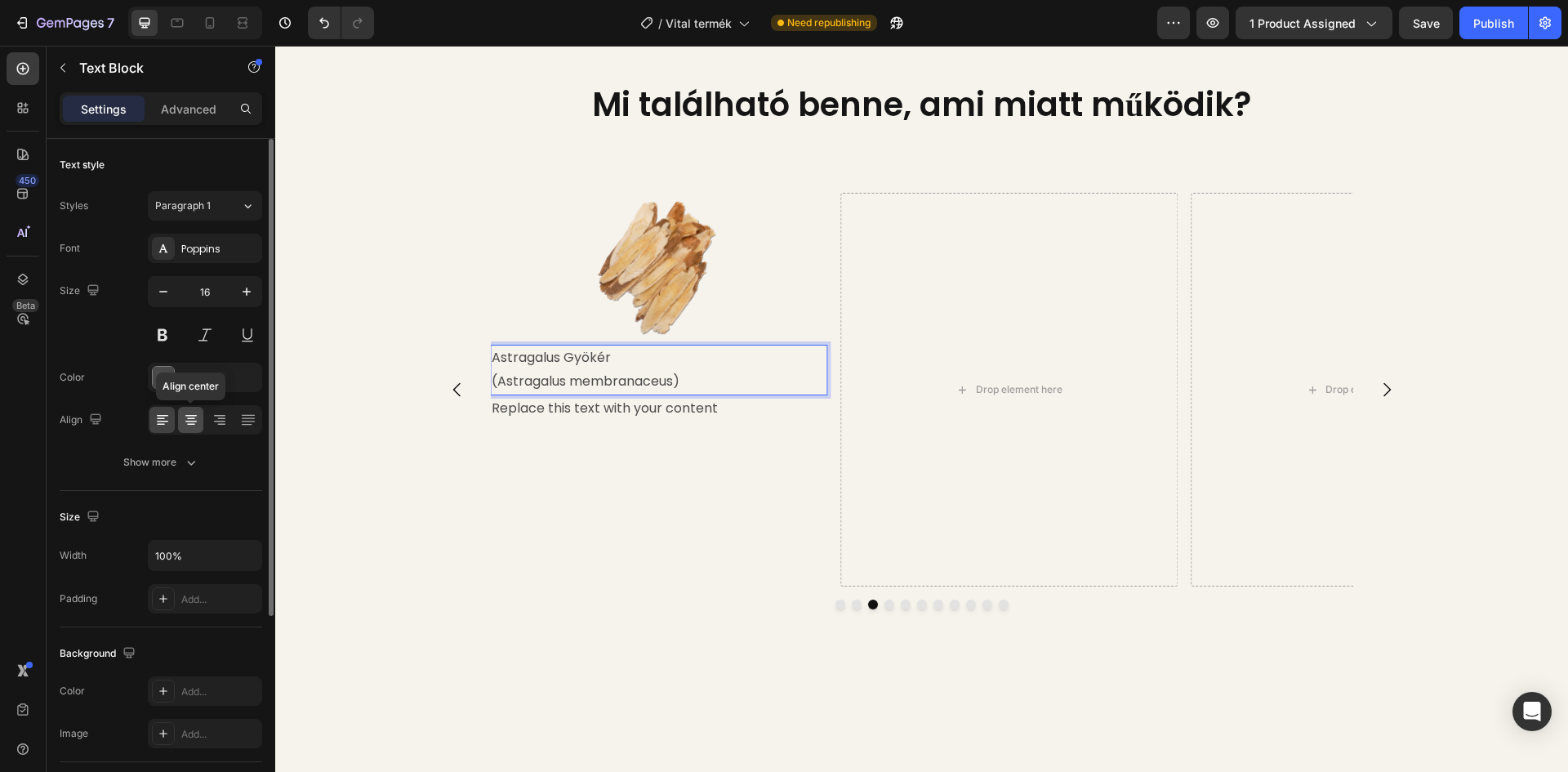
drag, startPoint x: 200, startPoint y: 412, endPoint x: 190, endPoint y: 418, distance: 11.7
click at [200, 412] on div at bounding box center [191, 420] width 26 height 27
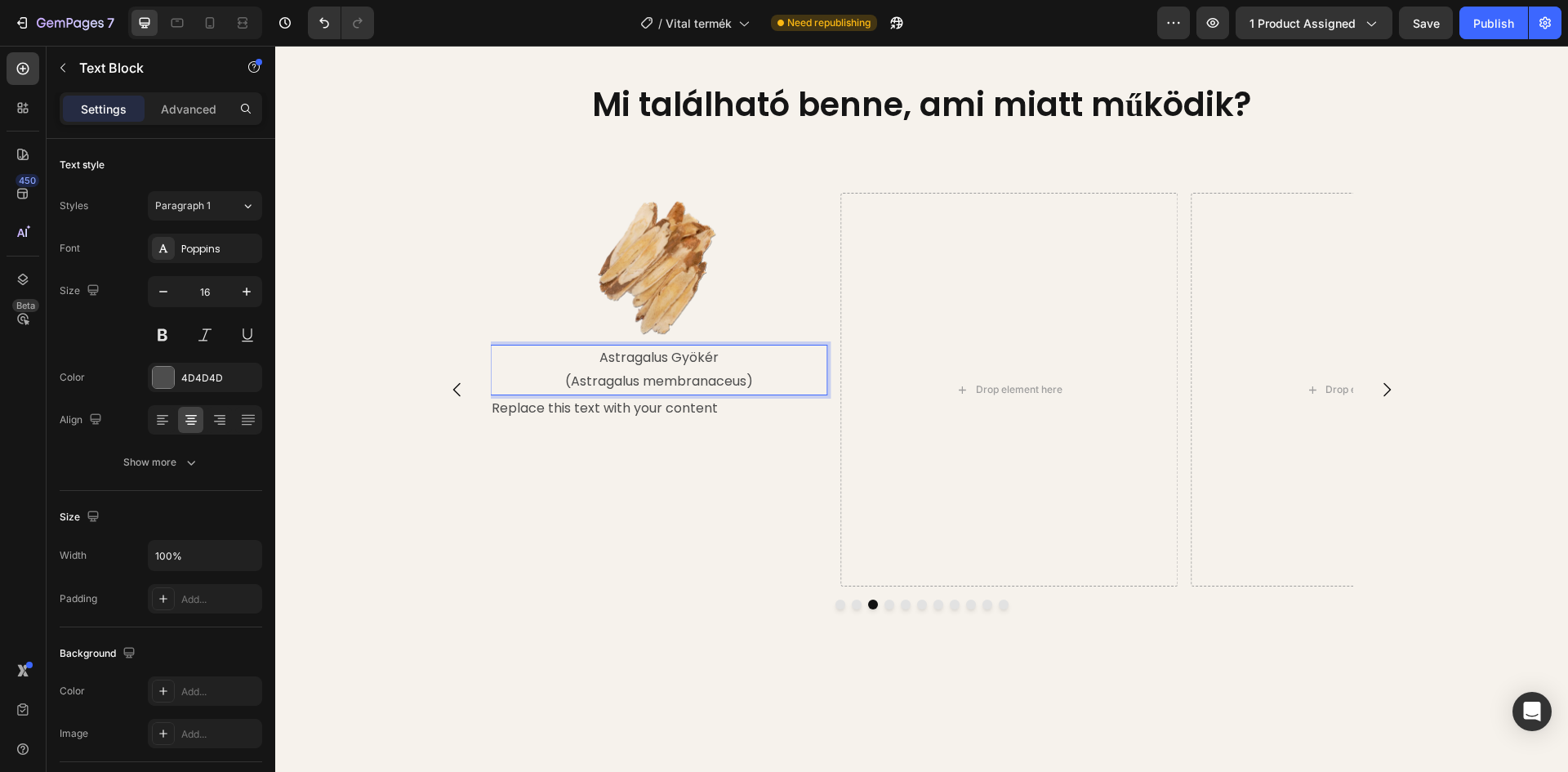
click at [606, 356] on p "Astragalus Gyökér" at bounding box center [659, 358] width 334 height 24
drag, startPoint x: 599, startPoint y: 358, endPoint x: 620, endPoint y: 358, distance: 21.0
click at [620, 358] on p "Astragalus Gyökér" at bounding box center [659, 358] width 334 height 24
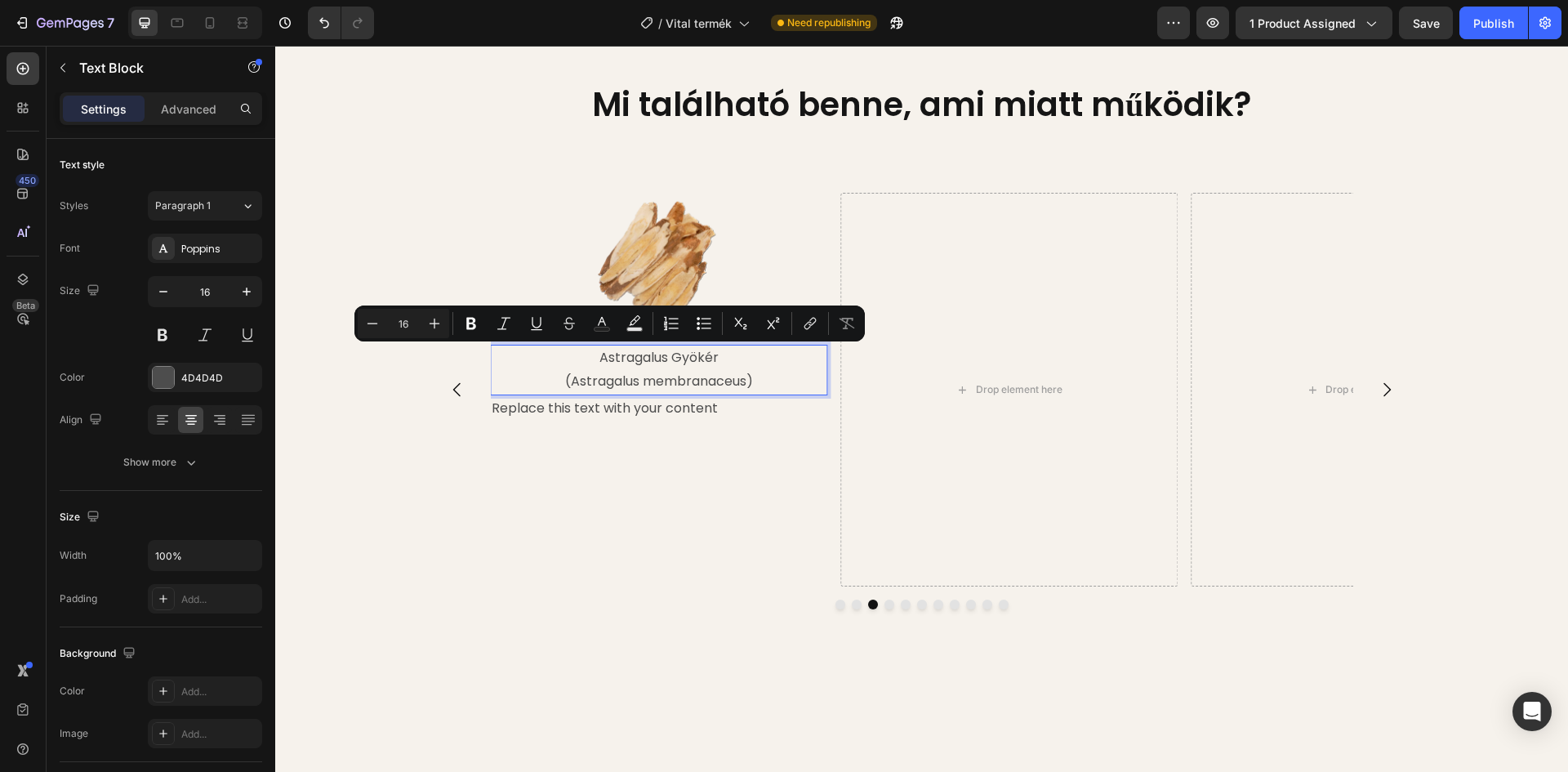
click at [590, 359] on p "Astragalus Gyökér" at bounding box center [659, 358] width 334 height 24
drag, startPoint x: 595, startPoint y: 358, endPoint x: 710, endPoint y: 359, distance: 115.0
click at [710, 359] on p "Astragalus Gyökér" at bounding box center [659, 358] width 334 height 24
click at [521, 321] on icon "Editor contextual toolbar" at bounding box center [513, 324] width 17 height 17
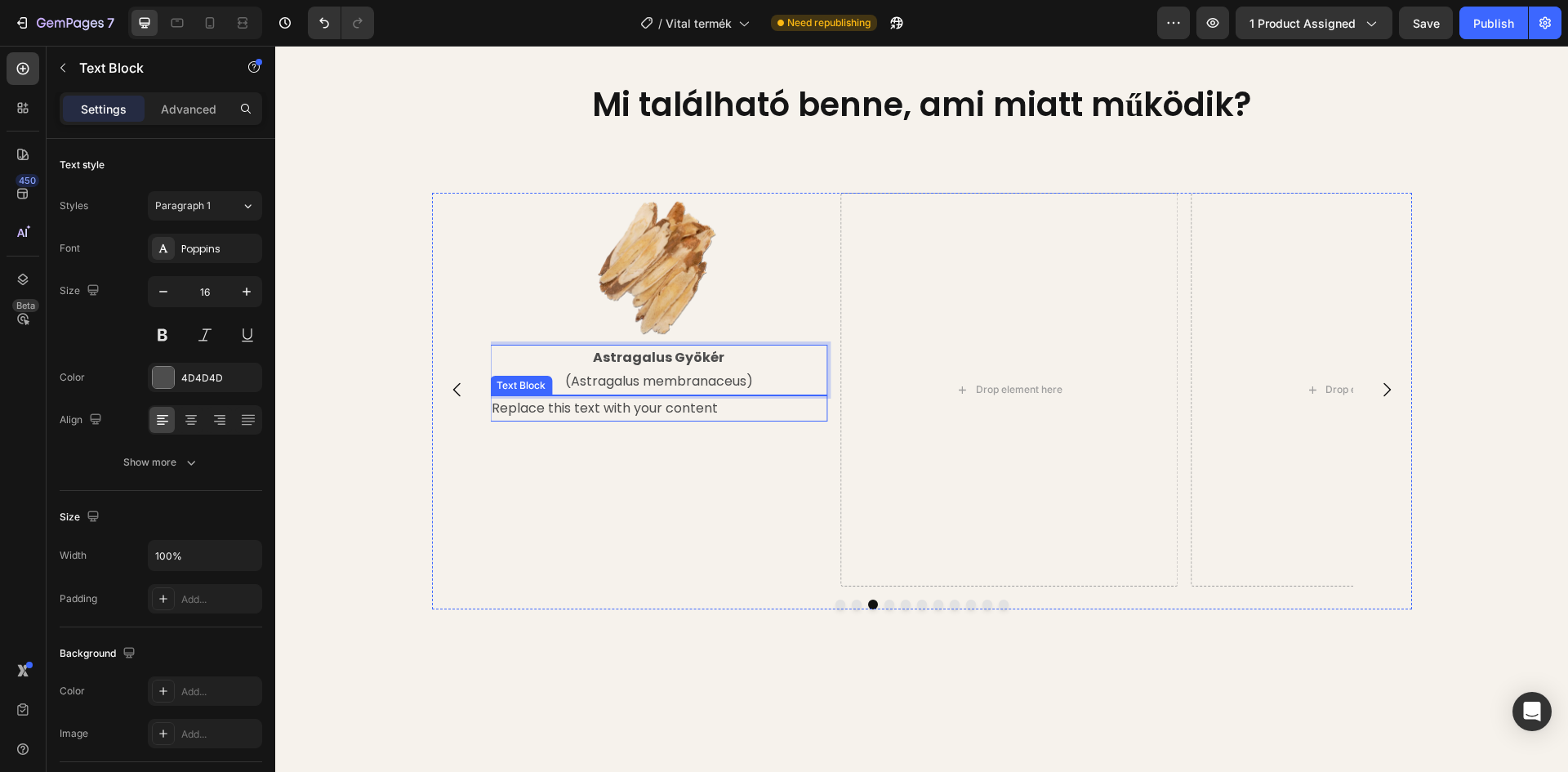
click at [611, 407] on div "Replace this text with your content" at bounding box center [658, 408] width 337 height 27
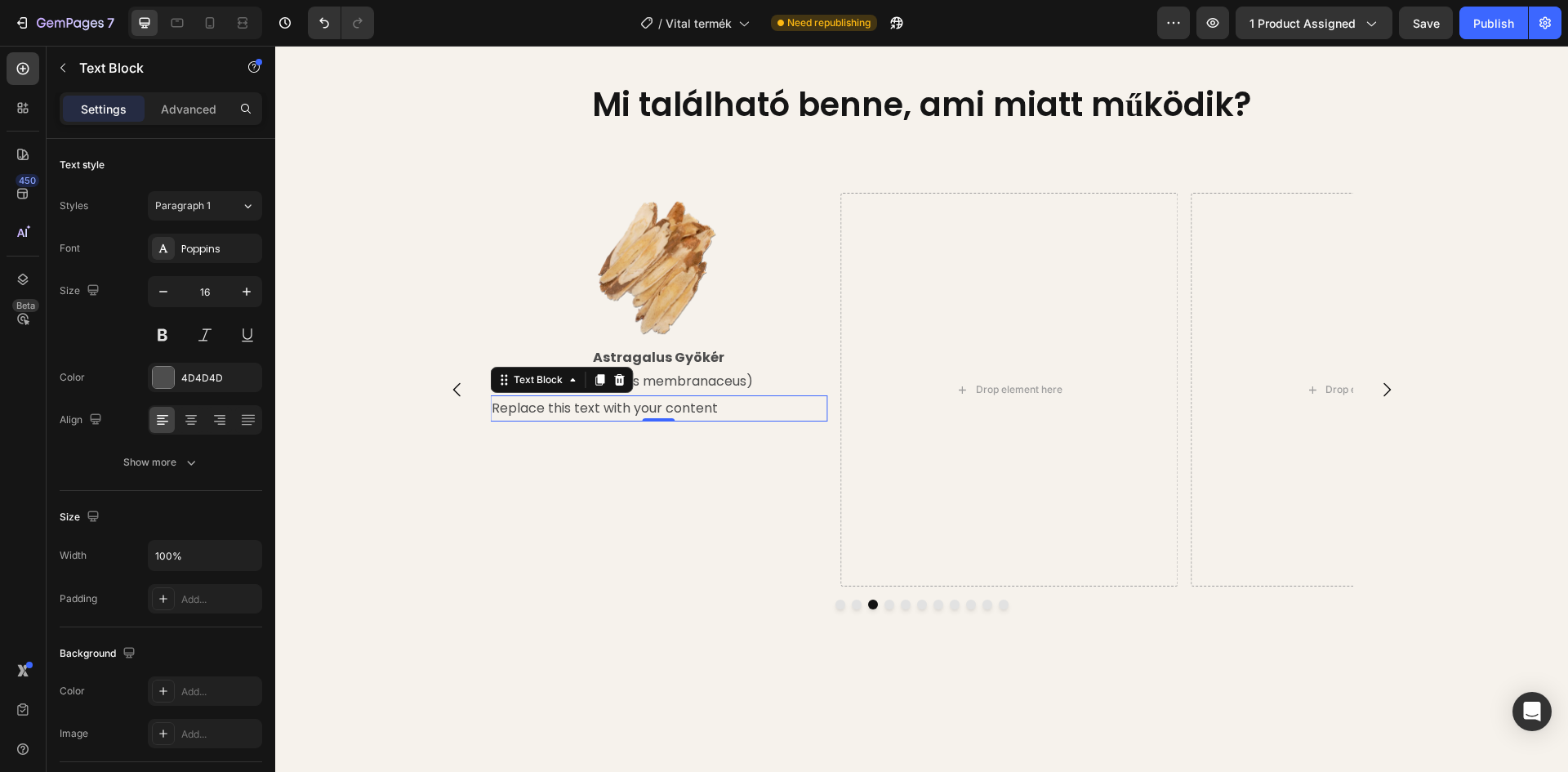
click at [720, 407] on div "Replace this text with your content" at bounding box center [658, 408] width 337 height 27
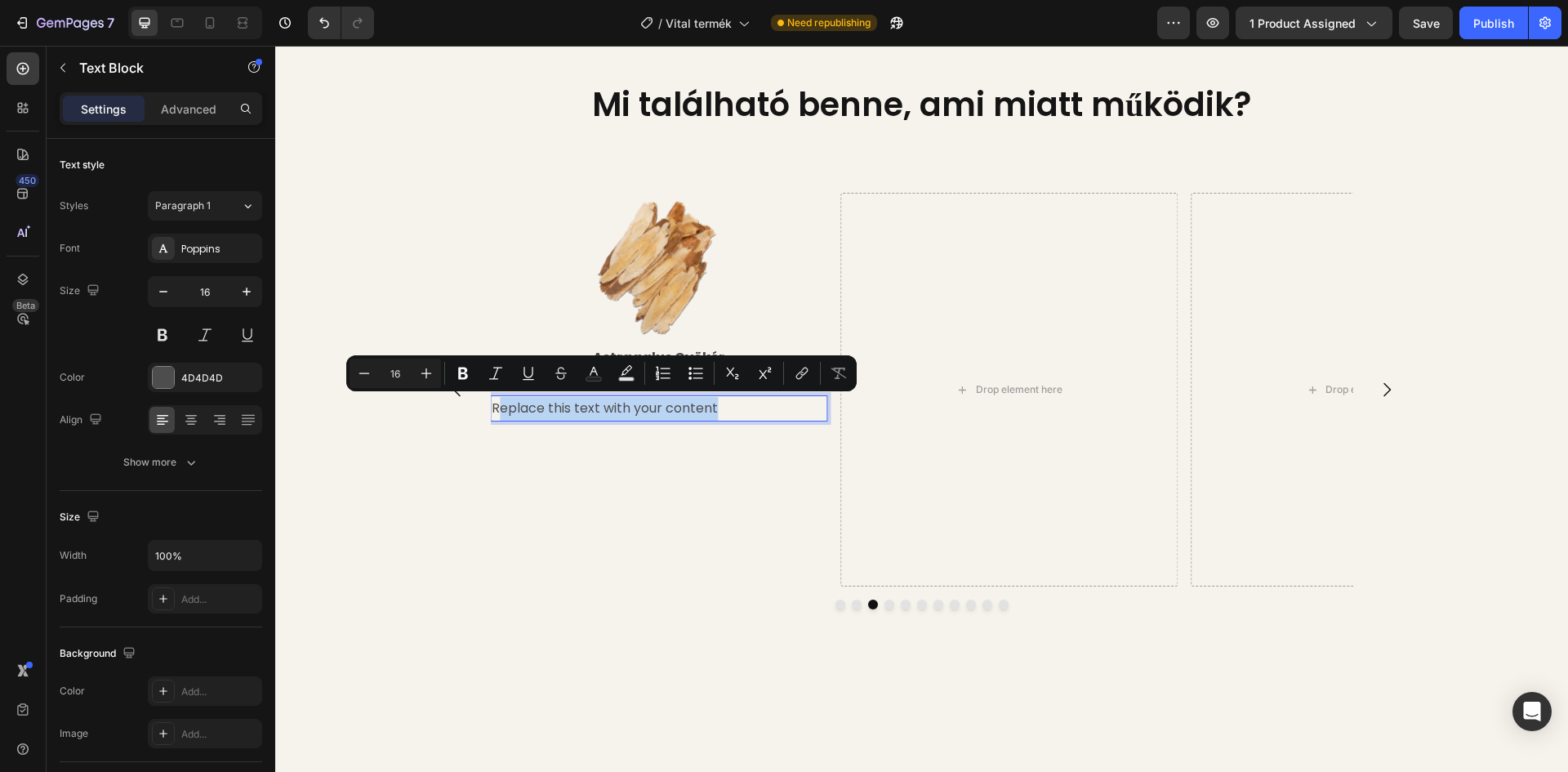
drag, startPoint x: 661, startPoint y: 408, endPoint x: 490, endPoint y: 413, distance: 171.1
click at [492, 413] on p "Replace this text with your content" at bounding box center [659, 409] width 334 height 24
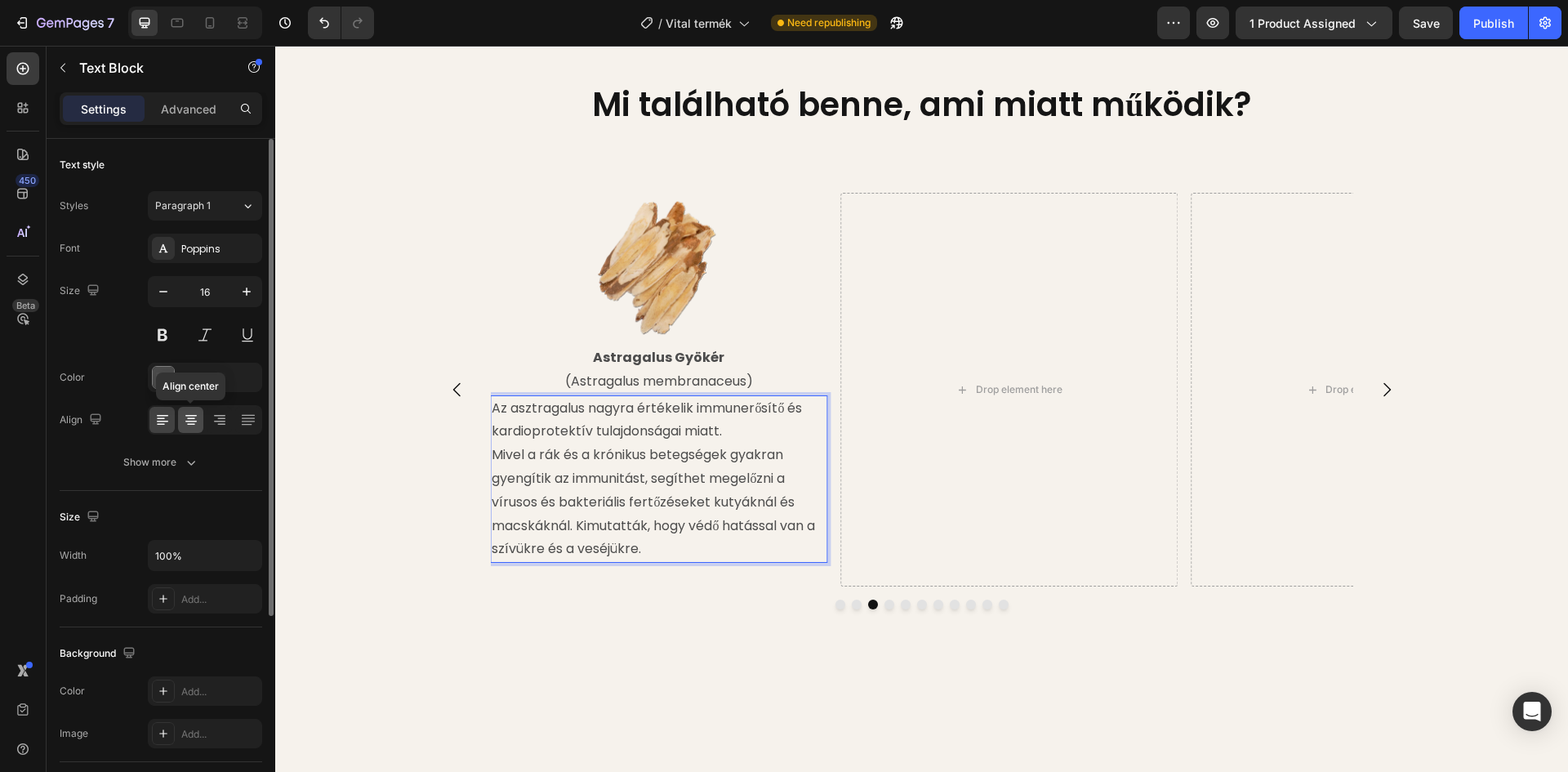
click at [195, 419] on icon at bounding box center [191, 420] width 17 height 17
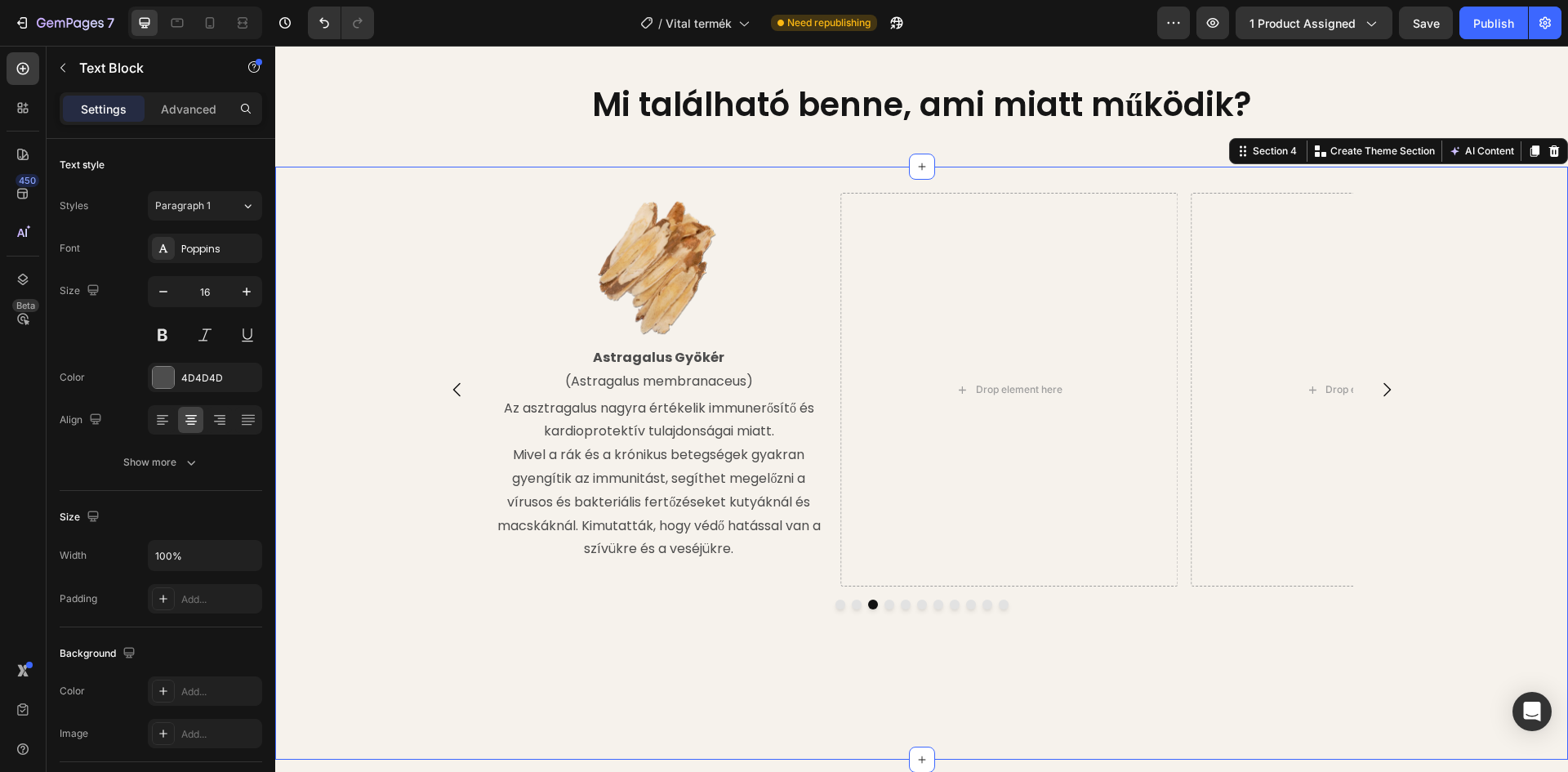
click at [323, 389] on div "Image Reishi Gomba (Ganoderma lucidum) Text Block A reishi egyik összetevője a …" at bounding box center [922, 463] width 1293 height 541
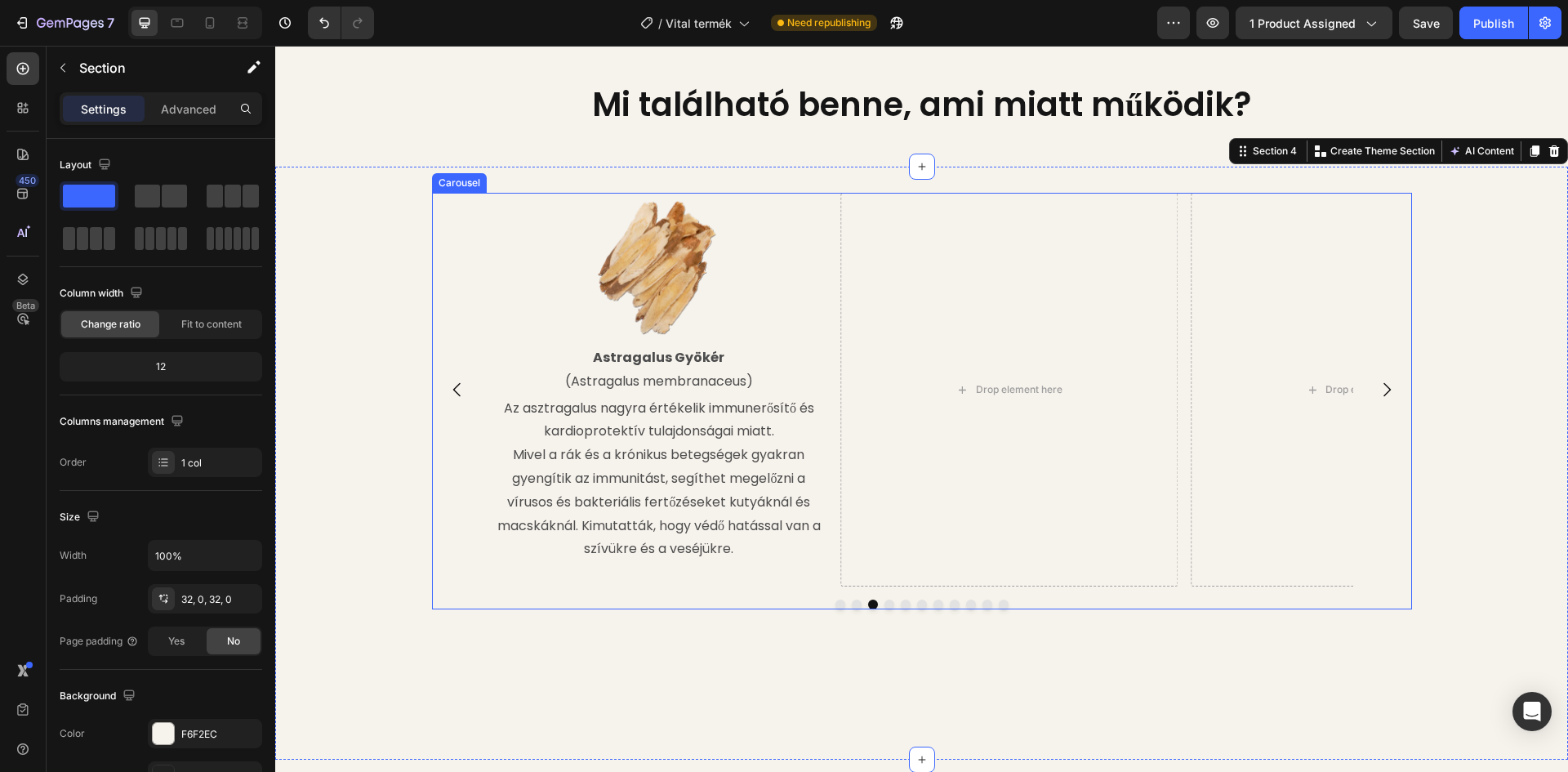
click at [448, 394] on icon "Carousel Back Arrow" at bounding box center [457, 389] width 20 height 20
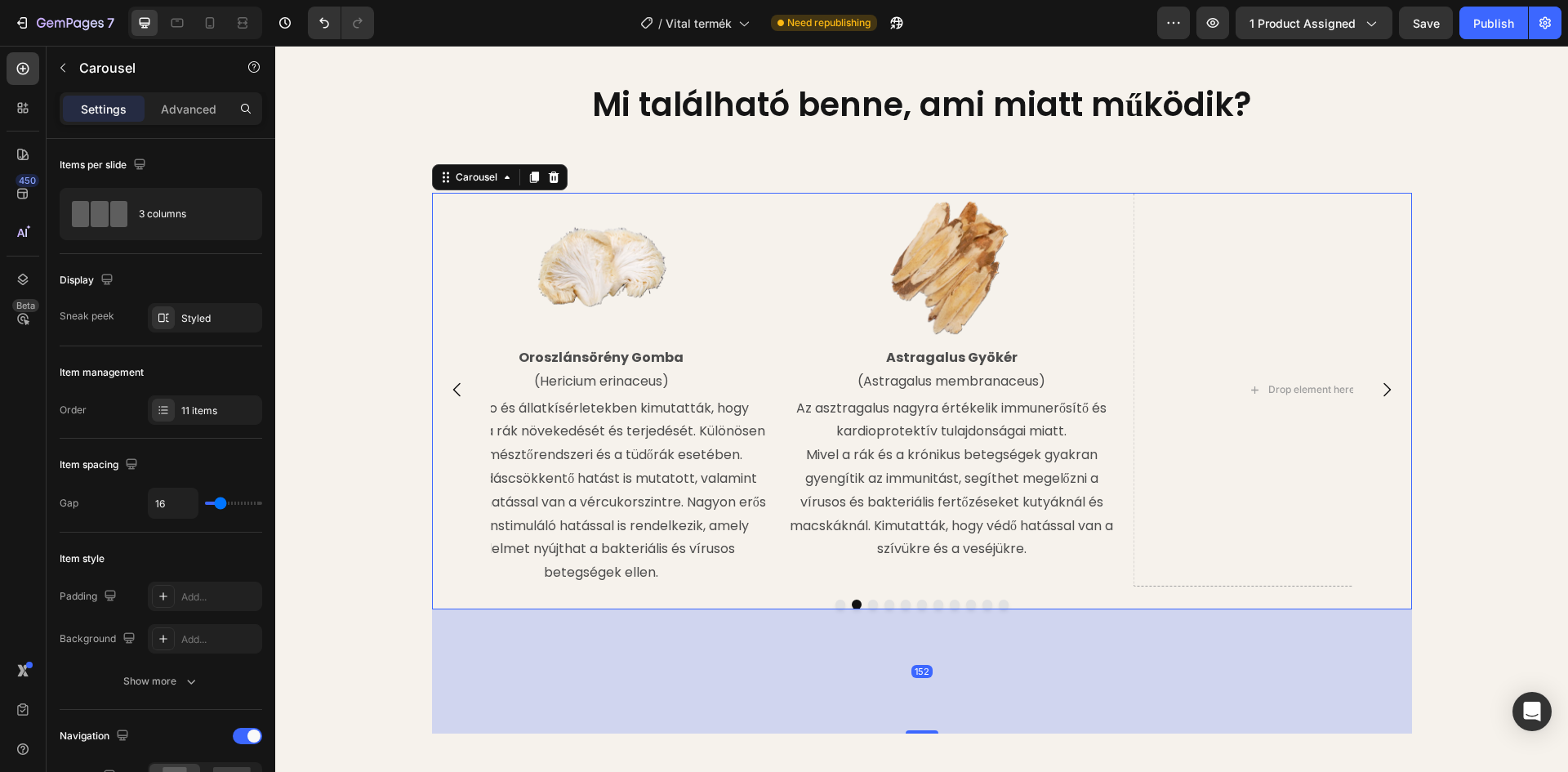
click at [448, 391] on icon "Carousel Back Arrow" at bounding box center [457, 389] width 20 height 20
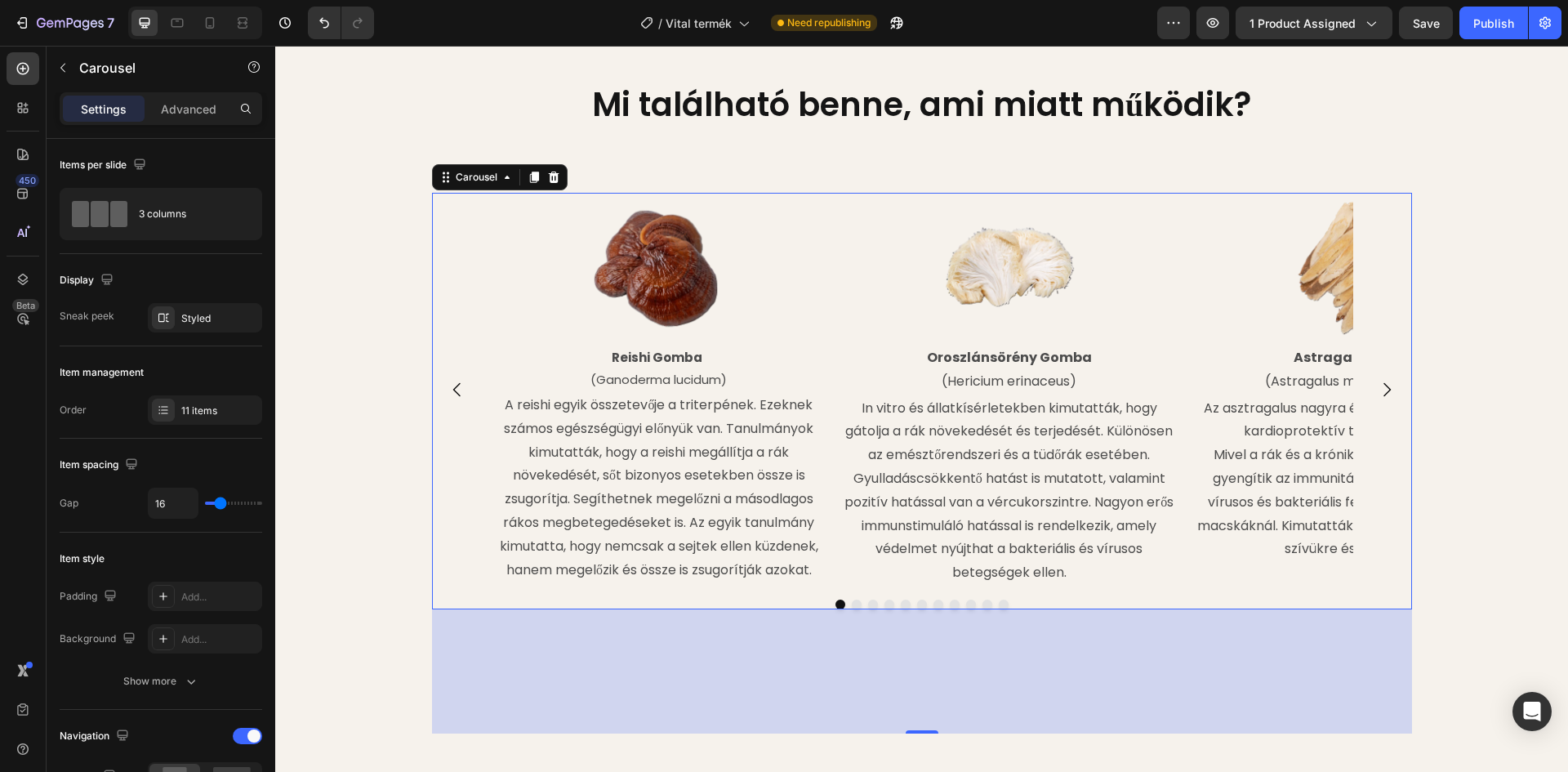
click at [1388, 388] on icon "Carousel Next Arrow" at bounding box center [1387, 389] width 20 height 20
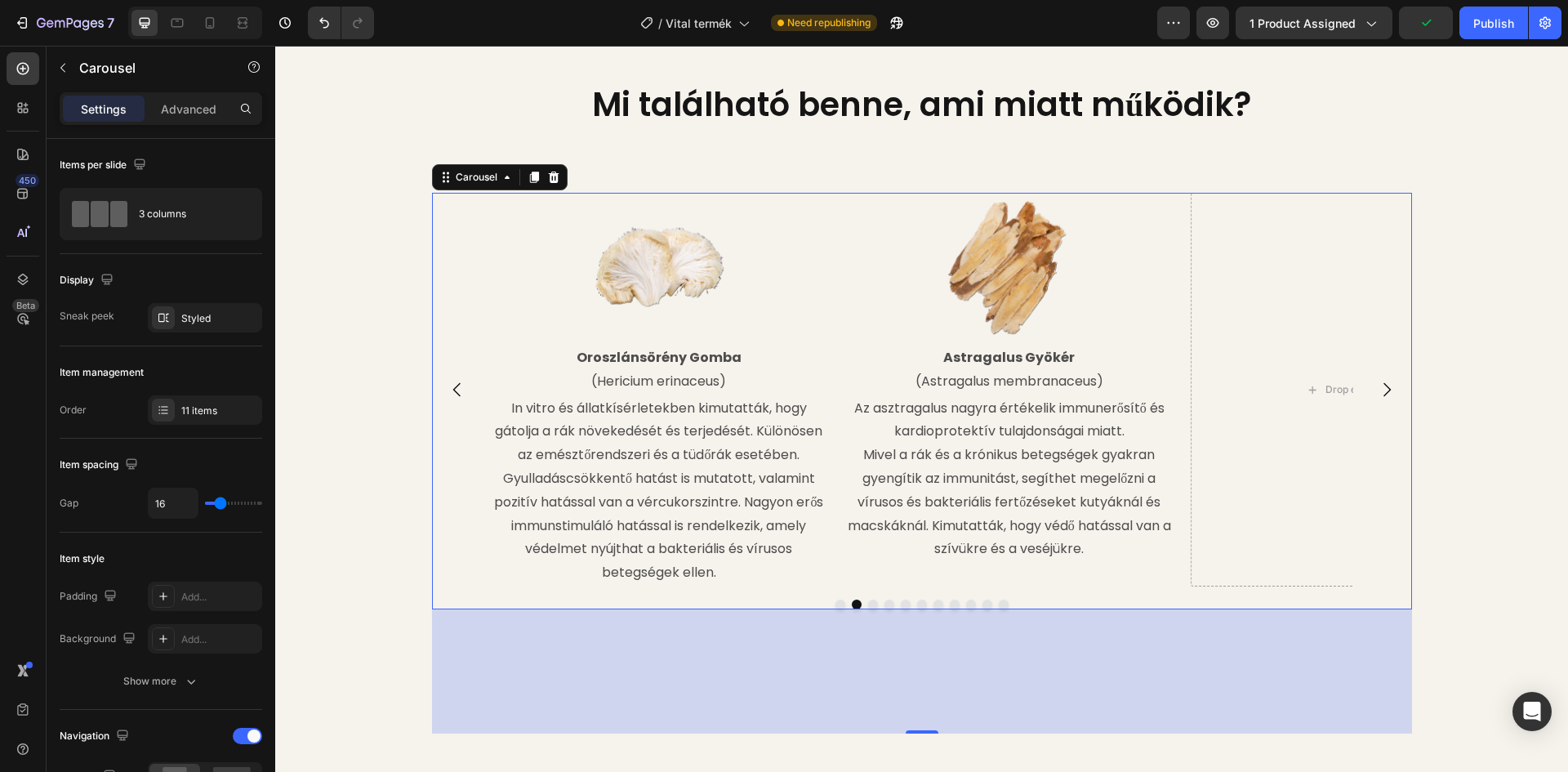
click at [1388, 388] on icon "Carousel Next Arrow" at bounding box center [1387, 389] width 20 height 20
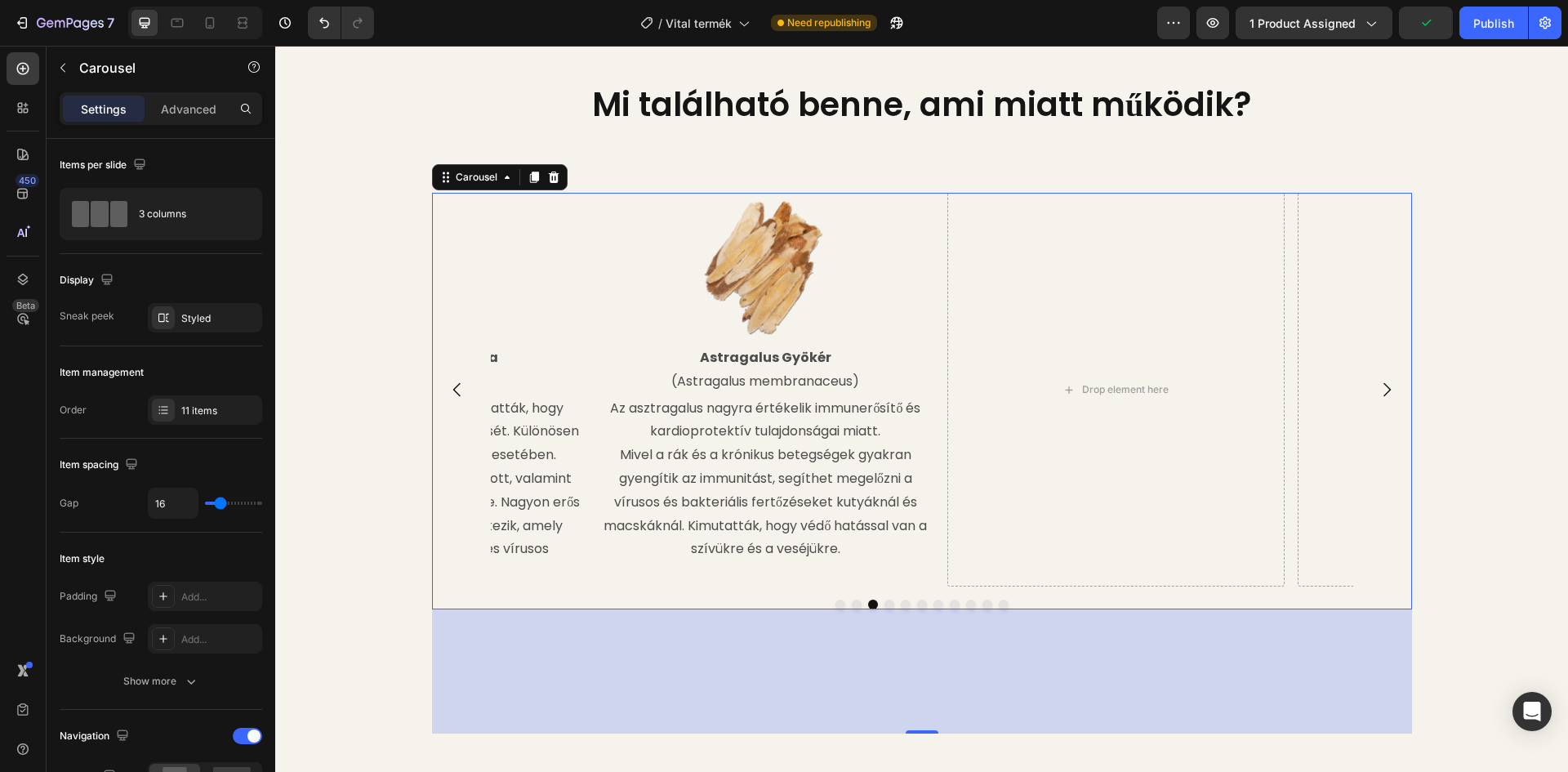
click at [1388, 388] on icon "Carousel Next Arrow" at bounding box center [1387, 389] width 20 height 20
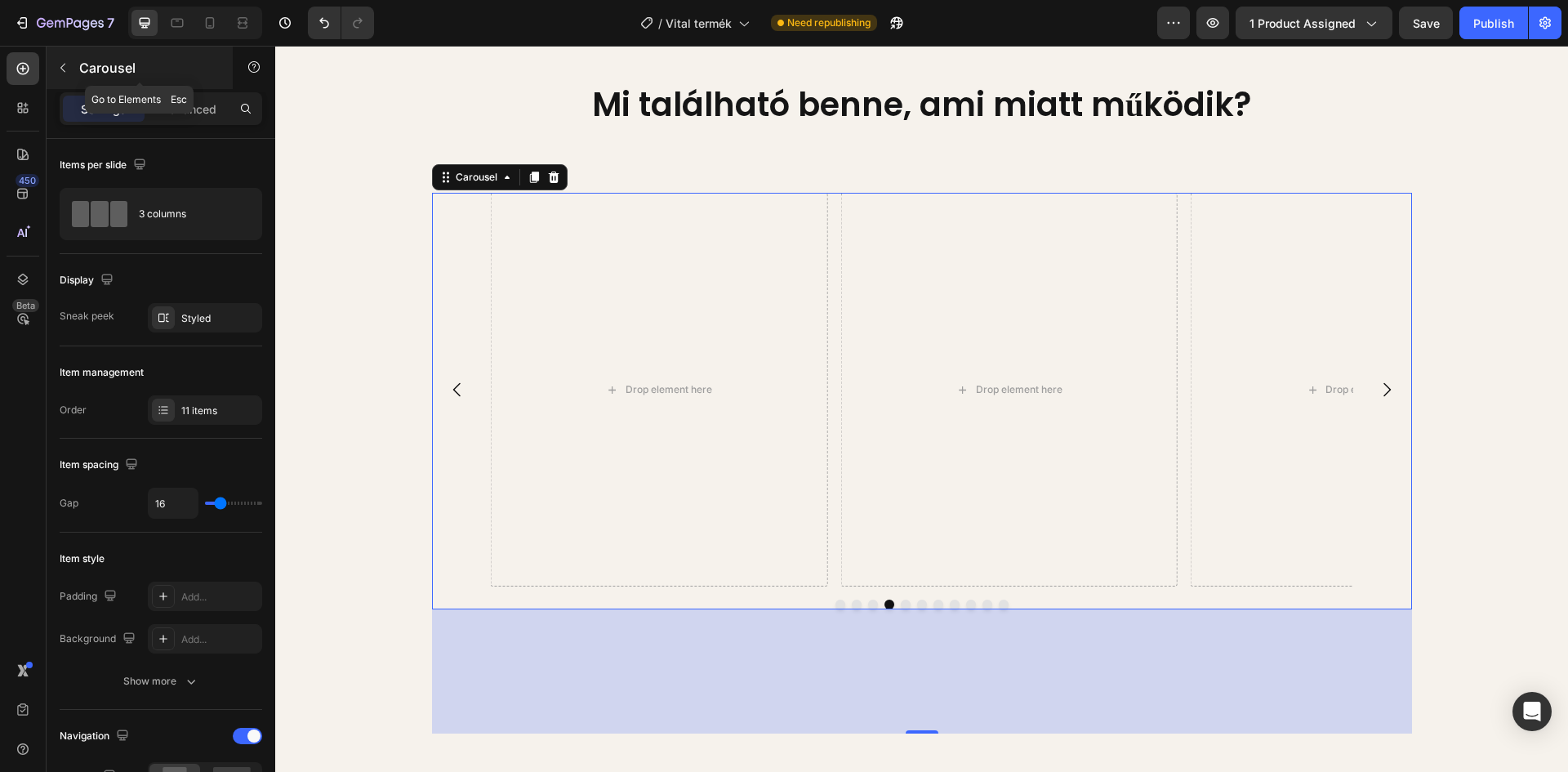
click at [92, 73] on p "Carousel" at bounding box center [149, 68] width 139 height 20
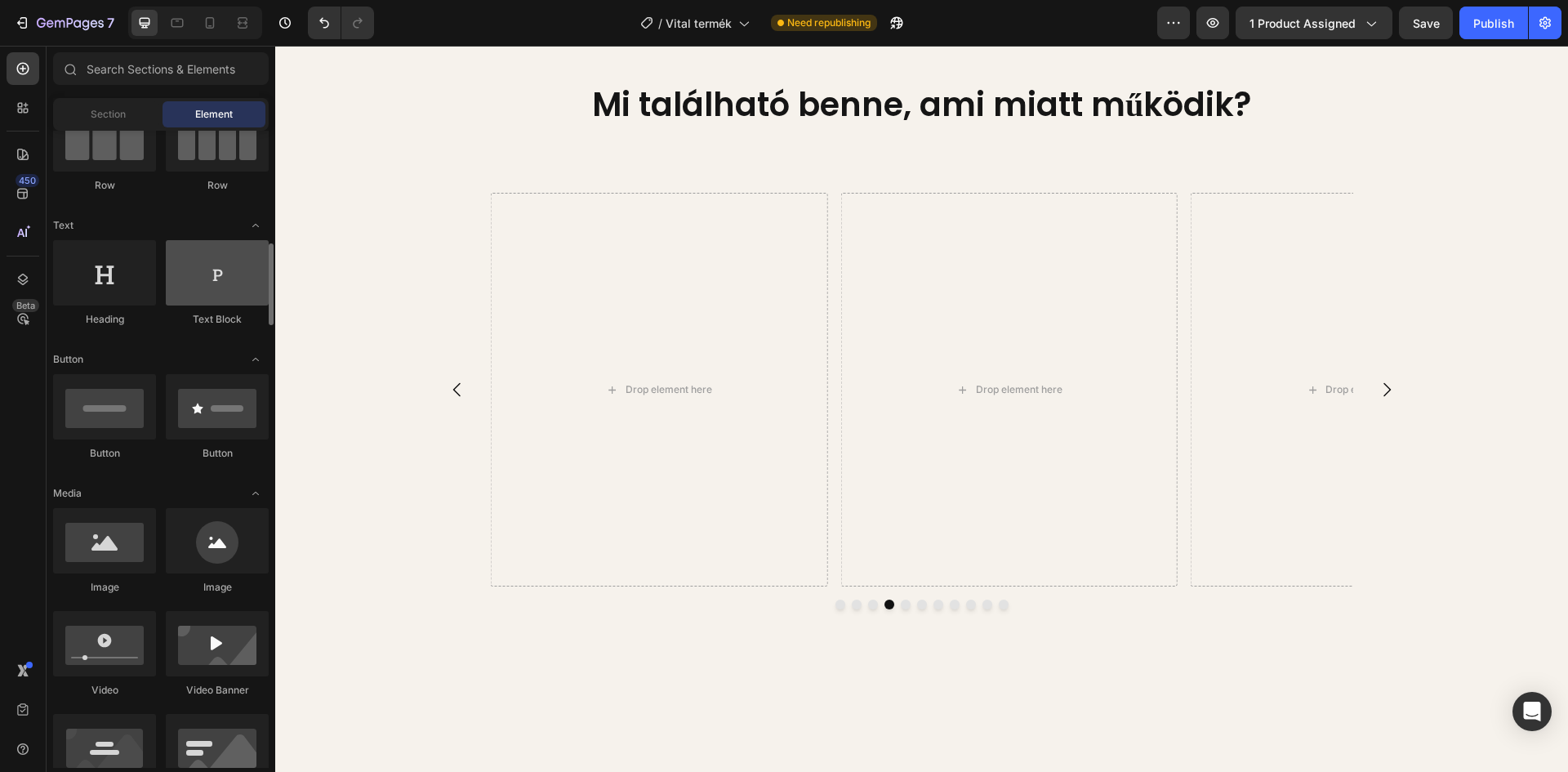
scroll to position [245, 0]
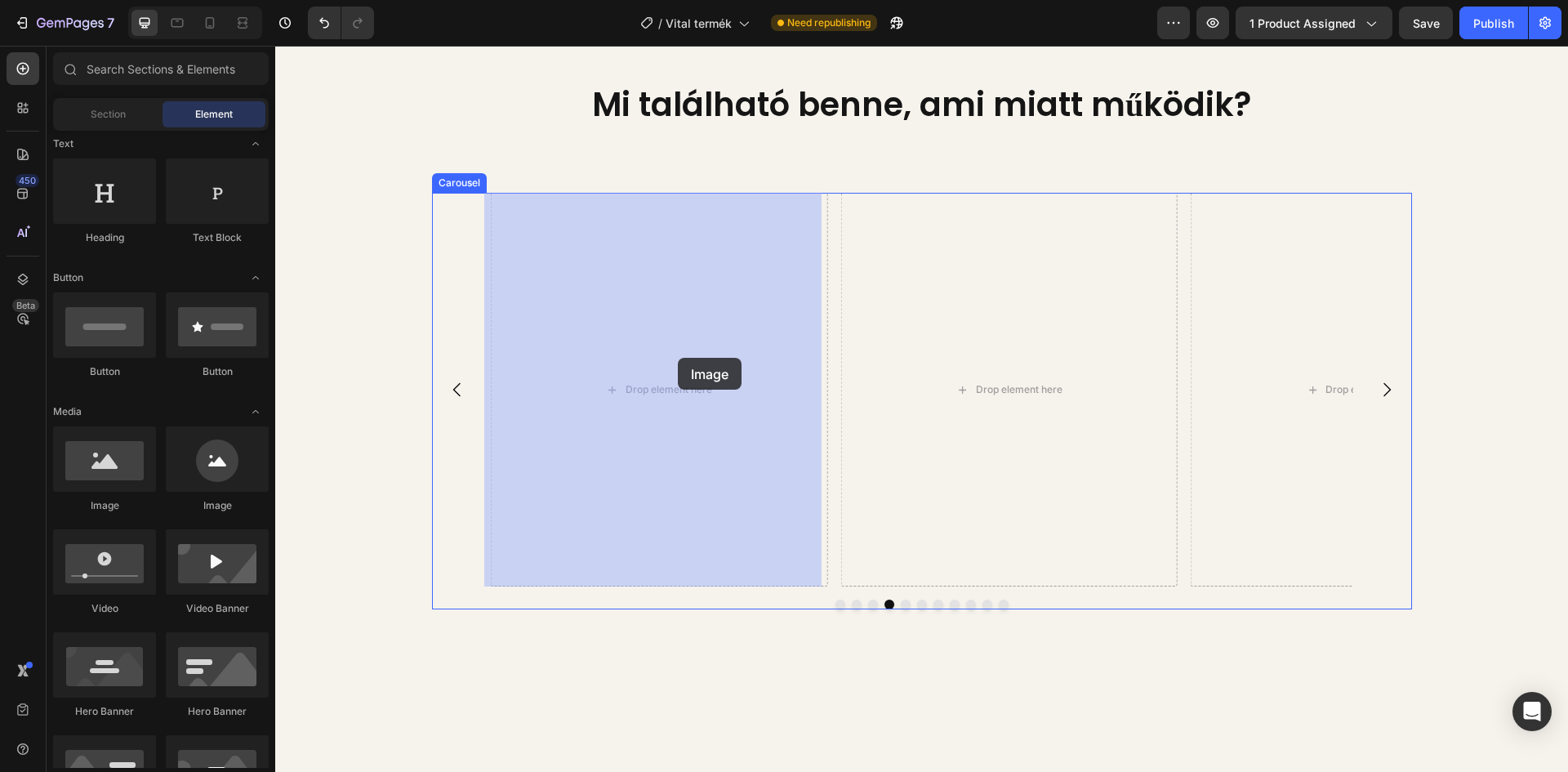
drag, startPoint x: 390, startPoint y: 513, endPoint x: 685, endPoint y: 387, distance: 320.8
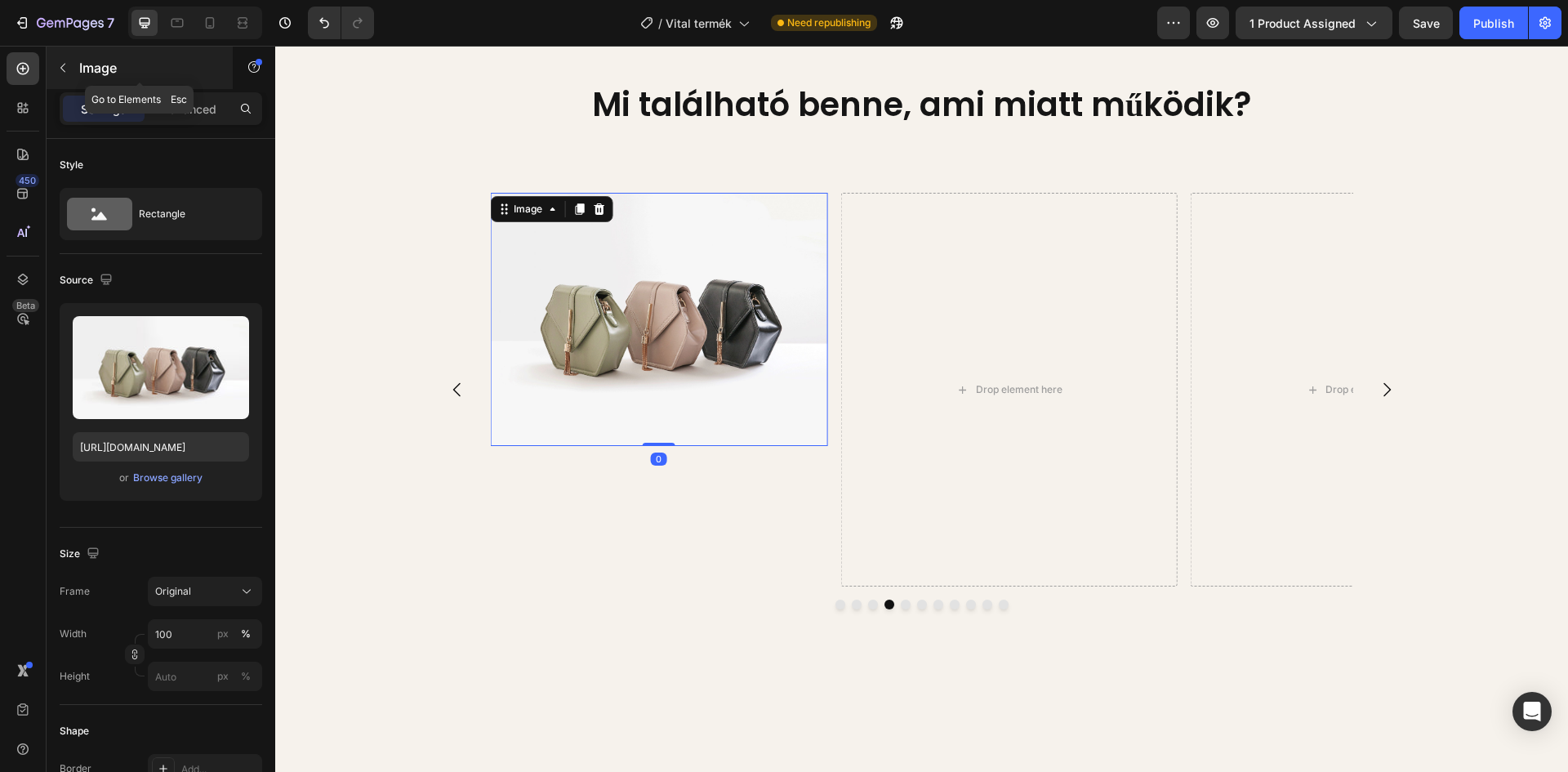
click at [69, 67] on icon "button" at bounding box center [62, 67] width 13 height 13
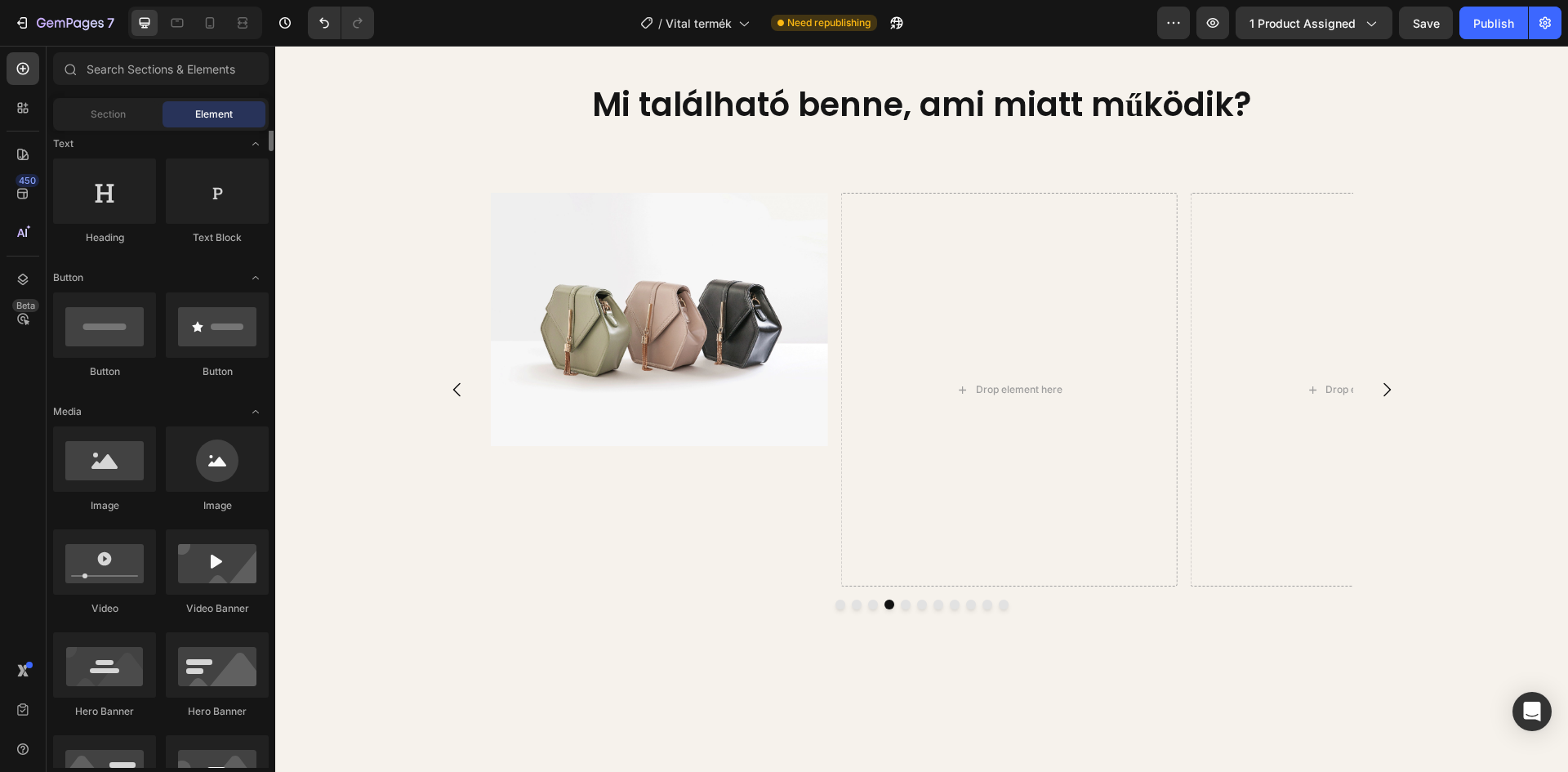
scroll to position [163, 0]
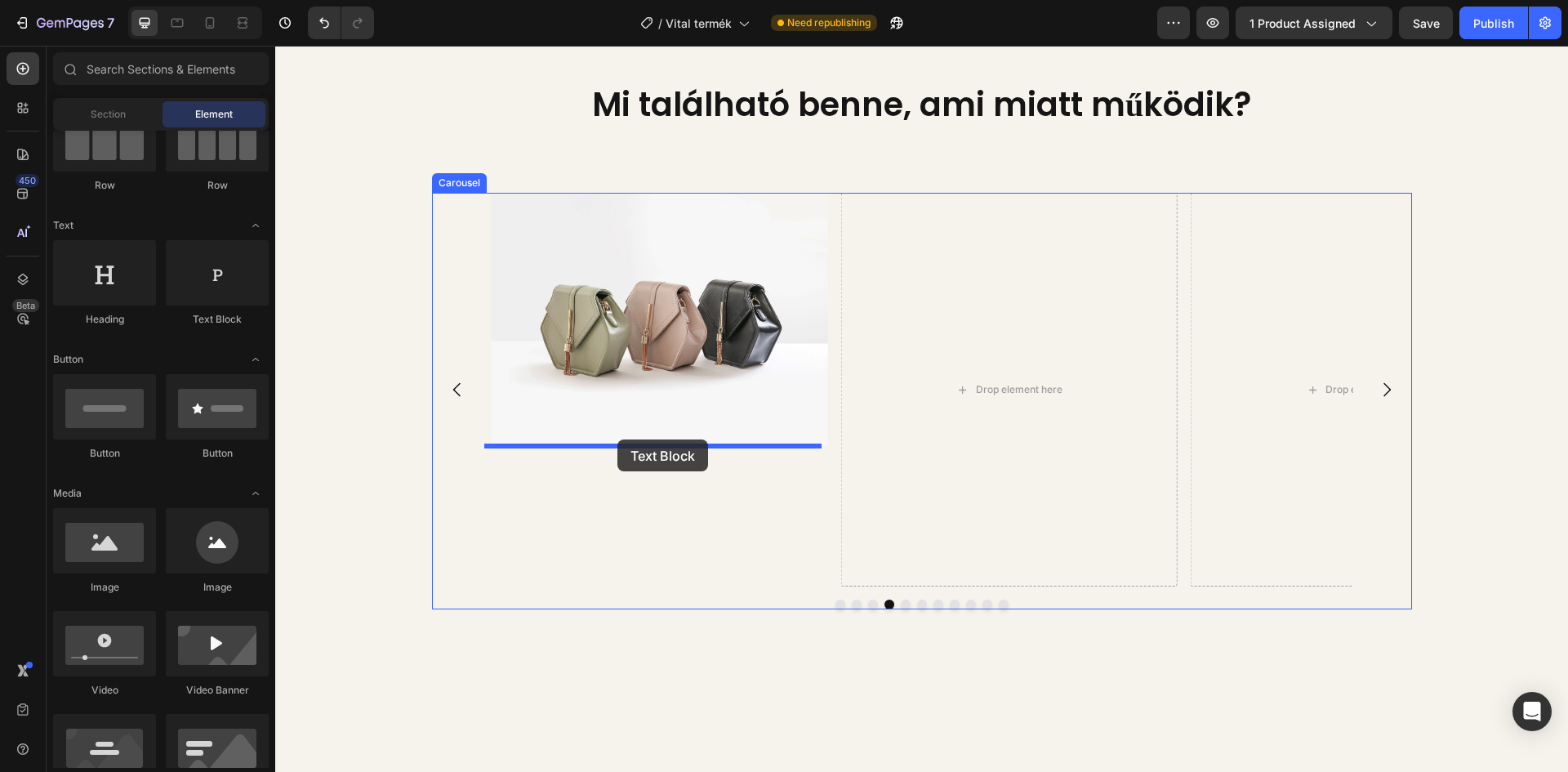
drag, startPoint x: 481, startPoint y: 324, endPoint x: 618, endPoint y: 440, distance: 179.5
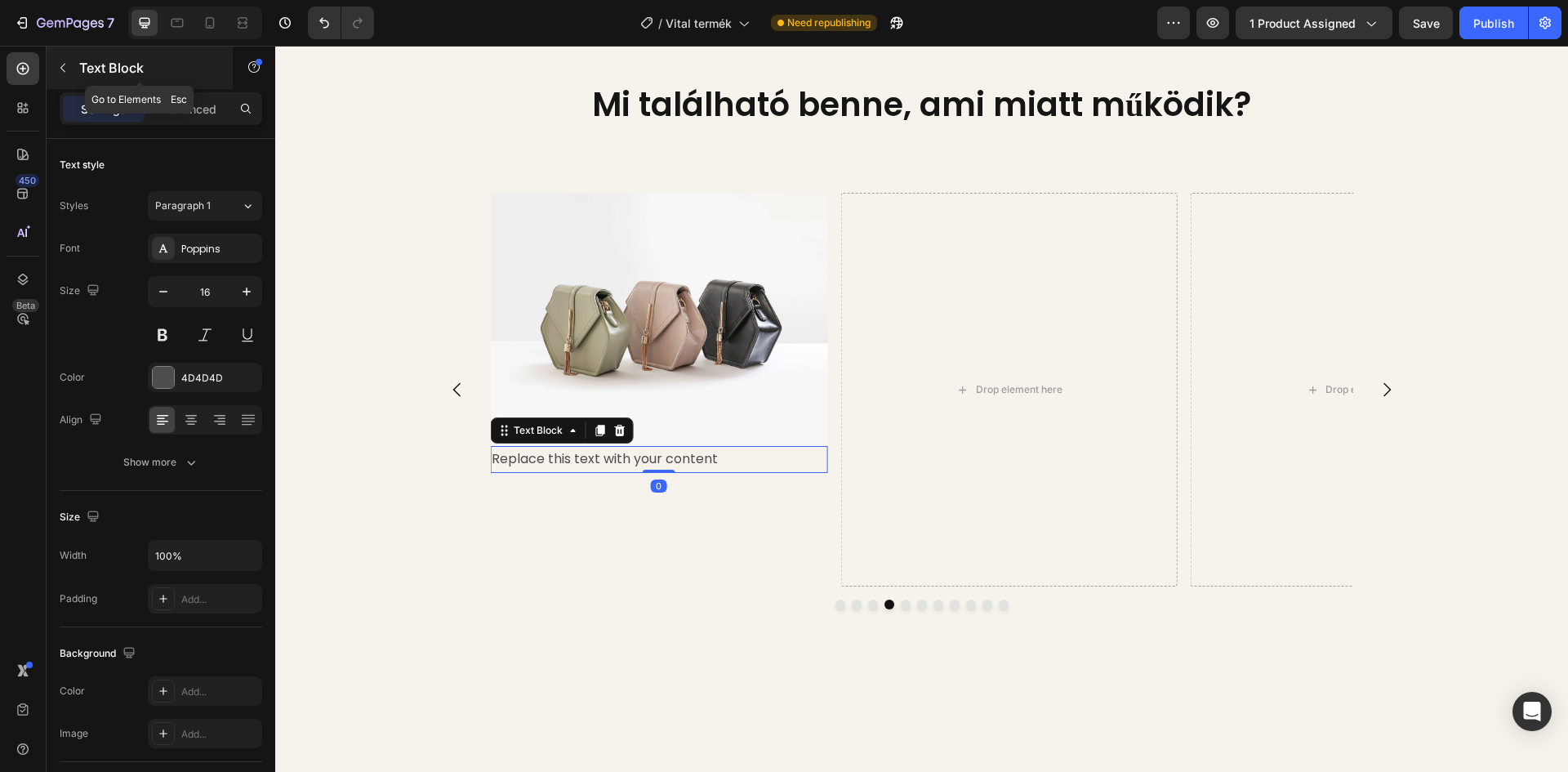
click at [55, 65] on button "button" at bounding box center [63, 68] width 27 height 27
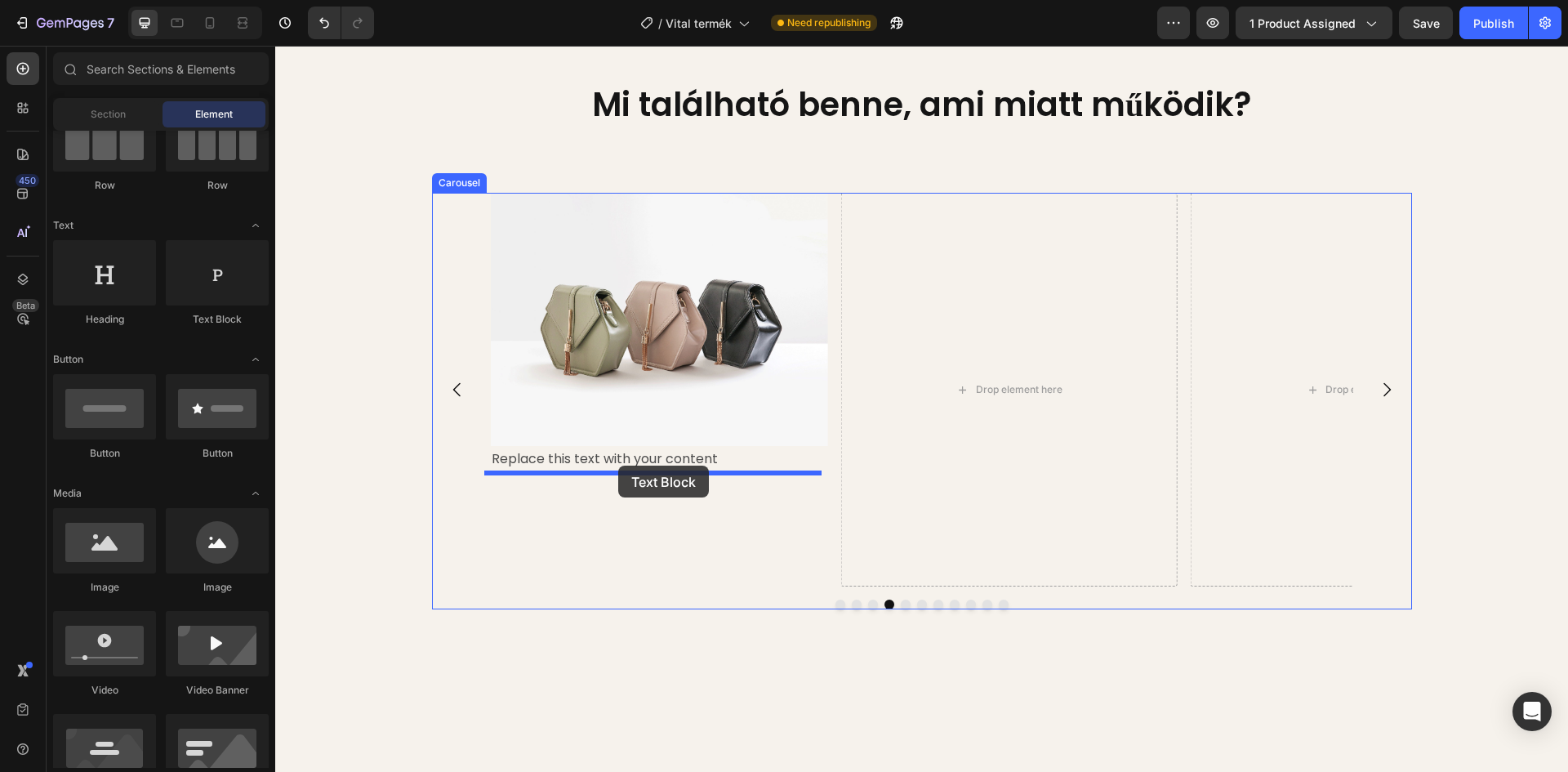
drag, startPoint x: 489, startPoint y: 326, endPoint x: 619, endPoint y: 465, distance: 190.3
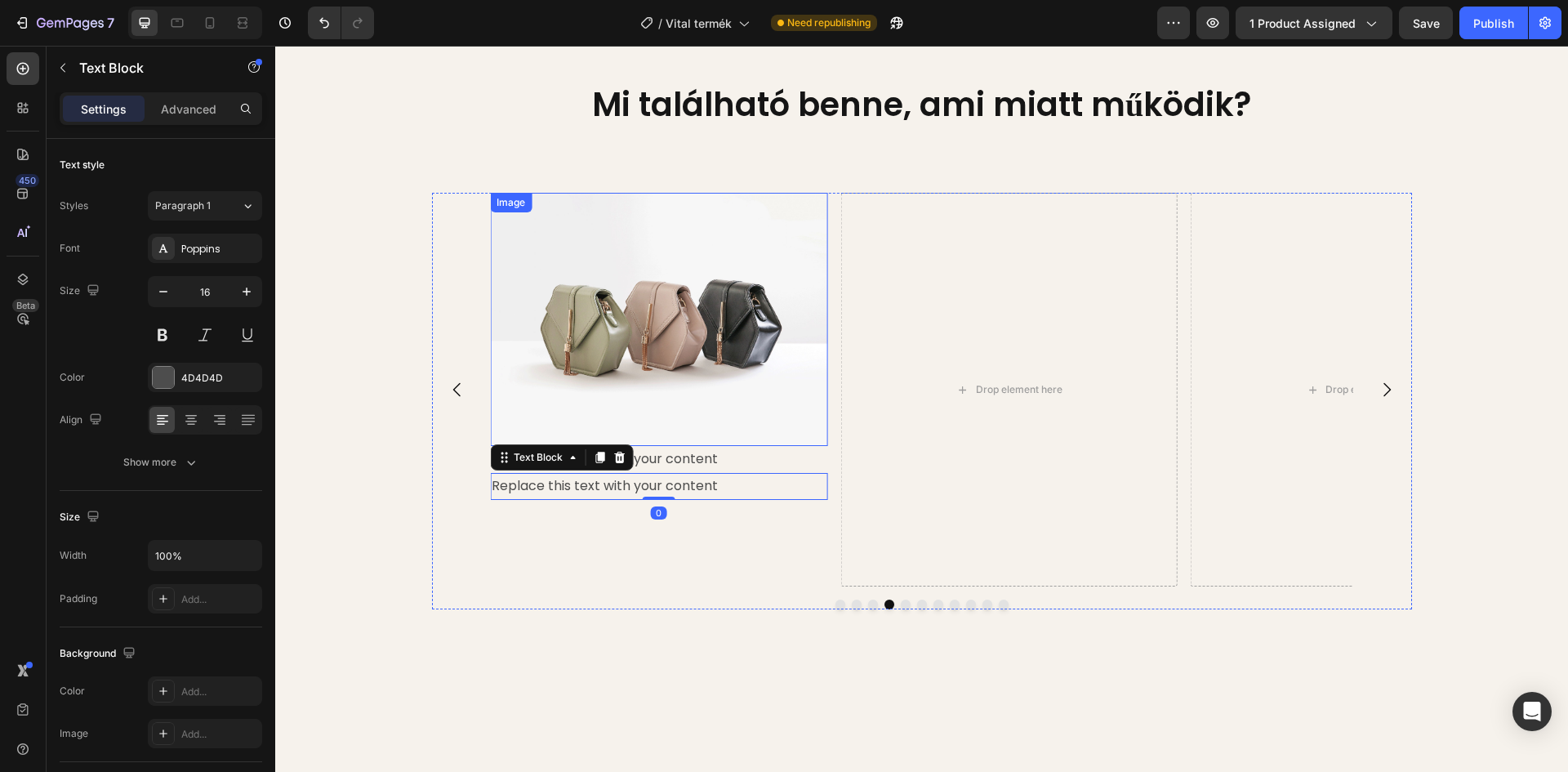
click at [658, 325] on img at bounding box center [658, 319] width 337 height 253
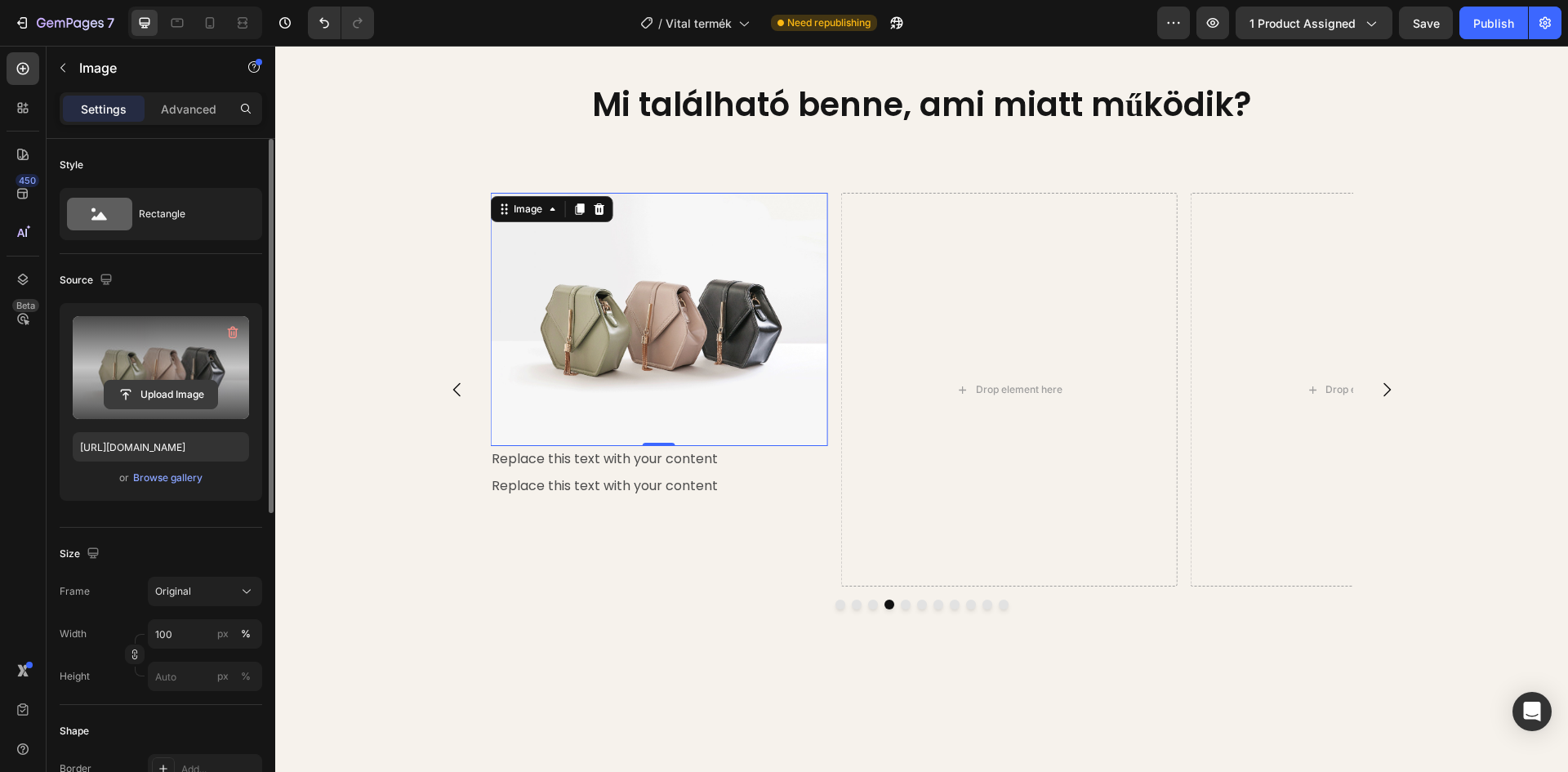
click at [156, 386] on input "file" at bounding box center [160, 394] width 113 height 28
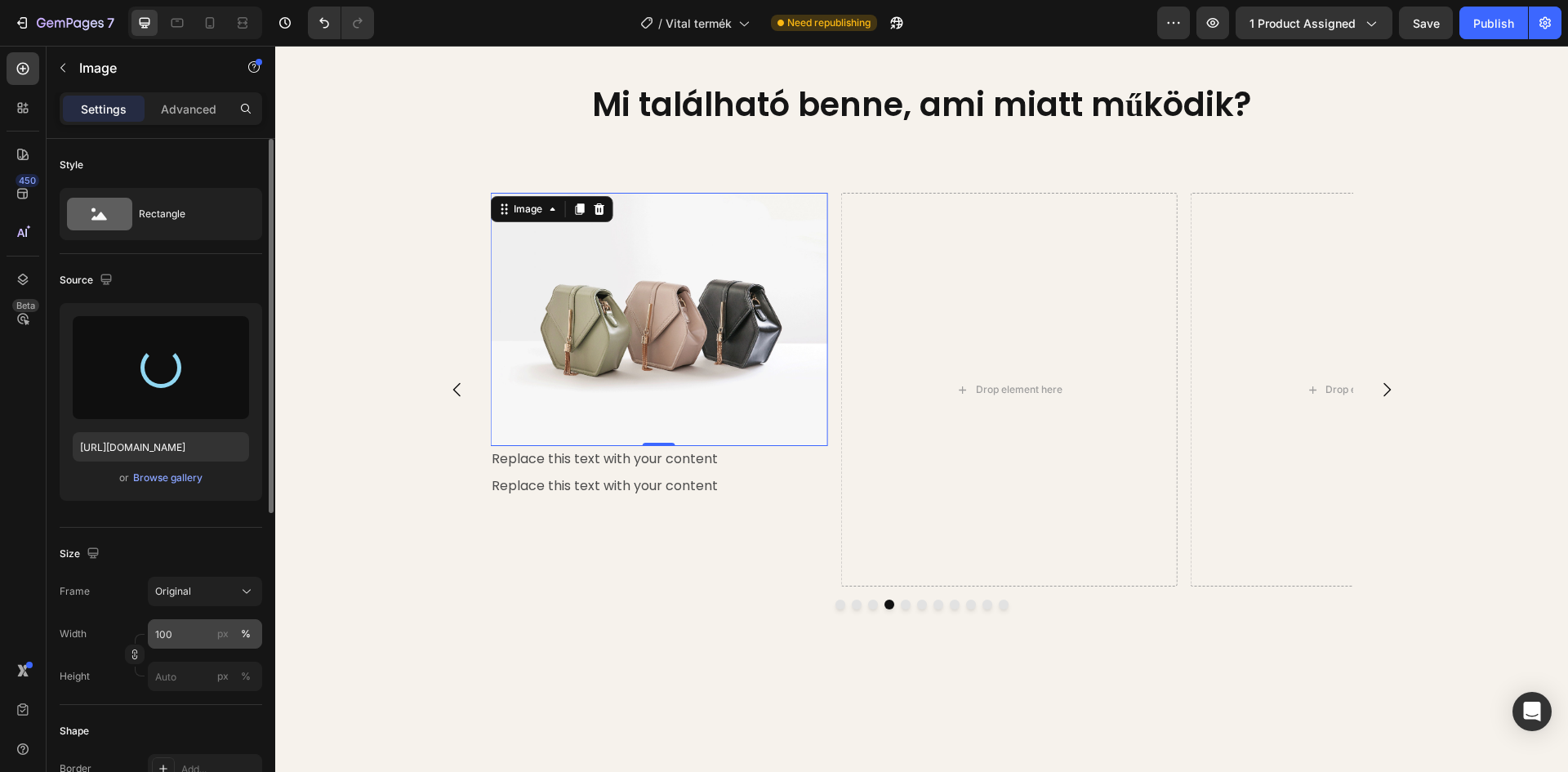
type input "https://cdn.shopify.com/s/files/1/0948/2462/8573/files/gempages_576978716819719…"
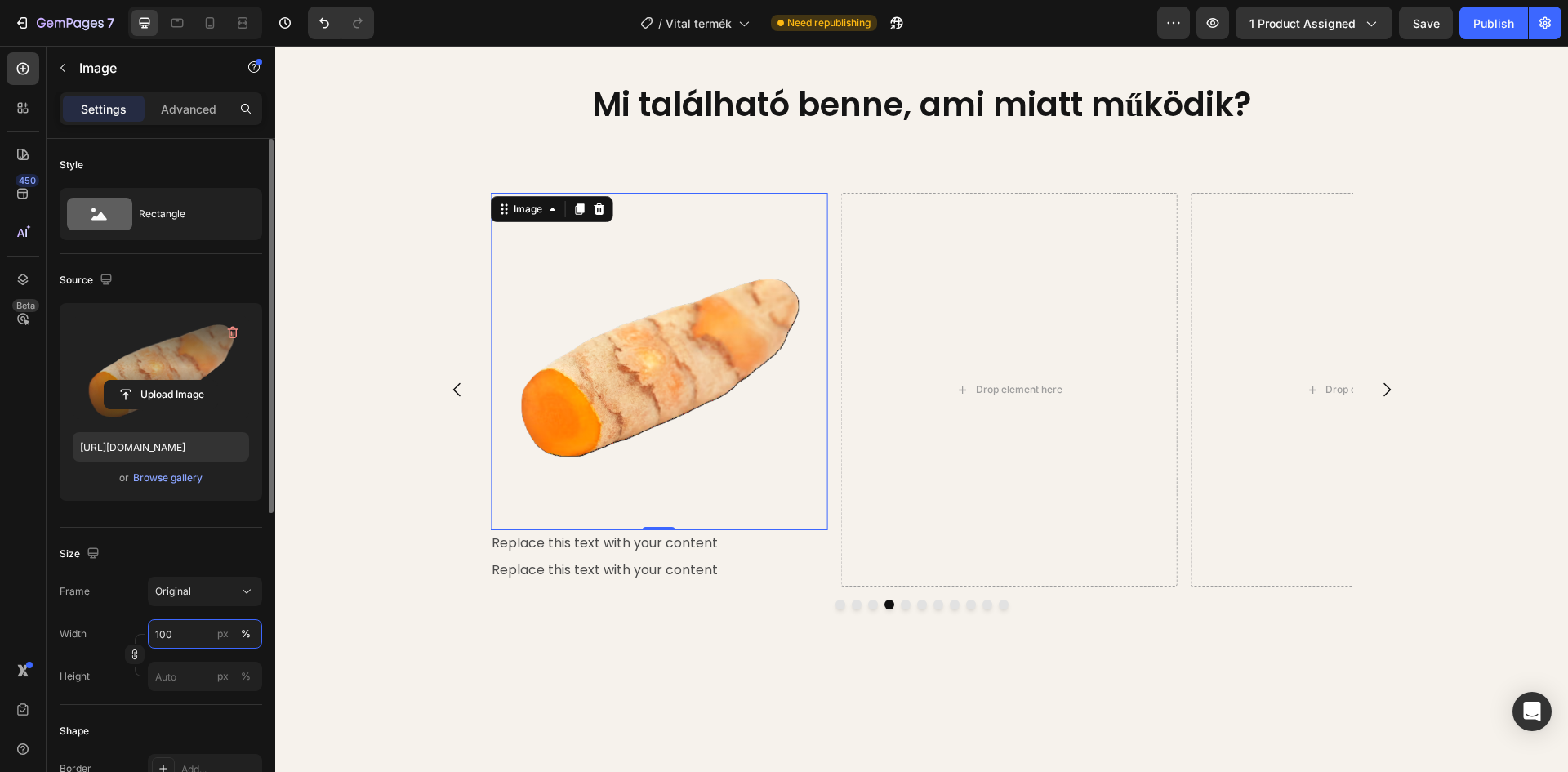
click at [182, 633] on input "100" at bounding box center [205, 633] width 114 height 30
type input "45"
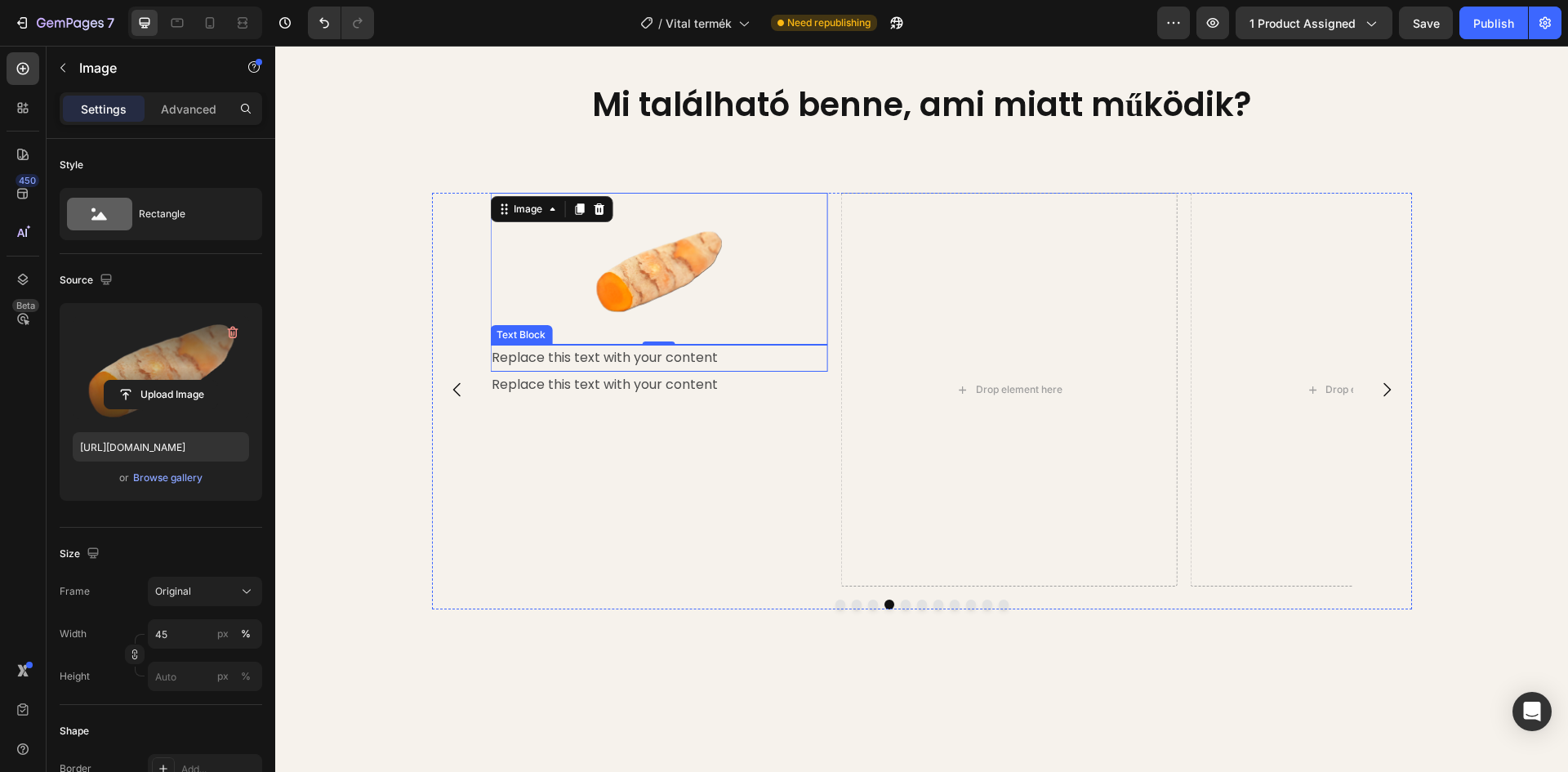
click at [616, 358] on div "Replace this text with your content" at bounding box center [658, 357] width 337 height 27
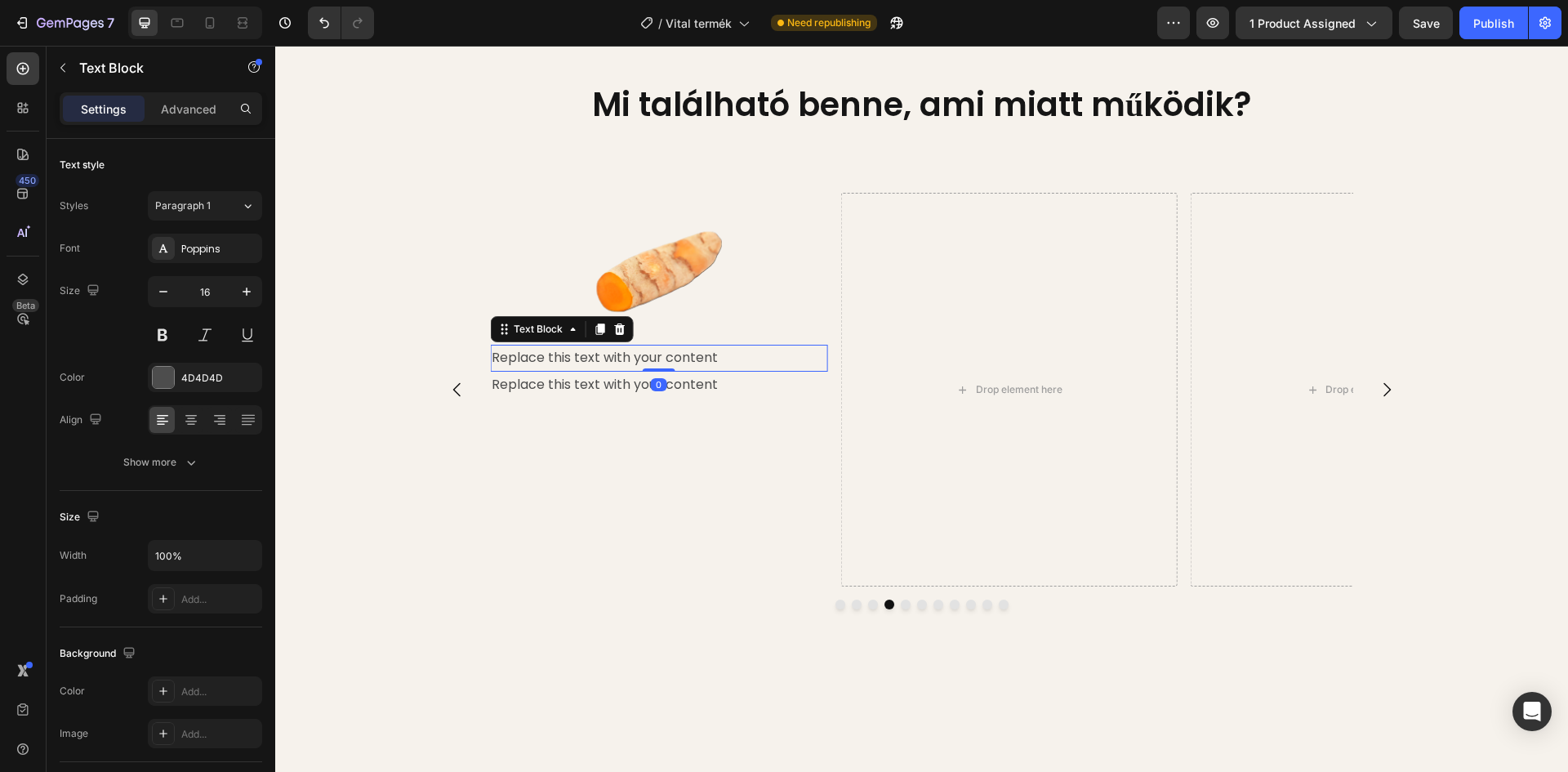
click at [715, 356] on div "Replace this text with your content" at bounding box center [658, 357] width 337 height 27
click at [715, 356] on p "Replace this text with your content" at bounding box center [659, 358] width 334 height 24
click at [559, 351] on p "Kurkuma" at bounding box center [659, 358] width 334 height 24
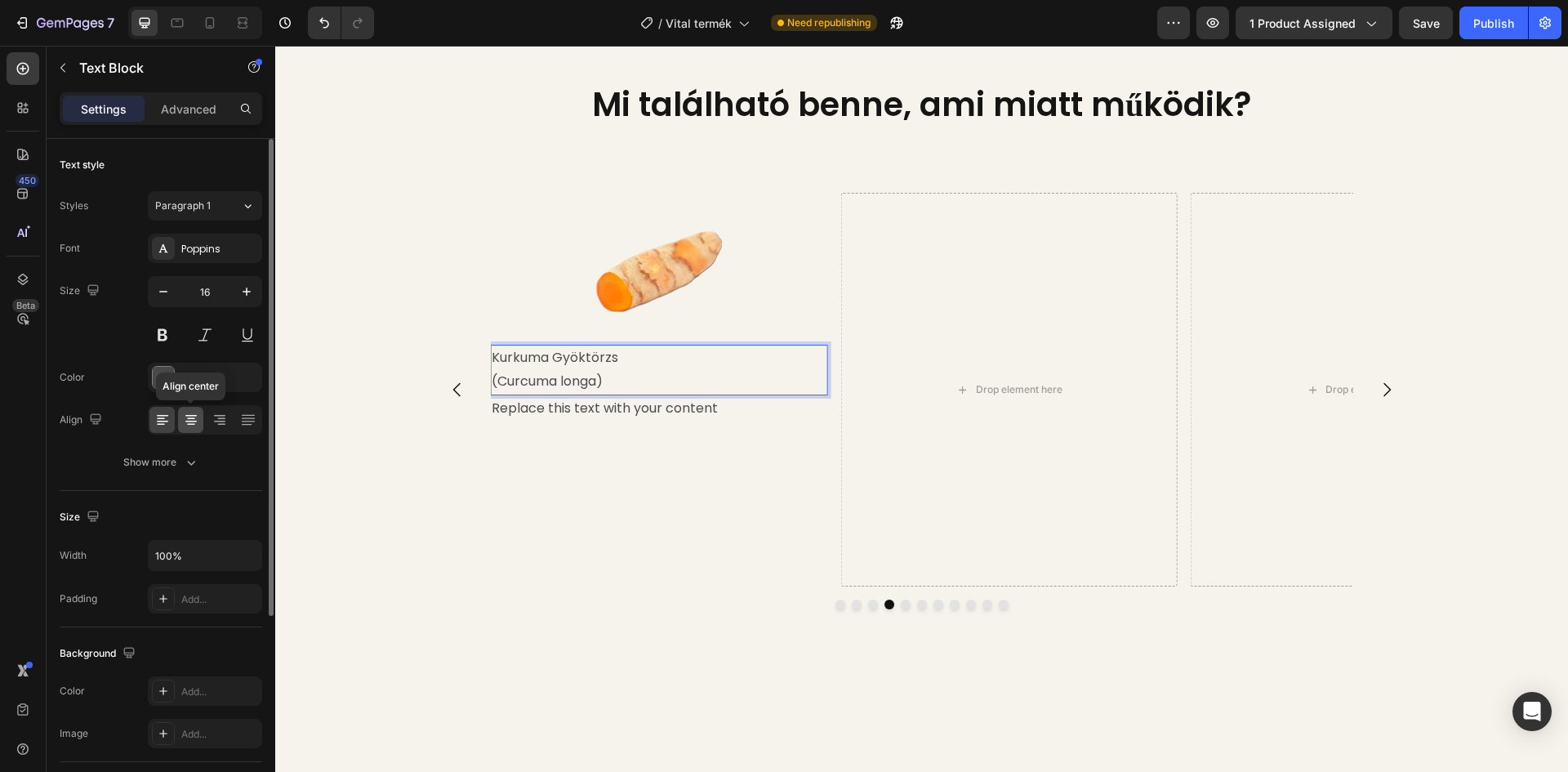
click at [185, 427] on icon at bounding box center [191, 420] width 17 height 17
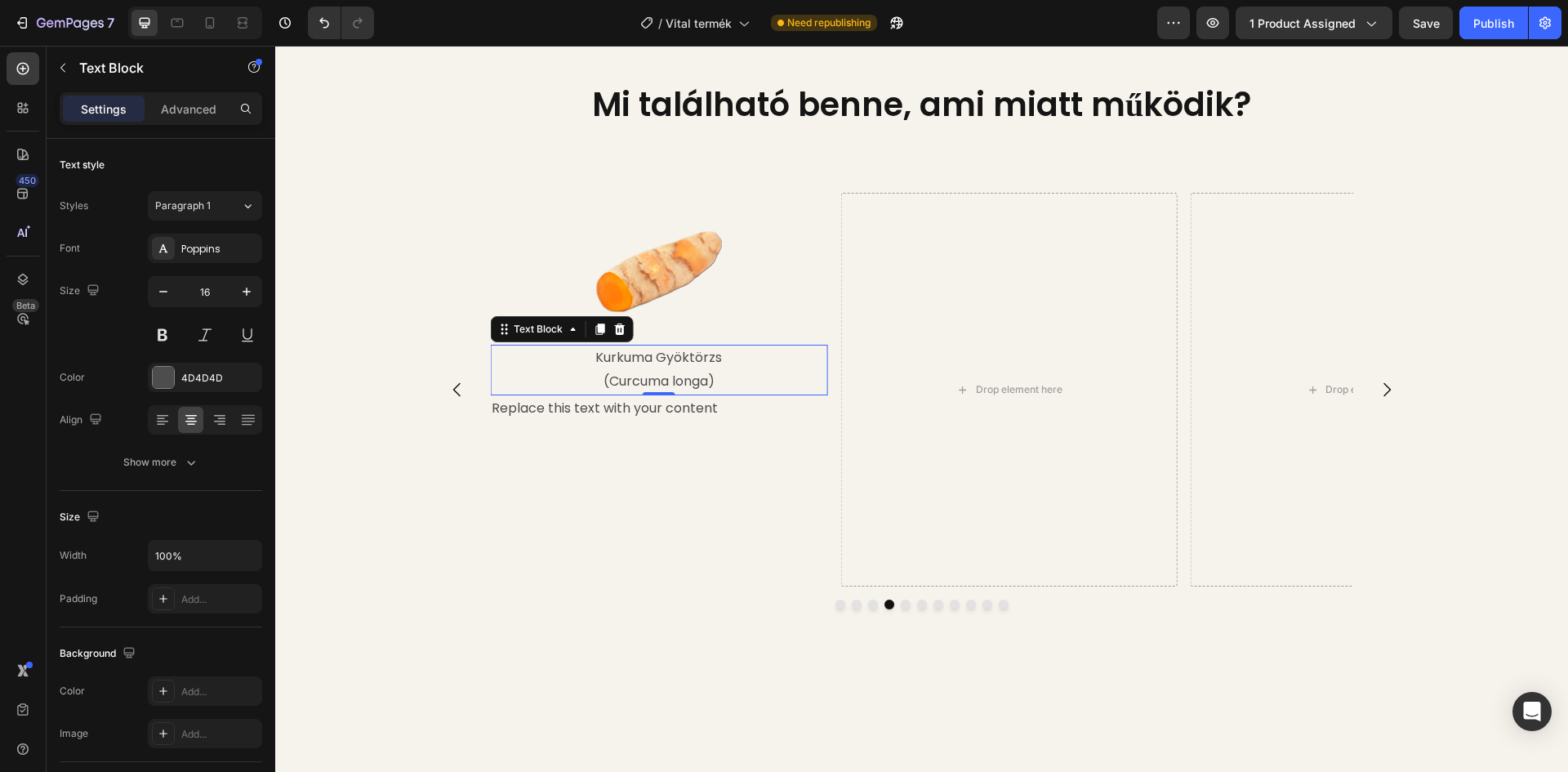
click at [636, 357] on p "Kurkuma Gyöktörzs" at bounding box center [659, 358] width 334 height 24
drag, startPoint x: 593, startPoint y: 357, endPoint x: 718, endPoint y: 359, distance: 125.0
click at [718, 359] on p "Kurkuma Gyöktörzs" at bounding box center [659, 358] width 334 height 24
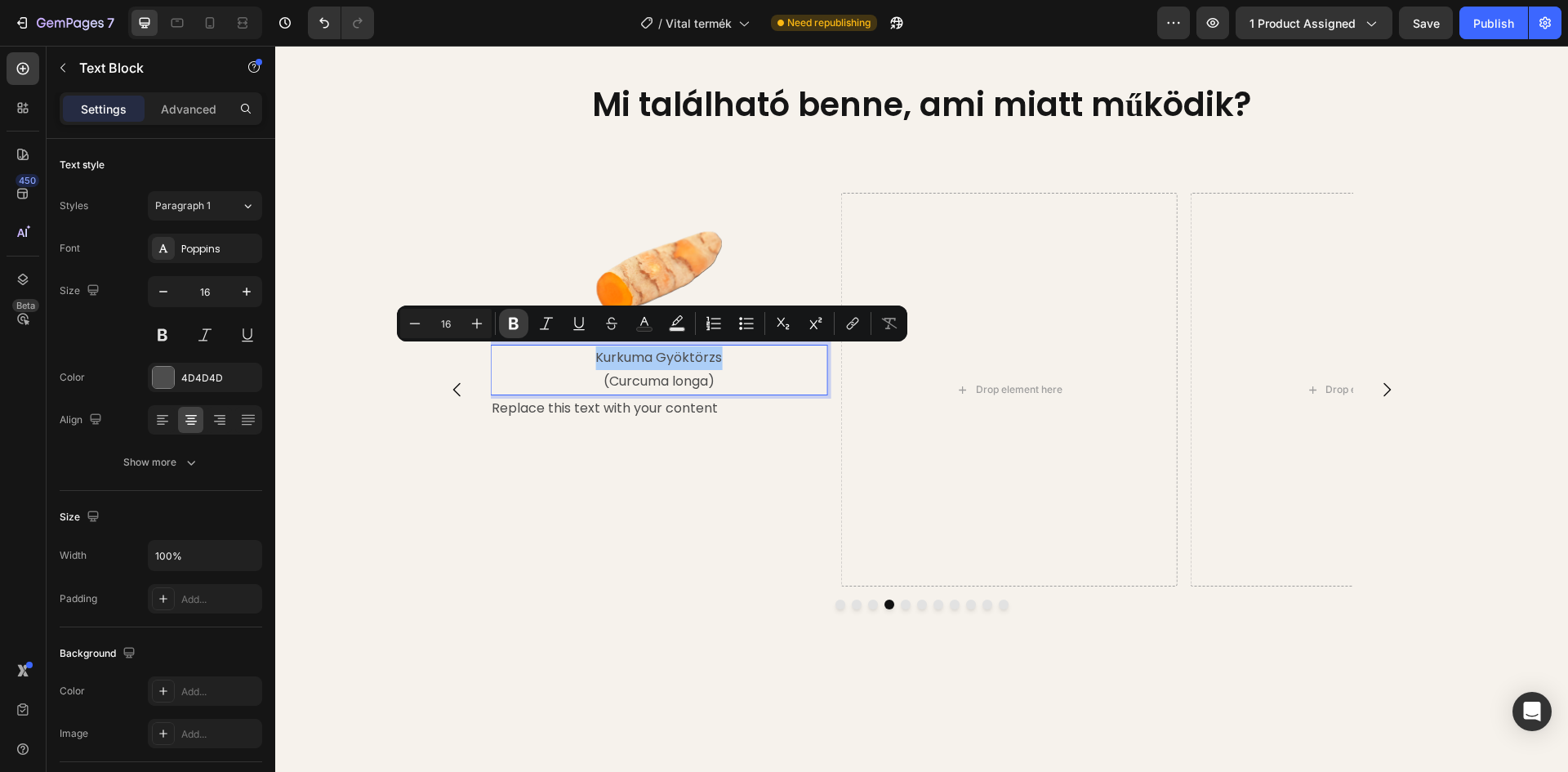
click at [516, 325] on icon "Editor contextual toolbar" at bounding box center [513, 324] width 10 height 12
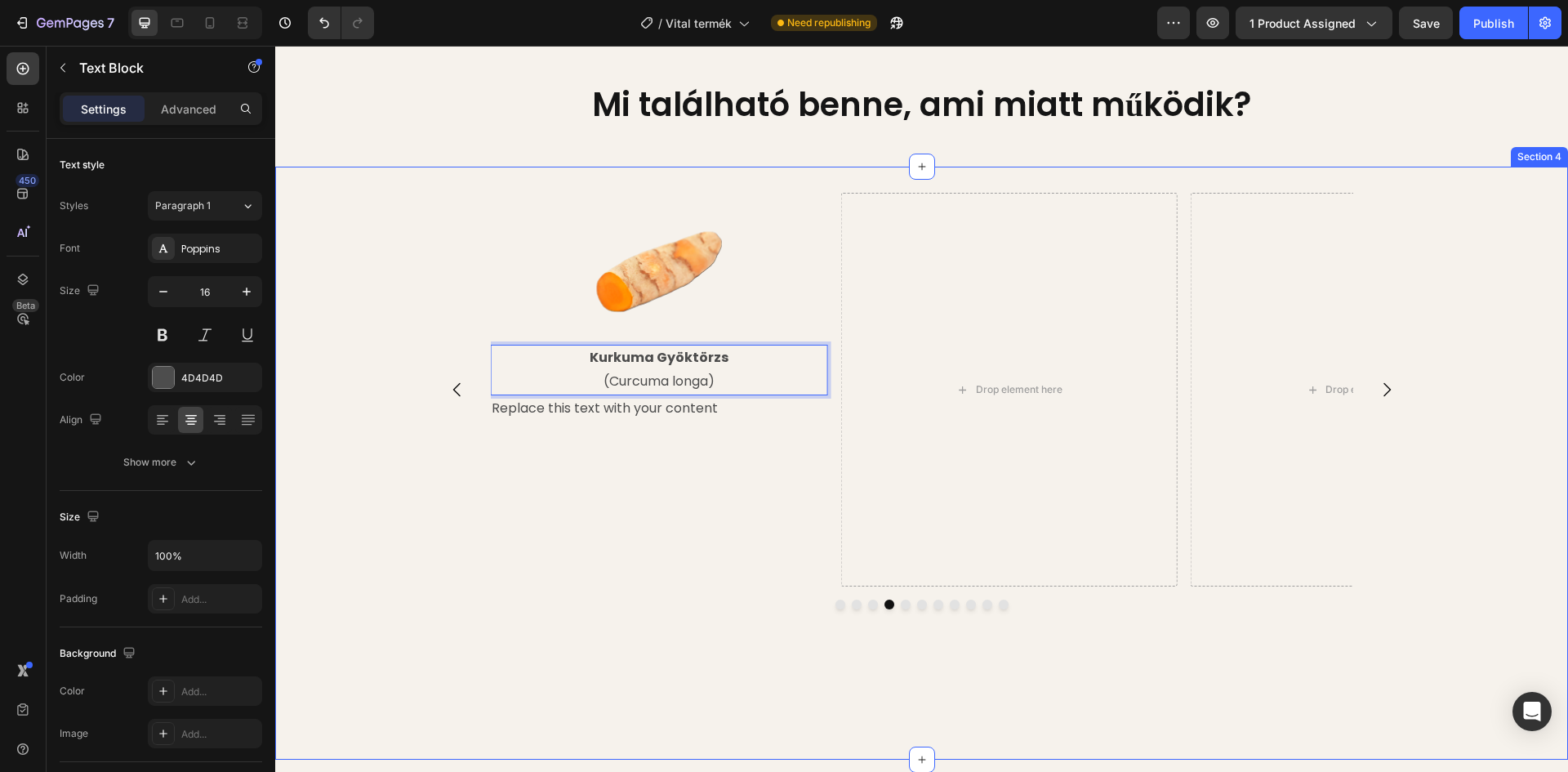
click at [357, 275] on div "Image Reishi Gomba (Ganoderma lucidum) Text Block A reishi egyik összetevője a …" at bounding box center [922, 463] width 1293 height 541
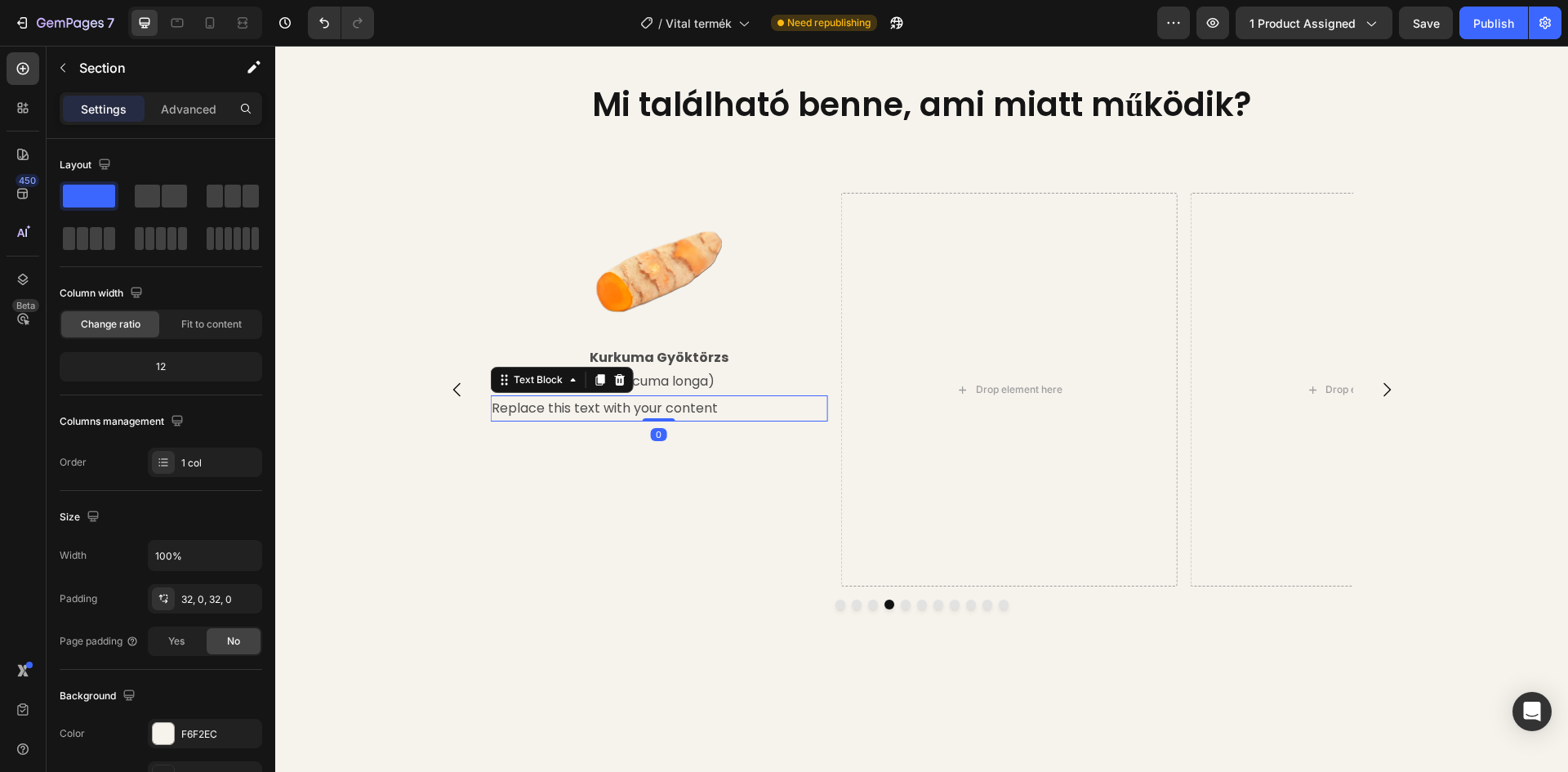
click at [608, 411] on div "Replace this text with your content" at bounding box center [658, 408] width 337 height 27
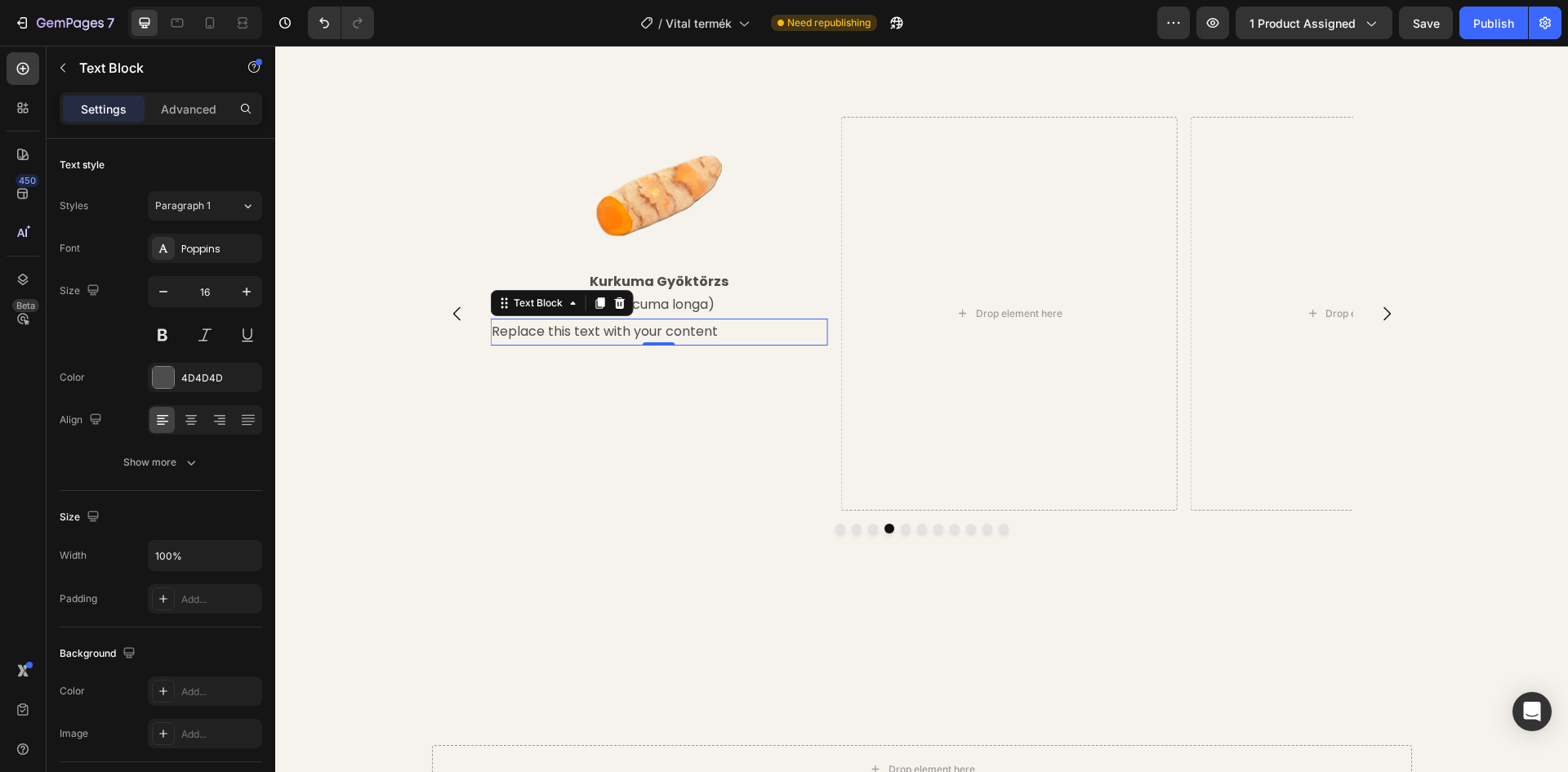
scroll to position [1670, 0]
click at [714, 345] on div "Replace this text with your content" at bounding box center [658, 331] width 337 height 27
click at [714, 344] on p "Replace this text with your content" at bounding box center [659, 332] width 334 height 24
drag, startPoint x: 715, startPoint y: 406, endPoint x: 487, endPoint y: 410, distance: 228.0
click at [492, 344] on p "Replace this text with your content" at bounding box center [659, 332] width 334 height 24
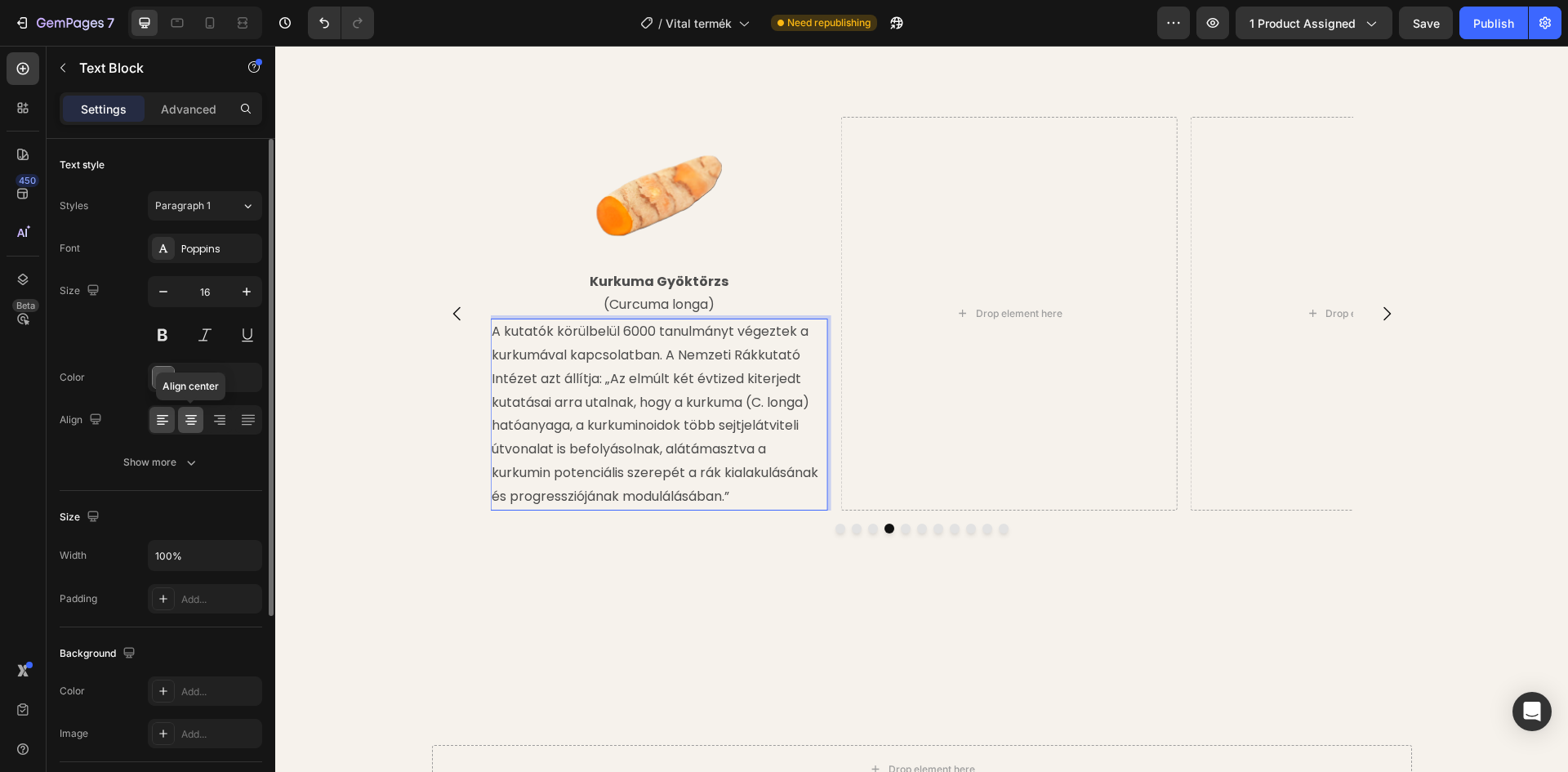
click at [194, 424] on icon at bounding box center [191, 425] width 8 height 2
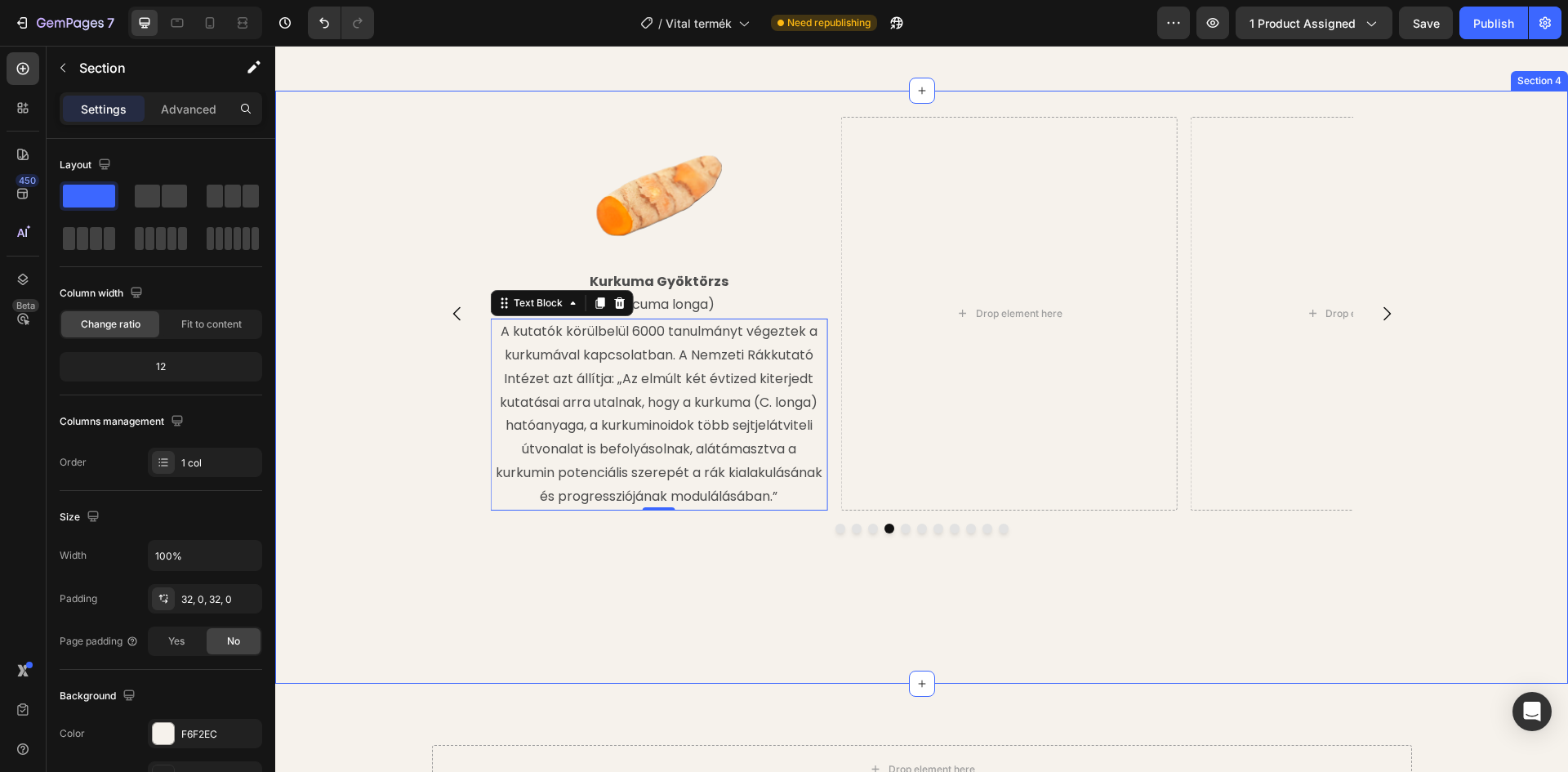
click at [383, 426] on div "Image Reishi Gomba (Ganoderma lucidum) Text Block A reishi egyik összetevője a …" at bounding box center [922, 387] width 1293 height 541
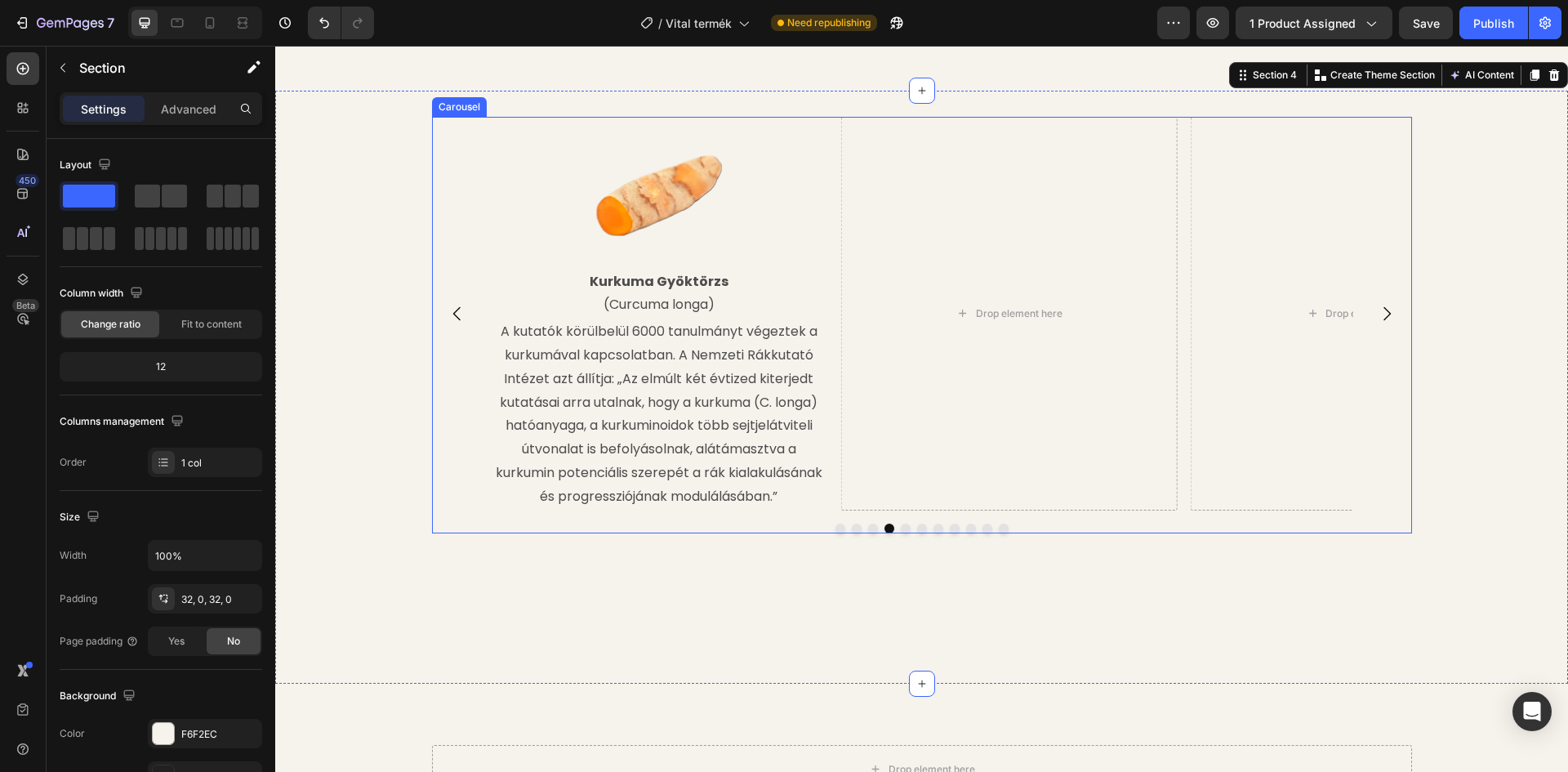
click at [1393, 336] on button "Carousel Next Arrow" at bounding box center [1387, 314] width 46 height 46
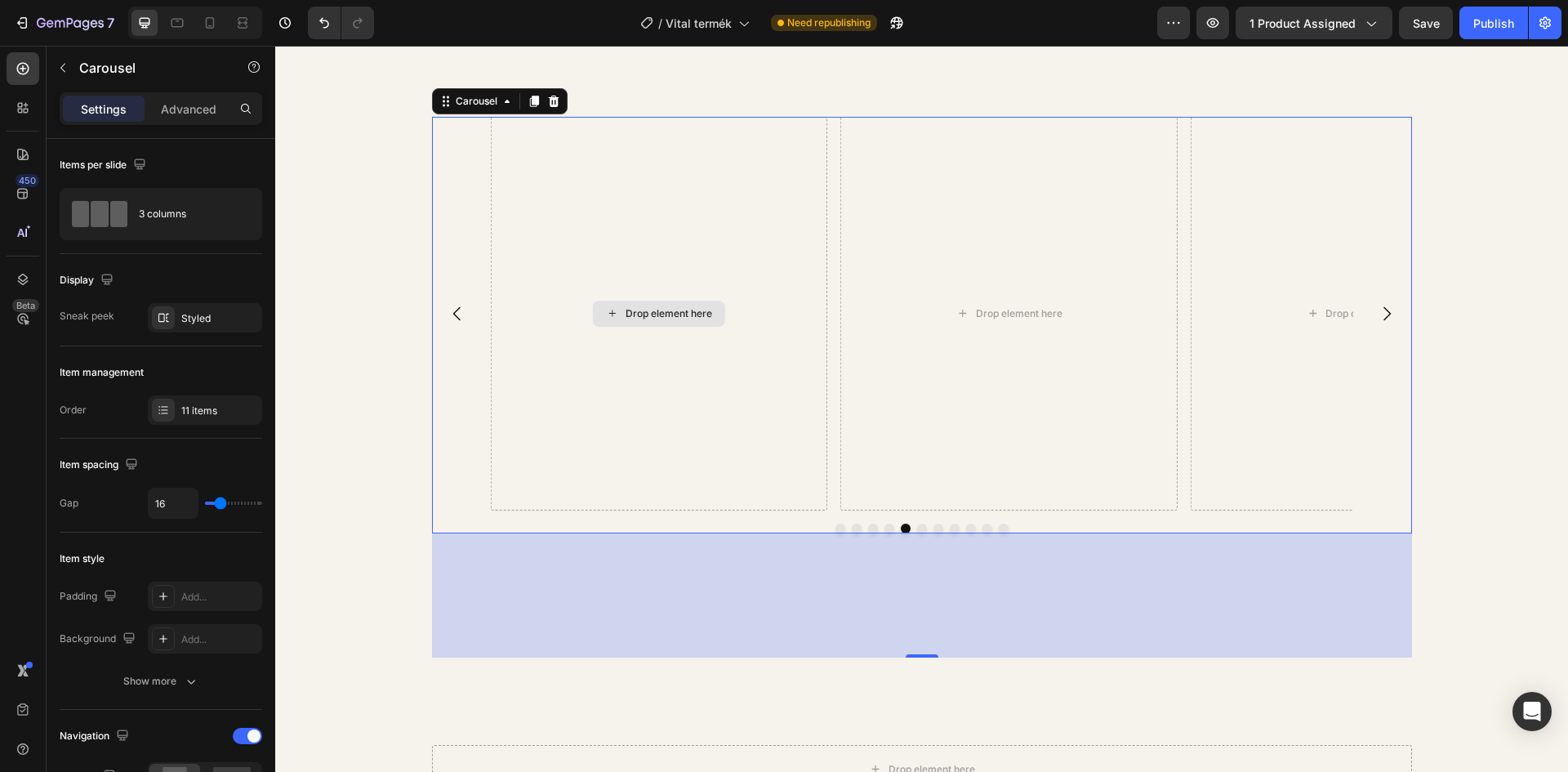
click at [633, 363] on div "Drop element here" at bounding box center [658, 314] width 337 height 393
click at [59, 58] on button "button" at bounding box center [63, 68] width 27 height 27
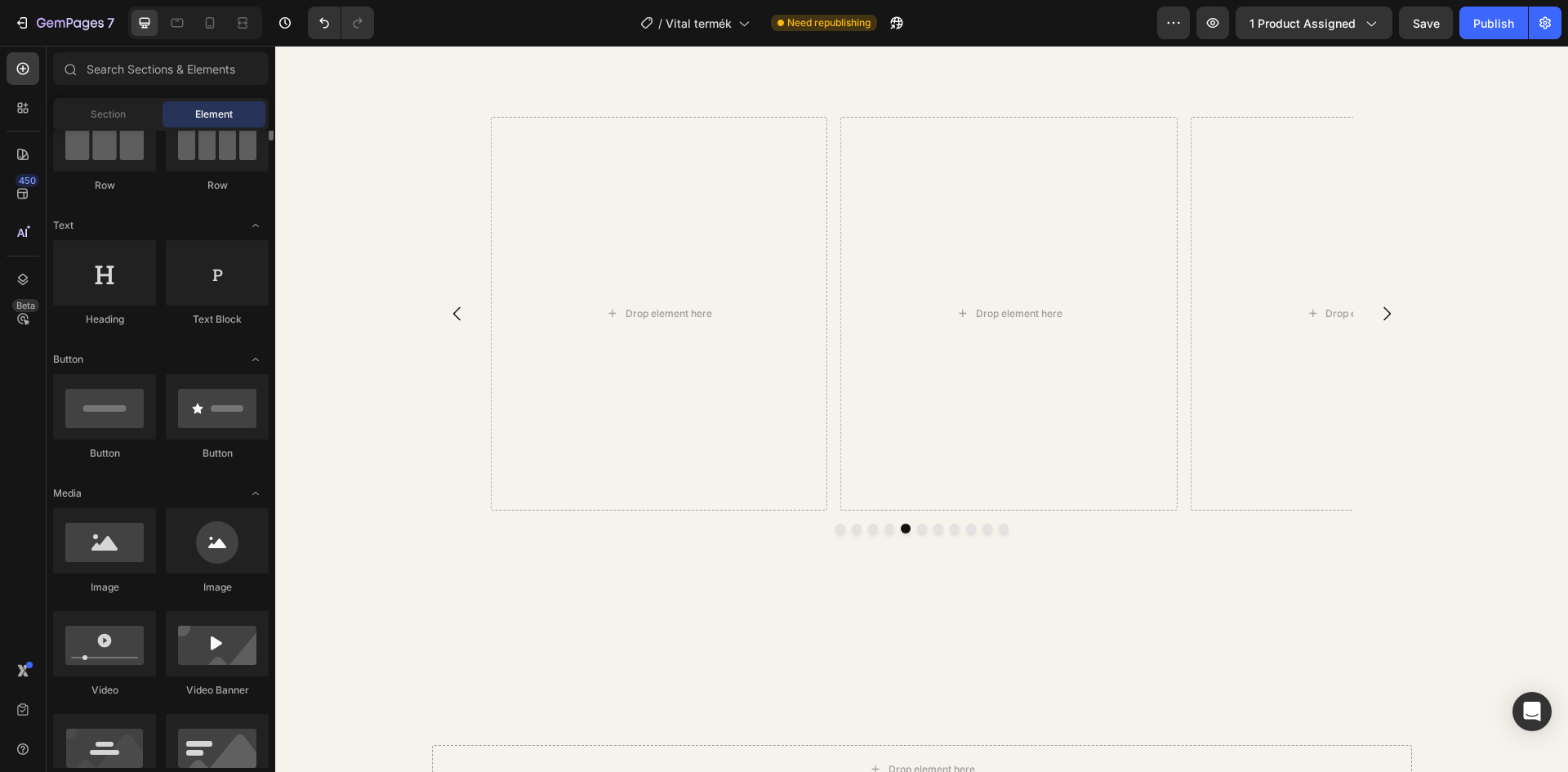
scroll to position [327, 0]
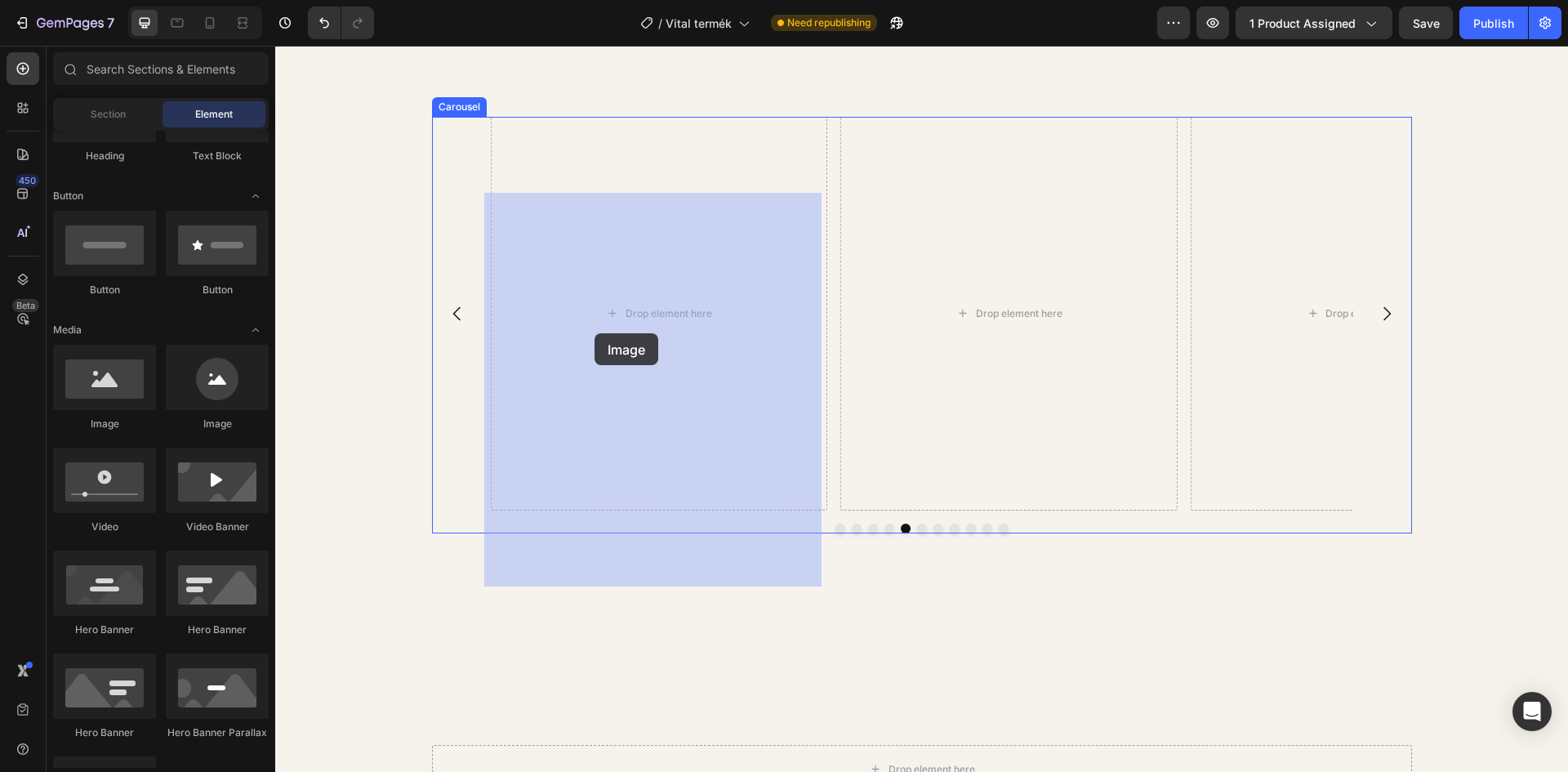
drag, startPoint x: 384, startPoint y: 436, endPoint x: 595, endPoint y: 333, distance: 234.8
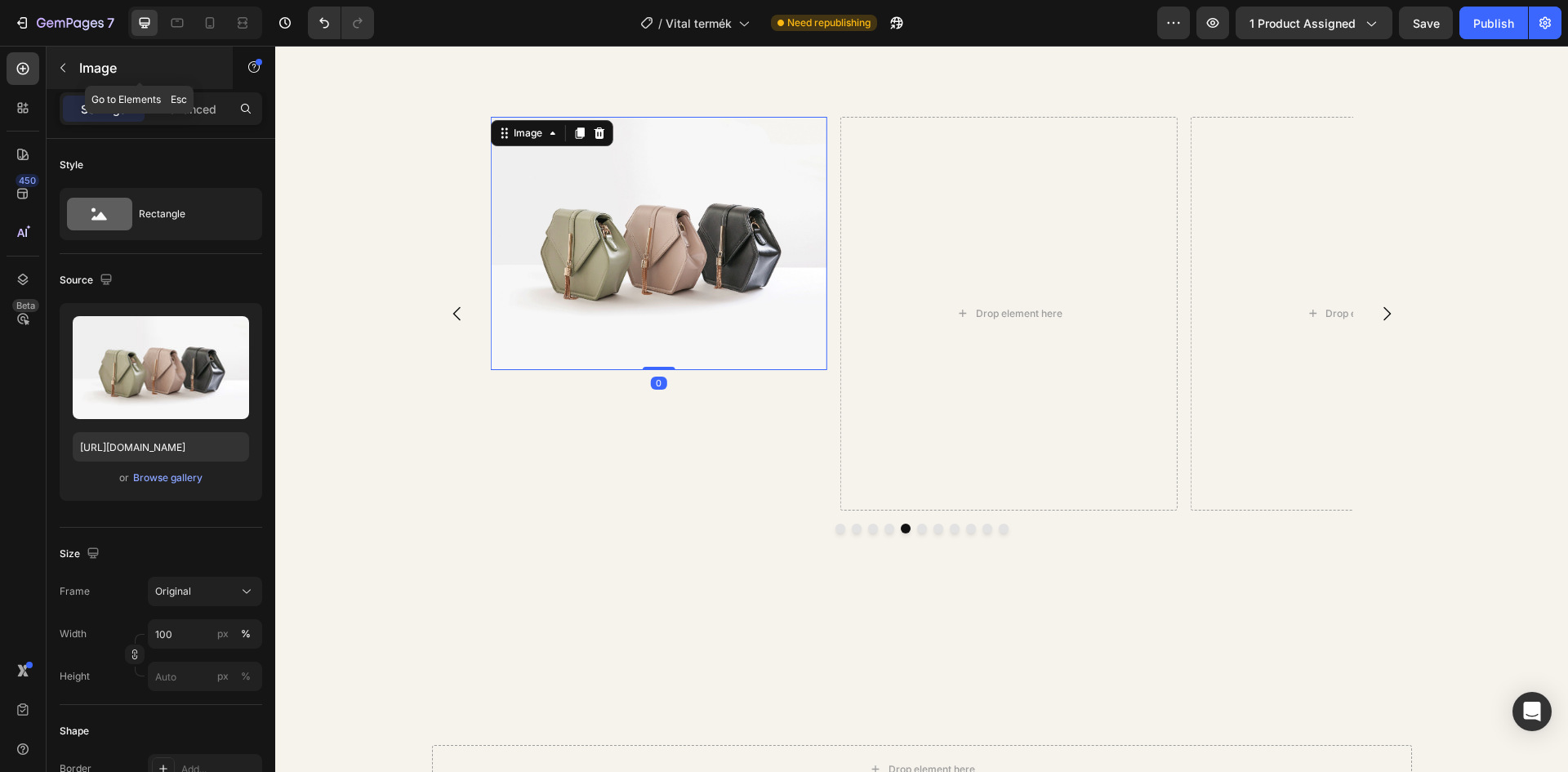
click at [76, 62] on div "Image" at bounding box center [139, 67] width 186 height 42
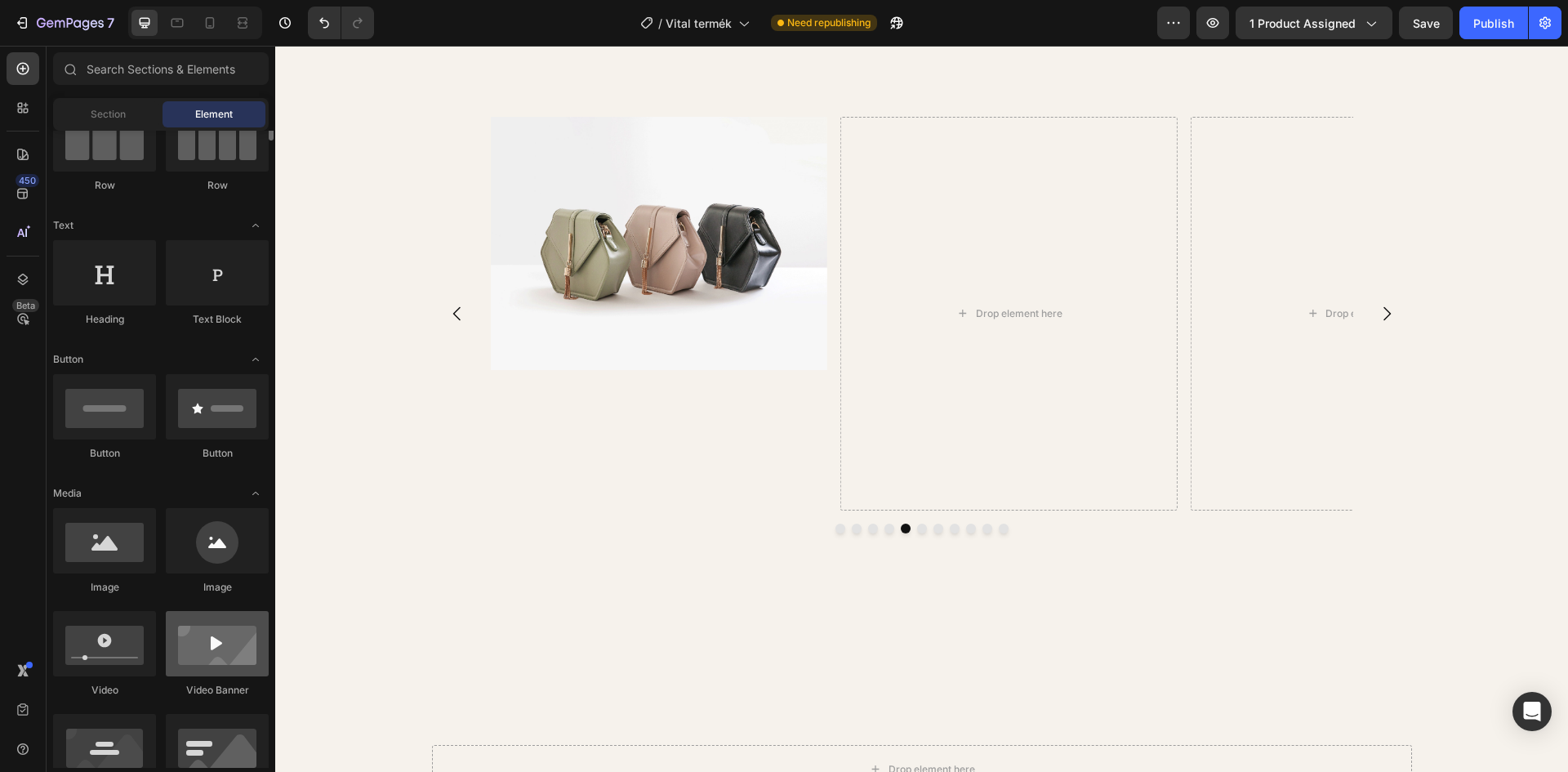
scroll to position [82, 0]
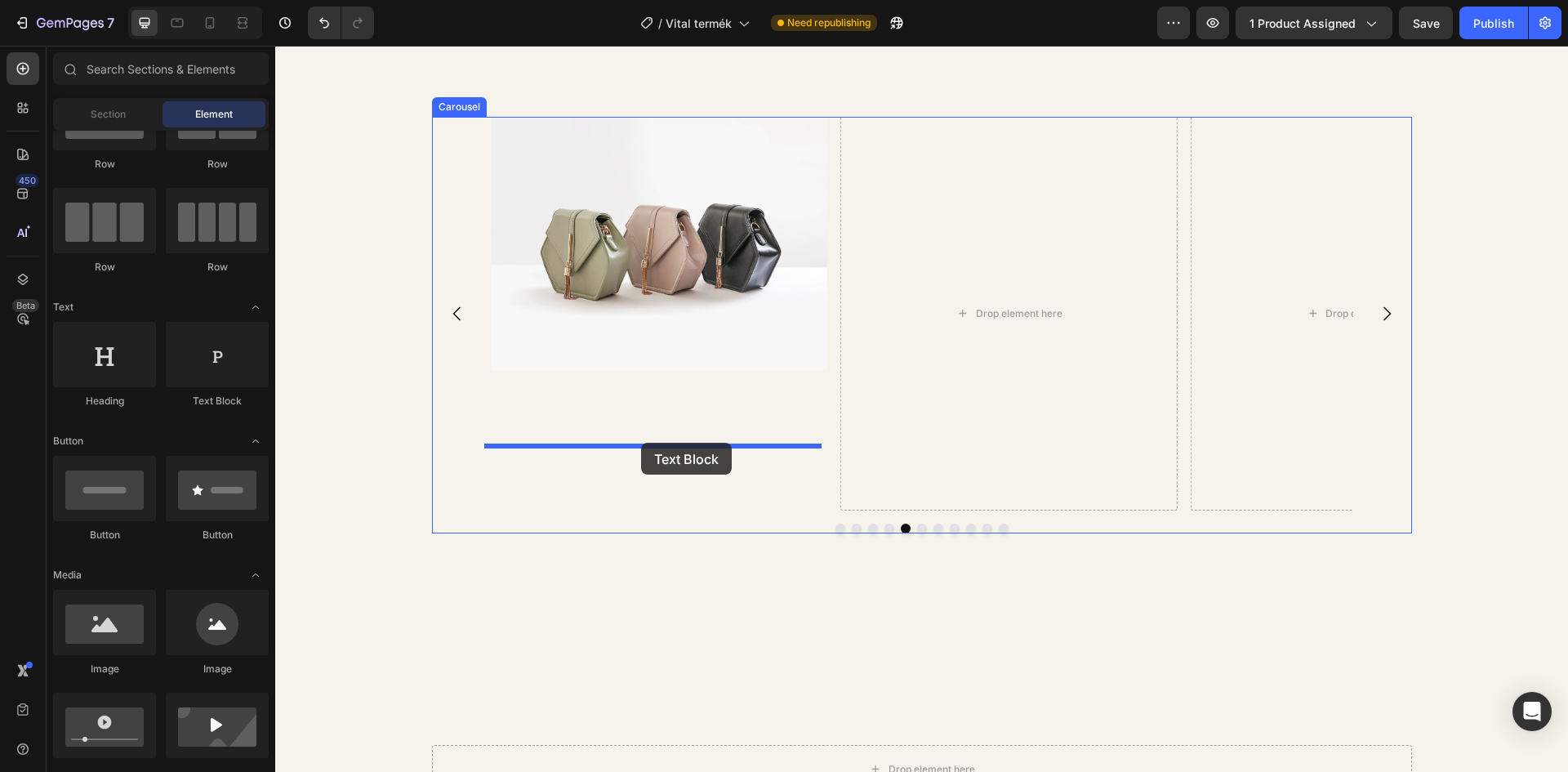
drag, startPoint x: 484, startPoint y: 413, endPoint x: 641, endPoint y: 443, distance: 159.8
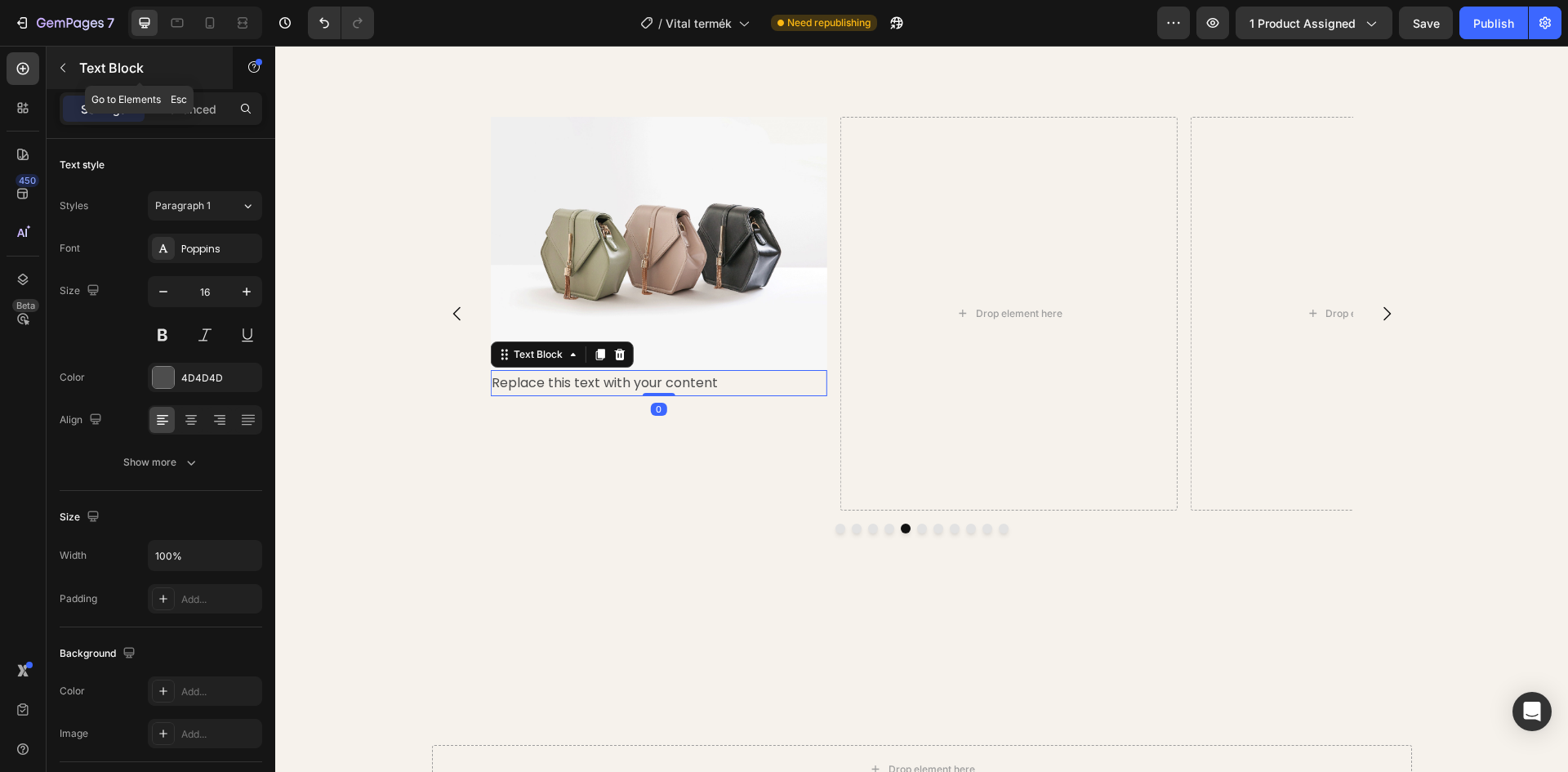
click at [58, 62] on icon "button" at bounding box center [62, 67] width 13 height 13
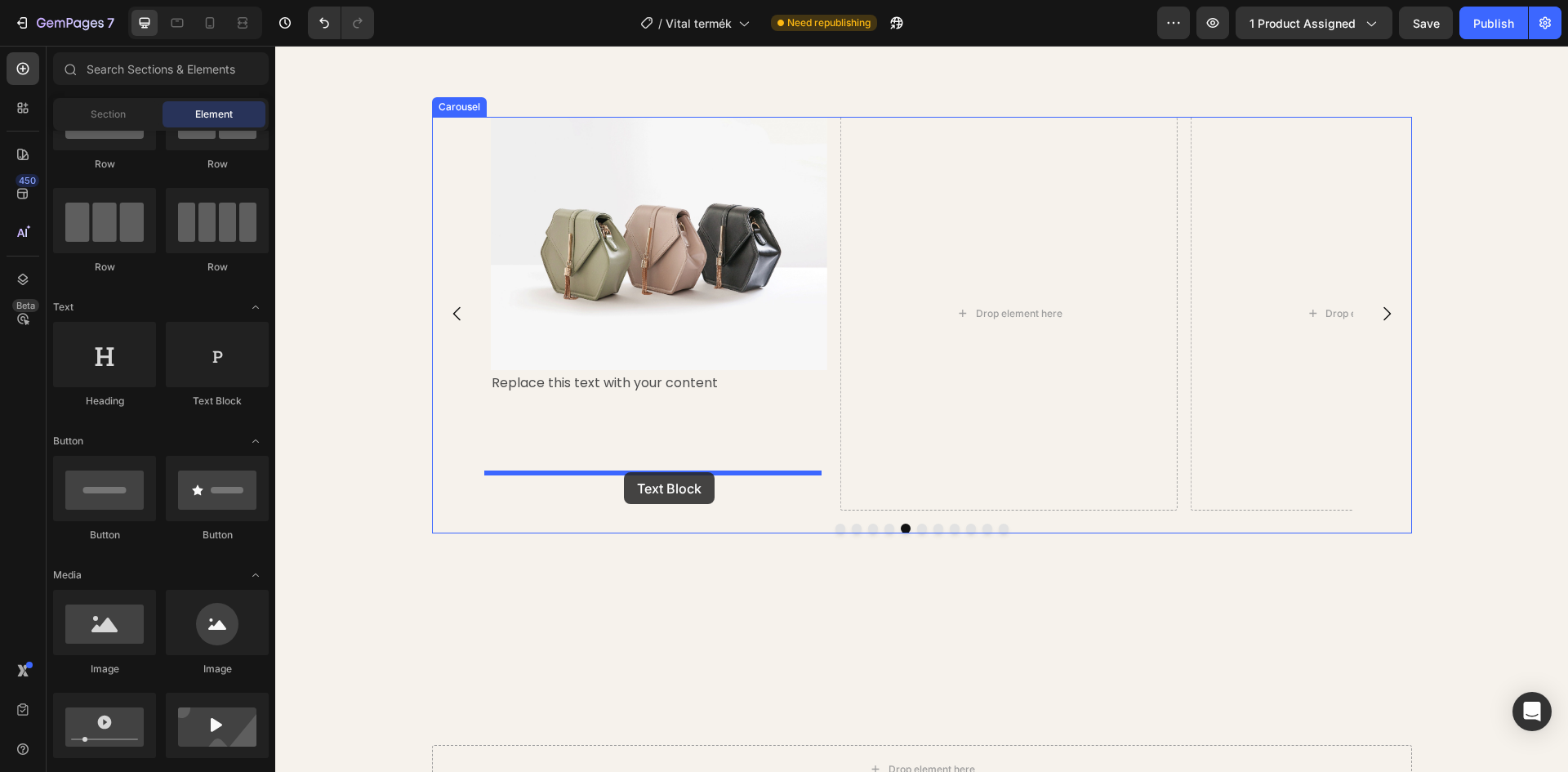
drag, startPoint x: 484, startPoint y: 412, endPoint x: 624, endPoint y: 472, distance: 152.3
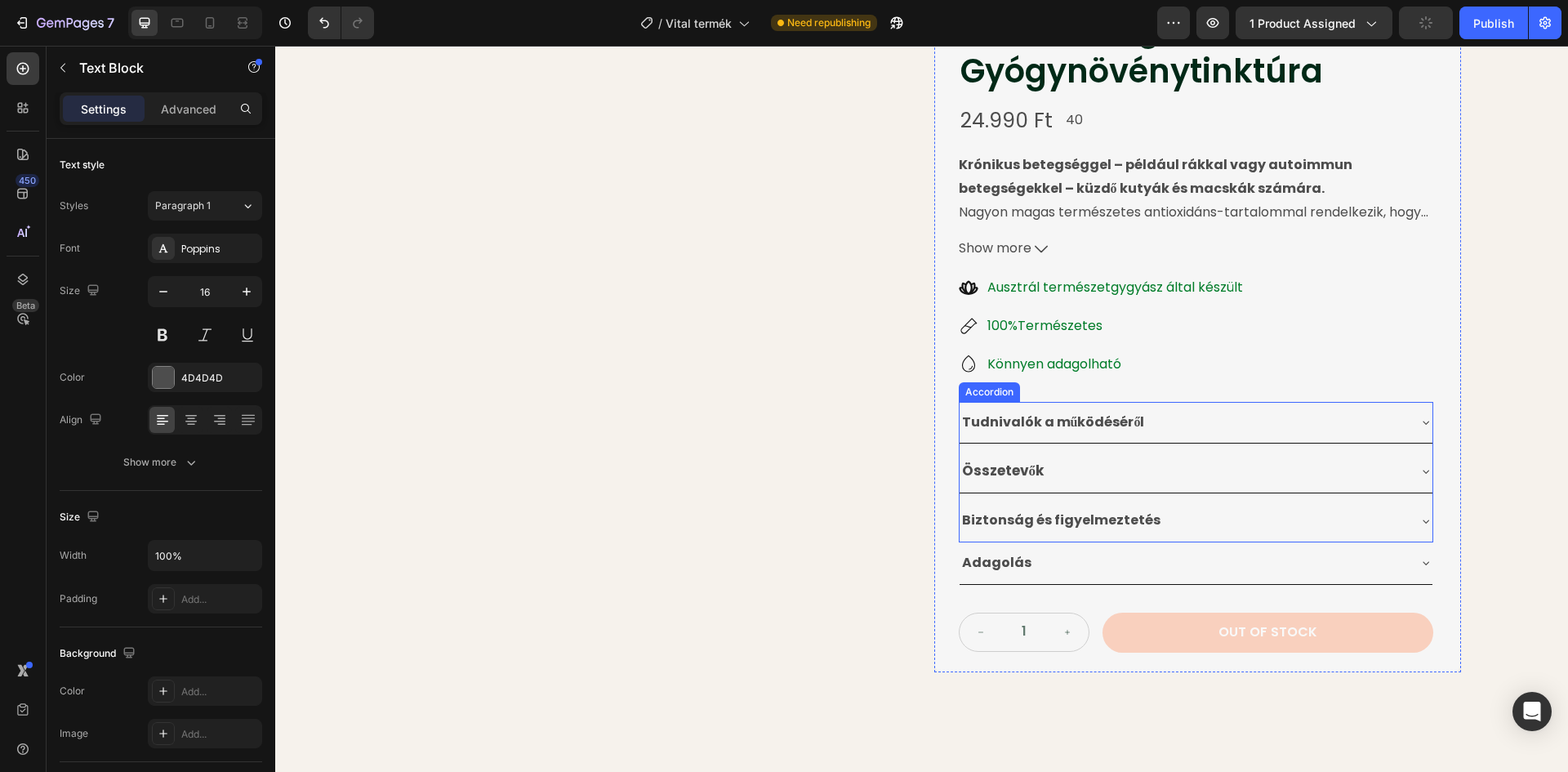
scroll to position [118, 0]
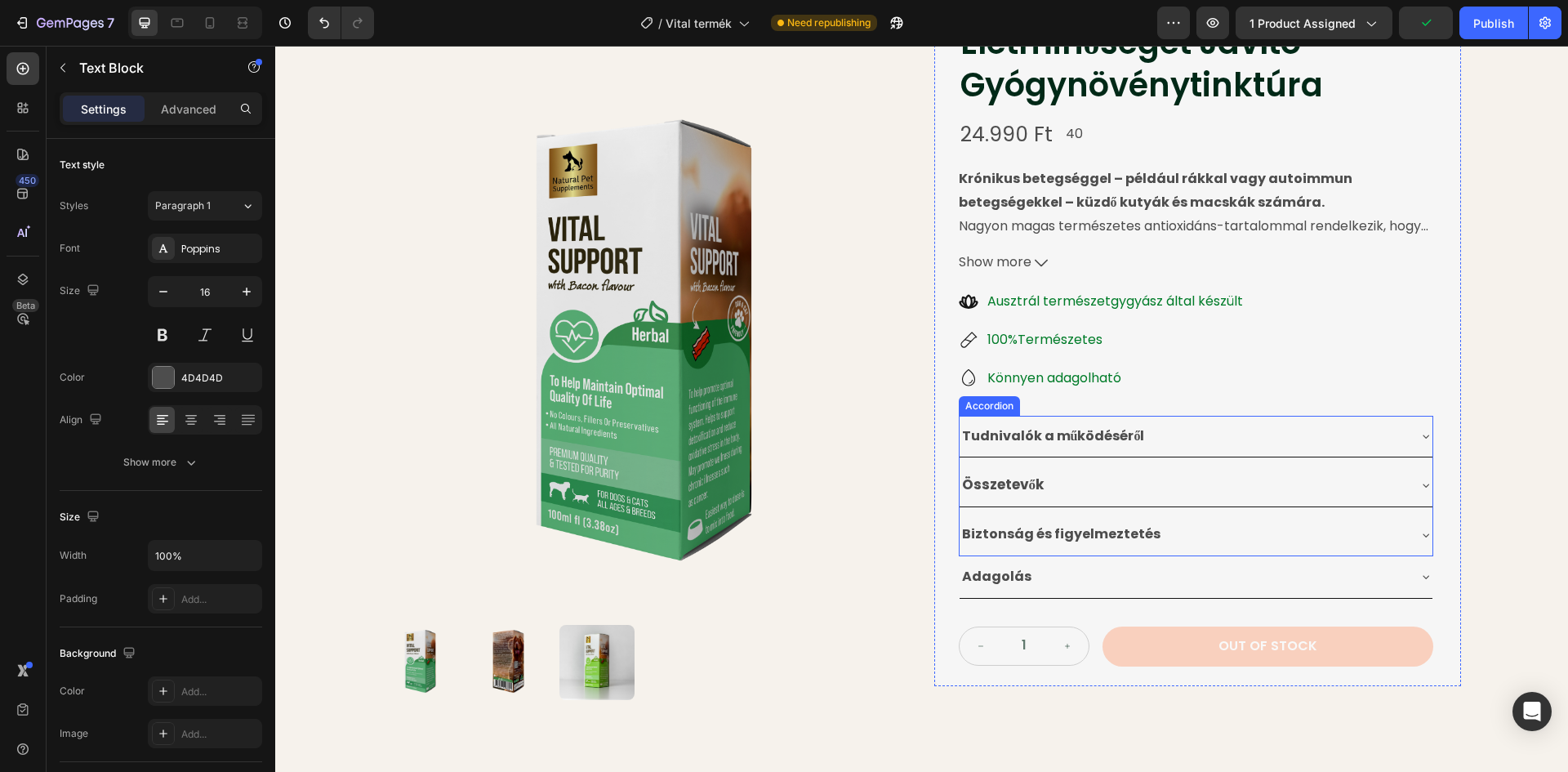
click at [1096, 483] on div "Összetevők" at bounding box center [1183, 485] width 447 height 30
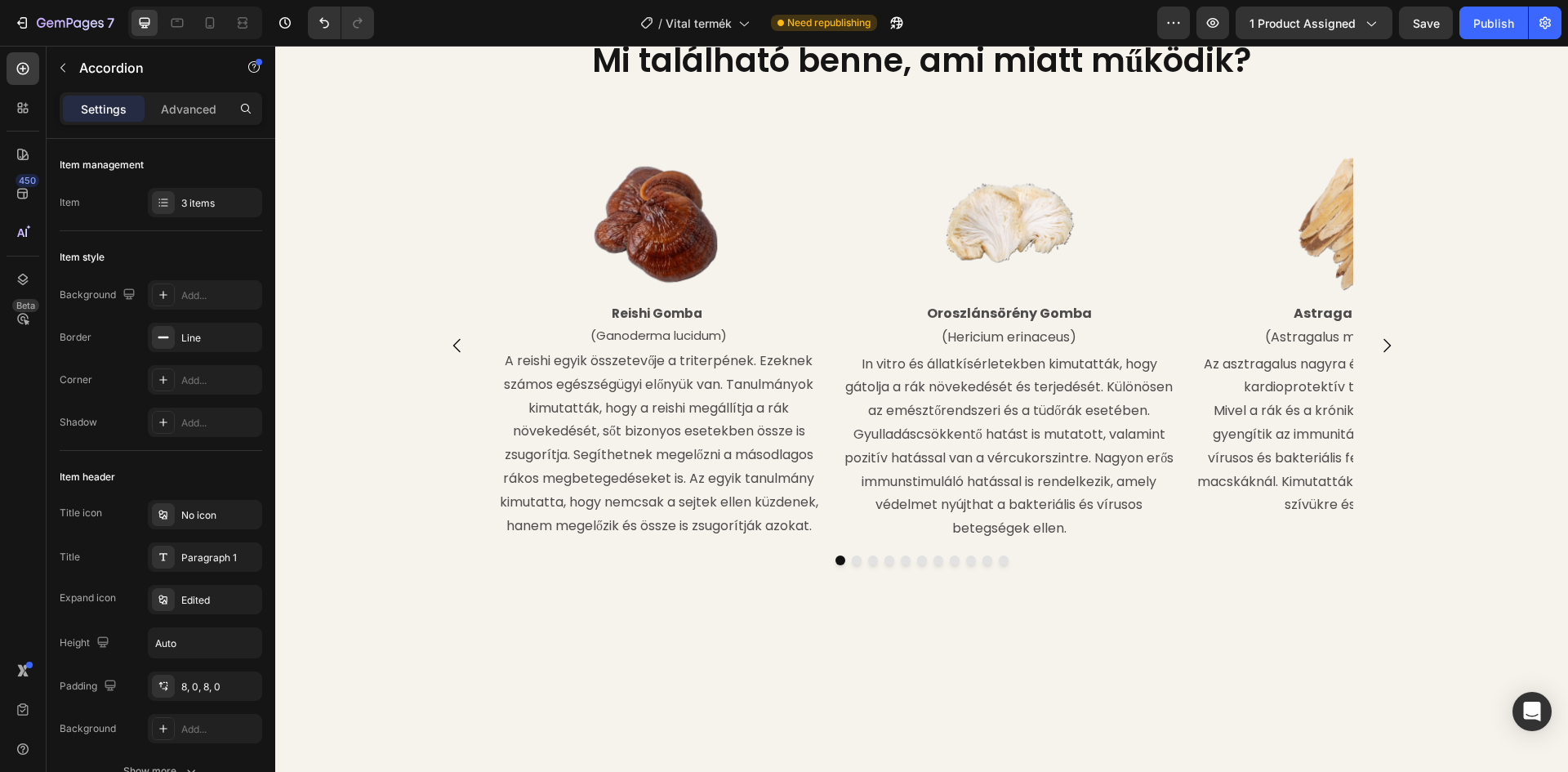
scroll to position [2078, 0]
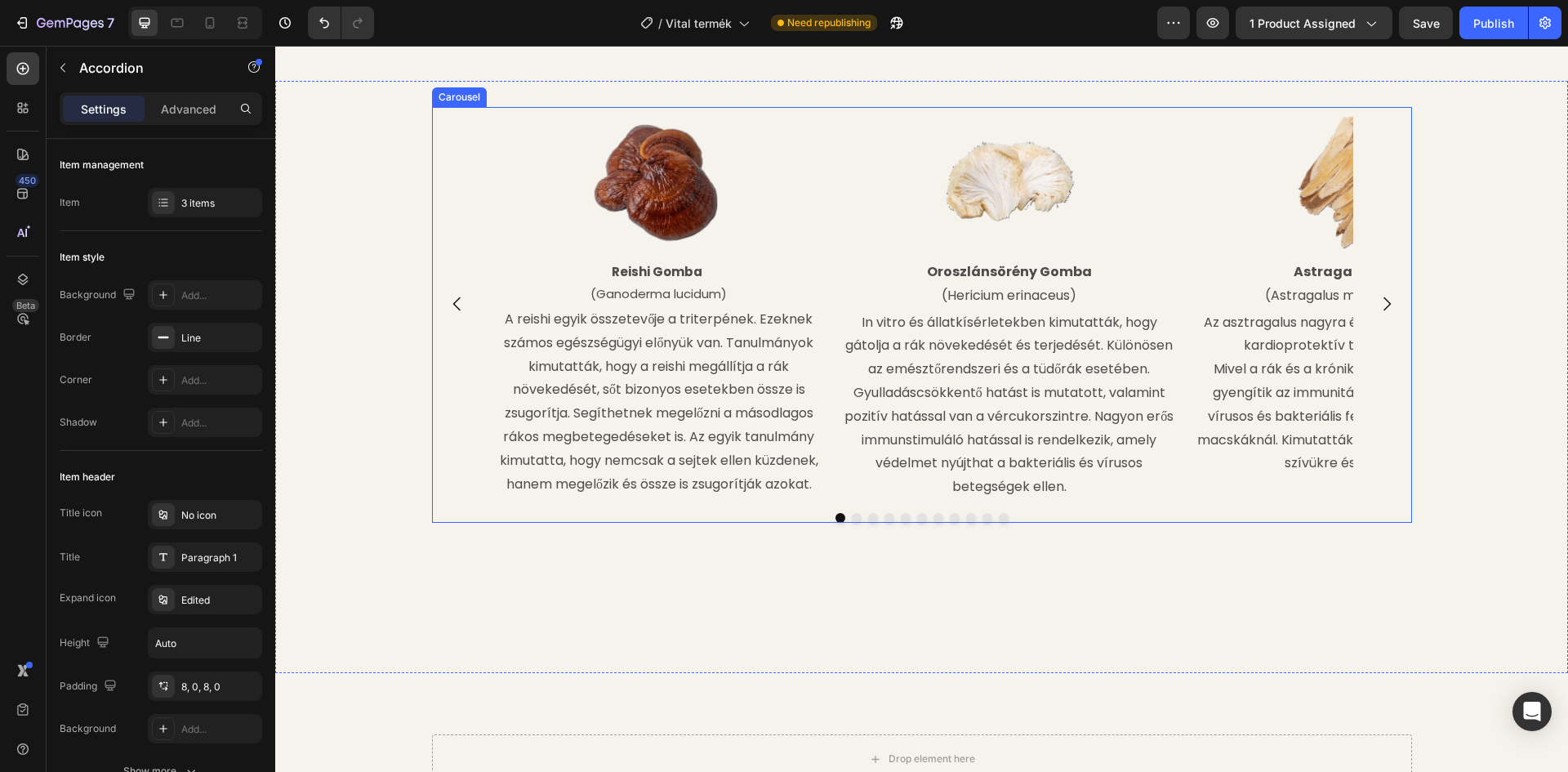
click at [1377, 309] on icon "Carousel Next Arrow" at bounding box center [1387, 304] width 20 height 20
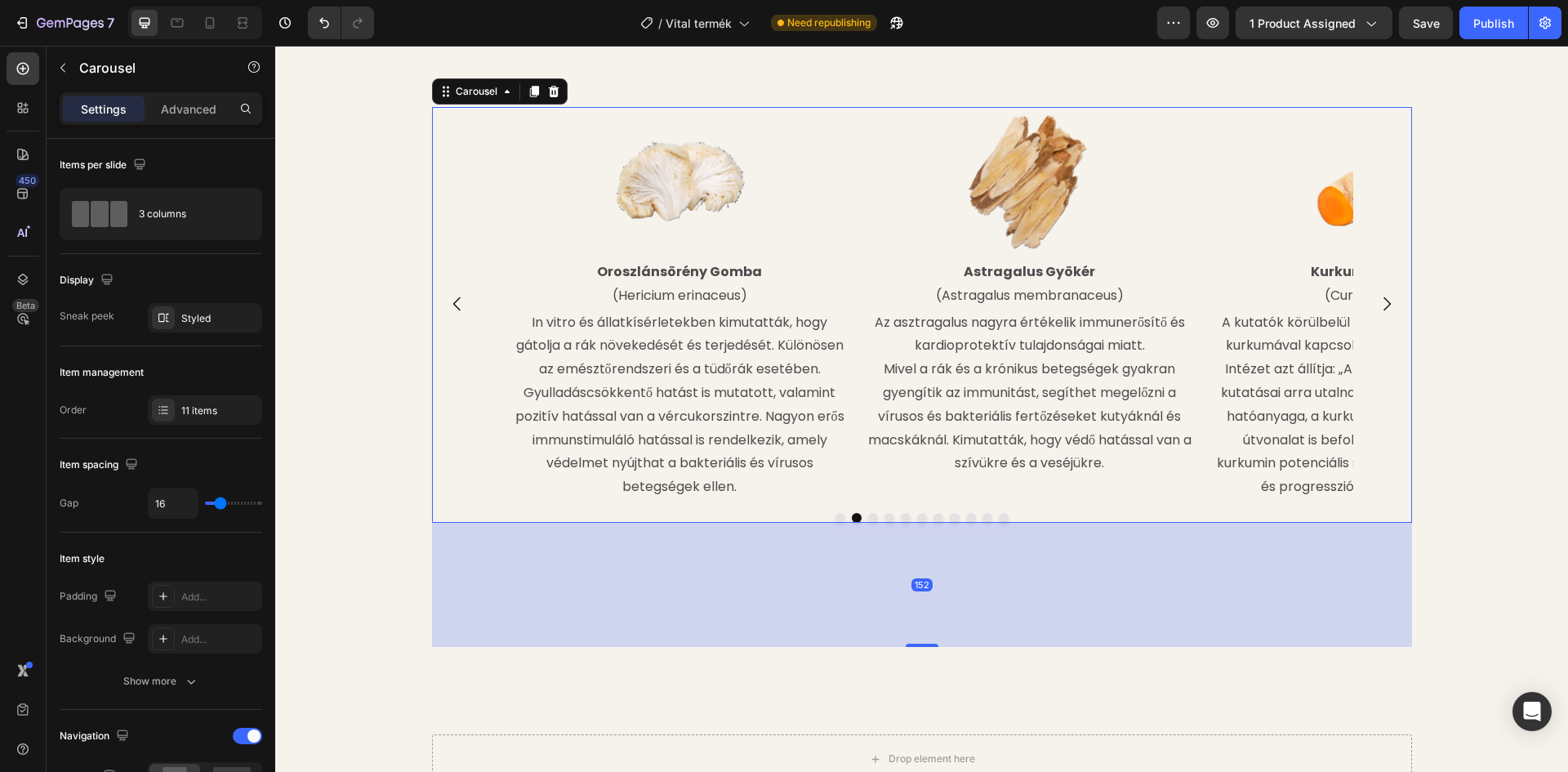
click at [1377, 309] on icon "Carousel Next Arrow" at bounding box center [1387, 304] width 20 height 20
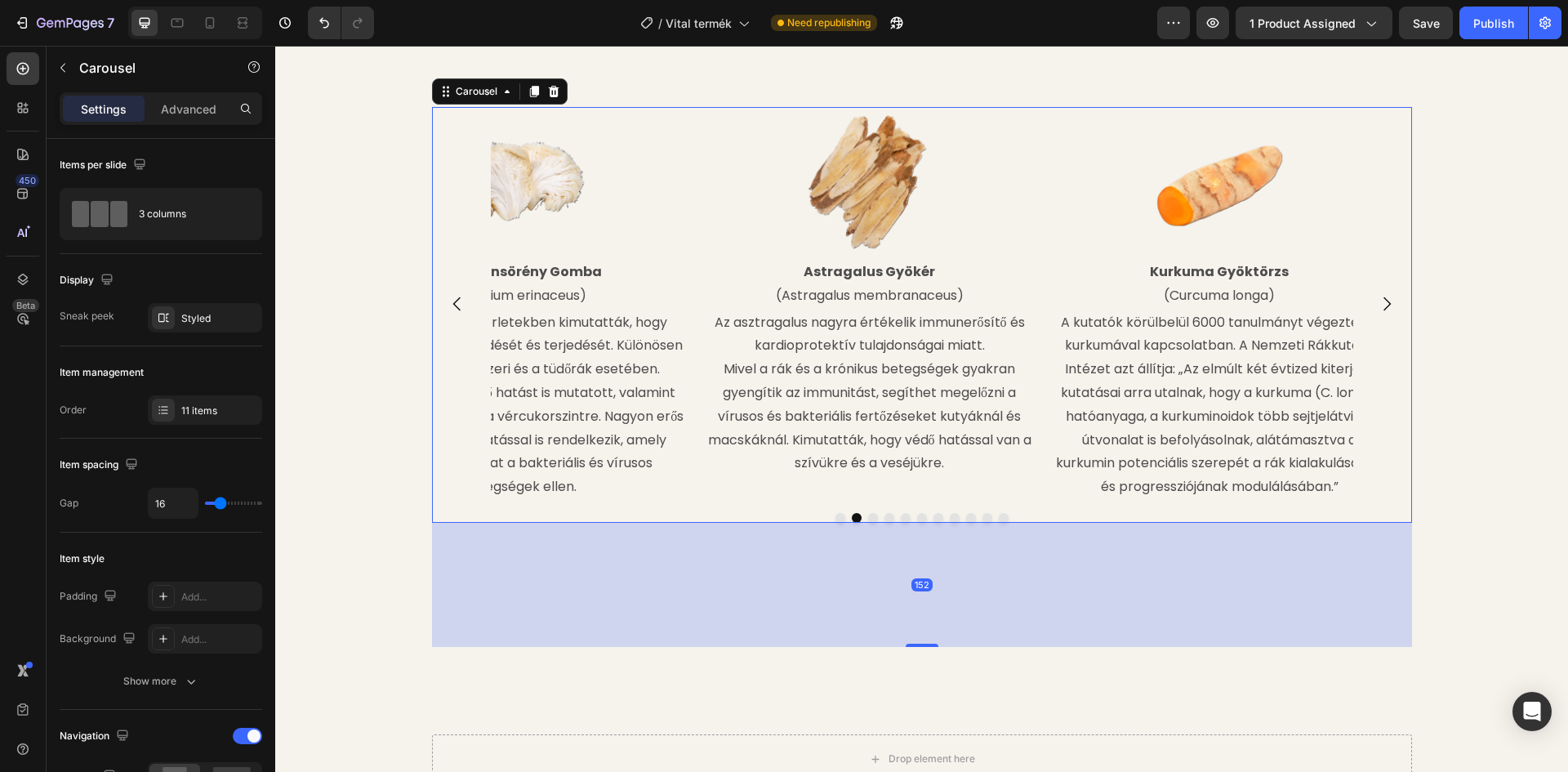
click at [1377, 309] on icon "Carousel Next Arrow" at bounding box center [1387, 304] width 20 height 20
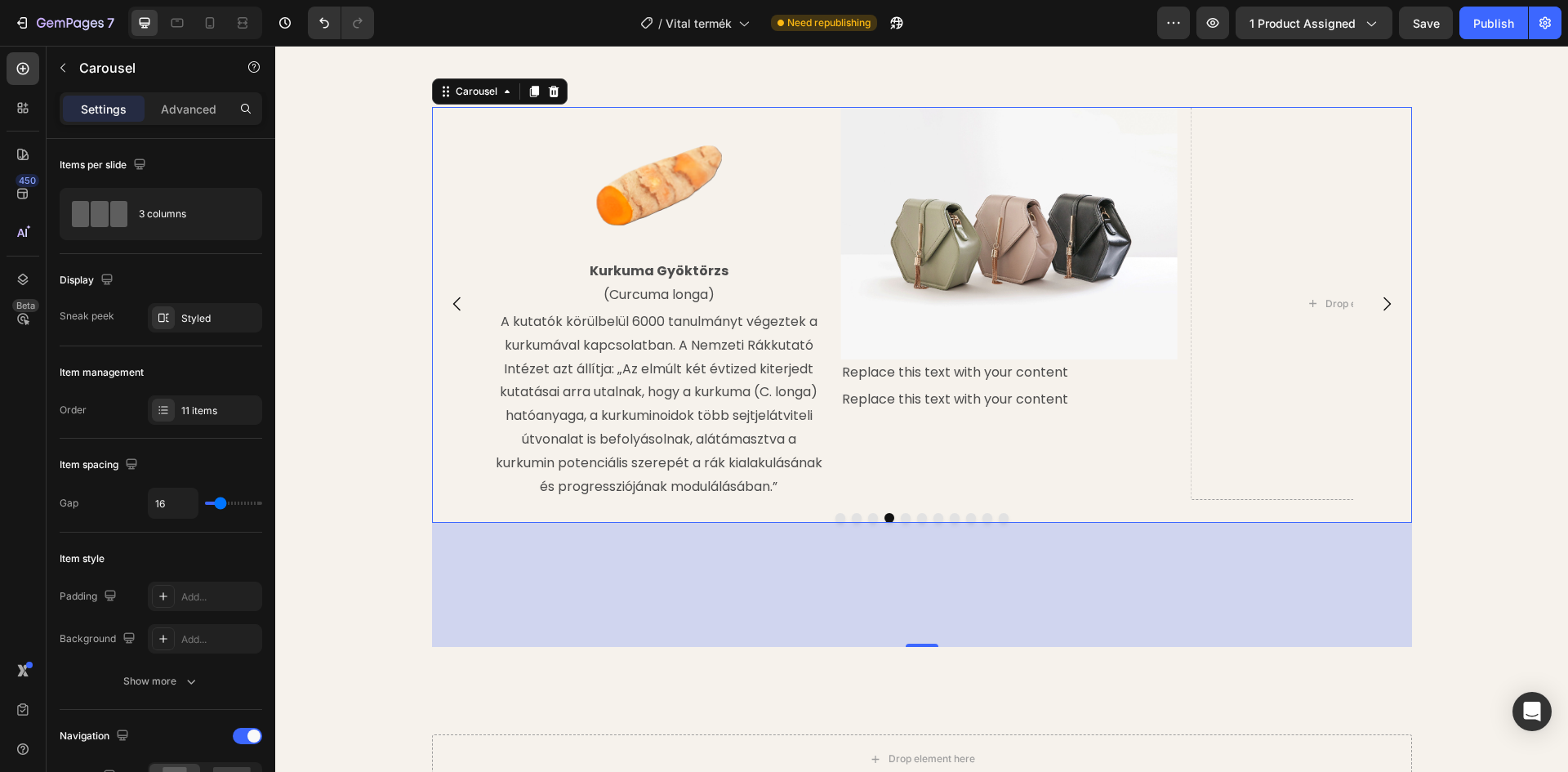
click at [1377, 309] on icon "Carousel Next Arrow" at bounding box center [1387, 304] width 20 height 20
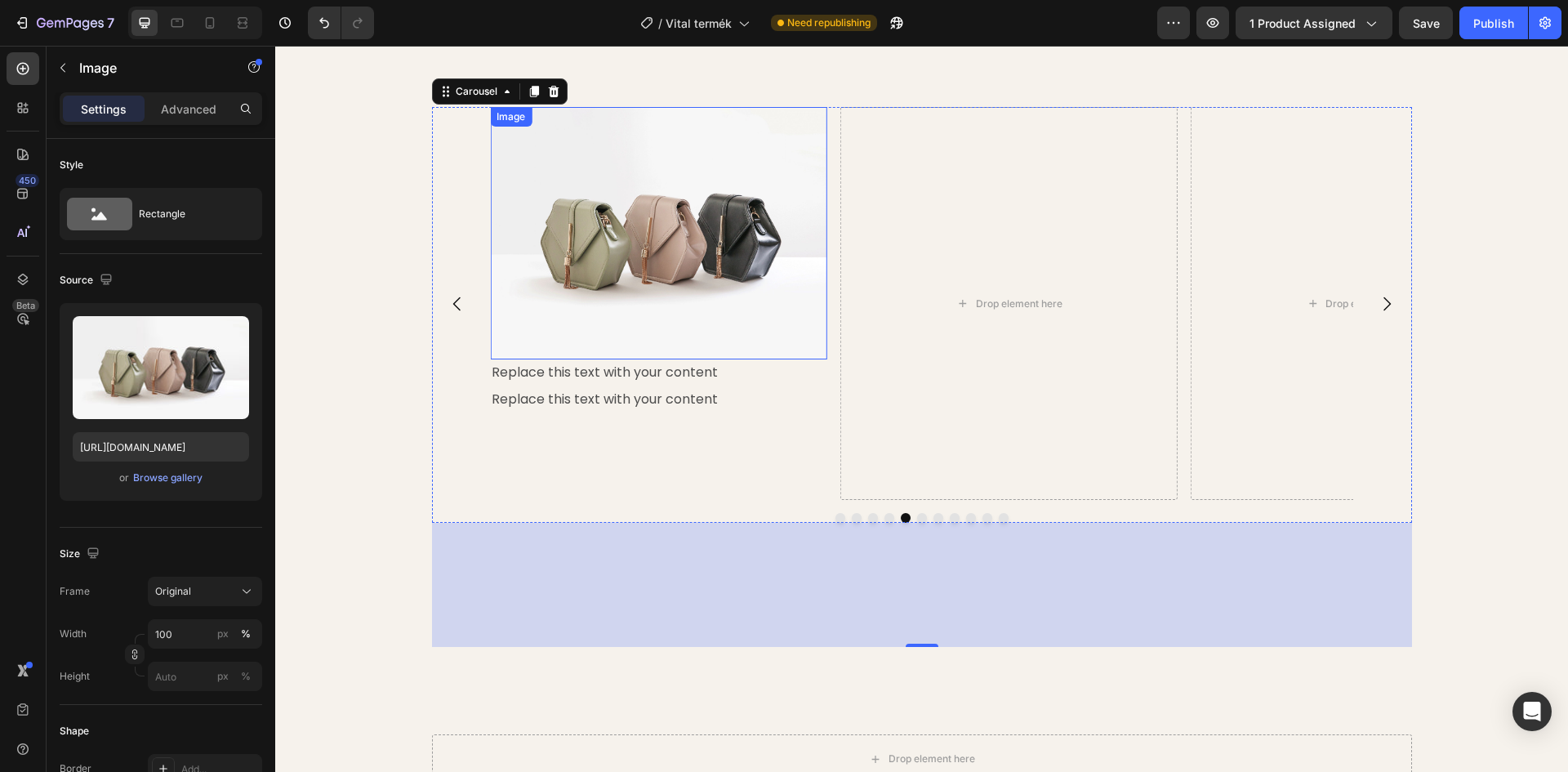
click at [595, 261] on img at bounding box center [658, 233] width 337 height 253
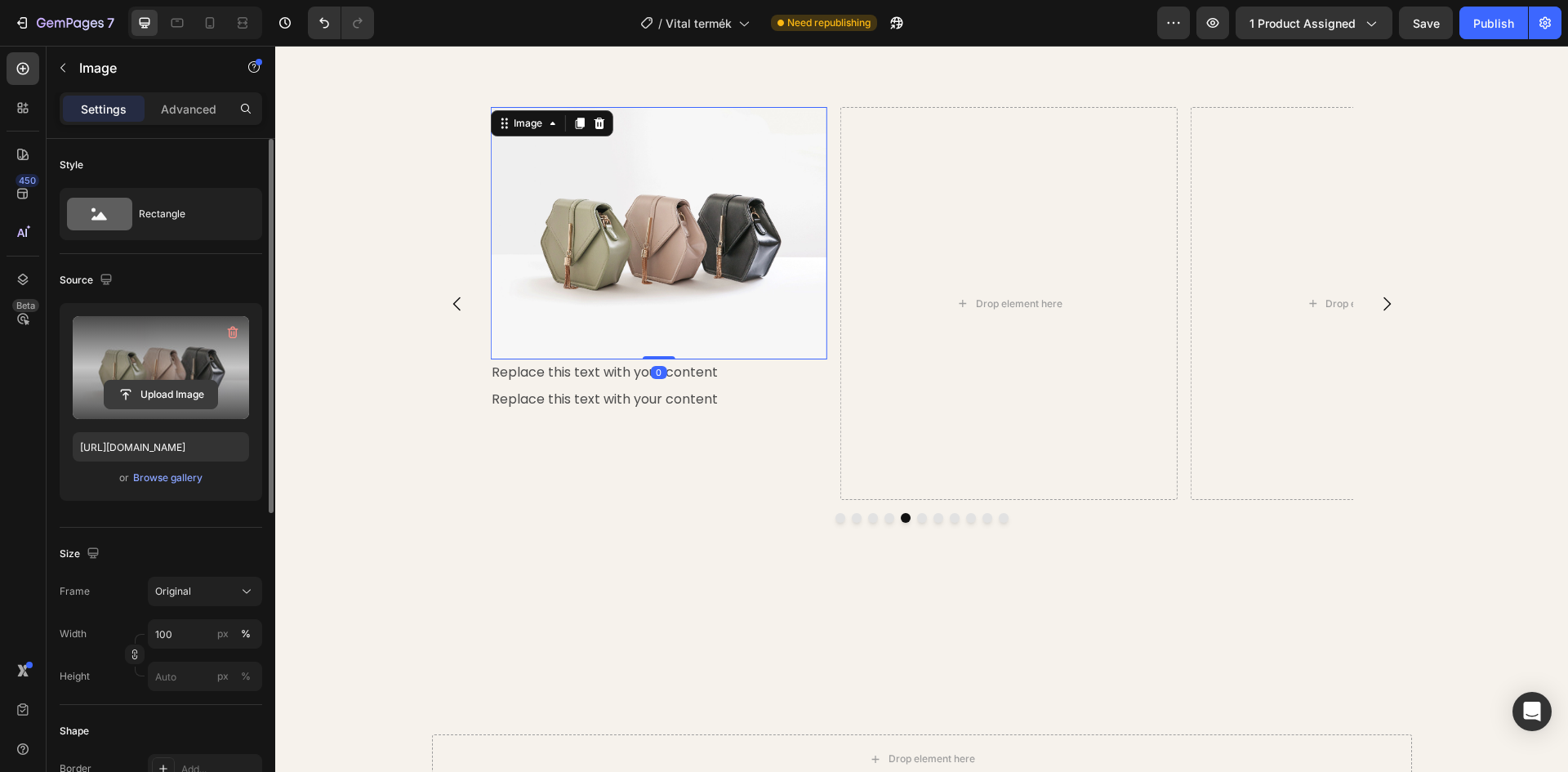
click at [173, 387] on input "file" at bounding box center [160, 394] width 113 height 28
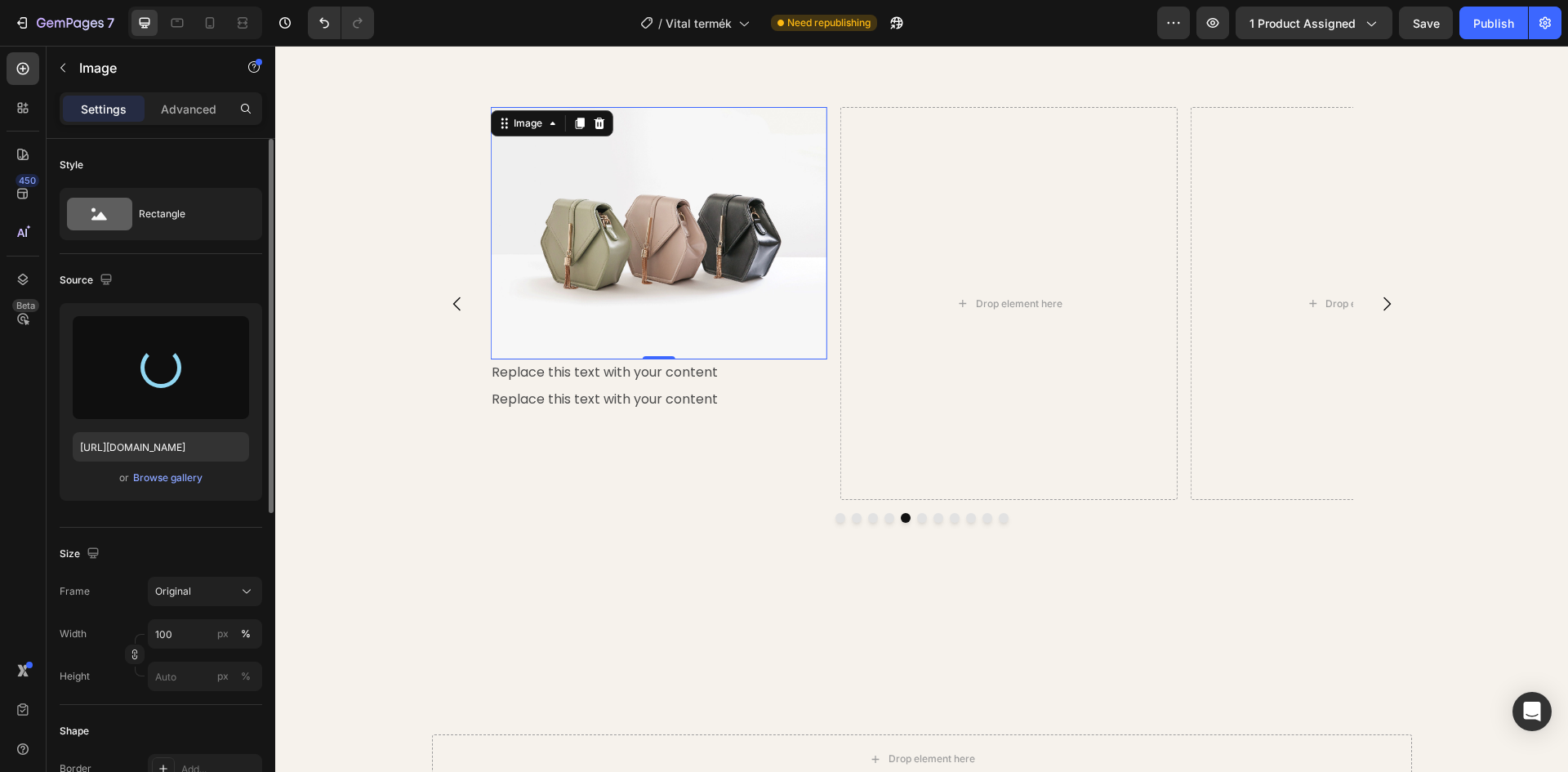
type input "https://cdn.shopify.com/s/files/1/0948/2462/8573/files/gempages_576978716819719…"
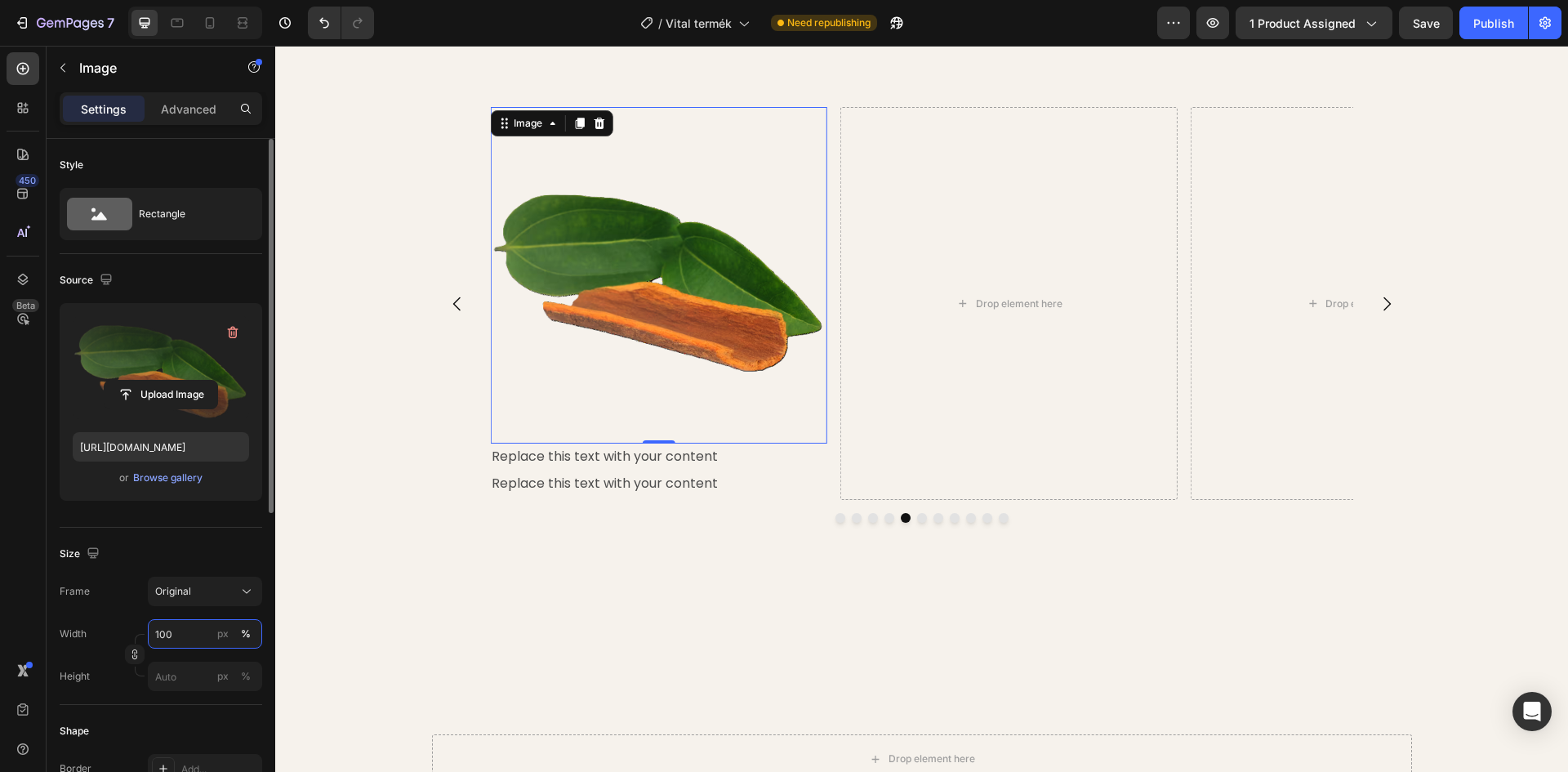
click at [196, 635] on input "100" at bounding box center [205, 633] width 114 height 30
type input "45"
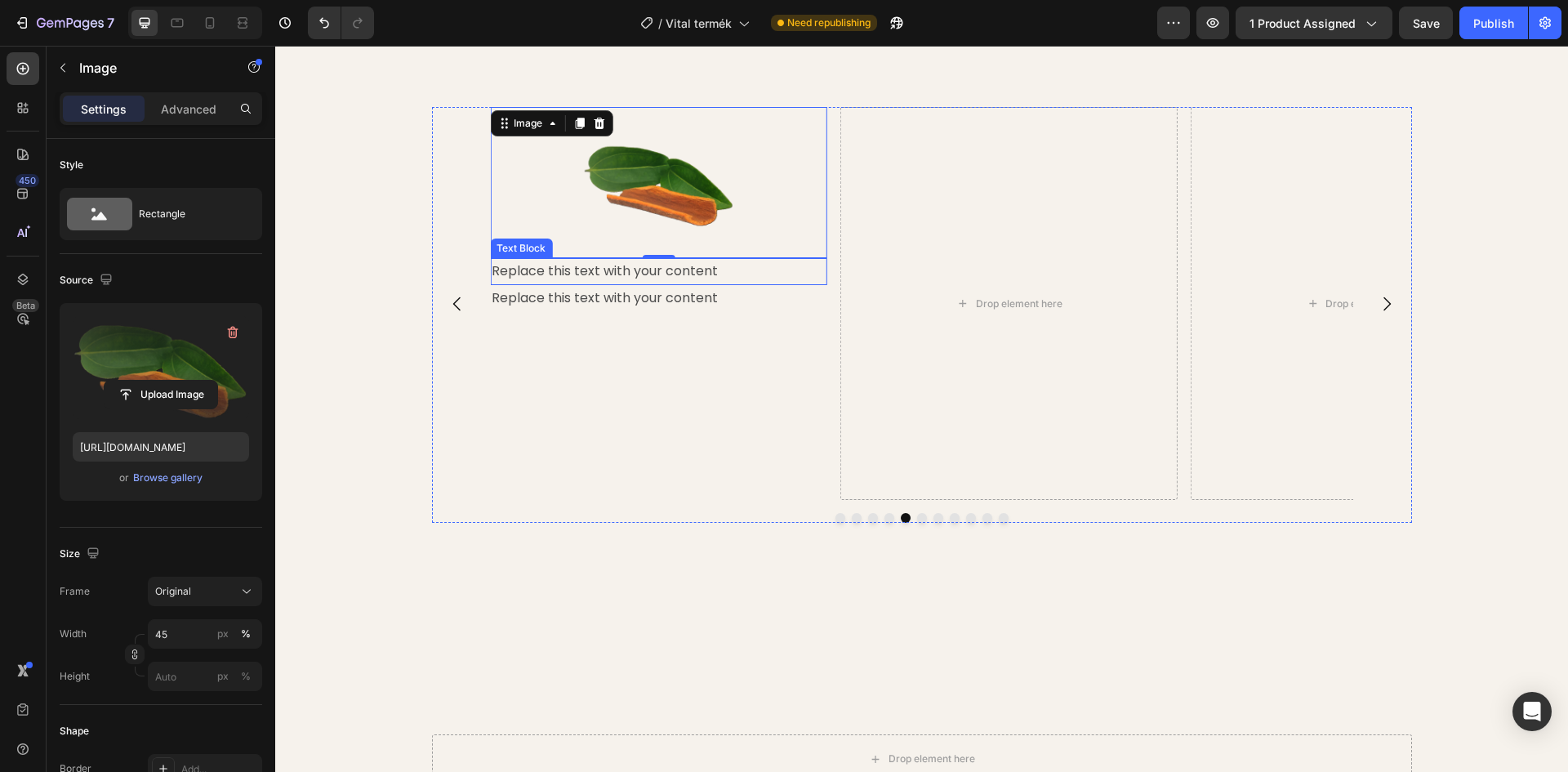
click at [614, 268] on div "Replace this text with your content" at bounding box center [658, 270] width 337 height 27
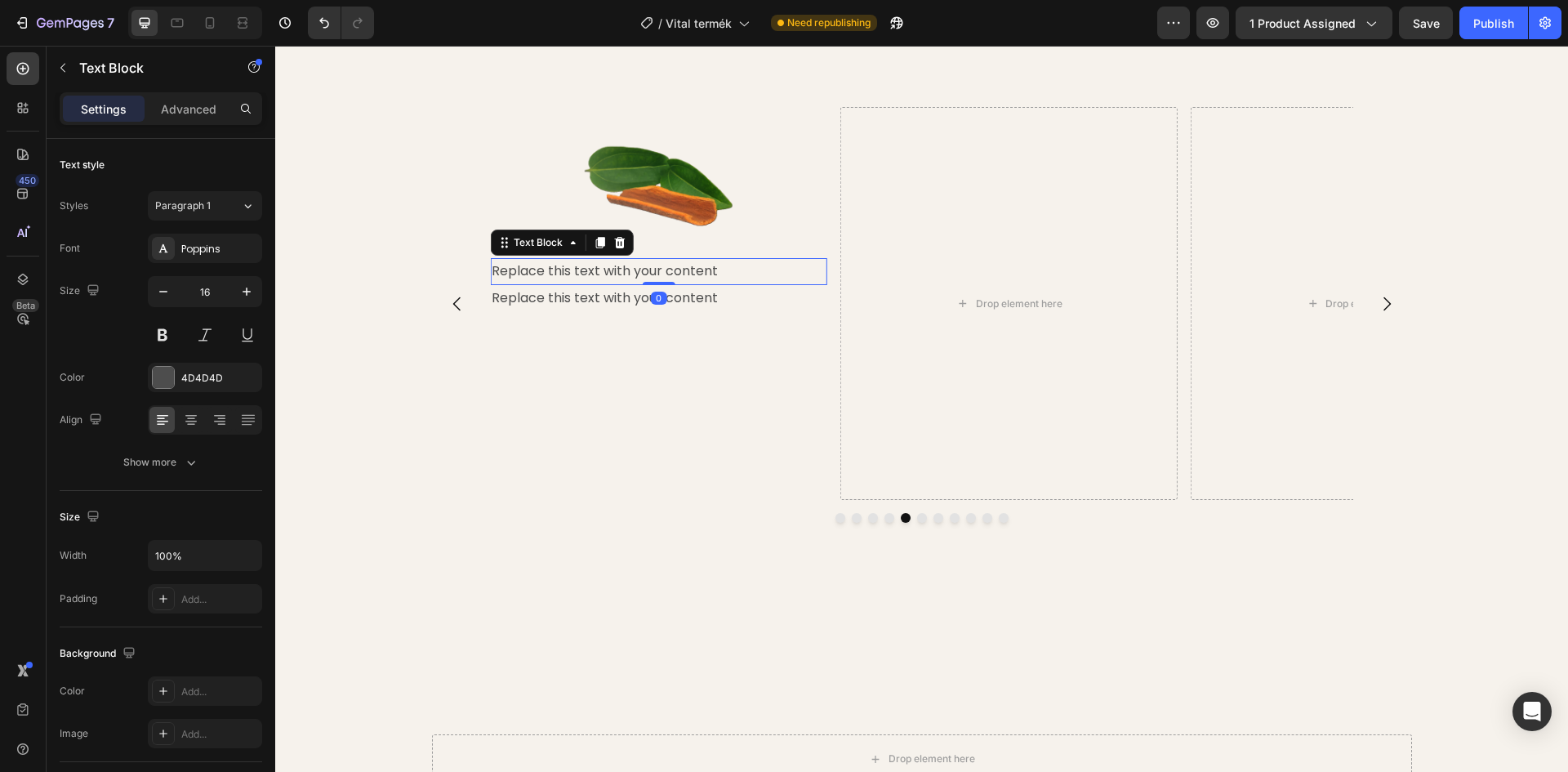
click at [716, 268] on div "Replace this text with your content" at bounding box center [658, 270] width 337 height 27
click at [716, 268] on p "Replace this text with your content" at bounding box center [659, 271] width 334 height 24
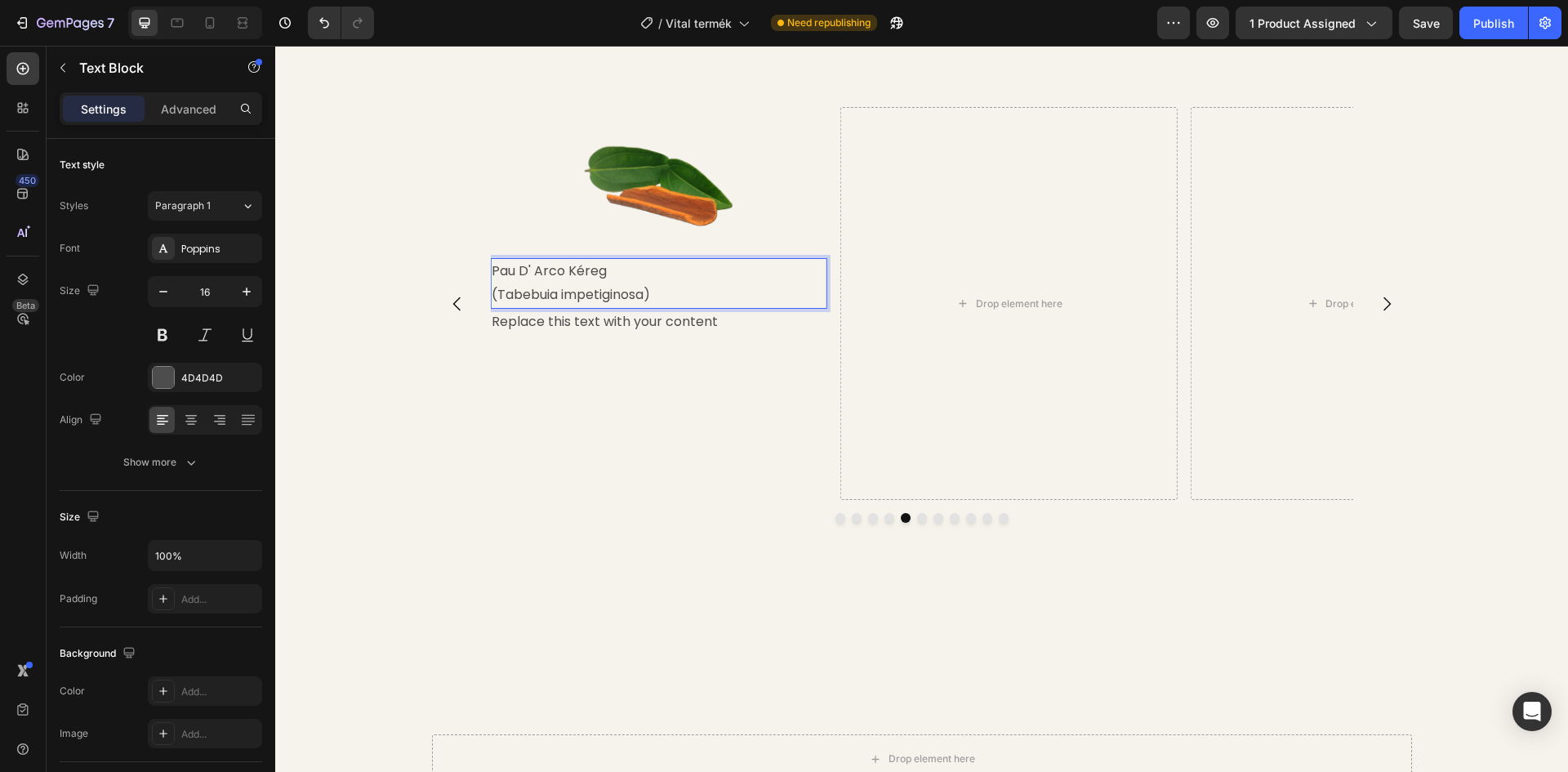
click at [613, 267] on p "Pau D' Arco Kéreg" at bounding box center [659, 271] width 334 height 24
click at [195, 420] on icon at bounding box center [191, 420] width 17 height 17
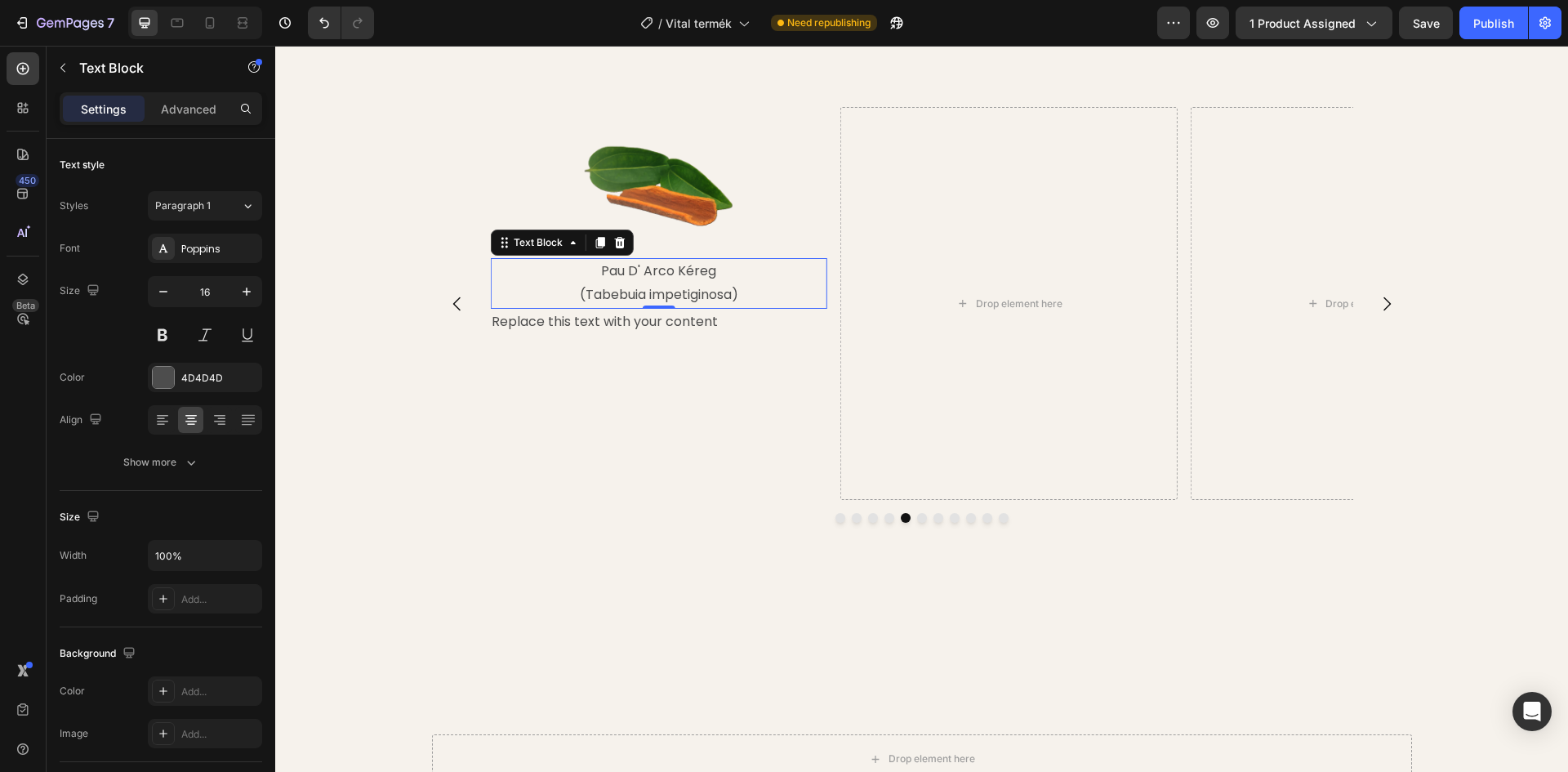
click at [606, 272] on p "Pau D' Arco Kéreg" at bounding box center [659, 271] width 334 height 24
drag, startPoint x: 596, startPoint y: 270, endPoint x: 706, endPoint y: 273, distance: 110.0
click at [706, 273] on p "Pau D' Arco Kéreg" at bounding box center [659, 271] width 334 height 24
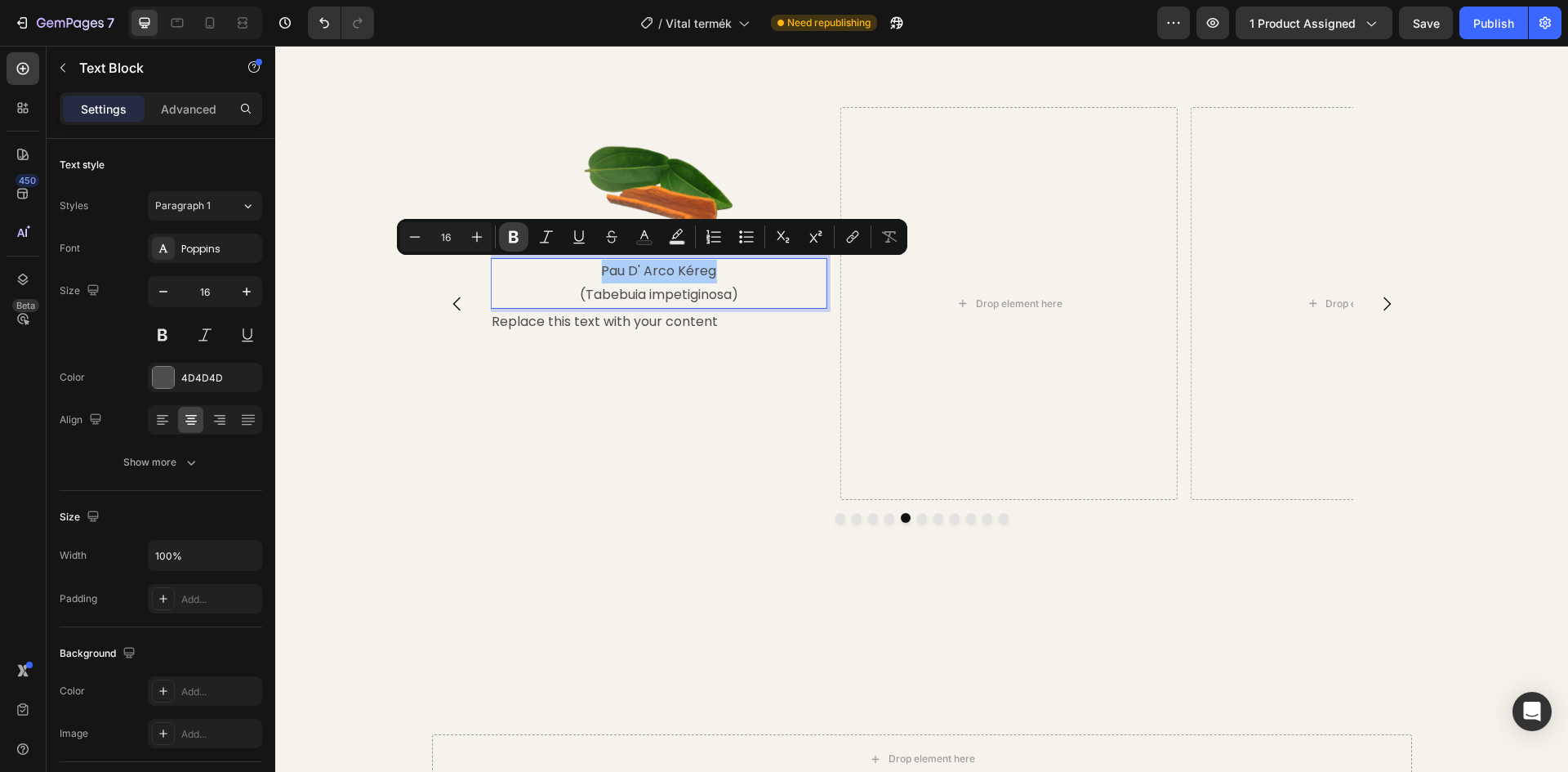
click at [501, 233] on button "Bold" at bounding box center [513, 237] width 30 height 30
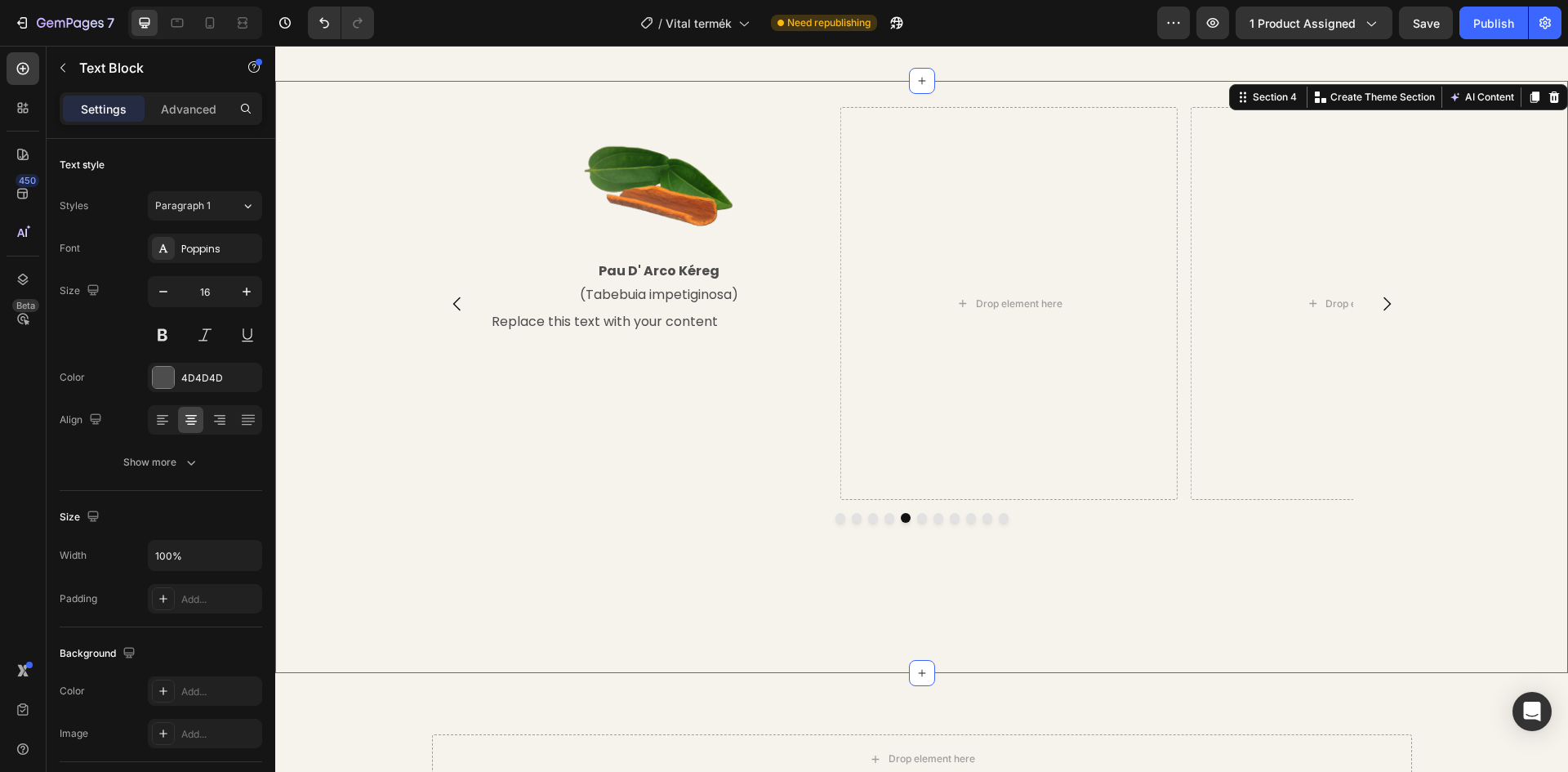
drag, startPoint x: 339, startPoint y: 397, endPoint x: 455, endPoint y: 347, distance: 126.3
click at [341, 396] on div "Image Reishi Gomba (Ganoderma lucidum) Text Block A reishi egyik összetevője a …" at bounding box center [922, 378] width 1293 height 541
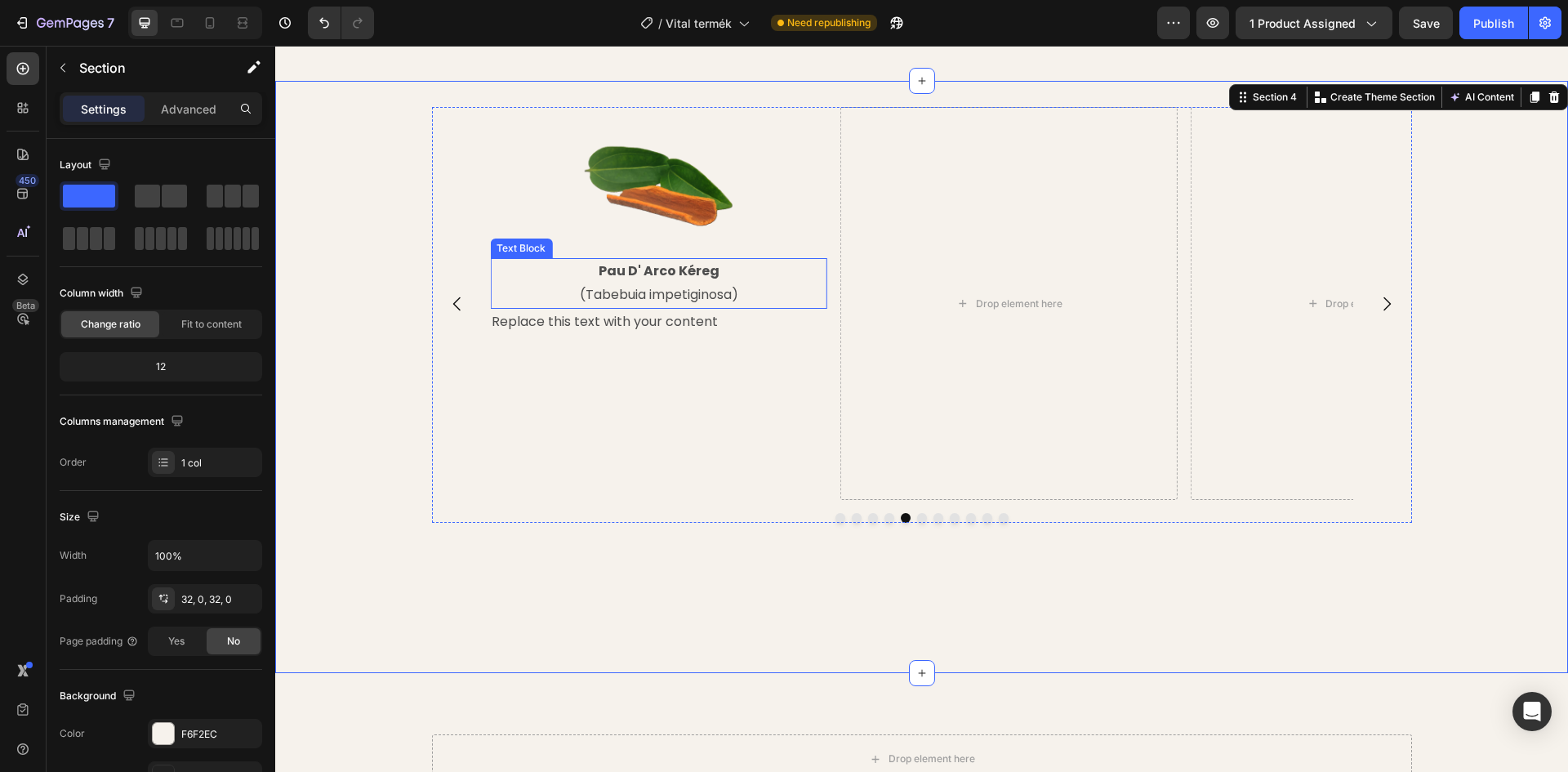
click at [620, 301] on p "(Tabebuia impetiginosa)" at bounding box center [659, 295] width 334 height 24
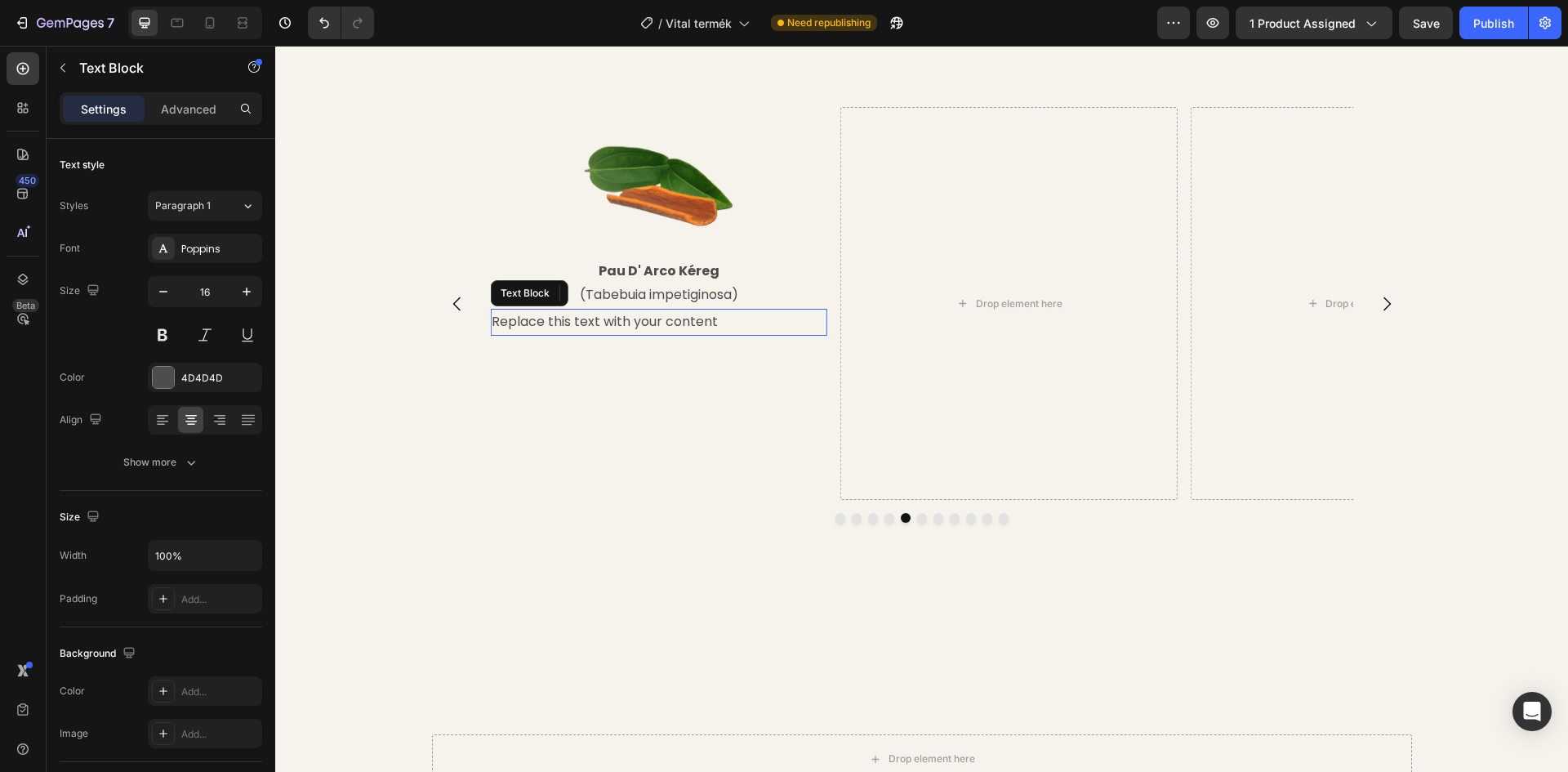
click at [621, 325] on div "Replace this text with your content" at bounding box center [658, 322] width 337 height 27
click at [716, 324] on div "Replace this text with your content" at bounding box center [658, 322] width 337 height 27
drag, startPoint x: 717, startPoint y: 318, endPoint x: 489, endPoint y: 321, distance: 228.0
click at [492, 321] on p "Replace this text with your content" at bounding box center [659, 323] width 334 height 24
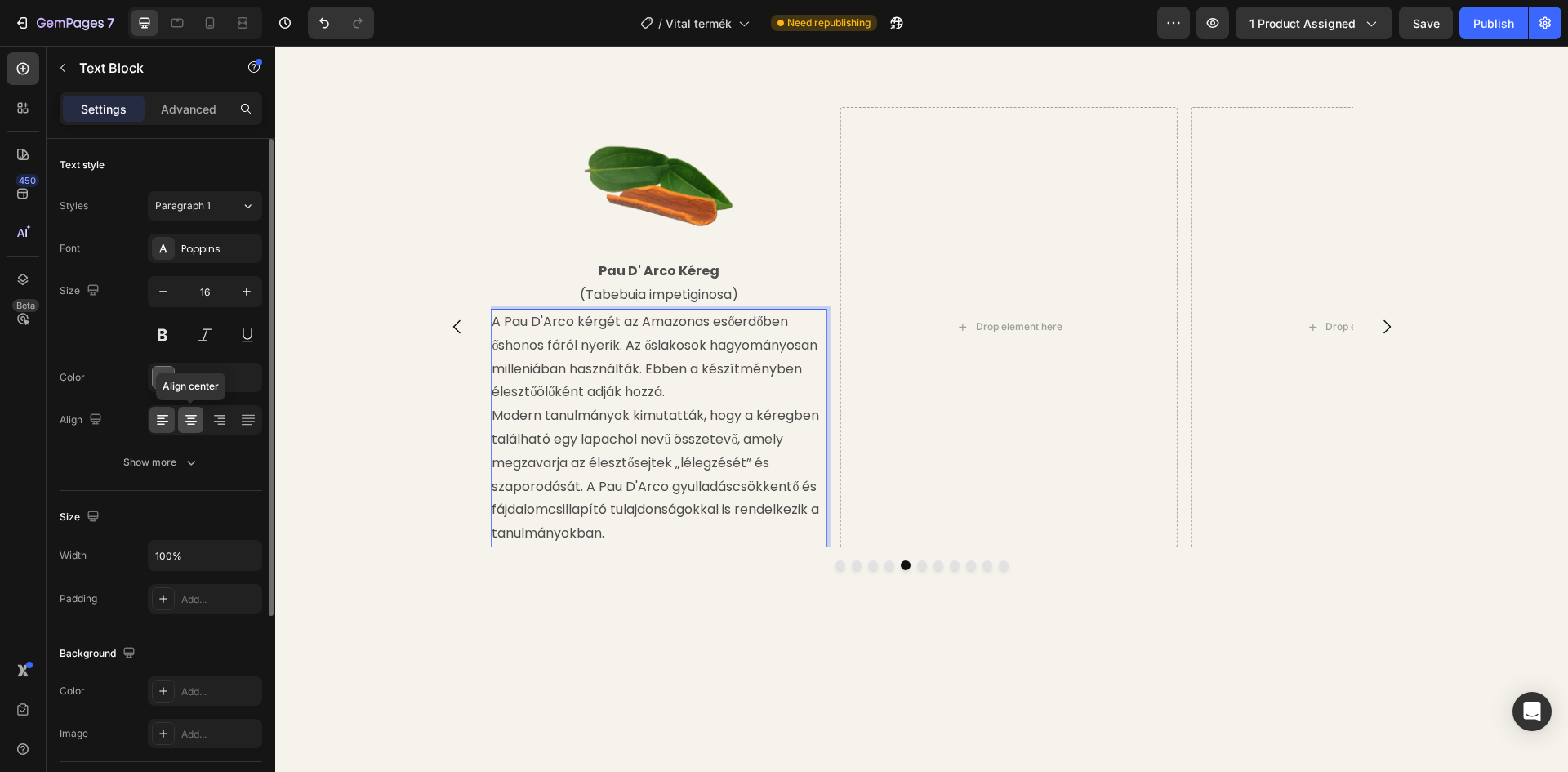
click at [193, 421] on icon at bounding box center [191, 422] width 12 height 2
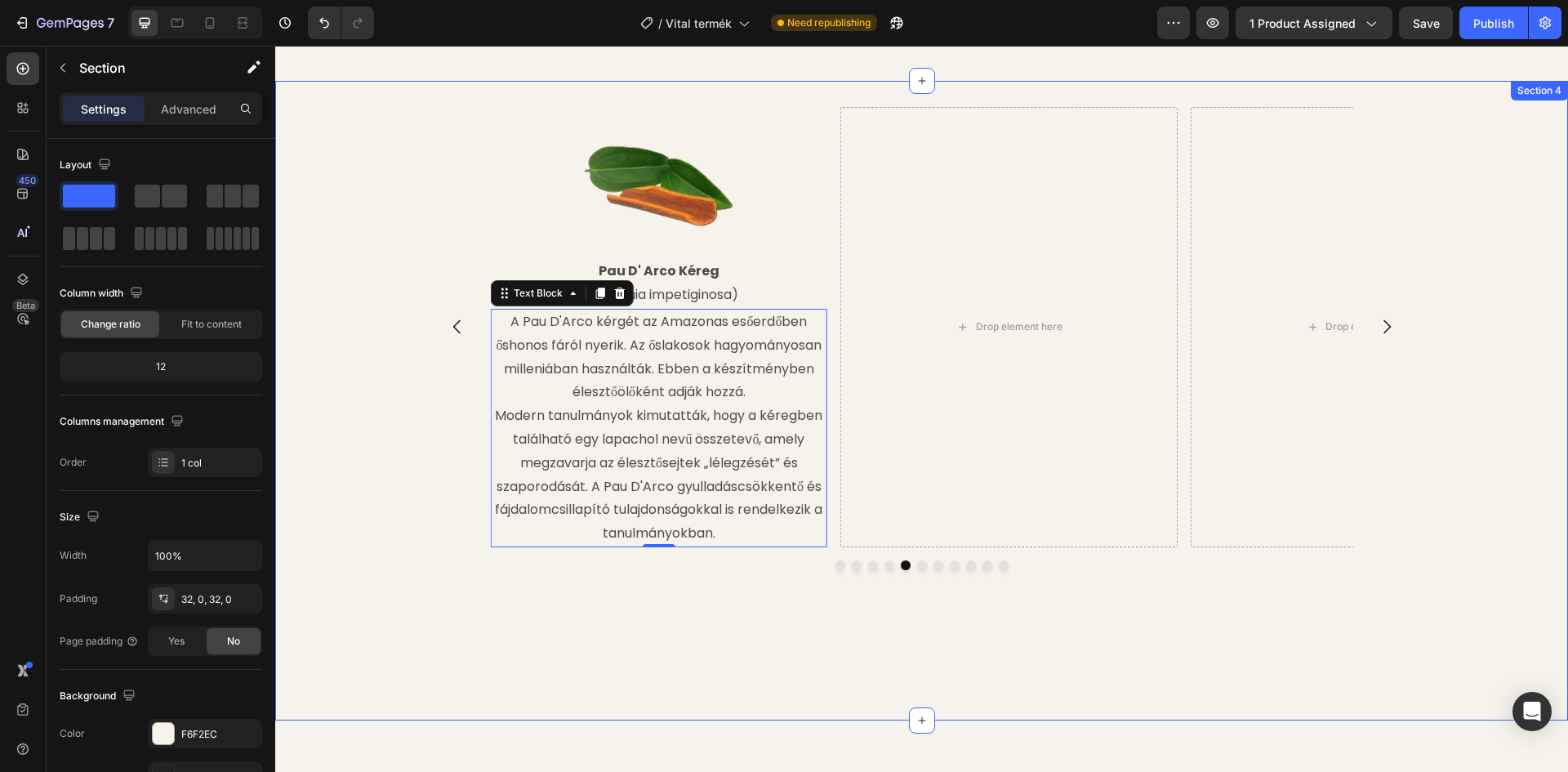
click at [336, 415] on div "Image Reishi Gomba (Ganoderma lucidum) Text Block A reishi egyik összetevője a …" at bounding box center [922, 400] width 1293 height 587
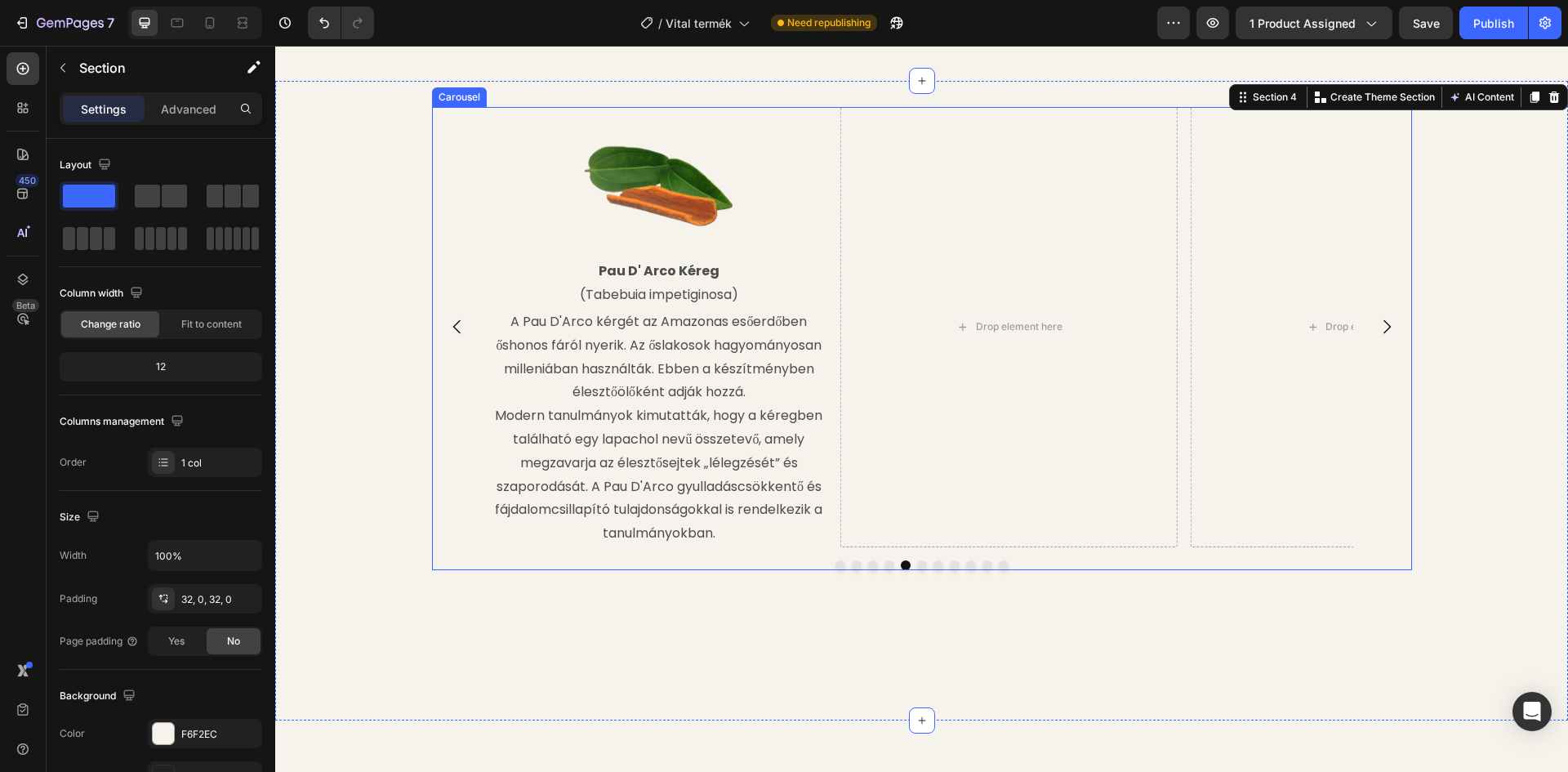
click at [448, 325] on icon "Carousel Back Arrow" at bounding box center [457, 327] width 20 height 20
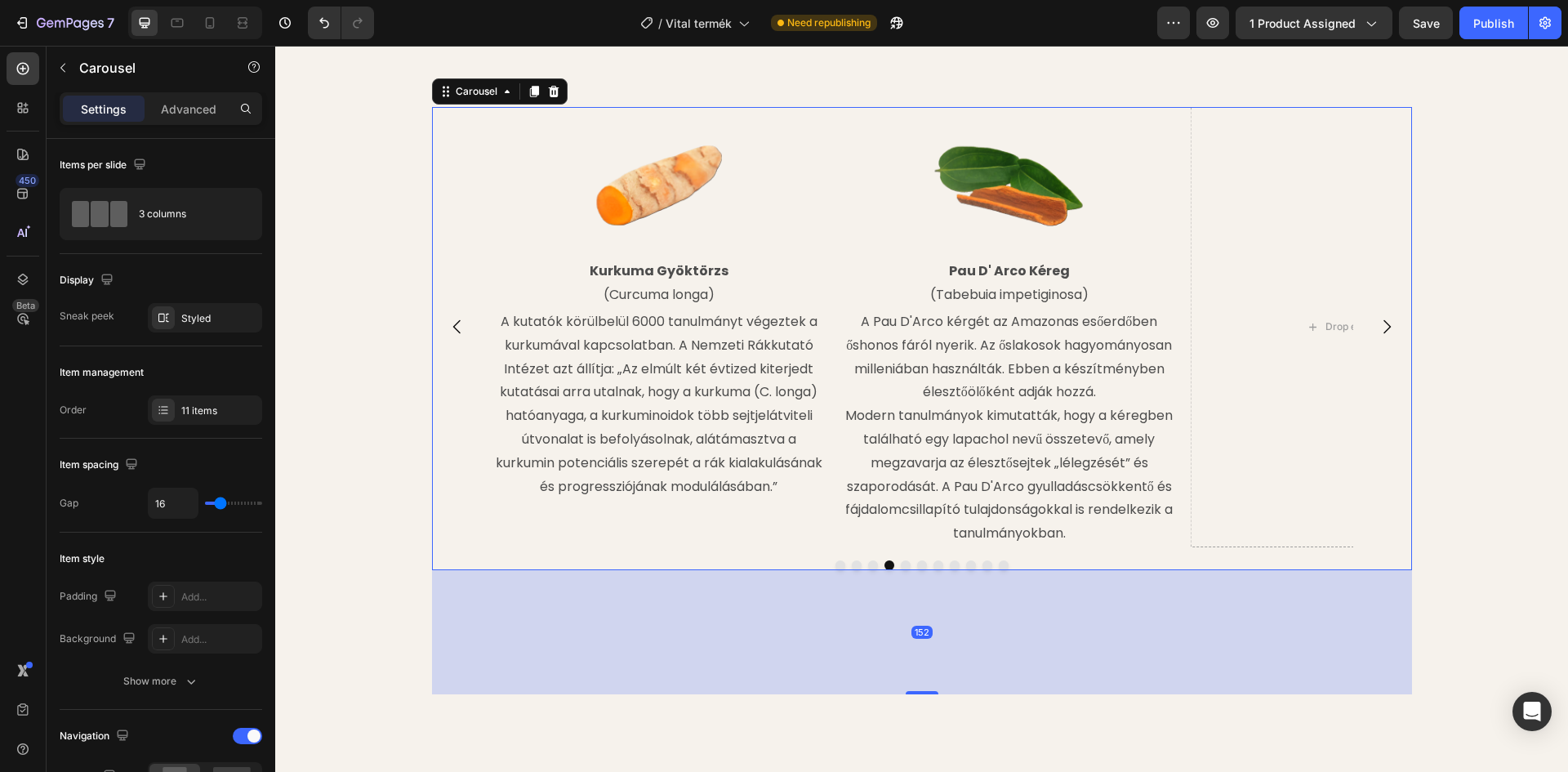
click at [1389, 328] on icon "Carousel Next Arrow" at bounding box center [1387, 327] width 20 height 20
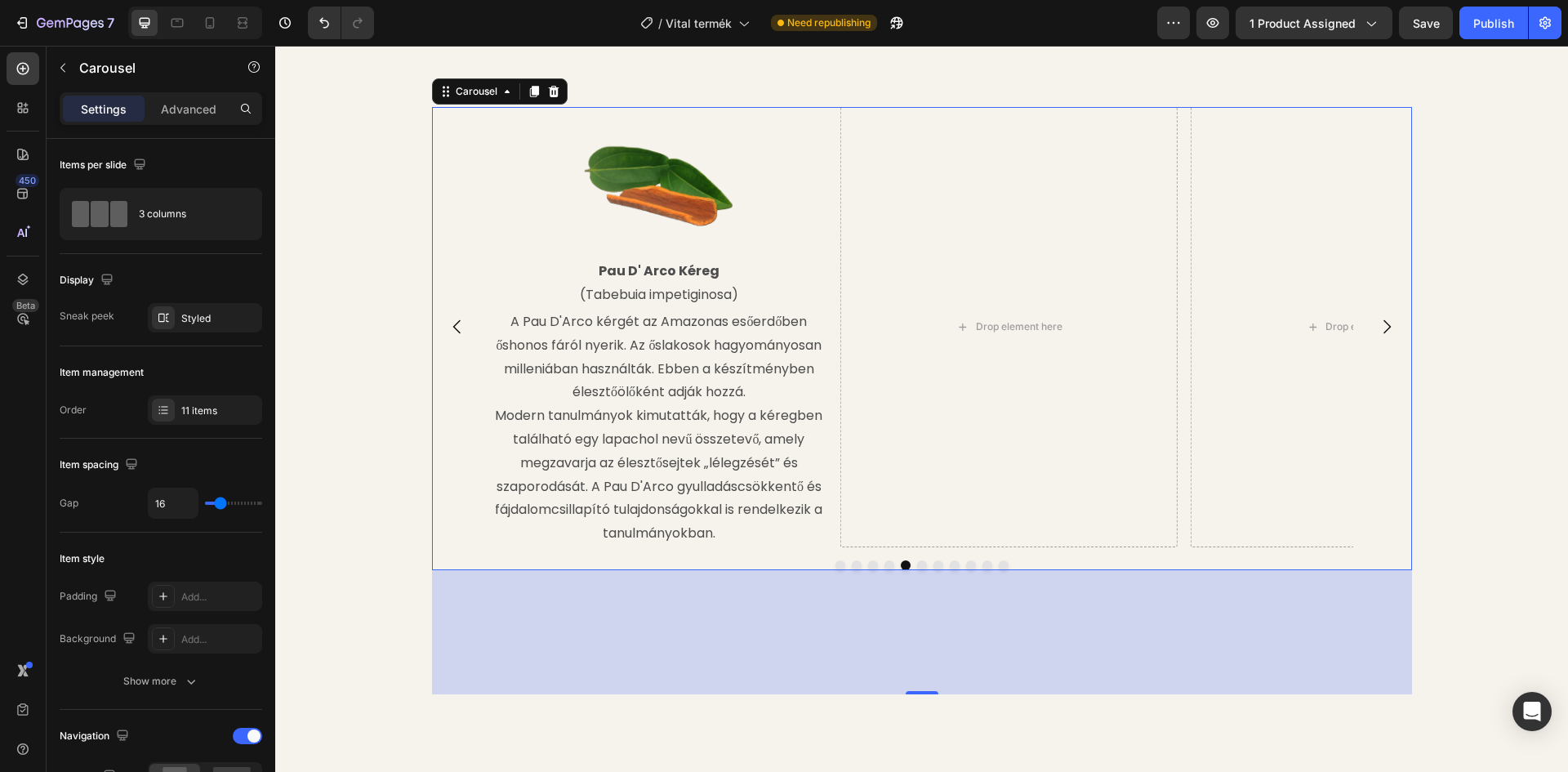
click at [1386, 325] on icon "Carousel Next Arrow" at bounding box center [1387, 327] width 20 height 20
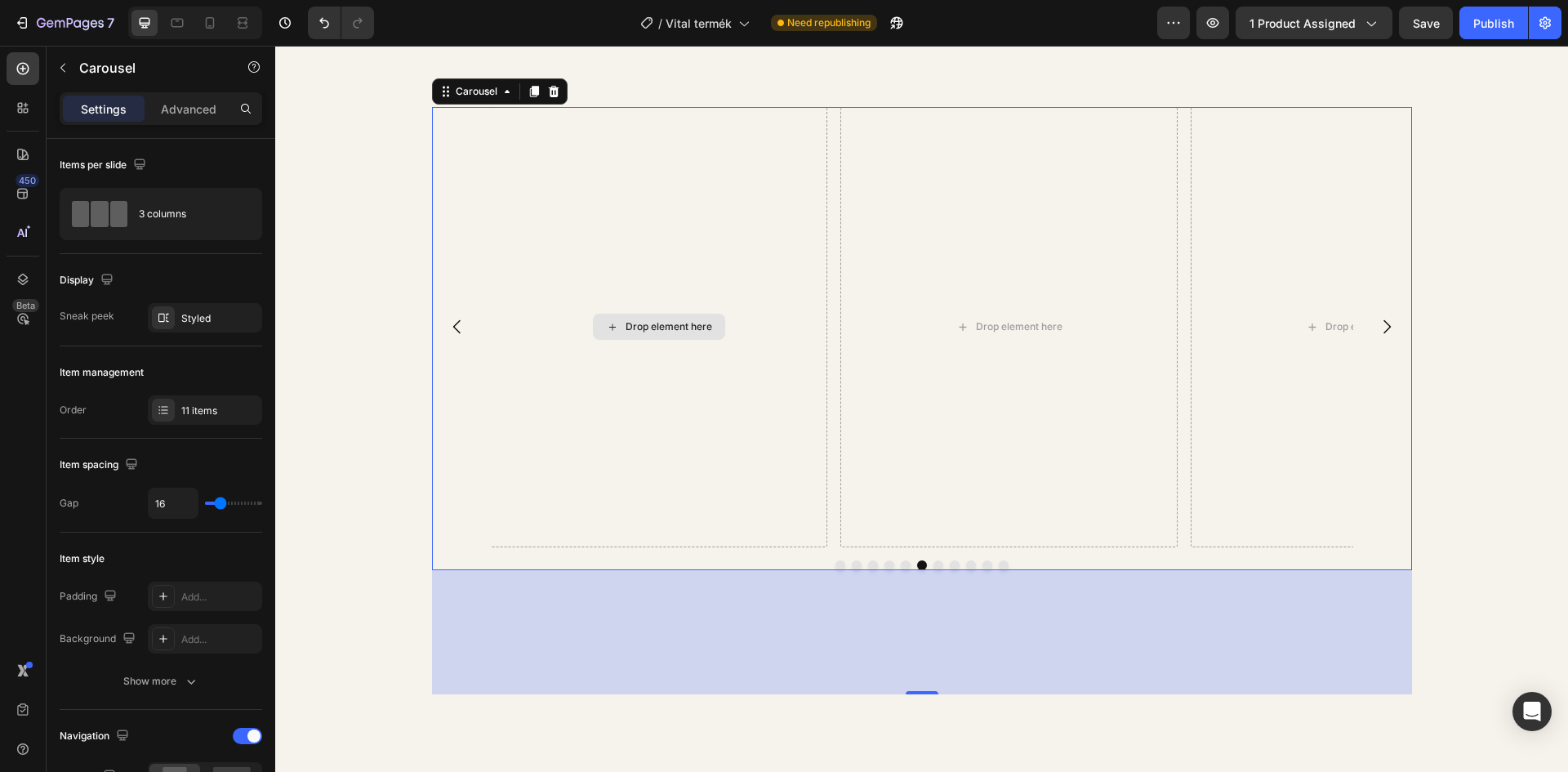
click at [638, 327] on div "Drop element here" at bounding box center [669, 327] width 87 height 13
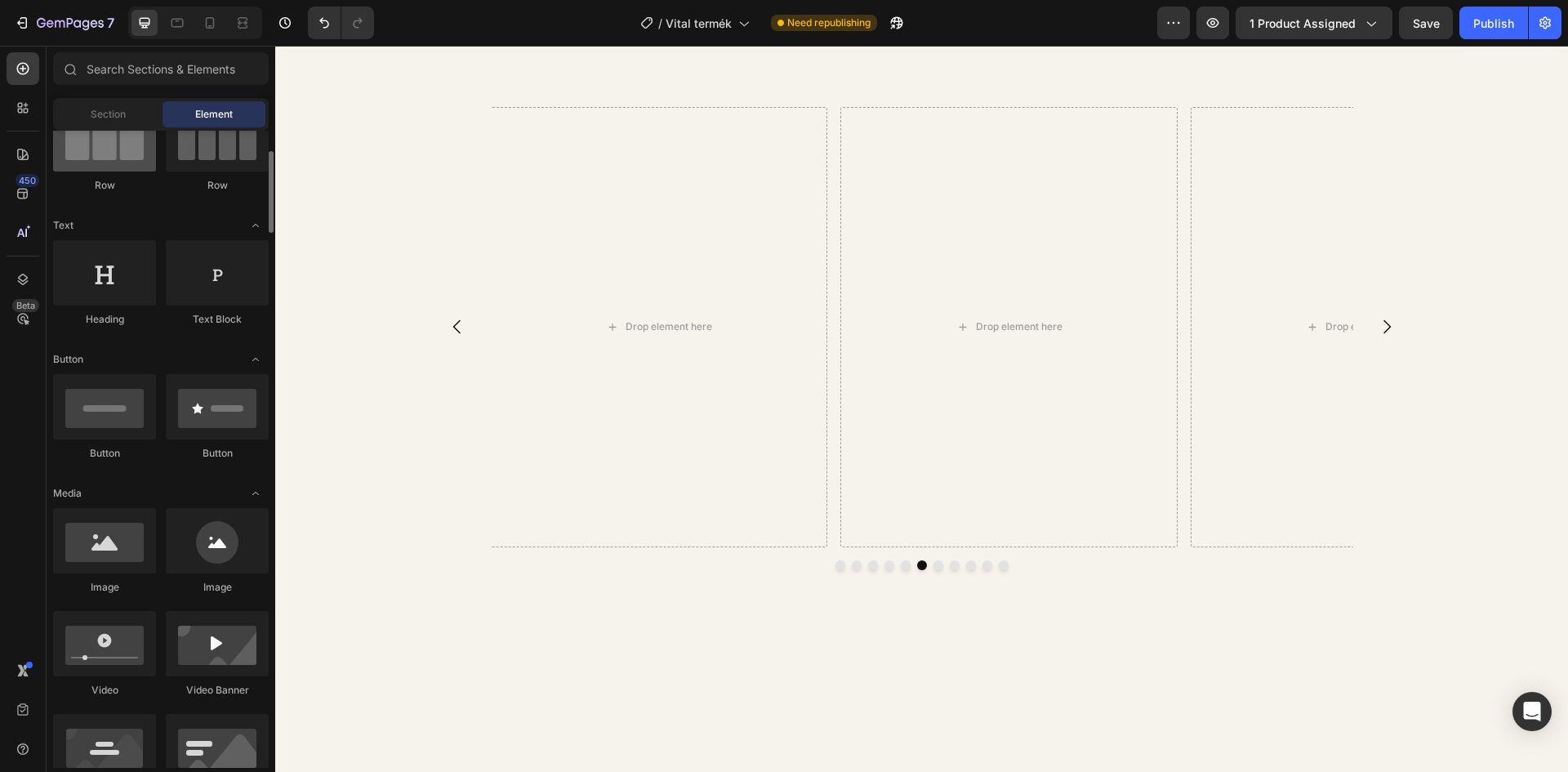
scroll to position [245, 0]
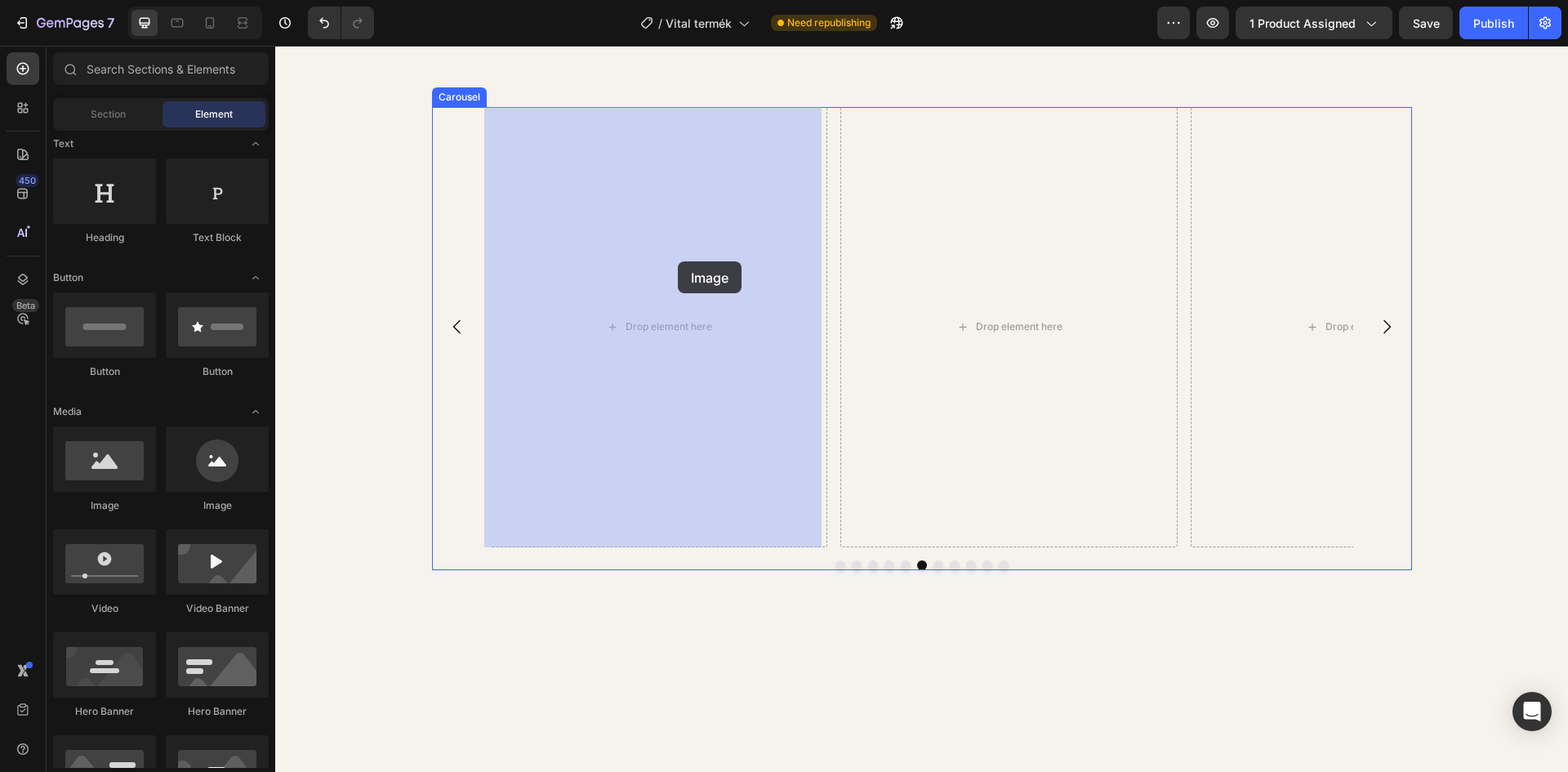
drag, startPoint x: 402, startPoint y: 504, endPoint x: 674, endPoint y: 258, distance: 366.7
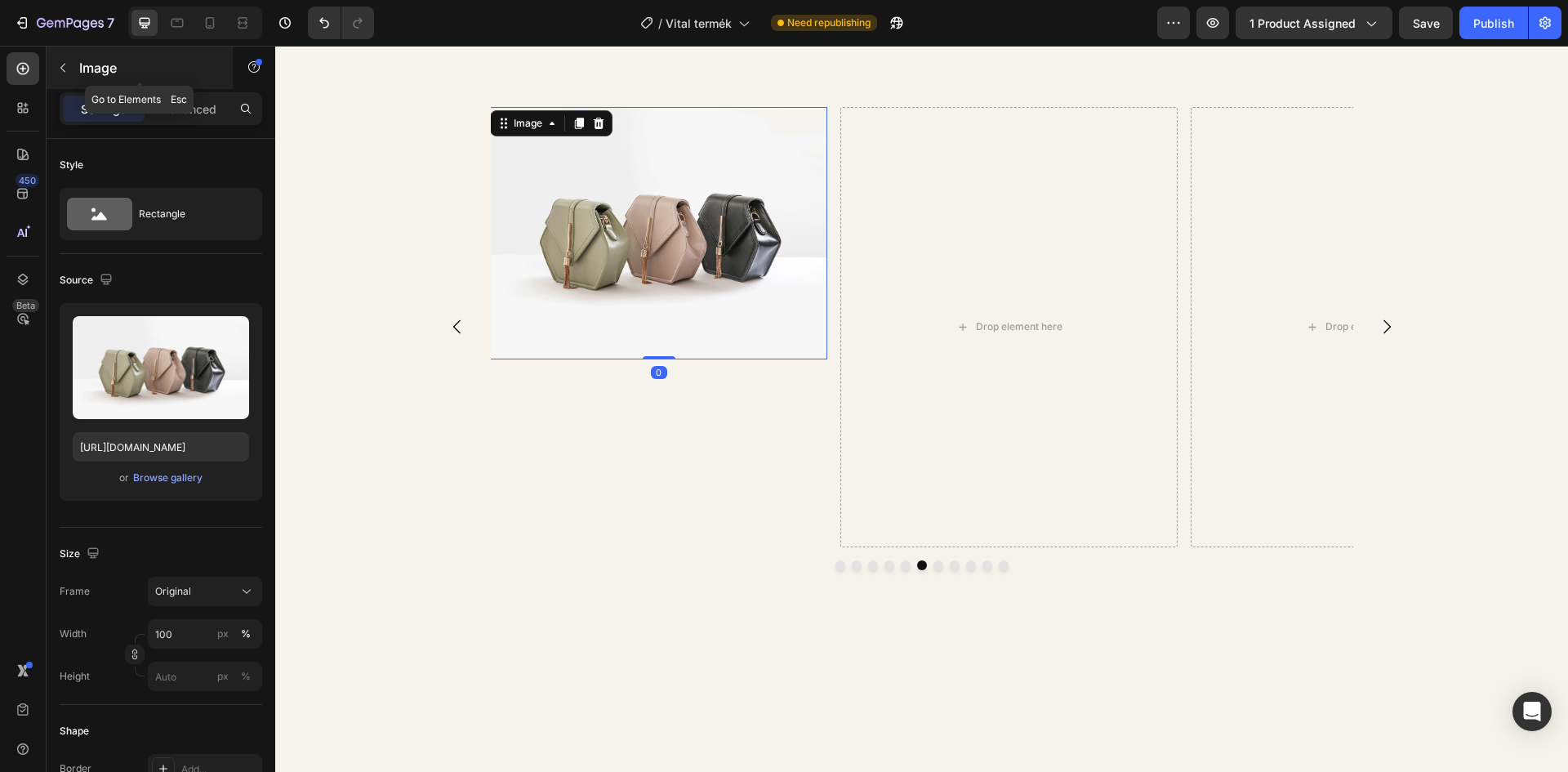
click at [75, 65] on button "button" at bounding box center [63, 68] width 27 height 27
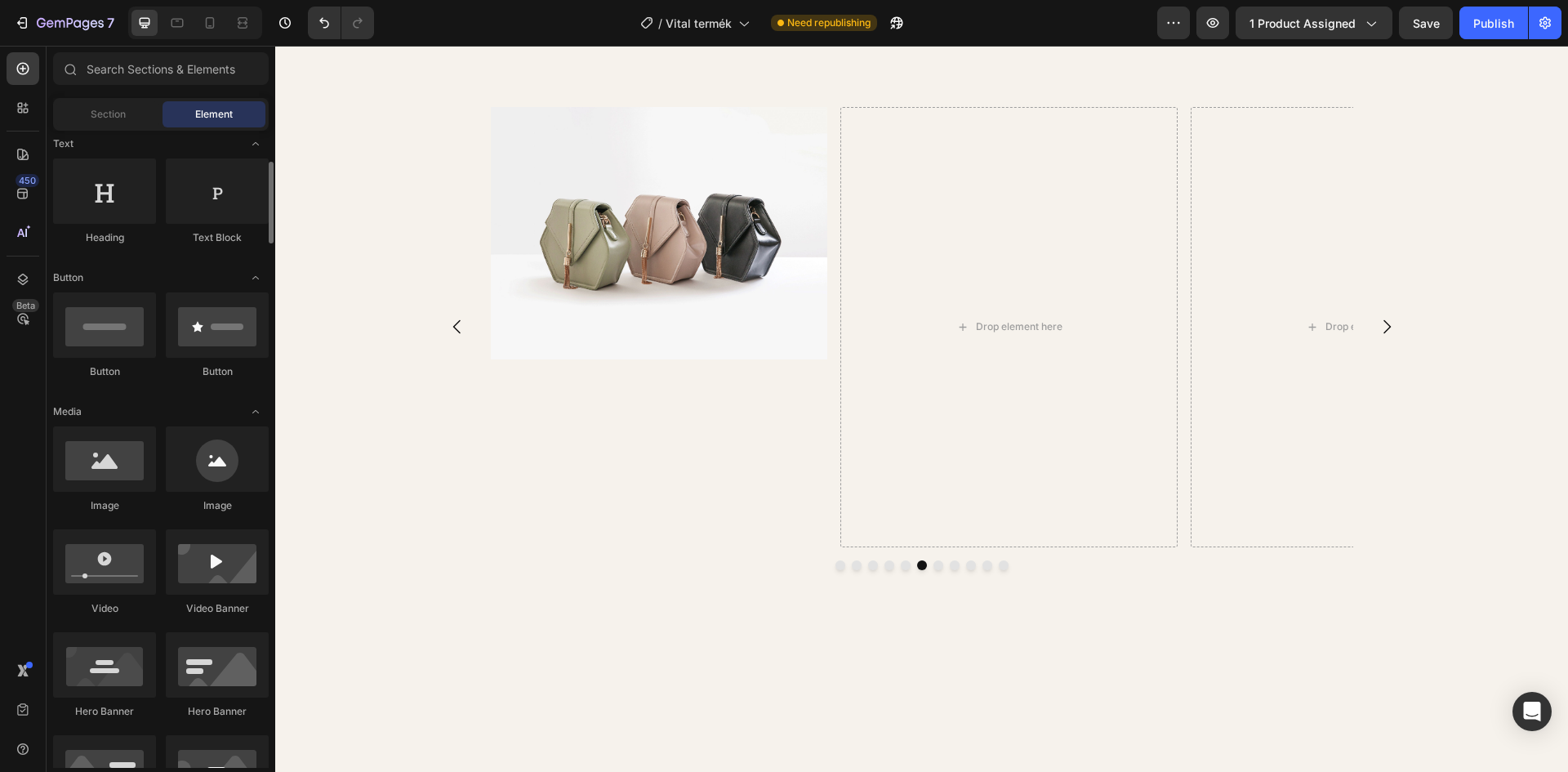
scroll to position [0, 0]
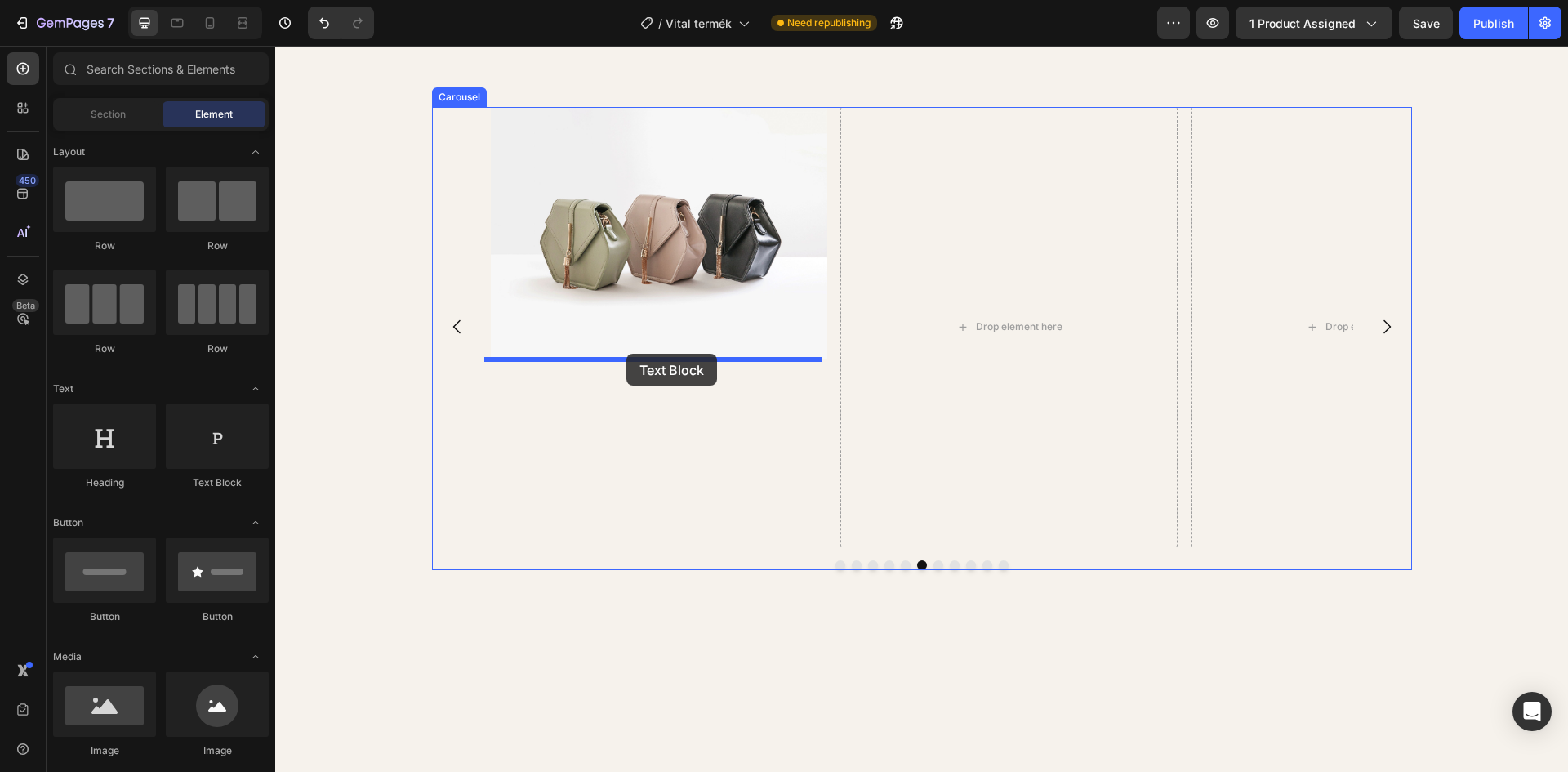
drag, startPoint x: 491, startPoint y: 504, endPoint x: 627, endPoint y: 354, distance: 202.5
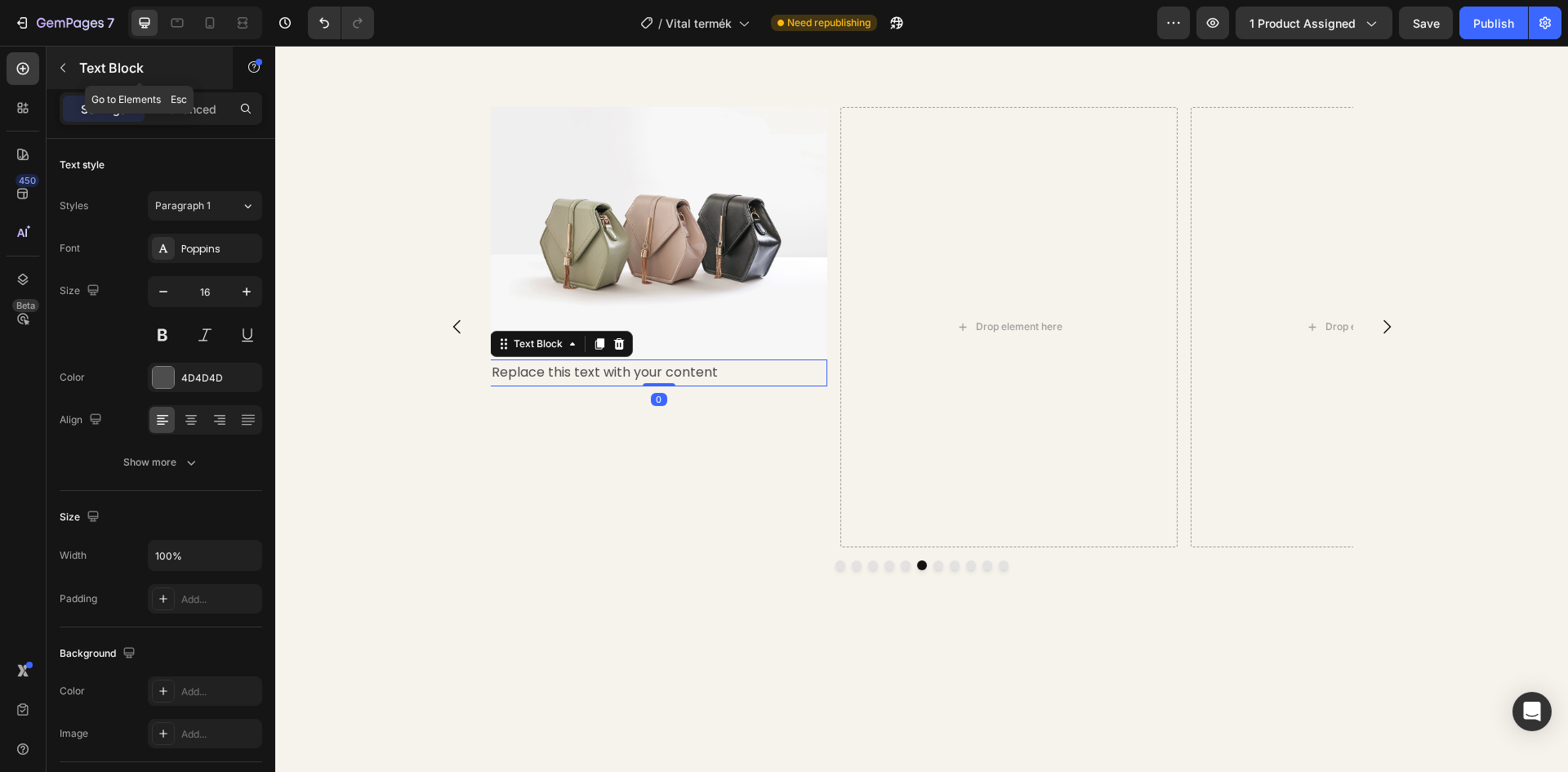
click at [70, 64] on button "button" at bounding box center [63, 68] width 27 height 27
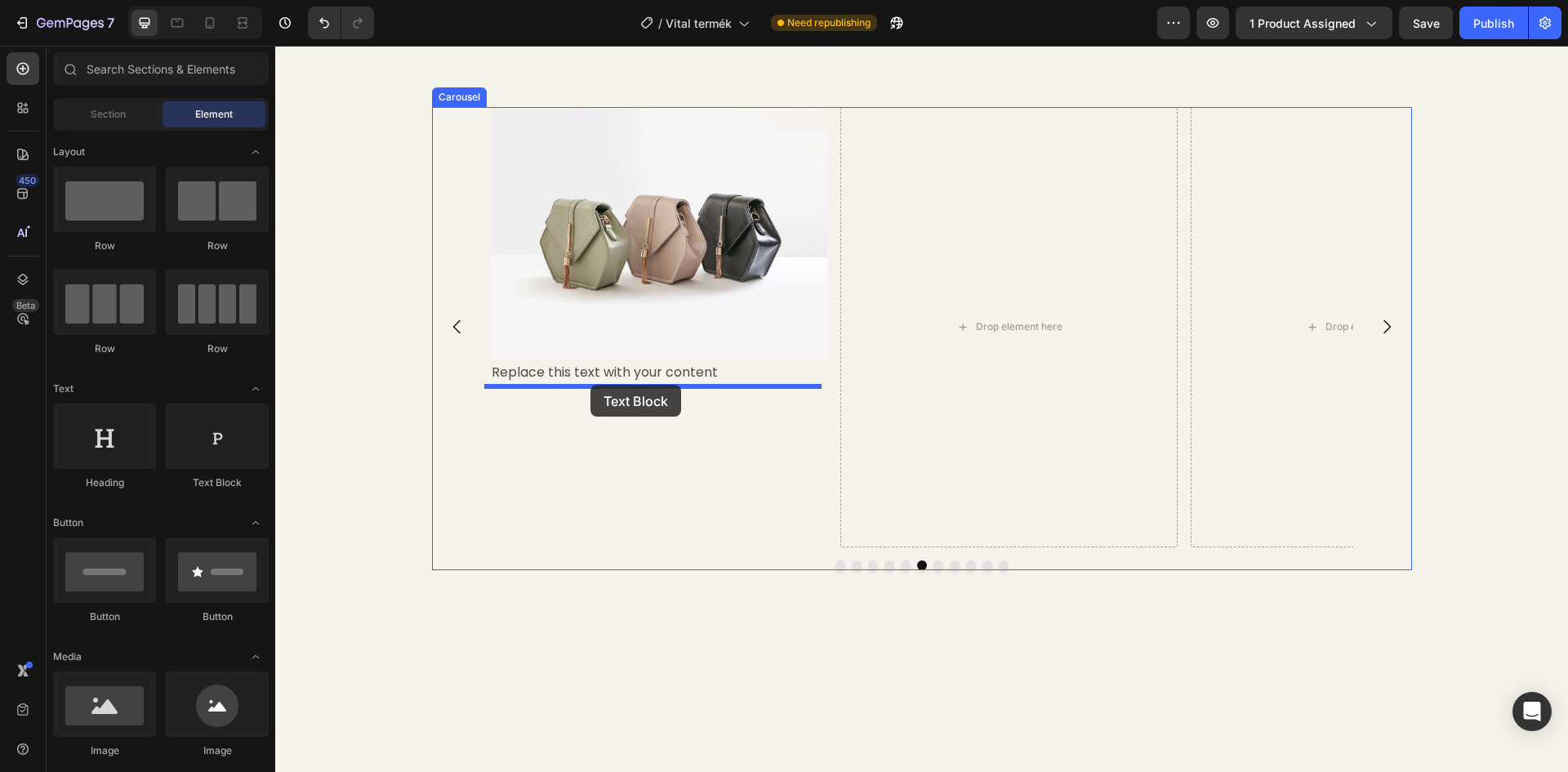
drag, startPoint x: 517, startPoint y: 483, endPoint x: 590, endPoint y: 385, distance: 122.2
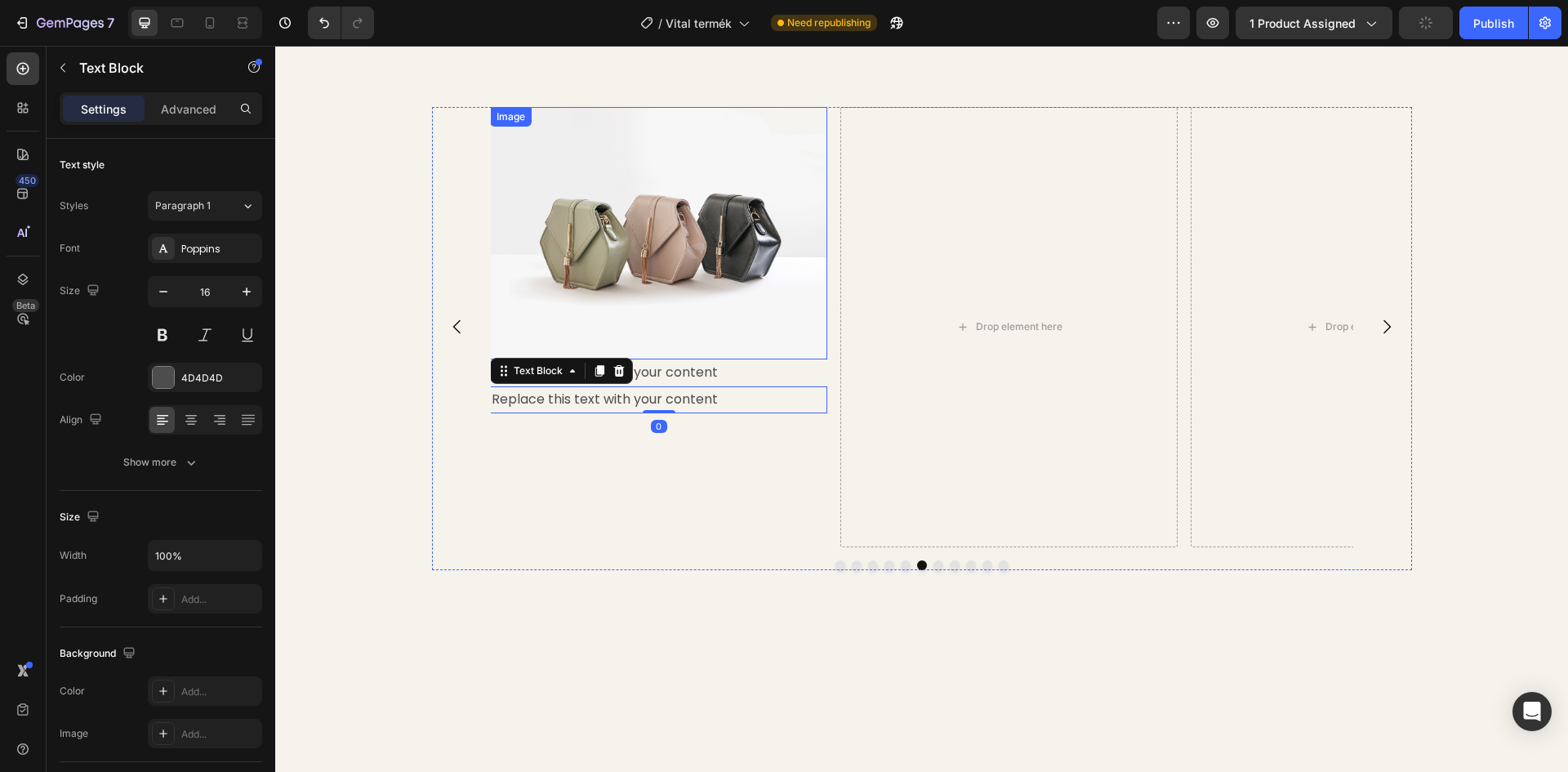
click at [657, 264] on img at bounding box center [658, 233] width 337 height 253
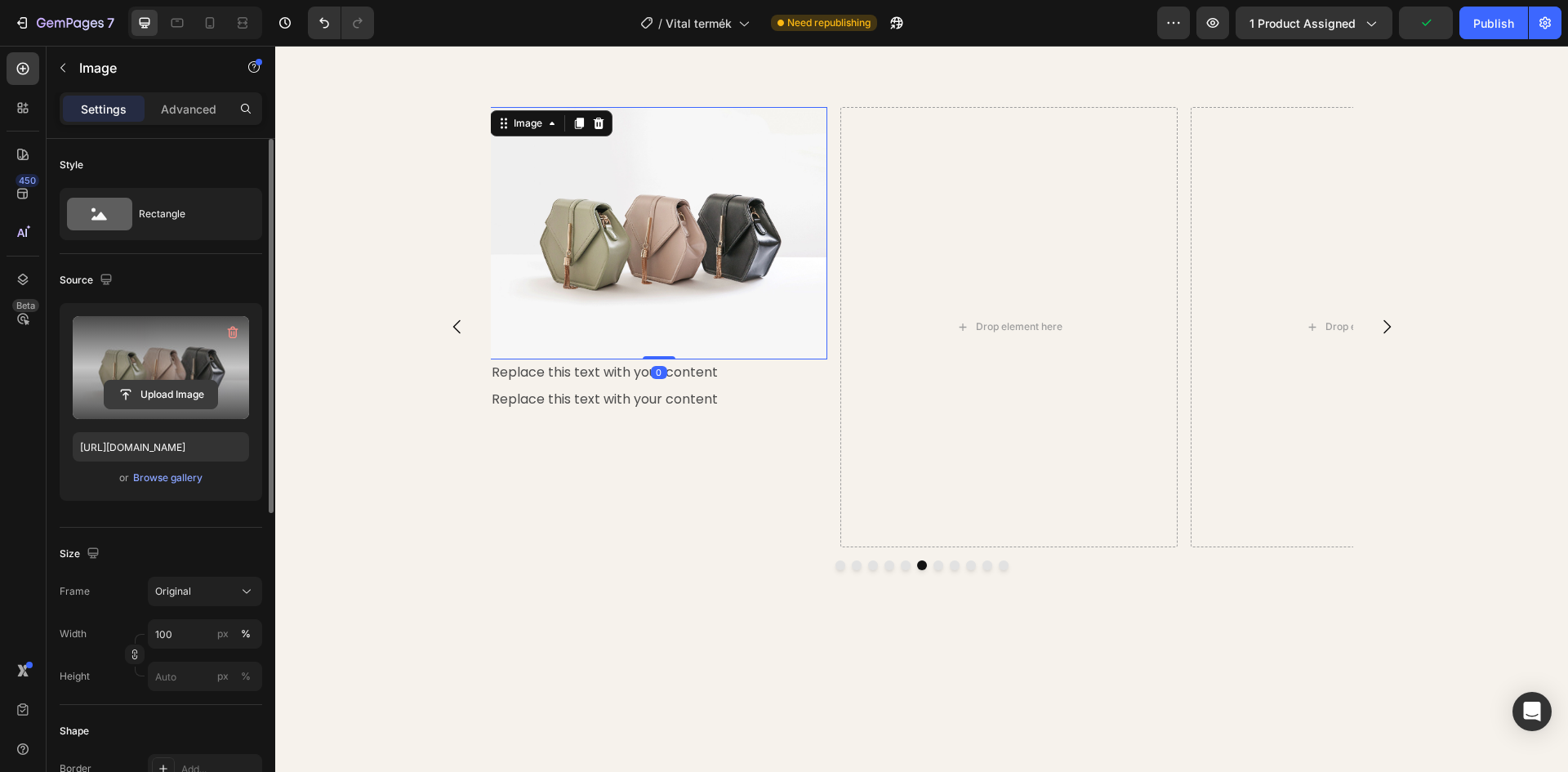
click at [151, 385] on input "file" at bounding box center [160, 394] width 113 height 28
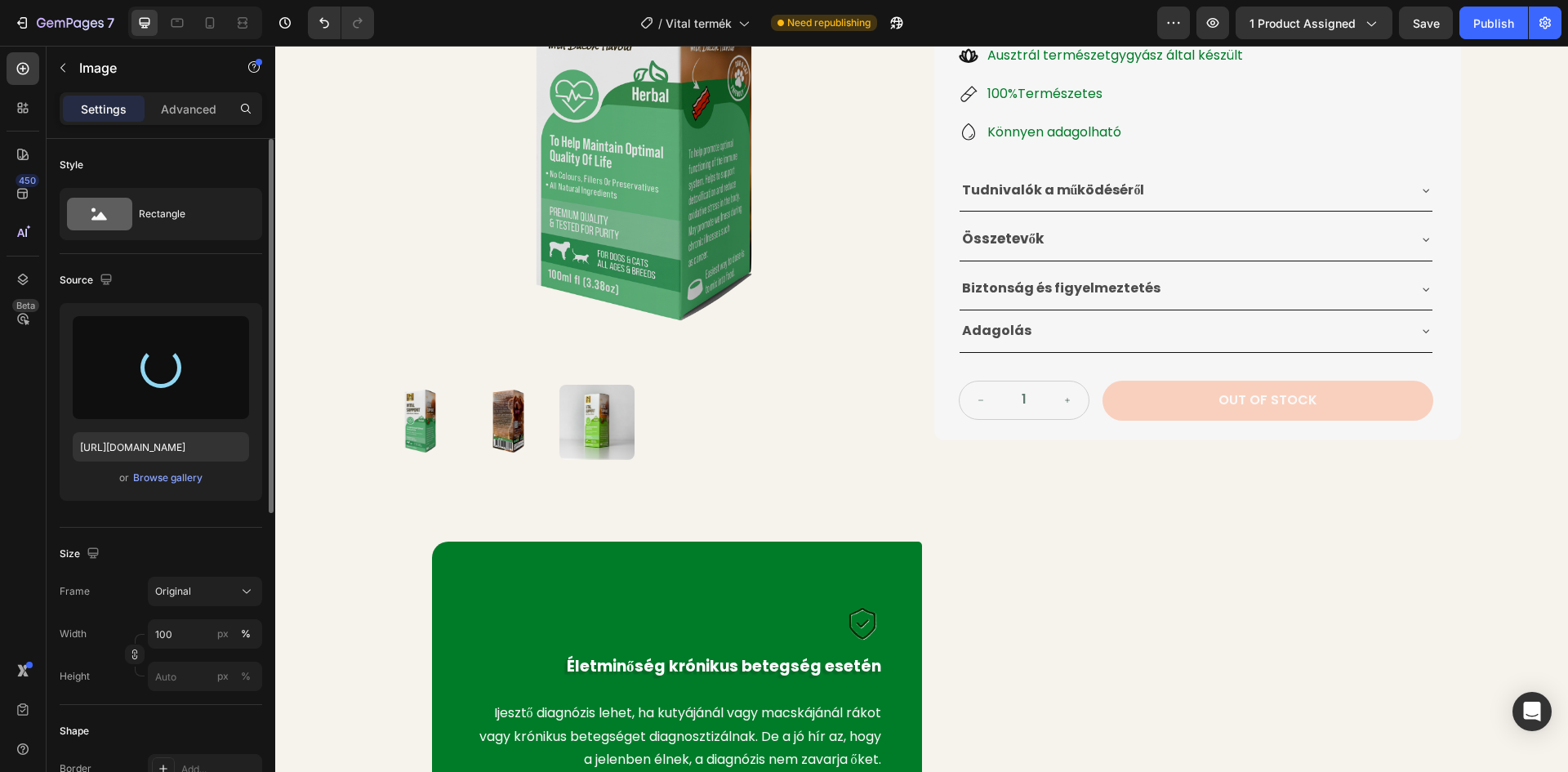
scroll to position [364, 0]
click at [1154, 244] on div "Összetevők" at bounding box center [1183, 240] width 447 height 30
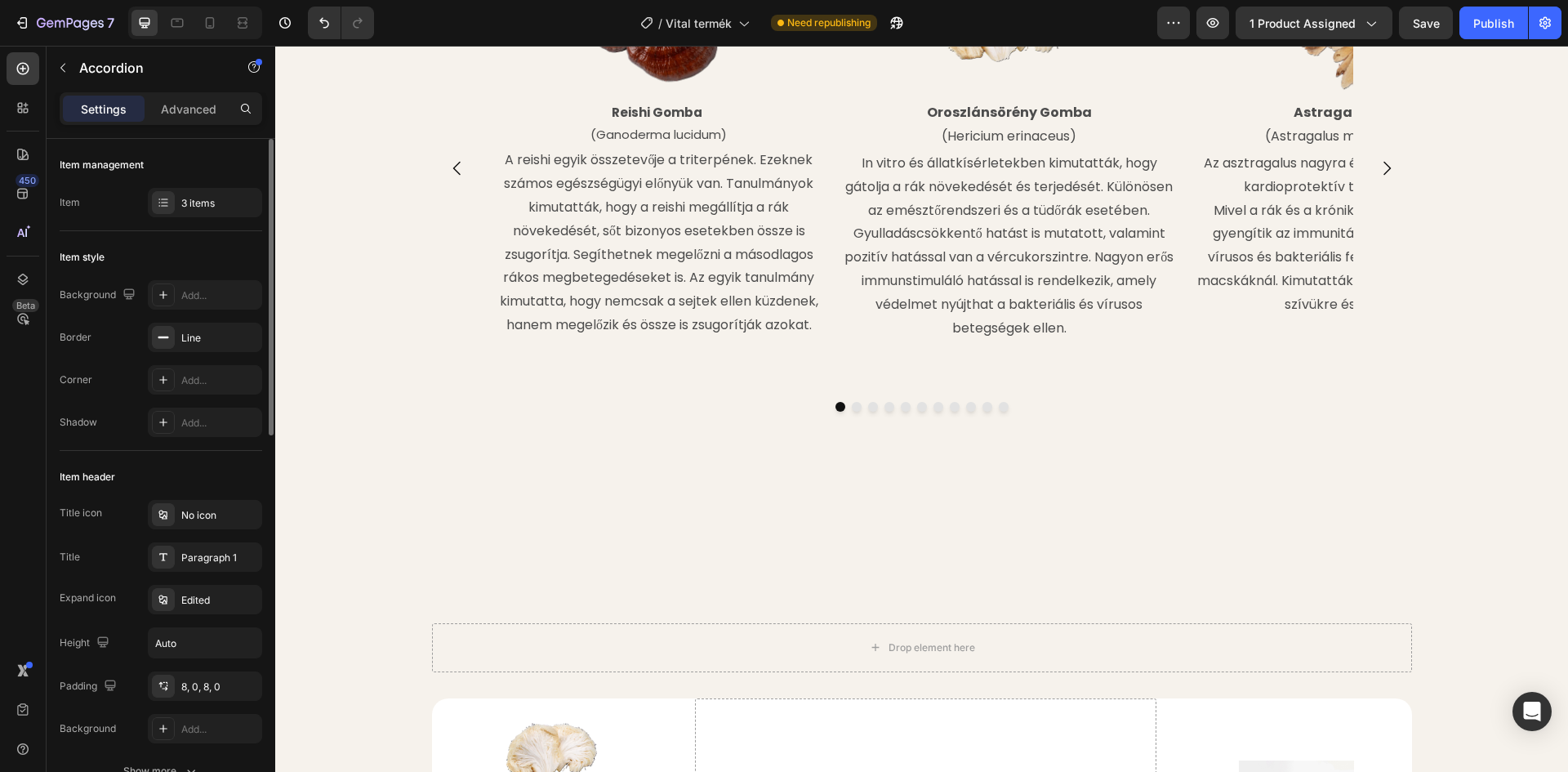
scroll to position [2241, 0]
click at [1381, 164] on icon "Carousel Next Arrow" at bounding box center [1387, 163] width 20 height 20
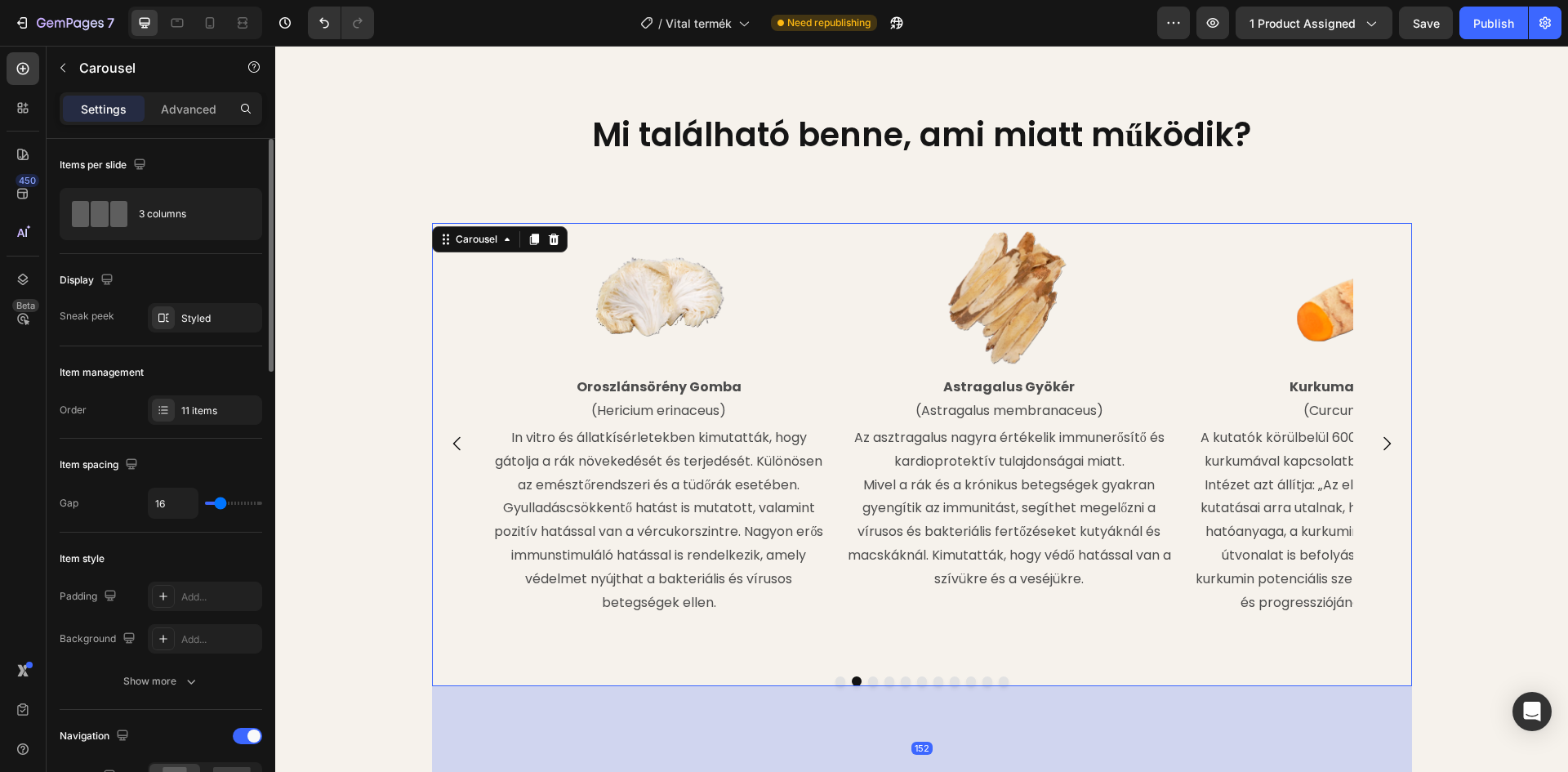
scroll to position [1915, 0]
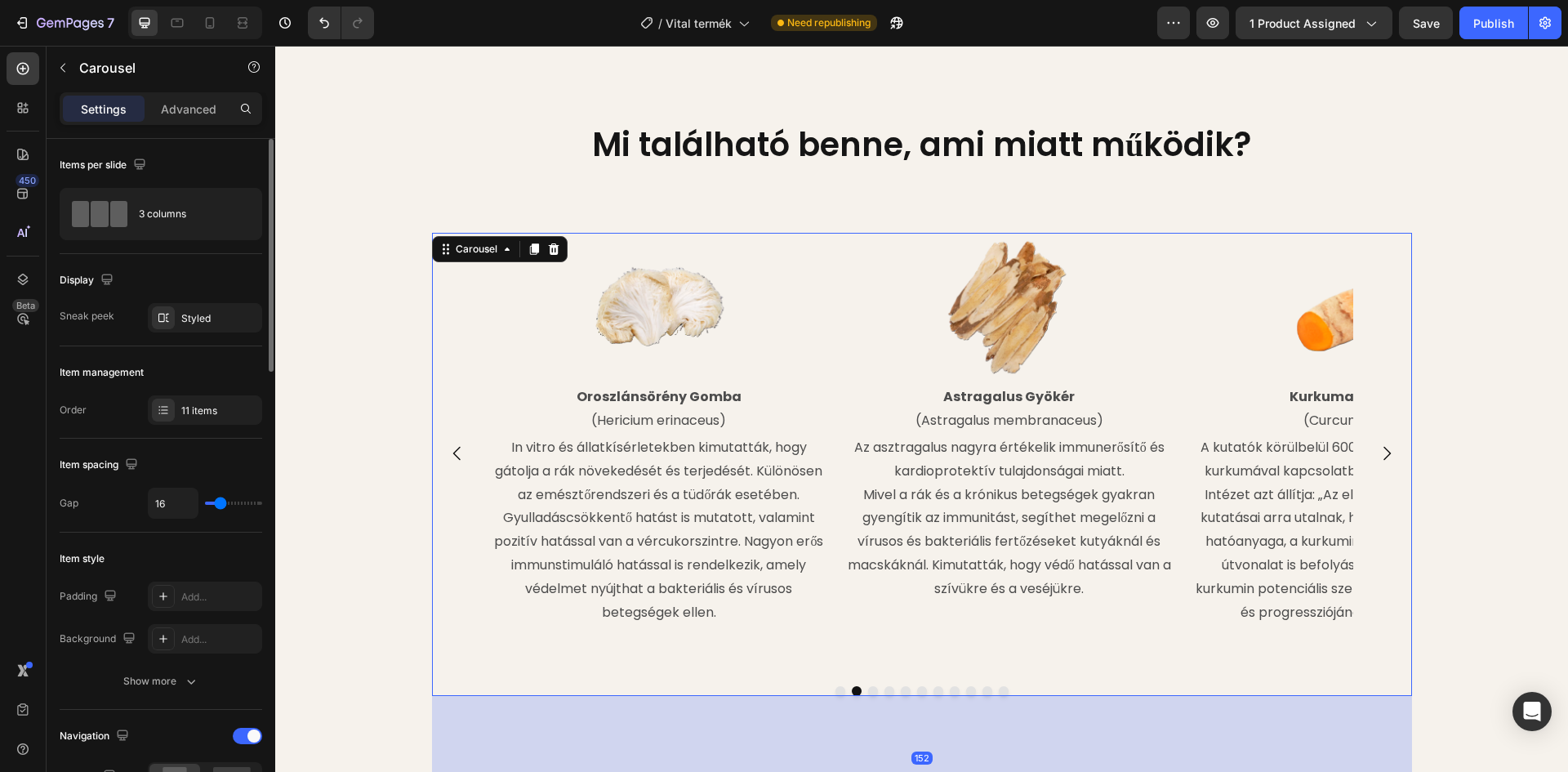
click at [1377, 463] on icon "Carousel Next Arrow" at bounding box center [1387, 453] width 20 height 20
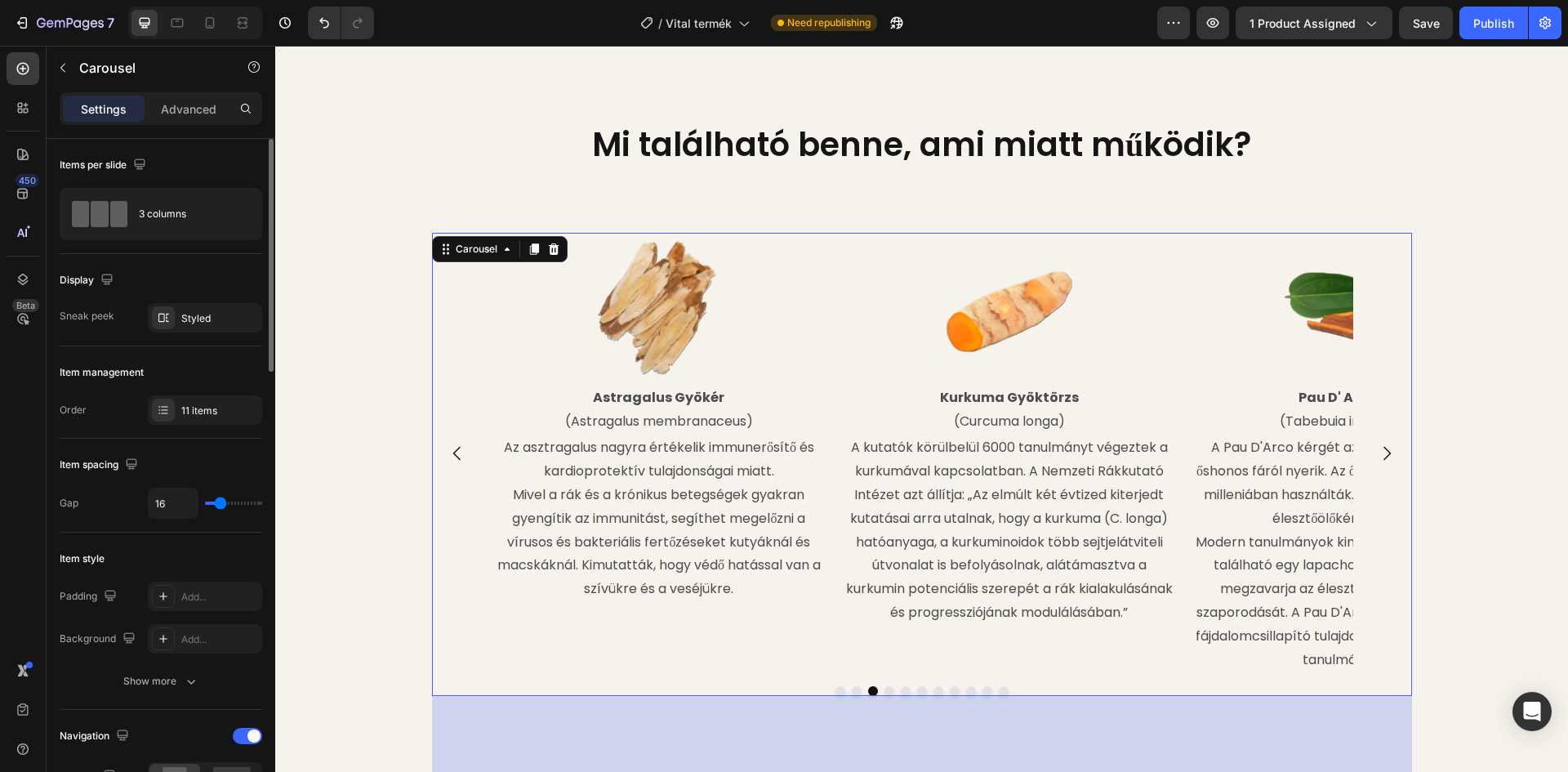
click at [1377, 463] on icon "Carousel Next Arrow" at bounding box center [1387, 453] width 20 height 20
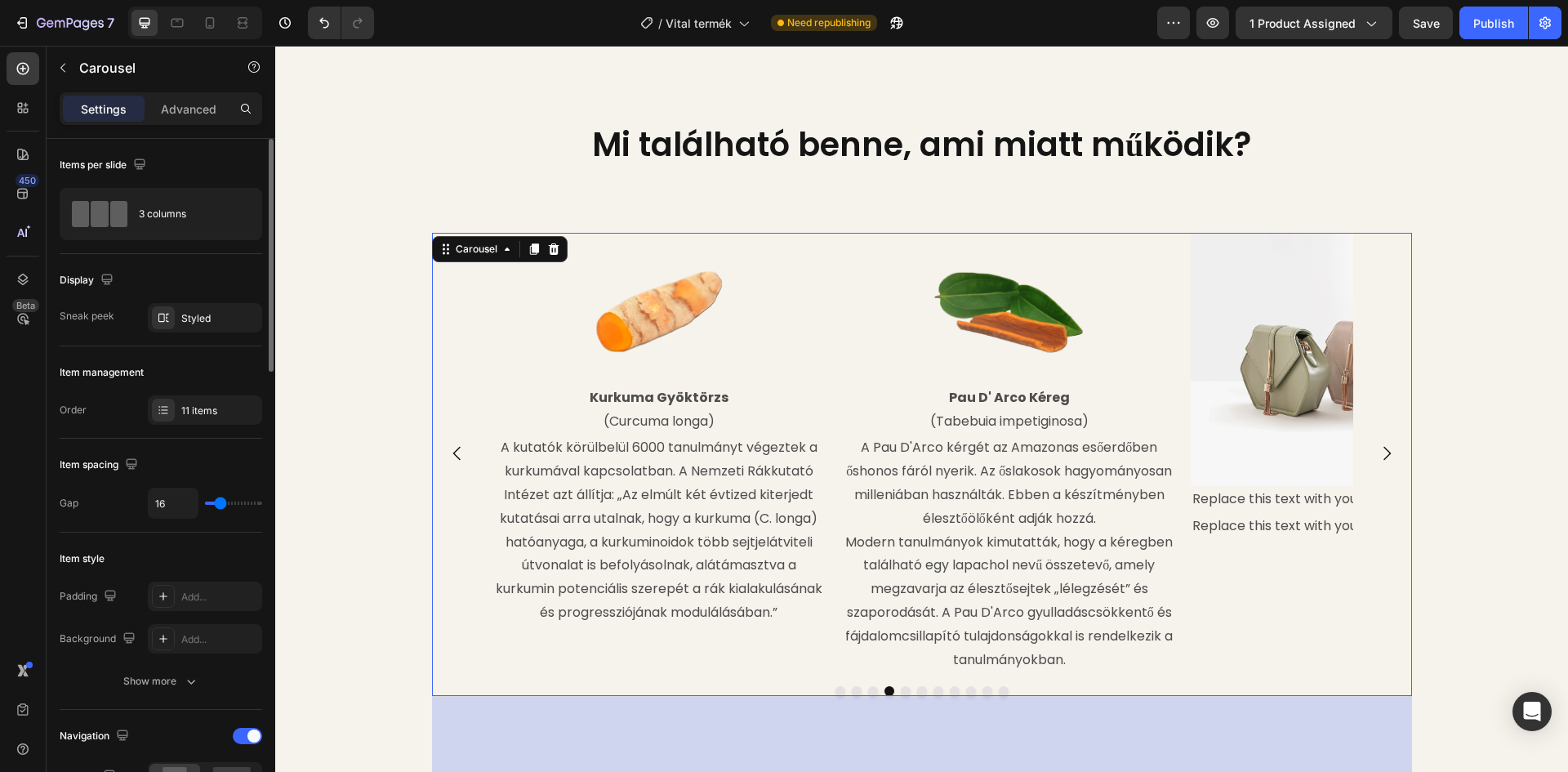
click at [1377, 463] on icon "Carousel Next Arrow" at bounding box center [1387, 453] width 20 height 20
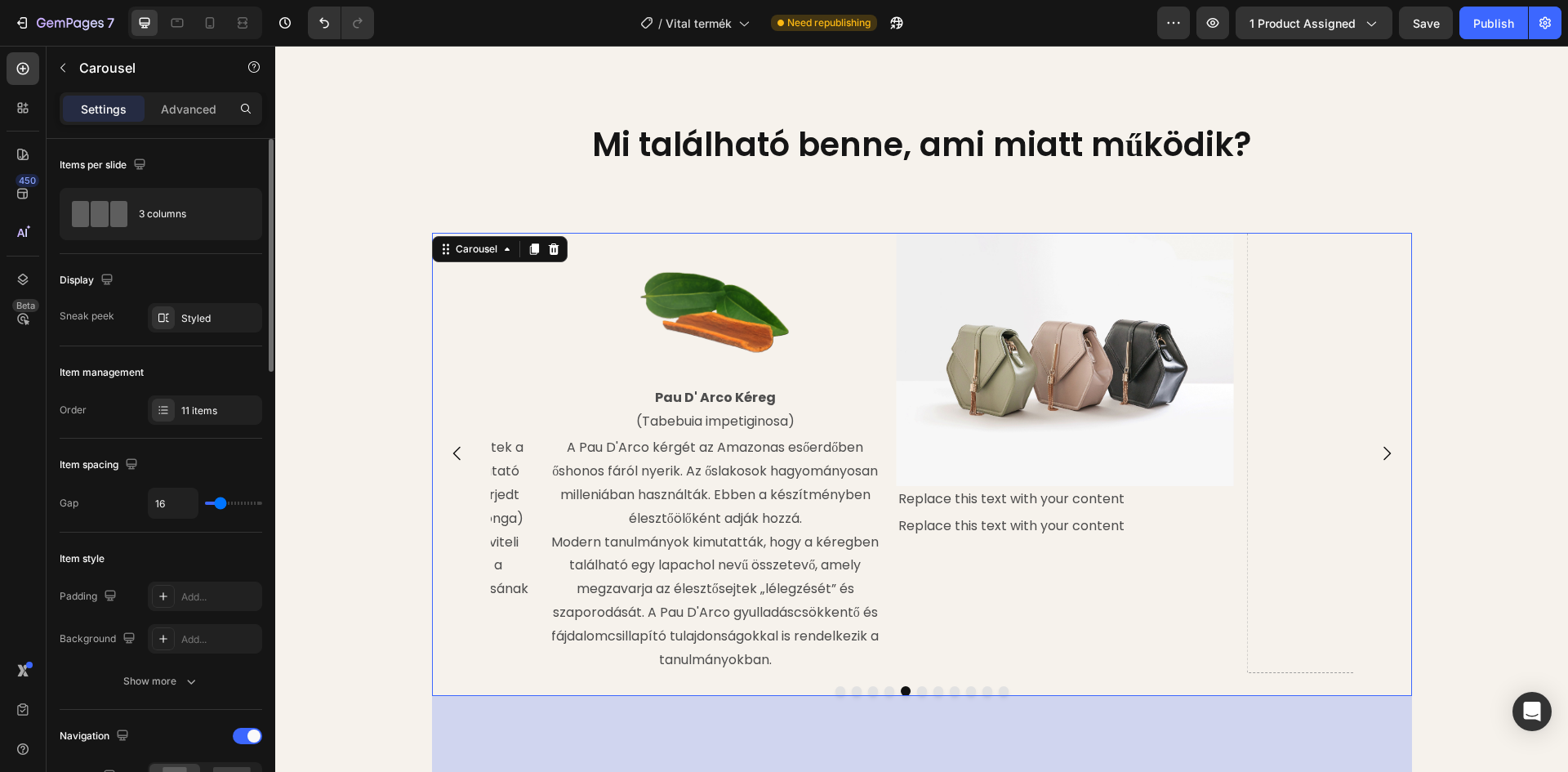
click at [1377, 463] on icon "Carousel Next Arrow" at bounding box center [1387, 453] width 20 height 20
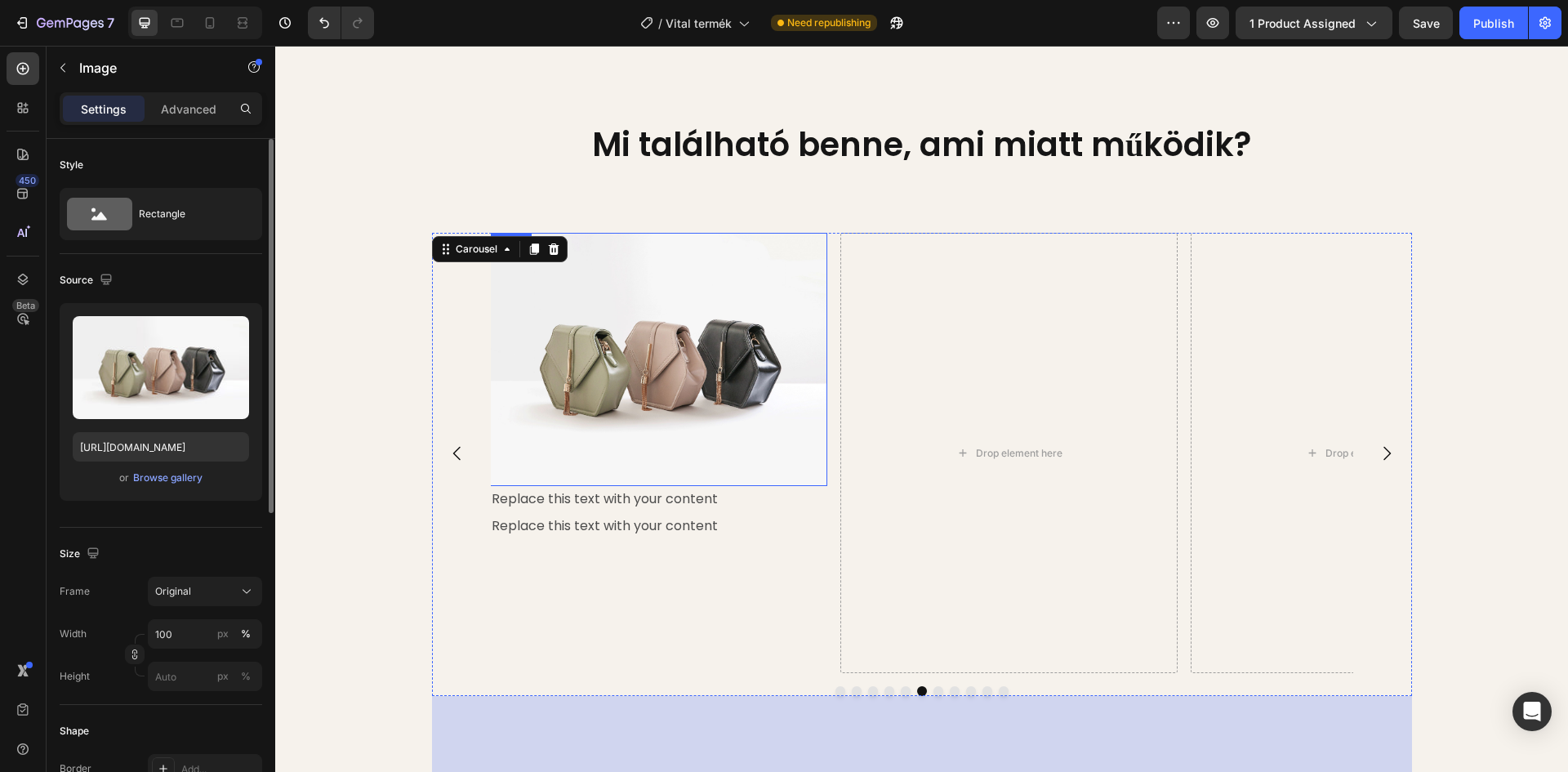
click at [571, 395] on img at bounding box center [658, 359] width 337 height 253
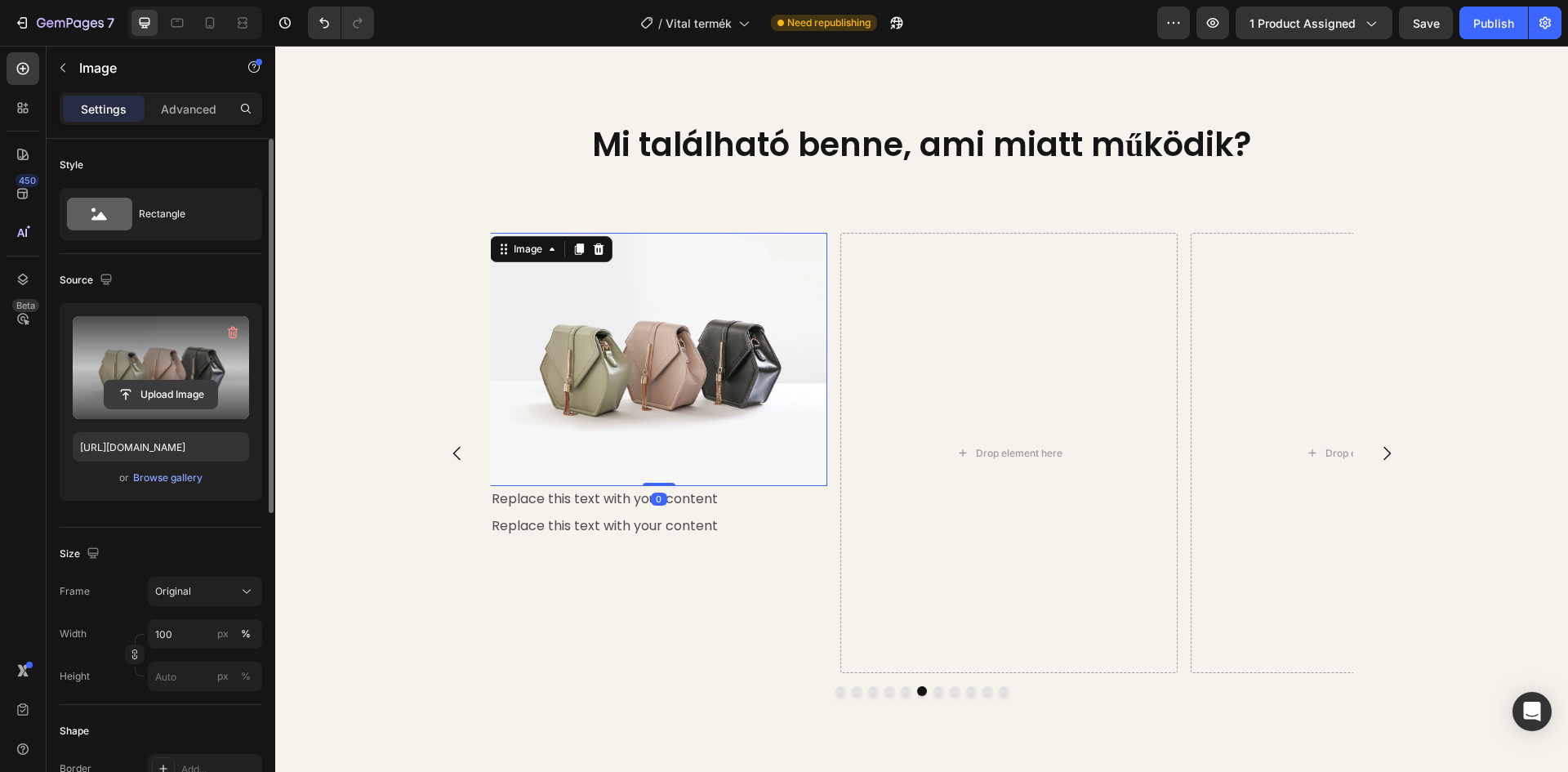
click at [174, 393] on input "file" at bounding box center [160, 394] width 113 height 28
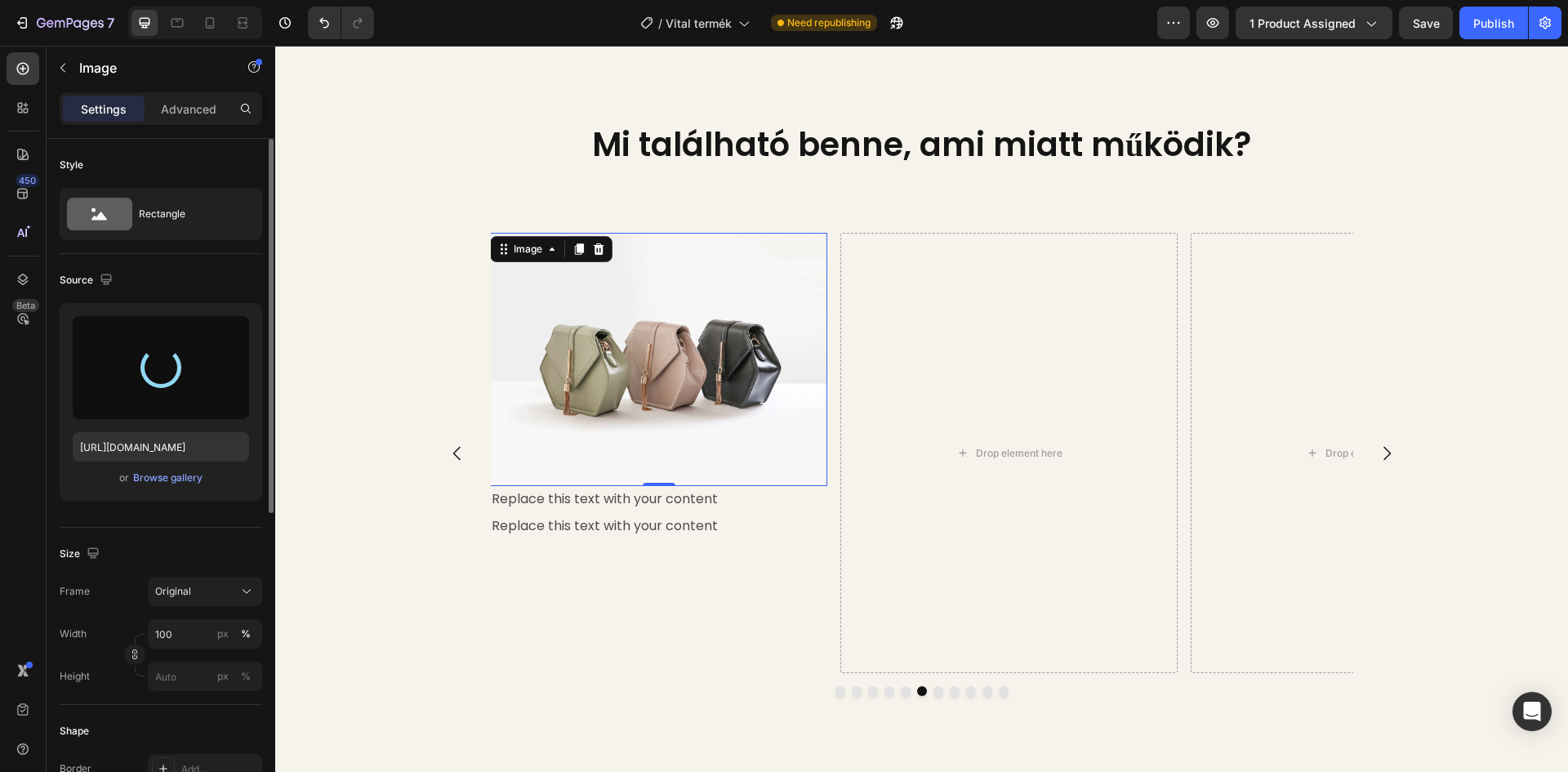
type input "https://cdn.shopify.com/s/files/1/0948/2462/8573/files/gempages_576978716819719…"
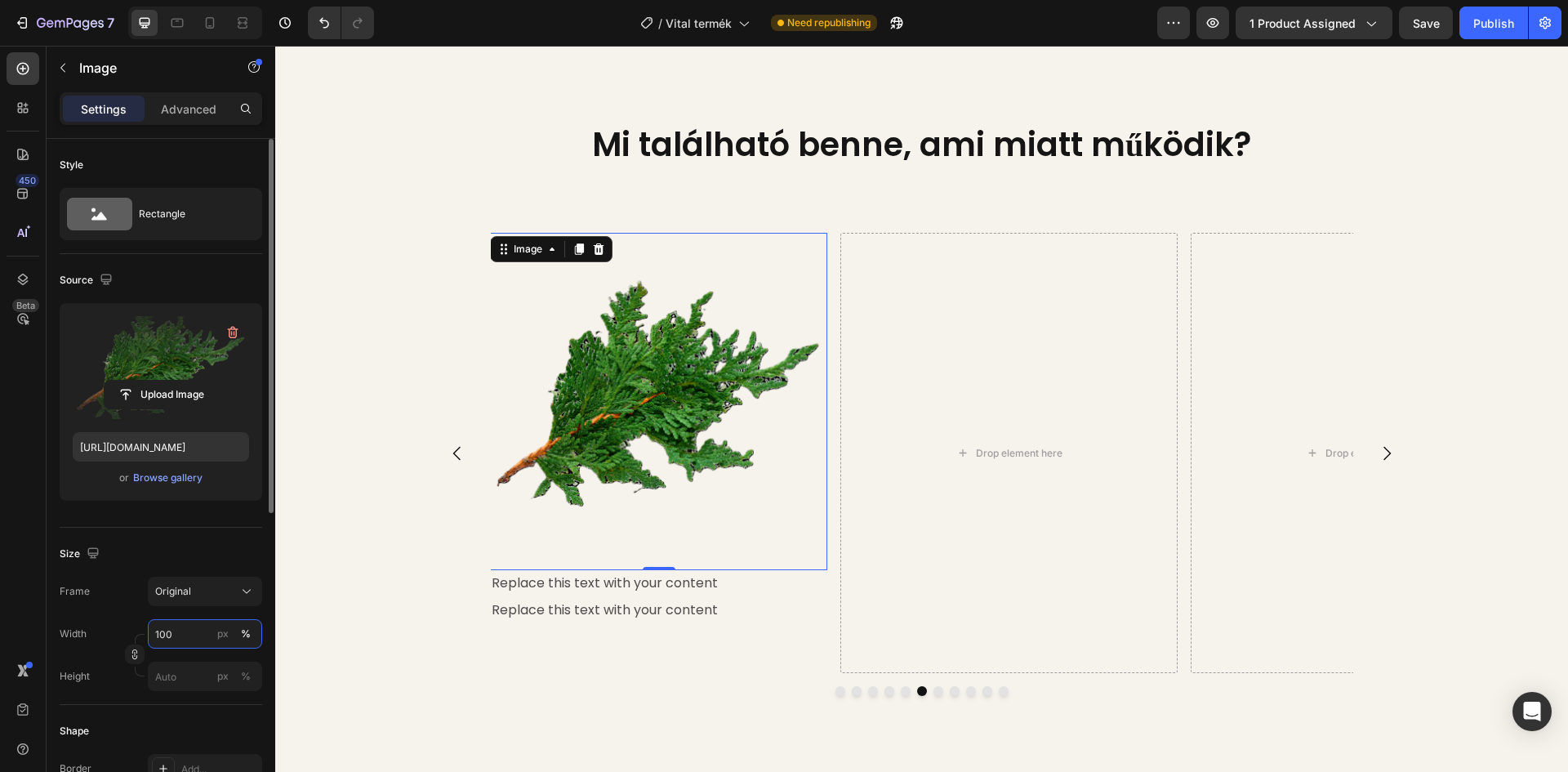
click at [177, 639] on input "100" at bounding box center [205, 633] width 114 height 30
type input "45"
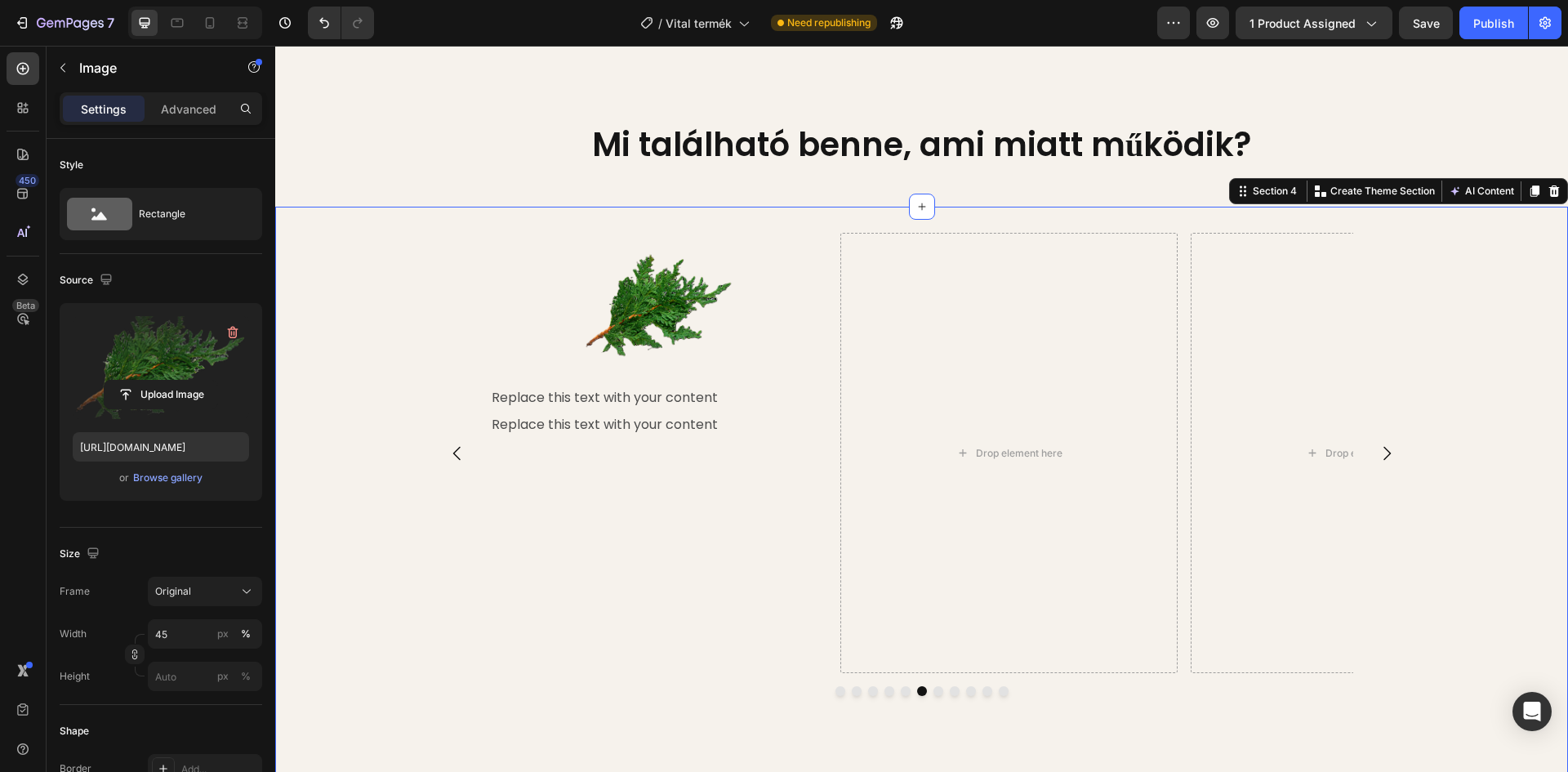
click at [347, 385] on div "Image Reishi Gomba (Ganoderma lucidum) Text Block A reishi egyik összetevője a …" at bounding box center [922, 526] width 1293 height 587
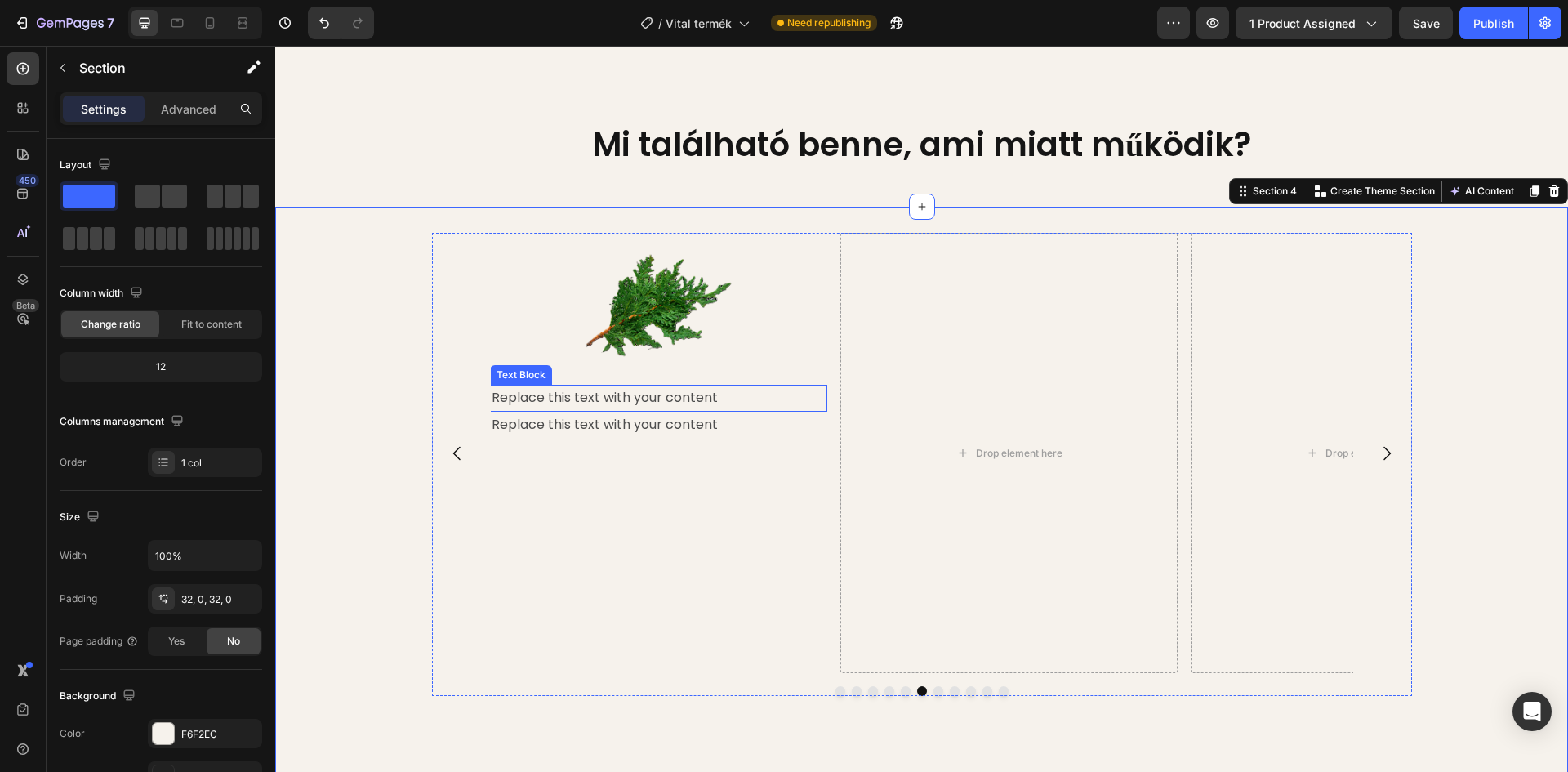
click at [633, 412] on div "Replace this text with your content" at bounding box center [658, 397] width 337 height 27
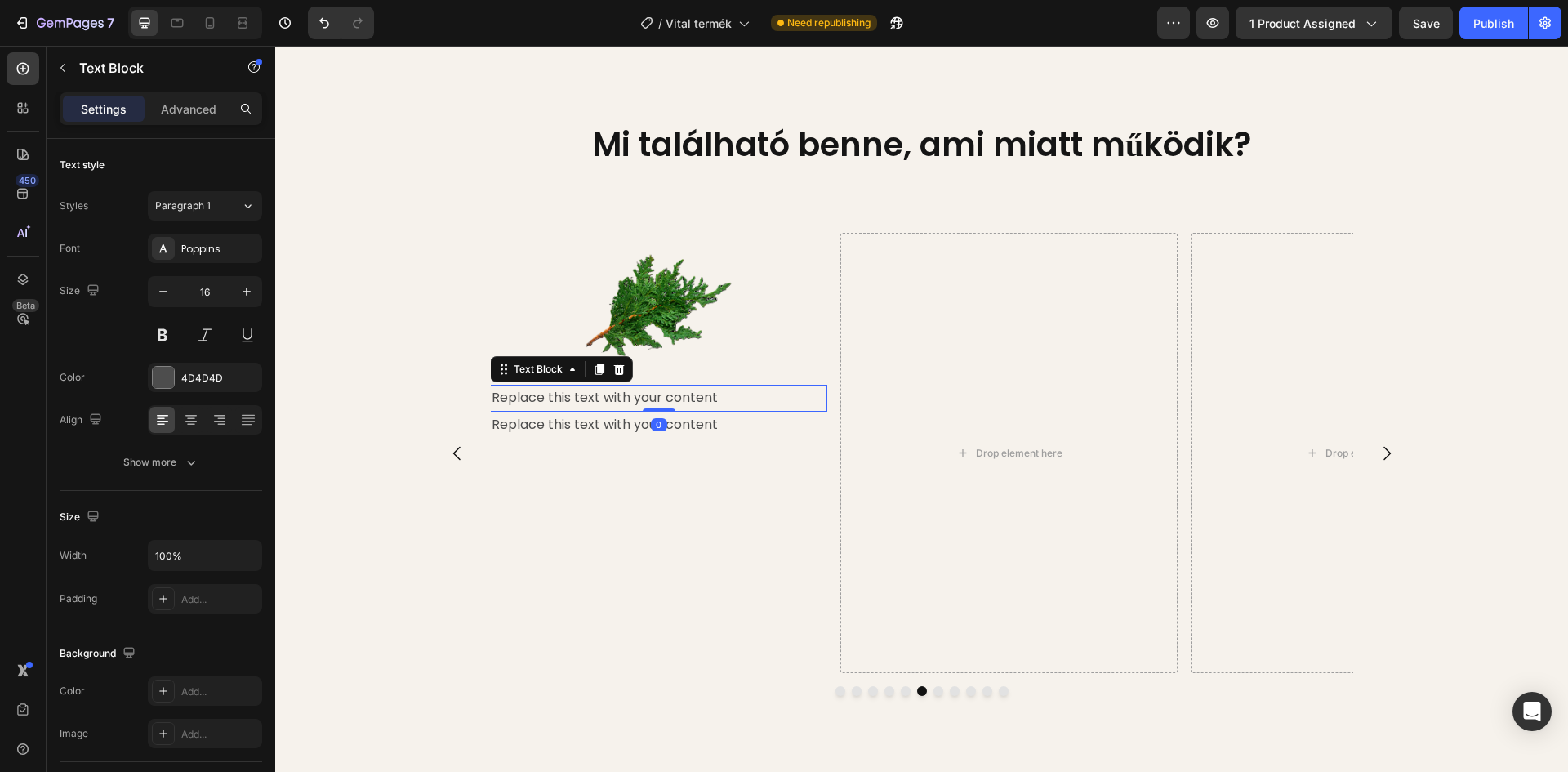
click at [710, 412] on div "Replace this text with your content" at bounding box center [658, 397] width 337 height 27
drag, startPoint x: 716, startPoint y: 431, endPoint x: 488, endPoint y: 435, distance: 228.0
click at [492, 410] on p "Replace this text with your content" at bounding box center [659, 398] width 334 height 24
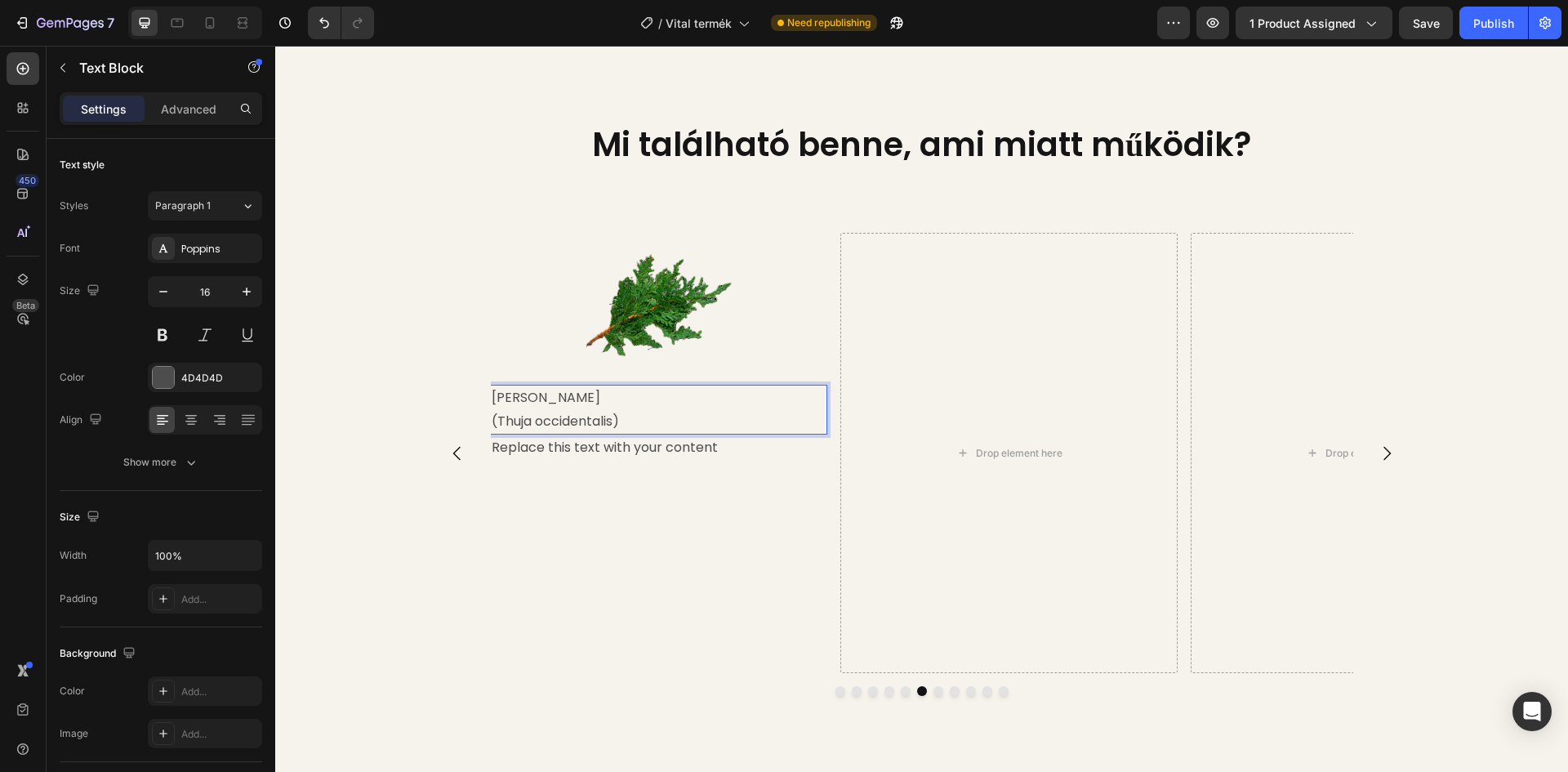
click at [530, 410] on p "Thuja Levél" at bounding box center [659, 398] width 334 height 24
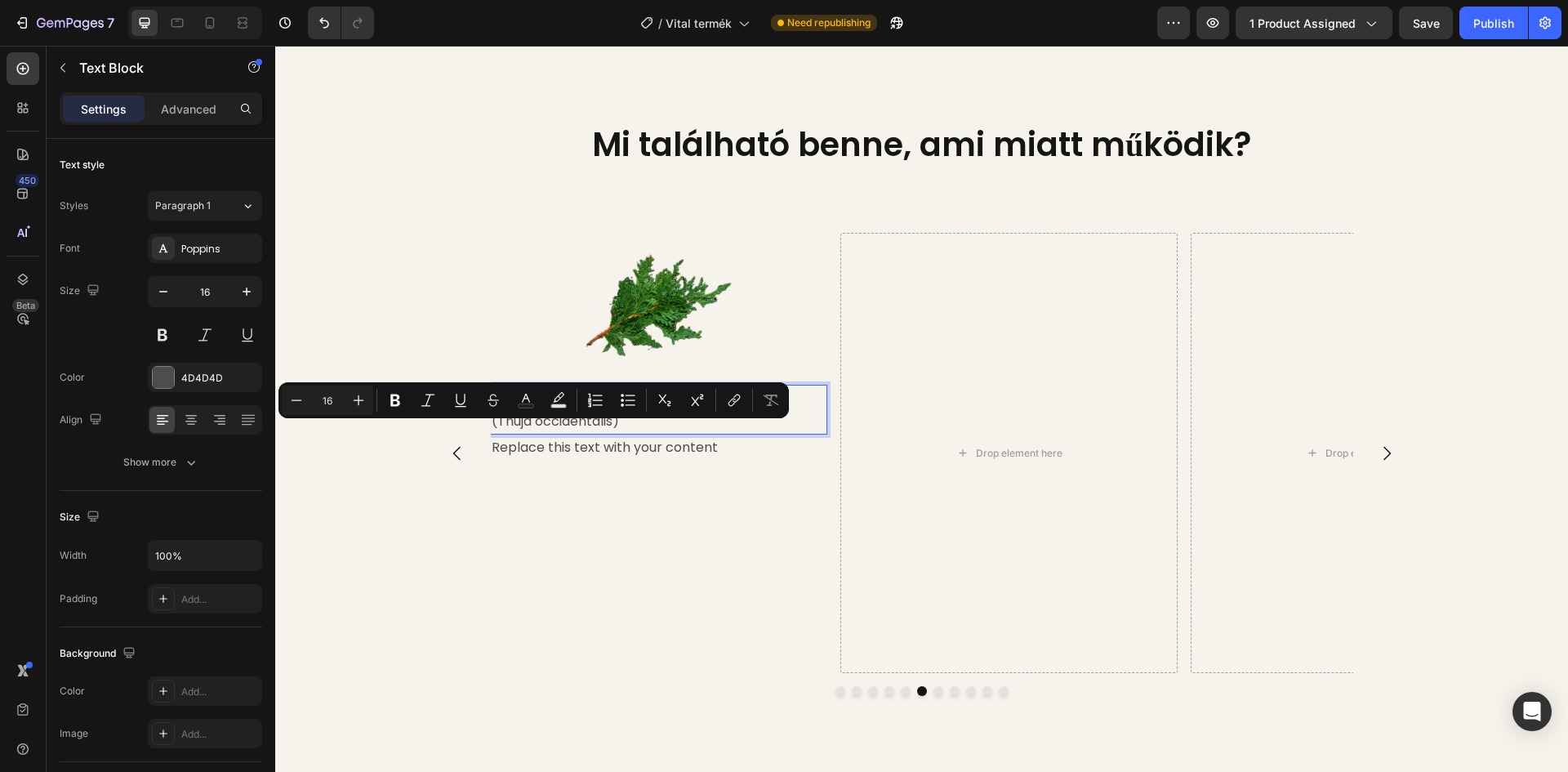
drag, startPoint x: 487, startPoint y: 434, endPoint x: 561, endPoint y: 432, distance: 74.0
click at [561, 410] on p "Thuja Levél" at bounding box center [659, 398] width 334 height 24
click at [395, 400] on icon "Editor contextual toolbar" at bounding box center [395, 400] width 10 height 12
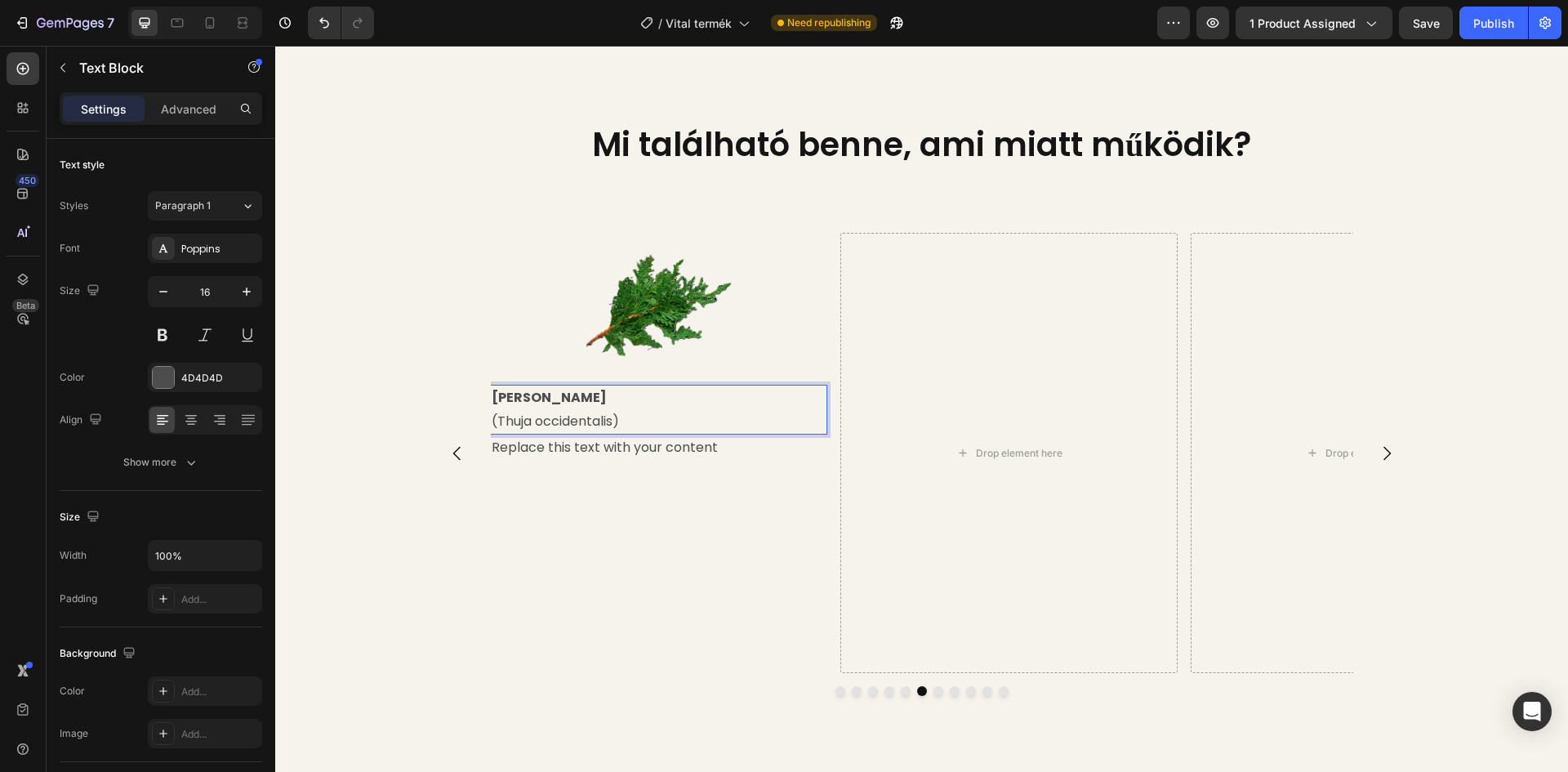
click at [674, 410] on p "Thuja Levél" at bounding box center [659, 398] width 334 height 24
click at [193, 413] on icon at bounding box center [191, 420] width 17 height 17
click at [372, 393] on div "Image Reishi Gomba (Ganoderma lucidum) Text Block A reishi egyik összetevője a …" at bounding box center [922, 526] width 1293 height 587
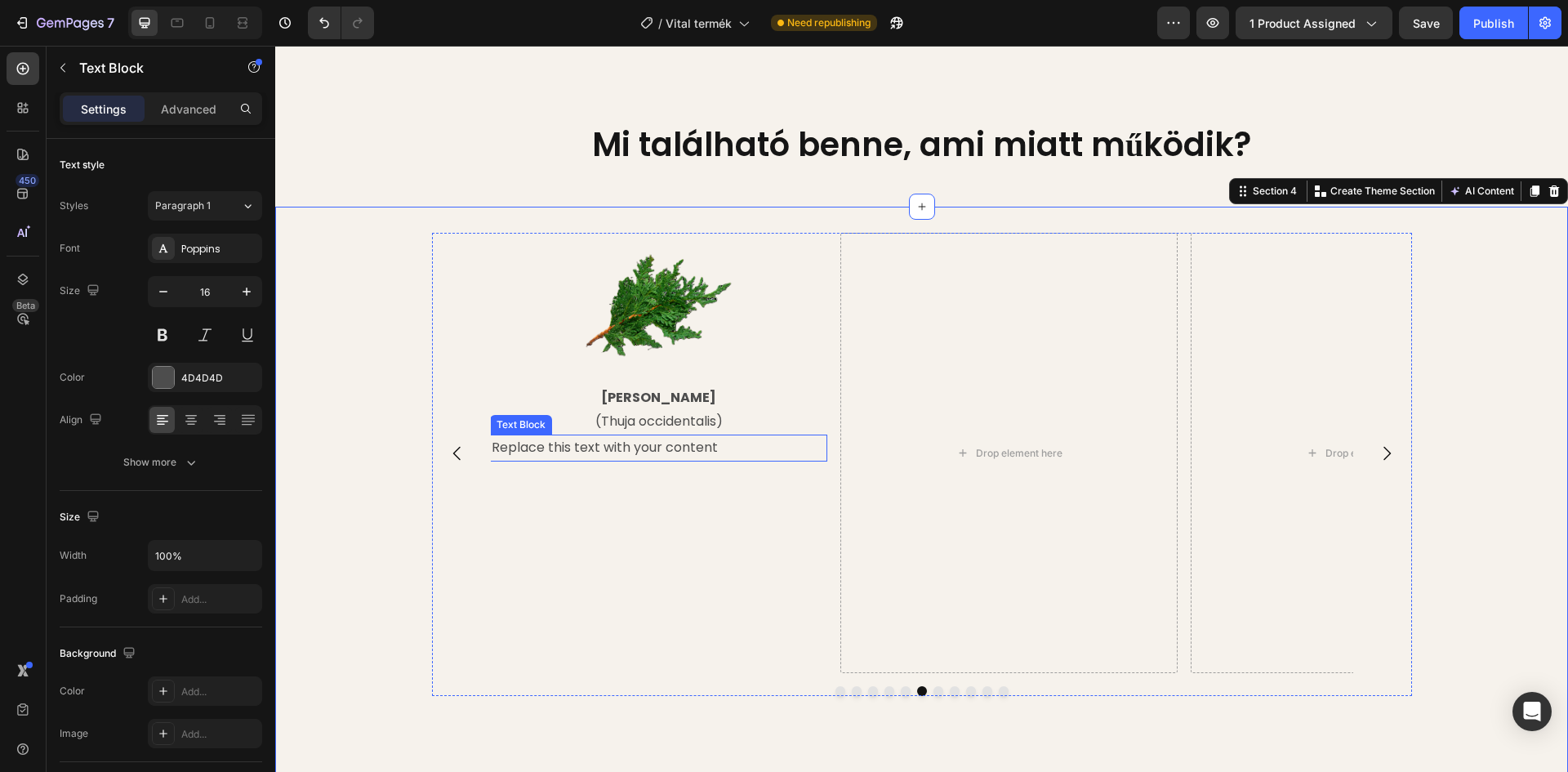
click at [606, 461] on div "Replace this text with your content" at bounding box center [658, 447] width 337 height 27
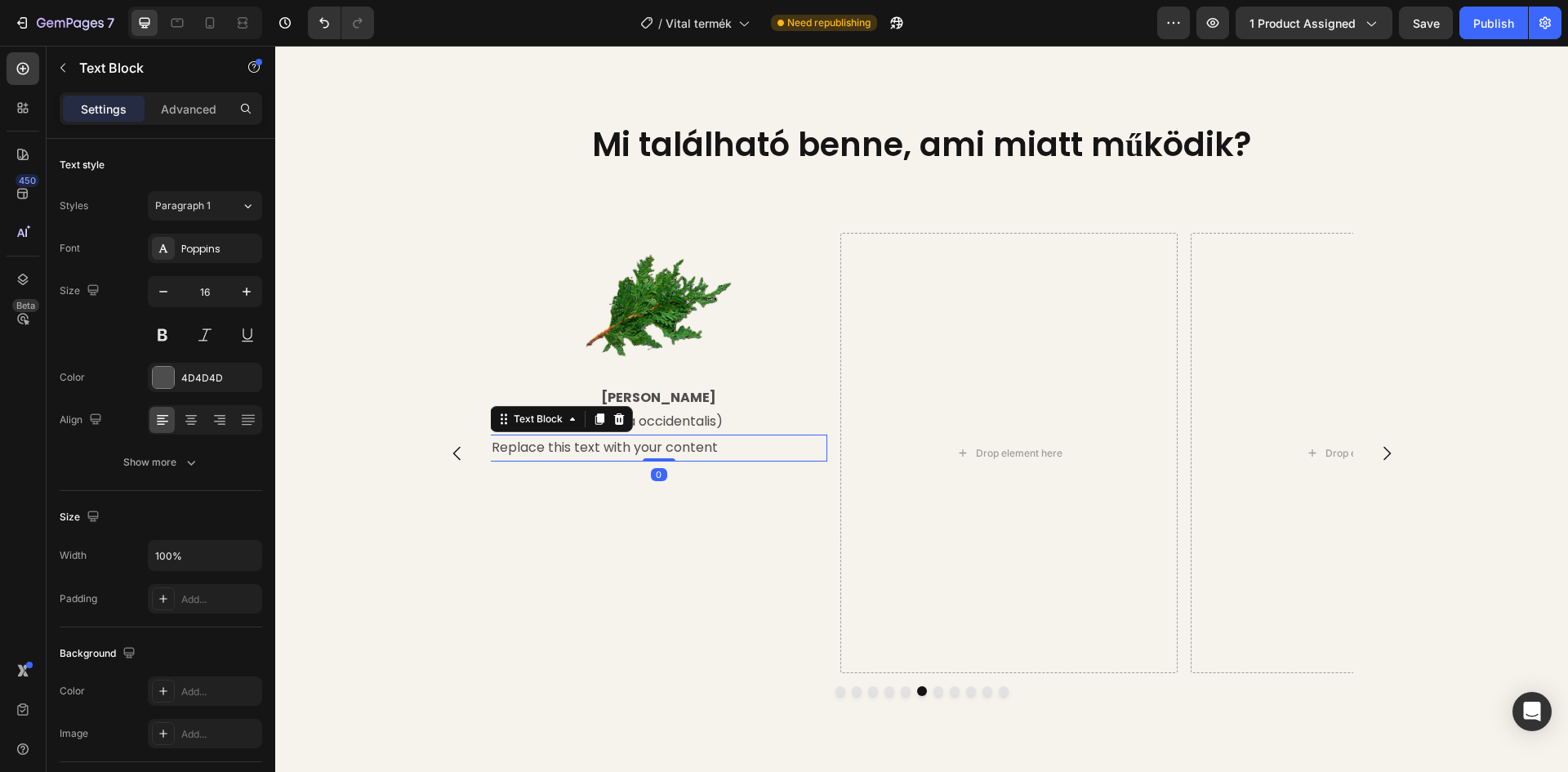
click at [730, 461] on div "Replace this text with your content" at bounding box center [658, 447] width 337 height 27
drag, startPoint x: 717, startPoint y: 484, endPoint x: 487, endPoint y: 487, distance: 230.0
click at [492, 460] on p "Replace this text with your content" at bounding box center [659, 447] width 334 height 24
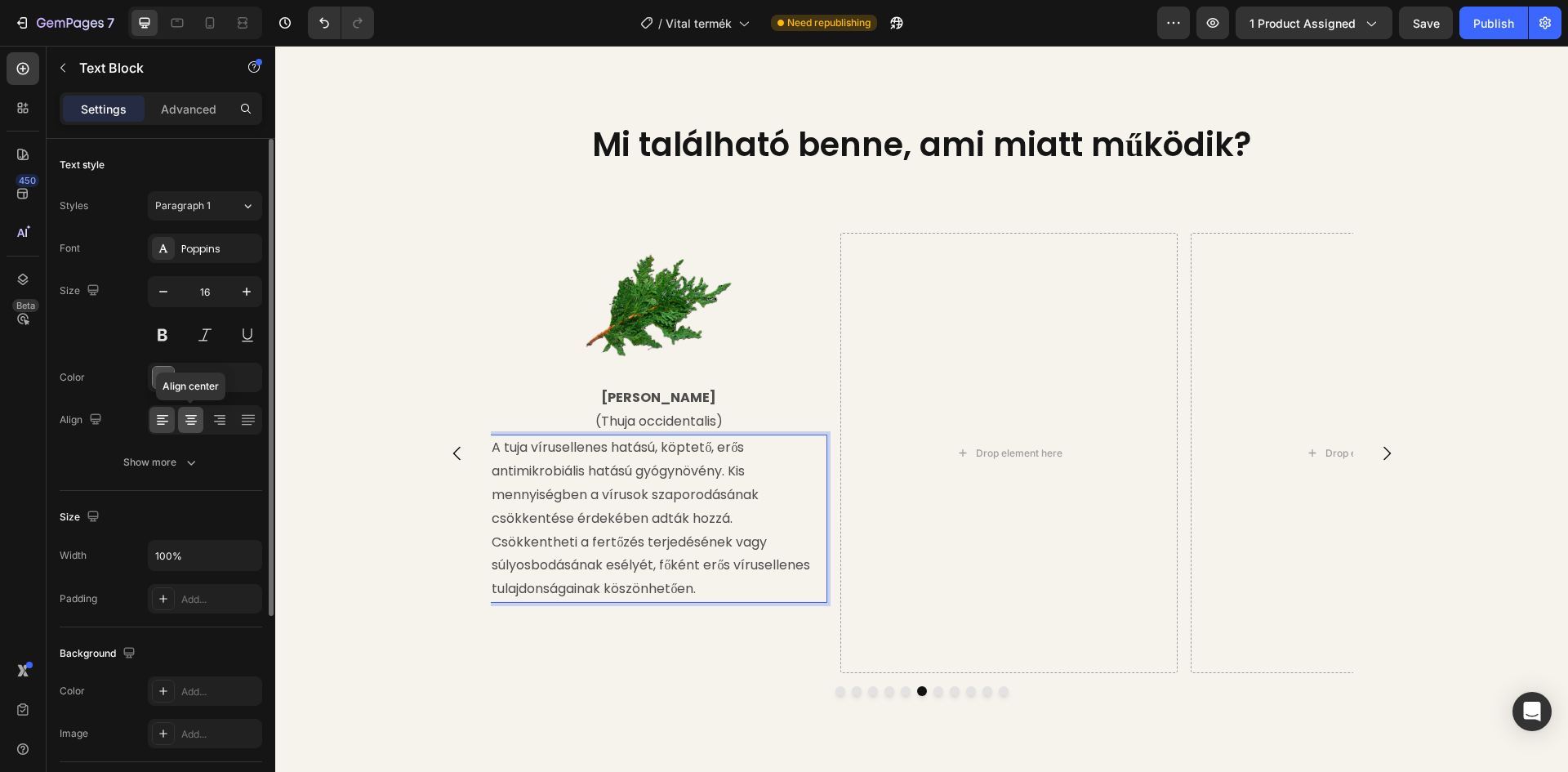
click at [195, 416] on icon at bounding box center [191, 416] width 12 height 2
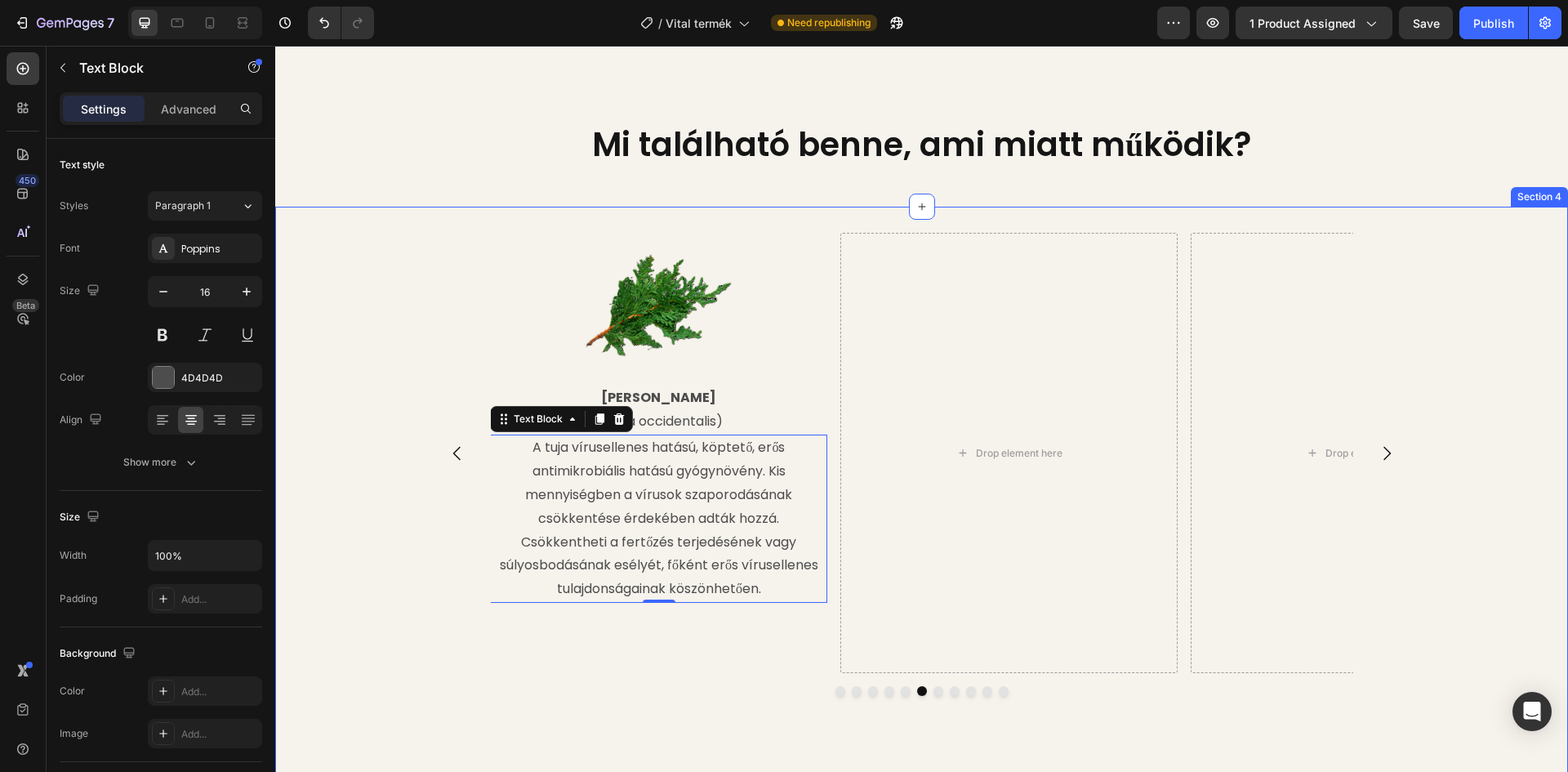
click at [331, 414] on div "Image Reishi Gomba (Ganoderma lucidum) Text Block A reishi egyik összetevője a …" at bounding box center [922, 526] width 1293 height 587
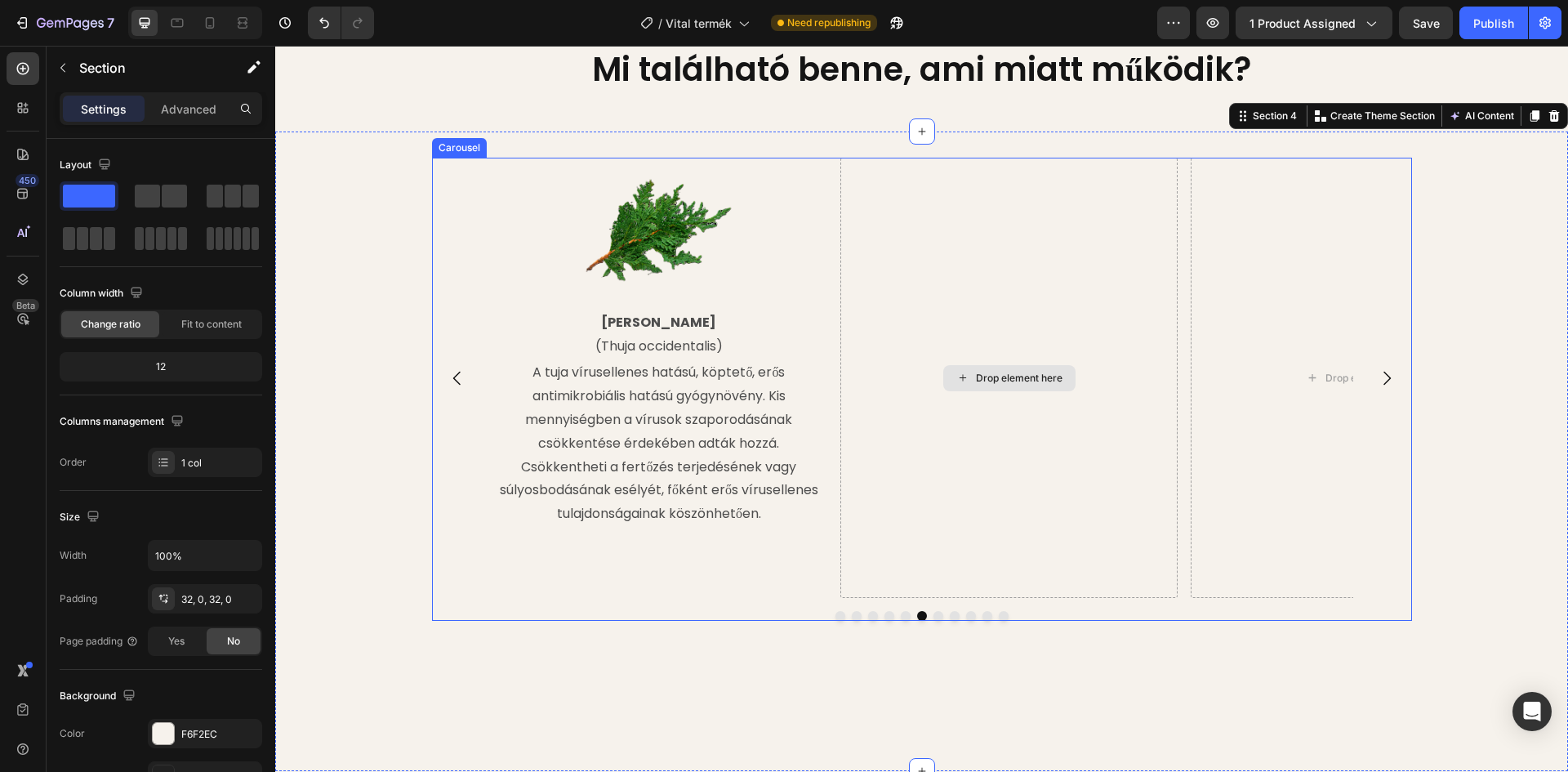
scroll to position [1996, 0]
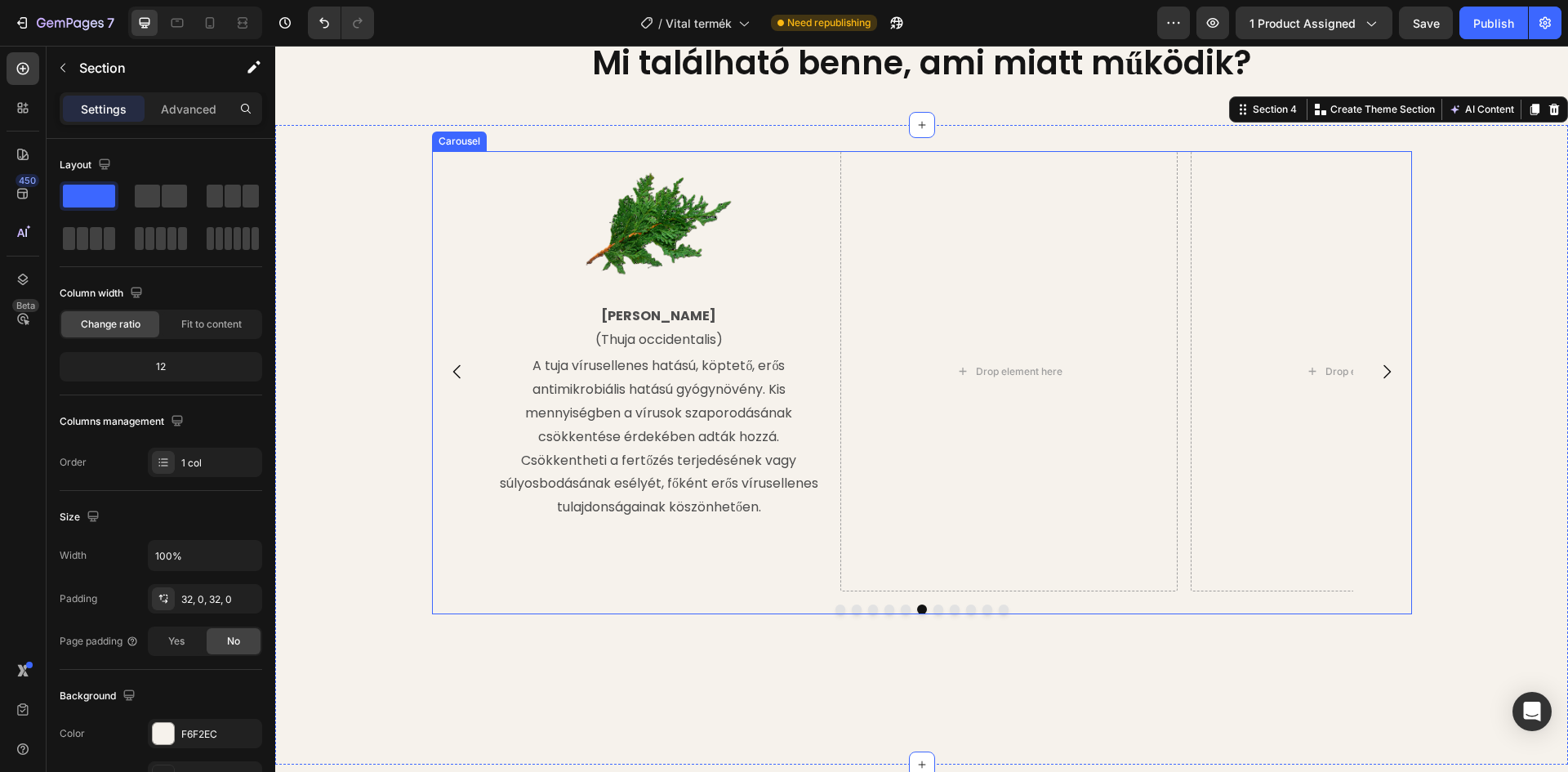
click at [1379, 382] on icon "Carousel Next Arrow" at bounding box center [1387, 372] width 20 height 20
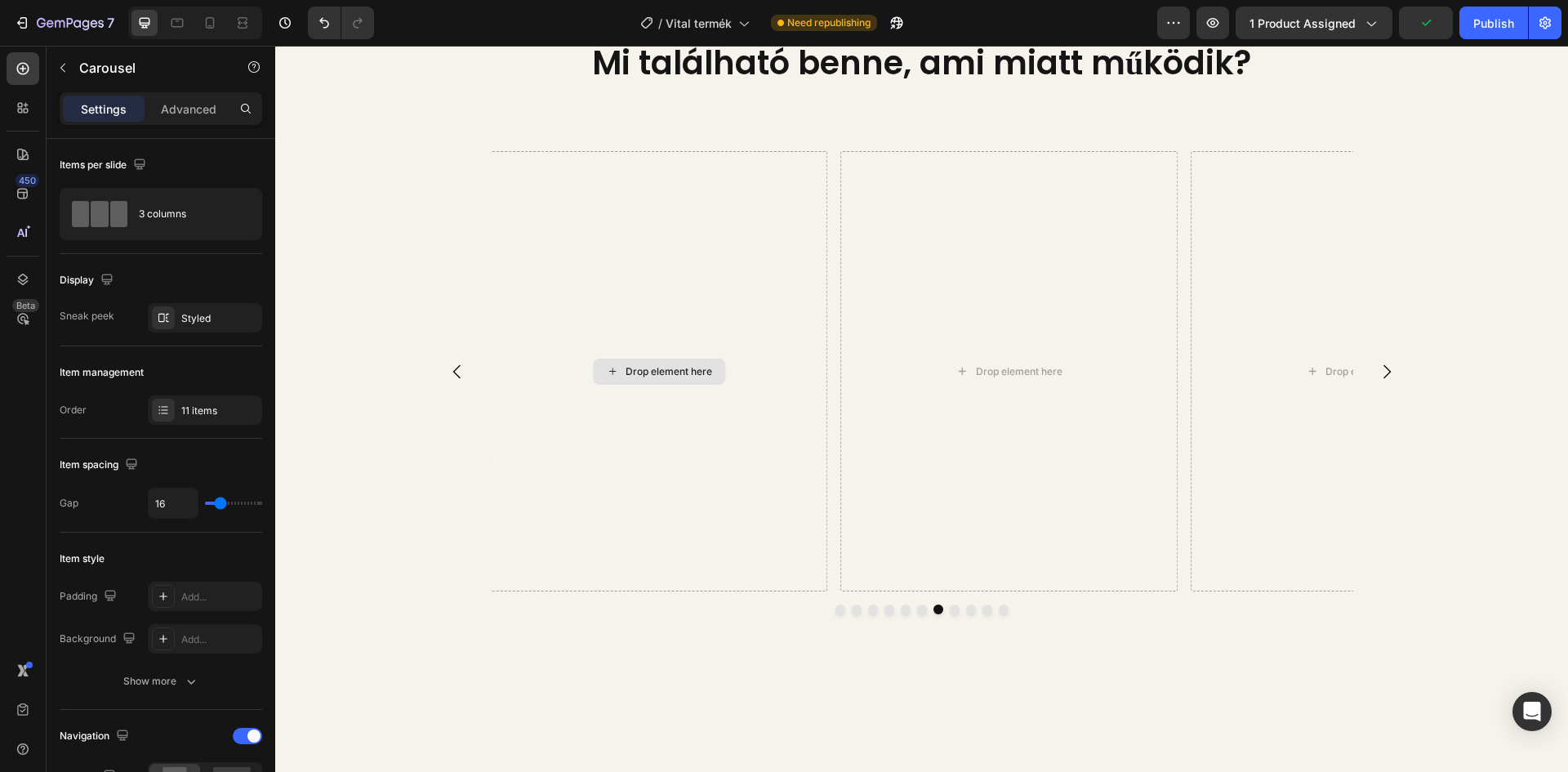
click at [609, 378] on icon at bounding box center [612, 371] width 13 height 14
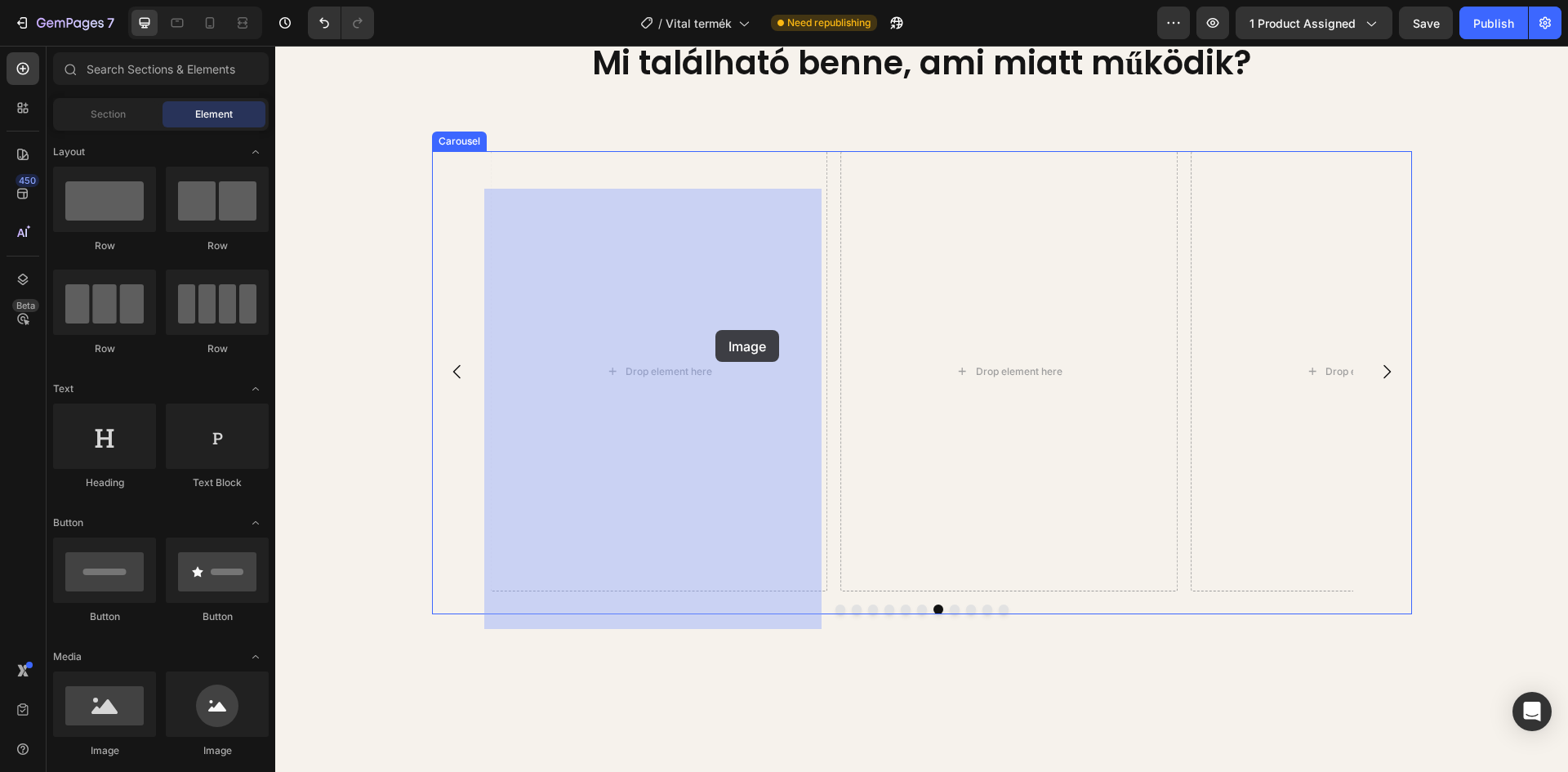
drag, startPoint x: 382, startPoint y: 768, endPoint x: 715, endPoint y: 329, distance: 551.0
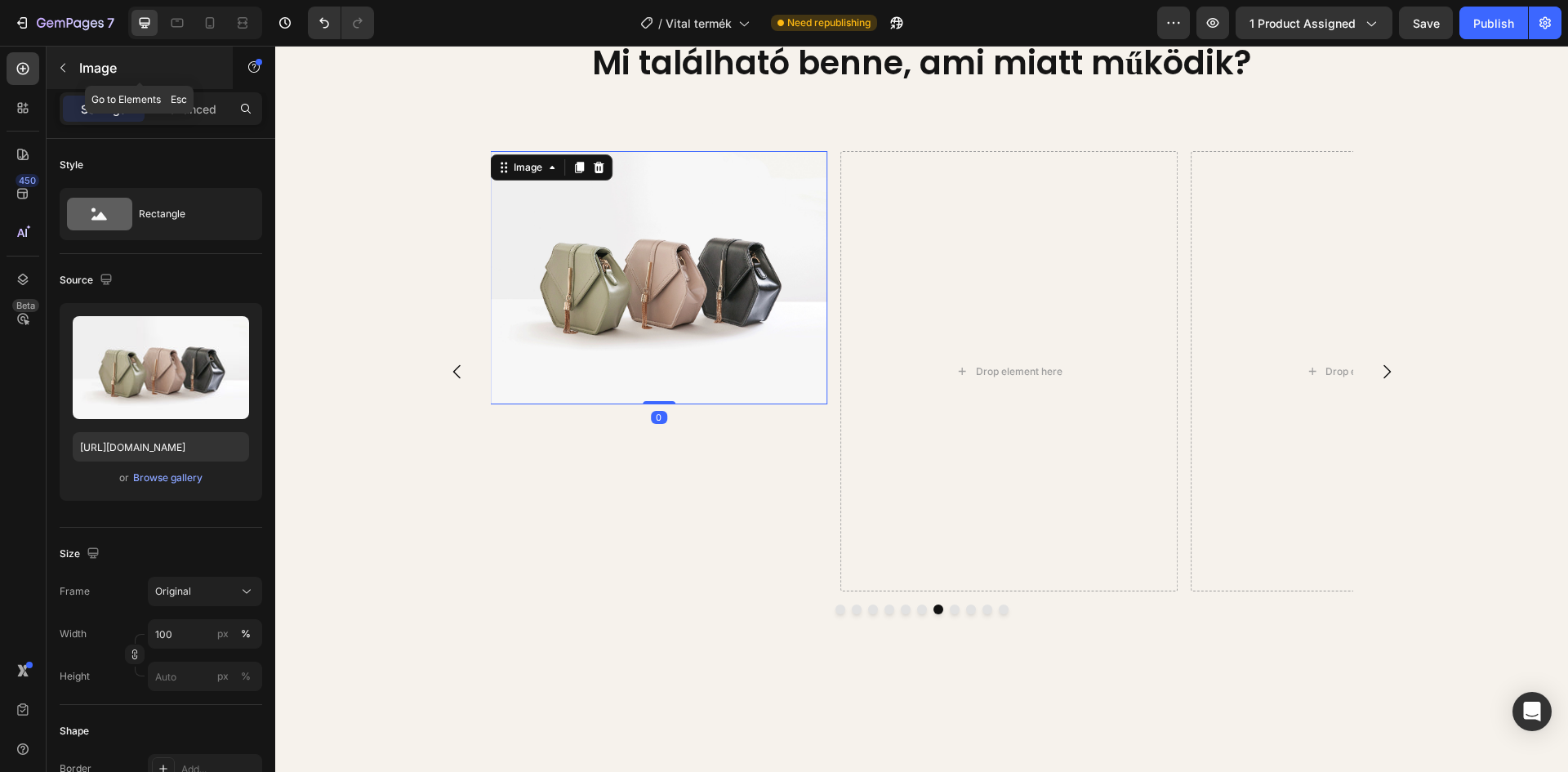
click at [89, 74] on p "Image" at bounding box center [149, 68] width 139 height 20
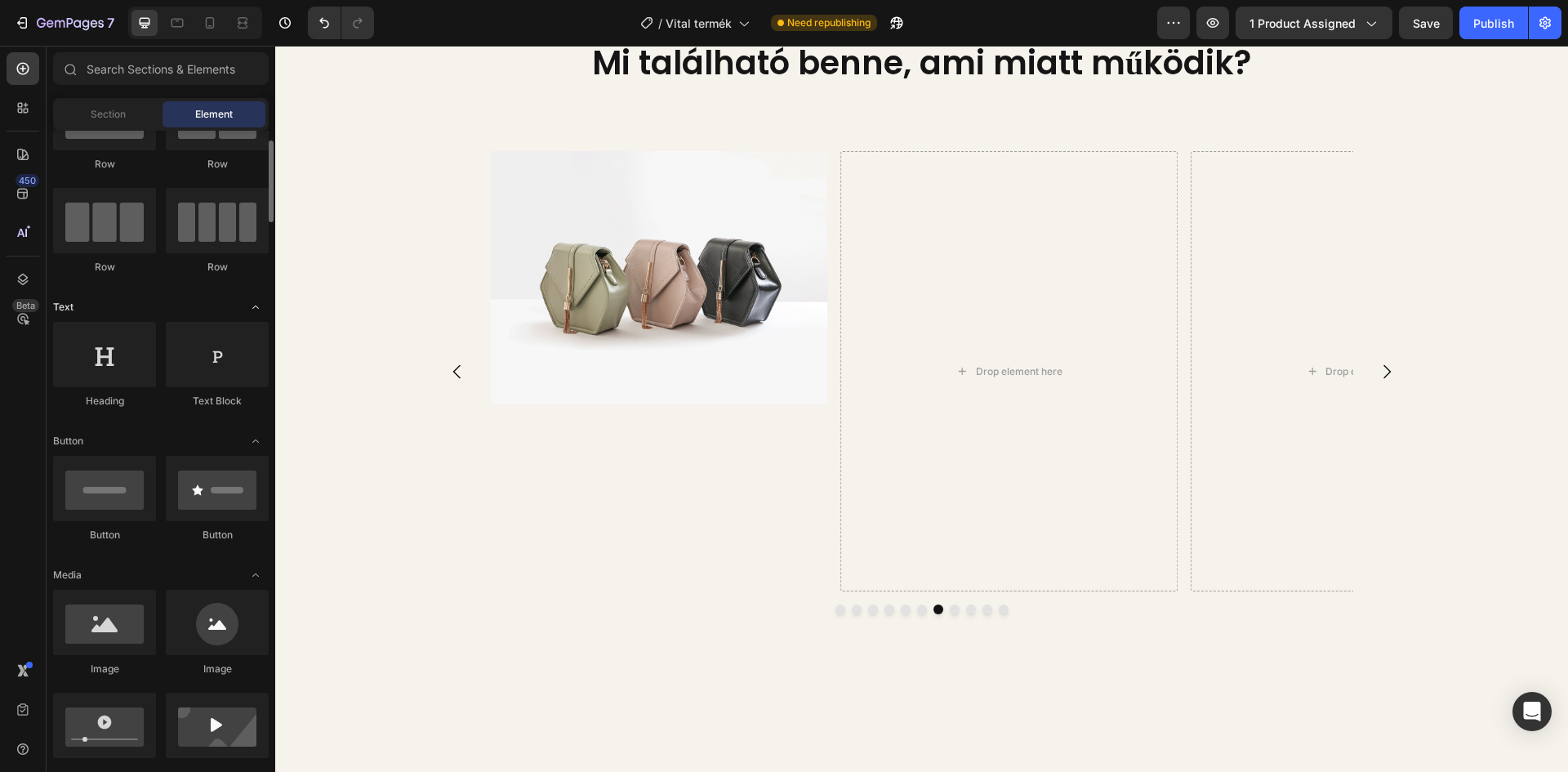
scroll to position [163, 0]
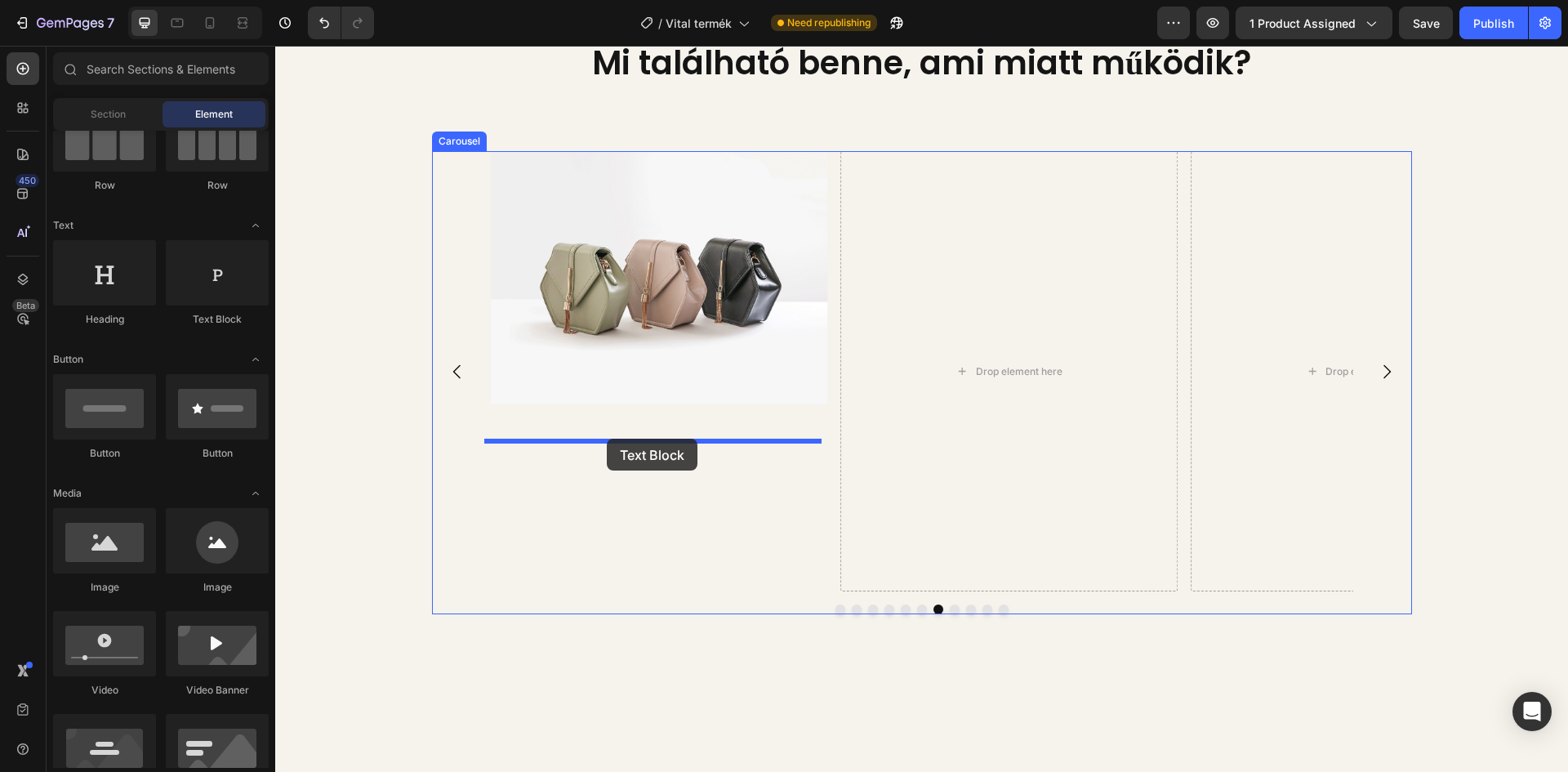
drag, startPoint x: 495, startPoint y: 327, endPoint x: 607, endPoint y: 439, distance: 158.4
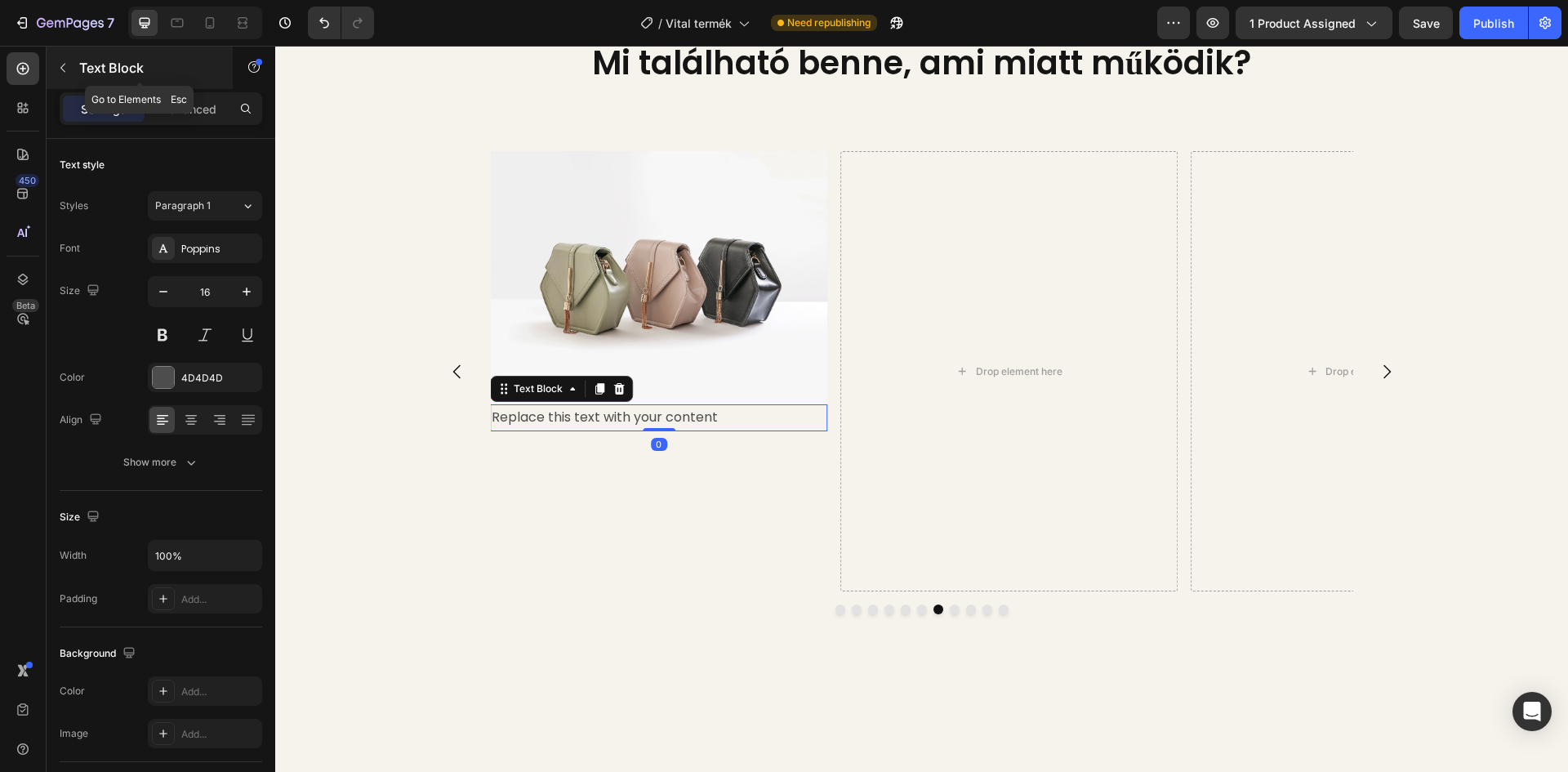
click at [51, 60] on button "button" at bounding box center [63, 68] width 27 height 27
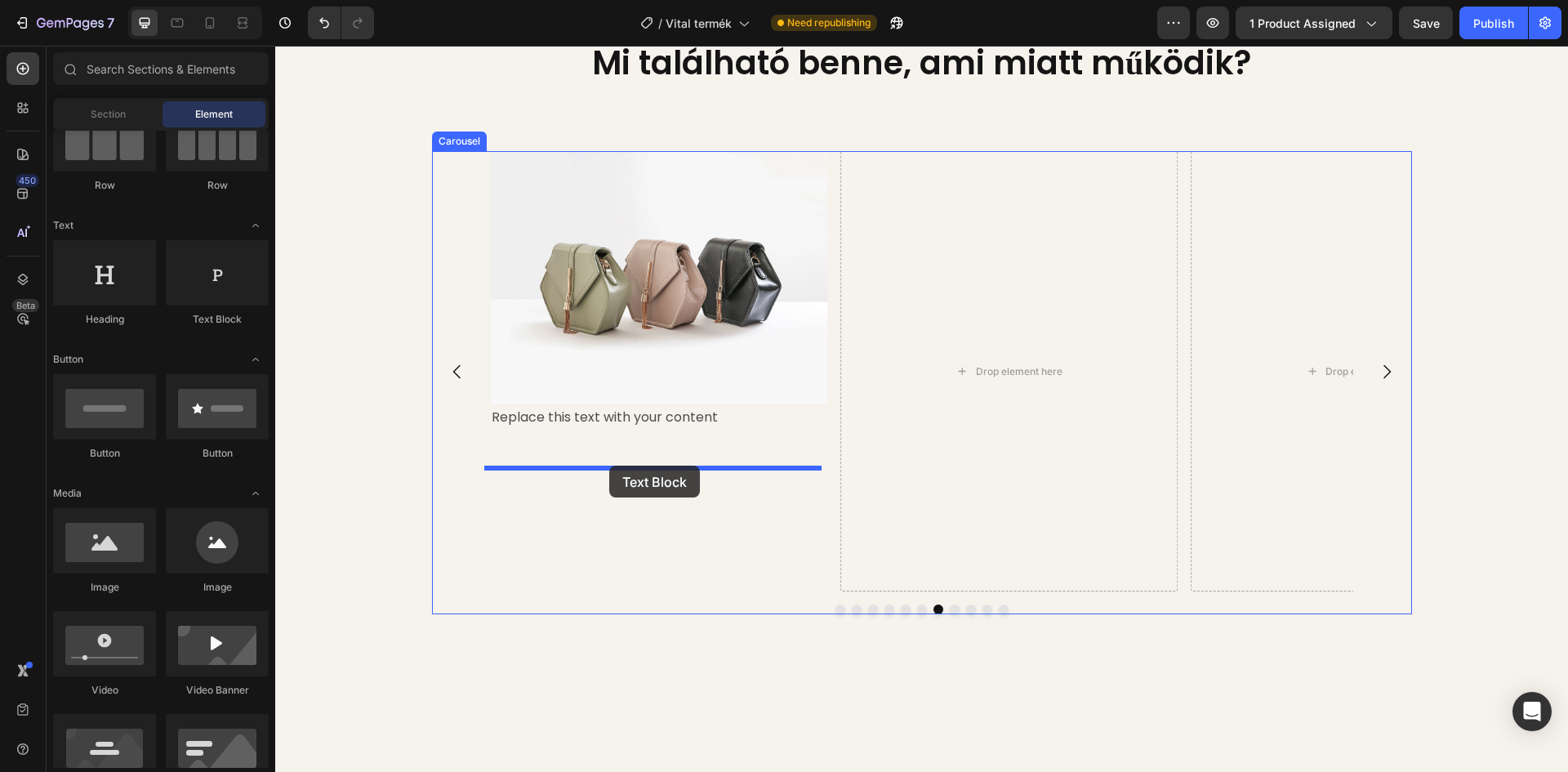
drag, startPoint x: 479, startPoint y: 331, endPoint x: 609, endPoint y: 465, distance: 186.7
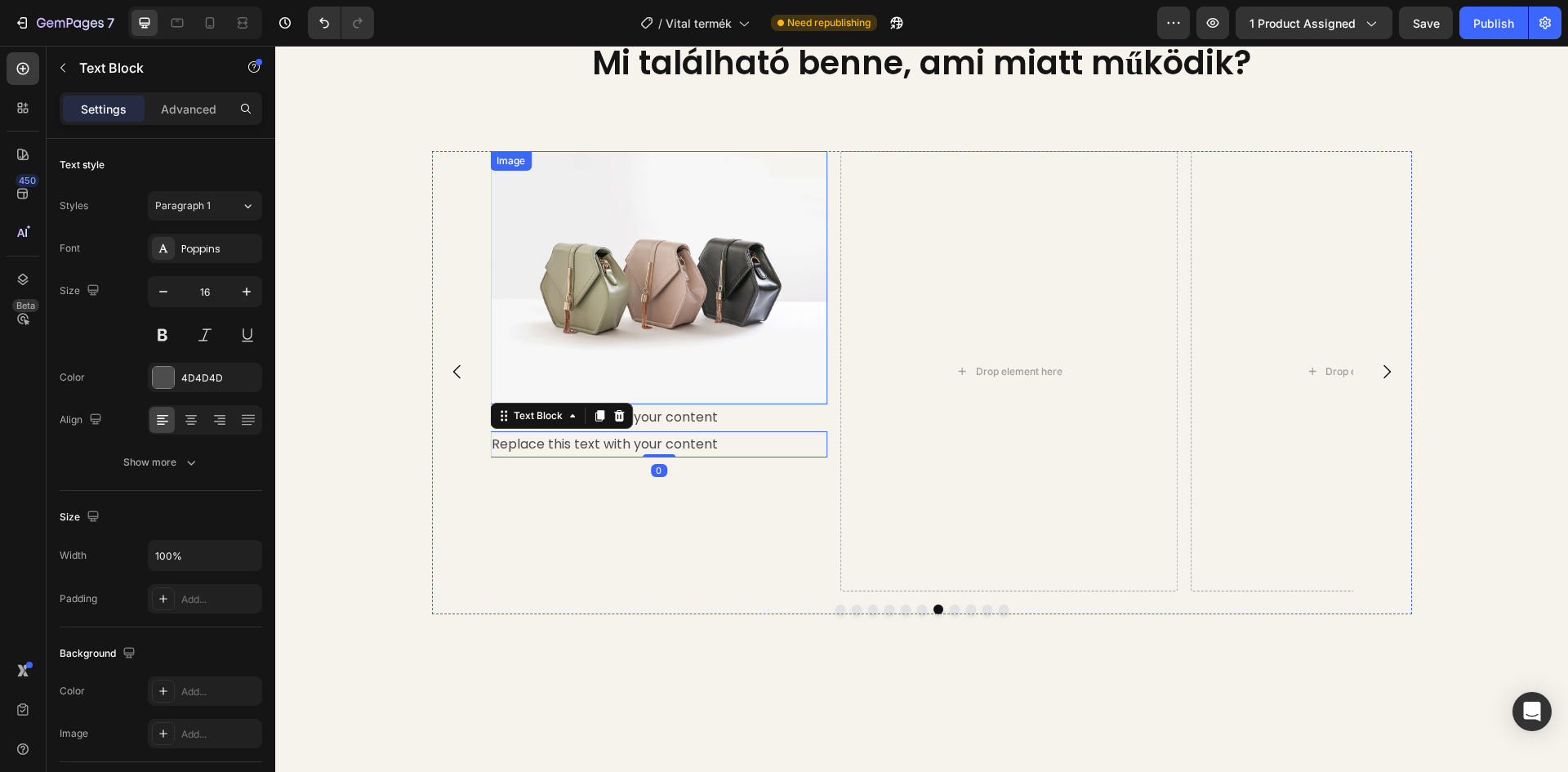
click at [603, 271] on img at bounding box center [658, 277] width 337 height 253
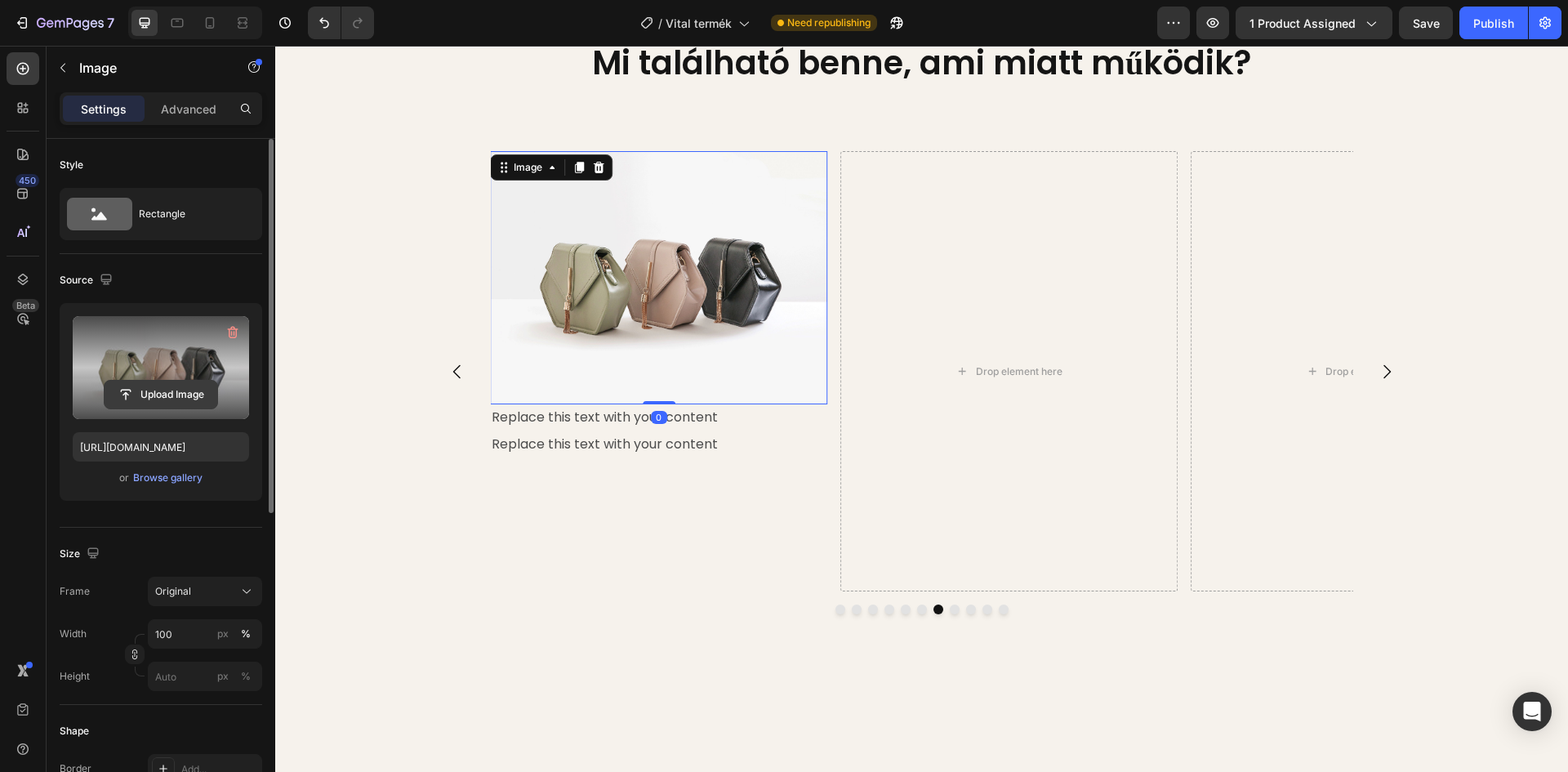
click at [166, 396] on input "file" at bounding box center [160, 394] width 113 height 28
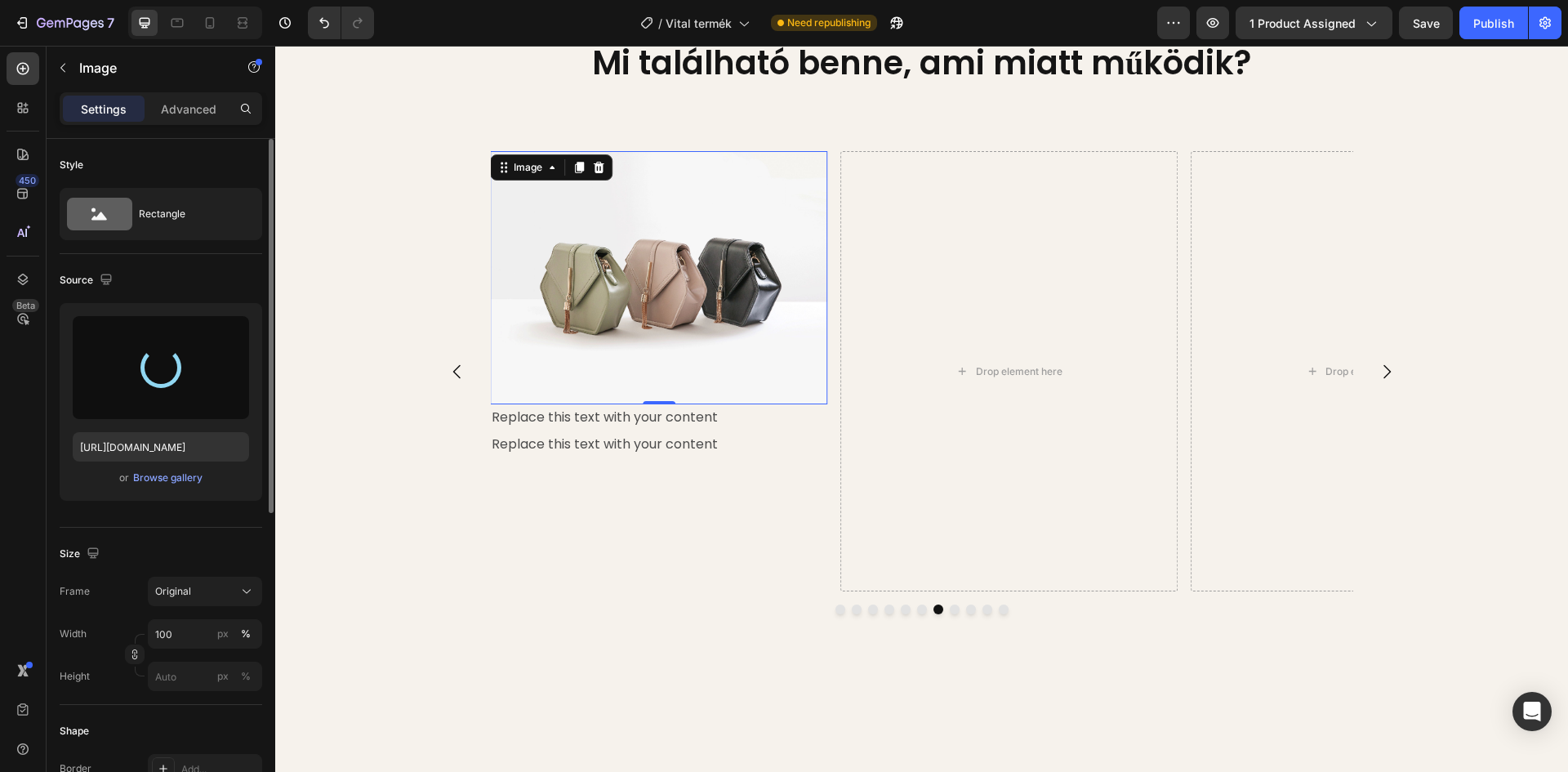
type input "https://cdn.shopify.com/s/files/1/0948/2462/8573/files/gempages_576978716819719…"
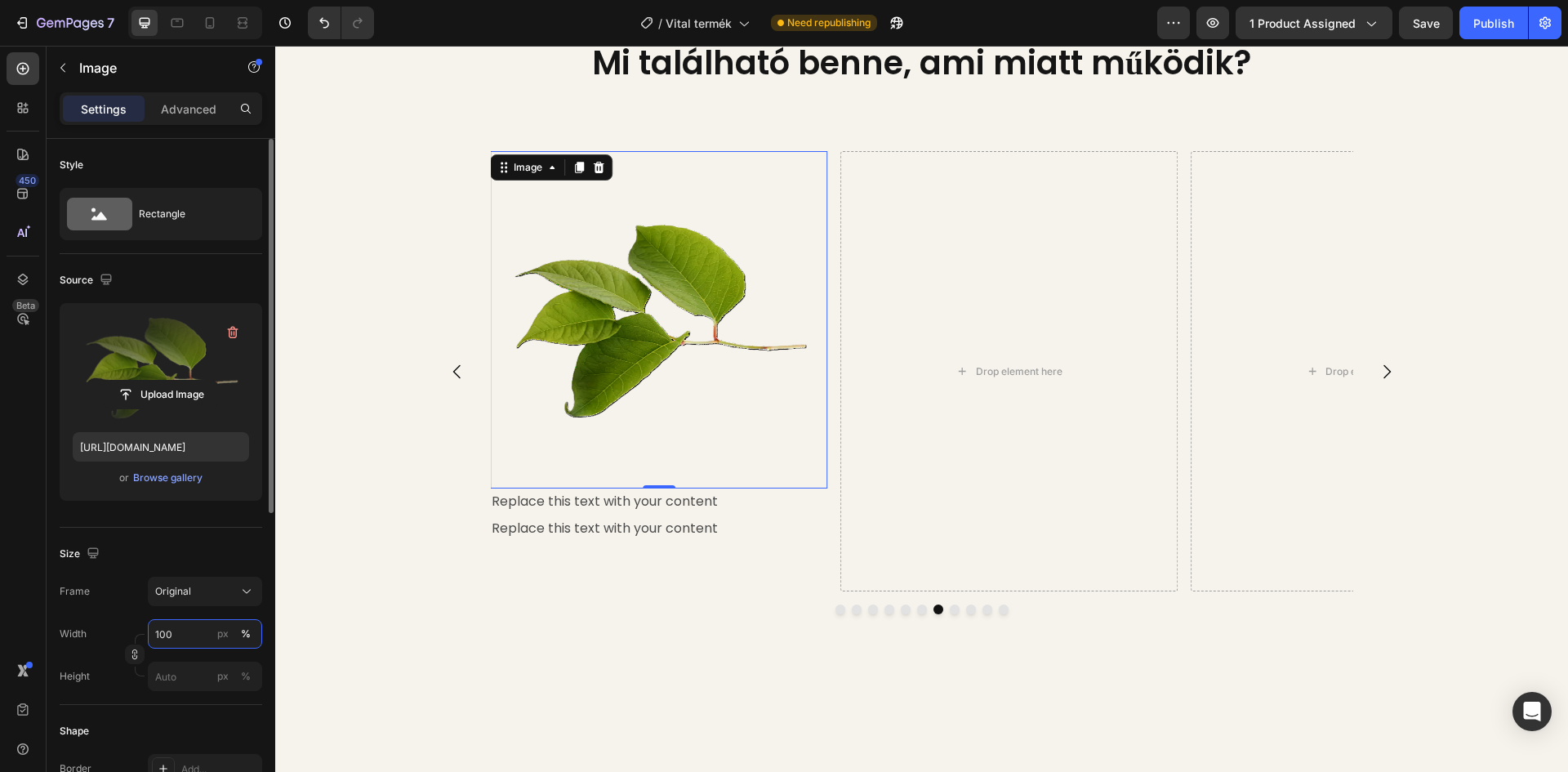
click at [176, 633] on input "100" at bounding box center [205, 633] width 114 height 30
type input "45"
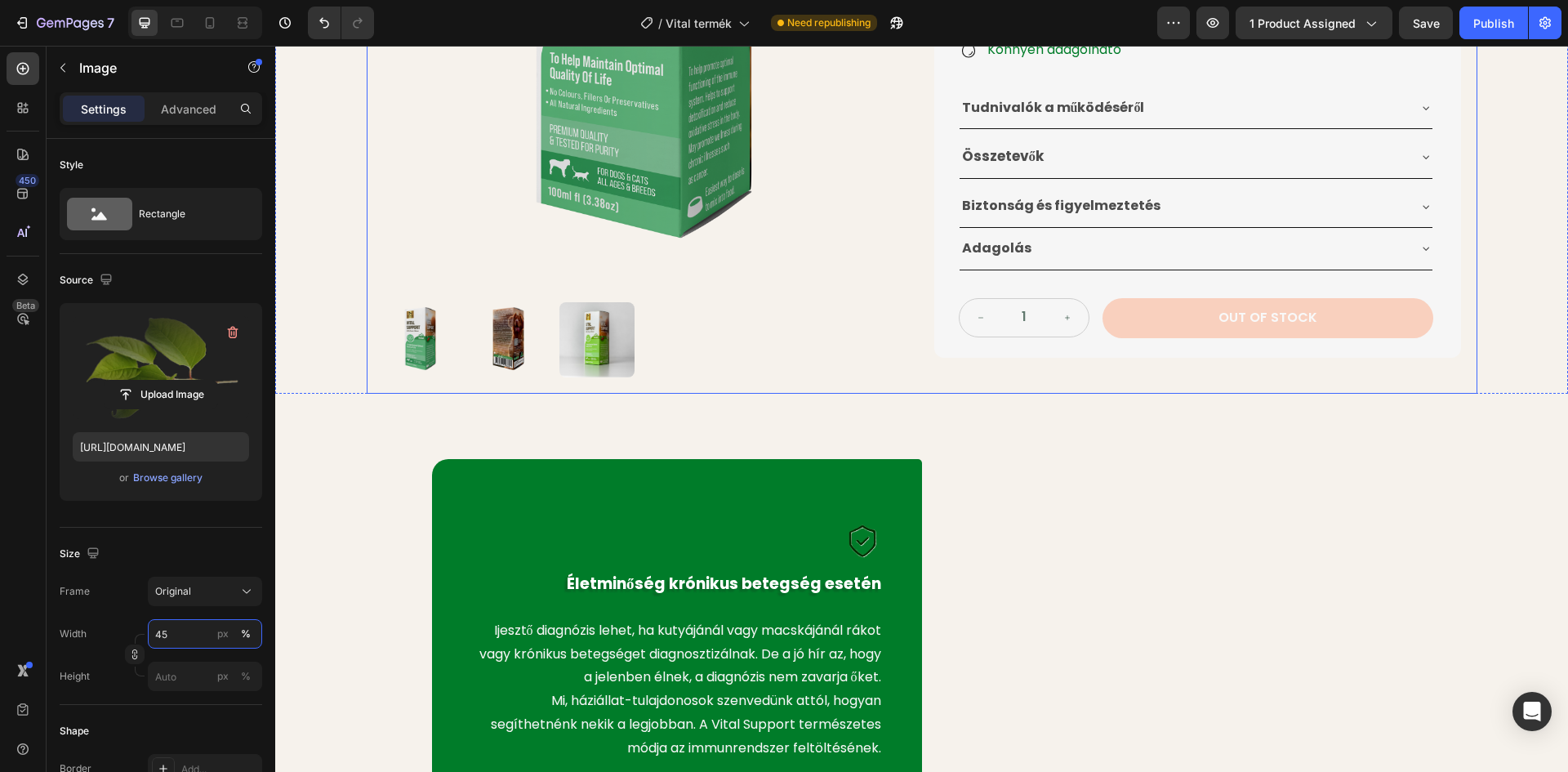
scroll to position [445, 0]
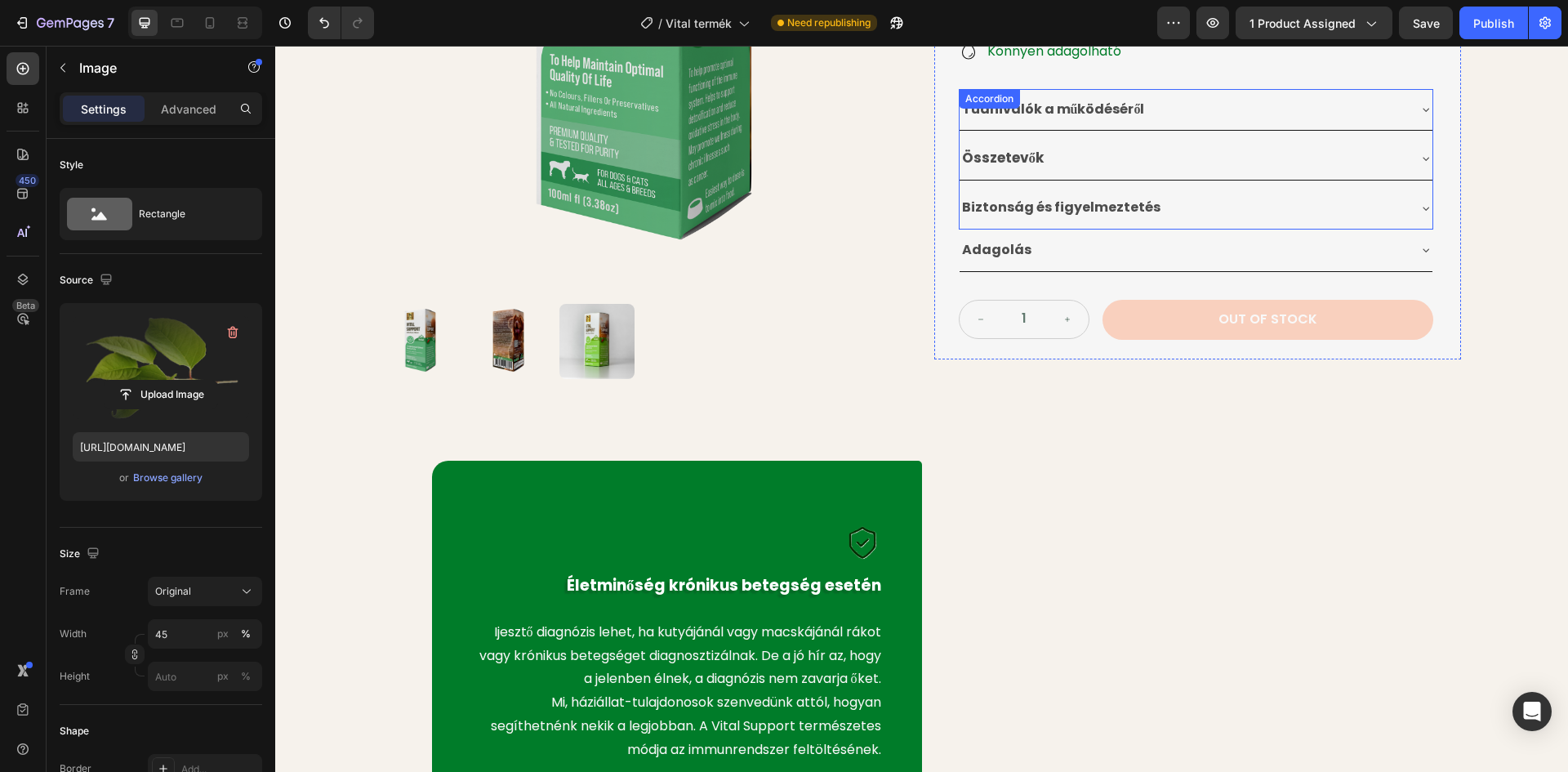
click at [1118, 166] on div "Összetevők" at bounding box center [1183, 158] width 447 height 30
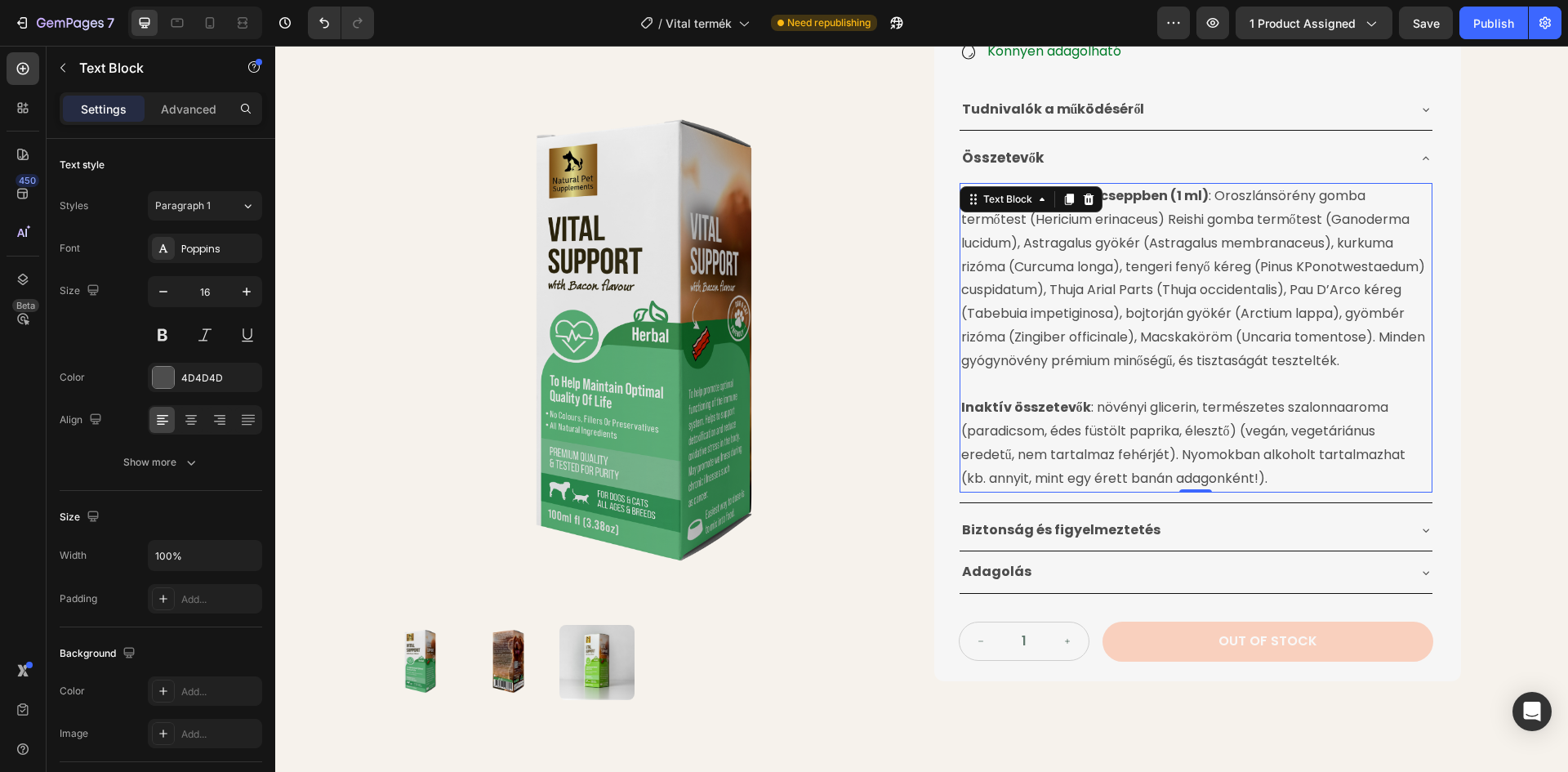
click at [1231, 260] on p "Aktív összetevők 20 cseppben (1 ml) : Oroszlánsörény gomba termőtest (Hericium …" at bounding box center [1195, 278] width 469 height 188
click at [964, 286] on p "Aktív összetevők 20 cseppben (1 ml) : Oroszlánsörény gomba termőtest (Hericium …" at bounding box center [1195, 278] width 469 height 188
click at [1380, 270] on p "Aktív összetevők 20 cseppben (1 ml) : Oroszlánsörény gomba termőtest (Hericium …" at bounding box center [1195, 278] width 469 height 188
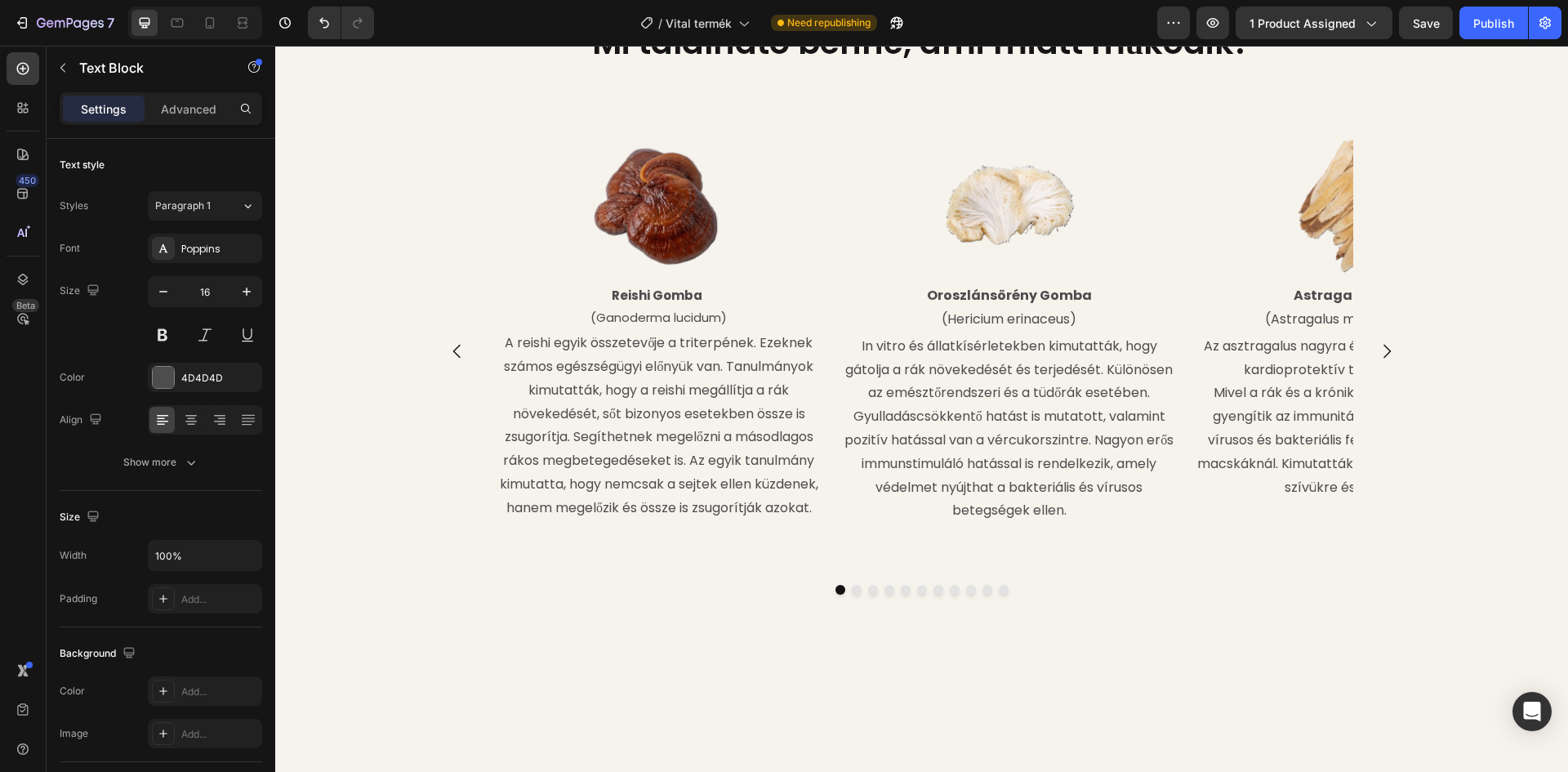
scroll to position [2078, 0]
click at [1384, 354] on icon "Carousel Next Arrow" at bounding box center [1387, 350] width 20 height 20
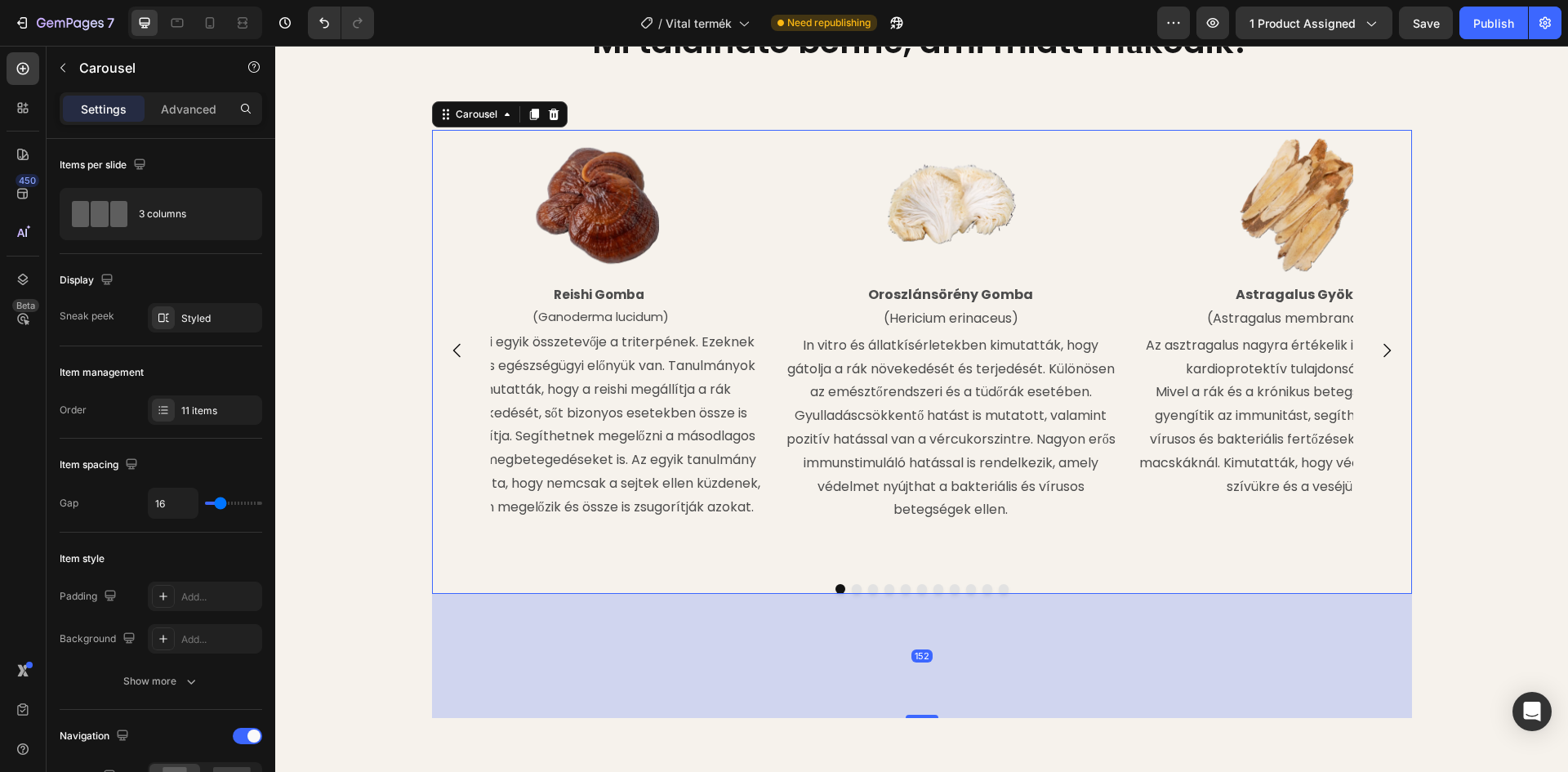
click at [1384, 354] on icon "Carousel Next Arrow" at bounding box center [1387, 350] width 20 height 20
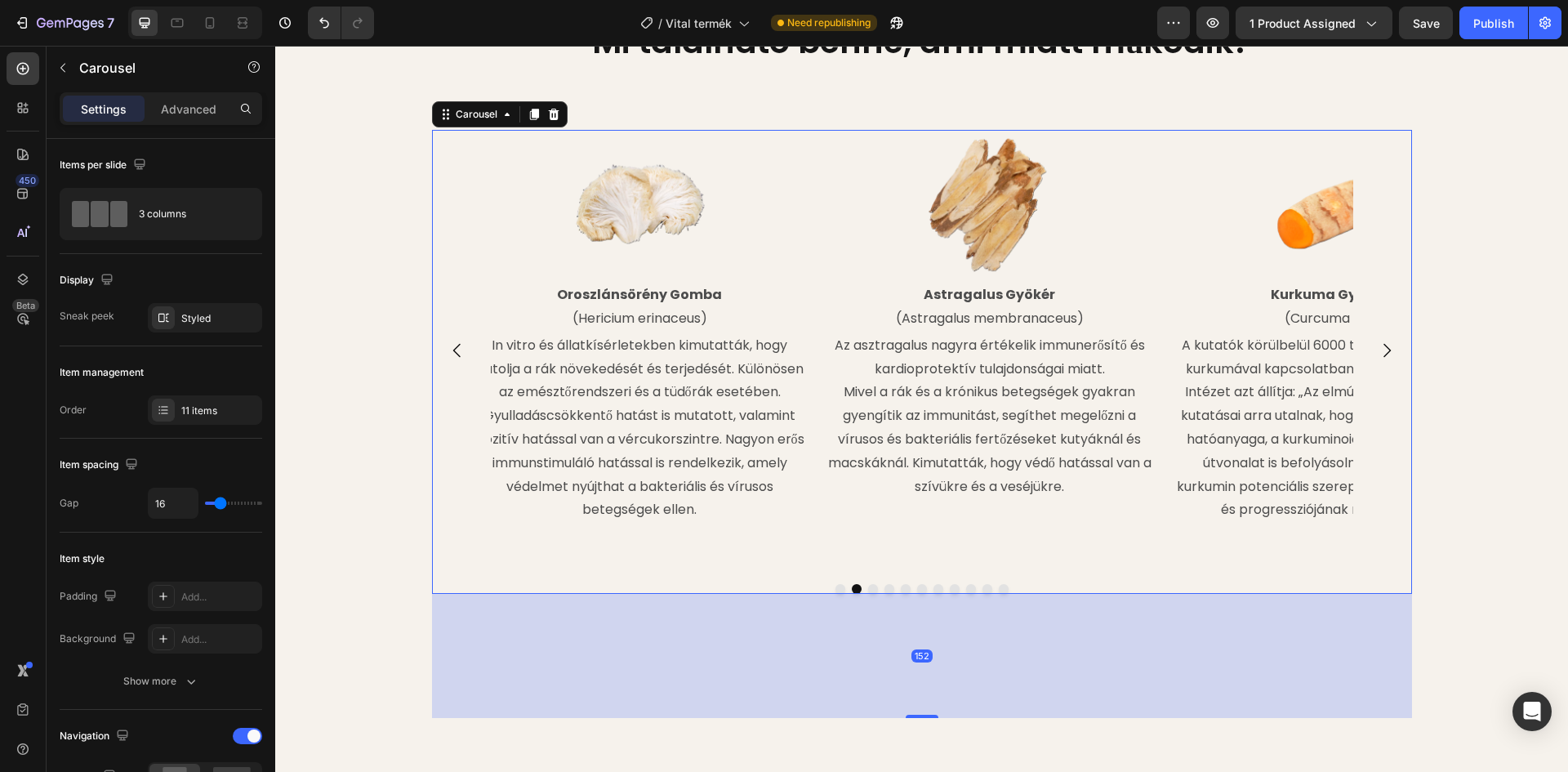
click at [1384, 354] on icon "Carousel Next Arrow" at bounding box center [1387, 350] width 20 height 20
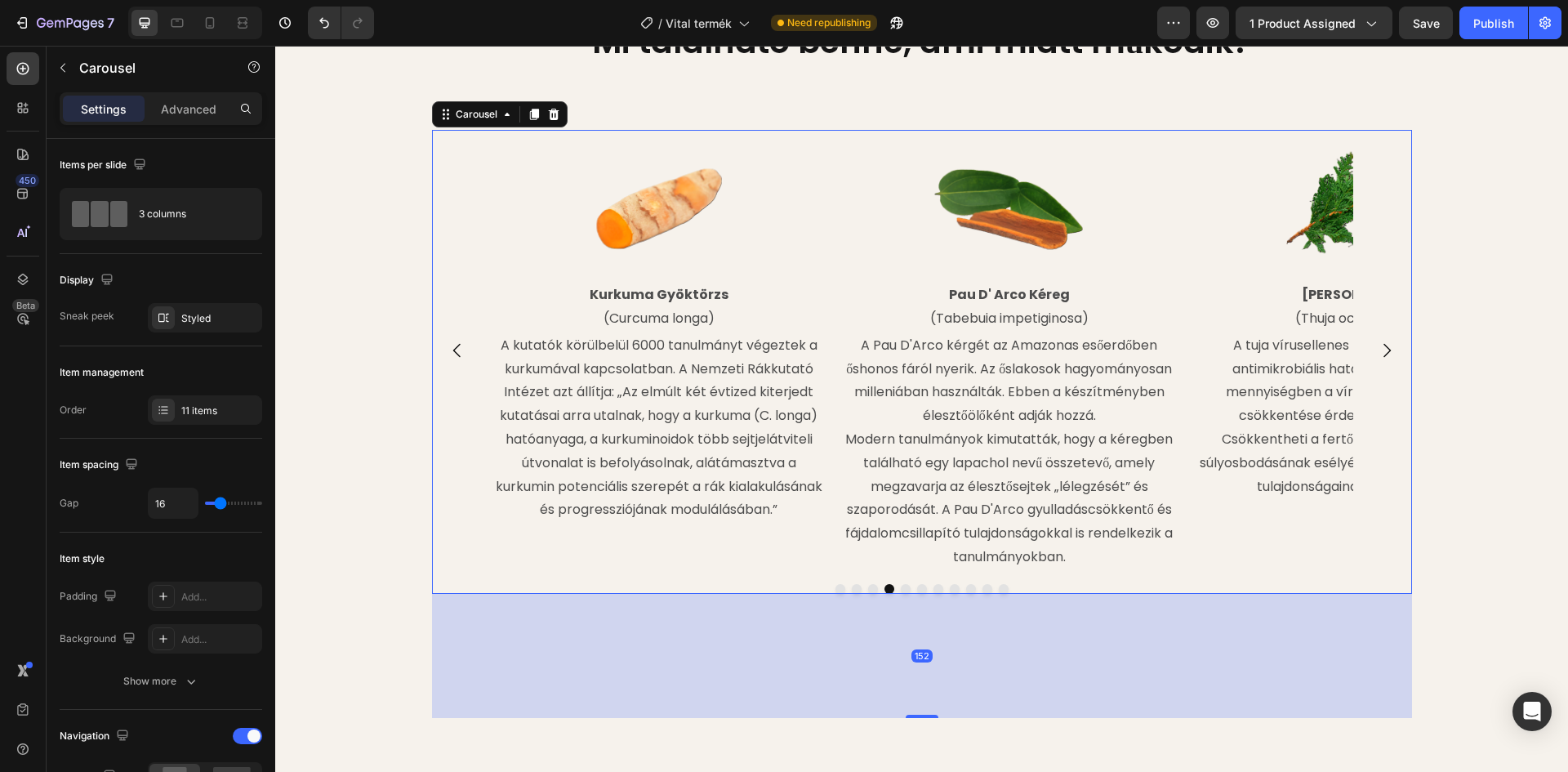
click at [1384, 354] on icon "Carousel Next Arrow" at bounding box center [1387, 350] width 20 height 20
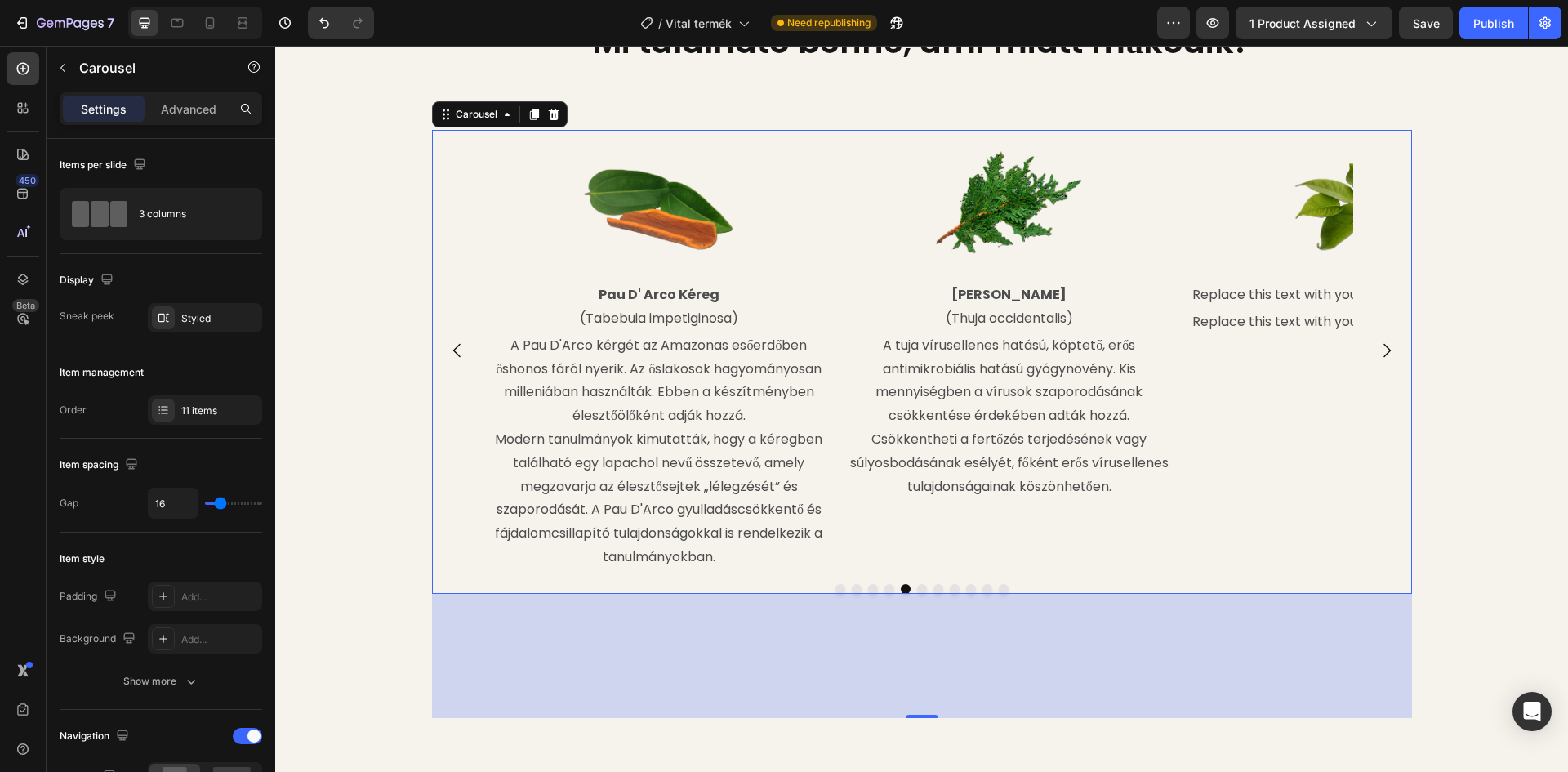
click at [1394, 344] on button "Carousel Next Arrow" at bounding box center [1387, 350] width 46 height 46
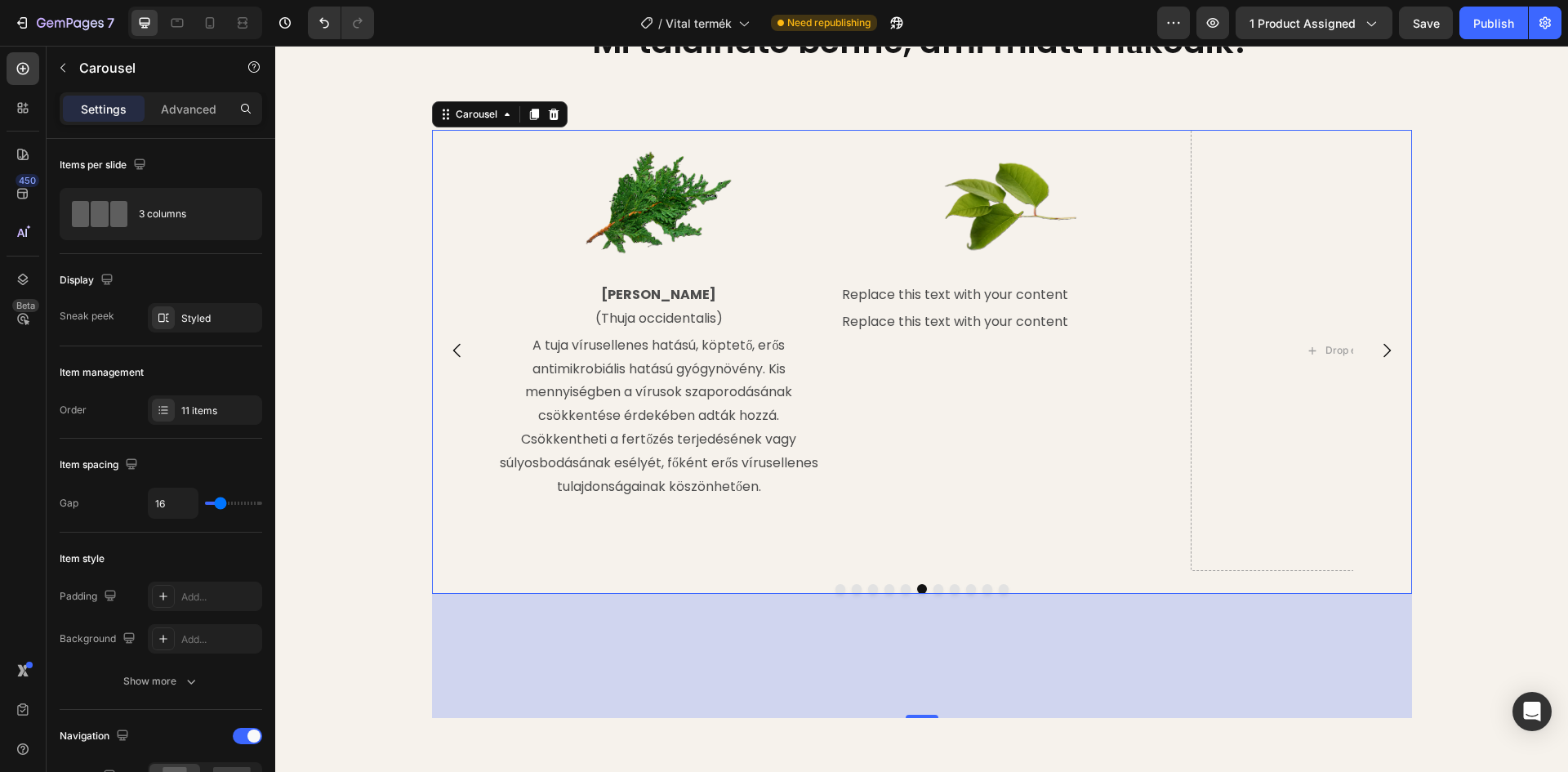
click at [1382, 345] on icon "Carousel Next Arrow" at bounding box center [1387, 350] width 20 height 20
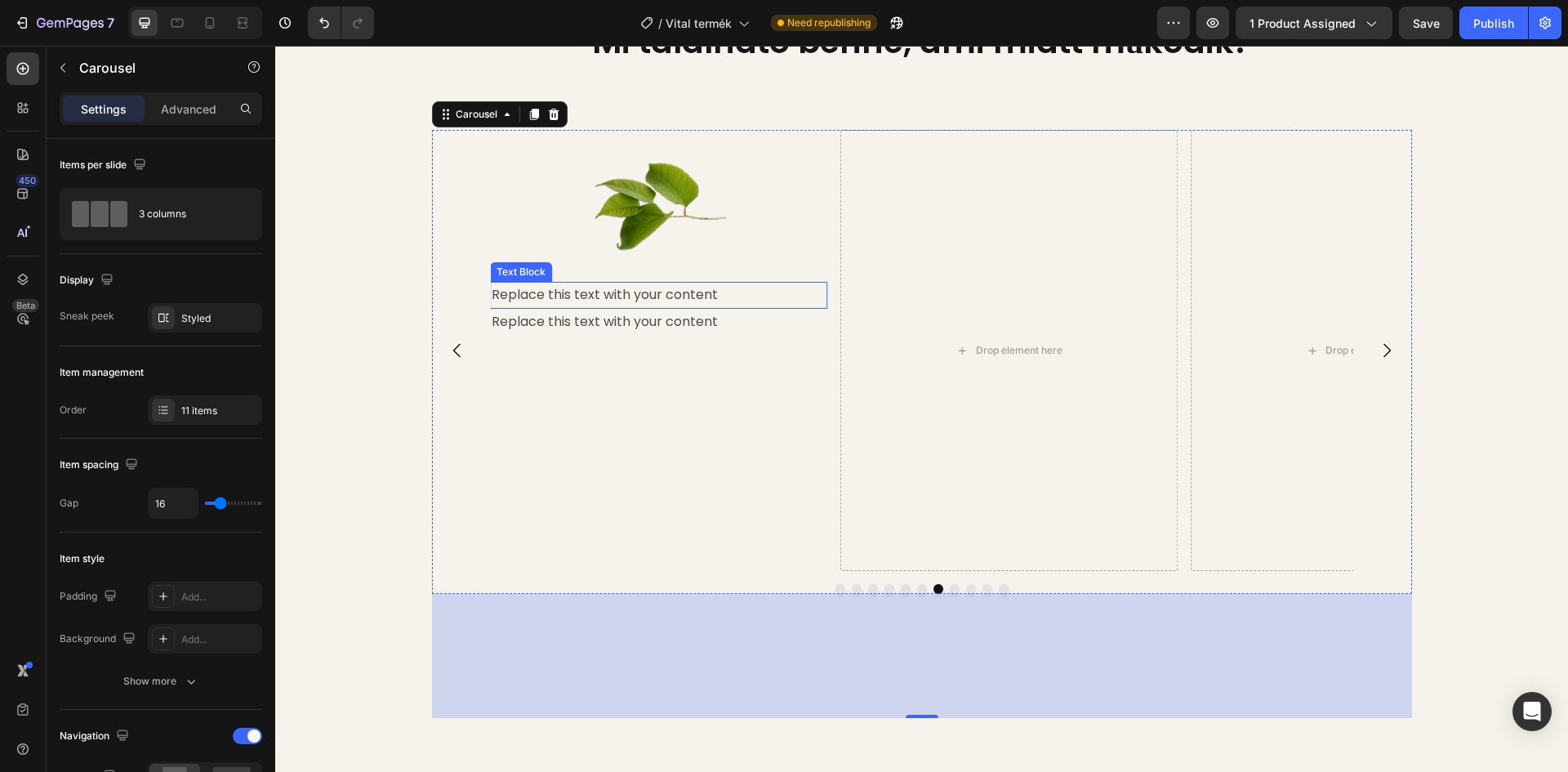
click at [638, 293] on div "Replace this text with your content" at bounding box center [658, 294] width 337 height 27
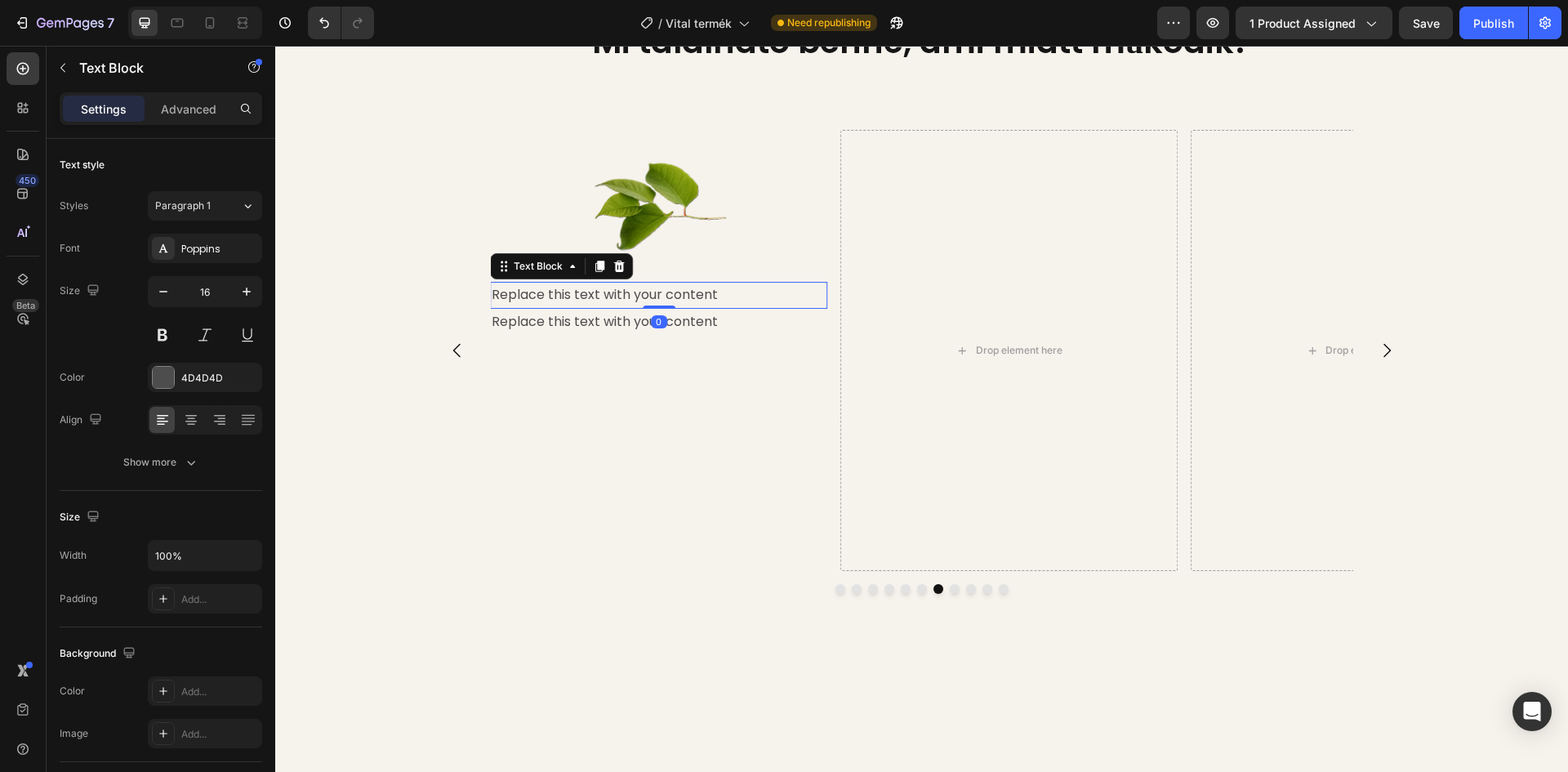
click at [712, 297] on div "Replace this text with your content" at bounding box center [658, 294] width 337 height 27
click at [716, 294] on p "Replace this text with your content" at bounding box center [659, 295] width 334 height 24
click at [713, 294] on p "Replace this text with your content" at bounding box center [659, 295] width 334 height 24
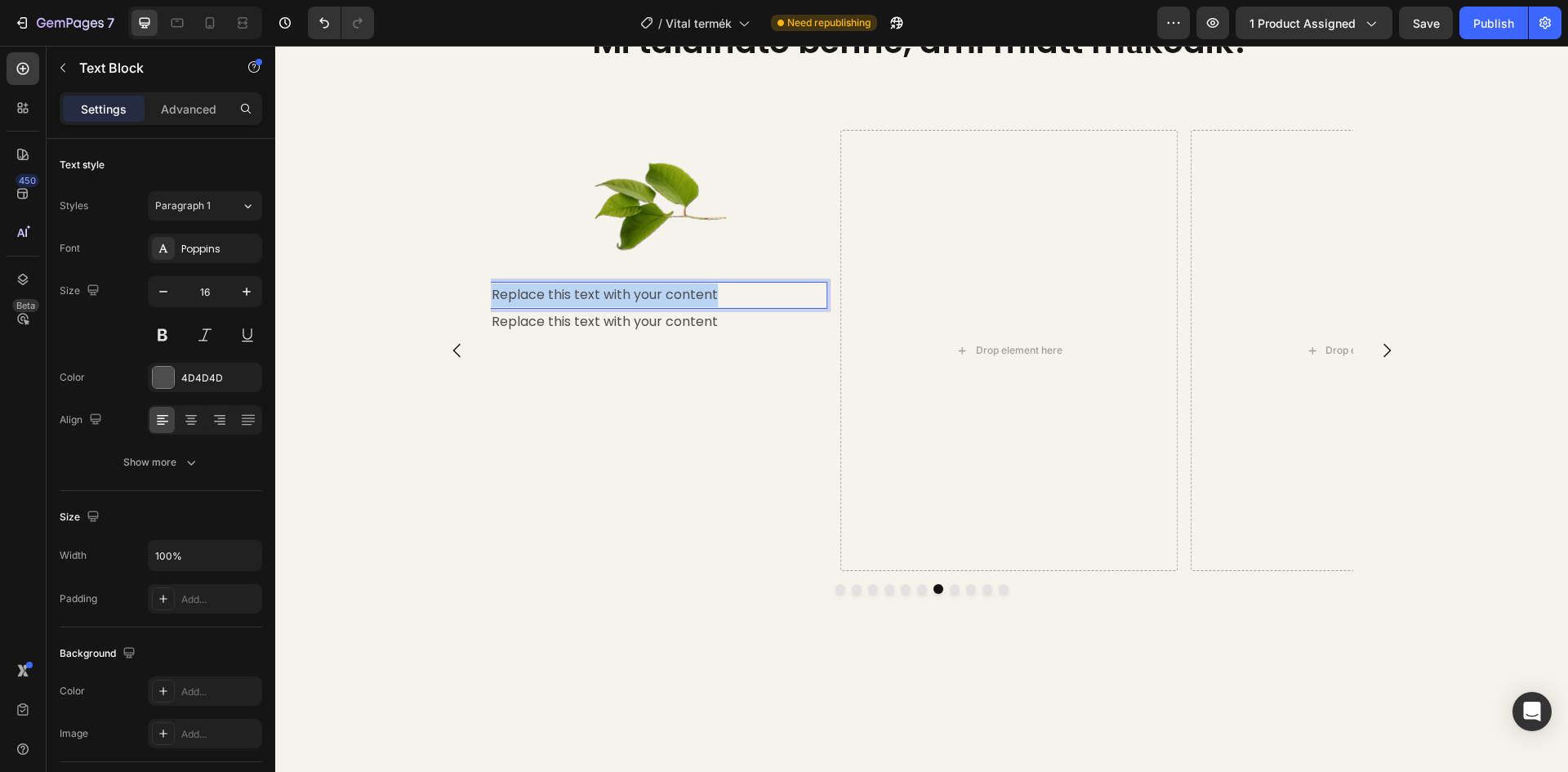
click at [713, 294] on p "Replace this text with your content" at bounding box center [659, 295] width 334 height 24
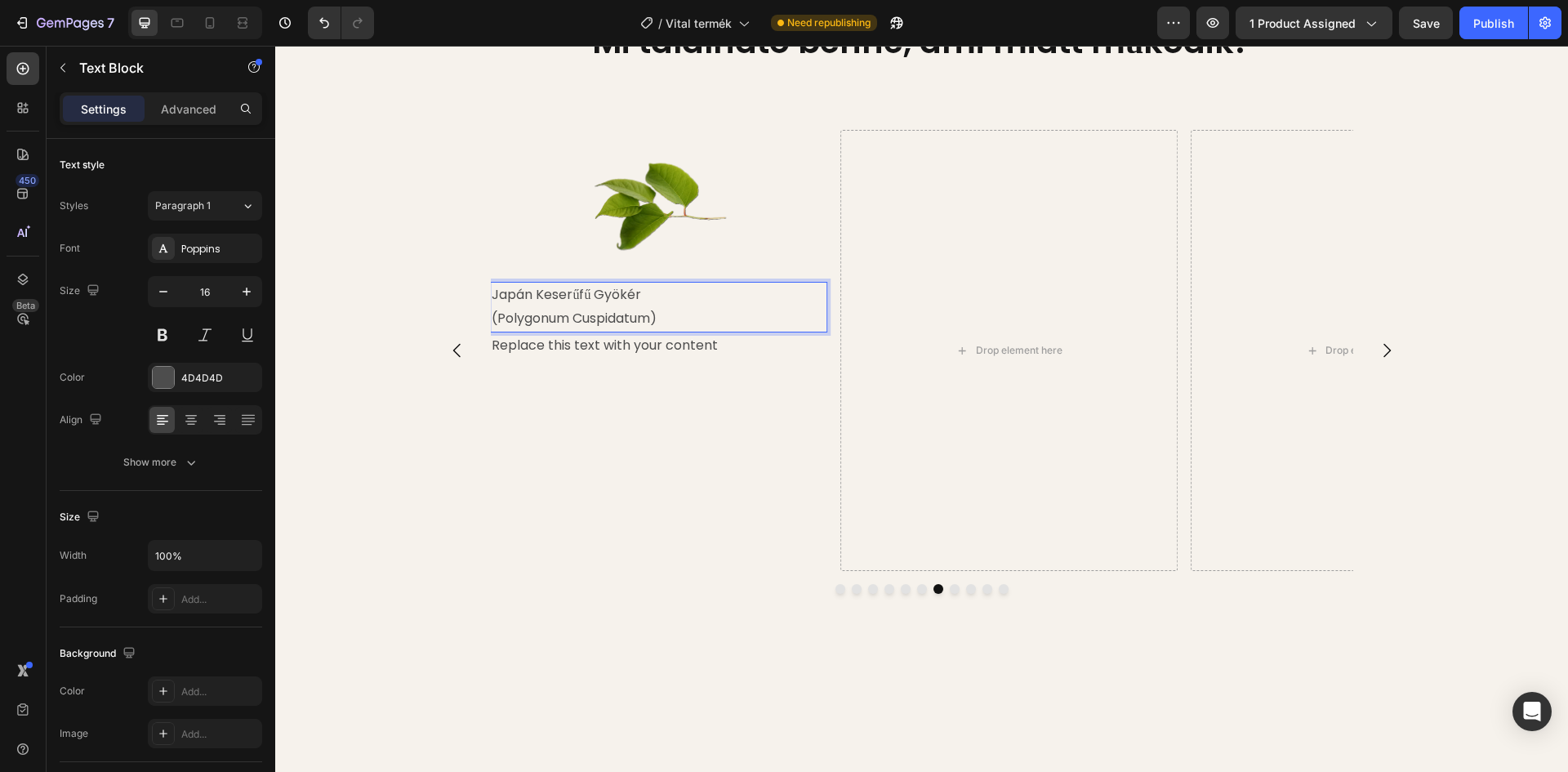
click at [499, 290] on p "Japán Keserűfű Gyökér" at bounding box center [659, 295] width 334 height 24
click at [712, 306] on p "Japán Keserűfű Gyökér" at bounding box center [659, 295] width 334 height 24
click at [194, 416] on icon at bounding box center [191, 420] width 17 height 17
click at [593, 301] on p "Japán Keserűfű Gyökér" at bounding box center [659, 295] width 334 height 24
drag, startPoint x: 578, startPoint y: 296, endPoint x: 732, endPoint y: 294, distance: 154.0
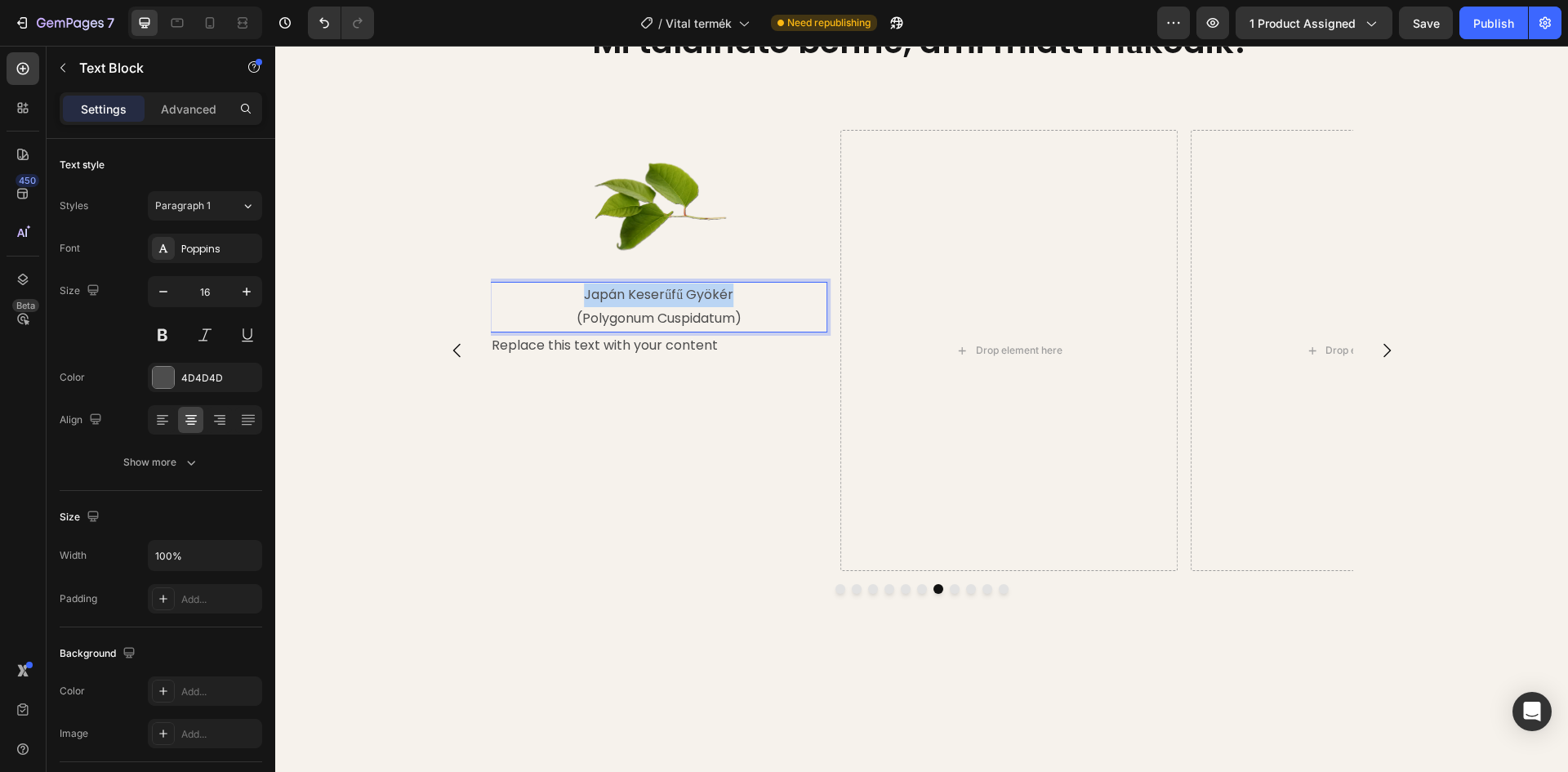
click at [732, 294] on p "Japán Keserűfű Gyökér" at bounding box center [659, 295] width 334 height 24
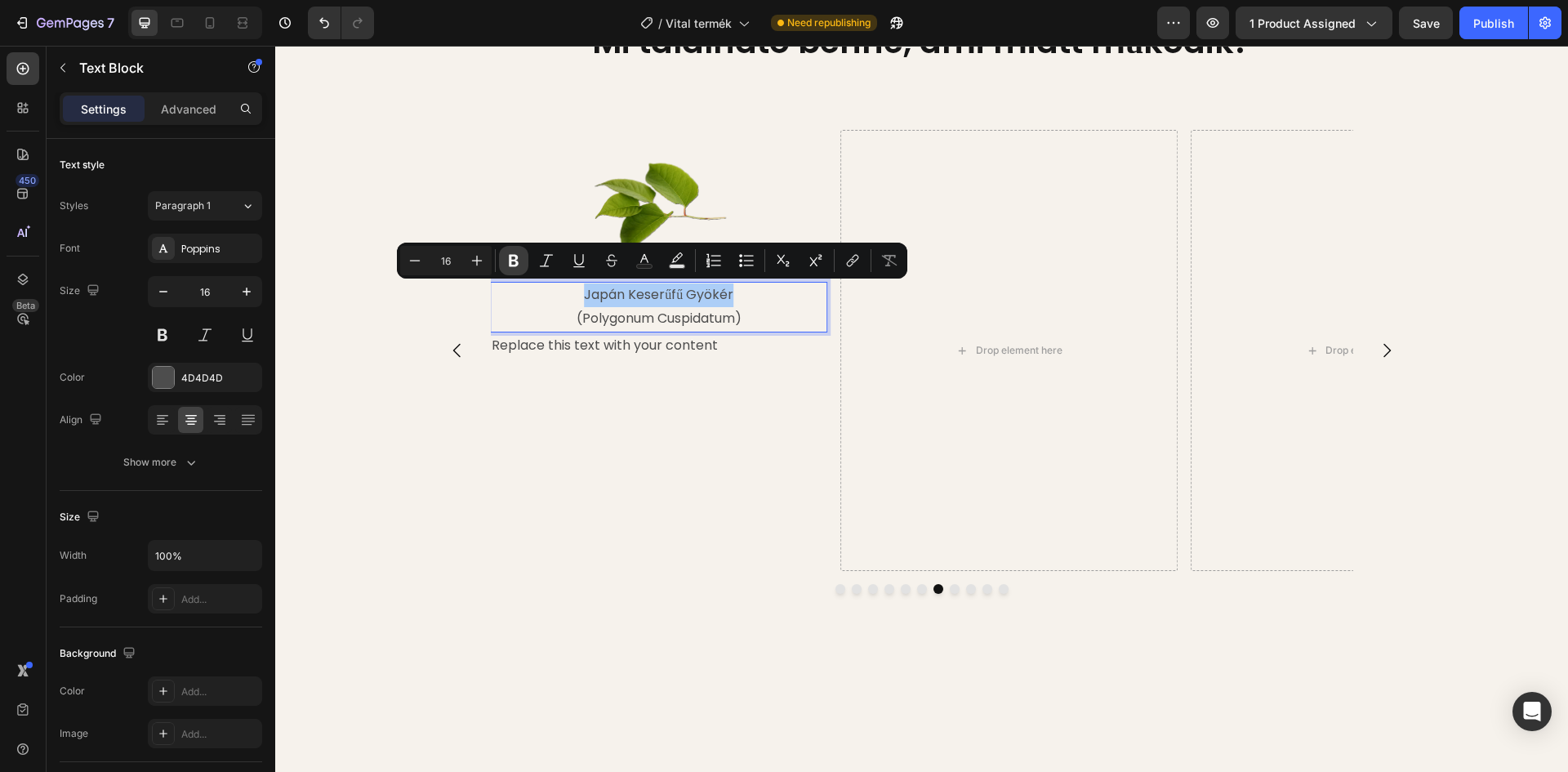
click at [508, 261] on icon "Editor contextual toolbar" at bounding box center [513, 261] width 17 height 17
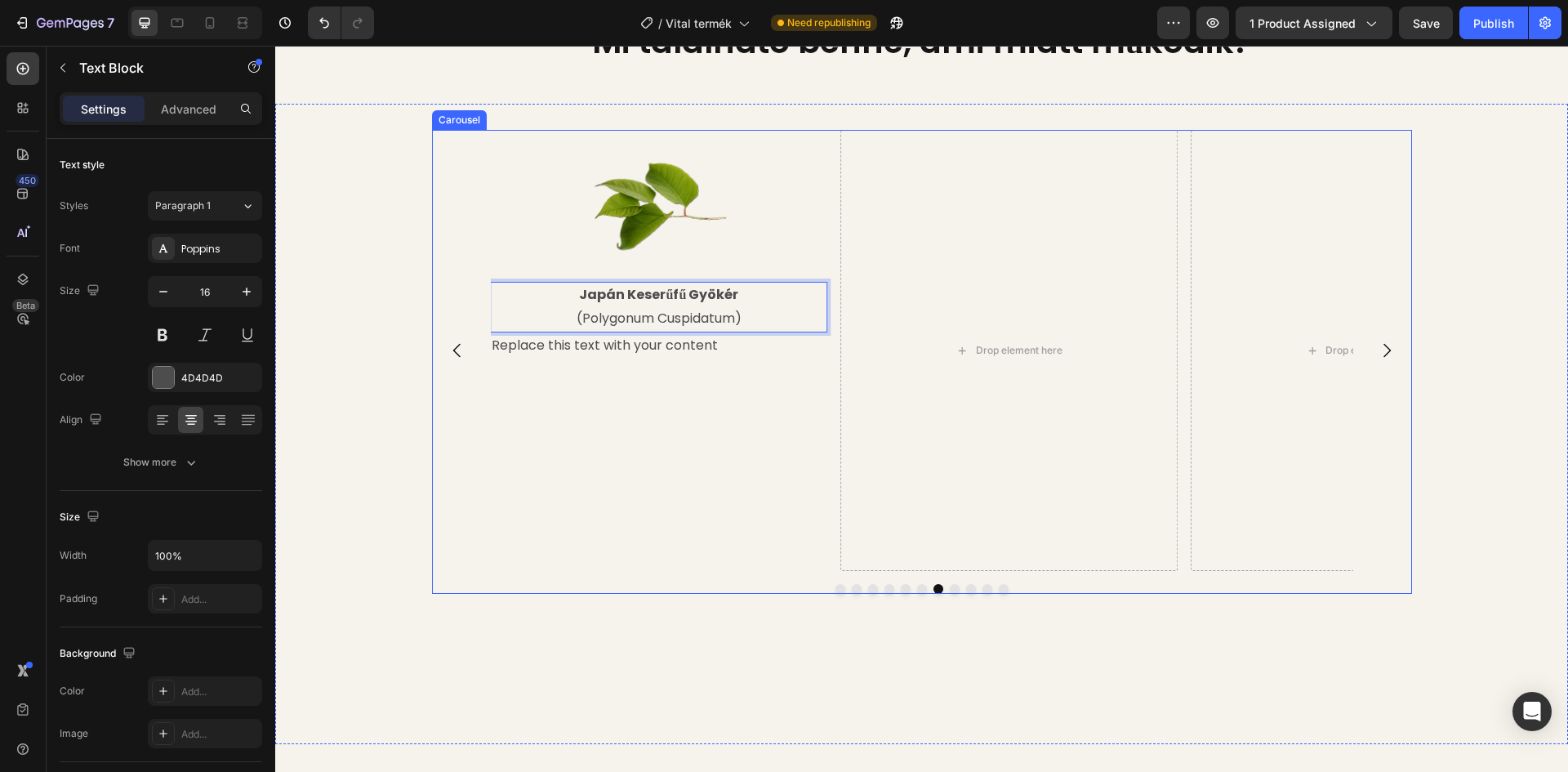
click at [396, 301] on div "Image Reishi Gomba (Ganoderma lucidum) Text Block A reishi egyik összetevője a …" at bounding box center [922, 423] width 1293 height 587
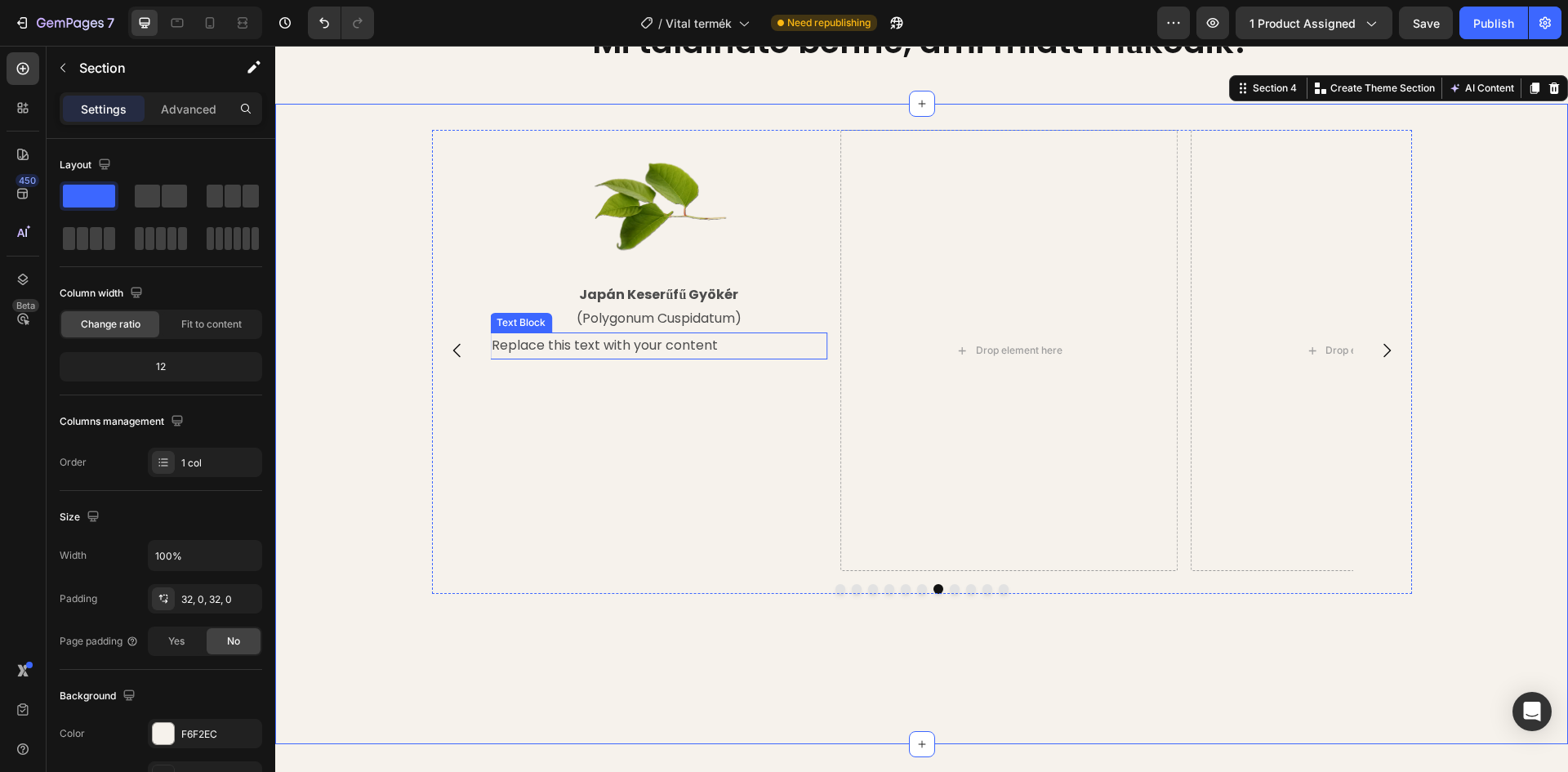
click at [653, 345] on div "Replace this text with your content" at bounding box center [658, 345] width 337 height 27
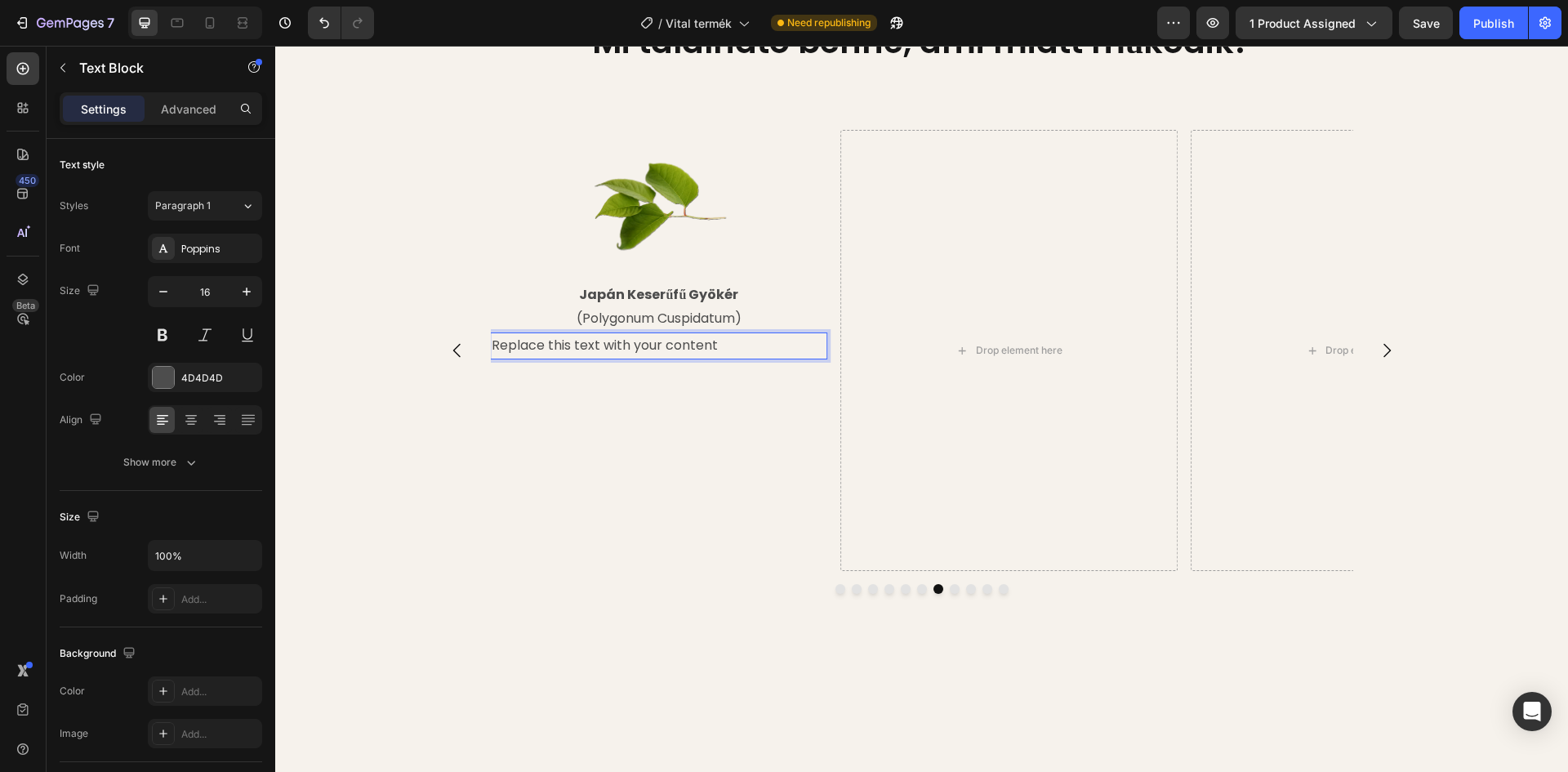
click at [706, 346] on div "Replace this text with your content" at bounding box center [658, 345] width 337 height 27
click at [715, 343] on p "Replace this text with your content" at bounding box center [659, 346] width 334 height 24
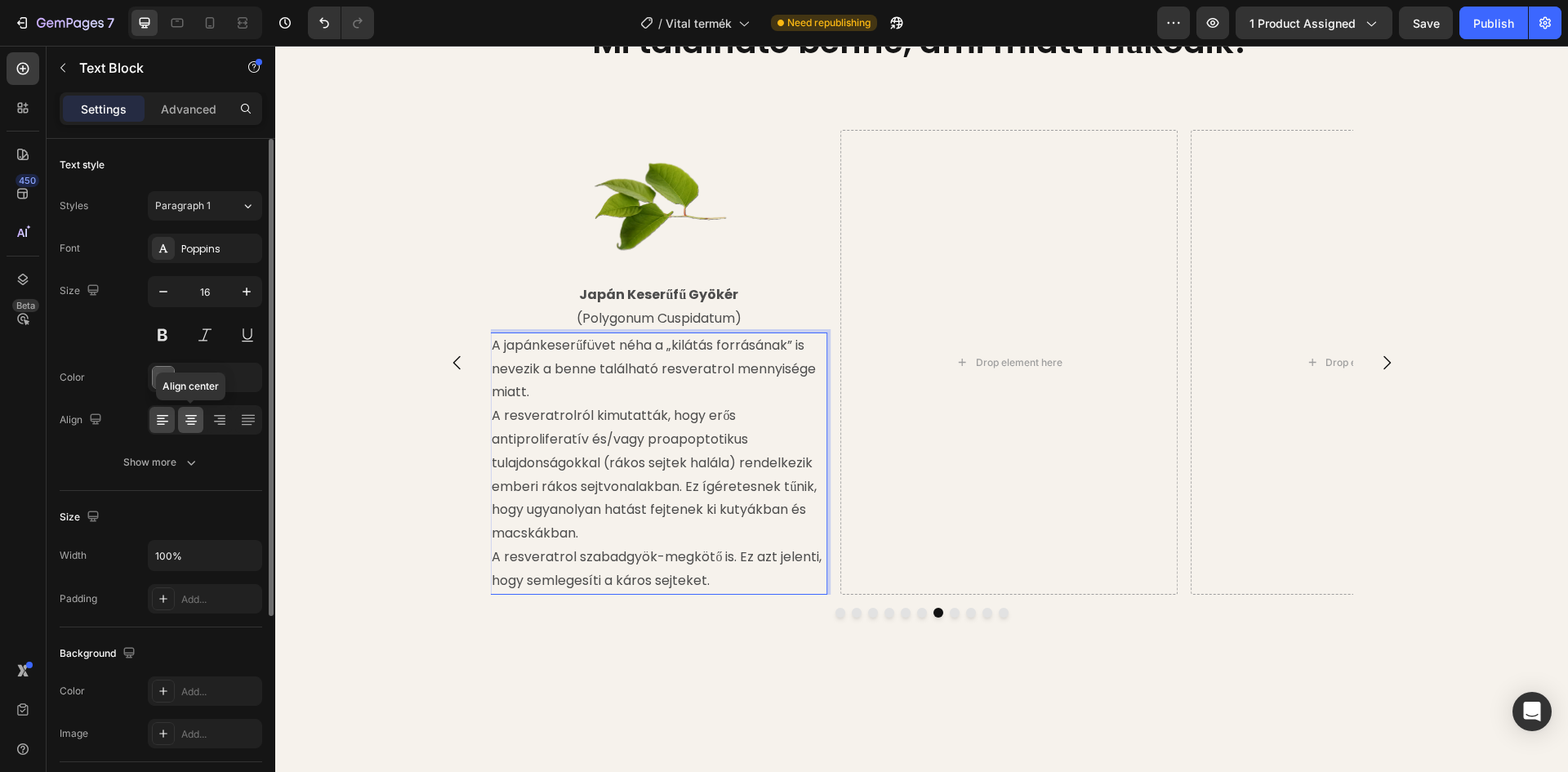
click at [185, 412] on icon at bounding box center [191, 420] width 17 height 17
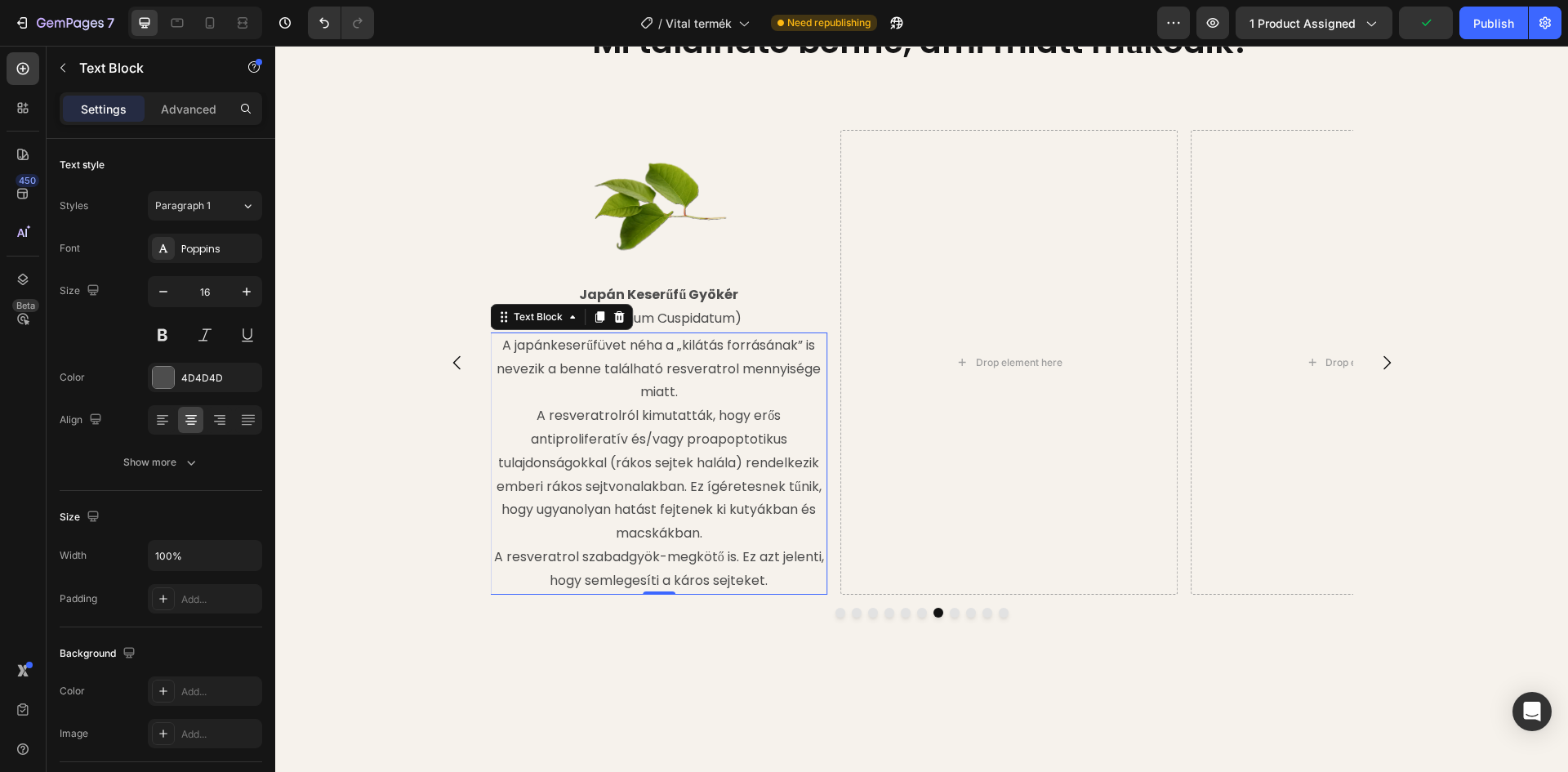
click at [705, 488] on p "A resveratrolról kimutatták, hogy erős antiproliferatív és/vagy proapoptotikus …" at bounding box center [659, 498] width 334 height 188
click at [492, 557] on p "A resveratrolról kimutatták, hogy erős antiproliferatív és/vagy proapoptotikus …" at bounding box center [659, 498] width 334 height 188
click at [492, 560] on p "A resveratrolról kimutatták, hogy erős antiproliferatív és/vagy proapoptotikus …" at bounding box center [659, 498] width 334 height 188
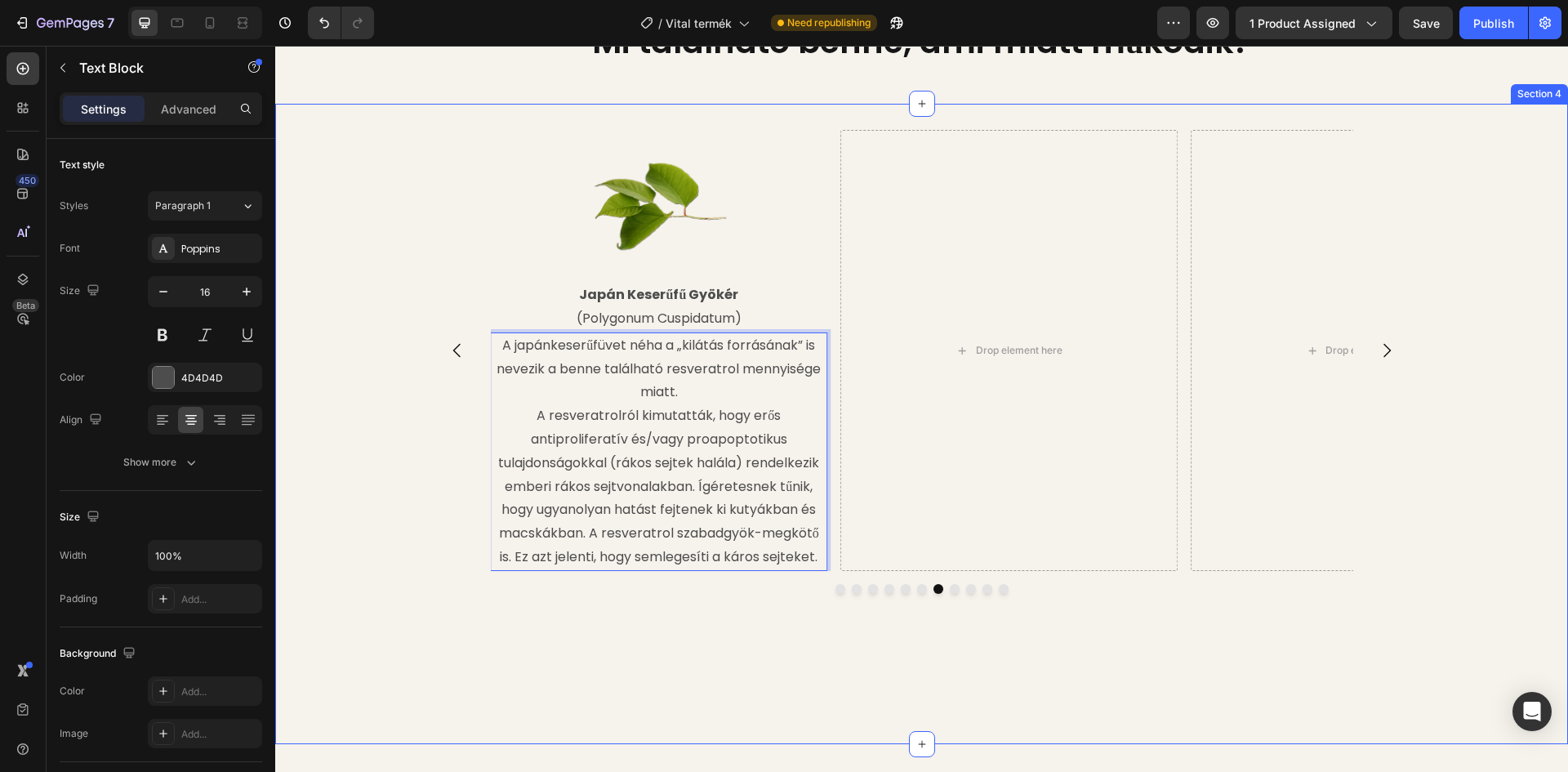
click at [335, 474] on div "Image Reishi Gomba (Ganoderma lucidum) Text Block A reishi egyik összetevője a …" at bounding box center [922, 423] width 1293 height 587
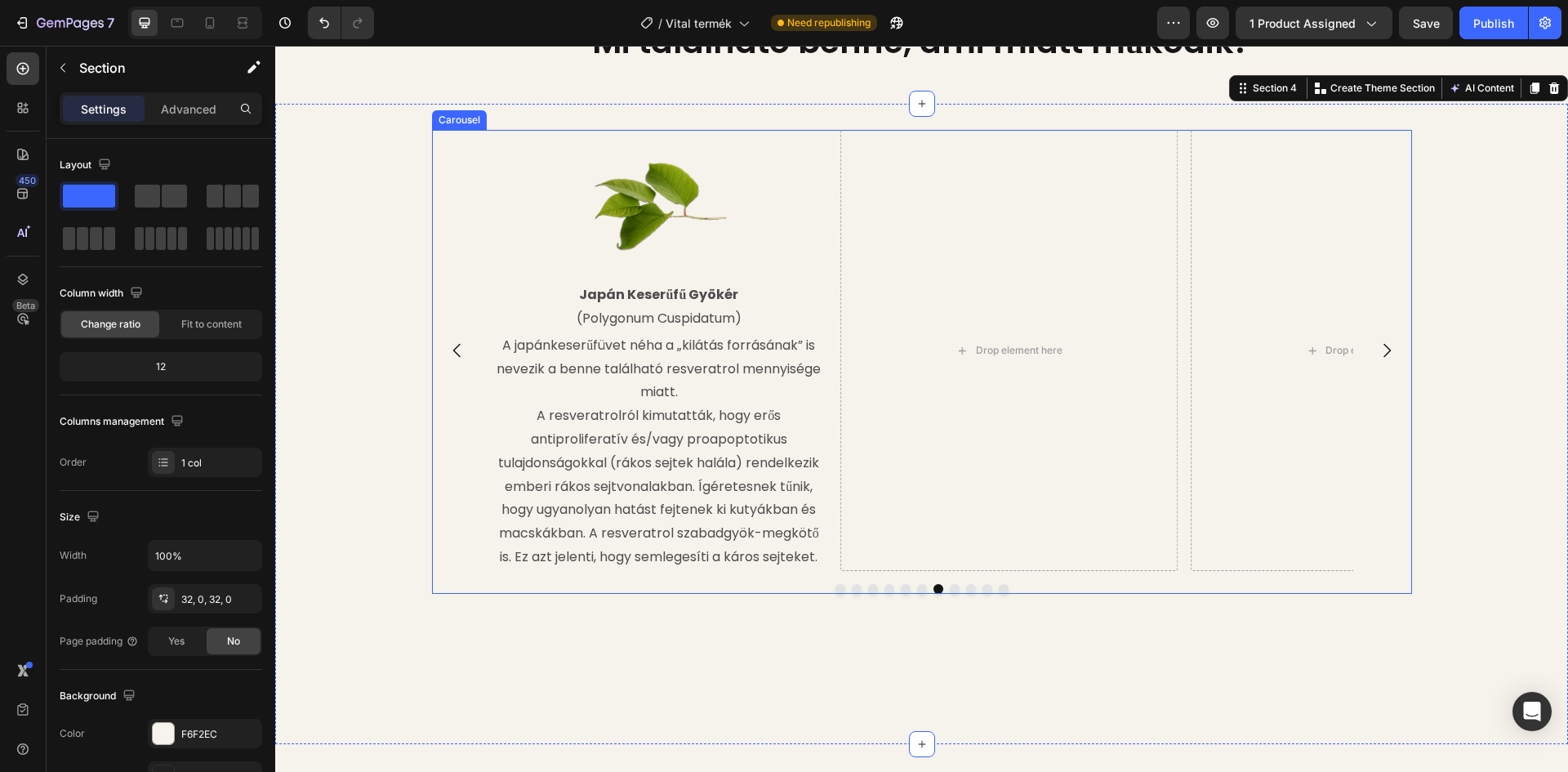
click at [453, 355] on icon "Carousel Back Arrow" at bounding box center [457, 350] width 20 height 20
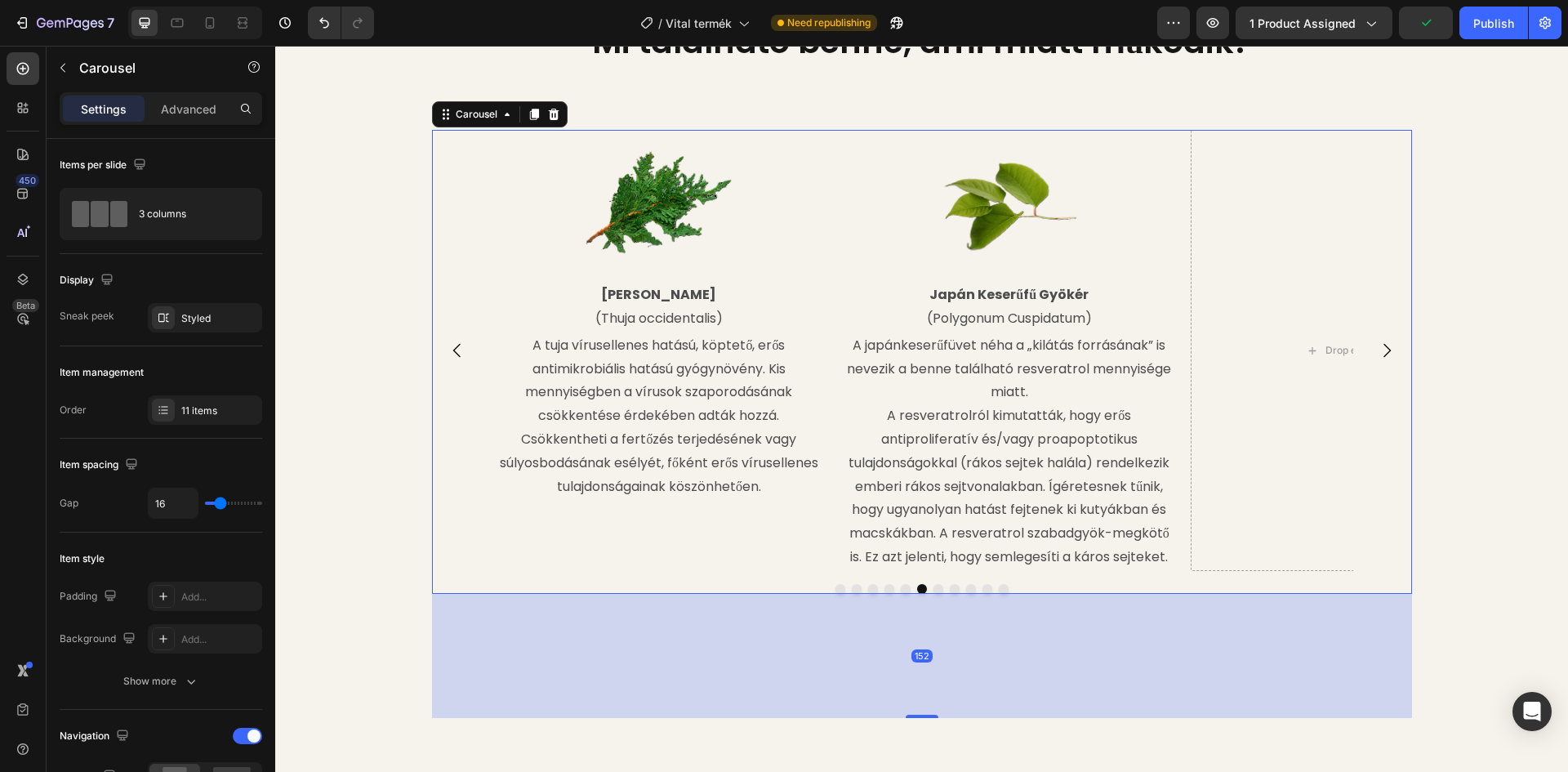
click at [437, 342] on button "Carousel Back Arrow" at bounding box center [457, 350] width 46 height 46
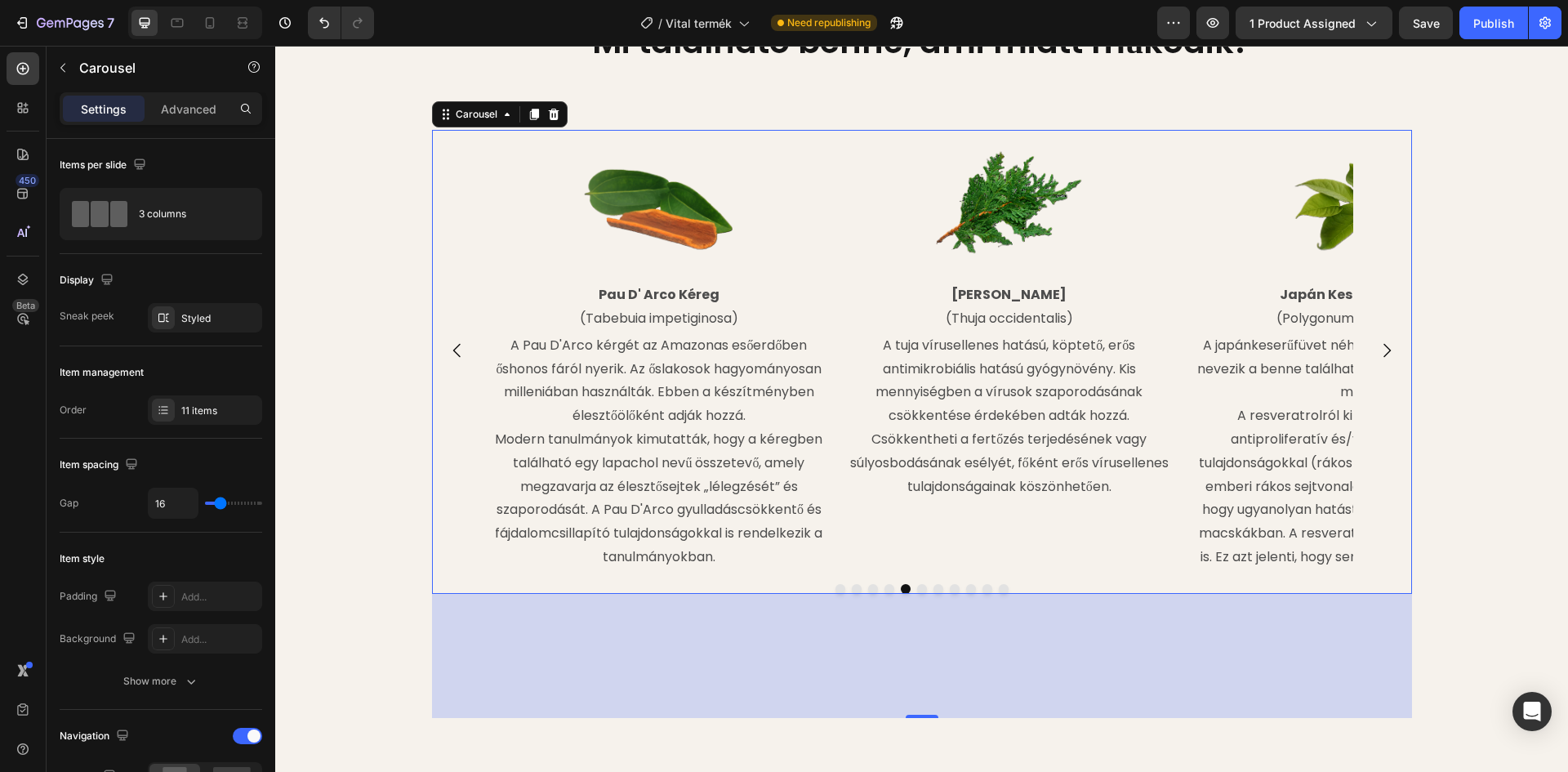
click at [1367, 351] on button "Carousel Next Arrow" at bounding box center [1387, 350] width 46 height 46
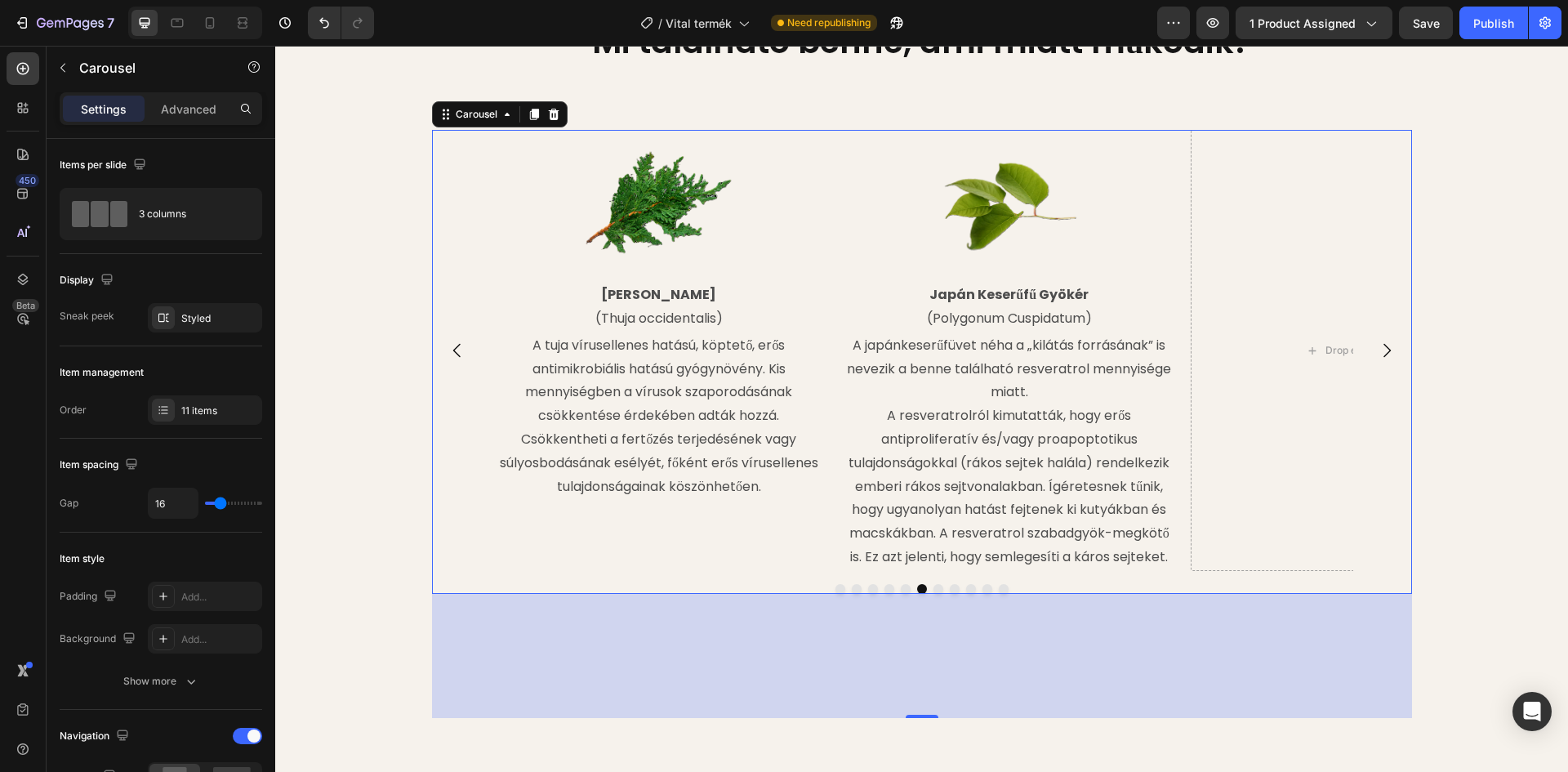
click at [1367, 351] on button "Carousel Next Arrow" at bounding box center [1387, 350] width 46 height 46
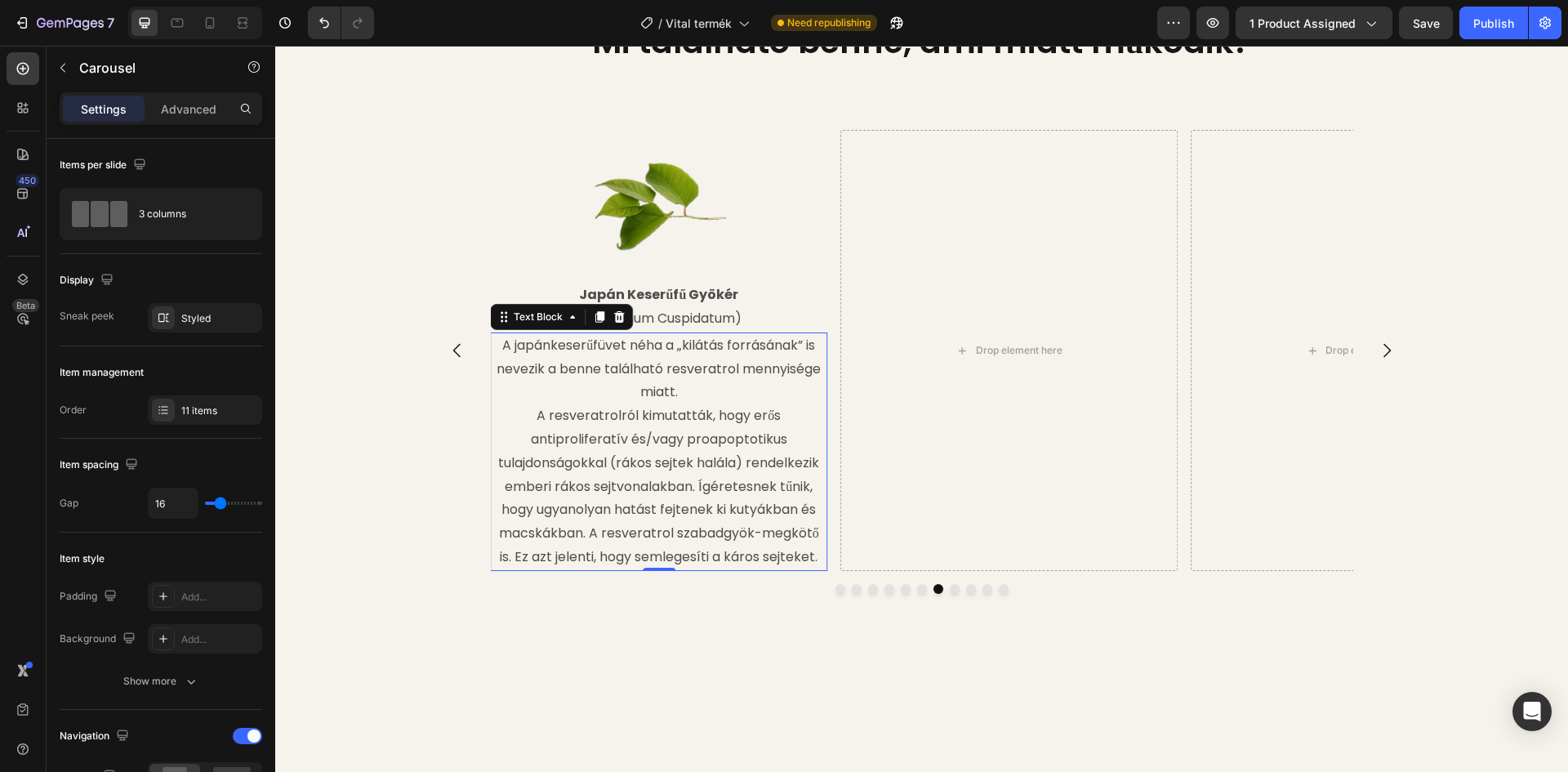
click at [532, 416] on p "A resveratrolról kimutatták, hogy erős antiproliferatív és/vagy proapoptotikus …" at bounding box center [659, 487] width 334 height 165
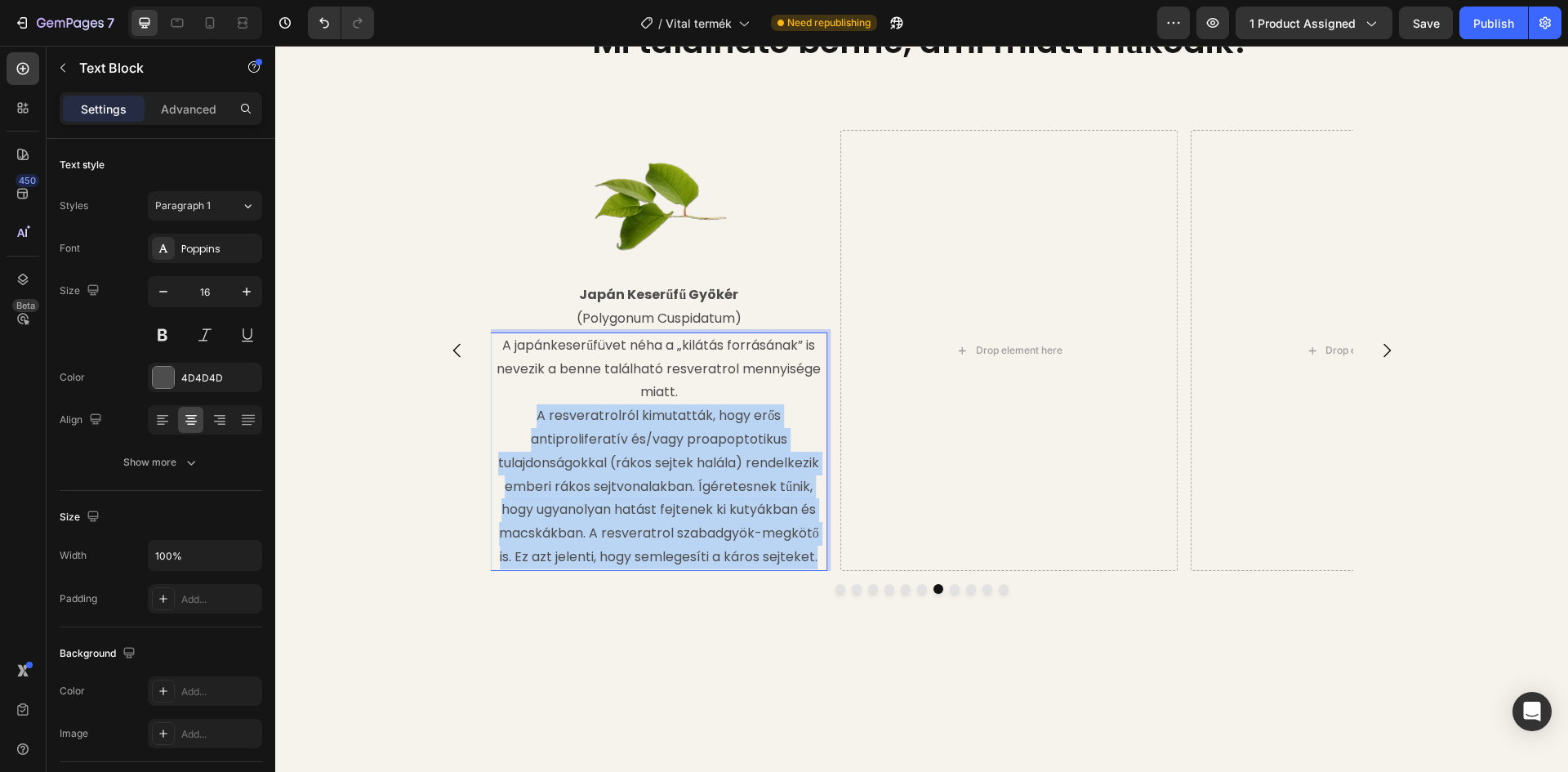
click at [532, 416] on p "A resveratrolról kimutatták, hogy erős antiproliferatív és/vagy proapoptotikus …" at bounding box center [659, 487] width 334 height 165
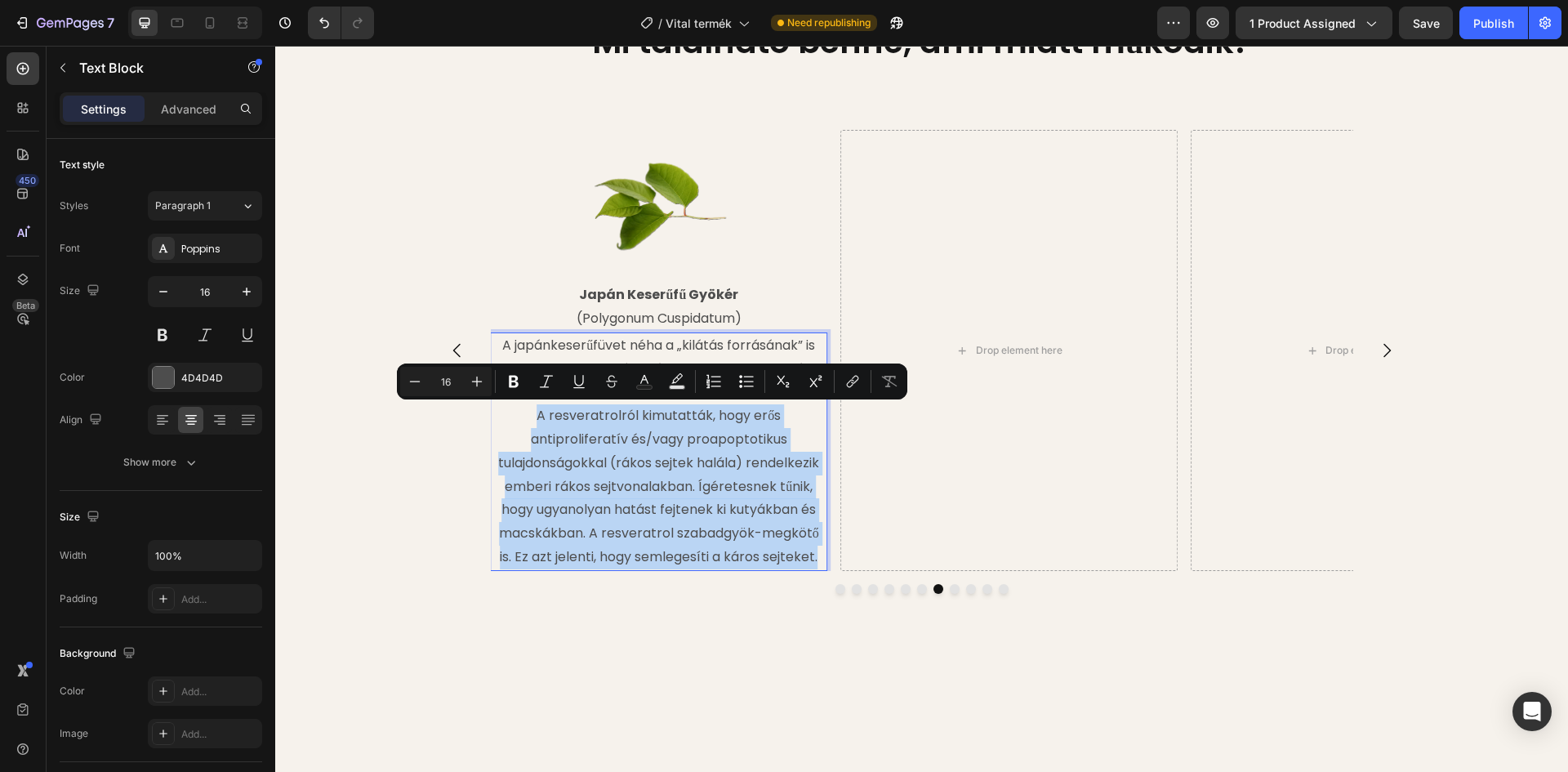
click at [532, 416] on p "A resveratrolról kimutatták, hogy erős antiproliferatív és/vagy proapoptotikus …" at bounding box center [659, 487] width 334 height 165
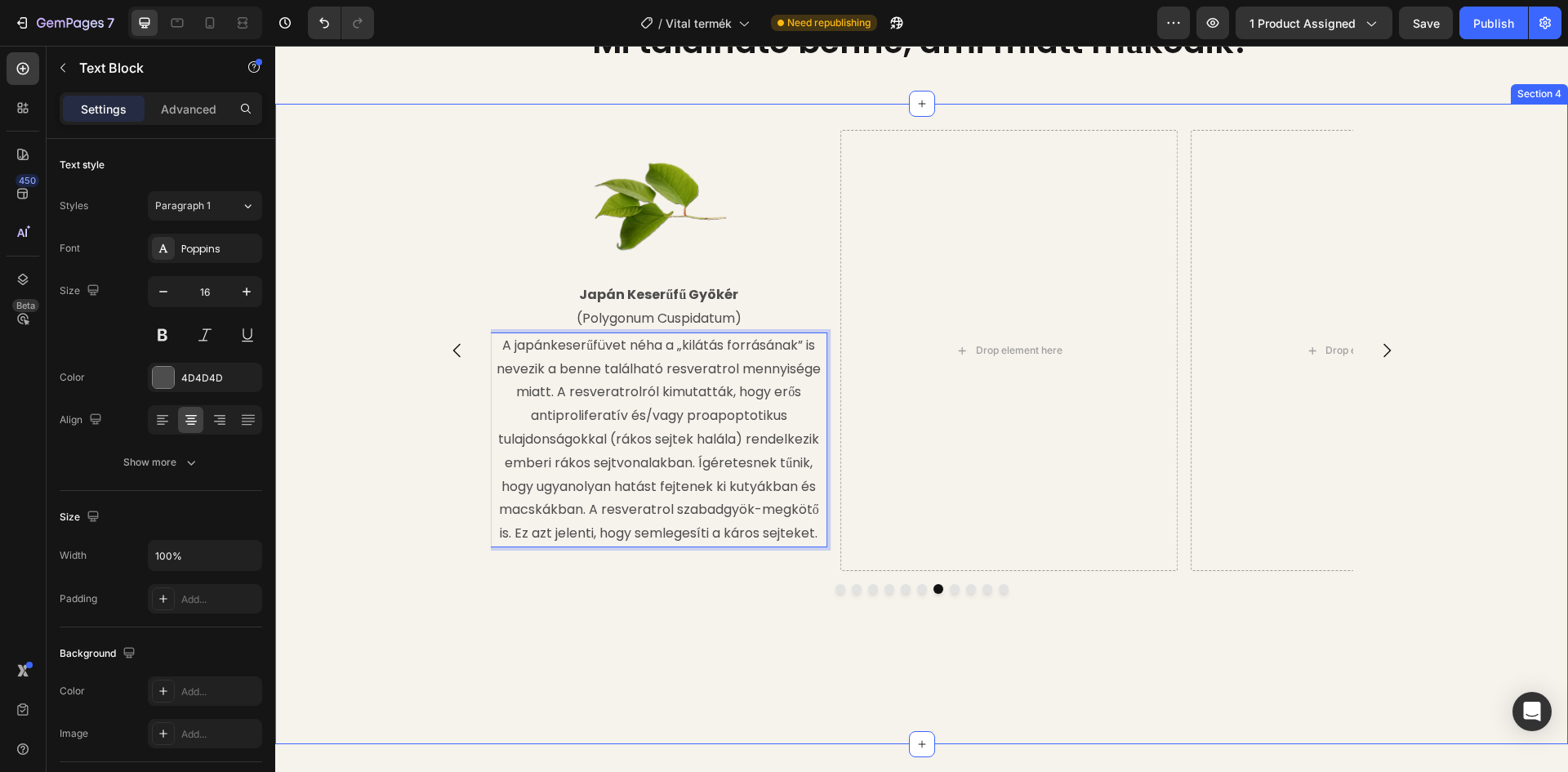
click at [499, 665] on div "Image Reishi Gomba (Ganoderma lucidum) Text Block A reishi egyik összetevője a …" at bounding box center [922, 423] width 1293 height 587
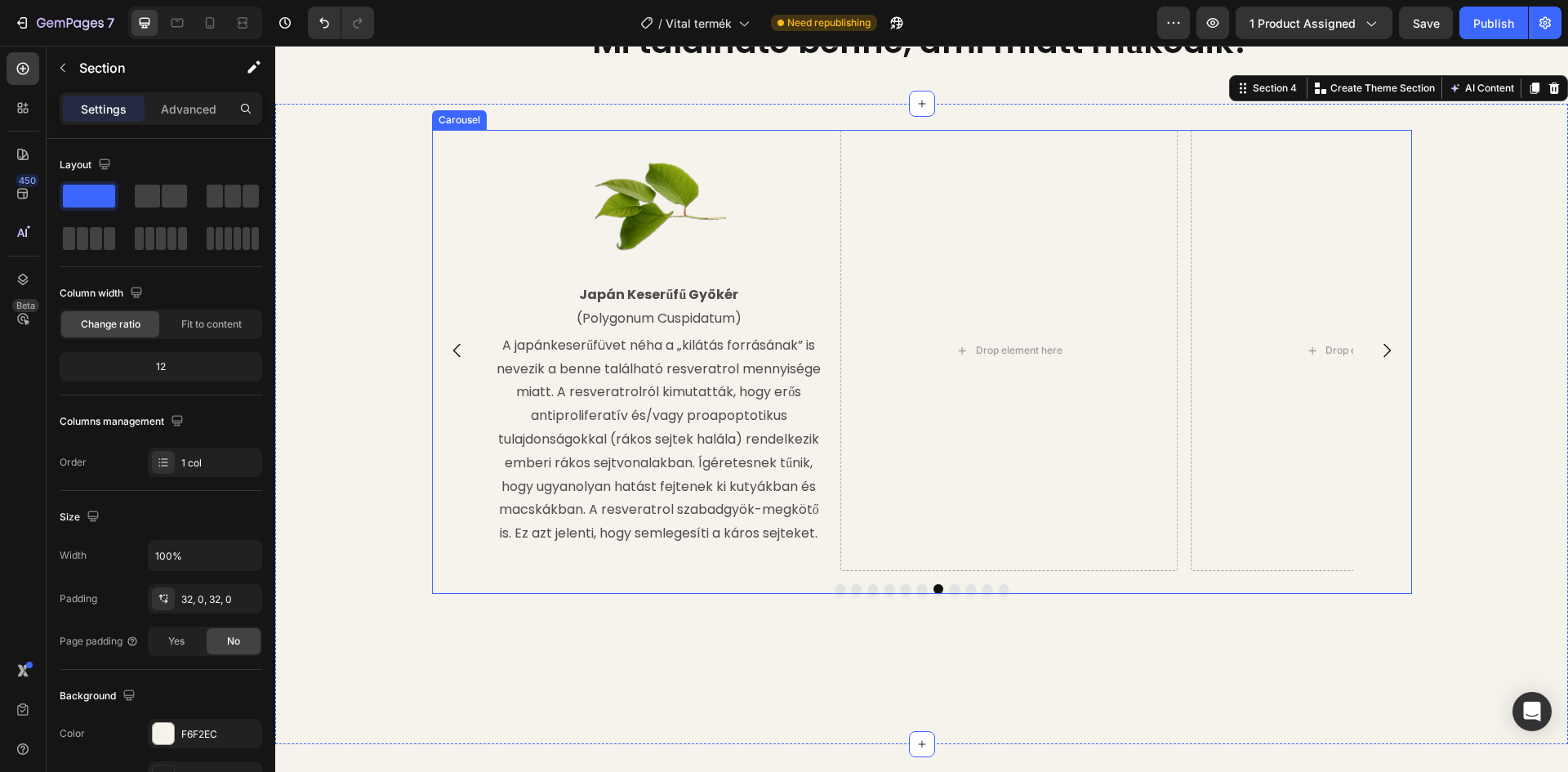
click at [1382, 349] on icon "Carousel Next Arrow" at bounding box center [1387, 350] width 20 height 20
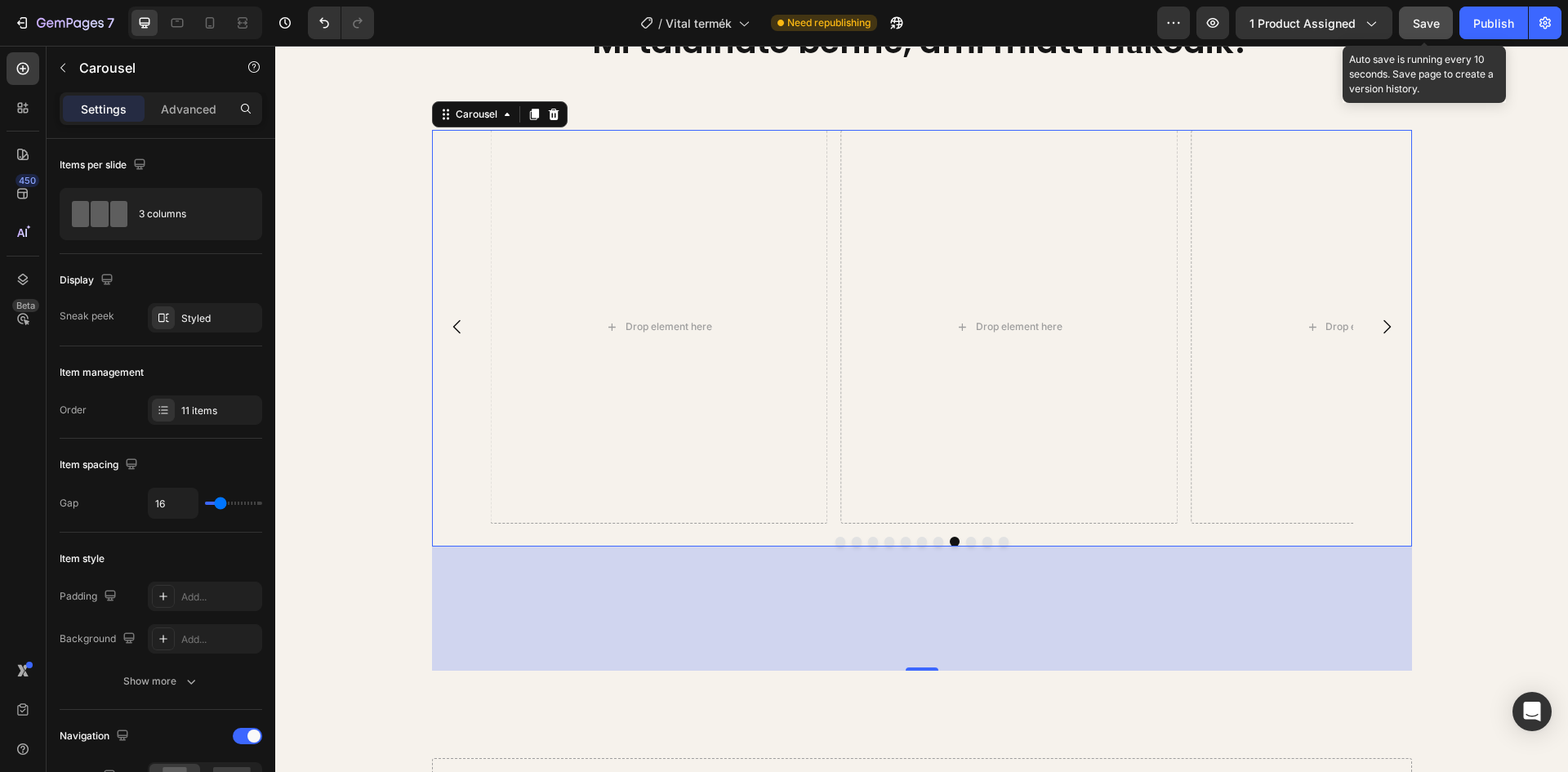
click at [1423, 22] on span "Save" at bounding box center [1426, 24] width 27 height 14
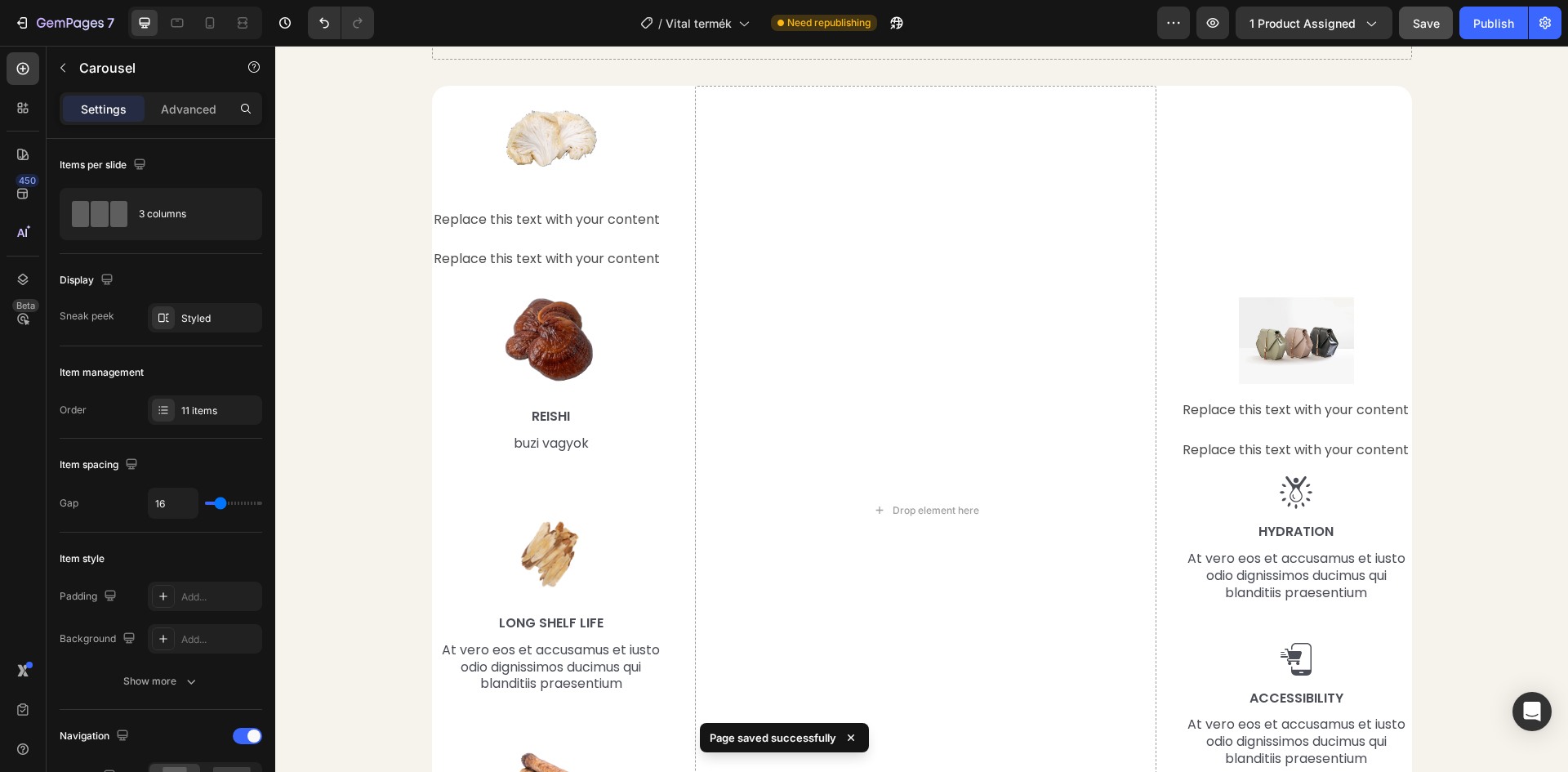
scroll to position [2569, 0]
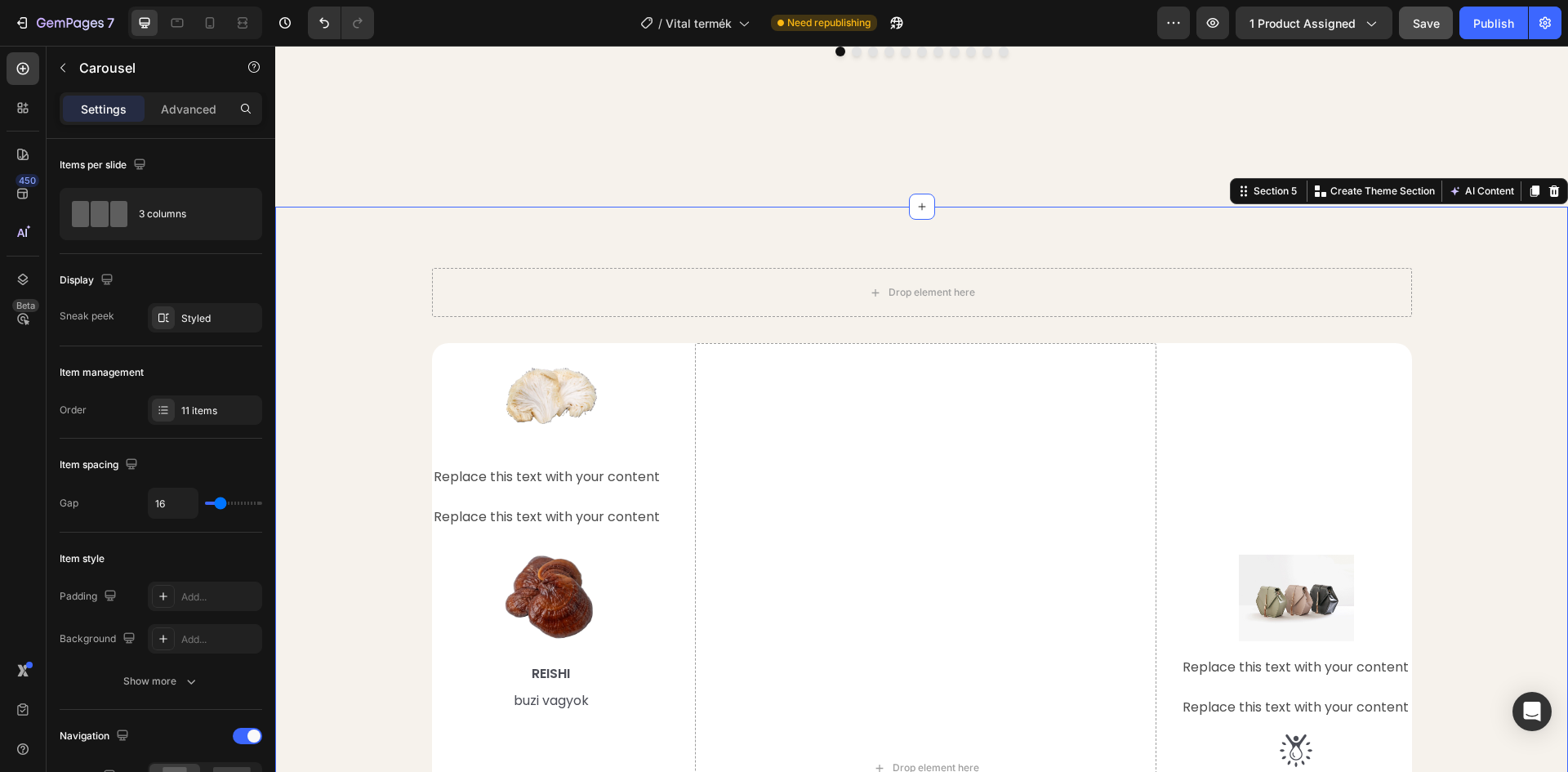
click at [1464, 372] on div "Drop element here Row Image Replace this text with your content Text Block Repl…" at bounding box center [922, 736] width 1269 height 937
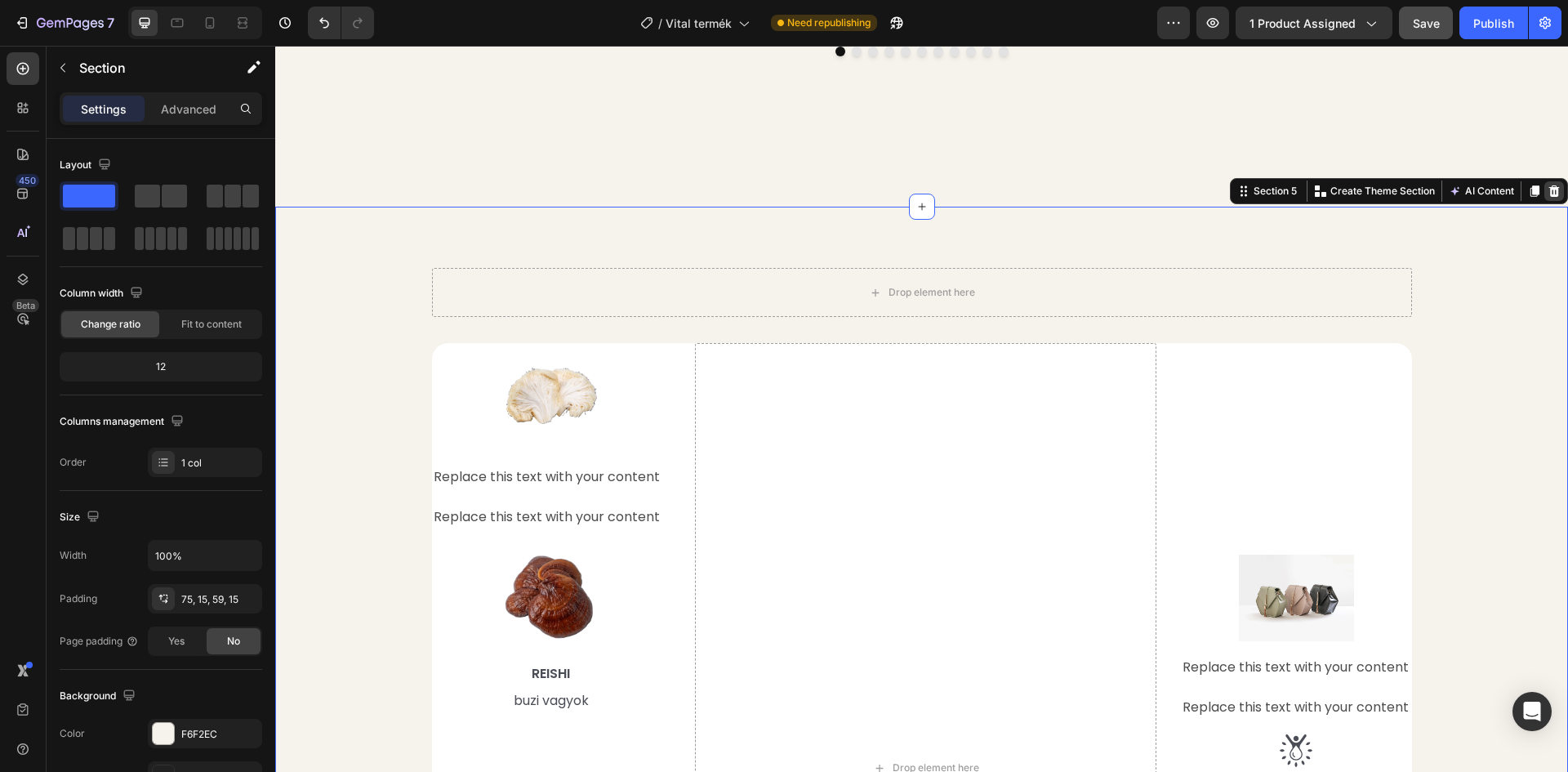
click at [1549, 197] on icon at bounding box center [1554, 191] width 11 height 12
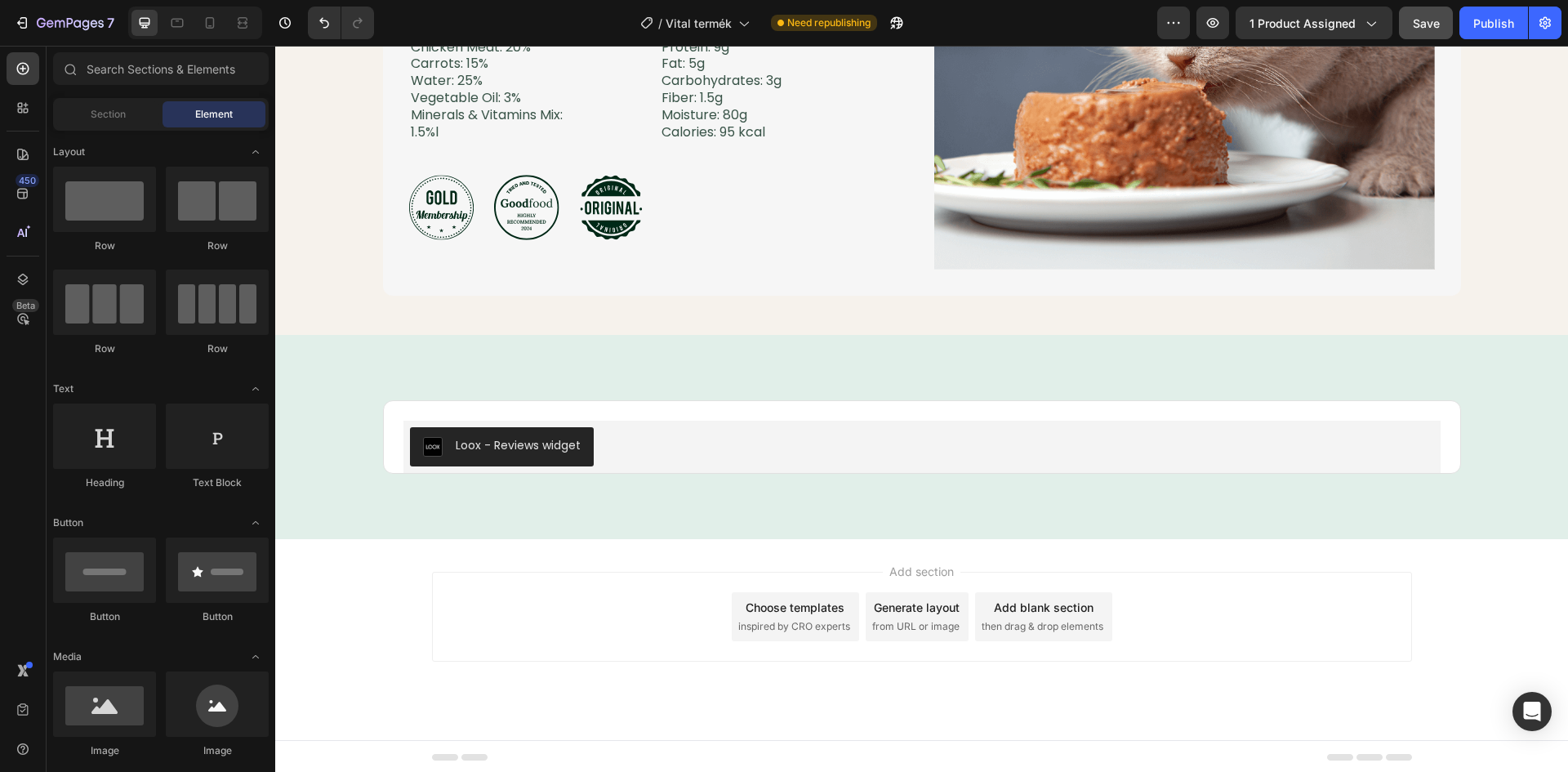
scroll to position [2723, 0]
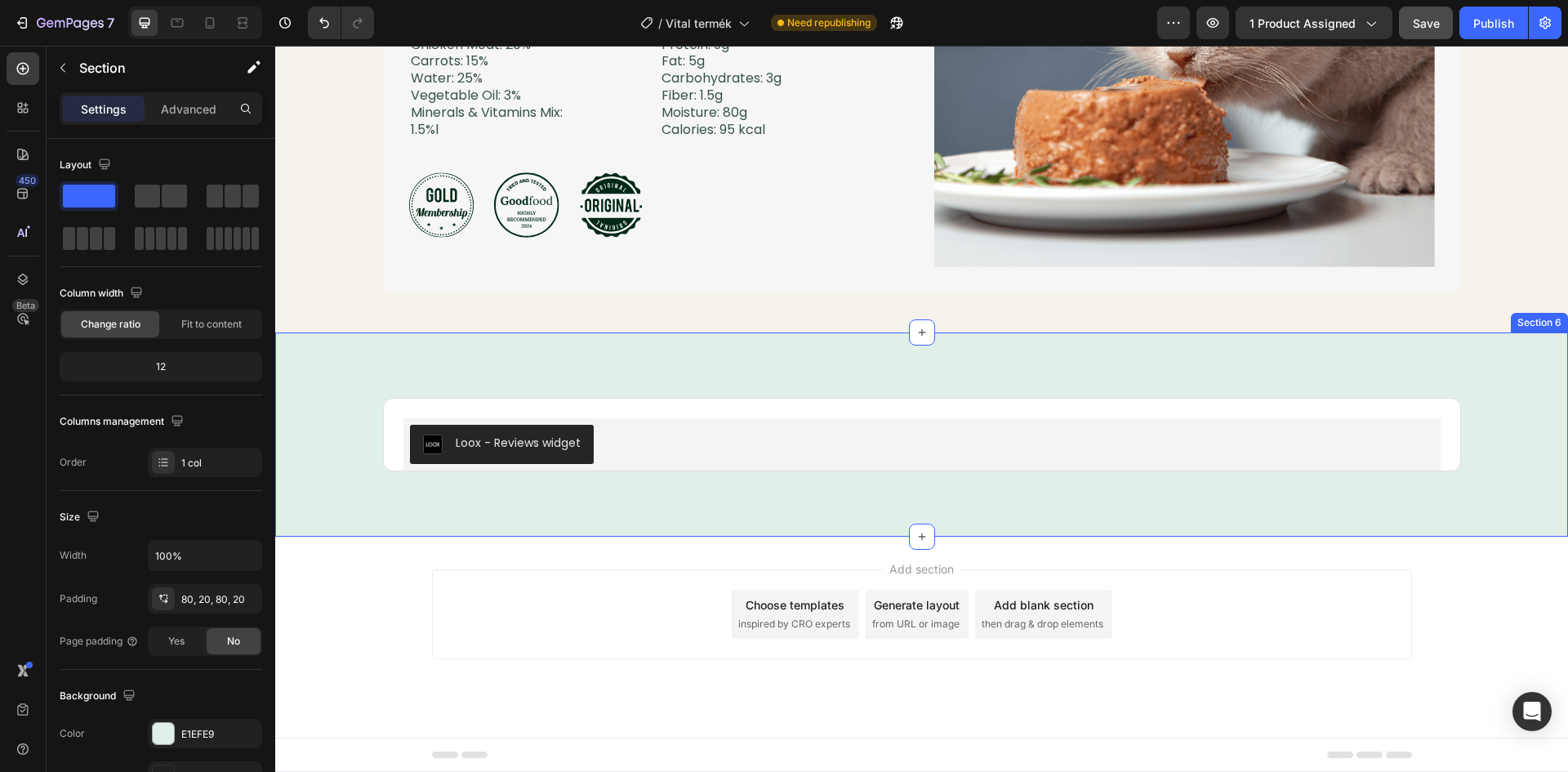
click at [425, 361] on div "Loox - Reviews widget Loox Product Row Section 6" at bounding box center [922, 435] width 1293 height 205
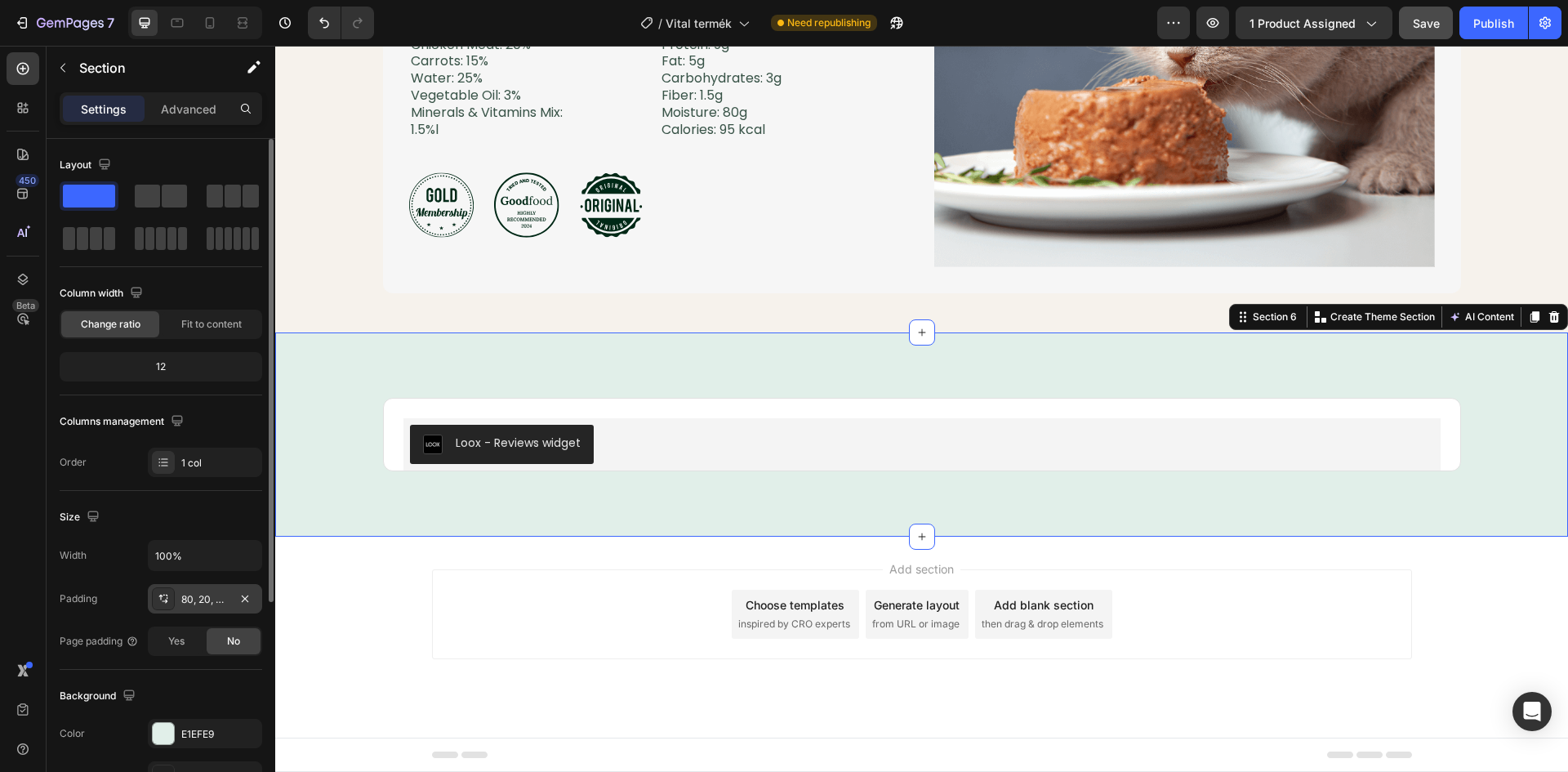
scroll to position [163, 0]
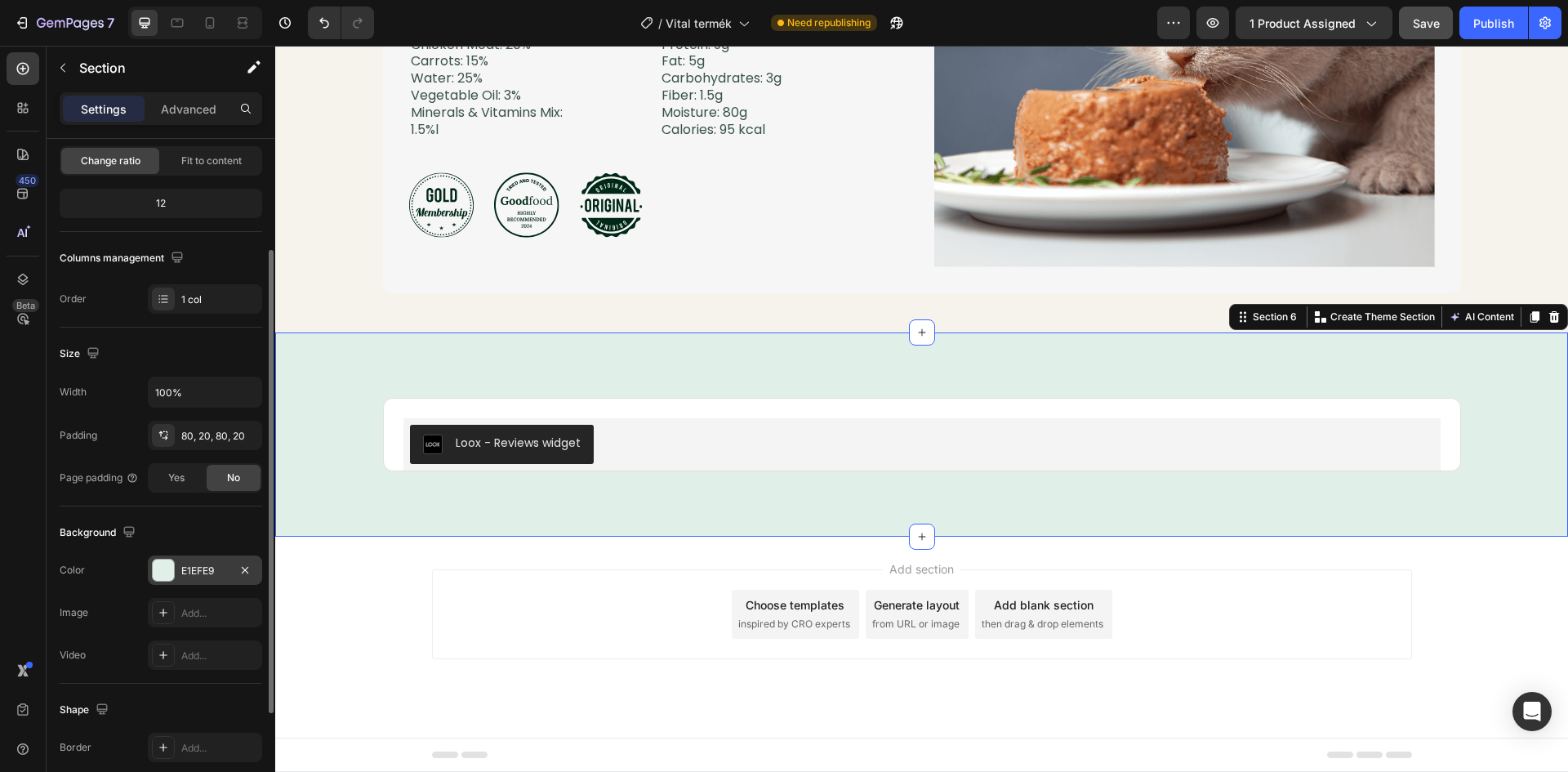
click at [165, 569] on div at bounding box center [163, 570] width 22 height 22
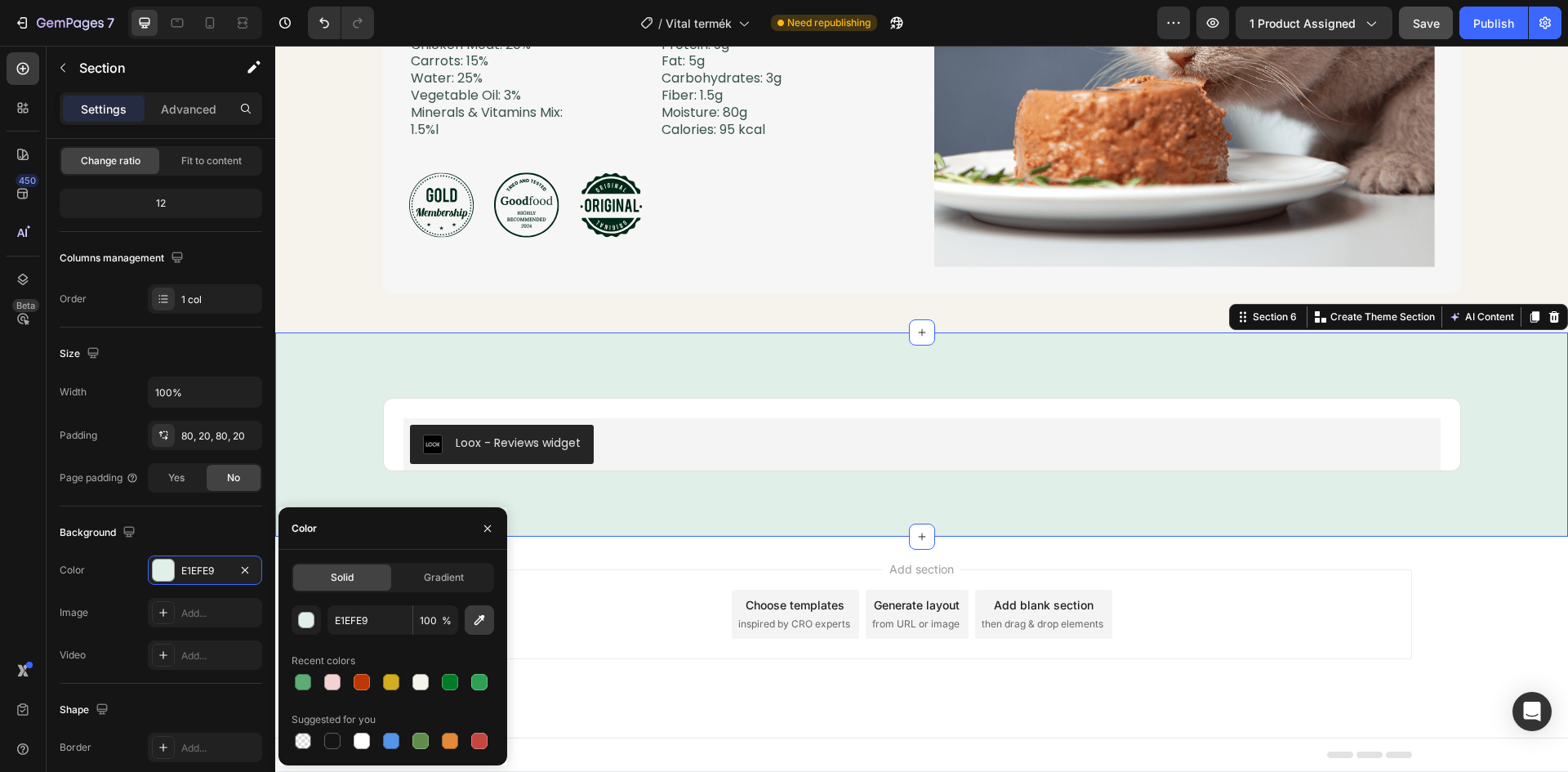
click at [482, 617] on icon "button" at bounding box center [479, 620] width 11 height 11
type input "F6F2EC"
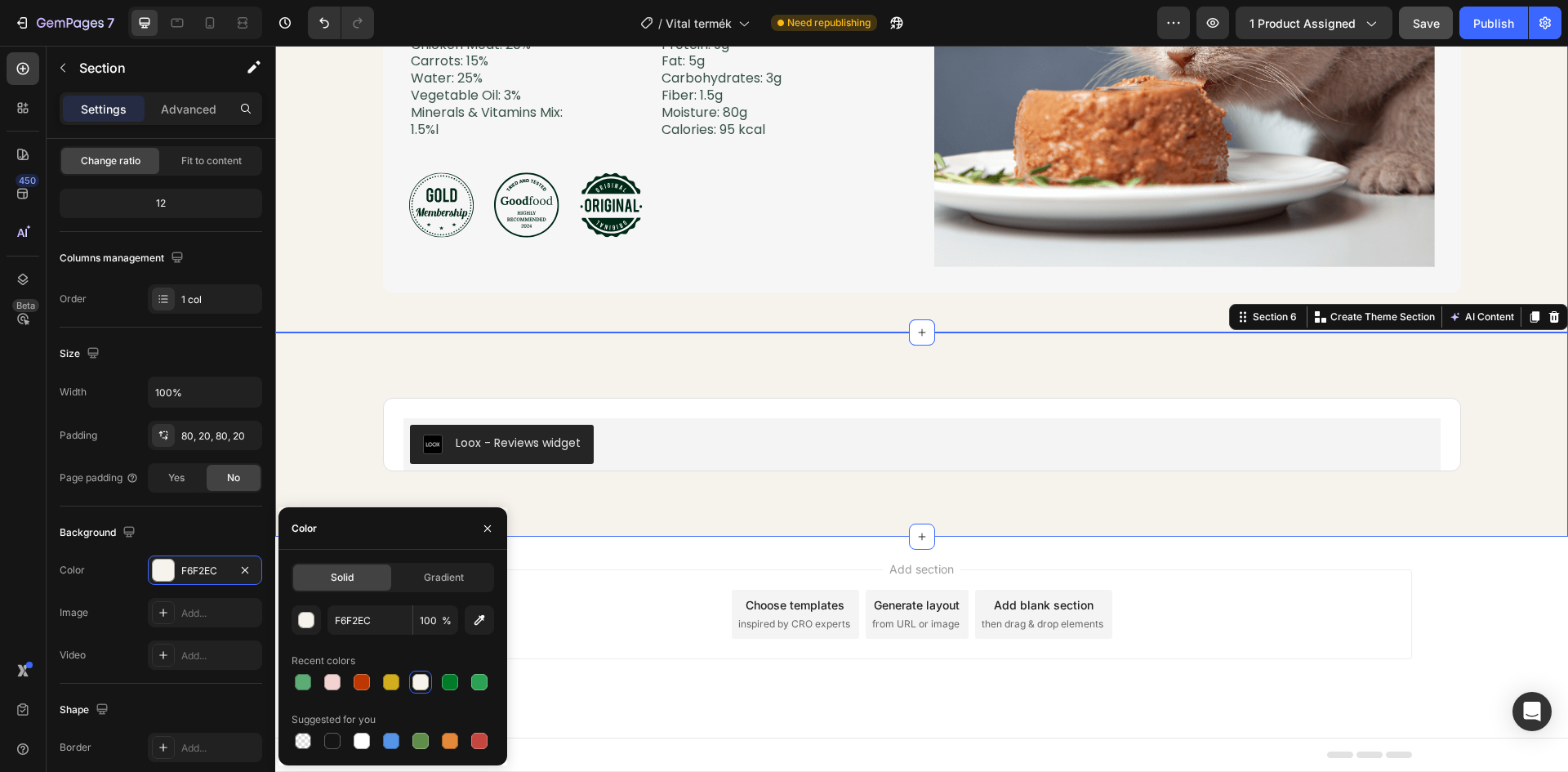
click at [333, 263] on div "Product Information Heading Image Purrfect Pâté is crafted using only the fines…" at bounding box center [921, 32] width 1260 height 520
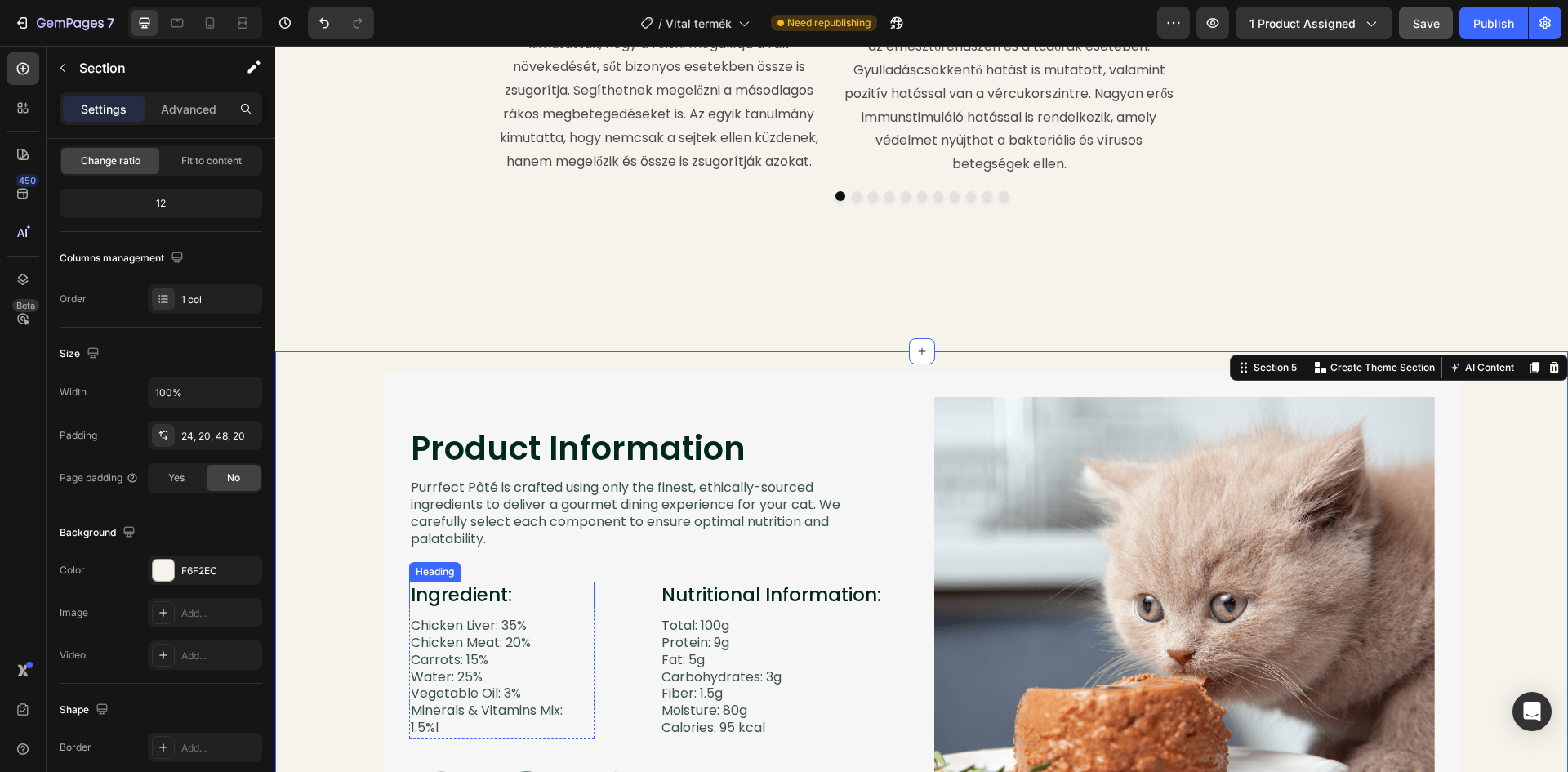
scroll to position [2070, 0]
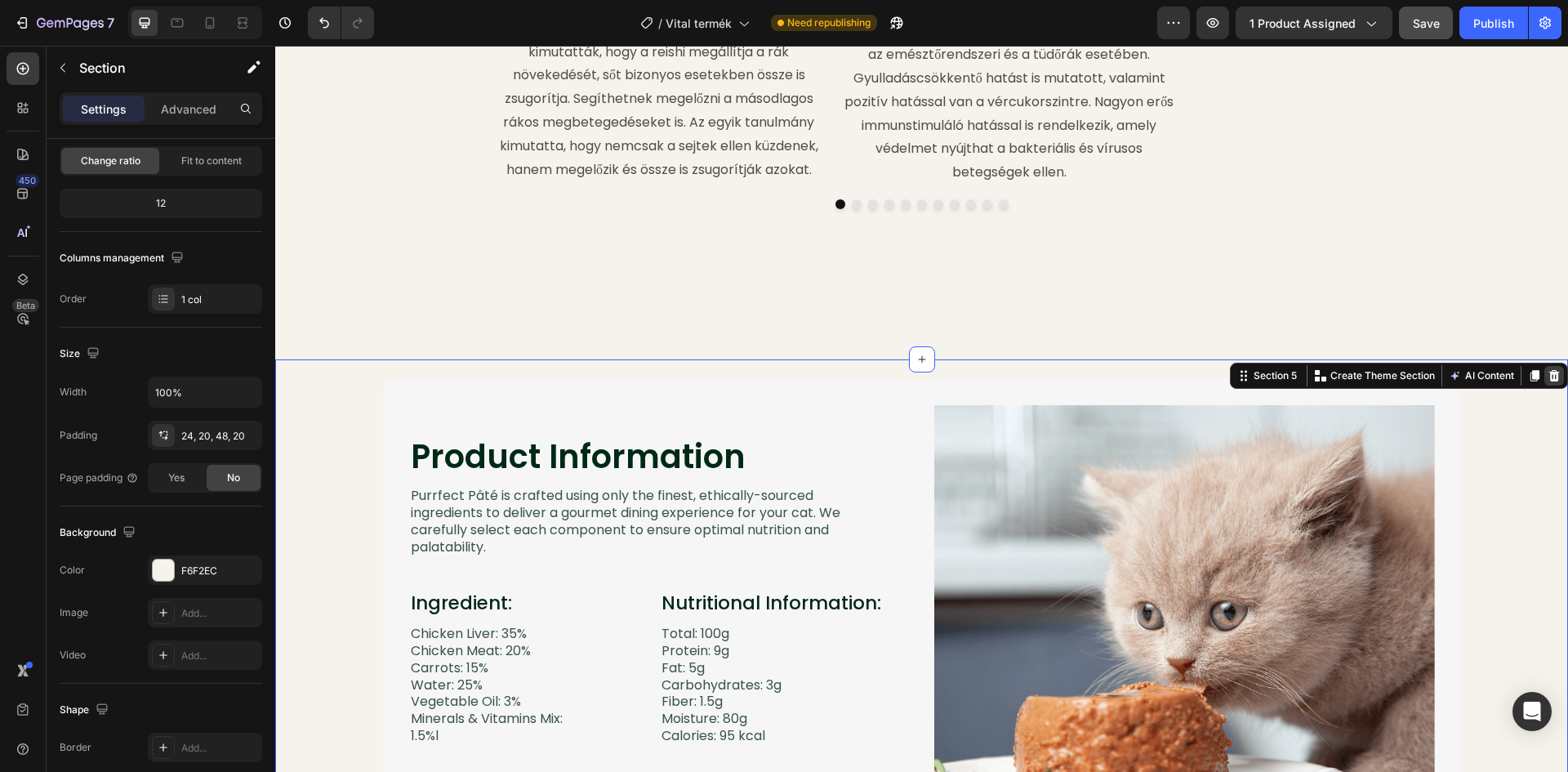
click at [1549, 382] on icon at bounding box center [1554, 376] width 11 height 12
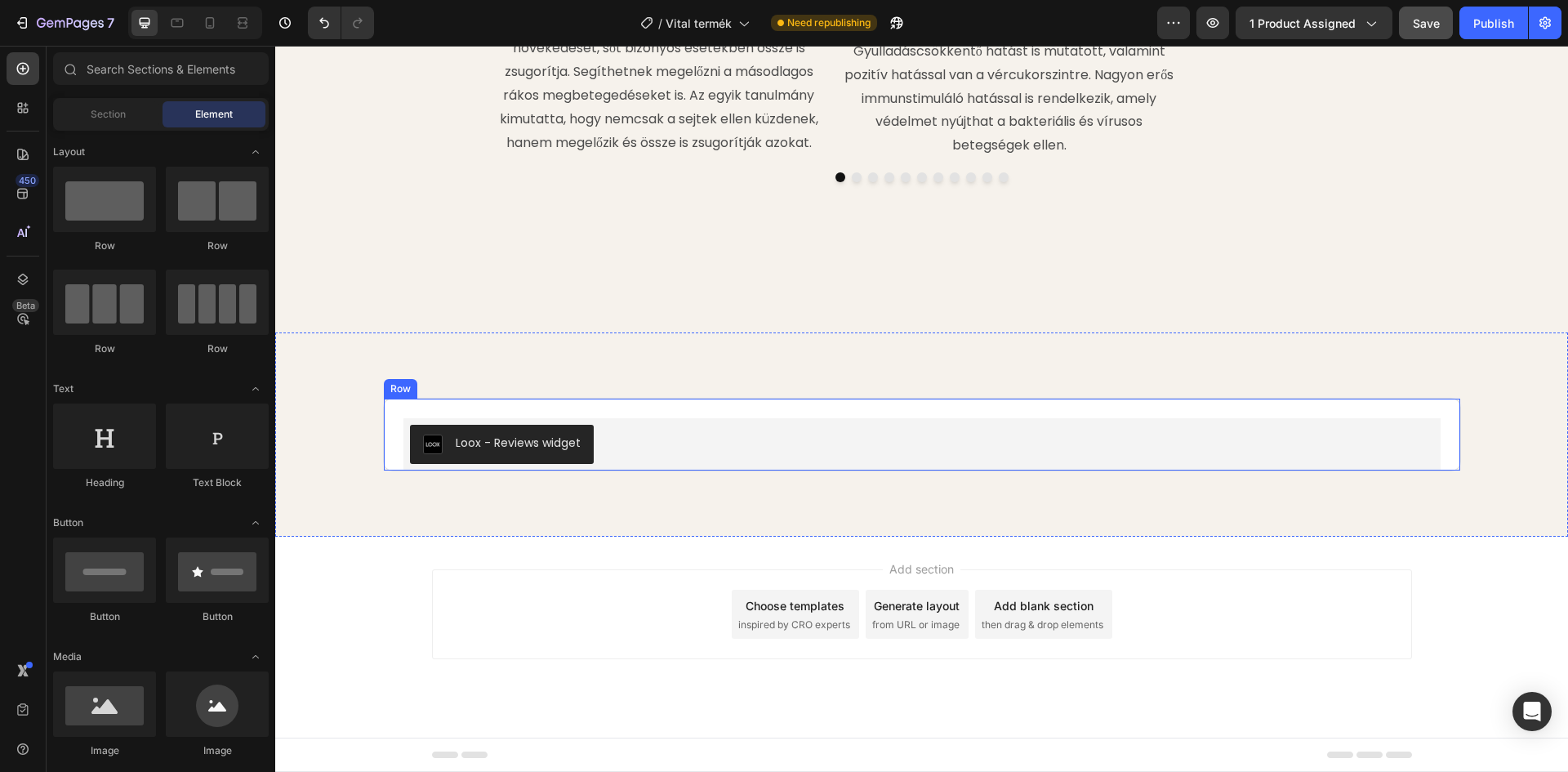
scroll to position [2145, 0]
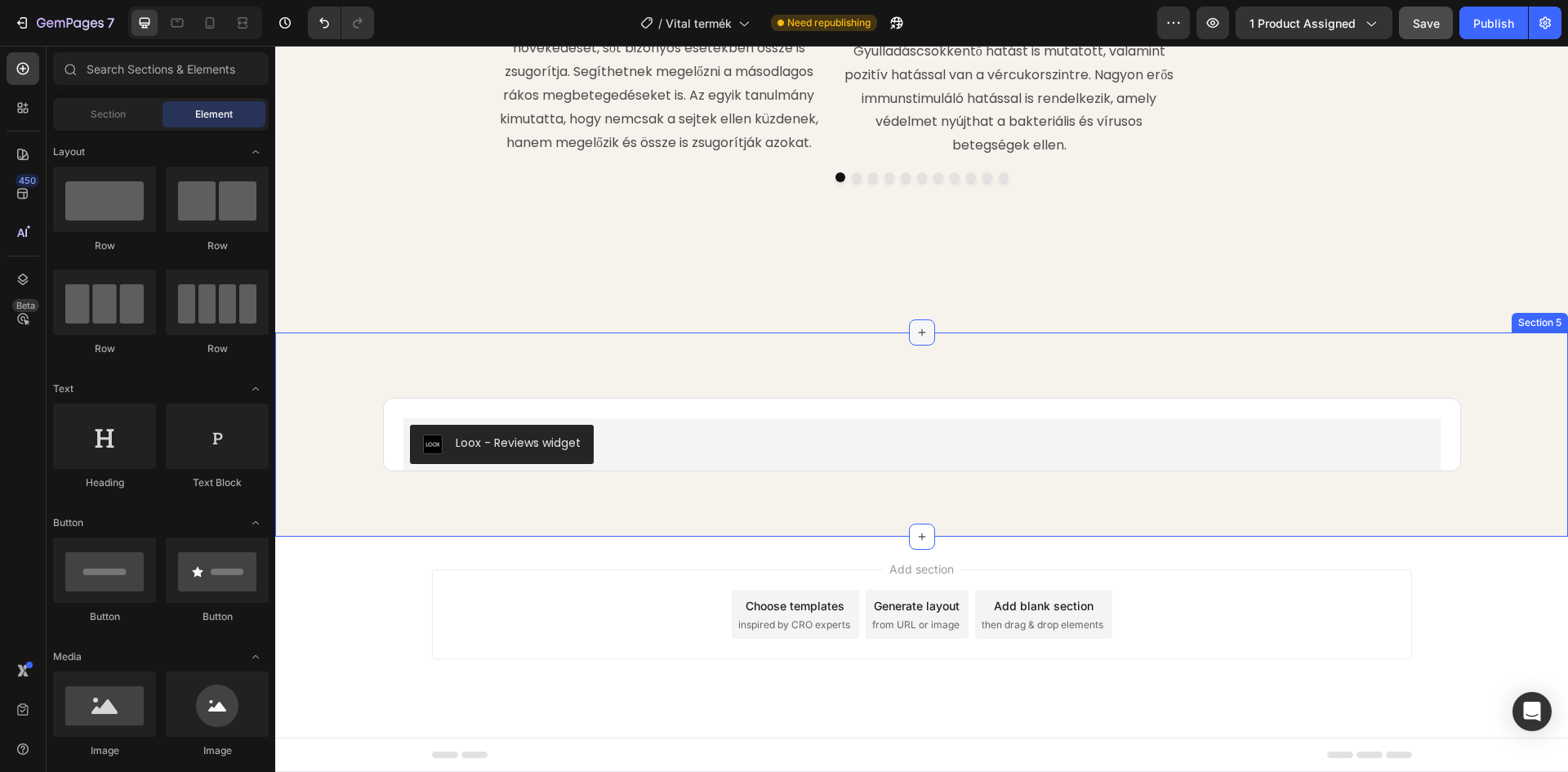
click at [918, 333] on icon at bounding box center [922, 331] width 13 height 13
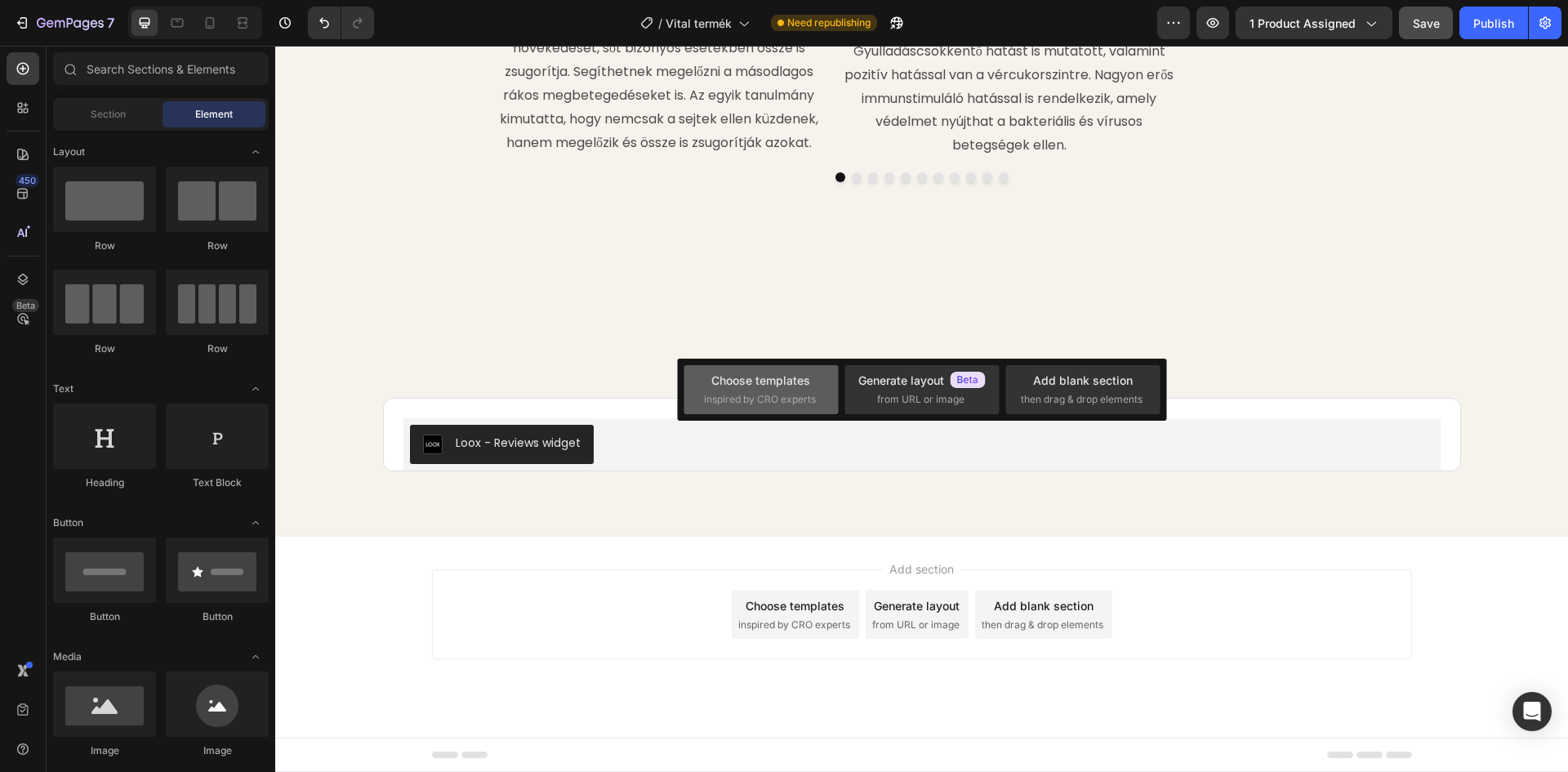
click at [773, 387] on div "Choose templates" at bounding box center [760, 380] width 98 height 17
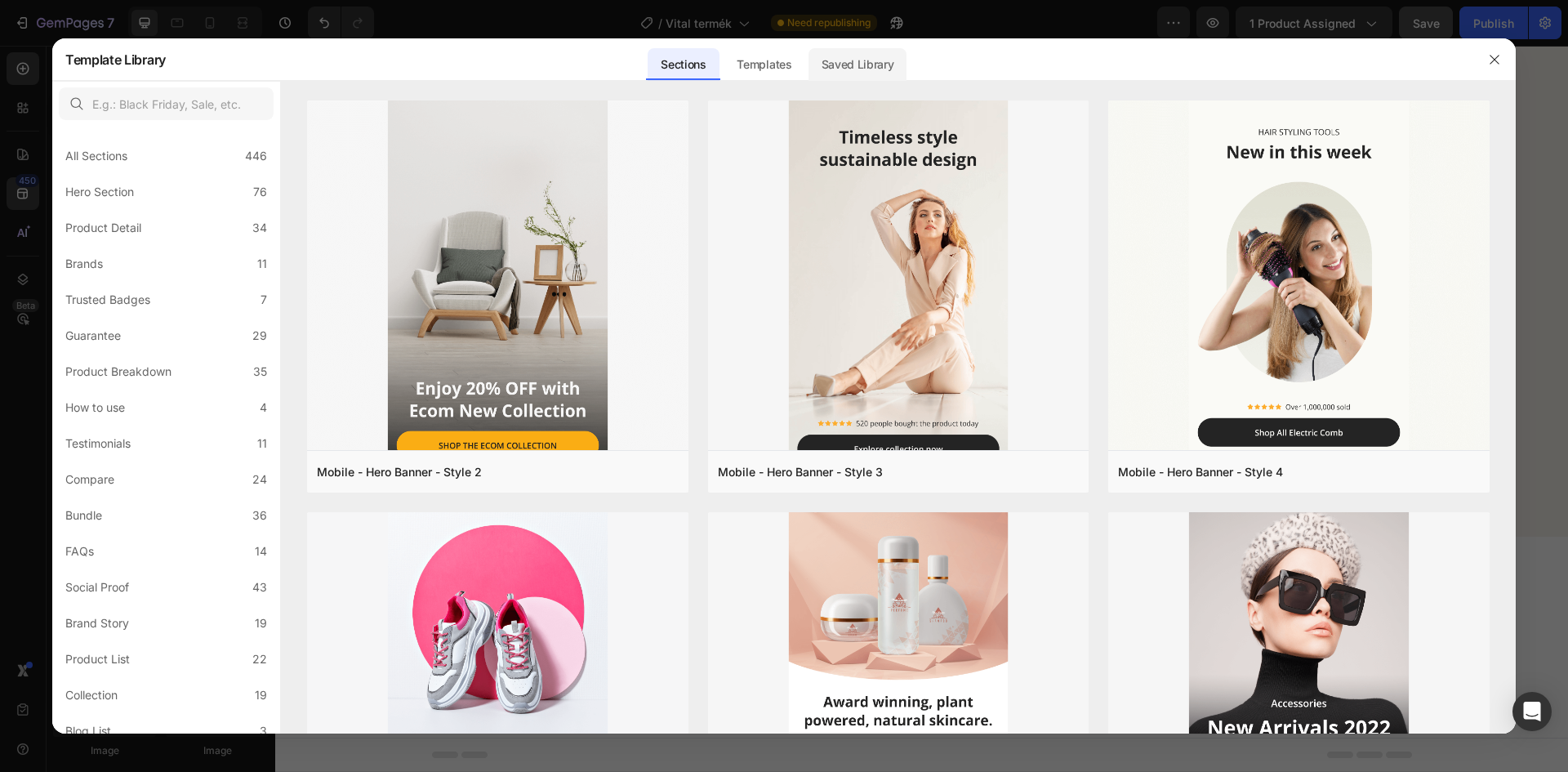
click at [870, 50] on div "Saved Library" at bounding box center [858, 64] width 98 height 32
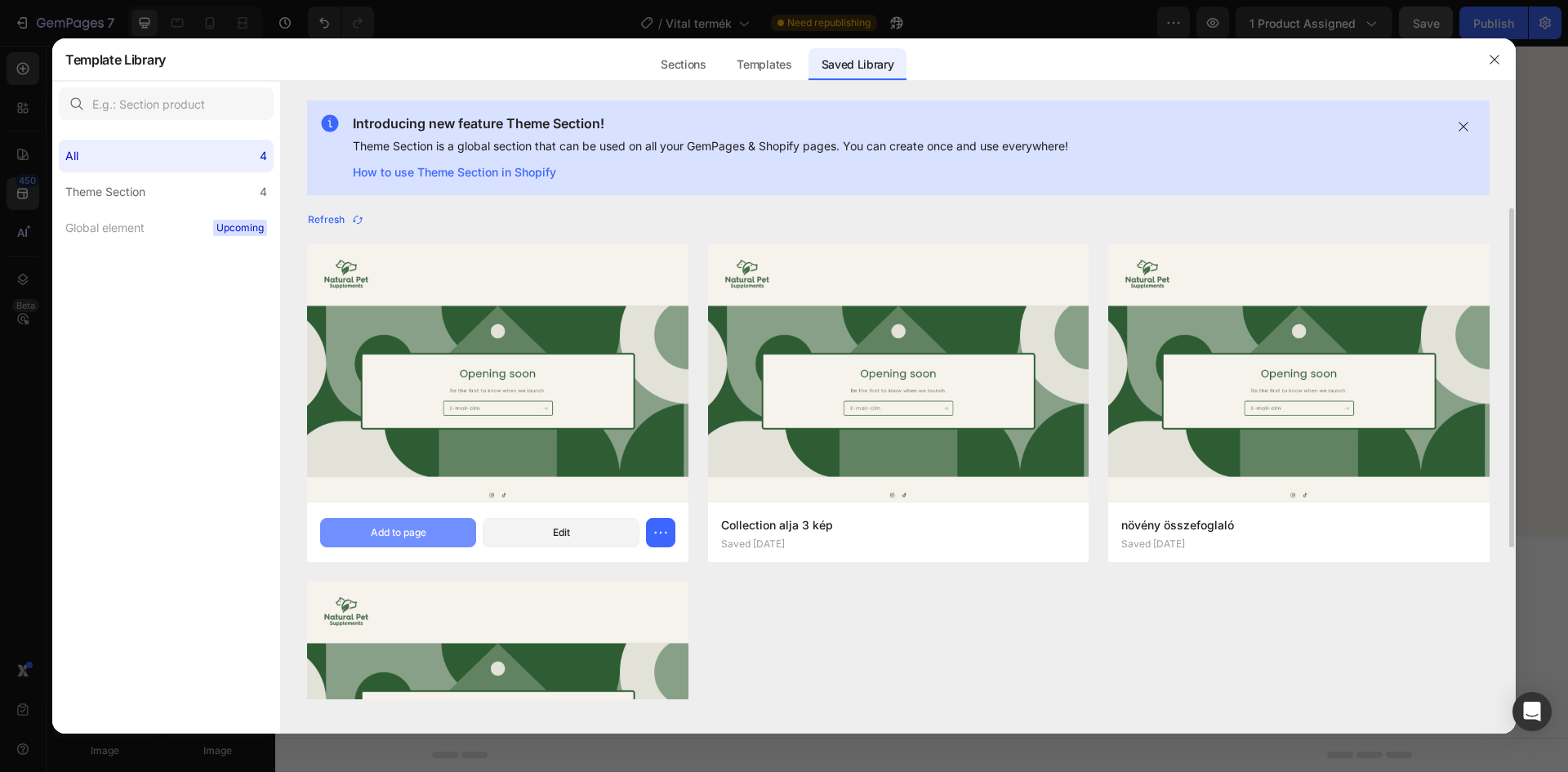
click at [397, 528] on div "Add to page" at bounding box center [398, 532] width 55 height 15
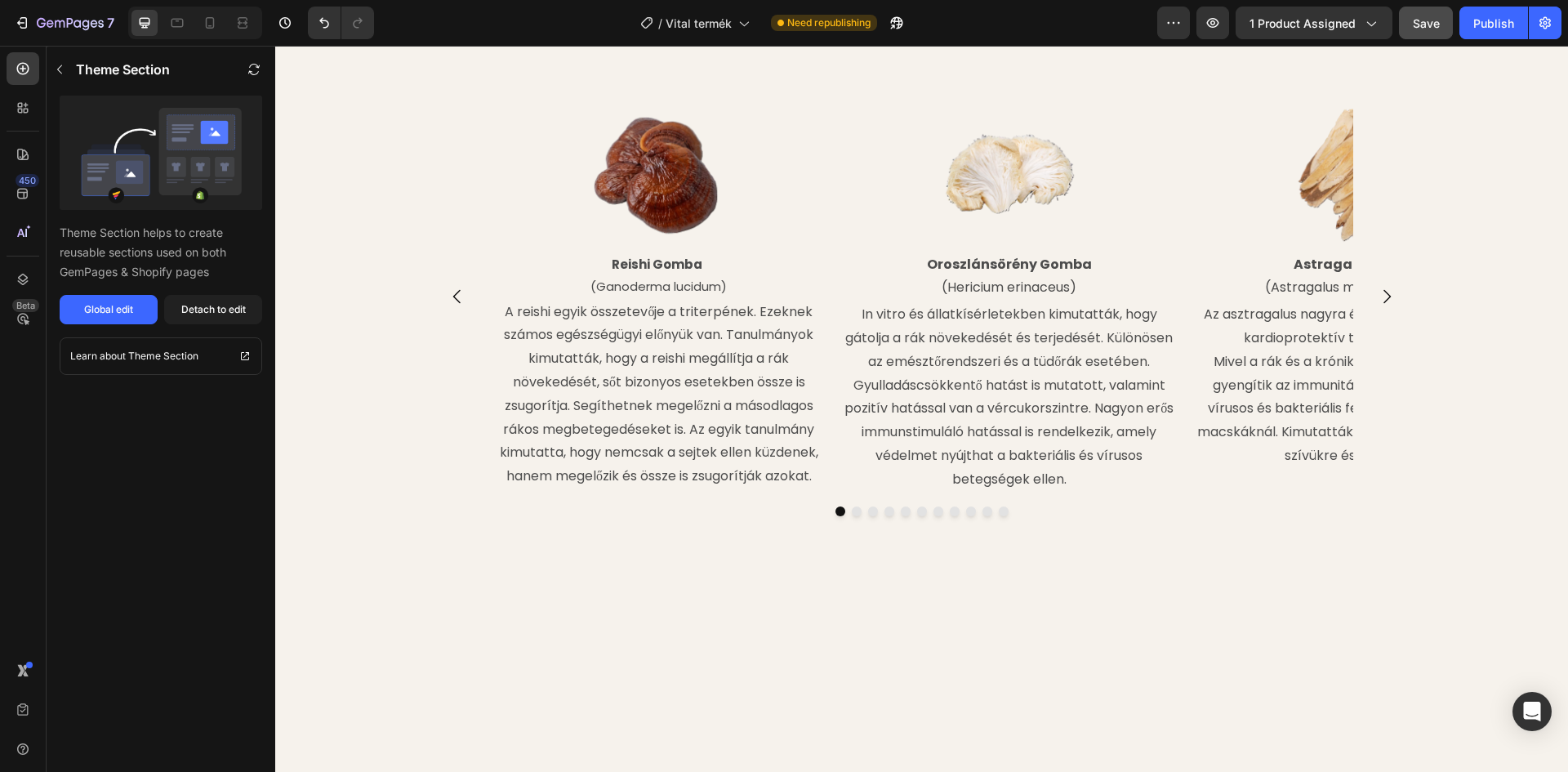
scroll to position [1783, 0]
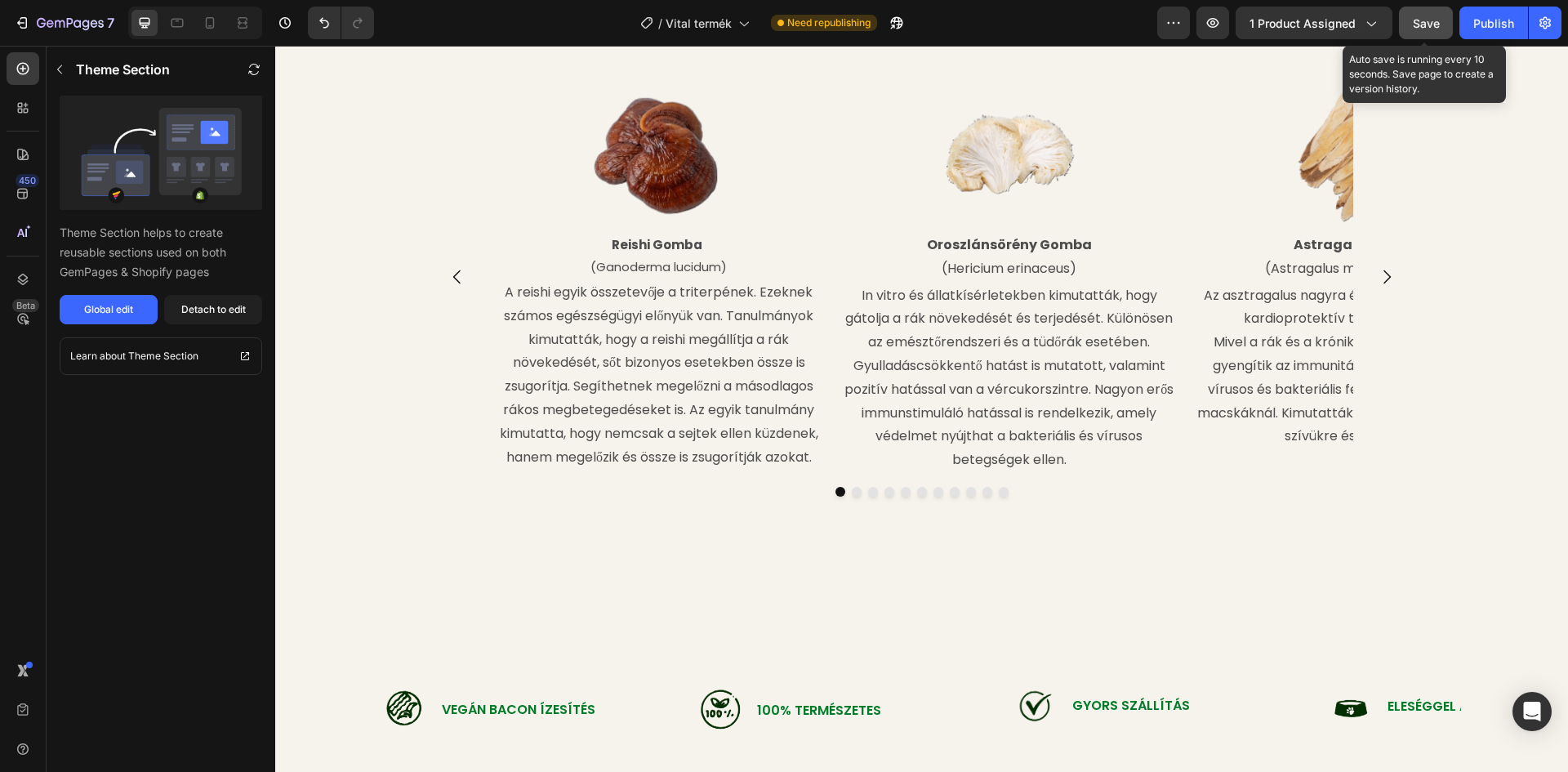
click at [1425, 15] on div "Save" at bounding box center [1426, 23] width 27 height 17
